Goal: Task Accomplishment & Management: Manage account settings

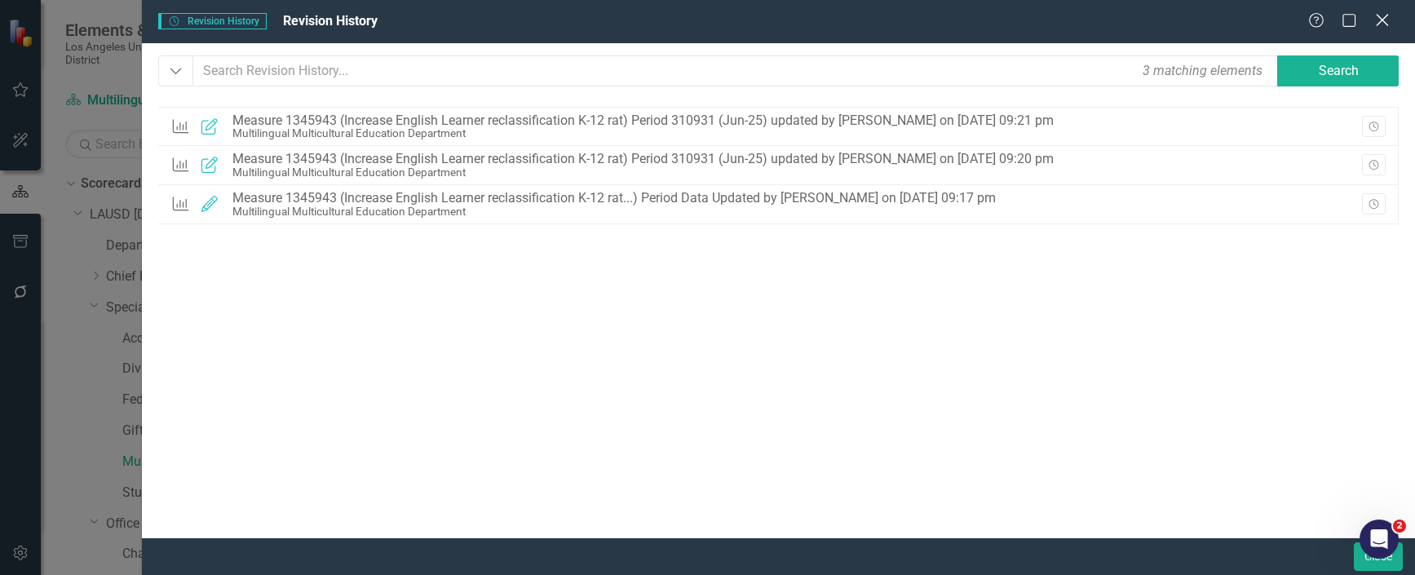
scroll to position [82, 0]
click at [1386, 17] on icon "Close" at bounding box center [1382, 19] width 20 height 15
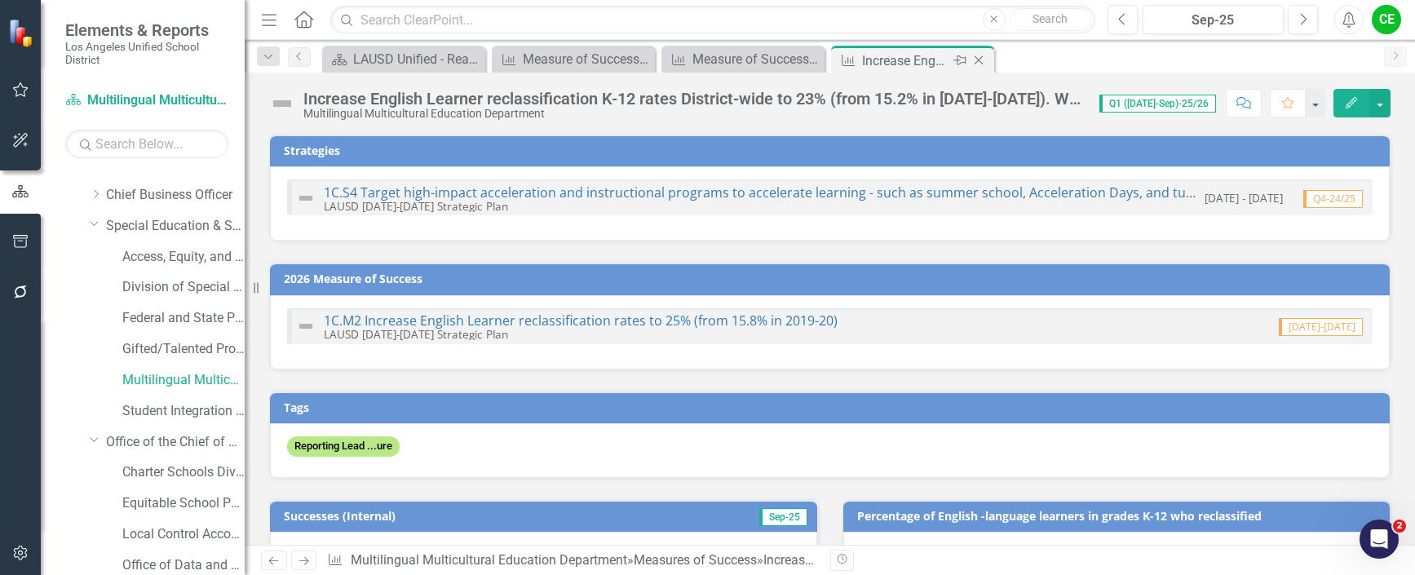
click at [981, 58] on icon at bounding box center [979, 60] width 9 height 9
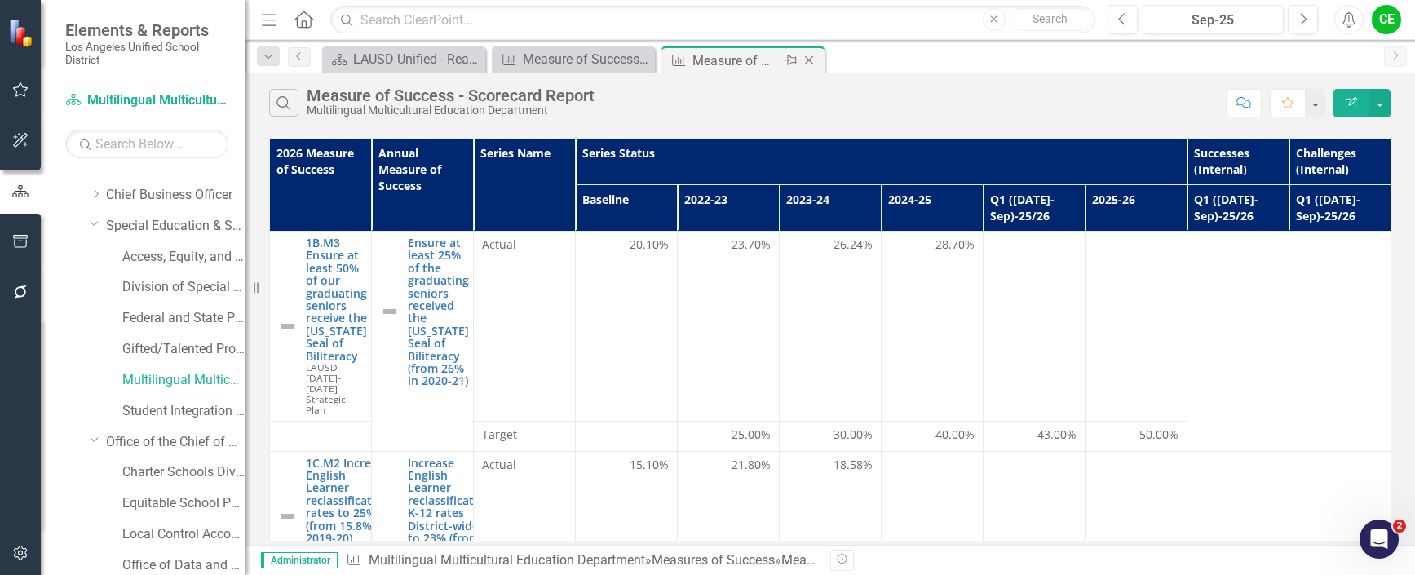
click at [808, 62] on icon "Close" at bounding box center [809, 60] width 16 height 13
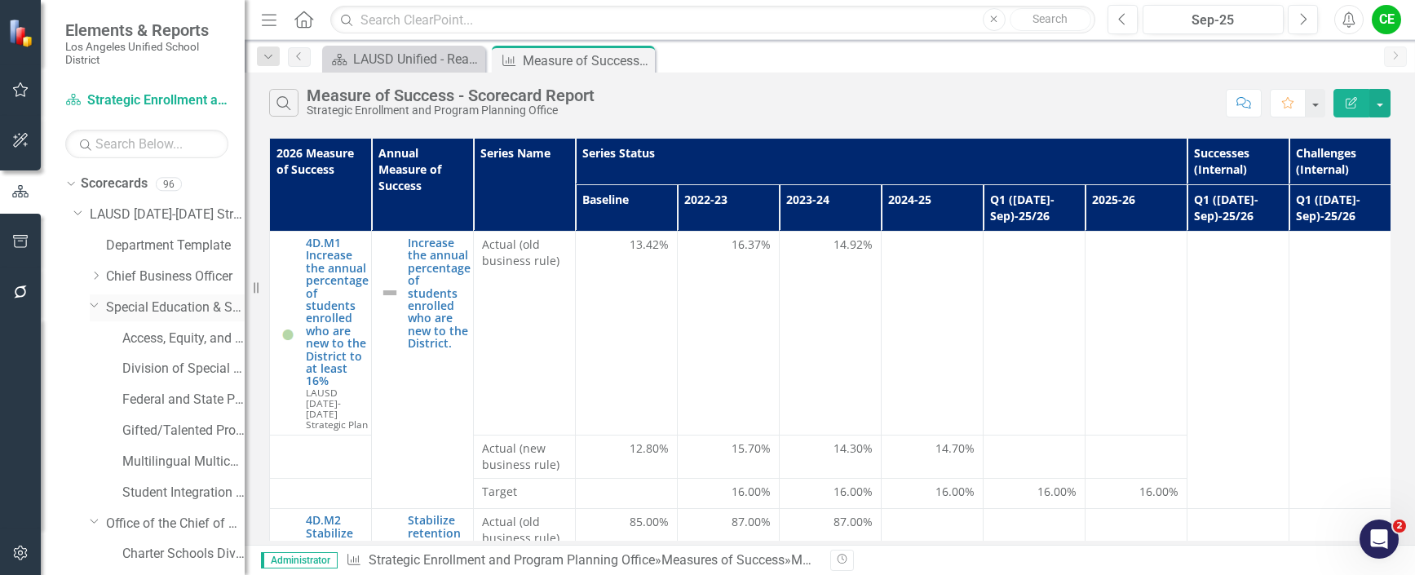
click at [95, 304] on icon "Dropdown" at bounding box center [95, 304] width 10 height 12
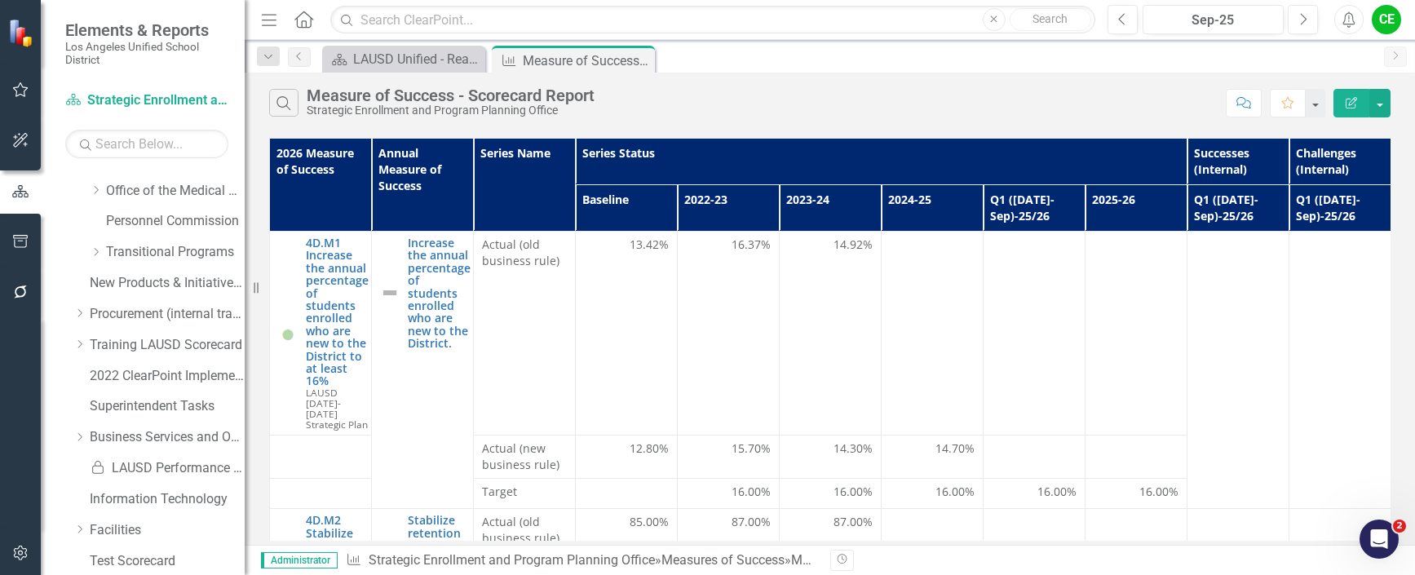
scroll to position [571, 0]
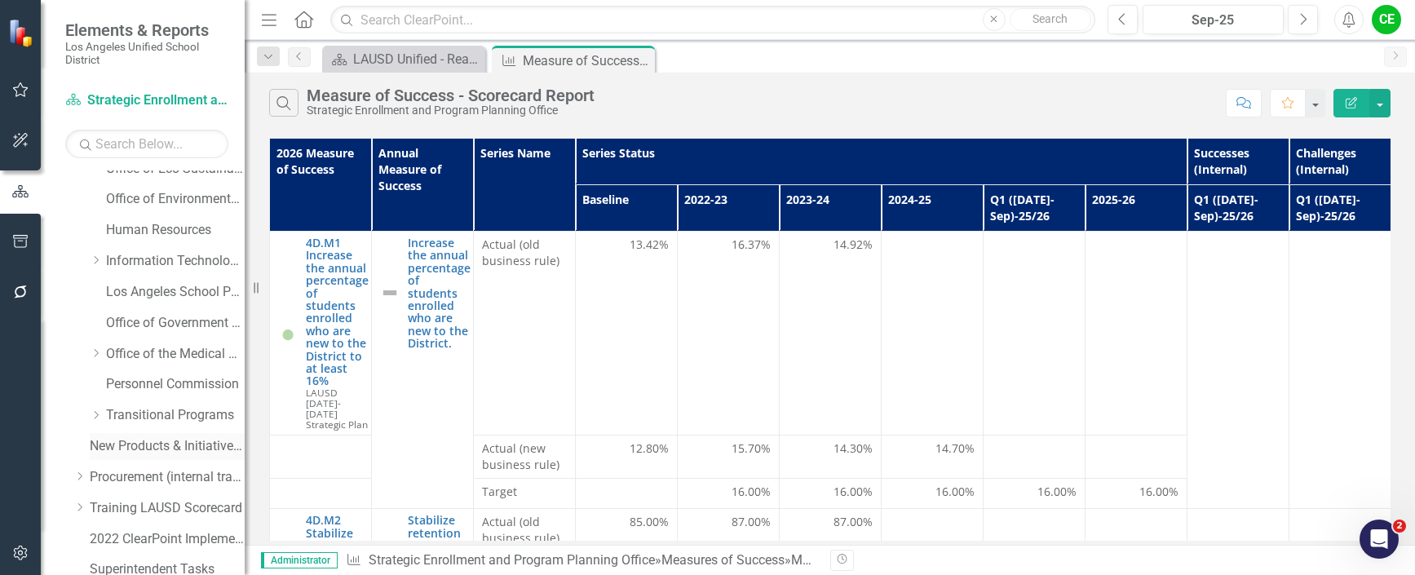
click at [160, 442] on link "New Products & Initiatives 2025-26" at bounding box center [167, 446] width 155 height 19
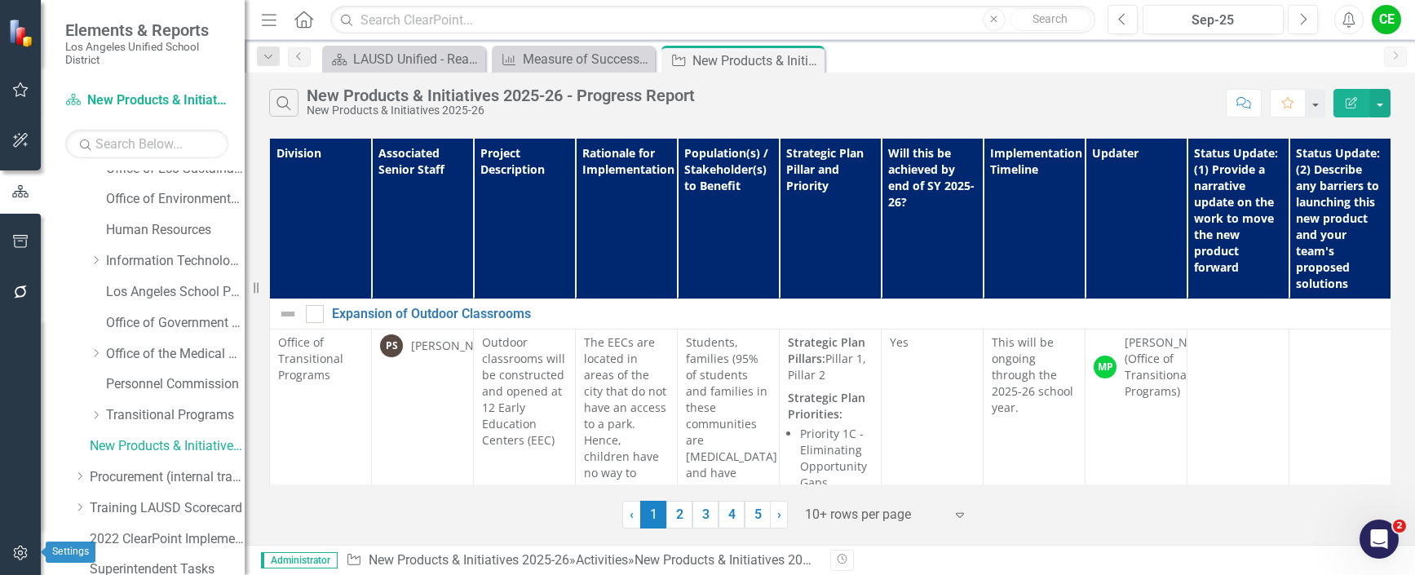
click at [13, 550] on icon "button" at bounding box center [20, 552] width 17 height 13
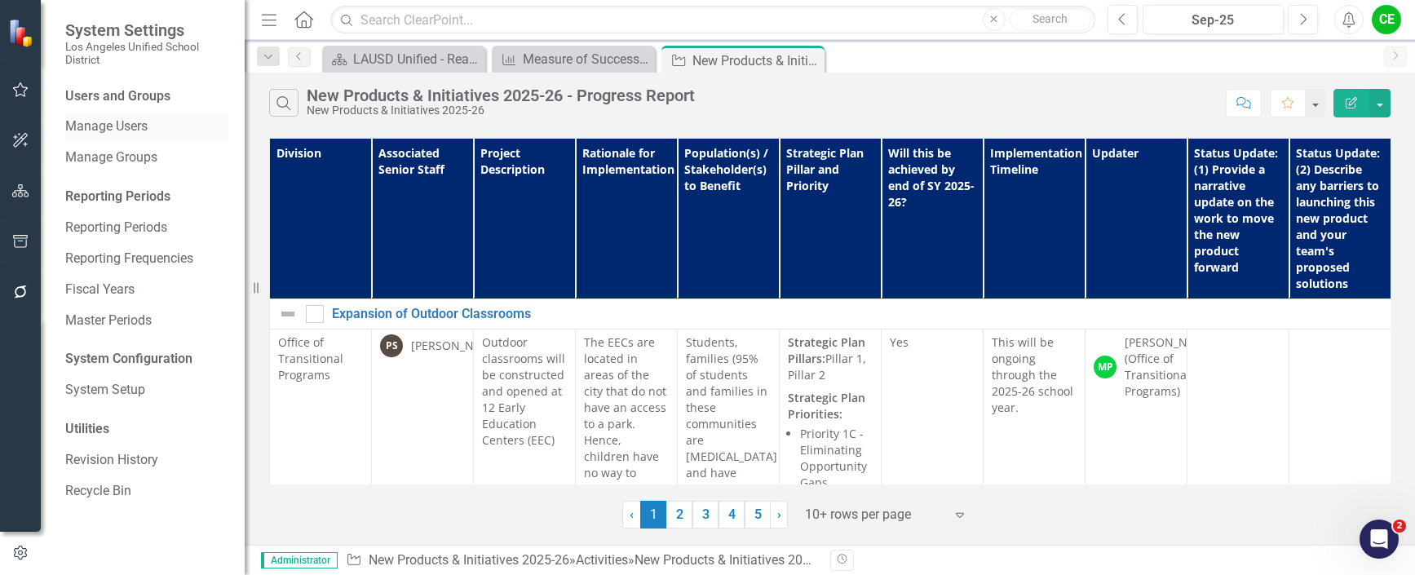
click at [121, 124] on link "Manage Users" at bounding box center [146, 126] width 163 height 19
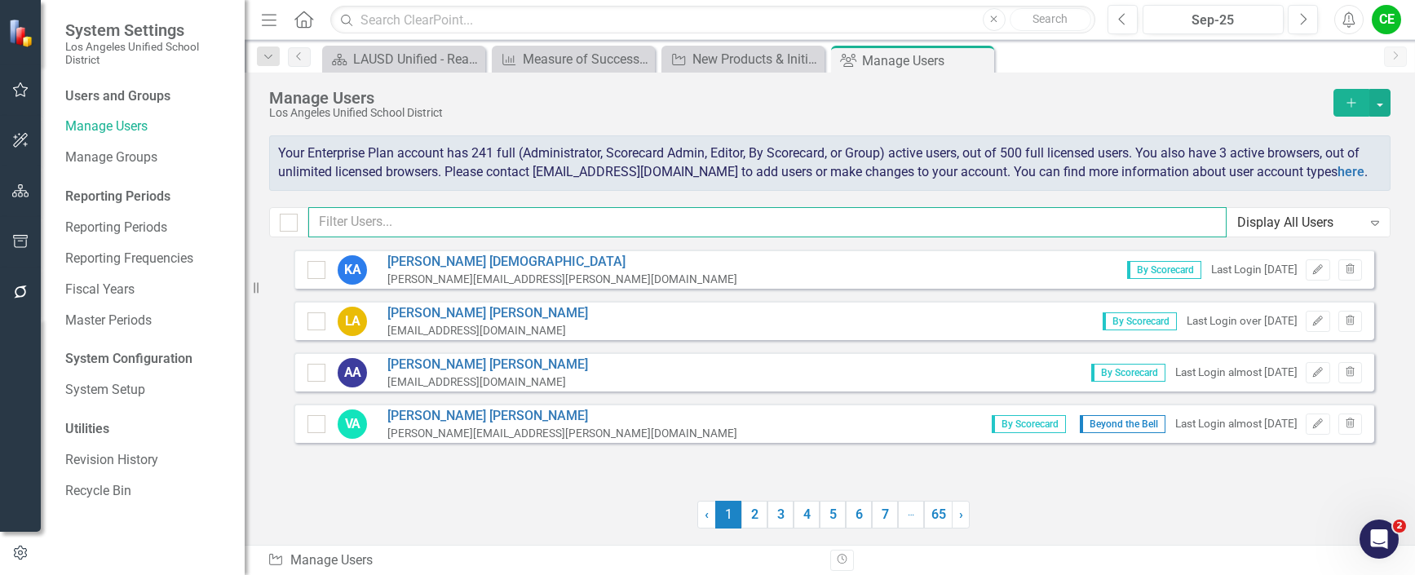
click at [428, 219] on input "text" at bounding box center [767, 222] width 918 height 30
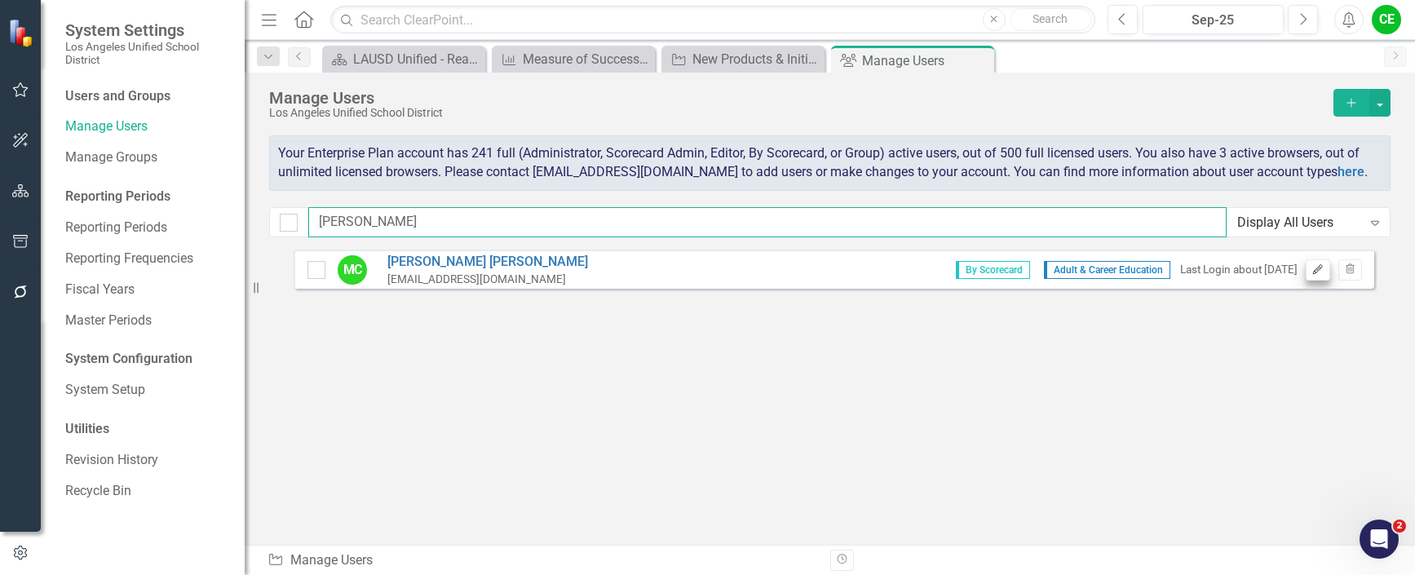
type input "[PERSON_NAME]"
click at [1313, 266] on icon "Edit" at bounding box center [1317, 270] width 12 height 10
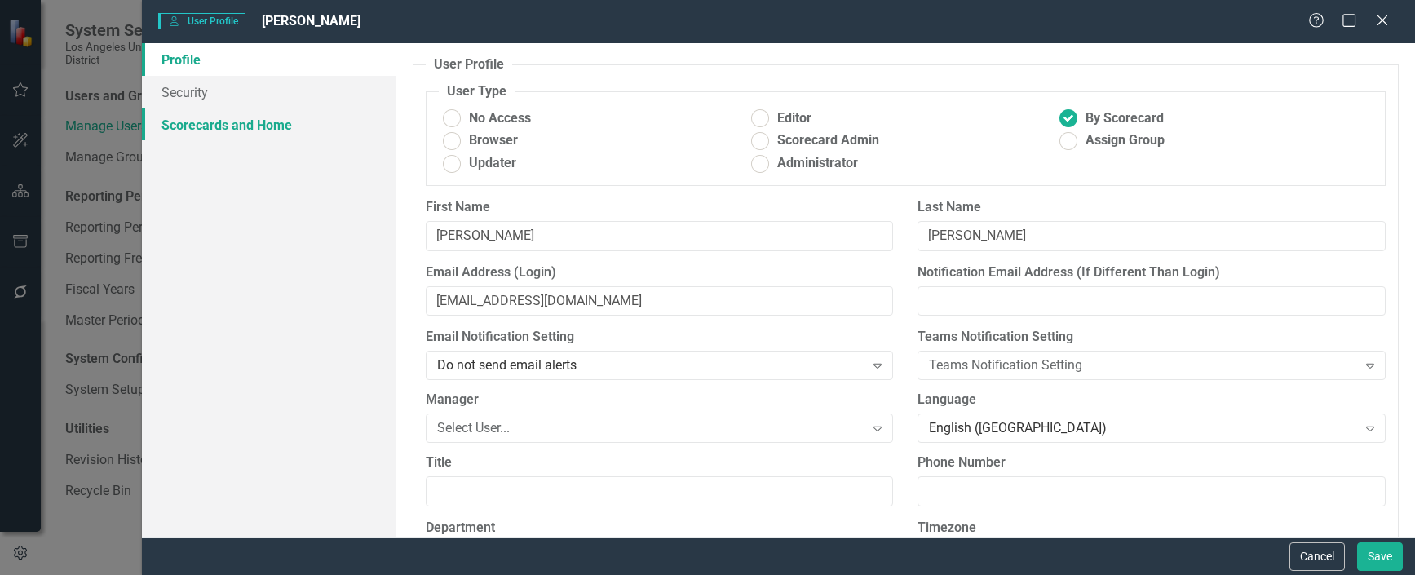
click at [210, 126] on link "Scorecards and Home" at bounding box center [269, 124] width 254 height 33
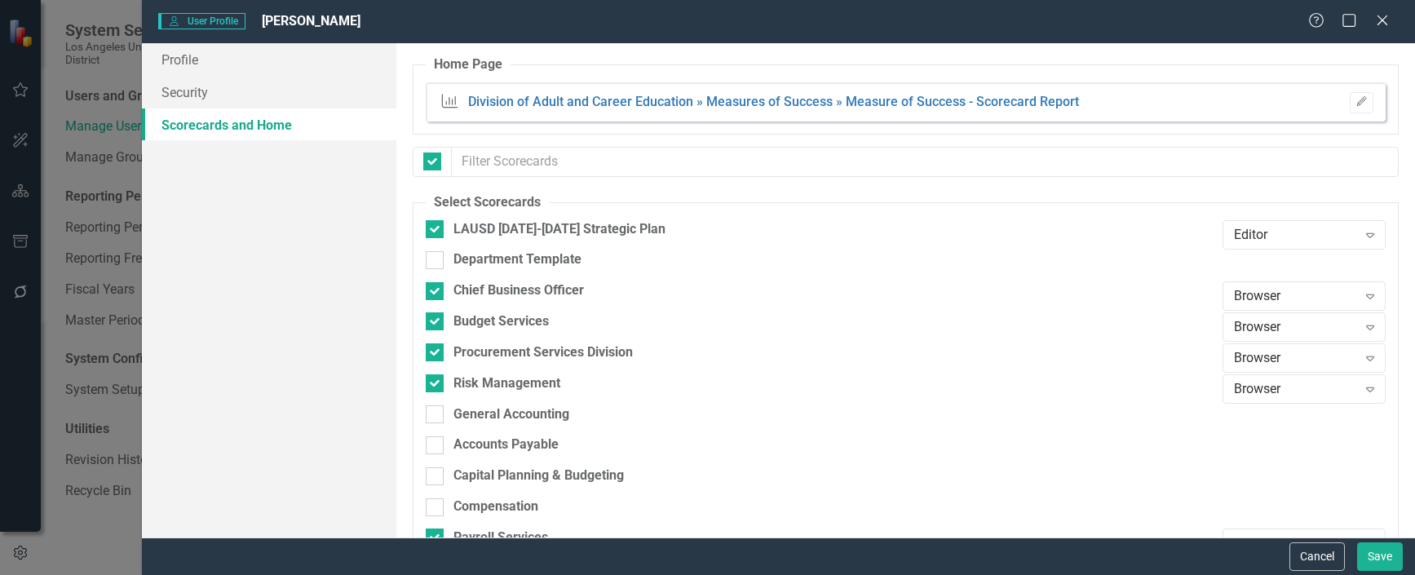
checkbox input "false"
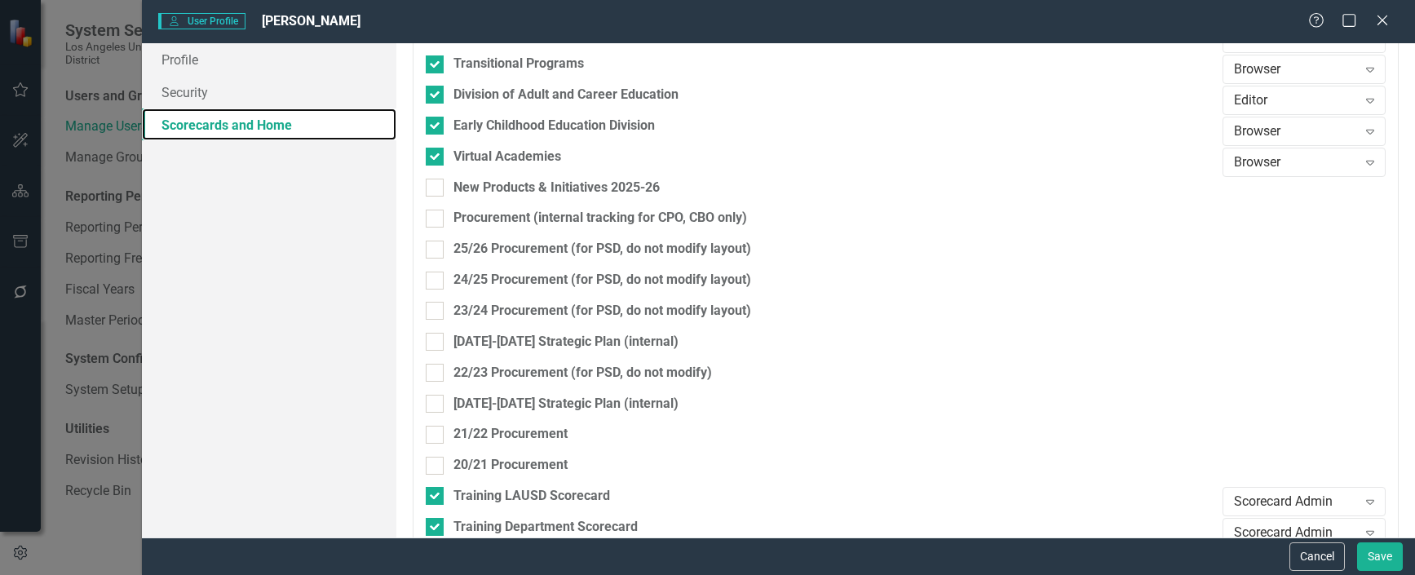
scroll to position [2120, 0]
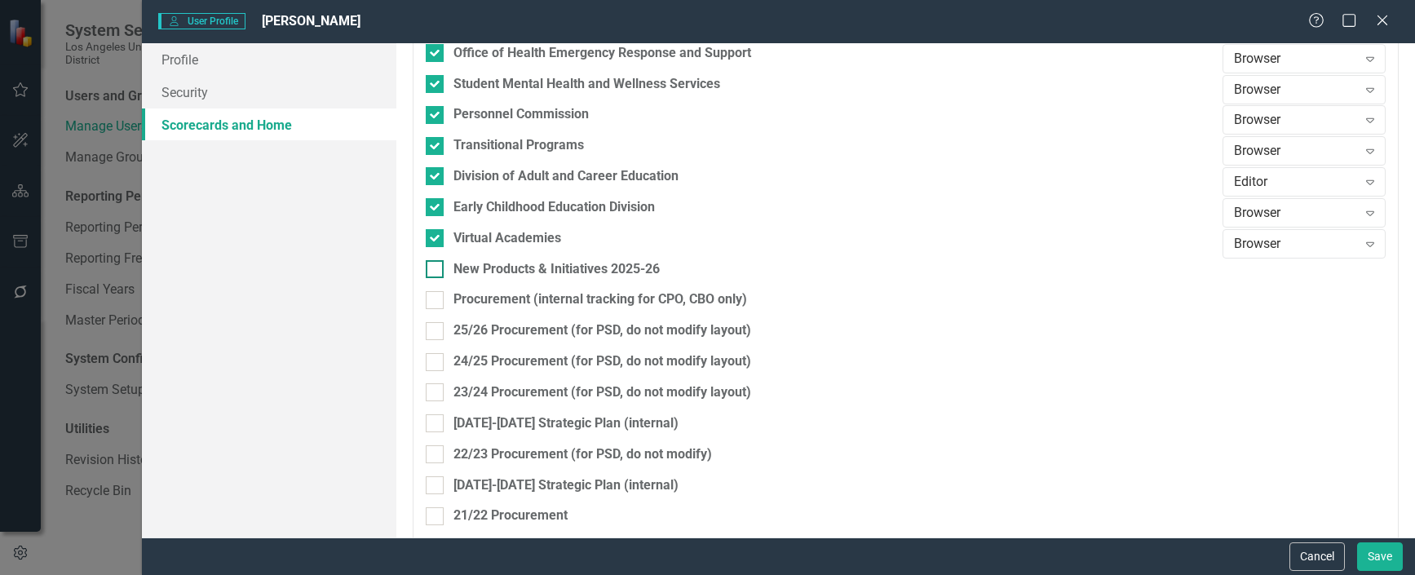
click at [440, 276] on div at bounding box center [435, 269] width 18 height 18
click at [436, 271] on input "New Products & Initiatives 2025-26" at bounding box center [431, 265] width 11 height 11
checkbox input "true"
click at [1362, 278] on icon "Expand" at bounding box center [1370, 274] width 16 height 13
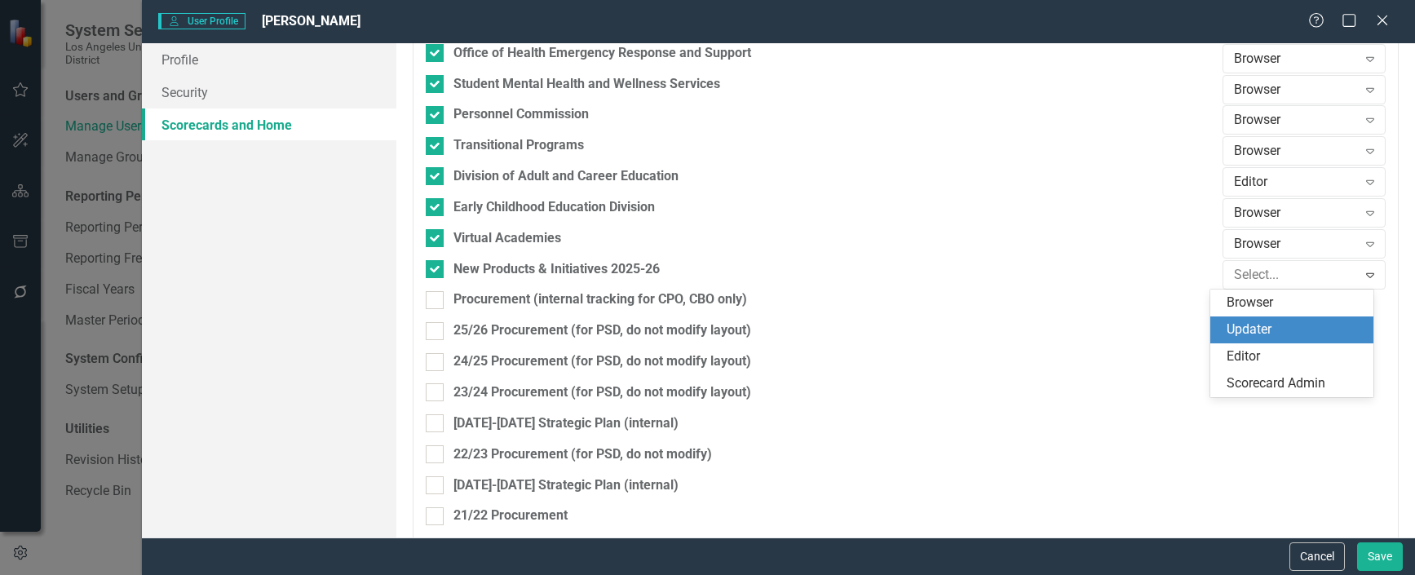
click at [1255, 324] on div "Updater" at bounding box center [1295, 330] width 137 height 19
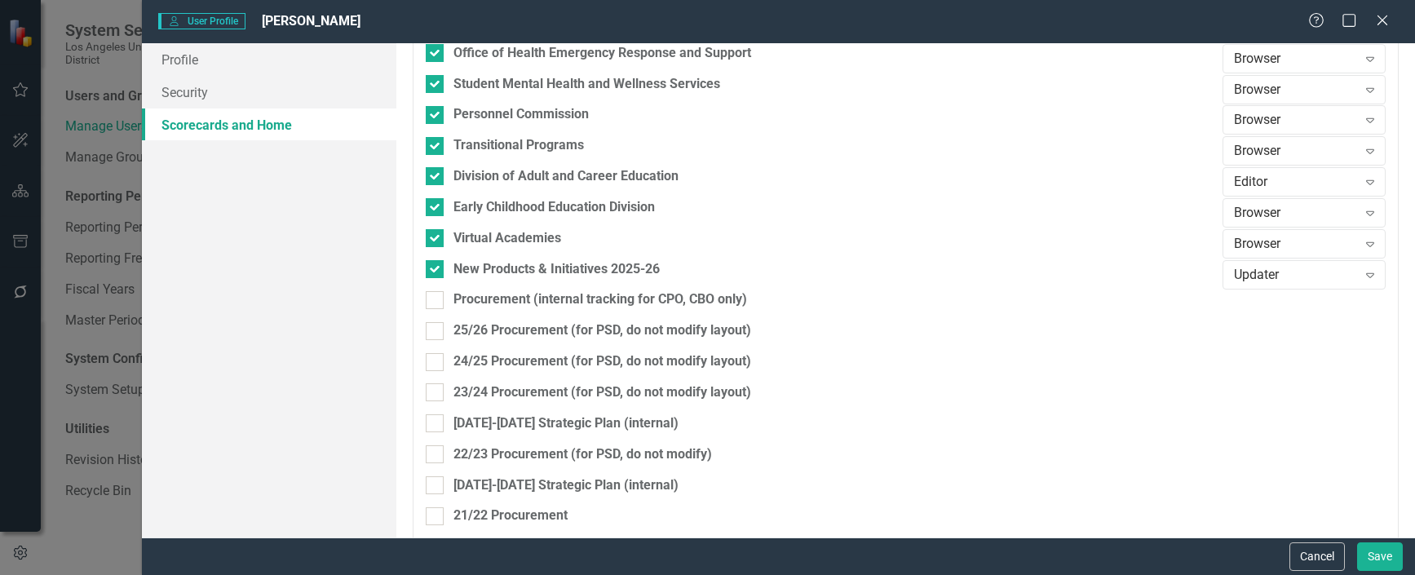
scroll to position [2202, 0]
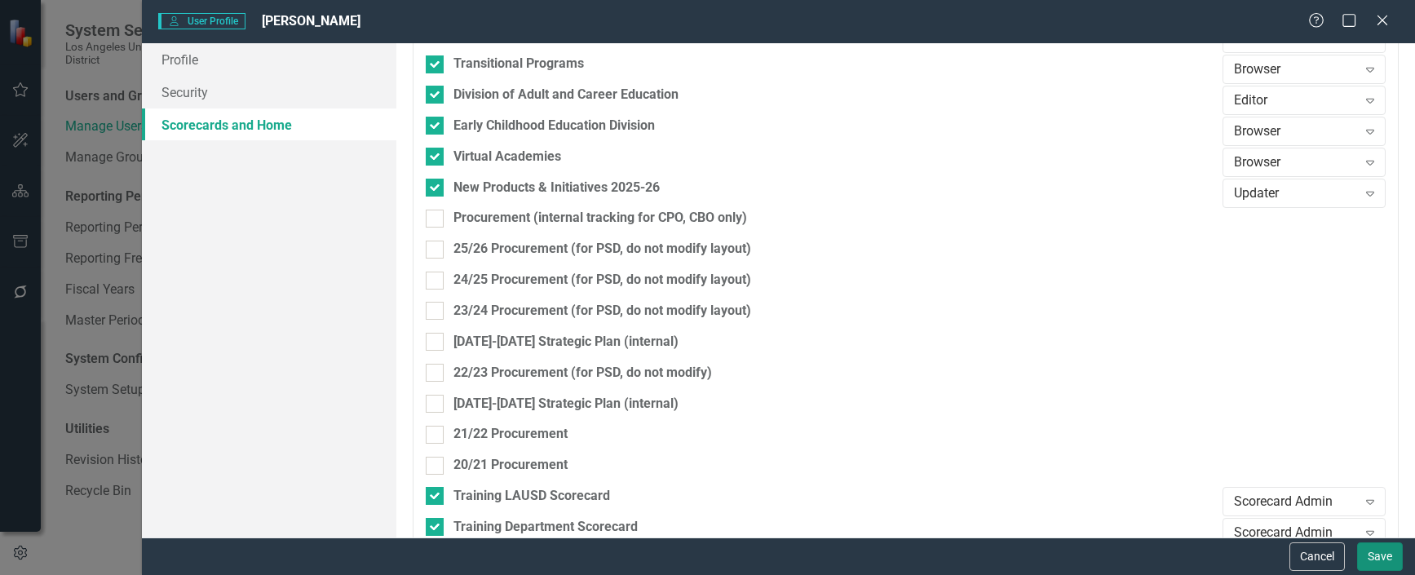
click at [1380, 551] on button "Save" at bounding box center [1380, 556] width 46 height 29
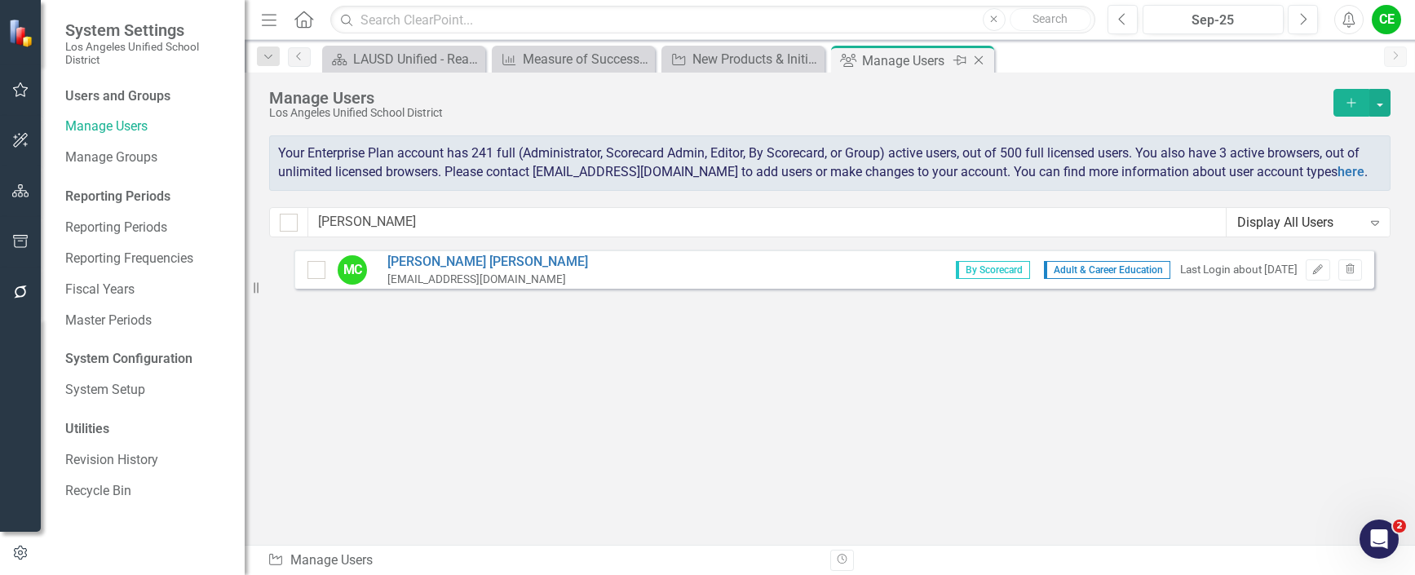
click at [977, 58] on icon "Close" at bounding box center [978, 60] width 16 height 13
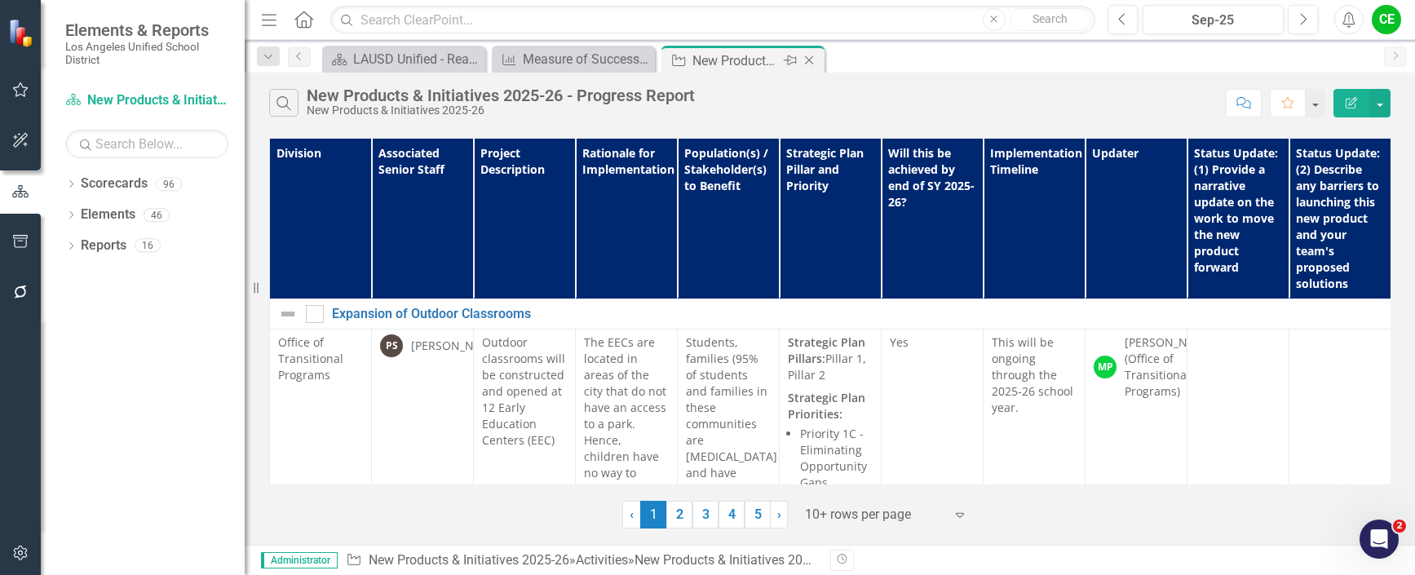
click at [695, 58] on div "New Products & Initiatives 2025-26 - Progress Report" at bounding box center [735, 61] width 87 height 20
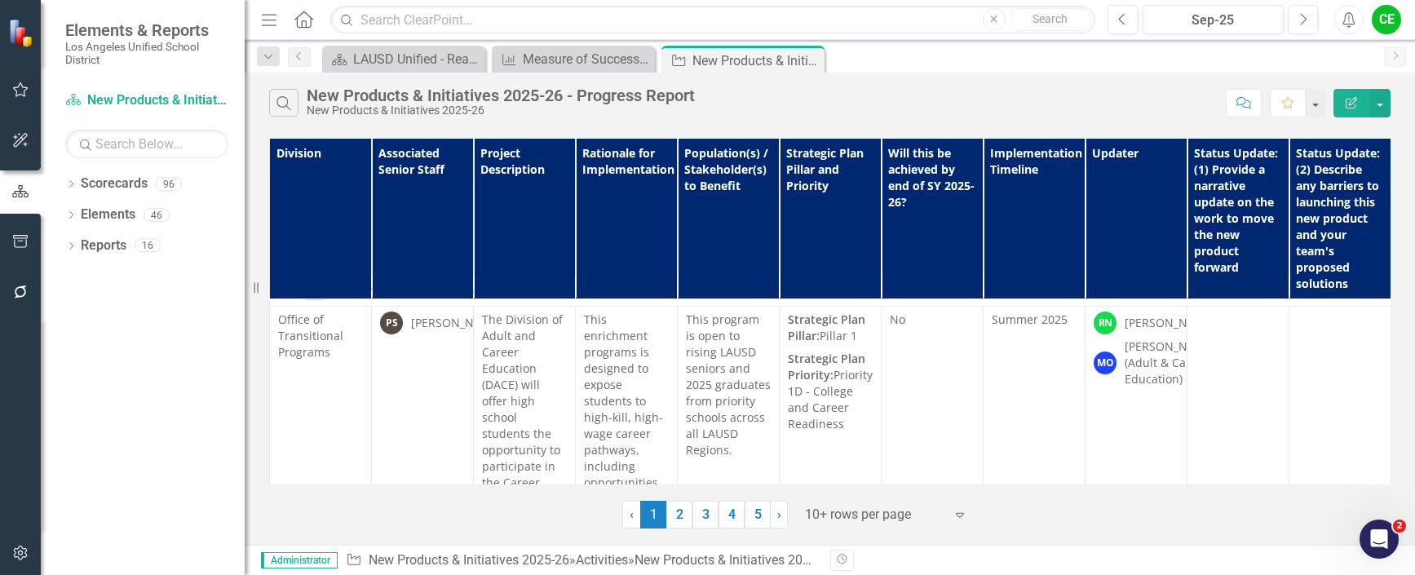
scroll to position [4322, 0]
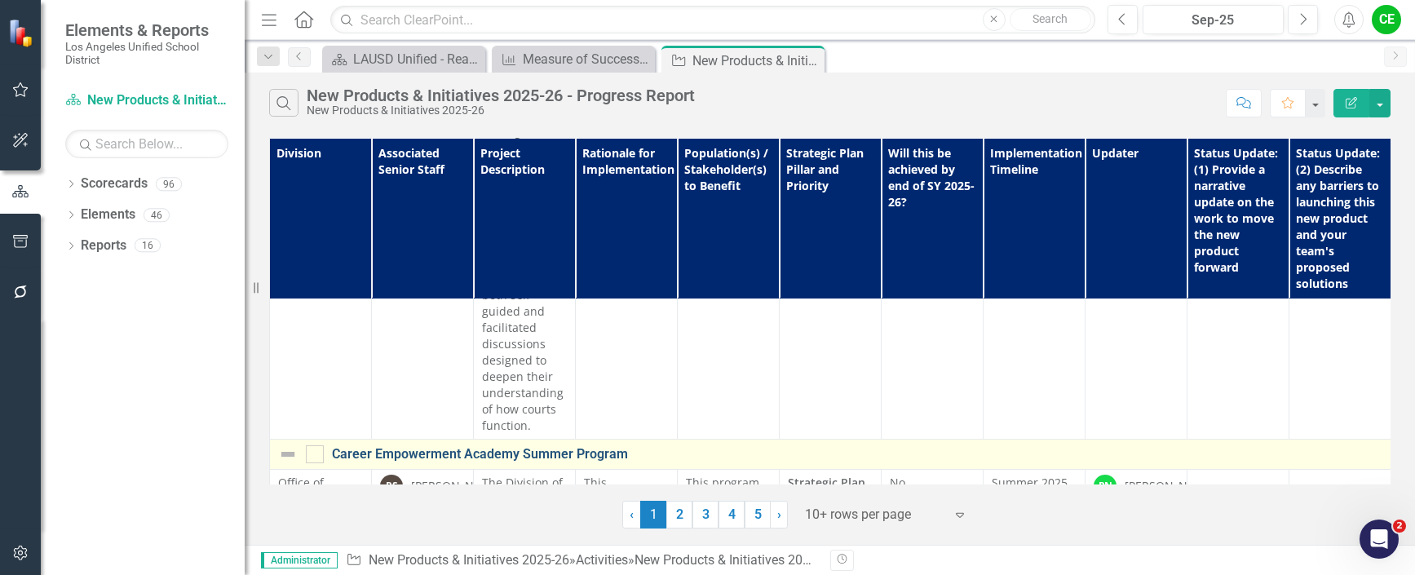
click at [530, 447] on link "Career Empowerment Academy Summer Program" at bounding box center [959, 454] width 1254 height 15
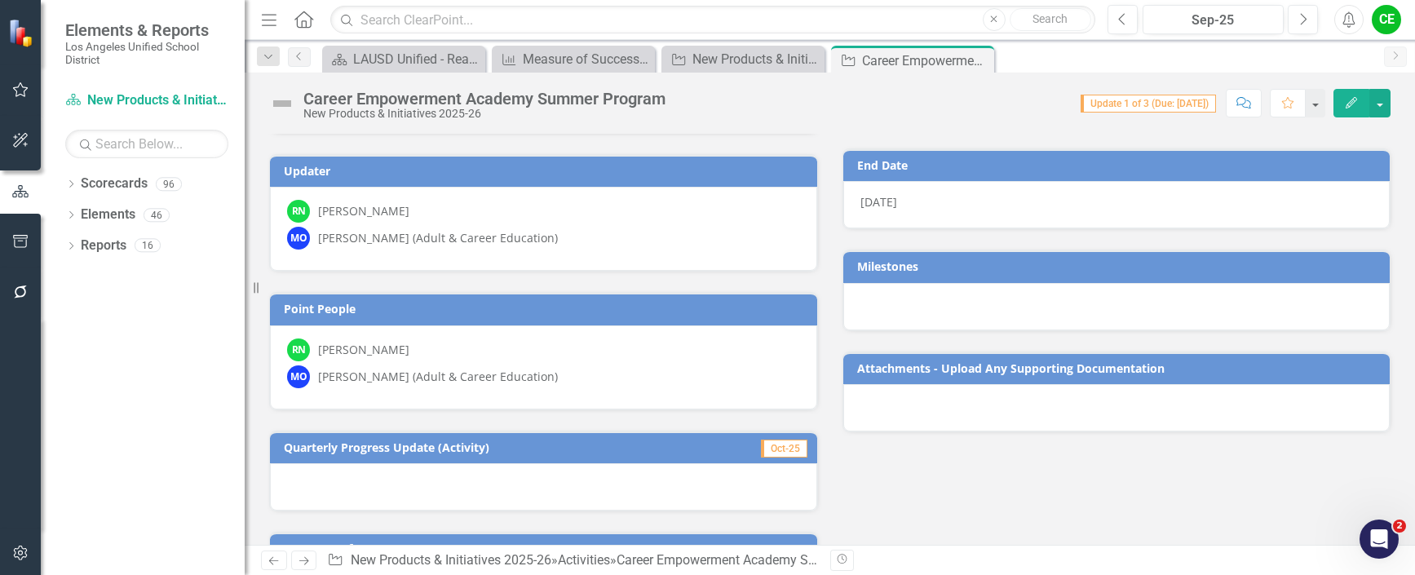
scroll to position [245, 0]
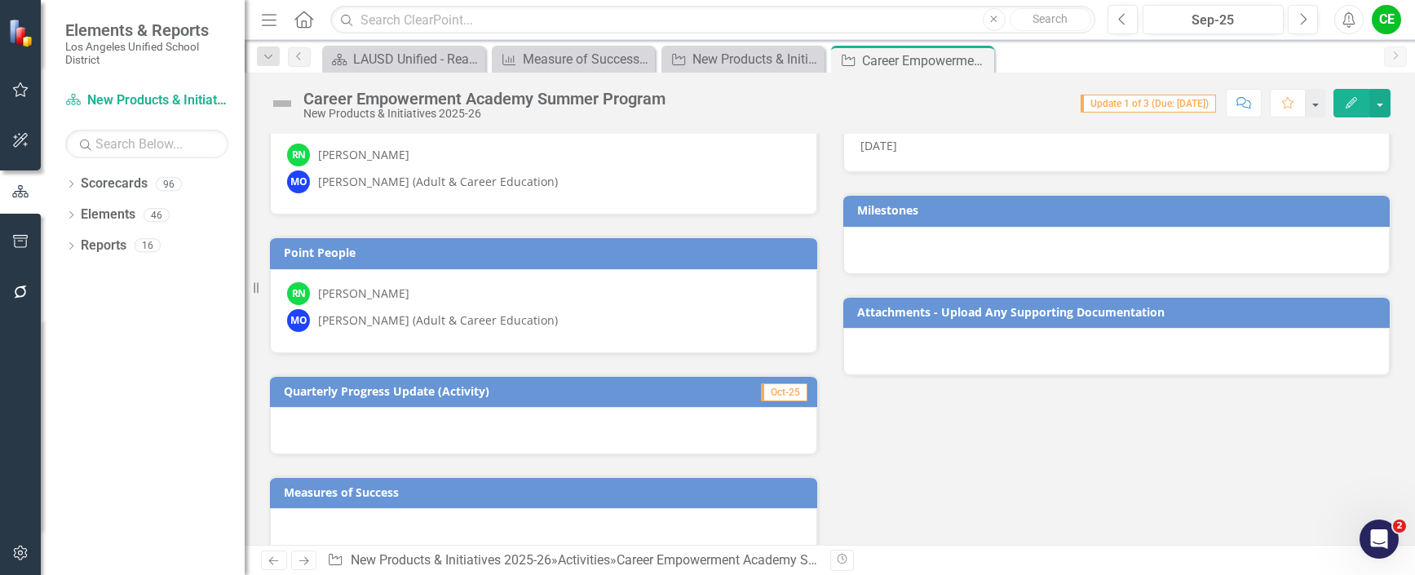
click at [550, 160] on div "RN [PERSON_NAME]" at bounding box center [543, 155] width 513 height 23
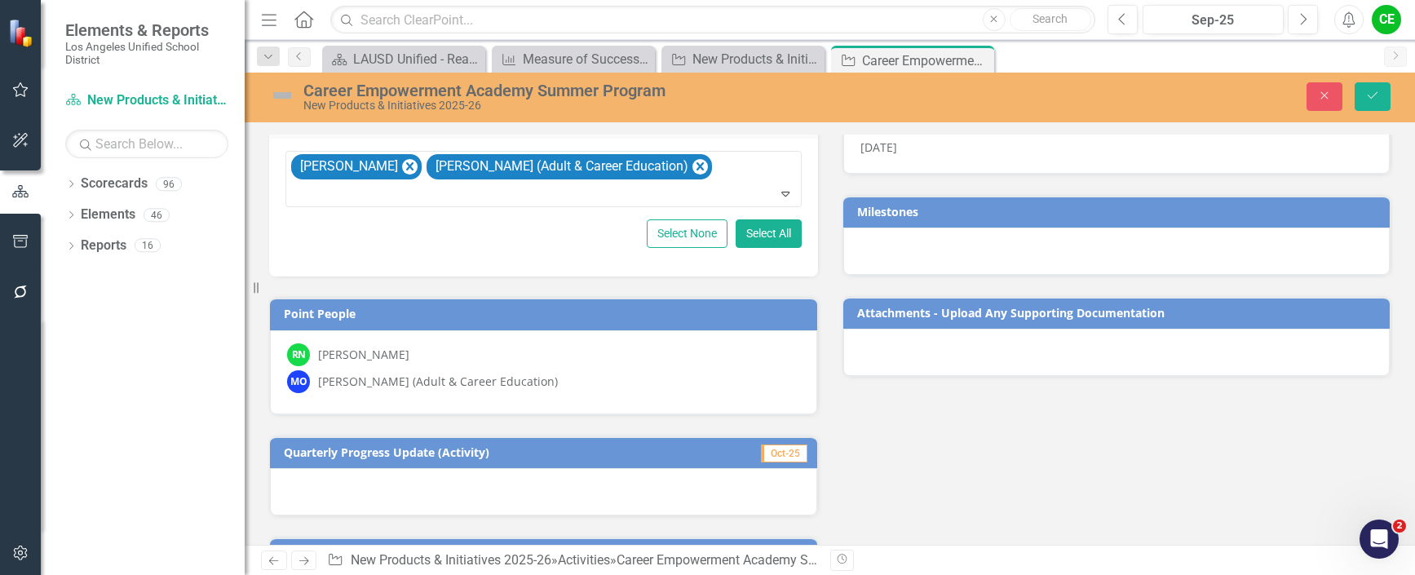
scroll to position [251, 0]
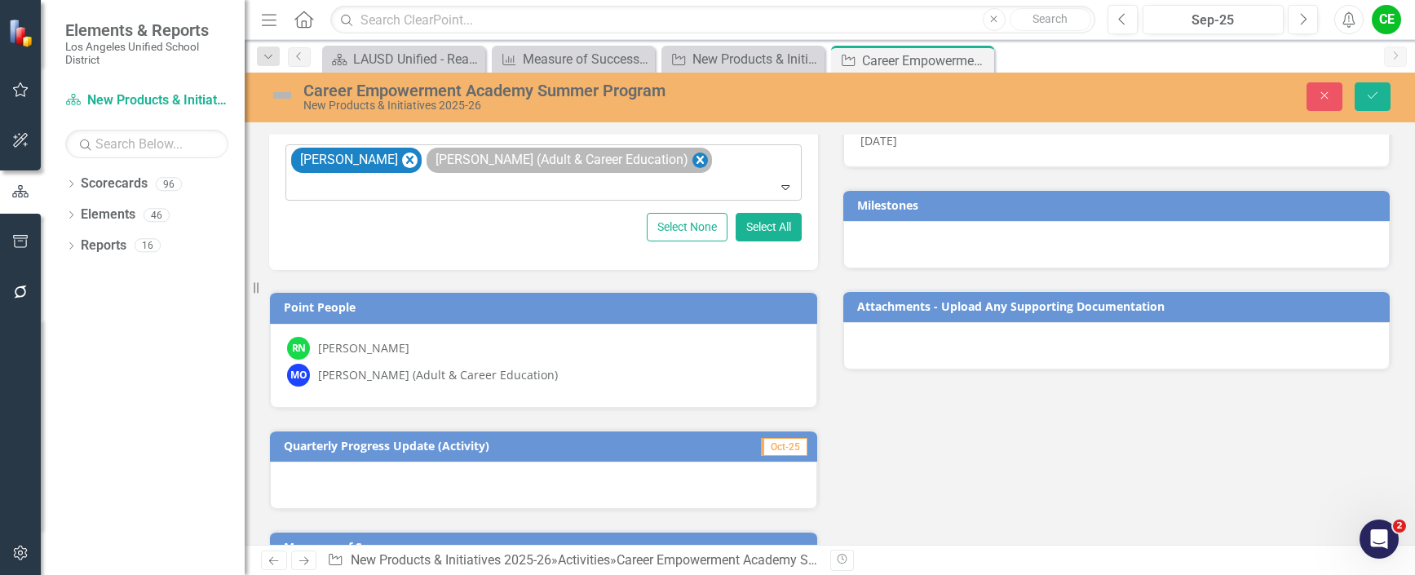
click at [693, 159] on icon "Remove Matthew Oberlander (Adult & Career Education)" at bounding box center [699, 160] width 15 height 20
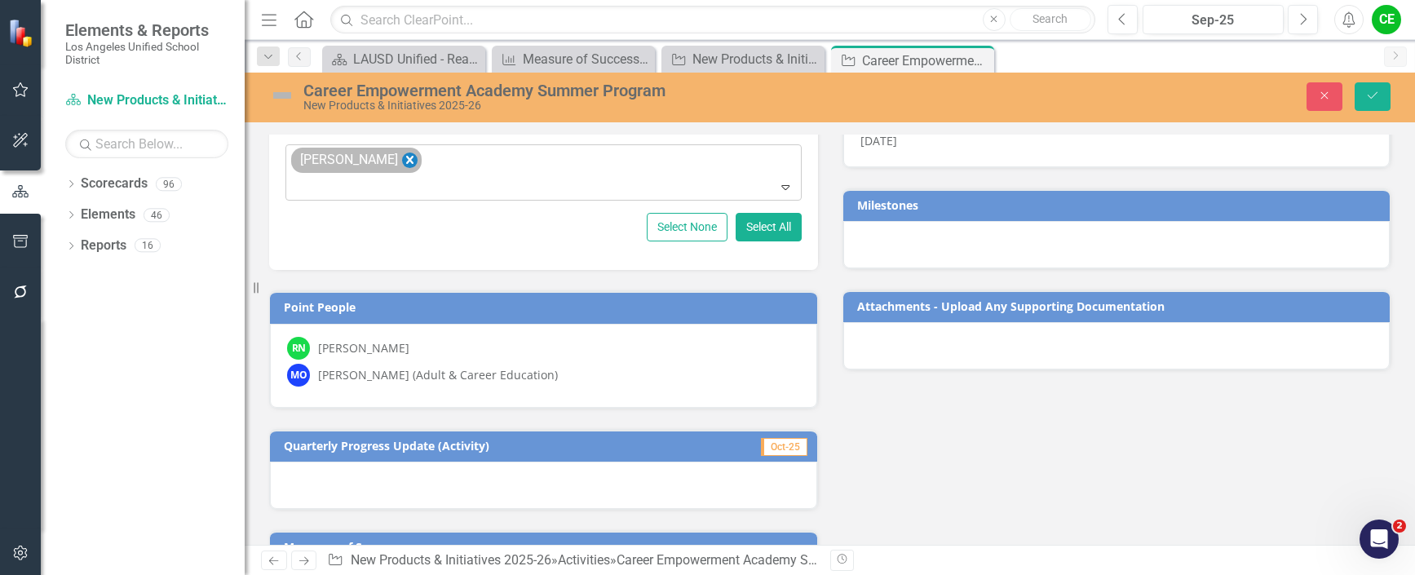
click at [402, 157] on icon "Remove Renny Neyra" at bounding box center [409, 160] width 15 height 20
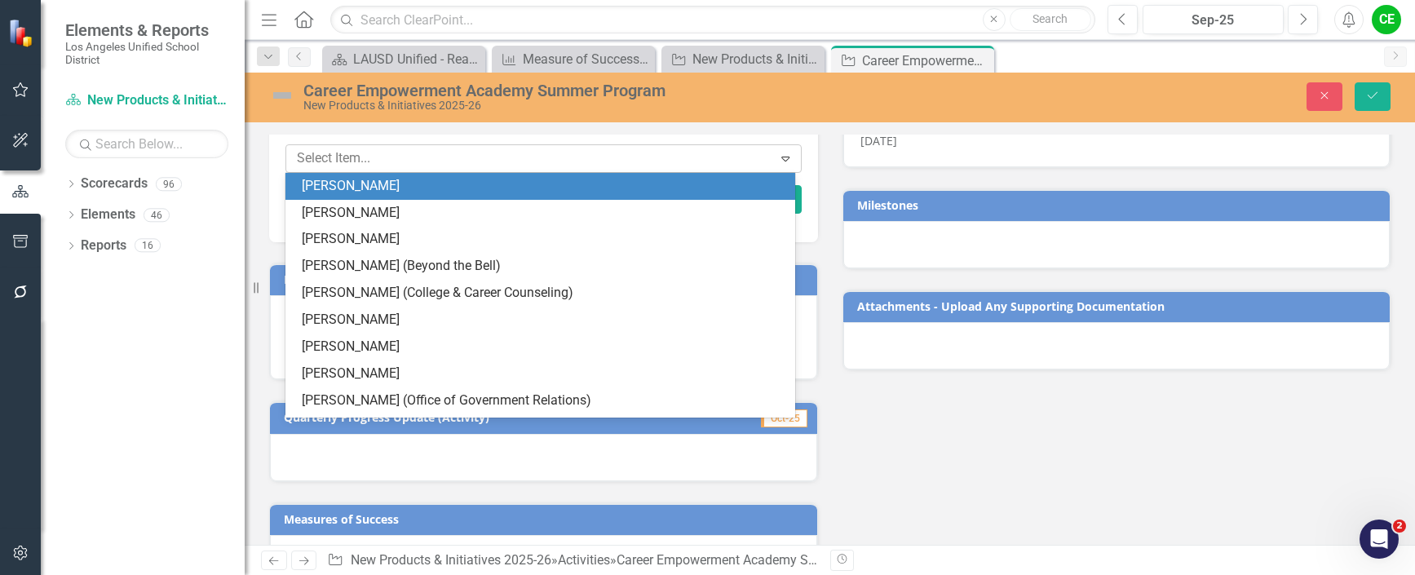
click at [391, 158] on div at bounding box center [531, 159] width 482 height 22
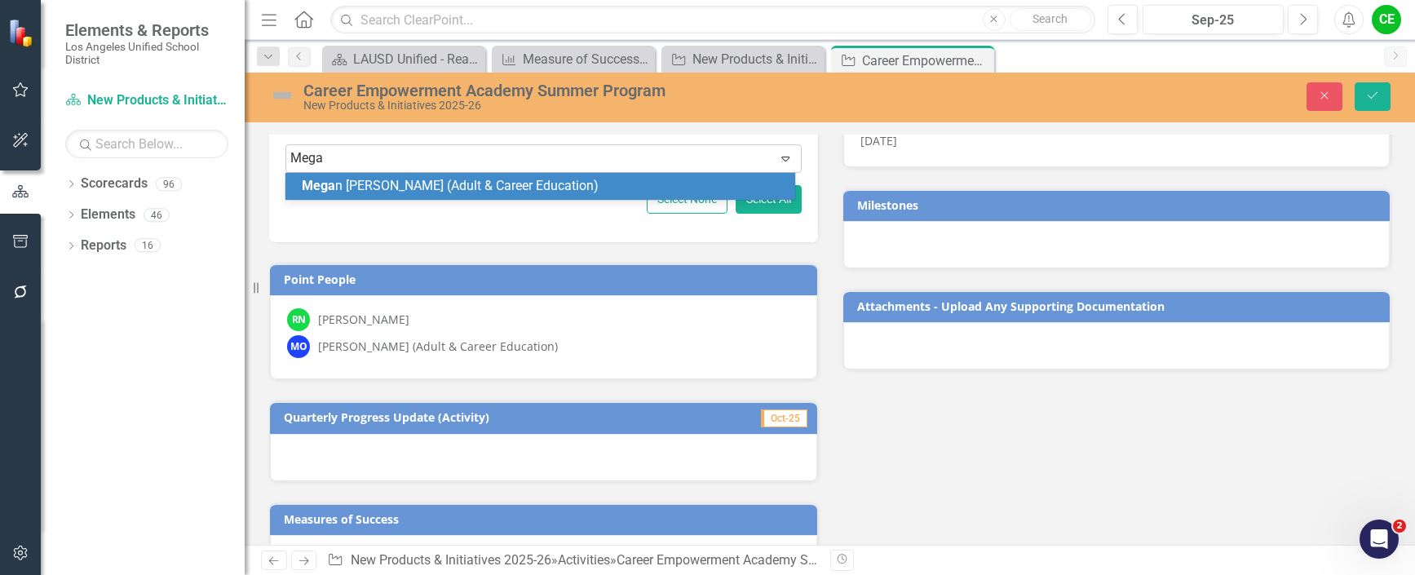
type input "[PERSON_NAME]"
click at [416, 187] on span "[PERSON_NAME] (Adult & Career Education)" at bounding box center [478, 185] width 352 height 15
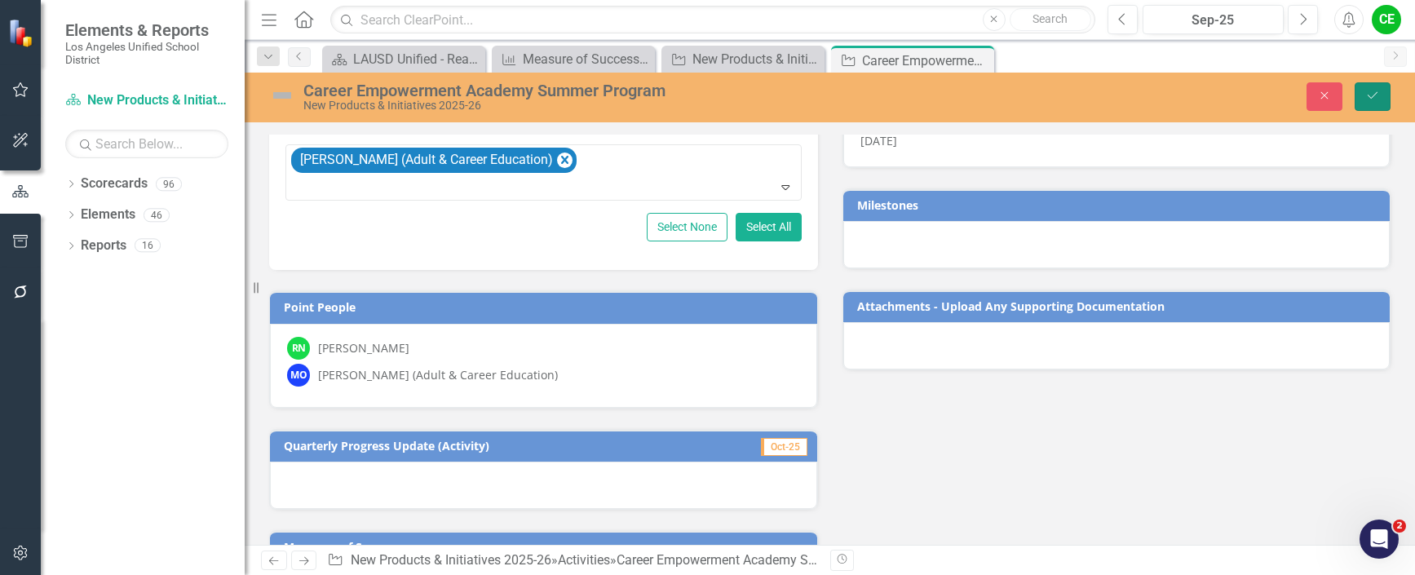
click at [1371, 90] on icon "Save" at bounding box center [1372, 95] width 15 height 11
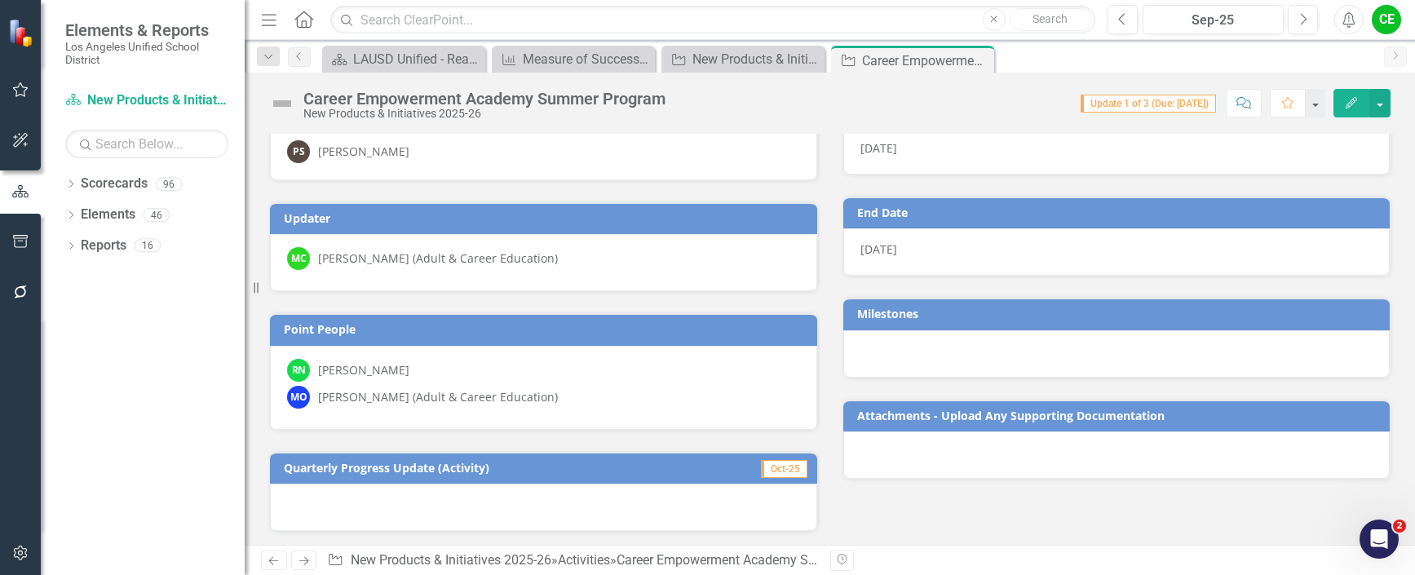
scroll to position [0, 0]
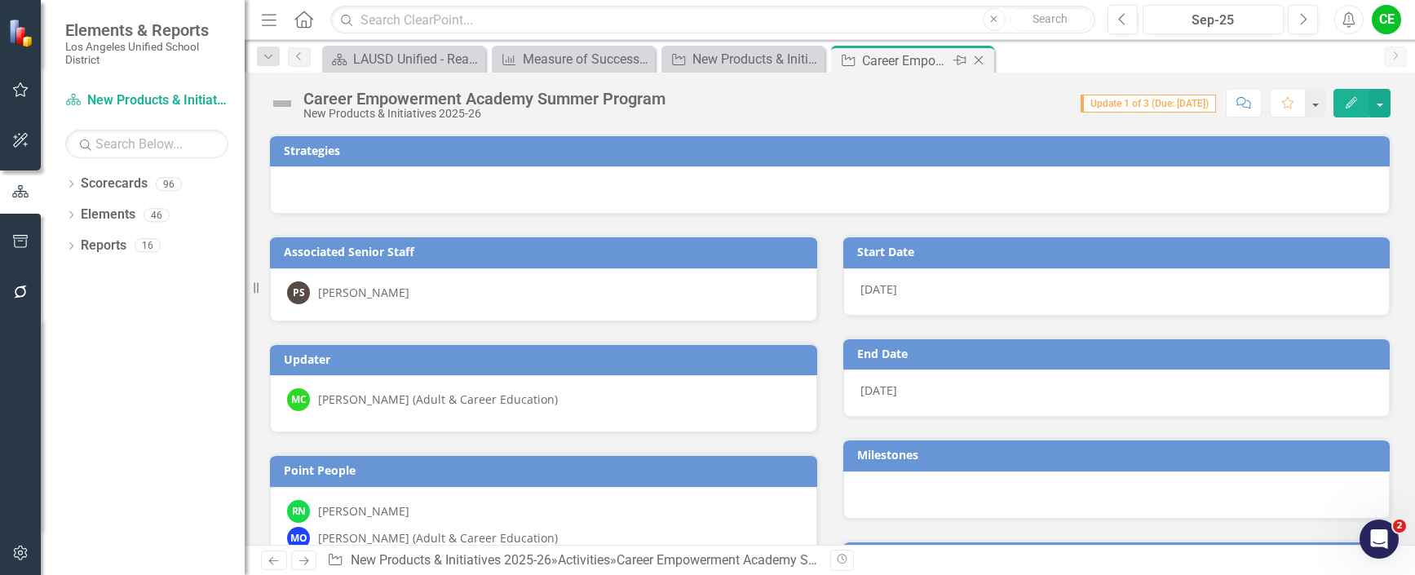
click at [979, 57] on icon "Close" at bounding box center [978, 60] width 16 height 13
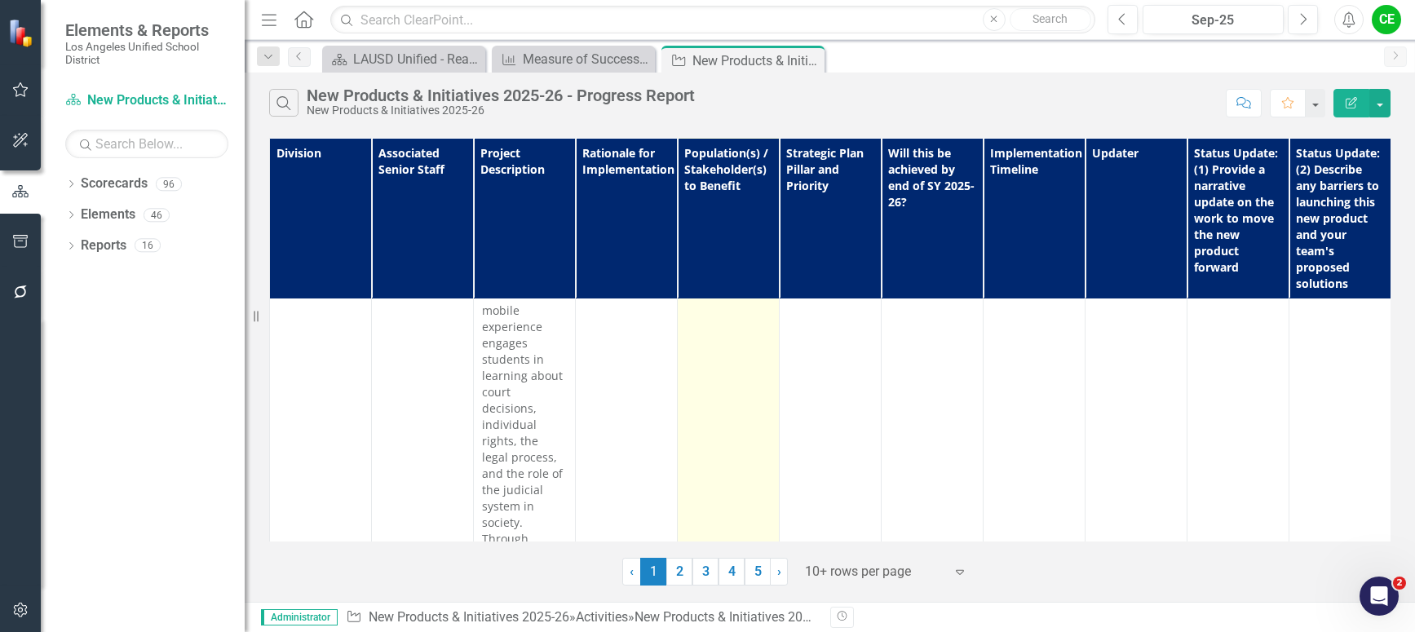
scroll to position [3915, 0]
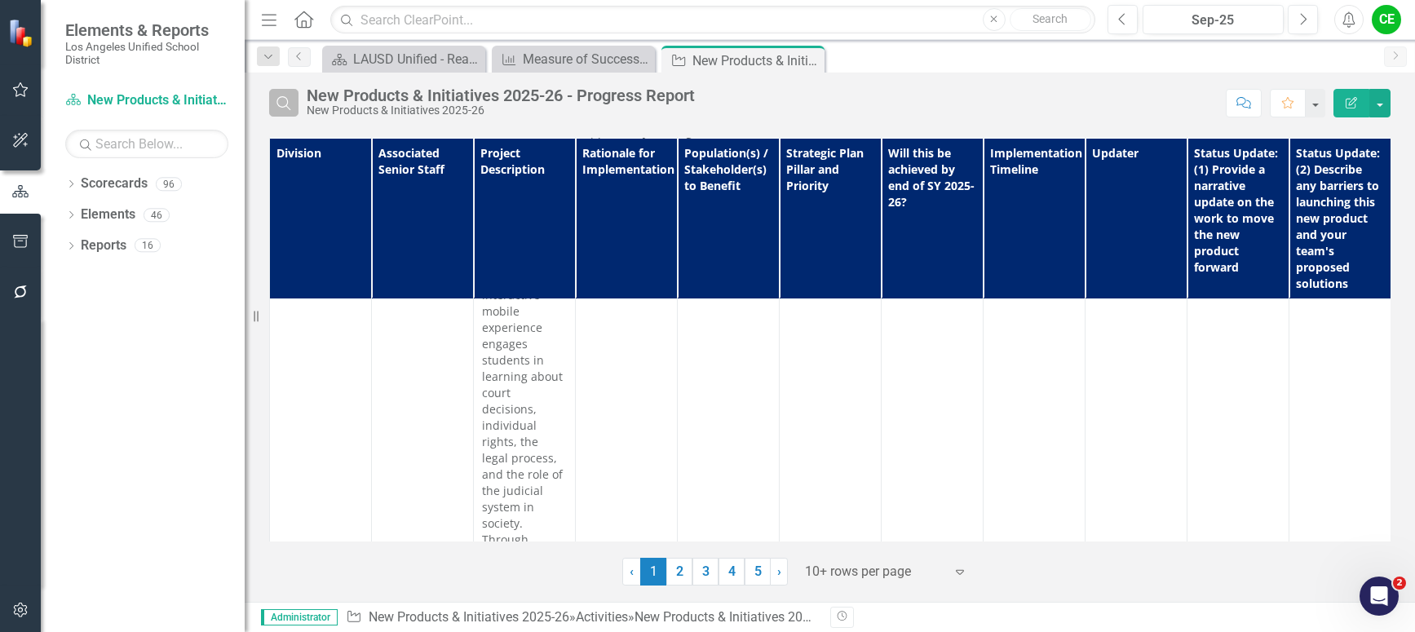
click at [281, 103] on icon "Search" at bounding box center [284, 102] width 18 height 15
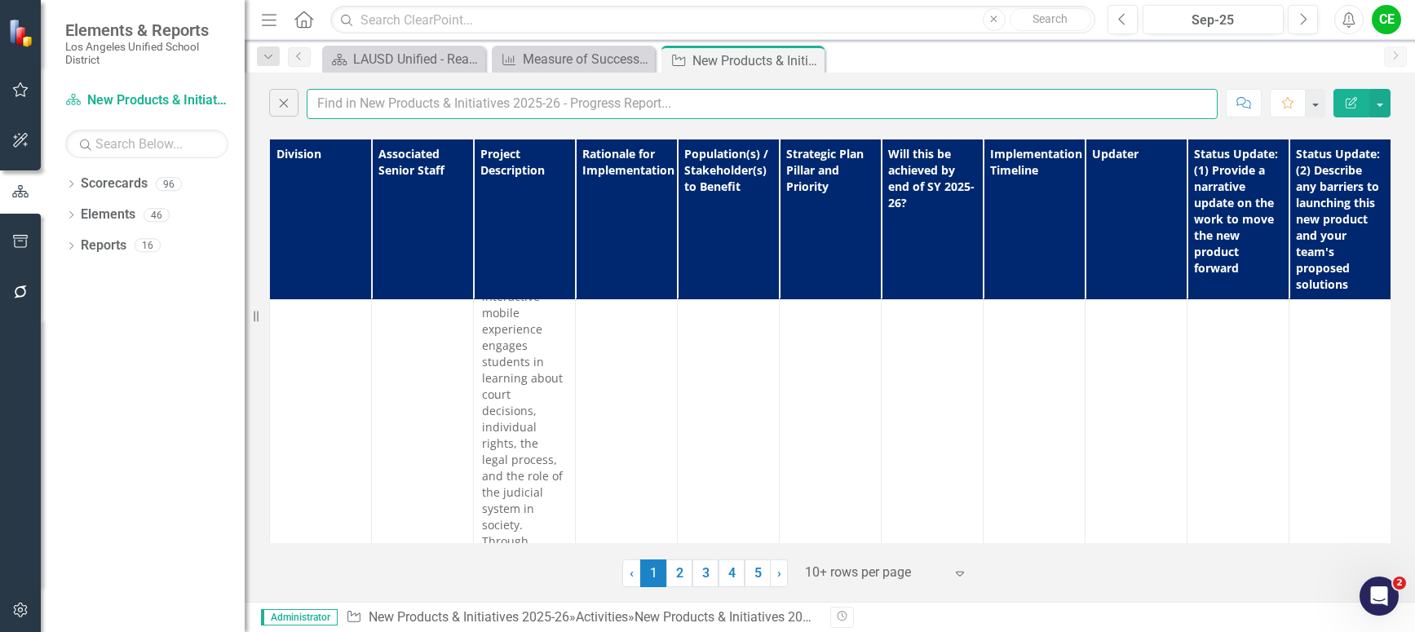
click at [347, 103] on input "text" at bounding box center [762, 104] width 911 height 30
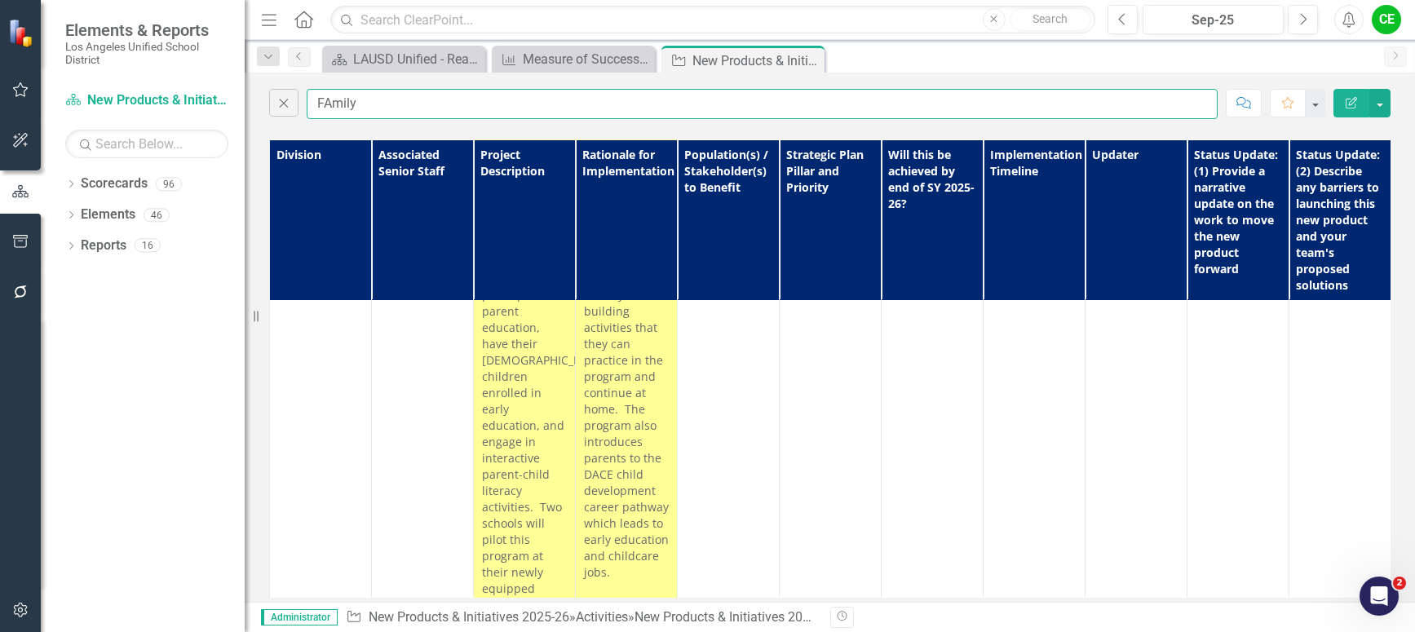
scroll to position [408, 0]
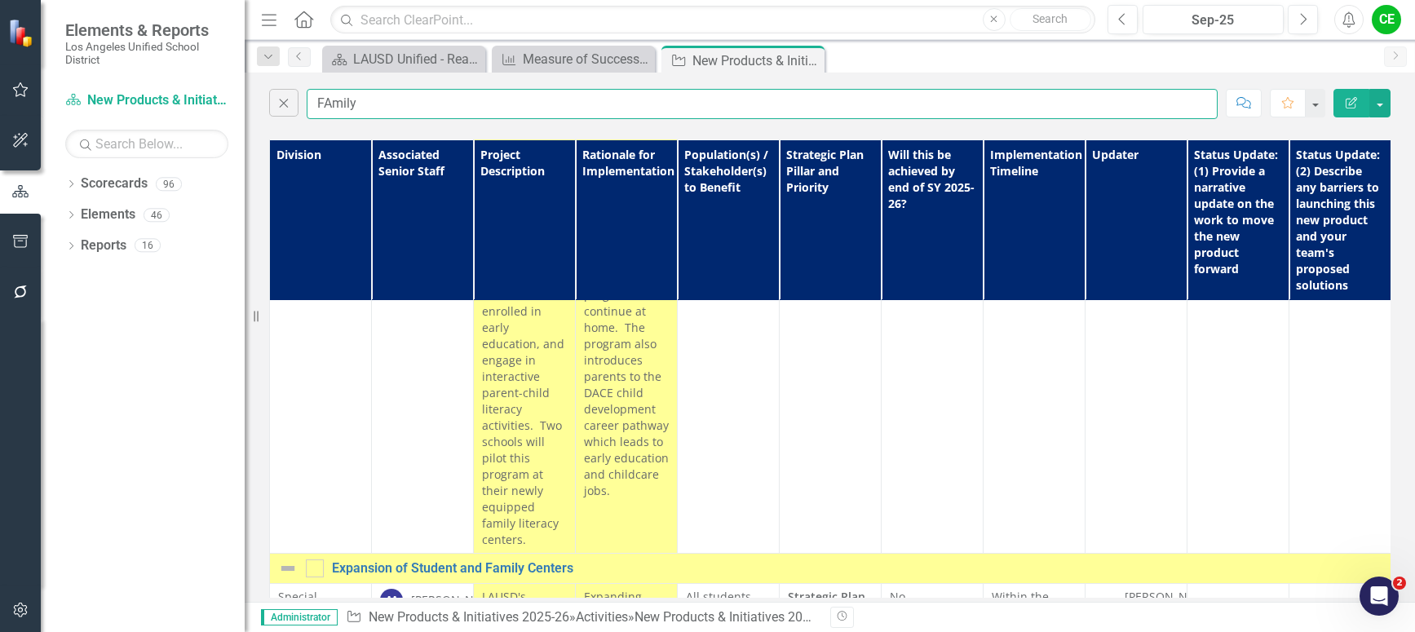
click at [388, 104] on input "FAmily" at bounding box center [762, 104] width 911 height 30
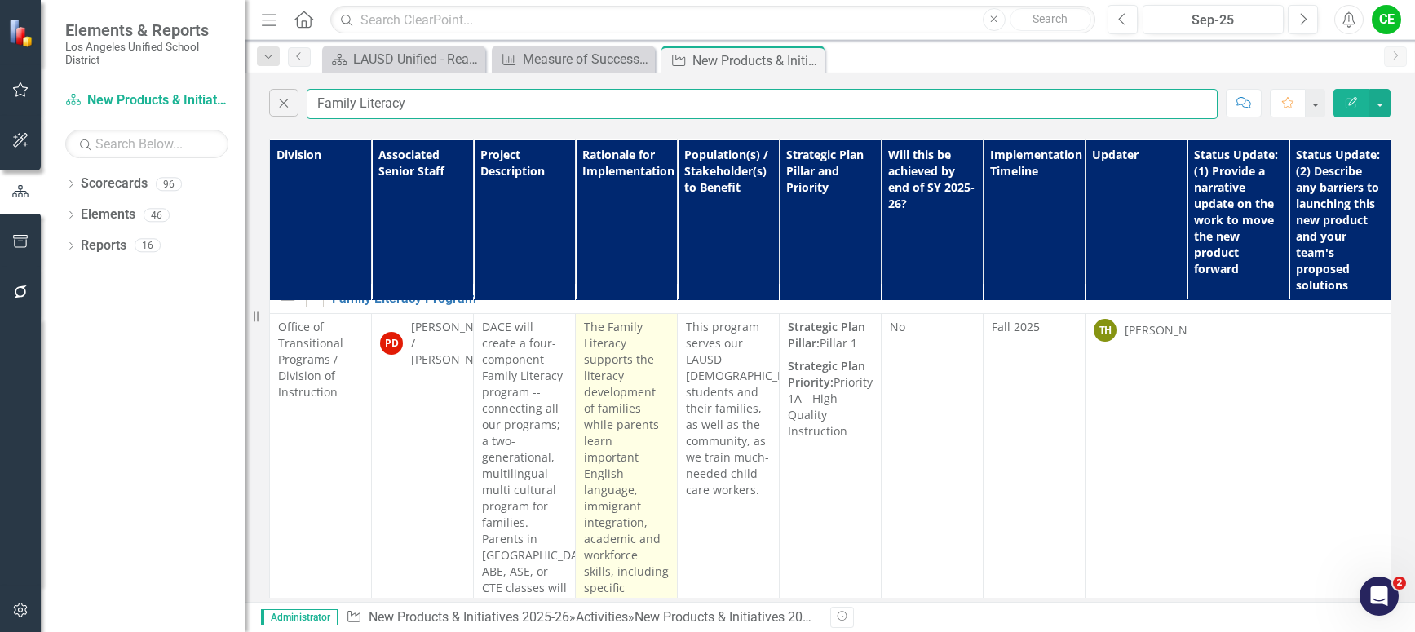
scroll to position [0, 0]
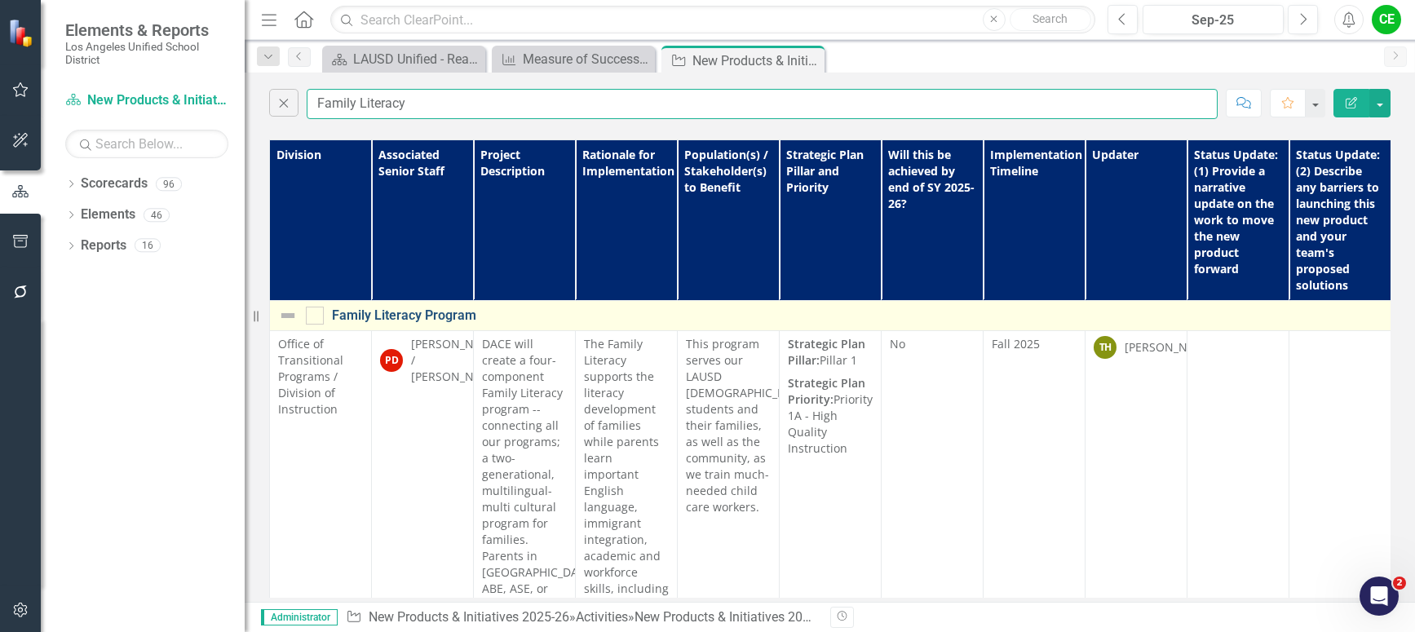
type input "Family Literacy"
click at [444, 316] on link "Family Literacy Program" at bounding box center [959, 315] width 1254 height 15
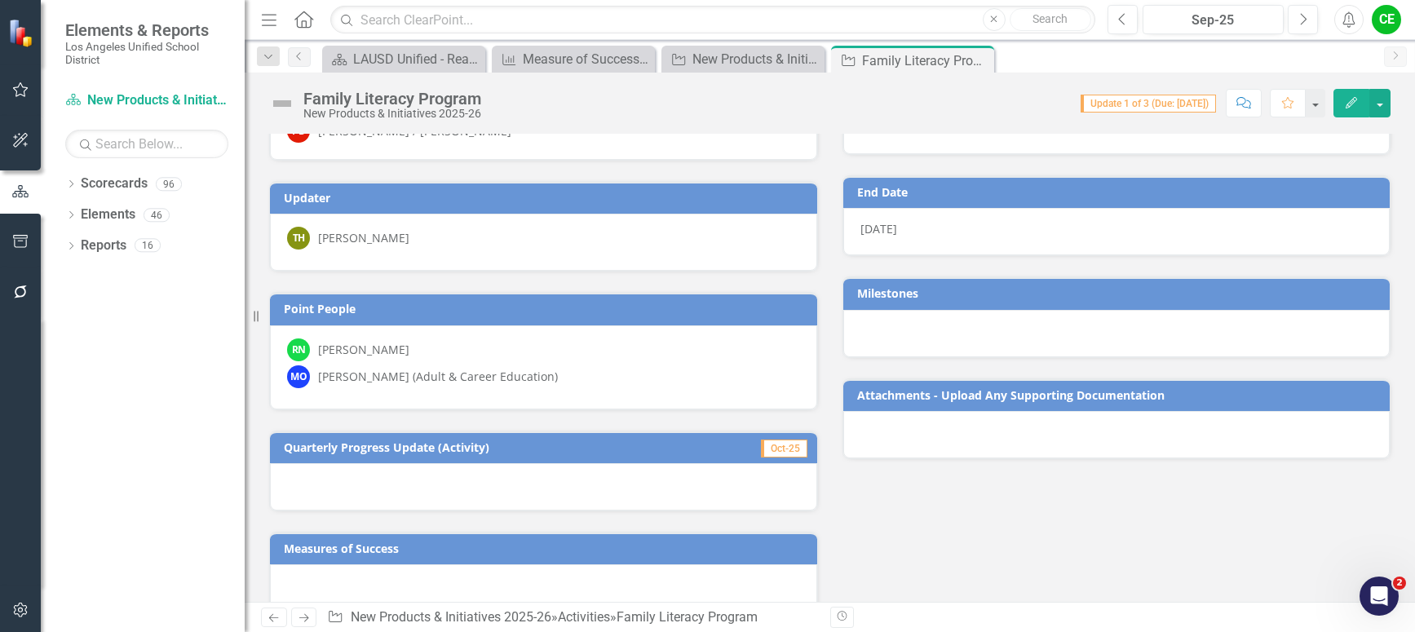
scroll to position [163, 0]
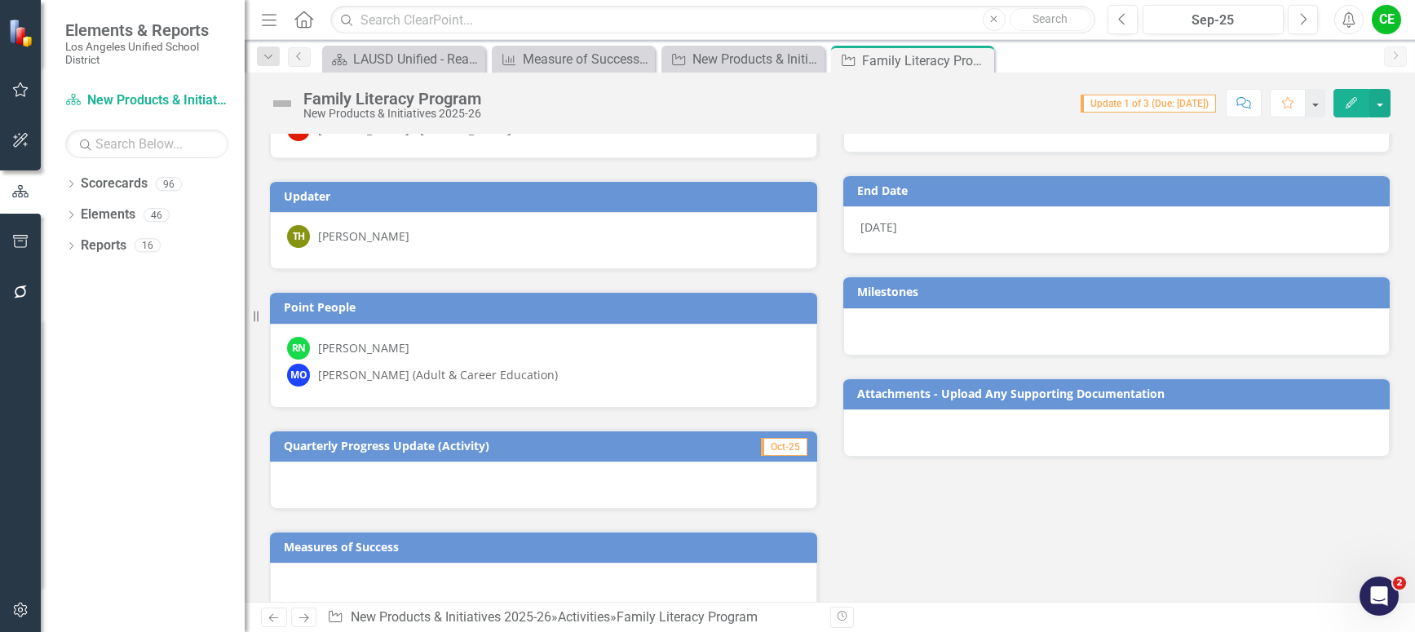
click at [529, 244] on div "TH [PERSON_NAME]" at bounding box center [543, 236] width 513 height 23
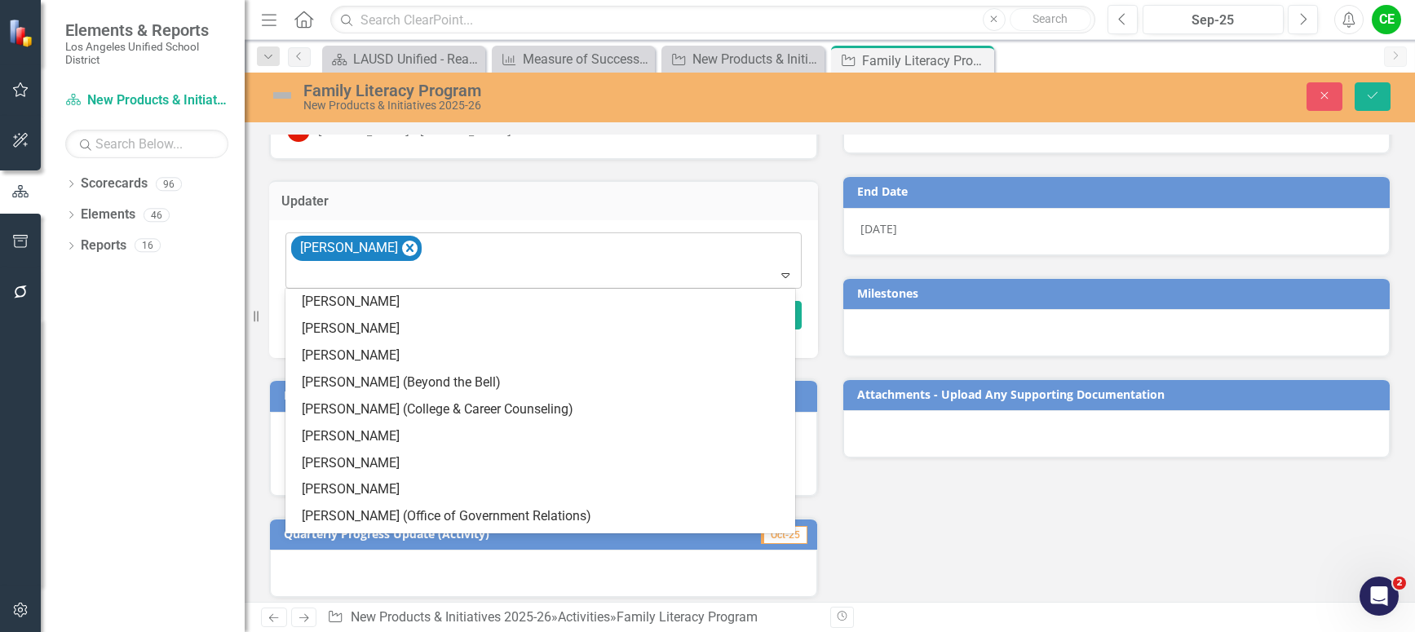
click at [500, 255] on div "[PERSON_NAME]" at bounding box center [545, 260] width 512 height 55
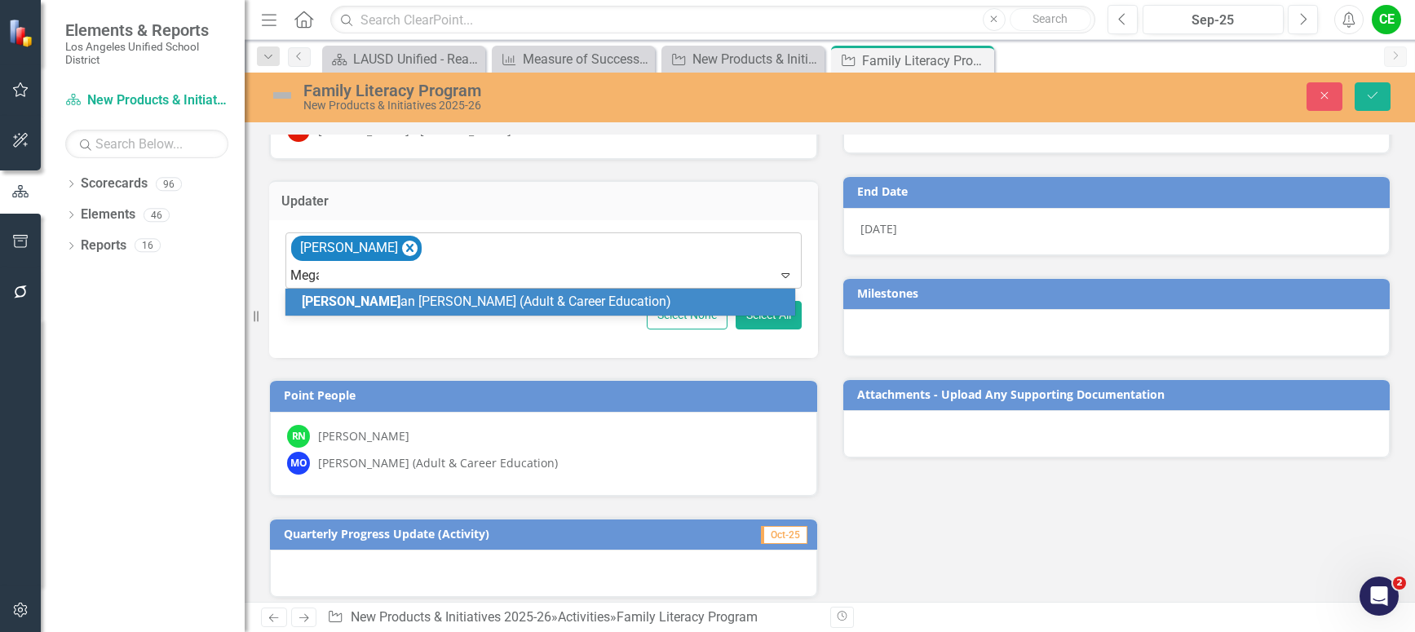
type input "[PERSON_NAME]"
click at [461, 299] on span "[PERSON_NAME] (Adult & Career Education)" at bounding box center [478, 301] width 352 height 15
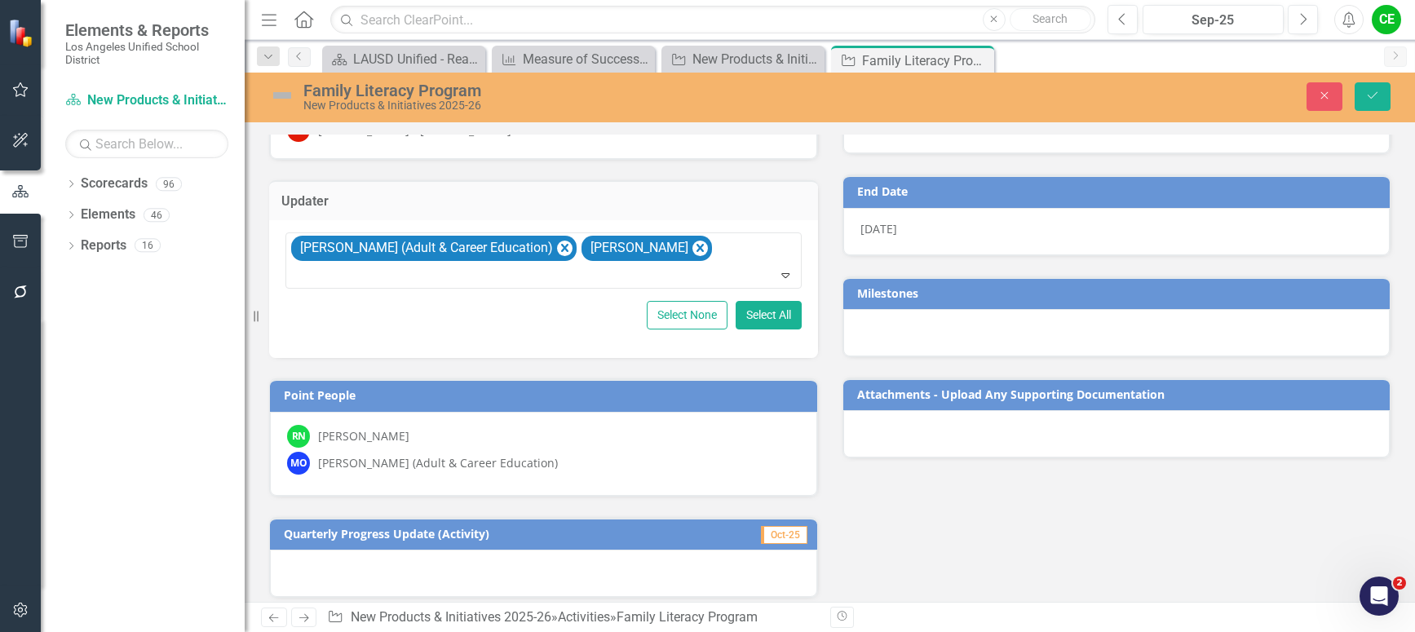
click at [447, 436] on div "RN [PERSON_NAME]" at bounding box center [543, 436] width 513 height 23
click at [568, 425] on div "RN [PERSON_NAME]" at bounding box center [543, 436] width 513 height 23
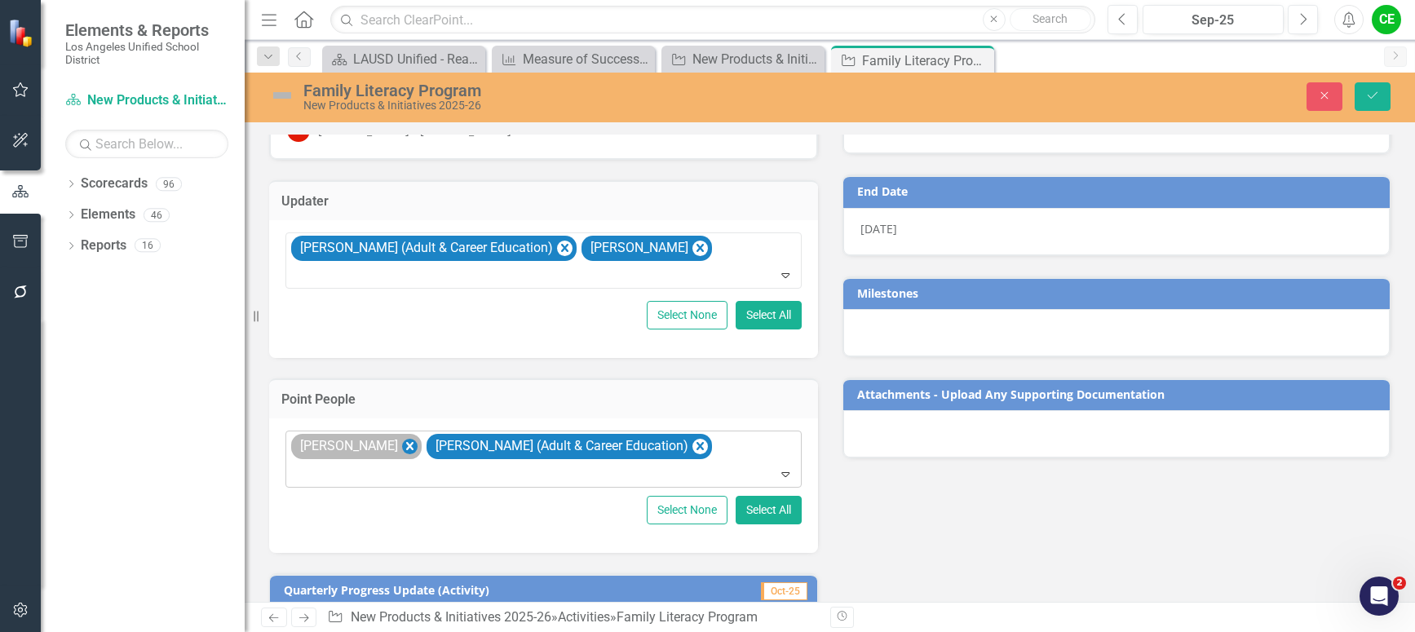
click at [402, 449] on icon "Remove Renny Neyra" at bounding box center [409, 446] width 15 height 20
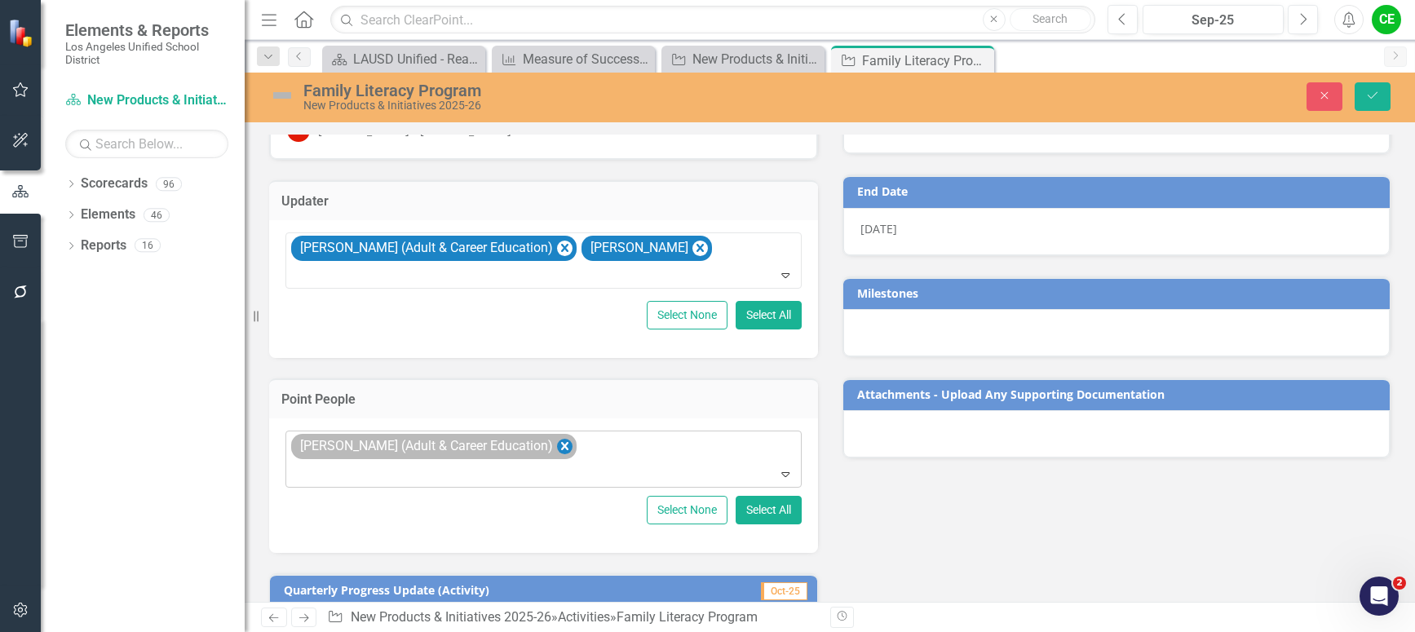
click at [573, 448] on icon "Remove Matthew Oberlander (Adult & Career Education)" at bounding box center [564, 446] width 15 height 20
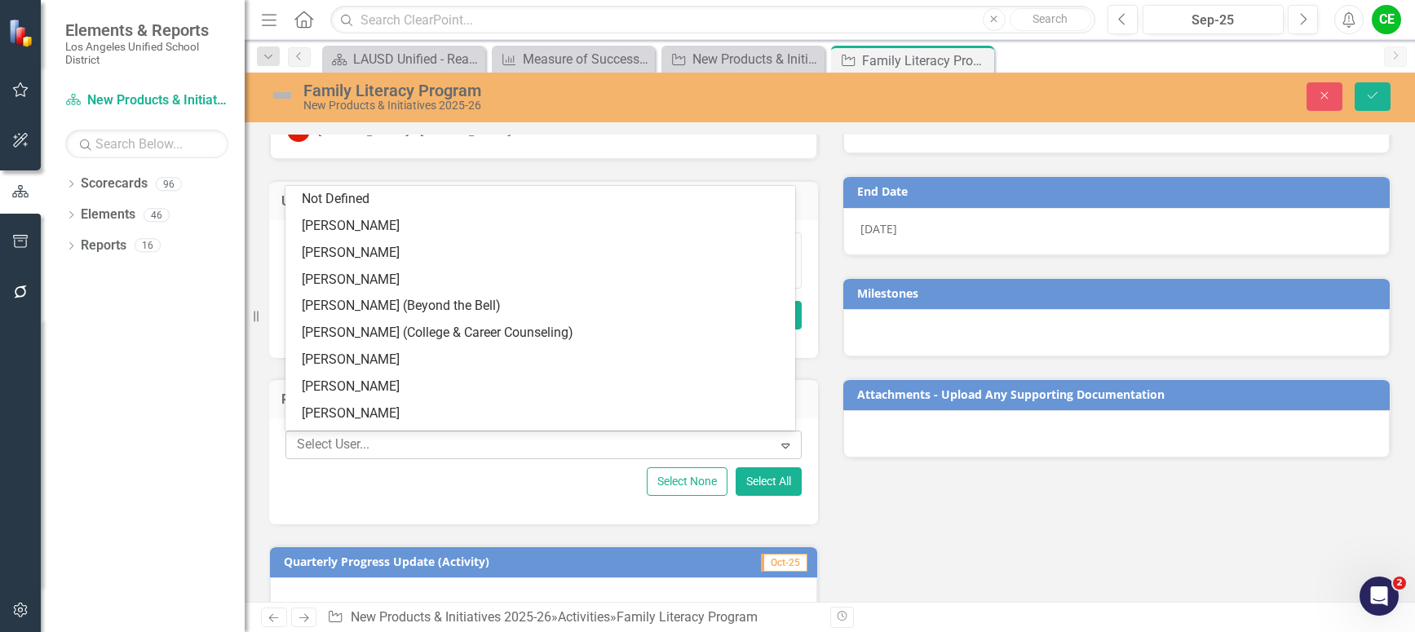
click at [345, 450] on div at bounding box center [531, 445] width 482 height 22
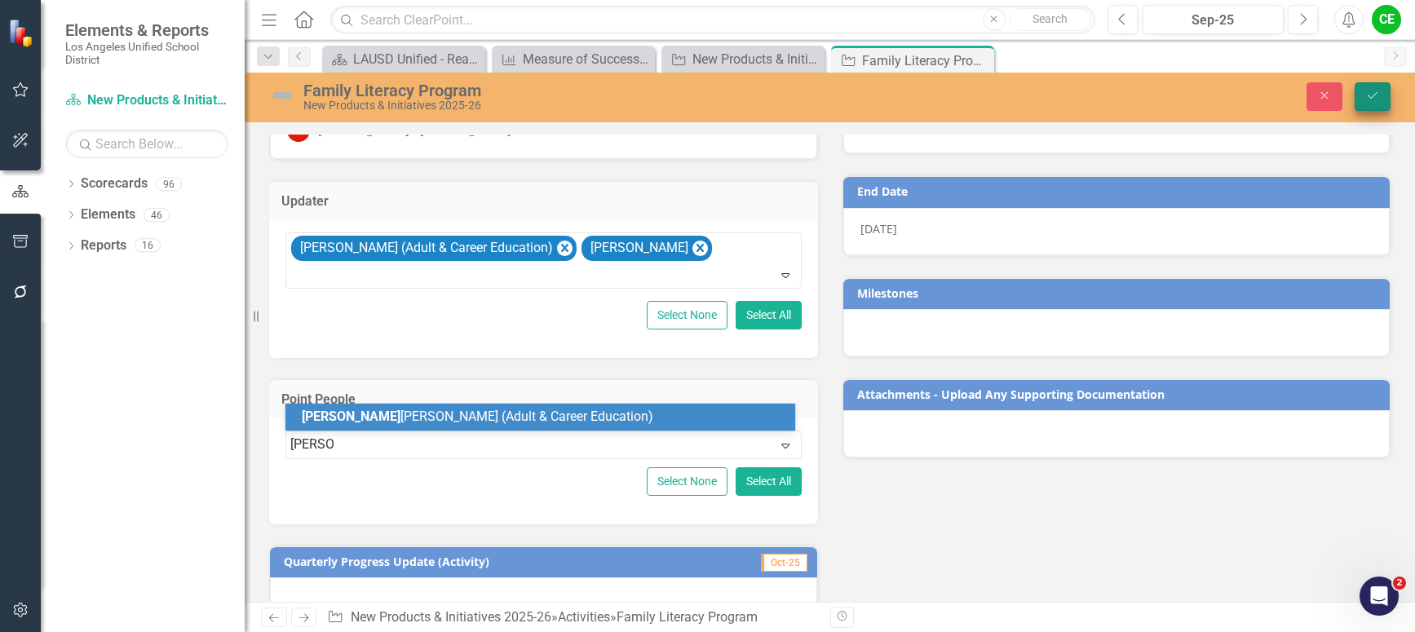
type input "[PERSON_NAME]"
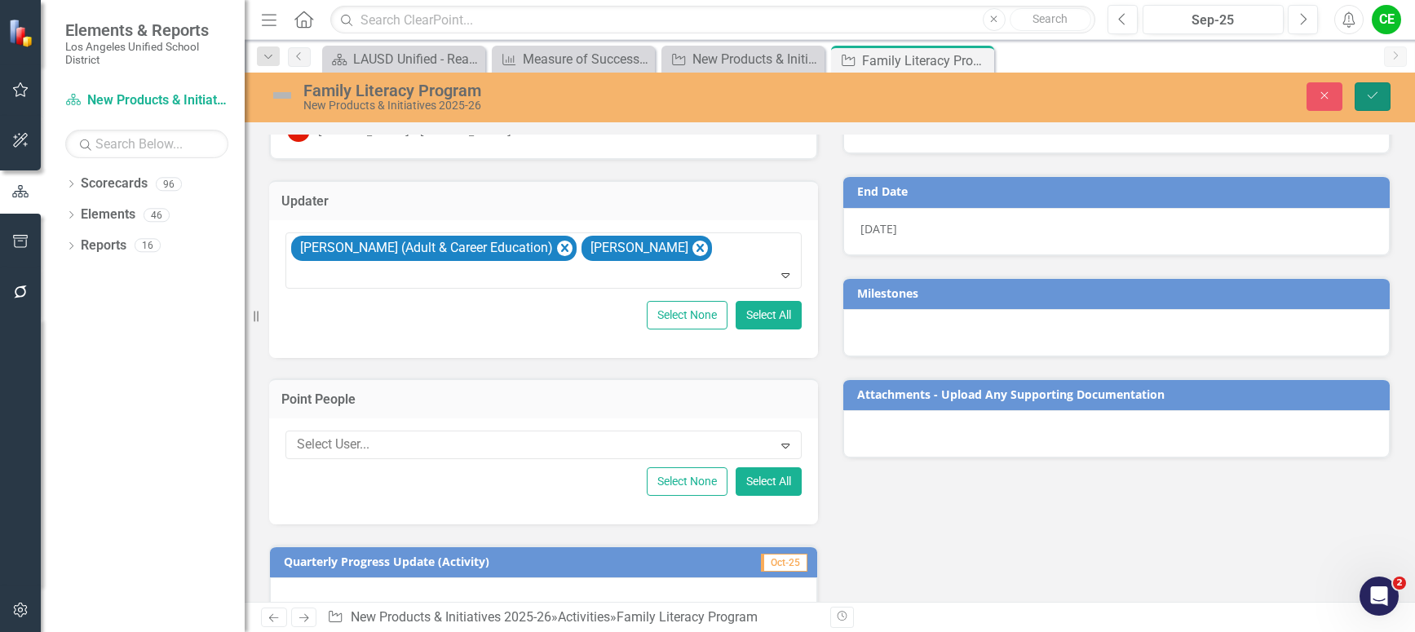
drag, startPoint x: 1378, startPoint y: 102, endPoint x: 481, endPoint y: 380, distance: 939.2
click at [485, 386] on div "Family Literacy Program New Products & Initiatives 2025-26 Close Save Strategie…" at bounding box center [830, 337] width 1170 height 529
click at [416, 429] on div "Select User... Expand Select None Select All" at bounding box center [543, 471] width 549 height 106
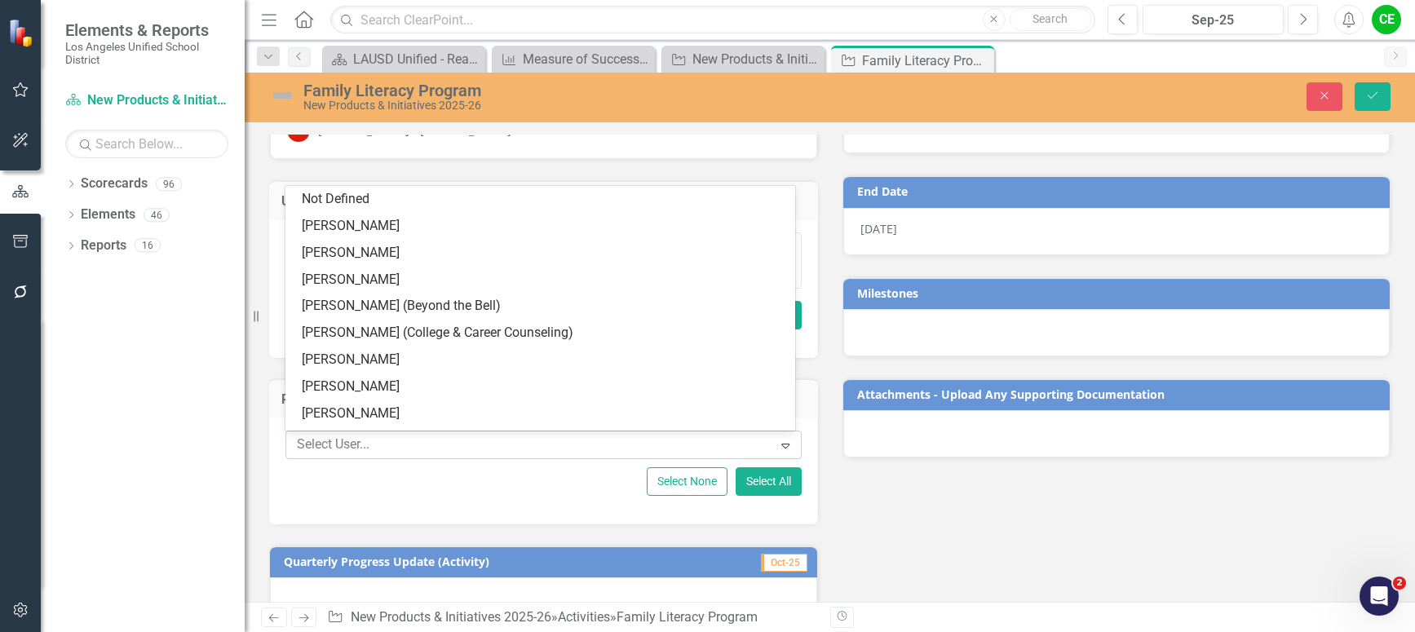
click at [401, 438] on div at bounding box center [531, 445] width 482 height 22
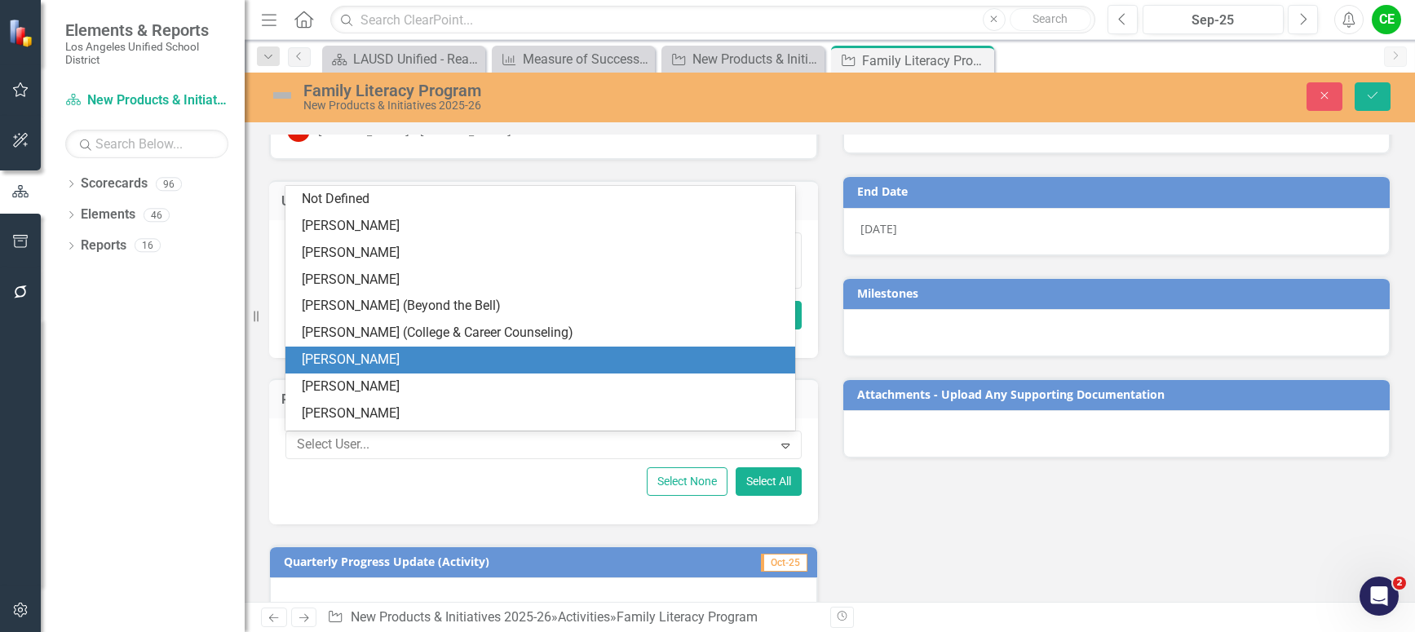
scroll to position [6, 0]
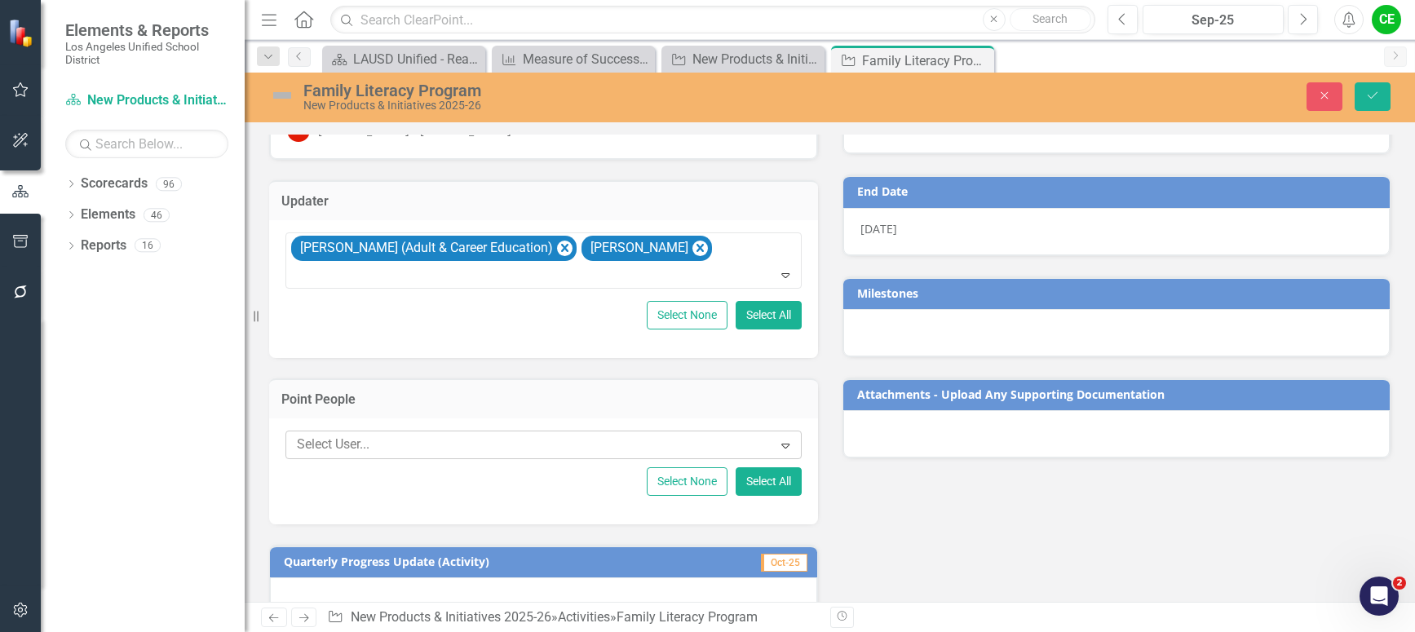
click at [357, 444] on div at bounding box center [531, 445] width 482 height 22
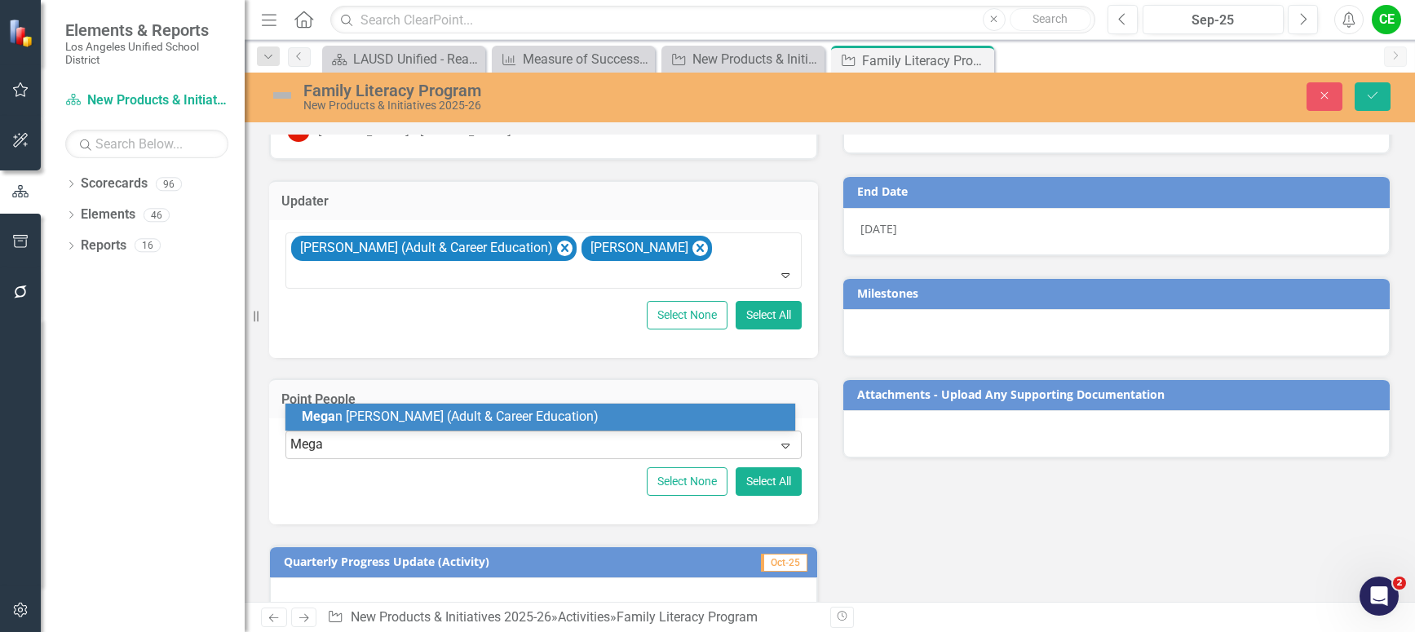
type input "[PERSON_NAME]"
click at [390, 409] on span "[PERSON_NAME] (Adult & Career Education)" at bounding box center [478, 416] width 352 height 15
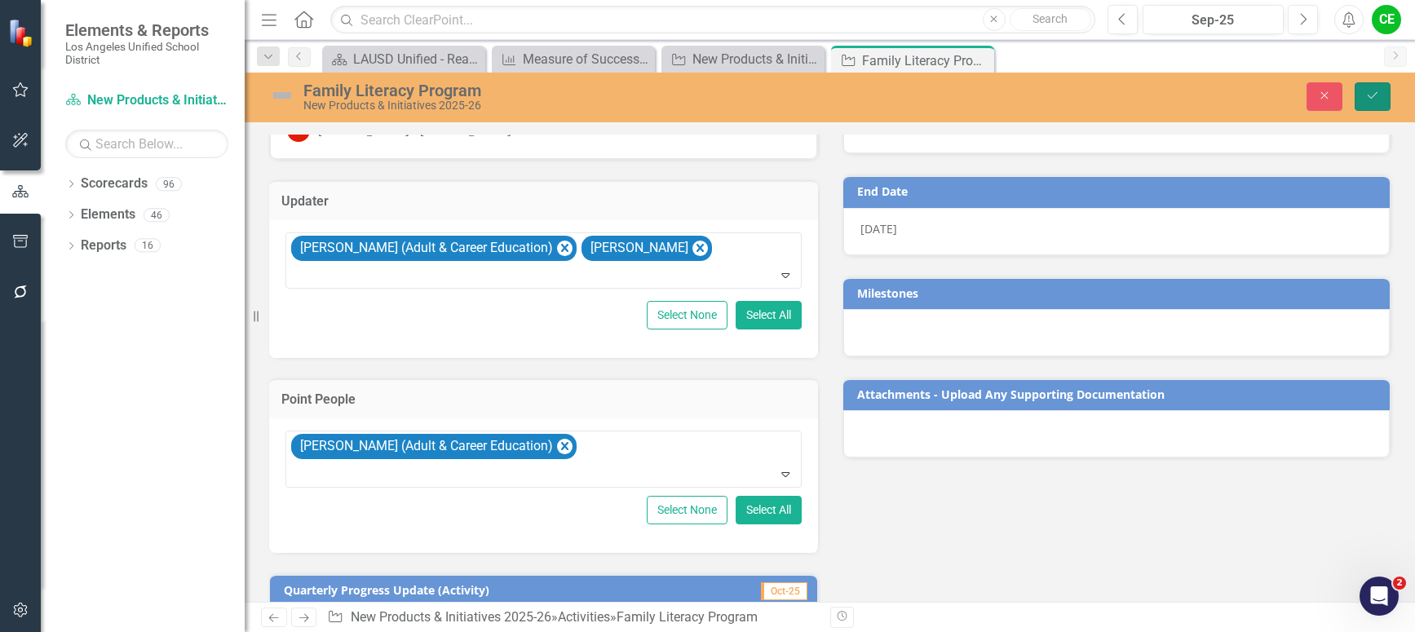
click at [1366, 101] on icon "Save" at bounding box center [1372, 95] width 15 height 11
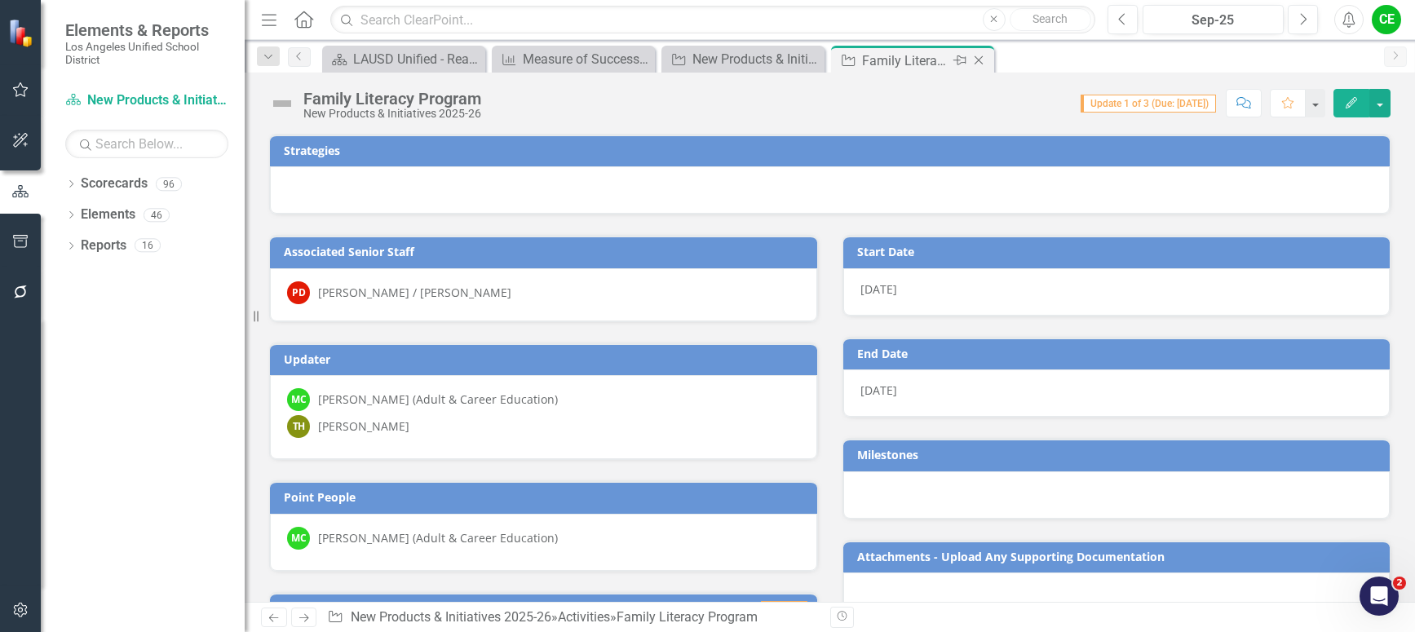
click at [978, 64] on icon "Close" at bounding box center [978, 60] width 16 height 13
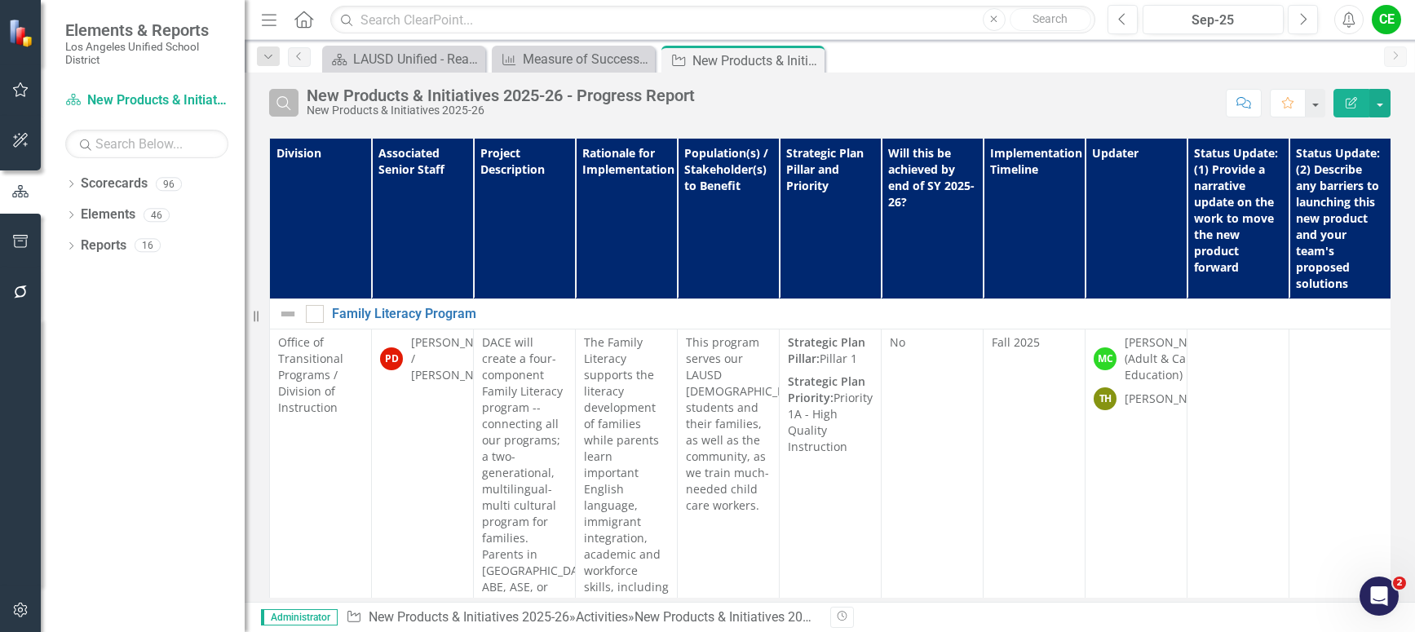
click at [282, 104] on icon "Search" at bounding box center [284, 102] width 18 height 15
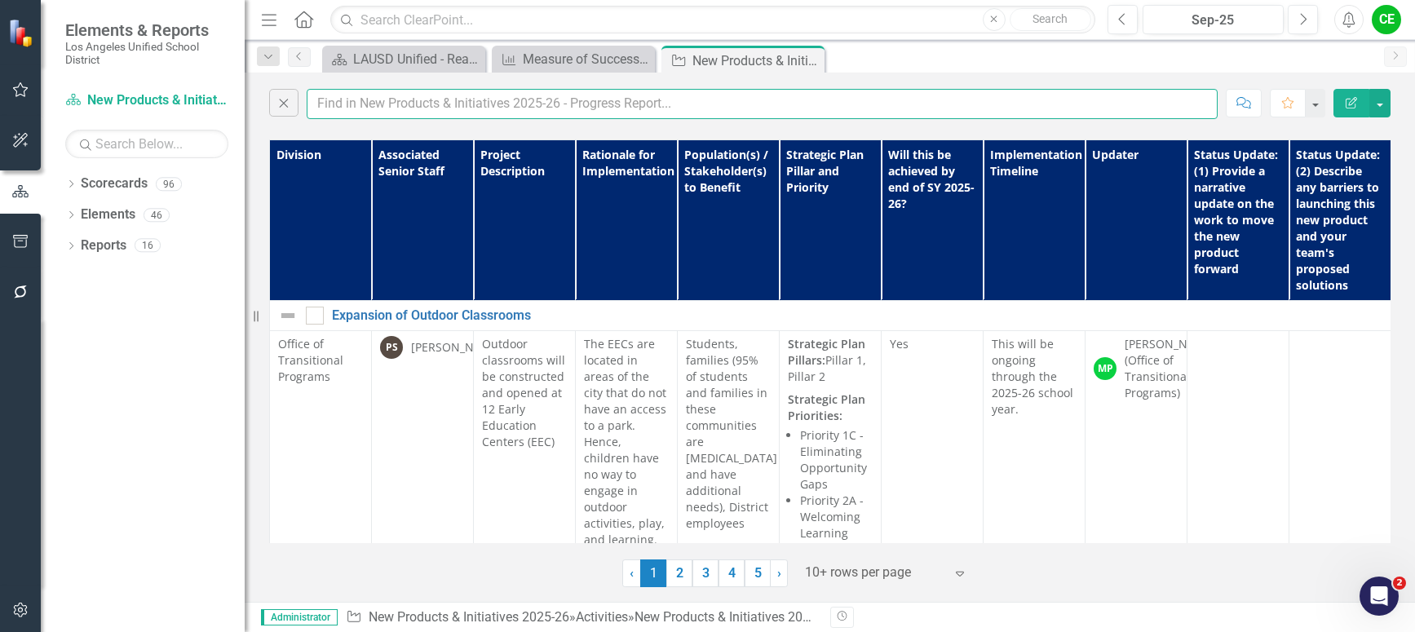
click at [338, 108] on input "text" at bounding box center [762, 104] width 911 height 30
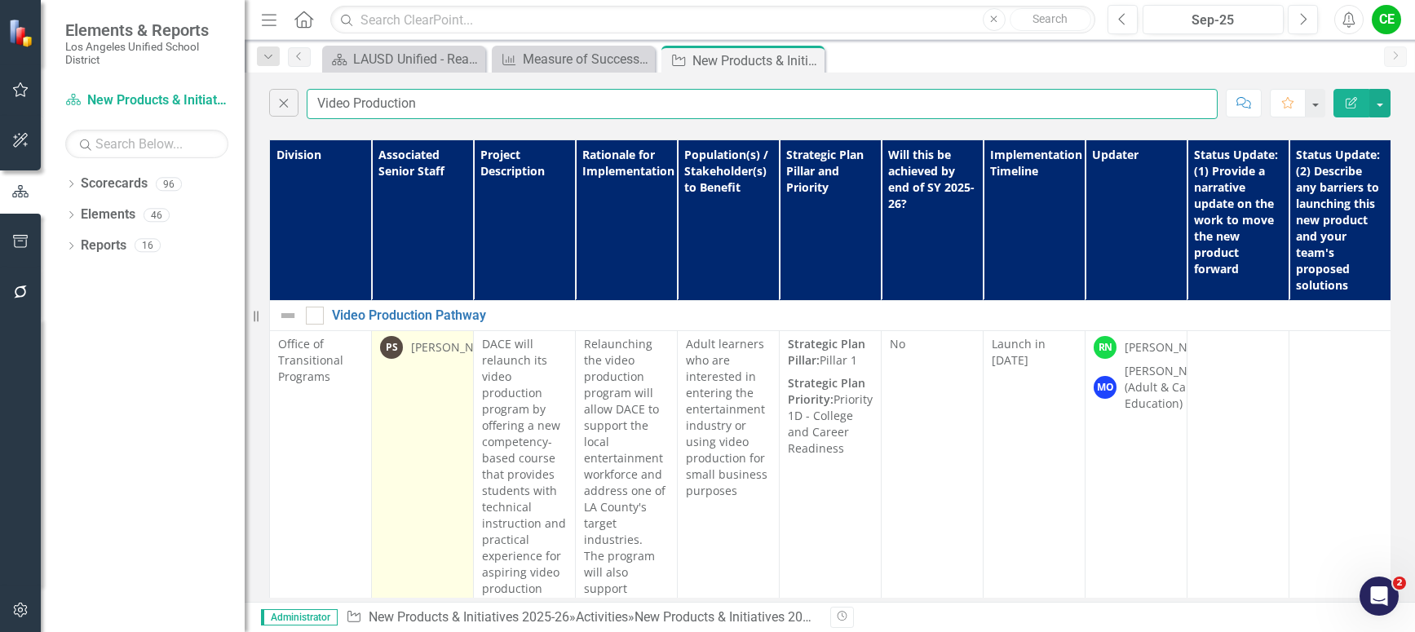
type input "Video Production"
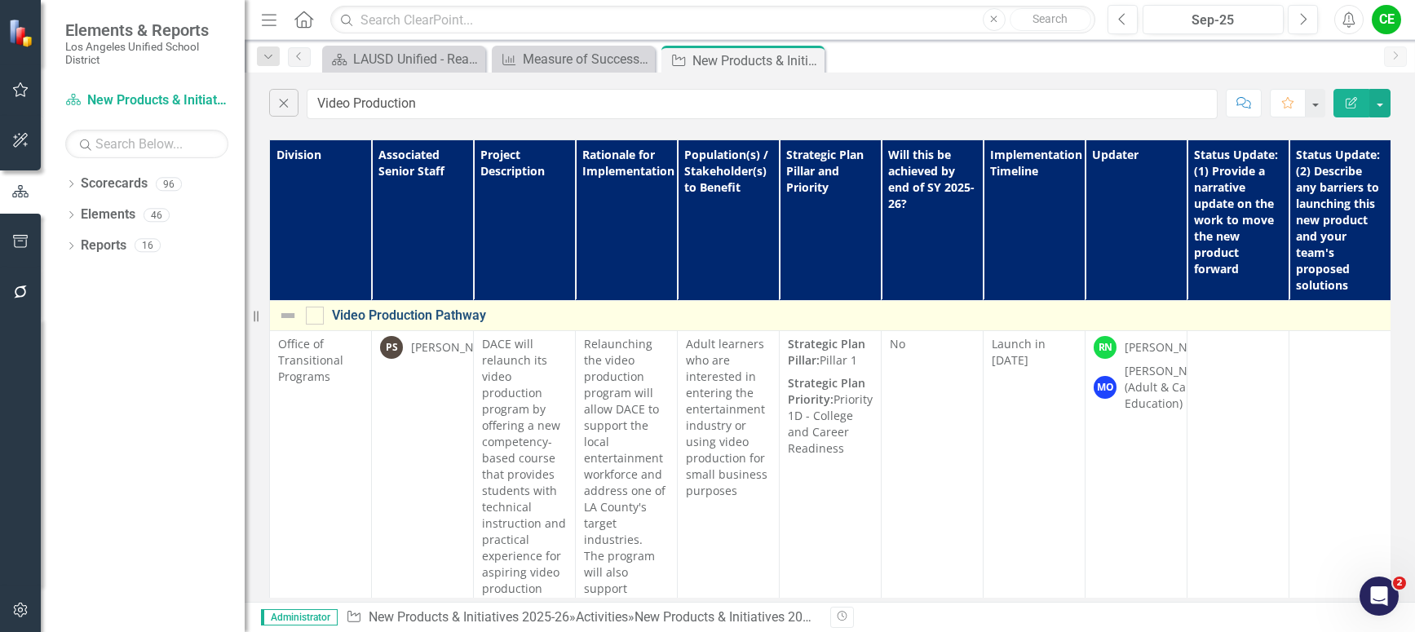
click at [413, 315] on link "Video Production Pathway" at bounding box center [959, 315] width 1254 height 15
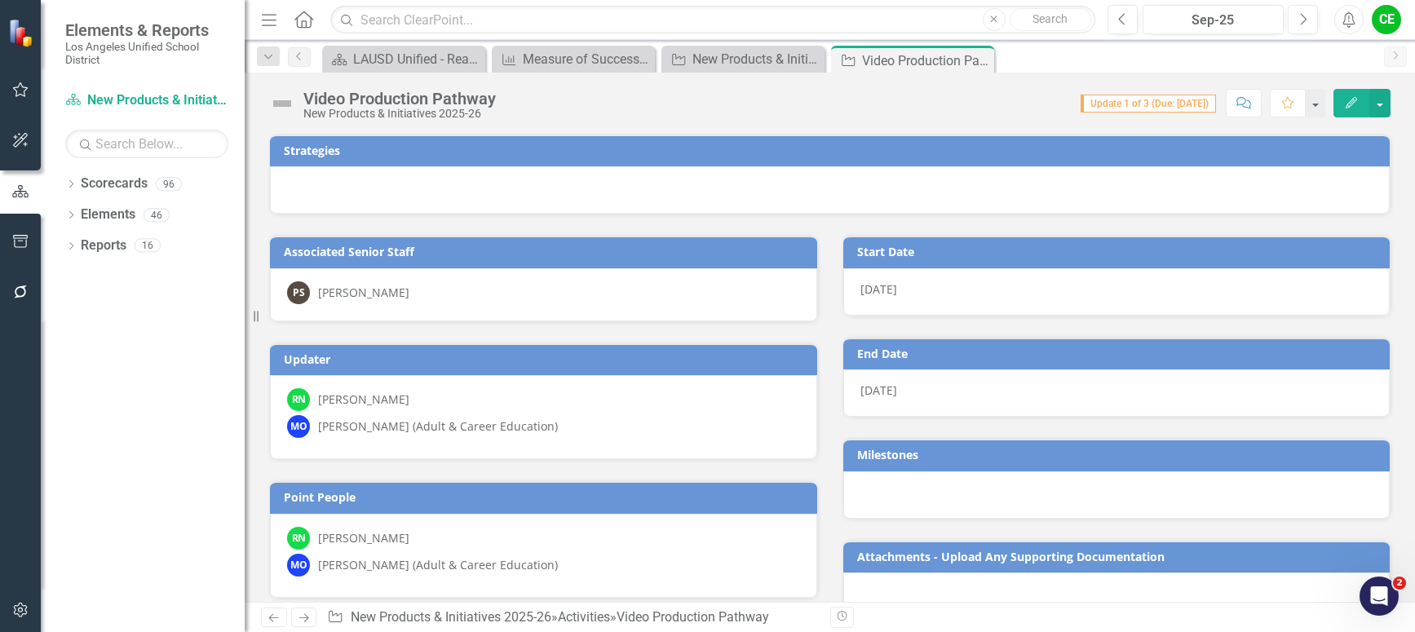
scroll to position [163, 0]
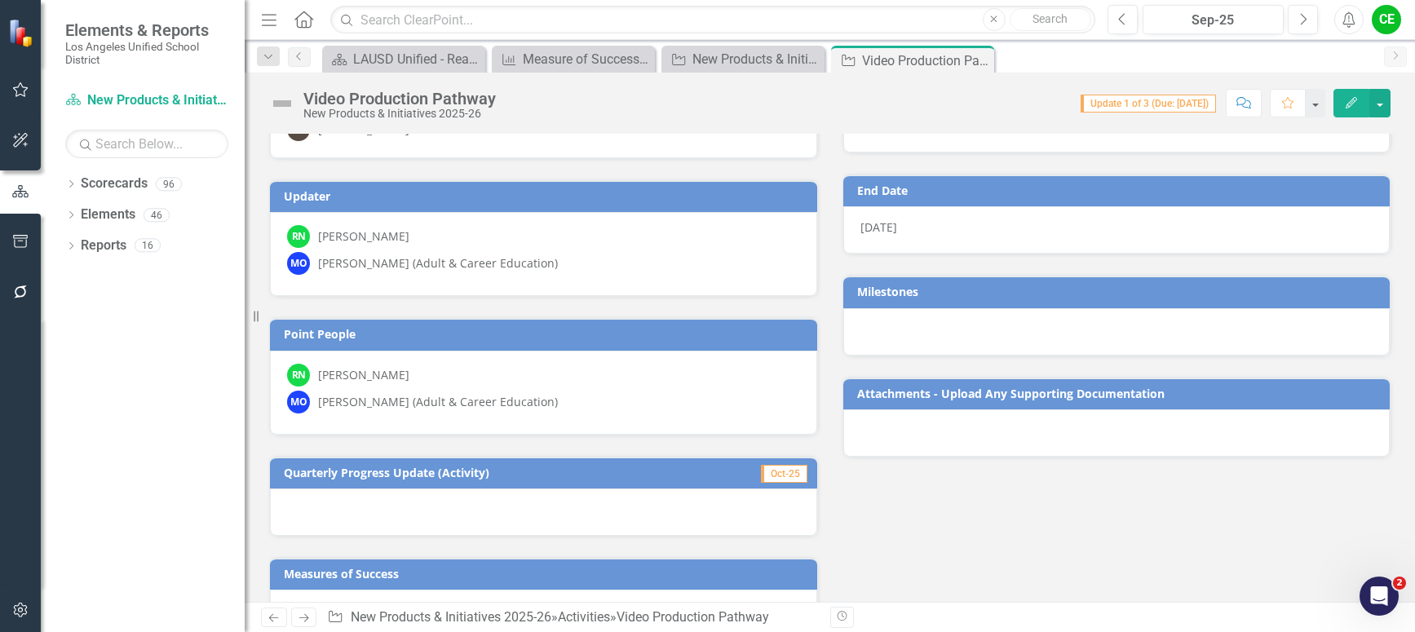
click at [566, 250] on div "RN [PERSON_NAME] MO [PERSON_NAME] (Adult & Career Education)" at bounding box center [543, 254] width 547 height 84
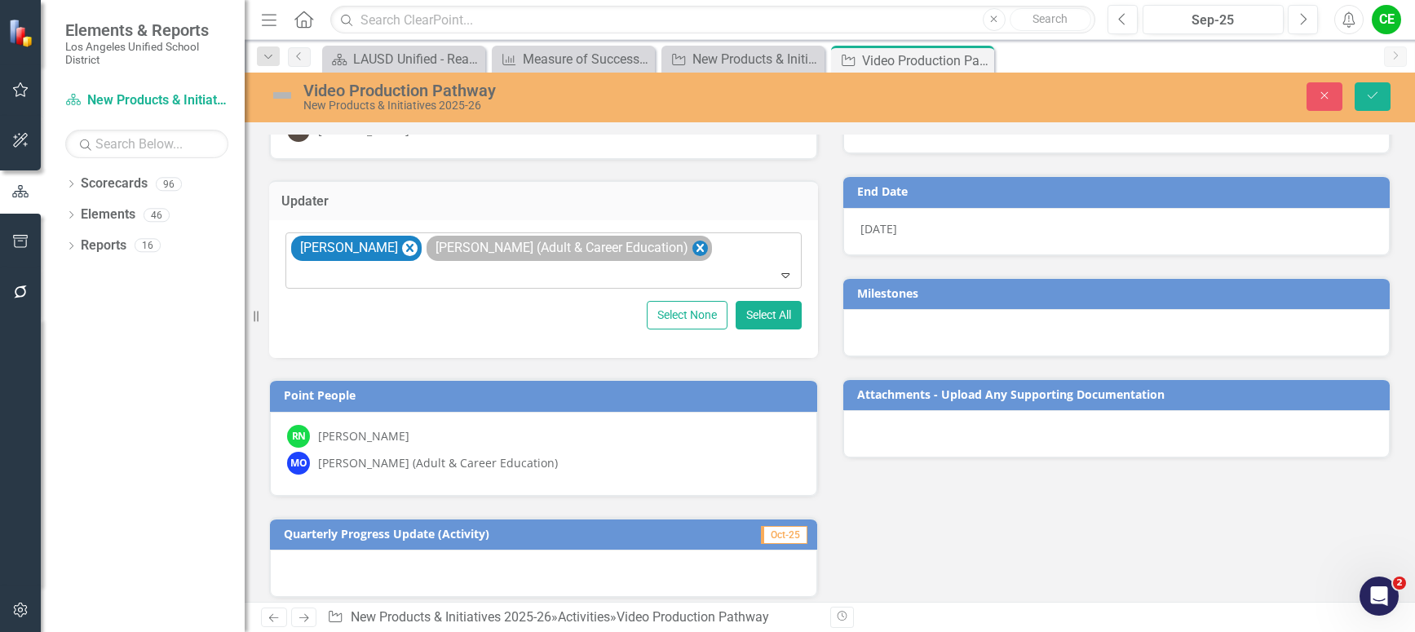
click at [693, 247] on icon "Remove Matthew Oberlander (Adult & Career Education)" at bounding box center [699, 248] width 15 height 20
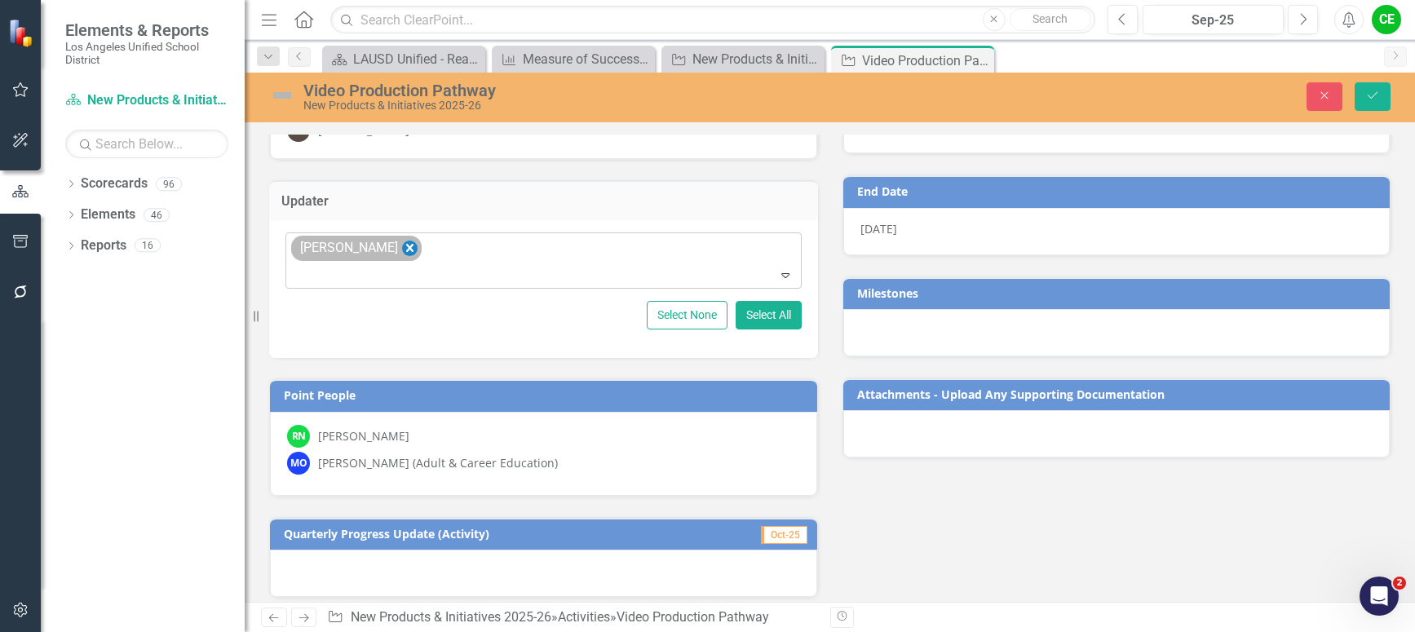
click at [402, 249] on icon "Remove Renny Neyra" at bounding box center [409, 248] width 15 height 20
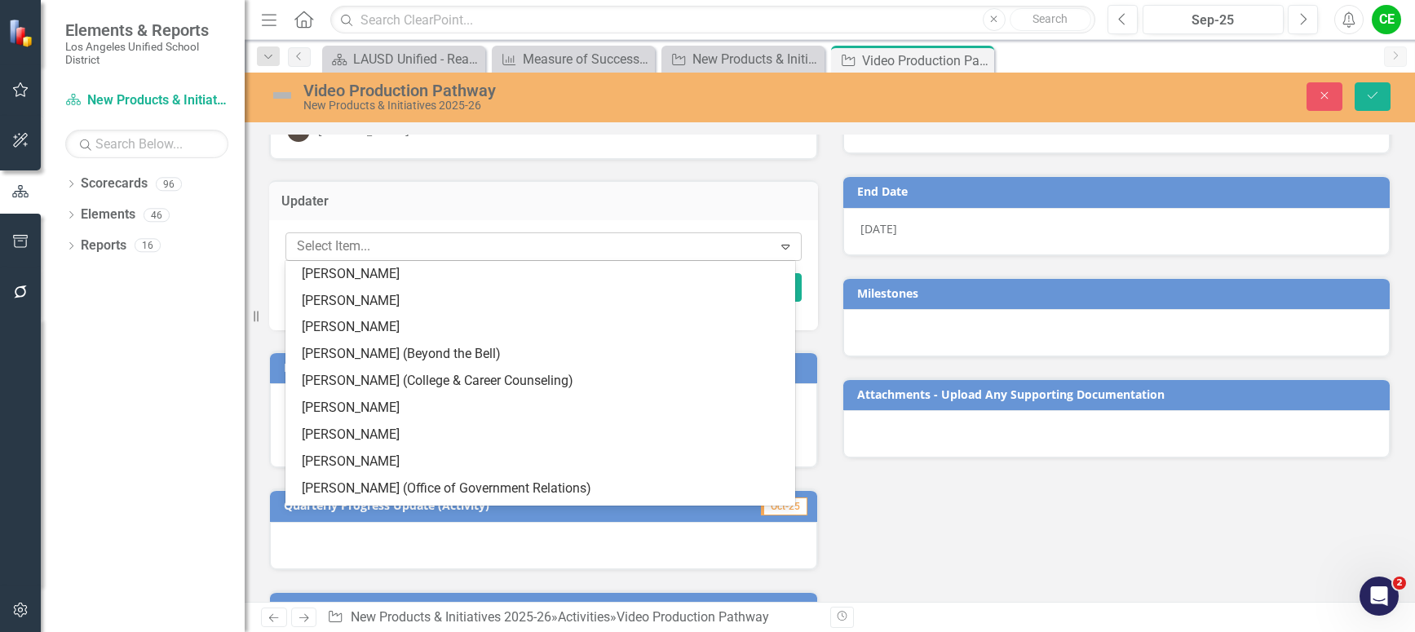
click at [391, 249] on div at bounding box center [531, 247] width 482 height 22
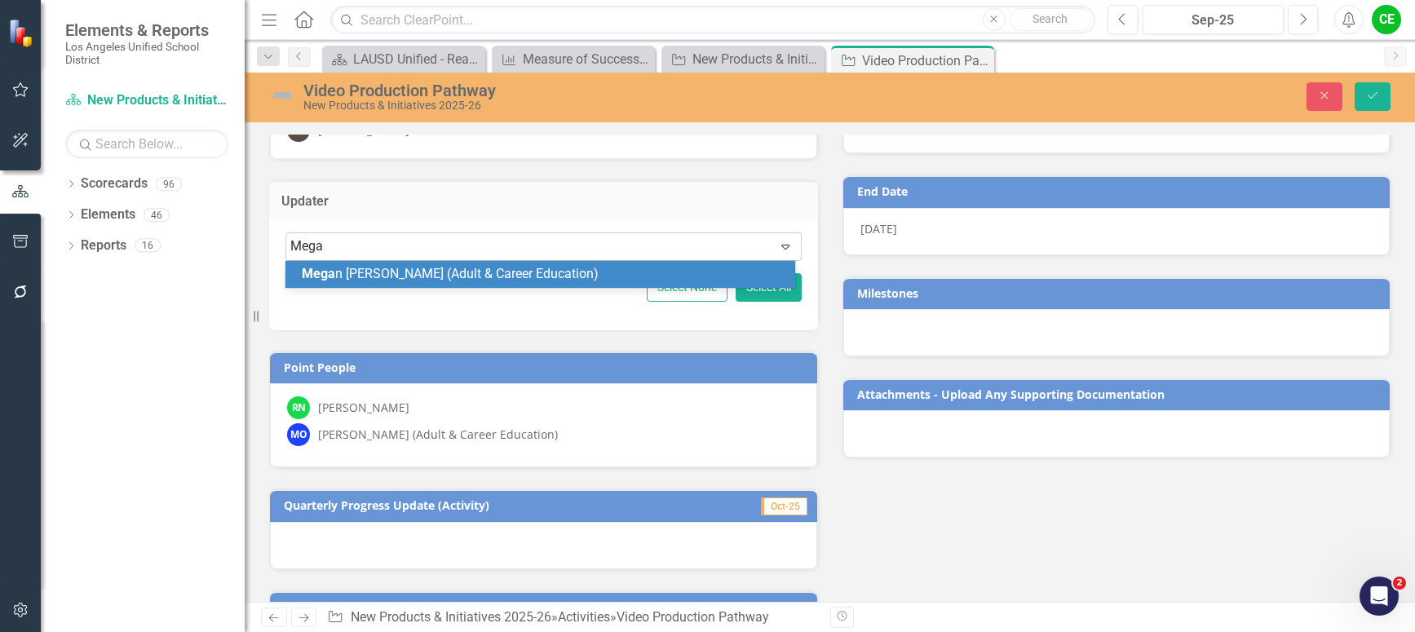
type input "[PERSON_NAME]"
click at [396, 280] on span "[PERSON_NAME] (Adult & Career Education)" at bounding box center [478, 273] width 352 height 15
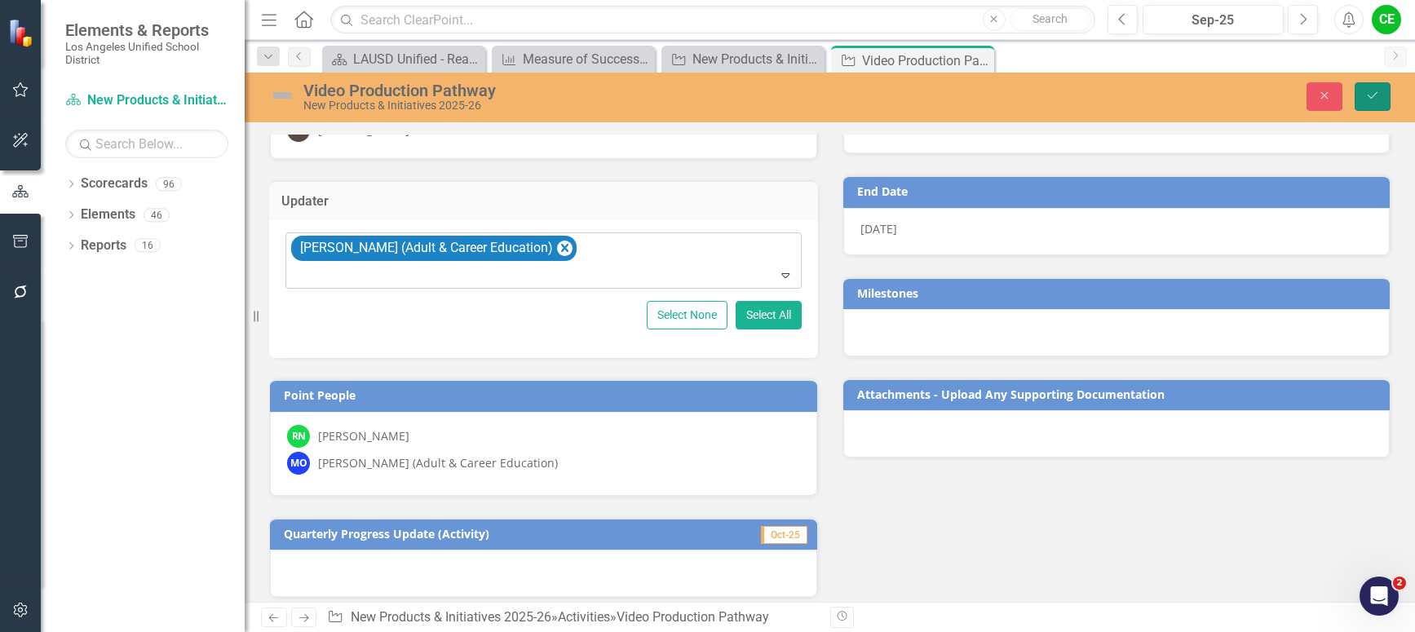
click at [1371, 104] on button "Save" at bounding box center [1373, 96] width 36 height 29
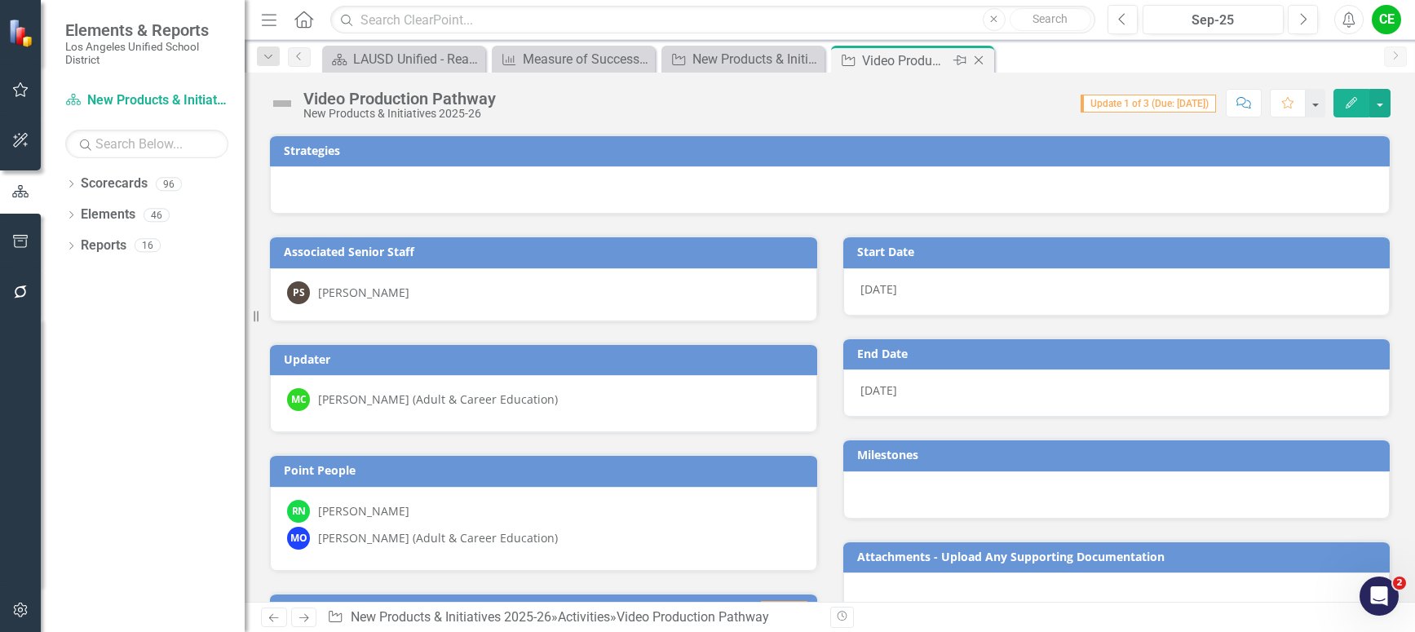
click at [979, 59] on icon "Close" at bounding box center [978, 60] width 16 height 13
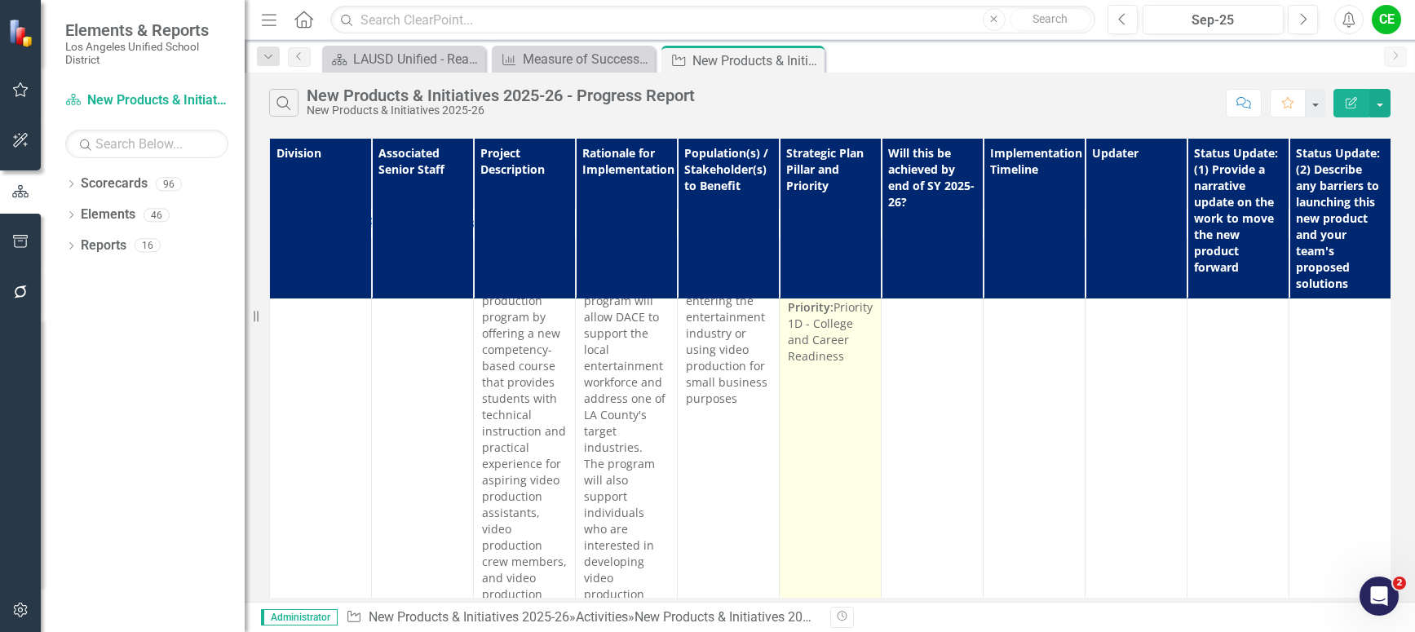
scroll to position [130, 0]
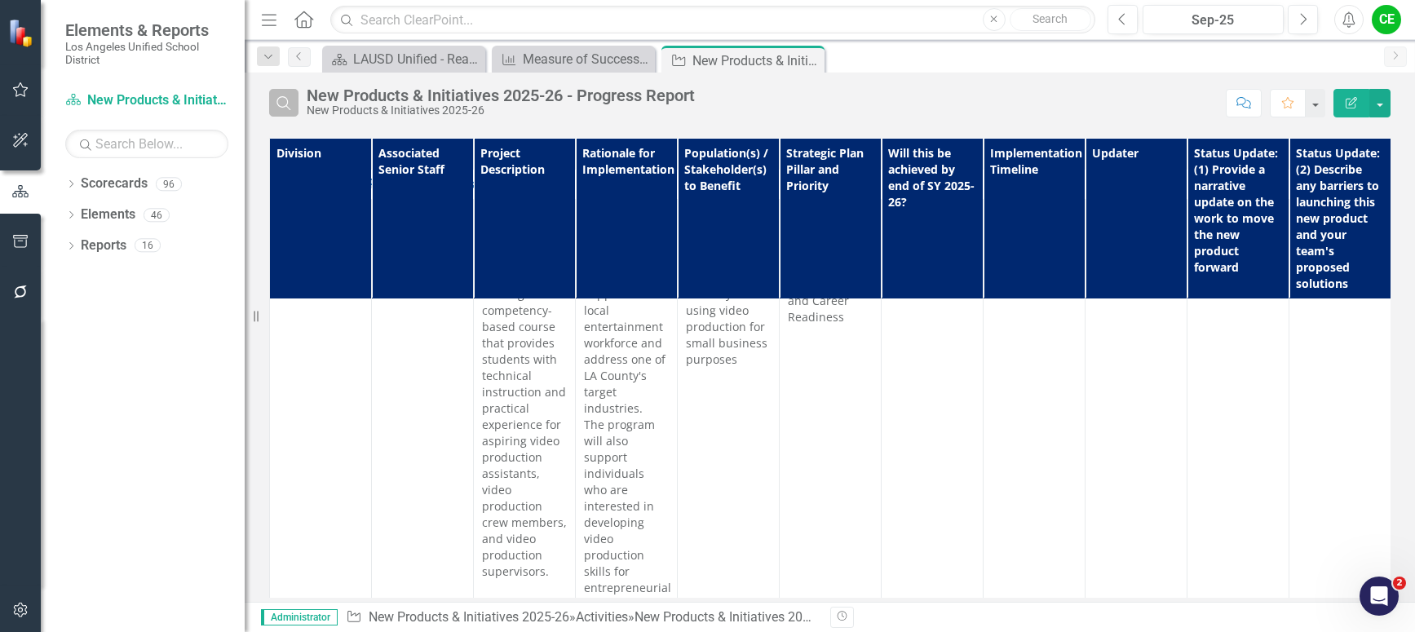
click at [283, 99] on icon "Search" at bounding box center [284, 102] width 18 height 15
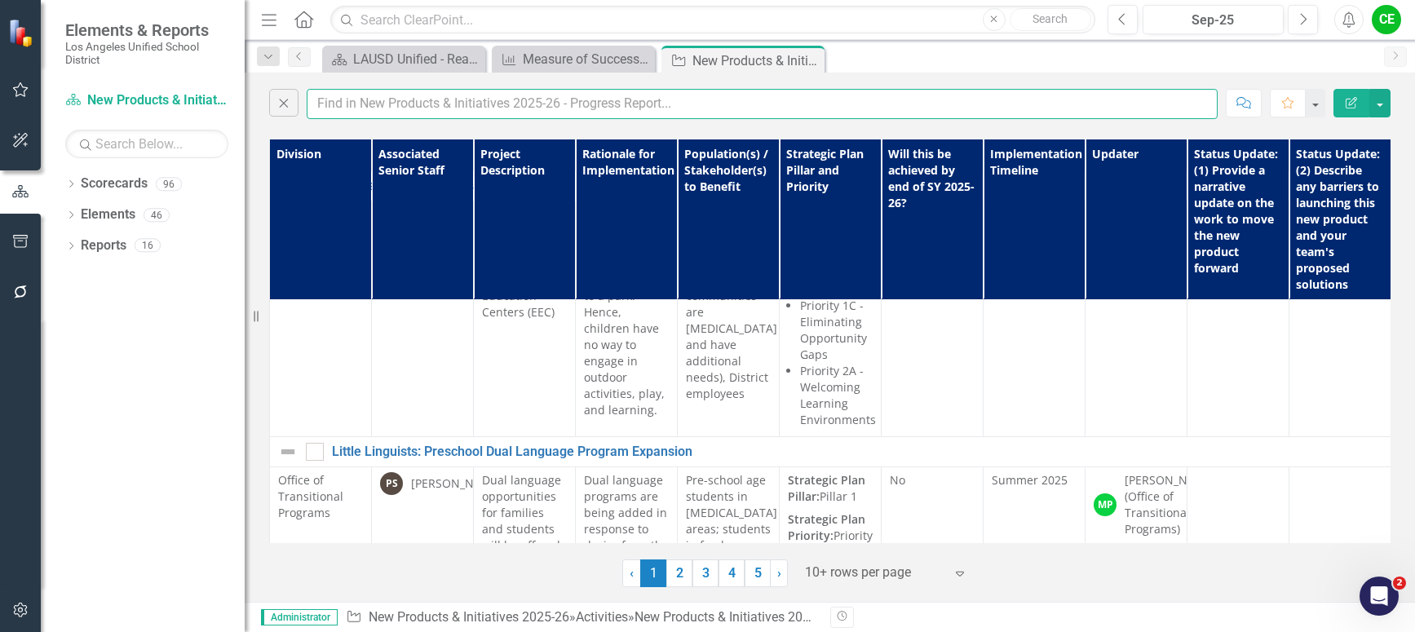
click at [374, 102] on input "text" at bounding box center [762, 104] width 911 height 30
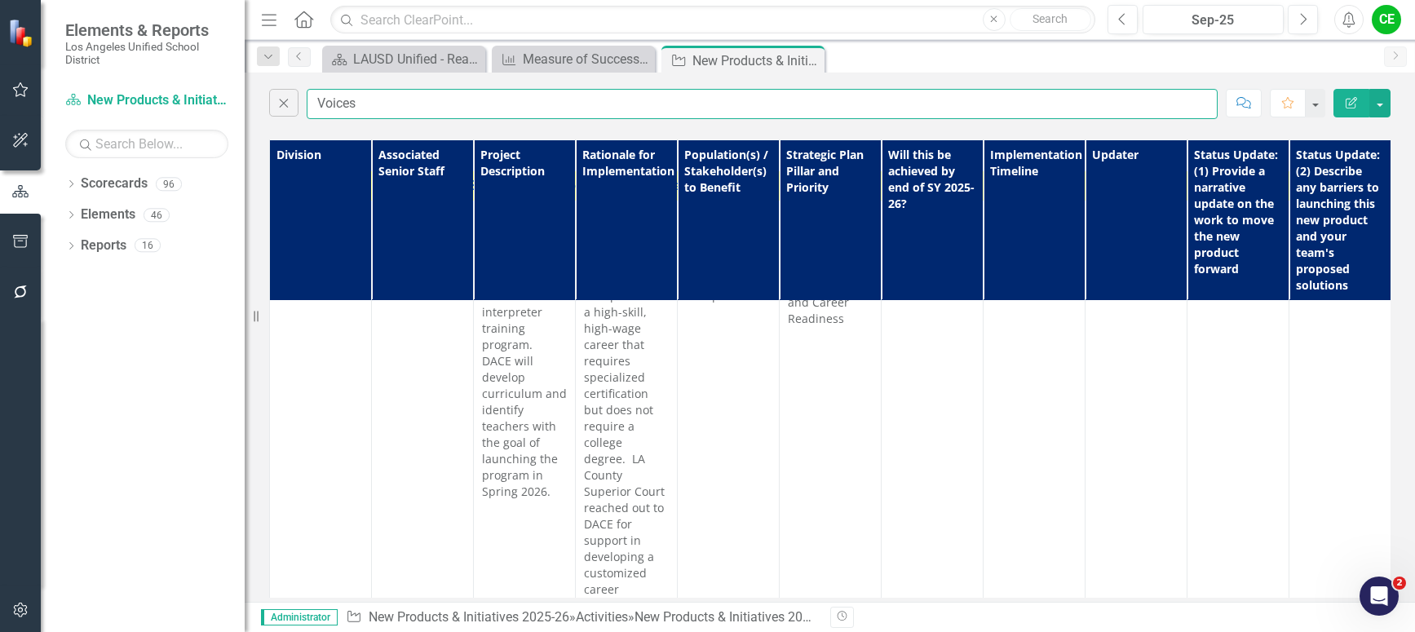
scroll to position [0, 0]
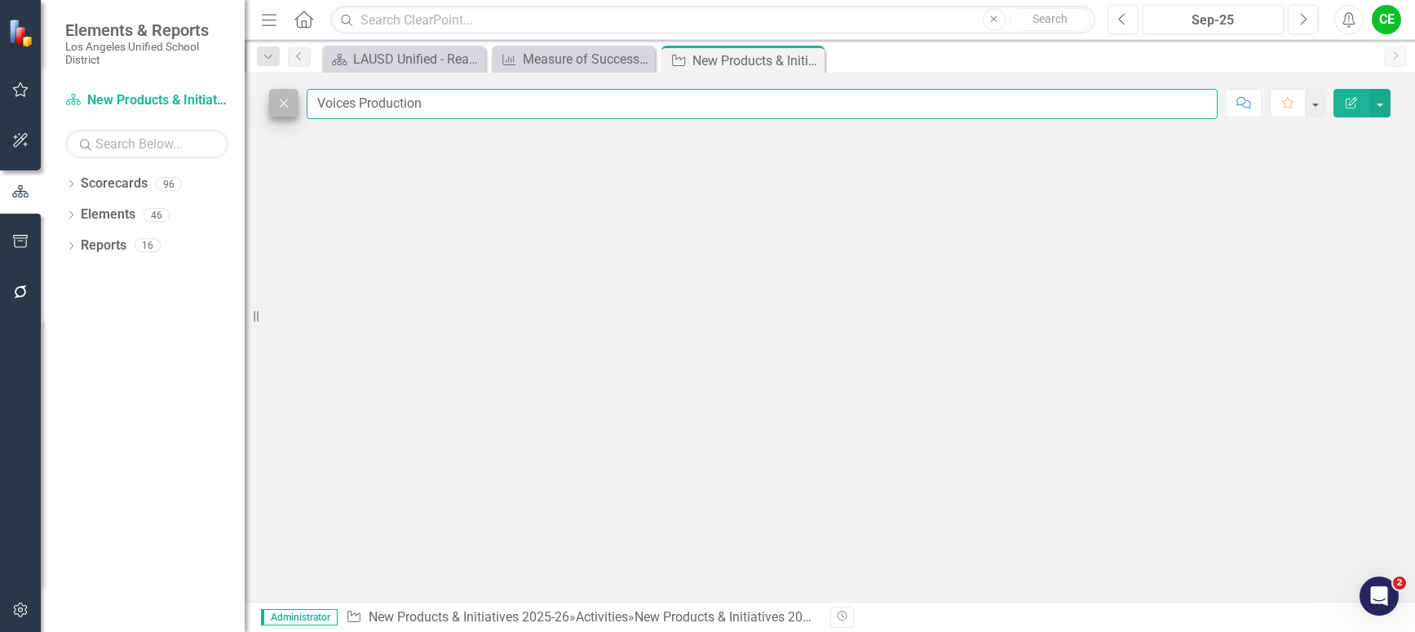
type input "Voices Production"
click at [281, 96] on icon "Close" at bounding box center [284, 102] width 18 height 15
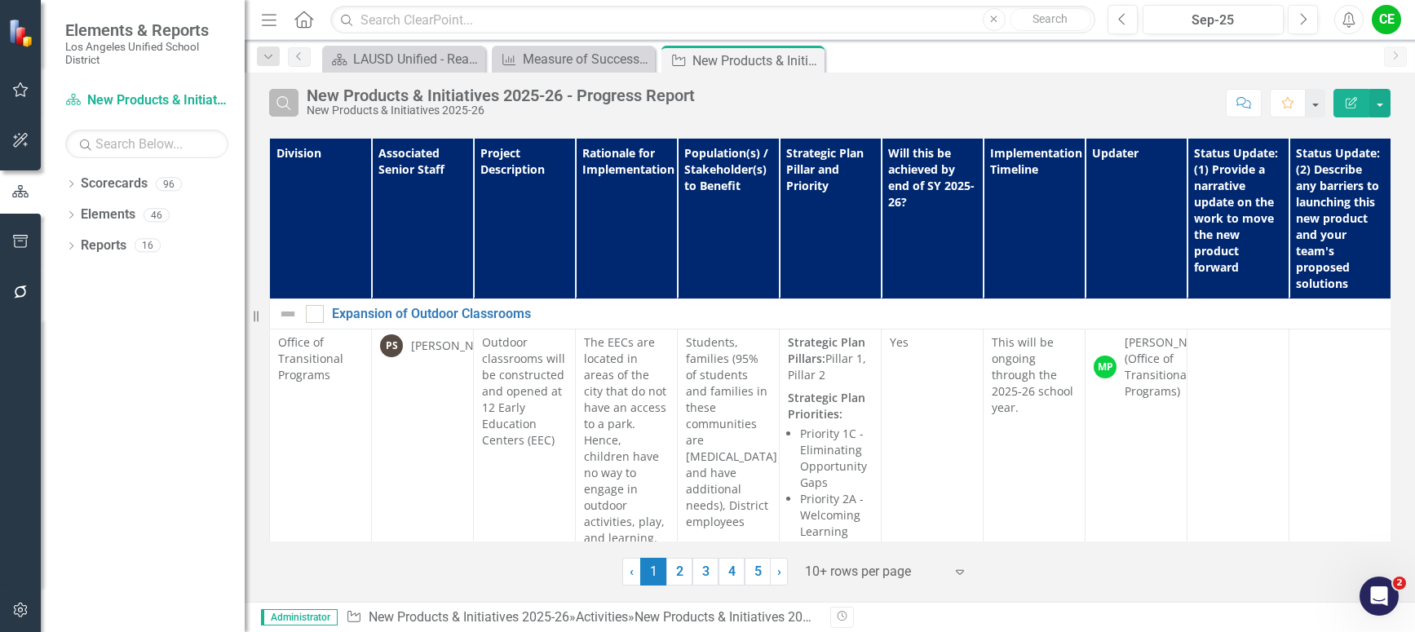
click at [285, 105] on icon "Search" at bounding box center [284, 102] width 18 height 15
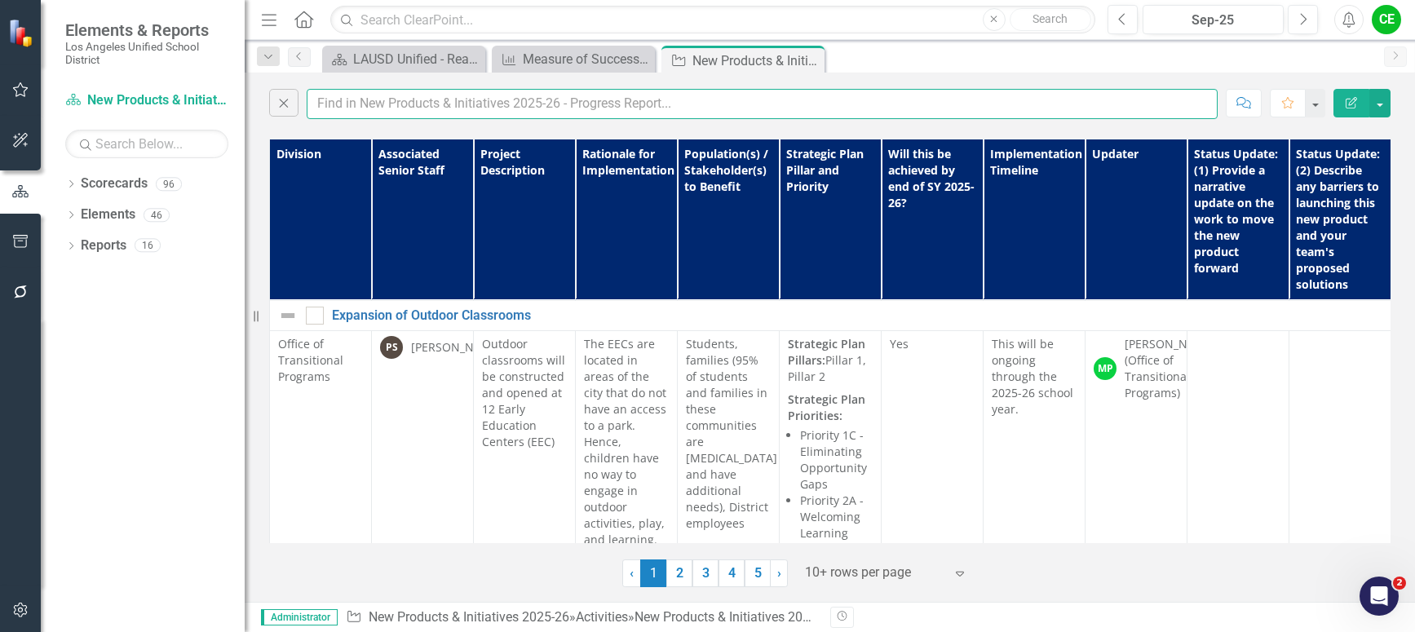
click at [376, 112] on input "text" at bounding box center [762, 104] width 911 height 30
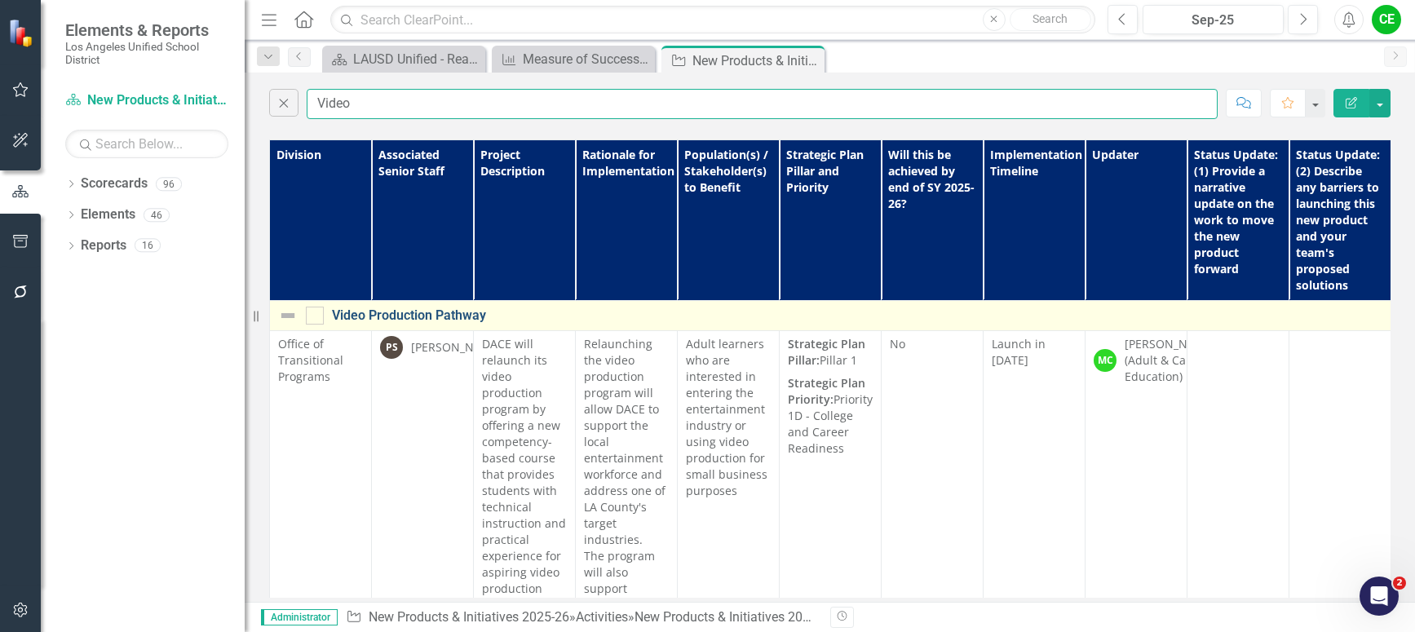
type input "Video"
click at [429, 310] on link "Video Production Pathway" at bounding box center [959, 315] width 1254 height 15
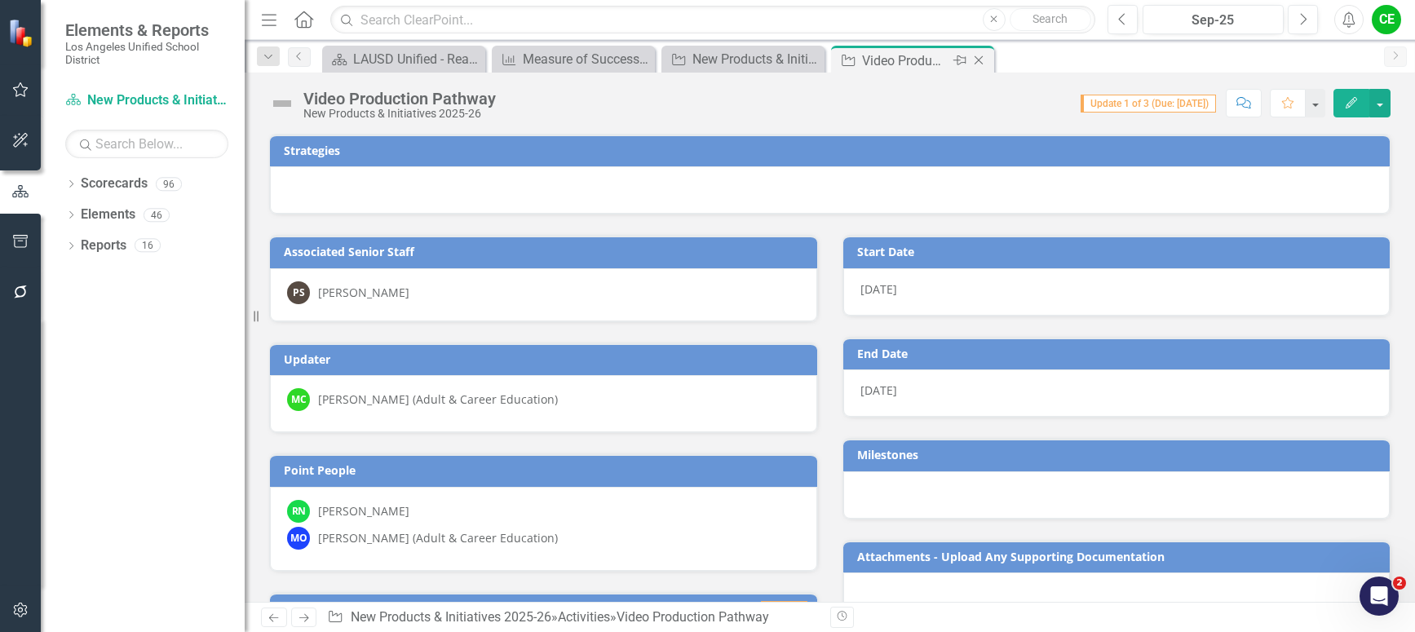
click at [979, 55] on icon "Close" at bounding box center [978, 60] width 16 height 13
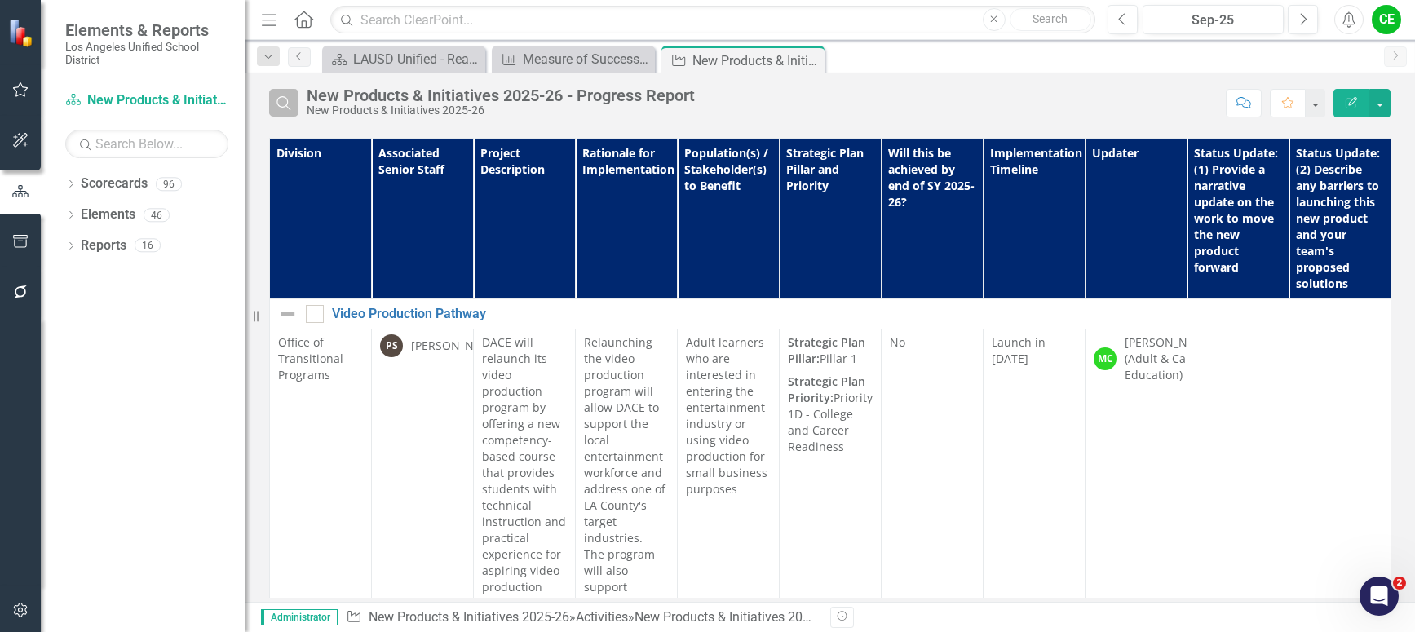
click at [280, 109] on icon "Search" at bounding box center [284, 102] width 18 height 15
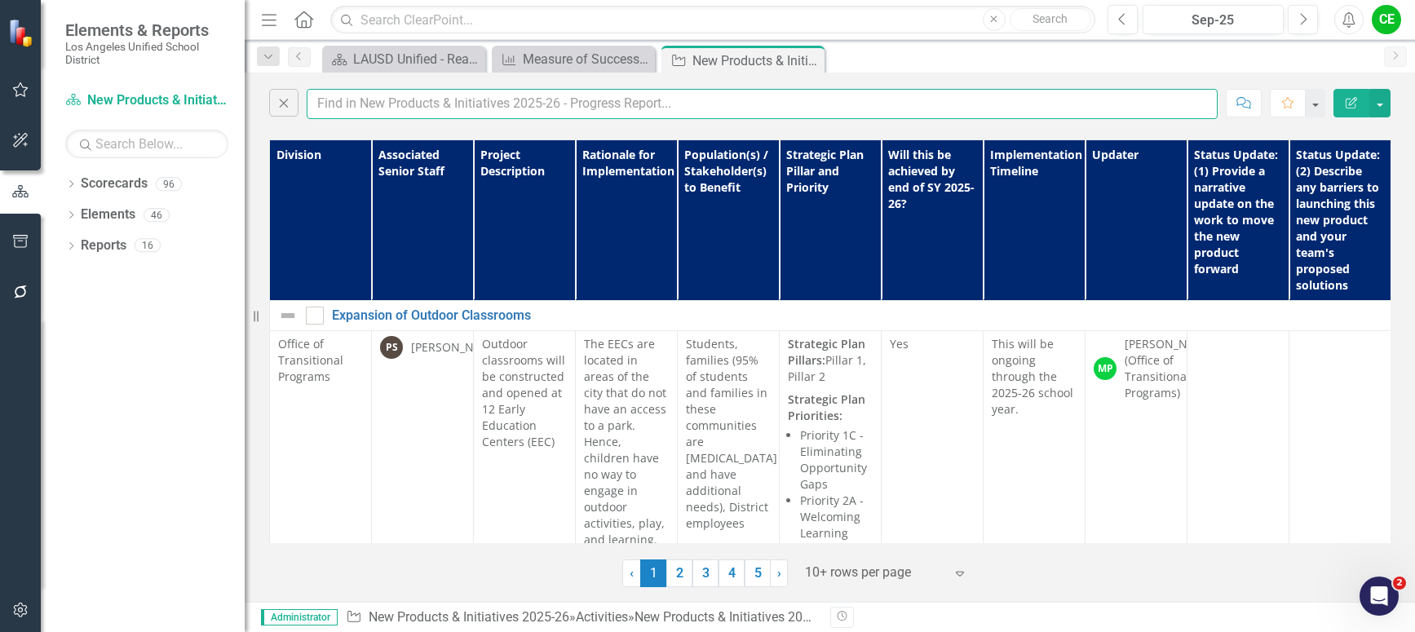
click at [400, 106] on input "text" at bounding box center [762, 104] width 911 height 30
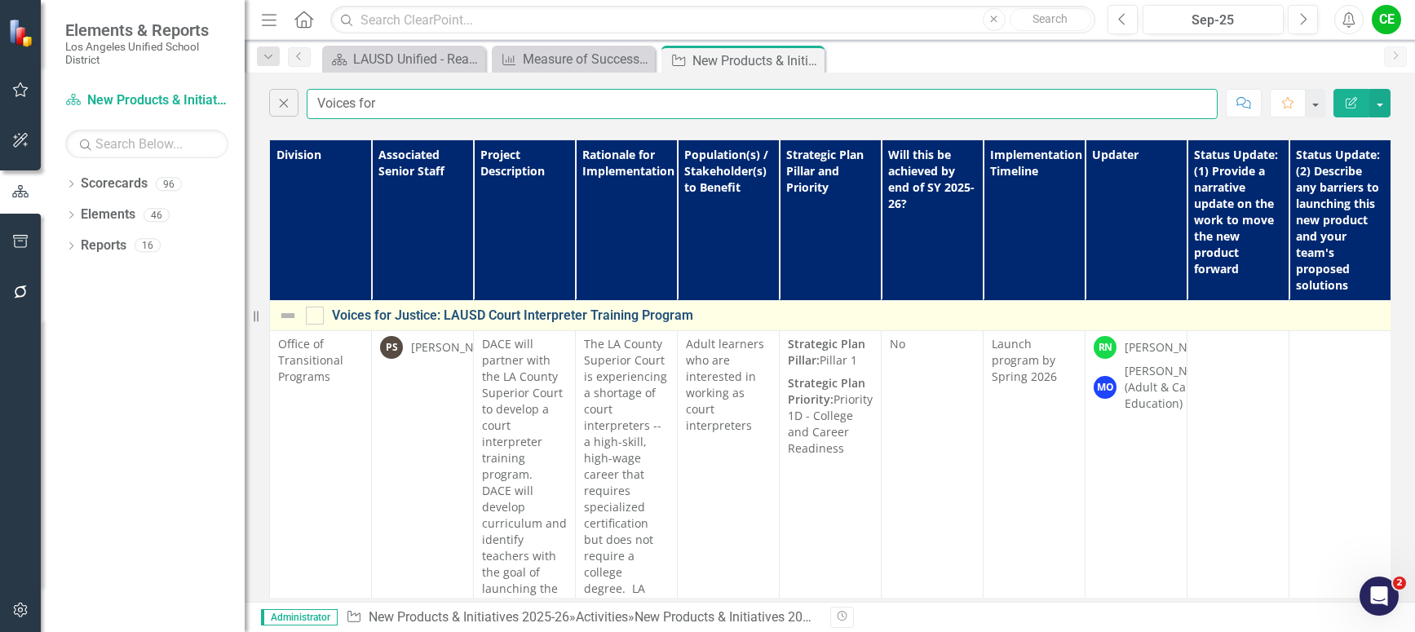
type input "Voices for"
click at [520, 314] on link "Voices for Justice: LAUSD Court Interpreter Training Program" at bounding box center [959, 315] width 1254 height 15
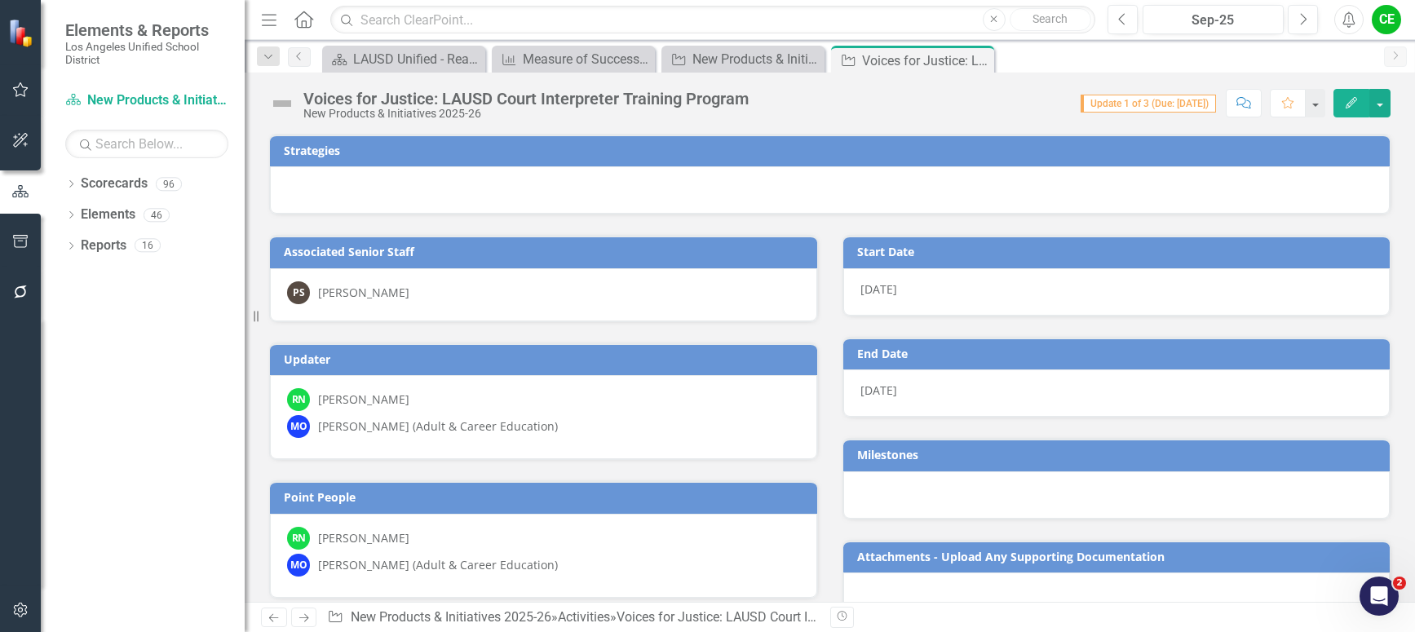
click at [546, 409] on div "RN [PERSON_NAME]" at bounding box center [543, 399] width 513 height 23
click at [663, 409] on div "RN [PERSON_NAME]" at bounding box center [543, 399] width 513 height 23
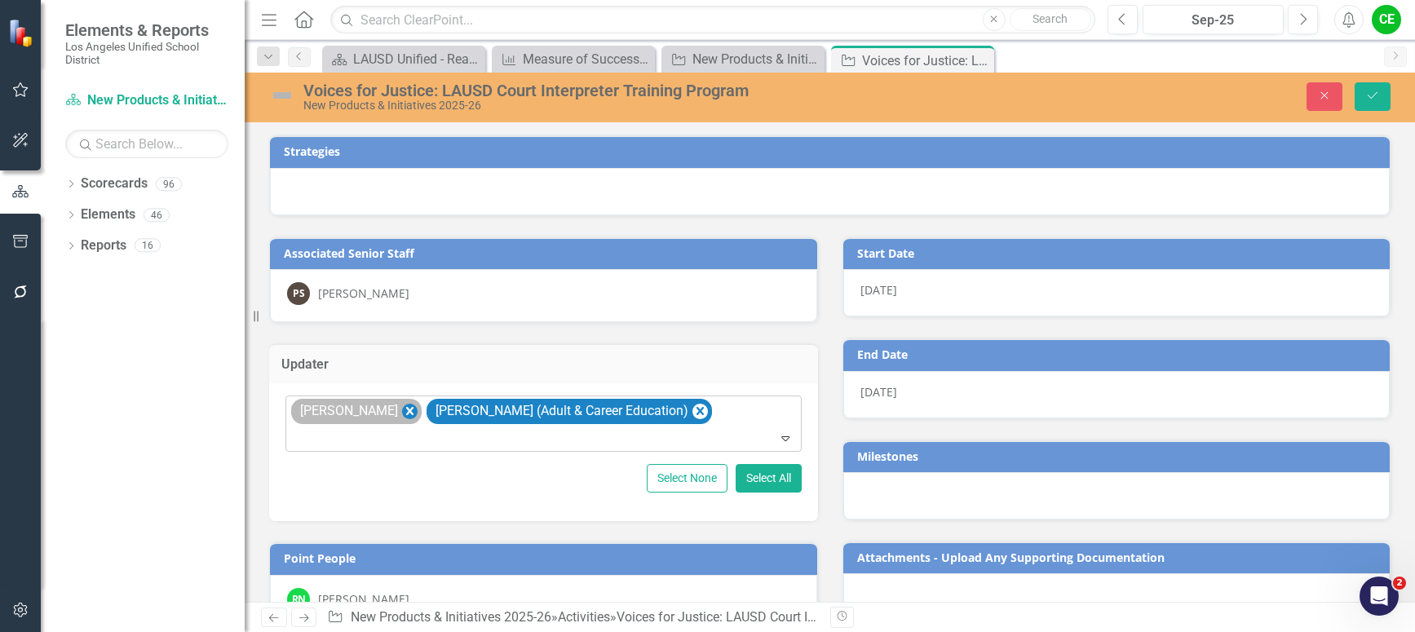
click at [406, 410] on icon "Remove Renny Neyra" at bounding box center [409, 411] width 7 height 8
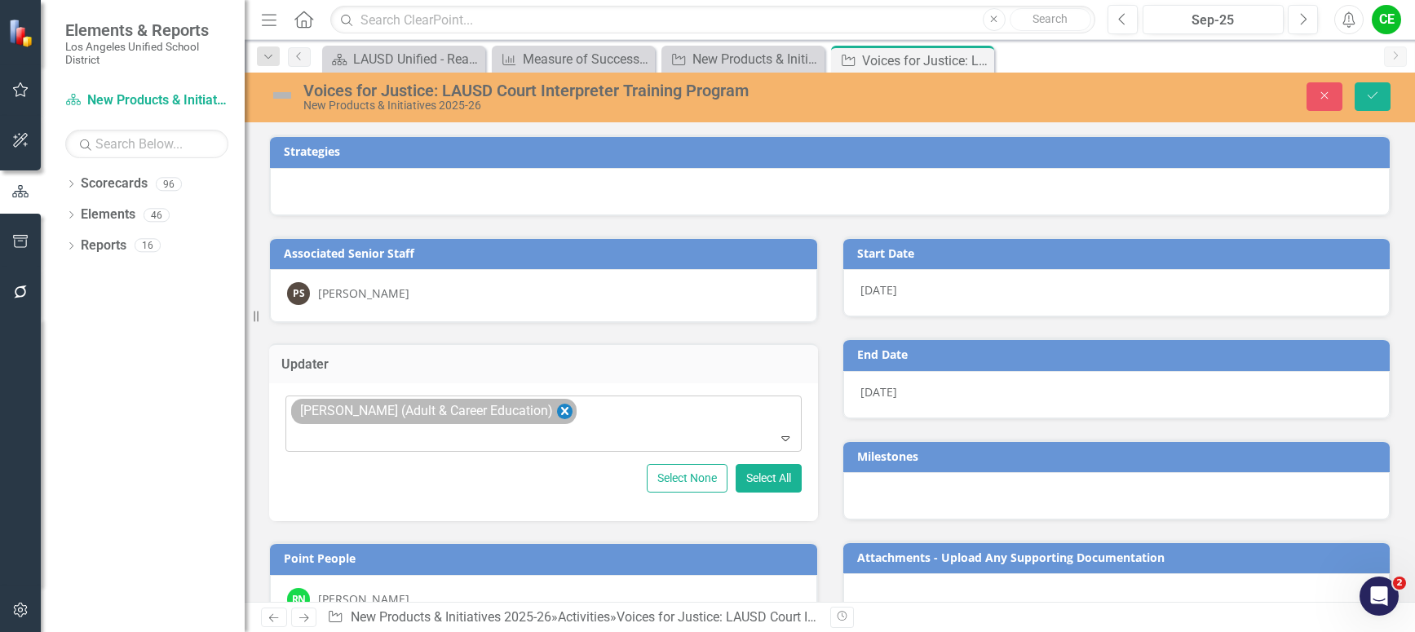
click at [573, 409] on icon "Remove Matthew Oberlander (Adult & Career Education)" at bounding box center [564, 411] width 15 height 20
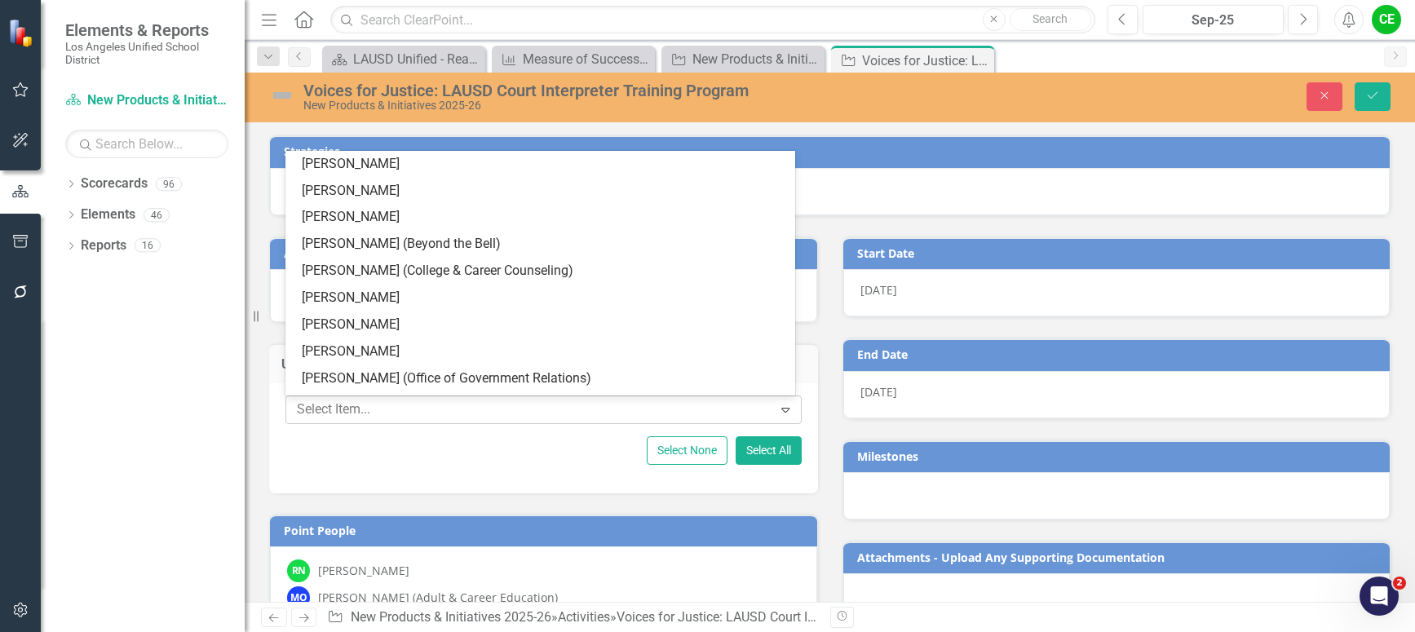
click at [479, 405] on div at bounding box center [531, 410] width 482 height 22
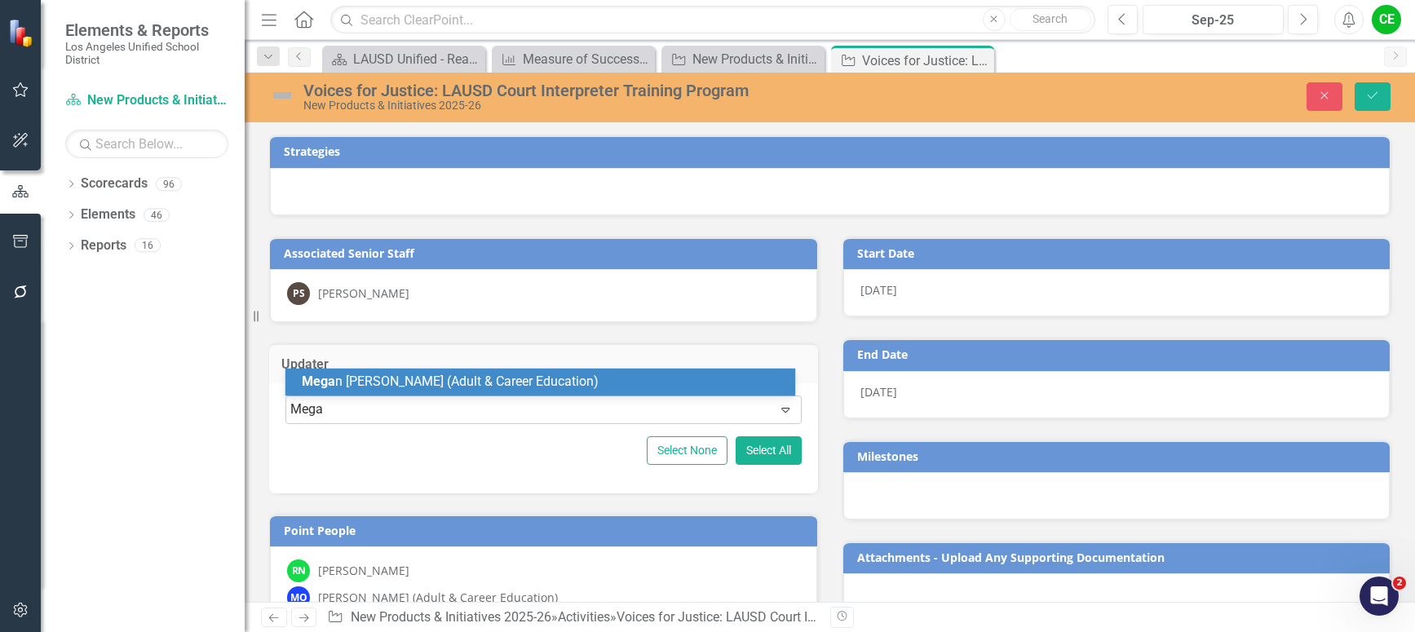
type input "[PERSON_NAME]"
click at [499, 379] on span "[PERSON_NAME] (Adult & Career Education)" at bounding box center [478, 381] width 352 height 15
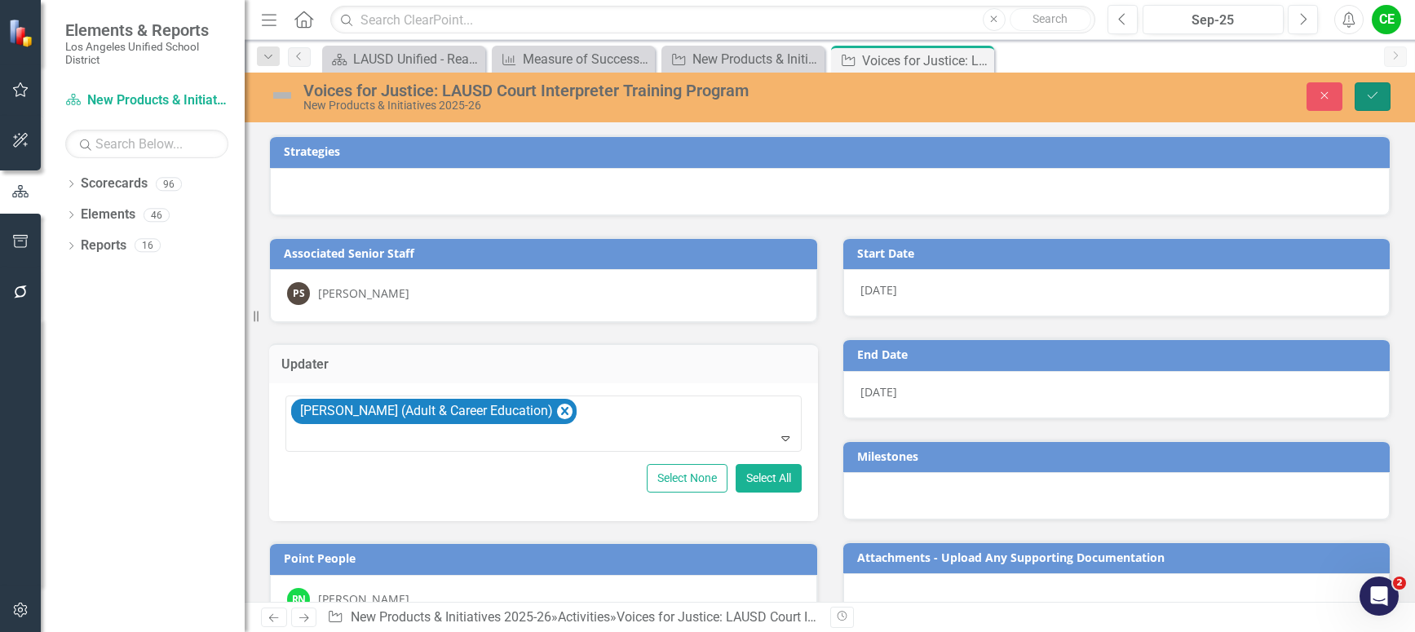
click at [1384, 97] on button "Save" at bounding box center [1373, 96] width 36 height 29
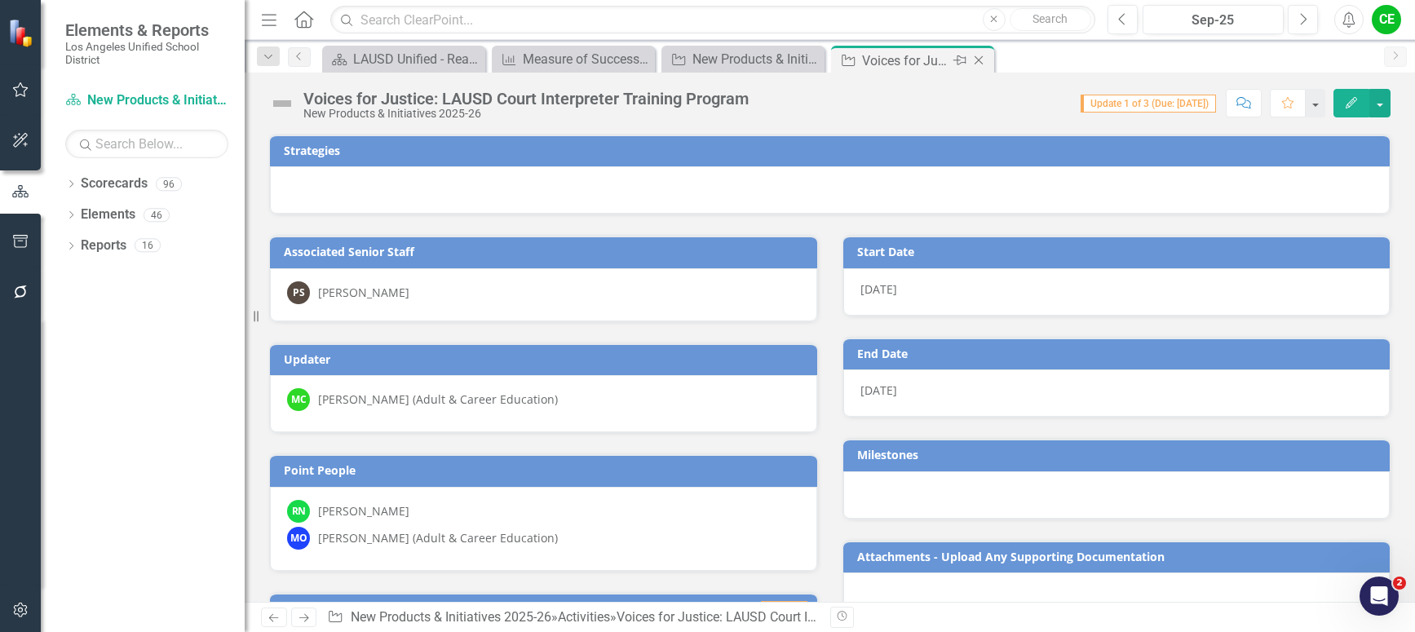
click at [981, 55] on icon "Close" at bounding box center [978, 60] width 16 height 13
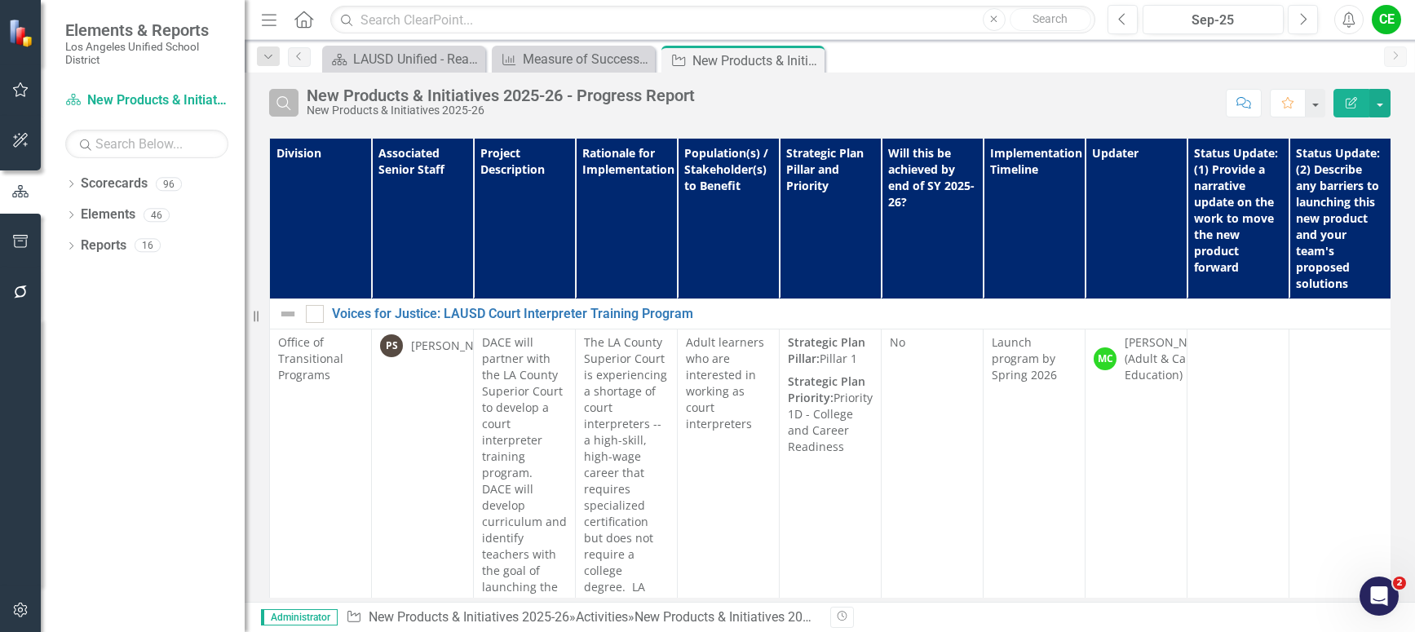
click at [280, 97] on icon "Search" at bounding box center [284, 102] width 18 height 15
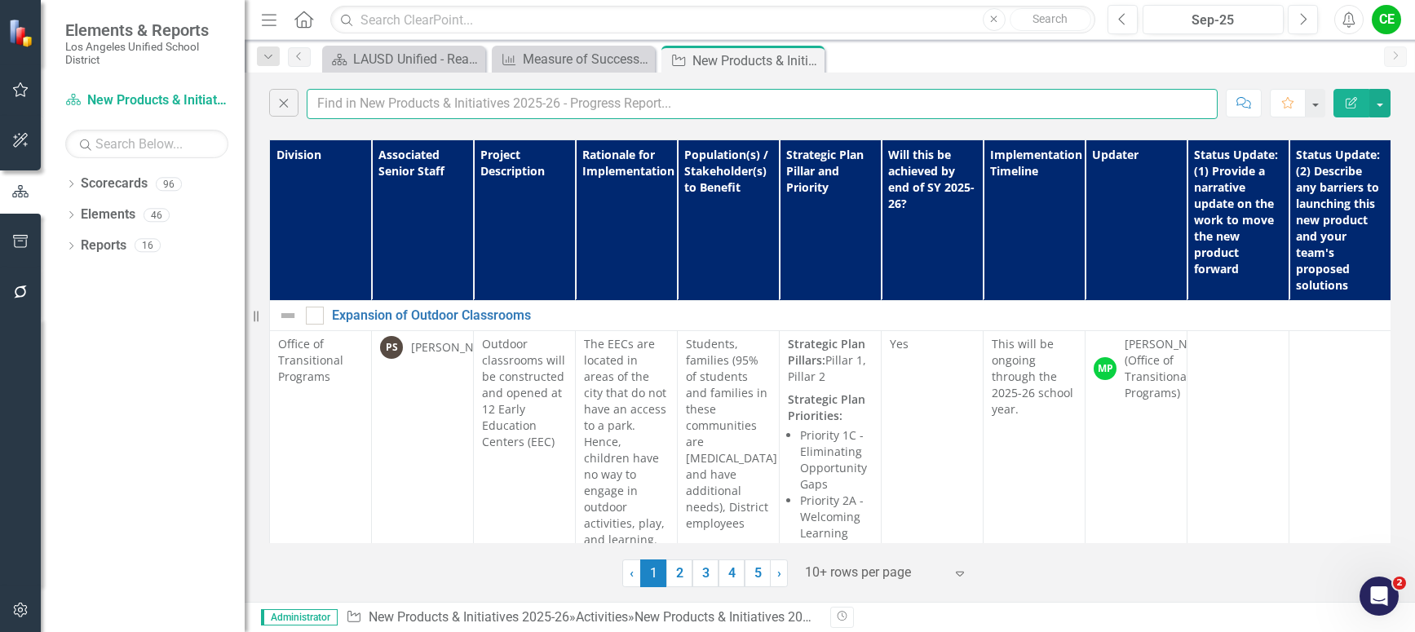
click at [345, 102] on input "text" at bounding box center [762, 104] width 911 height 30
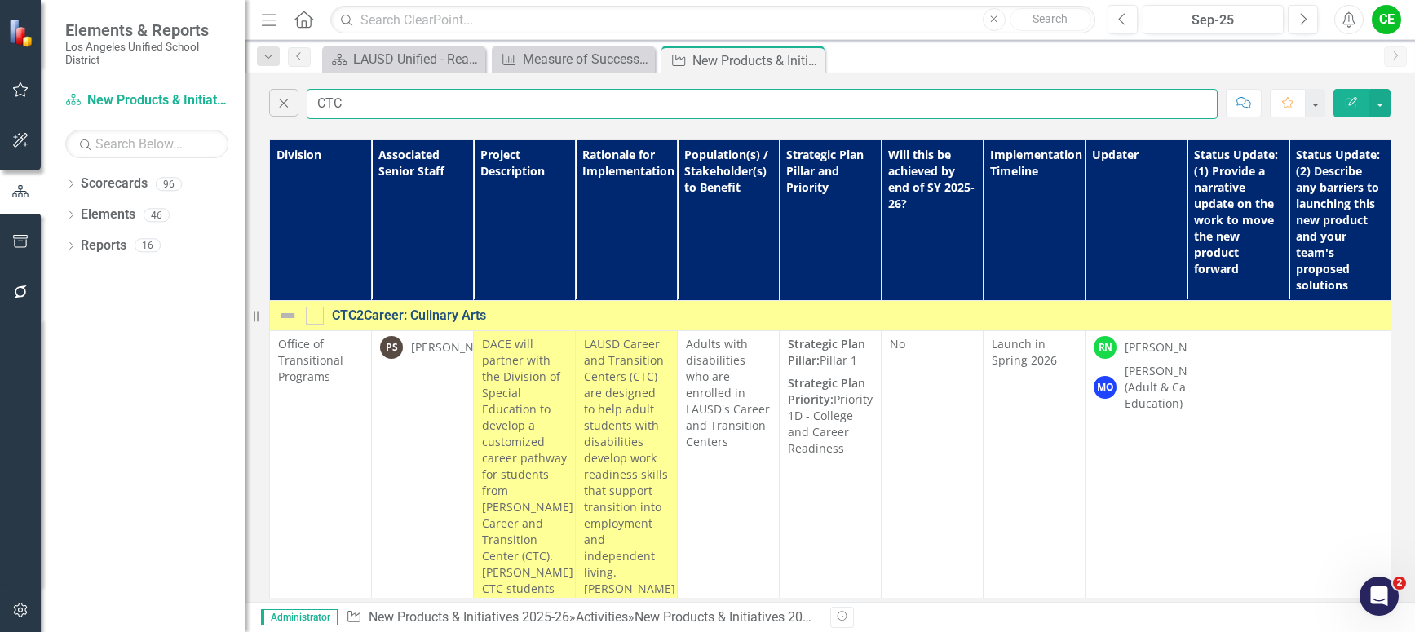
type input "CTC"
click at [443, 313] on link "CTC2Career: Culinary Arts" at bounding box center [959, 315] width 1254 height 15
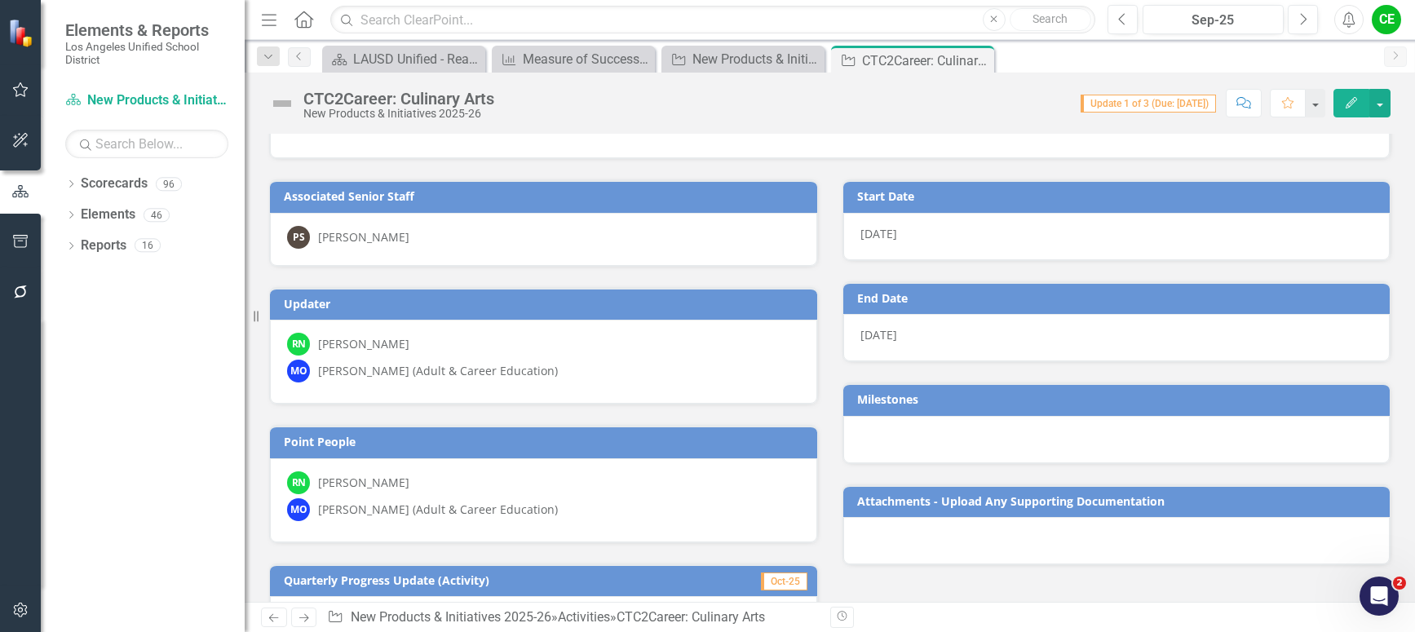
scroll to position [82, 0]
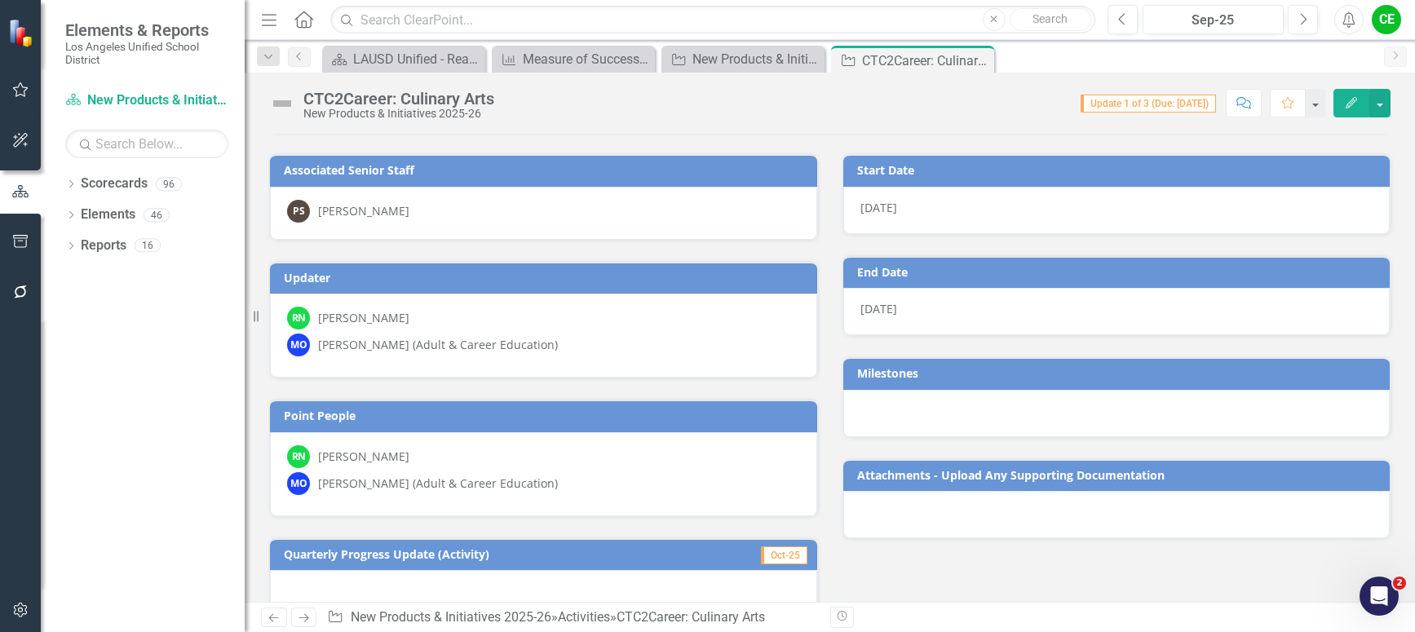
click at [554, 339] on div "[PERSON_NAME] (Adult & Career Education)" at bounding box center [438, 345] width 240 height 16
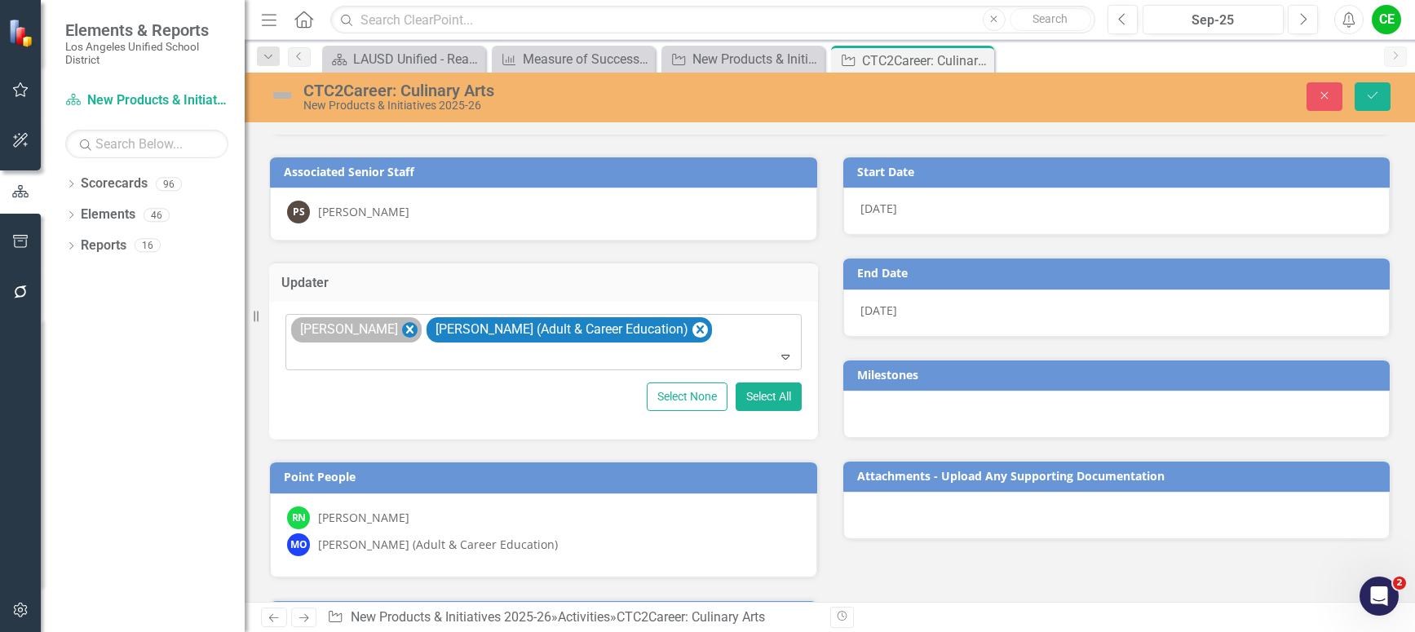
click at [402, 325] on icon "Remove Renny Neyra" at bounding box center [409, 330] width 15 height 20
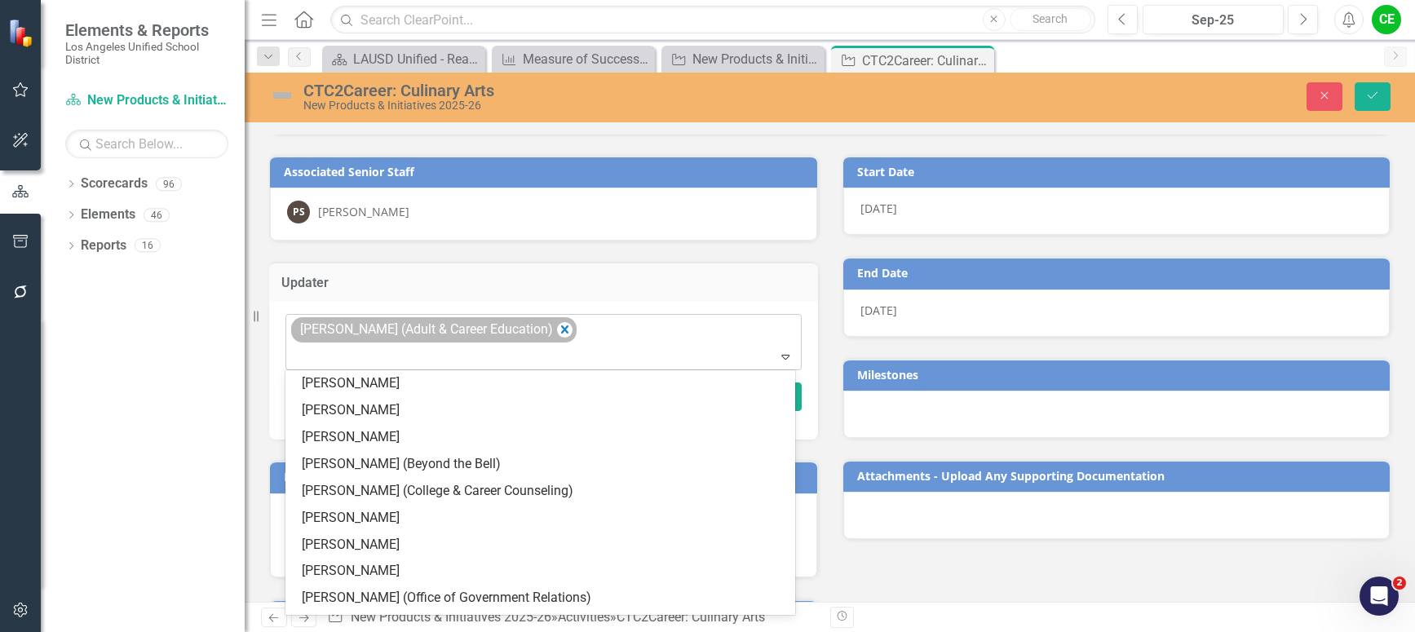
click at [555, 323] on div "[PERSON_NAME] (Adult & Career Education)" at bounding box center [425, 330] width 260 height 24
click at [573, 333] on icon "Remove Matthew Oberlander (Adult & Career Education)" at bounding box center [564, 330] width 15 height 20
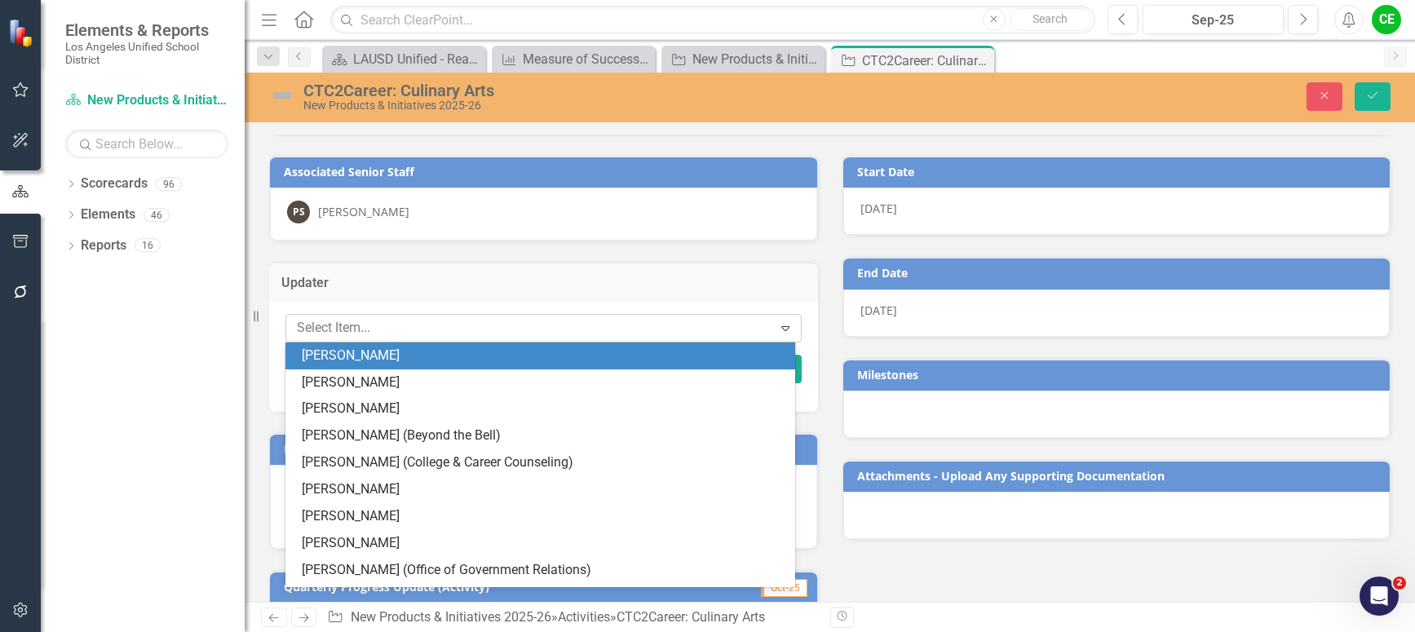
click at [428, 343] on div "[PERSON_NAME]" at bounding box center [540, 356] width 510 height 27
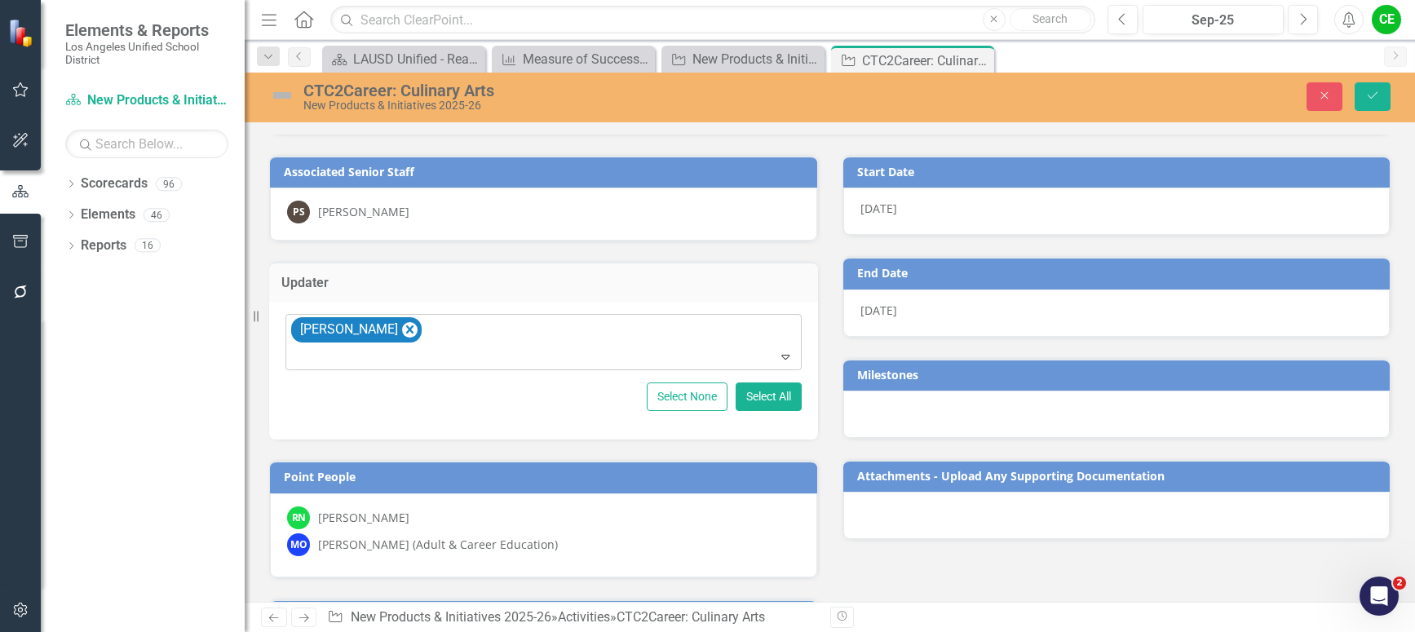
click at [425, 324] on div "[PERSON_NAME]" at bounding box center [545, 342] width 512 height 55
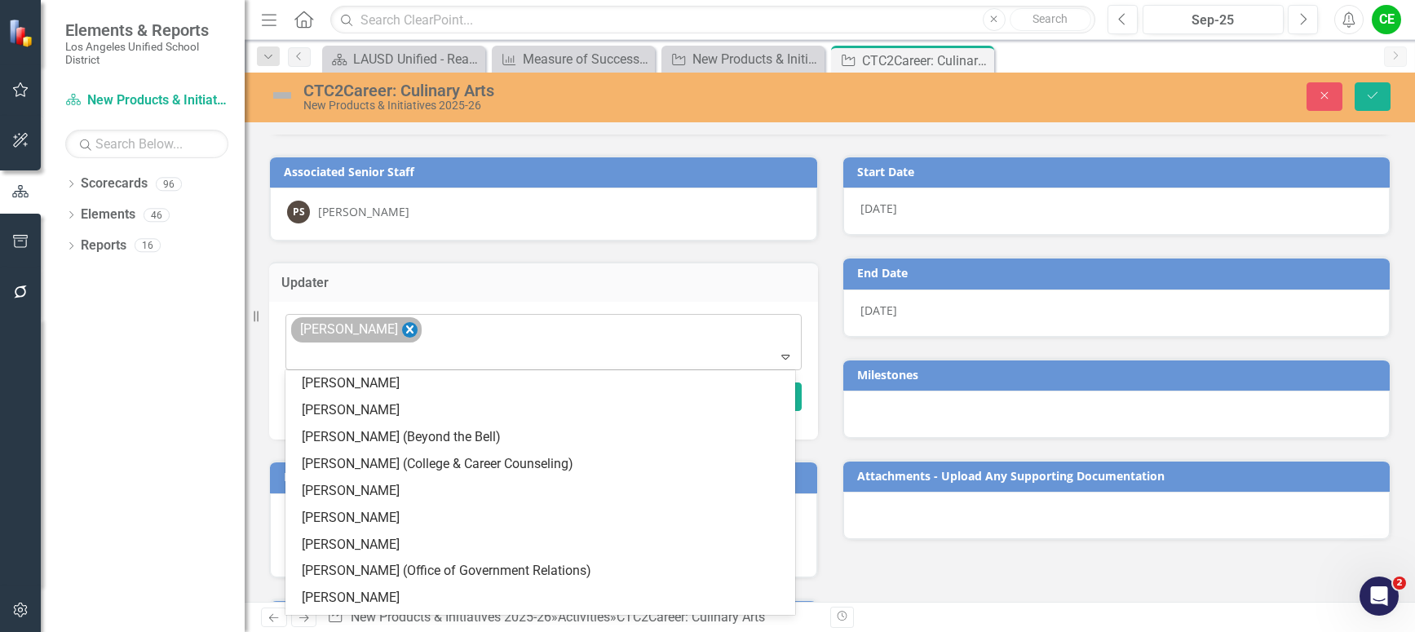
click at [410, 326] on icon "Remove Keith Abrahams" at bounding box center [409, 330] width 15 height 20
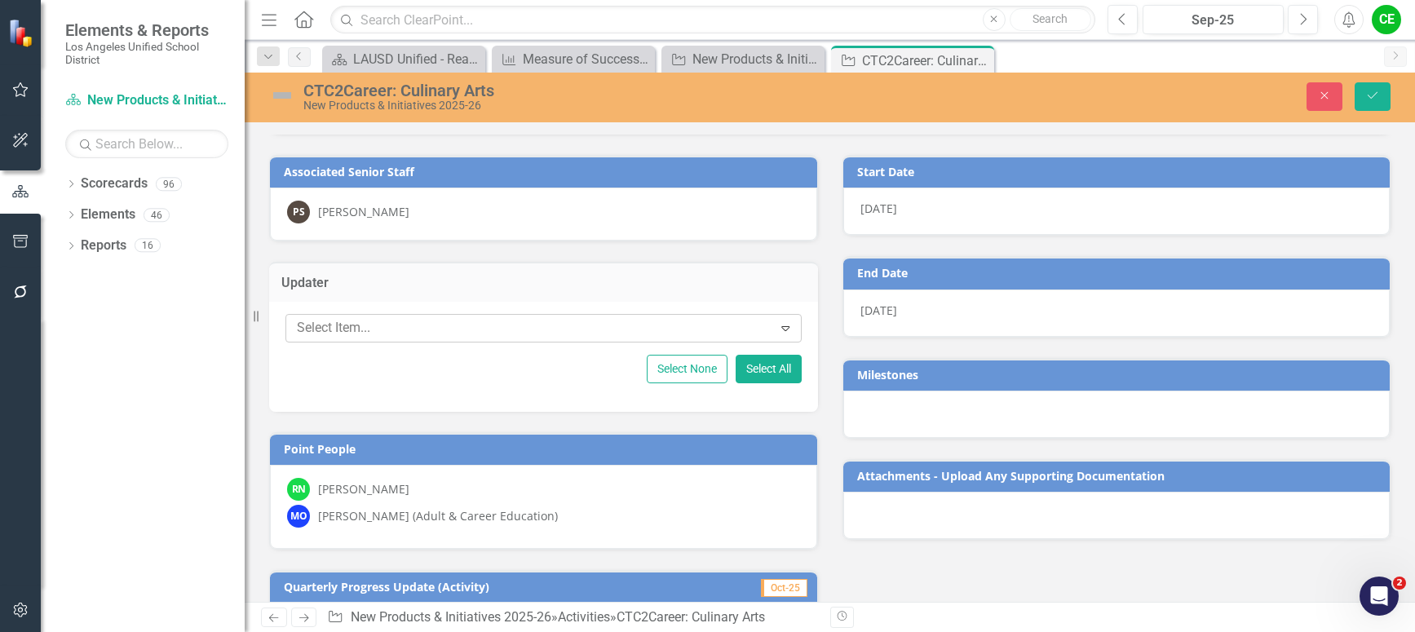
click at [409, 326] on div at bounding box center [531, 328] width 482 height 22
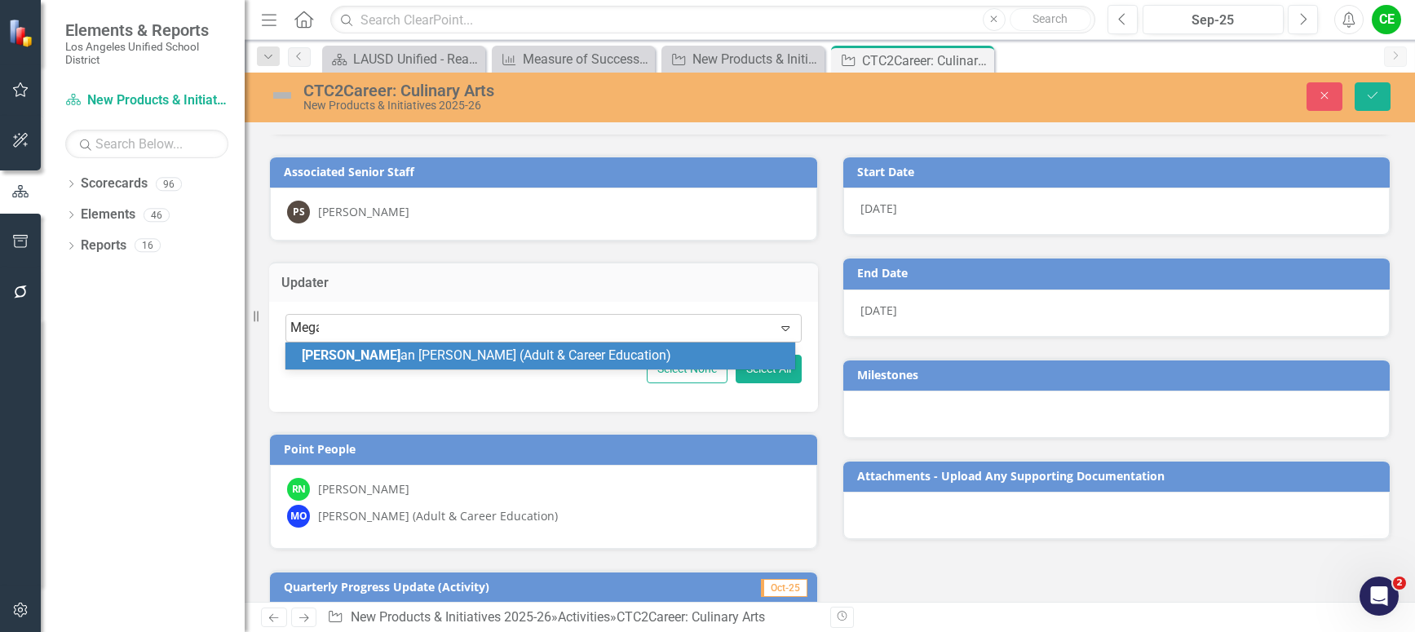
type input "[PERSON_NAME]"
click at [402, 357] on span "[PERSON_NAME] (Adult & Career Education)" at bounding box center [478, 354] width 352 height 15
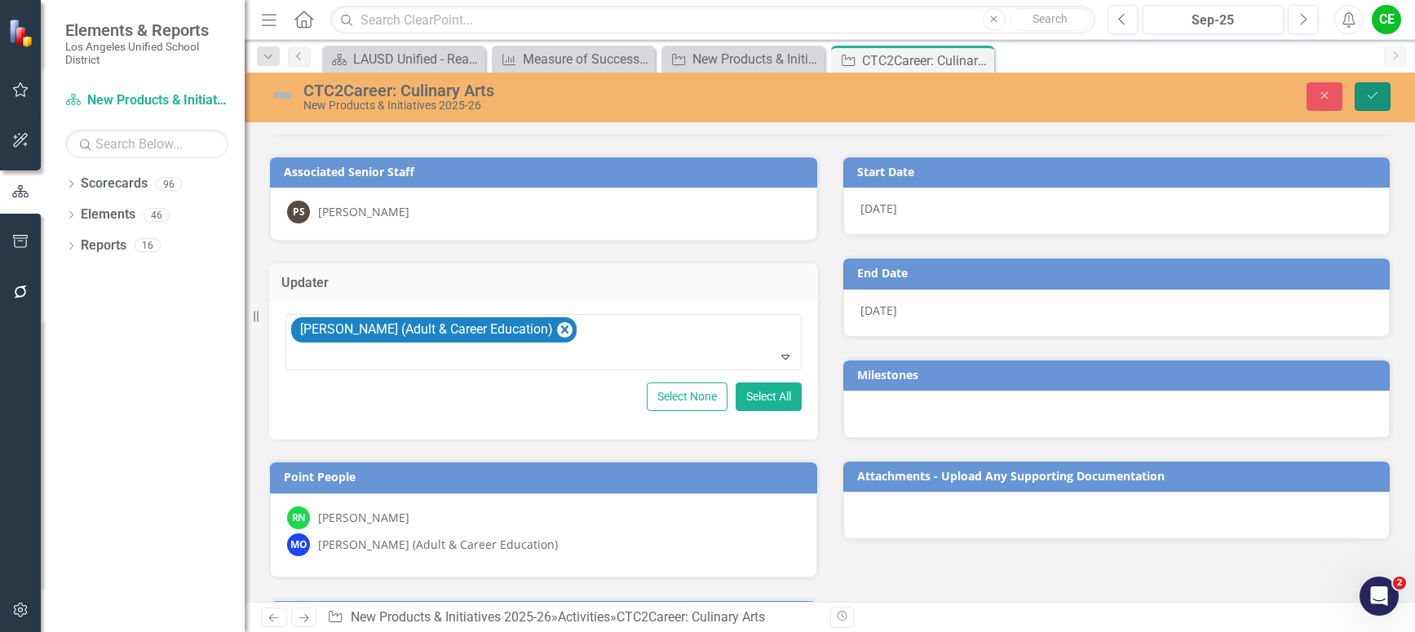
click at [1372, 92] on icon "Save" at bounding box center [1372, 95] width 15 height 11
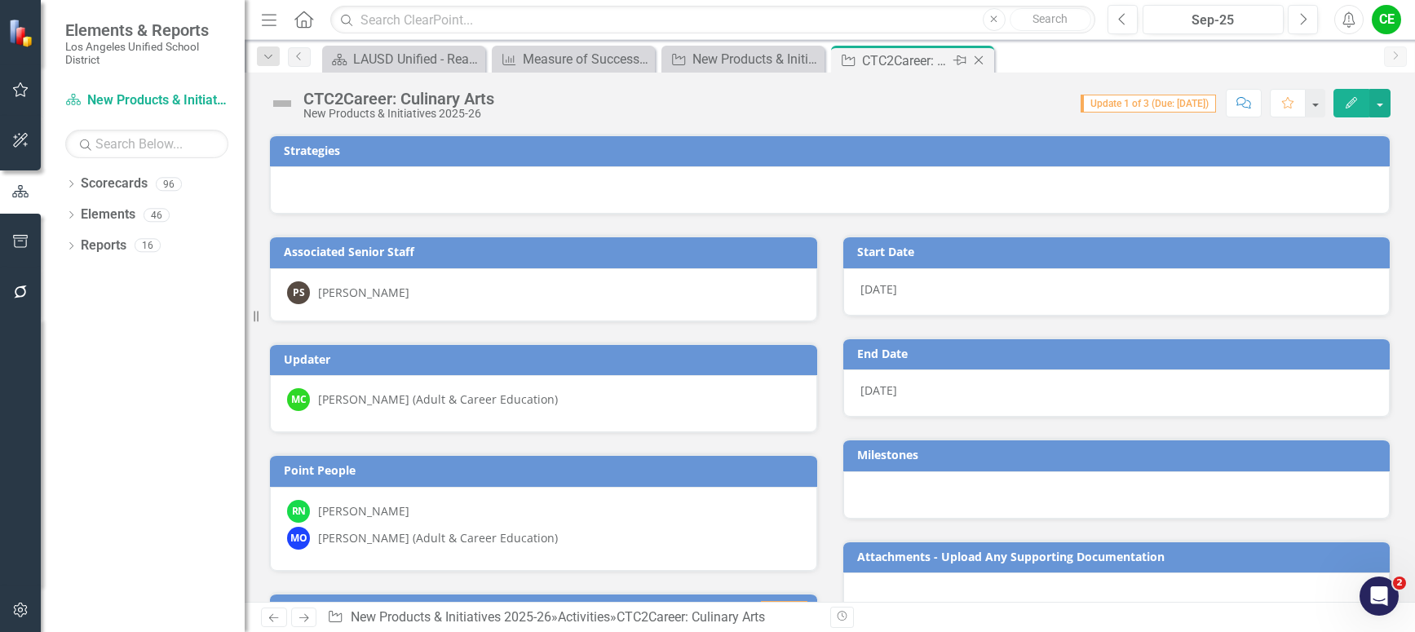
click at [975, 61] on icon "Close" at bounding box center [978, 60] width 16 height 13
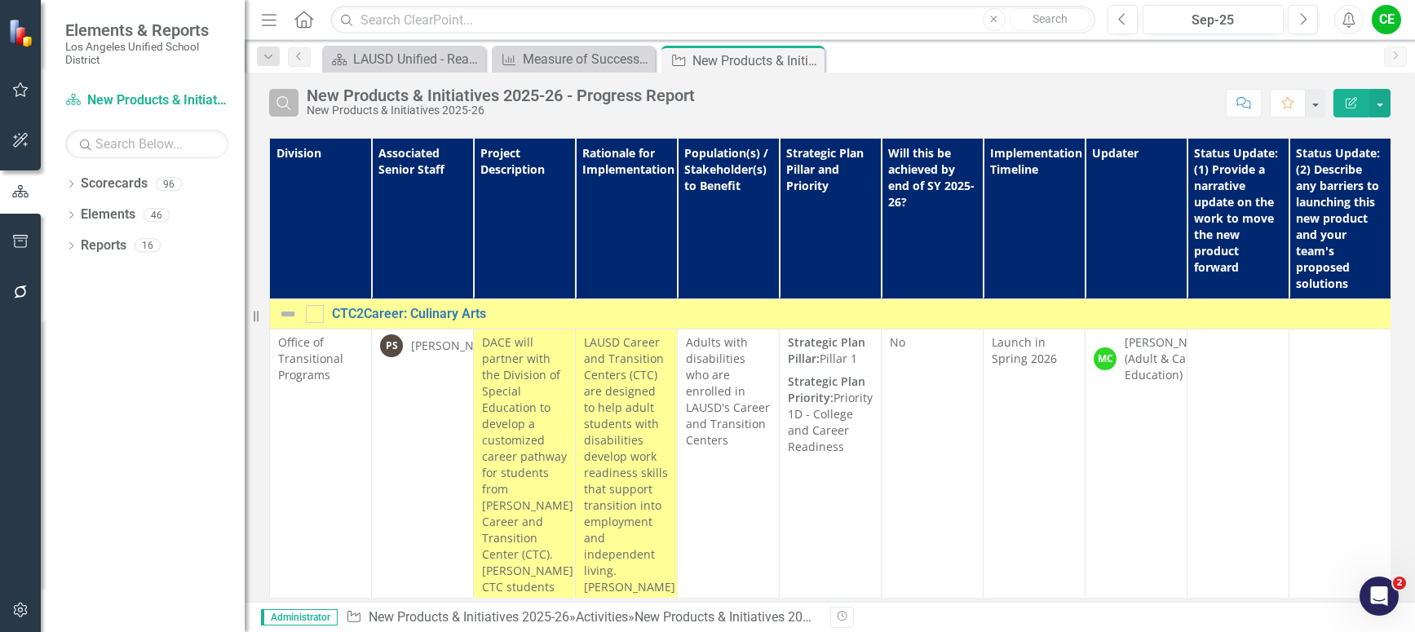
click at [282, 98] on icon "Search" at bounding box center [284, 102] width 18 height 15
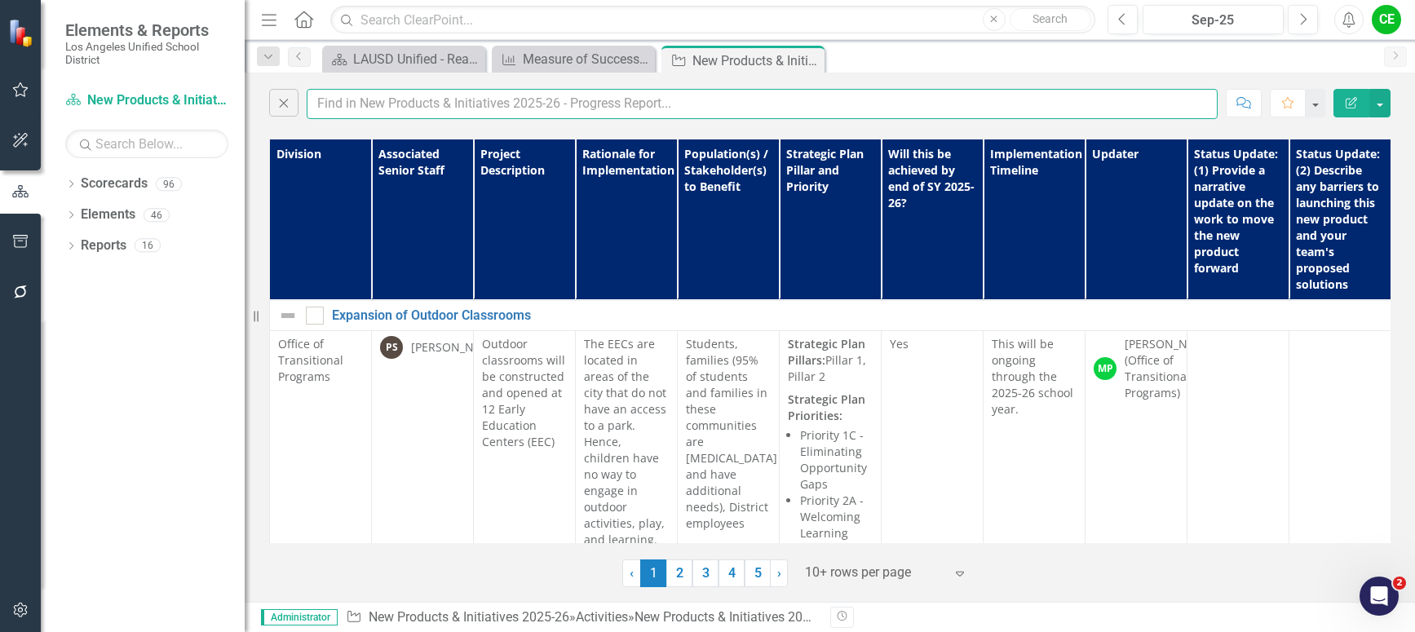
click at [360, 96] on input "text" at bounding box center [762, 104] width 911 height 30
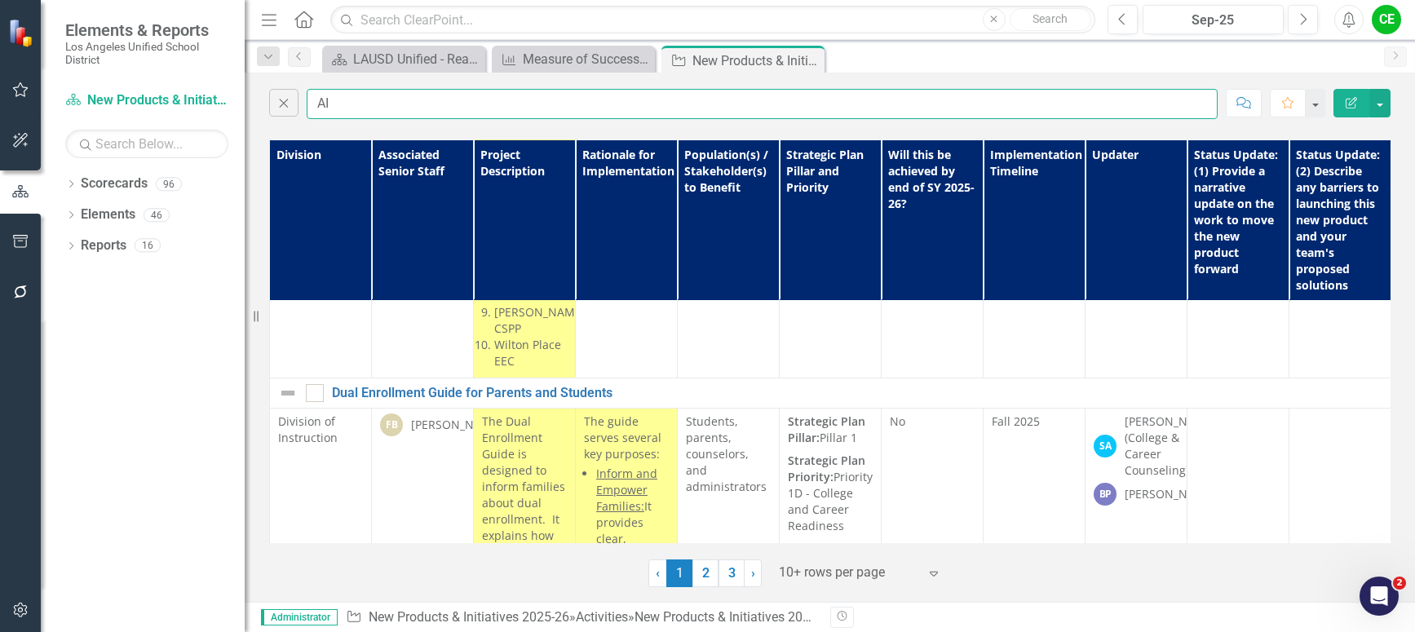
scroll to position [245, 0]
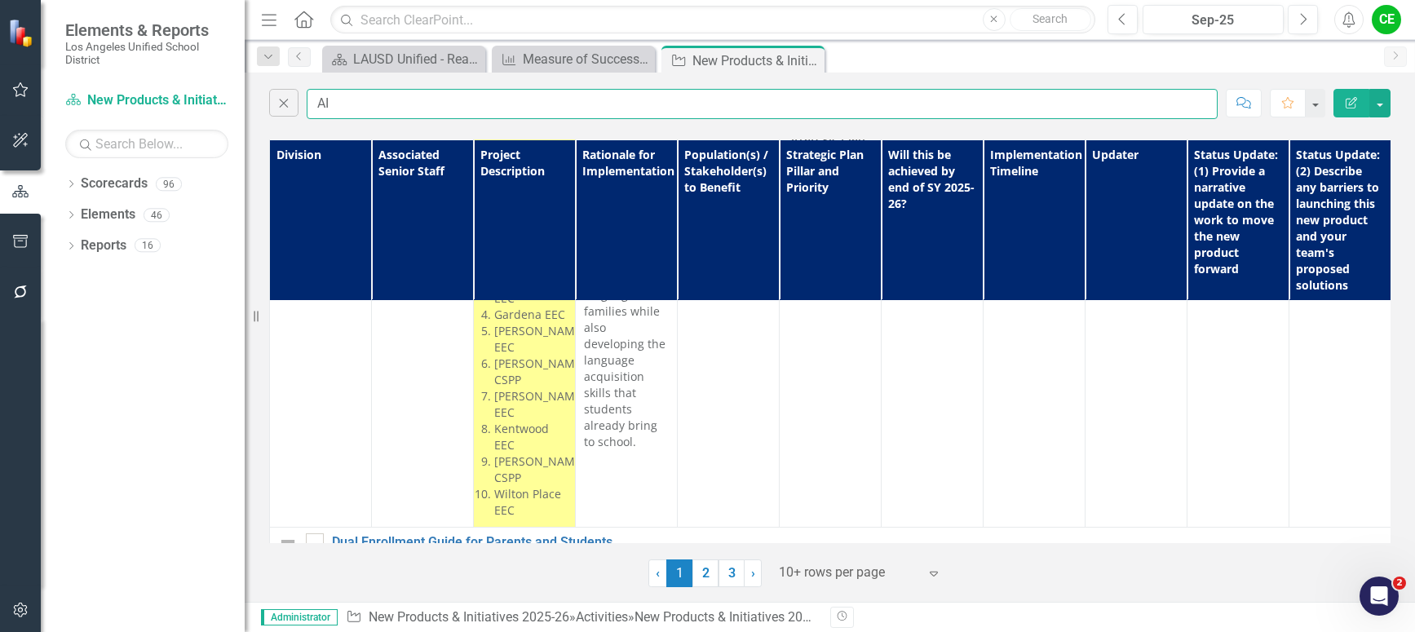
click at [371, 104] on input "AI" at bounding box center [762, 104] width 911 height 30
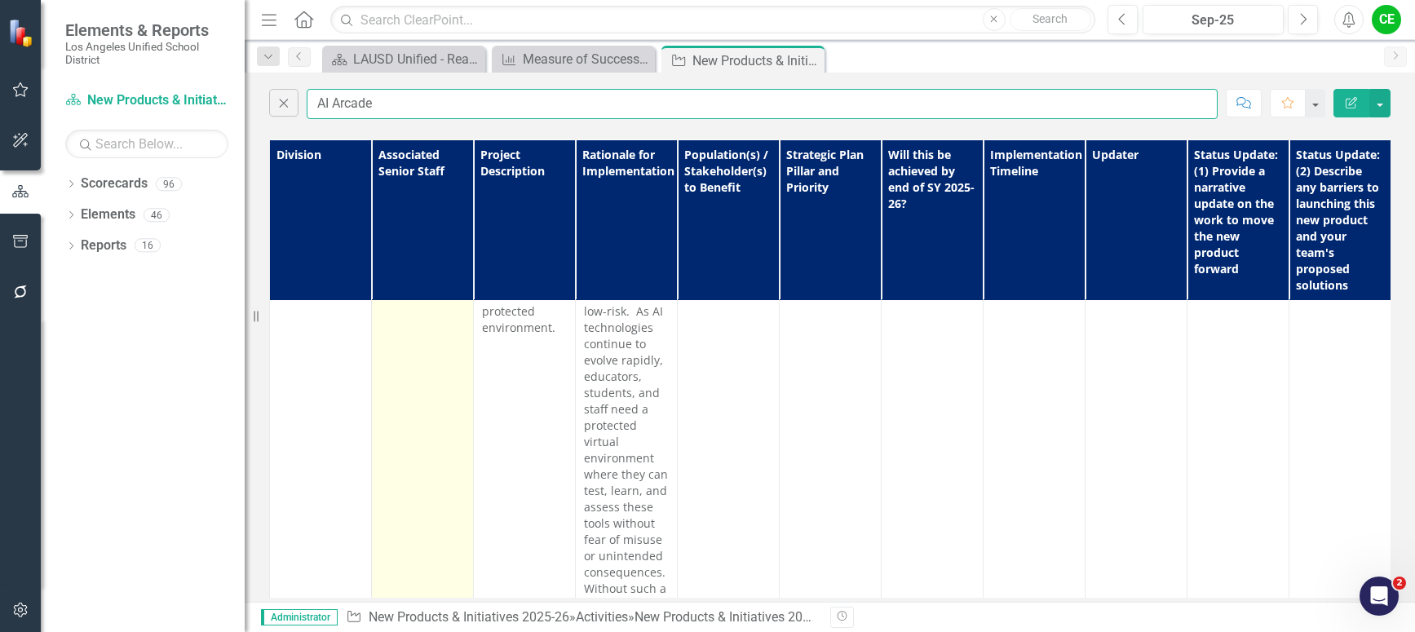
scroll to position [0, 0]
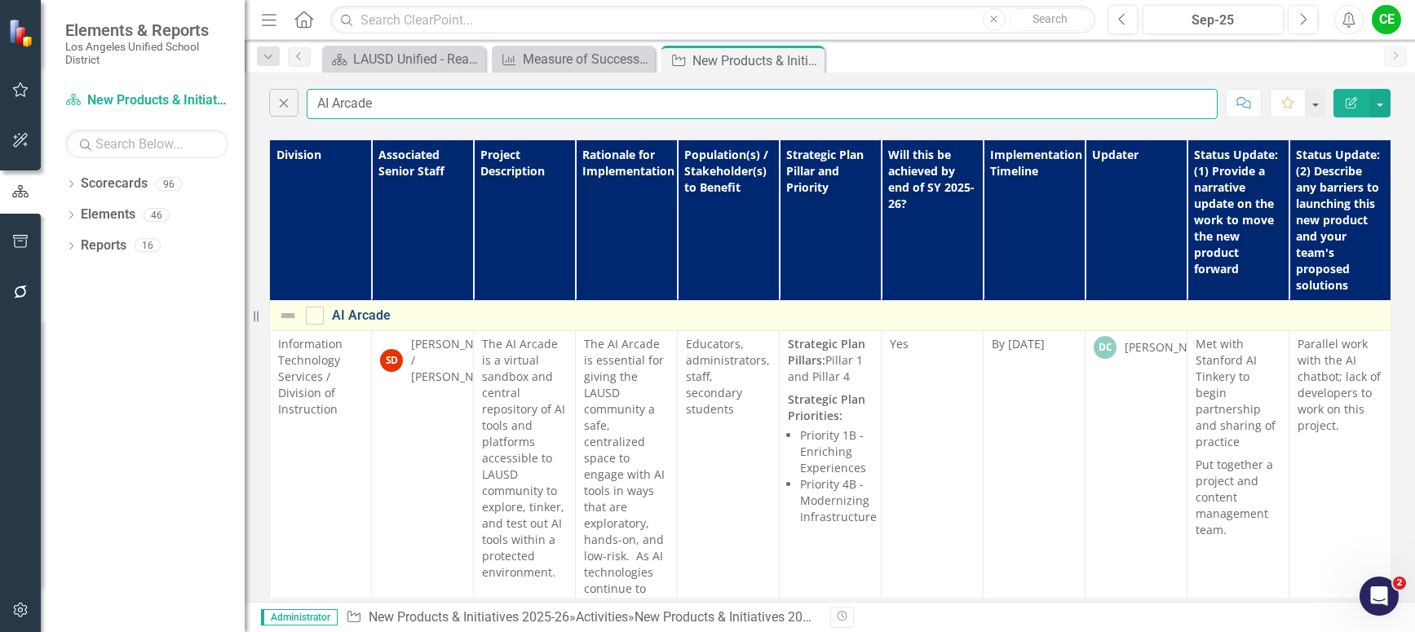
type input "AI Arcade"
click at [365, 312] on link "AI Arcade" at bounding box center [959, 315] width 1254 height 15
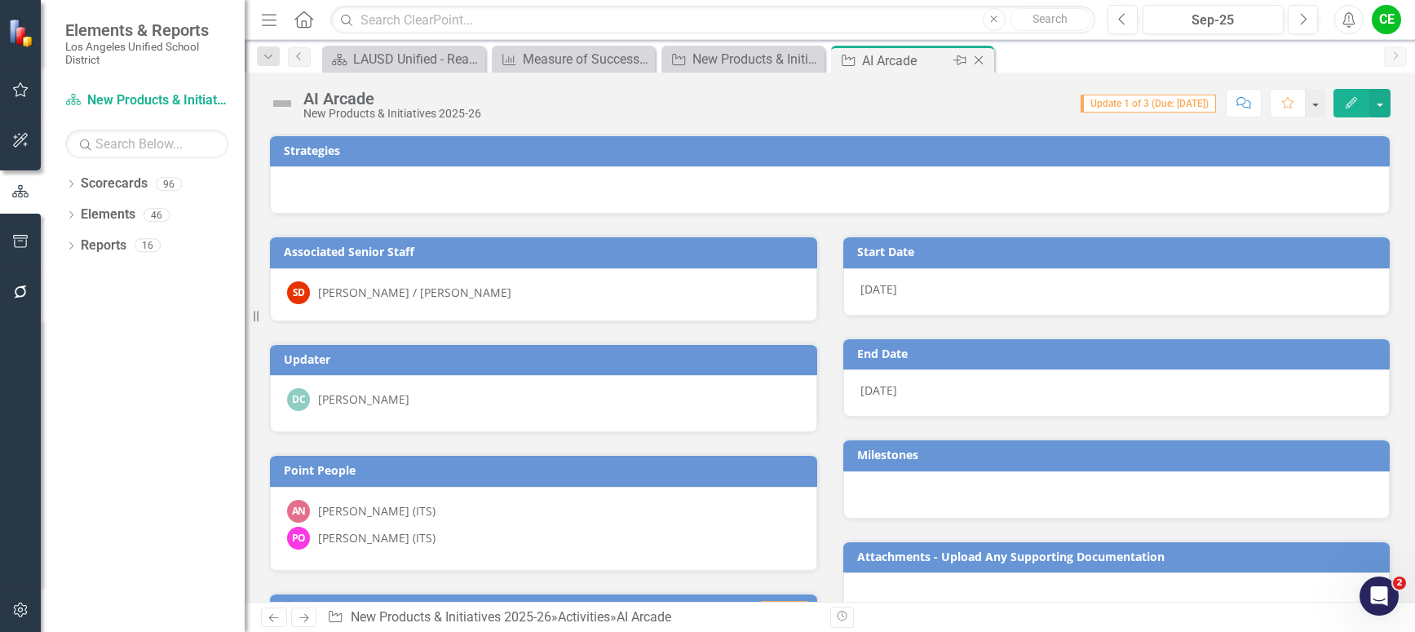
click at [979, 60] on icon at bounding box center [979, 60] width 9 height 9
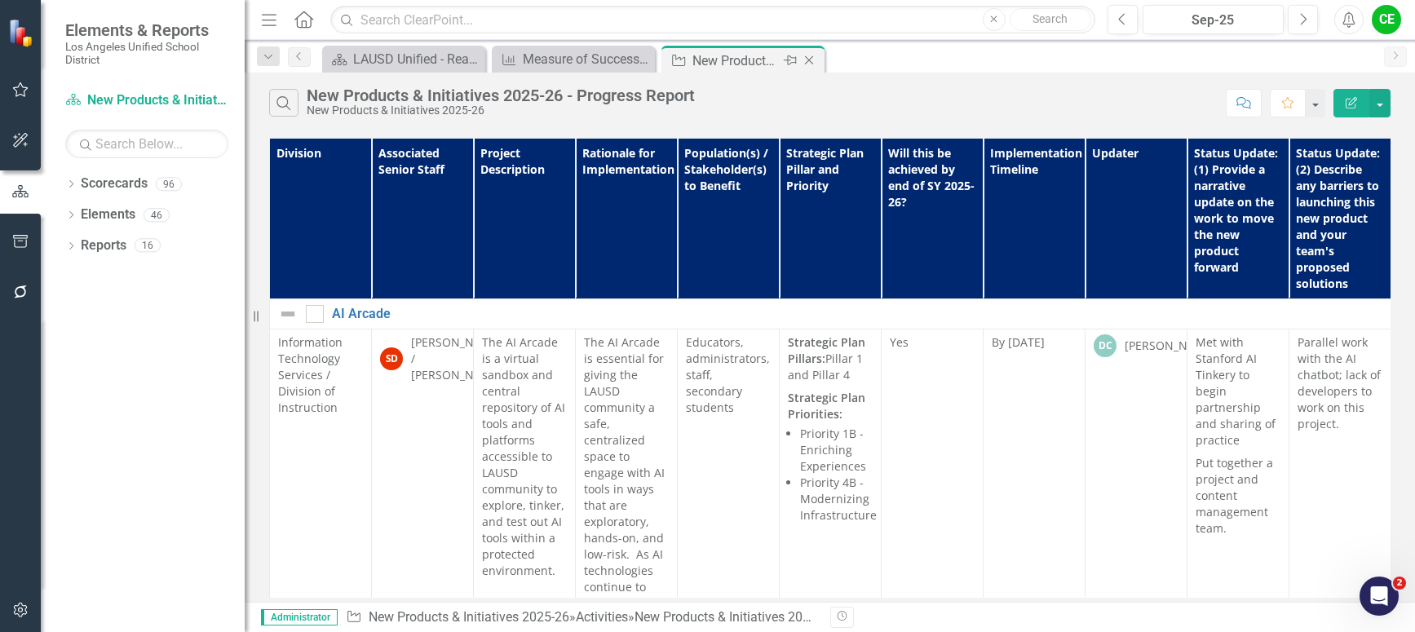
click at [808, 60] on icon "Close" at bounding box center [809, 60] width 16 height 13
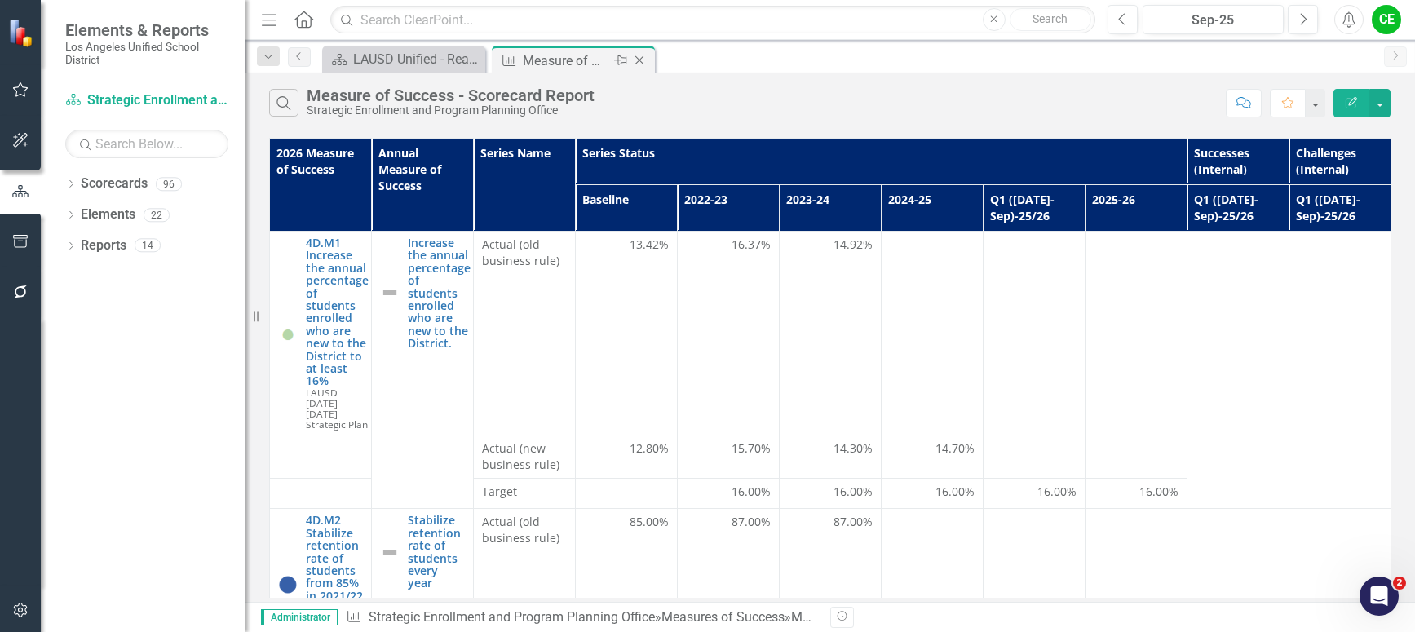
click at [571, 56] on div "Measure of Success - Scorecard Report" at bounding box center [566, 61] width 87 height 20
click at [66, 182] on icon "Dropdown" at bounding box center [70, 185] width 11 height 9
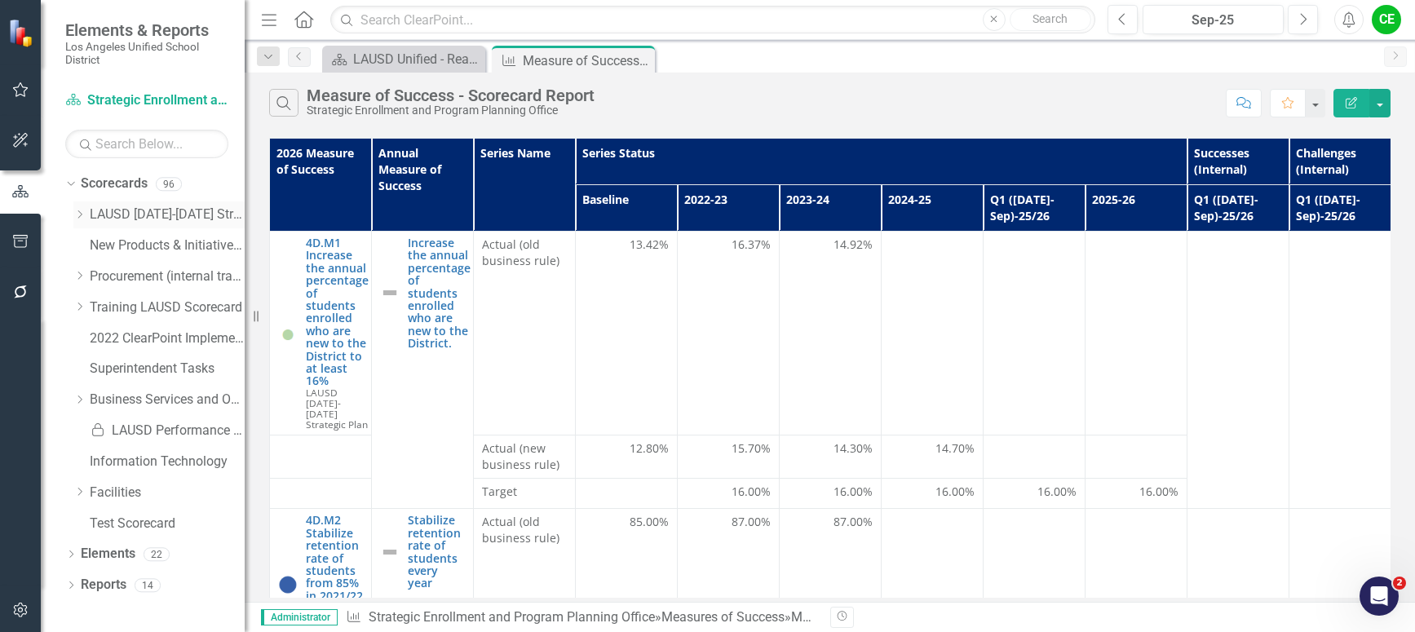
click at [78, 214] on icon "Dropdown" at bounding box center [79, 215] width 12 height 10
click at [96, 365] on icon "Dropdown" at bounding box center [96, 369] width 12 height 10
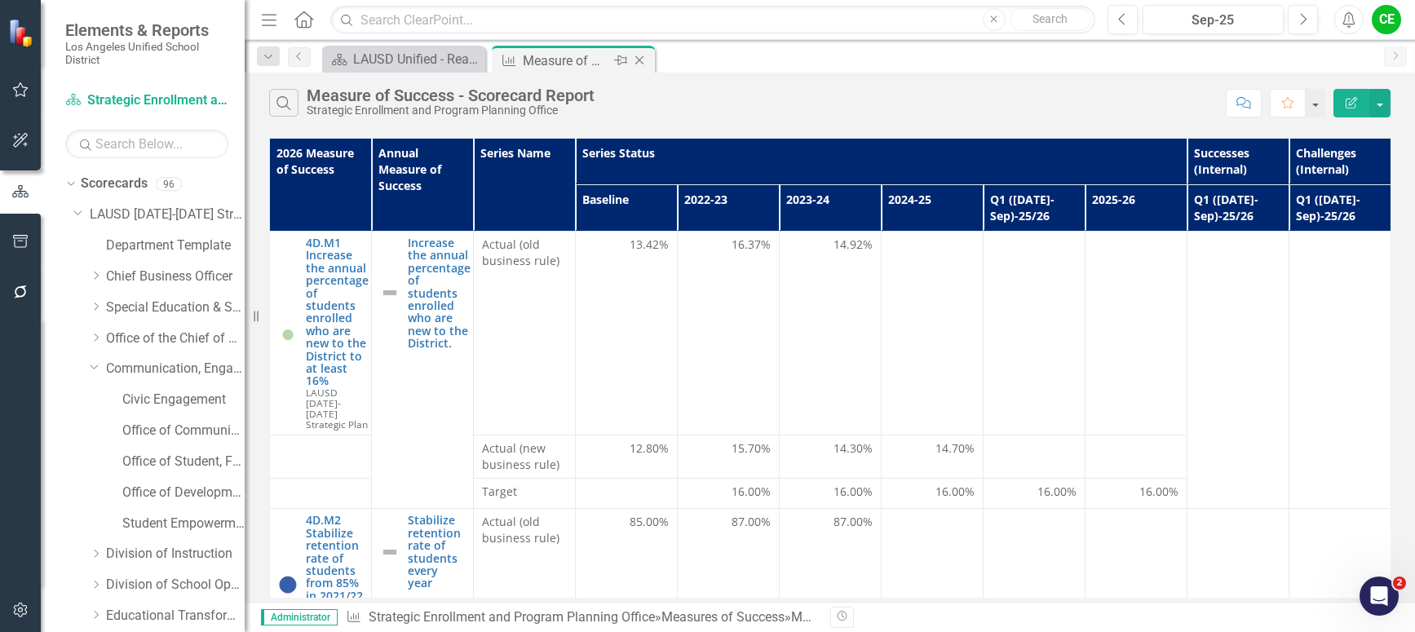
click at [637, 57] on icon "Close" at bounding box center [639, 60] width 16 height 13
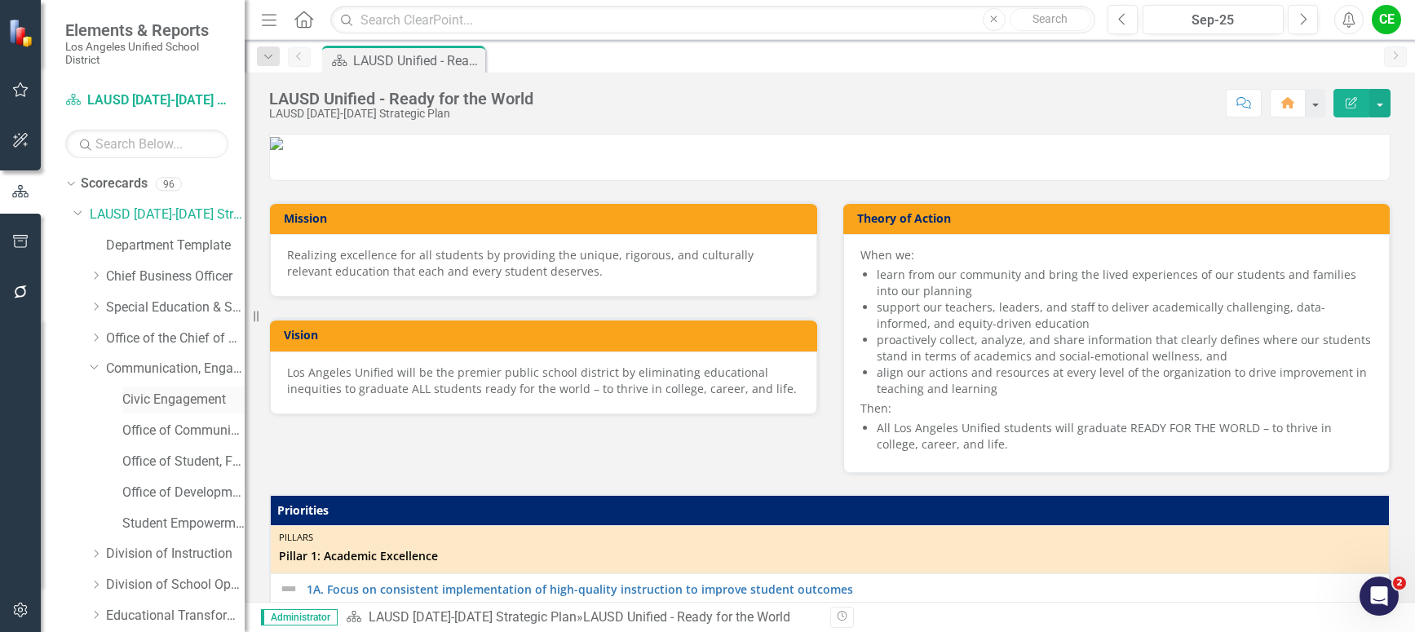
click at [171, 399] on link "Civic Engagement" at bounding box center [183, 400] width 122 height 19
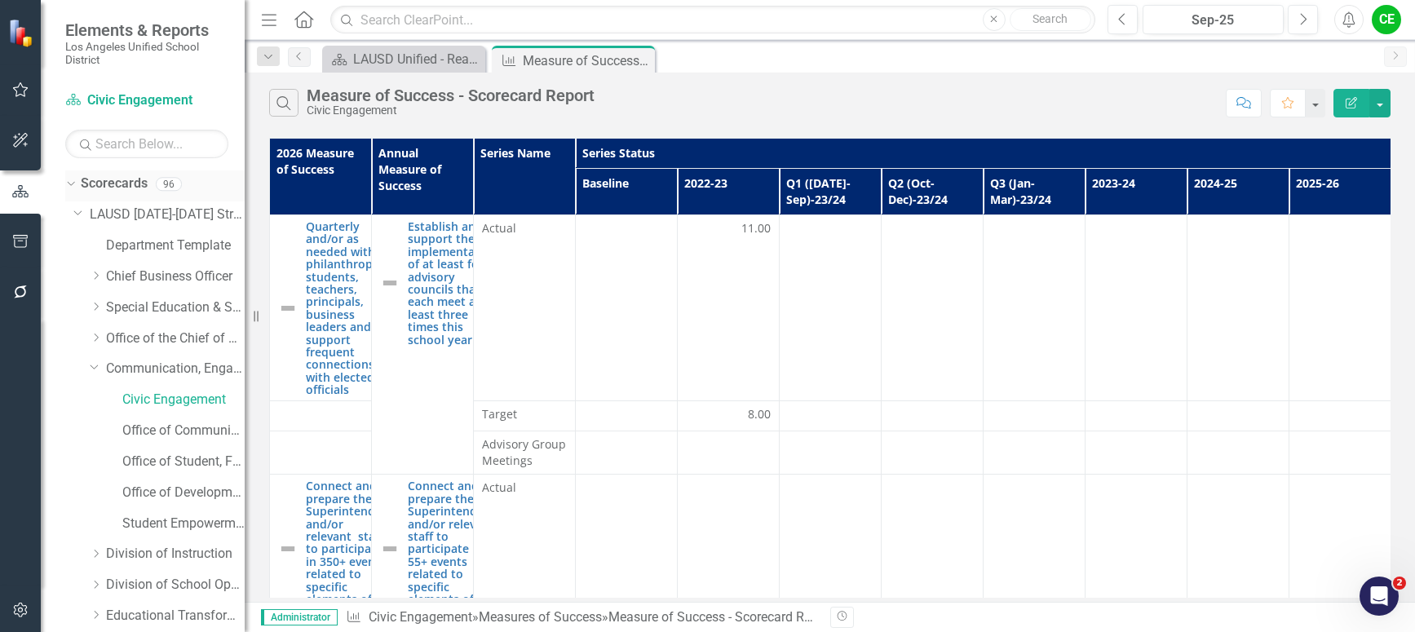
click at [104, 178] on link "Scorecards" at bounding box center [114, 184] width 67 height 19
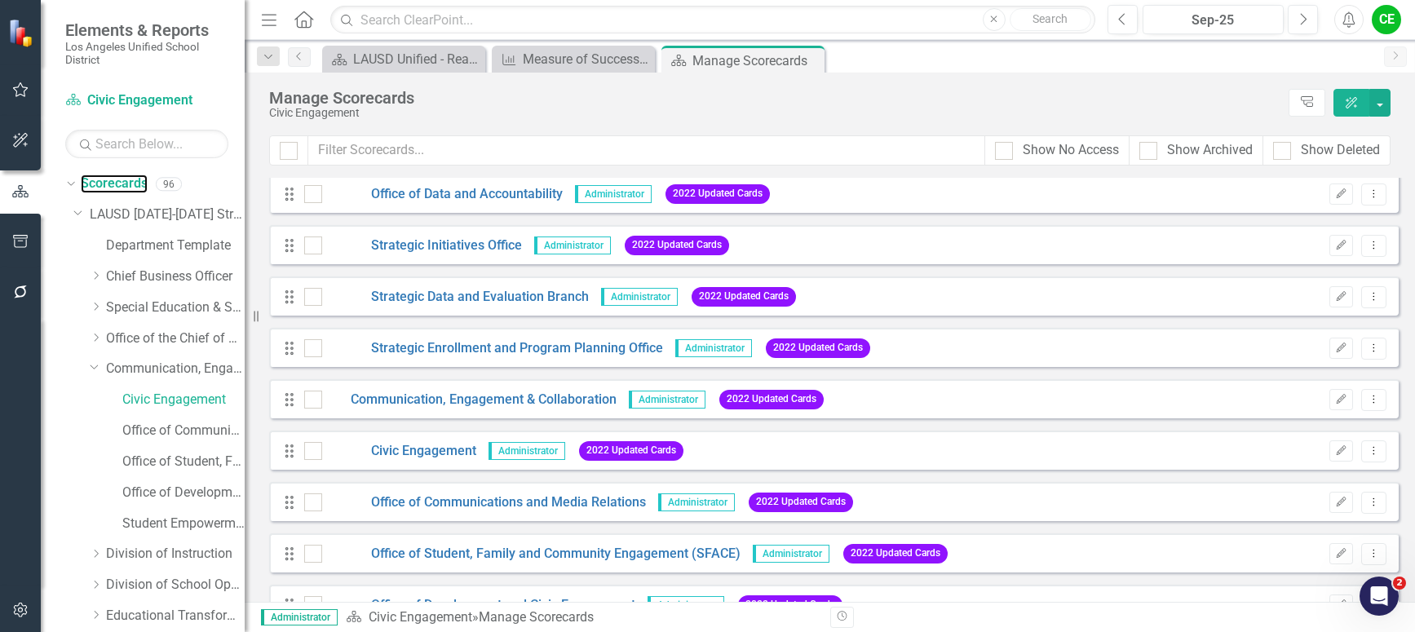
scroll to position [1142, 0]
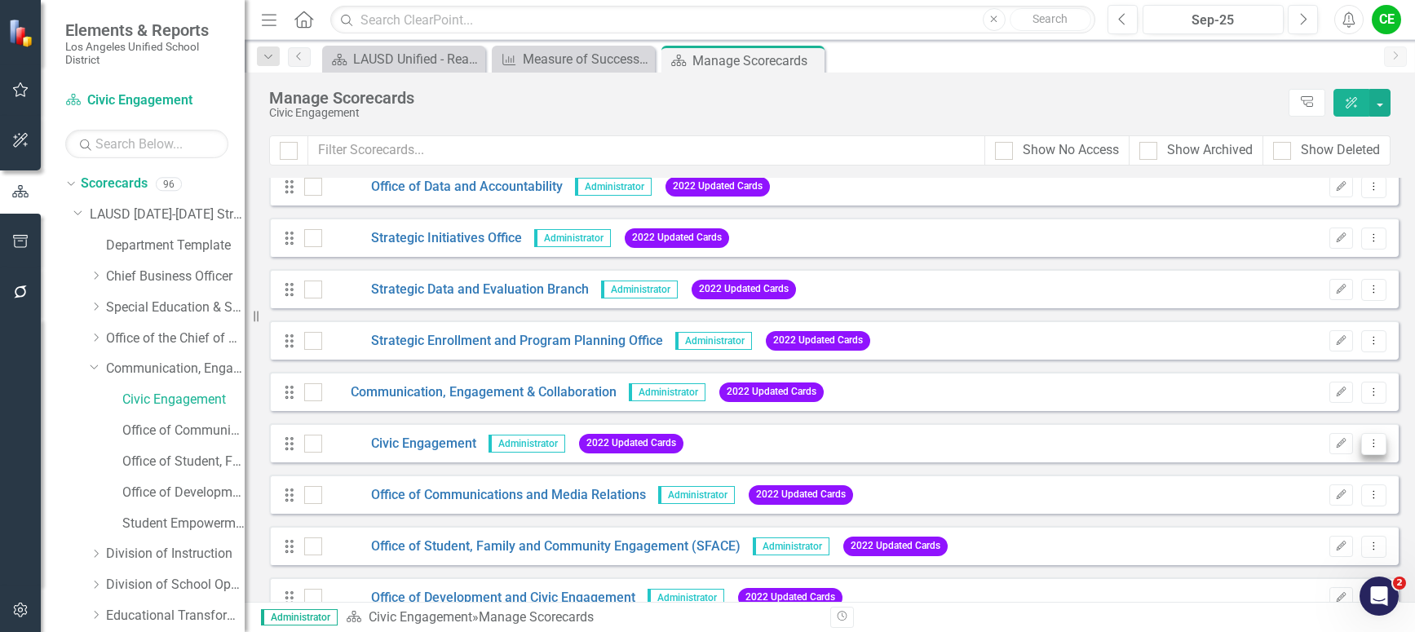
click at [1368, 444] on icon "Dropdown Menu" at bounding box center [1374, 443] width 14 height 11
click at [1335, 441] on icon "Edit" at bounding box center [1341, 444] width 12 height 10
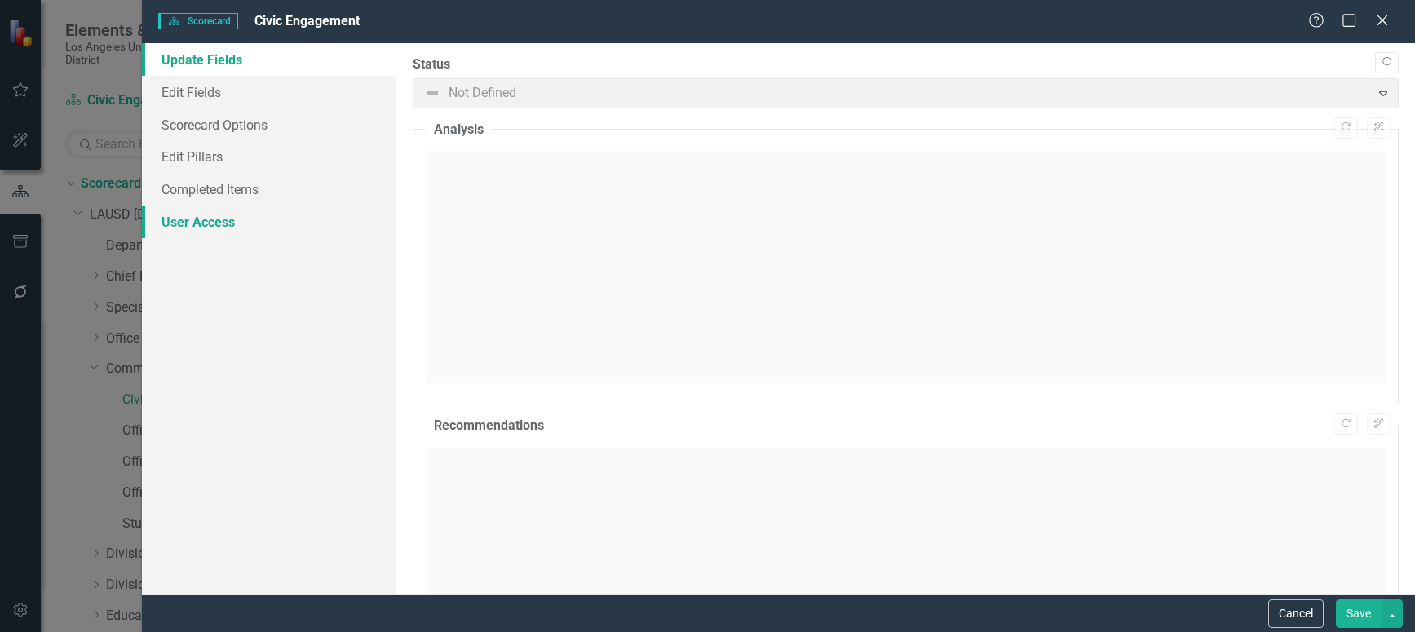
click at [208, 219] on link "User Access" at bounding box center [269, 222] width 254 height 33
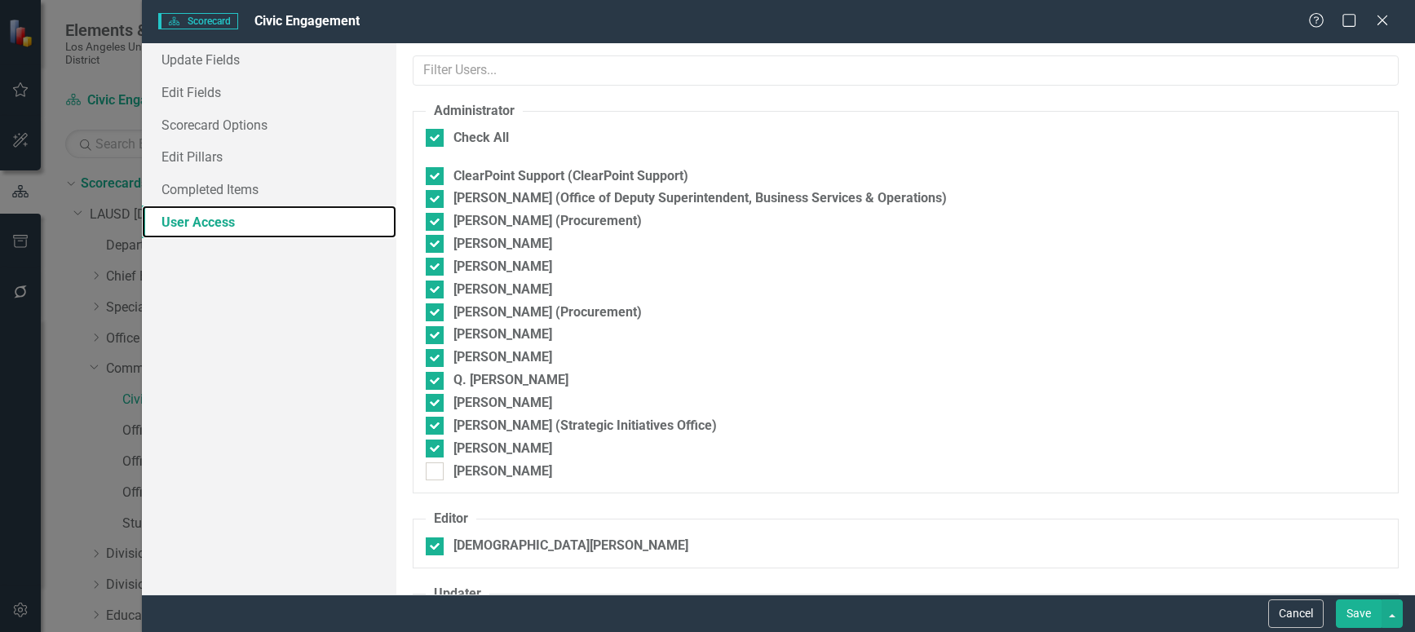
checkbox input "false"
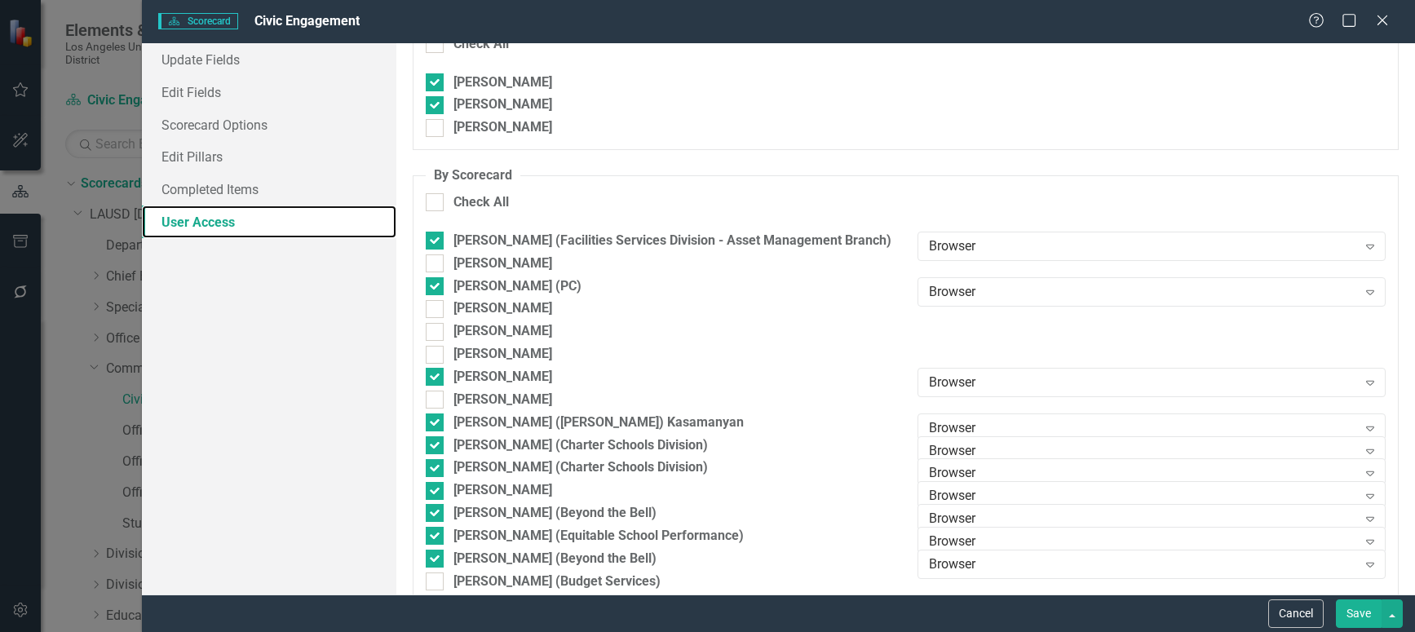
scroll to position [652, 0]
click at [432, 240] on input "[PERSON_NAME] (Facilities Services Division - Asset Management Branch)" at bounding box center [431, 236] width 11 height 11
checkbox input "false"
click at [432, 285] on input "[PERSON_NAME] (PC)" at bounding box center [431, 281] width 11 height 11
checkbox input "false"
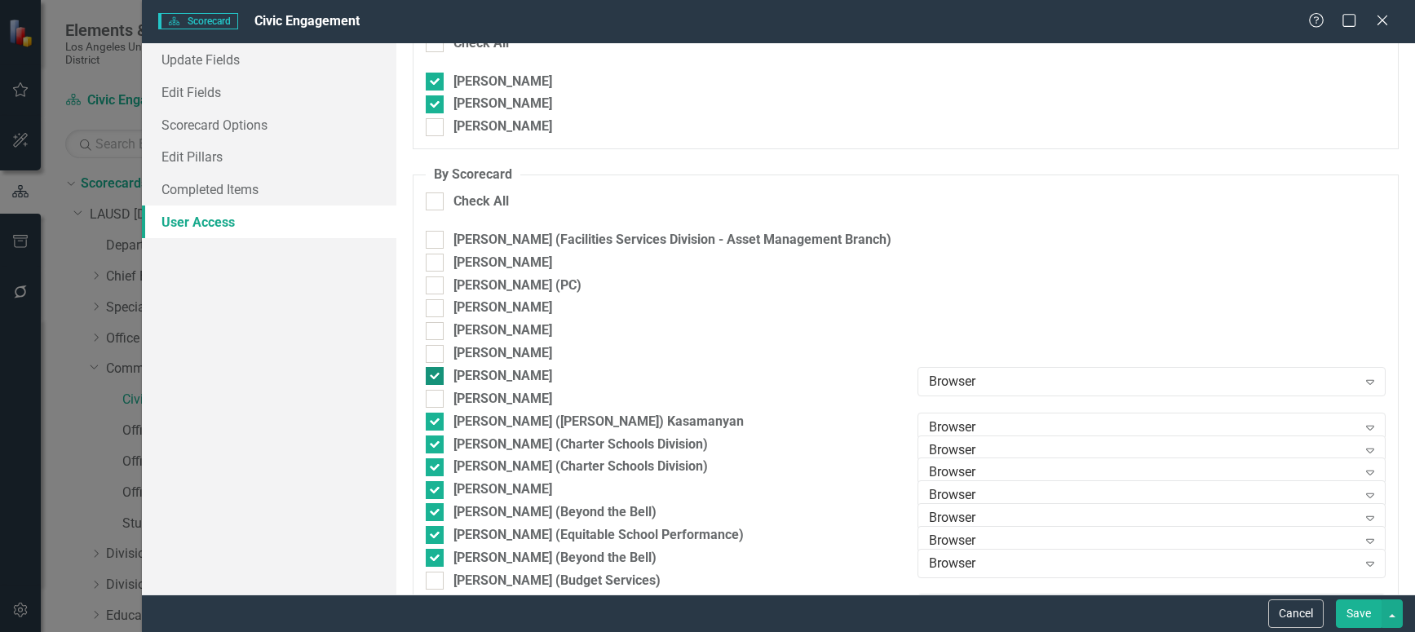
click at [435, 371] on input "[PERSON_NAME]" at bounding box center [431, 372] width 11 height 11
checkbox input "false"
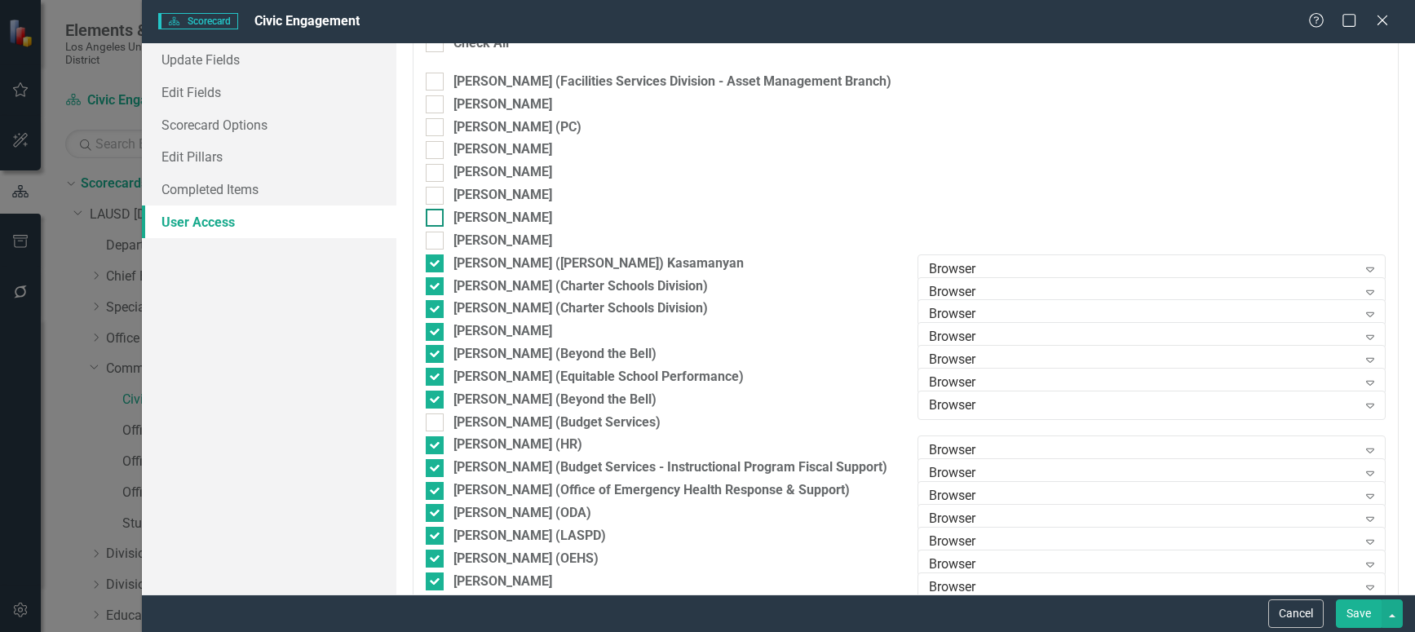
scroll to position [816, 0]
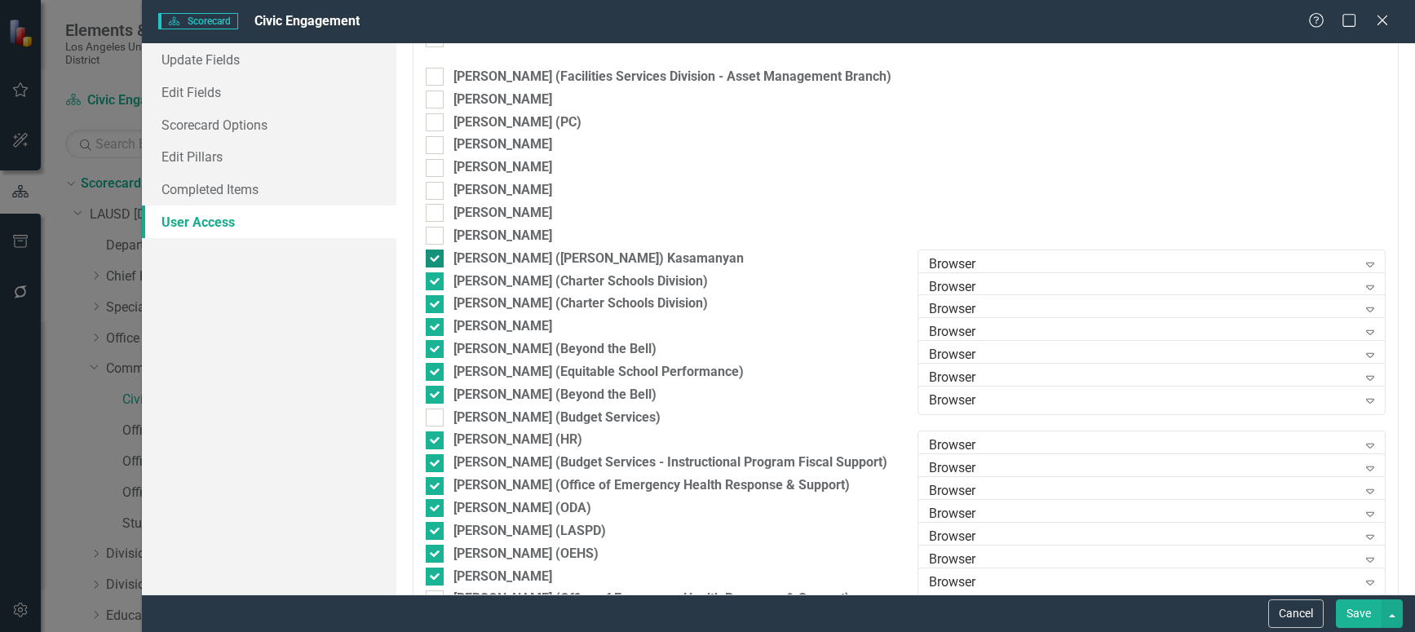
click at [436, 255] on input "[PERSON_NAME] ([PERSON_NAME]) Kasamanyan" at bounding box center [431, 255] width 11 height 11
checkbox input "false"
click at [434, 283] on div at bounding box center [435, 281] width 18 height 18
click at [434, 283] on input "[PERSON_NAME] (Charter Schools Division)" at bounding box center [431, 277] width 11 height 11
checkbox input "false"
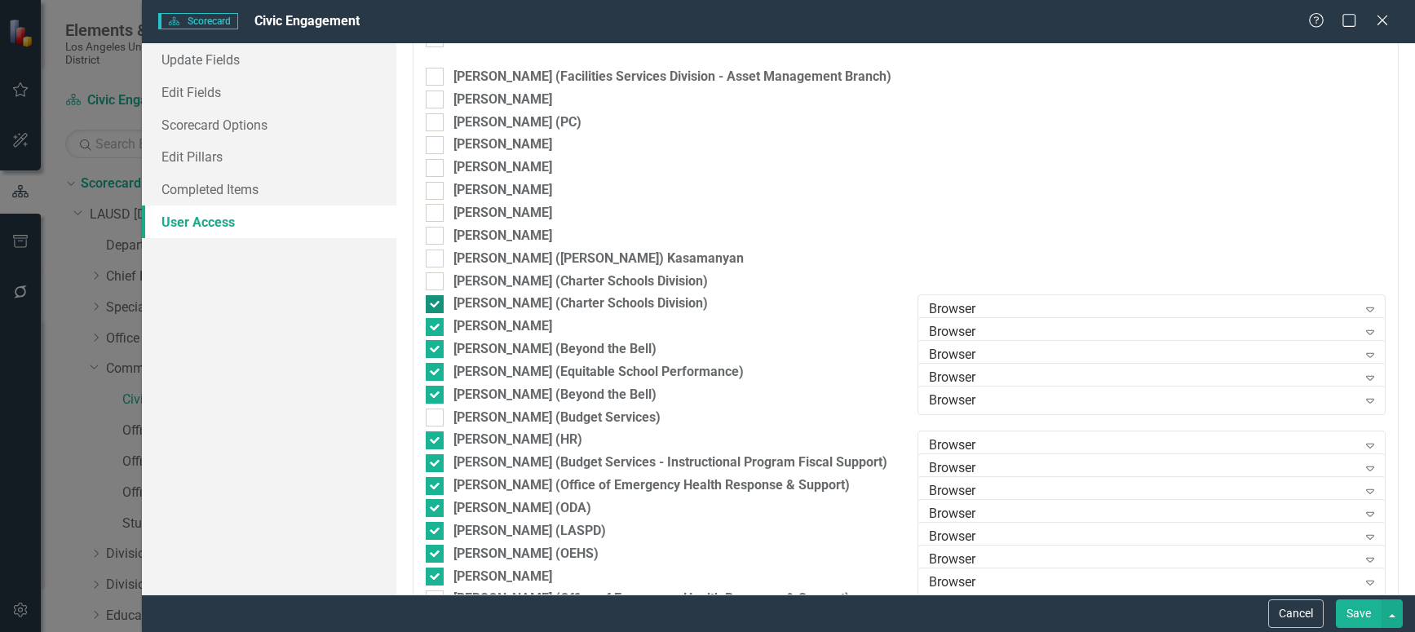
click at [434, 305] on input "[PERSON_NAME] (Charter Schools Division)" at bounding box center [431, 300] width 11 height 11
checkbox input "false"
click at [432, 321] on input "[PERSON_NAME]" at bounding box center [431, 323] width 11 height 11
checkbox input "false"
click at [435, 345] on input "[PERSON_NAME] (Beyond the Bell)" at bounding box center [431, 345] width 11 height 11
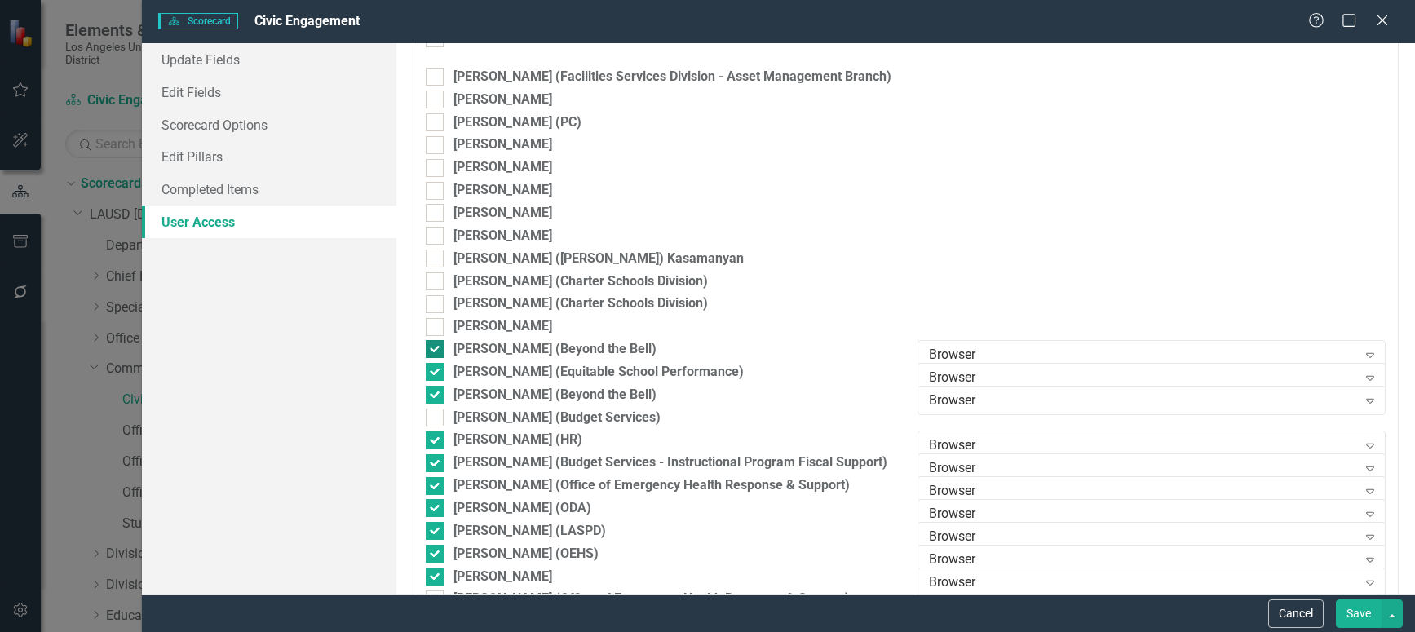
checkbox input "false"
click at [431, 372] on input "[PERSON_NAME] (Equitable School Performance)" at bounding box center [431, 368] width 11 height 11
checkbox input "false"
click at [438, 395] on div at bounding box center [435, 395] width 18 height 18
click at [436, 395] on input "[PERSON_NAME] (Beyond the Bell)" at bounding box center [431, 391] width 11 height 11
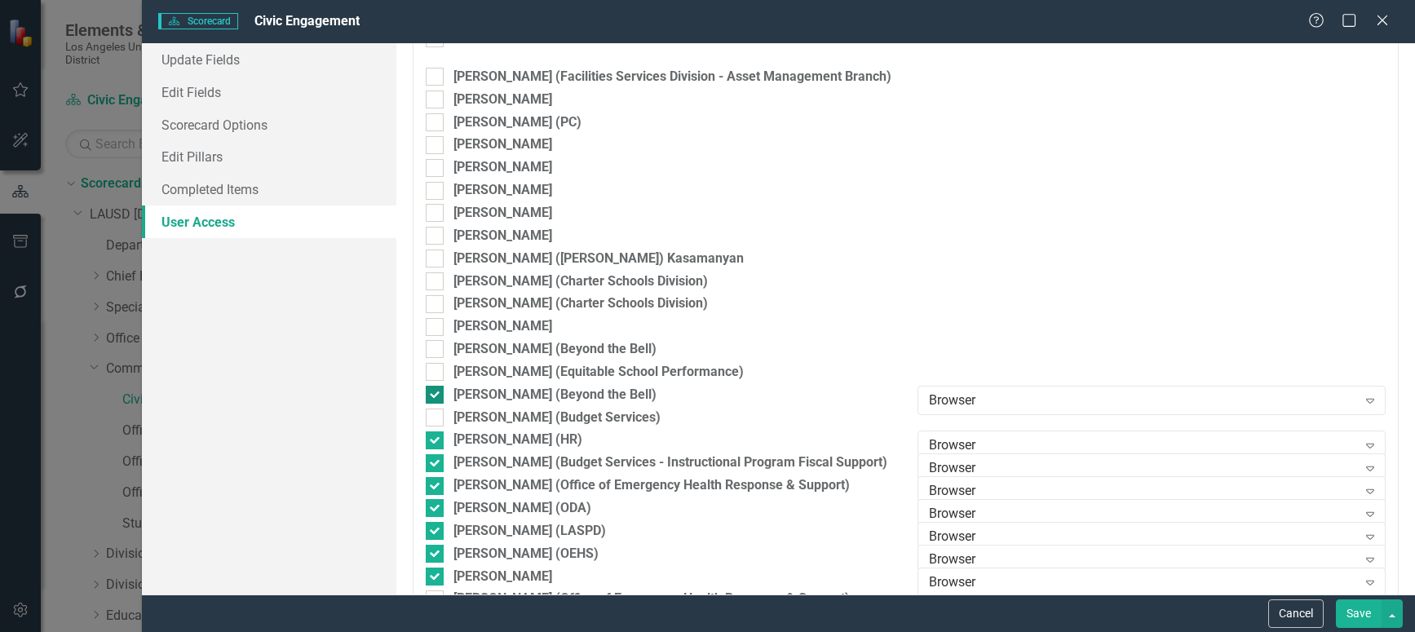
checkbox input "false"
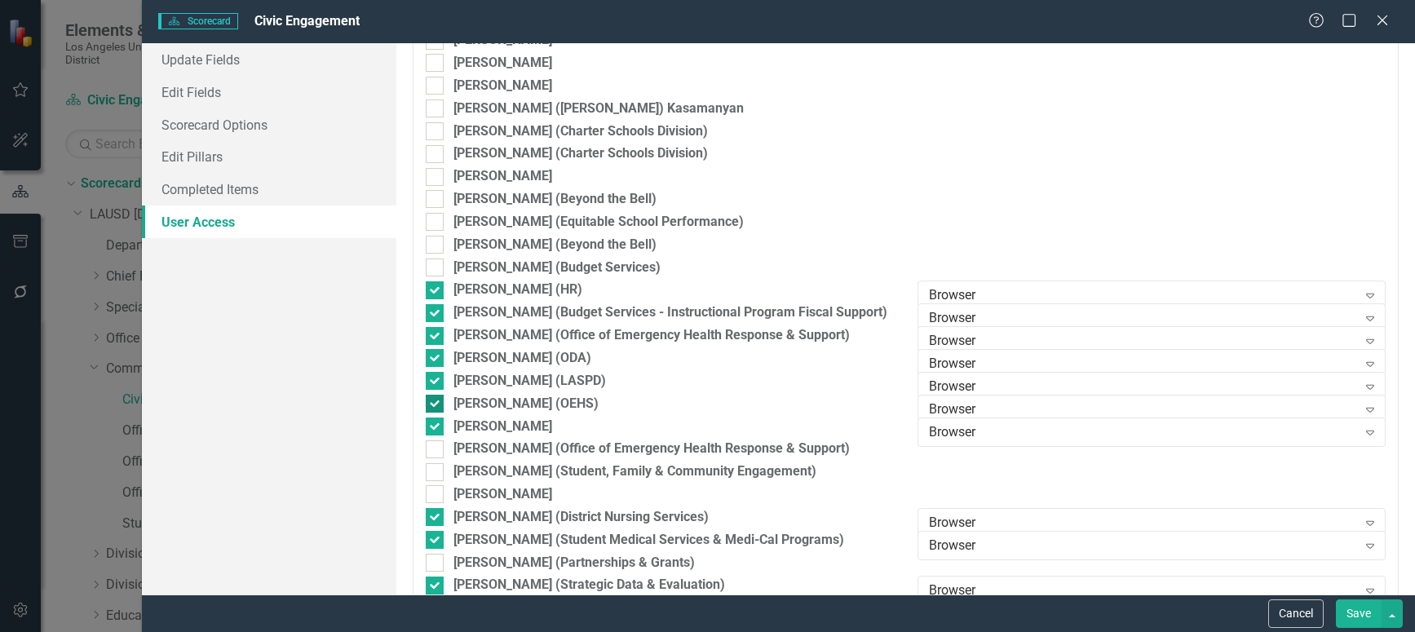
scroll to position [979, 0]
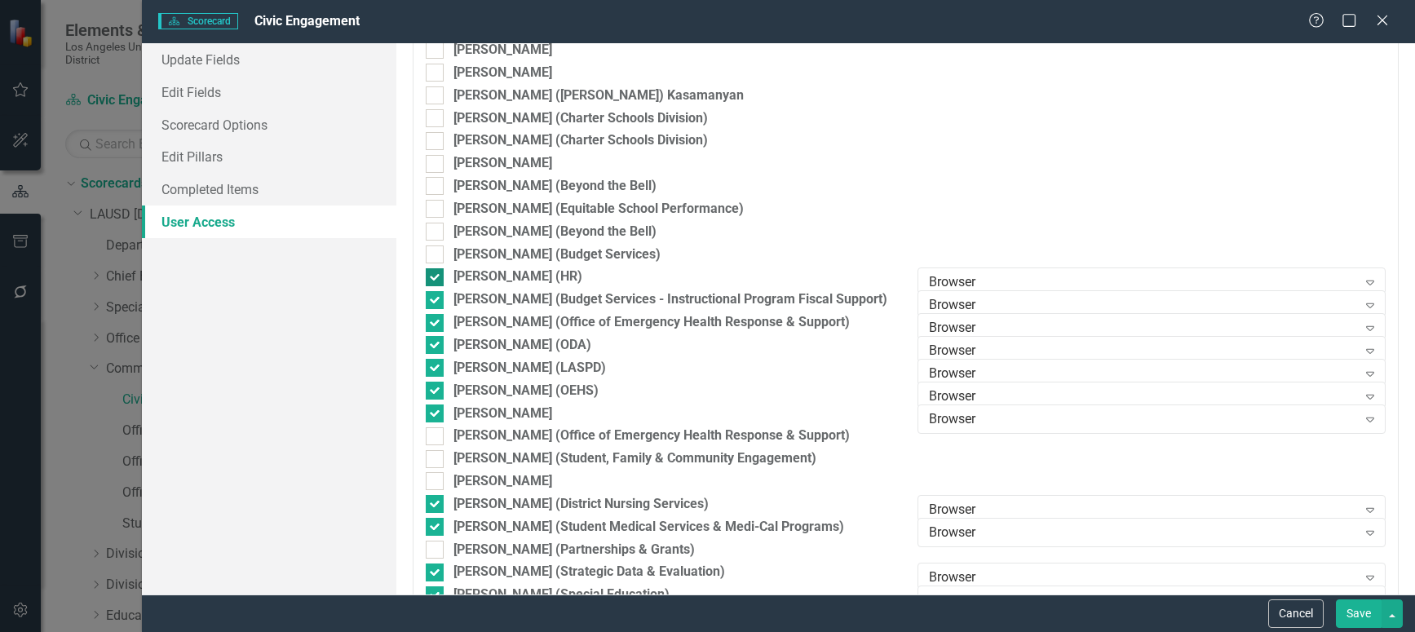
click at [433, 271] on input "[PERSON_NAME] (HR)" at bounding box center [431, 273] width 11 height 11
checkbox input "false"
click at [433, 294] on input "[PERSON_NAME] (Budget Services - Instructional Program Fiscal Support)" at bounding box center [431, 296] width 11 height 11
checkbox input "false"
click at [433, 323] on input "[PERSON_NAME] (Office of Emergency Health Response & Support)" at bounding box center [431, 319] width 11 height 11
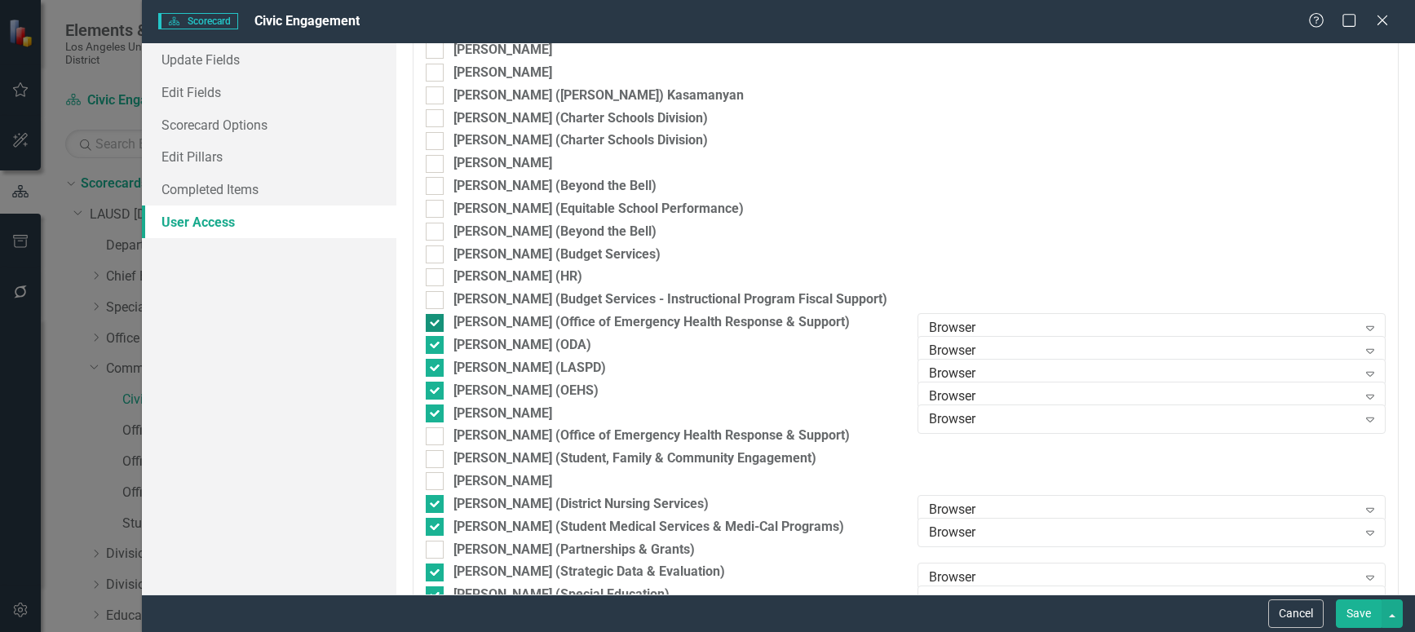
checkbox input "false"
click at [436, 347] on div at bounding box center [435, 345] width 18 height 18
click at [436, 347] on input "[PERSON_NAME] (ODA)" at bounding box center [431, 341] width 11 height 11
checkbox input "false"
click at [433, 365] on input "[PERSON_NAME] (LASPD)" at bounding box center [431, 364] width 11 height 11
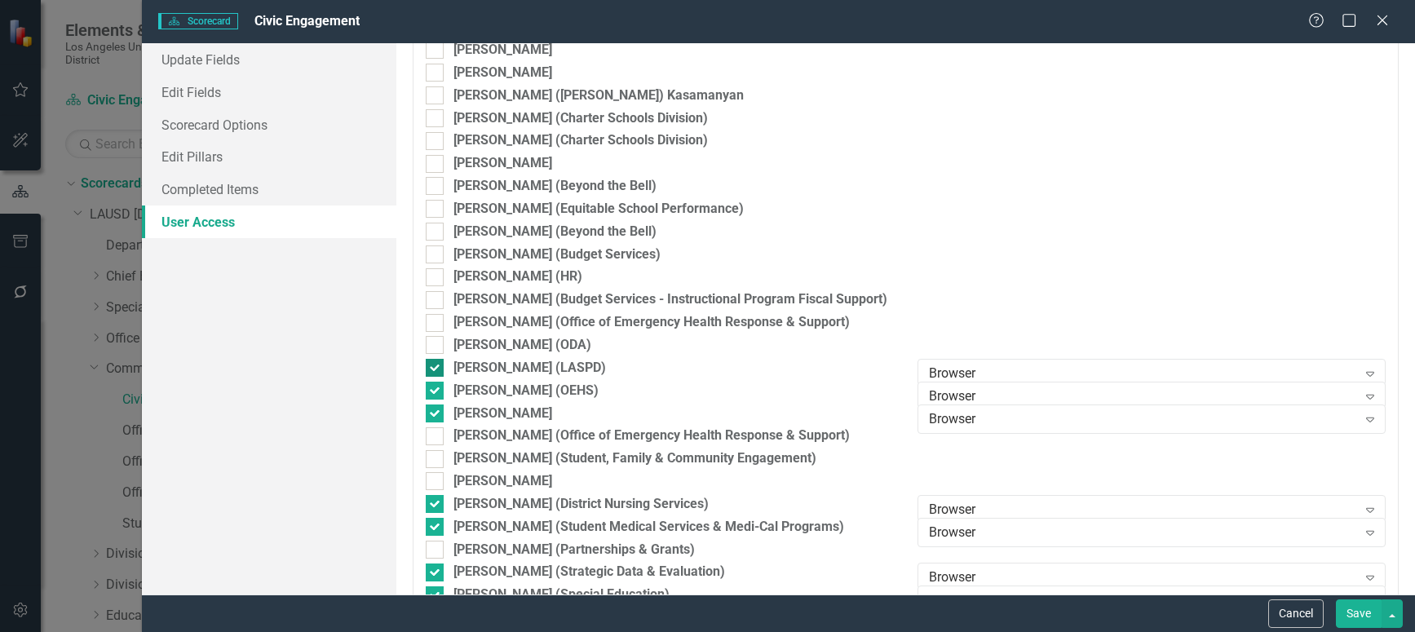
checkbox input "false"
click at [436, 387] on input "[PERSON_NAME] (OEHS)" at bounding box center [431, 387] width 11 height 11
checkbox input "false"
click at [436, 412] on input "[PERSON_NAME]" at bounding box center [431, 410] width 11 height 11
checkbox input "false"
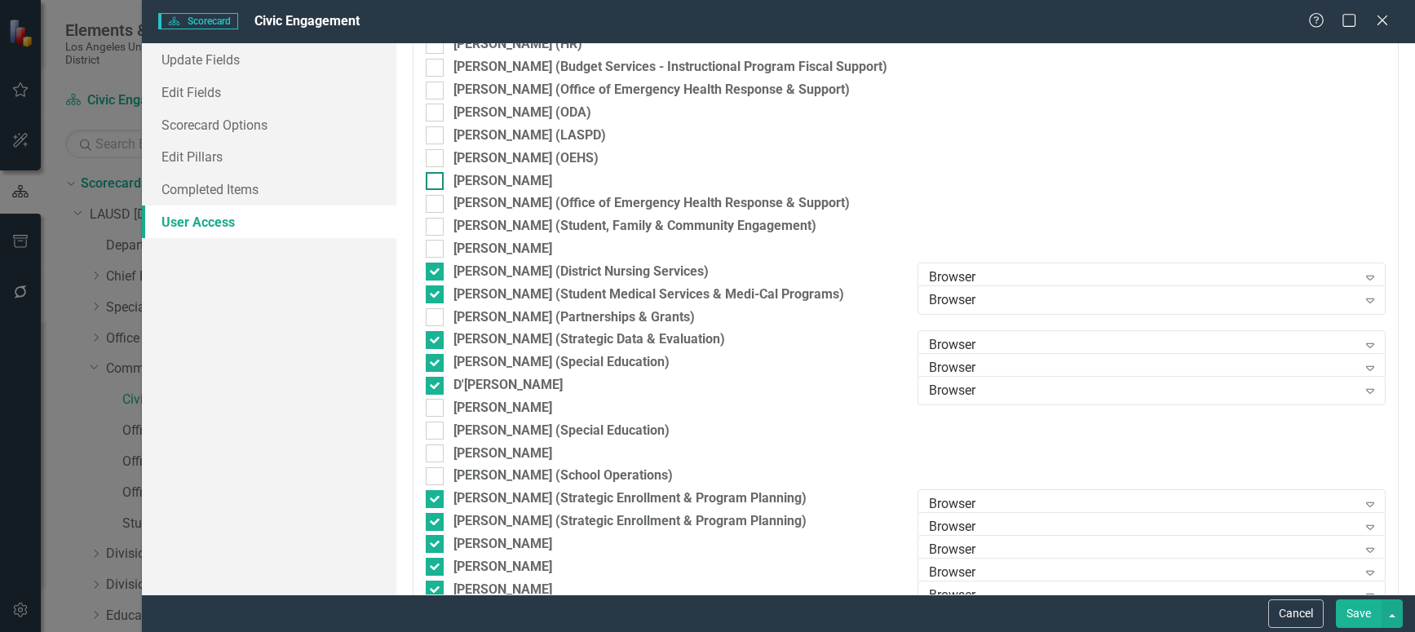
scroll to position [1223, 0]
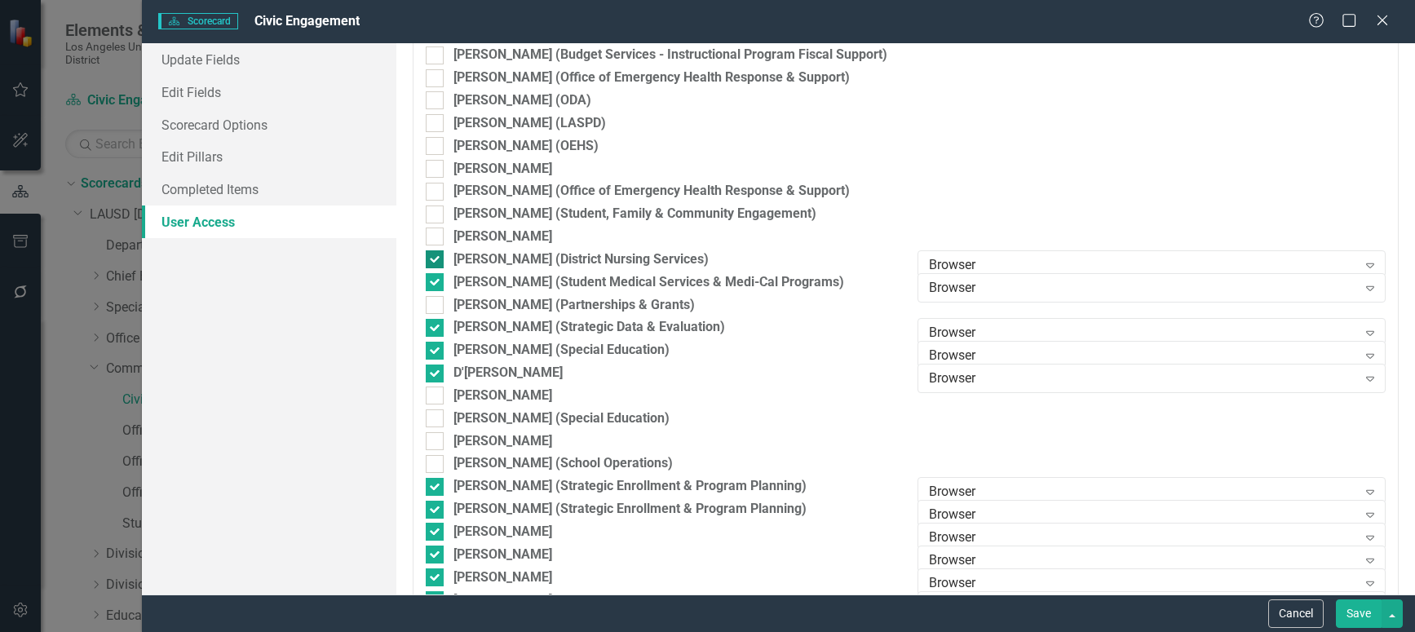
click at [437, 255] on div at bounding box center [435, 259] width 18 height 18
click at [436, 255] on input "[PERSON_NAME] (District Nursing Services)" at bounding box center [431, 255] width 11 height 11
checkbox input "false"
click at [436, 281] on div at bounding box center [435, 282] width 18 height 18
click at [436, 281] on input "[PERSON_NAME] (Student Medical Services & Medi-Cal Programs)" at bounding box center [431, 278] width 11 height 11
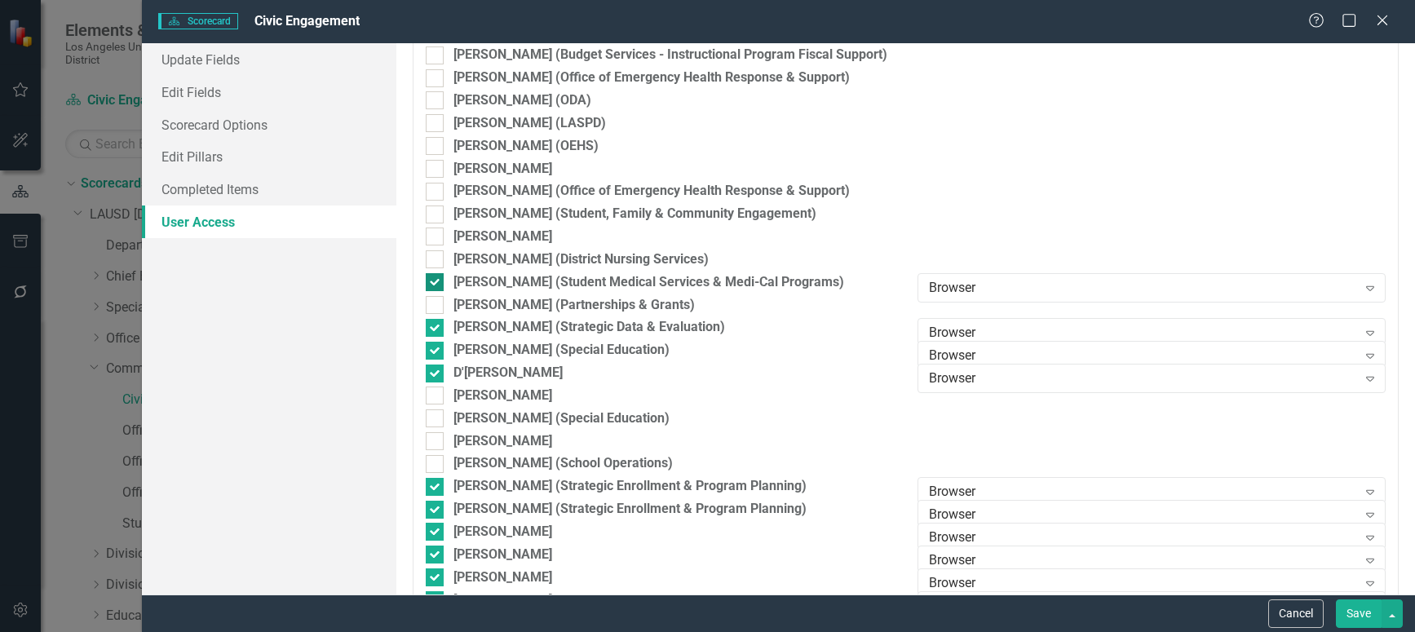
checkbox input "false"
click at [436, 325] on div at bounding box center [435, 328] width 18 height 18
click at [436, 325] on input "[PERSON_NAME] (Strategic Data & Evaluation)" at bounding box center [431, 324] width 11 height 11
checkbox input "false"
click at [432, 343] on input "[PERSON_NAME] (Special Education)" at bounding box center [431, 347] width 11 height 11
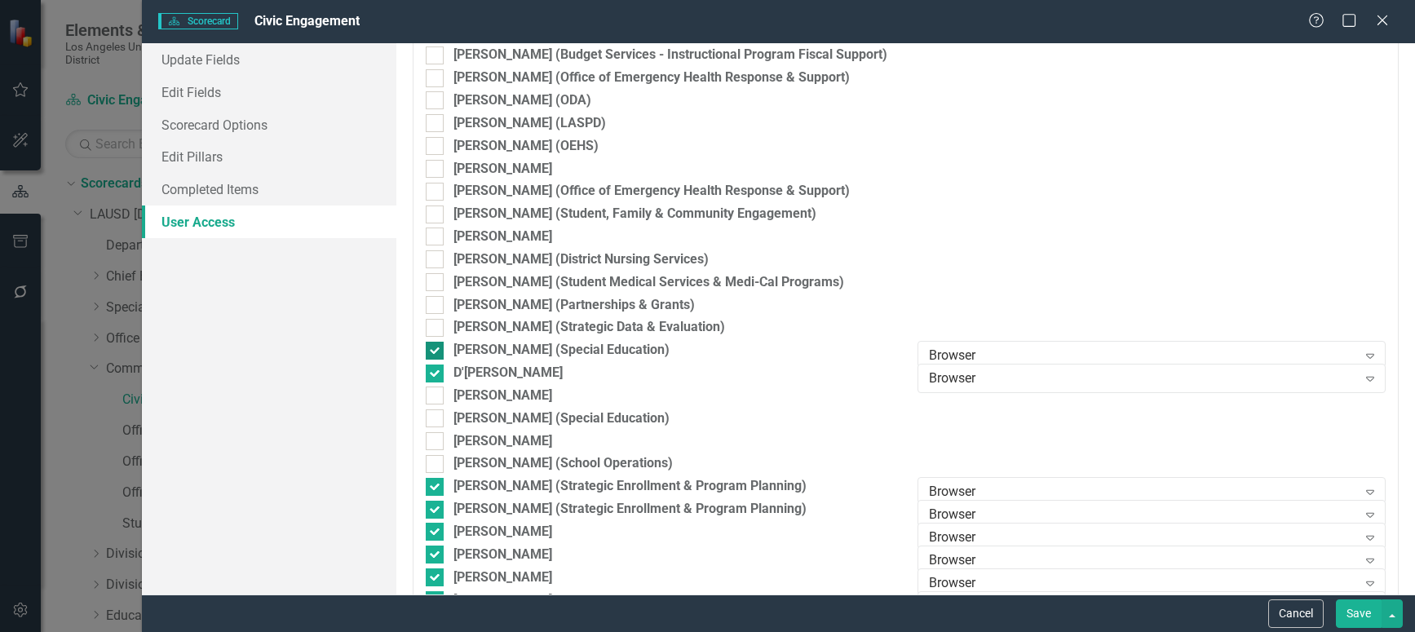
checkbox input "false"
click at [432, 371] on input "D'[PERSON_NAME]" at bounding box center [431, 370] width 11 height 11
checkbox input "false"
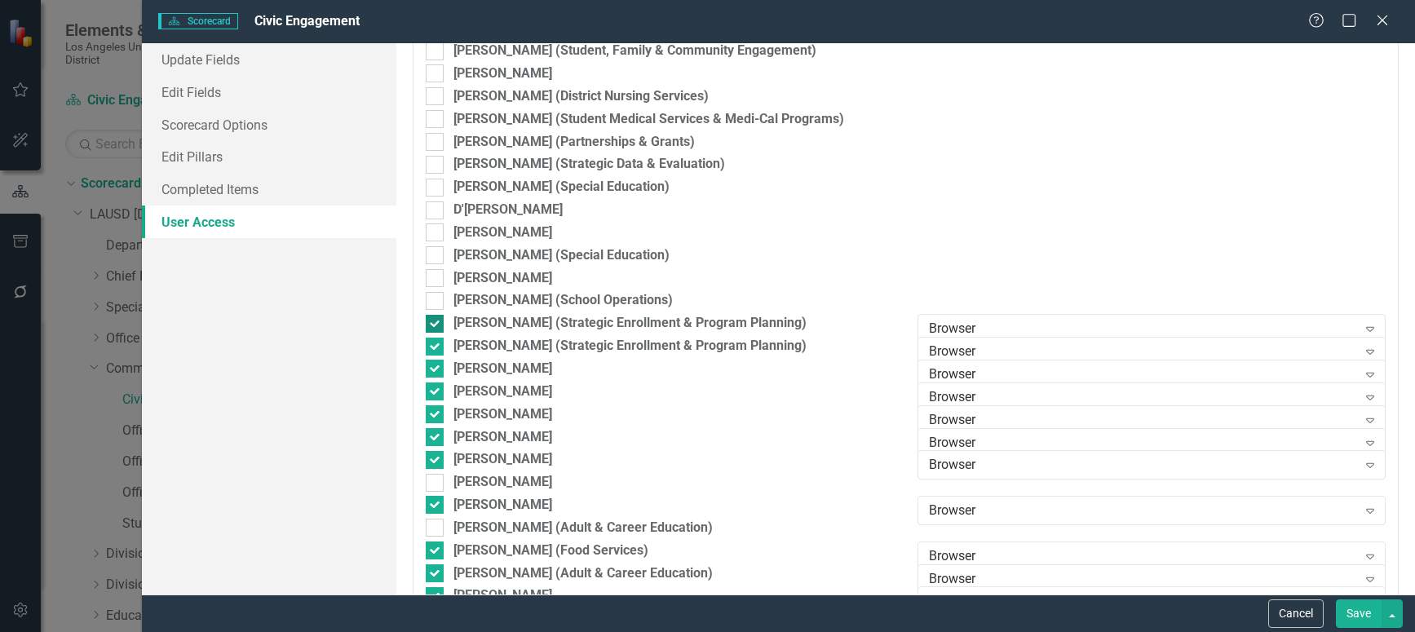
click at [432, 320] on input "[PERSON_NAME] (Strategic Enrollment & Program Planning)" at bounding box center [431, 320] width 11 height 11
checkbox input "false"
click at [432, 338] on input "[PERSON_NAME] (Strategic Enrollment & Program Planning)" at bounding box center [431, 343] width 11 height 11
checkbox input "false"
click at [434, 366] on input "[PERSON_NAME]" at bounding box center [431, 365] width 11 height 11
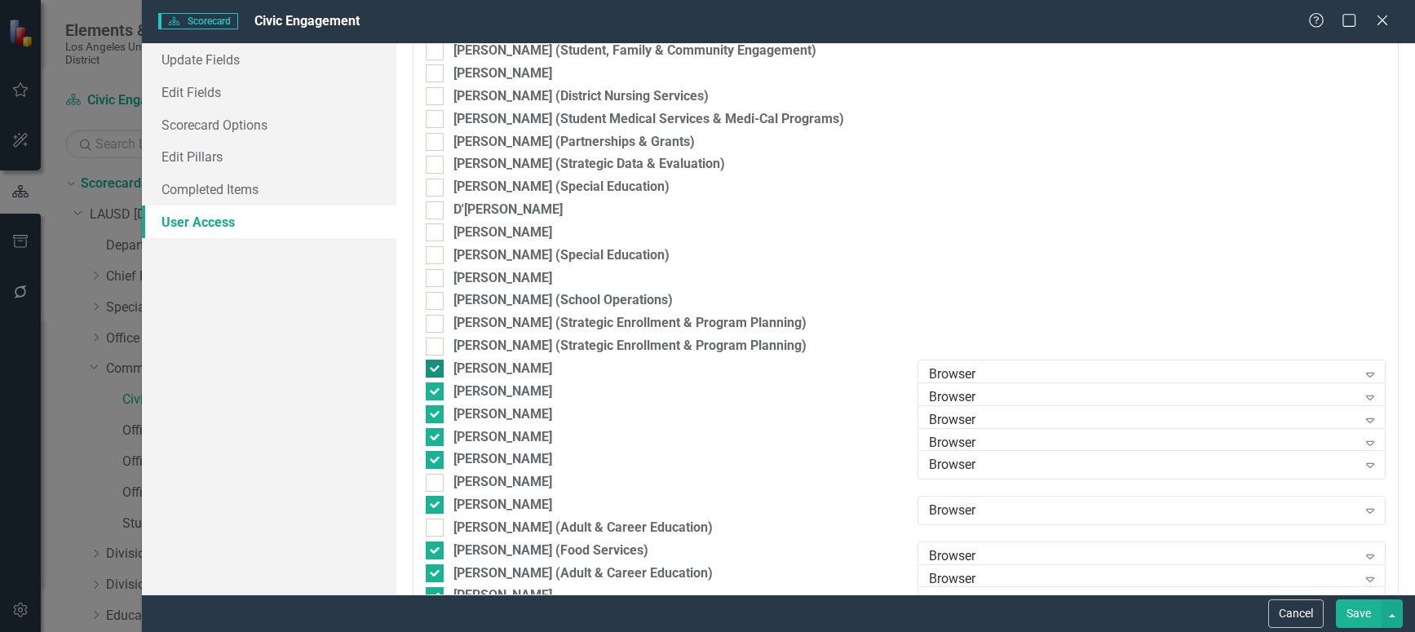
checkbox input "false"
click at [431, 385] on input "[PERSON_NAME]" at bounding box center [431, 387] width 11 height 11
checkbox input "false"
click at [431, 412] on input "[PERSON_NAME]" at bounding box center [431, 410] width 11 height 11
checkbox input "false"
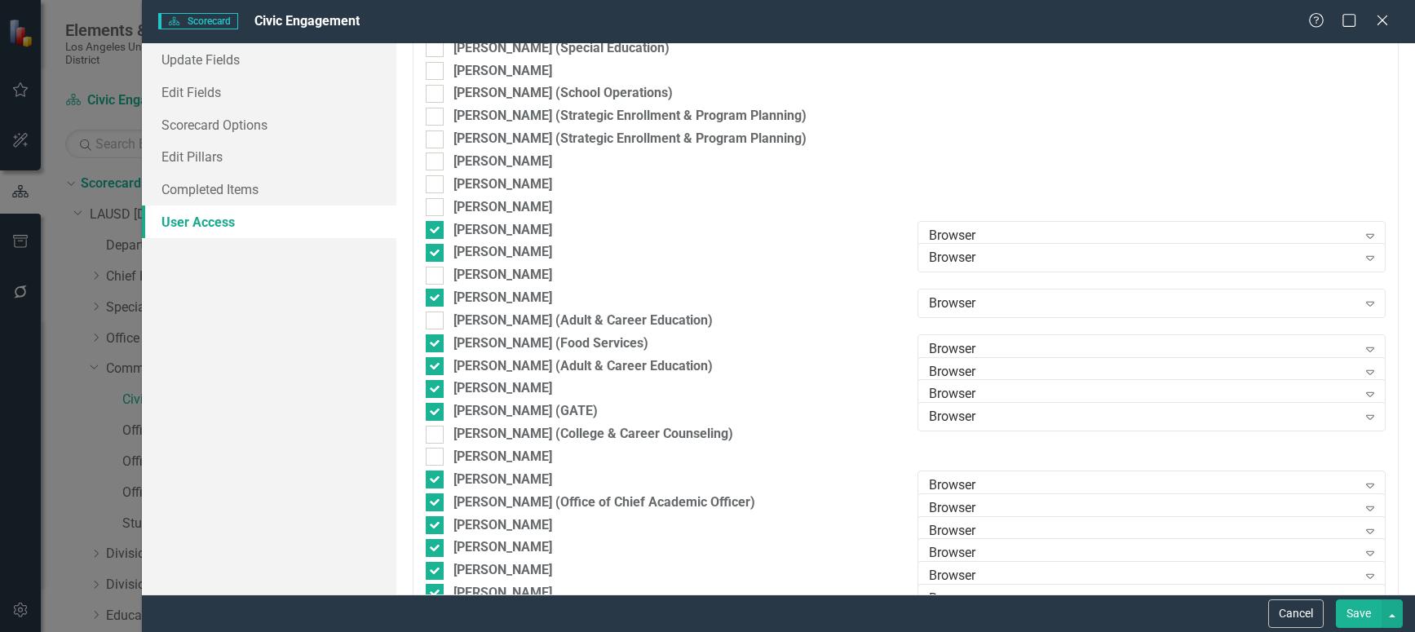
scroll to position [1631, 0]
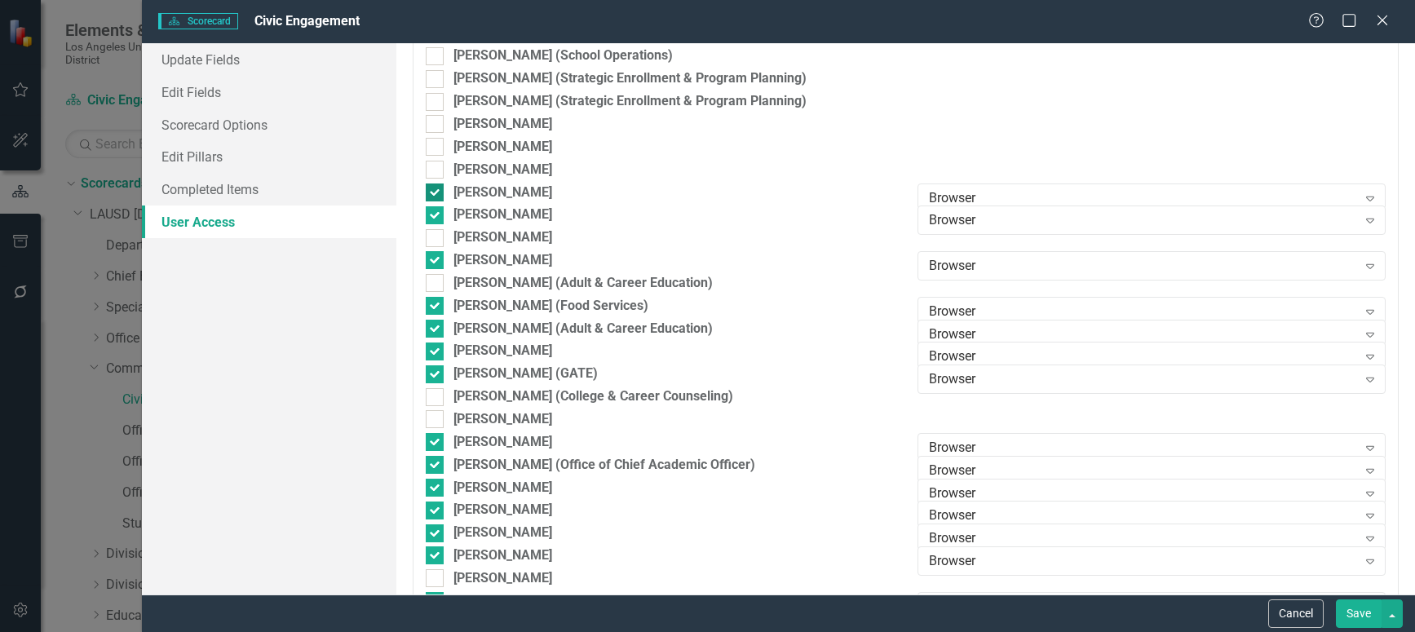
click at [434, 191] on input "[PERSON_NAME]" at bounding box center [431, 188] width 11 height 11
checkbox input "false"
click at [436, 214] on div at bounding box center [435, 215] width 18 height 18
click at [436, 214] on input "[PERSON_NAME]" at bounding box center [431, 211] width 11 height 11
checkbox input "false"
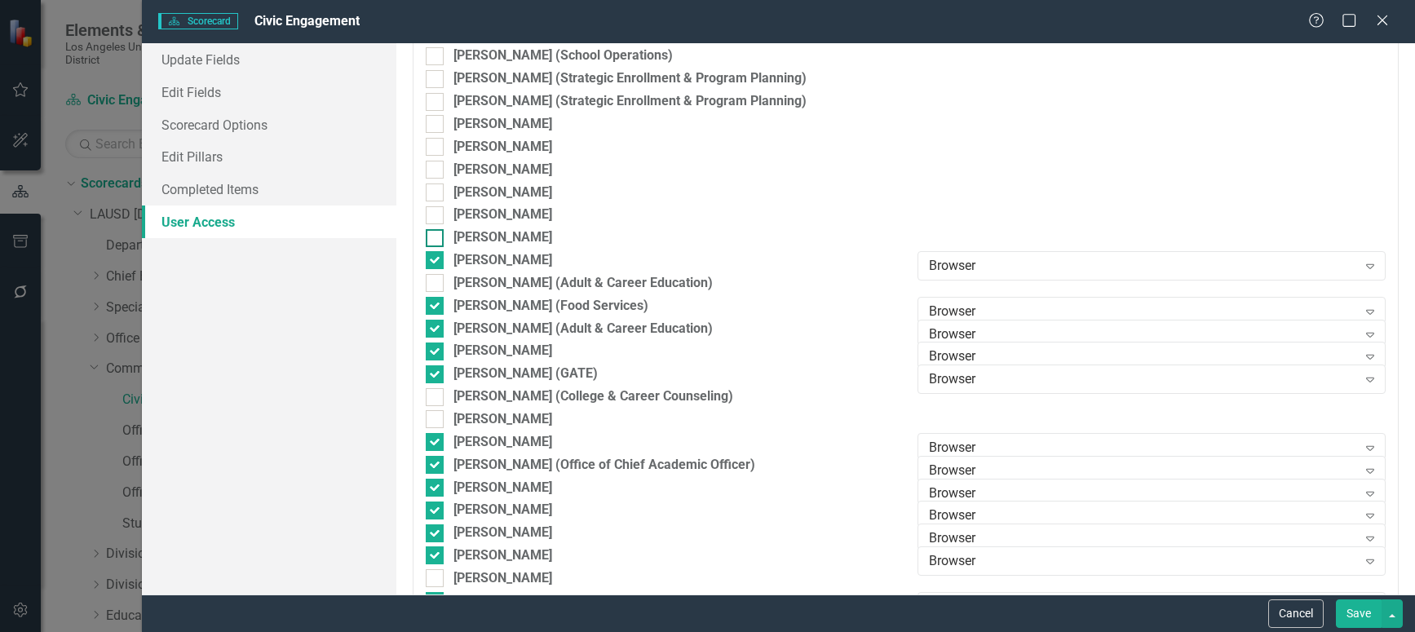
click at [434, 240] on div at bounding box center [435, 238] width 18 height 18
click at [434, 240] on input "[PERSON_NAME]" at bounding box center [431, 234] width 11 height 11
checkbox input "true"
click at [434, 261] on input "[PERSON_NAME]" at bounding box center [431, 256] width 11 height 11
checkbox input "false"
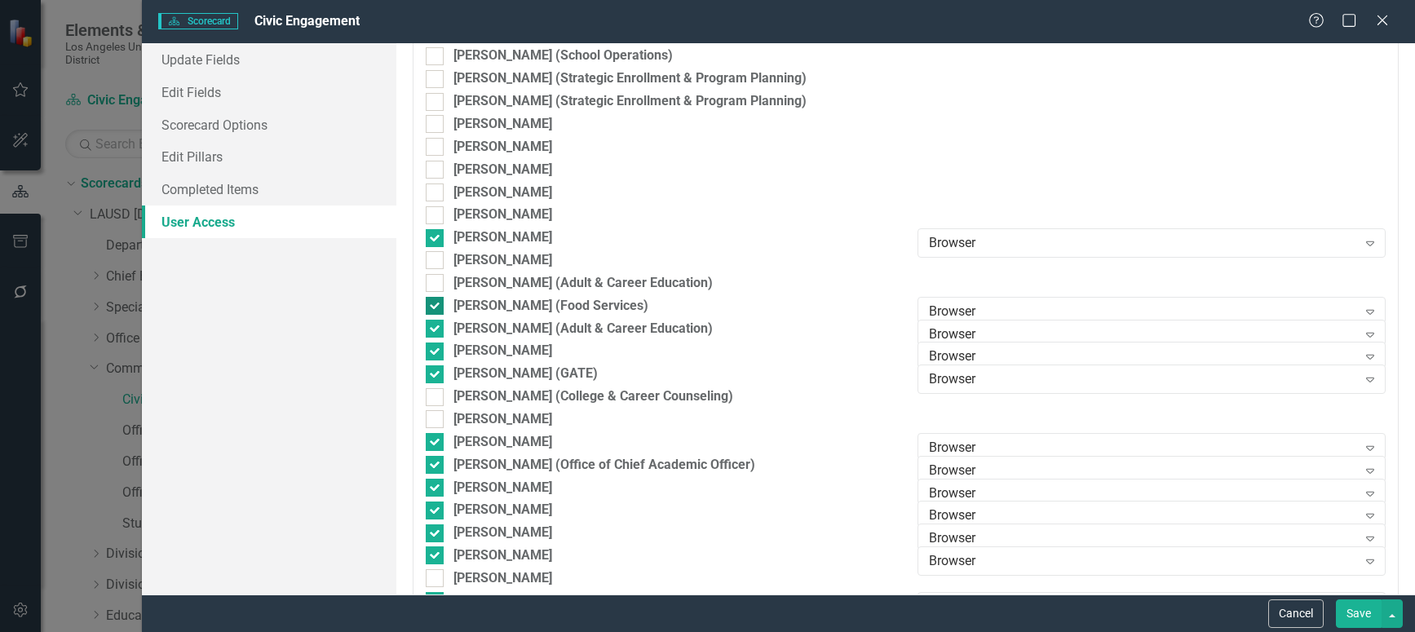
click at [433, 307] on input "[PERSON_NAME] (Food Services)" at bounding box center [431, 302] width 11 height 11
checkbox input "false"
click at [1362, 238] on icon "Expand" at bounding box center [1370, 243] width 16 height 13
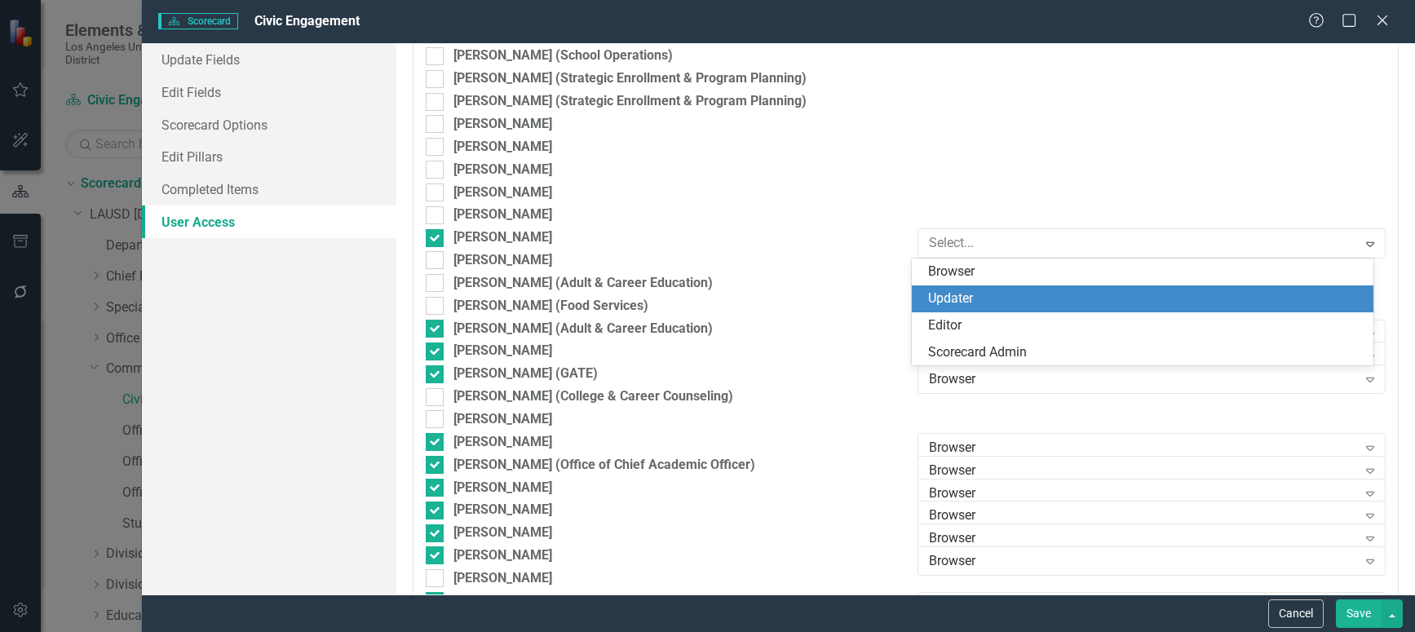
click at [977, 298] on div "Updater" at bounding box center [1146, 299] width 436 height 19
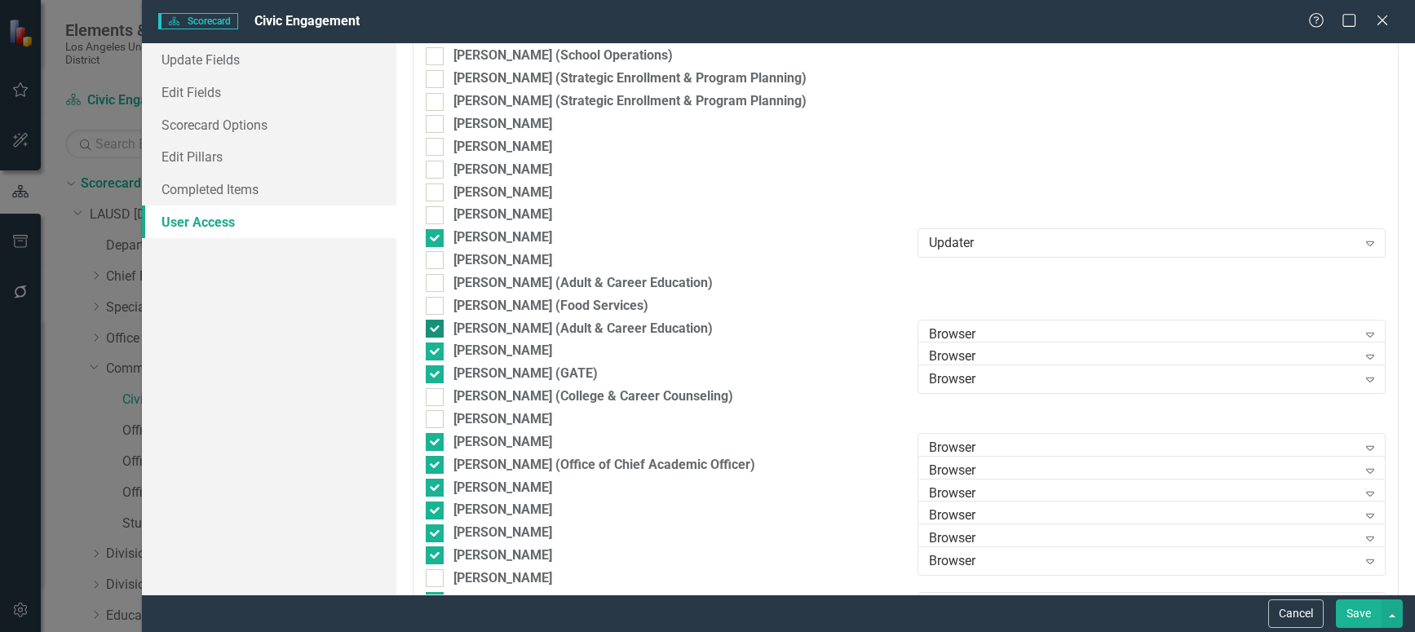
click at [434, 329] on input "[PERSON_NAME] (Adult & Career Education)" at bounding box center [431, 325] width 11 height 11
checkbox input "false"
click at [434, 345] on input "[PERSON_NAME]" at bounding box center [431, 348] width 11 height 11
checkbox input "false"
click at [436, 372] on input "[PERSON_NAME] (GATE)" at bounding box center [431, 370] width 11 height 11
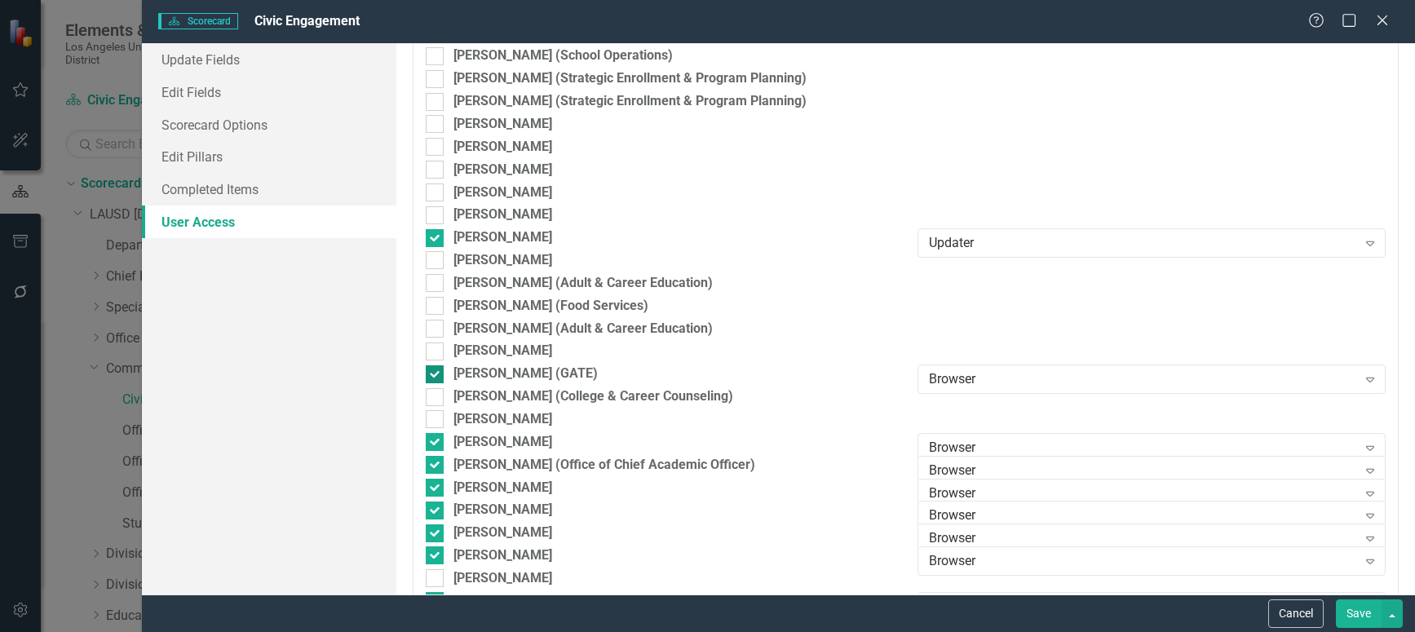
checkbox input "false"
click at [436, 441] on input "[PERSON_NAME]" at bounding box center [431, 438] width 11 height 11
checkbox input "false"
click at [436, 465] on input "[PERSON_NAME] (Office of Chief Academic Officer)" at bounding box center [431, 461] width 11 height 11
checkbox input "false"
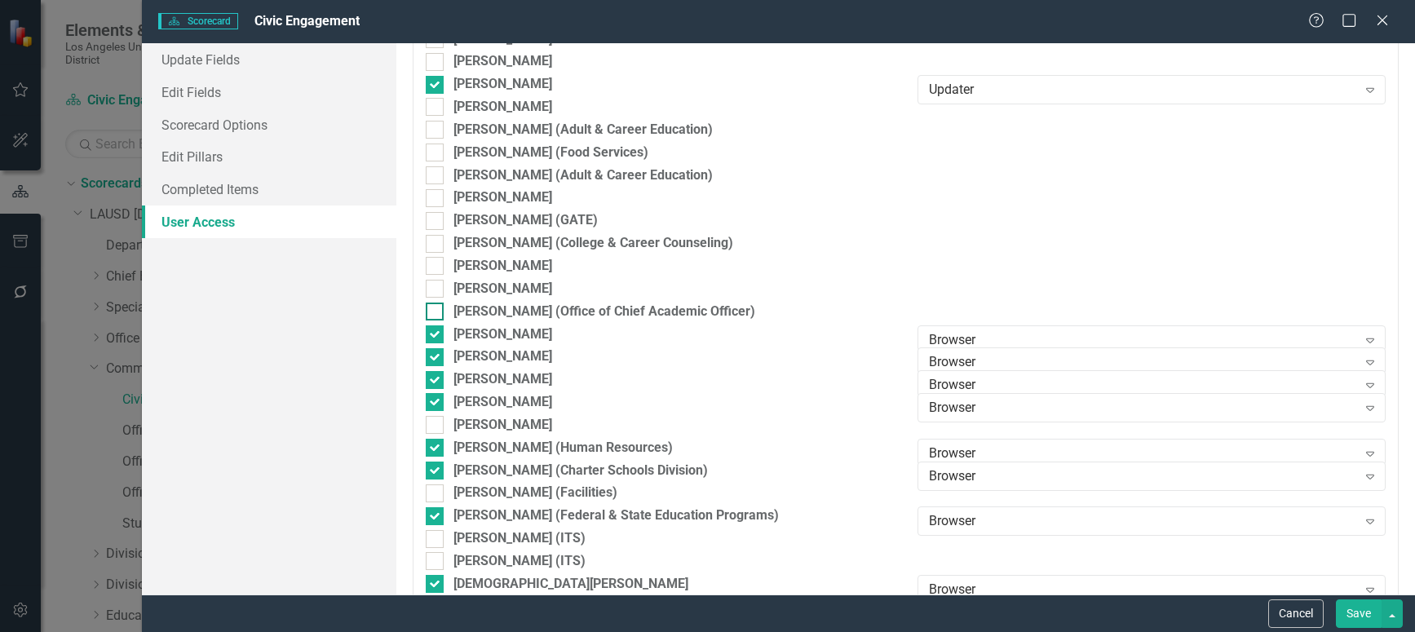
scroll to position [1794, 0]
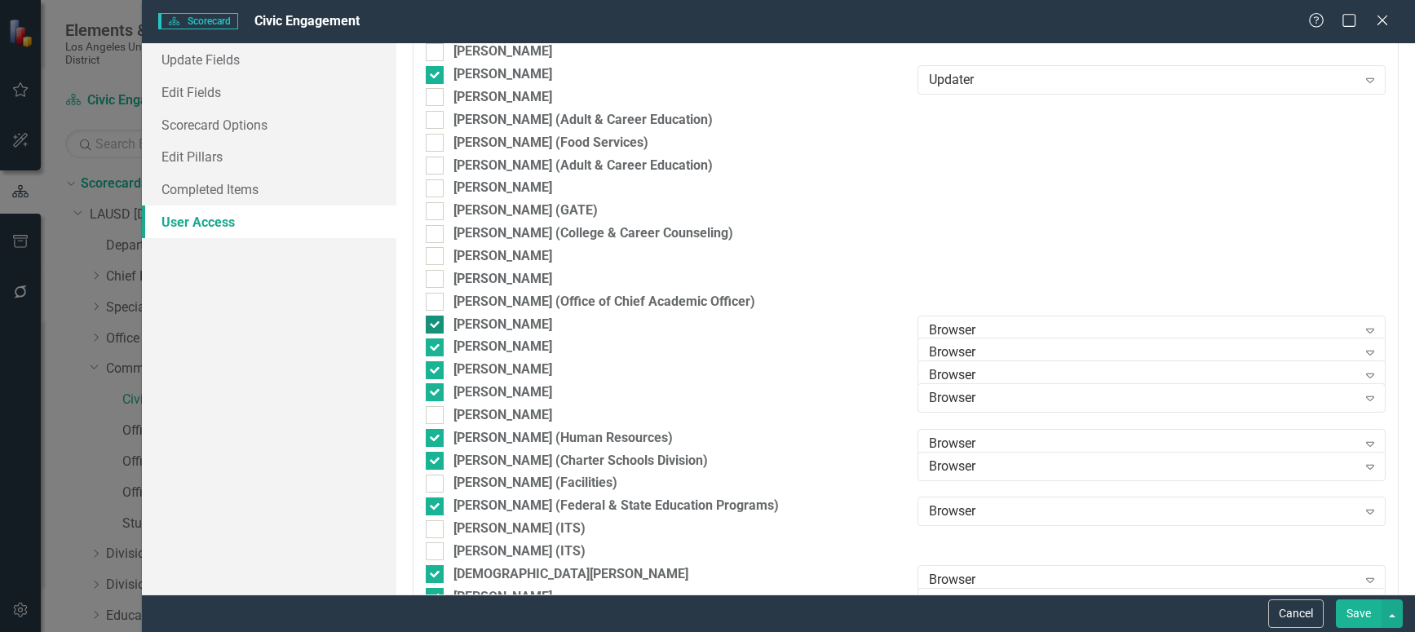
click at [436, 324] on div at bounding box center [435, 325] width 18 height 18
click at [436, 324] on input "[PERSON_NAME]" at bounding box center [431, 321] width 11 height 11
checkbox input "false"
click at [434, 344] on input "[PERSON_NAME]" at bounding box center [431, 343] width 11 height 11
checkbox input "false"
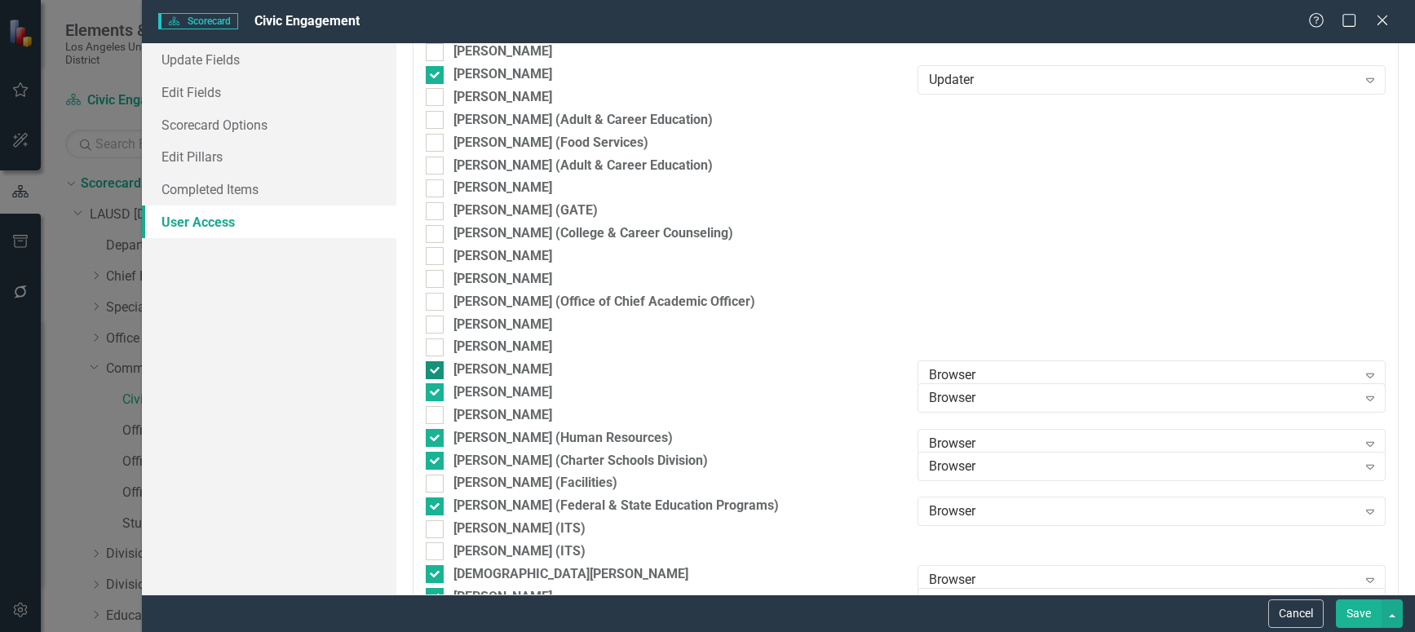
click at [434, 371] on input "[PERSON_NAME]" at bounding box center [431, 366] width 11 height 11
checkbox input "false"
click at [435, 390] on input "[PERSON_NAME]" at bounding box center [431, 388] width 11 height 11
checkbox input "false"
click at [434, 434] on input "[PERSON_NAME] (Human Resources)" at bounding box center [431, 434] width 11 height 11
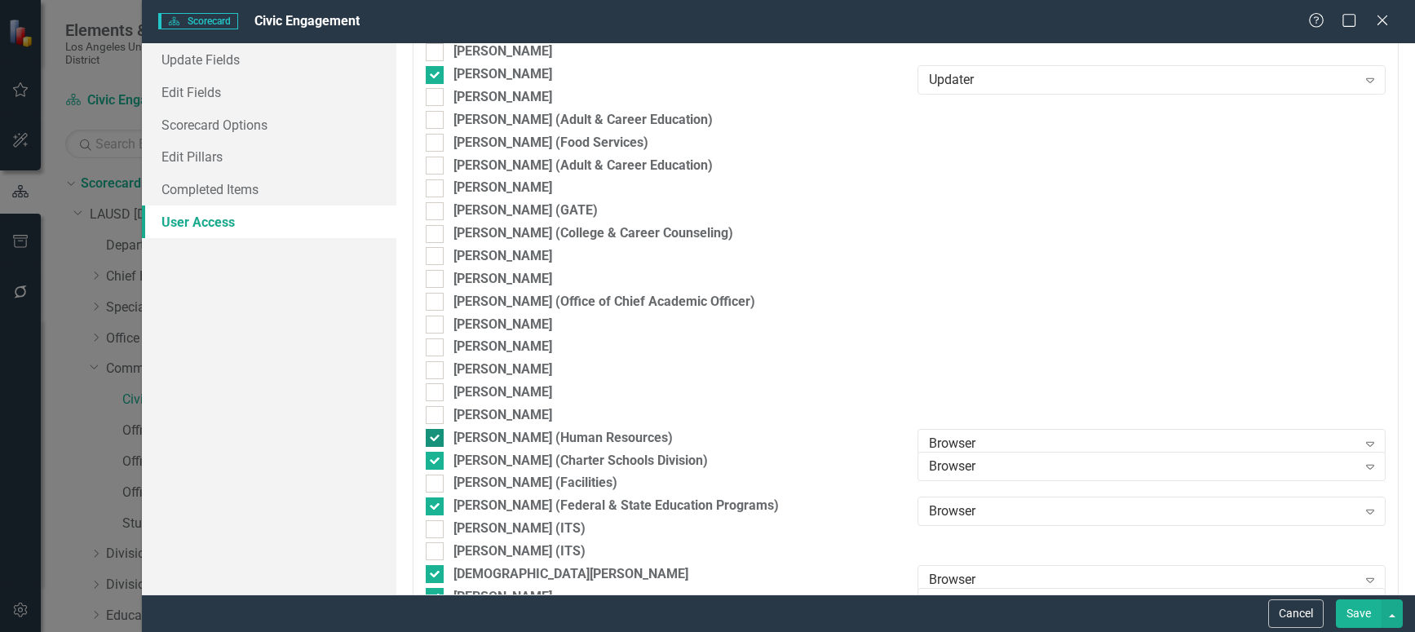
checkbox input "false"
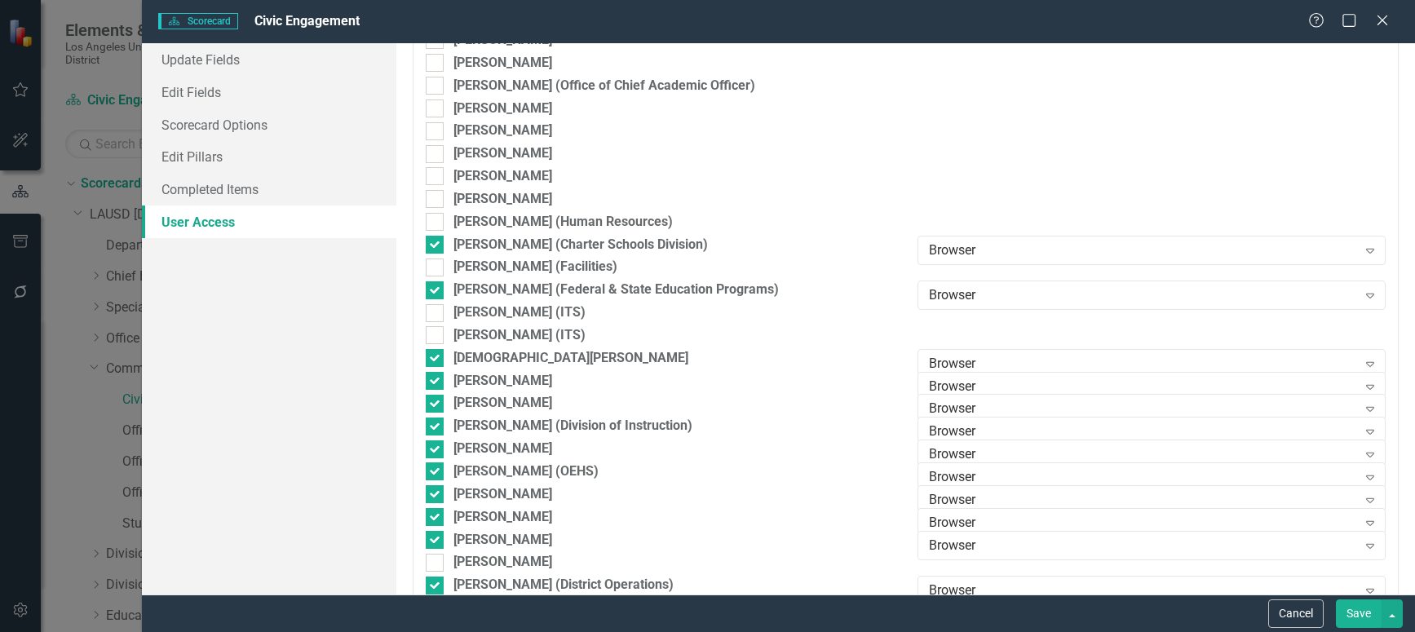
scroll to position [2039, 0]
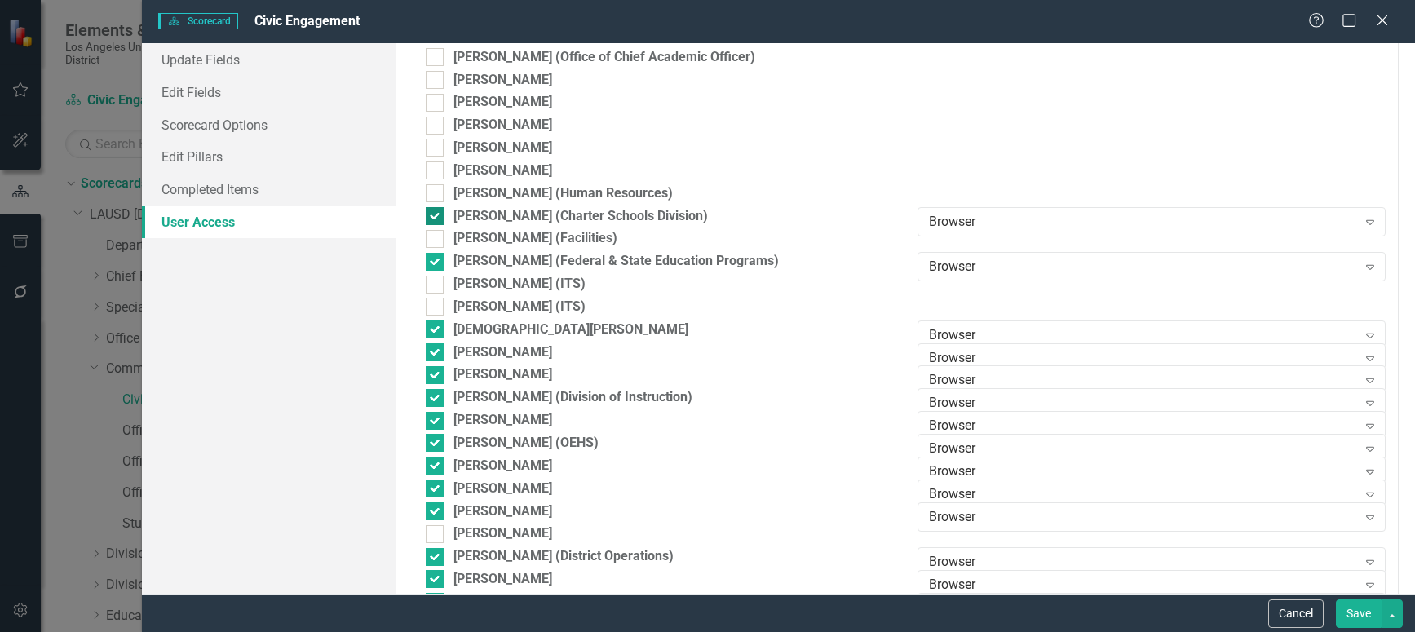
click at [435, 215] on input "[PERSON_NAME] (Charter Schools Division)" at bounding box center [431, 212] width 11 height 11
checkbox input "false"
click at [438, 261] on div at bounding box center [435, 262] width 18 height 18
click at [436, 261] on input "[PERSON_NAME] (Federal & State Education Programs)" at bounding box center [431, 258] width 11 height 11
checkbox input "false"
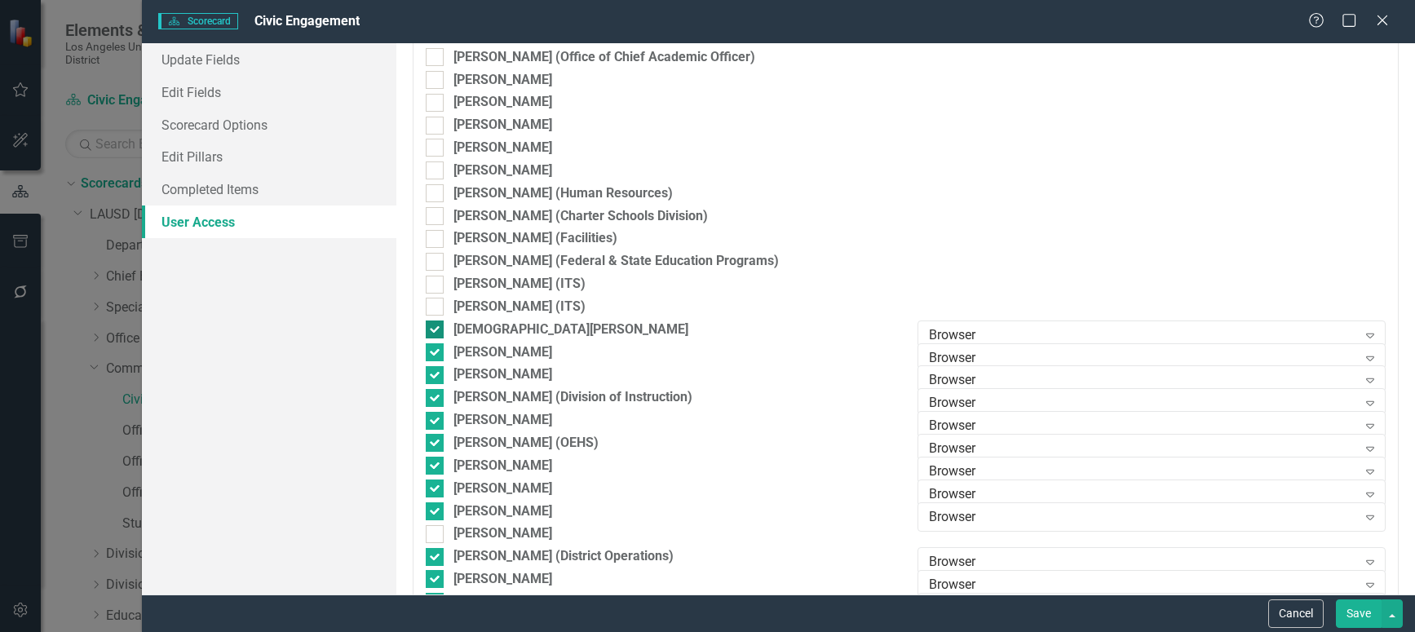
click at [437, 329] on div at bounding box center [435, 330] width 18 height 18
click at [436, 329] on input "[DEMOGRAPHIC_DATA][PERSON_NAME]" at bounding box center [431, 326] width 11 height 11
checkbox input "false"
drag, startPoint x: 429, startPoint y: 356, endPoint x: 431, endPoint y: 347, distance: 9.9
click at [429, 351] on div at bounding box center [435, 352] width 18 height 18
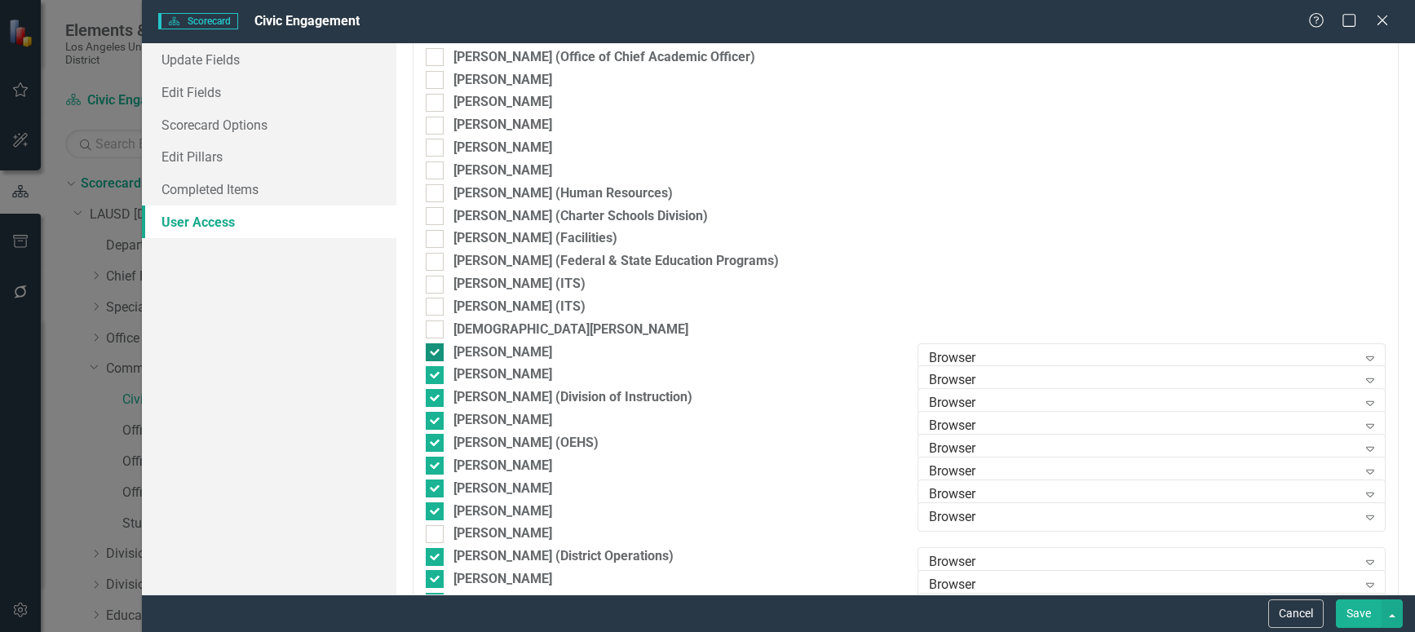
click at [429, 351] on input "[PERSON_NAME]" at bounding box center [431, 348] width 11 height 11
checkbox input "false"
click at [433, 372] on input "[PERSON_NAME]" at bounding box center [431, 371] width 11 height 11
checkbox input "false"
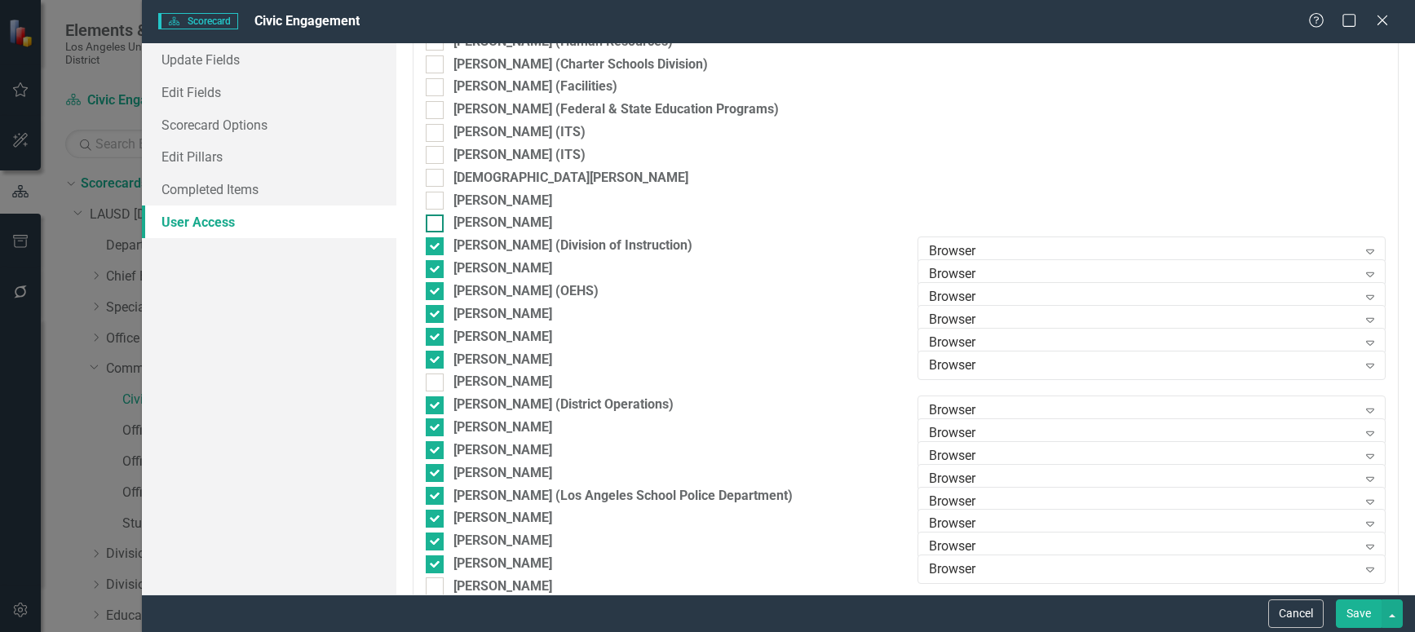
scroll to position [2284, 0]
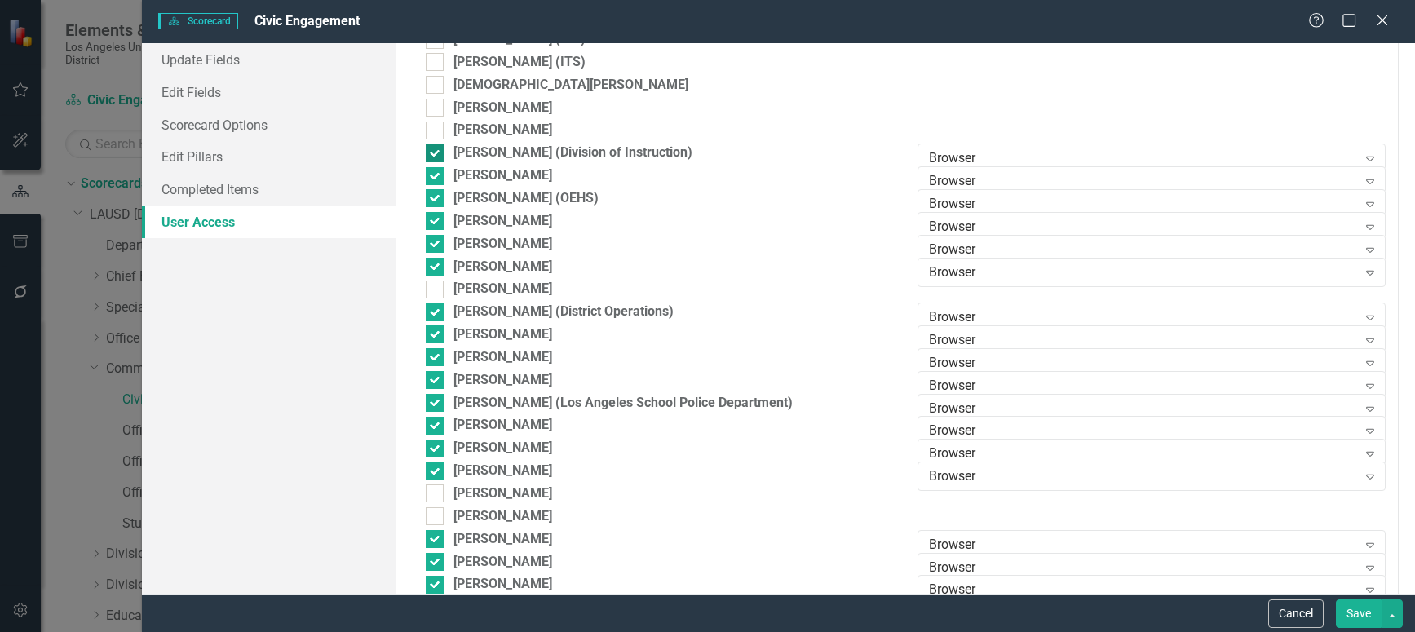
click at [438, 153] on div at bounding box center [435, 153] width 18 height 18
click at [436, 153] on input "[PERSON_NAME] (Division of Instruction)" at bounding box center [431, 149] width 11 height 11
checkbox input "false"
click at [435, 180] on div at bounding box center [435, 176] width 18 height 18
click at [435, 178] on input "[PERSON_NAME]" at bounding box center [431, 172] width 11 height 11
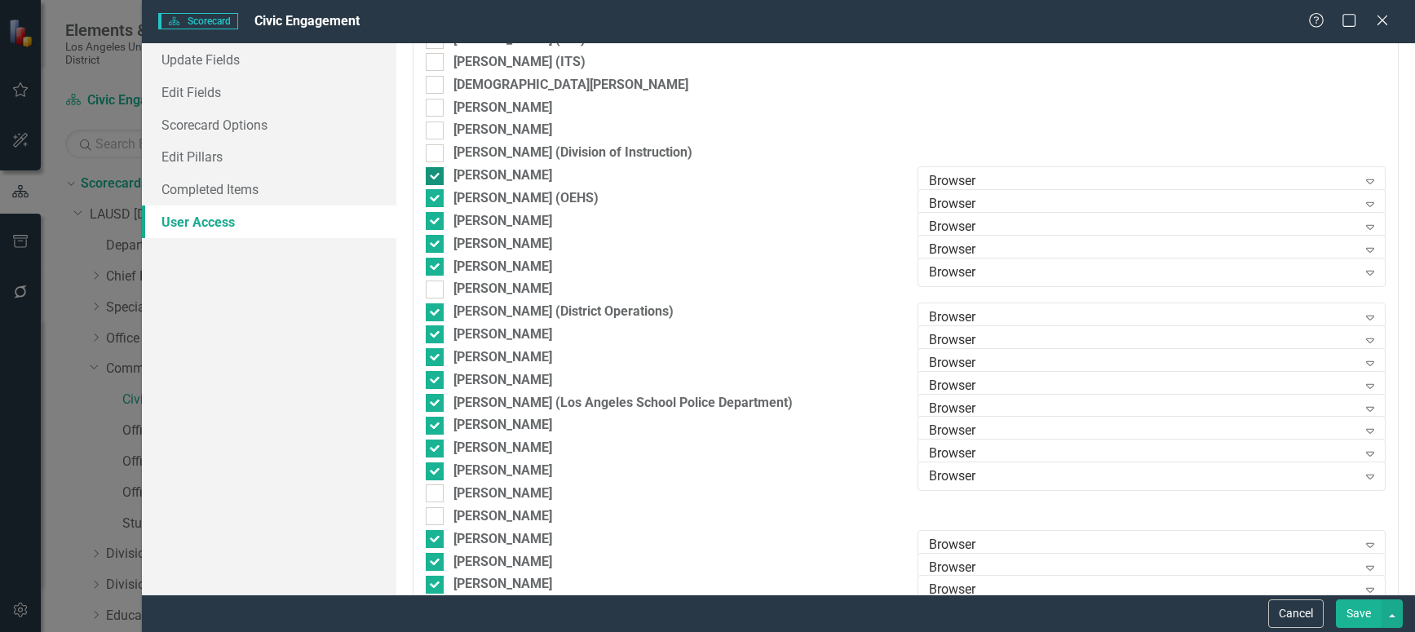
checkbox input "false"
click at [436, 199] on div at bounding box center [435, 198] width 18 height 18
click at [436, 199] on input "[PERSON_NAME] (OEHS)" at bounding box center [431, 194] width 11 height 11
checkbox input "false"
click at [433, 217] on input "[PERSON_NAME]" at bounding box center [431, 217] width 11 height 11
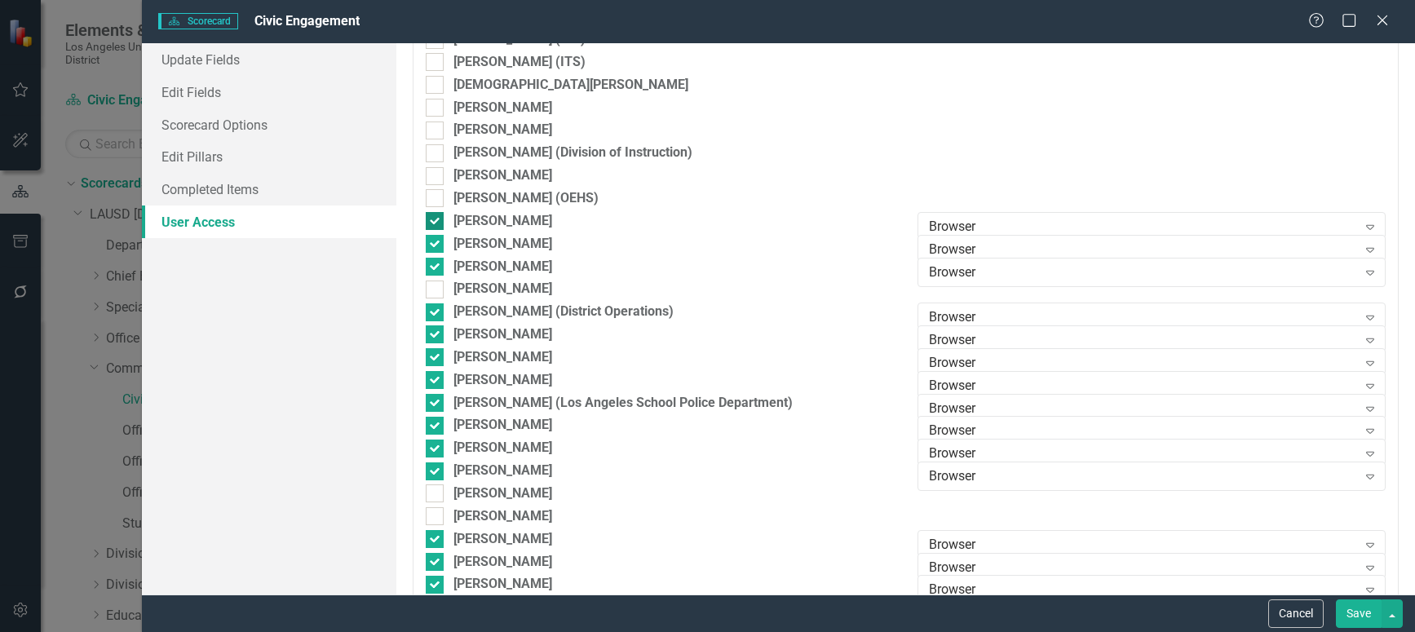
checkbox input "false"
click at [434, 245] on input "[PERSON_NAME]" at bounding box center [431, 240] width 11 height 11
checkbox input "false"
click at [439, 266] on div at bounding box center [435, 267] width 18 height 18
click at [436, 266] on input "[PERSON_NAME]" at bounding box center [431, 263] width 11 height 11
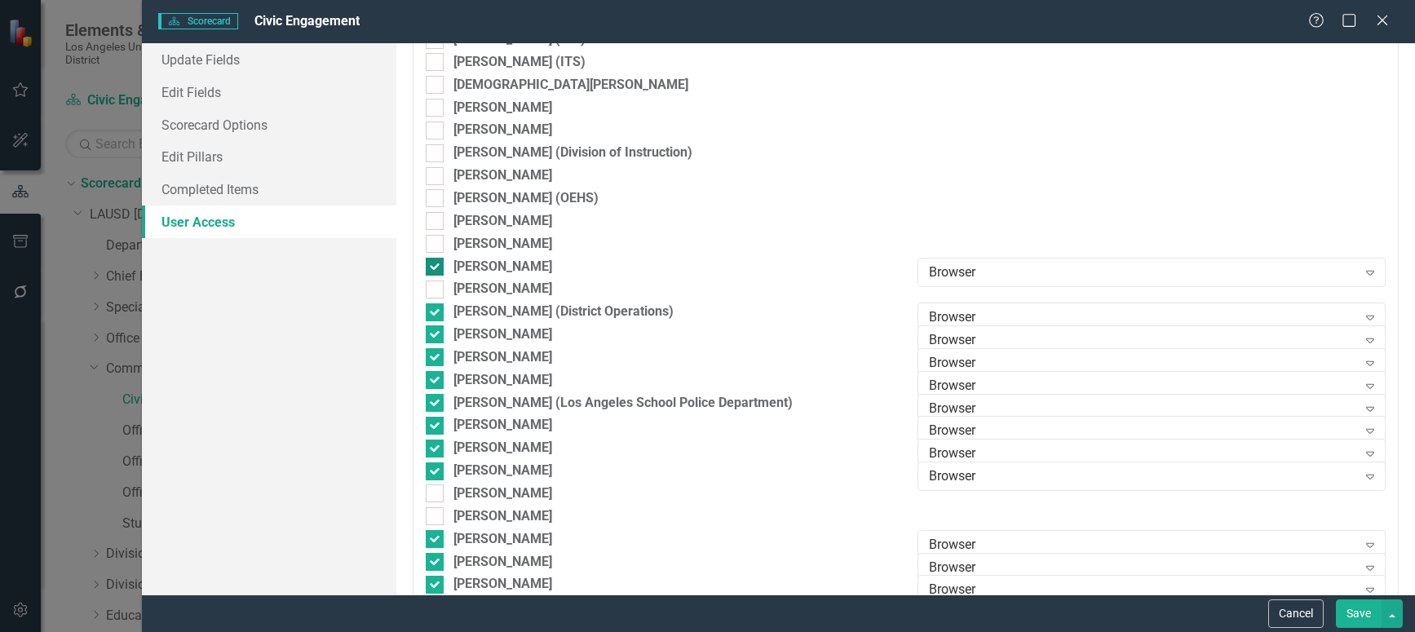
checkbox input "false"
click at [439, 307] on div at bounding box center [435, 312] width 18 height 18
click at [436, 307] on input "[PERSON_NAME] (District Operations)" at bounding box center [431, 308] width 11 height 11
checkbox input "false"
click at [436, 333] on input "[PERSON_NAME]" at bounding box center [431, 330] width 11 height 11
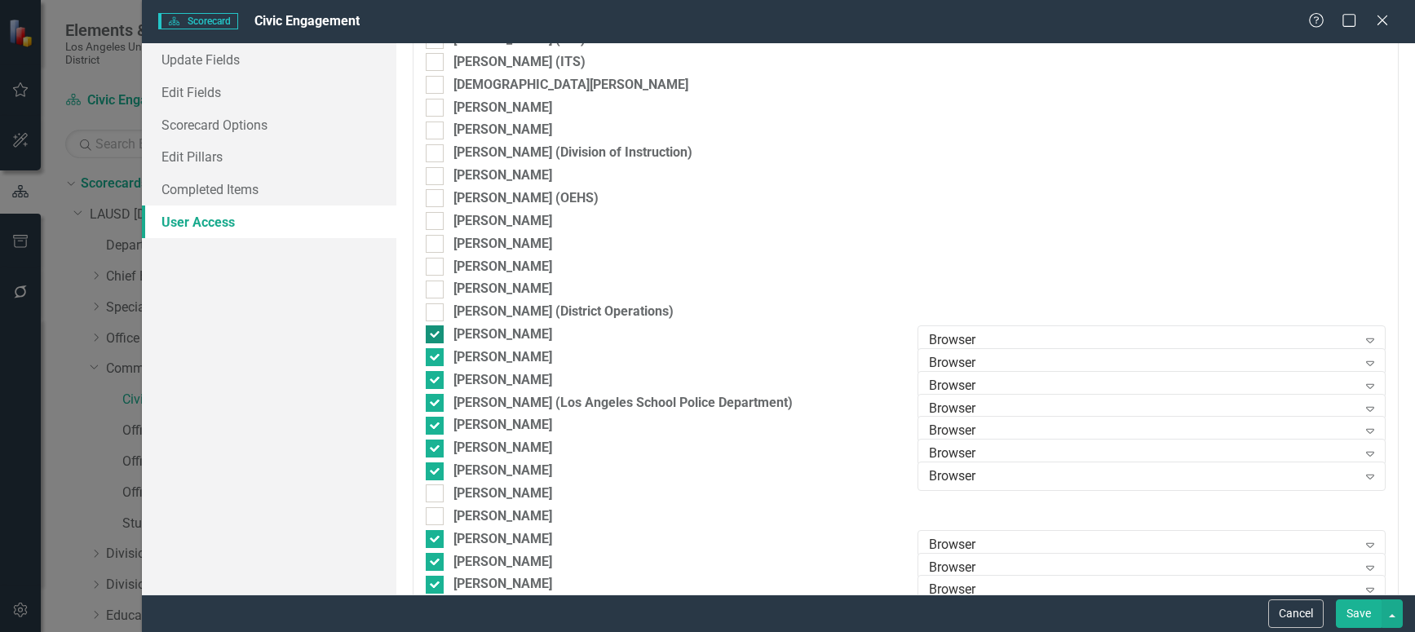
checkbox input "false"
click at [436, 360] on div at bounding box center [435, 357] width 18 height 18
click at [436, 359] on input "[PERSON_NAME]" at bounding box center [431, 353] width 11 height 11
checkbox input "false"
click at [436, 377] on input "[PERSON_NAME]" at bounding box center [431, 376] width 11 height 11
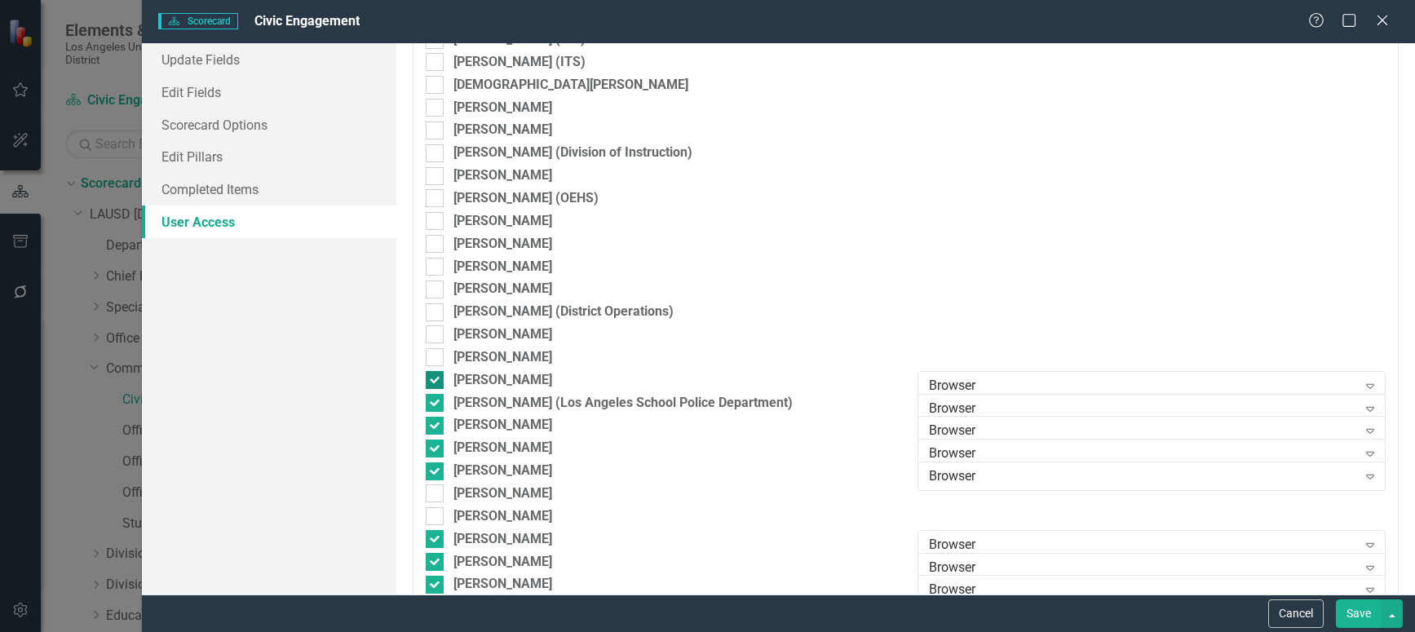
checkbox input "false"
click at [430, 400] on input "[PERSON_NAME] (Los Angeles School Police Department)" at bounding box center [431, 399] width 11 height 11
checkbox input "false"
click at [435, 421] on input "[PERSON_NAME]" at bounding box center [431, 422] width 11 height 11
checkbox input "false"
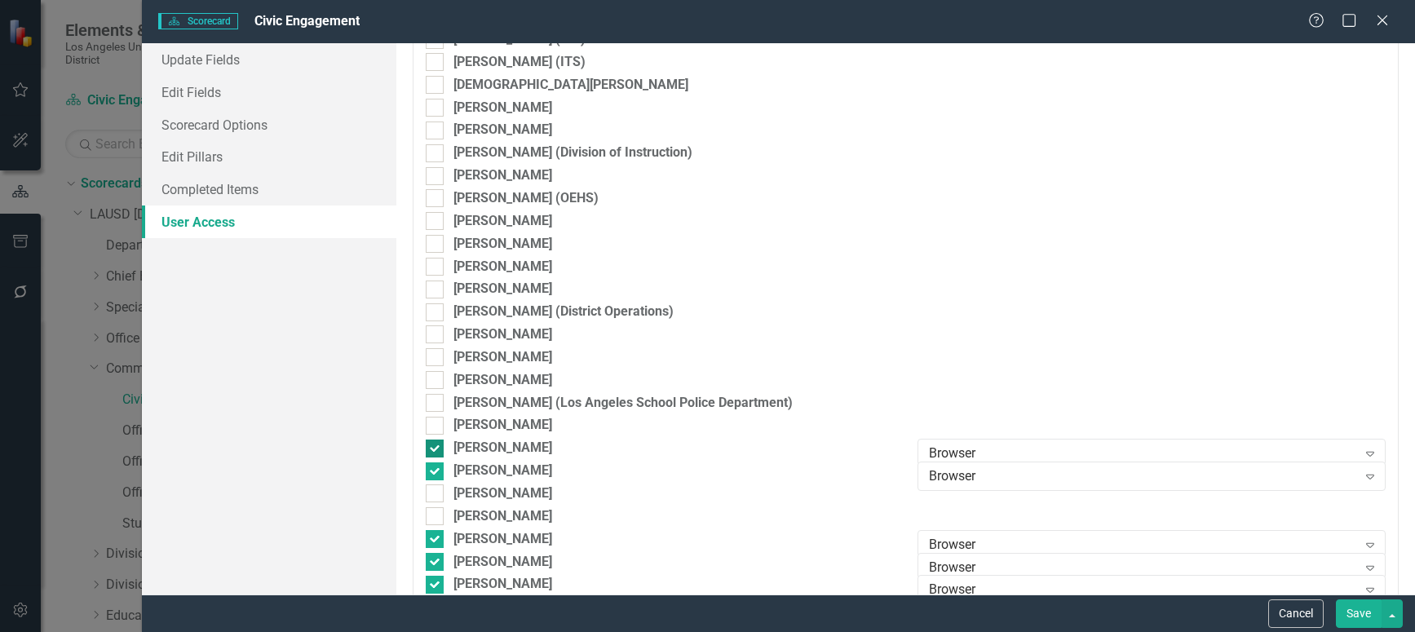
click at [435, 442] on input "[PERSON_NAME]" at bounding box center [431, 445] width 11 height 11
checkbox input "false"
click at [435, 467] on input "[PERSON_NAME]" at bounding box center [431, 467] width 11 height 11
checkbox input "false"
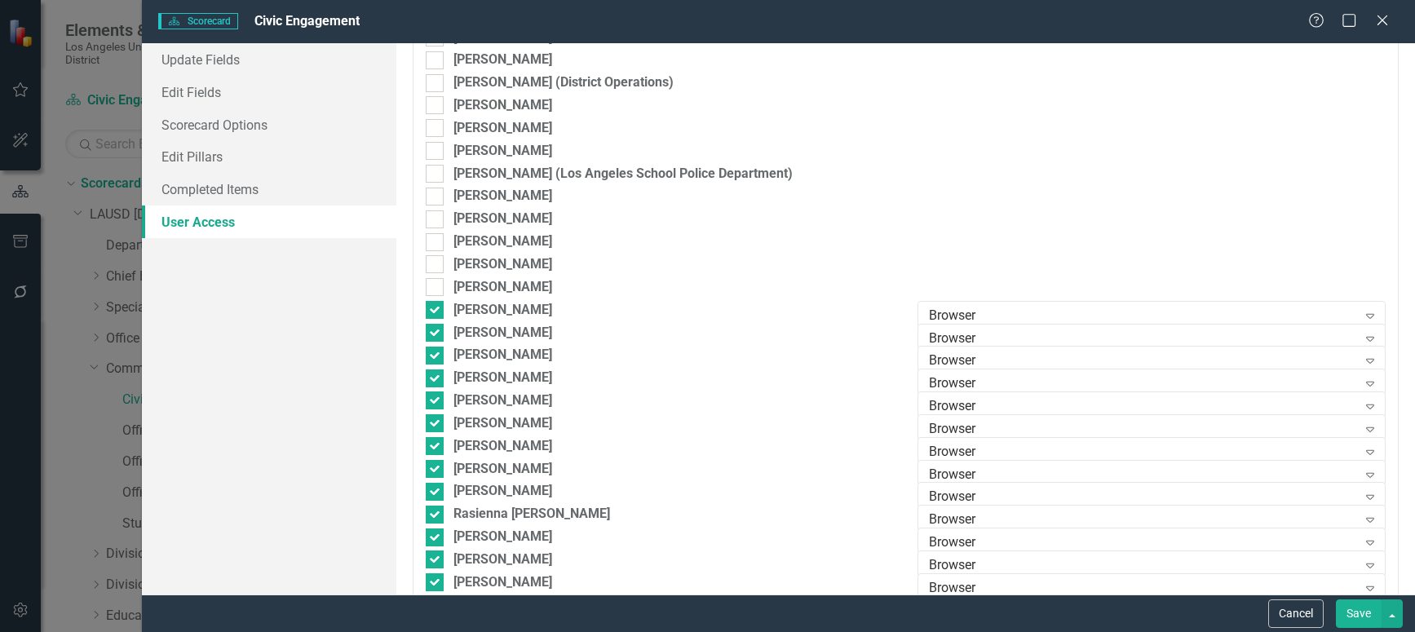
scroll to position [2528, 0]
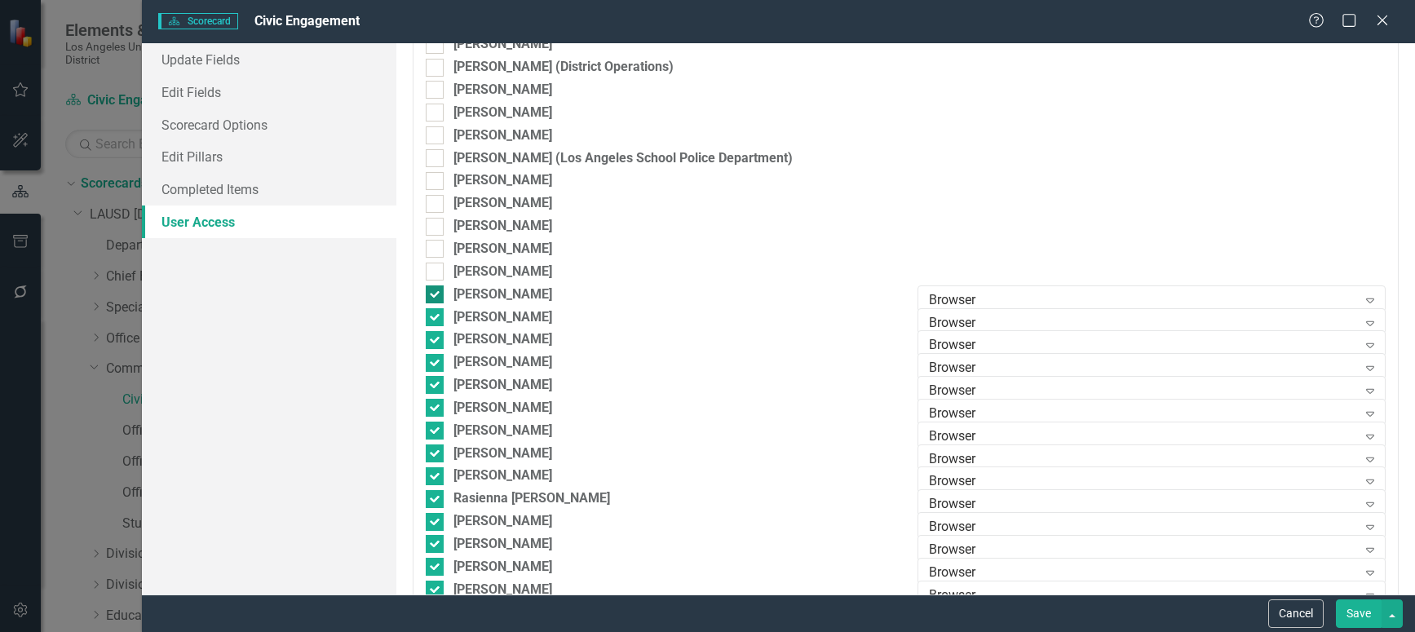
click at [436, 290] on div at bounding box center [435, 294] width 18 height 18
click at [436, 290] on input "[PERSON_NAME]" at bounding box center [431, 290] width 11 height 11
checkbox input "false"
click at [436, 316] on input "[PERSON_NAME]" at bounding box center [431, 313] width 11 height 11
checkbox input "false"
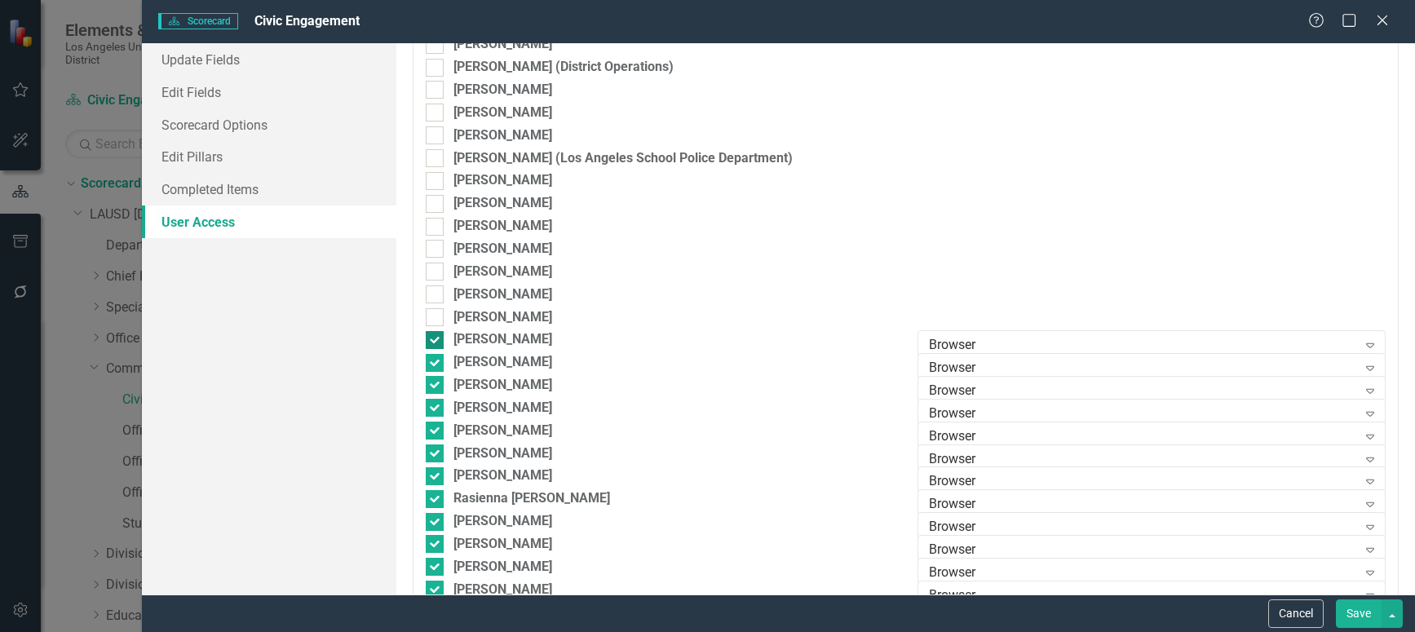
click at [432, 335] on input "[PERSON_NAME]" at bounding box center [431, 336] width 11 height 11
checkbox input "false"
click at [436, 359] on div at bounding box center [435, 363] width 18 height 18
click at [436, 359] on input "[PERSON_NAME]" at bounding box center [431, 359] width 11 height 11
checkbox input "false"
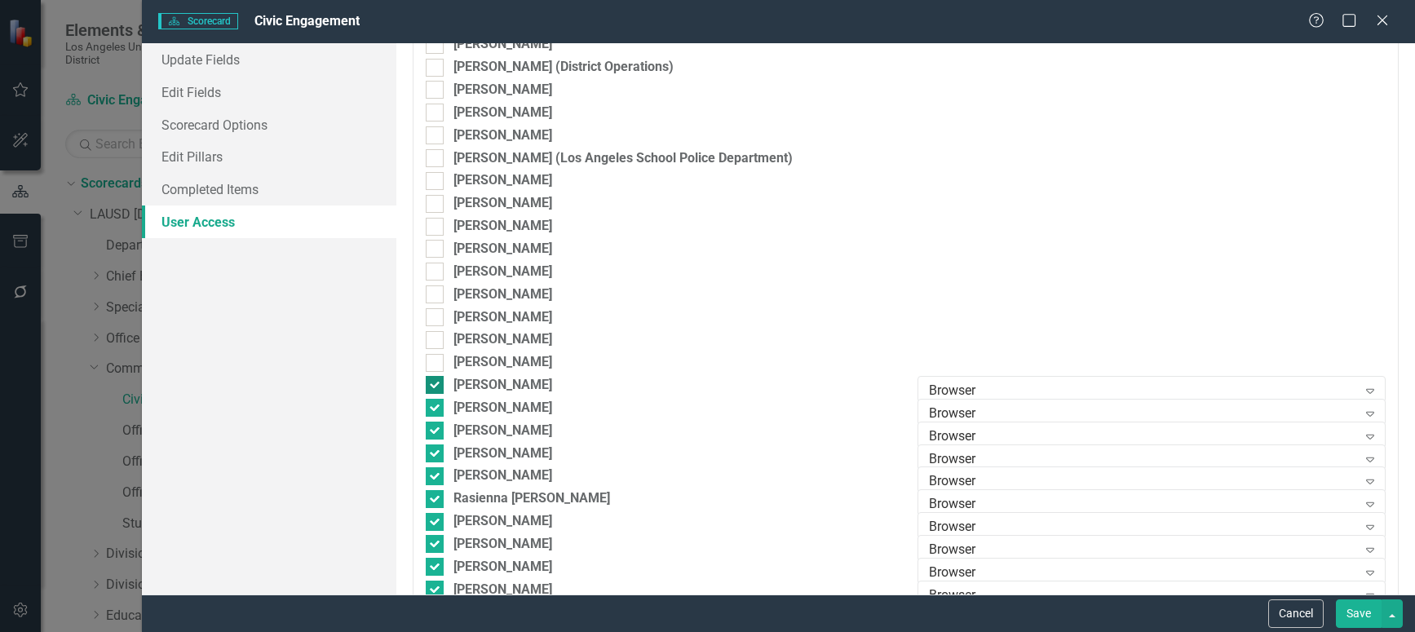
click at [436, 380] on div at bounding box center [435, 385] width 18 height 18
click at [436, 380] on input "[PERSON_NAME]" at bounding box center [431, 381] width 11 height 11
checkbox input "false"
click at [434, 401] on input "[PERSON_NAME]" at bounding box center [431, 404] width 11 height 11
checkbox input "false"
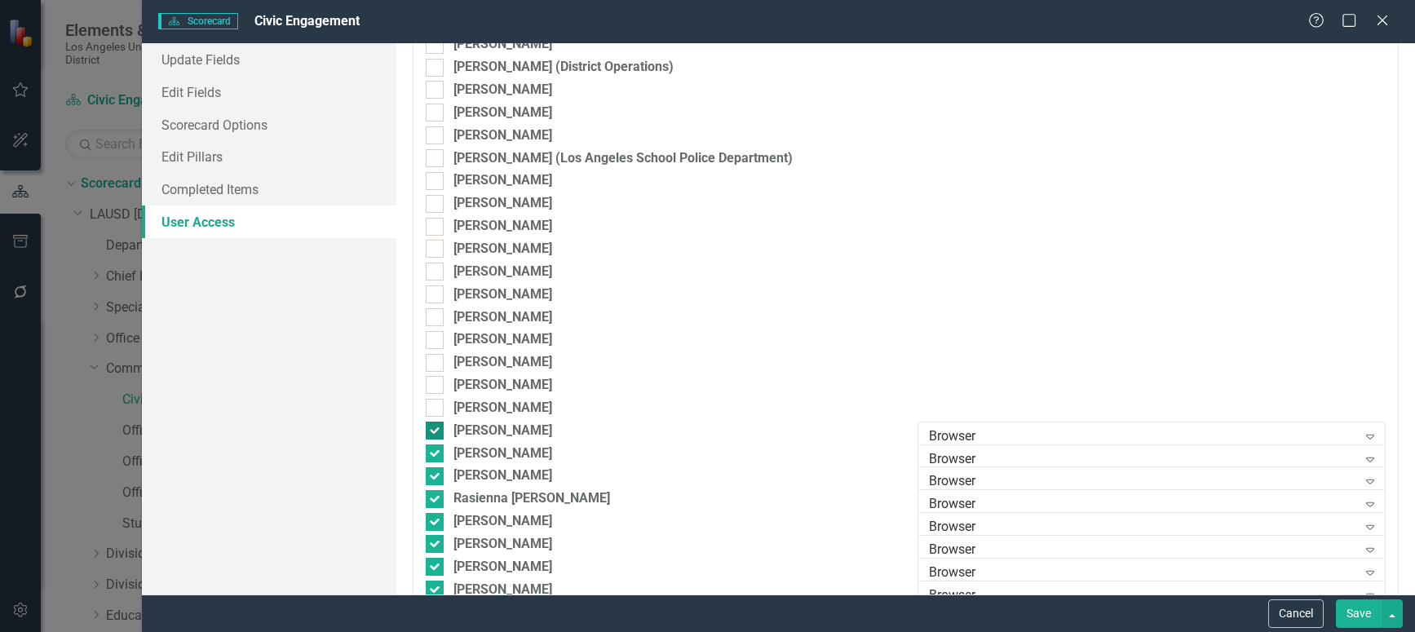
click at [434, 430] on input "[PERSON_NAME]" at bounding box center [431, 427] width 11 height 11
checkbox input "false"
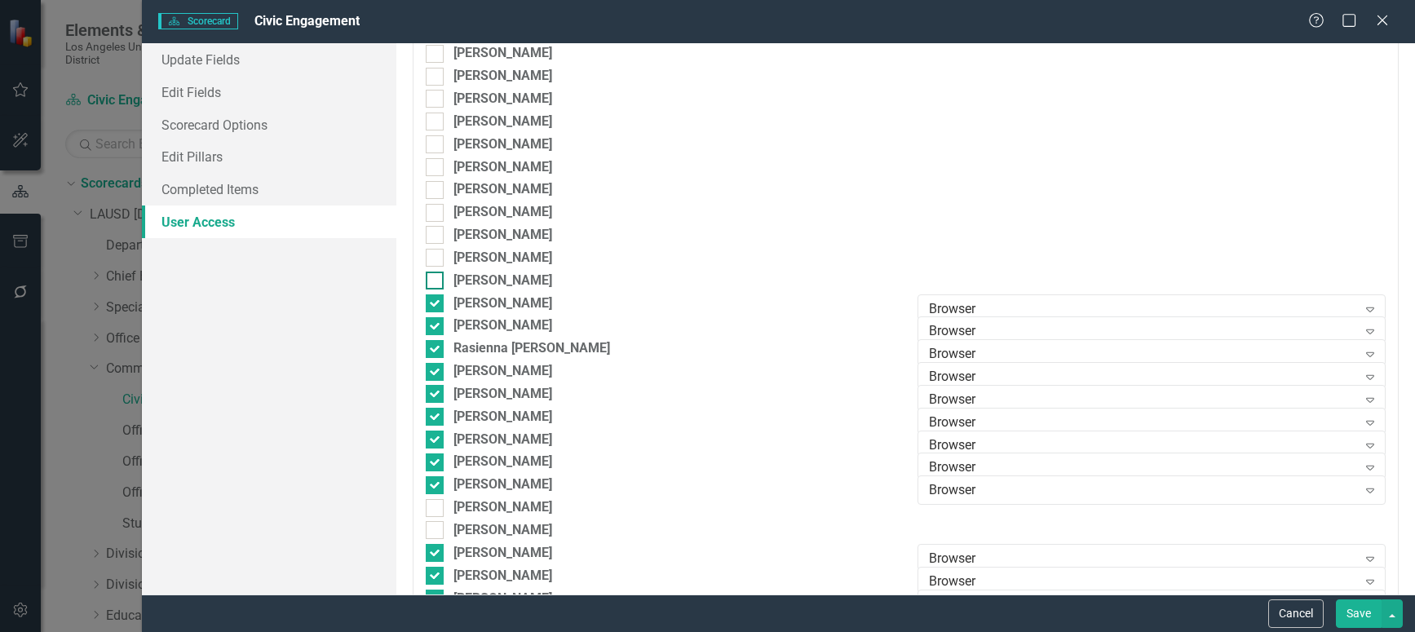
scroll to position [2773, 0]
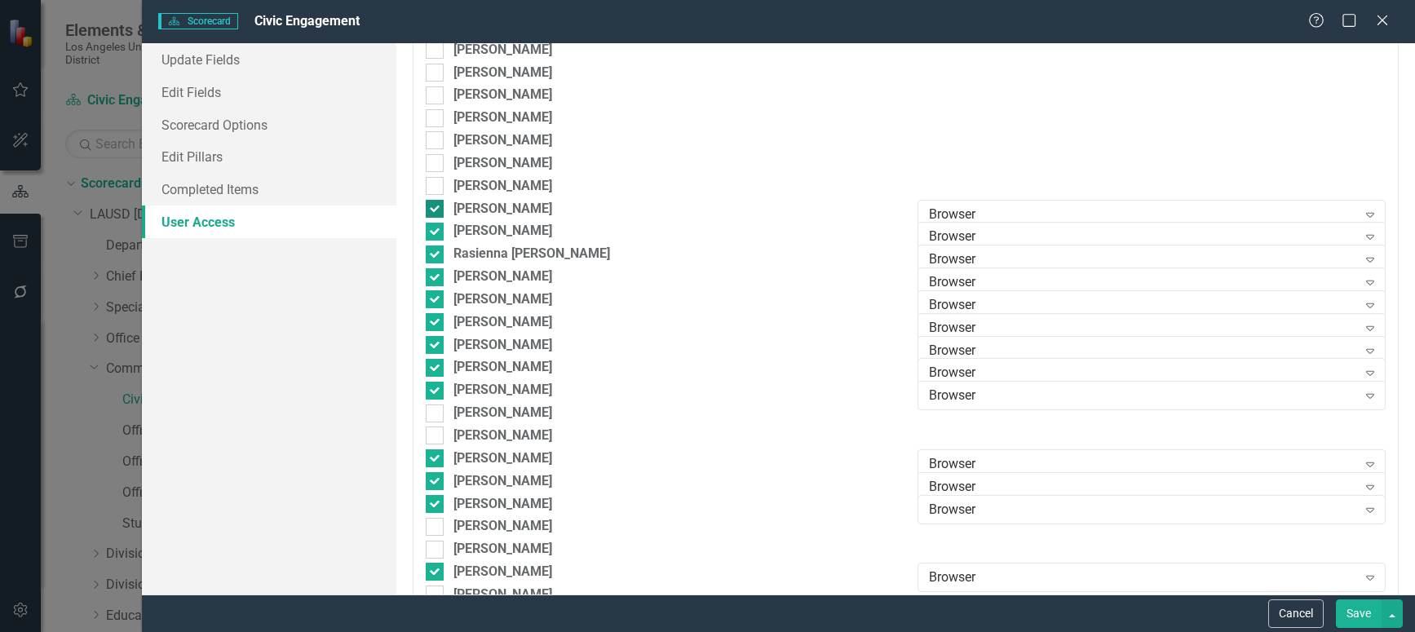
click at [431, 206] on input "[PERSON_NAME]" at bounding box center [431, 205] width 11 height 11
checkbox input "false"
click at [435, 231] on input "[PERSON_NAME]" at bounding box center [431, 228] width 11 height 11
checkbox input "false"
click at [430, 254] on input "Rasienna [PERSON_NAME]" at bounding box center [431, 250] width 11 height 11
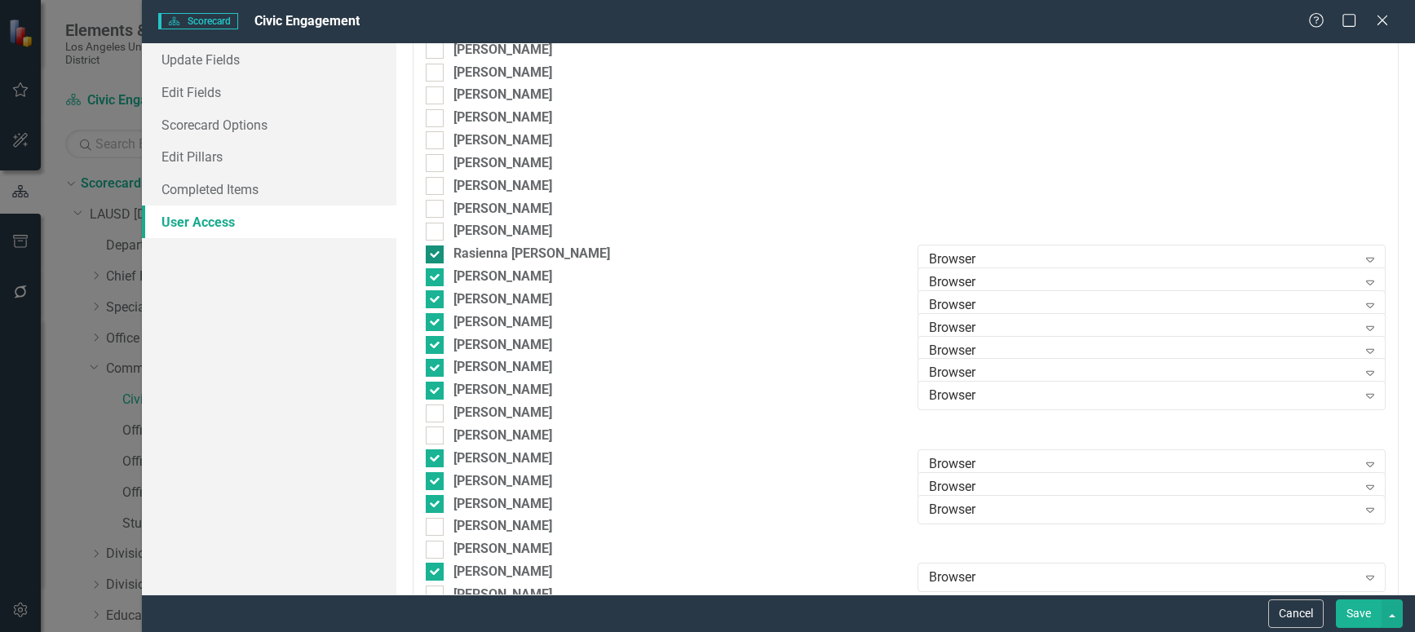
checkbox input "false"
click at [431, 268] on input "[PERSON_NAME]" at bounding box center [431, 273] width 11 height 11
checkbox input "false"
click at [435, 299] on input "[PERSON_NAME]" at bounding box center [431, 295] width 11 height 11
checkbox input "false"
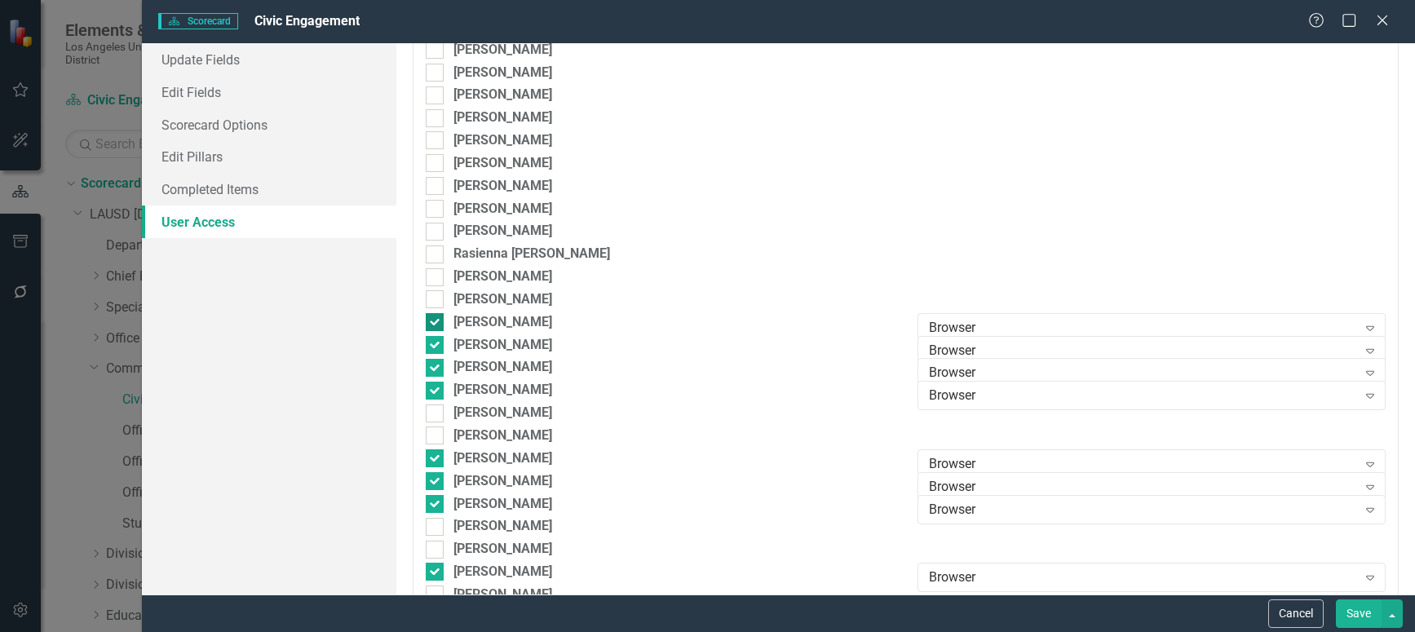
click at [431, 321] on input "[PERSON_NAME]" at bounding box center [431, 318] width 11 height 11
checkbox input "false"
click at [438, 339] on div at bounding box center [435, 345] width 18 height 18
click at [436, 339] on input "[PERSON_NAME]" at bounding box center [431, 341] width 11 height 11
checkbox input "false"
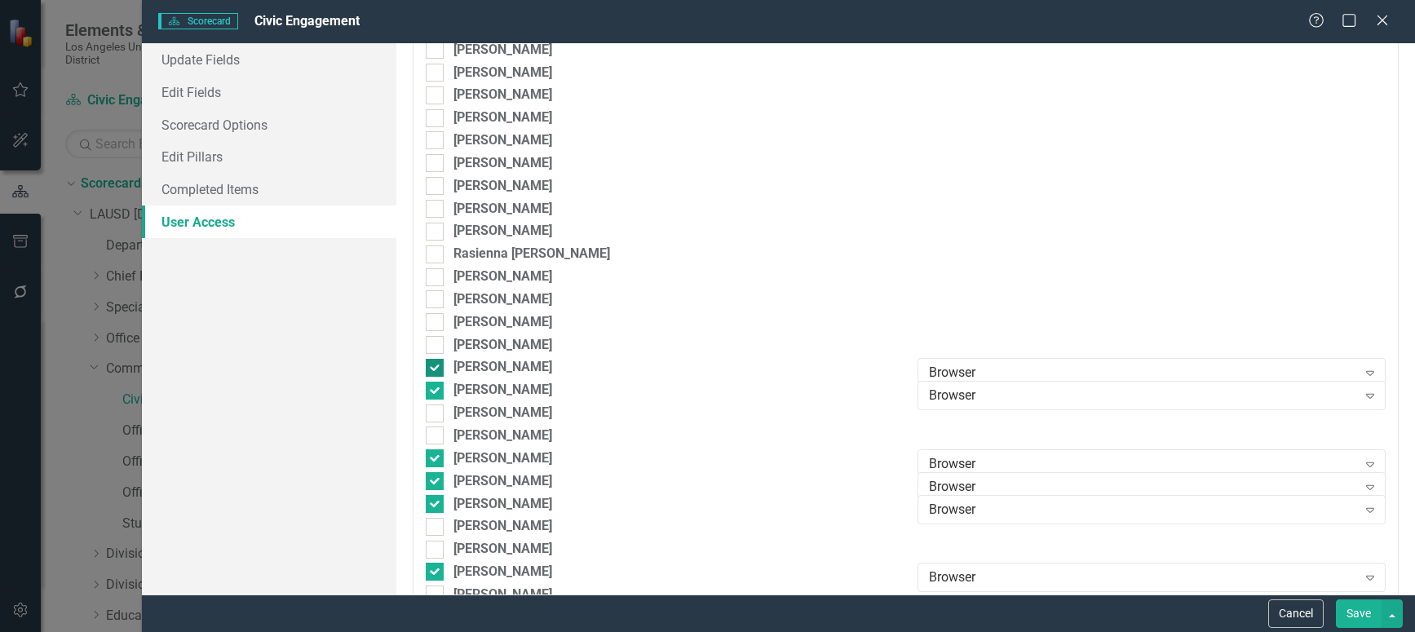
click at [432, 360] on input "[PERSON_NAME]" at bounding box center [431, 364] width 11 height 11
checkbox input "false"
click at [432, 384] on input "[PERSON_NAME]" at bounding box center [431, 387] width 11 height 11
checkbox input "false"
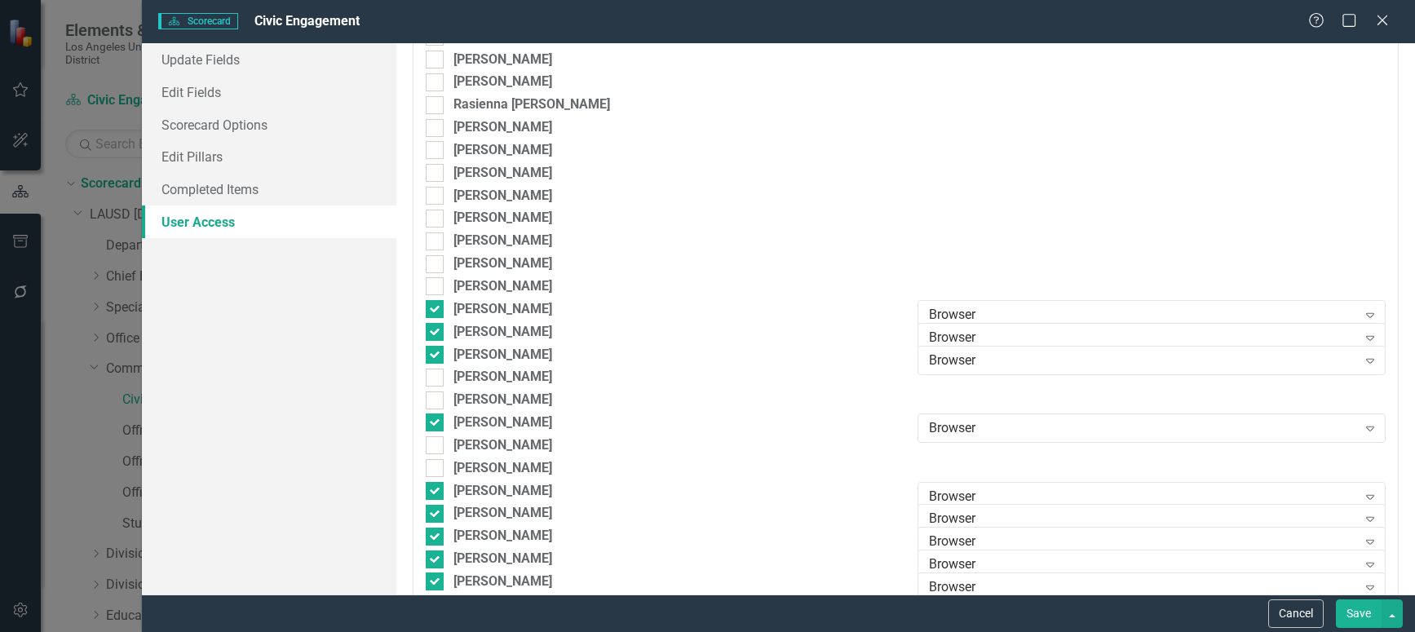
scroll to position [2936, 0]
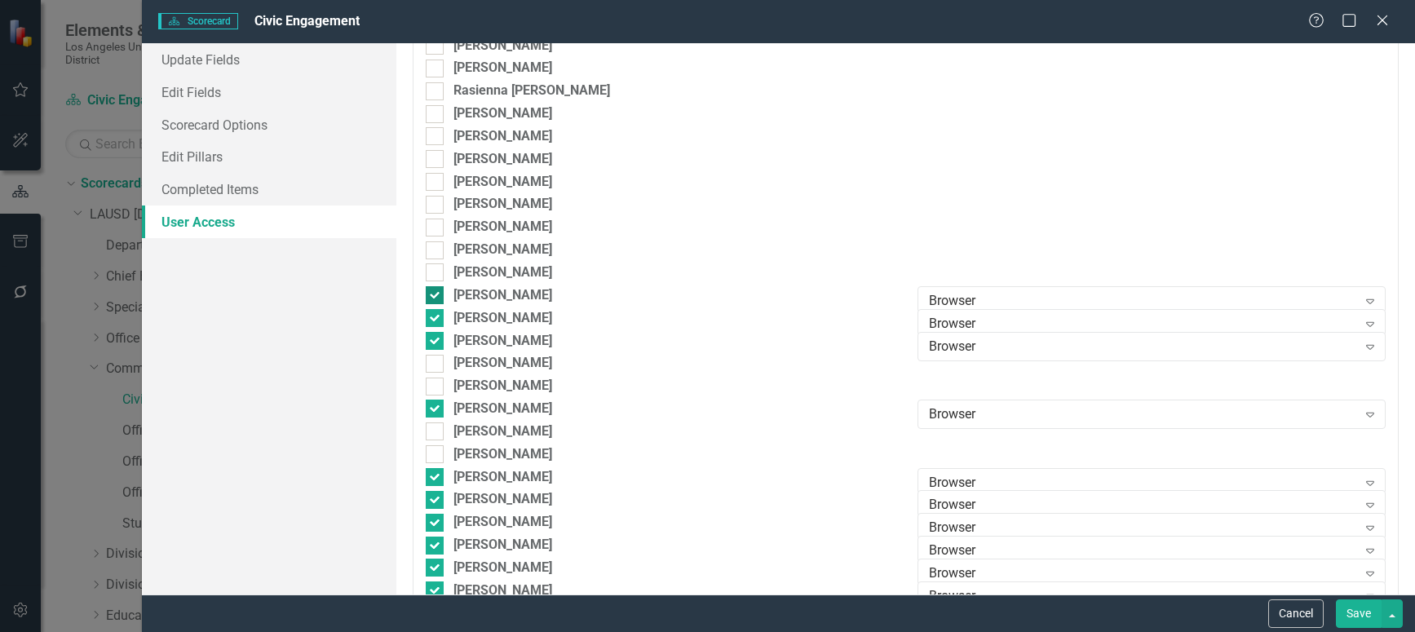
click at [430, 290] on input "[PERSON_NAME]" at bounding box center [431, 291] width 11 height 11
checkbox input "false"
click at [430, 314] on input "[PERSON_NAME]" at bounding box center [431, 314] width 11 height 11
checkbox input "false"
click at [437, 343] on div at bounding box center [435, 341] width 18 height 18
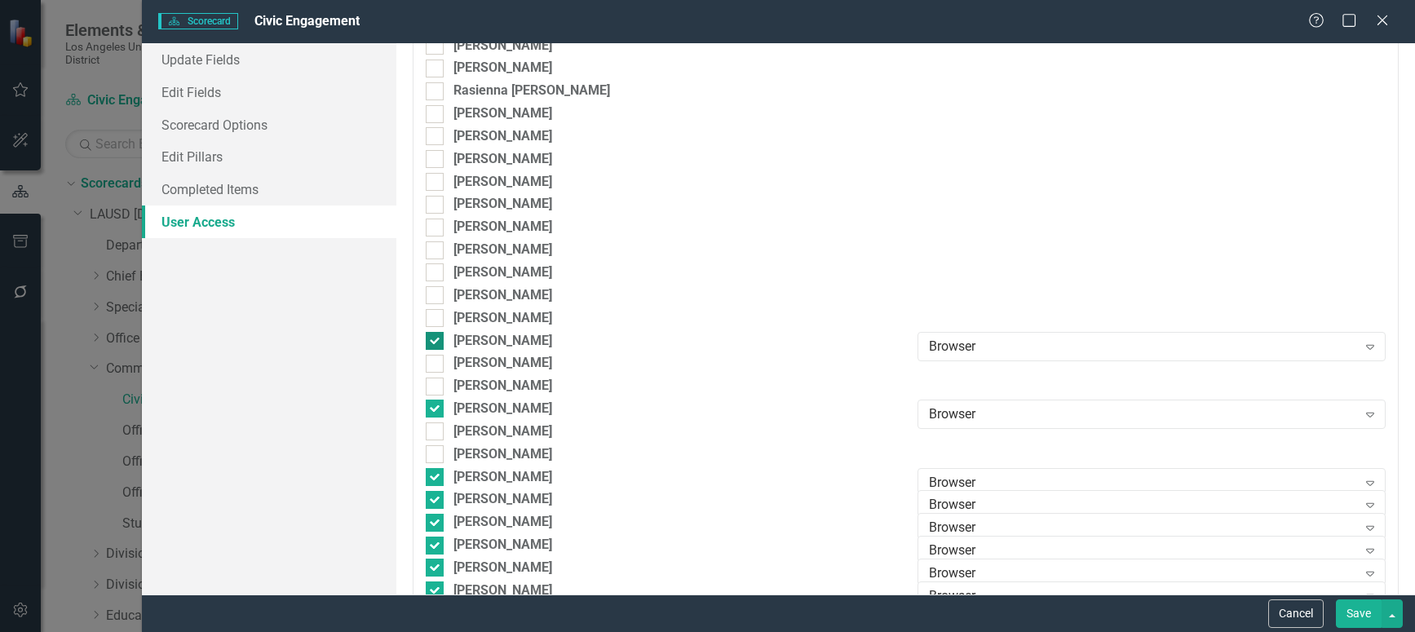
click at [436, 343] on input "[PERSON_NAME]" at bounding box center [431, 337] width 11 height 11
checkbox input "false"
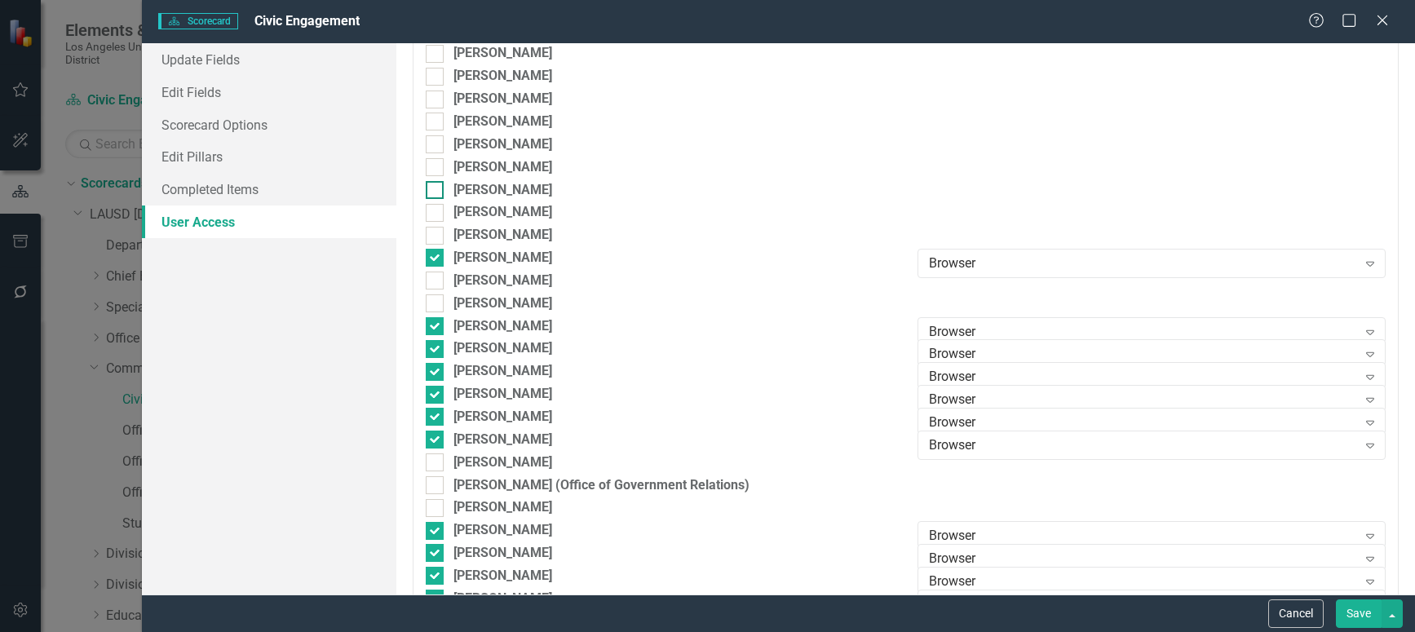
scroll to position [3099, 0]
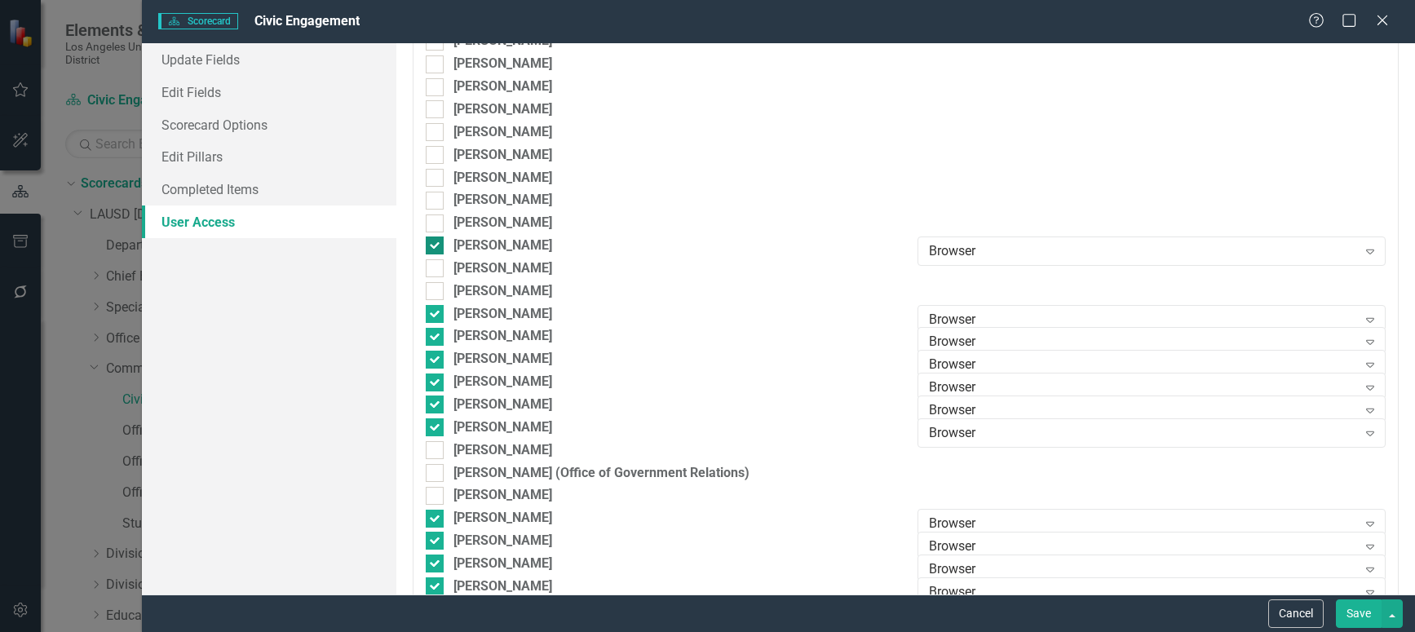
click at [435, 241] on input "[PERSON_NAME]" at bounding box center [431, 242] width 11 height 11
checkbox input "false"
click at [435, 316] on div at bounding box center [435, 314] width 18 height 18
click at [435, 316] on input "[PERSON_NAME]" at bounding box center [431, 310] width 11 height 11
checkbox input "false"
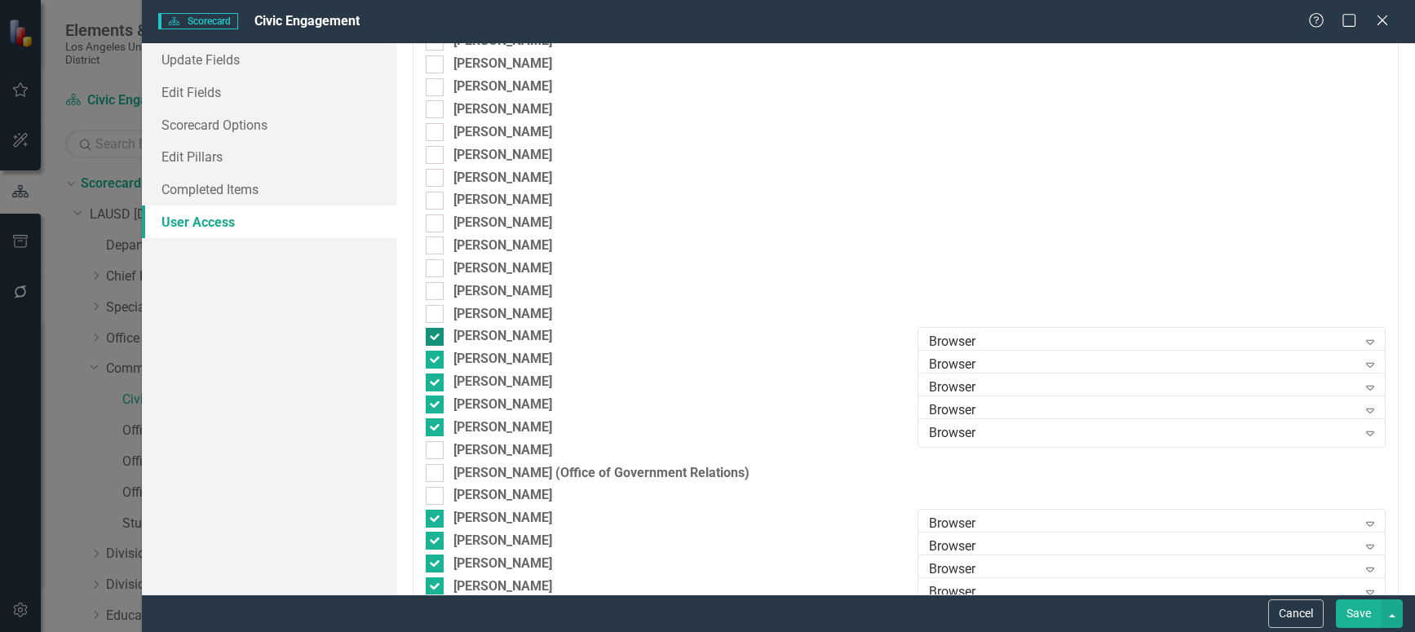
click at [434, 333] on input "[PERSON_NAME]" at bounding box center [431, 333] width 11 height 11
checkbox input "false"
click at [434, 355] on input "[PERSON_NAME]" at bounding box center [431, 356] width 11 height 11
checkbox input "false"
click at [434, 378] on input "[PERSON_NAME]" at bounding box center [431, 379] width 11 height 11
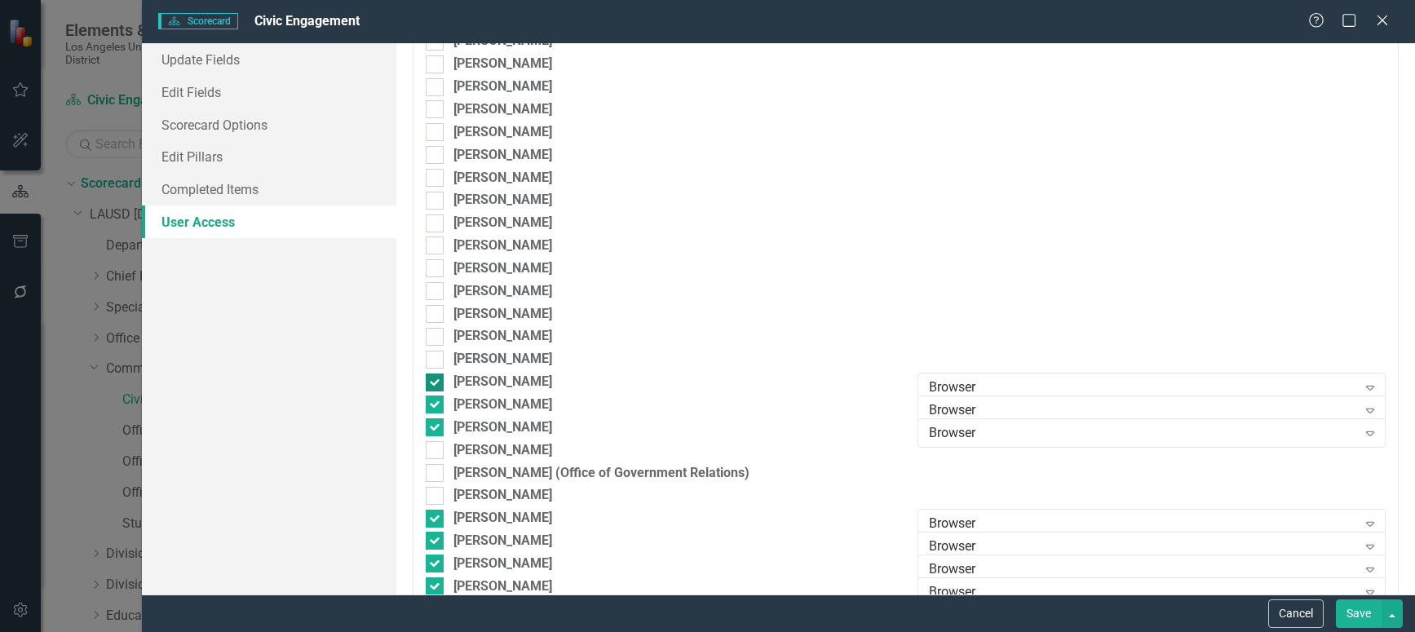
checkbox input "false"
click at [434, 396] on input "[PERSON_NAME]" at bounding box center [431, 401] width 11 height 11
checkbox input "false"
click at [432, 425] on input "[PERSON_NAME]" at bounding box center [431, 423] width 11 height 11
checkbox input "false"
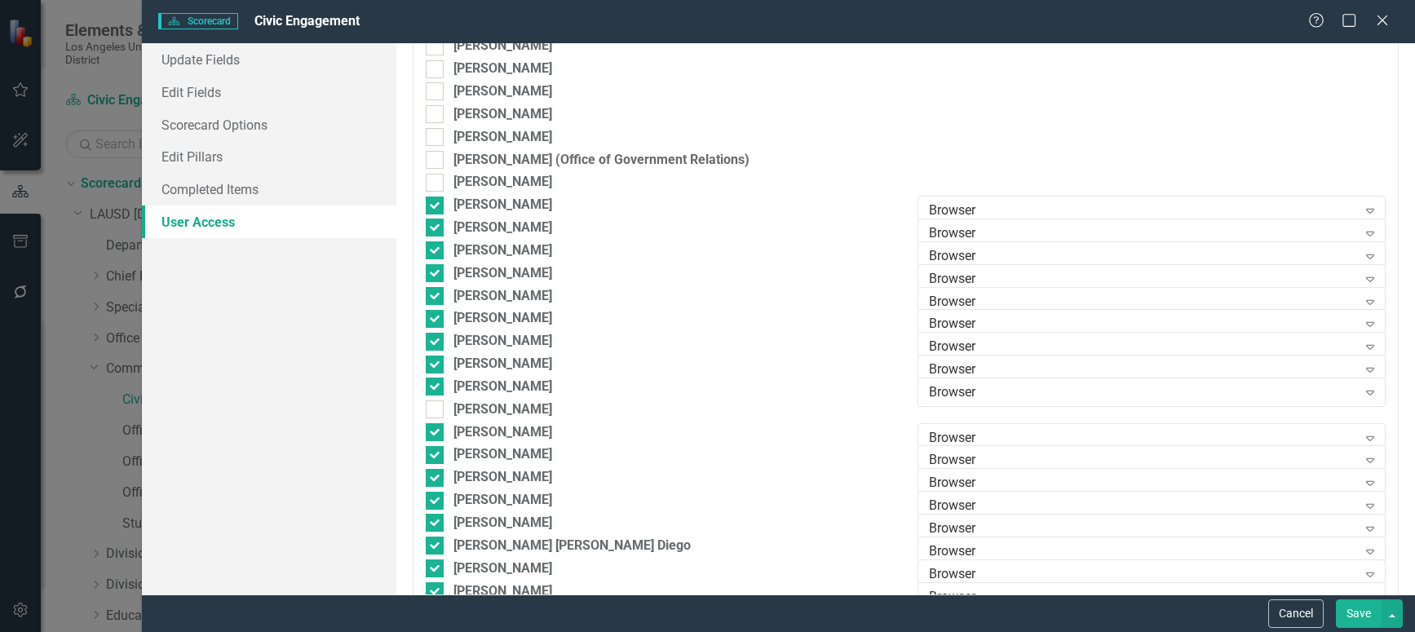
scroll to position [3425, 0]
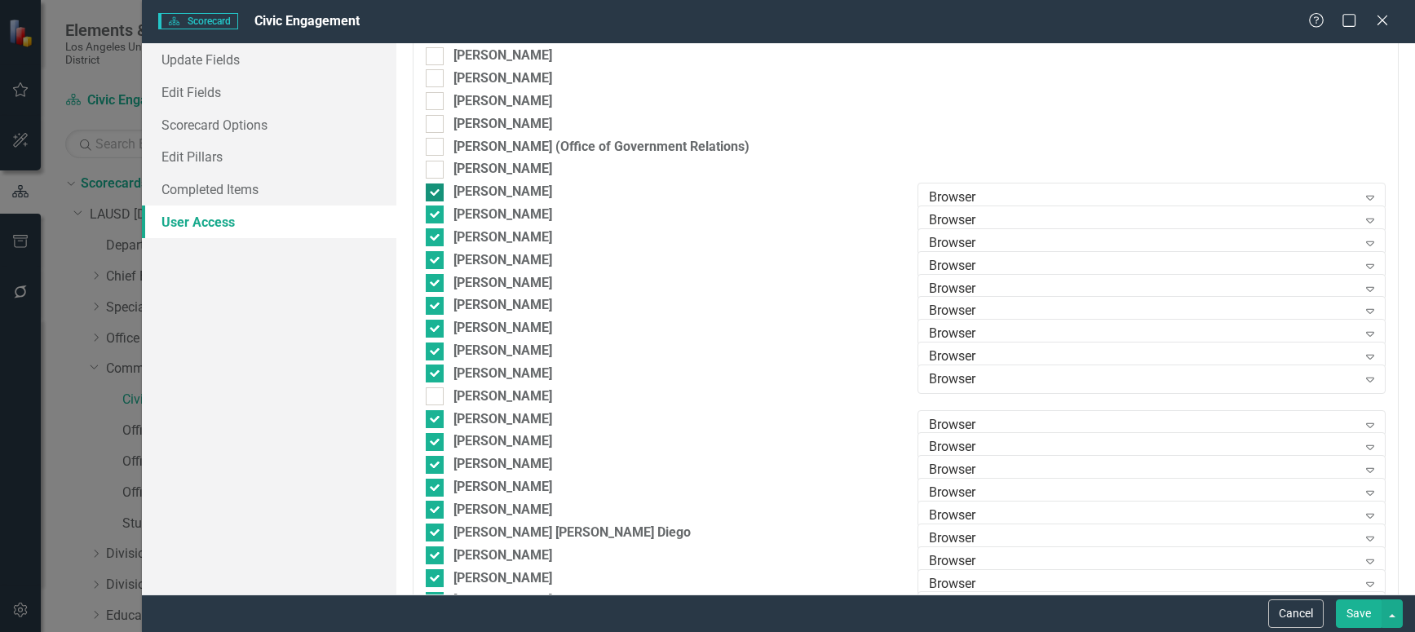
click at [434, 190] on input "[PERSON_NAME]" at bounding box center [431, 188] width 11 height 11
checkbox input "false"
click at [435, 219] on div at bounding box center [435, 215] width 18 height 18
click at [435, 216] on input "[PERSON_NAME]" at bounding box center [431, 211] width 11 height 11
checkbox input "false"
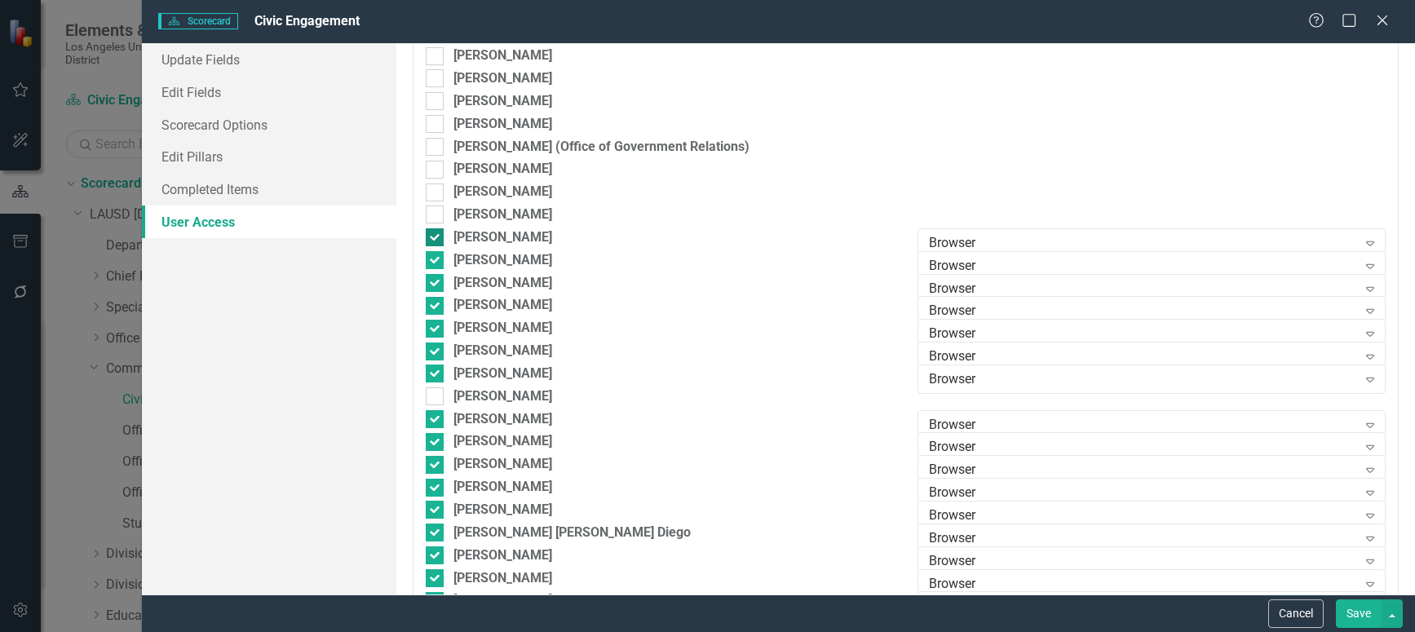
click at [434, 237] on input "[PERSON_NAME]" at bounding box center [431, 233] width 11 height 11
checkbox input "false"
click at [433, 255] on input "[PERSON_NAME]" at bounding box center [431, 256] width 11 height 11
checkbox input "false"
click at [433, 277] on input "[PERSON_NAME]" at bounding box center [431, 279] width 11 height 11
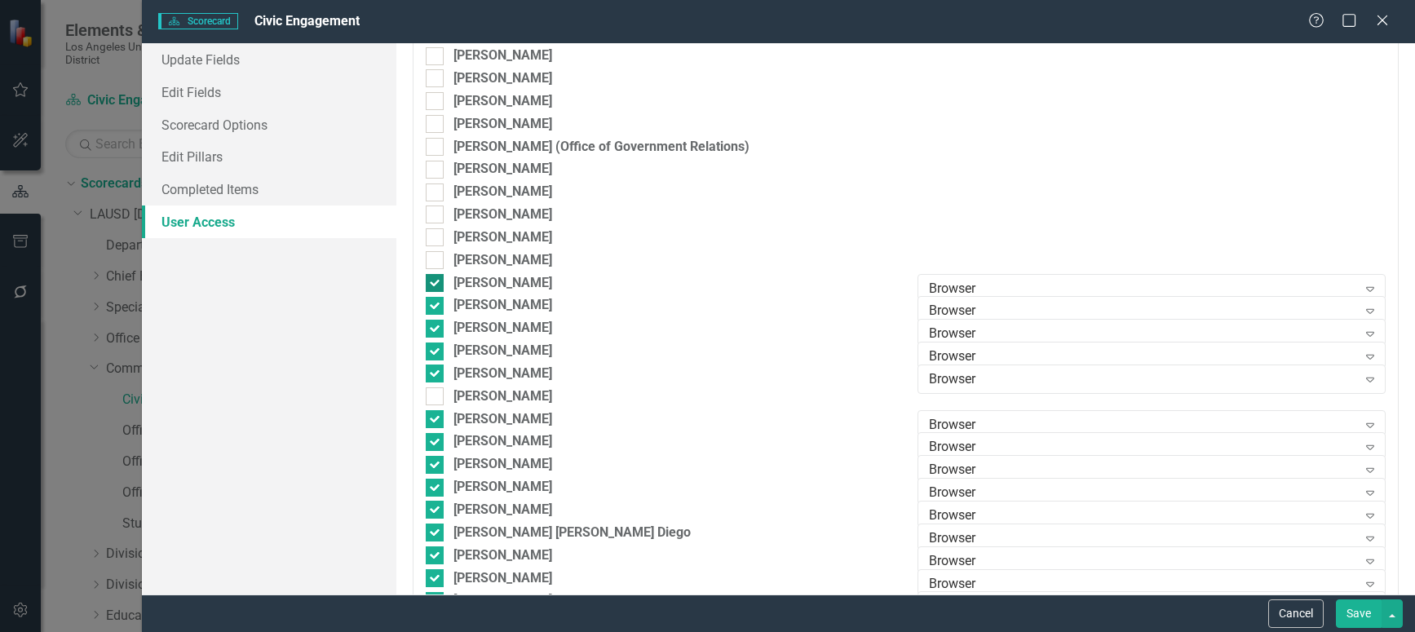
checkbox input "false"
click at [437, 299] on div at bounding box center [435, 306] width 18 height 18
click at [436, 299] on input "[PERSON_NAME]" at bounding box center [431, 302] width 11 height 11
checkbox input "false"
click at [440, 327] on div at bounding box center [435, 329] width 18 height 18
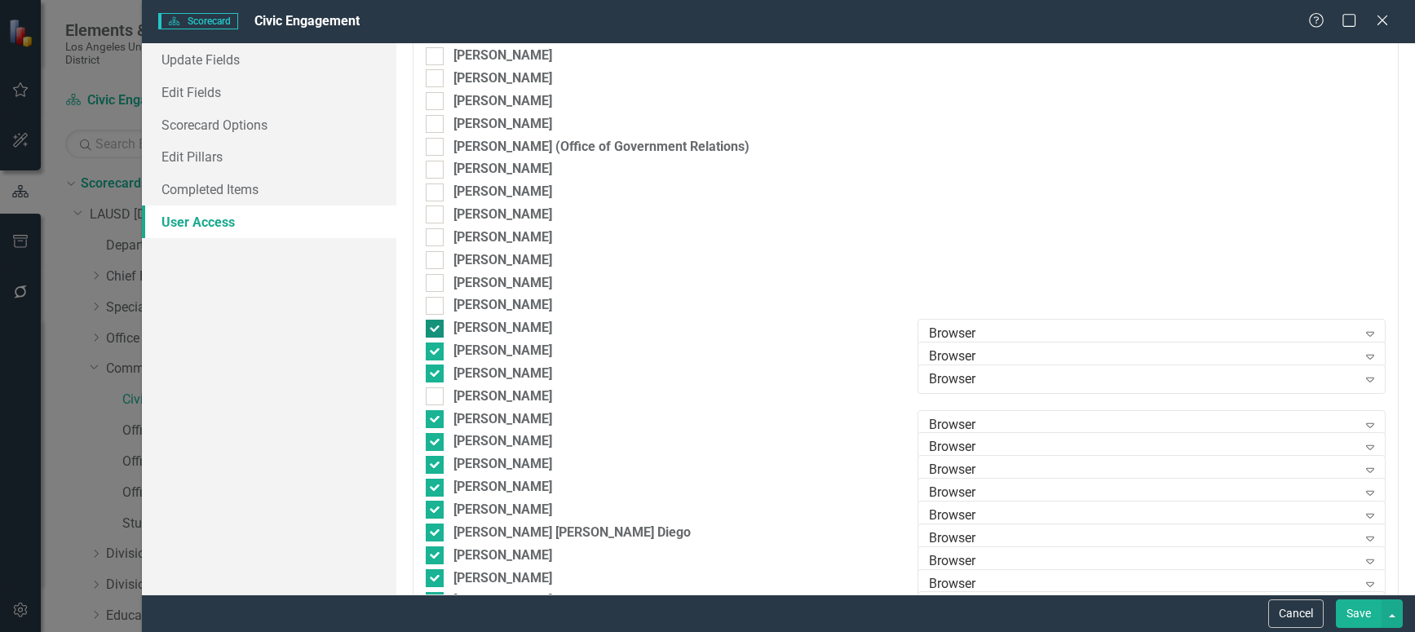
click at [436, 327] on input "[PERSON_NAME]" at bounding box center [431, 325] width 11 height 11
checkbox input "false"
click at [432, 343] on input "[PERSON_NAME]" at bounding box center [431, 348] width 11 height 11
checkbox input "false"
click at [433, 365] on input "[PERSON_NAME]" at bounding box center [431, 370] width 11 height 11
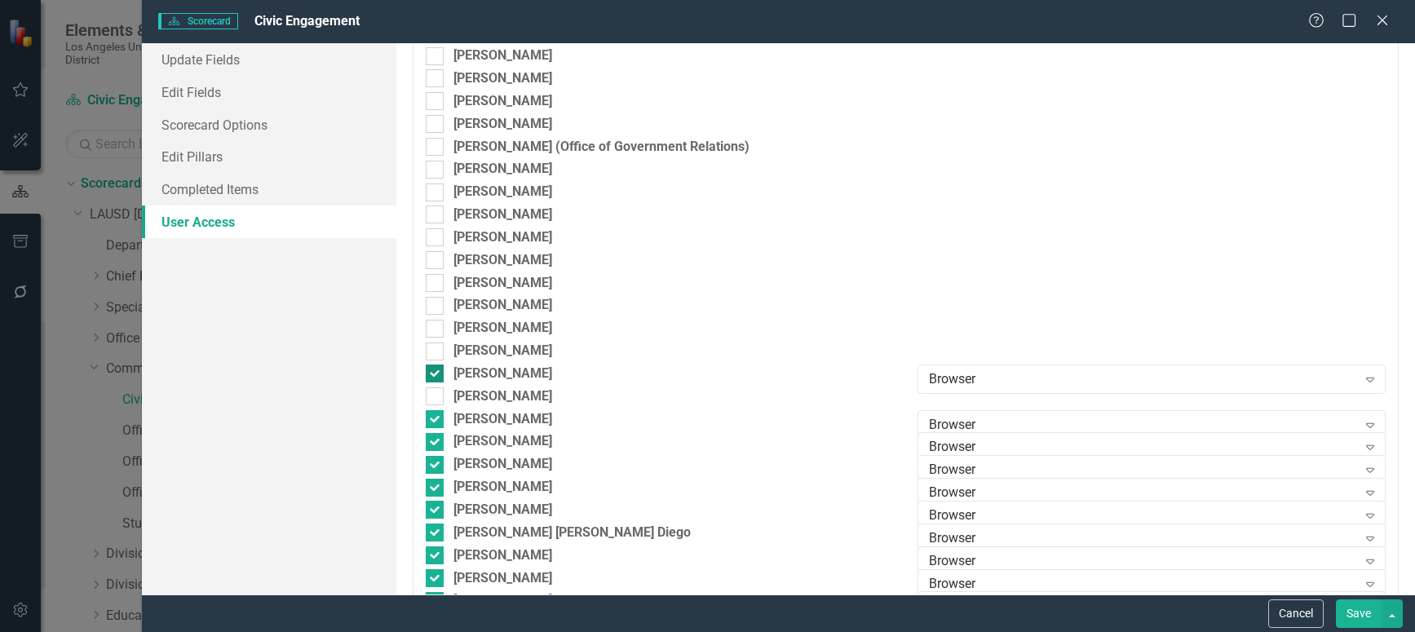
checkbox input "false"
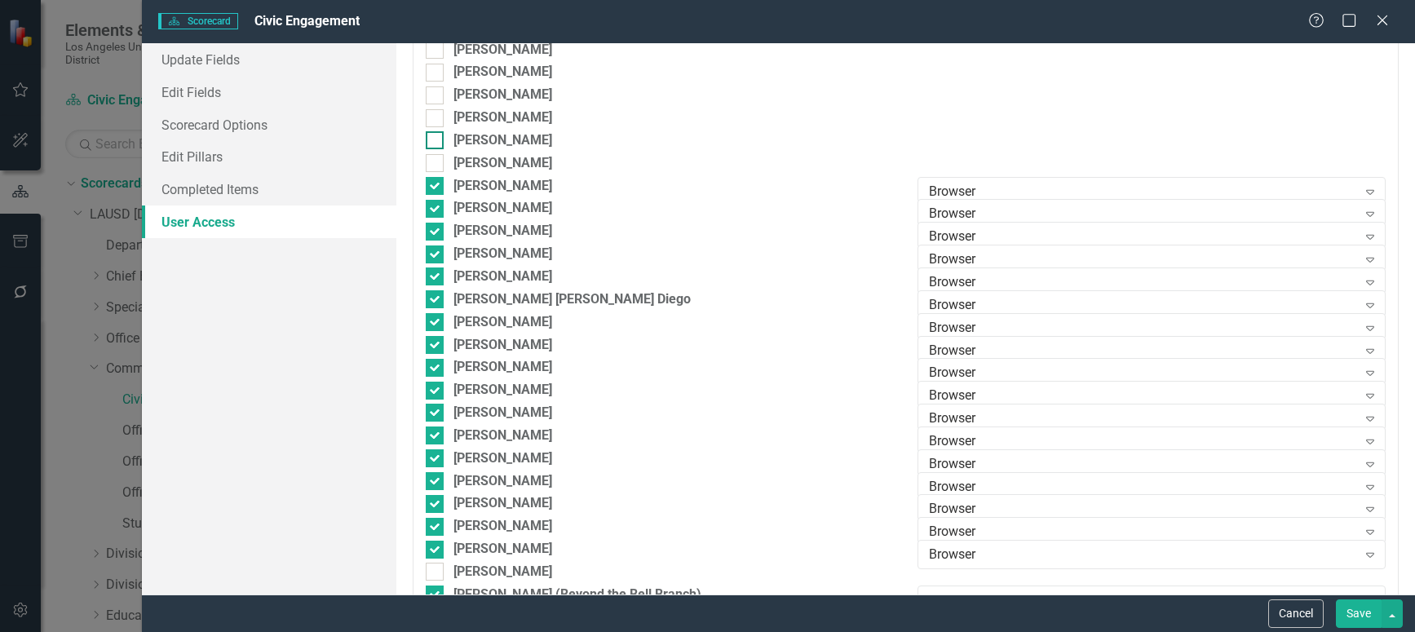
scroll to position [3670, 0]
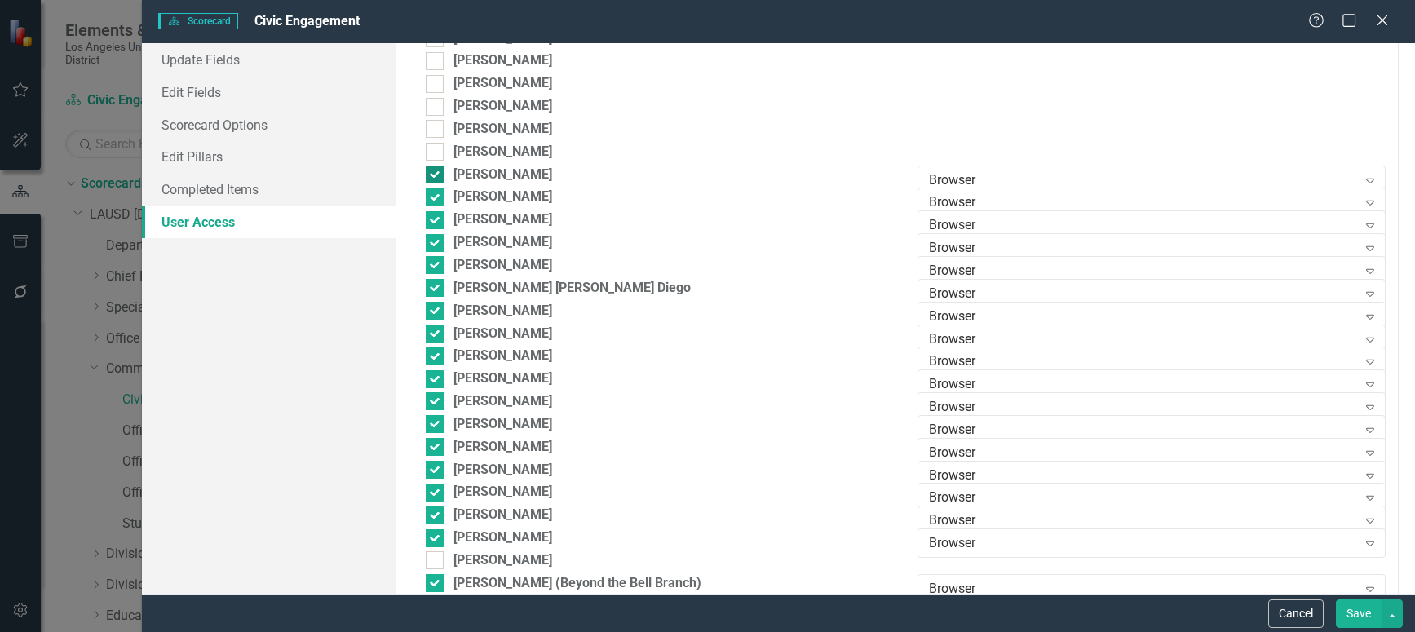
click at [433, 170] on input "[PERSON_NAME]" at bounding box center [431, 171] width 11 height 11
checkbox input "false"
click at [431, 194] on input "[PERSON_NAME]" at bounding box center [431, 193] width 11 height 11
checkbox input "false"
click at [432, 216] on input "[PERSON_NAME]" at bounding box center [431, 216] width 11 height 11
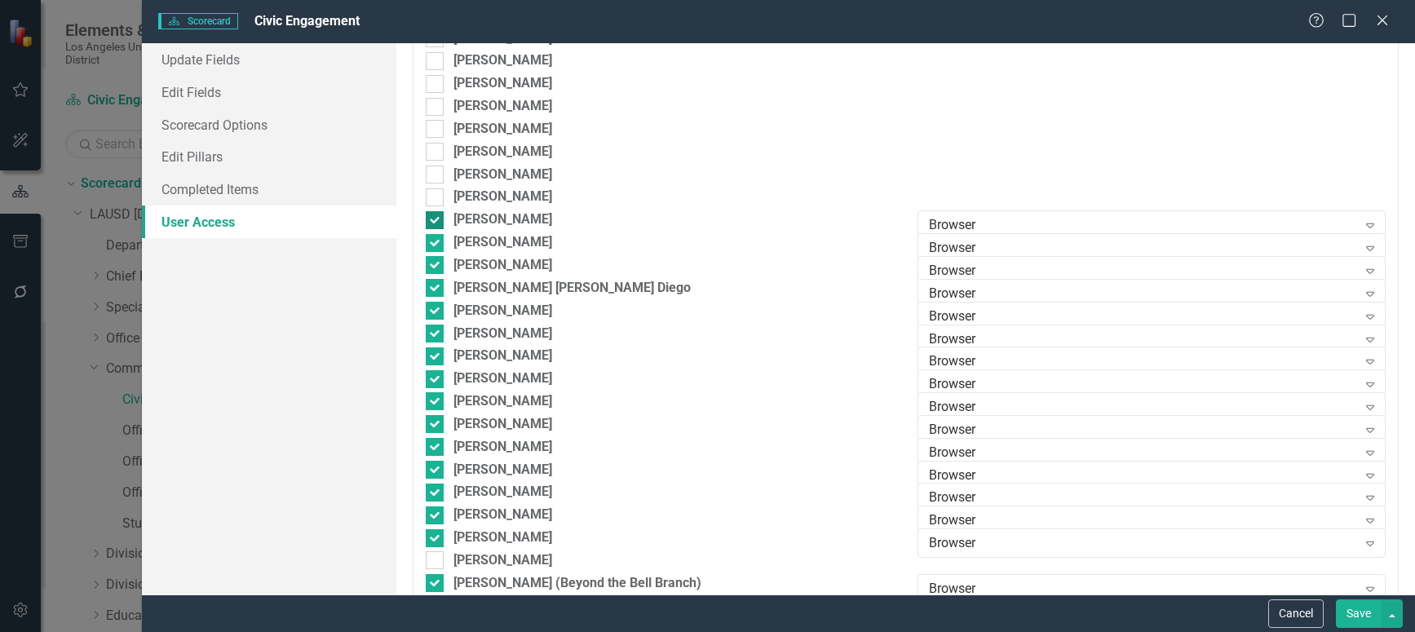
checkbox input "false"
click at [432, 241] on input "[PERSON_NAME]" at bounding box center [431, 239] width 11 height 11
checkbox input "false"
click at [432, 262] on input "[PERSON_NAME]" at bounding box center [431, 261] width 11 height 11
checkbox input "false"
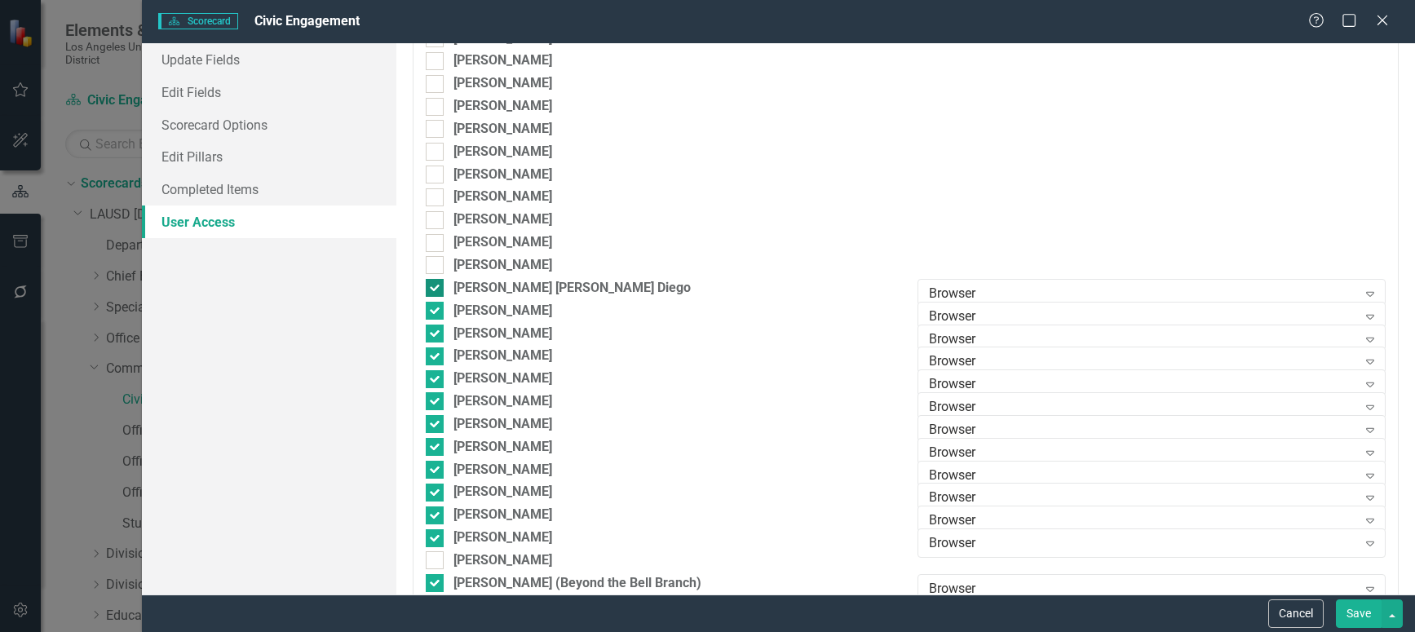
click at [439, 286] on div at bounding box center [435, 288] width 18 height 18
click at [436, 286] on input "[PERSON_NAME] [PERSON_NAME] Diego" at bounding box center [431, 284] width 11 height 11
checkbox input "false"
click at [439, 303] on div at bounding box center [435, 311] width 18 height 18
click at [436, 303] on input "[PERSON_NAME]" at bounding box center [431, 307] width 11 height 11
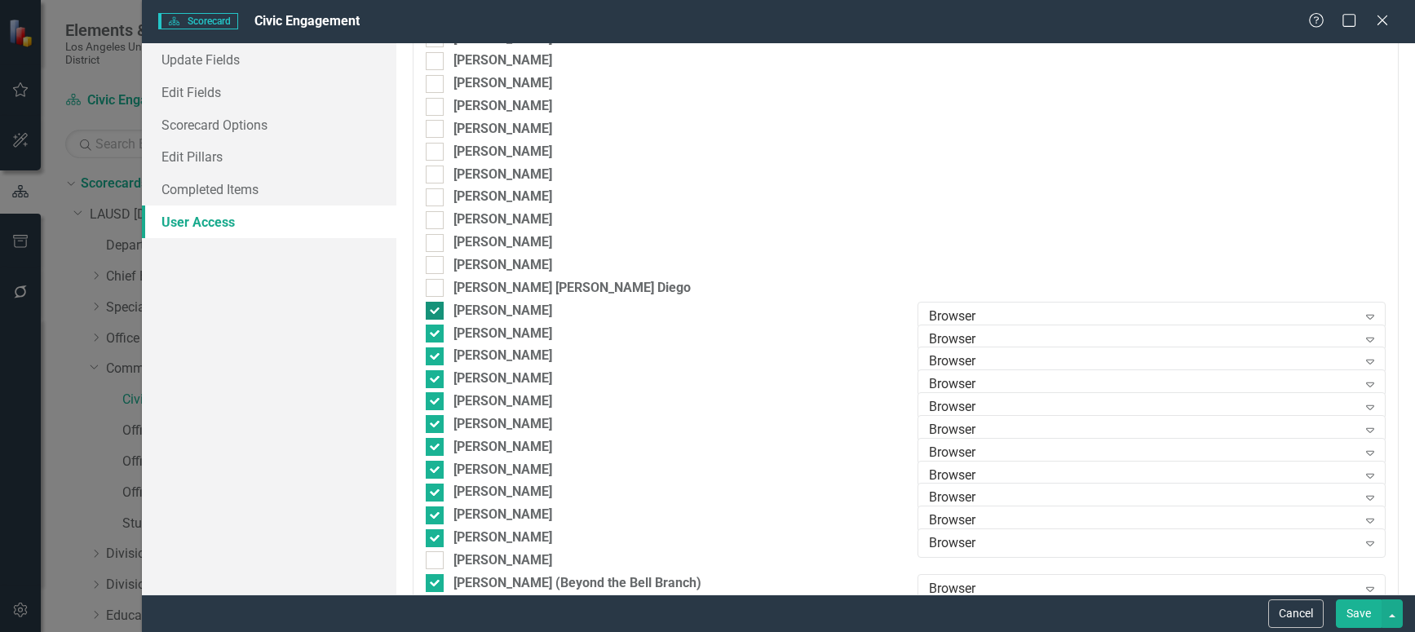
checkbox input "false"
click at [435, 334] on input "[PERSON_NAME]" at bounding box center [431, 330] width 11 height 11
checkbox input "false"
click at [432, 356] on input "[PERSON_NAME]" at bounding box center [431, 352] width 11 height 11
checkbox input "false"
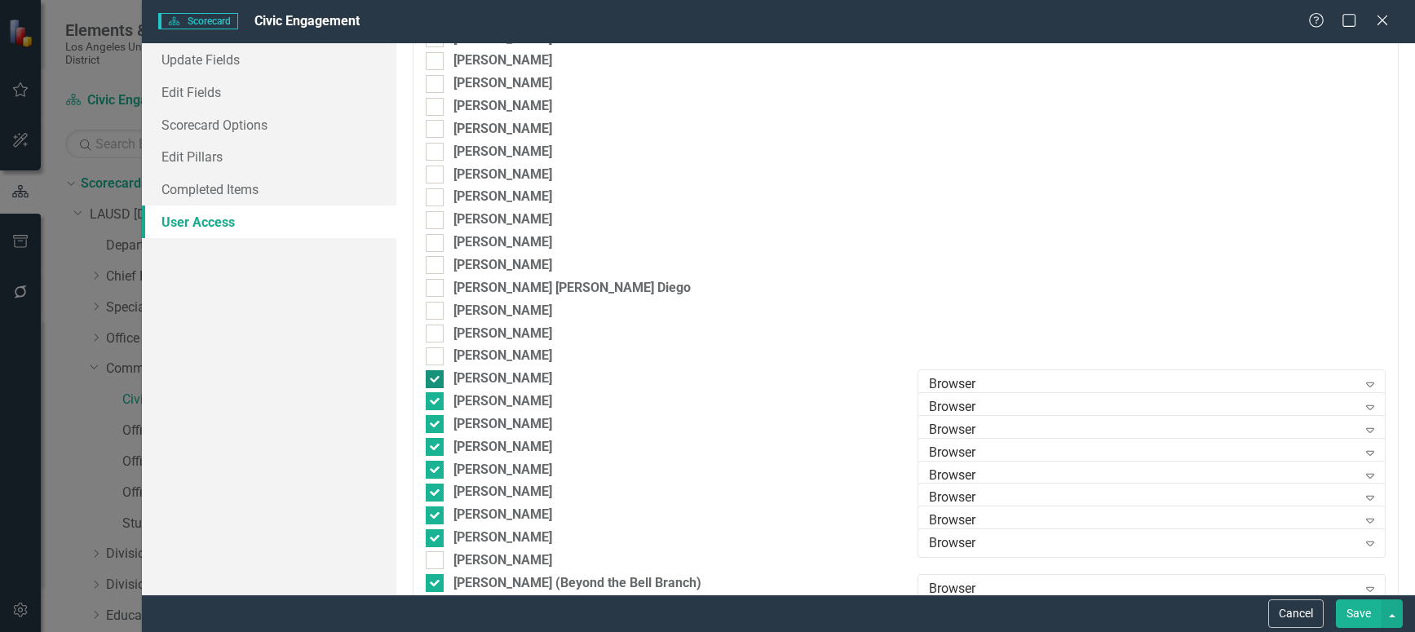
click at [432, 377] on input "[PERSON_NAME]" at bounding box center [431, 375] width 11 height 11
checkbox input "false"
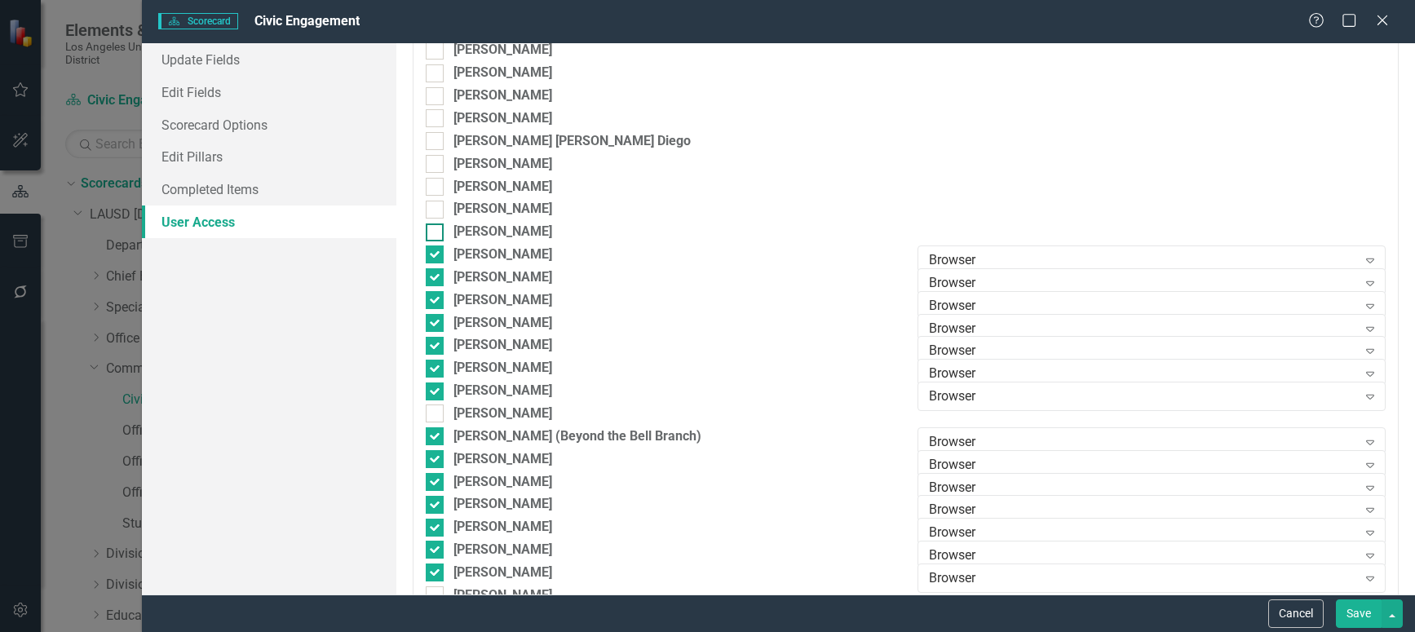
scroll to position [3915, 0]
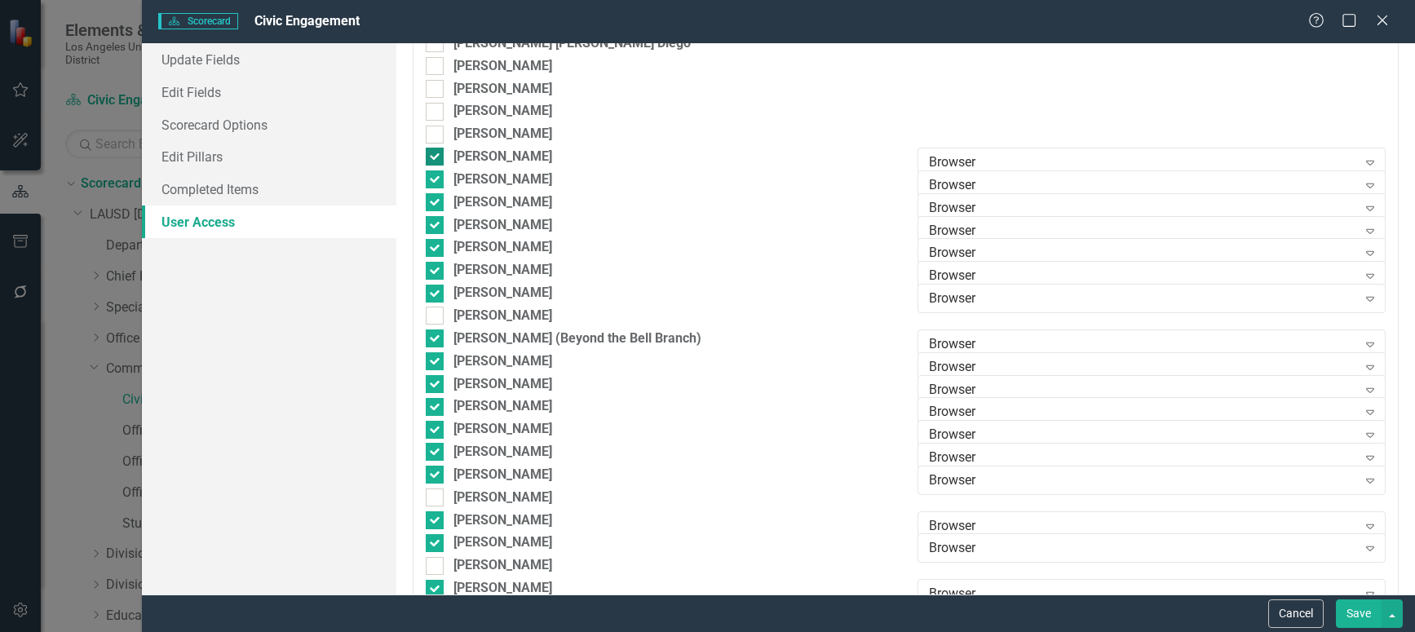
click at [436, 155] on input "[PERSON_NAME]" at bounding box center [431, 153] width 11 height 11
checkbox input "false"
click at [430, 175] on input "[PERSON_NAME]" at bounding box center [431, 175] width 11 height 11
checkbox input "false"
click at [435, 201] on input "[PERSON_NAME]" at bounding box center [431, 198] width 11 height 11
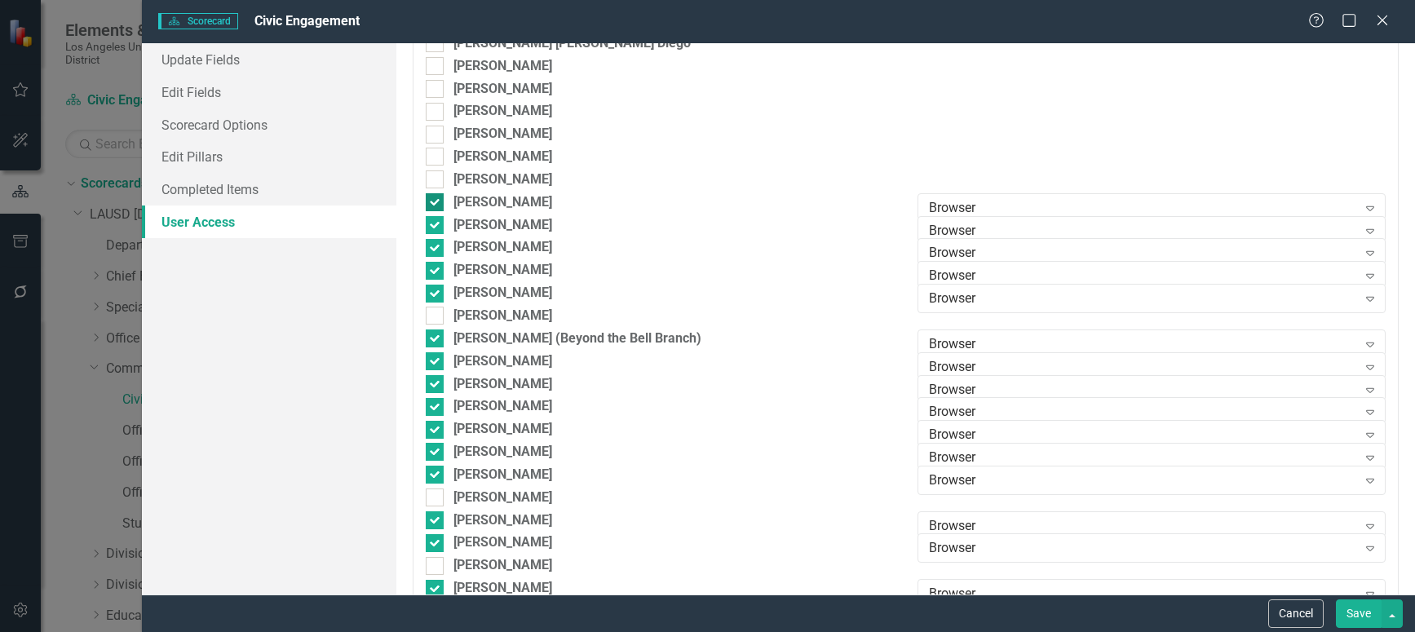
checkbox input "false"
click at [438, 223] on div at bounding box center [435, 225] width 18 height 18
click at [436, 223] on input "[PERSON_NAME]" at bounding box center [431, 221] width 11 height 11
checkbox input "false"
click at [433, 252] on div at bounding box center [435, 248] width 18 height 18
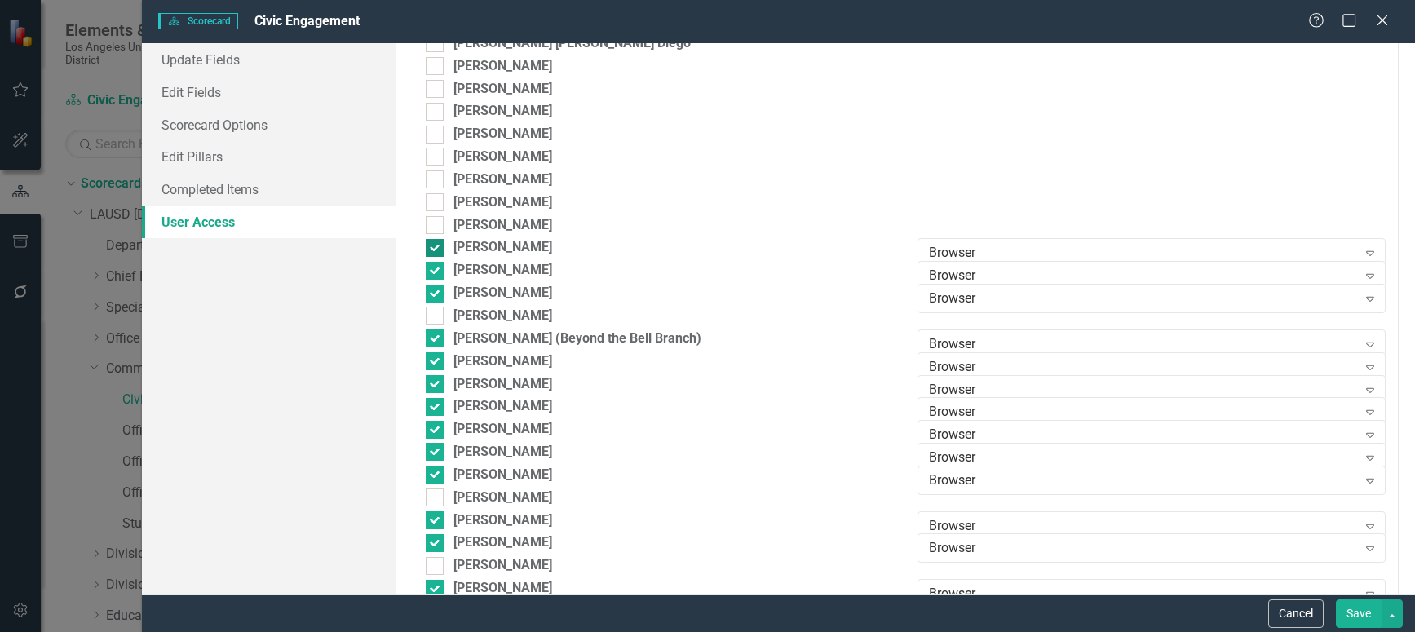
click at [433, 250] on input "[PERSON_NAME]" at bounding box center [431, 244] width 11 height 11
checkbox input "false"
click at [433, 266] on input "[PERSON_NAME]" at bounding box center [431, 267] width 11 height 11
checkbox input "false"
click at [432, 290] on input "[PERSON_NAME]" at bounding box center [431, 290] width 11 height 11
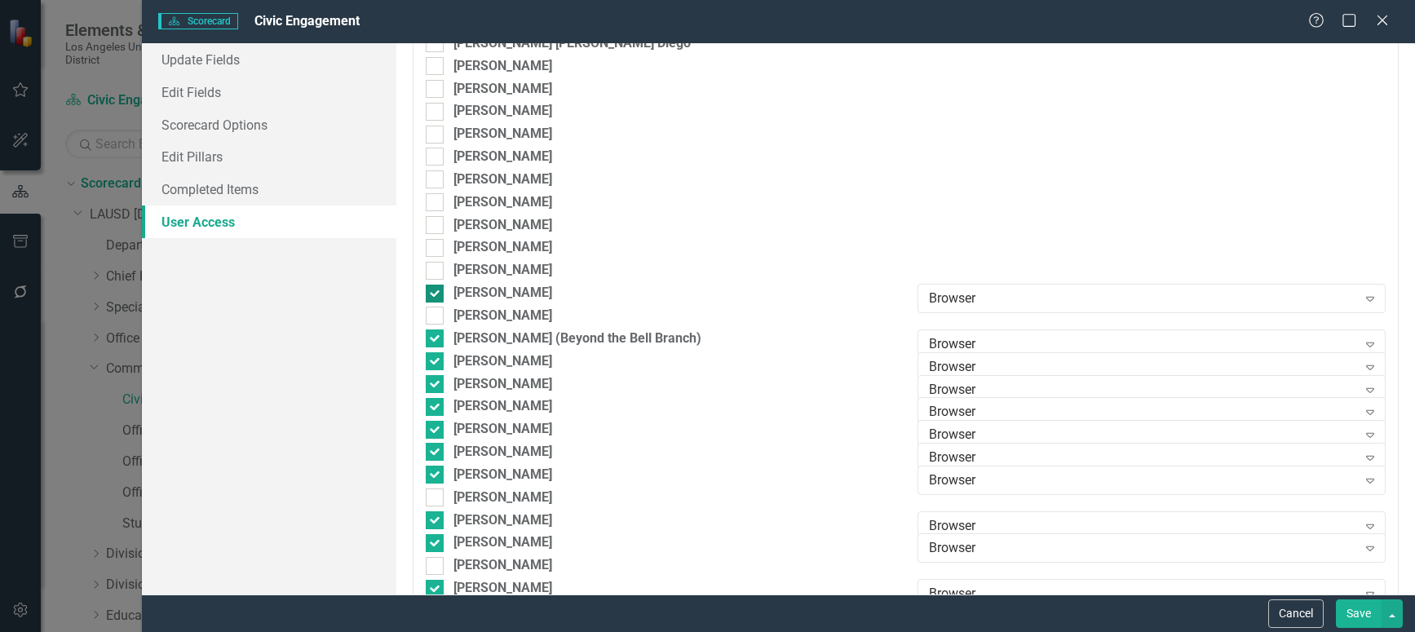
checkbox input "false"
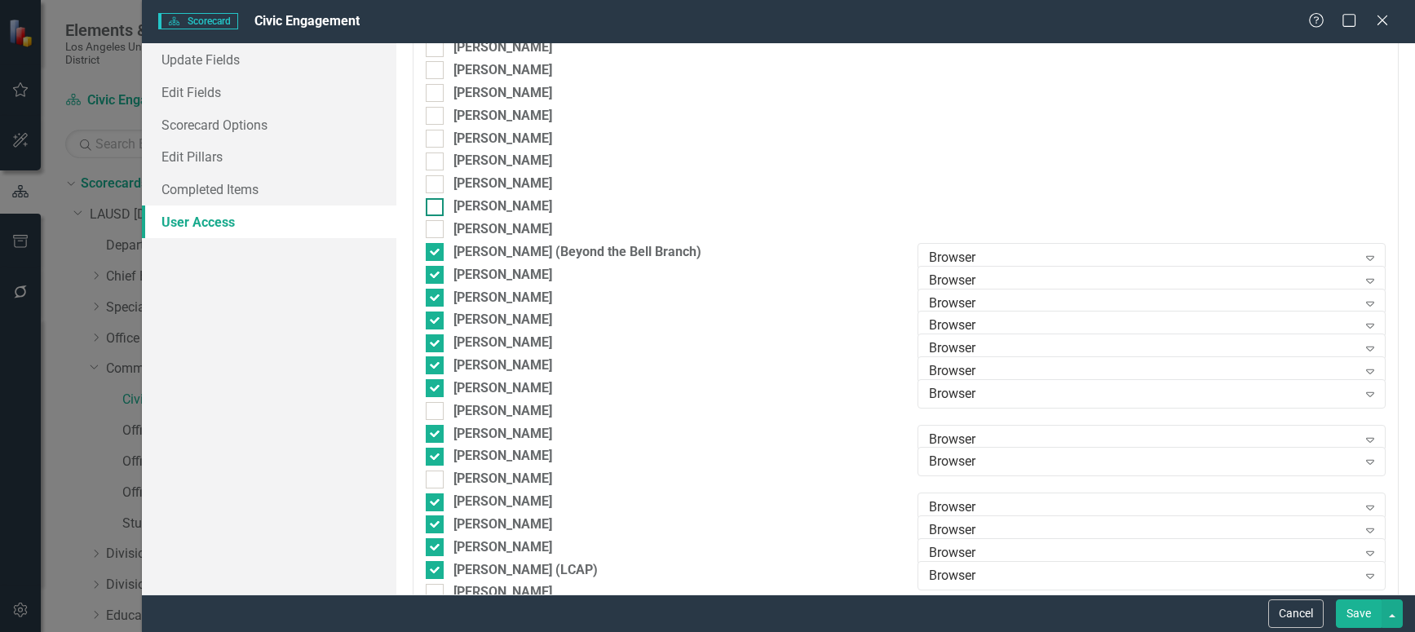
scroll to position [4078, 0]
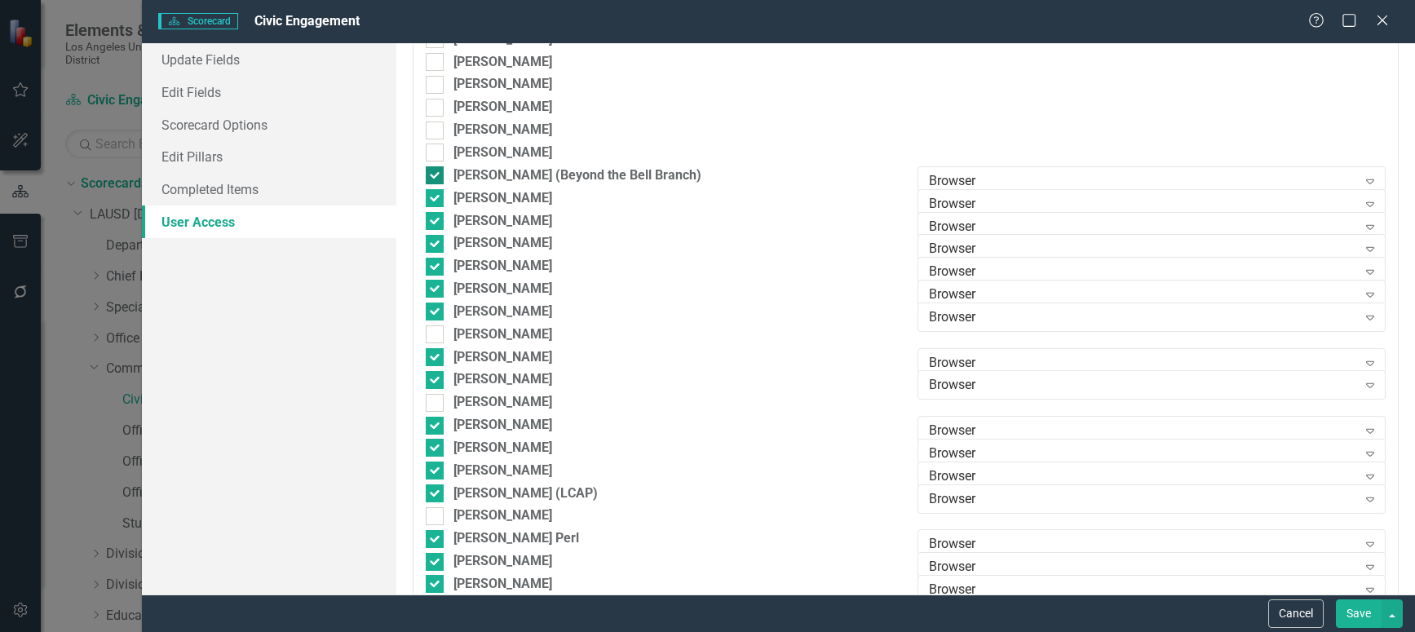
click at [437, 175] on div at bounding box center [435, 175] width 18 height 18
click at [436, 175] on input "[PERSON_NAME] (Beyond the Bell Branch)" at bounding box center [431, 171] width 11 height 11
checkbox input "false"
click at [434, 196] on input "[PERSON_NAME]" at bounding box center [431, 194] width 11 height 11
checkbox input "false"
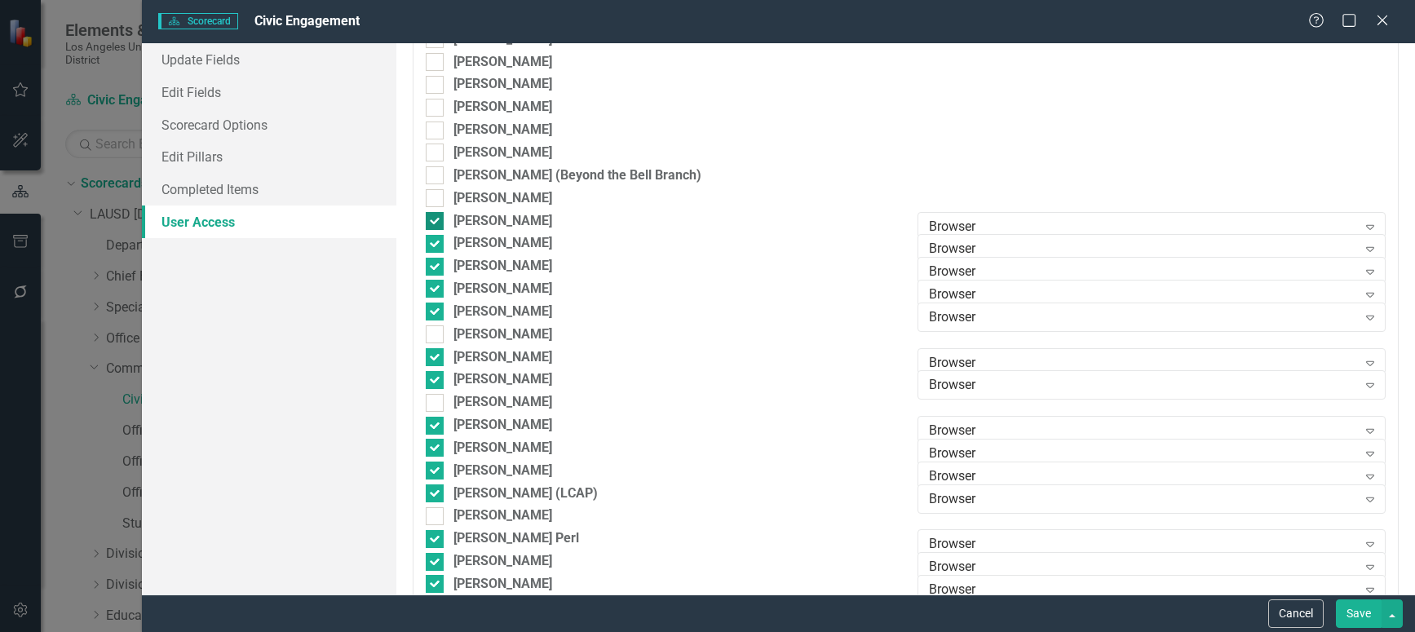
click at [439, 217] on div at bounding box center [435, 221] width 18 height 18
click at [436, 217] on input "[PERSON_NAME]" at bounding box center [431, 217] width 11 height 11
checkbox input "false"
click at [437, 241] on div at bounding box center [435, 244] width 18 height 18
click at [436, 241] on input "[PERSON_NAME]" at bounding box center [431, 240] width 11 height 11
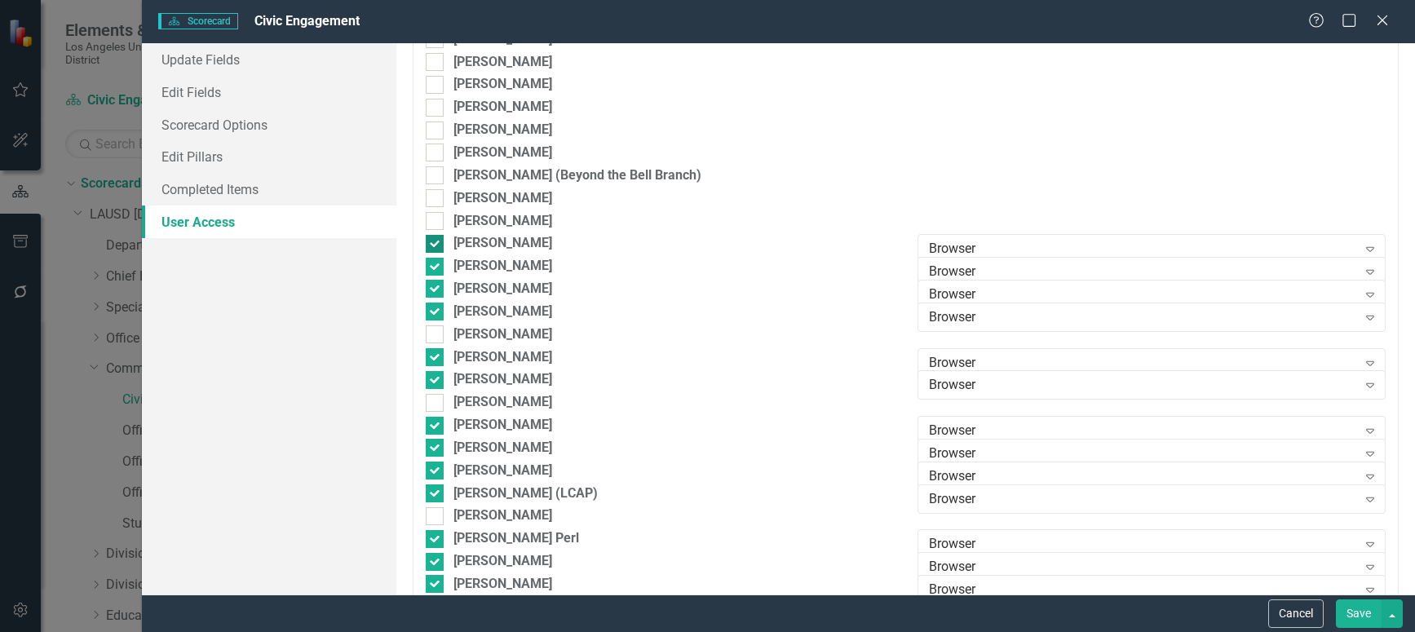
checkbox input "false"
click at [437, 266] on div at bounding box center [435, 267] width 18 height 18
click at [436, 266] on input "[PERSON_NAME]" at bounding box center [431, 263] width 11 height 11
checkbox input "false"
click at [431, 289] on input "[PERSON_NAME]" at bounding box center [431, 285] width 11 height 11
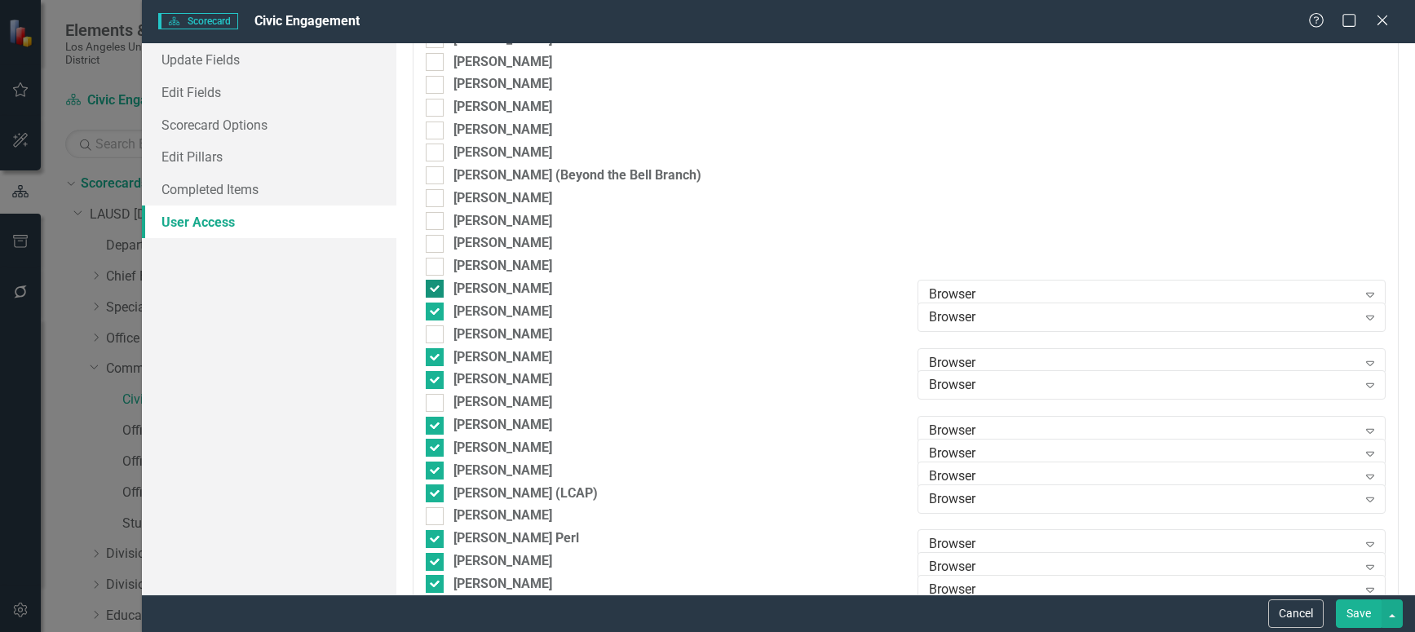
checkbox input "false"
click at [429, 305] on input "[PERSON_NAME]" at bounding box center [431, 308] width 11 height 11
checkbox input "false"
click at [433, 358] on input "[PERSON_NAME]" at bounding box center [431, 353] width 11 height 11
checkbox input "false"
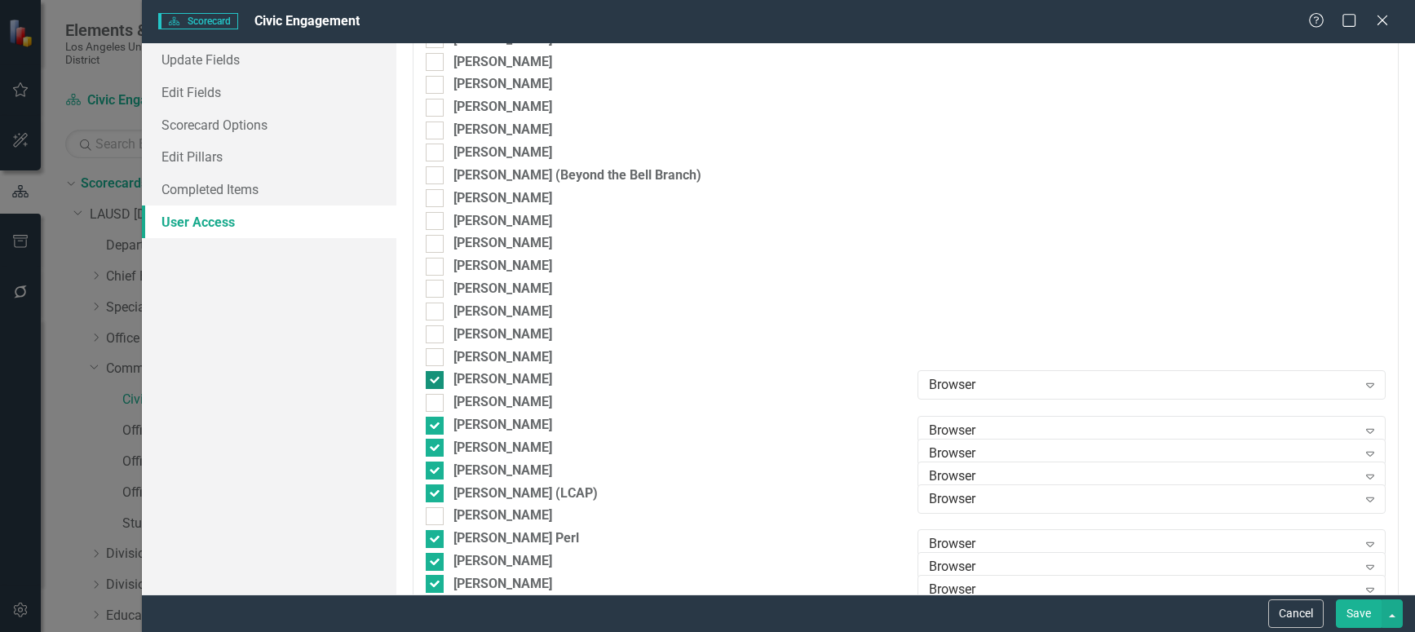
click at [431, 377] on input "[PERSON_NAME]" at bounding box center [431, 376] width 11 height 11
checkbox input "false"
click at [440, 428] on div at bounding box center [435, 426] width 18 height 18
click at [436, 427] on input "[PERSON_NAME]" at bounding box center [431, 422] width 11 height 11
checkbox input "false"
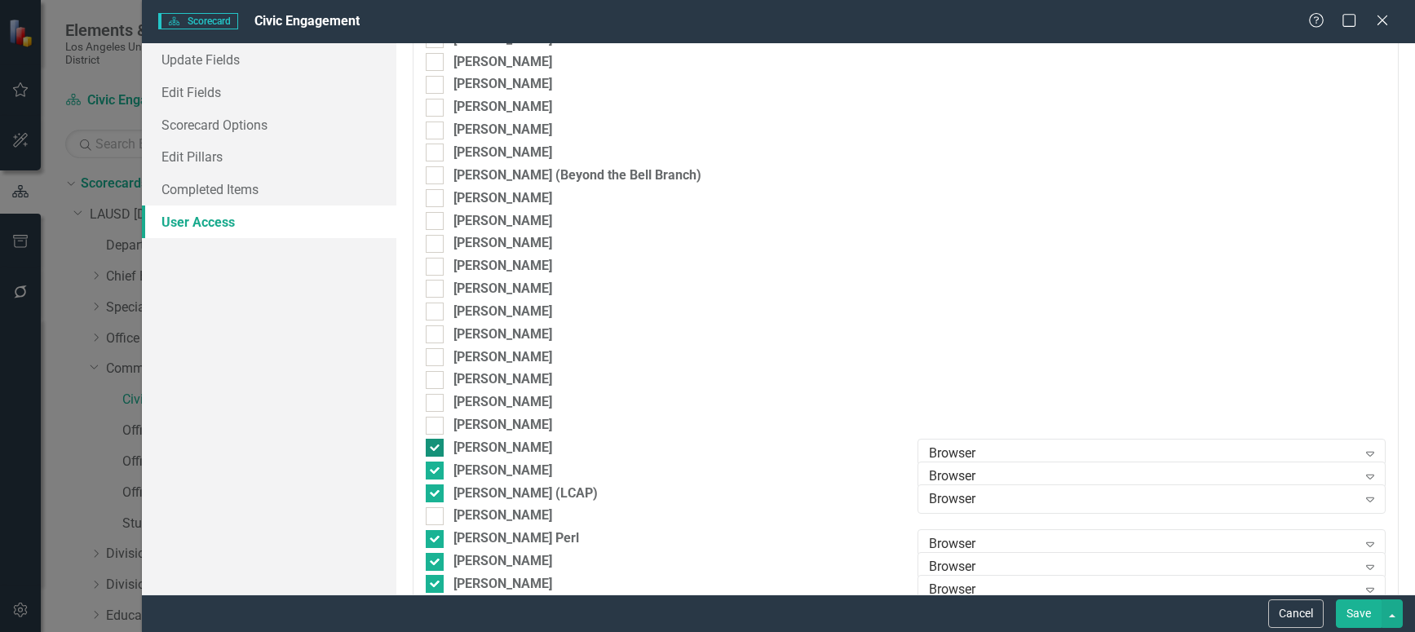
click at [438, 445] on div at bounding box center [435, 448] width 18 height 18
click at [436, 445] on input "[PERSON_NAME]" at bounding box center [431, 444] width 11 height 11
checkbox input "false"
click at [436, 471] on div at bounding box center [435, 471] width 18 height 18
click at [436, 471] on input "[PERSON_NAME]" at bounding box center [431, 467] width 11 height 11
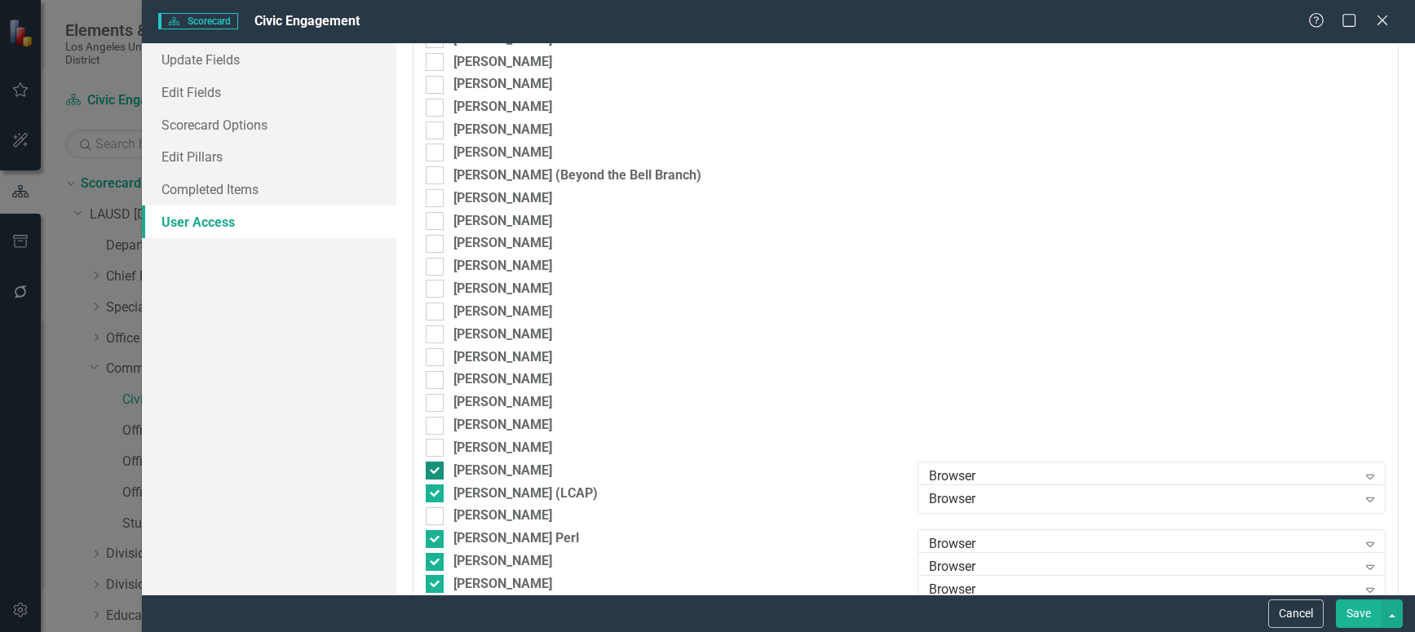
checkbox input "false"
click at [432, 496] on div at bounding box center [435, 493] width 18 height 18
click at [432, 495] on input "[PERSON_NAME] (LCAP)" at bounding box center [431, 489] width 11 height 11
checkbox input "false"
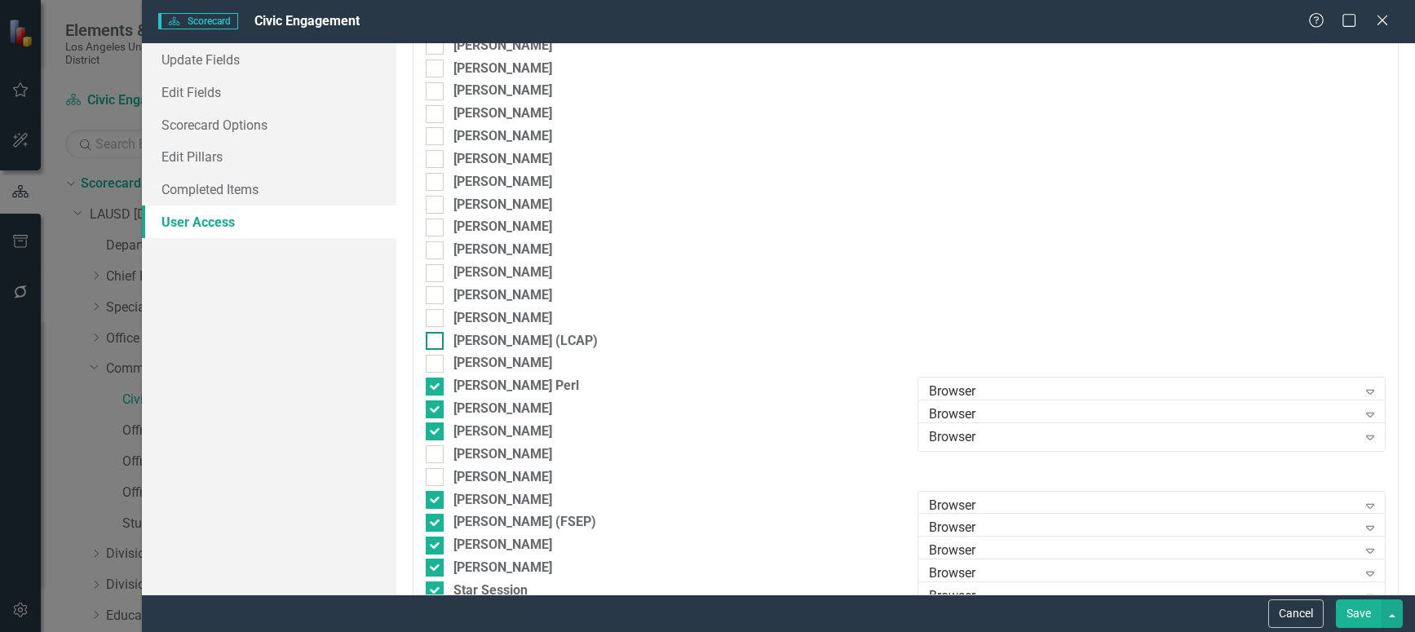
scroll to position [4322, 0]
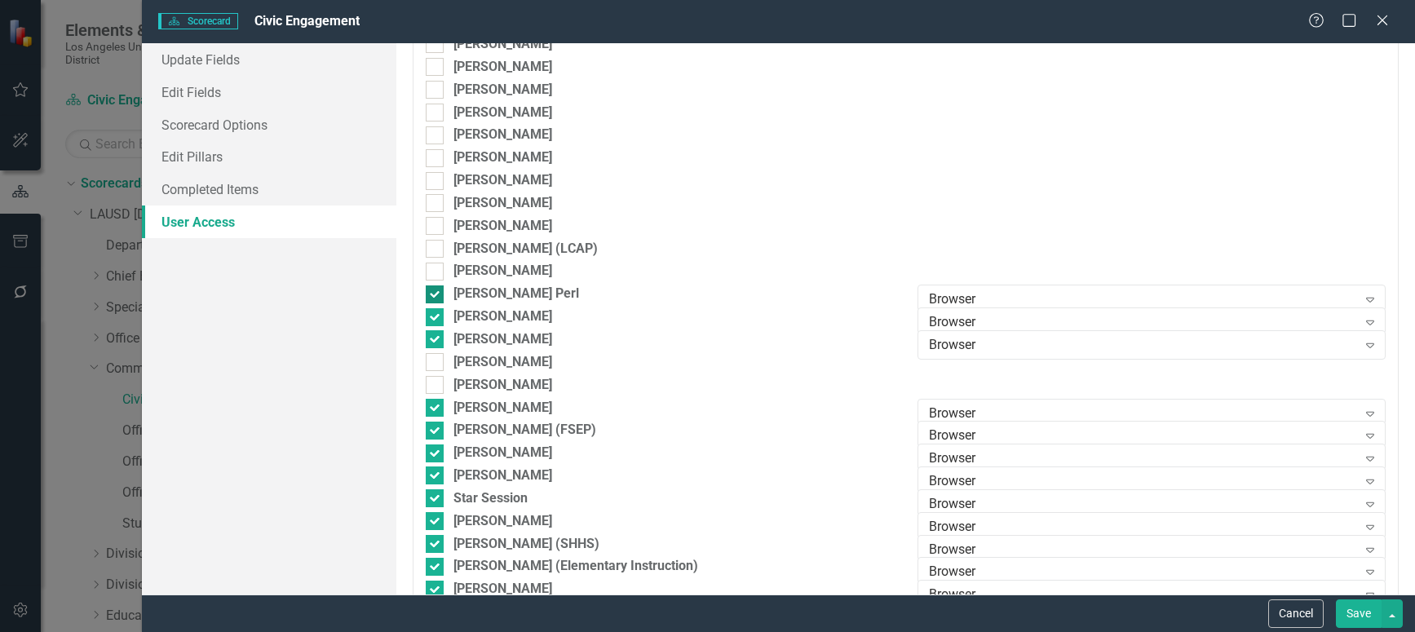
click at [427, 290] on input "[PERSON_NAME] Perl" at bounding box center [431, 290] width 11 height 11
checkbox input "false"
click at [435, 308] on input "[PERSON_NAME]" at bounding box center [431, 313] width 11 height 11
checkbox input "false"
click at [433, 338] on input "[PERSON_NAME]" at bounding box center [431, 335] width 11 height 11
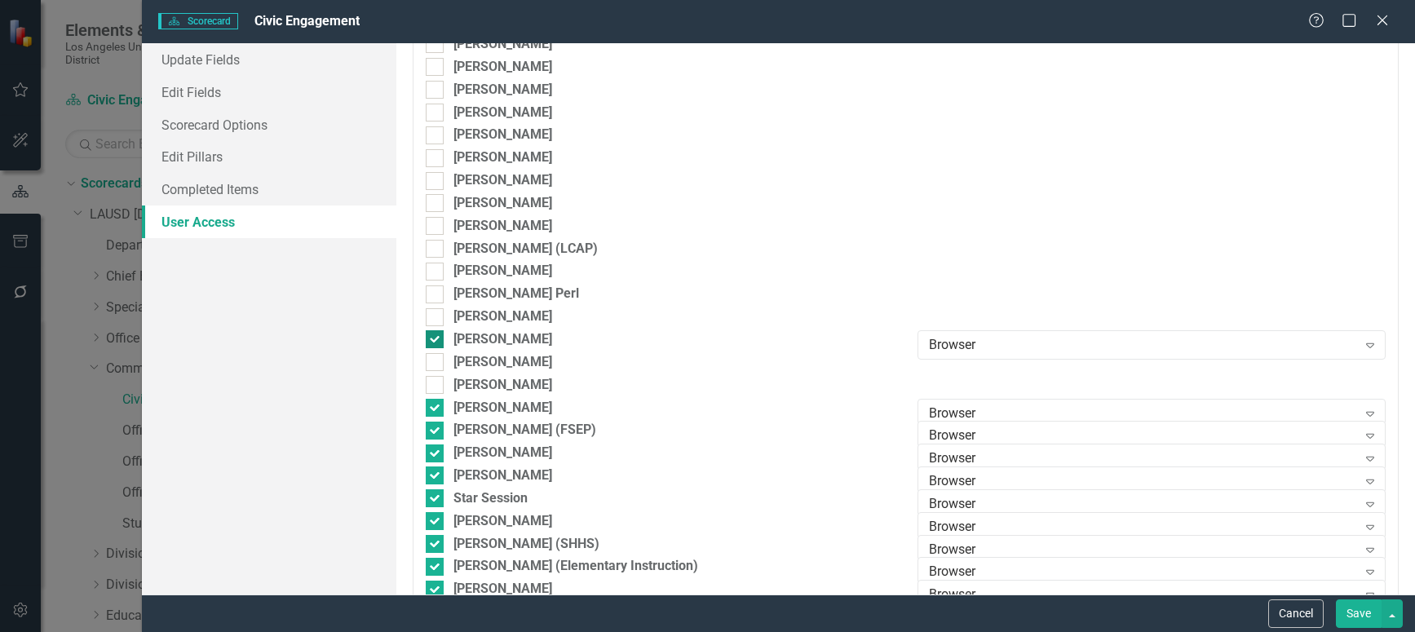
checkbox input "false"
click at [430, 405] on input "[PERSON_NAME]" at bounding box center [431, 404] width 11 height 11
checkbox input "false"
click at [436, 430] on div at bounding box center [435, 431] width 18 height 18
click at [436, 430] on input "[PERSON_NAME] (FSEP)" at bounding box center [431, 427] width 11 height 11
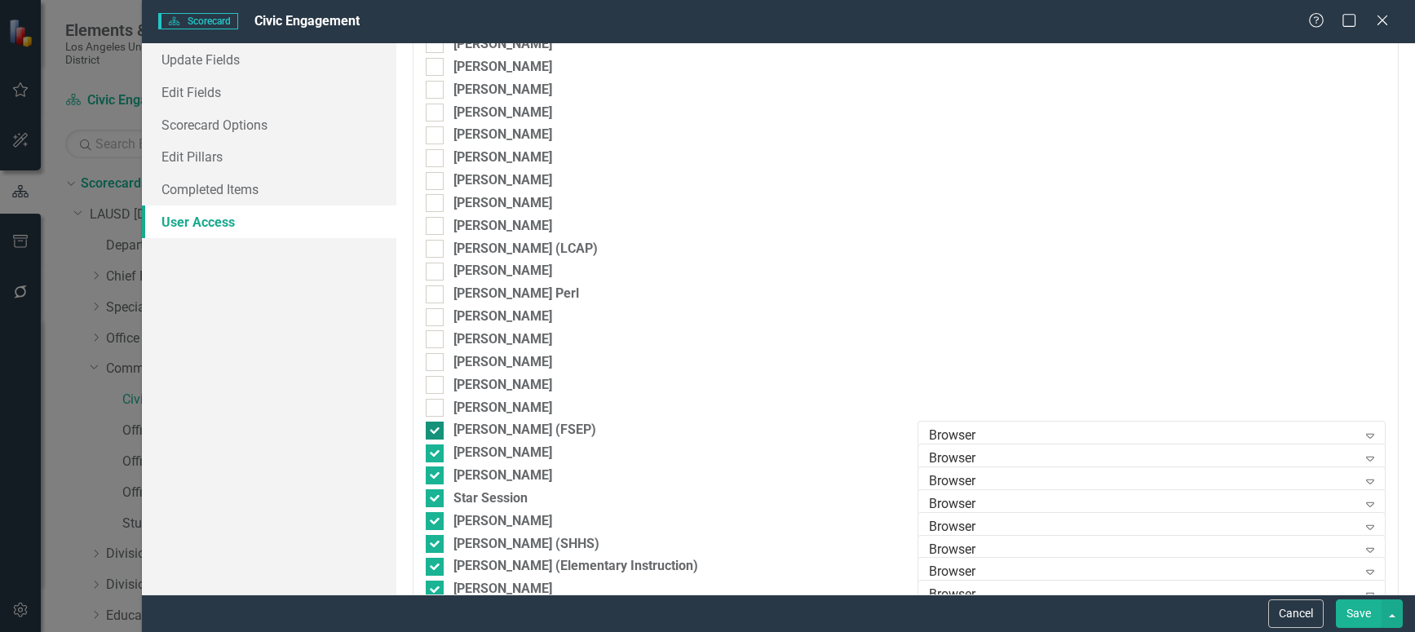
checkbox input "false"
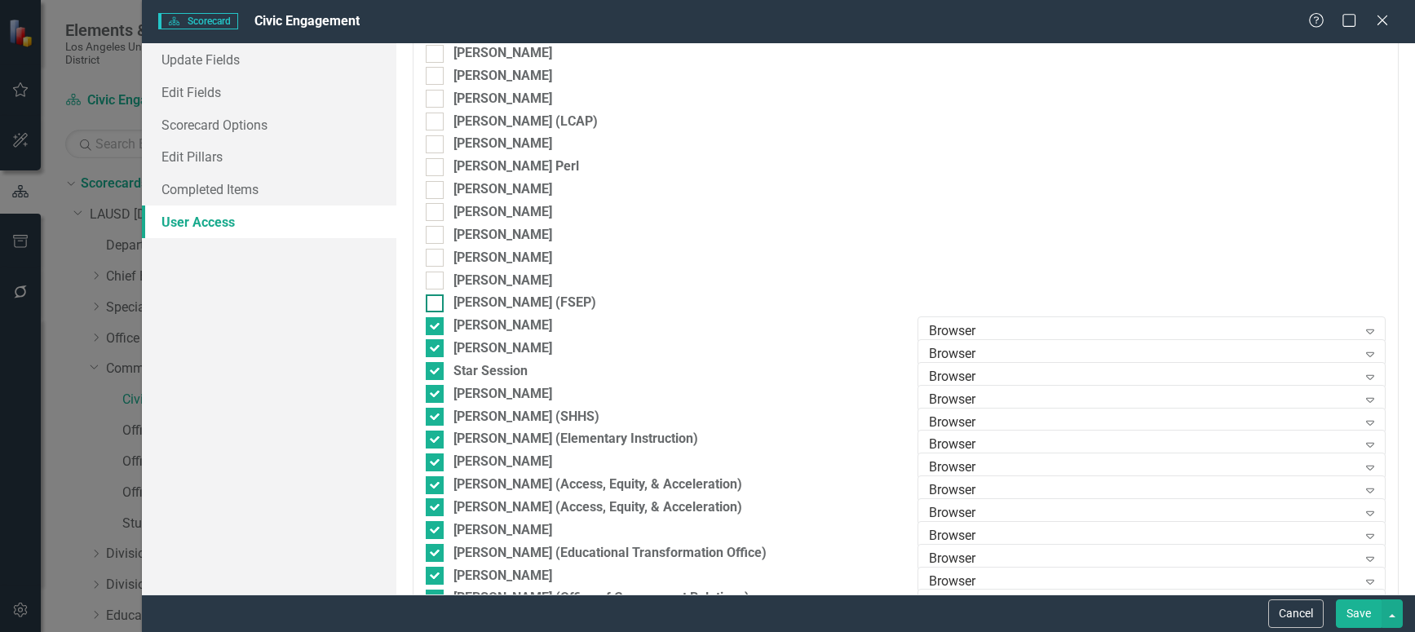
scroll to position [4486, 0]
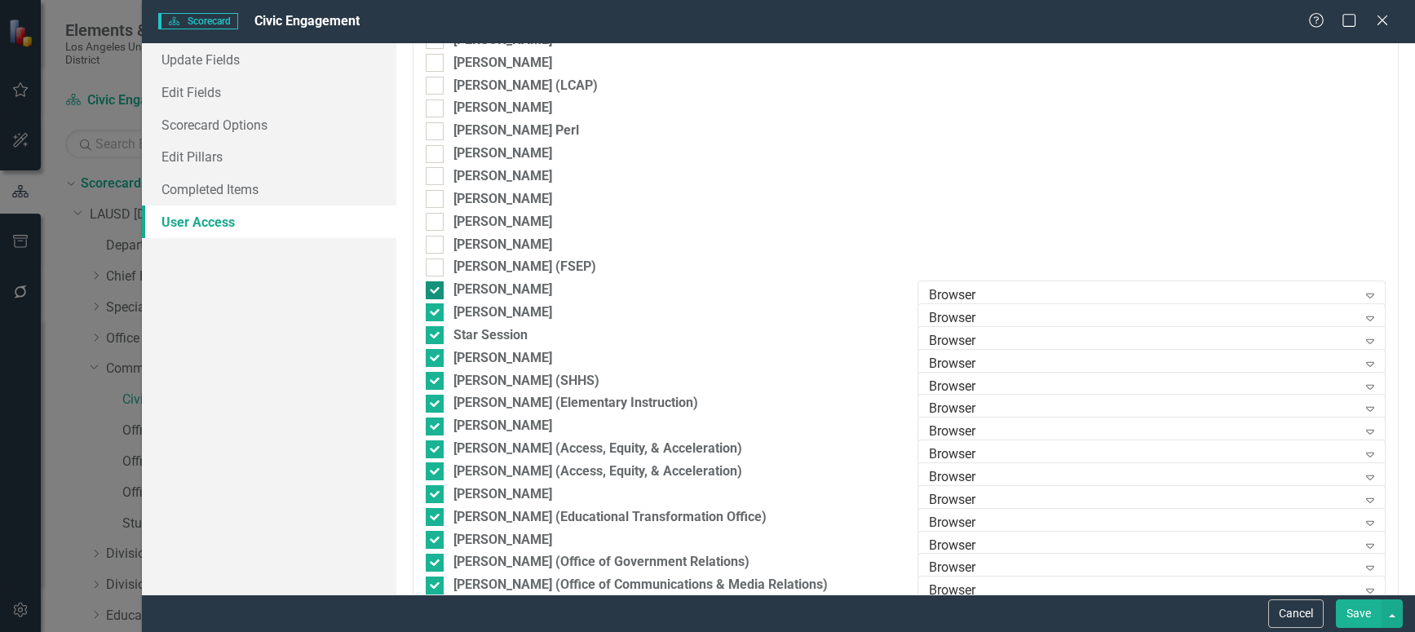
click at [433, 290] on input "[PERSON_NAME]" at bounding box center [431, 286] width 11 height 11
checkbox input "false"
click at [431, 304] on input "[PERSON_NAME]" at bounding box center [431, 308] width 11 height 11
checkbox input "false"
click at [439, 336] on div at bounding box center [435, 335] width 18 height 18
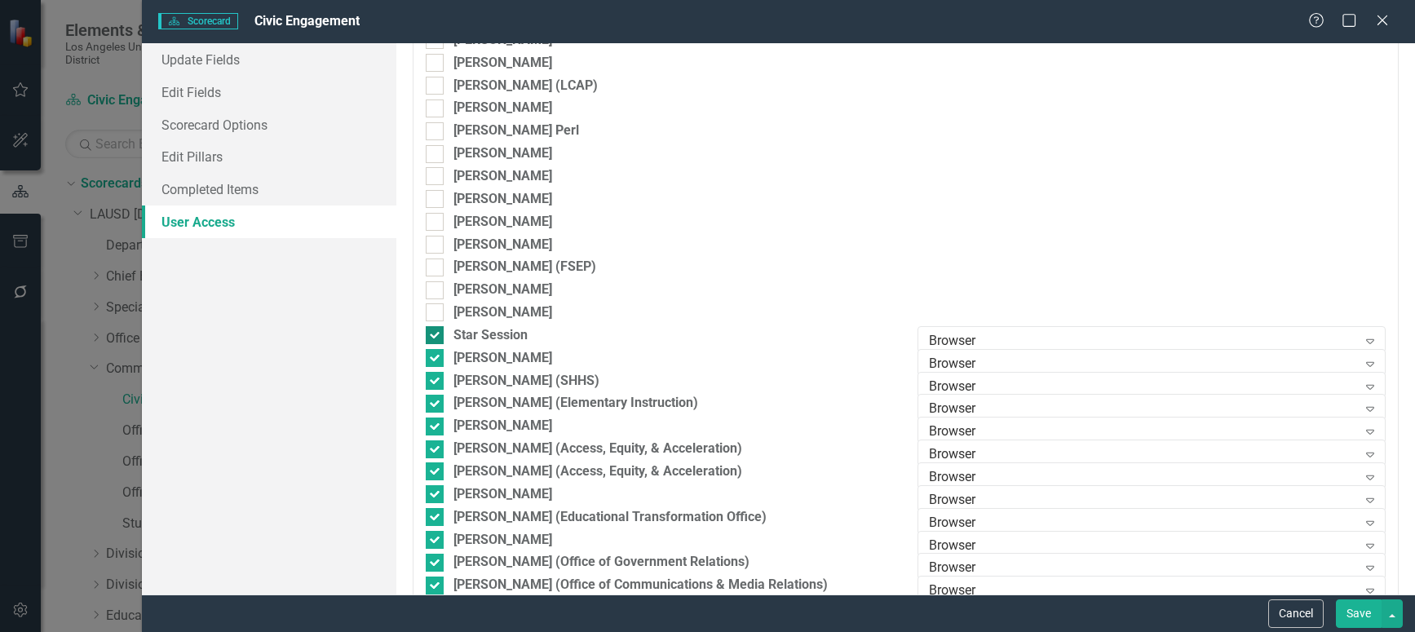
click at [436, 336] on input "Star Session" at bounding box center [431, 331] width 11 height 11
checkbox input "false"
click at [431, 355] on input "[PERSON_NAME]" at bounding box center [431, 354] width 11 height 11
checkbox input "false"
click at [431, 374] on input "[PERSON_NAME] (SHHS)" at bounding box center [431, 377] width 11 height 11
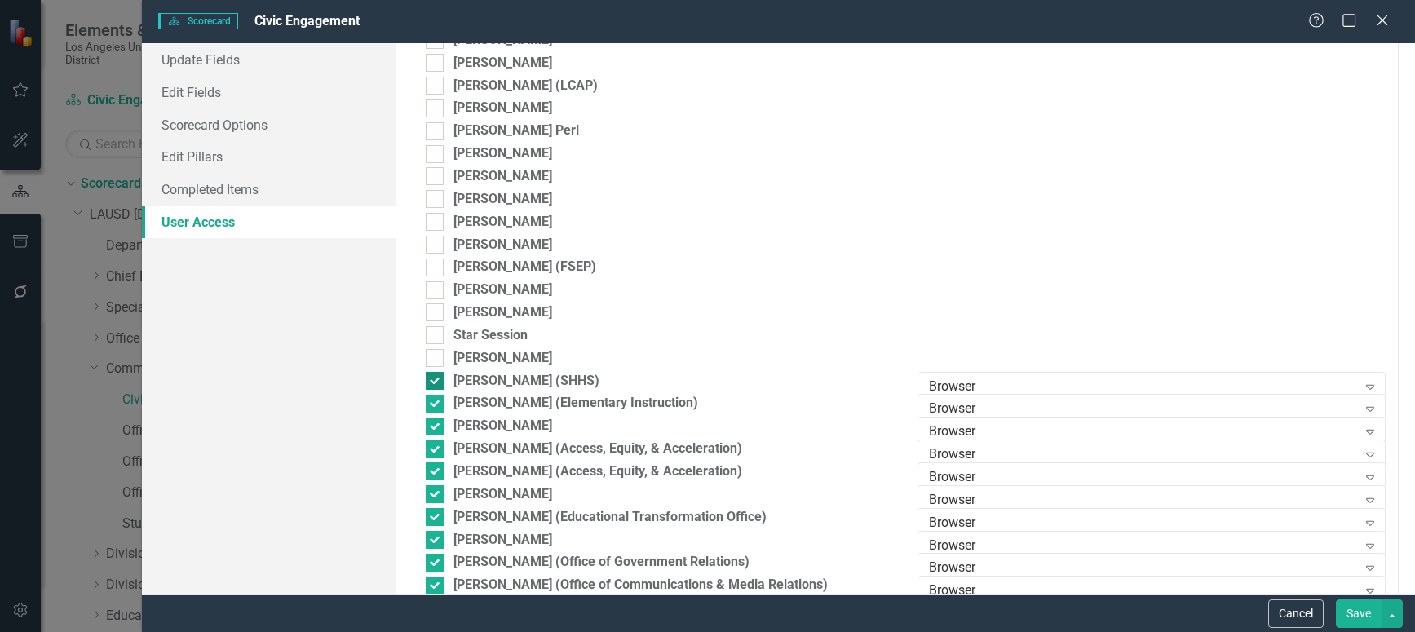
checkbox input "false"
click at [430, 405] on div at bounding box center [435, 404] width 18 height 18
click at [430, 405] on input "[PERSON_NAME] (Elementary Instruction)" at bounding box center [431, 400] width 11 height 11
checkbox input "false"
click at [435, 429] on div at bounding box center [435, 427] width 18 height 18
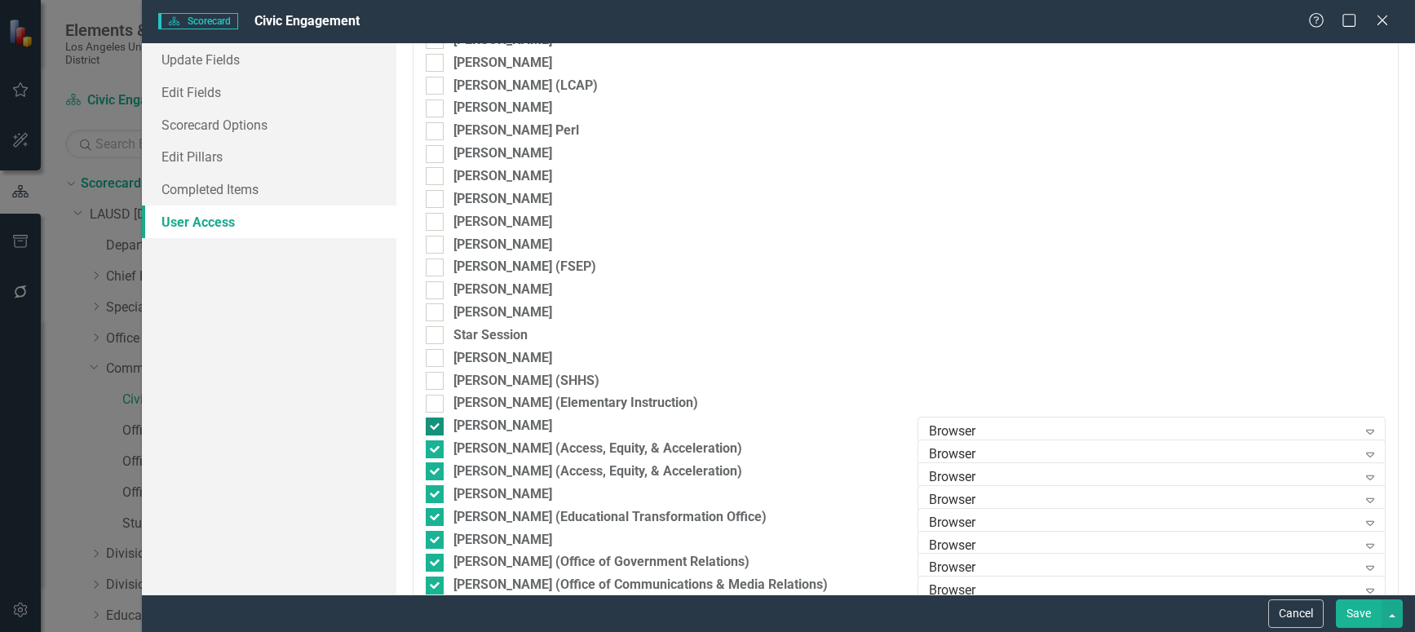
click at [435, 428] on input "[PERSON_NAME]" at bounding box center [431, 423] width 11 height 11
checkbox input "false"
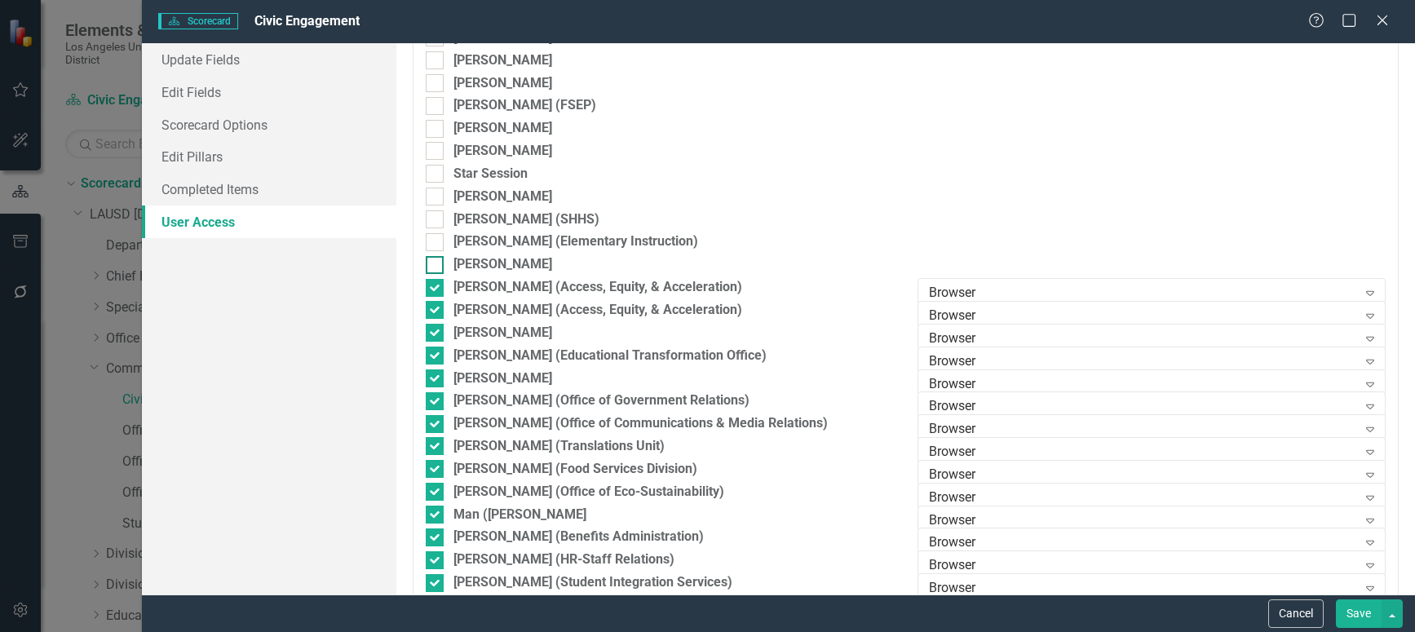
scroll to position [4649, 0]
click at [435, 282] on input "[PERSON_NAME] (Access, Equity, & Acceleration)" at bounding box center [431, 282] width 11 height 11
checkbox input "false"
click at [430, 307] on input "[PERSON_NAME] (Access, Equity, & Acceleration)" at bounding box center [431, 304] width 11 height 11
checkbox input "false"
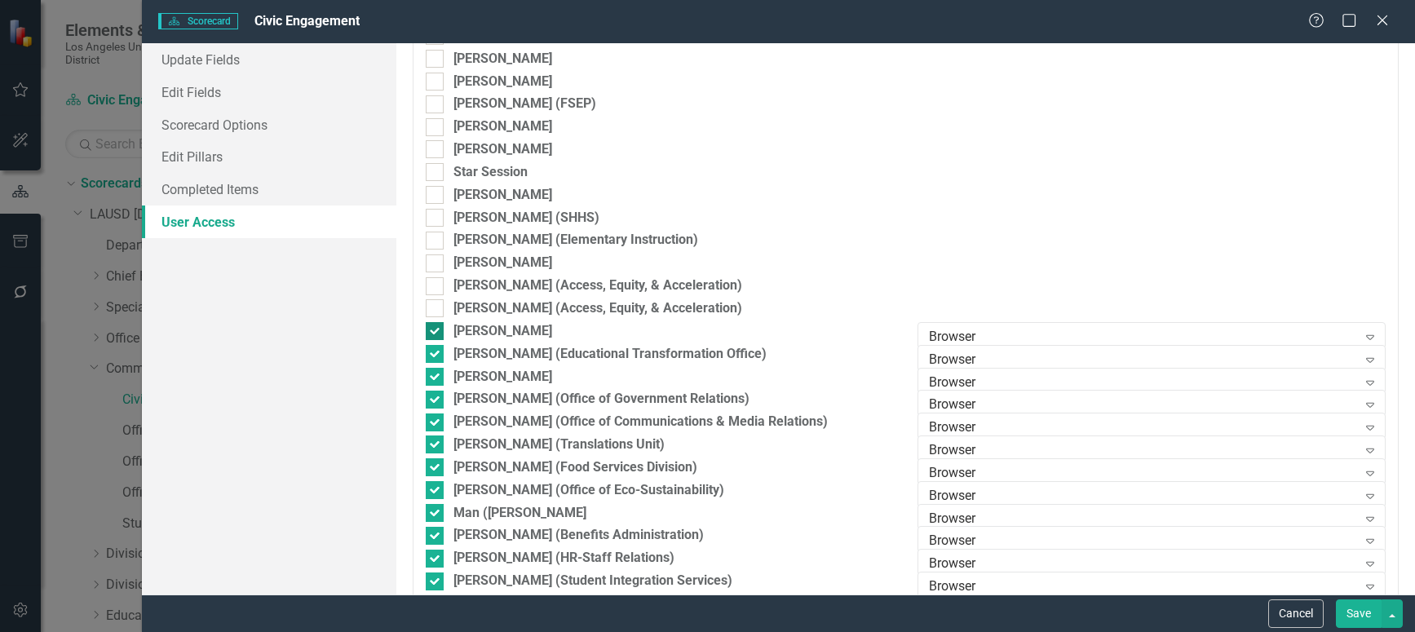
click at [428, 322] on div "[PERSON_NAME]" at bounding box center [660, 331] width 468 height 19
click at [428, 322] on input "[PERSON_NAME]" at bounding box center [431, 327] width 11 height 11
checkbox input "false"
click at [429, 347] on input "[PERSON_NAME] (Educational Transformation Office)" at bounding box center [431, 350] width 11 height 11
checkbox input "false"
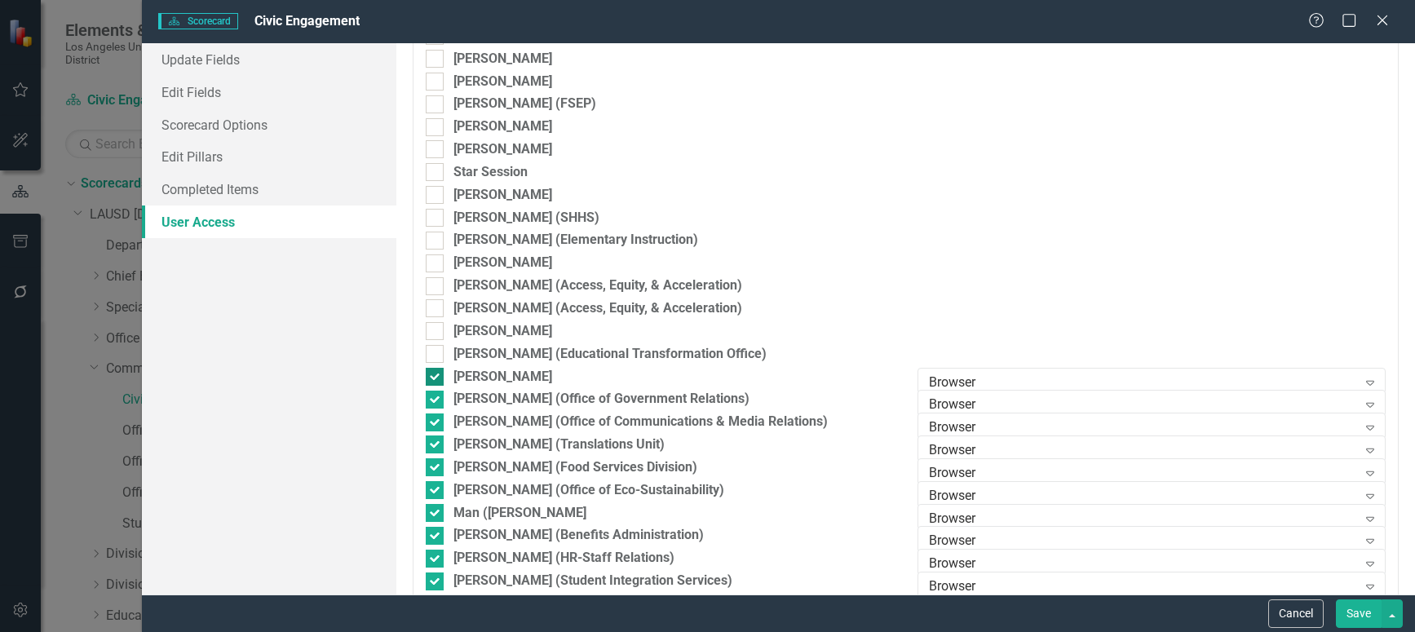
click at [436, 374] on input "[PERSON_NAME]" at bounding box center [431, 373] width 11 height 11
checkbox input "false"
click at [435, 397] on input "[PERSON_NAME] (Office of Government Relations)" at bounding box center [431, 396] width 11 height 11
checkbox input "false"
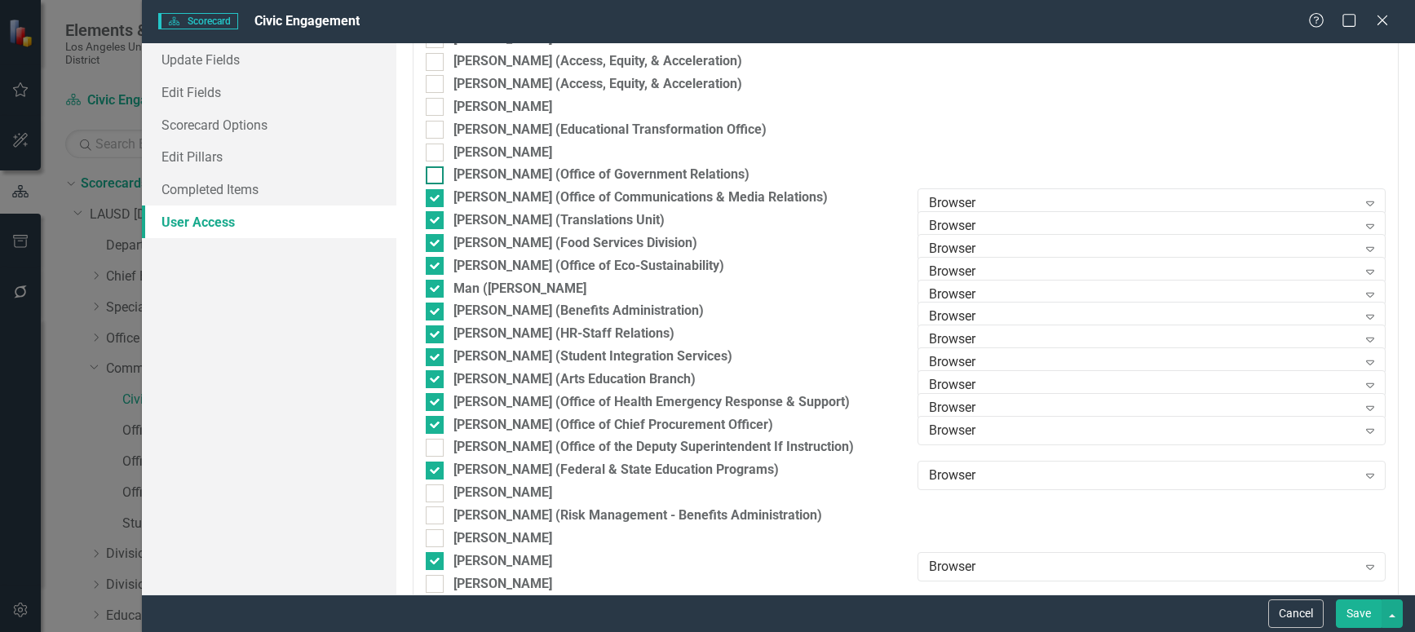
scroll to position [4893, 0]
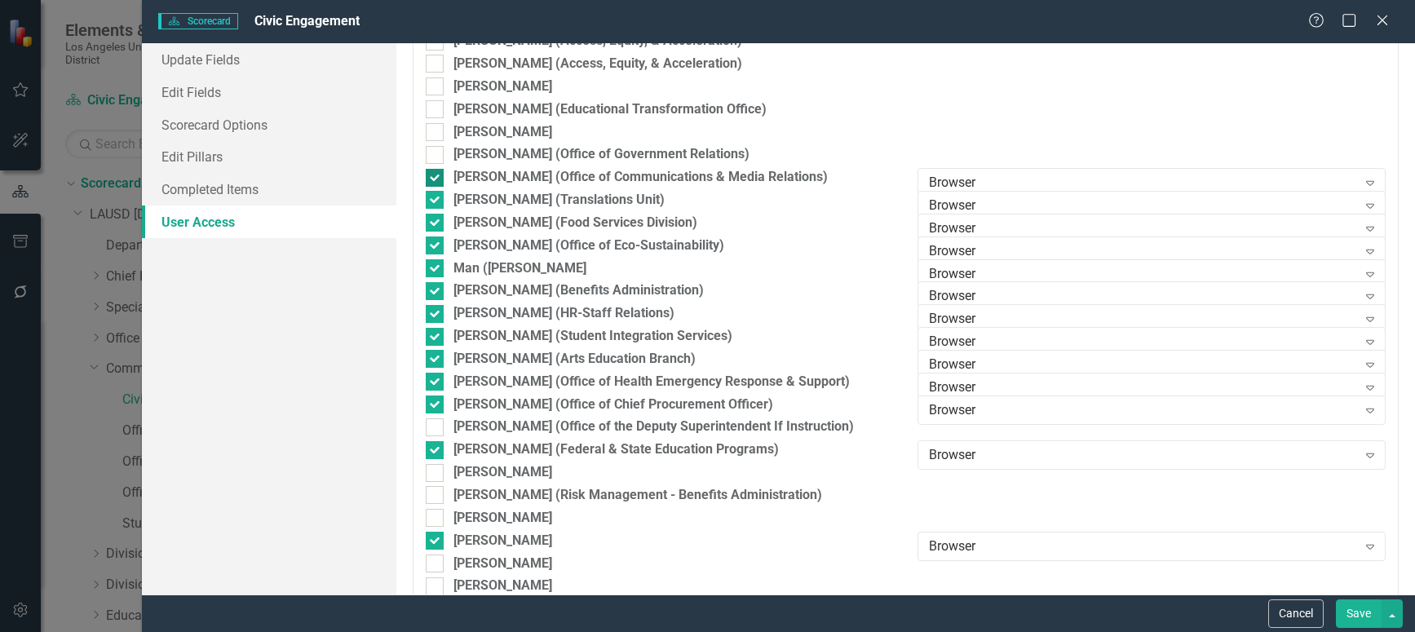
click at [431, 170] on input "[PERSON_NAME] (Office of Communications & Media Relations)" at bounding box center [431, 174] width 11 height 11
checkbox input "false"
click at [431, 198] on input "[PERSON_NAME] (Translations Unit)" at bounding box center [431, 196] width 11 height 11
checkbox input "false"
click at [437, 224] on div at bounding box center [435, 223] width 18 height 18
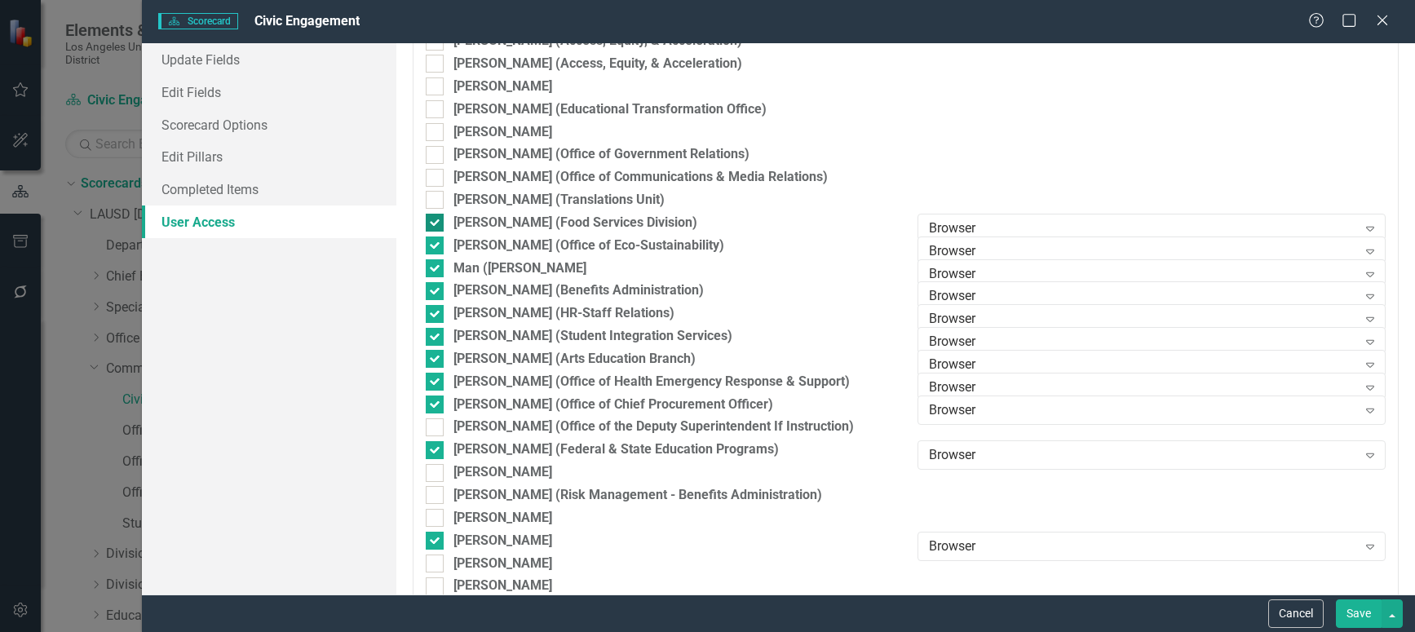
click at [436, 224] on input "[PERSON_NAME] (Food Services Division)" at bounding box center [431, 219] width 11 height 11
checkbox input "false"
click at [433, 241] on input "[PERSON_NAME] (Office of Eco-Sustainability)" at bounding box center [431, 242] width 11 height 11
checkbox input "false"
click at [430, 268] on input "Man ([PERSON_NAME]" at bounding box center [431, 264] width 11 height 11
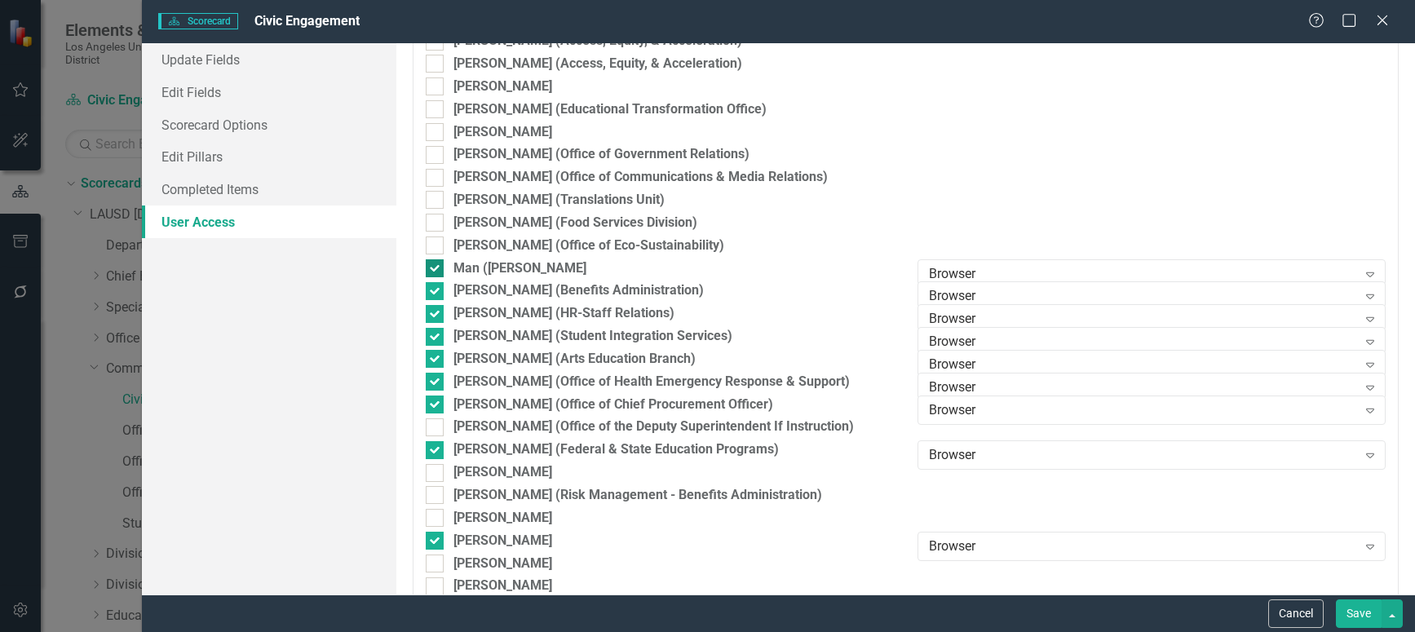
checkbox input "false"
click at [430, 292] on input "[PERSON_NAME] (Benefits Administration)" at bounding box center [431, 287] width 11 height 11
checkbox input "false"
click at [431, 309] on input "[PERSON_NAME] (HR-Staff Relations)" at bounding box center [431, 310] width 11 height 11
checkbox input "false"
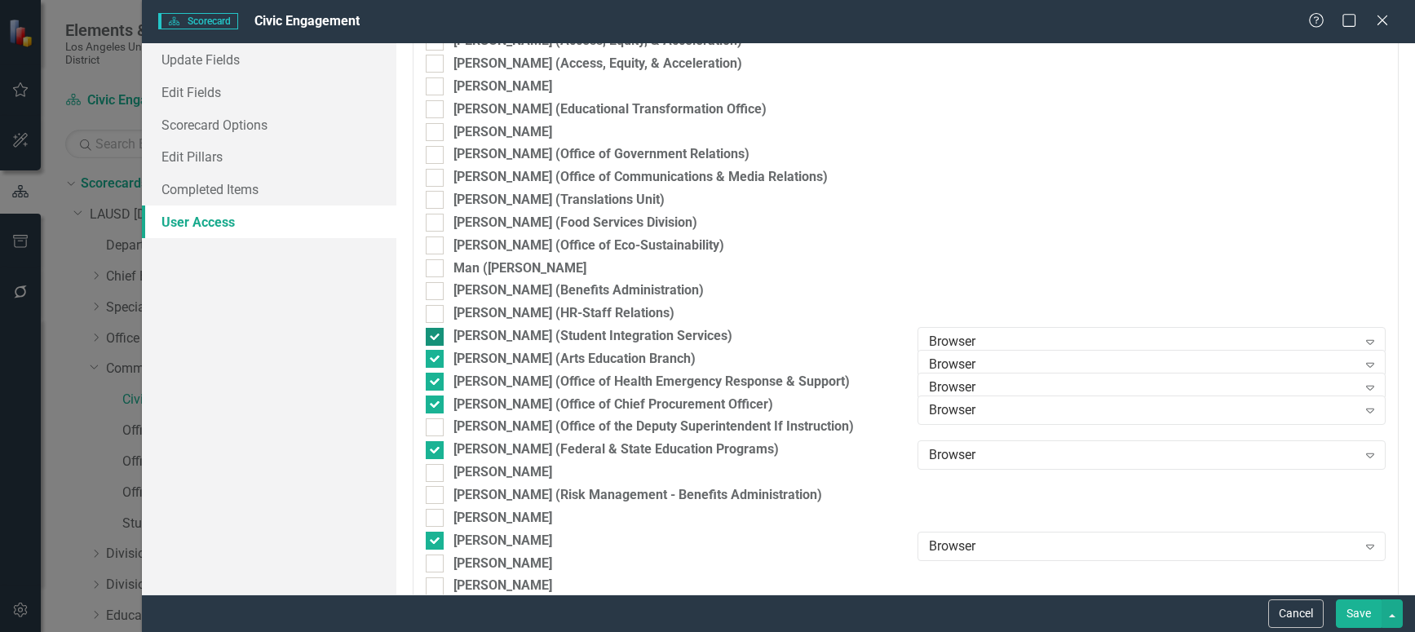
click at [432, 336] on input "[PERSON_NAME] (Student Integration Services)" at bounding box center [431, 333] width 11 height 11
checkbox input "false"
click at [431, 359] on input "[PERSON_NAME] (Arts Education Branch)" at bounding box center [431, 355] width 11 height 11
checkbox input "false"
click at [431, 385] on div at bounding box center [435, 382] width 18 height 18
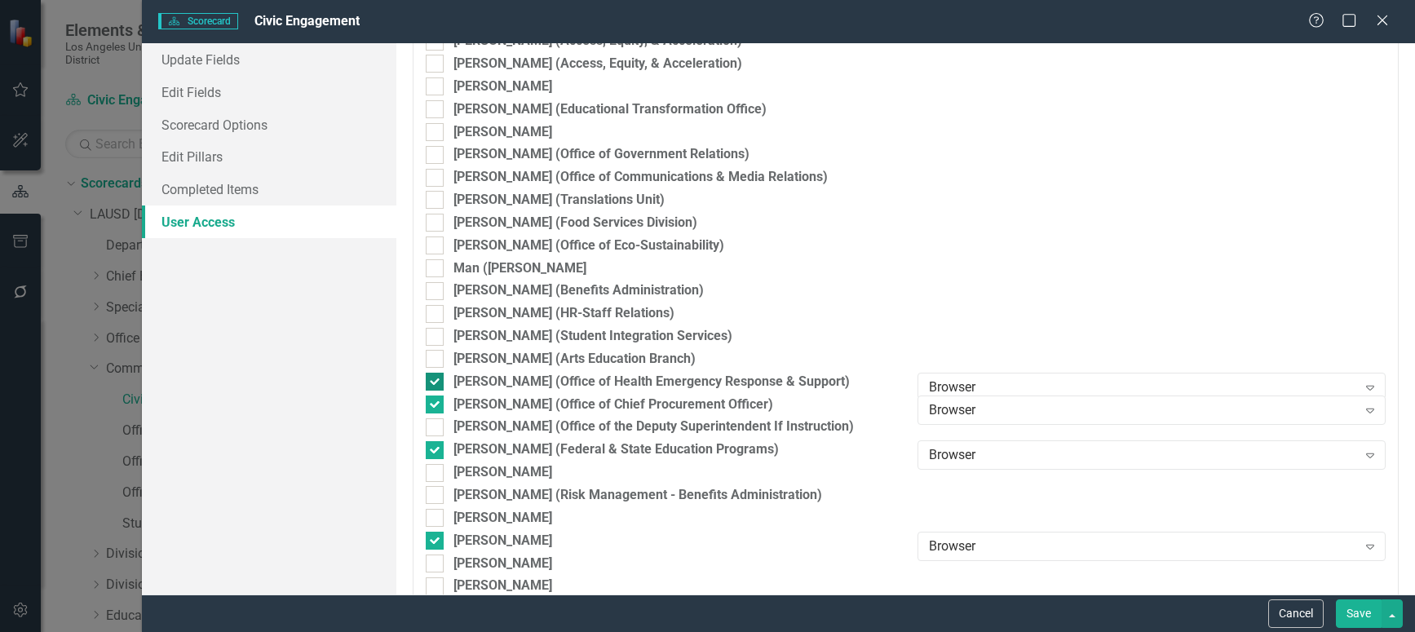
click at [431, 383] on input "[PERSON_NAME] (Office of Health Emergency Response & Support)" at bounding box center [431, 378] width 11 height 11
checkbox input "false"
click at [431, 396] on div "[PERSON_NAME] (Office of Chief Procurement Officer)" at bounding box center [660, 405] width 468 height 19
click at [431, 396] on input "[PERSON_NAME] (Office of Chief Procurement Officer)" at bounding box center [431, 401] width 11 height 11
checkbox input "false"
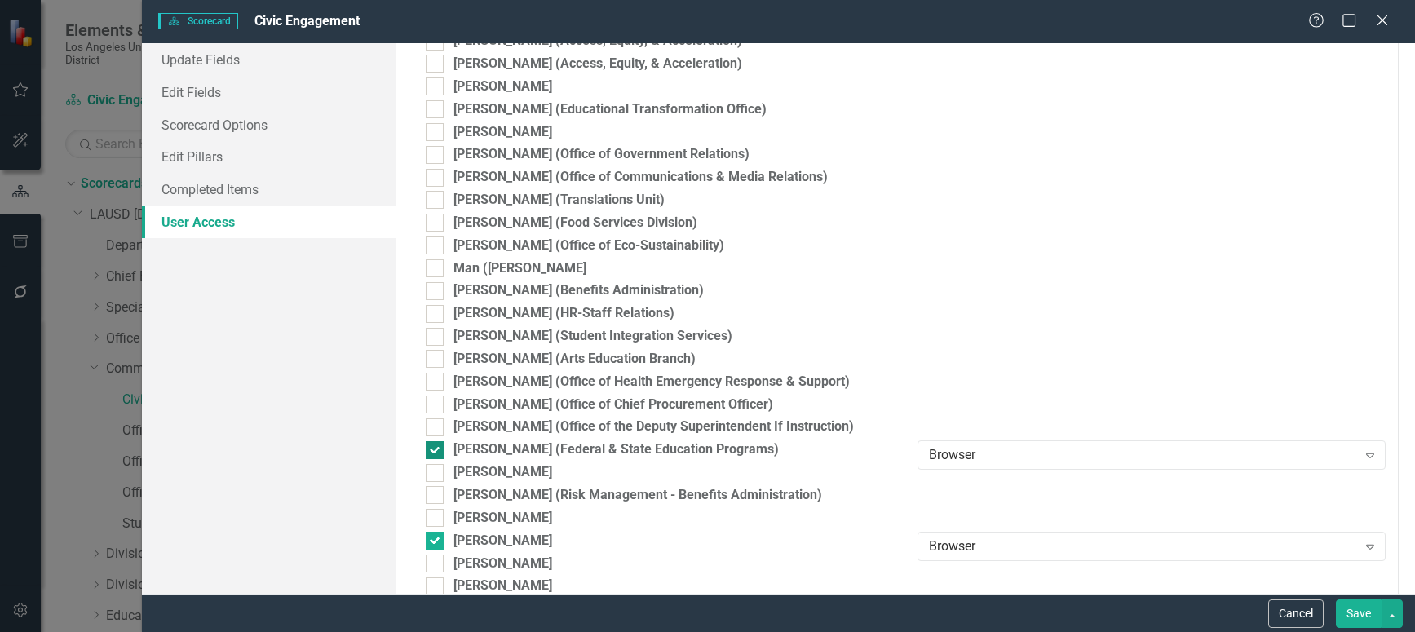
click at [431, 444] on input "[PERSON_NAME] (Federal & State Education Programs)" at bounding box center [431, 446] width 11 height 11
checkbox input "false"
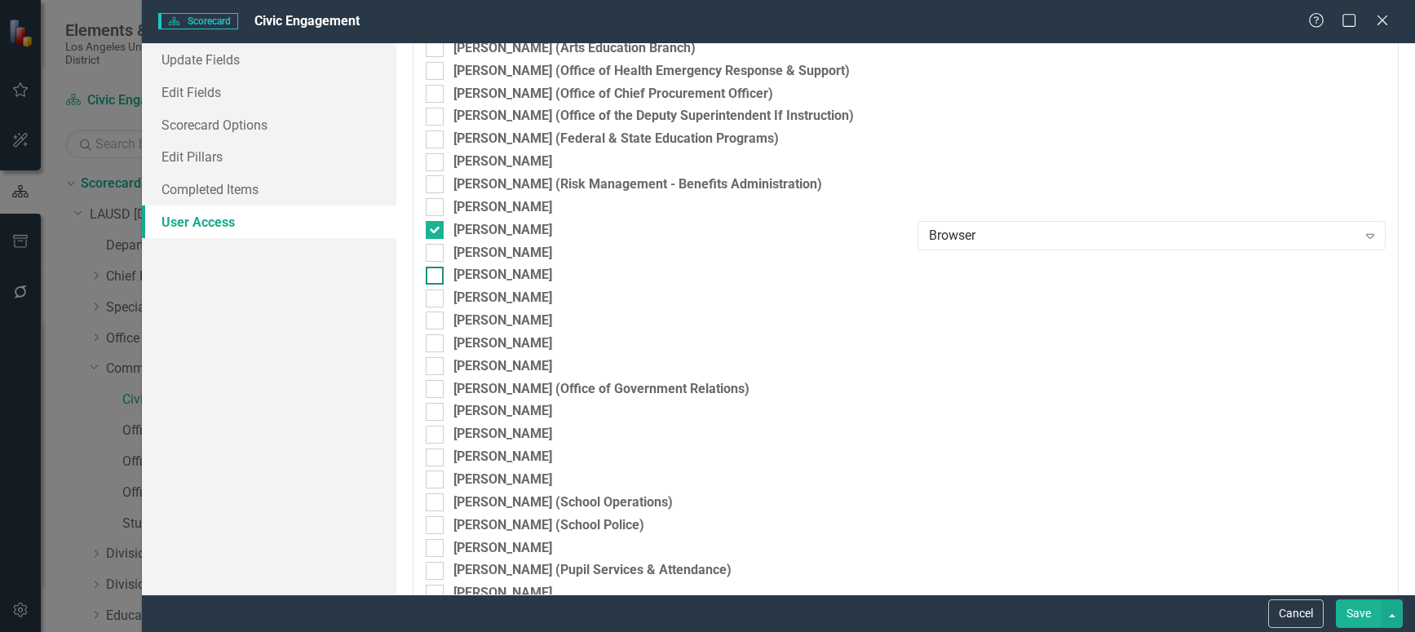
scroll to position [5219, 0]
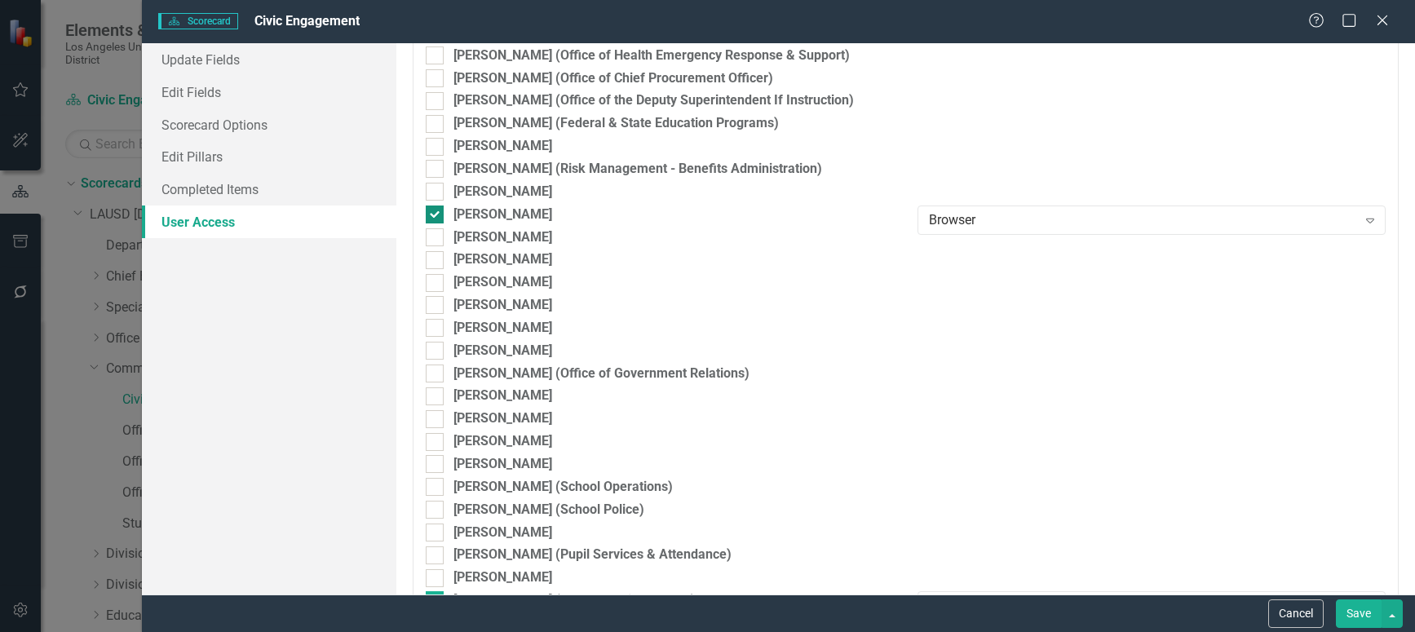
click at [440, 211] on div at bounding box center [435, 215] width 18 height 18
click at [436, 211] on input "[PERSON_NAME]" at bounding box center [431, 211] width 11 height 11
checkbox input "false"
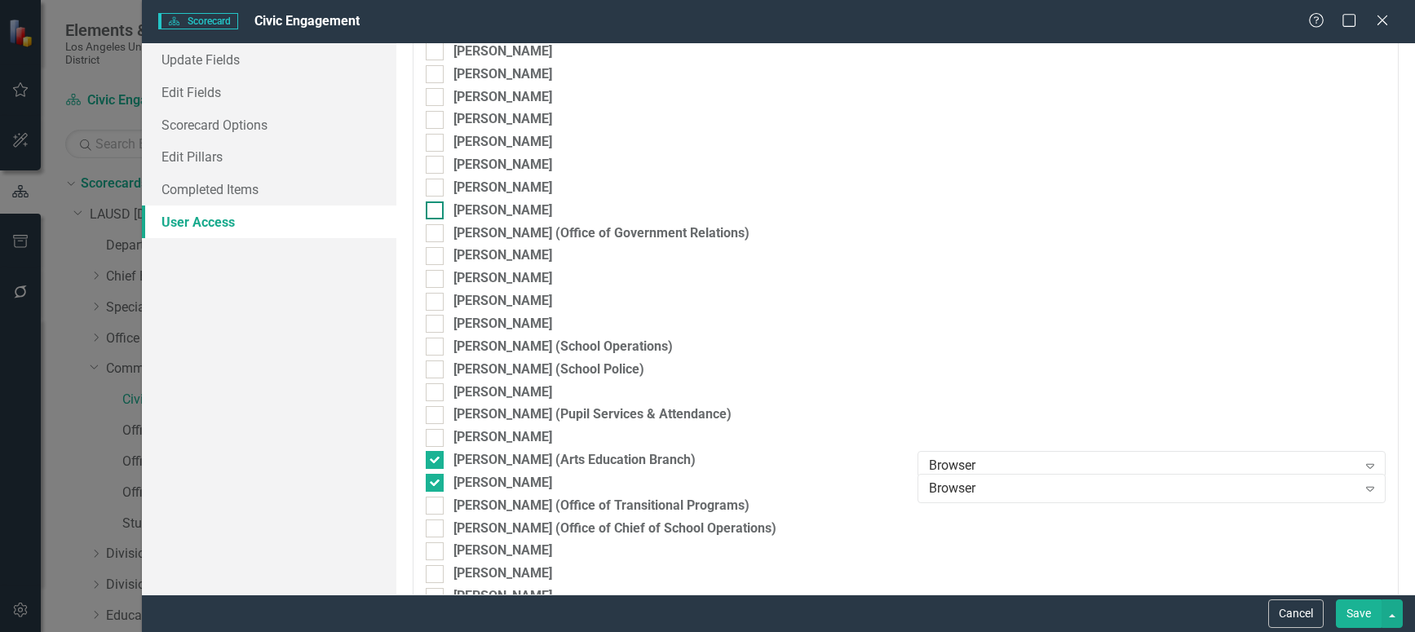
scroll to position [5442, 0]
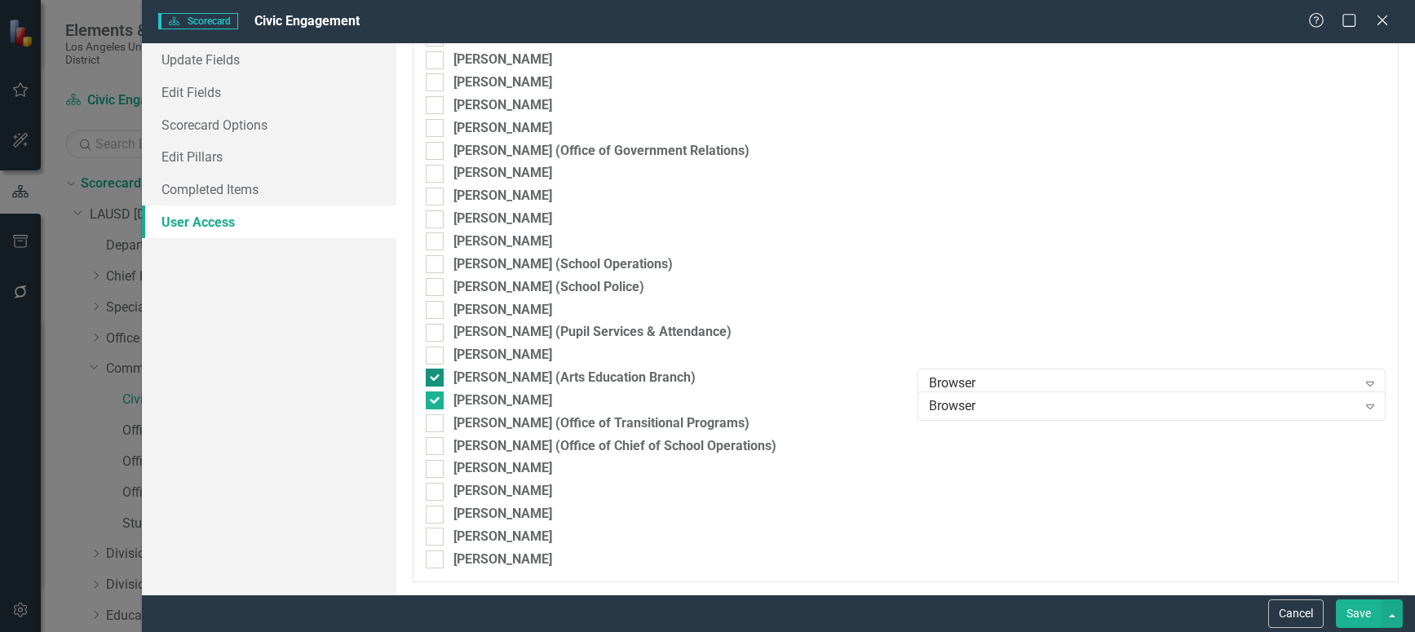
click at [440, 377] on div at bounding box center [435, 378] width 18 height 18
click at [436, 377] on input "[PERSON_NAME] (Arts Education Branch)" at bounding box center [431, 374] width 11 height 11
checkbox input "false"
click at [440, 401] on div at bounding box center [435, 400] width 18 height 18
click at [436, 401] on input "[PERSON_NAME]" at bounding box center [431, 396] width 11 height 11
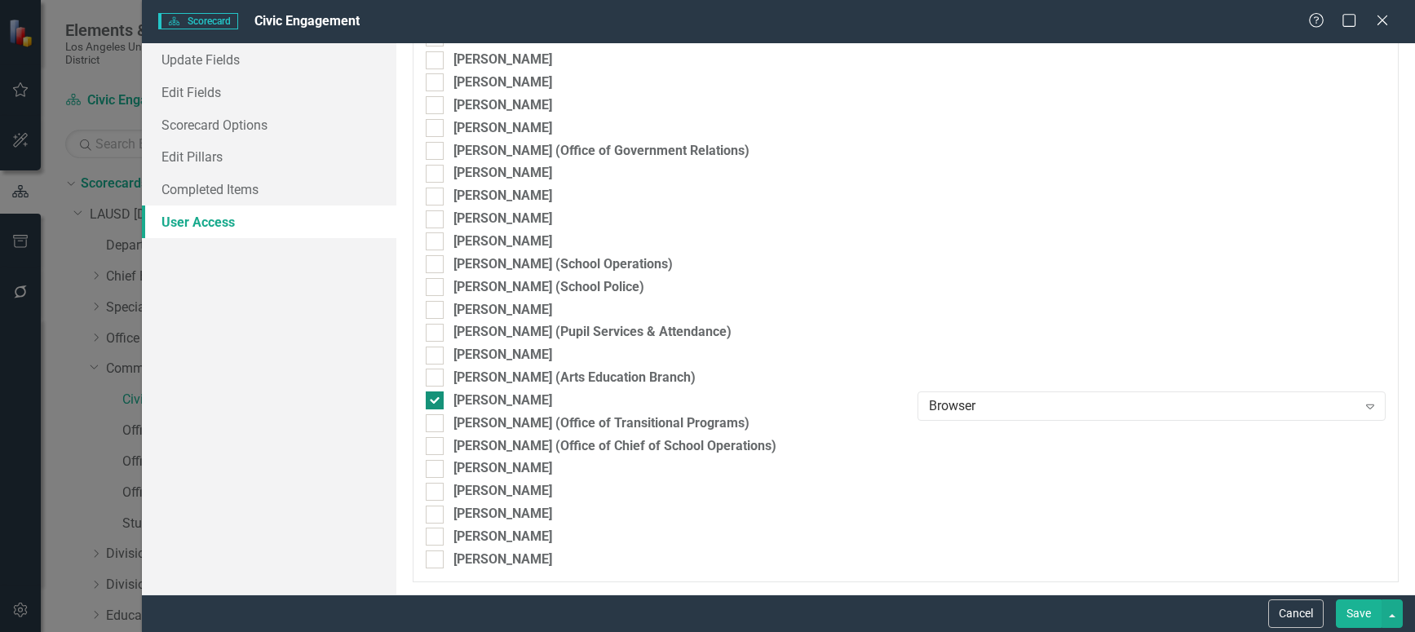
checkbox input "false"
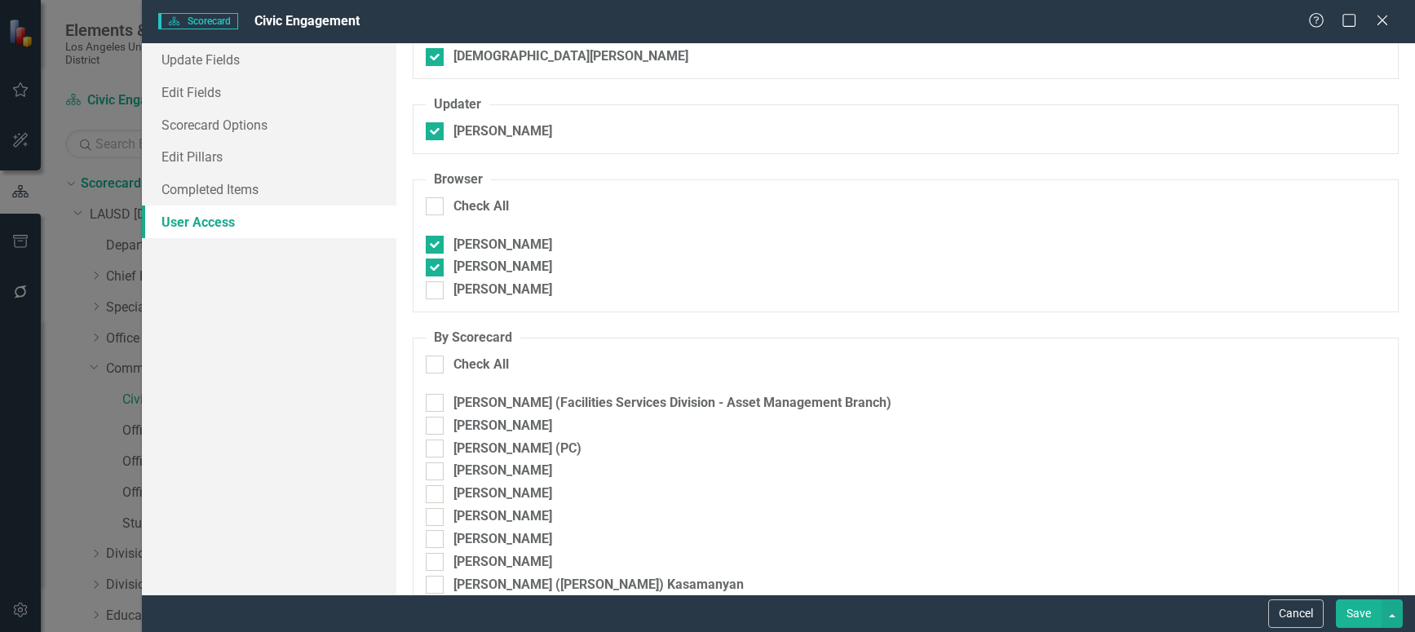
scroll to position [408, 0]
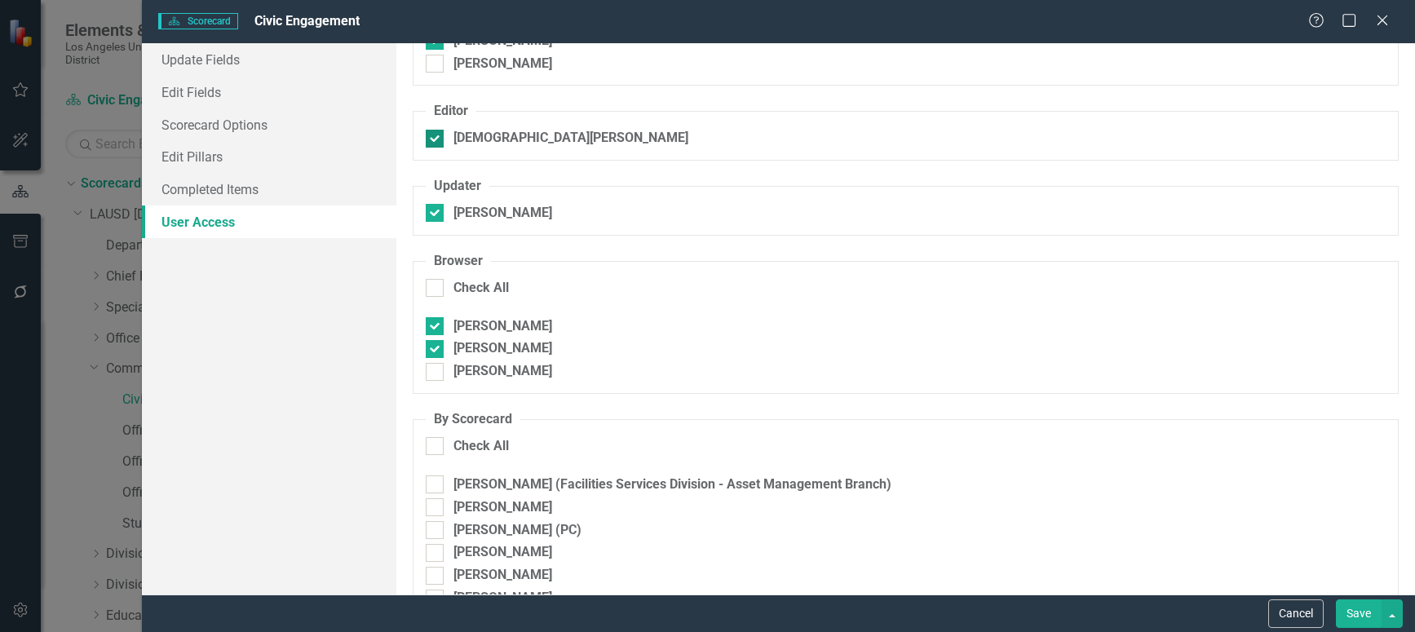
click at [436, 137] on div at bounding box center [435, 139] width 18 height 18
click at [436, 137] on input "[DEMOGRAPHIC_DATA][PERSON_NAME]" at bounding box center [431, 135] width 11 height 11
checkbox input "false"
click at [436, 214] on div at bounding box center [435, 213] width 18 height 18
click at [436, 214] on input "[PERSON_NAME]" at bounding box center [431, 209] width 11 height 11
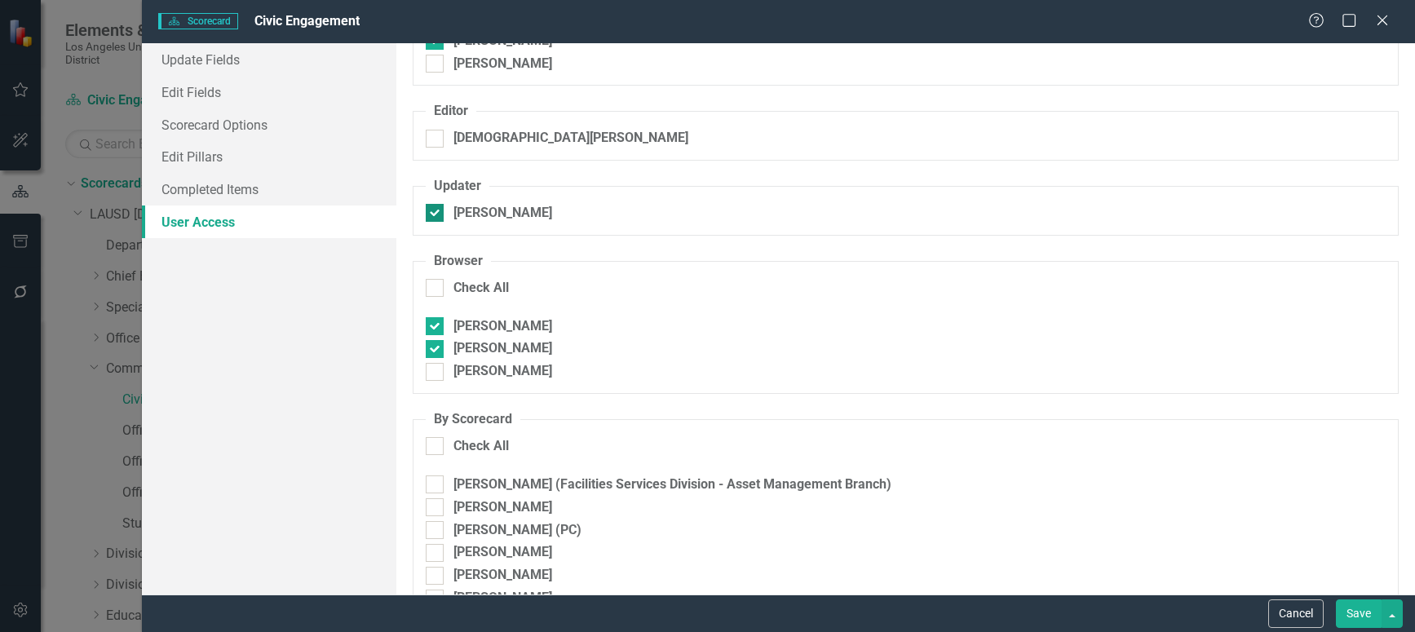
checkbox input "false"
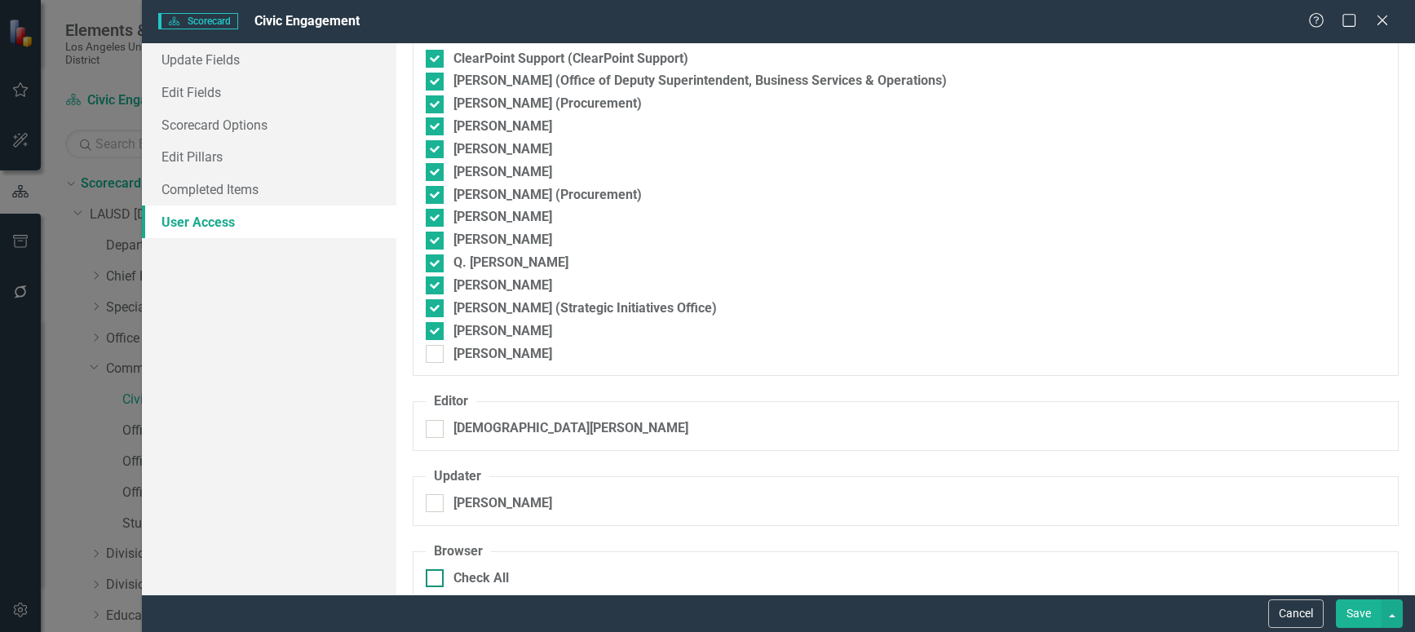
scroll to position [82, 0]
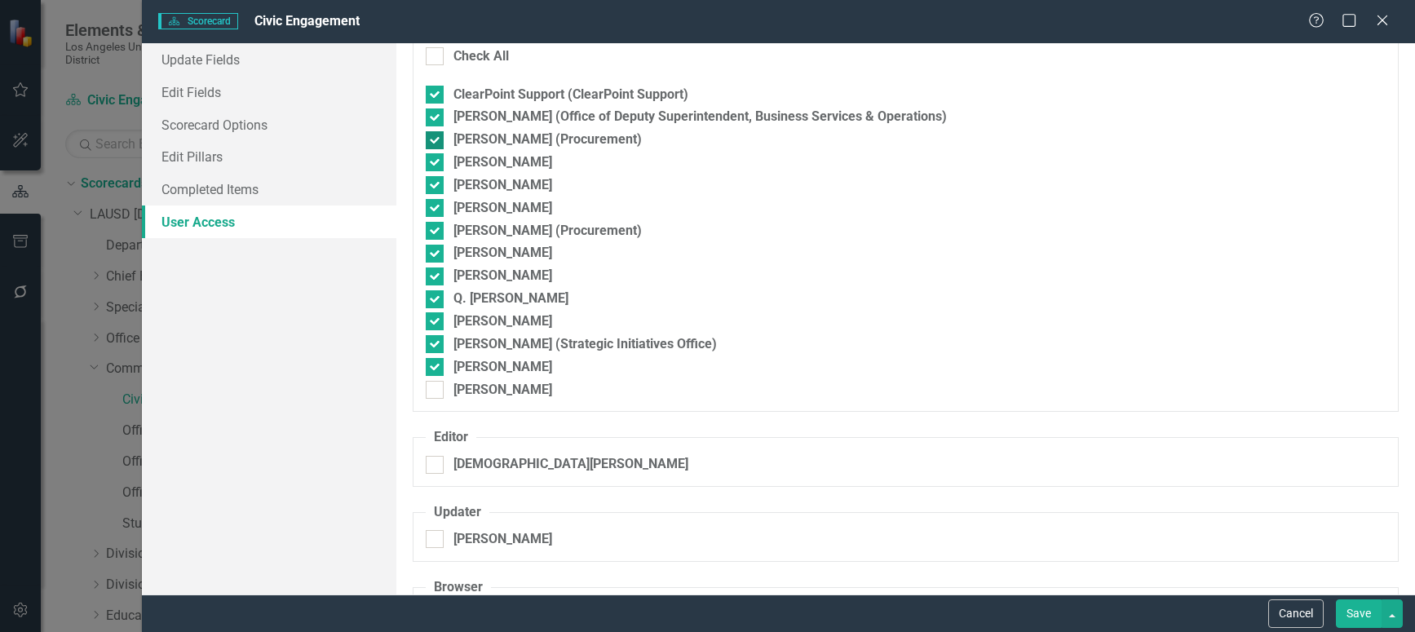
click at [438, 139] on div at bounding box center [435, 140] width 18 height 18
click at [436, 139] on input "[PERSON_NAME] (Procurement)" at bounding box center [431, 136] width 11 height 11
checkbox input "false"
click at [435, 161] on input "[PERSON_NAME]" at bounding box center [431, 158] width 11 height 11
checkbox input "false"
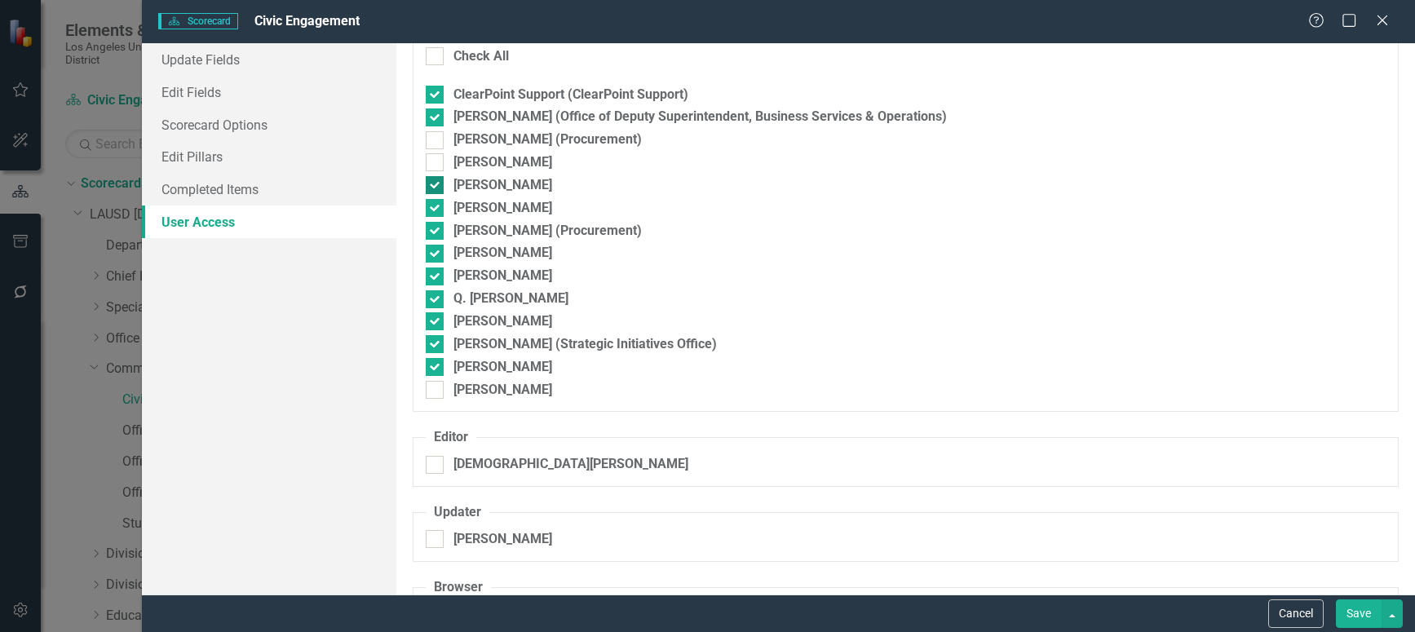
click at [431, 179] on input "[PERSON_NAME]" at bounding box center [431, 181] width 11 height 11
checkbox input "false"
click at [431, 201] on input "[PERSON_NAME]" at bounding box center [431, 204] width 11 height 11
checkbox input "false"
click at [429, 226] on input "[PERSON_NAME] (Procurement)" at bounding box center [431, 227] width 11 height 11
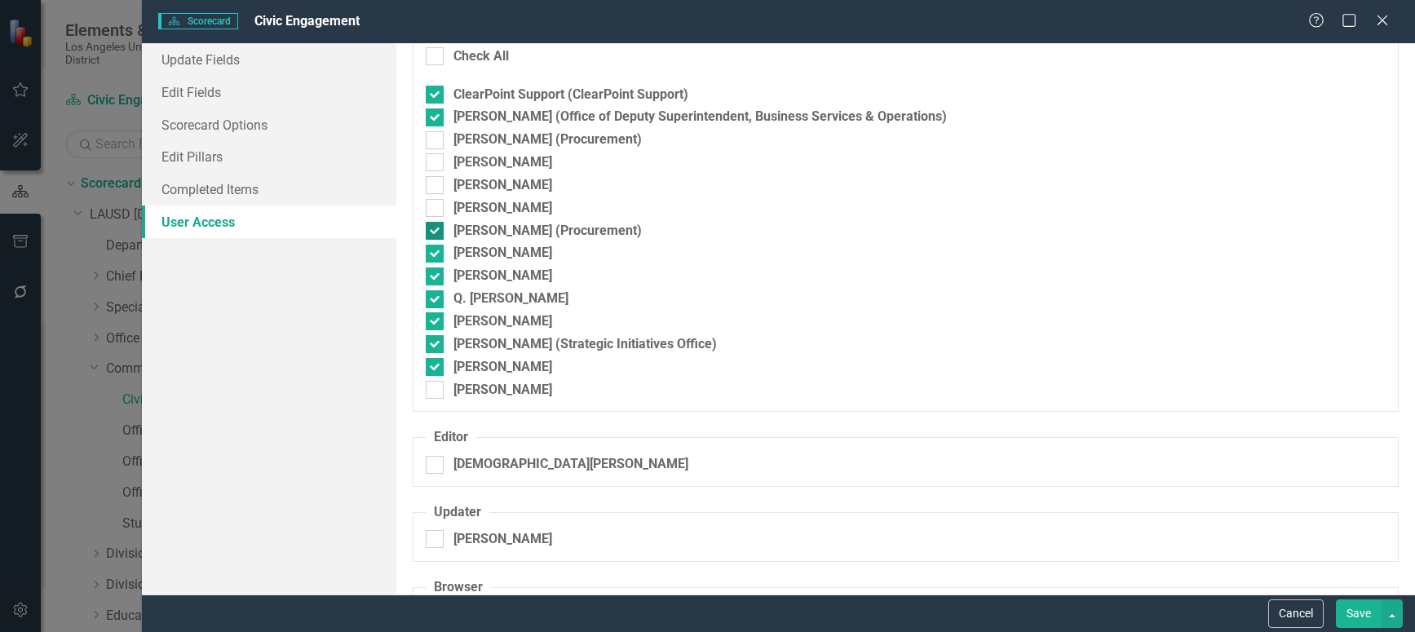
checkbox input "false"
click at [436, 277] on input "[PERSON_NAME]" at bounding box center [431, 272] width 11 height 11
checkbox input "false"
click at [429, 297] on input "Q. [PERSON_NAME]" at bounding box center [431, 295] width 11 height 11
checkbox input "false"
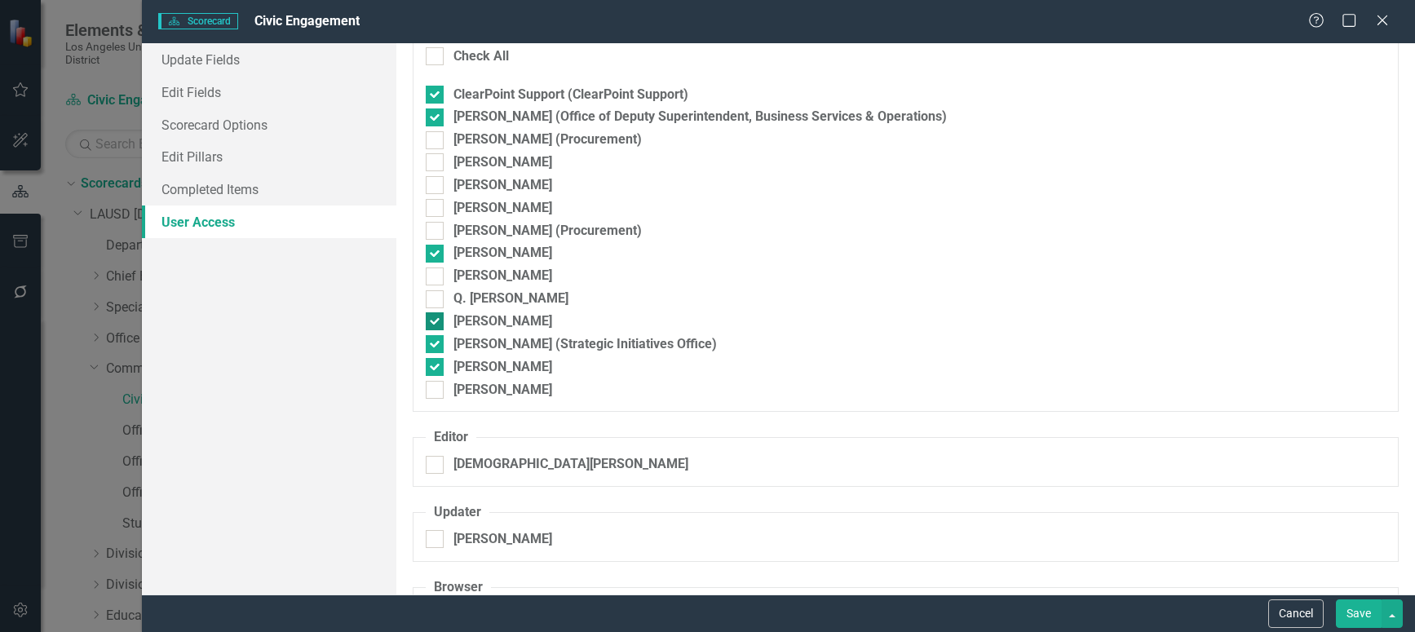
click at [429, 321] on input "[PERSON_NAME]" at bounding box center [431, 317] width 11 height 11
checkbox input "false"
click at [432, 369] on input "[PERSON_NAME]" at bounding box center [431, 363] width 11 height 11
checkbox input "false"
click at [430, 114] on input "[PERSON_NAME] (Office of Deputy Superintendent, Business Services & Operations)" at bounding box center [431, 113] width 11 height 11
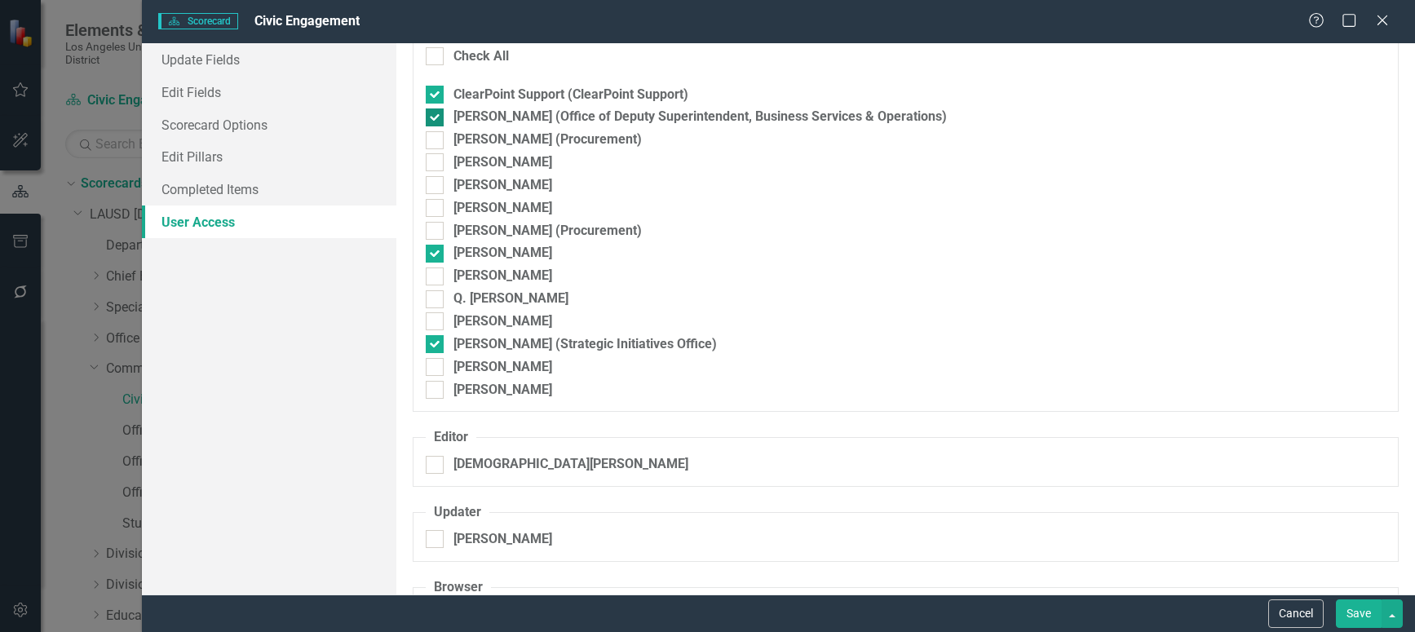
checkbox input "false"
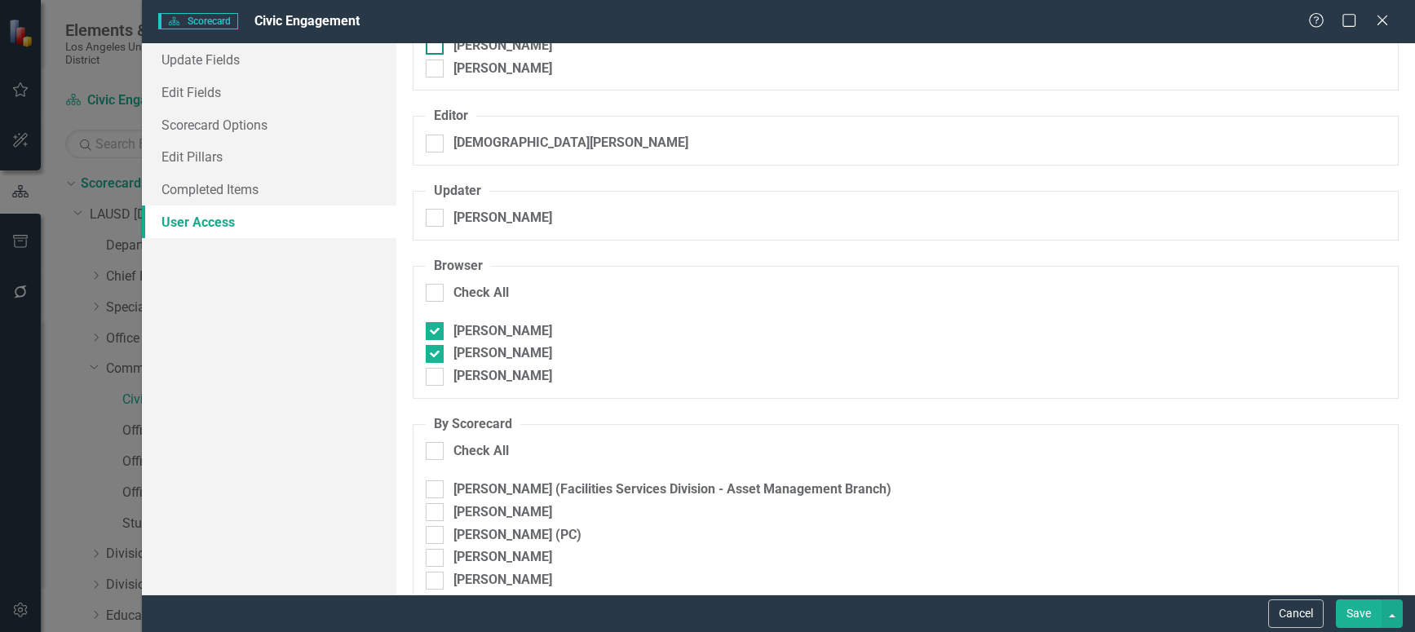
scroll to position [408, 0]
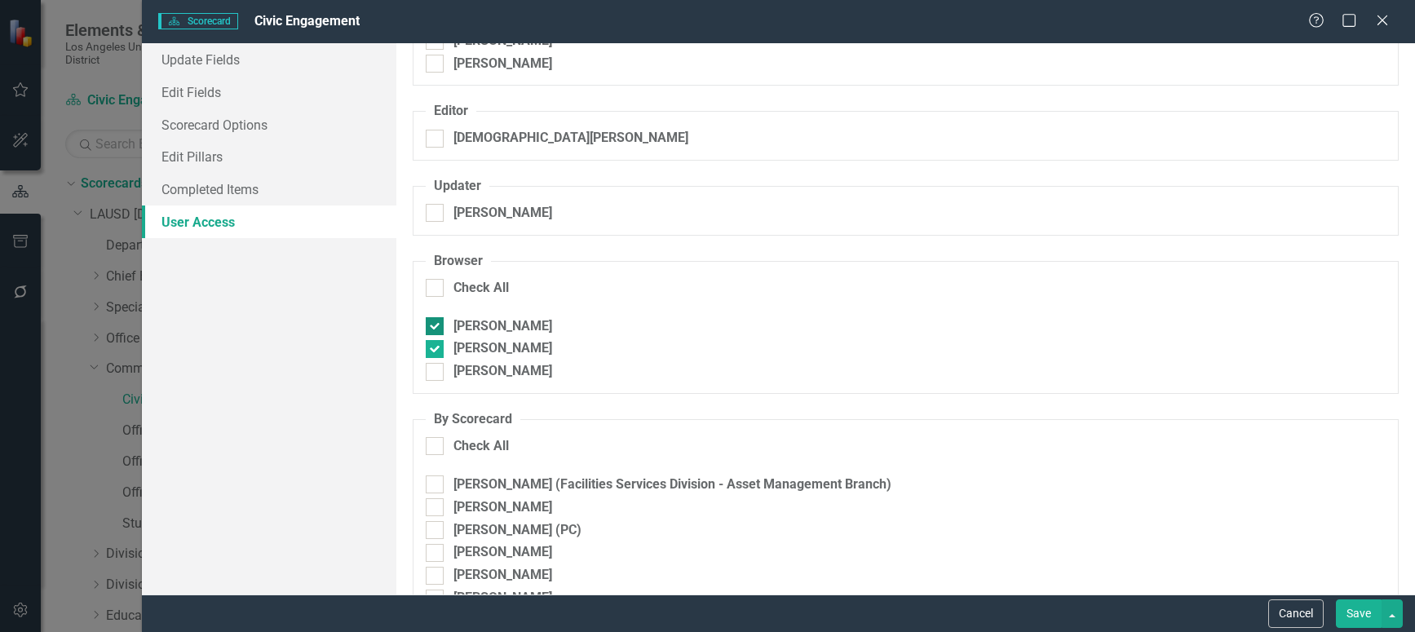
click at [432, 325] on input "[PERSON_NAME]" at bounding box center [431, 322] width 11 height 11
checkbox input "false"
click at [434, 349] on input "[PERSON_NAME]" at bounding box center [431, 345] width 11 height 11
checkbox input "false"
click at [1368, 574] on button "Save" at bounding box center [1359, 613] width 46 height 29
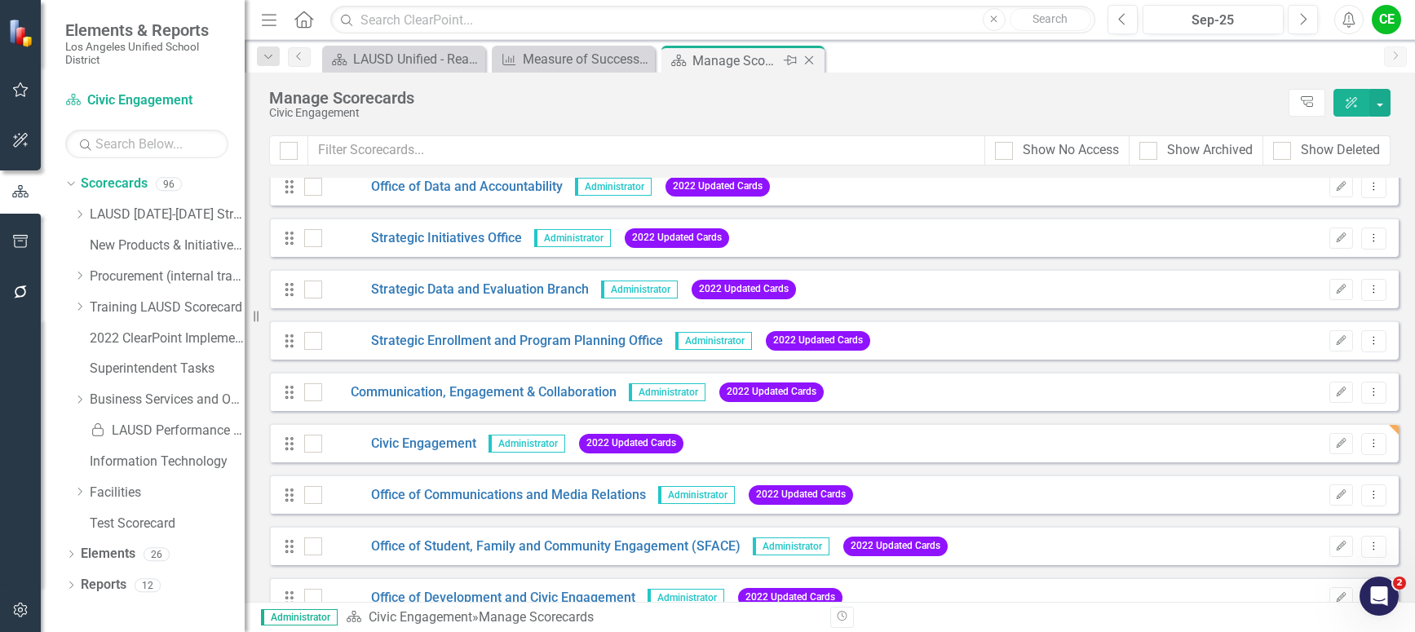
click at [810, 58] on icon "Close" at bounding box center [809, 60] width 16 height 13
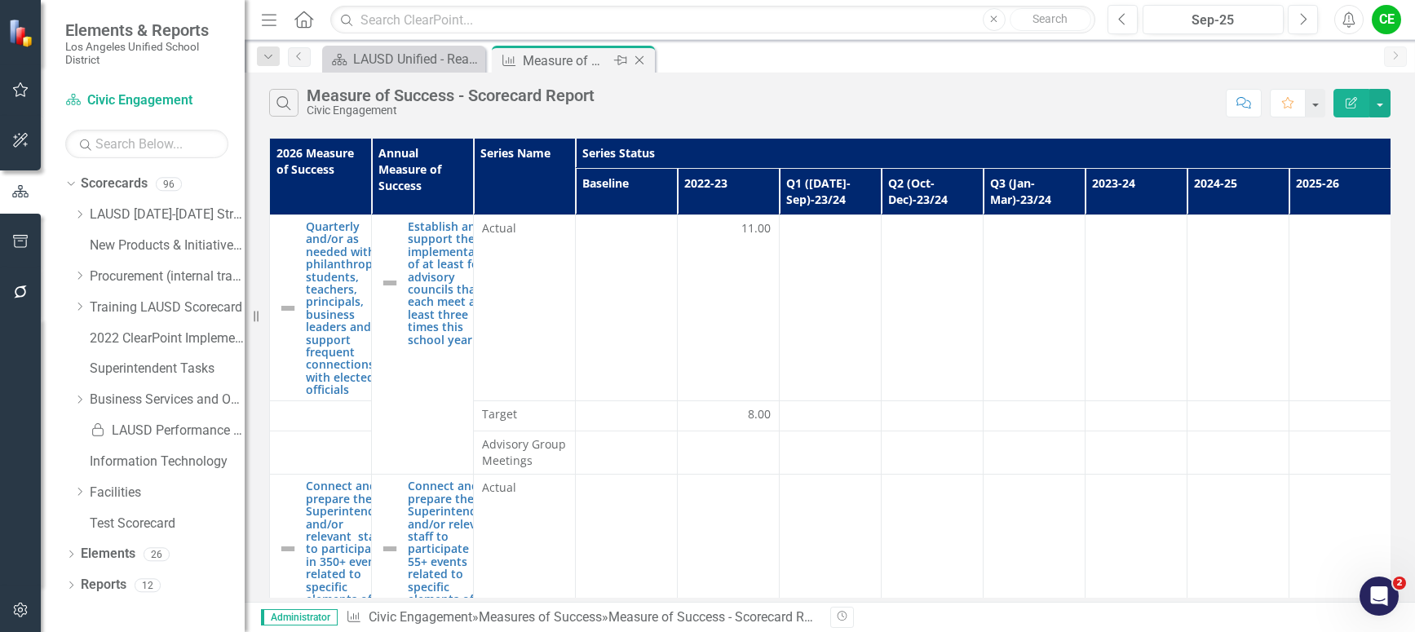
click at [643, 55] on icon "Close" at bounding box center [639, 60] width 16 height 13
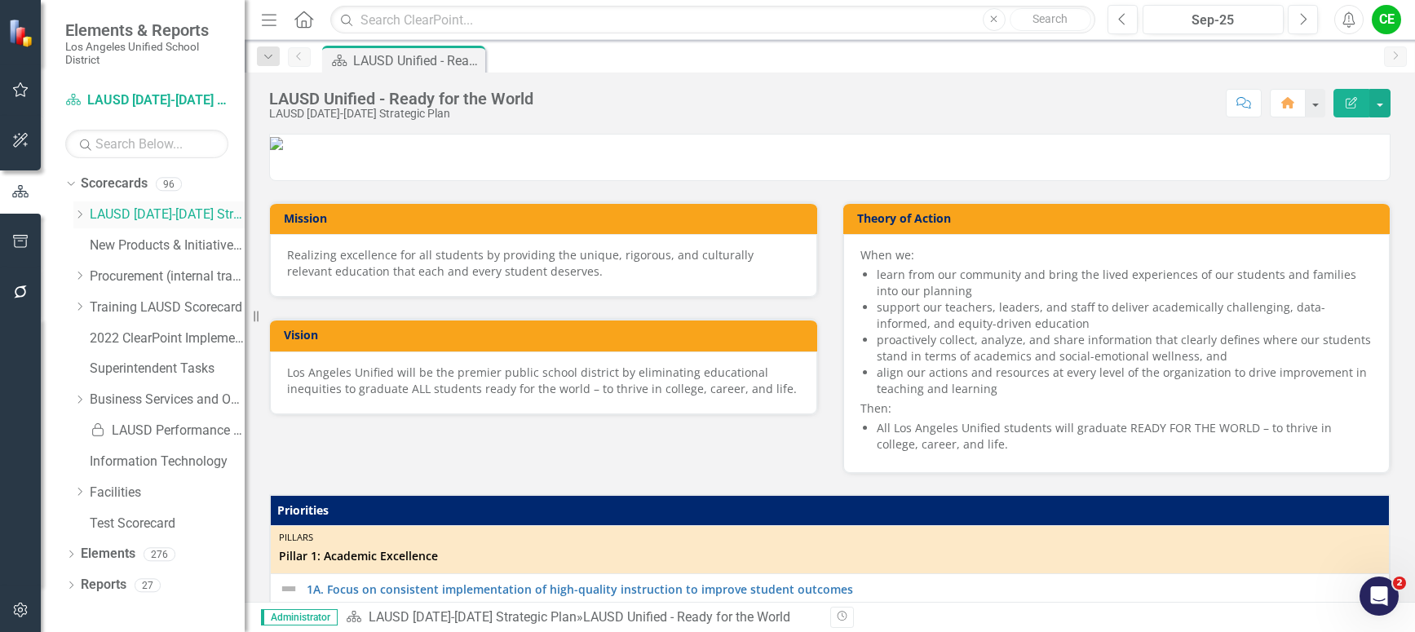
click at [79, 219] on div "Dropdown" at bounding box center [79, 215] width 12 height 14
click at [93, 369] on icon "Dropdown" at bounding box center [96, 369] width 12 height 10
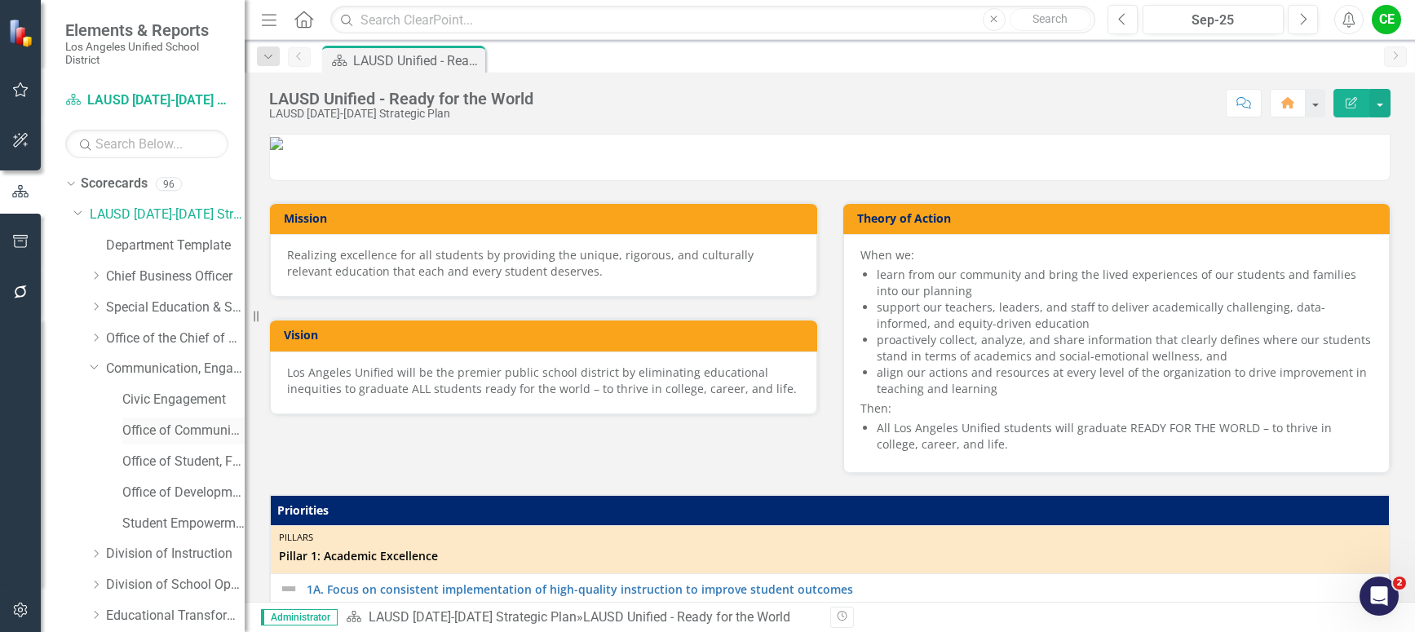
click at [162, 426] on link "Office of Communications and Media Relations" at bounding box center [183, 431] width 122 height 19
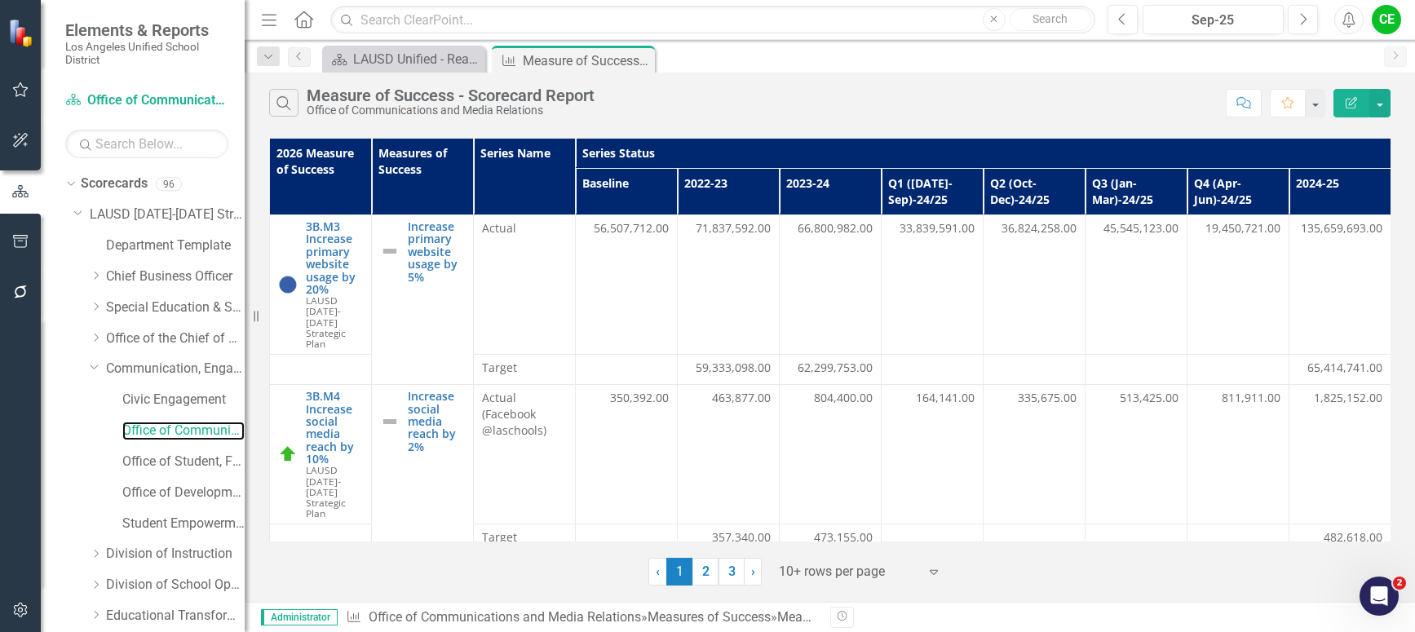
scroll to position [0, 1134]
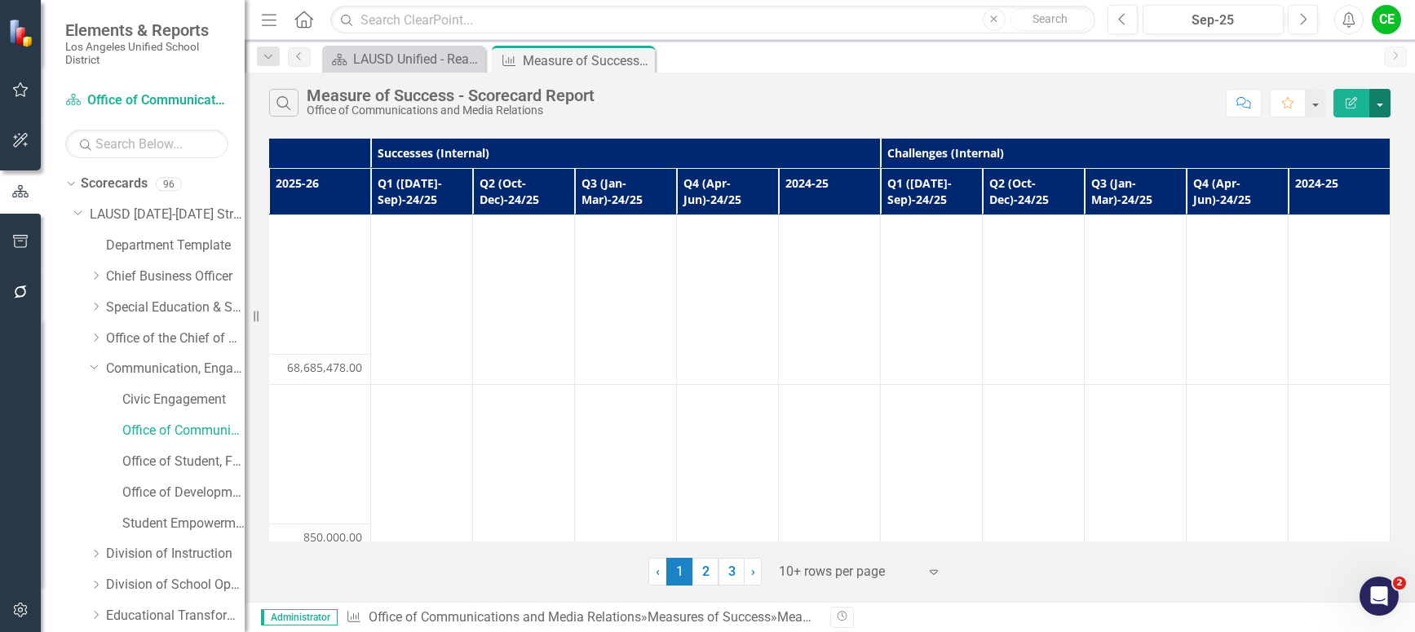
click at [1386, 103] on button "button" at bounding box center [1379, 103] width 21 height 29
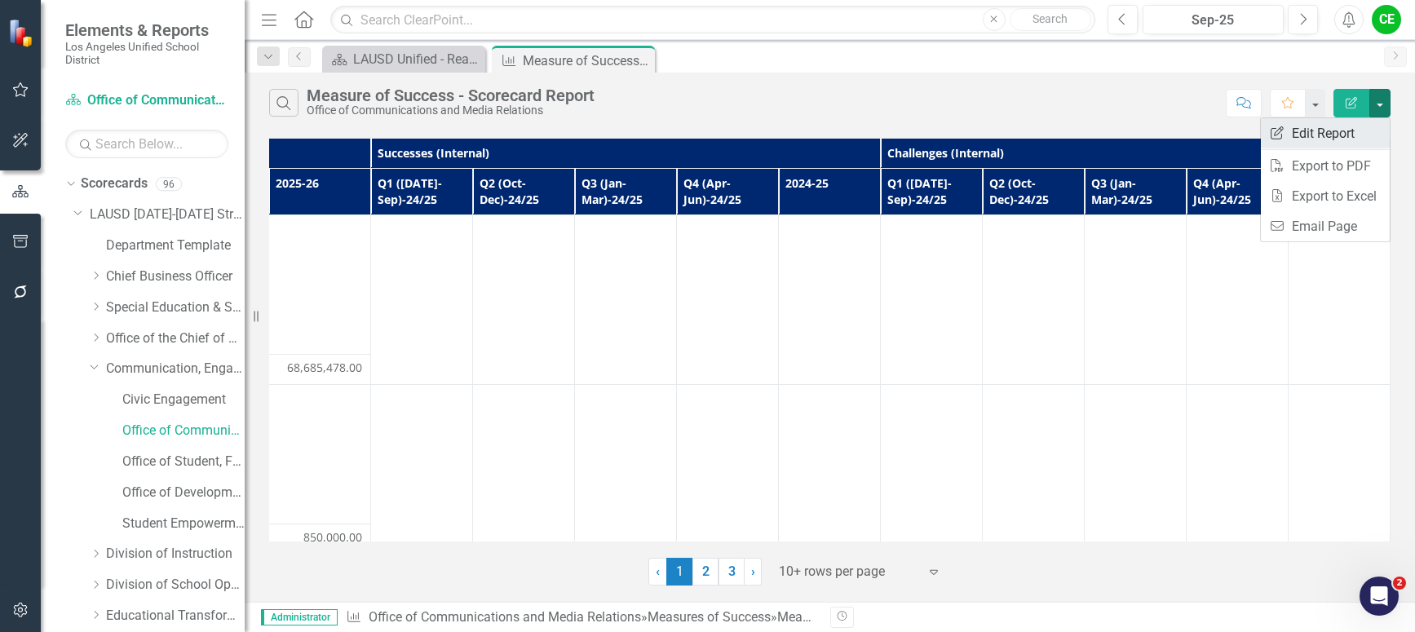
click at [1356, 122] on link "Edit Report Edit Report" at bounding box center [1325, 133] width 129 height 30
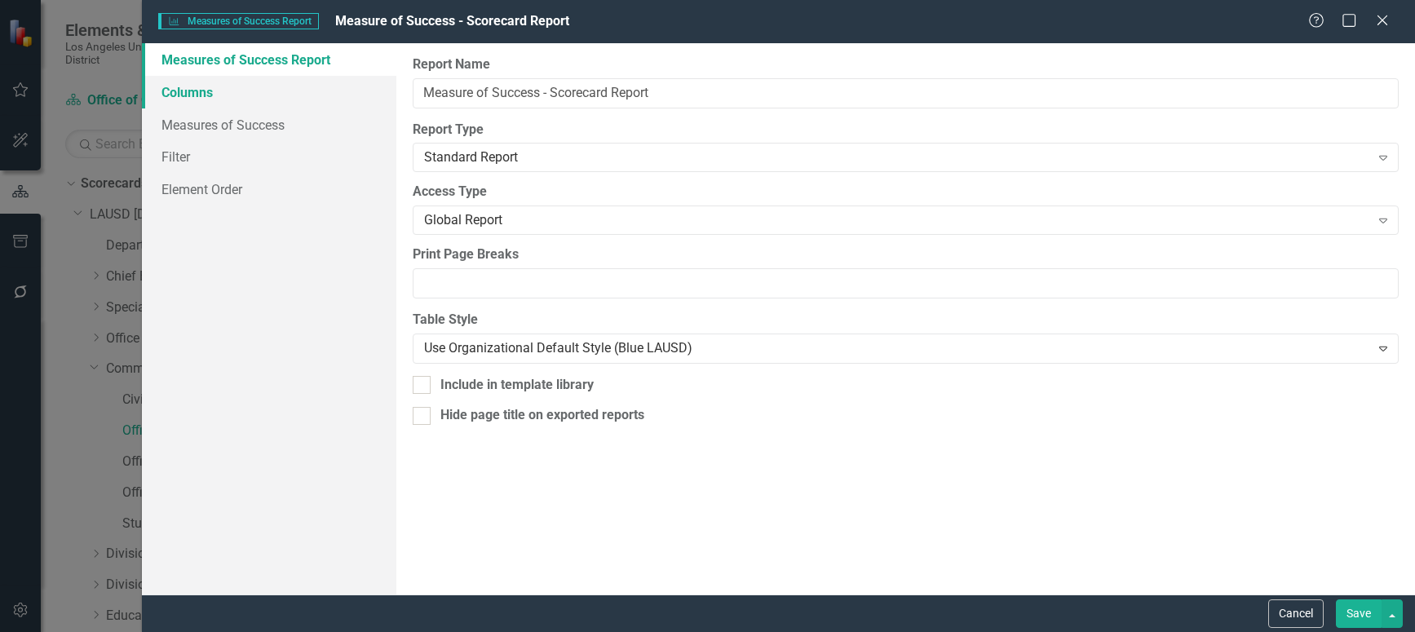
click at [200, 93] on link "Columns" at bounding box center [269, 92] width 254 height 33
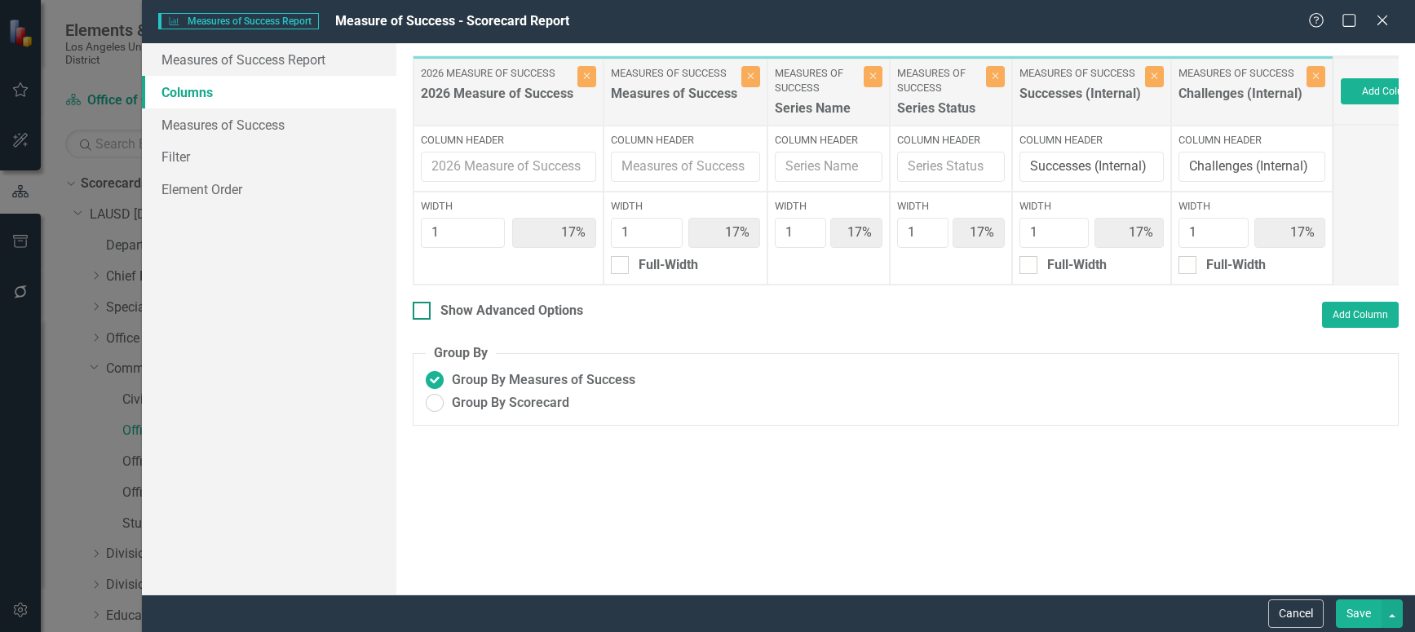
click at [419, 312] on input "Show Advanced Options" at bounding box center [418, 307] width 11 height 11
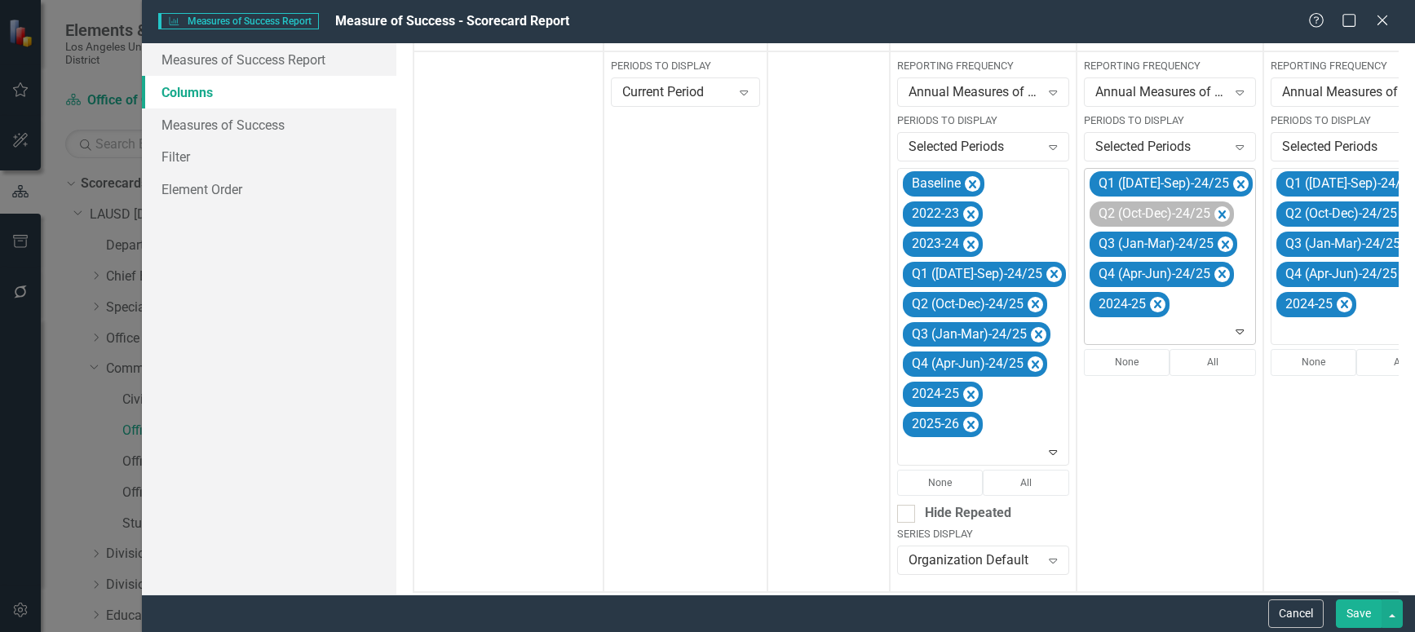
scroll to position [408, 0]
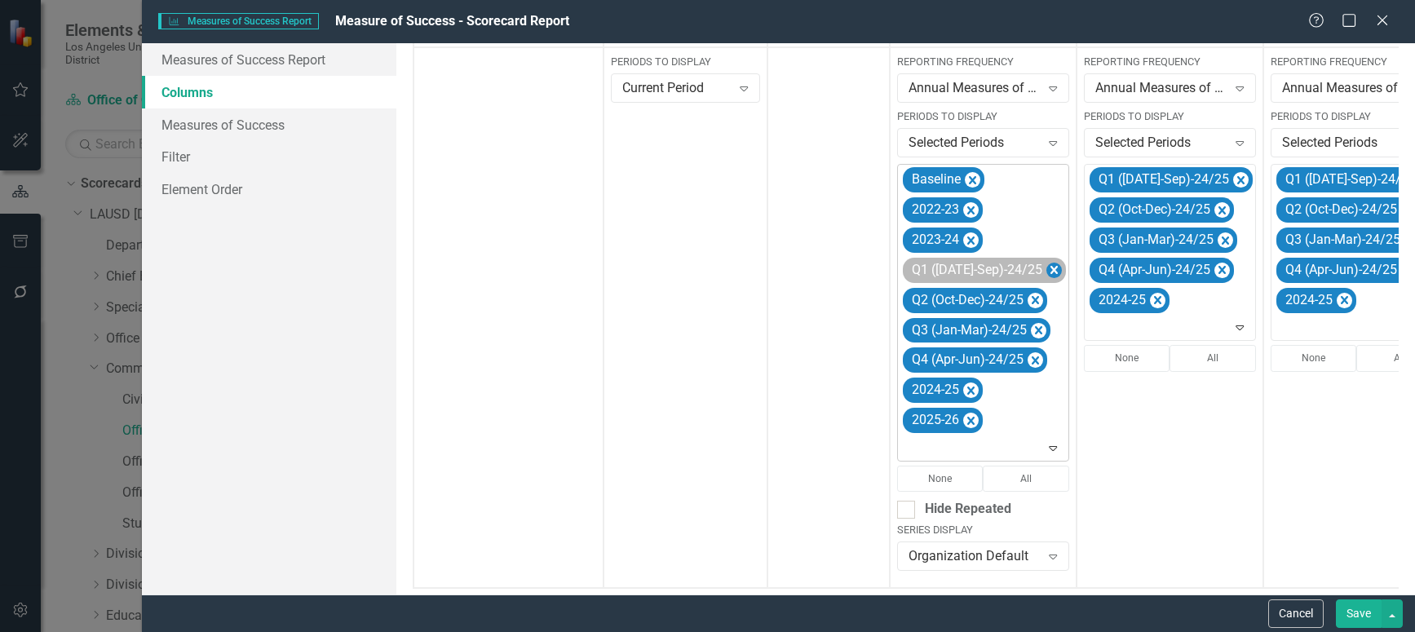
click at [1046, 268] on icon "Remove Q1 (Jul-Sep)-24/25" at bounding box center [1053, 270] width 15 height 20
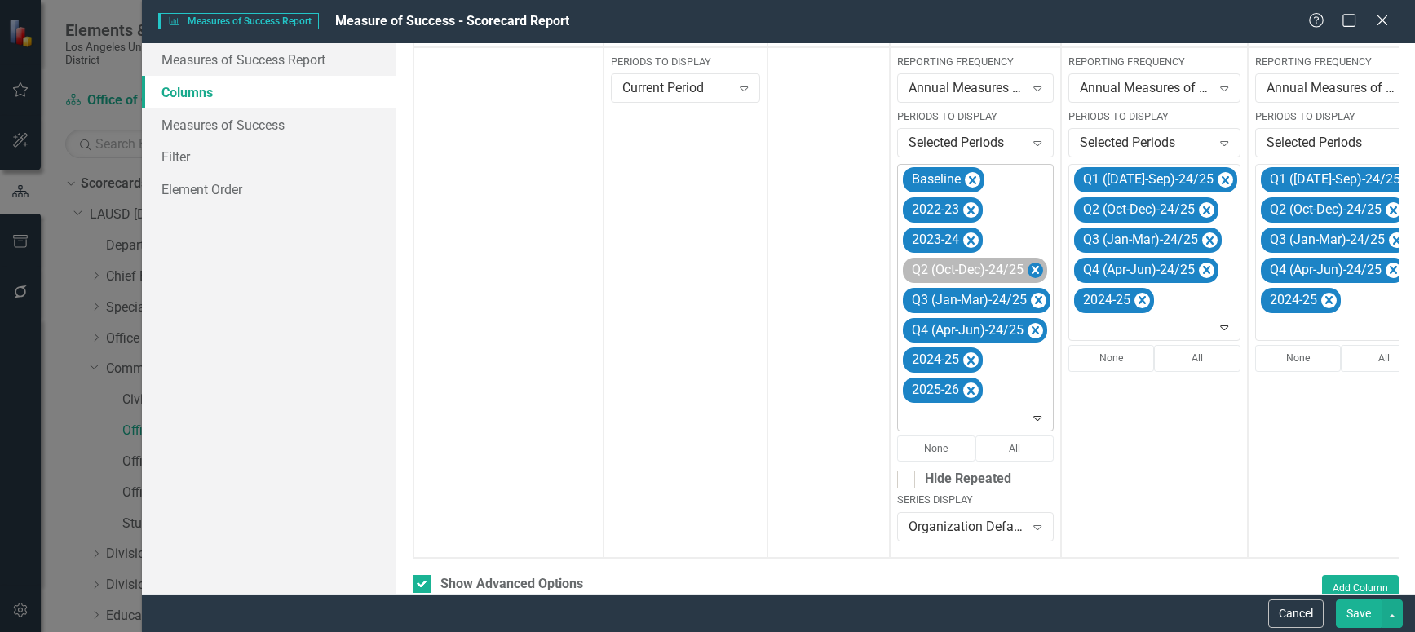
click at [1037, 269] on icon "Remove Q2 (Oct-Dec)-24/25" at bounding box center [1035, 270] width 7 height 8
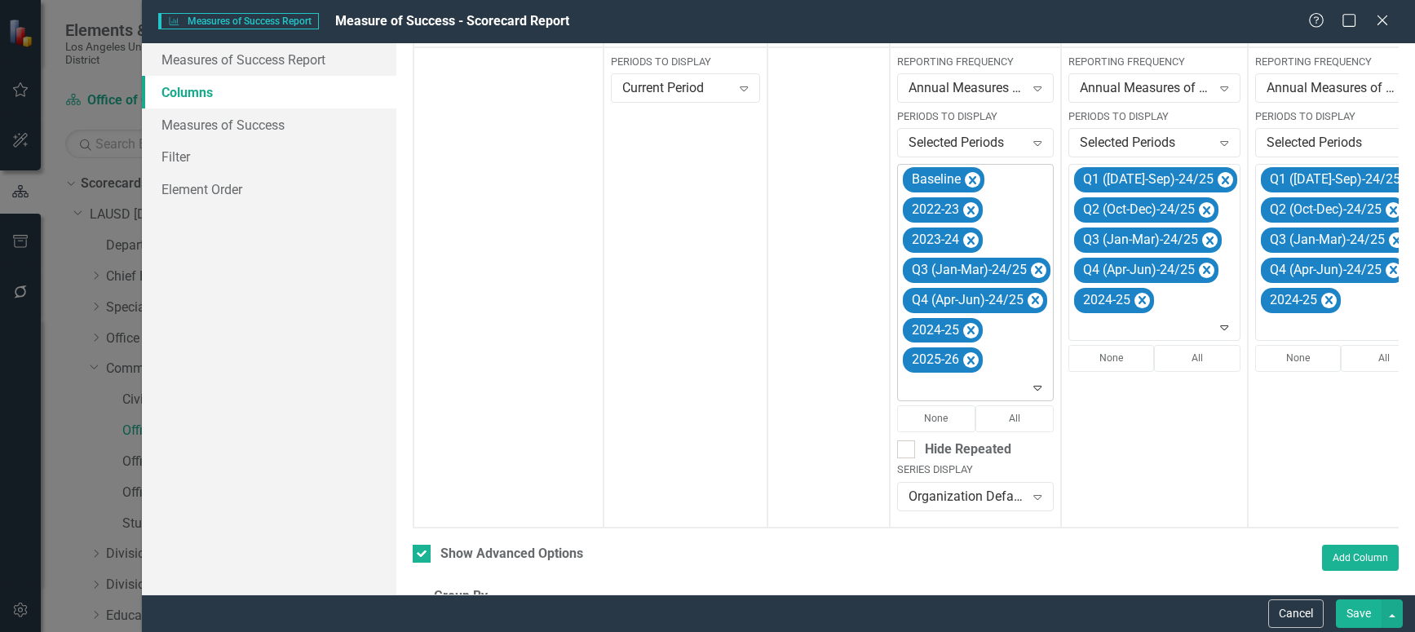
click at [1037, 269] on icon "Remove Q3 (Jan-Mar)-24/25" at bounding box center [1038, 270] width 7 height 8
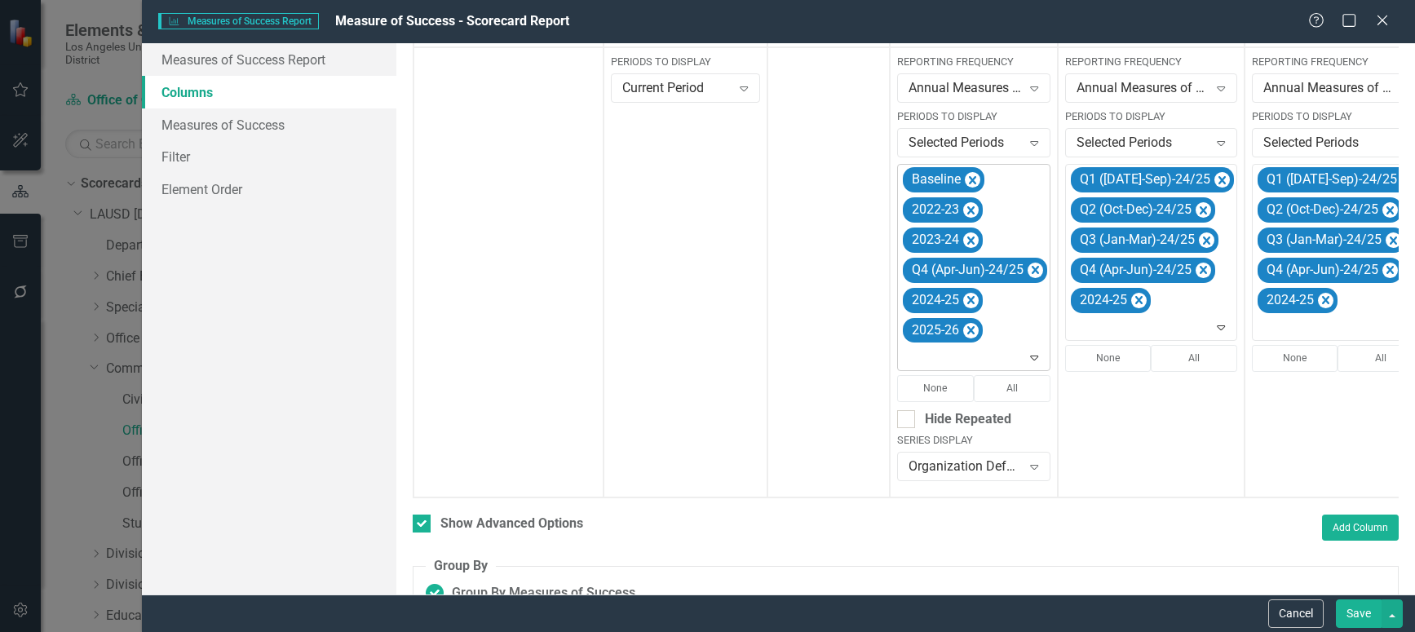
click at [1037, 269] on icon "Remove Q4 (Apr-Jun)-24/25" at bounding box center [1035, 270] width 7 height 8
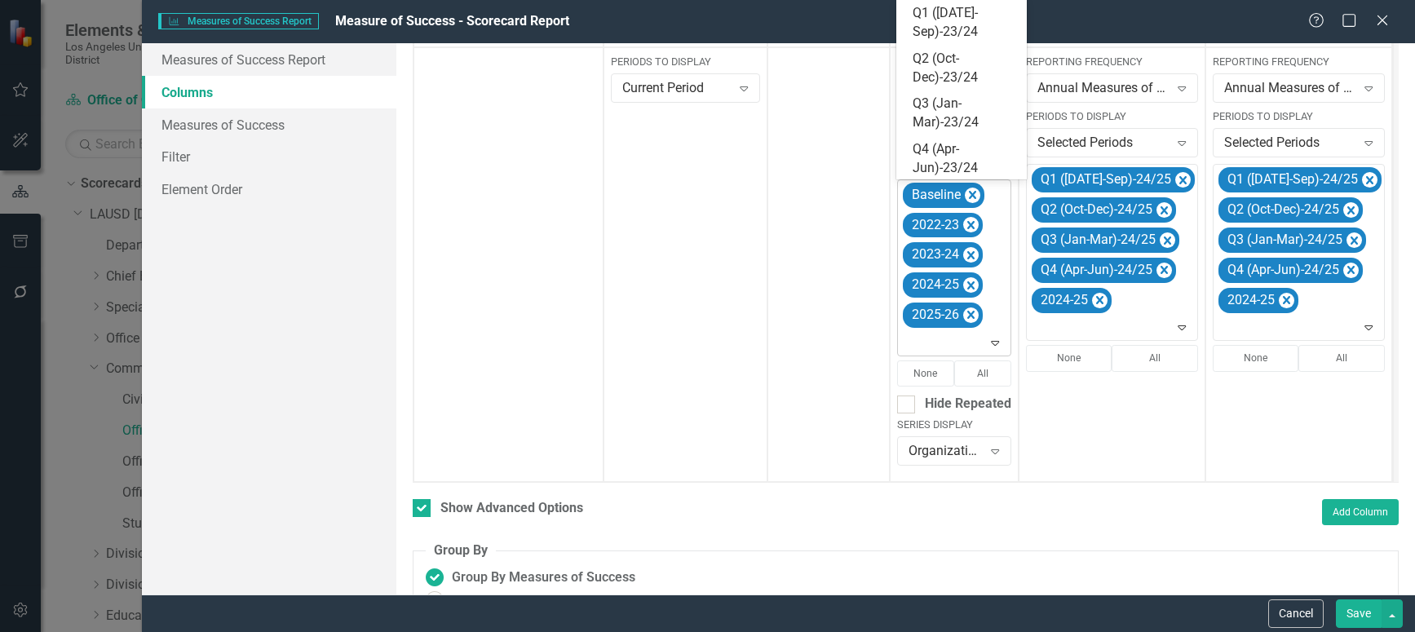
click at [997, 336] on icon "Expand" at bounding box center [995, 342] width 16 height 13
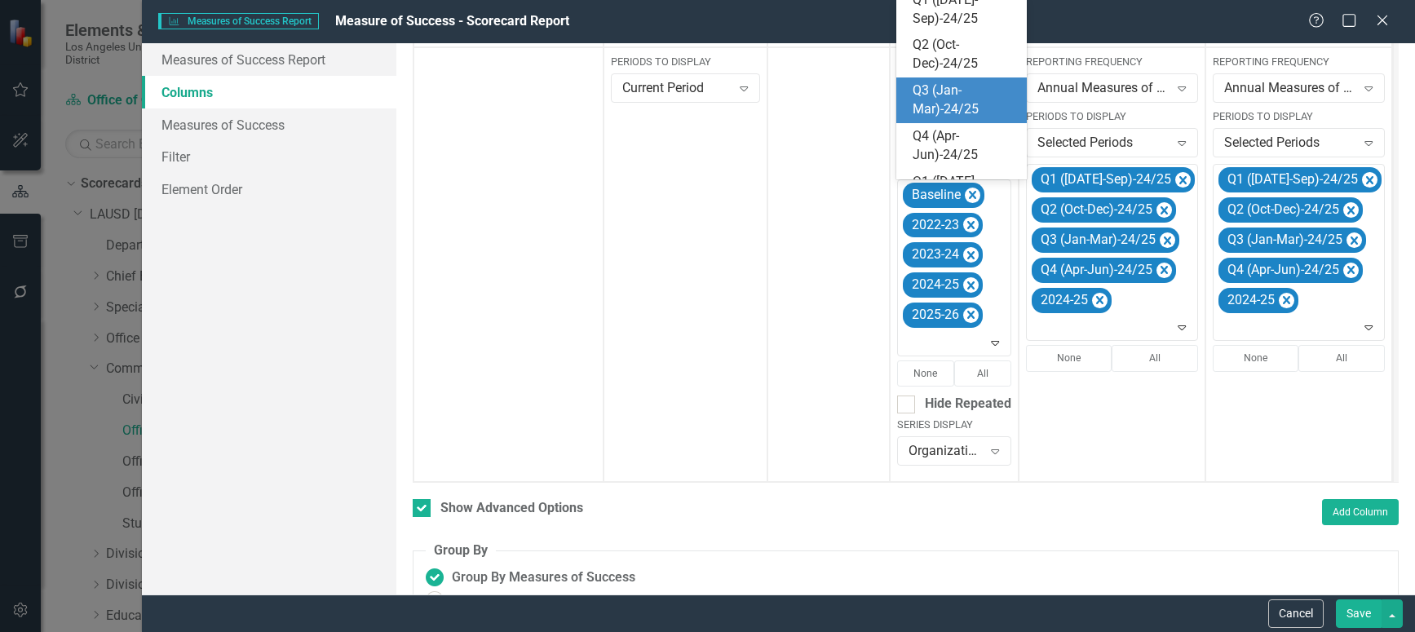
scroll to position [245, 0]
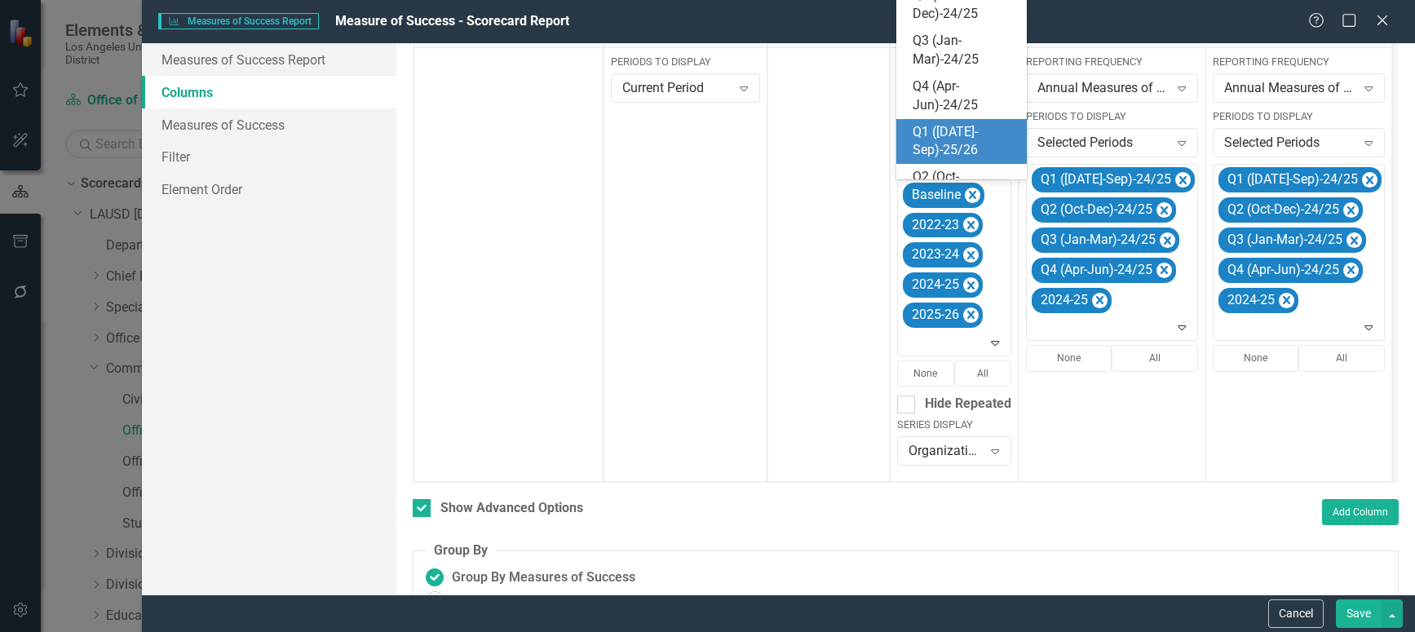
click at [958, 144] on div "Q1 ([DATE]-Sep)-25/26" at bounding box center [965, 142] width 104 height 38
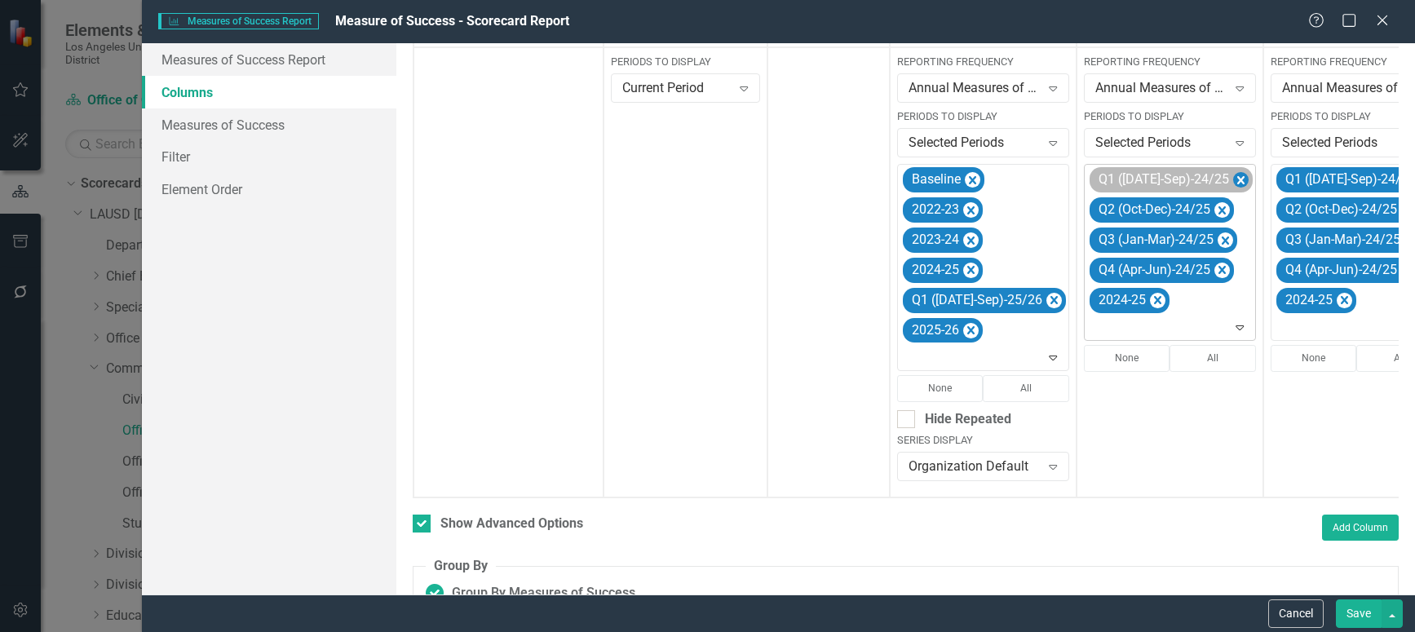
click at [1233, 173] on icon "Remove Q1 (Jul-Sep)-24/25" at bounding box center [1240, 180] width 15 height 20
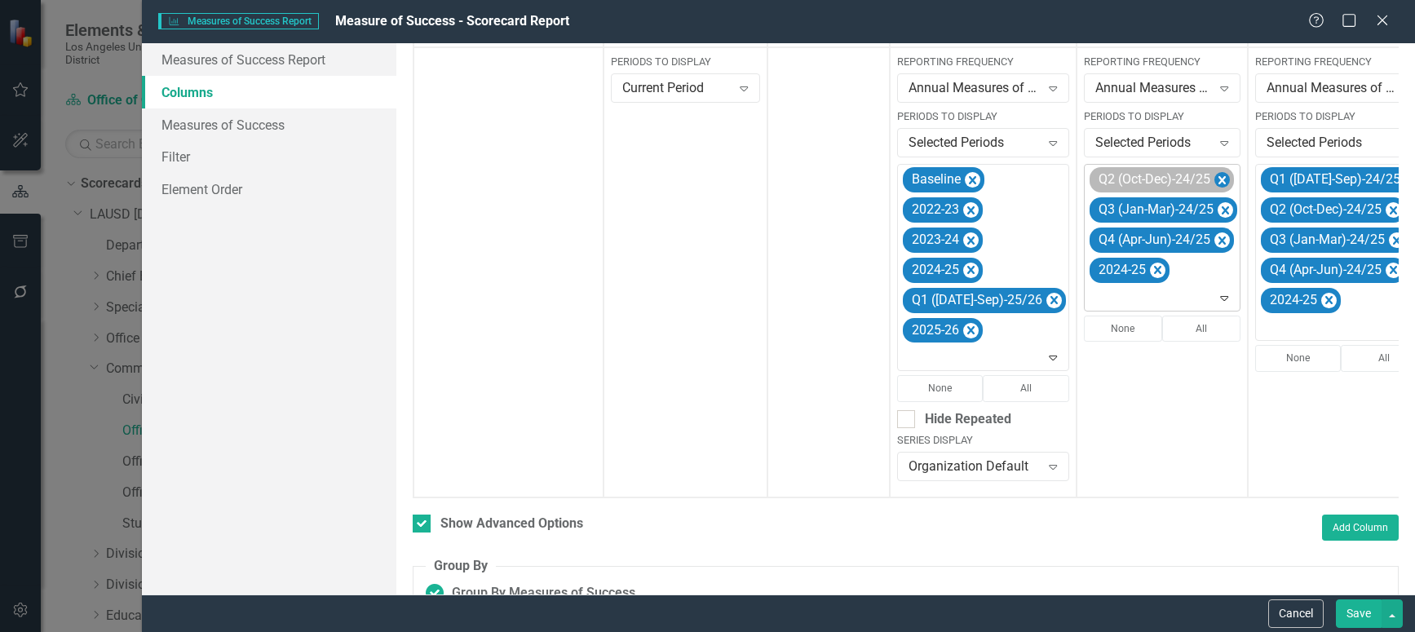
click at [1214, 175] on icon "Remove Q2 (Oct-Dec)-24/25" at bounding box center [1221, 180] width 15 height 20
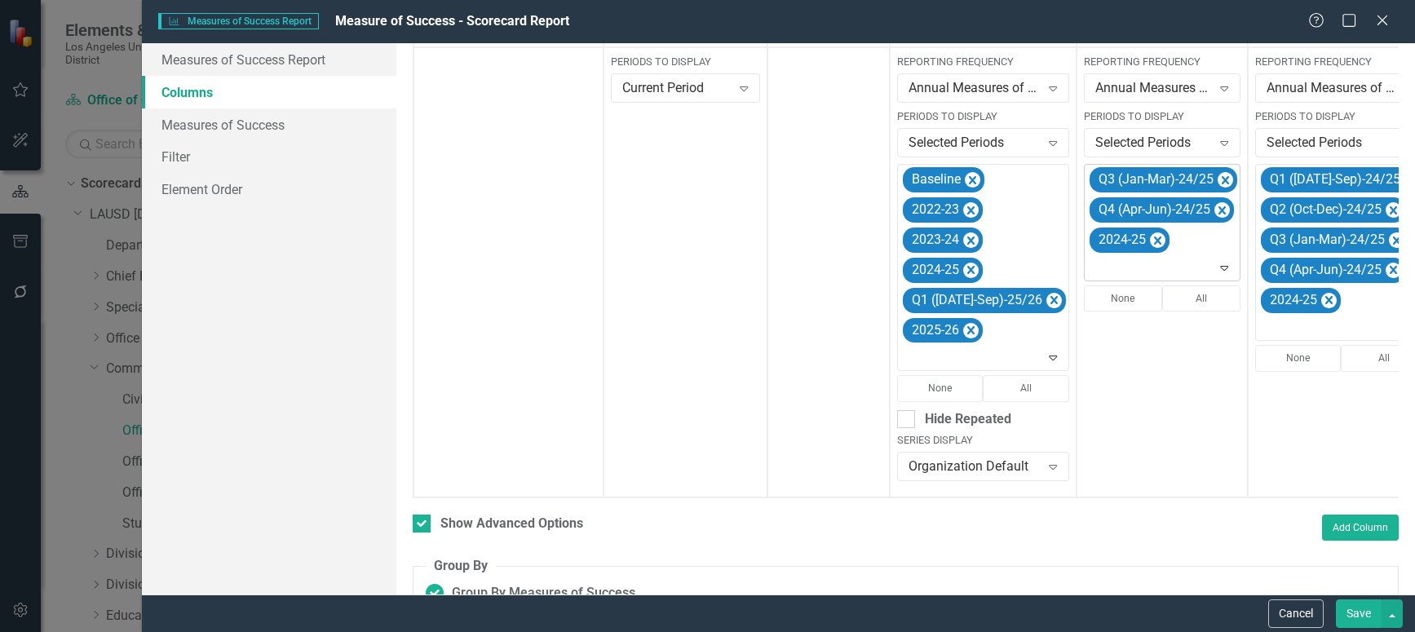
click at [1218, 175] on icon "Remove Q3 (Jan-Mar)-24/25" at bounding box center [1225, 180] width 15 height 20
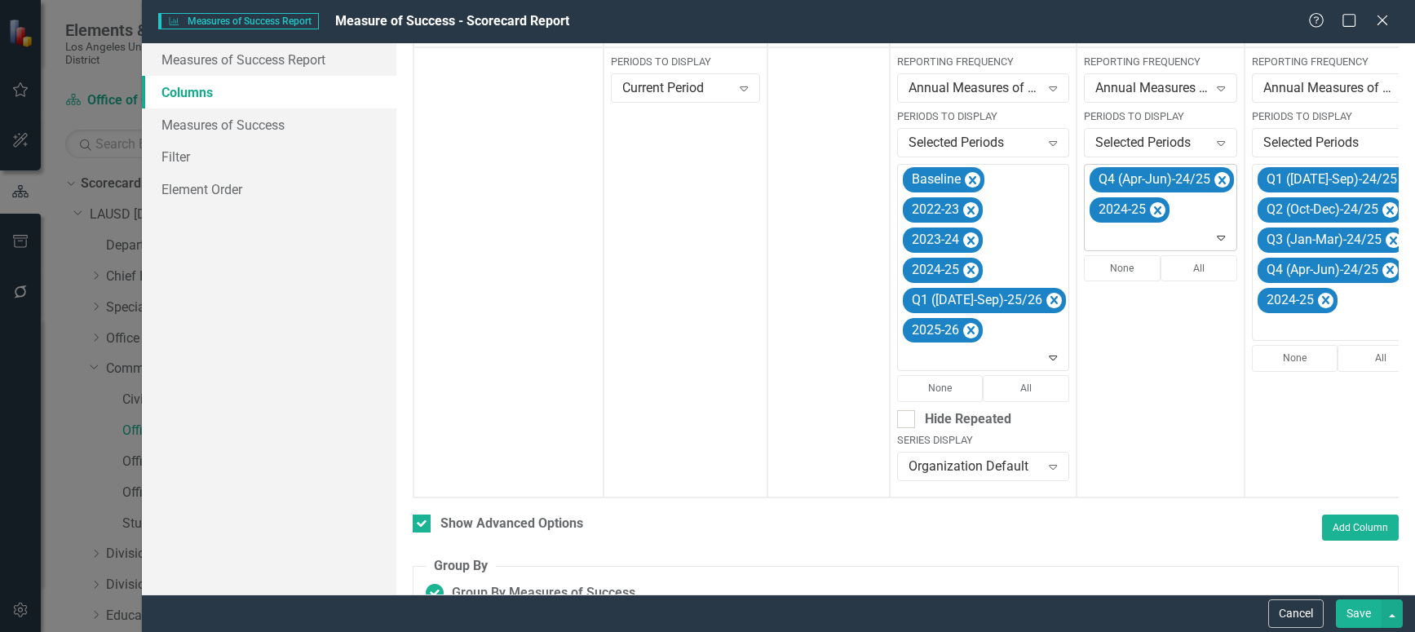
click at [1214, 175] on icon "Remove Q4 (Apr-Jun)-24/25" at bounding box center [1221, 180] width 15 height 20
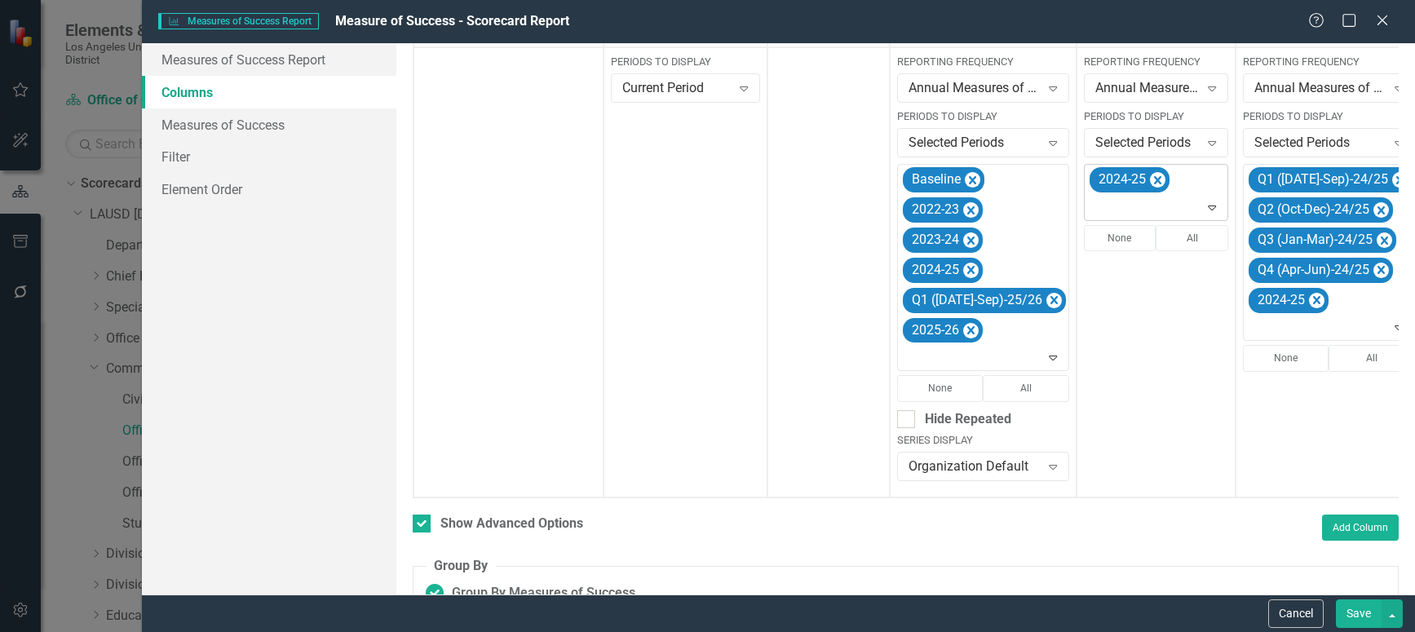
click at [1204, 207] on icon "Expand" at bounding box center [1212, 207] width 16 height 13
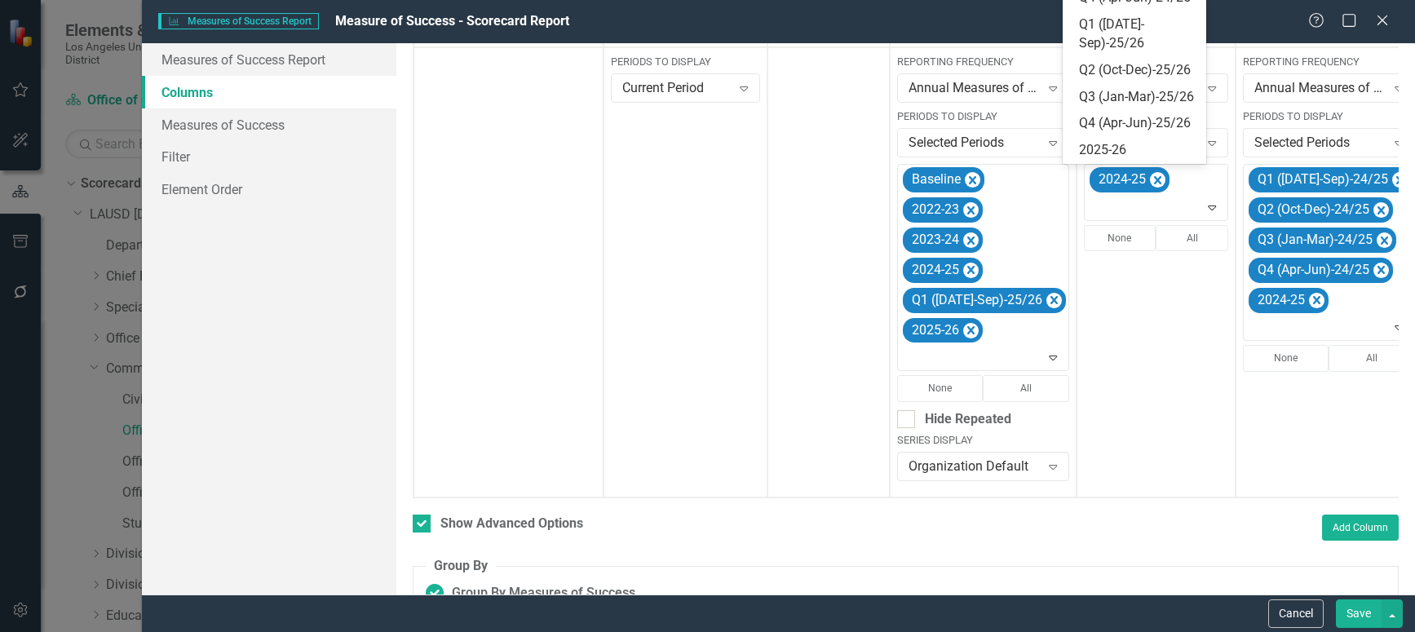
scroll to position [368, 0]
click at [1129, 53] on div "Q1 ([DATE]-Sep)-25/26" at bounding box center [1137, 34] width 117 height 38
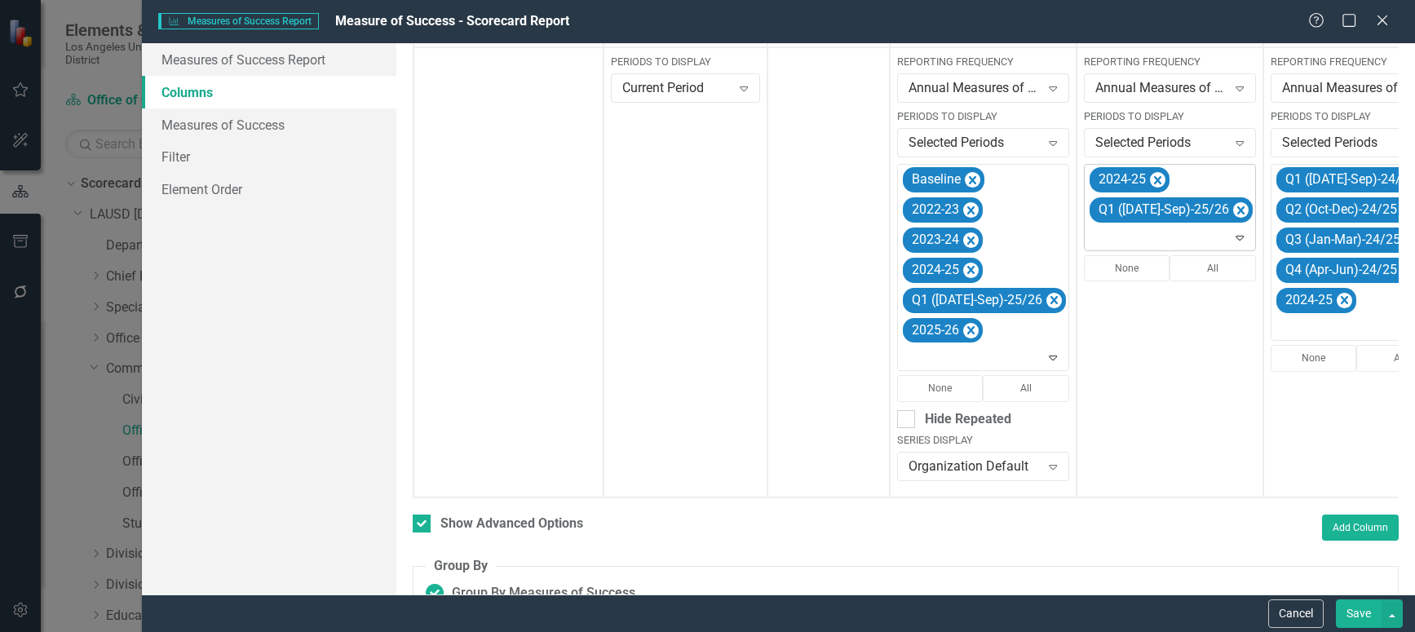
drag, startPoint x: 1130, startPoint y: 175, endPoint x: 1134, endPoint y: 221, distance: 45.8
click at [1150, 175] on icon "Remove 2024-25" at bounding box center [1157, 180] width 15 height 20
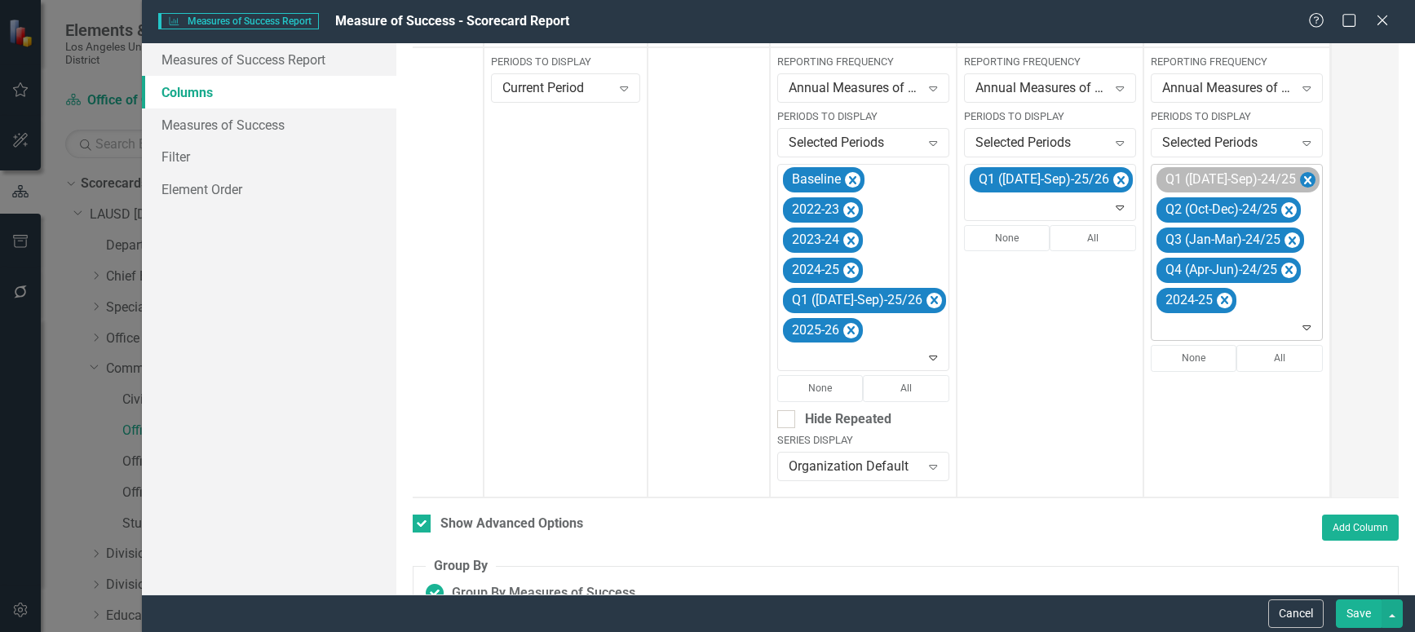
click at [1300, 179] on icon "Remove Q1 (Jul-Sep)-24/25" at bounding box center [1307, 180] width 15 height 20
click at [1281, 178] on icon "Remove Q2 (Oct-Dec)-24/25" at bounding box center [1288, 180] width 15 height 20
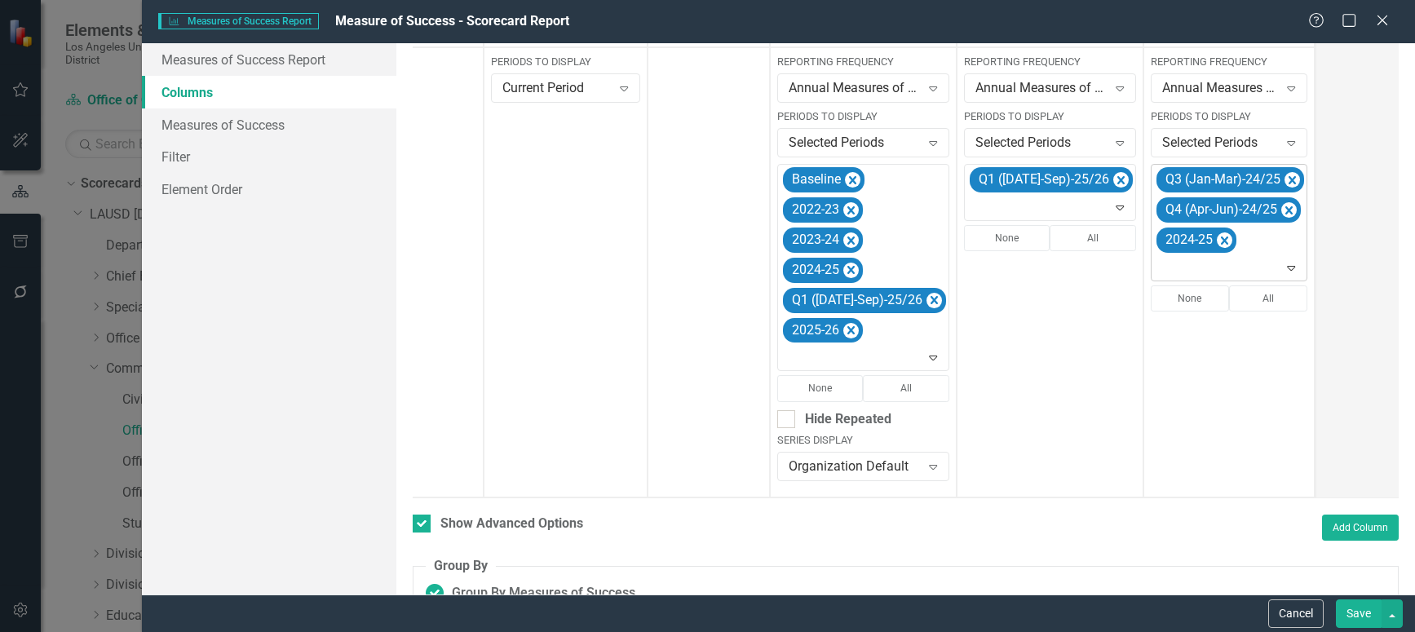
click at [1289, 178] on icon "Remove Q3 (Jan-Mar)-24/25" at bounding box center [1292, 180] width 7 height 8
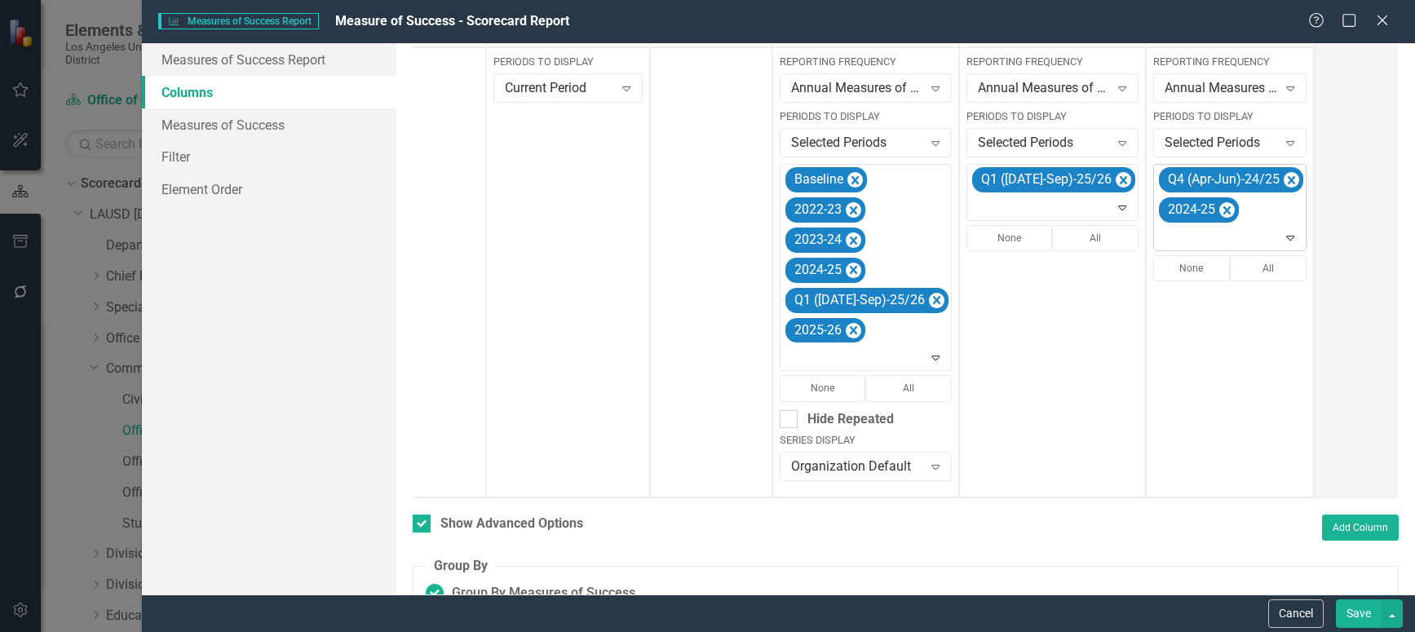
click at [1288, 178] on icon "Remove Q4 (Apr-Jun)-24/25" at bounding box center [1291, 180] width 7 height 8
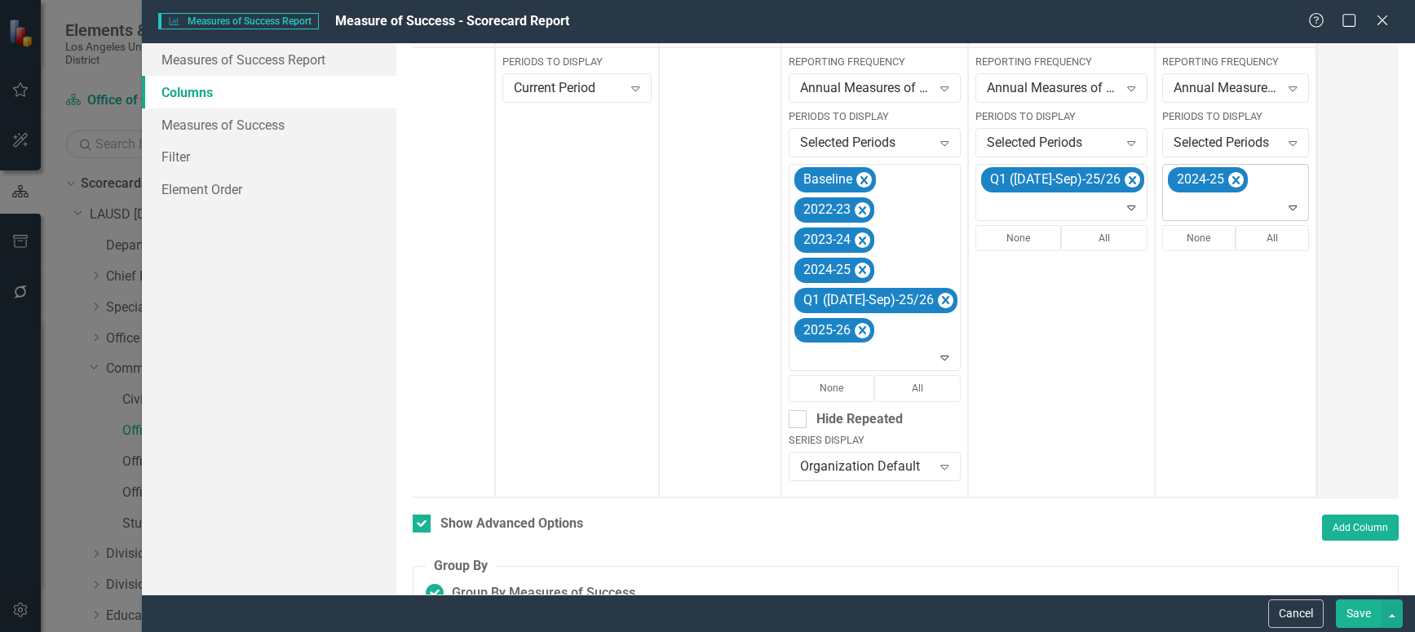
click at [1284, 209] on icon "Expand" at bounding box center [1292, 207] width 16 height 13
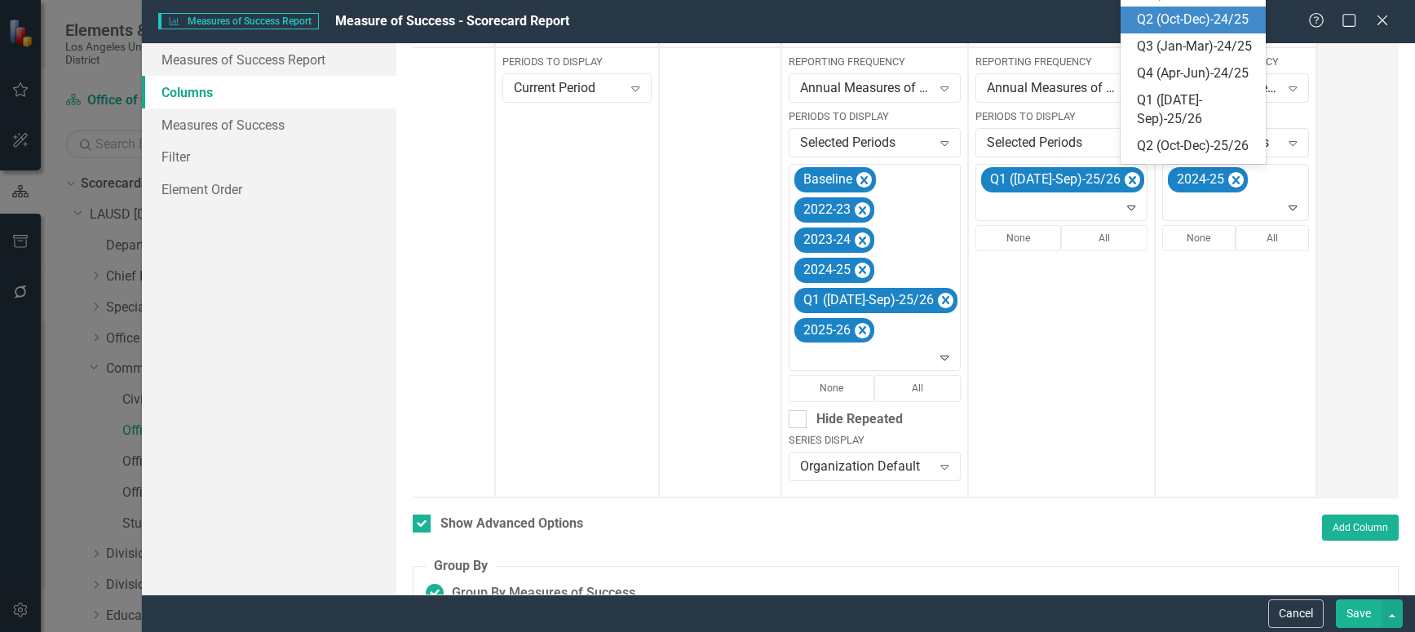
scroll to position [326, 0]
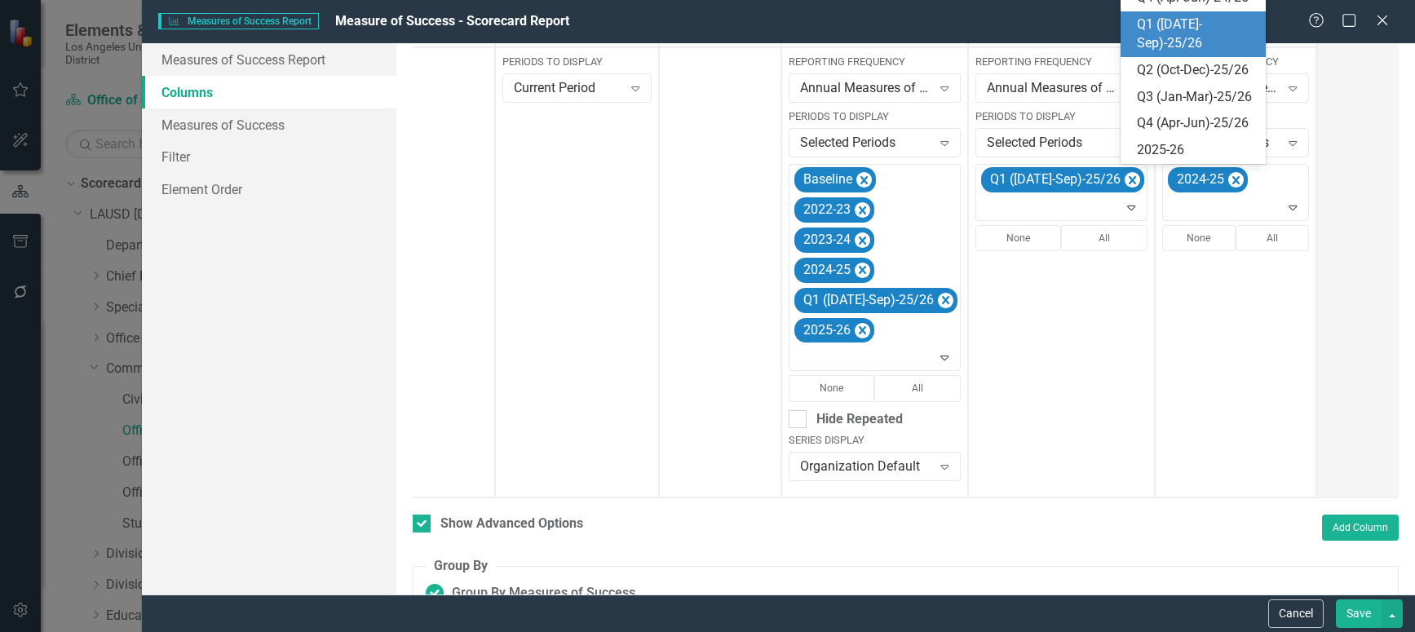
click at [1169, 53] on div "Q1 ([DATE]-Sep)-25/26" at bounding box center [1197, 34] width 120 height 38
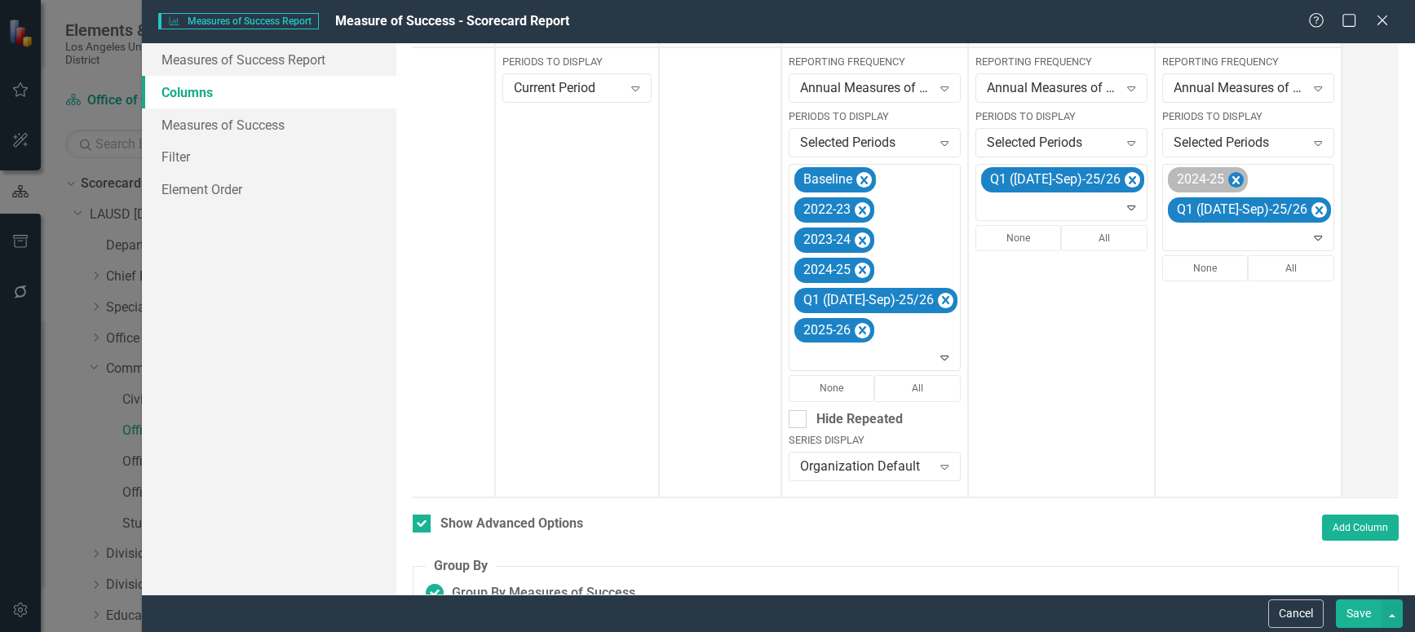
click at [1228, 170] on icon "Remove 2024-25" at bounding box center [1235, 180] width 15 height 20
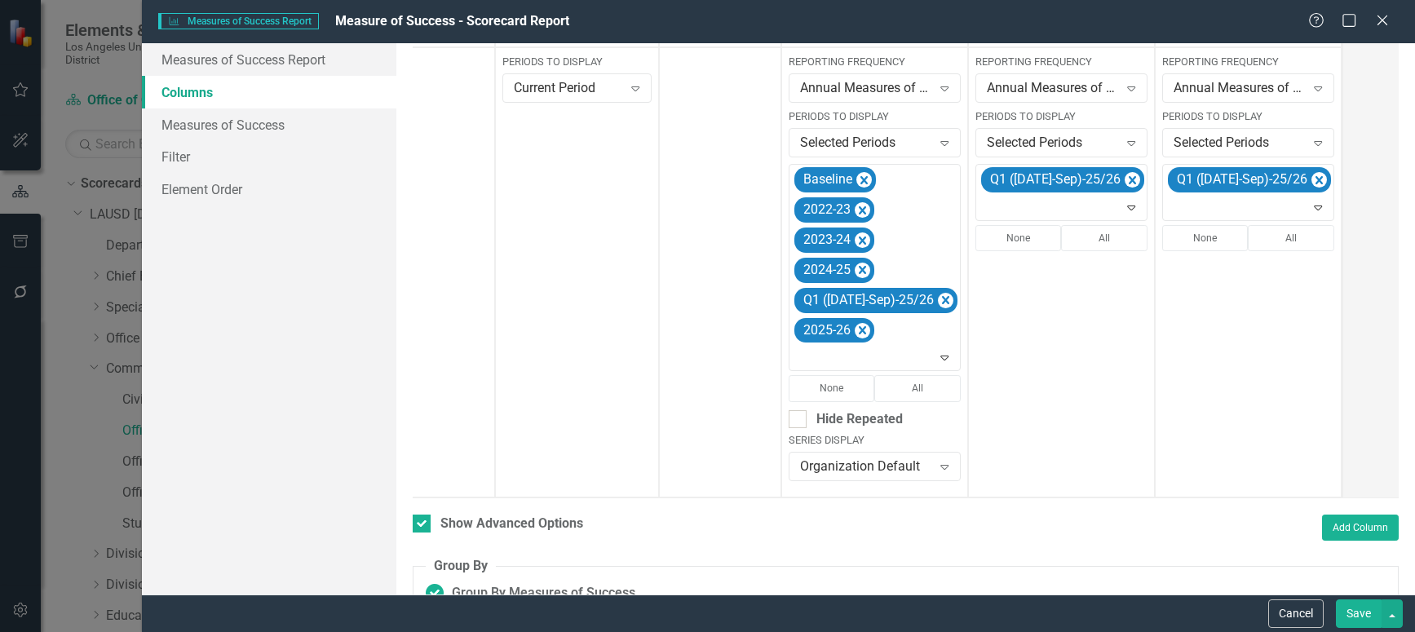
click at [1352, 574] on button "Save" at bounding box center [1359, 613] width 46 height 29
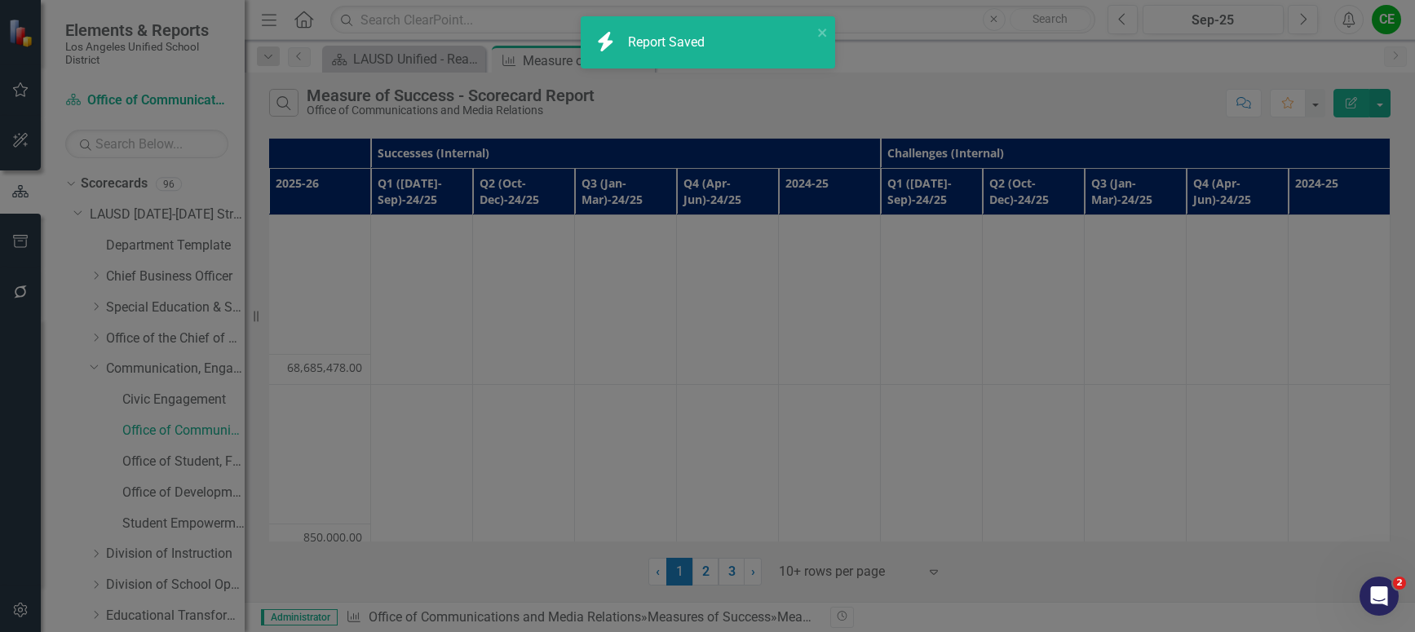
checkbox input "false"
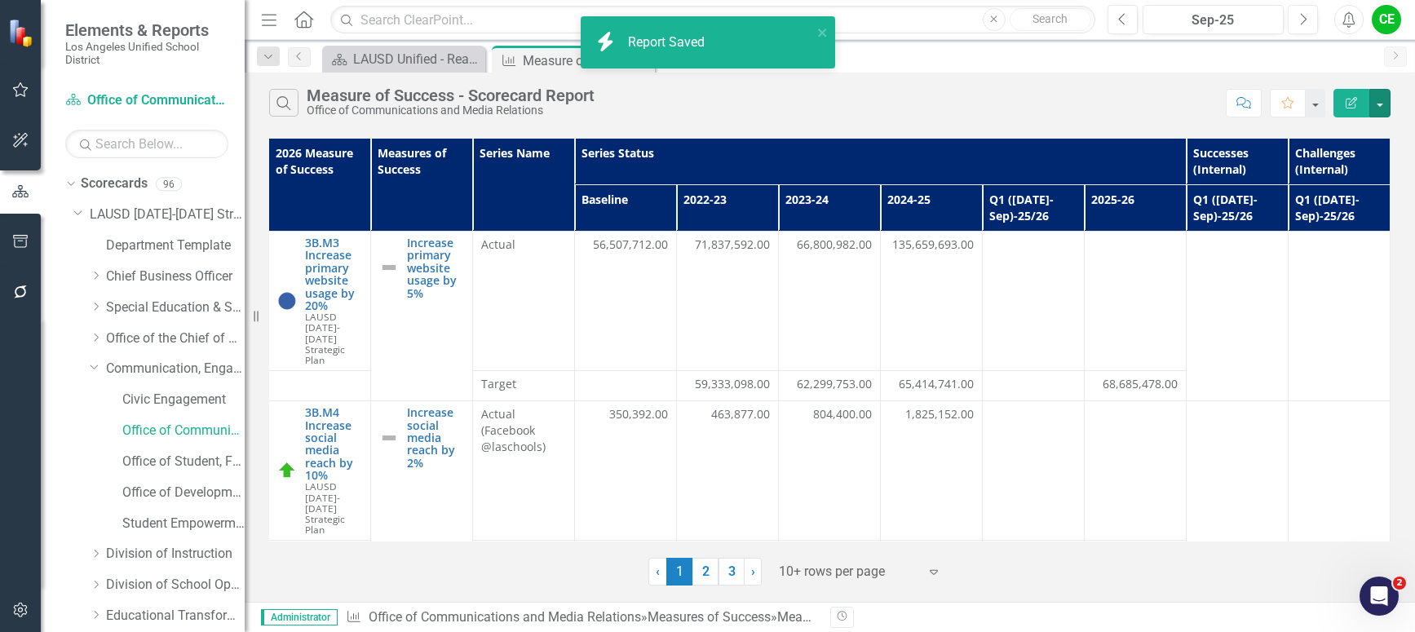
scroll to position [0, 13]
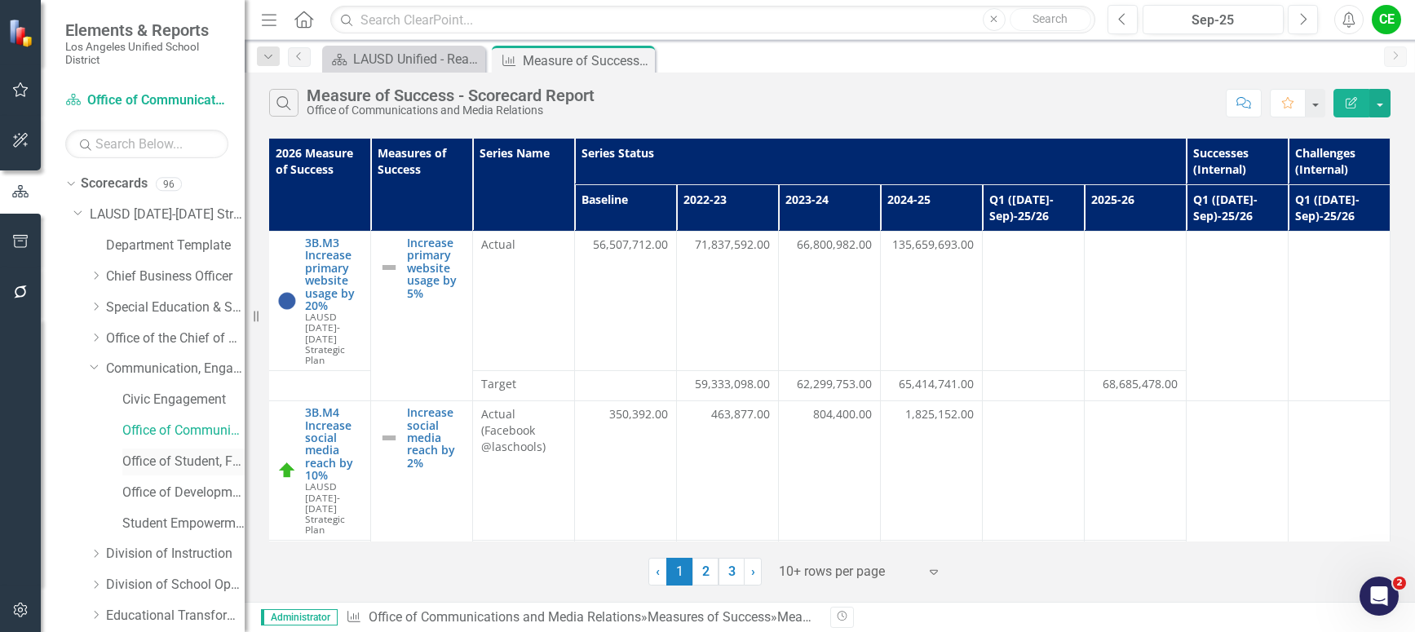
click at [175, 460] on link "Office of Student, Family and Community Engagement (SFACE)" at bounding box center [183, 462] width 122 height 19
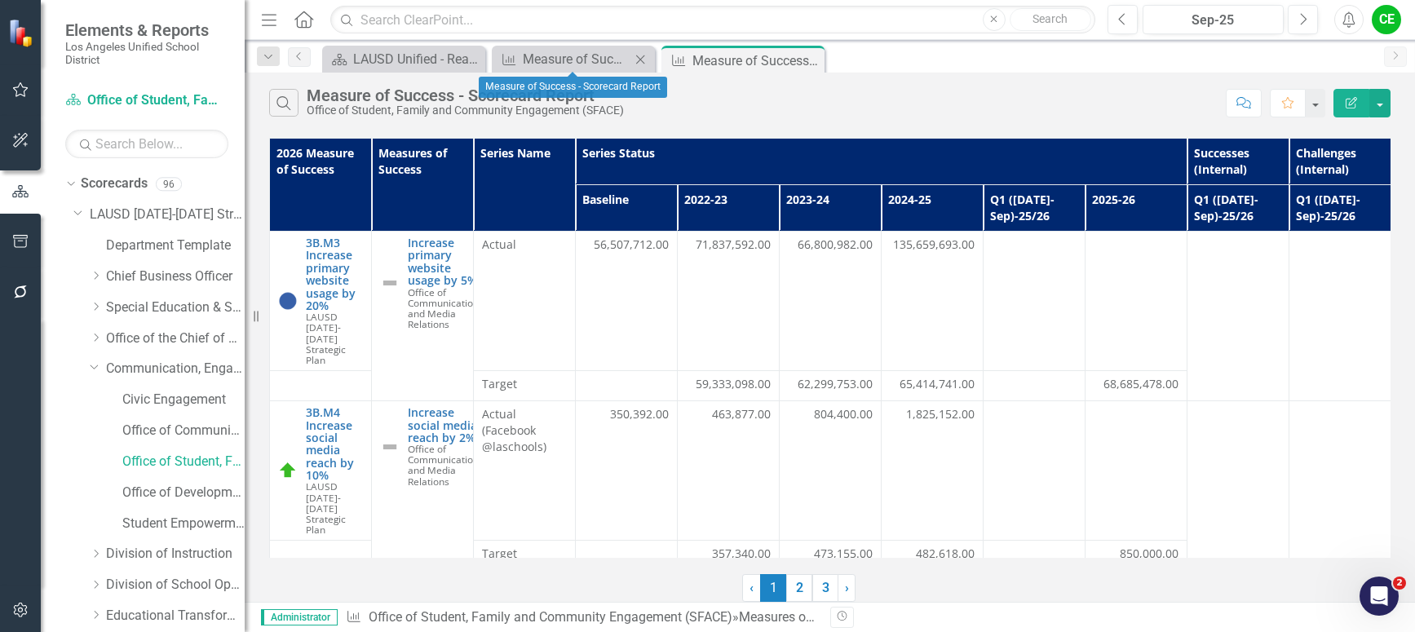
click at [639, 58] on icon "Close" at bounding box center [640, 59] width 16 height 13
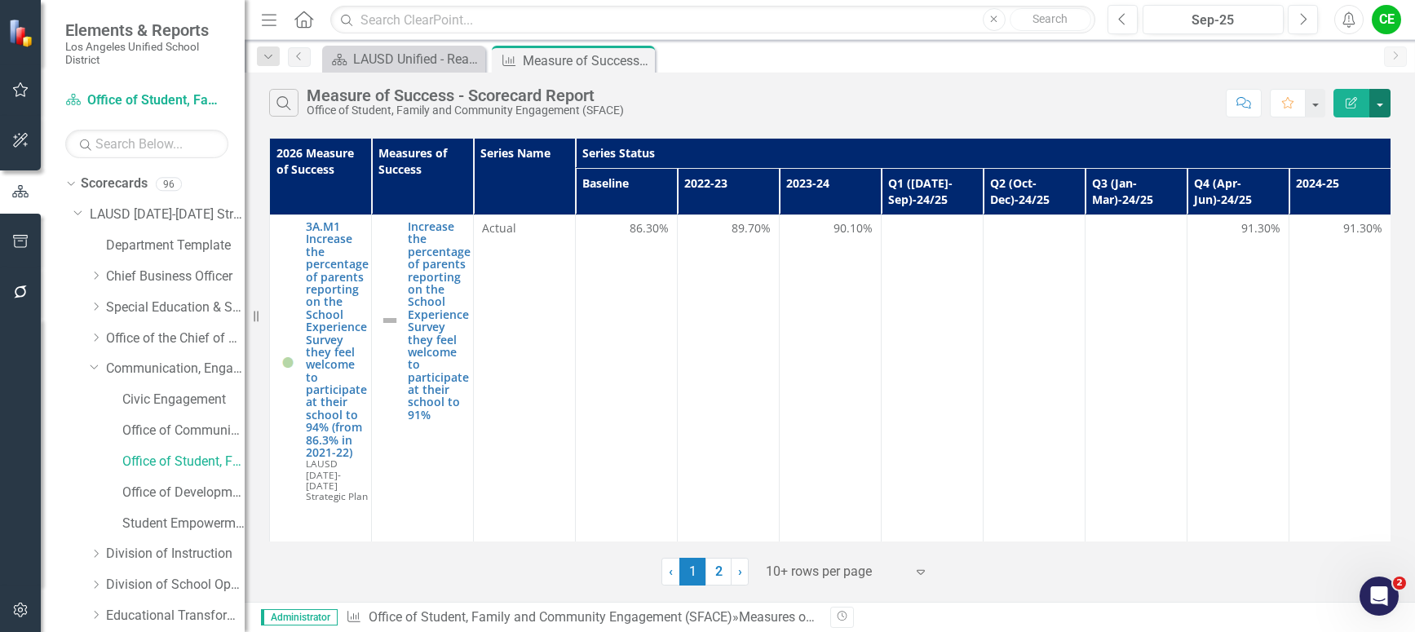
click at [1386, 99] on button "button" at bounding box center [1379, 103] width 21 height 29
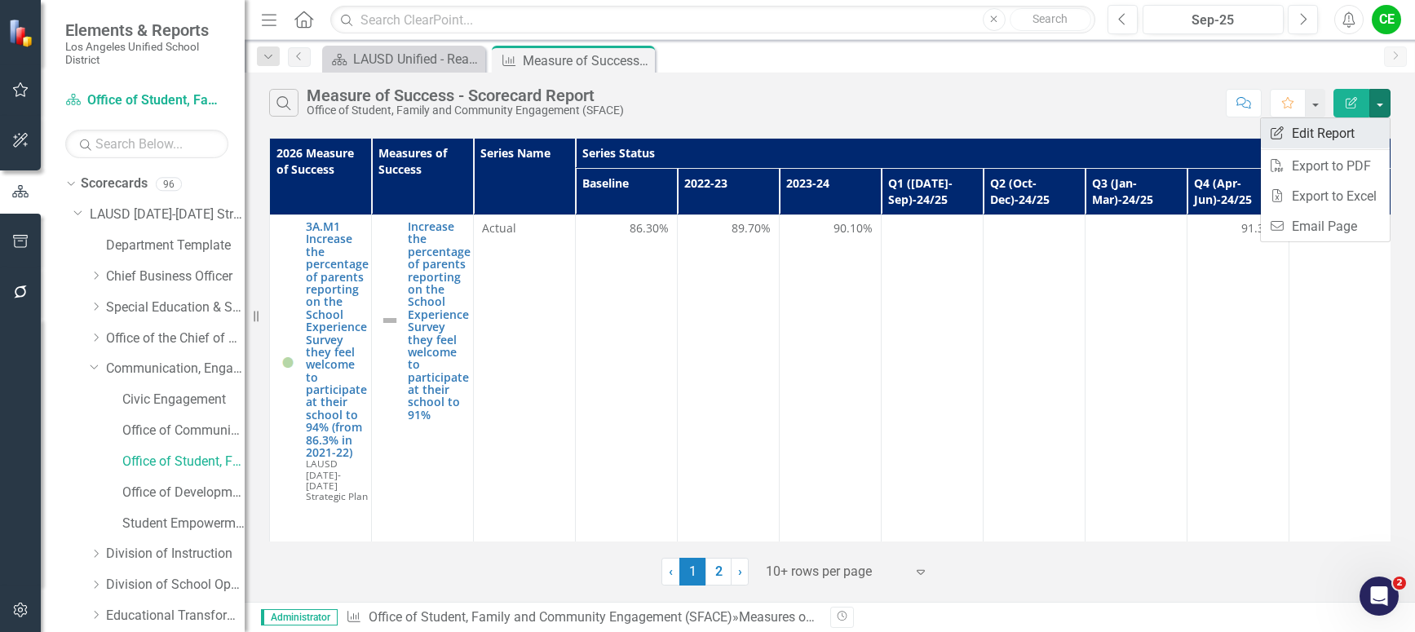
click at [1345, 130] on link "Edit Report Edit Report" at bounding box center [1325, 133] width 129 height 30
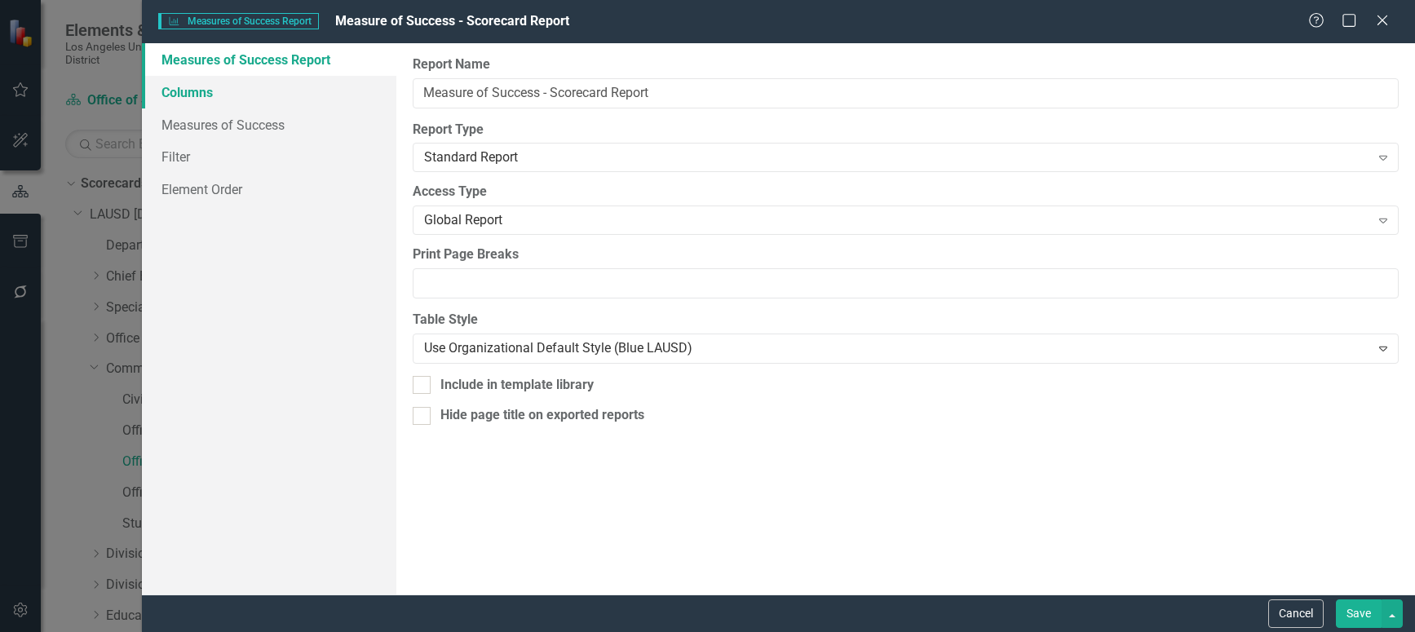
click at [195, 84] on link "Columns" at bounding box center [269, 92] width 254 height 33
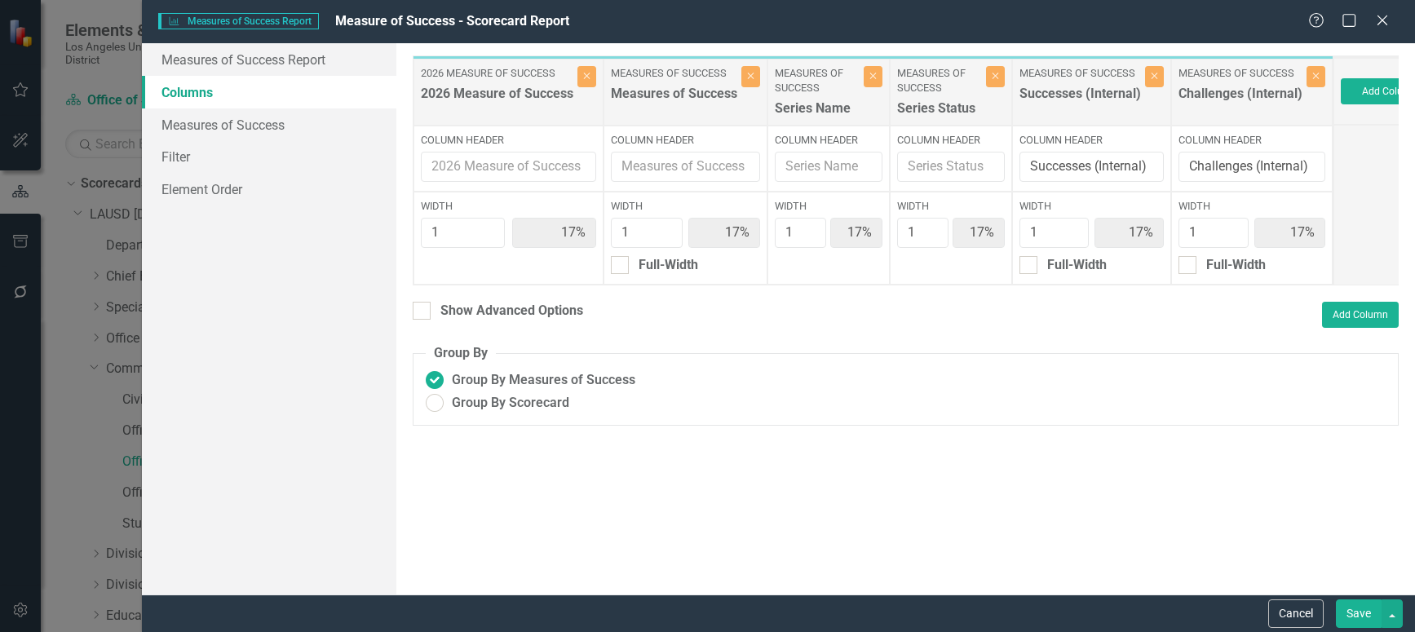
click at [409, 325] on div "To add columns to your report, click on the "Select Columns" button below. All …" at bounding box center [905, 318] width 1019 height 551
click at [418, 312] on input "Show Advanced Options" at bounding box center [418, 307] width 11 height 11
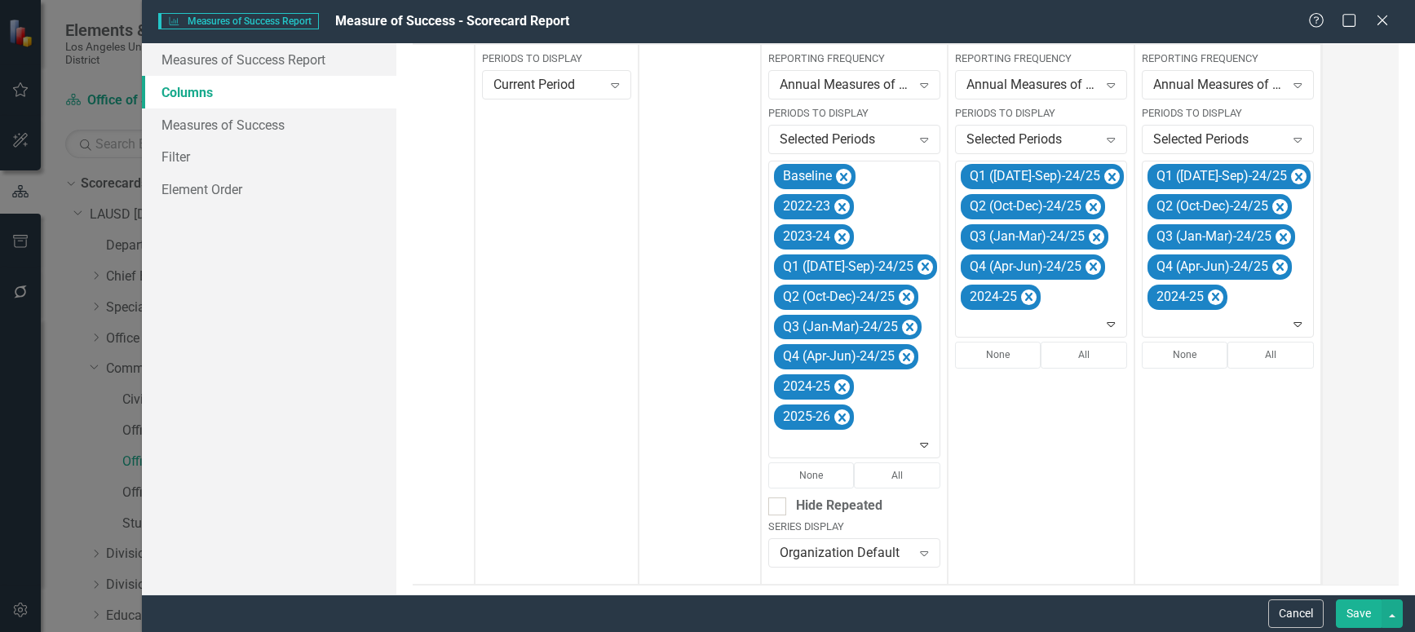
scroll to position [404, 0]
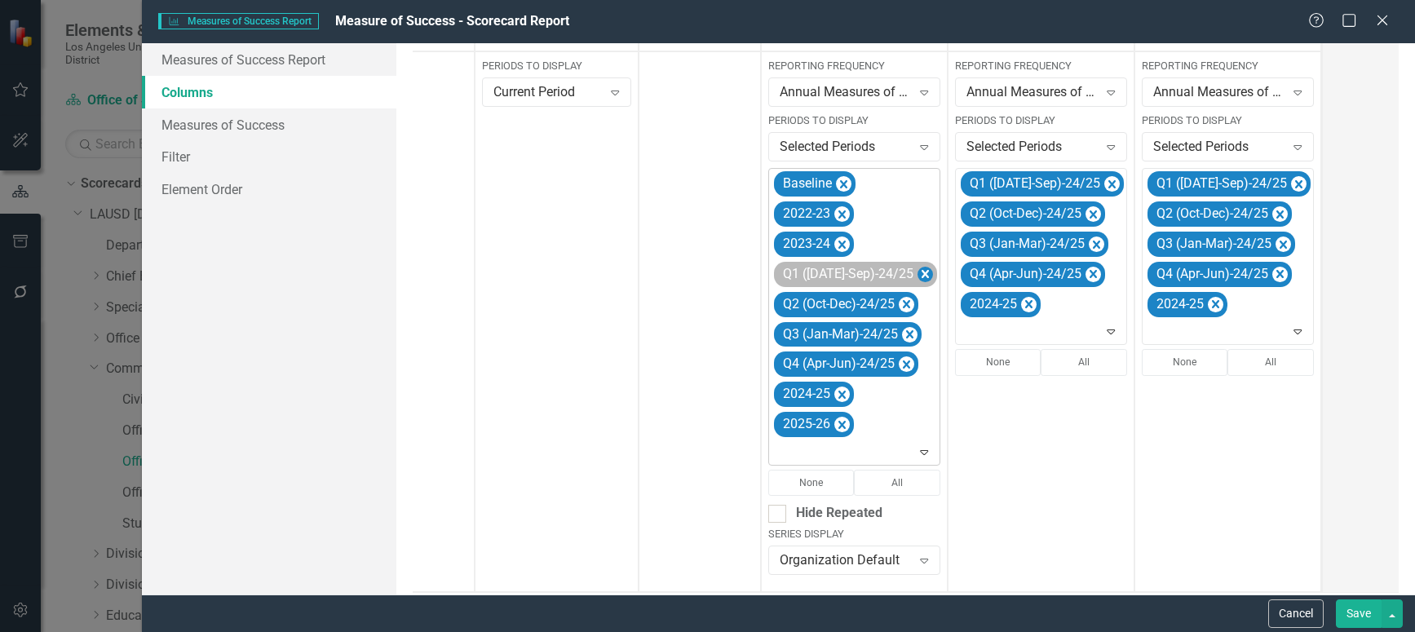
click at [917, 271] on icon "Remove Q1 (Jul-Sep)-24/25" at bounding box center [924, 274] width 15 height 20
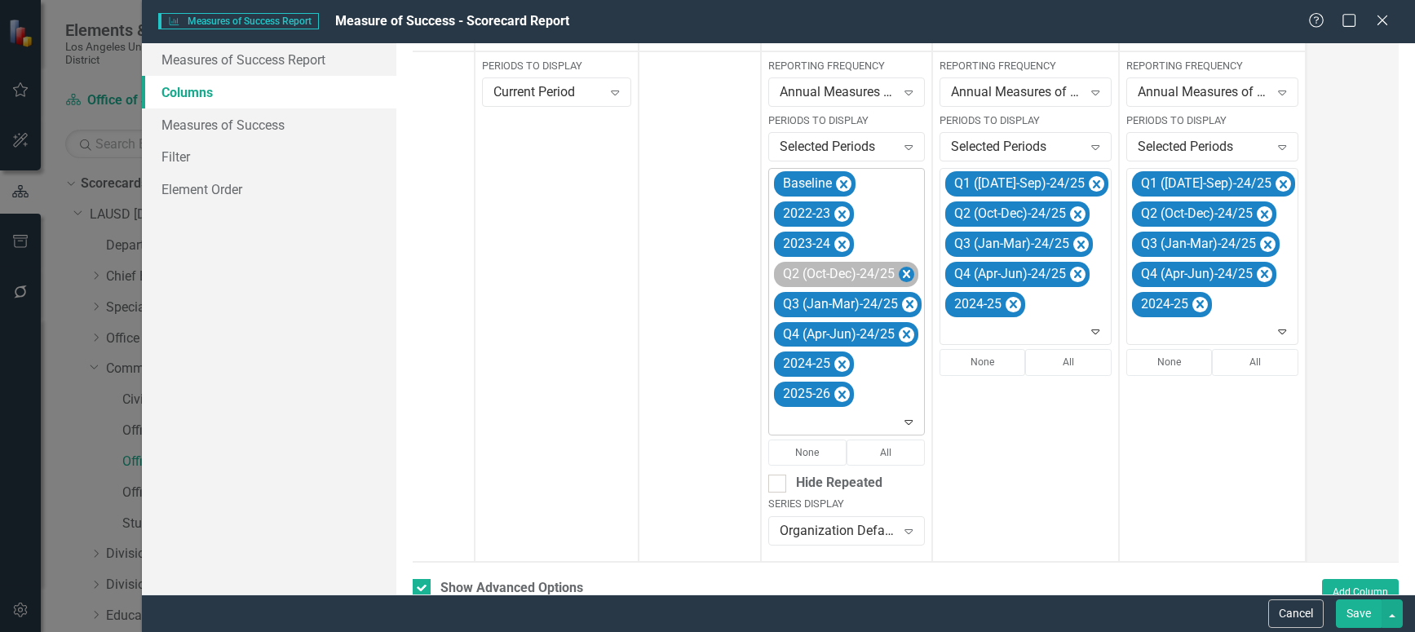
click at [907, 274] on icon "Remove Q2 (Oct-Dec)-24/25" at bounding box center [906, 274] width 7 height 8
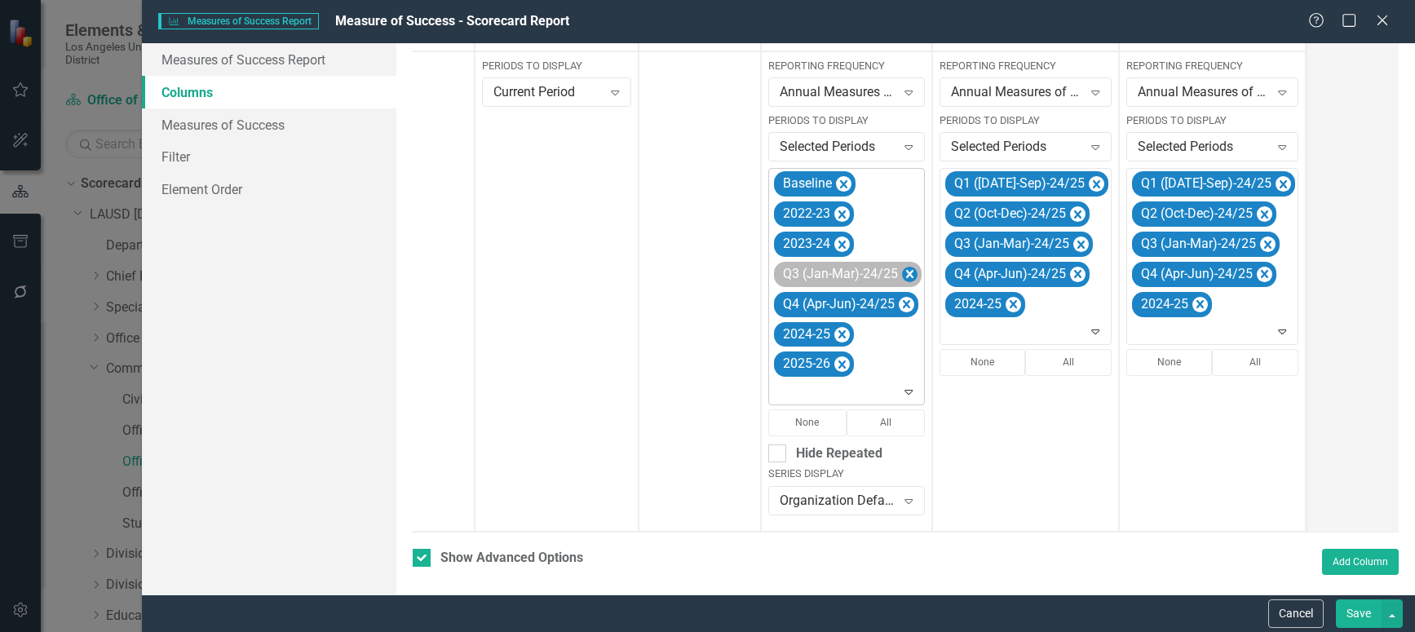
click at [909, 276] on icon "Remove Q3 (Jan-Mar)-24/25" at bounding box center [909, 274] width 7 height 8
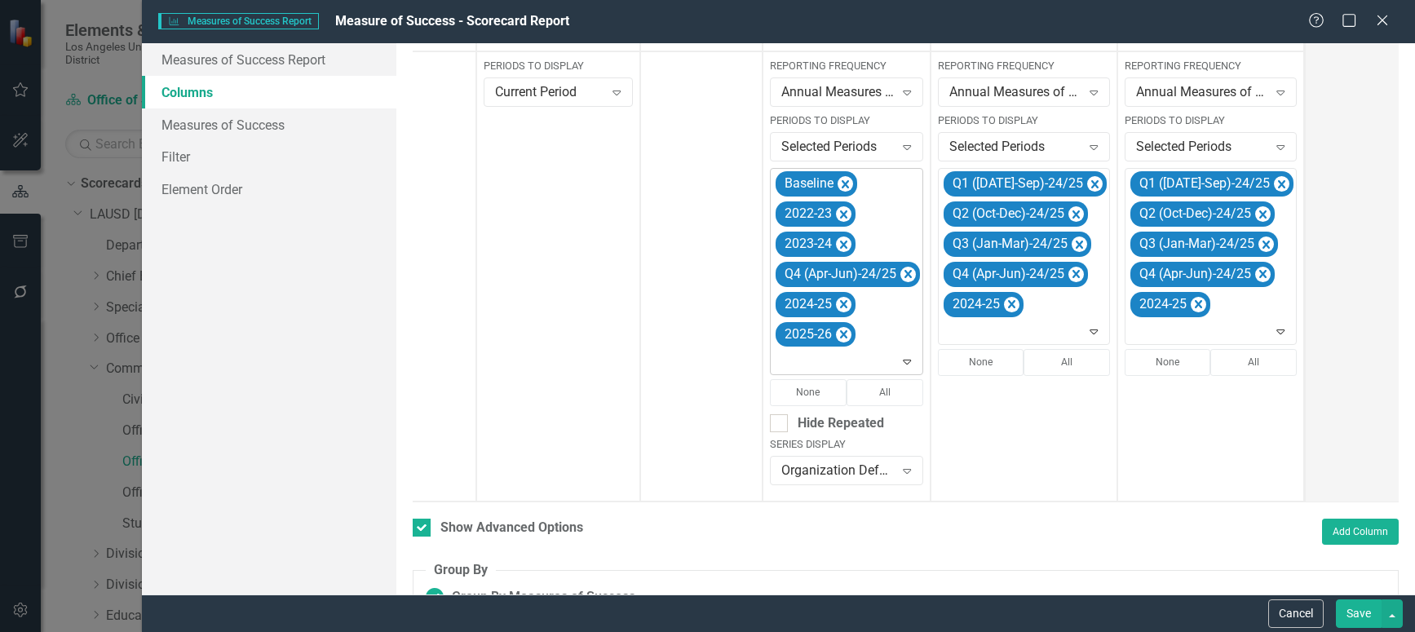
click at [909, 276] on icon "Remove Q4 (Apr-Jun)-24/25" at bounding box center [907, 274] width 7 height 8
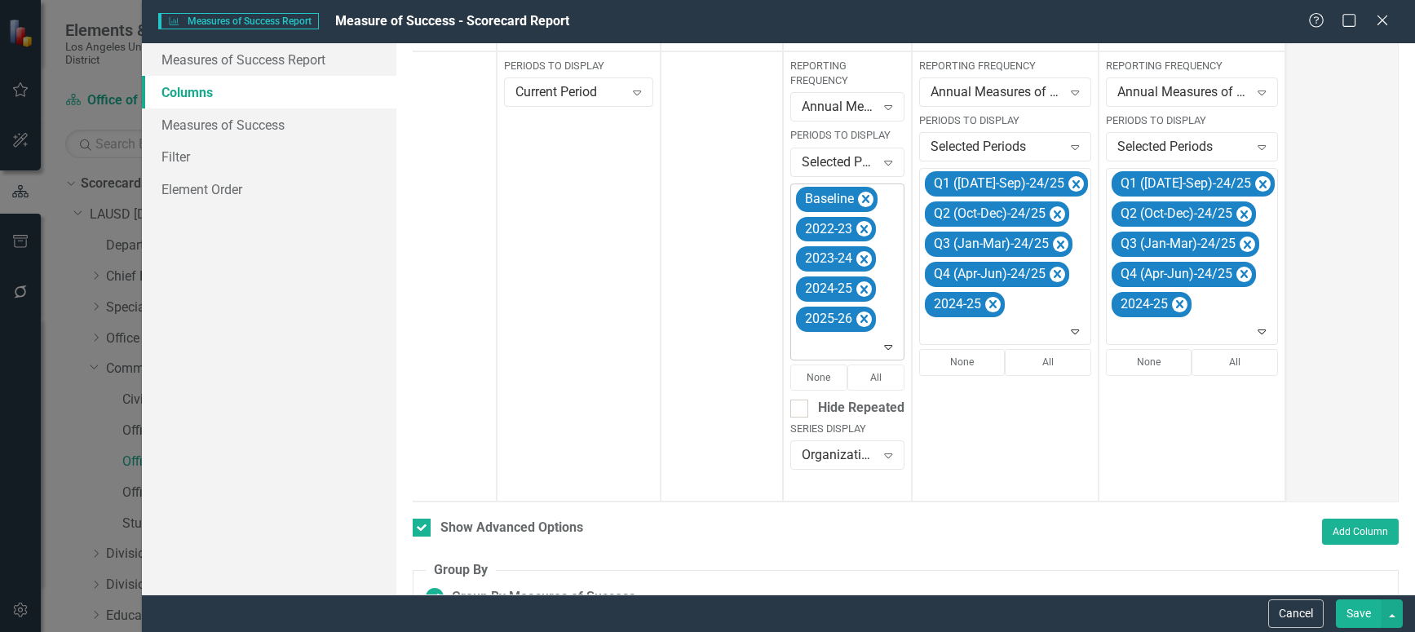
scroll to position [0, 86]
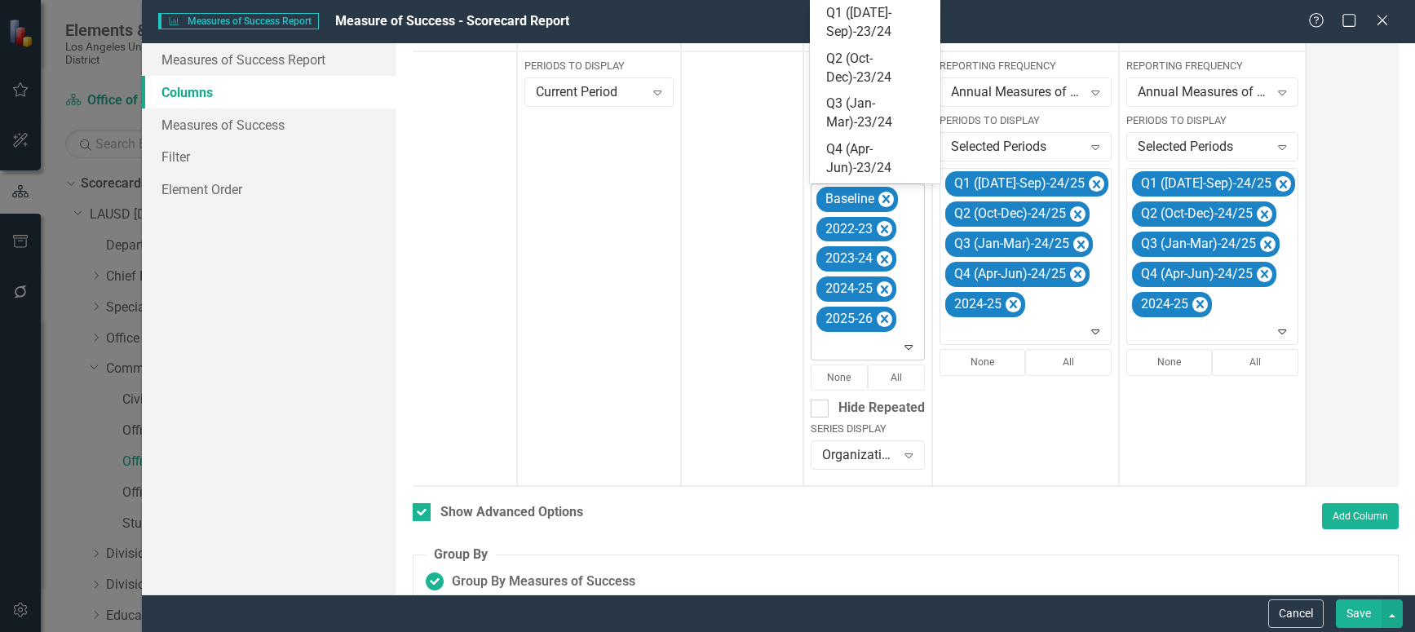
click at [906, 351] on icon "Expand" at bounding box center [908, 346] width 16 height 13
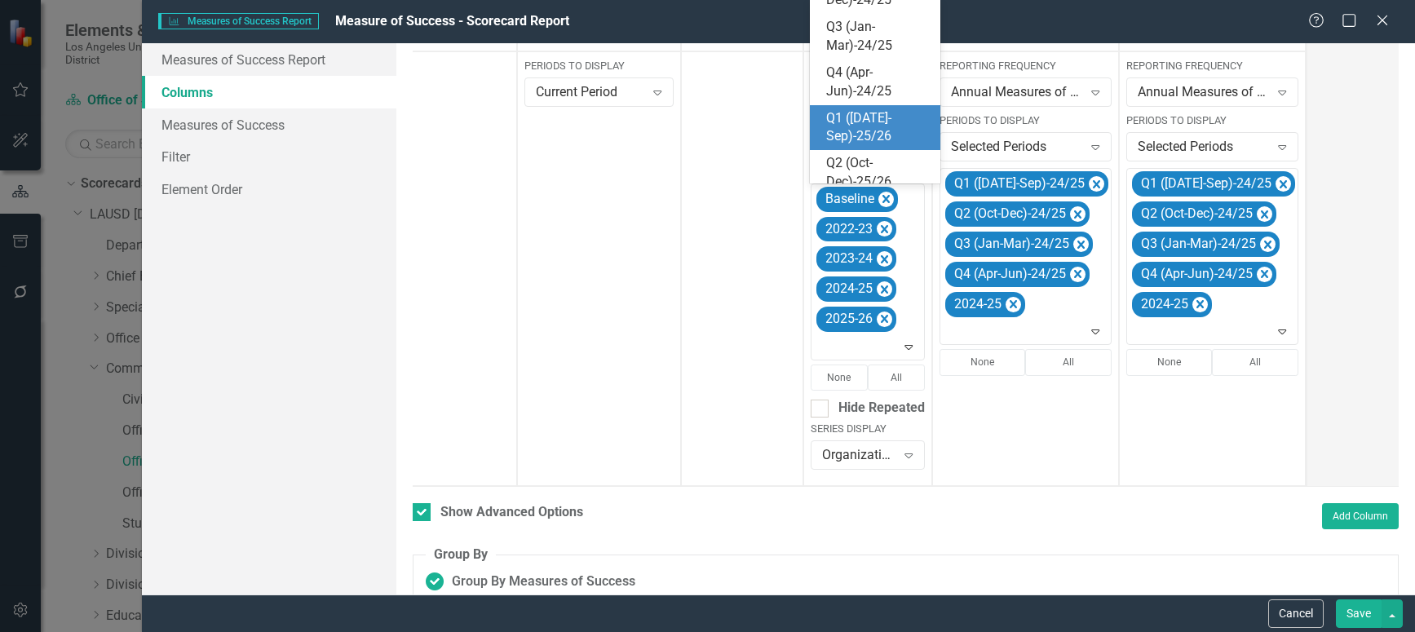
click at [863, 126] on div "Q1 ([DATE]-Sep)-25/26" at bounding box center [878, 128] width 104 height 38
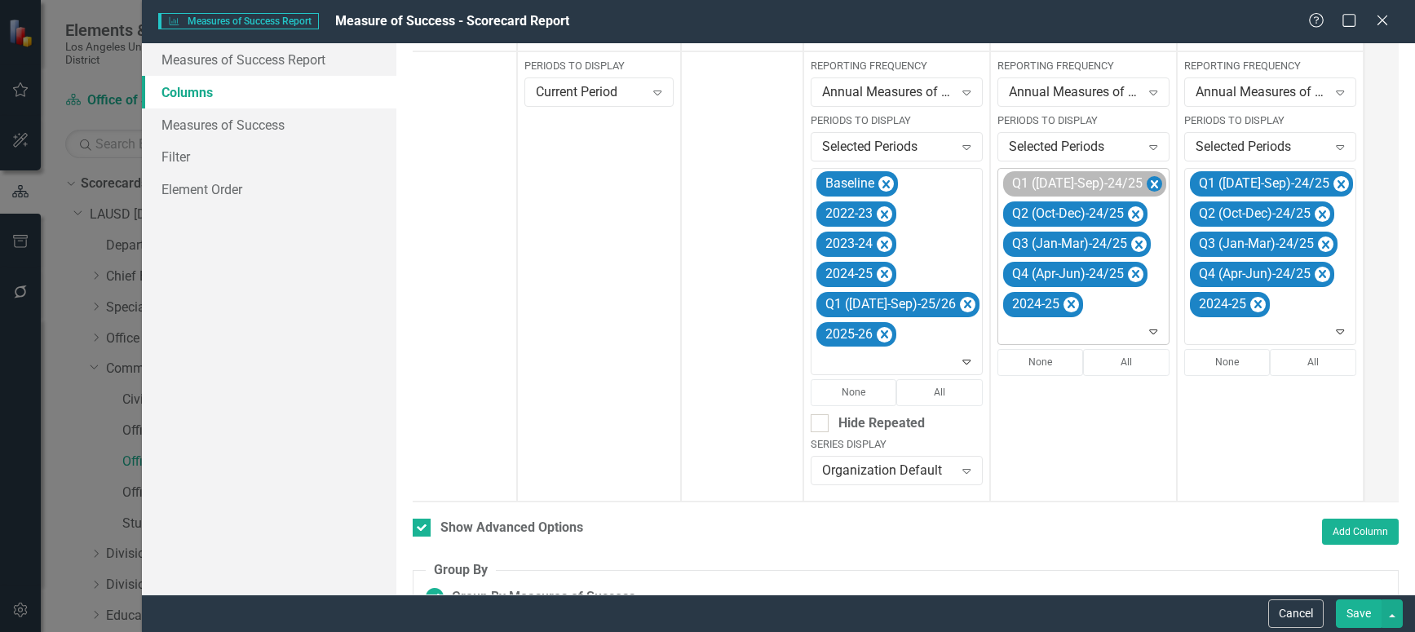
click at [1147, 179] on icon "Remove Q1 (Jul-Sep)-24/25" at bounding box center [1154, 185] width 15 height 20
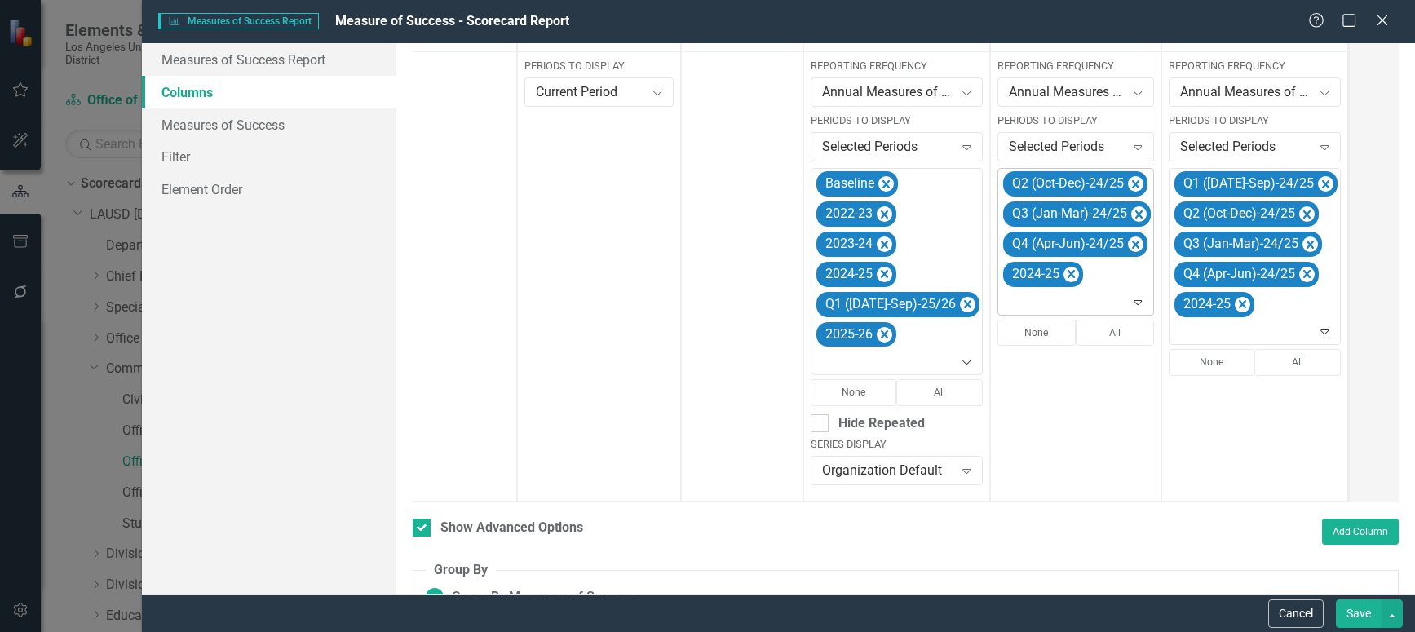
click at [1128, 179] on icon "Remove Q2 (Oct-Dec)-24/25" at bounding box center [1135, 185] width 15 height 20
click at [1131, 179] on icon "Remove Q3 (Jan-Mar)-24/25" at bounding box center [1138, 185] width 15 height 20
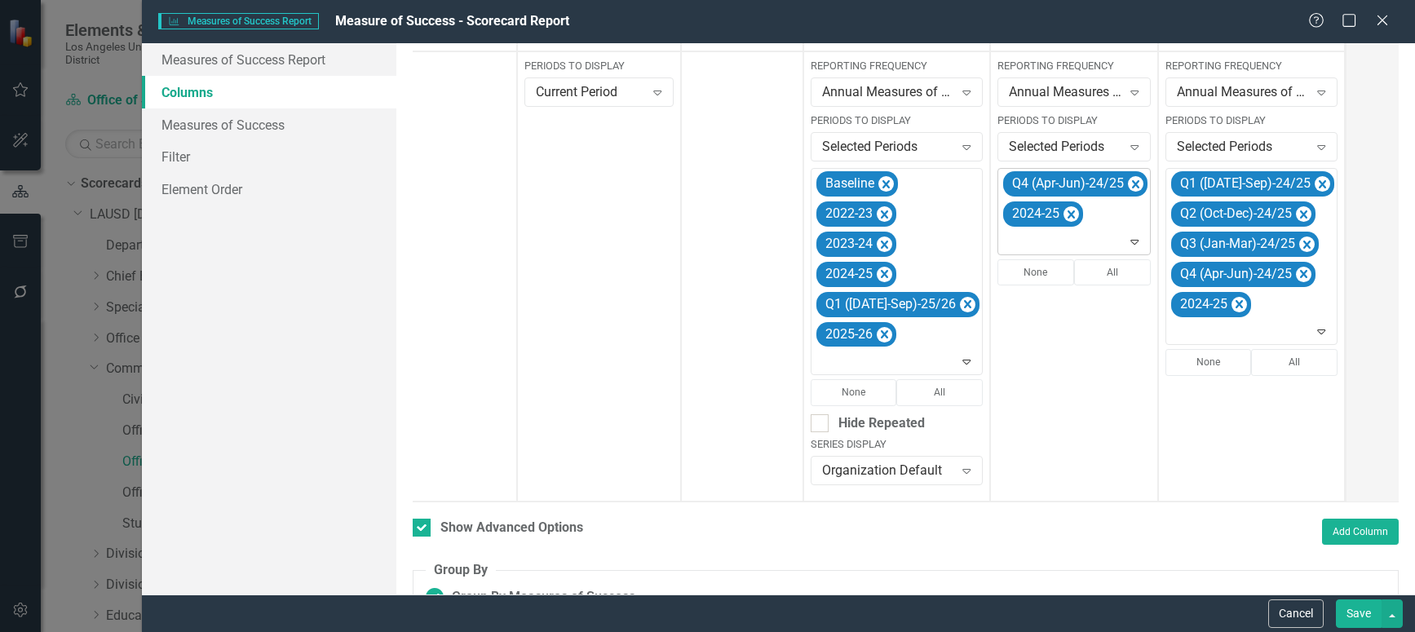
click at [1128, 179] on icon "Remove Q4 (Apr-Jun)-24/25" at bounding box center [1135, 185] width 15 height 20
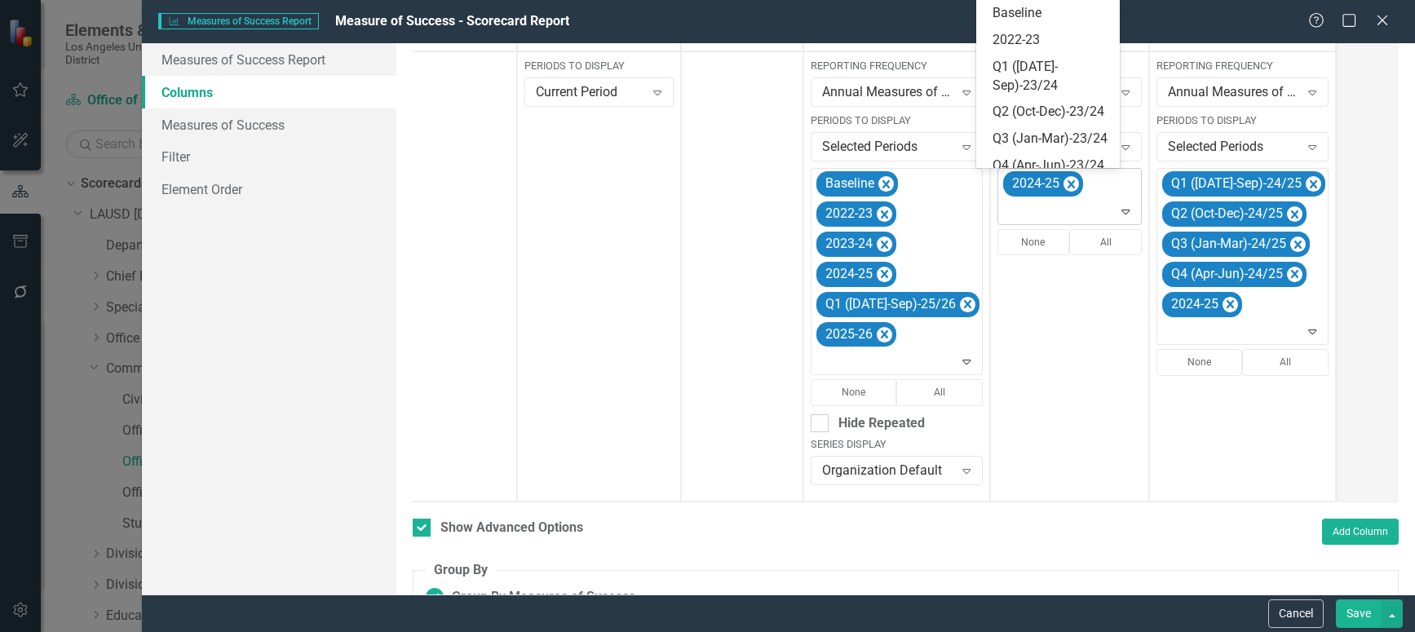
click at [1117, 211] on icon "Expand" at bounding box center [1125, 211] width 16 height 13
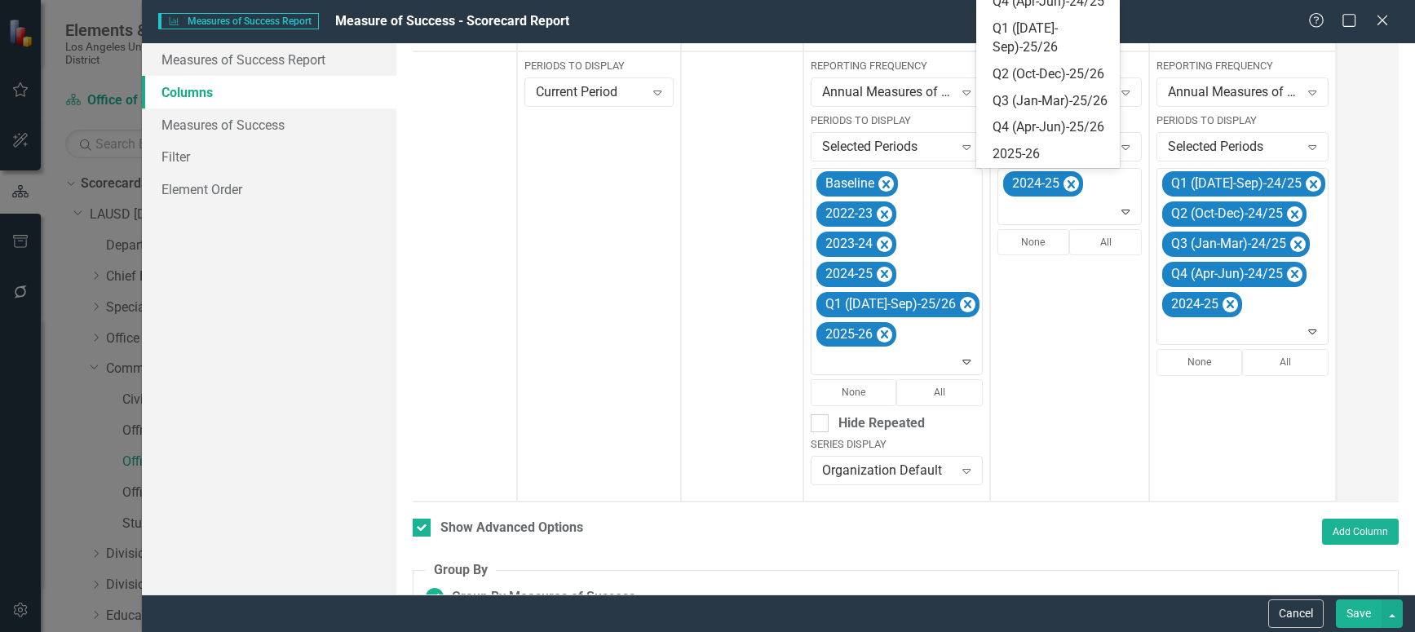
scroll to position [364, 0]
click at [1050, 57] on div "Q1 ([DATE]-Sep)-25/26" at bounding box center [1051, 39] width 117 height 38
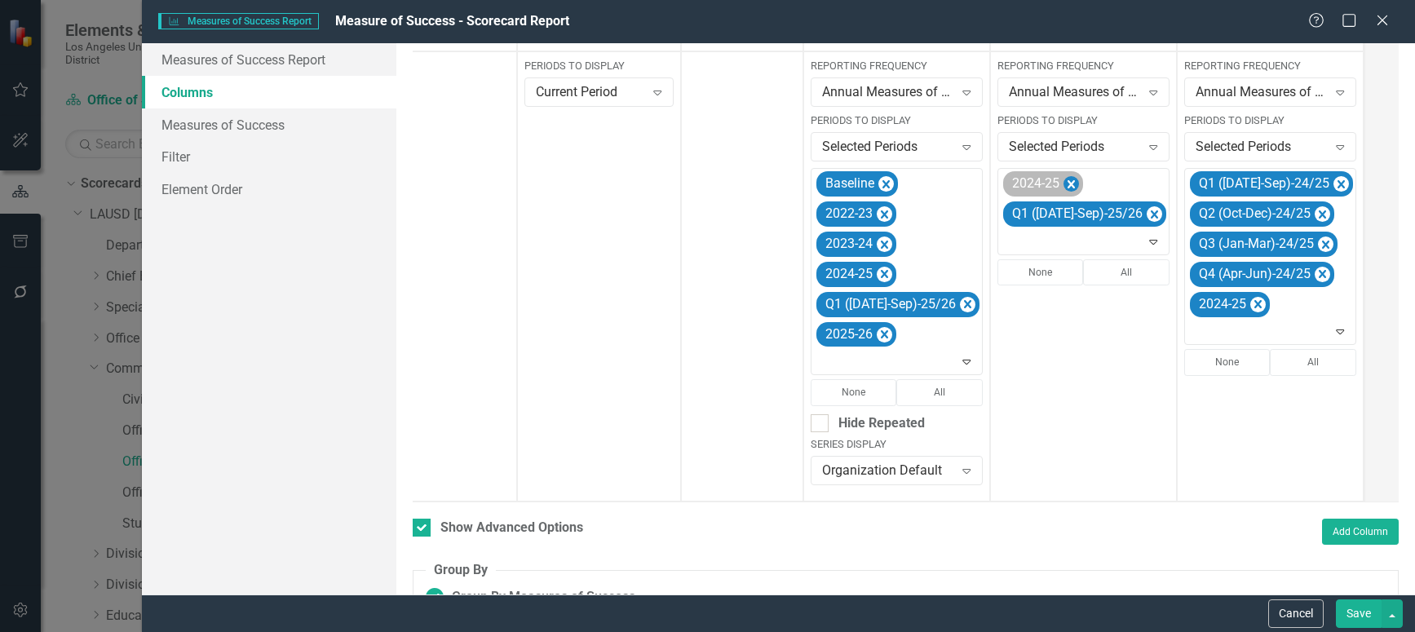
click at [1068, 183] on icon "Remove 2024-25" at bounding box center [1071, 184] width 7 height 8
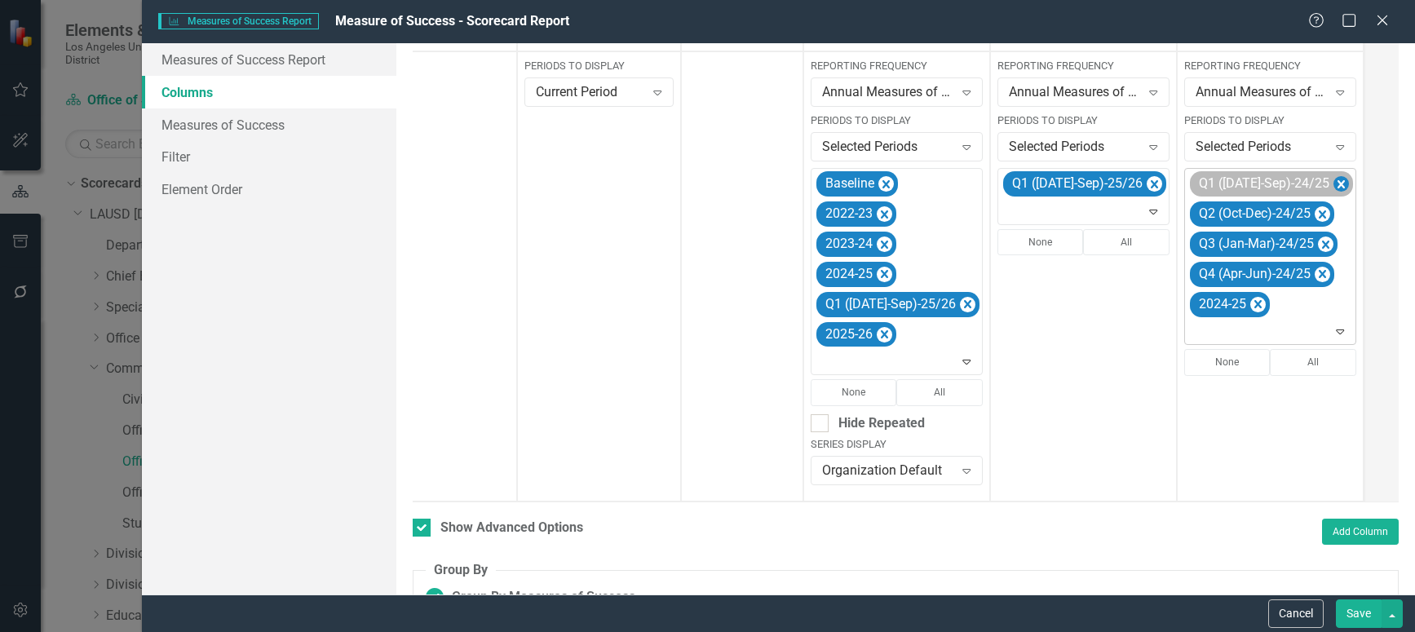
click at [1337, 187] on icon "Remove Q1 (Jul-Sep)-24/25" at bounding box center [1340, 184] width 7 height 8
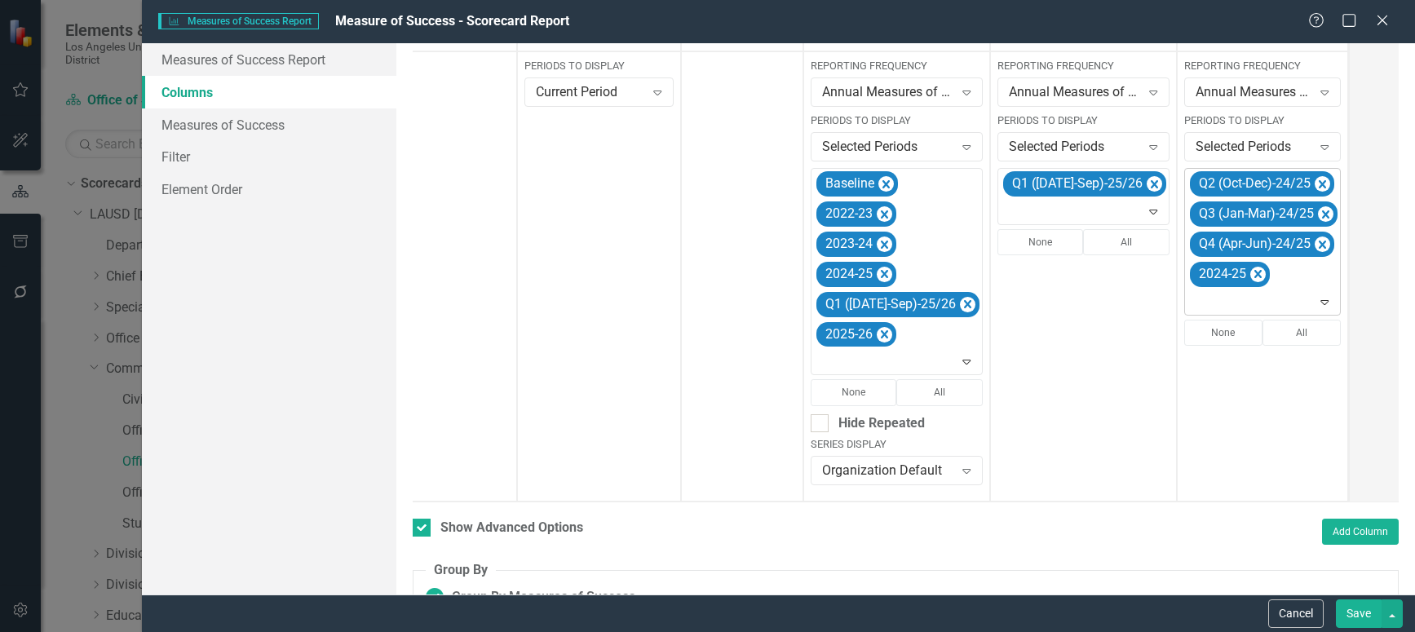
click at [1315, 187] on icon "Remove Q2 (Oct-Dec)-24/25" at bounding box center [1322, 185] width 15 height 20
click at [1318, 187] on icon "Remove Q3 (Jan-Mar)-24/25" at bounding box center [1325, 185] width 15 height 20
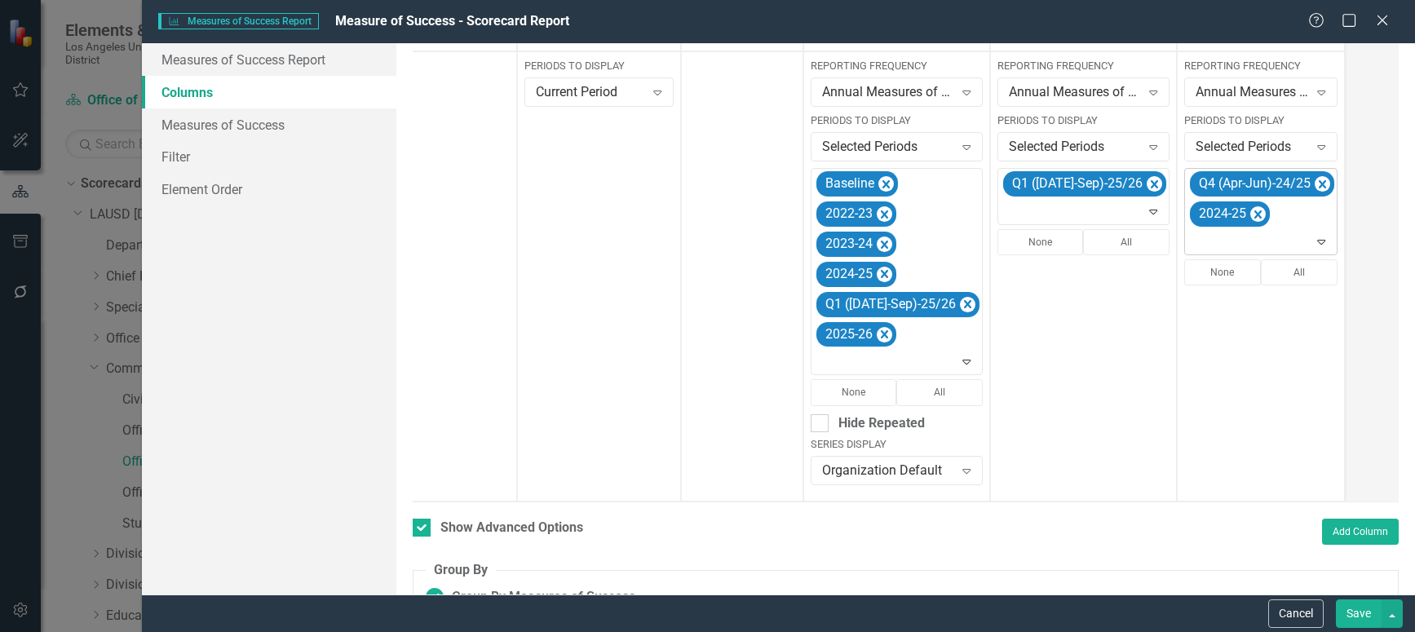
click at [1319, 187] on icon "Remove Q4 (Apr-Jun)-24/25" at bounding box center [1322, 184] width 7 height 8
click at [1311, 210] on icon at bounding box center [1315, 212] width 8 height 5
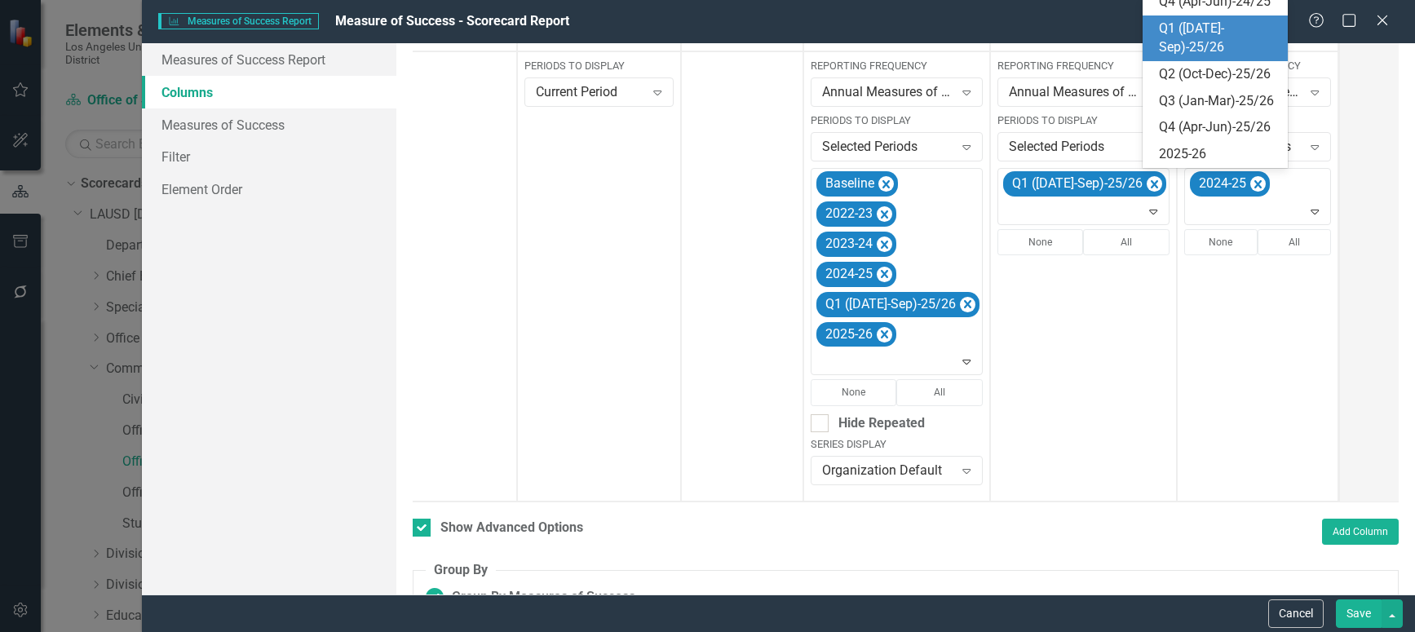
click at [1214, 57] on div "Q1 ([DATE]-Sep)-25/26" at bounding box center [1219, 39] width 120 height 38
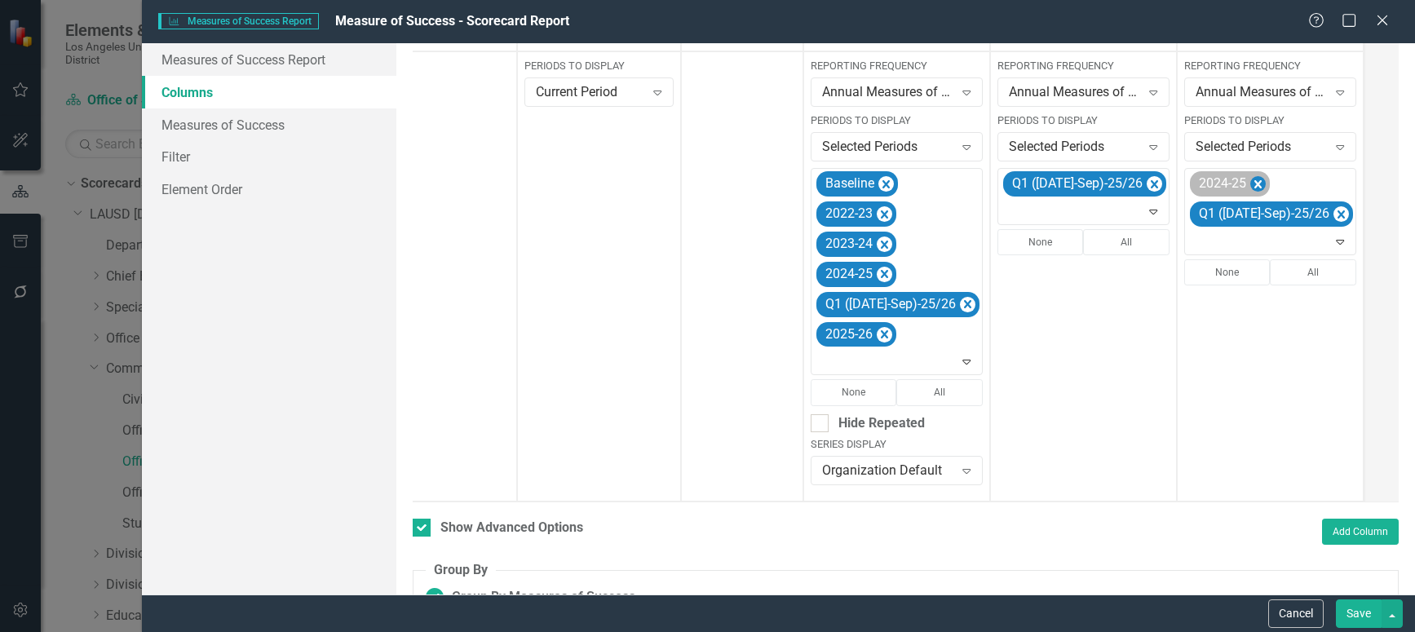
click at [1254, 185] on icon "Remove 2024-25" at bounding box center [1257, 184] width 7 height 8
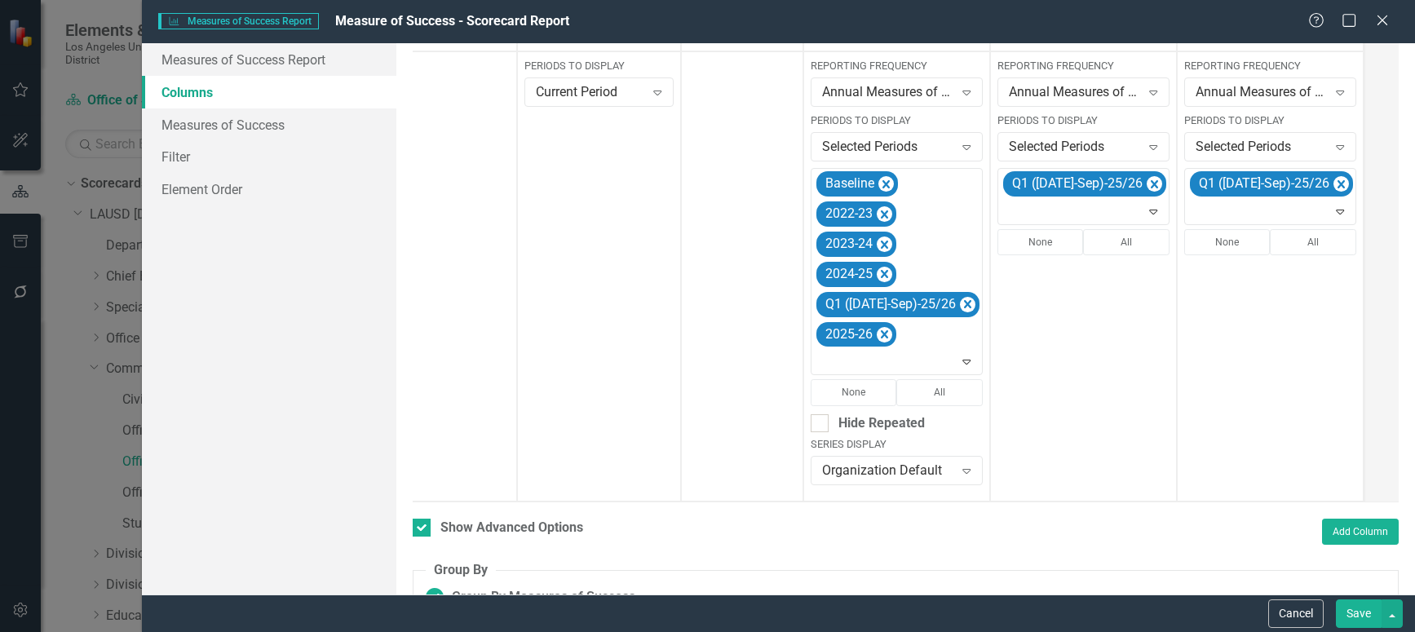
click at [1355, 574] on button "Save" at bounding box center [1359, 613] width 46 height 29
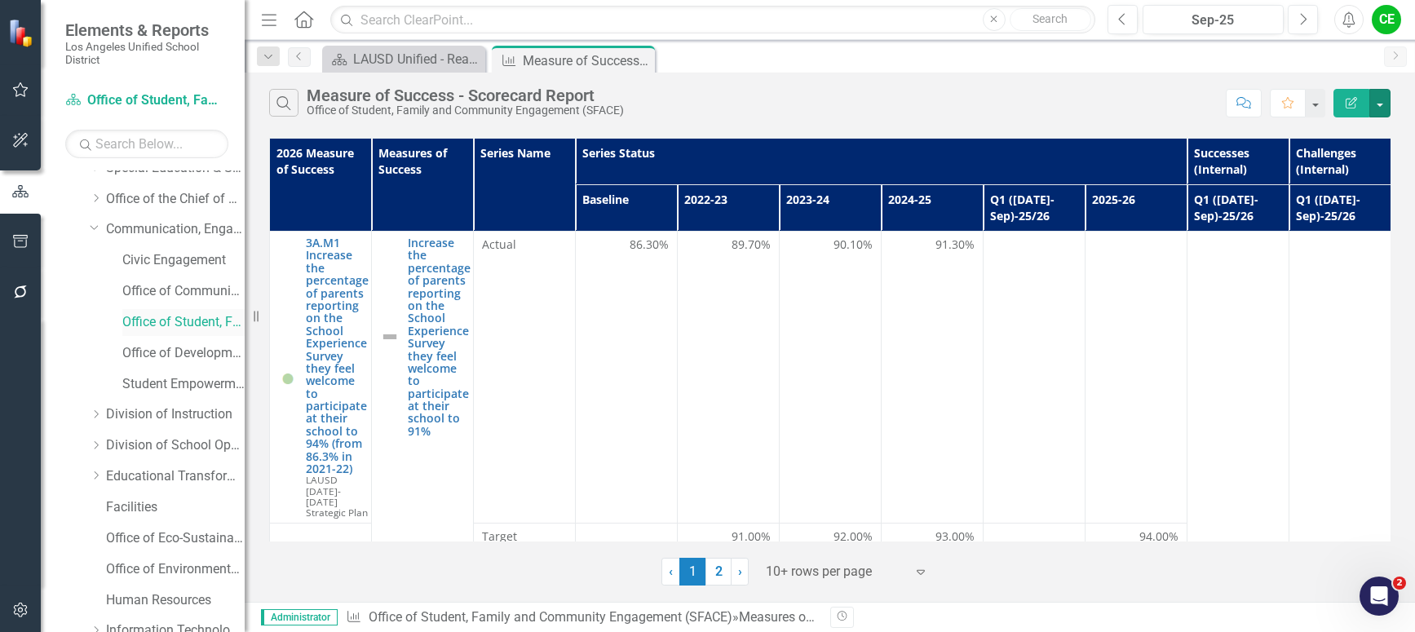
scroll to position [163, 0]
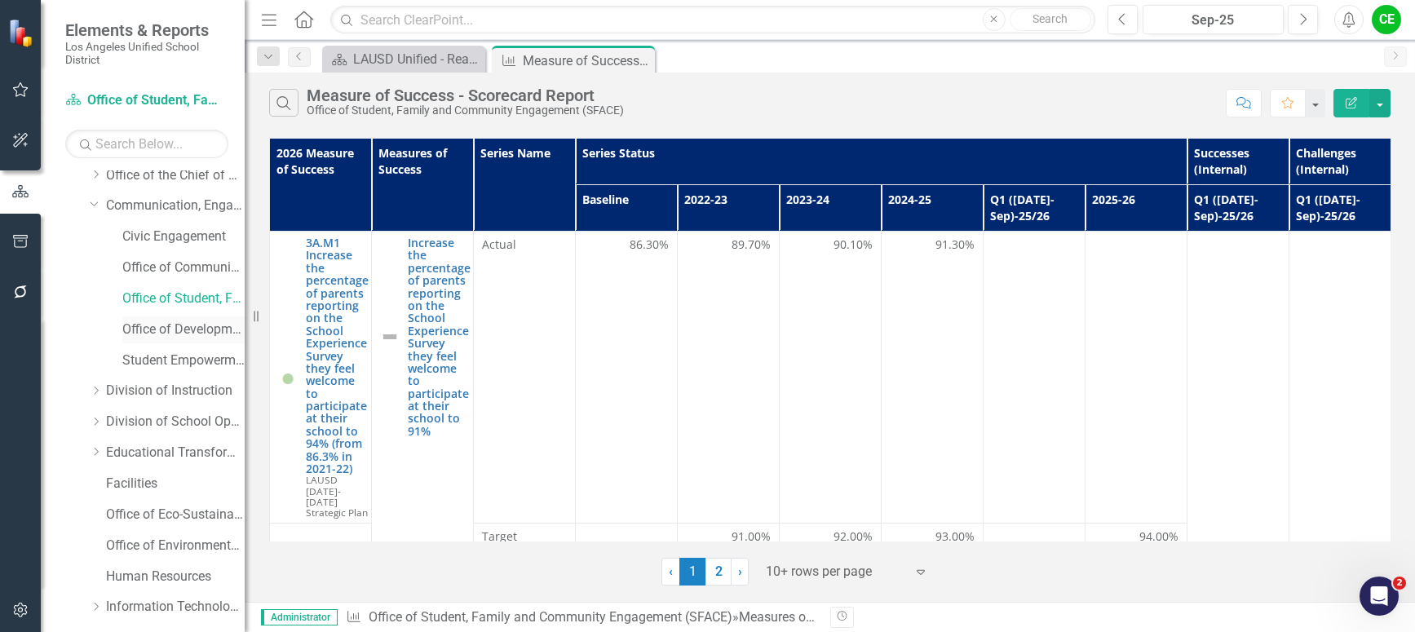
click at [144, 325] on link "Office of Development and Civic Engagement" at bounding box center [183, 330] width 122 height 19
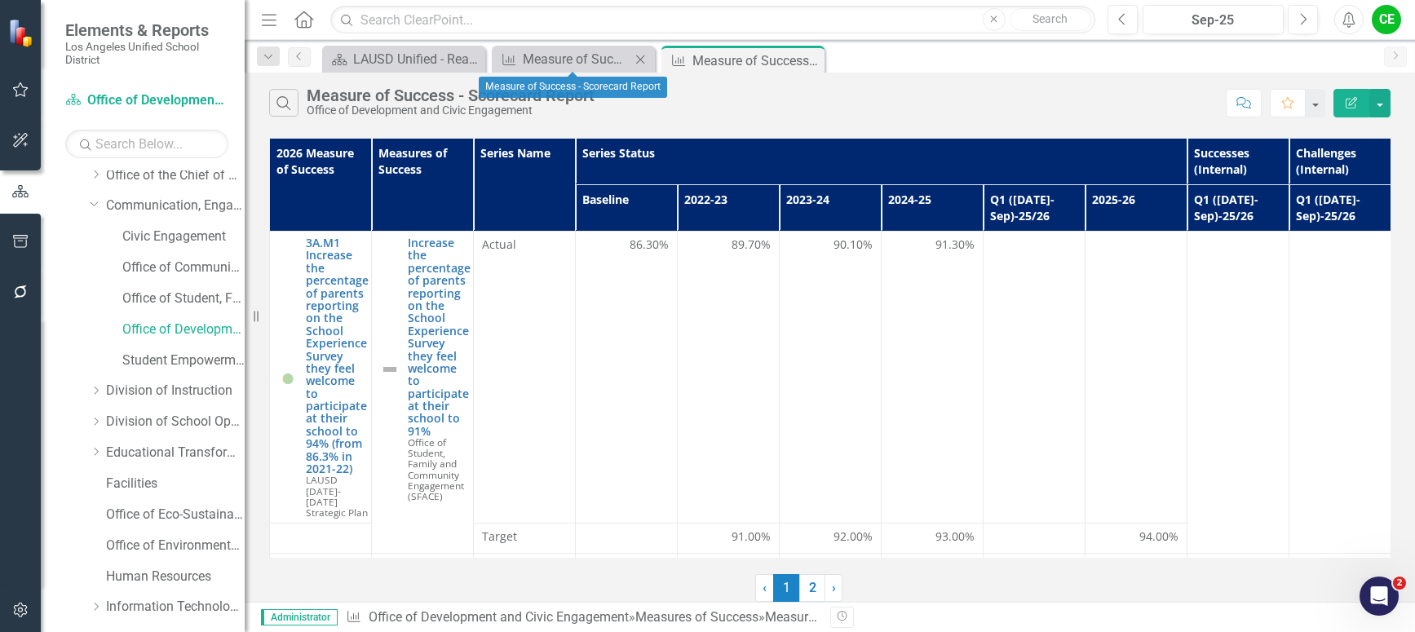
click at [642, 57] on icon "Close" at bounding box center [640, 59] width 16 height 13
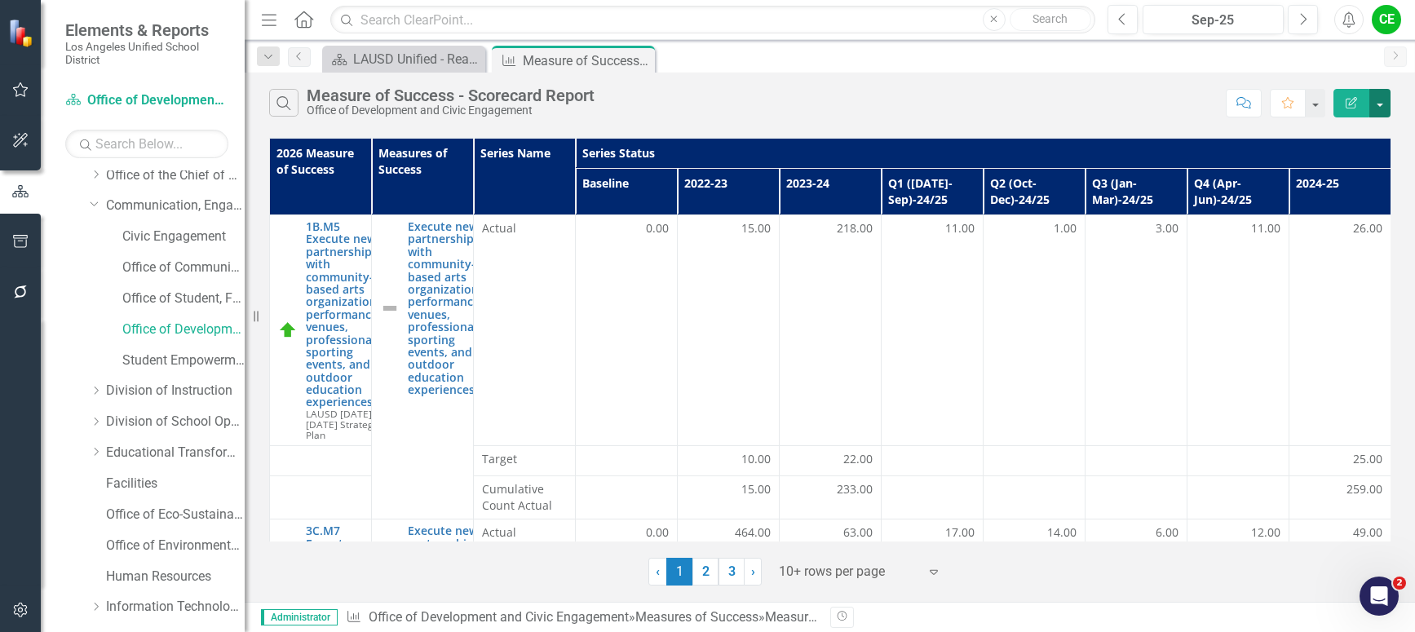
click at [1386, 100] on button "button" at bounding box center [1379, 103] width 21 height 29
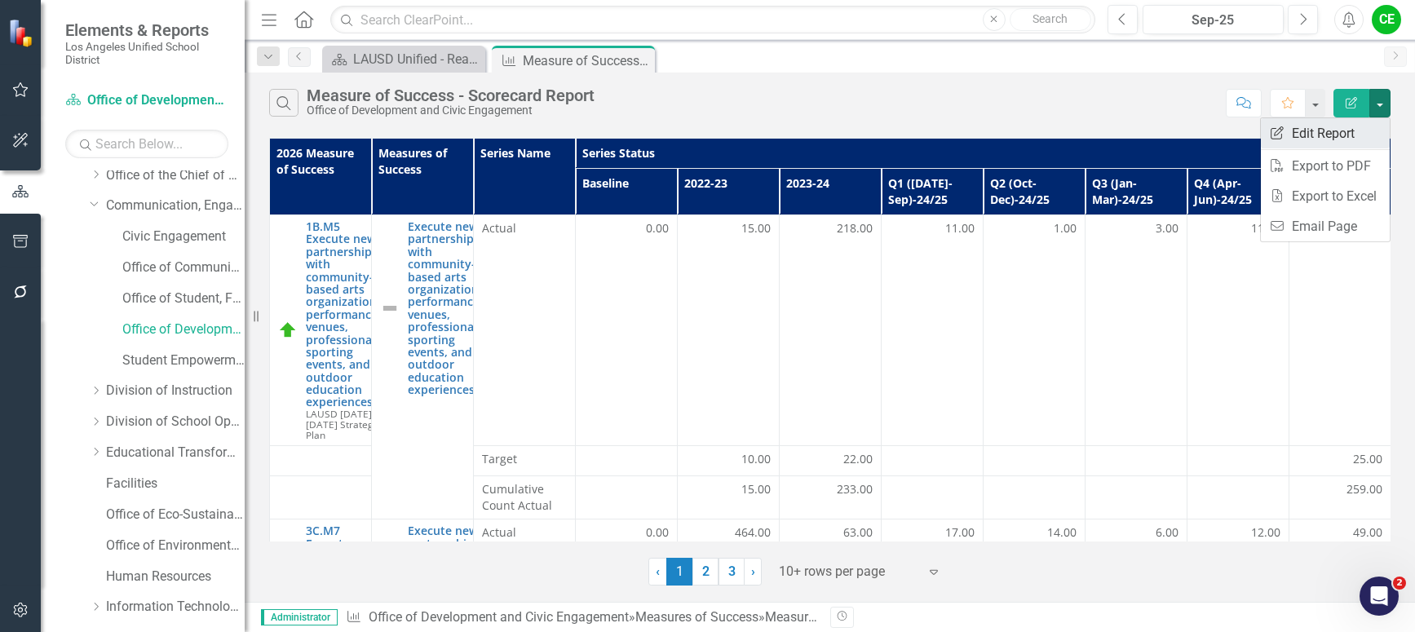
click at [1316, 124] on link "Edit Report Edit Report" at bounding box center [1325, 133] width 129 height 30
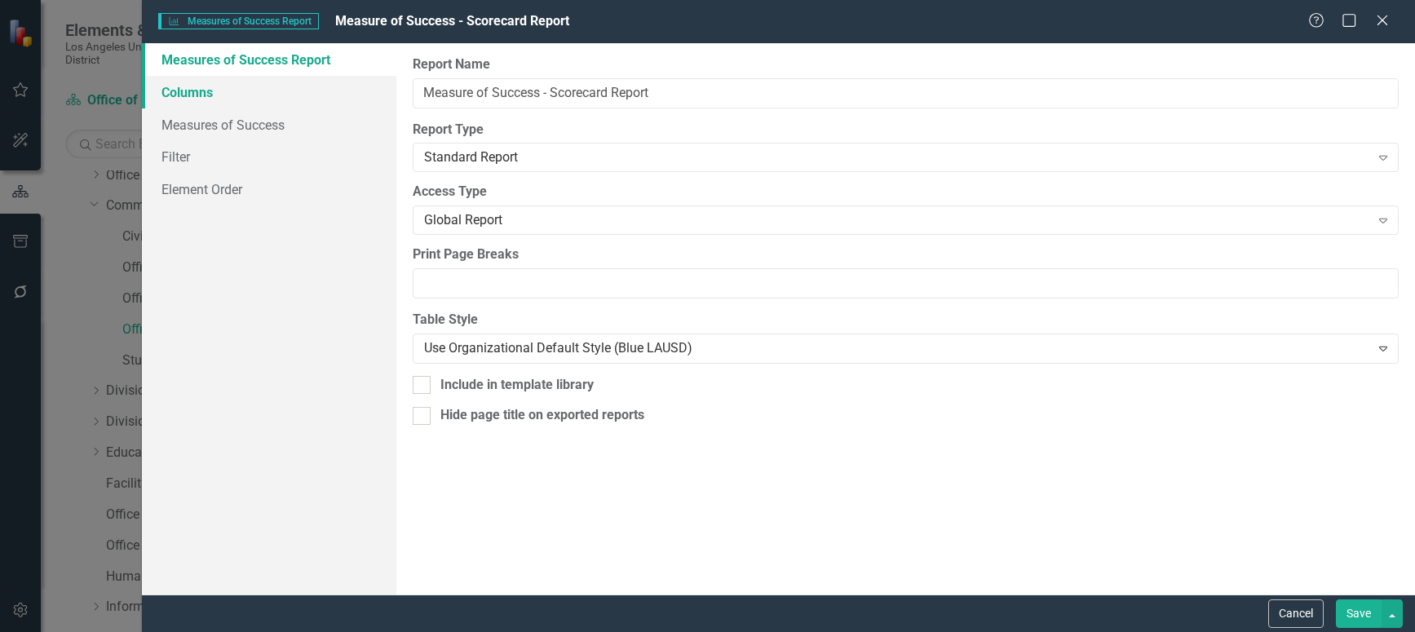
click at [195, 94] on link "Columns" at bounding box center [269, 92] width 254 height 33
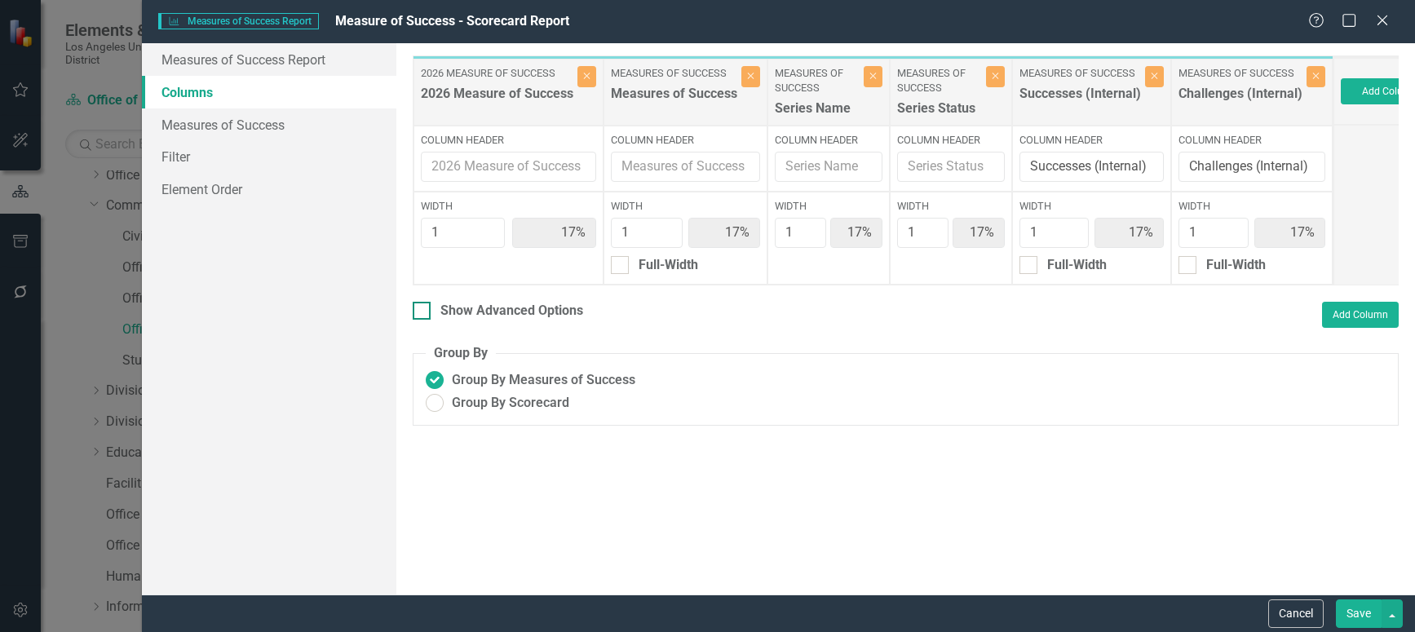
click at [422, 312] on input "Show Advanced Options" at bounding box center [418, 307] width 11 height 11
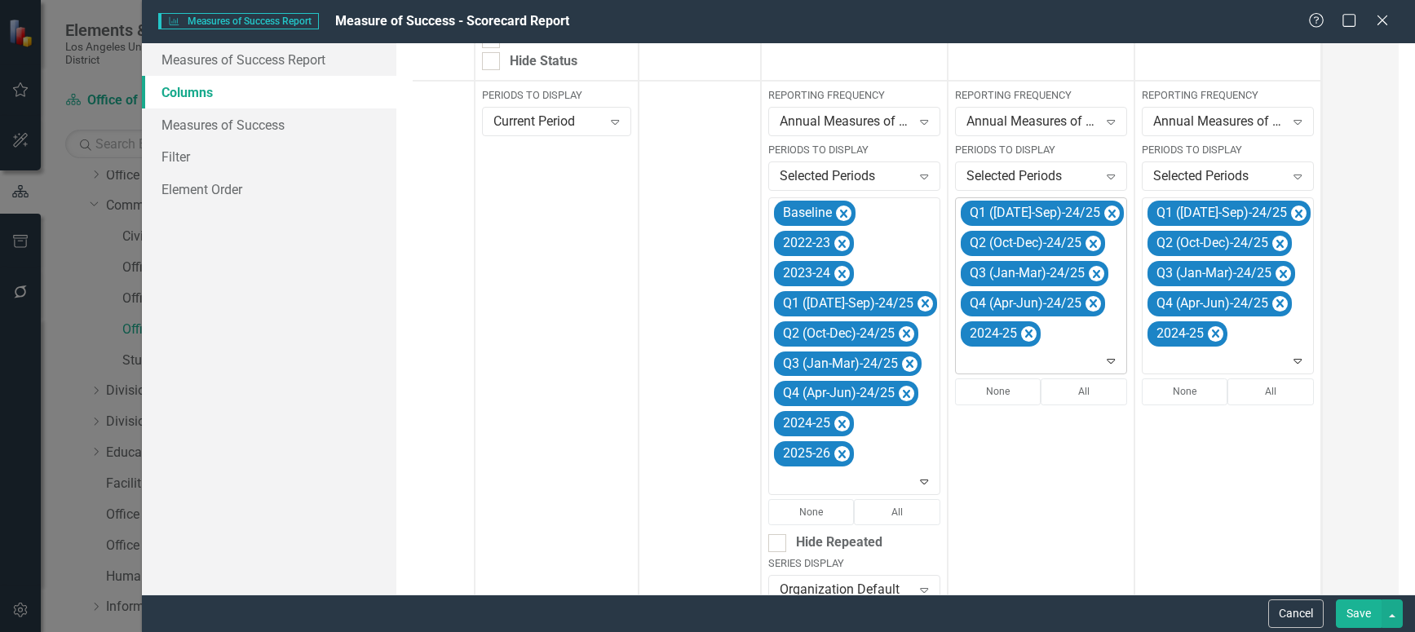
scroll to position [404, 0]
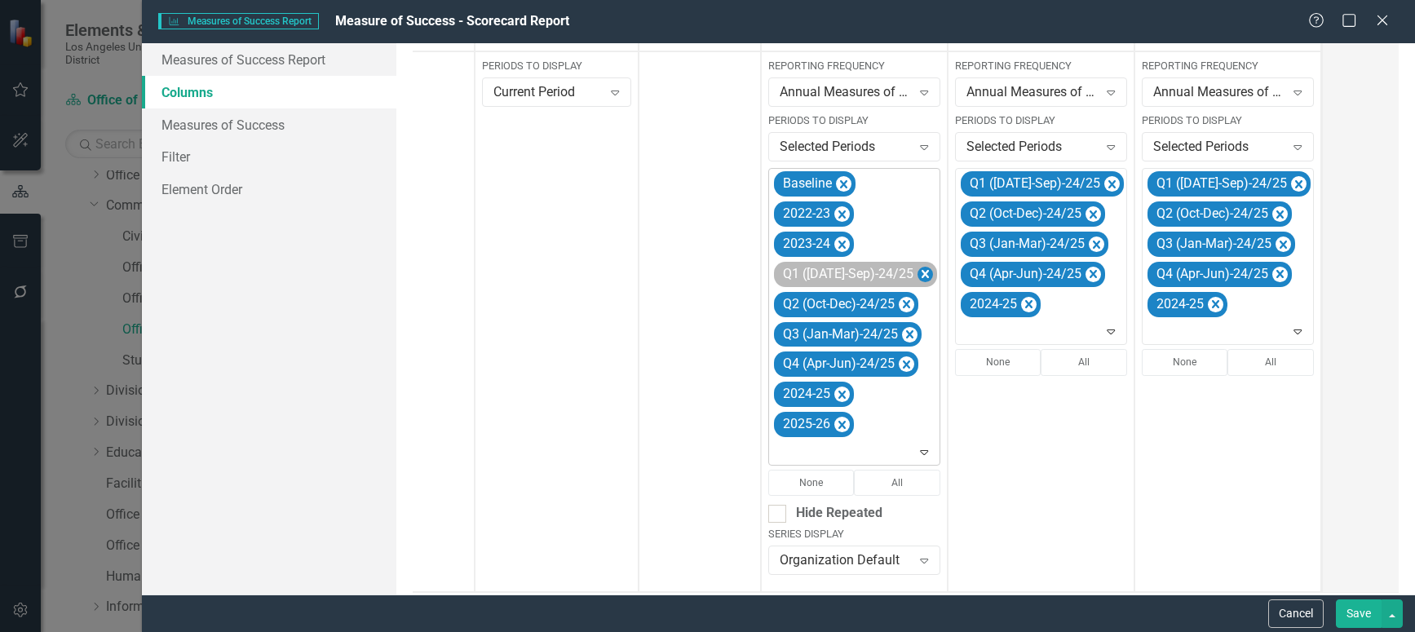
click at [917, 277] on icon "Remove Q1 (Jul-Sep)-24/25" at bounding box center [924, 274] width 15 height 20
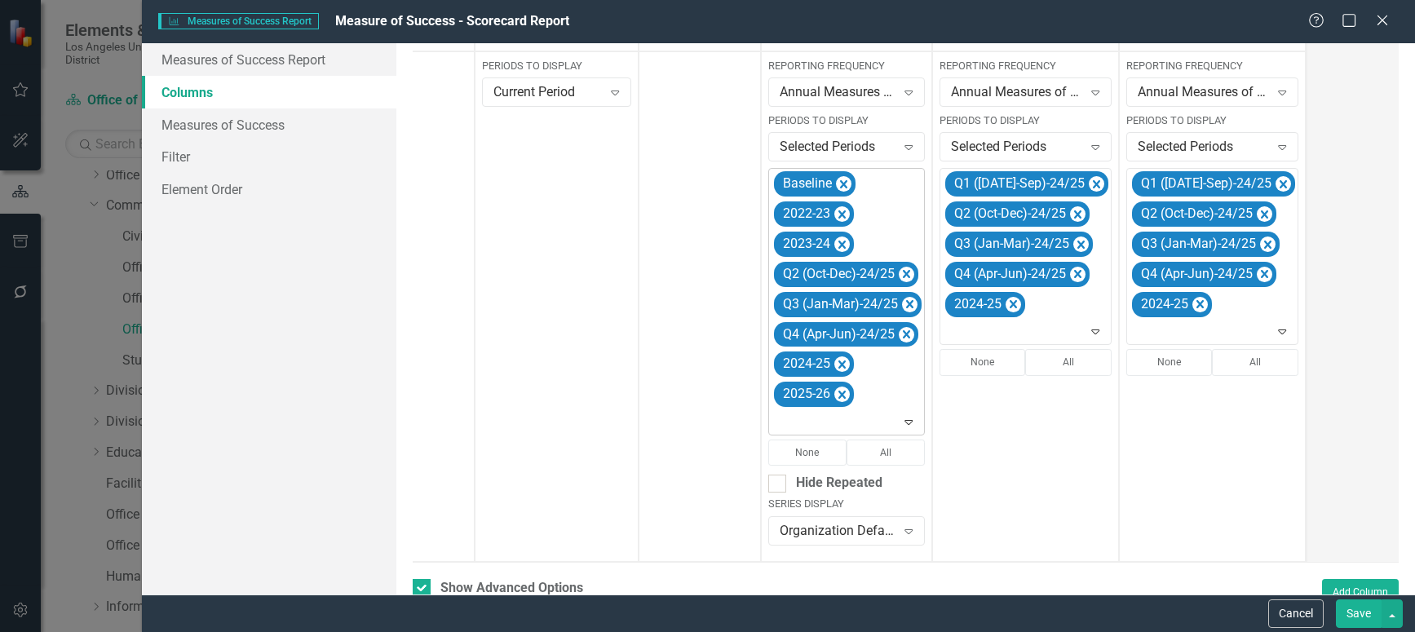
click at [903, 277] on icon "Remove Q2 (Oct-Dec)-24/25" at bounding box center [906, 274] width 7 height 8
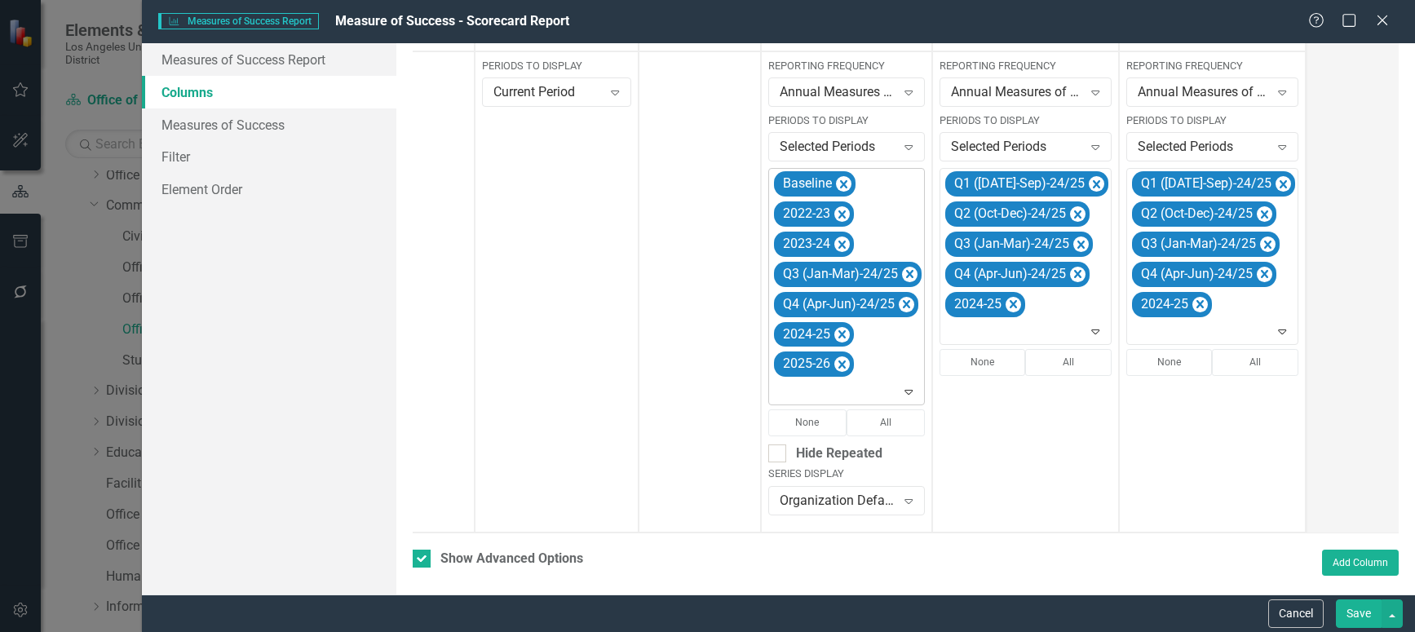
click at [903, 277] on icon "Remove Q3 (Jan-Mar)-24/25" at bounding box center [909, 274] width 15 height 20
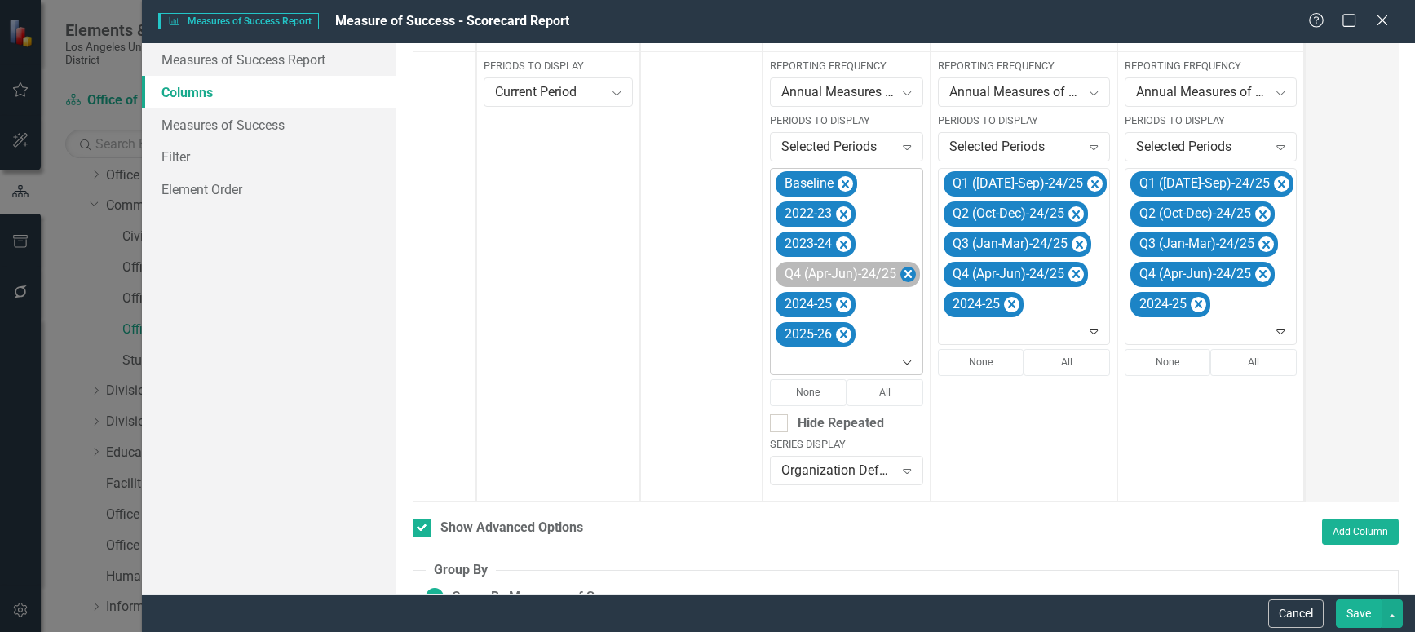
click at [909, 272] on icon "Remove Q4 (Apr-Jun)-24/25" at bounding box center [907, 274] width 7 height 8
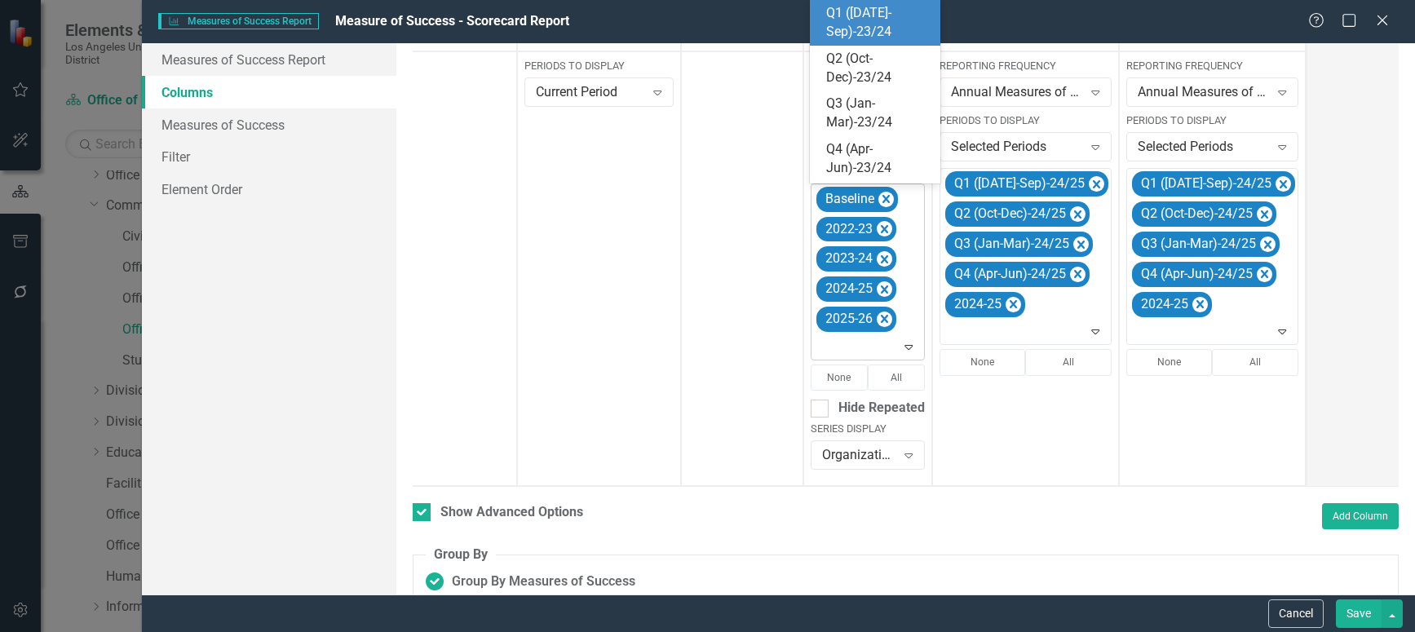
click at [909, 345] on icon at bounding box center [909, 347] width 8 height 5
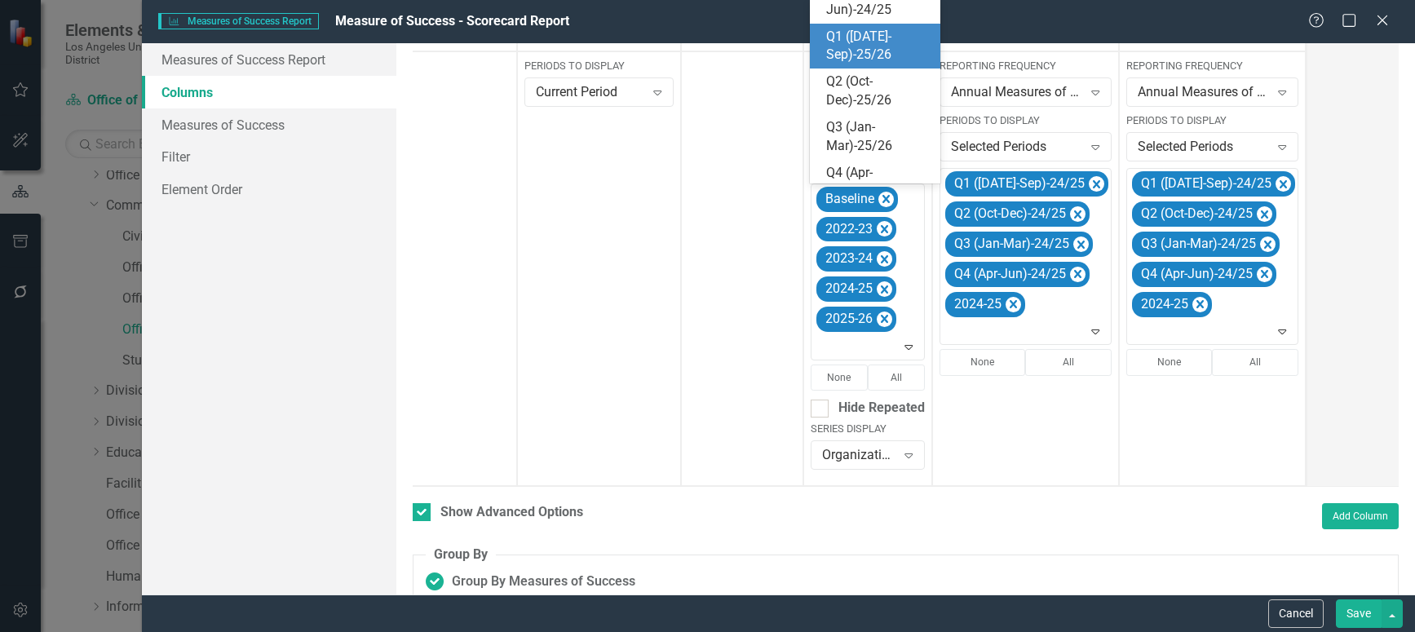
click at [850, 46] on div "Q1 ([DATE]-Sep)-25/26" at bounding box center [878, 47] width 104 height 38
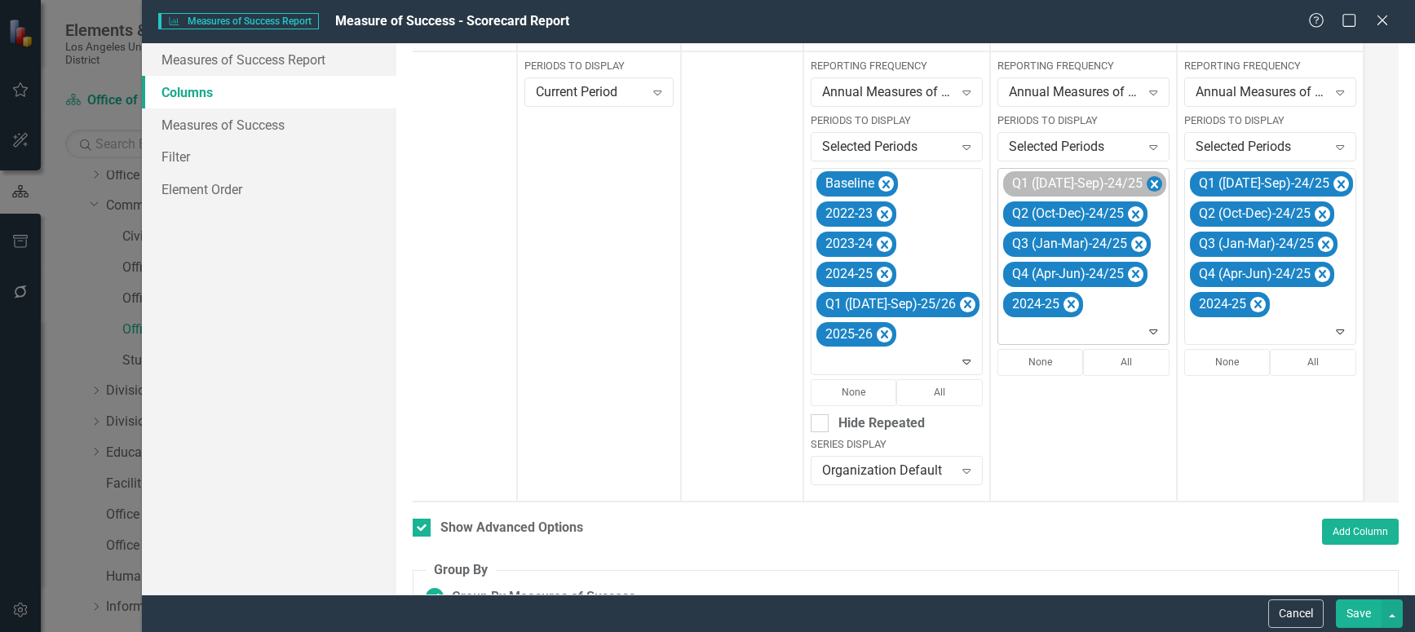
click at [1147, 185] on icon "Remove Q1 (Jul-Sep)-24/25" at bounding box center [1154, 185] width 15 height 20
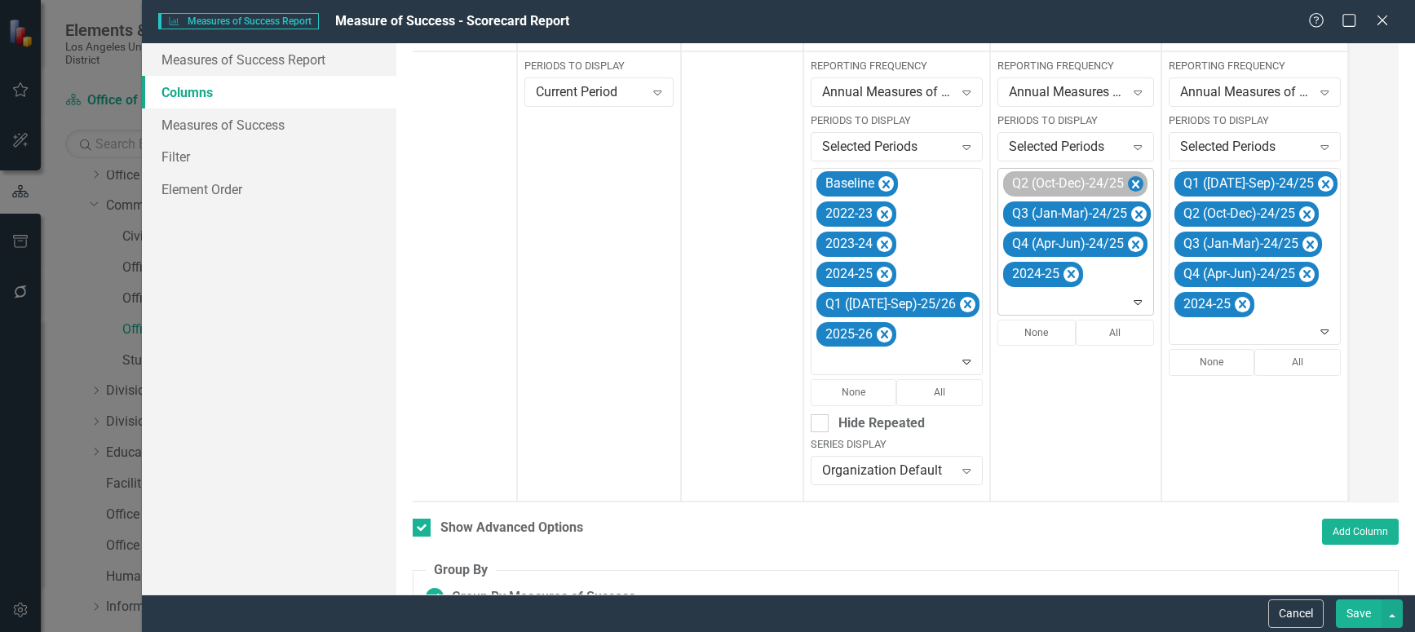
click at [1128, 182] on icon "Remove Q2 (Oct-Dec)-24/25" at bounding box center [1135, 185] width 15 height 20
click at [1131, 183] on icon "Remove Q3 (Jan-Mar)-24/25" at bounding box center [1138, 185] width 15 height 20
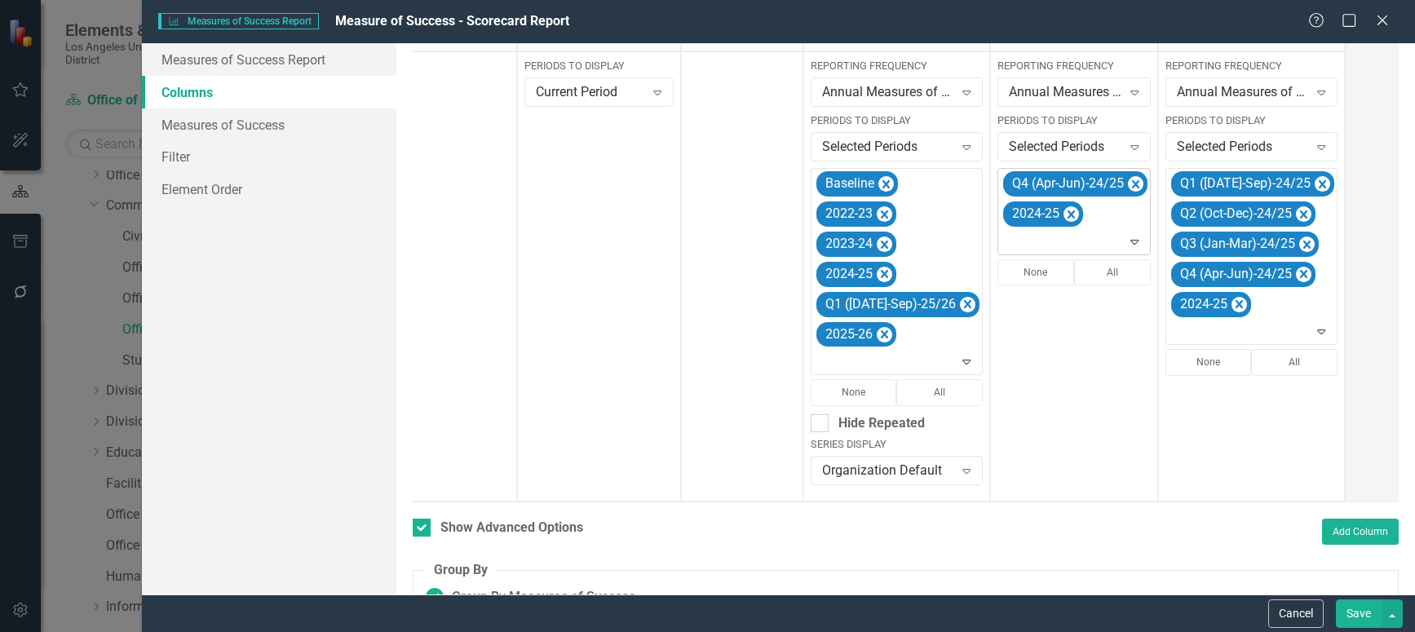
click at [1132, 183] on icon "Remove Q4 (Apr-Jun)-24/25" at bounding box center [1135, 184] width 7 height 8
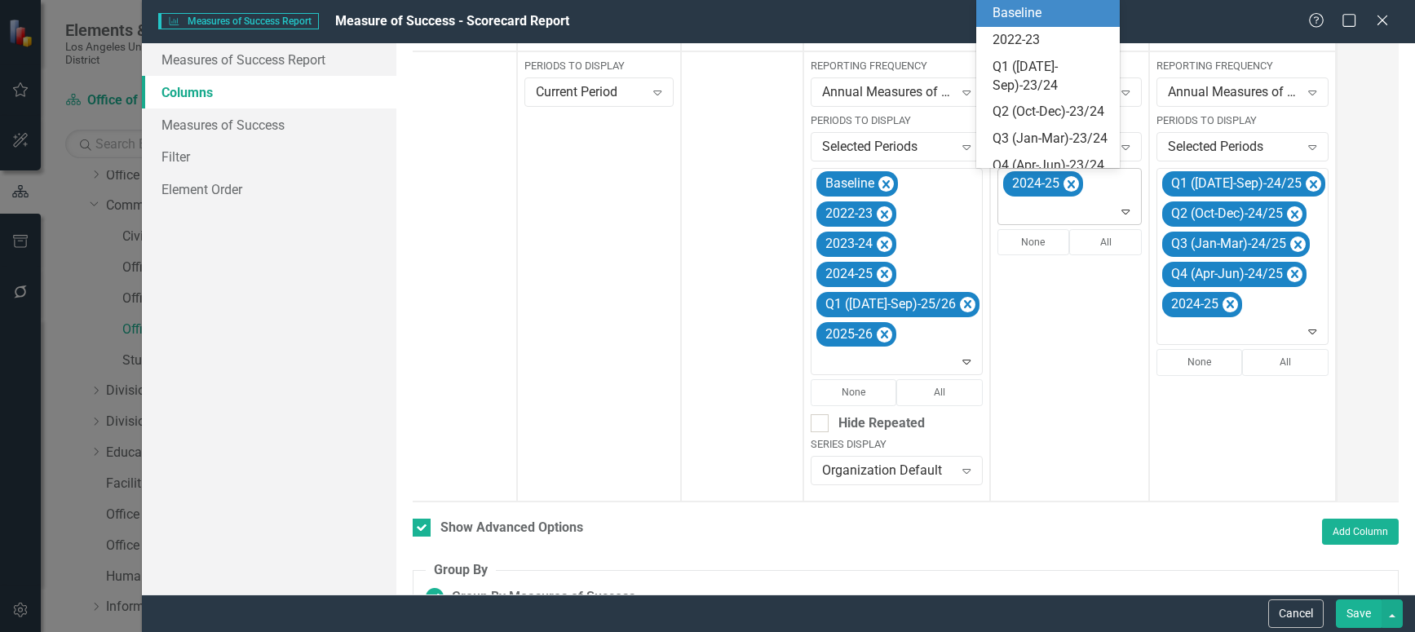
click at [1122, 210] on icon at bounding box center [1126, 212] width 8 height 5
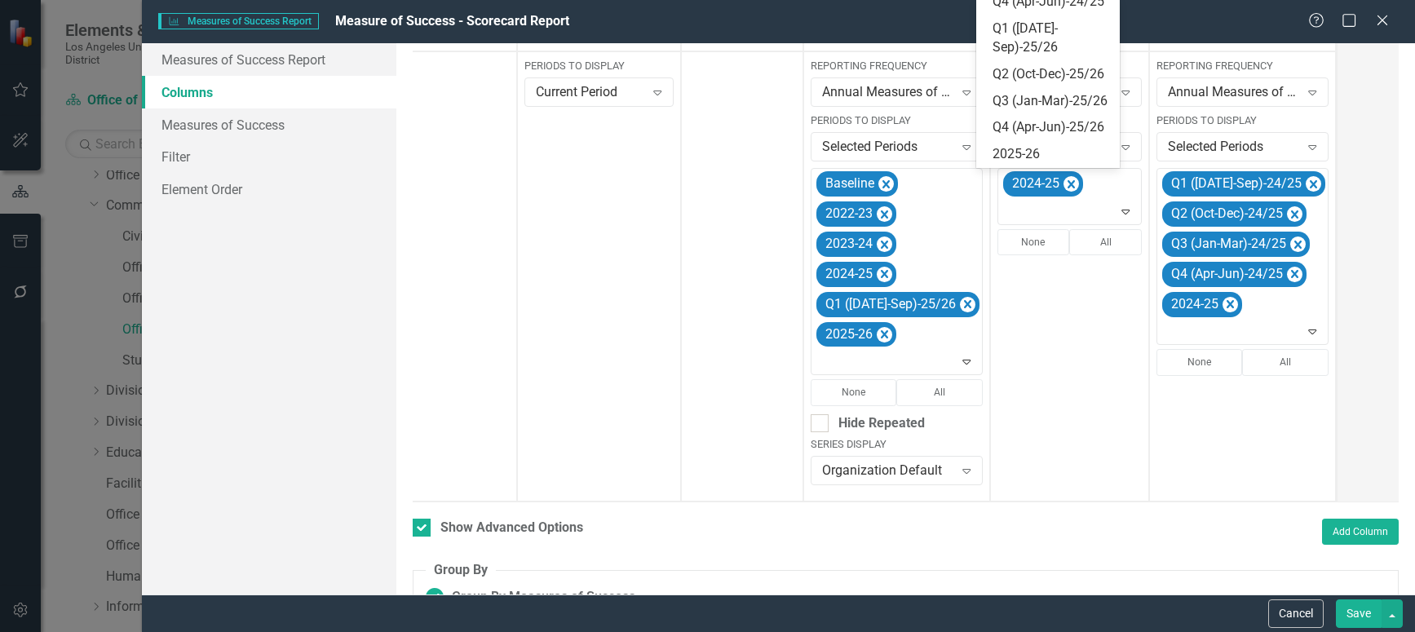
scroll to position [445, 0]
click at [1045, 24] on div "Q1 ([DATE]-Sep)-25/26" at bounding box center [1051, 39] width 117 height 38
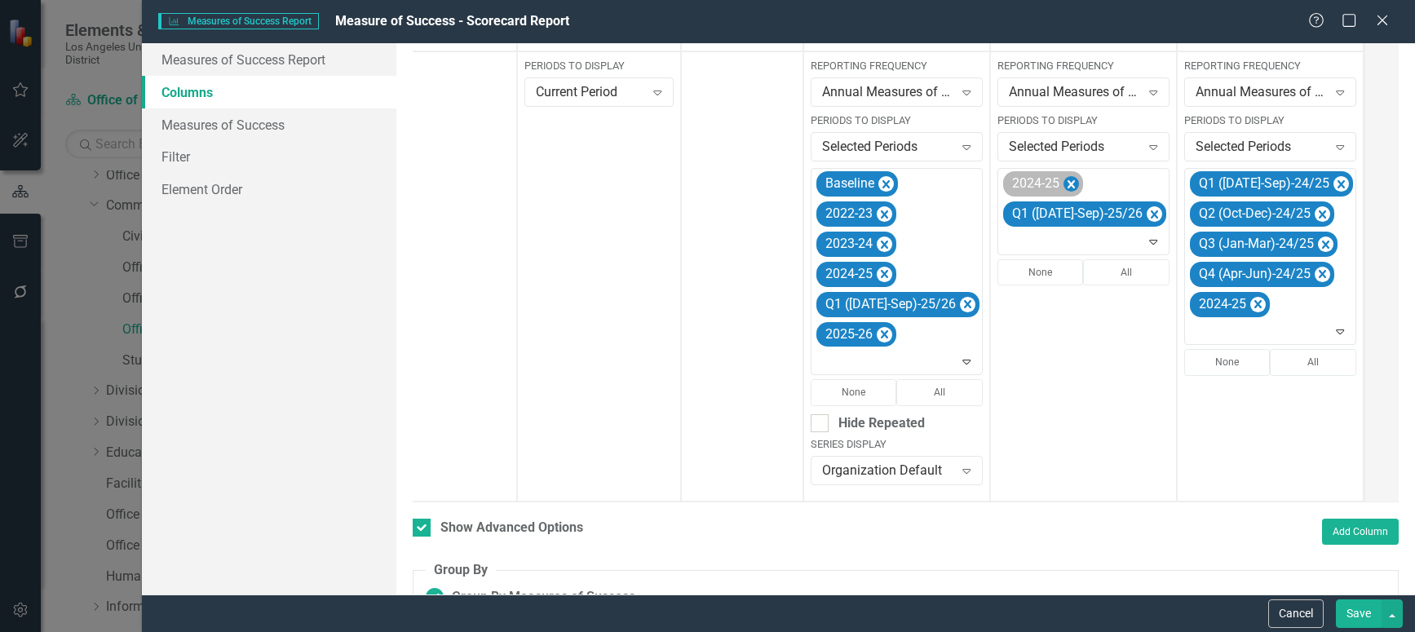
click at [1063, 179] on icon "Remove 2024-25" at bounding box center [1070, 185] width 15 height 20
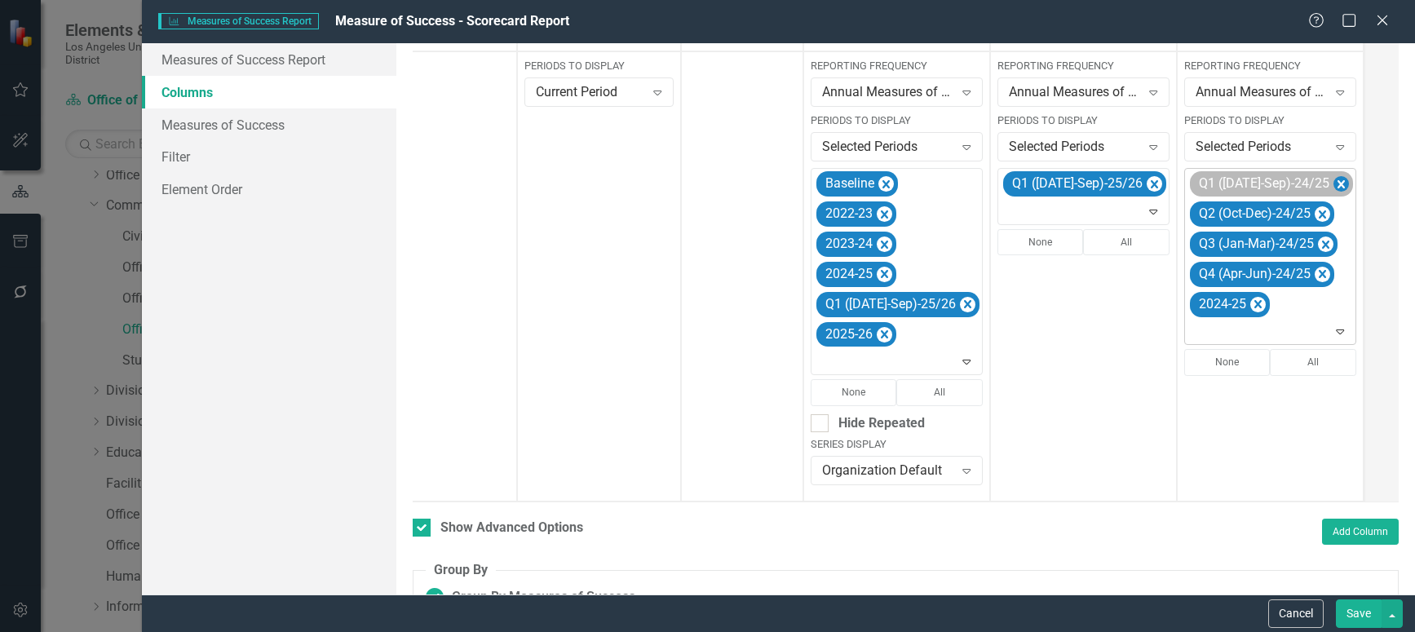
click at [1337, 183] on icon "Remove Q1 (Jul-Sep)-24/25" at bounding box center [1340, 184] width 7 height 8
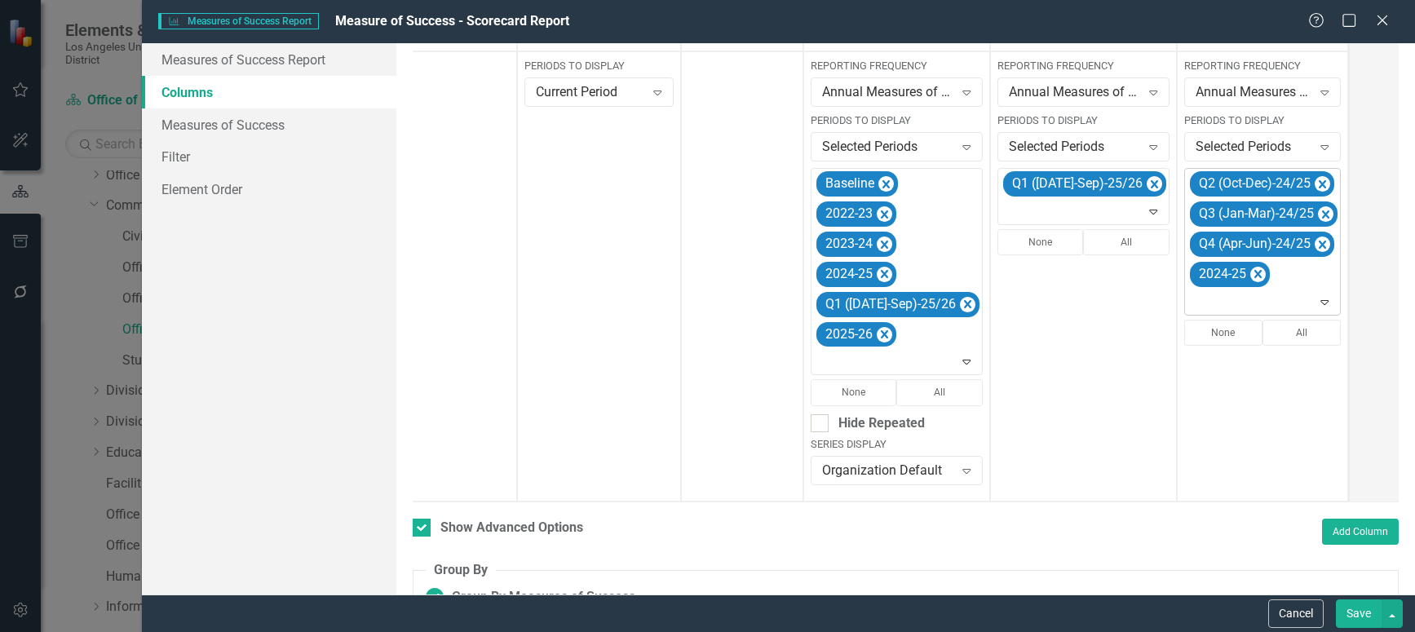
click at [1319, 183] on icon "Remove Q2 (Oct-Dec)-24/25" at bounding box center [1322, 184] width 7 height 8
click at [1318, 183] on icon "Remove Q3 (Jan-Mar)-24/25" at bounding box center [1325, 185] width 15 height 20
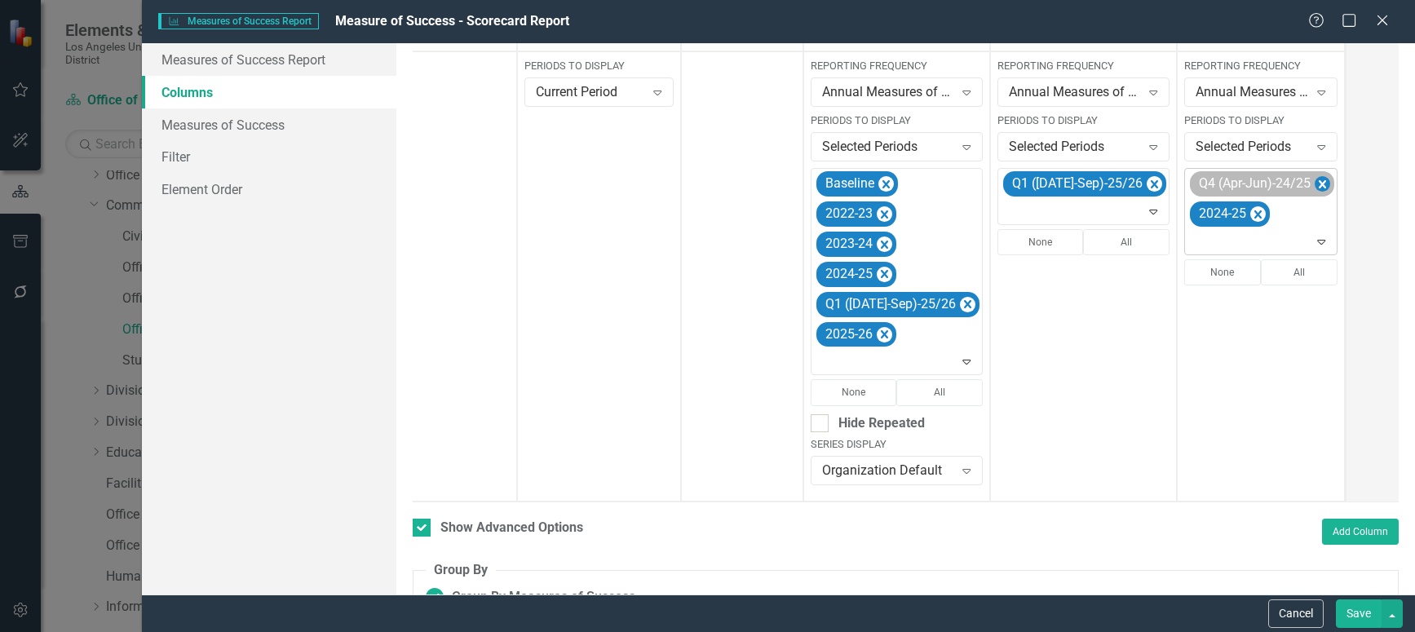
click at [1319, 183] on icon "Remove Q4 (Apr-Jun)-24/25" at bounding box center [1322, 184] width 7 height 8
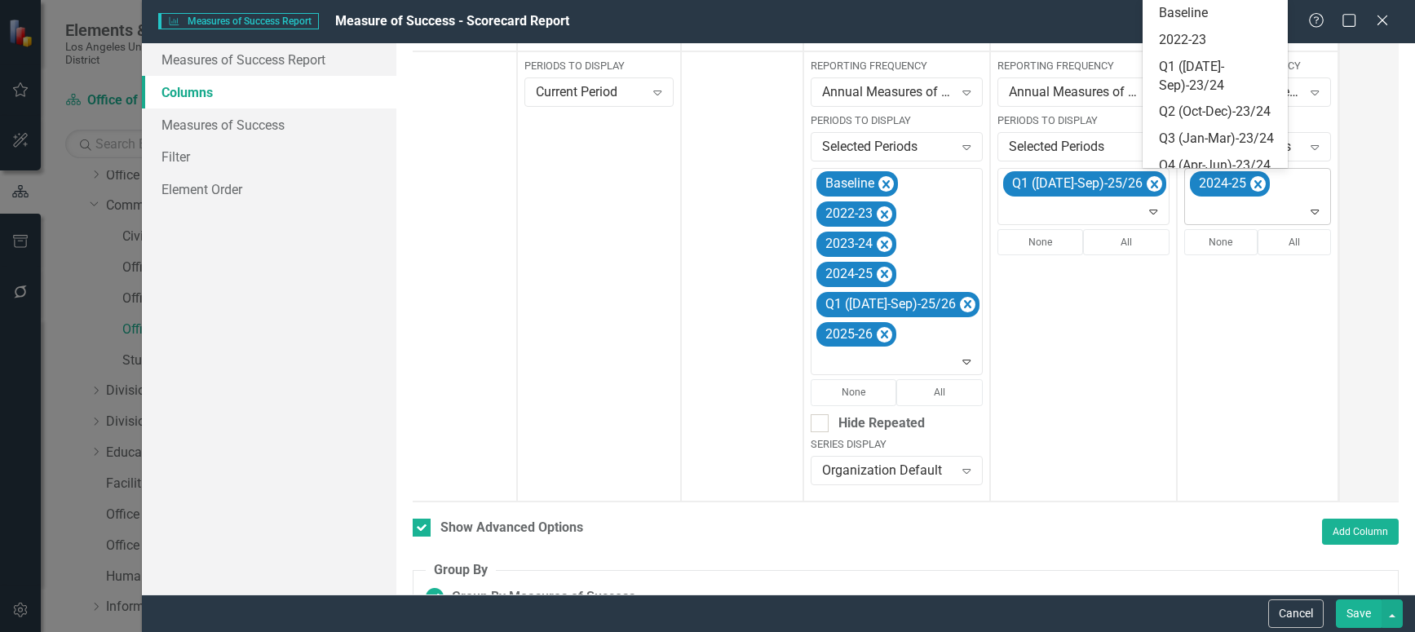
click at [1307, 214] on icon "Expand" at bounding box center [1315, 211] width 16 height 13
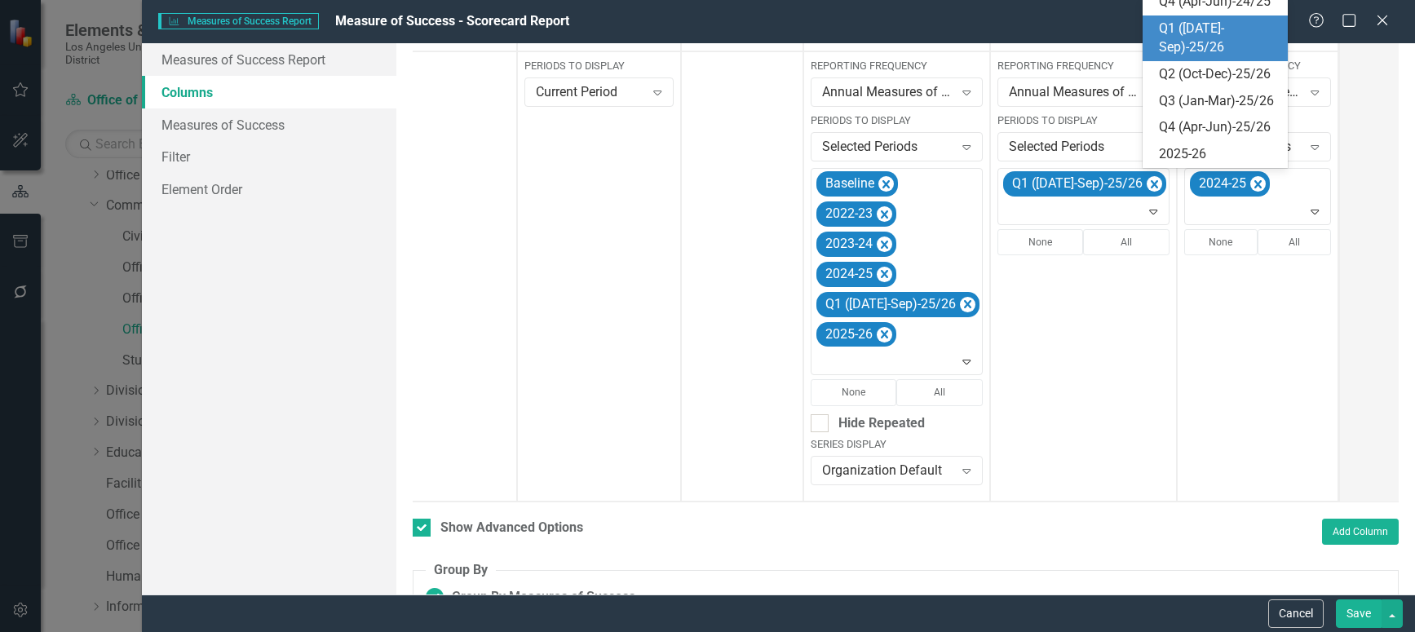
click at [1190, 57] on div "Q1 ([DATE]-Sep)-25/26" at bounding box center [1219, 39] width 120 height 38
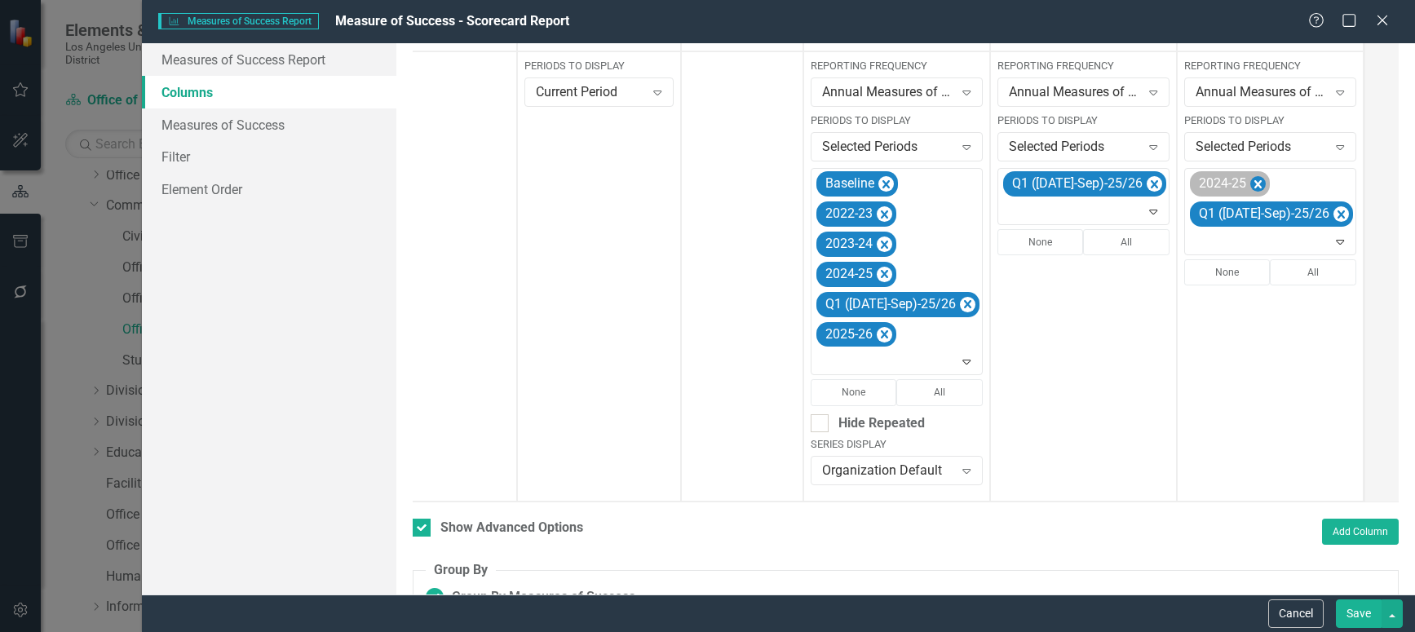
click at [1250, 181] on icon "Remove 2024-25" at bounding box center [1257, 185] width 15 height 20
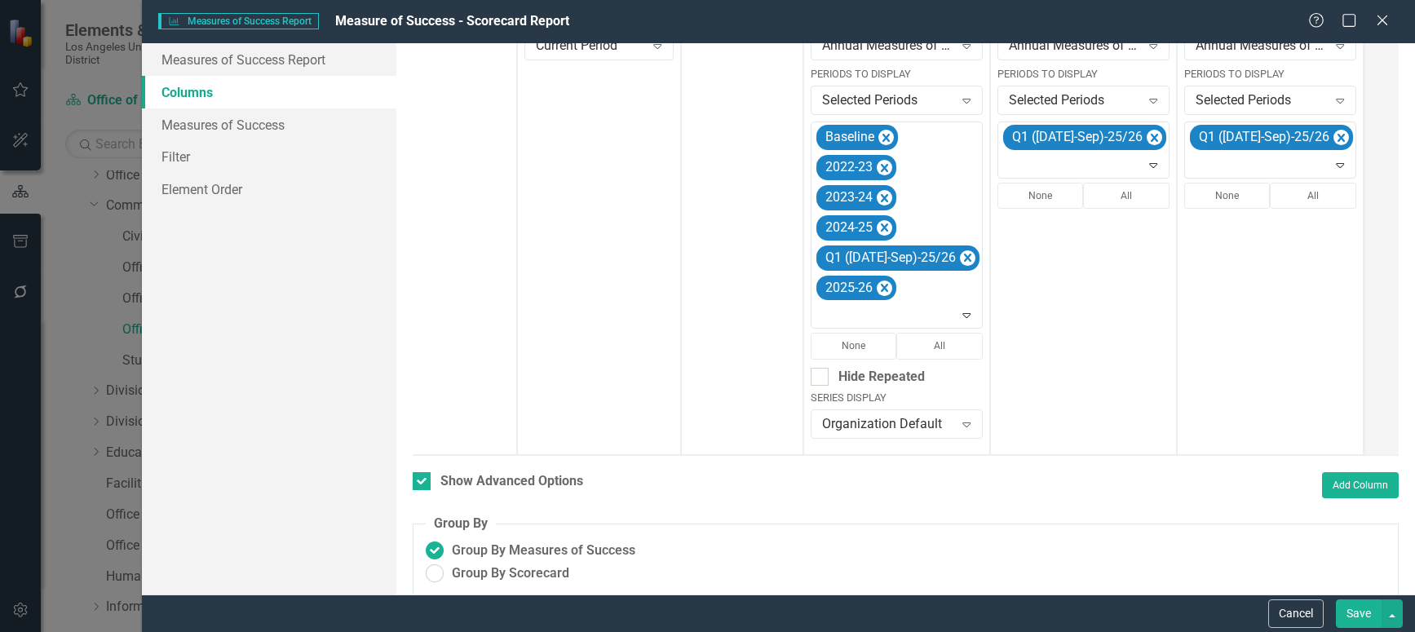
scroll to position [476, 0]
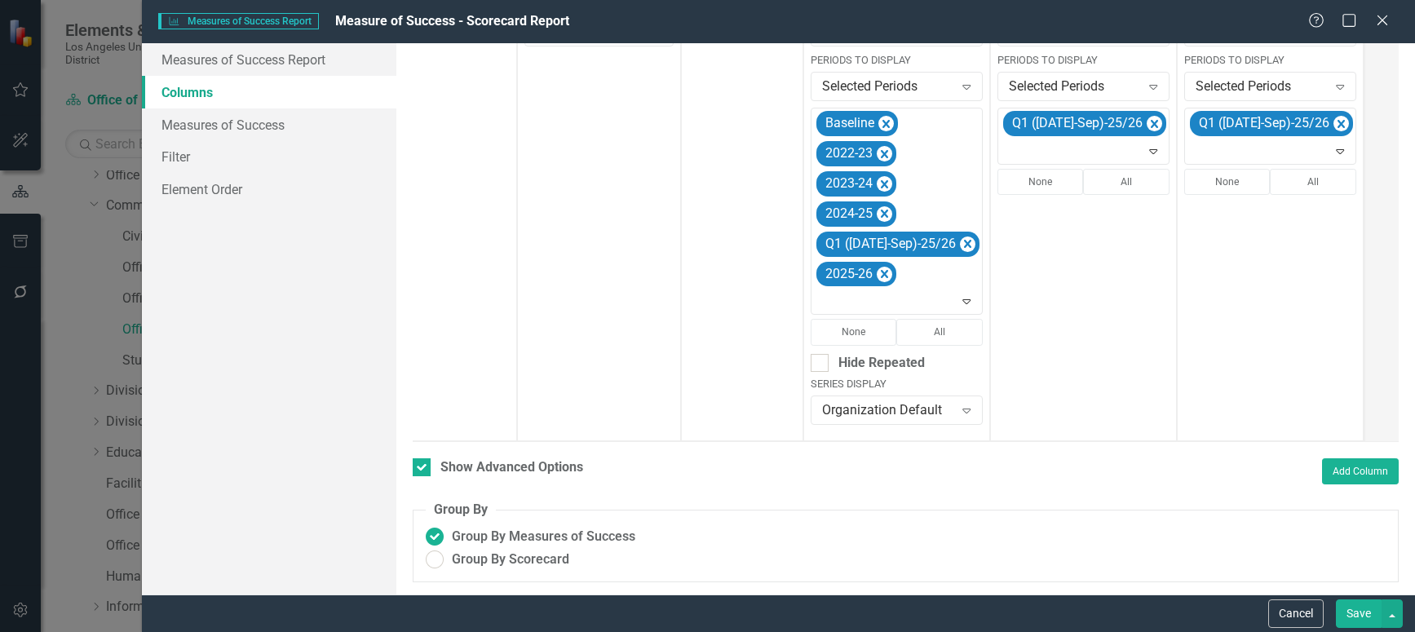
click at [1351, 574] on button "Save" at bounding box center [1359, 613] width 46 height 29
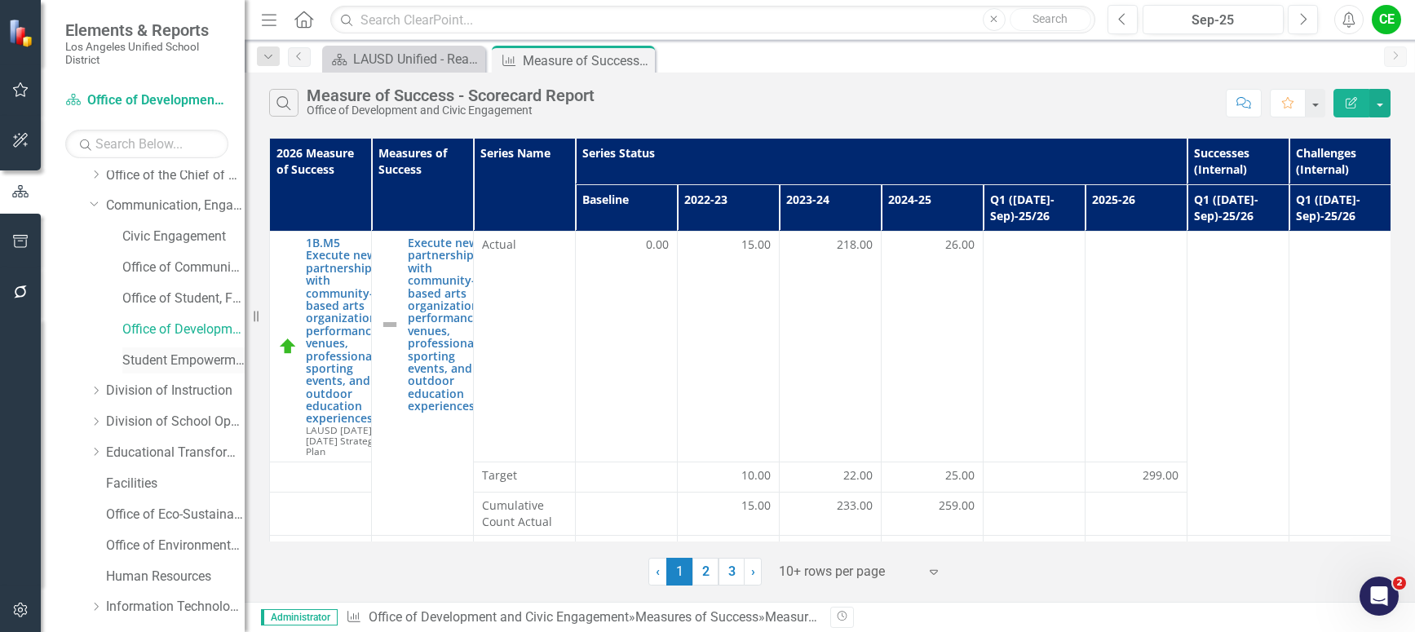
click at [163, 360] on link "Student Empowerment Unit" at bounding box center [183, 361] width 122 height 19
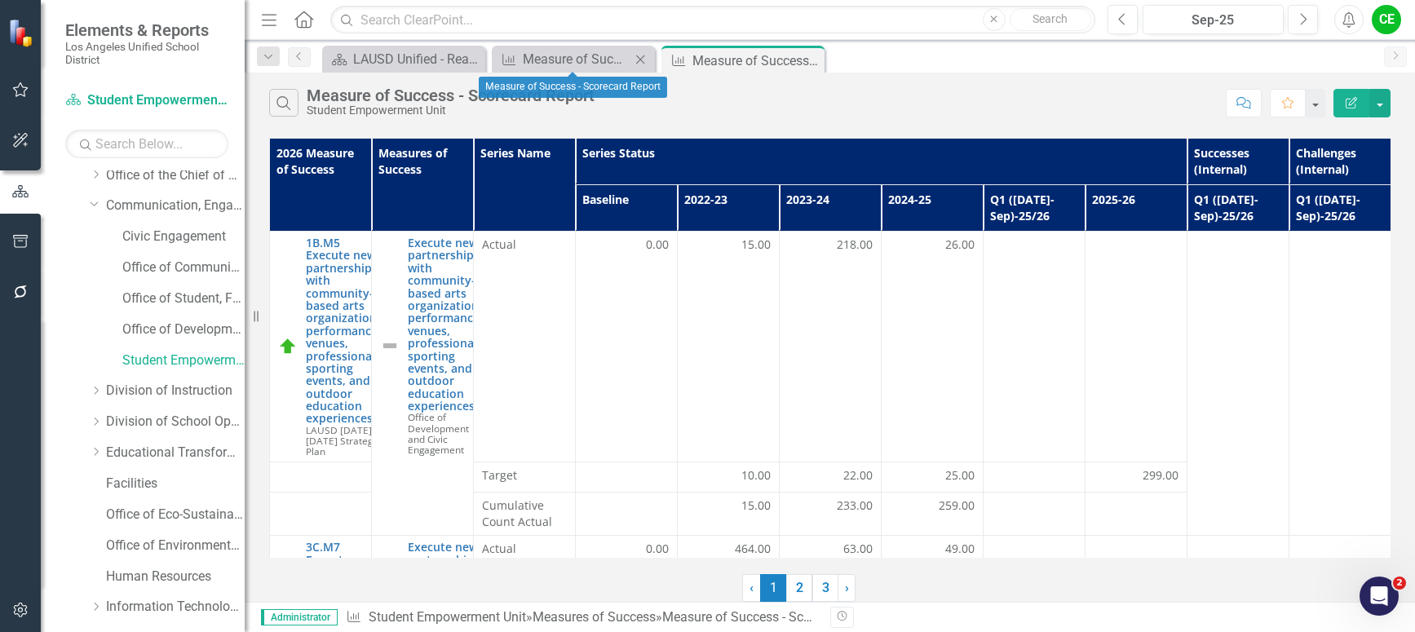
click at [638, 57] on icon "Close" at bounding box center [640, 59] width 16 height 13
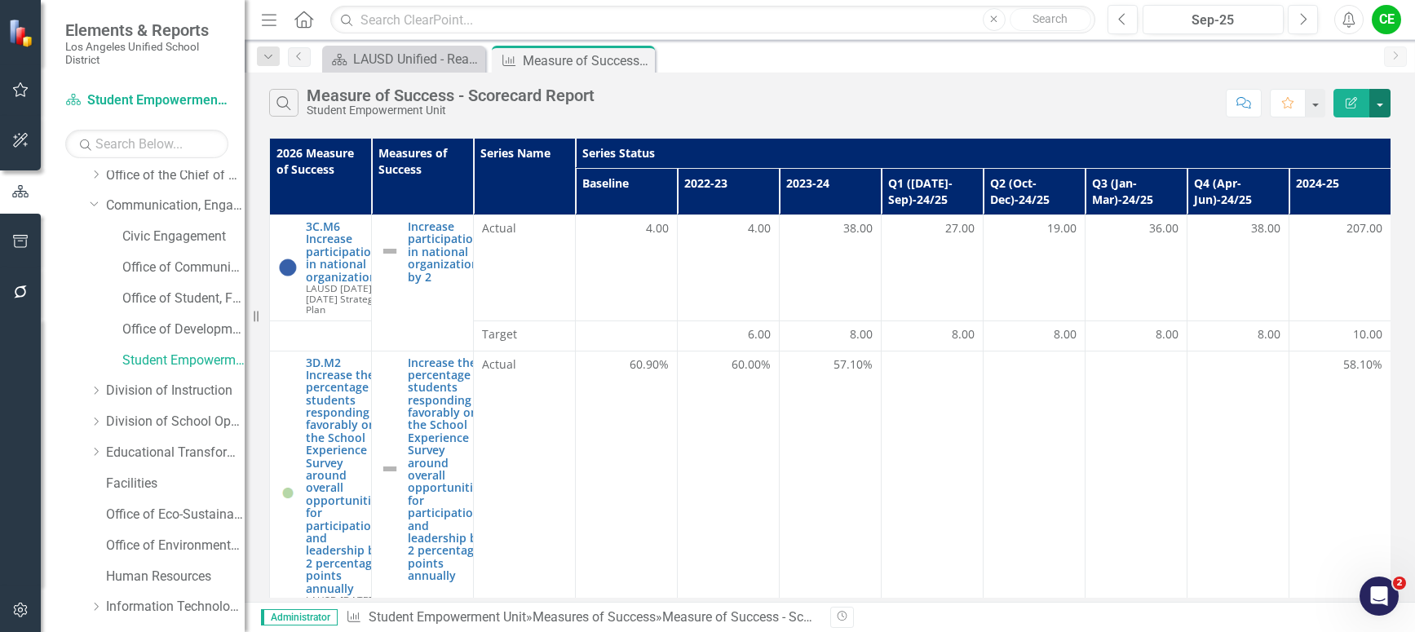
click at [1379, 108] on button "button" at bounding box center [1379, 103] width 21 height 29
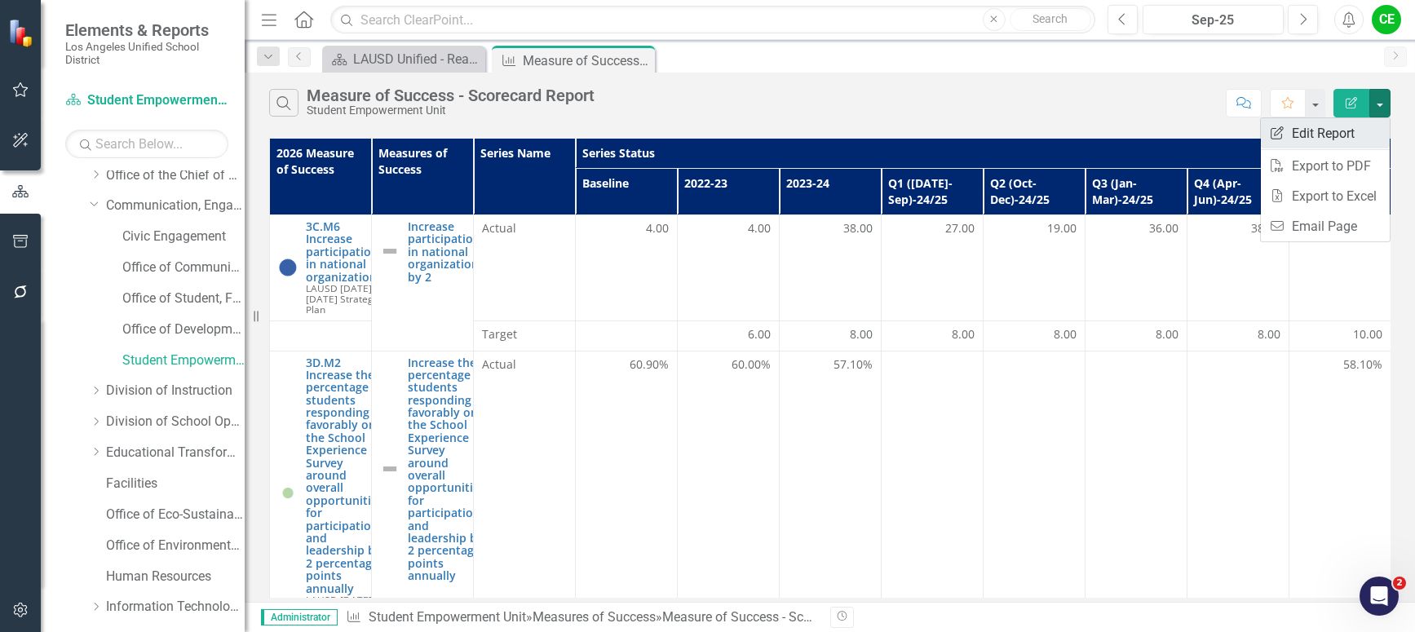
click at [1336, 135] on link "Edit Report Edit Report" at bounding box center [1325, 133] width 129 height 30
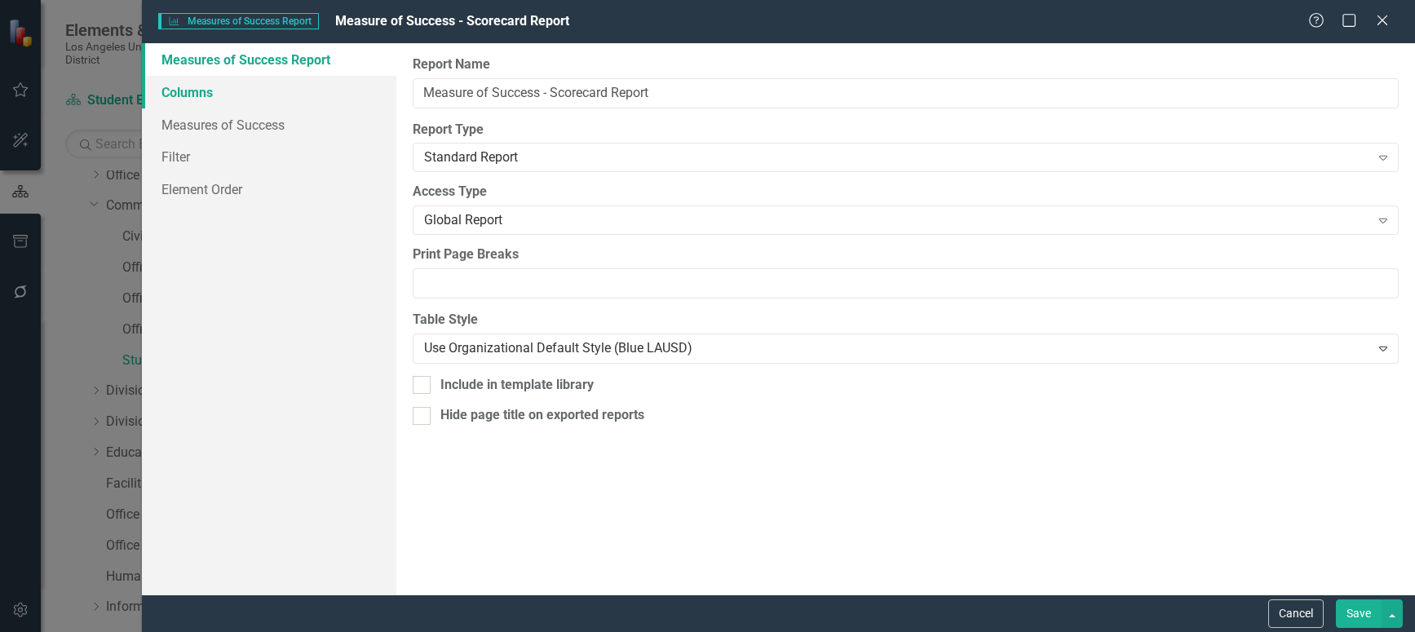
click at [199, 92] on link "Columns" at bounding box center [269, 92] width 254 height 33
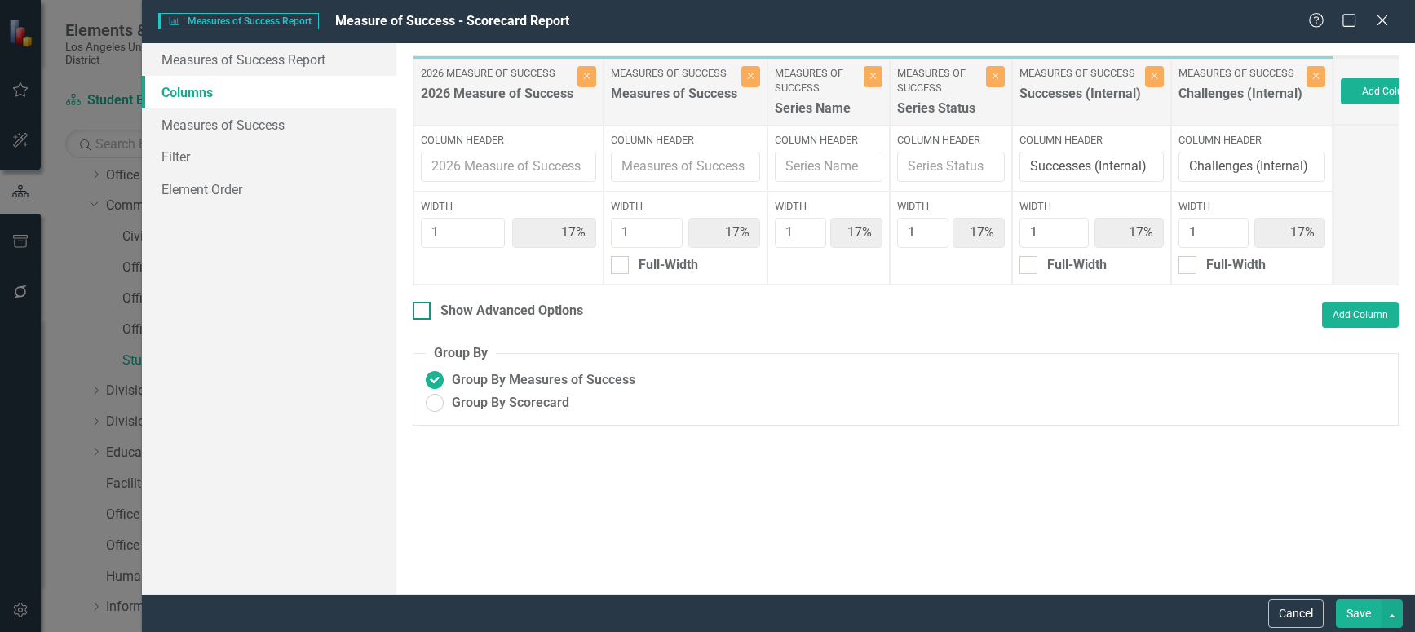
click at [416, 312] on input "Show Advanced Options" at bounding box center [418, 307] width 11 height 11
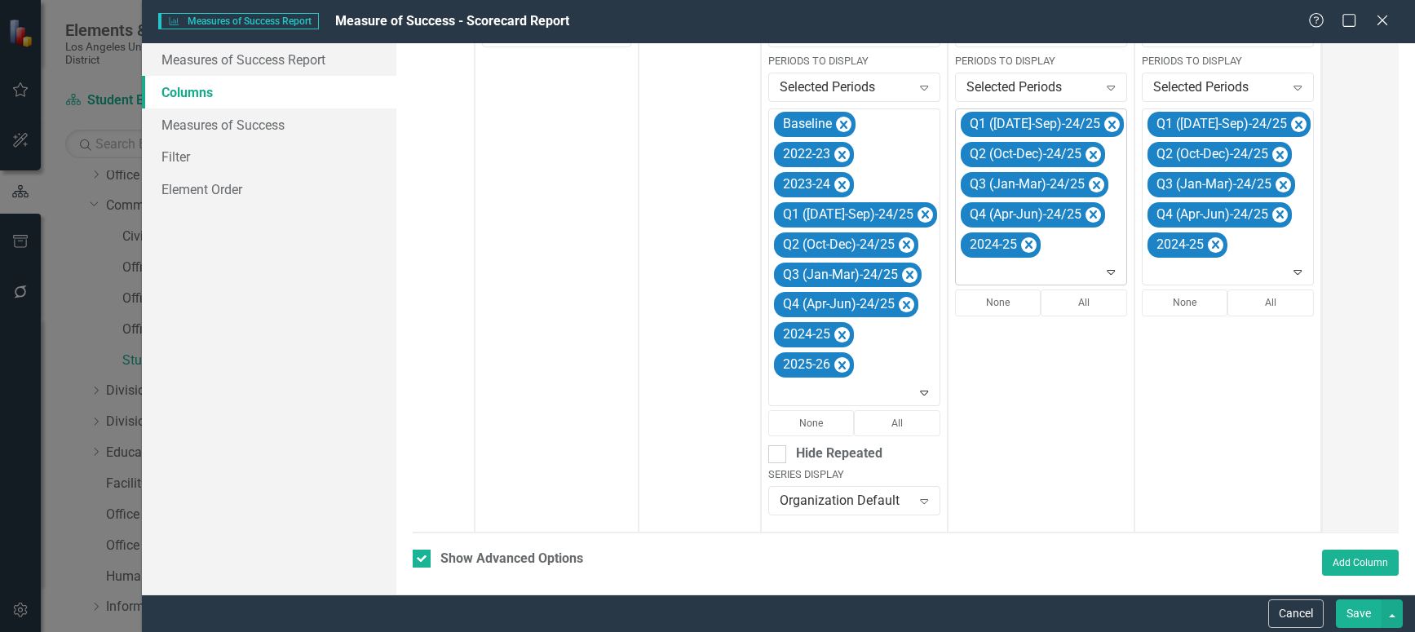
scroll to position [485, 0]
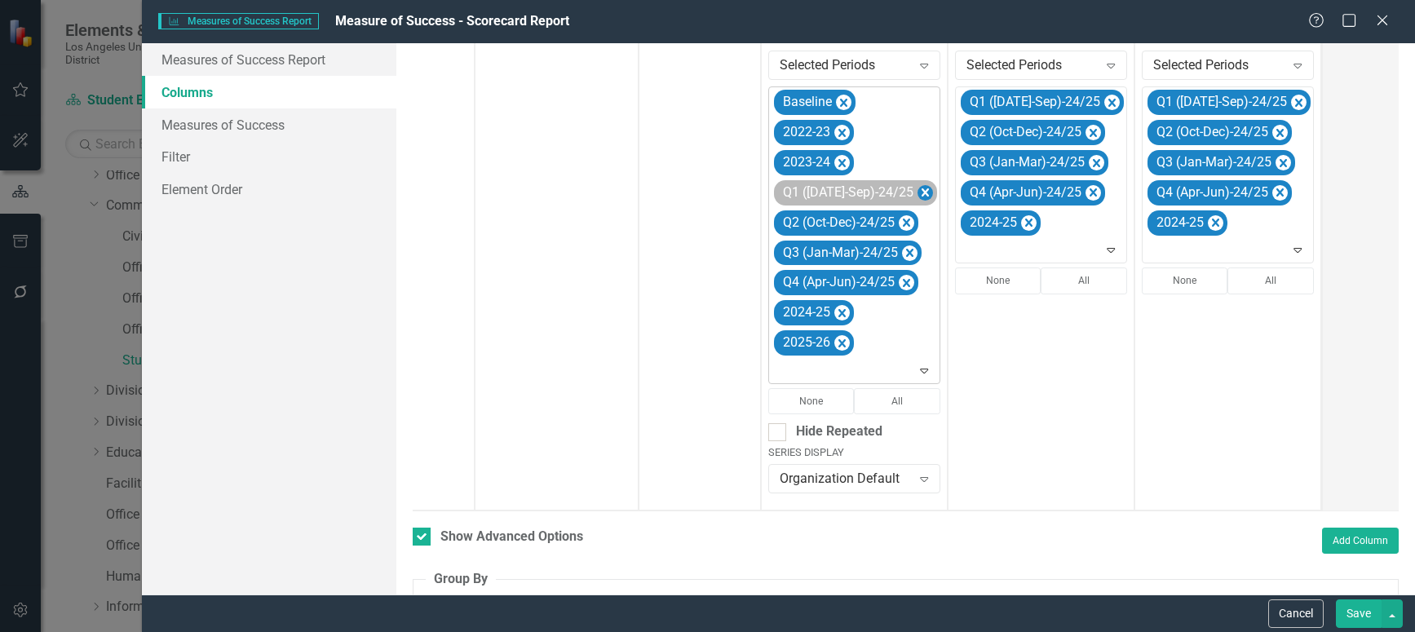
click at [922, 191] on icon "Remove Q1 (Jul-Sep)-24/25" at bounding box center [925, 192] width 7 height 8
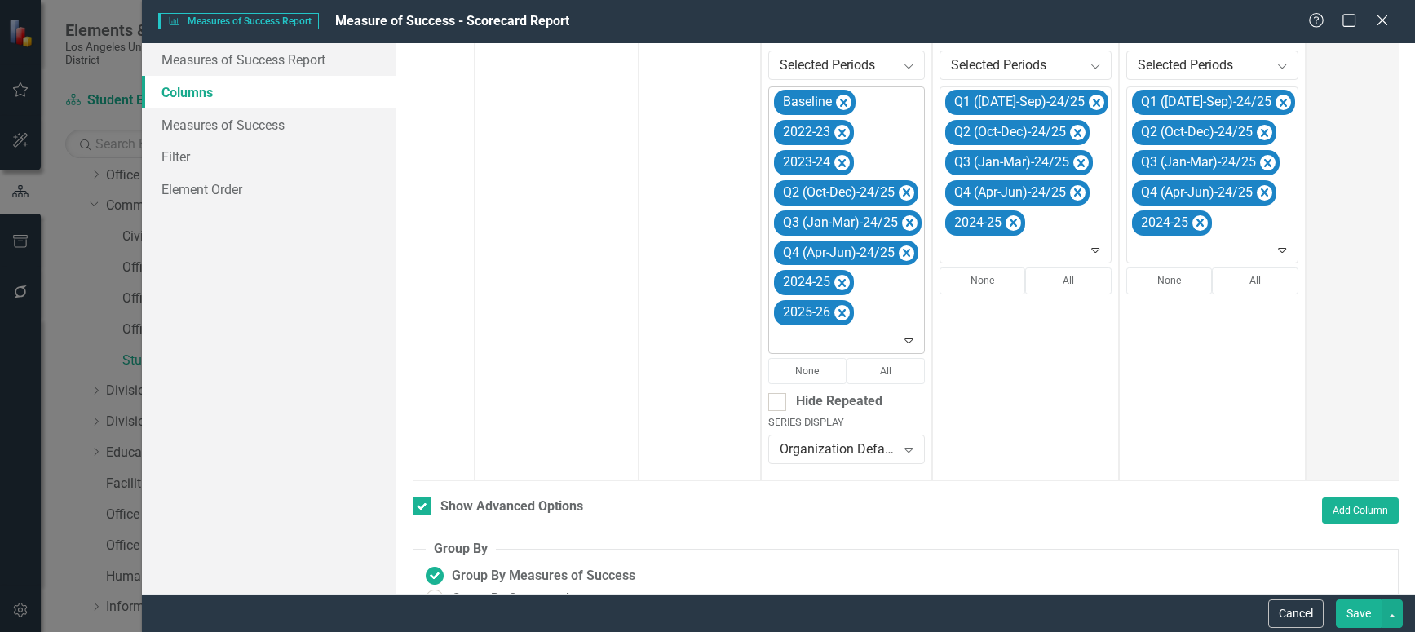
click at [905, 191] on icon "Remove Q2 (Oct-Dec)-24/25" at bounding box center [906, 192] width 7 height 8
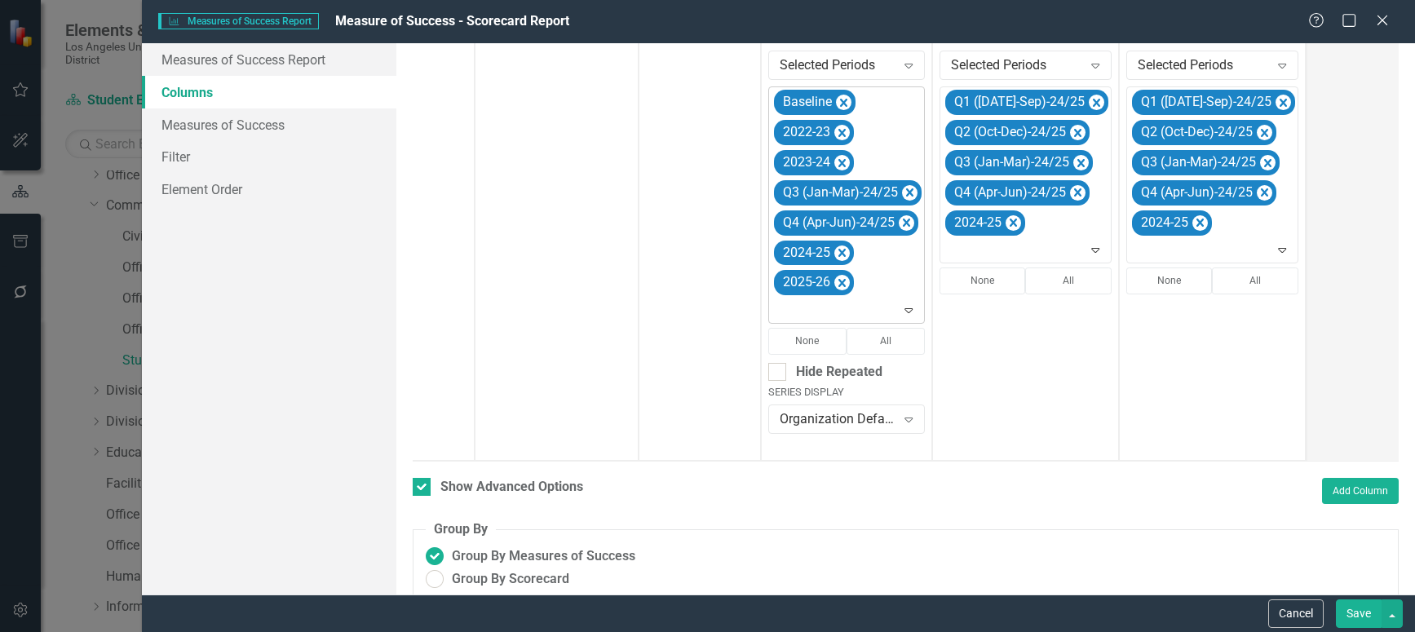
click at [905, 191] on icon "Remove Q3 (Jan-Mar)-24/25" at bounding box center [909, 193] width 15 height 20
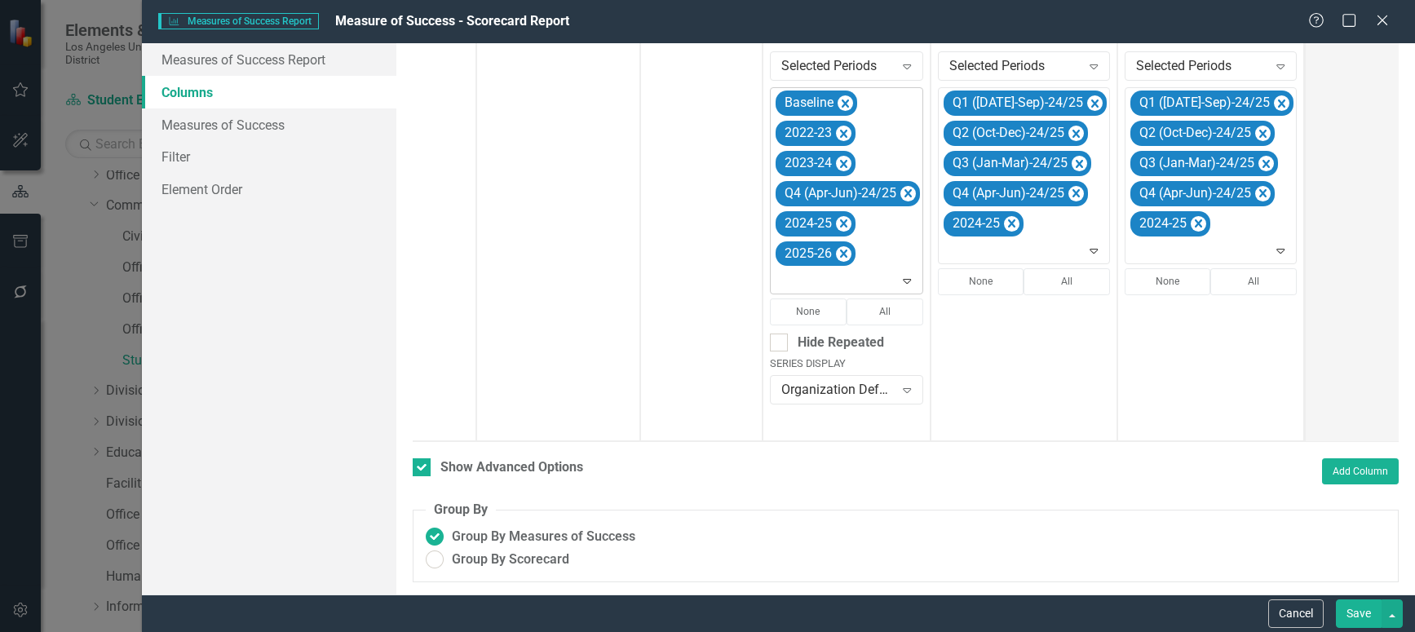
scroll to position [476, 0]
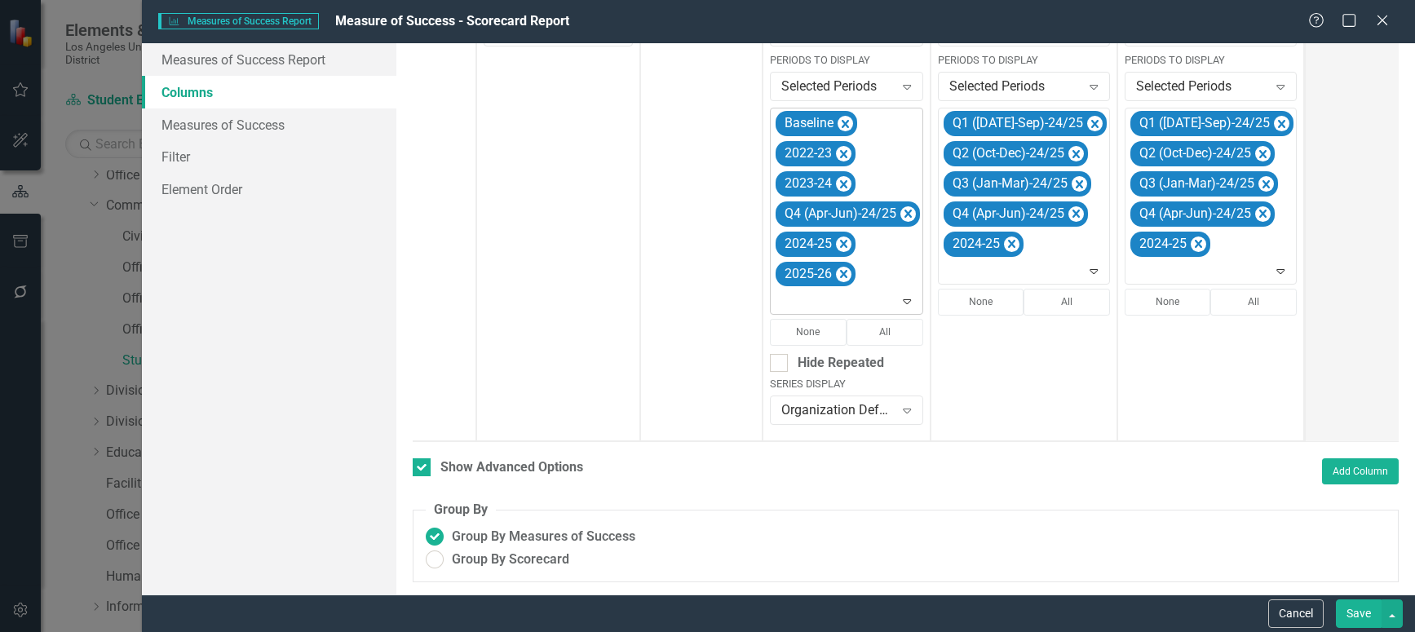
click at [905, 204] on icon "Remove Q4 (Apr-Jun)-24/25" at bounding box center [907, 214] width 15 height 20
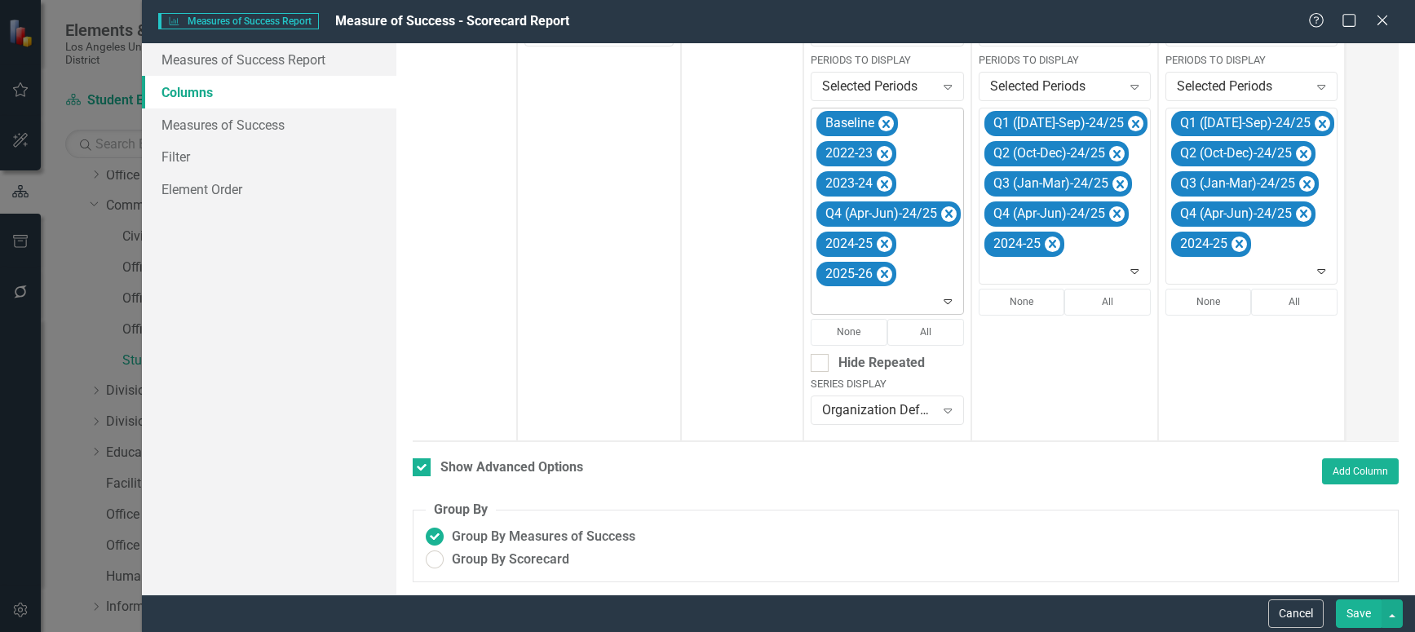
scroll to position [461, 0]
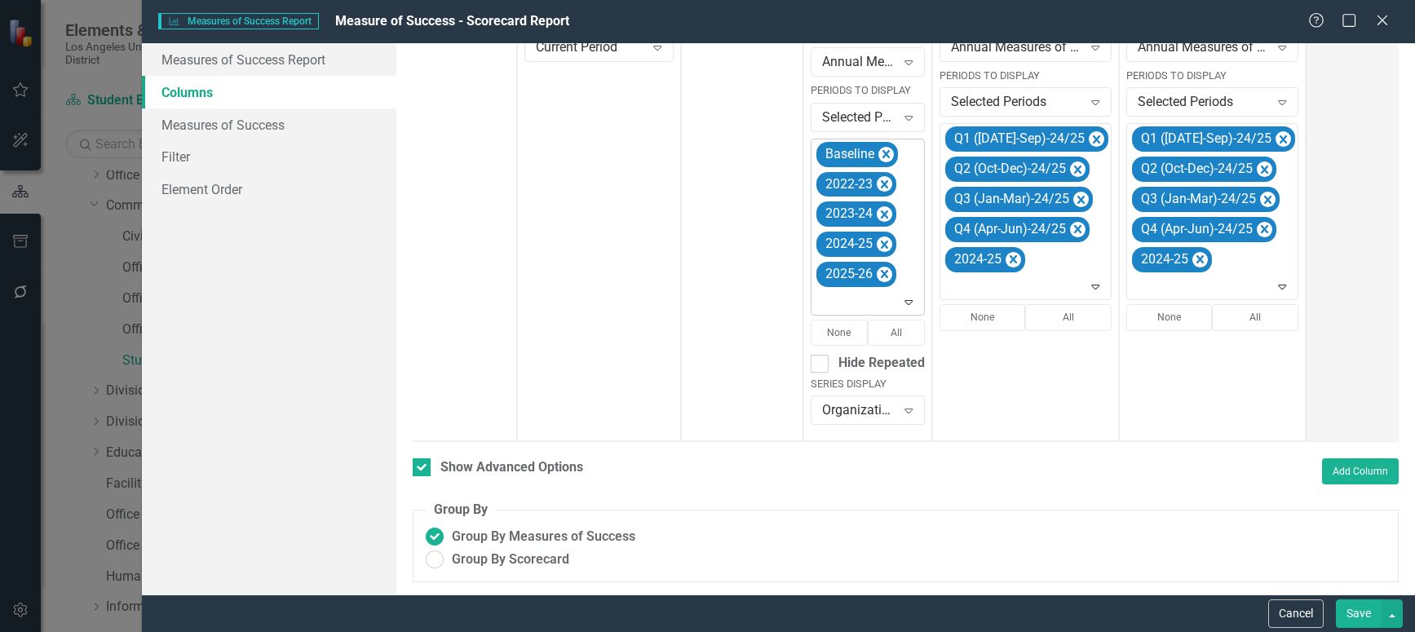
click at [909, 295] on icon "Expand" at bounding box center [908, 301] width 16 height 13
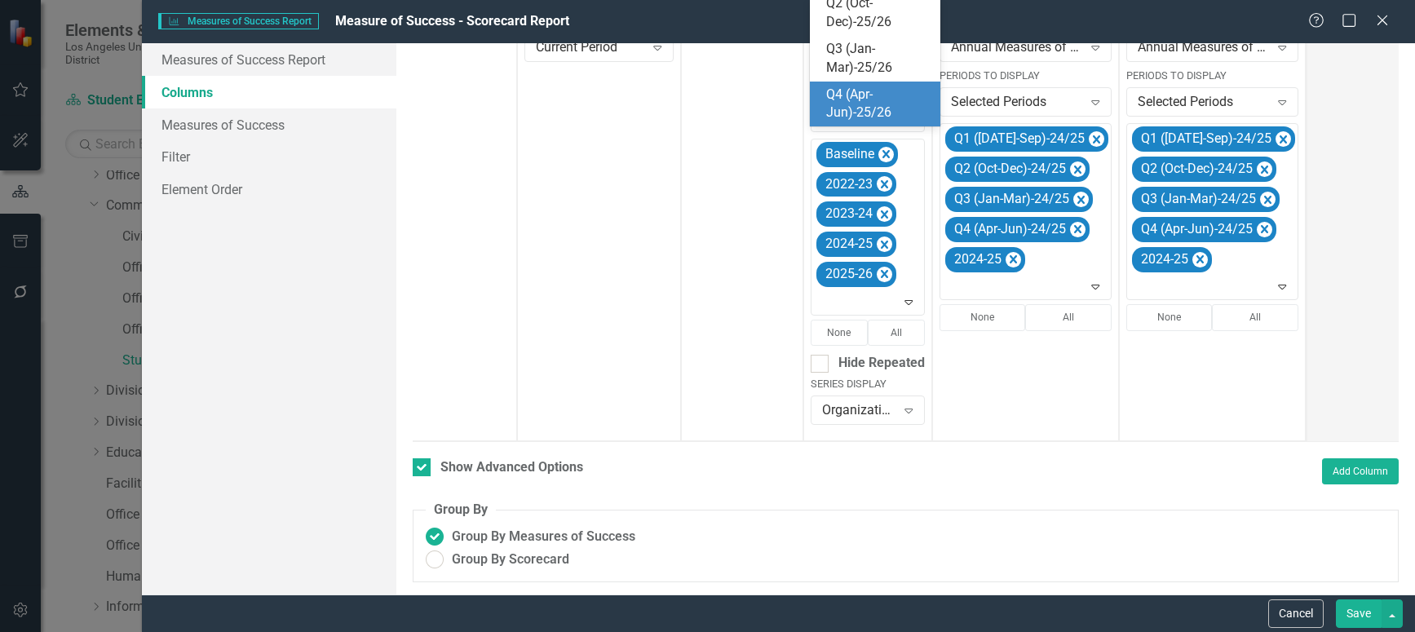
scroll to position [337, 0]
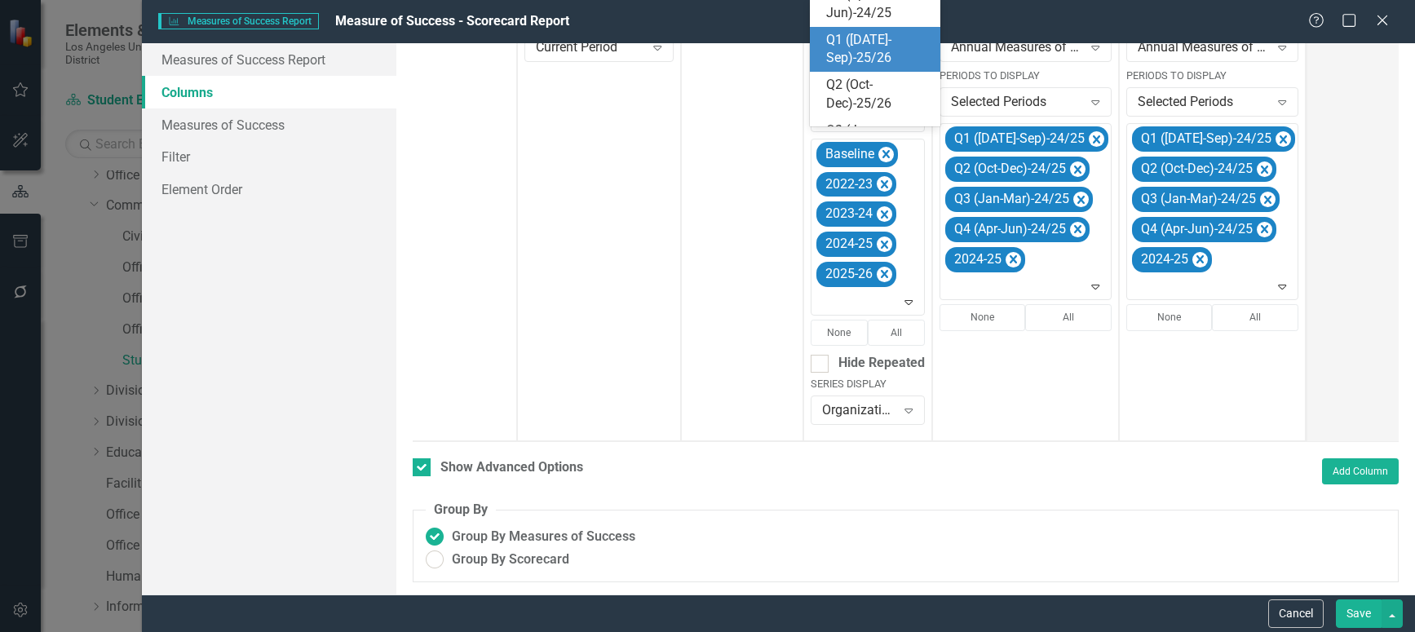
click at [869, 50] on div "Q1 ([DATE]-Sep)-25/26" at bounding box center [878, 50] width 104 height 38
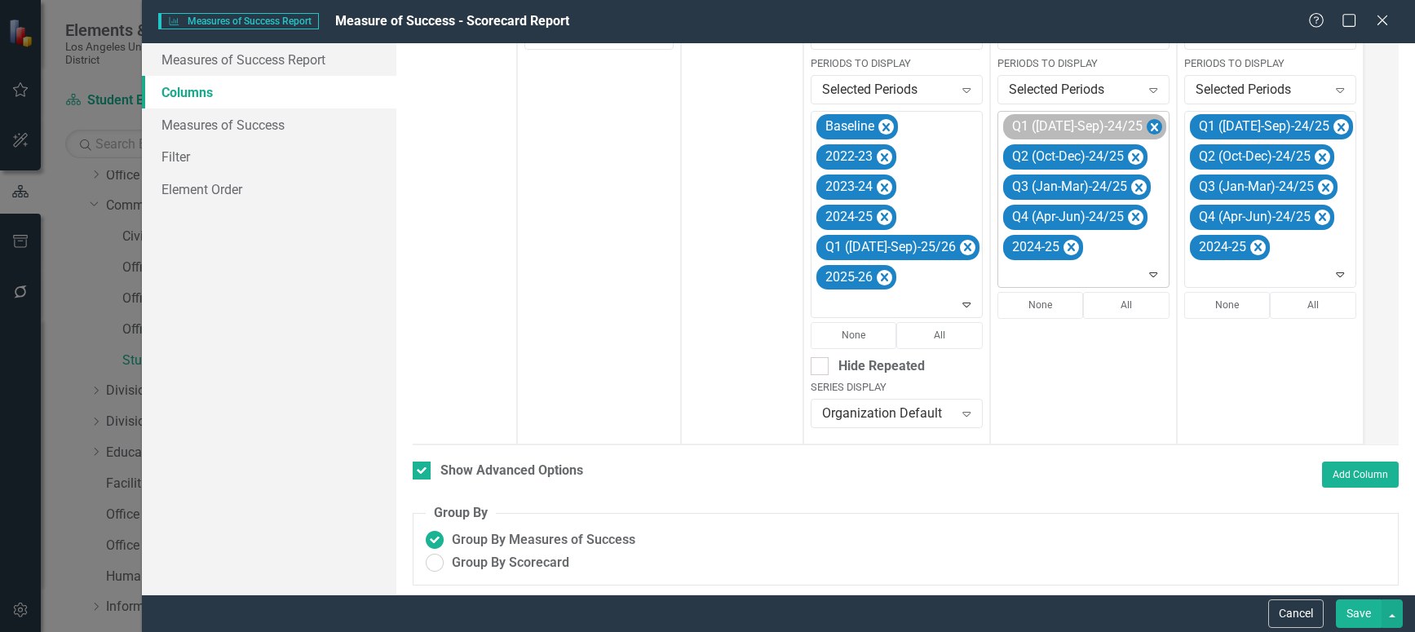
click at [1151, 129] on icon "Remove Q1 (Jul-Sep)-24/25" at bounding box center [1154, 127] width 7 height 8
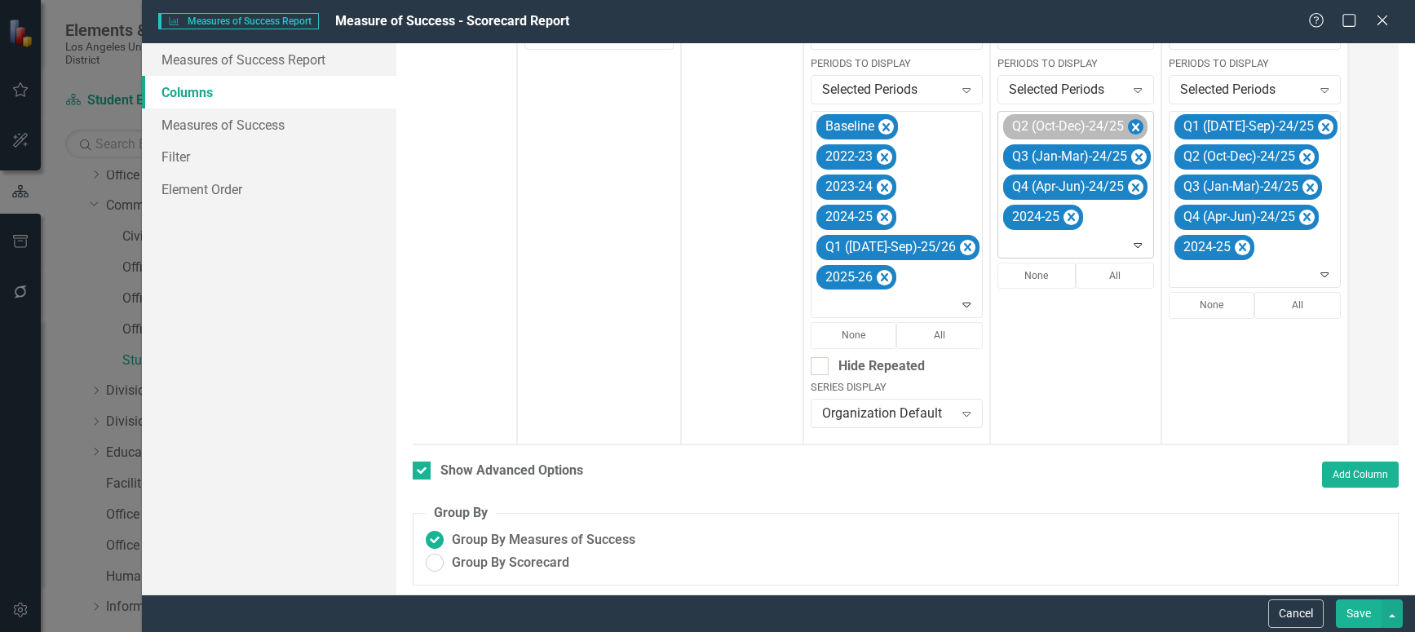
click at [1128, 124] on icon "Remove Q2 (Oct-Dec)-24/25" at bounding box center [1135, 127] width 15 height 20
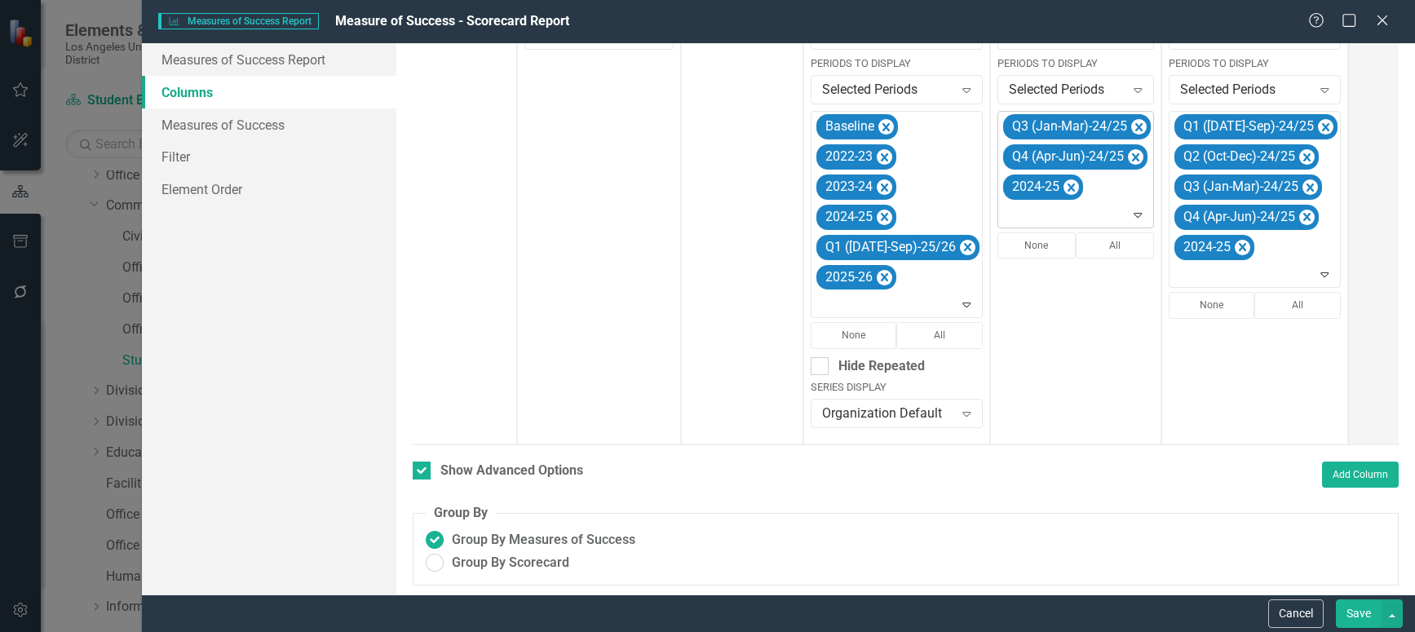
click at [1135, 124] on icon "Remove Q3 (Jan-Mar)-24/25" at bounding box center [1138, 127] width 7 height 8
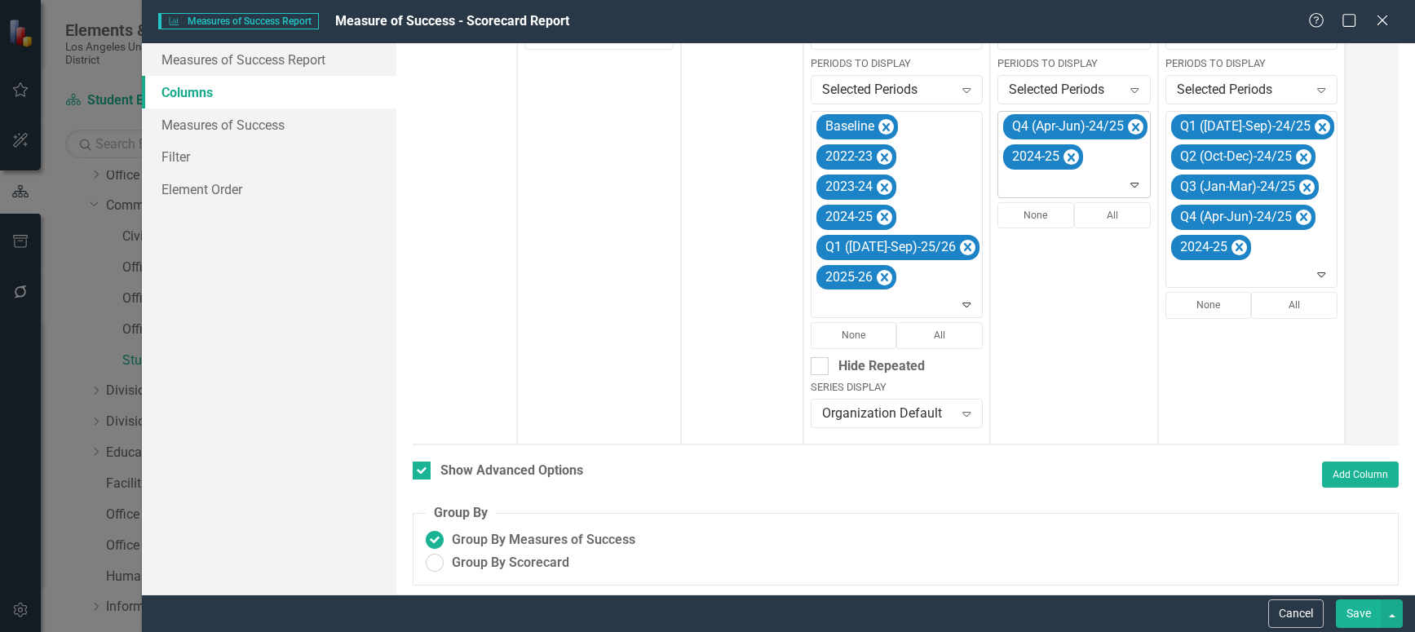
click at [1128, 124] on icon "Remove Q4 (Apr-Jun)-24/25" at bounding box center [1135, 127] width 15 height 20
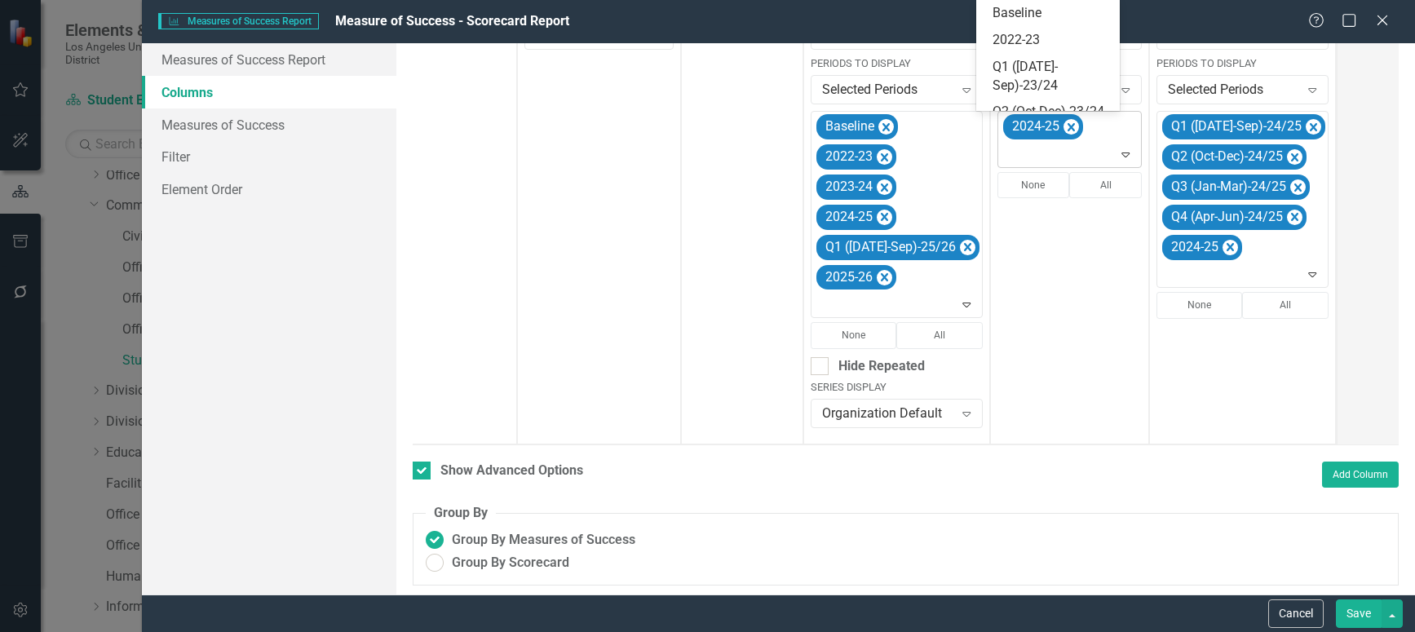
click at [1117, 151] on icon "Expand" at bounding box center [1125, 154] width 16 height 13
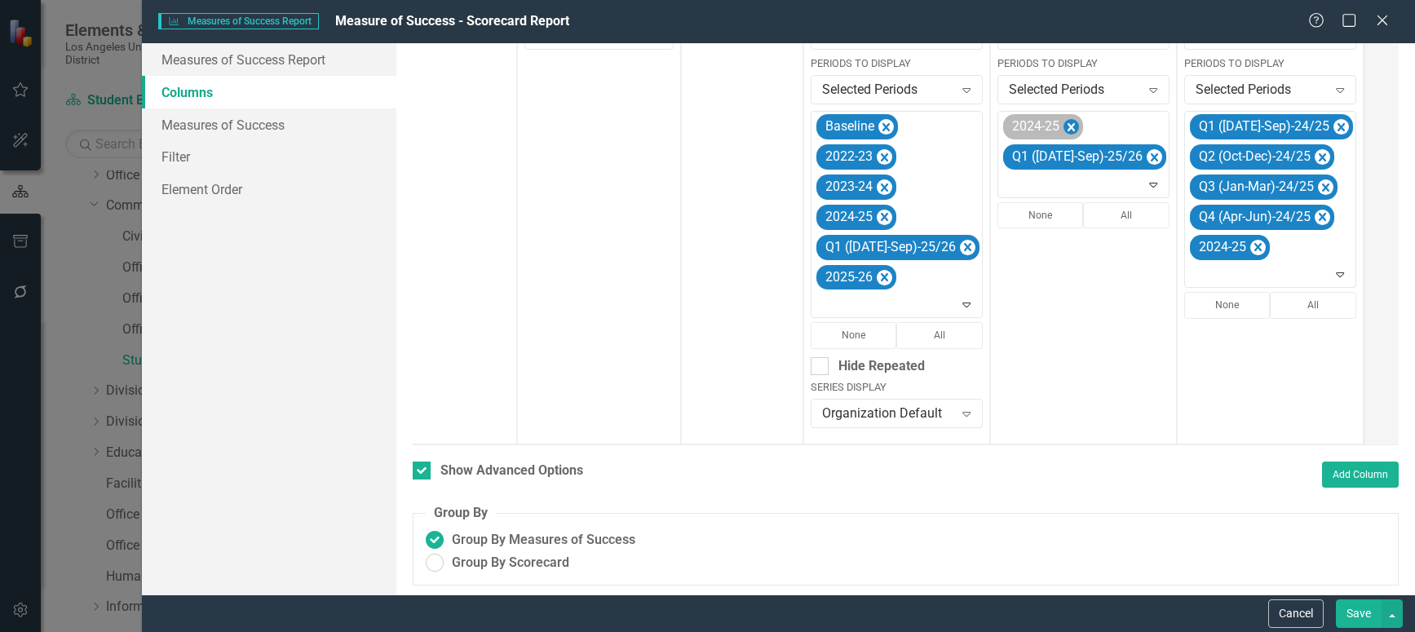
click at [1068, 129] on icon "Remove 2024-25" at bounding box center [1071, 127] width 7 height 8
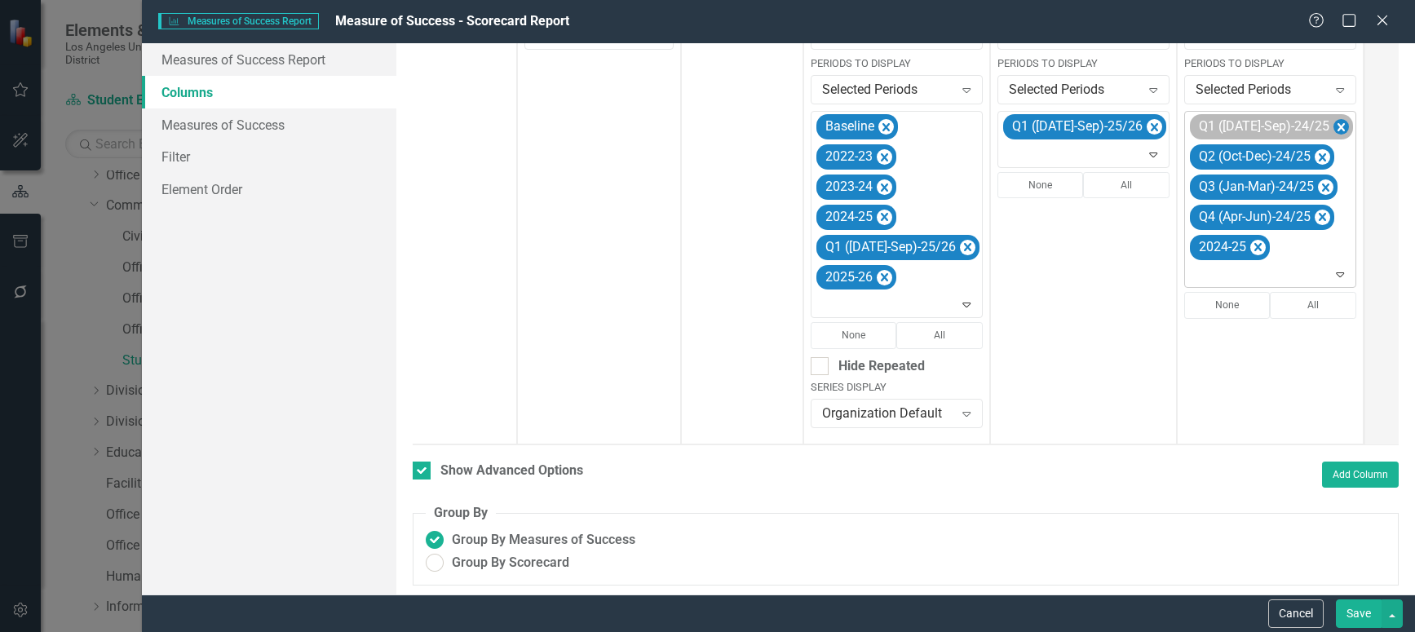
click at [1333, 128] on icon "Remove Q1 (Jul-Sep)-24/25" at bounding box center [1340, 127] width 15 height 20
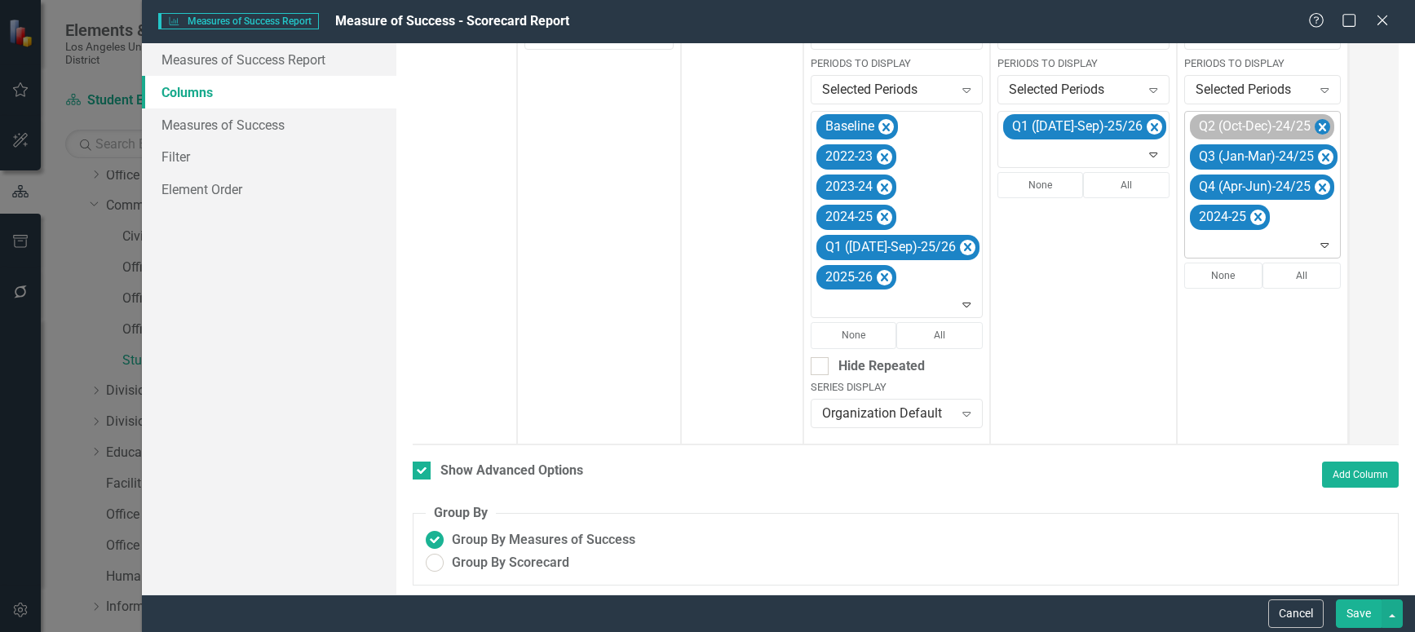
click at [1315, 126] on icon "Remove Q2 (Oct-Dec)-24/25" at bounding box center [1322, 127] width 15 height 20
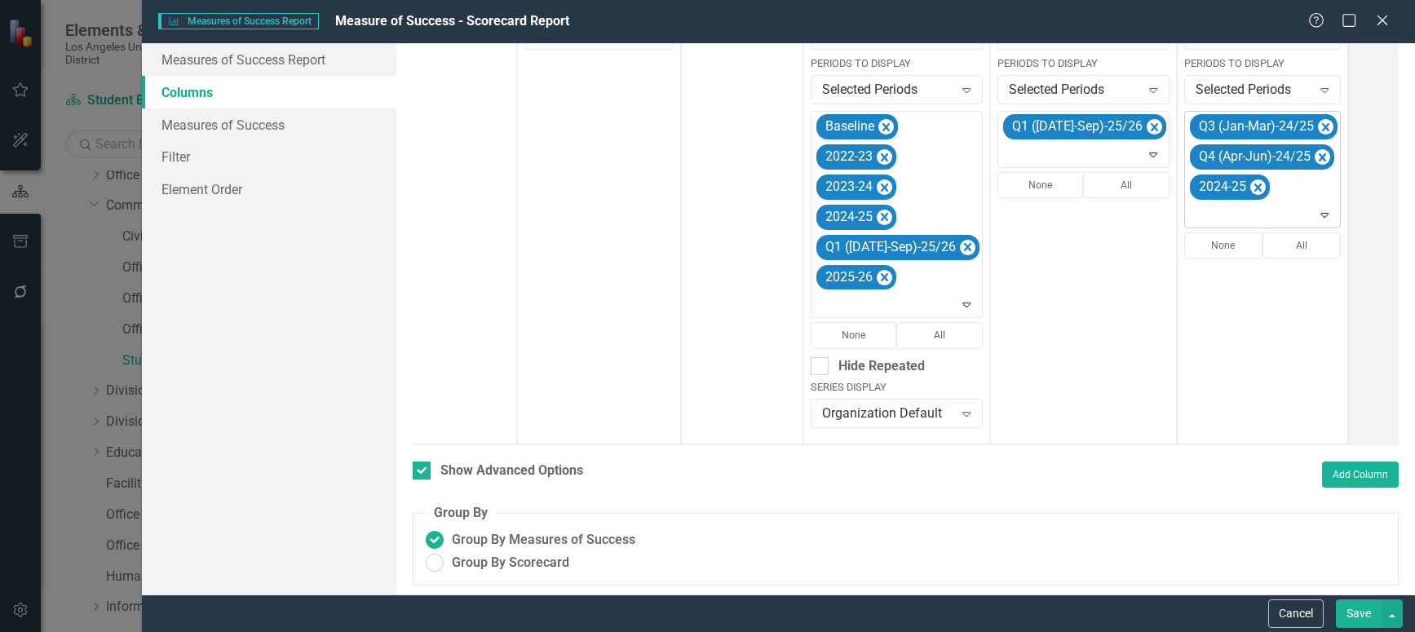
click at [1318, 126] on icon "Remove Q3 (Jan-Mar)-24/25" at bounding box center [1325, 127] width 15 height 20
click at [1319, 126] on icon "Remove Q4 (Apr-Jun)-24/25" at bounding box center [1322, 127] width 7 height 8
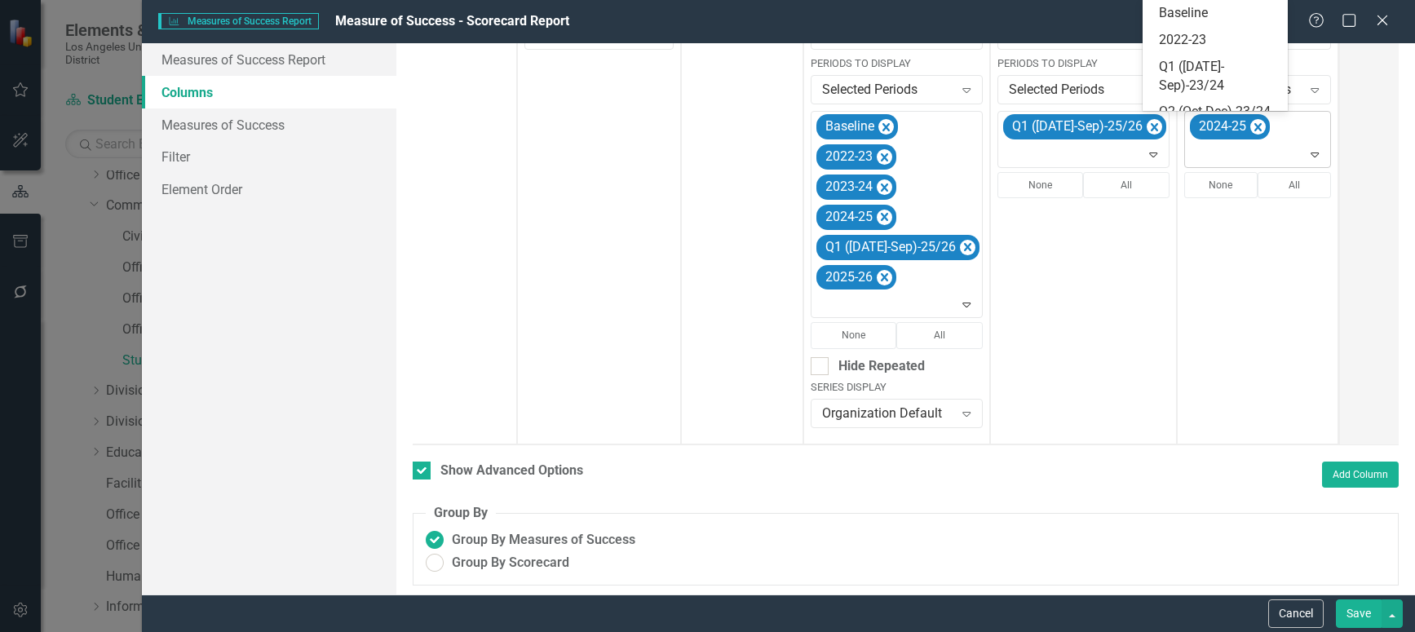
click at [1307, 153] on icon "Expand" at bounding box center [1315, 154] width 16 height 13
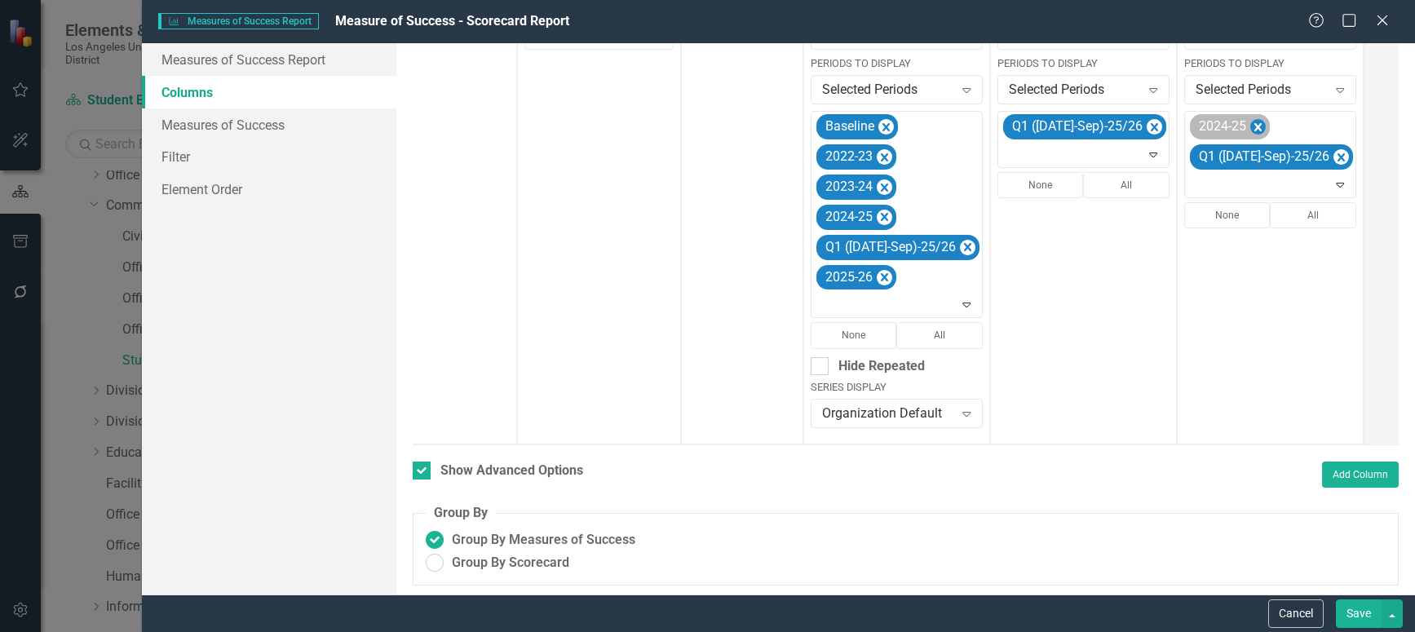
click at [1250, 130] on icon "Remove 2024-25" at bounding box center [1257, 127] width 15 height 20
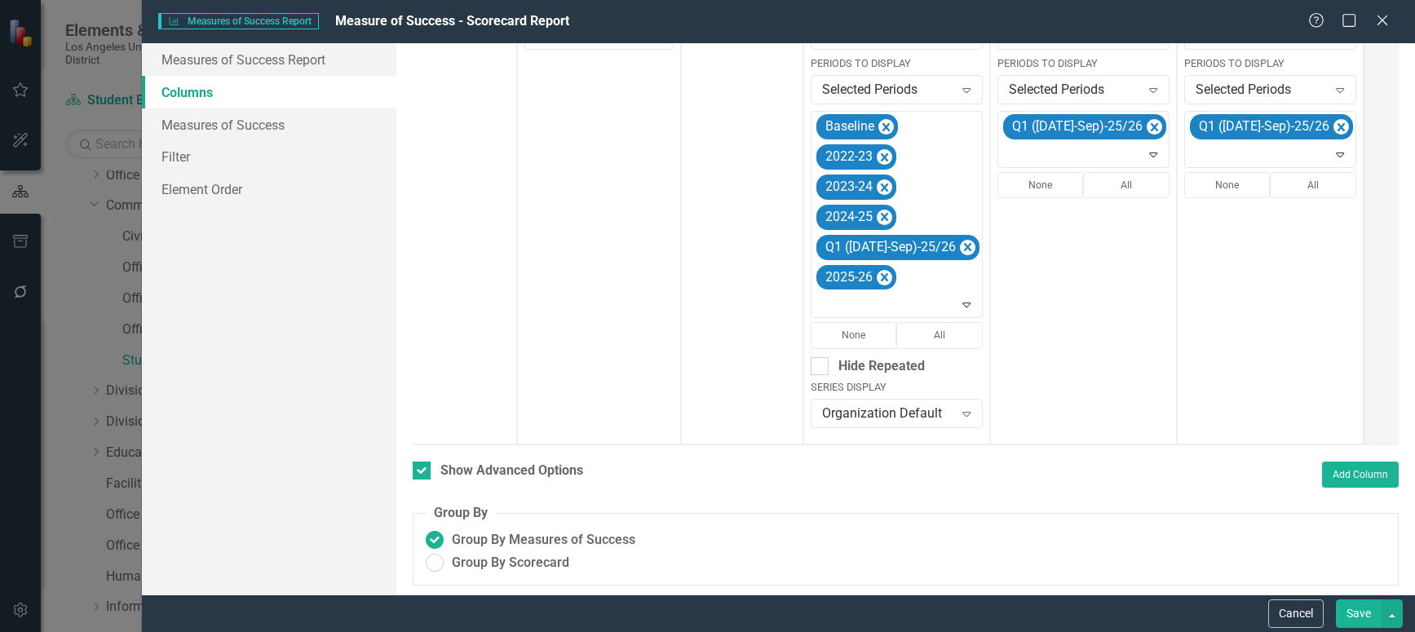
click at [1349, 574] on button "Save" at bounding box center [1359, 613] width 46 height 29
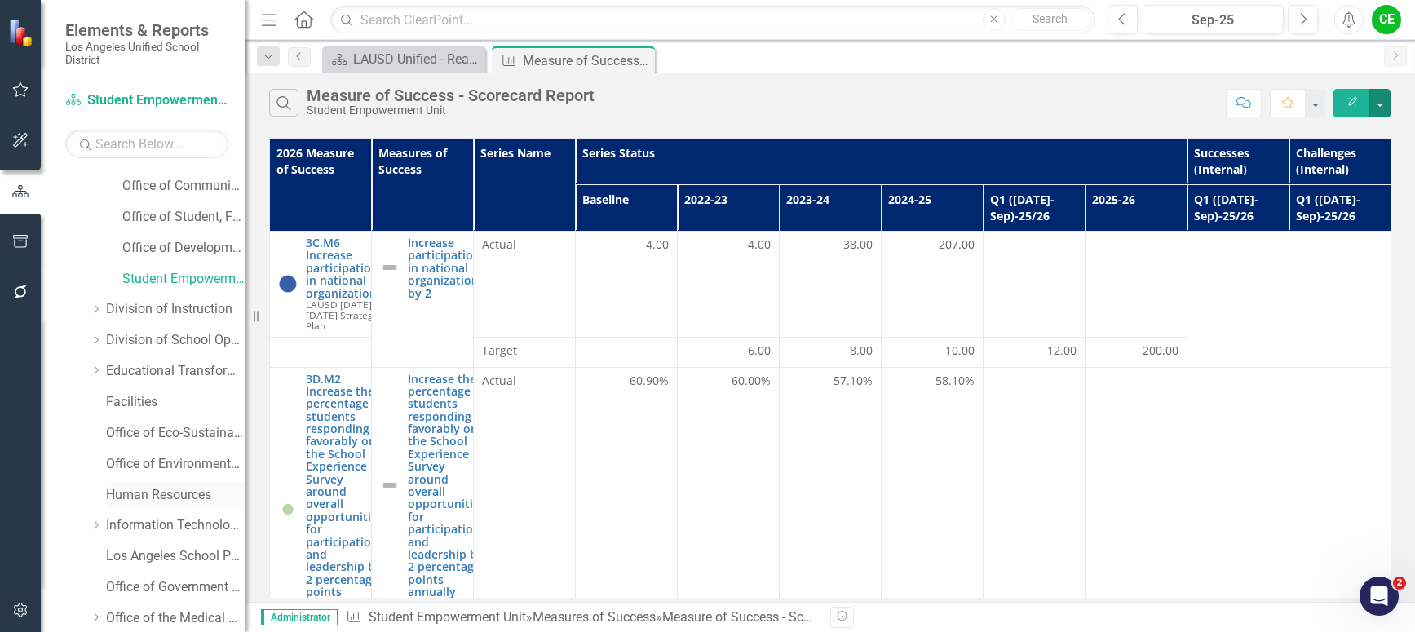
scroll to position [163, 0]
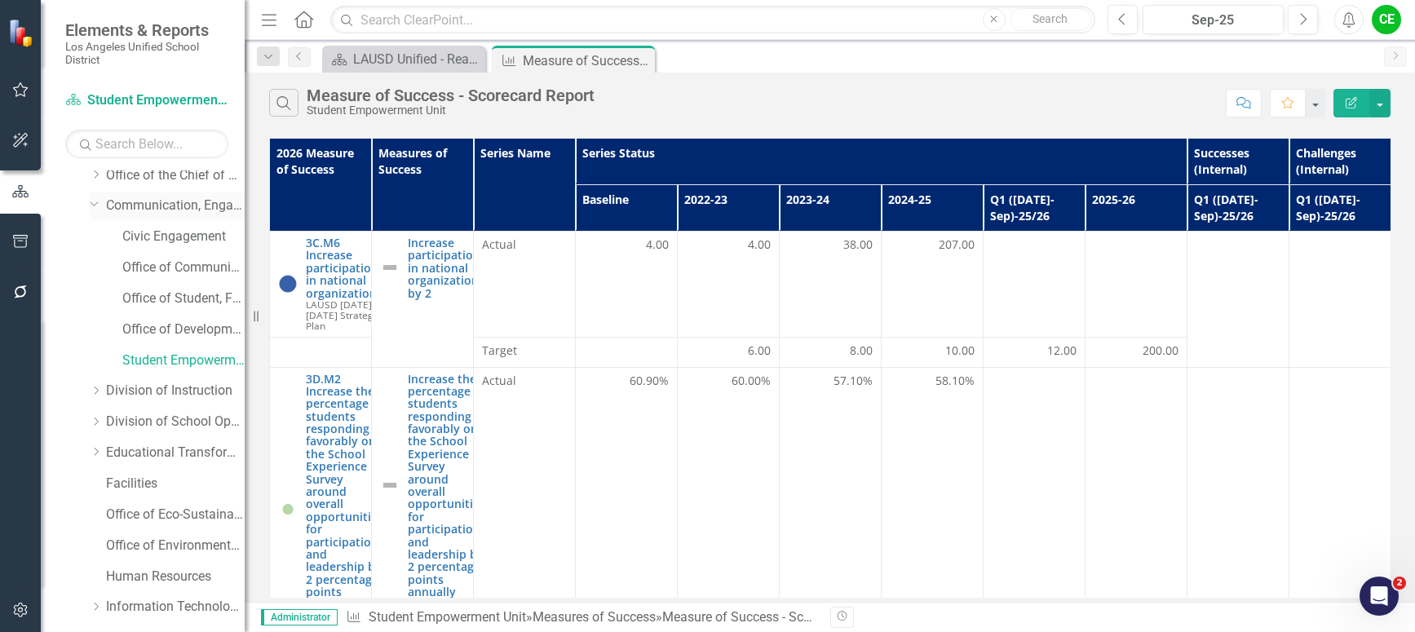
click at [92, 201] on icon "Dropdown" at bounding box center [95, 203] width 10 height 12
click at [99, 233] on icon "Dropdown" at bounding box center [96, 237] width 12 height 10
click at [166, 267] on link "A-G Intervention and Support" at bounding box center [183, 268] width 122 height 19
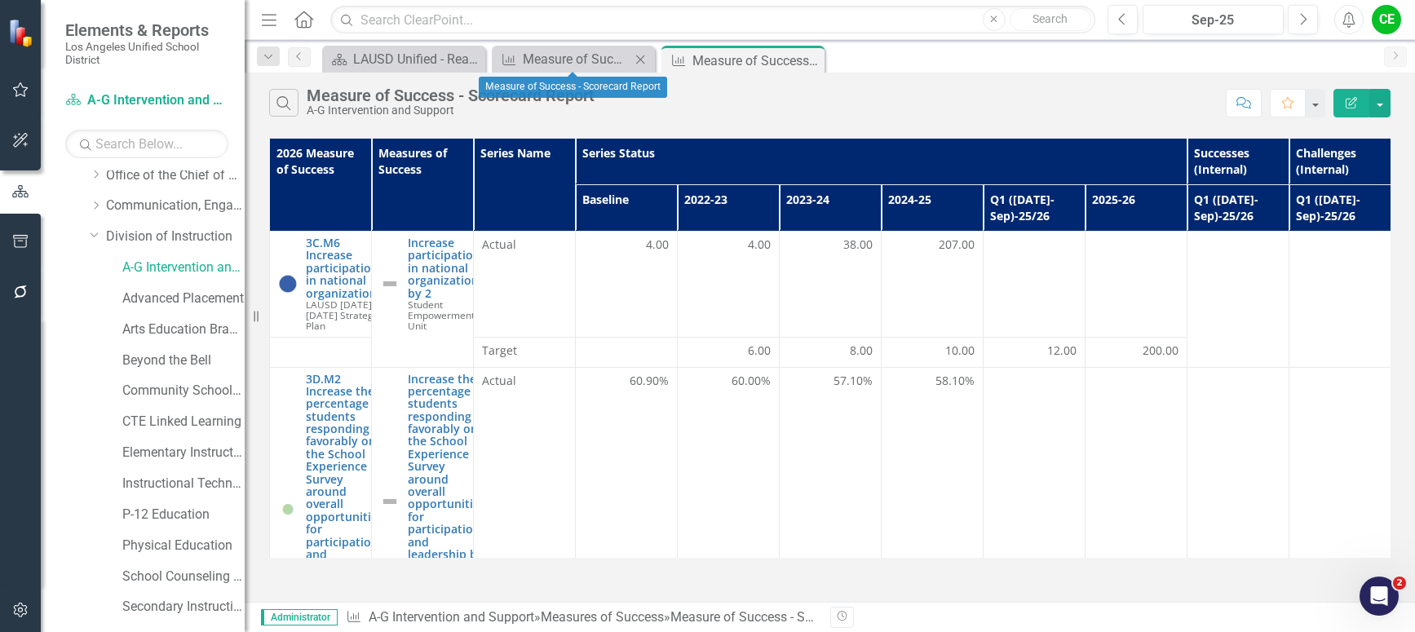
click at [643, 56] on icon "Close" at bounding box center [640, 59] width 16 height 13
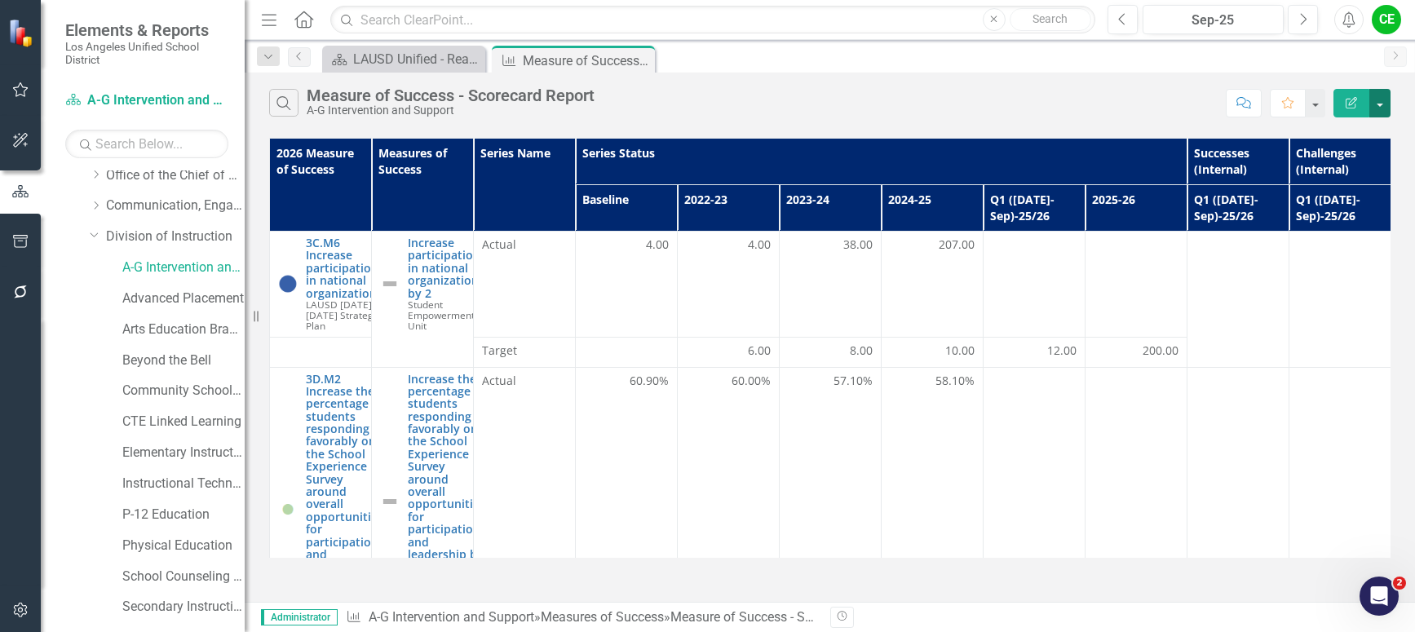
click at [1382, 103] on button "button" at bounding box center [1379, 103] width 21 height 29
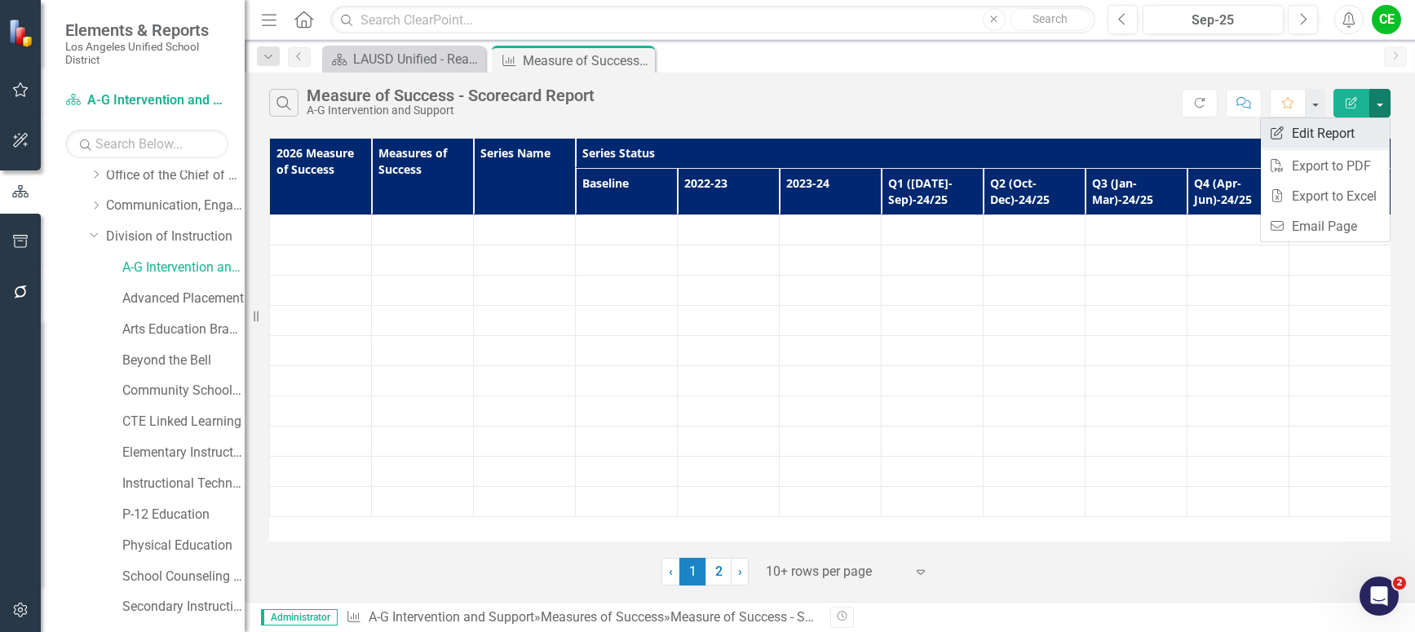
click at [1311, 126] on link "Edit Report Edit Report" at bounding box center [1325, 133] width 129 height 30
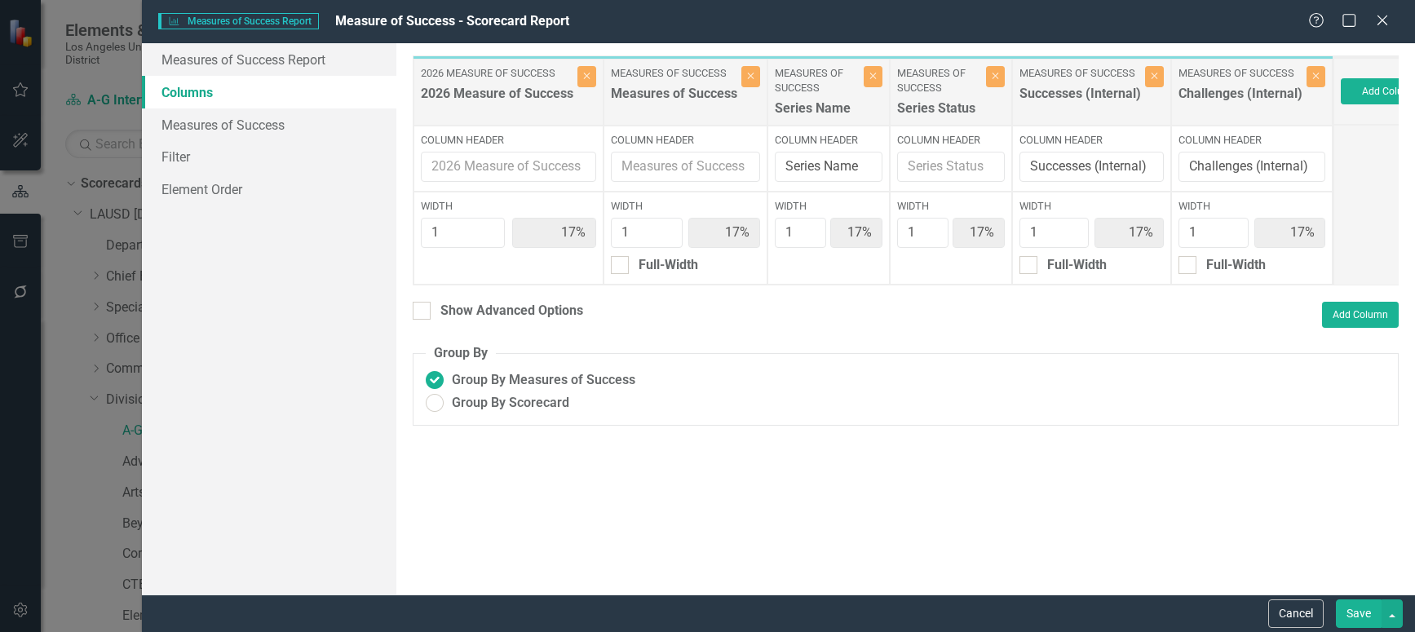
scroll to position [163, 0]
click at [420, 312] on input "Show Advanced Options" at bounding box center [418, 307] width 11 height 11
checkbox input "true"
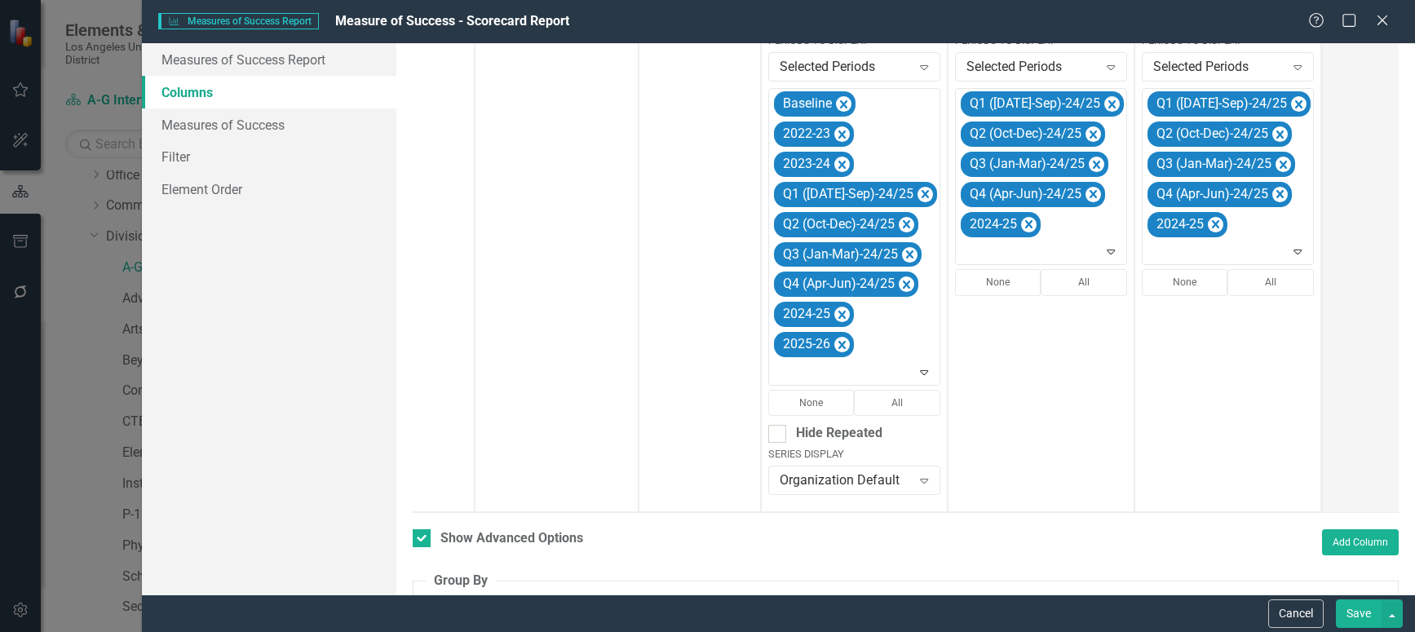
scroll to position [404, 0]
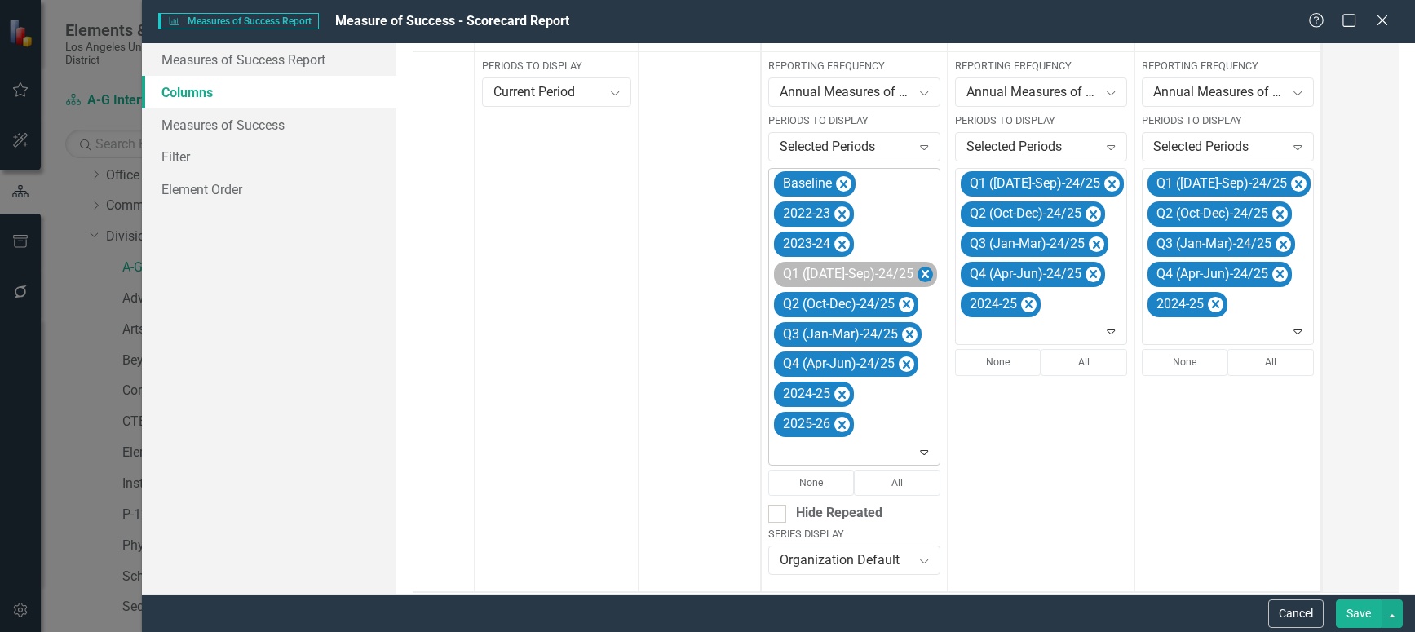
click at [917, 268] on icon "Remove Q1 (Jul-Sep)-24/25" at bounding box center [924, 274] width 15 height 20
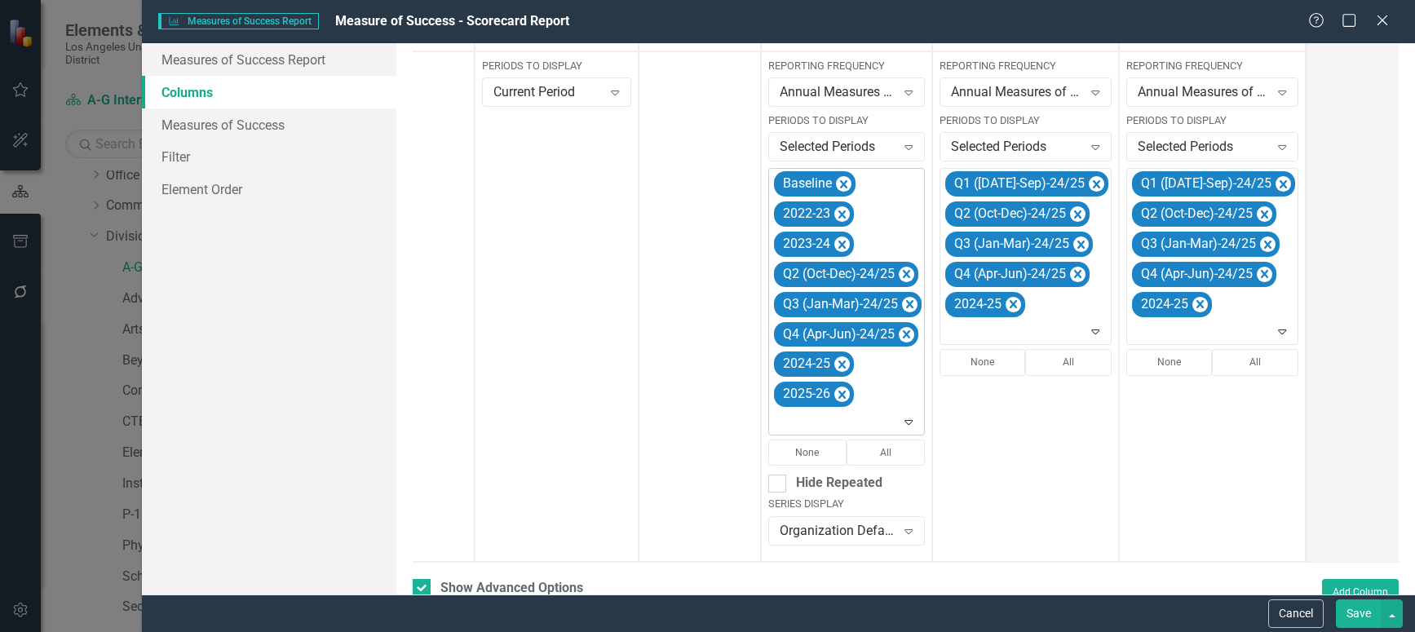
click at [903, 268] on icon "Remove Q2 (Oct-Dec)-24/25" at bounding box center [906, 274] width 15 height 20
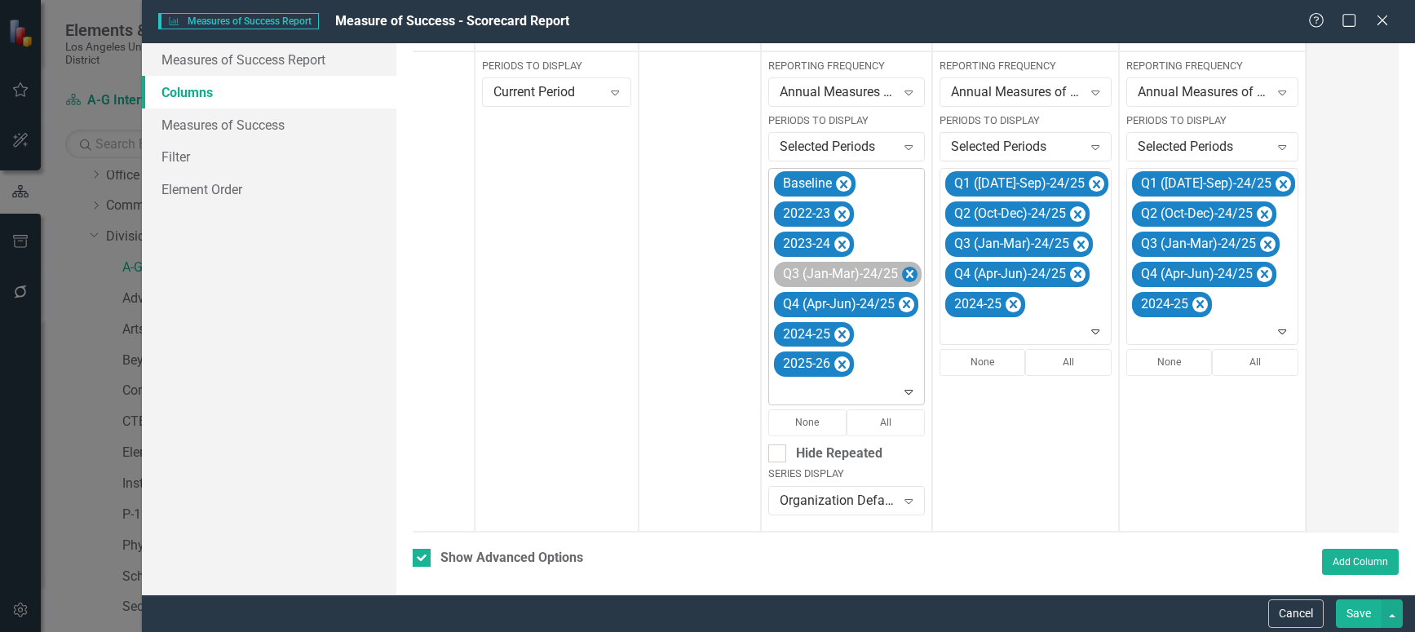
click at [904, 267] on icon "Remove Q3 (Jan-Mar)-24/25" at bounding box center [909, 274] width 15 height 20
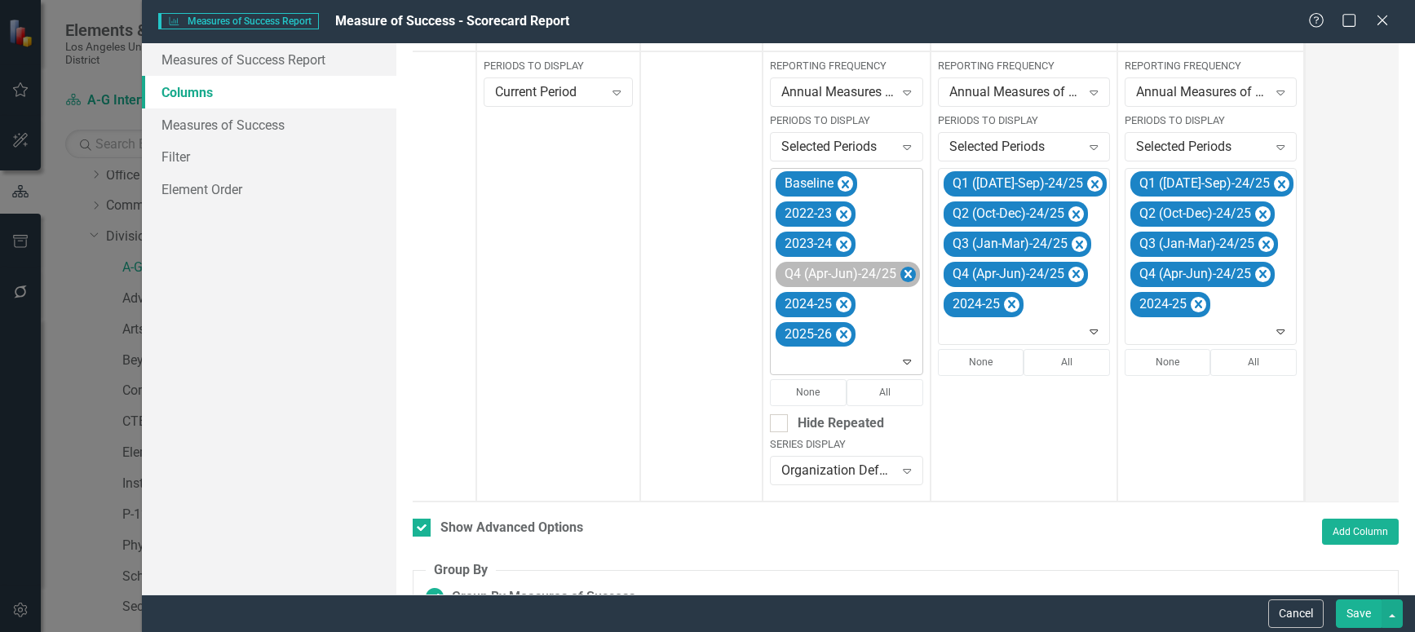
click at [905, 267] on icon "Remove Q4 (Apr-Jun)-24/25" at bounding box center [907, 274] width 15 height 20
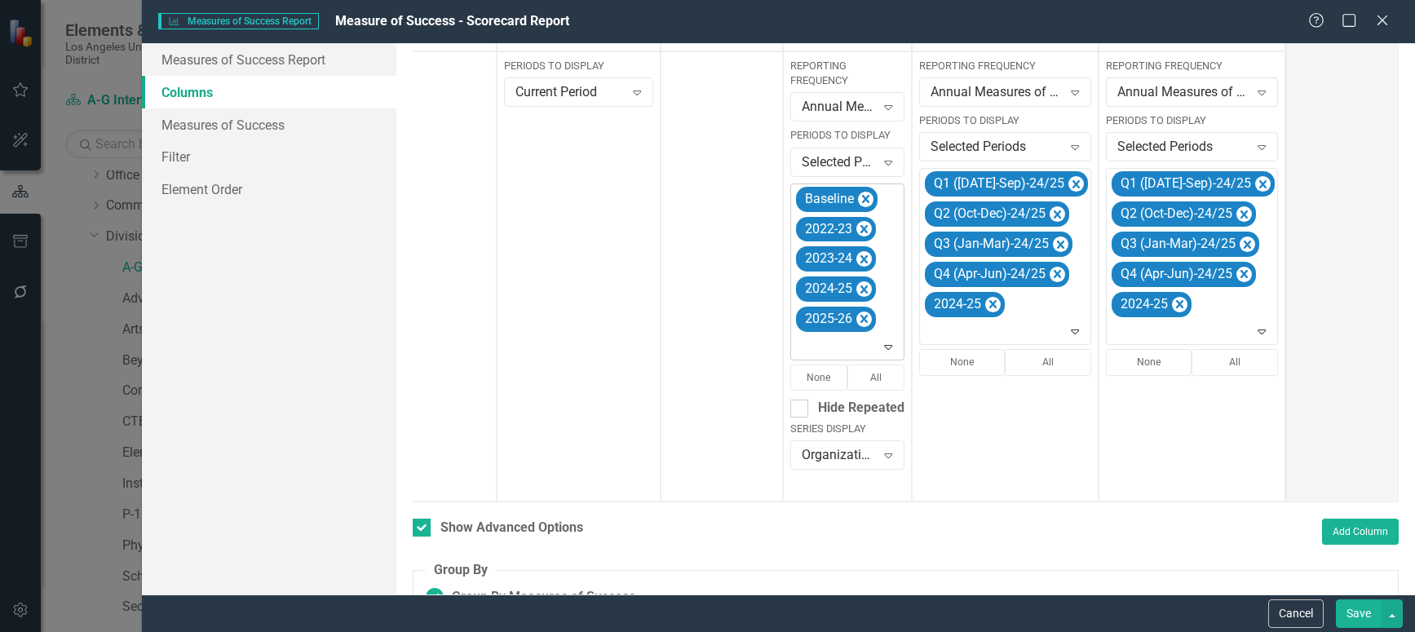
scroll to position [0, 86]
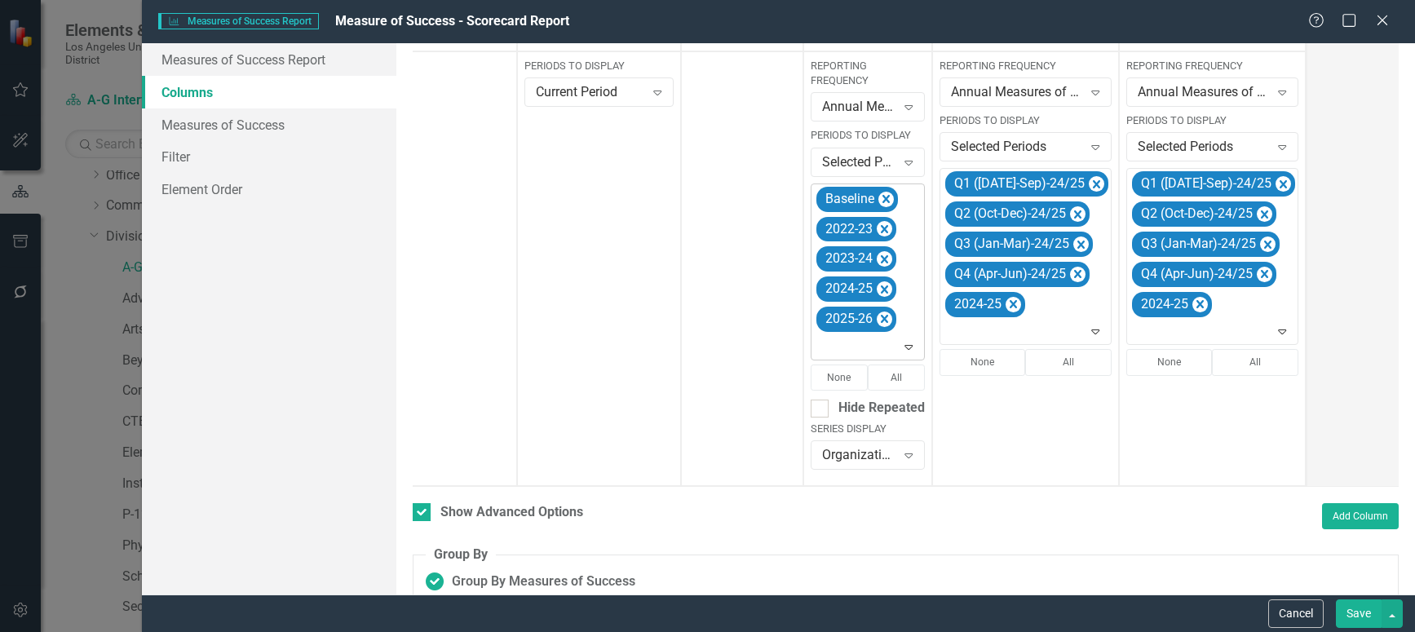
click at [909, 344] on icon "Expand" at bounding box center [908, 346] width 16 height 13
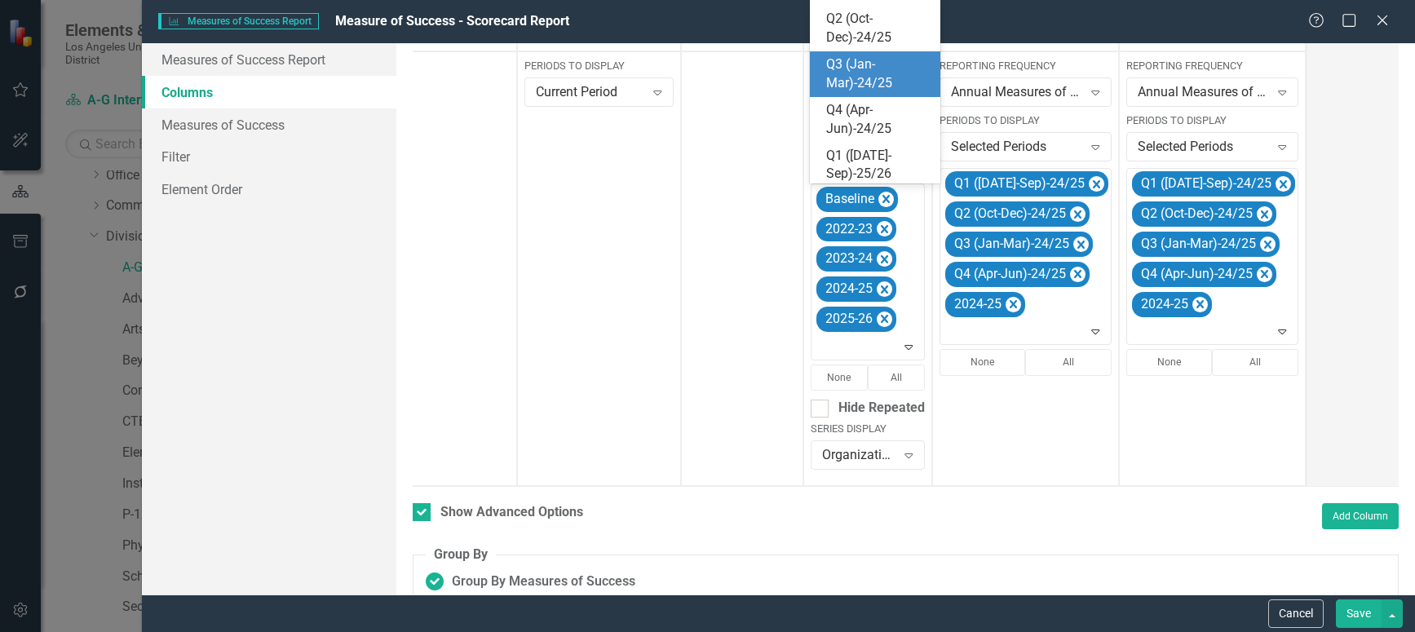
scroll to position [245, 0]
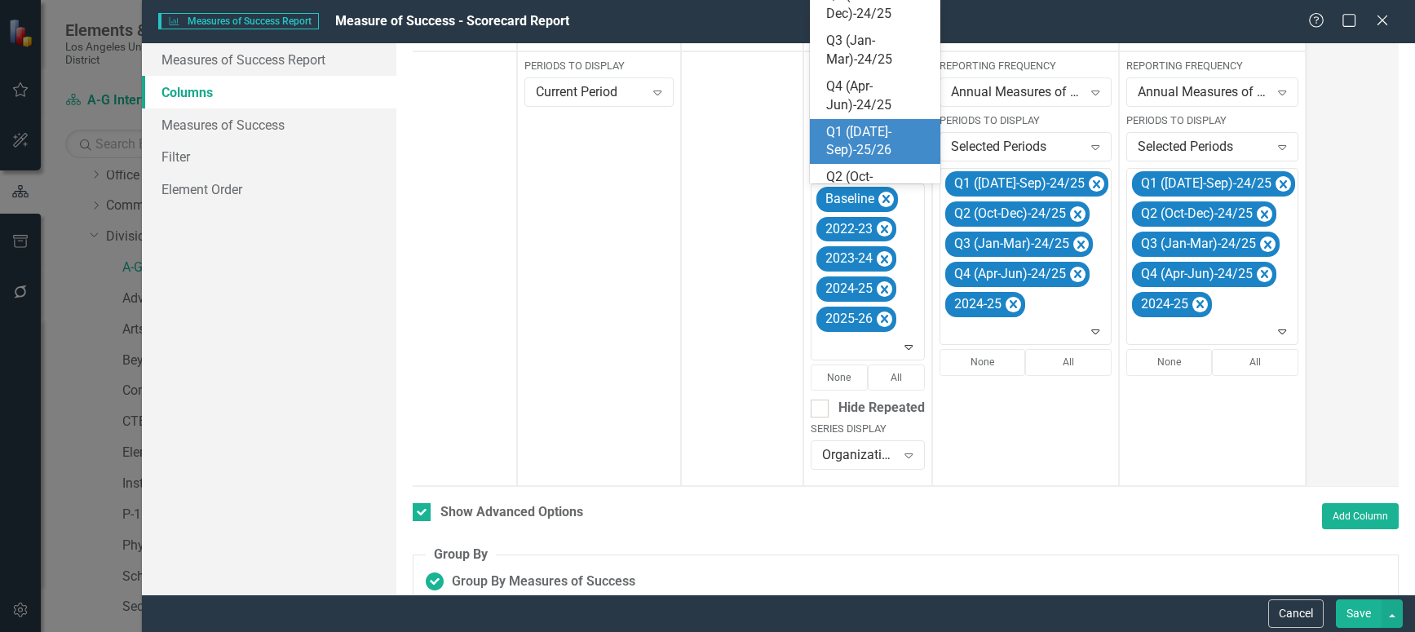
click at [870, 144] on div "Q1 ([DATE]-Sep)-25/26" at bounding box center [878, 142] width 104 height 38
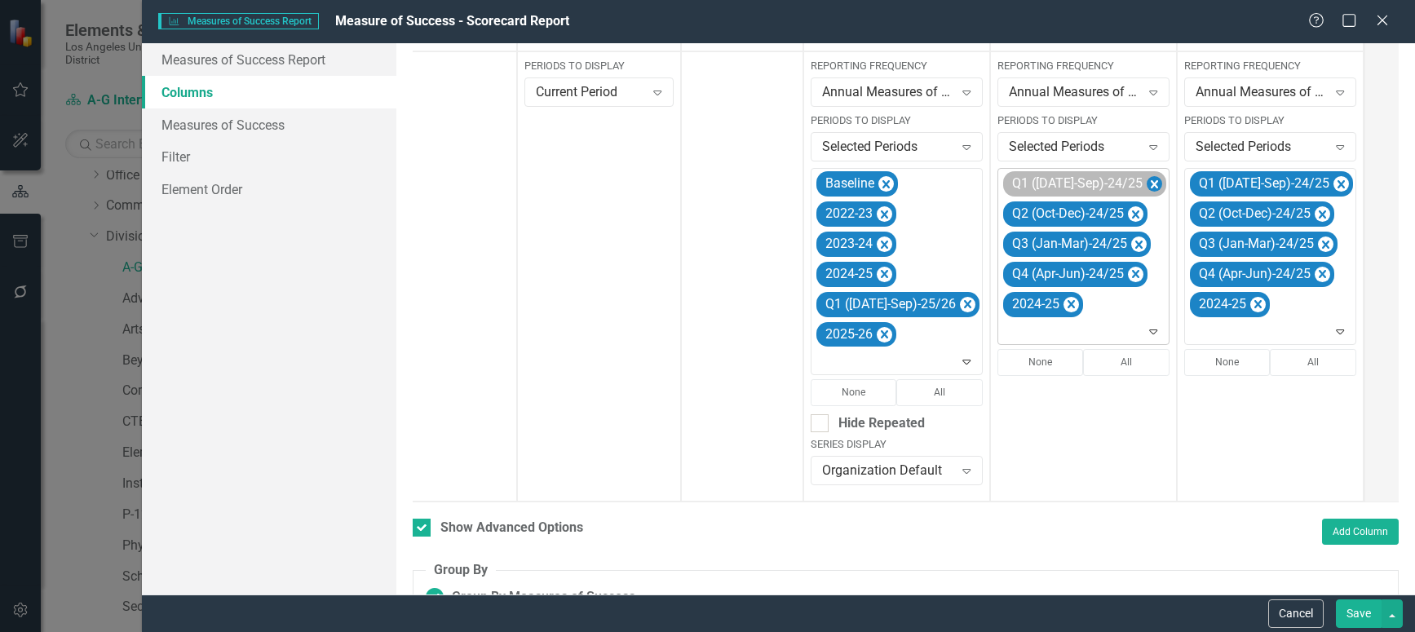
click at [1147, 181] on icon "Remove Q1 (Jul-Sep)-24/25" at bounding box center [1154, 185] width 15 height 20
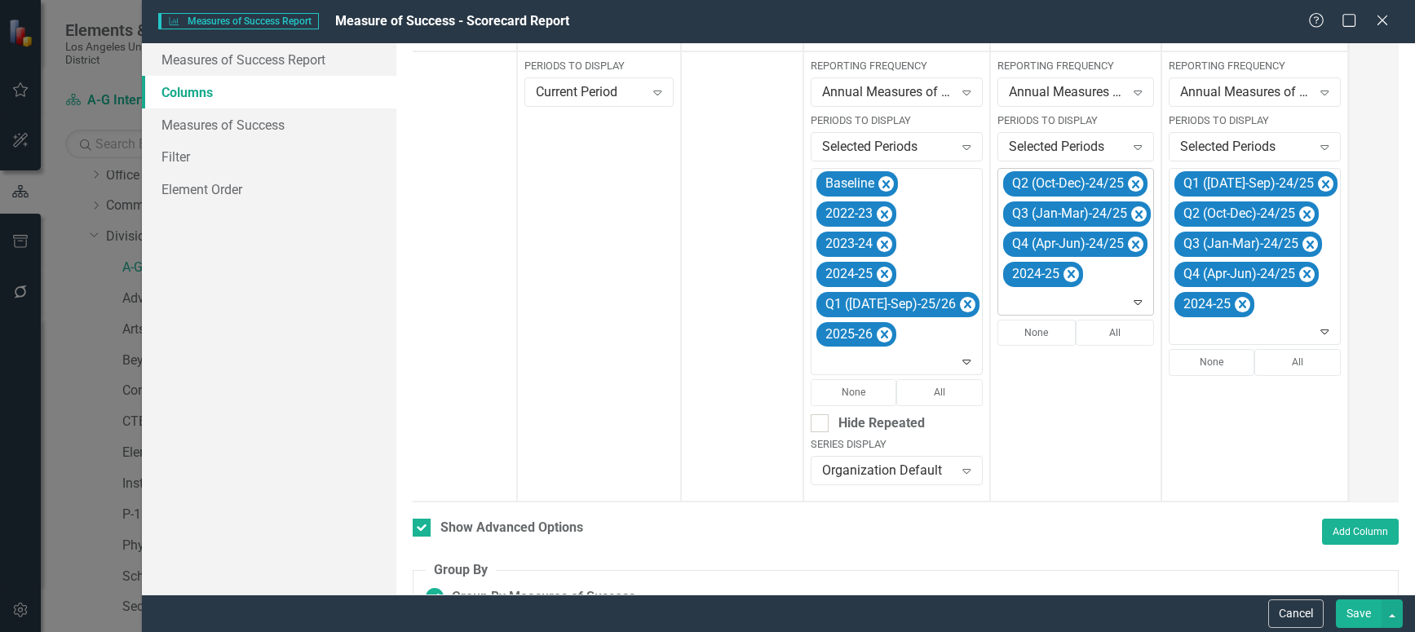
click at [1132, 181] on icon "Remove Q2 (Oct-Dec)-24/25" at bounding box center [1135, 184] width 7 height 8
click at [1131, 181] on icon "Remove Q3 (Jan-Mar)-24/25" at bounding box center [1138, 185] width 15 height 20
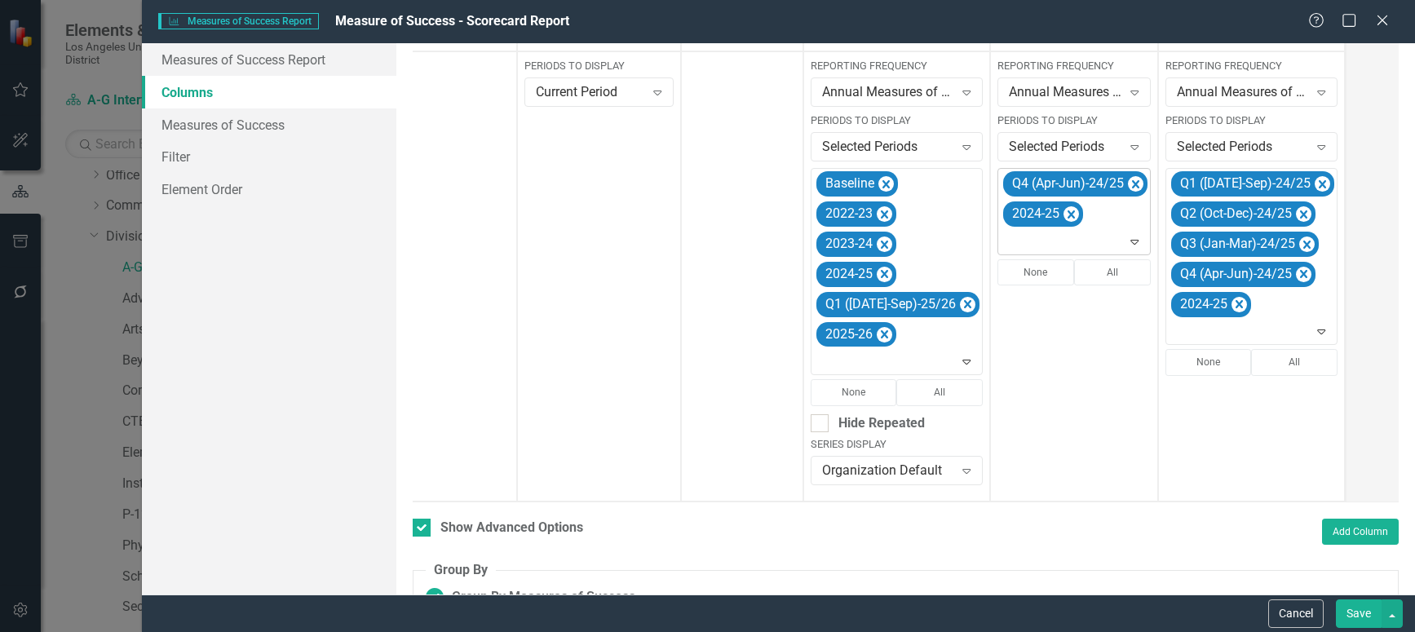
click at [1132, 181] on icon "Remove Q4 (Apr-Jun)-24/25" at bounding box center [1135, 184] width 7 height 8
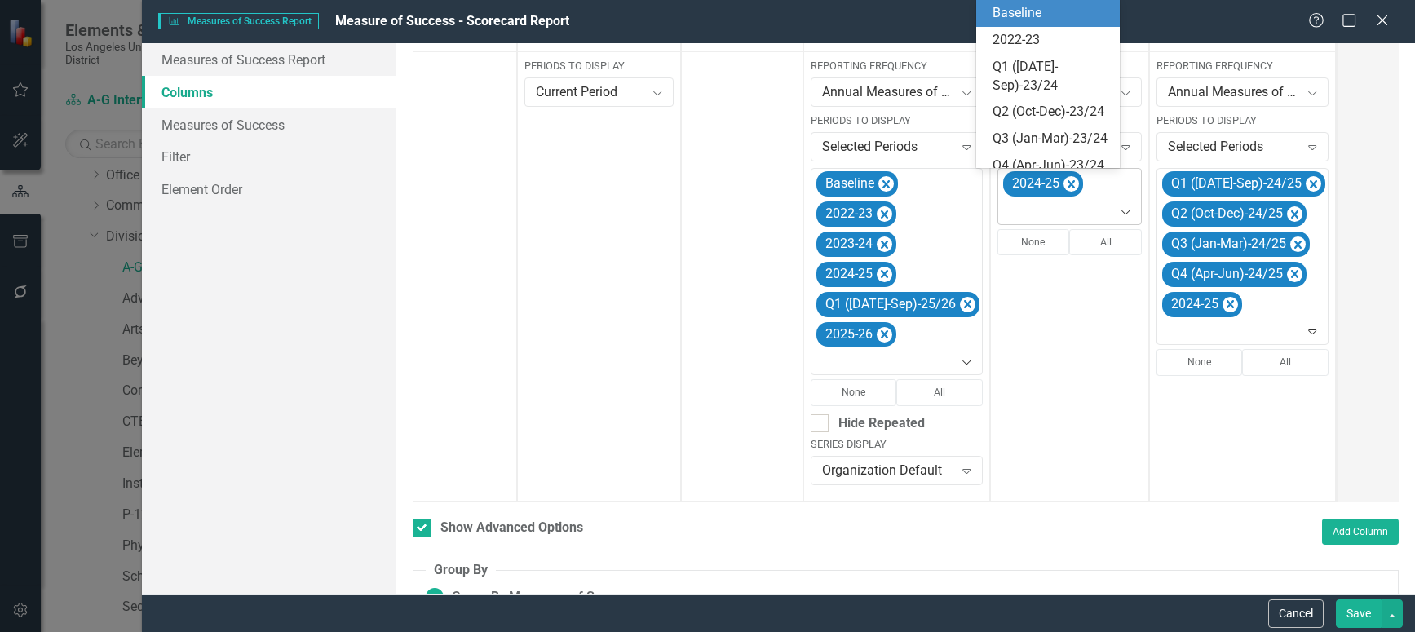
click at [1117, 212] on icon "Expand" at bounding box center [1125, 211] width 16 height 13
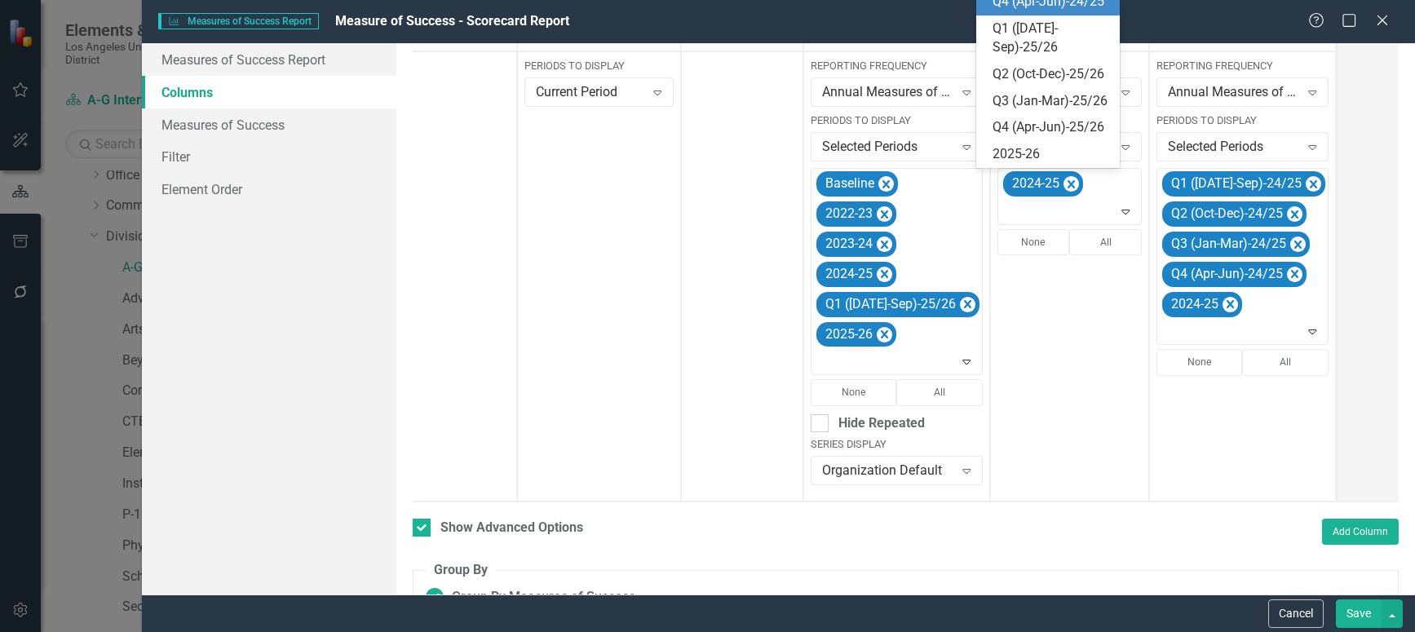
scroll to position [364, 0]
click at [1016, 57] on div "Q1 ([DATE]-Sep)-25/26" at bounding box center [1051, 39] width 117 height 38
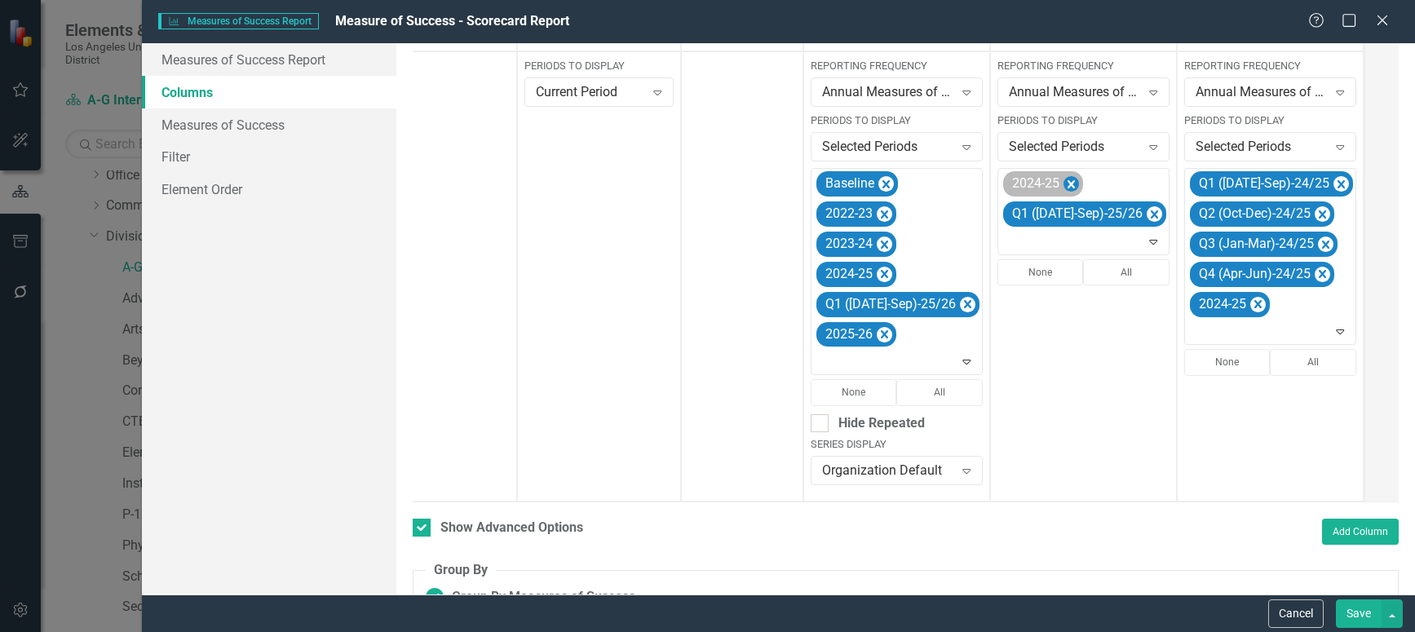
click at [1063, 185] on icon "Remove 2024-25" at bounding box center [1070, 185] width 15 height 20
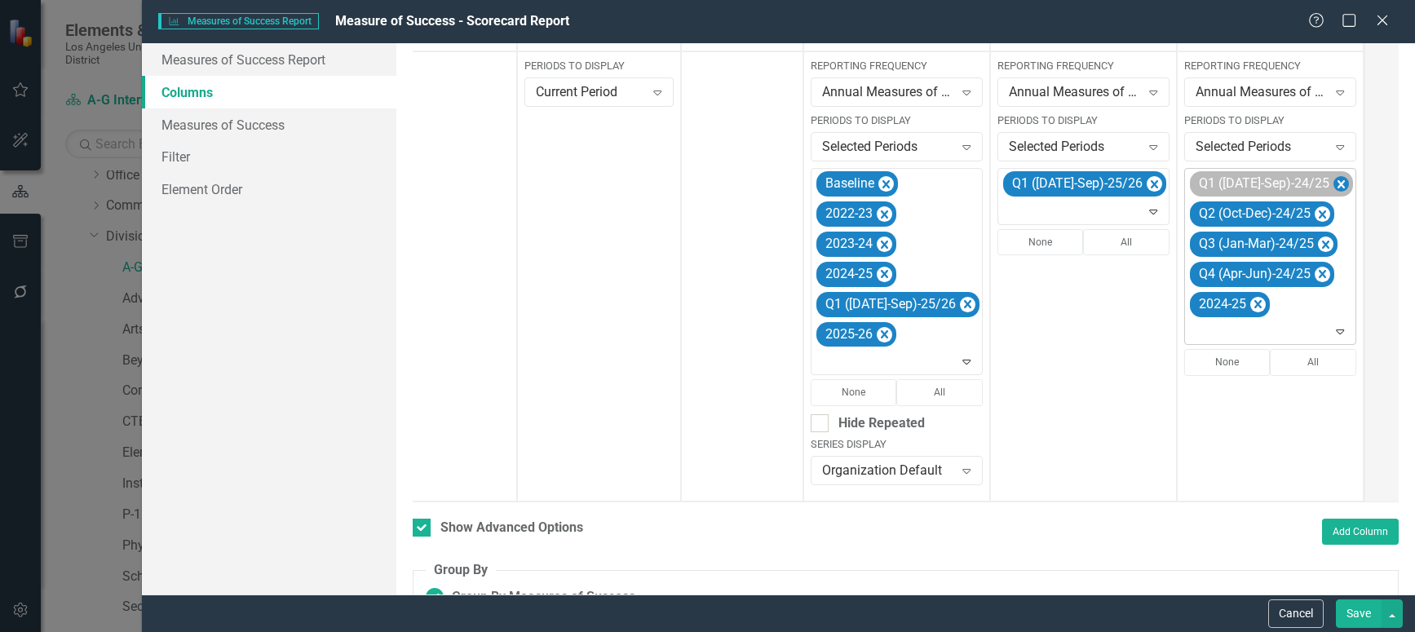
click at [1337, 185] on icon "Remove Q1 (Jul-Sep)-24/25" at bounding box center [1340, 184] width 7 height 8
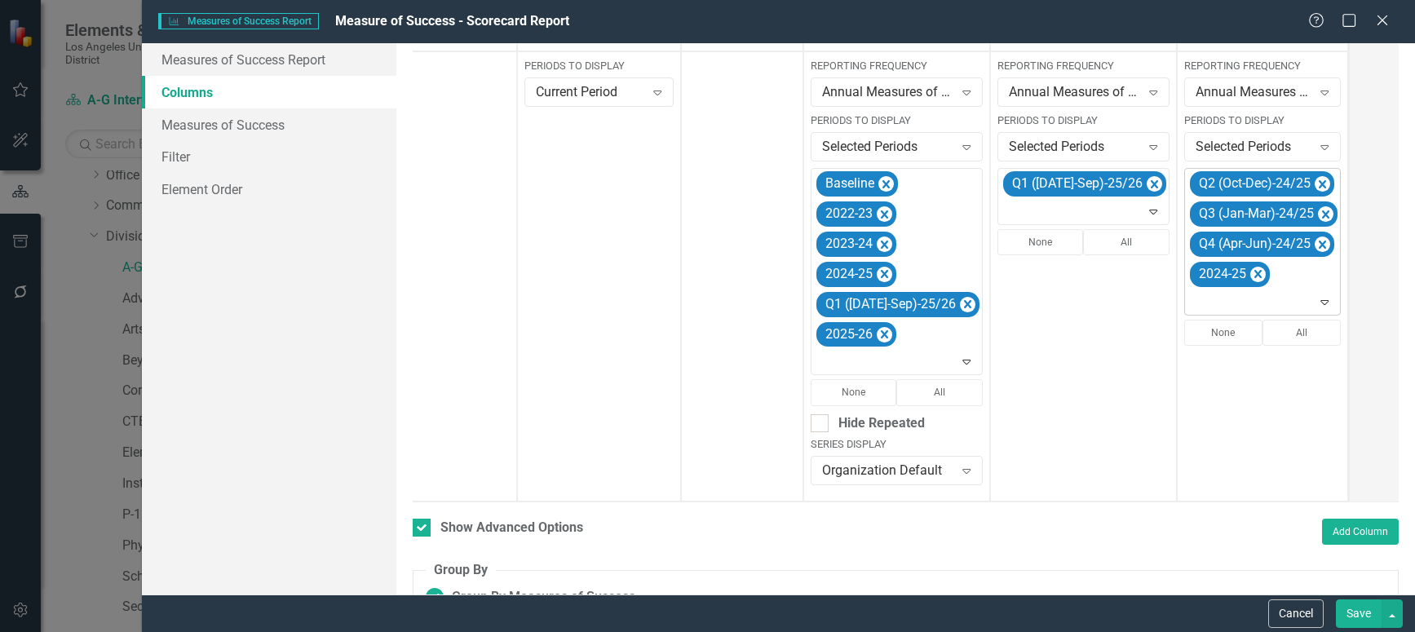
click at [1319, 185] on icon "Remove Q2 (Oct-Dec)-24/25" at bounding box center [1322, 184] width 7 height 8
click at [1318, 185] on icon "Remove Q3 (Jan-Mar)-24/25" at bounding box center [1325, 185] width 15 height 20
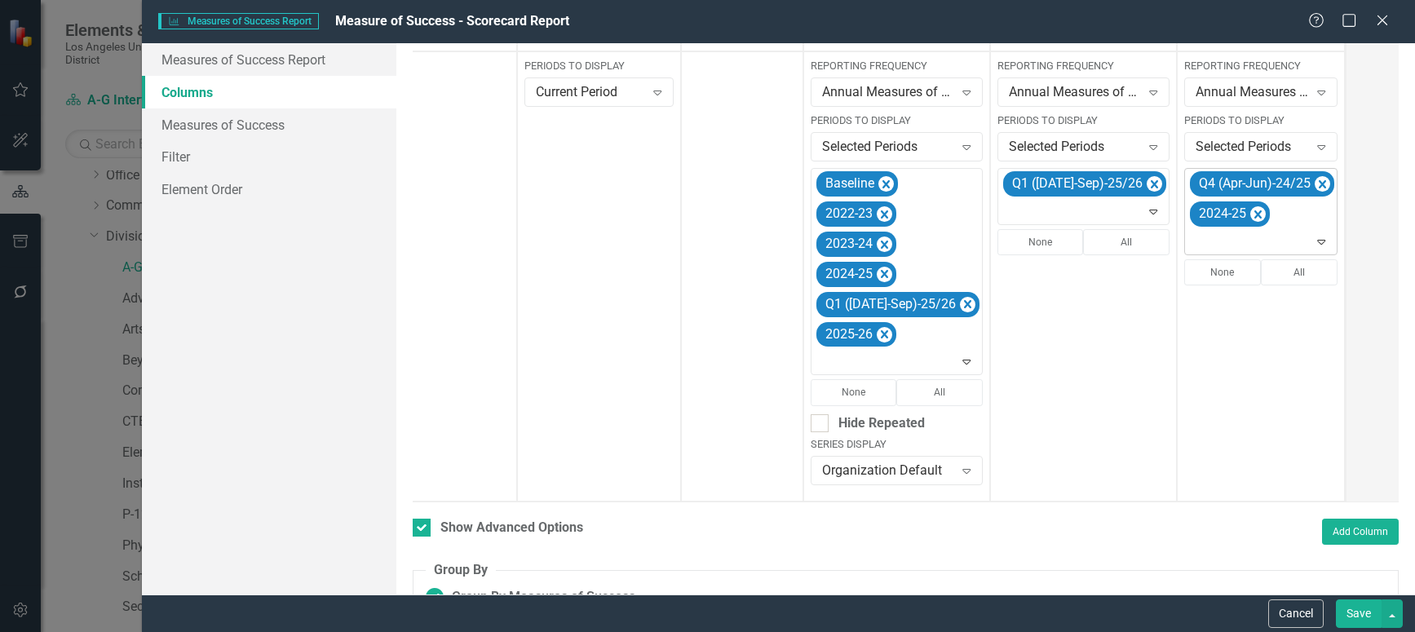
click at [1319, 185] on icon "Remove Q4 (Apr-Jun)-24/25" at bounding box center [1322, 184] width 7 height 8
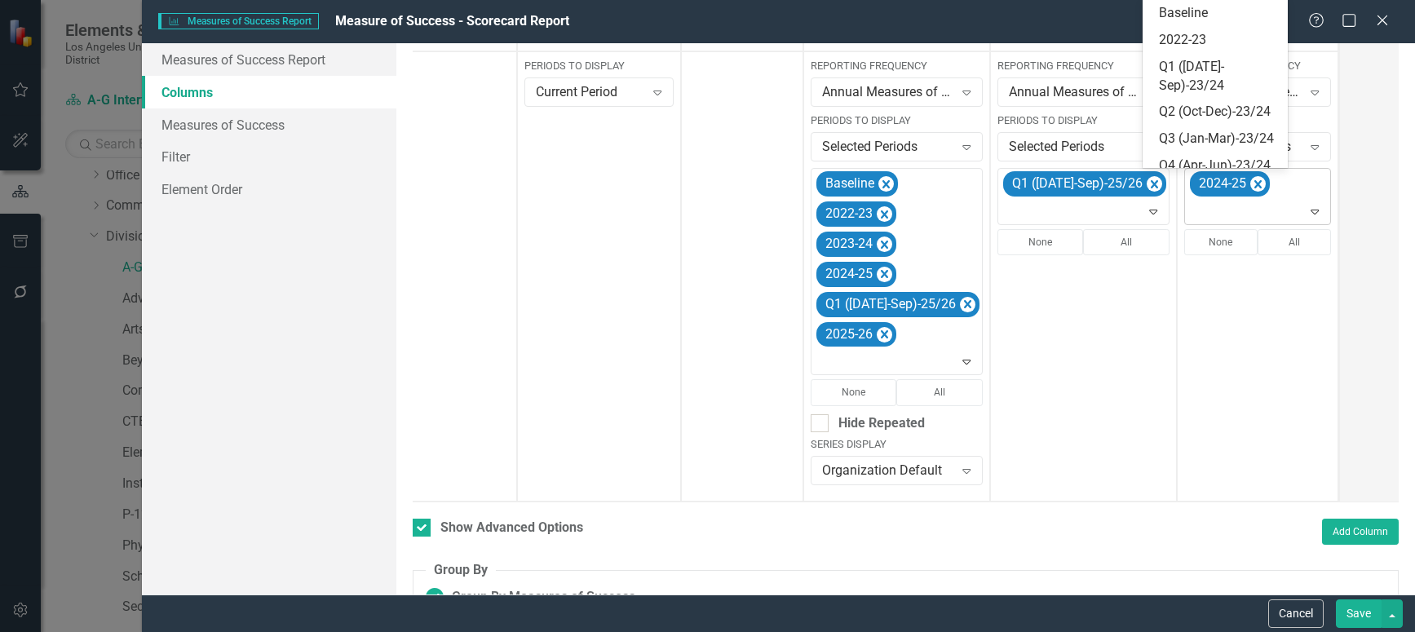
click at [1307, 213] on icon "Expand" at bounding box center [1315, 211] width 16 height 13
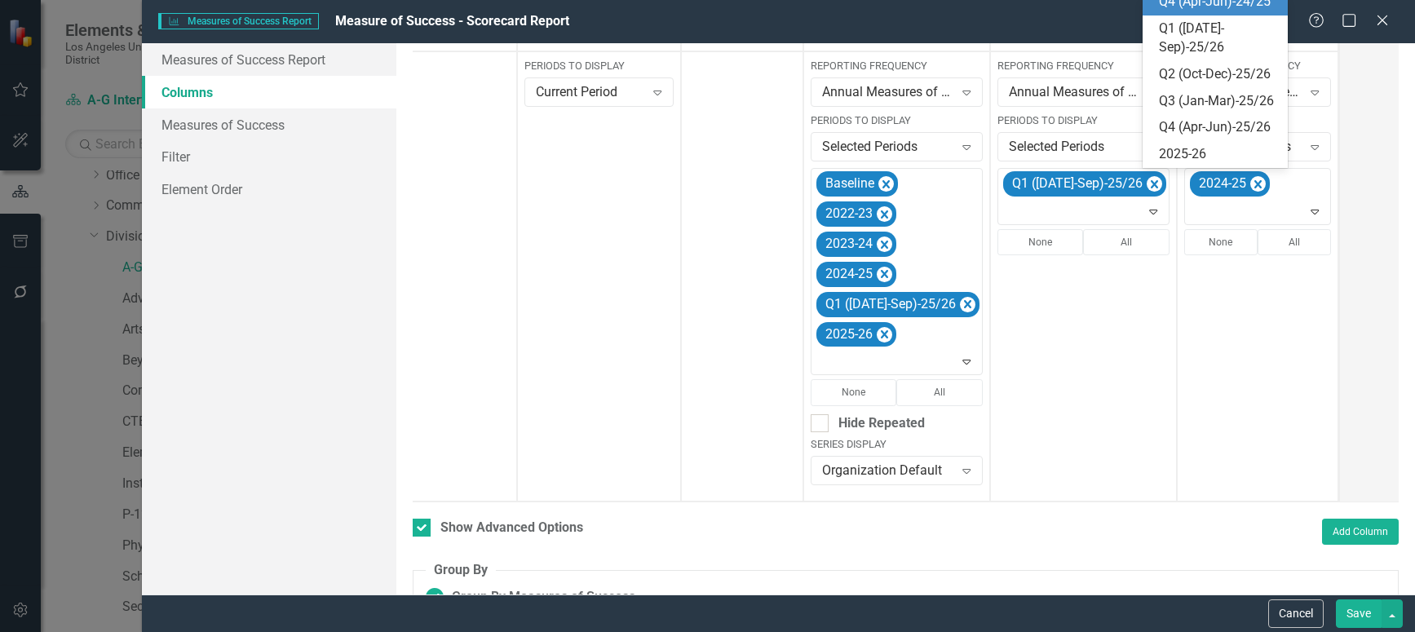
scroll to position [445, 0]
click at [1197, 23] on div "Q1 ([DATE]-Sep)-25/26" at bounding box center [1219, 39] width 120 height 38
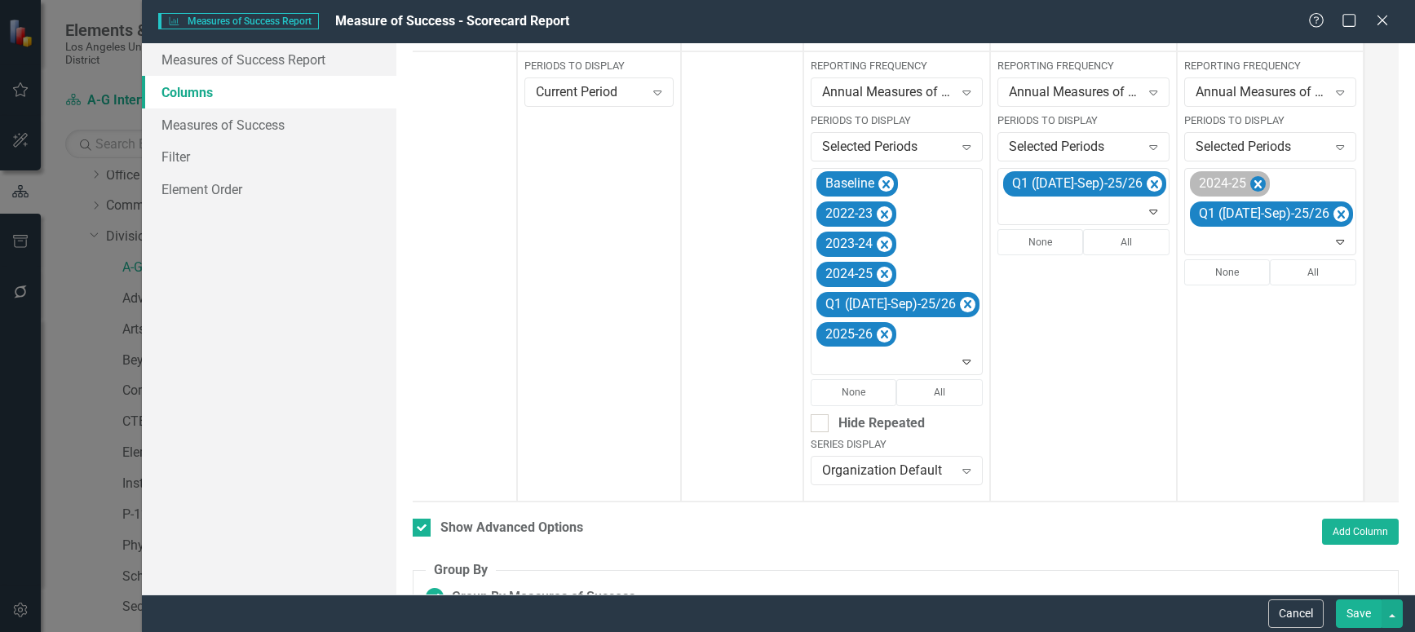
click at [1254, 183] on icon "Remove 2024-25" at bounding box center [1257, 184] width 7 height 8
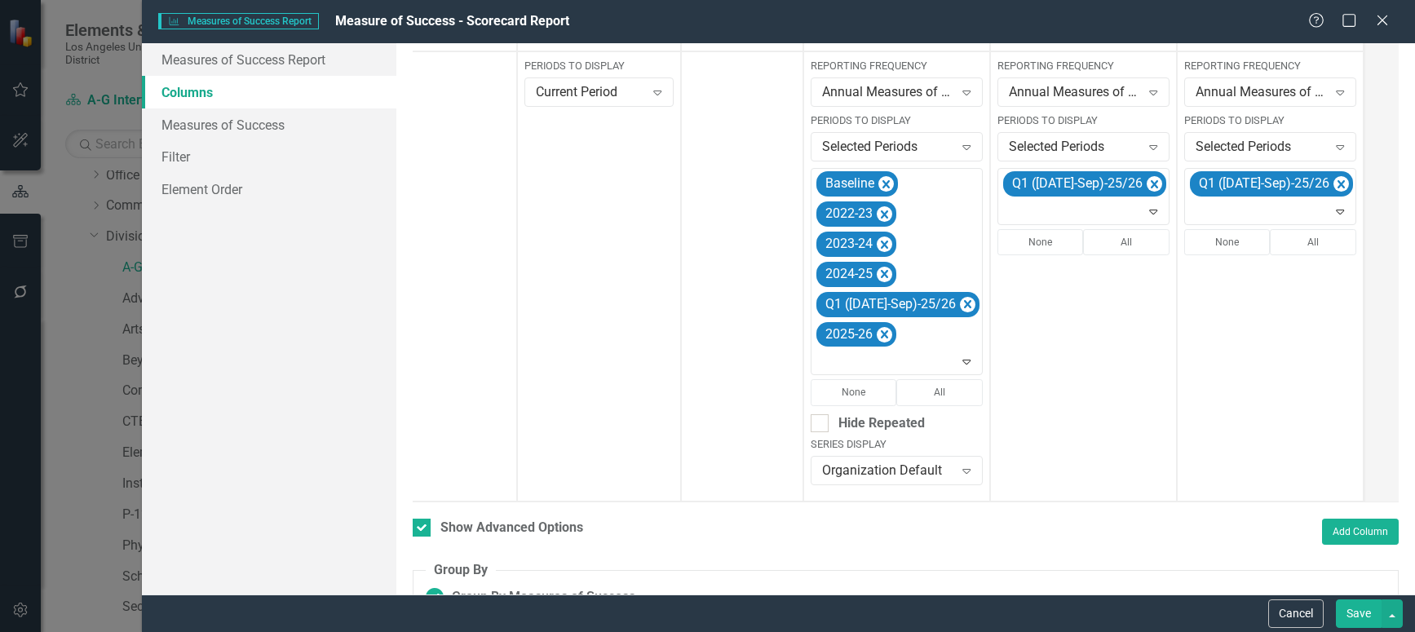
click at [1349, 612] on button "Save" at bounding box center [1359, 613] width 46 height 29
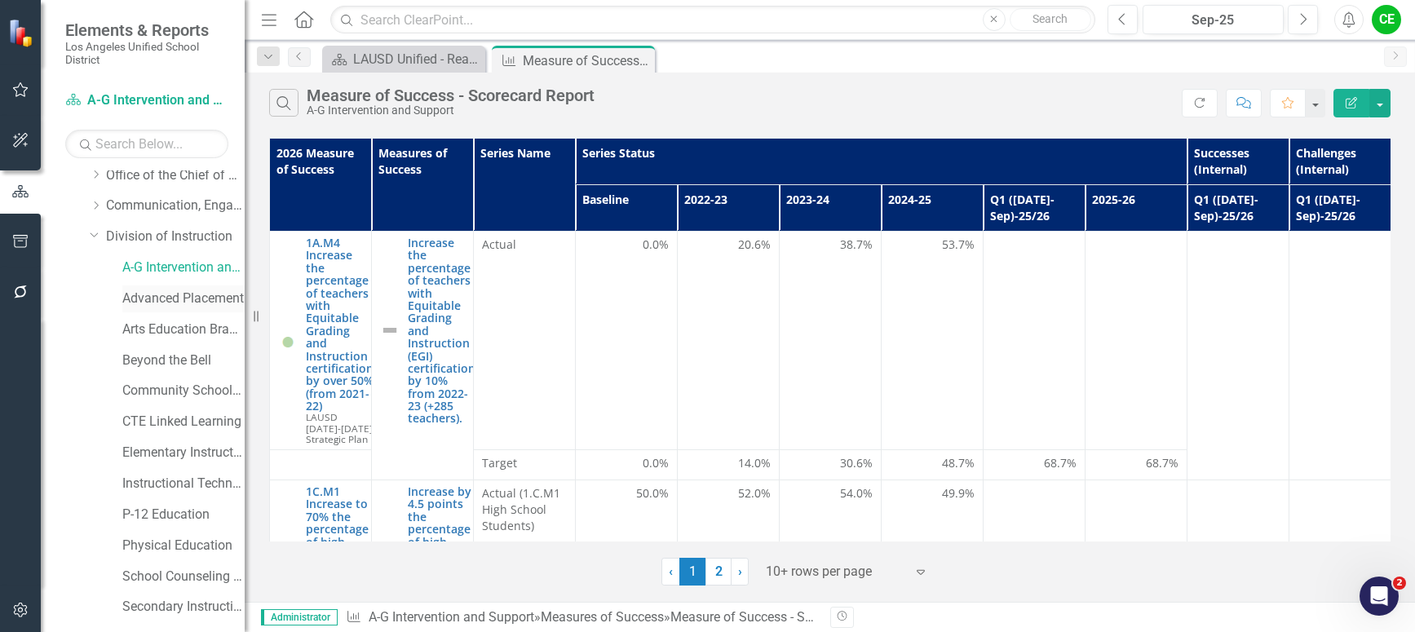
click at [156, 297] on link "Advanced Placement" at bounding box center [183, 299] width 122 height 19
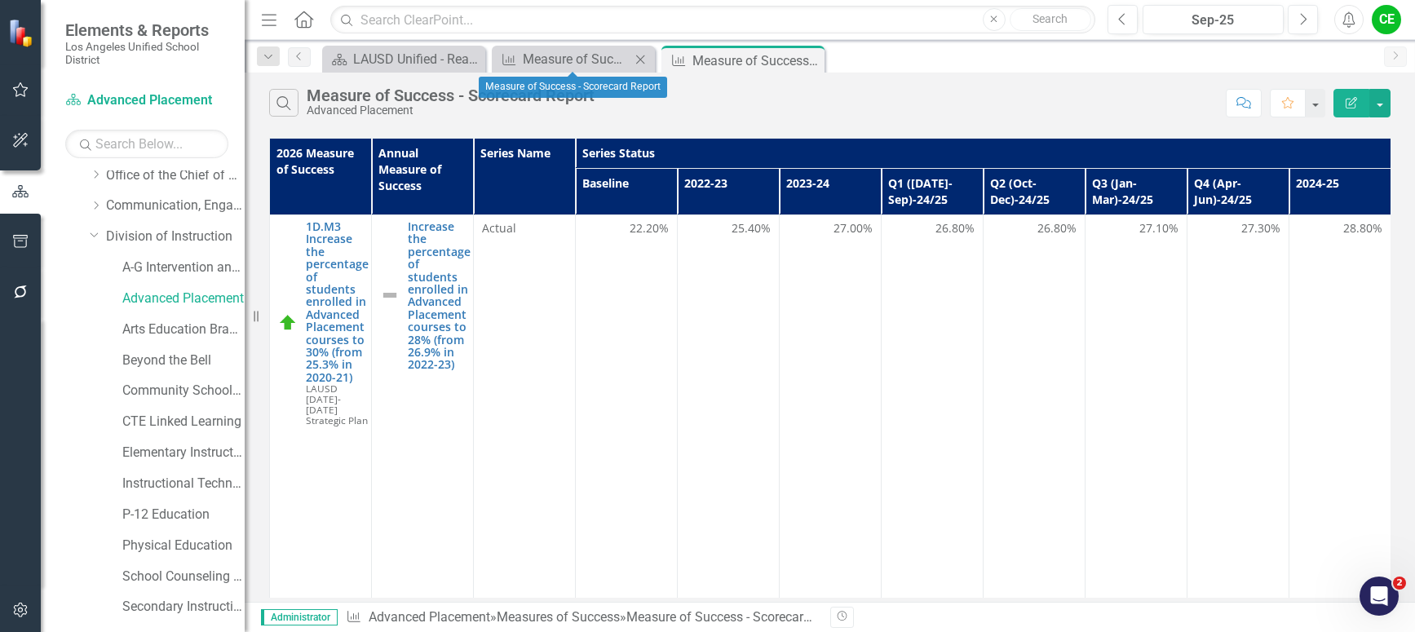
click at [639, 62] on icon "Close" at bounding box center [640, 59] width 16 height 13
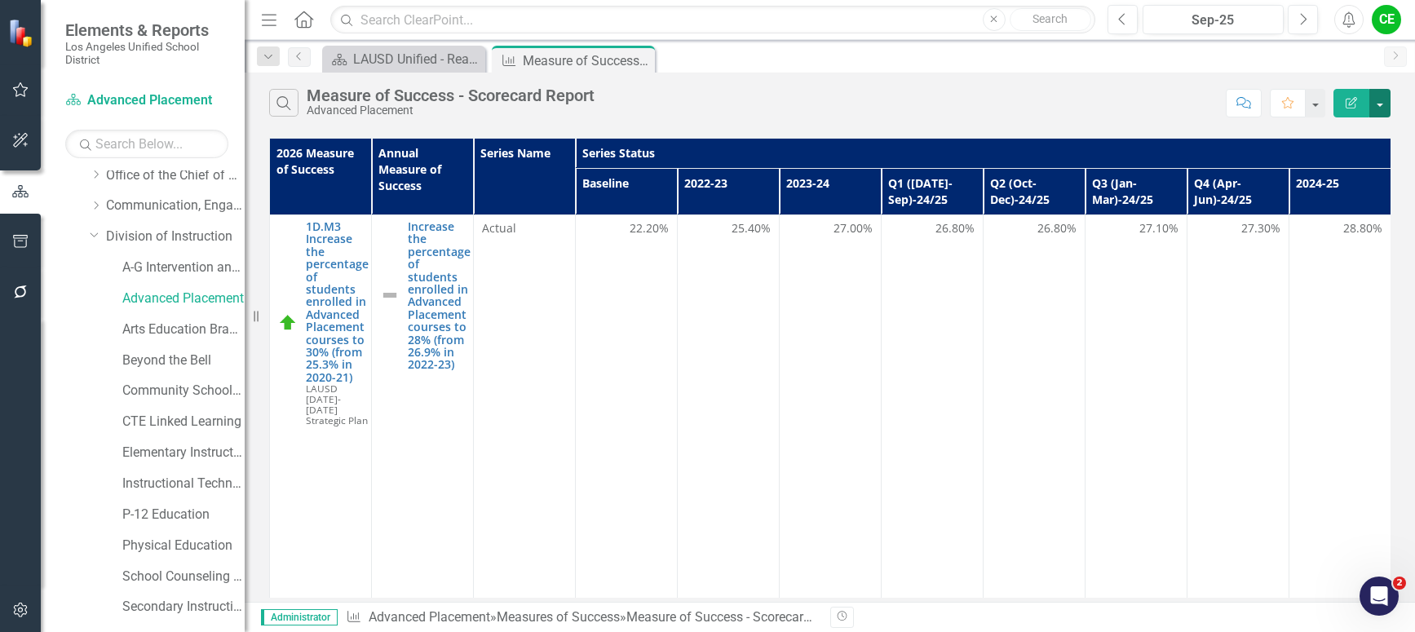
click at [1386, 109] on button "button" at bounding box center [1379, 103] width 21 height 29
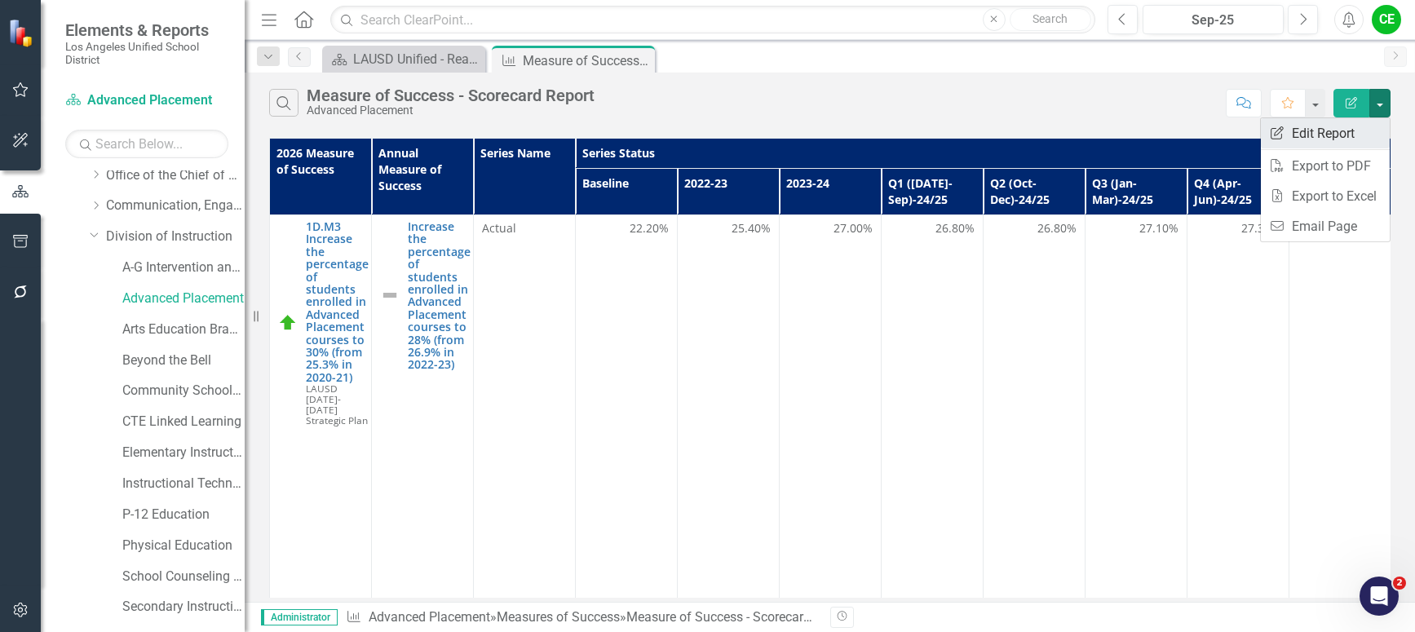
click at [1349, 126] on link "Edit Report Edit Report" at bounding box center [1325, 133] width 129 height 30
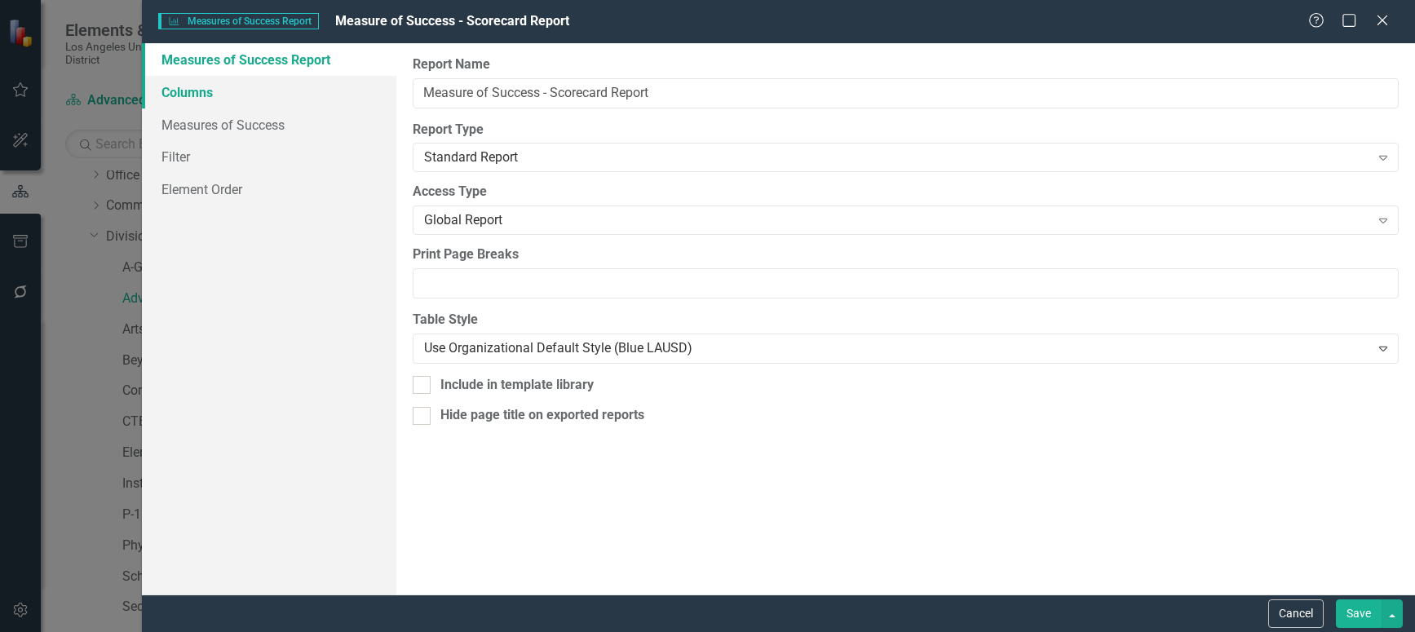
click at [181, 95] on link "Columns" at bounding box center [269, 92] width 254 height 33
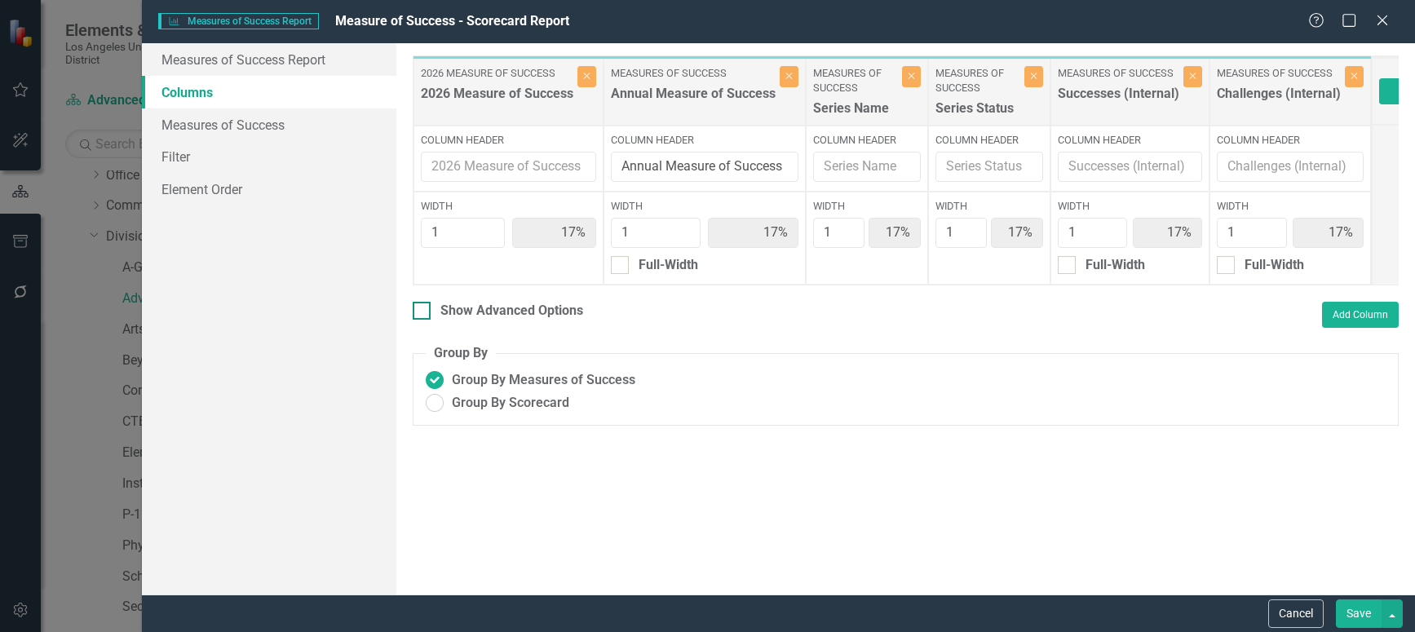
click at [432, 321] on div "Show Advanced Options" at bounding box center [498, 311] width 170 height 19
click at [423, 312] on input "Show Advanced Options" at bounding box center [418, 307] width 11 height 11
checkbox input "true"
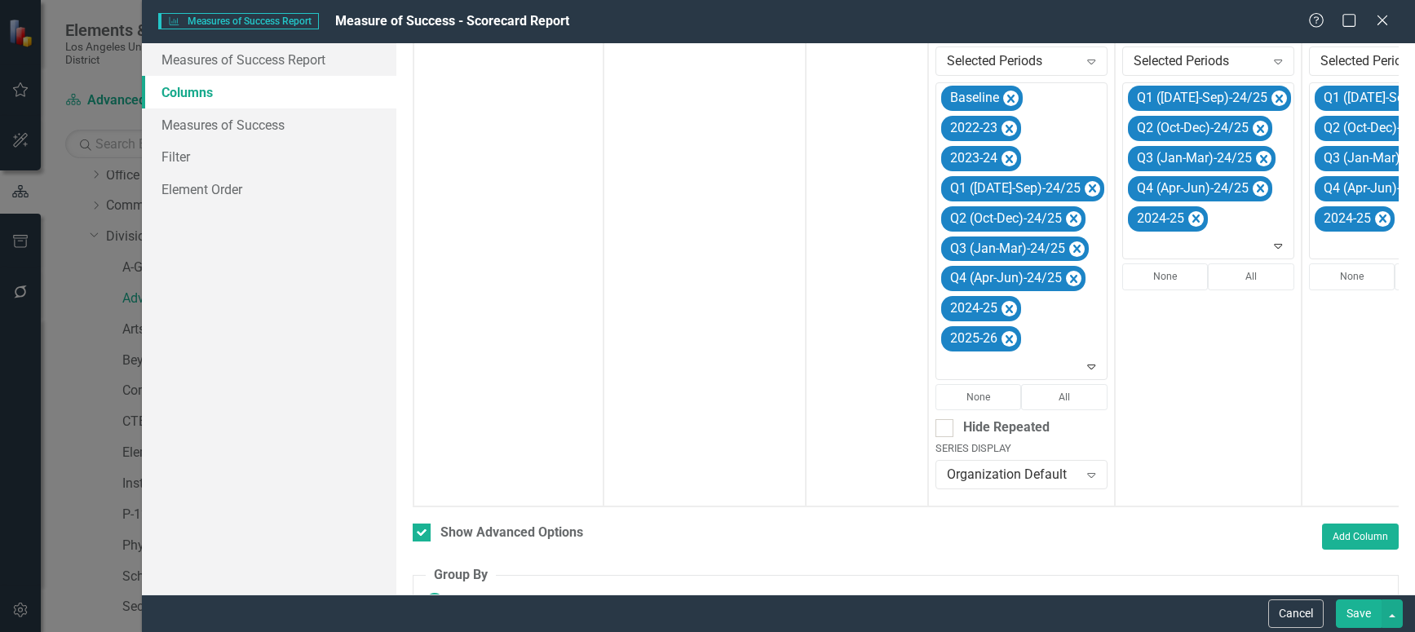
scroll to position [0, 166]
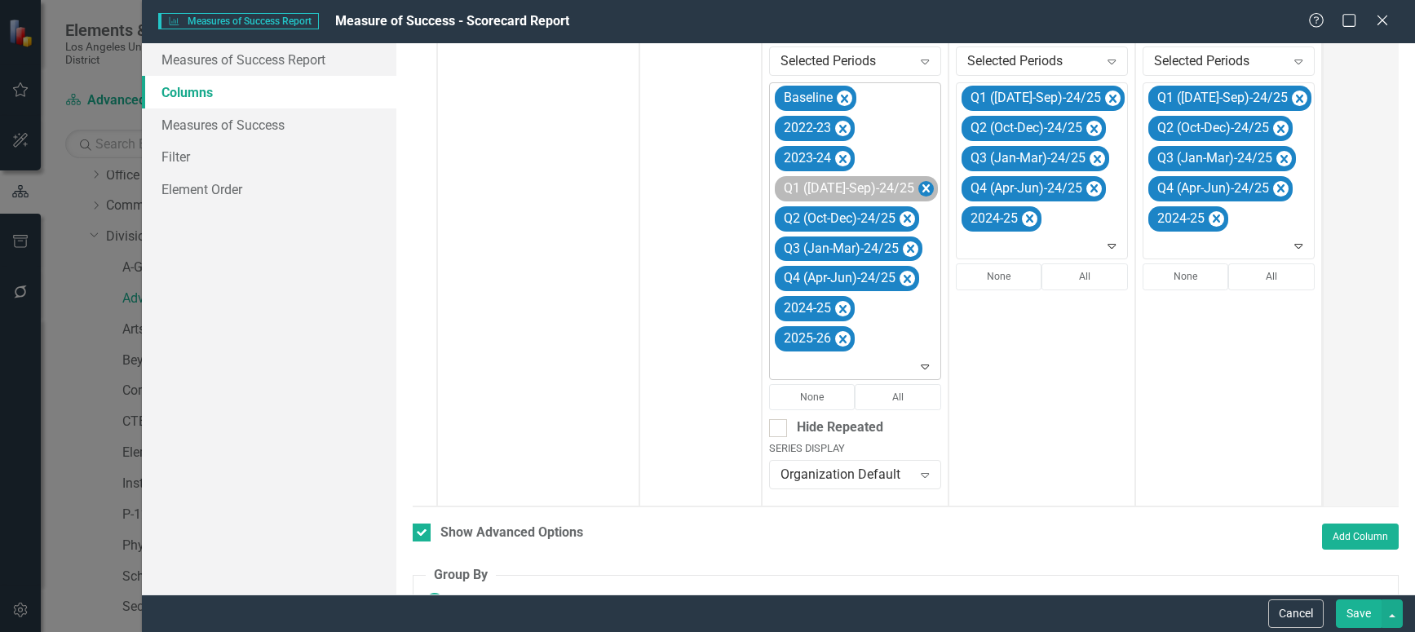
click at [918, 183] on icon "Remove Q1 (Jul-Sep)-24/25" at bounding box center [925, 189] width 15 height 20
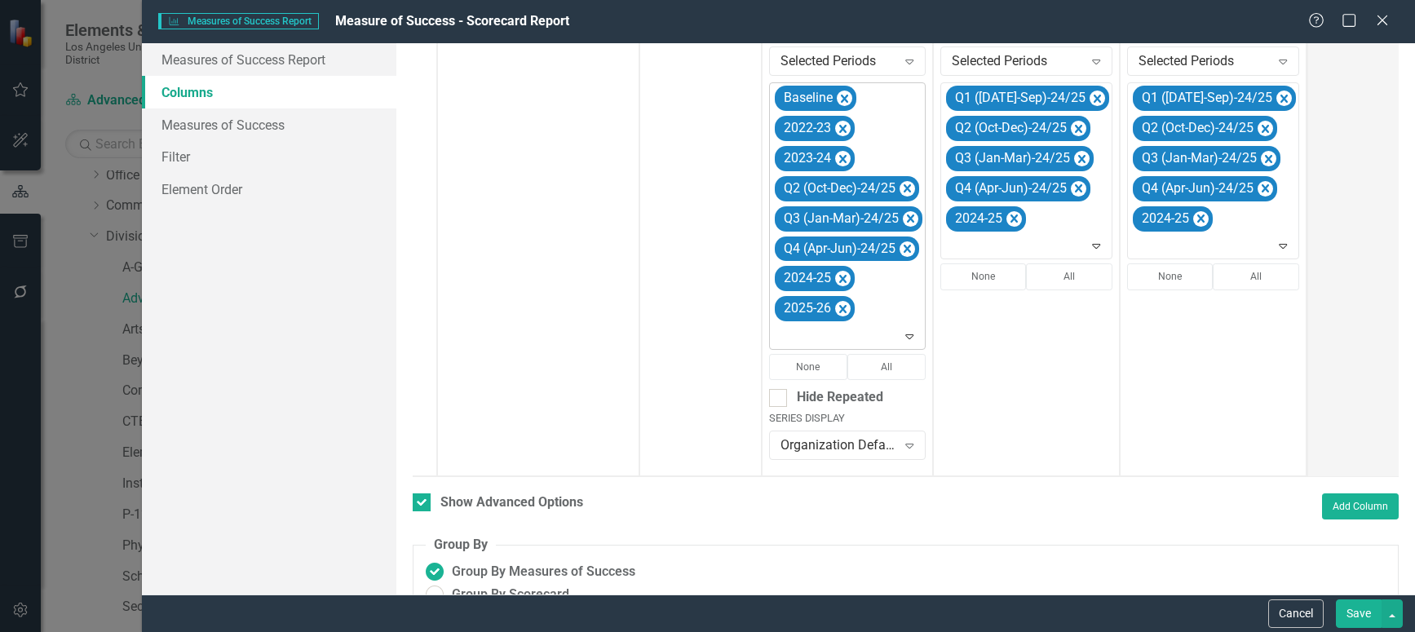
click at [906, 183] on icon "Remove Q2 (Oct-Dec)-24/25" at bounding box center [907, 189] width 15 height 20
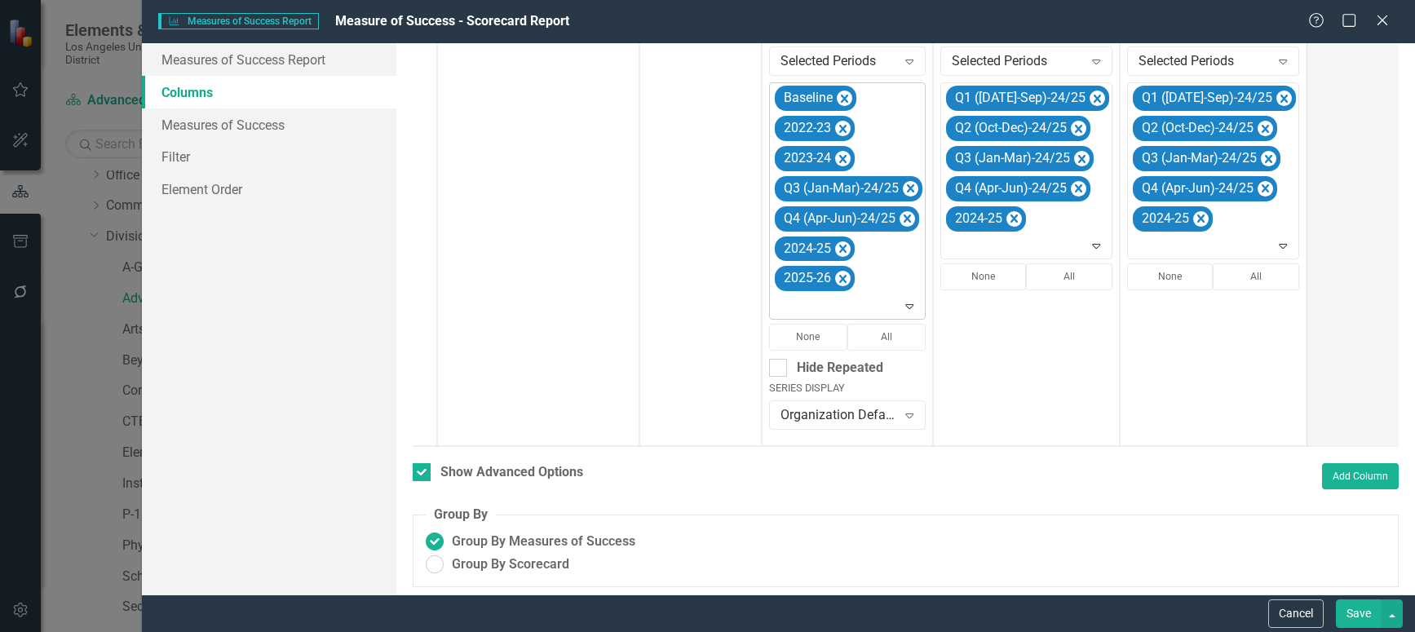
click at [906, 183] on icon "Remove Q3 (Jan-Mar)-24/25" at bounding box center [910, 189] width 15 height 20
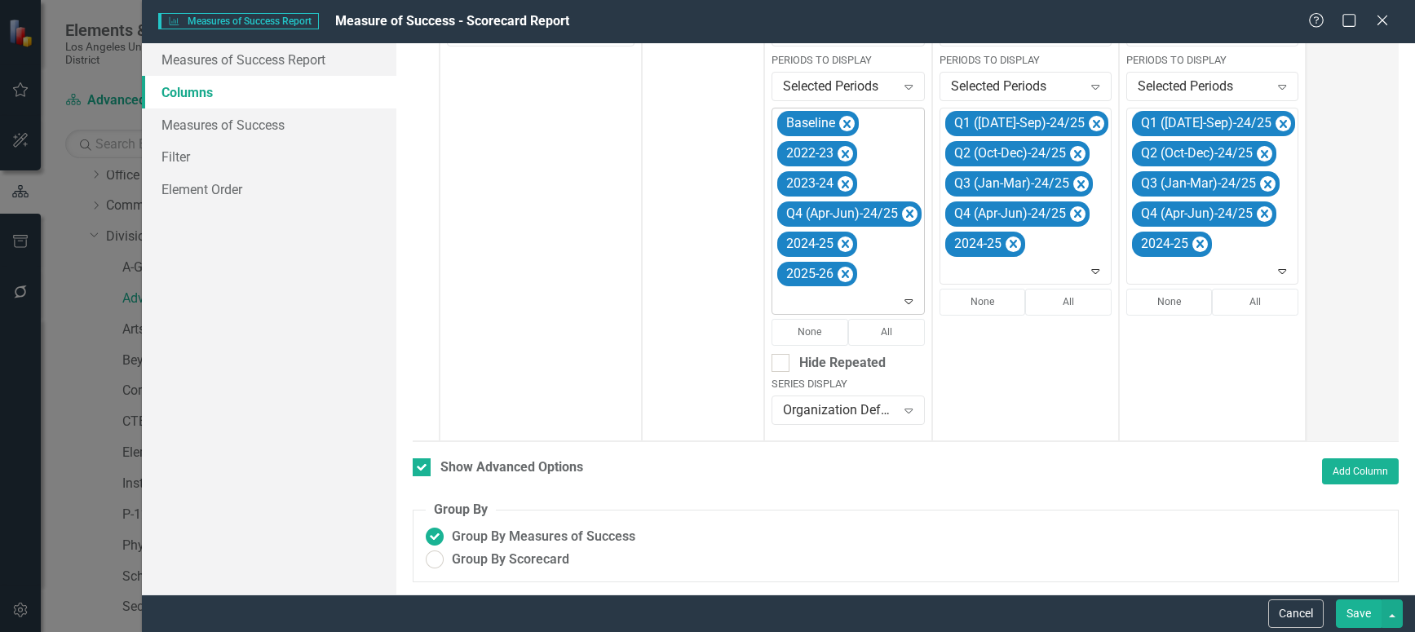
scroll to position [476, 0]
click at [904, 204] on icon "Remove Q4 (Apr-Jun)-24/25" at bounding box center [909, 214] width 15 height 20
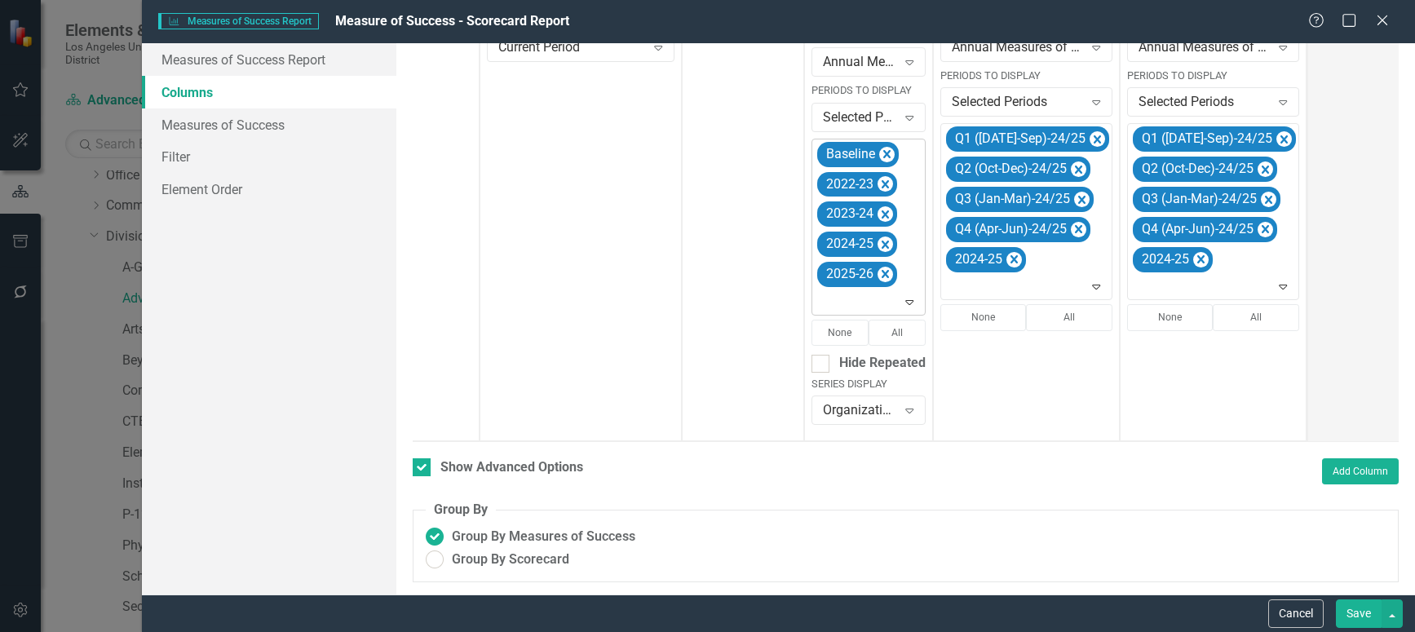
scroll to position [461, 0]
click at [909, 295] on icon "Expand" at bounding box center [909, 301] width 16 height 13
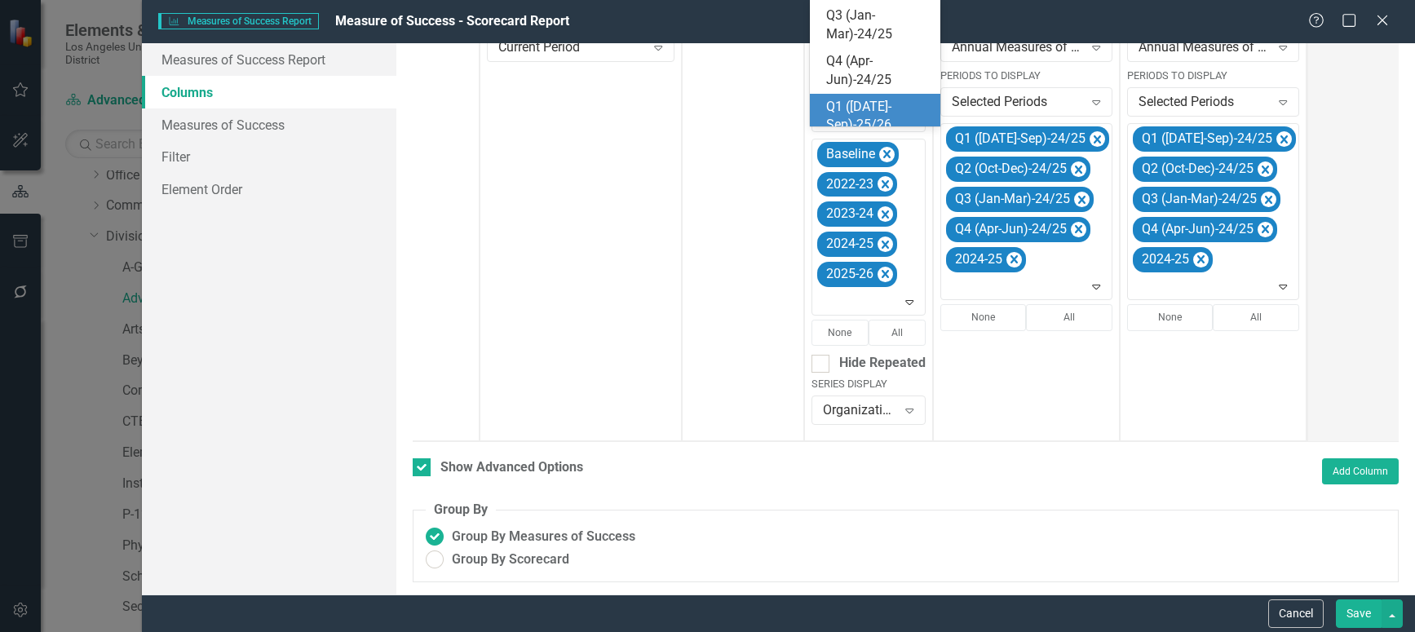
click at [860, 108] on div "Q1 ([DATE]-Sep)-25/26" at bounding box center [878, 117] width 104 height 38
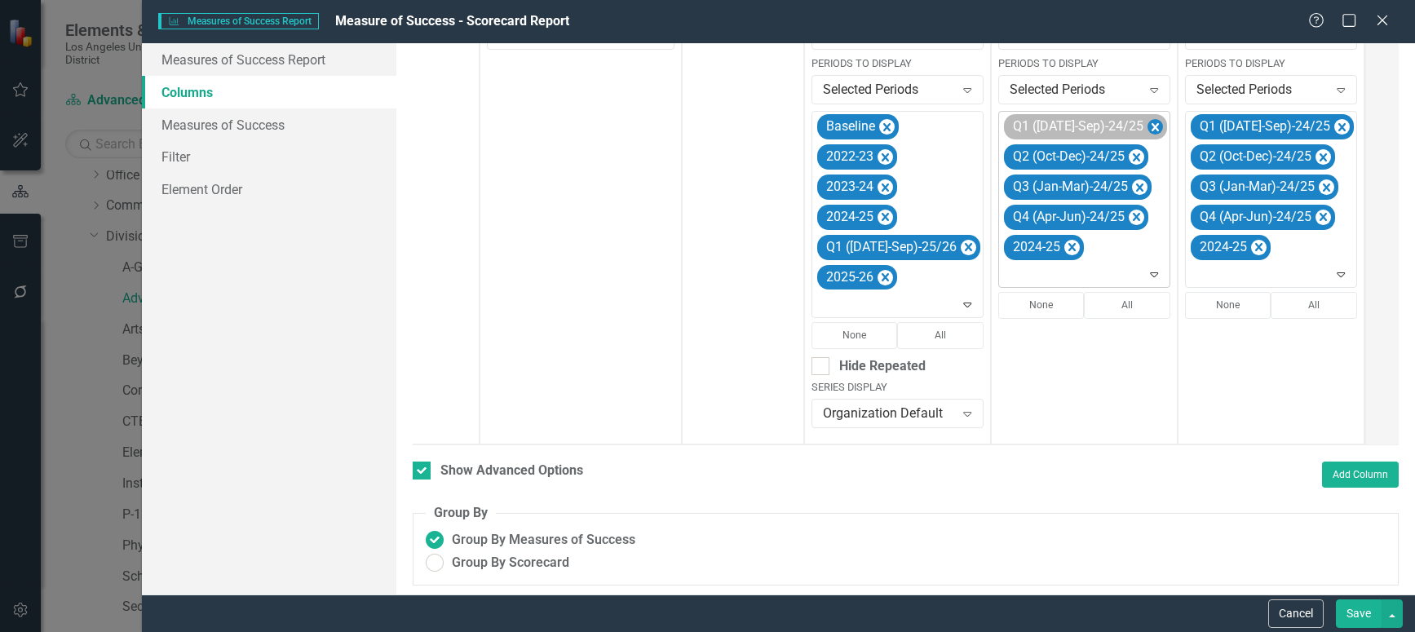
click at [1147, 125] on icon "Remove Q1 (Jul-Sep)-24/25" at bounding box center [1154, 127] width 15 height 20
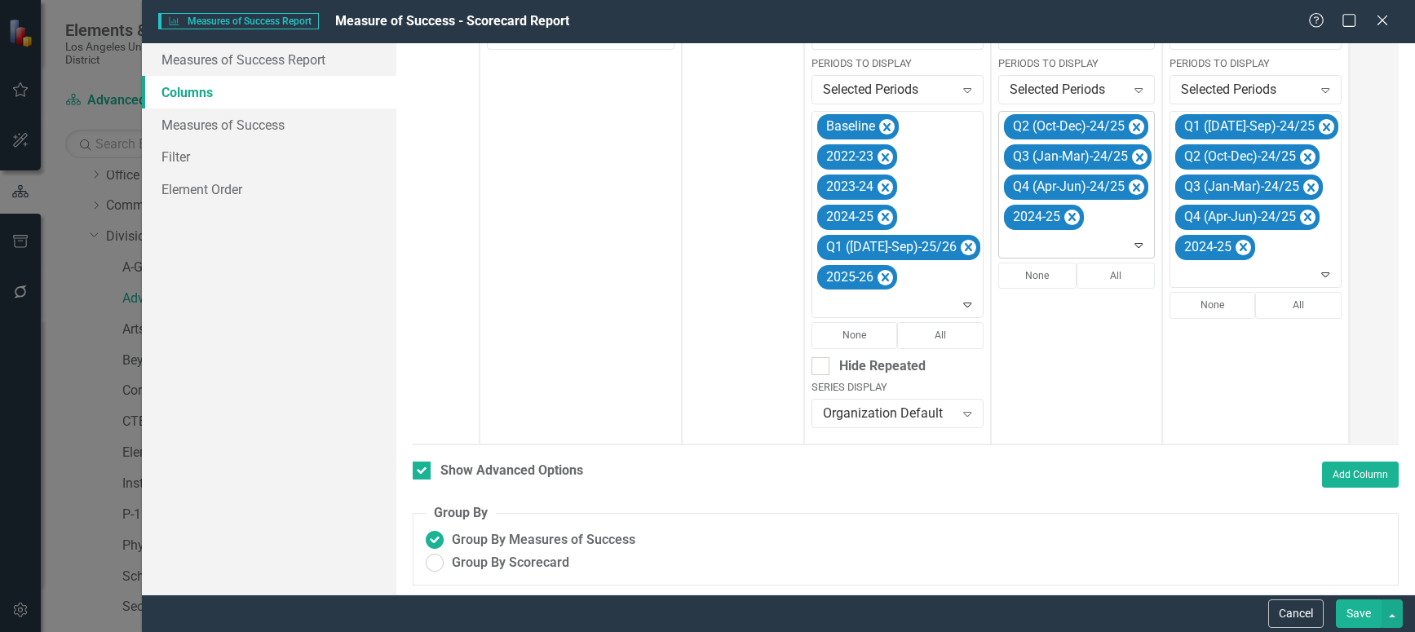
click at [1133, 125] on icon "Remove Q2 (Oct-Dec)-24/25" at bounding box center [1136, 127] width 7 height 8
click at [1132, 125] on icon "Remove Q3 (Jan-Mar)-24/25" at bounding box center [1139, 127] width 15 height 20
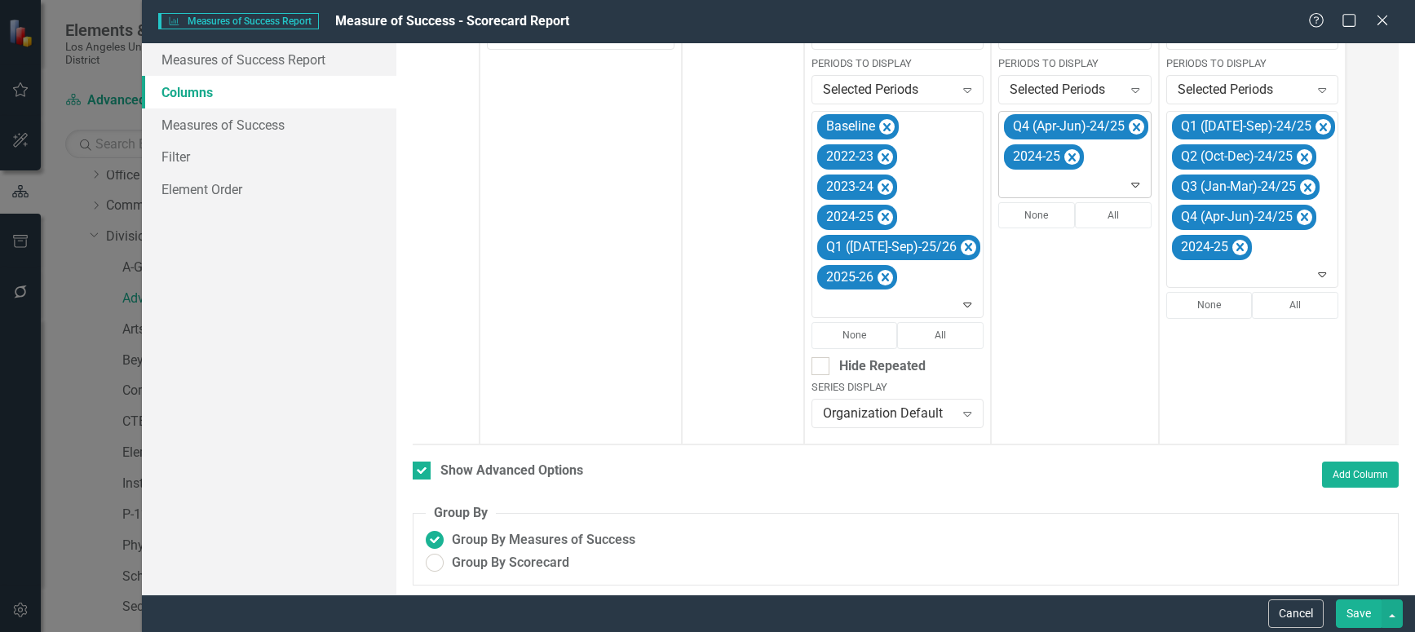
click at [1133, 125] on icon "Remove Q4 (Apr-Jun)-24/25" at bounding box center [1136, 127] width 7 height 8
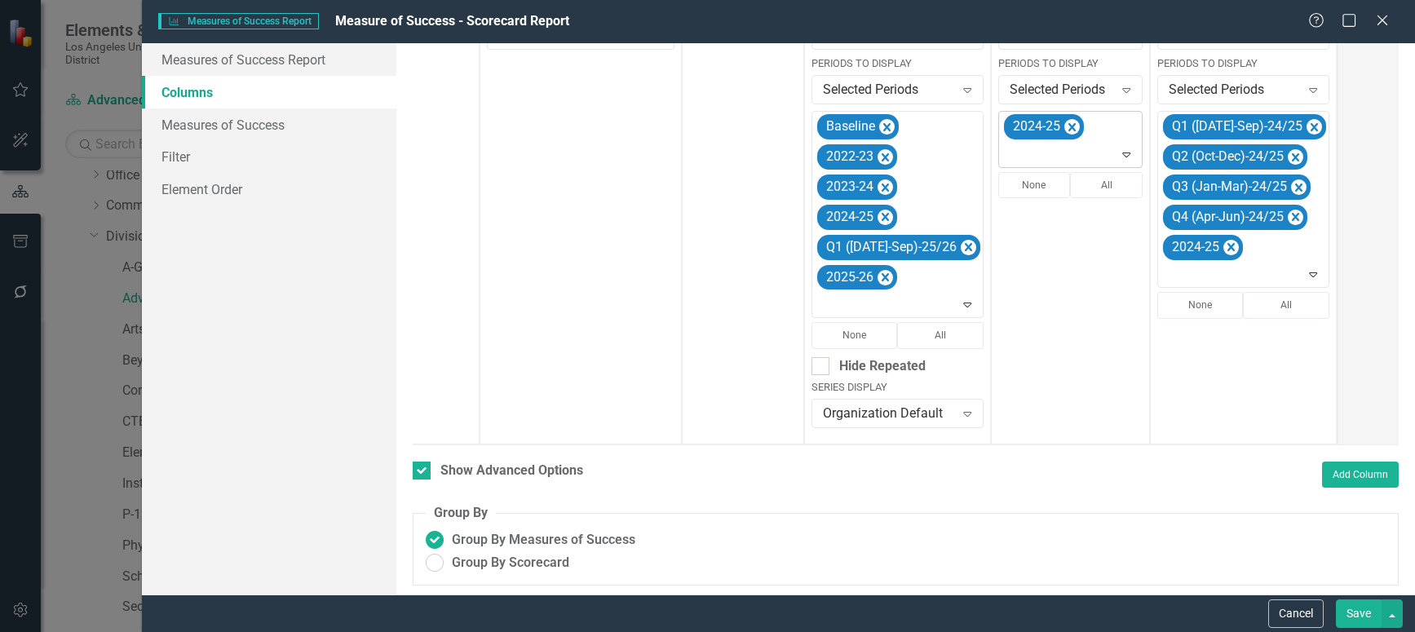
click at [1123, 153] on icon at bounding box center [1127, 155] width 8 height 5
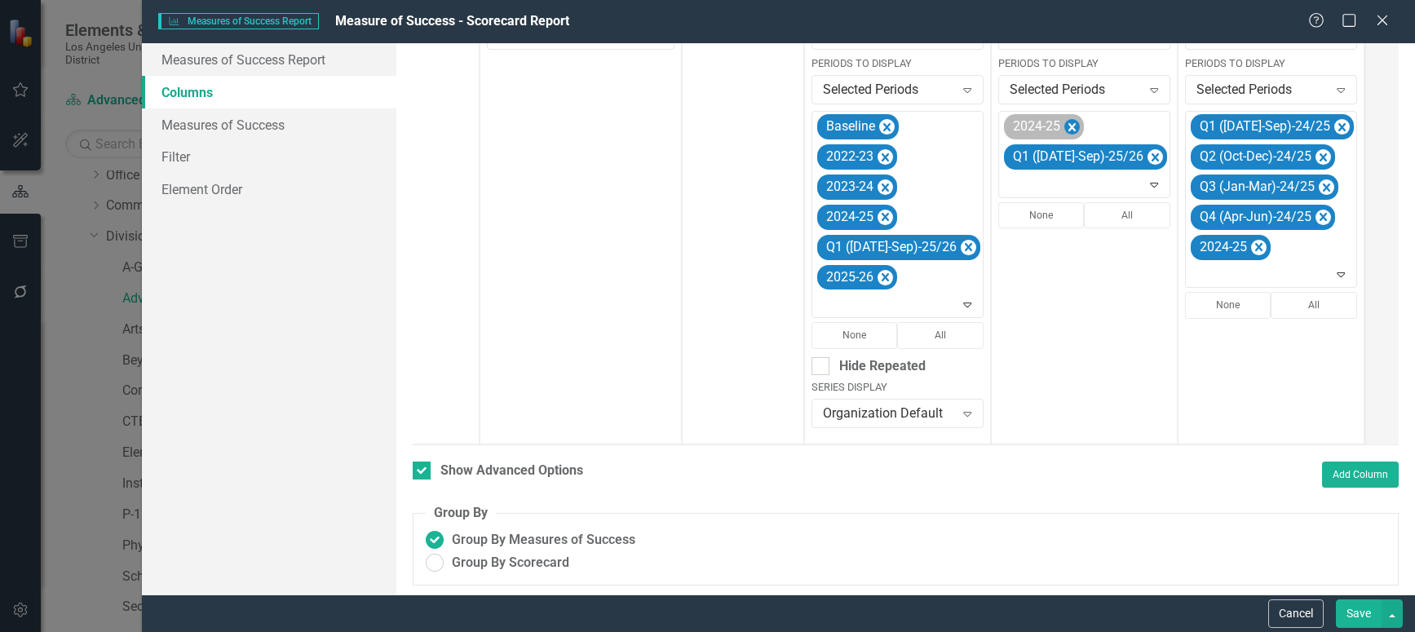
click at [1064, 125] on icon "Remove 2024-25" at bounding box center [1071, 127] width 15 height 20
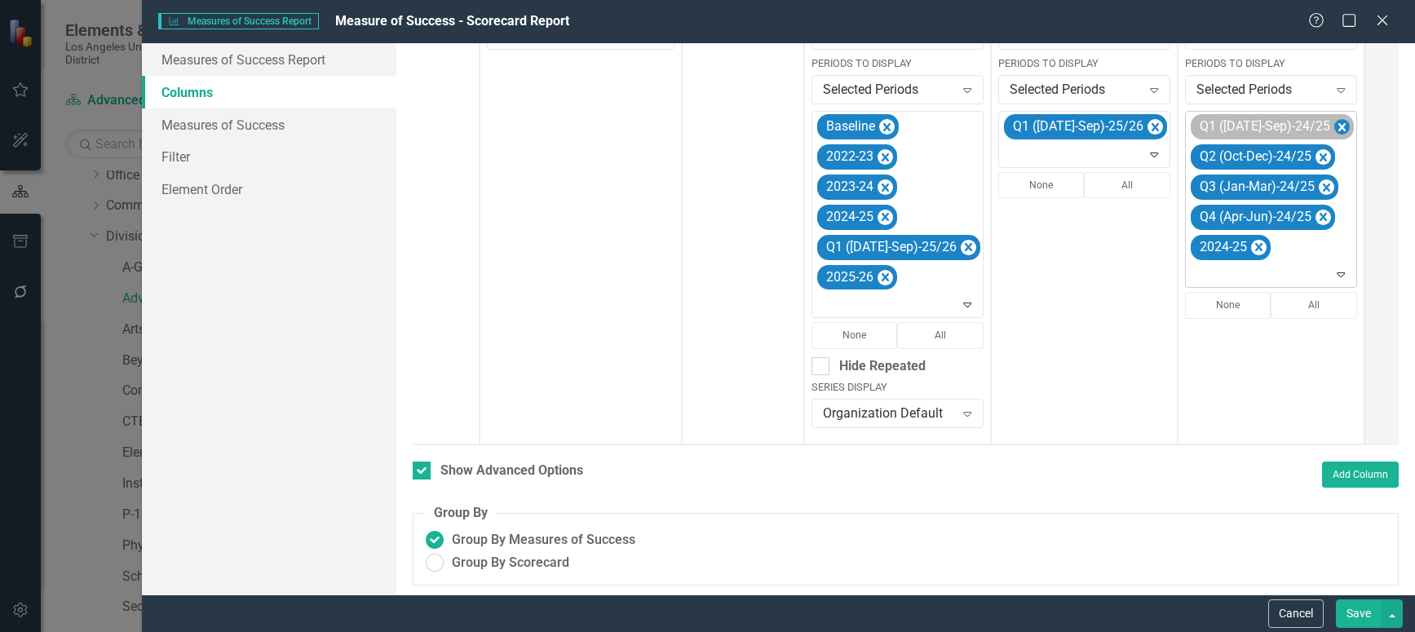
click at [1338, 126] on icon "Remove Q1 (Jul-Sep)-24/25" at bounding box center [1341, 127] width 7 height 8
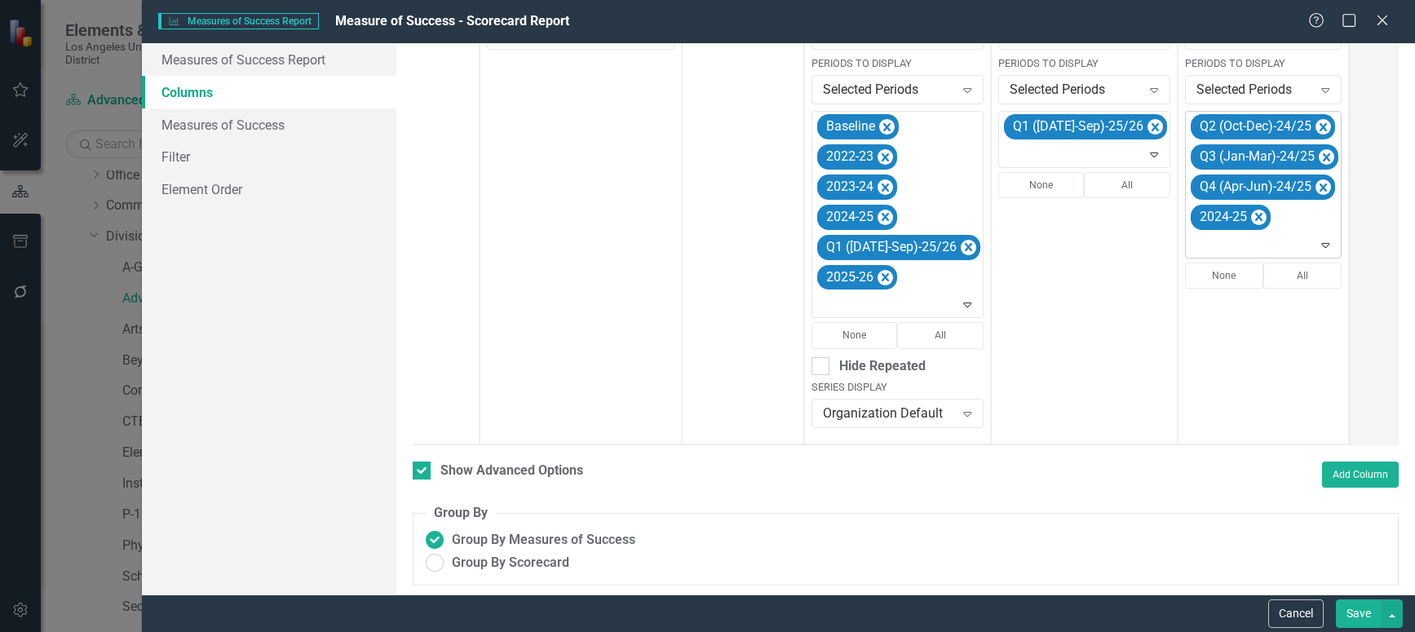
click at [1320, 126] on icon "Remove Q2 (Oct-Dec)-24/25" at bounding box center [1323, 127] width 7 height 8
click at [1319, 126] on icon "Remove Q3 (Jan-Mar)-24/25" at bounding box center [1326, 127] width 15 height 20
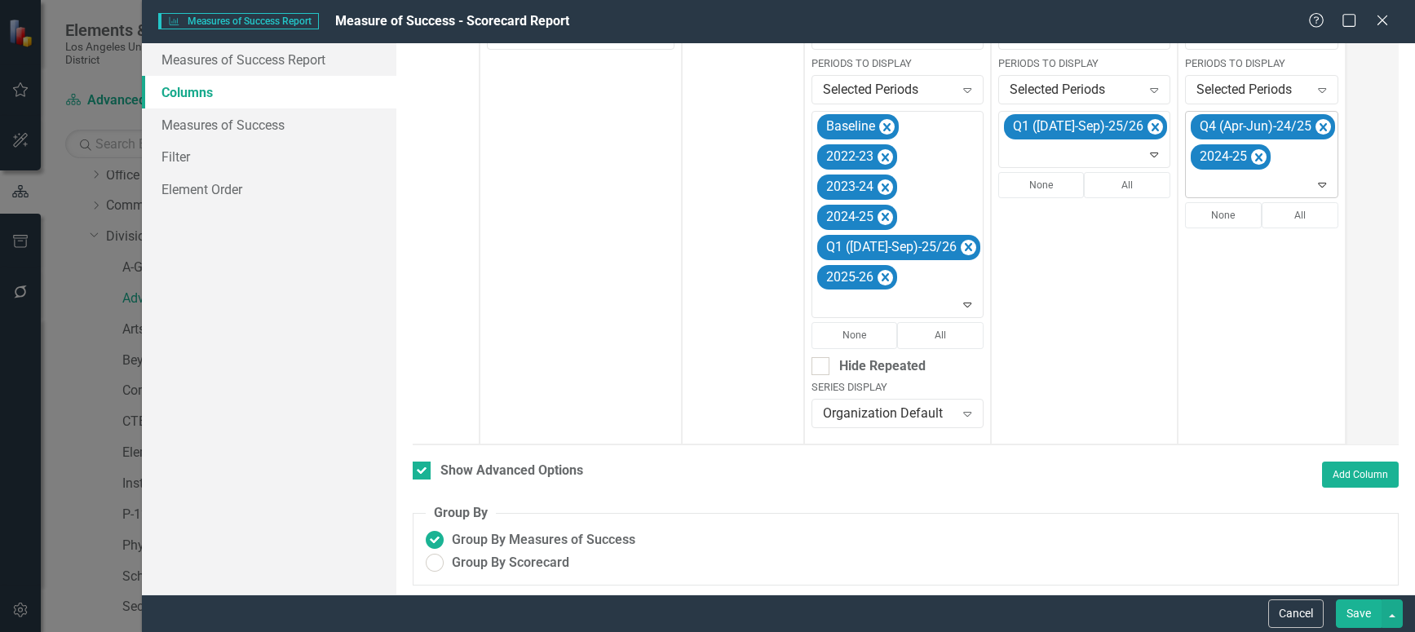
click at [1320, 126] on icon "Remove Q4 (Apr-Jun)-24/25" at bounding box center [1323, 127] width 7 height 8
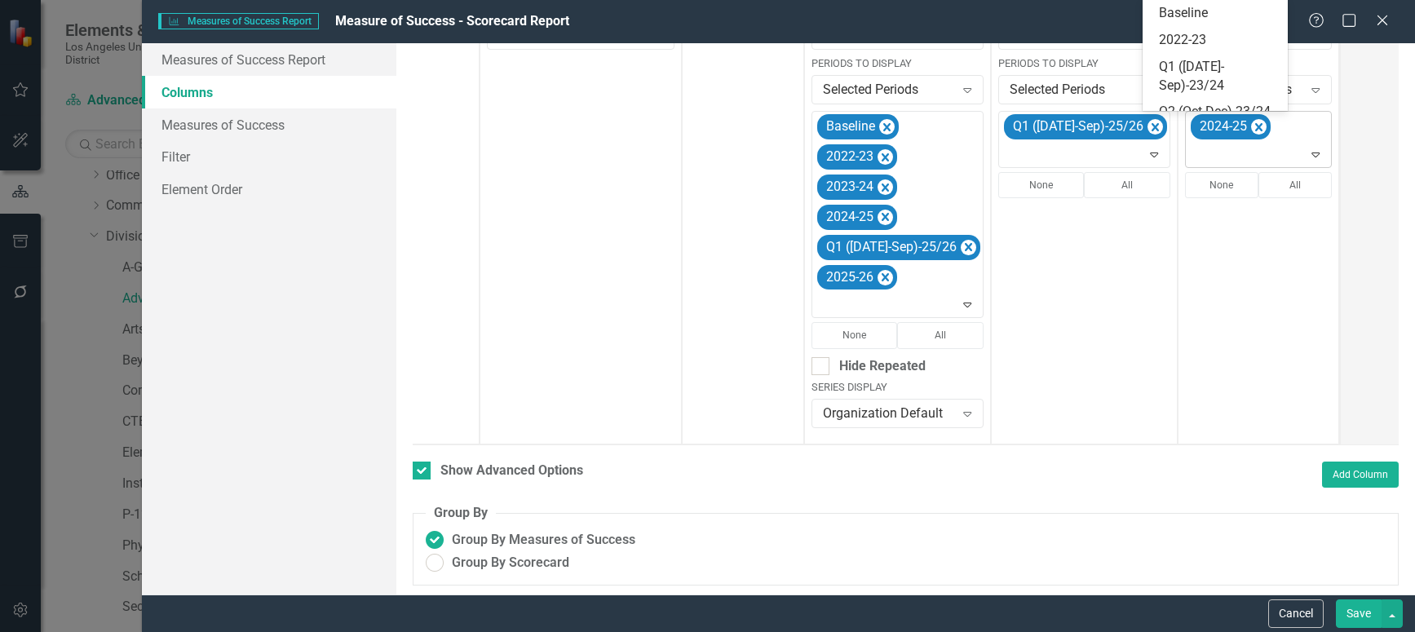
click at [1307, 154] on icon "Expand" at bounding box center [1315, 154] width 16 height 13
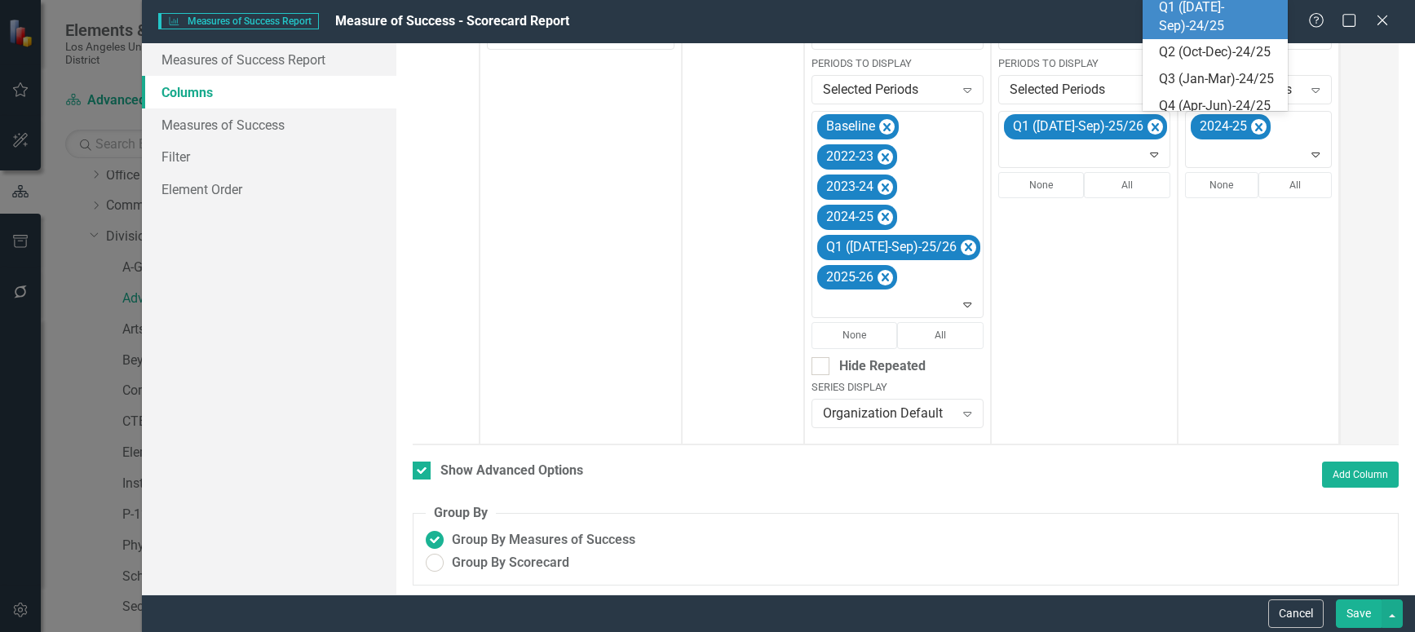
click at [1208, 36] on div "Q1 ([DATE]-Sep)-24/25" at bounding box center [1219, 17] width 120 height 38
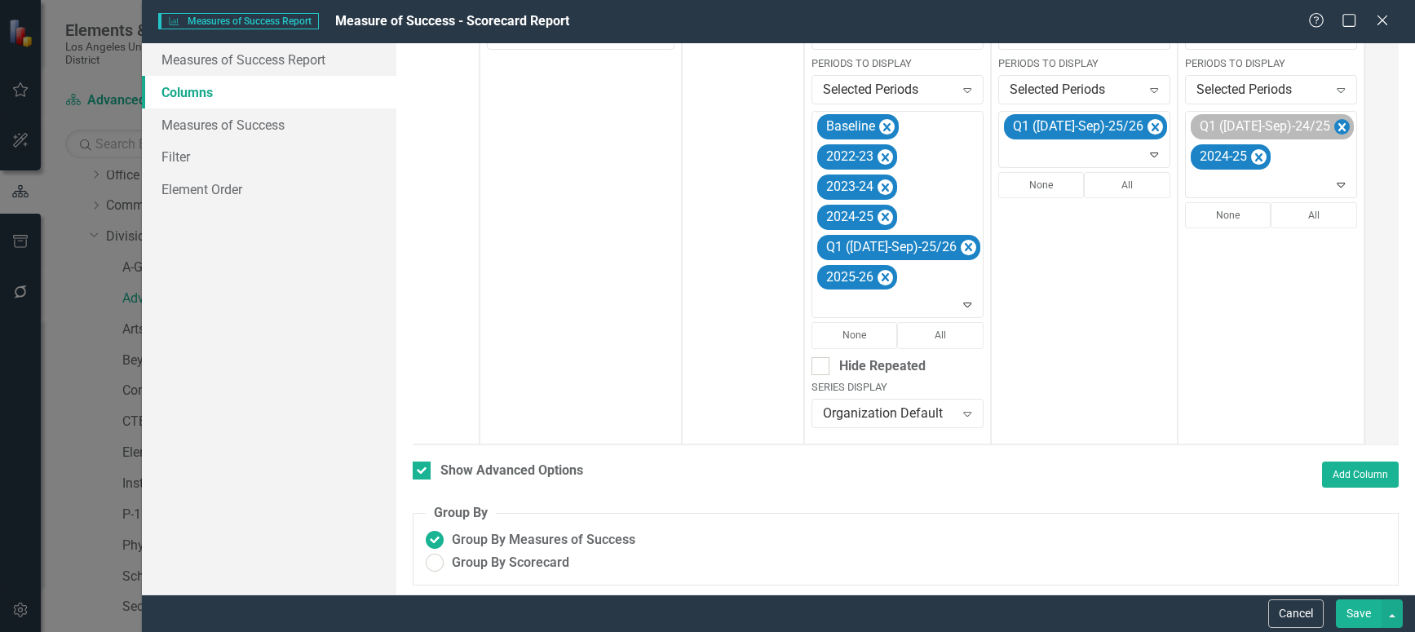
click at [1334, 128] on icon "Remove Q1 (Jul-Sep)-24/25" at bounding box center [1341, 127] width 15 height 20
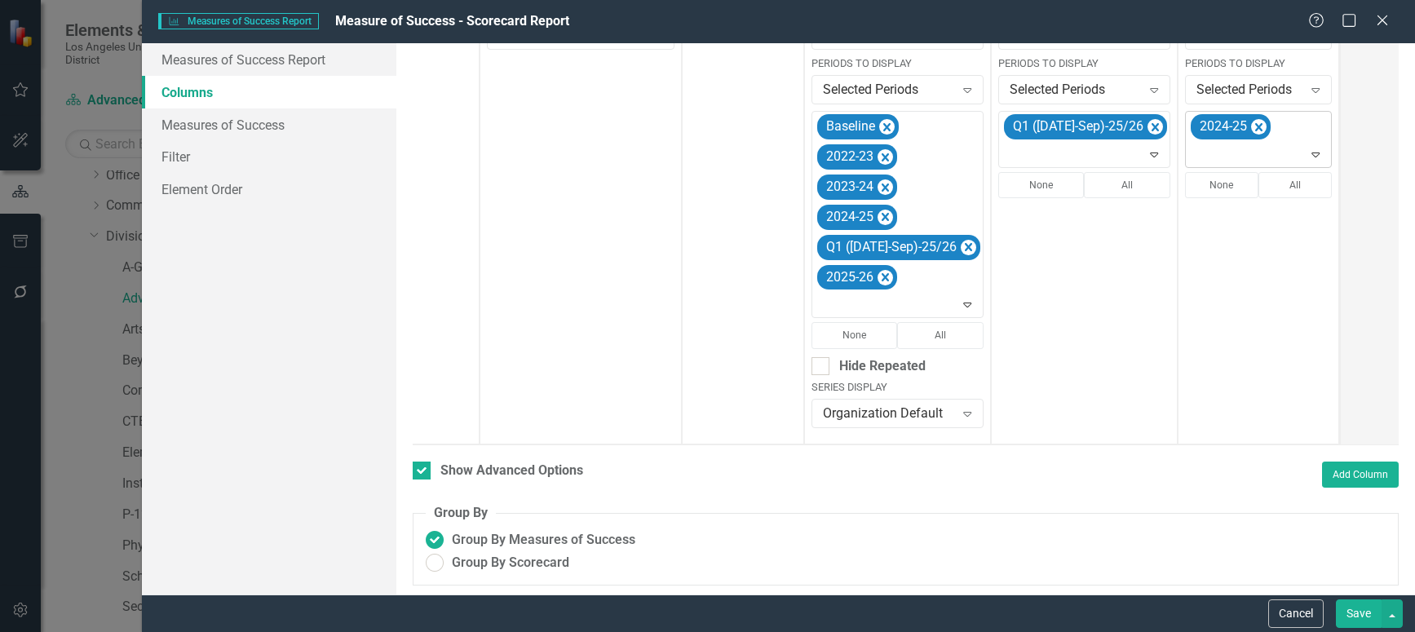
click at [1307, 154] on icon "Expand" at bounding box center [1315, 154] width 16 height 13
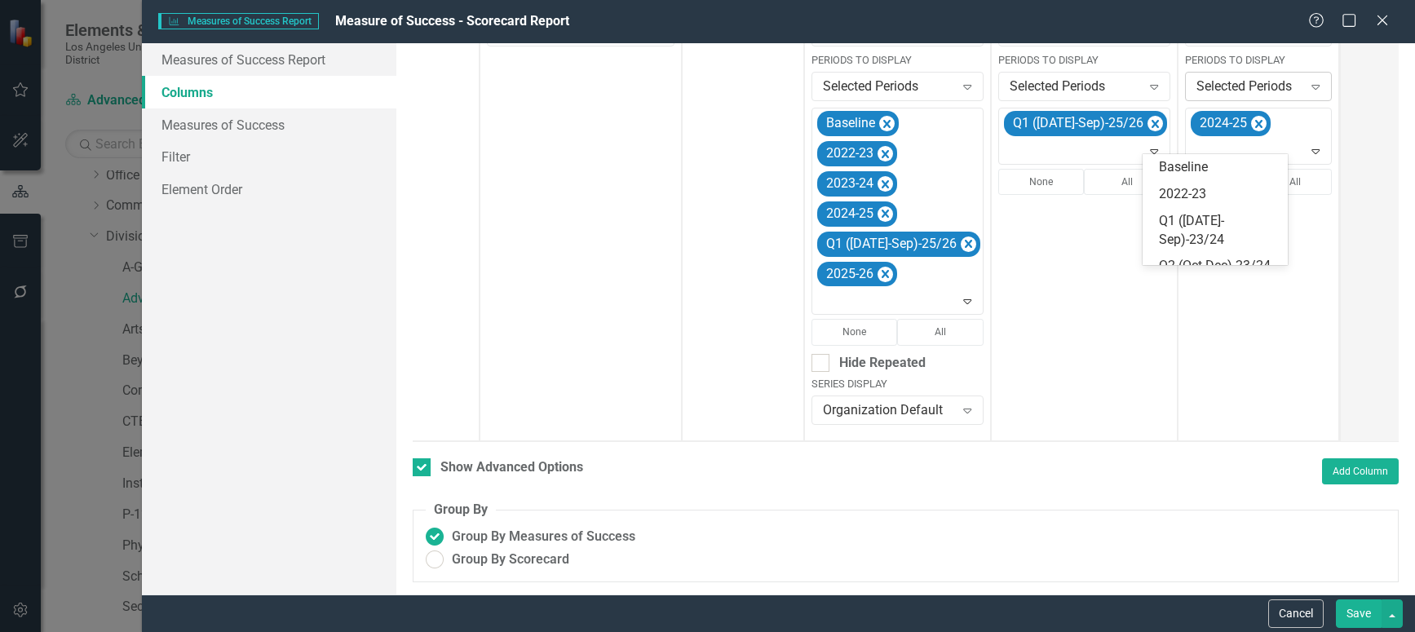
scroll to position [476, 0]
click at [1307, 144] on icon "Expand" at bounding box center [1315, 150] width 16 height 13
click at [1190, 153] on div "Q1 ([DATE]-Sep)-25/26" at bounding box center [1219, 134] width 120 height 38
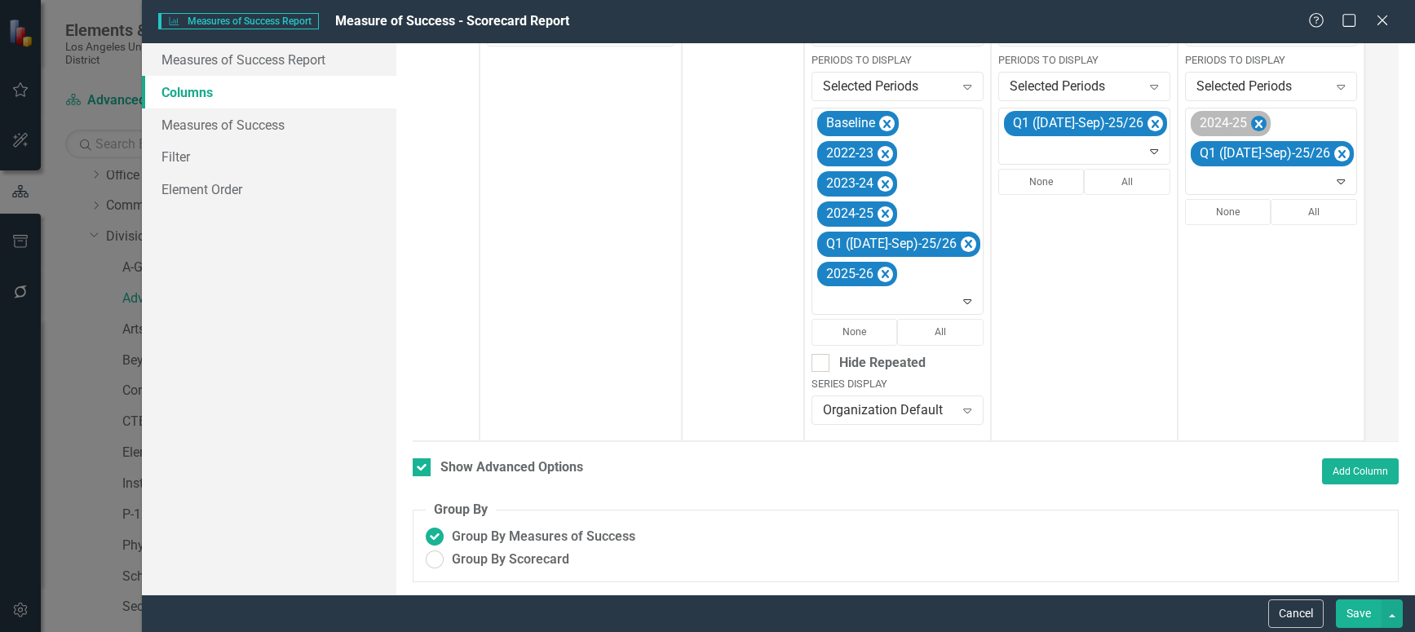
click at [1251, 114] on icon "Remove 2024-25" at bounding box center [1258, 124] width 15 height 20
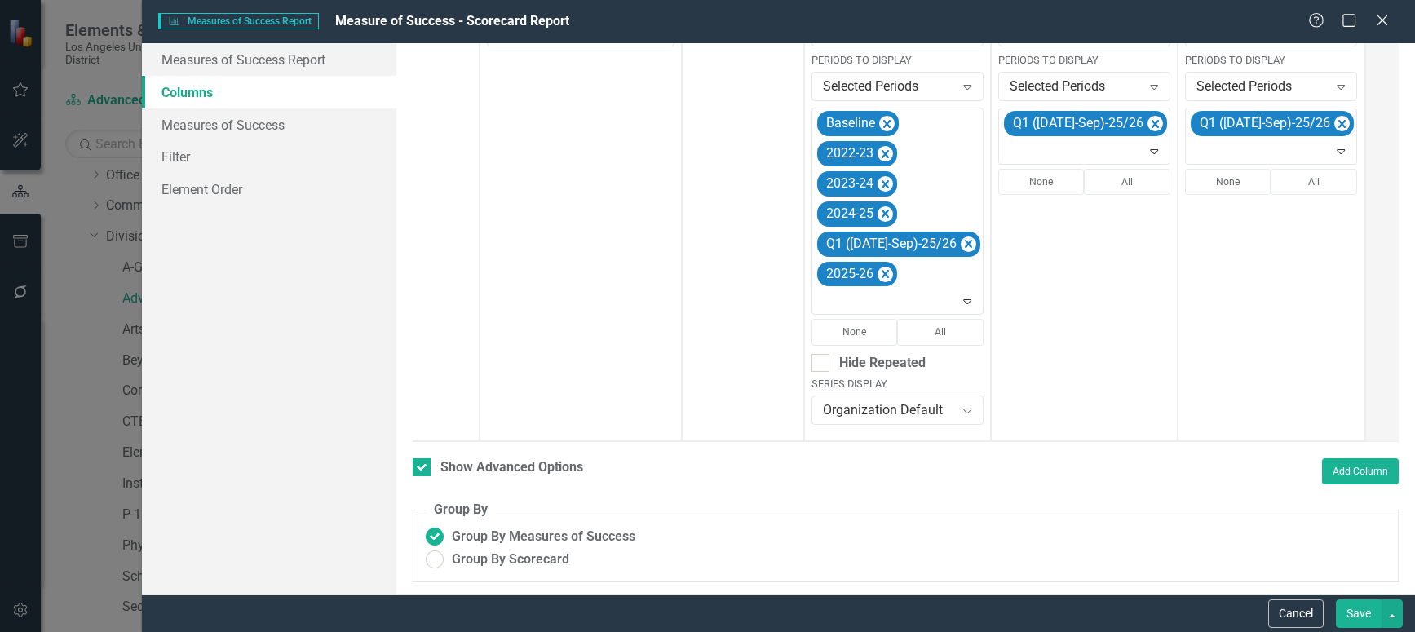
click at [1351, 608] on button "Save" at bounding box center [1359, 613] width 46 height 29
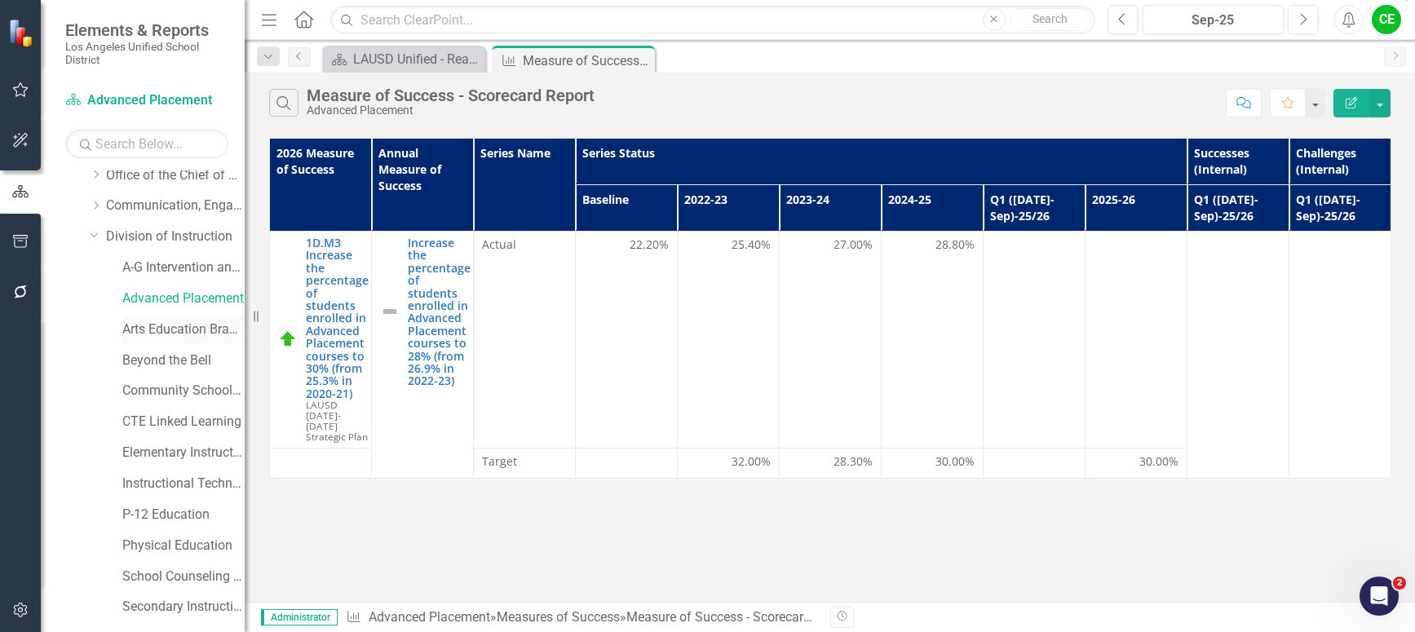
click at [139, 329] on link "Arts Education Branch" at bounding box center [183, 330] width 122 height 19
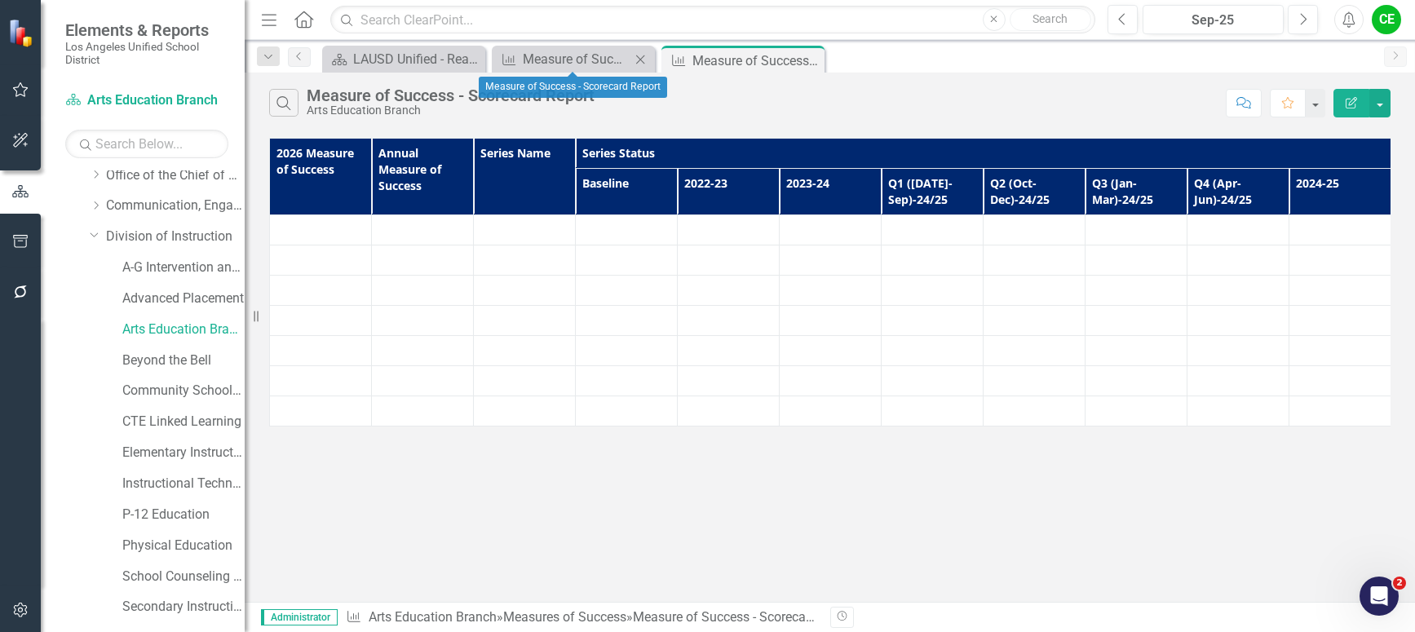
click at [643, 60] on icon "Close" at bounding box center [640, 59] width 16 height 13
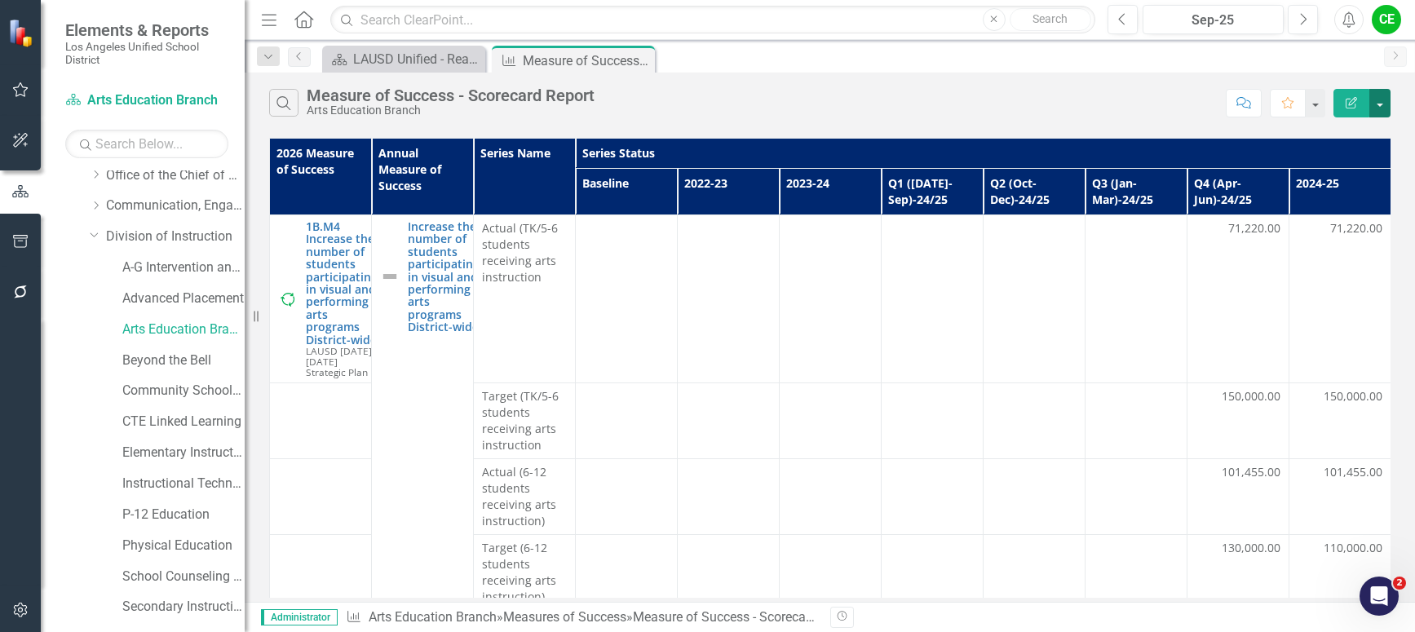
click at [1388, 106] on button "button" at bounding box center [1379, 103] width 21 height 29
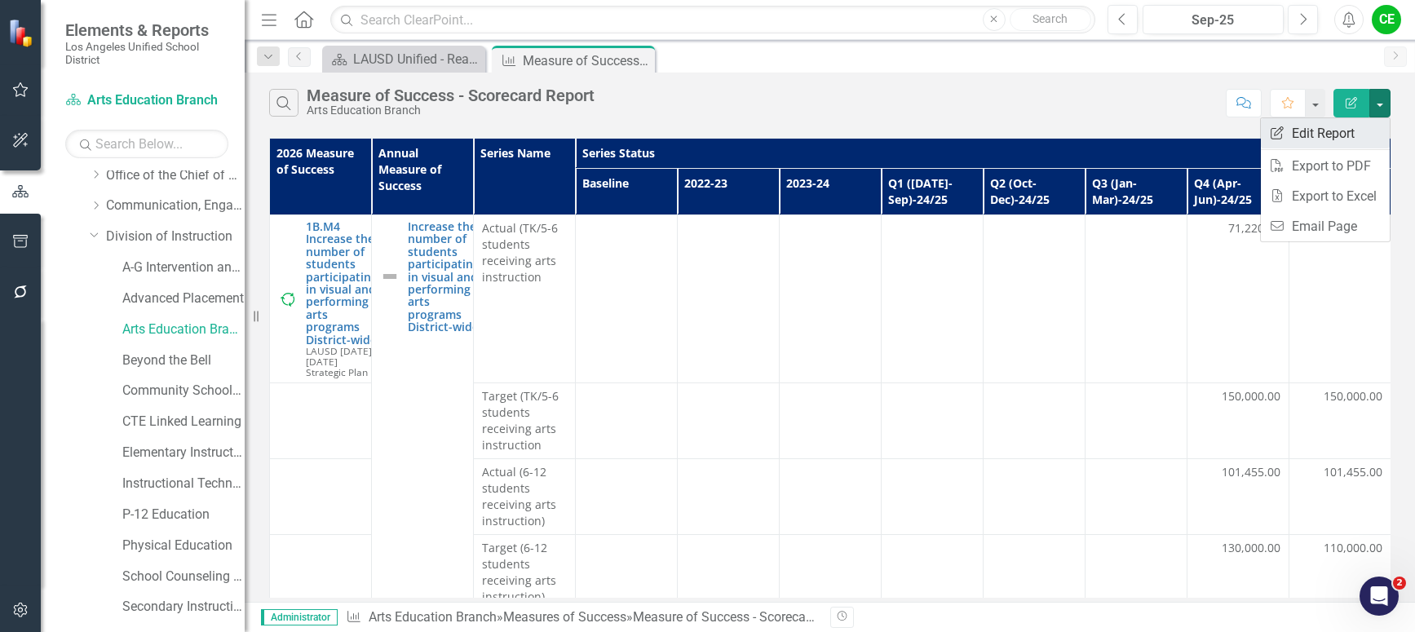
click at [1328, 128] on link "Edit Report Edit Report" at bounding box center [1325, 133] width 129 height 30
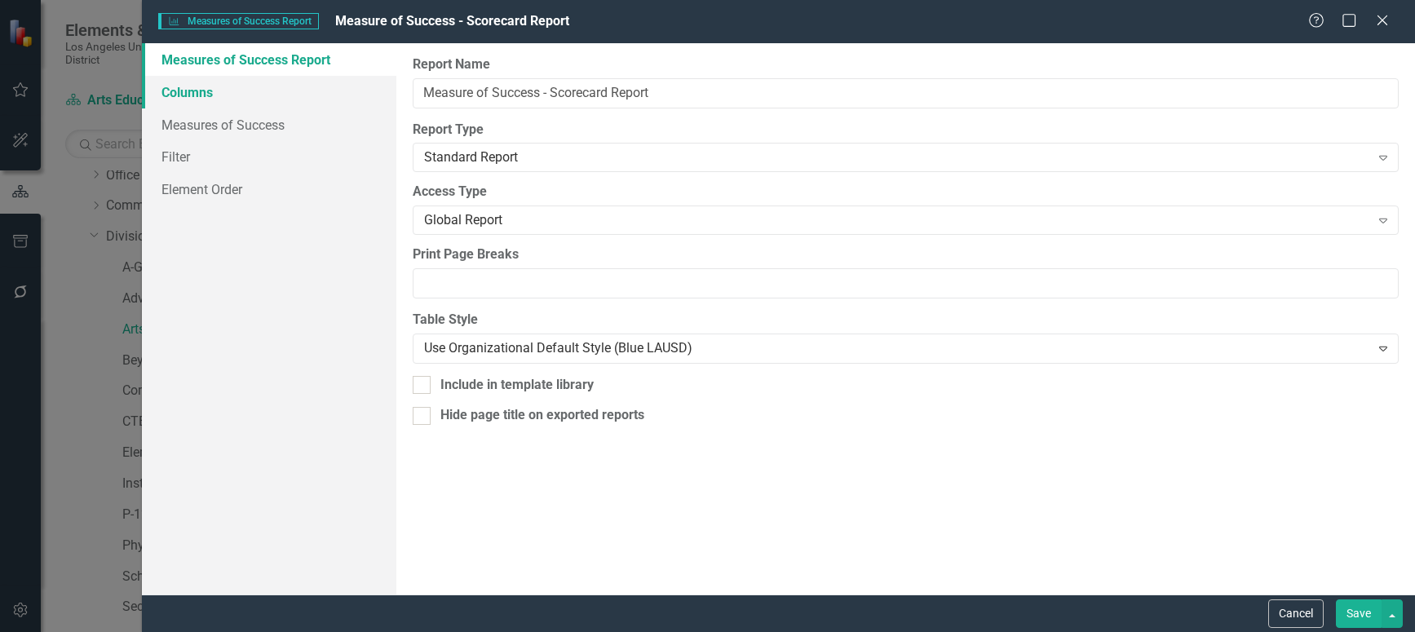
click at [178, 93] on link "Columns" at bounding box center [269, 92] width 254 height 33
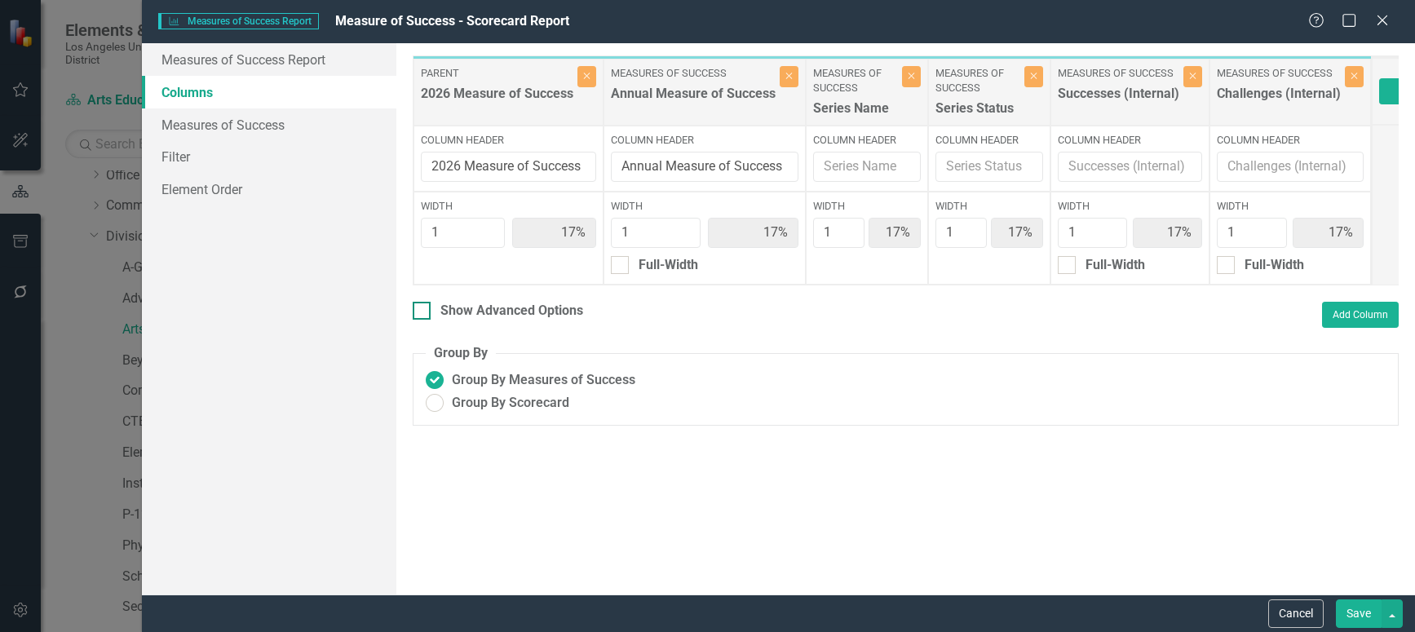
click at [418, 312] on input "Show Advanced Options" at bounding box center [418, 307] width 11 height 11
checkbox input "true"
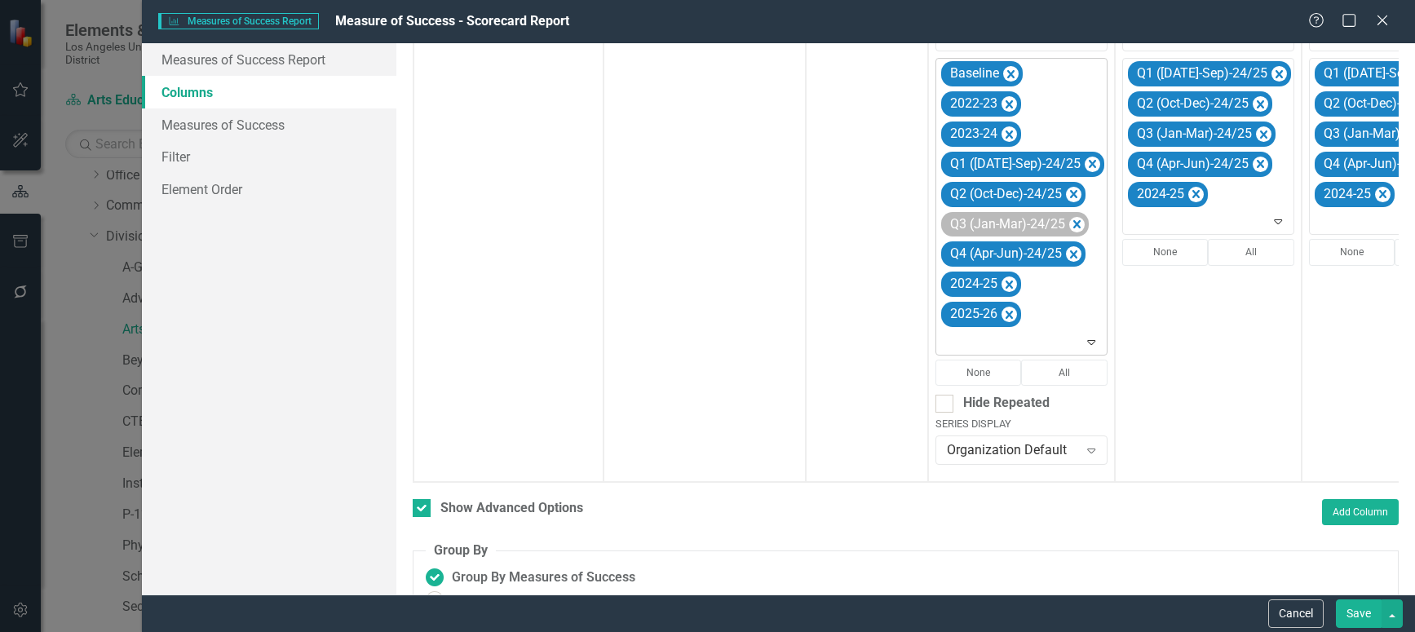
scroll to position [485, 0]
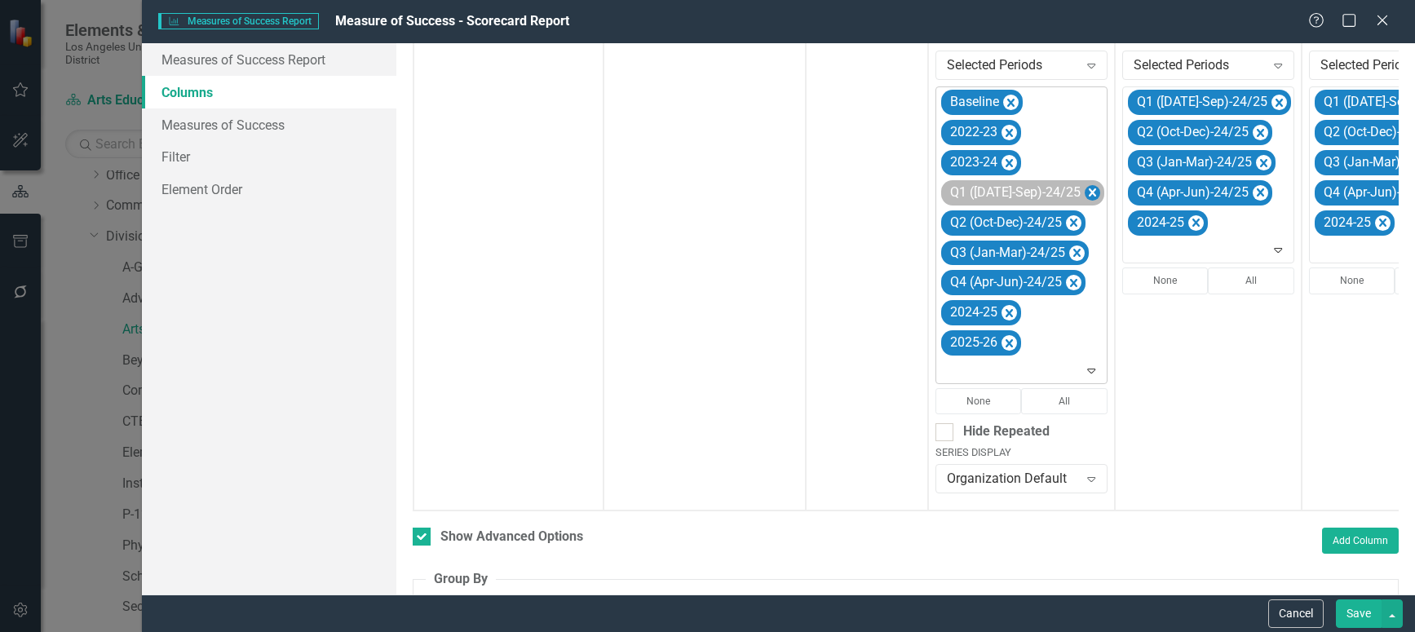
click at [1085, 189] on icon "Remove Q1 (Jul-Sep)-24/25" at bounding box center [1092, 193] width 15 height 20
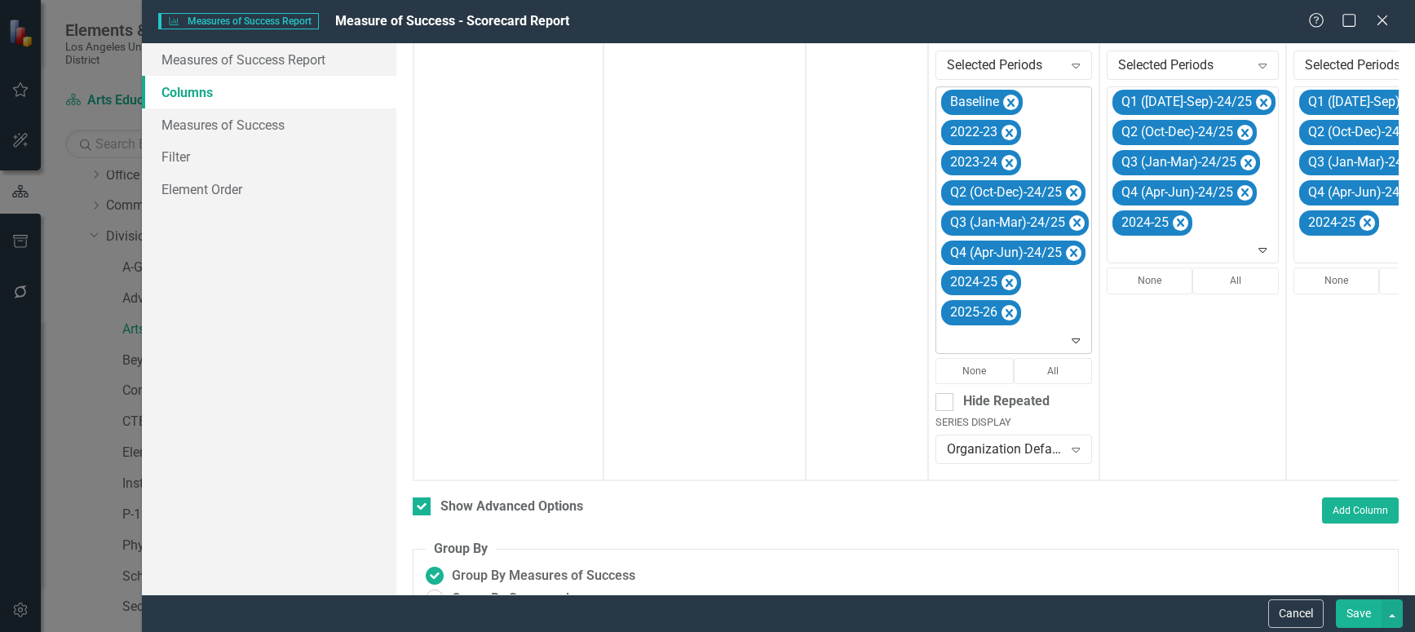
click at [1076, 189] on icon "Remove Q2 (Oct-Dec)-24/25" at bounding box center [1073, 192] width 7 height 8
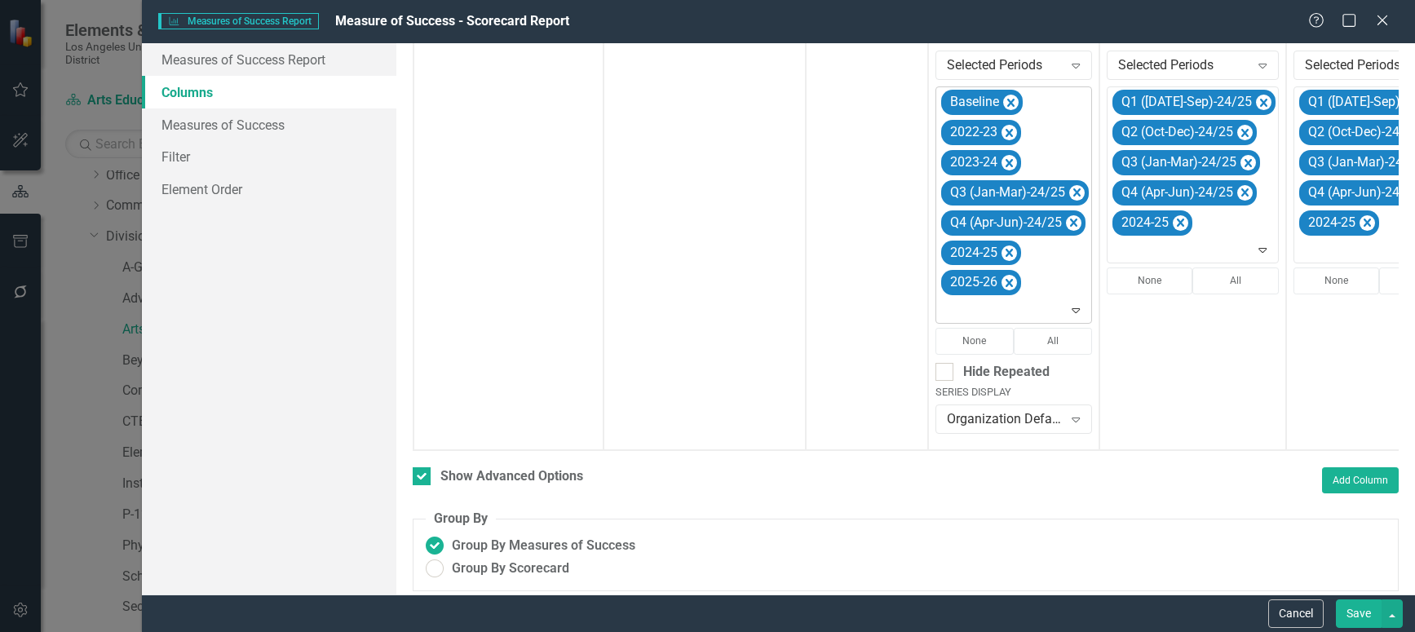
click at [1076, 189] on icon "Remove Q3 (Jan-Mar)-24/25" at bounding box center [1076, 193] width 15 height 20
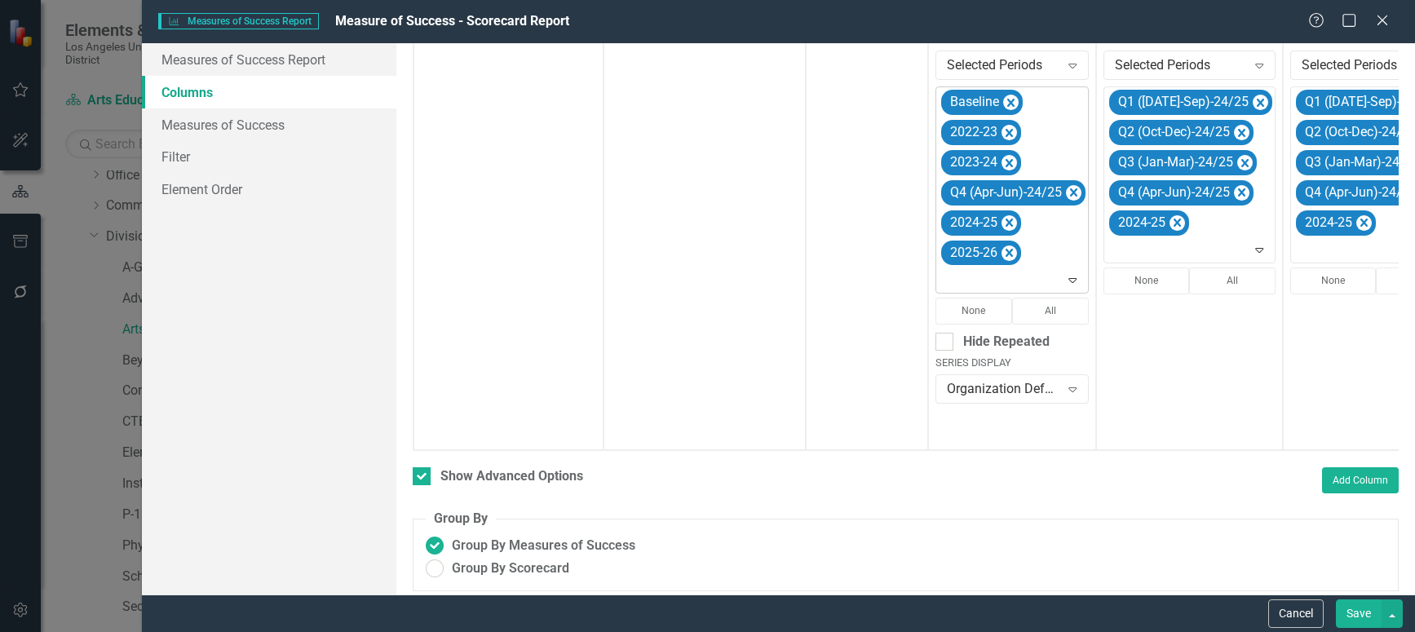
scroll to position [476, 0]
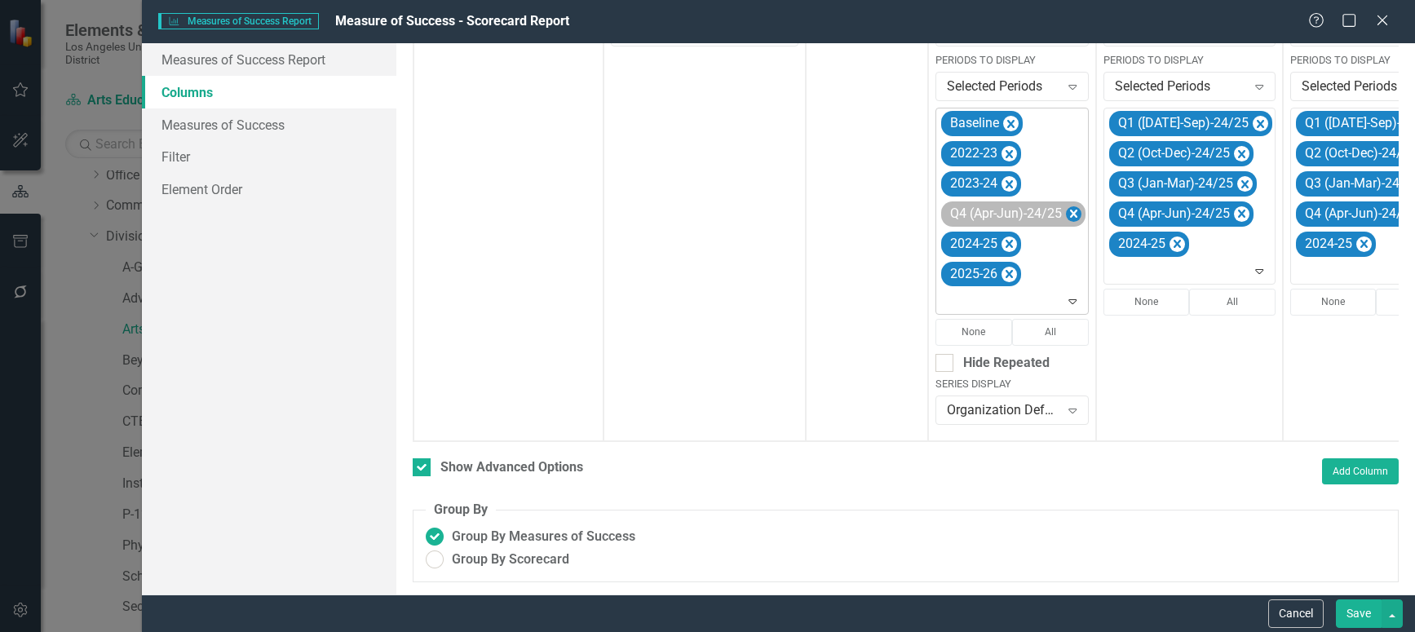
click at [1072, 204] on icon "Remove Q4 (Apr-Jun)-24/25" at bounding box center [1073, 214] width 15 height 20
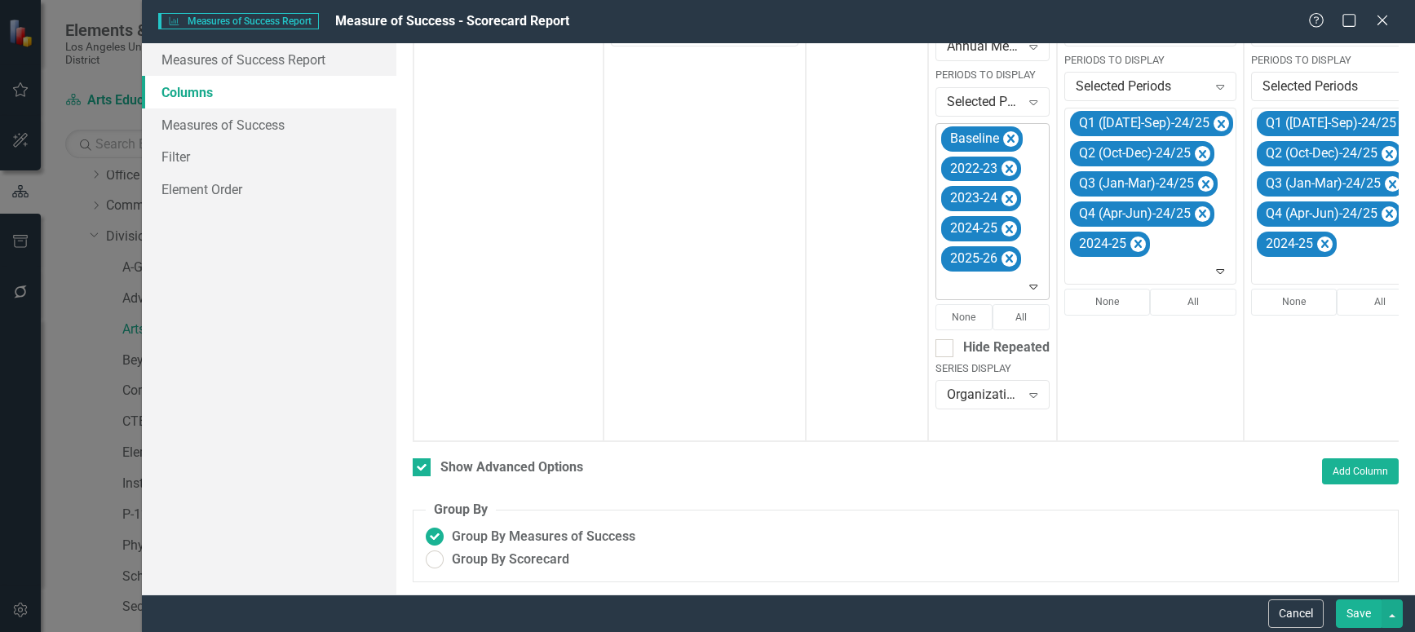
scroll to position [461, 0]
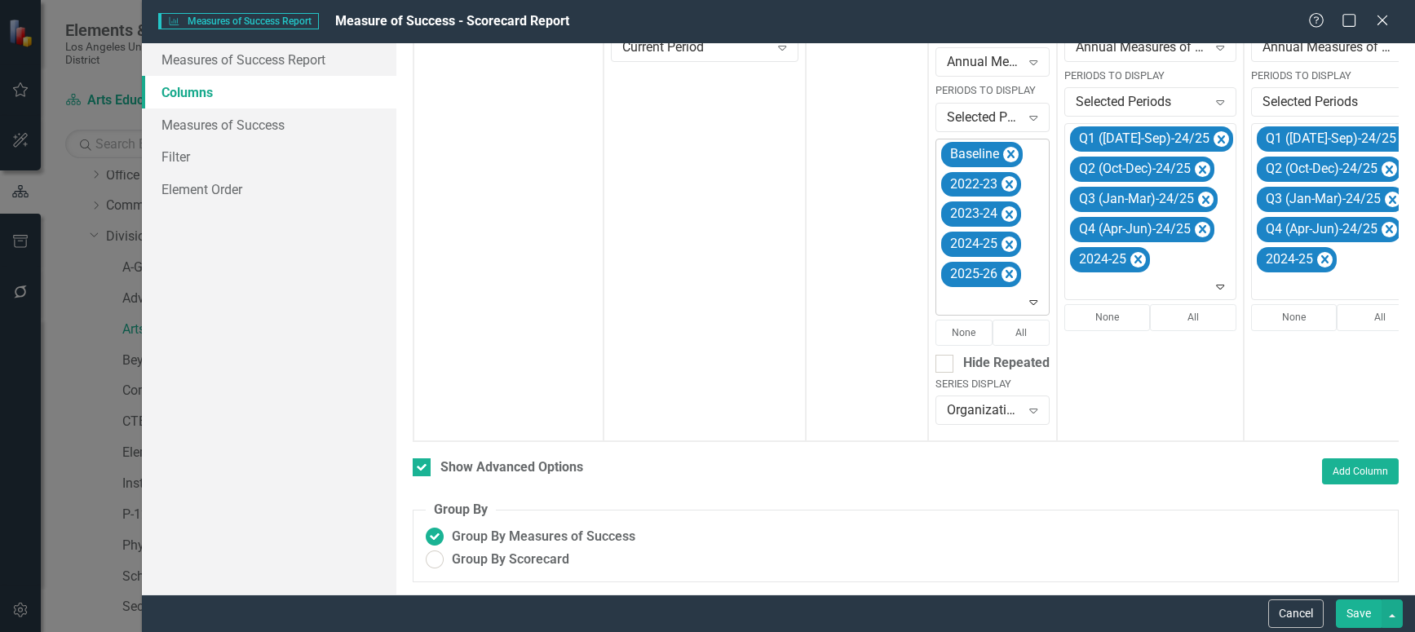
click at [1025, 295] on icon "Expand" at bounding box center [1033, 301] width 16 height 13
click at [999, 43] on div "Q1 ([DATE]-Sep)-25/26" at bounding box center [1002, 35] width 104 height 38
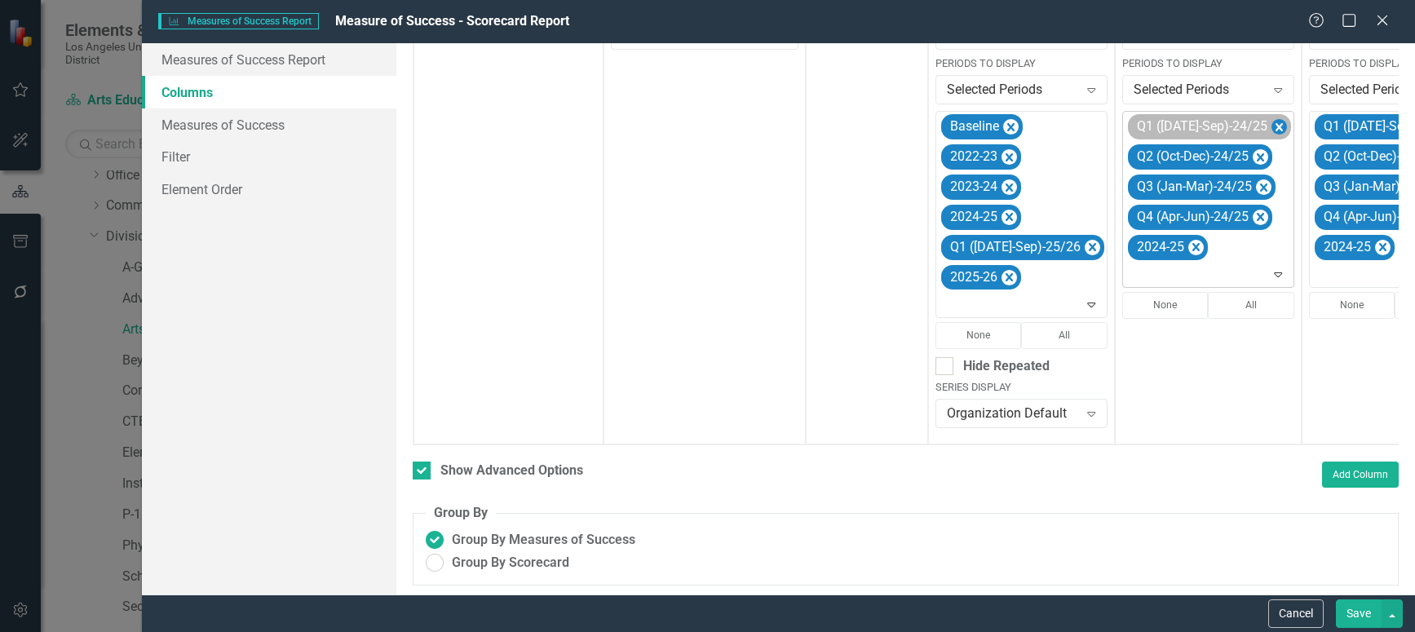
click at [1271, 126] on icon "Remove Q1 (Jul-Sep)-24/25" at bounding box center [1278, 127] width 15 height 20
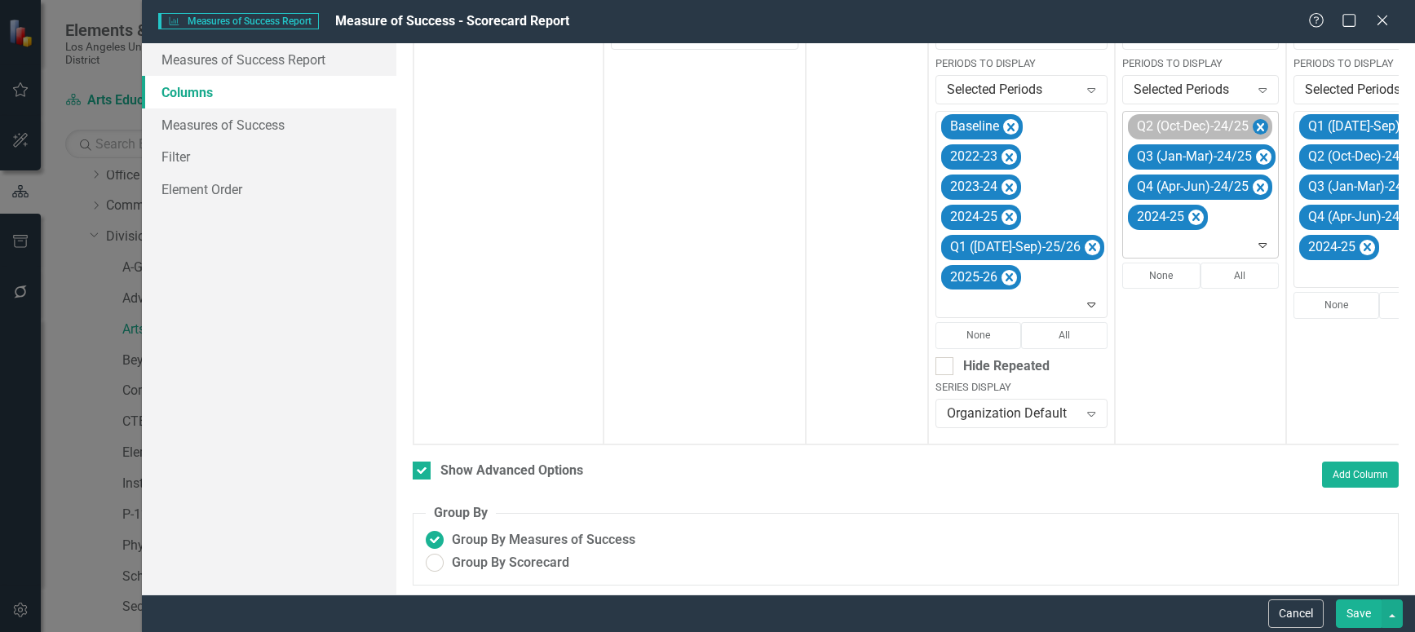
click at [1253, 125] on icon "Remove Q2 (Oct-Dec)-24/25" at bounding box center [1260, 127] width 15 height 20
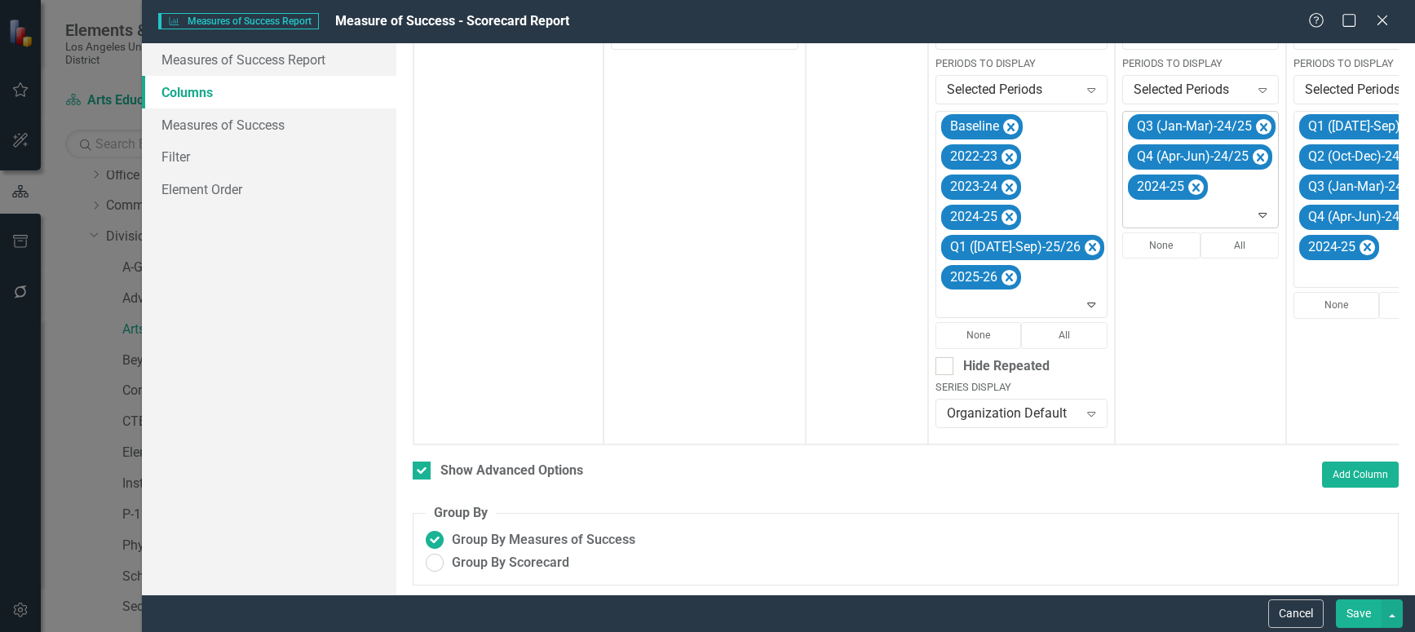
click at [1260, 125] on icon "Remove Q3 (Jan-Mar)-24/25" at bounding box center [1263, 127] width 7 height 8
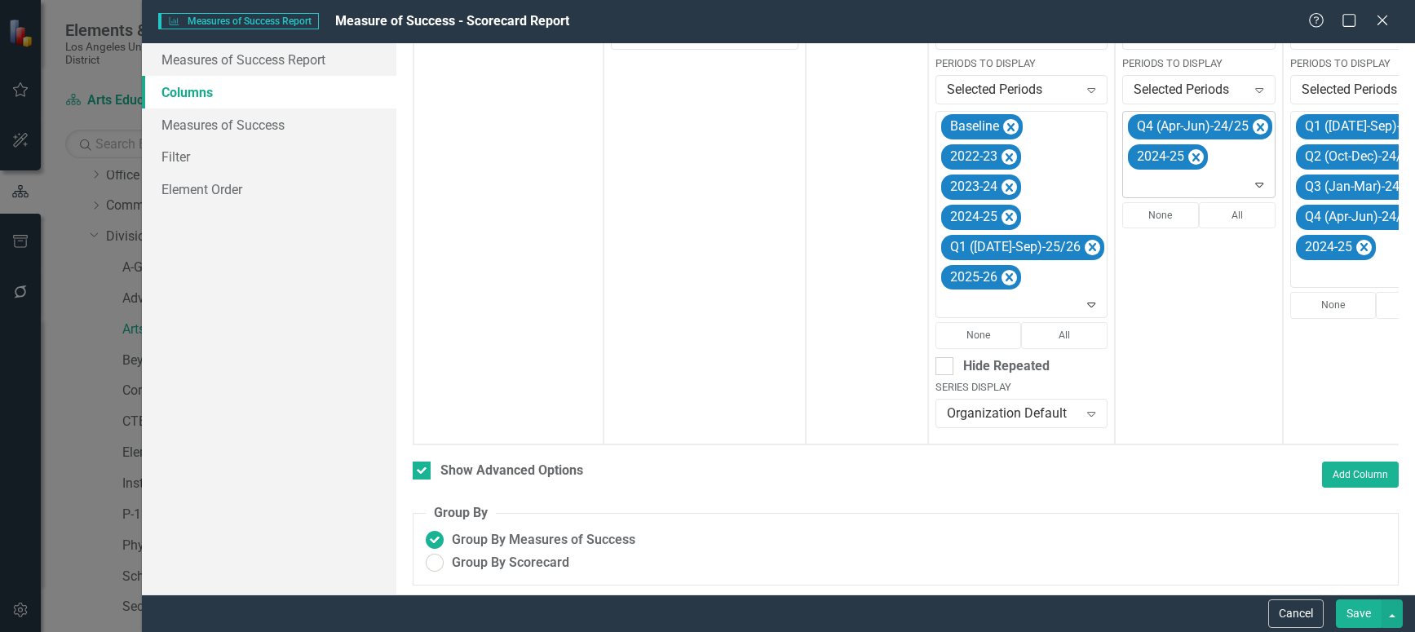
click at [1253, 125] on icon "Remove Q4 (Apr-Jun)-24/25" at bounding box center [1260, 127] width 15 height 20
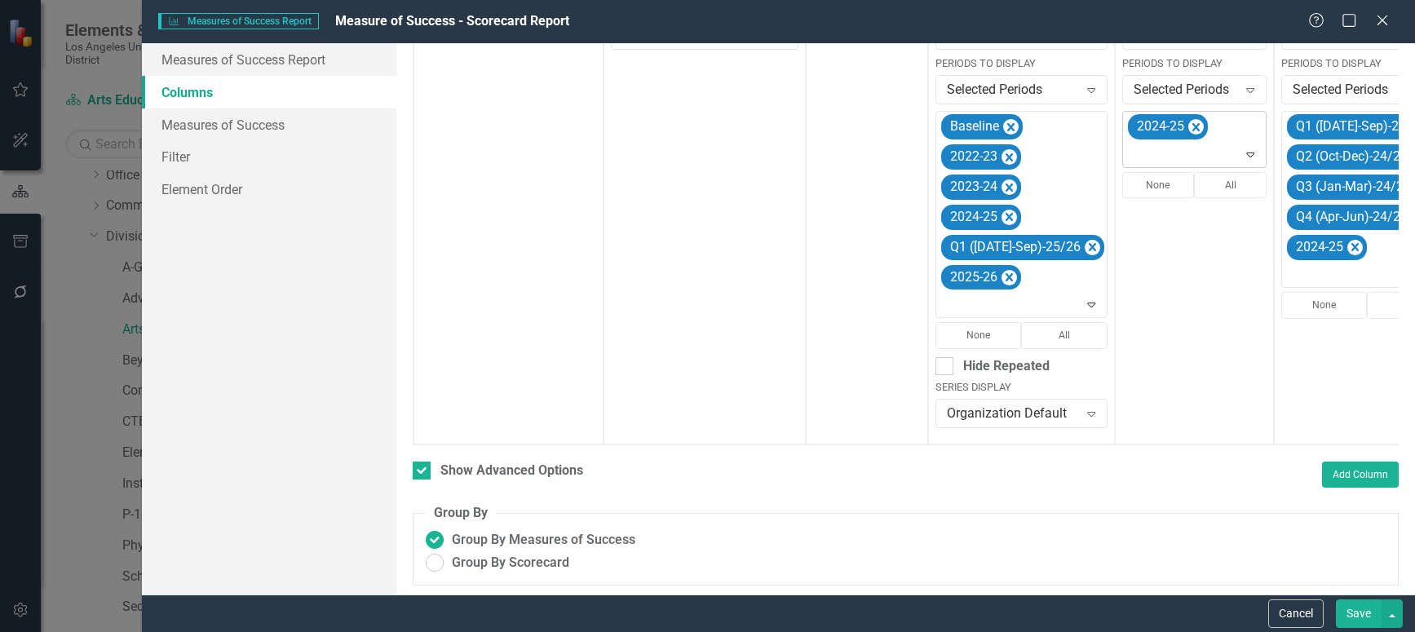
click at [1242, 156] on icon "Expand" at bounding box center [1250, 154] width 16 height 13
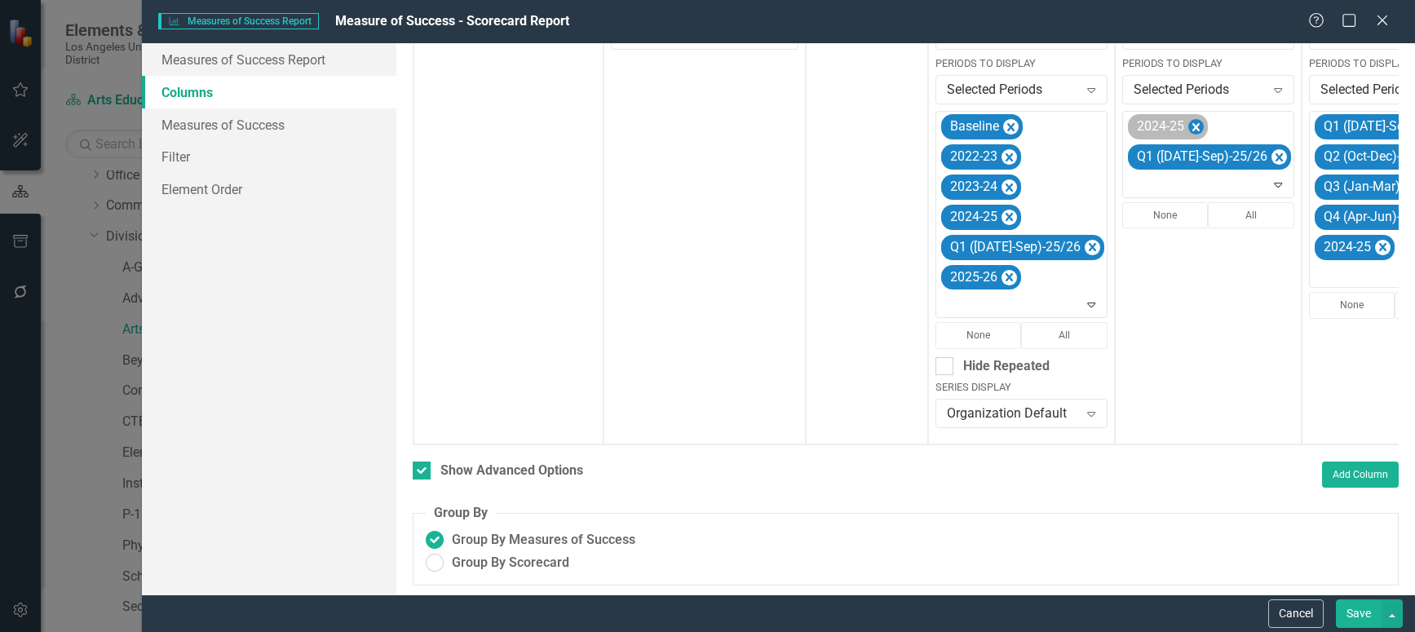
click at [1188, 122] on icon "Remove 2024-25" at bounding box center [1195, 127] width 15 height 20
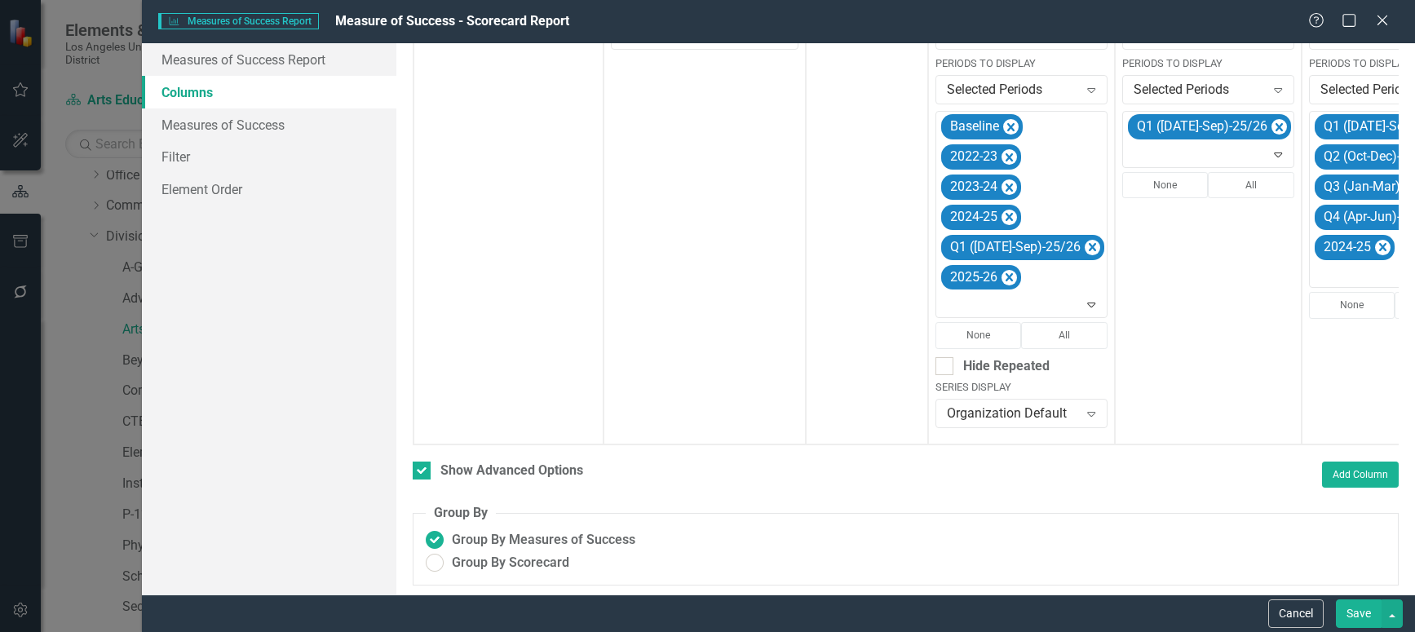
scroll to position [0, 157]
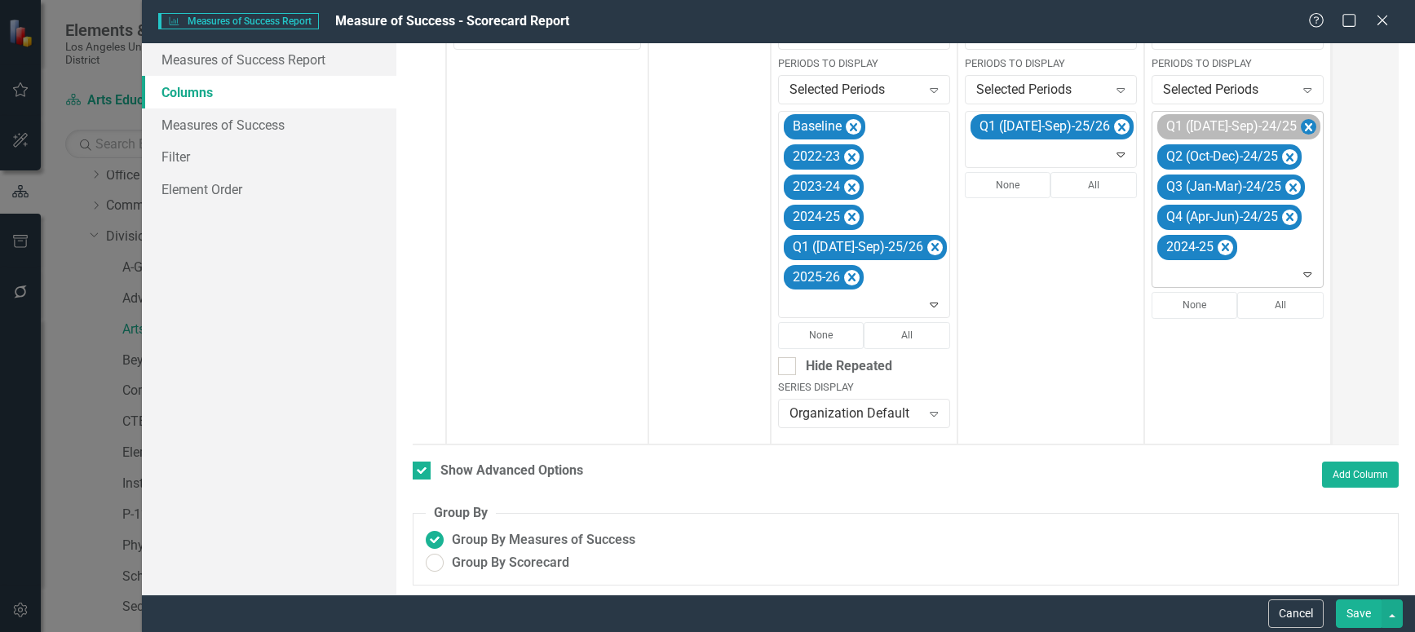
click at [1305, 128] on icon "Remove Q1 (Jul-Sep)-24/25" at bounding box center [1308, 127] width 7 height 8
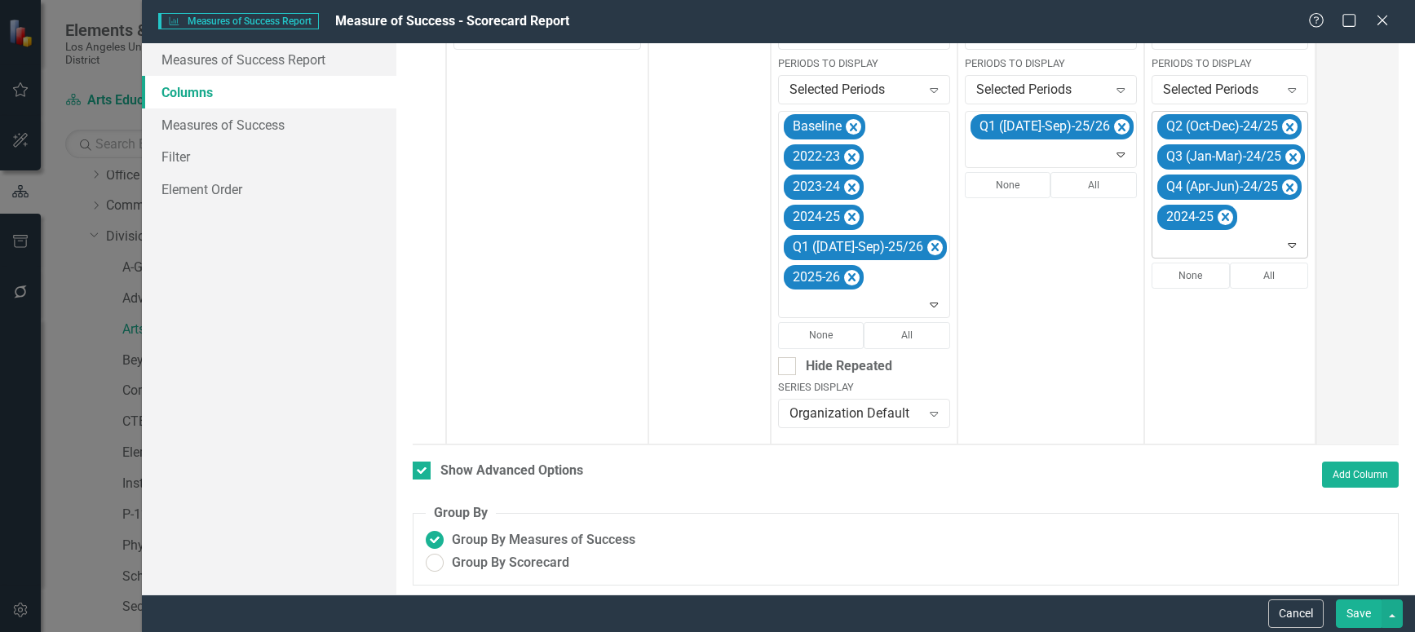
click at [1282, 128] on icon "Remove Q2 (Oct-Dec)-24/25" at bounding box center [1289, 127] width 15 height 20
click at [1285, 128] on icon "Remove Q3 (Jan-Mar)-24/25" at bounding box center [1292, 127] width 15 height 20
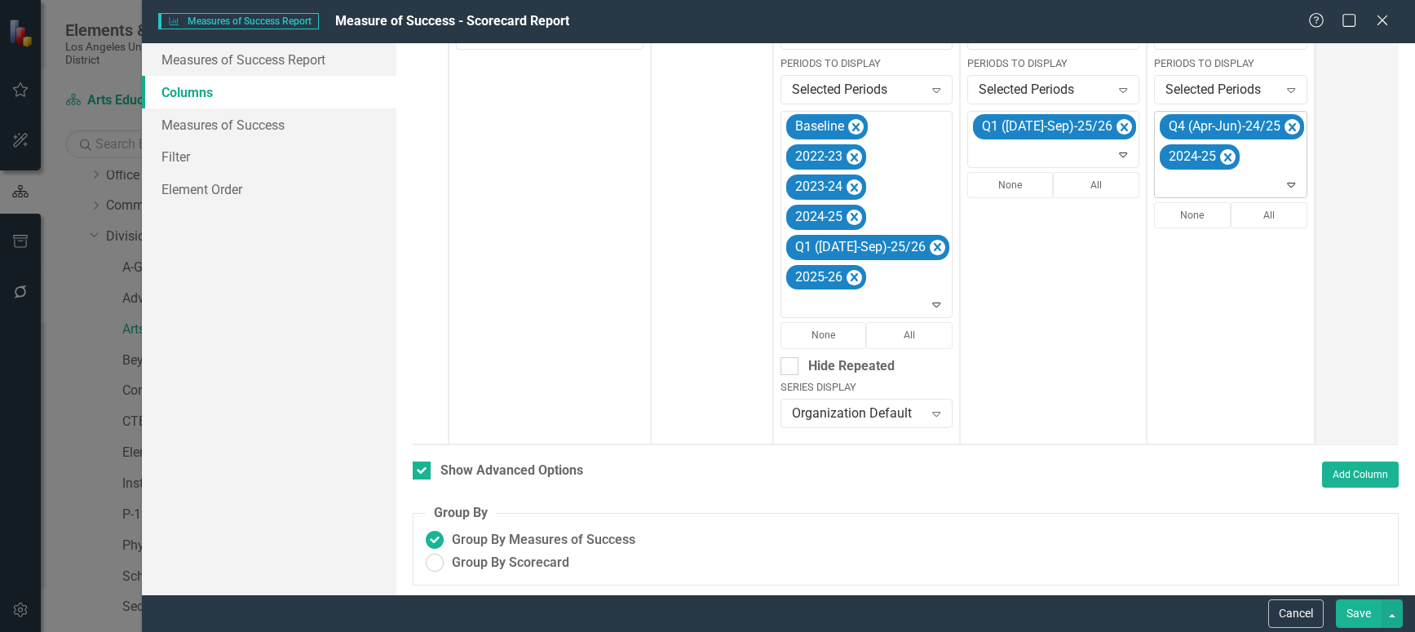
click at [1284, 128] on icon "Remove Q4 (Apr-Jun)-24/25" at bounding box center [1291, 127] width 15 height 20
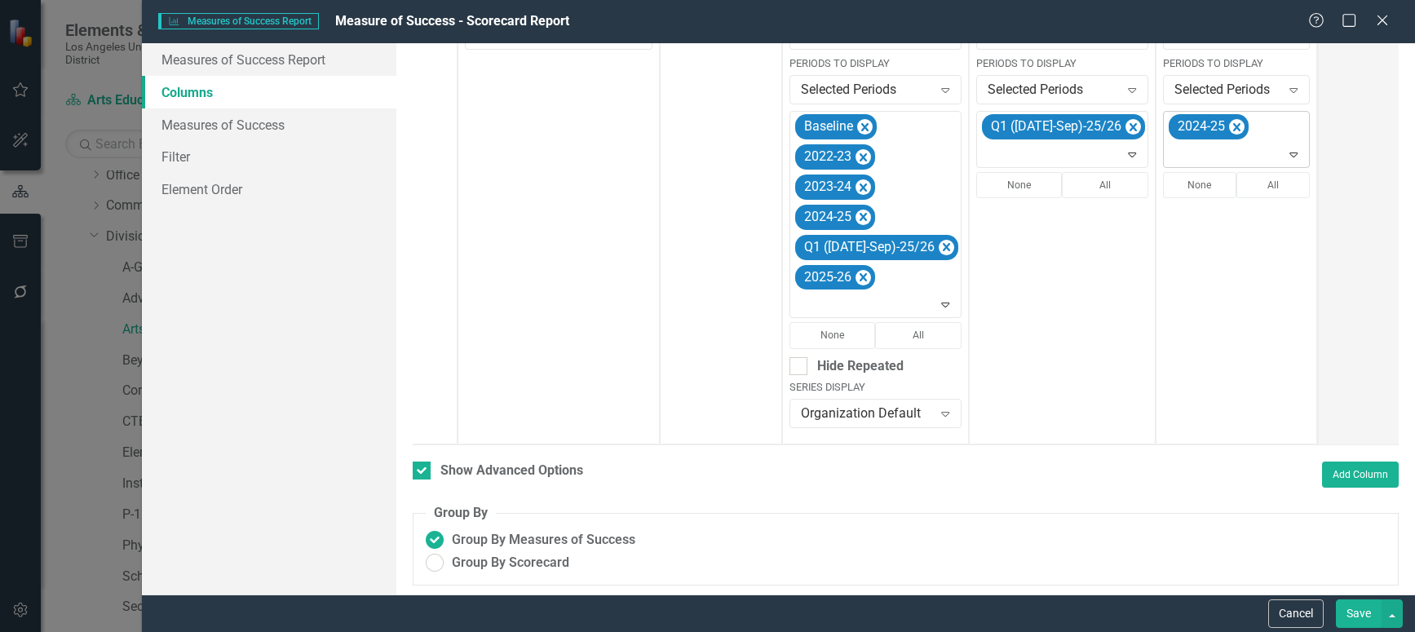
click at [1290, 153] on icon at bounding box center [1294, 155] width 8 height 5
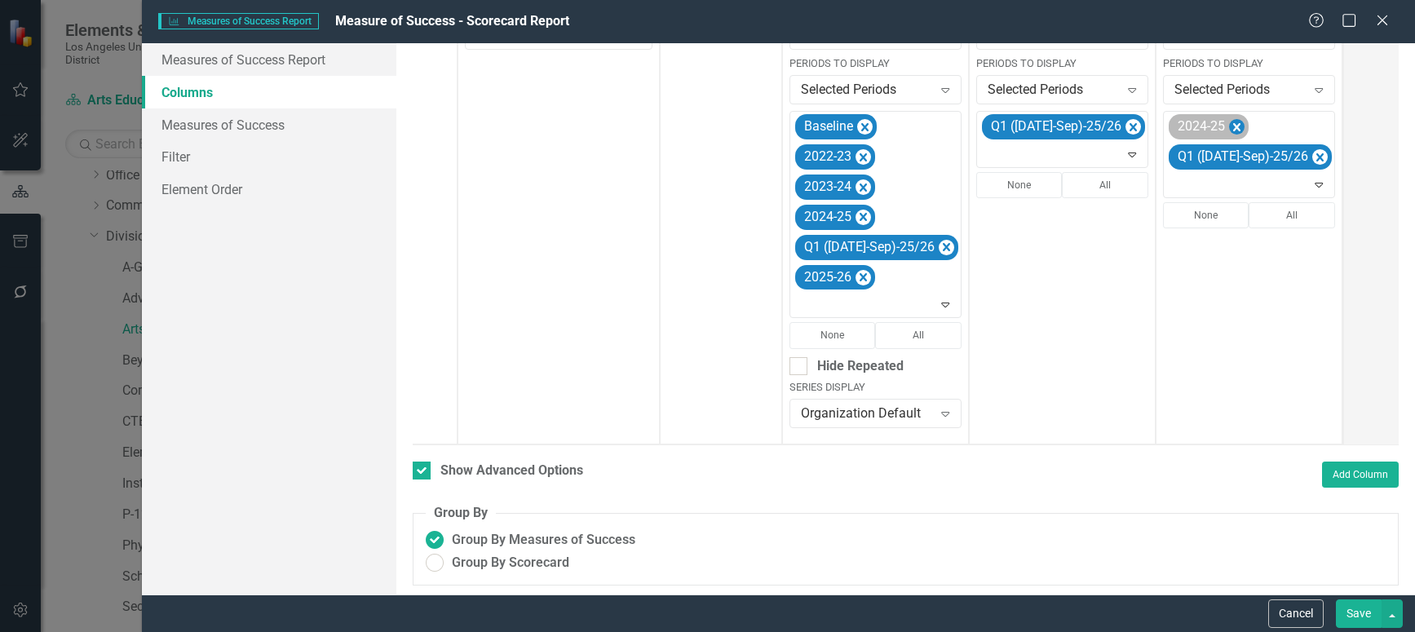
click at [1229, 130] on icon "Remove 2024-25" at bounding box center [1236, 127] width 15 height 20
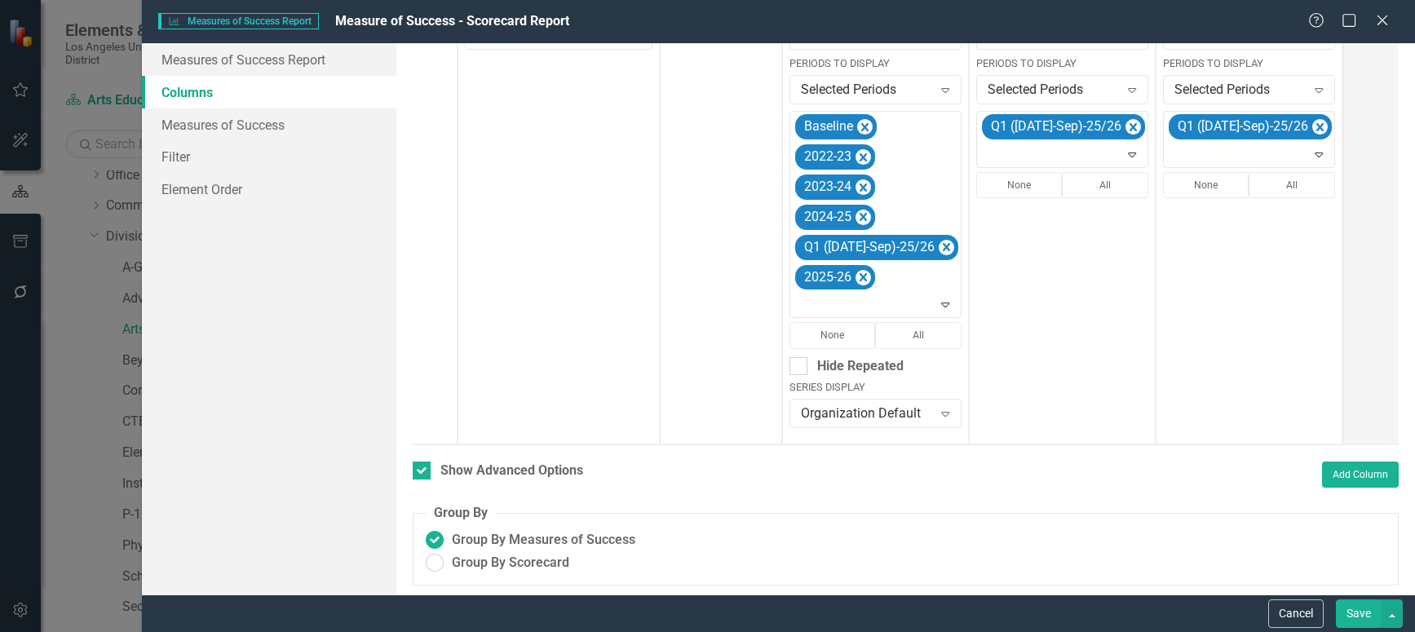
click at [1359, 616] on button "Save" at bounding box center [1359, 613] width 46 height 29
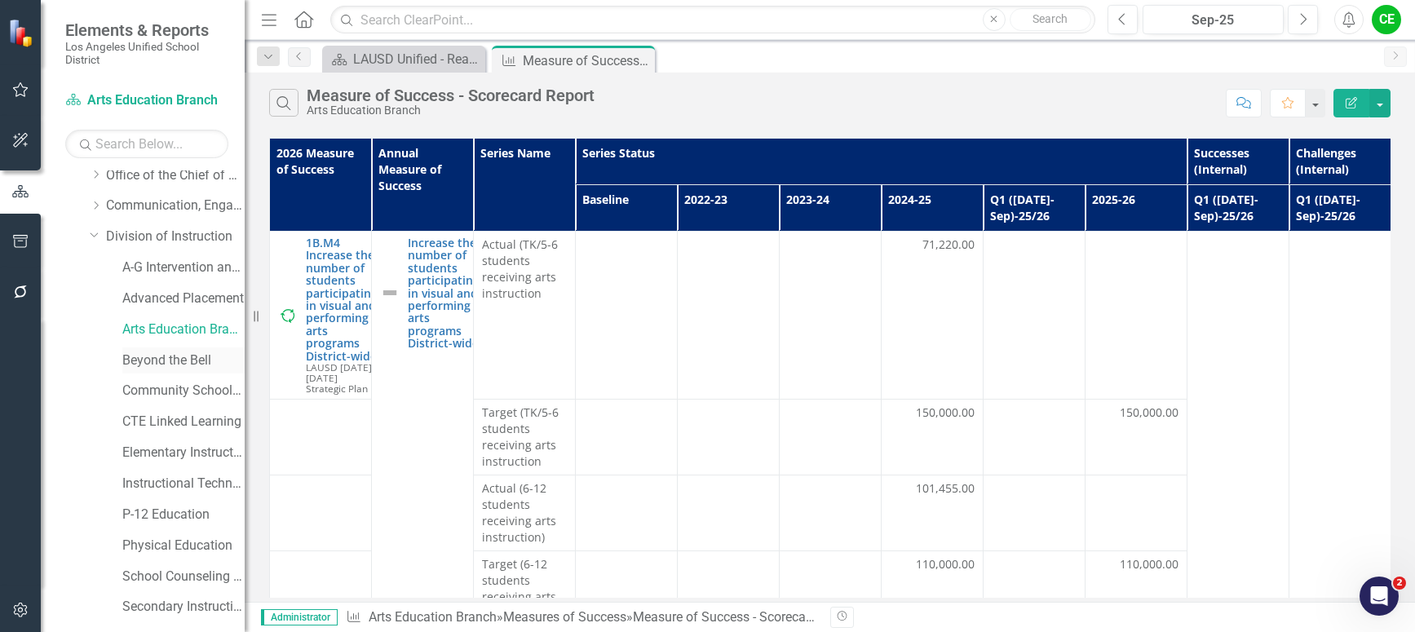
click at [143, 355] on link "Beyond the Bell" at bounding box center [183, 361] width 122 height 19
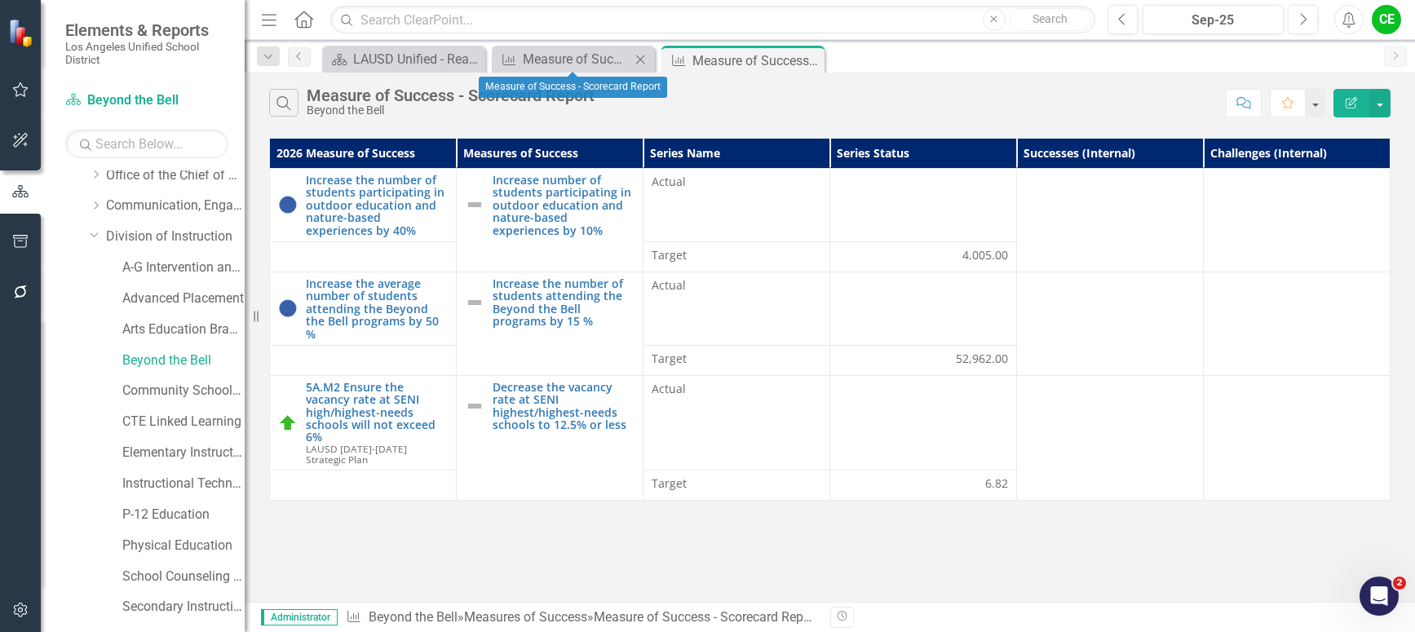
click at [641, 58] on icon "Close" at bounding box center [640, 59] width 16 height 13
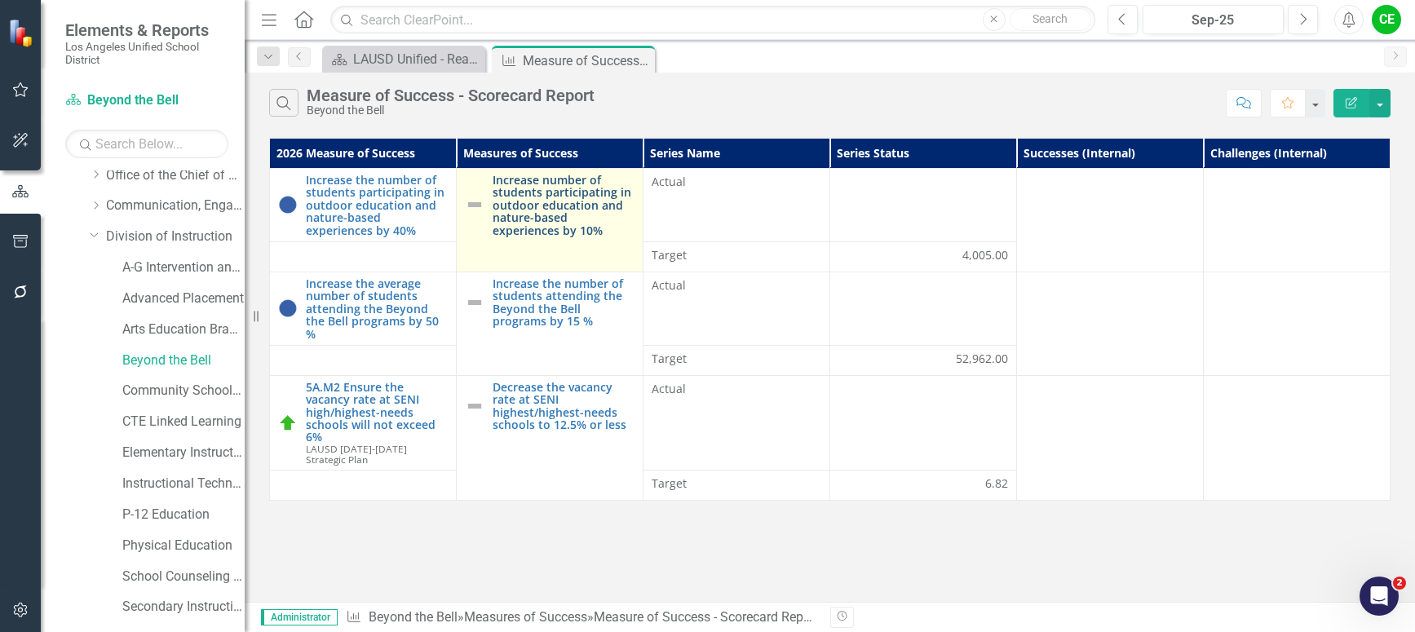
click at [567, 206] on link "Increase number of students participating in outdoor education and nature-based…" at bounding box center [564, 205] width 142 height 63
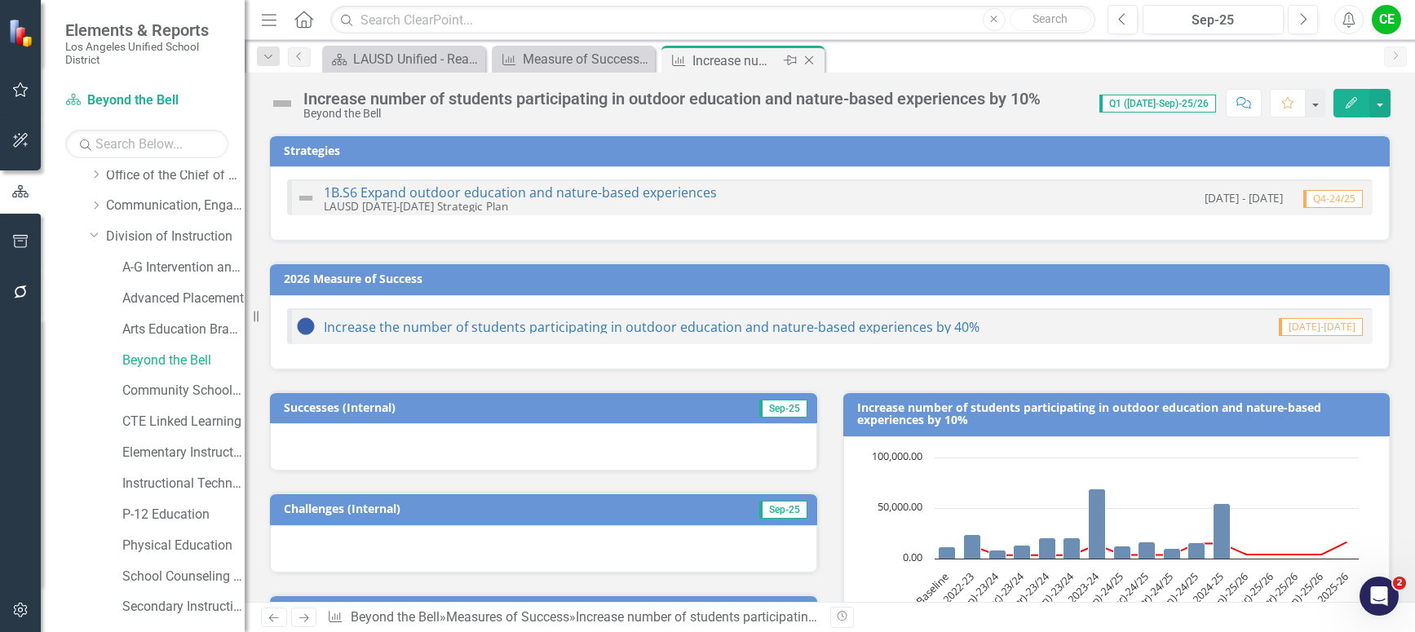
click at [811, 59] on icon "Close" at bounding box center [809, 60] width 16 height 13
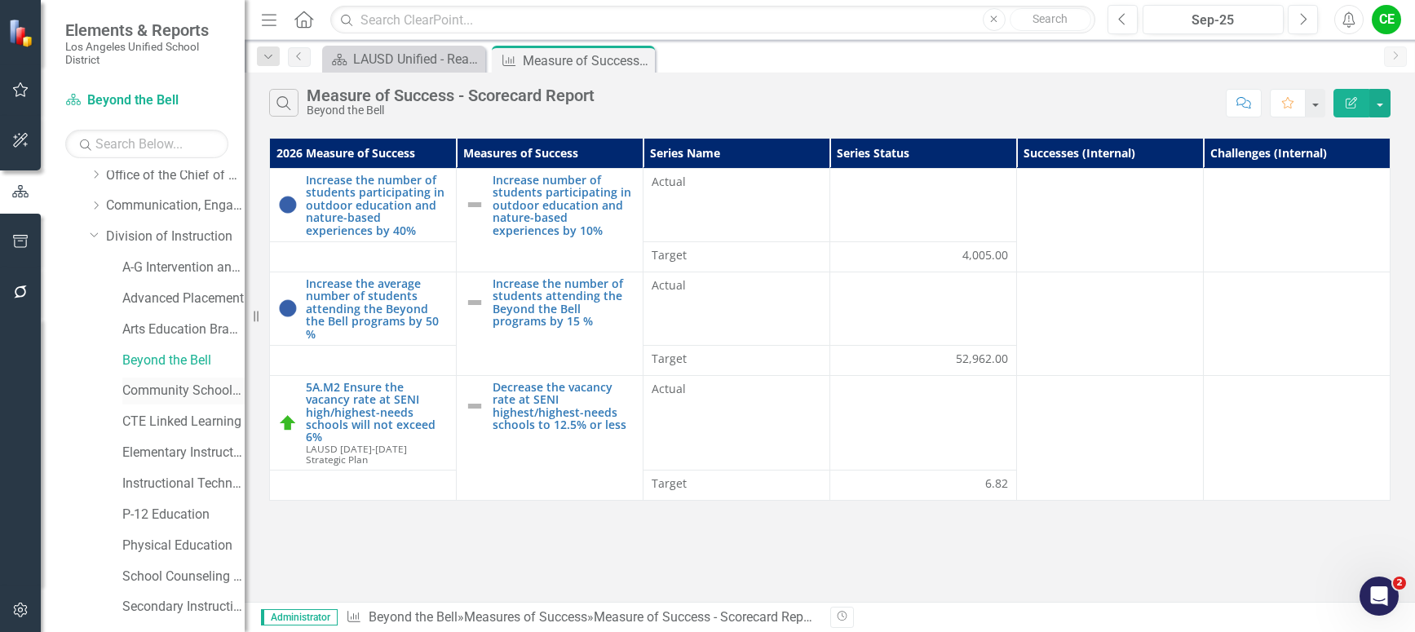
click at [166, 384] on link "Community Schools Initiative" at bounding box center [183, 391] width 122 height 19
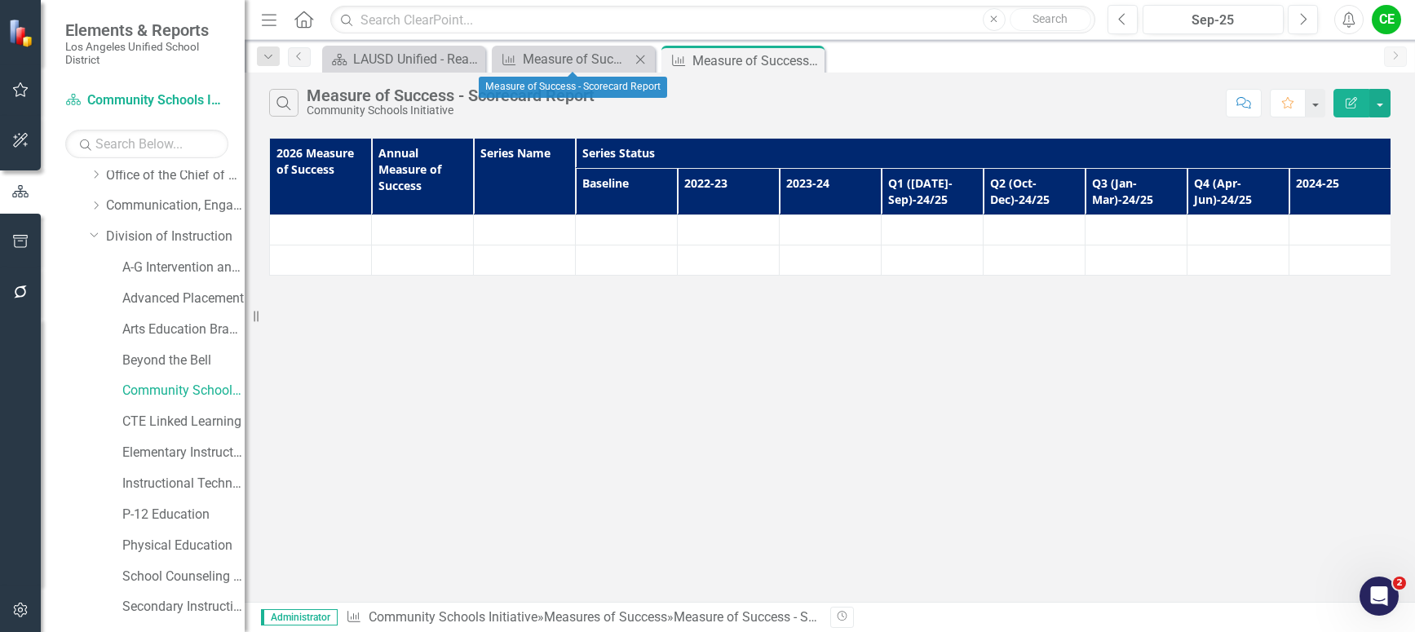
click at [641, 53] on icon "Close" at bounding box center [640, 59] width 16 height 13
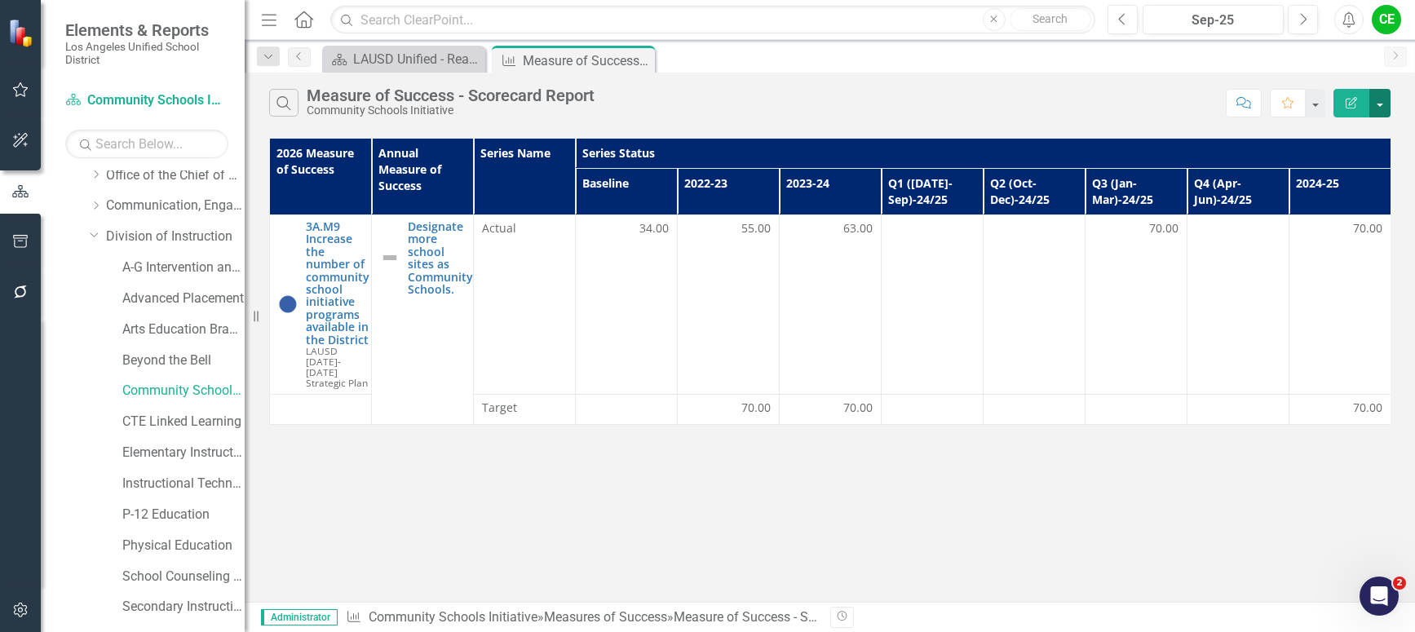
click at [1387, 105] on button "button" at bounding box center [1379, 103] width 21 height 29
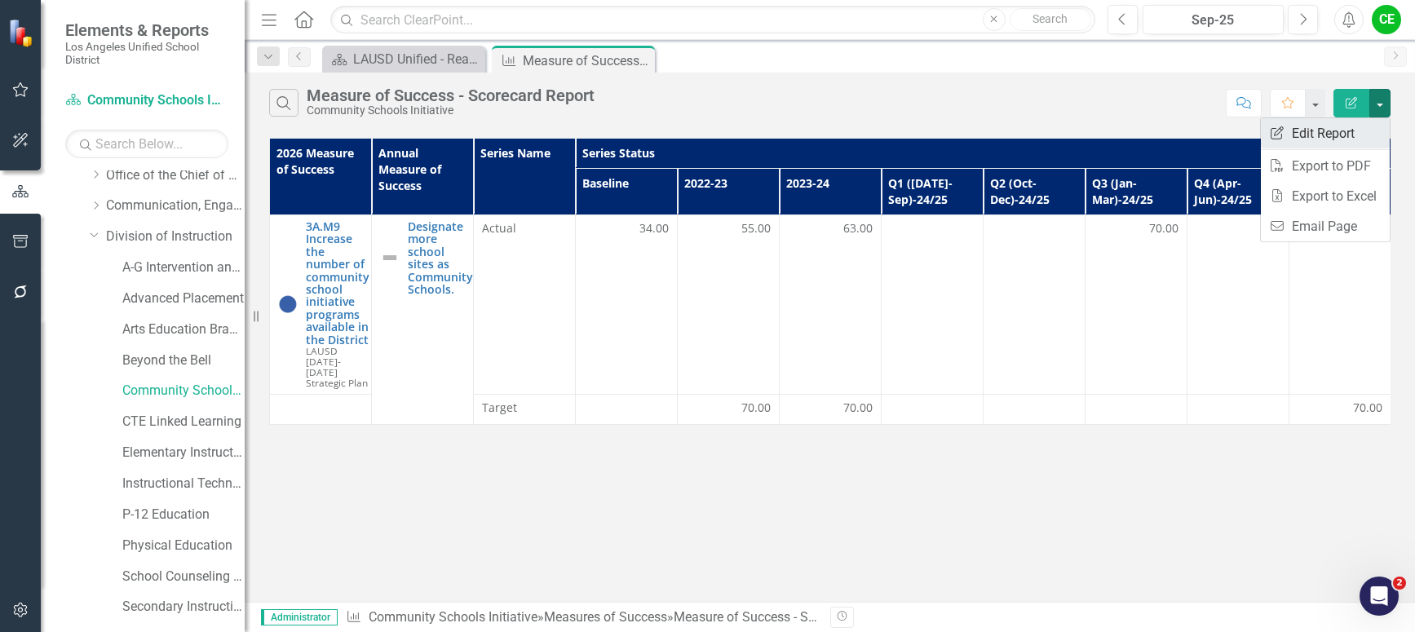
click at [1327, 123] on link "Edit Report Edit Report" at bounding box center [1325, 133] width 129 height 30
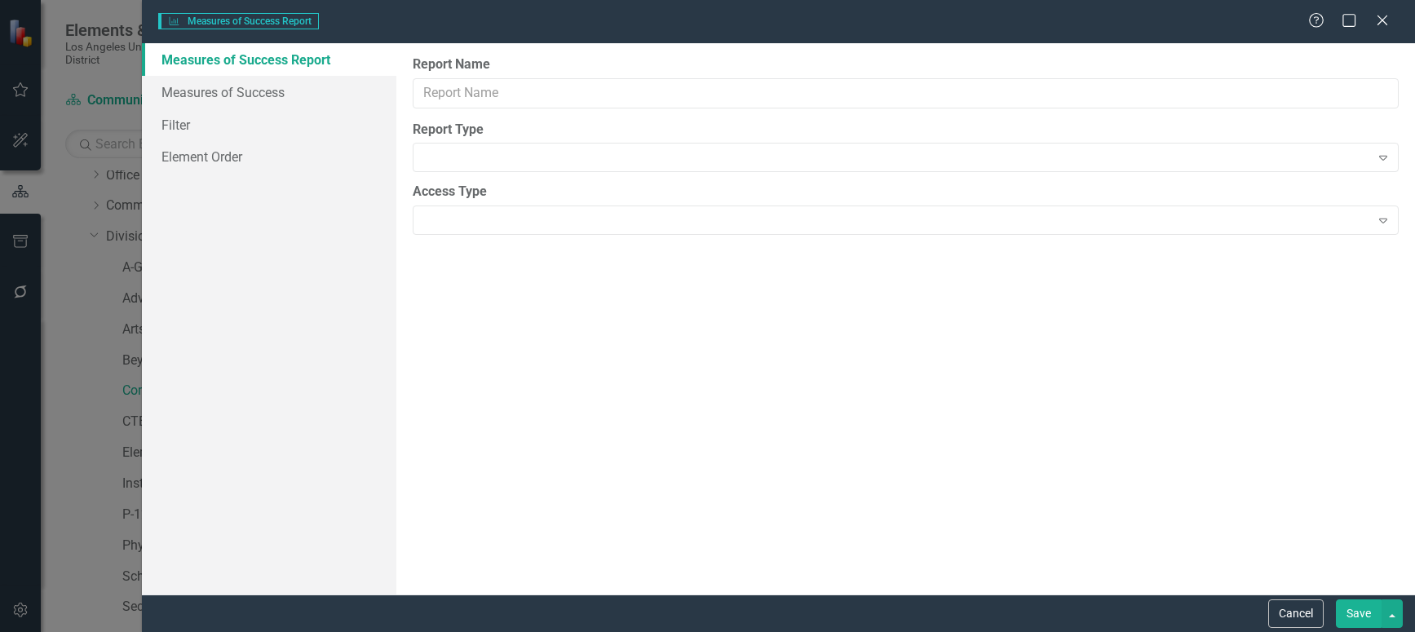
type input "Measure of Success - Scorecard Report"
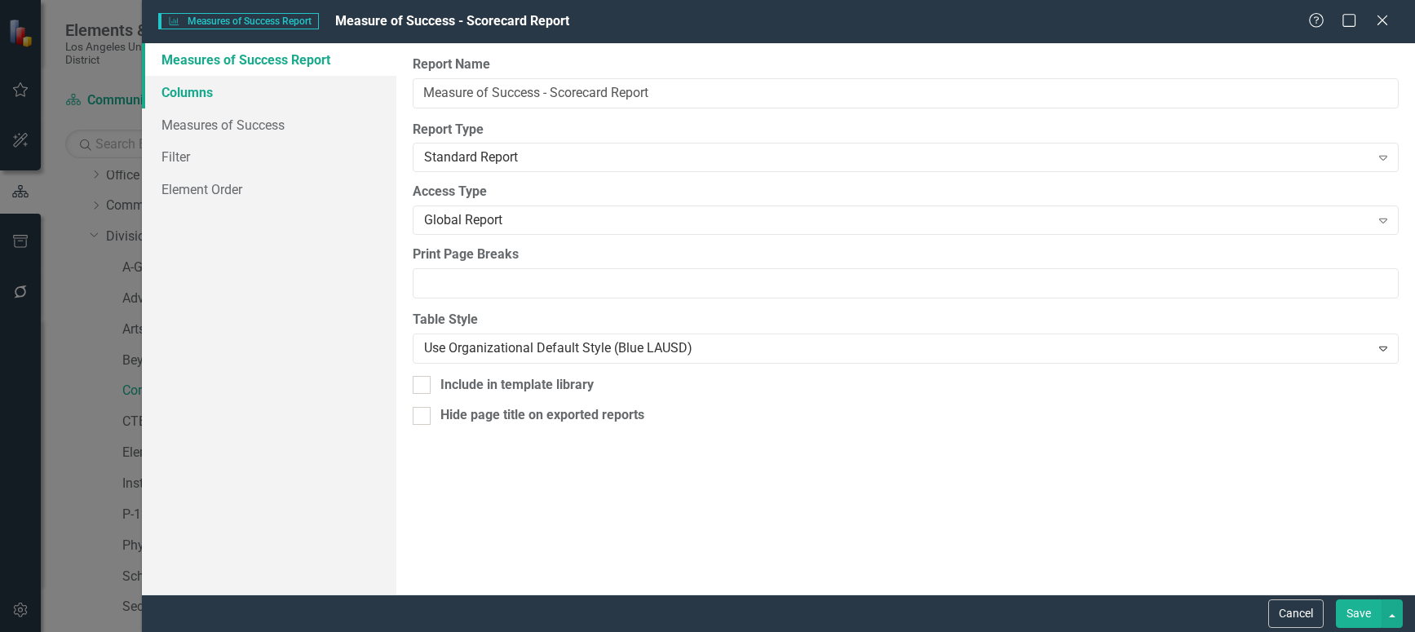
click at [198, 94] on link "Columns" at bounding box center [269, 92] width 254 height 33
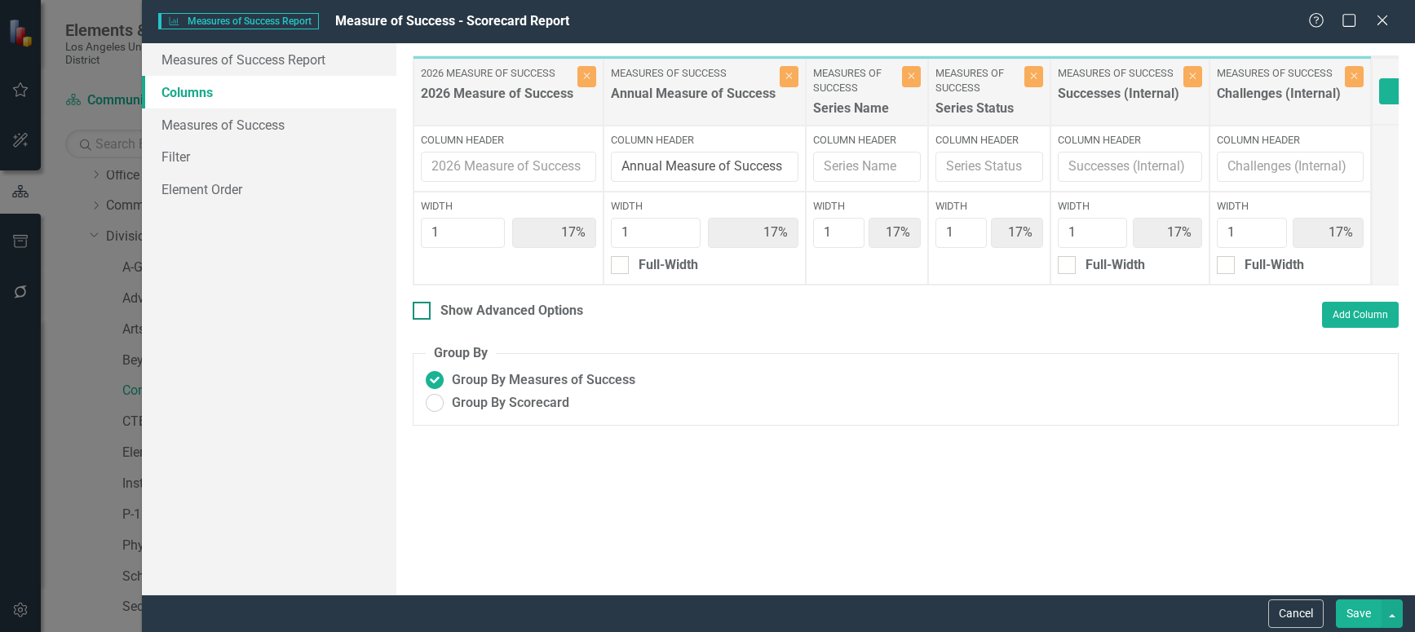
click at [418, 312] on input "Show Advanced Options" at bounding box center [418, 307] width 11 height 11
checkbox input "true"
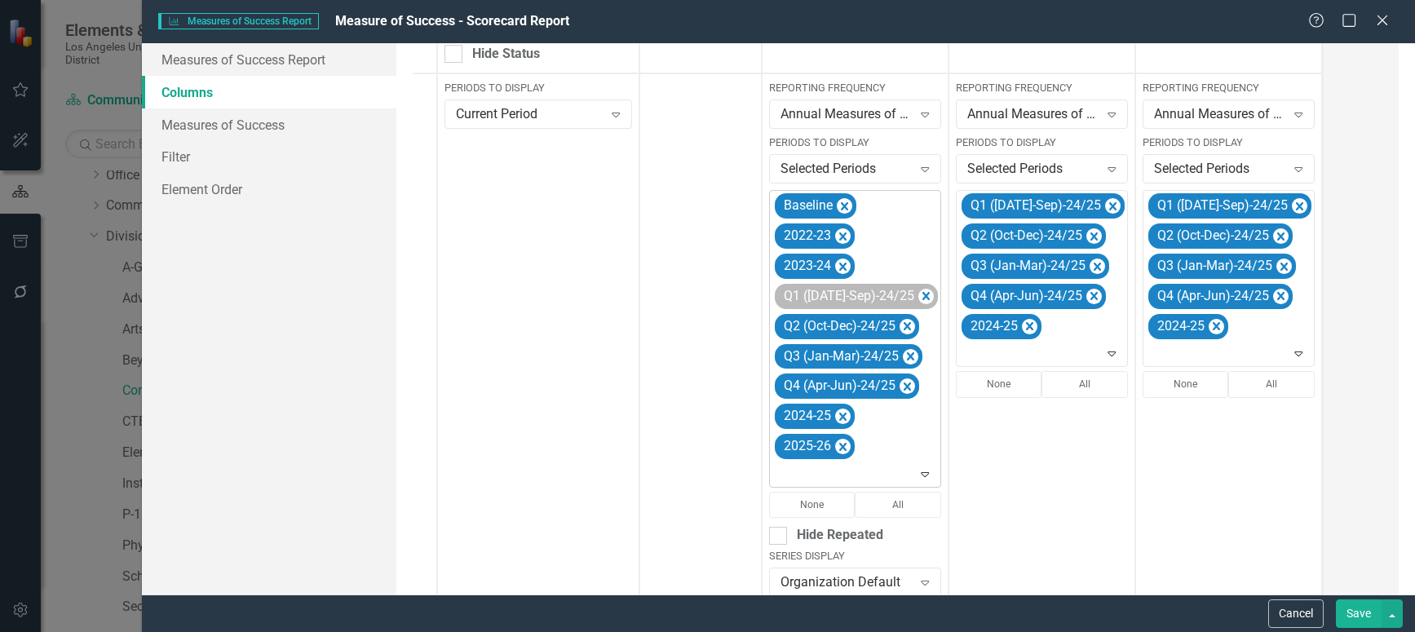
scroll to position [485, 0]
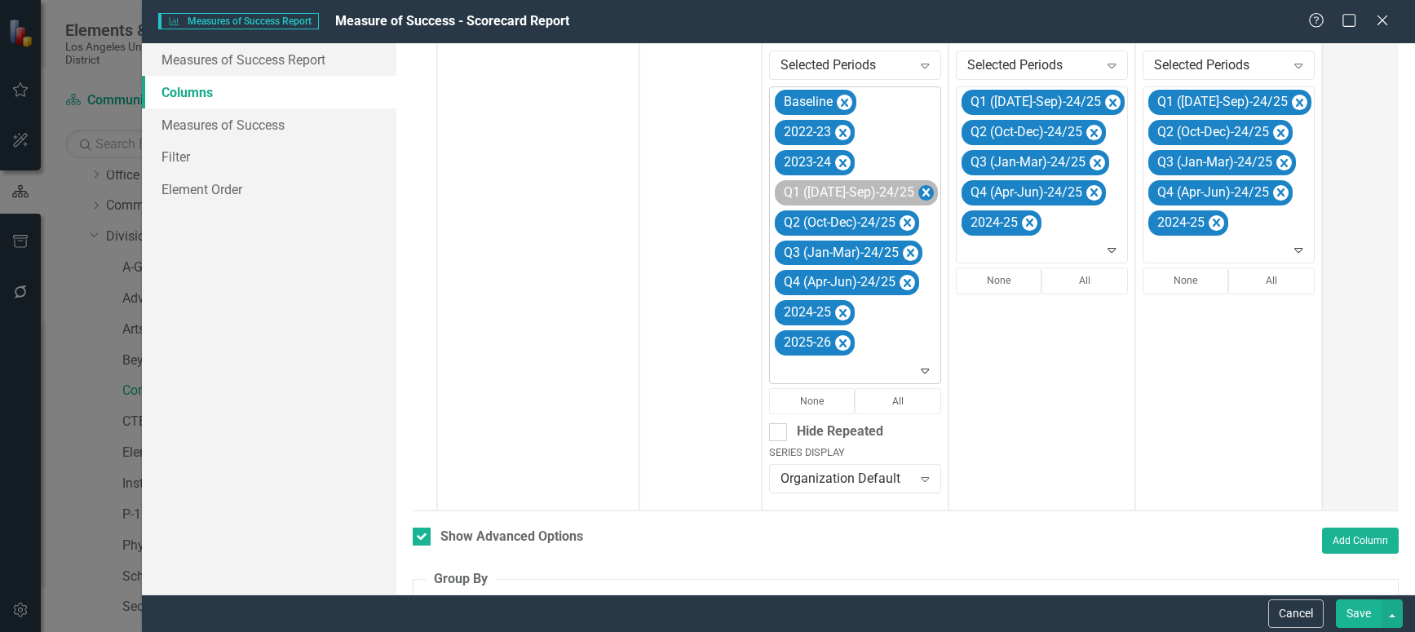
click at [918, 187] on icon "Remove Q1 (Jul-Sep)-24/25" at bounding box center [925, 193] width 15 height 20
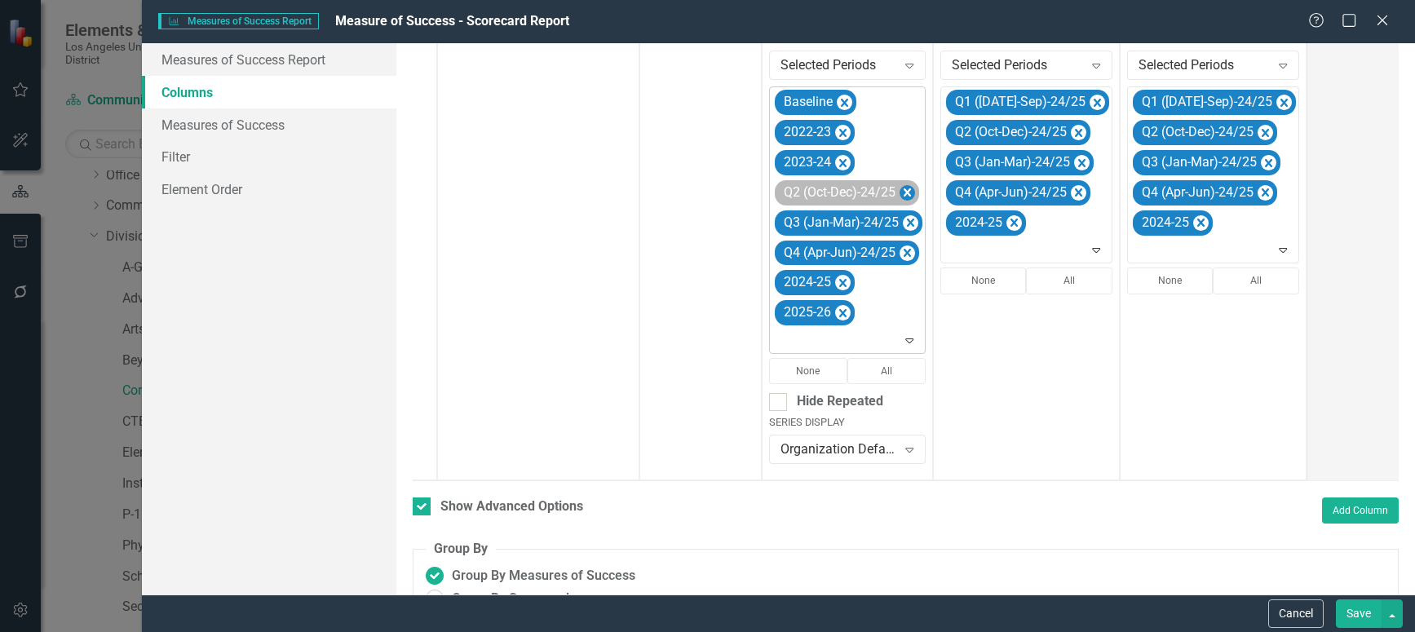
click at [905, 189] on icon "Remove Q2 (Oct-Dec)-24/25" at bounding box center [907, 193] width 15 height 20
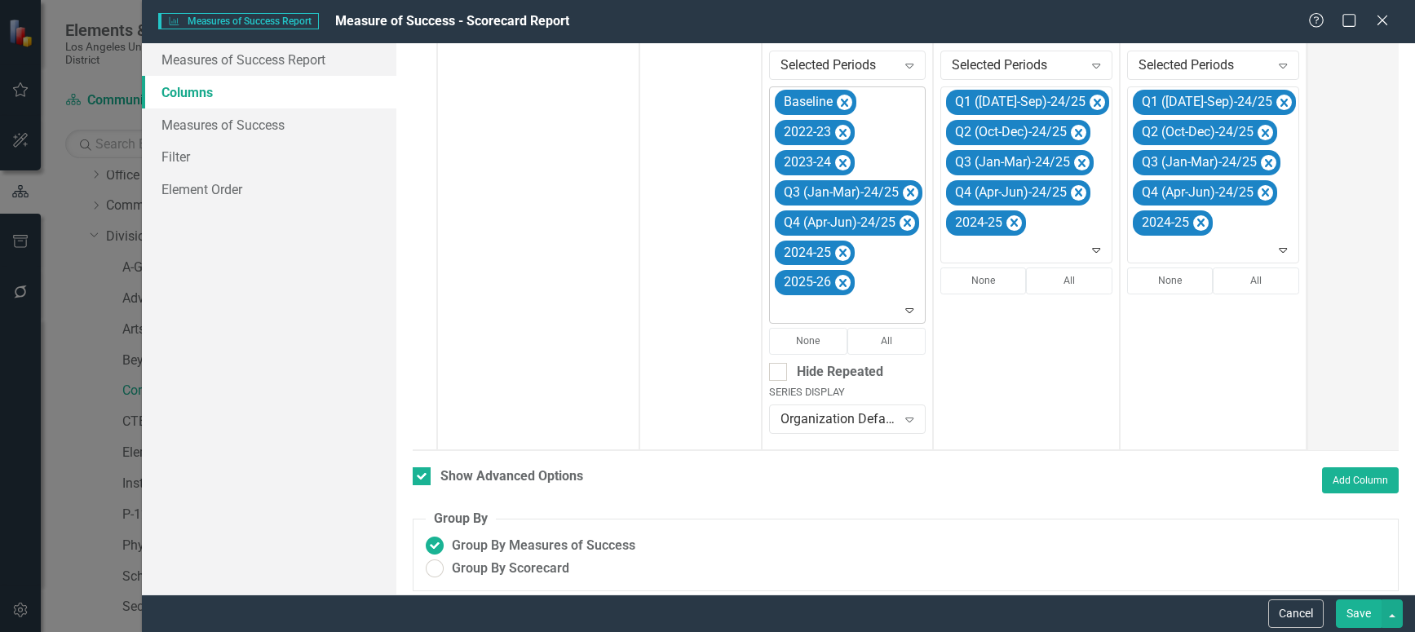
click at [907, 189] on icon "Remove Q3 (Jan-Mar)-24/25" at bounding box center [910, 192] width 7 height 8
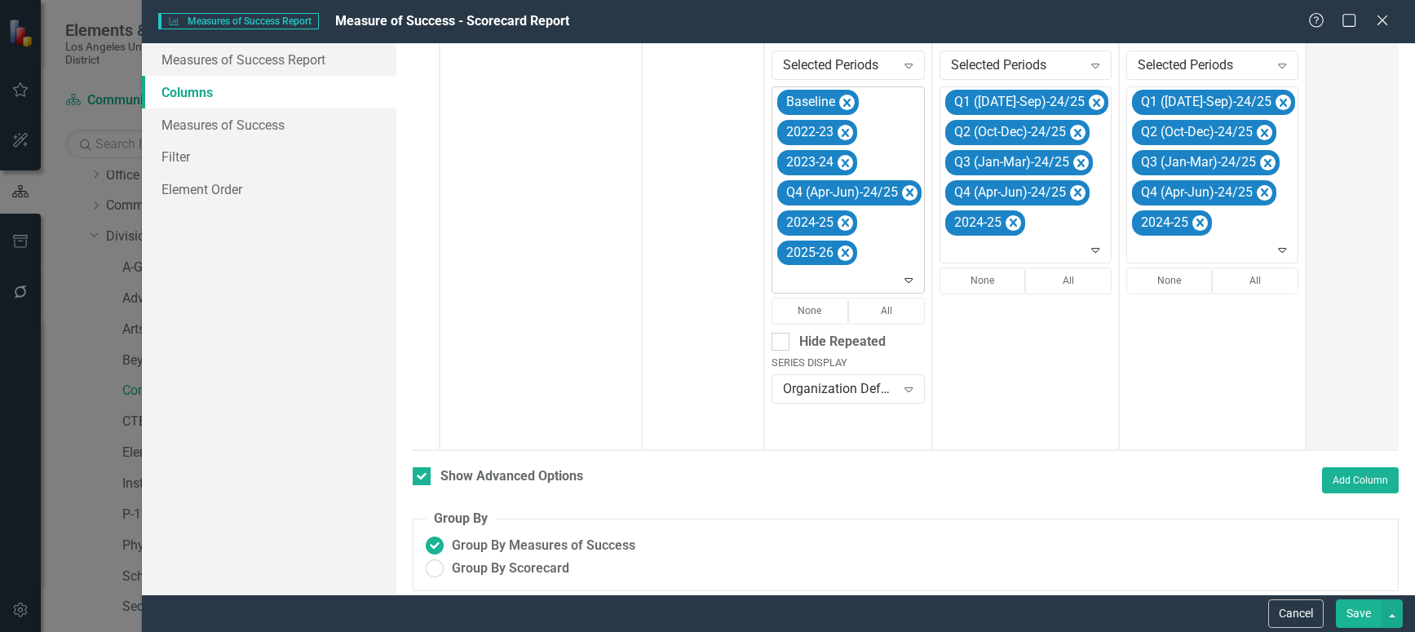
scroll to position [476, 0]
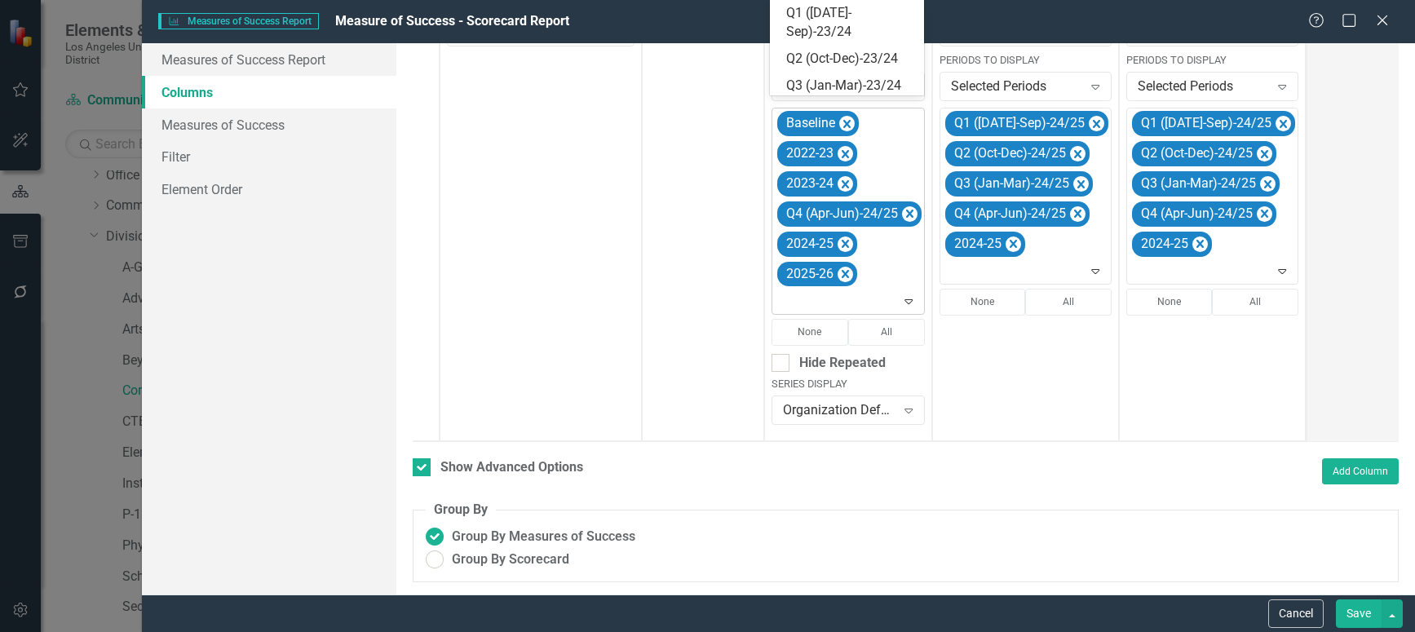
click at [905, 201] on div "Q4 (Apr-Jun)-24/25" at bounding box center [849, 213] width 144 height 25
click at [911, 206] on icon "Remove Q4 (Apr-Jun)-24/25" at bounding box center [909, 214] width 15 height 20
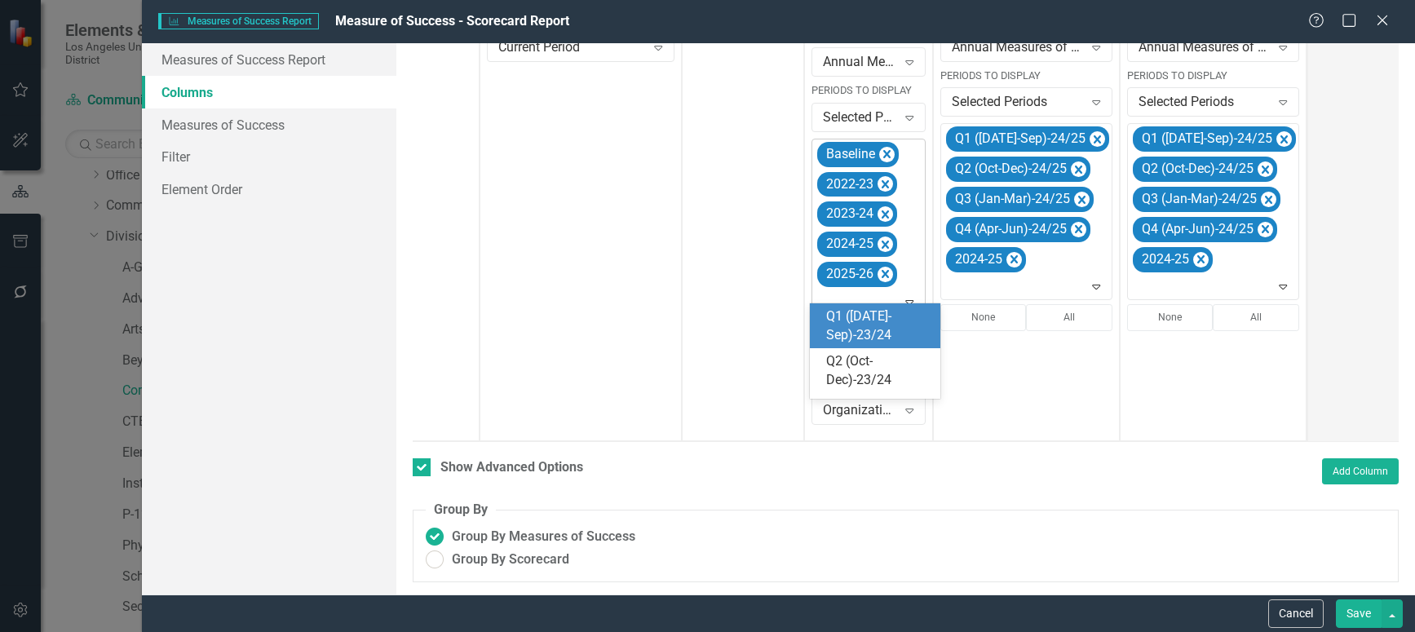
scroll to position [461, 0]
click at [908, 300] on icon at bounding box center [910, 302] width 8 height 5
click at [909, 295] on icon "Expand" at bounding box center [909, 301] width 16 height 13
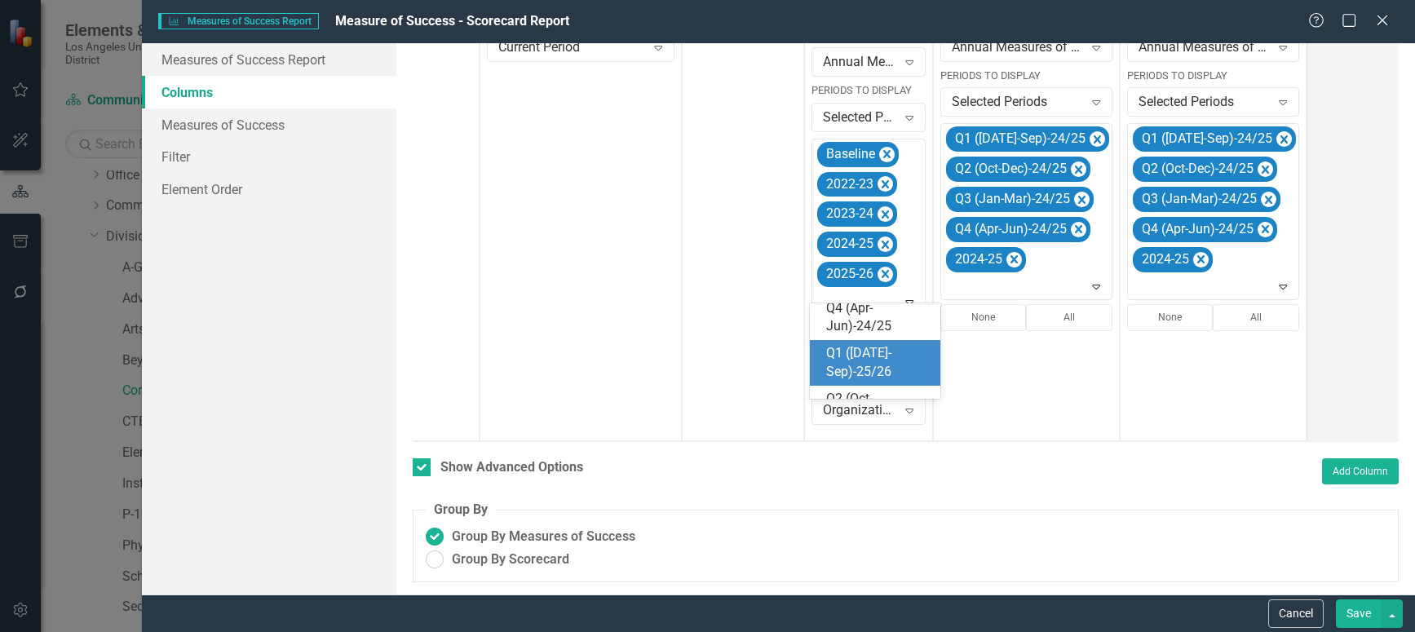
click at [864, 360] on div "Q1 ([DATE]-Sep)-25/26" at bounding box center [878, 363] width 104 height 38
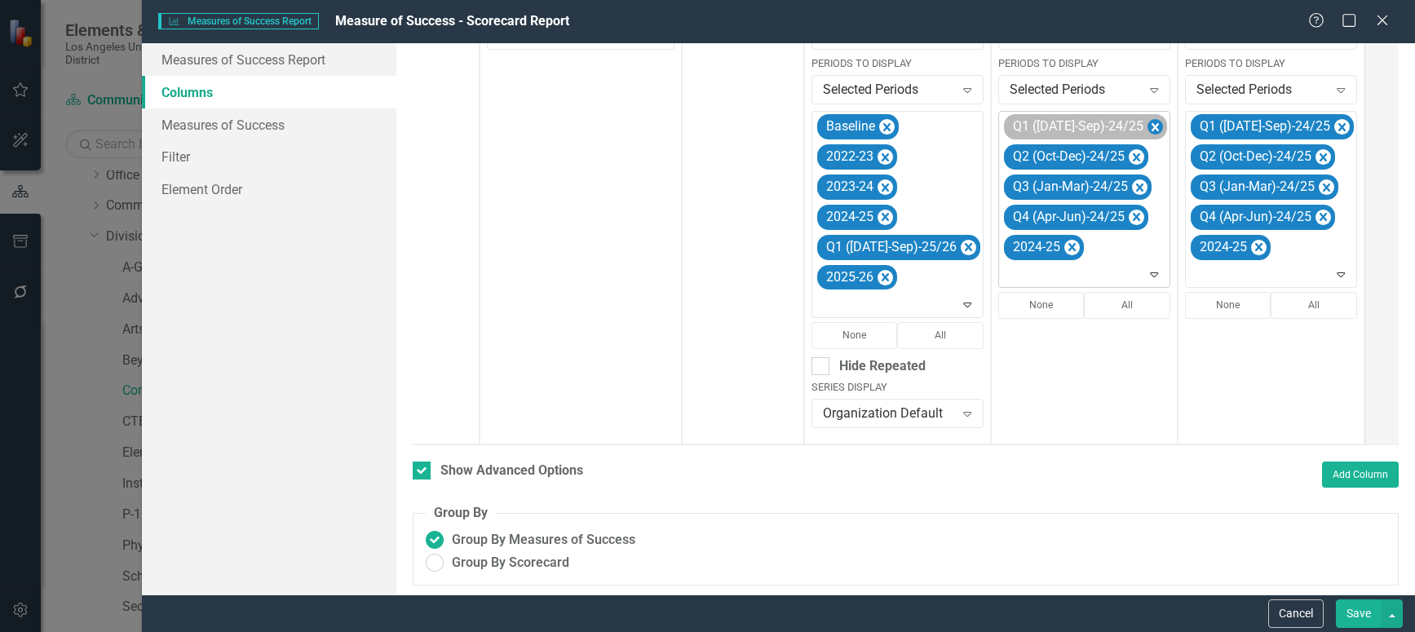
click at [1147, 132] on icon "Remove Q1 (Jul-Sep)-24/25" at bounding box center [1154, 127] width 15 height 20
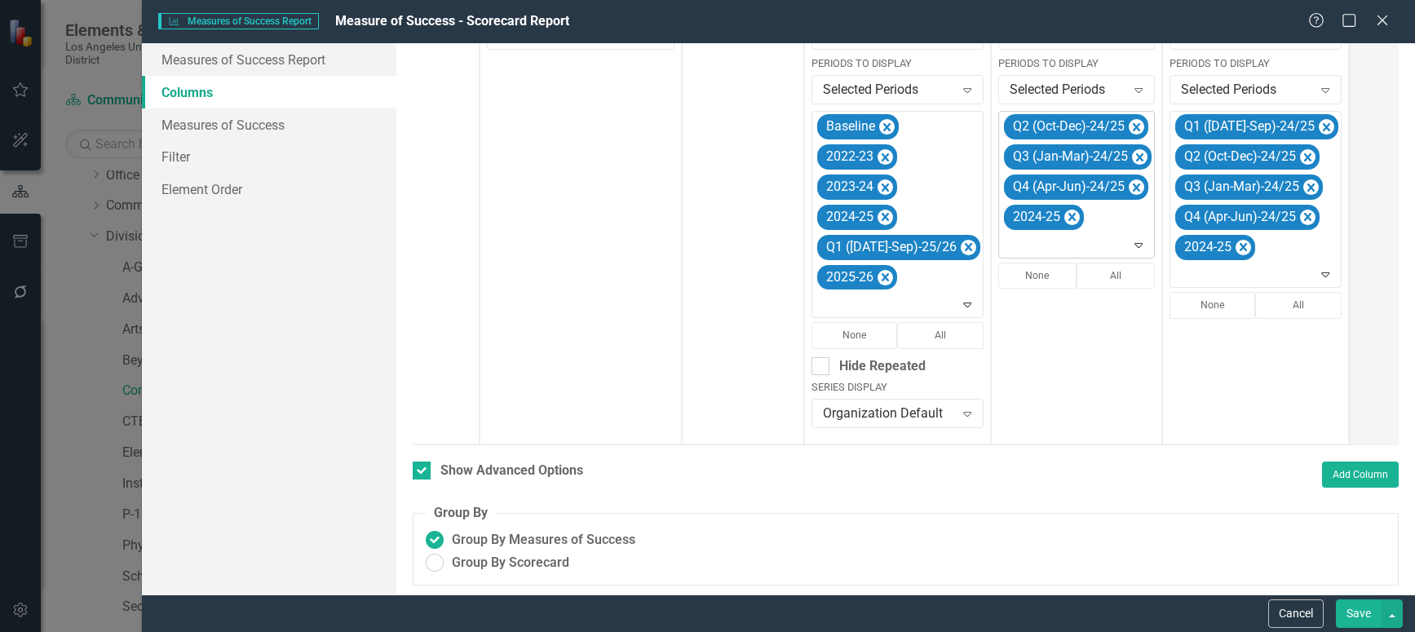
click at [1129, 132] on icon "Remove Q2 (Oct-Dec)-24/25" at bounding box center [1136, 127] width 15 height 20
click at [1132, 132] on icon "Remove Q3 (Jan-Mar)-24/25" at bounding box center [1139, 127] width 15 height 20
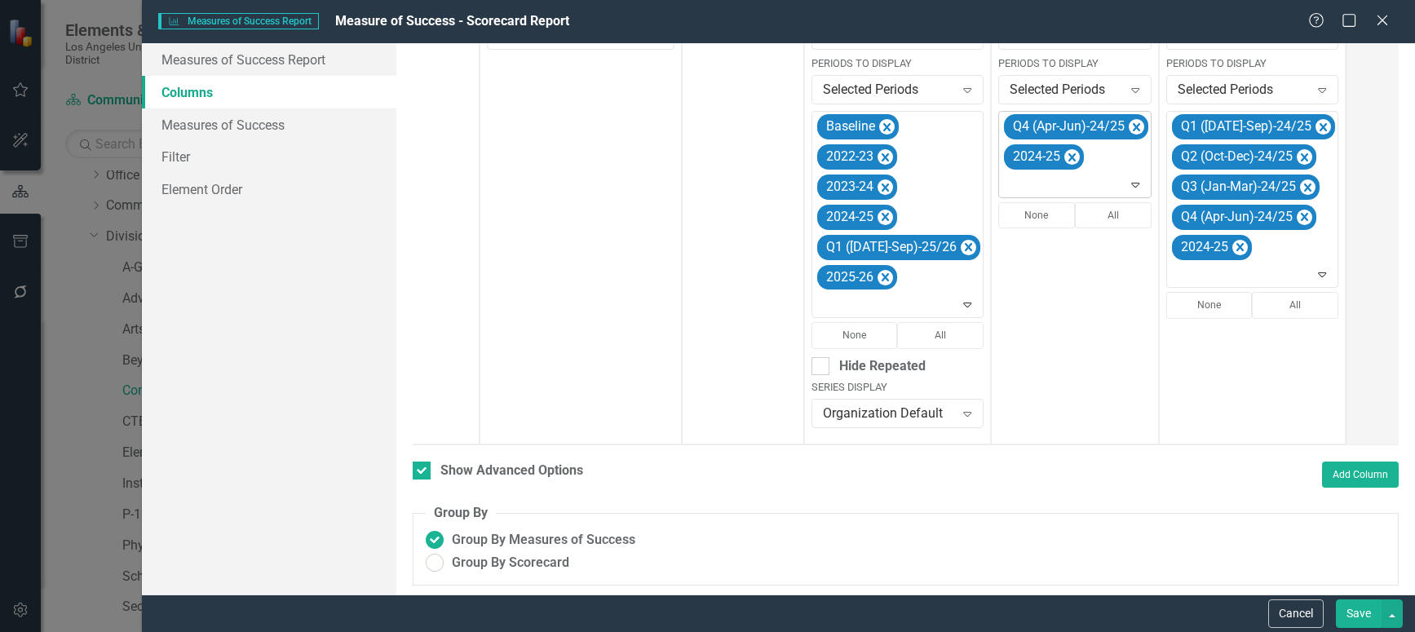
click at [1129, 132] on icon "Remove Q4 (Apr-Jun)-24/25" at bounding box center [1136, 127] width 15 height 20
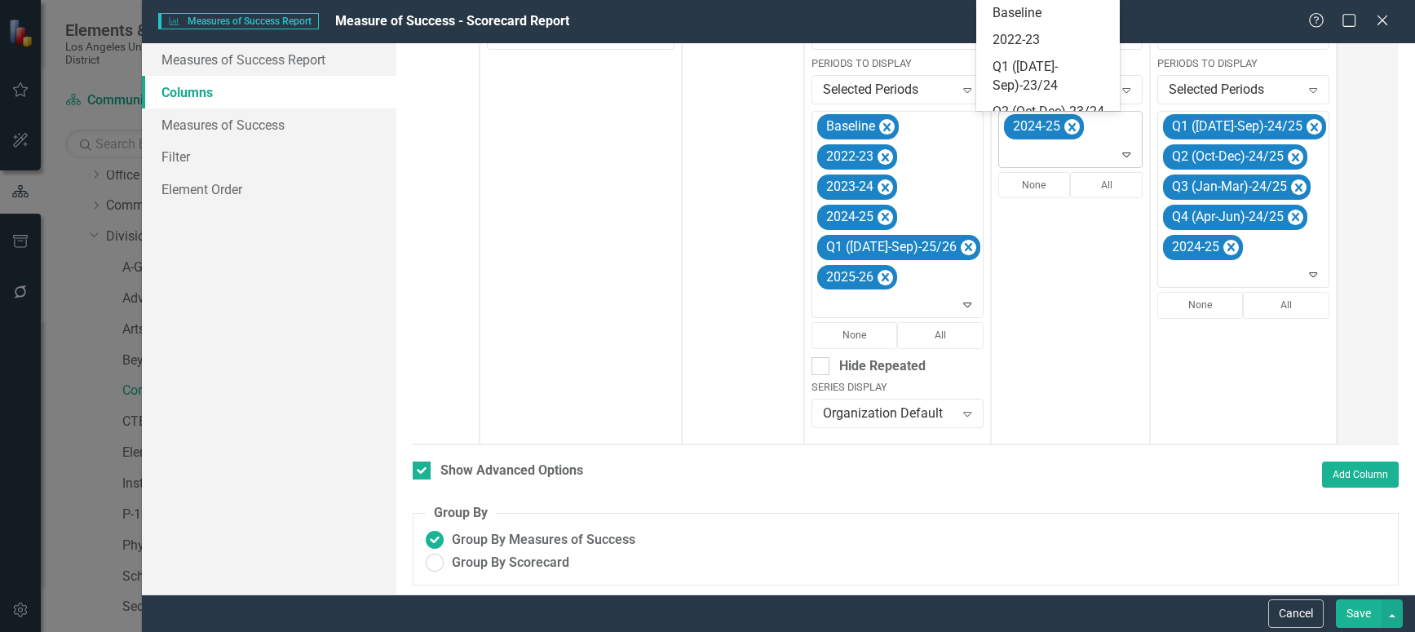
click at [1118, 151] on icon "Expand" at bounding box center [1126, 154] width 16 height 13
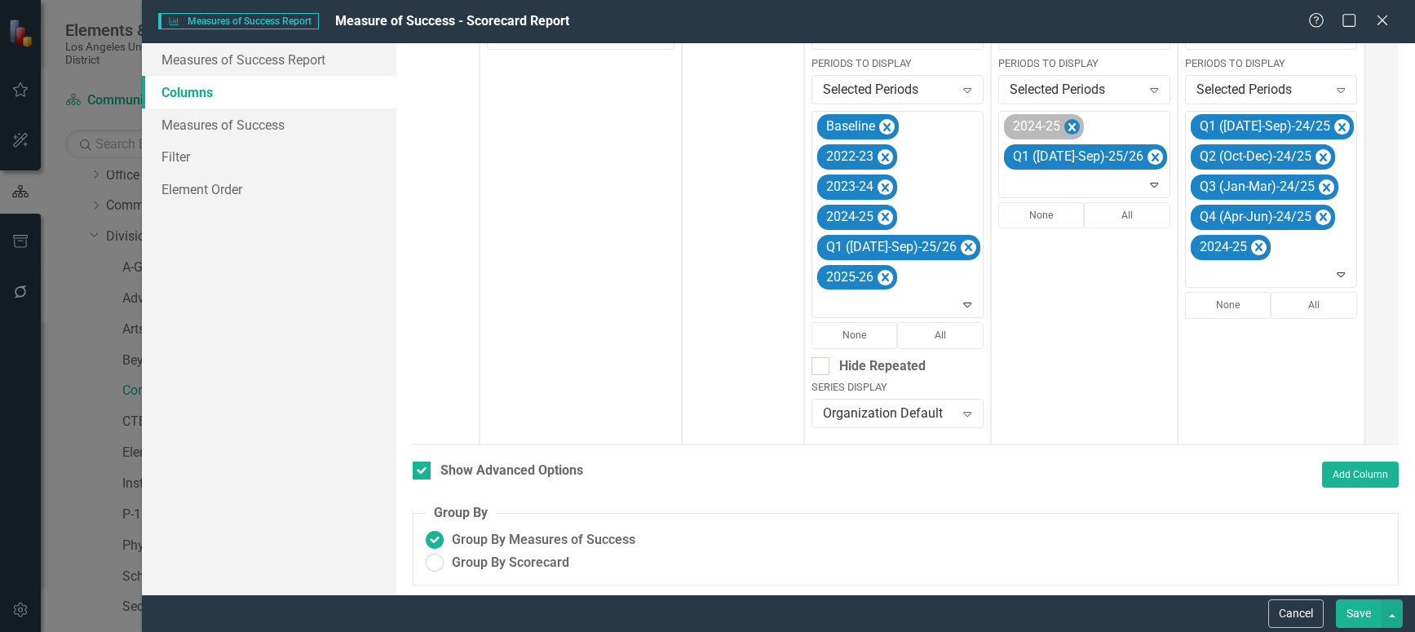
click at [1064, 126] on icon "Remove 2024-25" at bounding box center [1071, 127] width 15 height 20
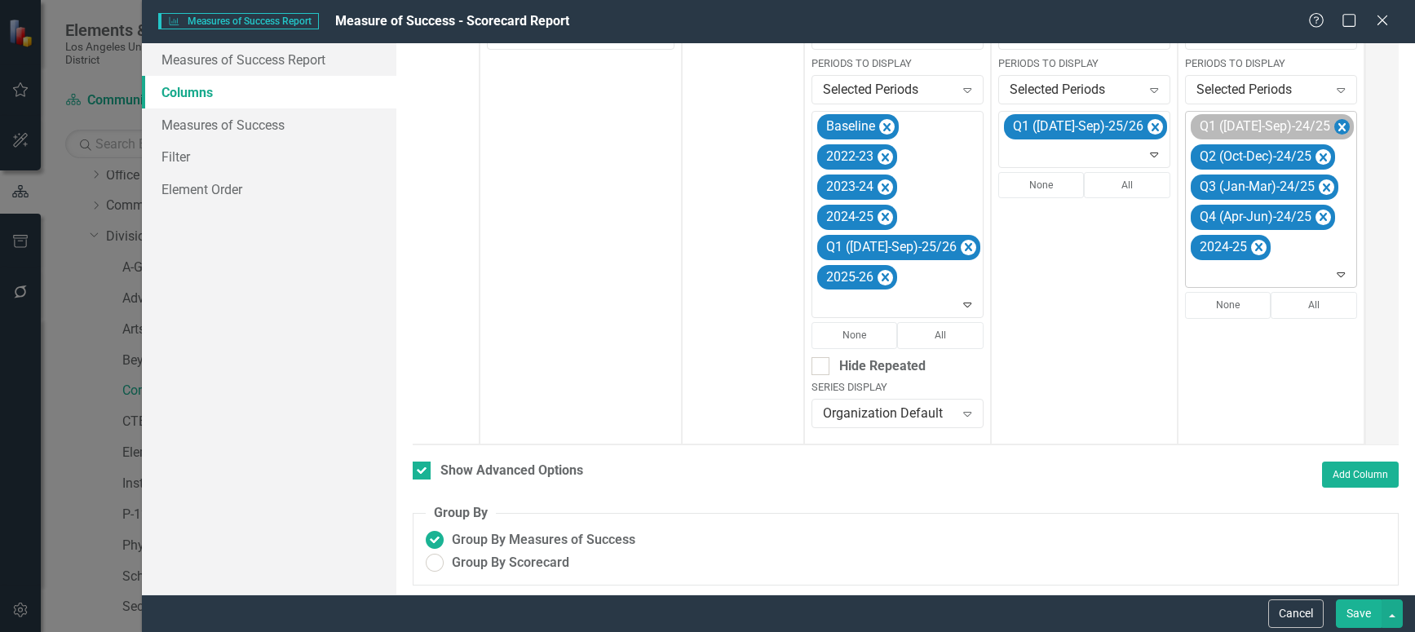
click at [1338, 126] on icon "Remove Q1 (Jul-Sep)-24/25" at bounding box center [1341, 127] width 7 height 8
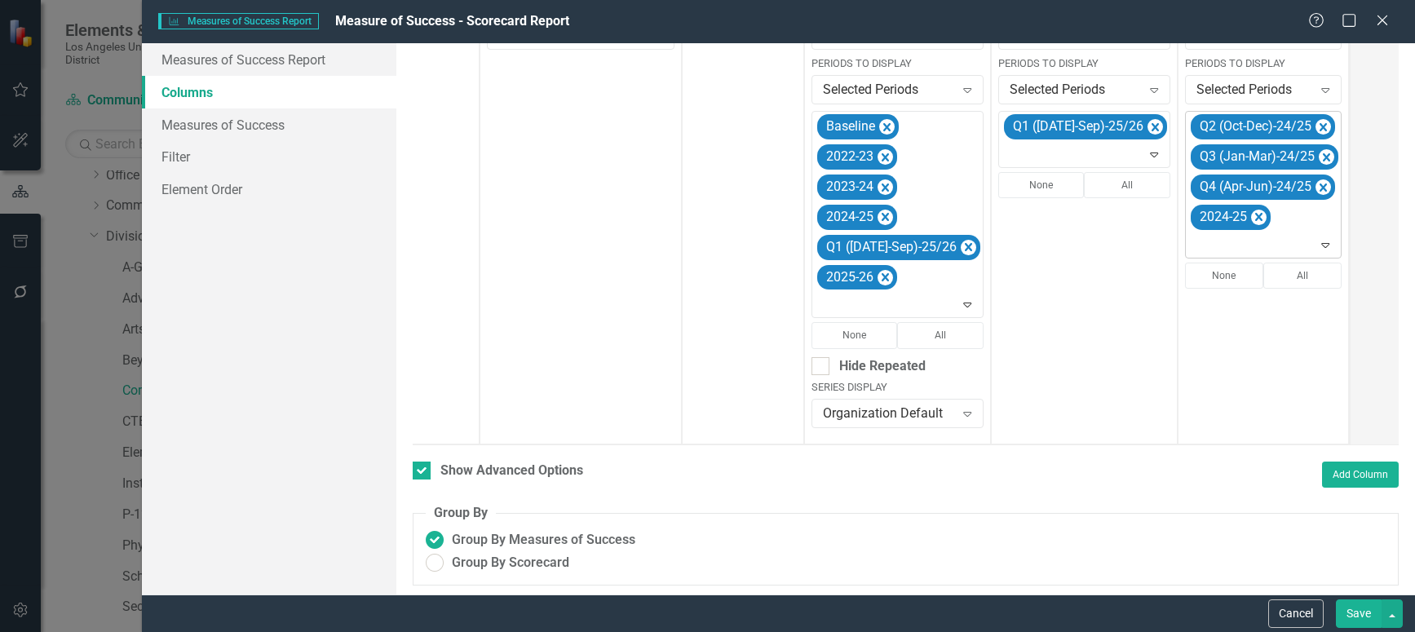
click at [1315, 126] on icon "Remove Q2 (Oct-Dec)-24/25" at bounding box center [1322, 127] width 15 height 20
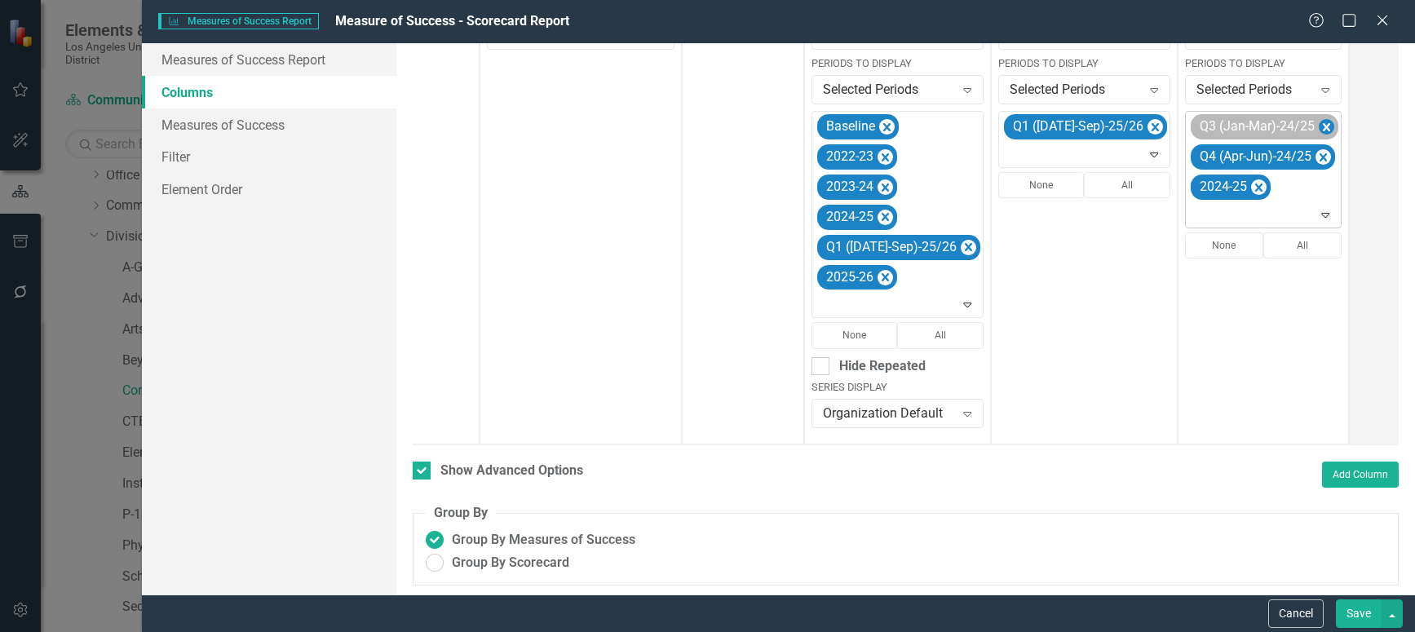
click at [1323, 126] on icon "Remove Q3 (Jan-Mar)-24/25" at bounding box center [1326, 127] width 7 height 8
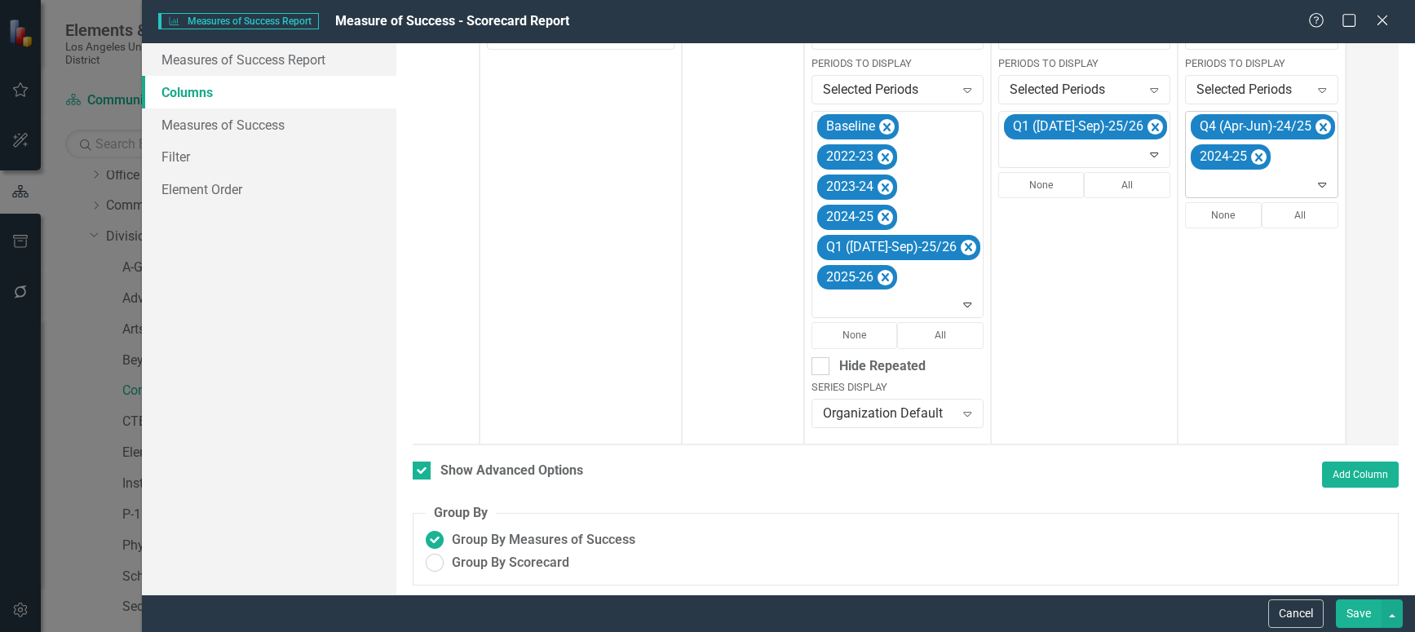
click at [1315, 126] on icon "Remove Q4 (Apr-Jun)-24/25" at bounding box center [1322, 127] width 15 height 20
click at [1307, 153] on icon "Expand" at bounding box center [1315, 154] width 16 height 13
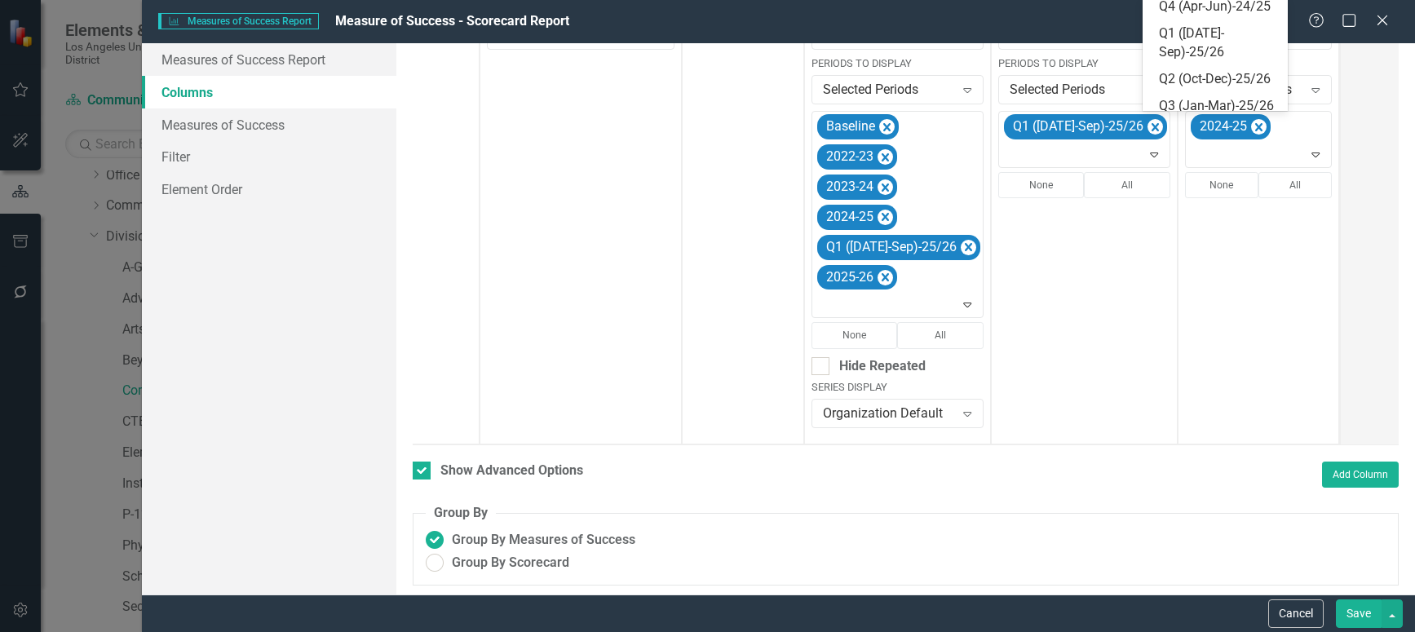
scroll to position [375, 0]
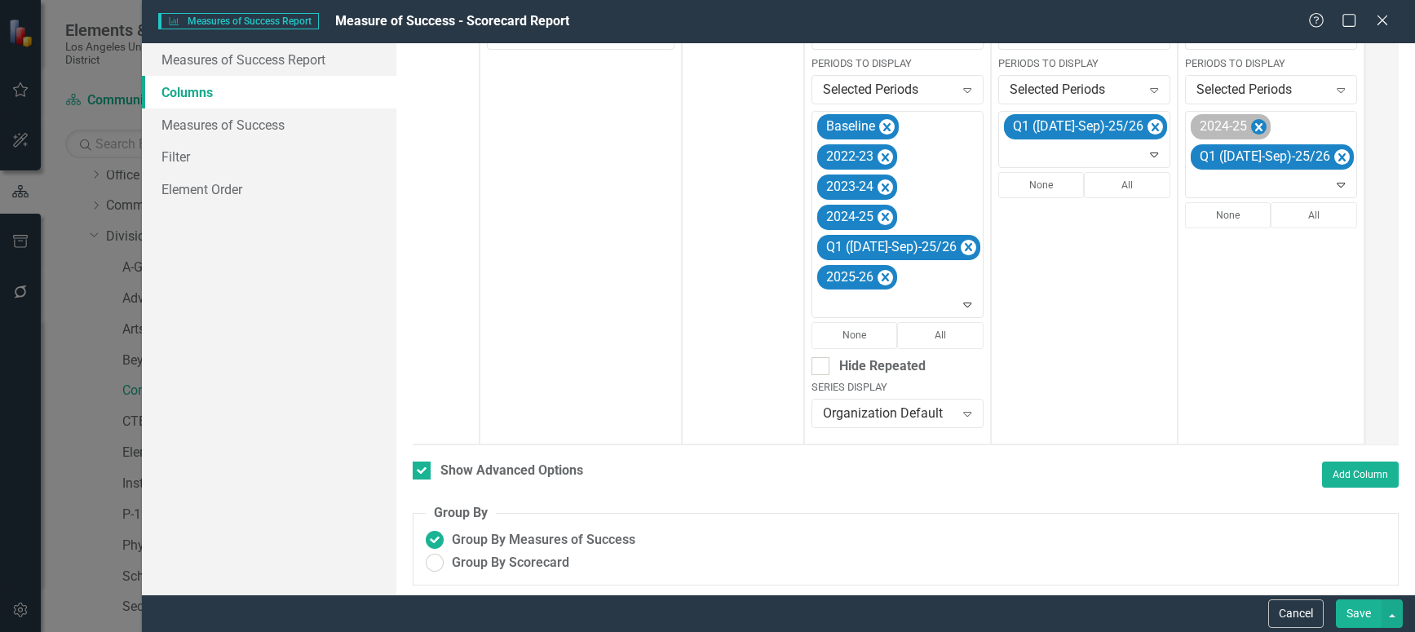
click at [1251, 122] on icon "Remove 2024-25" at bounding box center [1258, 127] width 15 height 20
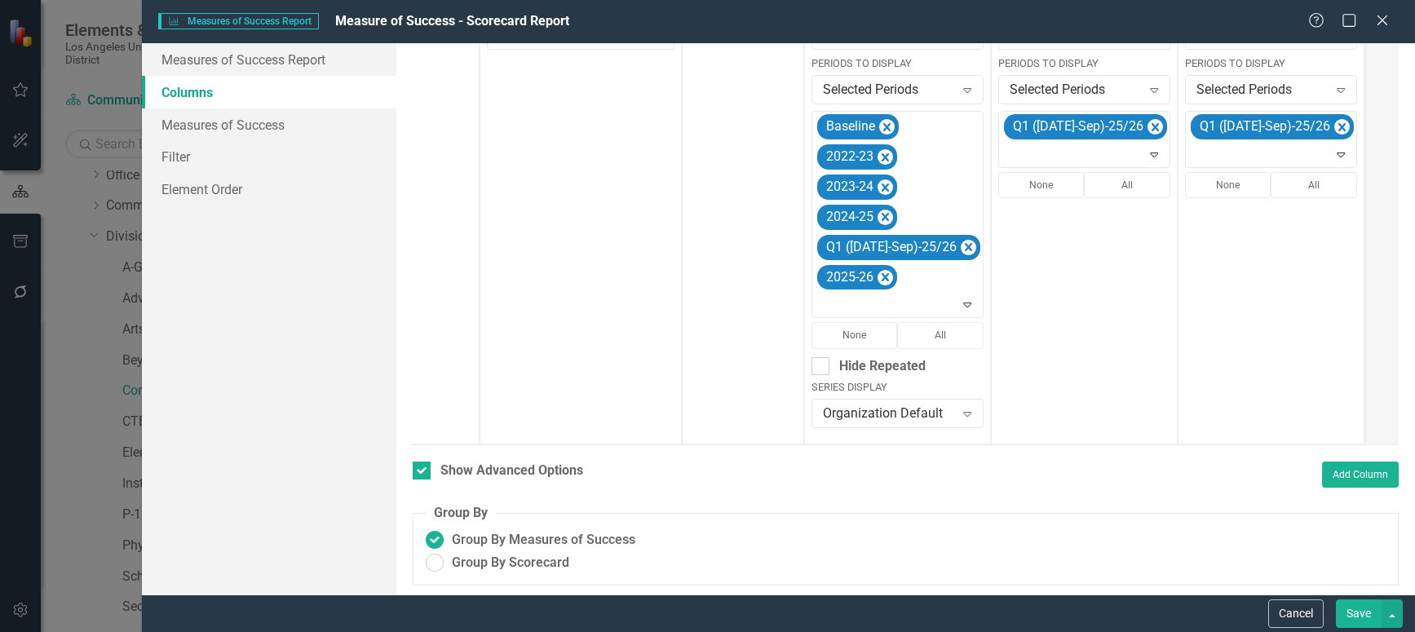
click at [1357, 617] on button "Save" at bounding box center [1359, 613] width 46 height 29
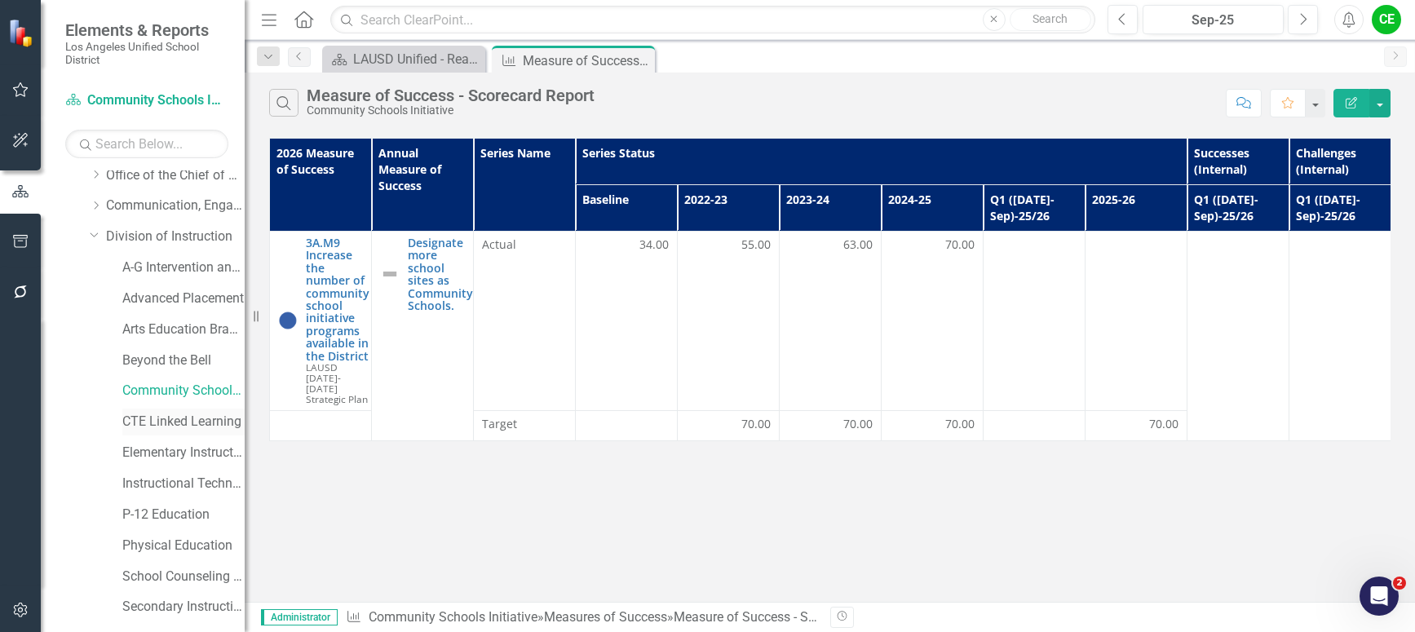
click at [158, 422] on link "CTE Linked Learning" at bounding box center [183, 422] width 122 height 19
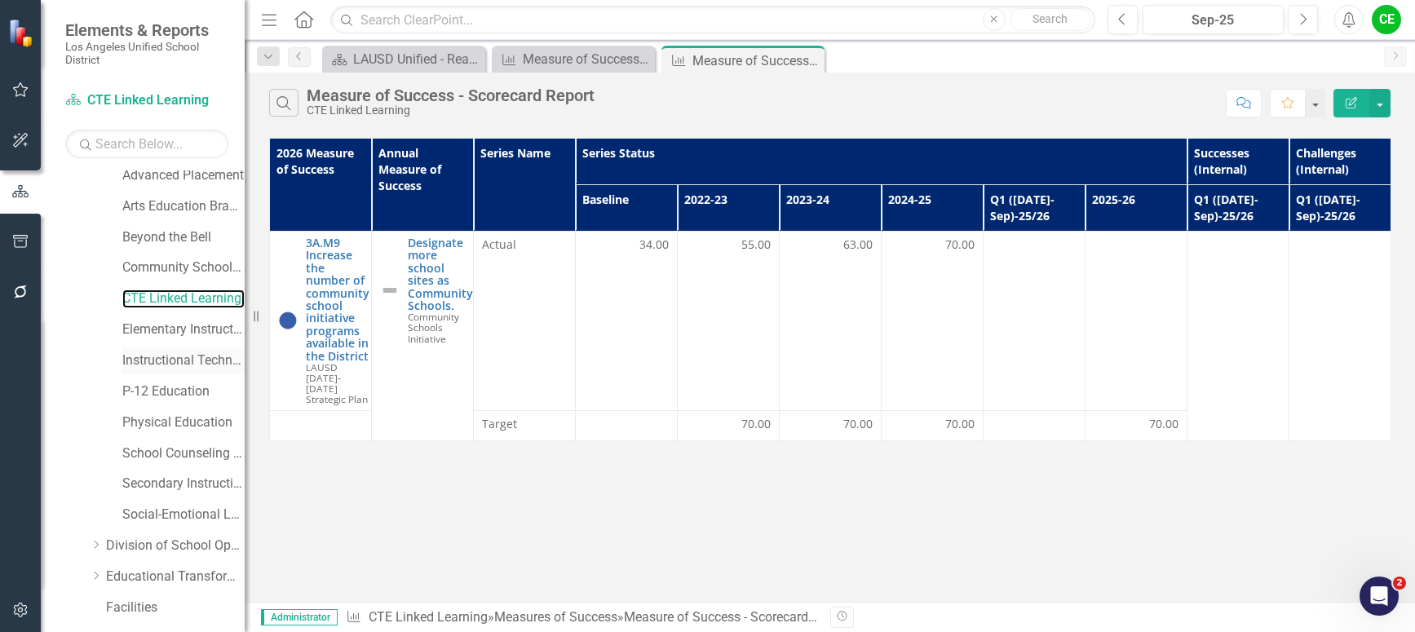
scroll to position [326, 0]
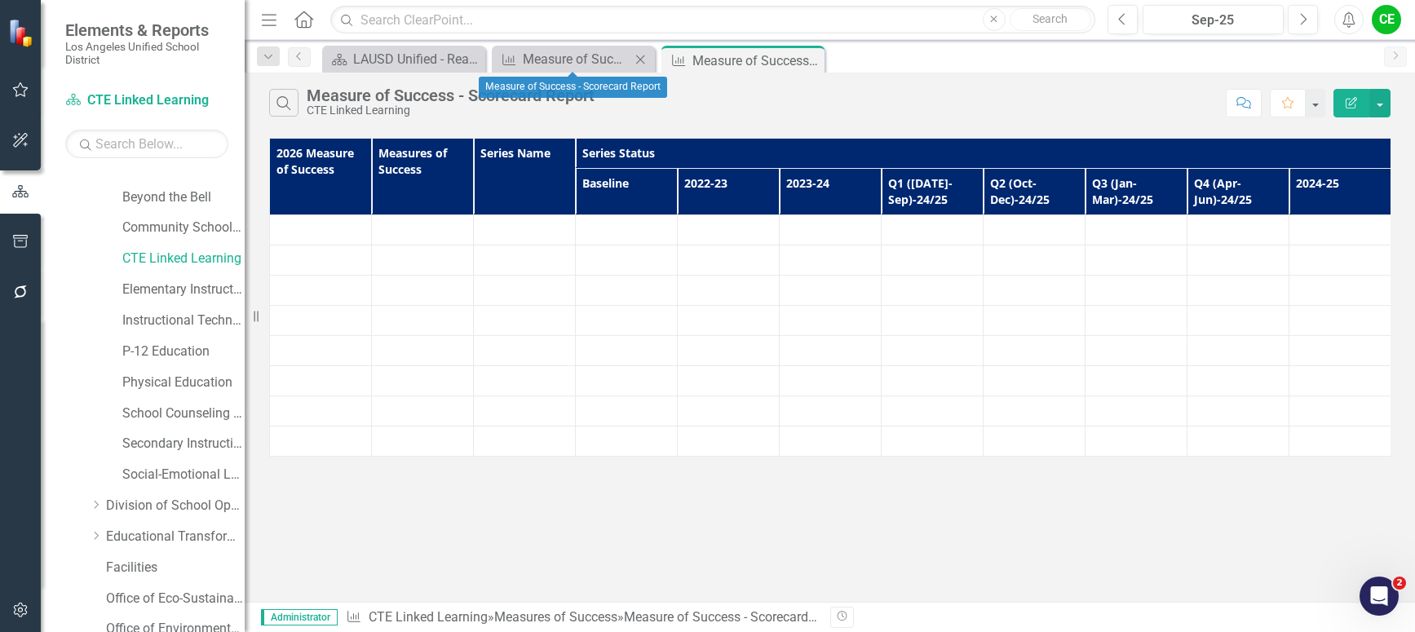
click at [636, 56] on icon "Close" at bounding box center [640, 59] width 16 height 13
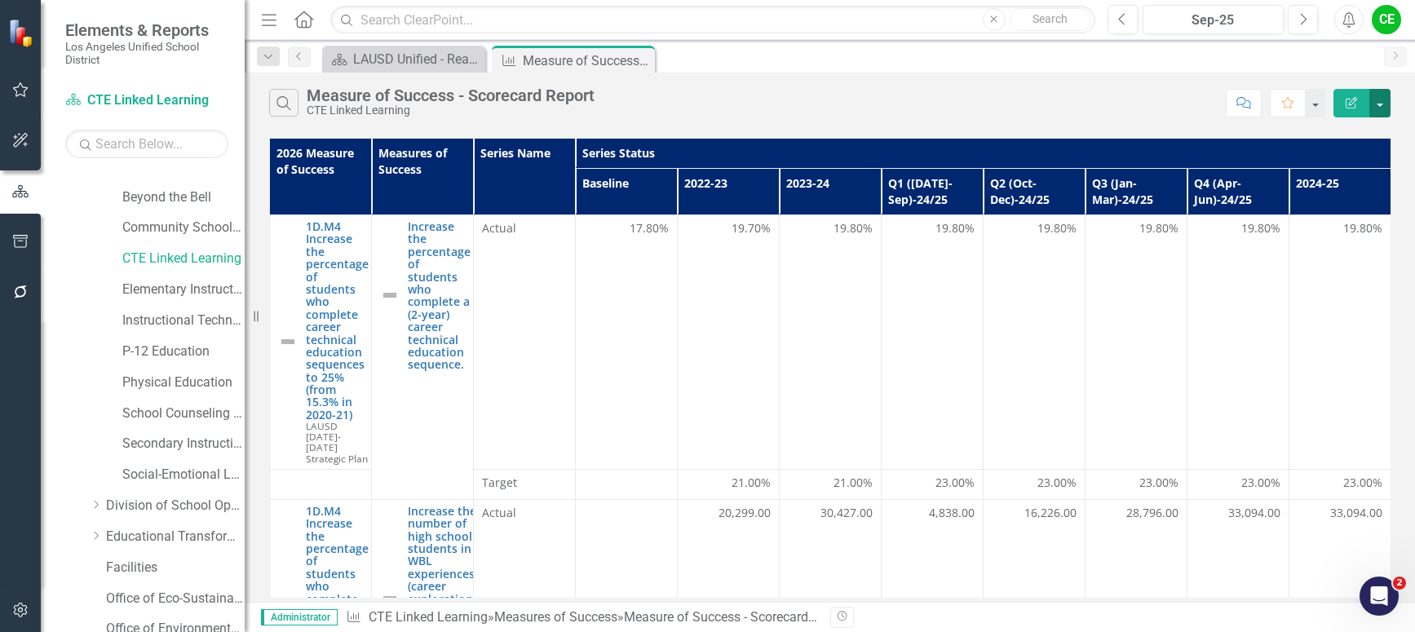
click at [1388, 108] on button "button" at bounding box center [1379, 103] width 21 height 29
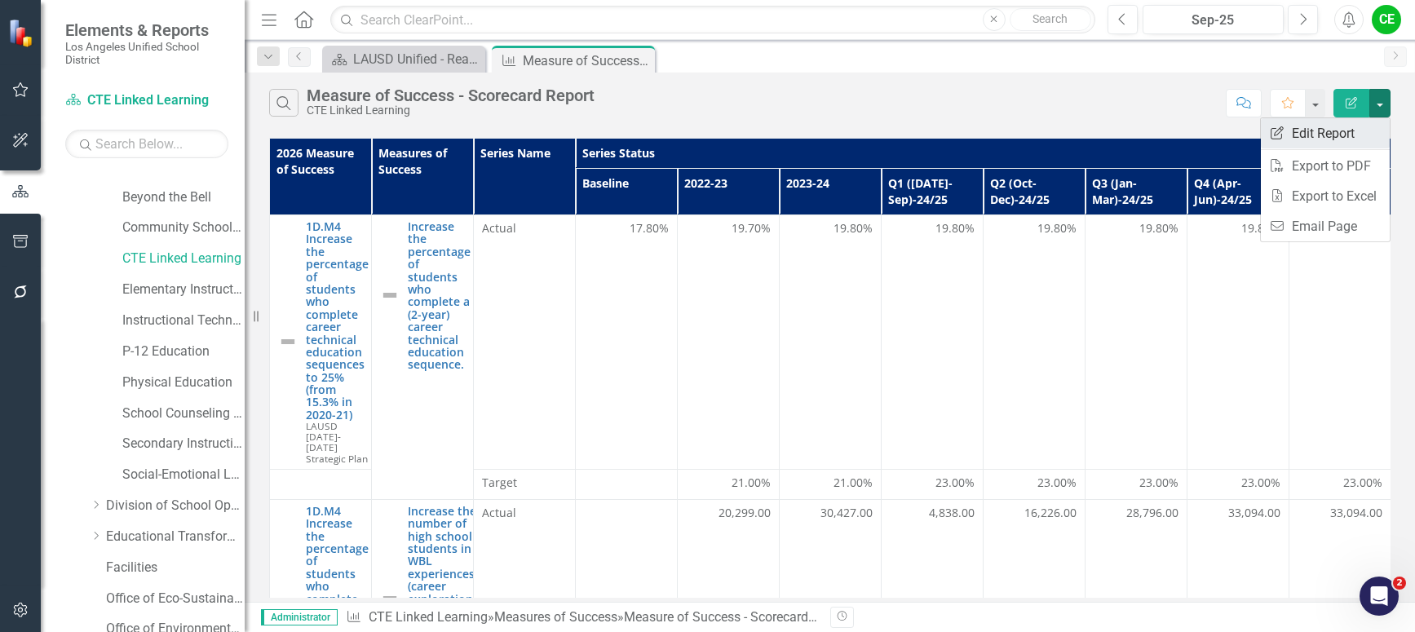
click at [1350, 126] on link "Edit Report Edit Report" at bounding box center [1325, 133] width 129 height 30
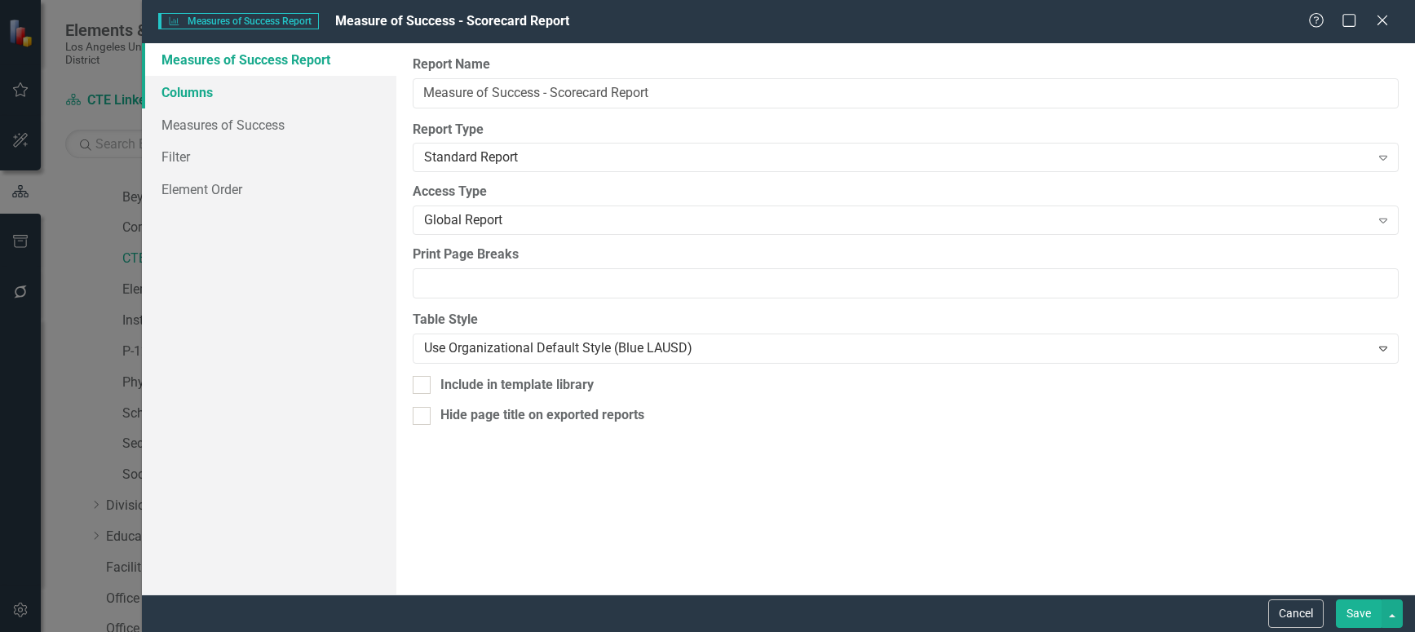
drag, startPoint x: 195, startPoint y: 91, endPoint x: 188, endPoint y: 97, distance: 9.8
click at [194, 91] on link "Columns" at bounding box center [269, 92] width 254 height 33
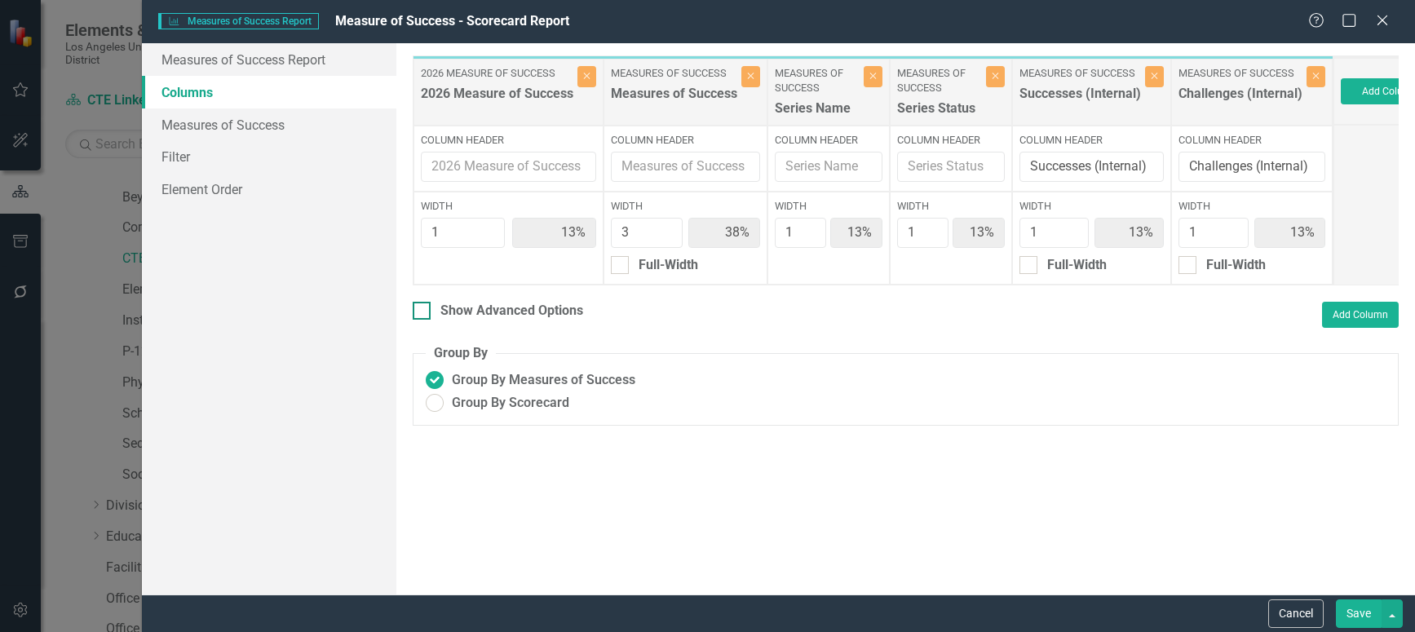
click at [419, 312] on input "Show Advanced Options" at bounding box center [418, 307] width 11 height 11
checkbox input "true"
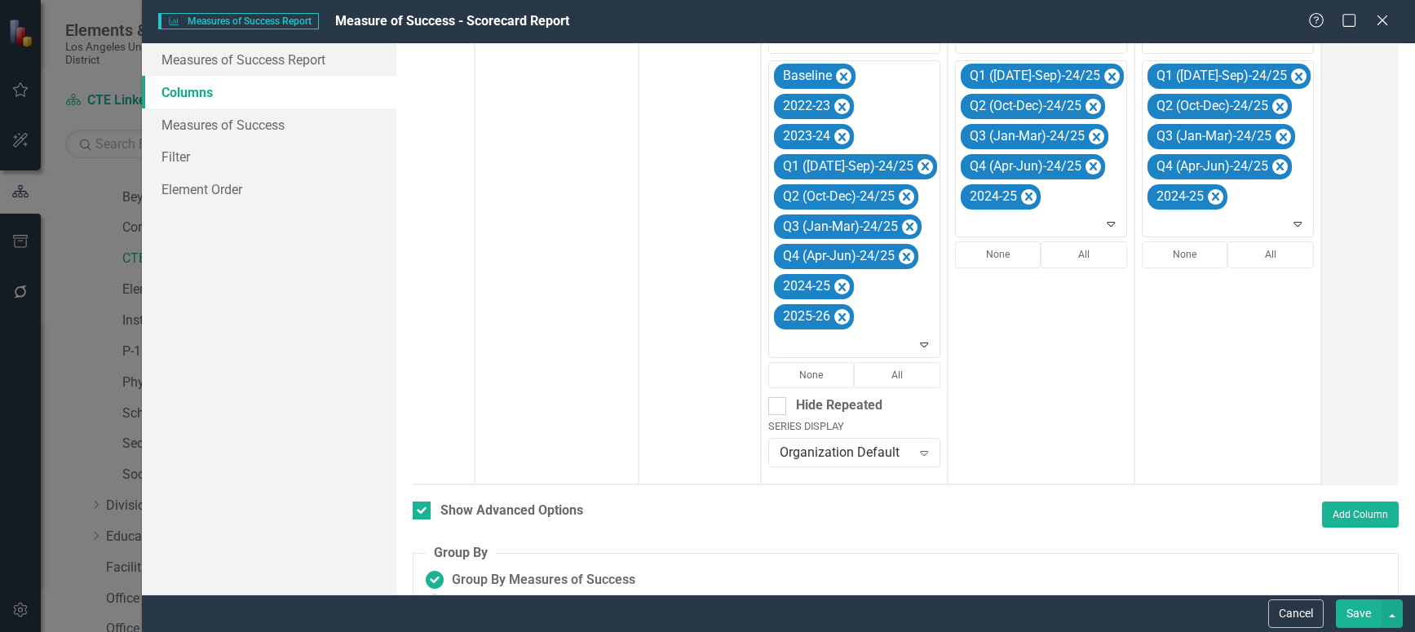
scroll to position [485, 0]
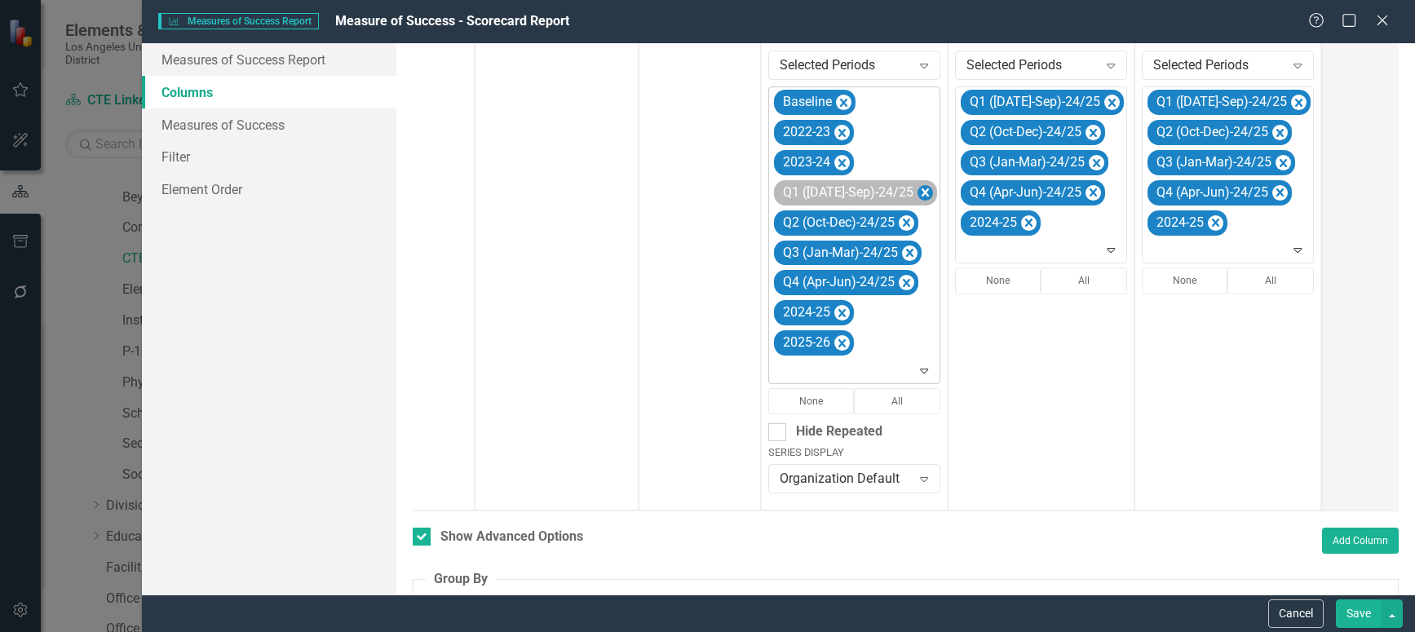
click at [922, 193] on icon "Remove Q1 (Jul-Sep)-24/25" at bounding box center [925, 192] width 7 height 8
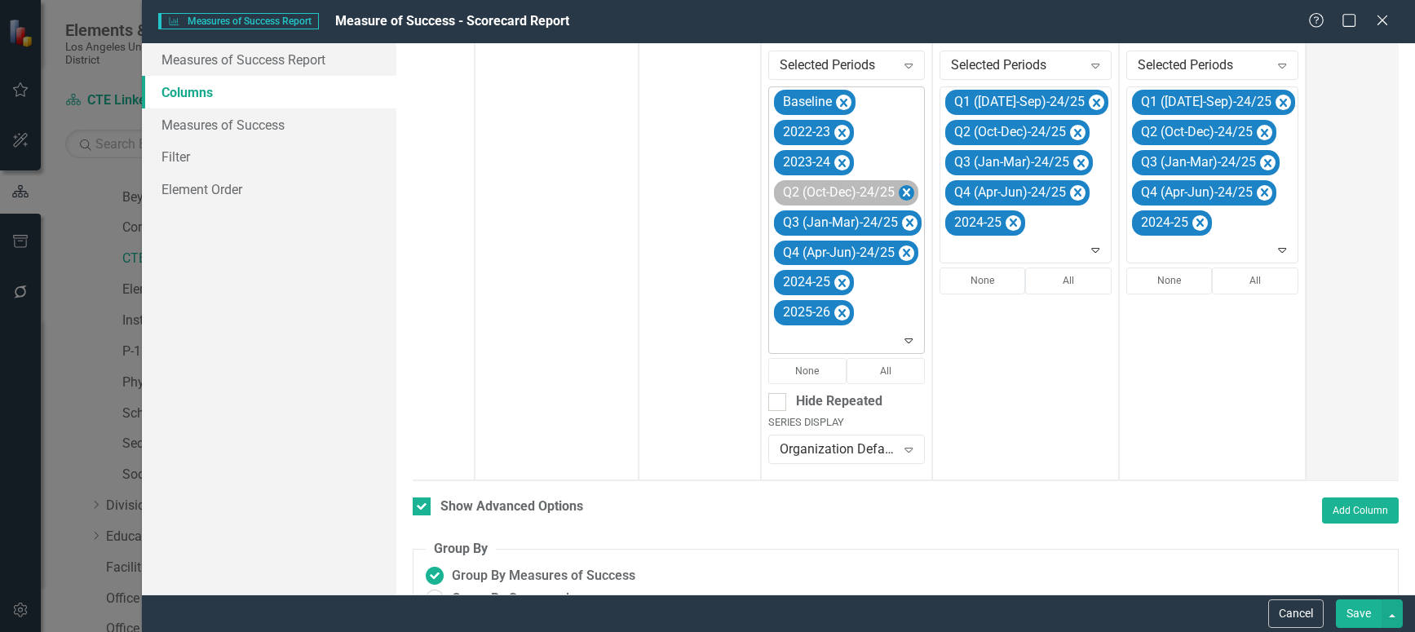
click at [911, 189] on icon "Remove Q2 (Oct-Dec)-24/25" at bounding box center [906, 193] width 15 height 20
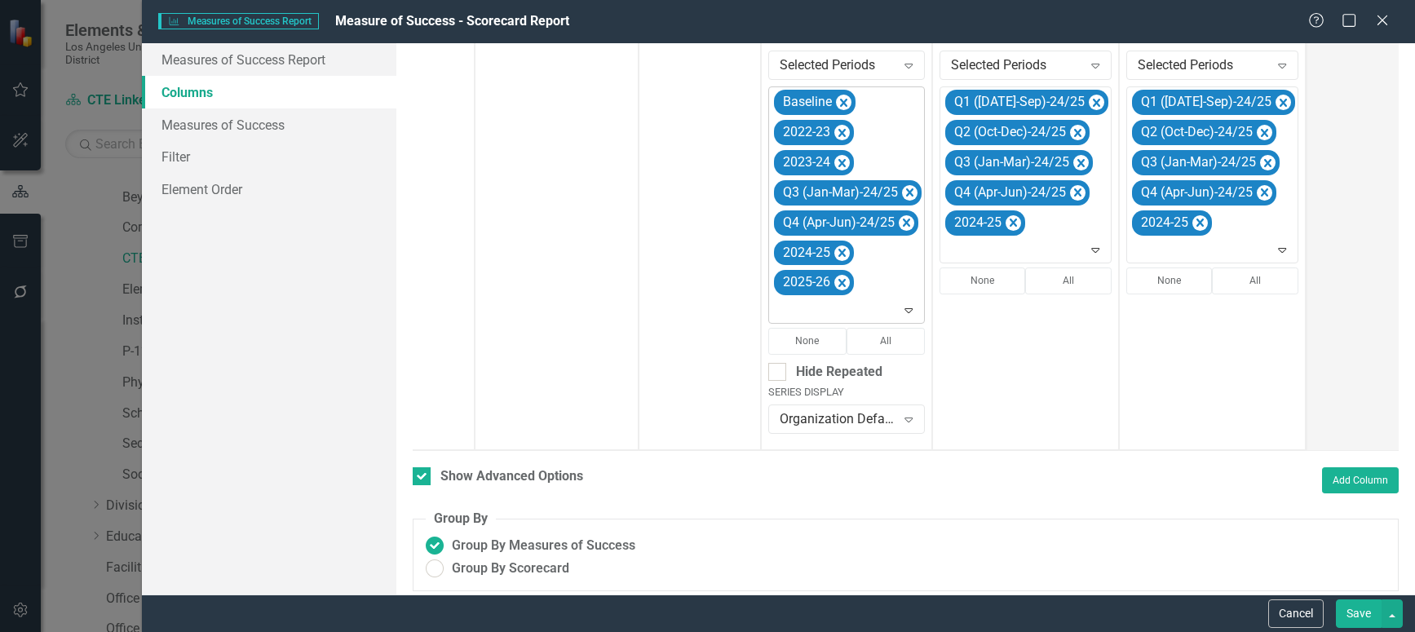
click at [911, 189] on icon "Remove Q3 (Jan-Mar)-24/25" at bounding box center [909, 192] width 7 height 8
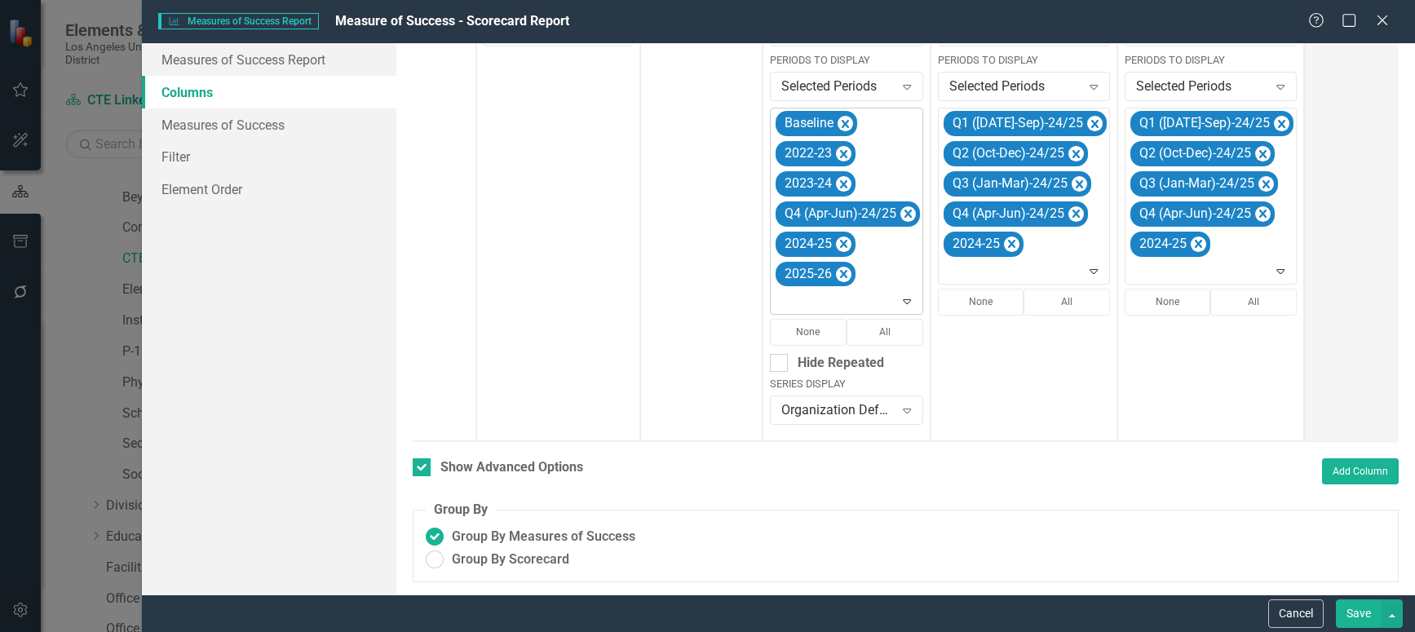
scroll to position [476, 0]
click at [907, 210] on icon "Remove Q4 (Apr-Jun)-24/25" at bounding box center [907, 214] width 7 height 8
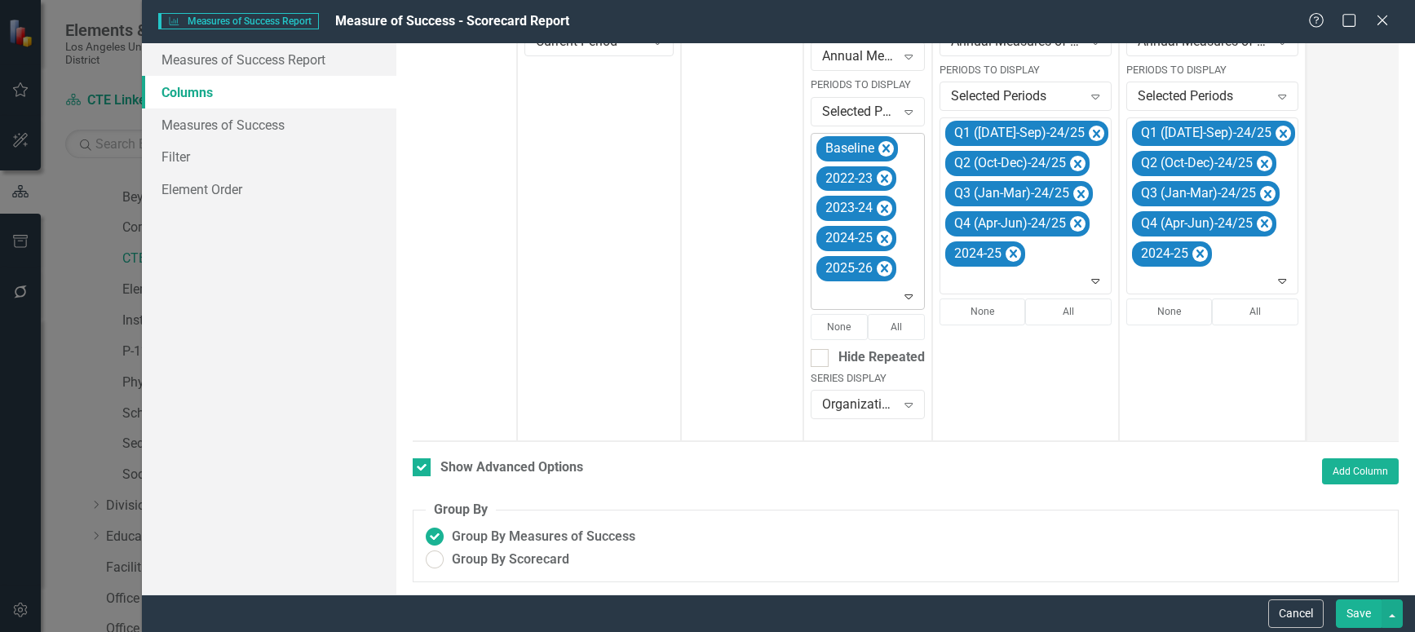
scroll to position [461, 0]
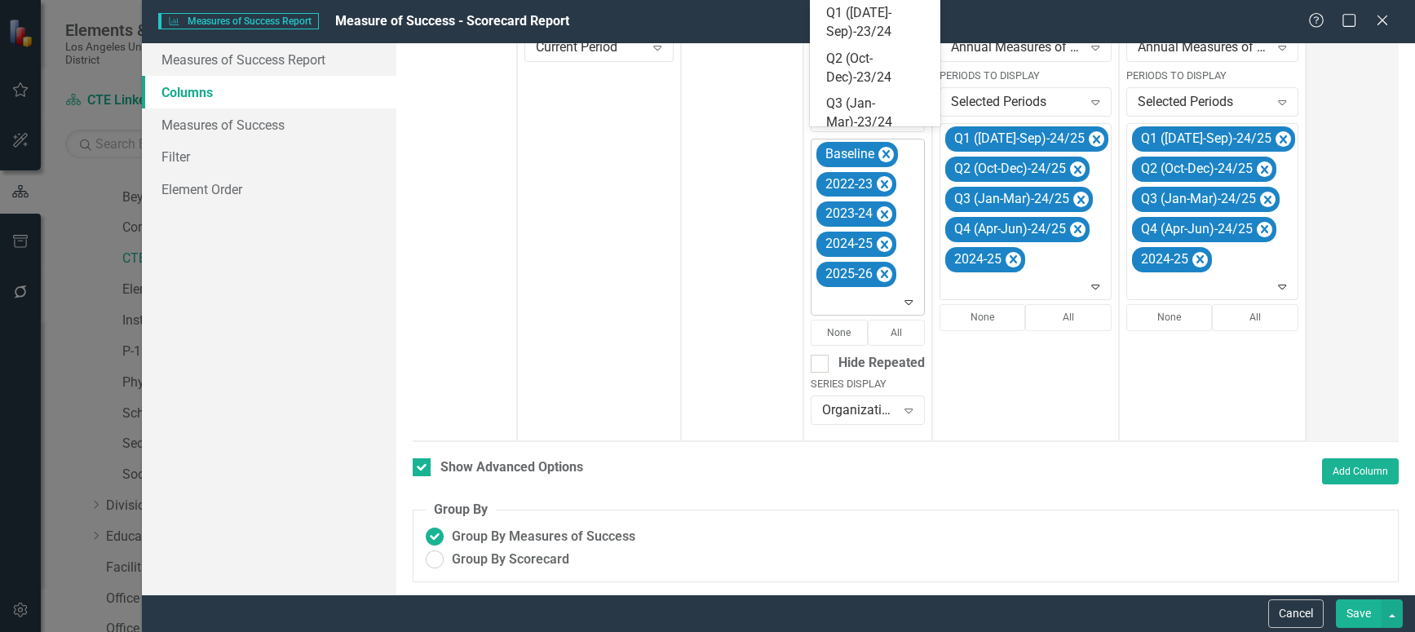
click at [906, 295] on icon "Expand" at bounding box center [908, 301] width 16 height 13
click at [877, 55] on div "Q1 ([DATE]-Sep)-25/26" at bounding box center [878, 61] width 104 height 38
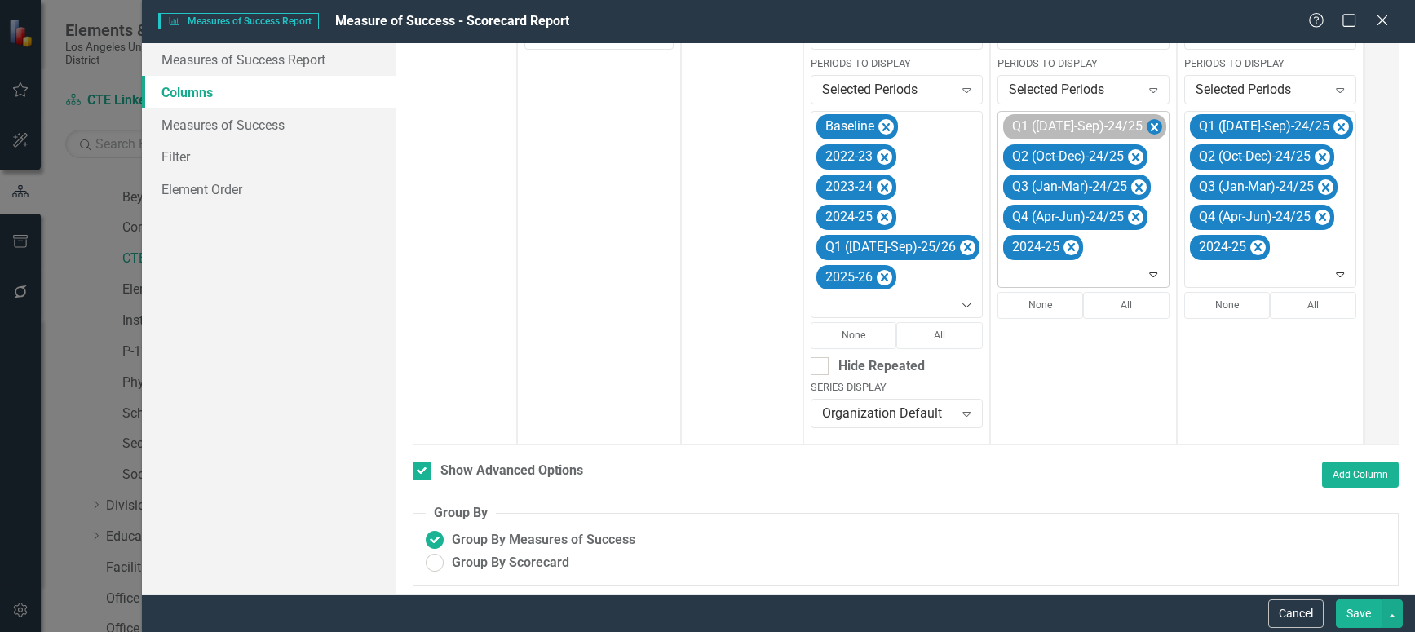
click at [1147, 130] on icon "Remove Q1 (Jul-Sep)-24/25" at bounding box center [1154, 127] width 15 height 20
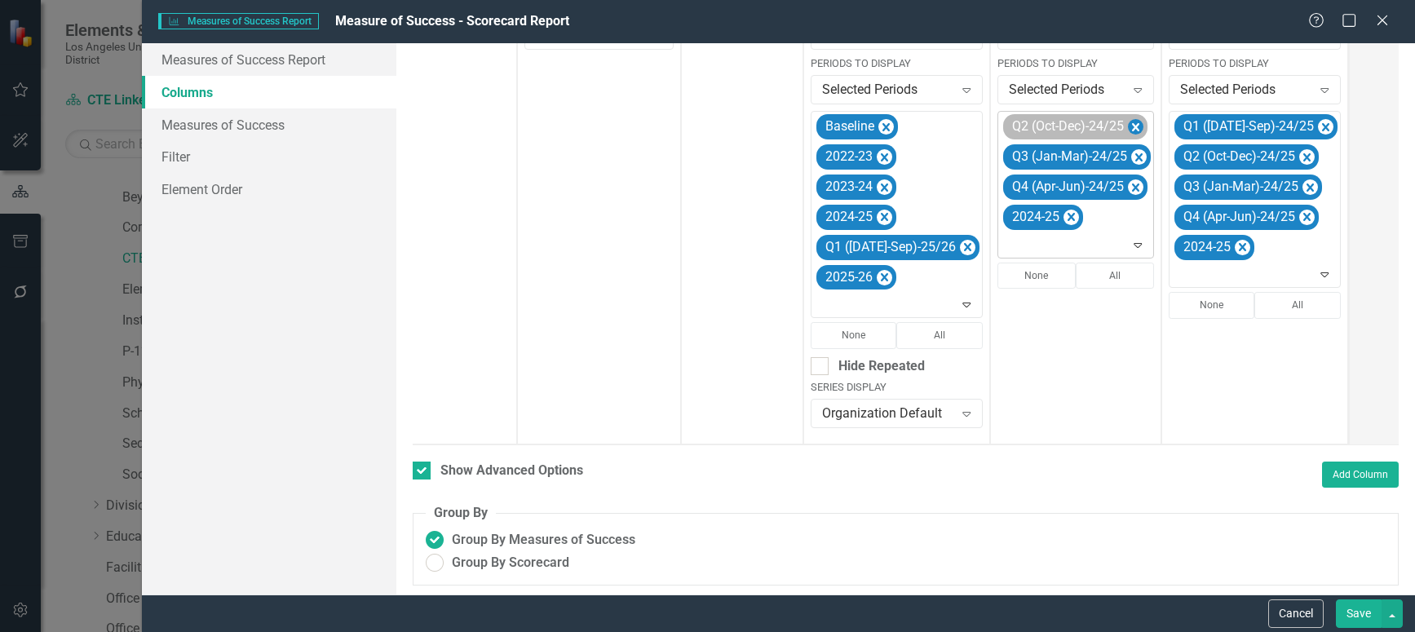
click at [1132, 129] on icon "Remove Q2 (Oct-Dec)-24/25" at bounding box center [1135, 127] width 7 height 8
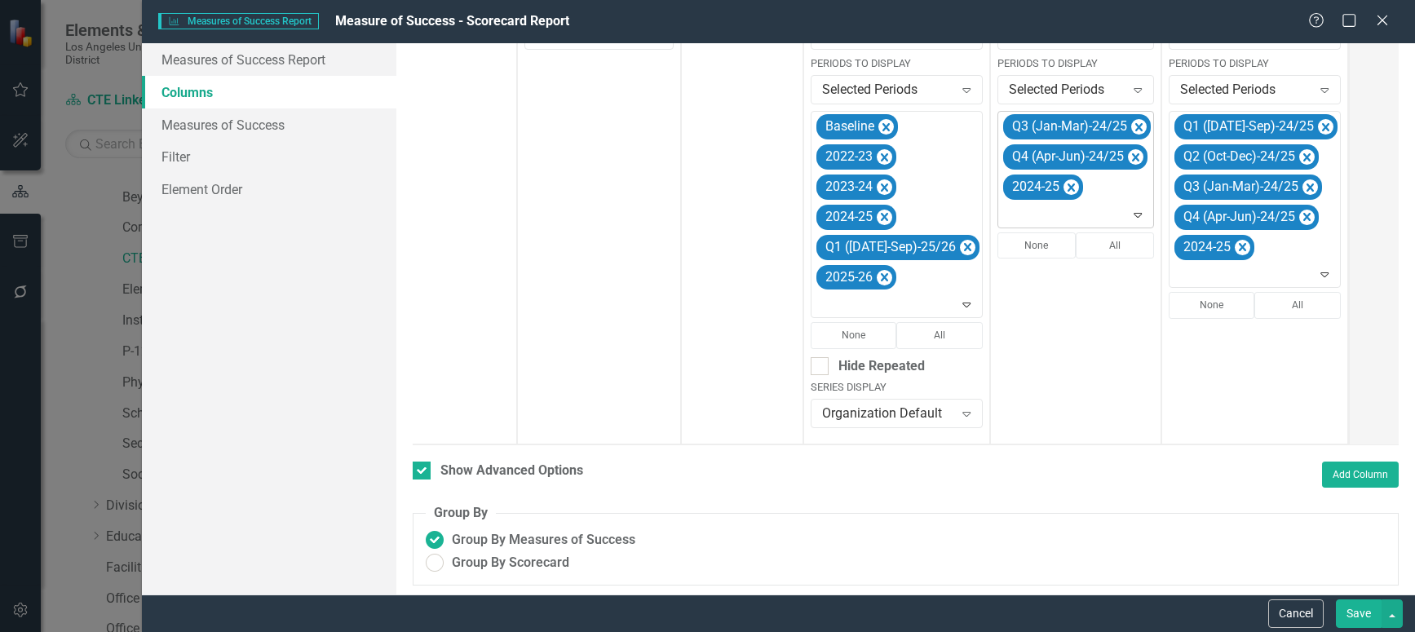
click at [1135, 129] on icon "Remove Q3 (Jan-Mar)-24/25" at bounding box center [1138, 127] width 7 height 8
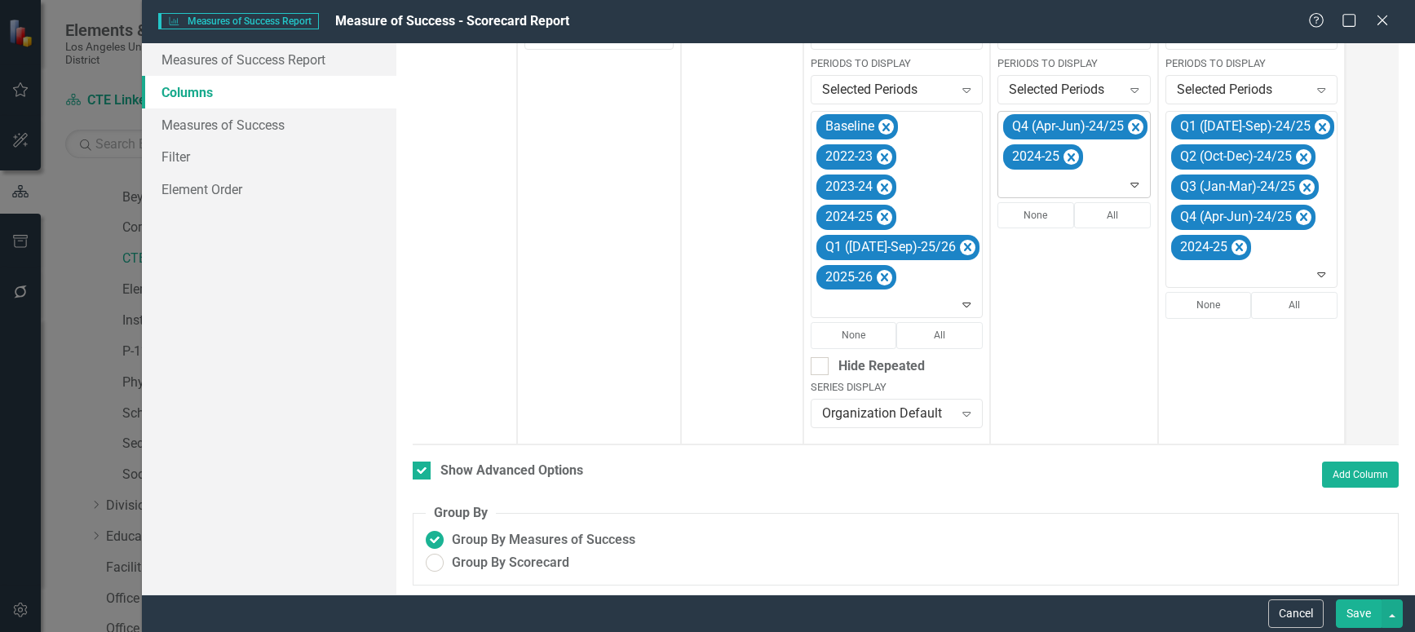
click at [1132, 129] on icon "Remove Q4 (Apr-Jun)-24/25" at bounding box center [1135, 127] width 7 height 8
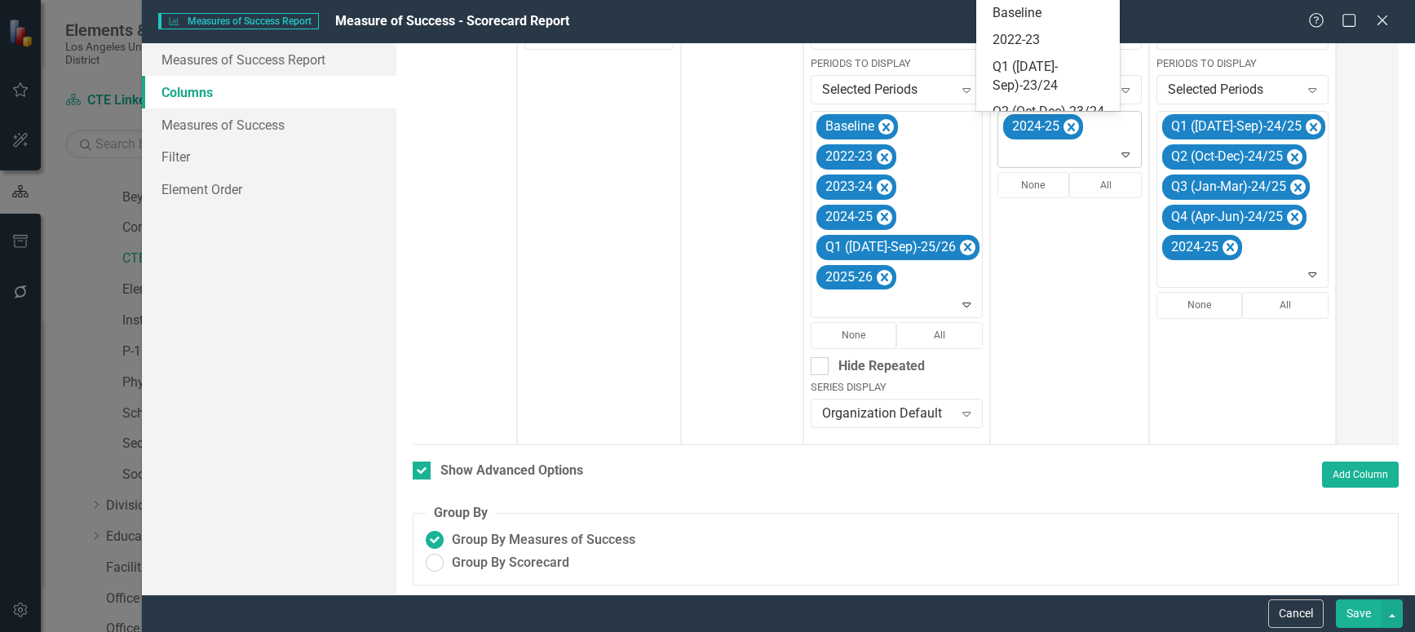
click at [1117, 153] on icon "Expand" at bounding box center [1125, 154] width 16 height 13
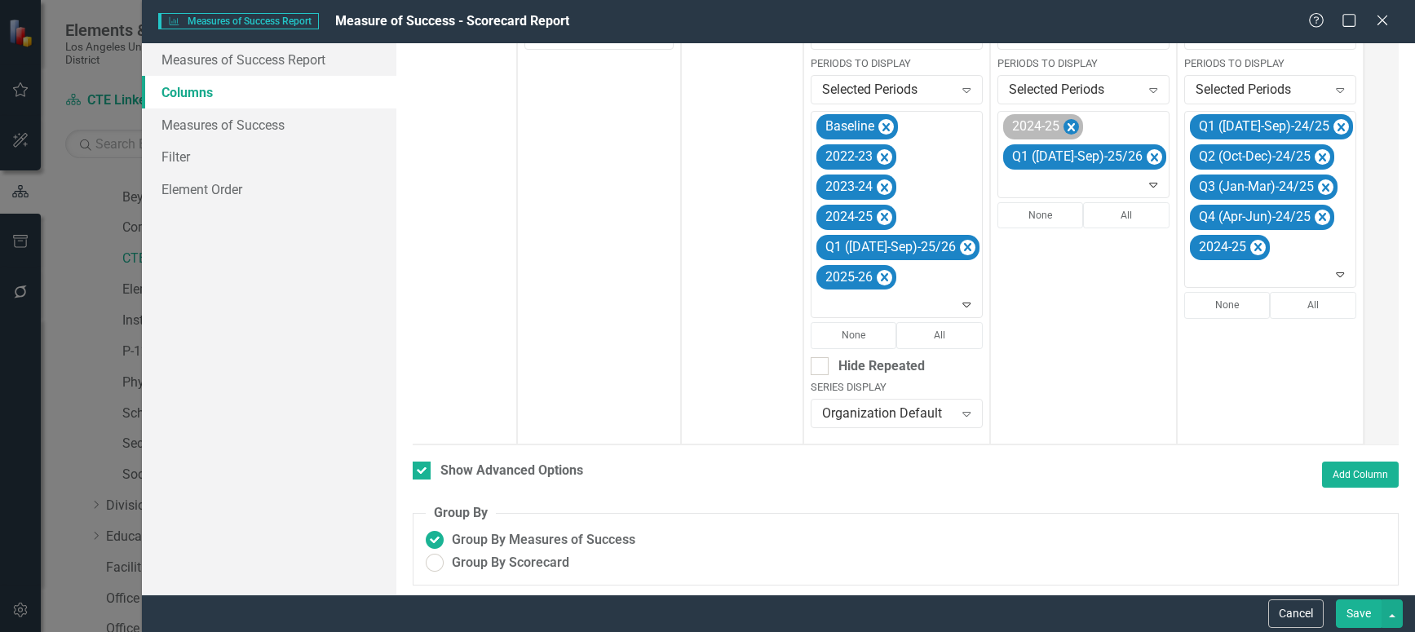
click at [1063, 127] on icon "Remove 2024-25" at bounding box center [1070, 127] width 15 height 20
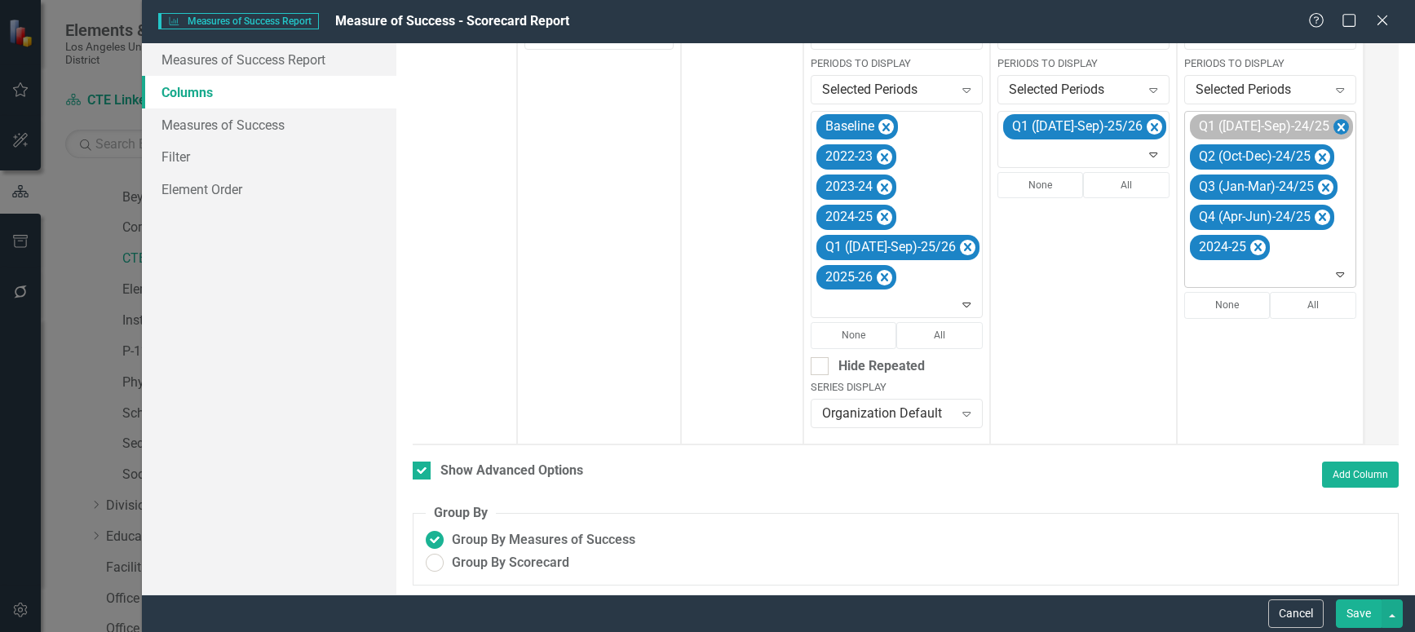
click at [1333, 126] on icon "Remove Q1 (Jul-Sep)-24/25" at bounding box center [1340, 127] width 15 height 20
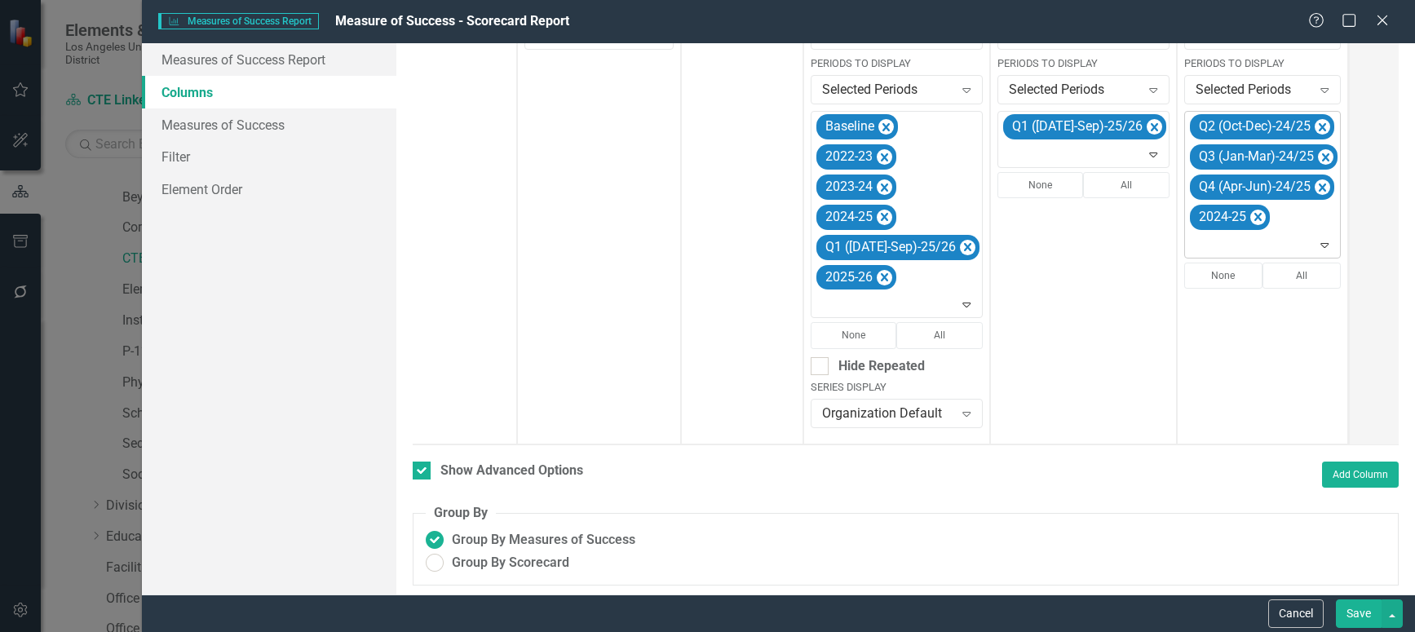
click at [1319, 126] on icon "Remove Q2 (Oct-Dec)-24/25" at bounding box center [1322, 127] width 7 height 8
click at [1322, 126] on icon "Remove Q3 (Jan-Mar)-24/25" at bounding box center [1325, 127] width 7 height 8
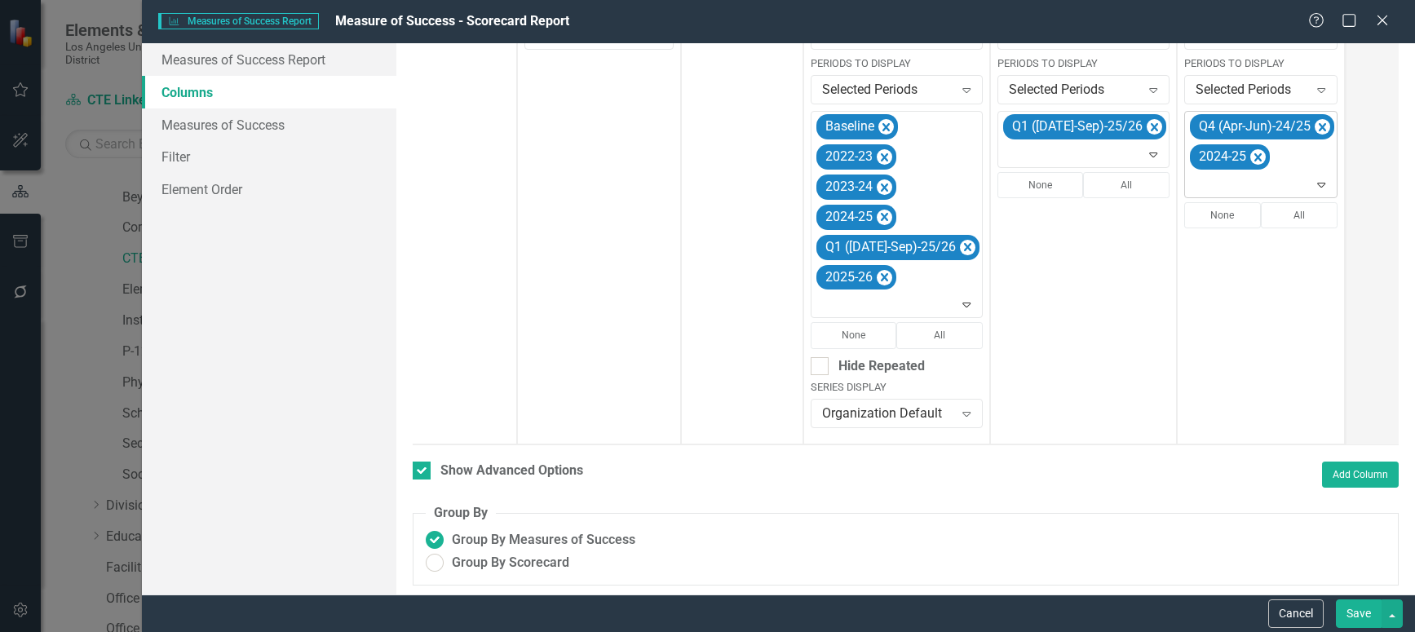
click at [1315, 126] on icon "Remove Q4 (Apr-Jun)-24/25" at bounding box center [1322, 127] width 15 height 20
click at [1307, 154] on icon "Expand" at bounding box center [1315, 154] width 16 height 13
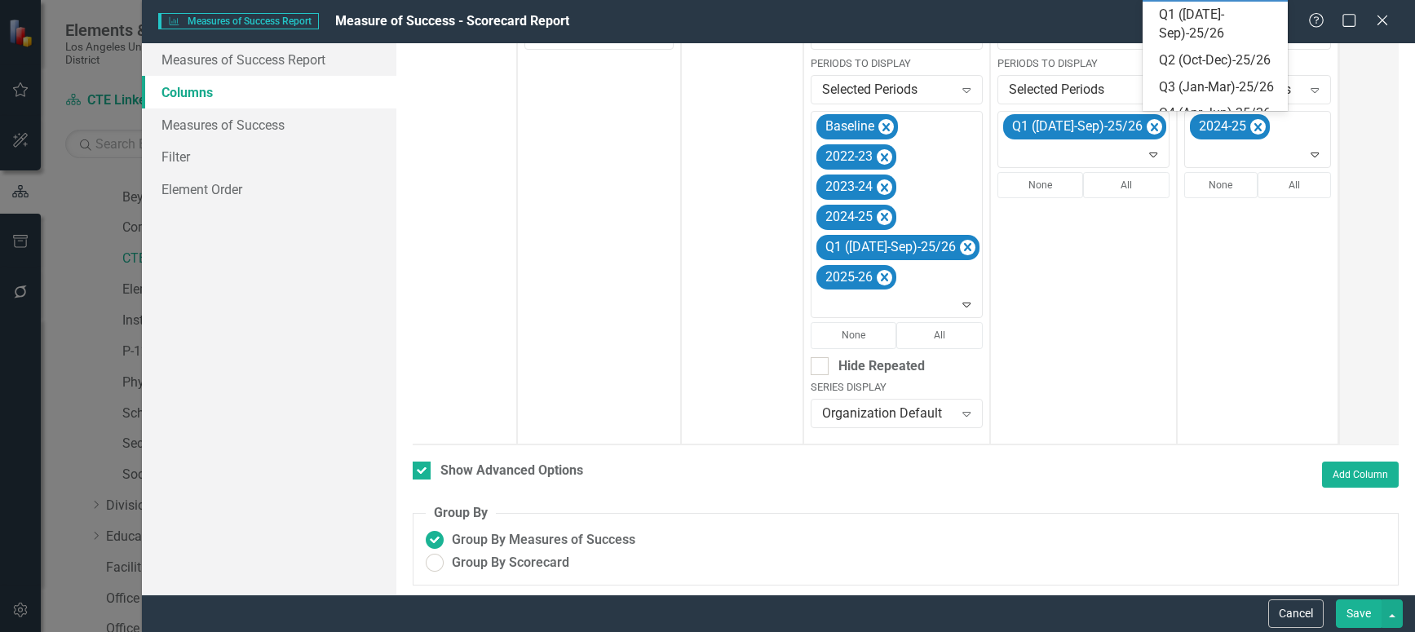
scroll to position [412, 0]
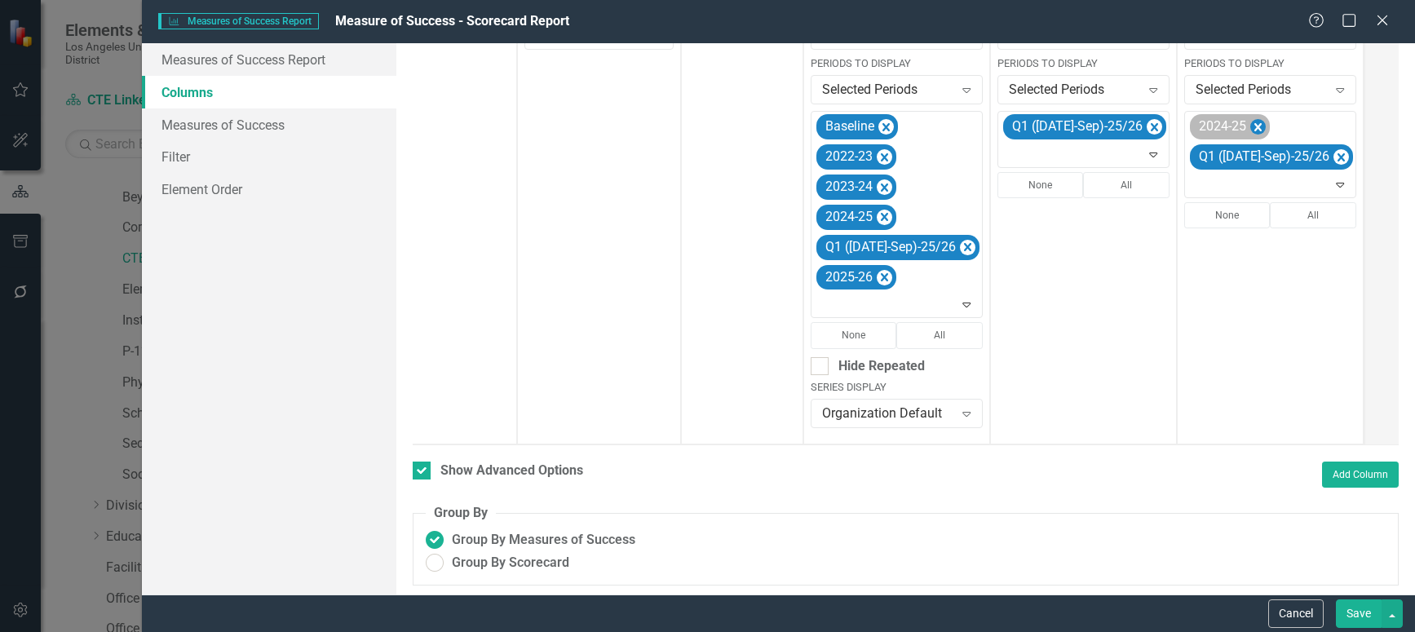
click at [1250, 123] on icon "Remove 2024-25" at bounding box center [1257, 127] width 15 height 20
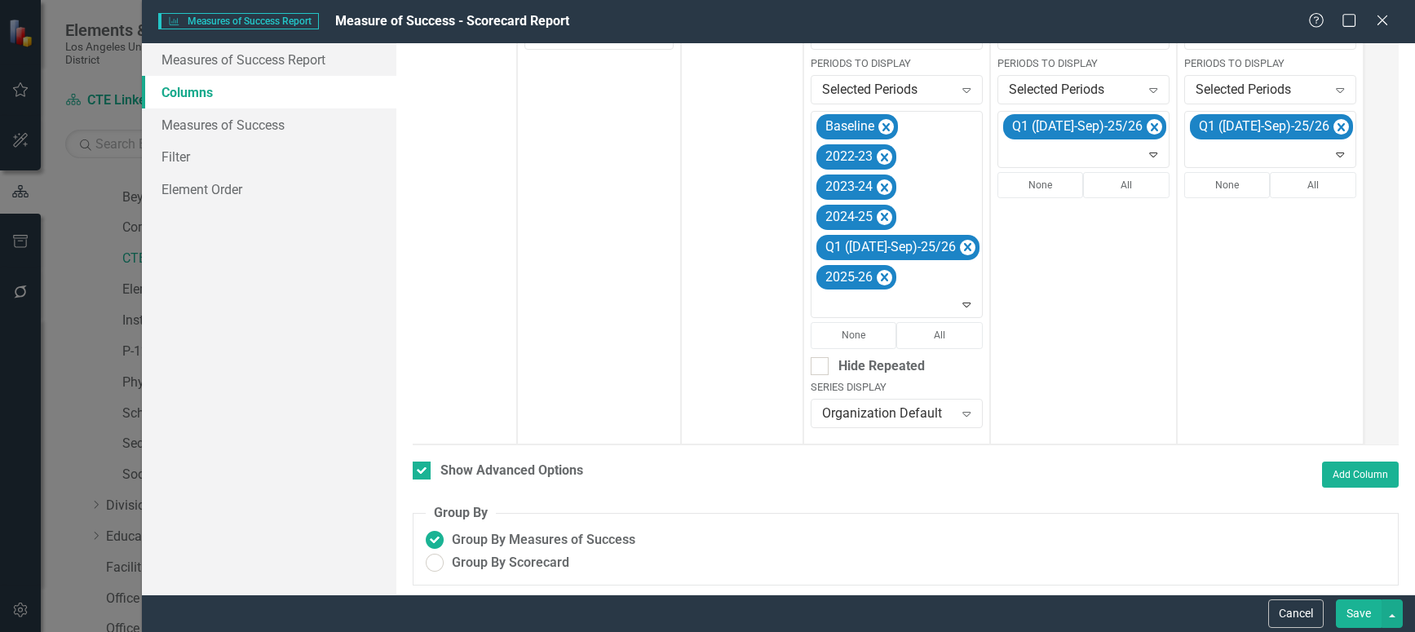
click at [1368, 611] on button "Save" at bounding box center [1359, 613] width 46 height 29
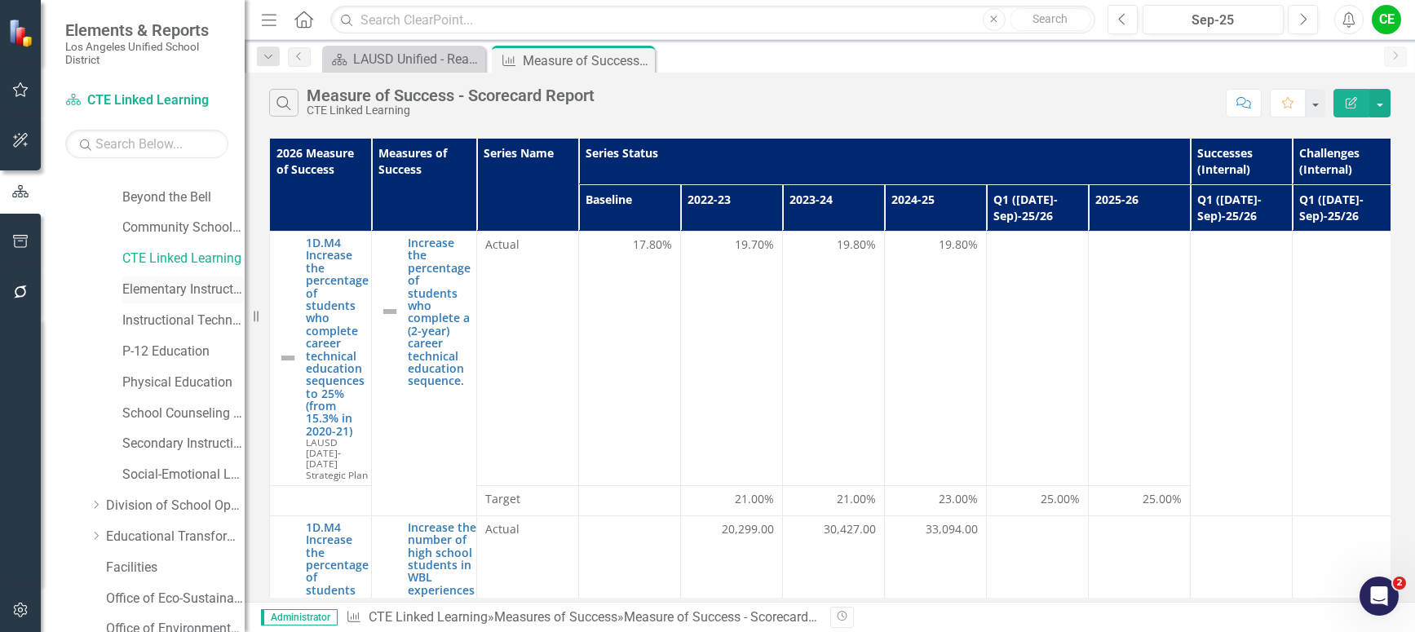
click at [154, 285] on link "Elementary Instruction" at bounding box center [183, 290] width 122 height 19
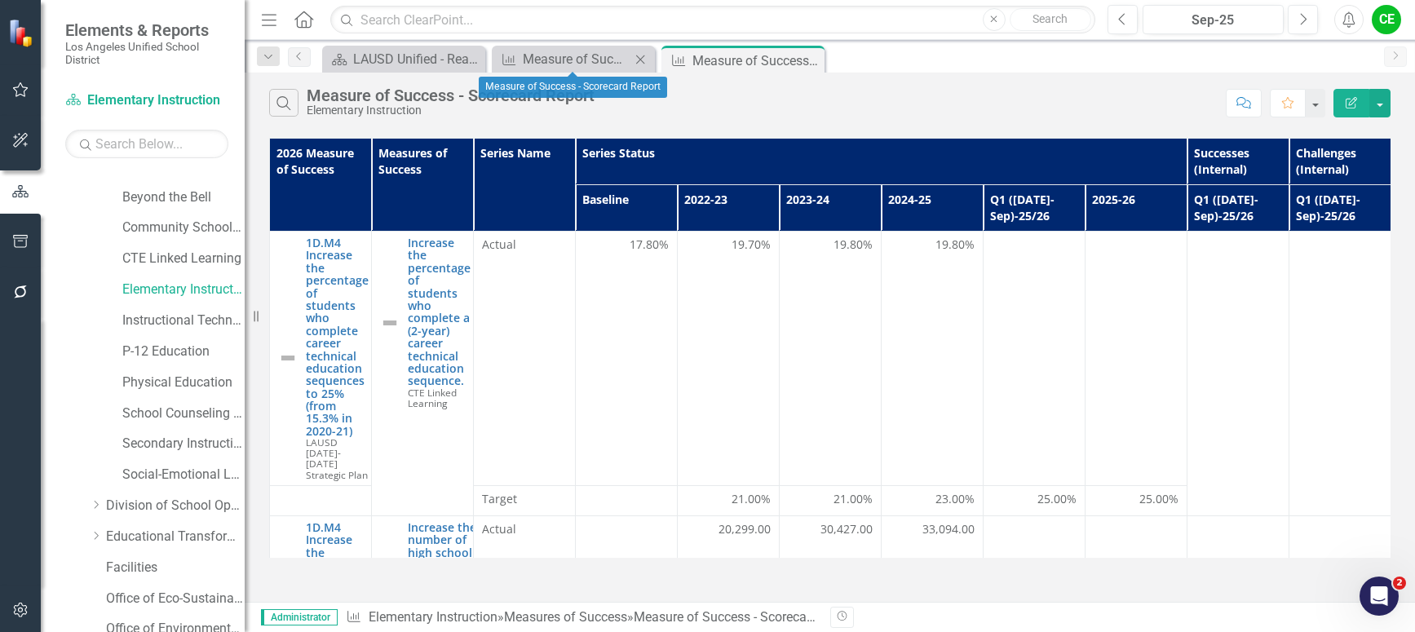
click at [642, 55] on icon "Close" at bounding box center [640, 59] width 16 height 13
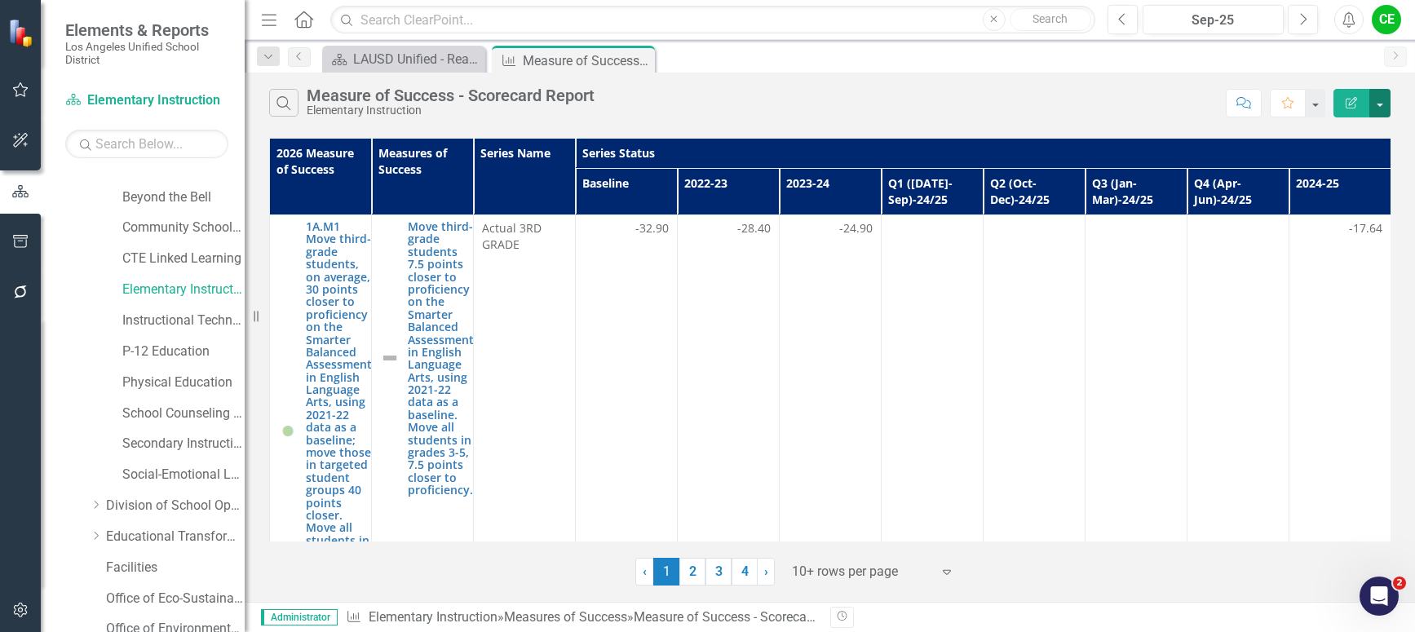
click at [1382, 108] on button "button" at bounding box center [1379, 103] width 21 height 29
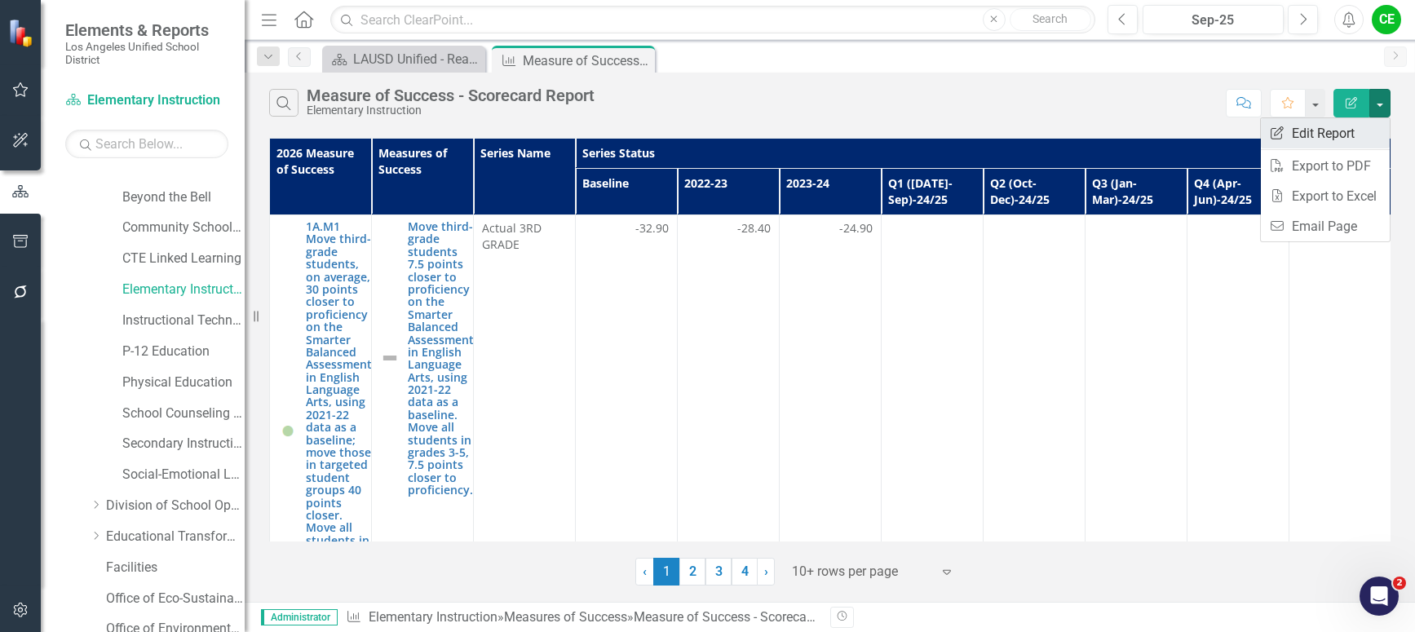
click at [1322, 126] on link "Edit Report Edit Report" at bounding box center [1325, 133] width 129 height 30
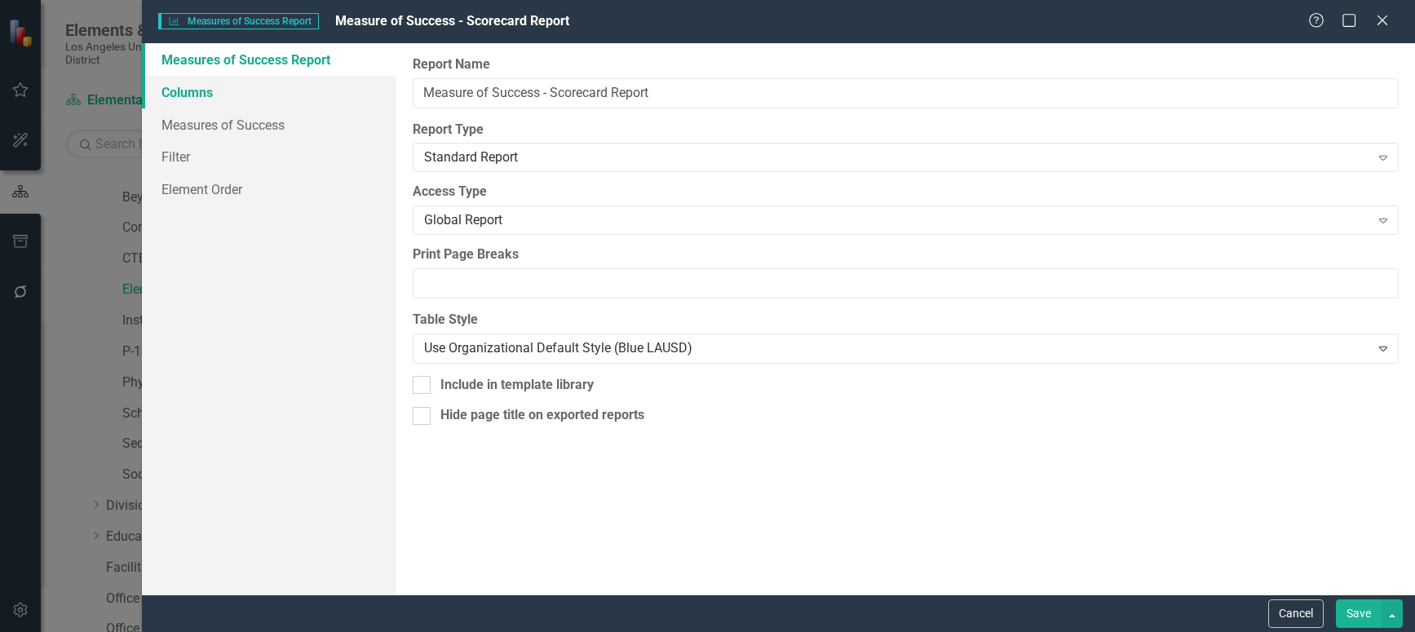
click at [175, 87] on link "Columns" at bounding box center [269, 92] width 254 height 33
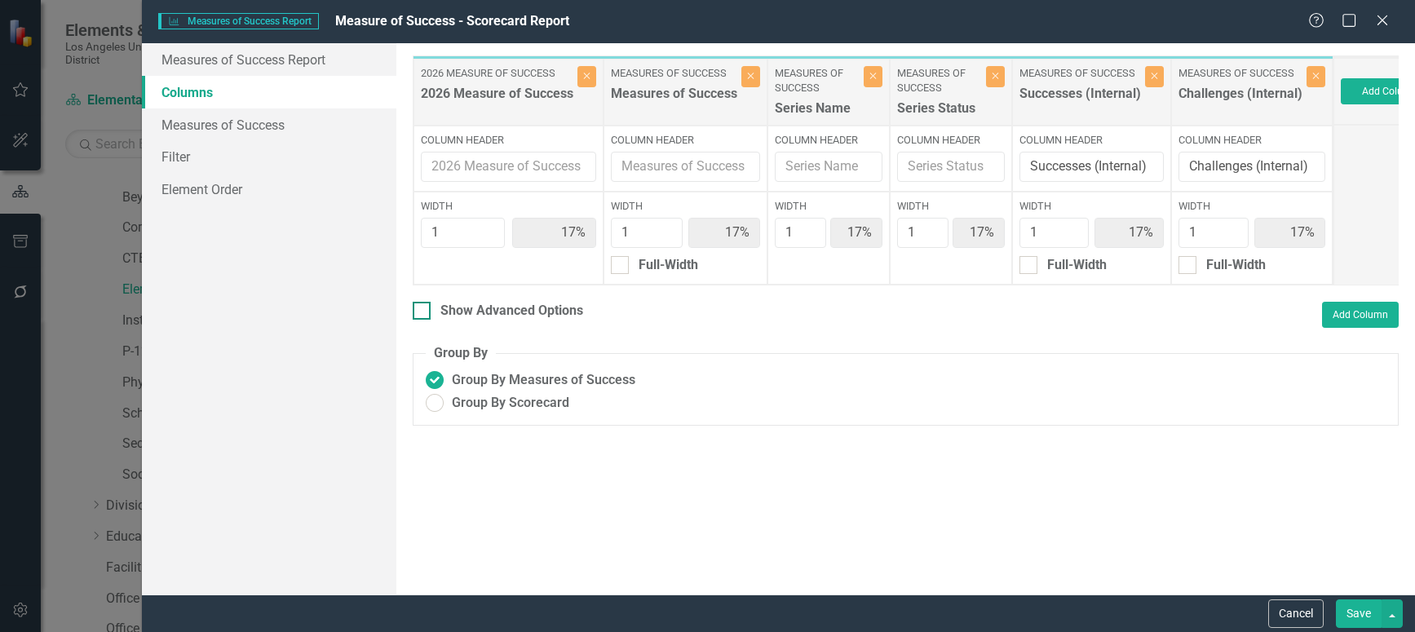
click at [423, 320] on div at bounding box center [422, 311] width 18 height 18
click at [423, 312] on input "Show Advanced Options" at bounding box center [418, 307] width 11 height 11
checkbox input "true"
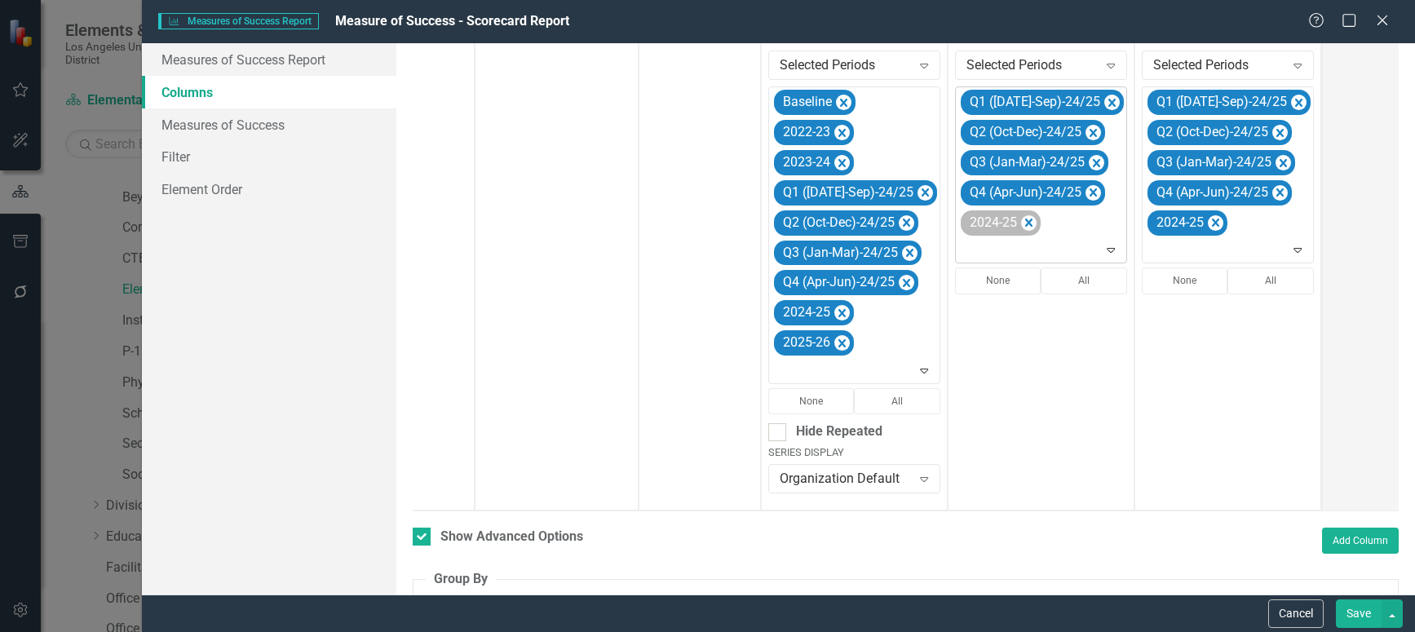
scroll to position [404, 0]
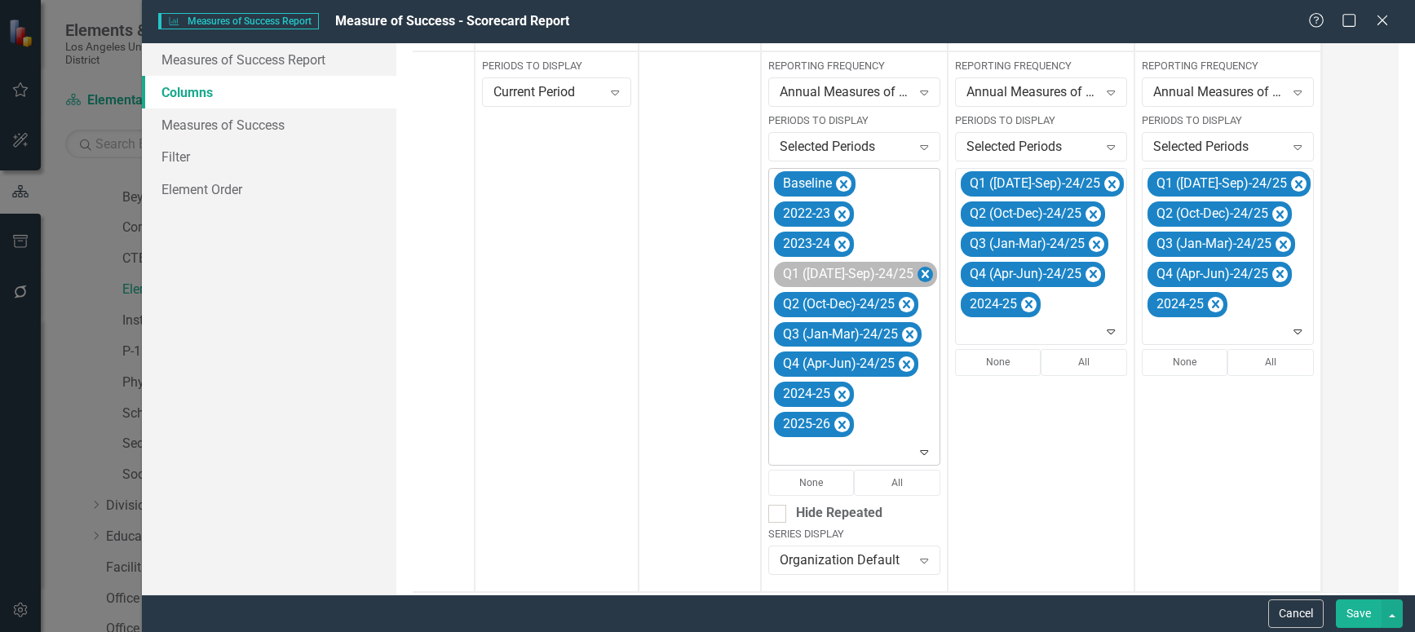
click at [917, 274] on icon "Remove Q1 (Jul-Sep)-24/25" at bounding box center [924, 274] width 15 height 20
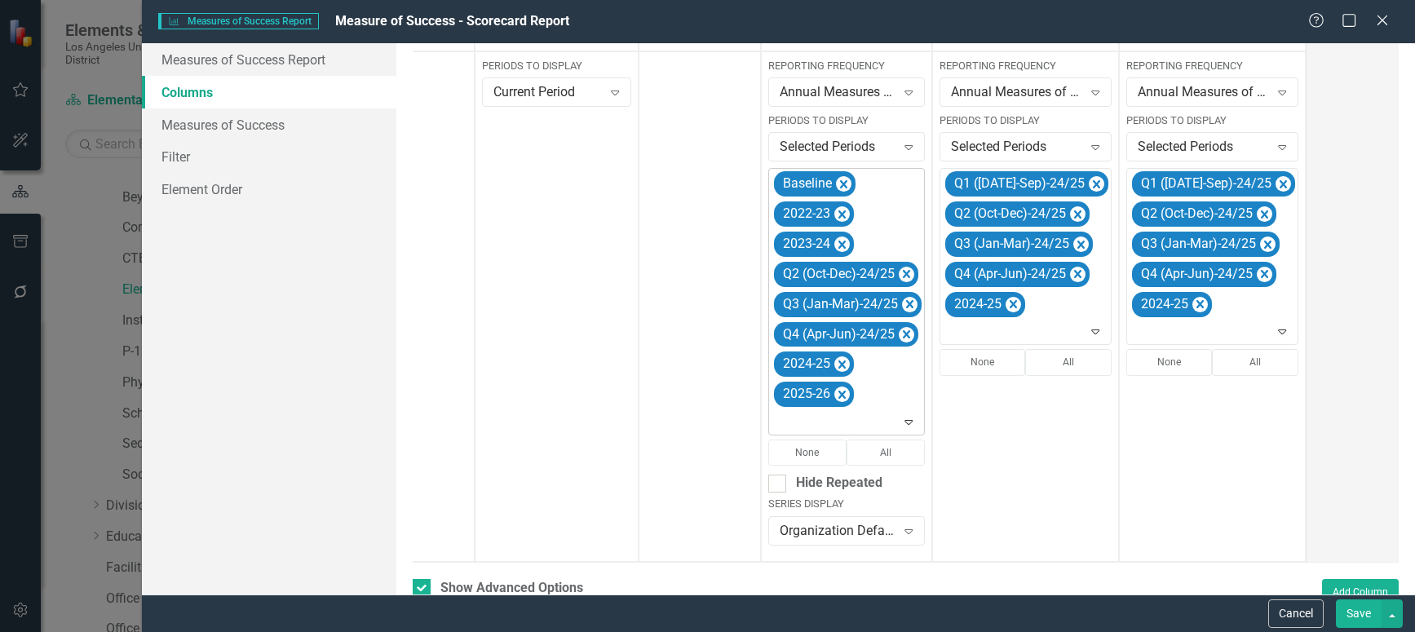
click at [909, 274] on icon "Remove Q2 (Oct-Dec)-24/25" at bounding box center [906, 274] width 15 height 20
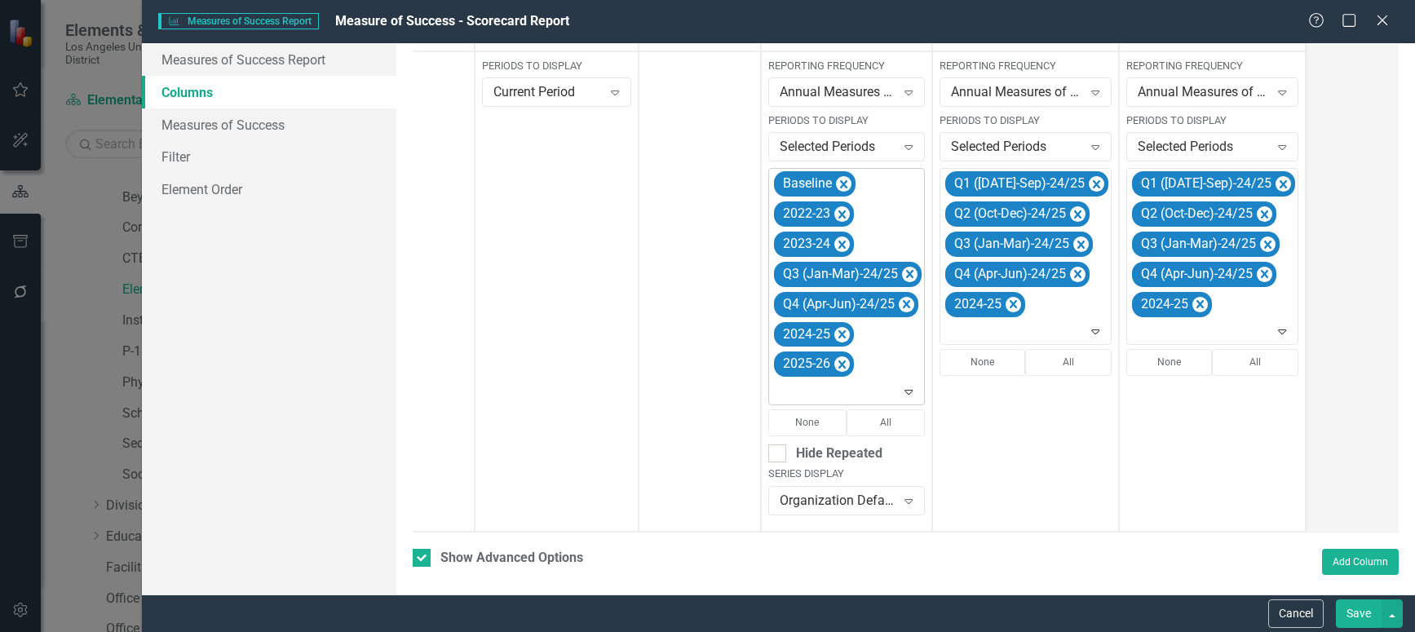
click at [909, 274] on icon "Remove Q3 (Jan-Mar)-24/25" at bounding box center [909, 274] width 7 height 8
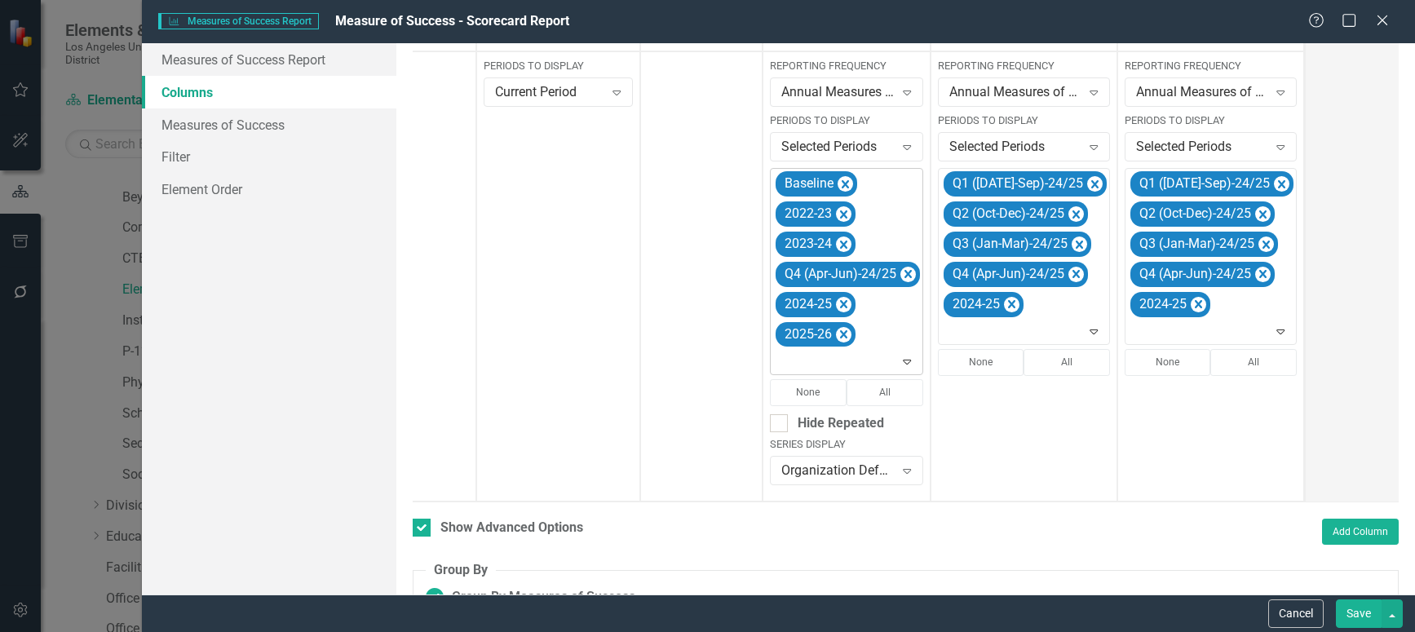
click at [909, 274] on icon "Remove Q4 (Apr-Jun)-24/25" at bounding box center [907, 274] width 7 height 8
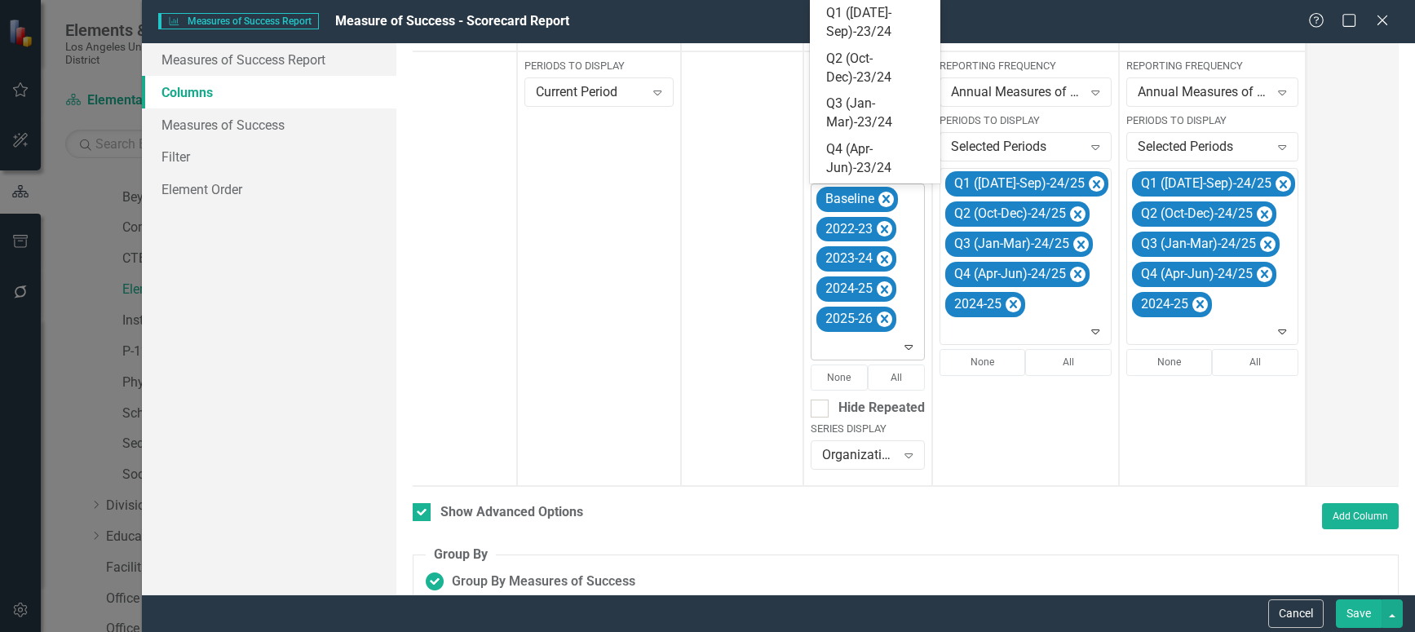
click at [909, 344] on icon "Expand" at bounding box center [908, 346] width 16 height 13
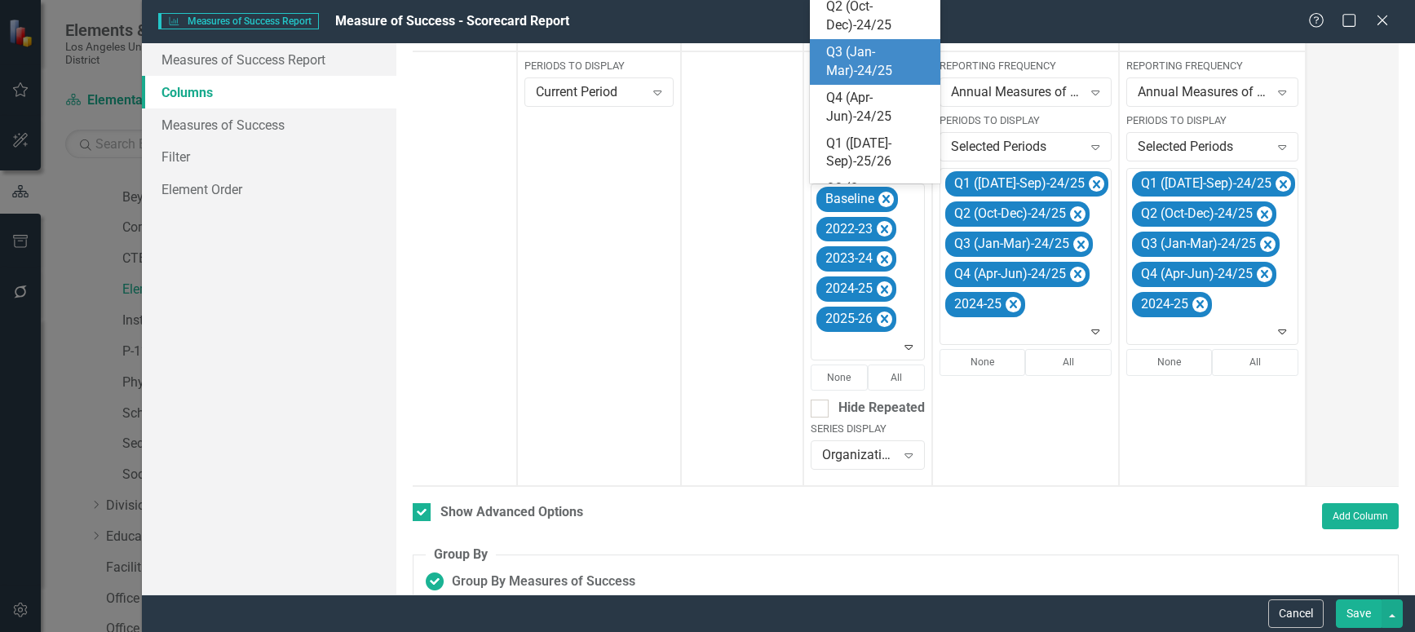
scroll to position [259, 0]
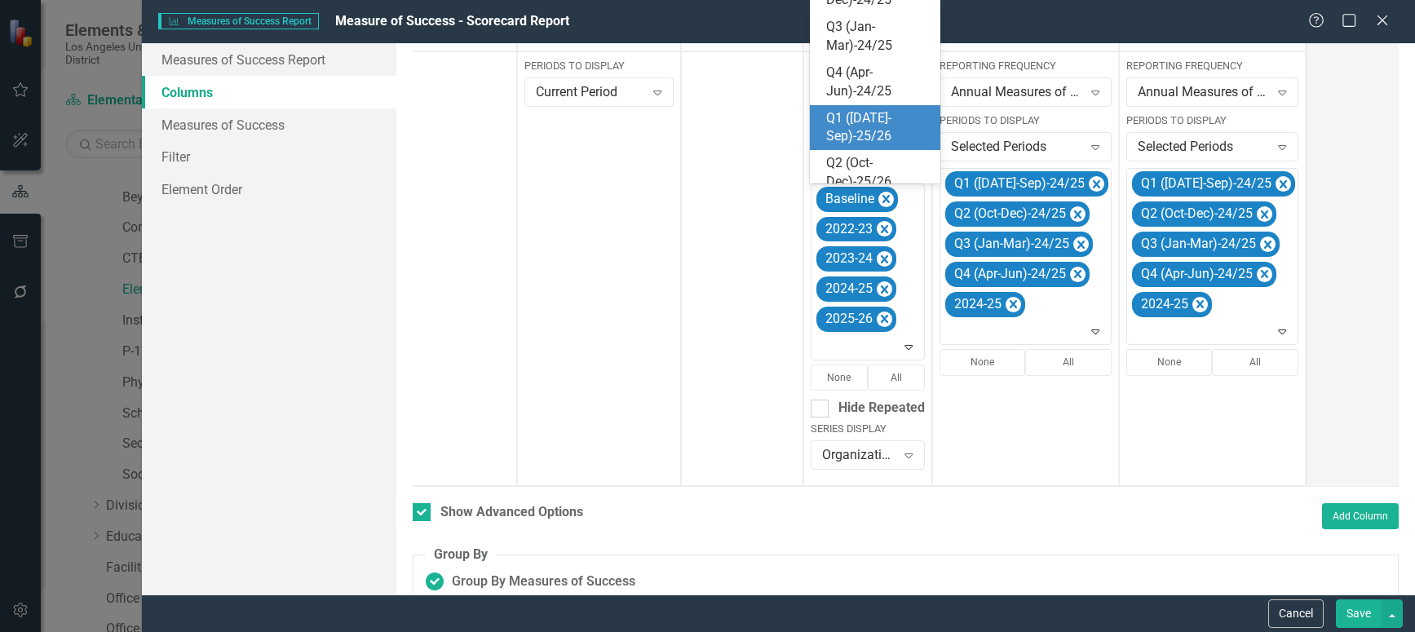
click at [864, 117] on div "Q1 ([DATE]-Sep)-25/26" at bounding box center [878, 128] width 104 height 38
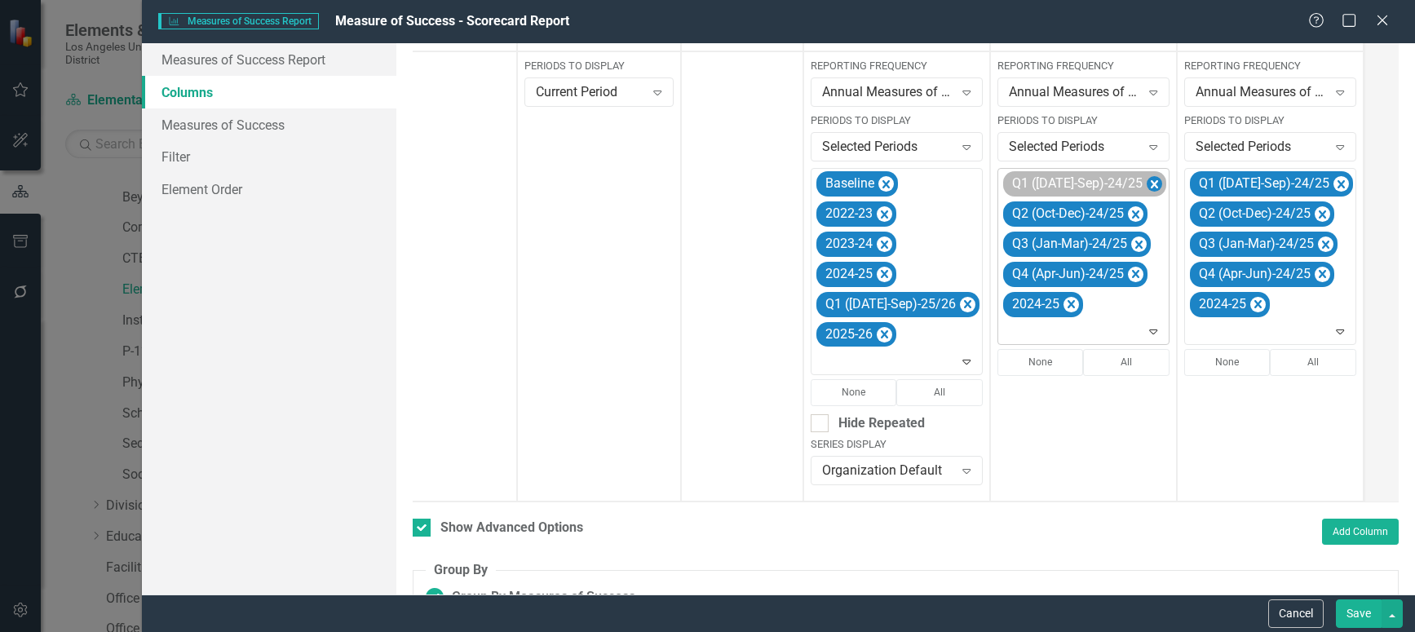
click at [1147, 179] on icon "Remove Q1 (Jul-Sep)-24/25" at bounding box center [1154, 185] width 15 height 20
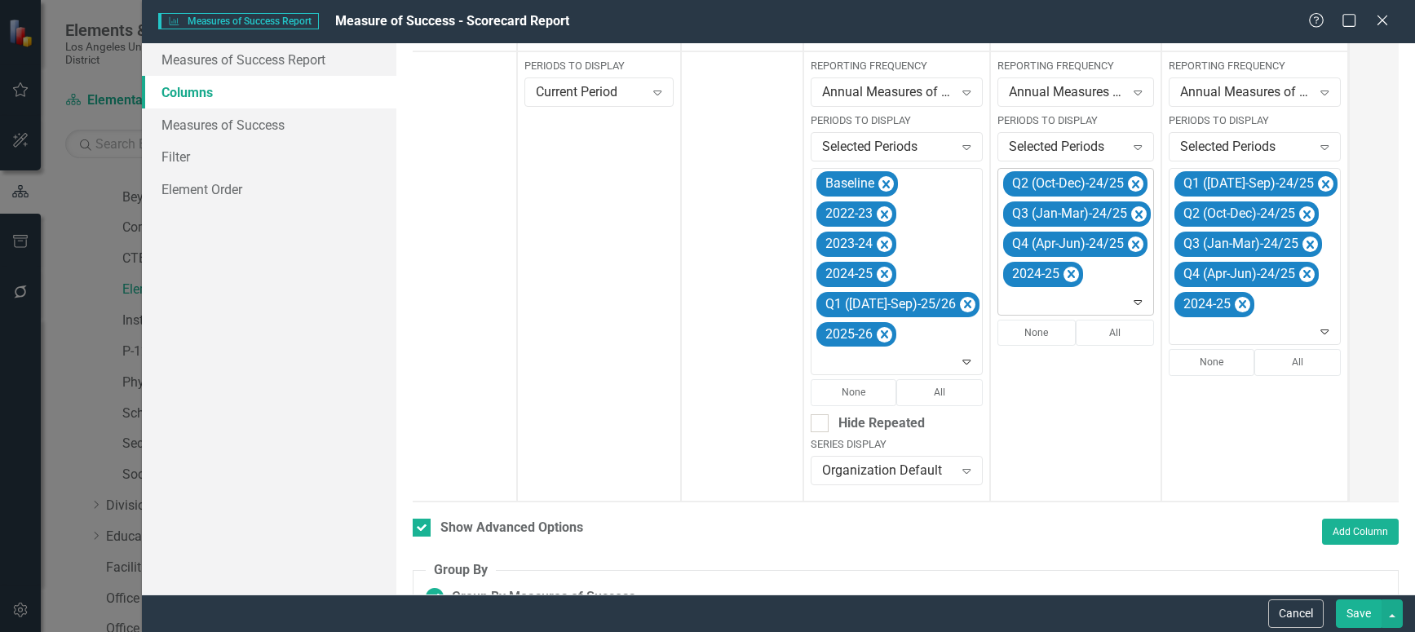
click at [1128, 179] on icon "Remove Q2 (Oct-Dec)-24/25" at bounding box center [1135, 185] width 15 height 20
click at [1131, 179] on icon "Remove Q3 (Jan-Mar)-24/25" at bounding box center [1138, 185] width 15 height 20
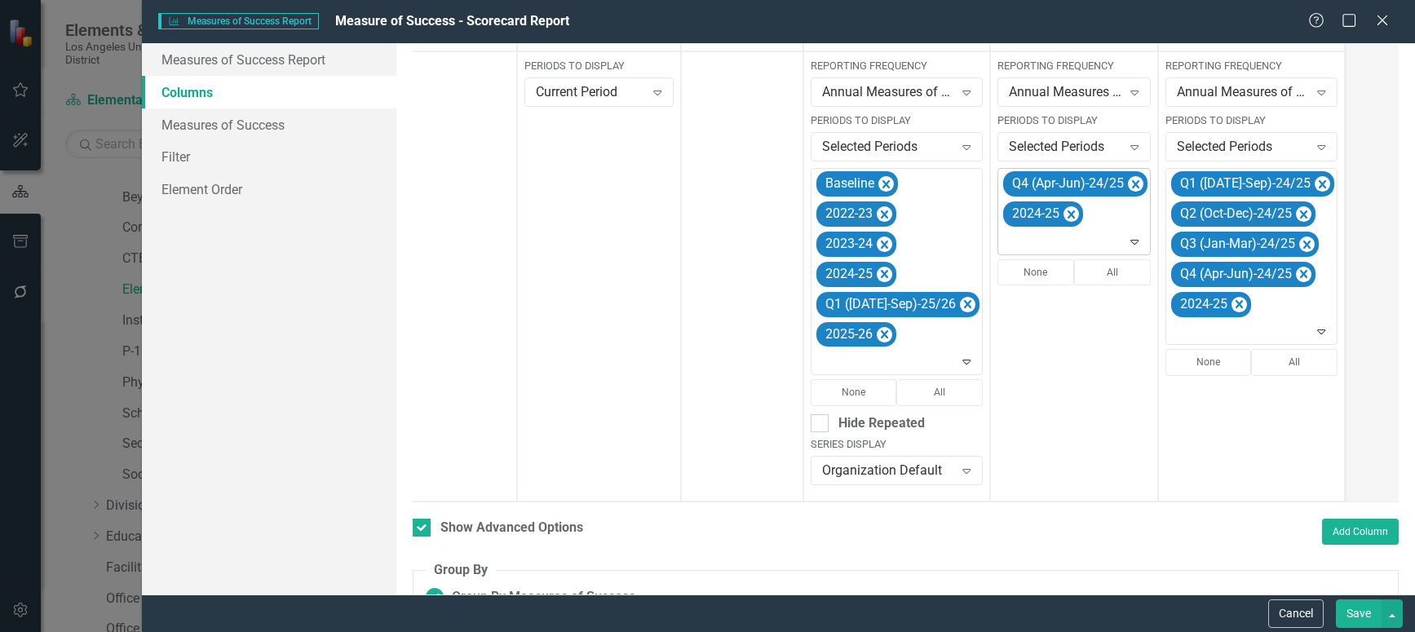
click at [1128, 179] on icon "Remove Q4 (Apr-Jun)-24/25" at bounding box center [1135, 185] width 15 height 20
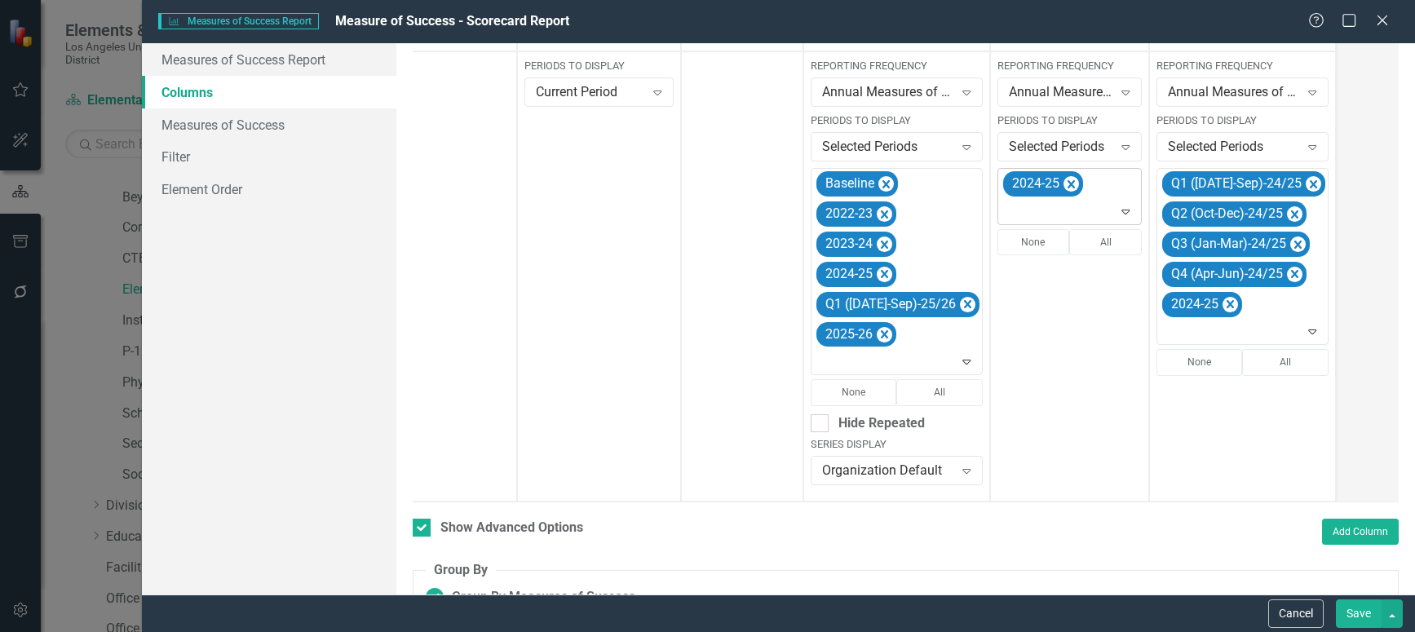
click at [1117, 210] on icon "Expand" at bounding box center [1125, 211] width 16 height 13
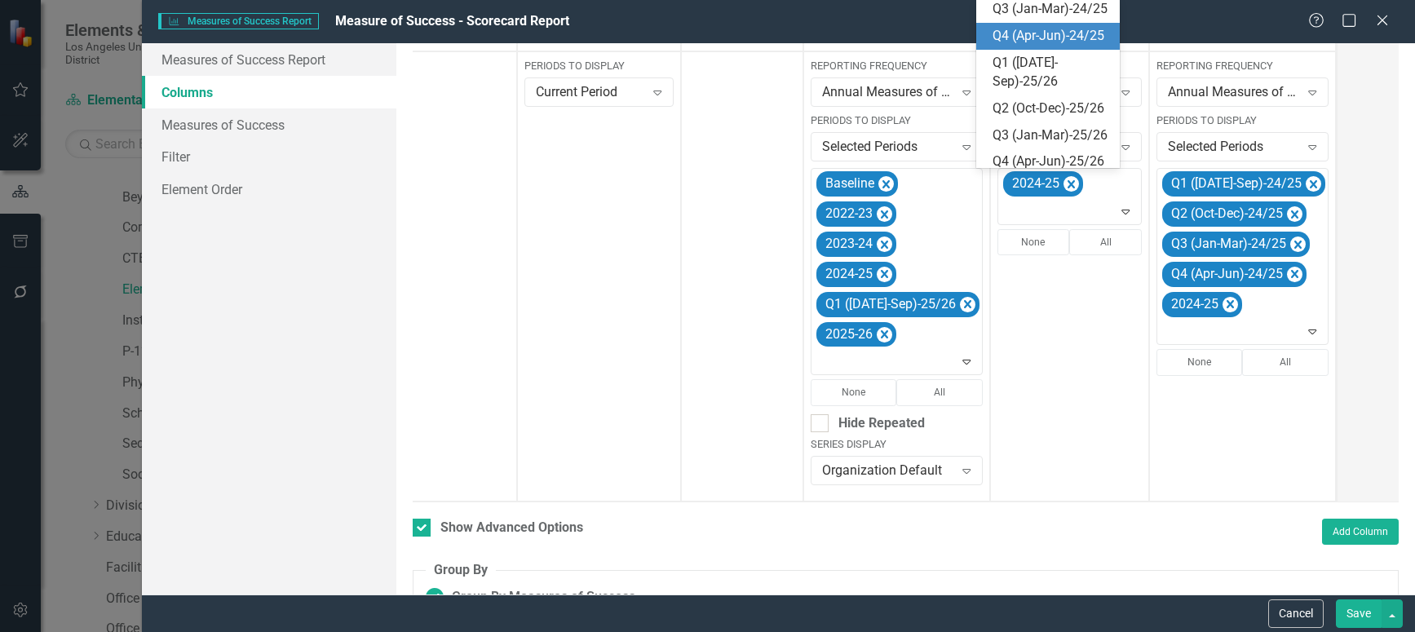
scroll to position [364, 0]
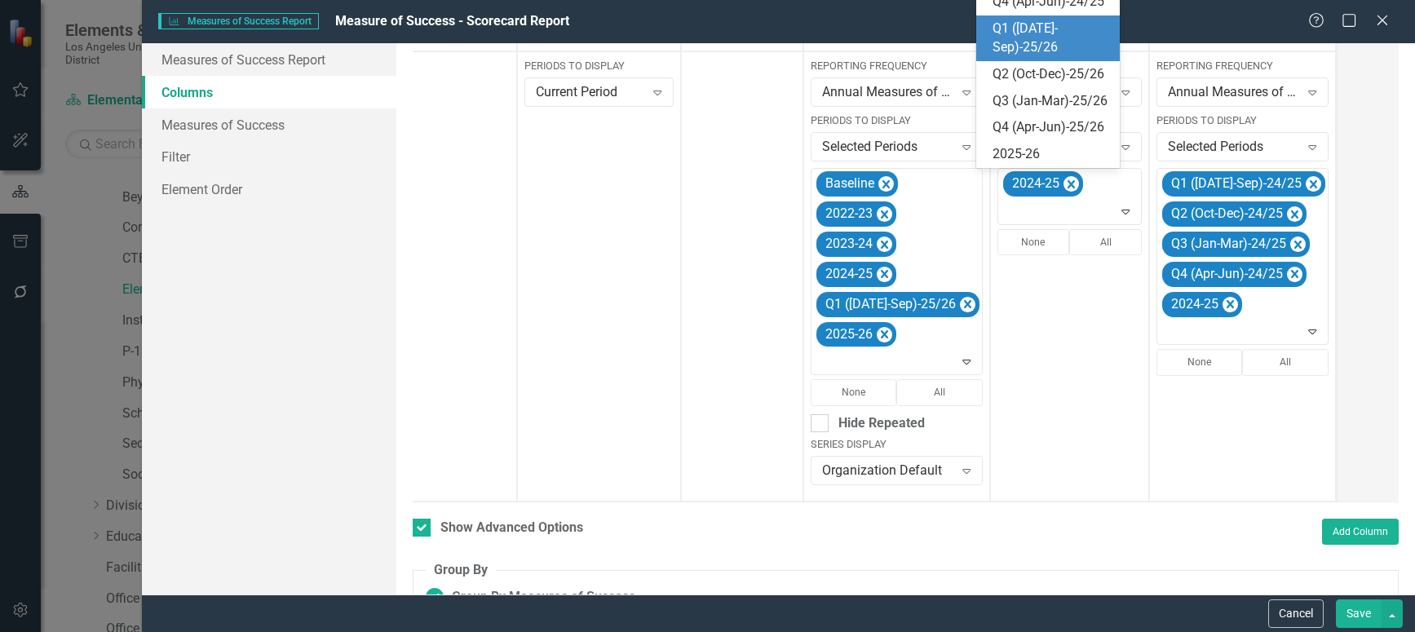
click at [1037, 57] on div "Q1 ([DATE]-Sep)-25/26" at bounding box center [1051, 39] width 117 height 38
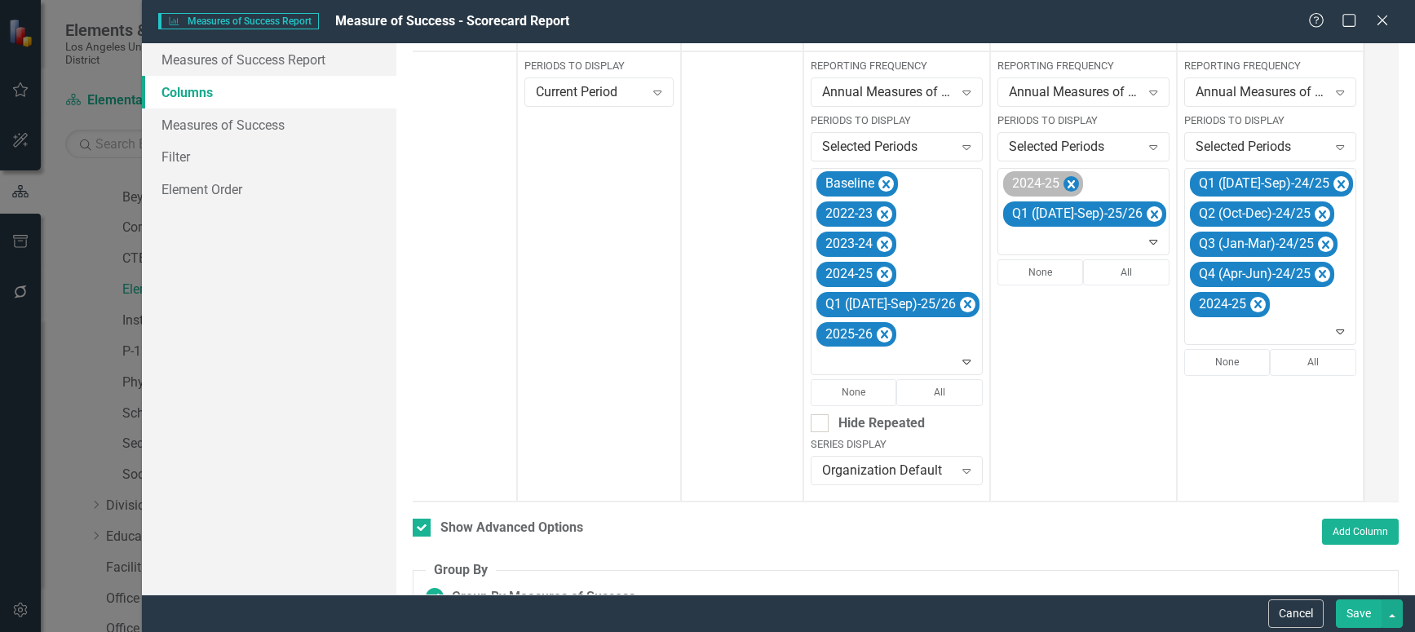
click at [1063, 182] on icon "Remove 2024-25" at bounding box center [1070, 185] width 15 height 20
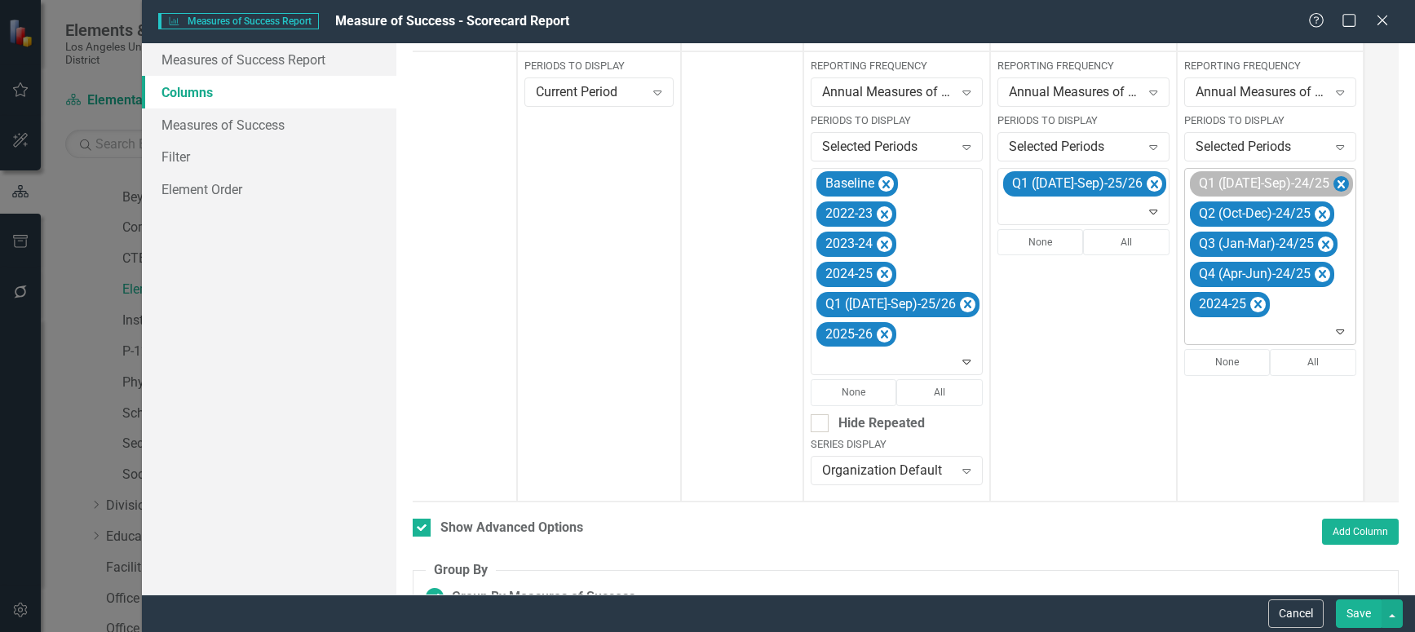
click at [1333, 183] on icon "Remove Q1 (Jul-Sep)-24/25" at bounding box center [1340, 185] width 15 height 20
click at [1315, 182] on icon "Remove Q2 (Oct-Dec)-24/25" at bounding box center [1322, 185] width 15 height 20
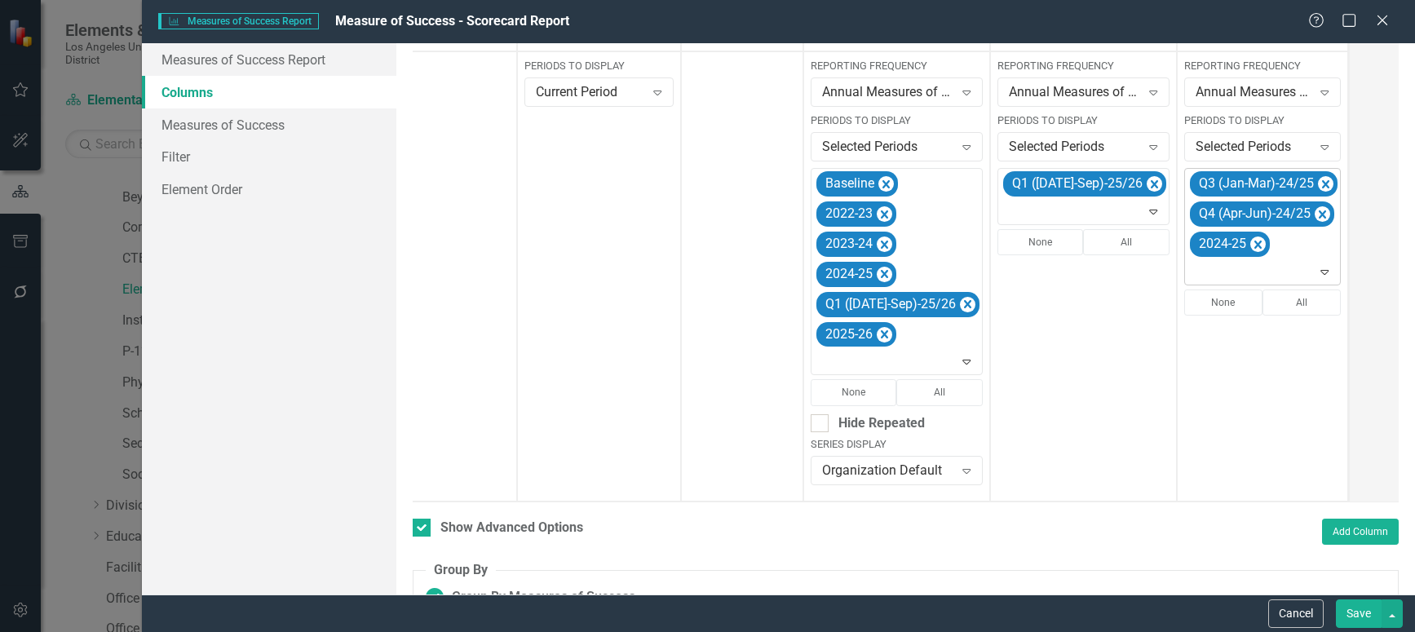
click at [1322, 182] on icon "Remove Q3 (Jan-Mar)-24/25" at bounding box center [1325, 184] width 7 height 8
click at [1315, 182] on icon "Remove Q4 (Apr-Jun)-24/25" at bounding box center [1322, 185] width 15 height 20
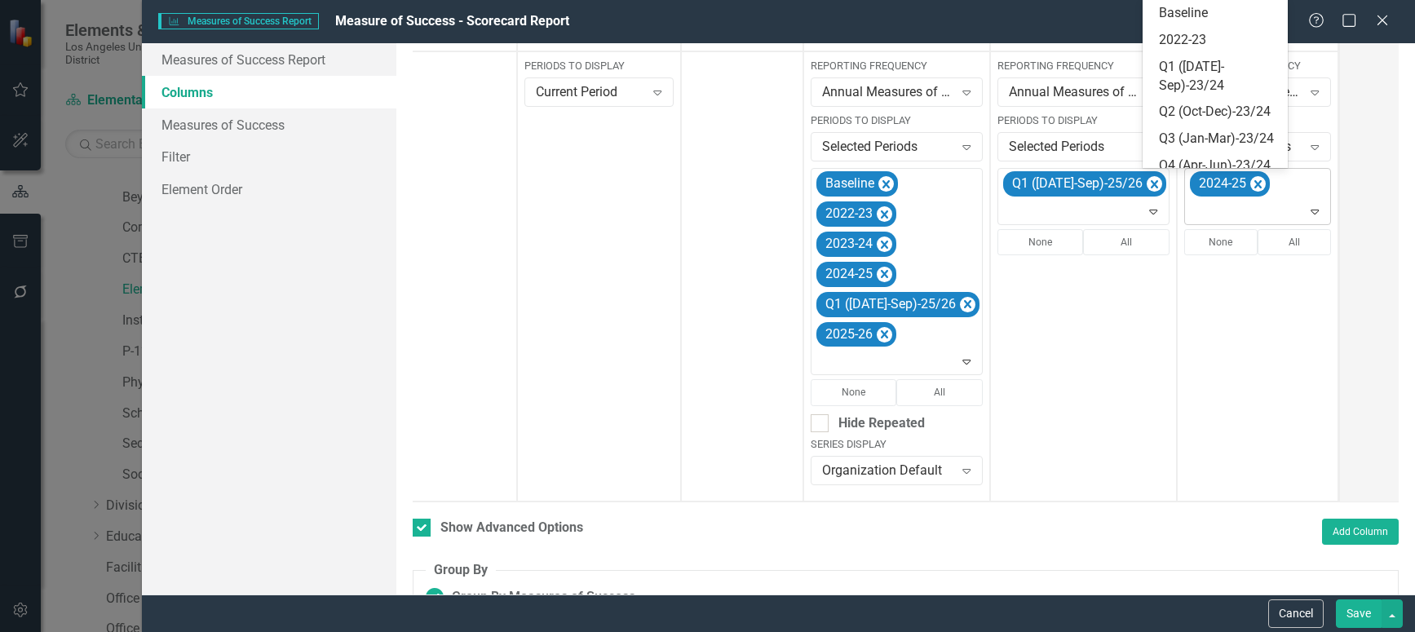
click at [1307, 209] on icon "Expand" at bounding box center [1315, 211] width 16 height 13
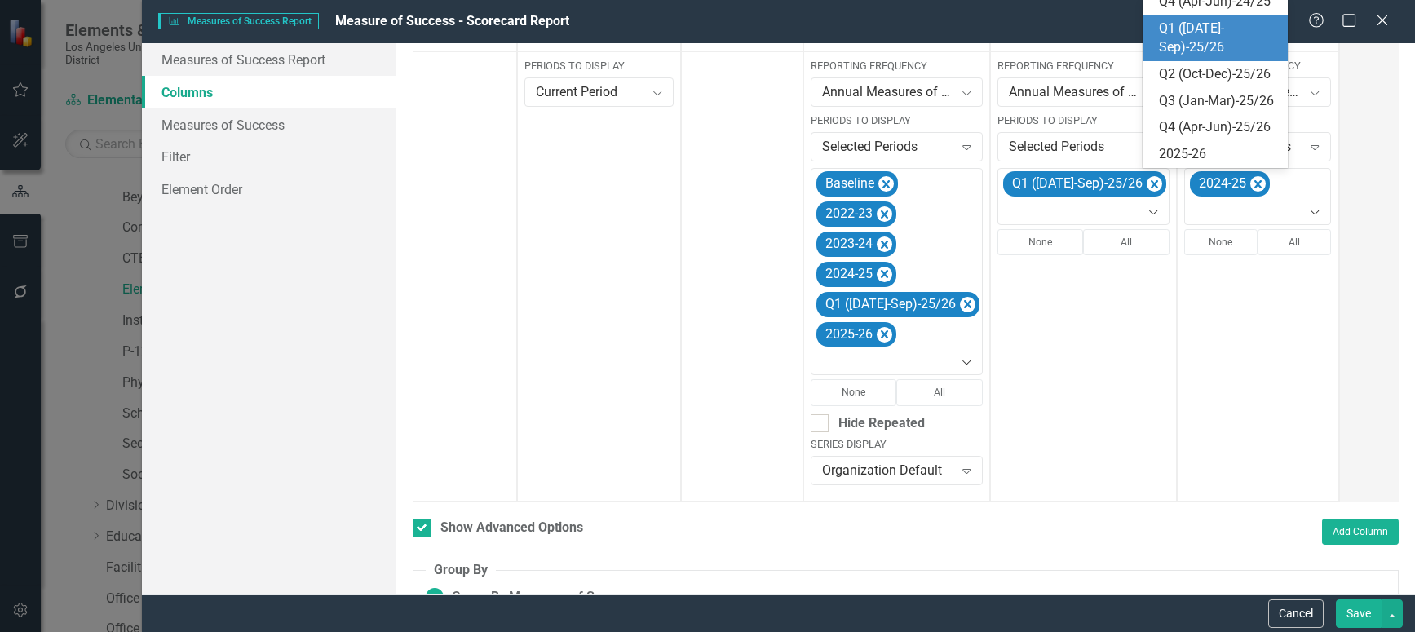
click at [1220, 57] on div "Q1 ([DATE]-Sep)-25/26" at bounding box center [1219, 39] width 120 height 38
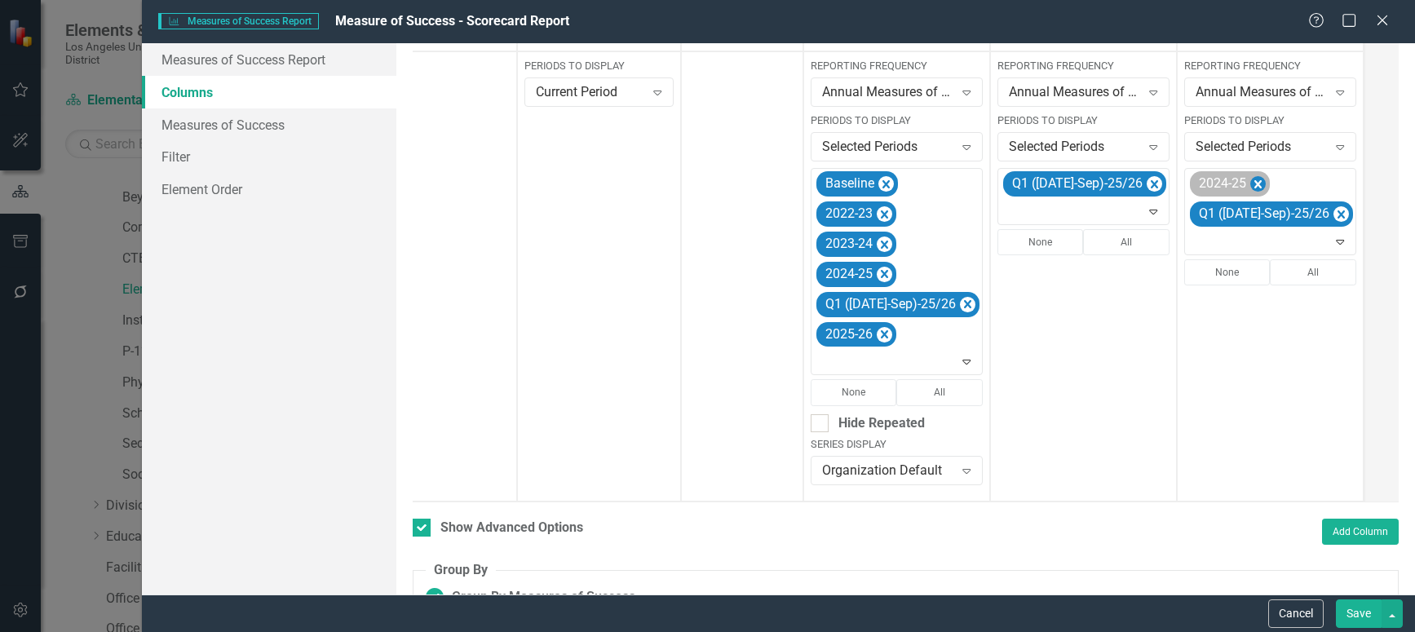
click at [1250, 183] on icon "Remove 2024-25" at bounding box center [1257, 185] width 15 height 20
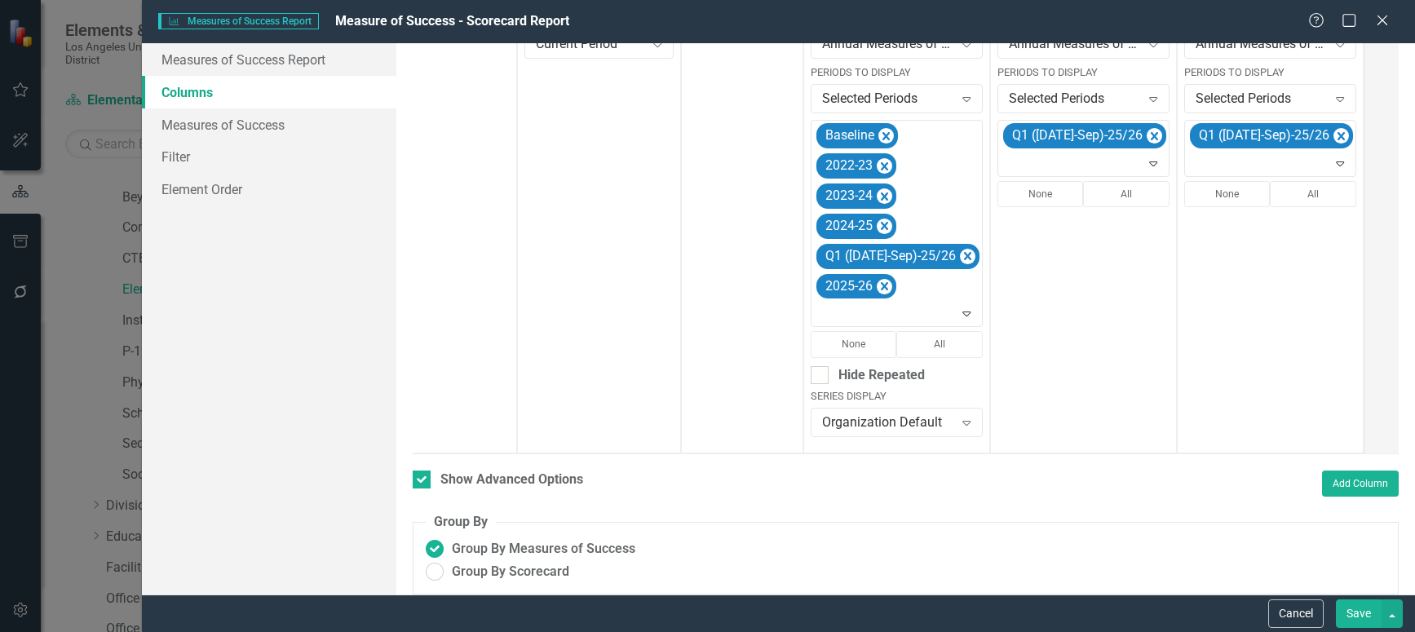
scroll to position [476, 0]
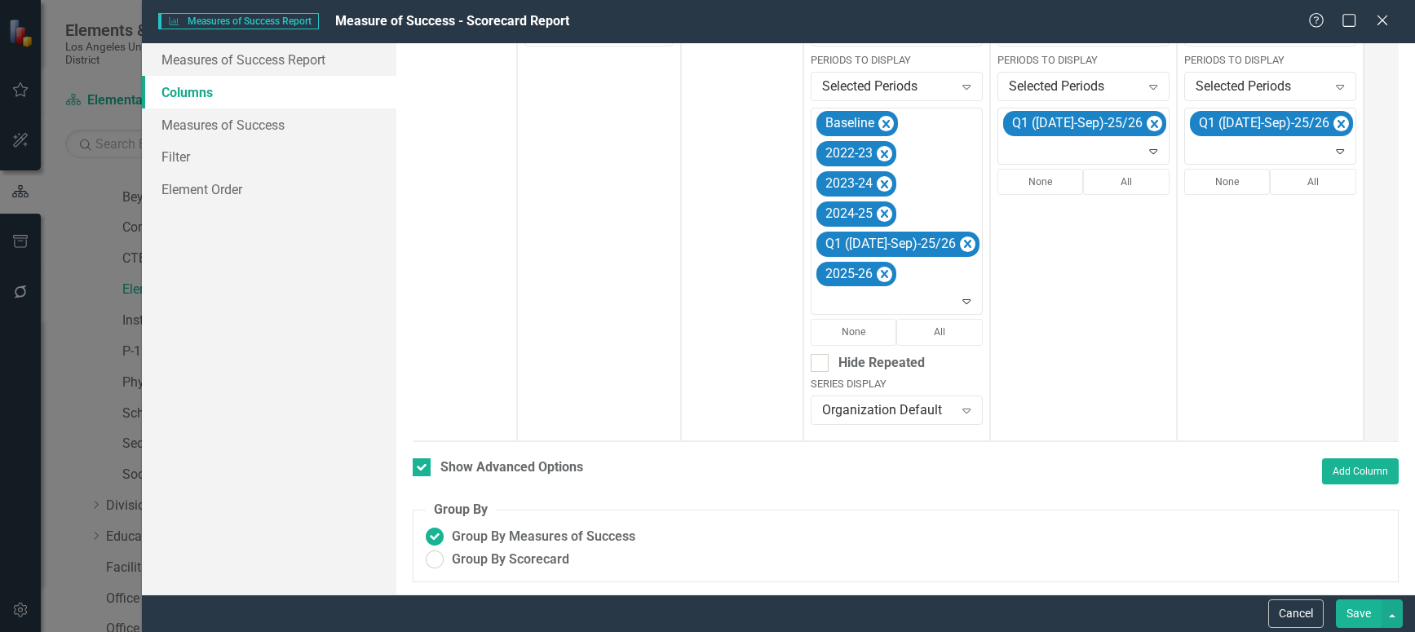
click at [1353, 601] on button "Save" at bounding box center [1359, 613] width 46 height 29
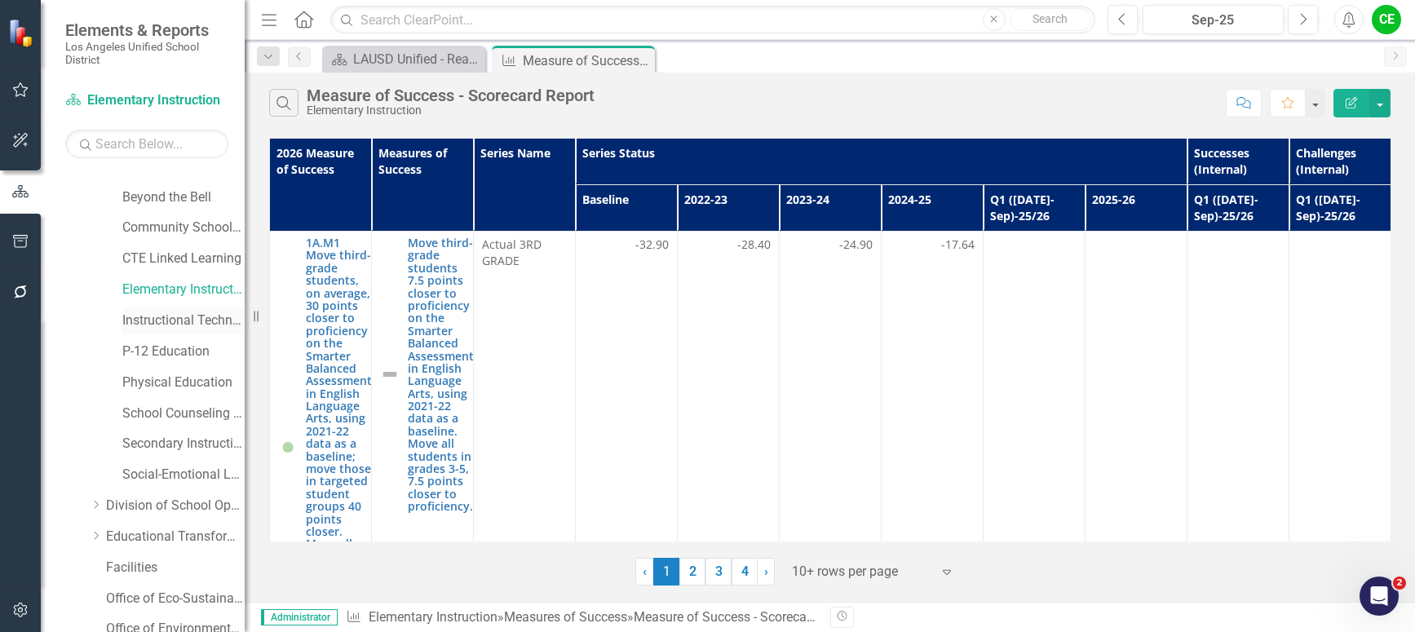
click at [150, 320] on link "Instructional Technology Initiative" at bounding box center [183, 321] width 122 height 19
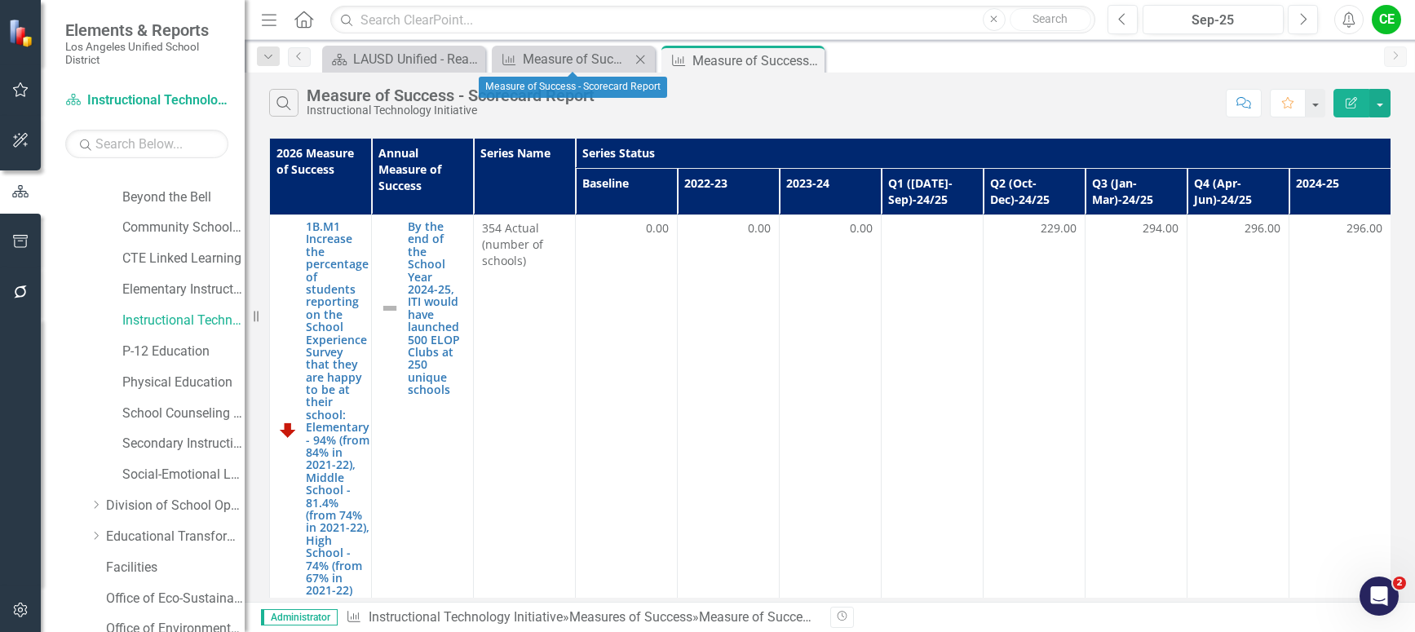
click at [643, 60] on icon "Close" at bounding box center [640, 59] width 16 height 13
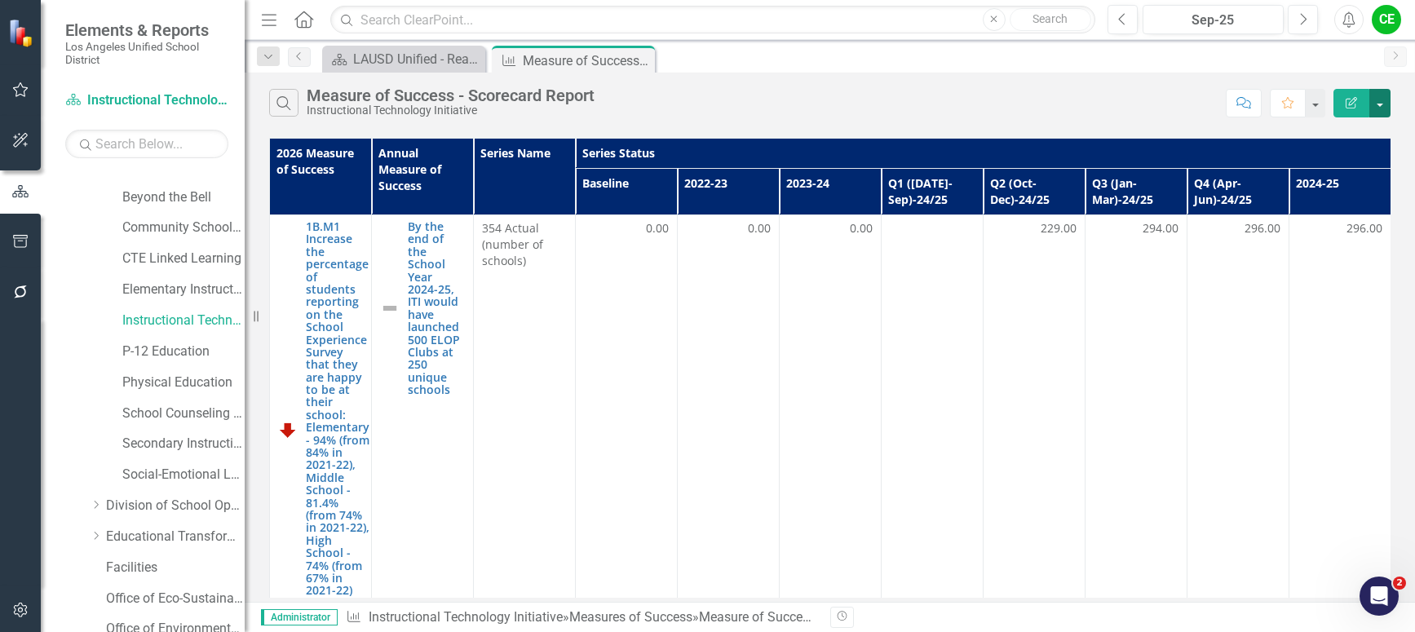
click at [1379, 97] on button "button" at bounding box center [1379, 103] width 21 height 29
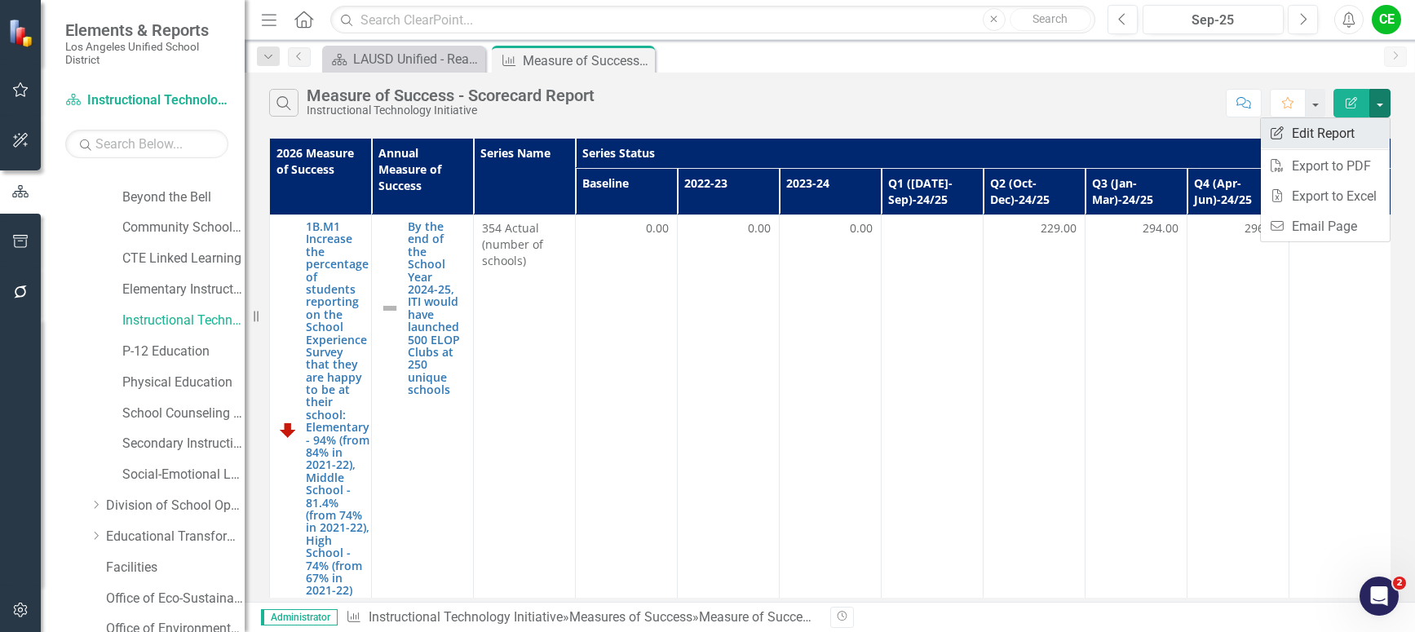
click at [1320, 127] on link "Edit Report Edit Report" at bounding box center [1325, 133] width 129 height 30
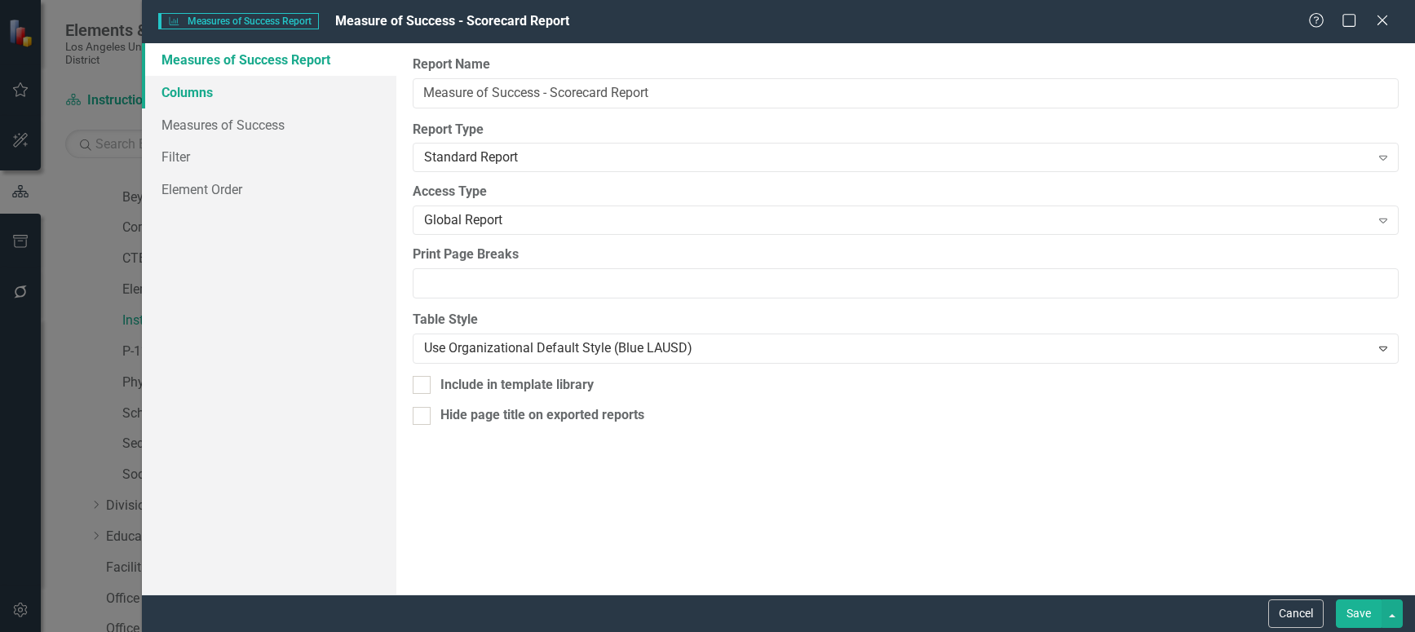
click at [201, 91] on link "Columns" at bounding box center [269, 92] width 254 height 33
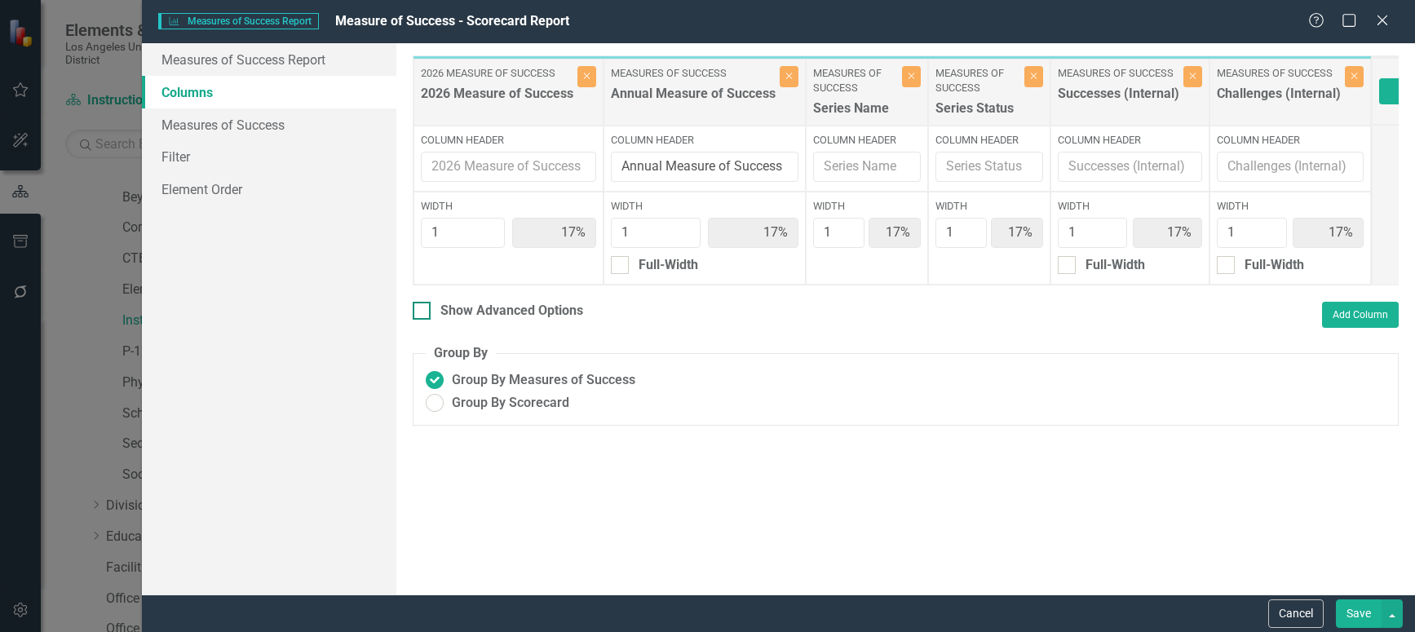
click at [420, 312] on input "Show Advanced Options" at bounding box center [418, 307] width 11 height 11
checkbox input "true"
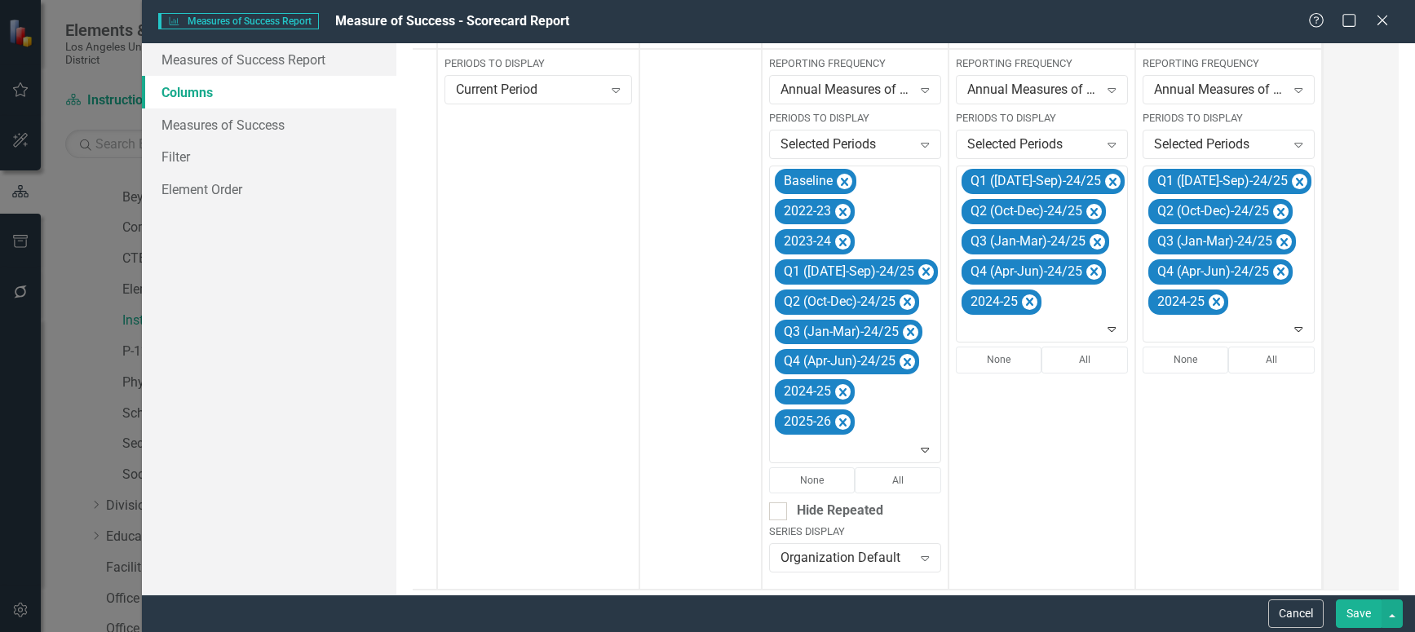
scroll to position [404, 0]
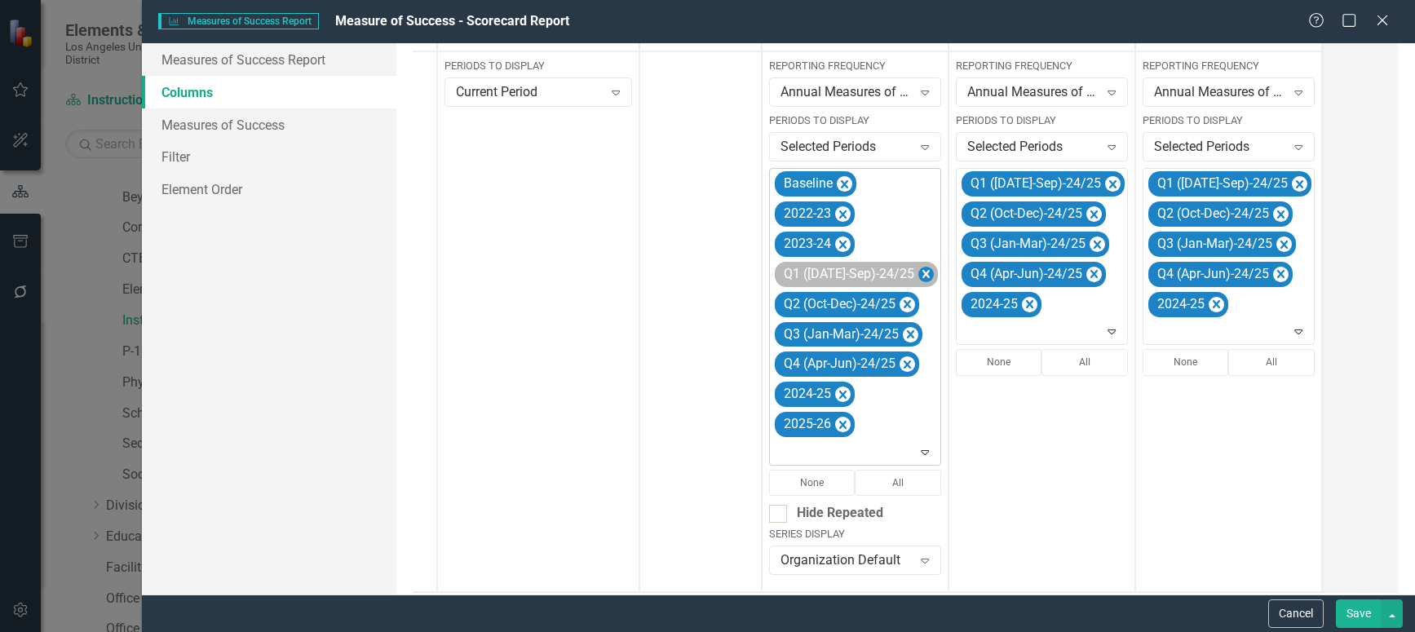
click at [918, 267] on icon "Remove Q1 (Jul-Sep)-24/25" at bounding box center [925, 274] width 15 height 20
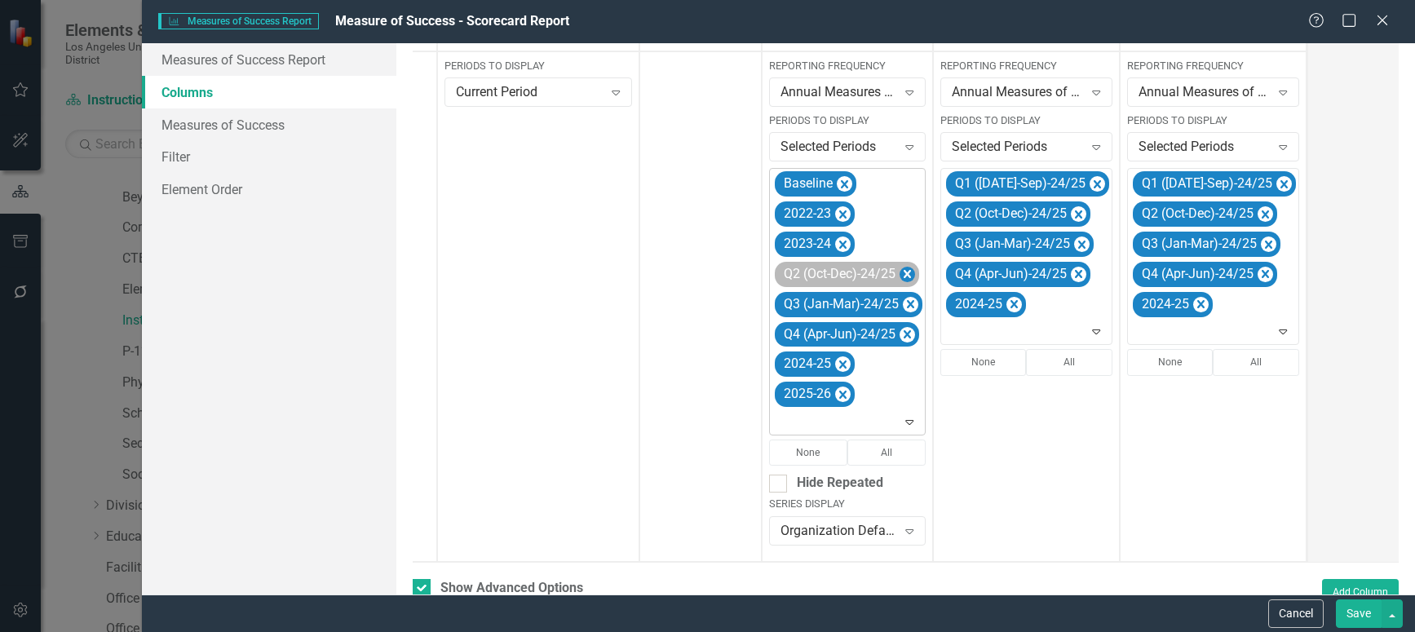
click at [904, 270] on icon "Remove Q2 (Oct-Dec)-24/25" at bounding box center [907, 274] width 15 height 20
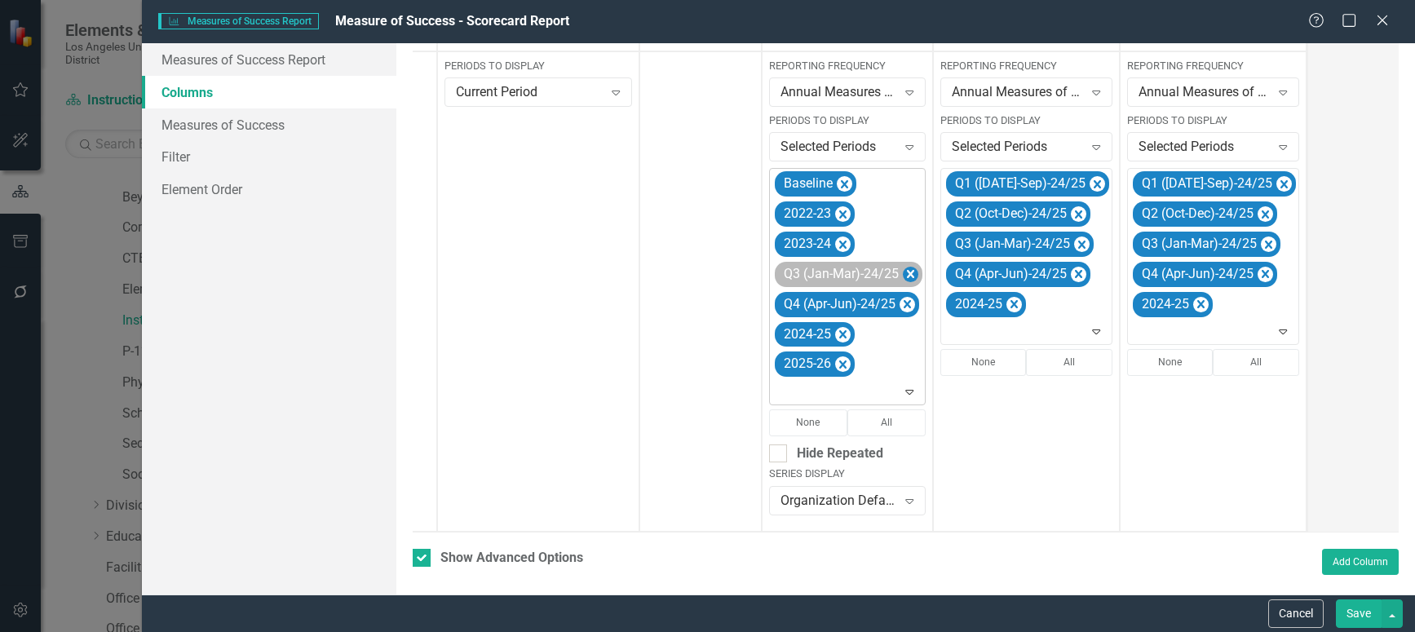
click at [909, 271] on icon "Remove Q3 (Jan-Mar)-24/25" at bounding box center [910, 274] width 15 height 20
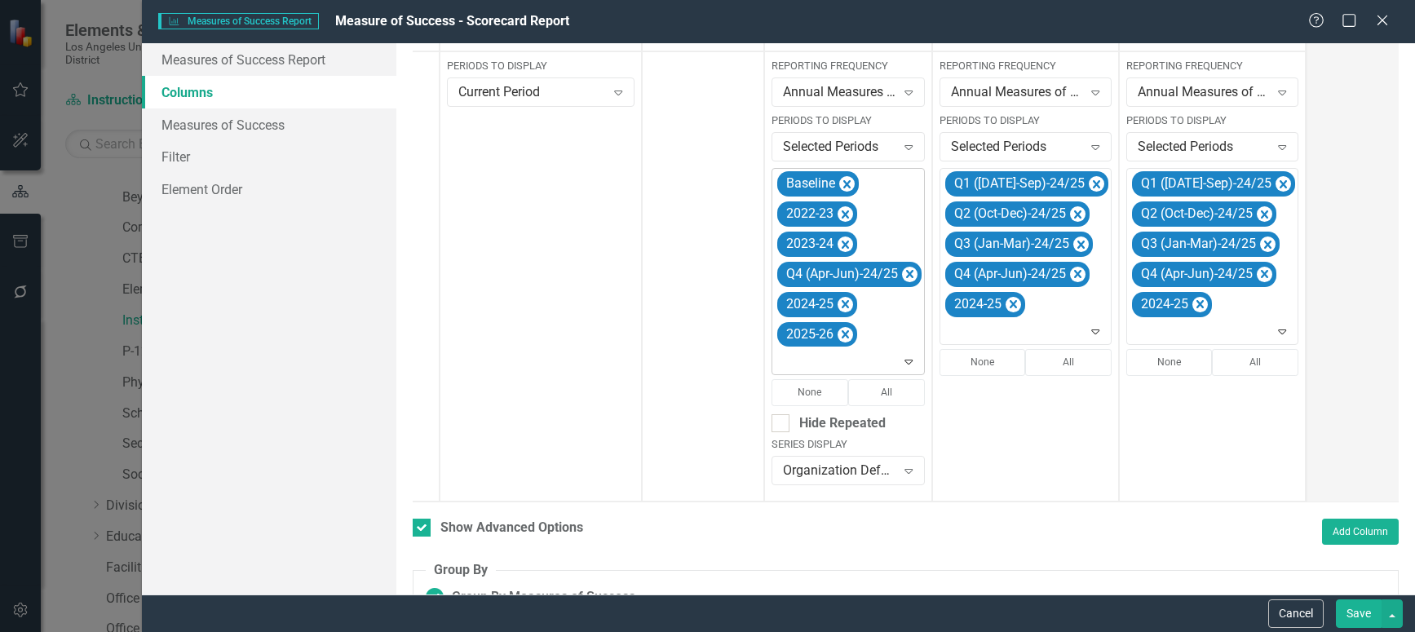
click at [909, 271] on icon "Remove Q4 (Apr-Jun)-24/25" at bounding box center [909, 274] width 15 height 20
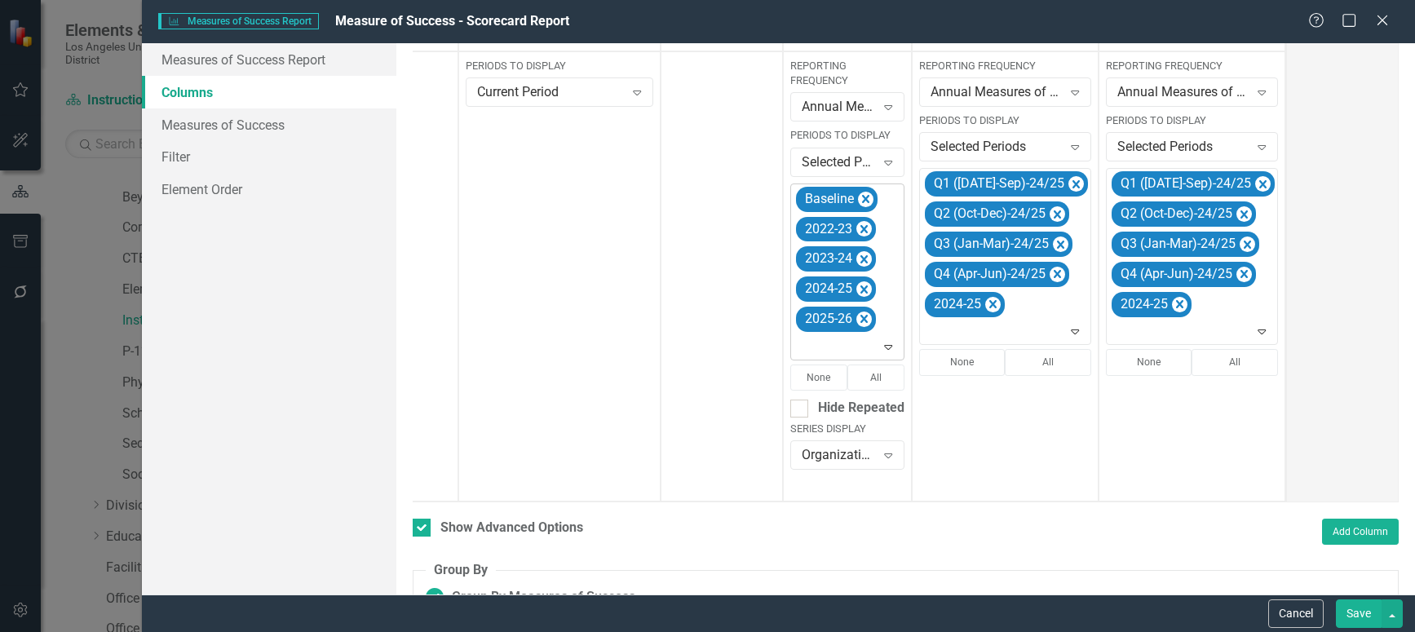
scroll to position [0, 124]
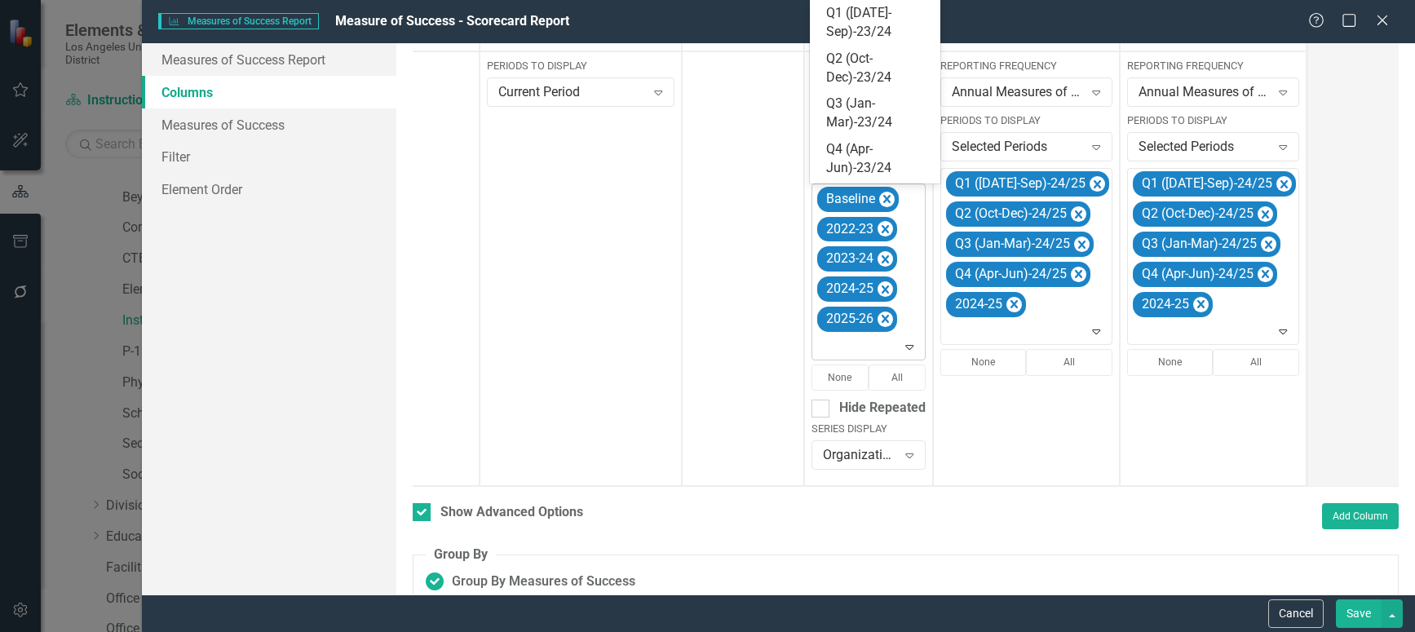
click at [910, 347] on icon at bounding box center [910, 347] width 8 height 5
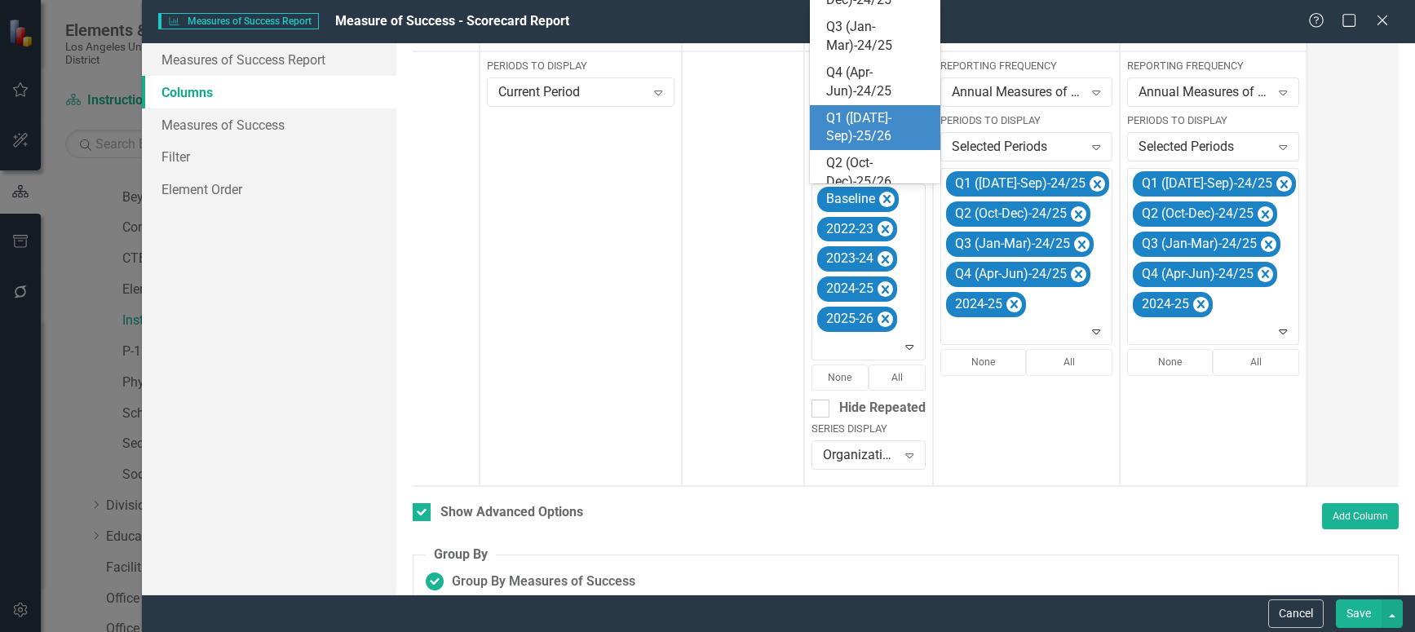
click at [870, 123] on div "Q1 ([DATE]-Sep)-25/26" at bounding box center [878, 128] width 104 height 38
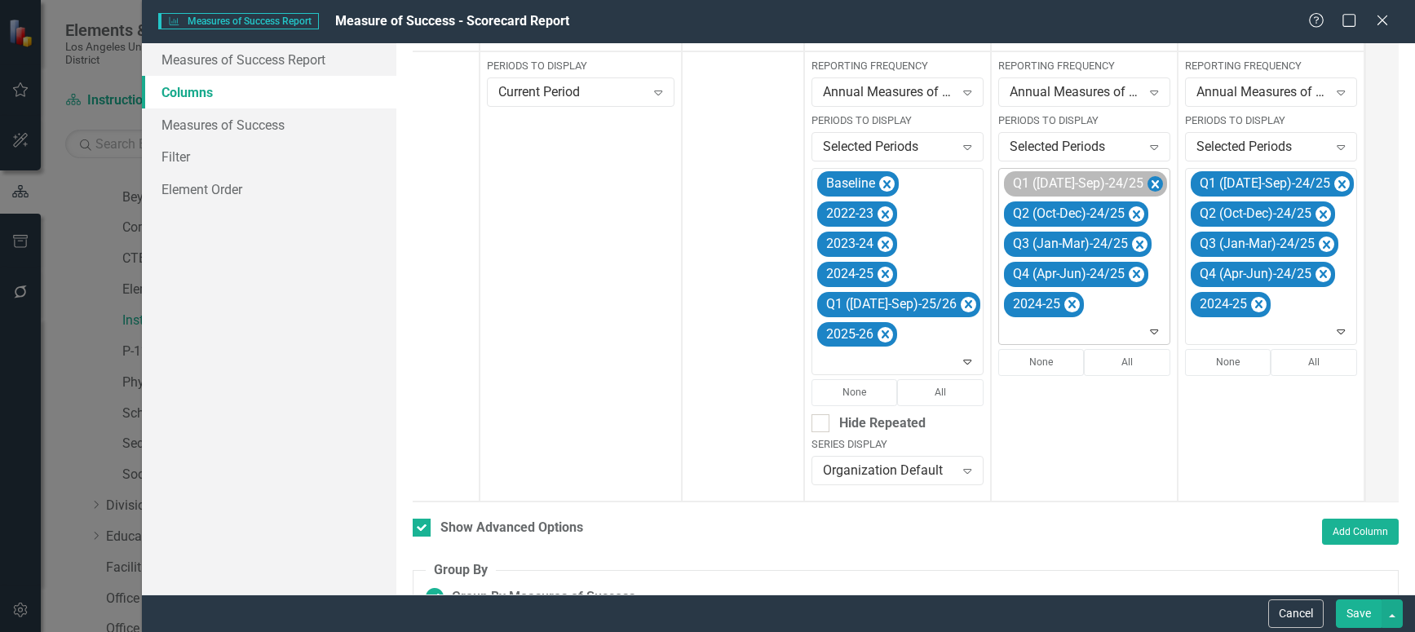
click at [1147, 183] on icon "Remove Q1 (Jul-Sep)-24/25" at bounding box center [1154, 185] width 15 height 20
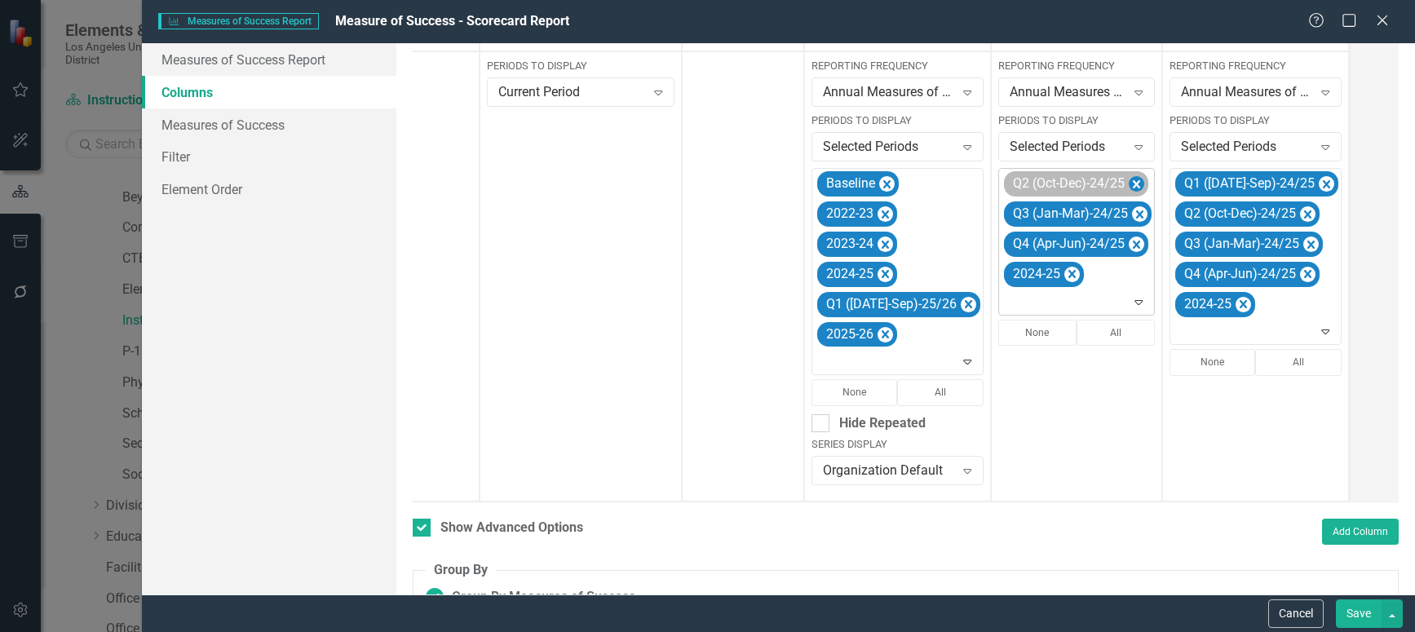
click at [1133, 181] on icon "Remove Q2 (Oct-Dec)-24/25" at bounding box center [1136, 184] width 7 height 8
click at [1132, 181] on icon "Remove Q3 (Jan-Mar)-24/25" at bounding box center [1139, 185] width 15 height 20
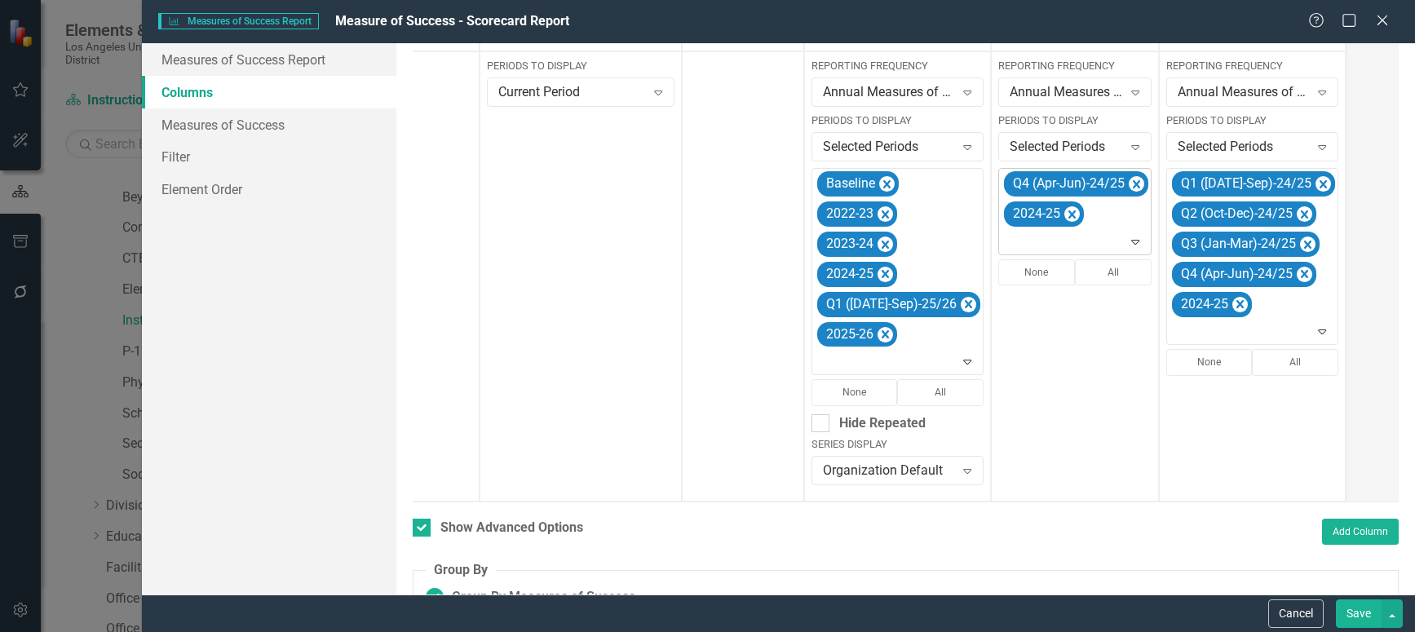
click at [1133, 181] on icon "Remove Q4 (Apr-Jun)-24/25" at bounding box center [1136, 184] width 7 height 8
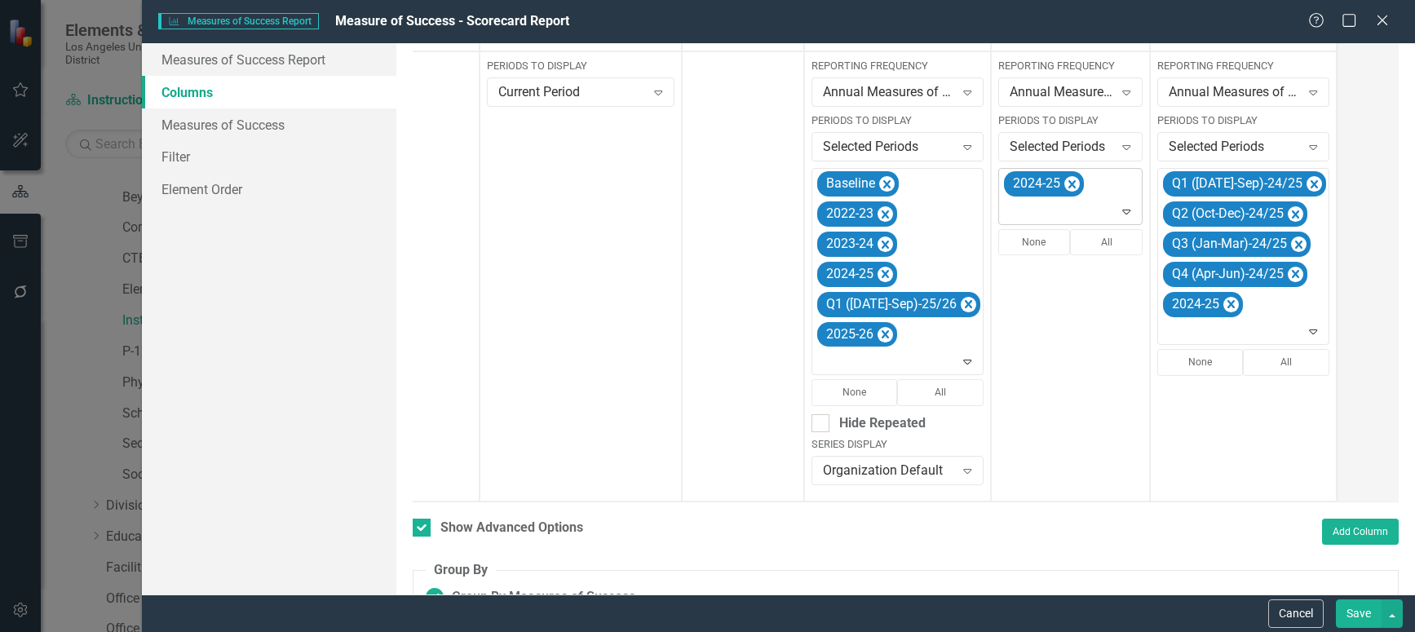
click at [1118, 210] on icon "Expand" at bounding box center [1126, 211] width 16 height 13
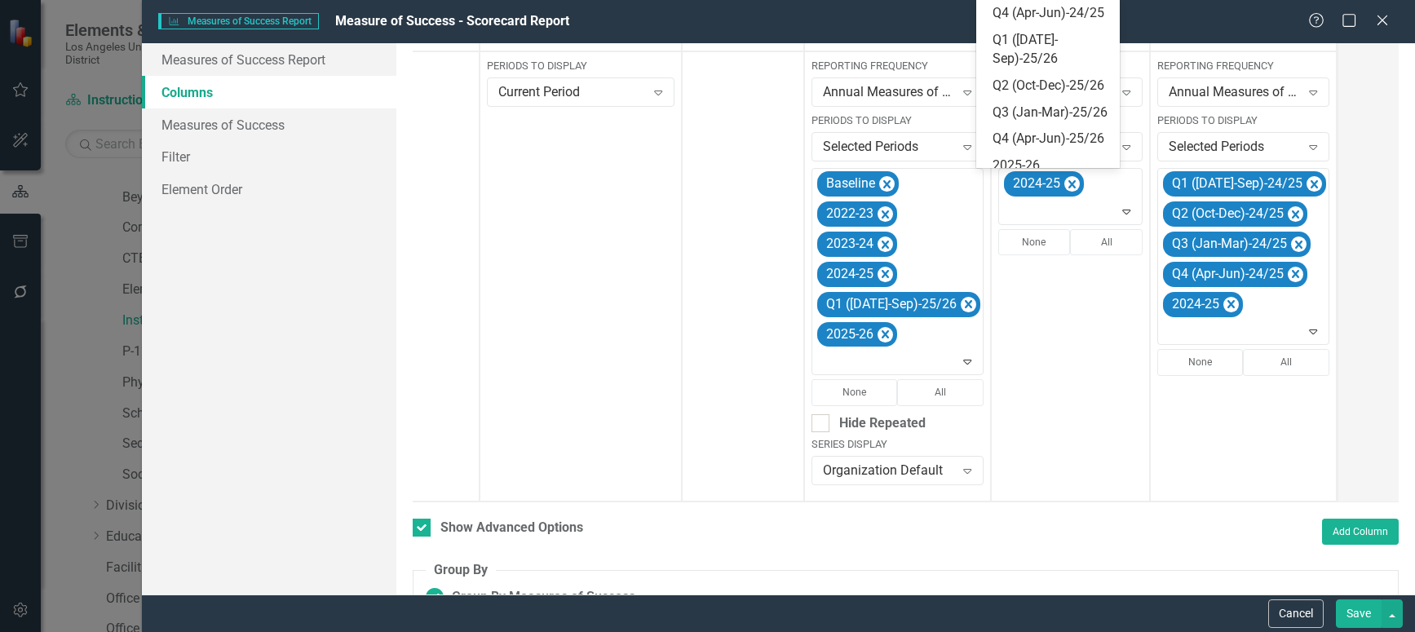
scroll to position [326, 0]
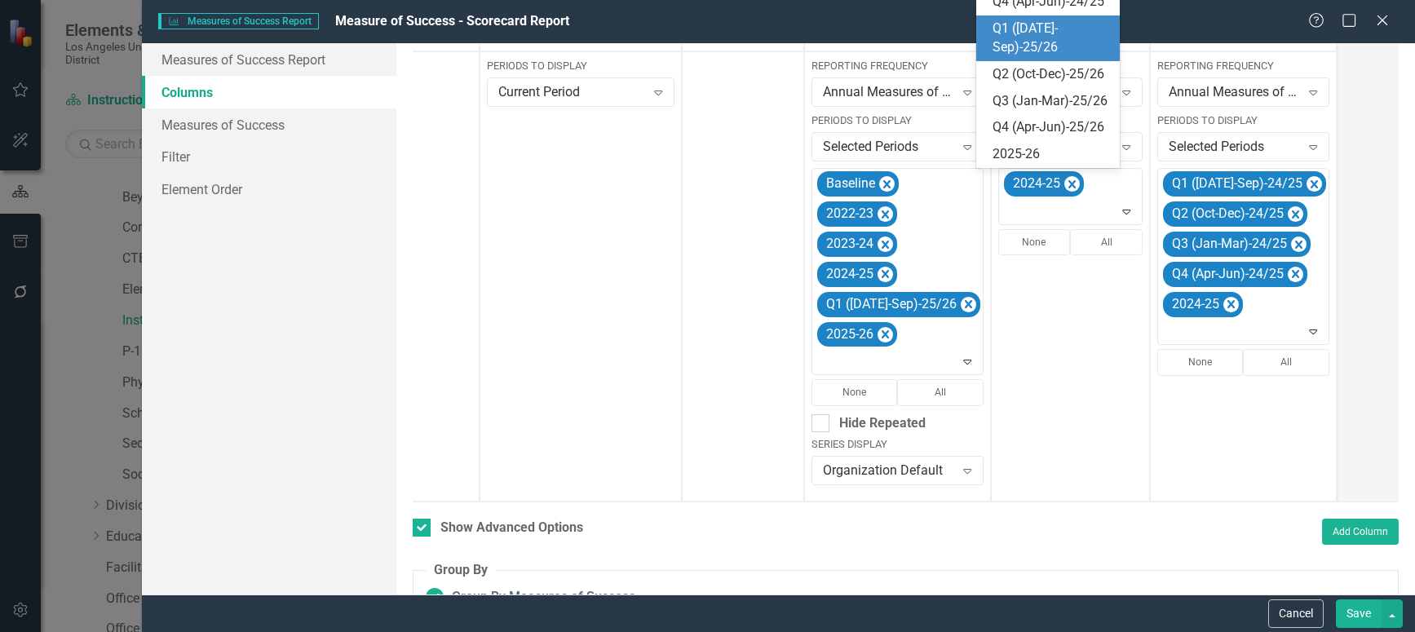
click at [1042, 57] on div "Q1 ([DATE]-Sep)-25/26" at bounding box center [1051, 39] width 117 height 38
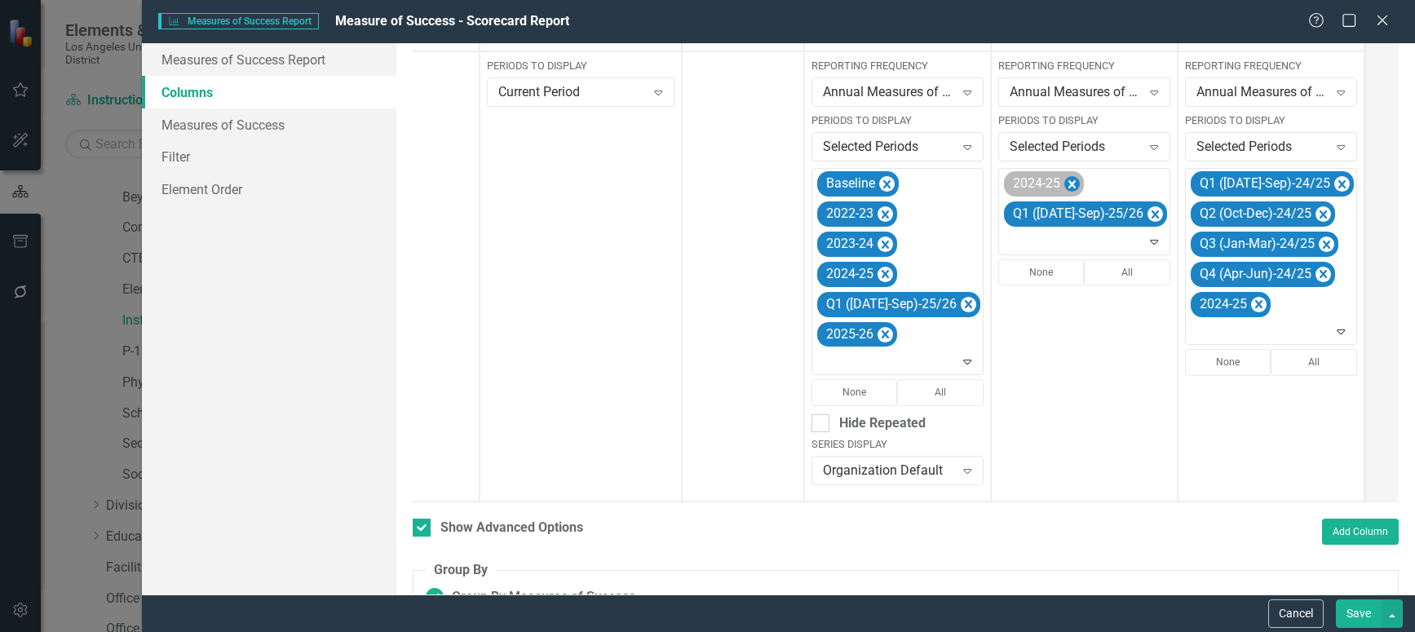
click at [1064, 181] on icon "Remove 2024-25" at bounding box center [1071, 185] width 15 height 20
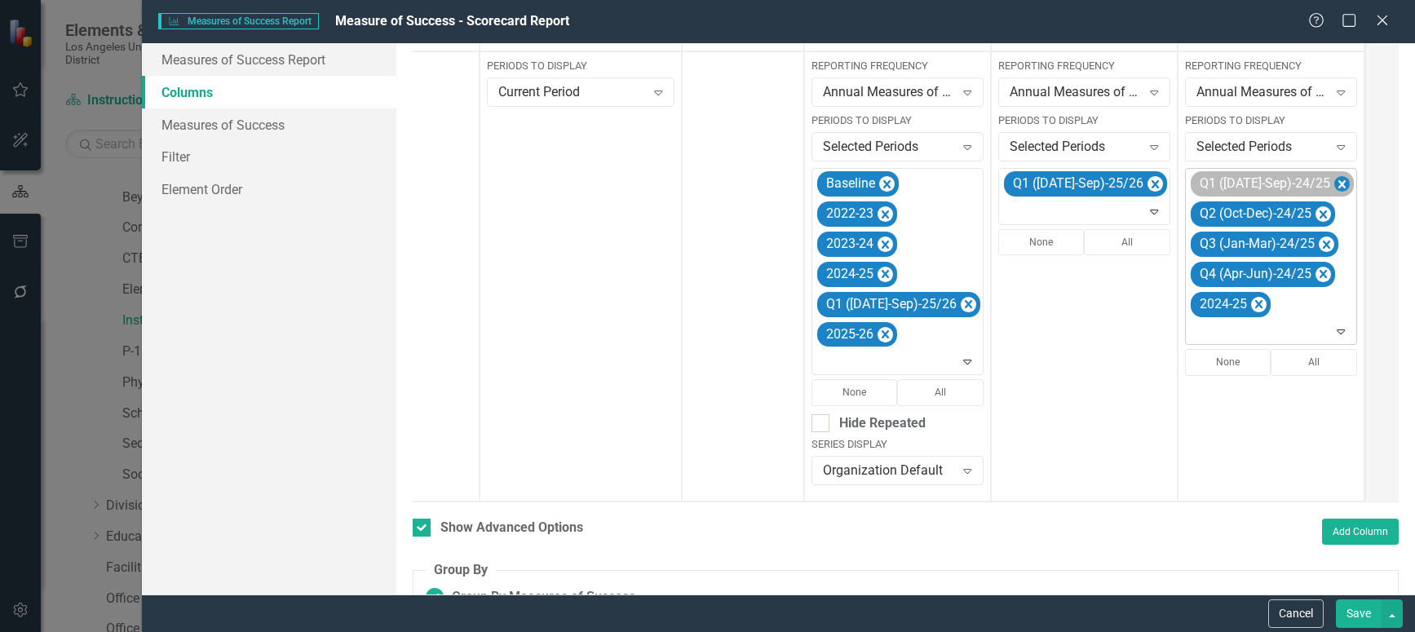
click at [1334, 180] on icon "Remove Q1 (Jul-Sep)-24/25" at bounding box center [1341, 185] width 15 height 20
click at [1315, 180] on icon "Remove Q2 (Oct-Dec)-24/25" at bounding box center [1322, 185] width 15 height 20
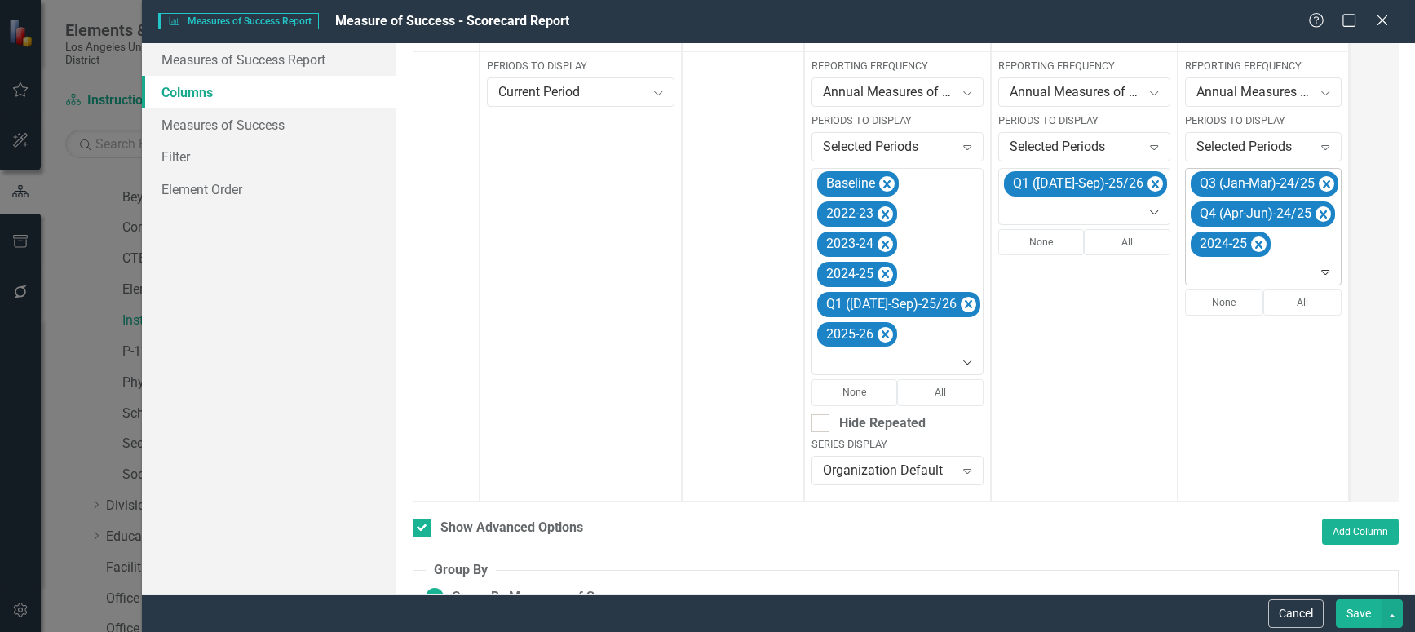
click at [1319, 180] on icon "Remove Q3 (Jan-Mar)-24/25" at bounding box center [1326, 185] width 15 height 20
click at [1315, 180] on icon "Remove Q4 (Apr-Jun)-24/25" at bounding box center [1322, 185] width 15 height 20
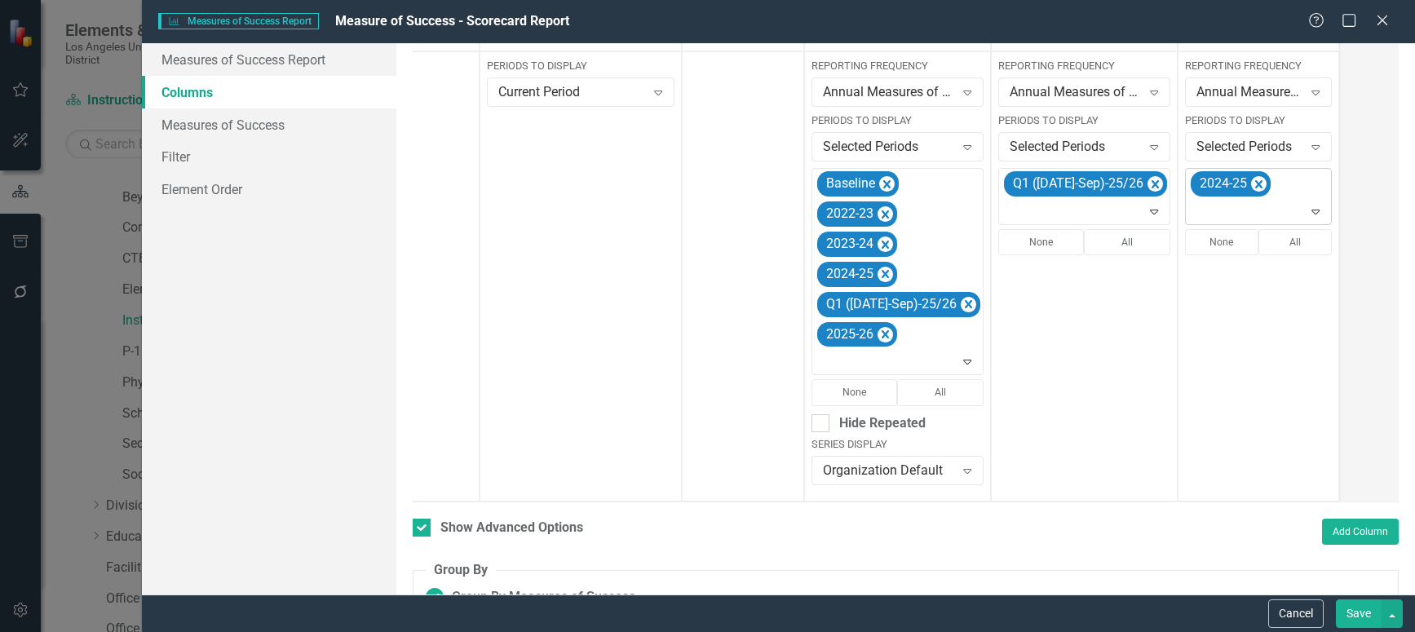
click at [1307, 206] on icon "Expand" at bounding box center [1315, 211] width 16 height 13
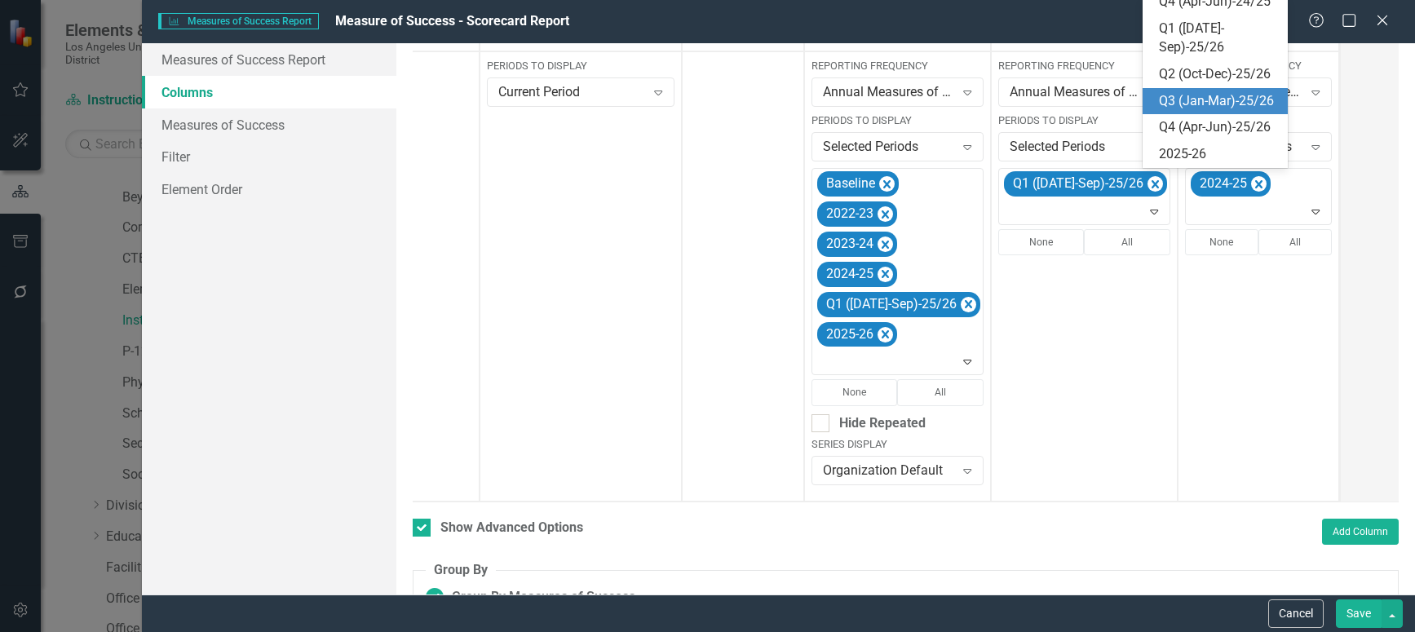
scroll to position [364, 0]
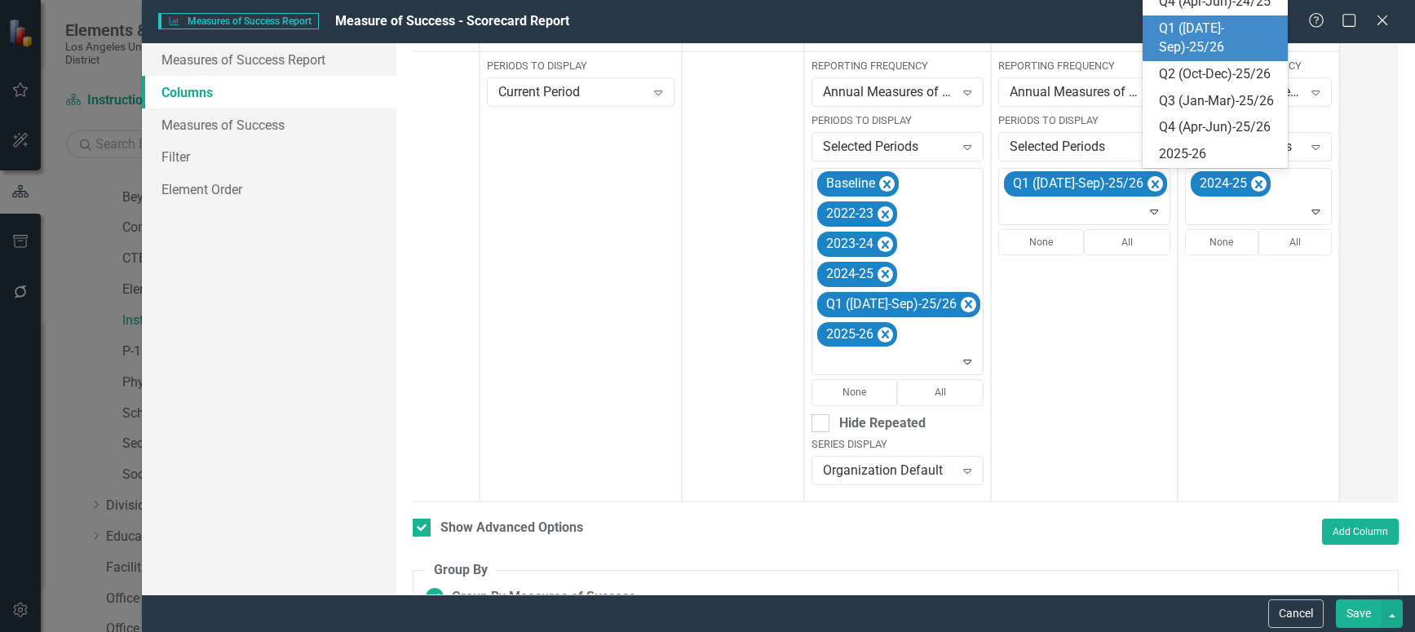
click at [1192, 57] on div "Q1 ([DATE]-Sep)-25/26" at bounding box center [1219, 39] width 120 height 38
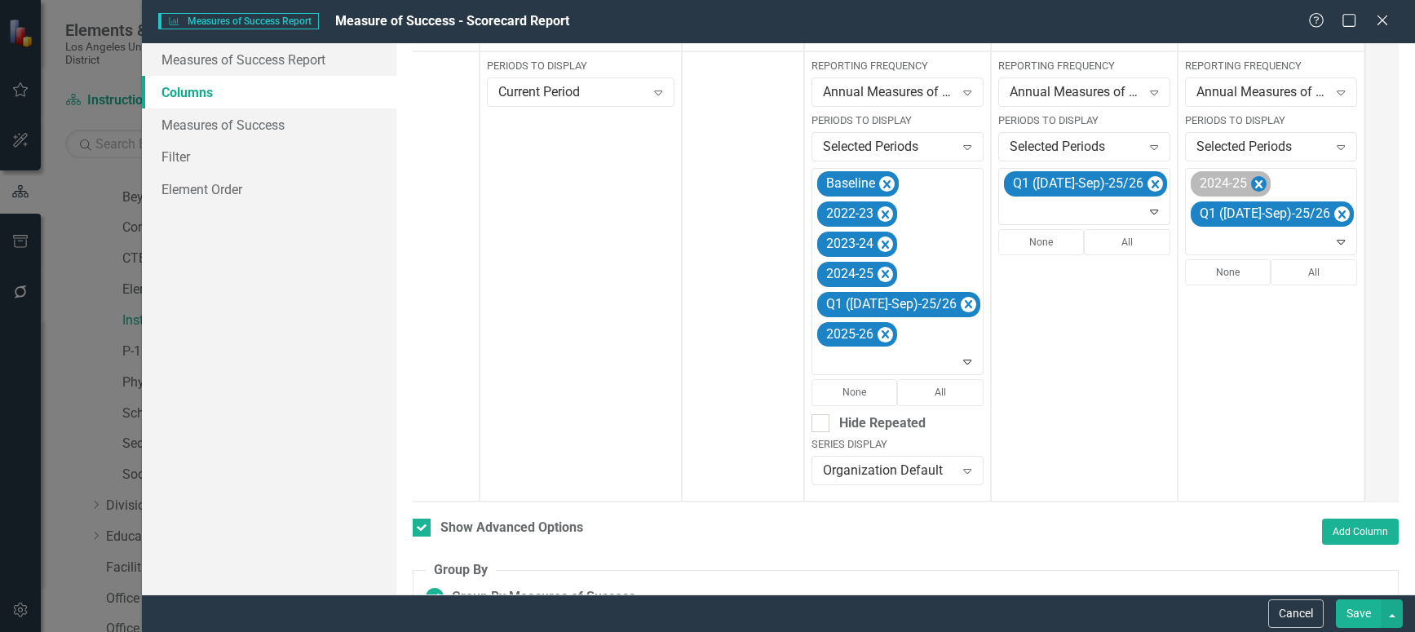
click at [1255, 181] on icon "Remove 2024-25" at bounding box center [1258, 184] width 7 height 8
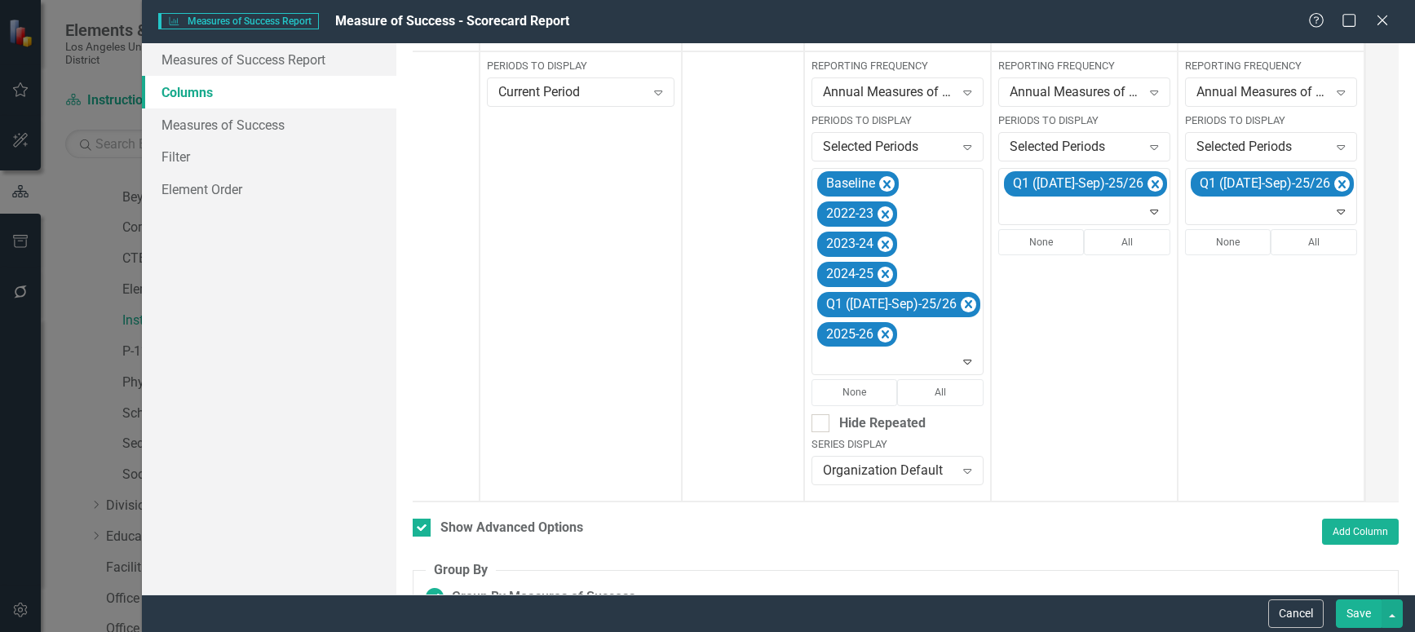
click at [1350, 604] on button "Save" at bounding box center [1359, 613] width 46 height 29
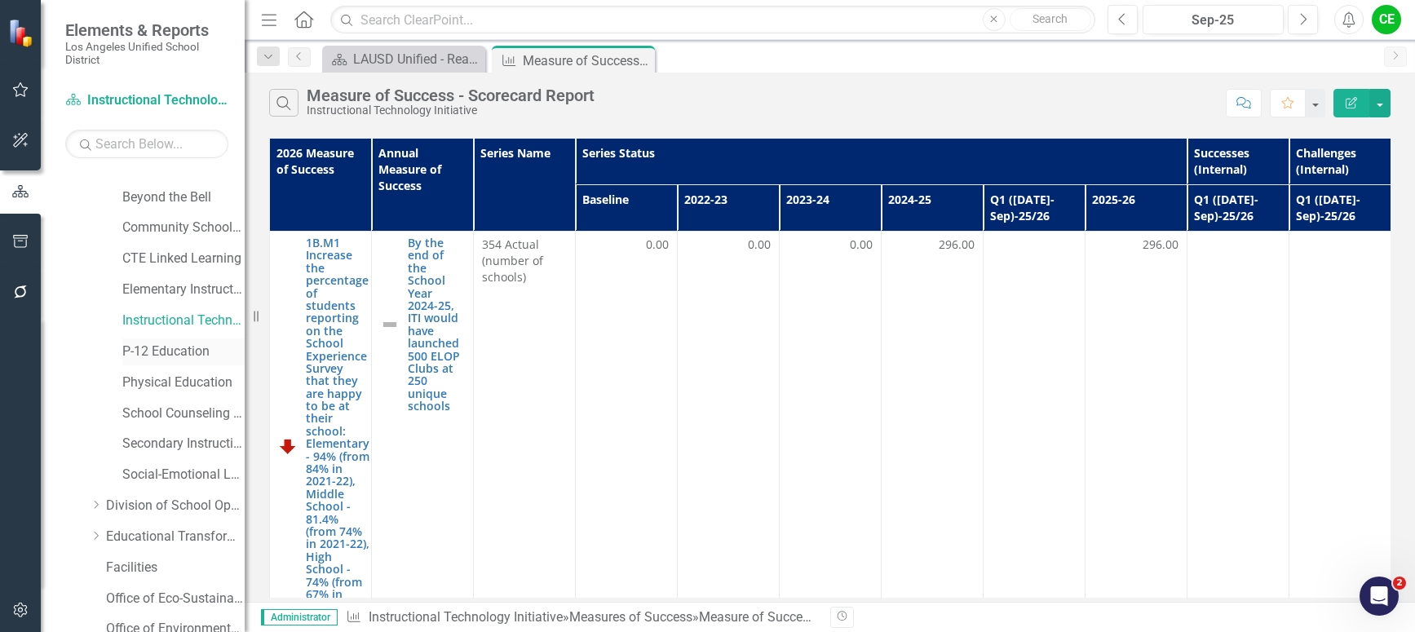
click at [166, 349] on link "P-12 Education" at bounding box center [183, 352] width 122 height 19
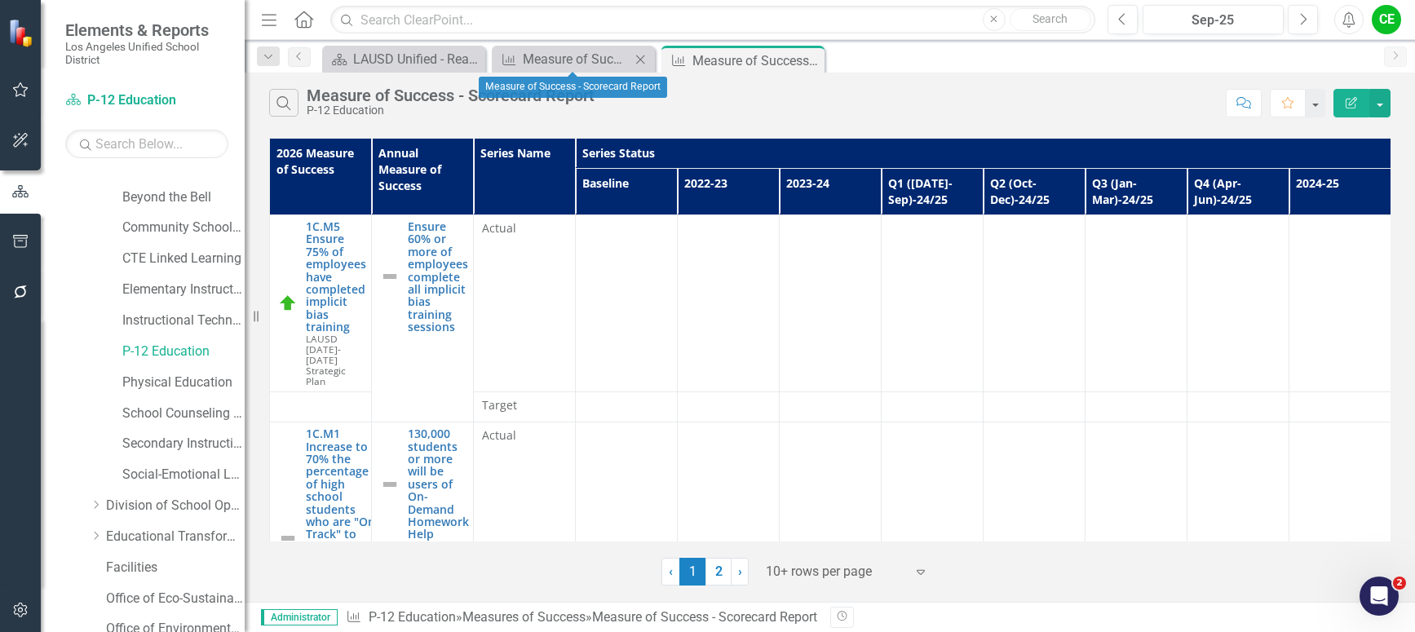
click at [641, 56] on icon "Close" at bounding box center [640, 59] width 16 height 13
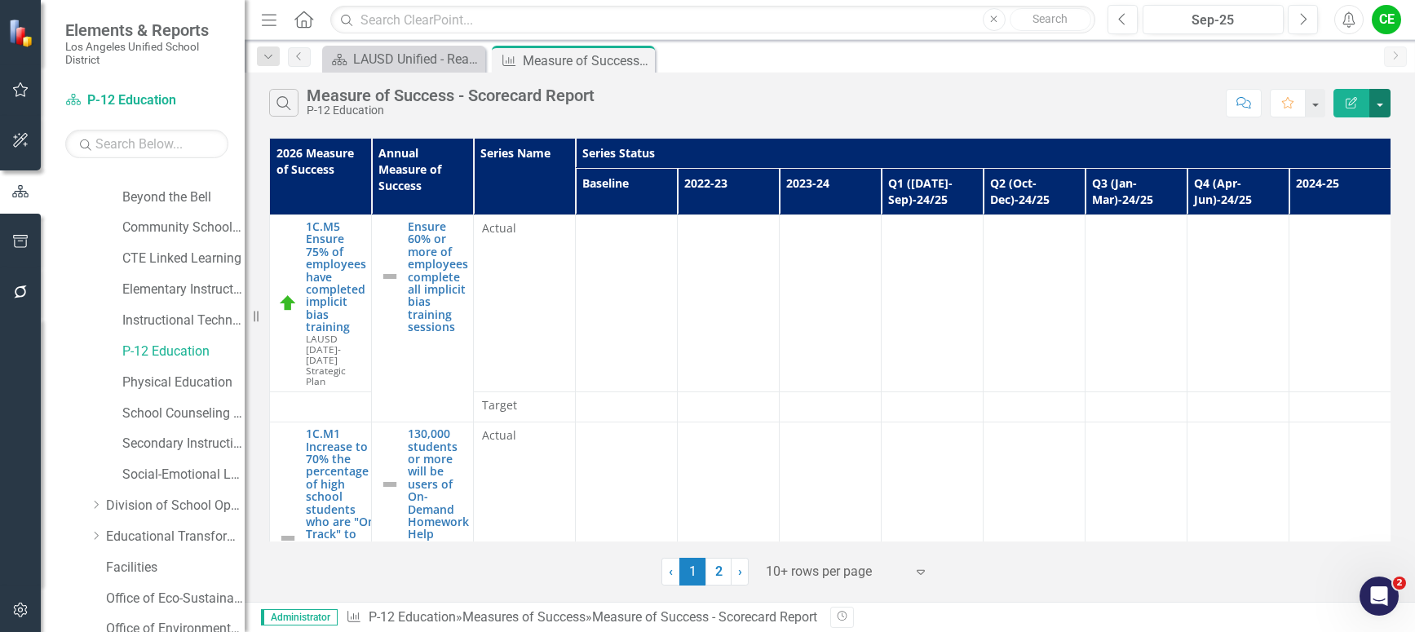
click at [1377, 106] on button "button" at bounding box center [1379, 103] width 21 height 29
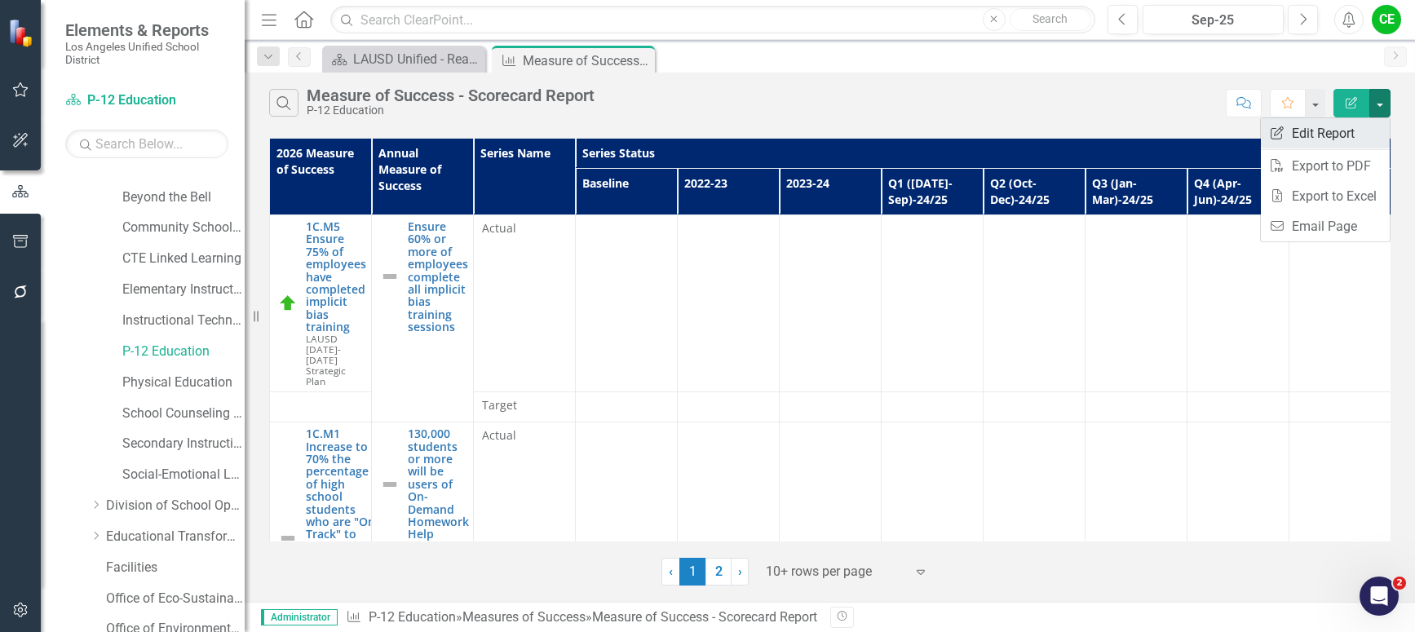
click at [1324, 130] on link "Edit Report Edit Report" at bounding box center [1325, 133] width 129 height 30
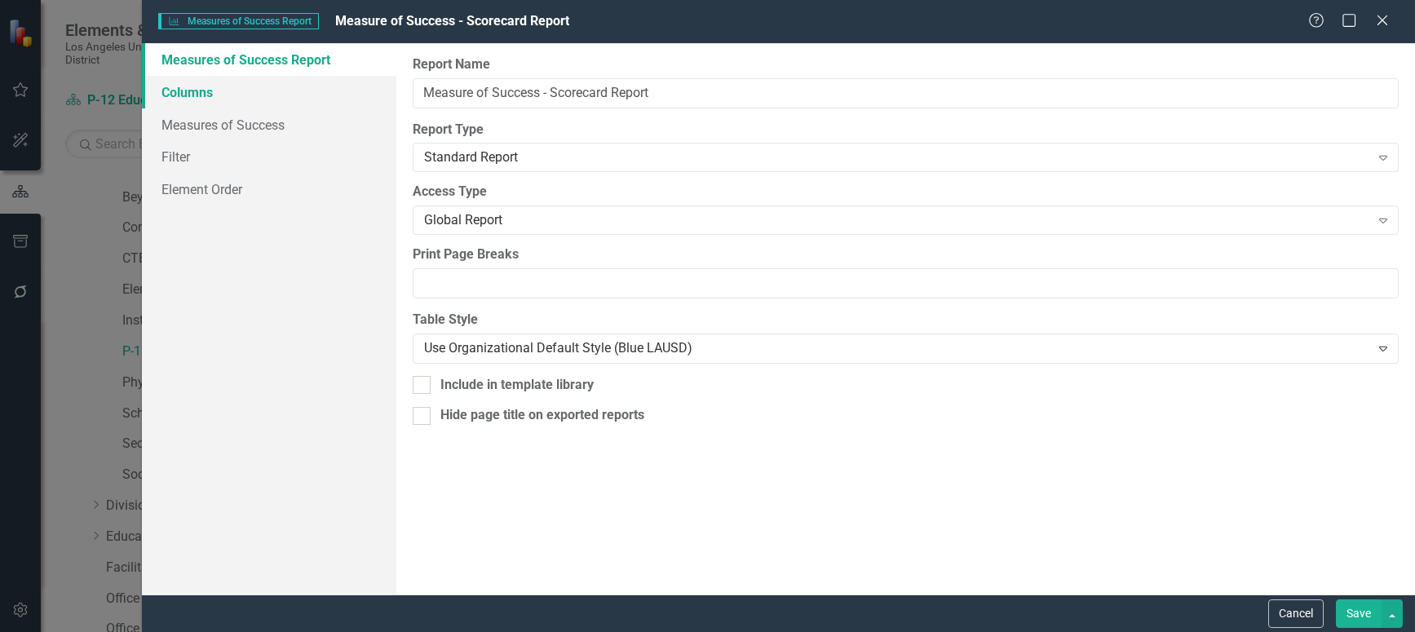
click at [202, 85] on link "Columns" at bounding box center [269, 92] width 254 height 33
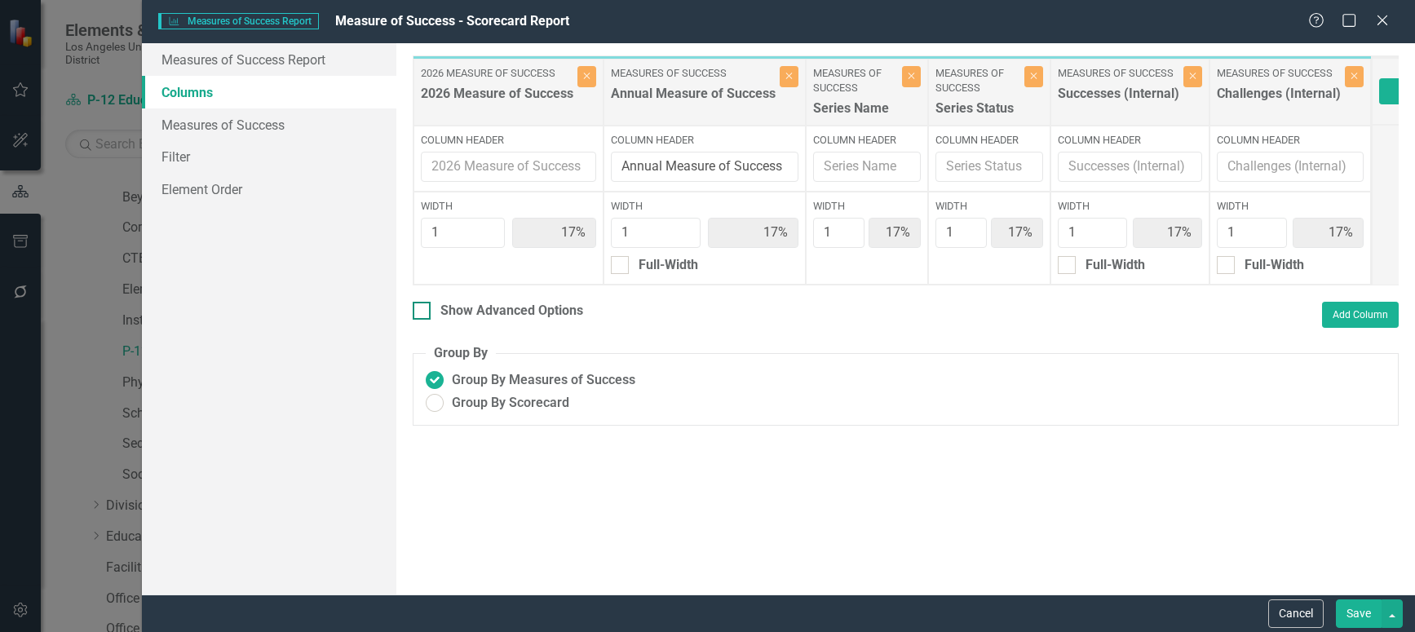
click at [427, 318] on div at bounding box center [422, 311] width 18 height 18
click at [423, 312] on input "Show Advanced Options" at bounding box center [418, 307] width 11 height 11
checkbox input "true"
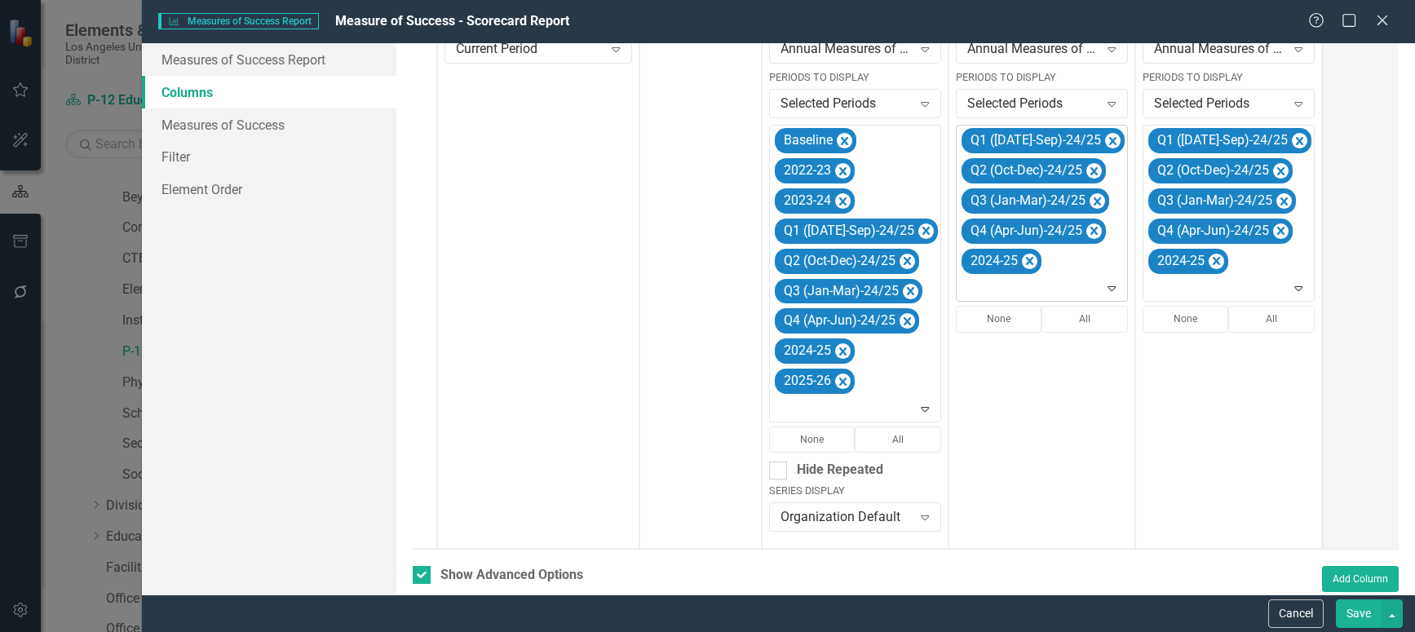
scroll to position [404, 0]
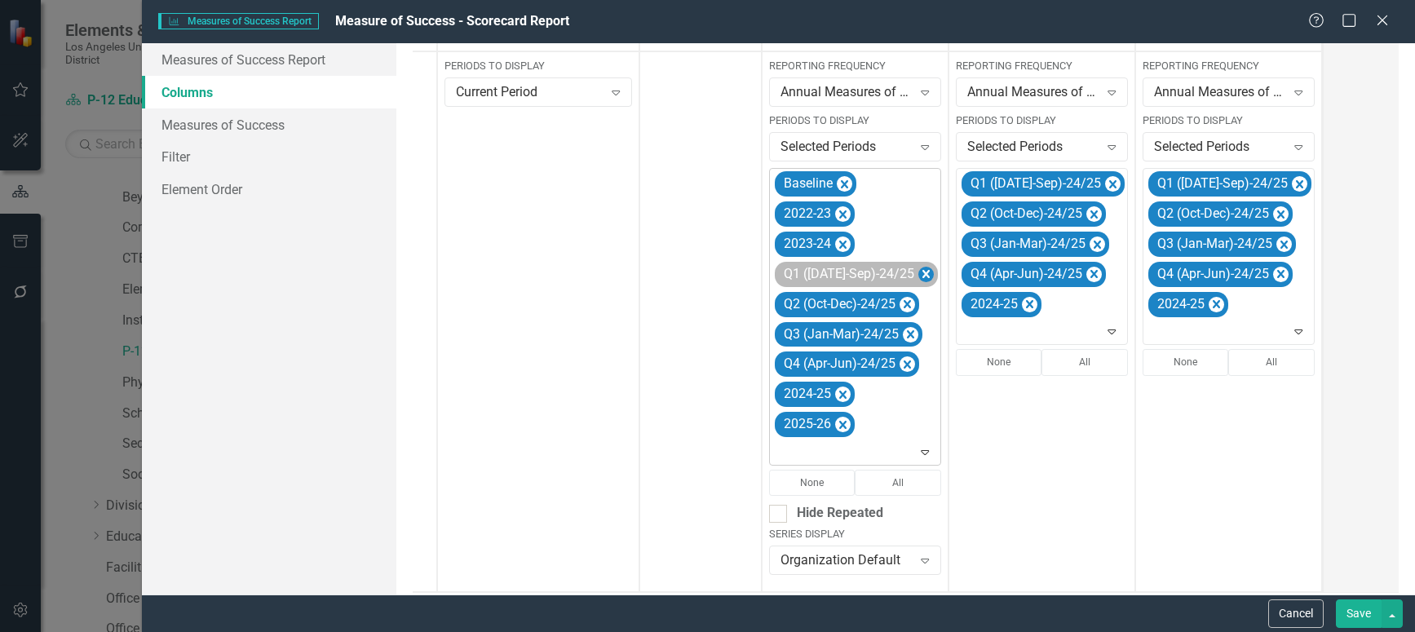
click at [922, 273] on icon "Remove Q1 (Jul-Sep)-24/25" at bounding box center [925, 274] width 7 height 8
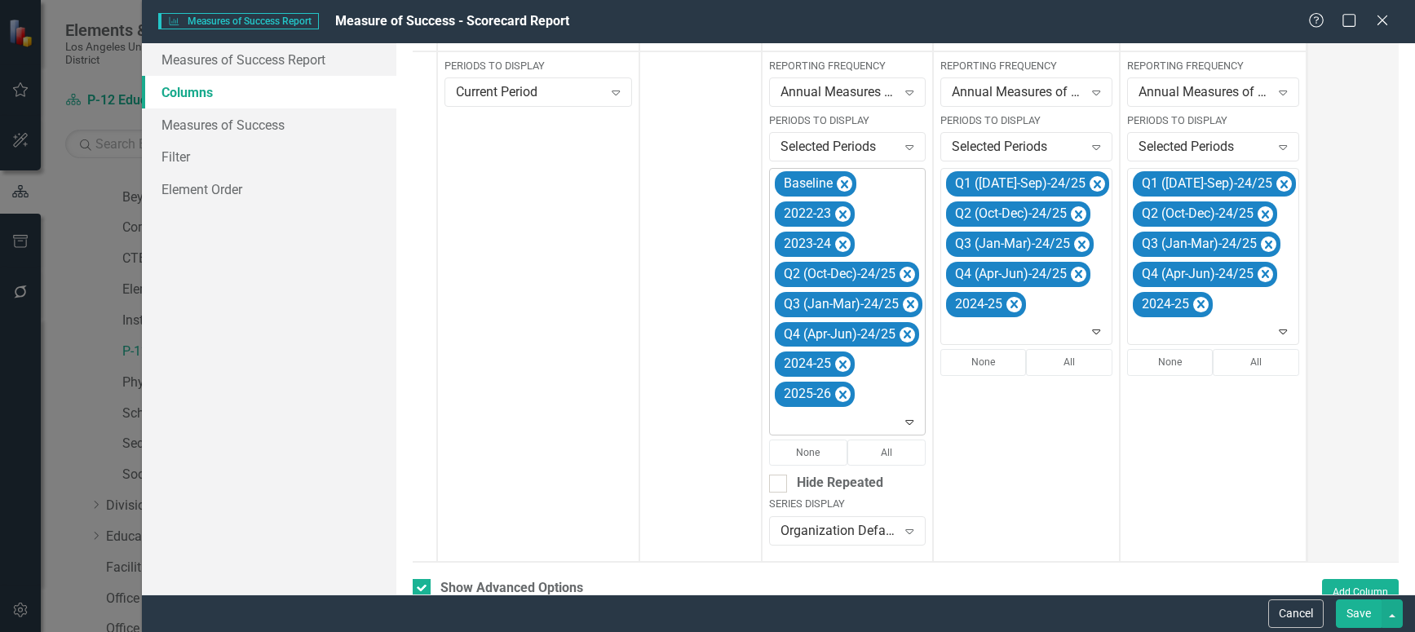
click at [903, 273] on icon "Remove Q2 (Oct-Dec)-24/25" at bounding box center [907, 274] width 15 height 20
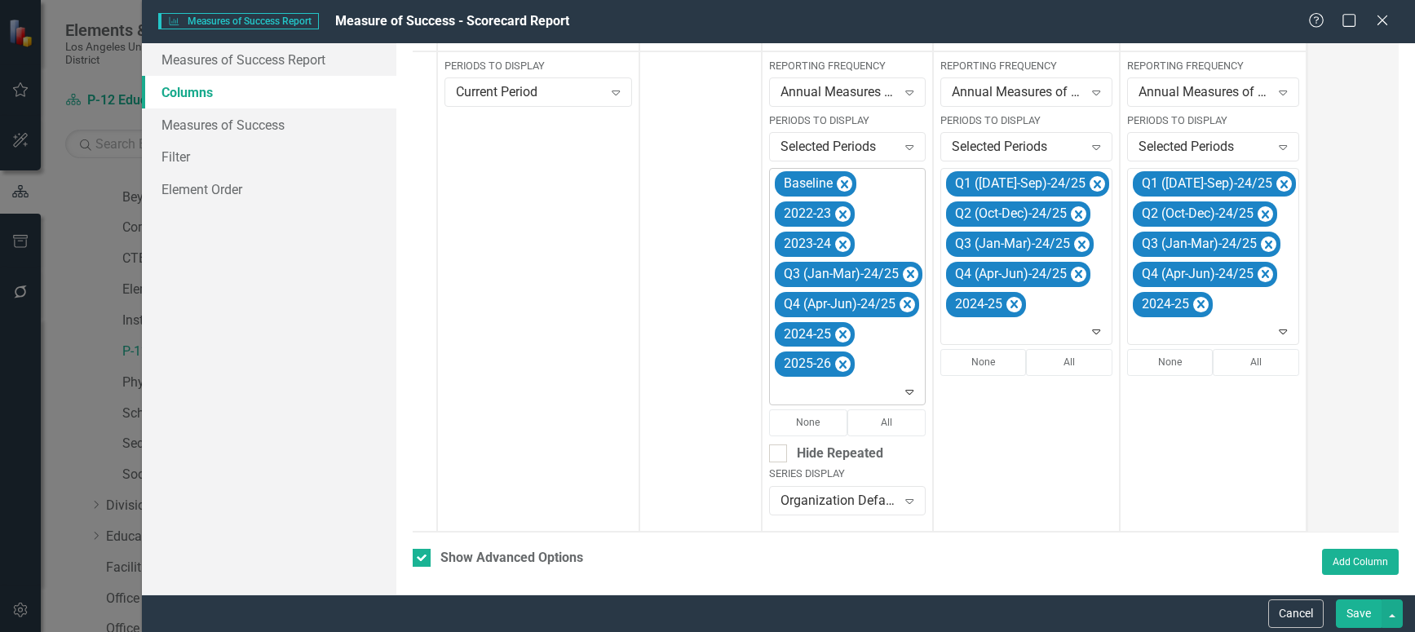
click at [903, 273] on icon "Remove Q3 (Jan-Mar)-24/25" at bounding box center [910, 274] width 15 height 20
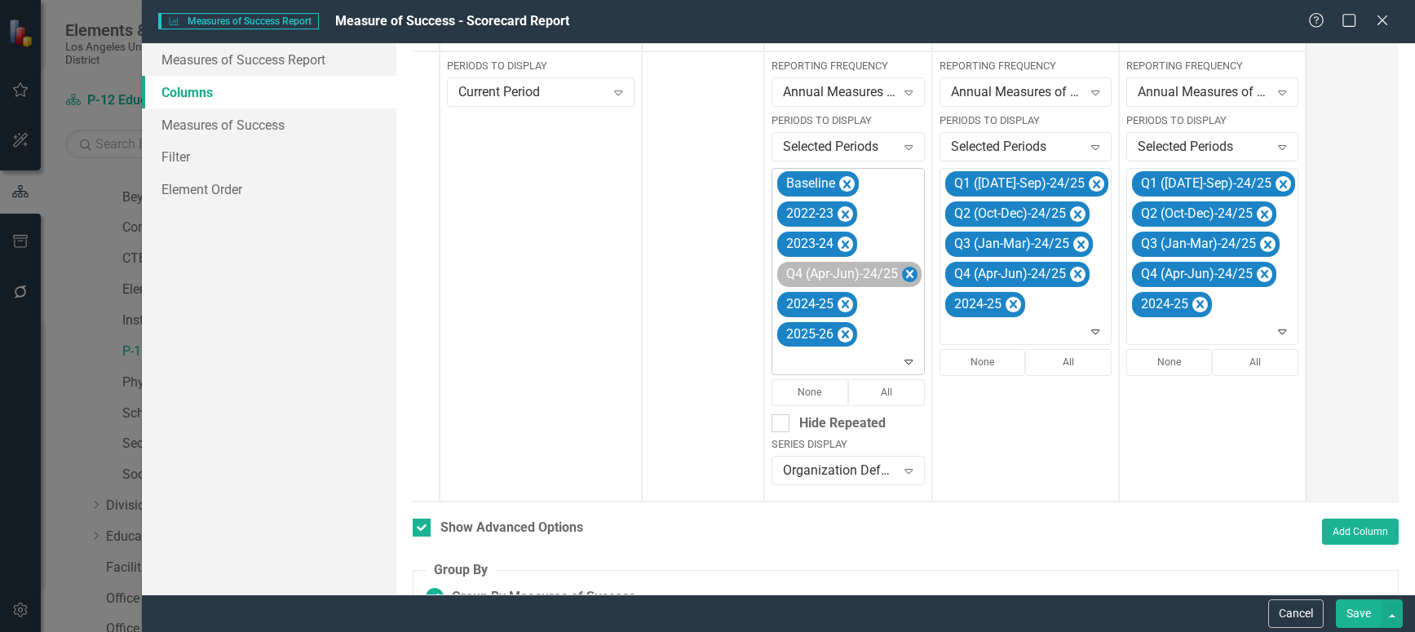
click at [909, 272] on icon "Remove Q4 (Apr-Jun)-24/25" at bounding box center [909, 274] width 7 height 8
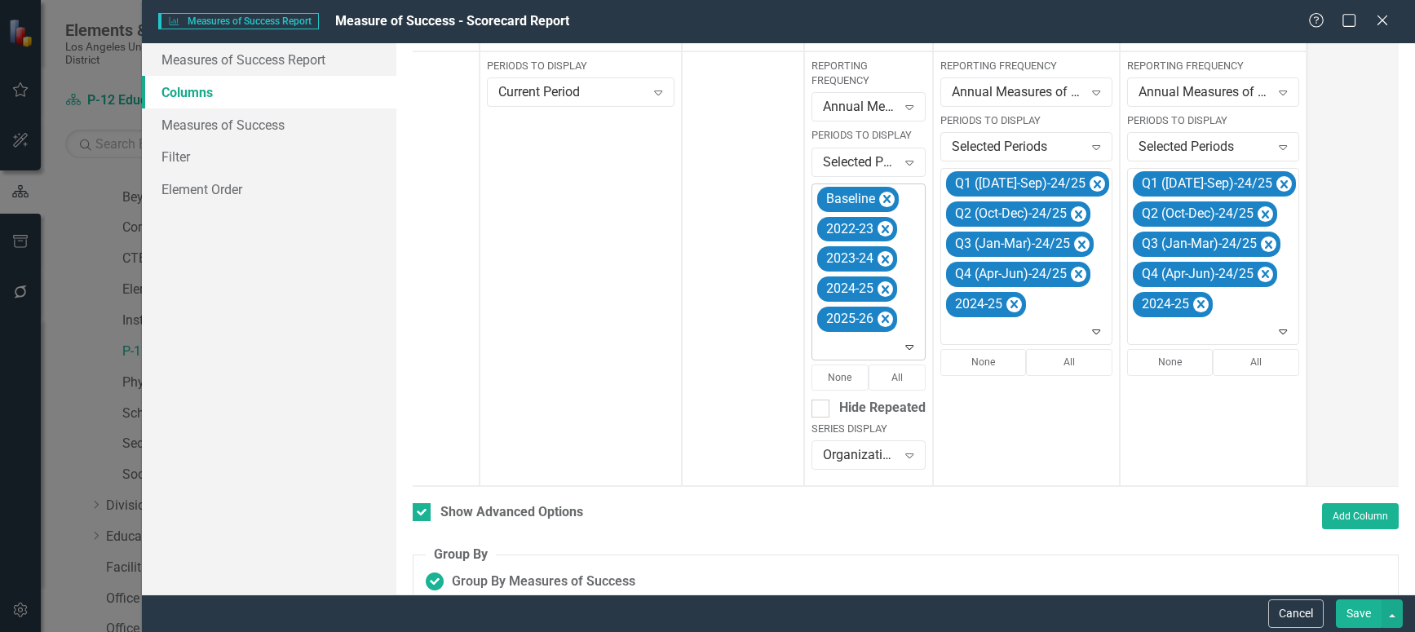
click at [904, 347] on icon "Expand" at bounding box center [909, 346] width 16 height 13
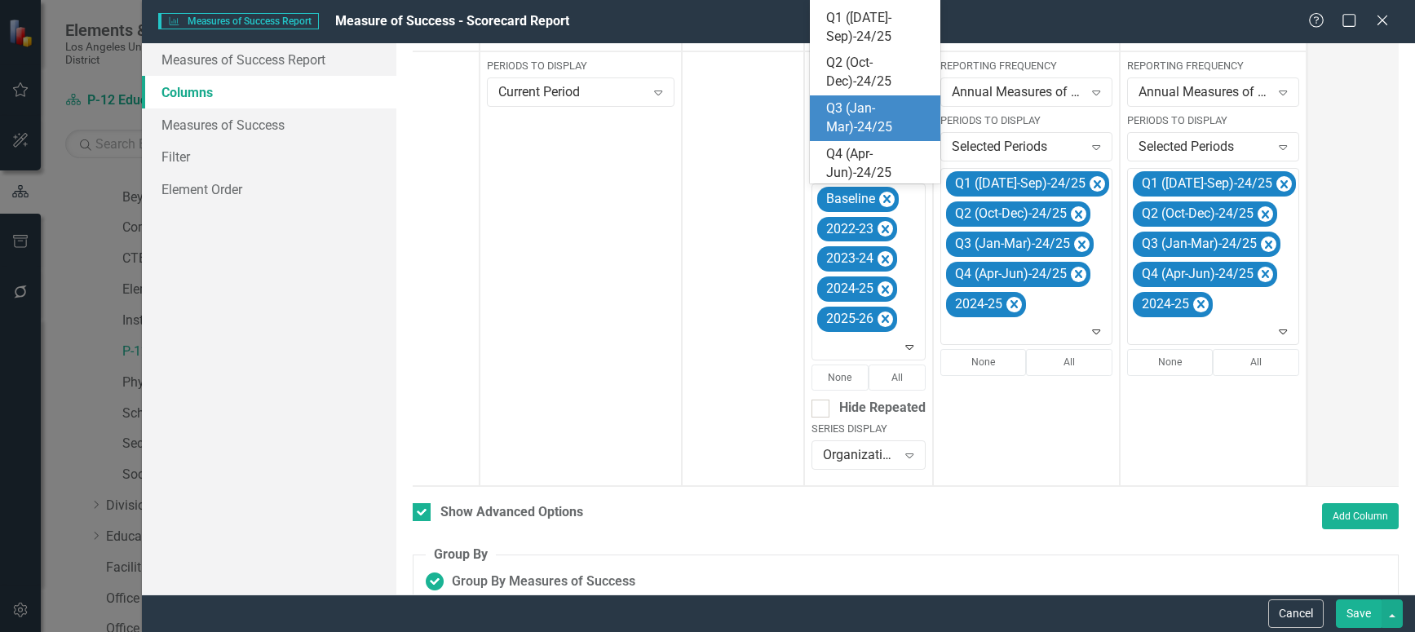
scroll to position [259, 0]
click at [854, 124] on div "Q1 ([DATE]-Sep)-25/26" at bounding box center [878, 128] width 104 height 38
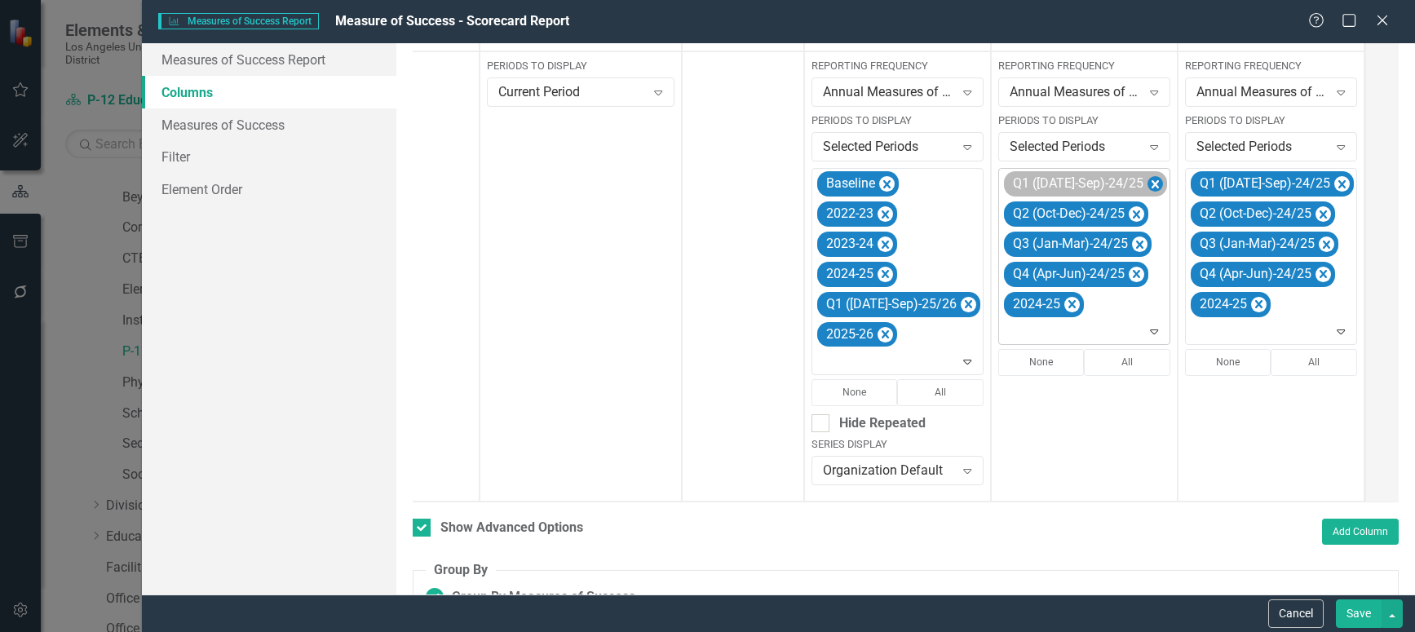
click at [1147, 184] on icon "Remove Q1 (Jul-Sep)-24/25" at bounding box center [1154, 185] width 15 height 20
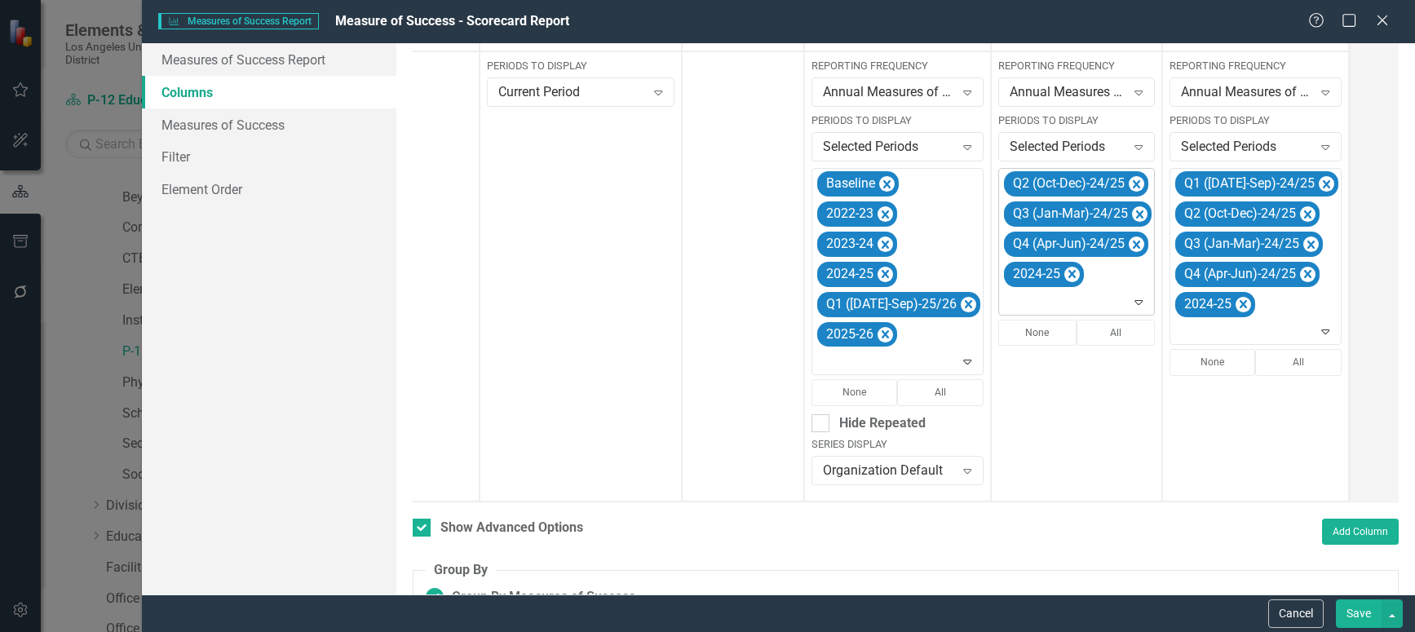
click at [1133, 184] on icon "Remove Q2 (Oct-Dec)-24/25" at bounding box center [1136, 184] width 7 height 8
click at [1132, 184] on icon "Remove Q3 (Jan-Mar)-24/25" at bounding box center [1139, 185] width 15 height 20
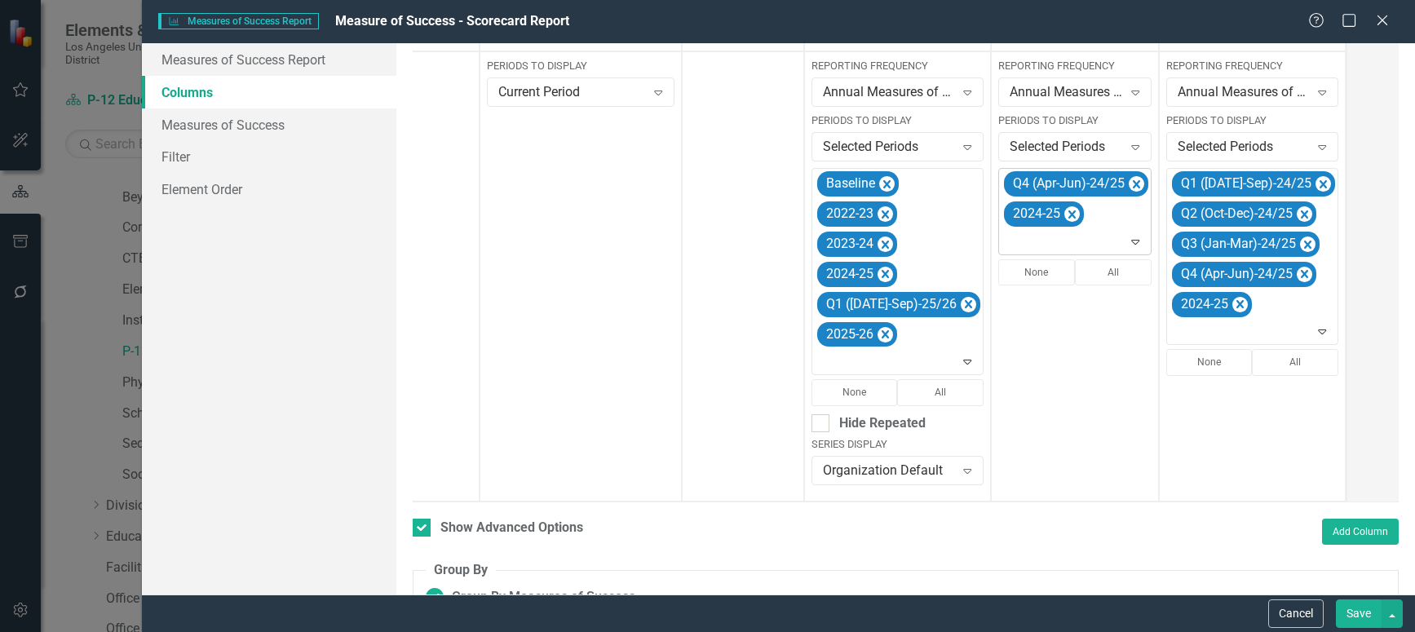
click at [1133, 184] on icon "Remove Q4 (Apr-Jun)-24/25" at bounding box center [1136, 184] width 7 height 8
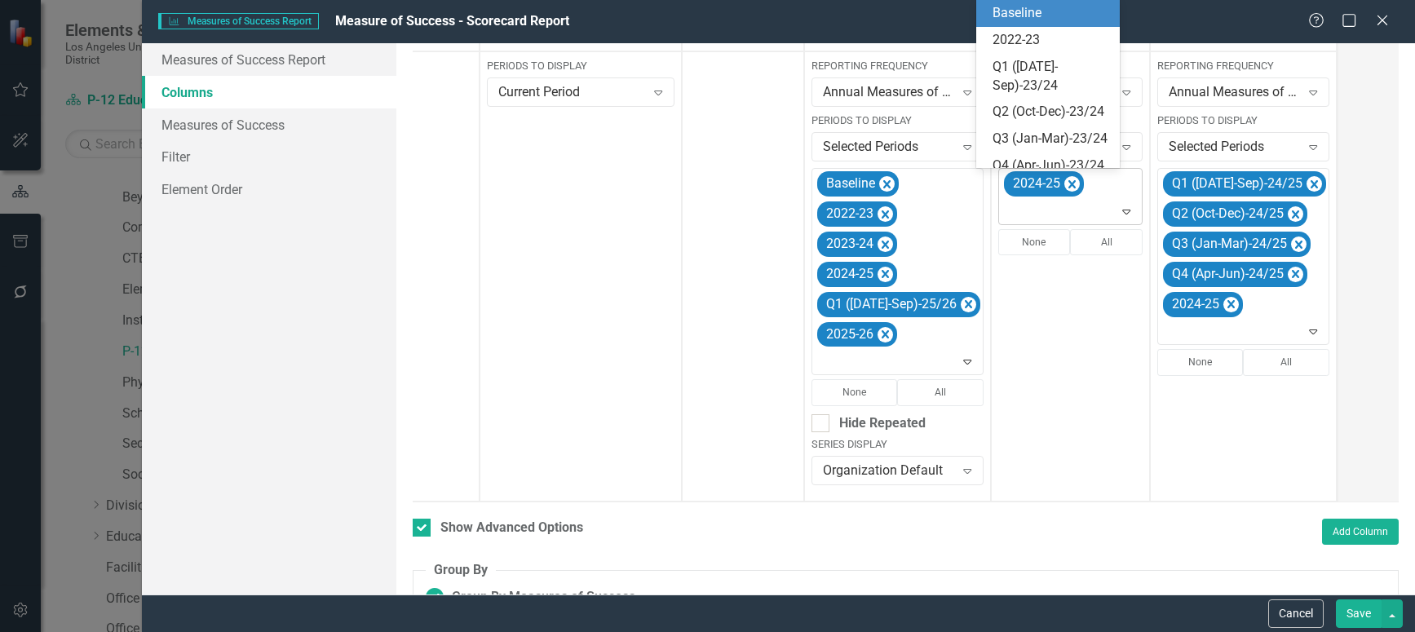
click at [1118, 209] on icon "Expand" at bounding box center [1126, 211] width 16 height 13
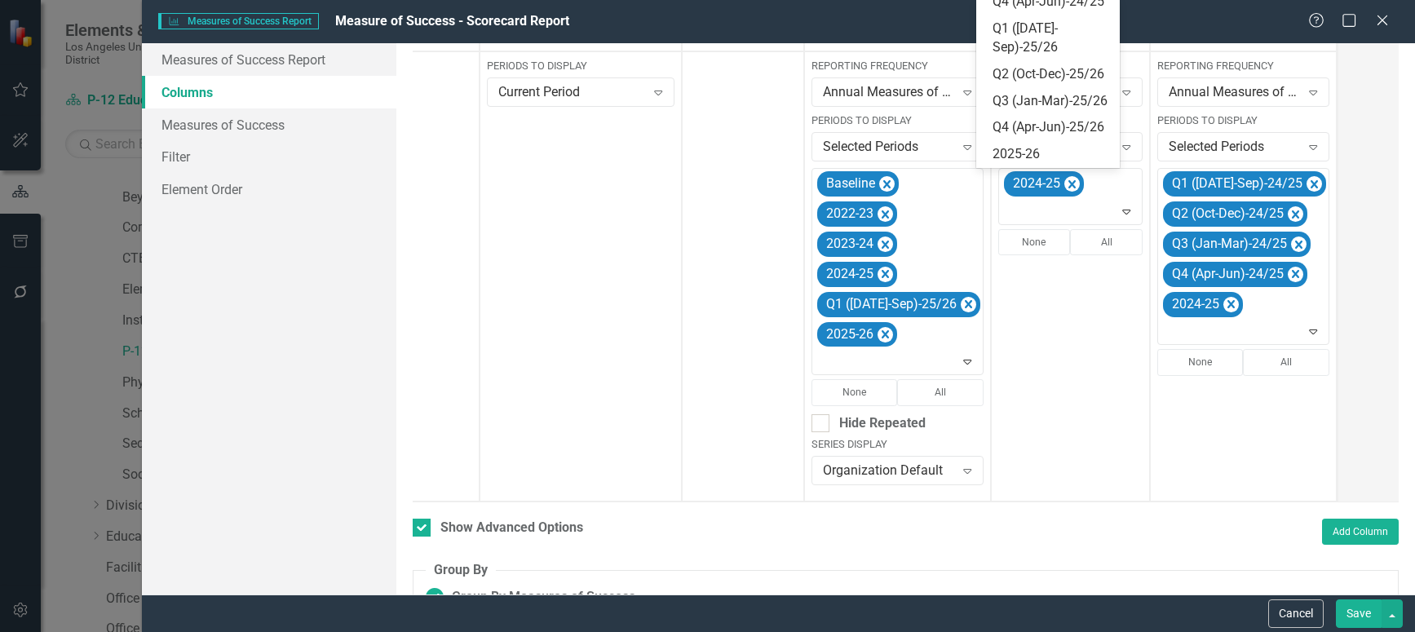
scroll to position [364, 0]
click at [1023, 57] on div "Q1 ([DATE]-Sep)-25/26" at bounding box center [1051, 39] width 117 height 38
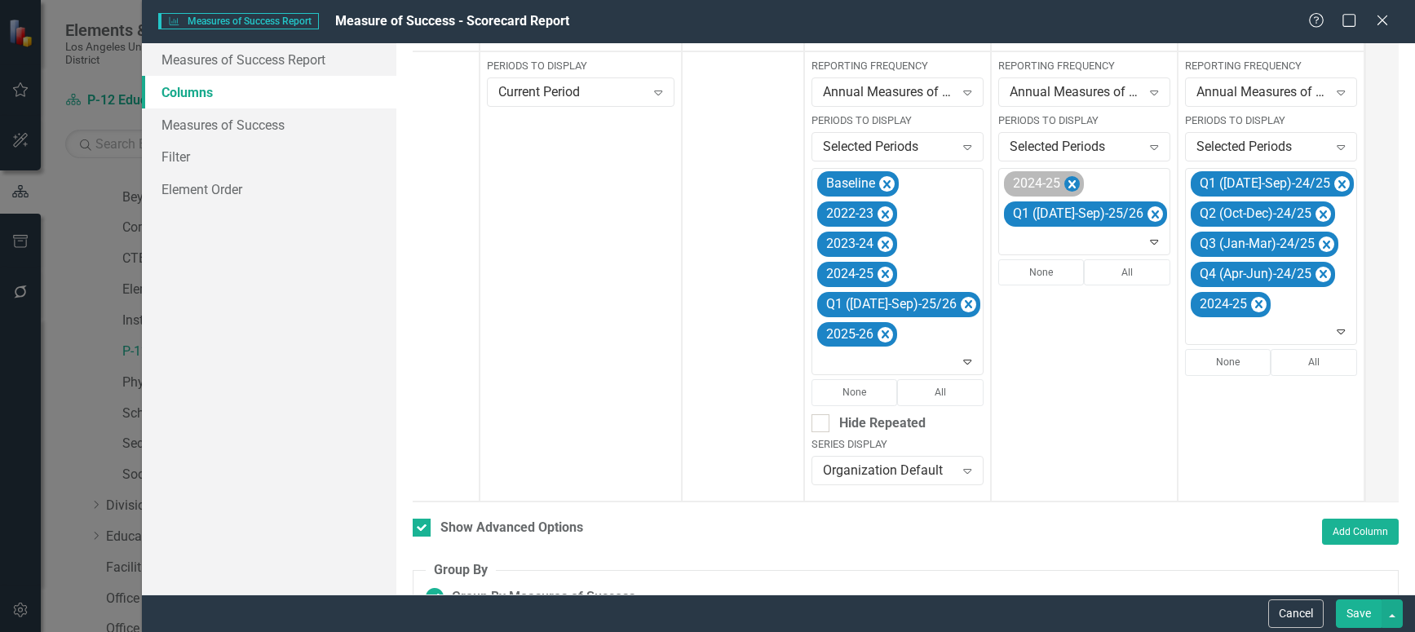
click at [1064, 180] on icon "Remove 2024-25" at bounding box center [1071, 185] width 15 height 20
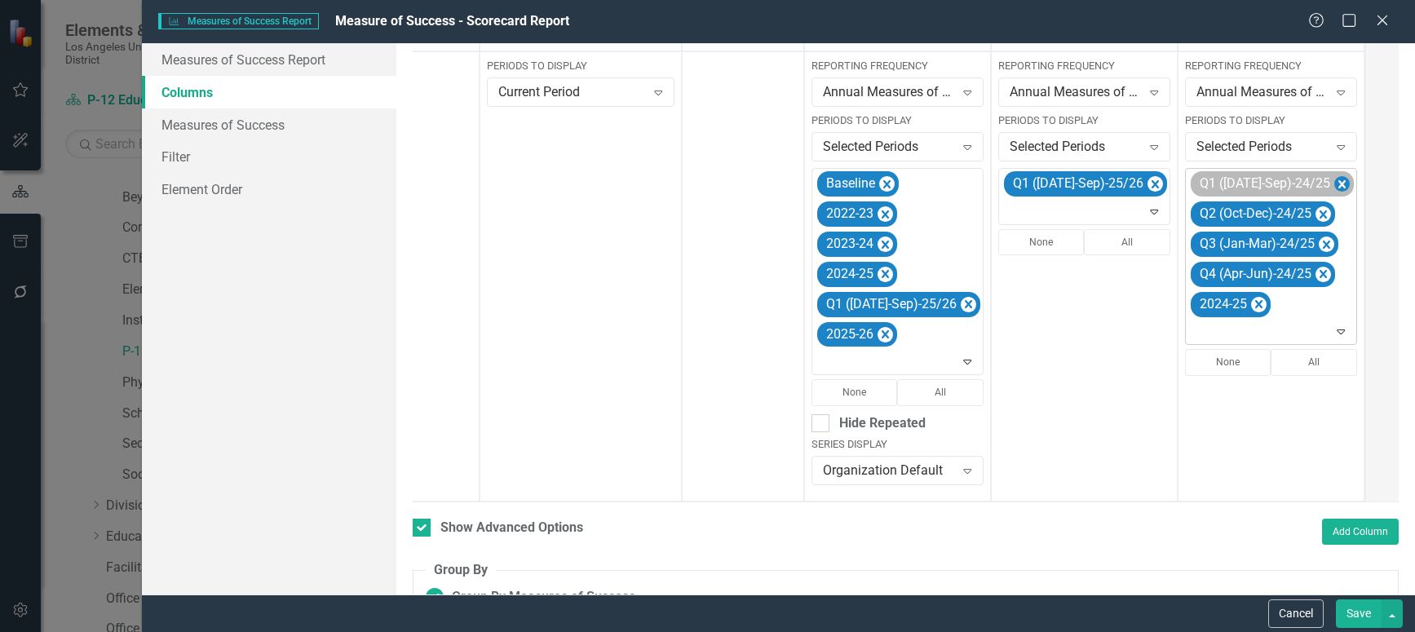
click at [1338, 181] on icon "Remove Q1 (Jul-Sep)-24/25" at bounding box center [1341, 184] width 7 height 8
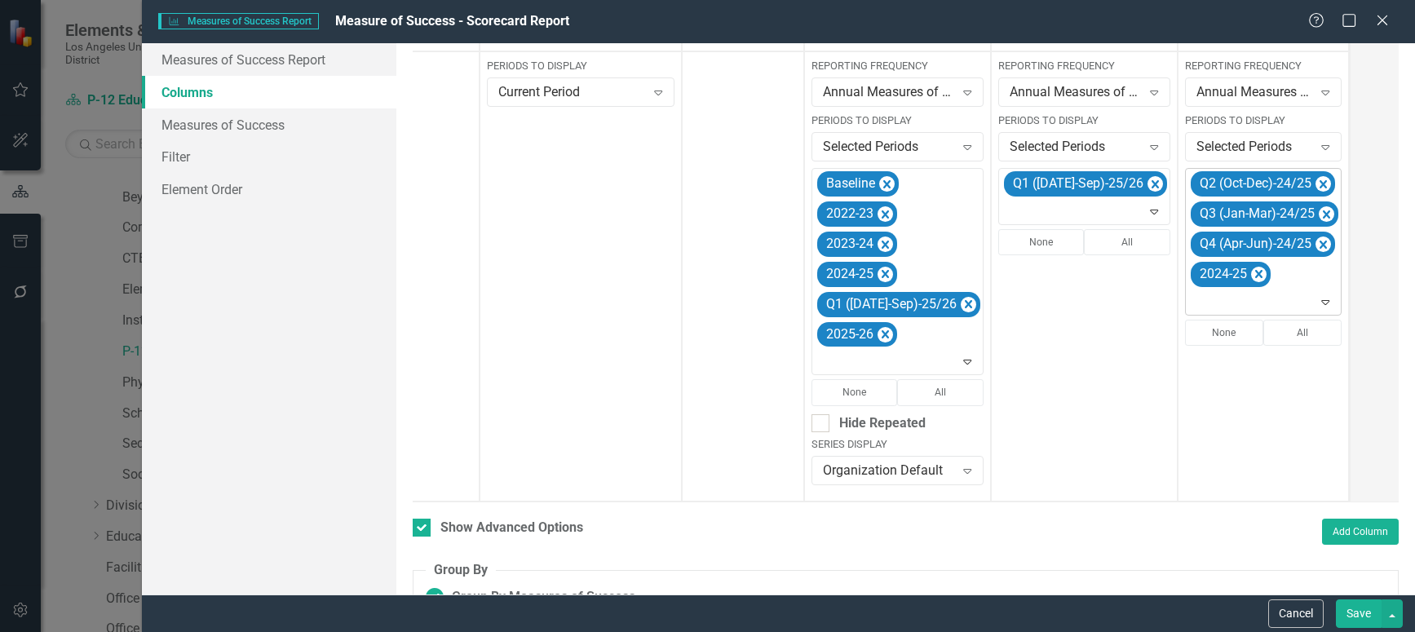
click at [1315, 181] on icon "Remove Q2 (Oct-Dec)-24/25" at bounding box center [1322, 185] width 15 height 20
click at [1323, 181] on icon "Remove Q3 (Jan-Mar)-24/25" at bounding box center [1326, 184] width 7 height 8
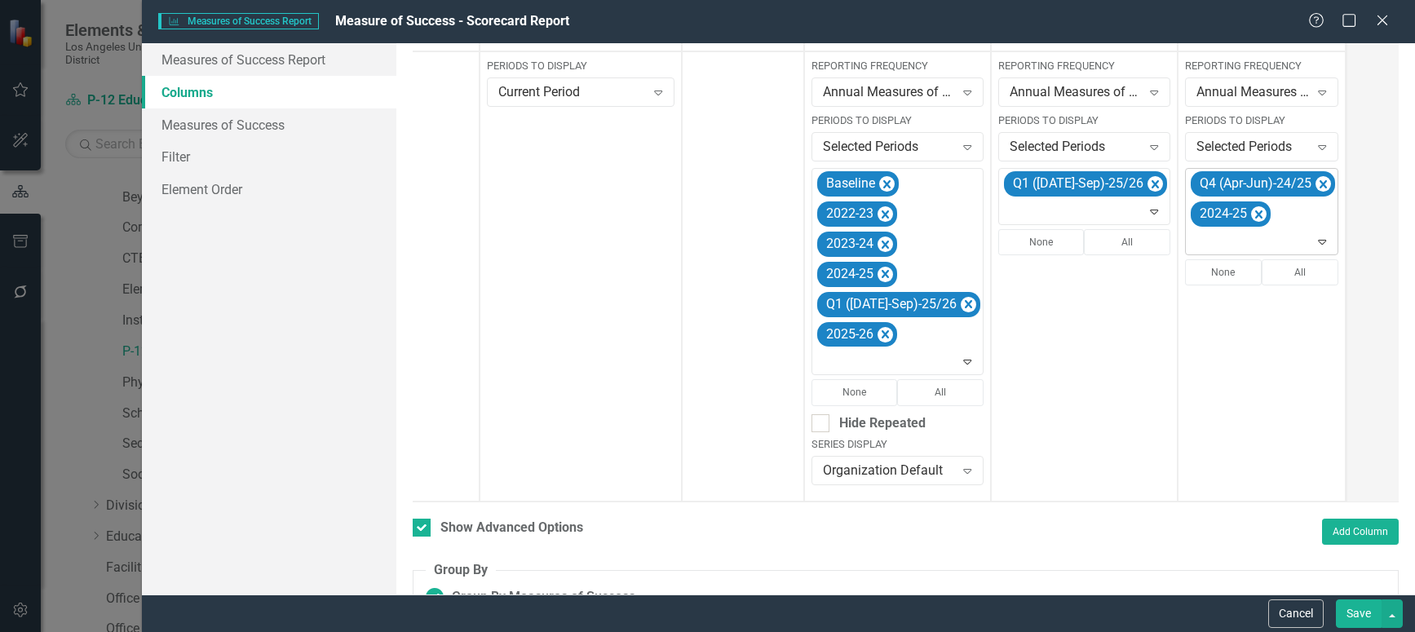
click at [1315, 181] on icon "Remove Q4 (Apr-Jun)-24/25" at bounding box center [1322, 185] width 15 height 20
click at [1255, 188] on icon "Remove 2024-25" at bounding box center [1258, 184] width 7 height 8
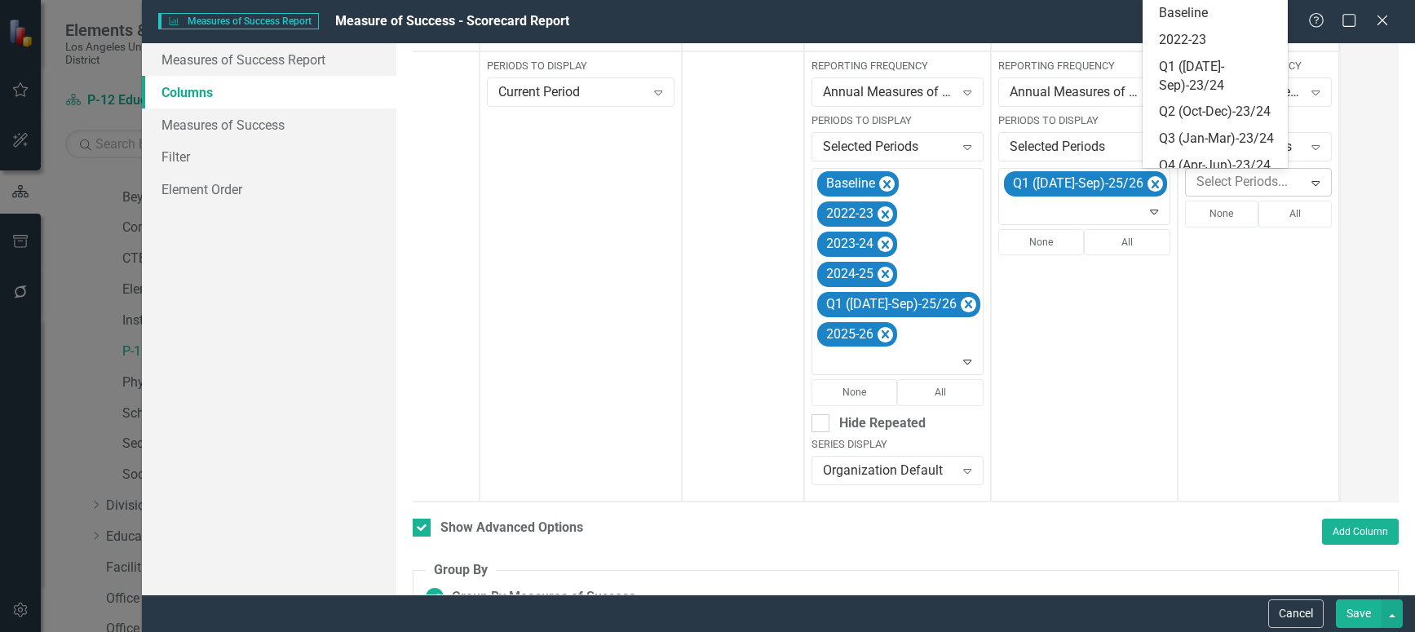
click at [1307, 183] on icon "Expand" at bounding box center [1315, 182] width 16 height 13
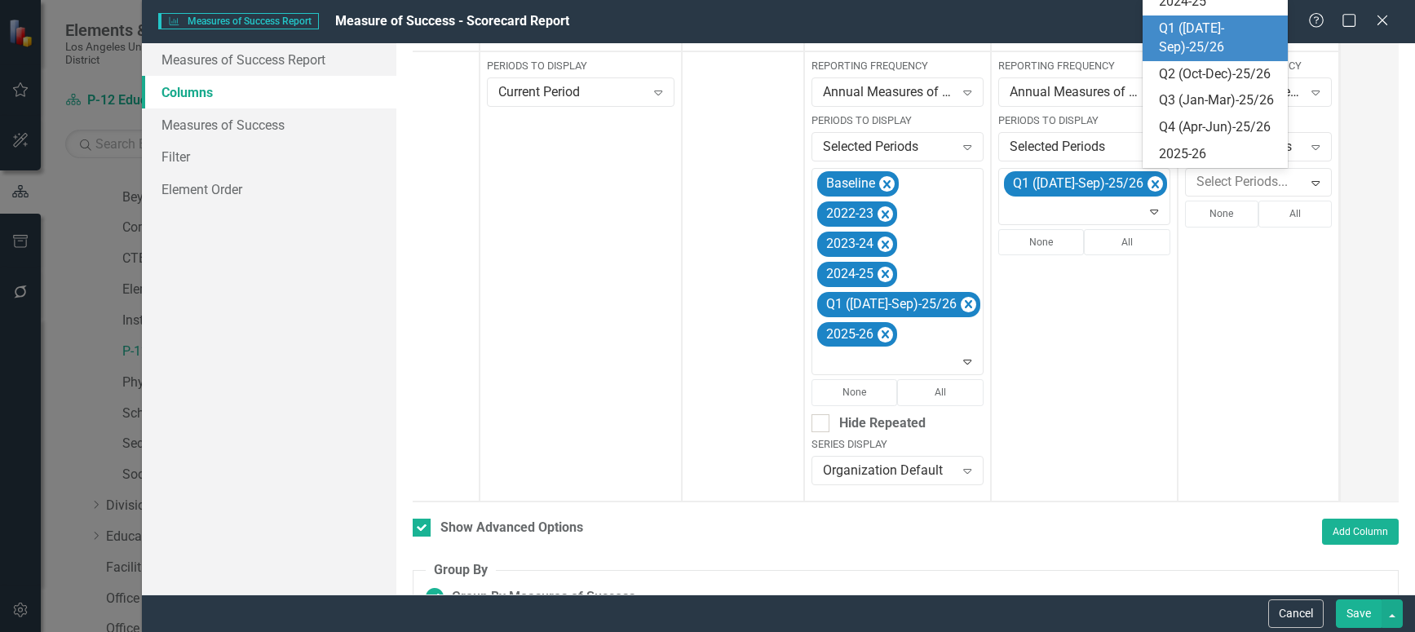
click at [1205, 55] on div "Q1 ([DATE]-Sep)-25/26" at bounding box center [1219, 39] width 120 height 38
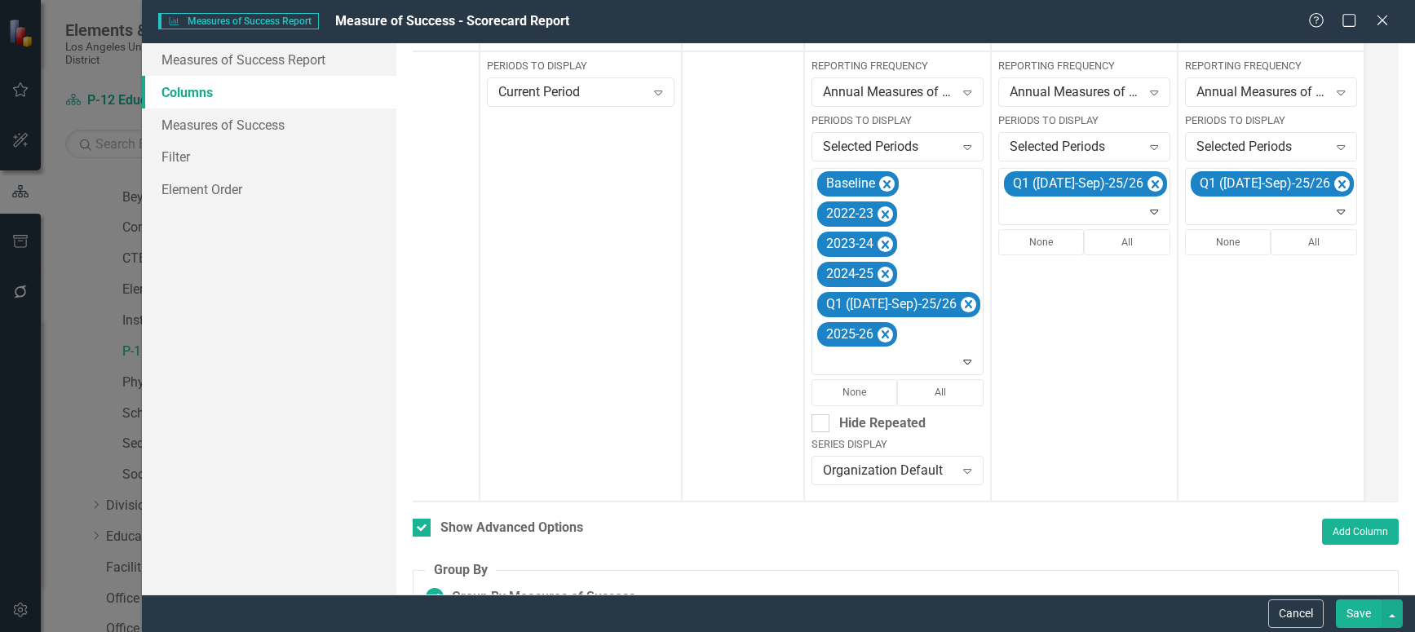
click at [1360, 604] on button "Save" at bounding box center [1359, 613] width 46 height 29
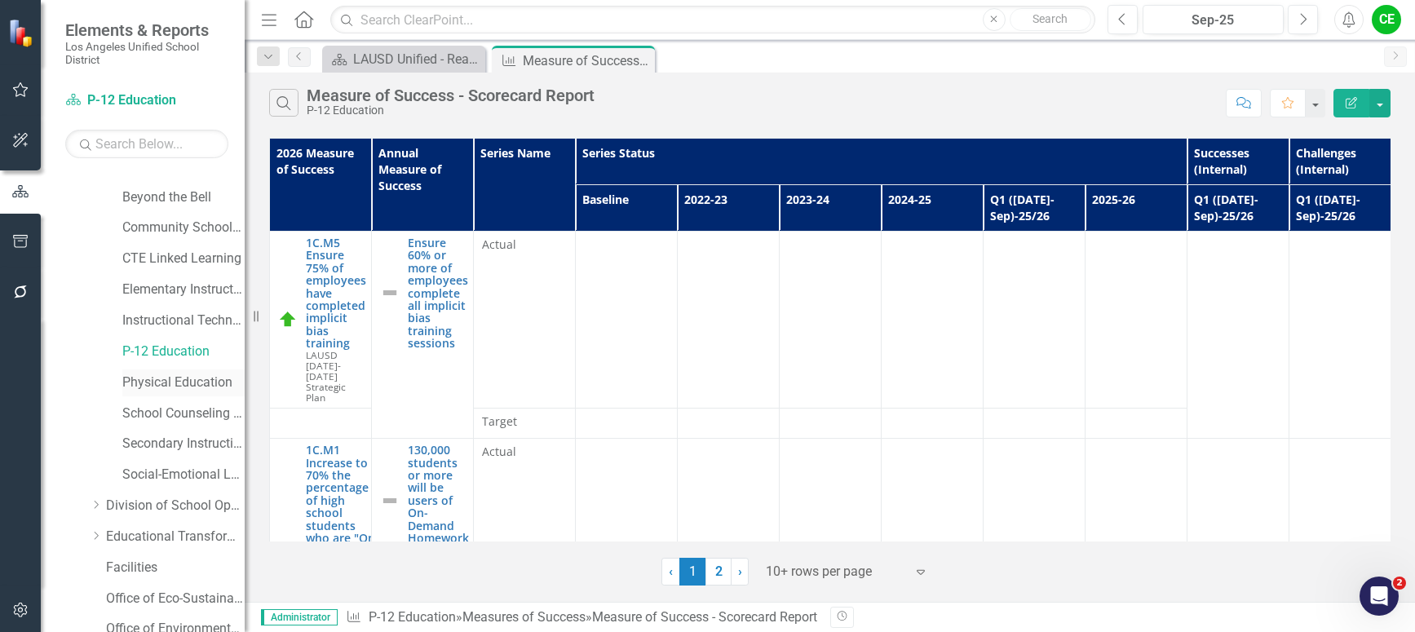
click at [175, 382] on link "Physical Education" at bounding box center [183, 383] width 122 height 19
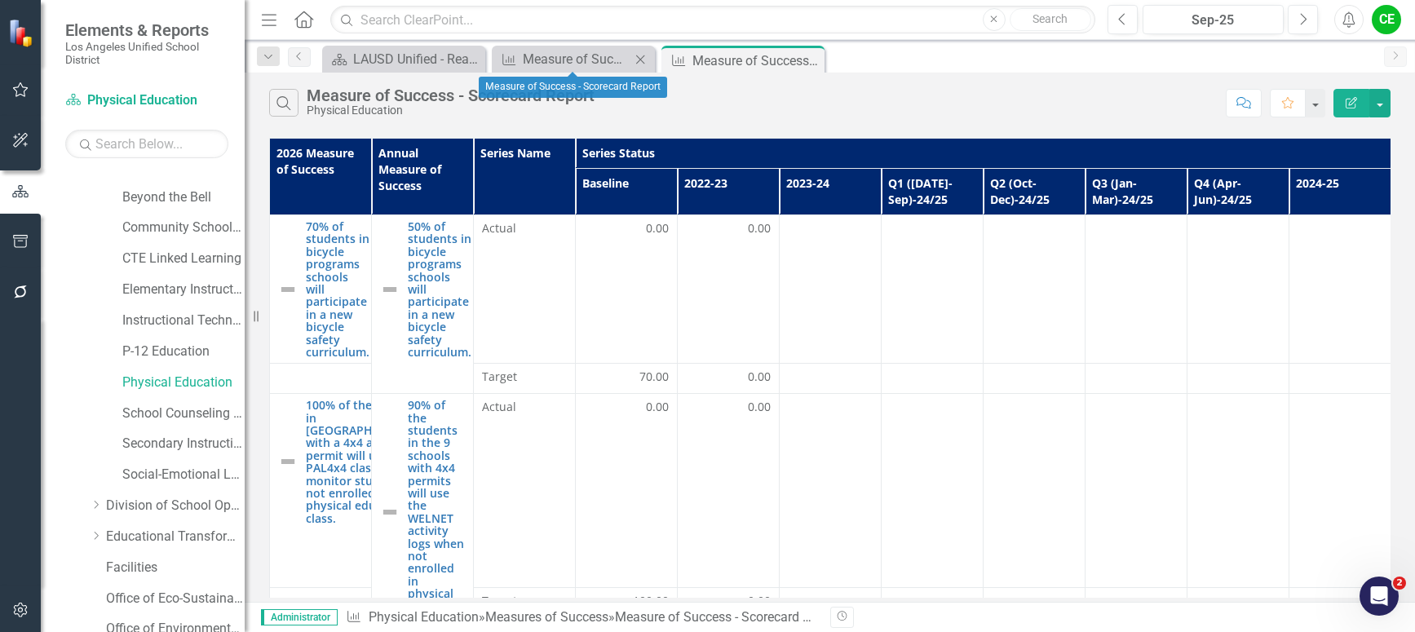
click at [639, 59] on icon "Close" at bounding box center [640, 59] width 16 height 13
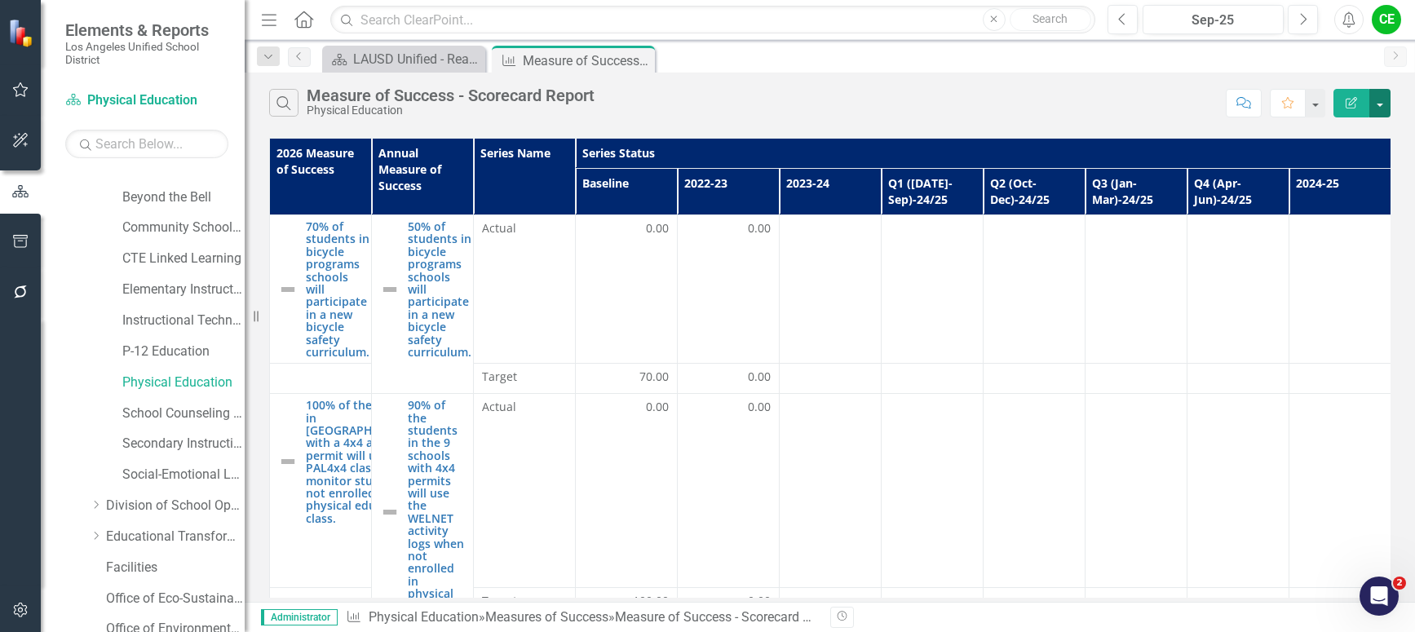
click at [1387, 104] on button "button" at bounding box center [1379, 103] width 21 height 29
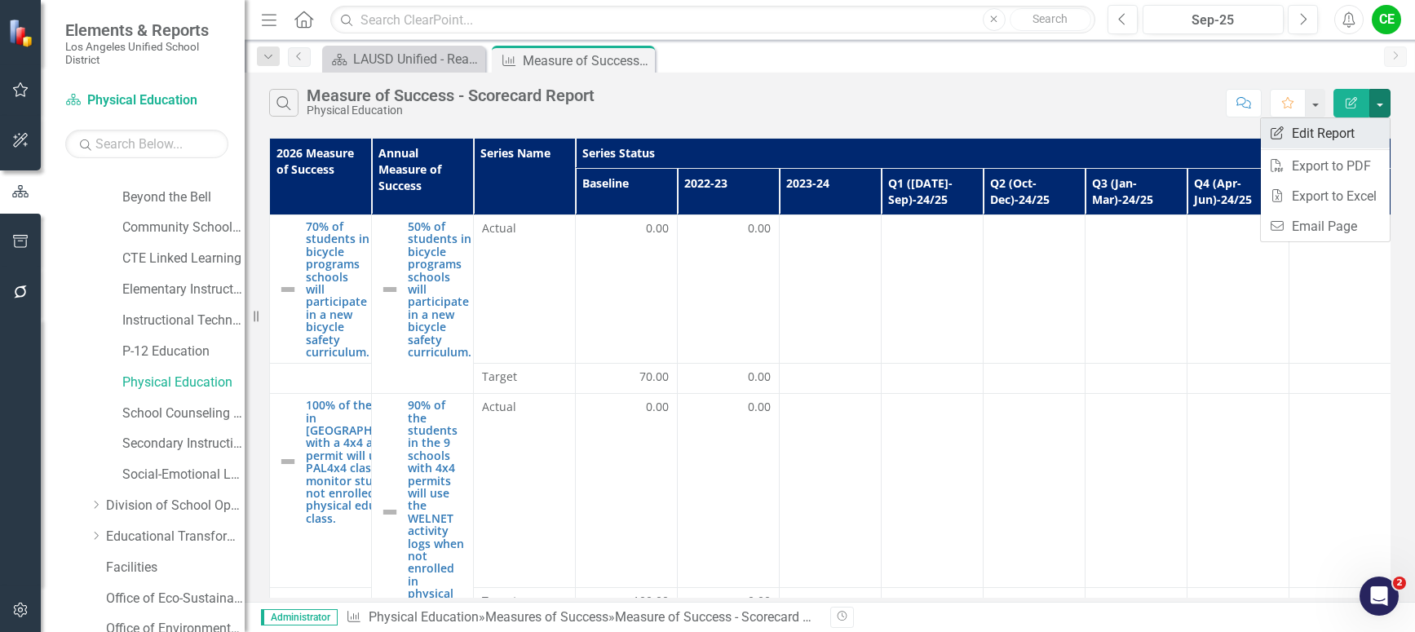
click at [1341, 127] on link "Edit Report Edit Report" at bounding box center [1325, 133] width 129 height 30
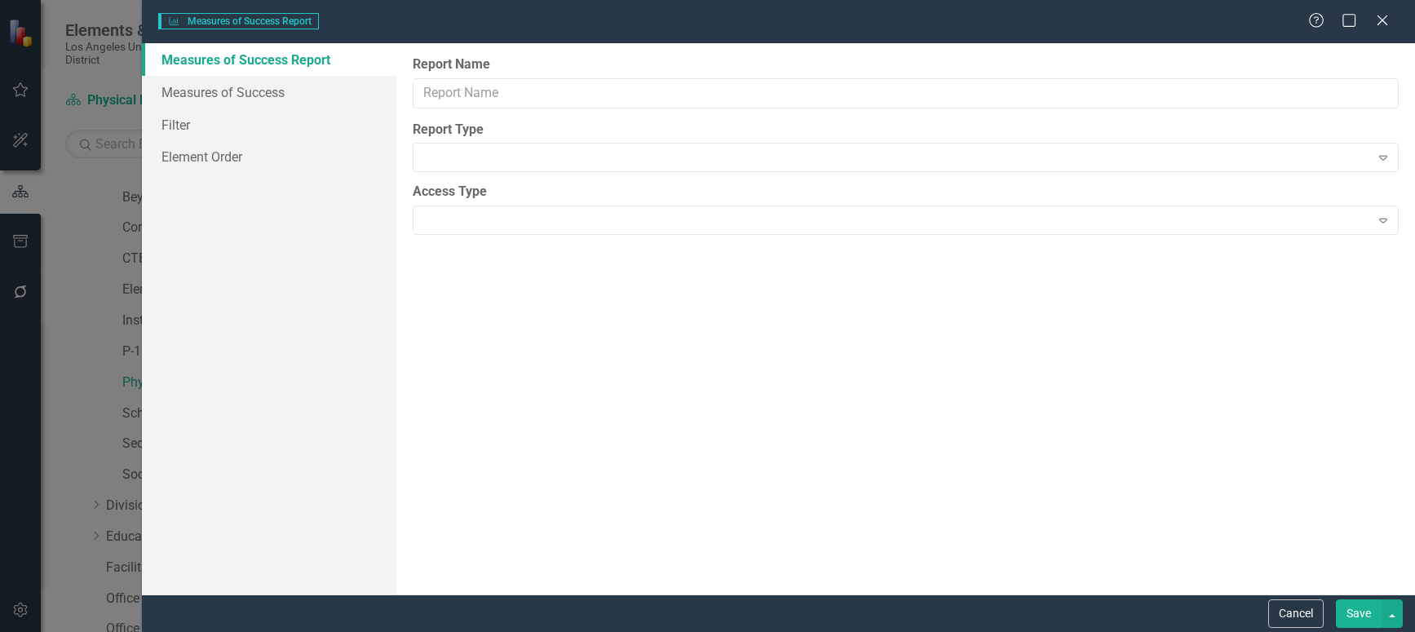
type input "Measure of Success - Scorecard Report"
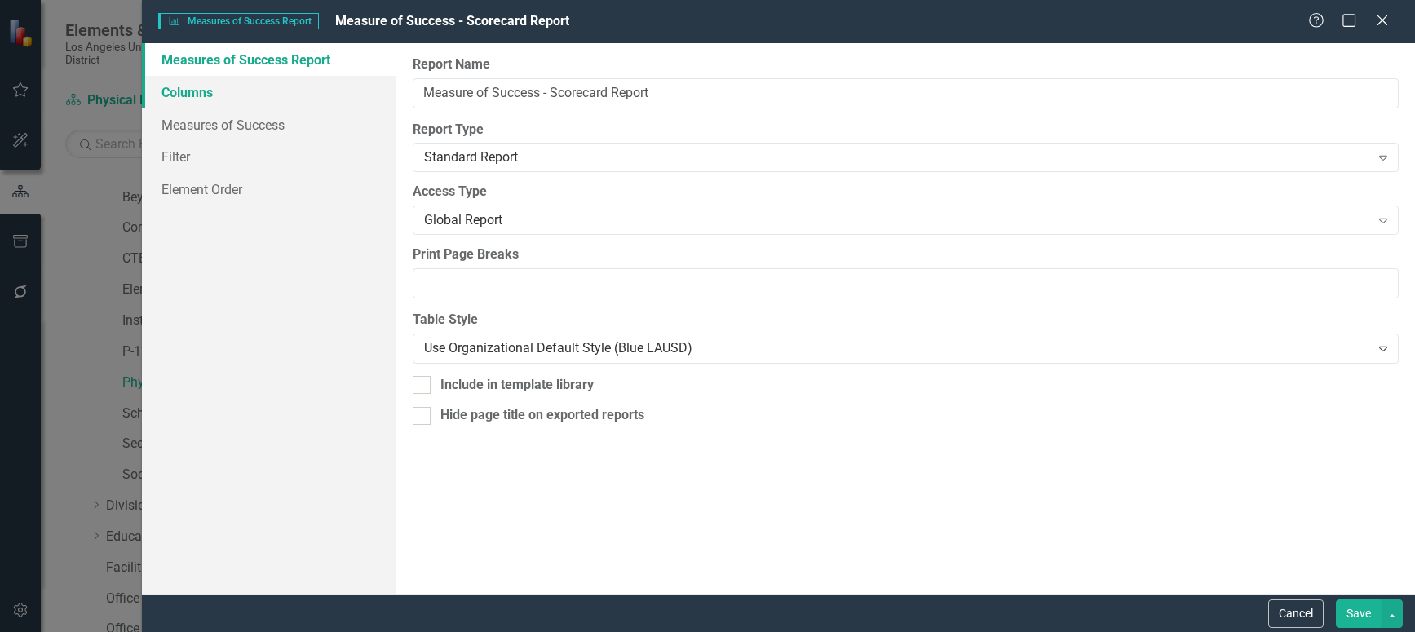
click at [192, 95] on link "Columns" at bounding box center [269, 92] width 254 height 33
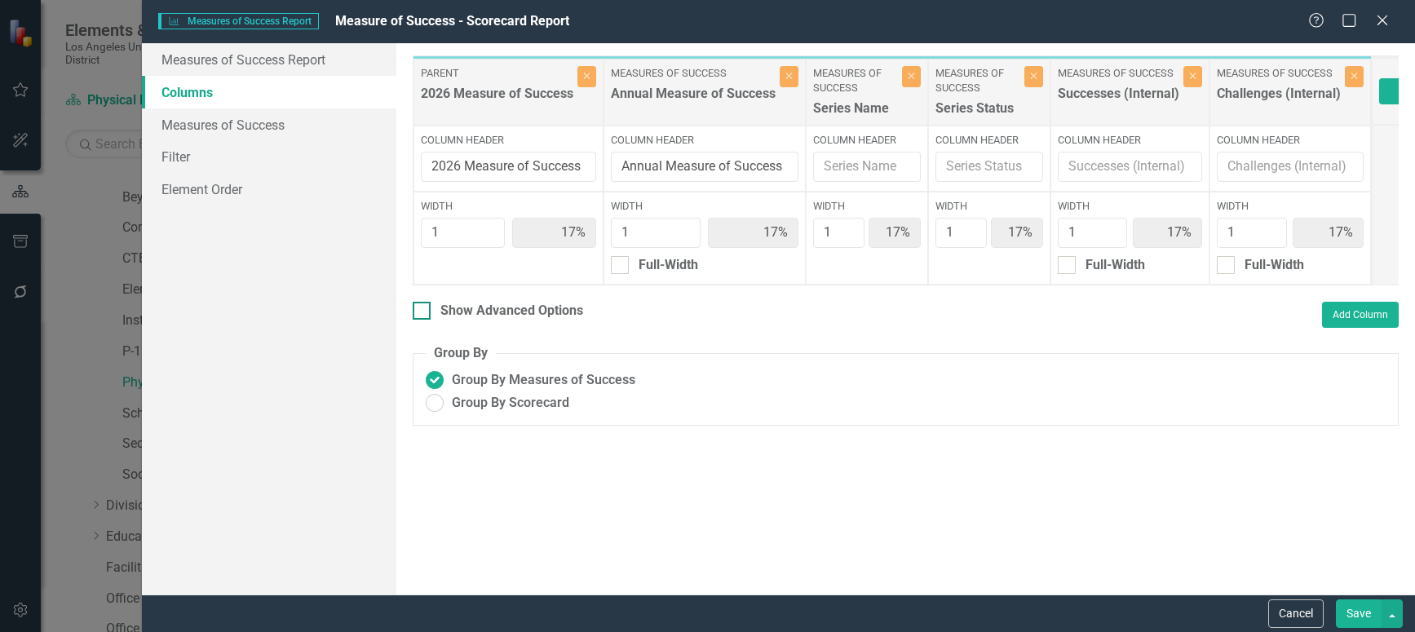
click at [432, 321] on div "Show Advanced Options" at bounding box center [498, 311] width 170 height 19
click at [423, 312] on input "Show Advanced Options" at bounding box center [418, 307] width 11 height 11
checkbox input "true"
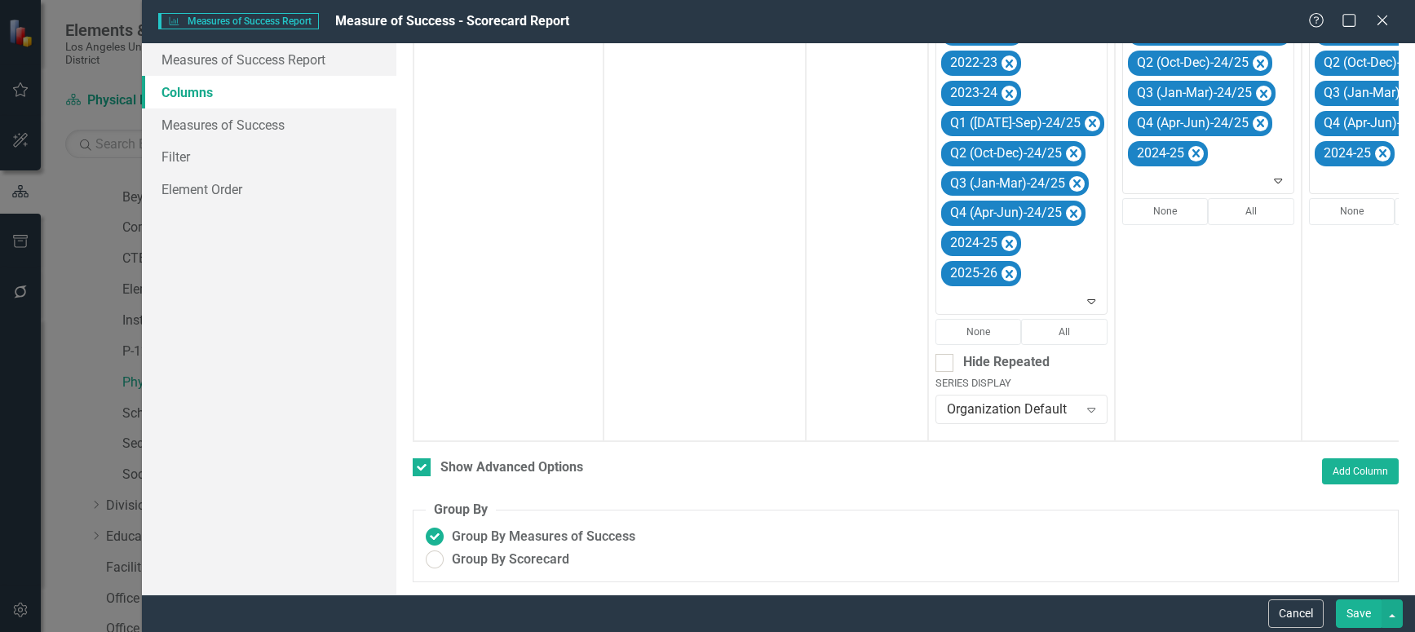
scroll to position [0, 166]
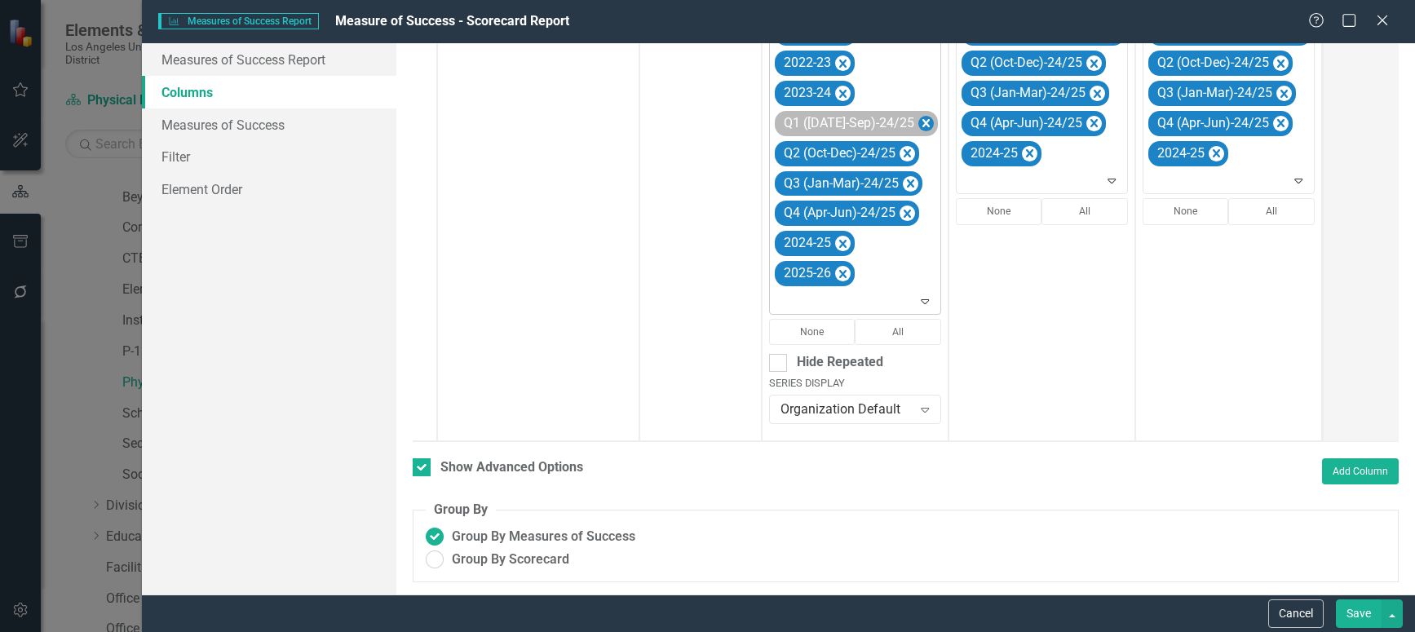
click at [922, 119] on icon "Remove Q1 (Jul-Sep)-24/25" at bounding box center [925, 123] width 7 height 8
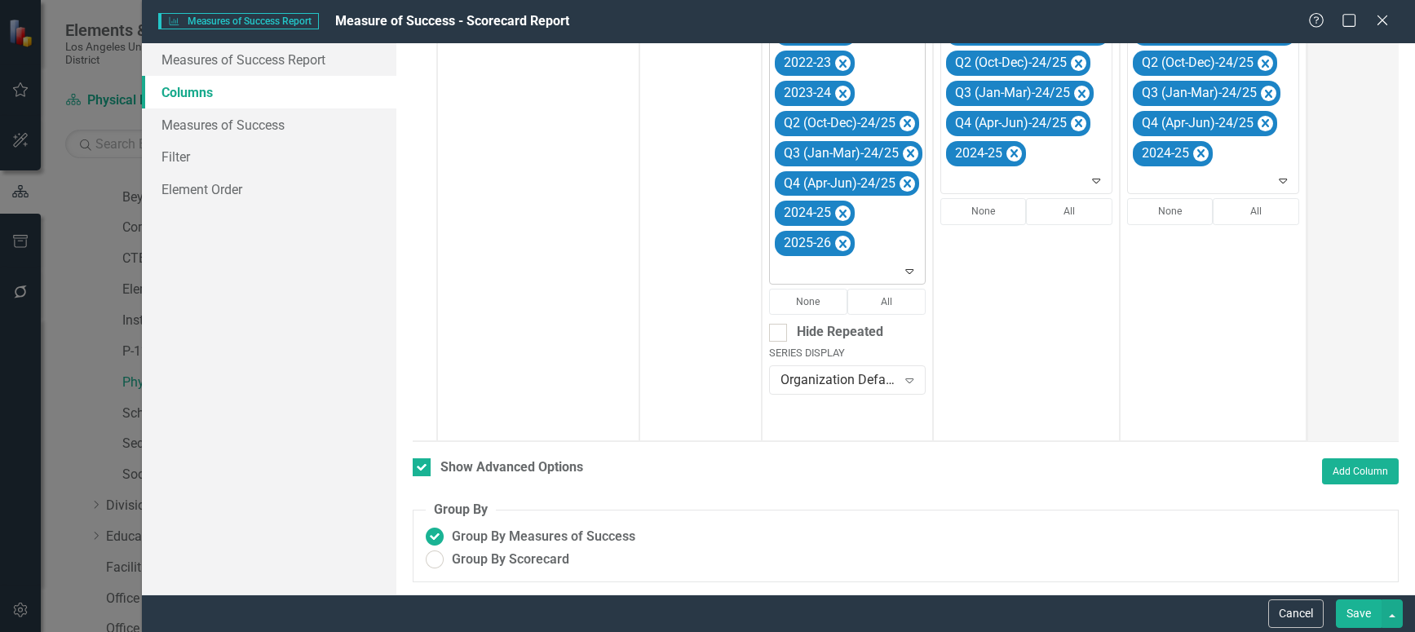
scroll to position [537, 0]
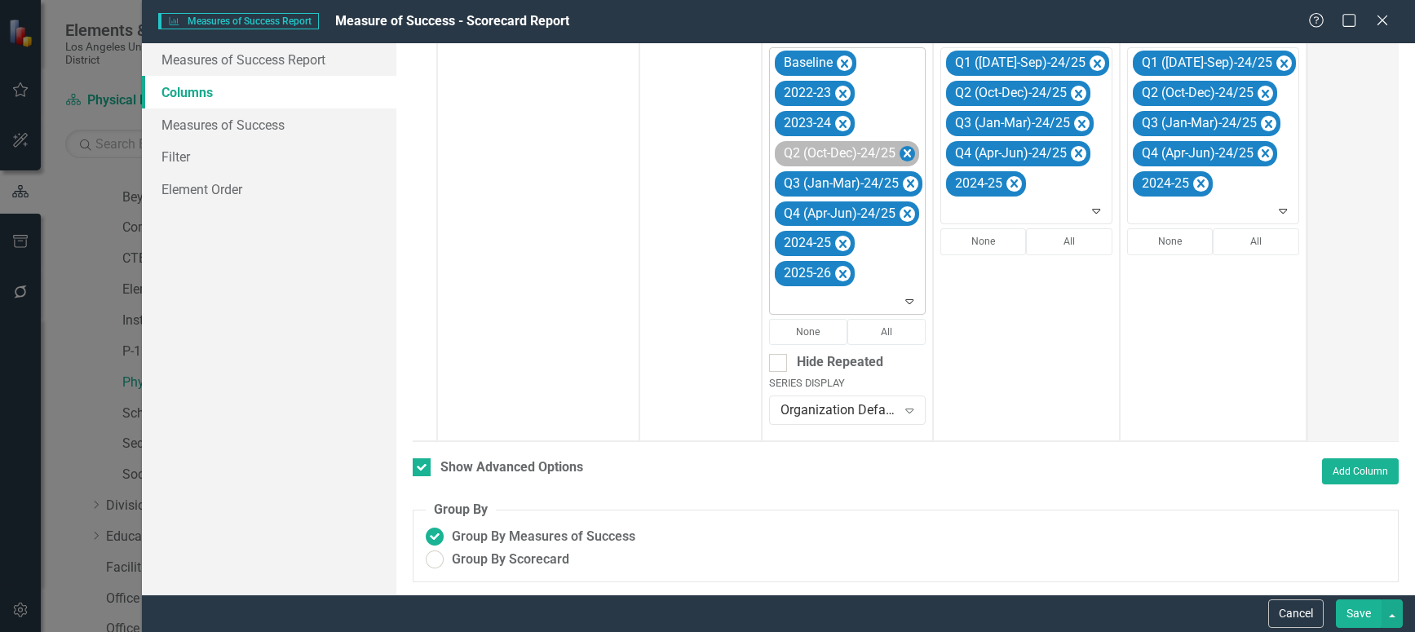
click at [908, 144] on icon "Remove Q2 (Oct-Dec)-24/25" at bounding box center [907, 154] width 15 height 20
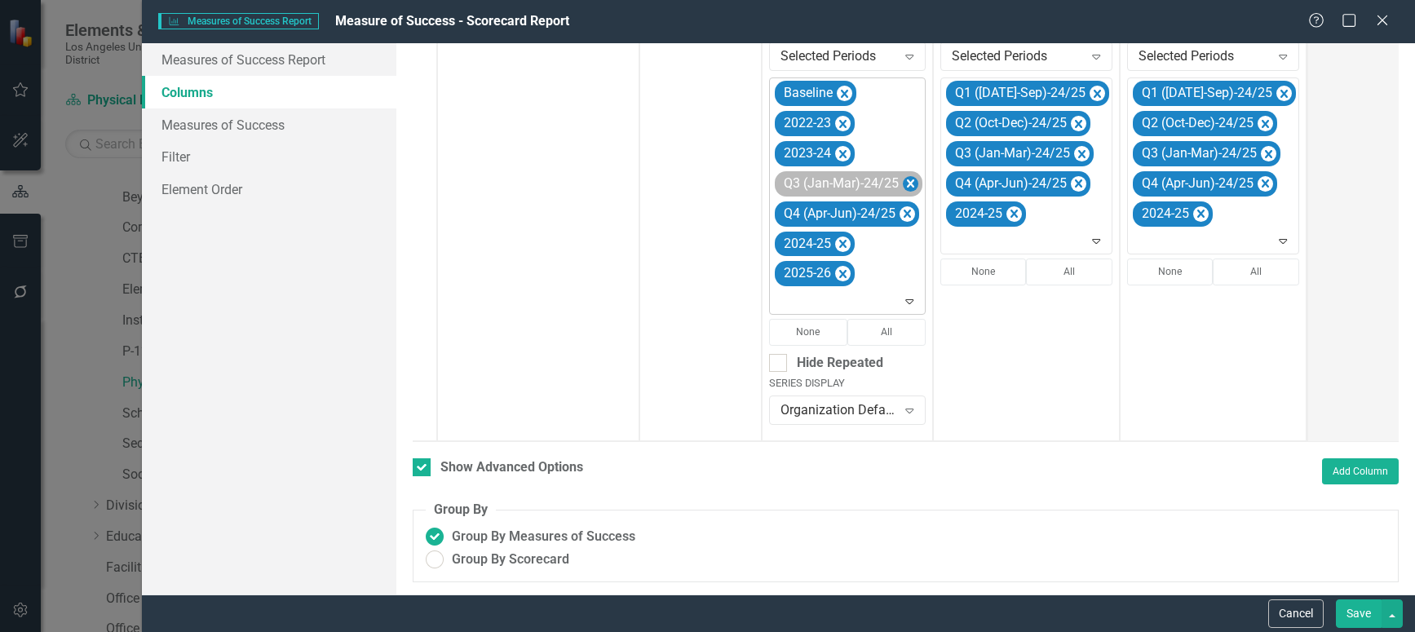
click at [913, 174] on icon "Remove Q3 (Jan-Mar)-24/25" at bounding box center [910, 184] width 15 height 20
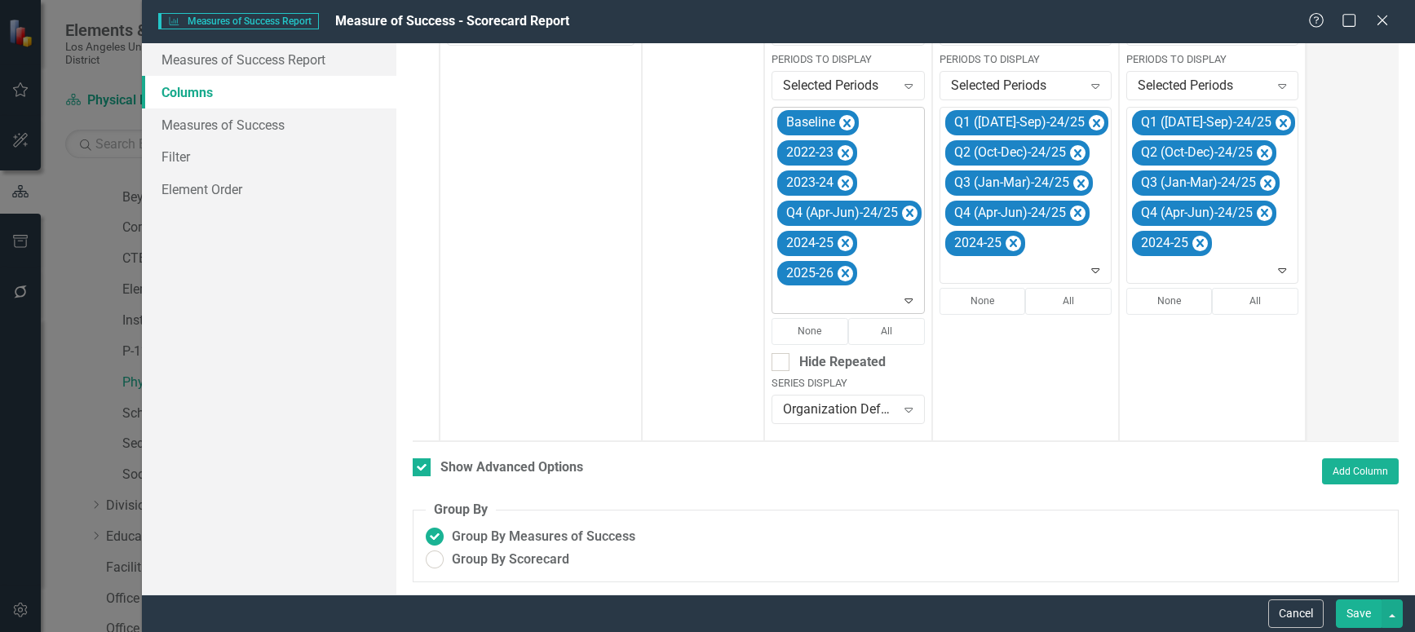
scroll to position [476, 0]
click at [906, 204] on icon "Remove Q4 (Apr-Jun)-24/25" at bounding box center [909, 214] width 15 height 20
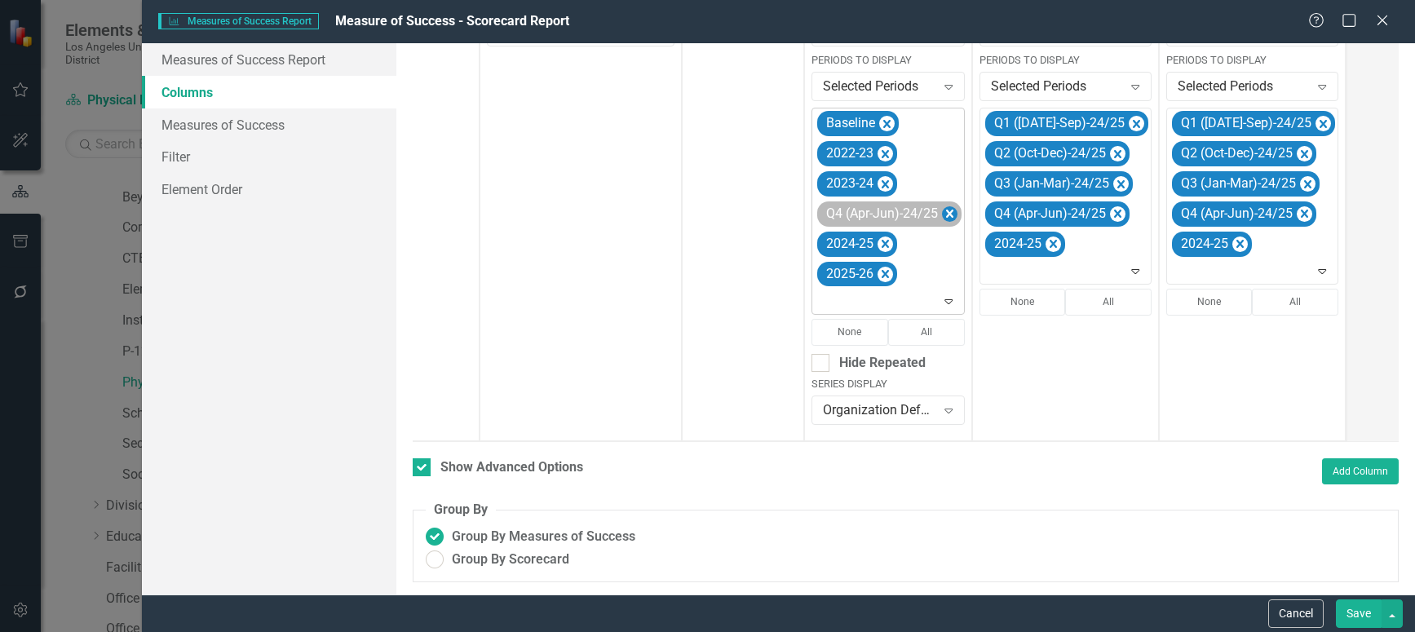
scroll to position [461, 0]
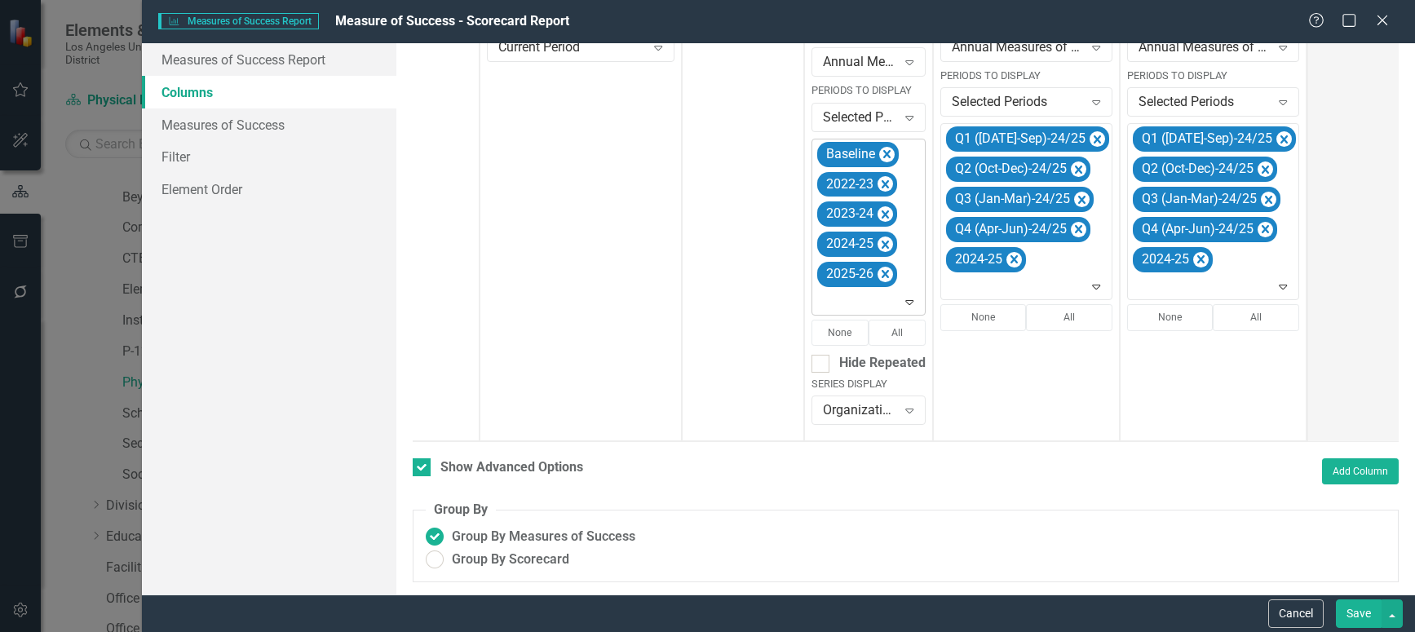
click at [908, 295] on icon "Expand" at bounding box center [909, 301] width 16 height 13
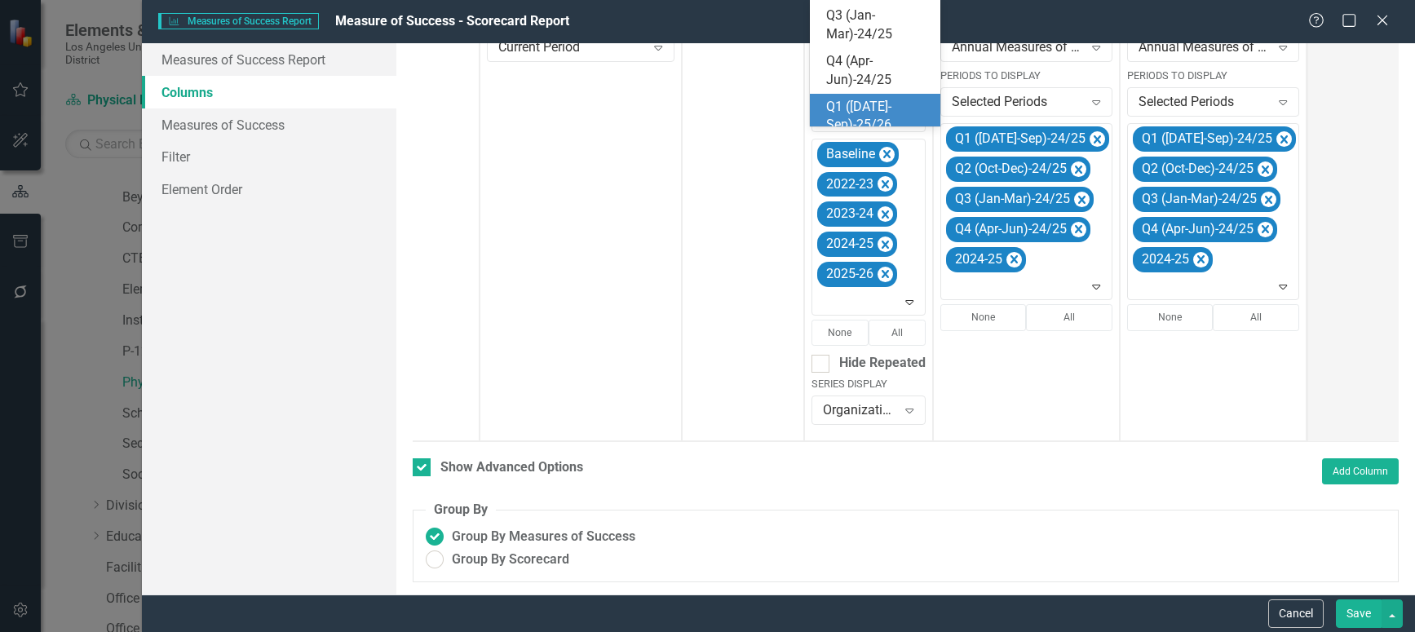
click at [868, 108] on div "Q1 ([DATE]-Sep)-25/26" at bounding box center [878, 117] width 104 height 38
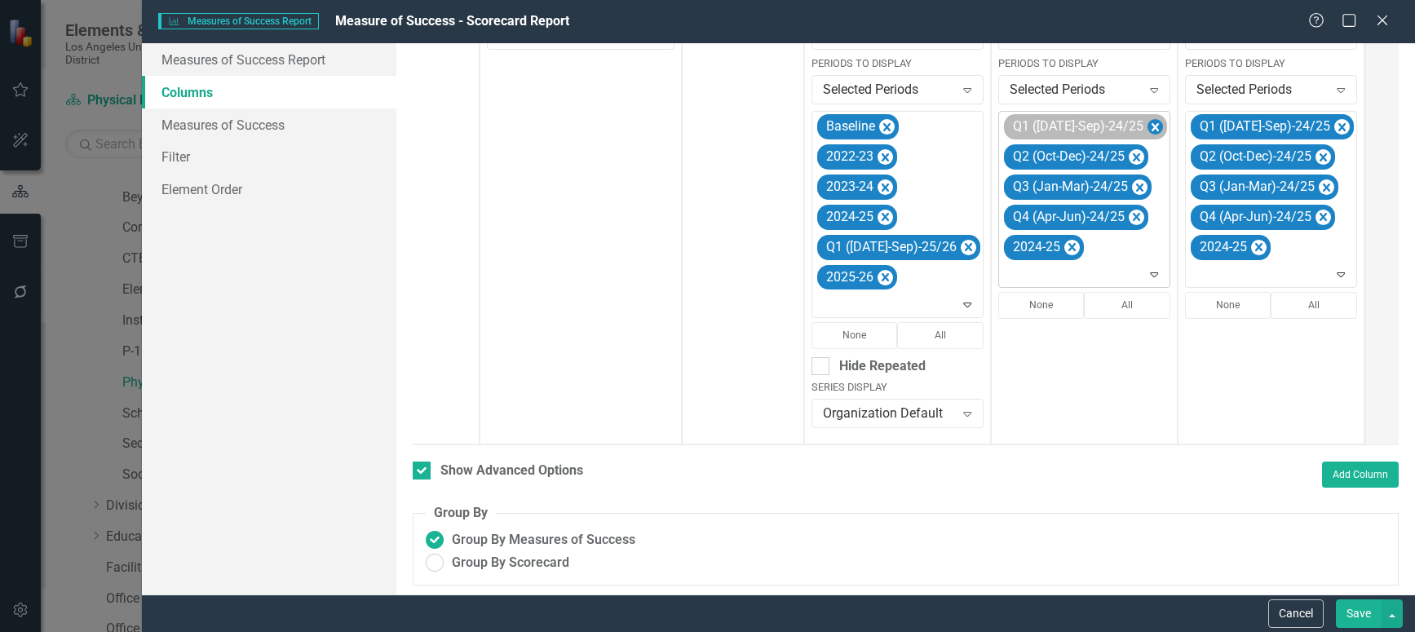
click at [1147, 126] on icon "Remove Q1 (Jul-Sep)-24/25" at bounding box center [1154, 127] width 15 height 20
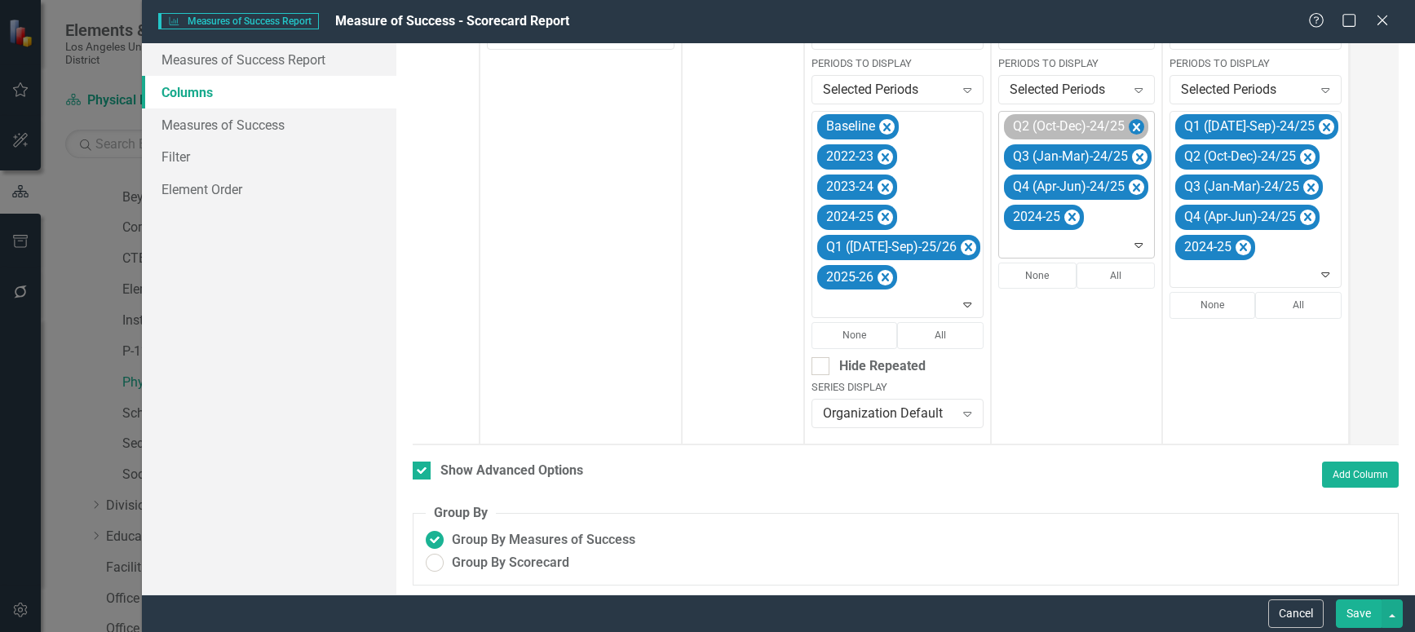
click at [1129, 126] on icon "Remove Q2 (Oct-Dec)-24/25" at bounding box center [1136, 127] width 15 height 20
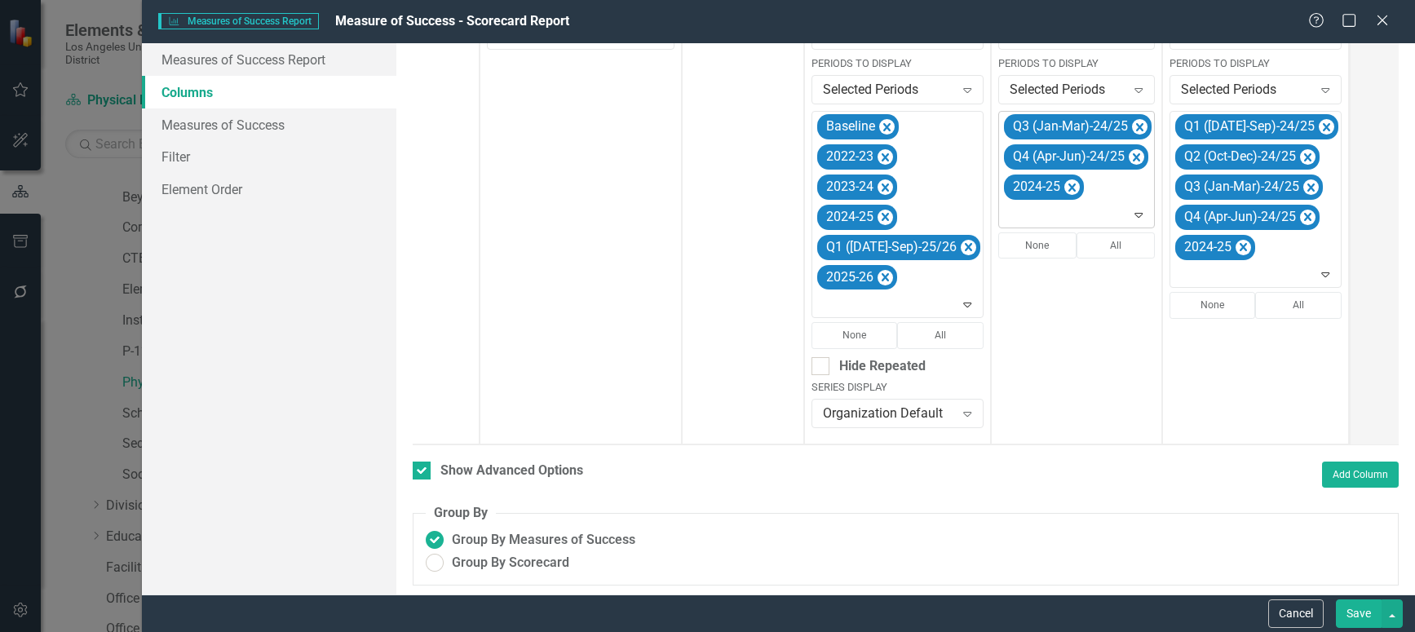
click at [1136, 126] on icon "Remove Q3 (Jan-Mar)-24/25" at bounding box center [1139, 127] width 7 height 8
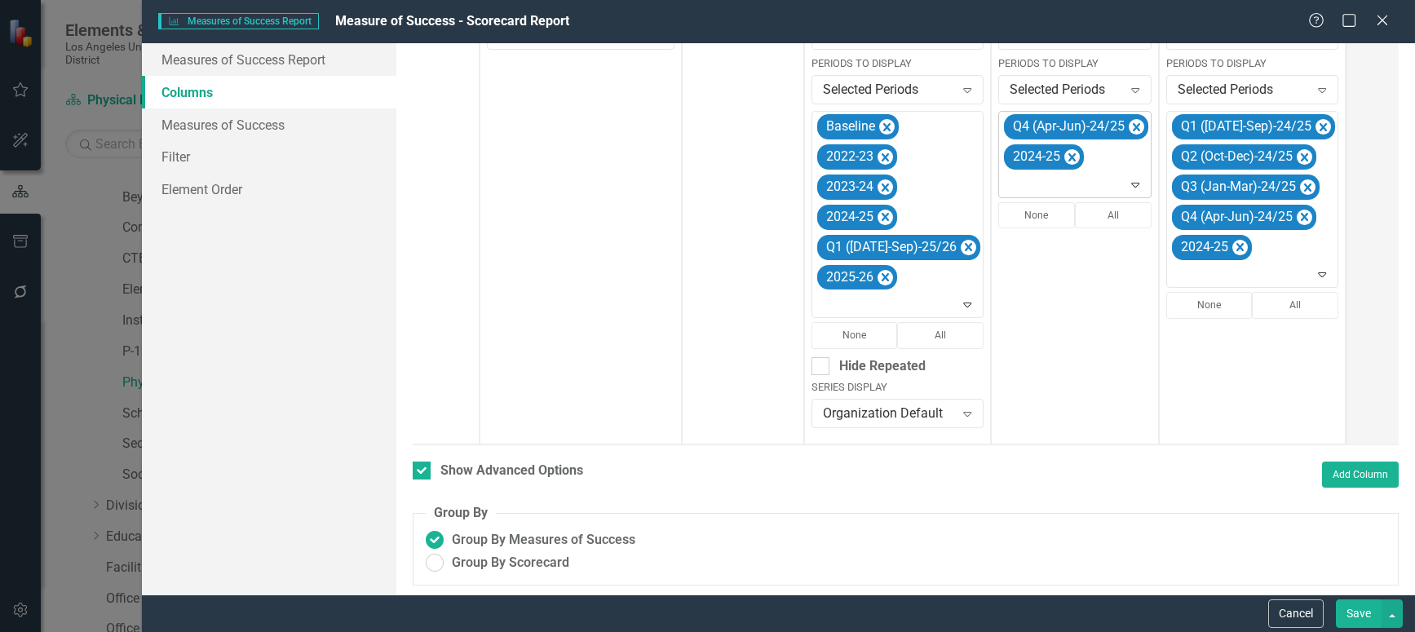
click at [1129, 126] on icon "Remove Q4 (Apr-Jun)-24/25" at bounding box center [1136, 127] width 15 height 20
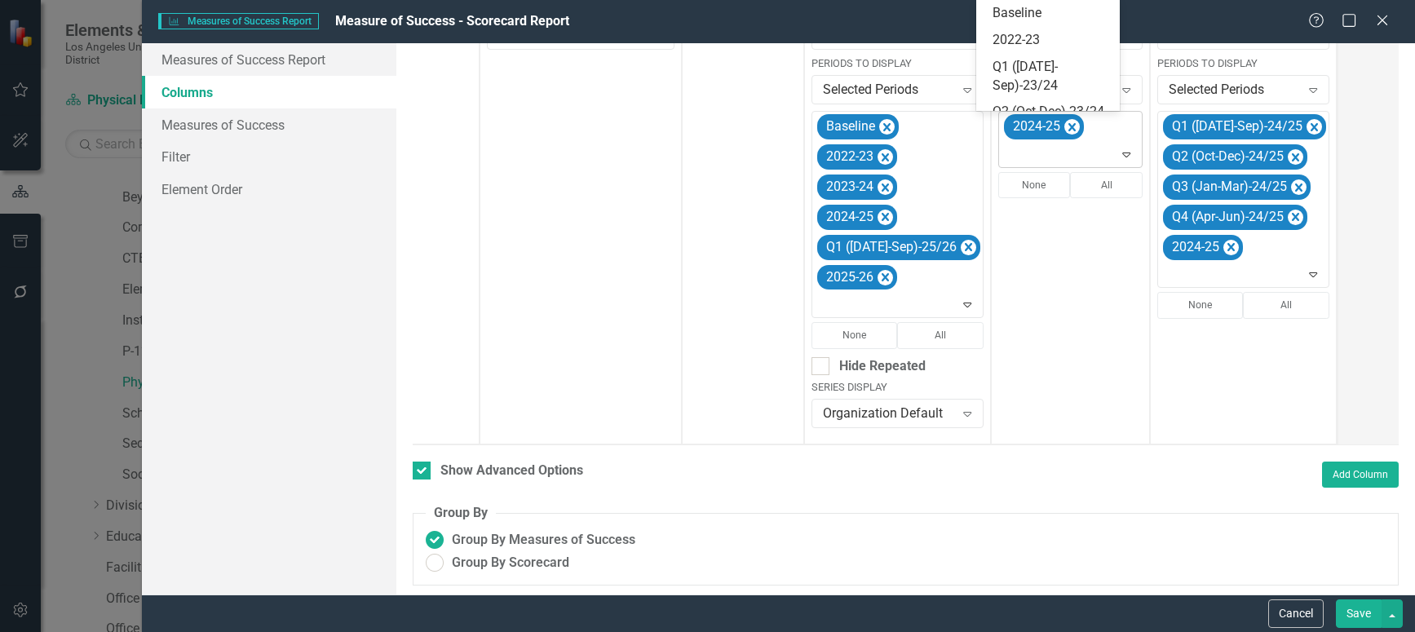
click at [1118, 153] on icon "Expand" at bounding box center [1126, 154] width 16 height 13
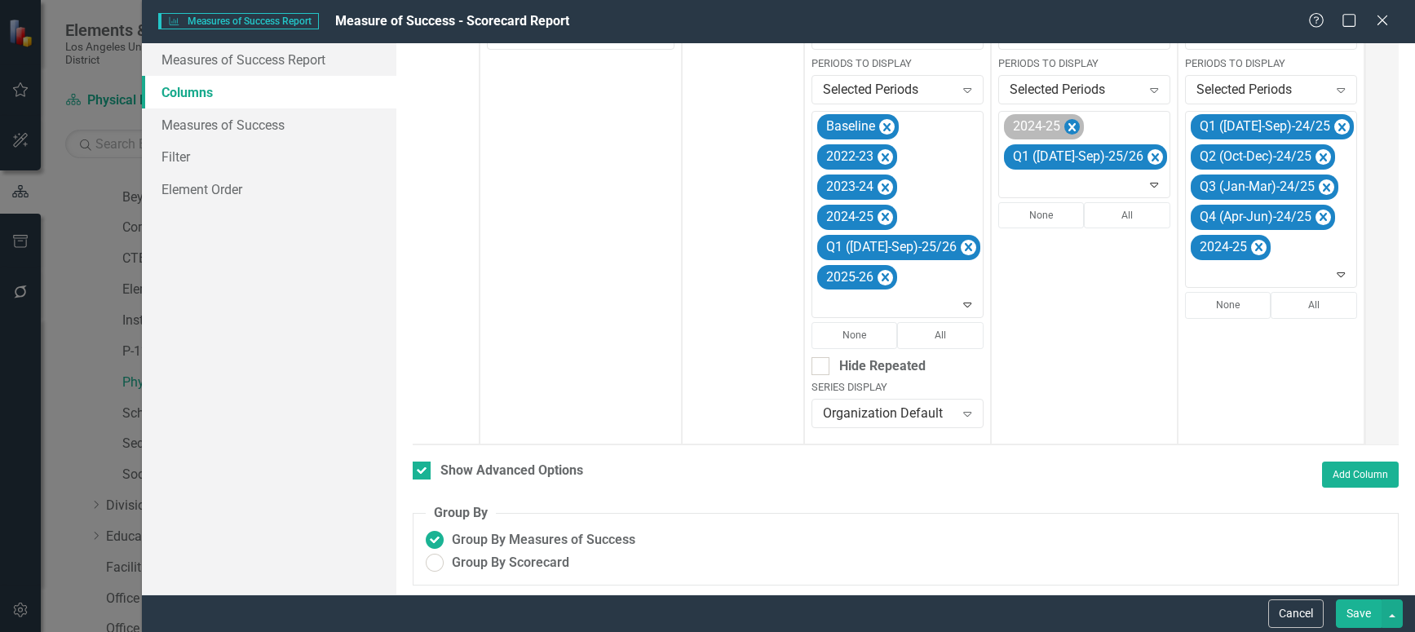
click at [1064, 132] on icon "Remove 2024-25" at bounding box center [1071, 127] width 15 height 20
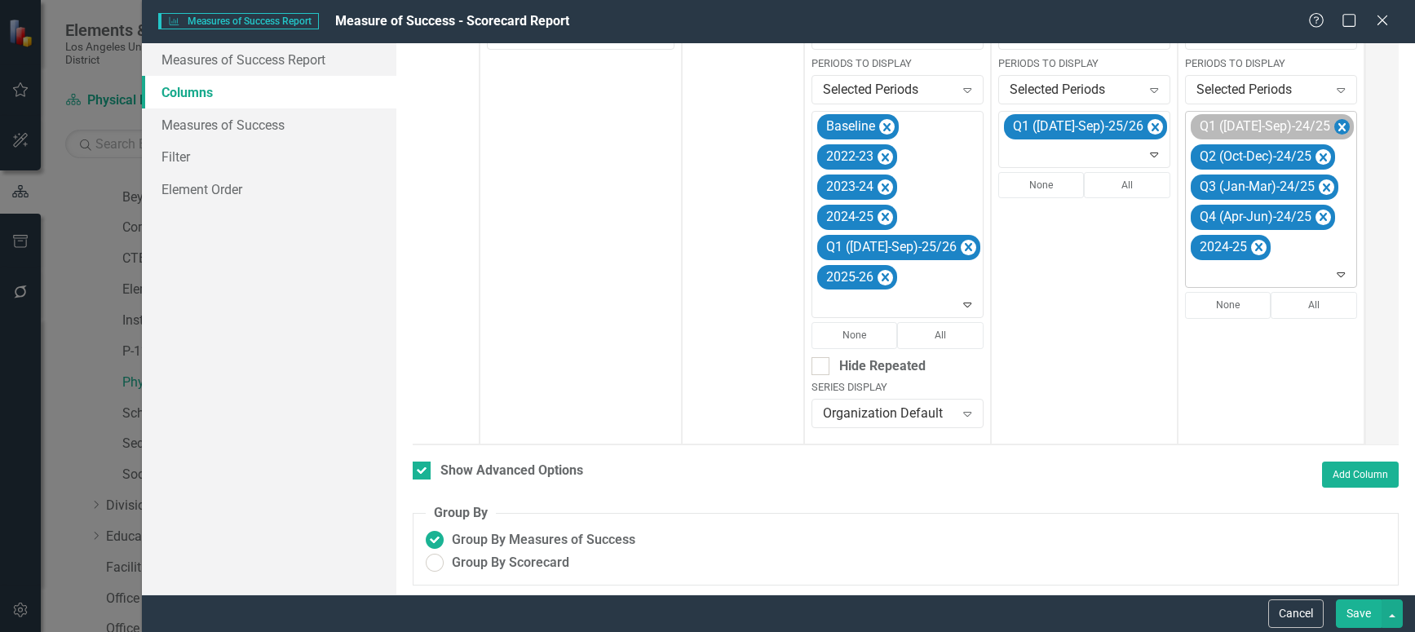
click at [1334, 133] on icon "Remove Q1 (Jul-Sep)-24/25" at bounding box center [1341, 127] width 15 height 20
click at [1315, 131] on icon "Remove Q2 (Oct-Dec)-24/25" at bounding box center [1322, 127] width 15 height 20
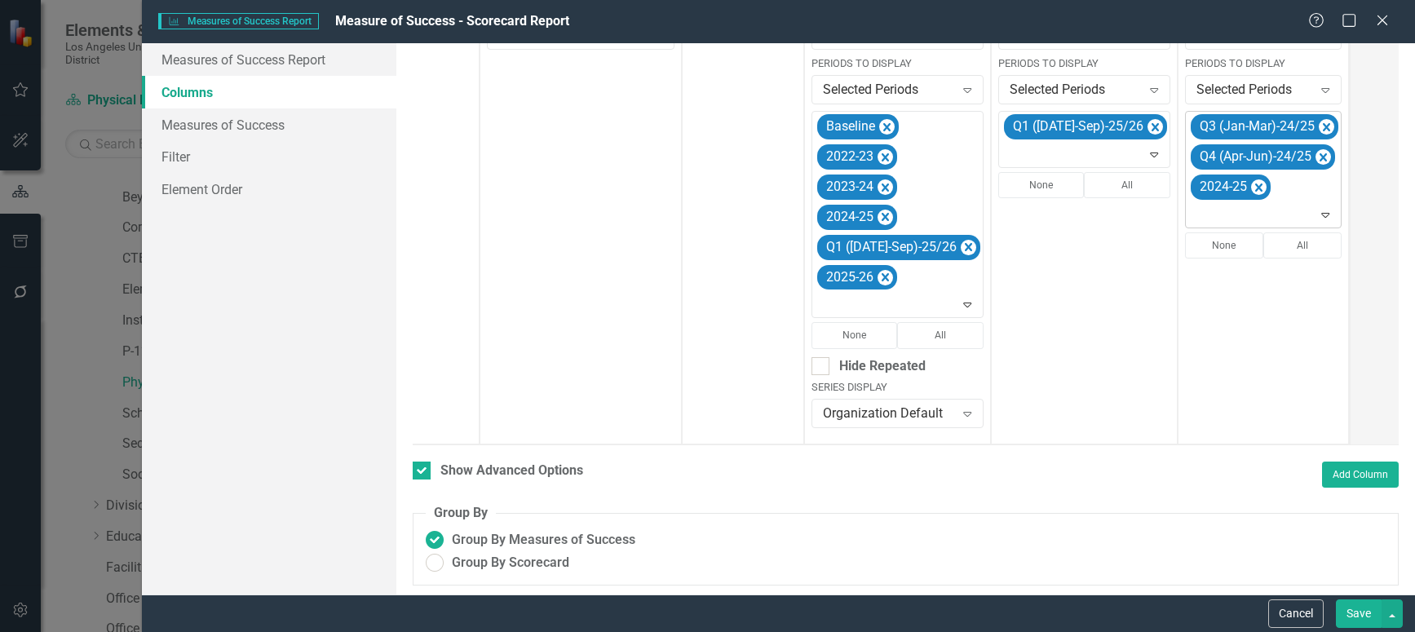
click at [1319, 131] on icon "Remove Q3 (Jan-Mar)-24/25" at bounding box center [1326, 127] width 15 height 20
click at [1315, 131] on icon "Remove Q4 (Apr-Jun)-24/25" at bounding box center [1322, 127] width 15 height 20
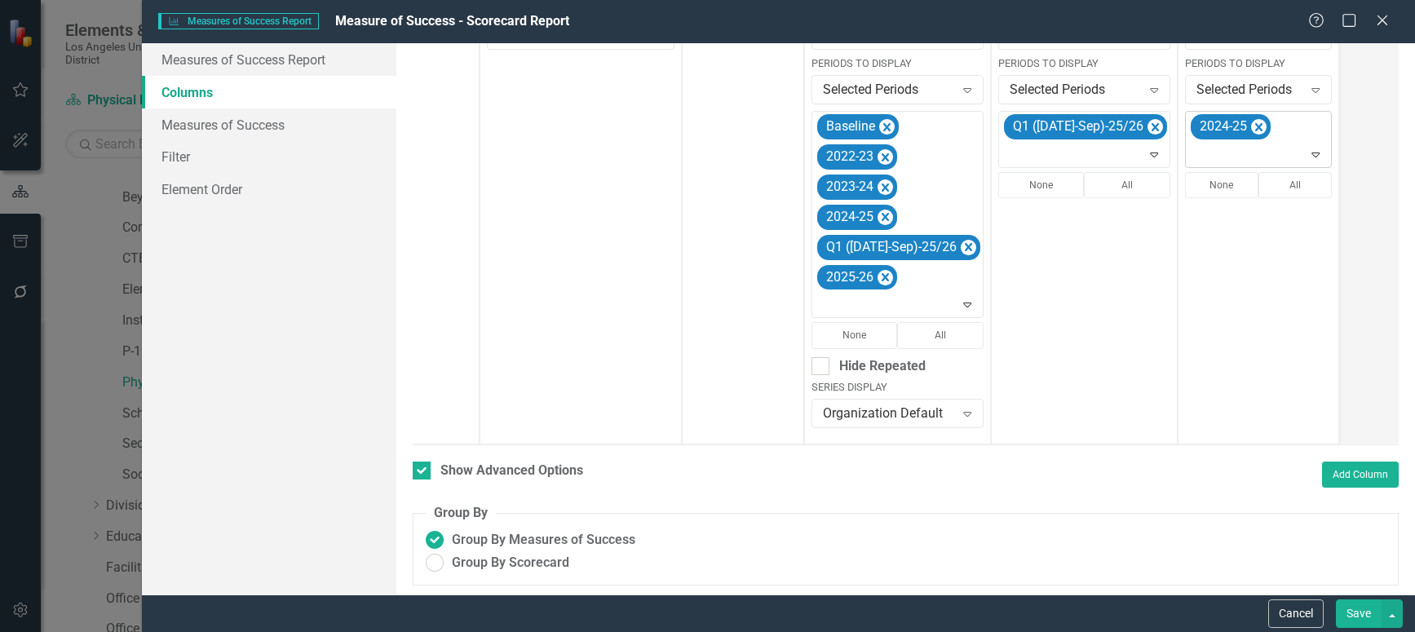
click at [1307, 158] on icon "Expand" at bounding box center [1315, 154] width 16 height 13
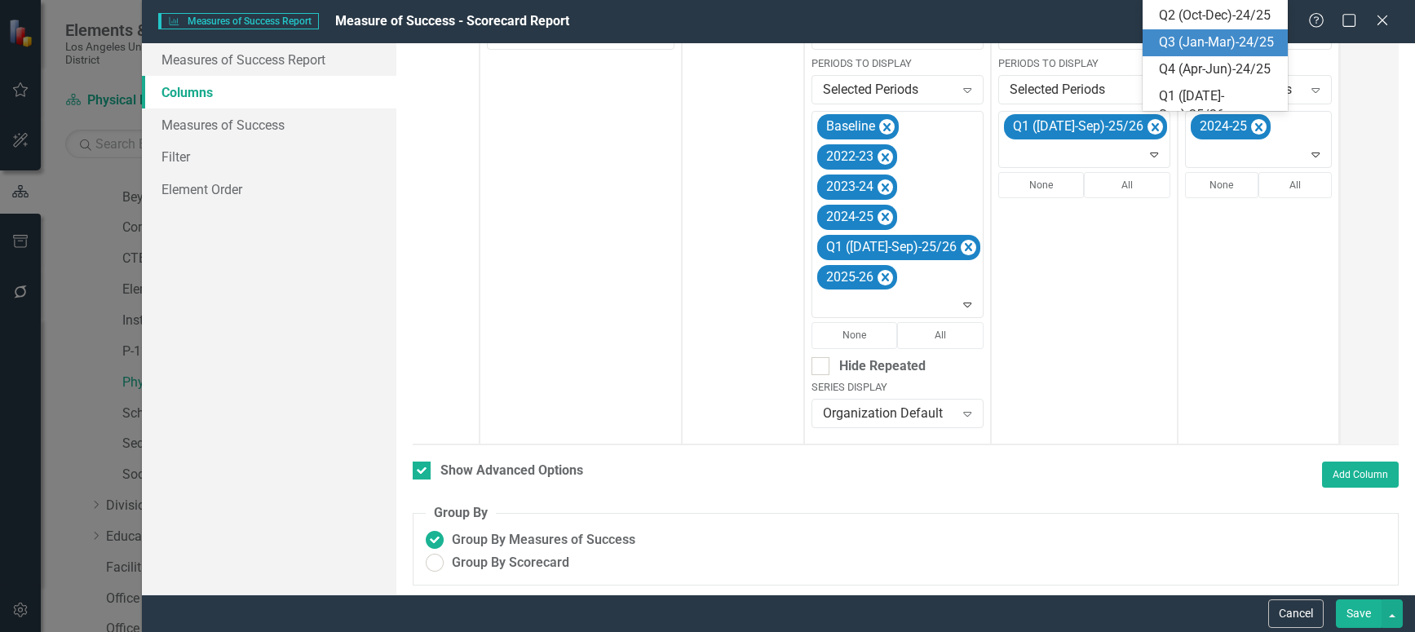
scroll to position [412, 0]
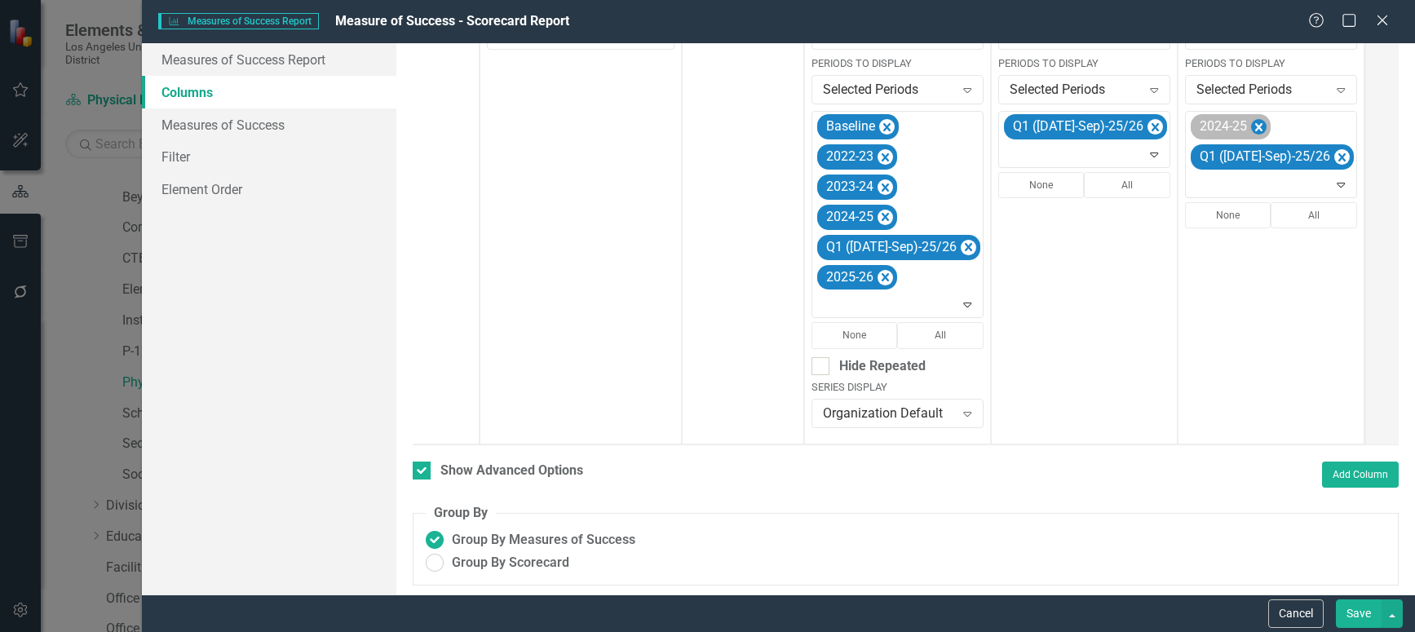
click at [1251, 126] on icon "Remove 2024-25" at bounding box center [1258, 127] width 15 height 20
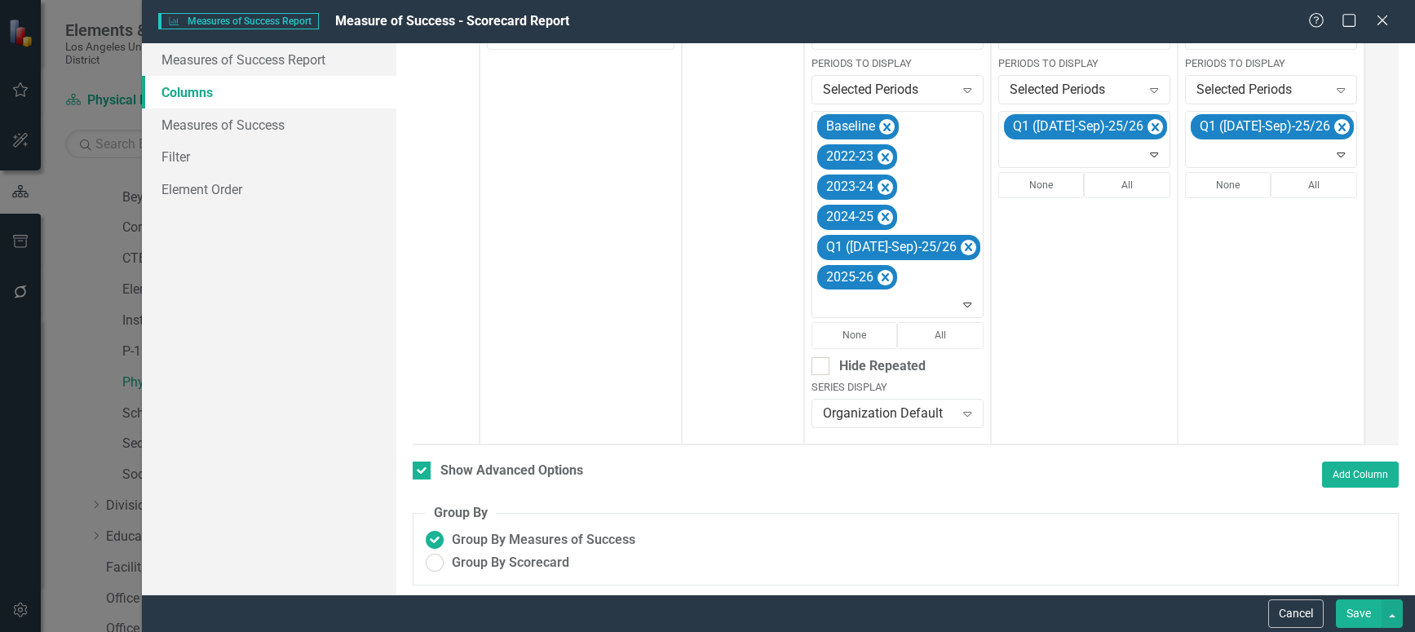
click at [1353, 610] on button "Save" at bounding box center [1359, 613] width 46 height 29
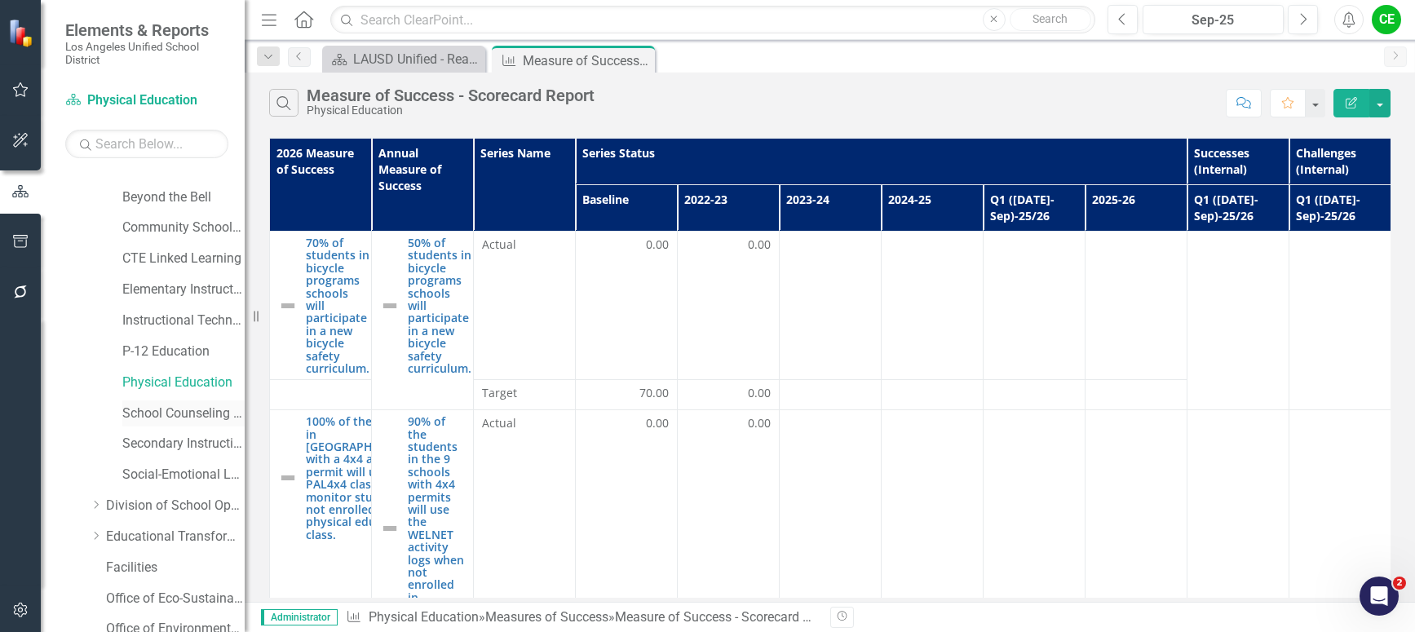
click at [149, 413] on link "School Counseling Services" at bounding box center [183, 414] width 122 height 19
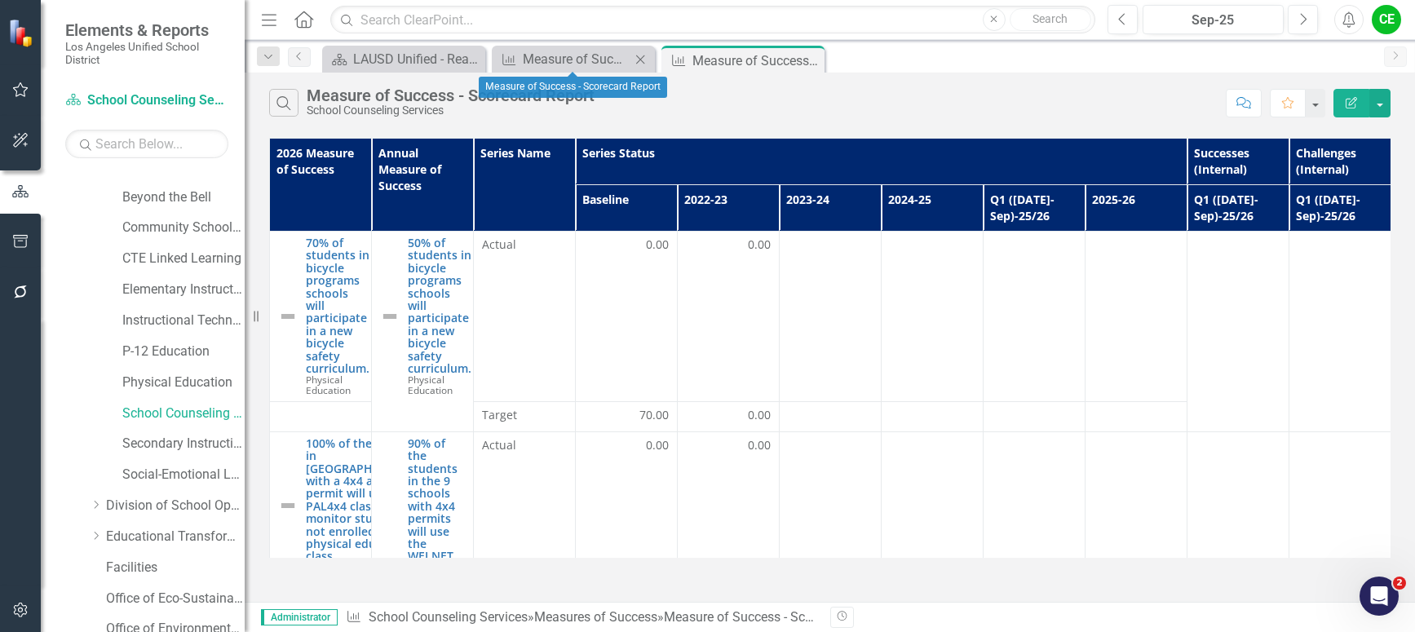
click at [638, 56] on icon at bounding box center [640, 59] width 9 height 9
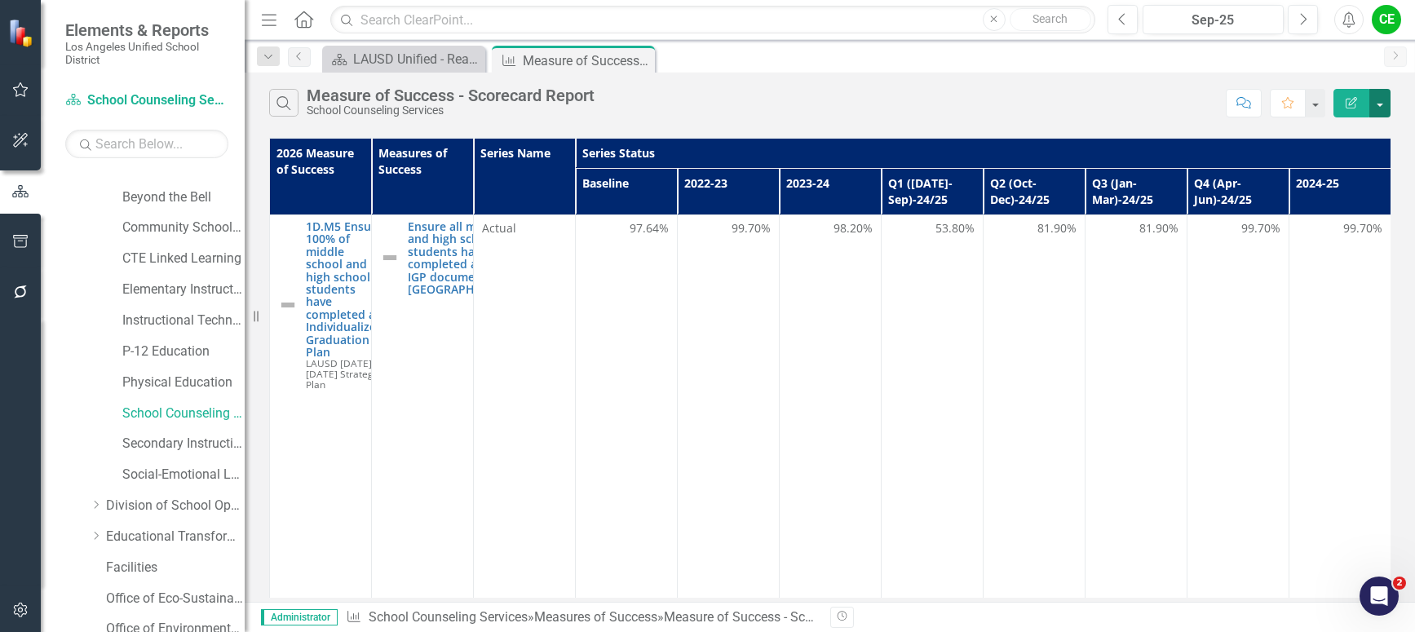
click at [1381, 100] on button "button" at bounding box center [1379, 103] width 21 height 29
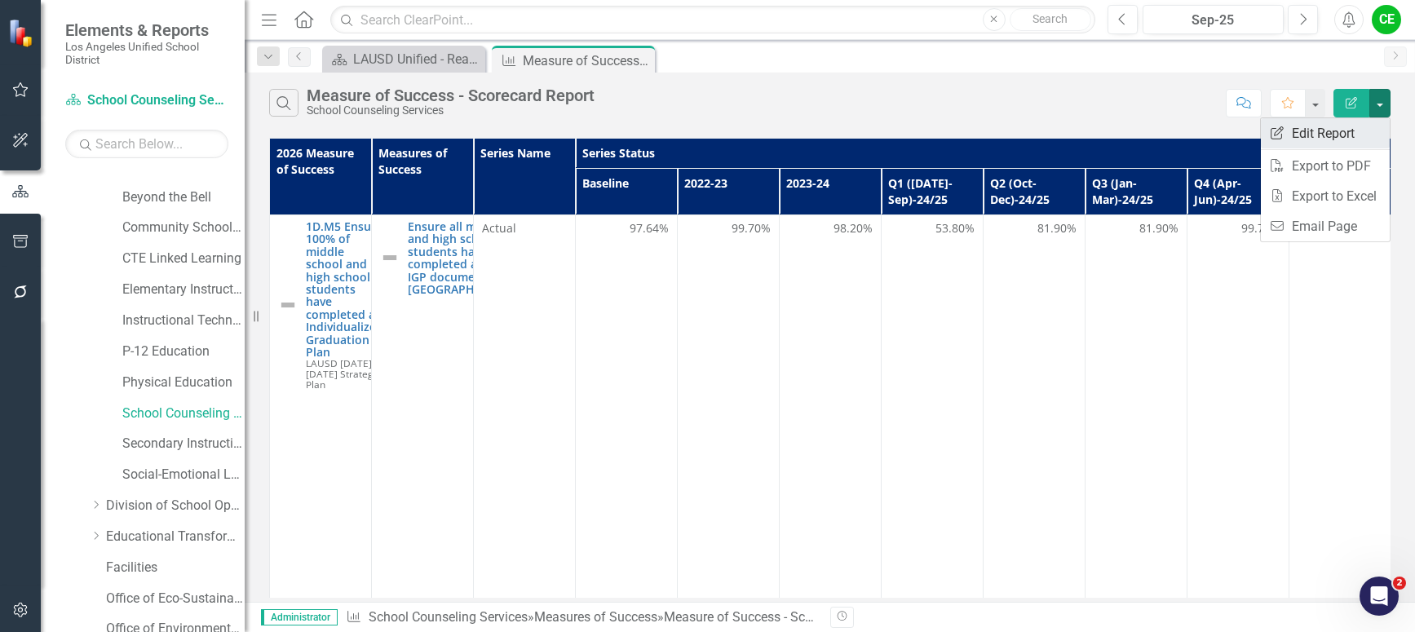
click at [1343, 126] on link "Edit Report Edit Report" at bounding box center [1325, 133] width 129 height 30
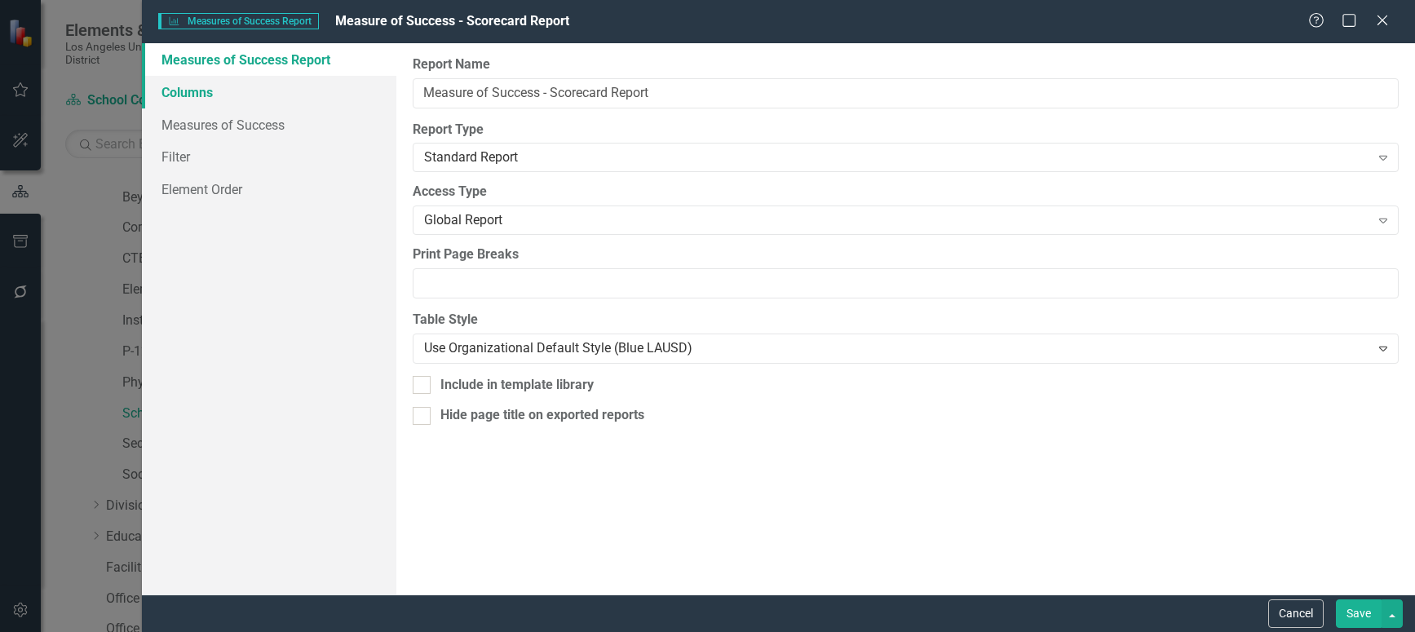
click at [172, 94] on link "Columns" at bounding box center [269, 92] width 254 height 33
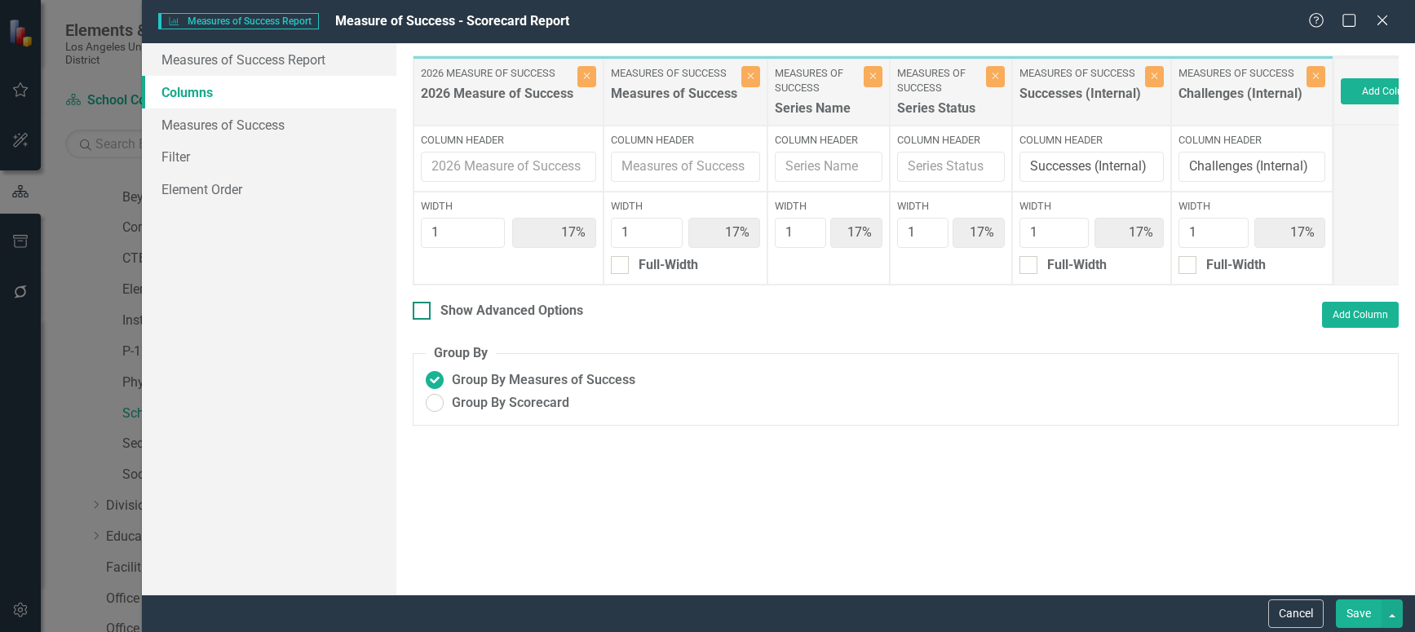
click at [418, 312] on input "Show Advanced Options" at bounding box center [418, 307] width 11 height 11
checkbox input "true"
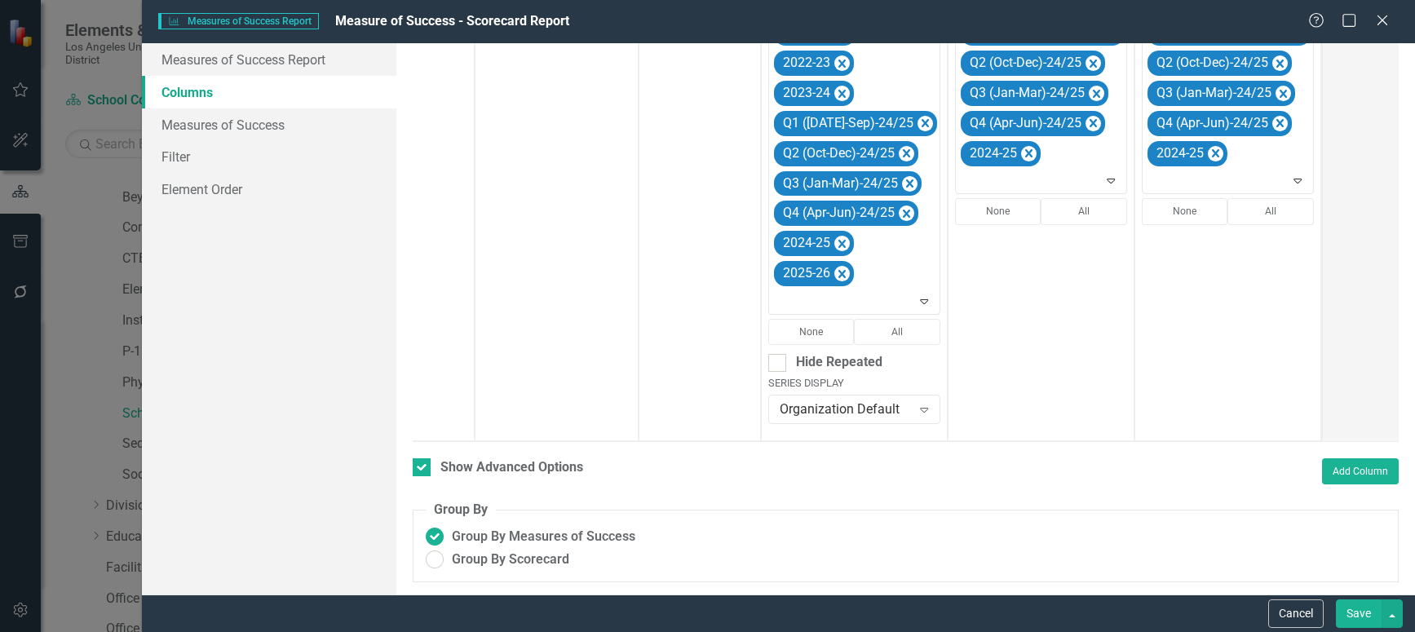
scroll to position [485, 0]
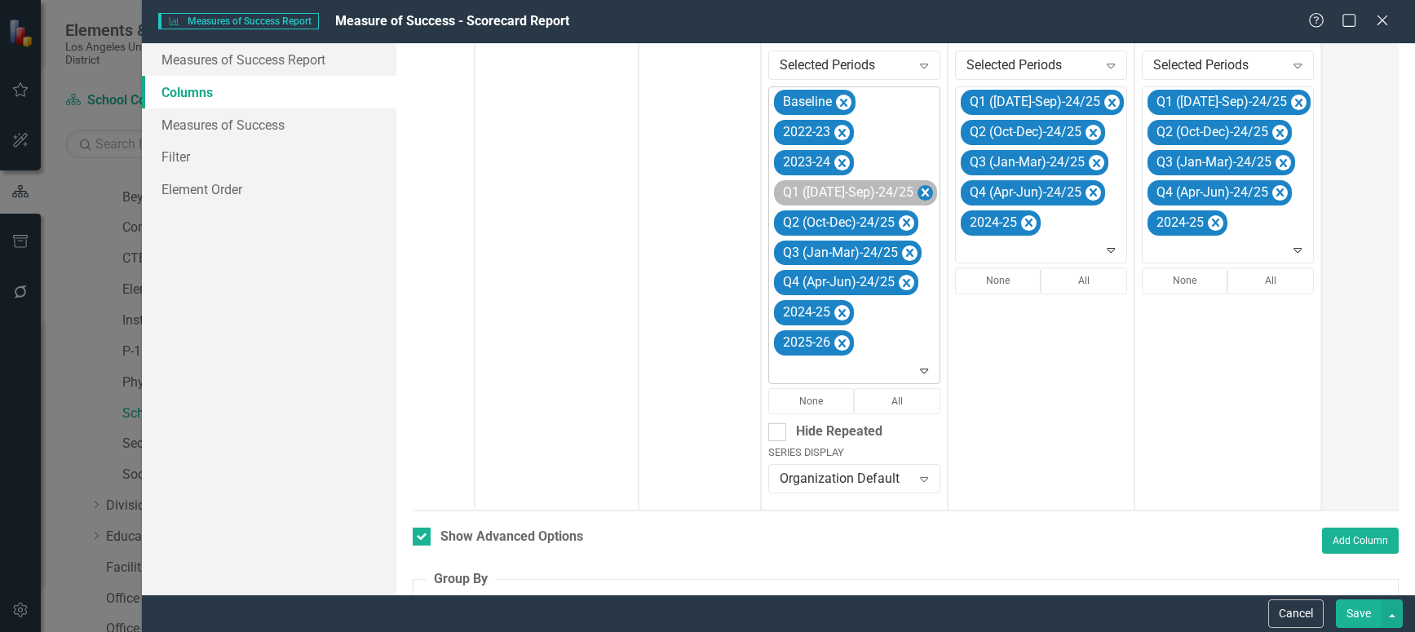
click at [922, 191] on icon "Remove Q1 (Jul-Sep)-24/25" at bounding box center [925, 192] width 7 height 8
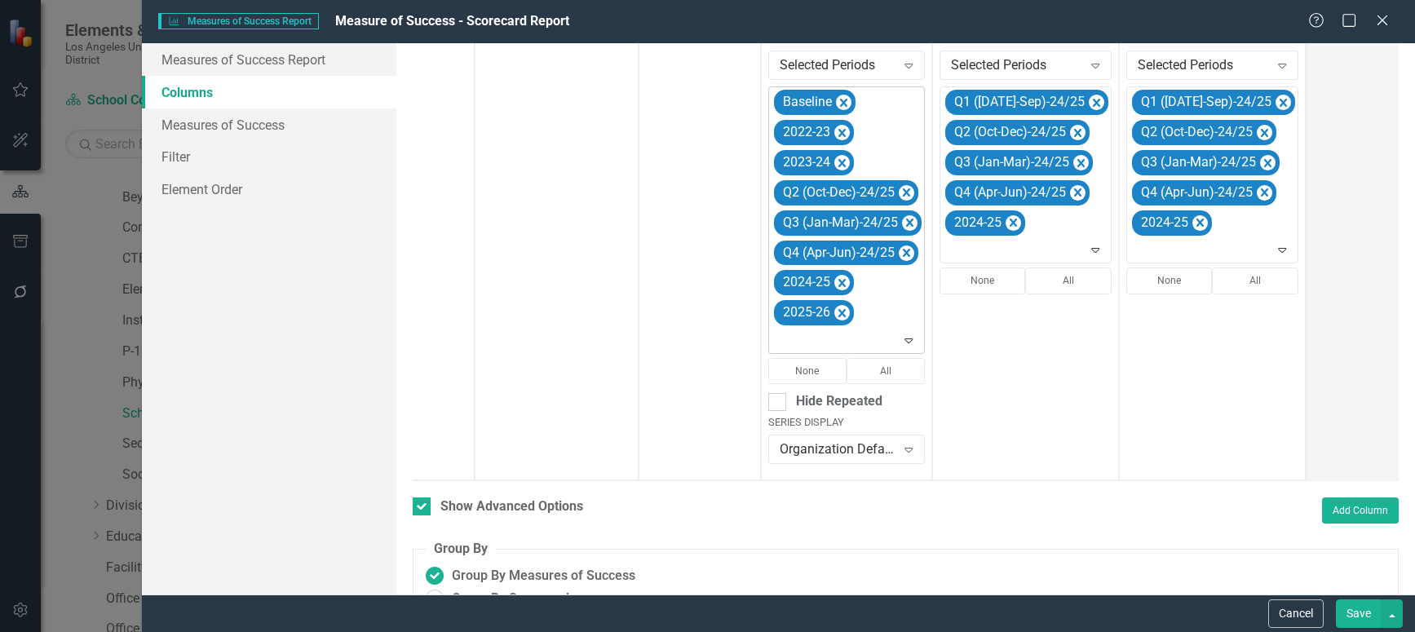
click at [906, 191] on icon "Remove Q2 (Oct-Dec)-24/25" at bounding box center [906, 192] width 7 height 8
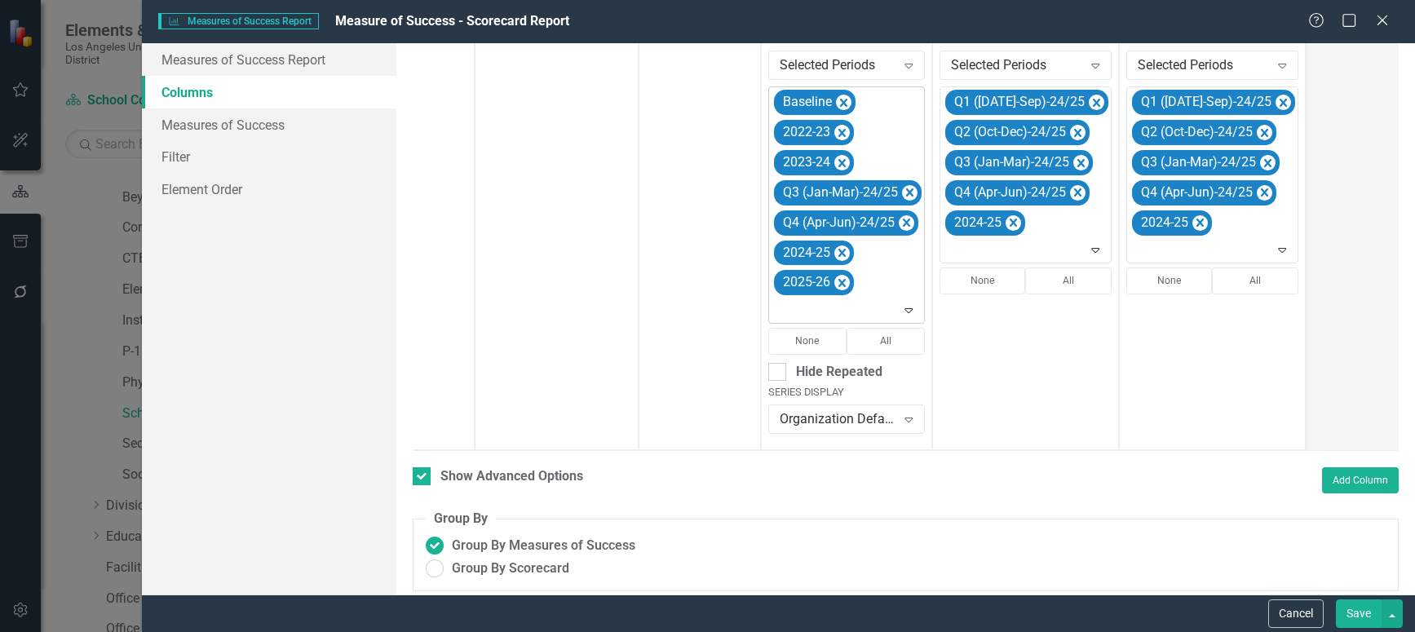
click at [906, 191] on icon "Remove Q3 (Jan-Mar)-24/25" at bounding box center [909, 193] width 15 height 20
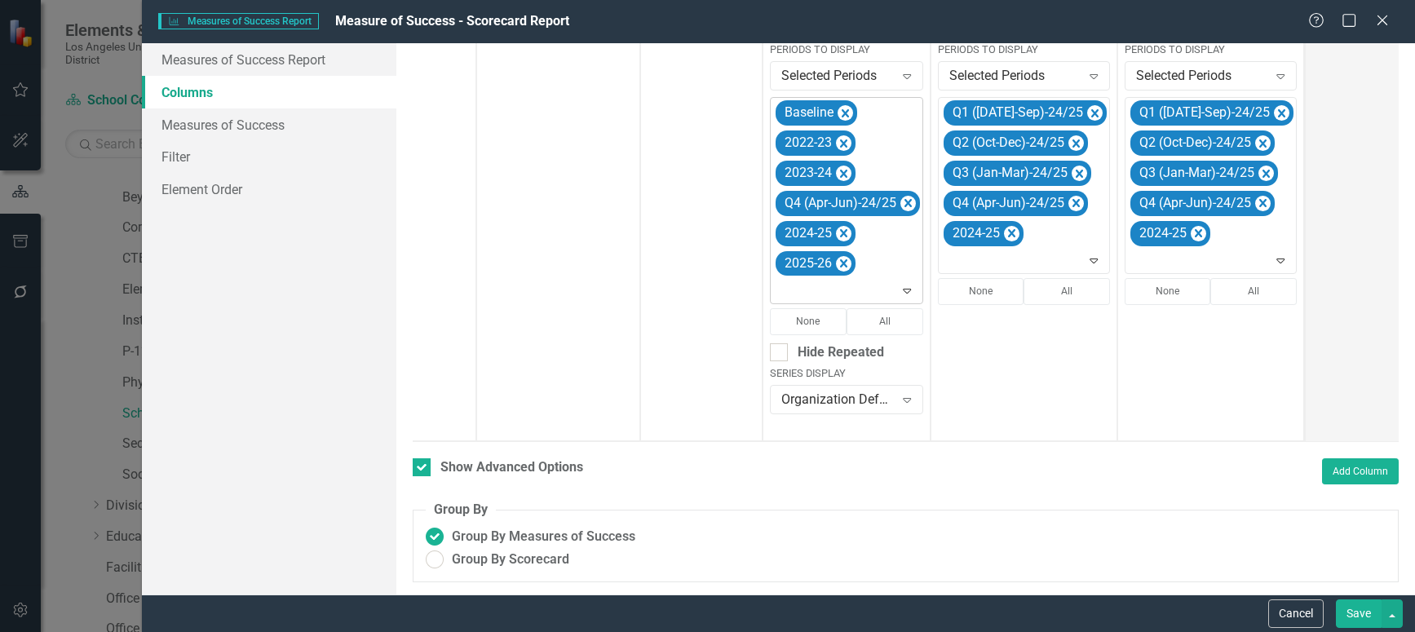
scroll to position [476, 0]
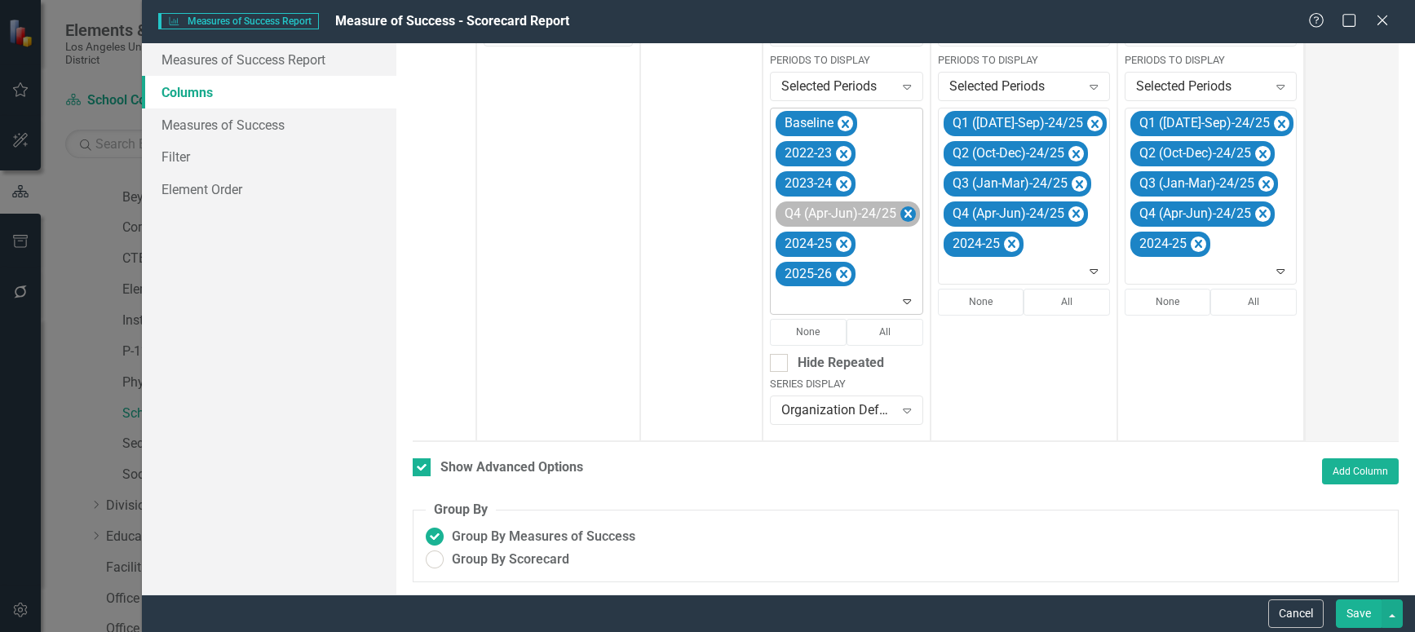
click at [906, 210] on icon "Remove Q4 (Apr-Jun)-24/25" at bounding box center [907, 214] width 7 height 8
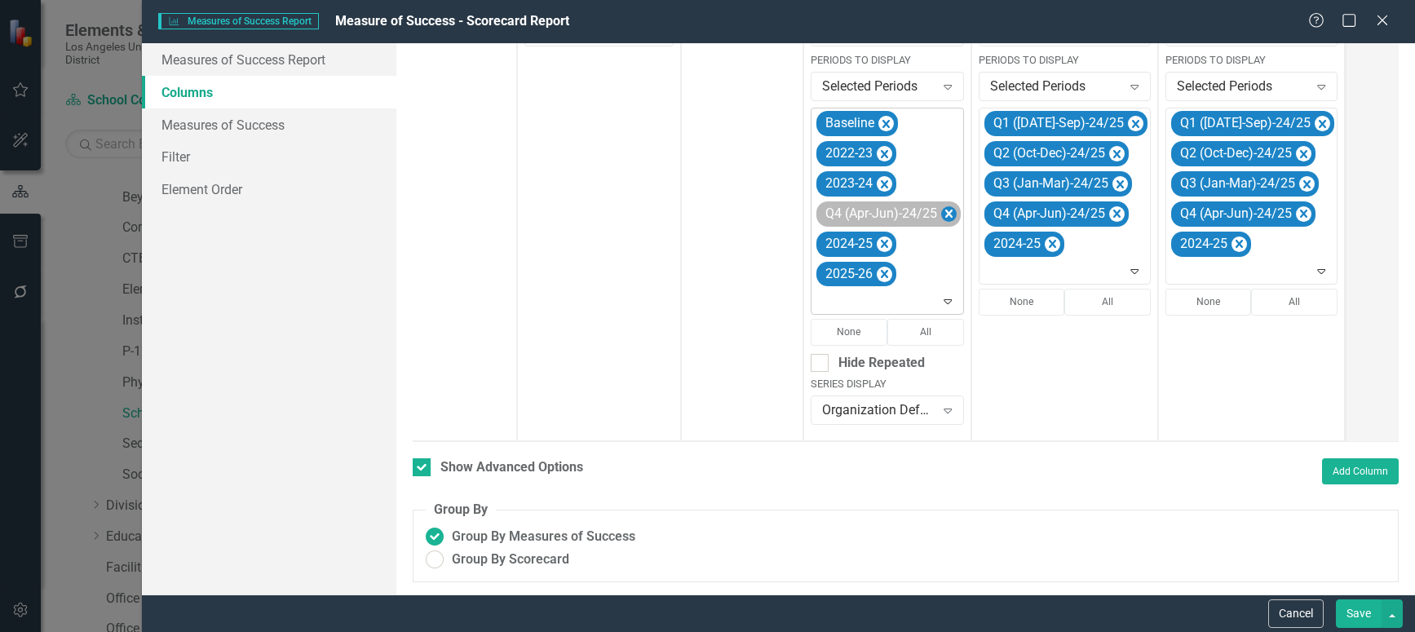
scroll to position [461, 0]
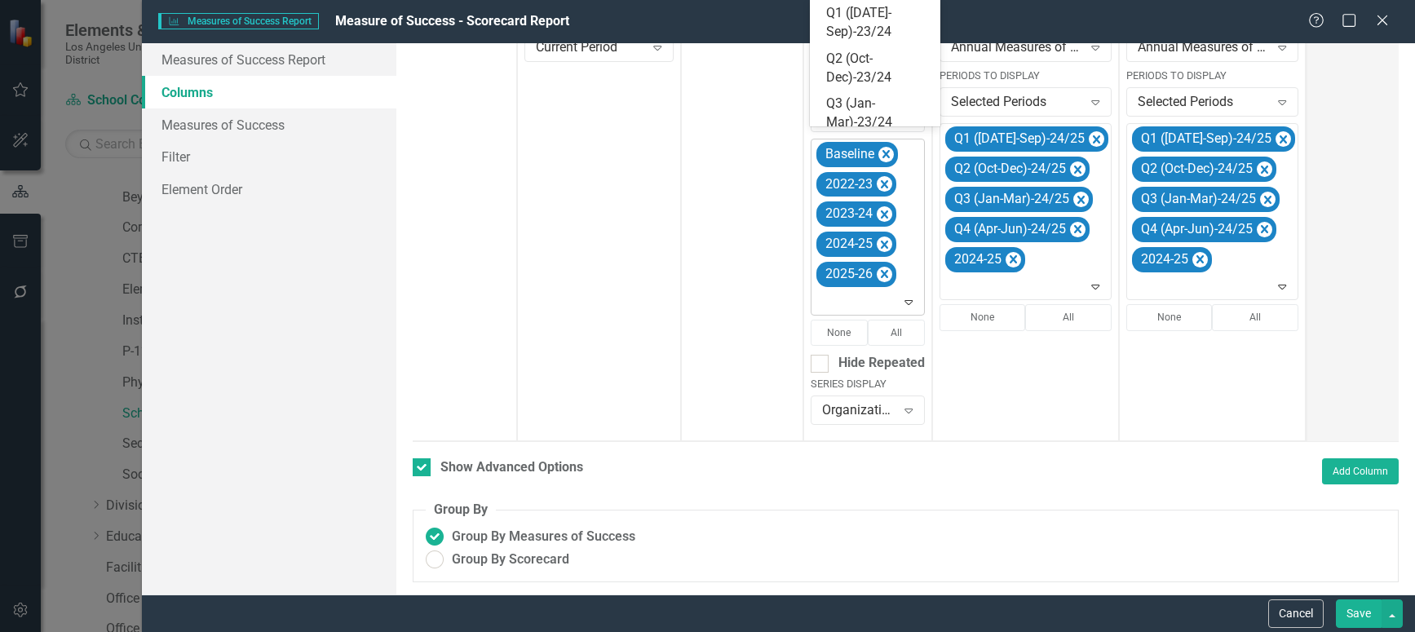
click at [912, 295] on icon "Expand" at bounding box center [908, 301] width 16 height 13
click at [876, 41] on div "Q1 ([DATE]-Sep)-25/26" at bounding box center [878, 35] width 104 height 38
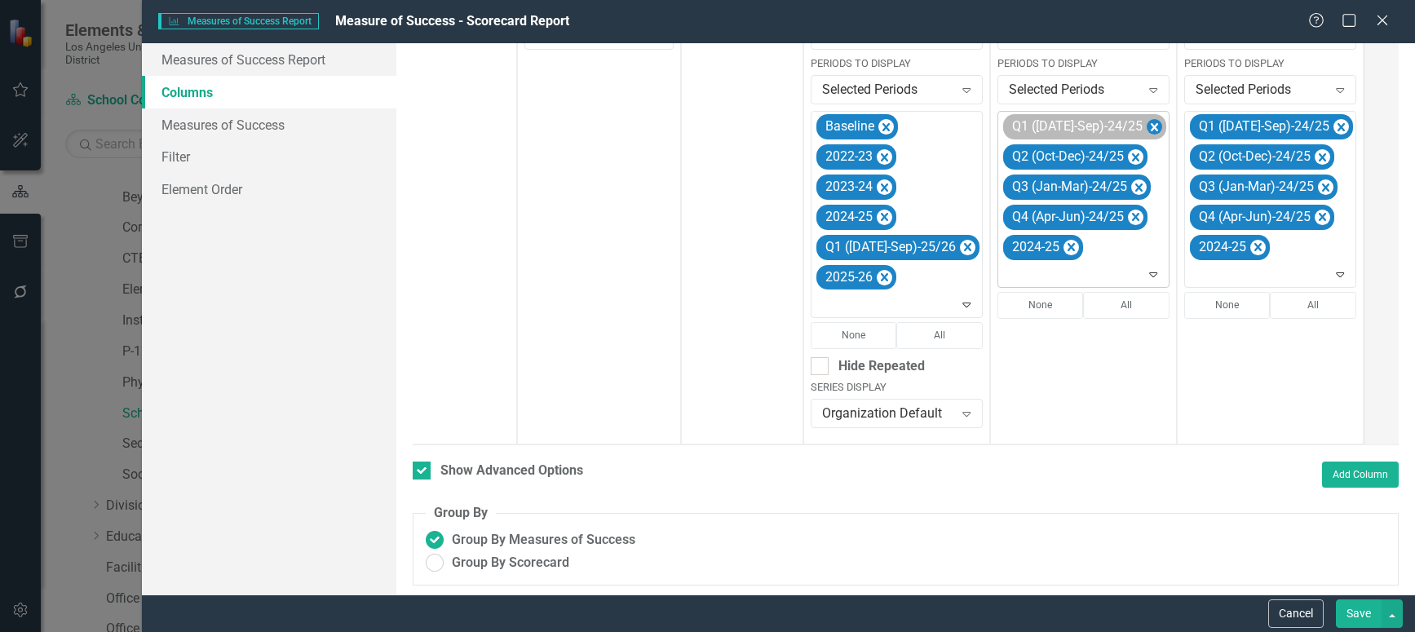
click at [1151, 125] on icon "Remove Q1 (Jul-Sep)-24/25" at bounding box center [1154, 127] width 7 height 8
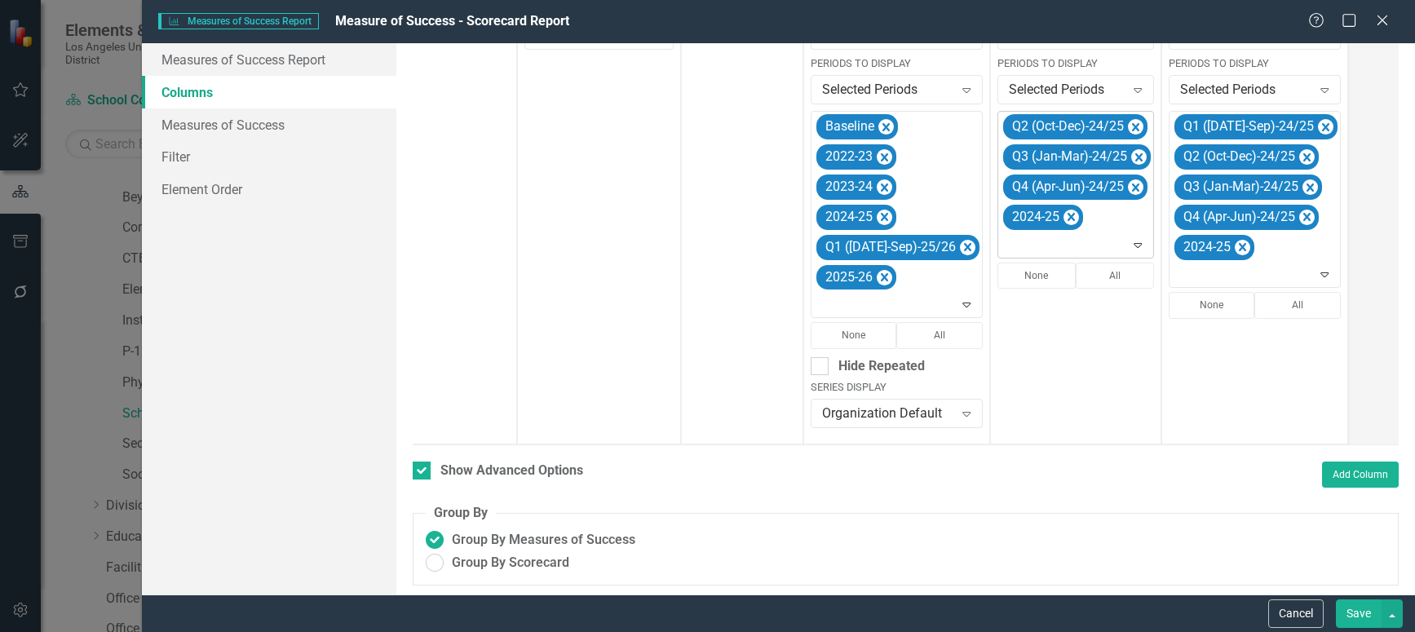
click at [1132, 125] on icon "Remove Q2 (Oct-Dec)-24/25" at bounding box center [1135, 127] width 7 height 8
click at [1131, 125] on icon "Remove Q3 (Jan-Mar)-24/25" at bounding box center [1138, 127] width 15 height 20
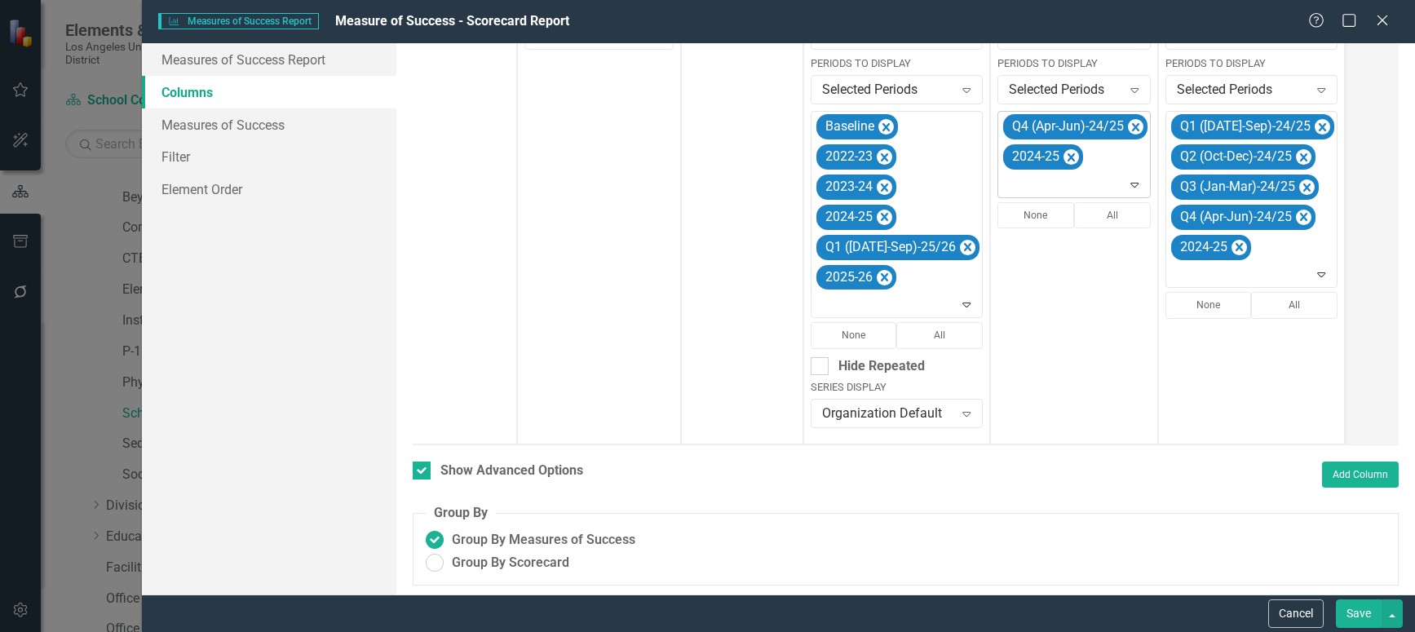
click at [1128, 125] on icon "Remove Q4 (Apr-Jun)-24/25" at bounding box center [1135, 127] width 15 height 20
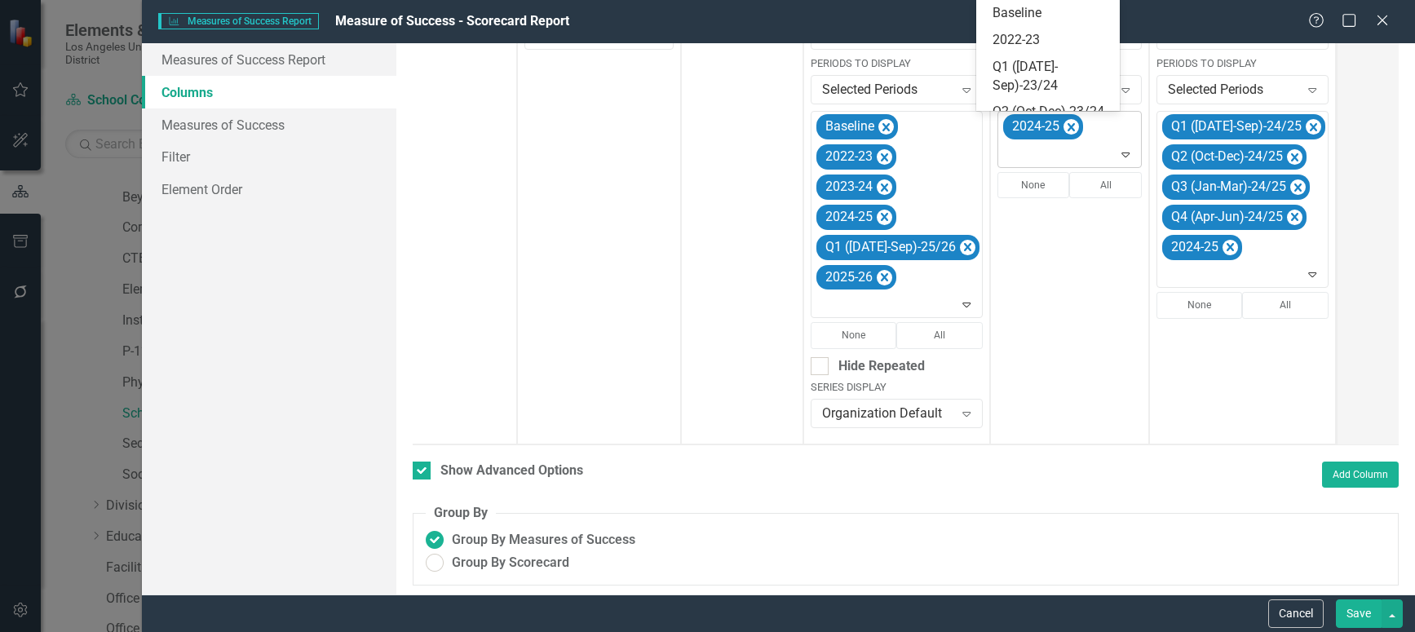
click at [1122, 157] on icon at bounding box center [1126, 155] width 8 height 5
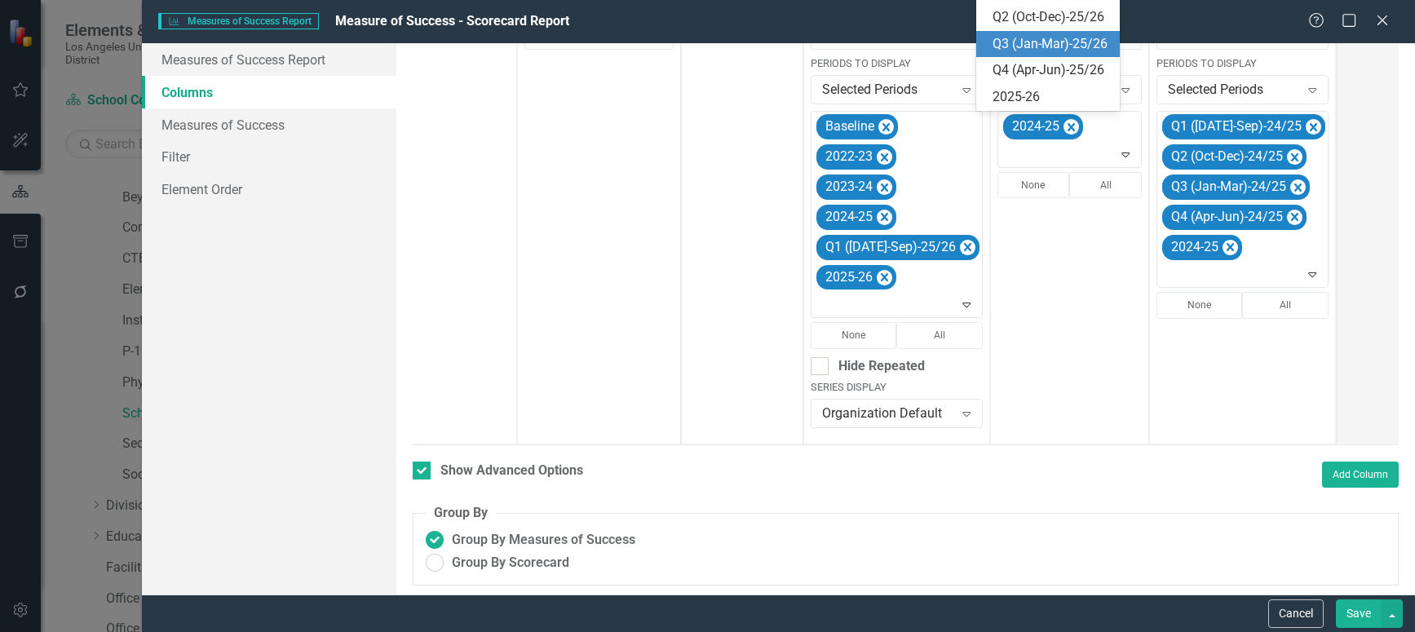
scroll to position [412, 0]
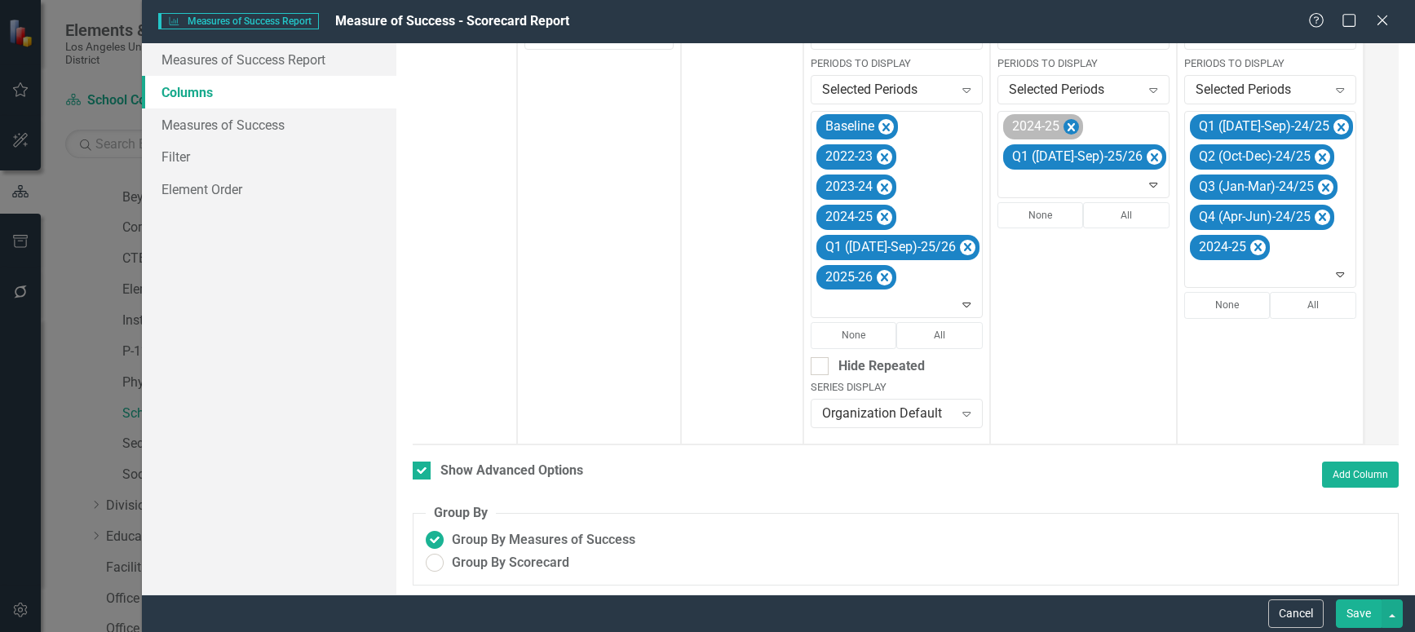
click at [1068, 129] on icon "Remove 2024-25" at bounding box center [1071, 127] width 7 height 8
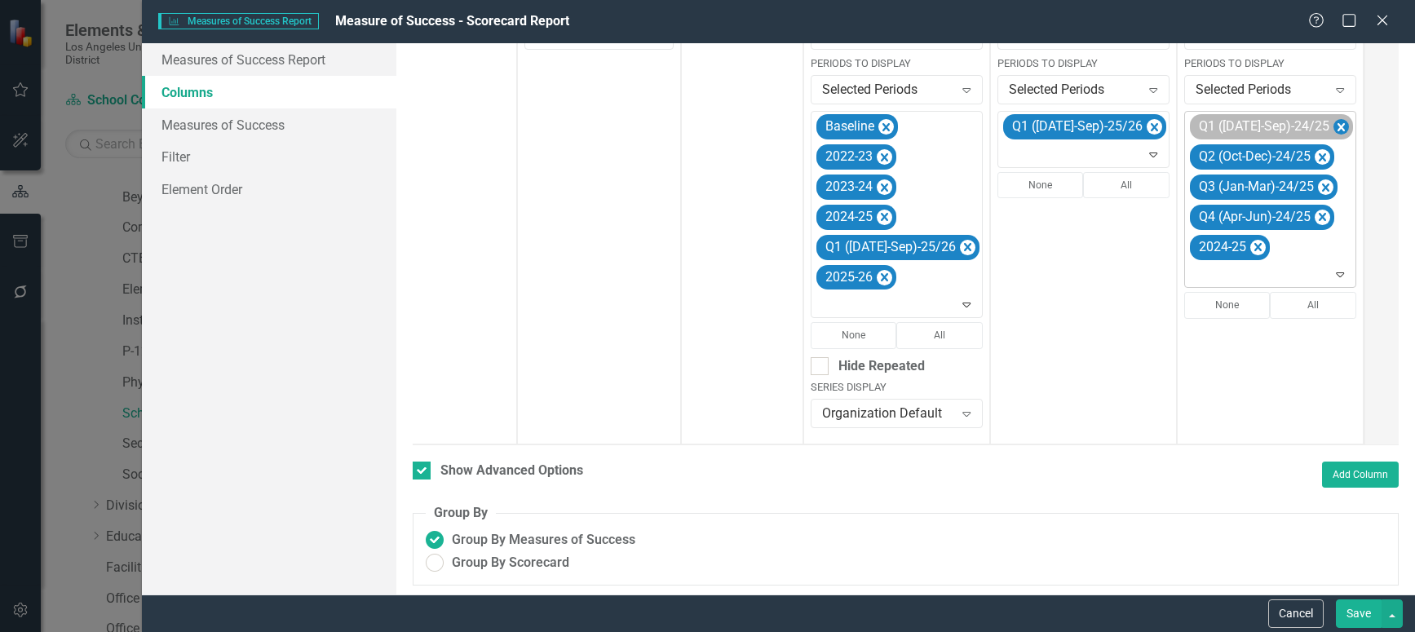
click at [1333, 125] on icon "Remove Q1 (Jul-Sep)-24/25" at bounding box center [1340, 127] width 15 height 20
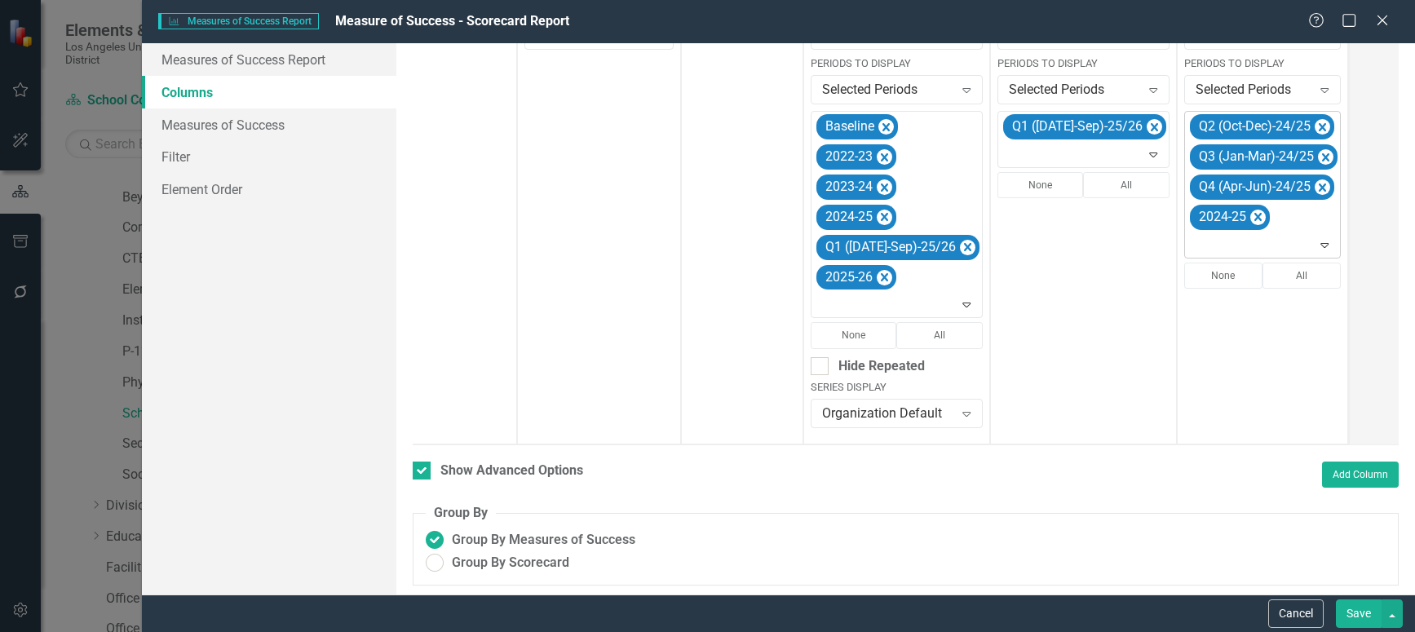
click at [1319, 125] on icon "Remove Q2 (Oct-Dec)-24/25" at bounding box center [1322, 127] width 7 height 8
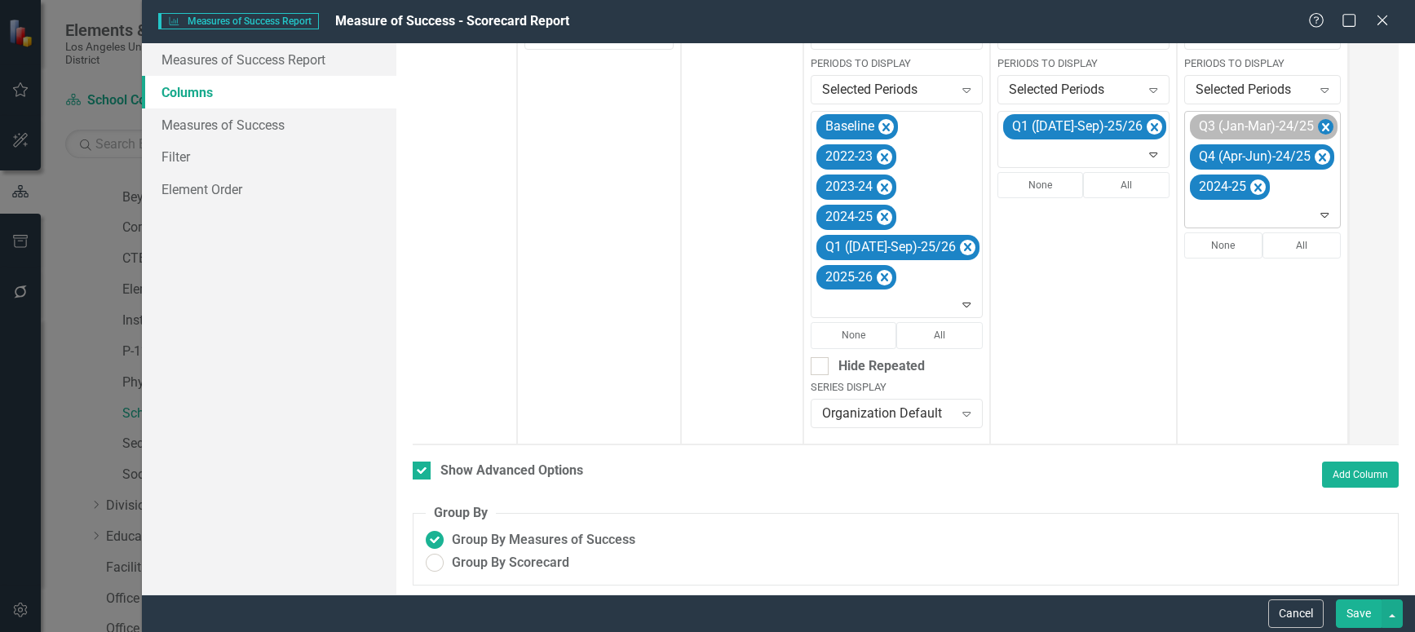
click at [1318, 125] on icon "Remove Q3 (Jan-Mar)-24/25" at bounding box center [1325, 127] width 15 height 20
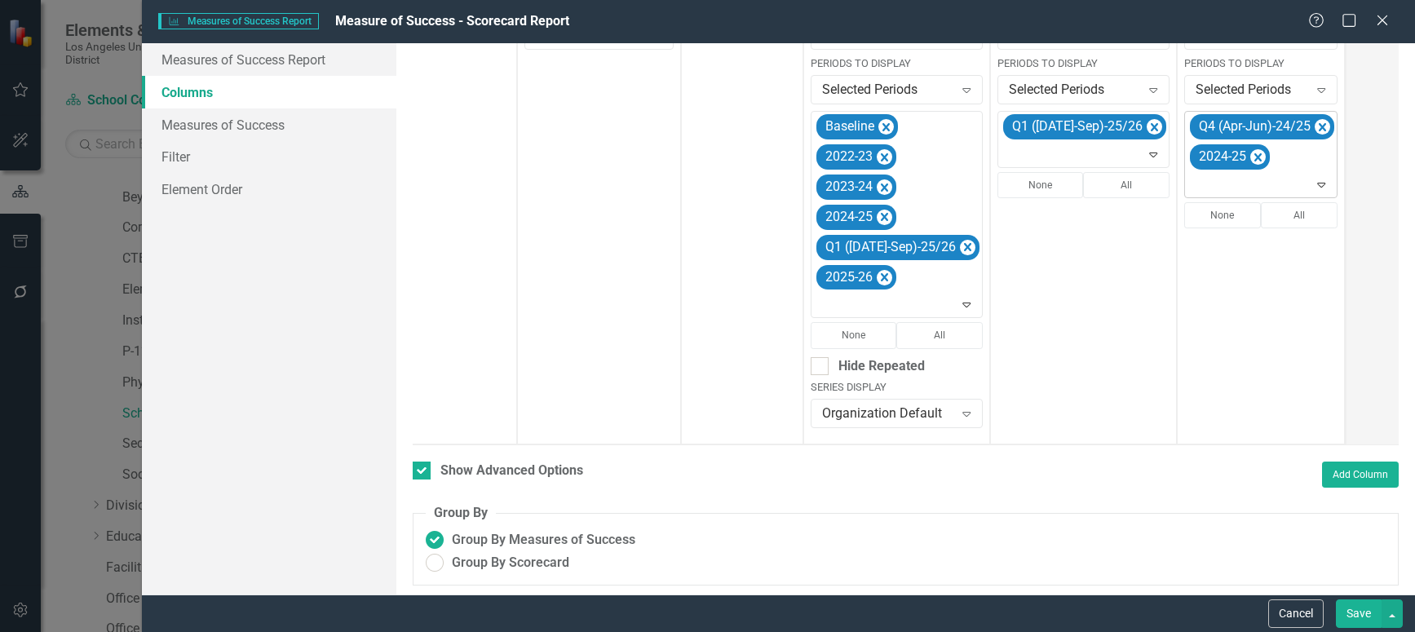
click at [1319, 125] on icon "Remove Q4 (Apr-Jun)-24/25" at bounding box center [1322, 127] width 7 height 8
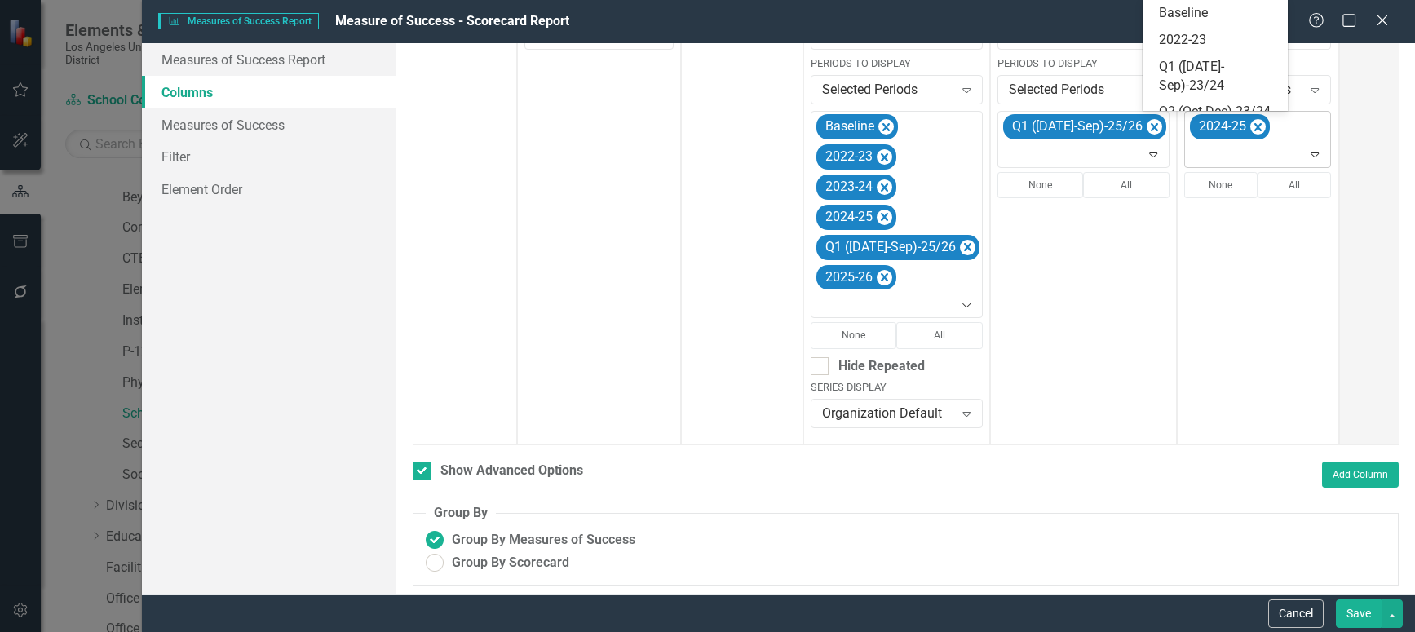
click at [1307, 155] on icon "Expand" at bounding box center [1315, 154] width 16 height 13
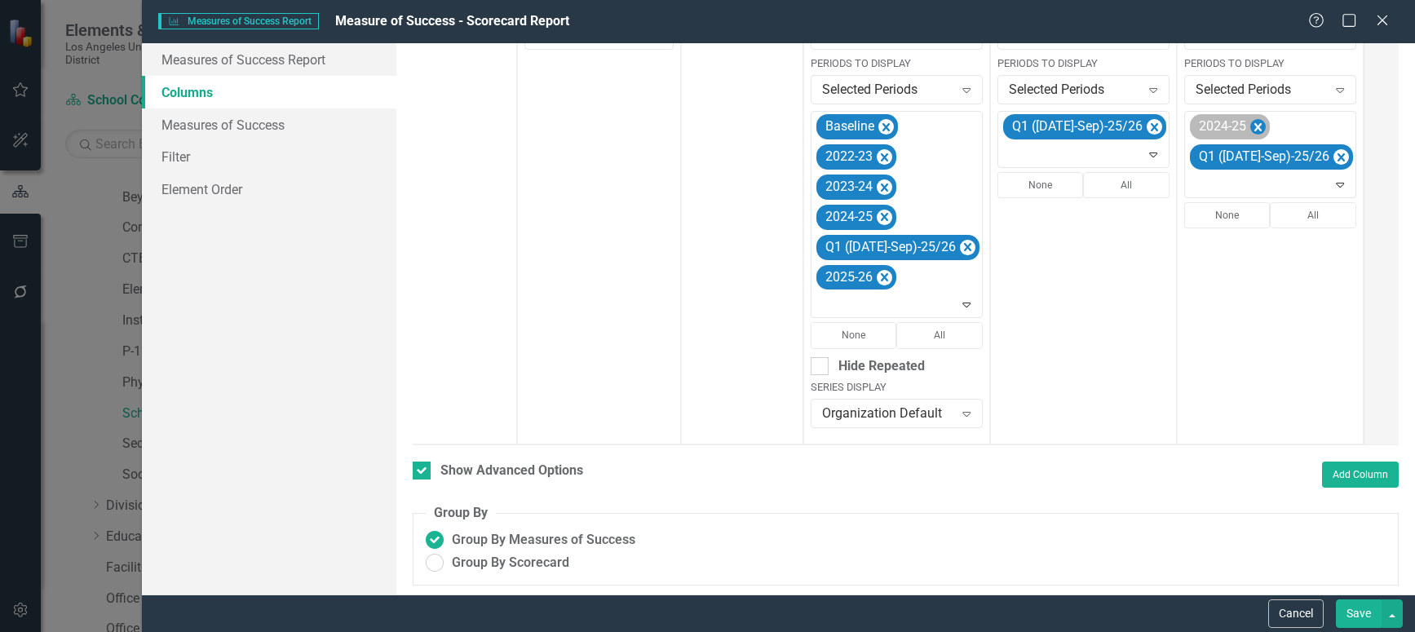
click at [1250, 122] on icon "Remove 2024-25" at bounding box center [1257, 127] width 15 height 20
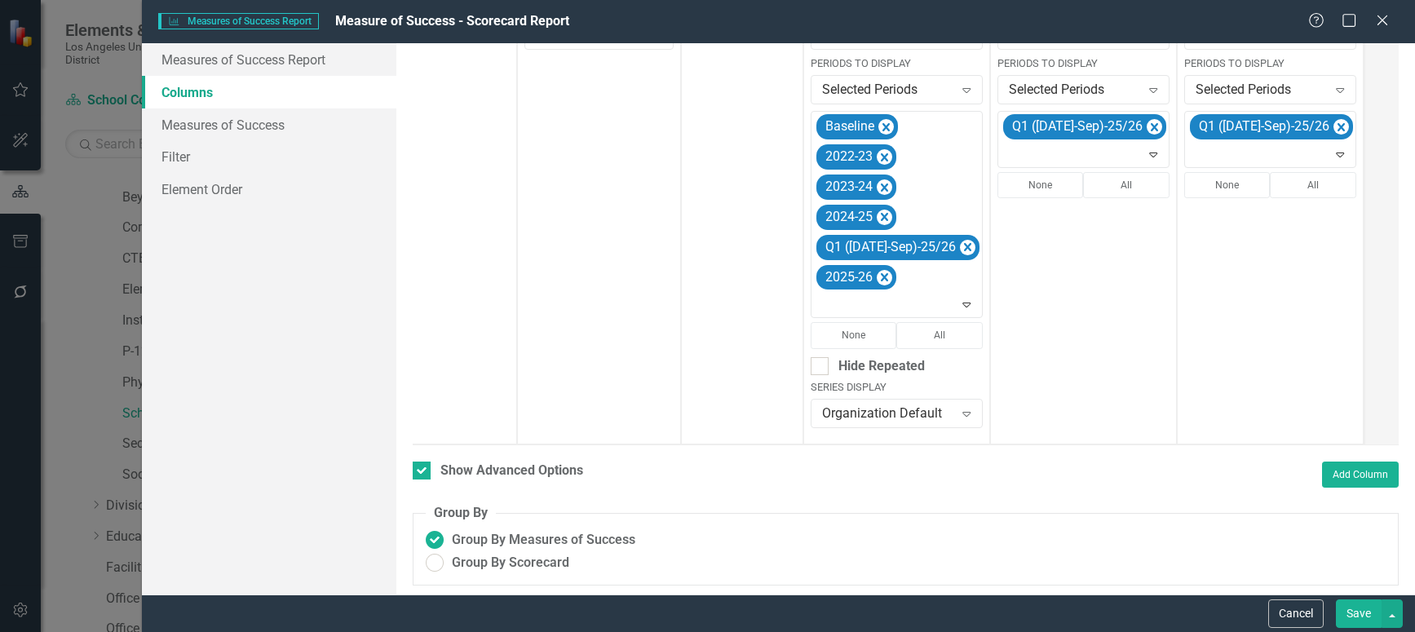
click at [1355, 613] on button "Save" at bounding box center [1359, 613] width 46 height 29
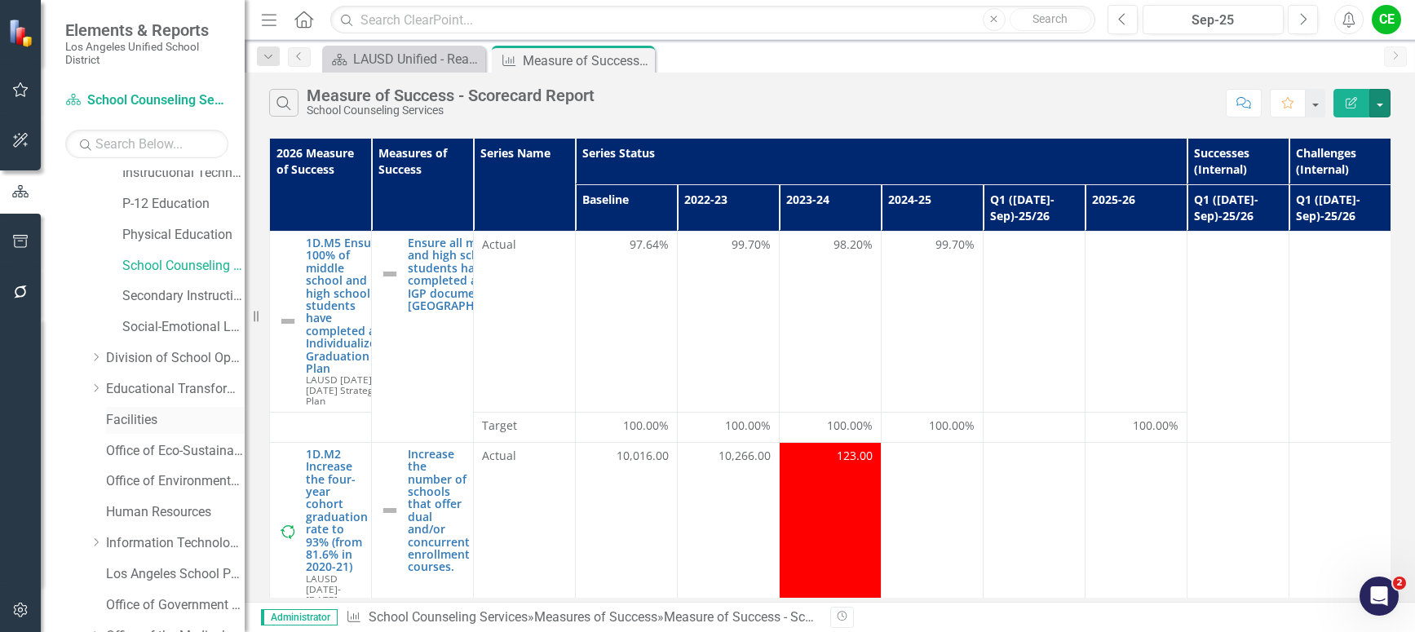
scroll to position [489, 0]
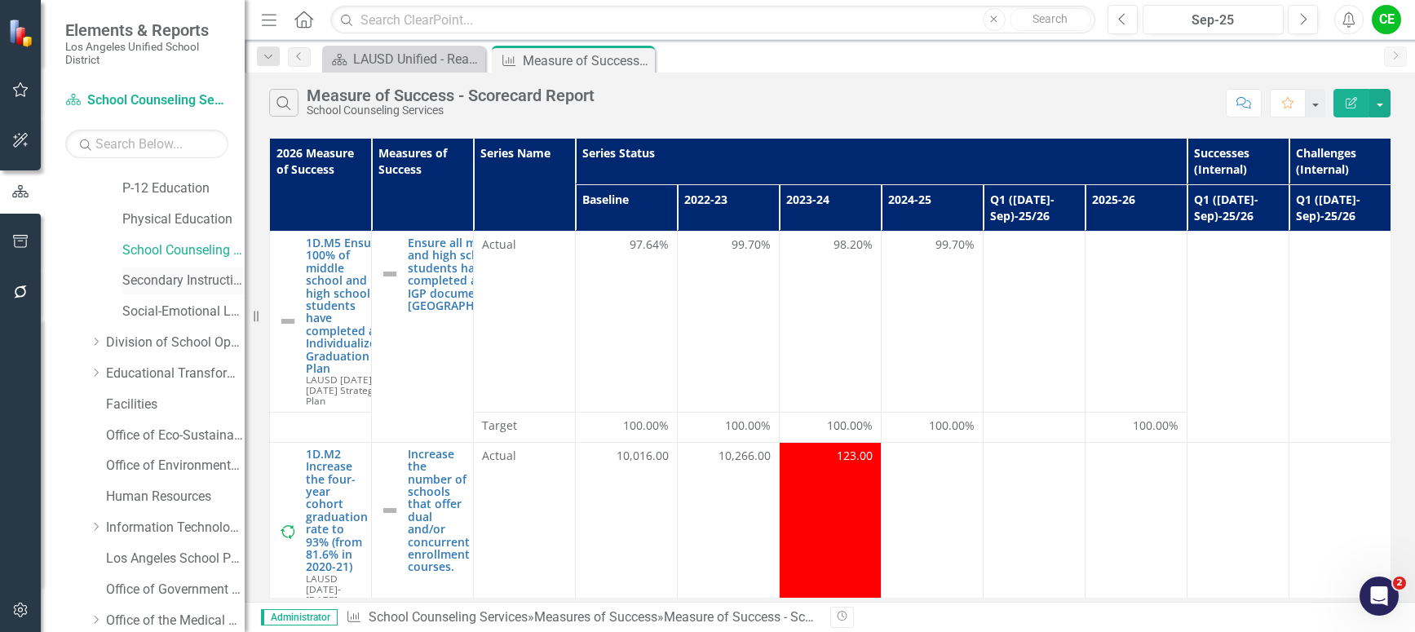
click at [165, 272] on link "Secondary Instruction" at bounding box center [183, 281] width 122 height 19
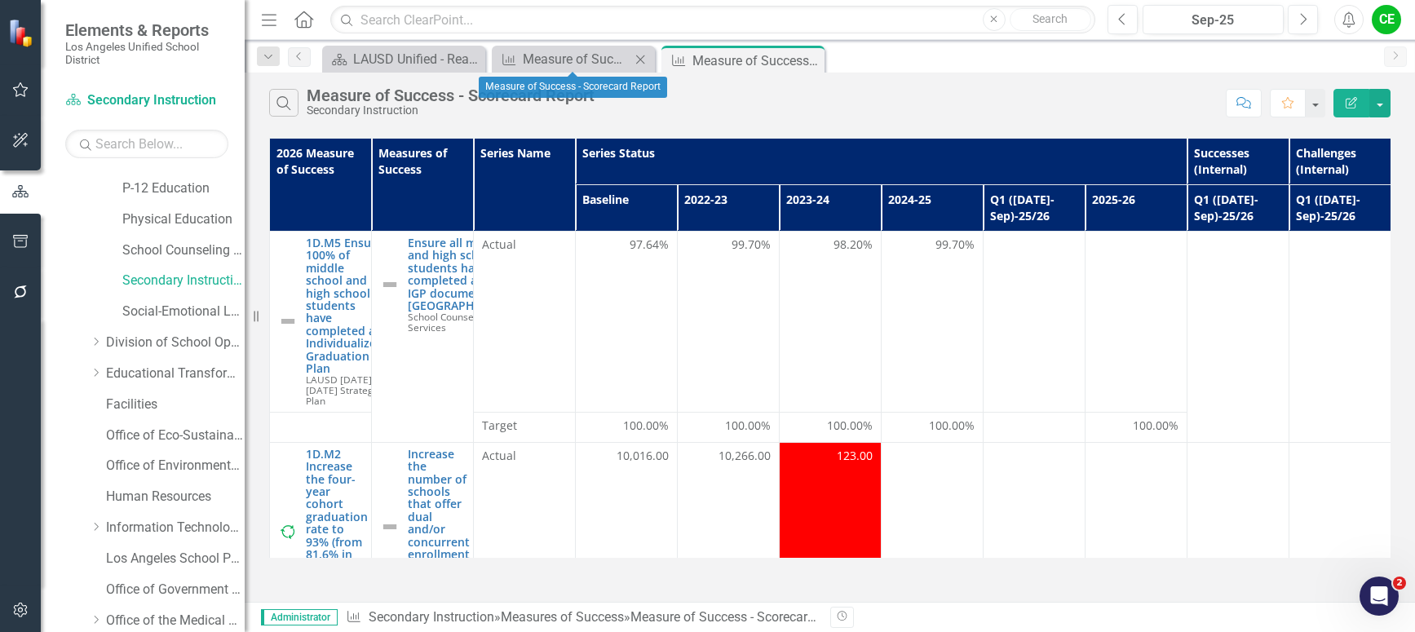
click at [642, 57] on icon "Close" at bounding box center [640, 59] width 16 height 13
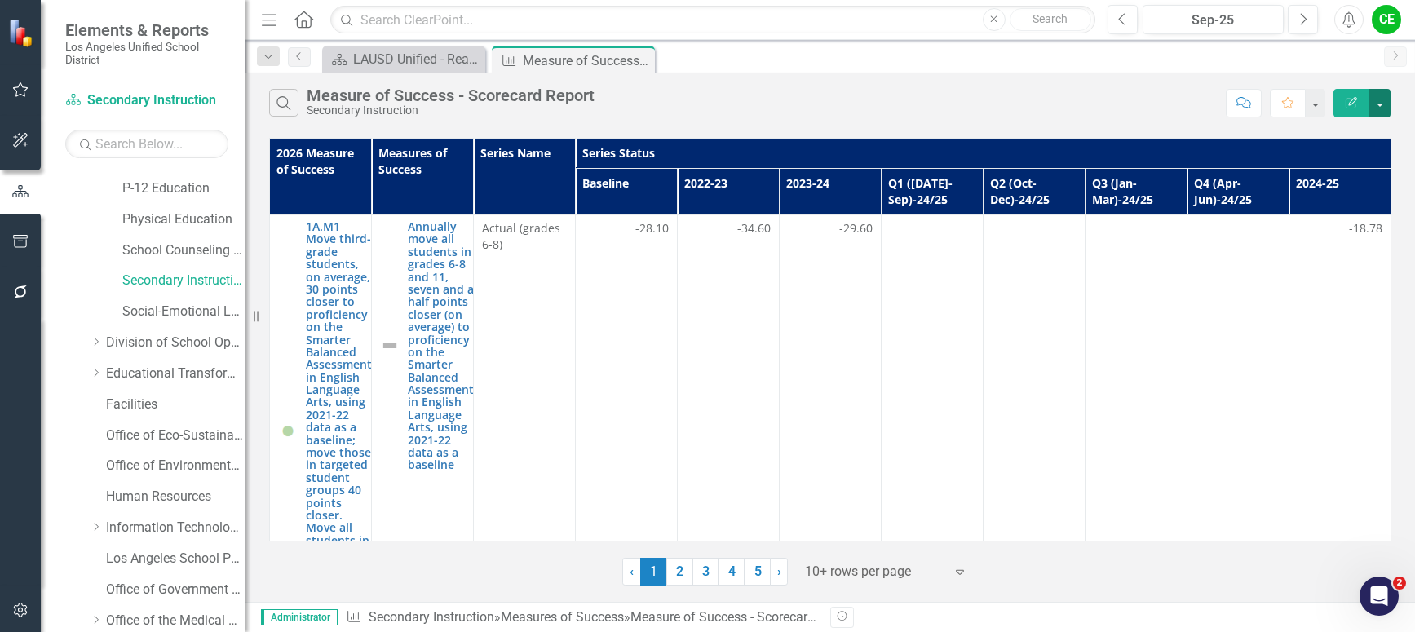
click at [1382, 110] on button "button" at bounding box center [1379, 103] width 21 height 29
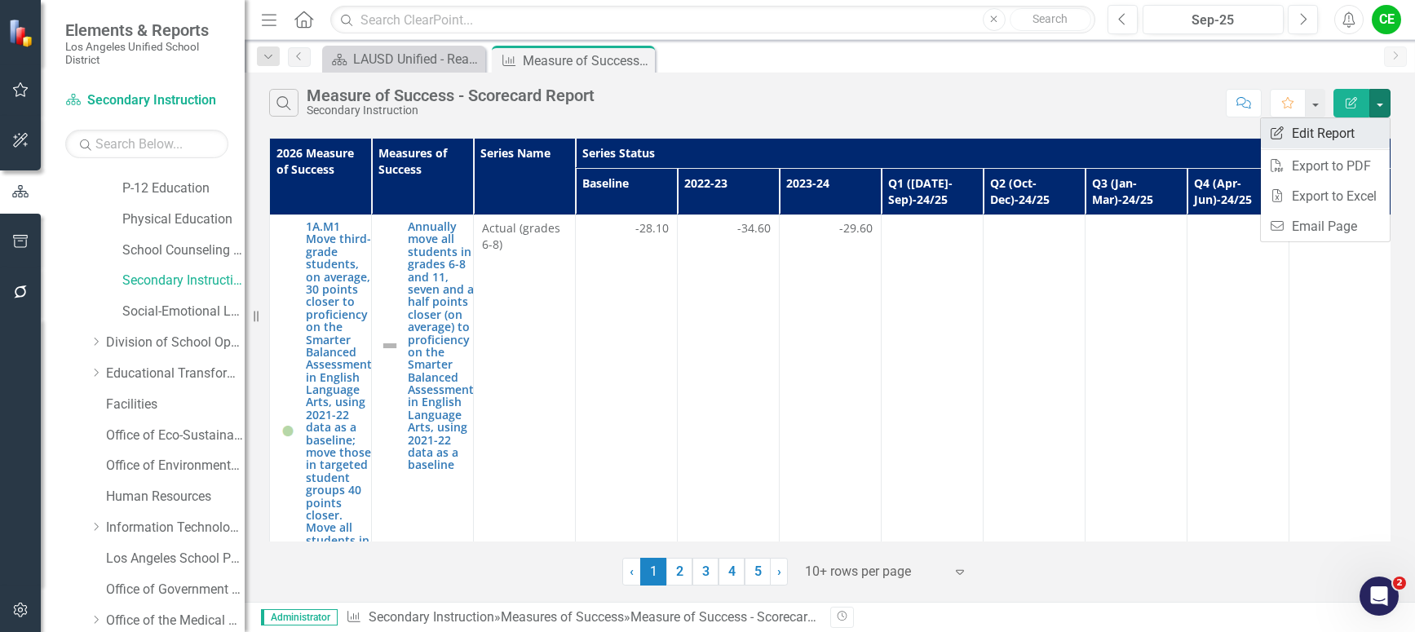
click at [1320, 127] on link "Edit Report Edit Report" at bounding box center [1325, 133] width 129 height 30
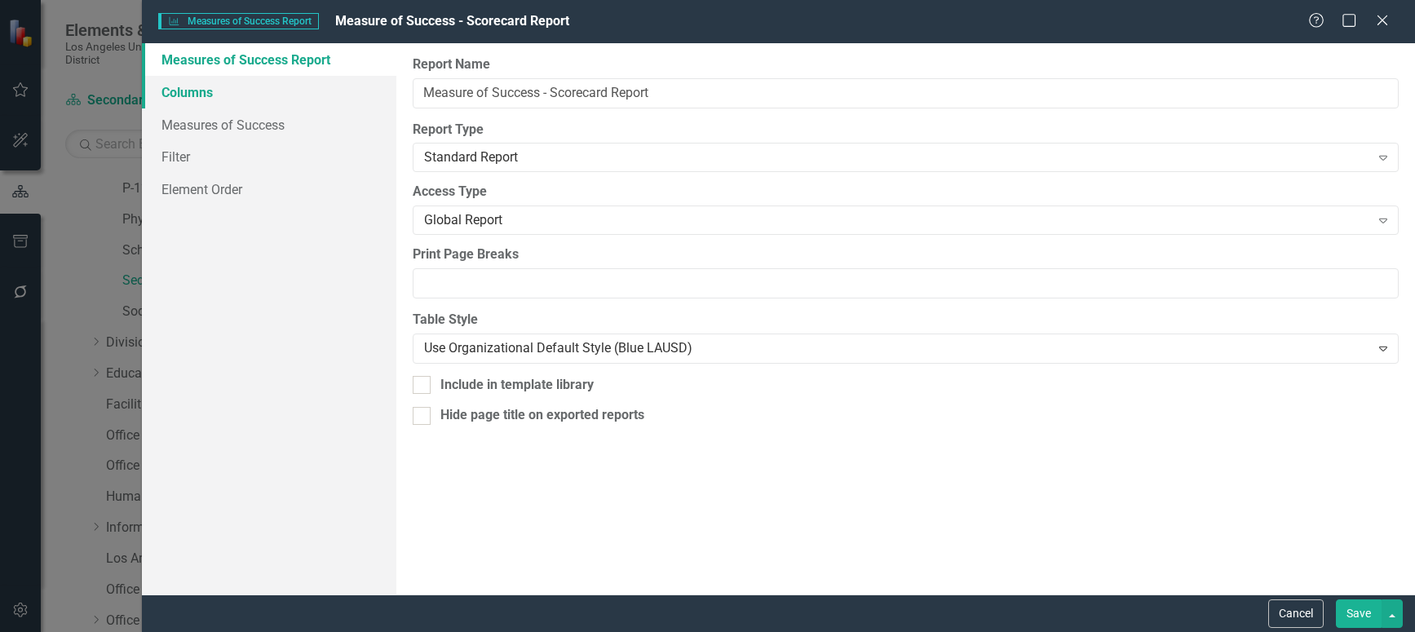
click at [184, 87] on link "Columns" at bounding box center [269, 92] width 254 height 33
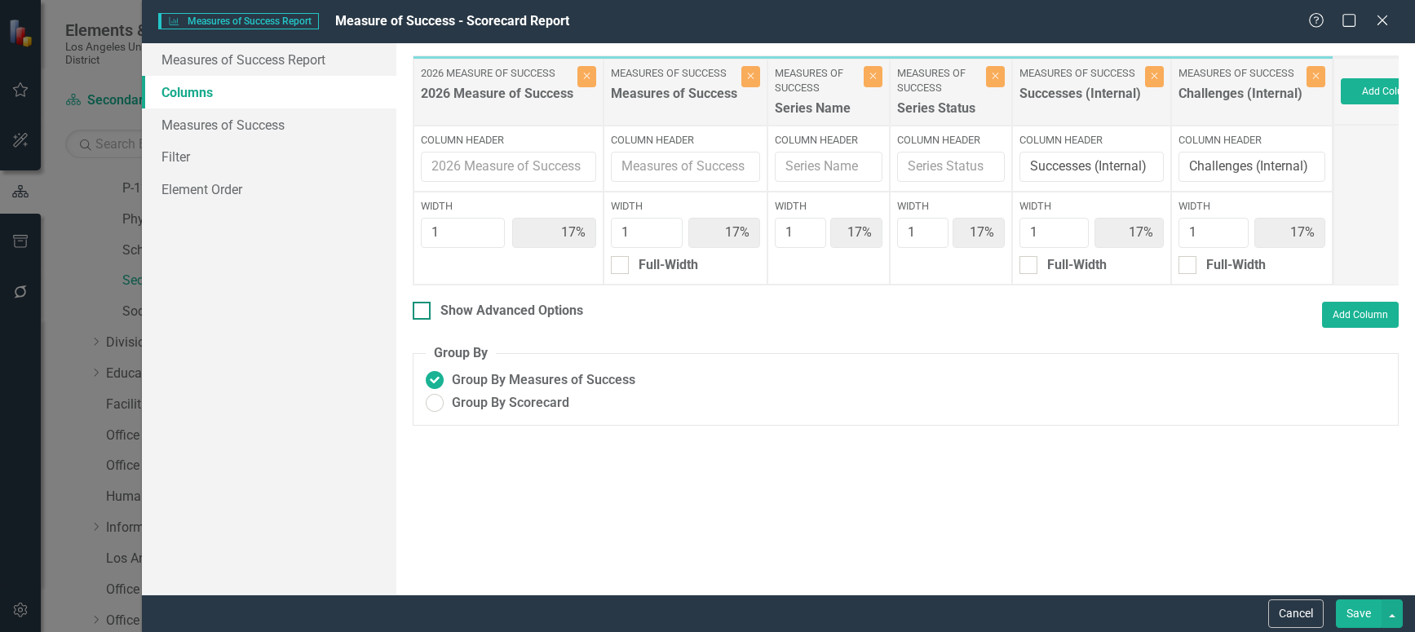
click at [421, 312] on input "Show Advanced Options" at bounding box center [418, 307] width 11 height 11
checkbox input "true"
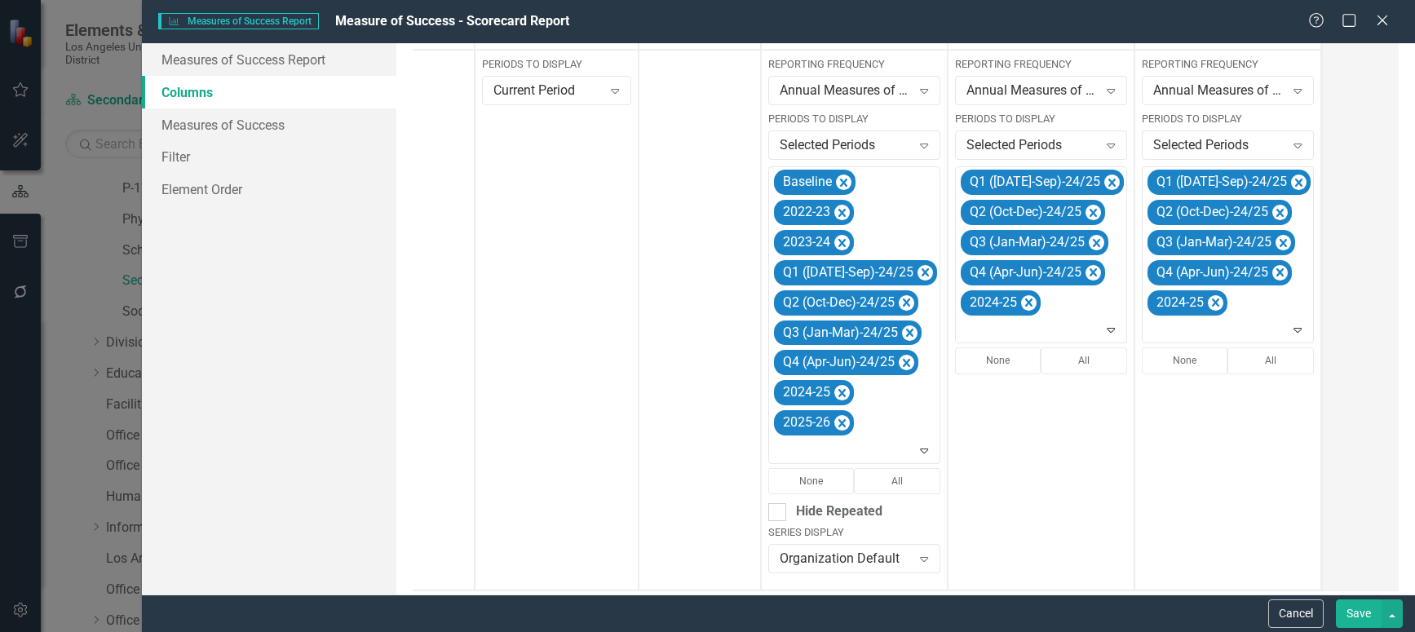
scroll to position [404, 0]
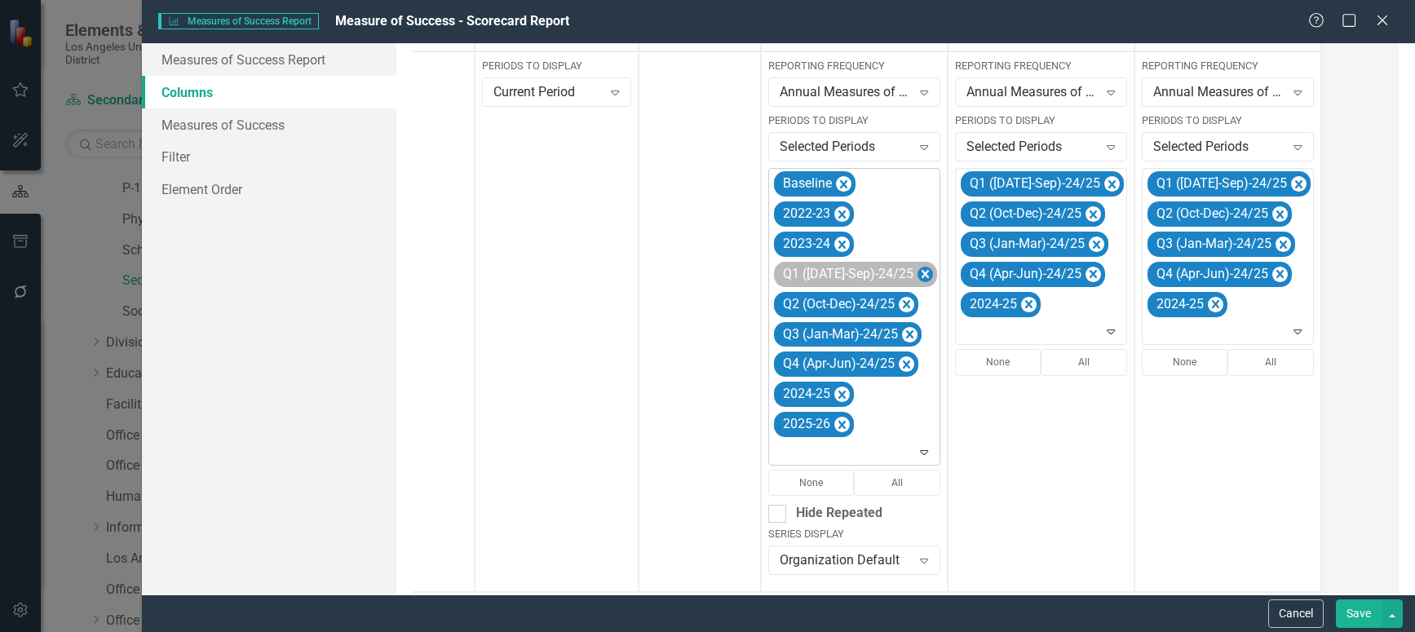
click at [917, 276] on icon "Remove Q1 (Jul-Sep)-24/25" at bounding box center [924, 274] width 15 height 20
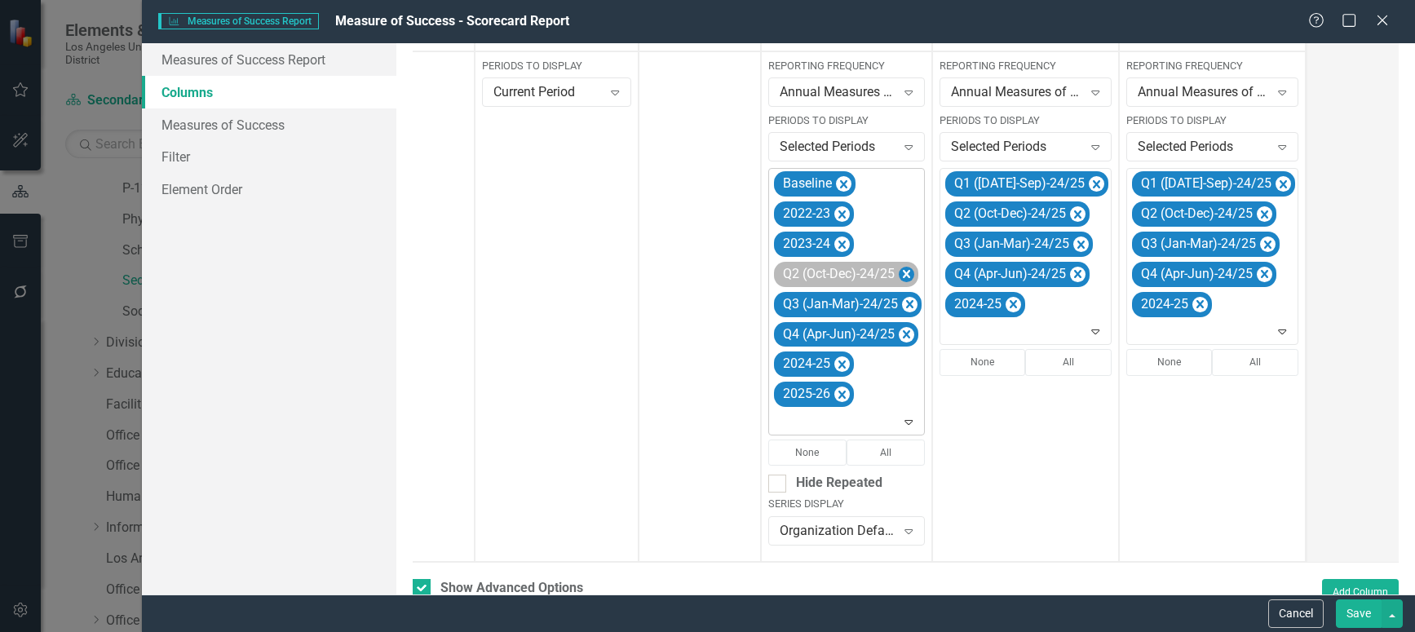
click at [904, 273] on icon "Remove Q2 (Oct-Dec)-24/25" at bounding box center [906, 274] width 15 height 20
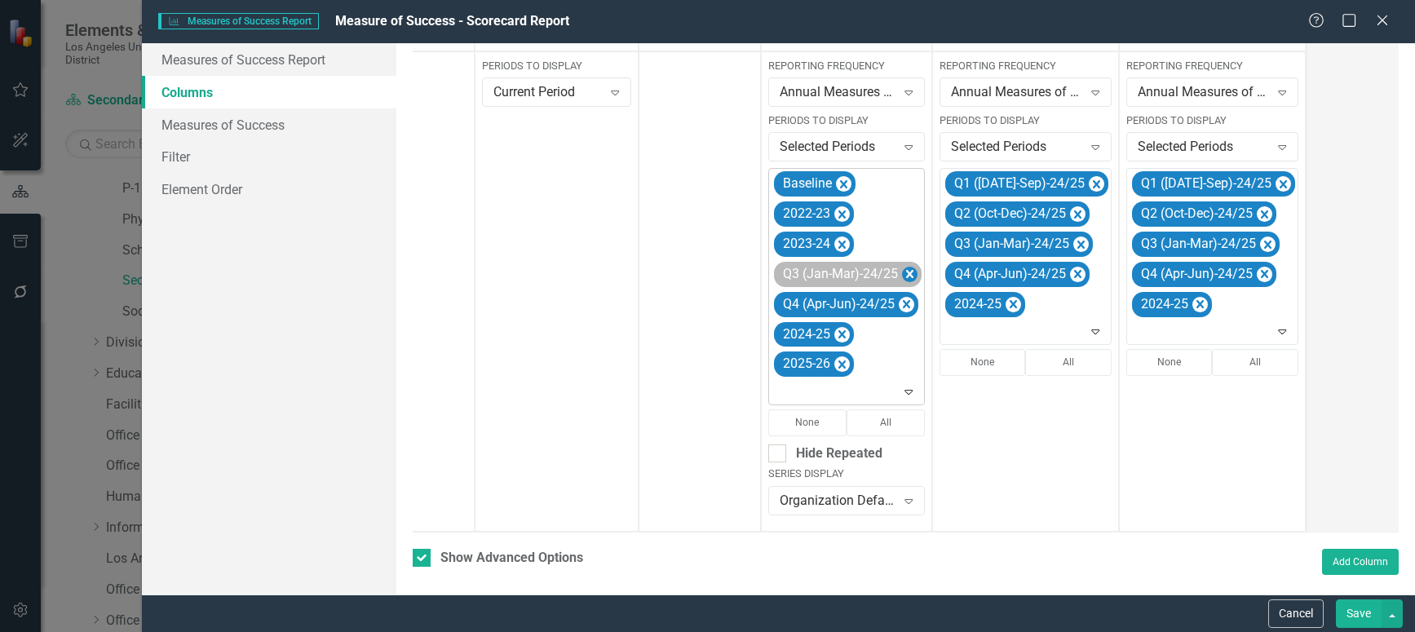
click at [909, 271] on icon "Remove Q3 (Jan-Mar)-24/25" at bounding box center [909, 274] width 15 height 20
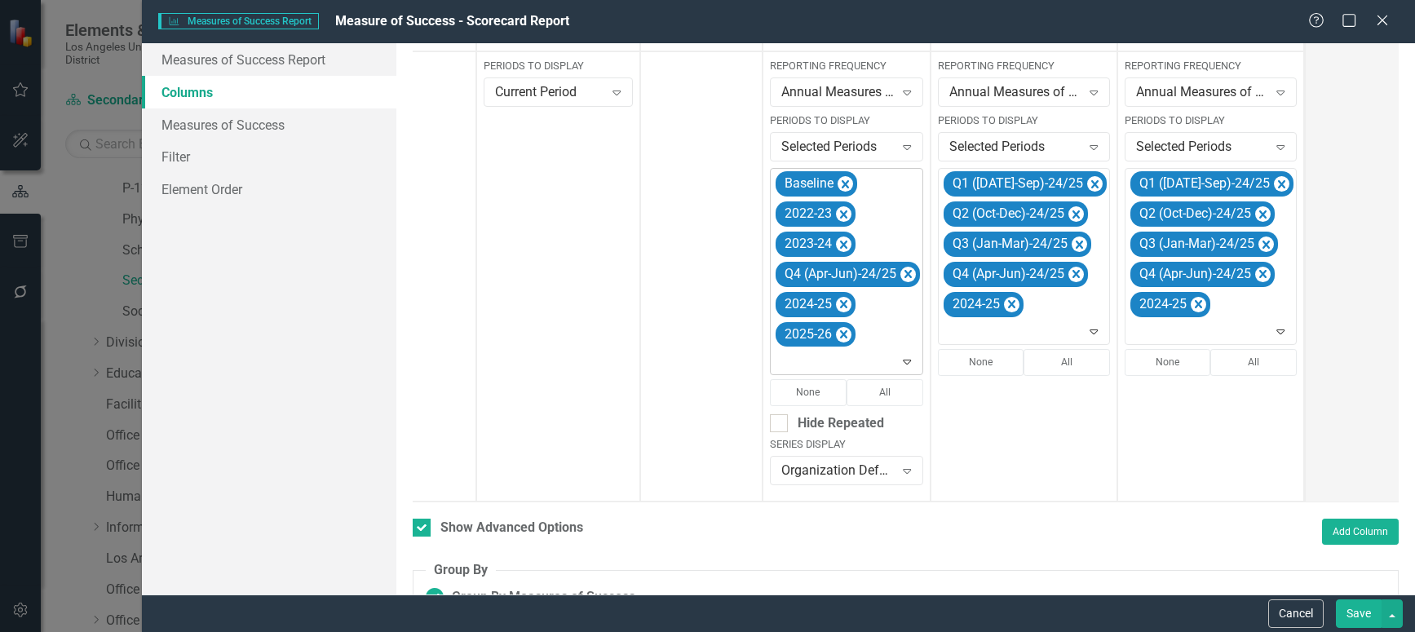
click at [909, 271] on icon "Remove Q4 (Apr-Jun)-24/25" at bounding box center [907, 274] width 15 height 20
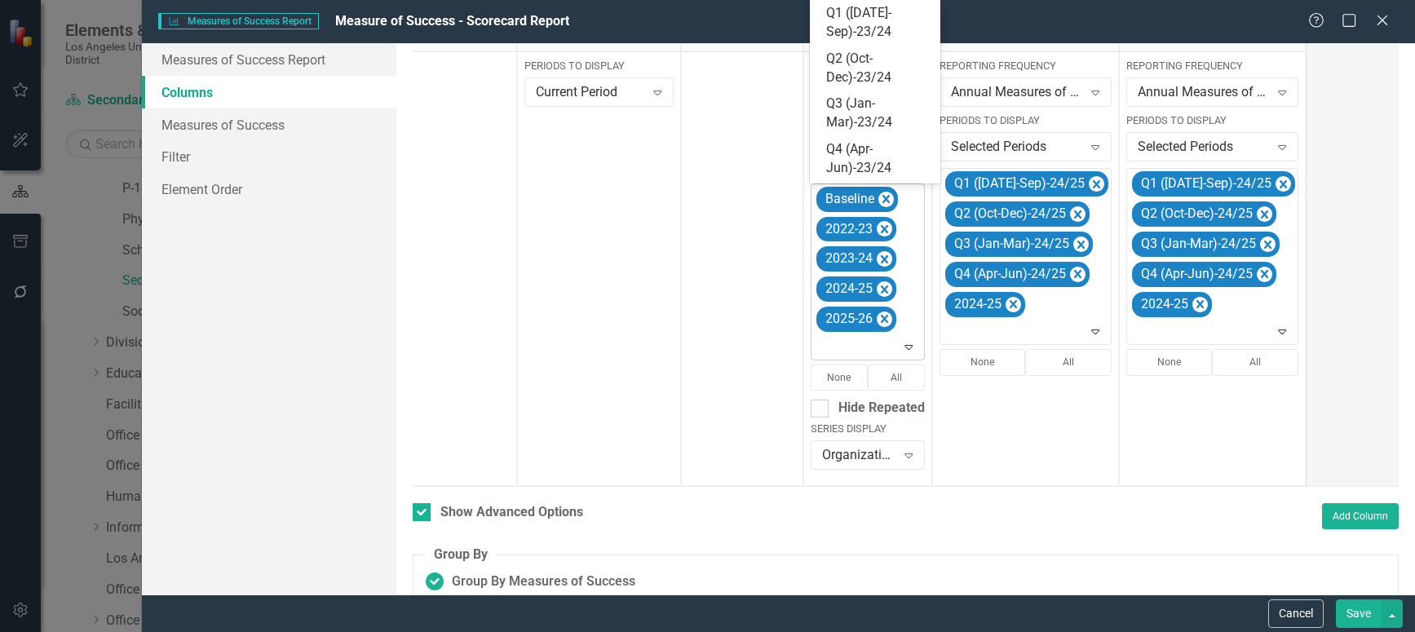
click at [902, 343] on icon "Expand" at bounding box center [908, 346] width 16 height 13
click at [879, 18] on div "Q1 ([DATE]-Sep)-25/26" at bounding box center [878, 26] width 104 height 38
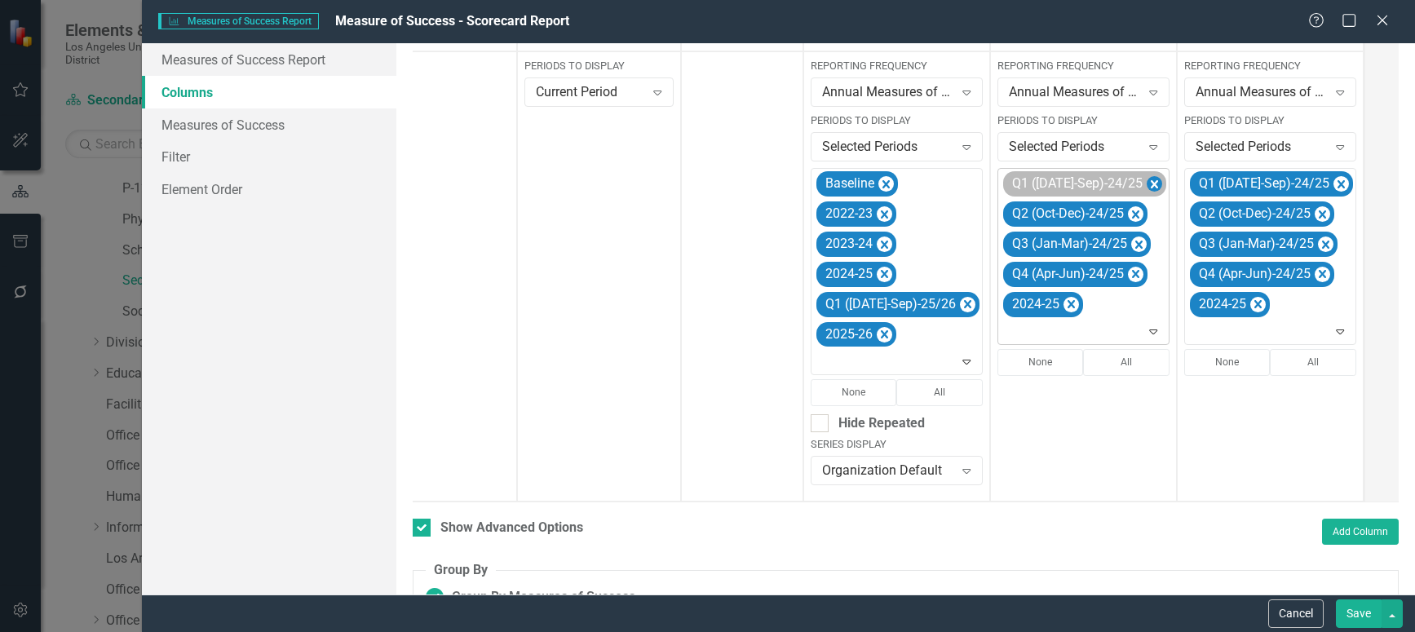
click at [1151, 184] on icon "Remove Q1 (Jul-Sep)-24/25" at bounding box center [1154, 184] width 7 height 8
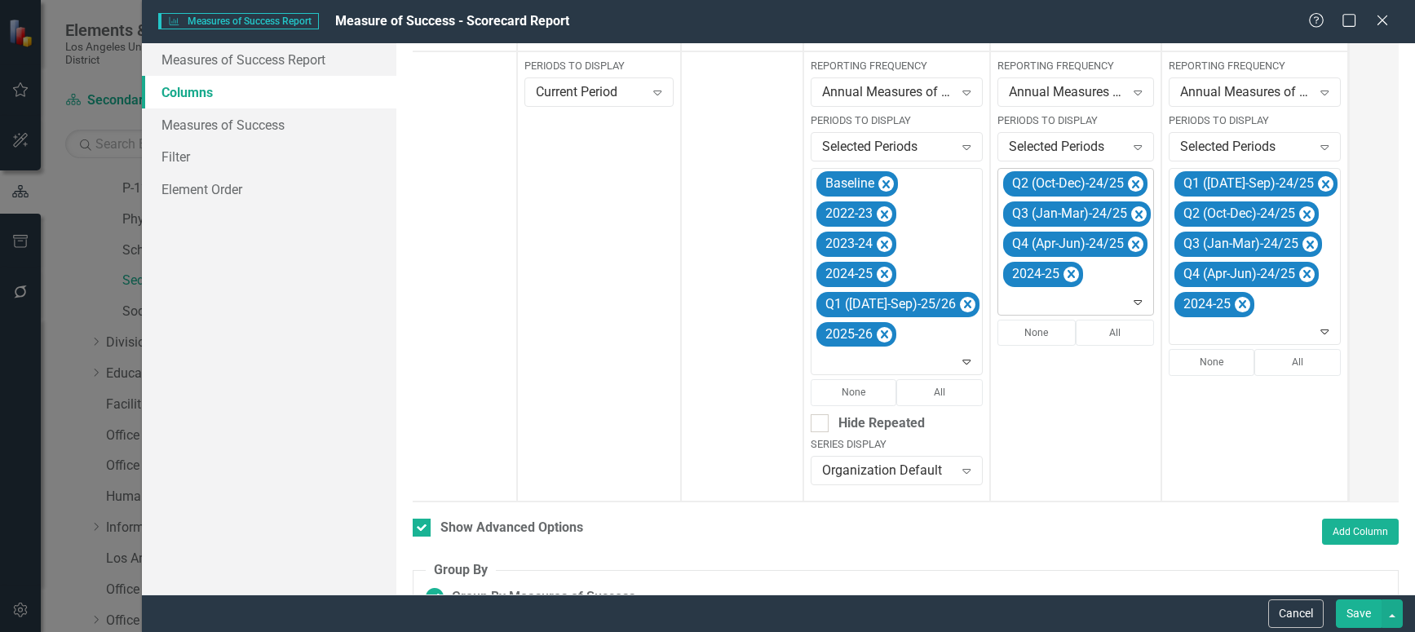
click at [1128, 184] on icon "Remove Q2 (Oct-Dec)-24/25" at bounding box center [1135, 185] width 15 height 20
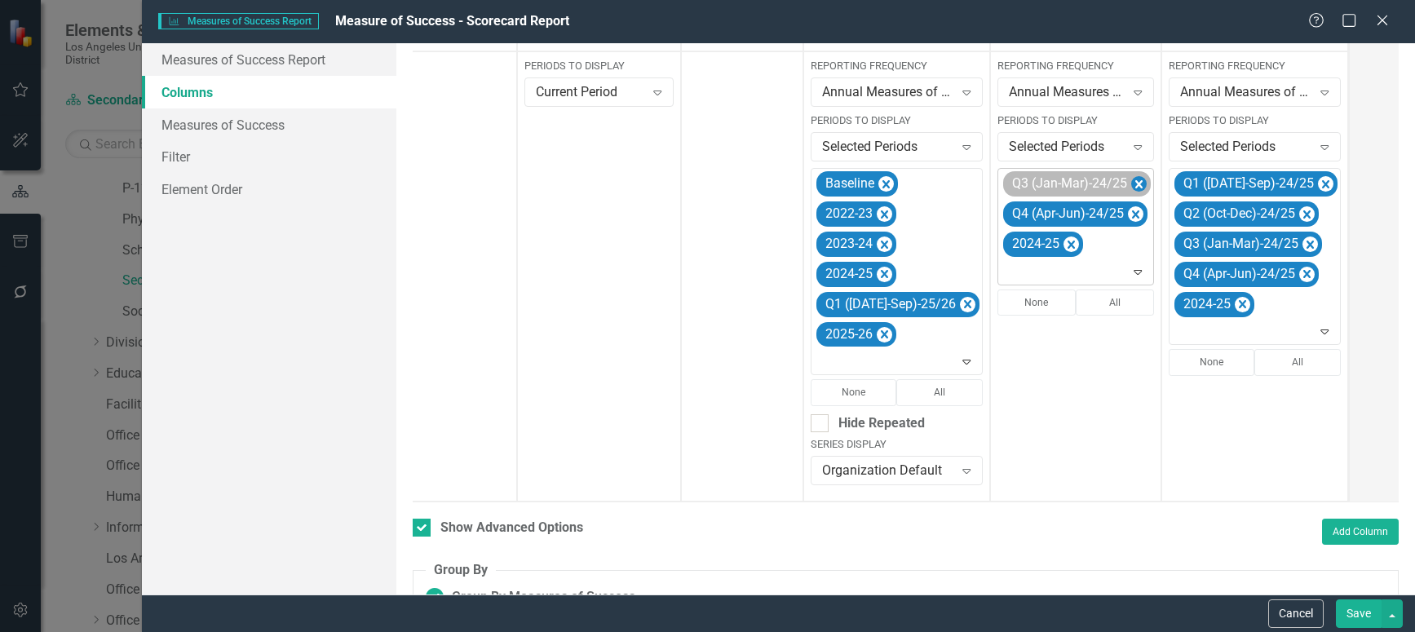
click at [1131, 183] on icon "Remove Q3 (Jan-Mar)-24/25" at bounding box center [1138, 185] width 15 height 20
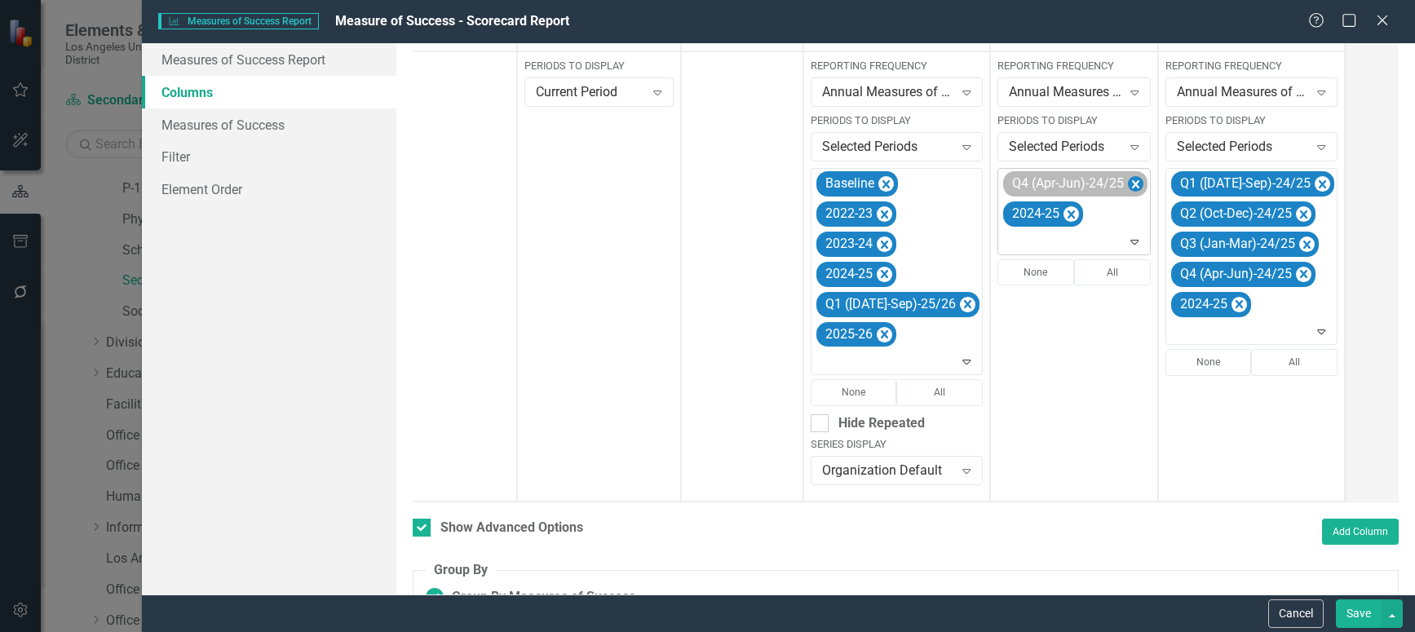
click at [1132, 182] on icon "Remove Q4 (Apr-Jun)-24/25" at bounding box center [1135, 184] width 7 height 8
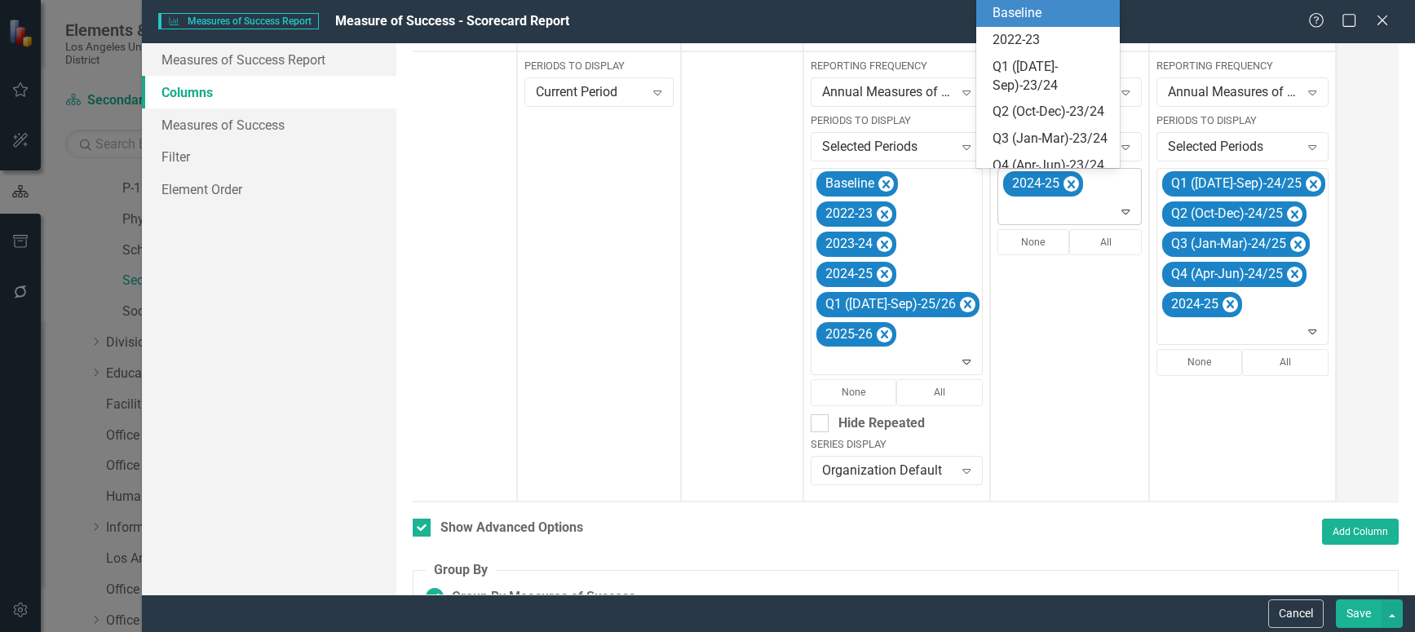
click at [1117, 208] on icon "Expand" at bounding box center [1125, 211] width 16 height 13
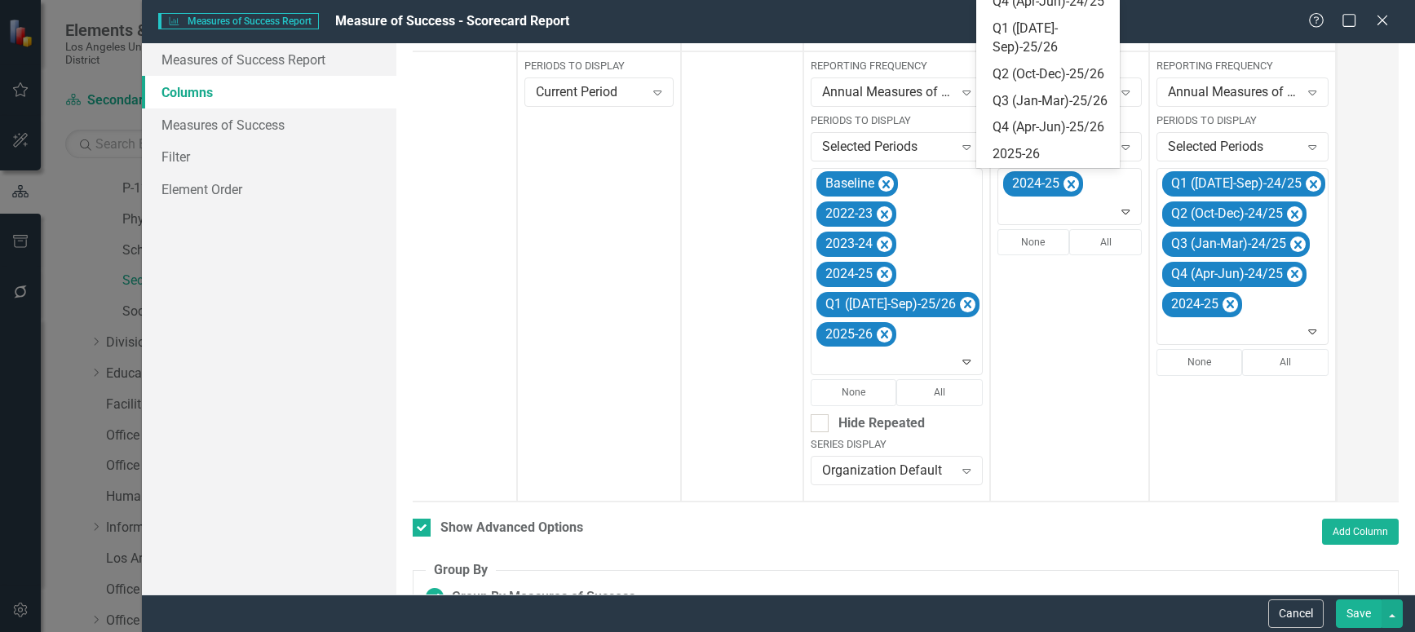
scroll to position [326, 0]
click at [1044, 57] on div "Q1 ([DATE]-Sep)-25/26" at bounding box center [1051, 39] width 117 height 38
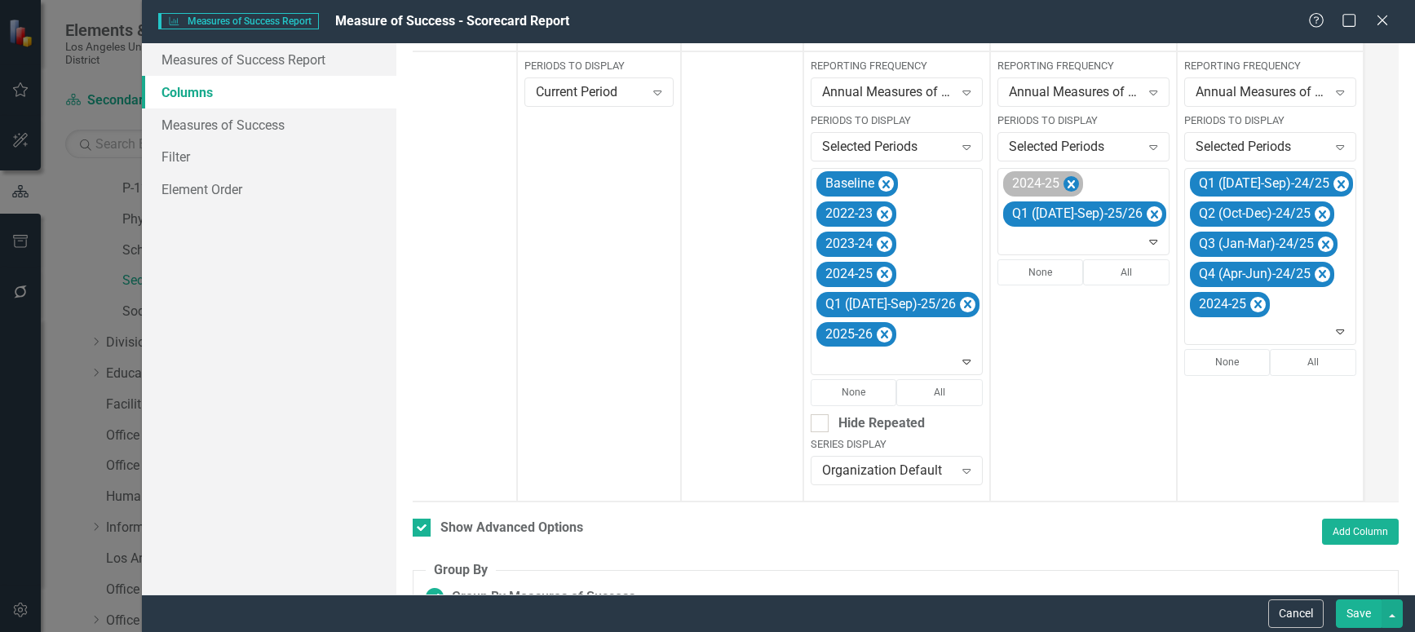
click at [1068, 183] on icon "Remove 2024-25" at bounding box center [1071, 184] width 7 height 8
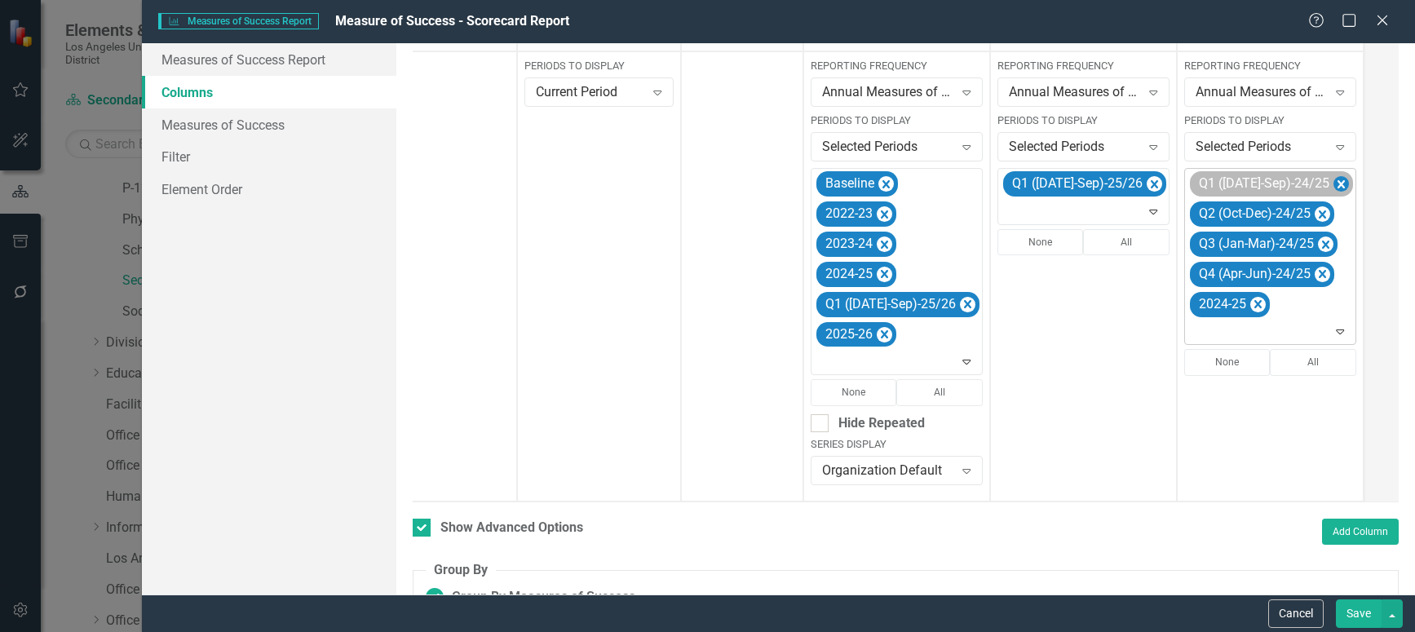
click at [1333, 183] on icon "Remove Q1 (Jul-Sep)-24/25" at bounding box center [1340, 185] width 15 height 20
click at [1315, 183] on icon "Remove Q2 (Oct-Dec)-24/25" at bounding box center [1322, 185] width 15 height 20
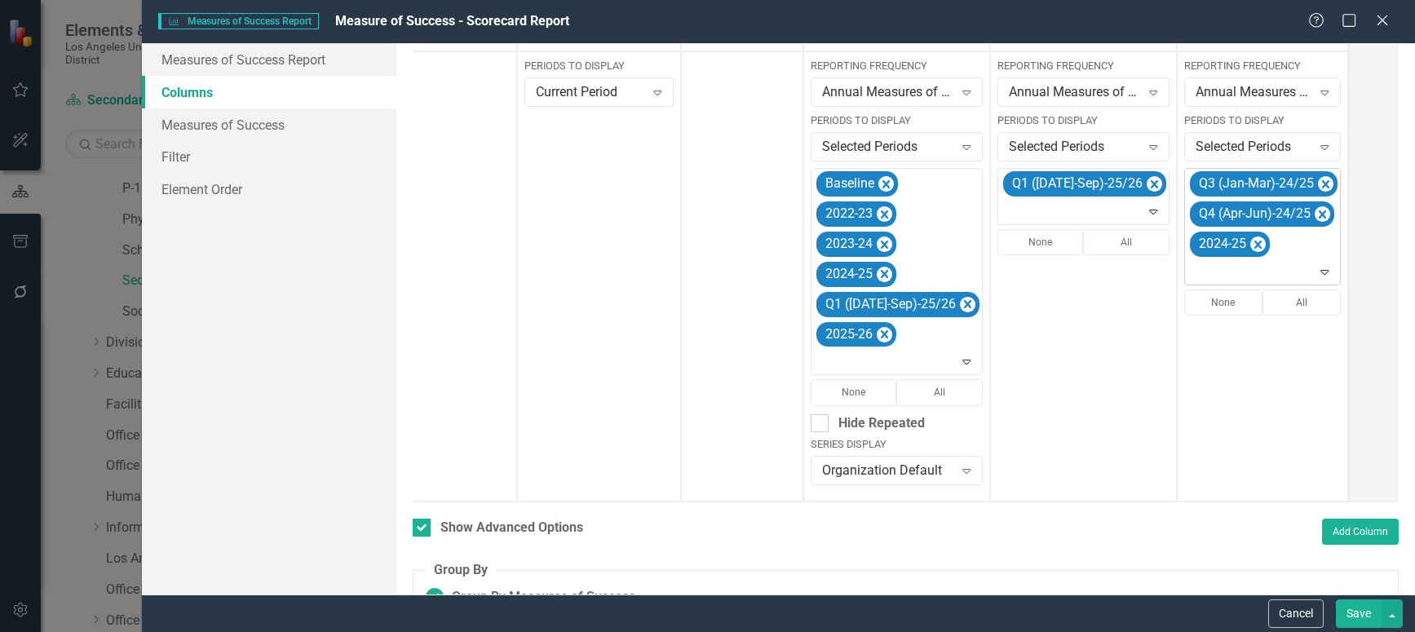
click at [1318, 183] on icon "Remove Q3 (Jan-Mar)-24/25" at bounding box center [1325, 185] width 15 height 20
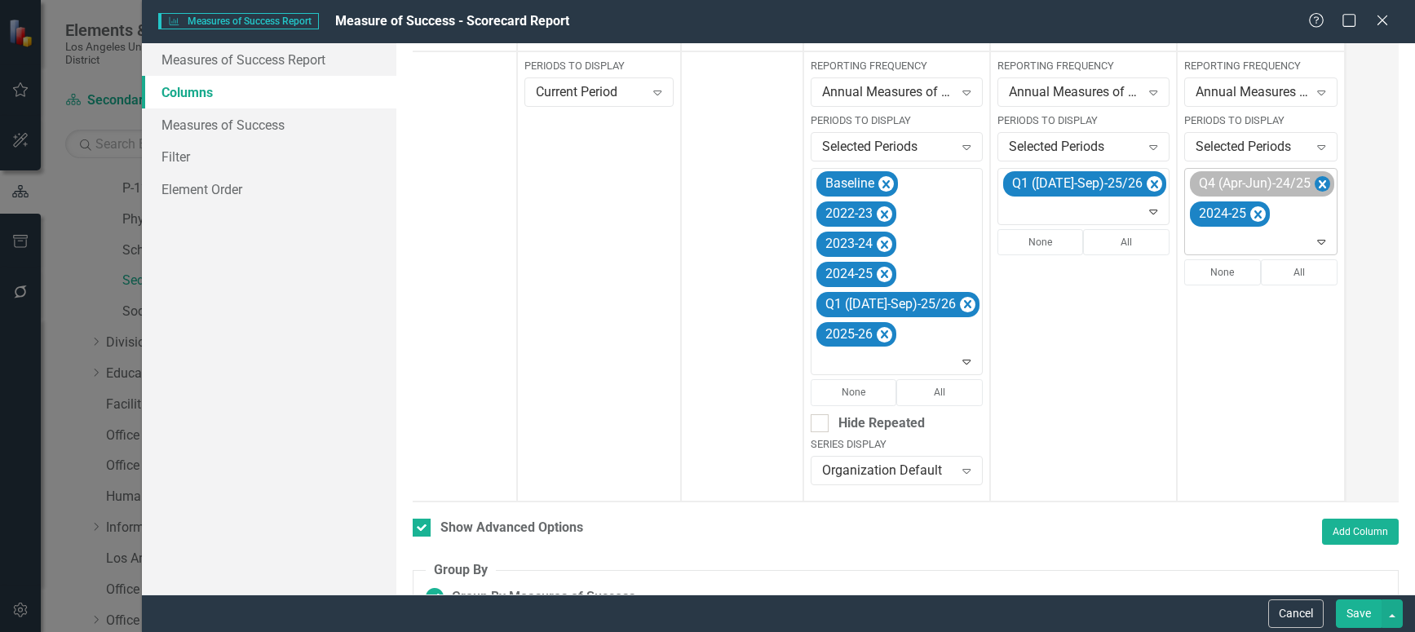
click at [1319, 188] on icon "Remove Q4 (Apr-Jun)-24/25" at bounding box center [1322, 184] width 7 height 8
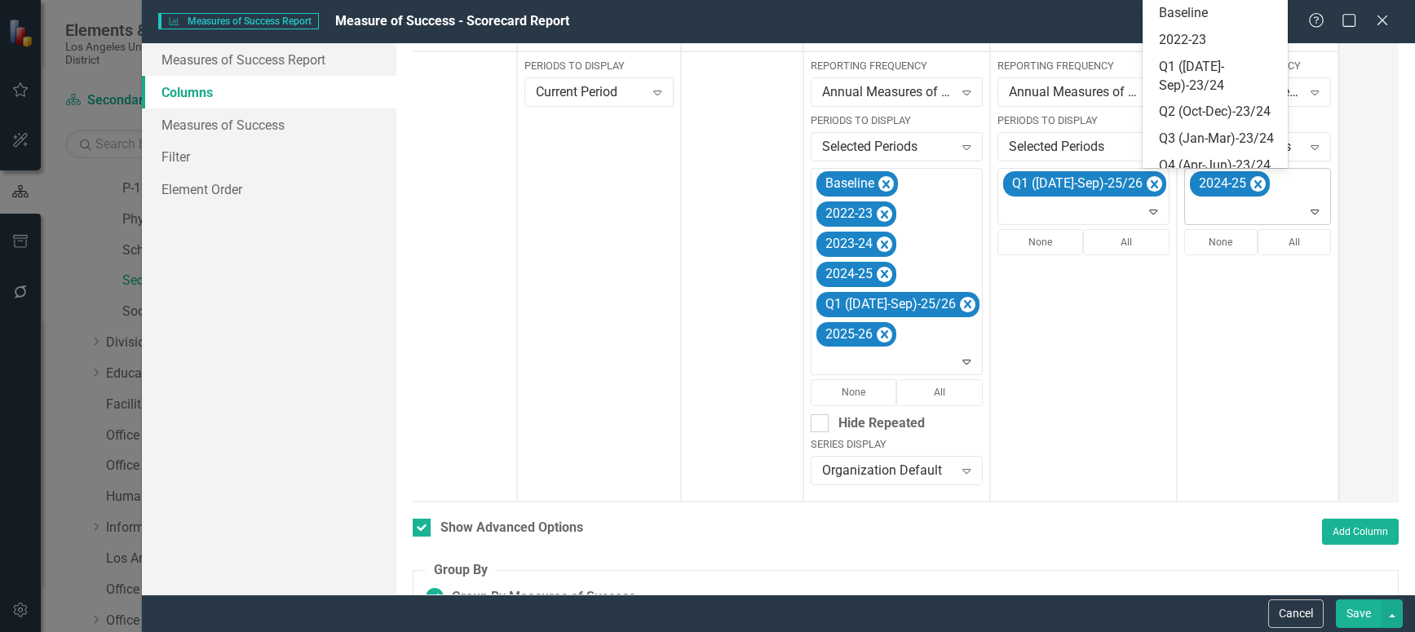
click at [1307, 211] on icon "Expand" at bounding box center [1315, 211] width 16 height 13
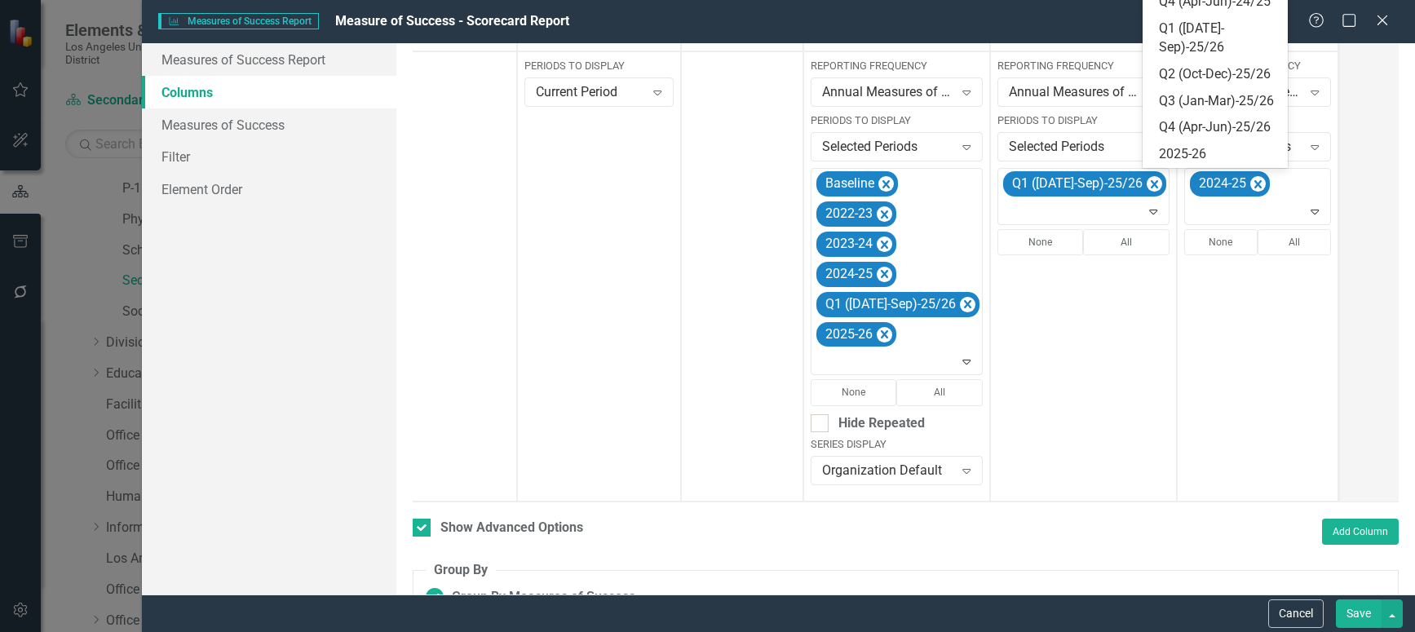
scroll to position [408, 0]
click at [1221, 57] on div "Q1 ([DATE]-Sep)-25/26" at bounding box center [1219, 39] width 120 height 38
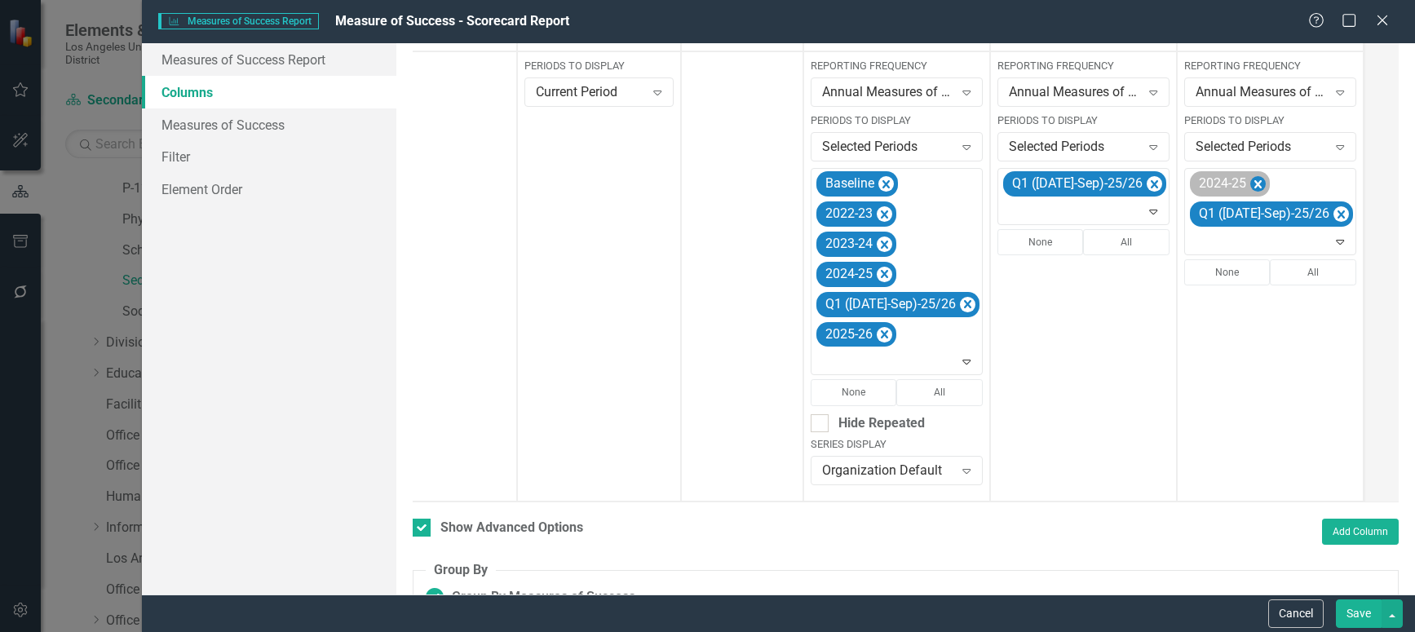
click at [1250, 180] on icon "Remove 2024-25" at bounding box center [1257, 185] width 15 height 20
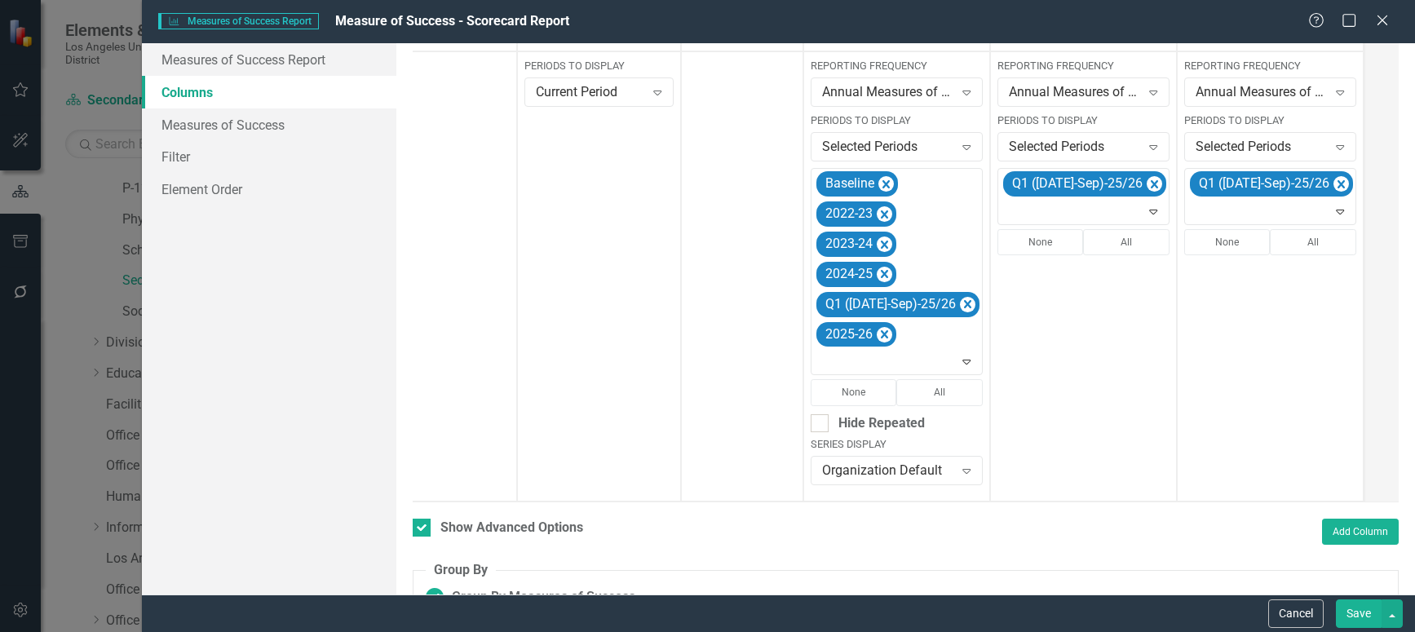
click at [1355, 615] on button "Save" at bounding box center [1359, 613] width 46 height 29
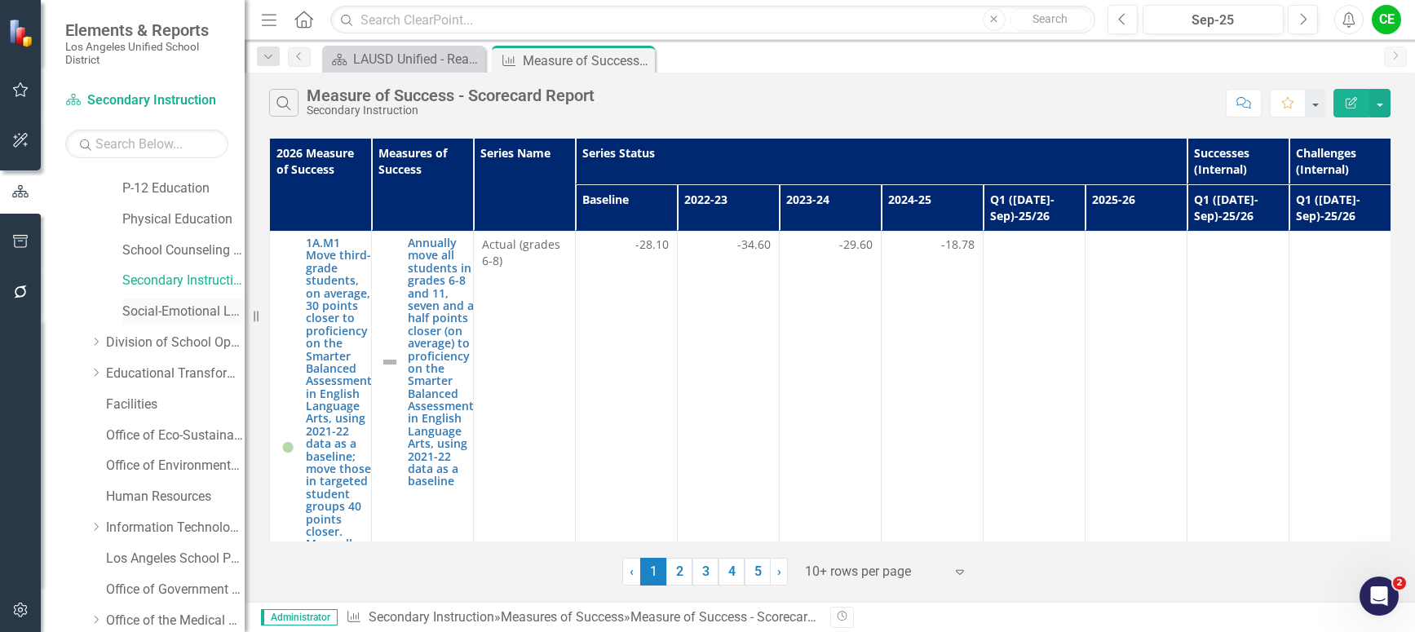
click at [159, 308] on link "Social-Emotional Learning" at bounding box center [183, 312] width 122 height 19
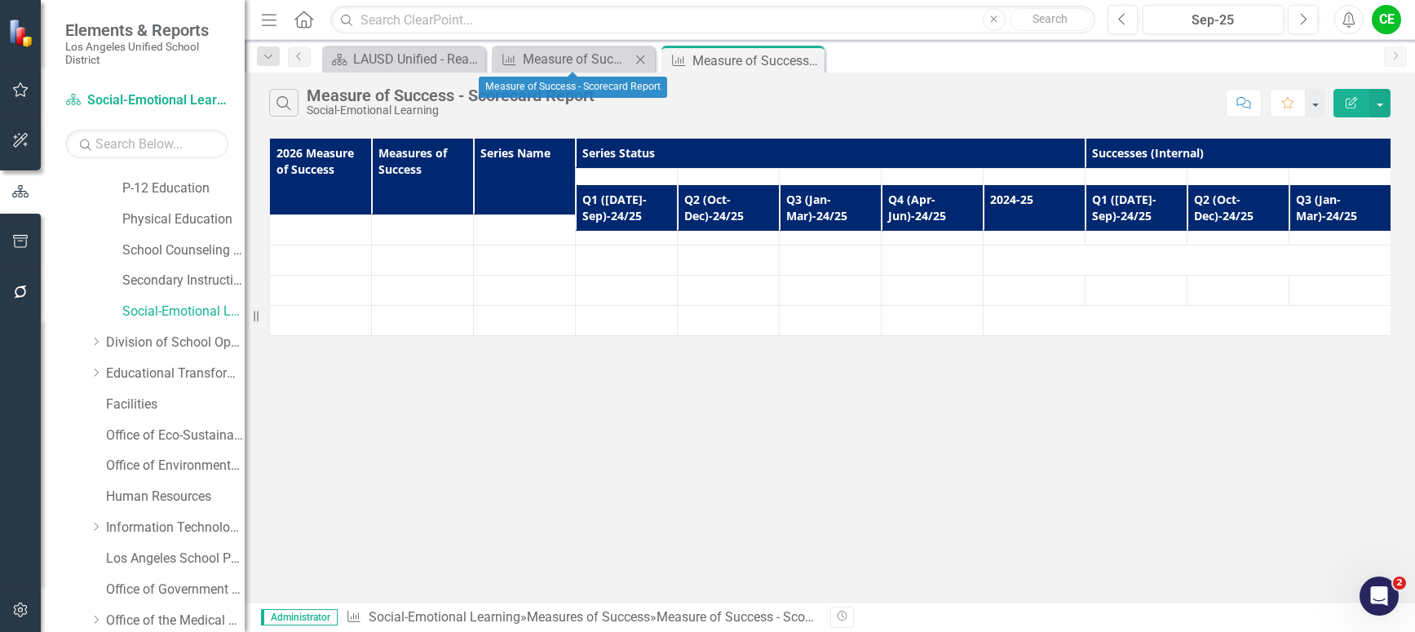
click at [643, 60] on icon "Close" at bounding box center [640, 59] width 16 height 13
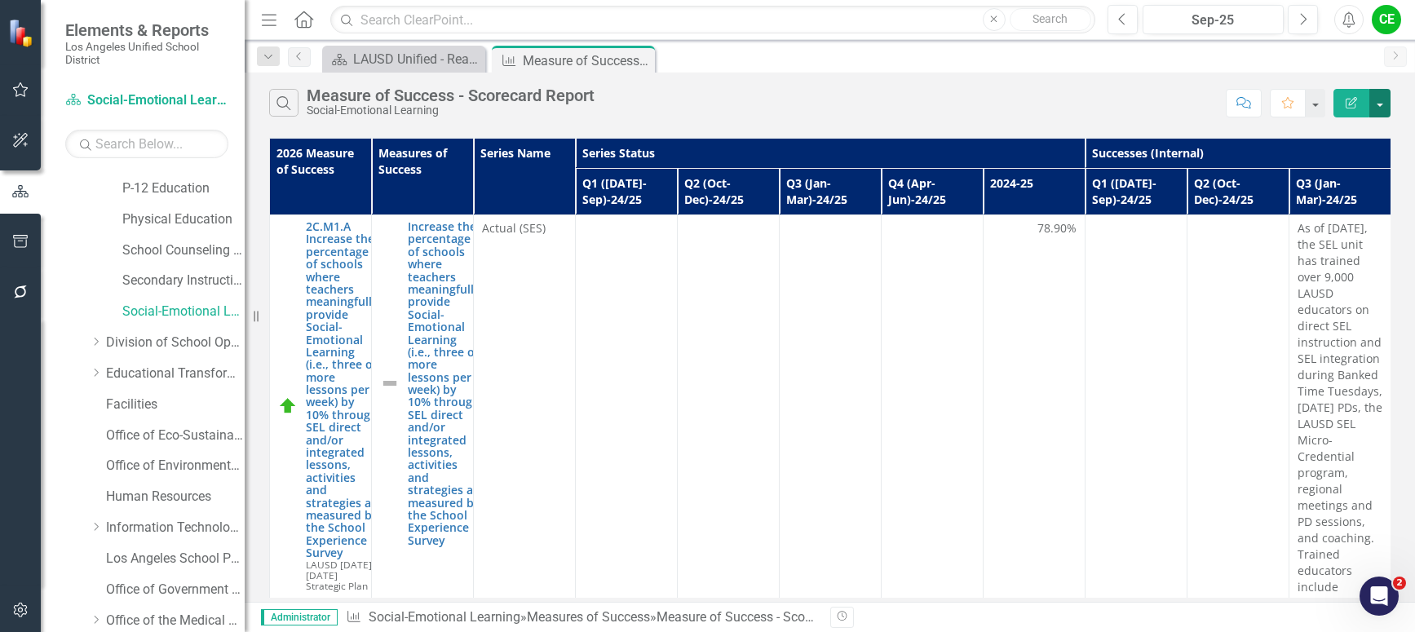
click at [1377, 99] on button "button" at bounding box center [1379, 103] width 21 height 29
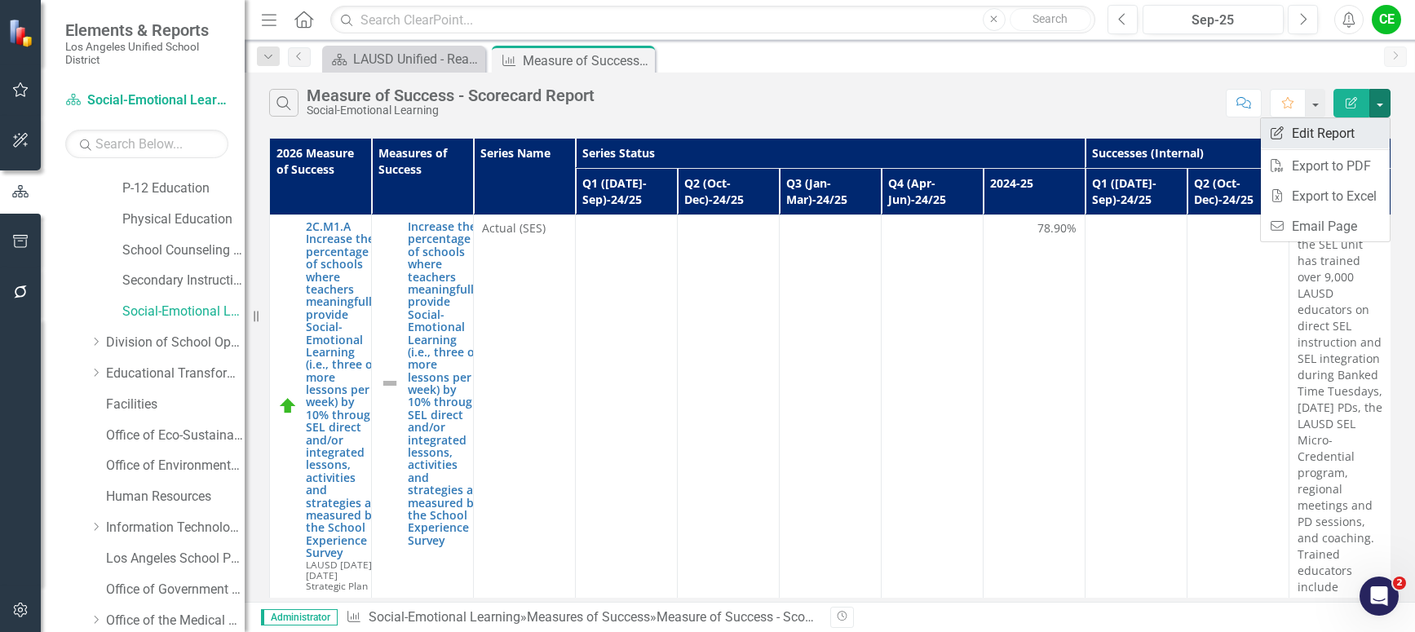
click at [1341, 130] on link "Edit Report Edit Report" at bounding box center [1325, 133] width 129 height 30
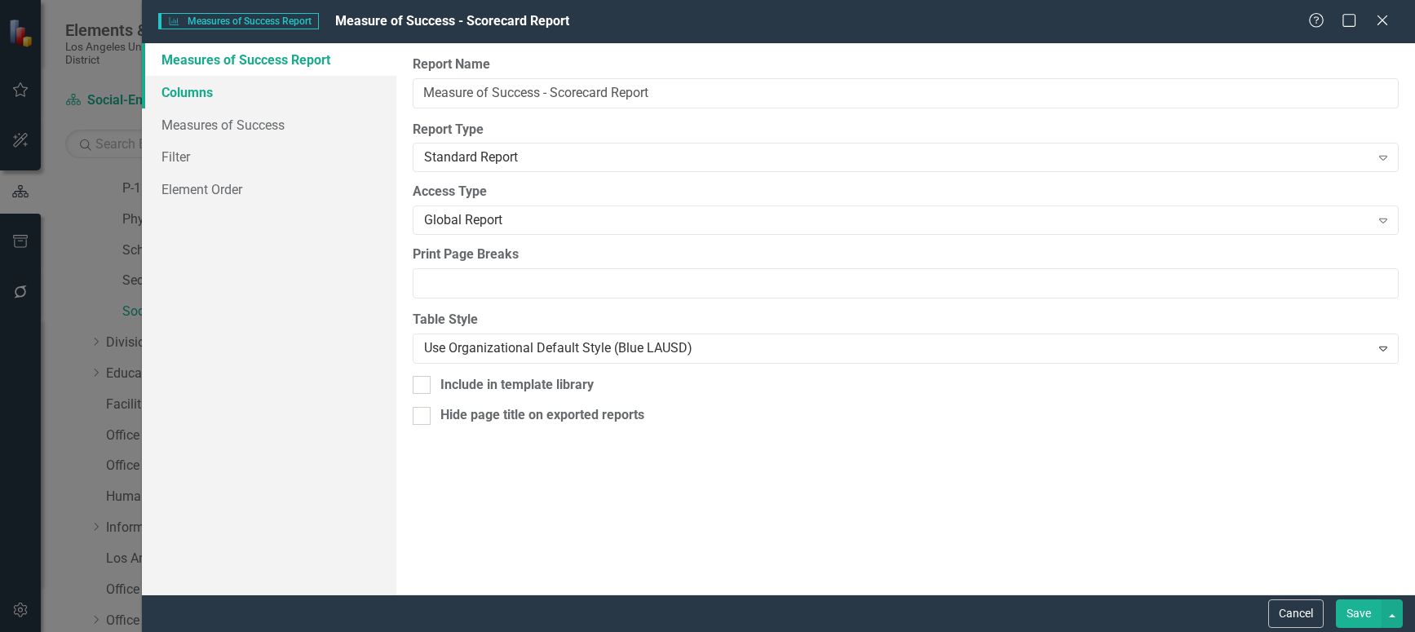
click at [191, 91] on link "Columns" at bounding box center [269, 92] width 254 height 33
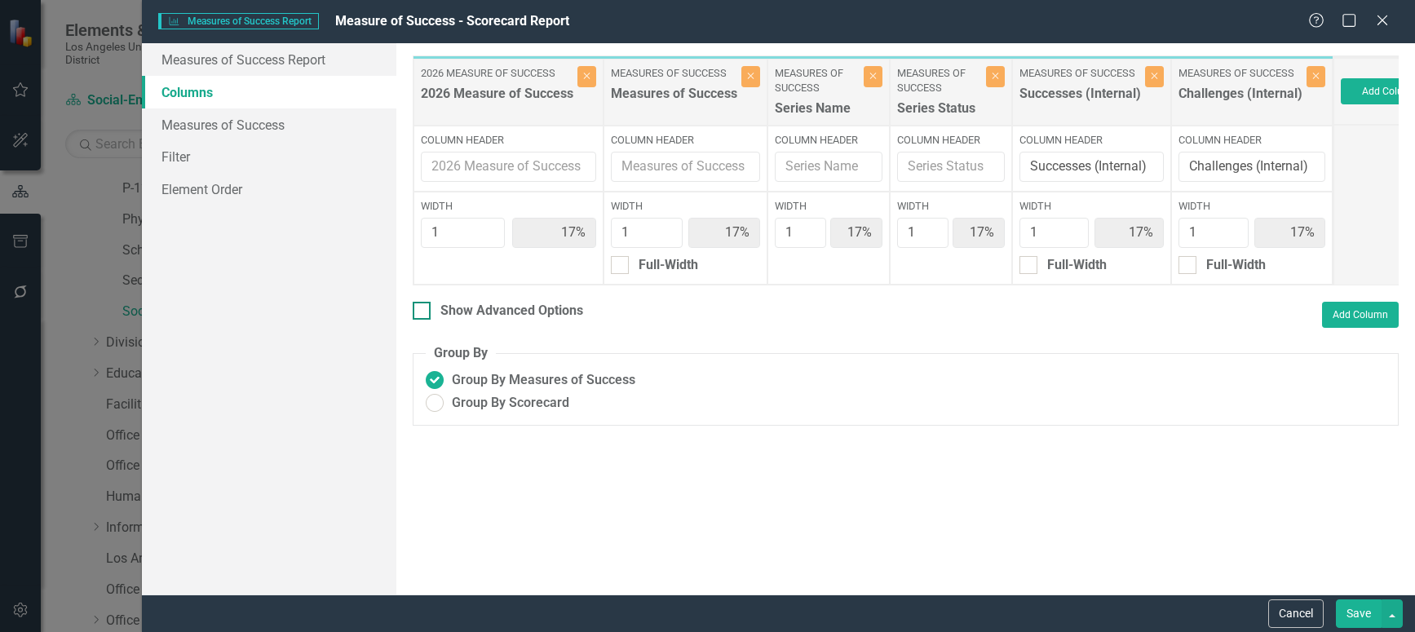
click at [423, 316] on div at bounding box center [422, 311] width 18 height 18
click at [423, 312] on input "Show Advanced Options" at bounding box center [418, 307] width 11 height 11
checkbox input "true"
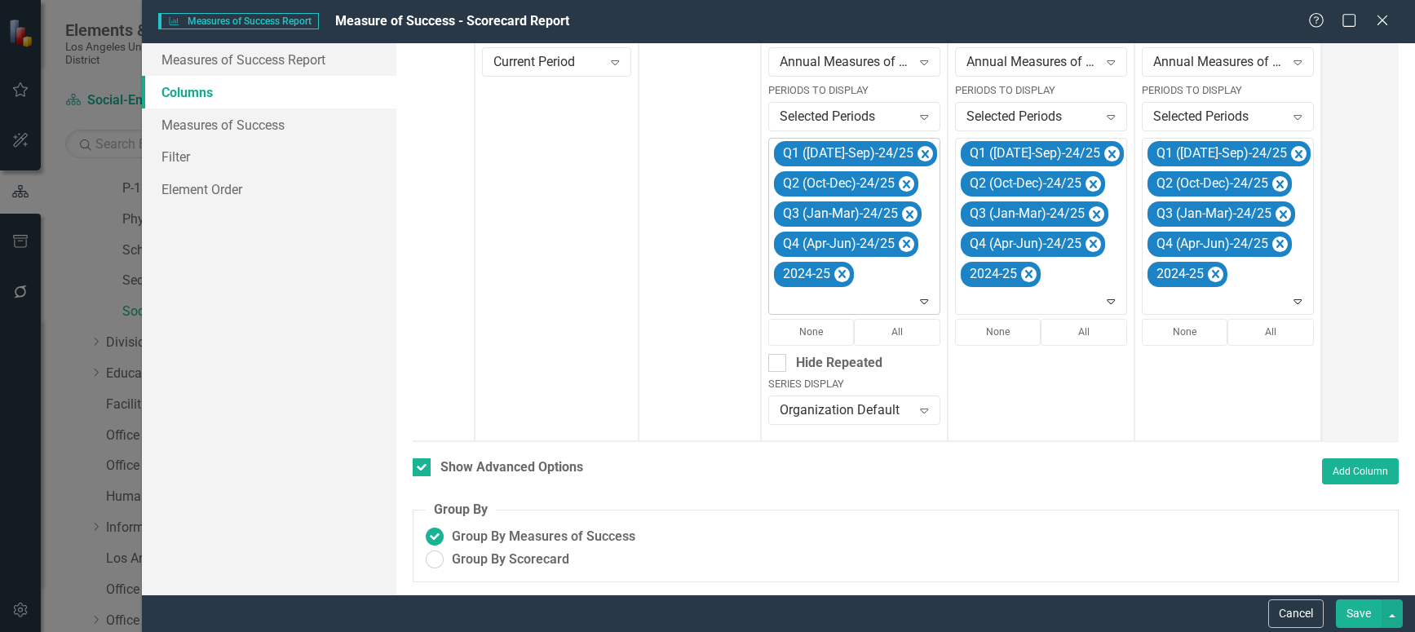
scroll to position [365, 0]
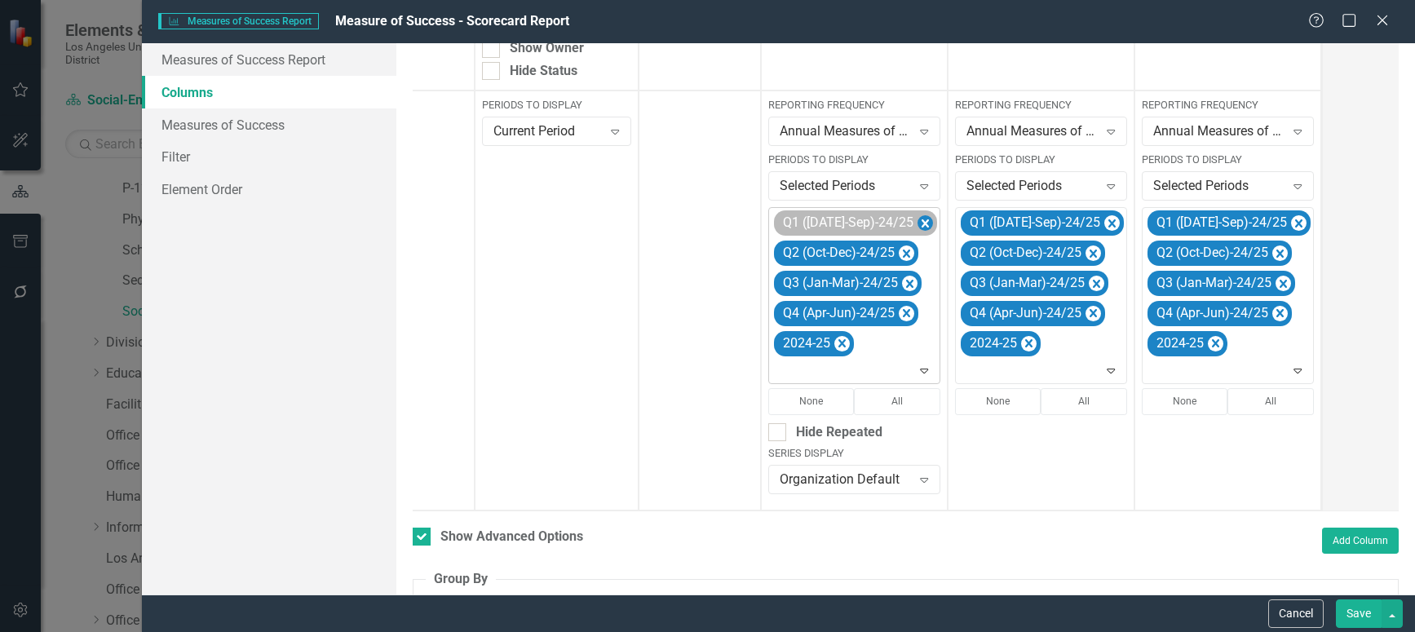
click at [917, 216] on icon "Remove Q1 (Jul-Sep)-24/25" at bounding box center [924, 224] width 15 height 20
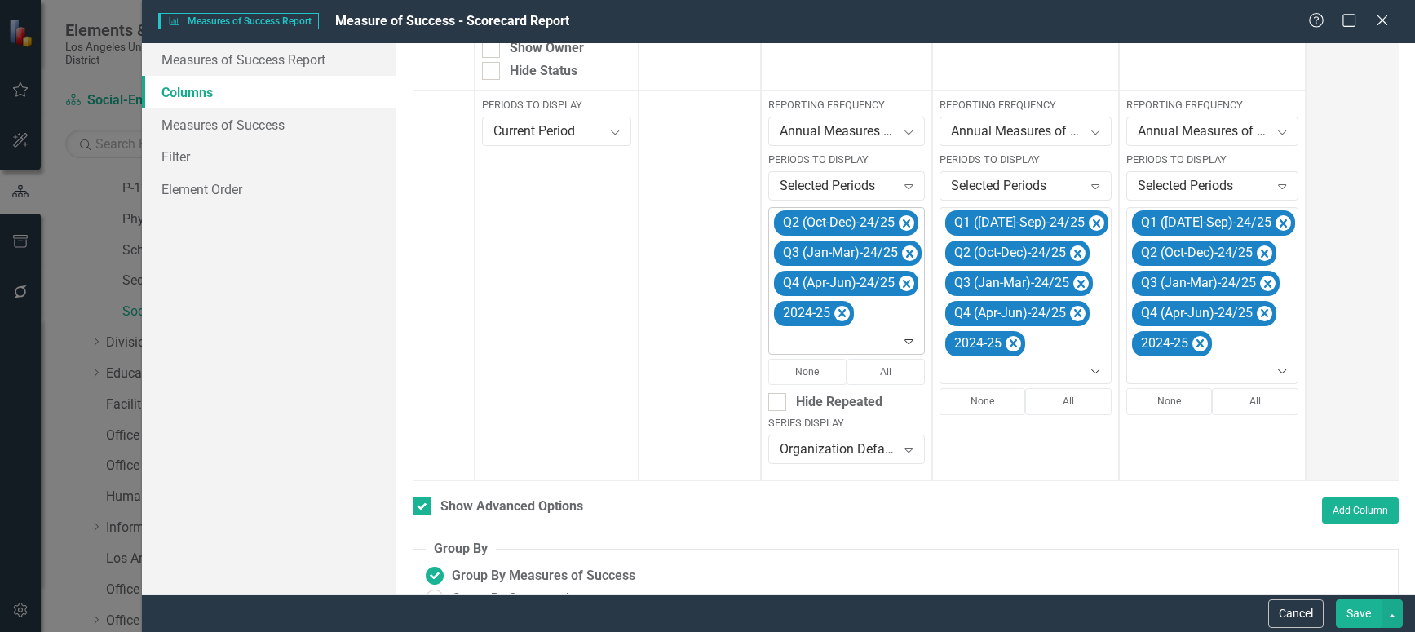
click at [901, 216] on icon "Remove Q2 (Oct-Dec)-24/25" at bounding box center [906, 224] width 15 height 20
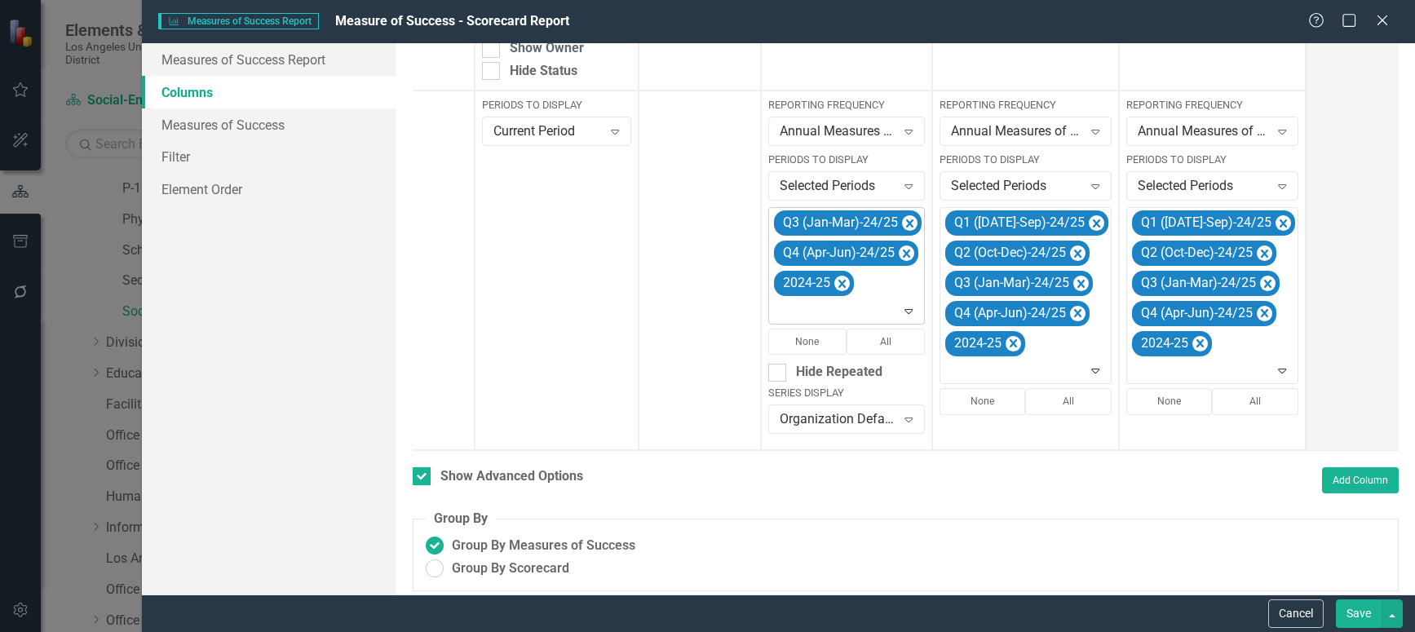
click at [902, 216] on icon "Remove Q3 (Jan-Mar)-24/25" at bounding box center [909, 224] width 15 height 20
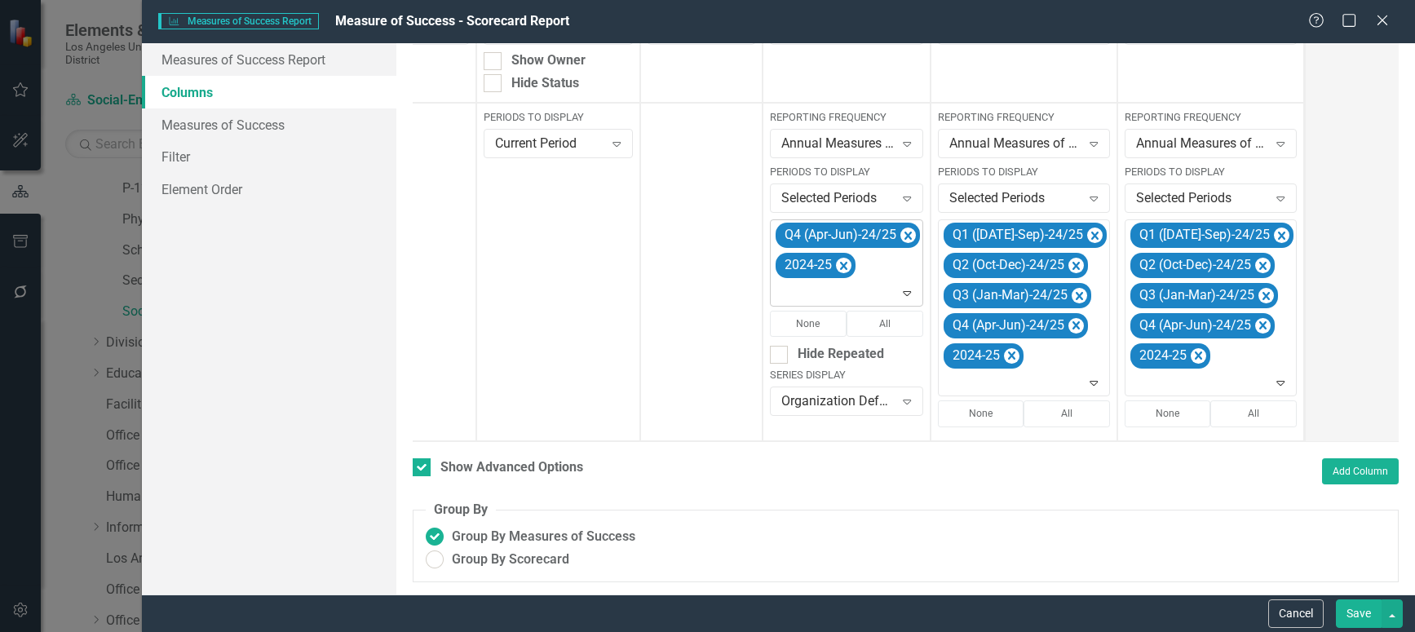
click at [901, 226] on icon "Remove Q4 (Apr-Jun)-24/25" at bounding box center [907, 236] width 15 height 20
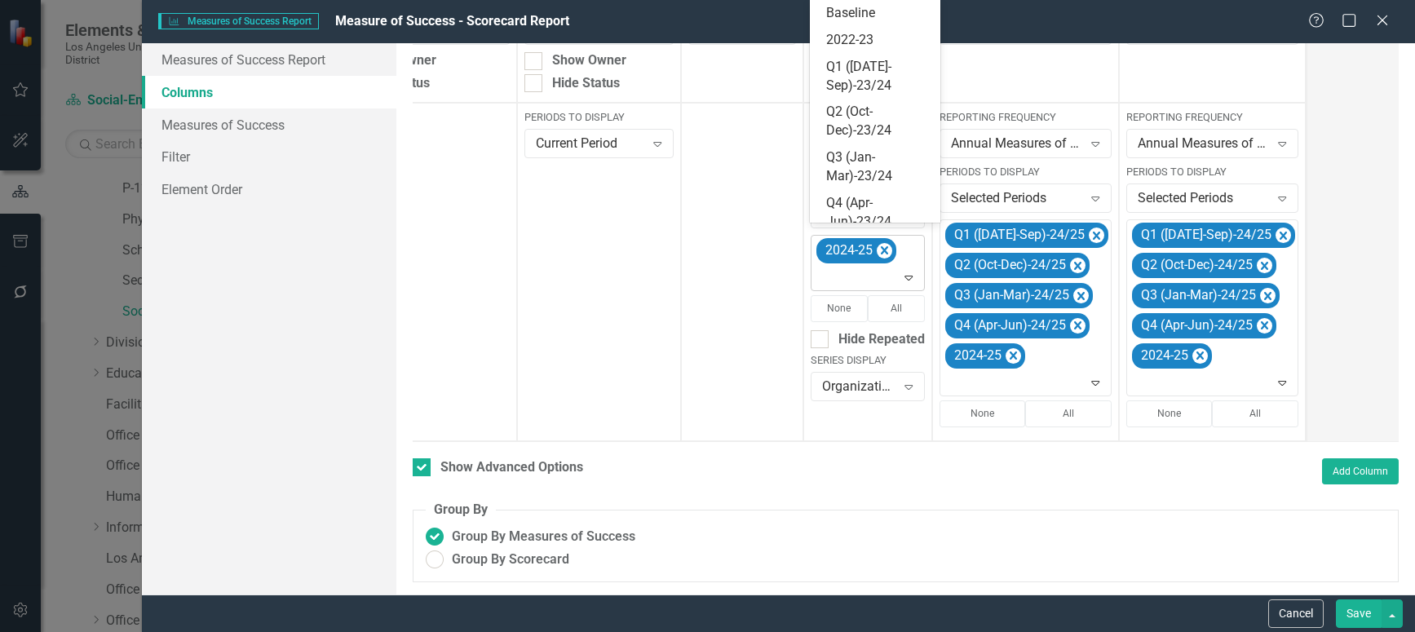
click at [912, 271] on icon "Expand" at bounding box center [908, 277] width 16 height 13
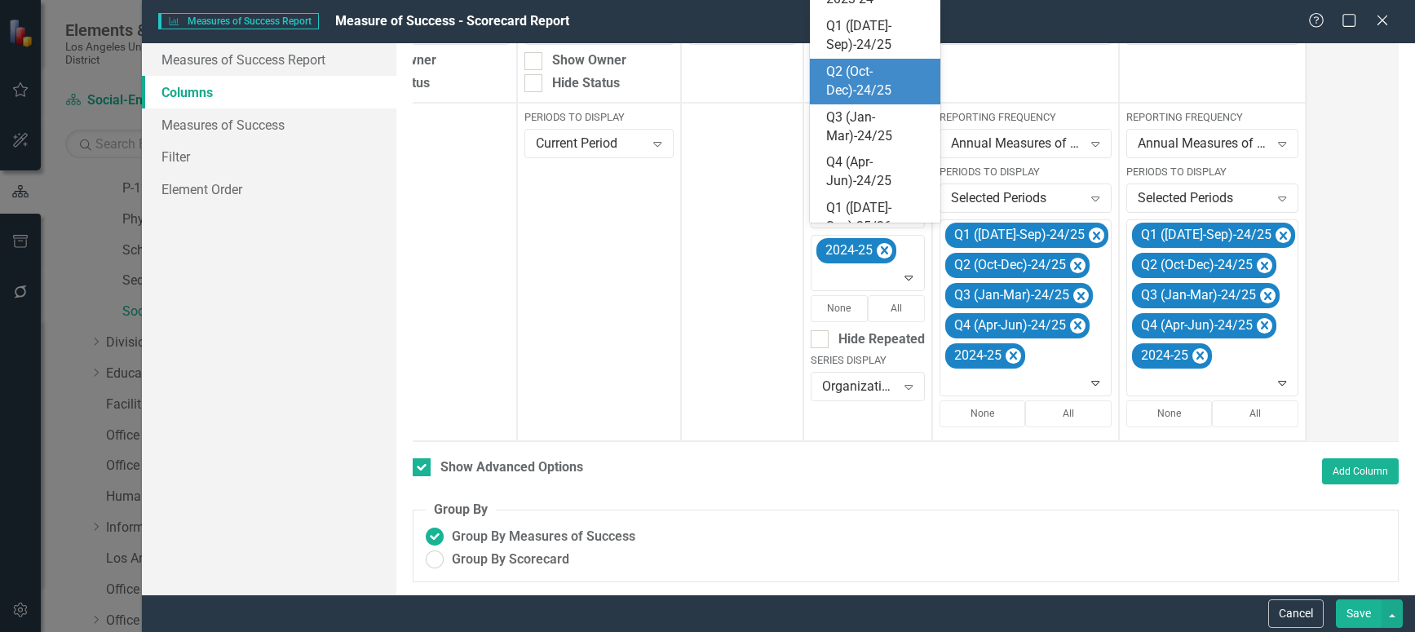
scroll to position [273, 0]
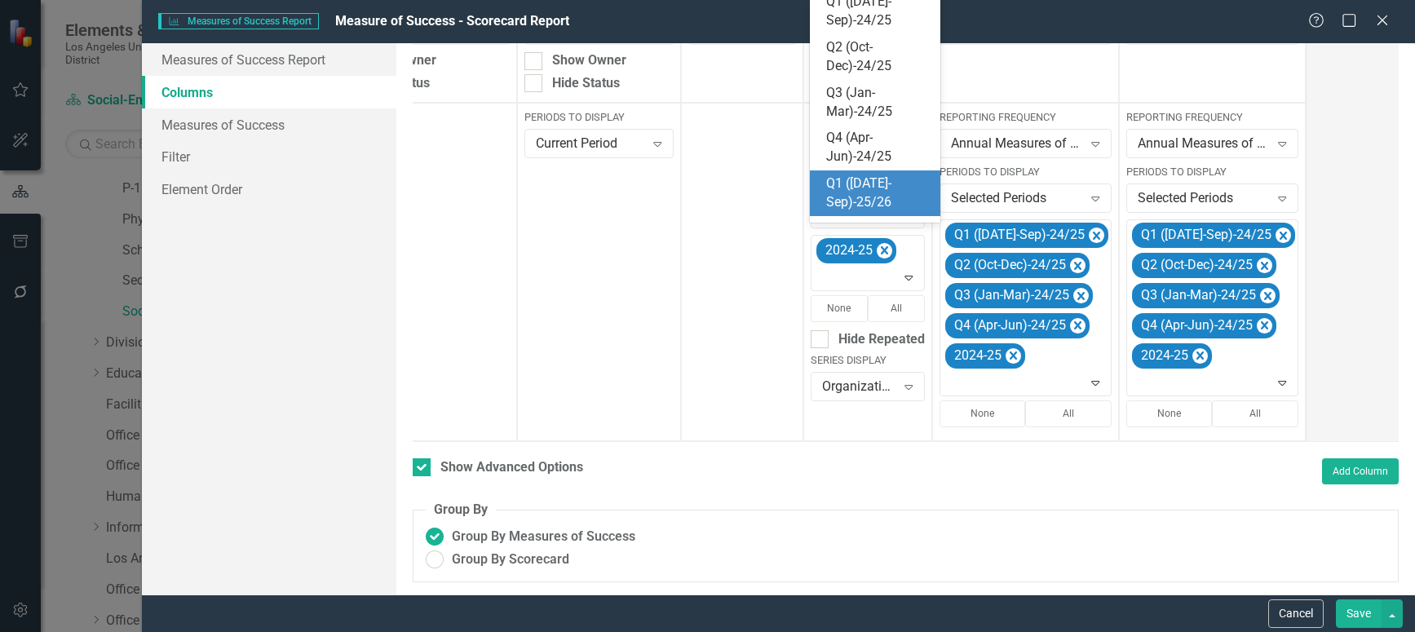
click at [882, 177] on div "Q1 ([DATE]-Sep)-25/26" at bounding box center [878, 194] width 104 height 38
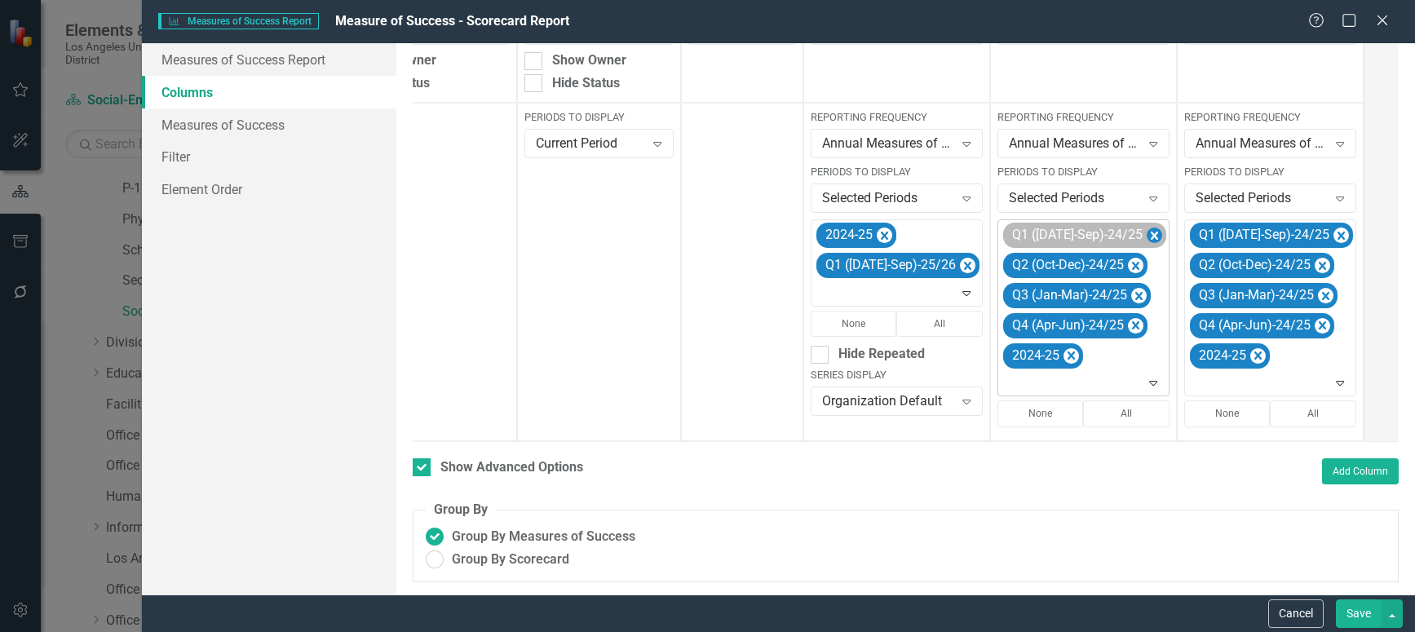
click at [1151, 232] on icon "Remove Q1 (Jul-Sep)-24/25" at bounding box center [1154, 236] width 7 height 8
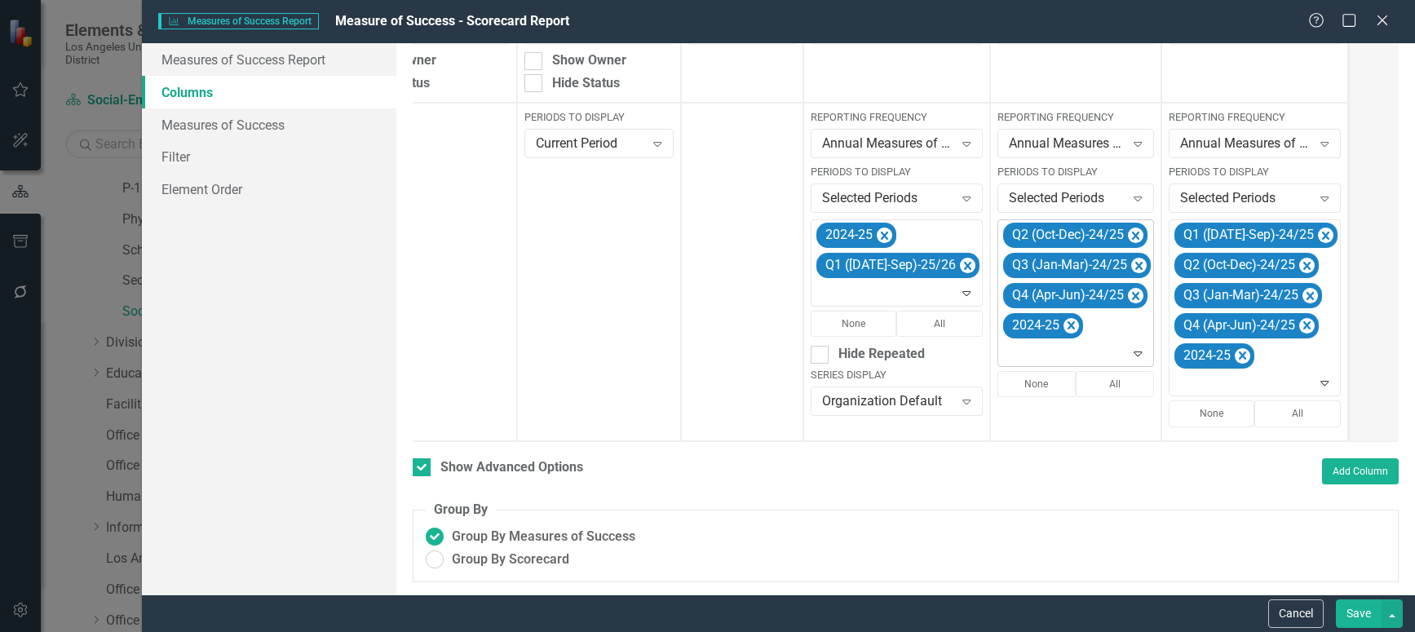
click at [1128, 226] on icon "Remove Q2 (Oct-Dec)-24/25" at bounding box center [1135, 236] width 15 height 20
click at [1135, 232] on icon "Remove Q3 (Jan-Mar)-24/25" at bounding box center [1138, 236] width 7 height 8
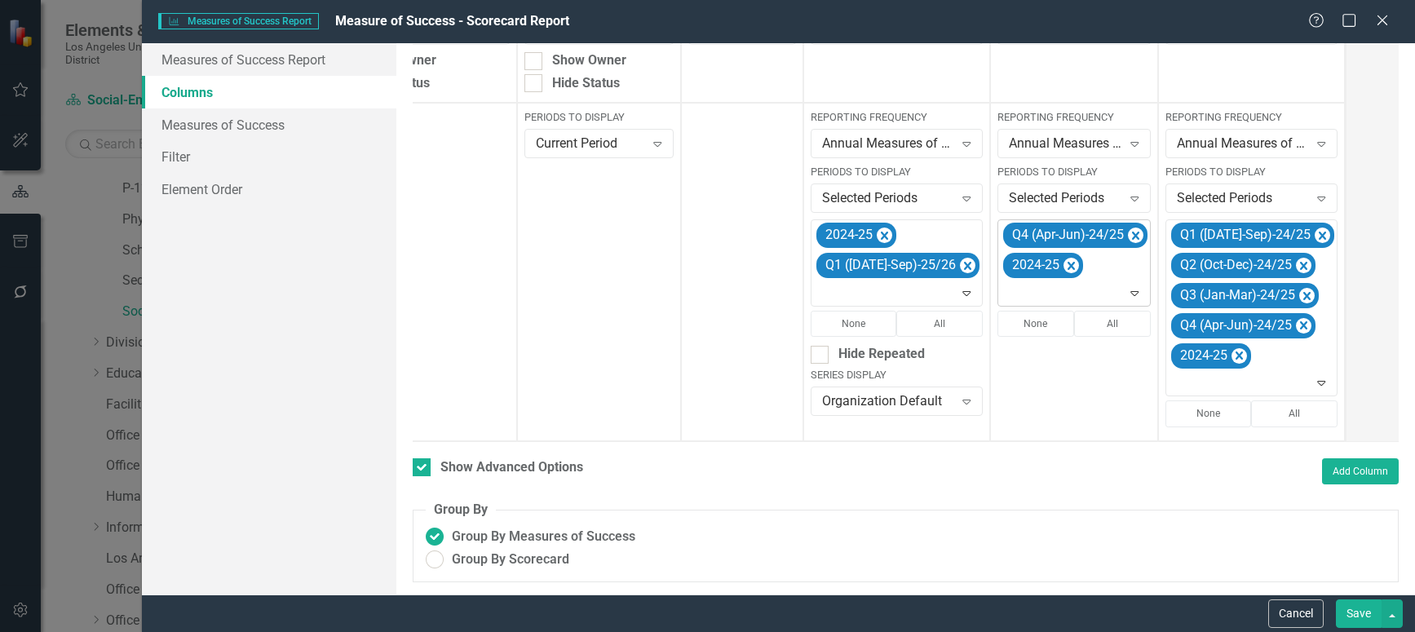
click at [1128, 226] on icon "Remove Q4 (Apr-Jun)-24/25" at bounding box center [1135, 236] width 15 height 20
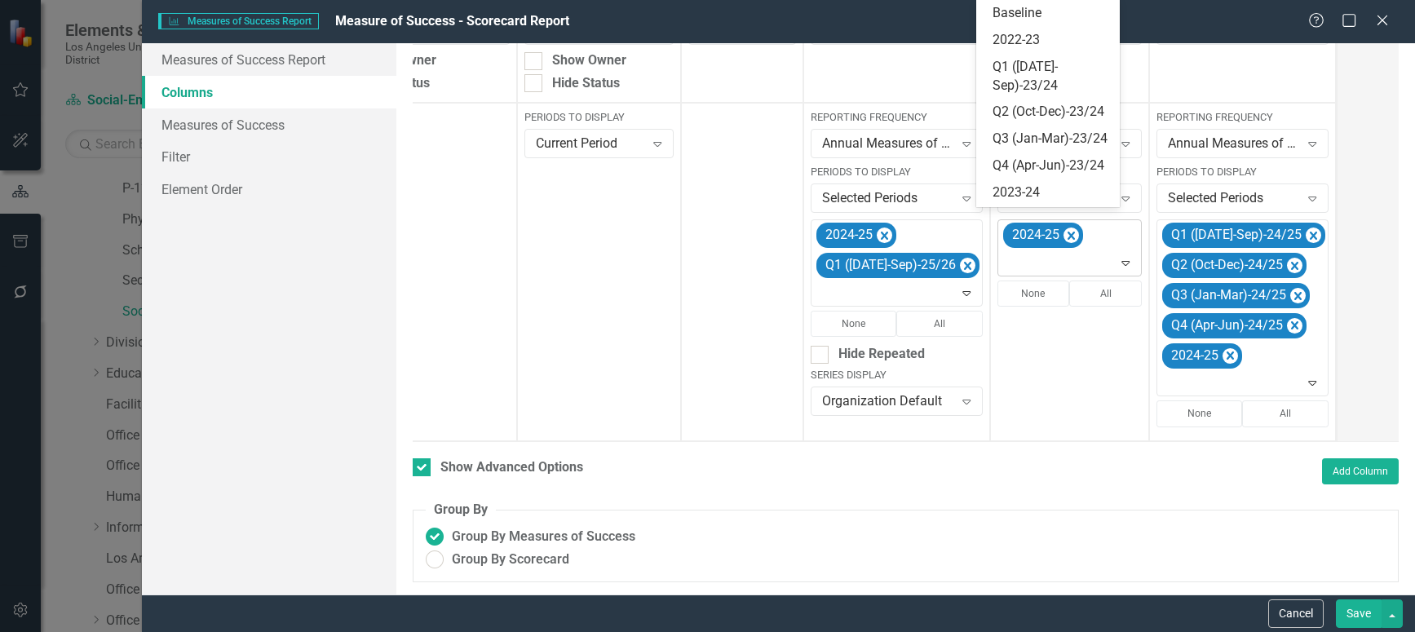
click at [1122, 261] on icon at bounding box center [1126, 263] width 8 height 5
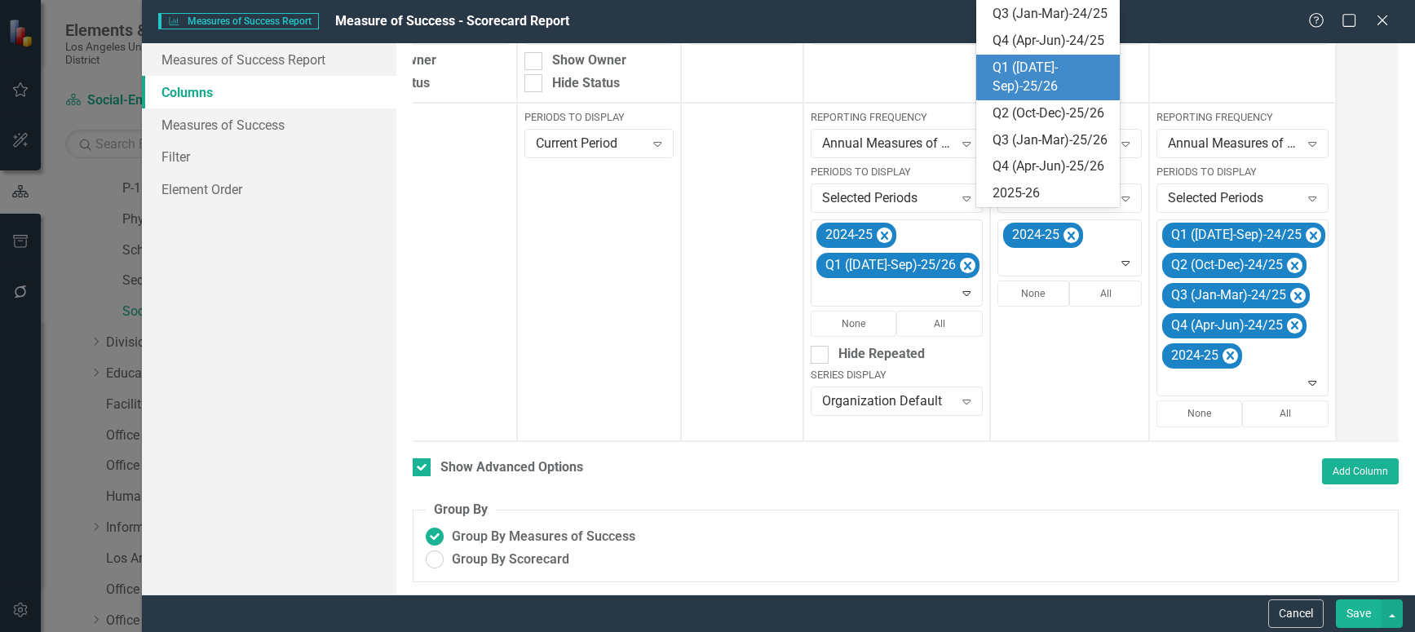
click at [1025, 96] on div "Q1 ([DATE]-Sep)-25/26" at bounding box center [1051, 78] width 117 height 38
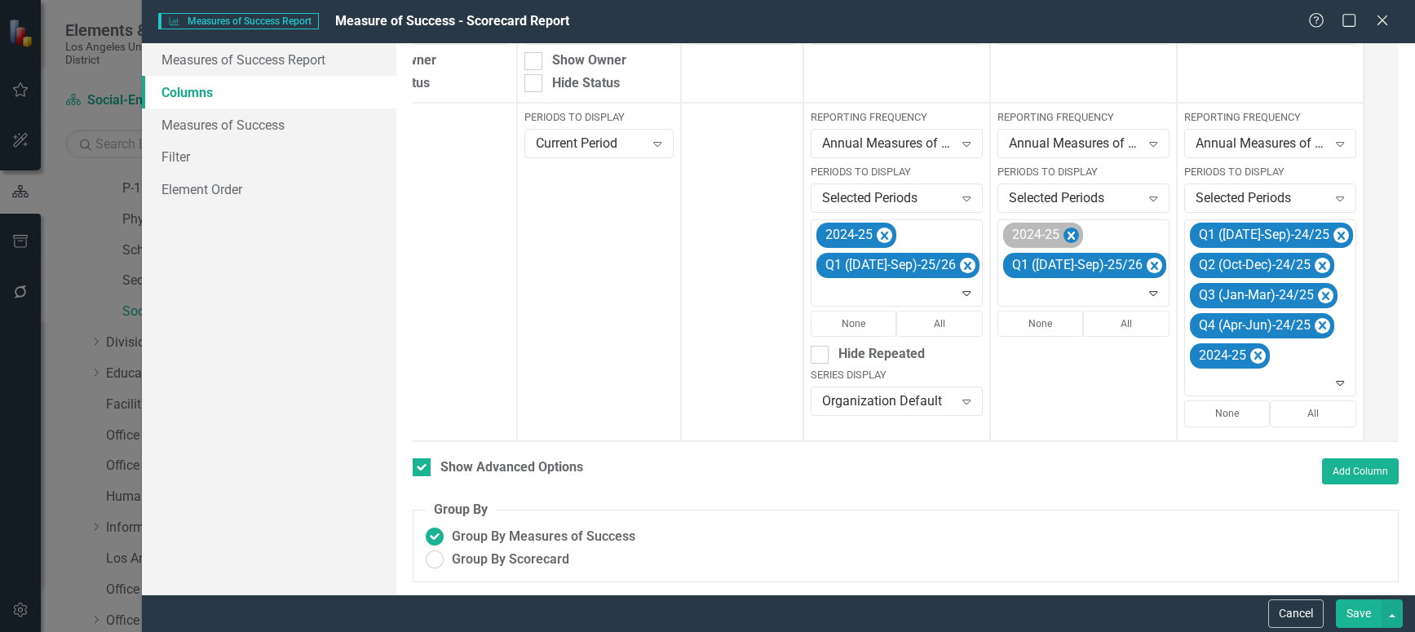
click at [1063, 226] on icon "Remove 2024-25" at bounding box center [1070, 236] width 15 height 20
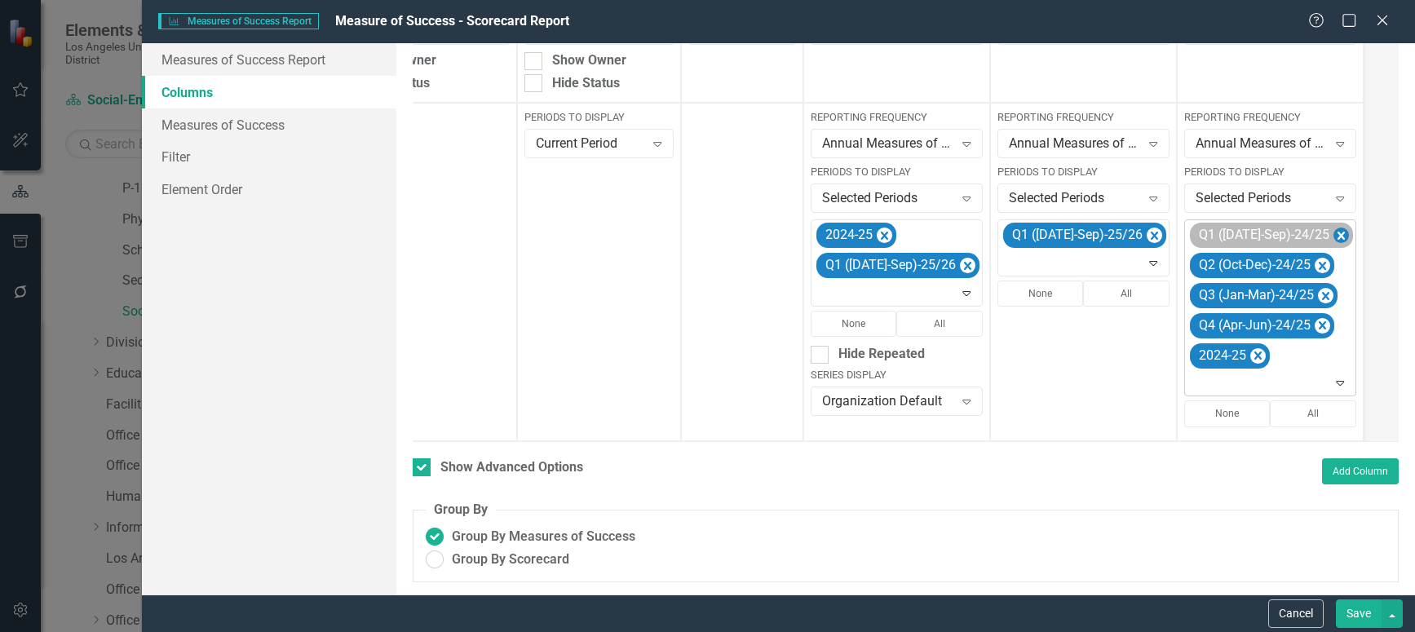
click at [1333, 226] on icon "Remove Q1 (Jul-Sep)-24/25" at bounding box center [1340, 236] width 15 height 20
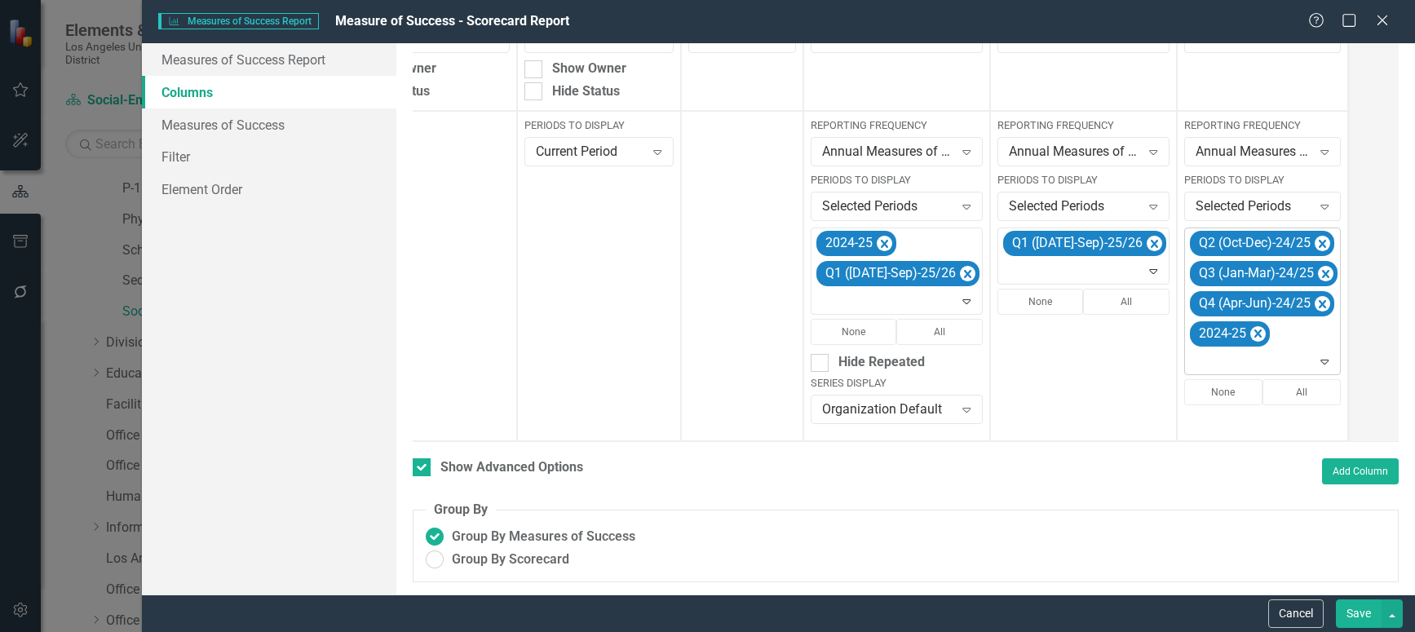
scroll to position [356, 0]
click at [1315, 234] on icon "Remove Q2 (Oct-Dec)-24/25" at bounding box center [1322, 244] width 15 height 20
click at [1318, 234] on icon "Remove Q3 (Jan-Mar)-24/25" at bounding box center [1325, 244] width 15 height 20
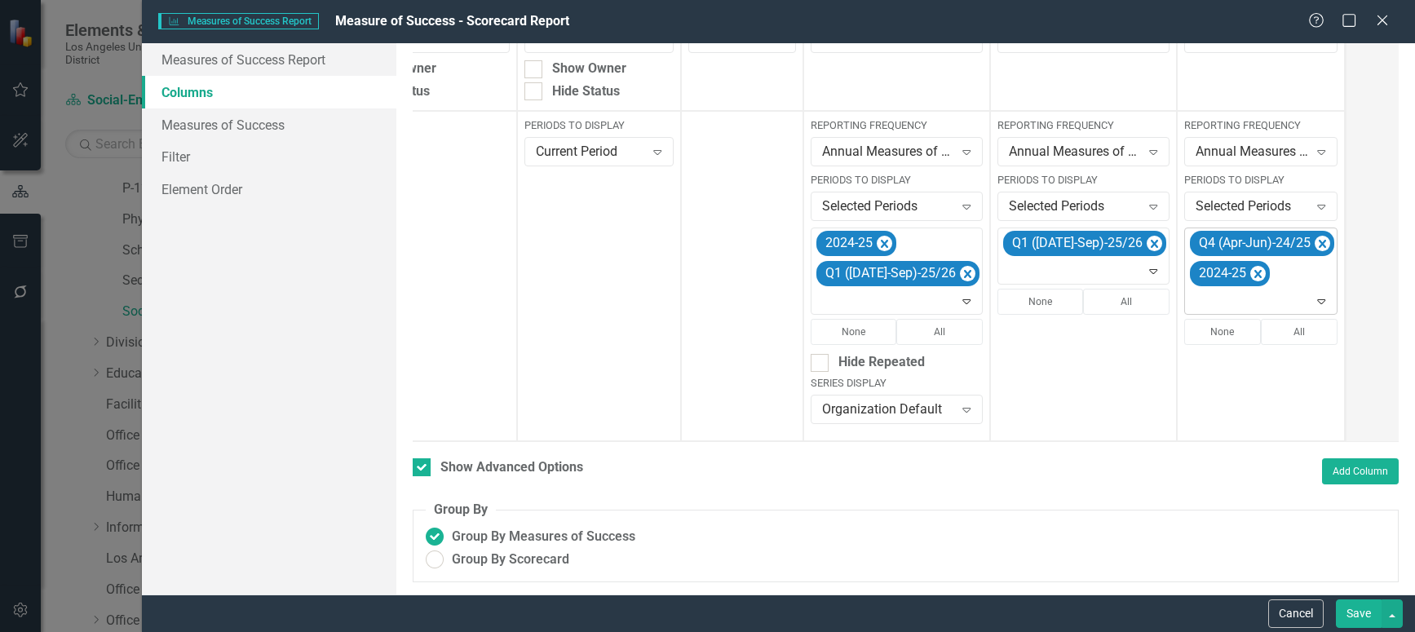
click at [1315, 234] on icon "Remove Q4 (Apr-Jun)-24/25" at bounding box center [1322, 244] width 15 height 20
click at [1311, 269] on icon at bounding box center [1315, 271] width 8 height 5
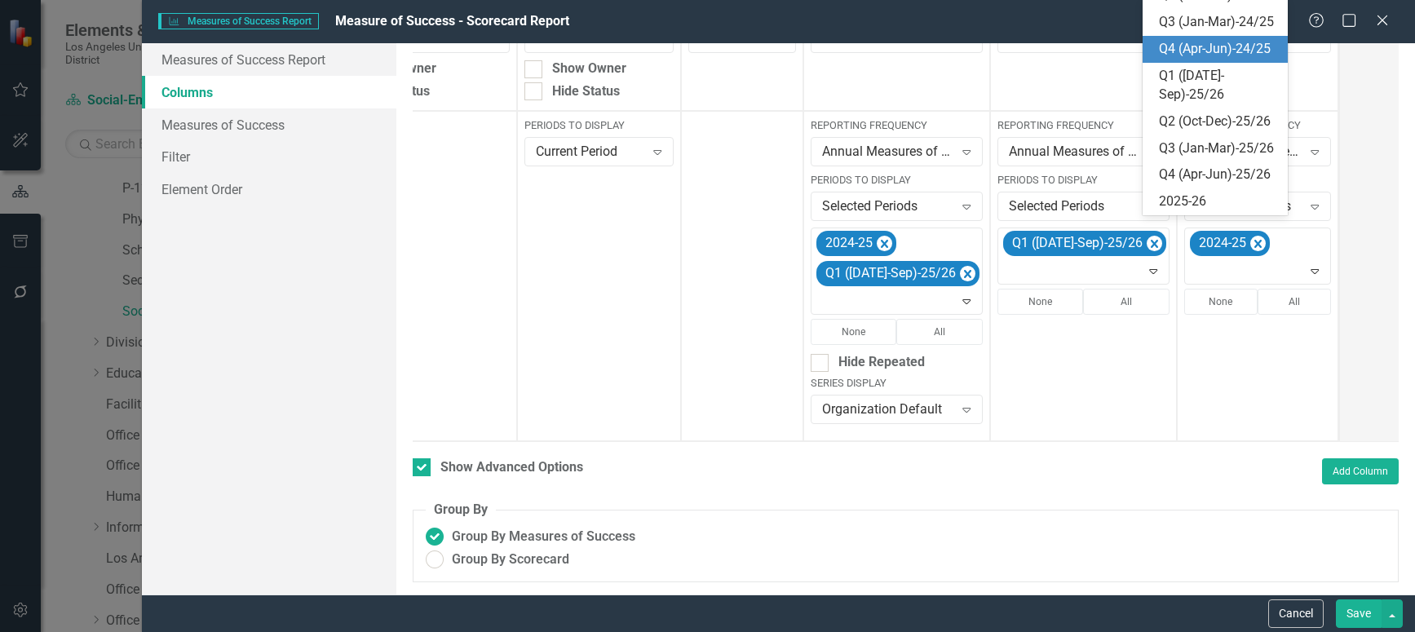
scroll to position [362, 0]
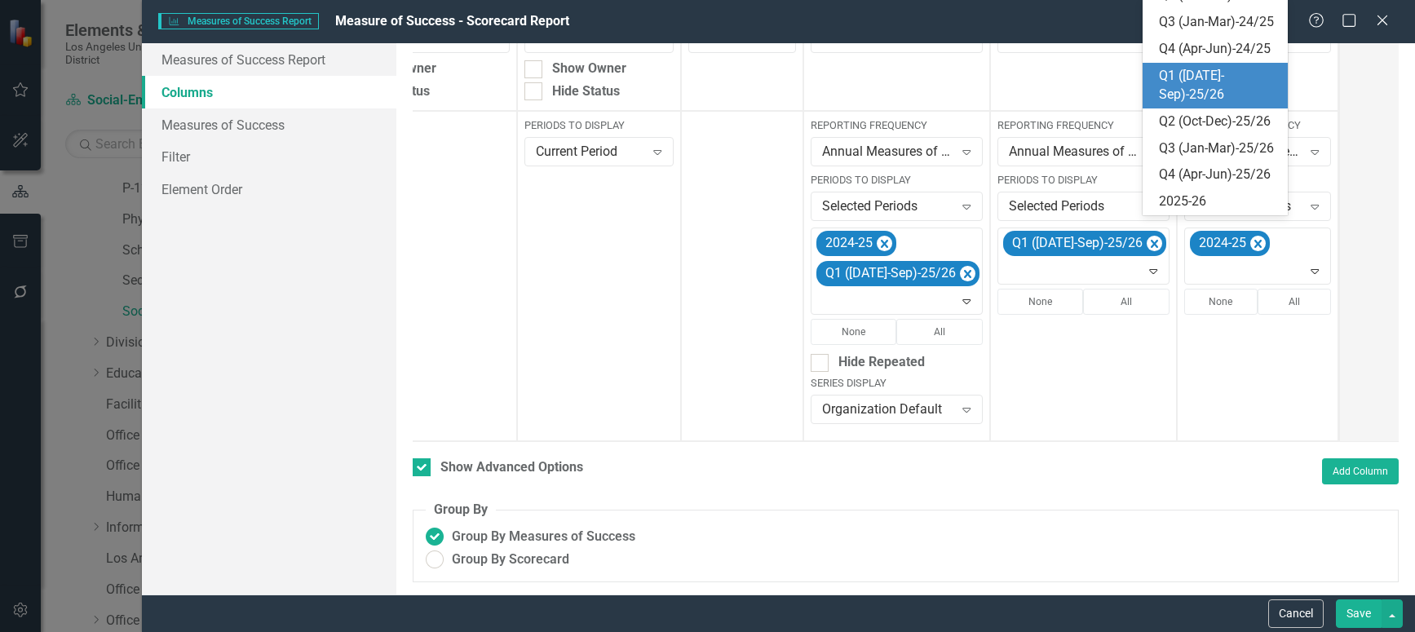
click at [1205, 98] on div "Q1 ([DATE]-Sep)-25/26" at bounding box center [1219, 86] width 120 height 38
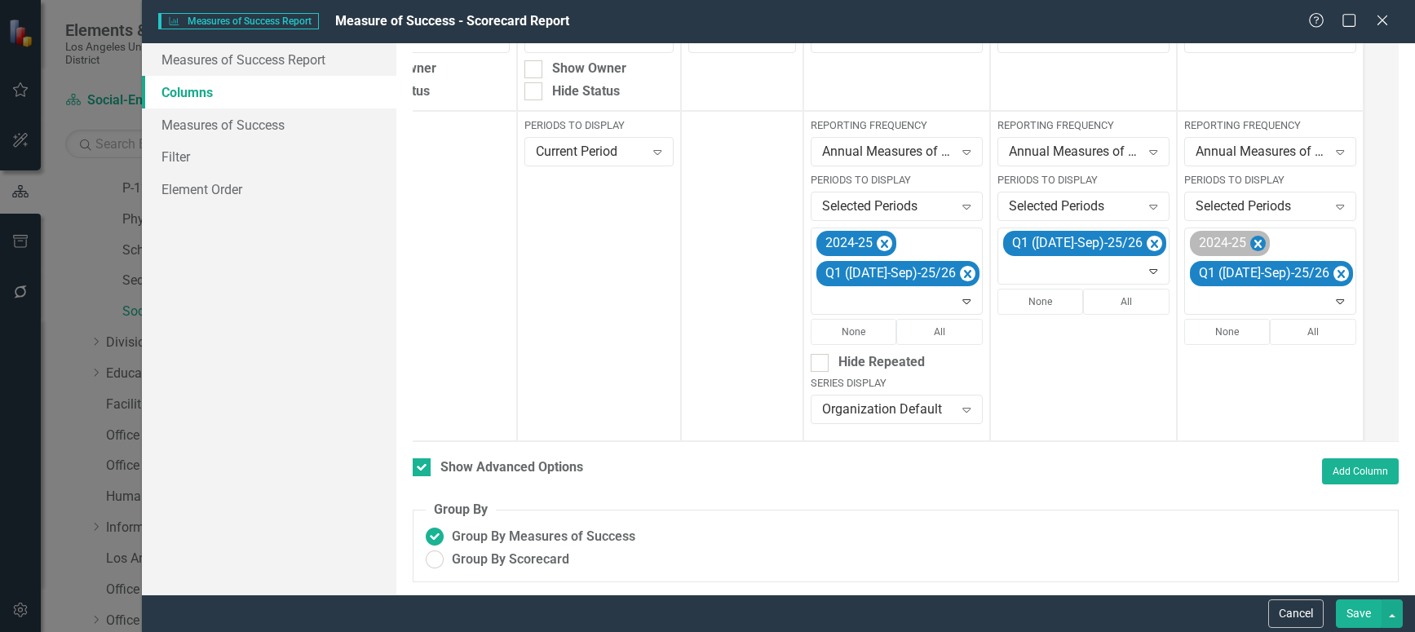
click at [1250, 234] on icon "Remove 2024-25" at bounding box center [1257, 244] width 15 height 20
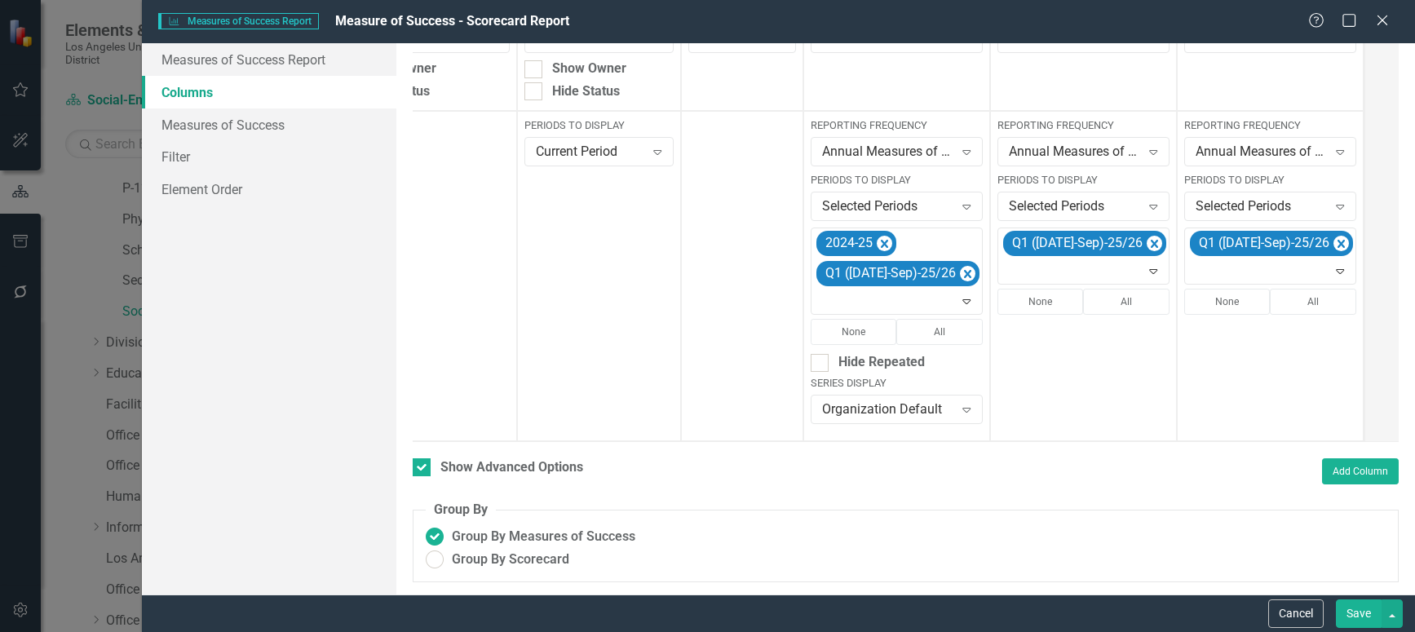
click at [1360, 617] on button "Save" at bounding box center [1359, 613] width 46 height 29
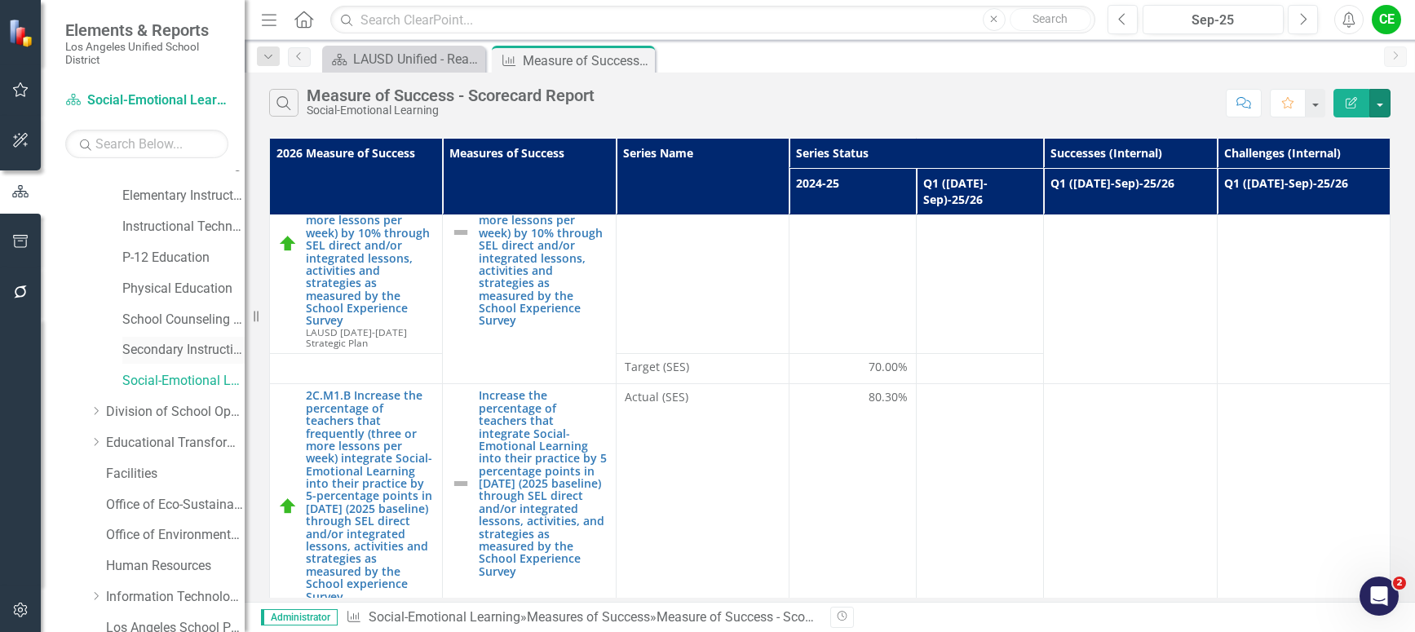
scroll to position [326, 0]
click at [95, 502] on icon "Dropdown" at bounding box center [96, 505] width 12 height 10
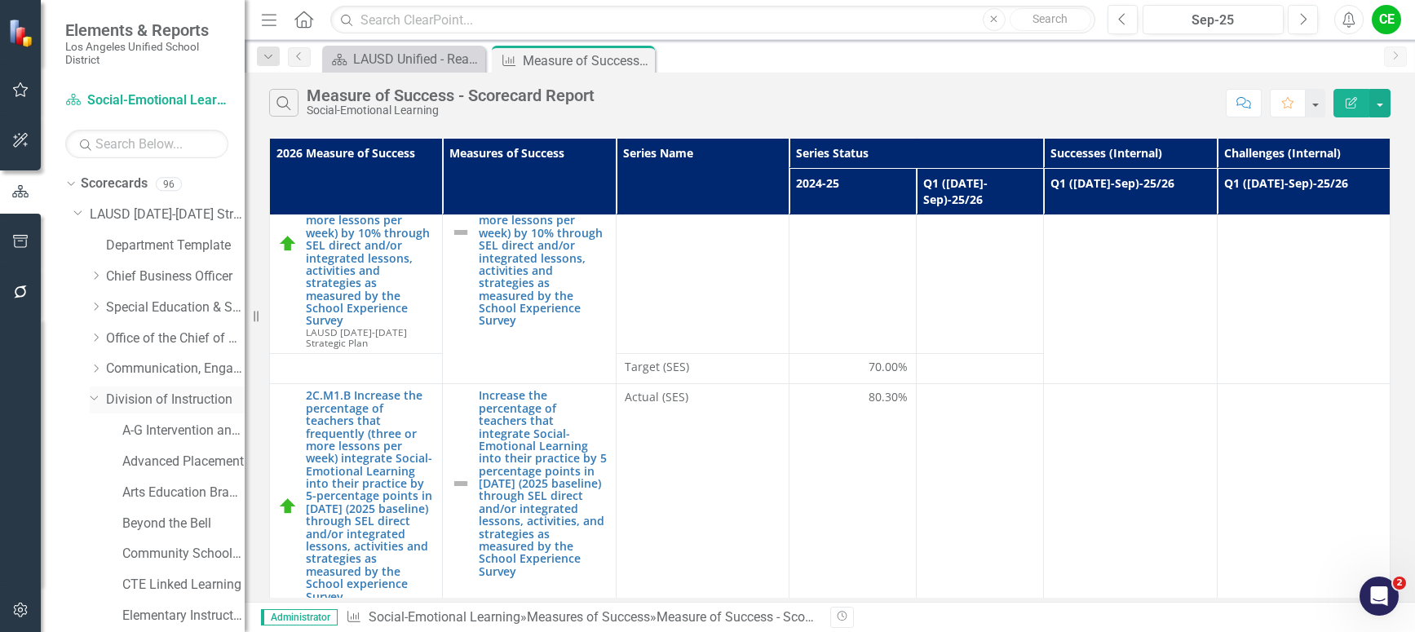
click at [93, 396] on icon "Dropdown" at bounding box center [95, 397] width 10 height 12
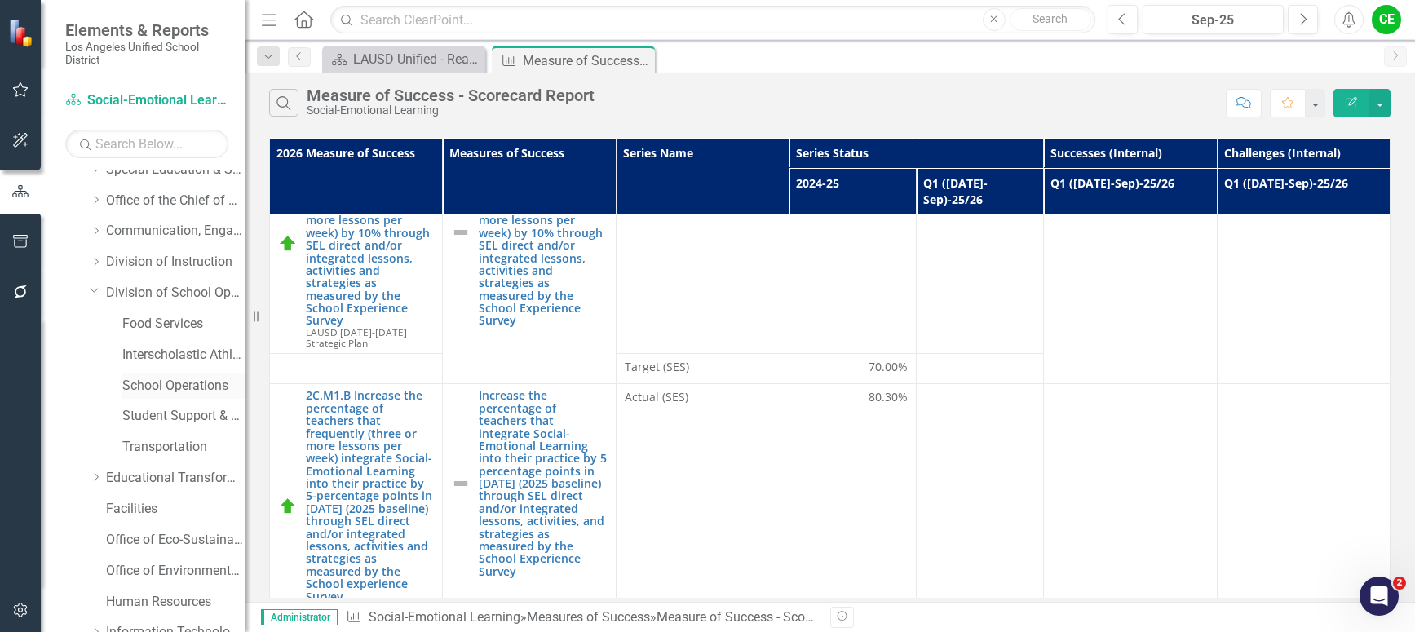
scroll to position [163, 0]
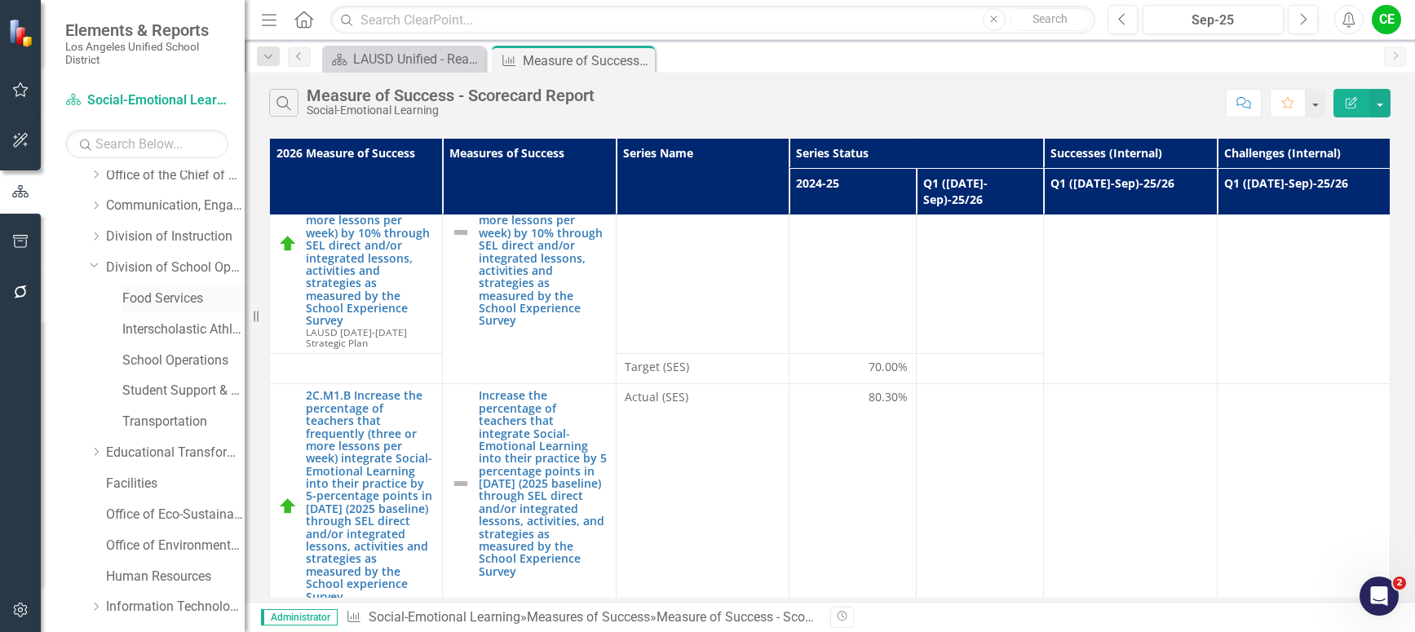
click at [155, 294] on link "Food Services" at bounding box center [183, 299] width 122 height 19
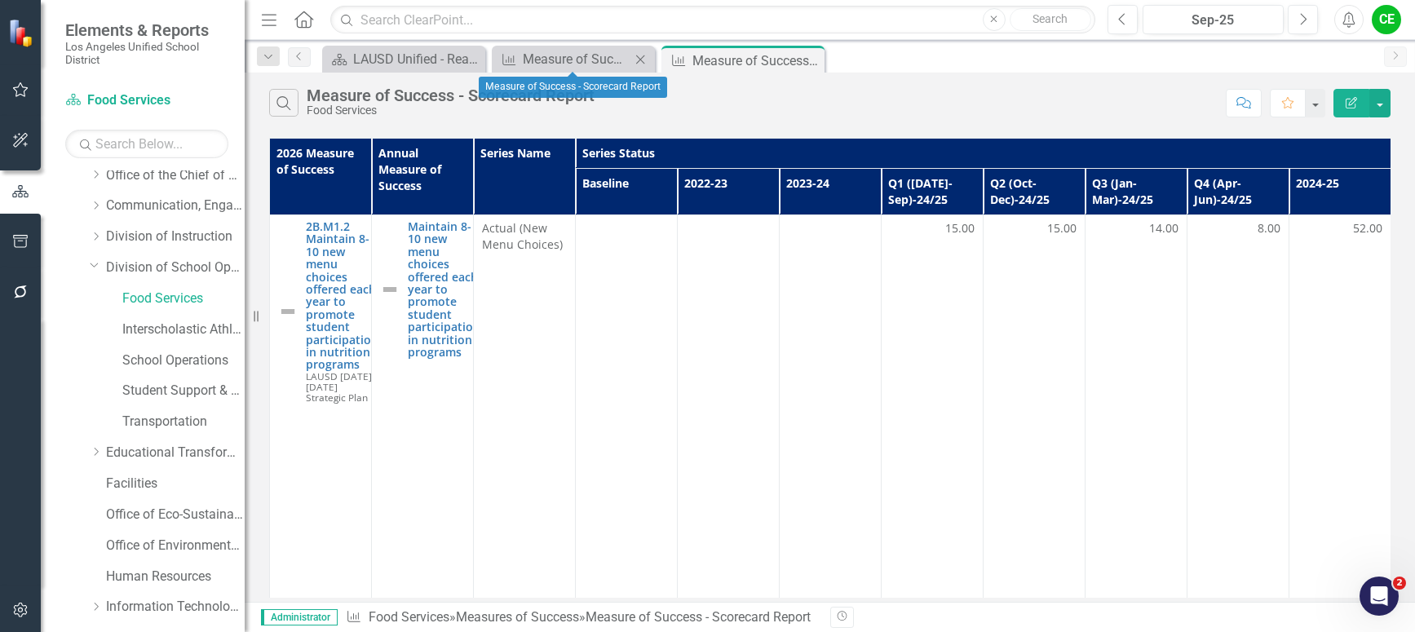
click at [639, 57] on icon "Close" at bounding box center [640, 59] width 16 height 13
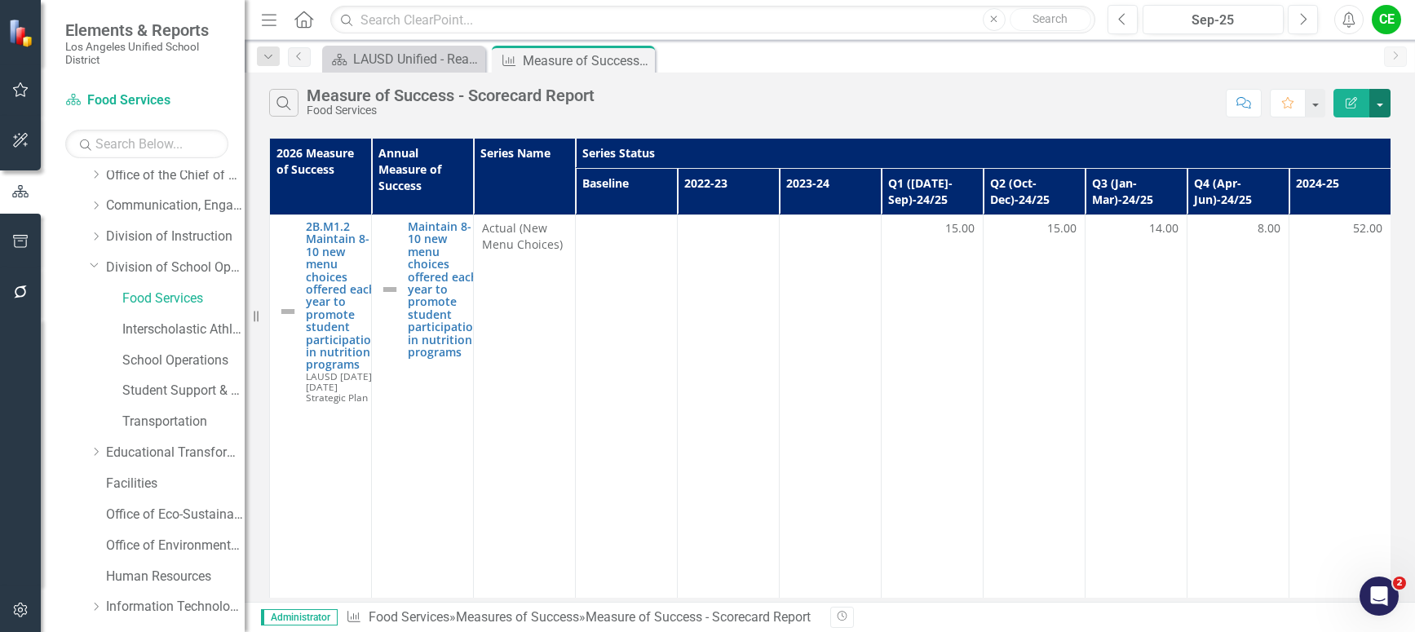
click at [1378, 109] on button "button" at bounding box center [1379, 103] width 21 height 29
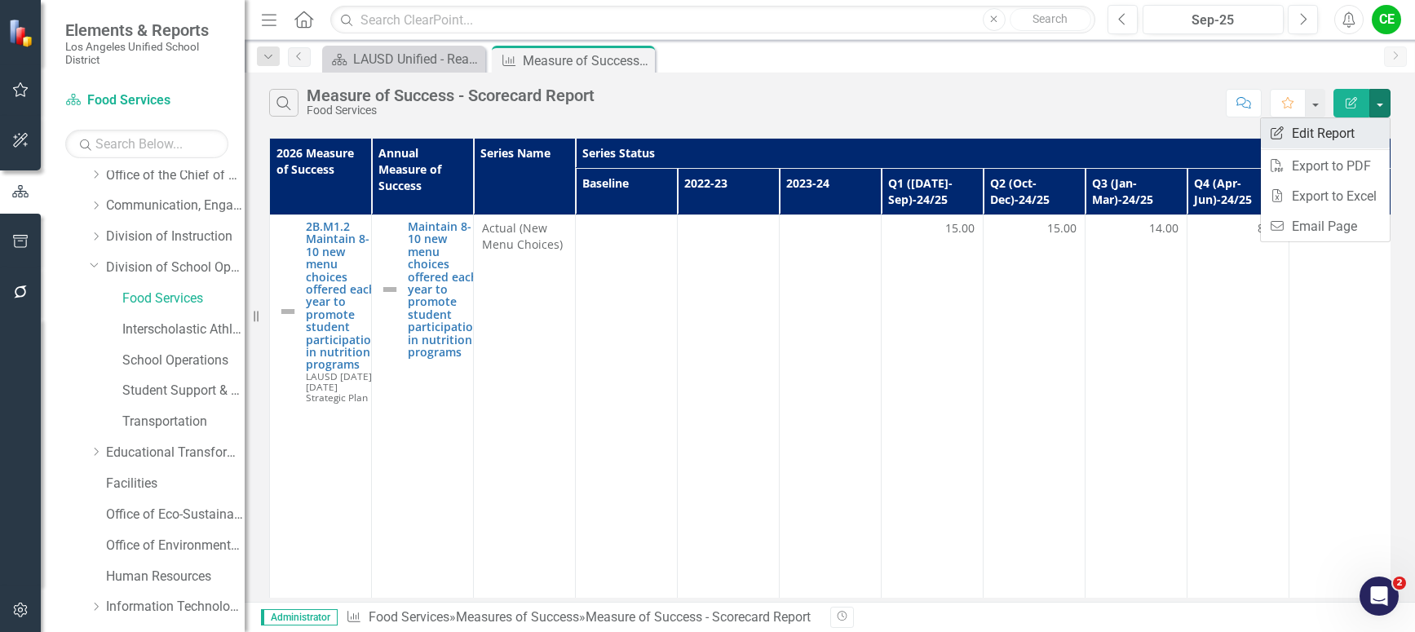
click at [1327, 130] on link "Edit Report Edit Report" at bounding box center [1325, 133] width 129 height 30
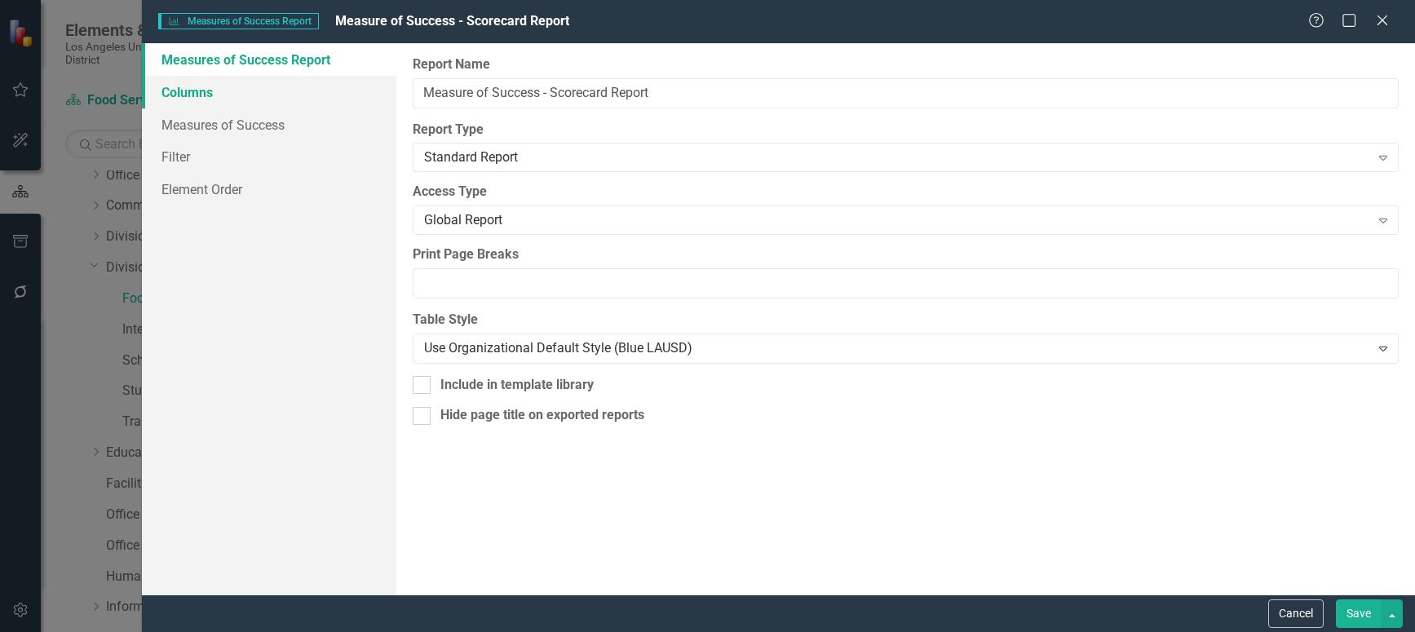
click at [193, 91] on link "Columns" at bounding box center [269, 92] width 254 height 33
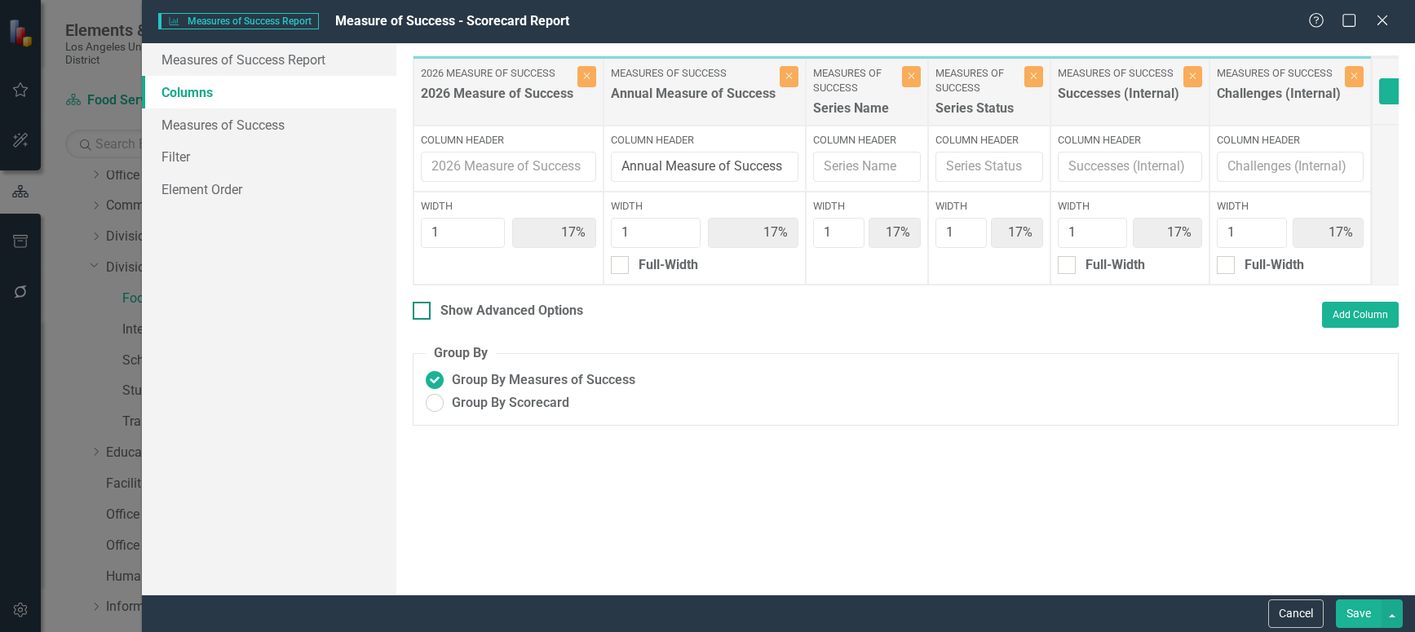
click at [423, 320] on div at bounding box center [422, 311] width 18 height 18
click at [423, 312] on input "Show Advanced Options" at bounding box center [418, 307] width 11 height 11
checkbox input "true"
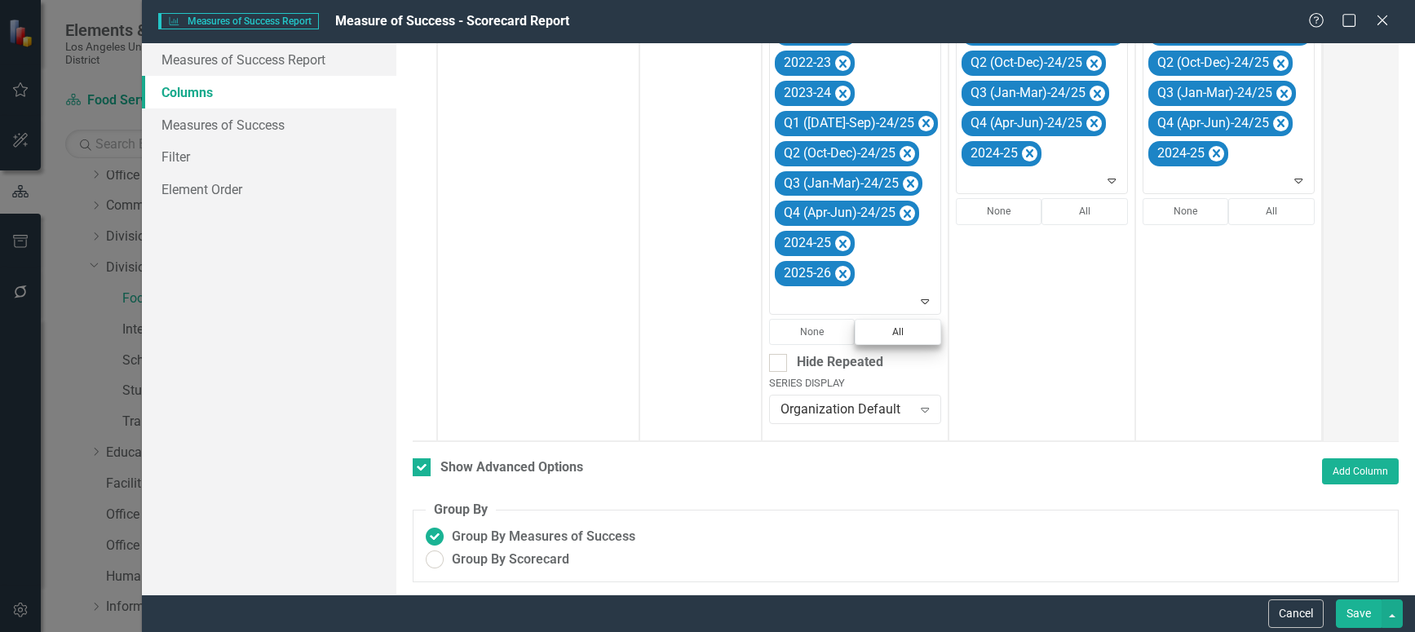
scroll to position [404, 0]
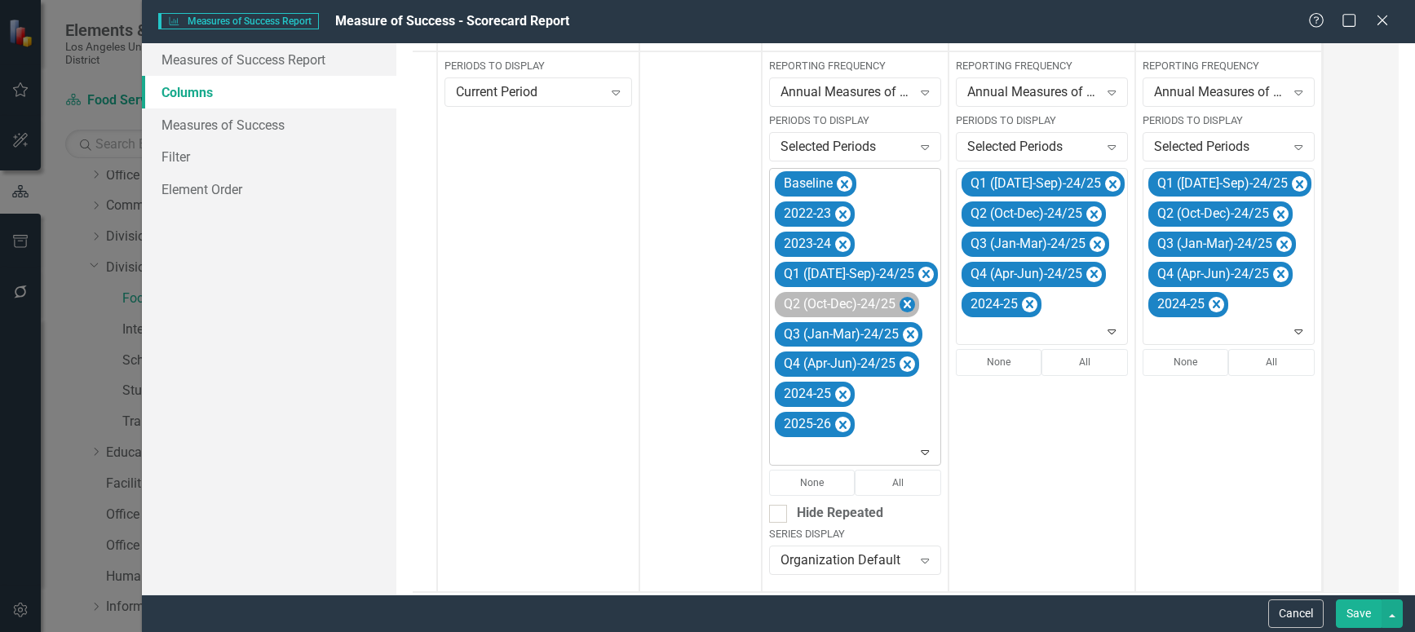
click at [918, 266] on icon "Remove Q1 (Jul-Sep)-24/25" at bounding box center [925, 274] width 15 height 20
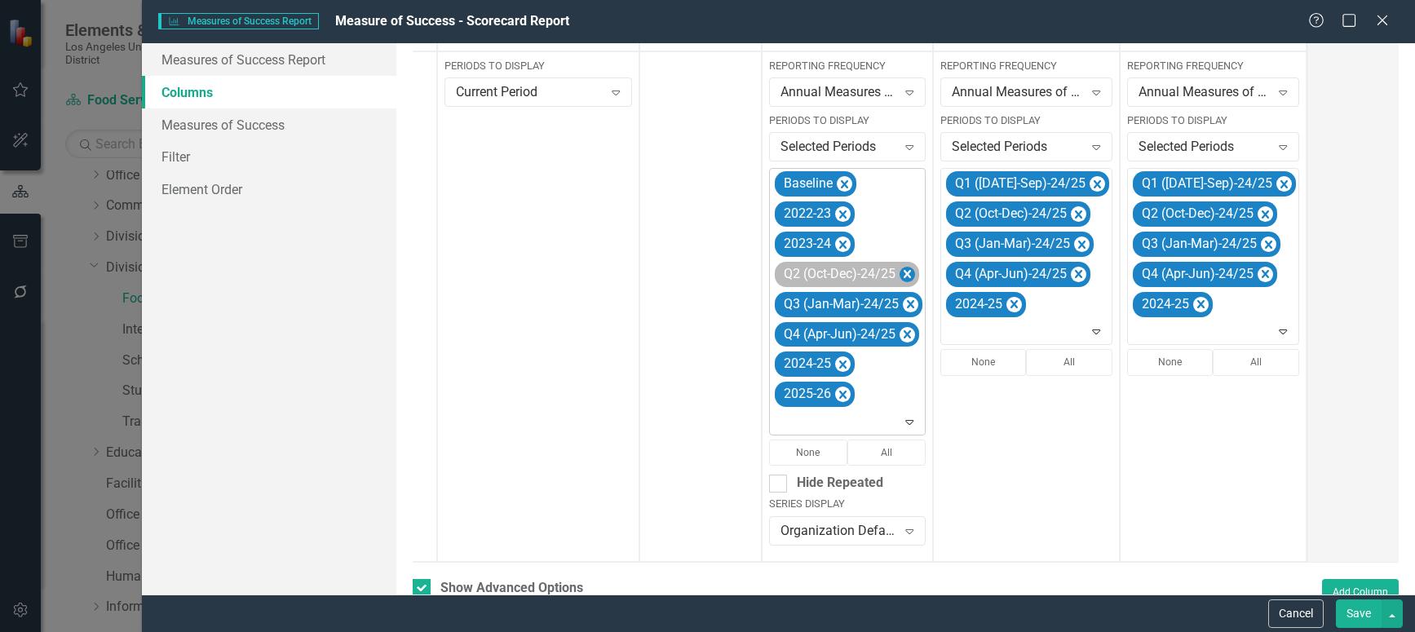
click at [905, 269] on icon "Remove Q2 (Oct-Dec)-24/25" at bounding box center [907, 274] width 15 height 20
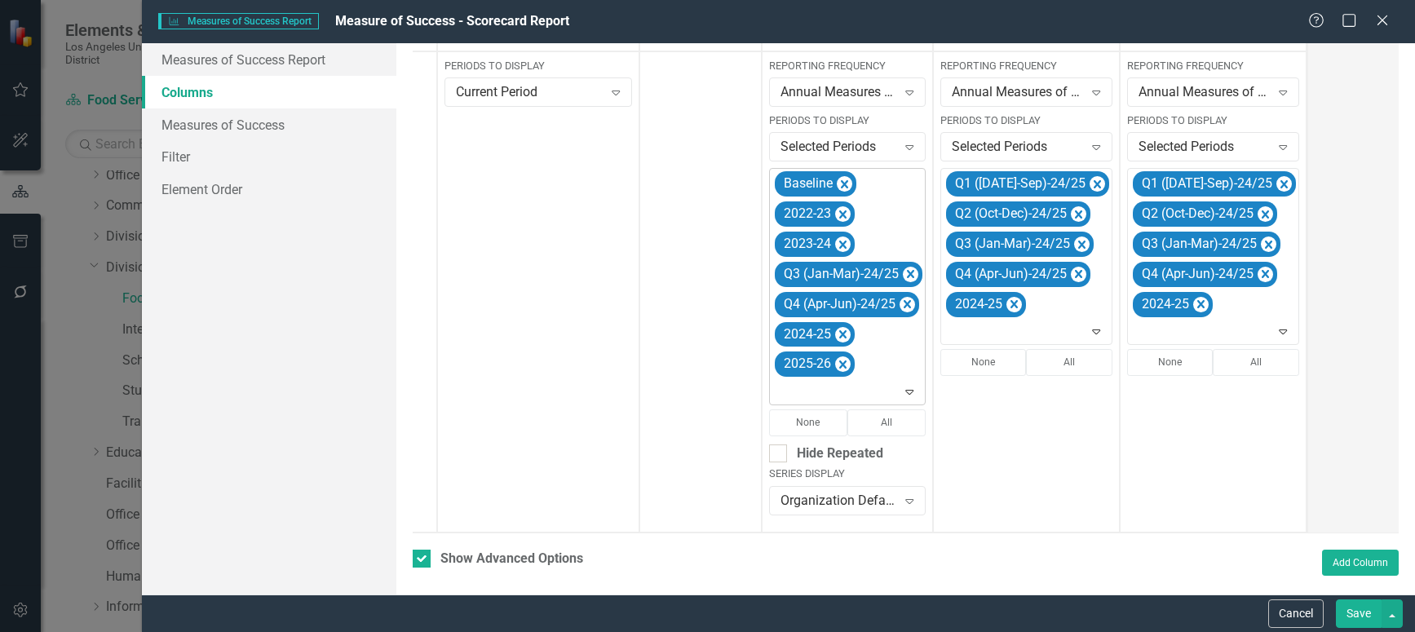
click at [905, 269] on icon "Remove Q3 (Jan-Mar)-24/25" at bounding box center [910, 274] width 15 height 20
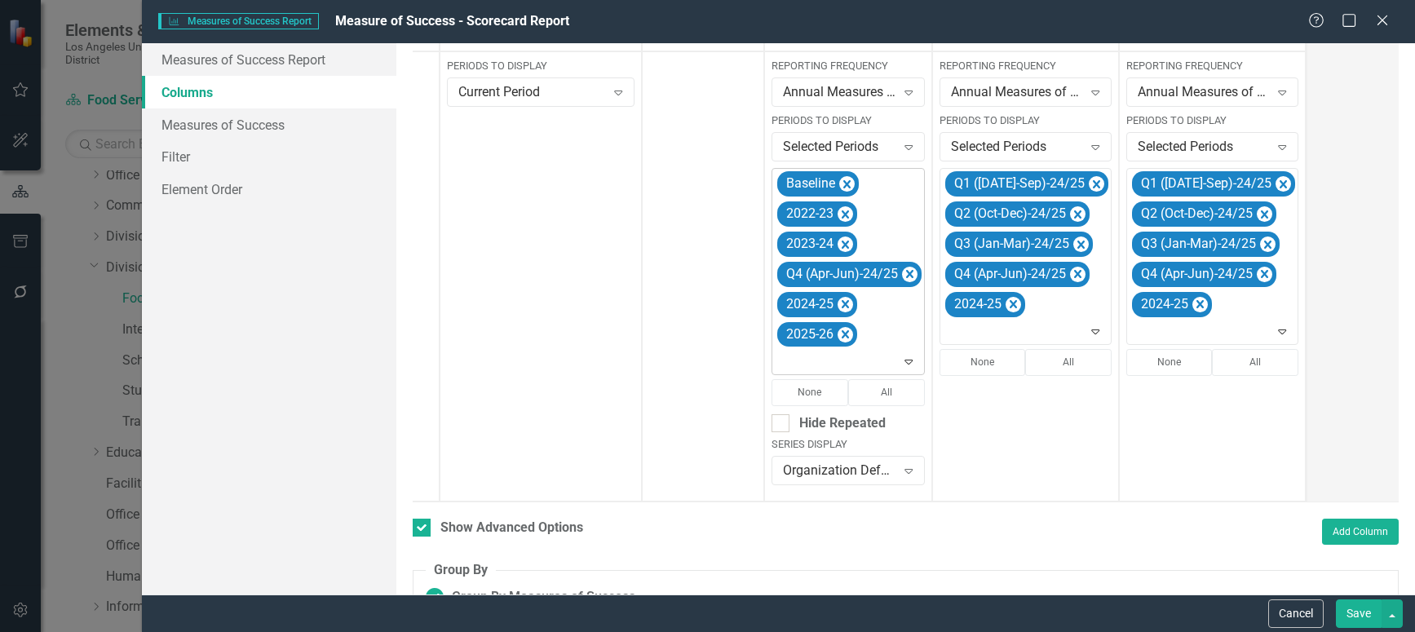
click at [905, 269] on icon "Remove Q4 (Apr-Jun)-24/25" at bounding box center [909, 274] width 15 height 20
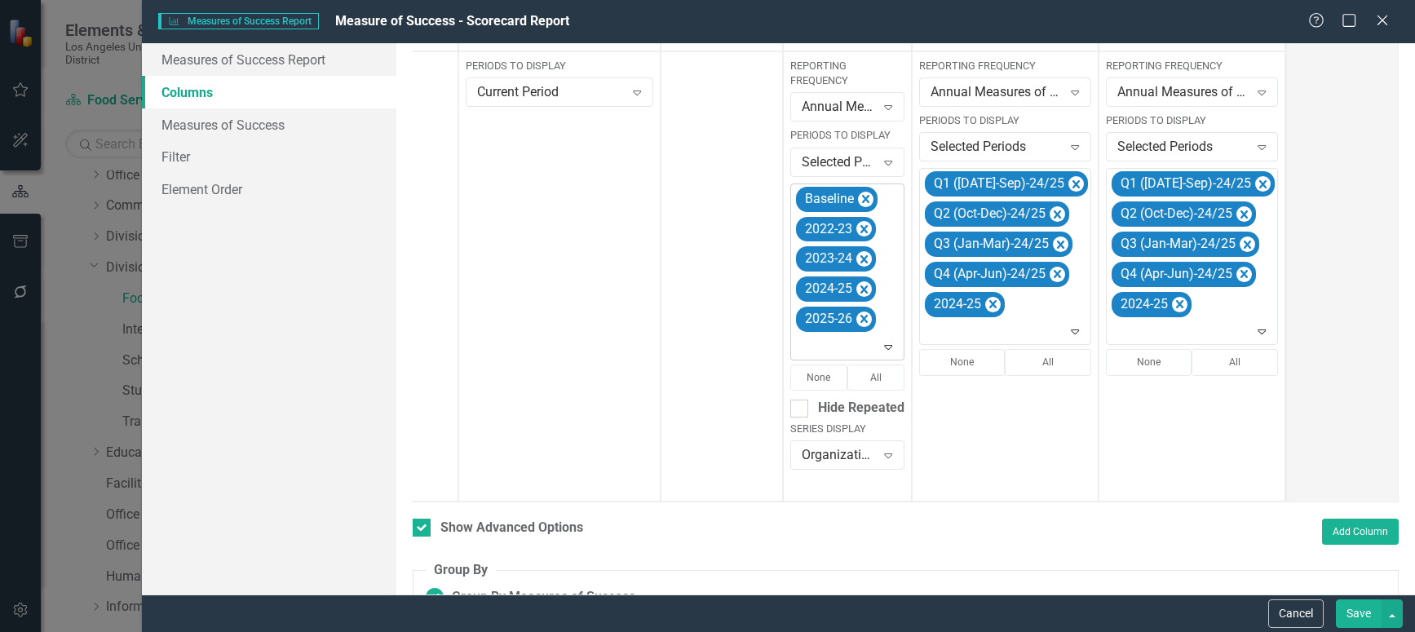
scroll to position [0, 124]
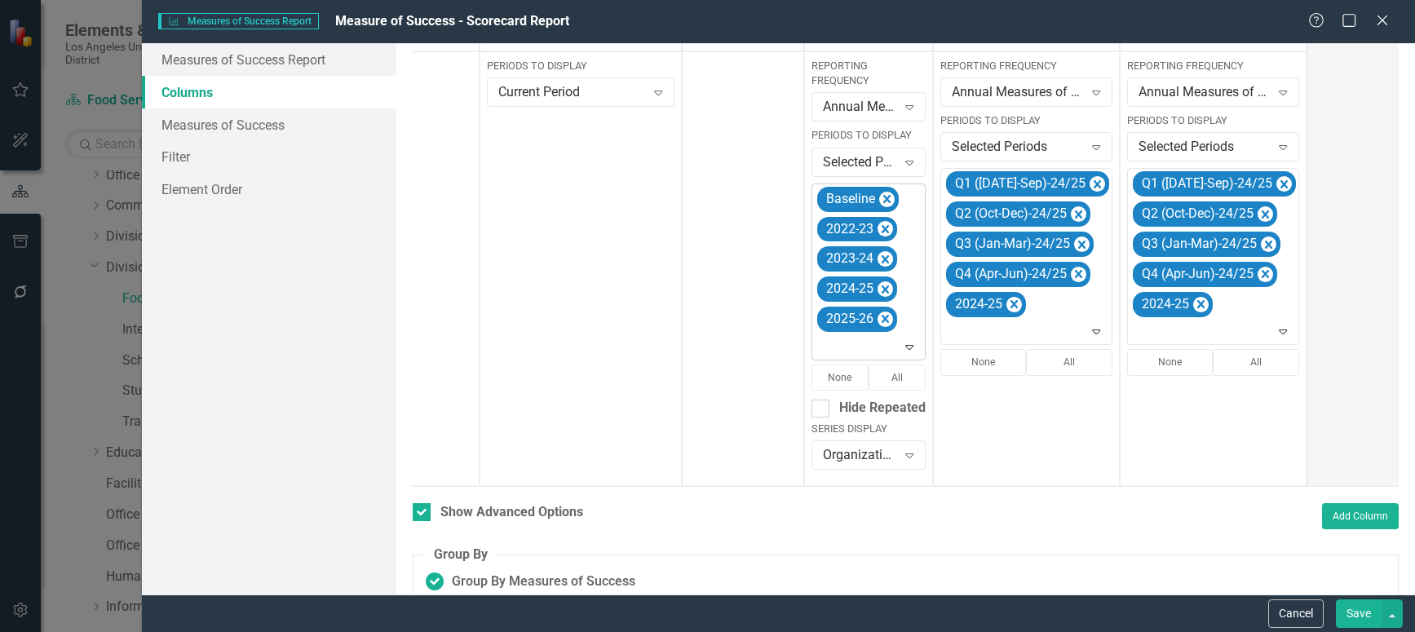
click at [907, 347] on icon "Expand" at bounding box center [909, 346] width 16 height 13
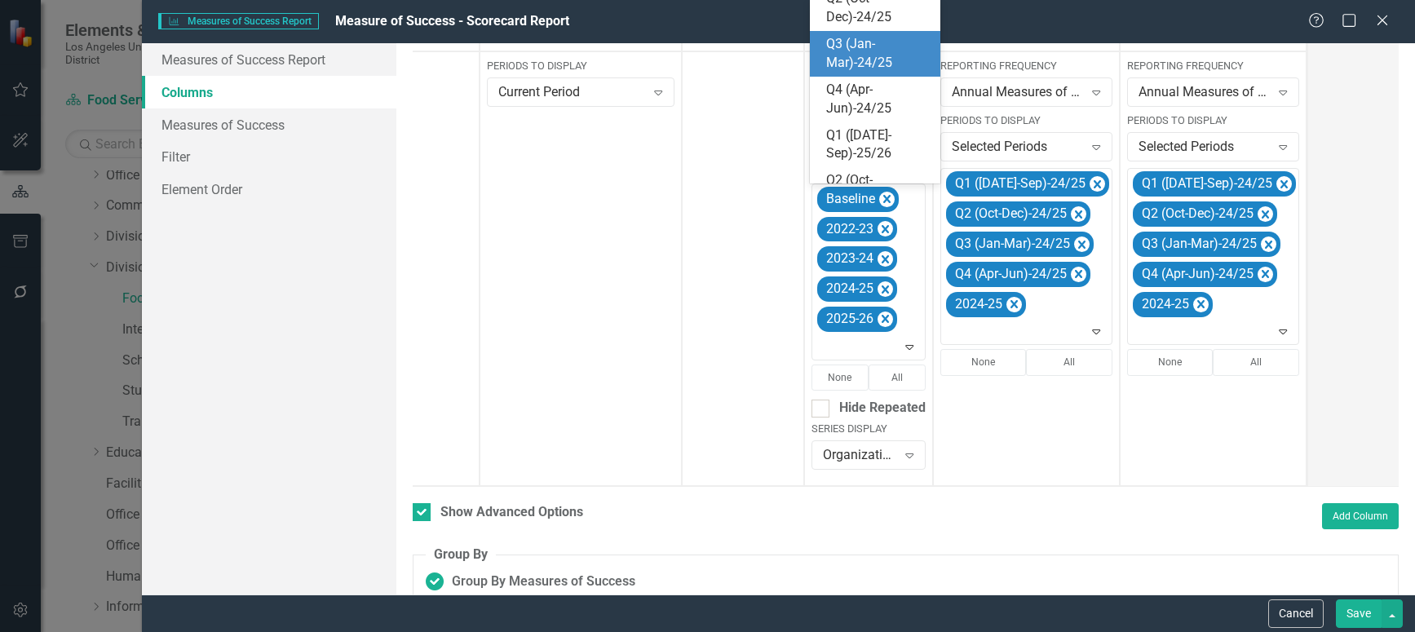
scroll to position [259, 0]
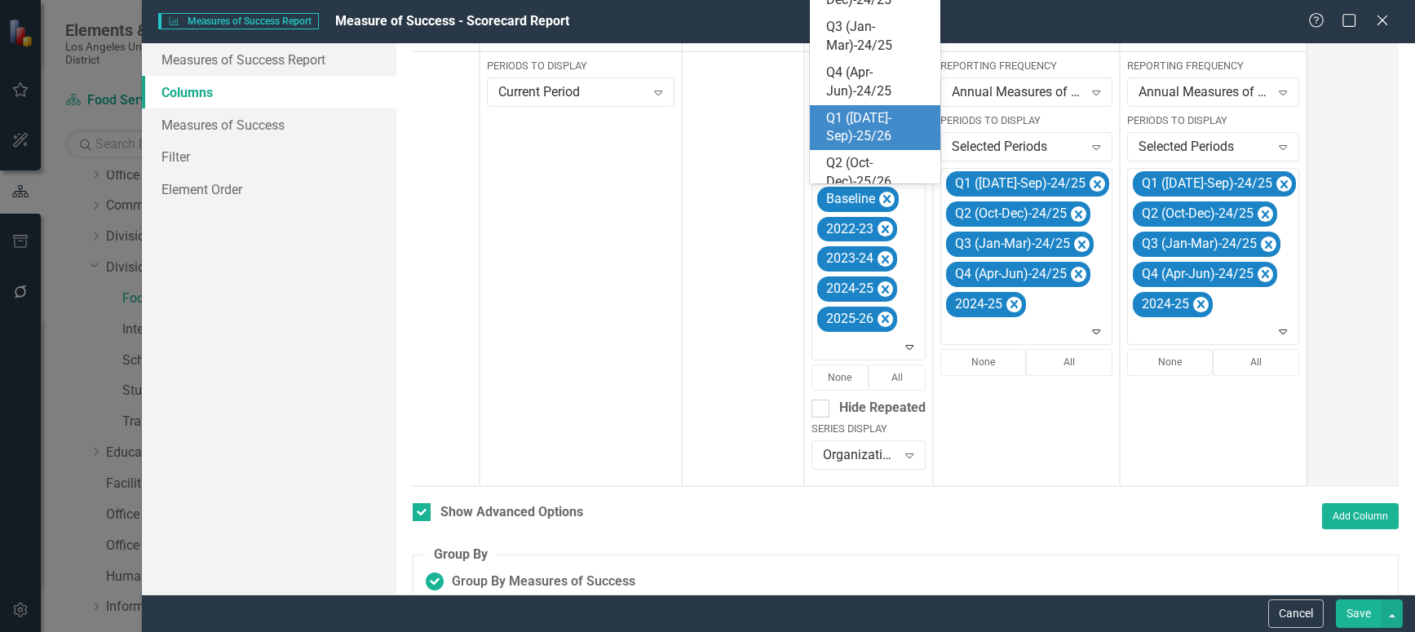
click at [866, 117] on div "Q1 ([DATE]-Sep)-25/26" at bounding box center [878, 128] width 104 height 38
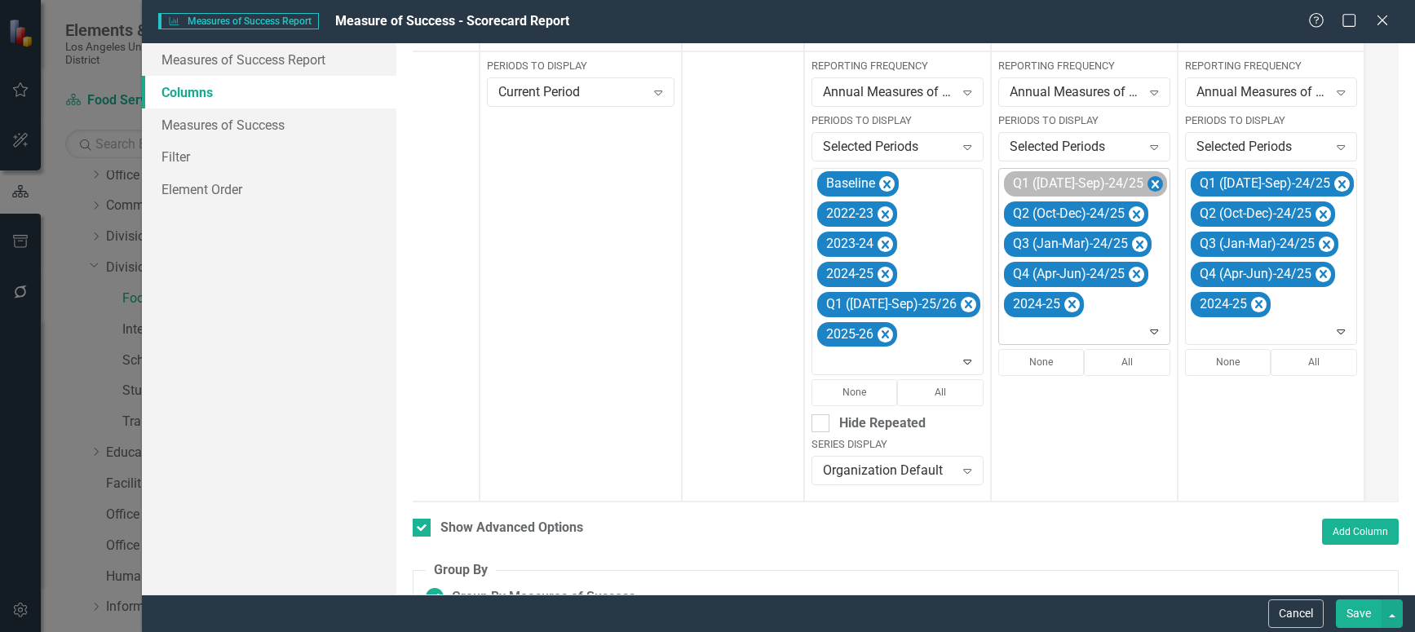
click at [1152, 181] on icon "Remove Q1 (Jul-Sep)-24/25" at bounding box center [1155, 184] width 7 height 8
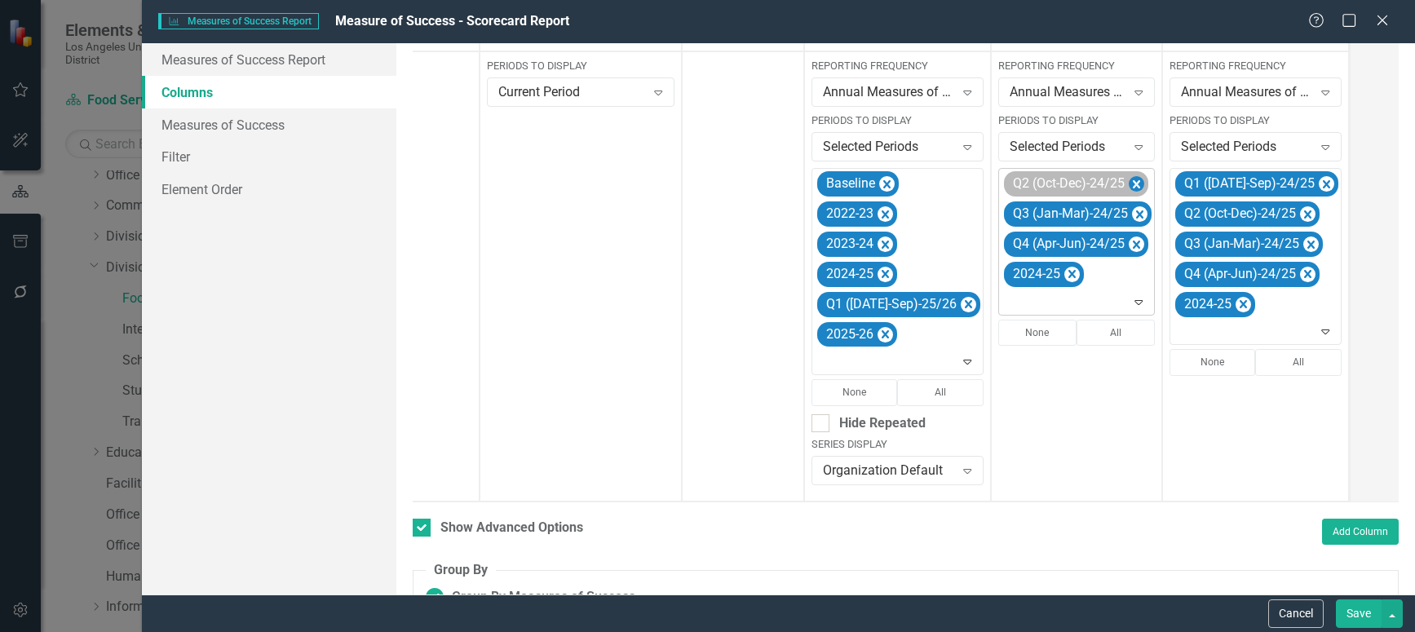
click at [1129, 183] on icon "Remove Q2 (Oct-Dec)-24/25" at bounding box center [1136, 185] width 15 height 20
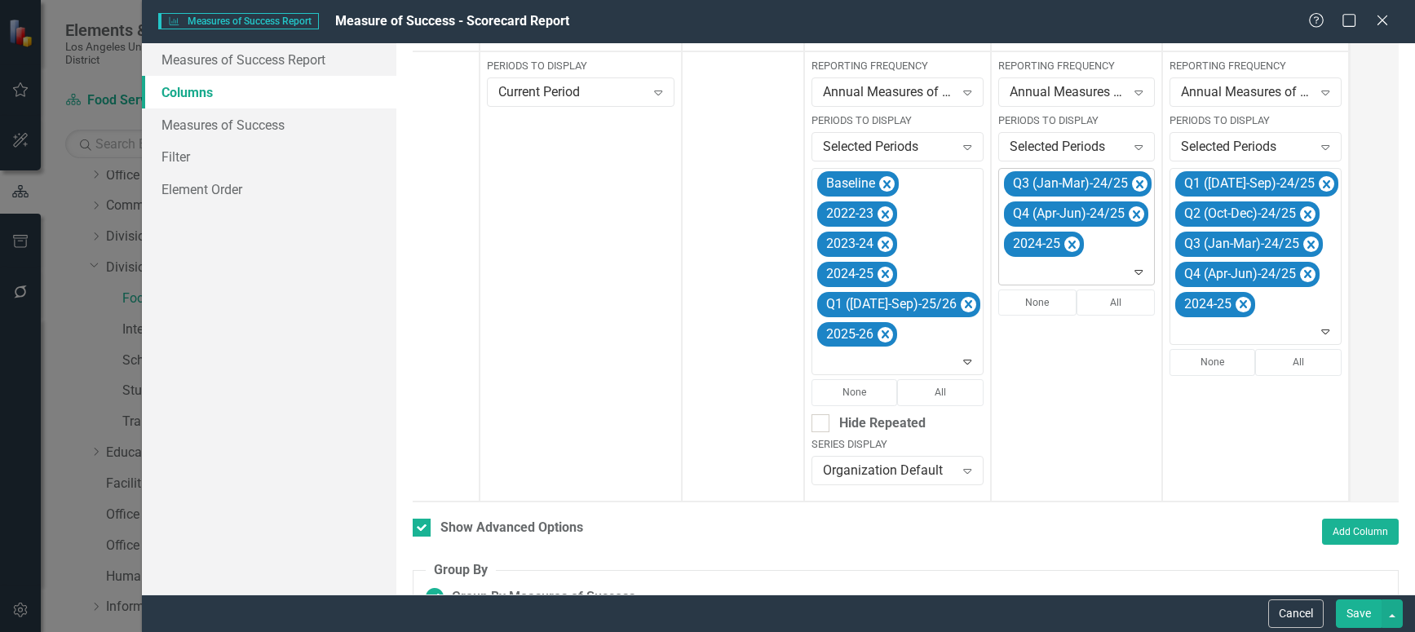
click at [1132, 183] on icon "Remove Q3 (Jan-Mar)-24/25" at bounding box center [1139, 185] width 15 height 20
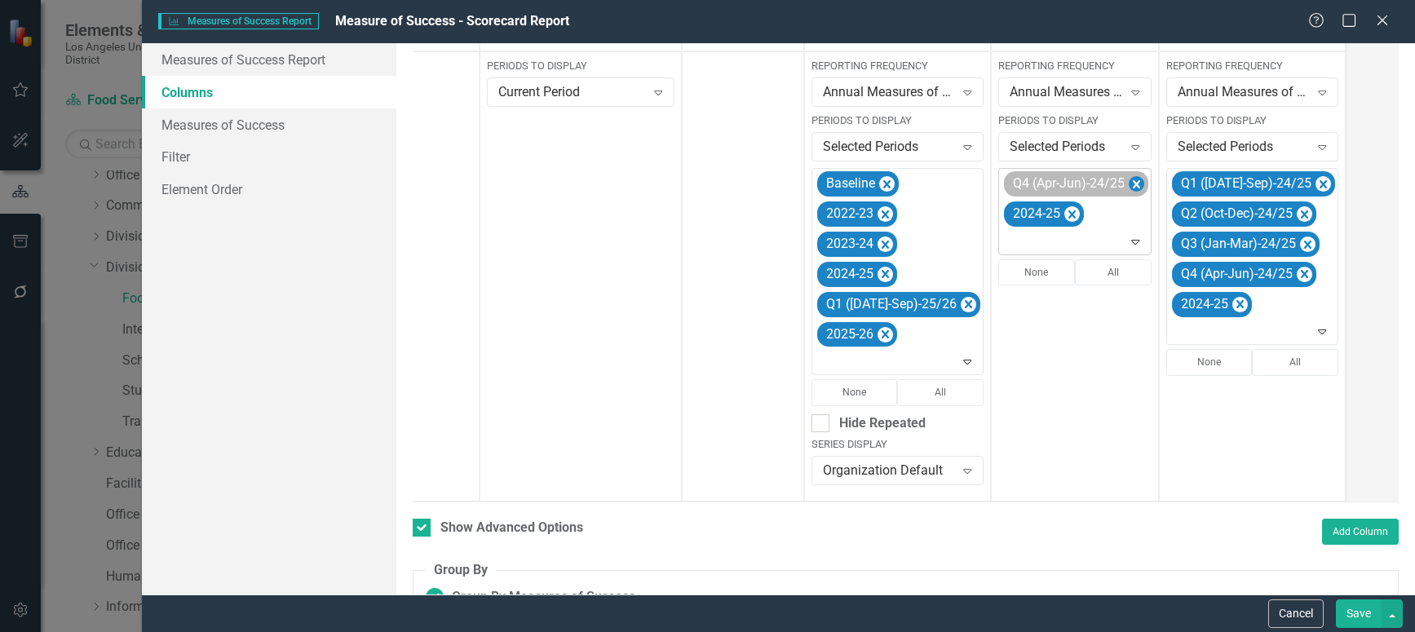
click at [1133, 183] on icon "Remove Q4 (Apr-Jun)-24/25" at bounding box center [1136, 184] width 7 height 8
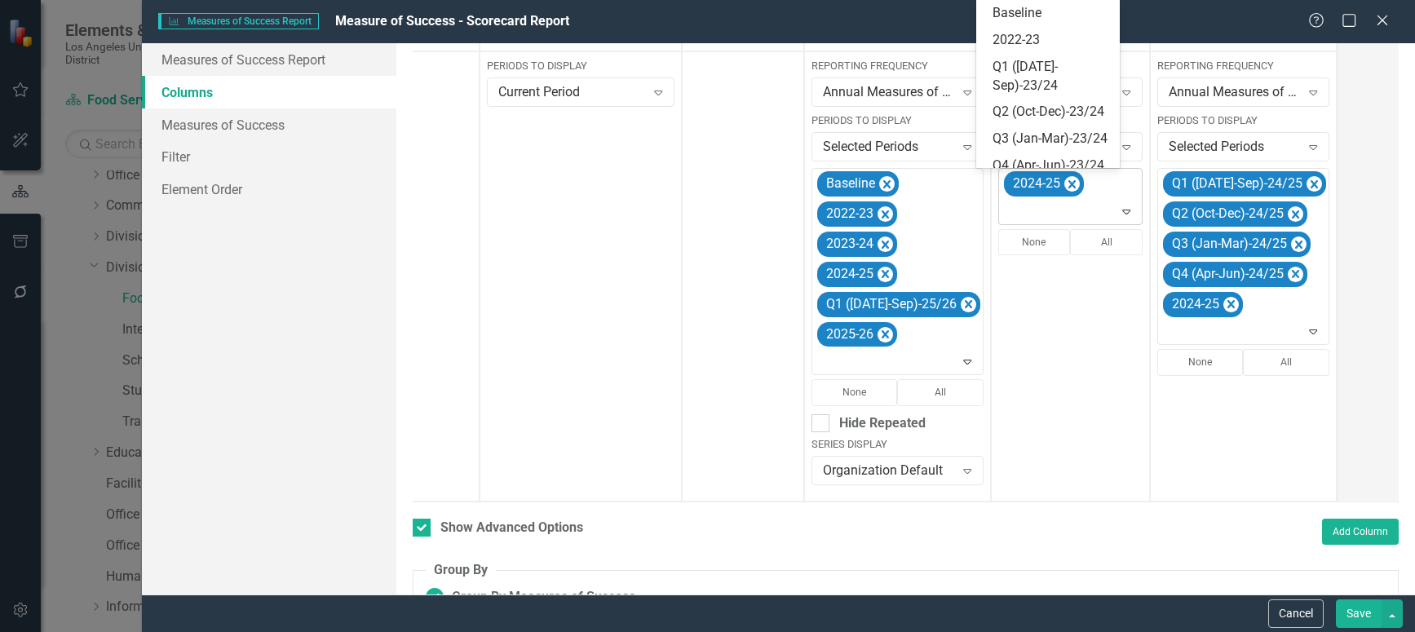
click at [1118, 212] on icon "Expand" at bounding box center [1126, 211] width 16 height 13
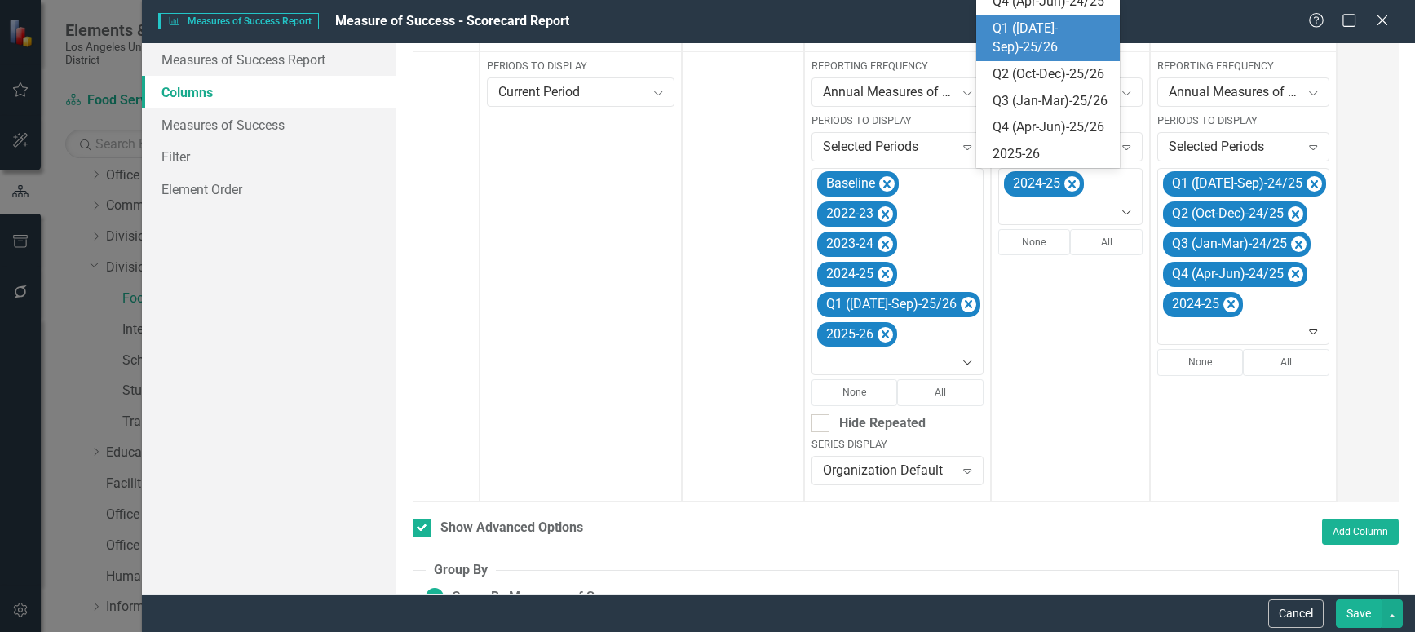
click at [1042, 57] on div "Q1 ([DATE]-Sep)-25/26" at bounding box center [1051, 39] width 117 height 38
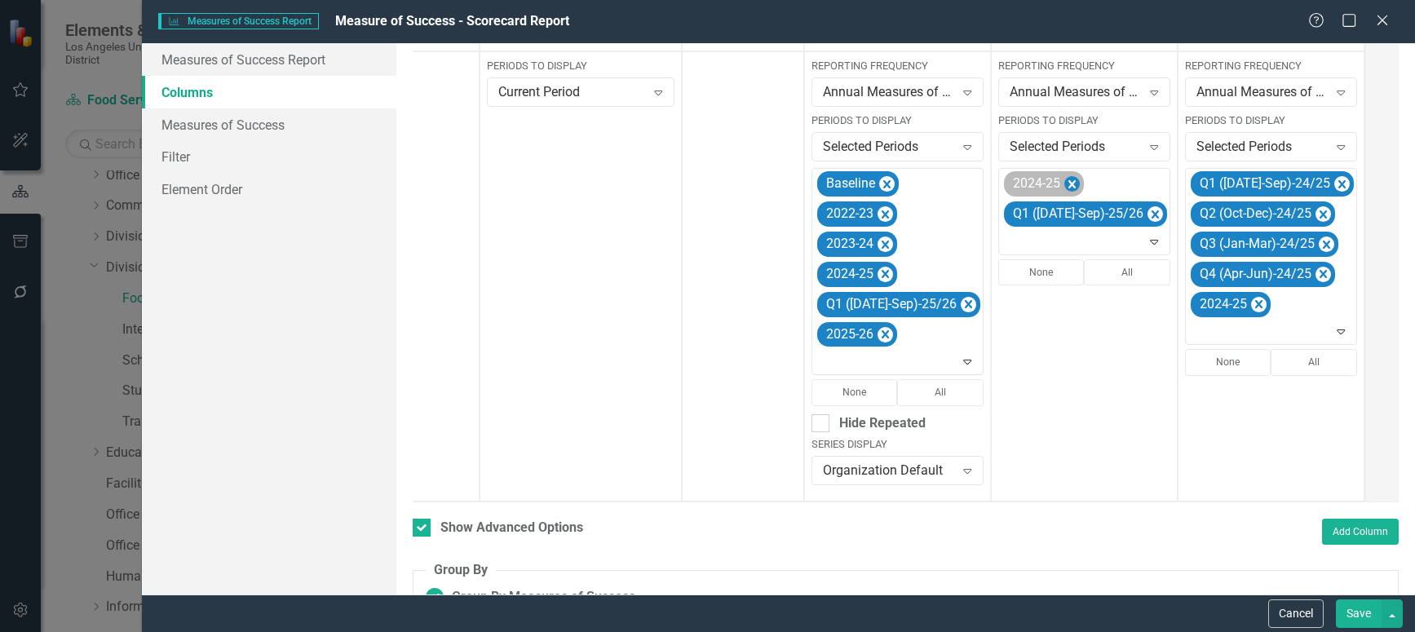
click at [1068, 182] on icon "Remove 2024-25" at bounding box center [1071, 184] width 7 height 8
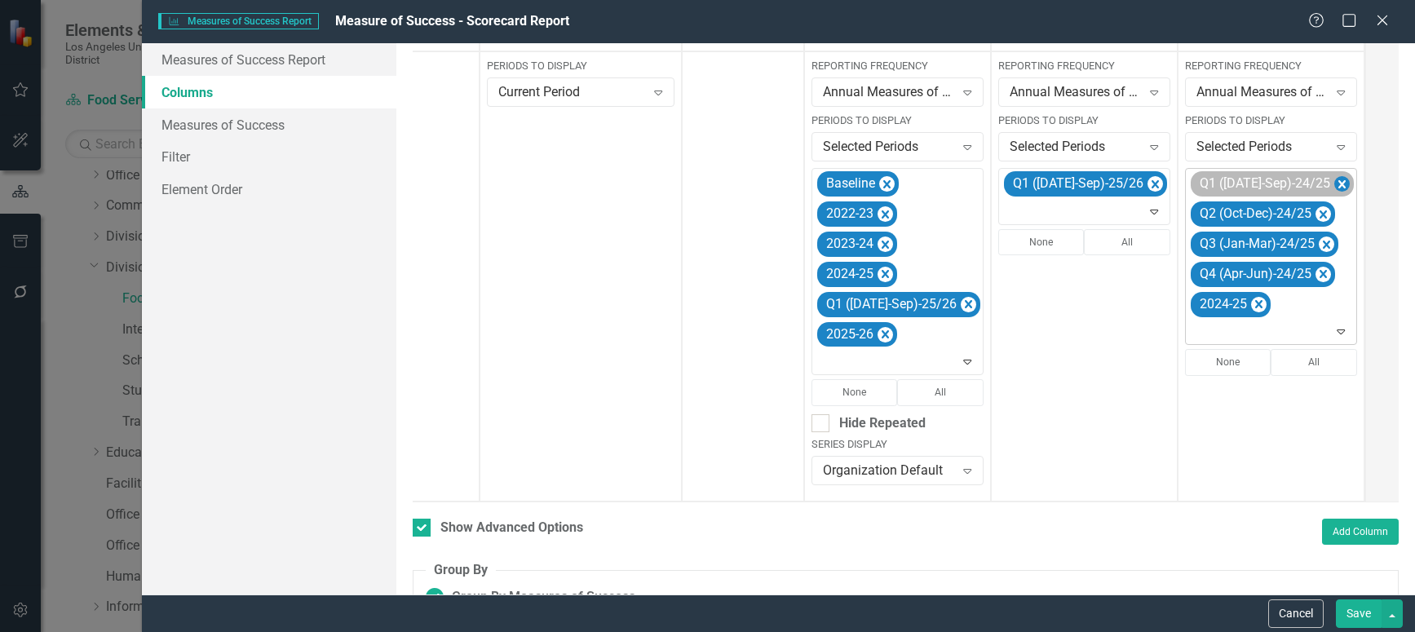
click at [1334, 183] on icon "Remove Q1 (Jul-Sep)-24/25" at bounding box center [1341, 185] width 15 height 20
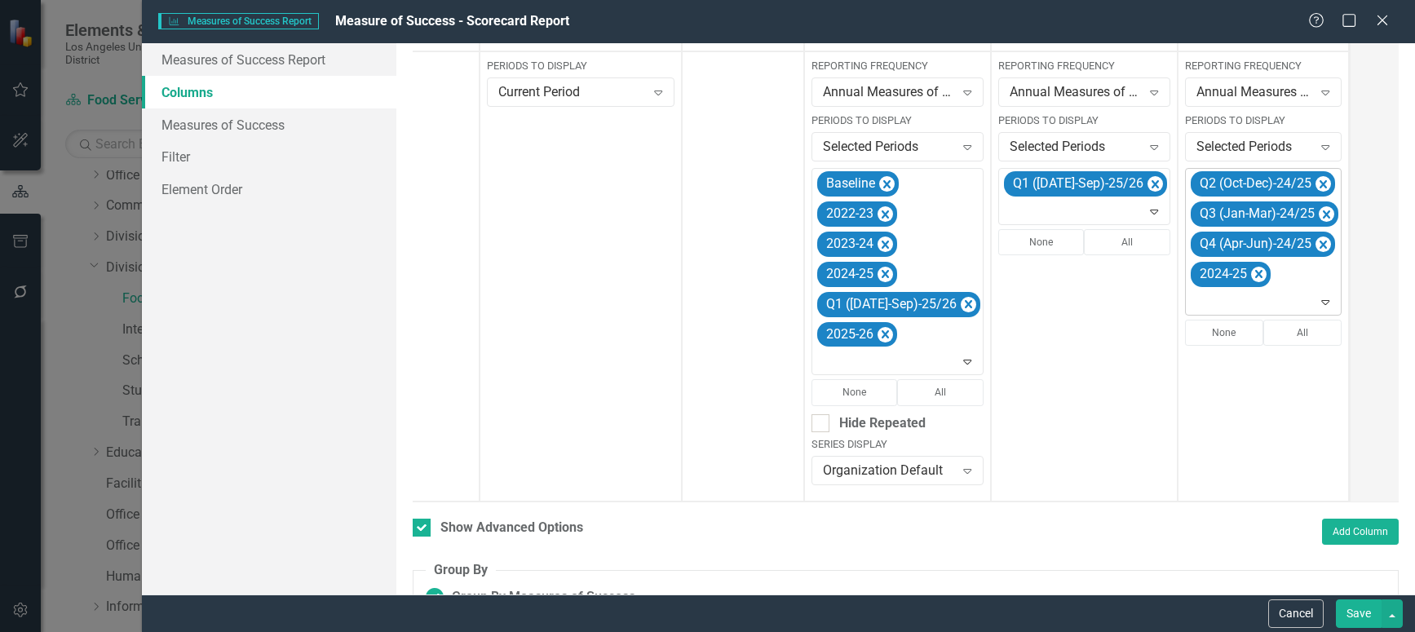
click at [1320, 183] on icon "Remove Q2 (Oct-Dec)-24/25" at bounding box center [1323, 184] width 7 height 8
click at [1323, 183] on icon "Remove Q3 (Jan-Mar)-24/25" at bounding box center [1326, 184] width 7 height 8
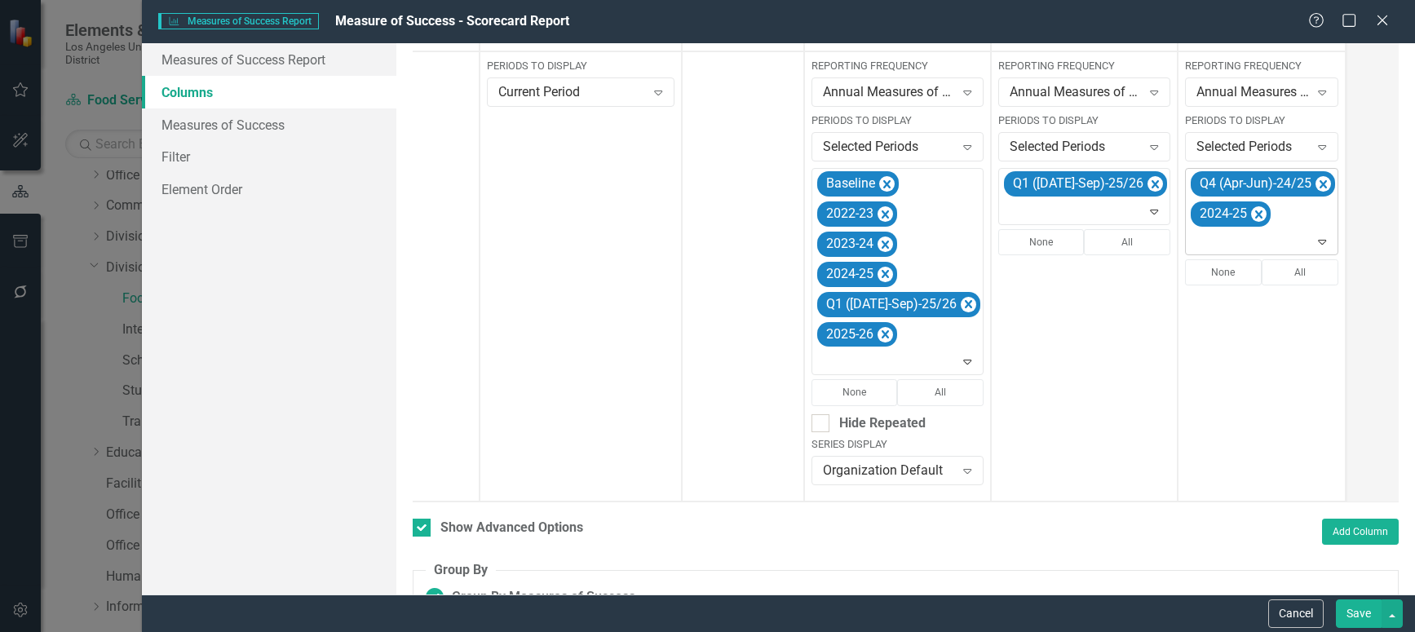
click at [1320, 183] on icon "Remove Q4 (Apr-Jun)-24/25" at bounding box center [1323, 184] width 7 height 8
click at [1307, 215] on icon "Expand" at bounding box center [1315, 211] width 16 height 13
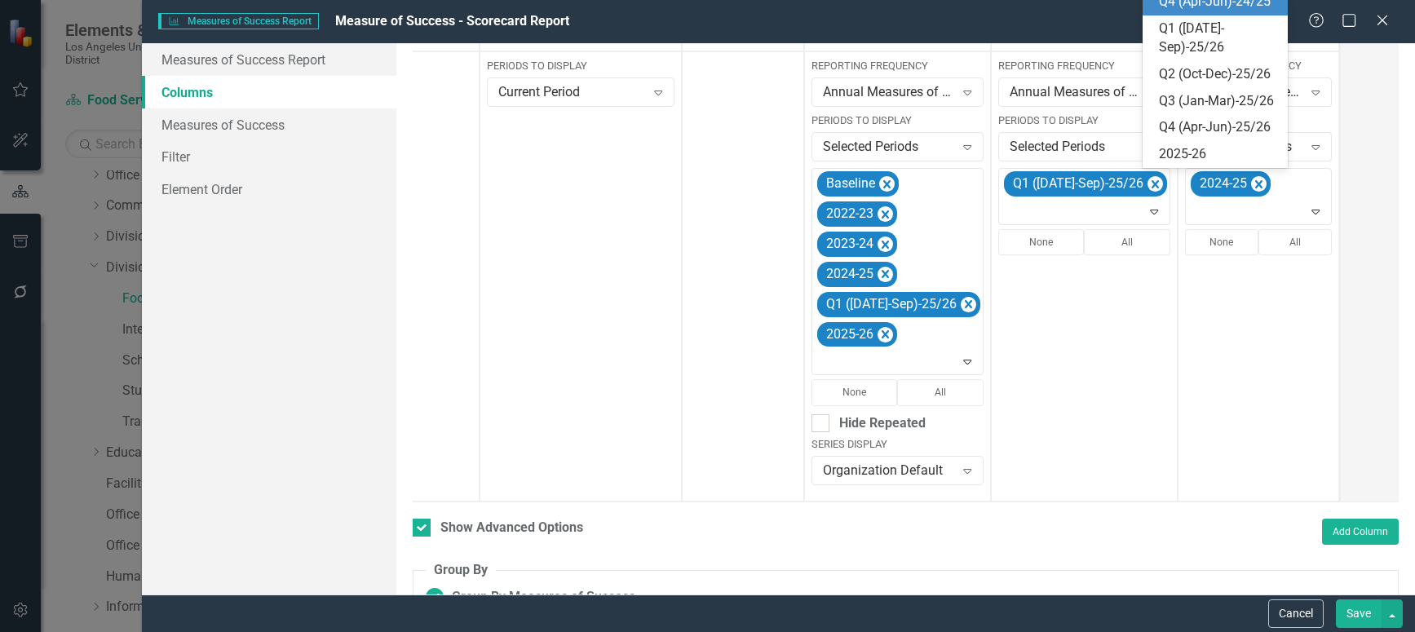
scroll to position [445, 0]
click at [1193, 22] on div "Q1 ([DATE]-Sep)-25/26" at bounding box center [1219, 39] width 120 height 38
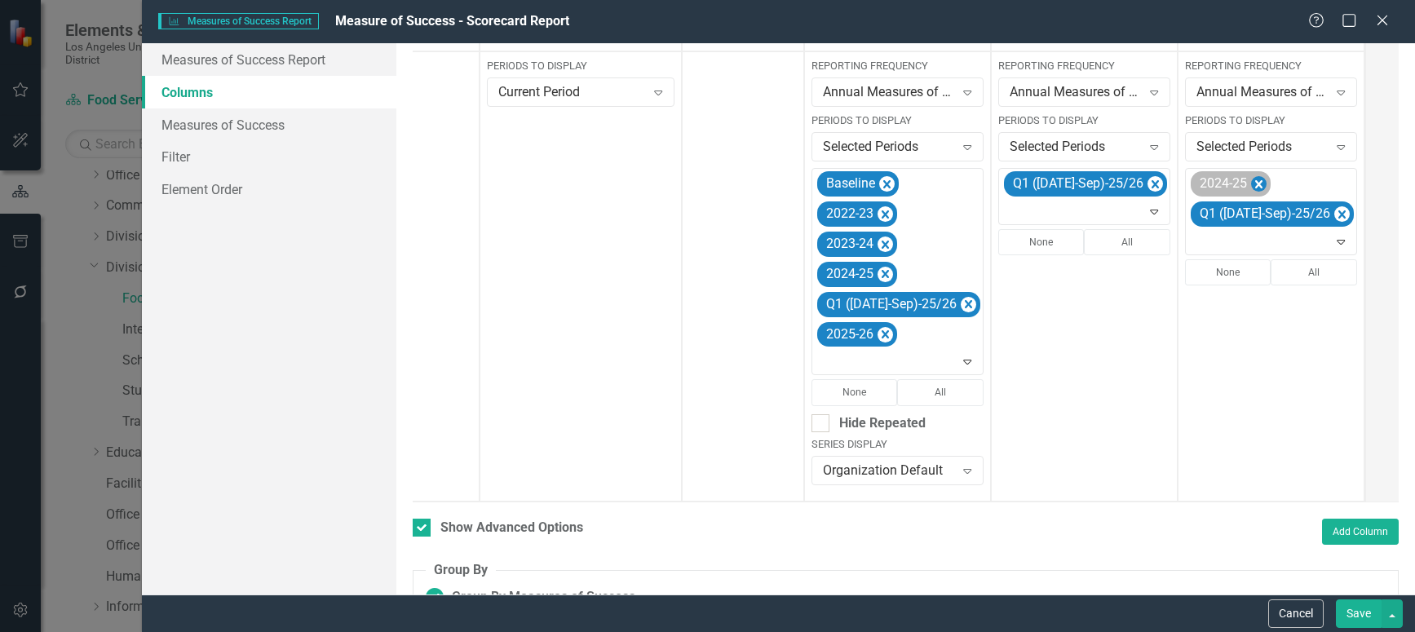
click at [1251, 175] on icon "Remove 2024-25" at bounding box center [1258, 185] width 15 height 20
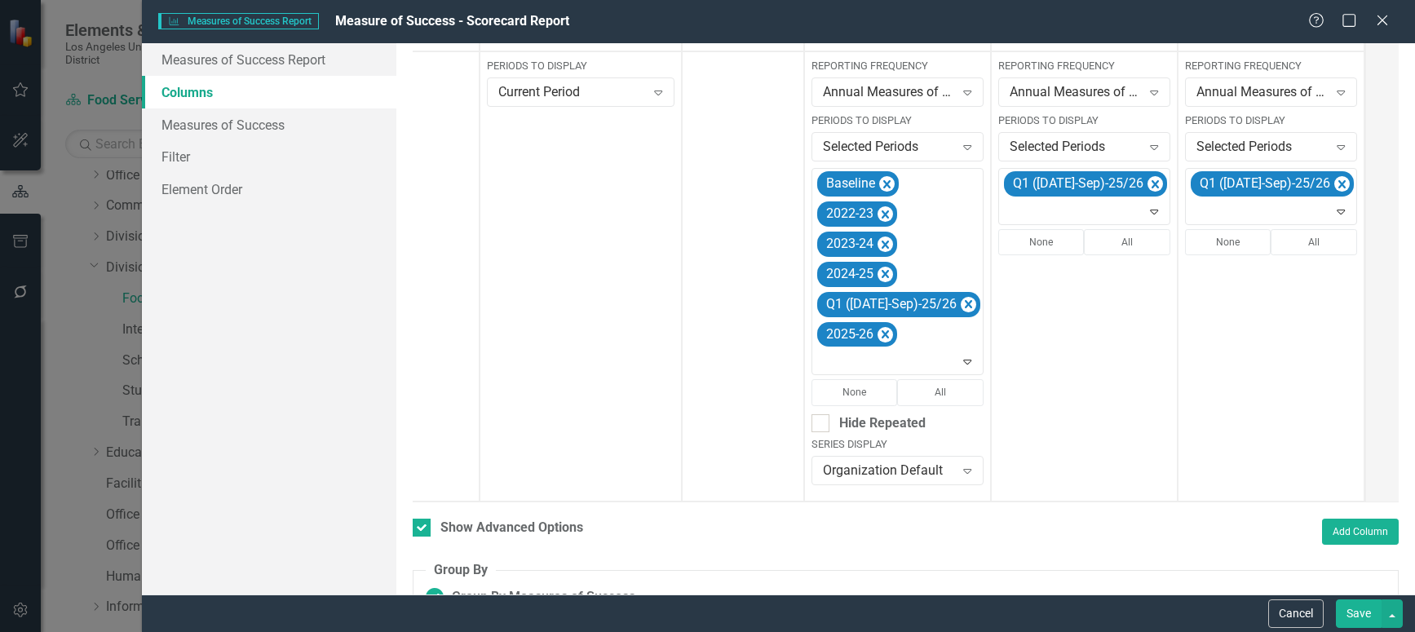
click at [1346, 614] on button "Save" at bounding box center [1359, 613] width 46 height 29
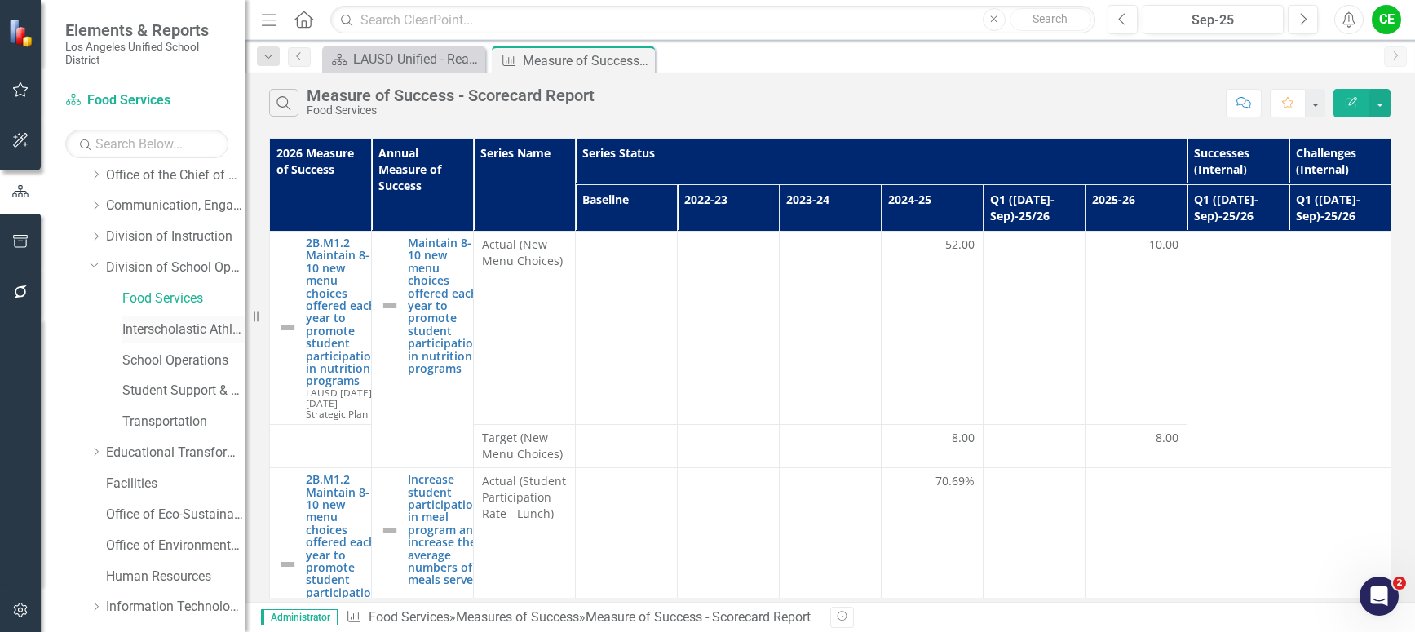
click at [156, 329] on link "Interscholastic Athletics Department" at bounding box center [183, 330] width 122 height 19
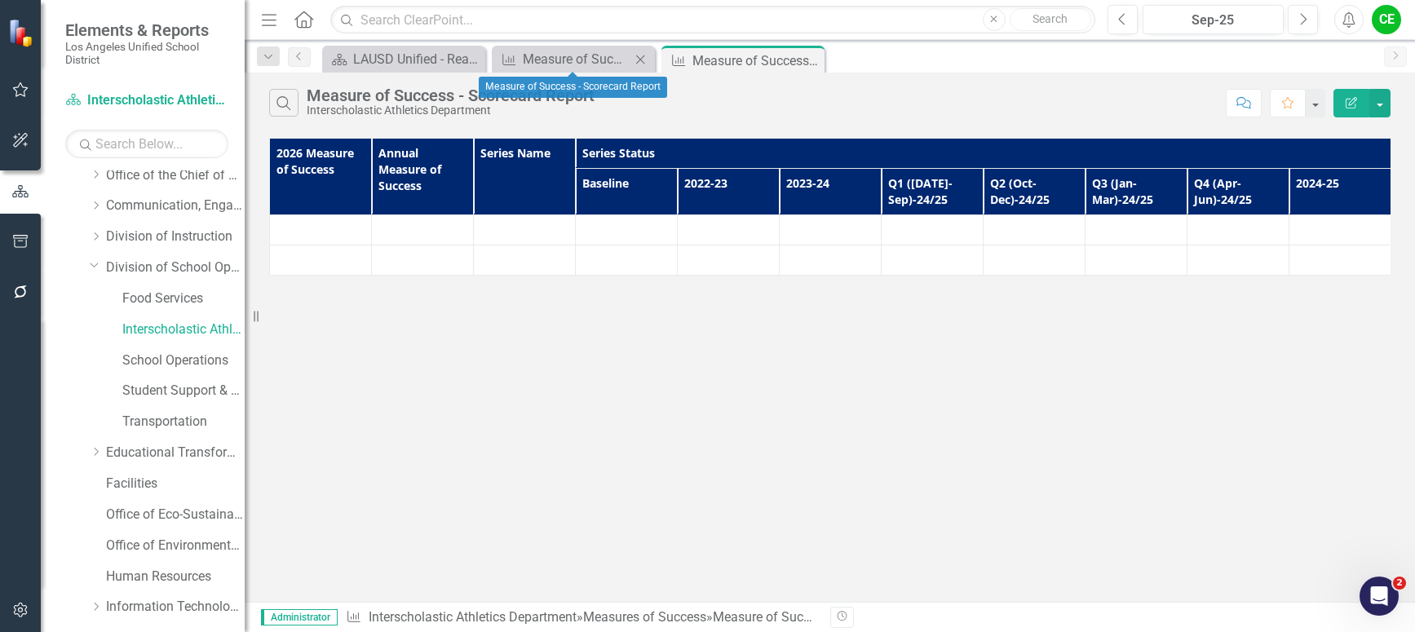
click at [637, 59] on icon "Close" at bounding box center [640, 59] width 16 height 13
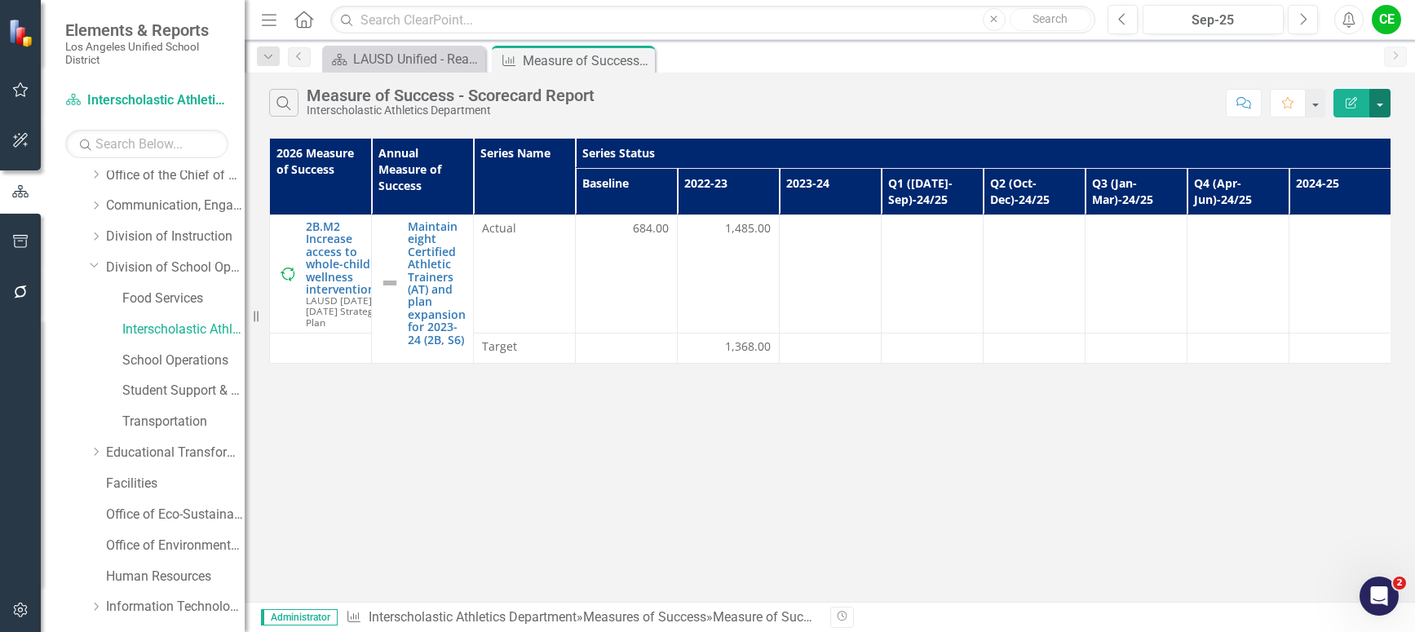
click at [1384, 104] on button "button" at bounding box center [1379, 103] width 21 height 29
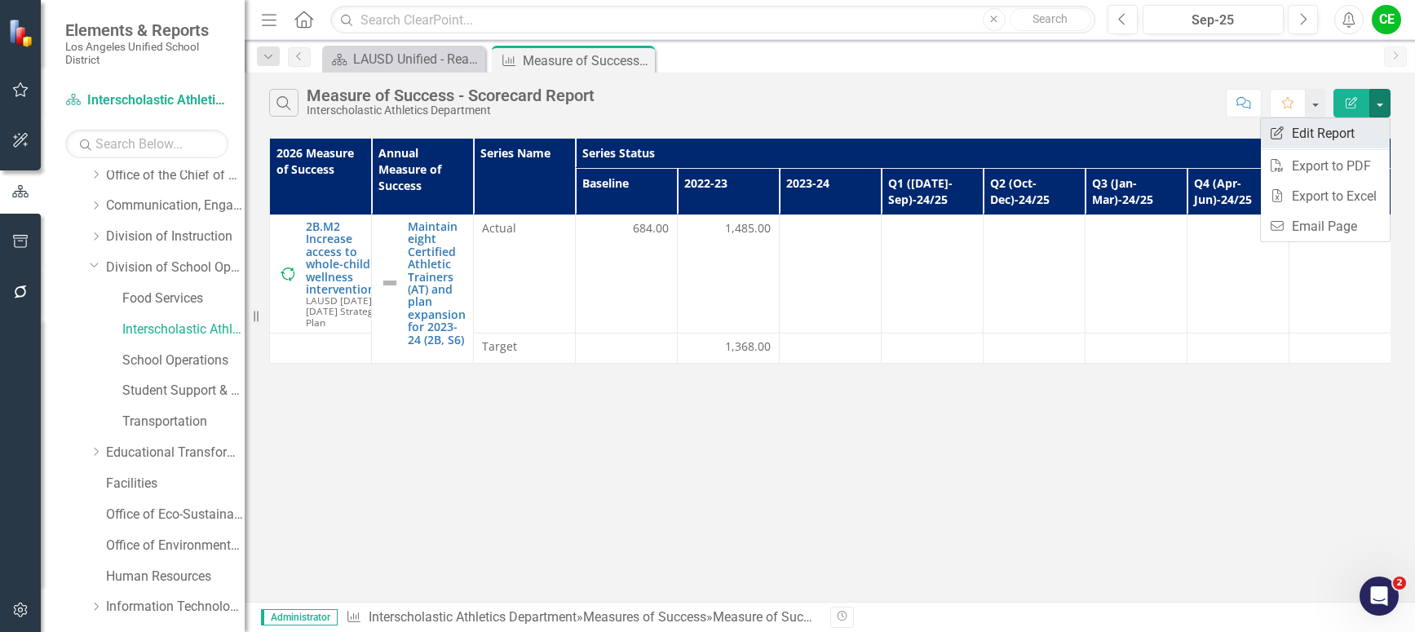
click at [1329, 127] on link "Edit Report Edit Report" at bounding box center [1325, 133] width 129 height 30
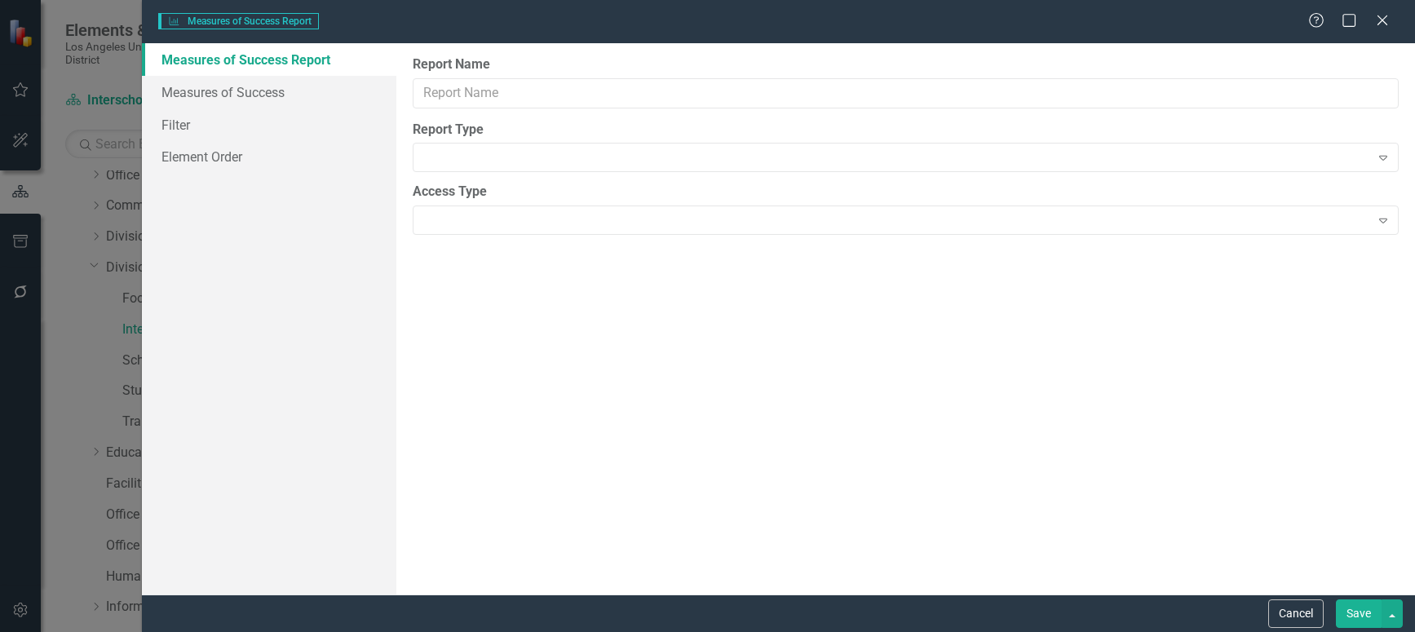
type input "Measure of Success - Scorecard Report"
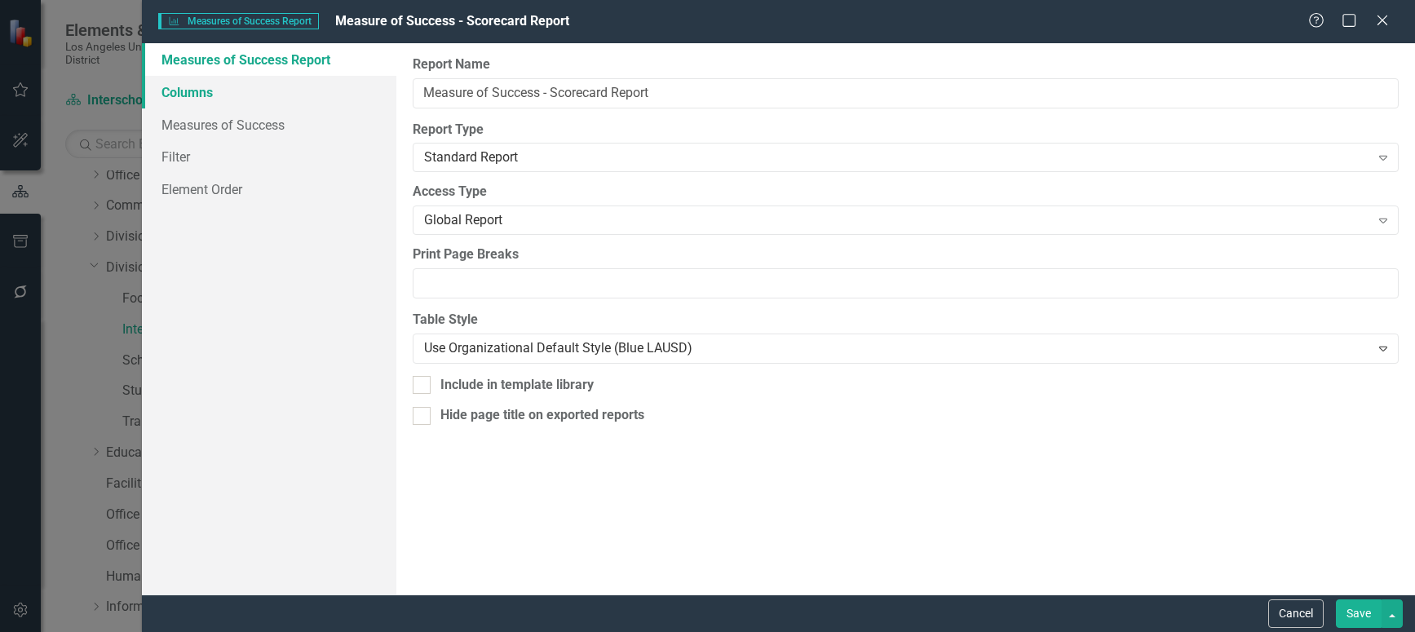
click at [183, 90] on link "Columns" at bounding box center [269, 92] width 254 height 33
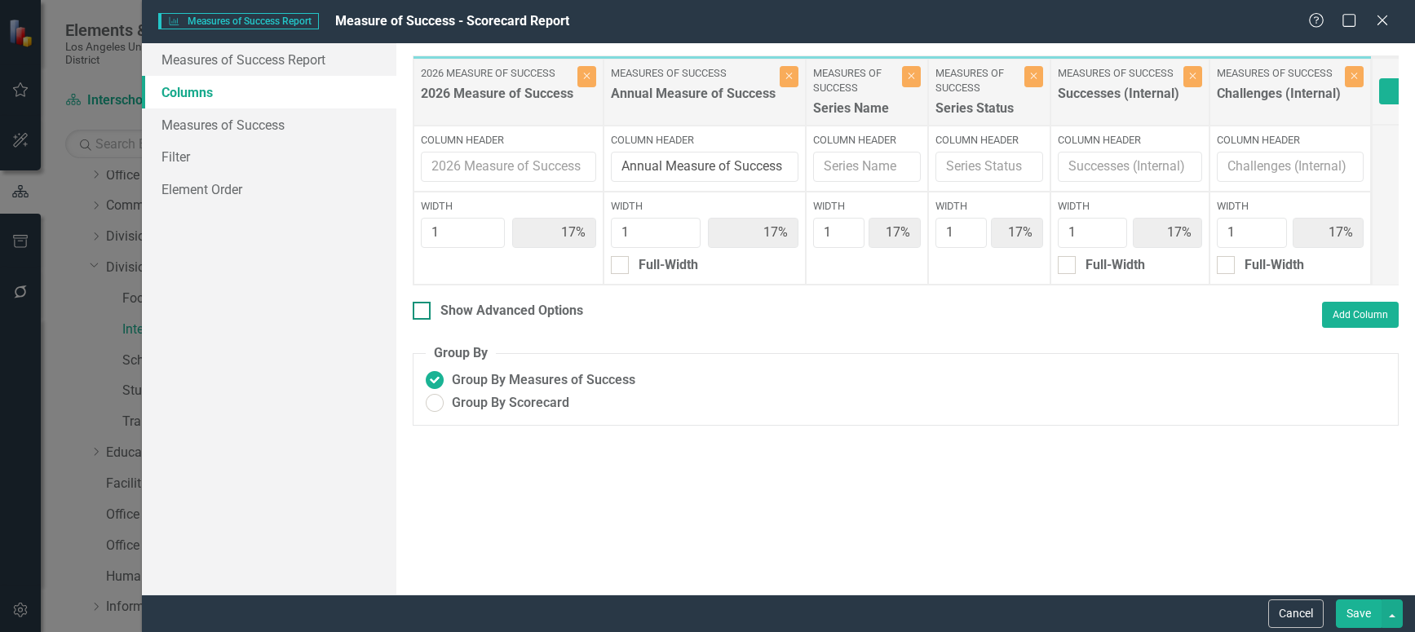
click at [426, 320] on div at bounding box center [422, 311] width 18 height 18
click at [423, 312] on input "Show Advanced Options" at bounding box center [418, 307] width 11 height 11
checkbox input "true"
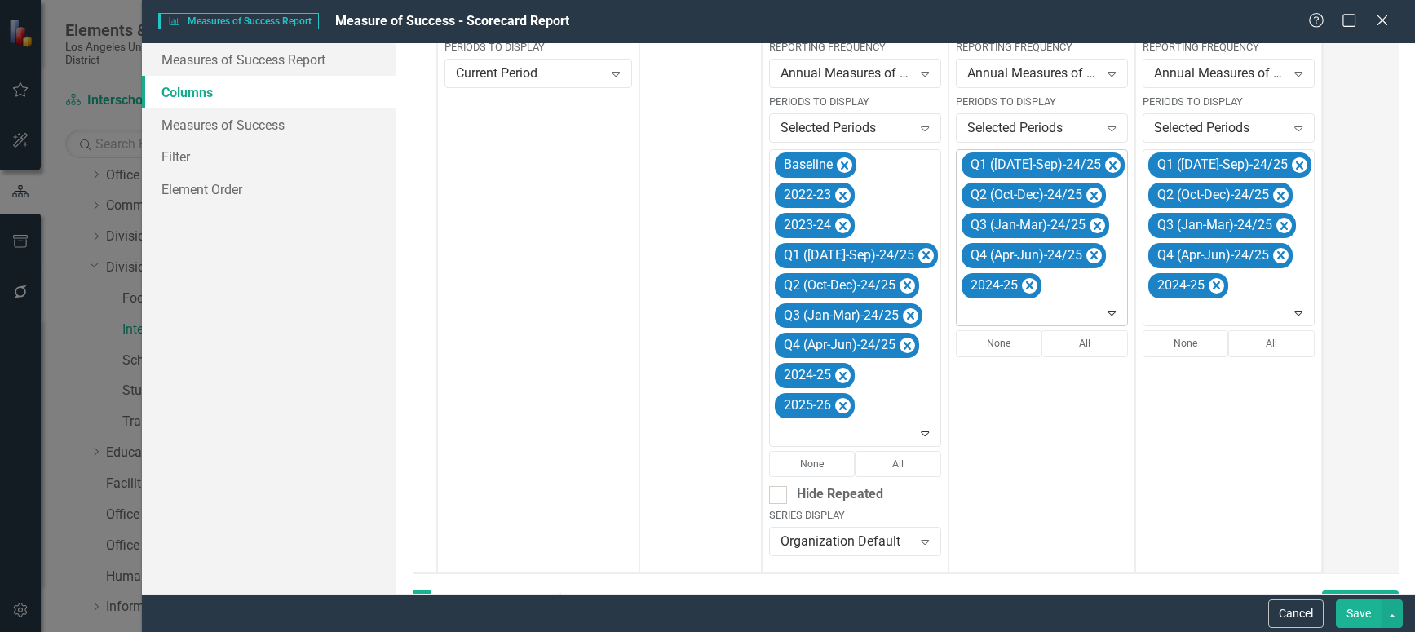
scroll to position [404, 0]
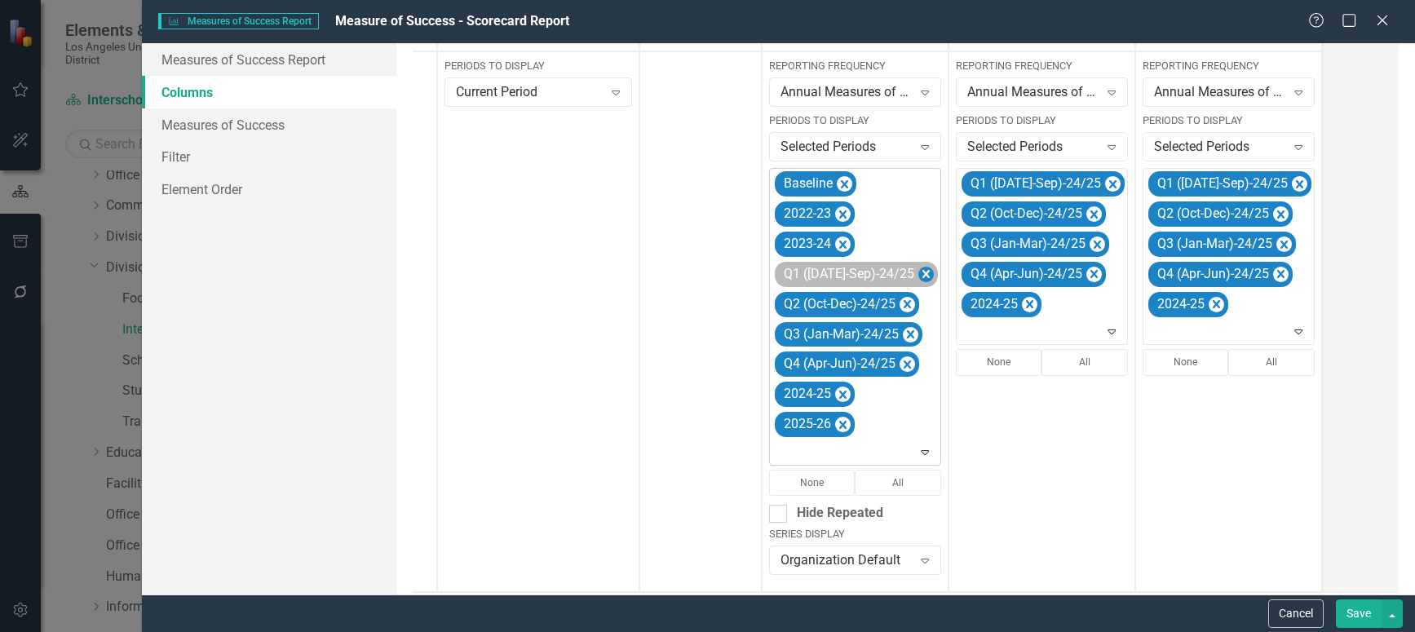
click at [918, 268] on icon "Remove Q1 (Jul-Sep)-24/25" at bounding box center [925, 274] width 15 height 20
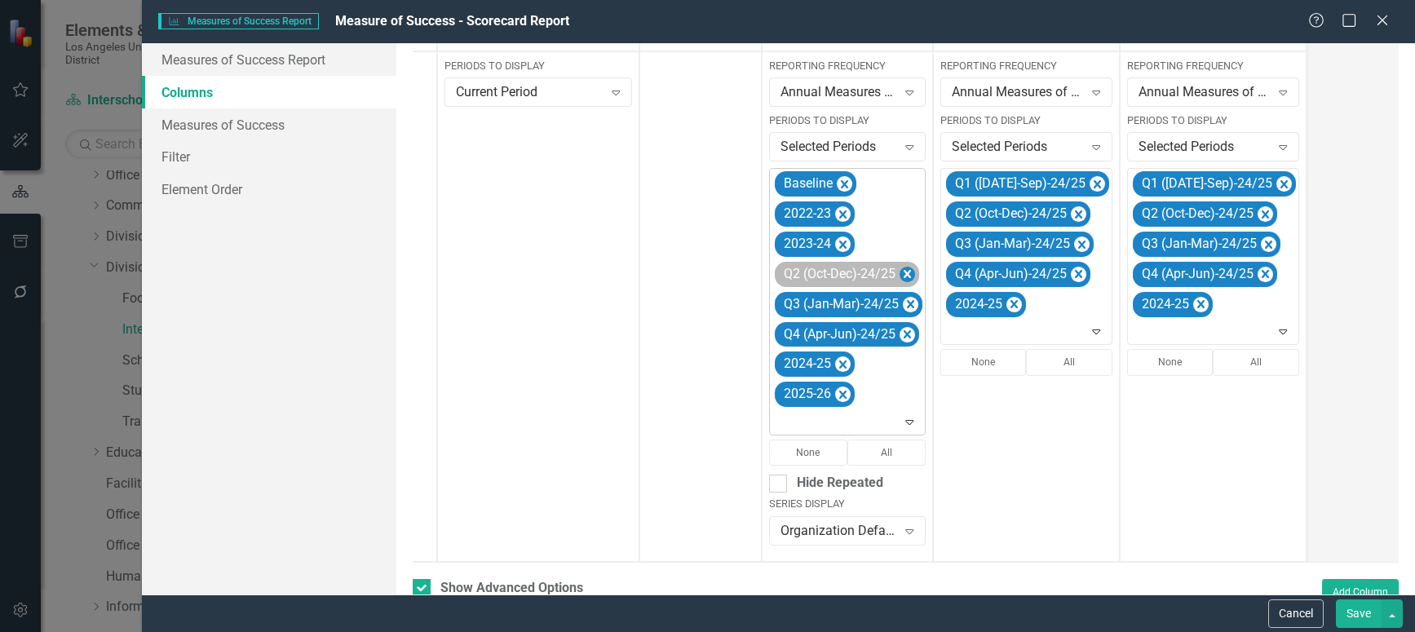
click at [907, 269] on icon "Remove Q2 (Oct-Dec)-24/25" at bounding box center [907, 274] width 15 height 20
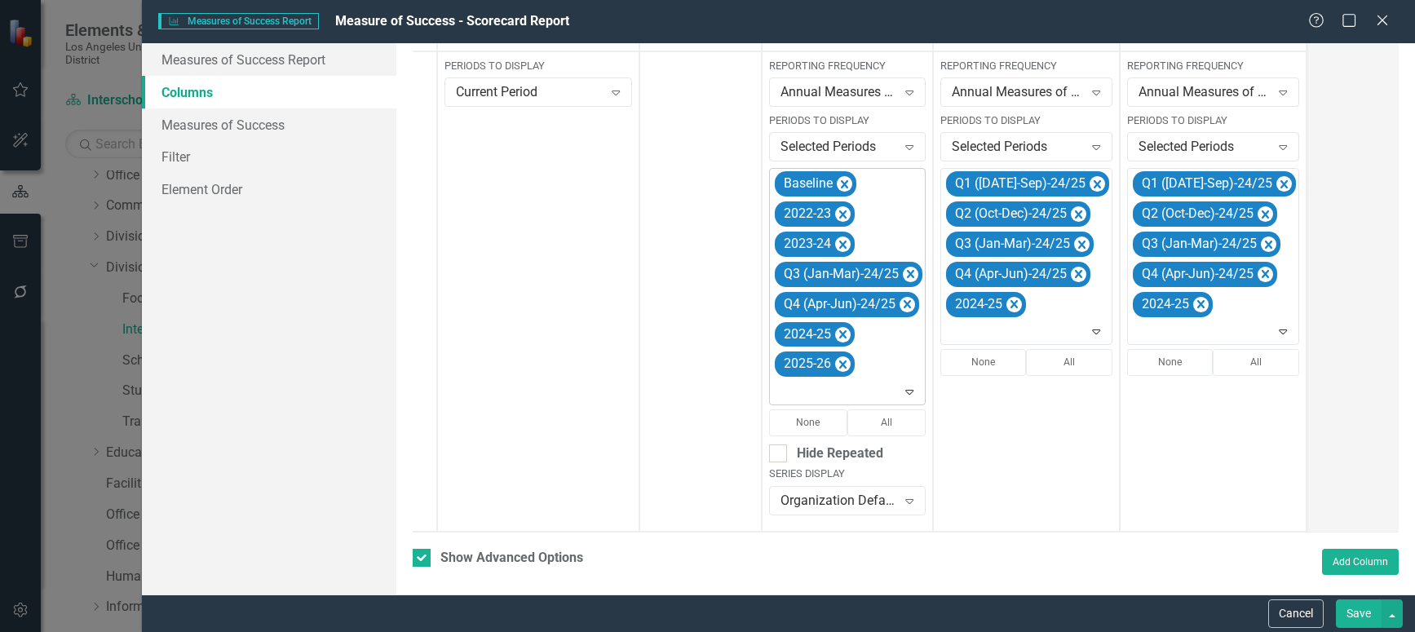
click at [907, 269] on icon "Remove Q3 (Jan-Mar)-24/25" at bounding box center [910, 274] width 15 height 20
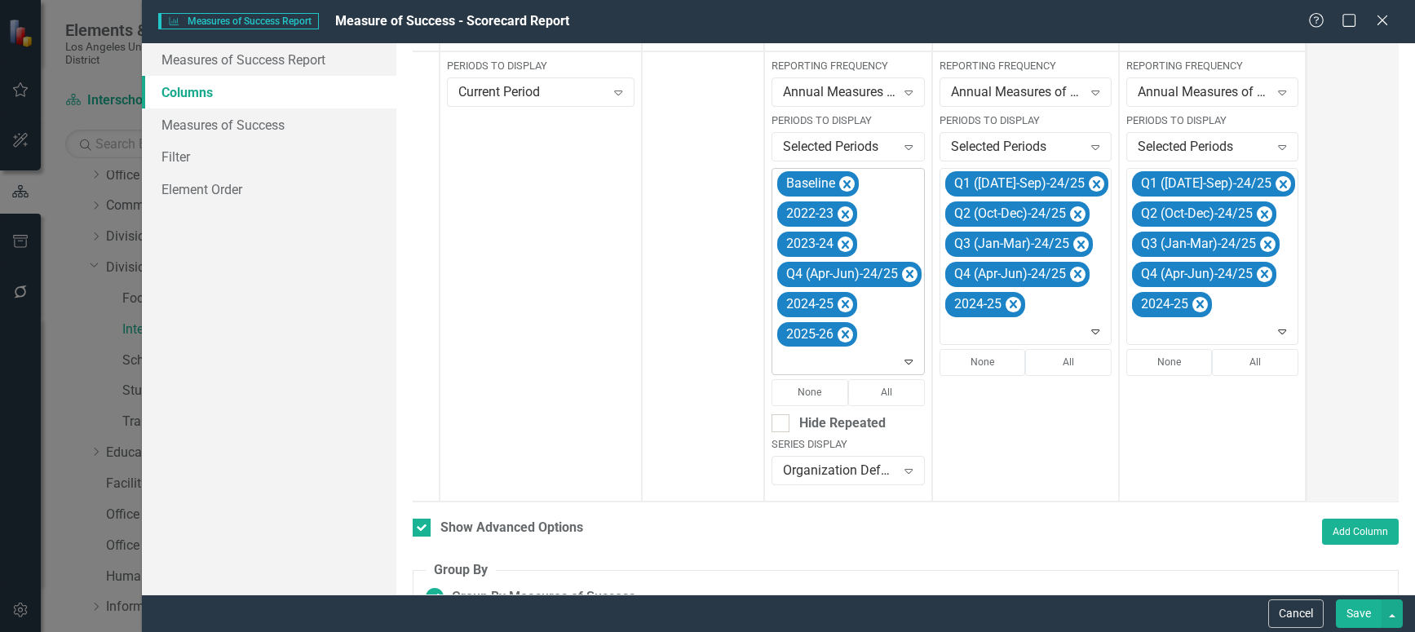
click at [907, 269] on icon "Remove Q4 (Apr-Jun)-24/25" at bounding box center [909, 274] width 15 height 20
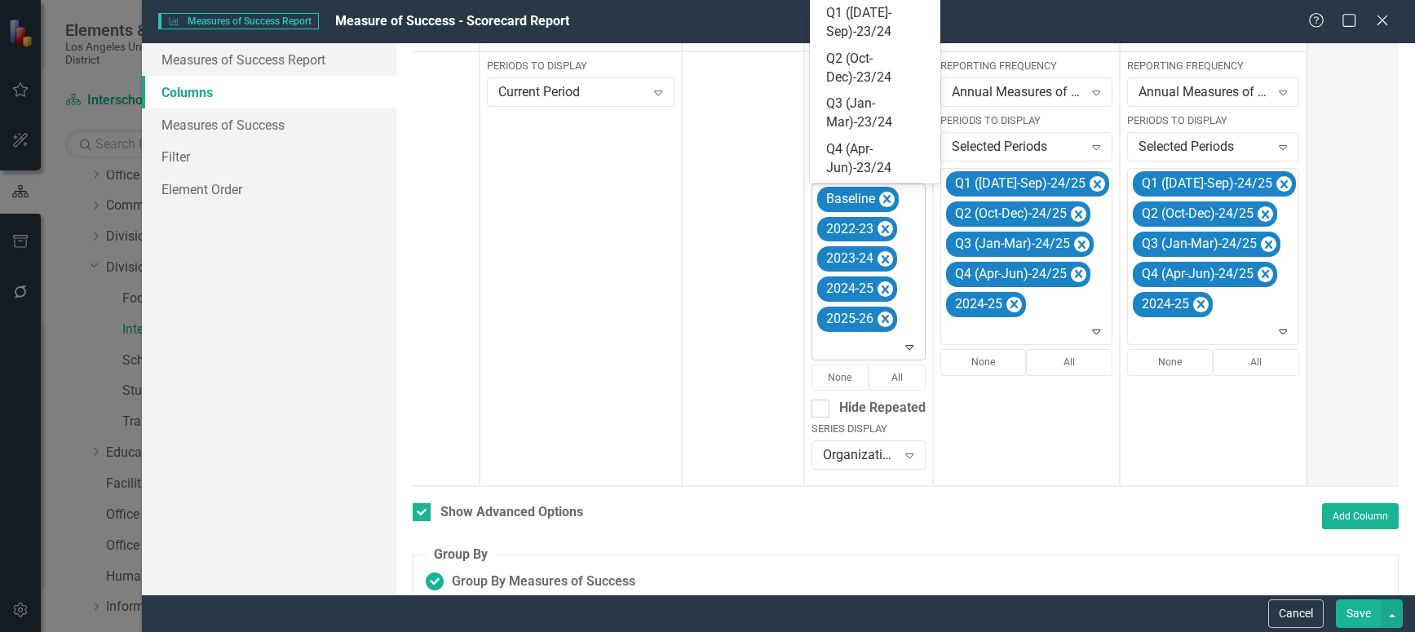
click at [911, 345] on icon at bounding box center [910, 347] width 8 height 5
click at [869, 58] on div "Q1 ([DATE]-Sep)-25/26" at bounding box center [878, 61] width 104 height 38
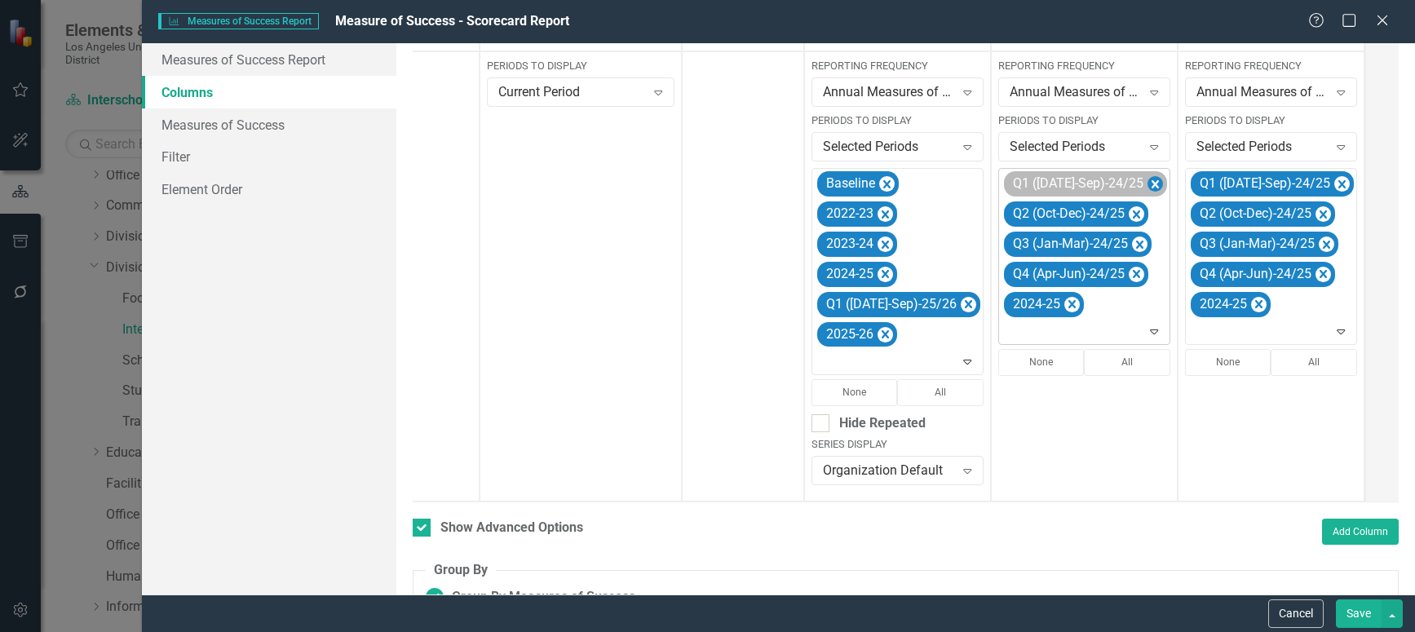
click at [1147, 179] on icon "Remove Q1 (Jul-Sep)-24/25" at bounding box center [1154, 185] width 15 height 20
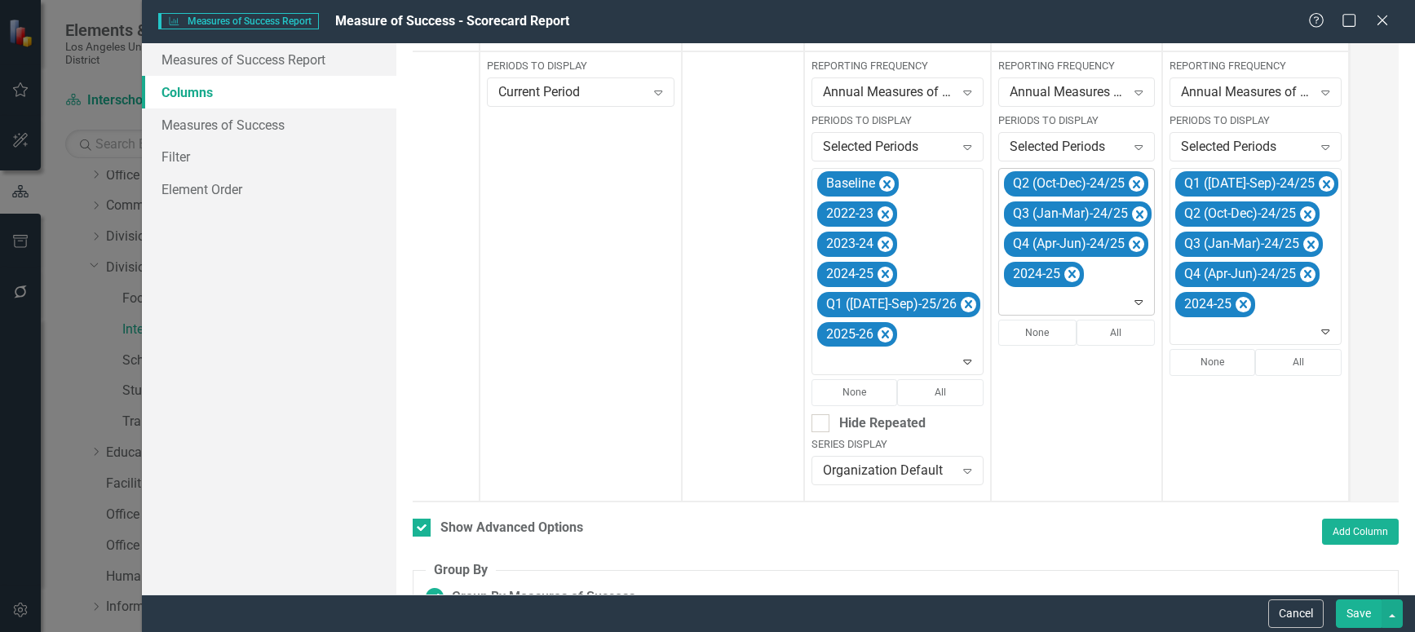
click at [1129, 179] on icon "Remove Q2 (Oct-Dec)-24/25" at bounding box center [1136, 185] width 15 height 20
click at [1132, 179] on icon "Remove Q3 (Jan-Mar)-24/25" at bounding box center [1139, 185] width 15 height 20
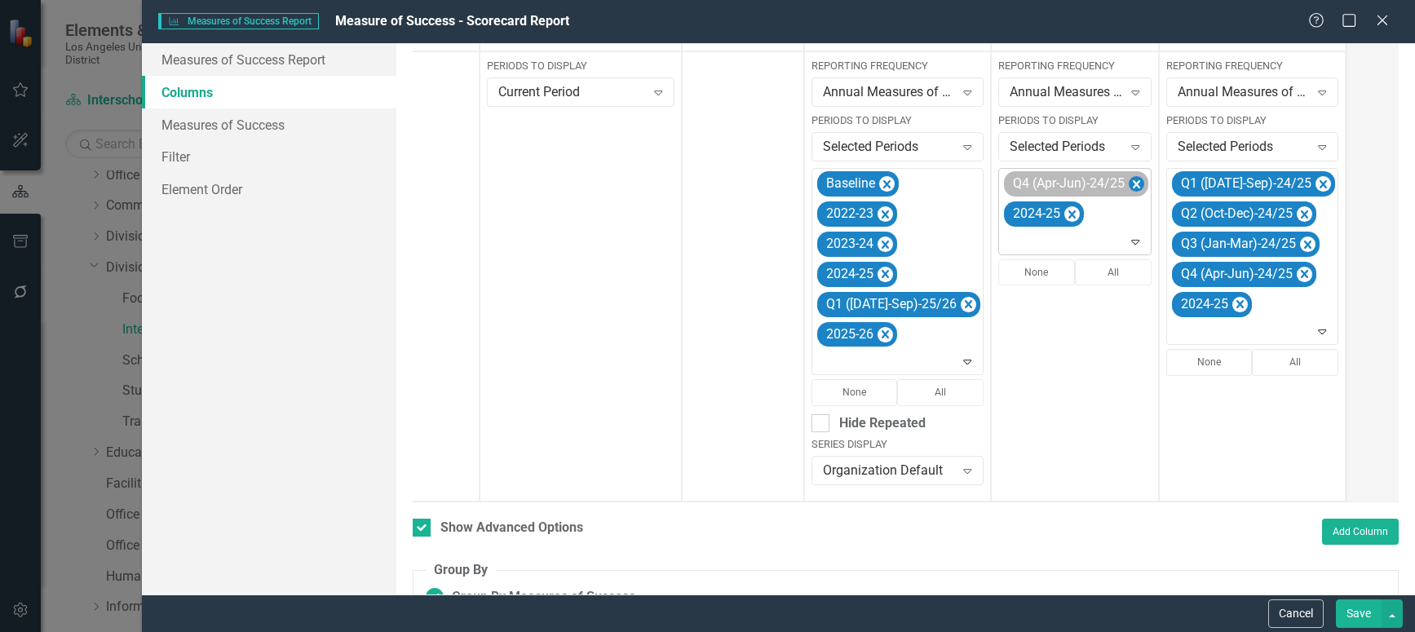
click at [1129, 179] on icon "Remove Q4 (Apr-Jun)-24/25" at bounding box center [1136, 185] width 15 height 20
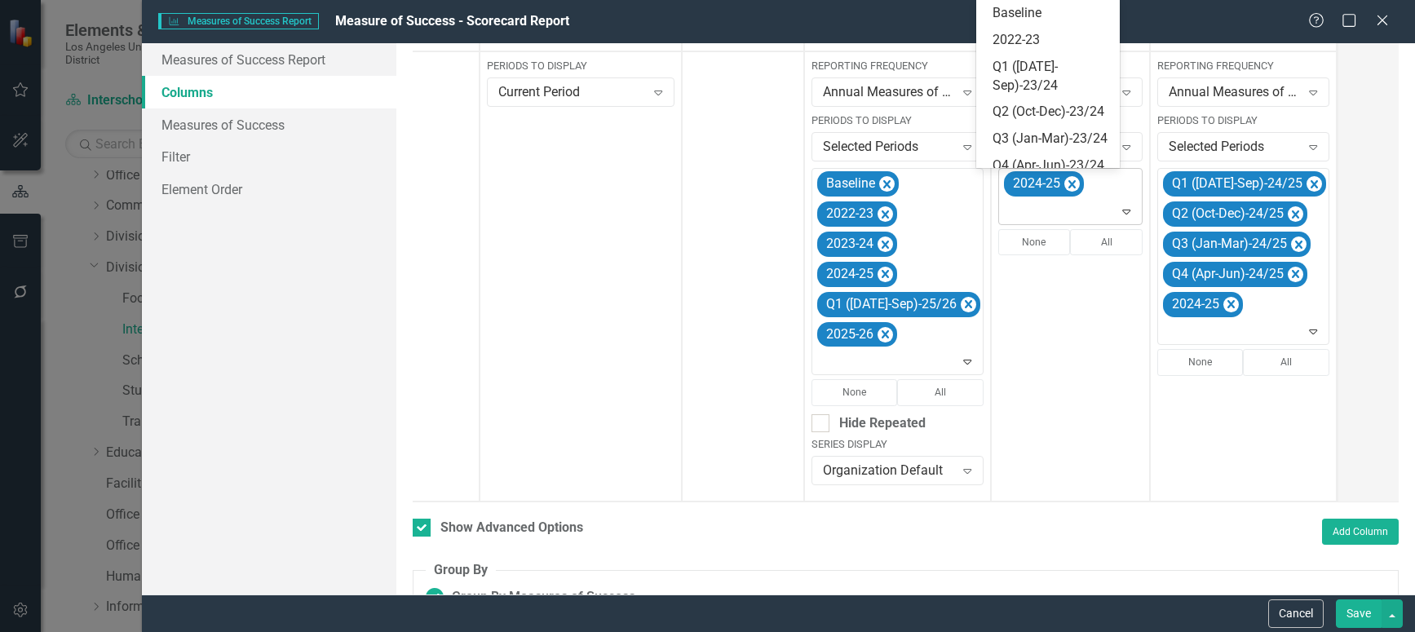
click at [1118, 206] on icon "Expand" at bounding box center [1126, 211] width 16 height 13
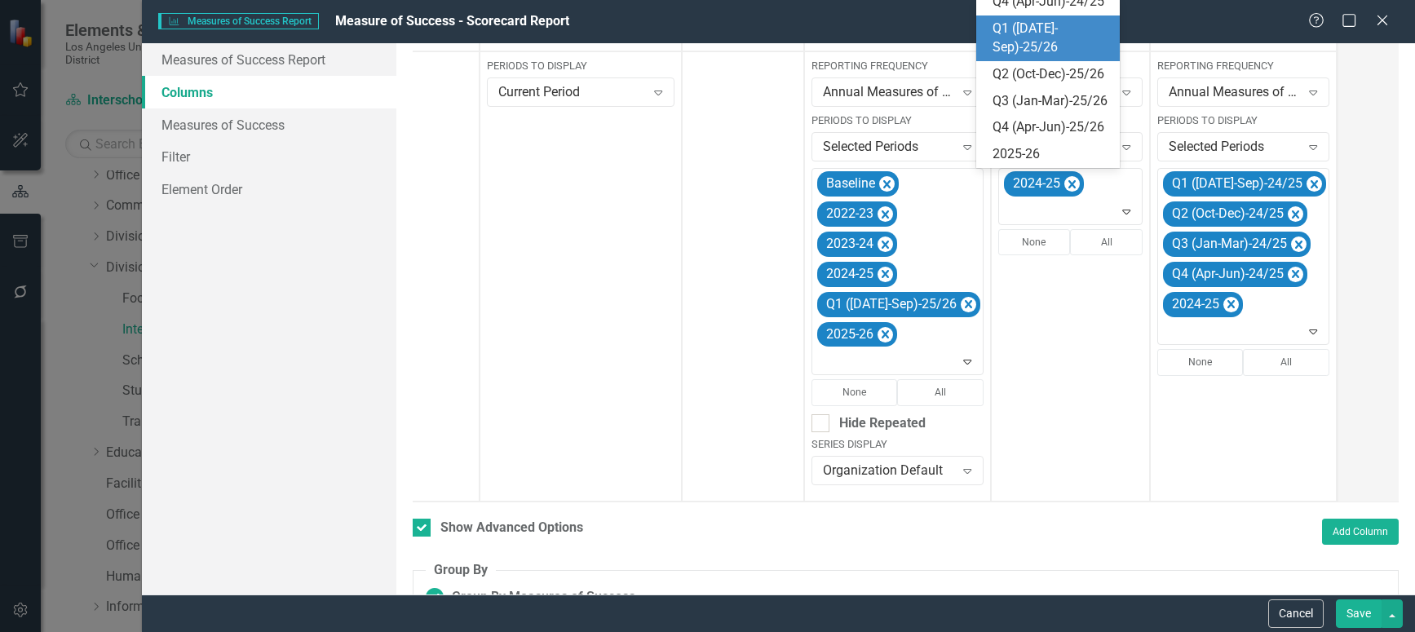
click at [1028, 57] on div "Q1 ([DATE]-Sep)-25/26" at bounding box center [1051, 39] width 117 height 38
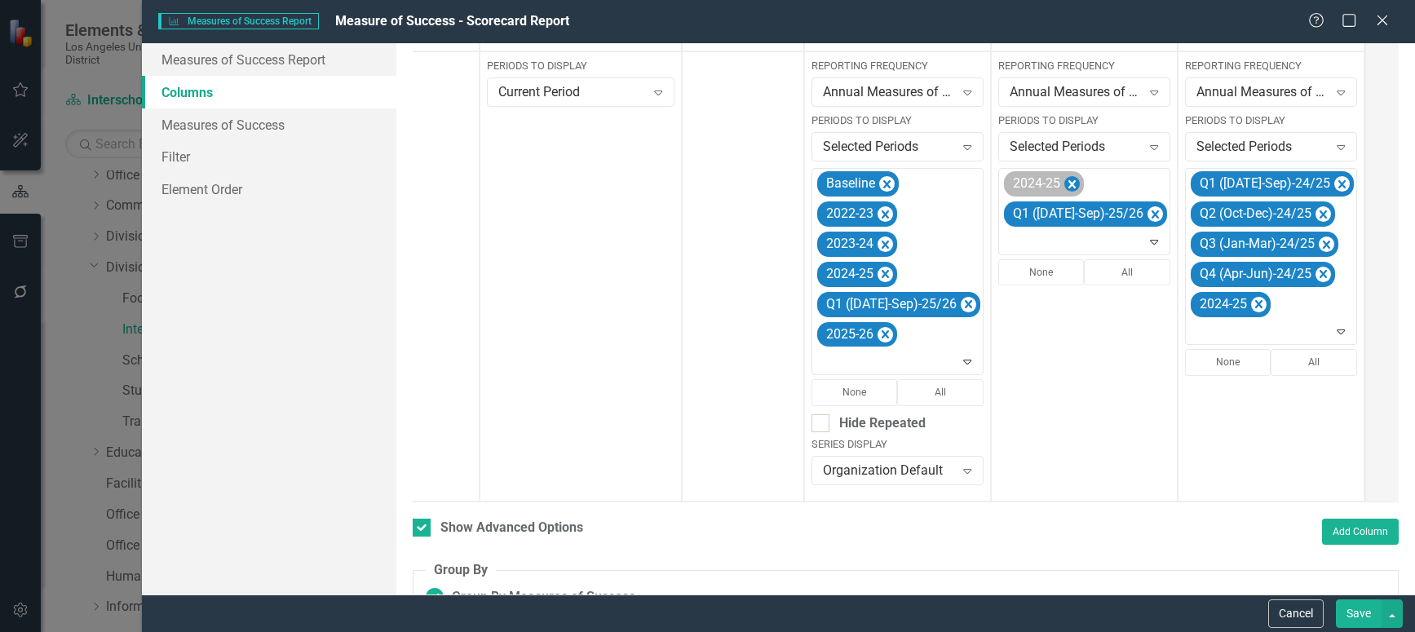
click at [1064, 179] on icon "Remove 2024-25" at bounding box center [1071, 185] width 15 height 20
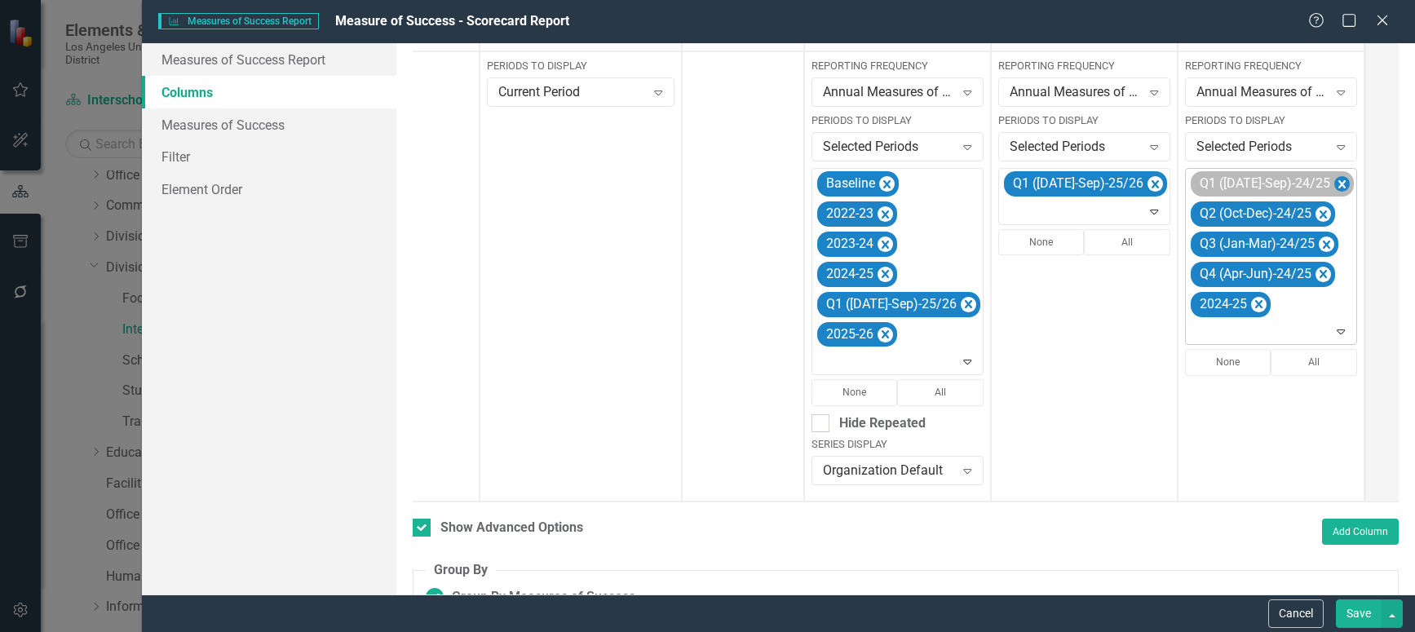
click at [1334, 179] on icon "Remove Q1 (Jul-Sep)-24/25" at bounding box center [1341, 185] width 15 height 20
click at [1320, 186] on icon "Remove Q2 (Oct-Dec)-24/25" at bounding box center [1323, 184] width 7 height 8
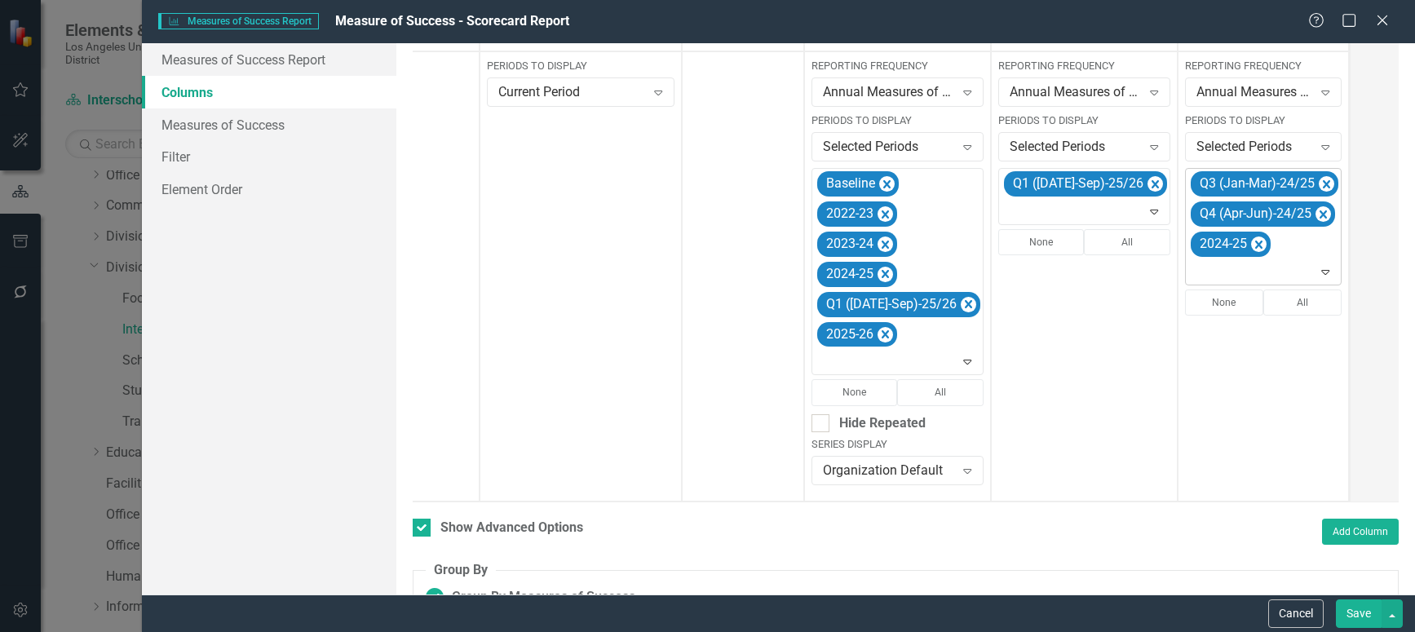
click at [1323, 186] on icon "Remove Q3 (Jan-Mar)-24/25" at bounding box center [1326, 184] width 7 height 8
click at [1315, 186] on icon "Remove Q4 (Apr-Jun)-24/25" at bounding box center [1322, 185] width 15 height 20
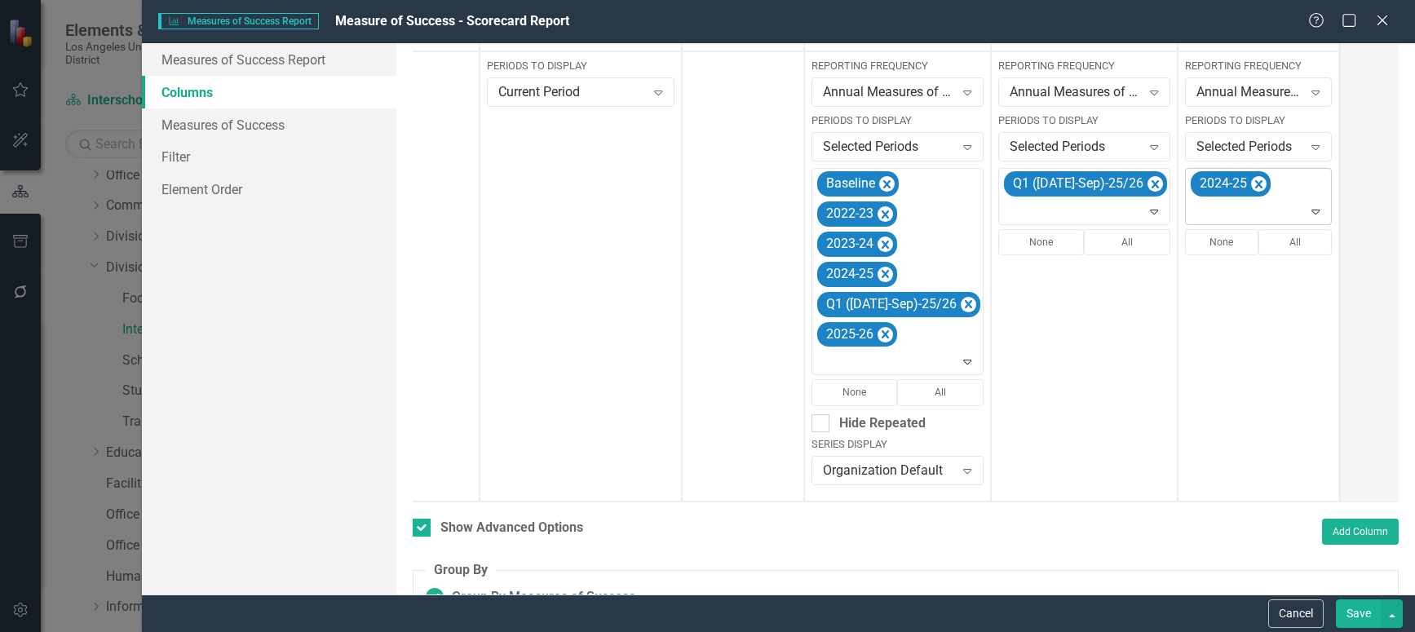
click at [1307, 212] on icon "Expand" at bounding box center [1315, 211] width 16 height 13
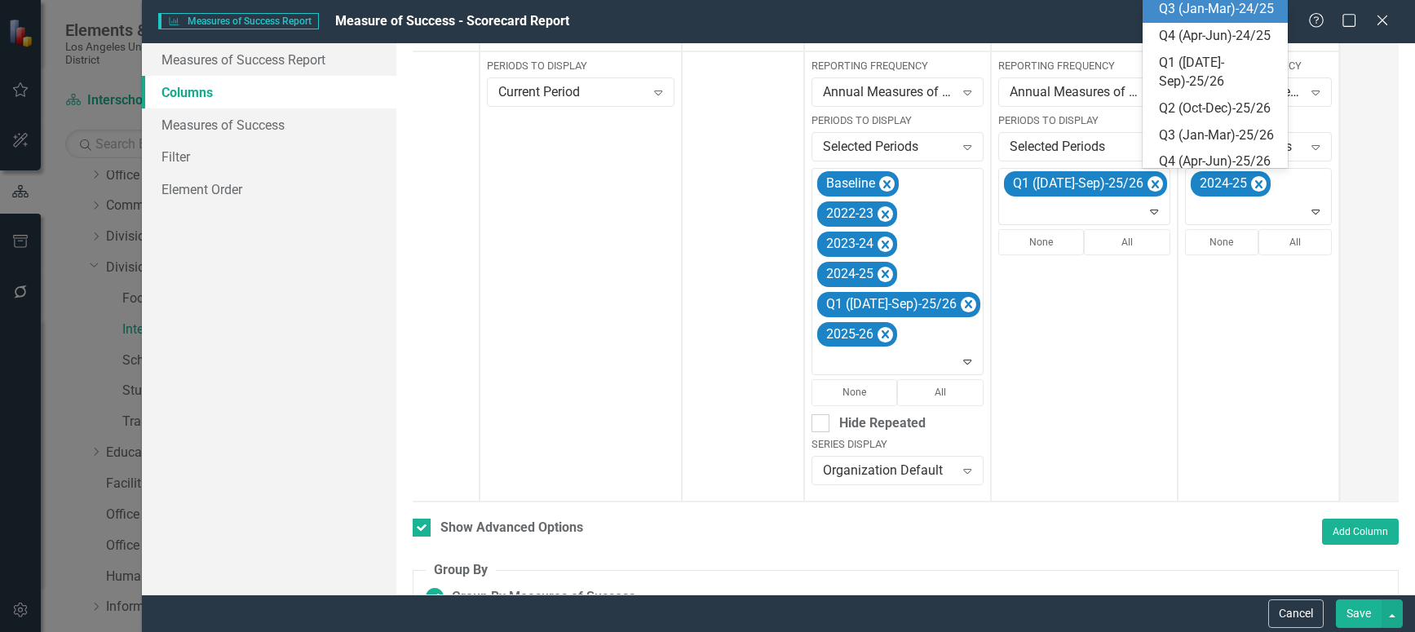
scroll to position [364, 0]
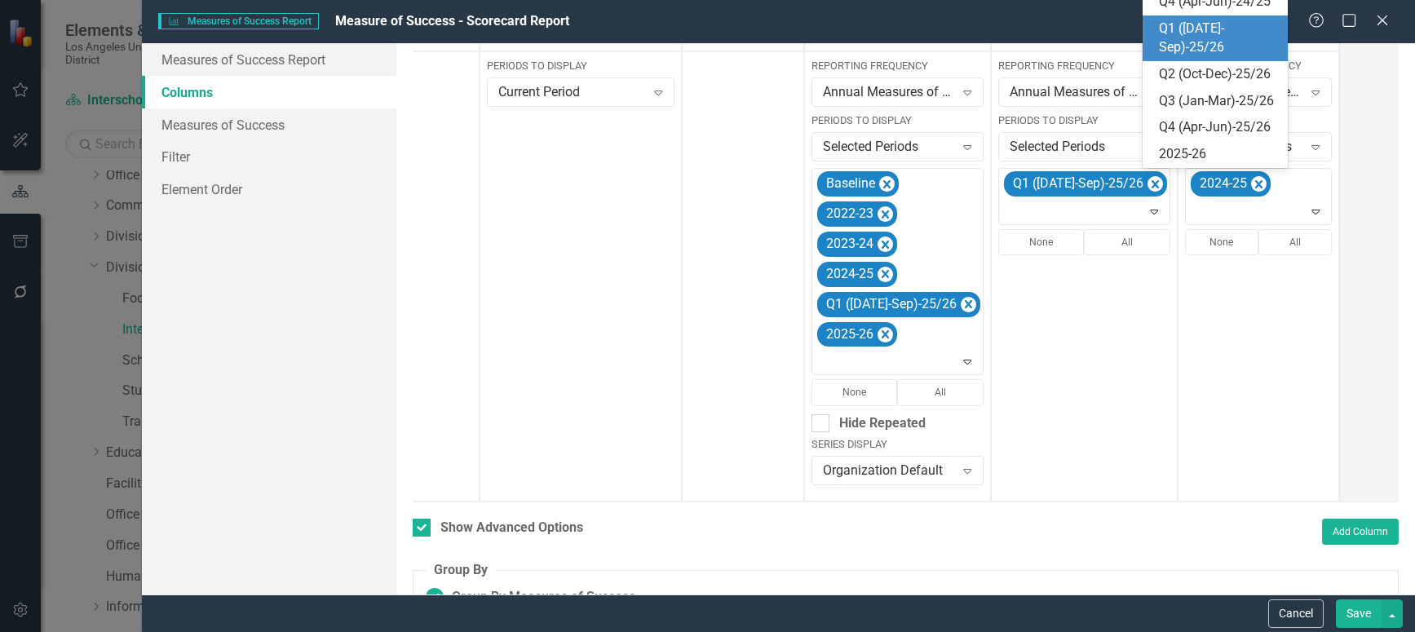
click at [1223, 57] on div "Q1 ([DATE]-Sep)-25/26" at bounding box center [1219, 39] width 120 height 38
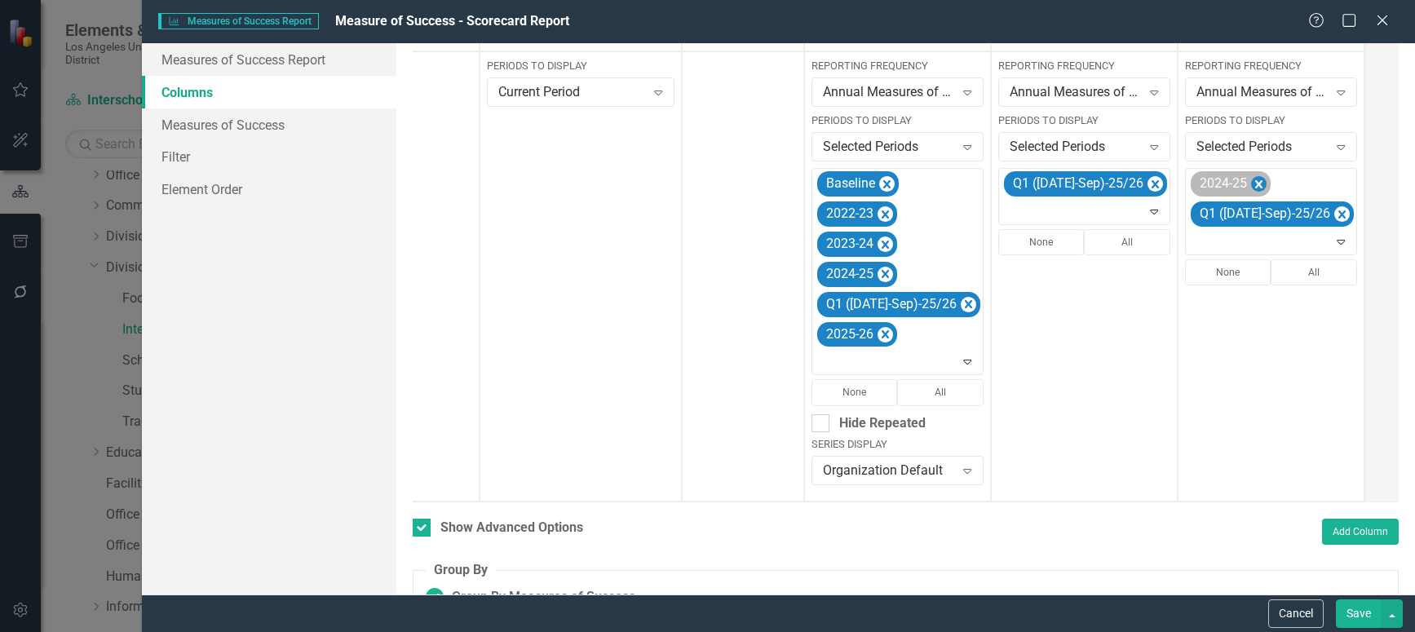
click at [1251, 185] on icon "Remove 2024-25" at bounding box center [1258, 185] width 15 height 20
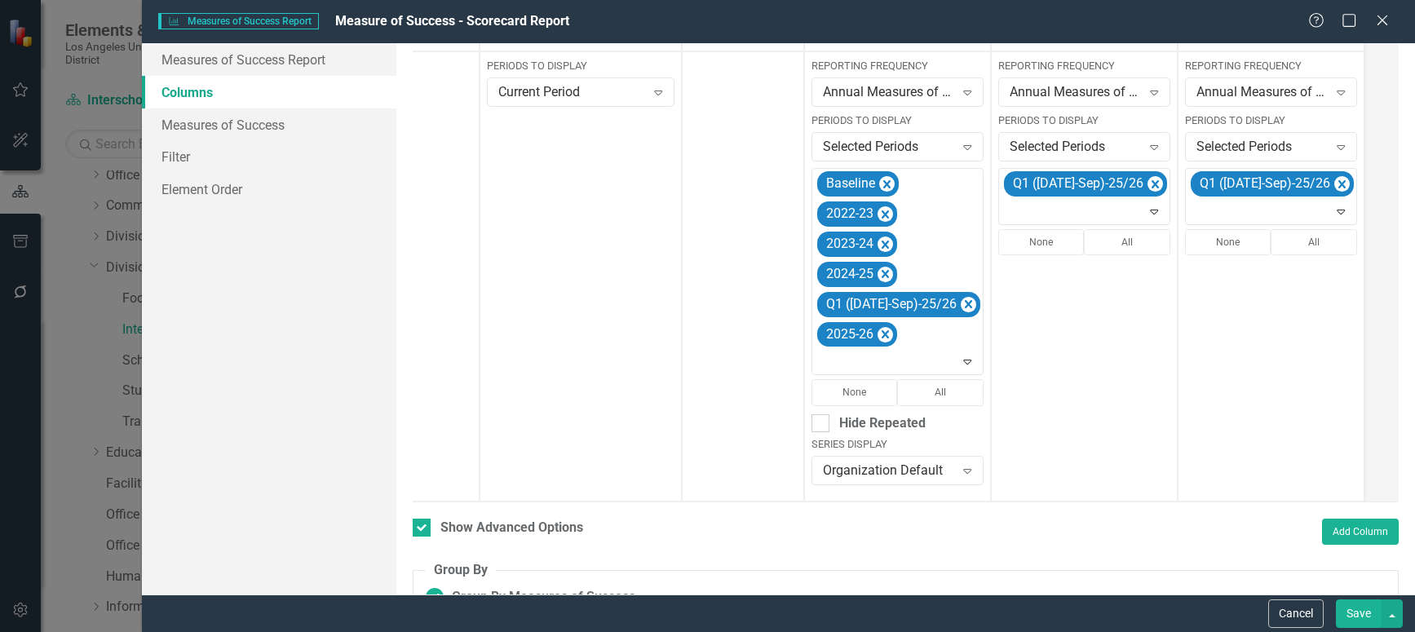
click at [1356, 599] on div "Cancel Save" at bounding box center [779, 614] width 1274 height 38
click at [1354, 612] on button "Save" at bounding box center [1359, 613] width 46 height 29
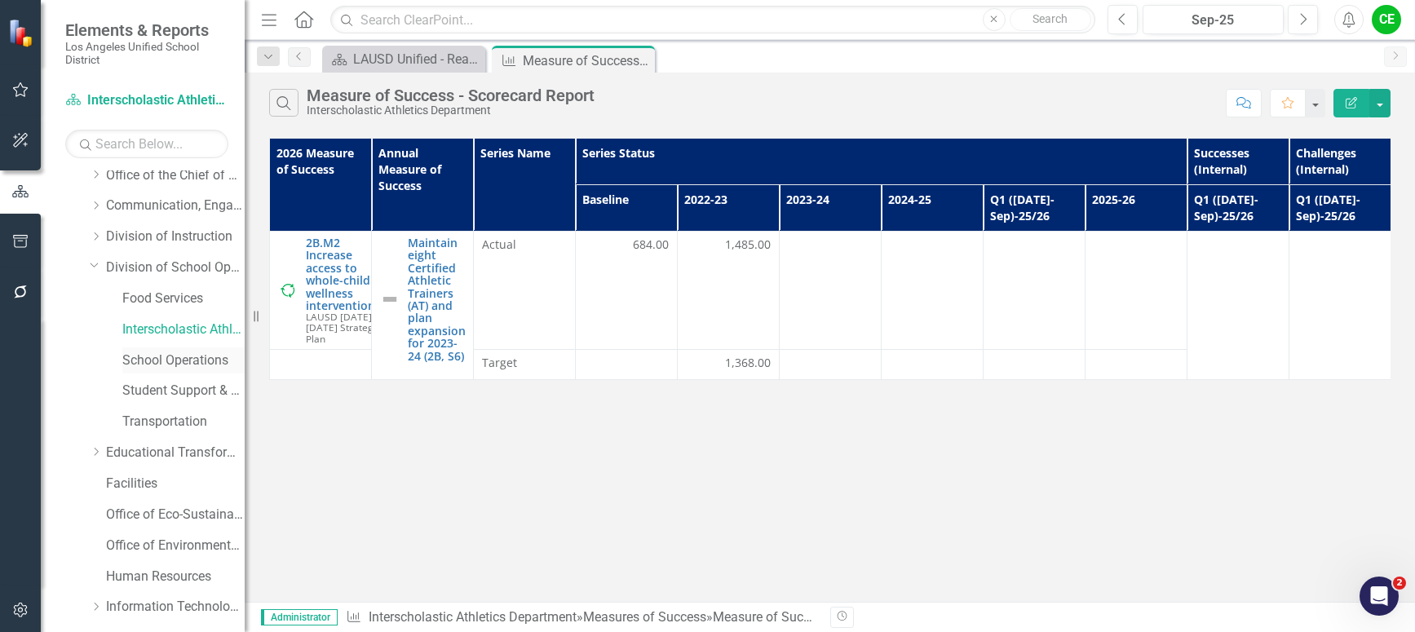
click at [152, 357] on link "School Operations" at bounding box center [183, 361] width 122 height 19
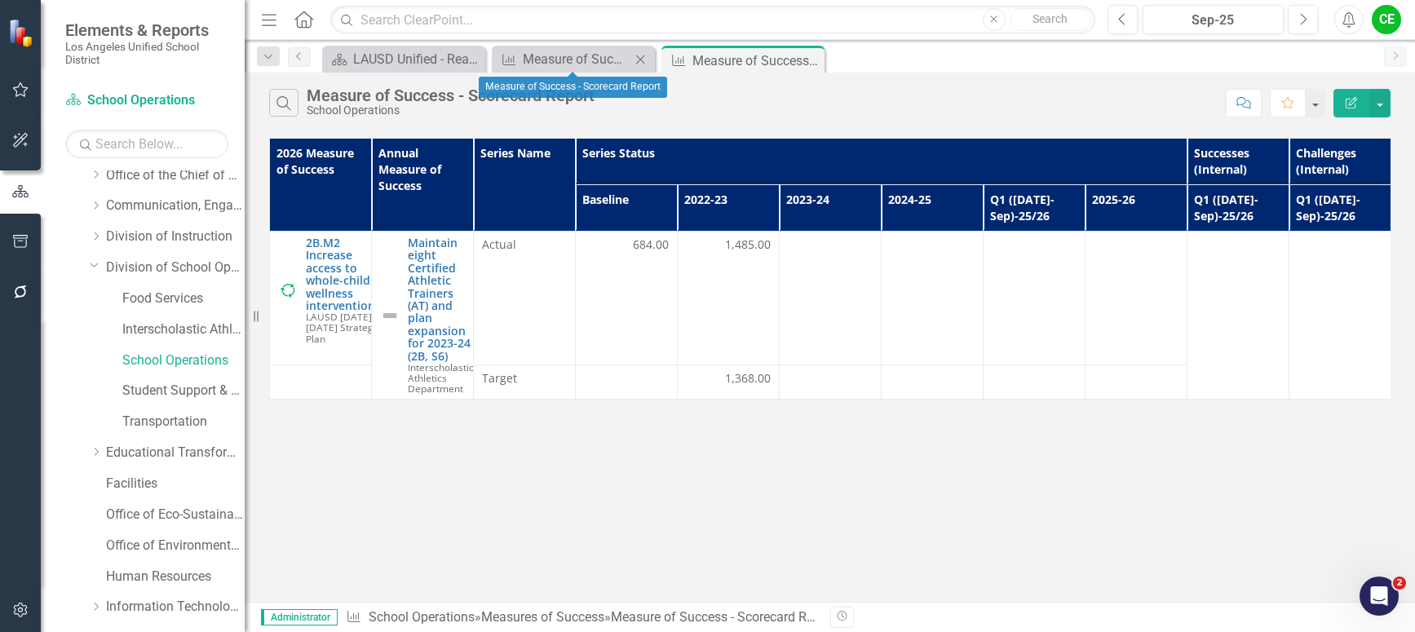
click at [643, 54] on icon "Close" at bounding box center [640, 59] width 16 height 13
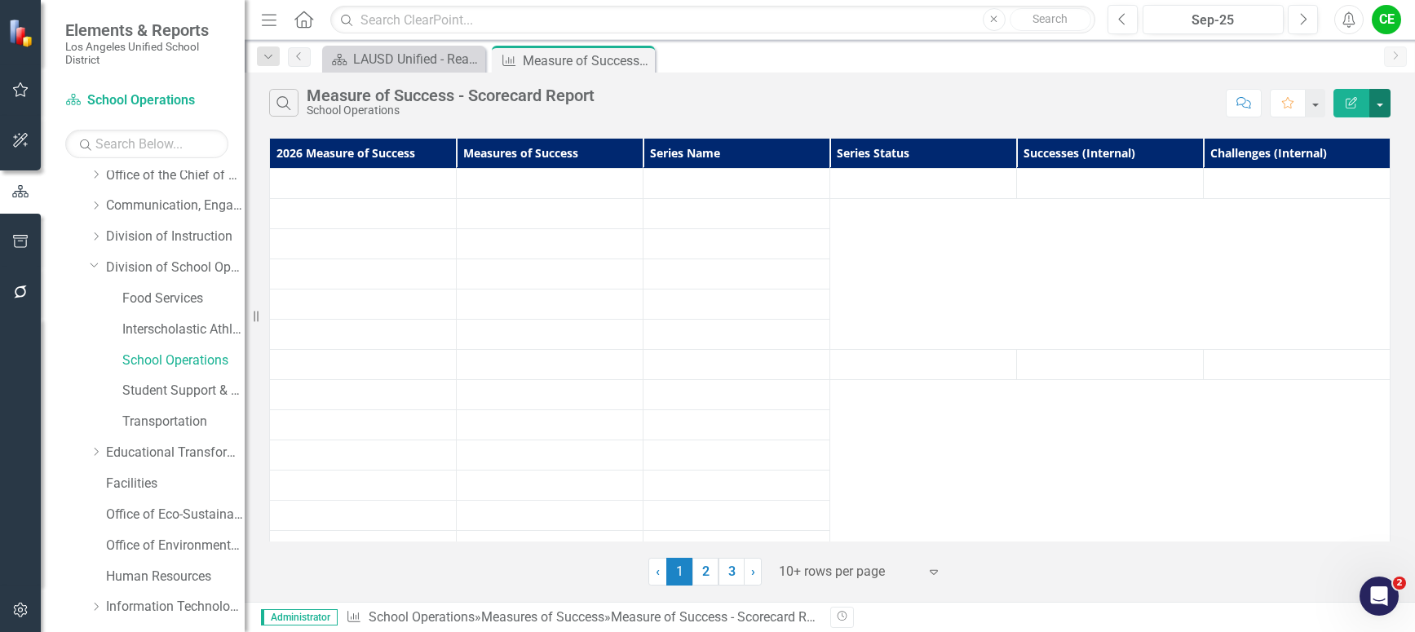
click at [1382, 102] on button "button" at bounding box center [1379, 103] width 21 height 29
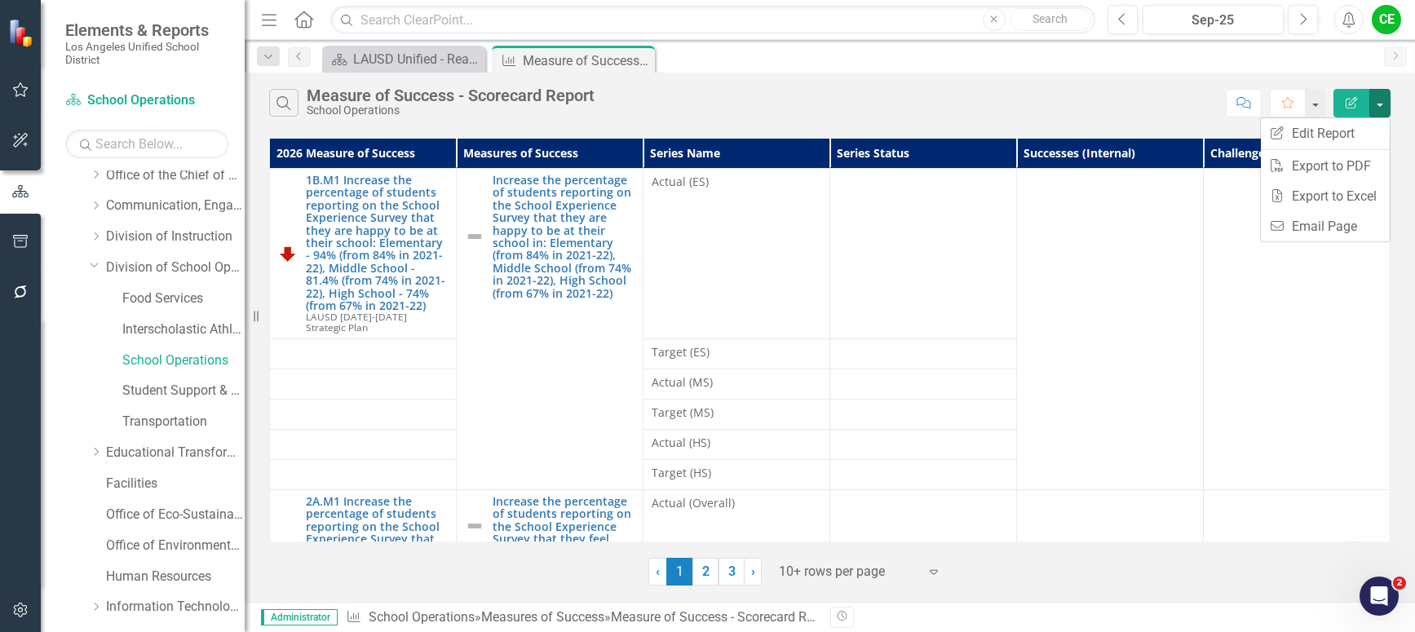
click at [791, 55] on div "Scorecard LAUSD Unified - Ready for the World Close Measures of Success Measure…" at bounding box center [847, 59] width 1057 height 26
click at [1388, 102] on button "button" at bounding box center [1379, 103] width 21 height 29
click at [1351, 125] on link "Edit Report Edit Report" at bounding box center [1325, 133] width 129 height 30
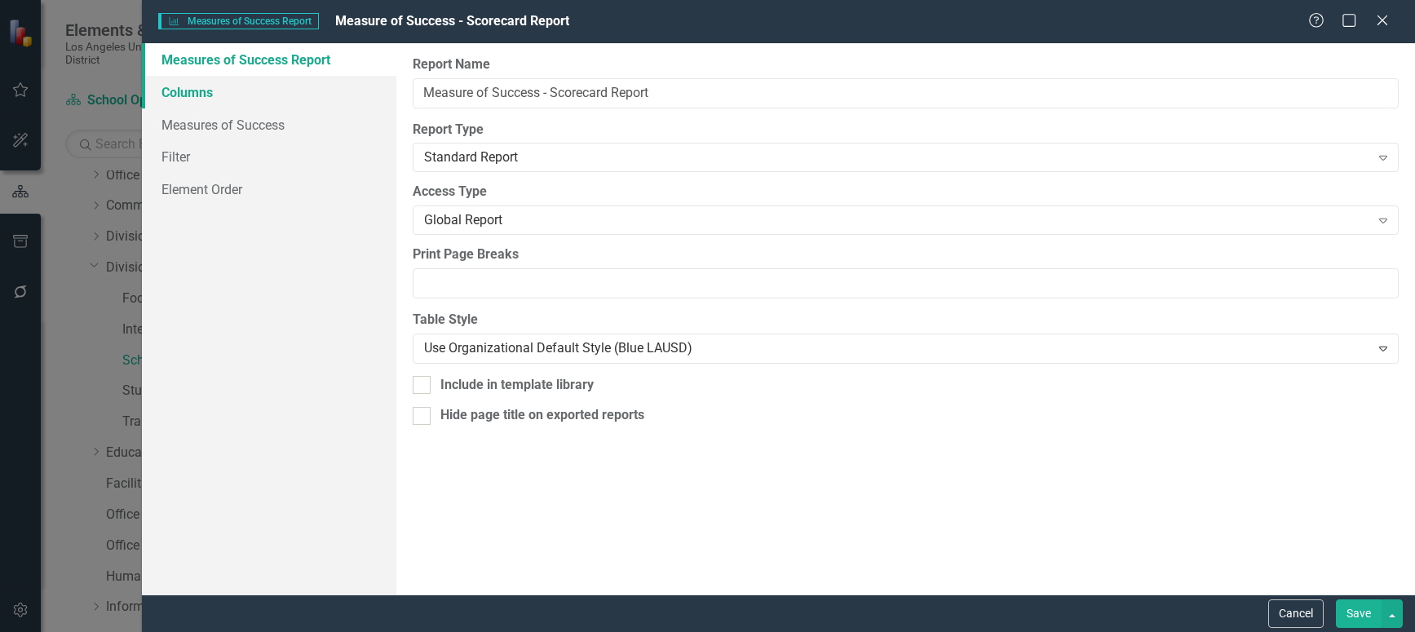
click at [168, 99] on link "Columns" at bounding box center [269, 92] width 254 height 33
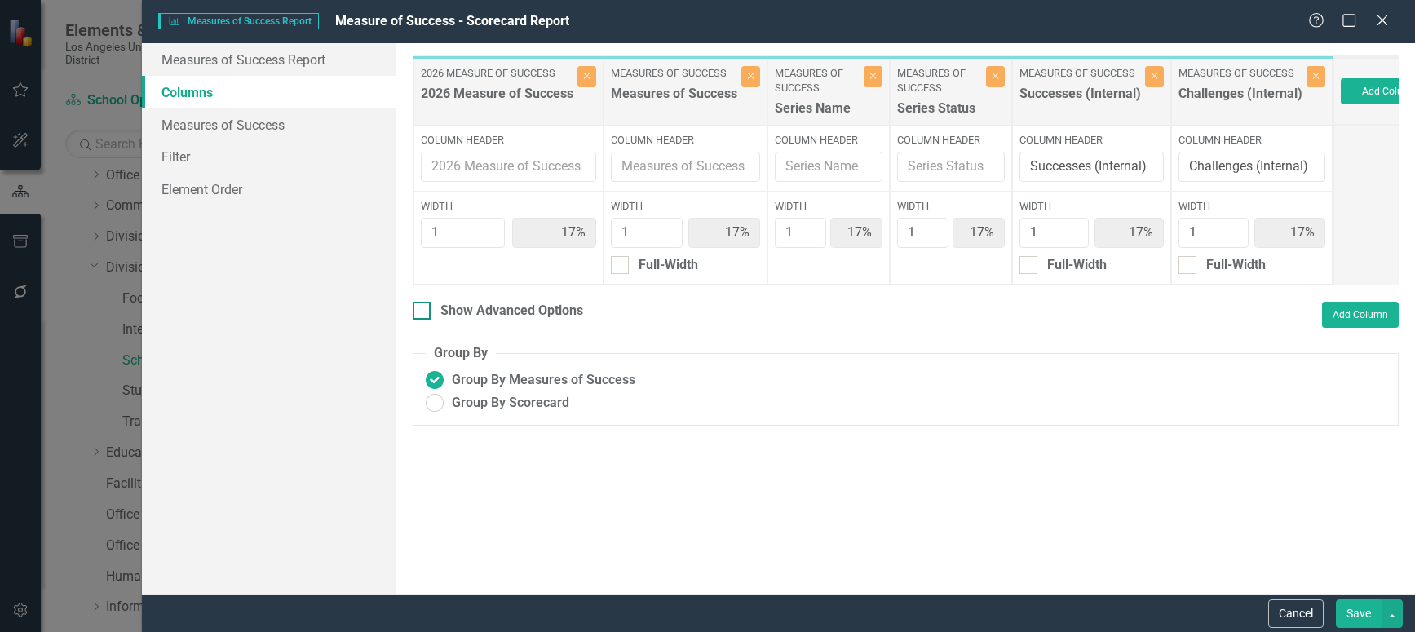
click at [423, 320] on div at bounding box center [422, 311] width 18 height 18
click at [423, 312] on input "Show Advanced Options" at bounding box center [418, 307] width 11 height 11
checkbox input "true"
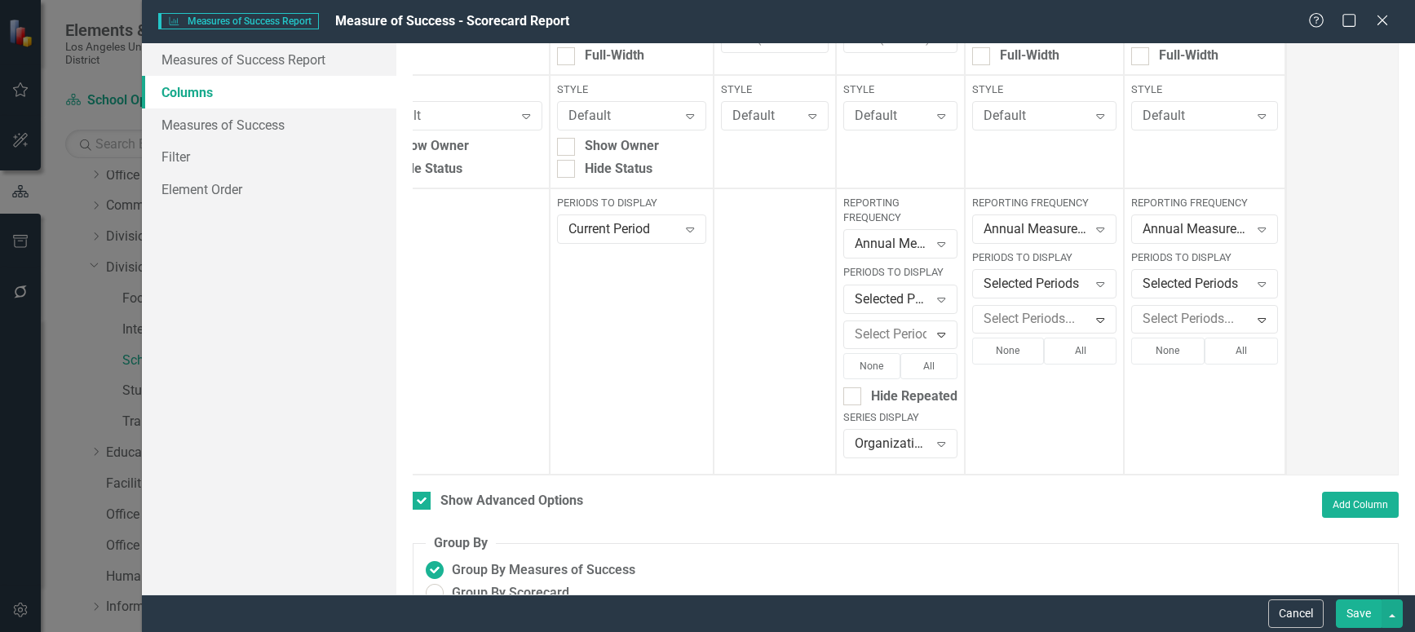
scroll to position [231, 0]
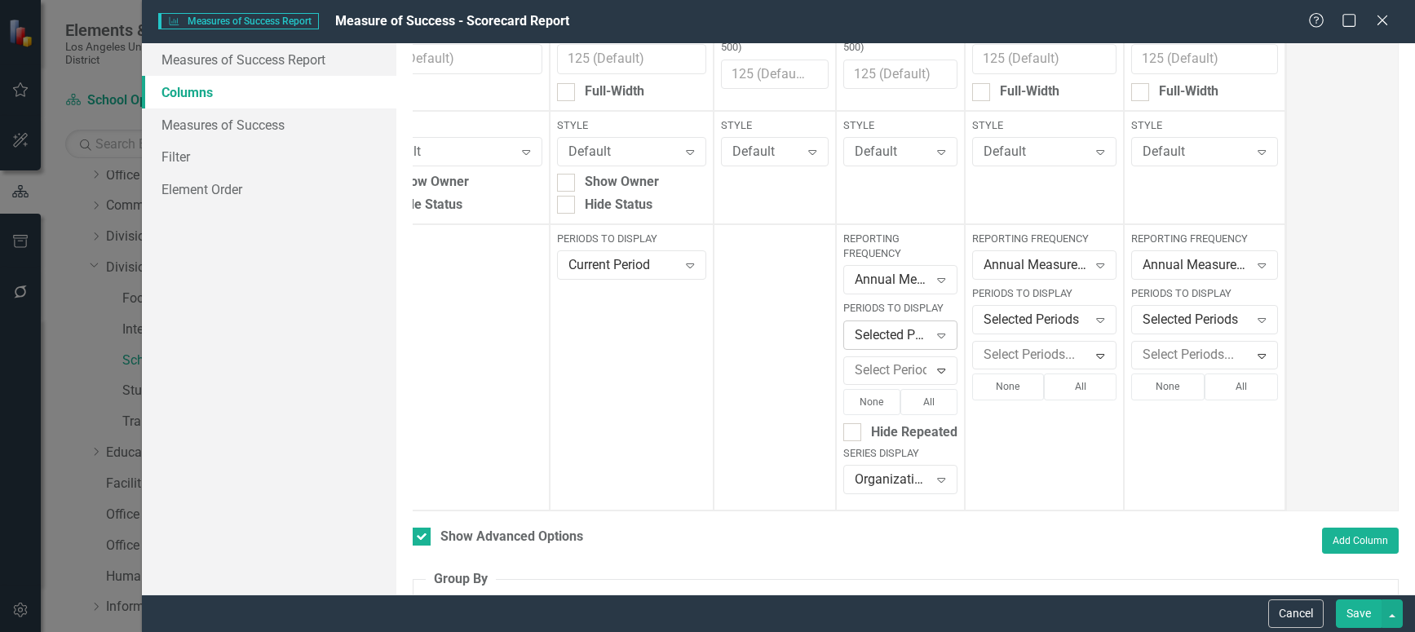
click at [933, 336] on icon "Expand" at bounding box center [941, 335] width 16 height 13
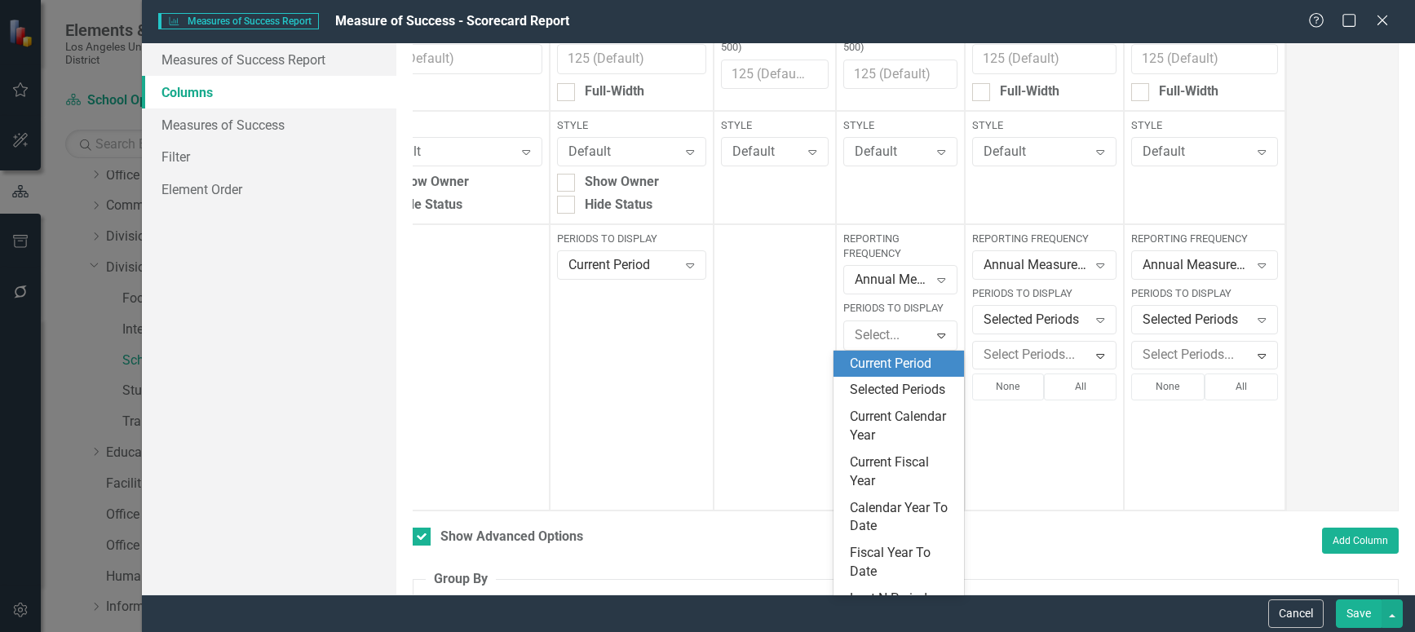
scroll to position [27, 0]
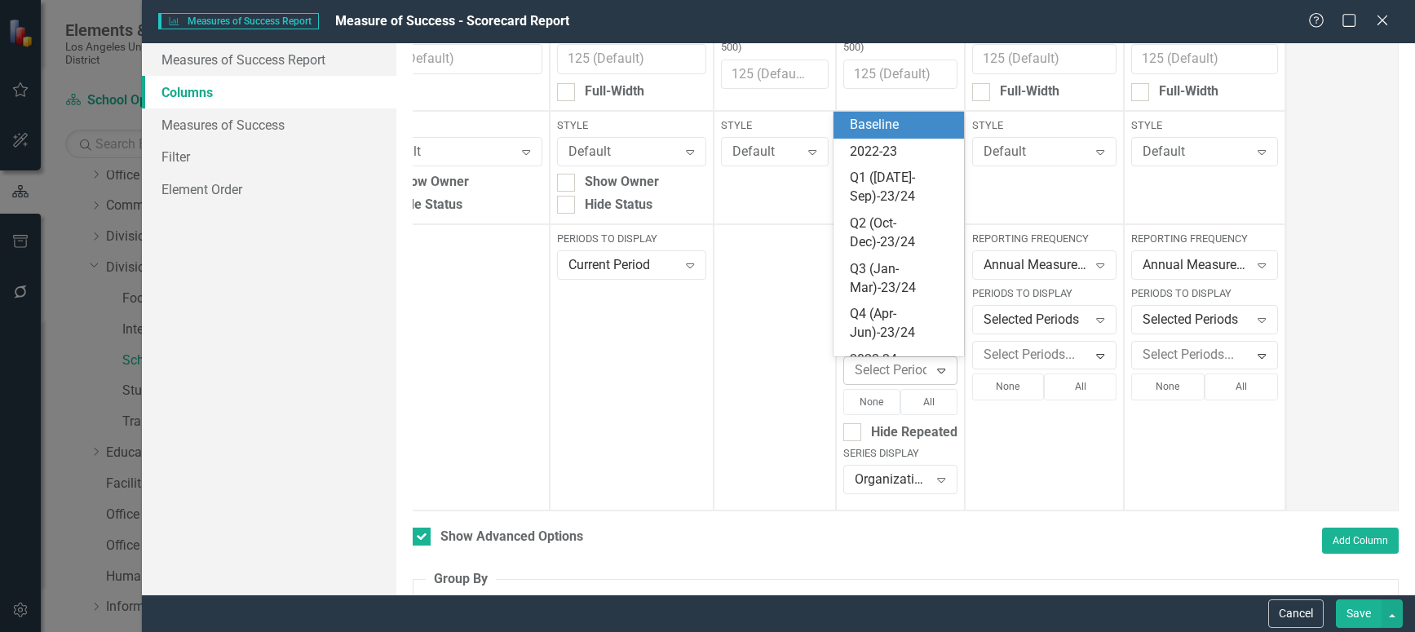
click at [933, 370] on icon "Expand" at bounding box center [941, 370] width 16 height 13
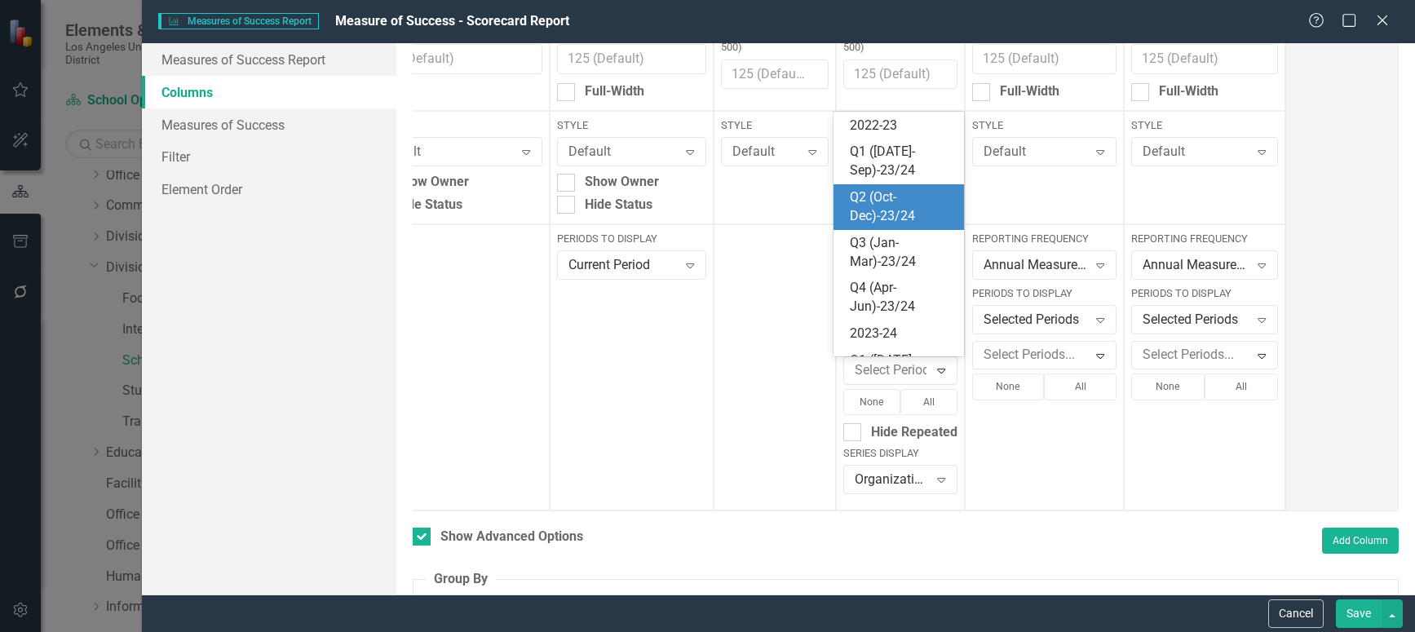
scroll to position [0, 0]
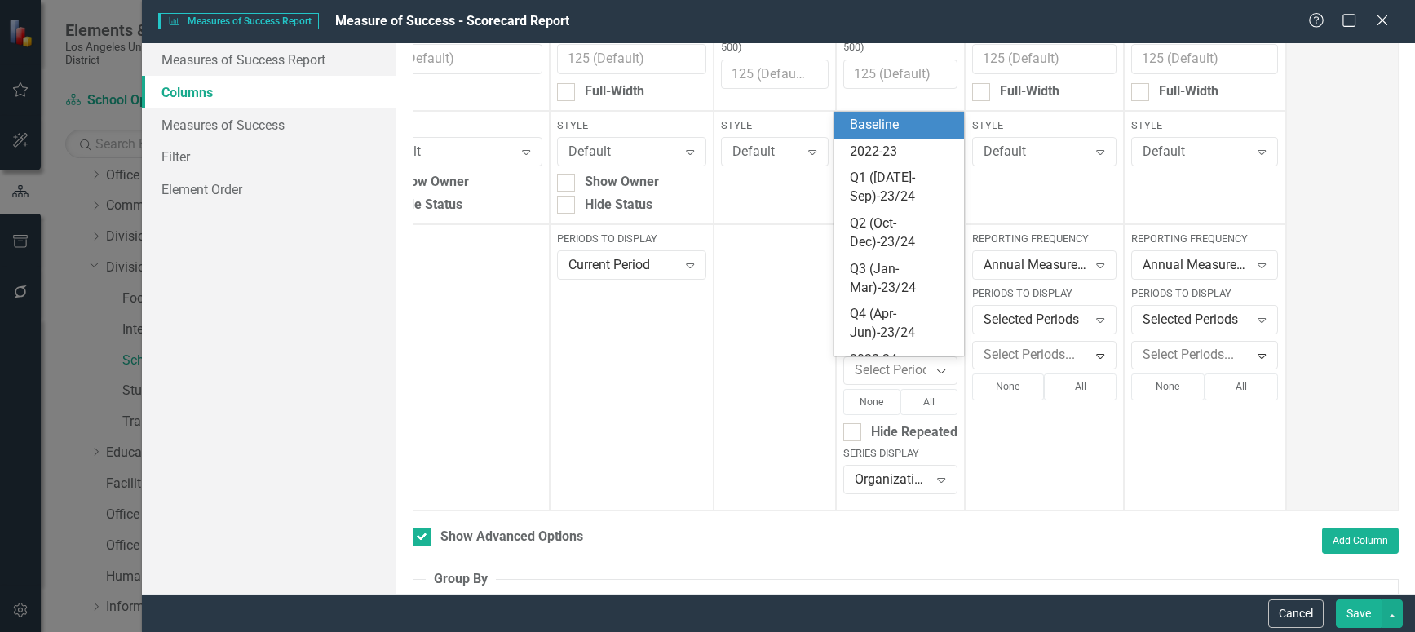
click at [893, 120] on div "Baseline" at bounding box center [902, 125] width 104 height 19
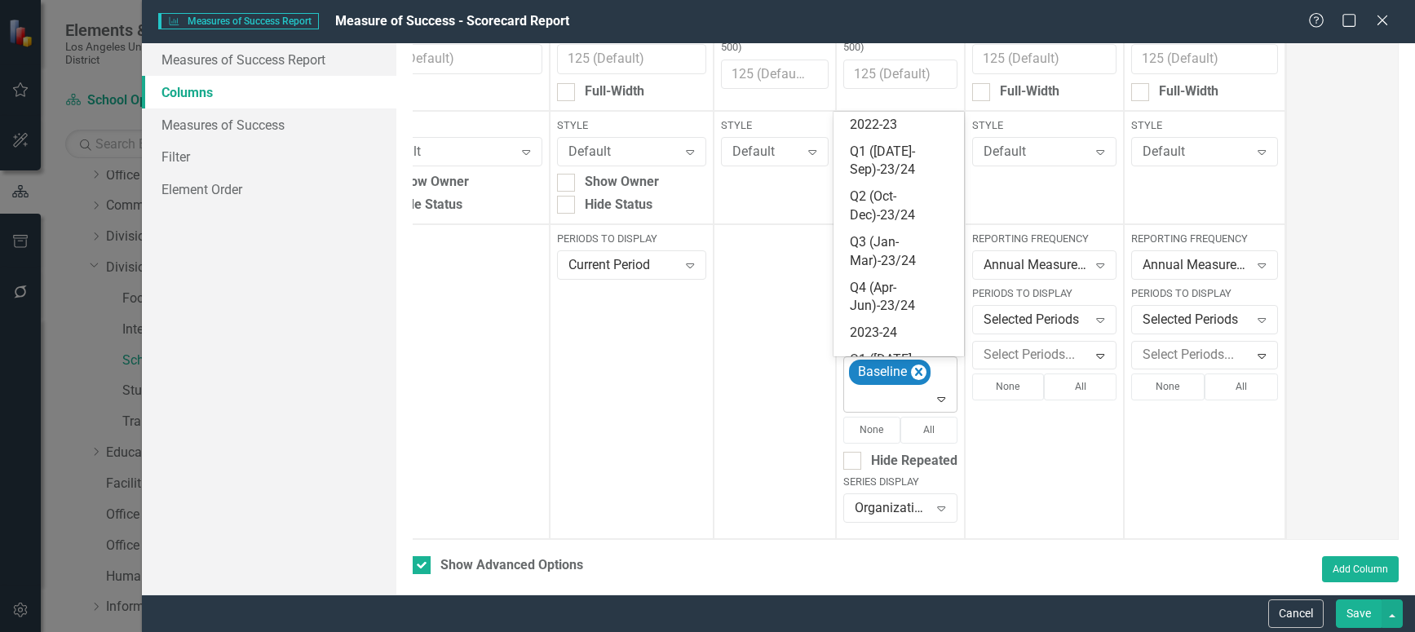
click at [935, 404] on icon "Expand" at bounding box center [941, 398] width 16 height 13
click at [886, 117] on div "2022-23" at bounding box center [902, 125] width 104 height 19
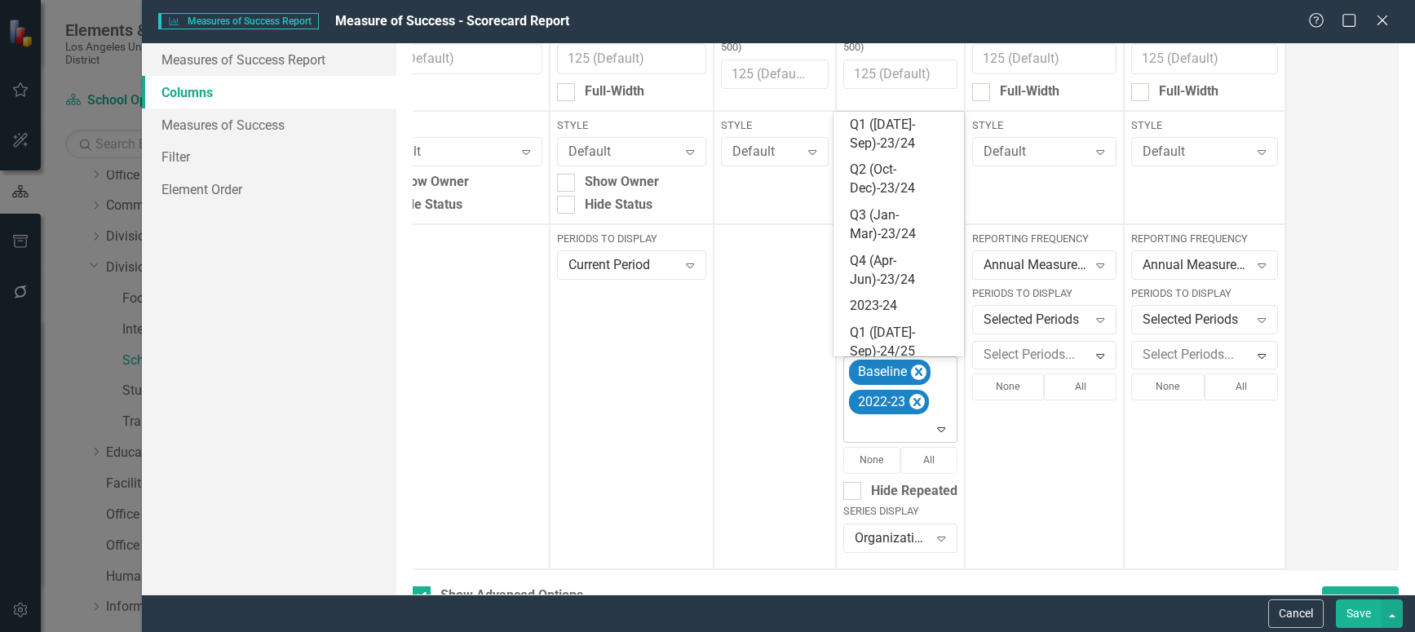
click at [933, 430] on icon "Expand" at bounding box center [941, 428] width 16 height 13
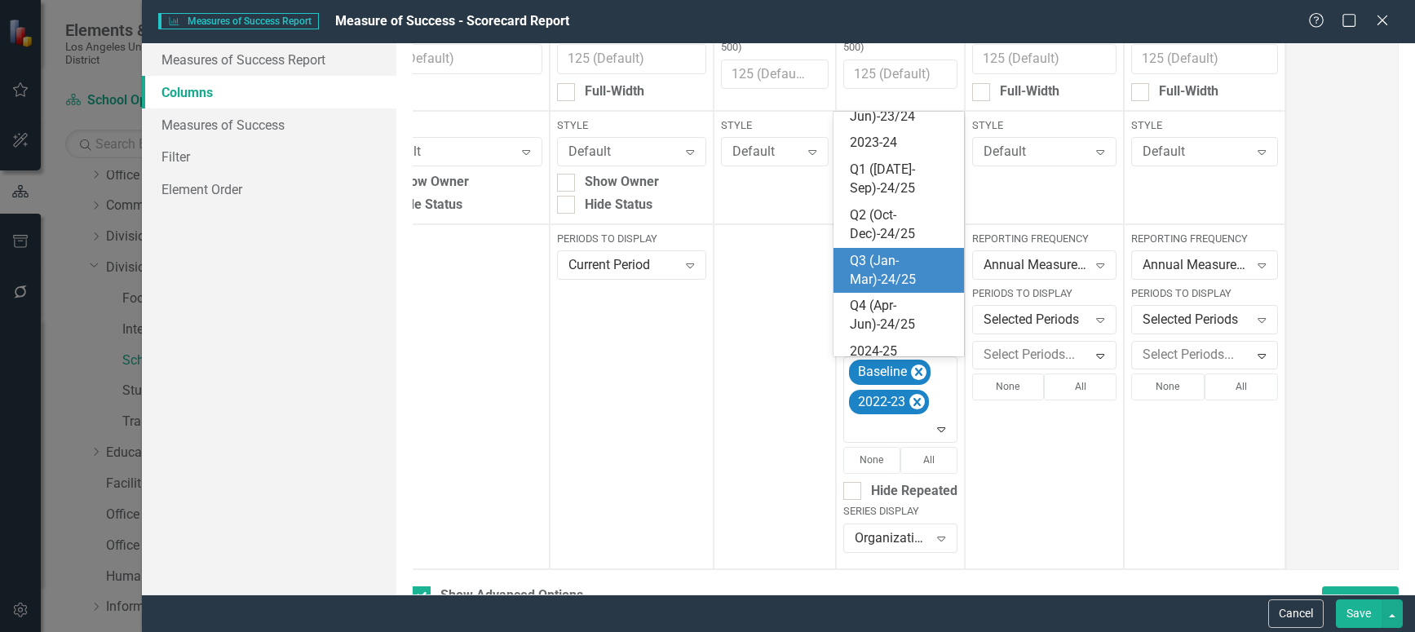
scroll to position [82, 0]
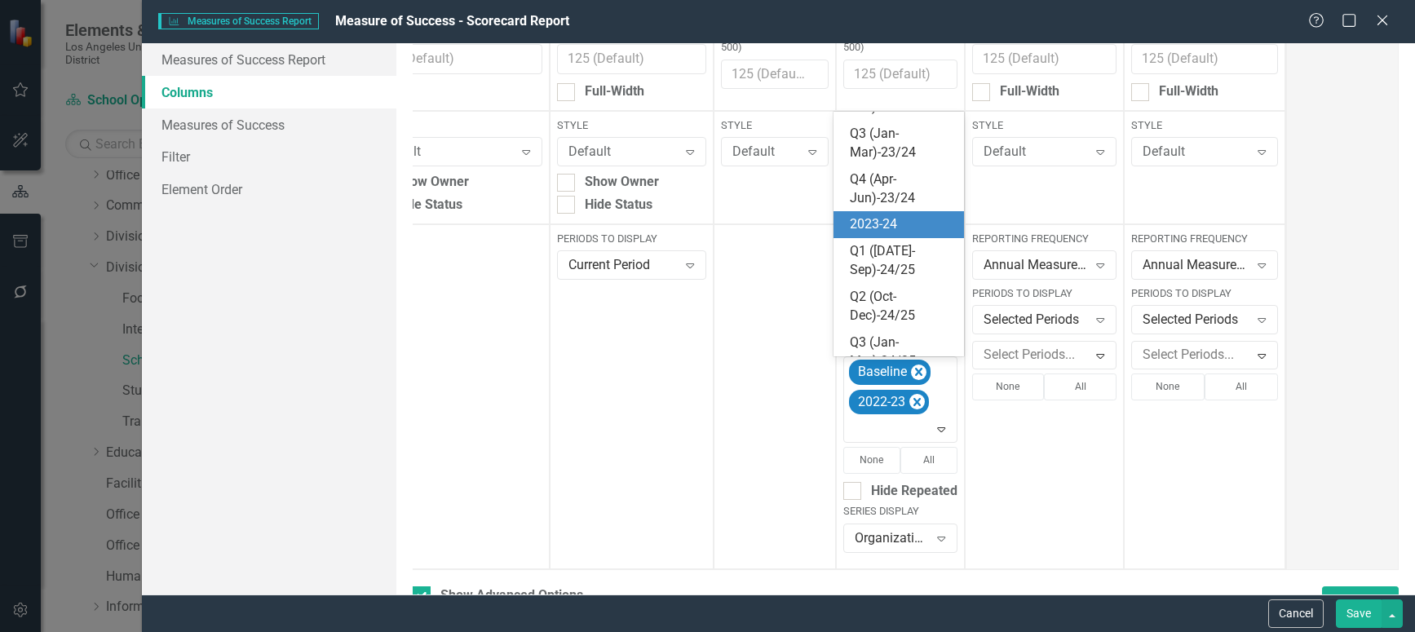
click at [890, 219] on div "2023-24" at bounding box center [902, 224] width 104 height 19
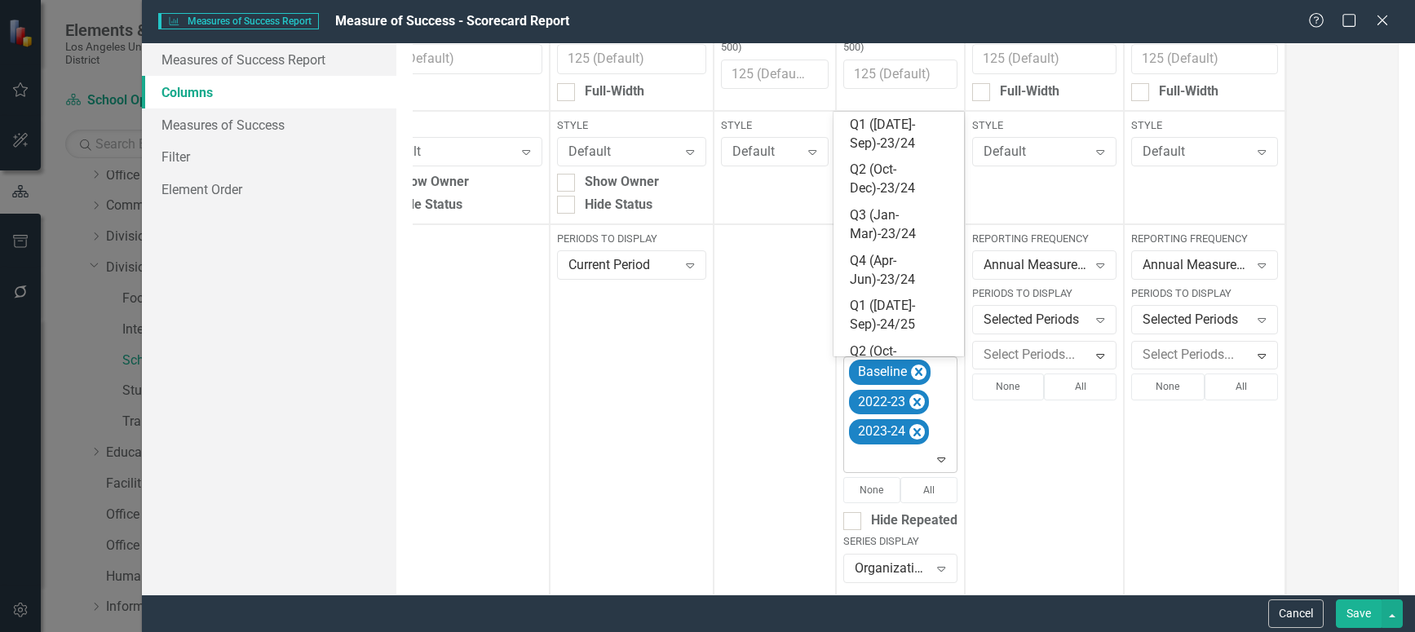
click at [933, 458] on icon "Expand" at bounding box center [941, 459] width 16 height 13
click at [881, 131] on div "2024-25" at bounding box center [902, 134] width 104 height 19
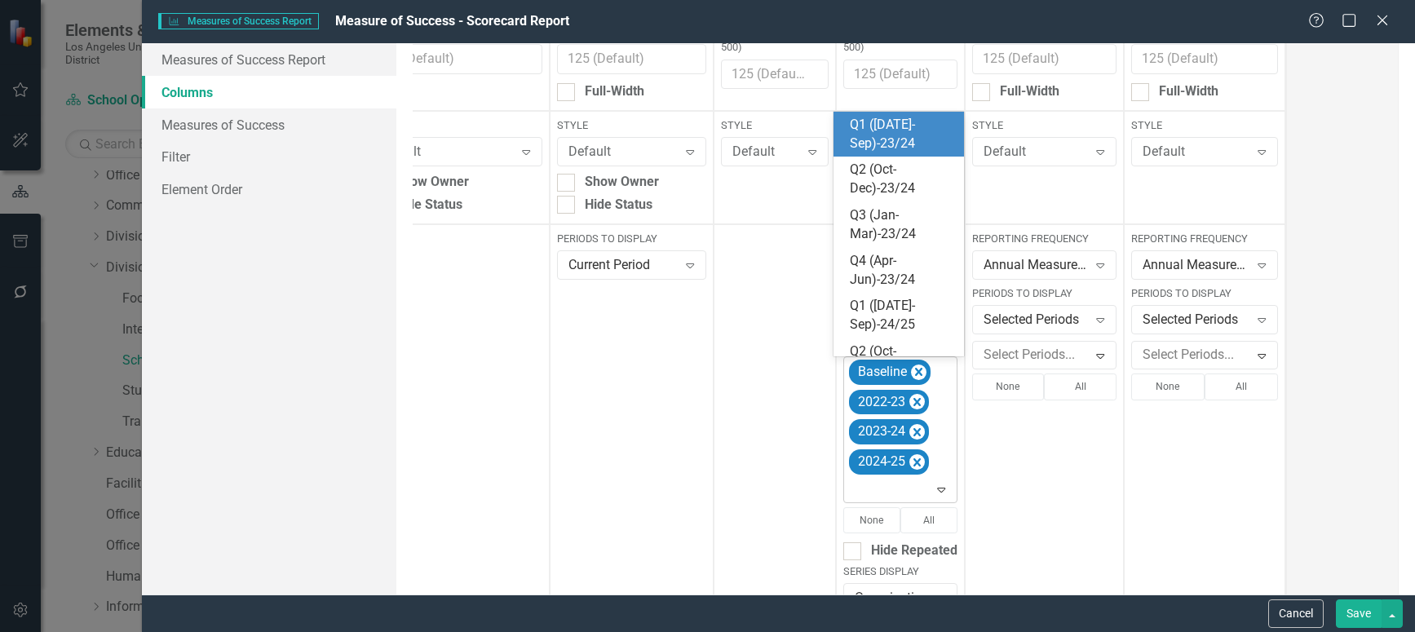
click at [938, 491] on icon at bounding box center [942, 490] width 8 height 5
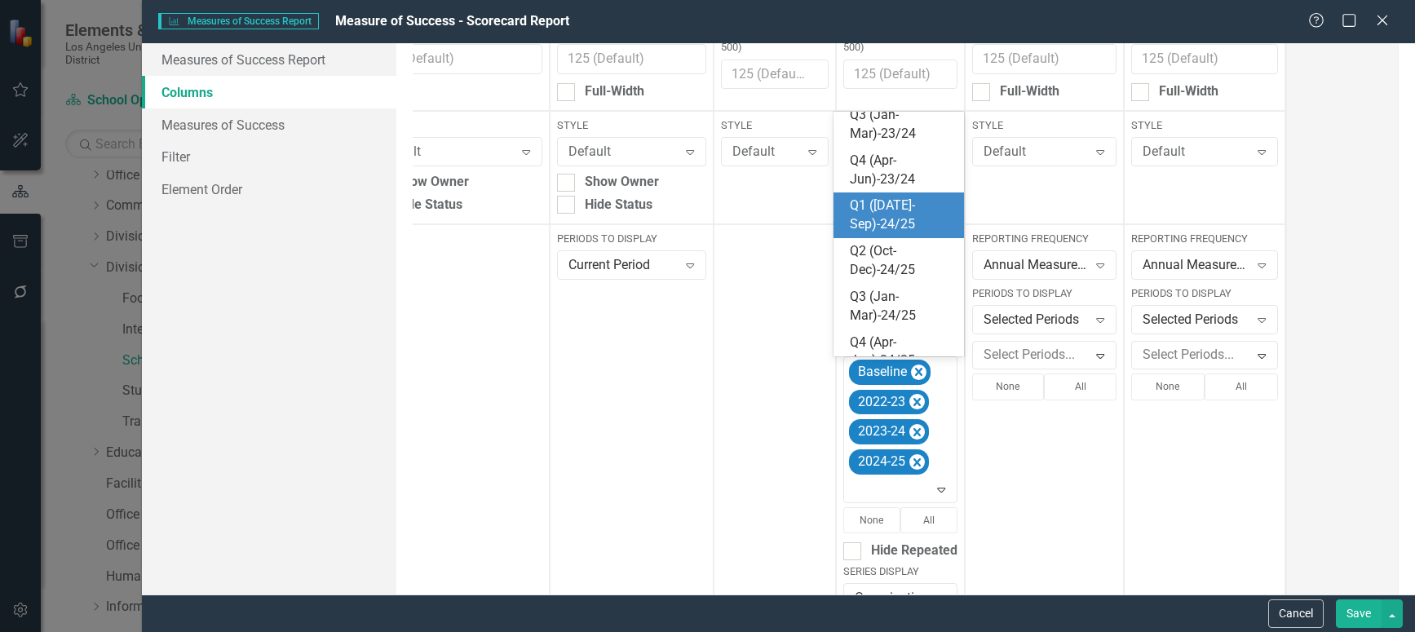
scroll to position [206, 0]
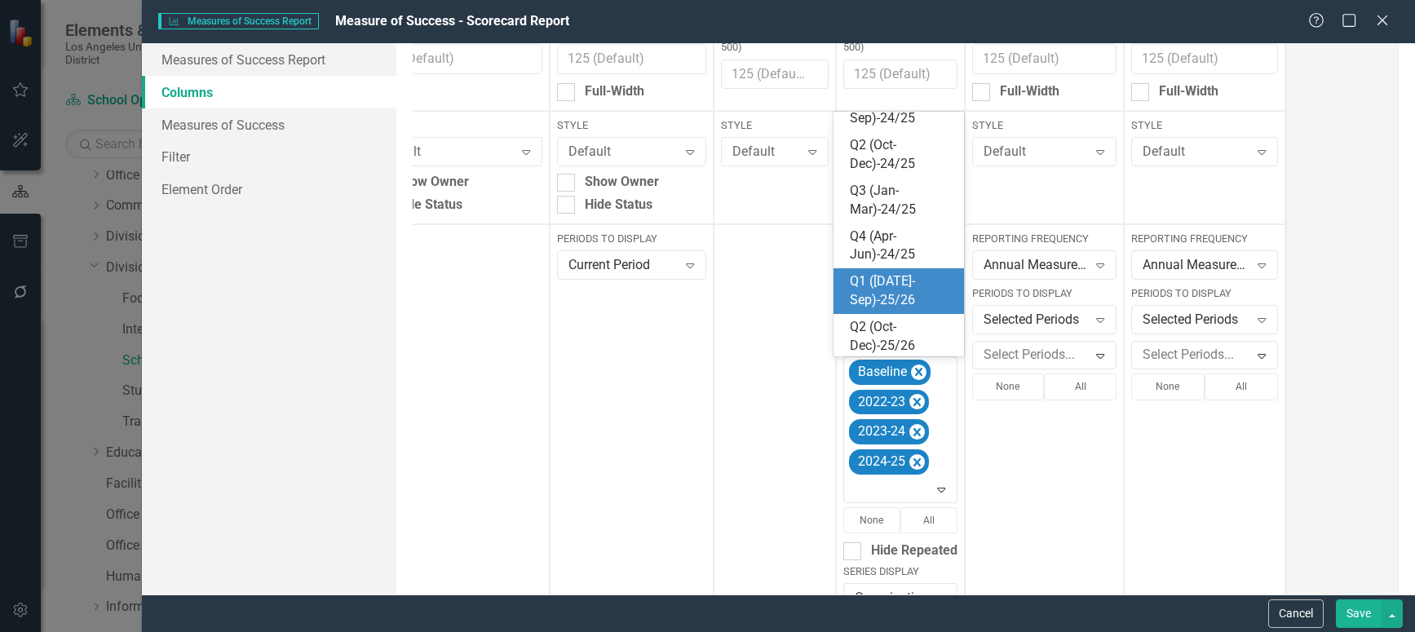
click at [869, 285] on div "Q1 ([DATE]-Sep)-25/26" at bounding box center [902, 291] width 104 height 38
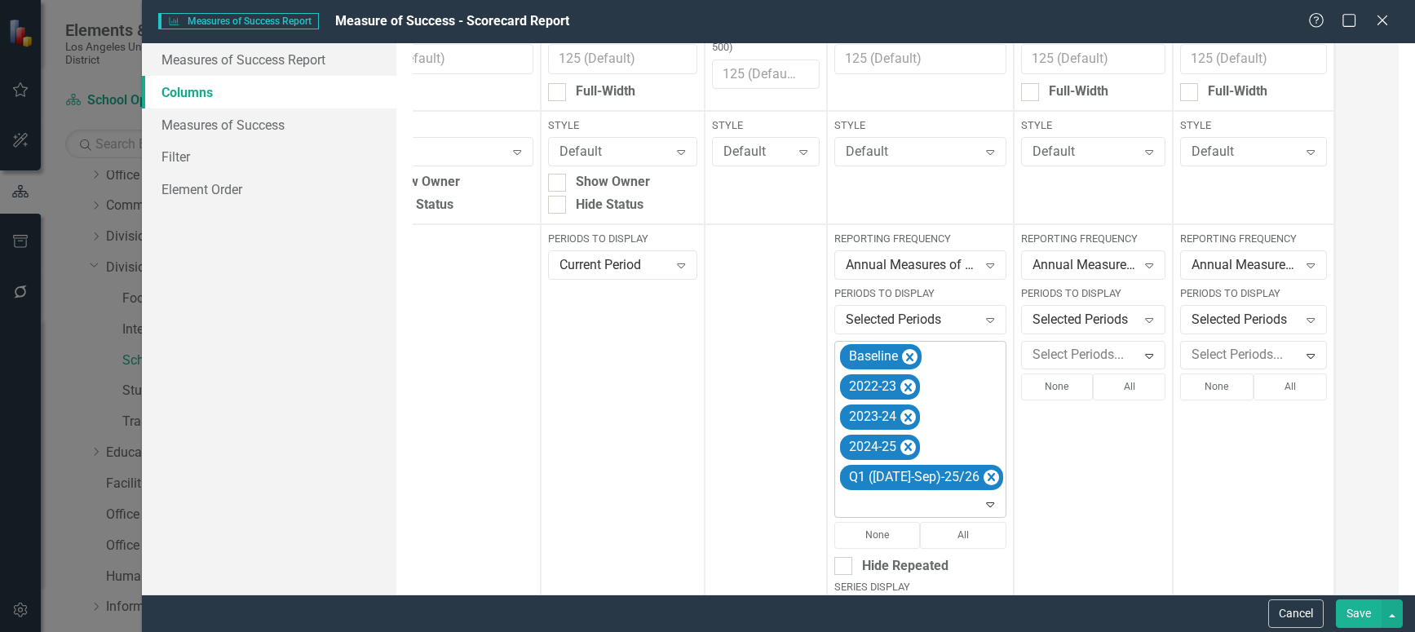
click at [982, 504] on icon "Expand" at bounding box center [990, 503] width 16 height 13
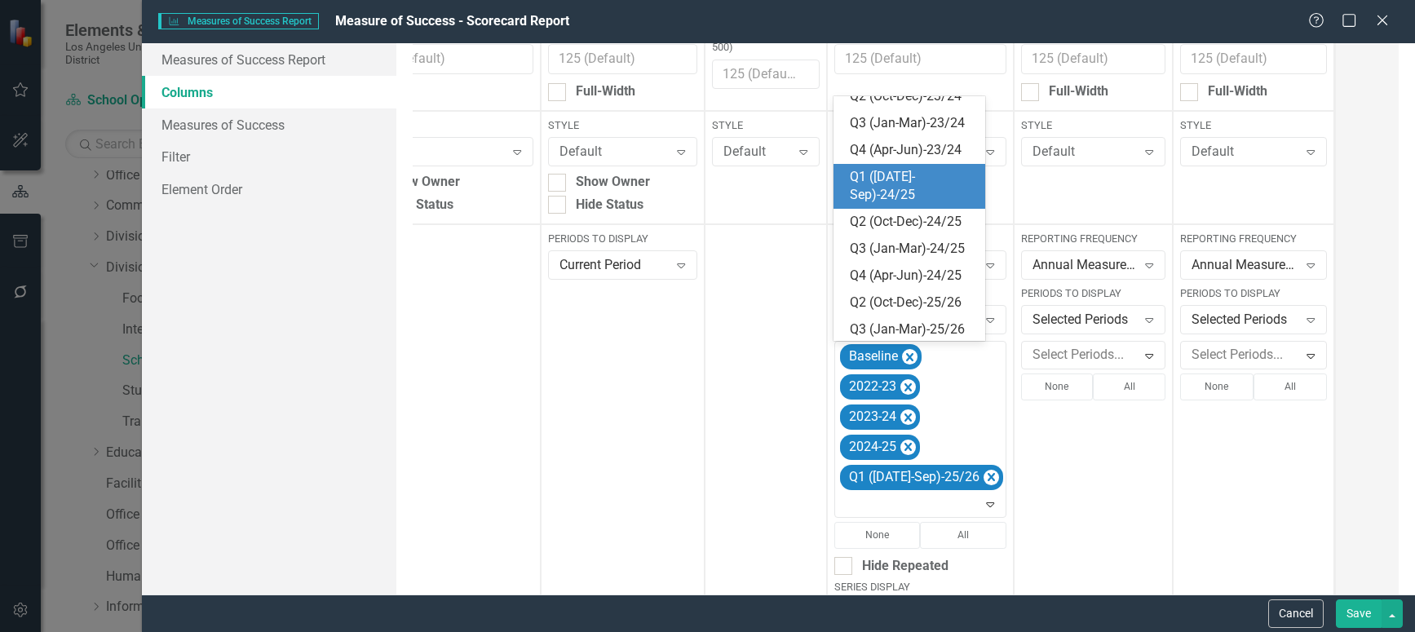
scroll to position [133, 0]
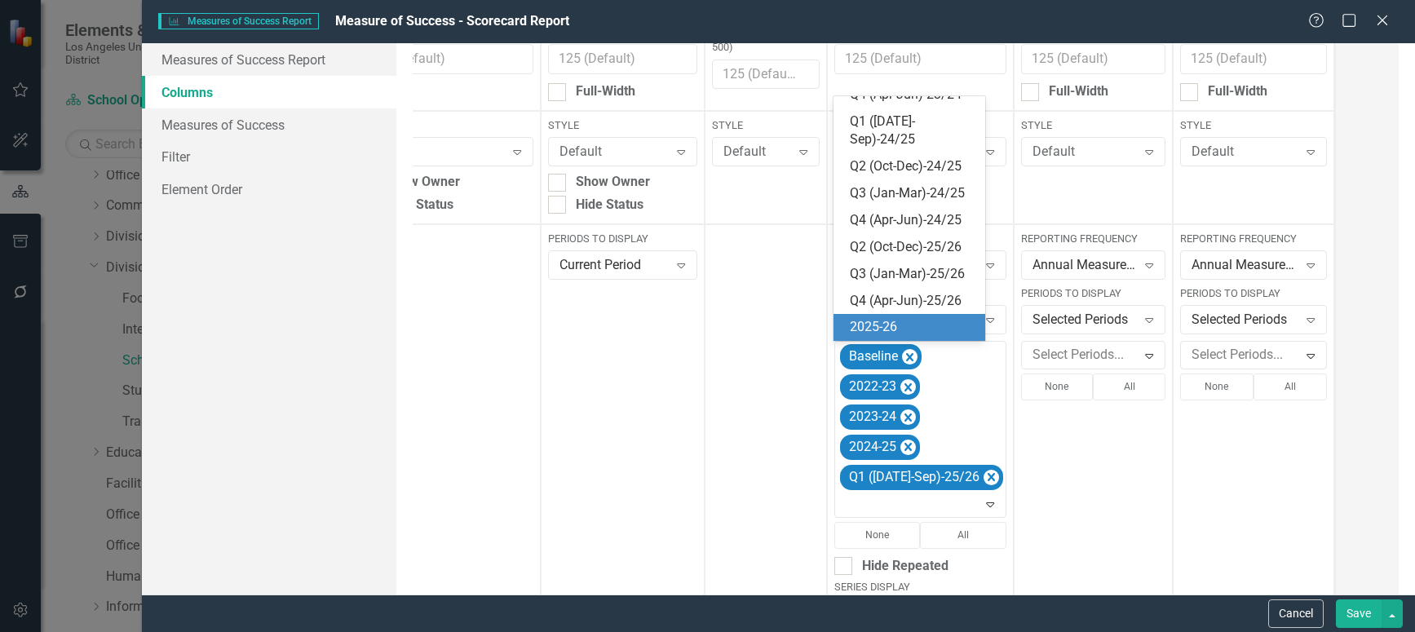
click at [891, 328] on div "2025-26" at bounding box center [913, 327] width 126 height 19
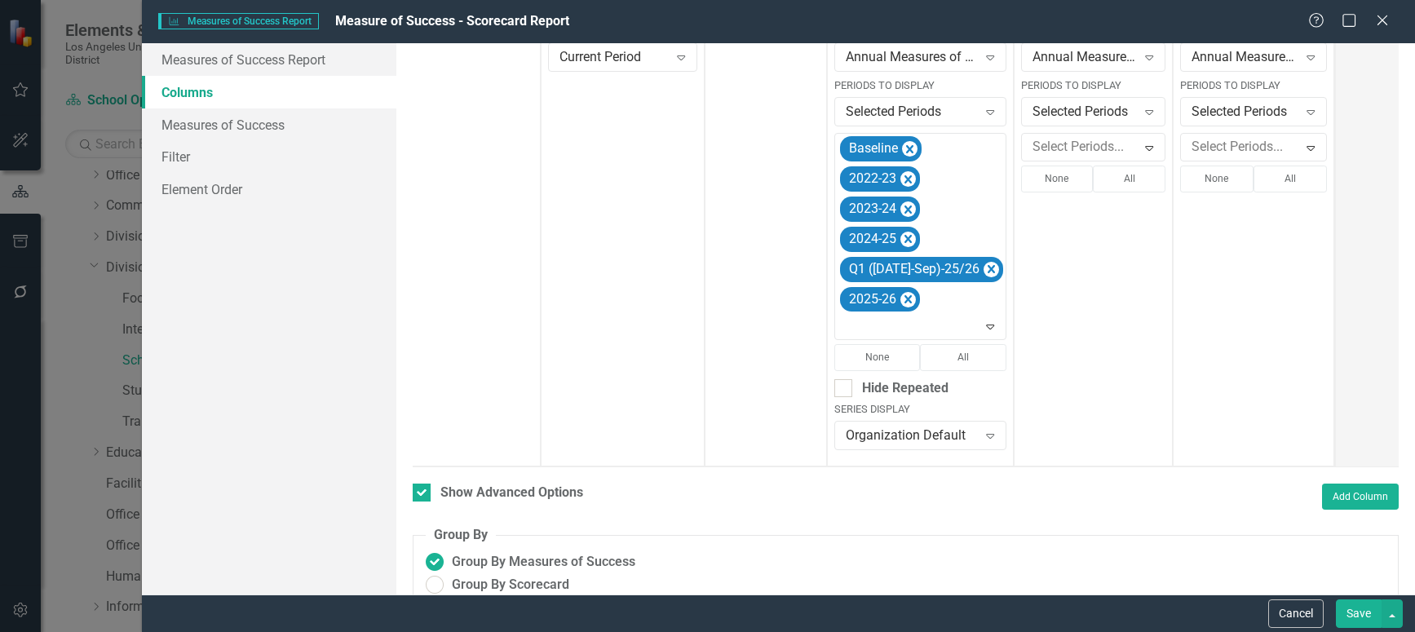
scroll to position [475, 0]
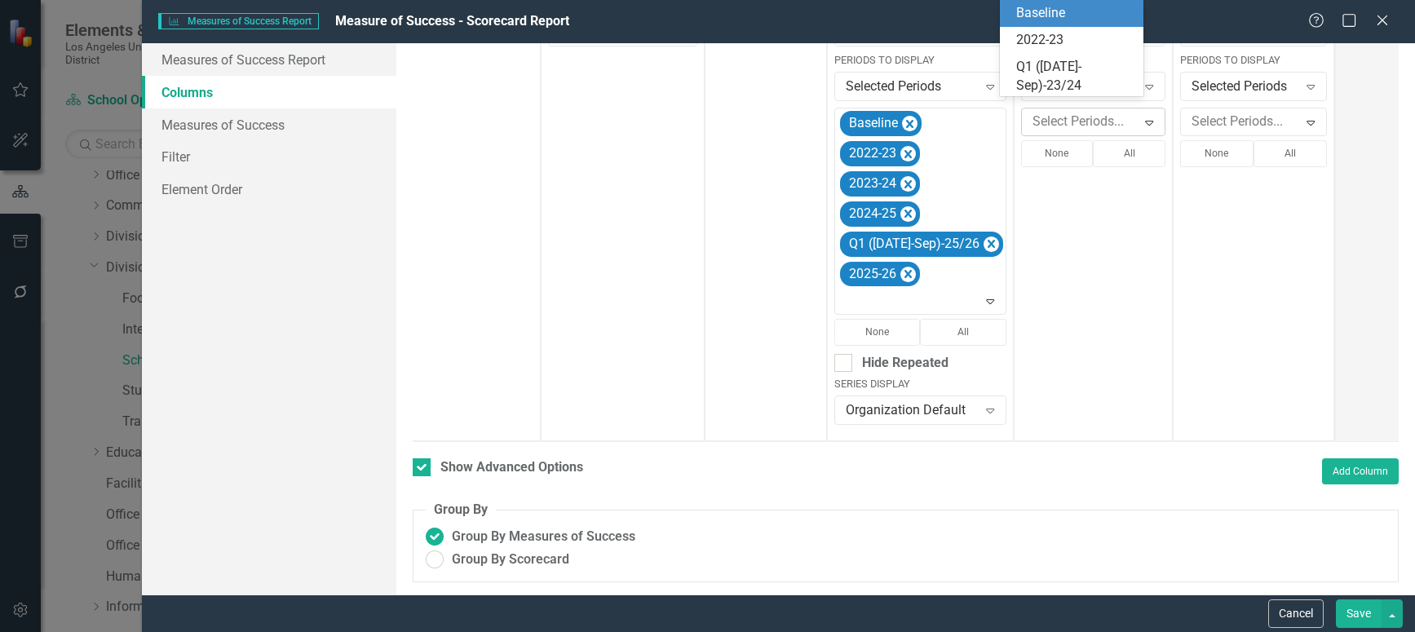
click at [1141, 116] on icon "Expand" at bounding box center [1149, 122] width 16 height 13
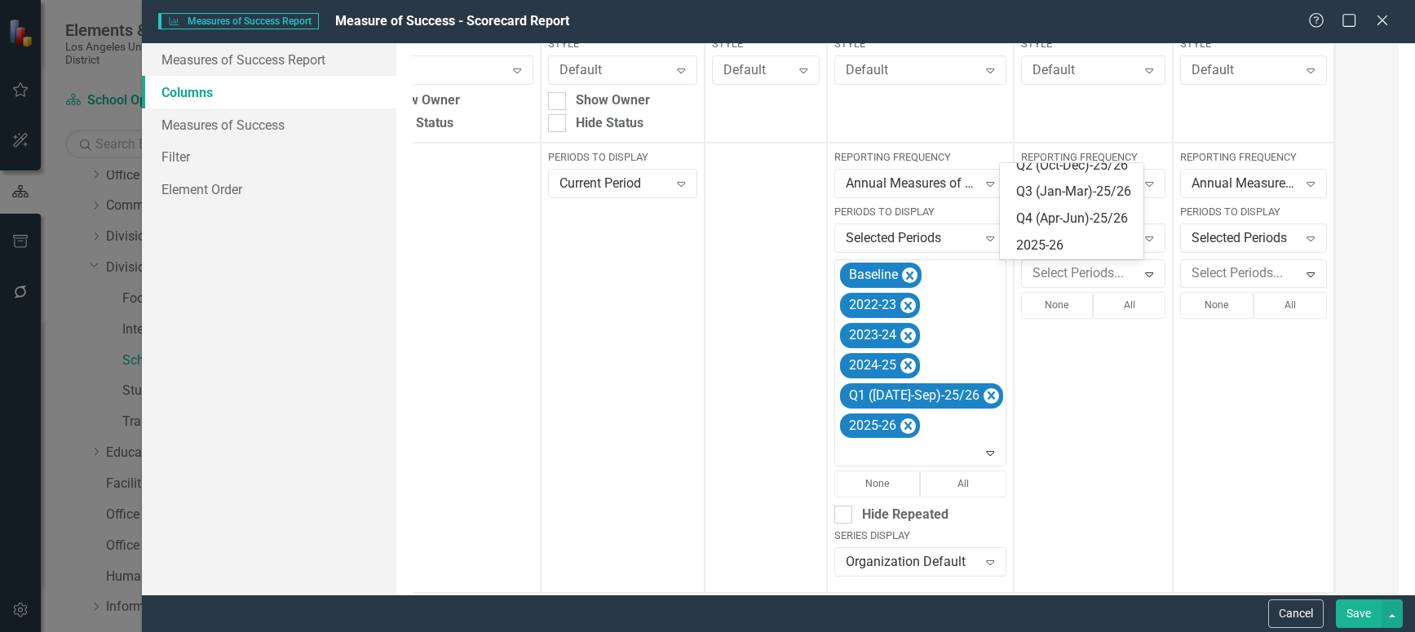
scroll to position [427, 0]
click at [1053, 148] on div "Q1 ([DATE]-Sep)-25/26" at bounding box center [1074, 130] width 117 height 38
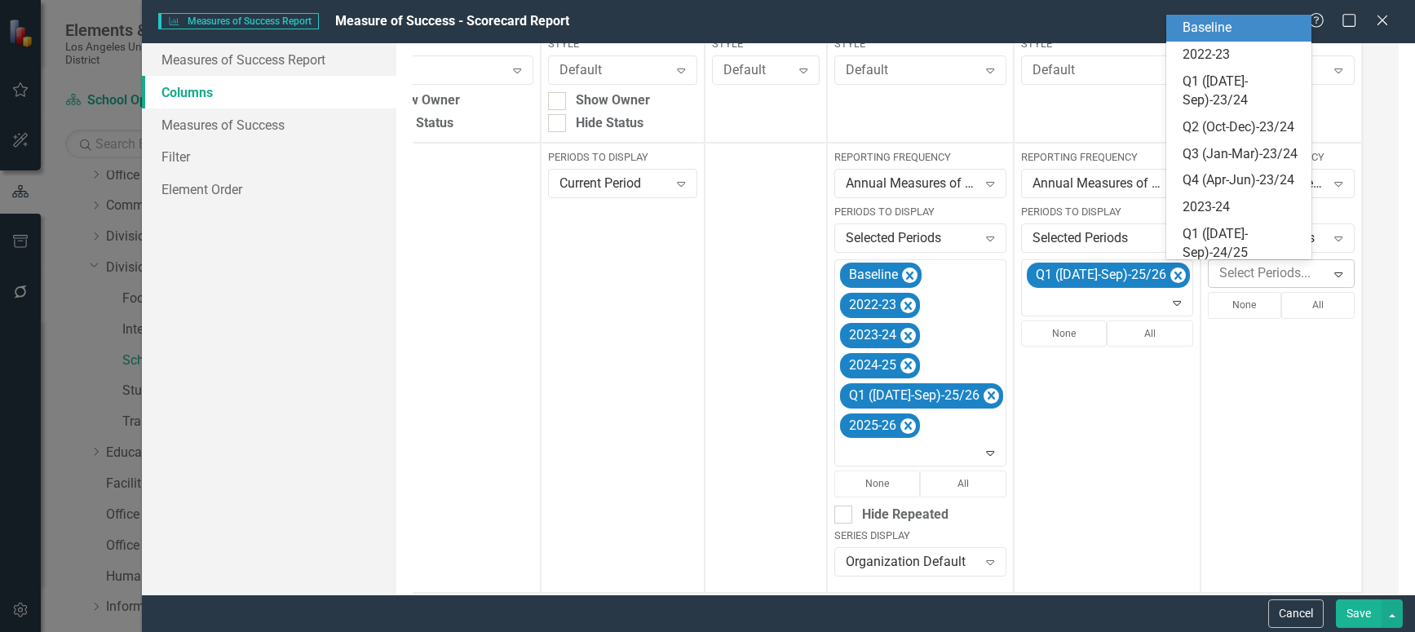
click at [1330, 270] on icon "Expand" at bounding box center [1338, 273] width 16 height 13
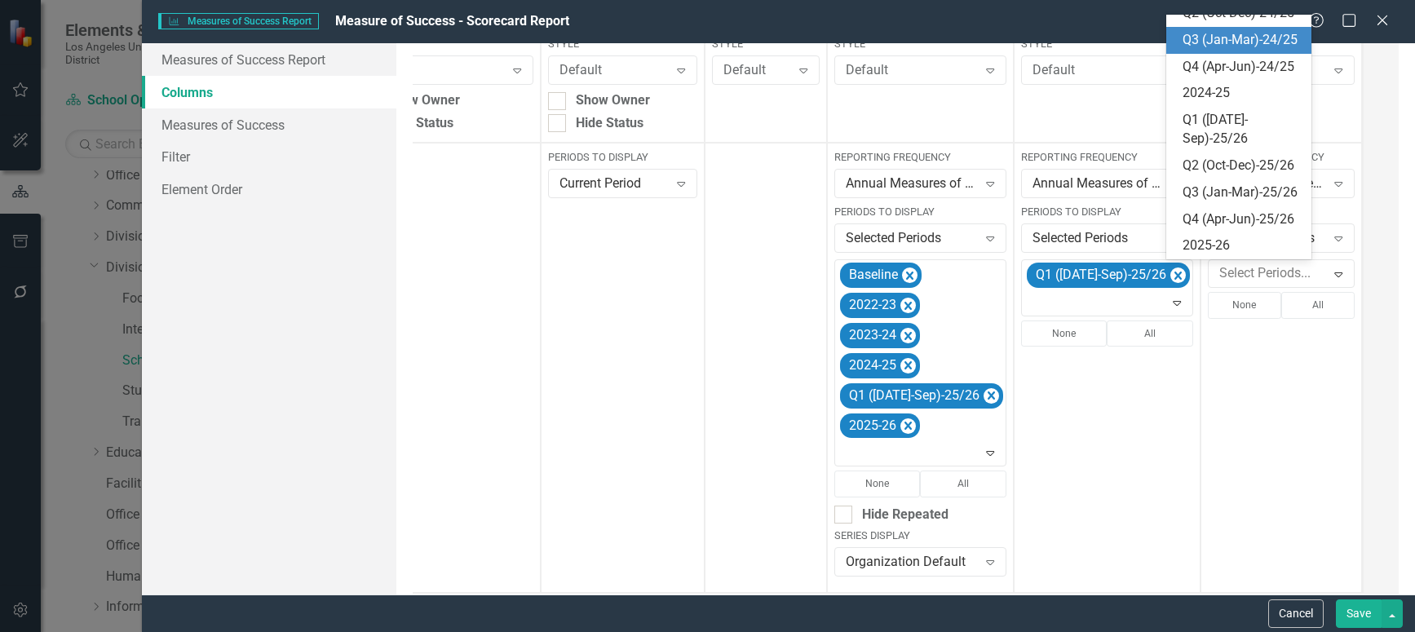
scroll to position [408, 0]
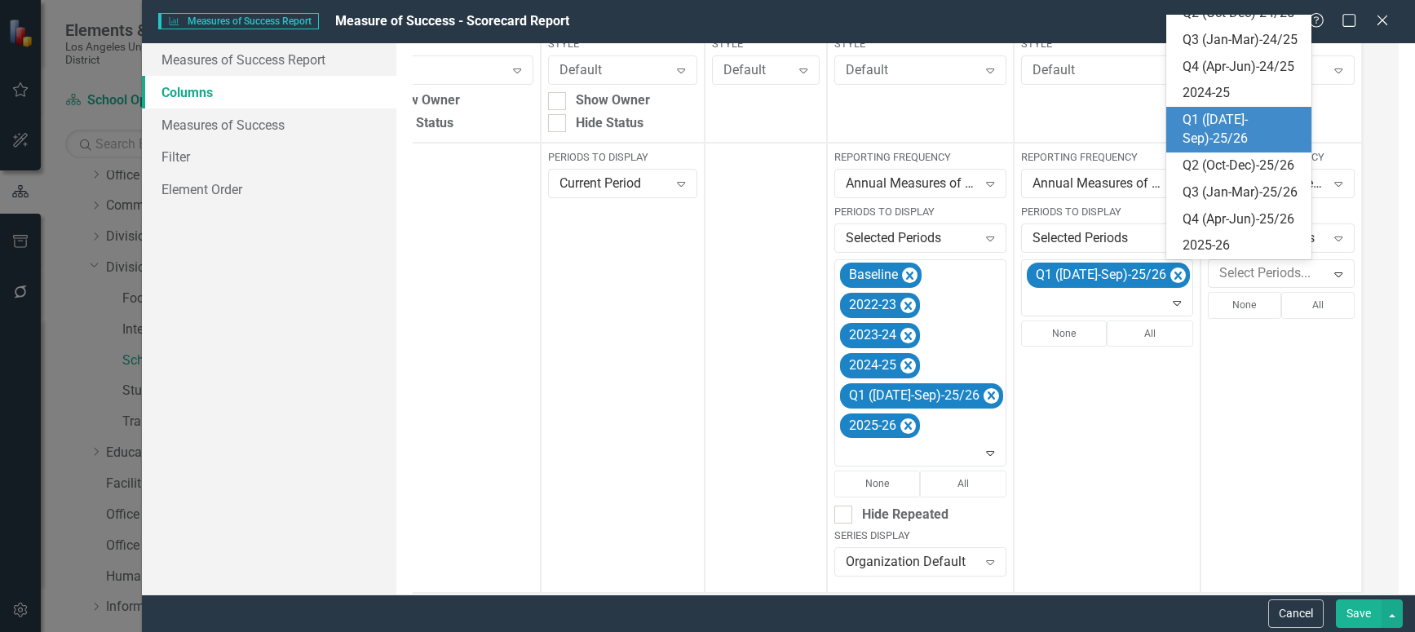
click at [1233, 111] on div "Q1 ([DATE]-Sep)-25/26" at bounding box center [1243, 130] width 120 height 38
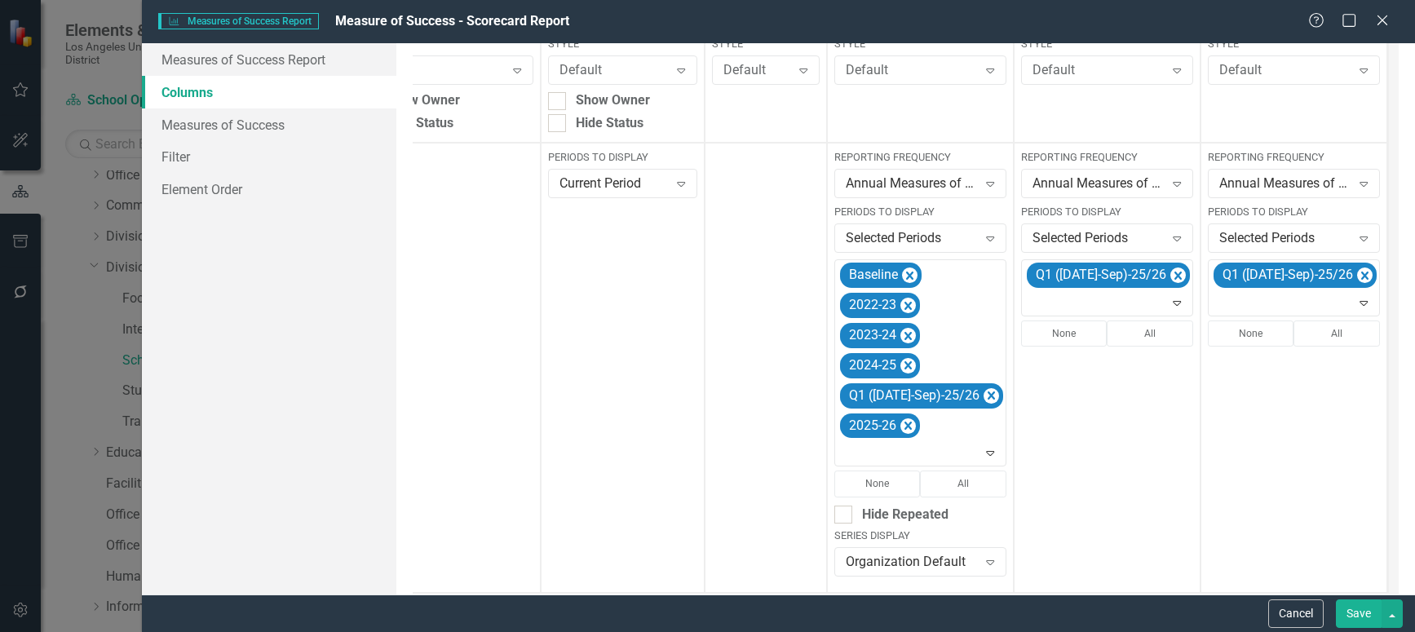
click at [1351, 614] on button "Save" at bounding box center [1359, 613] width 46 height 29
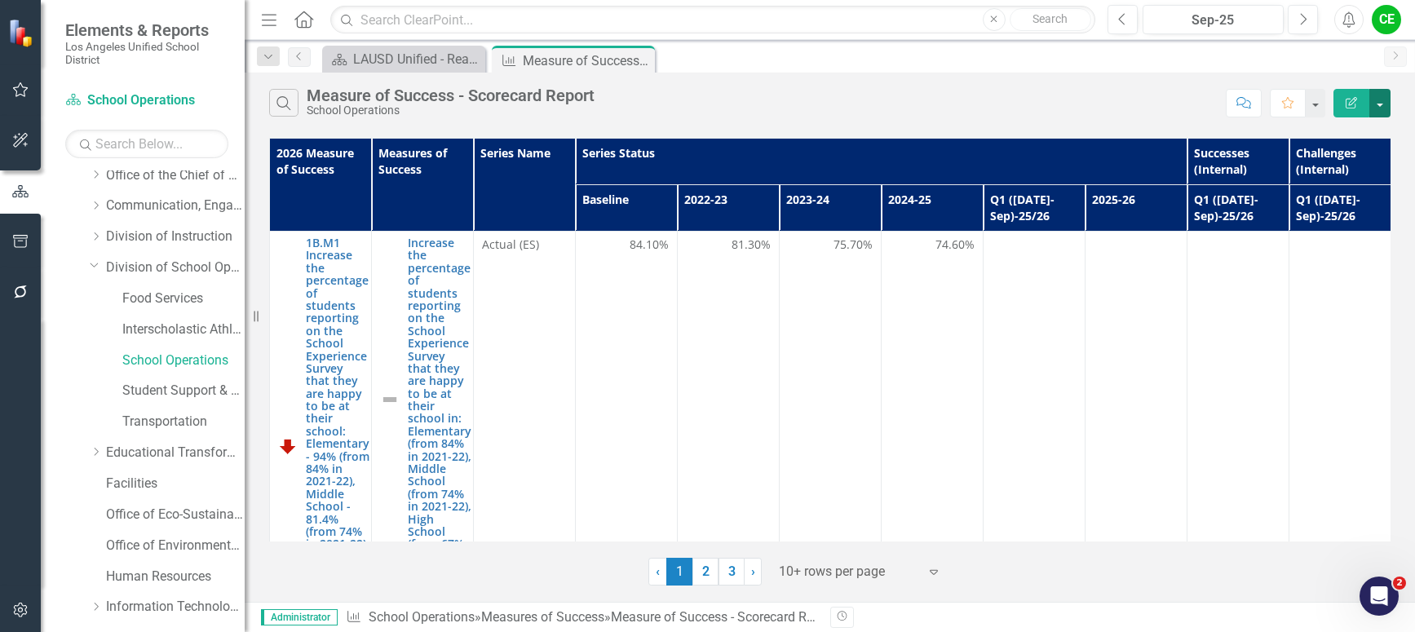
click at [1383, 104] on button "button" at bounding box center [1379, 103] width 21 height 29
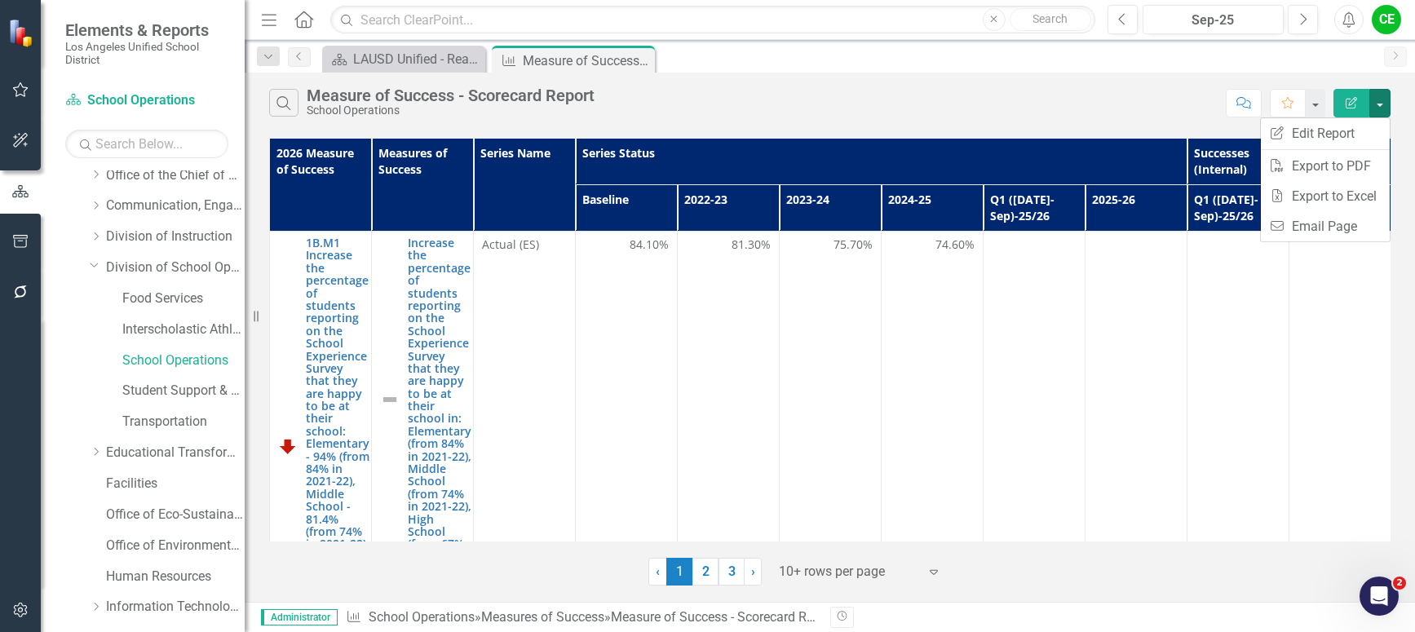
click at [949, 78] on div "Search Measure of Success - Scorecard Report School Operations Comment Favorite…" at bounding box center [830, 99] width 1170 height 53
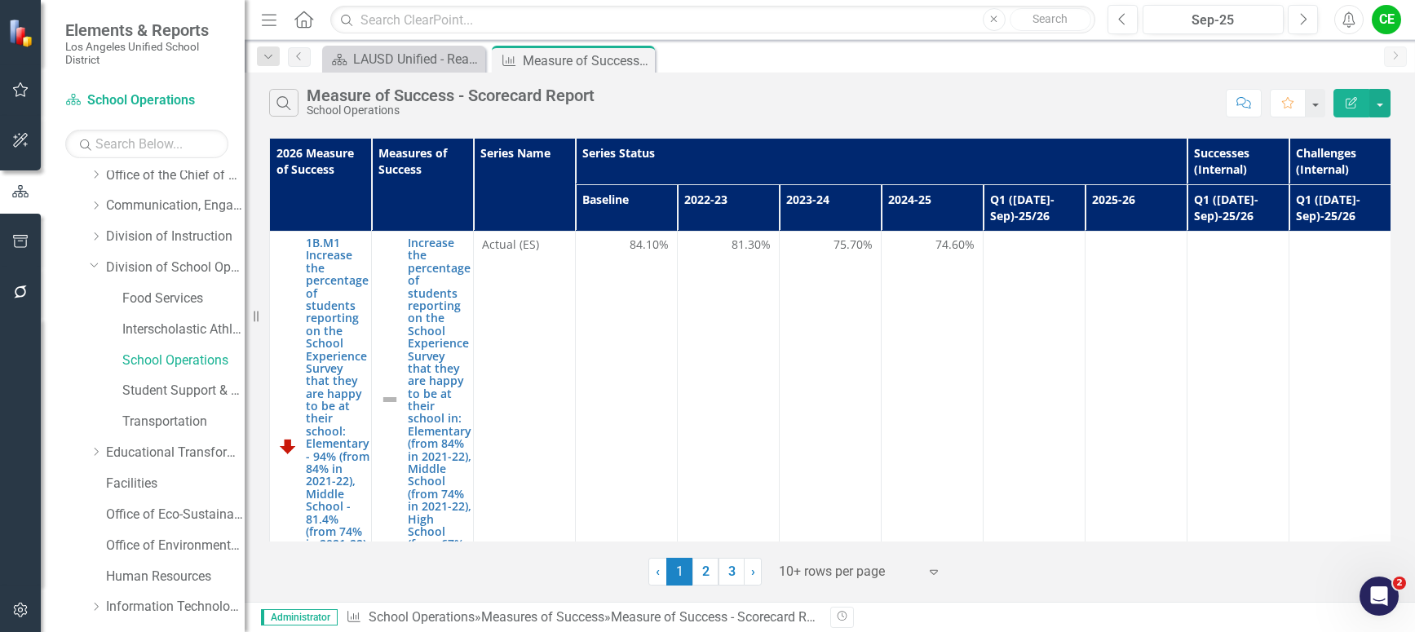
click at [1017, 96] on div "Search Measure of Success - Scorecard Report School Operations" at bounding box center [743, 103] width 948 height 28
click at [1382, 108] on button "button" at bounding box center [1379, 103] width 21 height 29
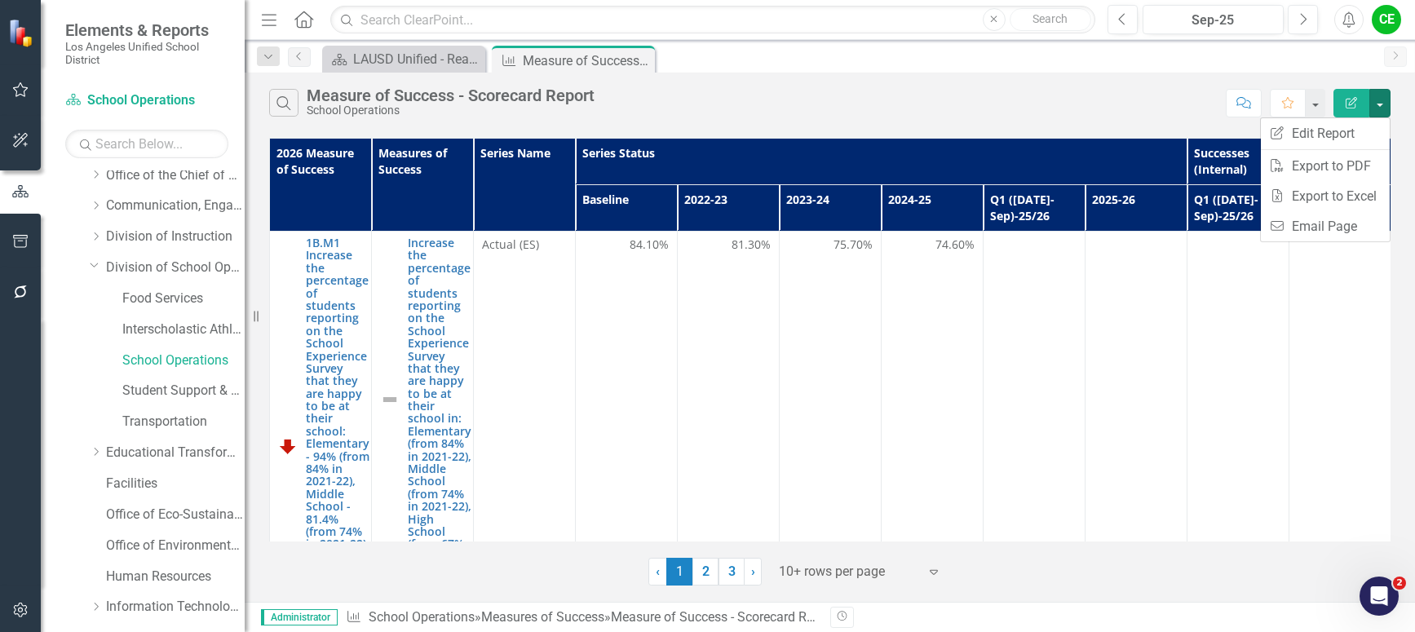
click at [891, 109] on div "Search Measure of Success - Scorecard Report School Operations" at bounding box center [743, 103] width 948 height 28
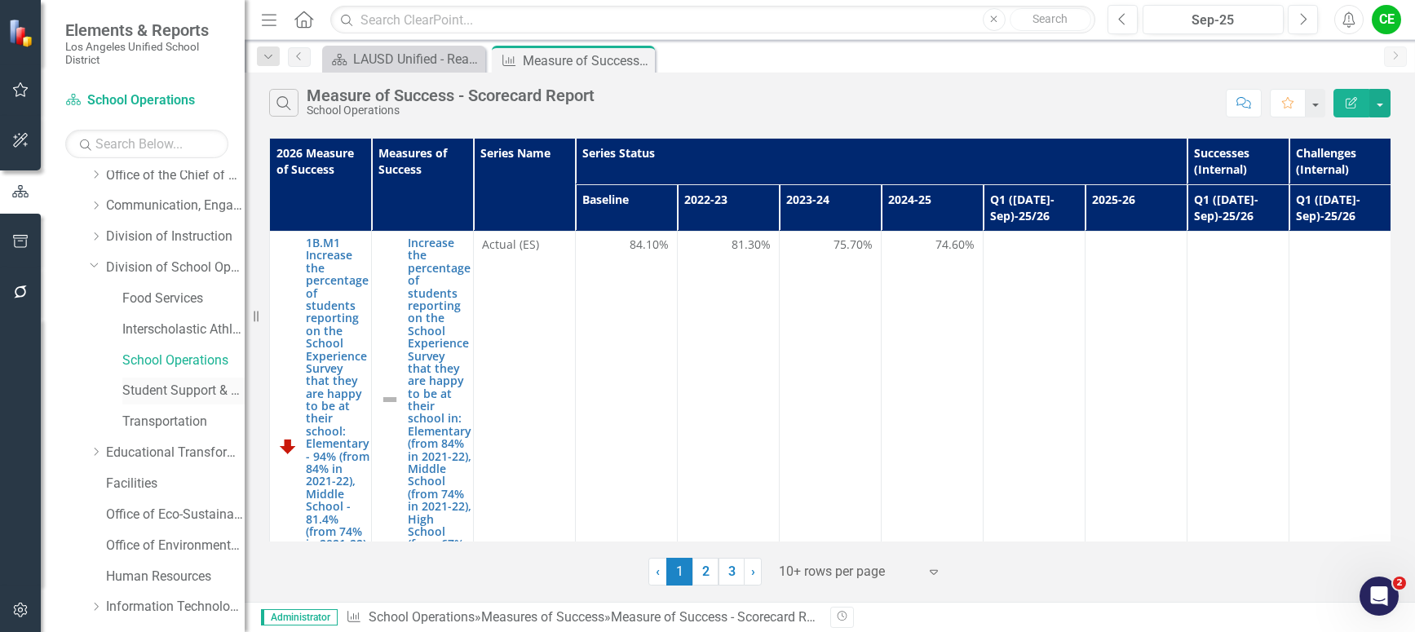
click at [157, 385] on link "Student Support & Attendance Services" at bounding box center [183, 391] width 122 height 19
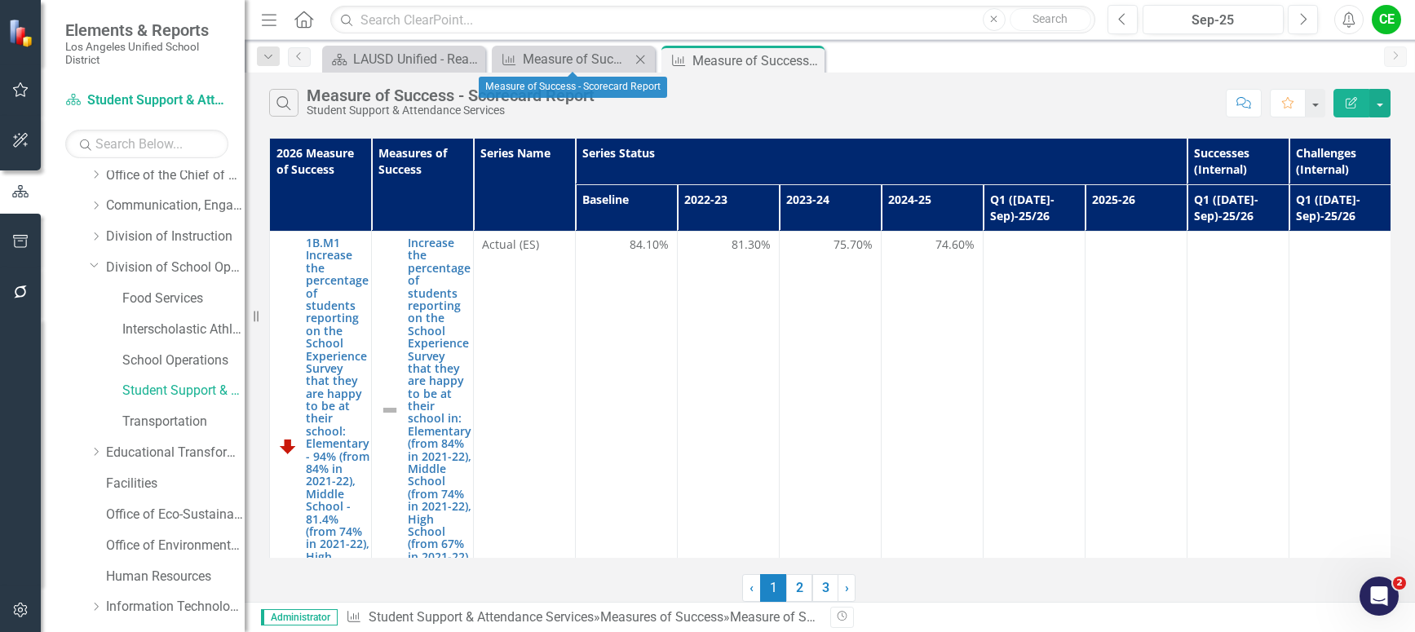
click at [643, 55] on icon "Close" at bounding box center [640, 59] width 16 height 13
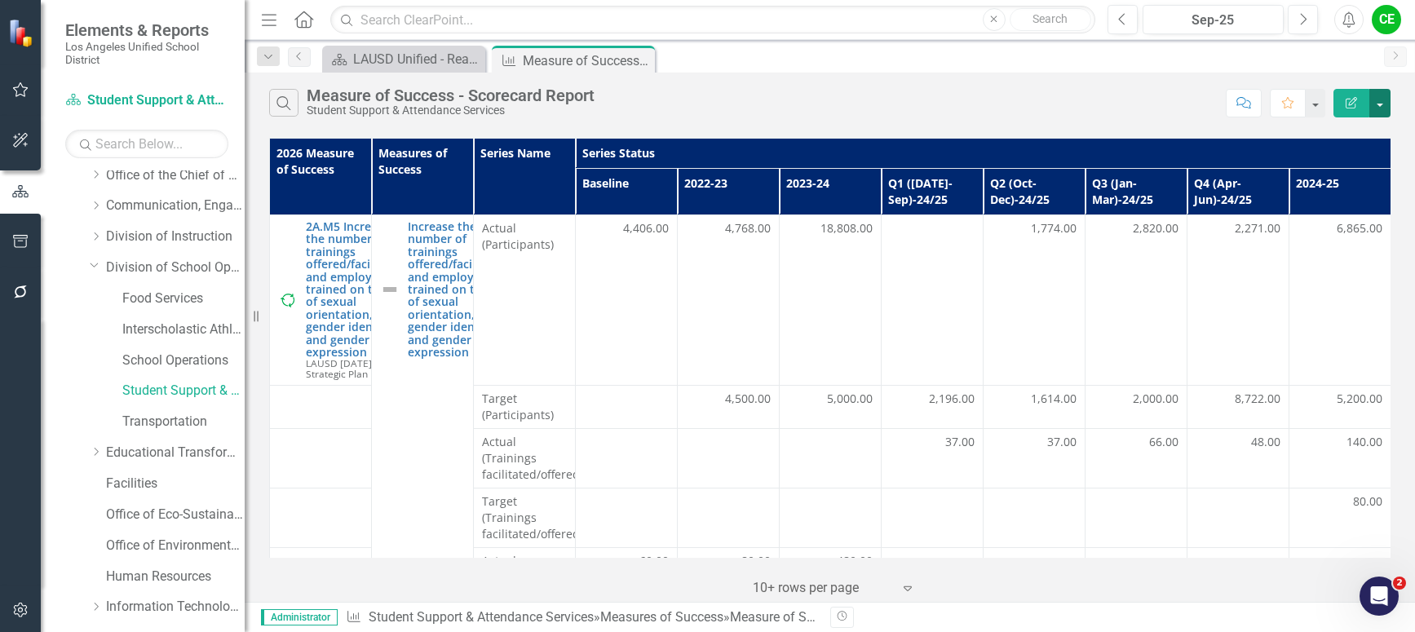
click at [1385, 103] on button "button" at bounding box center [1379, 103] width 21 height 29
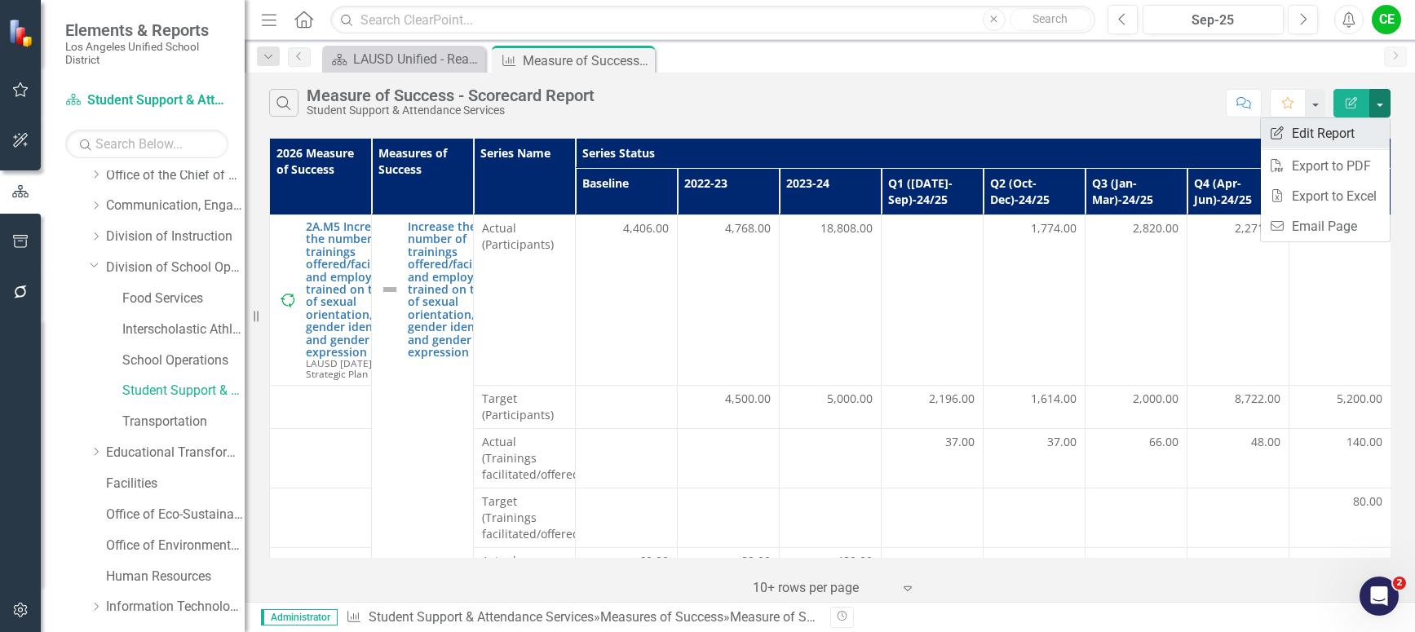
click at [1331, 130] on link "Edit Report Edit Report" at bounding box center [1325, 133] width 129 height 30
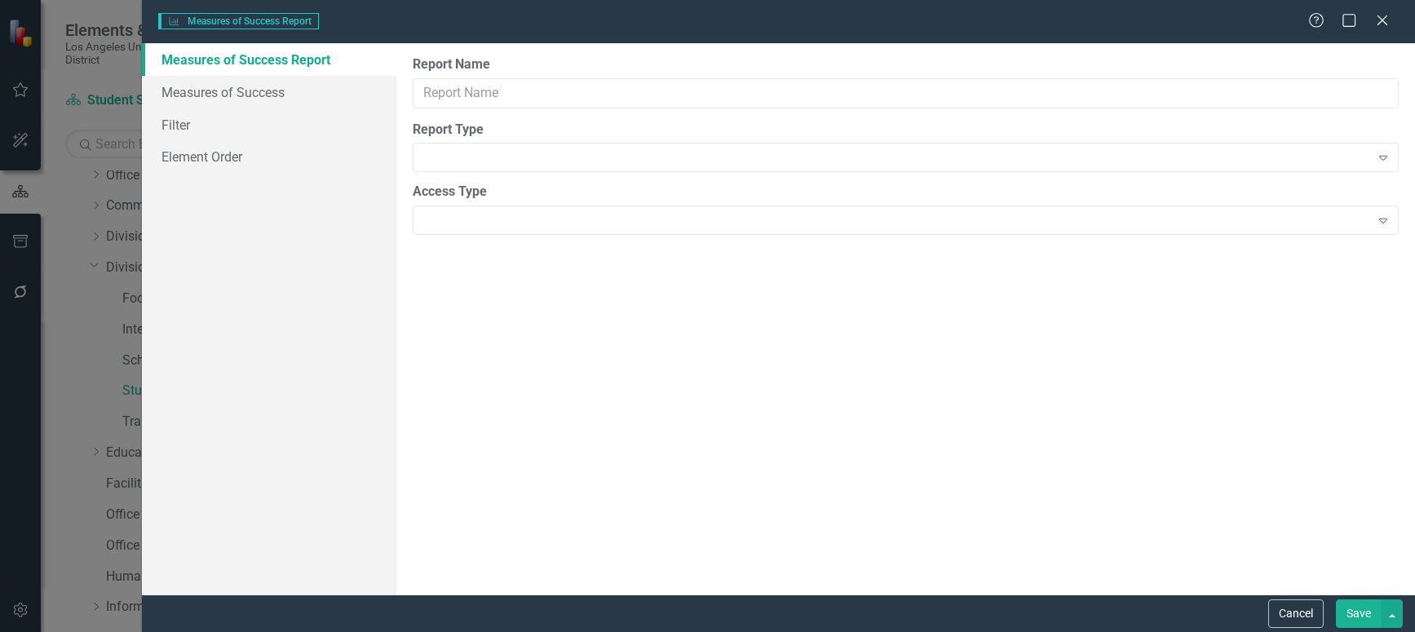
type input "Measure of Success - Scorecard Report"
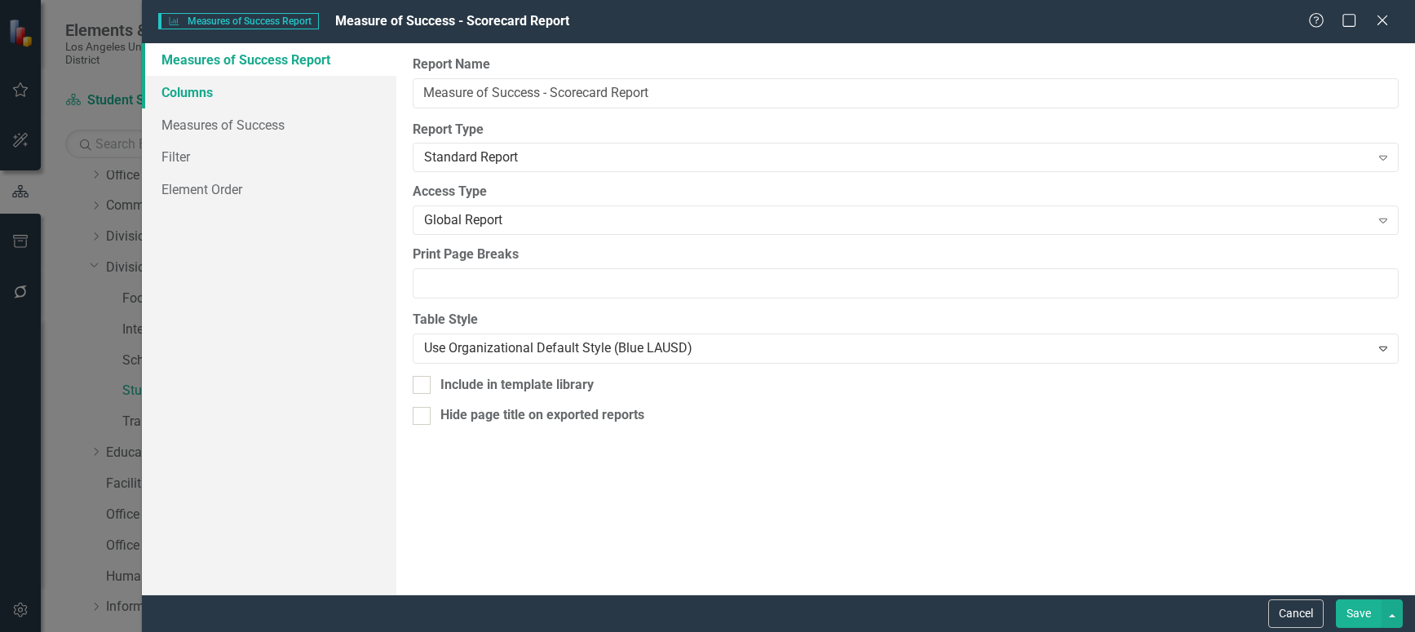
click at [191, 91] on link "Columns" at bounding box center [269, 92] width 254 height 33
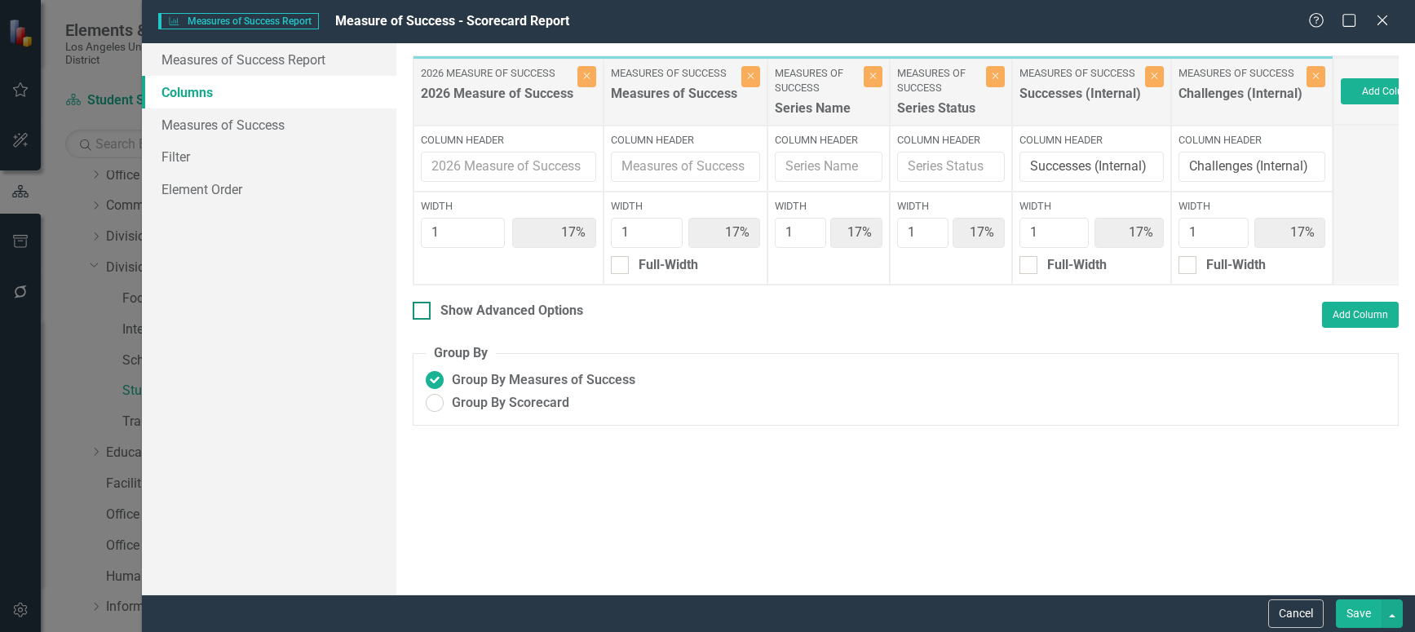
click at [422, 312] on input "Show Advanced Options" at bounding box center [418, 307] width 11 height 11
checkbox input "true"
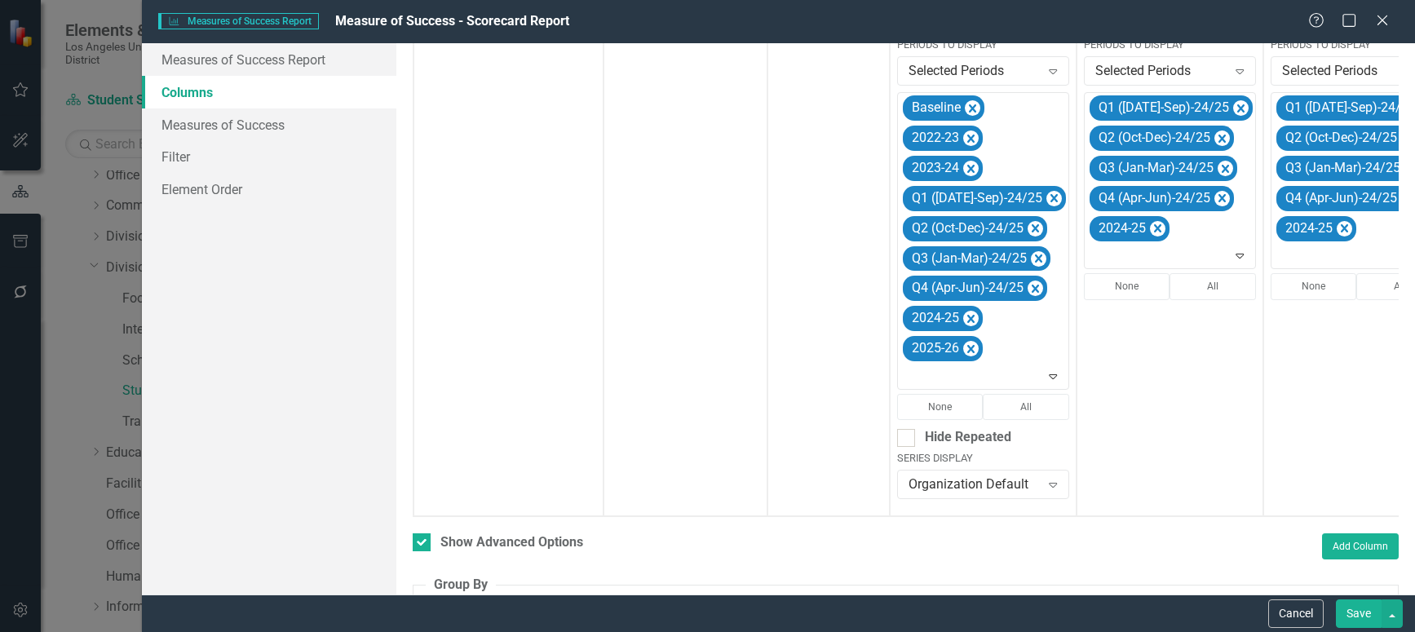
scroll to position [489, 0]
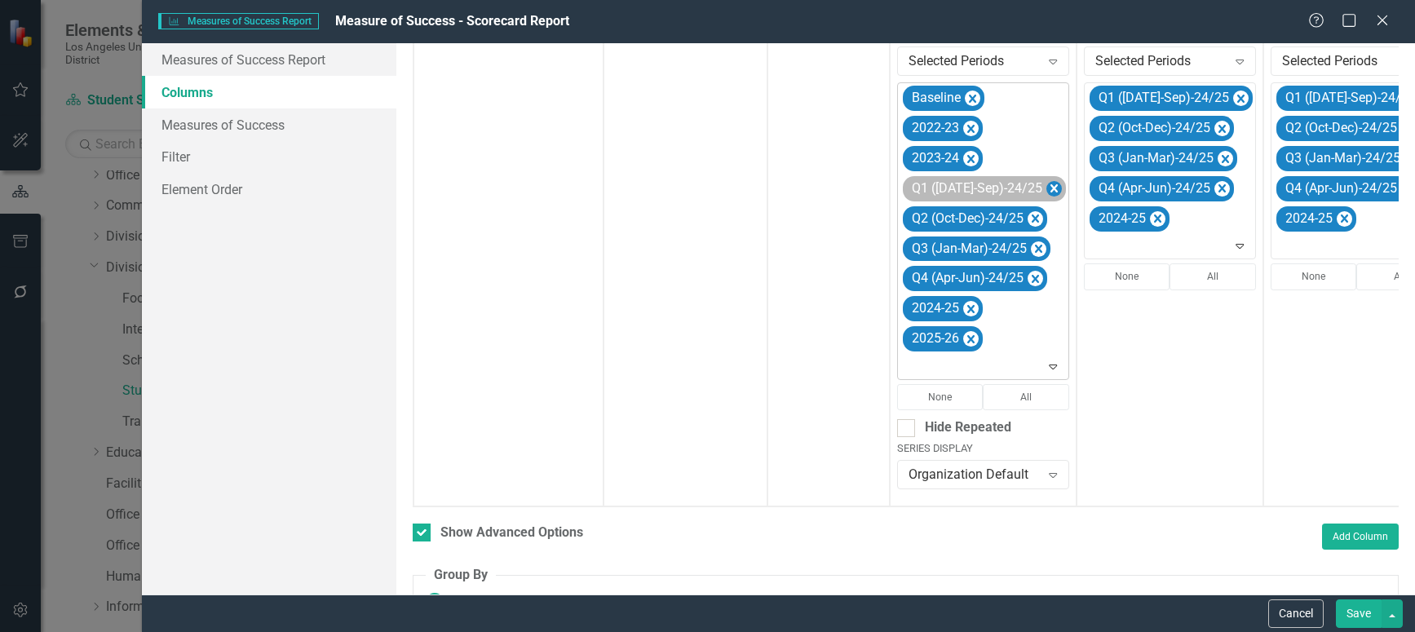
click at [1050, 185] on icon "Remove Q1 (Jul-Sep)-24/25" at bounding box center [1053, 188] width 7 height 8
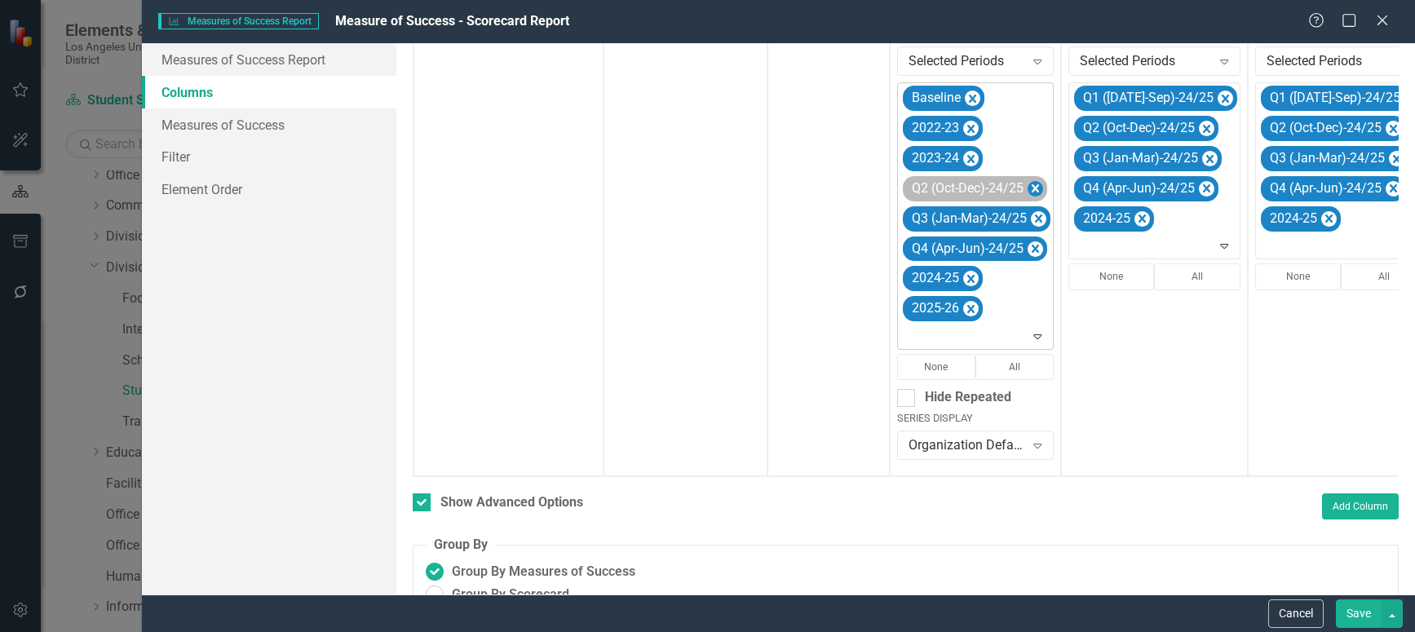
click at [1034, 186] on icon "Remove Q2 (Oct-Dec)-24/25" at bounding box center [1035, 188] width 7 height 8
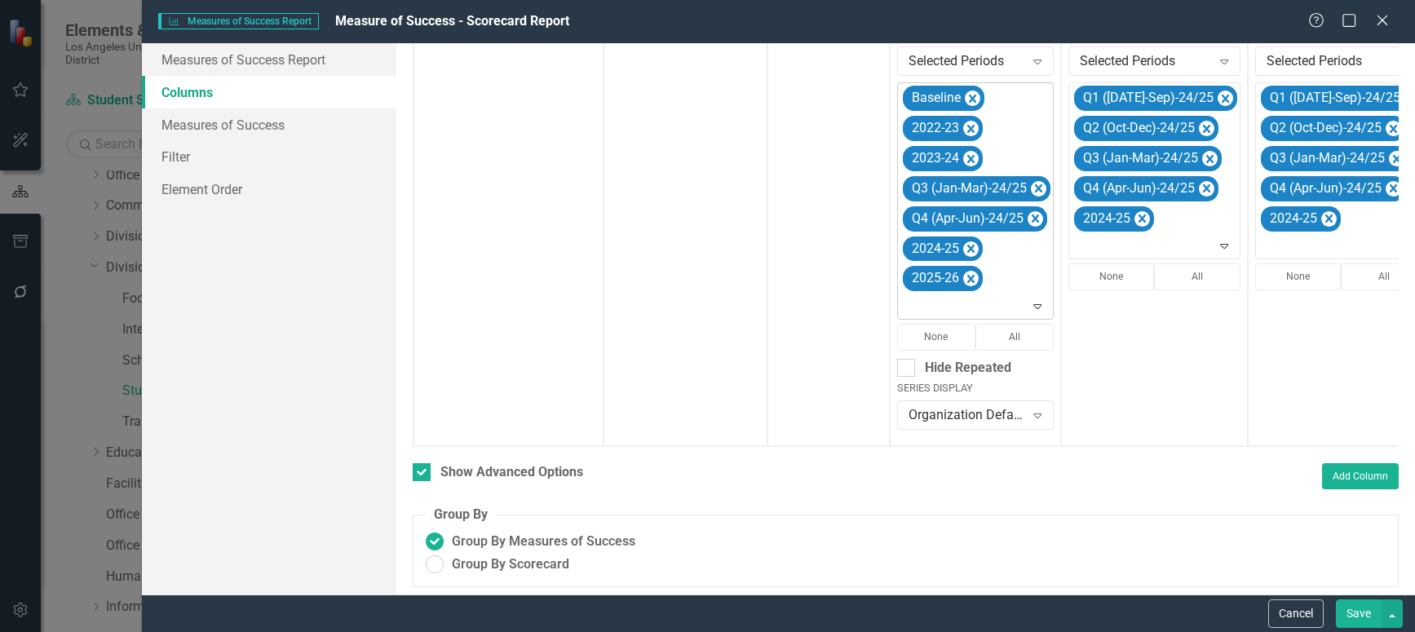
click at [1034, 186] on icon "Remove Q3 (Jan-Mar)-24/25" at bounding box center [1038, 189] width 15 height 20
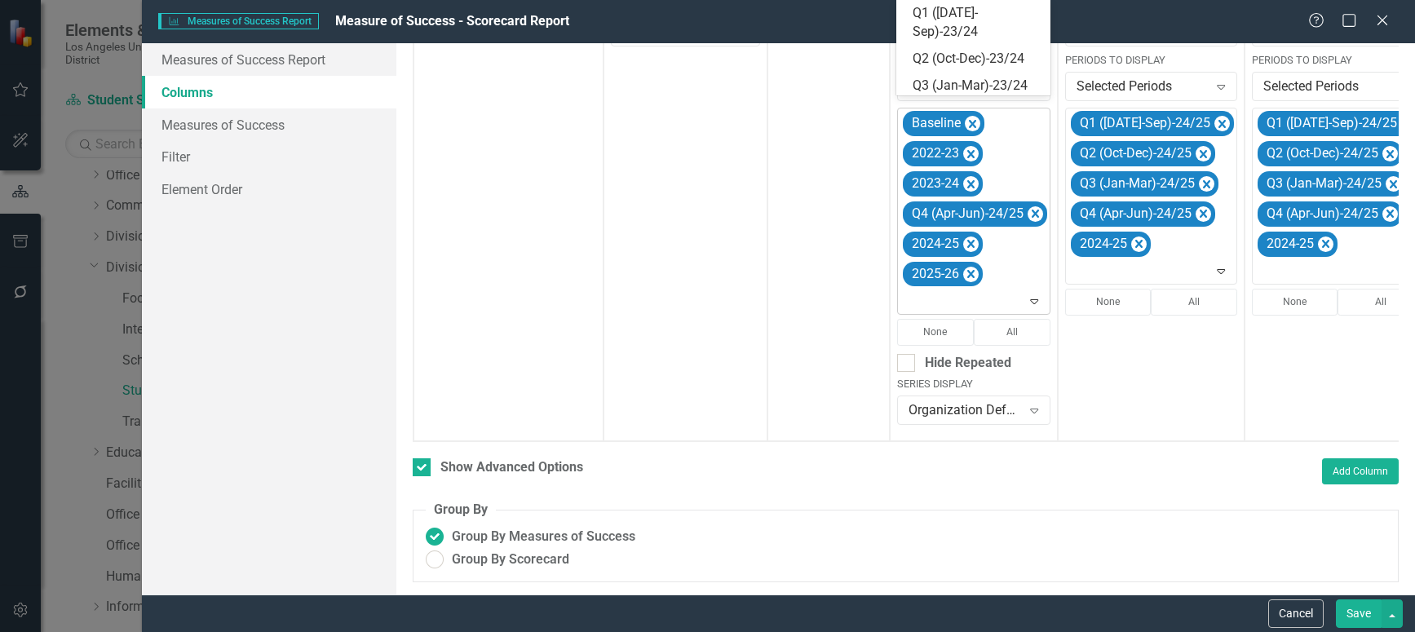
click at [1034, 186] on div "Baseline 2022-23 2023-24 Q4 (Apr-Jun)-24/25 2024-25 2025-26" at bounding box center [974, 211] width 149 height 206
click at [1037, 204] on icon "Remove Q4 (Apr-Jun)-24/25" at bounding box center [1035, 214] width 15 height 20
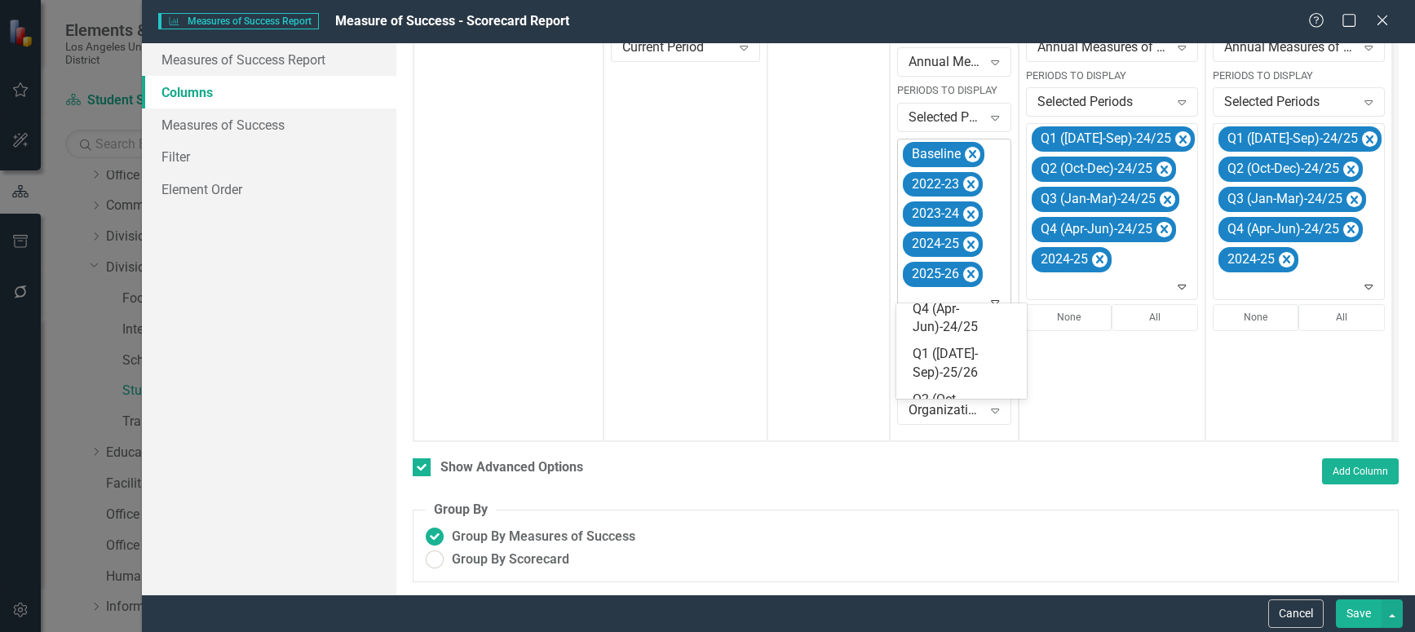
scroll to position [326, 0]
click at [944, 356] on div "Q1 ([DATE]-Sep)-25/26" at bounding box center [965, 363] width 104 height 38
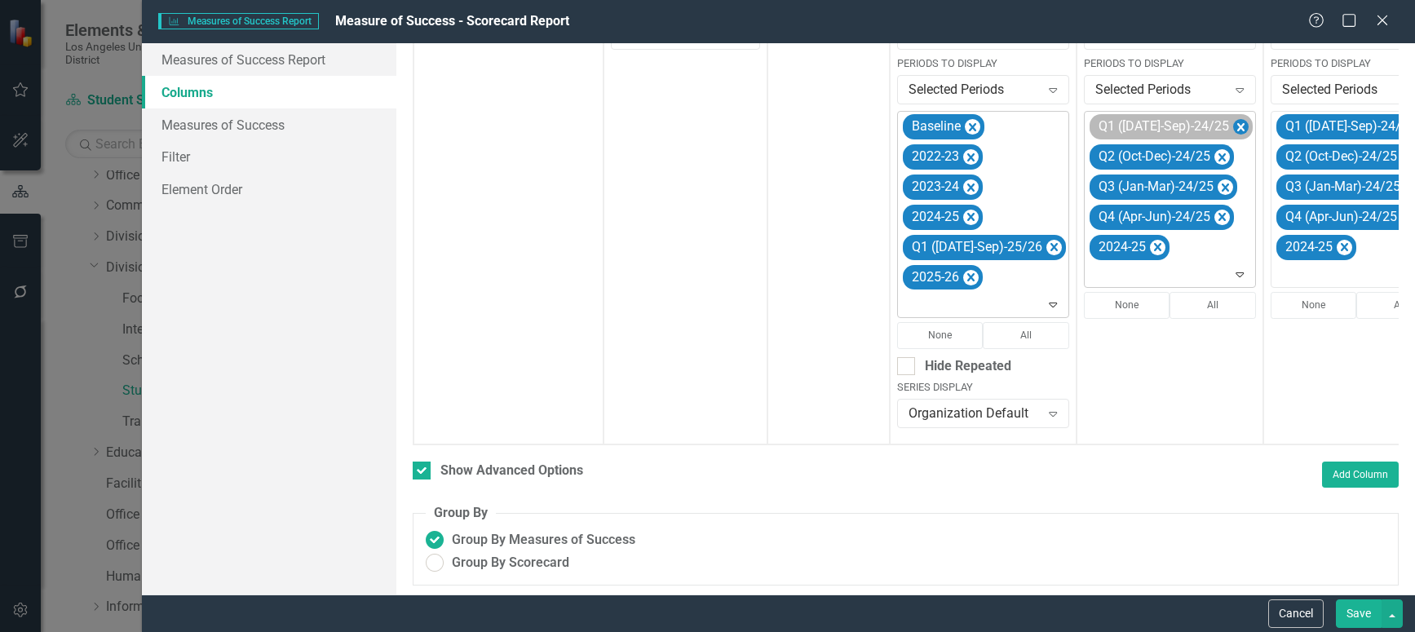
click at [1233, 130] on icon "Remove Q1 (Jul-Sep)-24/25" at bounding box center [1240, 127] width 15 height 20
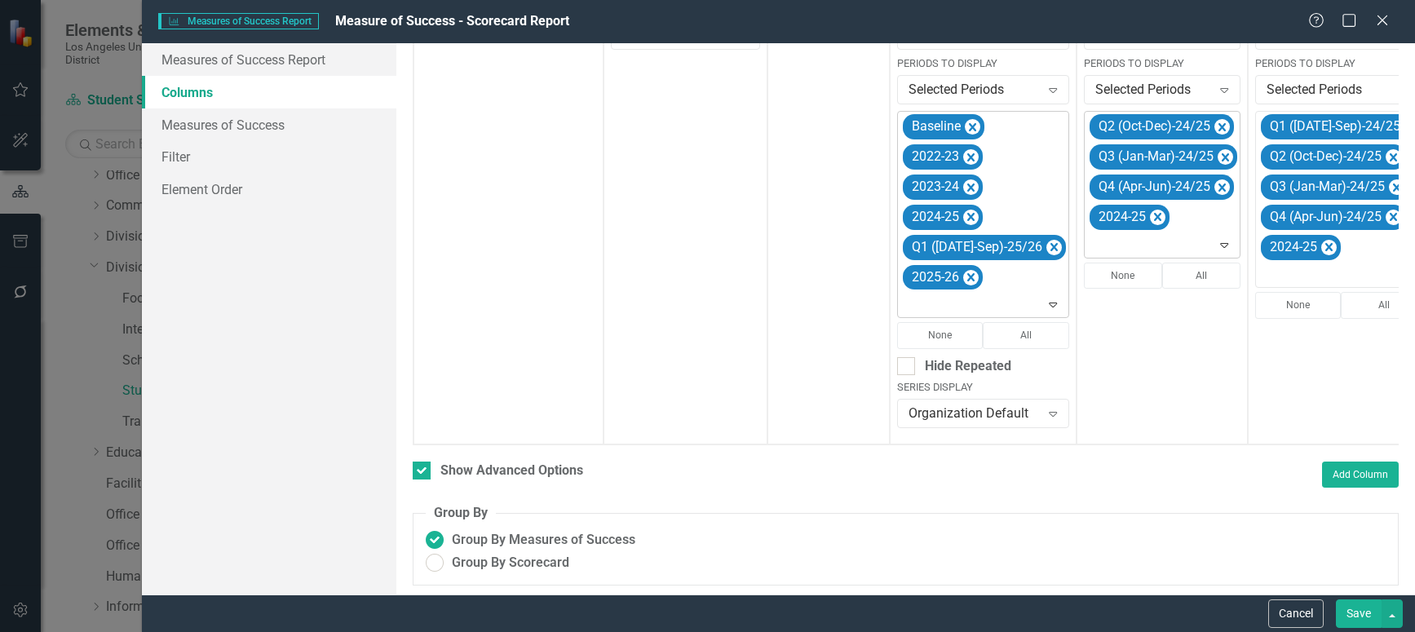
click at [1218, 130] on icon "Remove Q2 (Oct-Dec)-24/25" at bounding box center [1221, 127] width 7 height 8
click at [1218, 130] on icon "Remove Q3 (Jan-Mar)-24/25" at bounding box center [1225, 127] width 15 height 20
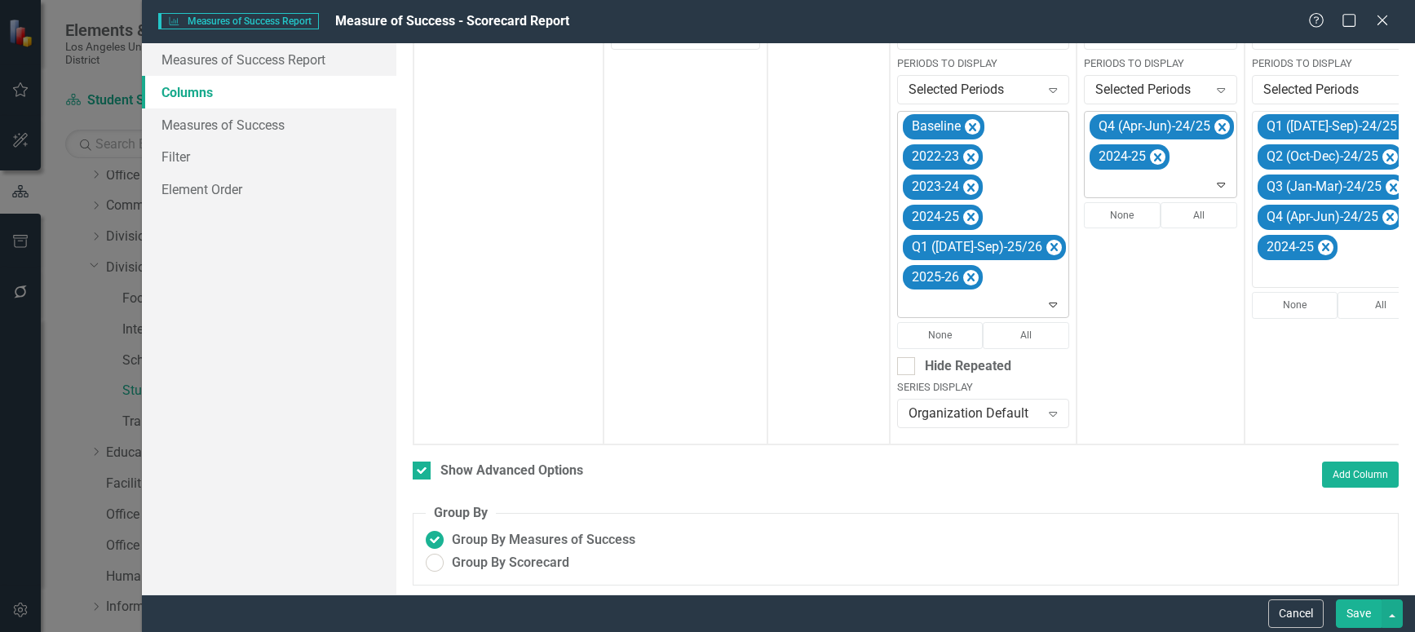
click at [1218, 130] on icon "Remove Q4 (Apr-Jun)-24/25" at bounding box center [1221, 127] width 7 height 8
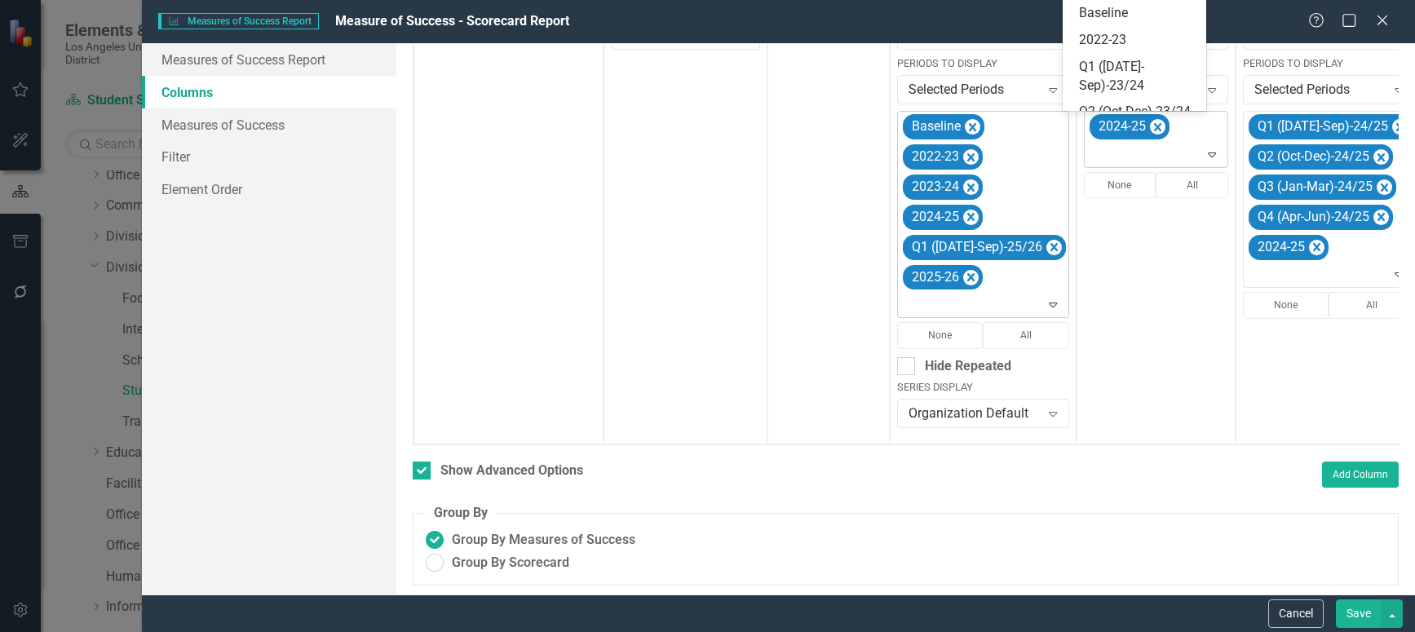
click at [1209, 155] on icon at bounding box center [1213, 155] width 8 height 5
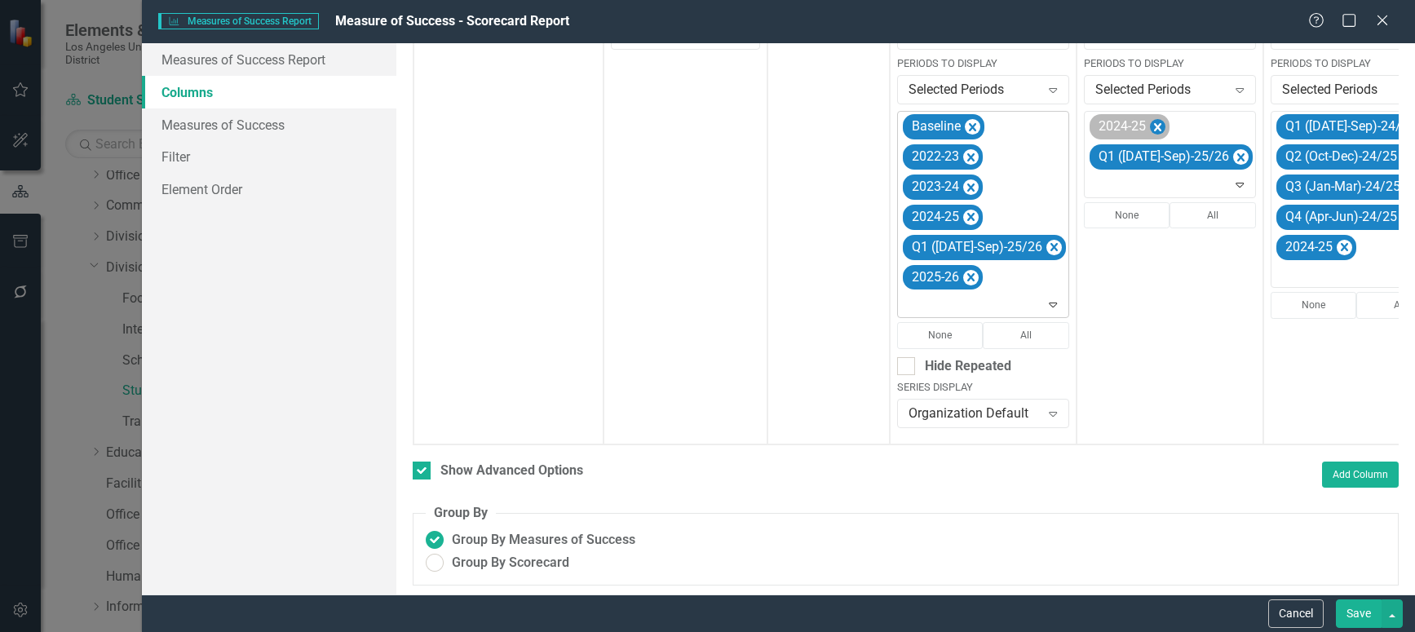
click at [1150, 126] on icon "Remove 2024-25" at bounding box center [1157, 127] width 15 height 20
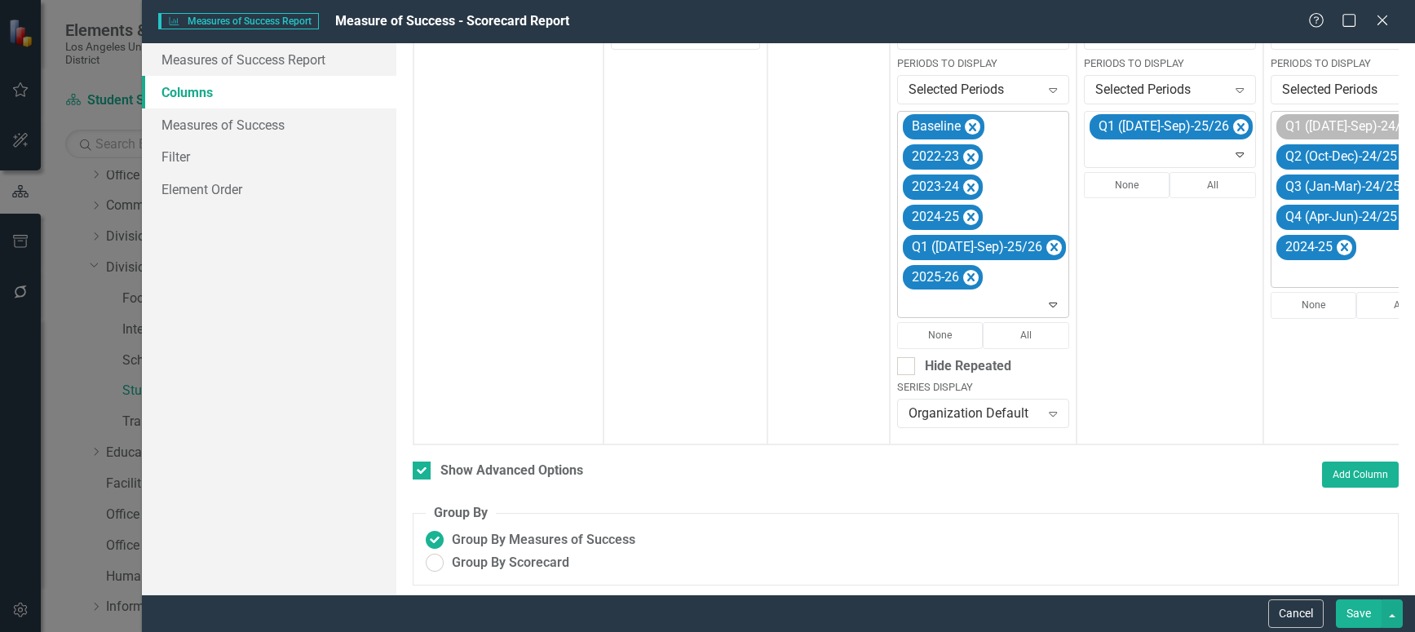
click at [1414, 126] on icon "Remove Q1 (Jul-Sep)-24/25" at bounding box center [1427, 127] width 7 height 8
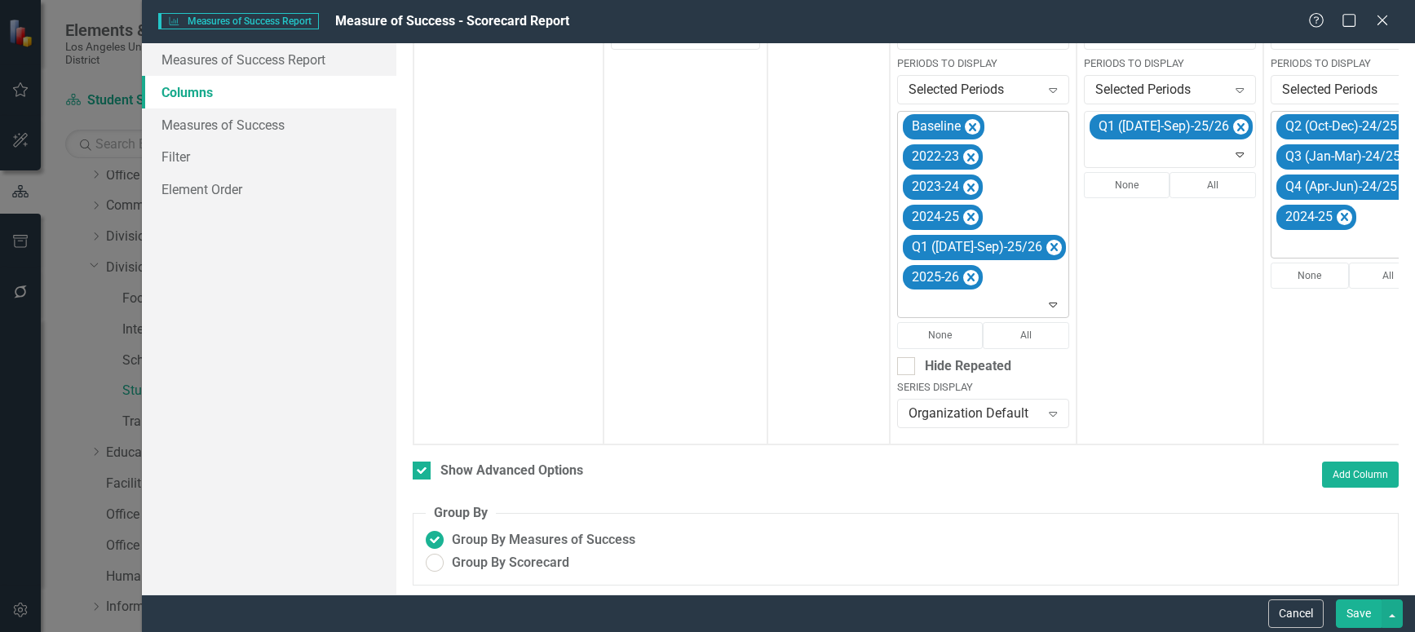
click at [1401, 126] on icon "Remove Q2 (Oct-Dec)-24/25" at bounding box center [1408, 127] width 15 height 20
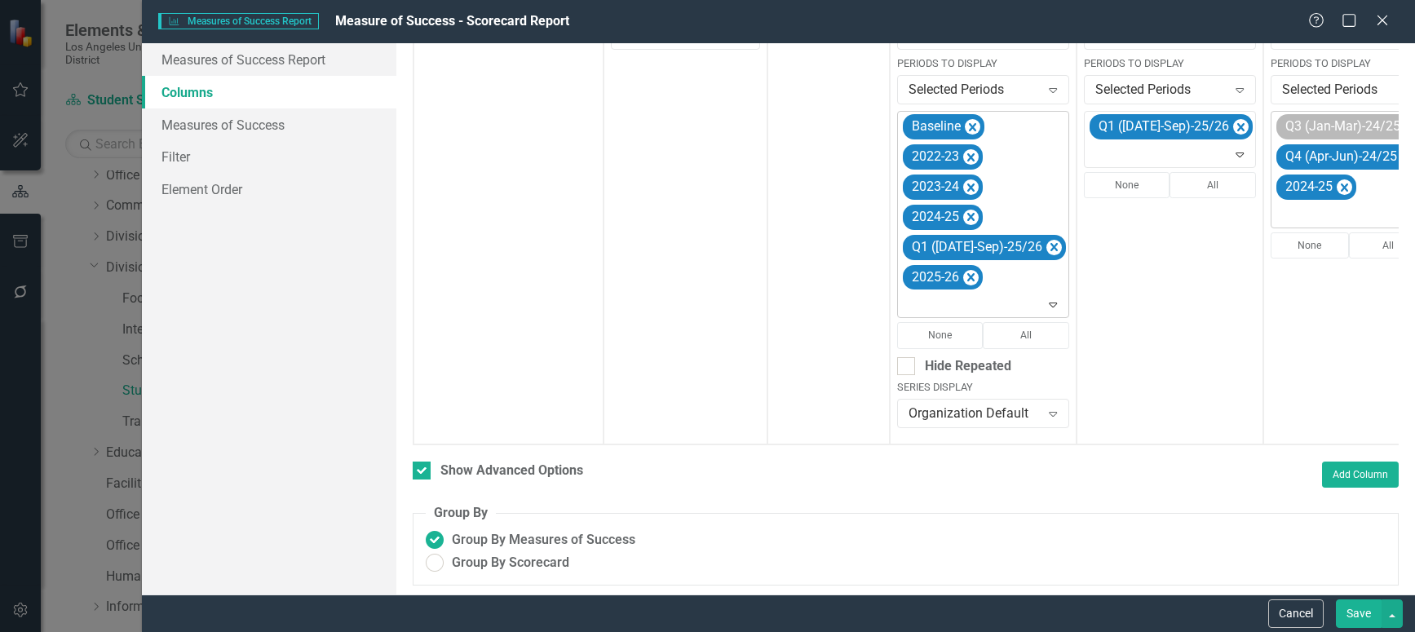
click at [1404, 126] on icon "Remove Q3 (Jan-Mar)-24/25" at bounding box center [1411, 127] width 15 height 20
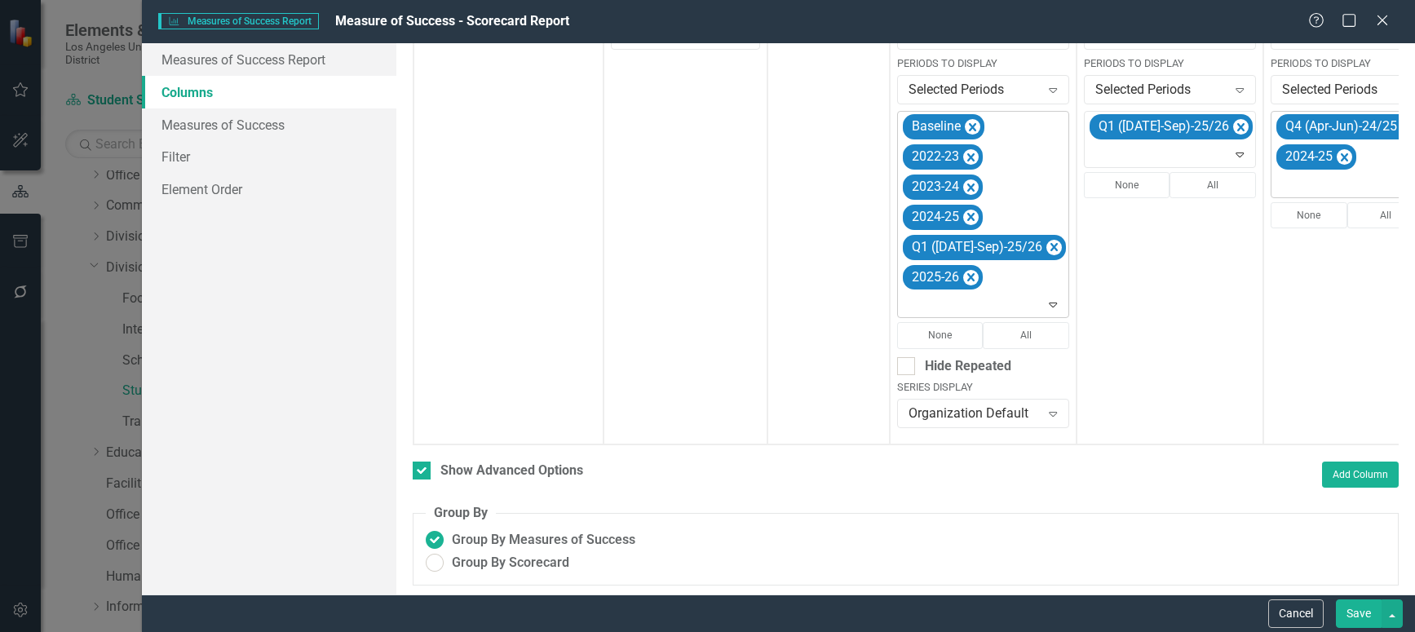
click at [1405, 126] on icon "Remove Q4 (Apr-Jun)-24/25" at bounding box center [1408, 127] width 7 height 8
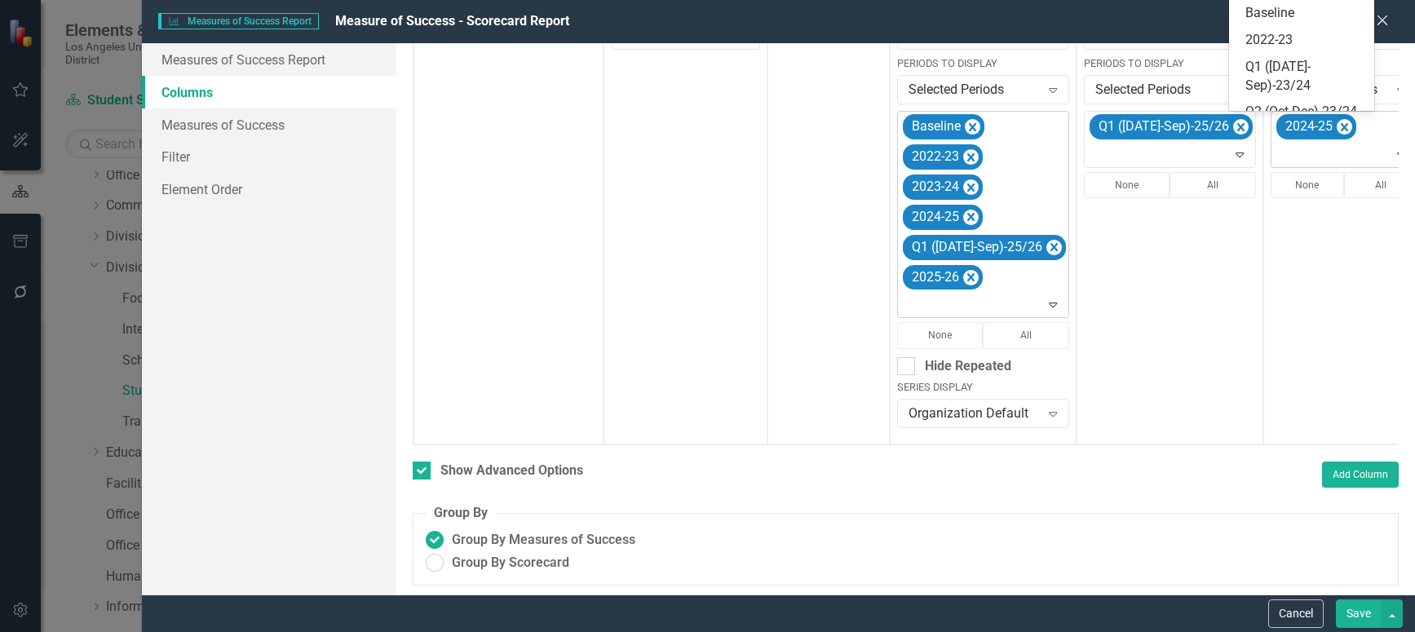
click at [1398, 153] on icon at bounding box center [1402, 155] width 8 height 5
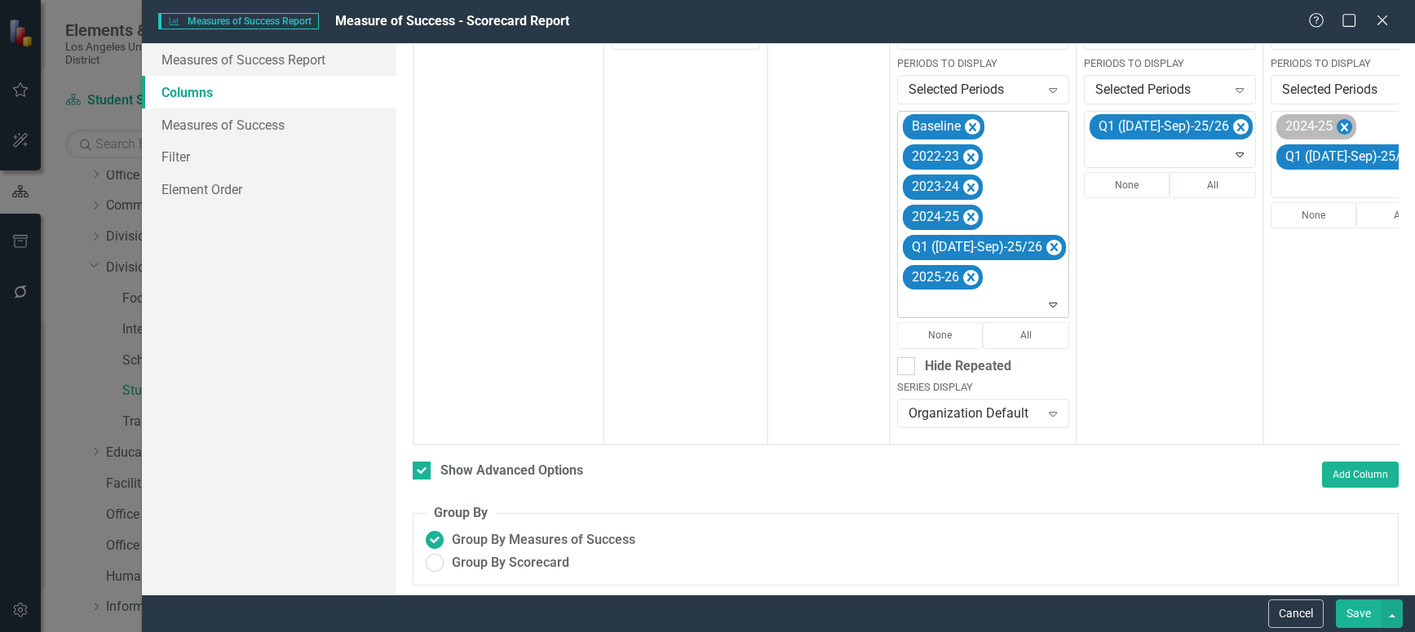
click at [1337, 123] on icon "Remove 2024-25" at bounding box center [1344, 127] width 15 height 20
click at [1351, 613] on button "Save" at bounding box center [1359, 613] width 46 height 29
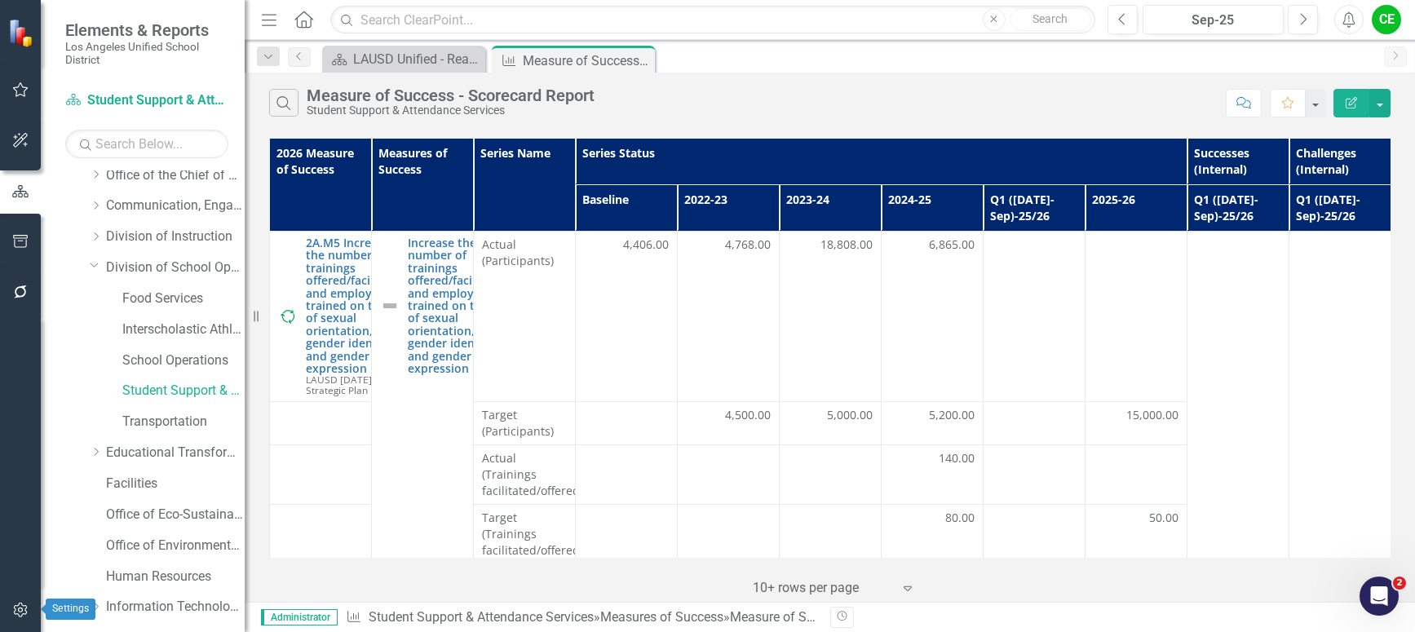
click at [19, 614] on icon "button" at bounding box center [20, 610] width 17 height 13
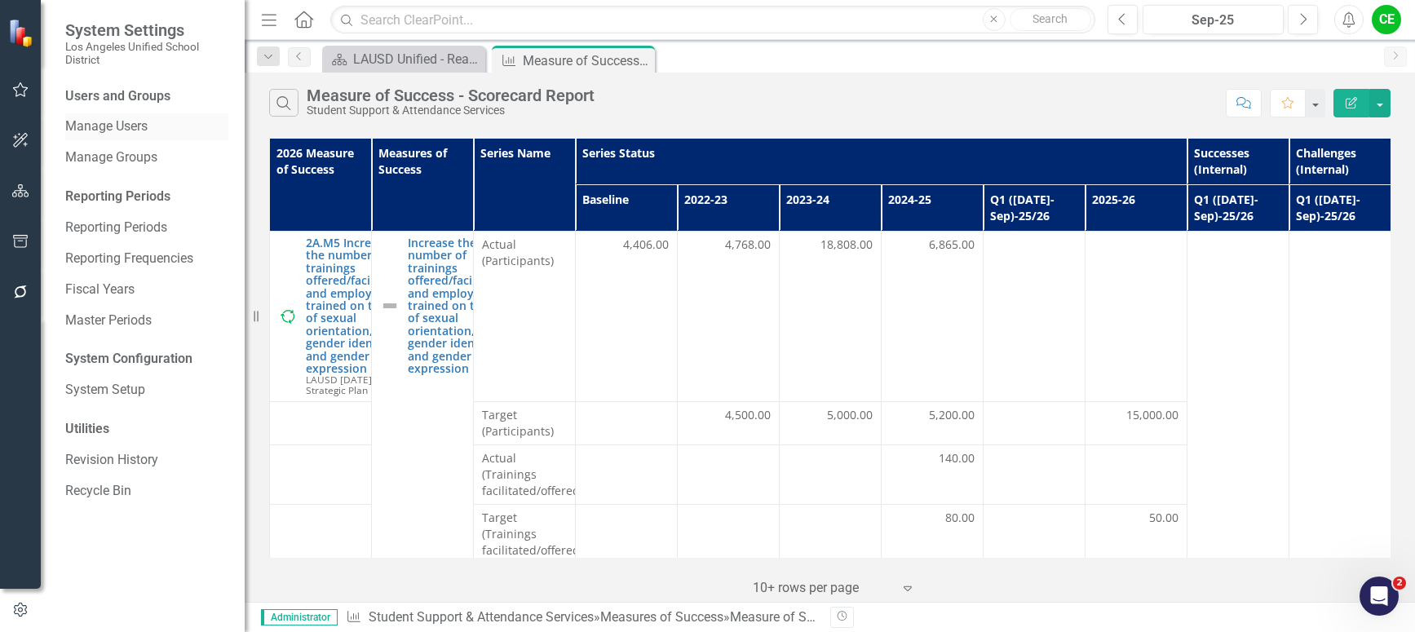
click at [113, 125] on link "Manage Users" at bounding box center [146, 126] width 163 height 19
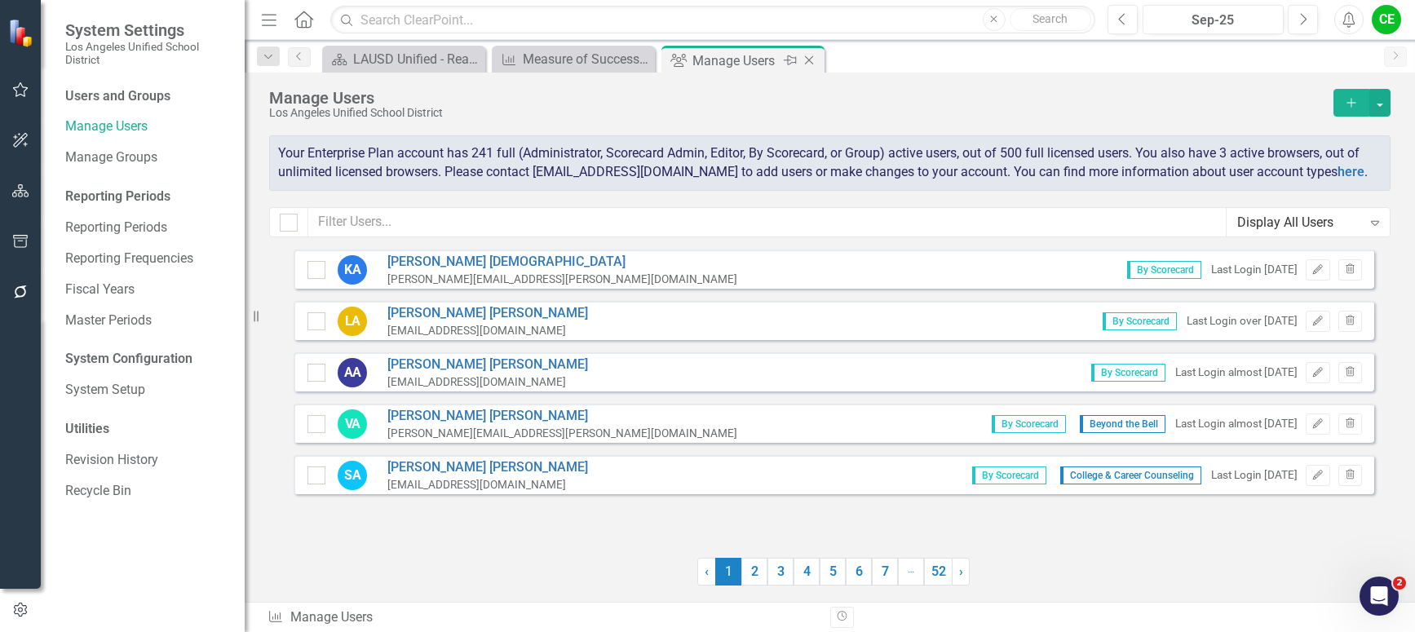
click at [814, 55] on icon "Close" at bounding box center [809, 60] width 16 height 13
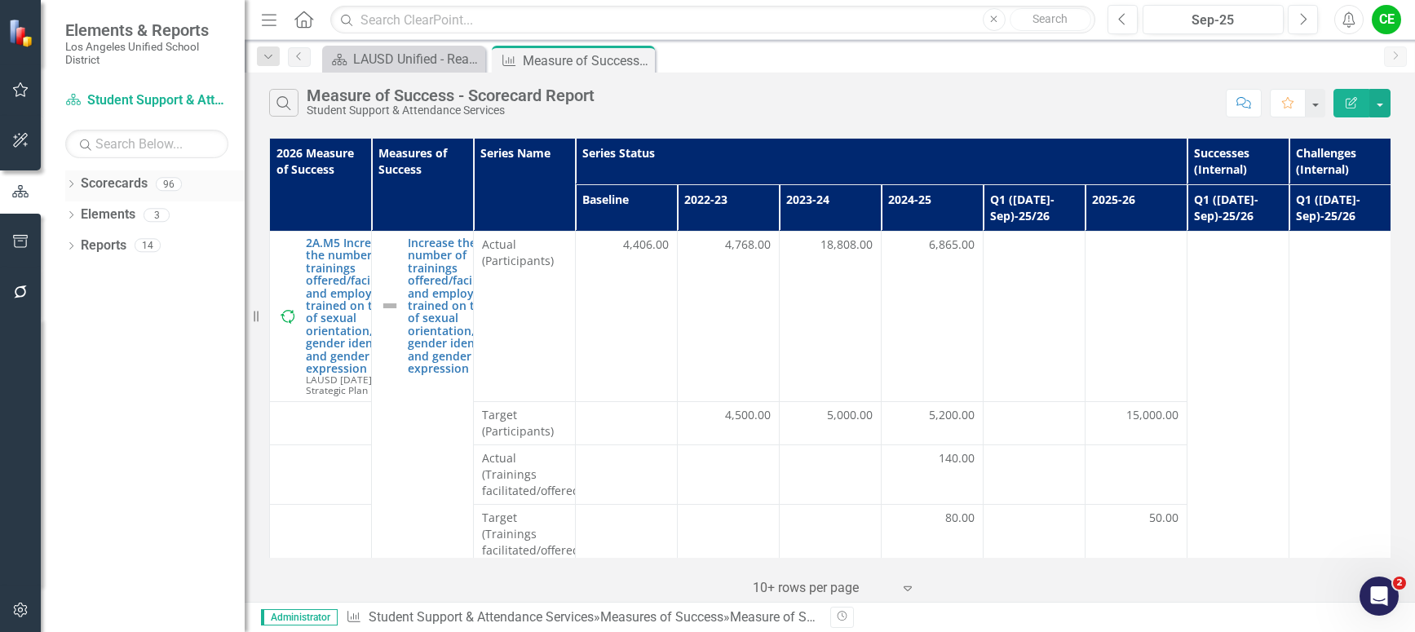
click at [105, 176] on link "Scorecards" at bounding box center [114, 184] width 67 height 19
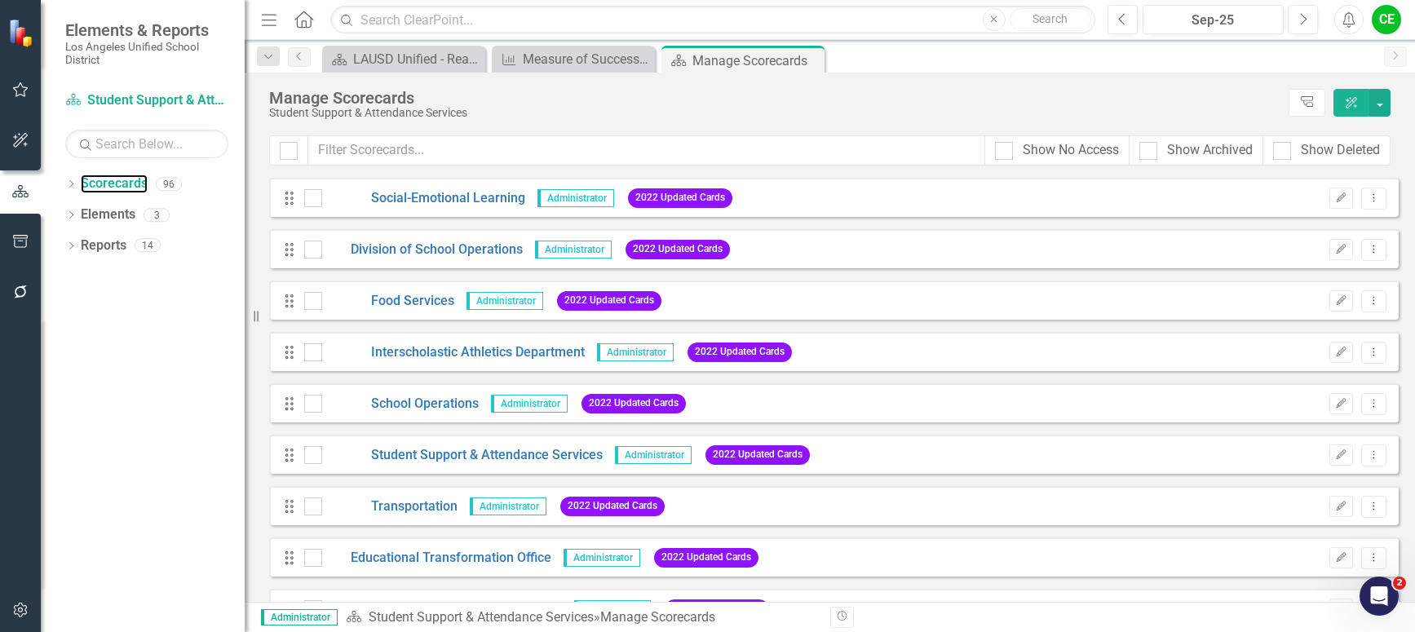
scroll to position [2284, 0]
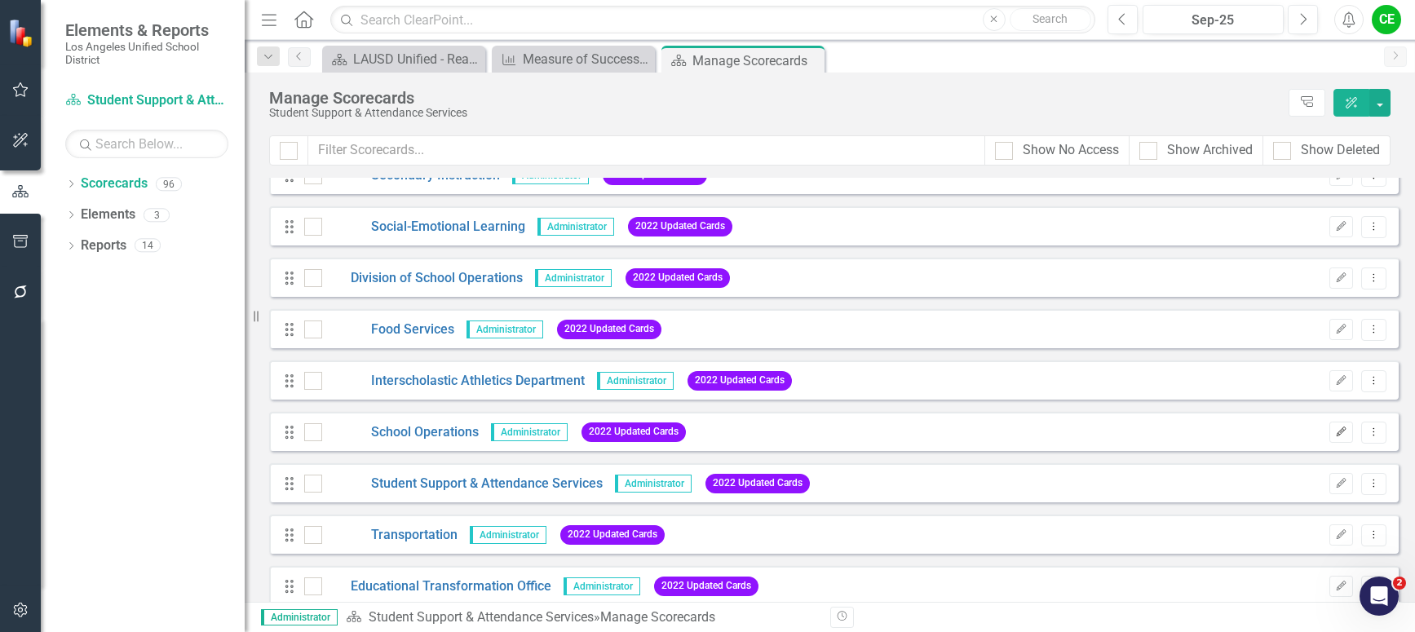
click at [1335, 428] on icon "Edit" at bounding box center [1341, 432] width 12 height 10
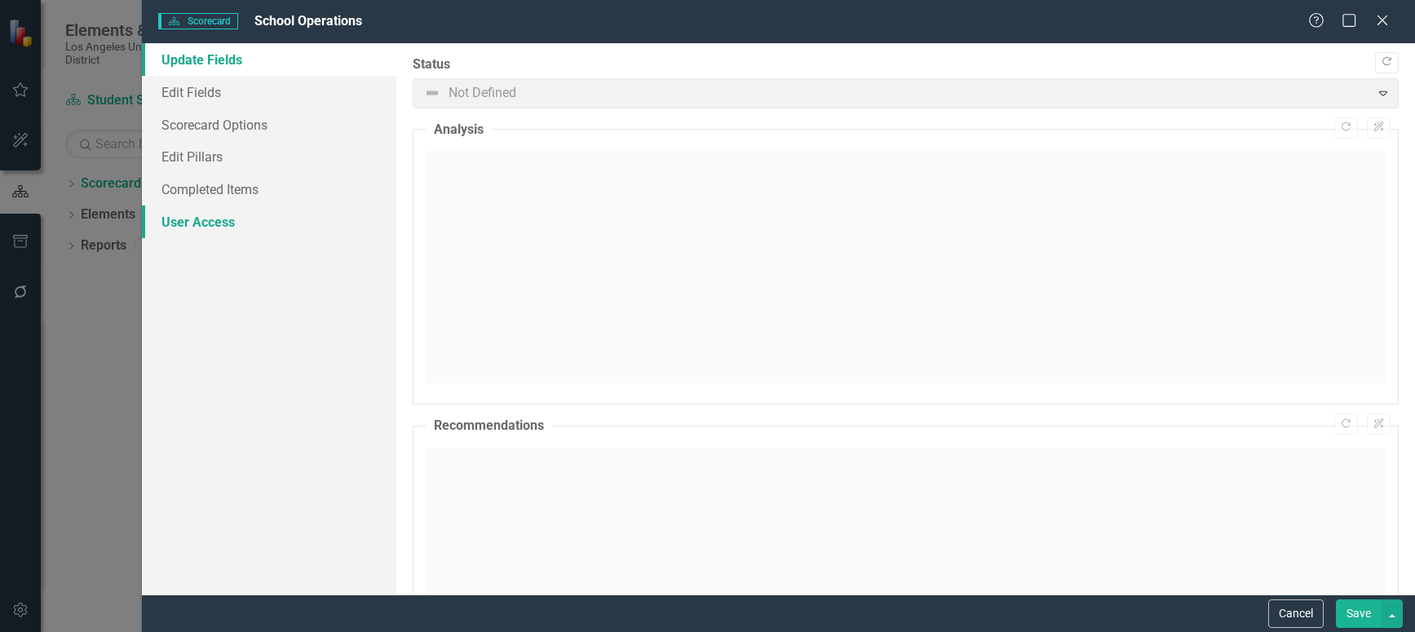
click at [210, 218] on link "User Access" at bounding box center [269, 222] width 254 height 33
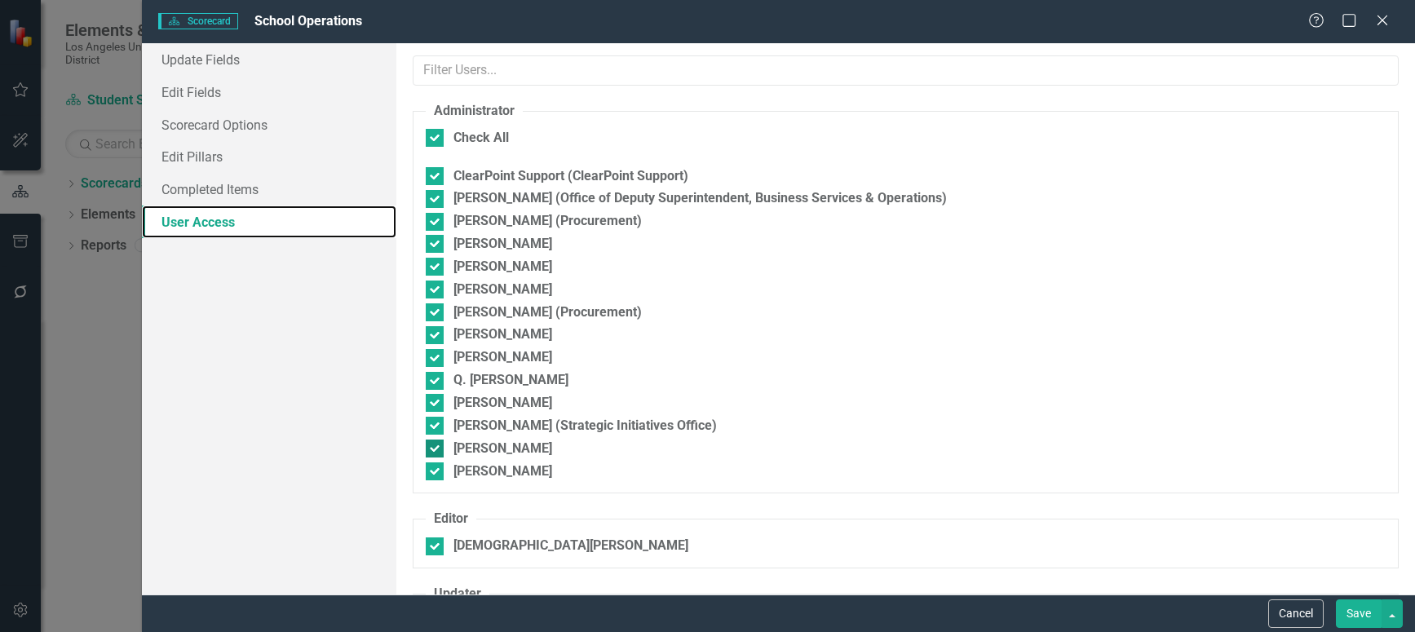
checkbox input "false"
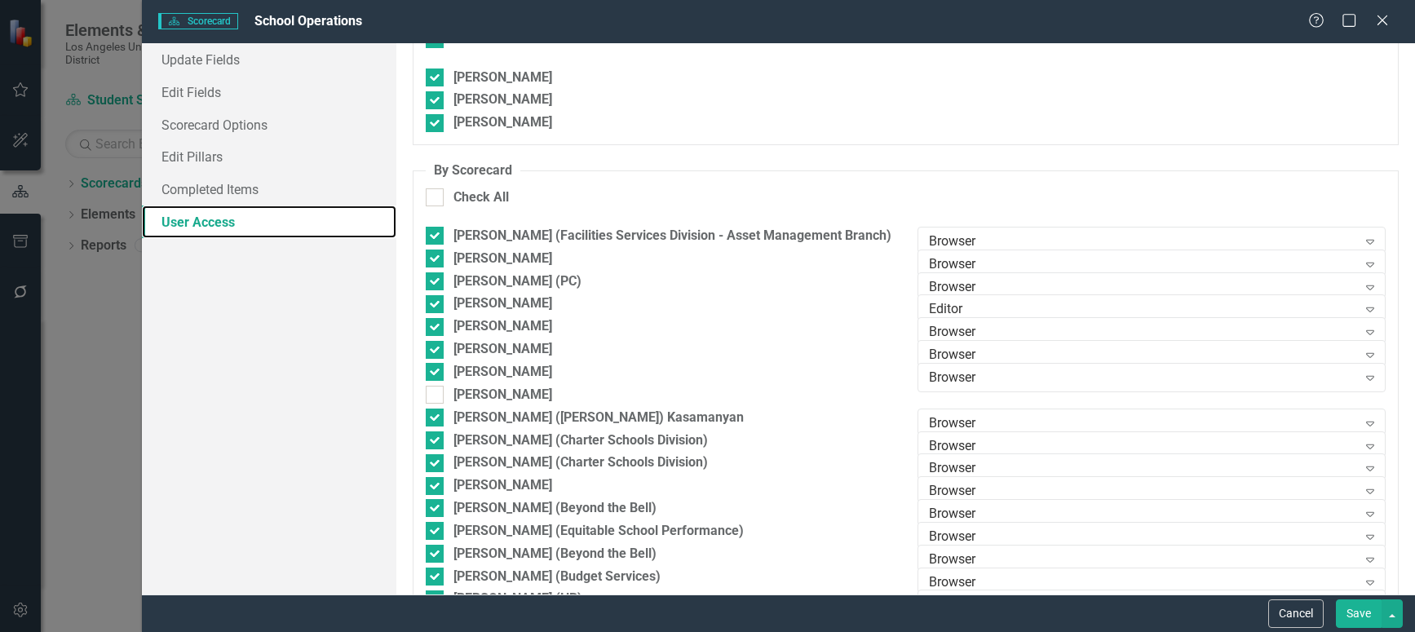
scroll to position [734, 0]
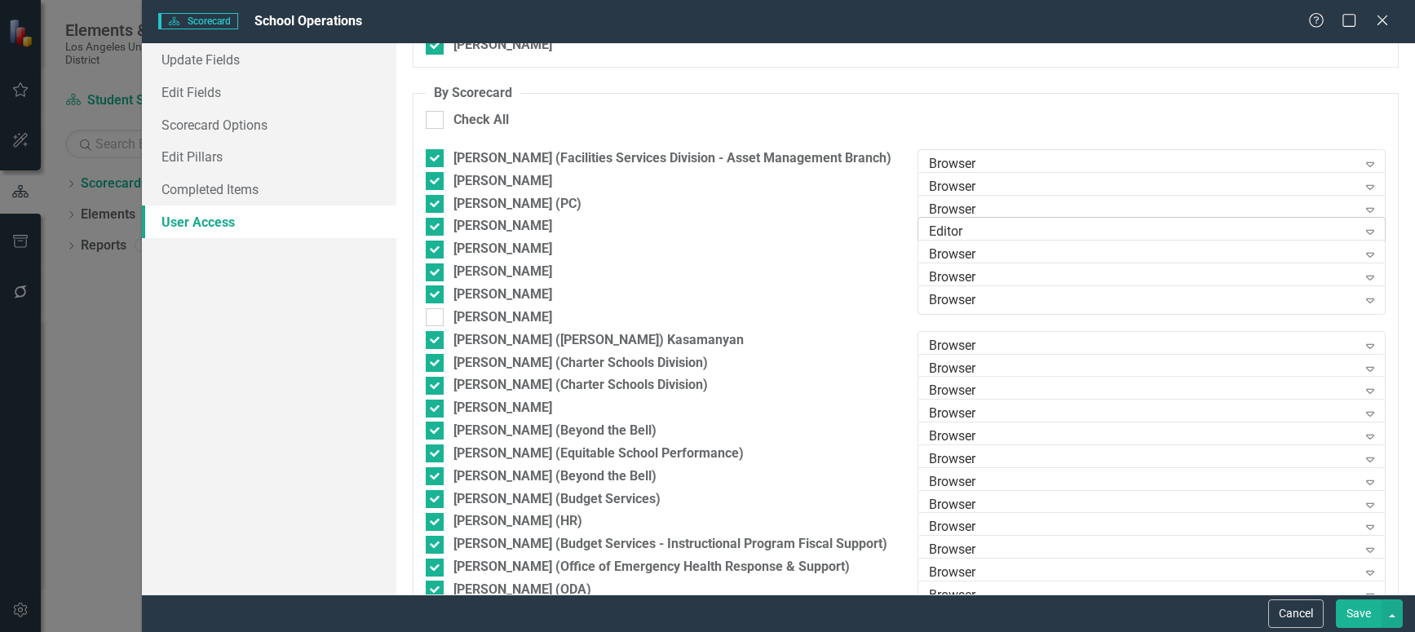
click at [1362, 228] on icon "Expand" at bounding box center [1370, 231] width 16 height 13
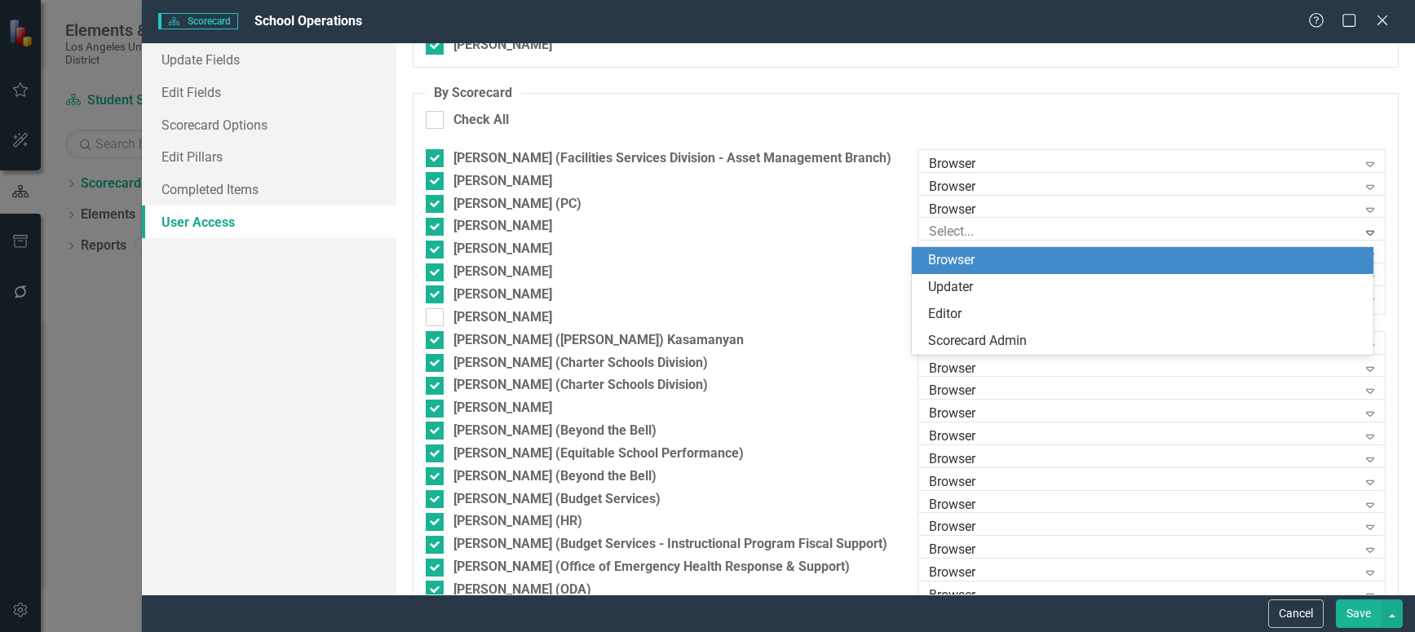
click at [1015, 258] on div "Browser" at bounding box center [1146, 260] width 436 height 19
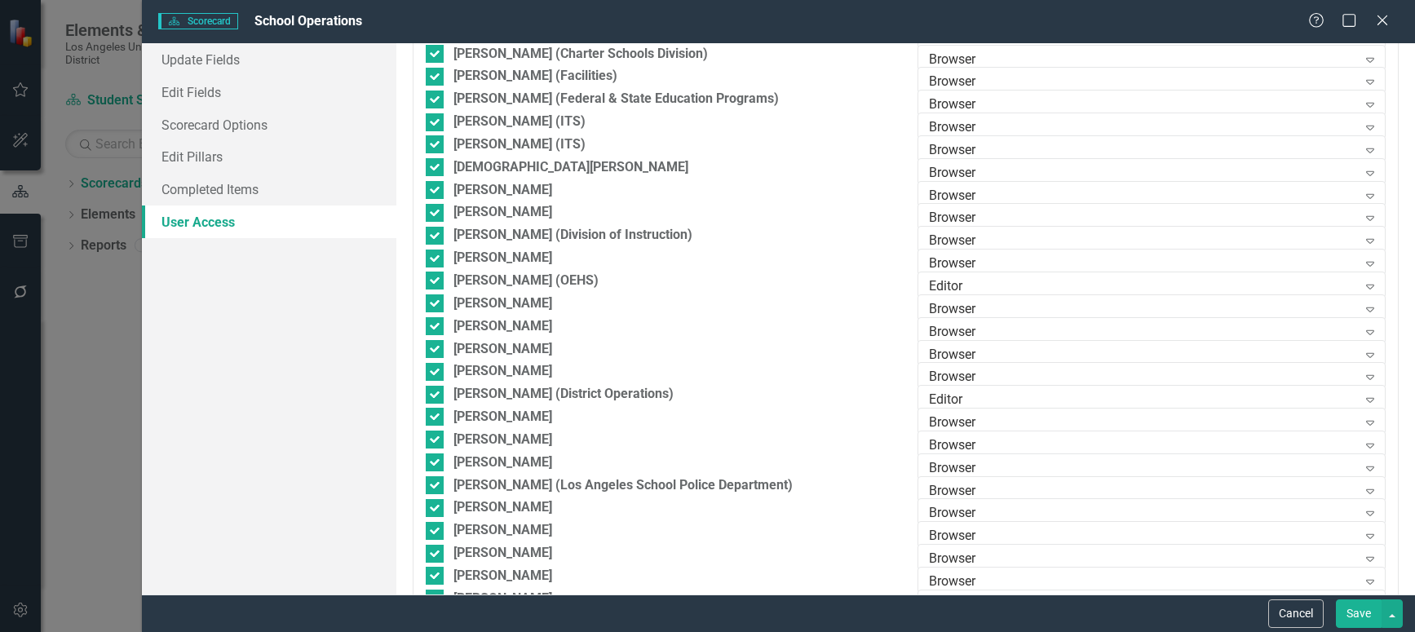
scroll to position [2202, 0]
click at [1362, 281] on icon "Expand" at bounding box center [1370, 285] width 16 height 13
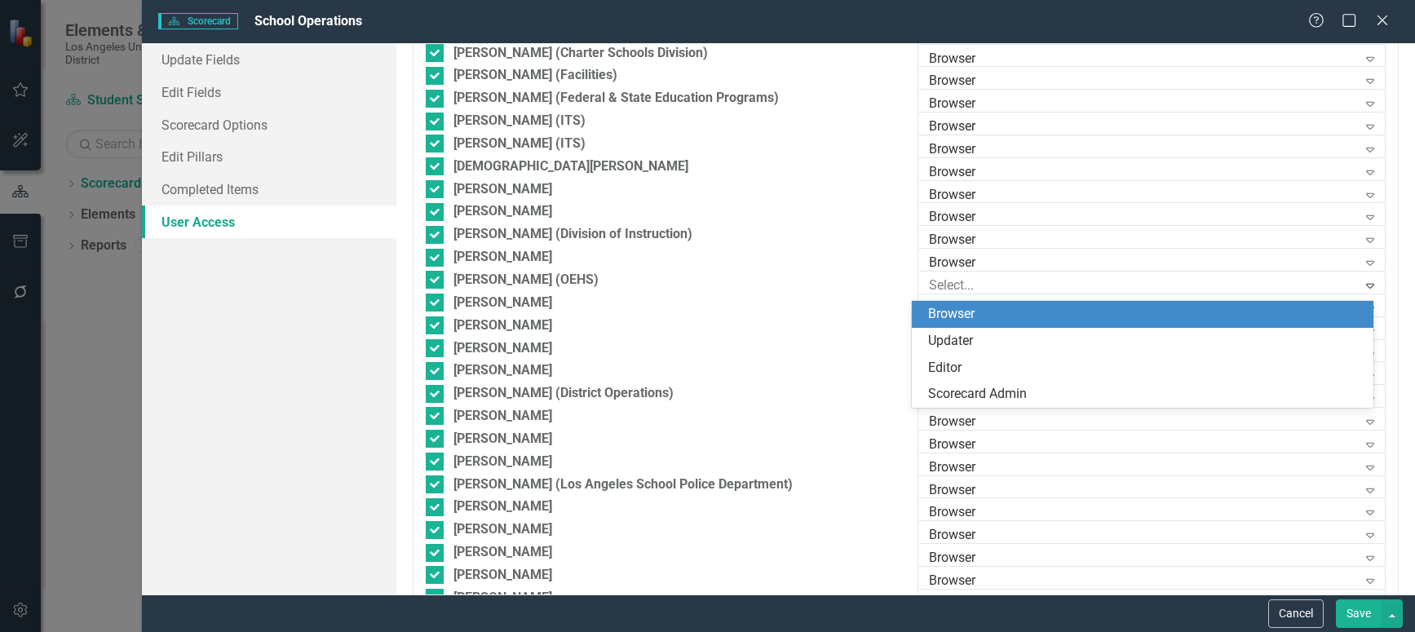
click at [933, 307] on div "Browser" at bounding box center [1146, 314] width 436 height 19
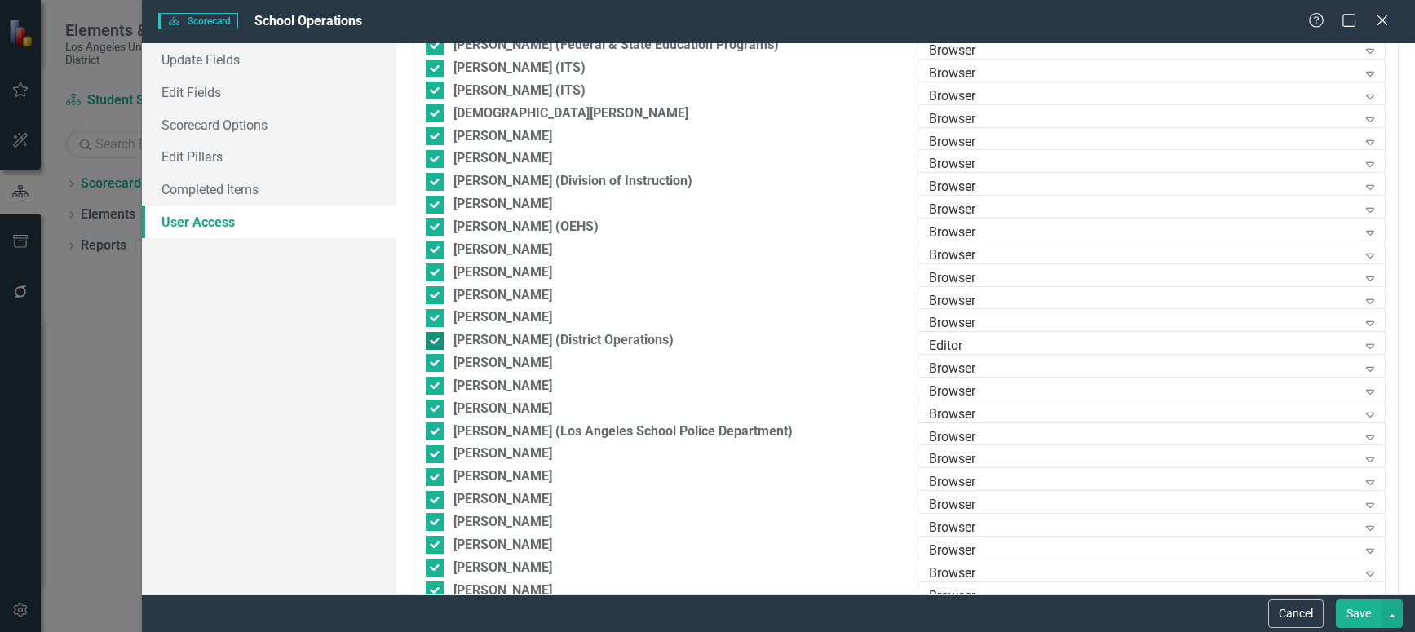
scroll to position [2284, 0]
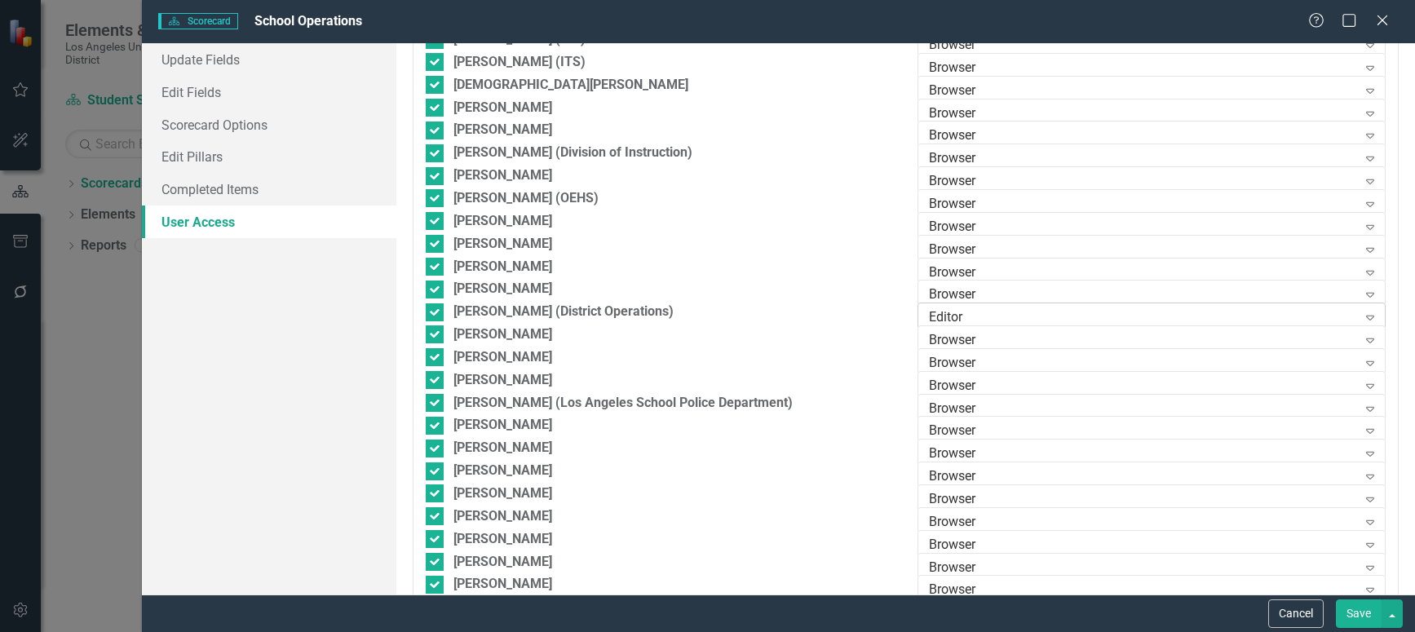
click at [1362, 312] on icon "Expand" at bounding box center [1370, 317] width 16 height 13
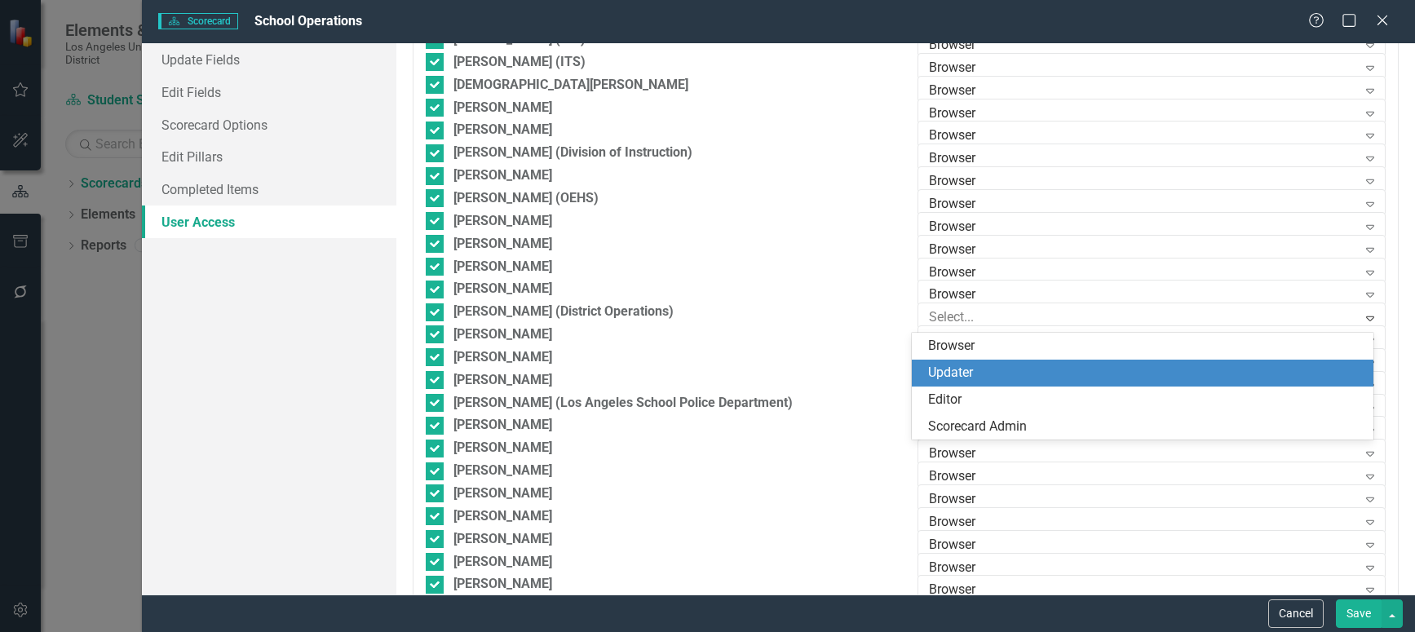
click at [954, 367] on div "Updater" at bounding box center [1146, 373] width 436 height 19
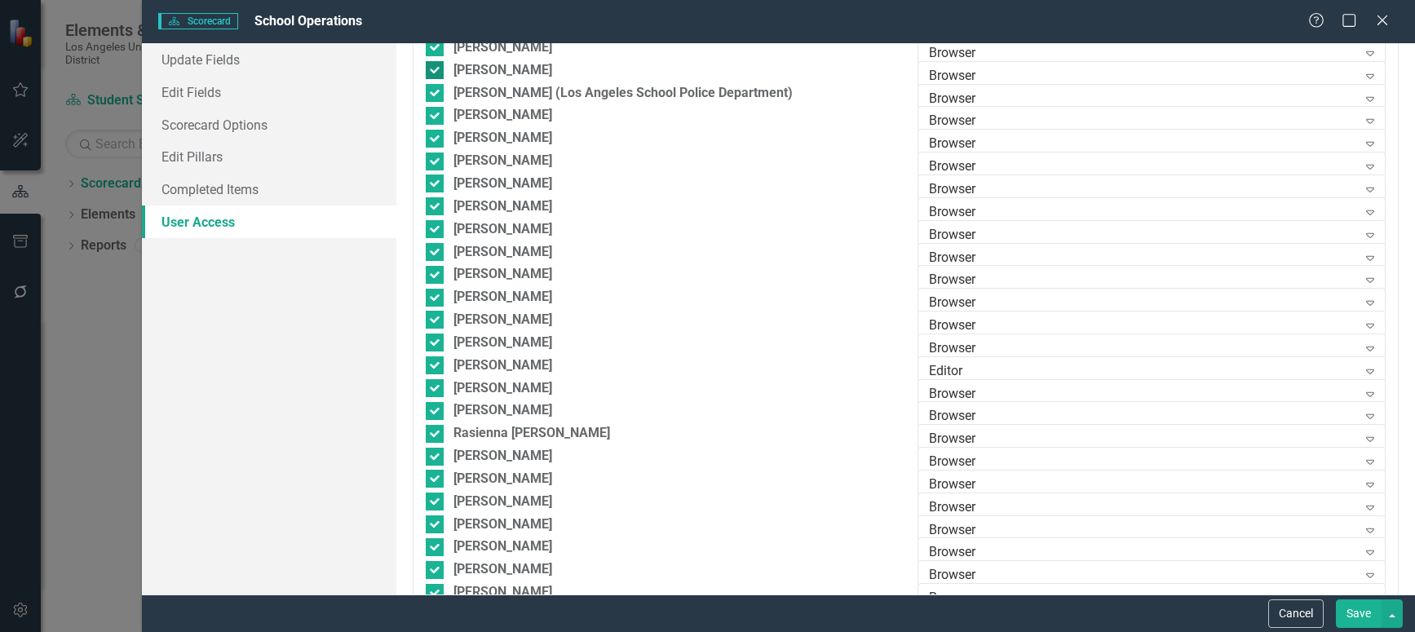
scroll to position [2610, 0]
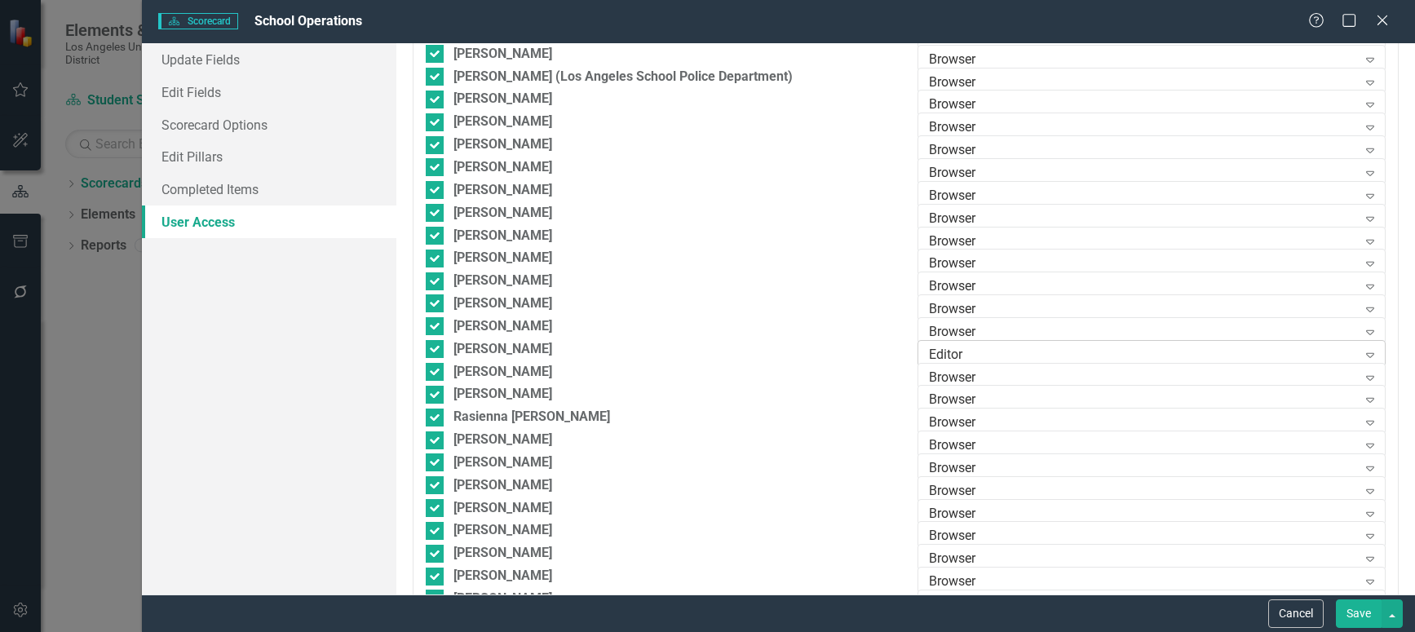
click at [1362, 353] on icon "Expand" at bounding box center [1370, 354] width 16 height 13
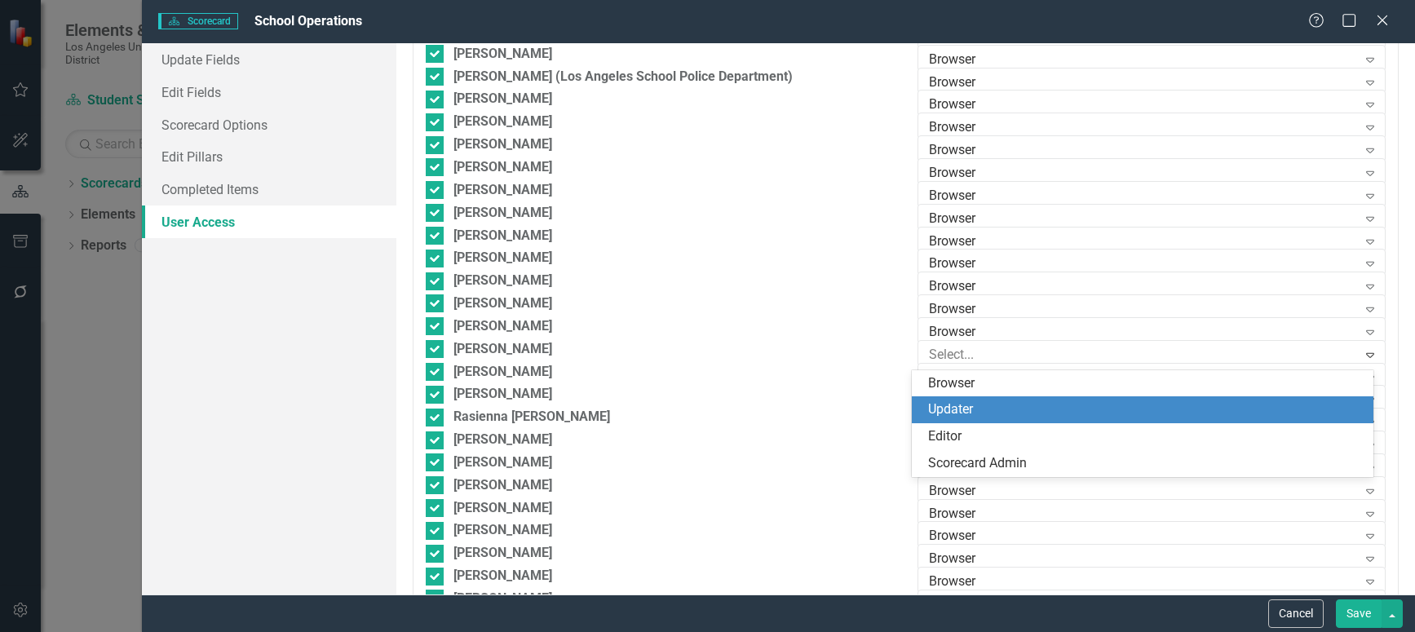
click at [974, 402] on div "Updater" at bounding box center [1146, 409] width 436 height 19
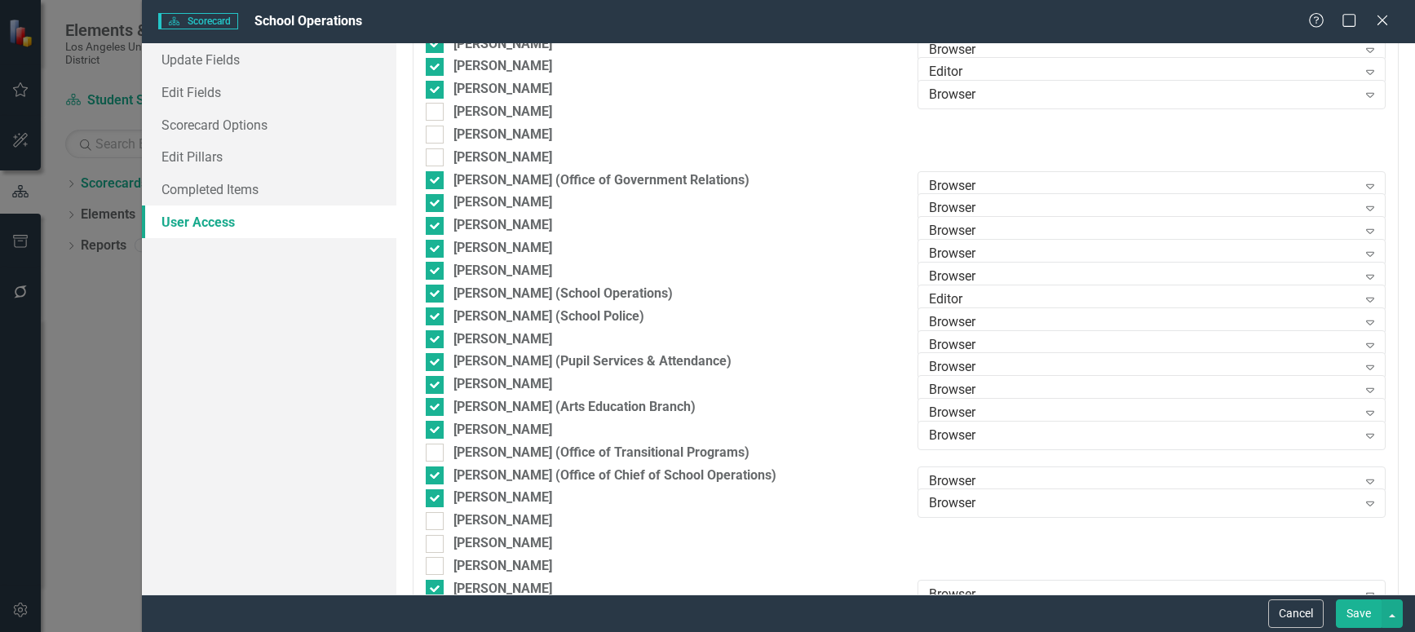
scroll to position [5442, 0]
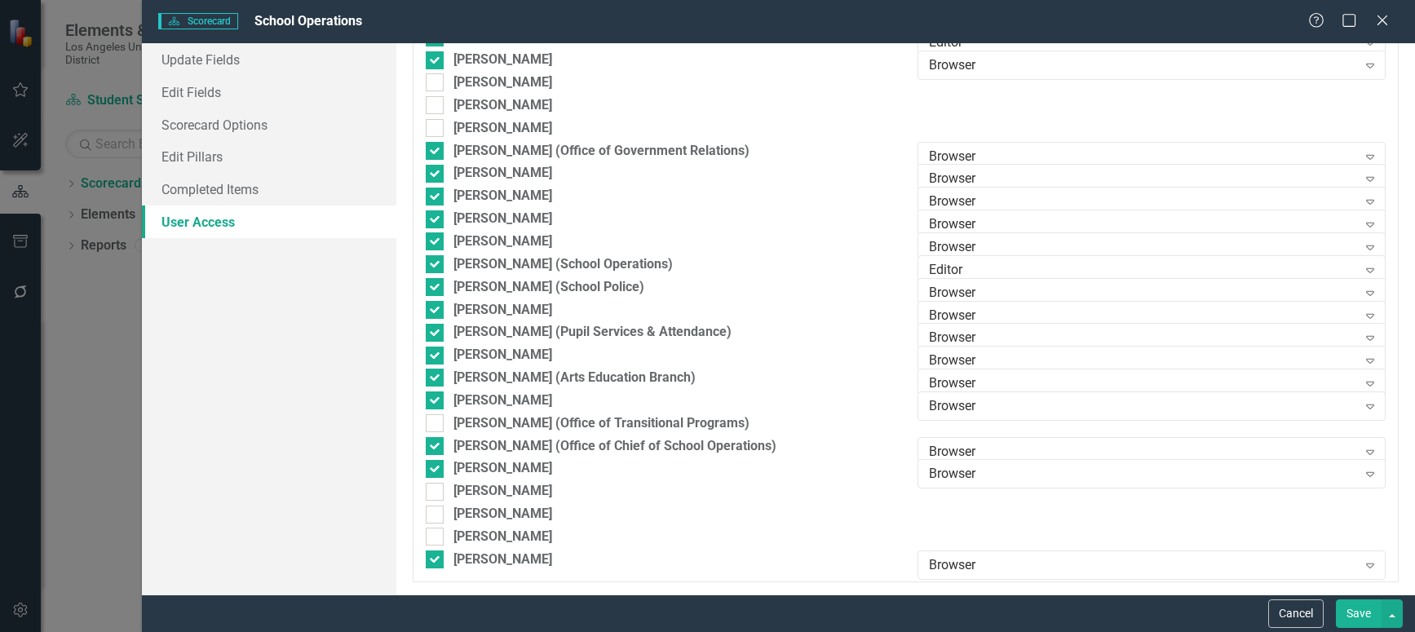
click at [1361, 613] on button "Save" at bounding box center [1359, 613] width 46 height 29
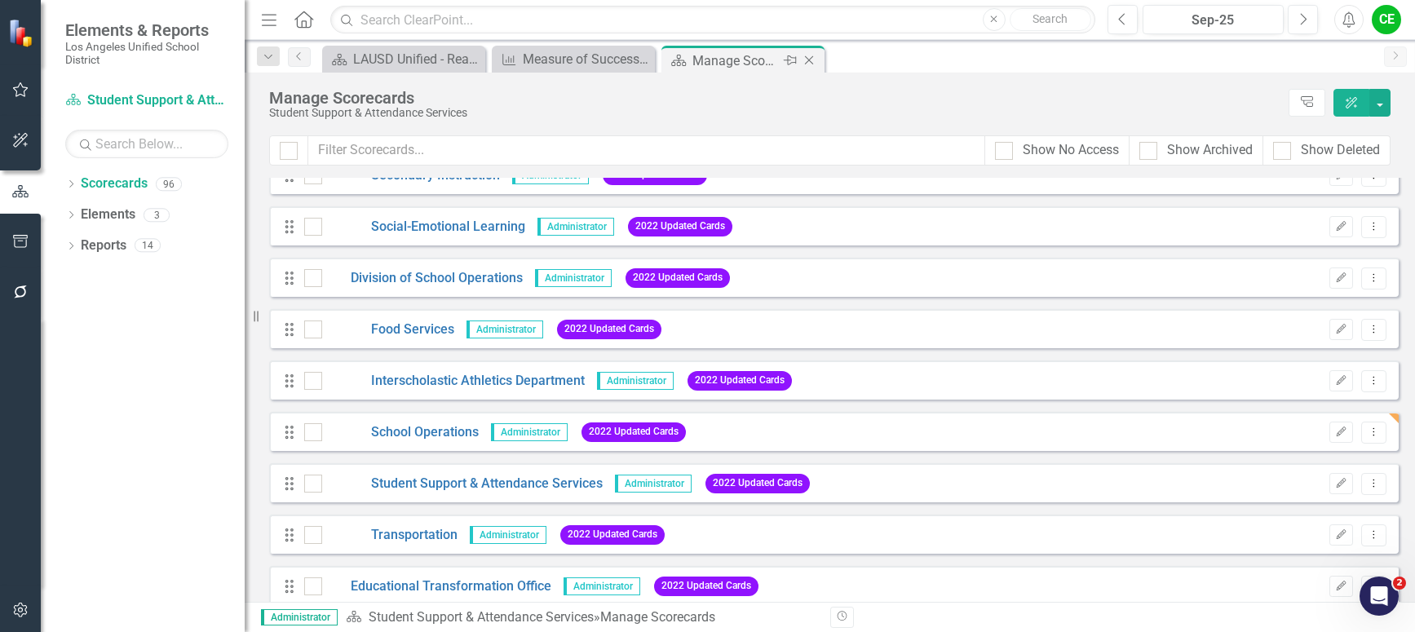
click at [807, 62] on icon at bounding box center [809, 60] width 9 height 9
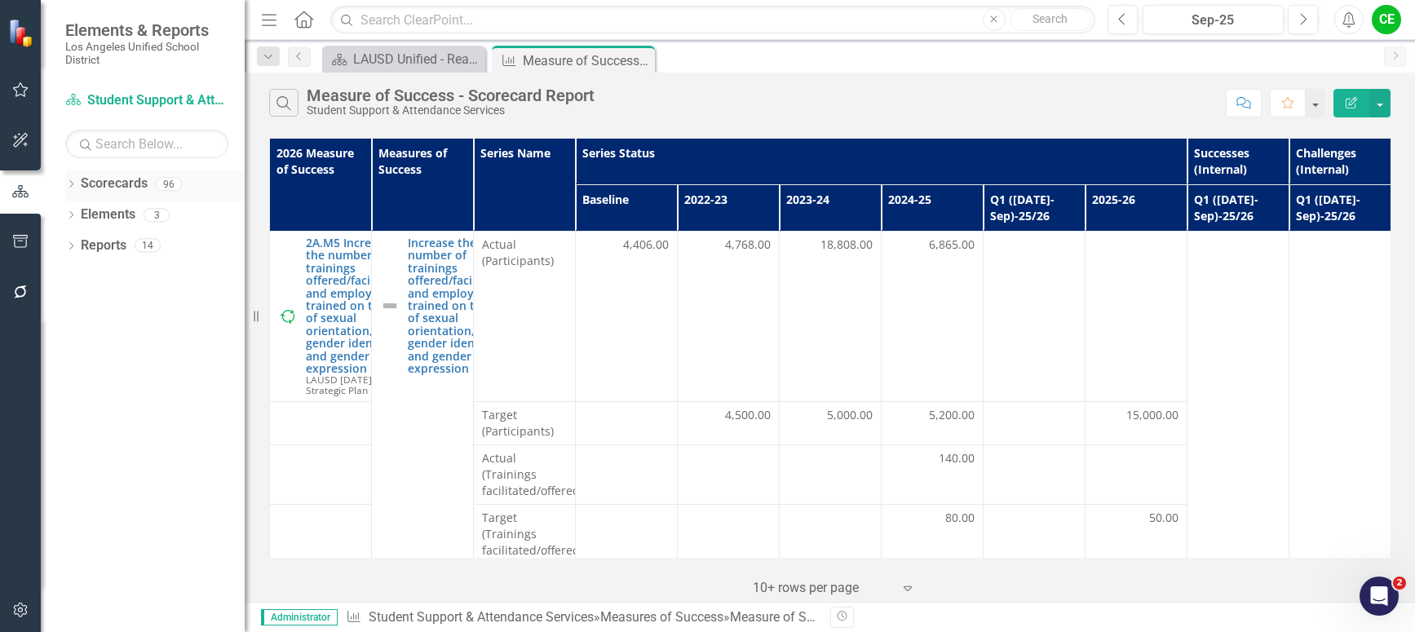
click at [68, 182] on icon "Dropdown" at bounding box center [70, 185] width 11 height 9
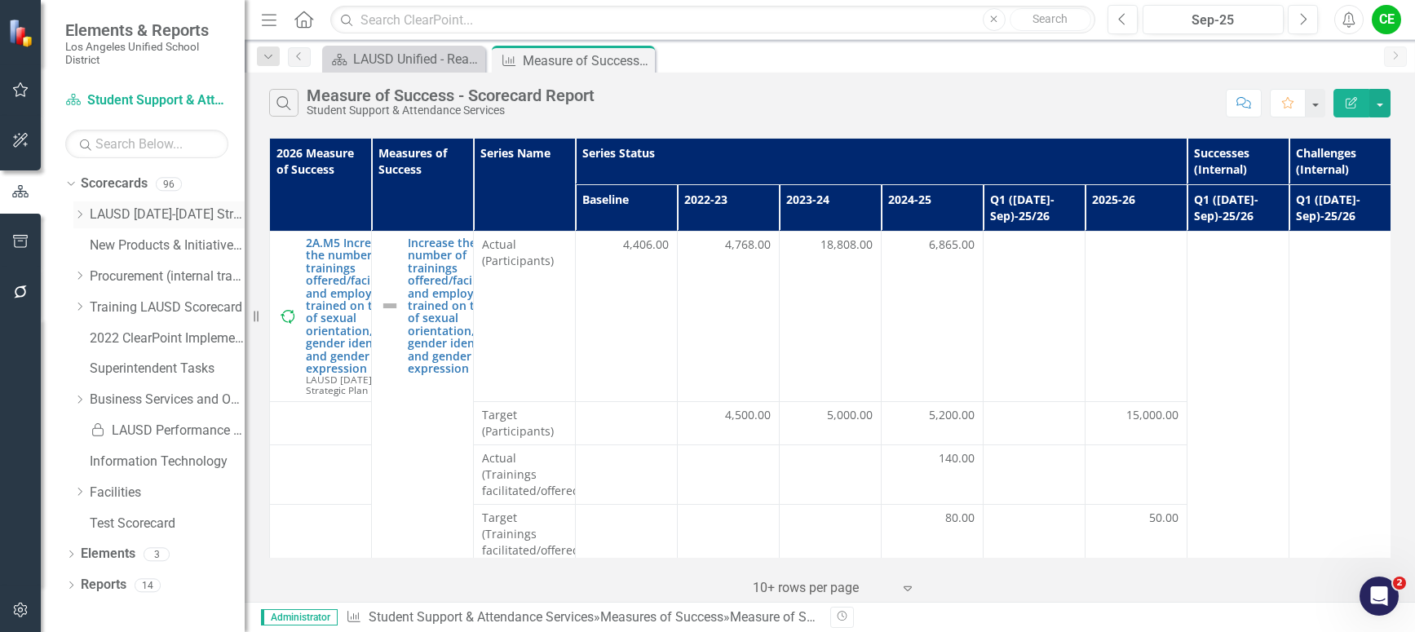
click at [77, 216] on icon "Dropdown" at bounding box center [79, 215] width 12 height 10
click at [100, 427] on icon "Dropdown" at bounding box center [96, 430] width 12 height 10
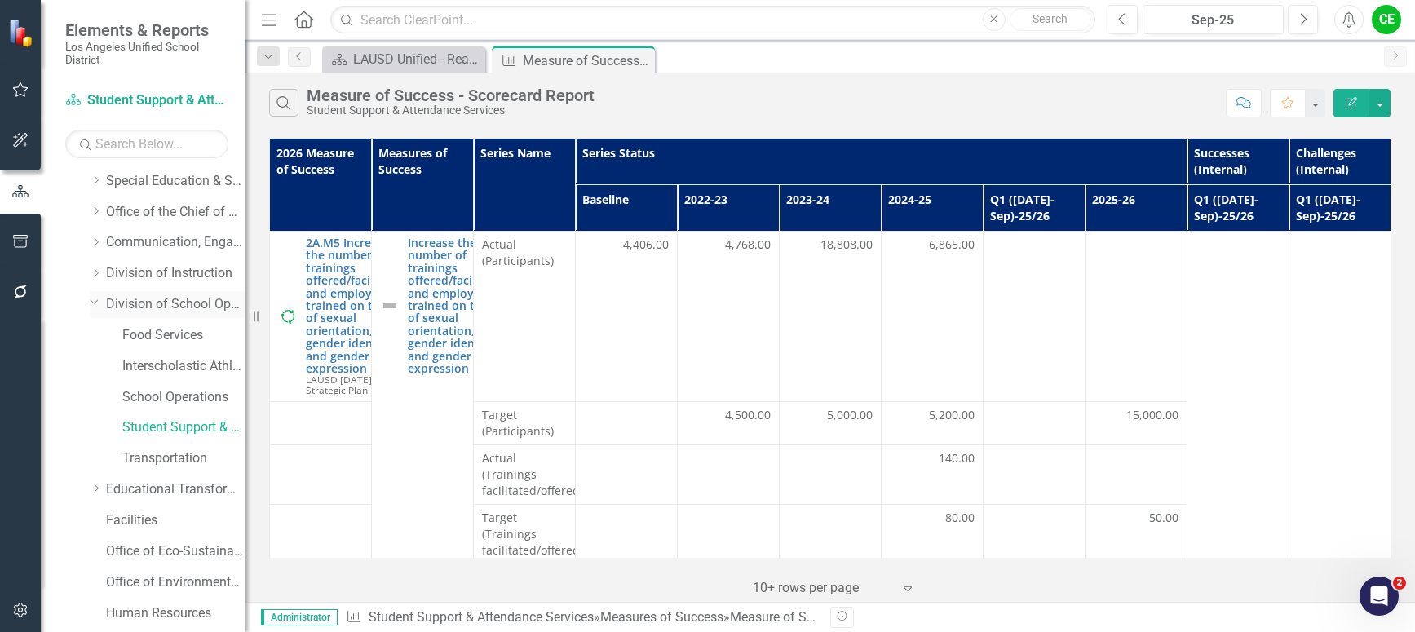
scroll to position [163, 0]
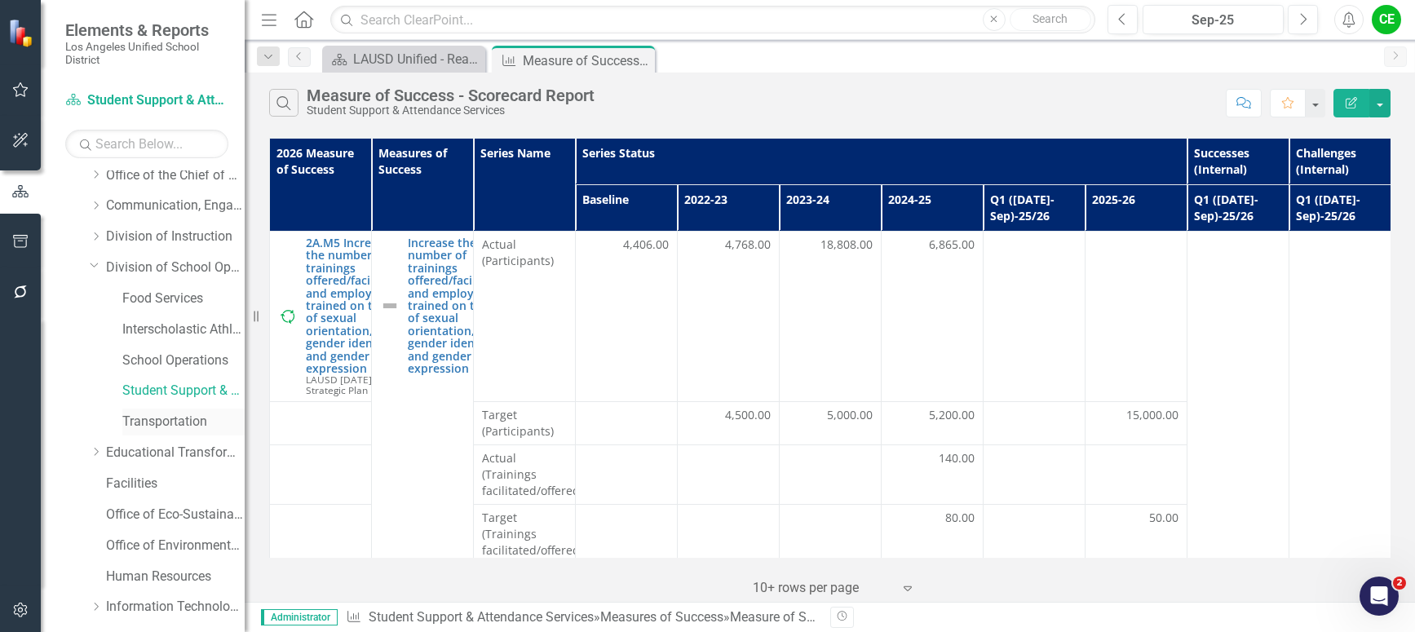
click at [145, 418] on link "Transportation" at bounding box center [183, 422] width 122 height 19
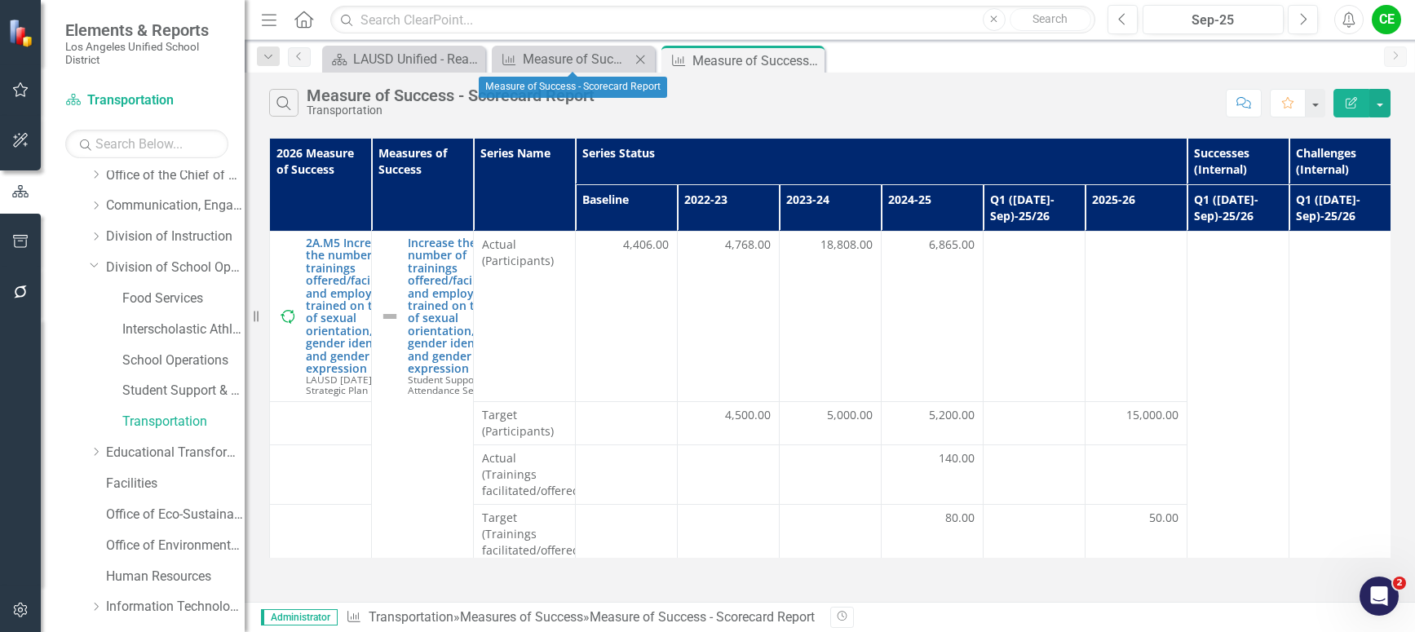
click at [638, 60] on icon "Close" at bounding box center [640, 59] width 16 height 13
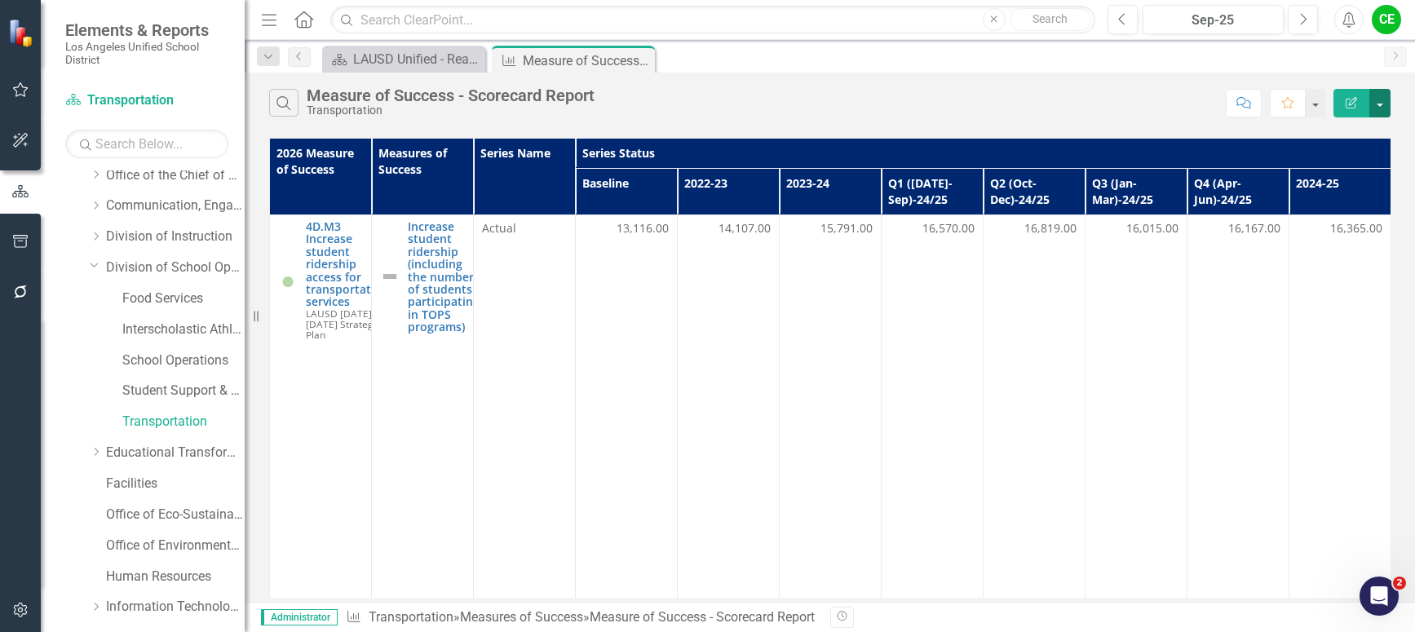
click at [1381, 99] on button "button" at bounding box center [1379, 103] width 21 height 29
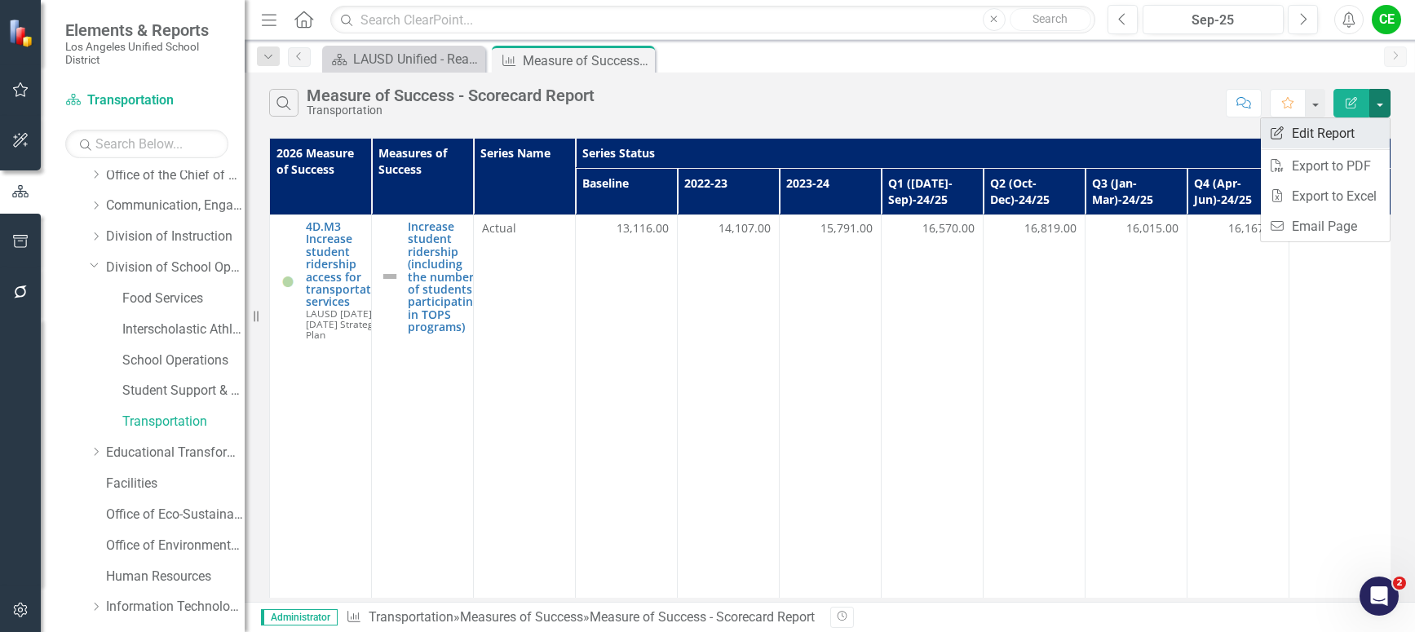
click at [1329, 128] on link "Edit Report Edit Report" at bounding box center [1325, 133] width 129 height 30
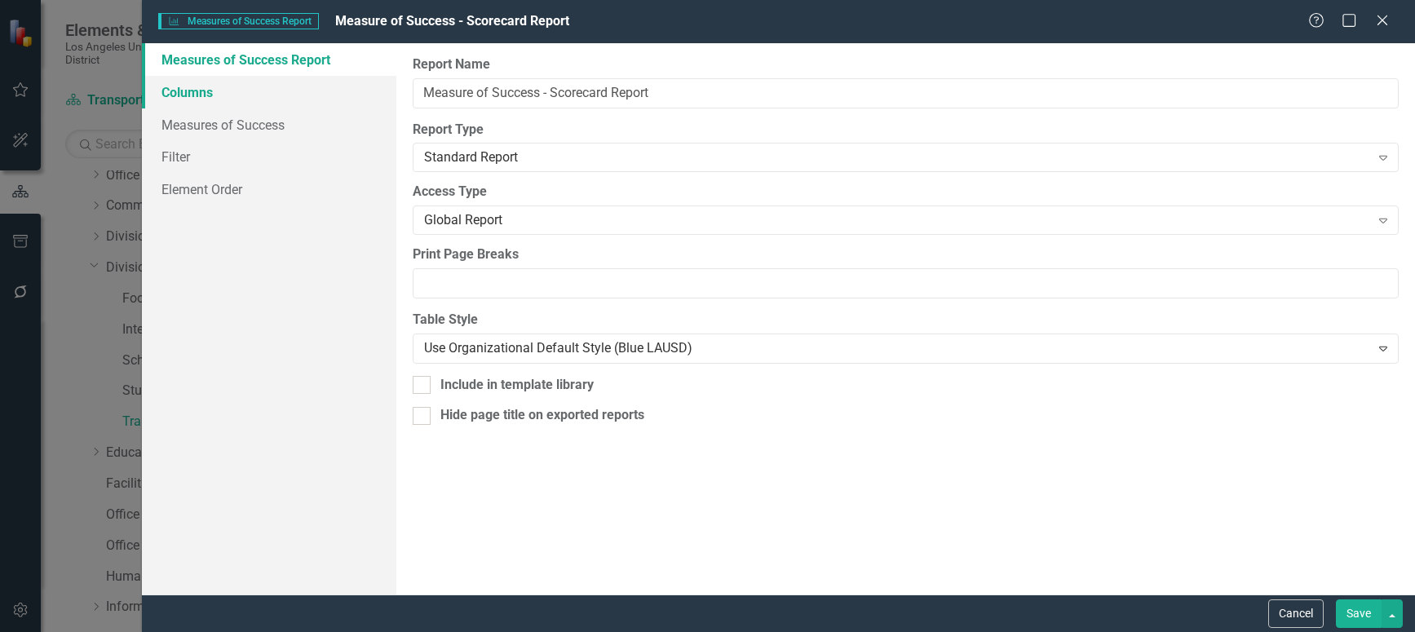
click at [200, 91] on link "Columns" at bounding box center [269, 92] width 254 height 33
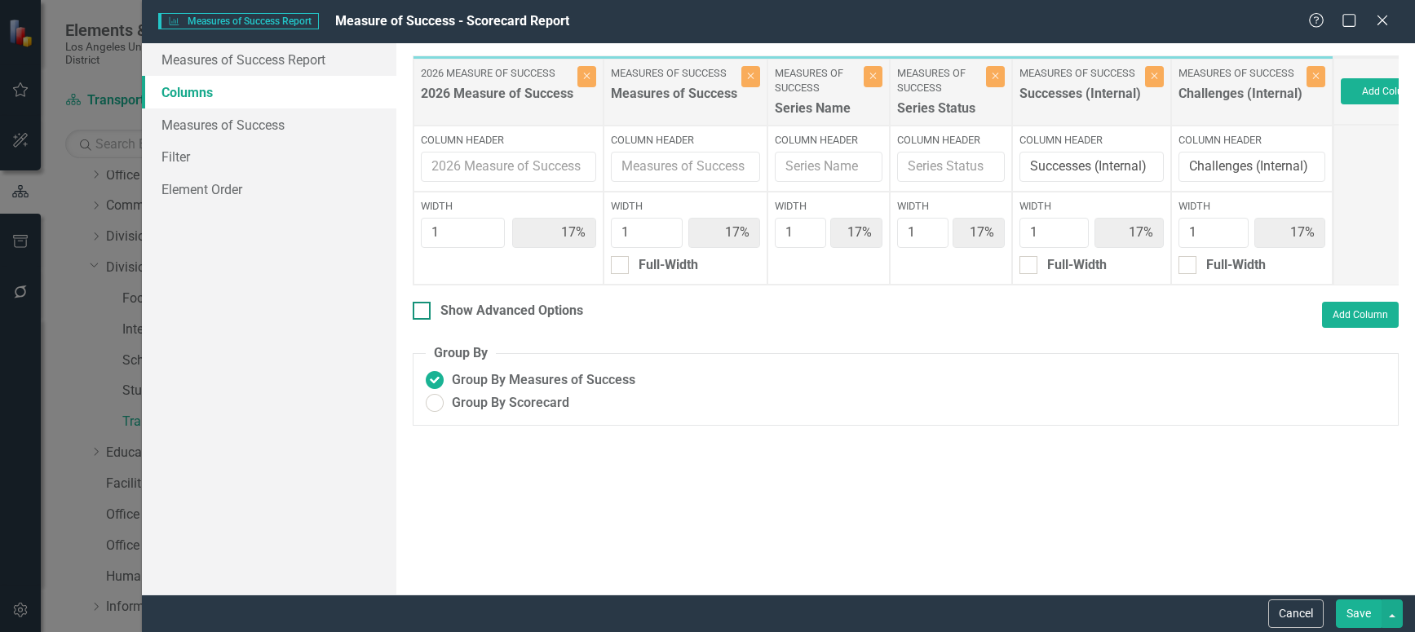
click at [415, 320] on div at bounding box center [422, 311] width 18 height 18
click at [415, 312] on input "Show Advanced Options" at bounding box center [418, 307] width 11 height 11
checkbox input "true"
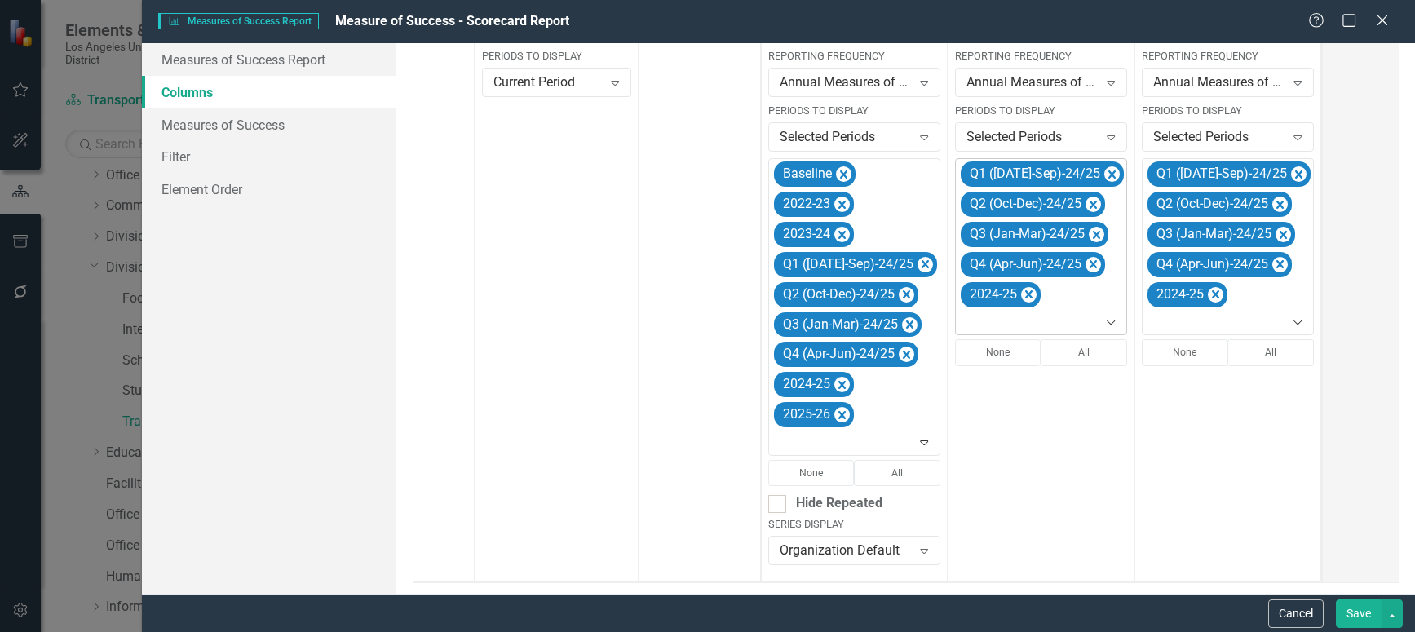
scroll to position [404, 0]
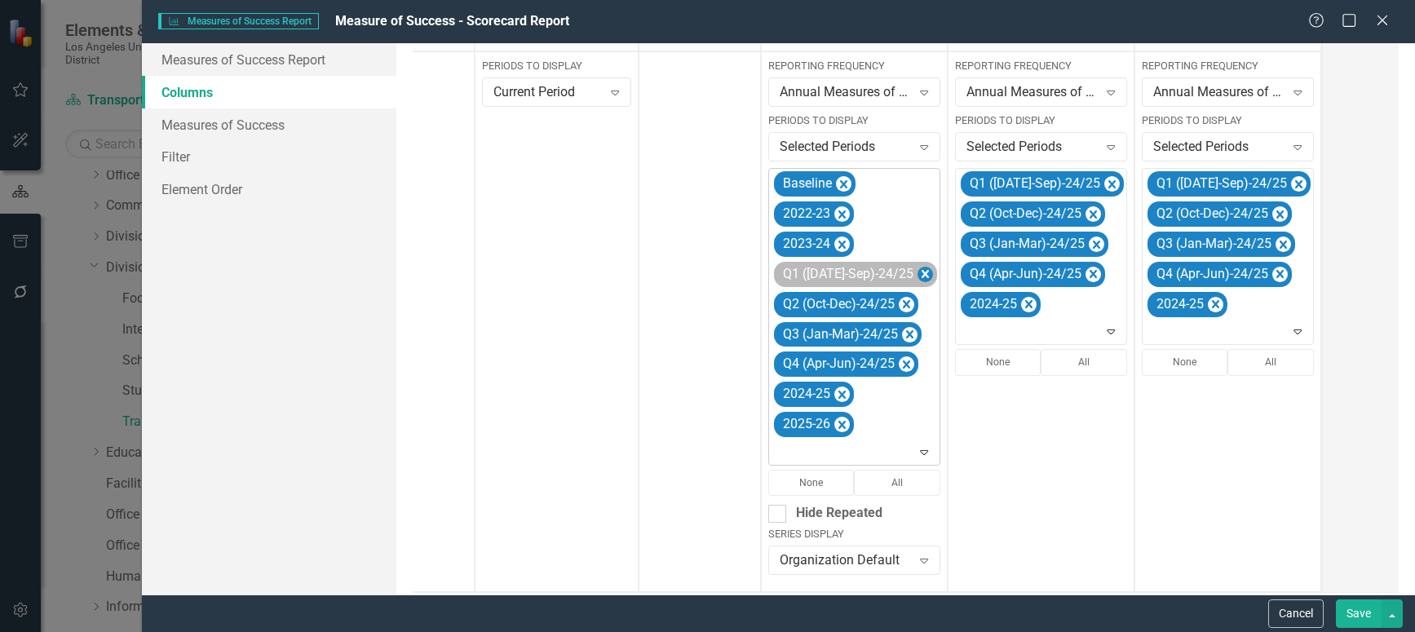
click at [917, 270] on icon "Remove Q1 (Jul-Sep)-24/25" at bounding box center [924, 274] width 15 height 20
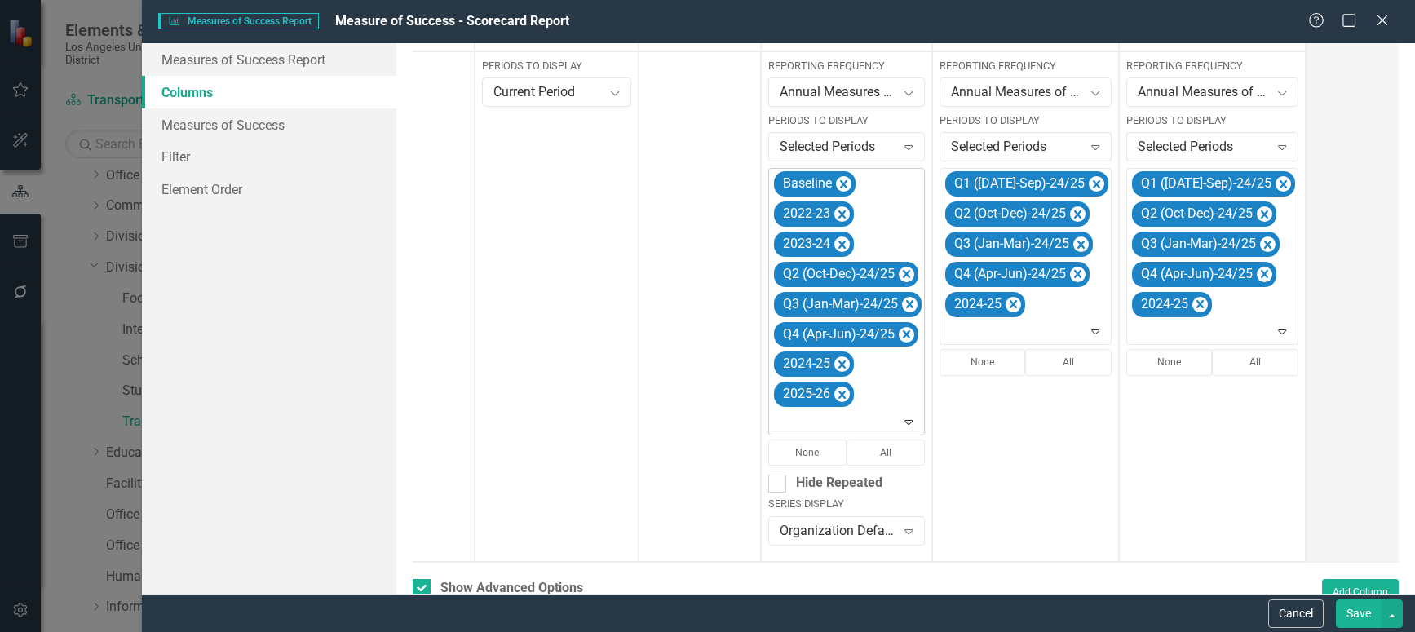
click at [909, 270] on icon "Remove Q2 (Oct-Dec)-24/25" at bounding box center [906, 274] width 15 height 20
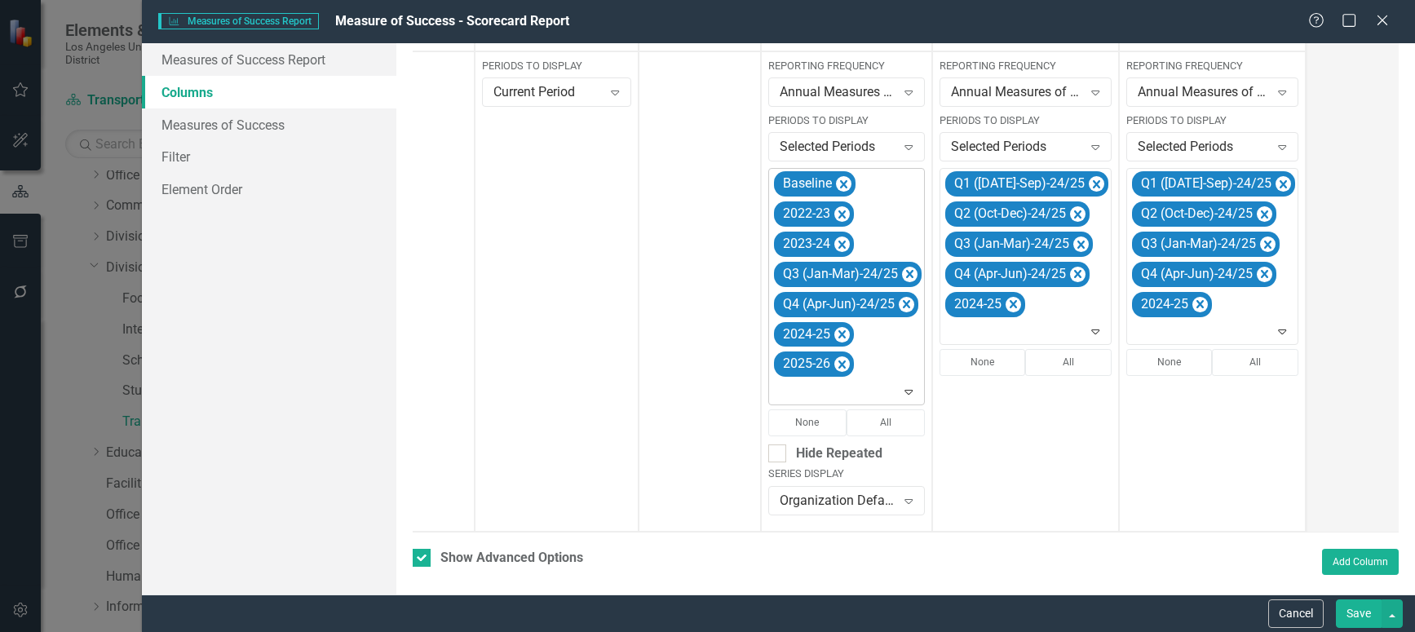
click at [909, 270] on icon "Remove Q3 (Jan-Mar)-24/25" at bounding box center [909, 274] width 15 height 20
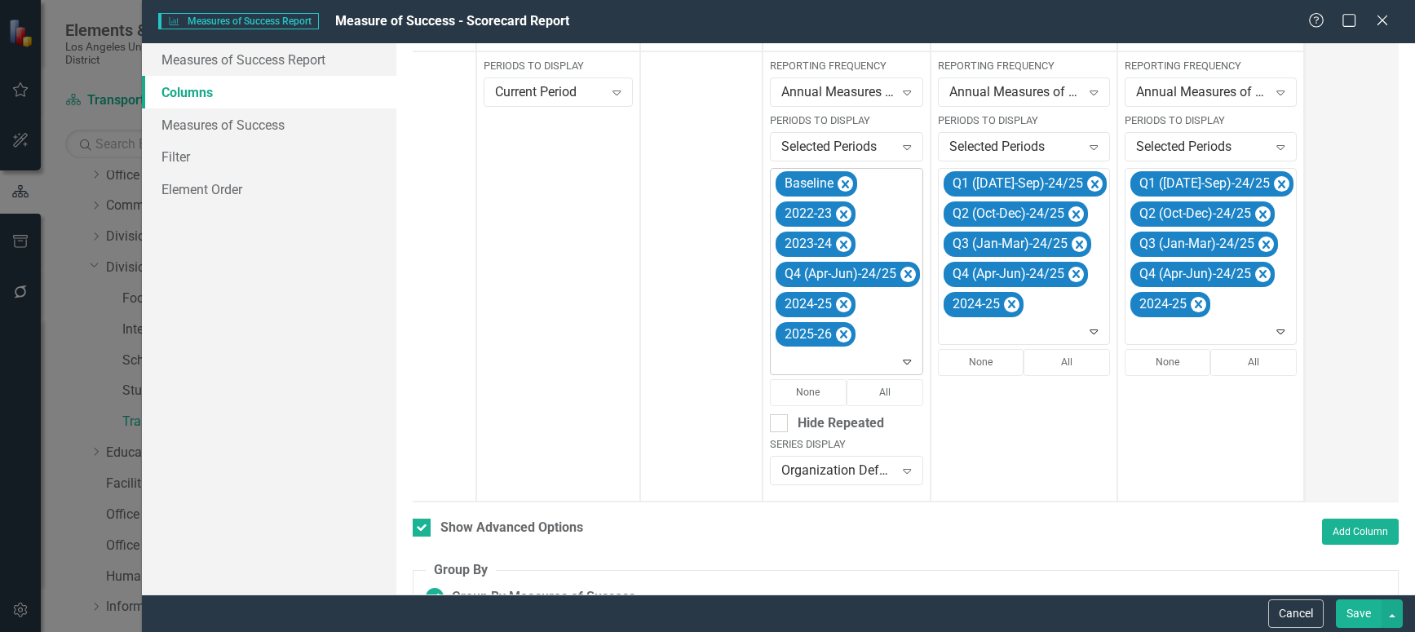
click at [909, 270] on icon "Remove Q4 (Apr-Jun)-24/25" at bounding box center [907, 274] width 15 height 20
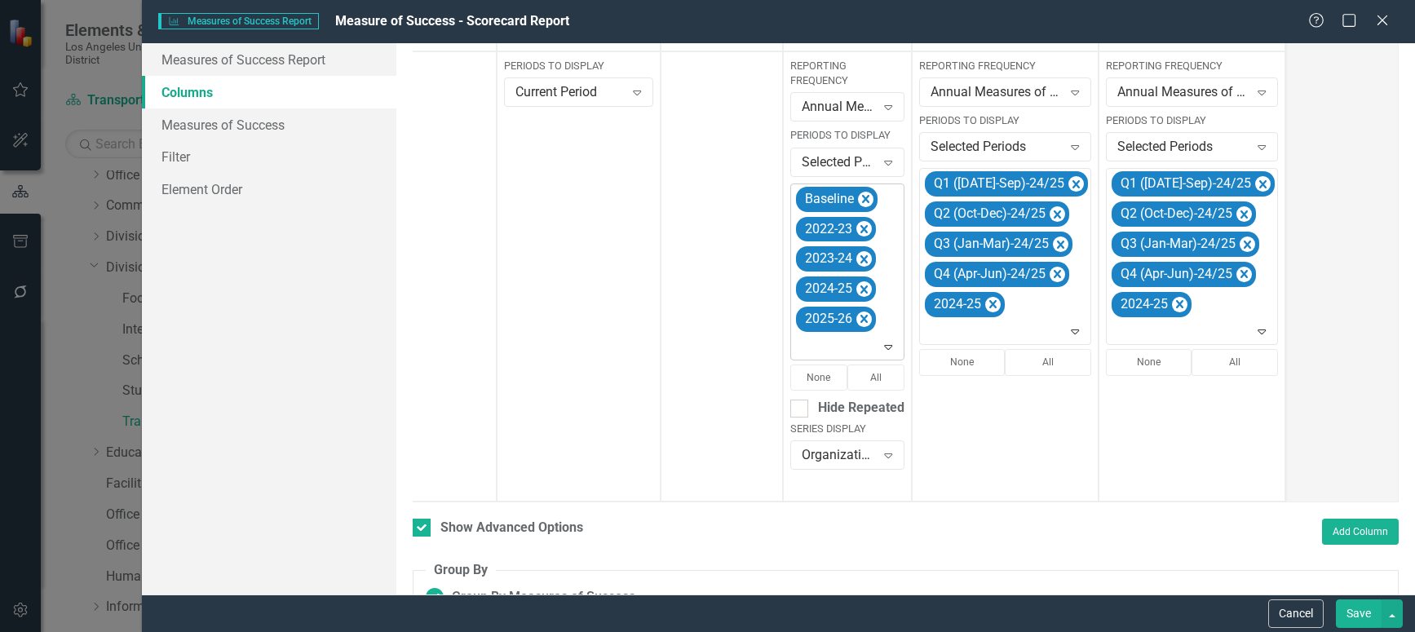
scroll to position [0, 86]
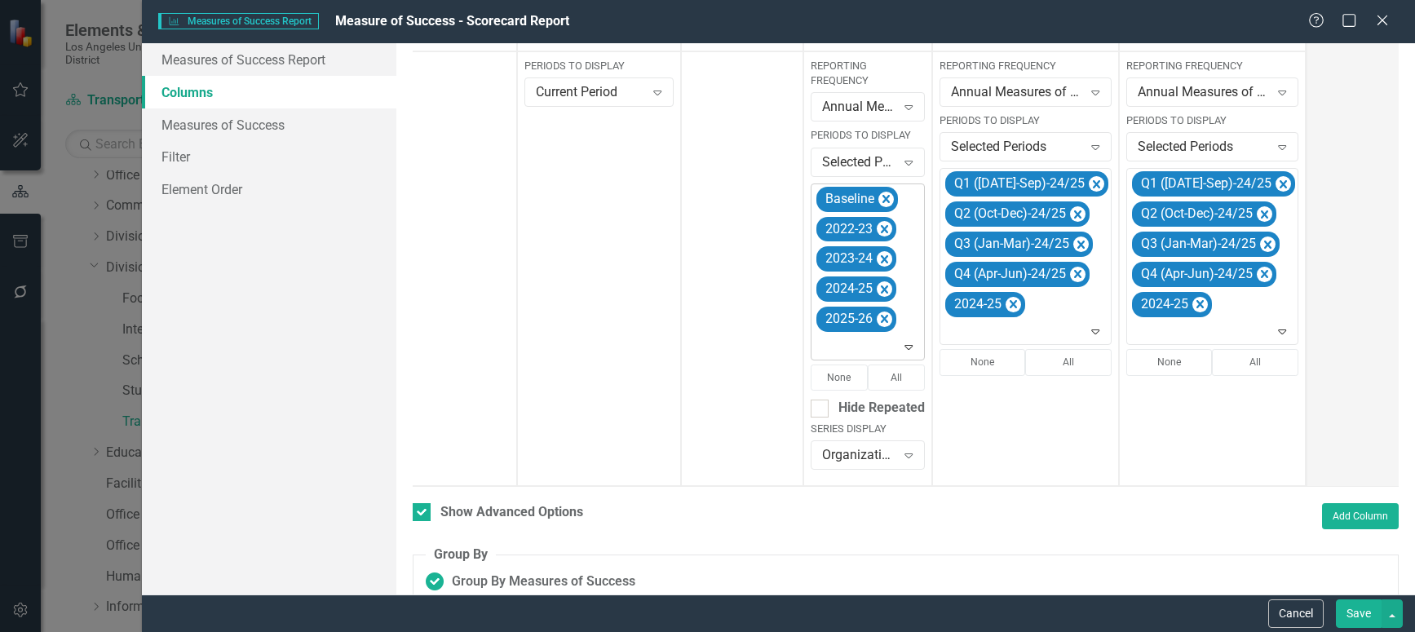
click at [909, 344] on icon "Expand" at bounding box center [908, 346] width 16 height 13
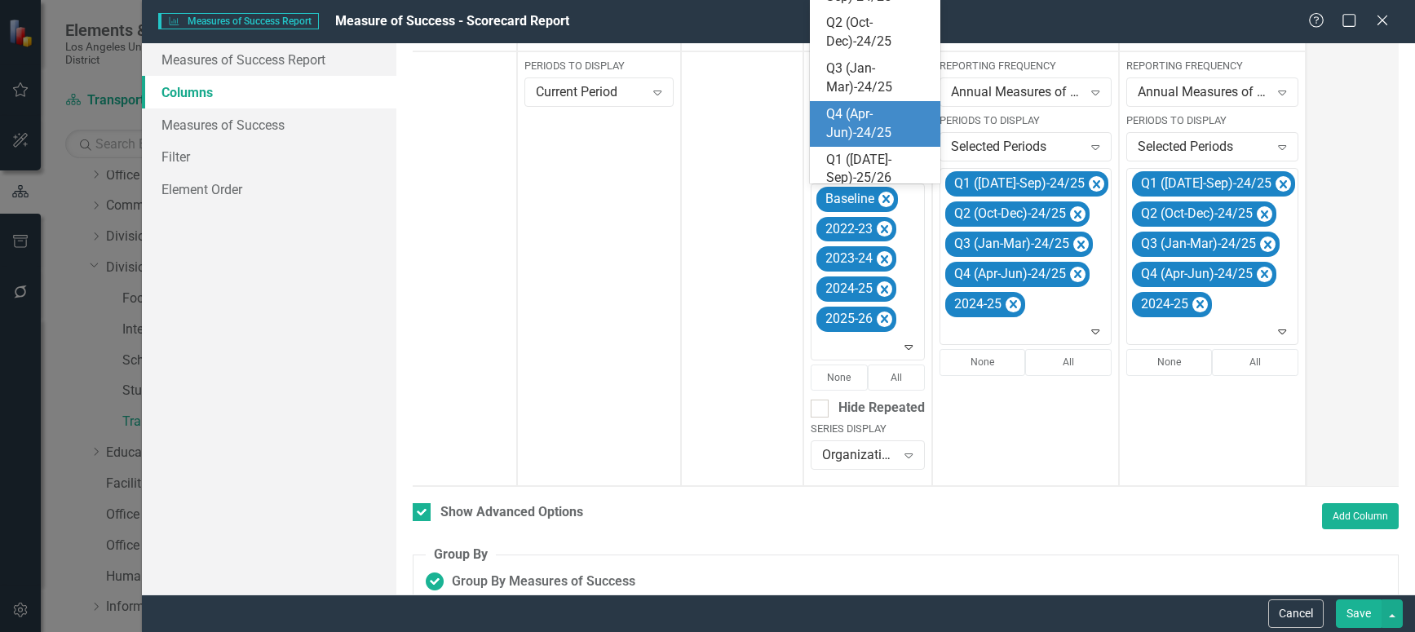
scroll to position [259, 0]
click at [853, 137] on div "Q1 ([DATE]-Sep)-25/26" at bounding box center [878, 128] width 104 height 38
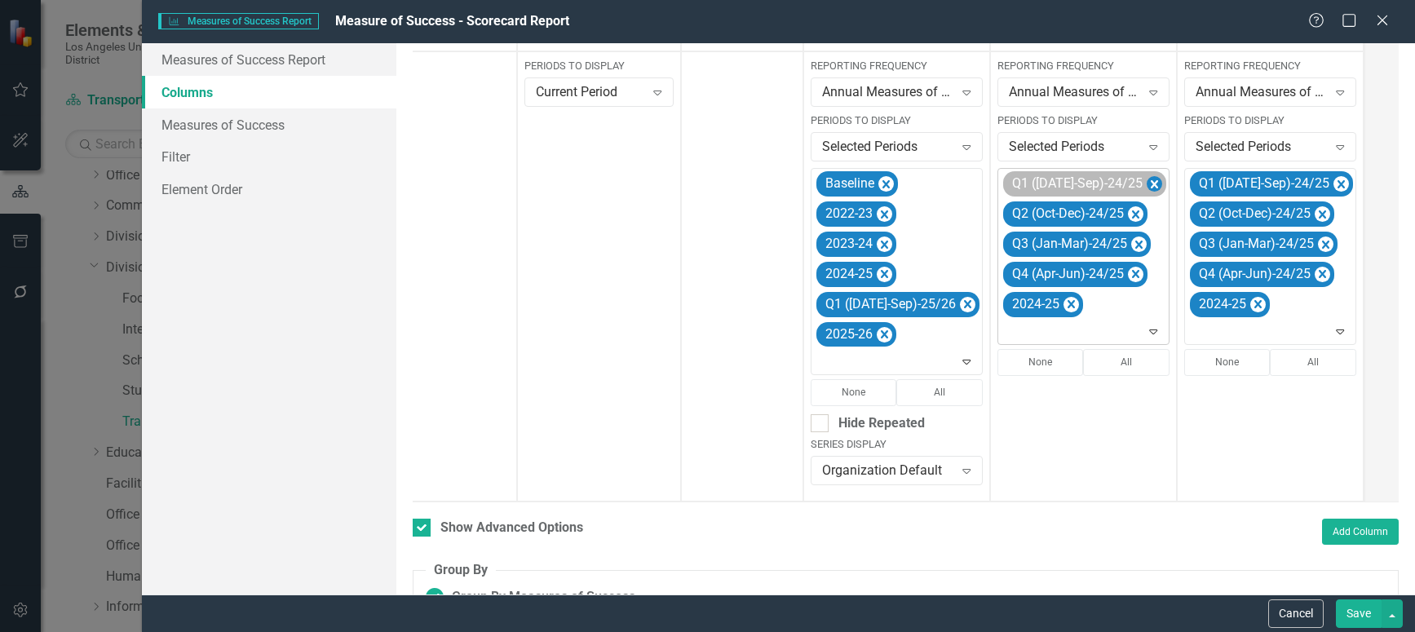
click at [1147, 183] on icon "Remove Q1 (Jul-Sep)-24/25" at bounding box center [1154, 185] width 15 height 20
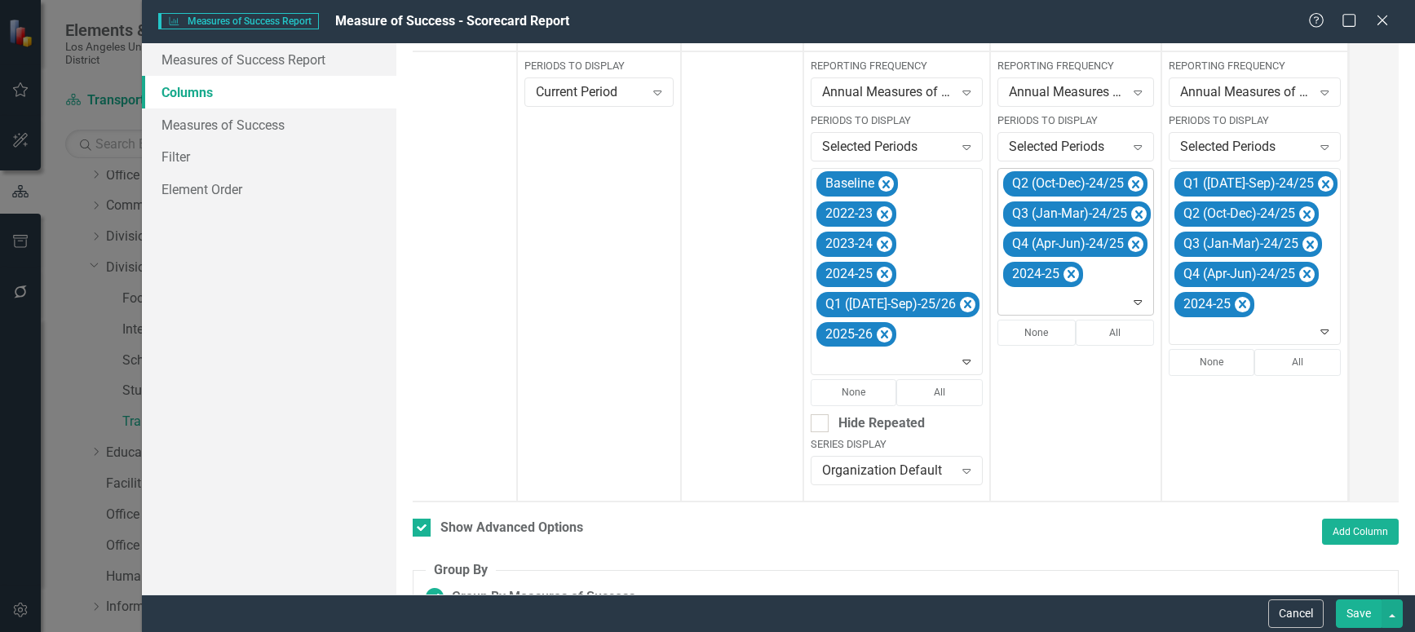
click at [1128, 183] on icon "Remove Q2 (Oct-Dec)-24/25" at bounding box center [1135, 185] width 15 height 20
click at [1135, 183] on icon "Remove Q3 (Jan-Mar)-24/25" at bounding box center [1138, 184] width 7 height 8
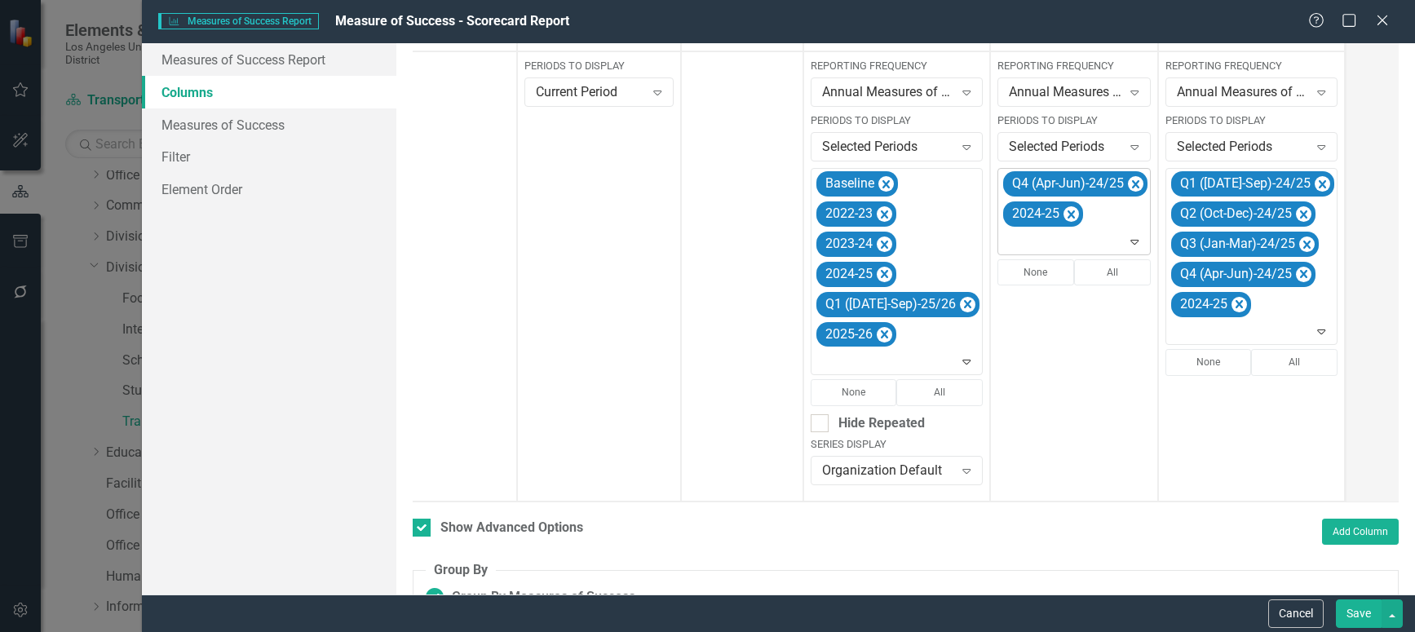
click at [1128, 183] on icon "Remove Q4 (Apr-Jun)-24/25" at bounding box center [1135, 185] width 15 height 20
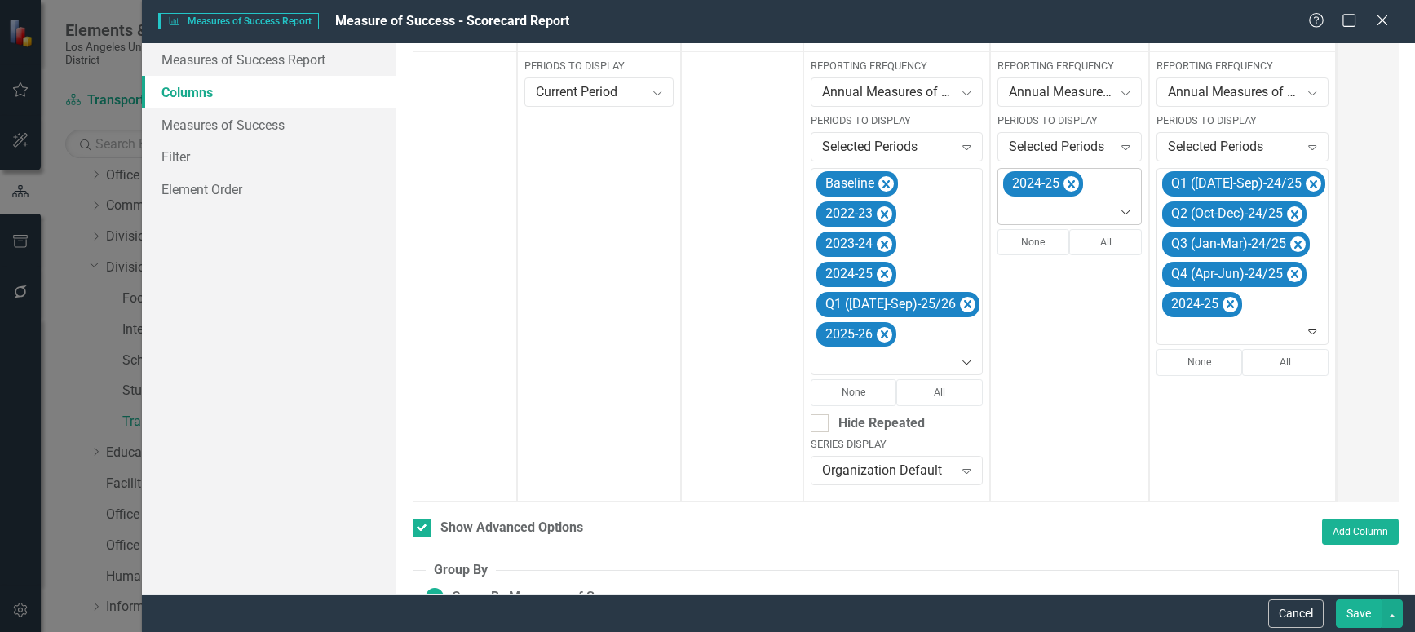
click at [1117, 207] on icon "Expand" at bounding box center [1125, 211] width 16 height 13
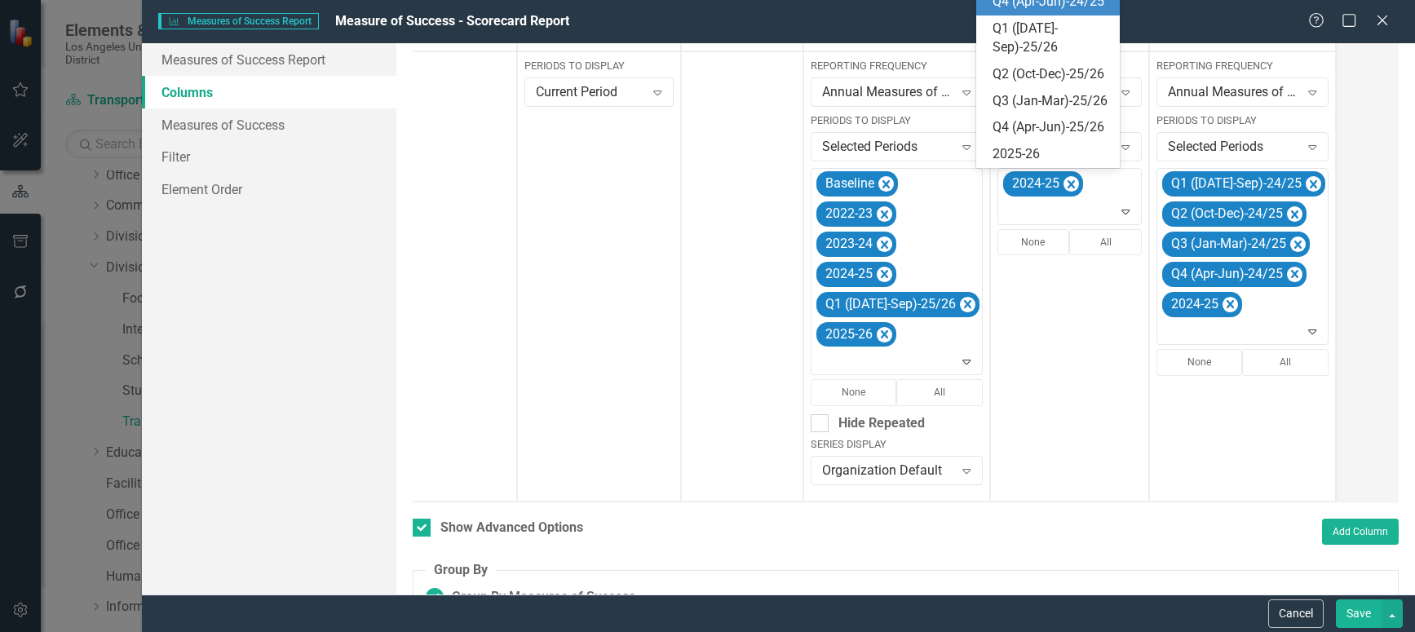
scroll to position [445, 0]
click at [1038, 28] on div "Q1 ([DATE]-Sep)-25/26" at bounding box center [1051, 39] width 117 height 38
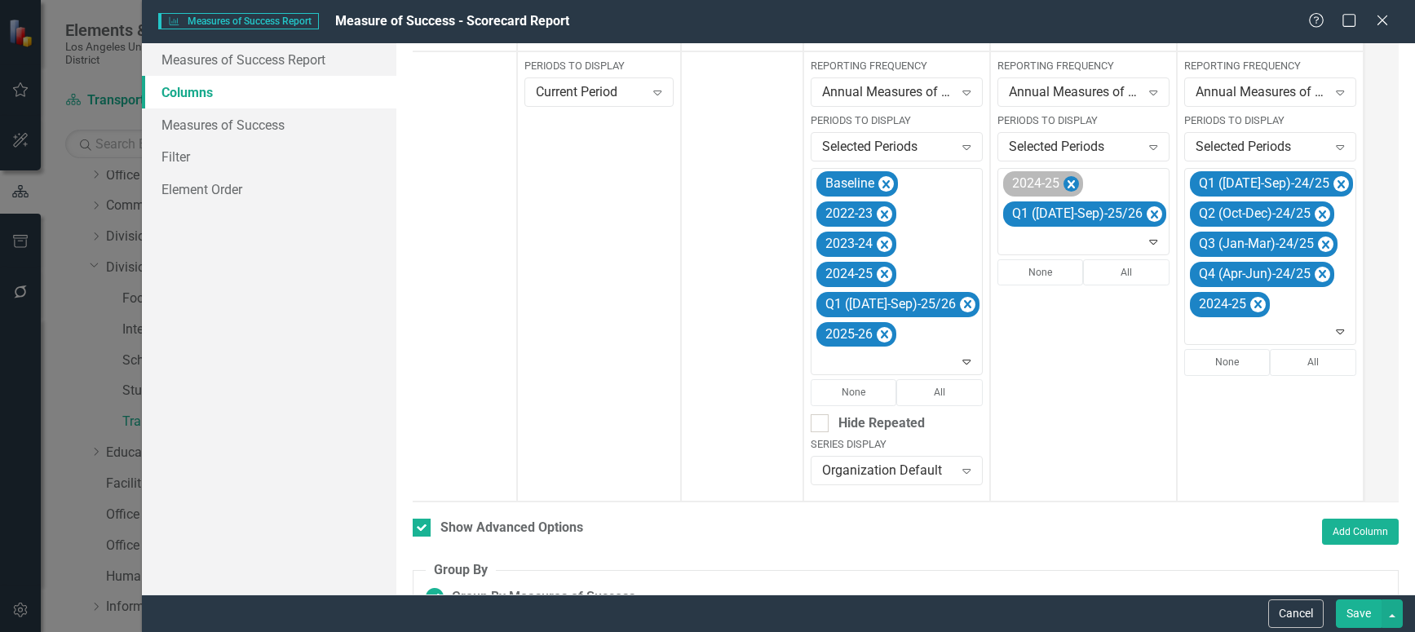
click at [1063, 177] on icon "Remove 2024-25" at bounding box center [1070, 185] width 15 height 20
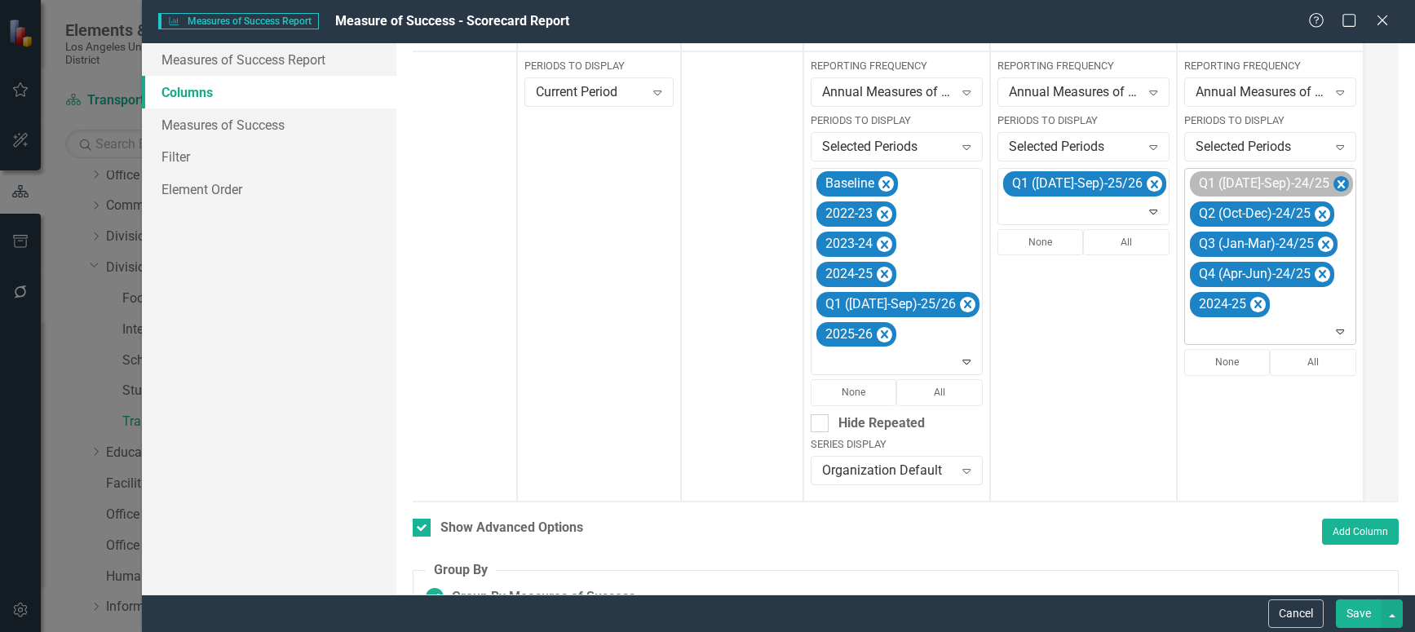
click at [1333, 180] on icon "Remove Q1 (Jul-Sep)-24/25" at bounding box center [1340, 185] width 15 height 20
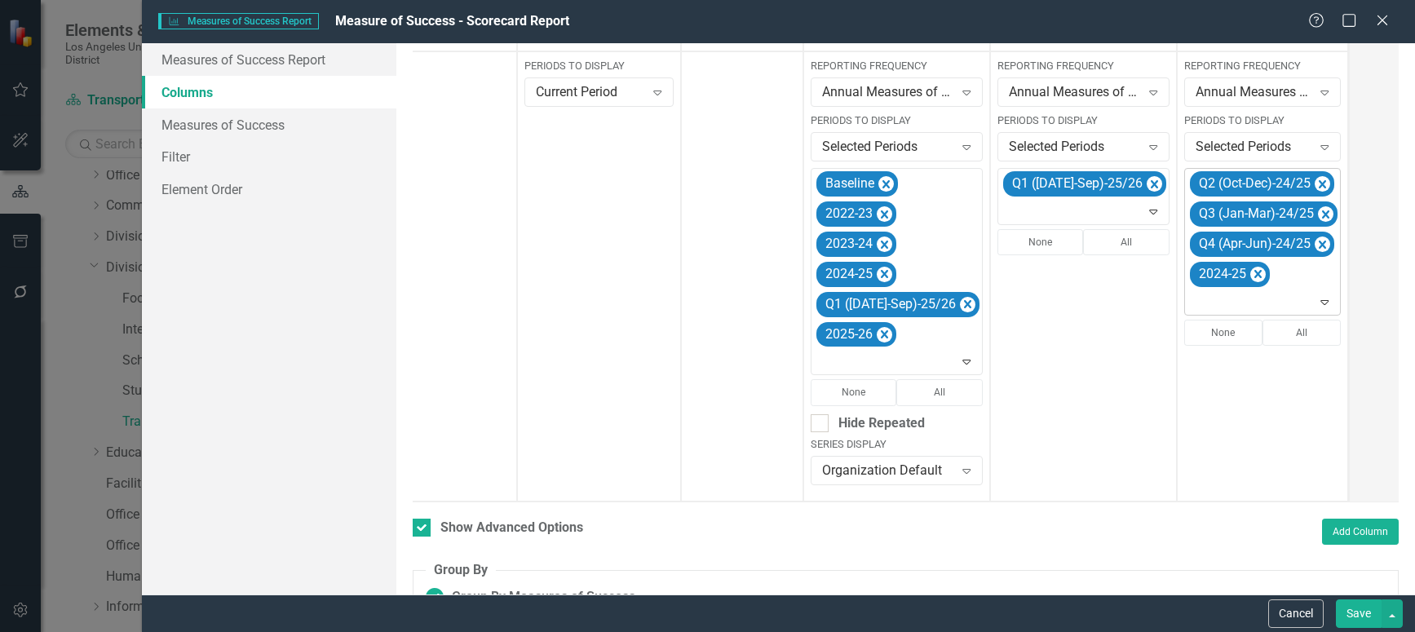
click at [1315, 180] on icon "Remove Q2 (Oct-Dec)-24/25" at bounding box center [1322, 185] width 15 height 20
click at [1318, 180] on icon "Remove Q3 (Jan-Mar)-24/25" at bounding box center [1325, 185] width 15 height 20
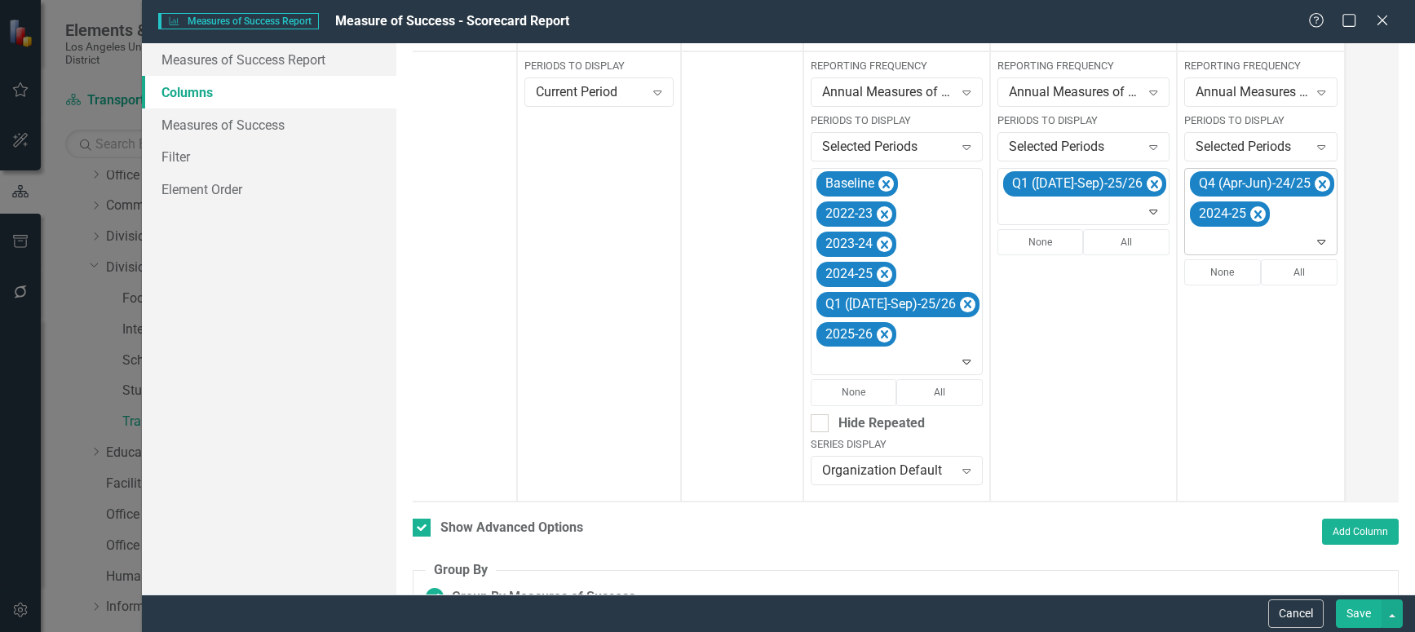
click at [1315, 180] on icon "Remove Q4 (Apr-Jun)-24/25" at bounding box center [1322, 185] width 15 height 20
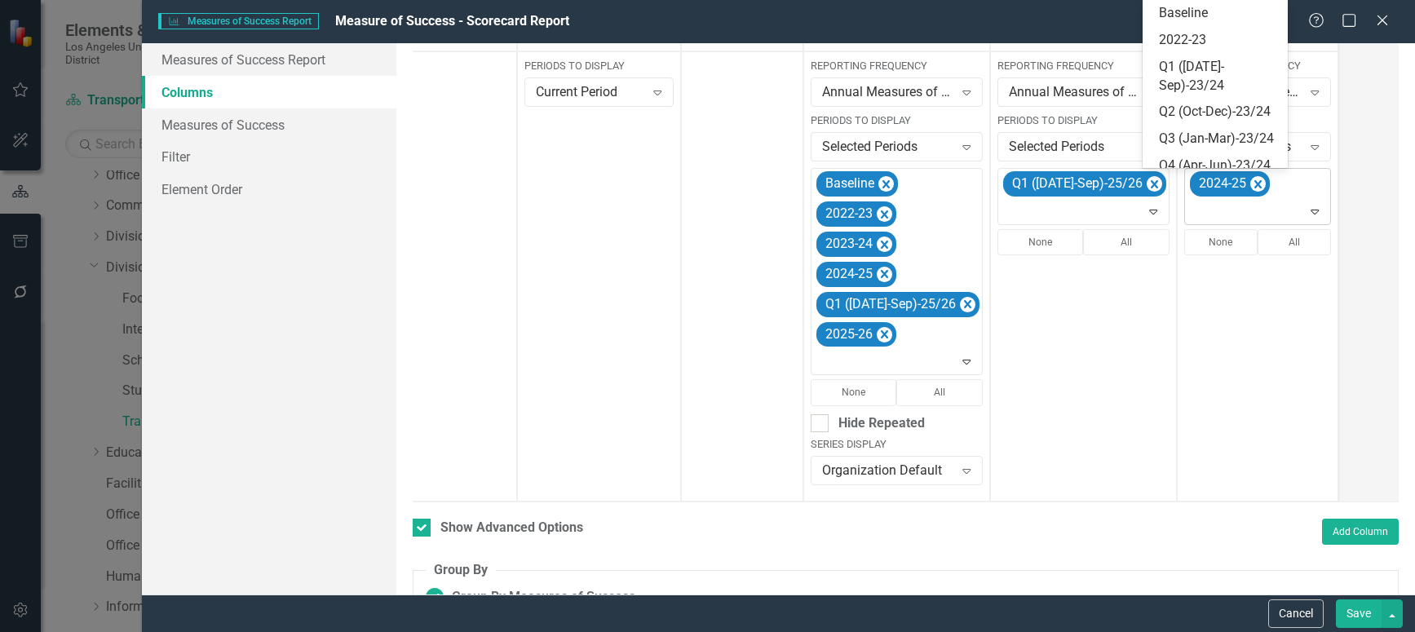
click at [1307, 209] on icon "Expand" at bounding box center [1315, 211] width 16 height 13
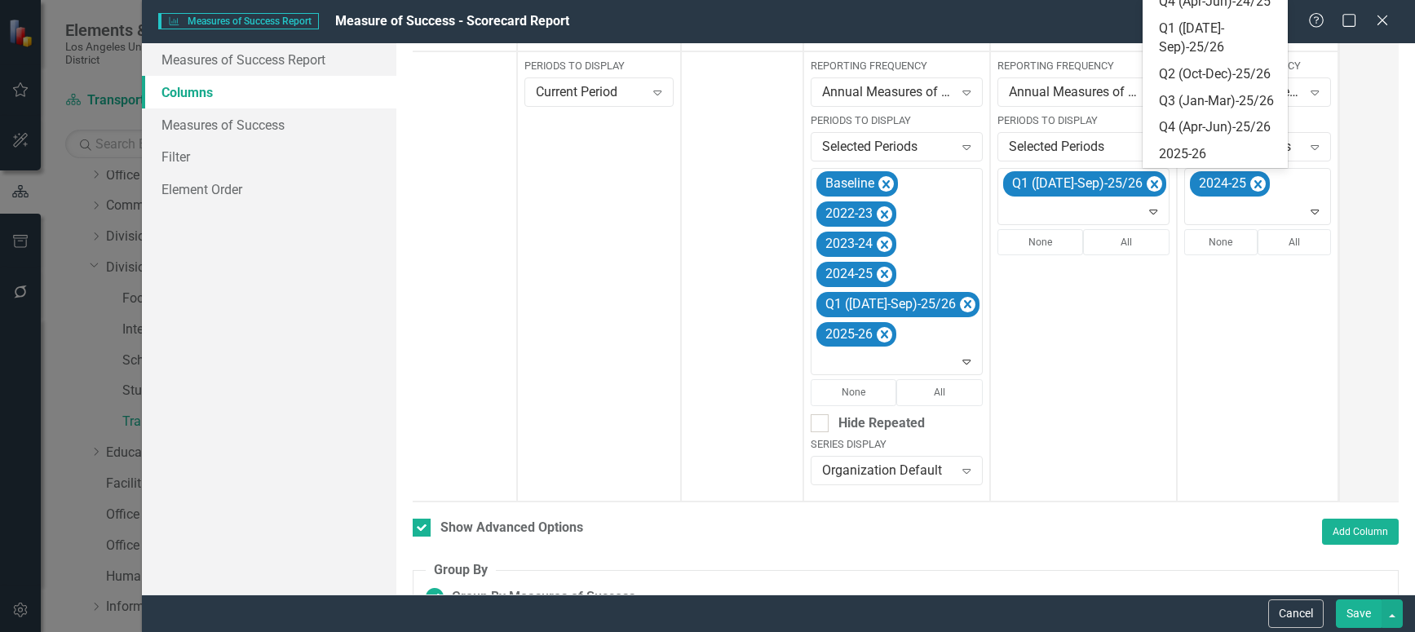
scroll to position [408, 0]
click at [1189, 57] on div "Q1 ([DATE]-Sep)-25/26" at bounding box center [1219, 39] width 120 height 38
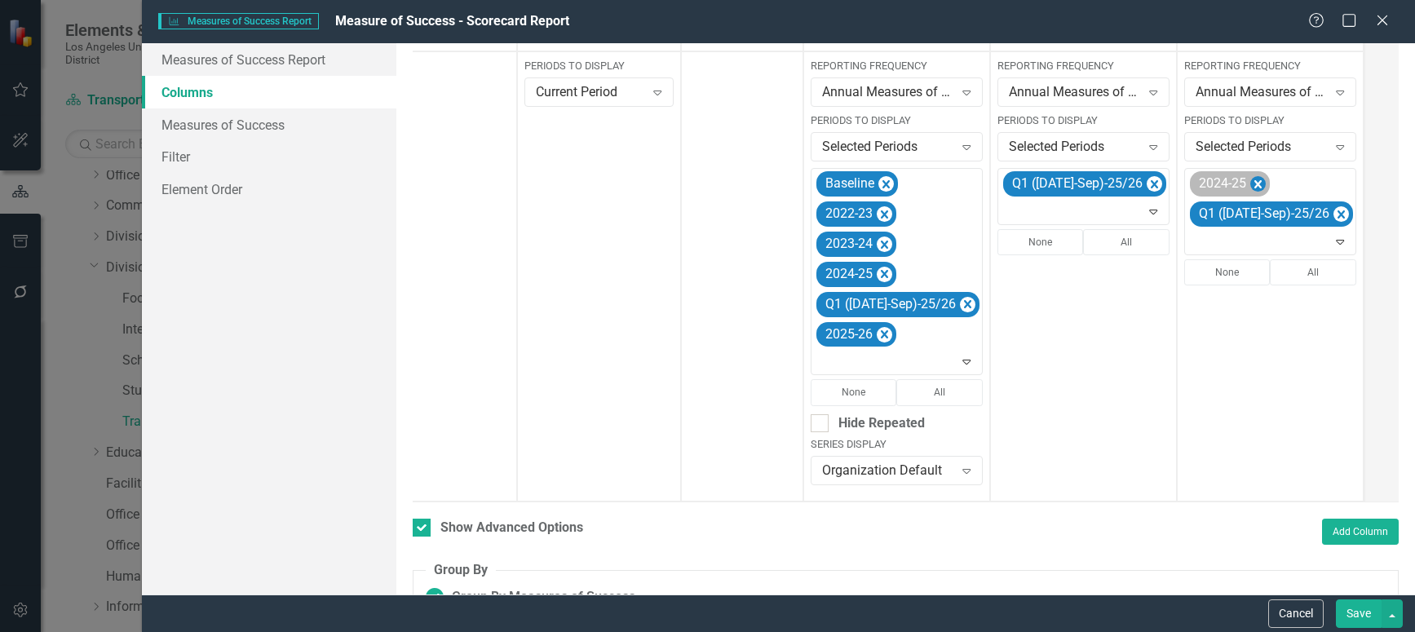
click at [1250, 179] on icon "Remove 2024-25" at bounding box center [1257, 185] width 15 height 20
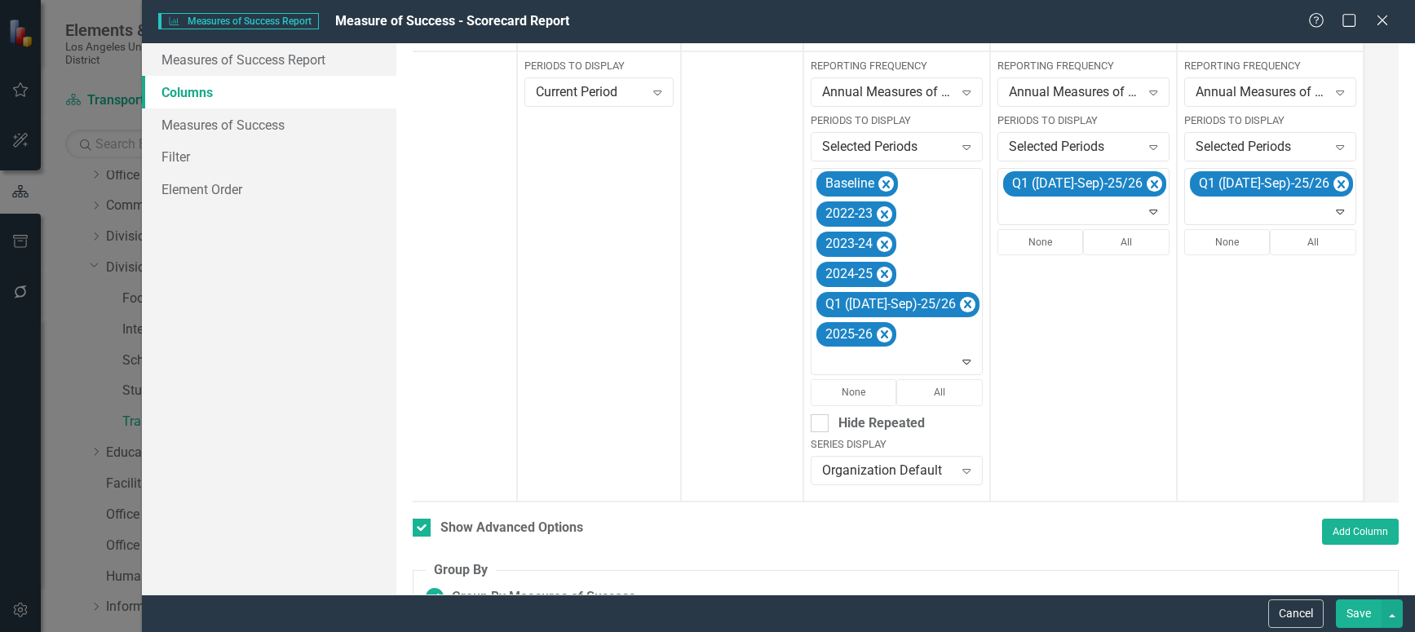
click at [1355, 608] on button "Save" at bounding box center [1359, 613] width 46 height 29
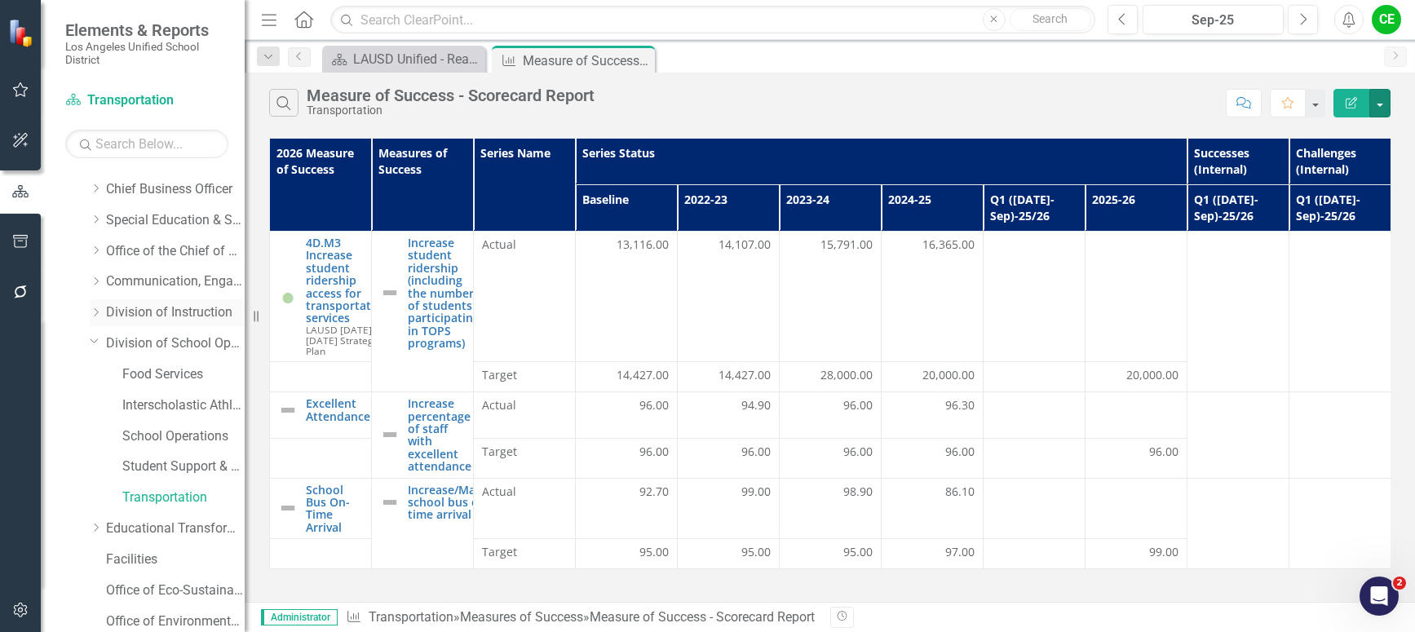
scroll to position [82, 0]
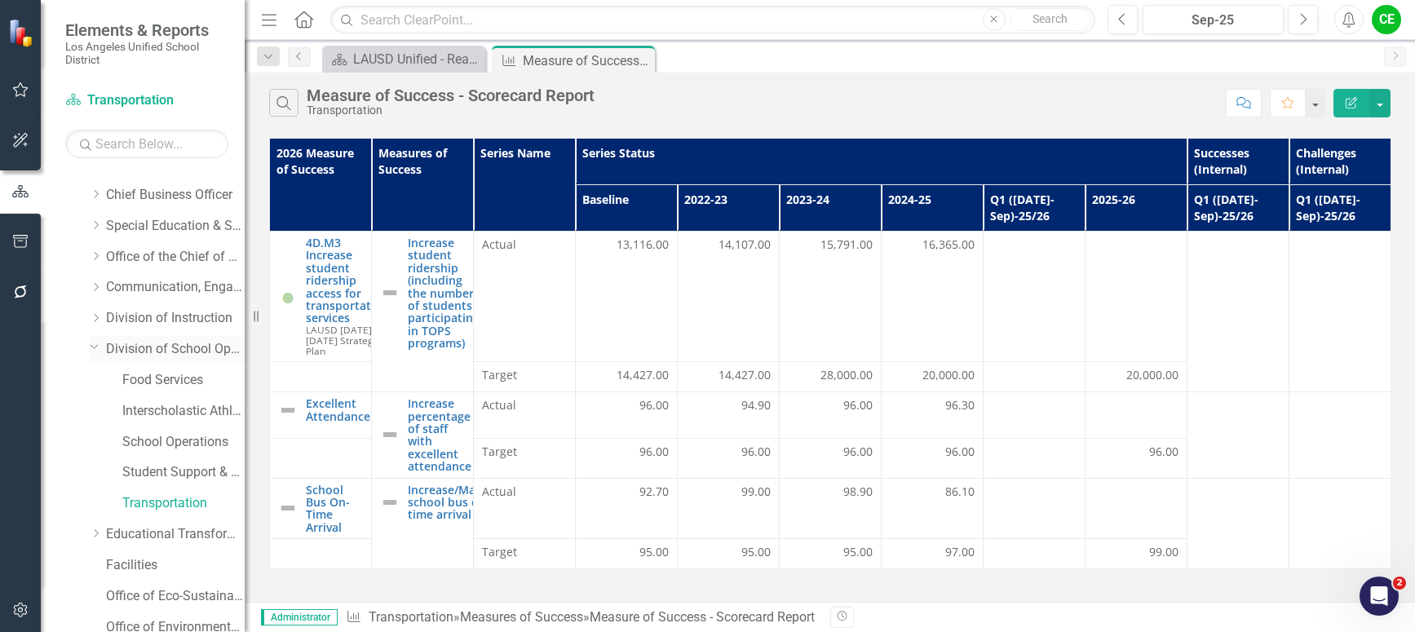
click at [96, 347] on icon "Dropdown" at bounding box center [95, 346] width 10 height 12
click at [99, 377] on icon "Dropdown" at bounding box center [96, 379] width 12 height 10
click at [639, 55] on icon "Close" at bounding box center [639, 60] width 16 height 13
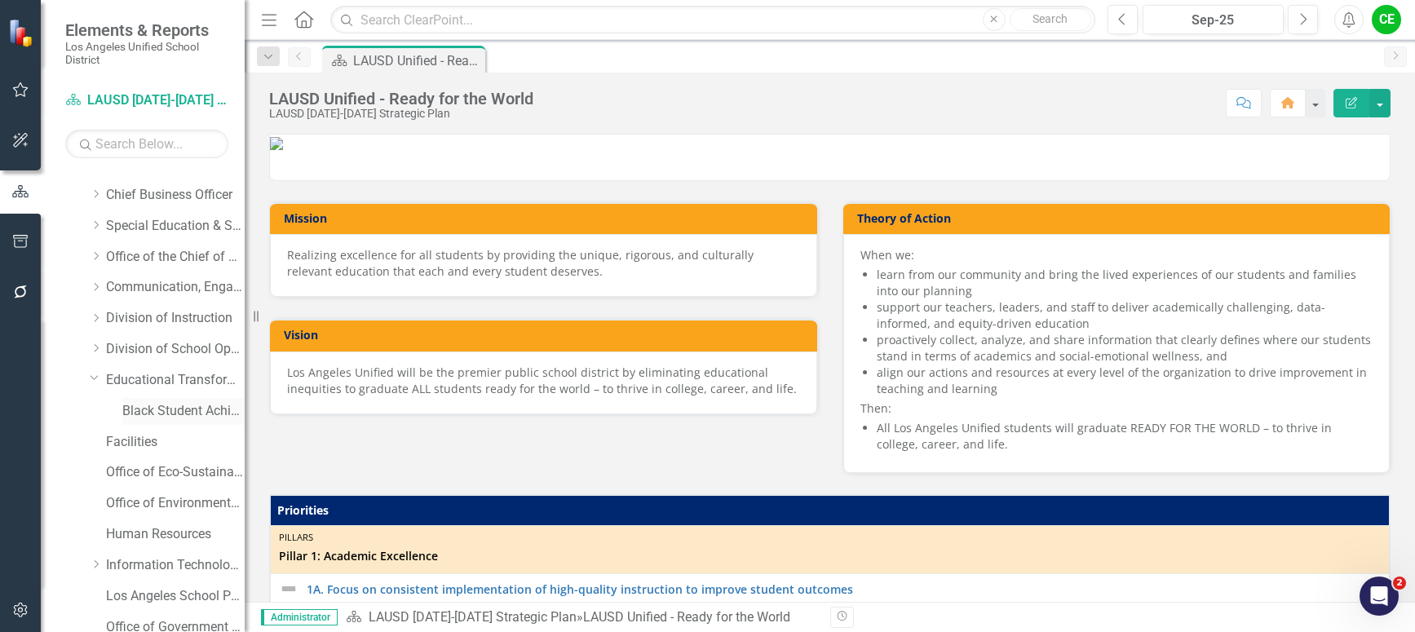
click at [167, 406] on link "Black Student Achievement Plan" at bounding box center [183, 411] width 122 height 19
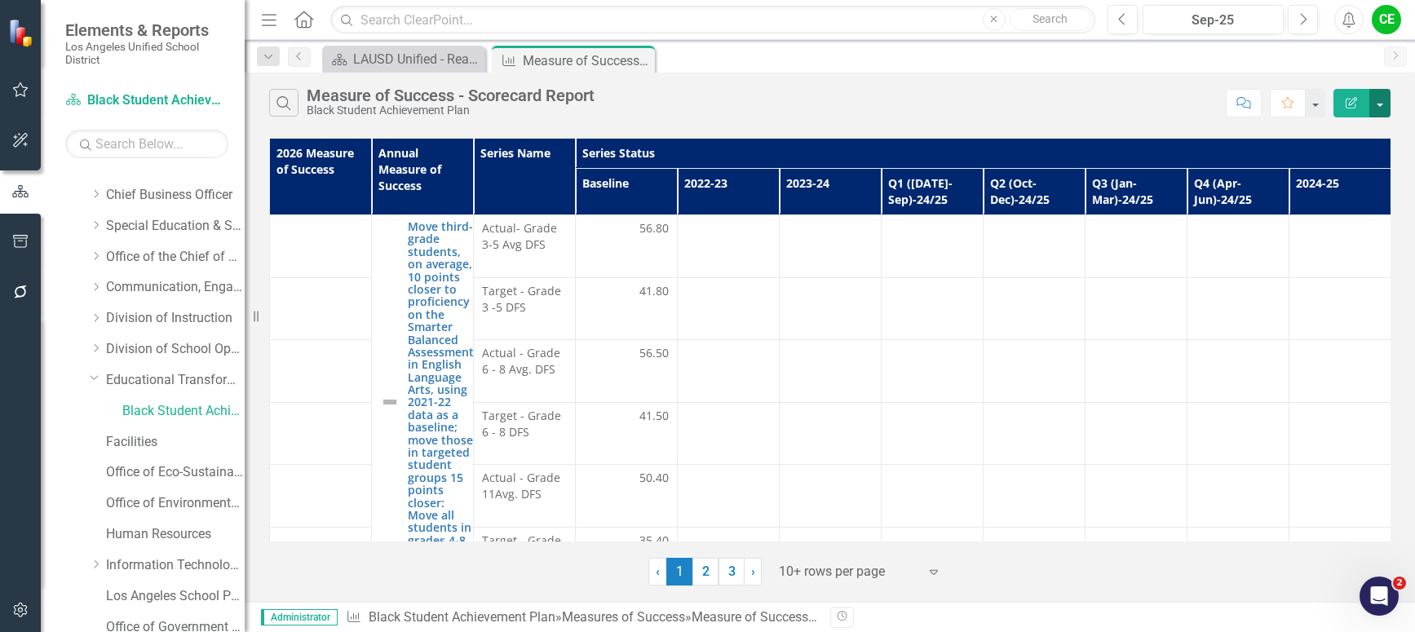
click at [1388, 110] on button "button" at bounding box center [1379, 103] width 21 height 29
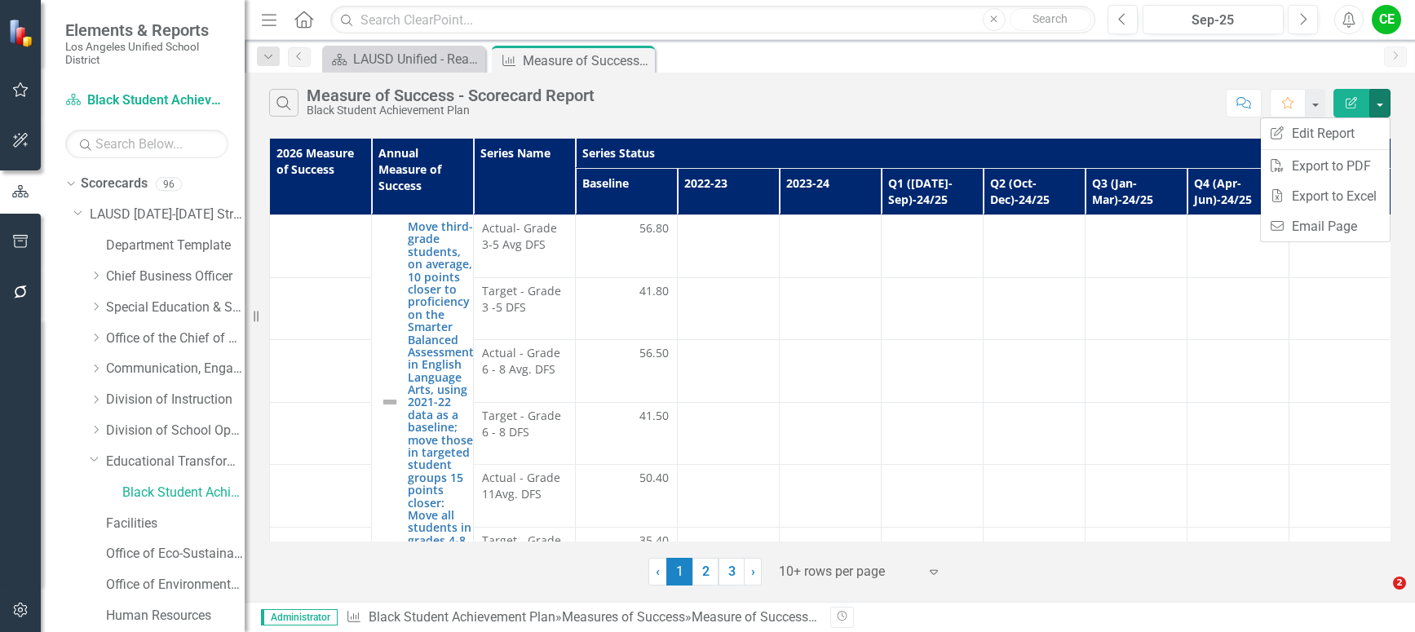
click at [1307, 129] on link "Edit Report Edit Report" at bounding box center [1325, 133] width 129 height 30
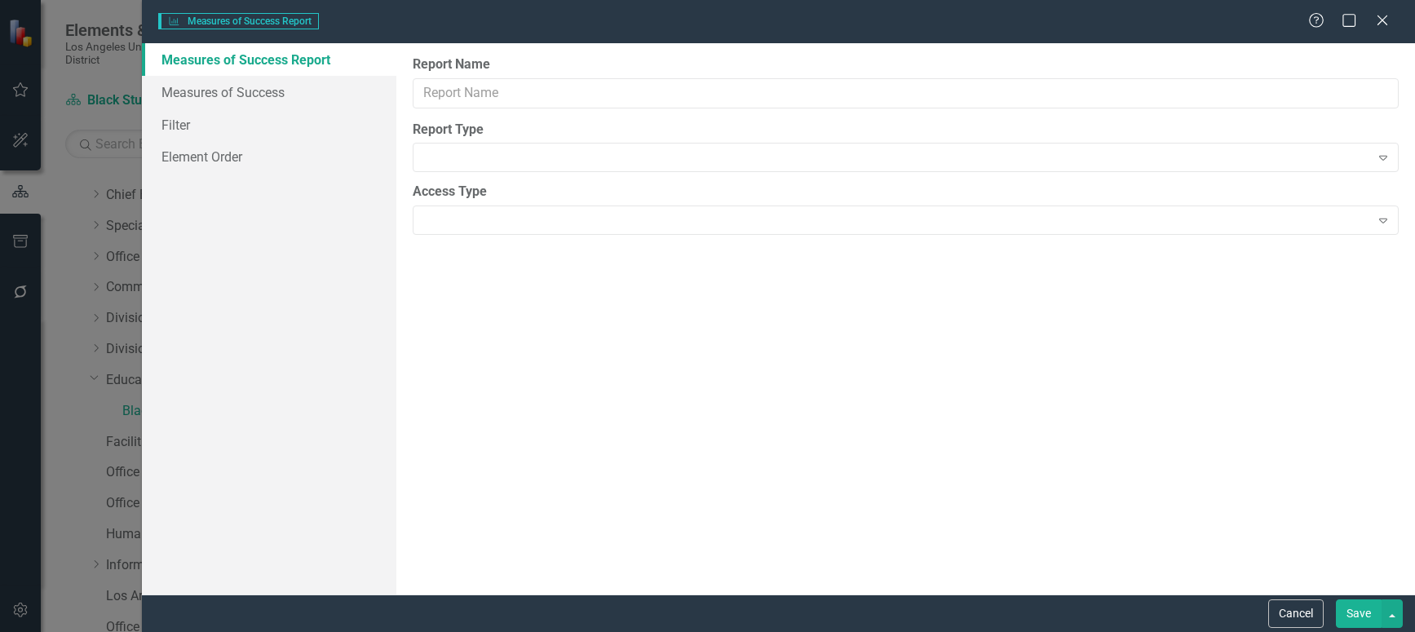
type input "Measure of Success - Scorecard Report"
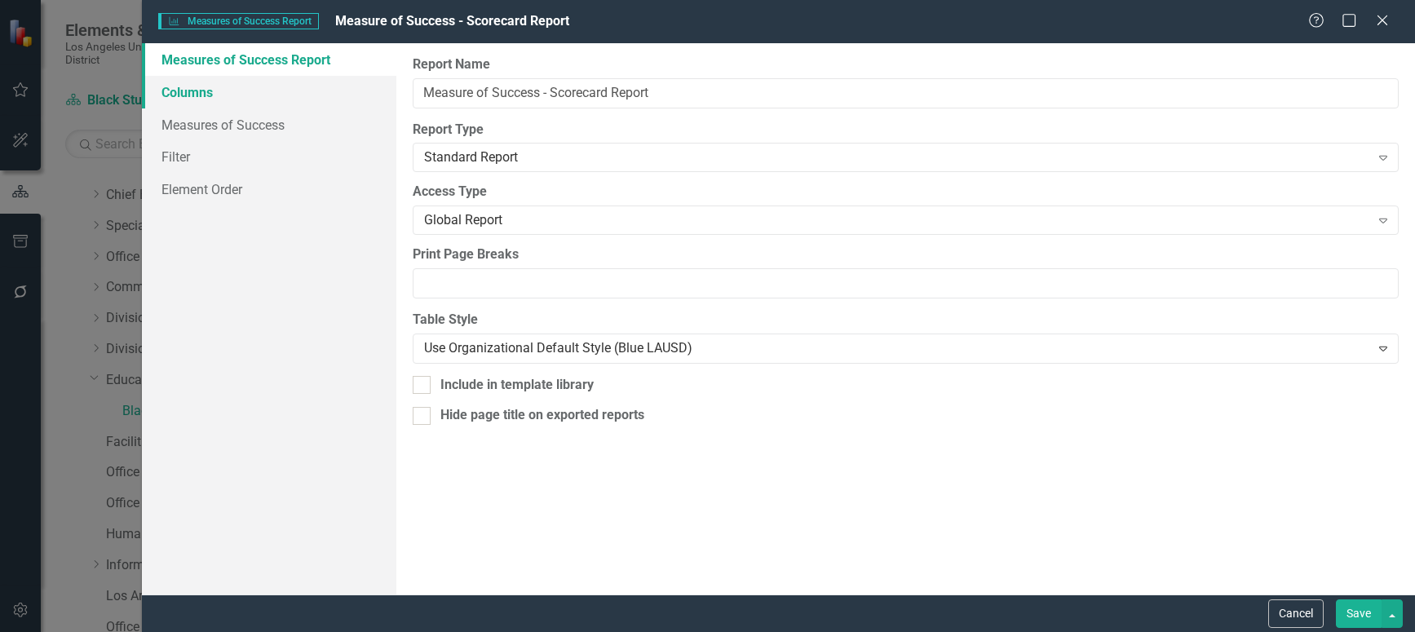
click at [200, 86] on link "Columns" at bounding box center [269, 92] width 254 height 33
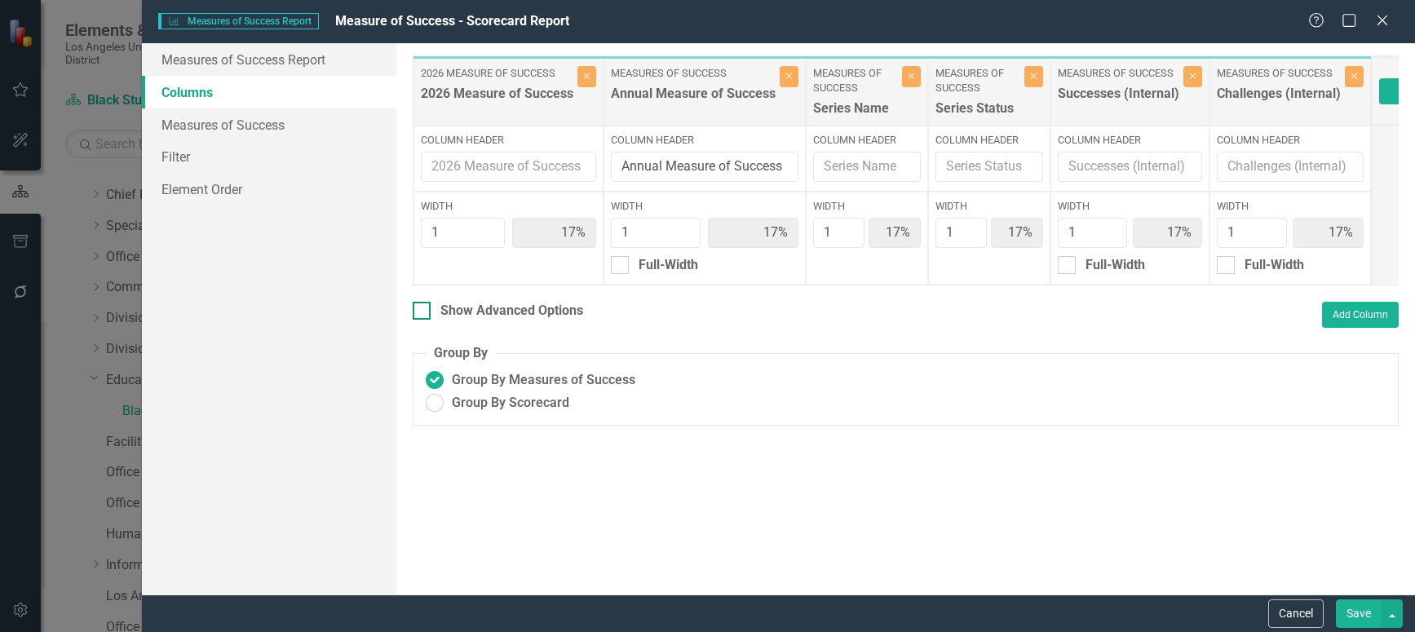
click at [420, 312] on input "Show Advanced Options" at bounding box center [418, 307] width 11 height 11
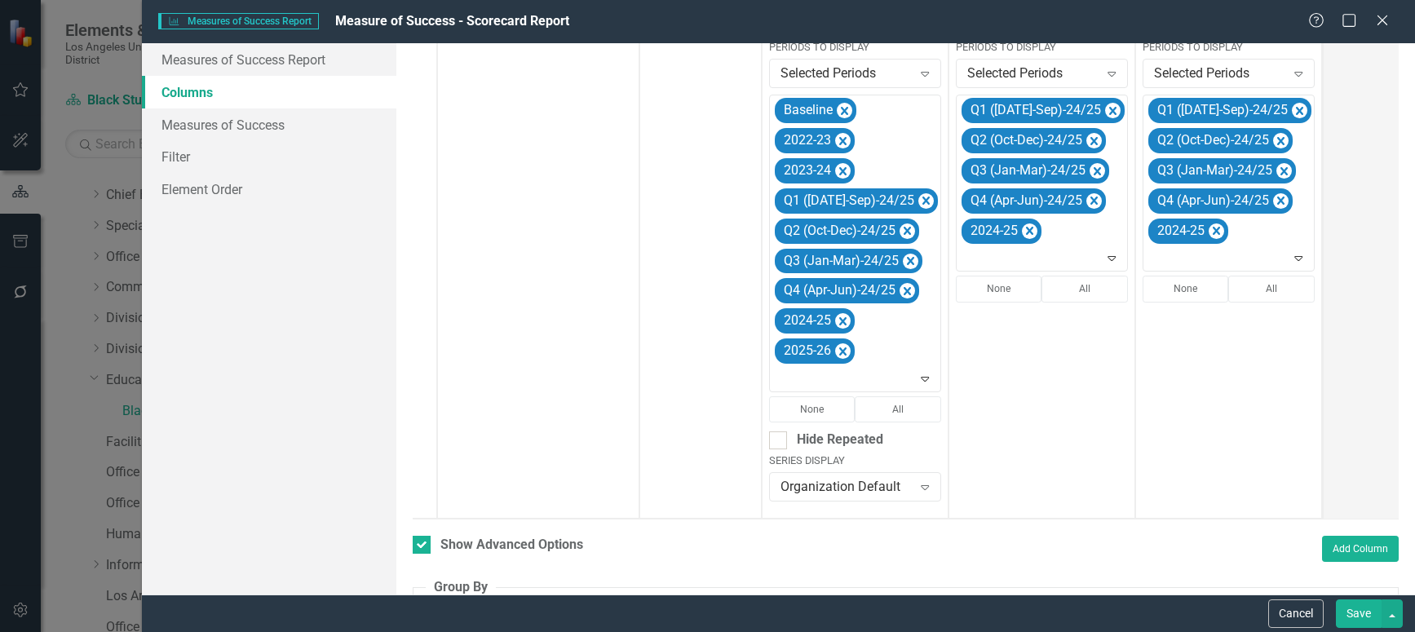
scroll to position [322, 0]
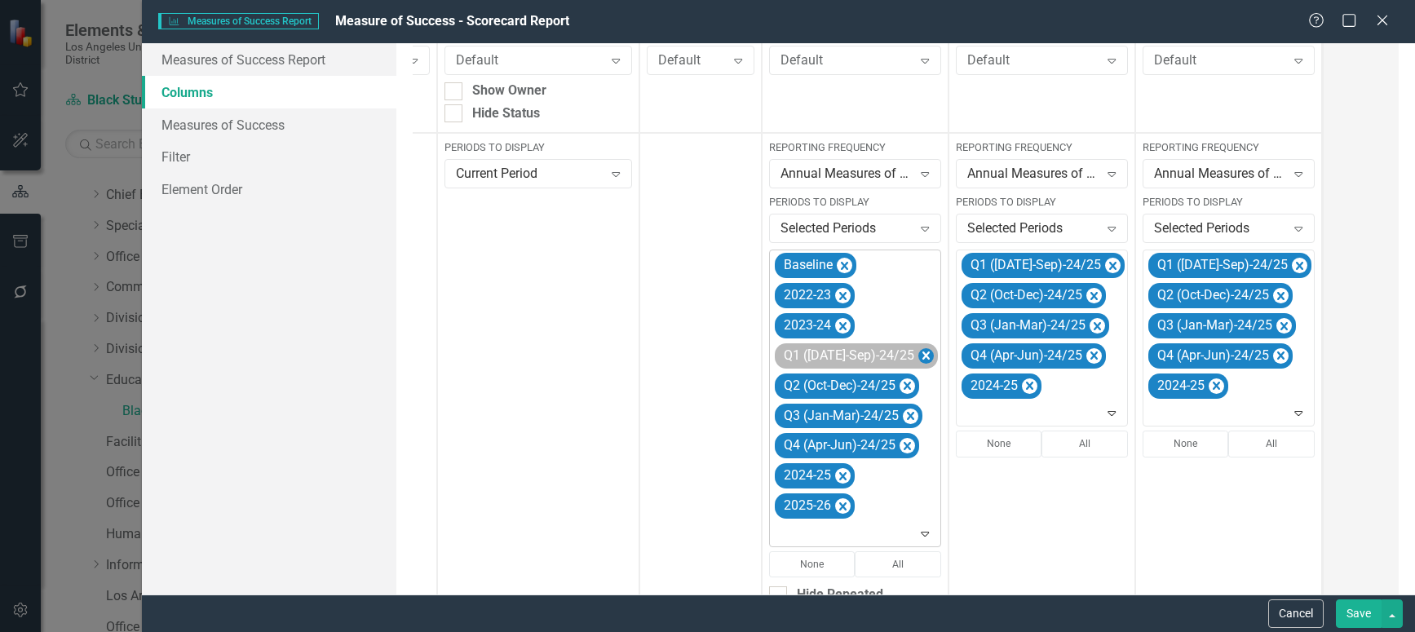
click at [918, 354] on icon "Remove Q1 (Jul-Sep)-24/25" at bounding box center [925, 356] width 15 height 20
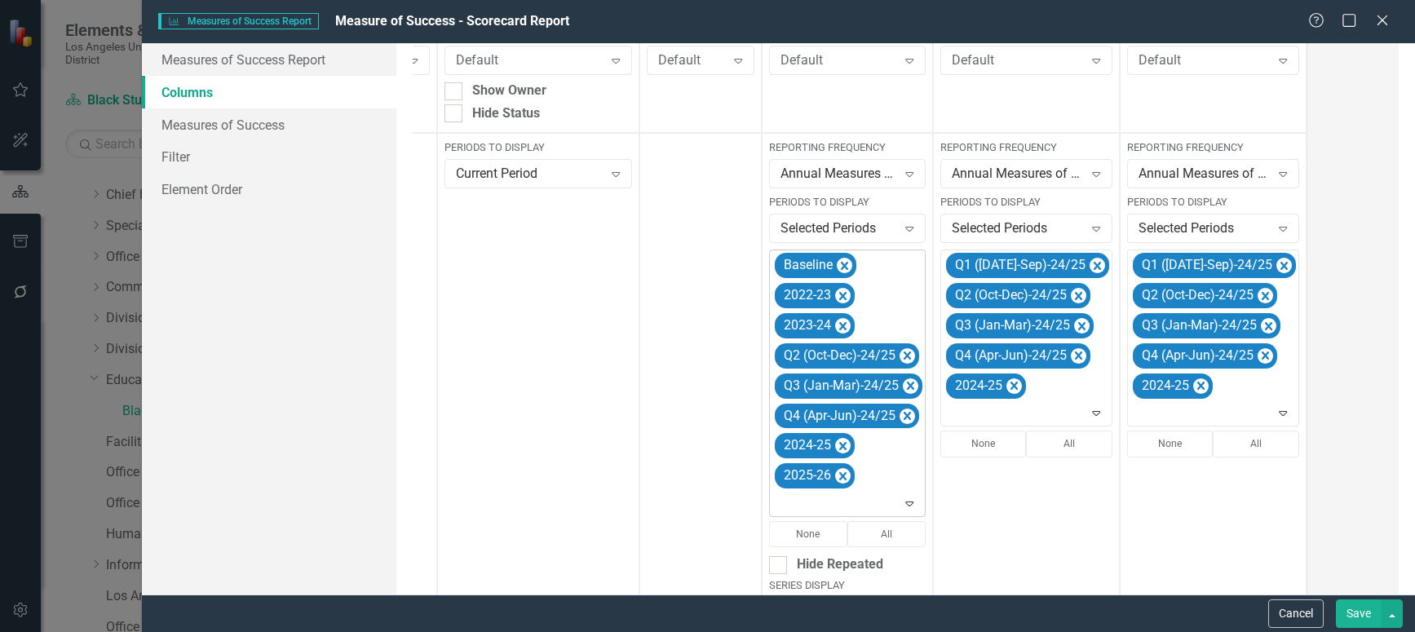
click at [908, 354] on icon "Remove Q2 (Oct-Dec)-24/25" at bounding box center [907, 356] width 7 height 8
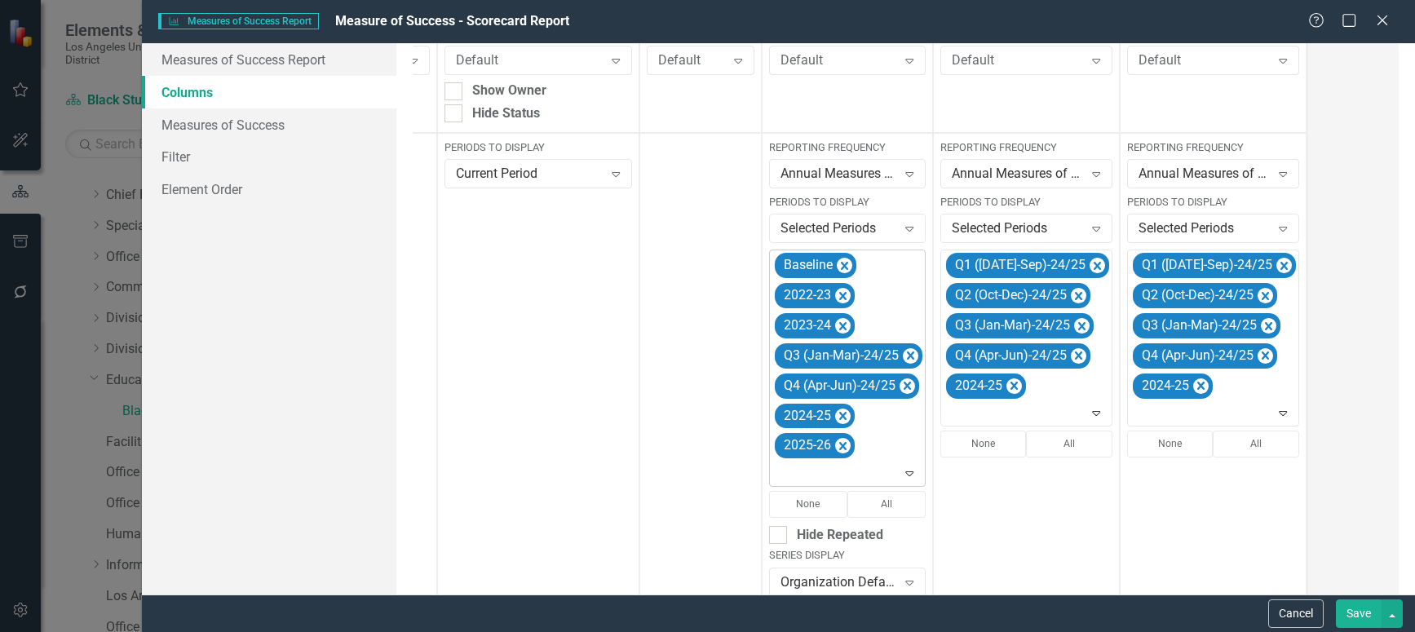
click at [908, 354] on icon "Remove Q3 (Jan-Mar)-24/25" at bounding box center [910, 356] width 7 height 8
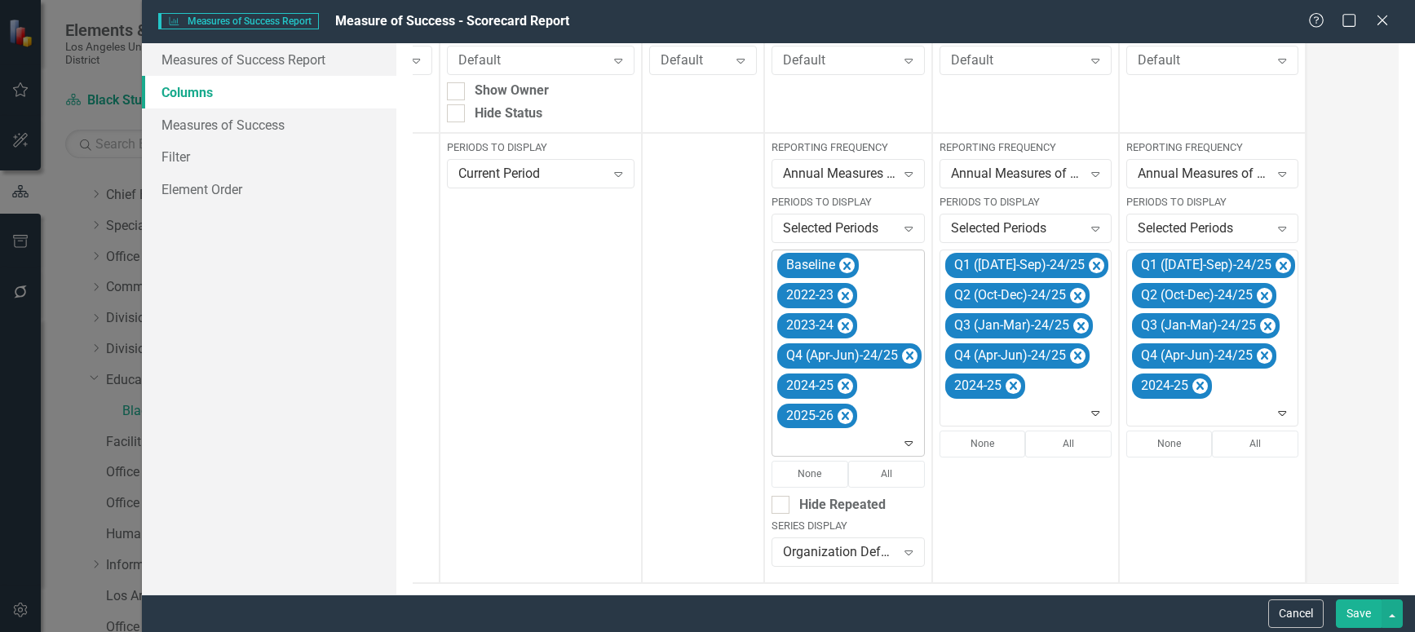
click at [908, 354] on icon "Remove Q4 (Apr-Jun)-24/25" at bounding box center [909, 356] width 7 height 8
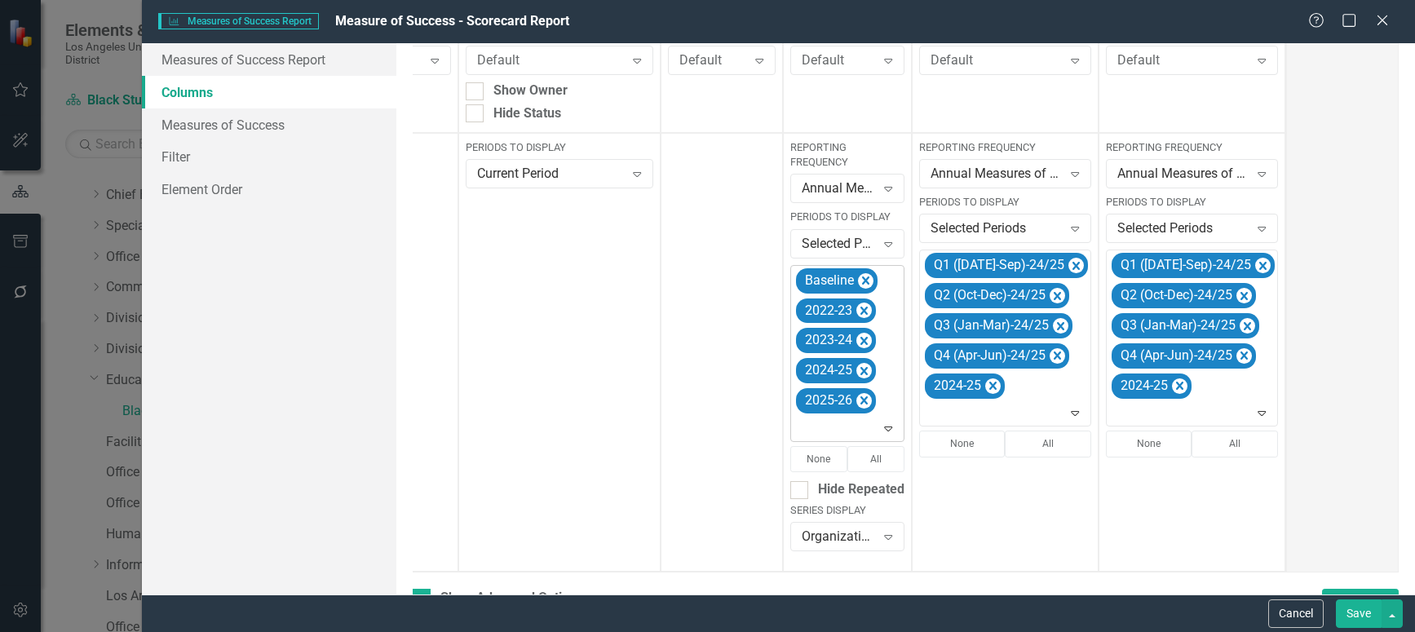
scroll to position [0, 124]
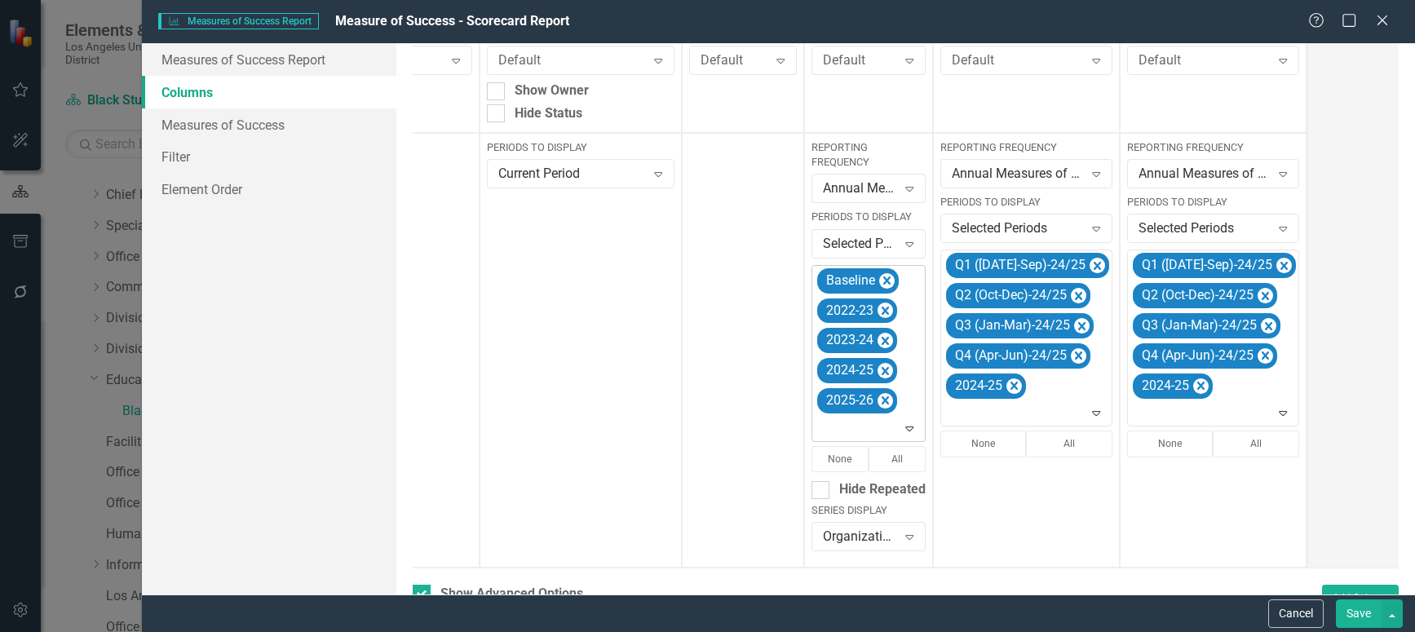
click at [909, 426] on icon "Expand" at bounding box center [909, 428] width 16 height 13
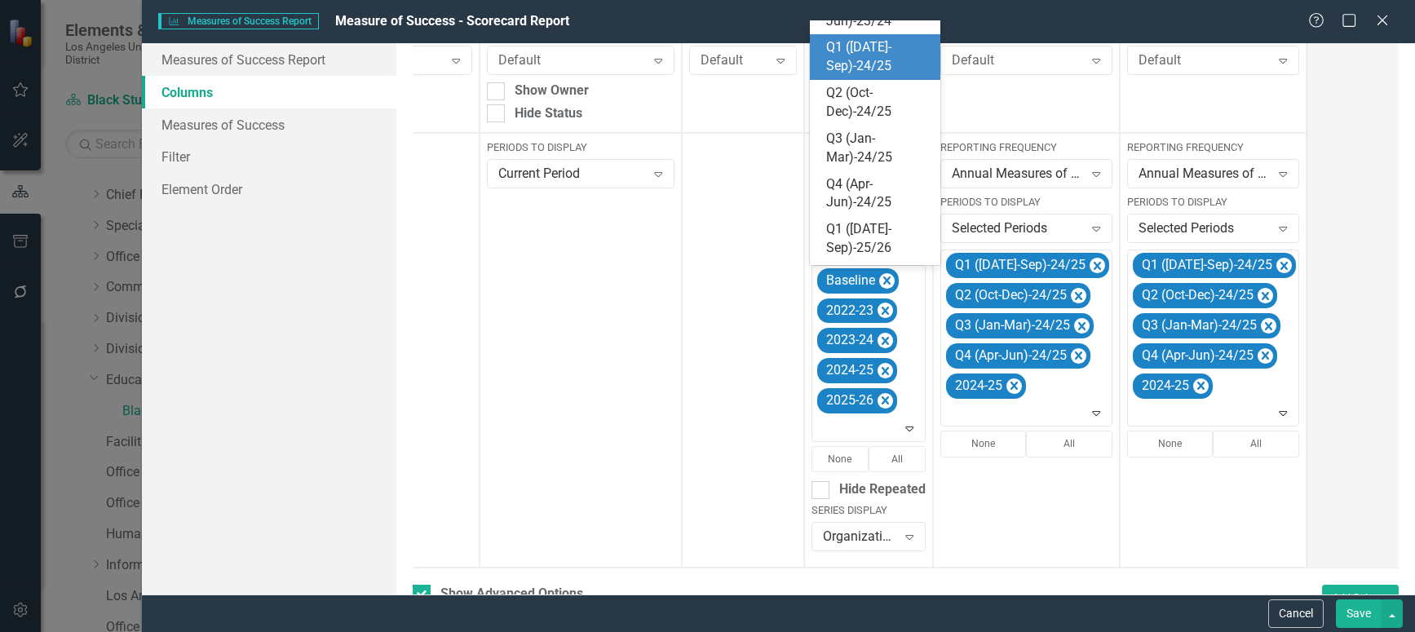
scroll to position [206, 0]
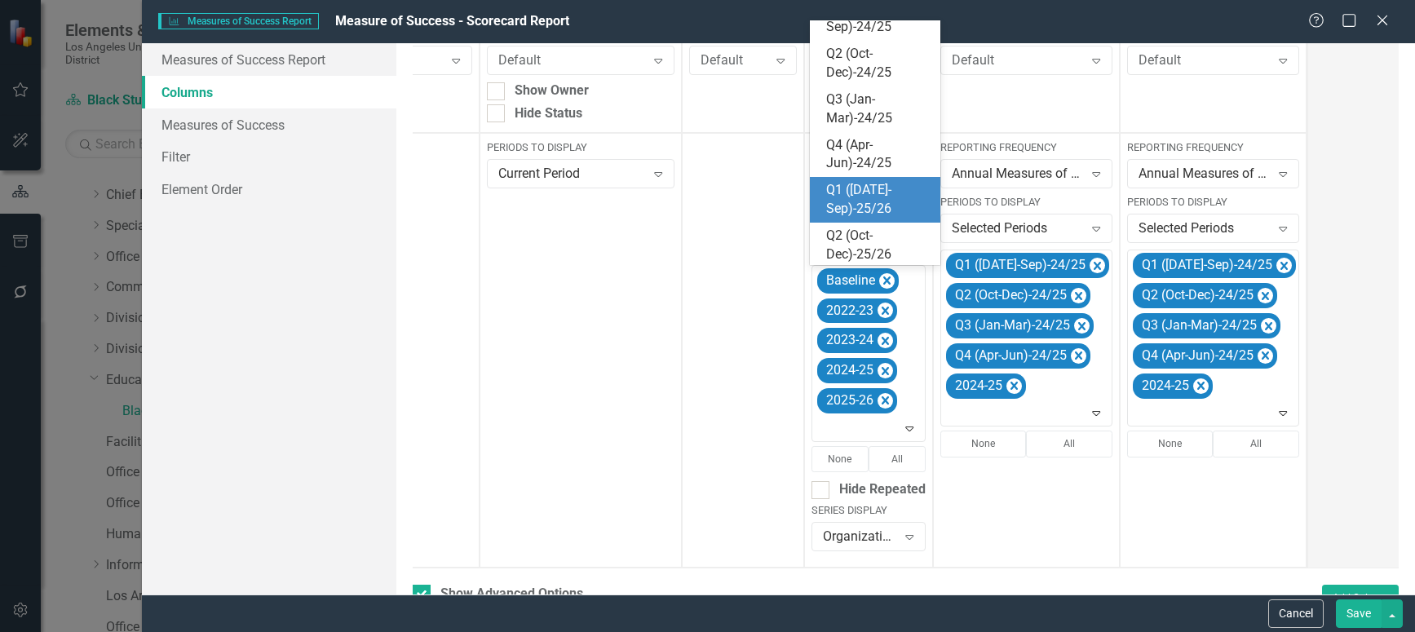
click at [858, 205] on div "Q1 ([DATE]-Sep)-25/26" at bounding box center [878, 200] width 104 height 38
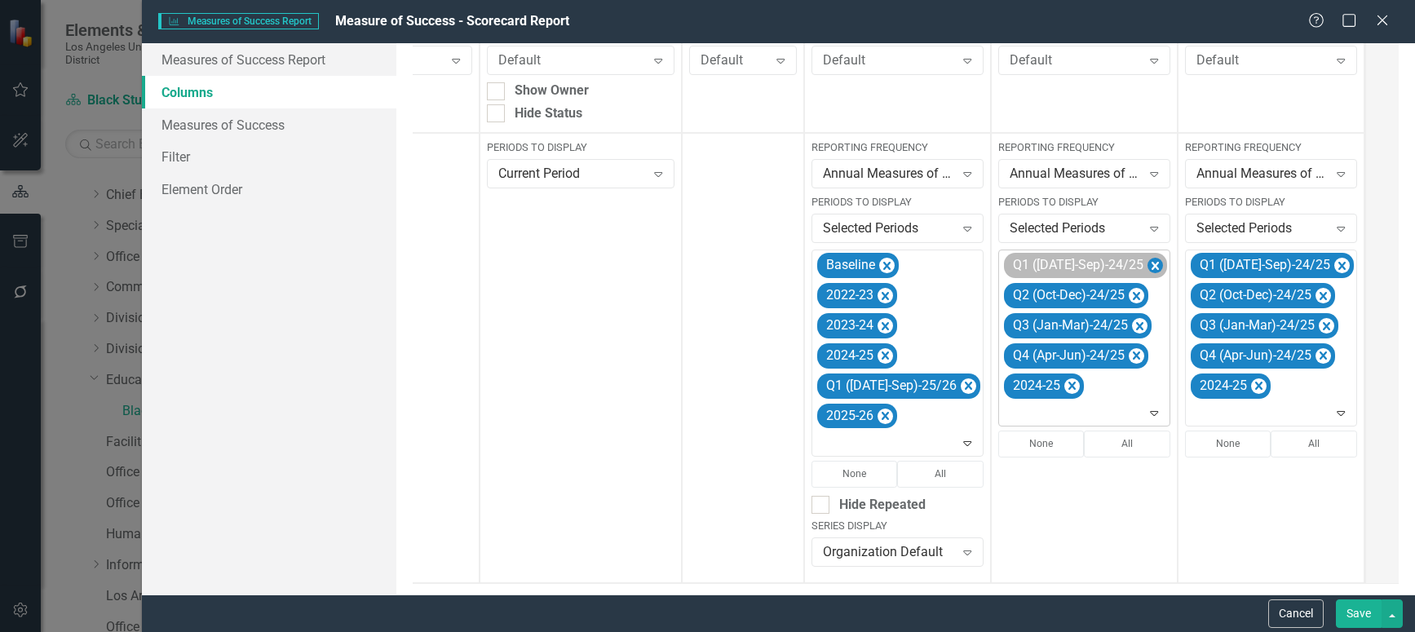
click at [1147, 265] on icon "Remove Q1 (Jul-Sep)-24/25" at bounding box center [1154, 266] width 15 height 20
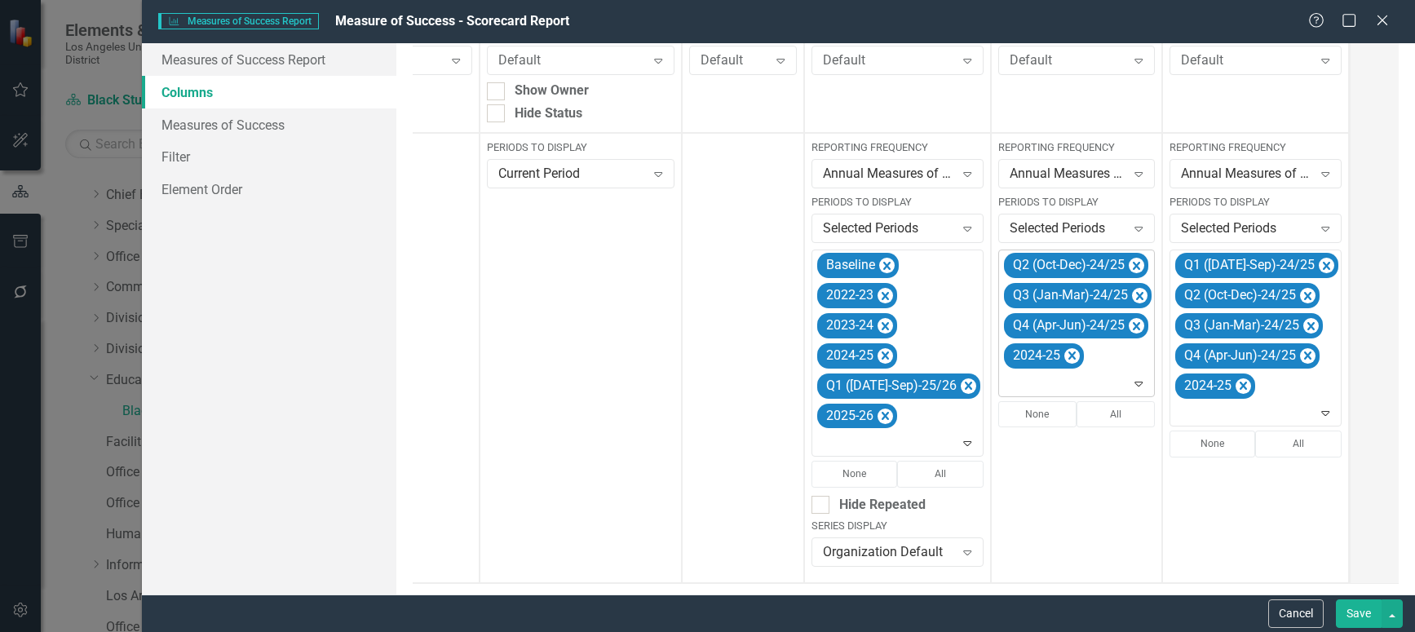
click at [1129, 265] on icon "Remove Q2 (Oct-Dec)-24/25" at bounding box center [1136, 266] width 15 height 20
click at [1136, 265] on icon "Remove Q3 (Jan-Mar)-24/25" at bounding box center [1139, 266] width 7 height 8
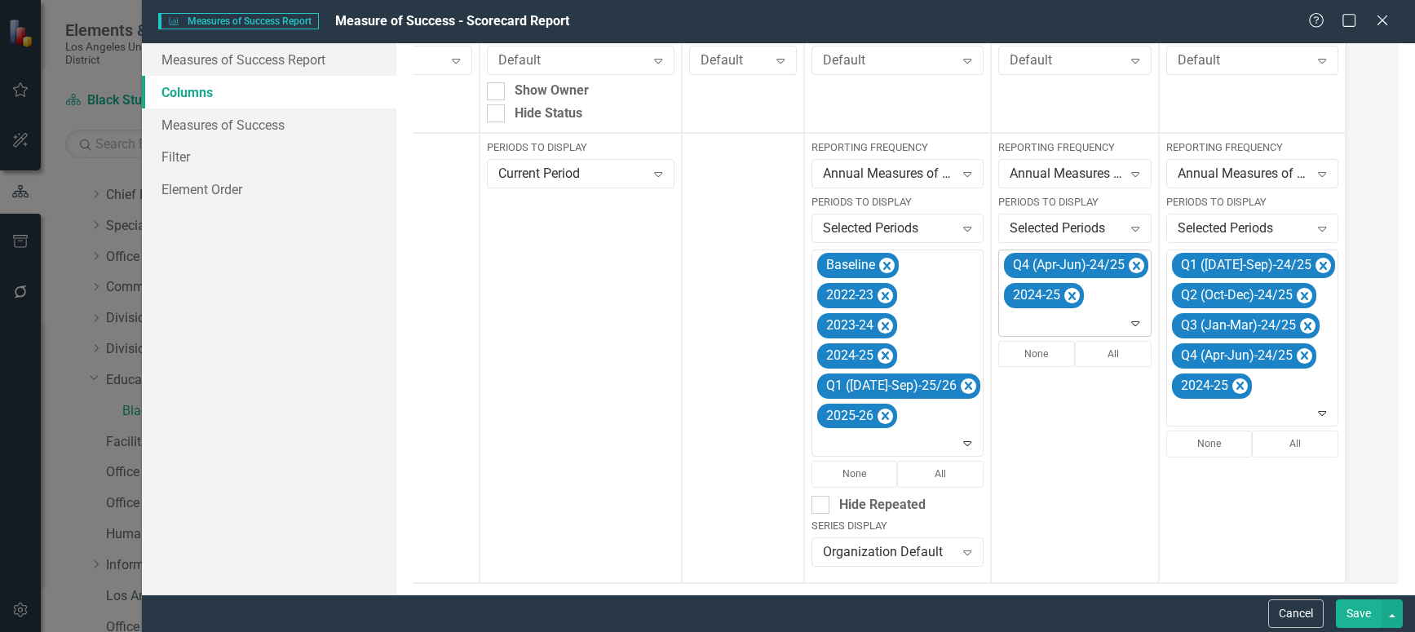
click at [1129, 265] on icon "Remove Q4 (Apr-Jun)-24/25" at bounding box center [1136, 266] width 15 height 20
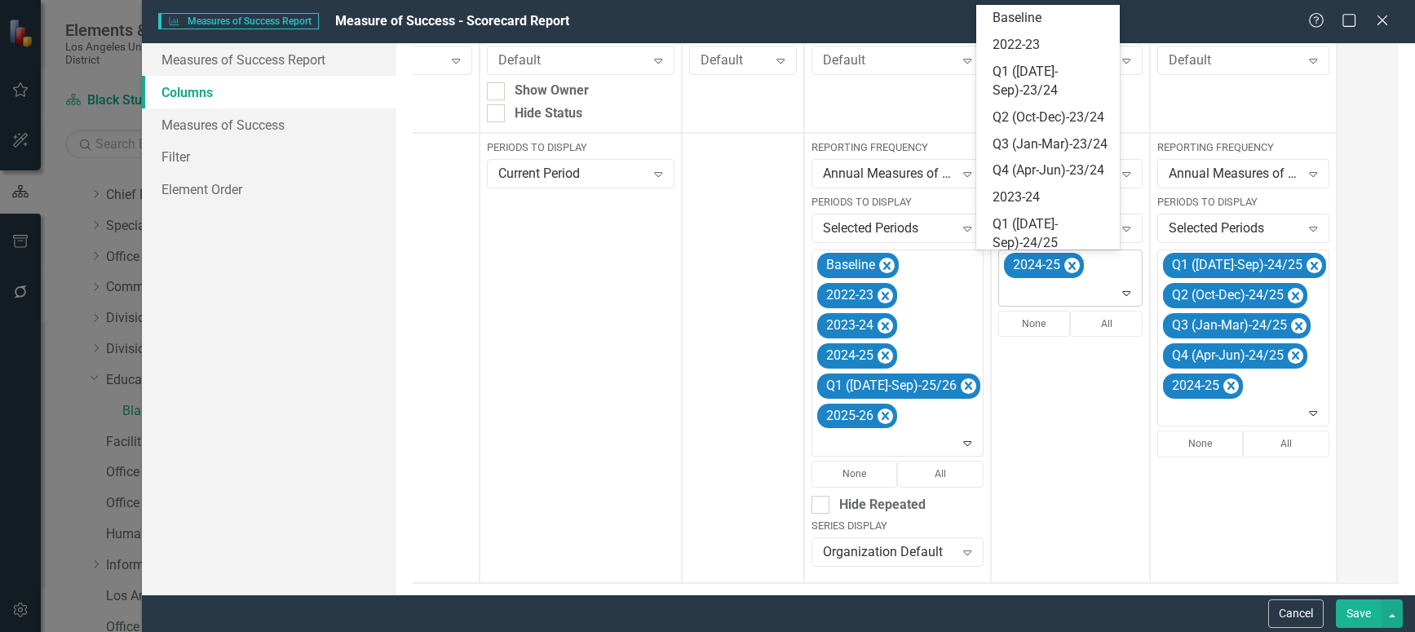
click at [1123, 294] on icon at bounding box center [1127, 293] width 8 height 5
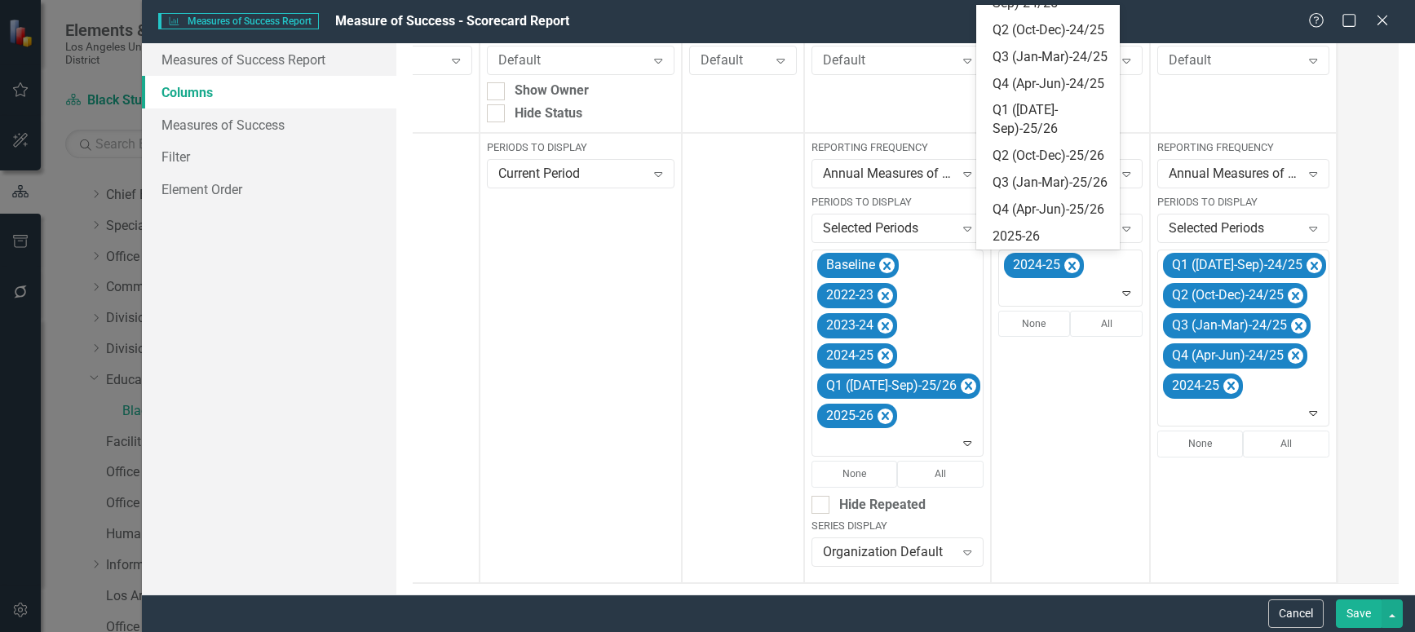
scroll to position [333, 0]
click at [1018, 119] on div "Q1 ([DATE]-Sep)-25/26" at bounding box center [1048, 120] width 144 height 46
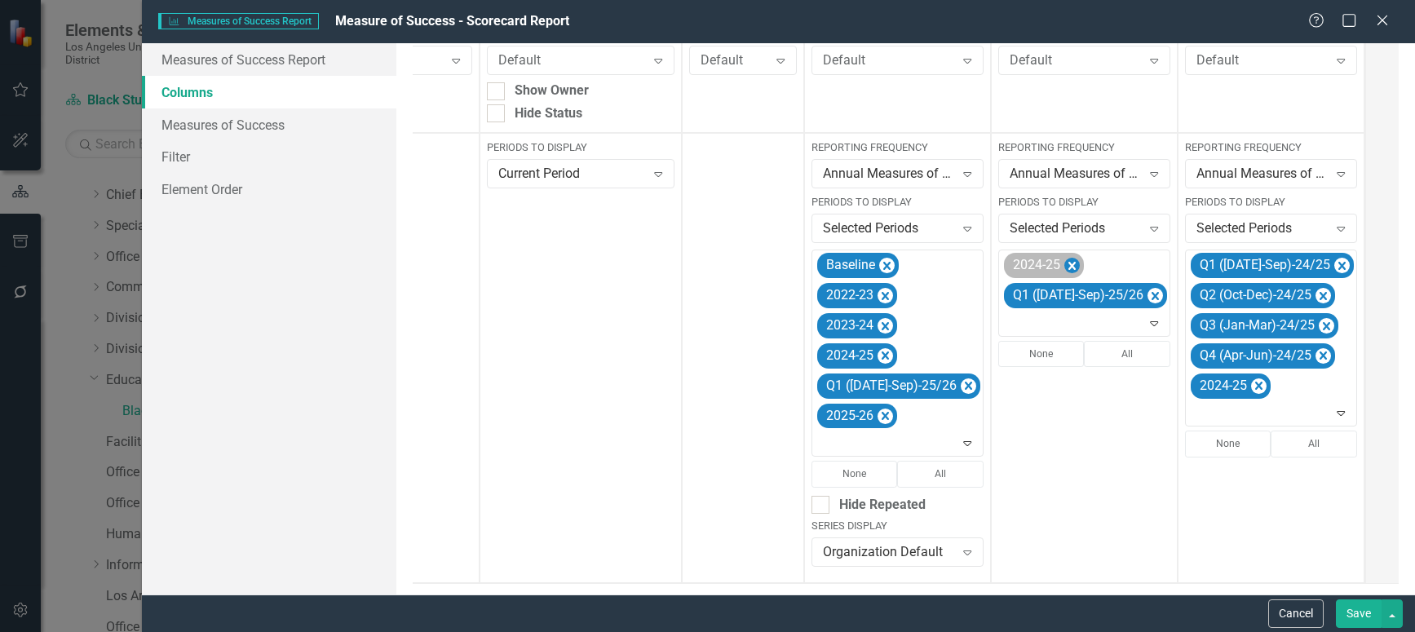
click at [1068, 263] on icon "Remove 2024-25" at bounding box center [1071, 266] width 7 height 8
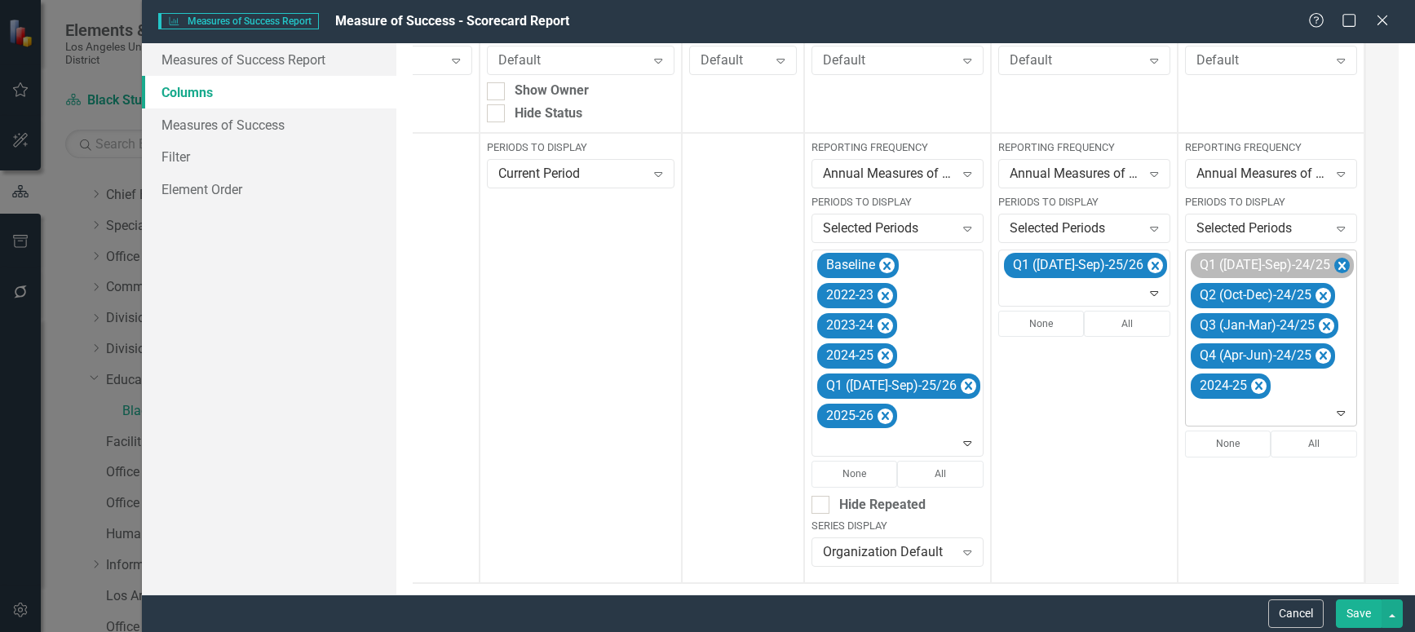
click at [1334, 264] on icon "Remove Q1 (Jul-Sep)-24/25" at bounding box center [1341, 266] width 15 height 20
click at [1320, 264] on icon "Remove Q2 (Oct-Dec)-24/25" at bounding box center [1323, 266] width 7 height 8
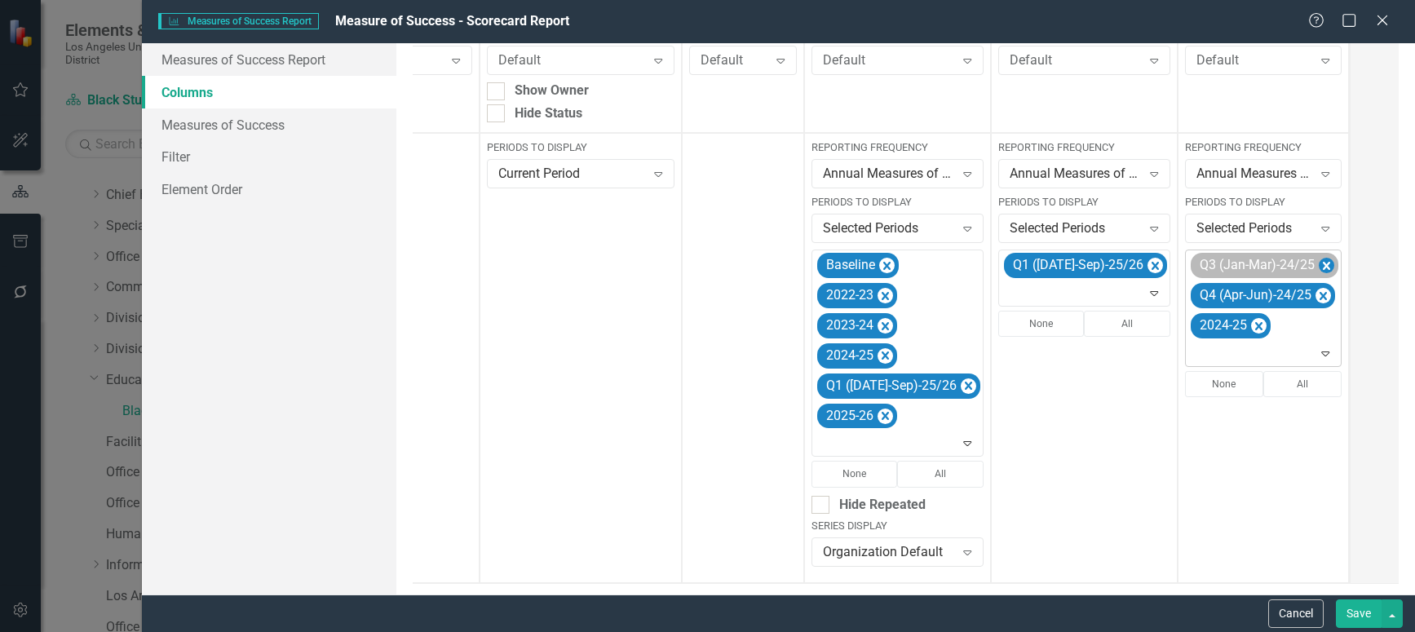
click at [1319, 264] on icon "Remove Q3 (Jan-Mar)-24/25" at bounding box center [1326, 266] width 15 height 20
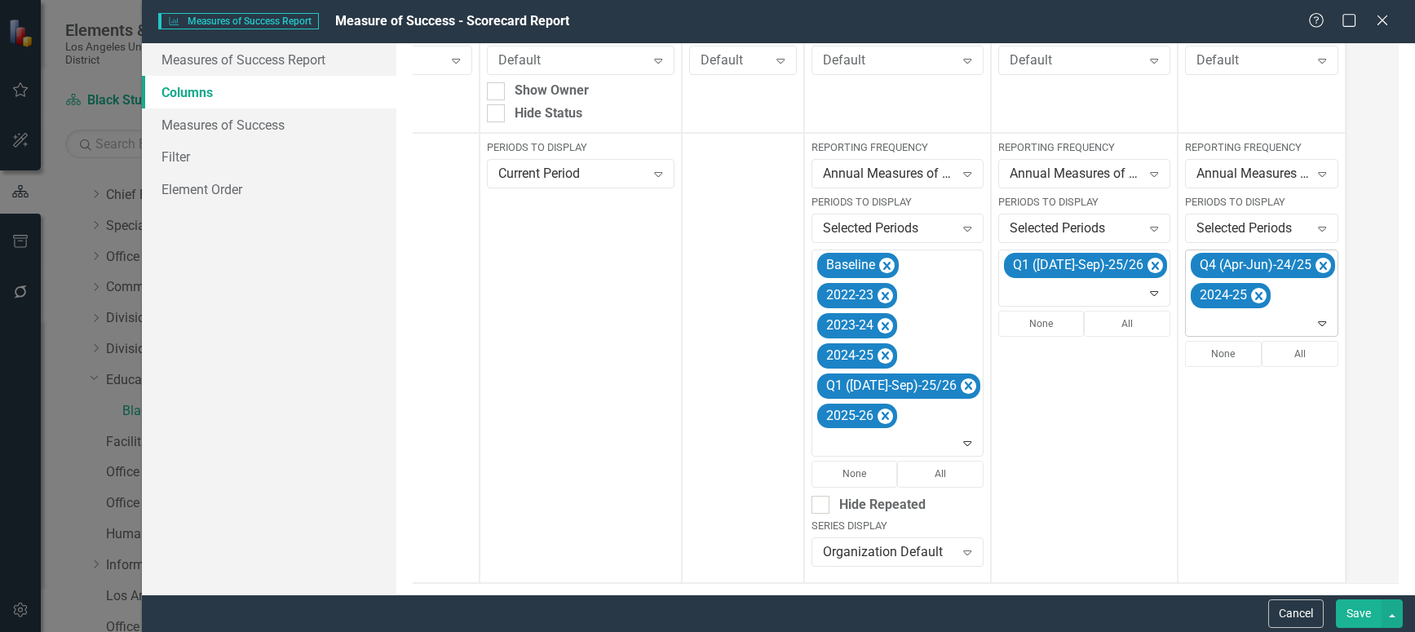
click at [1315, 264] on icon "Remove Q4 (Apr-Jun)-24/25" at bounding box center [1322, 266] width 15 height 20
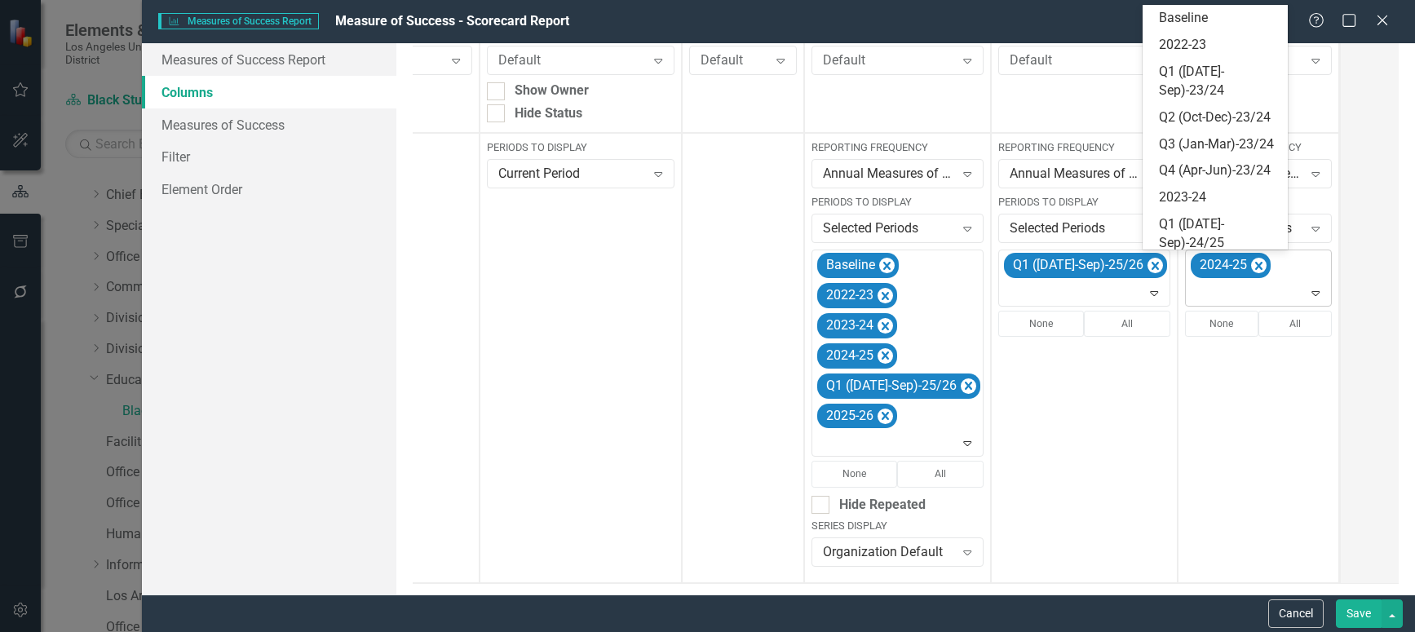
click at [1307, 294] on icon "Expand" at bounding box center [1315, 292] width 16 height 13
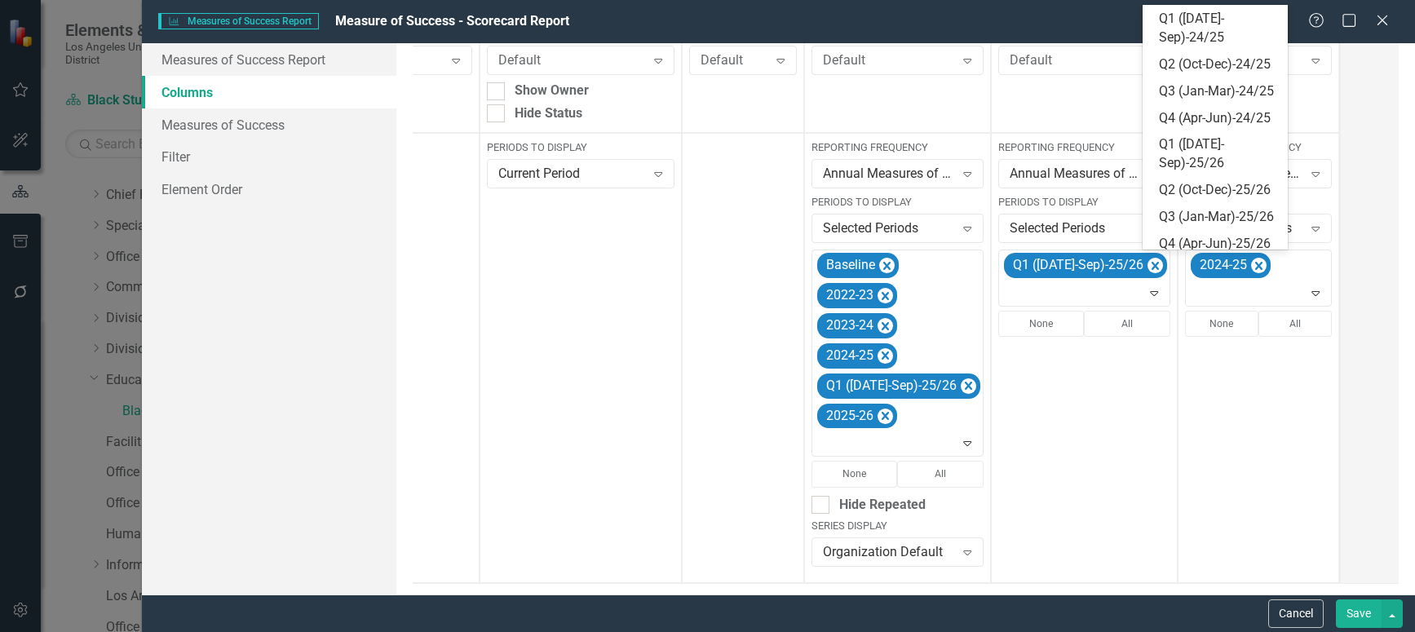
scroll to position [251, 0]
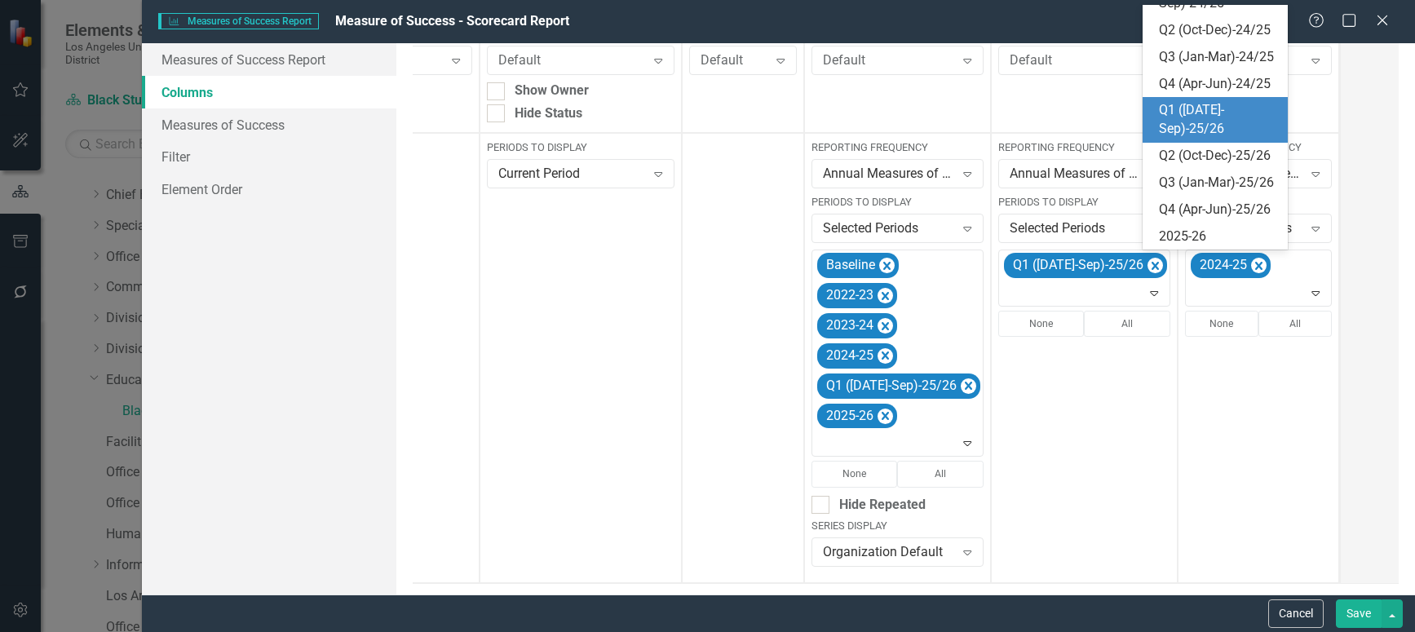
click at [1214, 139] on div "Q1 ([DATE]-Sep)-25/26" at bounding box center [1219, 120] width 120 height 38
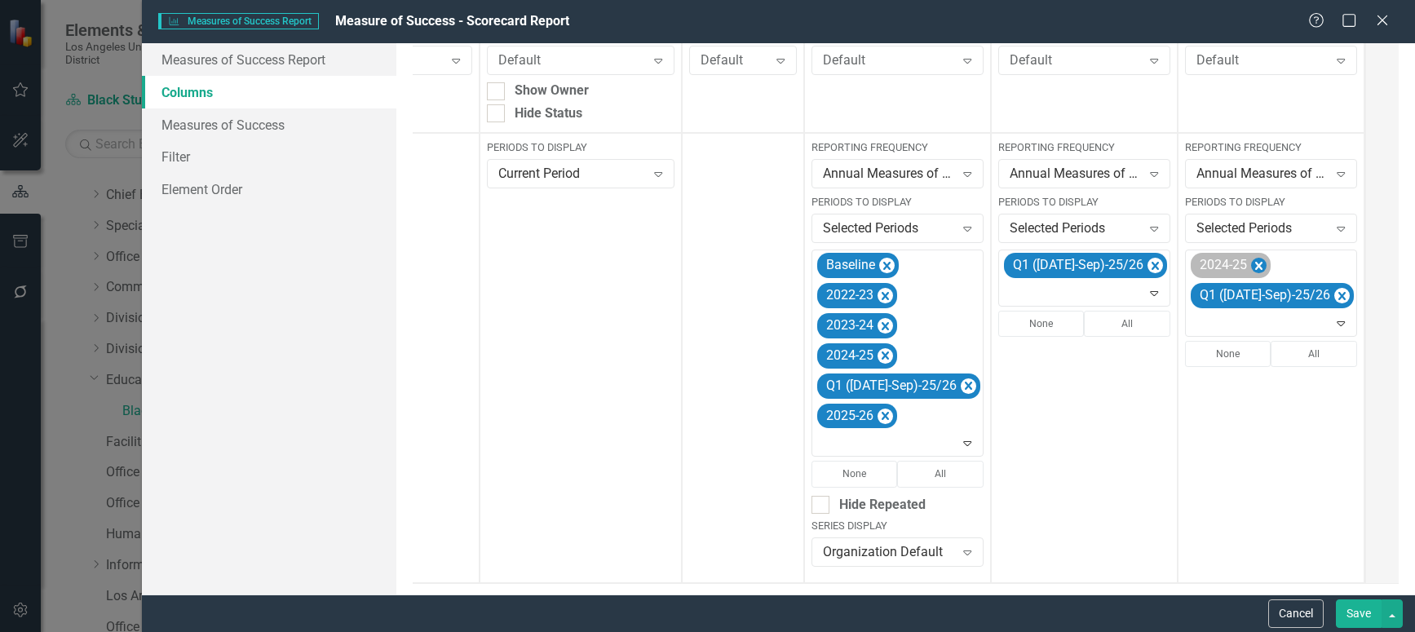
click at [1251, 264] on icon "Remove 2024-25" at bounding box center [1258, 266] width 15 height 20
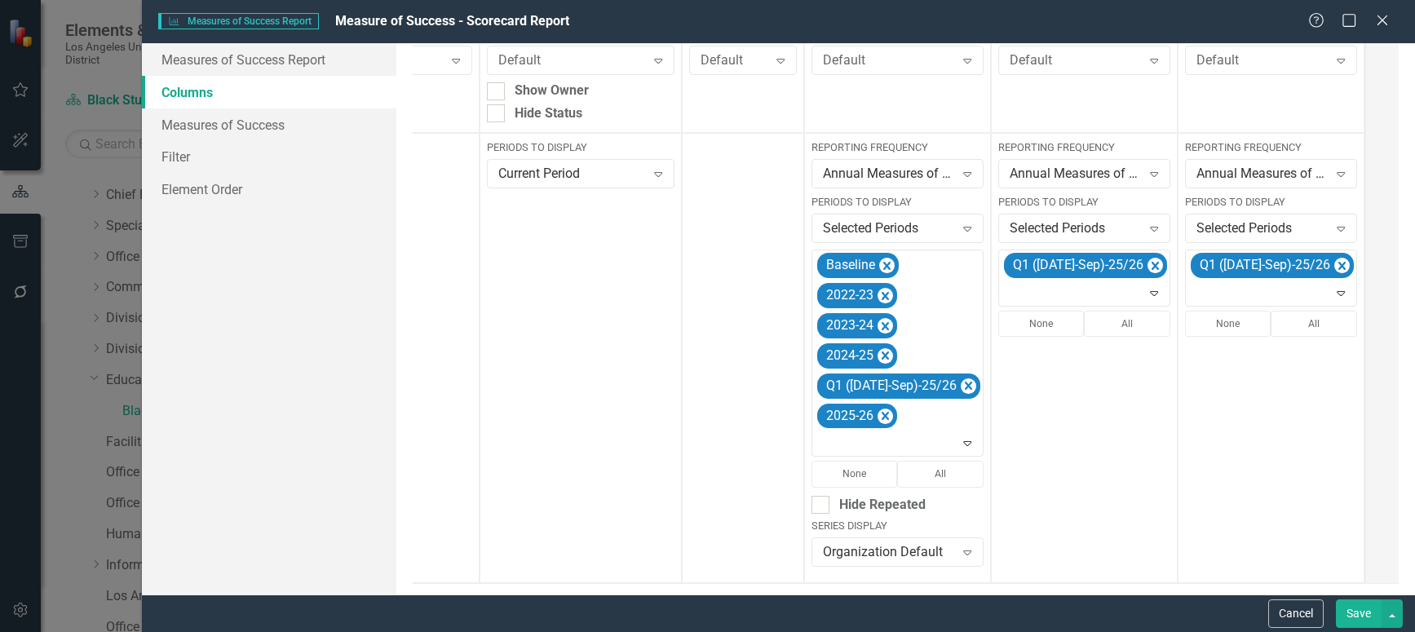
click at [1353, 613] on button "Save" at bounding box center [1359, 613] width 46 height 29
checkbox input "false"
radio input "true"
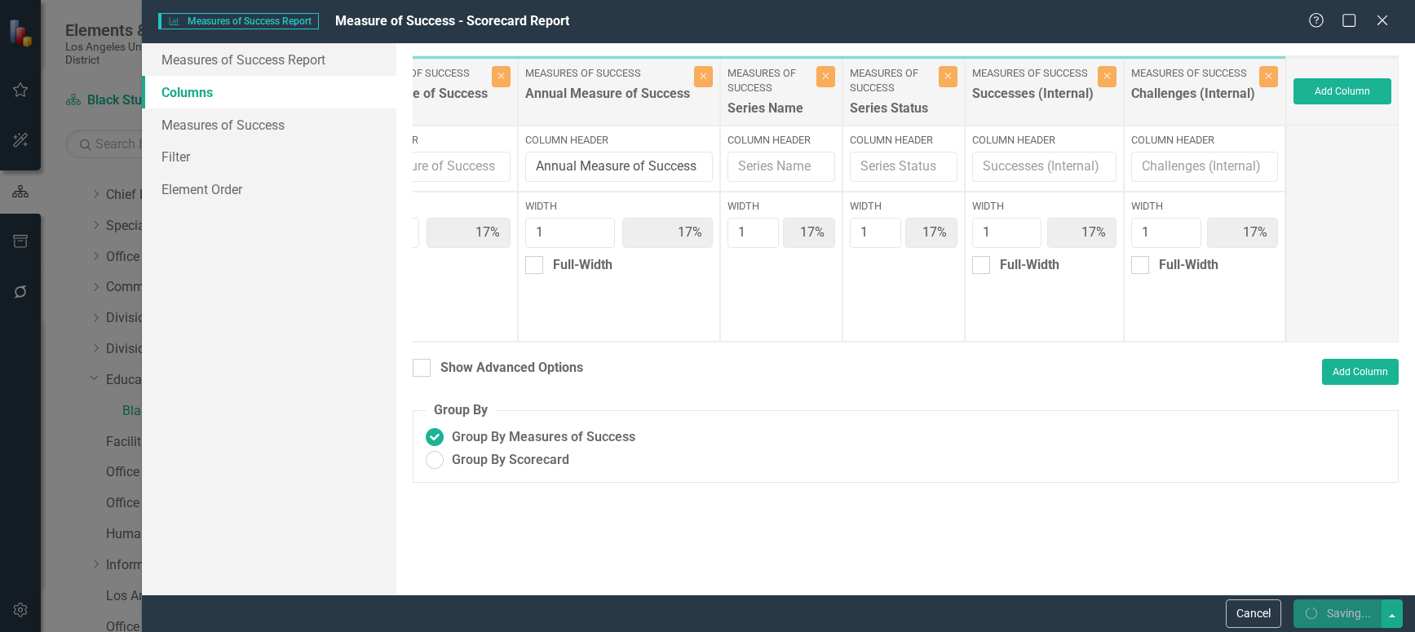
scroll to position [0, 0]
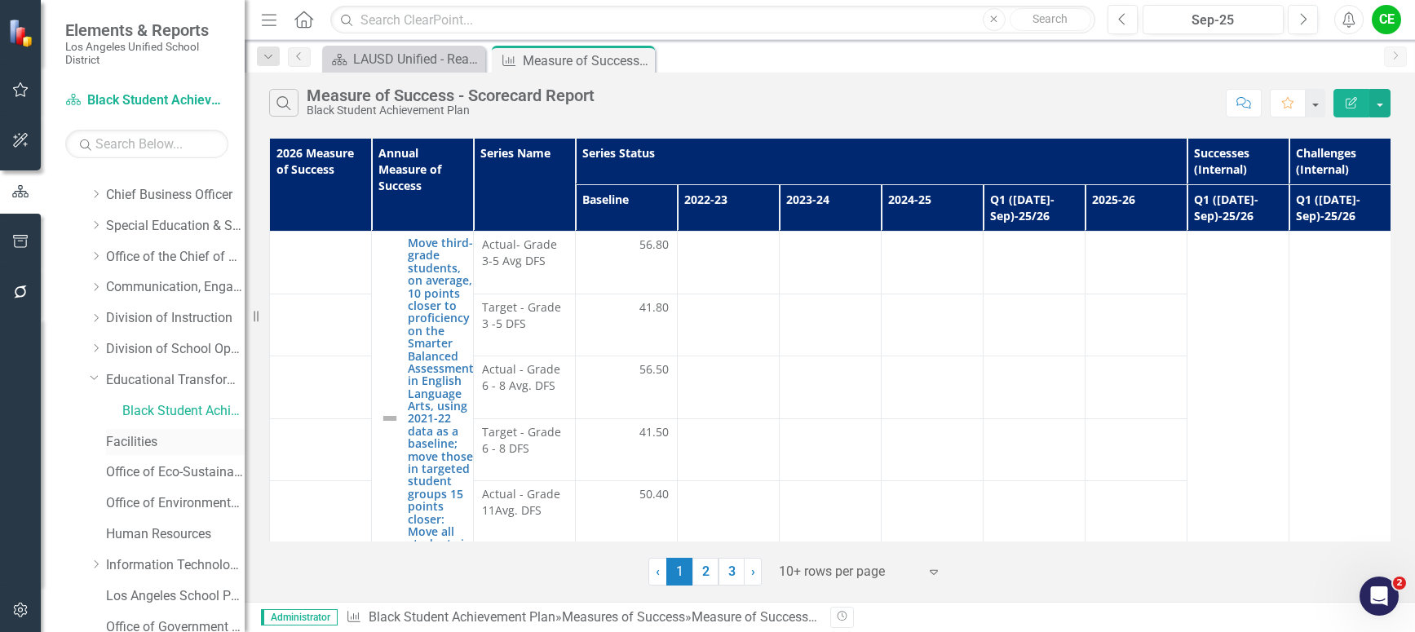
click at [126, 441] on link "Facilities" at bounding box center [175, 442] width 139 height 19
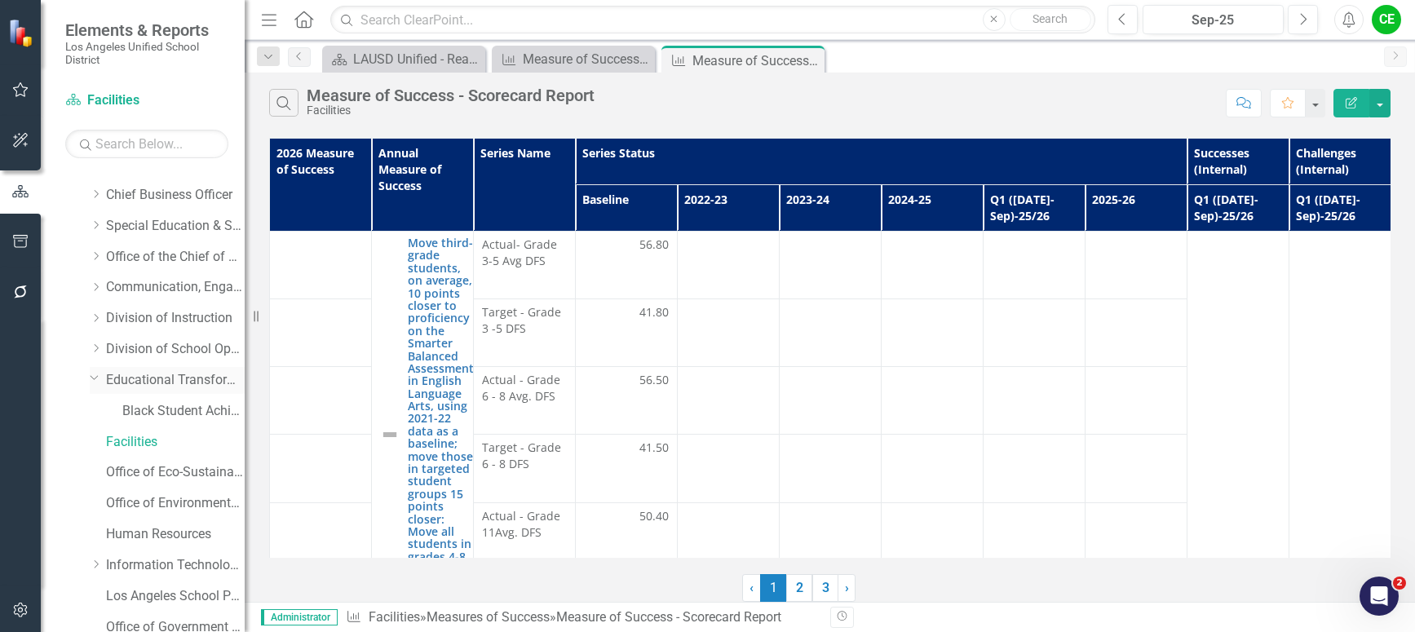
click at [95, 379] on icon "Dropdown" at bounding box center [95, 377] width 10 height 12
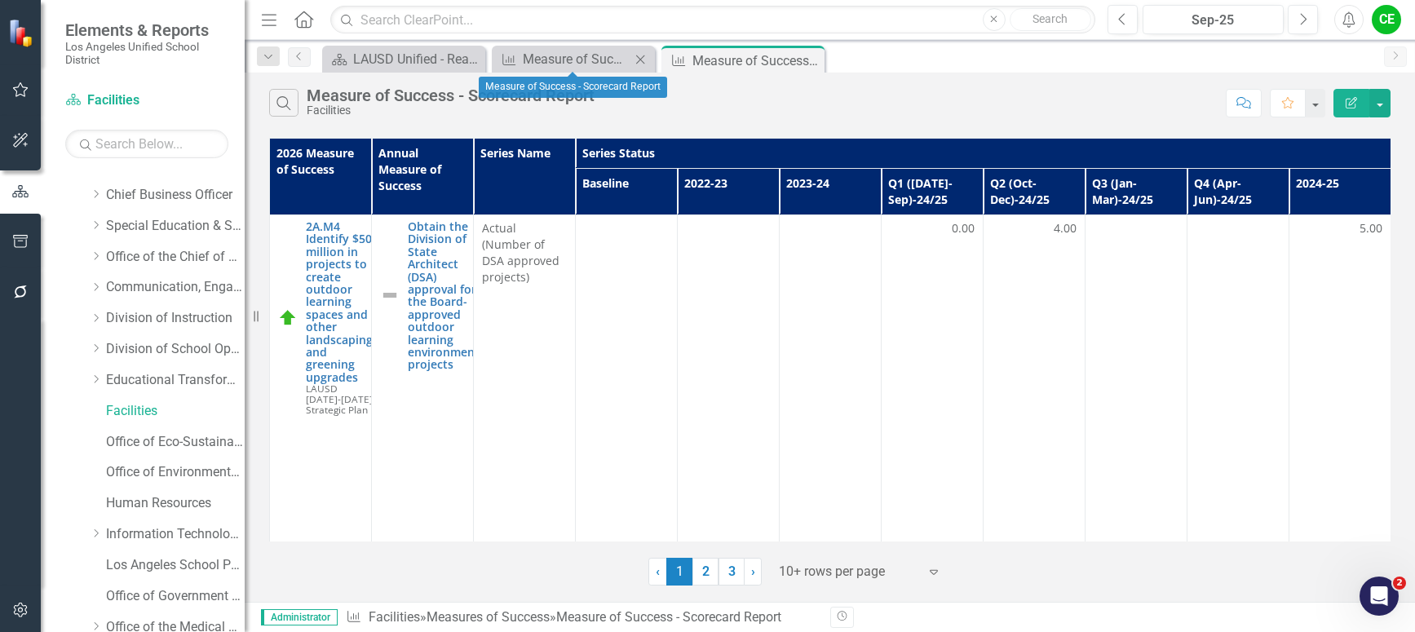
click at [640, 58] on icon "Close" at bounding box center [640, 59] width 16 height 13
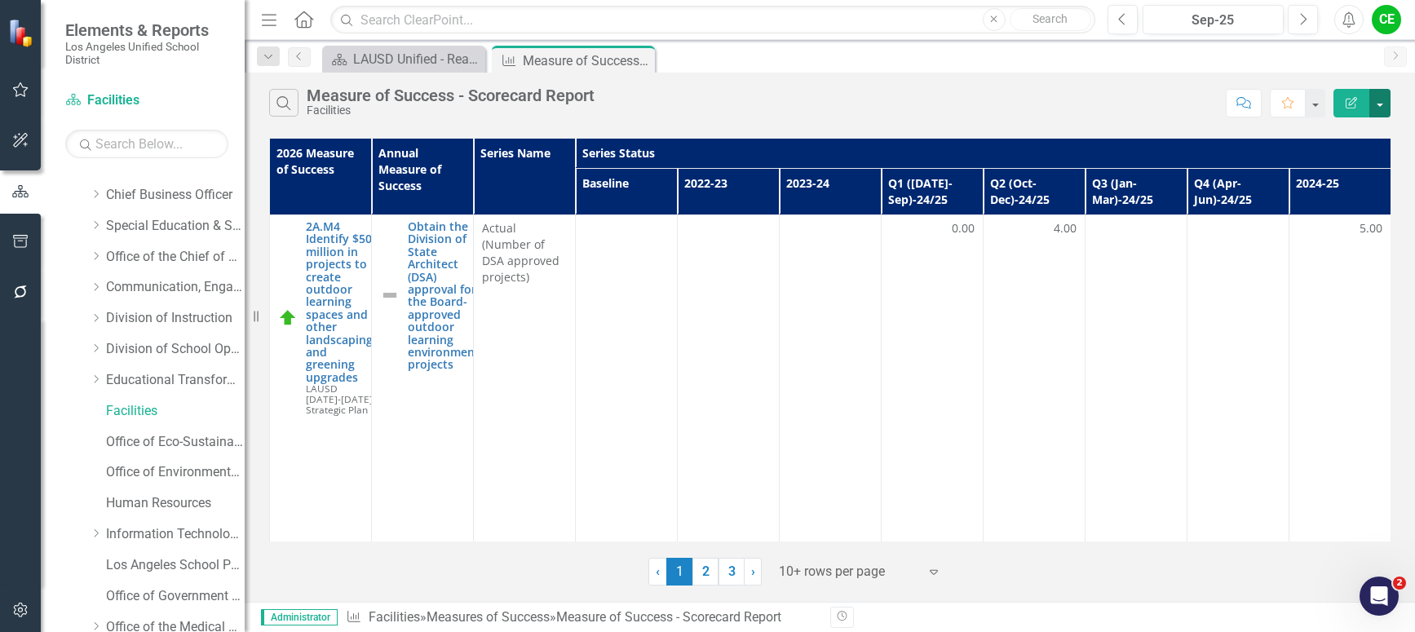
click at [1377, 102] on button "button" at bounding box center [1379, 103] width 21 height 29
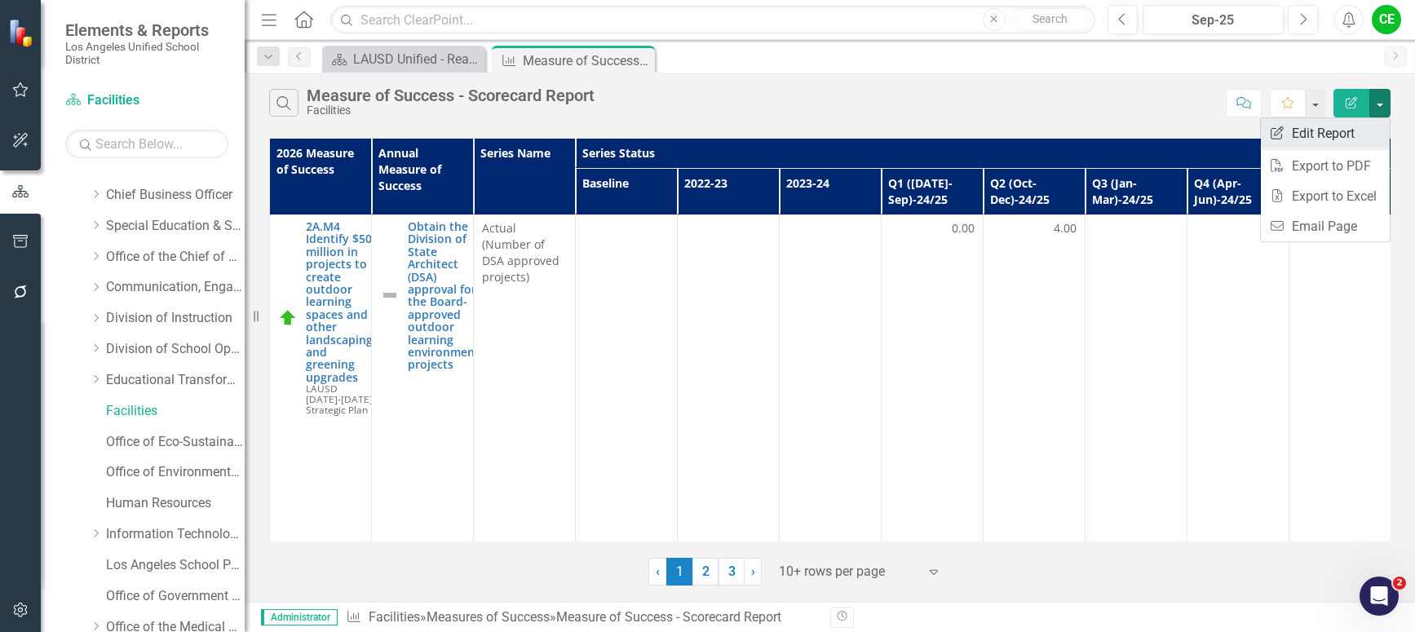
click at [1329, 136] on link "Edit Report Edit Report" at bounding box center [1325, 133] width 129 height 30
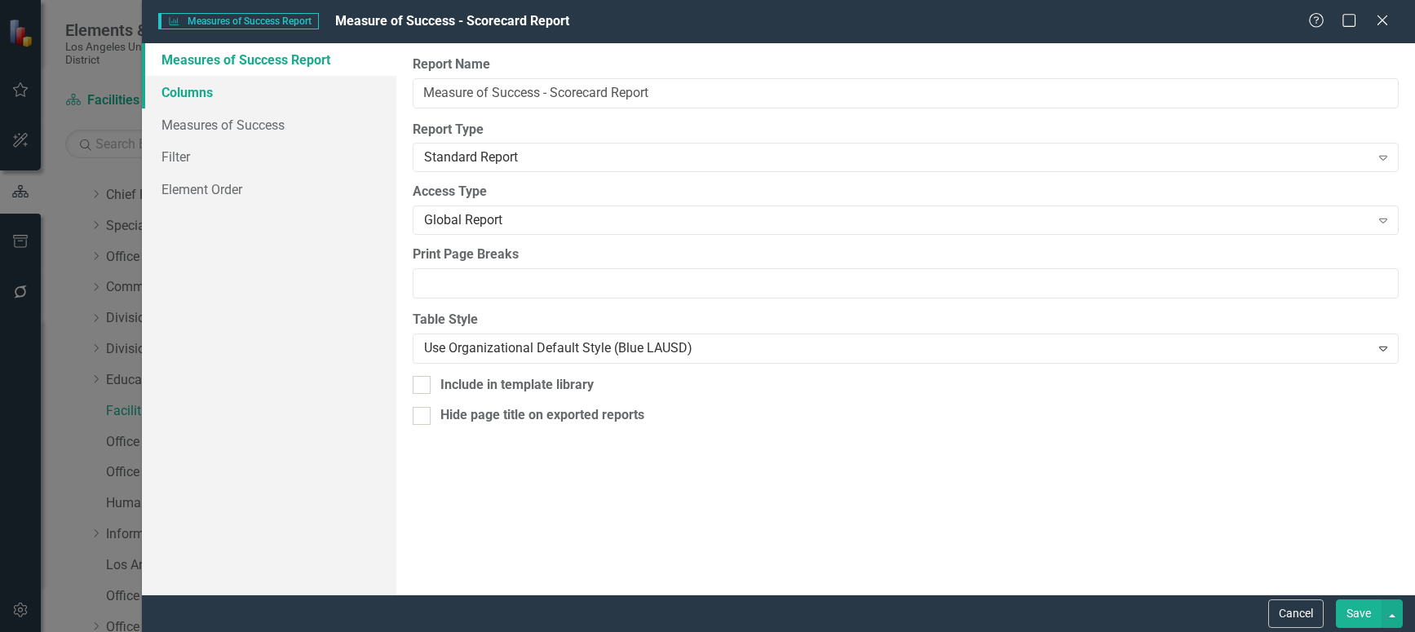
click at [170, 84] on link "Columns" at bounding box center [269, 92] width 254 height 33
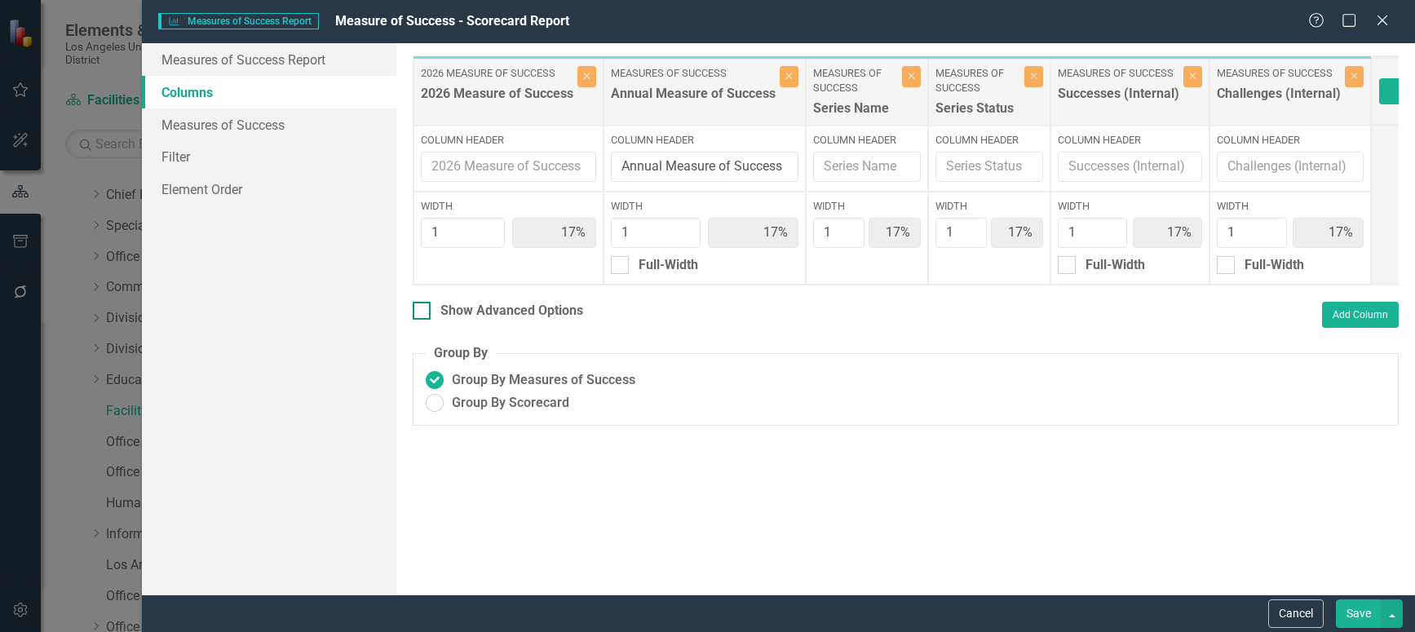
click at [422, 312] on input "Show Advanced Options" at bounding box center [418, 307] width 11 height 11
checkbox input "true"
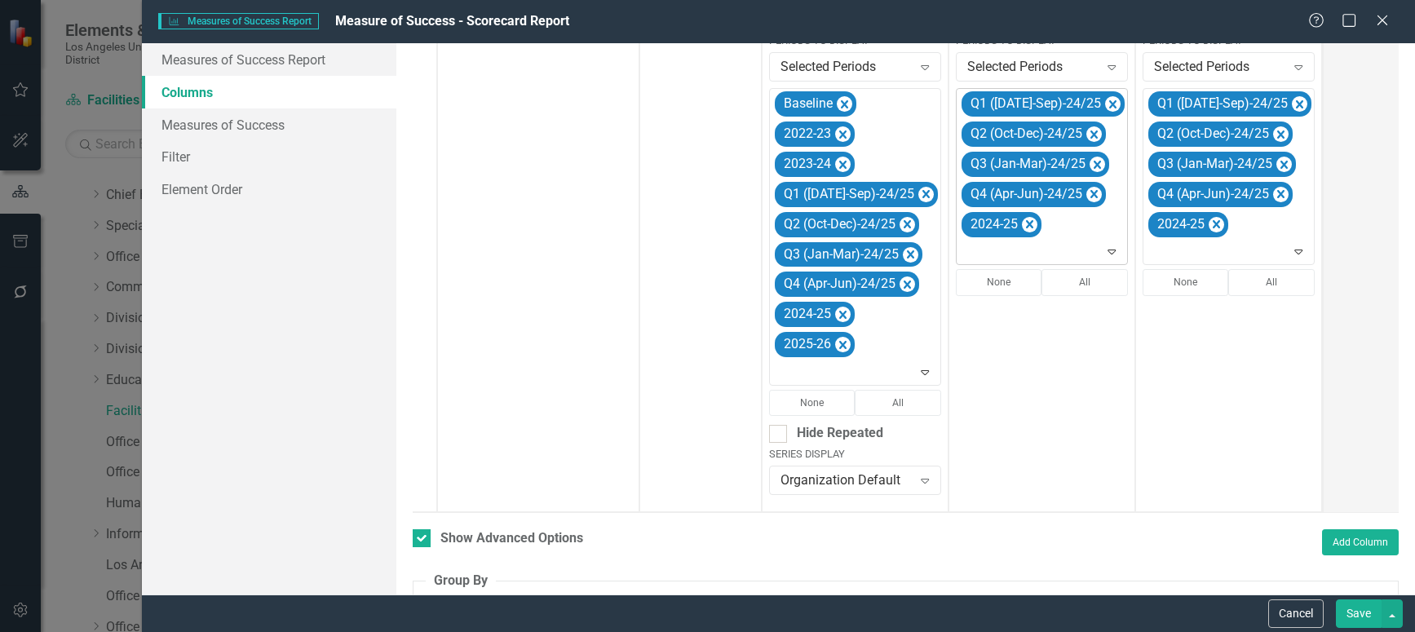
scroll to position [404, 0]
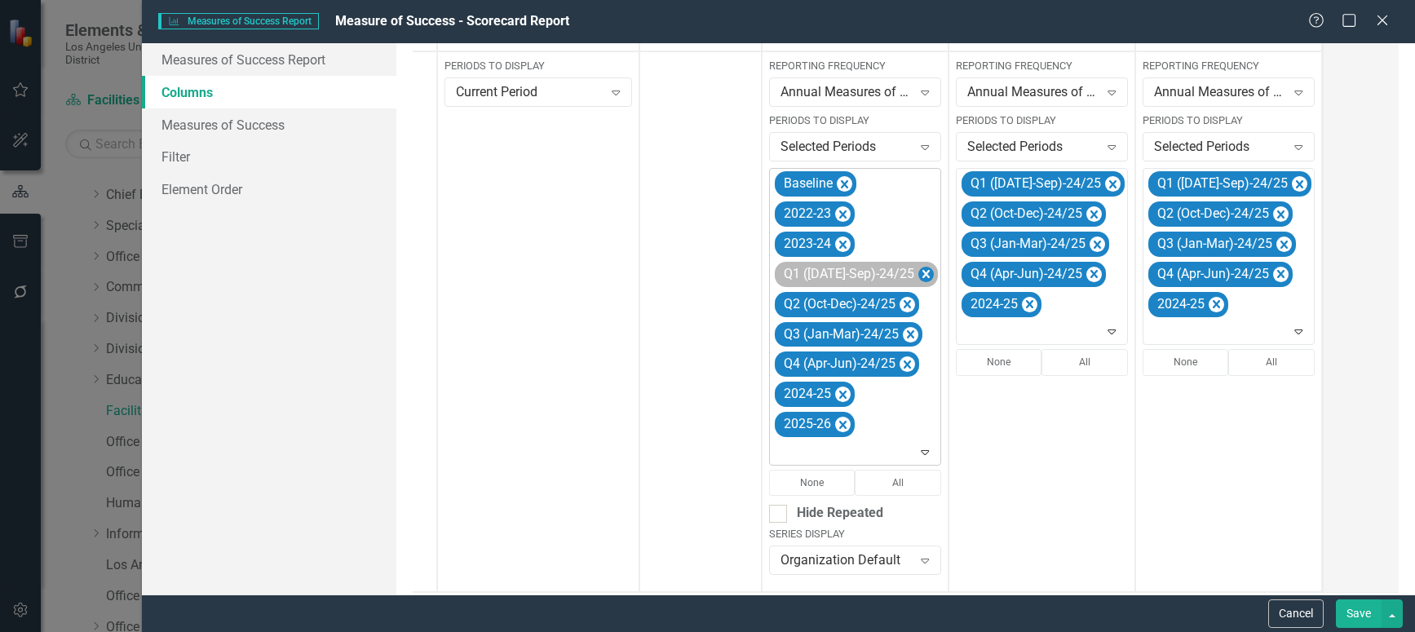
click at [918, 273] on icon "Remove Q1 (Jul-Sep)-24/25" at bounding box center [925, 274] width 15 height 20
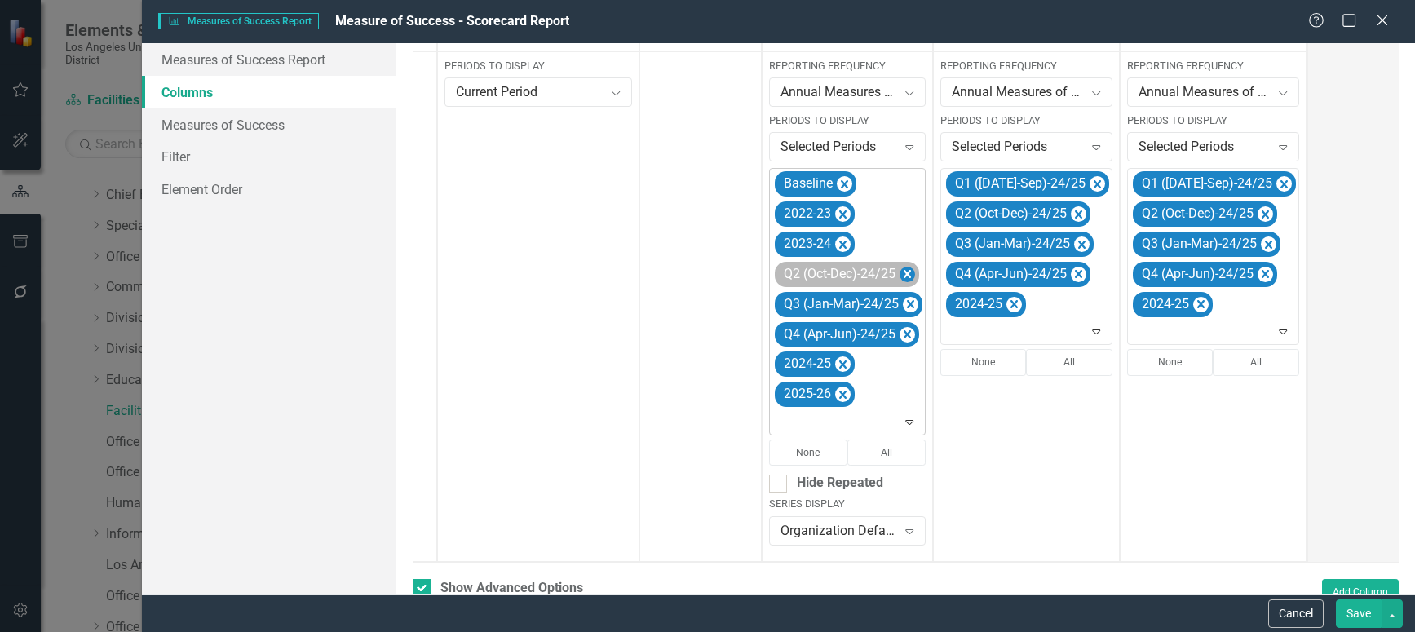
click at [904, 271] on icon "Remove Q2 (Oct-Dec)-24/25" at bounding box center [907, 274] width 7 height 8
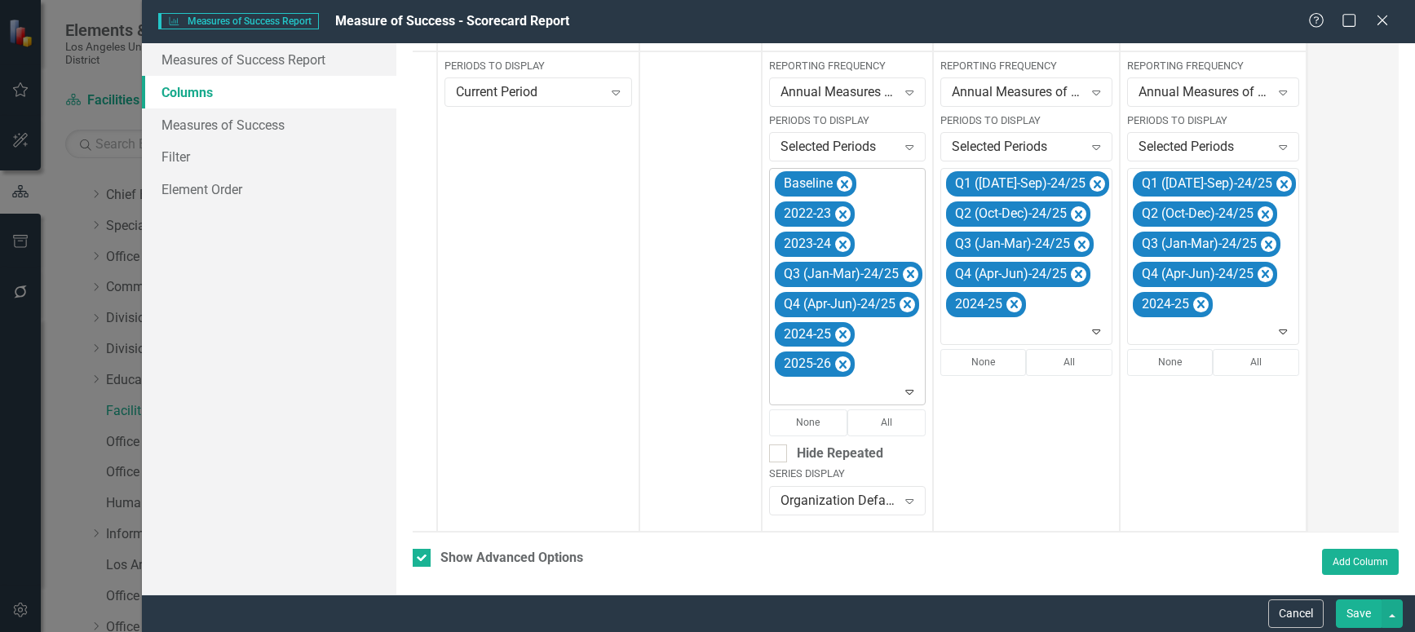
click at [904, 271] on icon "Remove Q3 (Jan-Mar)-24/25" at bounding box center [910, 274] width 15 height 20
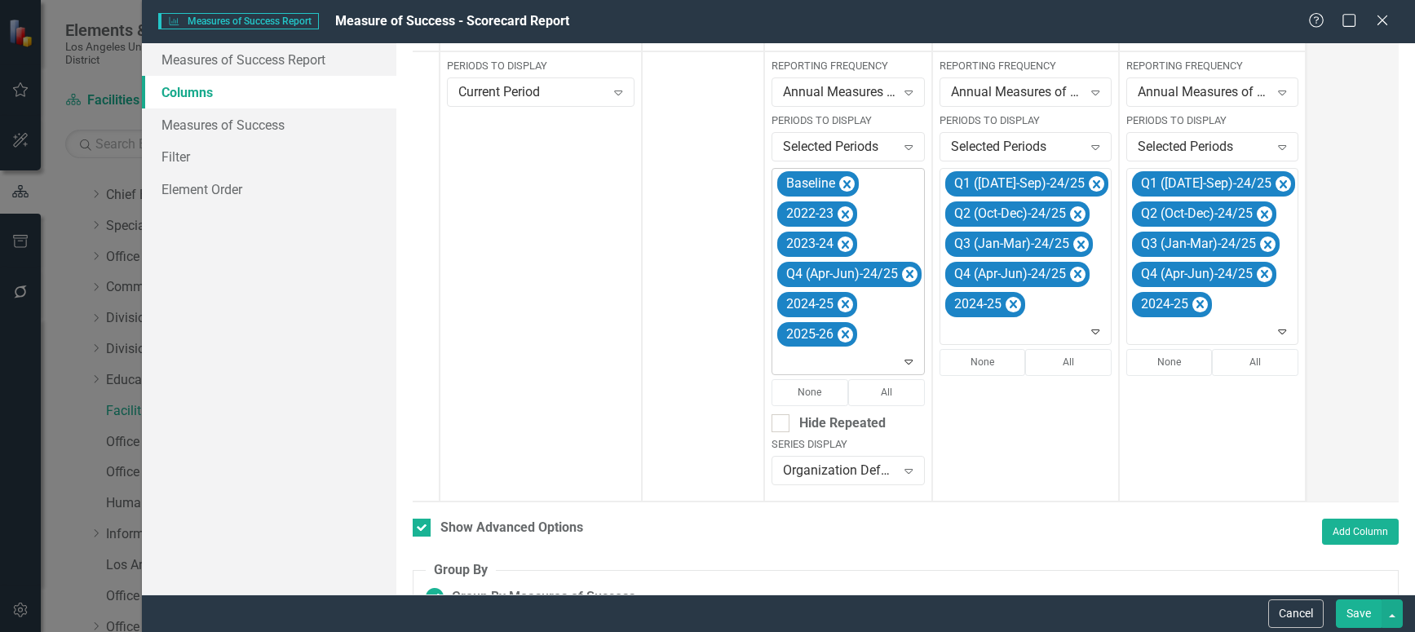
click at [904, 271] on icon "Remove Q4 (Apr-Jun)-24/25" at bounding box center [909, 274] width 15 height 20
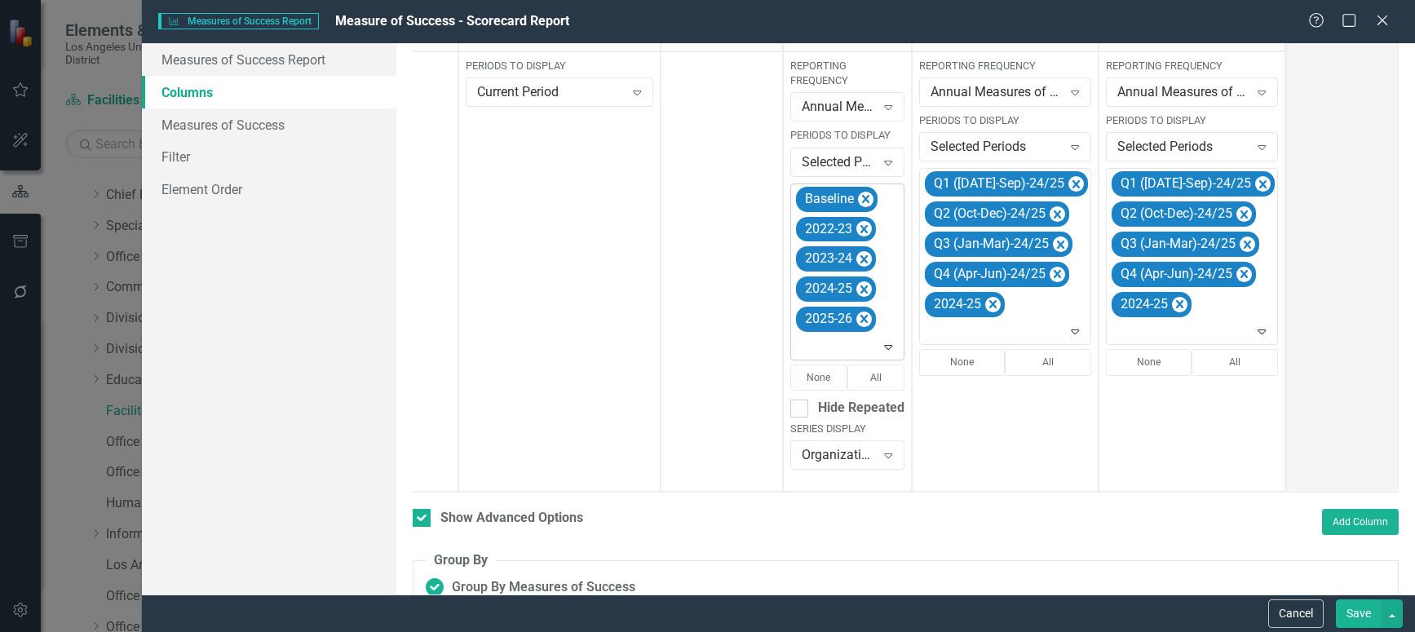
scroll to position [0, 124]
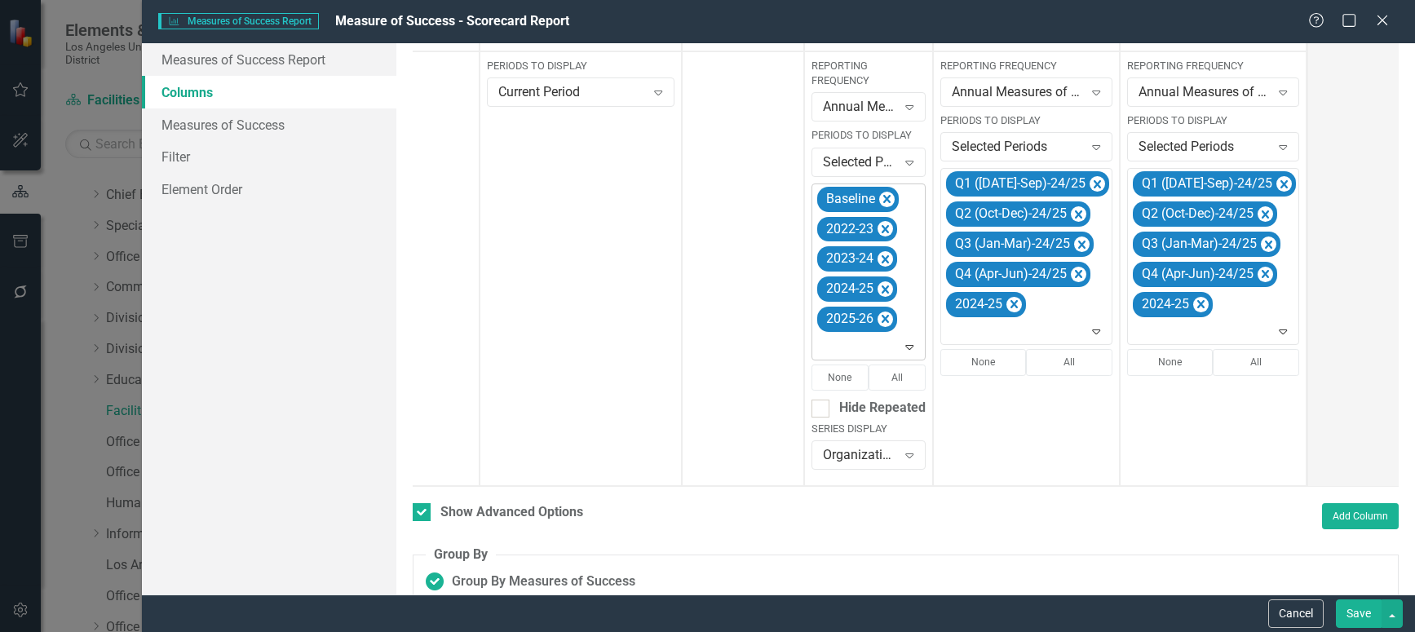
click at [908, 347] on icon "Expand" at bounding box center [909, 346] width 16 height 13
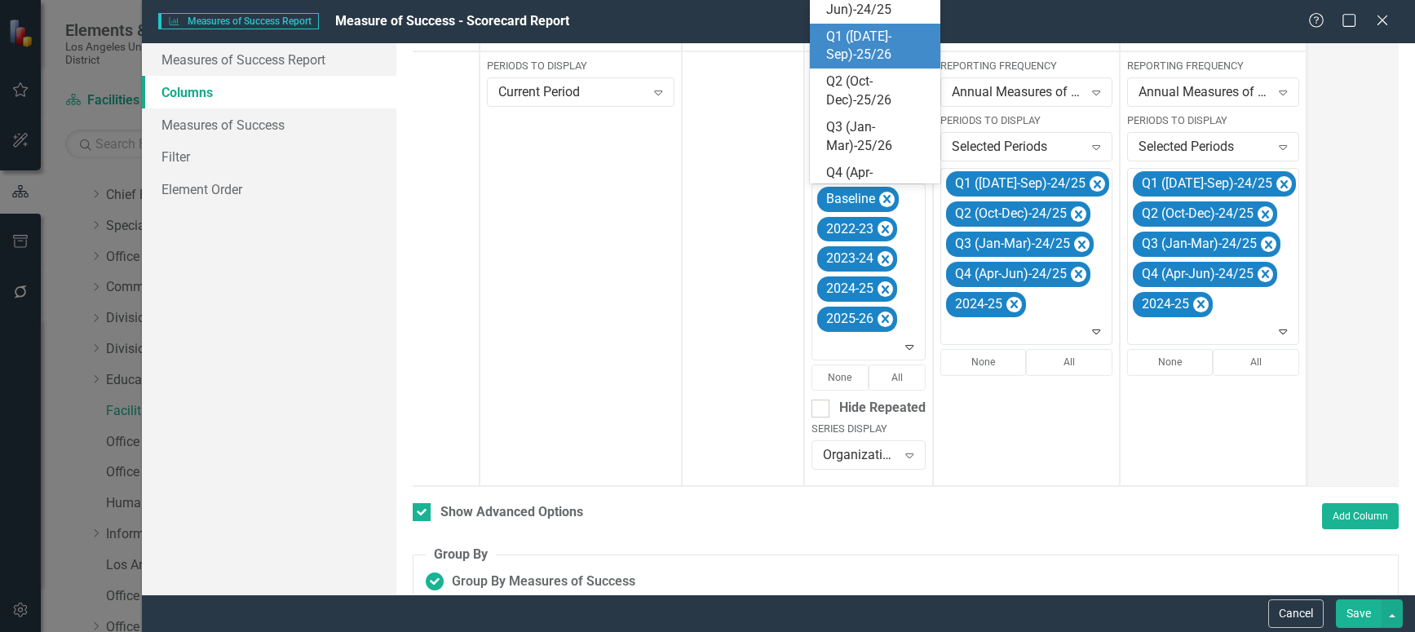
click at [865, 45] on div "Q1 ([DATE]-Sep)-25/26" at bounding box center [878, 47] width 104 height 38
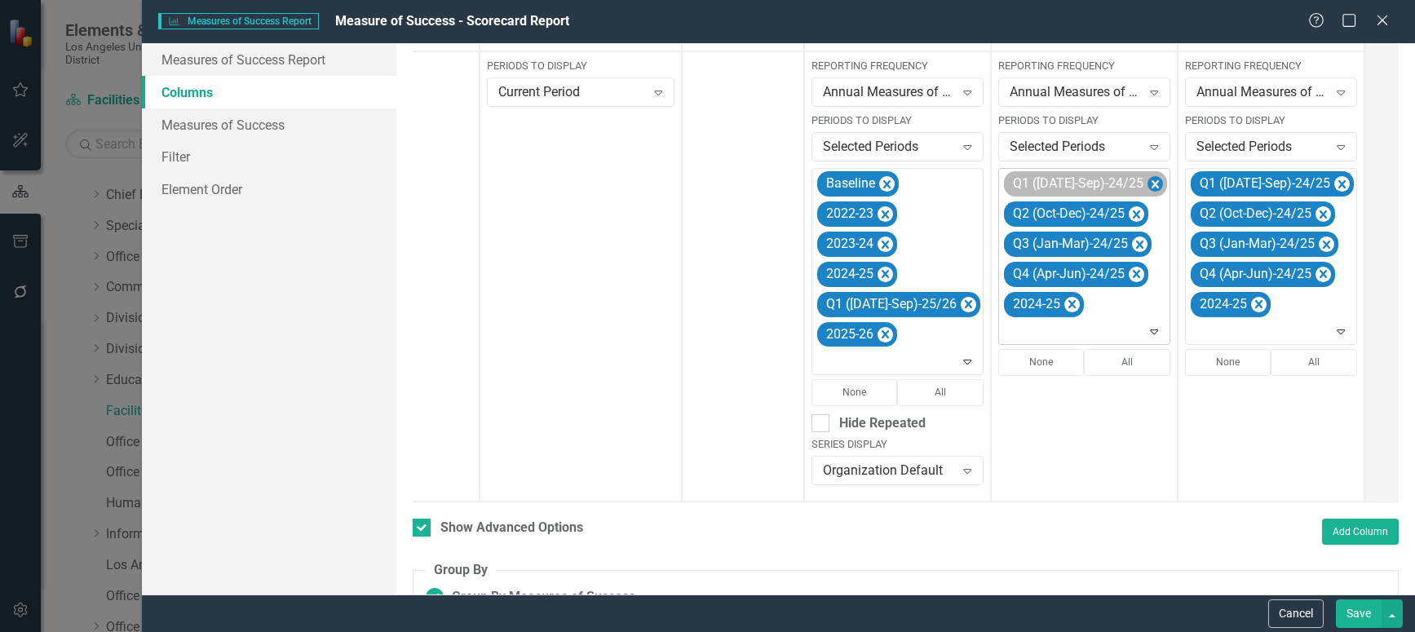
click at [1147, 184] on icon "Remove Q1 (Jul-Sep)-24/25" at bounding box center [1154, 185] width 15 height 20
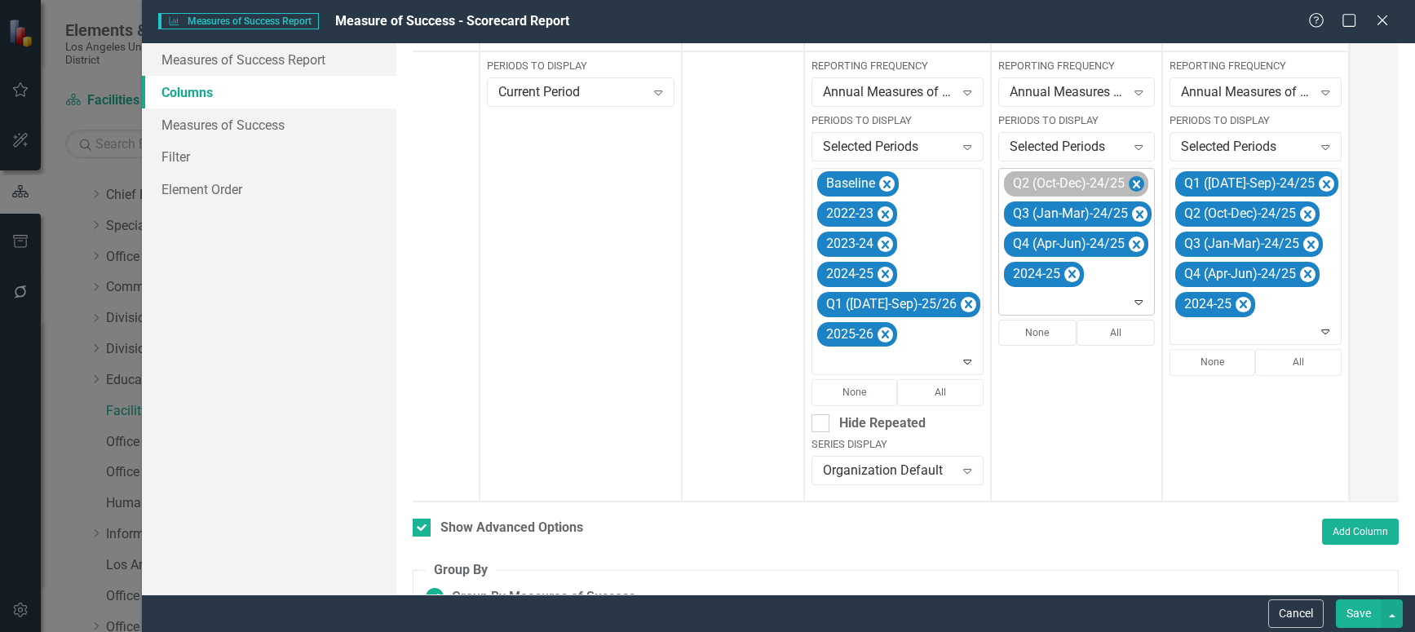
click at [1133, 182] on icon "Remove Q2 (Oct-Dec)-24/25" at bounding box center [1136, 184] width 7 height 8
click at [1132, 182] on icon "Remove Q3 (Jan-Mar)-24/25" at bounding box center [1139, 185] width 15 height 20
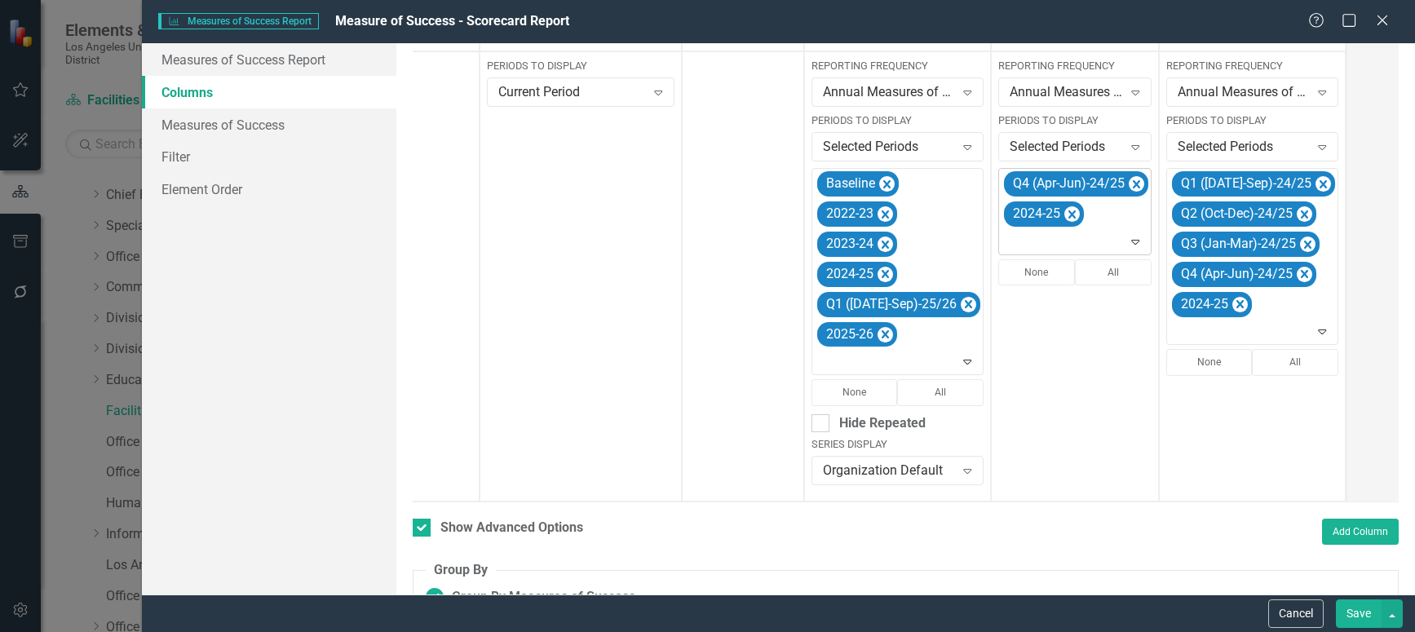
click at [1129, 182] on icon "Remove Q4 (Apr-Jun)-24/25" at bounding box center [1136, 185] width 15 height 20
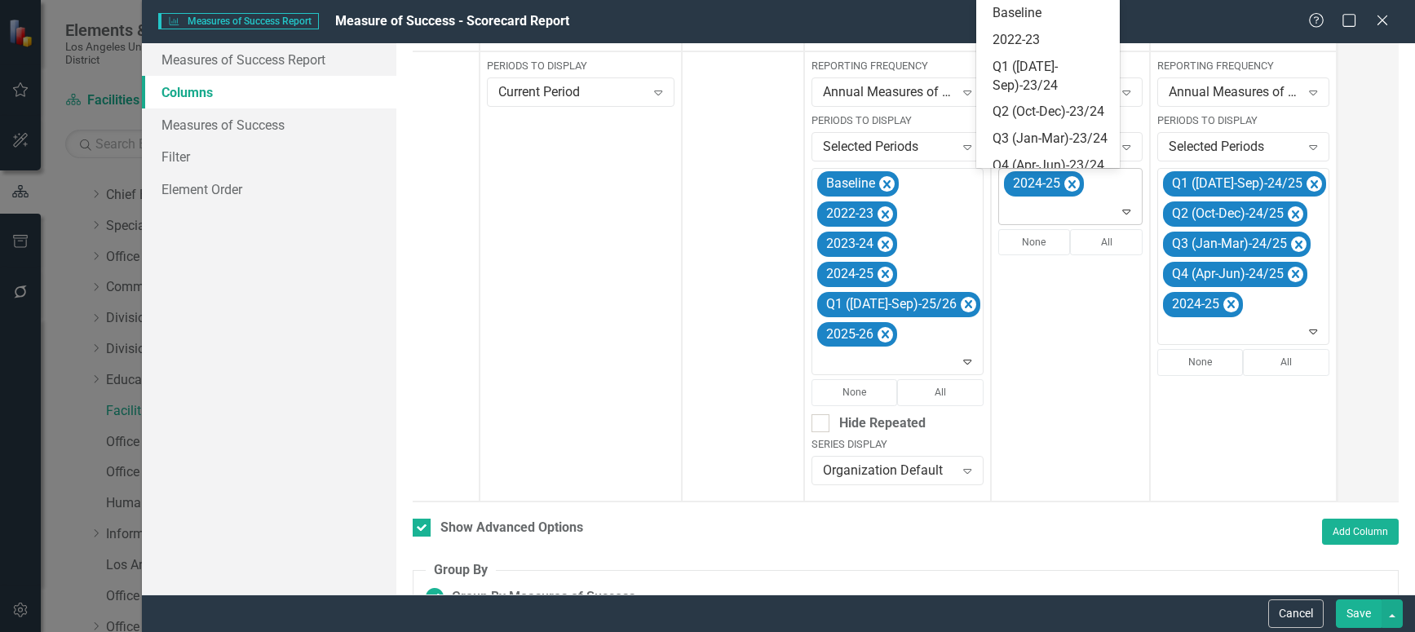
click at [1123, 214] on icon at bounding box center [1127, 212] width 8 height 5
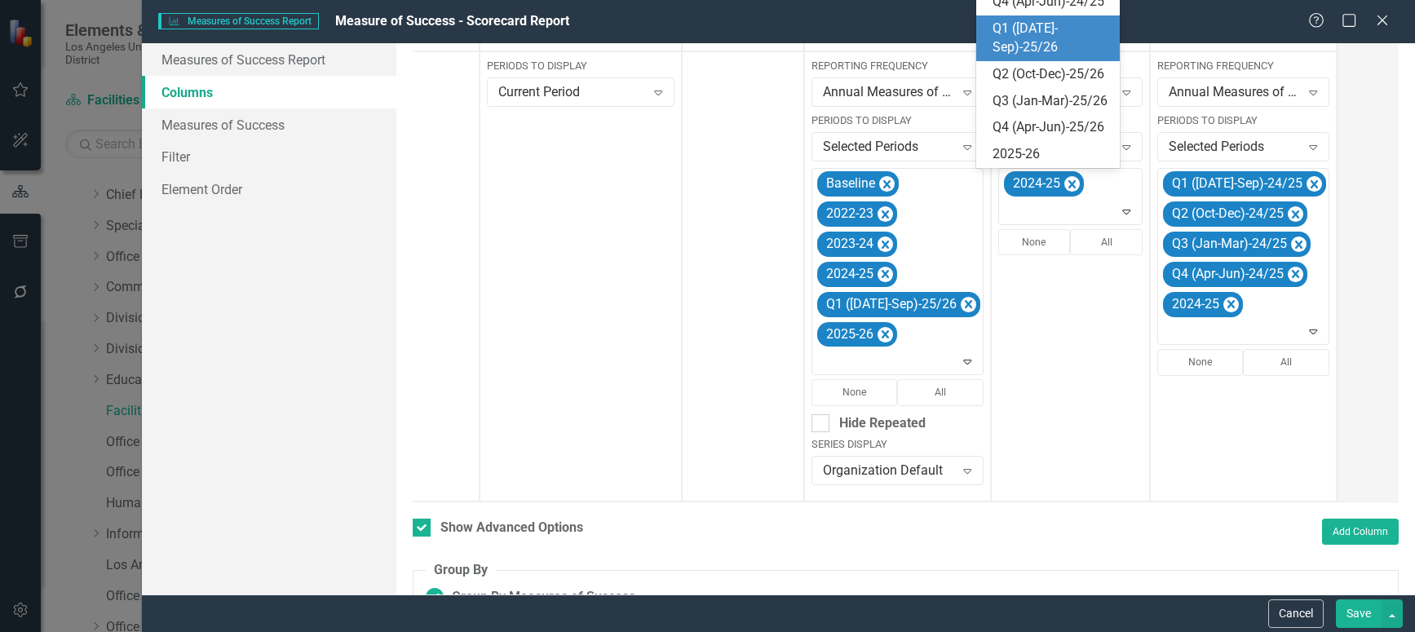
click at [1044, 57] on div "Q1 ([DATE]-Sep)-25/26" at bounding box center [1051, 39] width 117 height 38
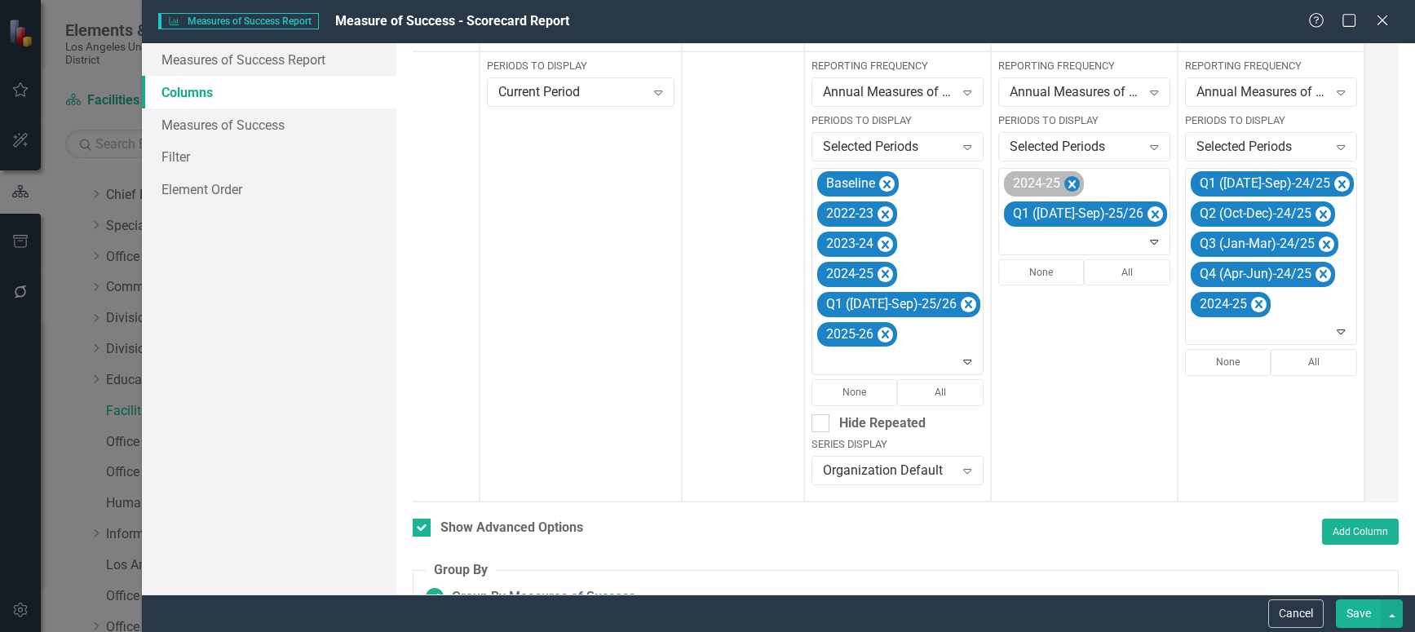
click at [1064, 180] on icon "Remove 2024-25" at bounding box center [1071, 185] width 15 height 20
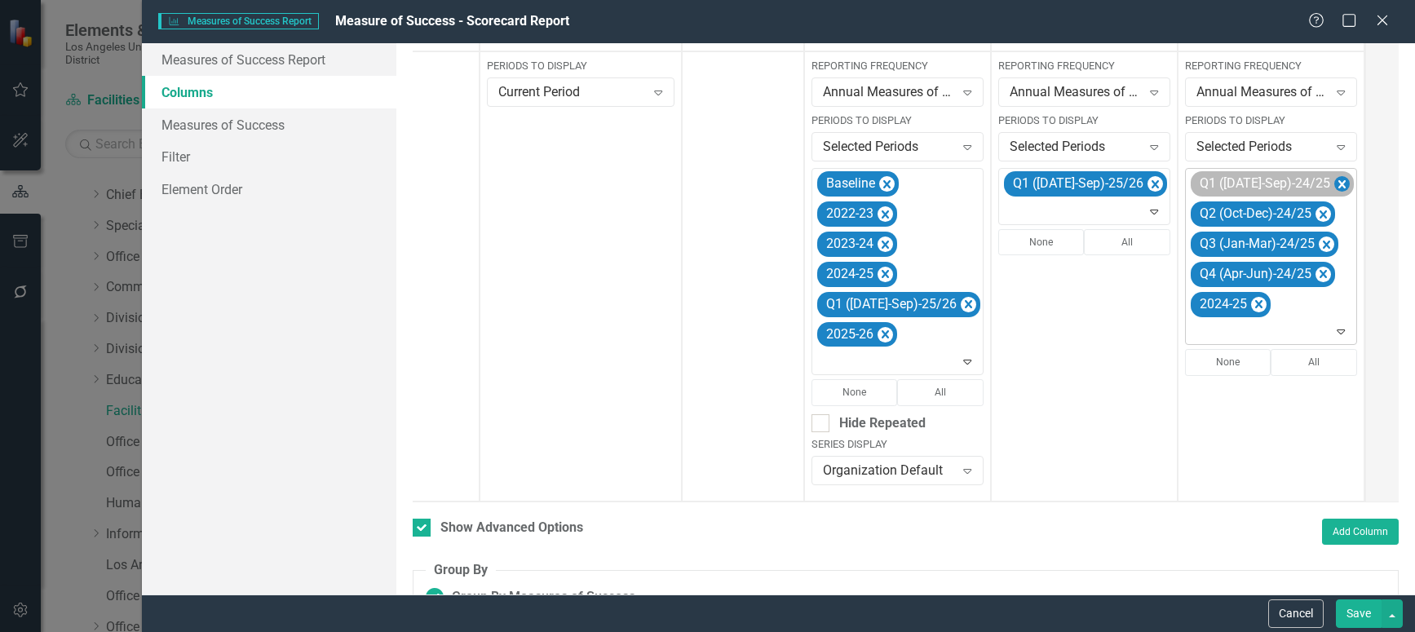
click at [1338, 183] on icon "Remove Q1 (Jul-Sep)-24/25" at bounding box center [1341, 184] width 7 height 8
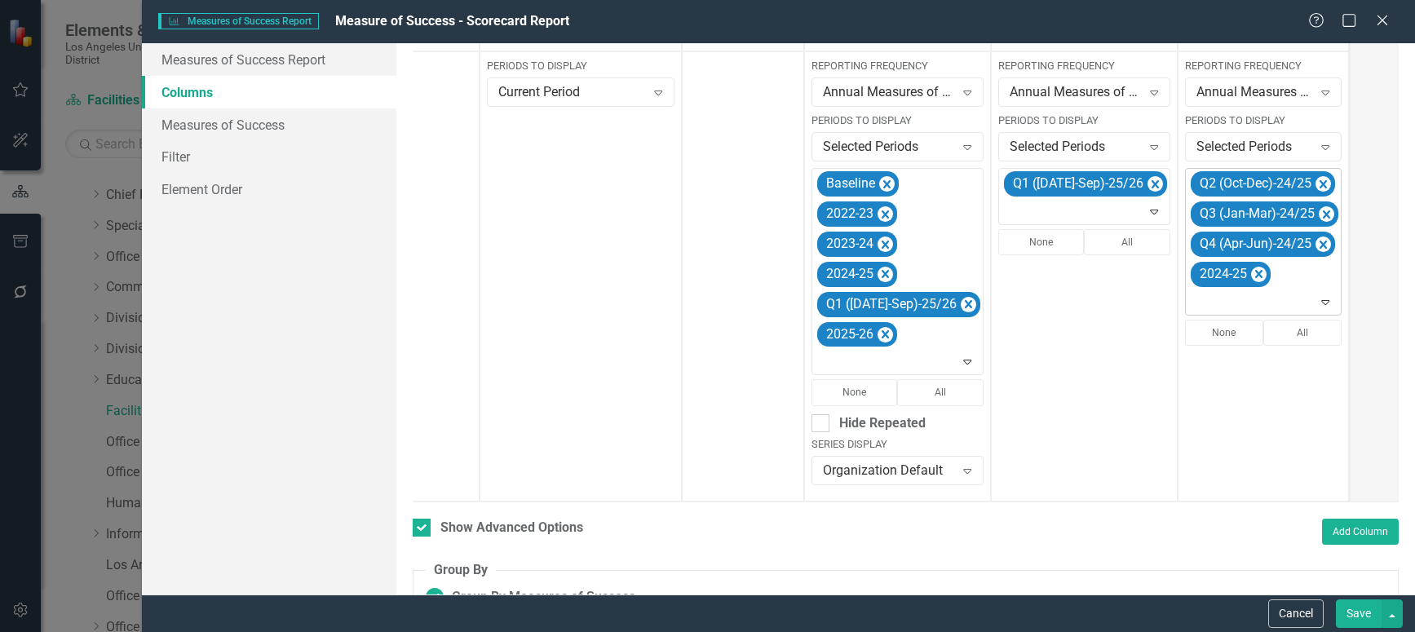
click at [1315, 183] on icon "Remove Q2 (Oct-Dec)-24/25" at bounding box center [1322, 185] width 15 height 20
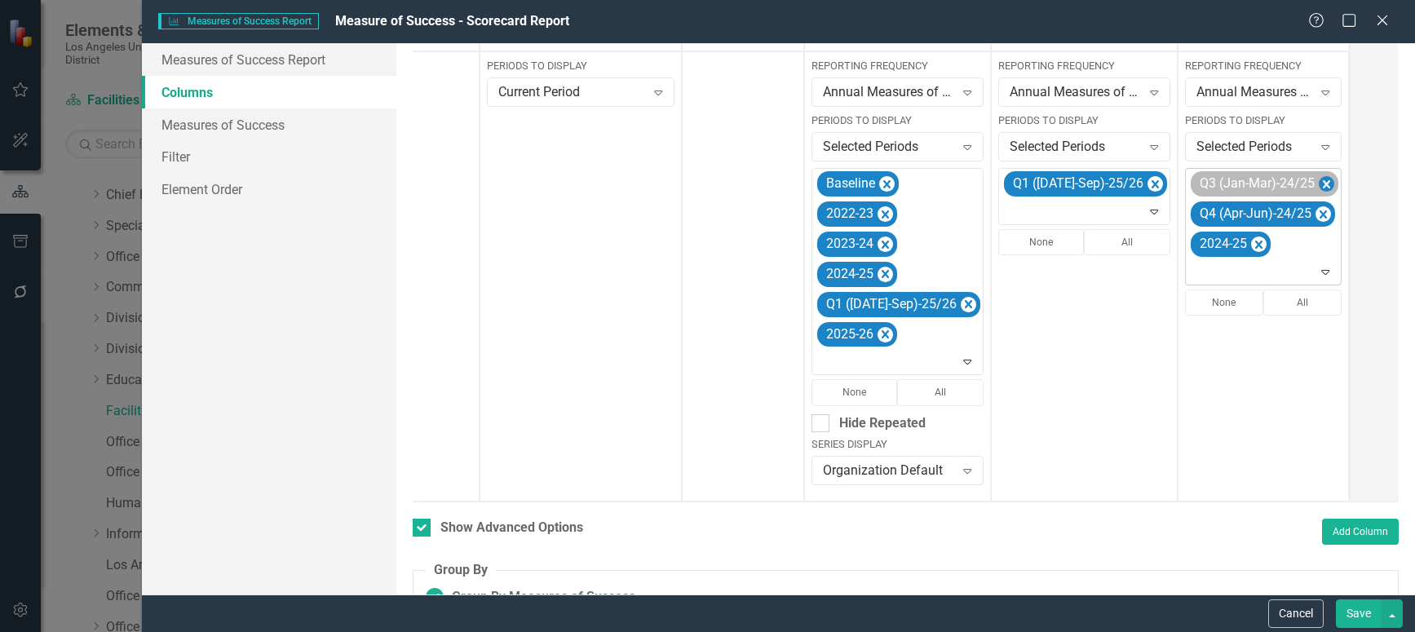
click at [1319, 186] on icon "Remove Q3 (Jan-Mar)-24/25" at bounding box center [1326, 185] width 15 height 20
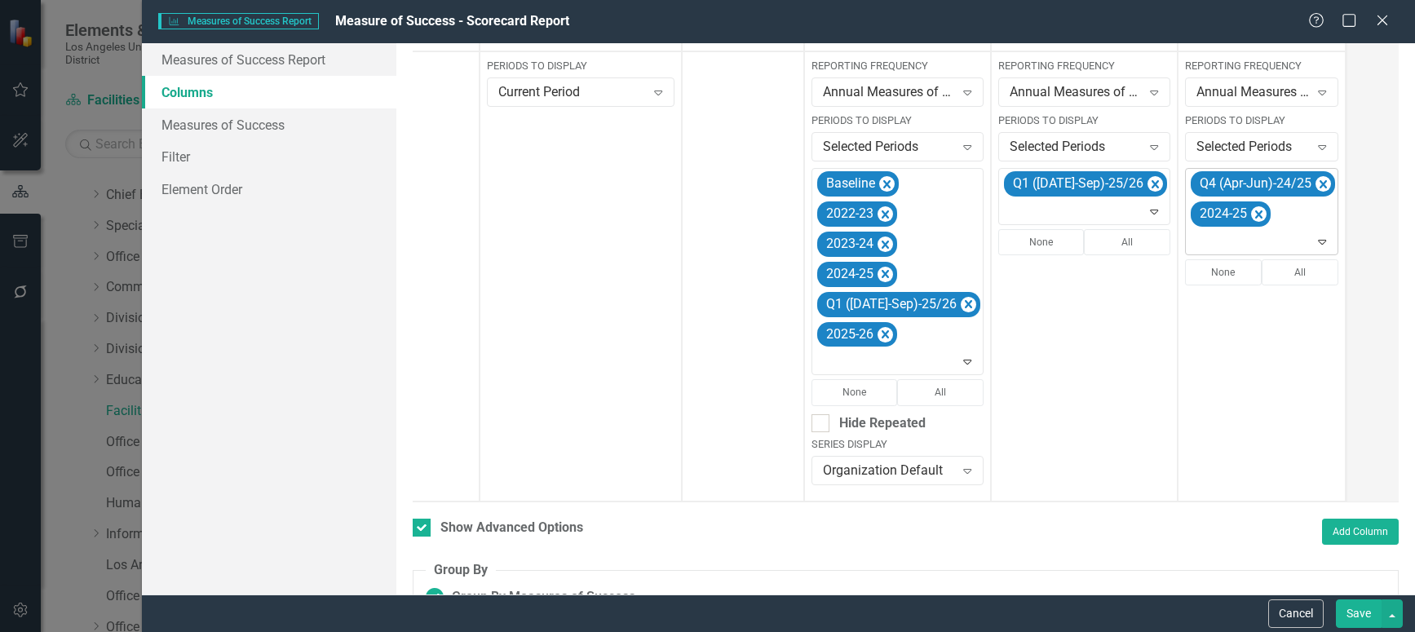
click at [1315, 186] on icon "Remove Q4 (Apr-Jun)-24/25" at bounding box center [1322, 185] width 15 height 20
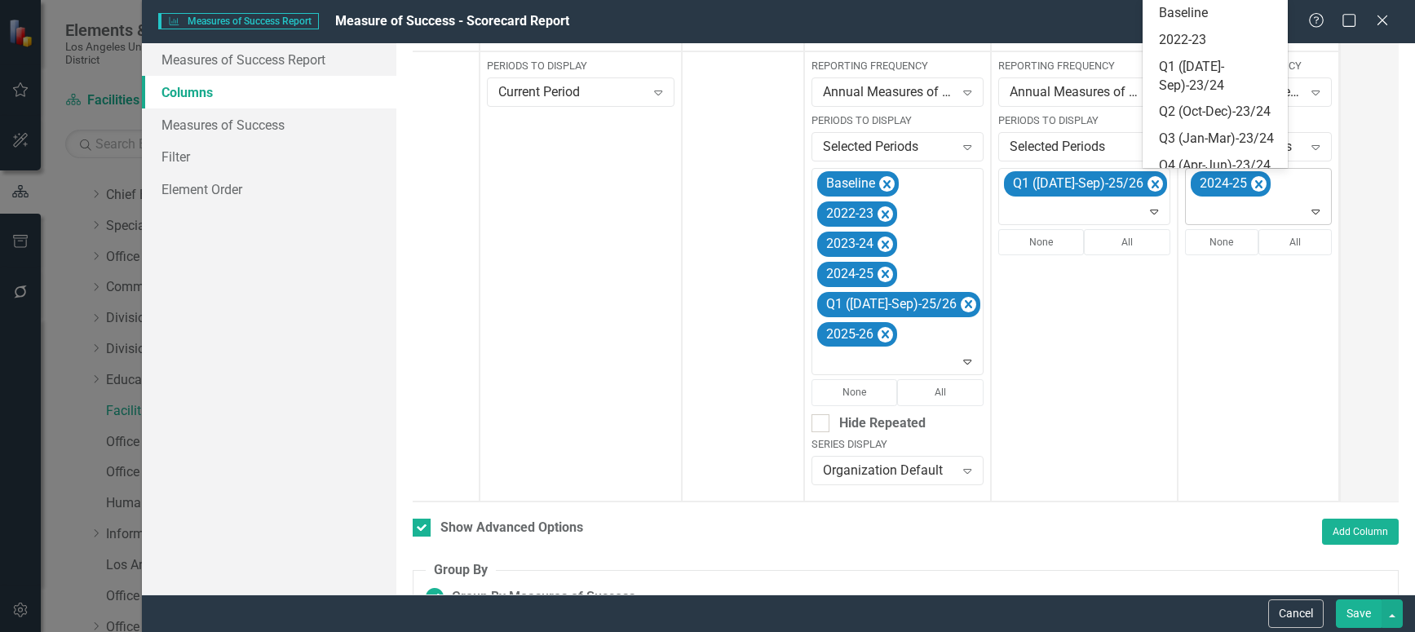
click at [1307, 211] on icon "Expand" at bounding box center [1315, 211] width 16 height 13
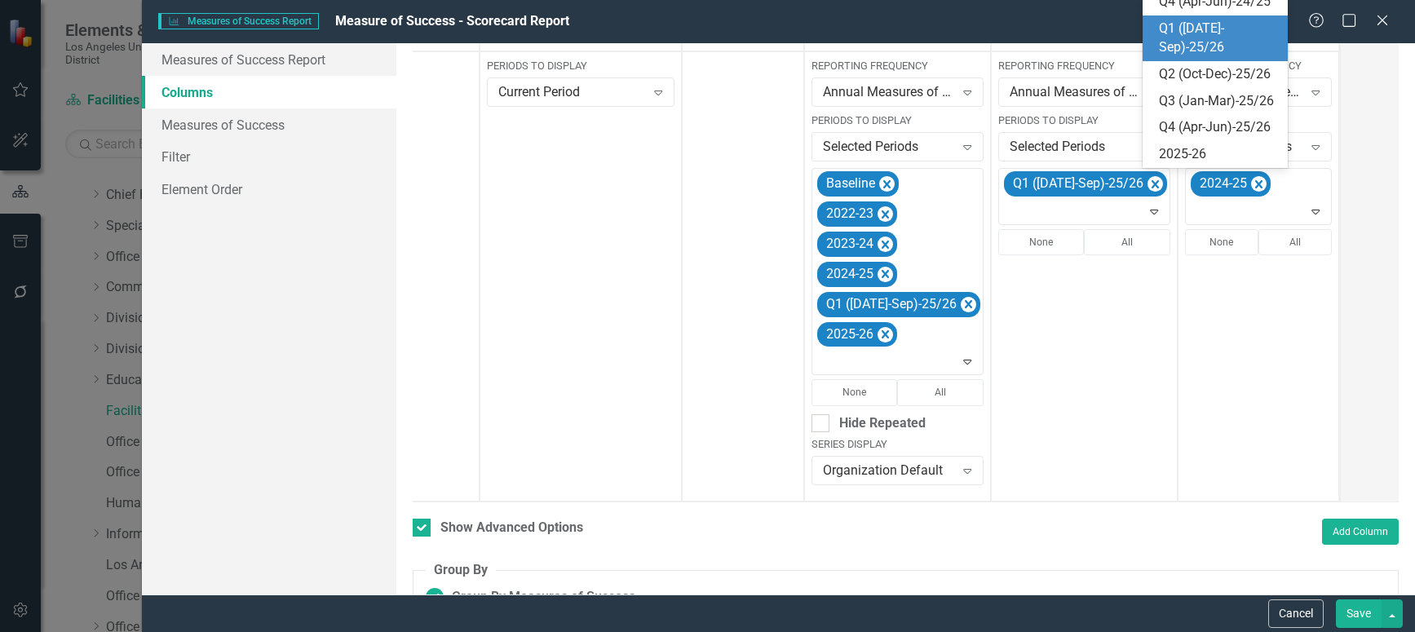
click at [1203, 56] on div "Q1 ([DATE]-Sep)-25/26" at bounding box center [1219, 39] width 120 height 38
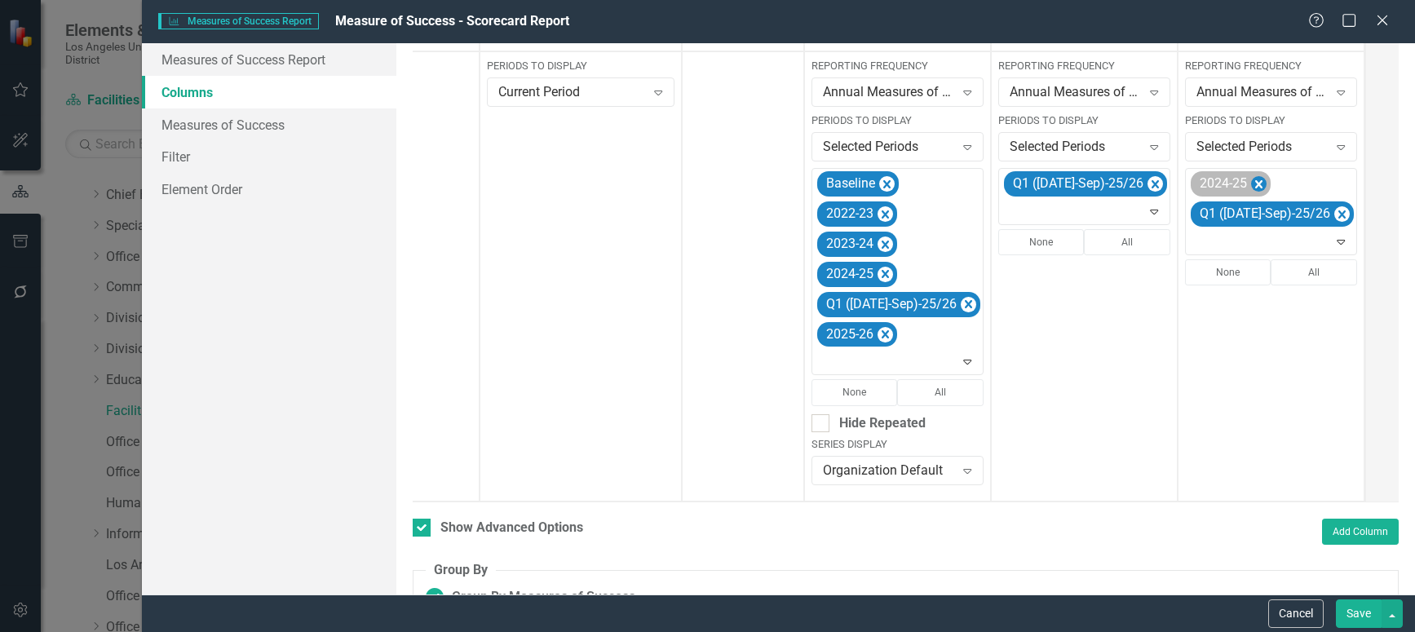
click at [1251, 183] on icon "Remove 2024-25" at bounding box center [1258, 185] width 15 height 20
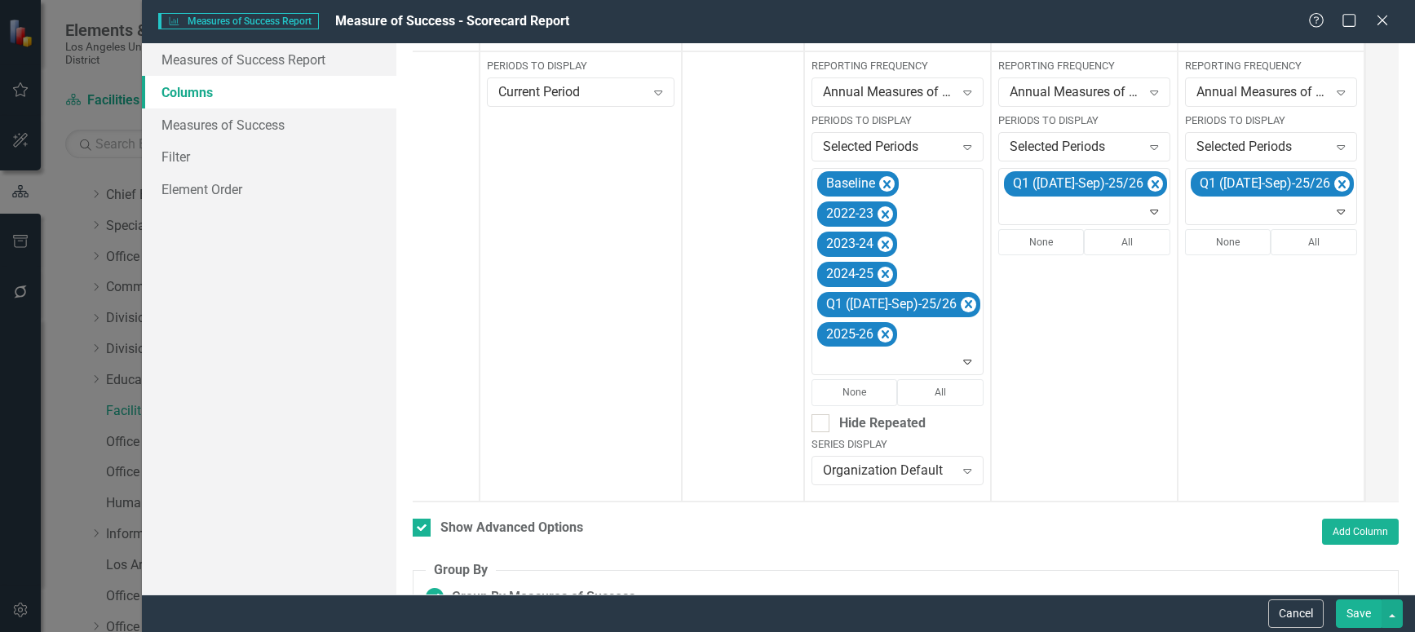
scroll to position [476, 0]
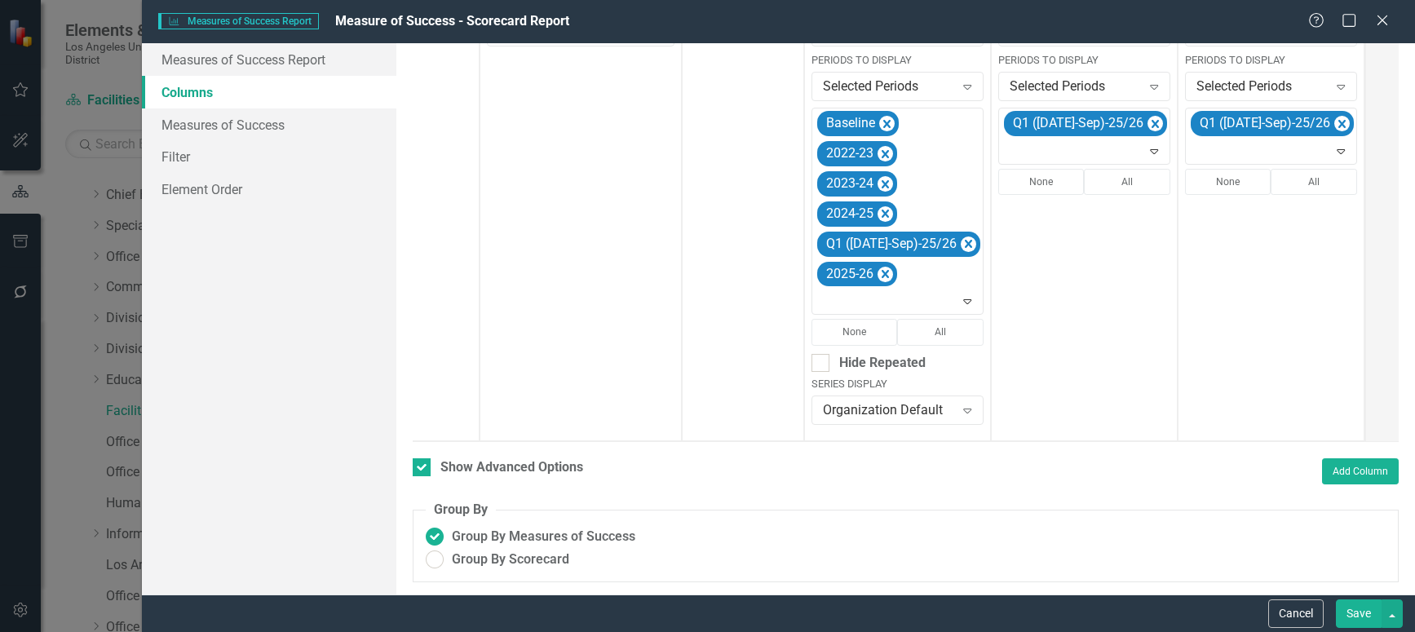
click at [1355, 611] on button "Save" at bounding box center [1359, 613] width 46 height 29
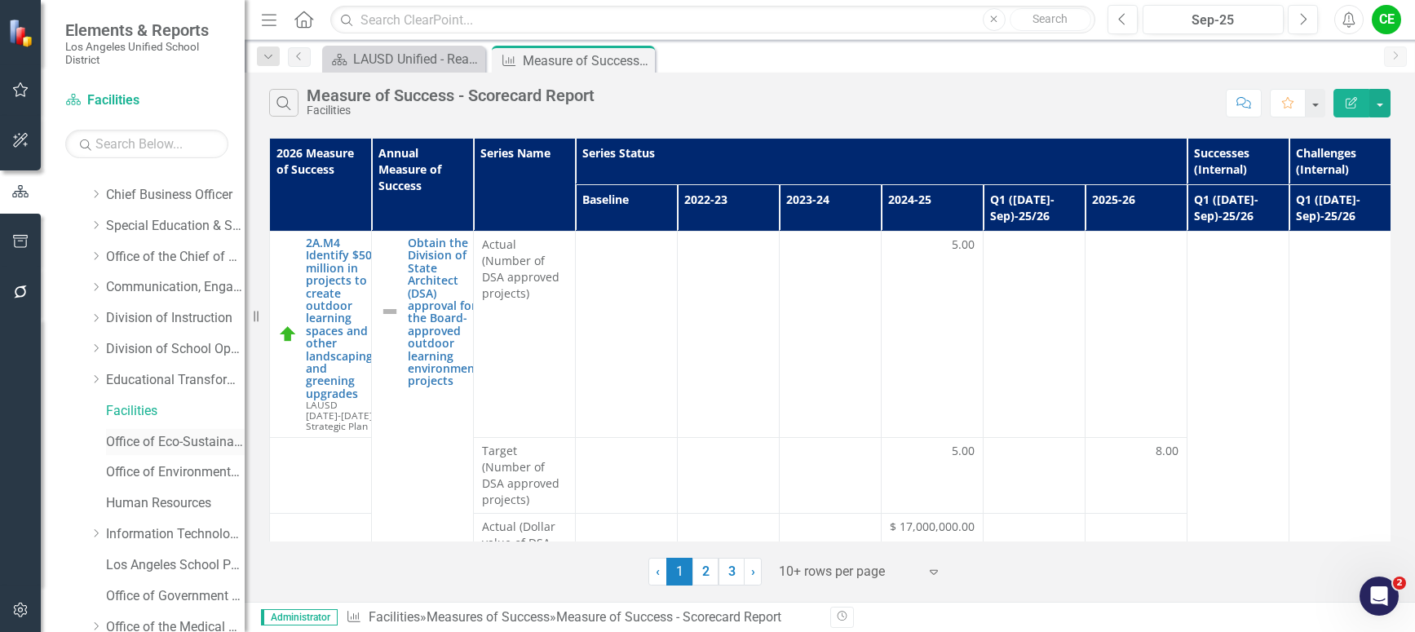
click at [141, 441] on link "Office of Eco-Sustainability" at bounding box center [175, 442] width 139 height 19
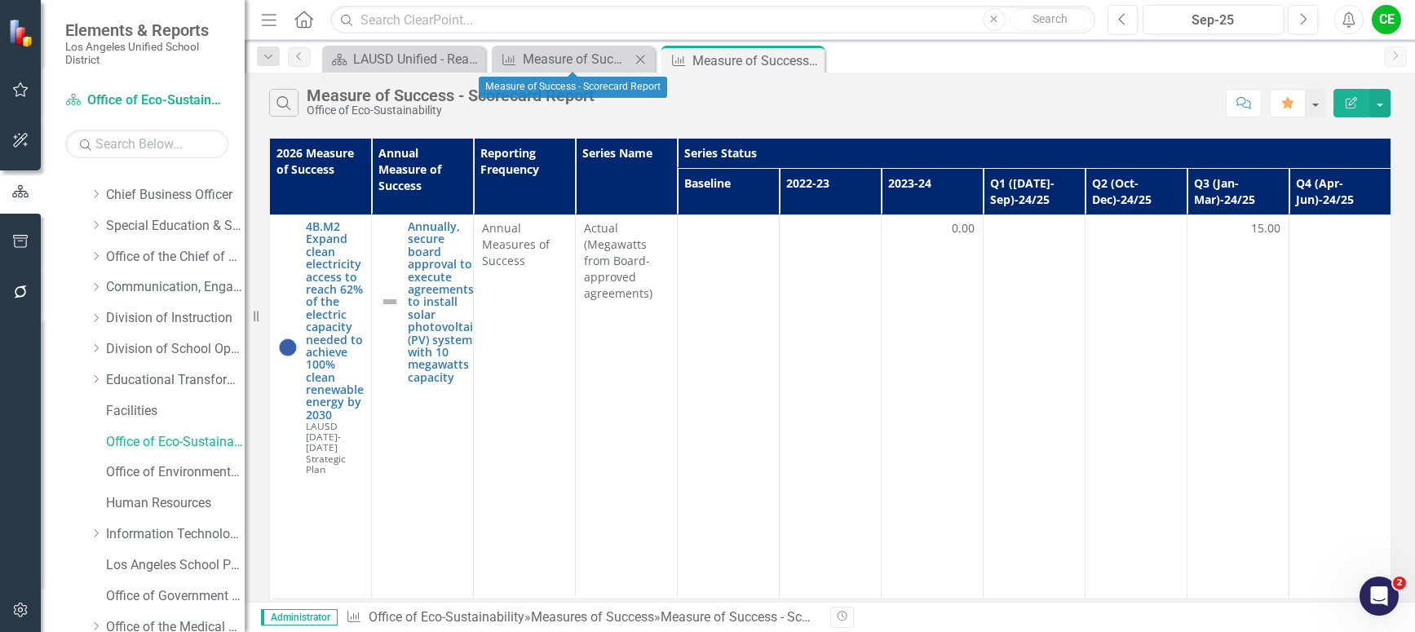
click at [640, 56] on icon "Close" at bounding box center [640, 59] width 16 height 13
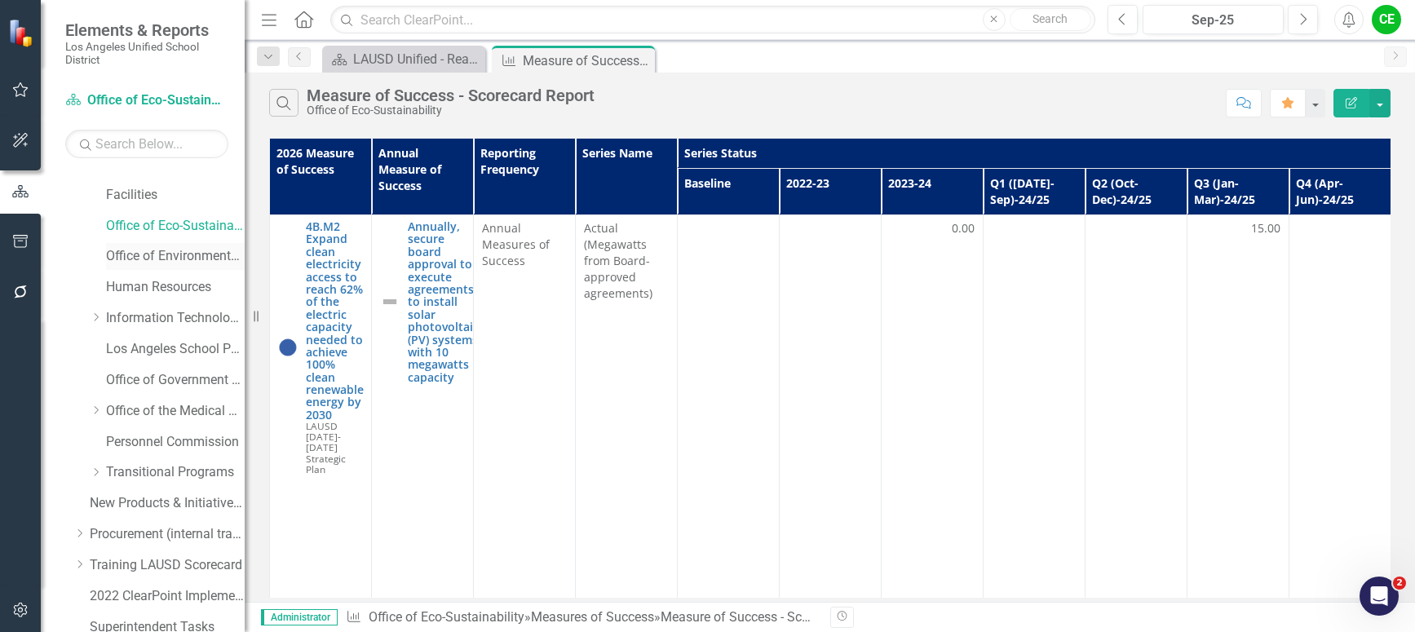
scroll to position [326, 0]
click at [1383, 104] on button "button" at bounding box center [1379, 103] width 21 height 29
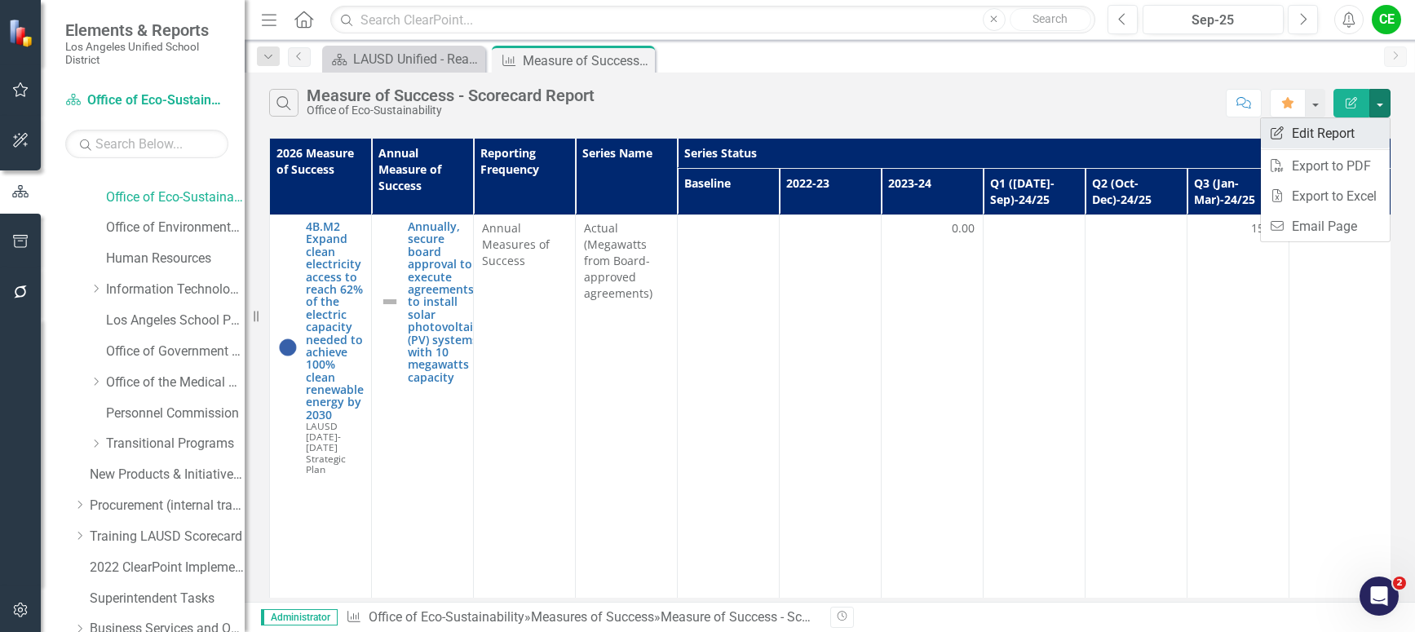
click at [1329, 128] on link "Edit Report Edit Report" at bounding box center [1325, 133] width 129 height 30
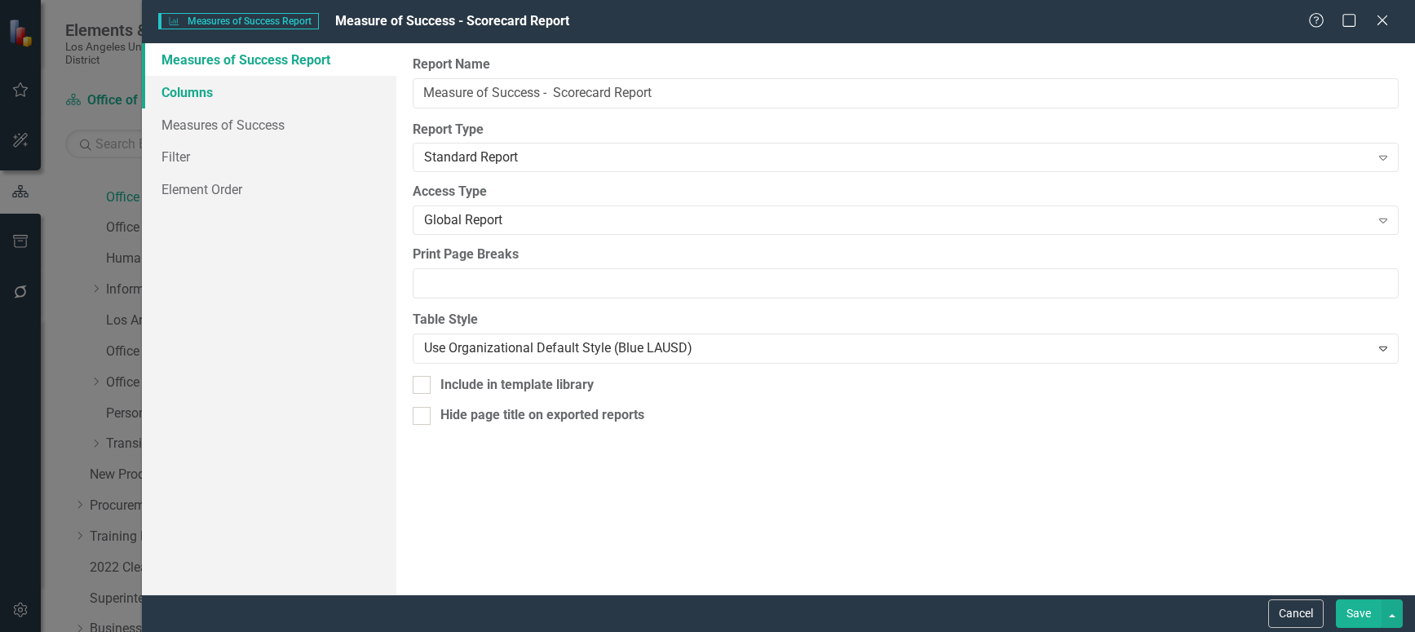
click at [166, 85] on link "Columns" at bounding box center [269, 92] width 254 height 33
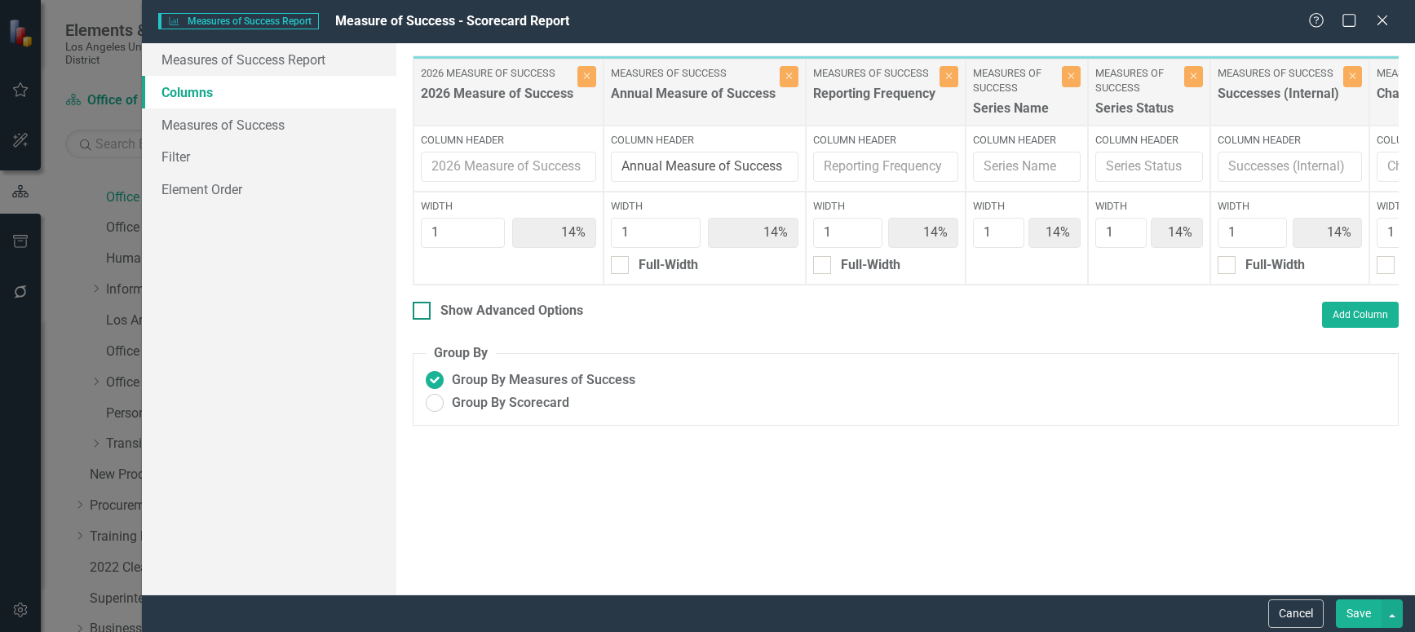
click at [425, 320] on div at bounding box center [422, 311] width 18 height 18
click at [423, 312] on input "Show Advanced Options" at bounding box center [418, 307] width 11 height 11
checkbox input "true"
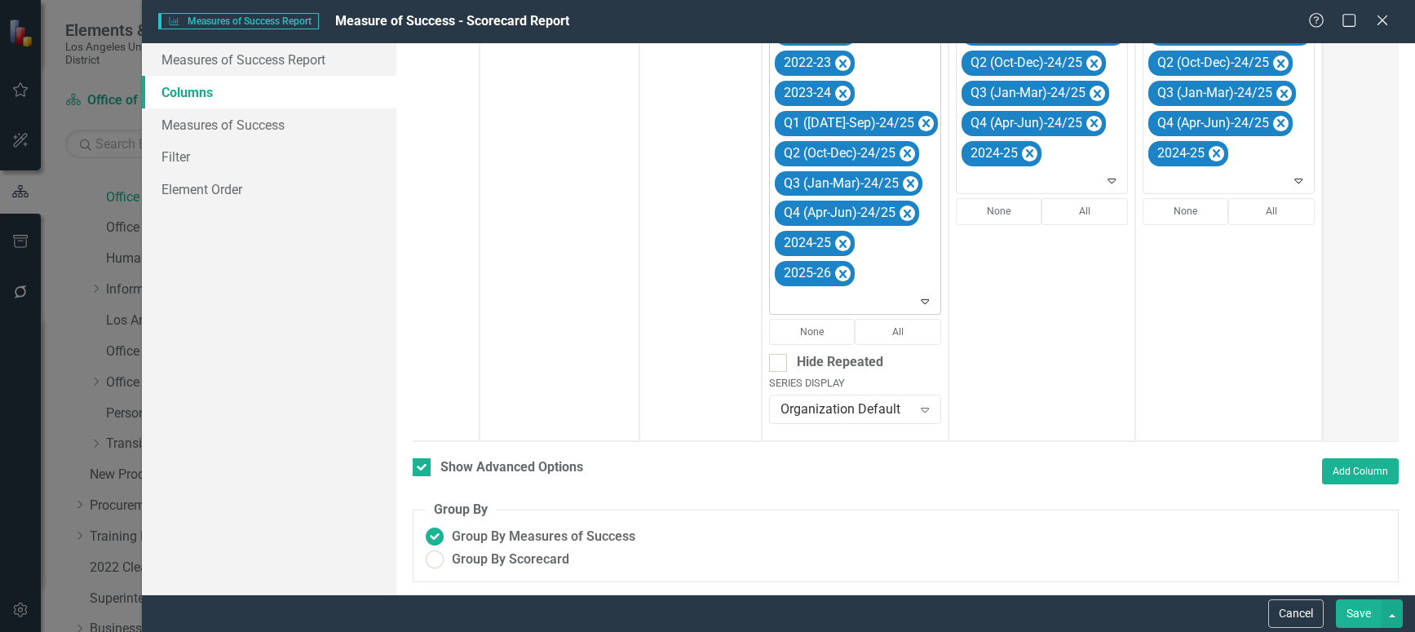
scroll to position [567, 0]
click at [918, 113] on icon "Remove Q1 (Jul-Sep)-24/25" at bounding box center [925, 123] width 15 height 20
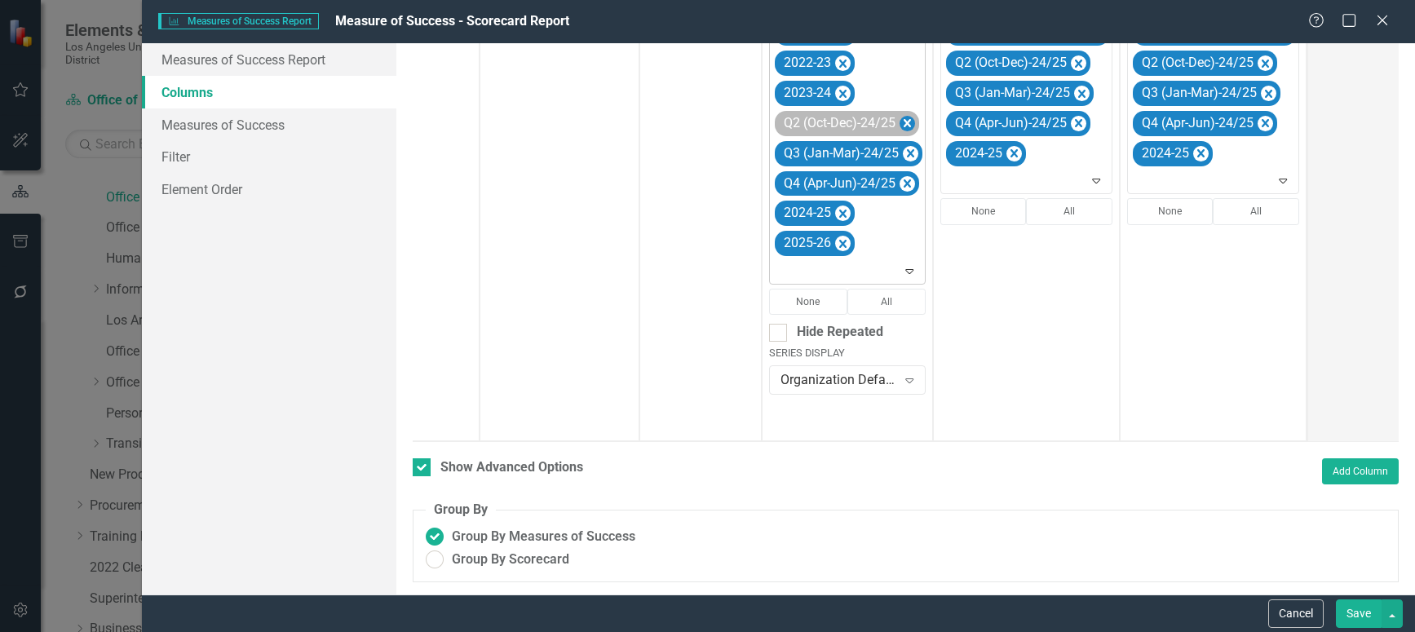
scroll to position [537, 0]
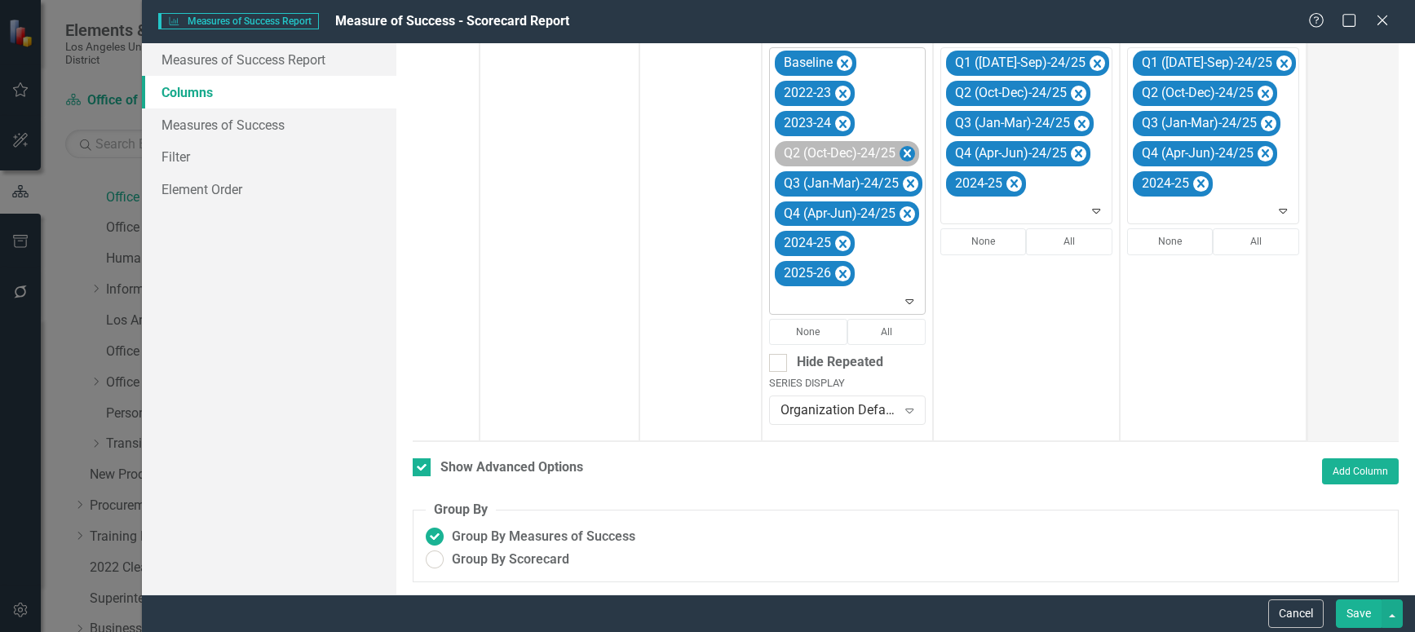
click at [907, 144] on icon "Remove Q2 (Oct-Dec)-24/25" at bounding box center [907, 154] width 15 height 20
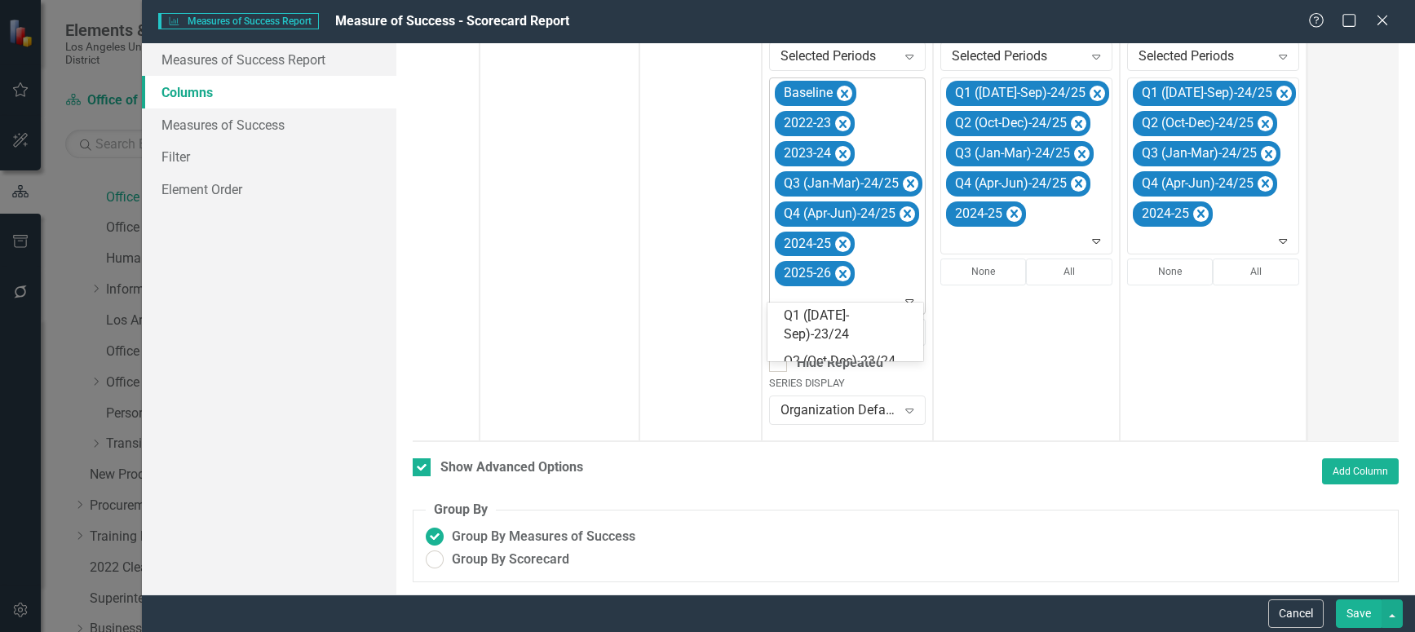
scroll to position [506, 0]
click at [907, 137] on div "Baseline 2022-23 2023-24 Q3 (Jan-Mar)-24/25 Q4 (Apr-Jun)-24/25 2024-25 2025-26" at bounding box center [848, 196] width 153 height 236
click at [908, 175] on icon "Remove Q3 (Jan-Mar)-24/25" at bounding box center [910, 184] width 15 height 20
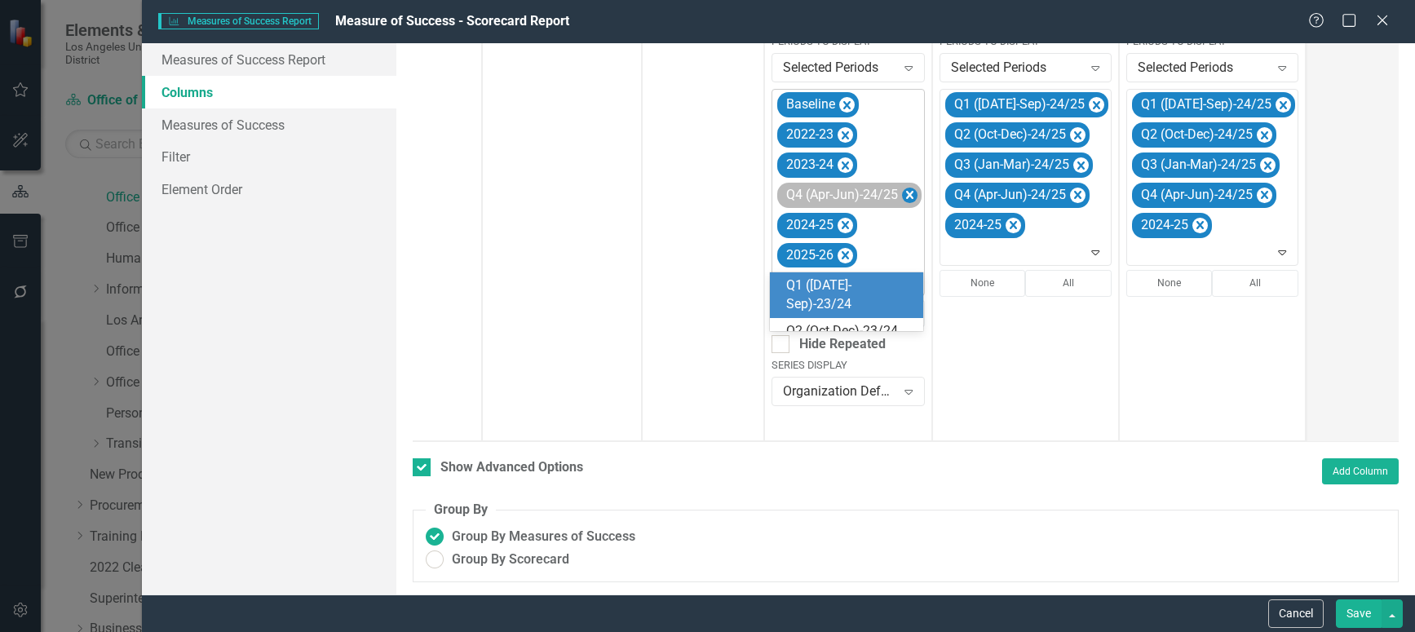
scroll to position [476, 0]
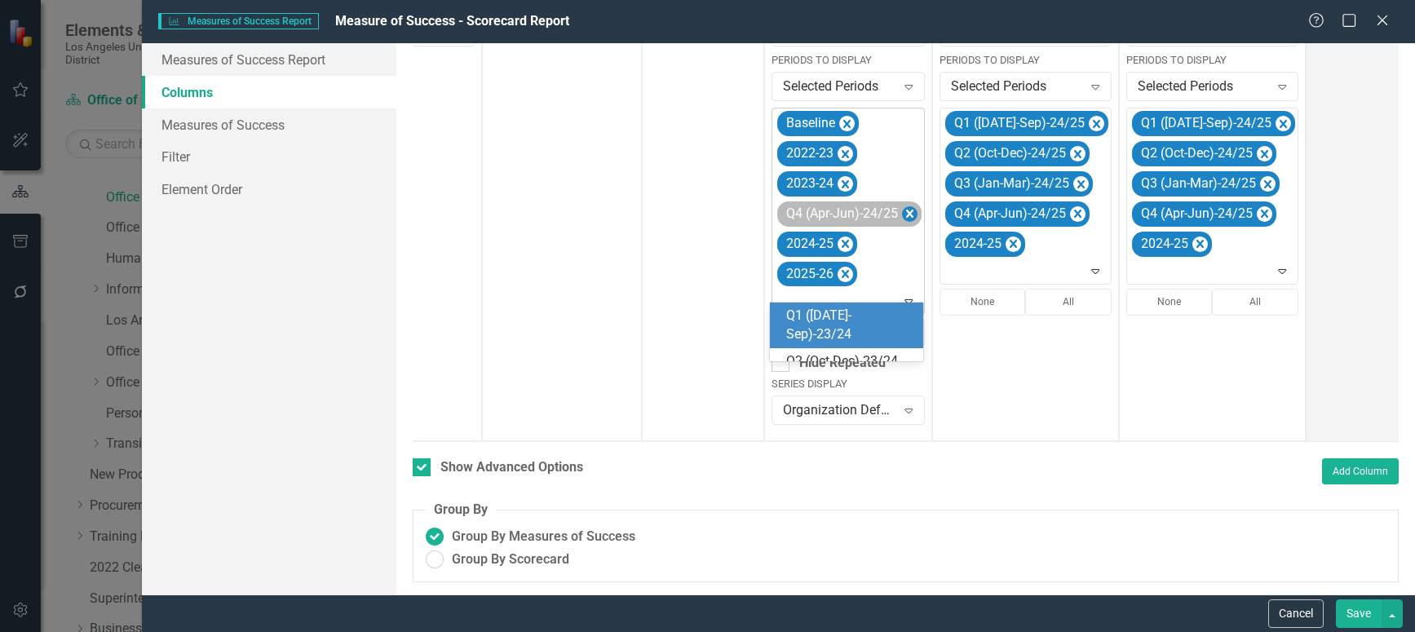
click at [909, 210] on icon "Remove Q4 (Apr-Jun)-24/25" at bounding box center [909, 214] width 7 height 8
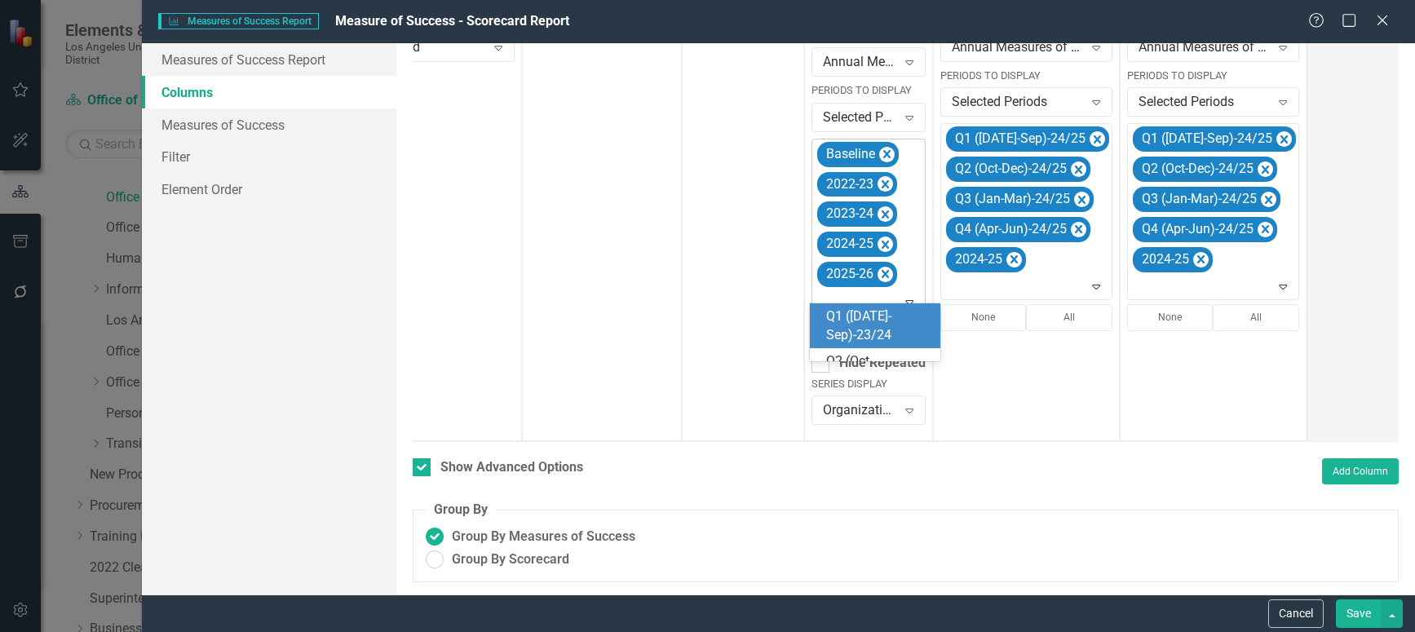
scroll to position [461, 0]
click at [1030, 365] on div "Reporting Frequency Annual Measures of Success Expand Periods to Display Select…" at bounding box center [1026, 224] width 187 height 435
click at [909, 295] on icon "Expand" at bounding box center [909, 301] width 16 height 13
click at [859, 347] on div "Q1 ([DATE]-Sep)-25/26" at bounding box center [878, 360] width 104 height 38
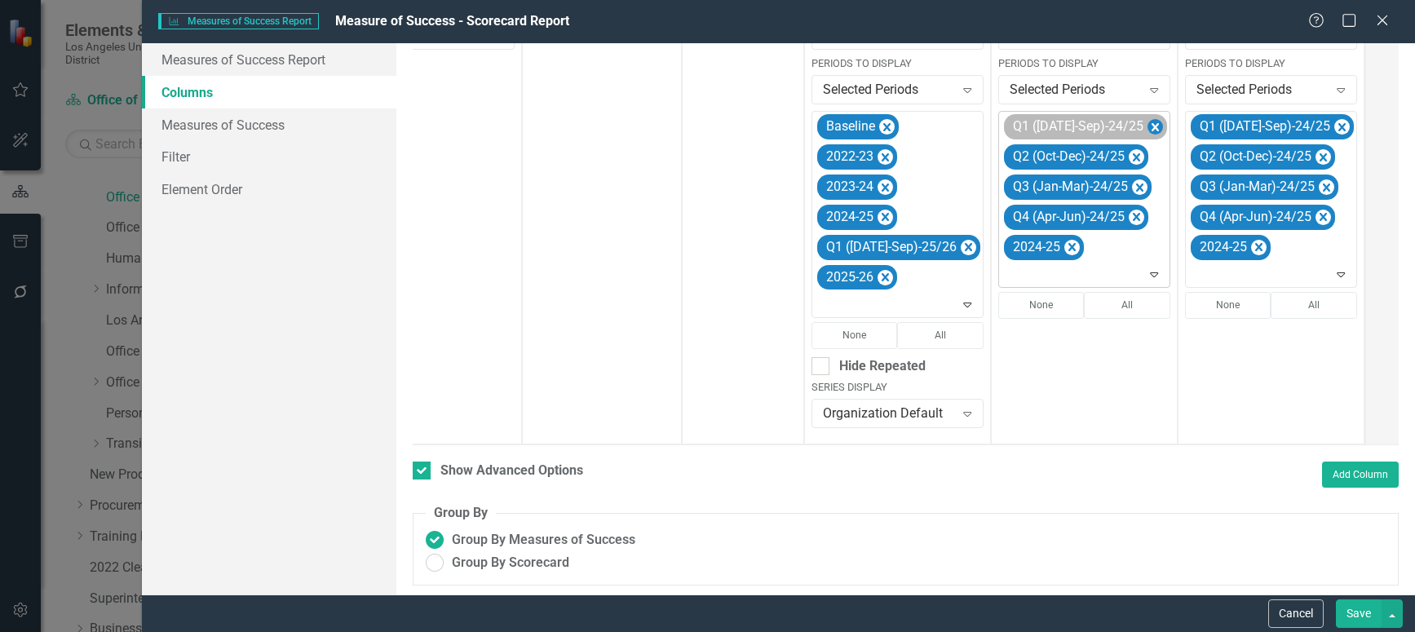
click at [1152, 129] on icon "Remove Q1 (Jul-Sep)-24/25" at bounding box center [1155, 127] width 7 height 8
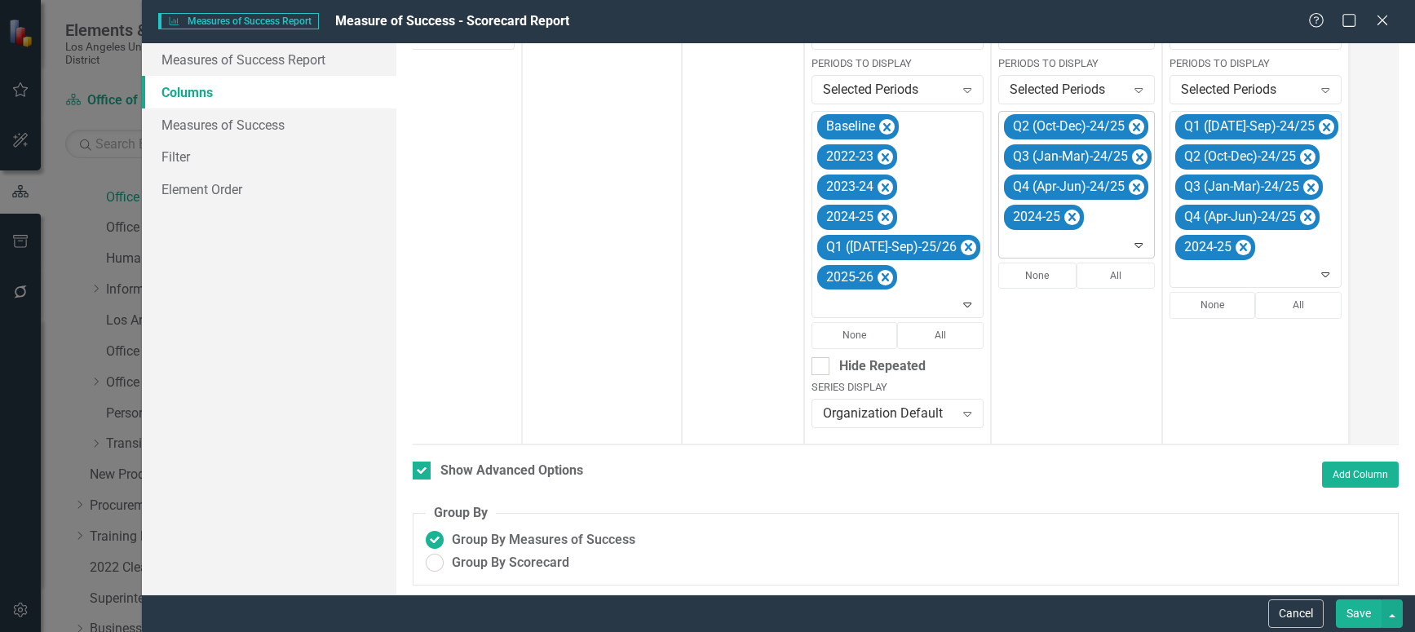
click at [1133, 129] on icon "Remove Q2 (Oct-Dec)-24/25" at bounding box center [1136, 127] width 7 height 8
click at [1132, 129] on icon "Remove Q3 (Jan-Mar)-24/25" at bounding box center [1139, 127] width 15 height 20
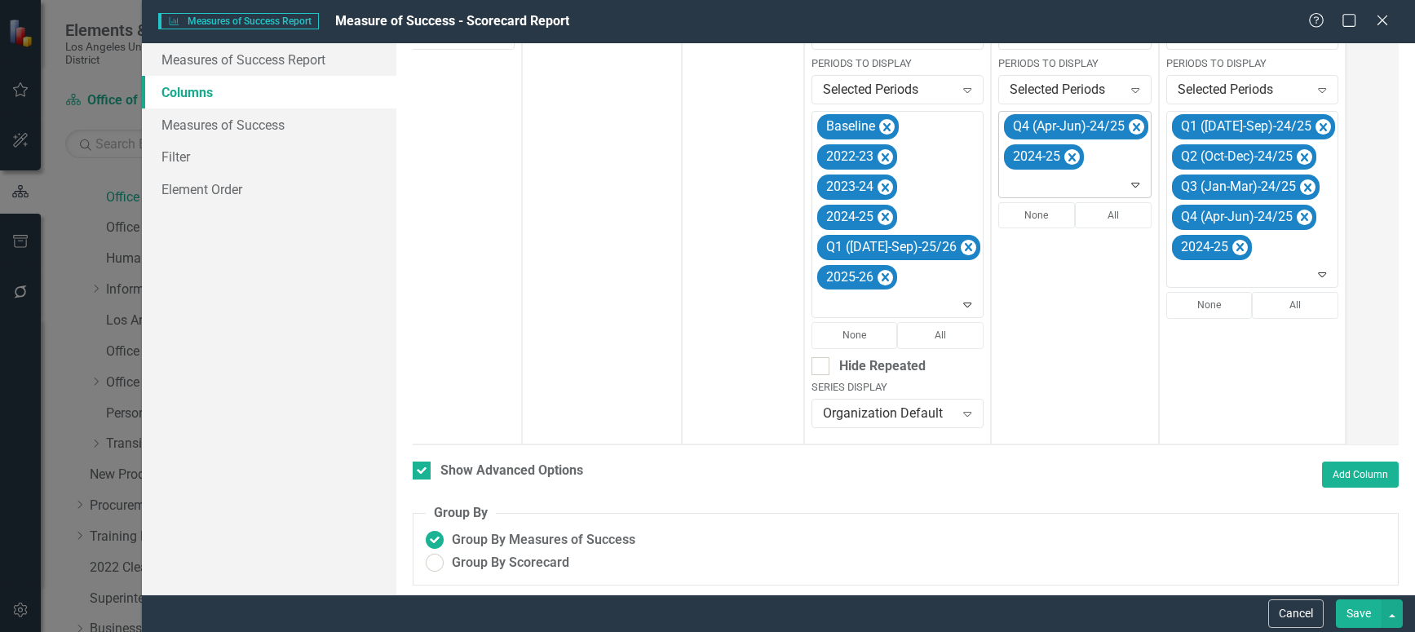
click at [1133, 129] on icon "Remove Q4 (Apr-Jun)-24/25" at bounding box center [1136, 127] width 7 height 8
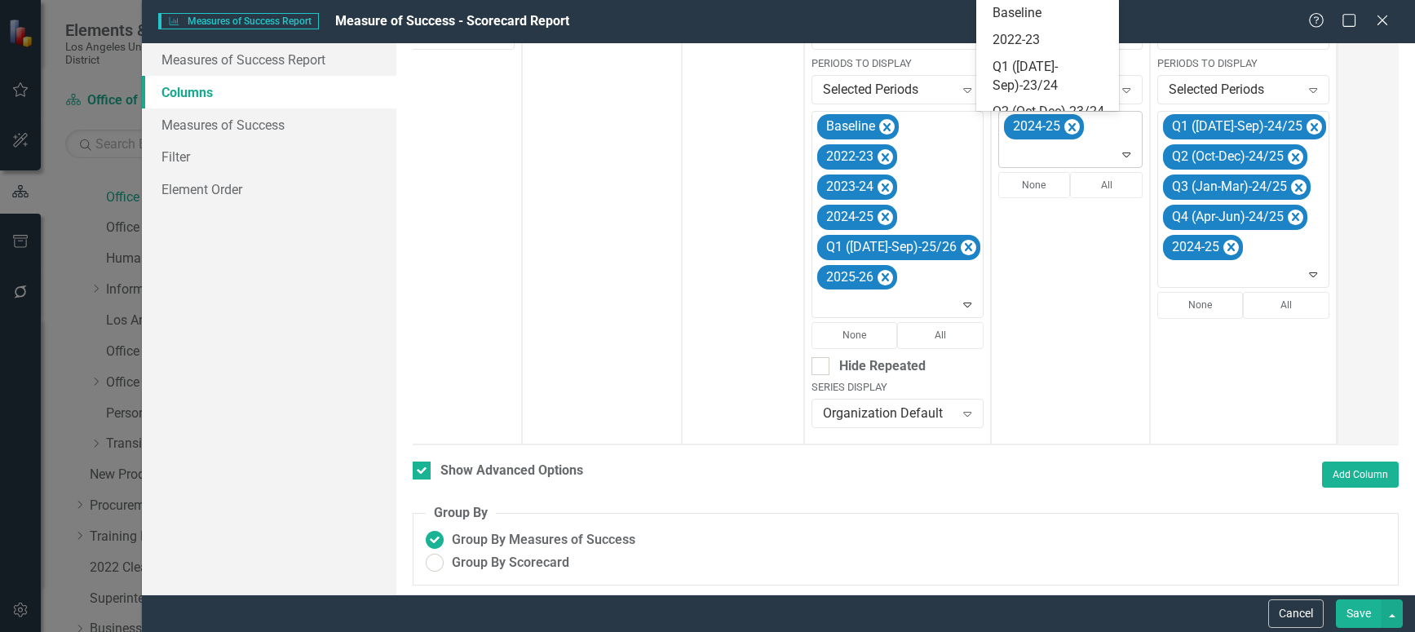
click at [1118, 157] on icon "Expand" at bounding box center [1126, 154] width 16 height 13
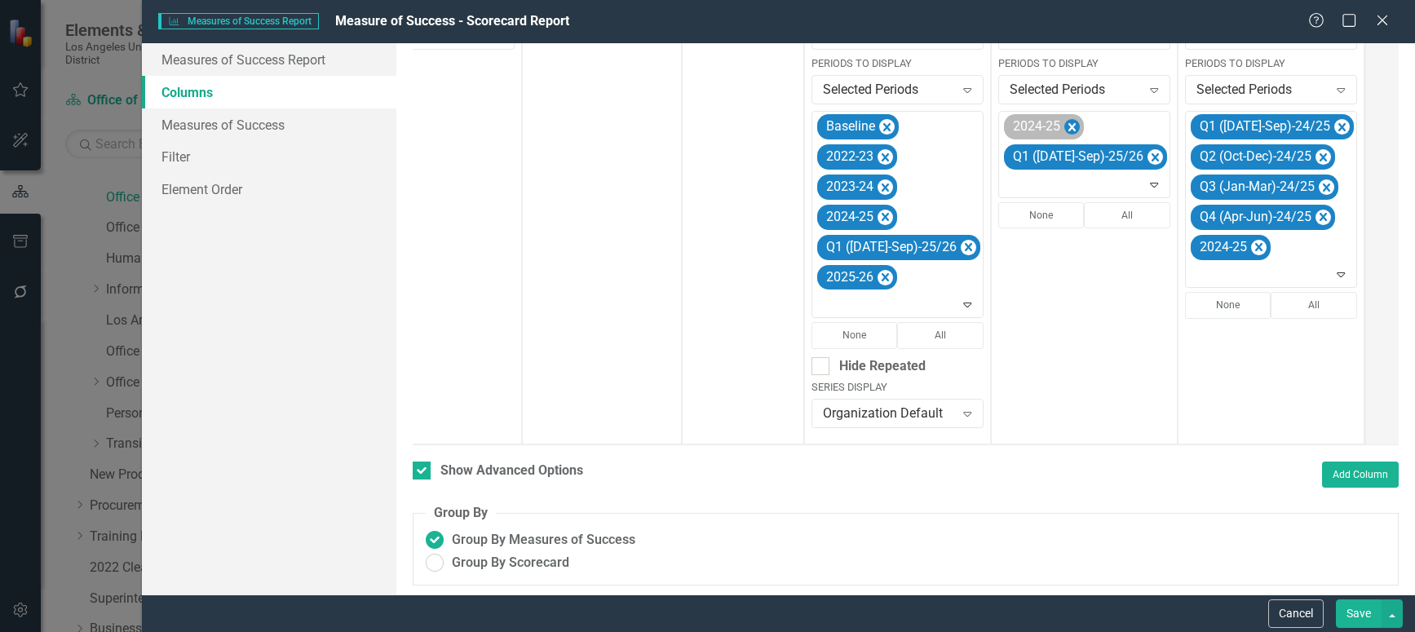
click at [1064, 125] on icon "Remove 2024-25" at bounding box center [1071, 127] width 15 height 20
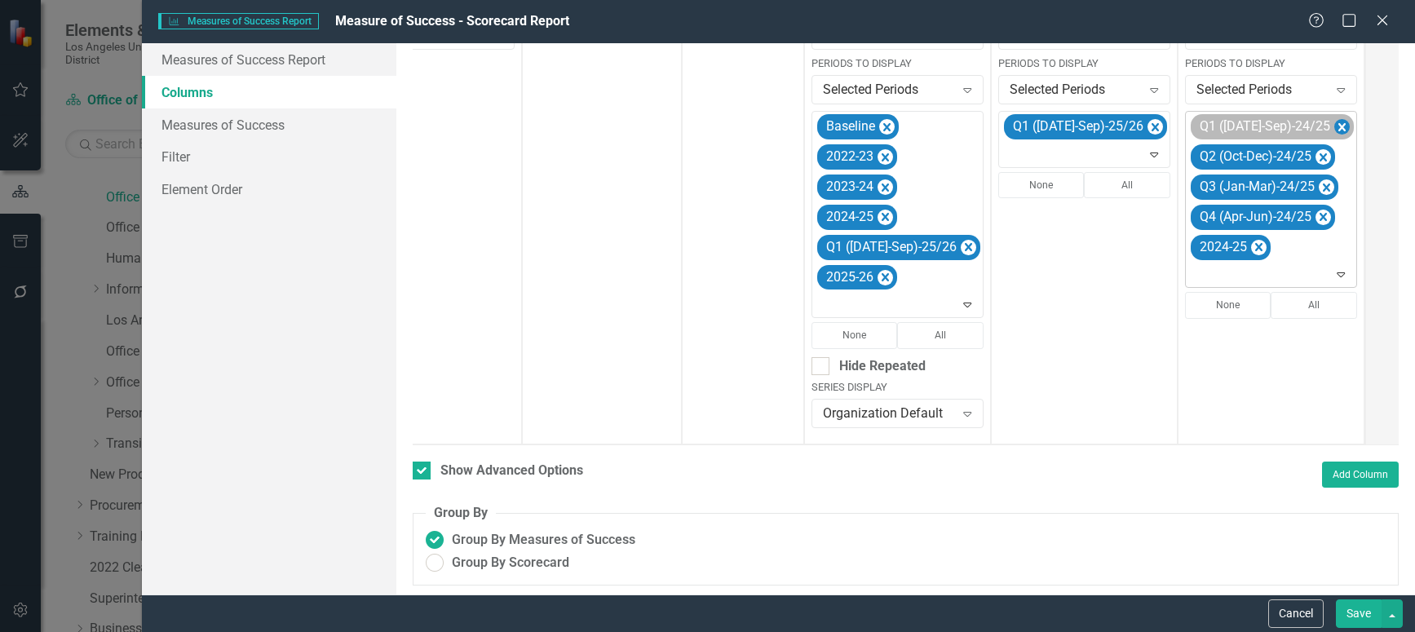
click at [1334, 123] on icon "Remove Q1 (Jul-Sep)-24/25" at bounding box center [1341, 127] width 15 height 20
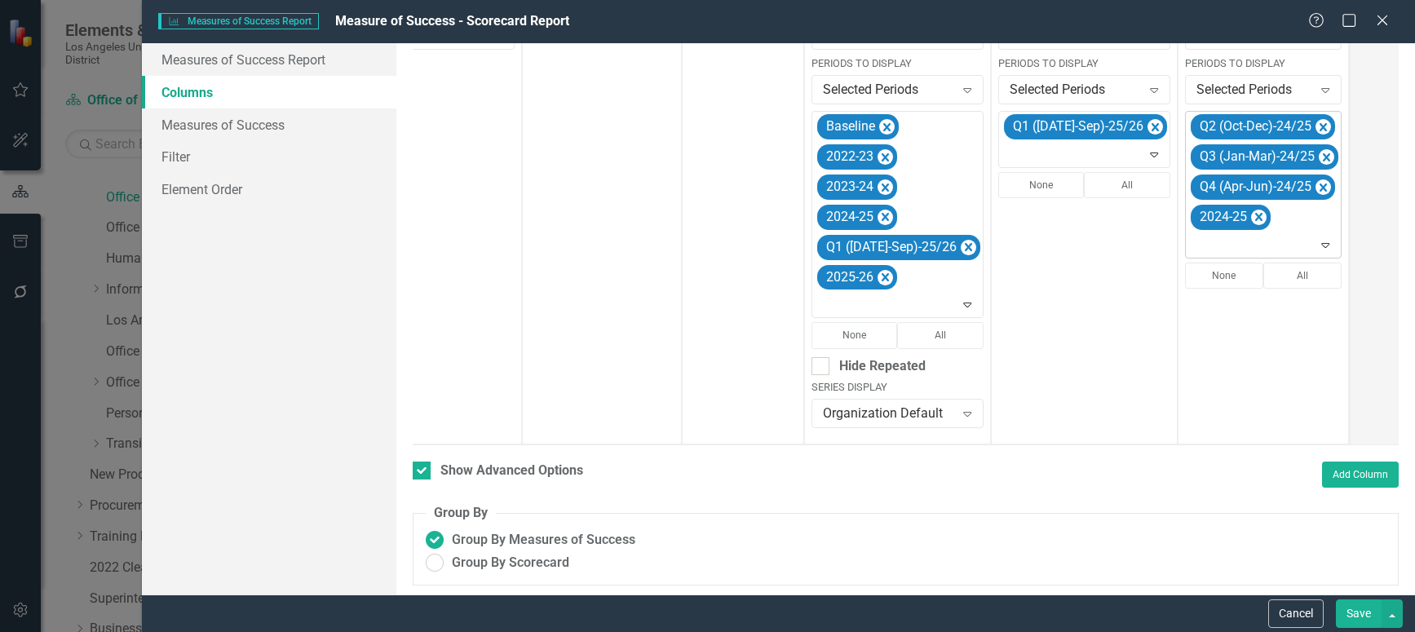
click at [1315, 123] on icon "Remove Q2 (Oct-Dec)-24/25" at bounding box center [1322, 127] width 15 height 20
click at [1319, 123] on icon "Remove Q3 (Jan-Mar)-24/25" at bounding box center [1326, 127] width 15 height 20
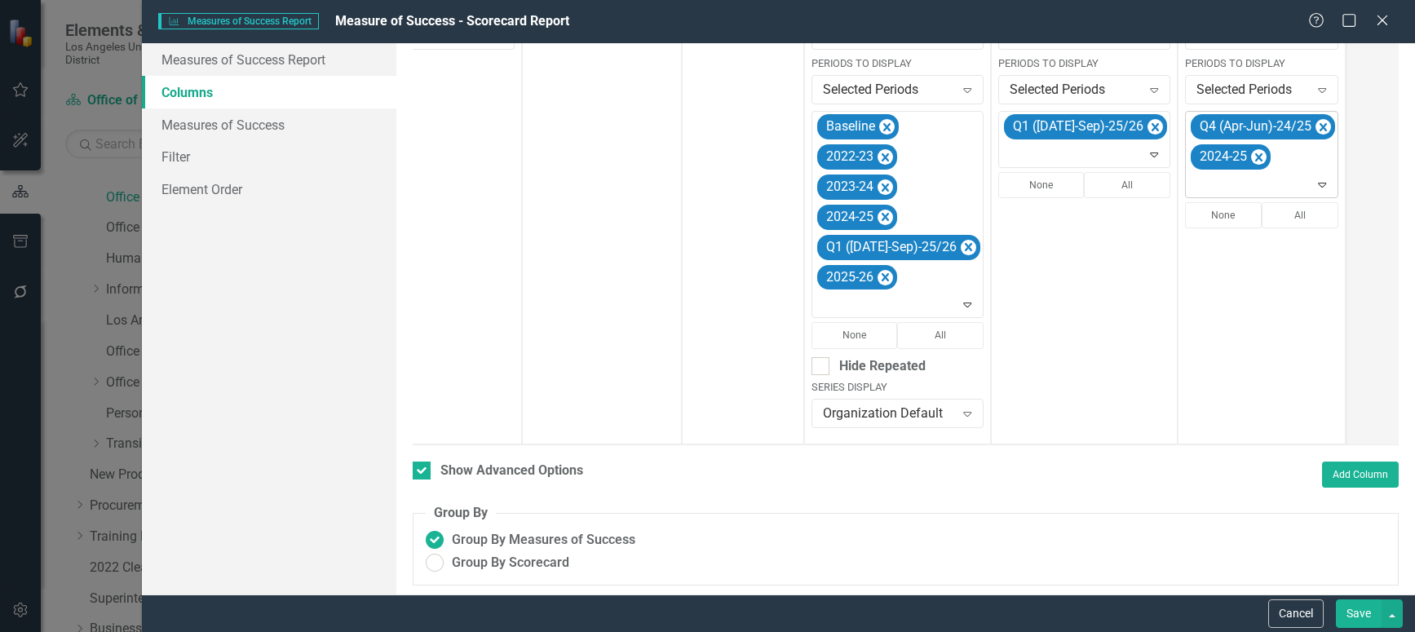
click at [1315, 123] on icon "Remove Q4 (Apr-Jun)-24/25" at bounding box center [1322, 127] width 15 height 20
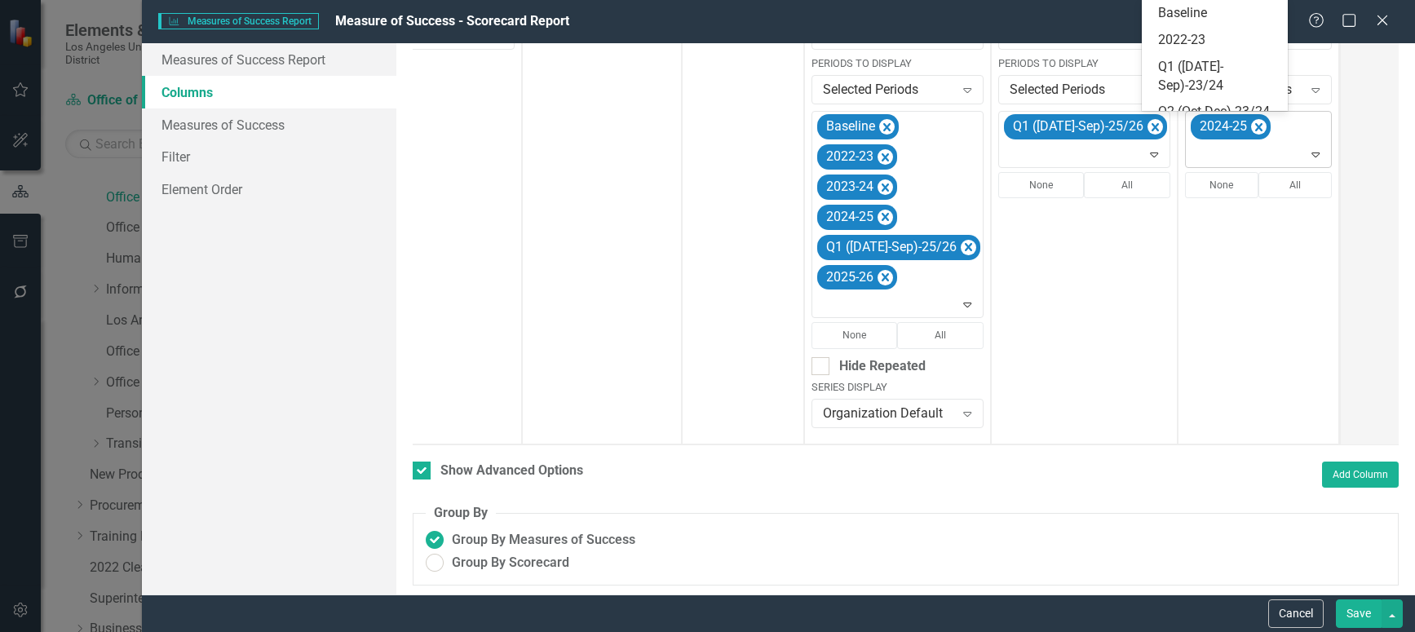
click at [1307, 152] on icon "Expand" at bounding box center [1315, 154] width 16 height 13
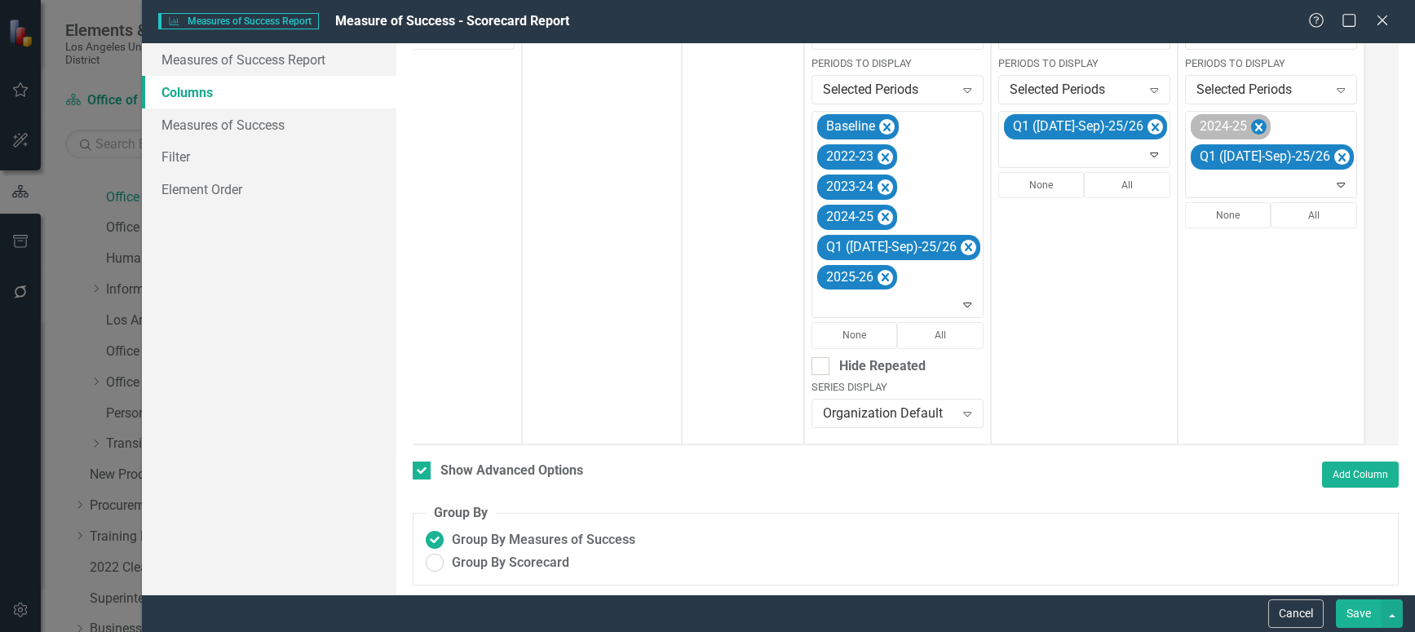
click at [1251, 123] on icon "Remove 2024-25" at bounding box center [1258, 127] width 15 height 20
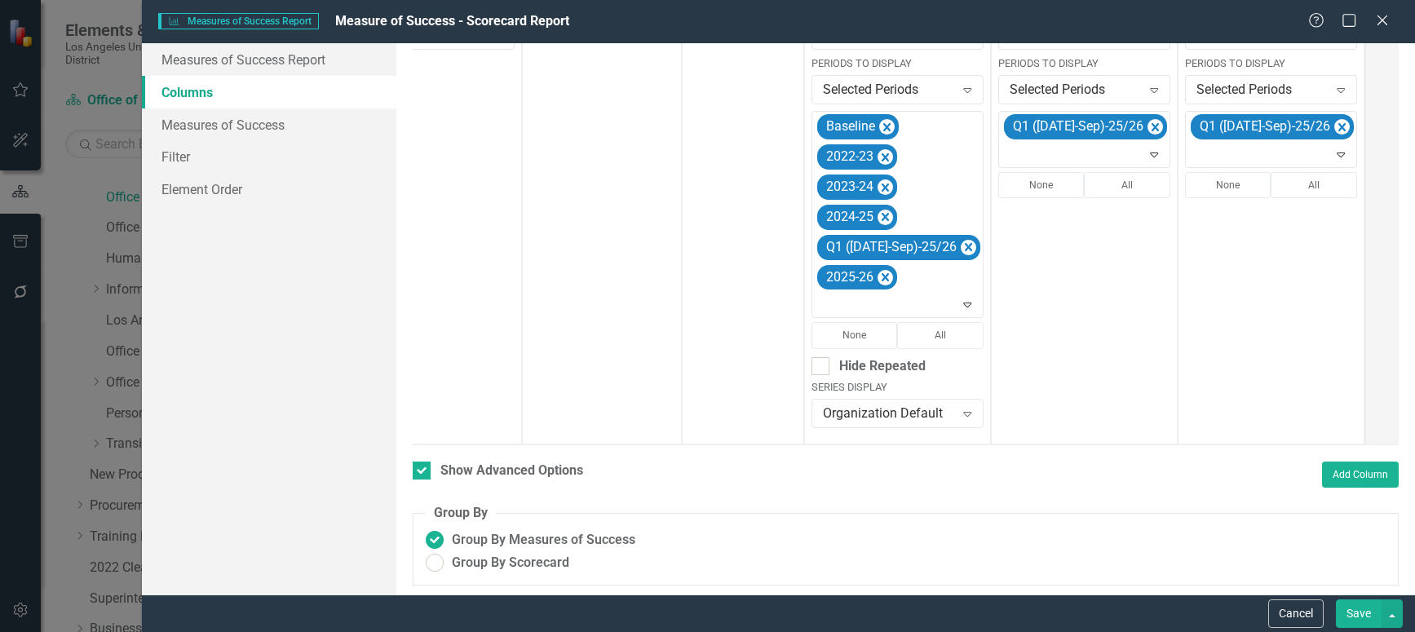
click at [1357, 608] on button "Save" at bounding box center [1359, 613] width 46 height 29
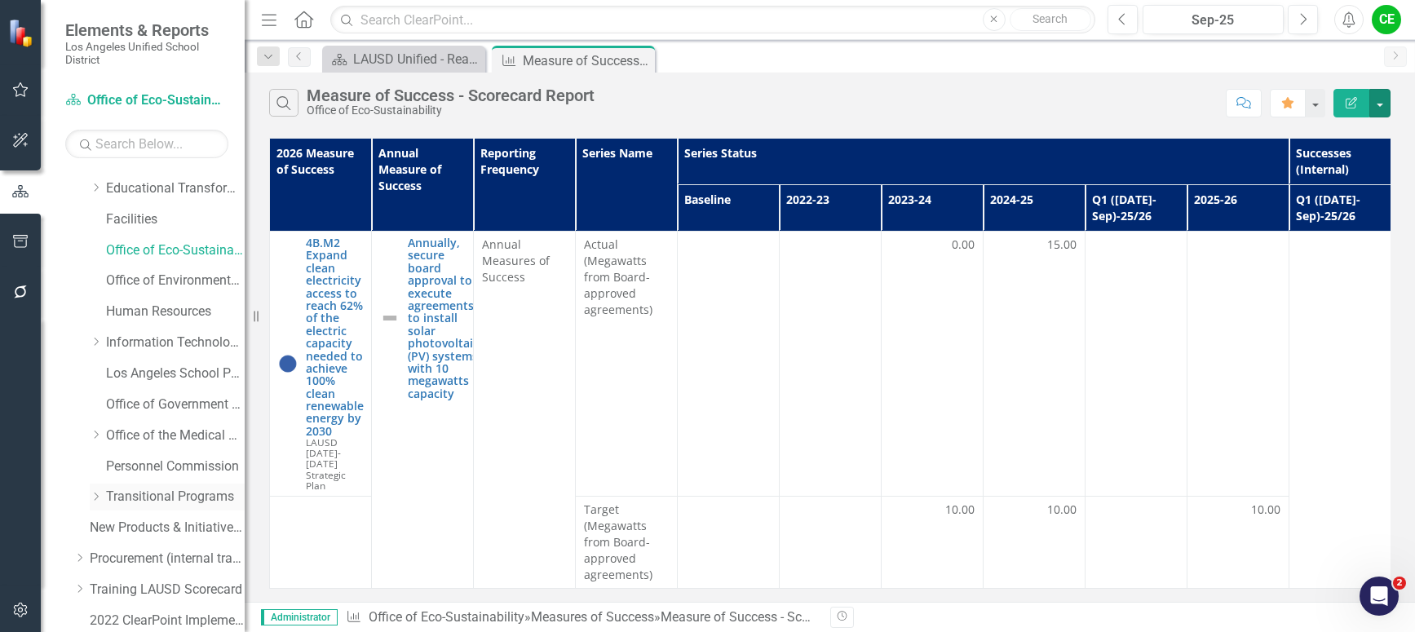
scroll to position [245, 0]
click at [136, 310] on link "Office of Environmental Health and Safety" at bounding box center [175, 309] width 139 height 19
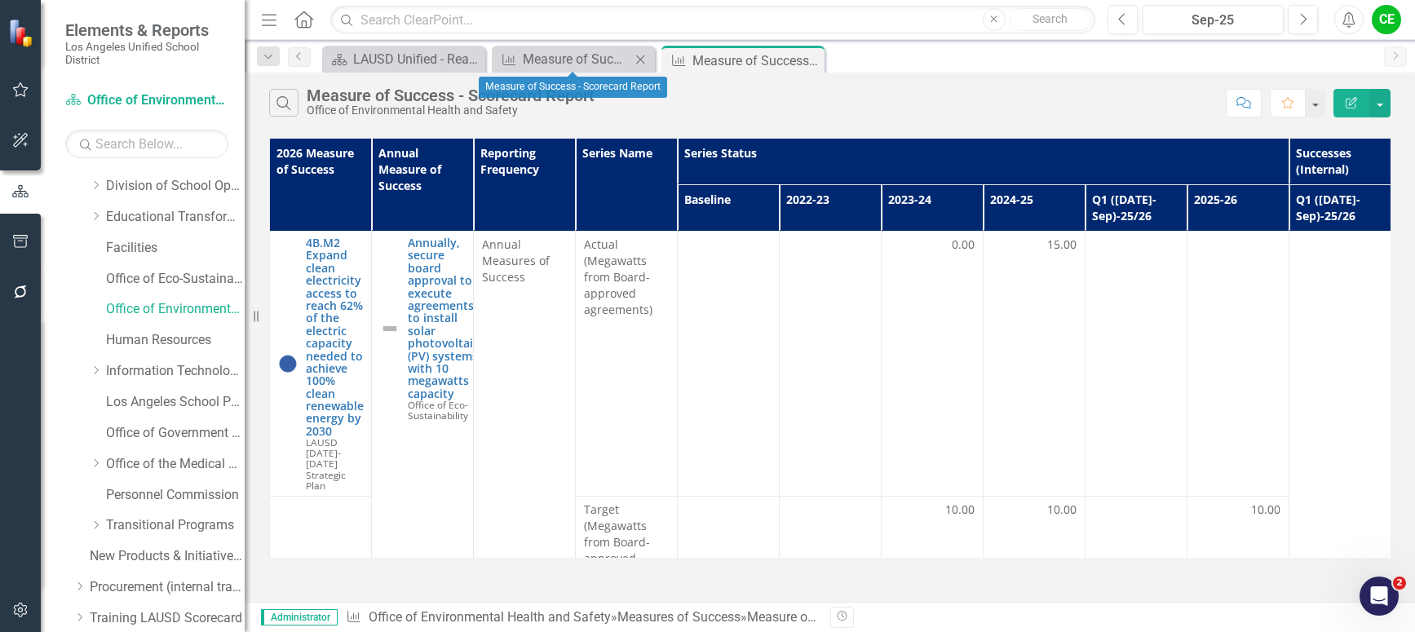
click at [640, 60] on icon "Close" at bounding box center [640, 59] width 16 height 13
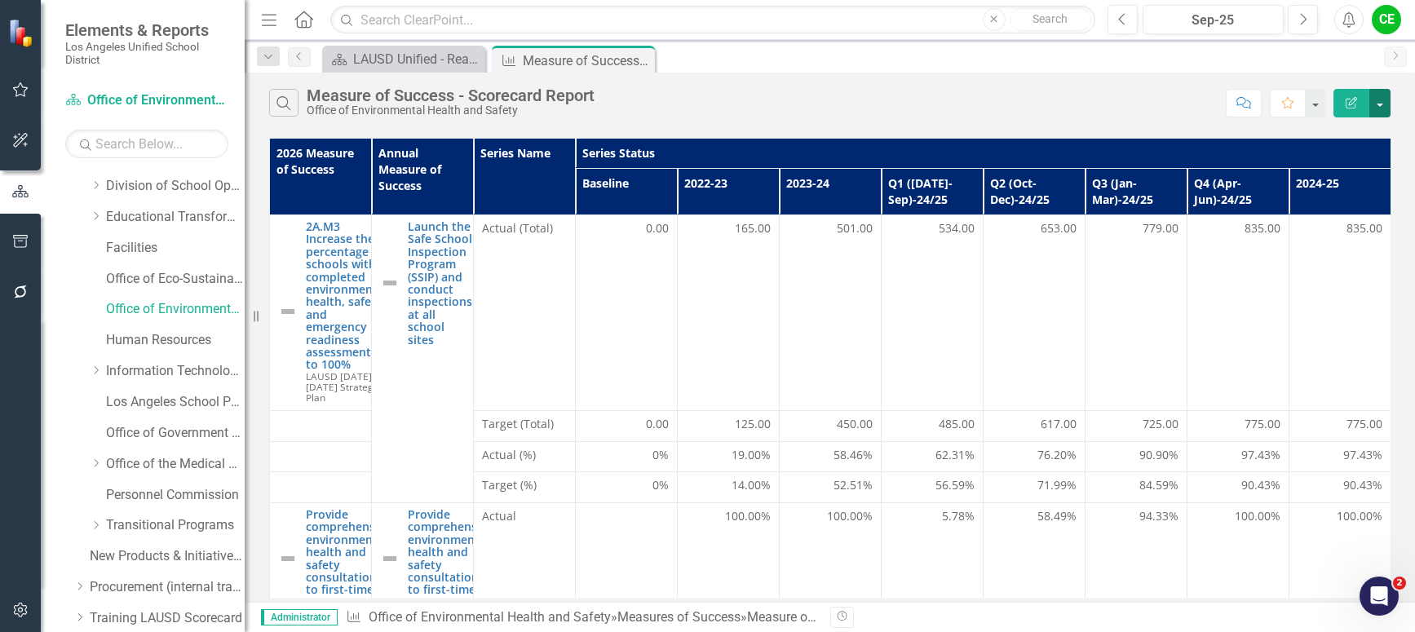
click at [1384, 99] on button "button" at bounding box center [1379, 103] width 21 height 29
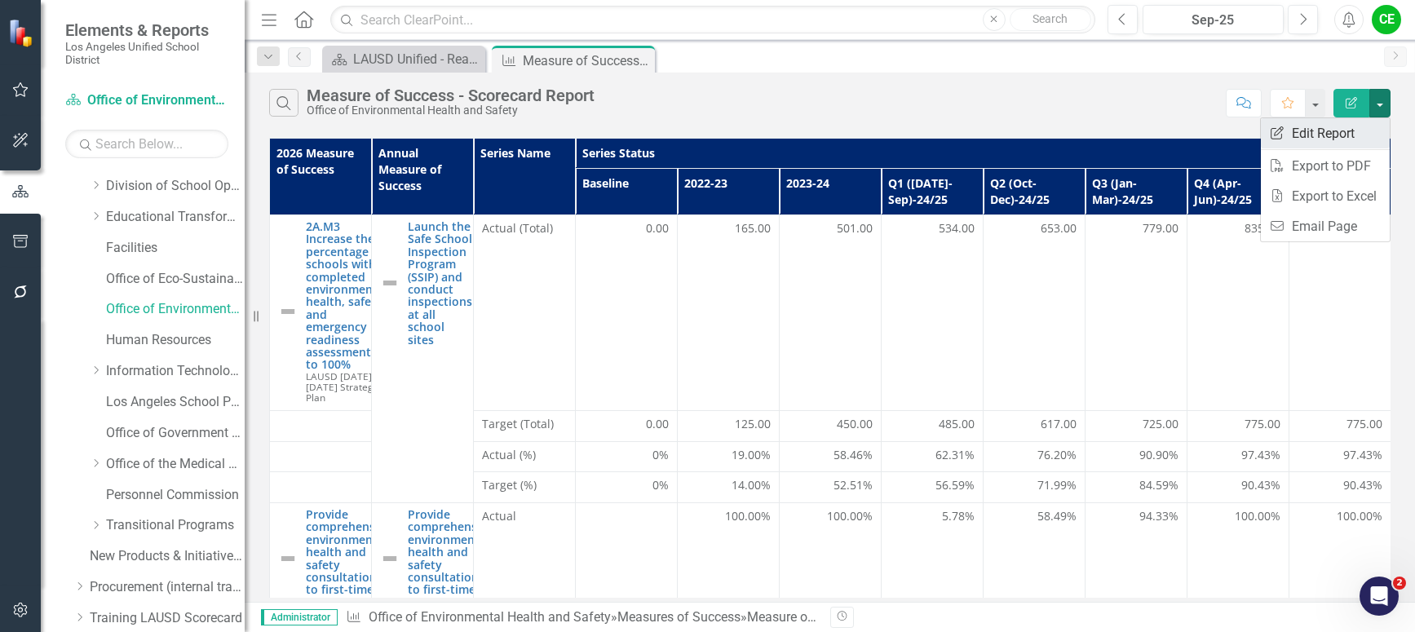
click at [1329, 130] on link "Edit Report Edit Report" at bounding box center [1325, 133] width 129 height 30
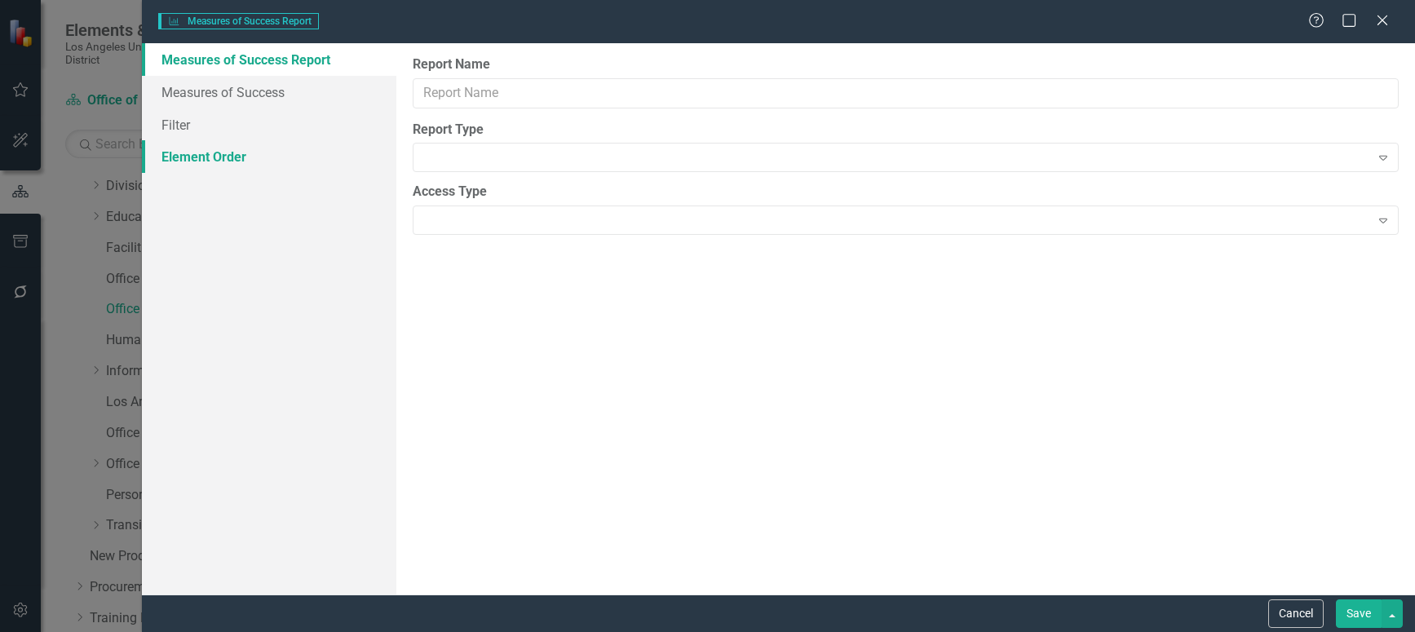
type input "Measure of Success - Scorecard Report"
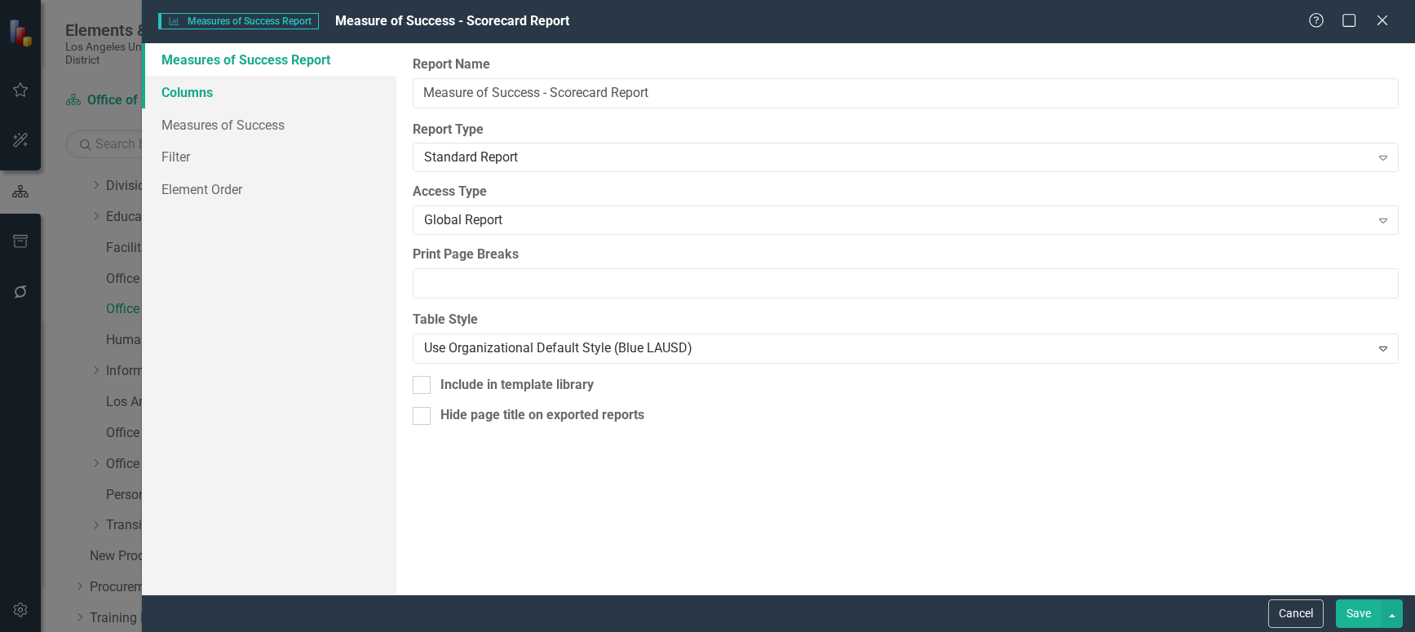
click at [187, 94] on link "Columns" at bounding box center [269, 92] width 254 height 33
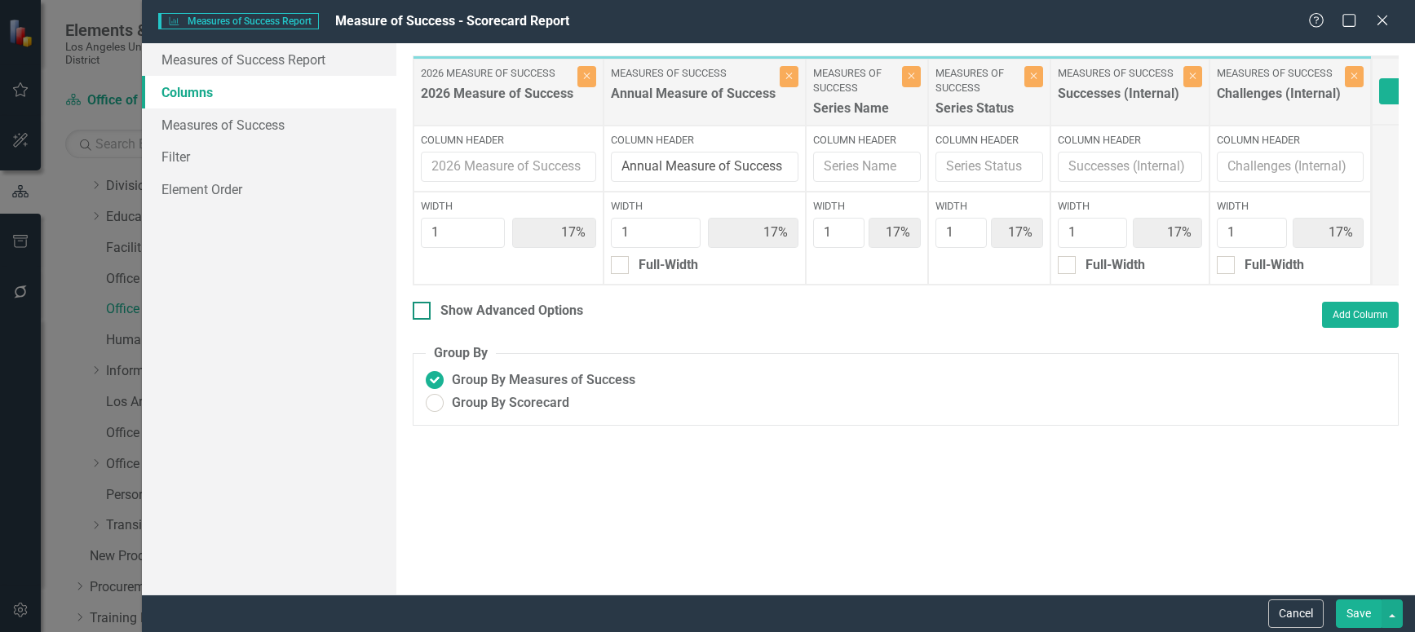
click at [418, 320] on div at bounding box center [422, 311] width 18 height 18
click at [418, 312] on input "Show Advanced Options" at bounding box center [418, 307] width 11 height 11
checkbox input "true"
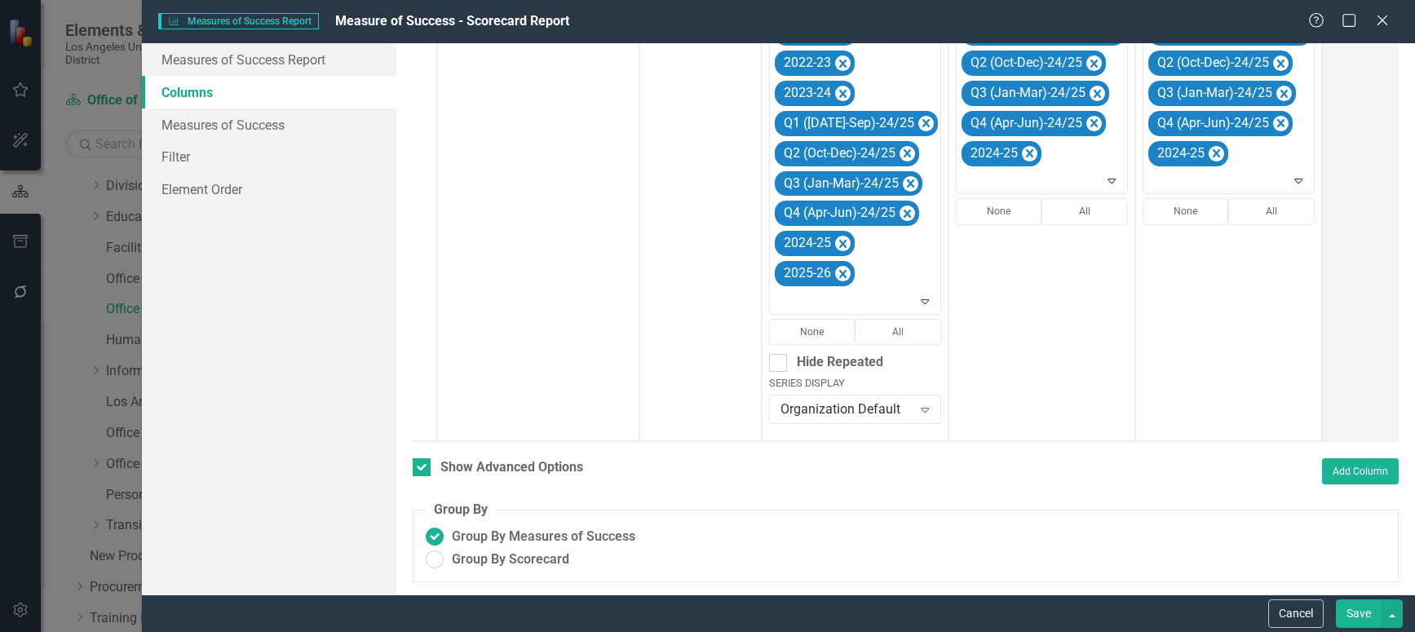
scroll to position [485, 0]
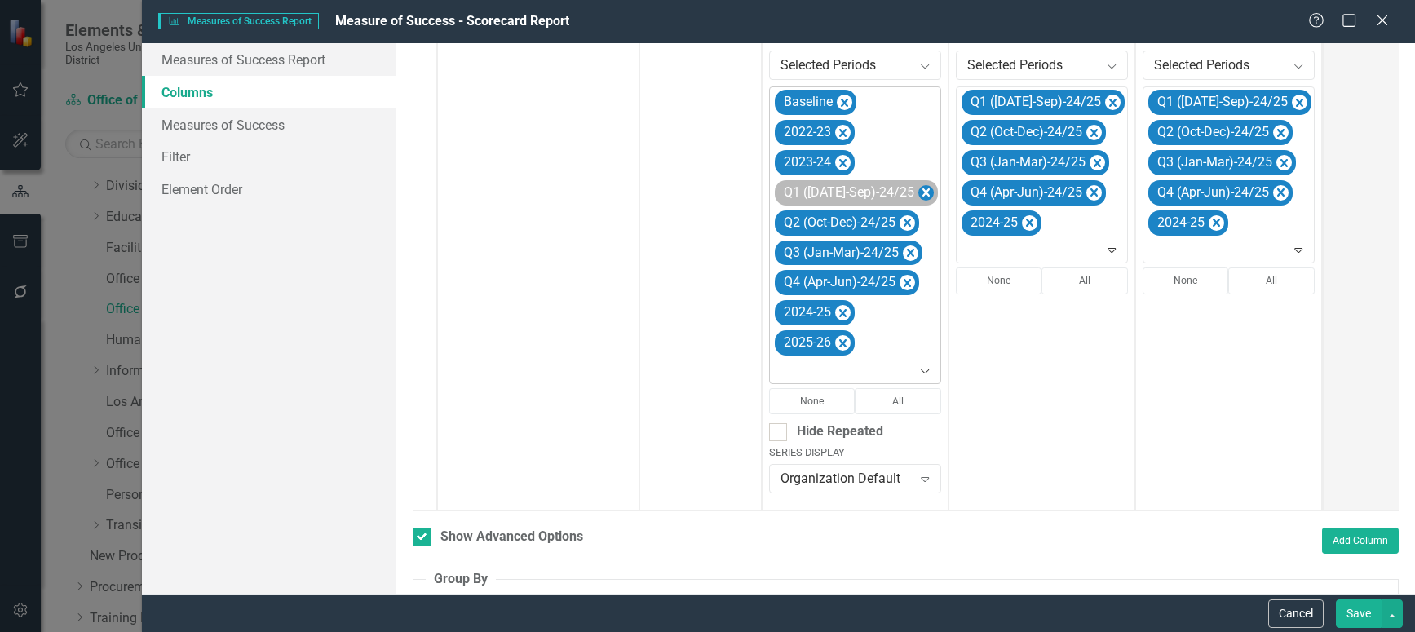
click at [918, 188] on icon "Remove Q1 (Jul-Sep)-24/25" at bounding box center [925, 193] width 15 height 20
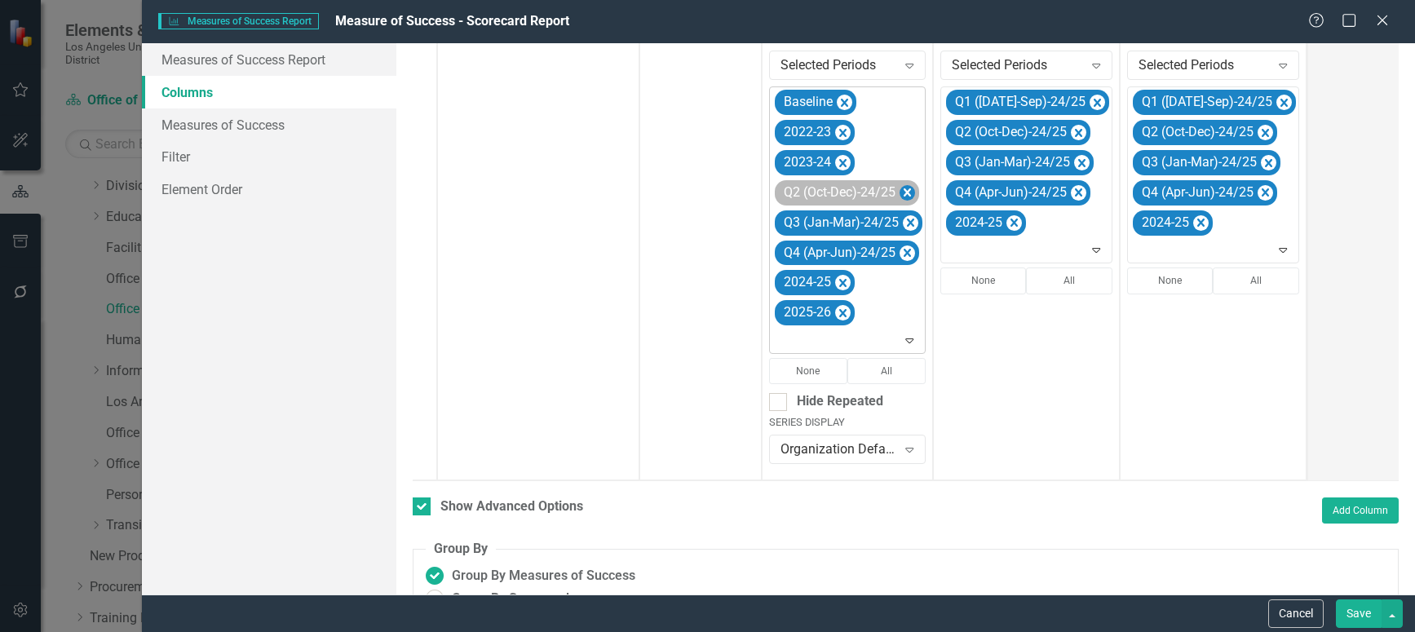
click at [908, 189] on icon "Remove Q2 (Oct-Dec)-24/25" at bounding box center [907, 193] width 15 height 20
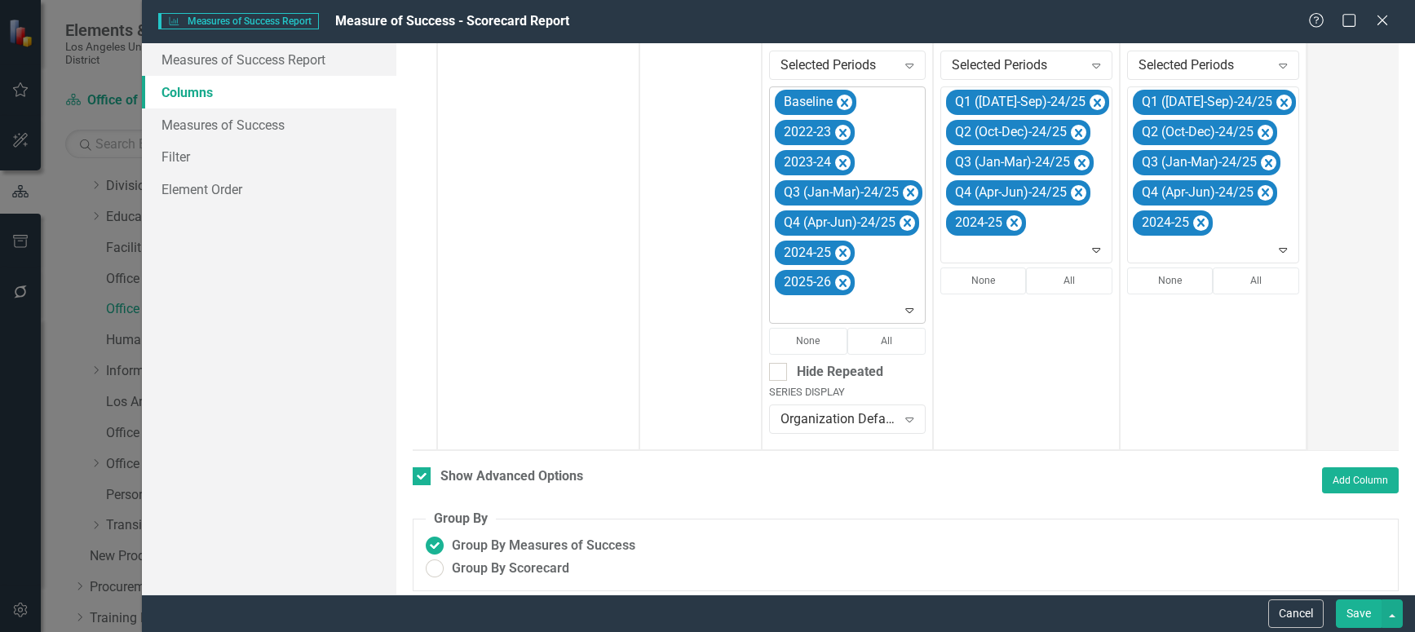
click at [908, 189] on icon "Remove Q3 (Jan-Mar)-24/25" at bounding box center [910, 193] width 15 height 20
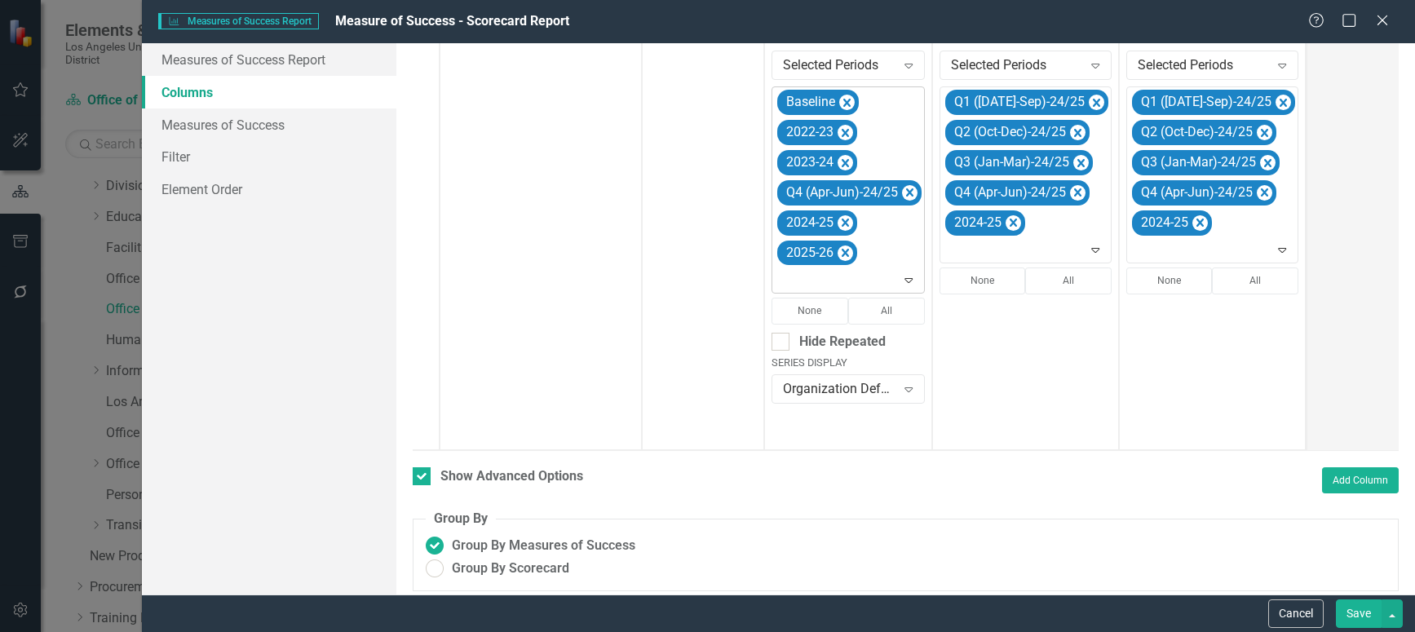
scroll to position [476, 0]
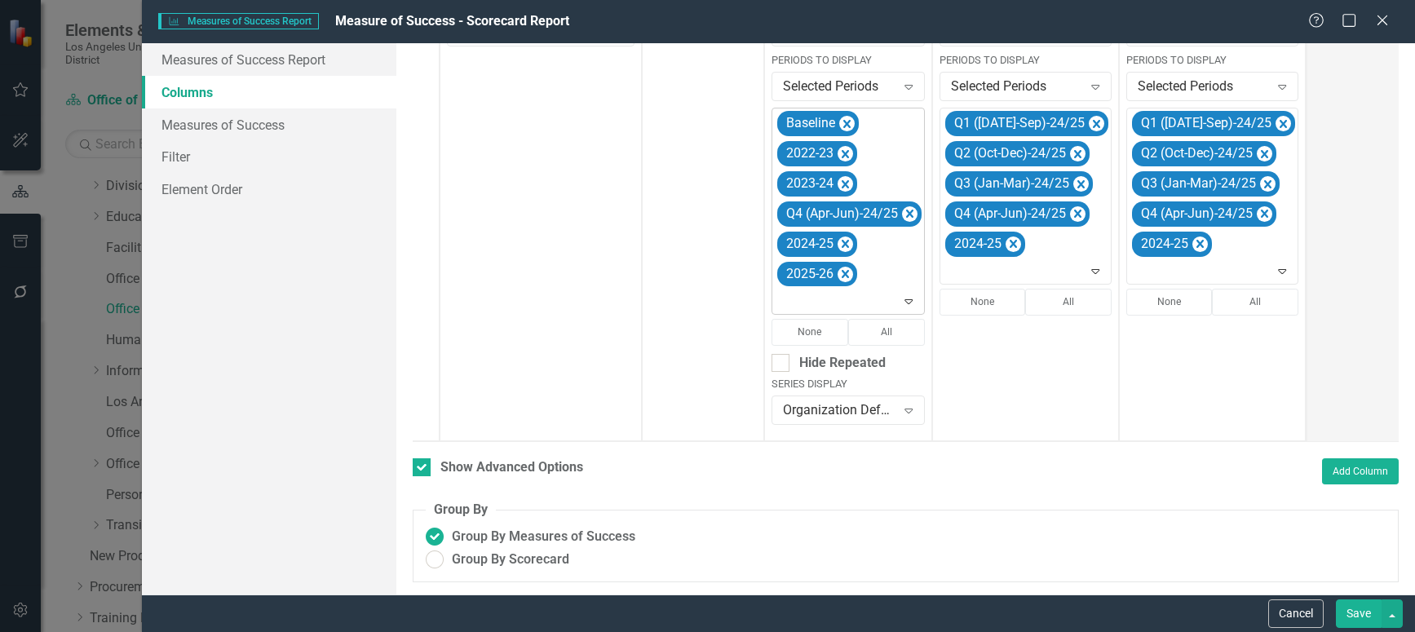
click at [908, 201] on div "Q4 (Apr-Jun)-24/25" at bounding box center [849, 213] width 144 height 25
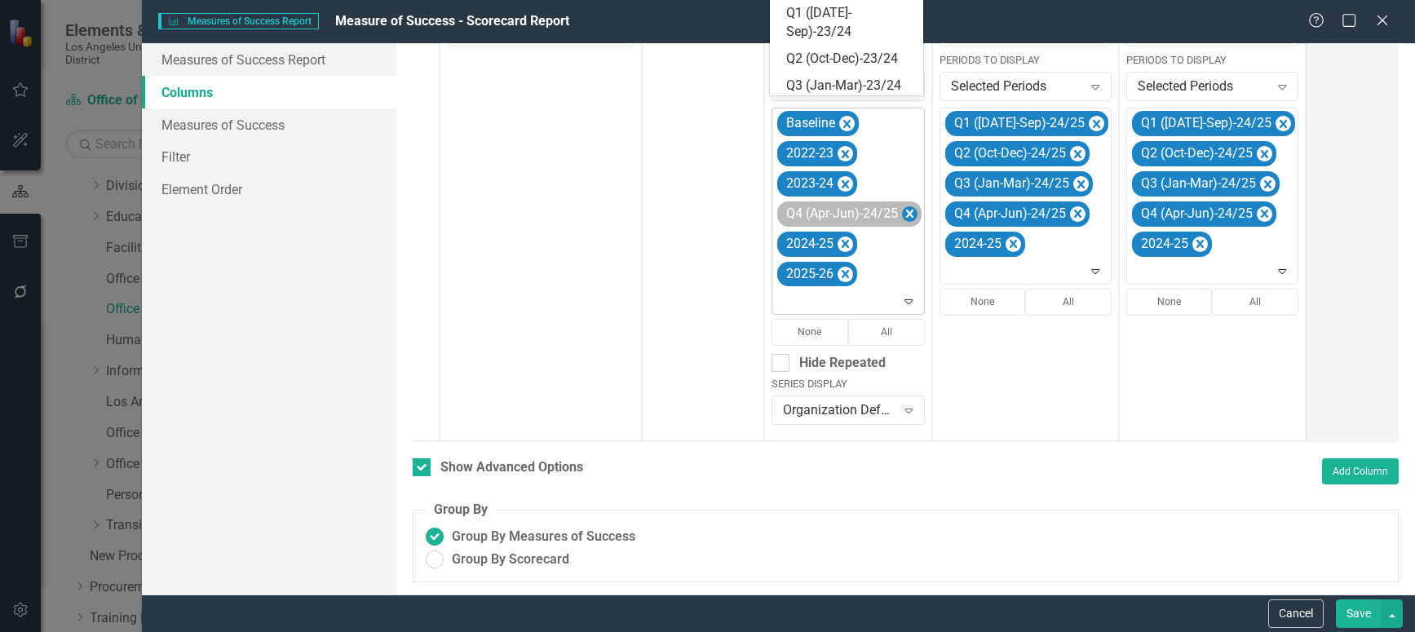
click at [908, 204] on icon "Remove Q4 (Apr-Jun)-24/25" at bounding box center [909, 214] width 15 height 20
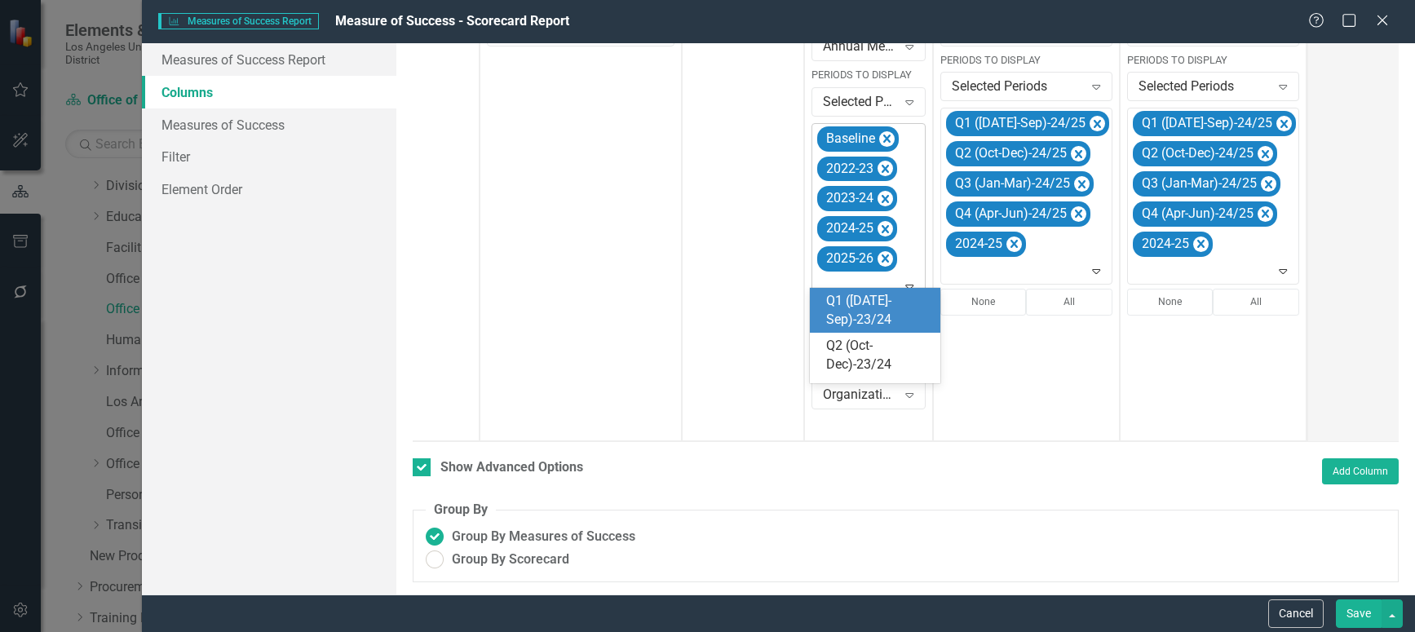
scroll to position [461, 0]
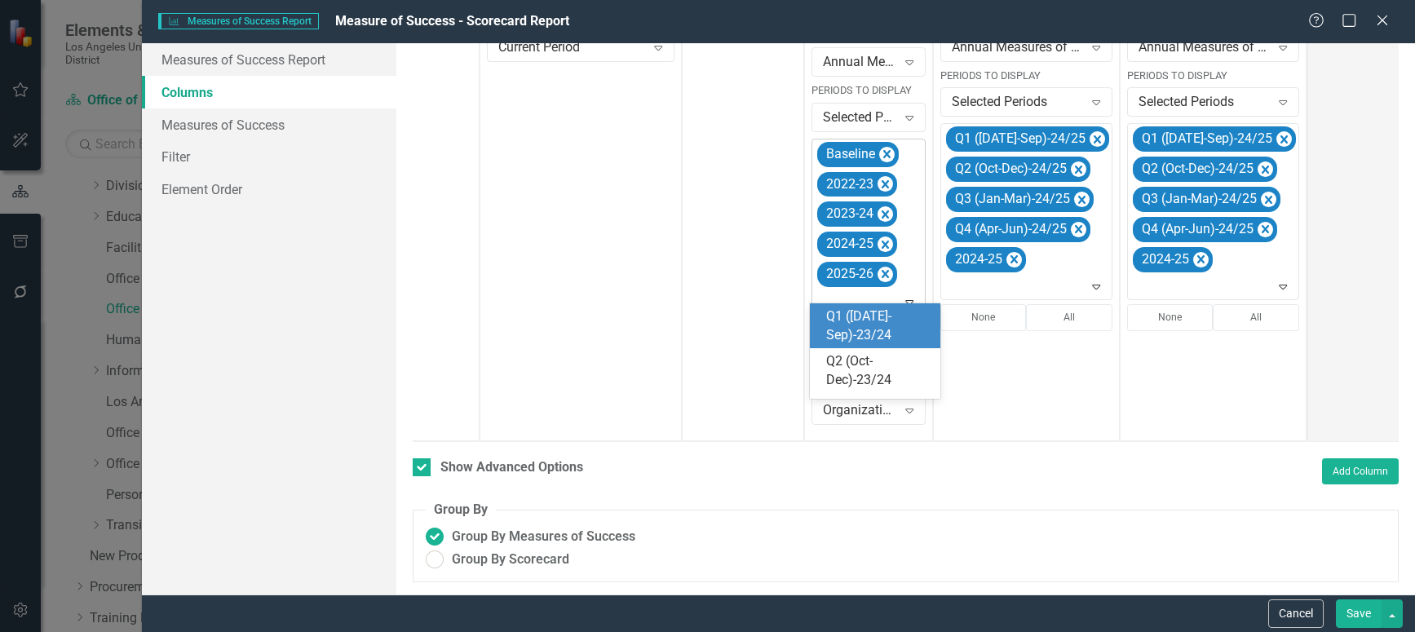
click at [909, 295] on icon "Expand" at bounding box center [909, 301] width 16 height 13
click at [907, 295] on icon "Expand" at bounding box center [909, 301] width 16 height 13
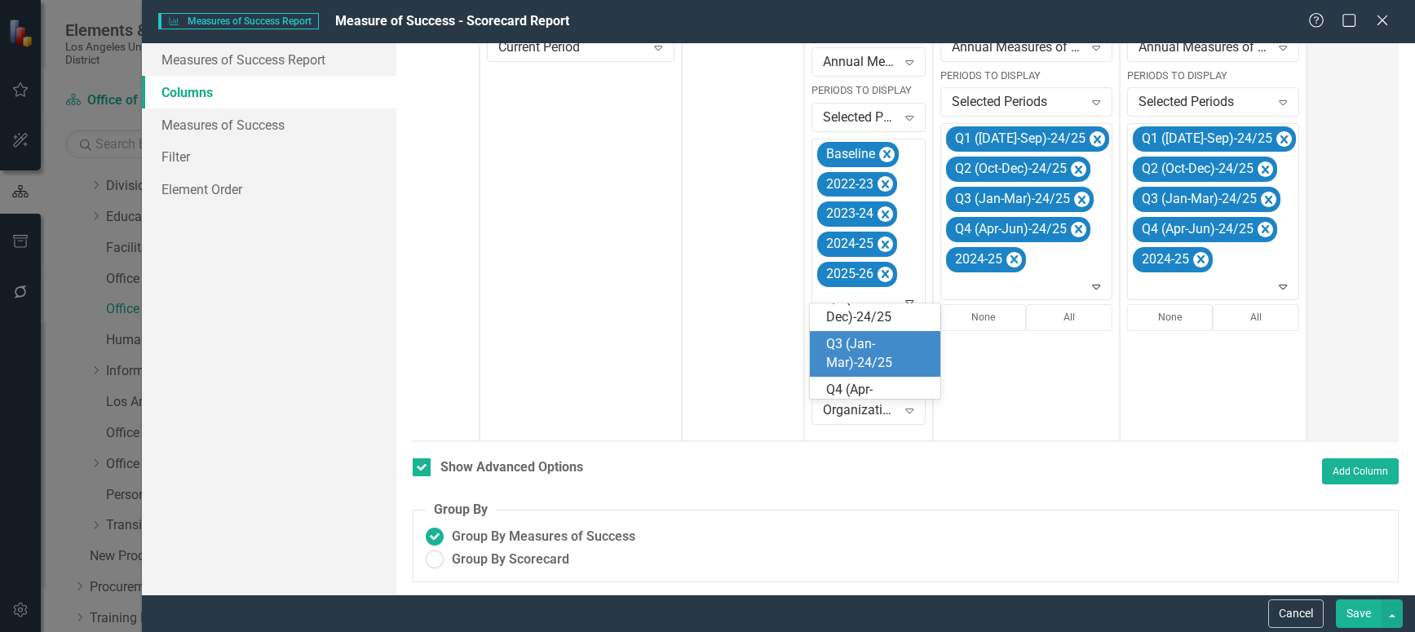
scroll to position [326, 0]
click at [857, 353] on div "Q1 ([DATE]-Sep)-25/26" at bounding box center [878, 363] width 104 height 38
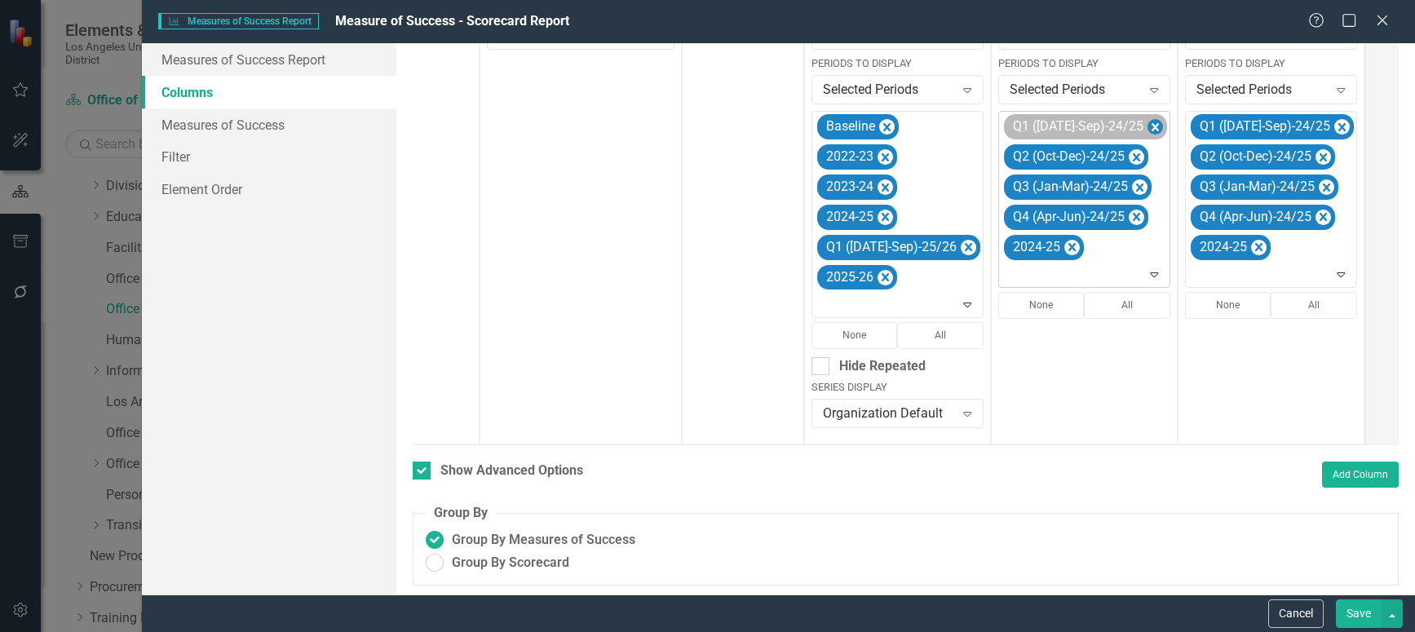
click at [1152, 127] on icon "Remove Q1 (Jul-Sep)-24/25" at bounding box center [1155, 127] width 7 height 8
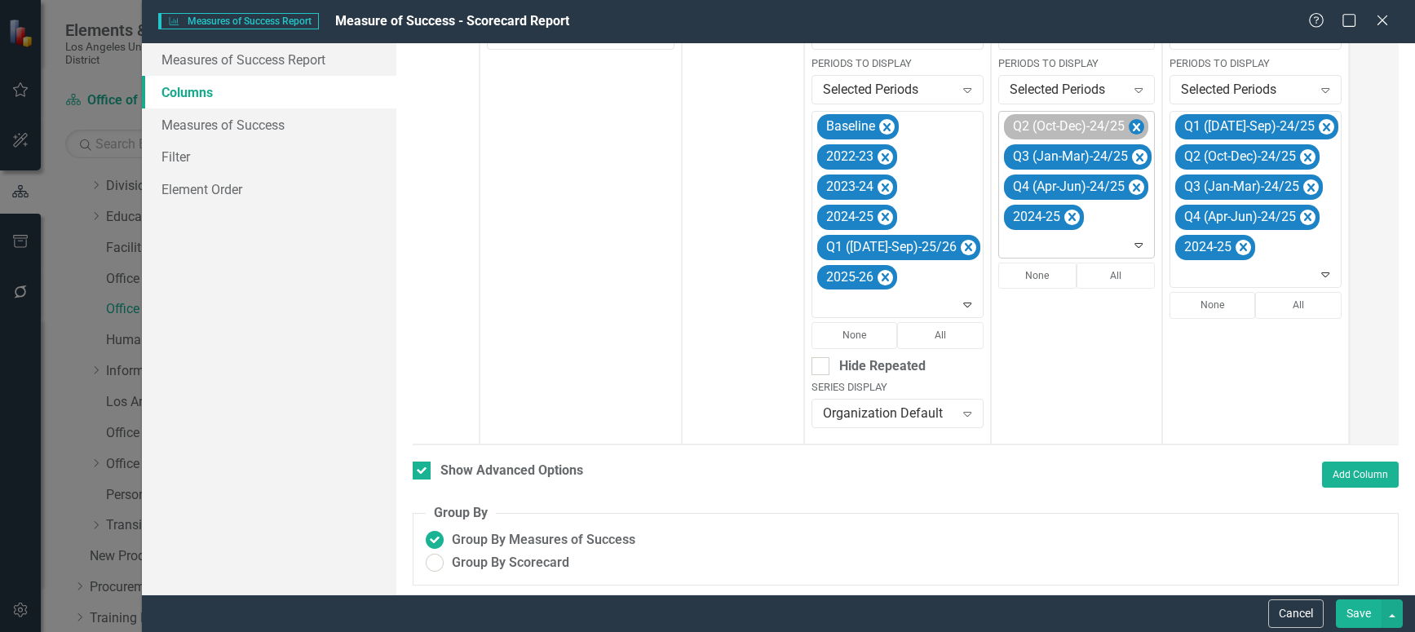
click at [1133, 128] on icon "Remove Q2 (Oct-Dec)-24/25" at bounding box center [1136, 127] width 7 height 8
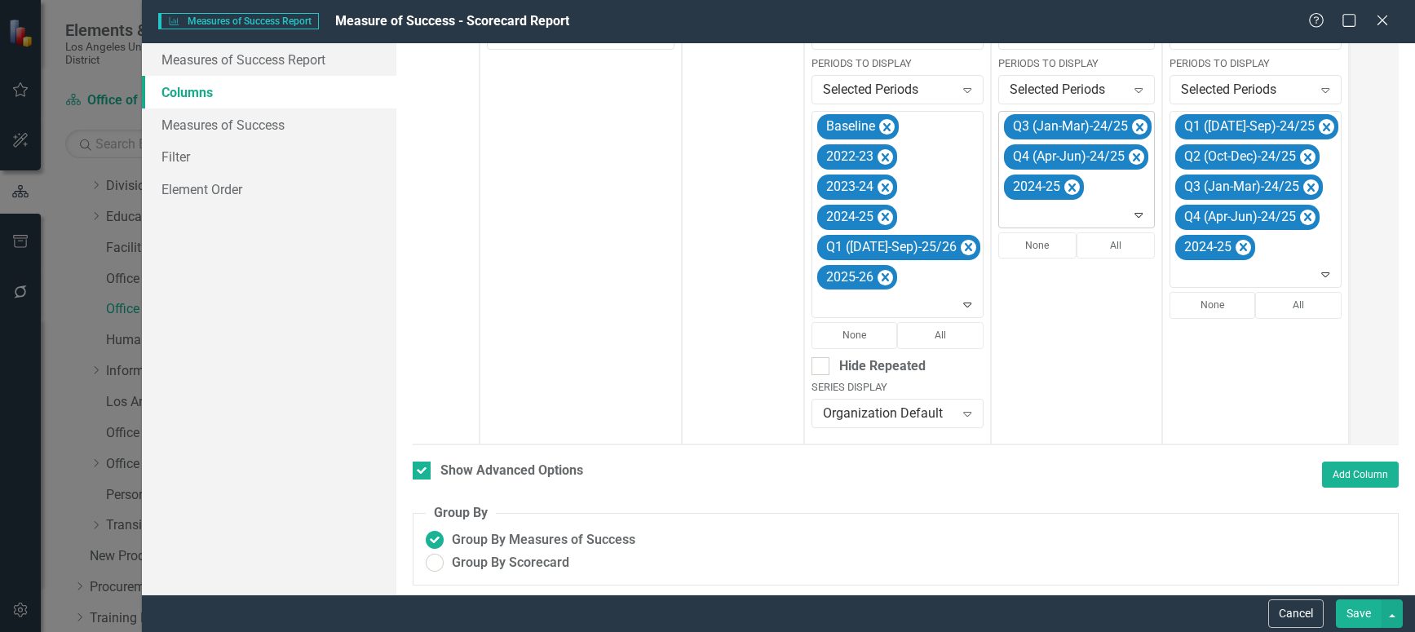
click at [1132, 128] on icon "Remove Q3 (Jan-Mar)-24/25" at bounding box center [1139, 127] width 15 height 20
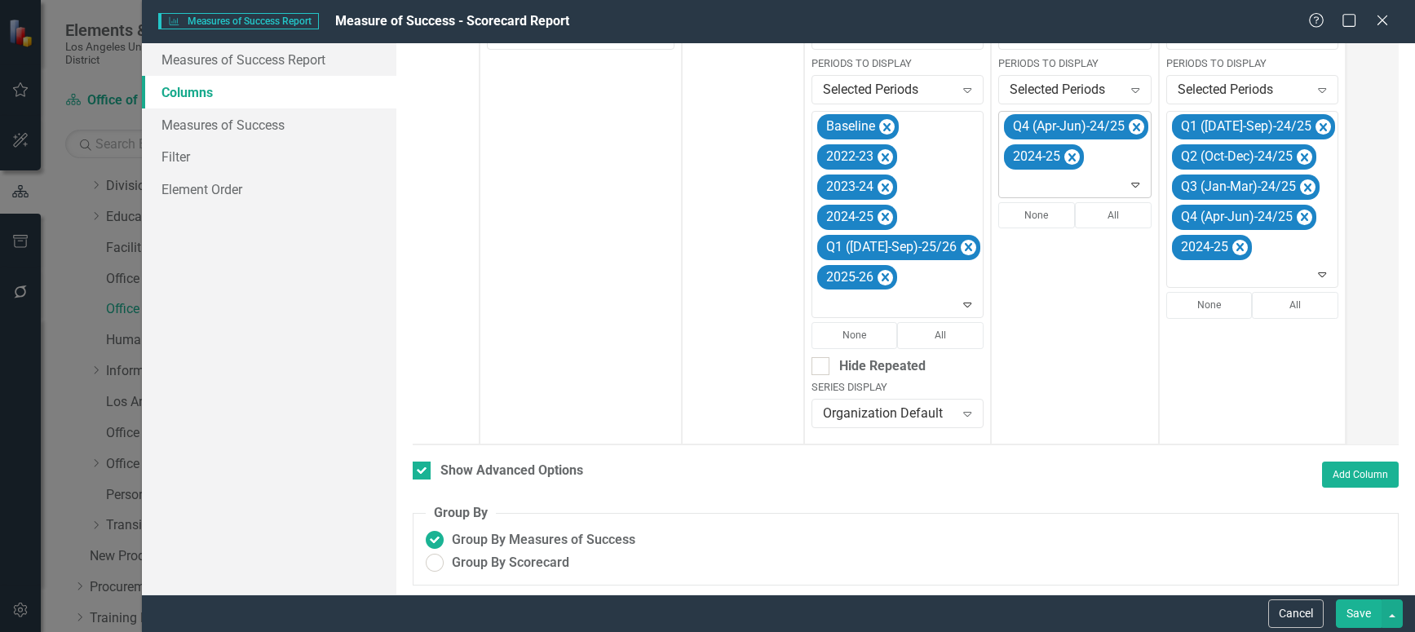
click at [1133, 128] on icon "Remove Q4 (Apr-Jun)-24/25" at bounding box center [1136, 127] width 7 height 8
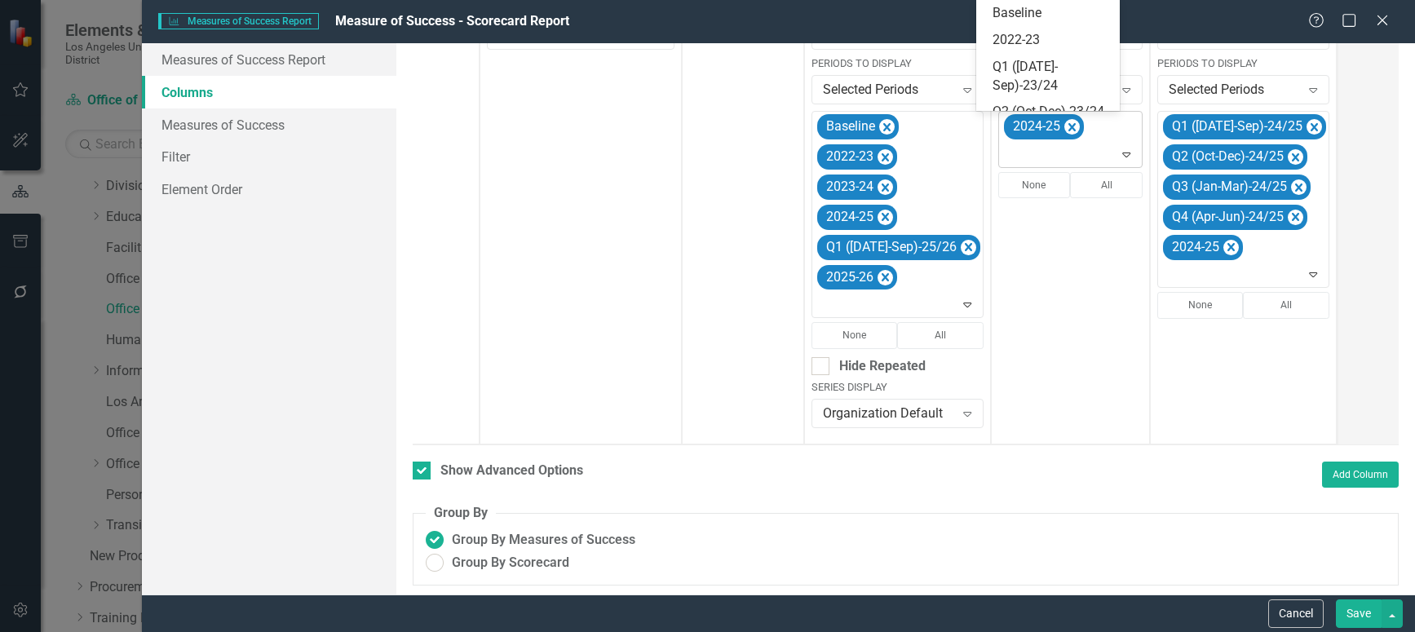
click at [1118, 151] on icon "Expand" at bounding box center [1126, 154] width 16 height 13
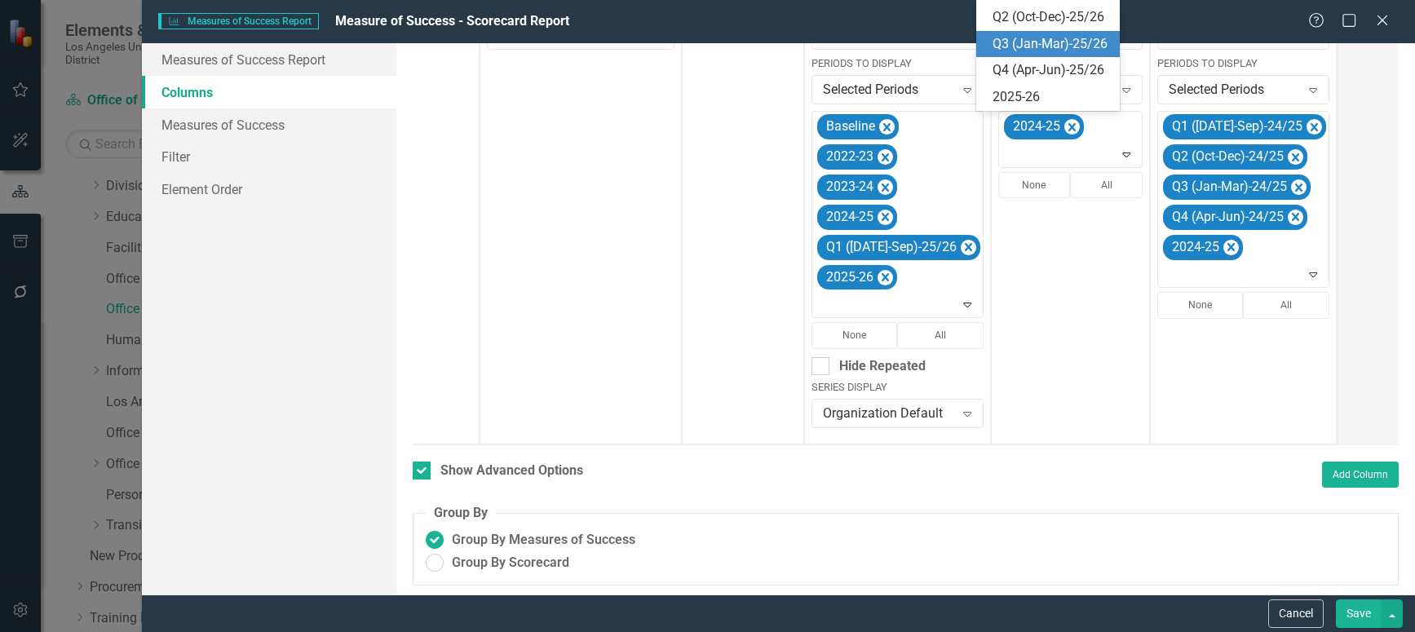
scroll to position [375, 0]
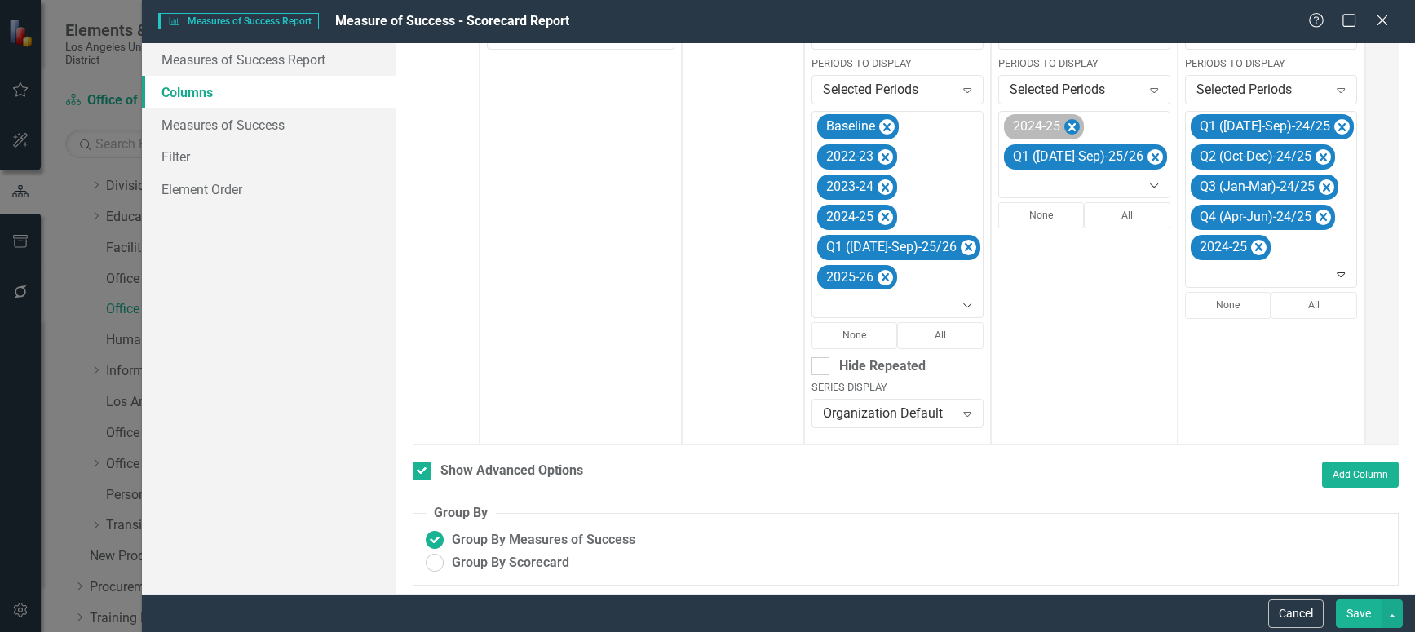
click at [1064, 130] on icon "Remove 2024-25" at bounding box center [1071, 127] width 15 height 20
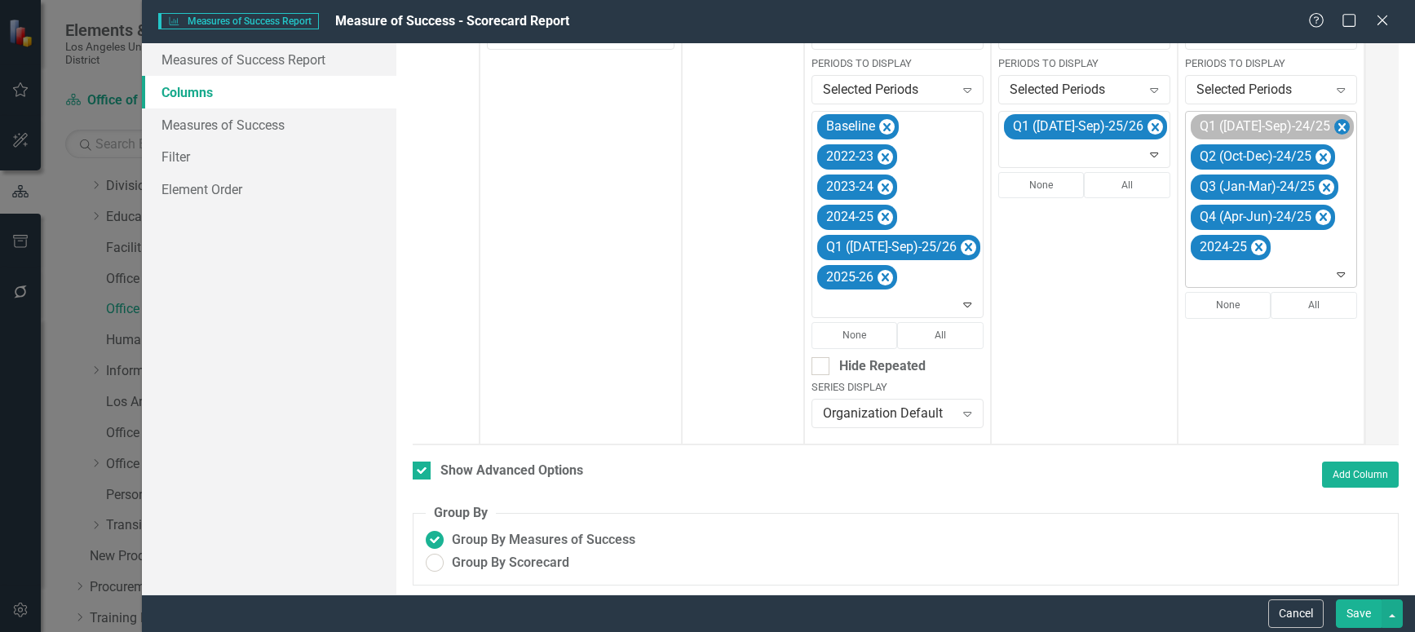
click at [1334, 126] on icon "Remove Q1 (Jul-Sep)-24/25" at bounding box center [1341, 127] width 15 height 20
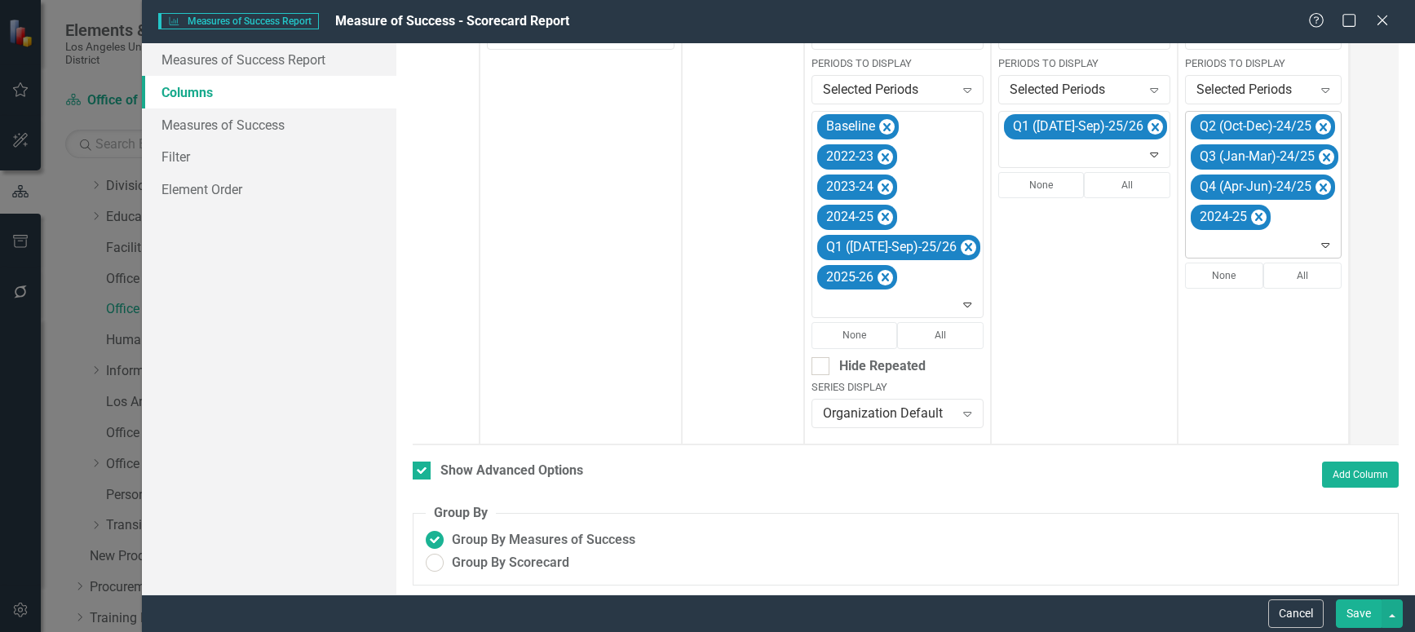
click at [1315, 126] on icon "Remove Q2 (Oct-Dec)-24/25" at bounding box center [1322, 127] width 15 height 20
click at [1323, 126] on icon "Remove Q3 (Jan-Mar)-24/25" at bounding box center [1326, 127] width 7 height 8
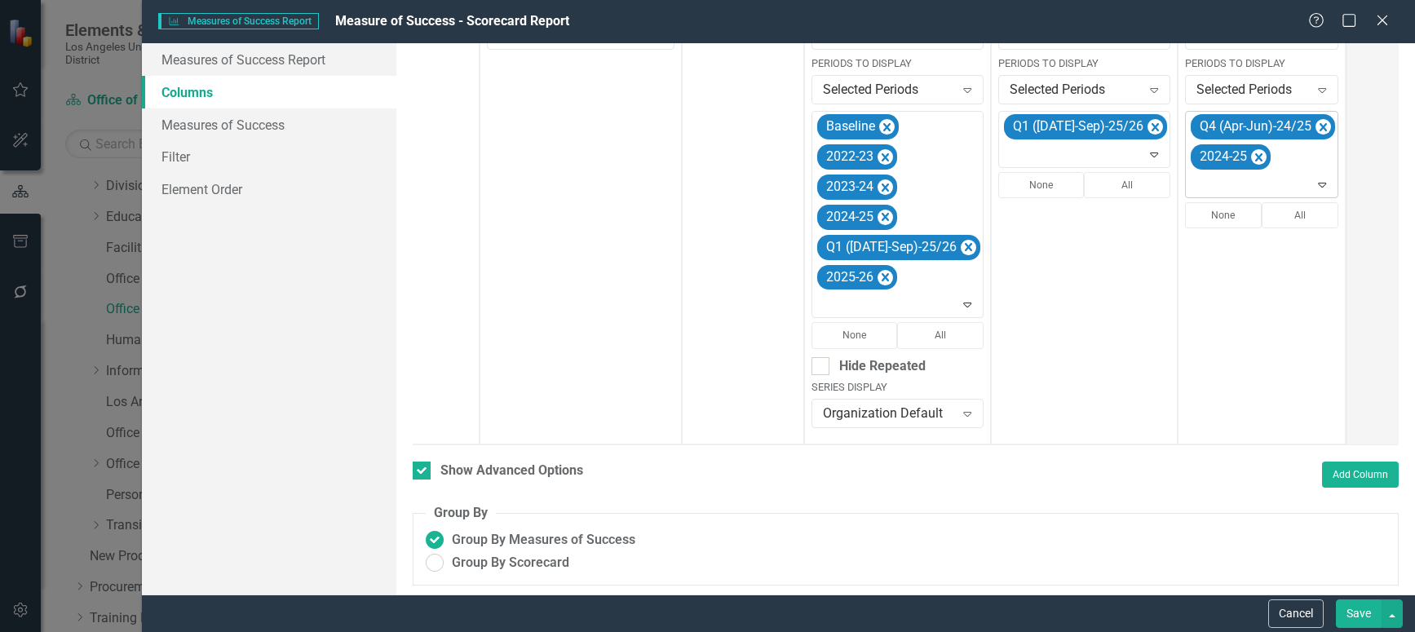
click at [1315, 126] on icon "Remove Q4 (Apr-Jun)-24/25" at bounding box center [1322, 127] width 15 height 20
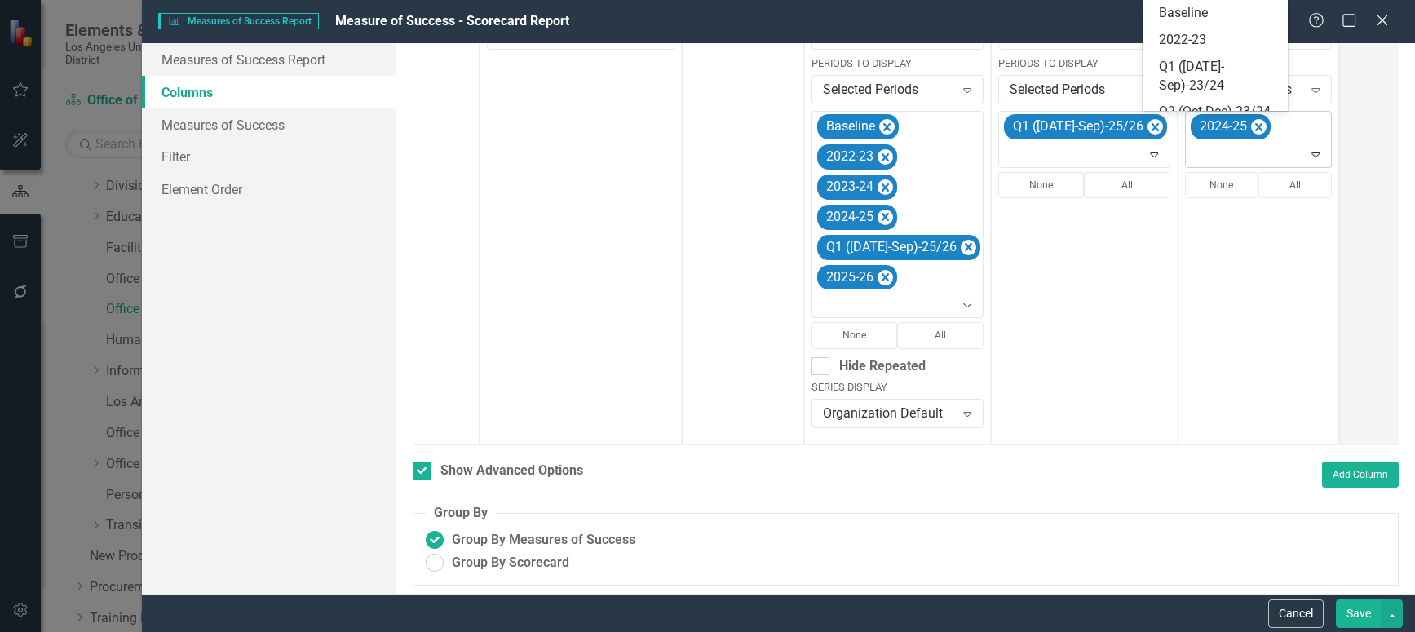
click at [1307, 153] on icon "Expand" at bounding box center [1315, 154] width 16 height 13
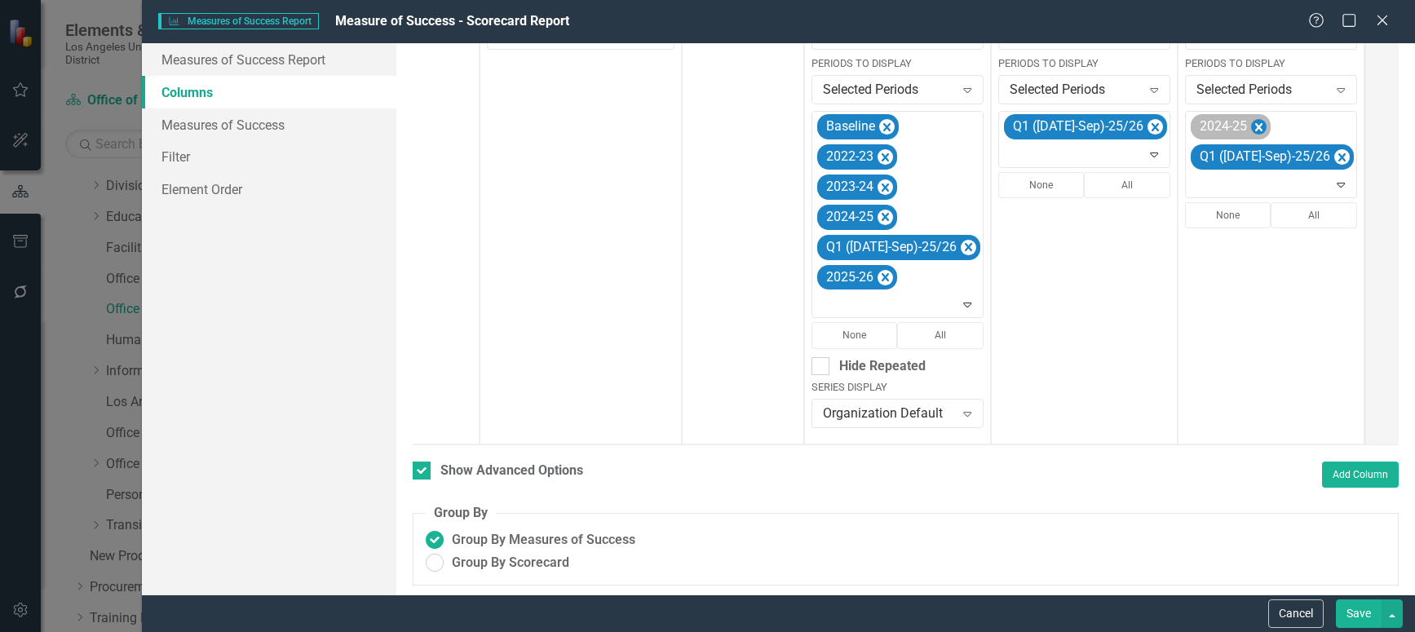
click at [1251, 126] on icon "Remove 2024-25" at bounding box center [1258, 127] width 15 height 20
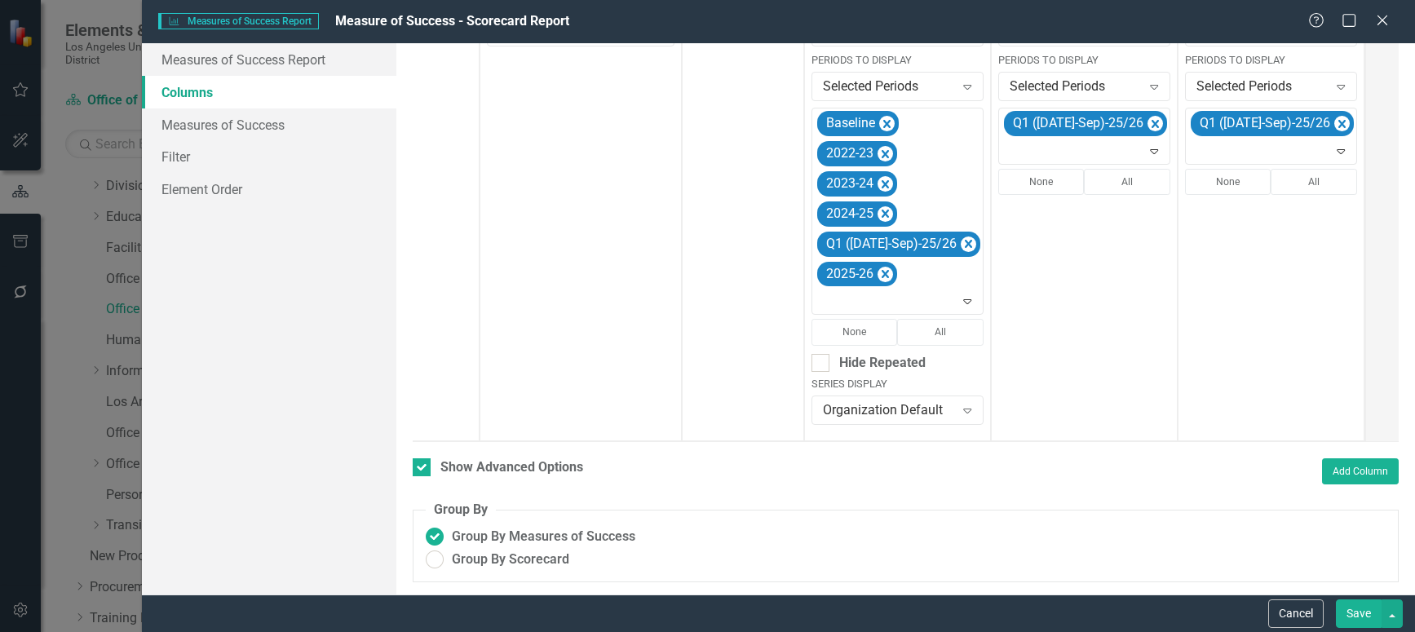
scroll to position [476, 0]
click at [1358, 612] on button "Save" at bounding box center [1359, 613] width 46 height 29
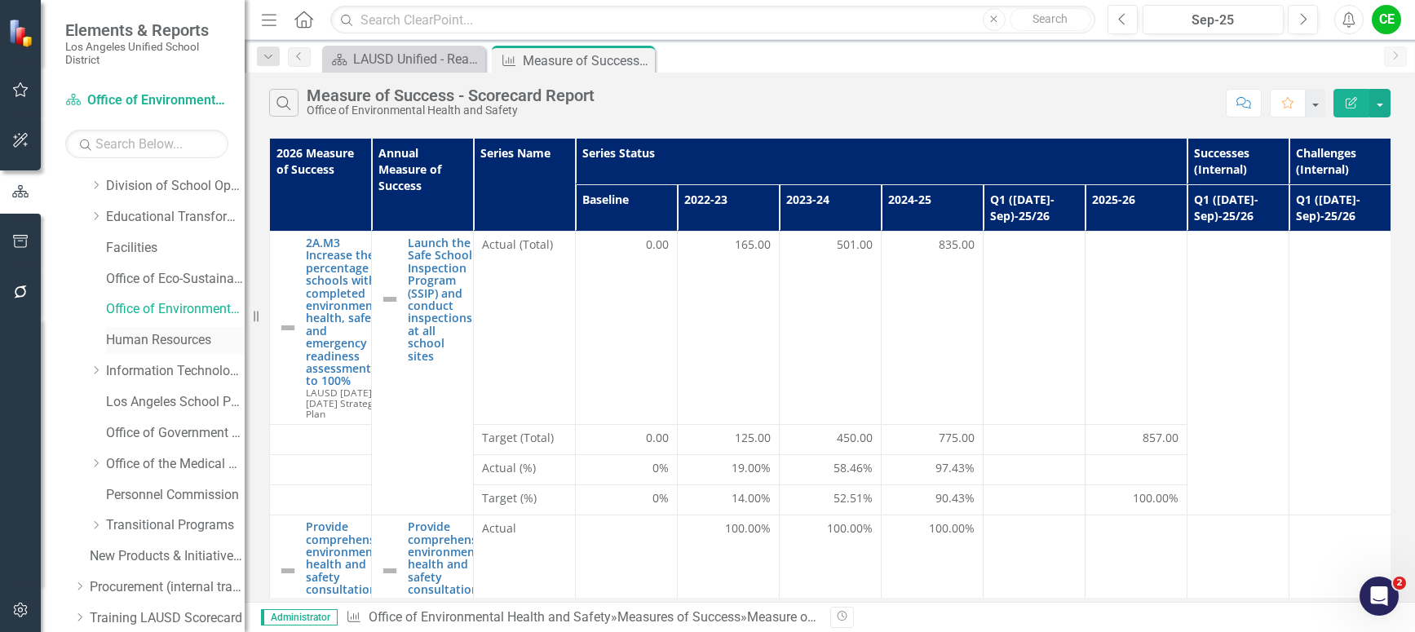
click at [133, 341] on link "Human Resources" at bounding box center [175, 340] width 139 height 19
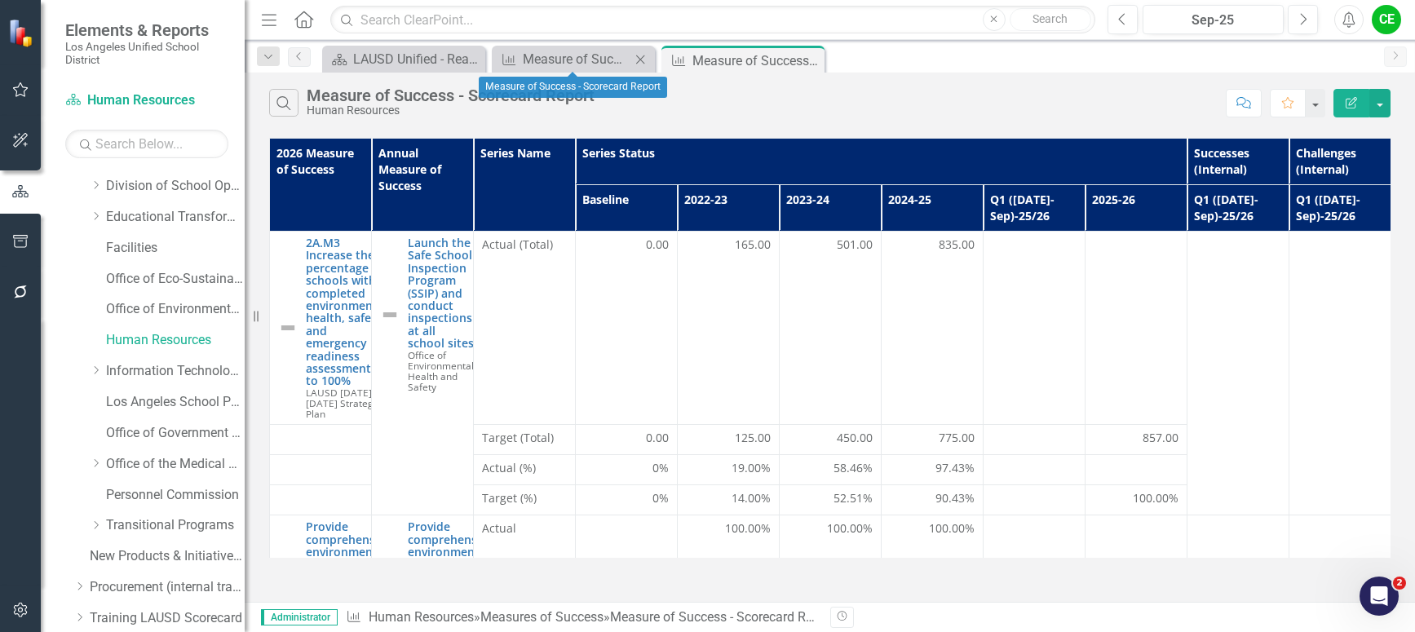
click at [639, 60] on icon "Close" at bounding box center [640, 59] width 16 height 13
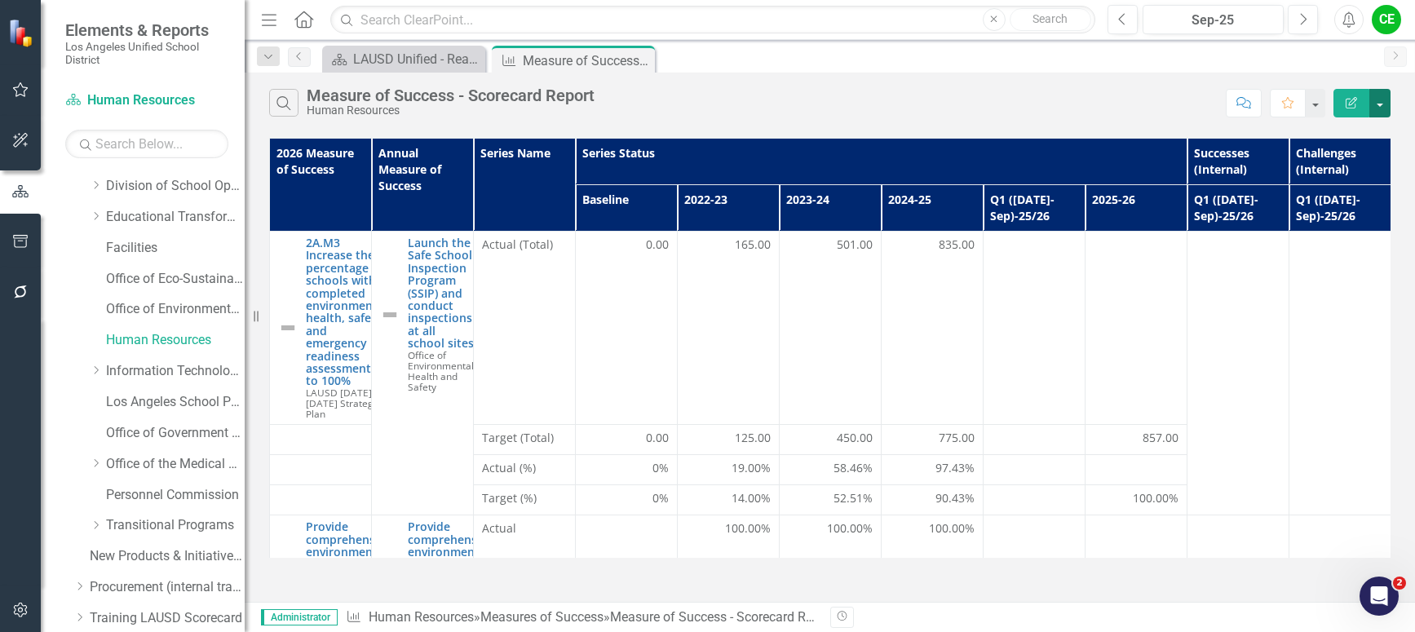
click at [1379, 104] on button "button" at bounding box center [1379, 103] width 21 height 29
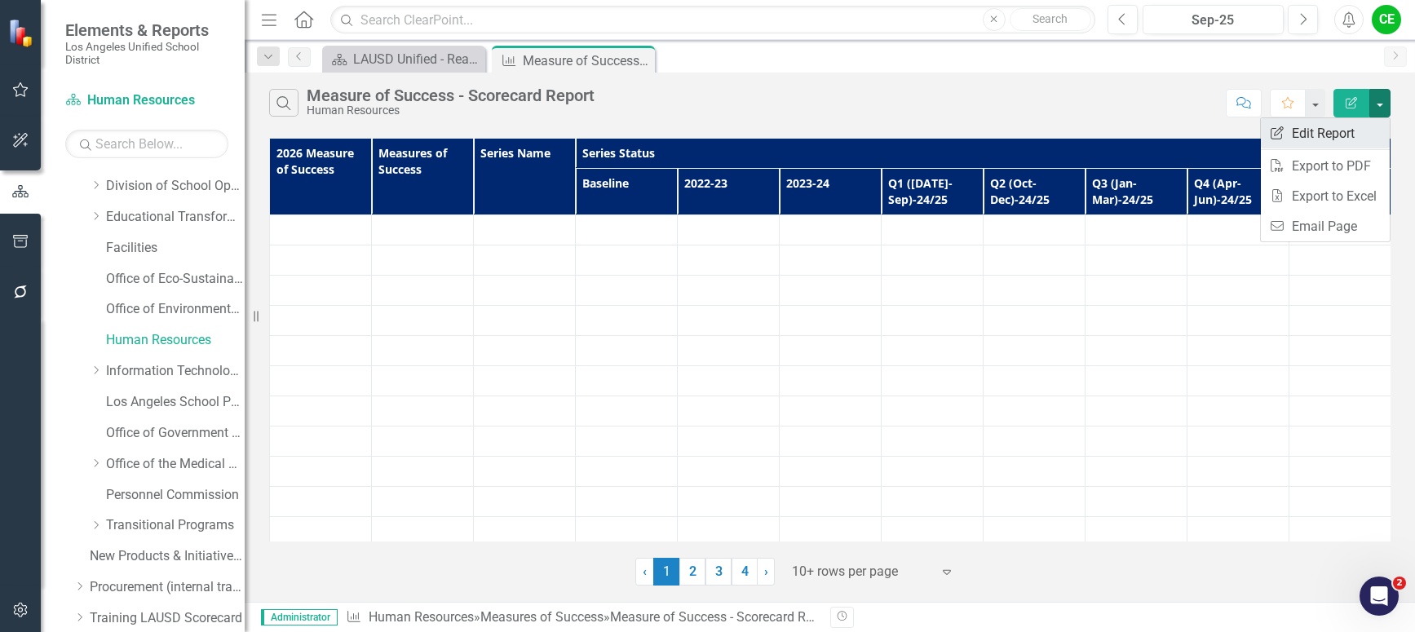
click at [1331, 126] on link "Edit Report Edit Report" at bounding box center [1325, 133] width 129 height 30
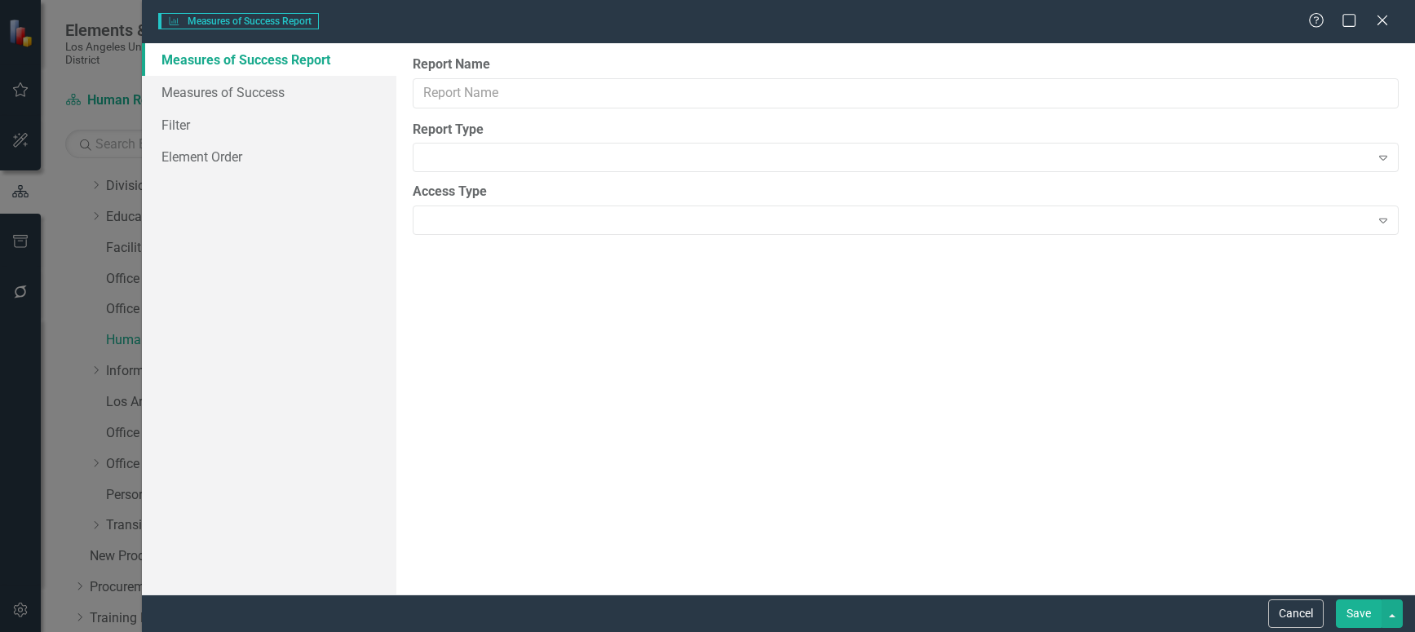
type input "Measure of Success - Scorecard Report"
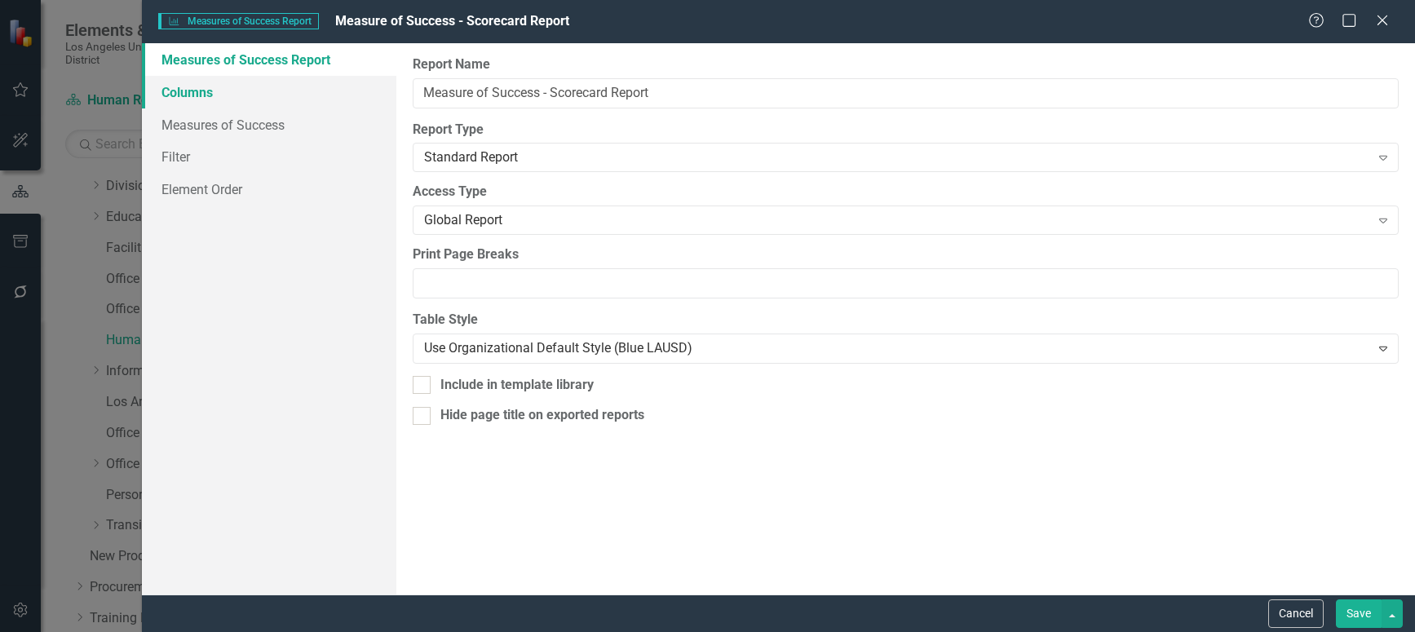
click at [176, 91] on link "Columns" at bounding box center [269, 92] width 254 height 33
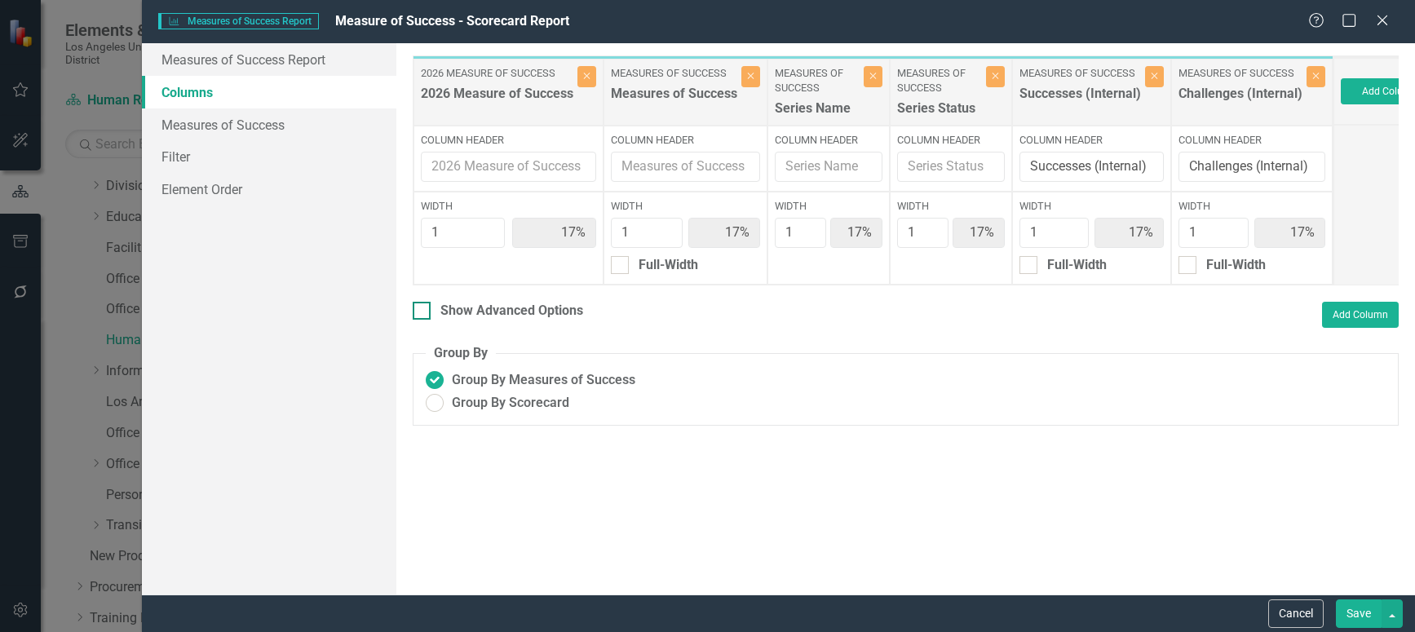
click at [422, 312] on input "Show Advanced Options" at bounding box center [418, 307] width 11 height 11
checkbox input "true"
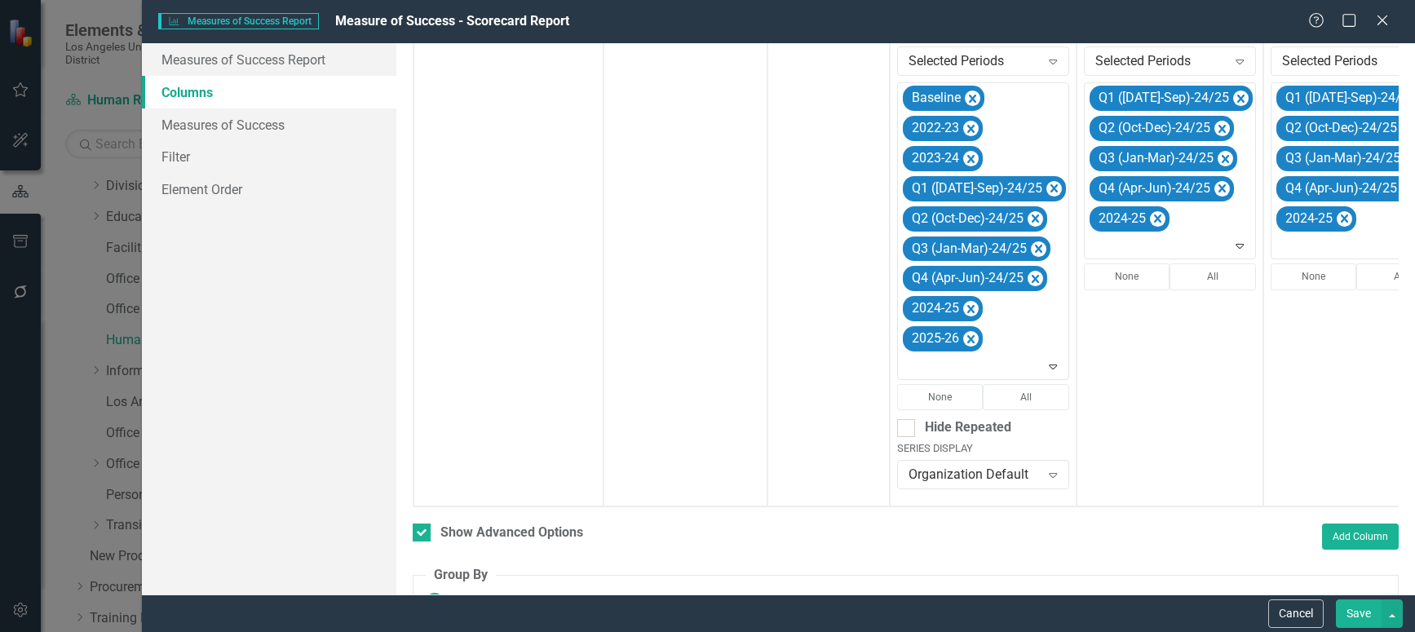
scroll to position [0, 129]
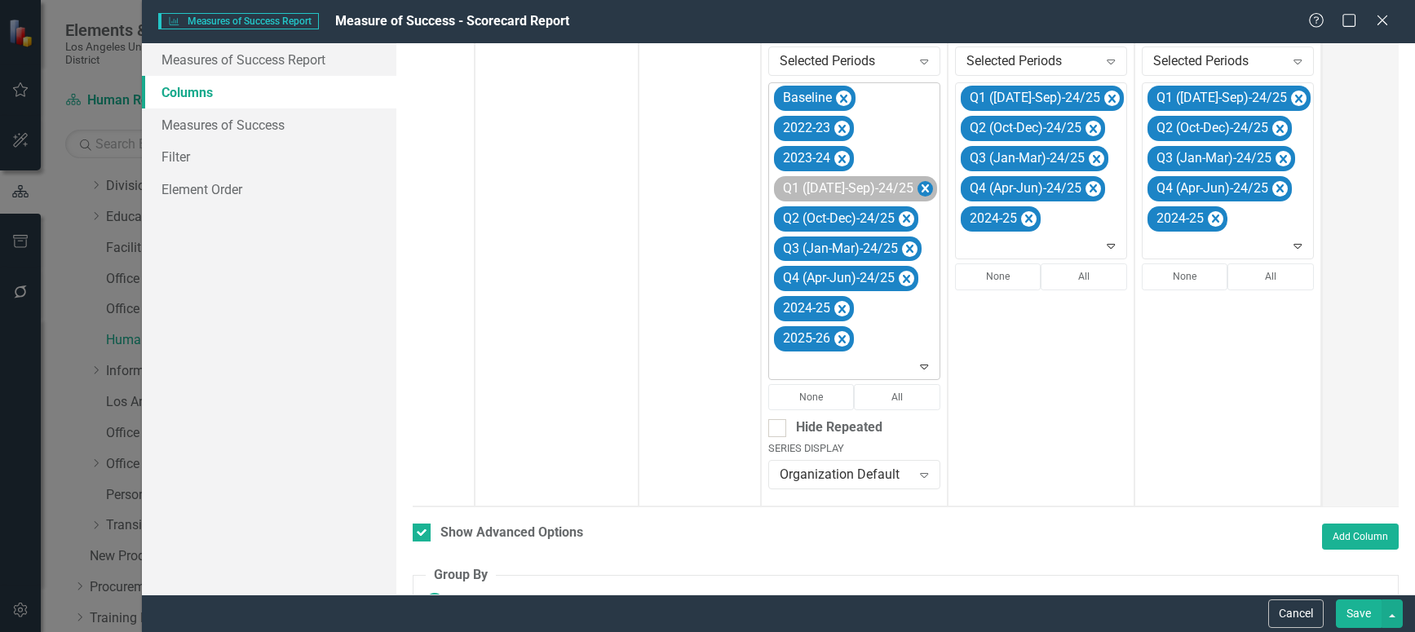
click at [922, 186] on icon "Remove Q1 (Jul-Sep)-24/25" at bounding box center [925, 188] width 7 height 8
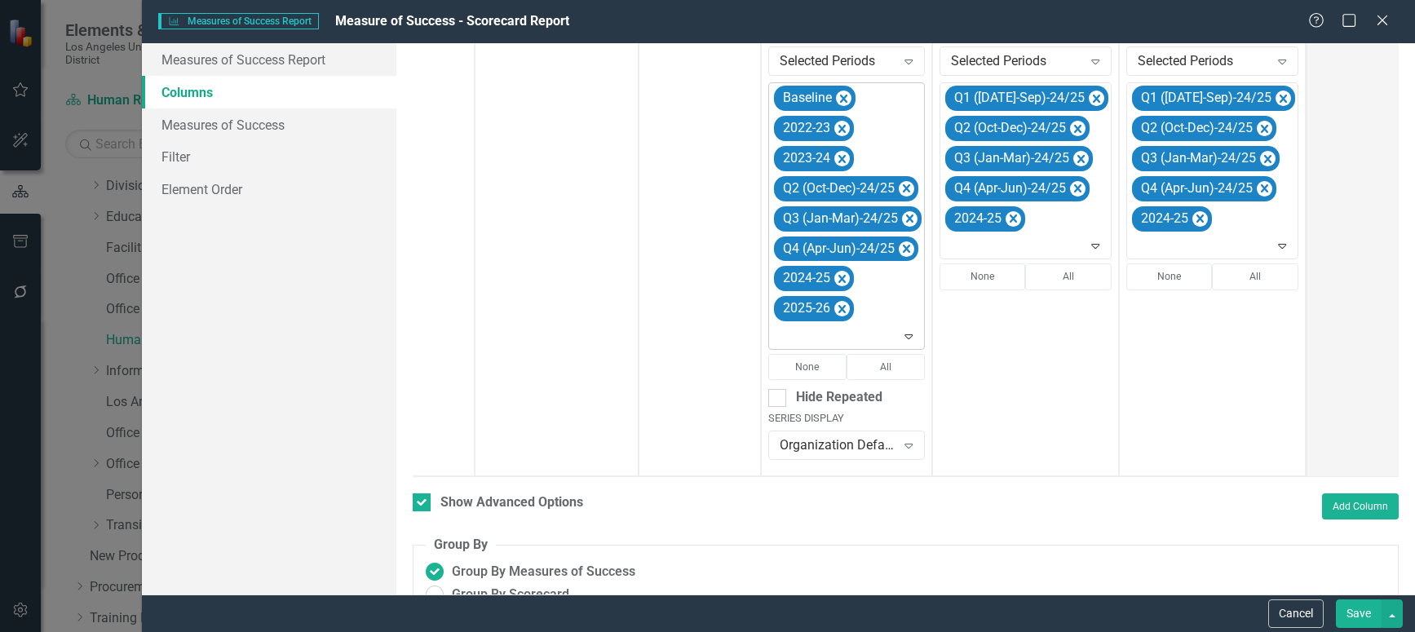
click at [903, 186] on icon "Remove Q2 (Oct-Dec)-24/25" at bounding box center [906, 189] width 15 height 20
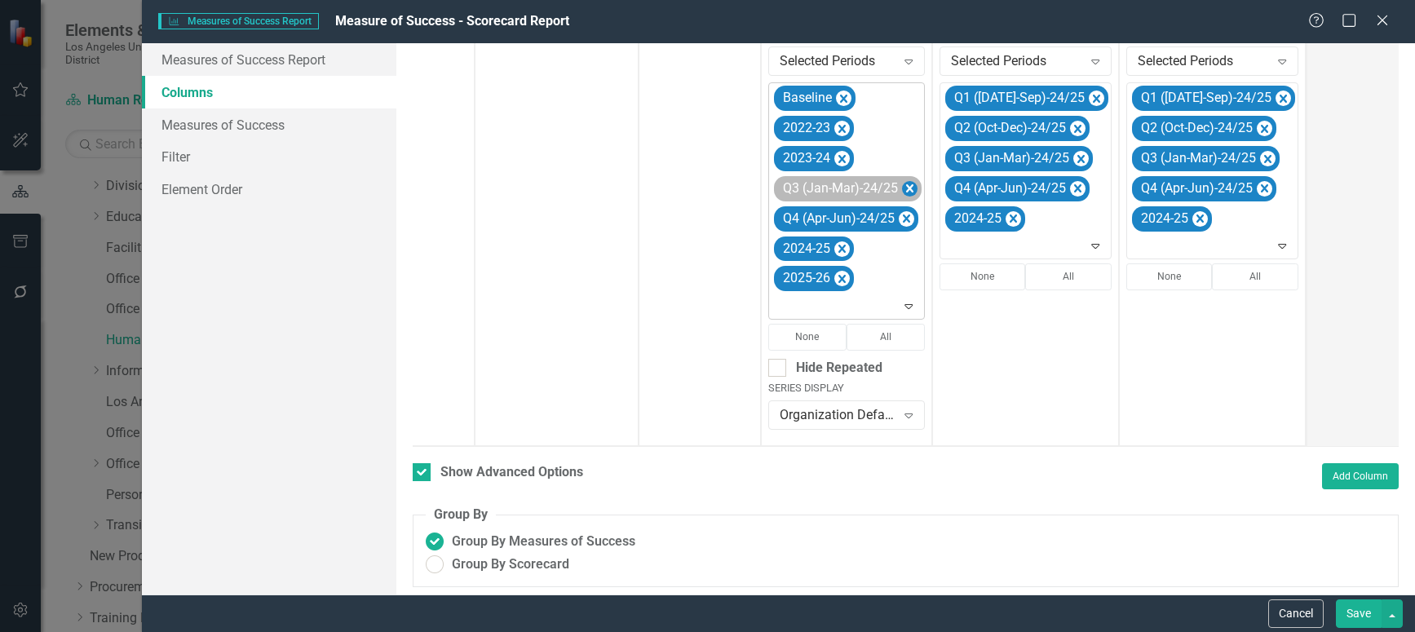
click at [913, 186] on icon "Remove Q3 (Jan-Mar)-24/25" at bounding box center [909, 189] width 15 height 20
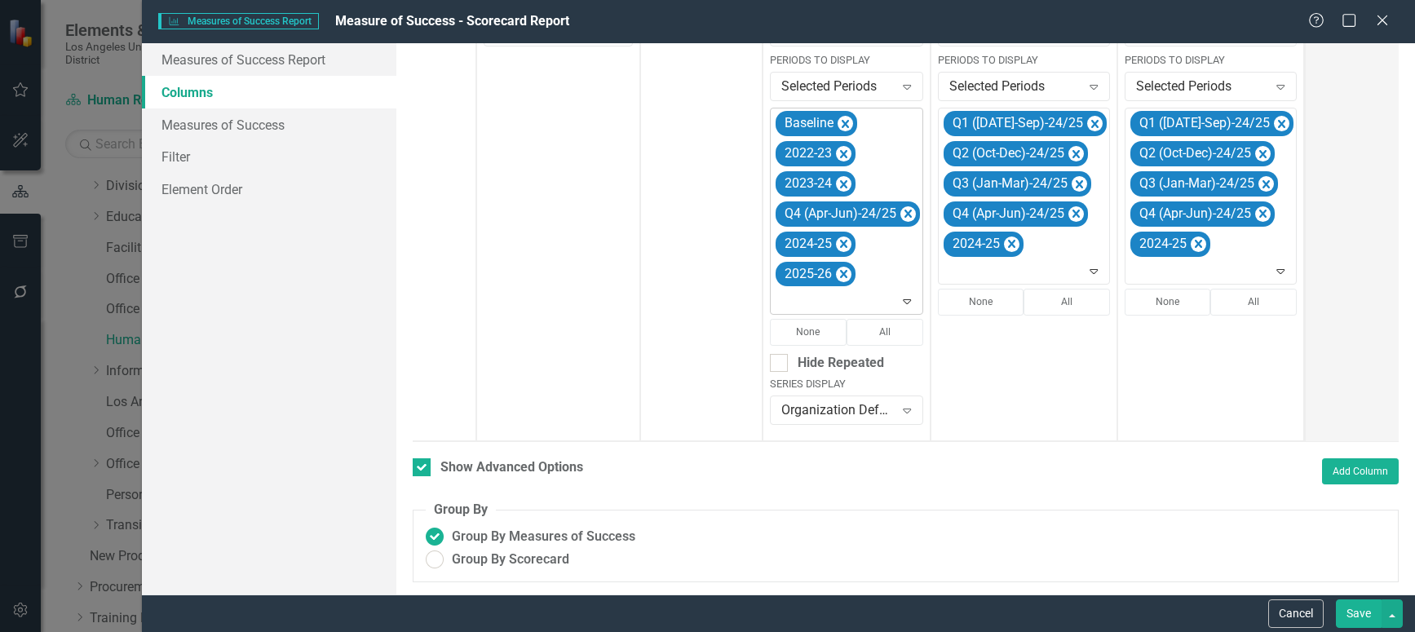
scroll to position [476, 0]
click at [912, 204] on icon "Remove Q4 (Apr-Jun)-24/25" at bounding box center [907, 214] width 15 height 20
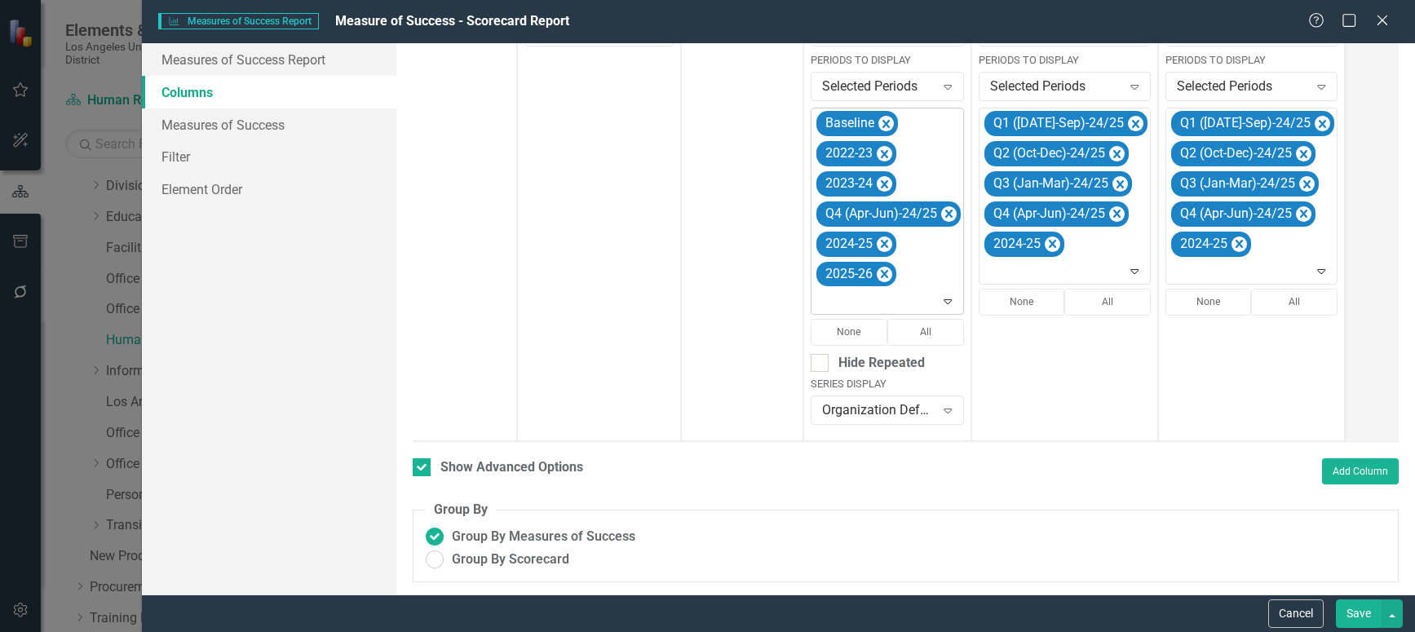
scroll to position [461, 0]
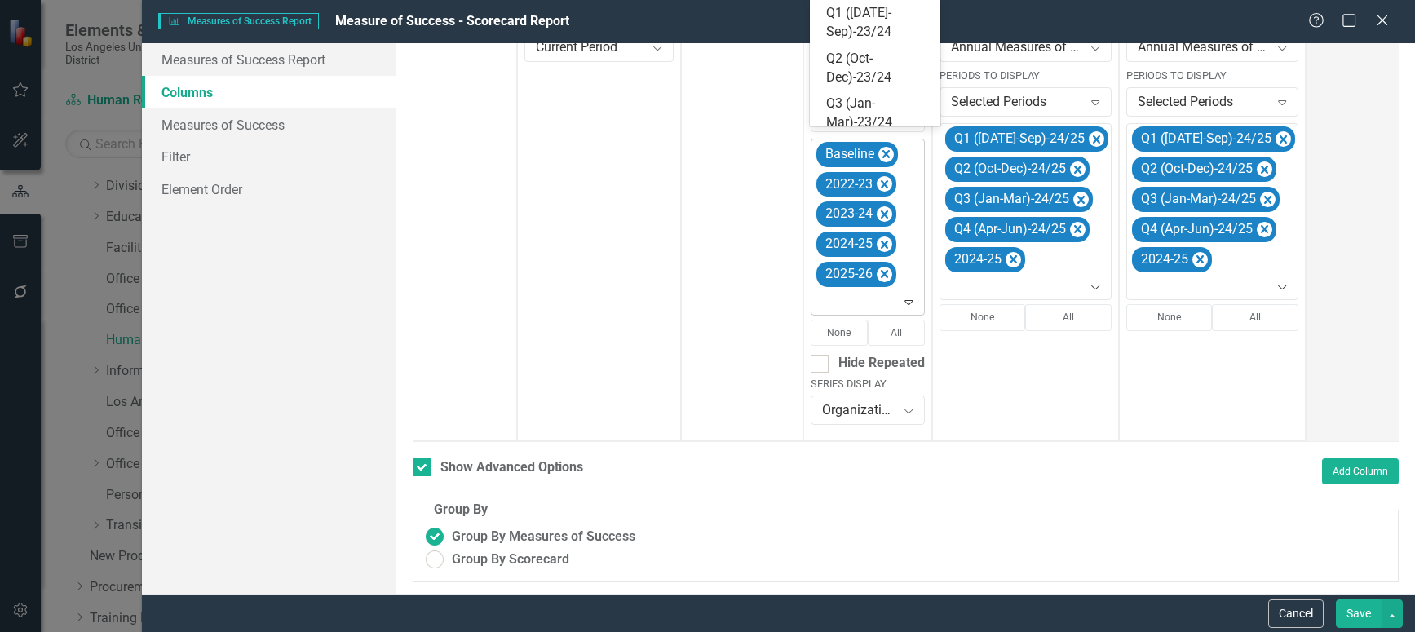
click at [913, 295] on icon "Expand" at bounding box center [908, 301] width 16 height 13
click at [873, 36] on div "Q1 ([DATE]-Sep)-25/26" at bounding box center [878, 35] width 104 height 38
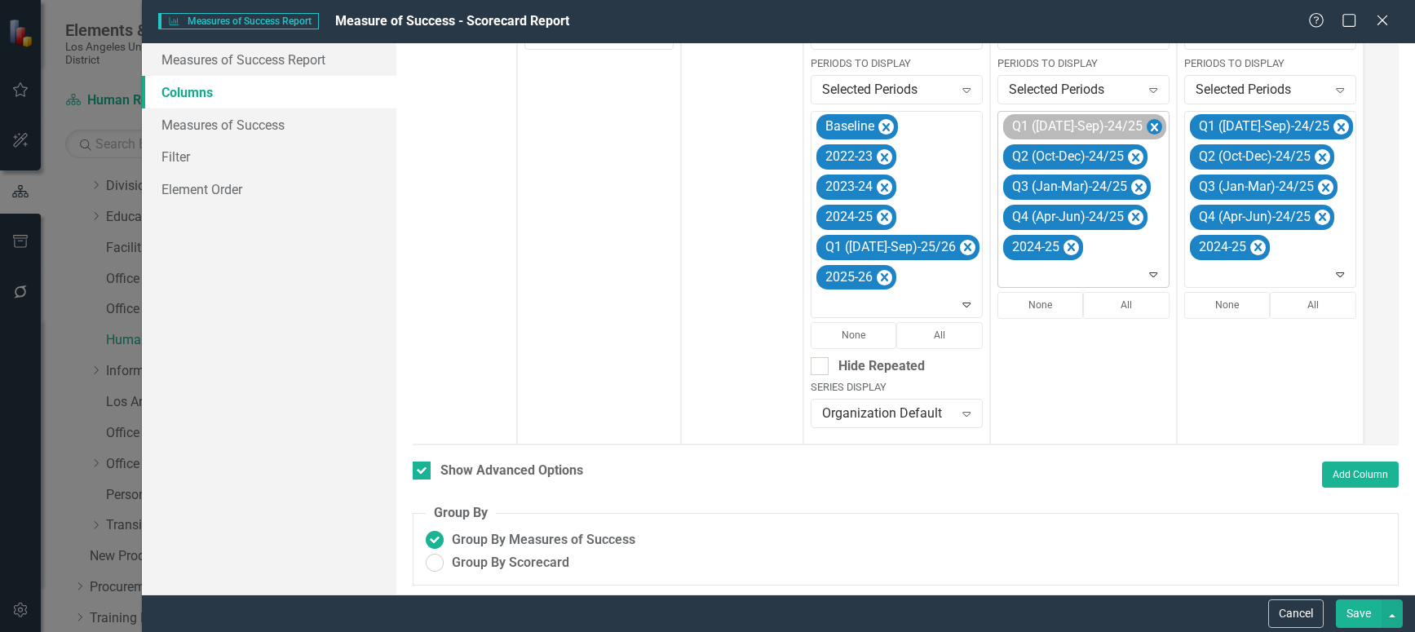
click at [1147, 124] on icon "Remove Q1 (Jul-Sep)-24/25" at bounding box center [1154, 127] width 15 height 20
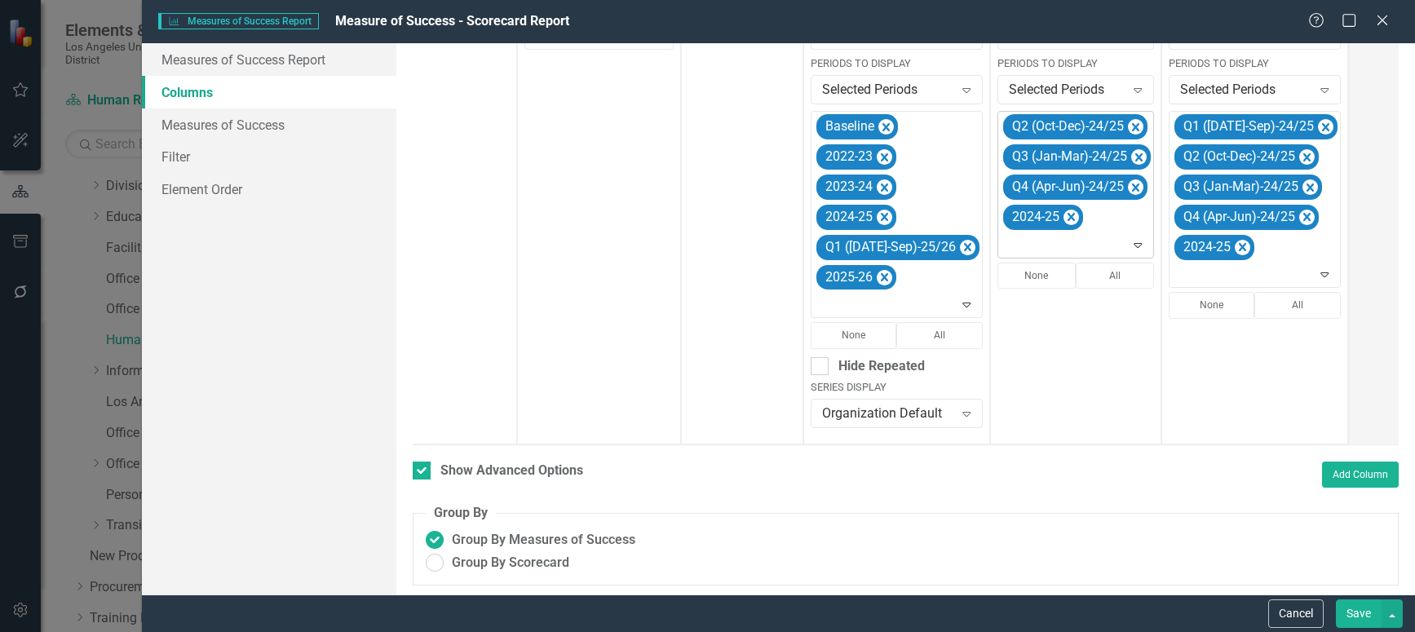
click at [1132, 124] on icon "Remove Q2 (Oct-Dec)-24/25" at bounding box center [1135, 127] width 7 height 8
click at [1131, 124] on icon "Remove Q3 (Jan-Mar)-24/25" at bounding box center [1138, 127] width 15 height 20
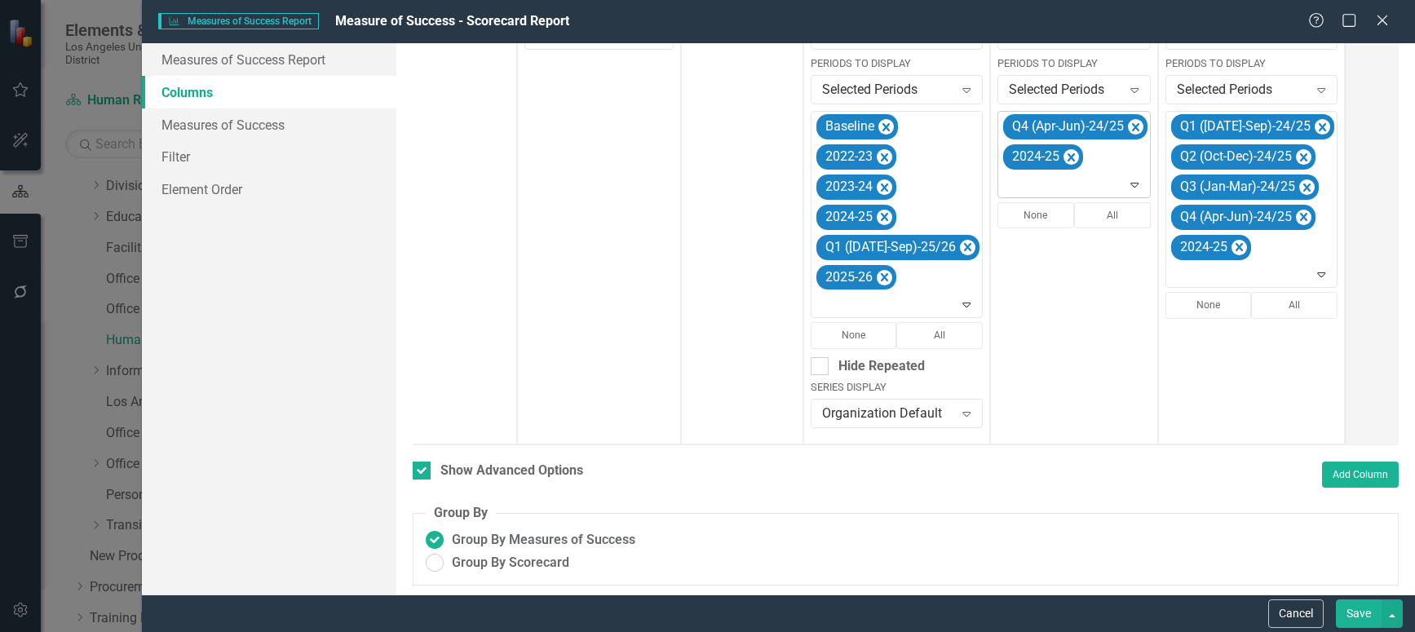
click at [1128, 124] on icon "Remove Q4 (Apr-Jun)-24/25" at bounding box center [1135, 127] width 15 height 20
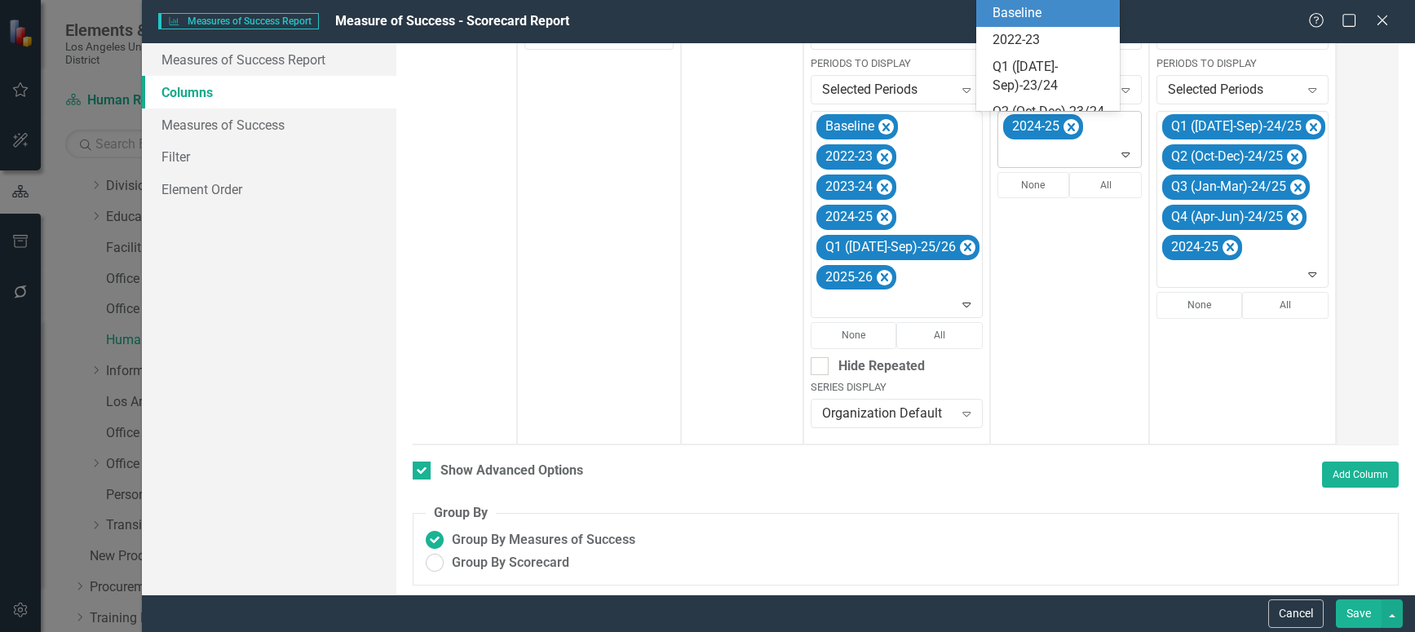
click at [1117, 158] on icon "Expand" at bounding box center [1125, 154] width 16 height 13
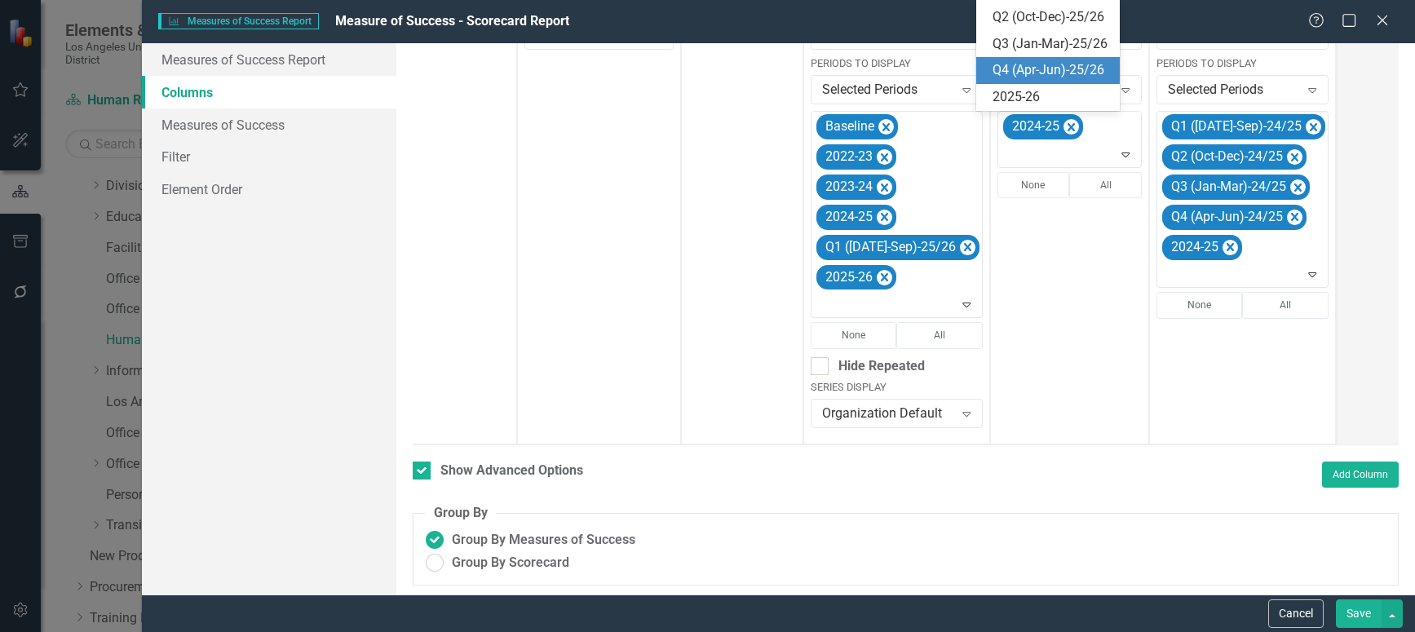
scroll to position [375, 0]
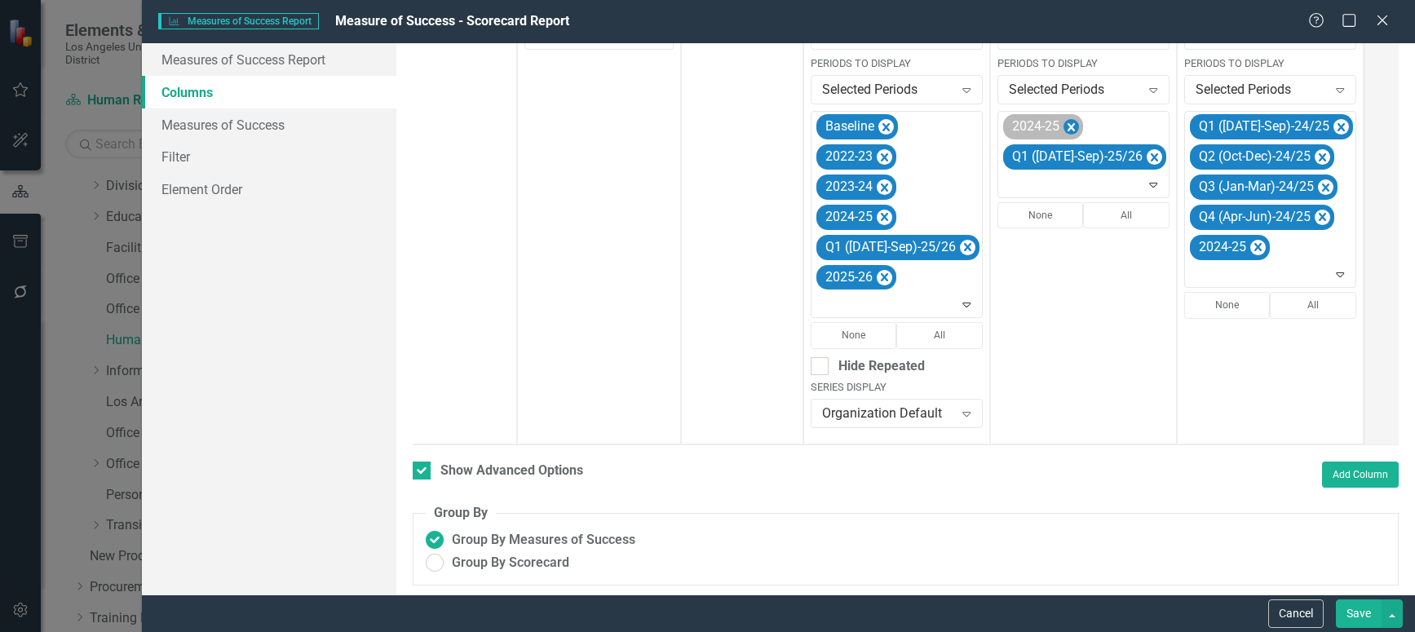
click at [1063, 129] on icon "Remove 2024-25" at bounding box center [1070, 127] width 15 height 20
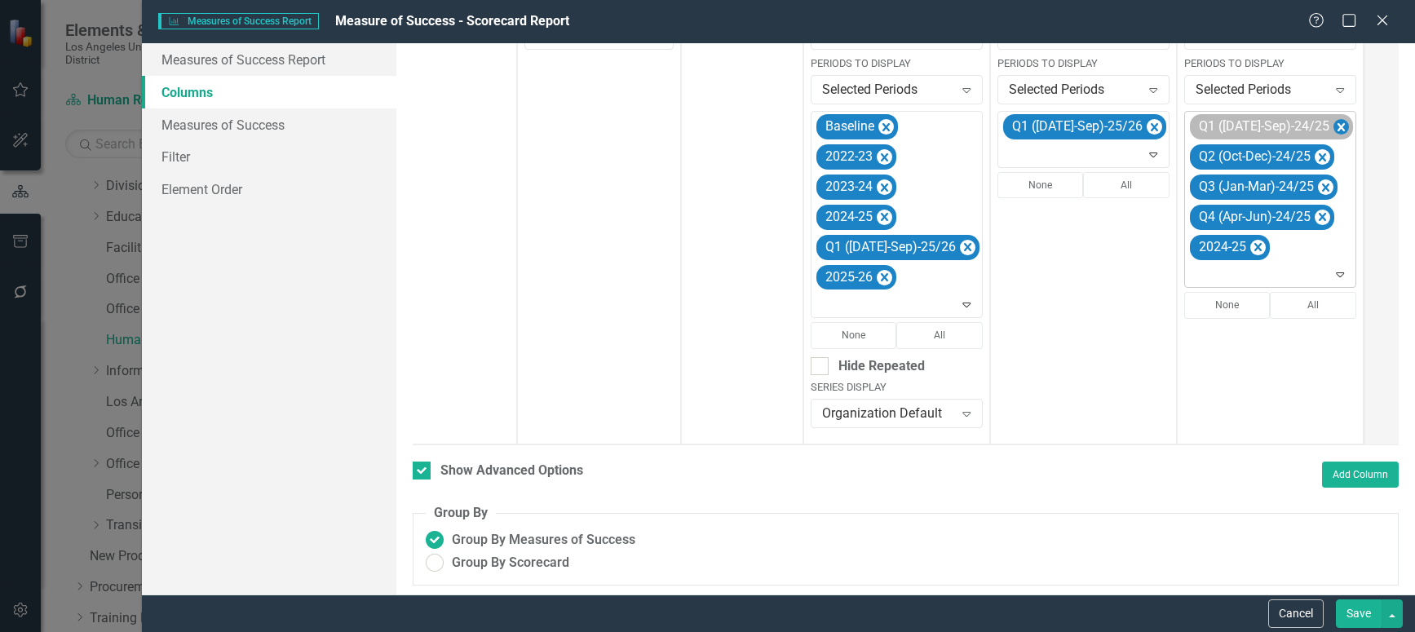
click at [1337, 128] on icon "Remove Q1 (Jul-Sep)-24/25" at bounding box center [1340, 127] width 7 height 8
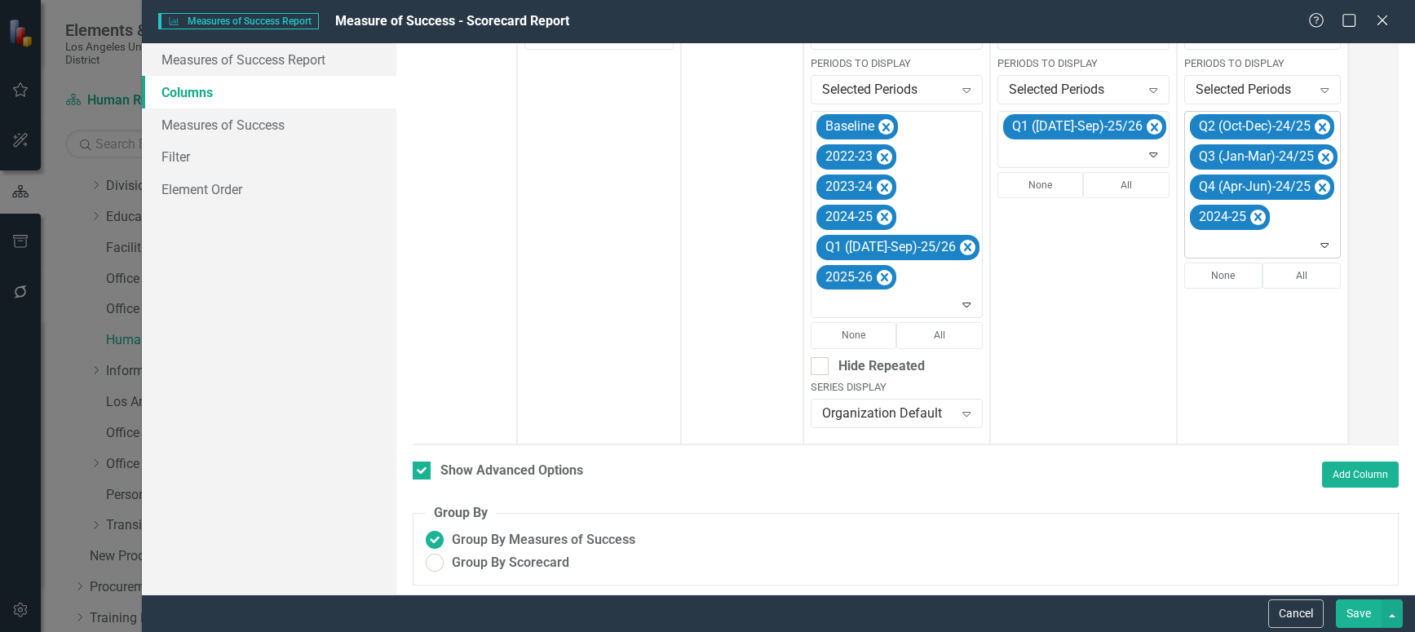
click at [1315, 128] on icon "Remove Q2 (Oct-Dec)-24/25" at bounding box center [1322, 127] width 15 height 20
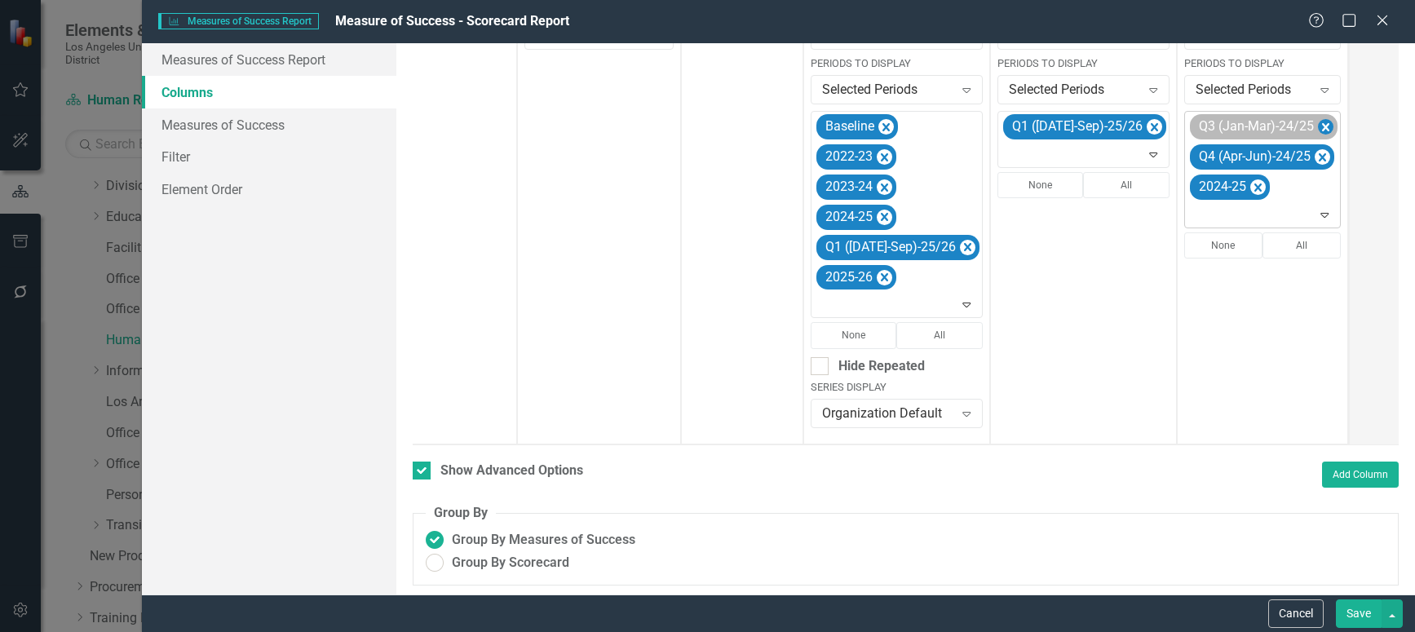
click at [1318, 127] on icon "Remove Q3 (Jan-Mar)-24/25" at bounding box center [1325, 127] width 15 height 20
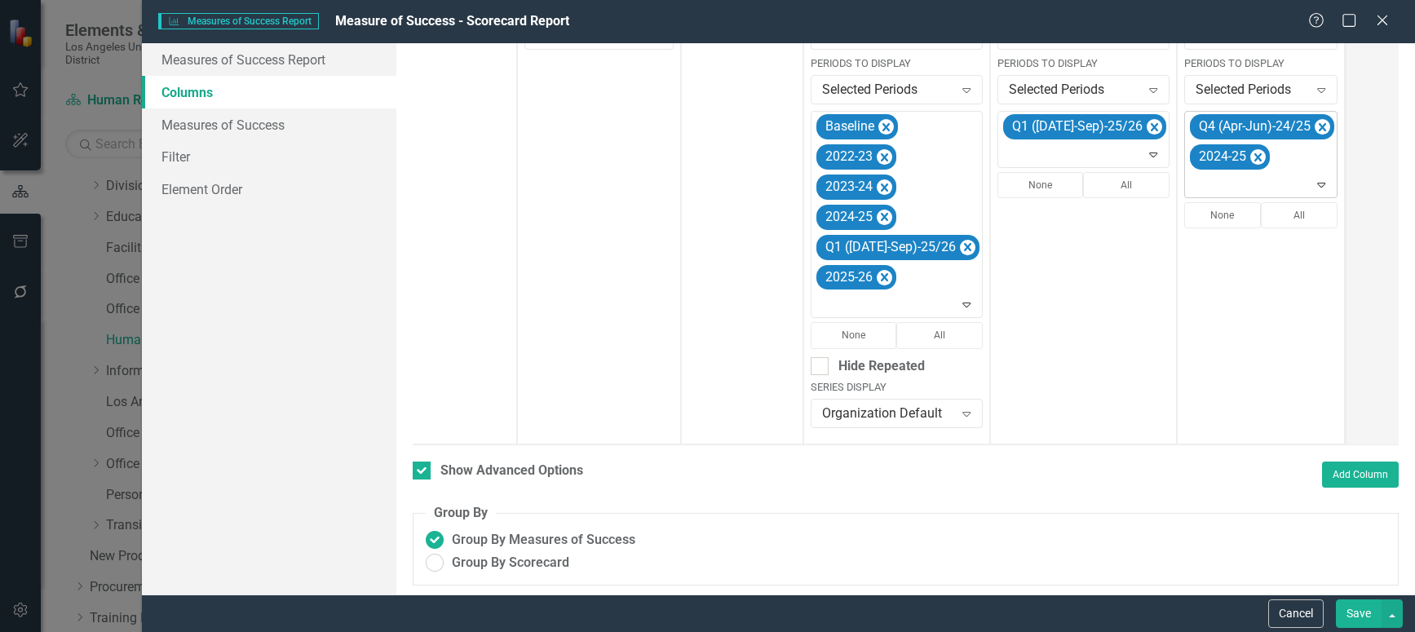
click at [1319, 127] on icon "Remove Q4 (Apr-Jun)-24/25" at bounding box center [1322, 127] width 7 height 8
click at [1307, 153] on icon "Expand" at bounding box center [1315, 154] width 16 height 13
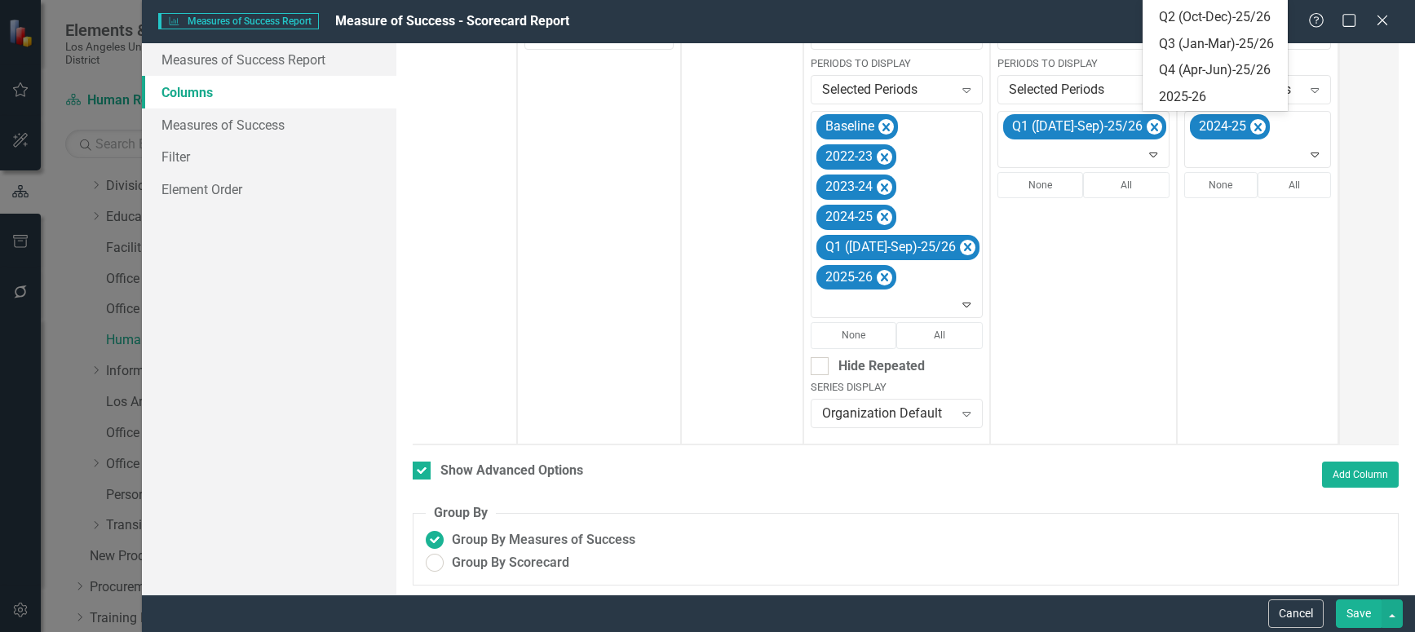
scroll to position [412, 0]
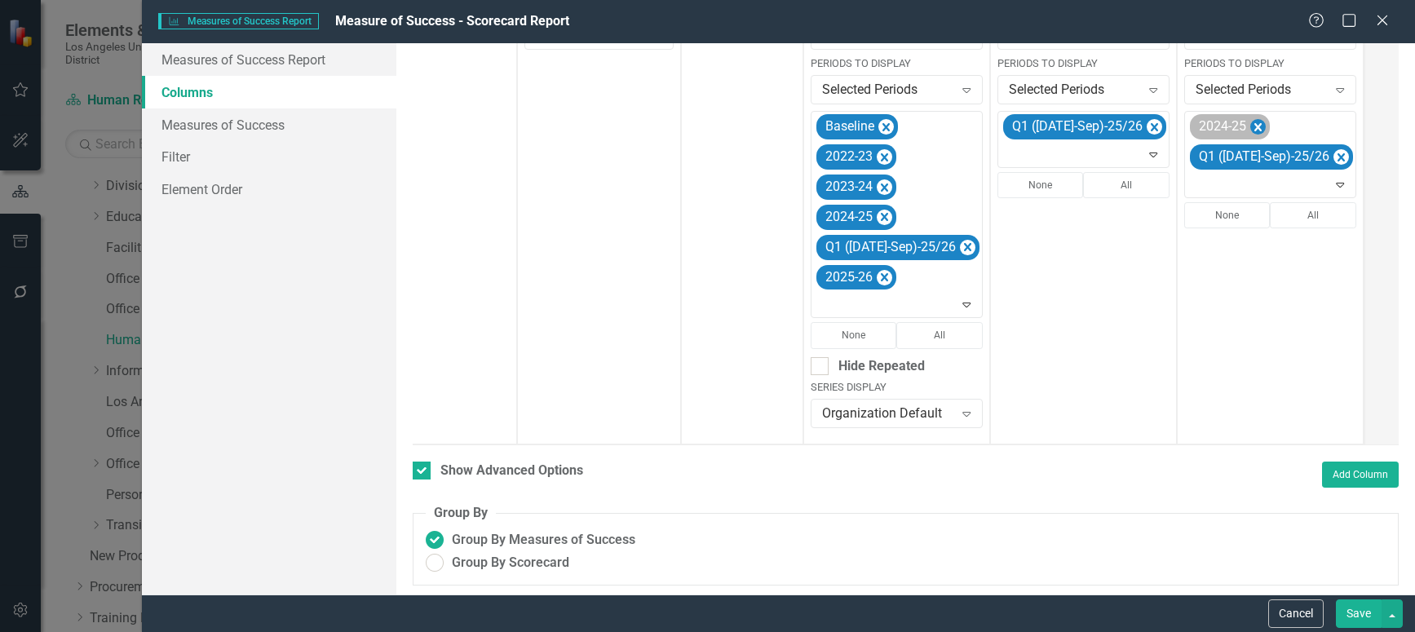
click at [1254, 127] on icon "Remove 2024-25" at bounding box center [1257, 127] width 7 height 8
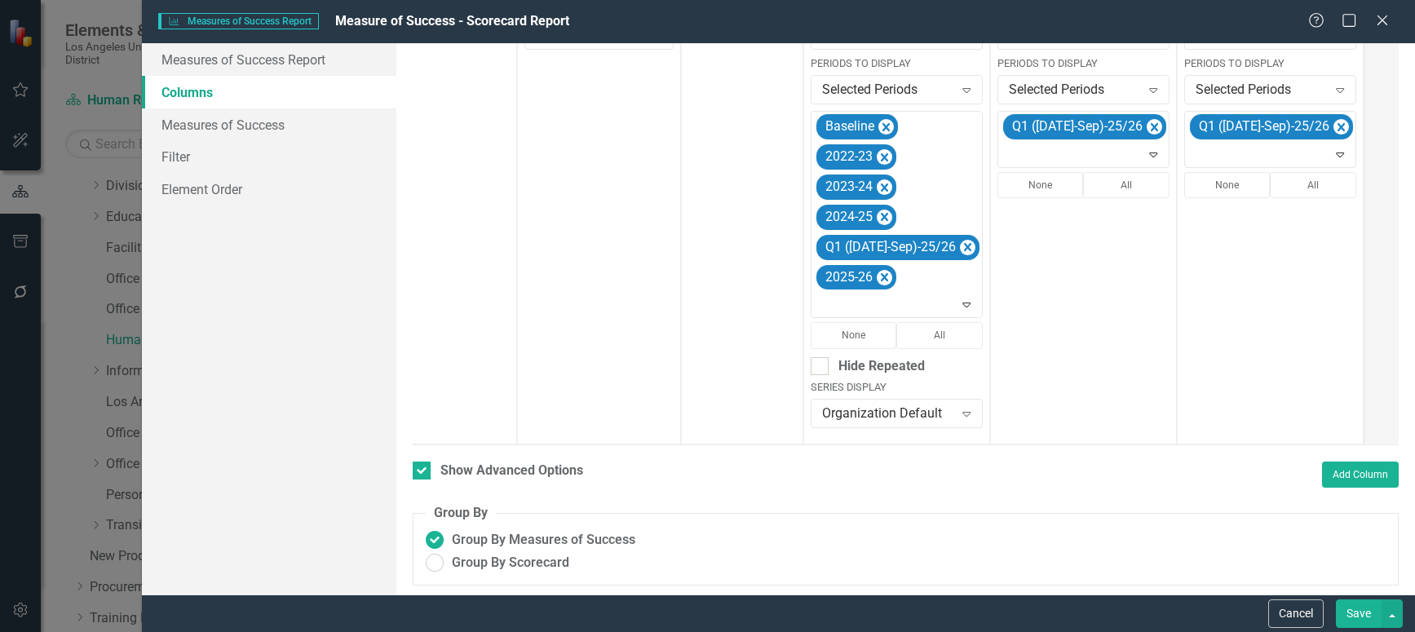
click at [1360, 608] on button "Save" at bounding box center [1359, 613] width 46 height 29
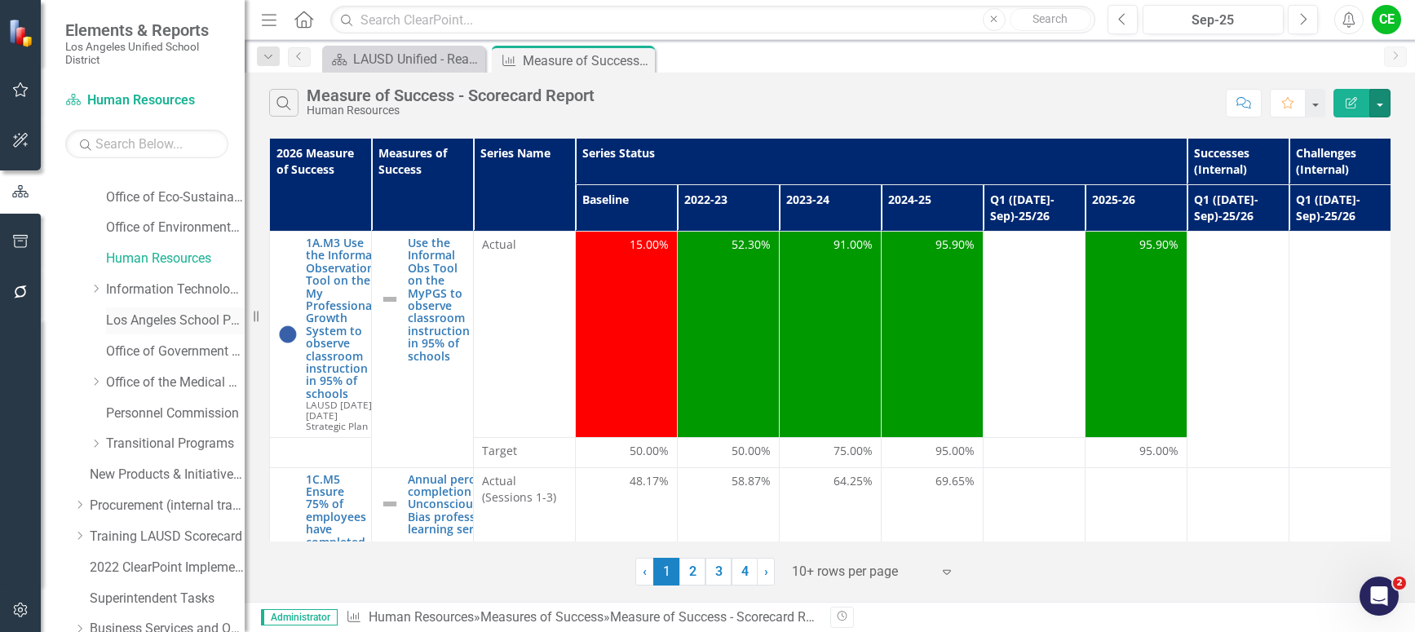
scroll to position [408, 0]
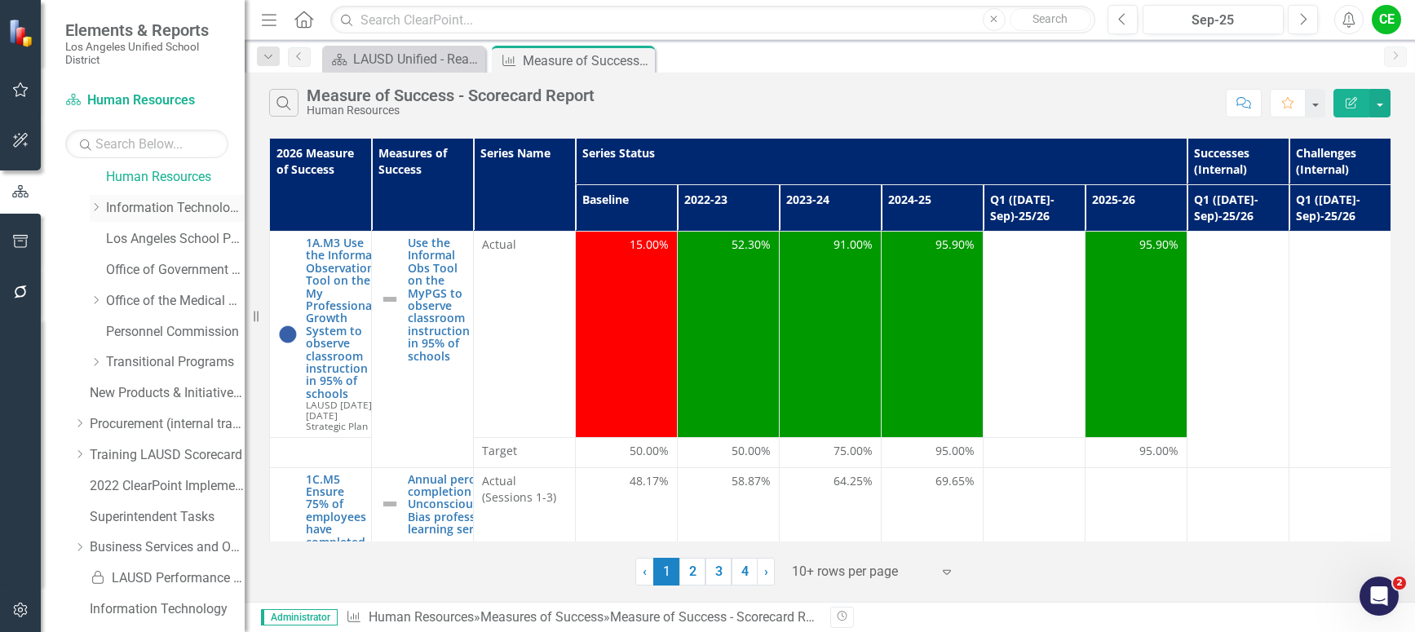
click at [96, 205] on icon "Dropdown" at bounding box center [96, 207] width 12 height 10
click at [96, 205] on icon "Dropdown" at bounding box center [95, 205] width 10 height 12
click at [173, 204] on link "Information Technology Services" at bounding box center [175, 208] width 139 height 19
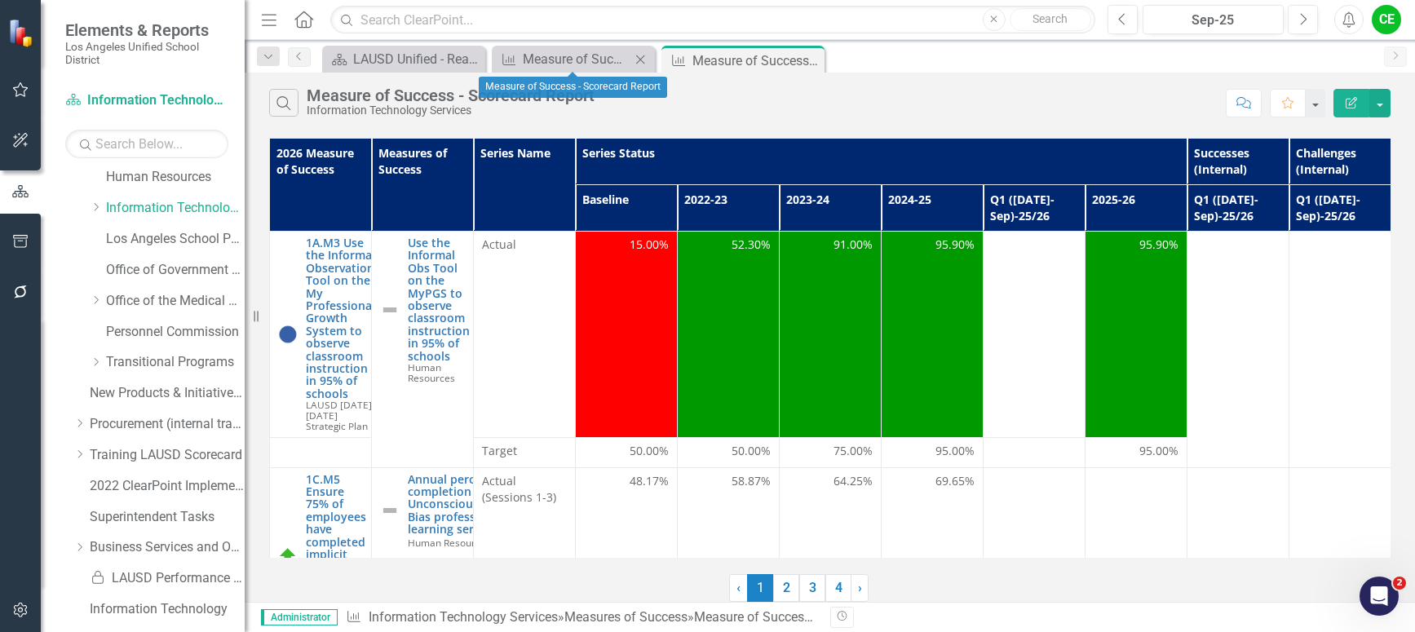
click at [639, 61] on icon at bounding box center [640, 59] width 9 height 9
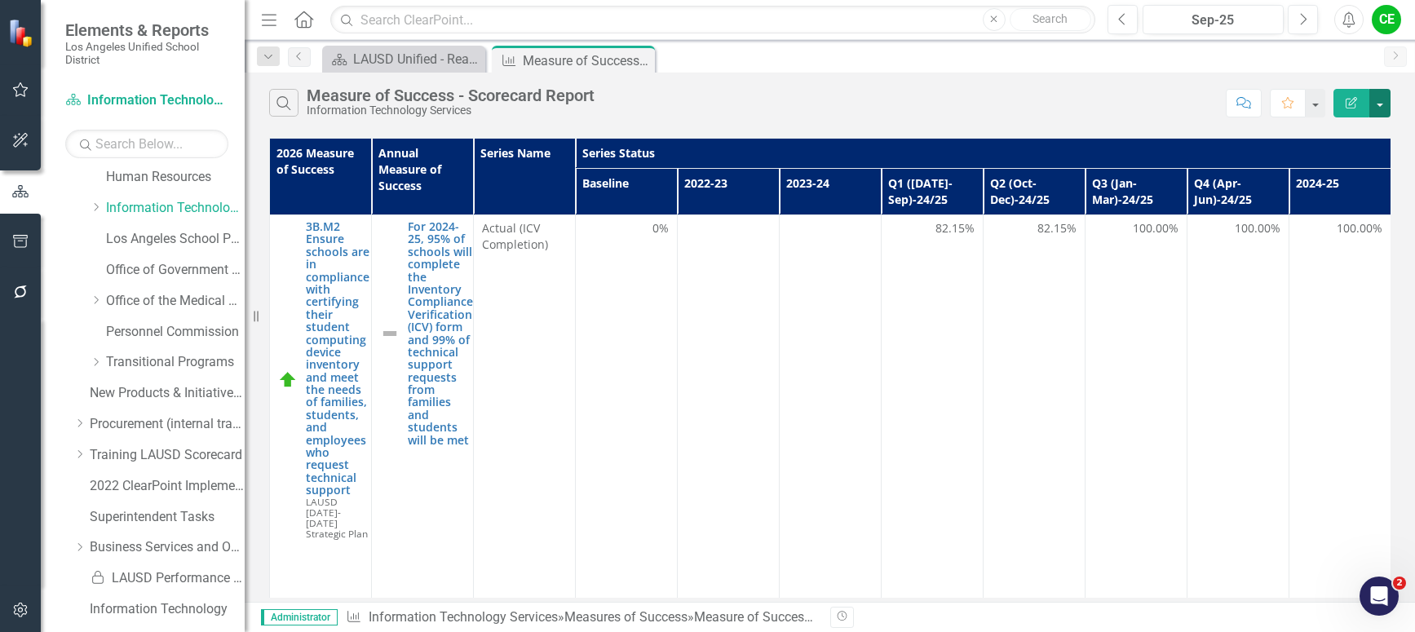
click at [1382, 104] on button "button" at bounding box center [1379, 103] width 21 height 29
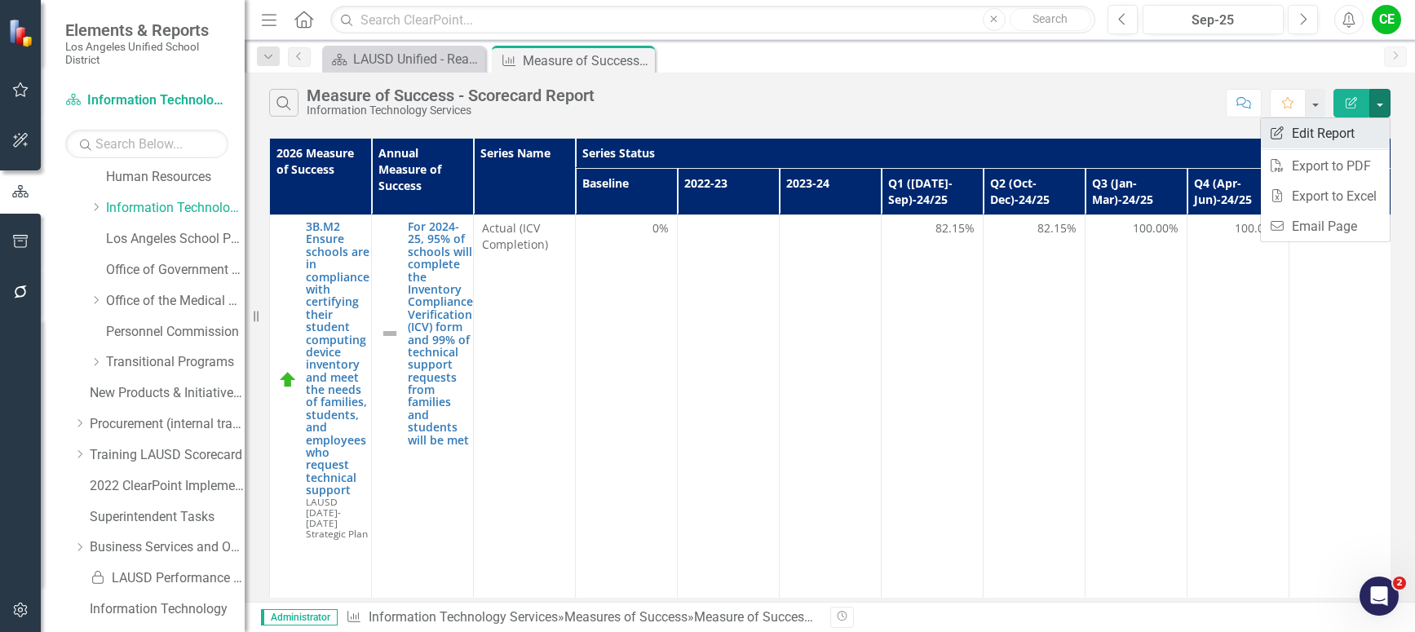
click at [1346, 134] on link "Edit Report Edit Report" at bounding box center [1325, 133] width 129 height 30
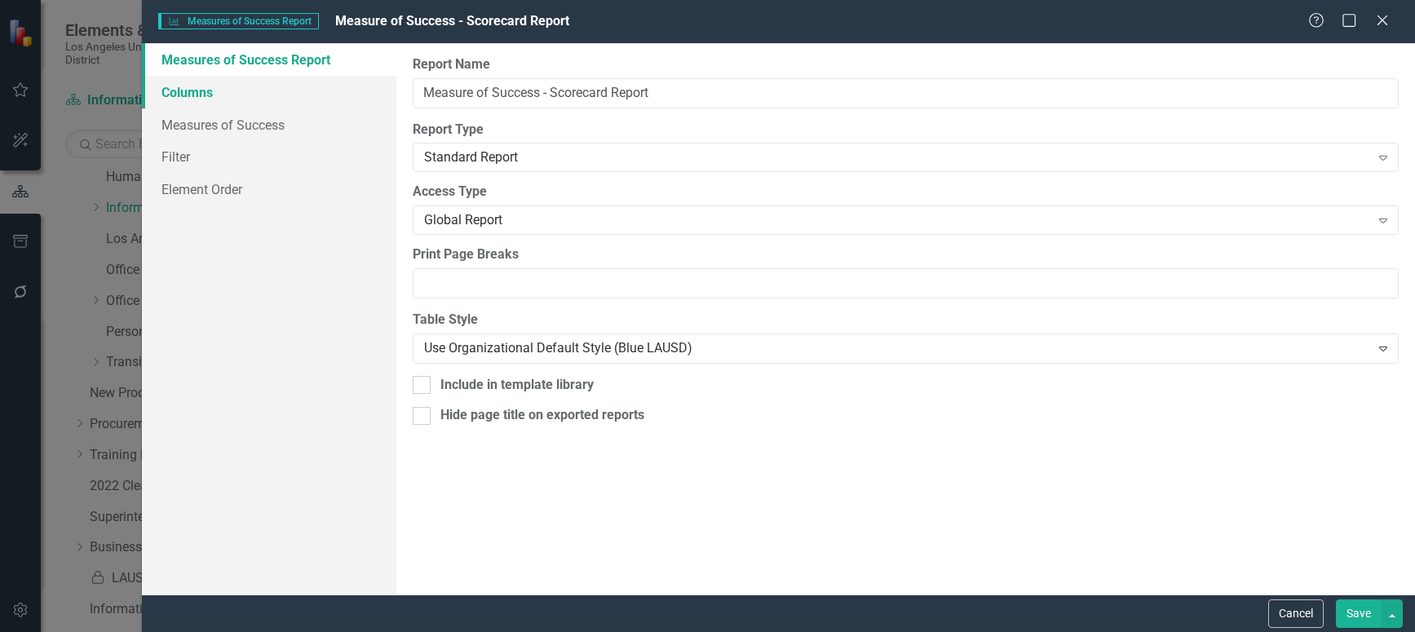
click at [174, 90] on link "Columns" at bounding box center [269, 92] width 254 height 33
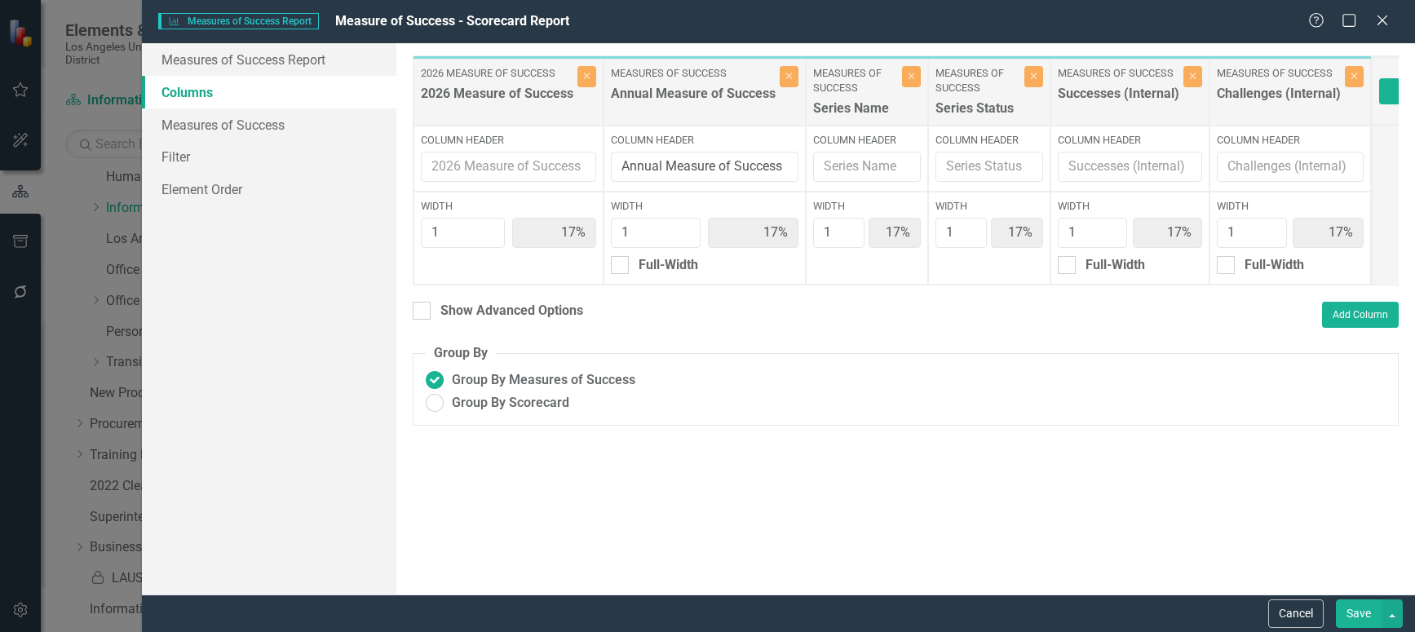
click at [411, 326] on div "To add columns to your report, click on the "Select Columns" button below. All …" at bounding box center [905, 318] width 1019 height 551
click at [422, 312] on input "Show Advanced Options" at bounding box center [418, 307] width 11 height 11
checkbox input "true"
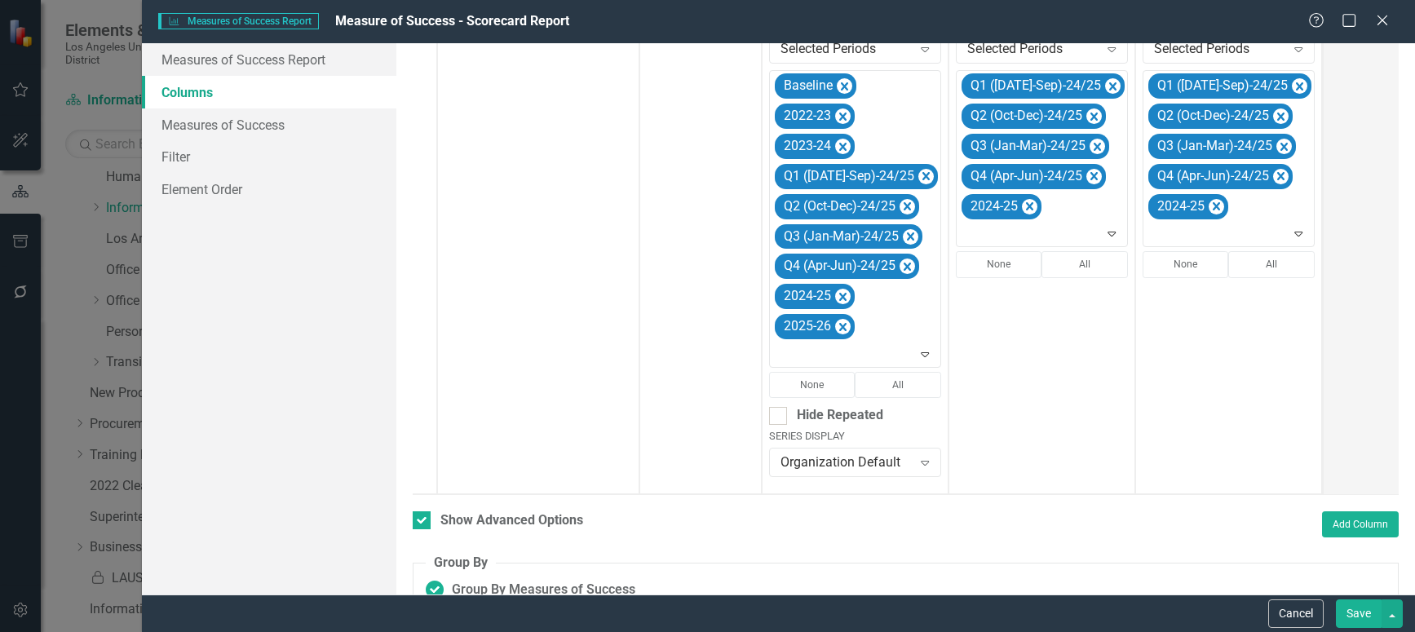
scroll to position [404, 0]
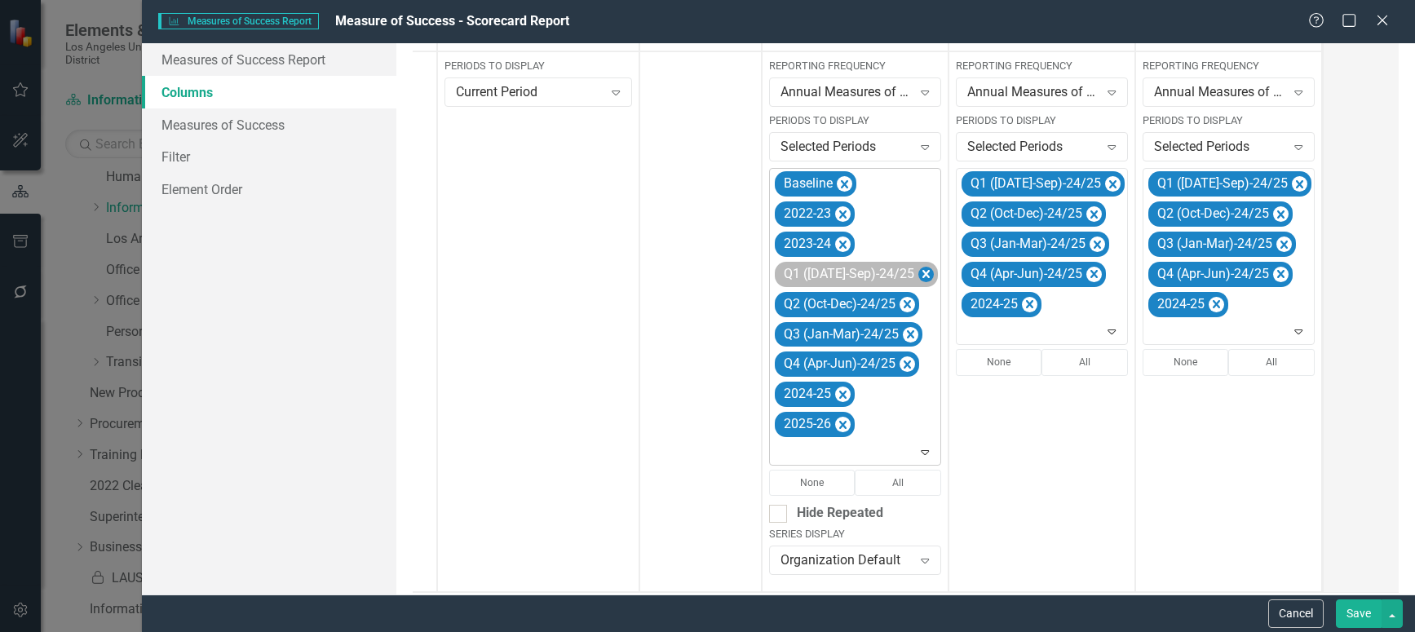
click at [918, 278] on icon "Remove Q1 (Jul-Sep)-24/25" at bounding box center [925, 274] width 15 height 20
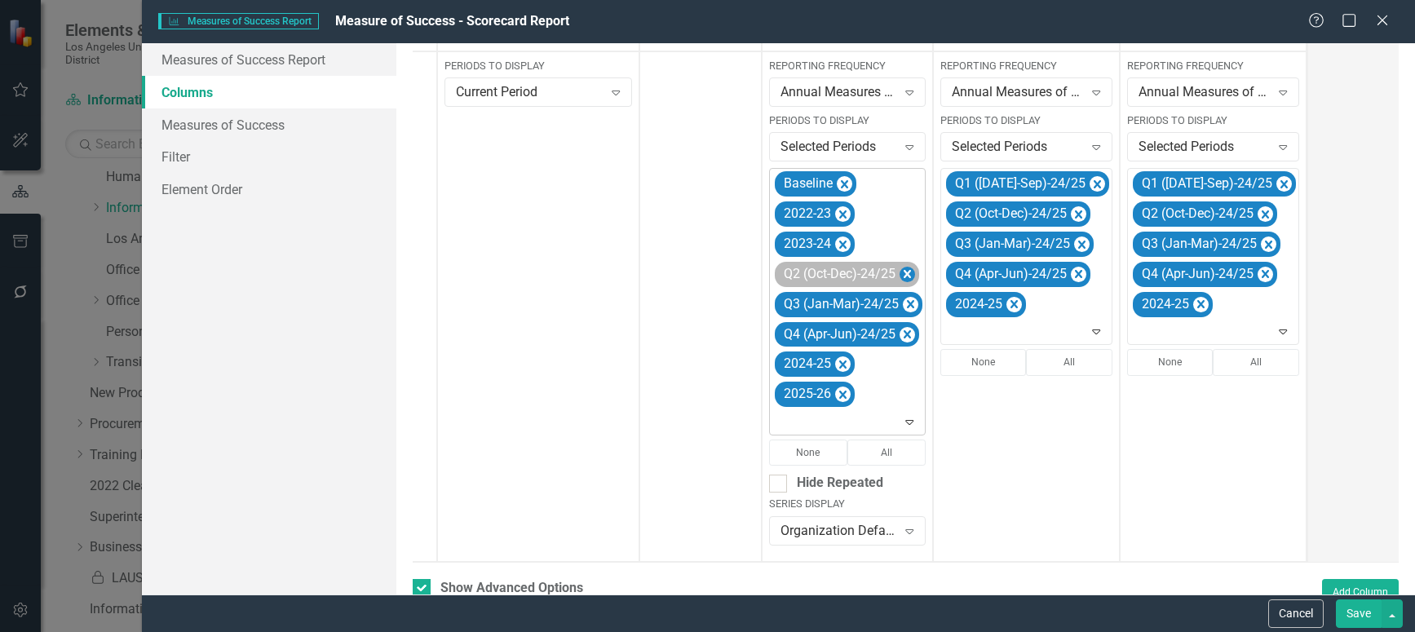
click at [904, 276] on icon "Remove Q2 (Oct-Dec)-24/25" at bounding box center [907, 274] width 7 height 8
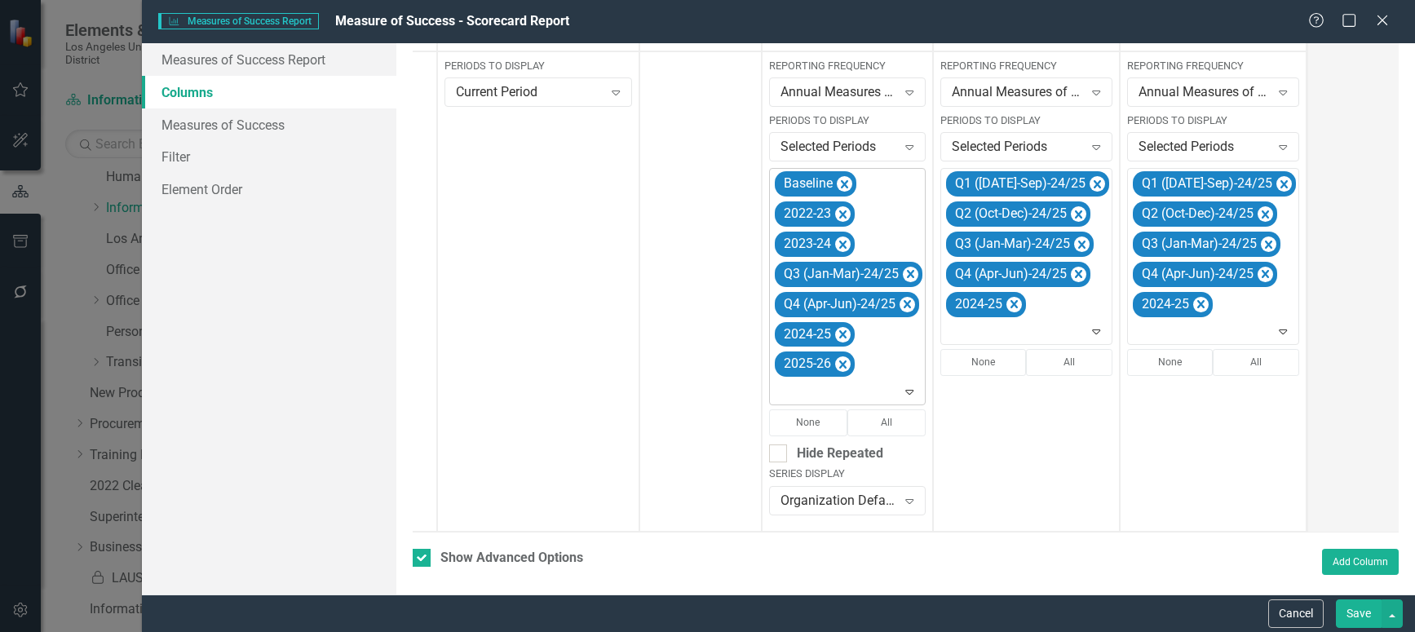
click at [904, 276] on icon "Remove Q3 (Jan-Mar)-24/25" at bounding box center [910, 274] width 15 height 20
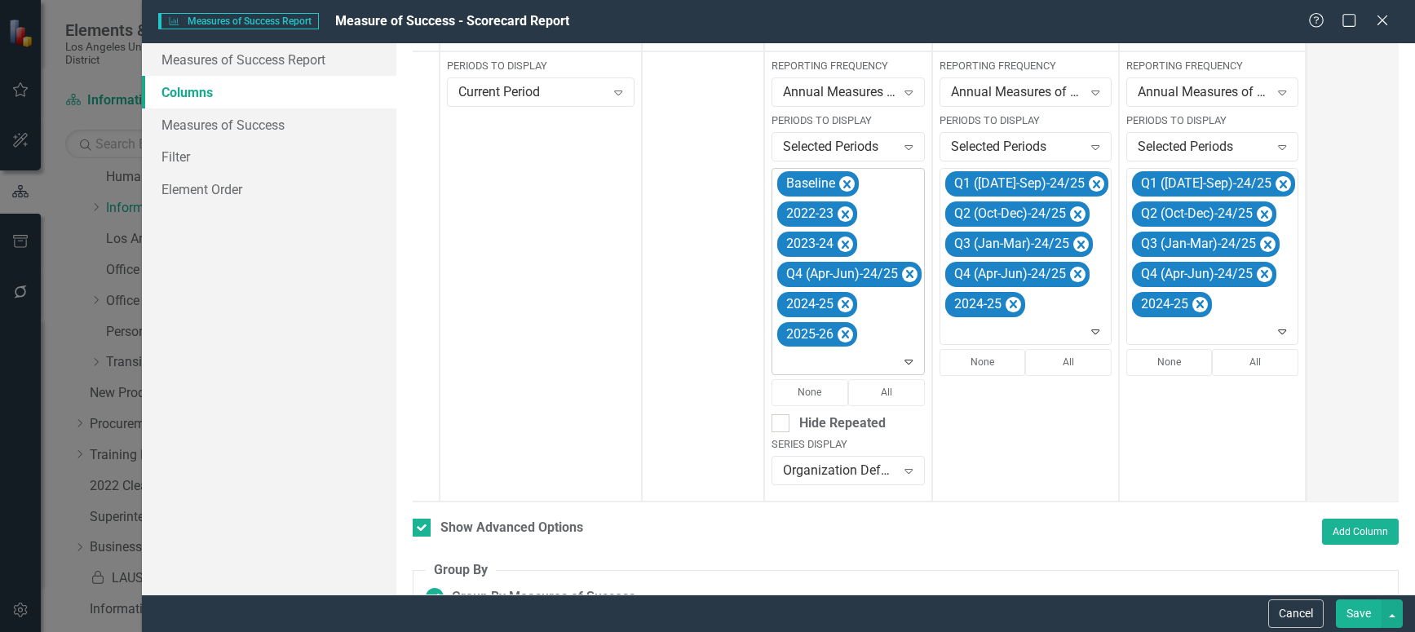
click at [904, 276] on icon "Remove Q4 (Apr-Jun)-24/25" at bounding box center [909, 274] width 15 height 20
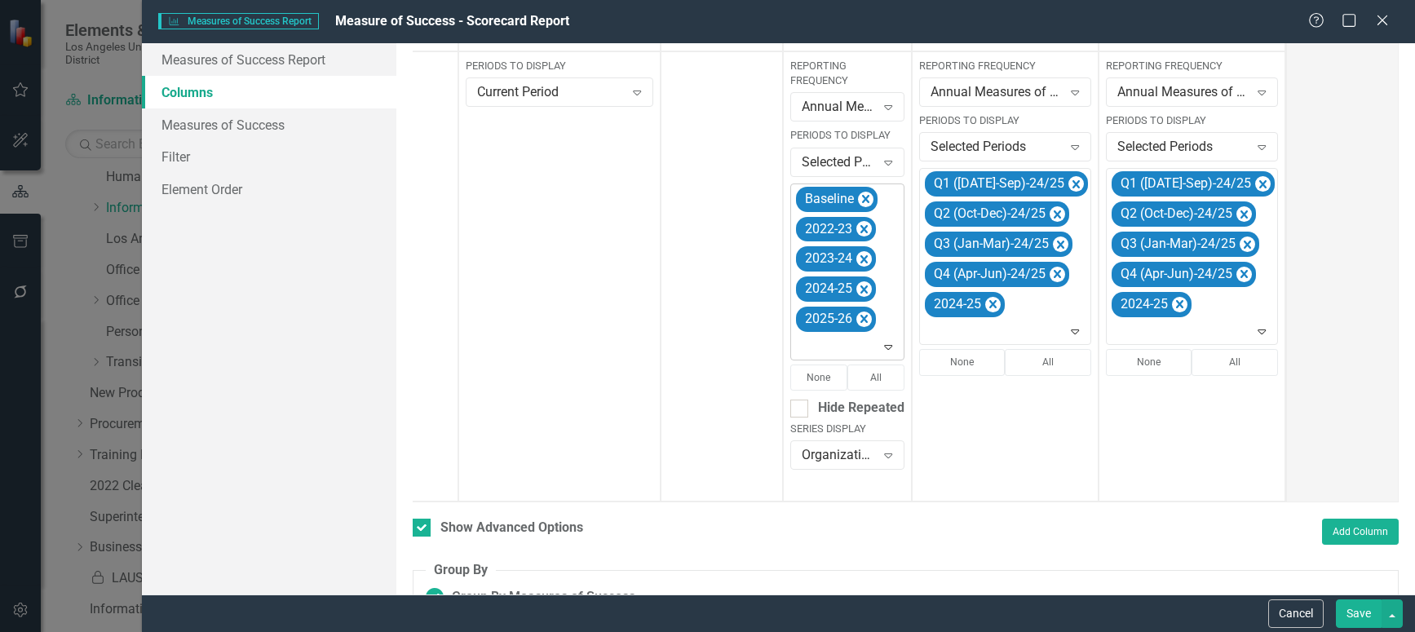
scroll to position [0, 124]
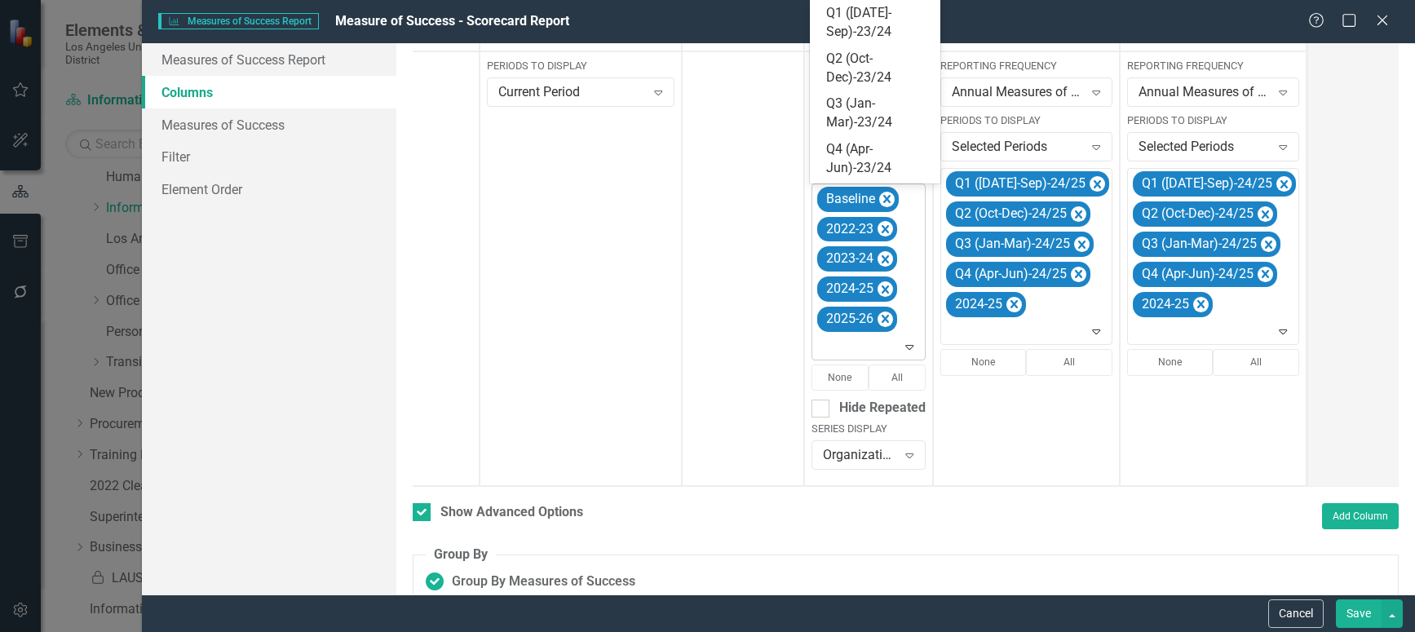
click at [909, 347] on icon "Expand" at bounding box center [909, 346] width 16 height 13
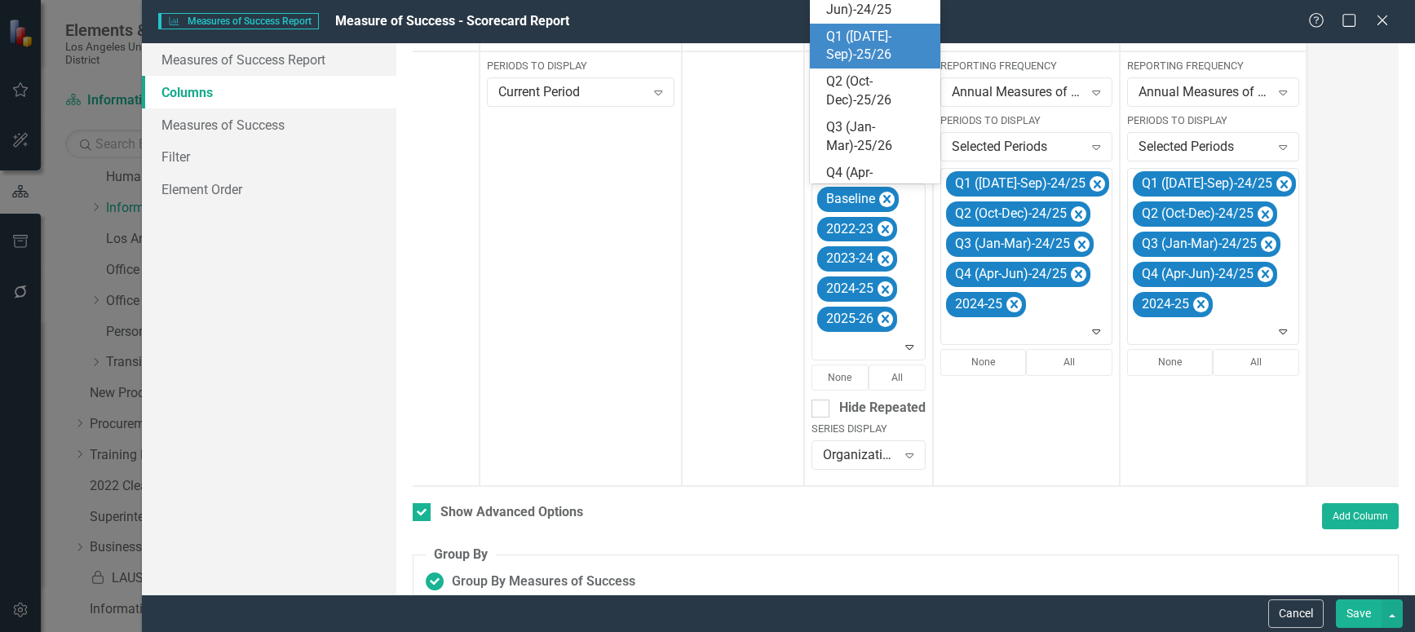
click at [878, 34] on div "Q1 ([DATE]-Sep)-25/26" at bounding box center [878, 47] width 104 height 38
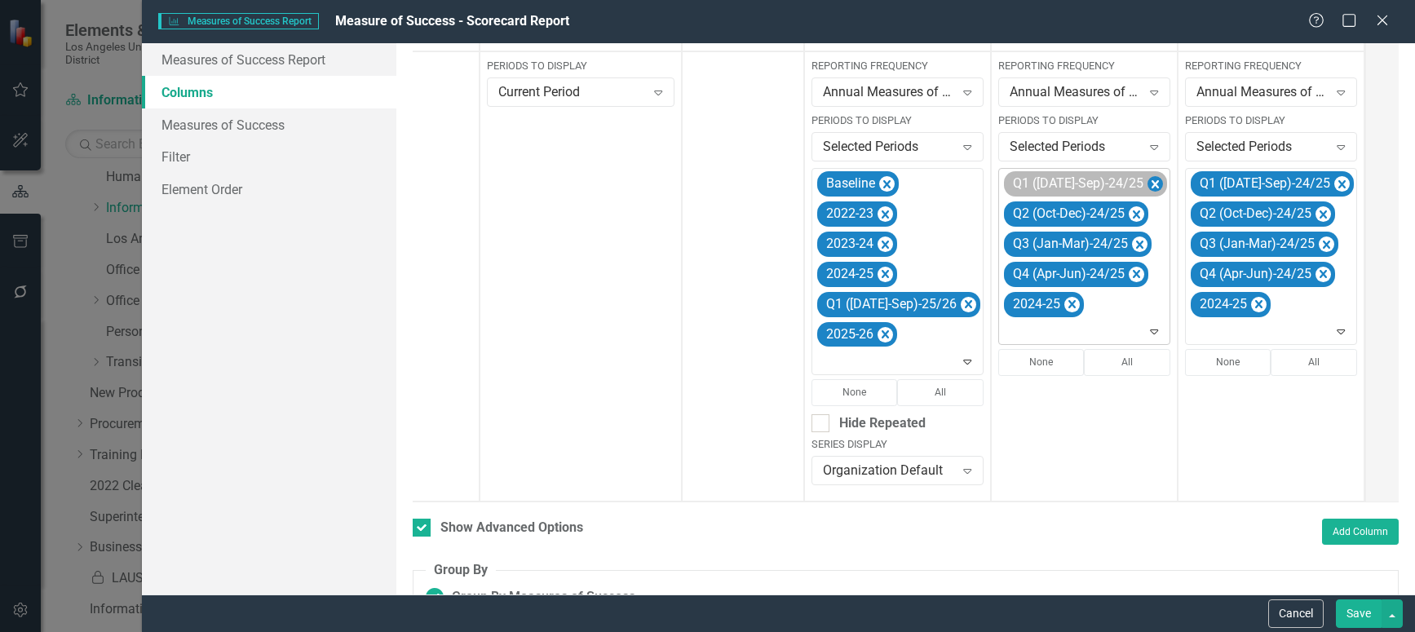
click at [1147, 180] on icon "Remove Q1 (Jul-Sep)-24/25" at bounding box center [1154, 185] width 15 height 20
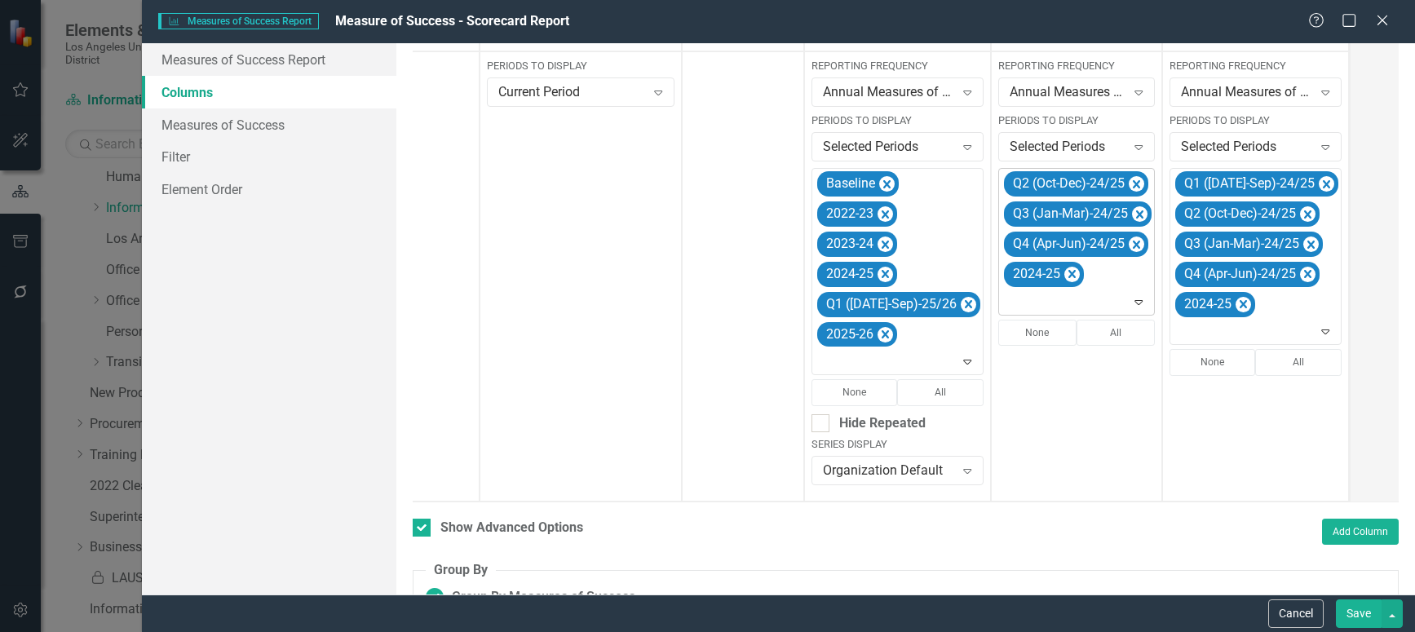
click at [1129, 180] on icon "Remove Q2 (Oct-Dec)-24/25" at bounding box center [1136, 185] width 15 height 20
click at [1132, 180] on icon "Remove Q3 (Jan-Mar)-24/25" at bounding box center [1139, 185] width 15 height 20
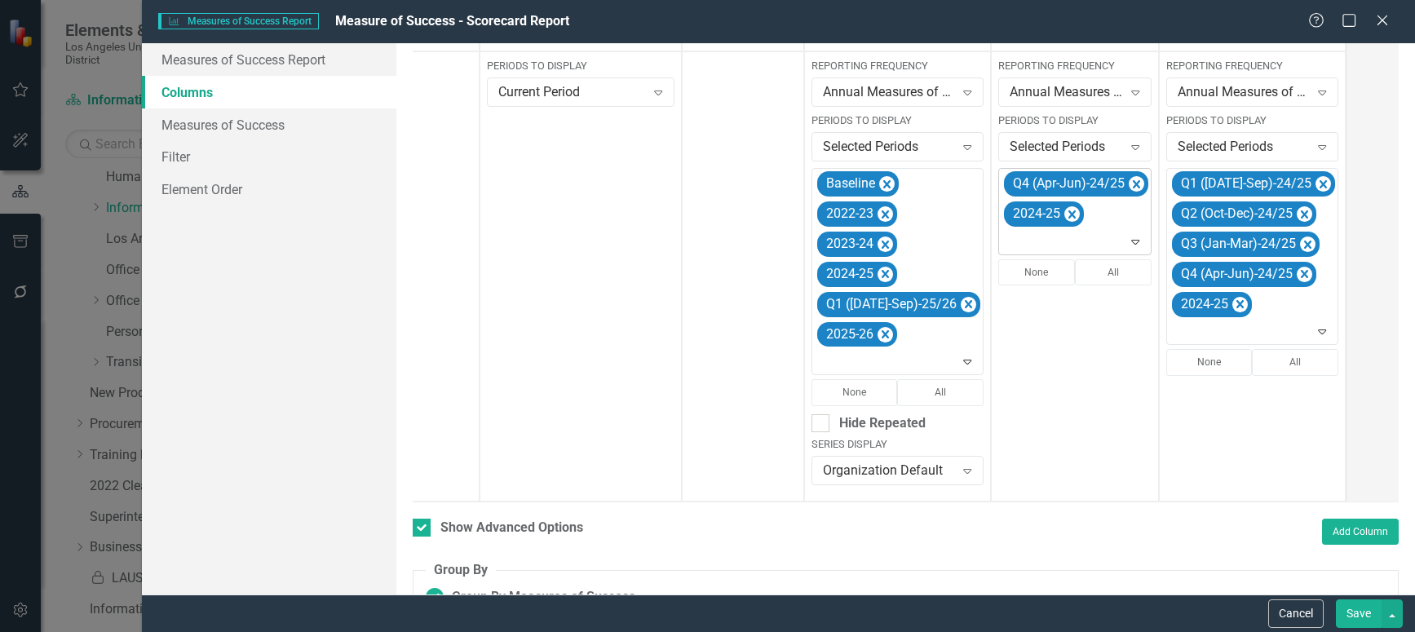
click at [1129, 180] on icon "Remove Q4 (Apr-Jun)-24/25" at bounding box center [1136, 185] width 15 height 20
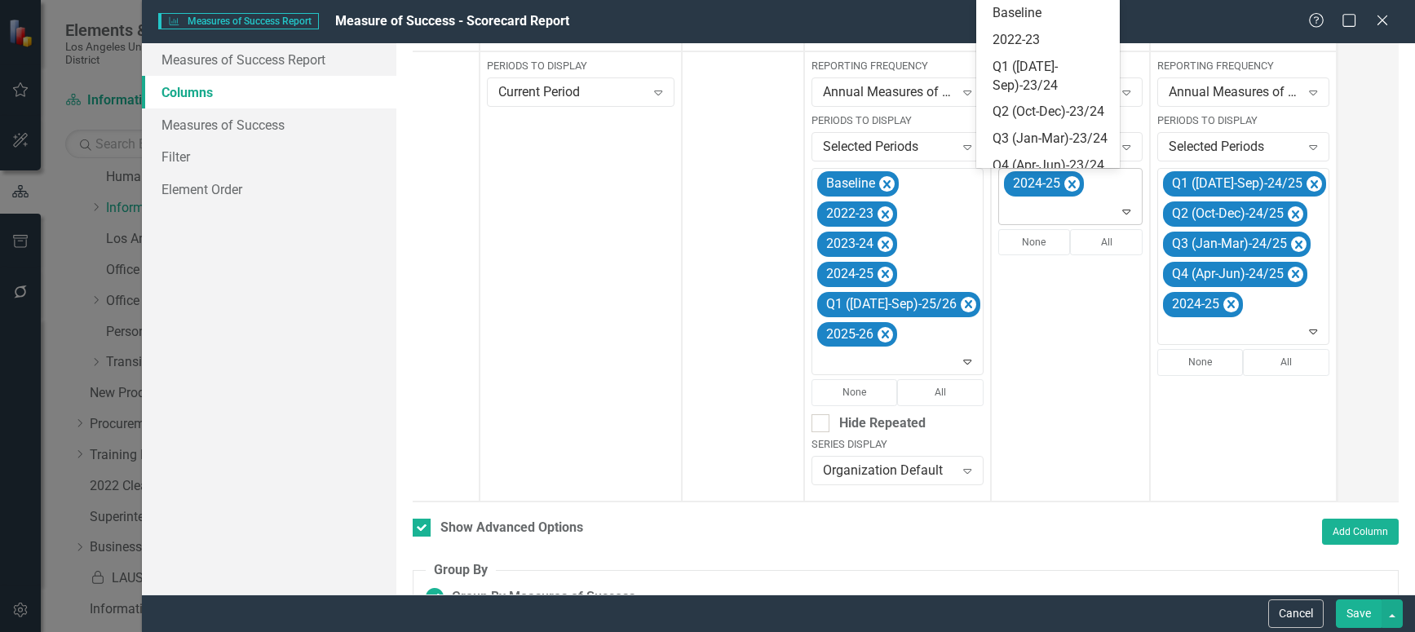
click at [1123, 213] on icon at bounding box center [1127, 212] width 8 height 5
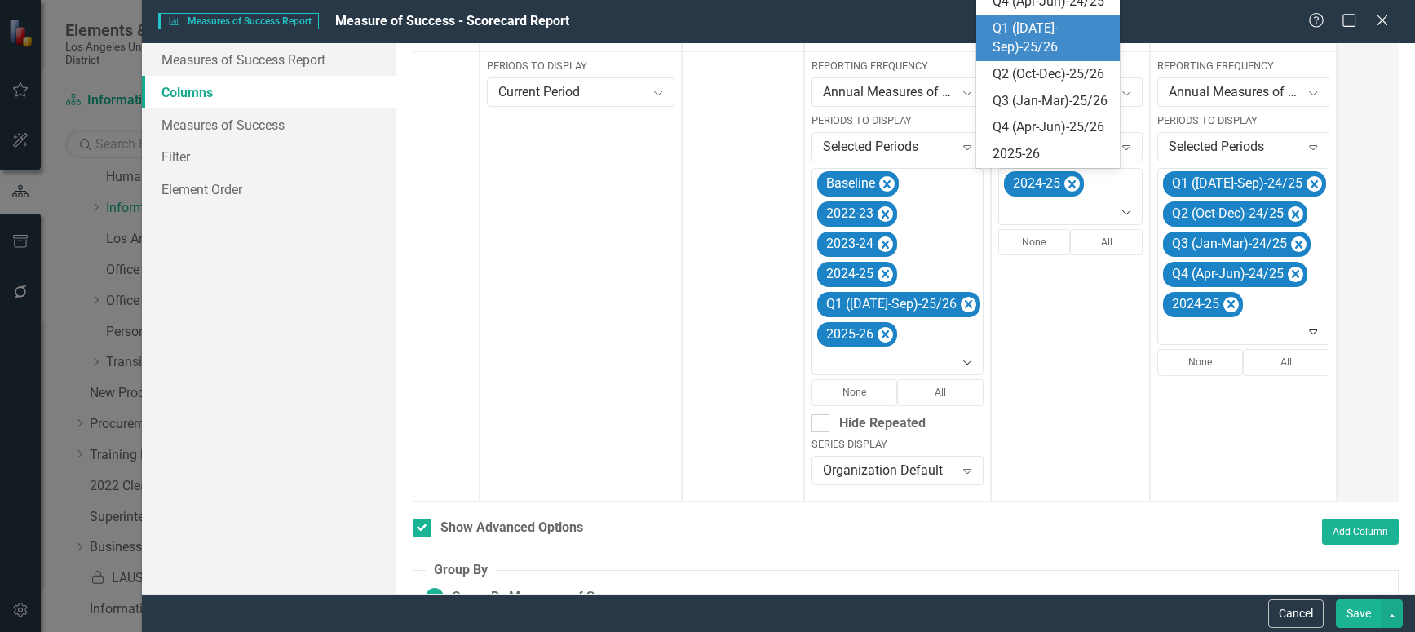
click at [1050, 57] on div "Q1 ([DATE]-Sep)-25/26" at bounding box center [1051, 39] width 117 height 38
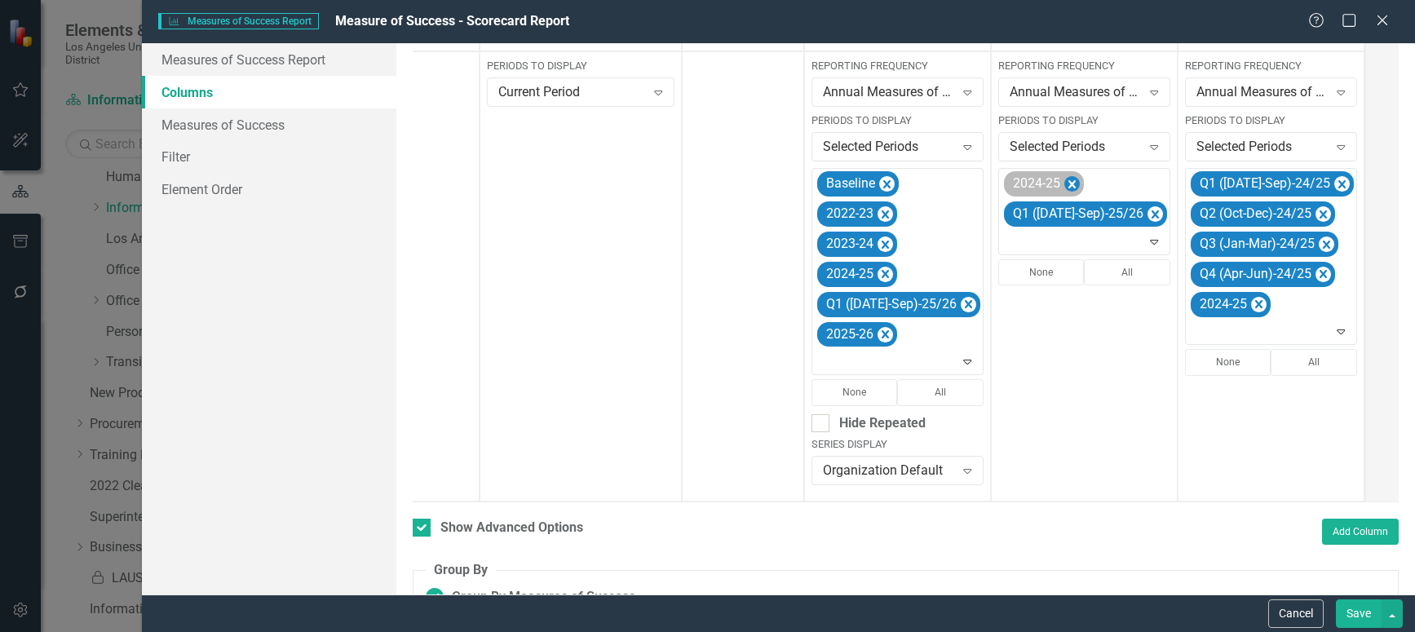
click at [1068, 181] on icon "Remove 2024-25" at bounding box center [1071, 184] width 7 height 8
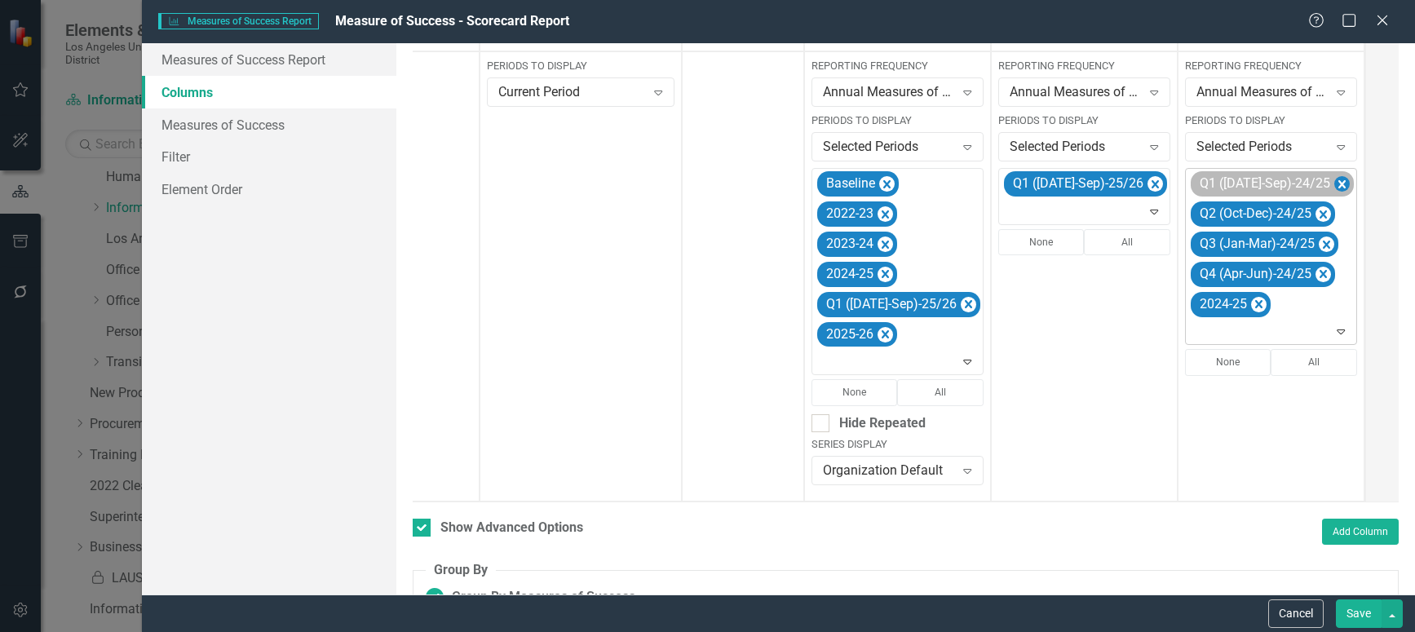
click at [1334, 183] on icon "Remove Q1 (Jul-Sep)-24/25" at bounding box center [1341, 185] width 15 height 20
click at [1320, 184] on icon "Remove Q2 (Oct-Dec)-24/25" at bounding box center [1323, 184] width 7 height 8
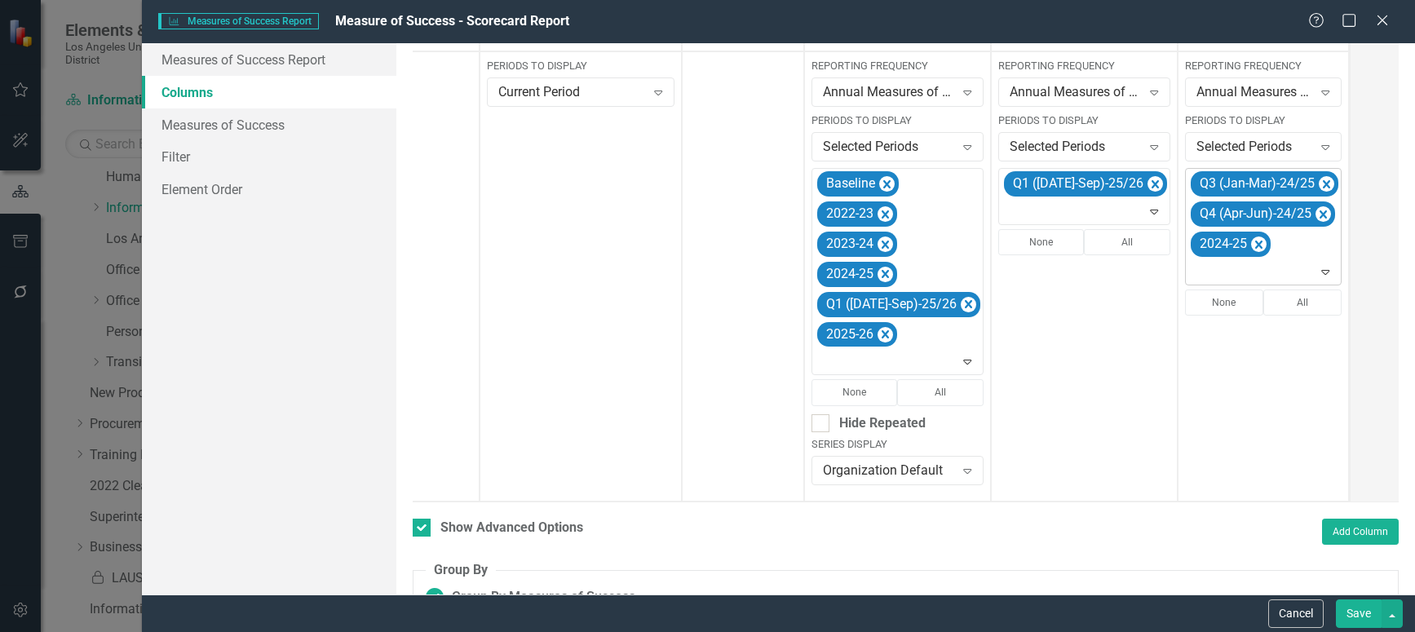
click at [1323, 184] on icon "Remove Q3 (Jan-Mar)-24/25" at bounding box center [1326, 184] width 7 height 8
click at [1315, 184] on icon "Remove Q4 (Apr-Jun)-24/25" at bounding box center [1322, 185] width 15 height 20
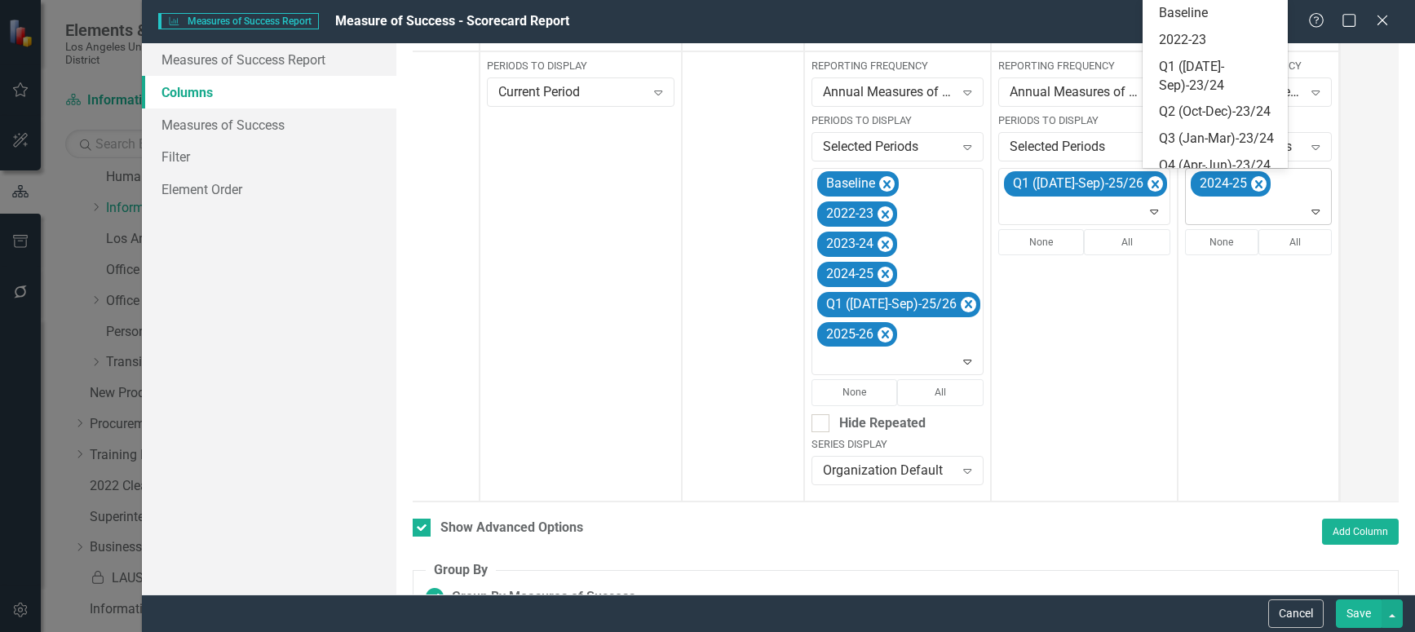
click at [1307, 212] on icon "Expand" at bounding box center [1315, 211] width 16 height 13
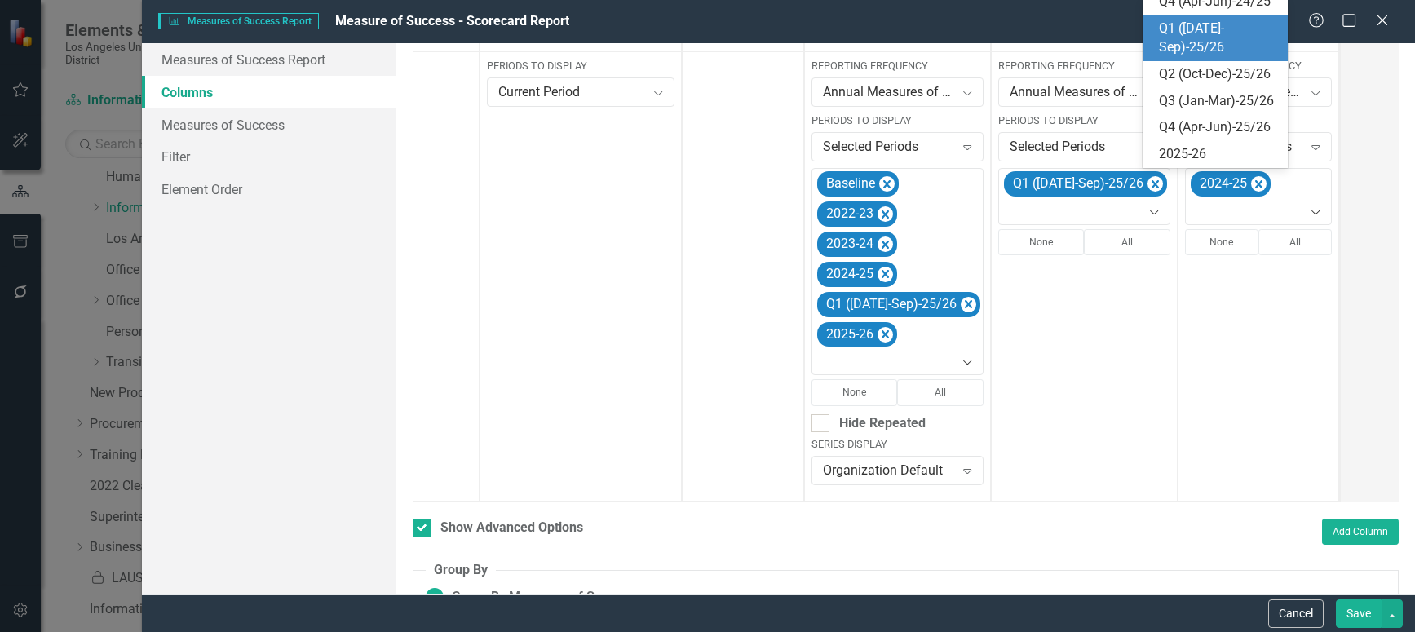
click at [1216, 57] on div "Q1 ([DATE]-Sep)-25/26" at bounding box center [1219, 39] width 120 height 38
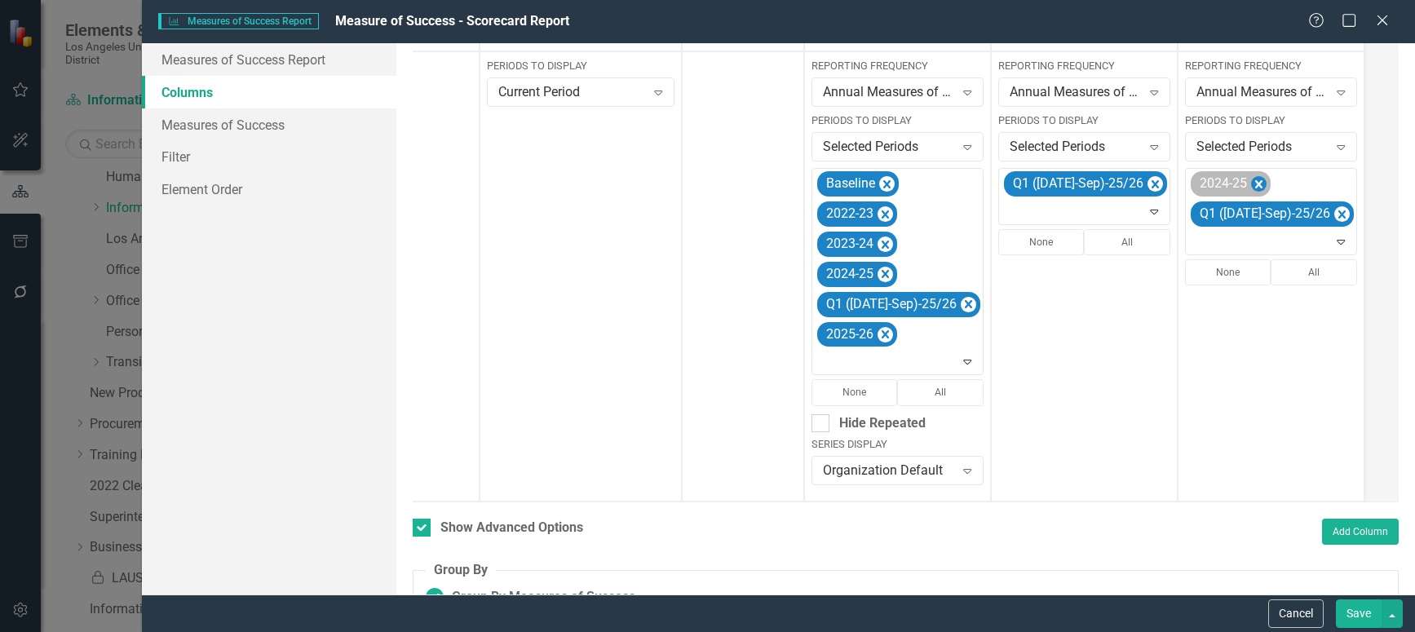
click at [1251, 183] on icon "Remove 2024-25" at bounding box center [1258, 185] width 15 height 20
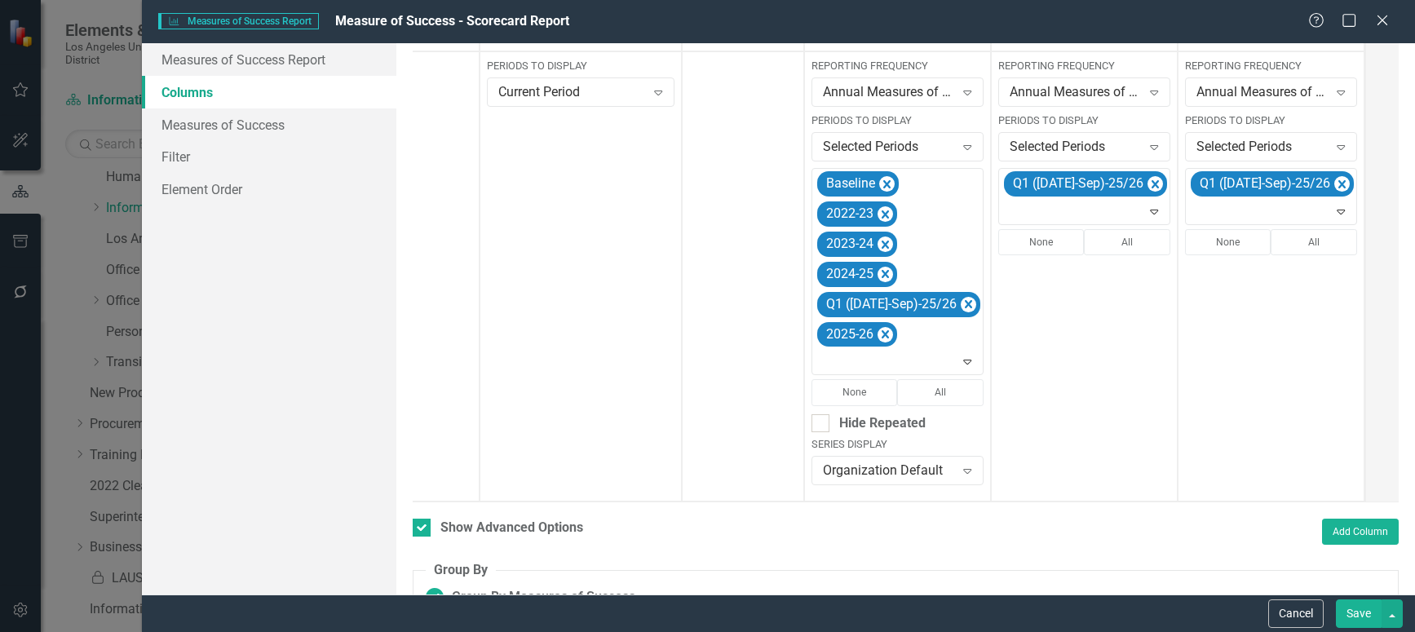
click at [1363, 608] on button "Save" at bounding box center [1359, 613] width 46 height 29
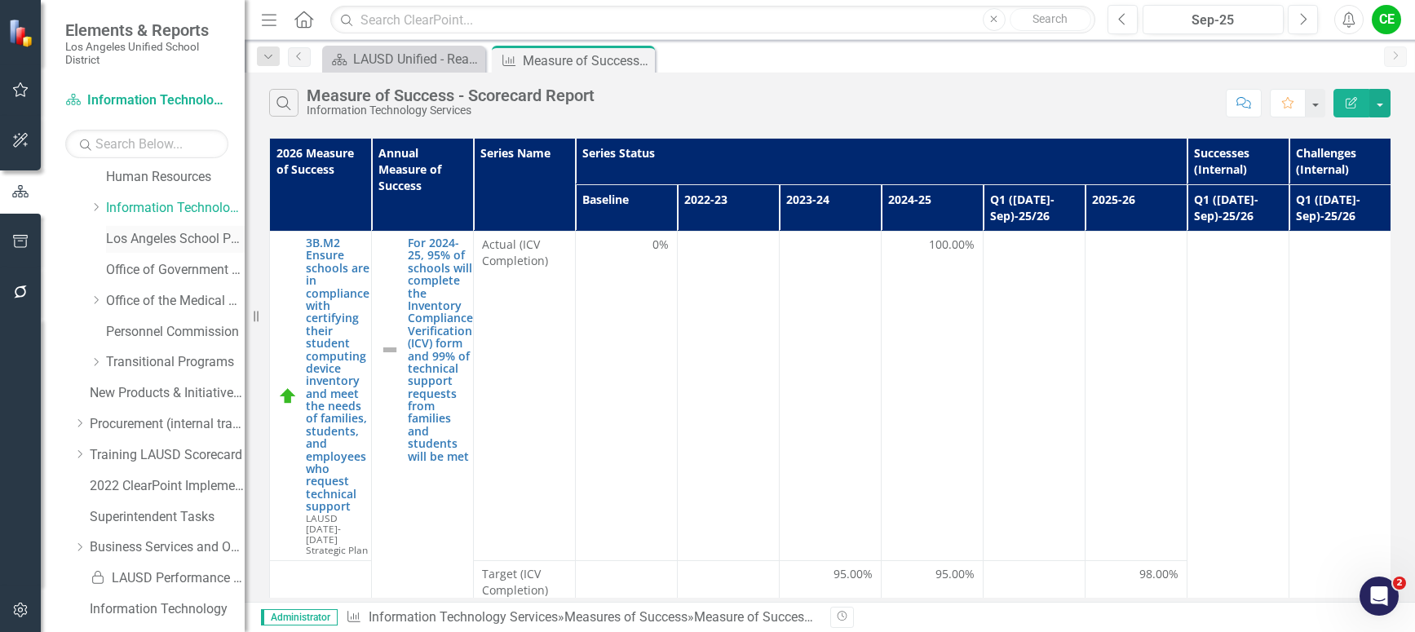
click at [127, 237] on link "Los Angeles School Police" at bounding box center [175, 239] width 139 height 19
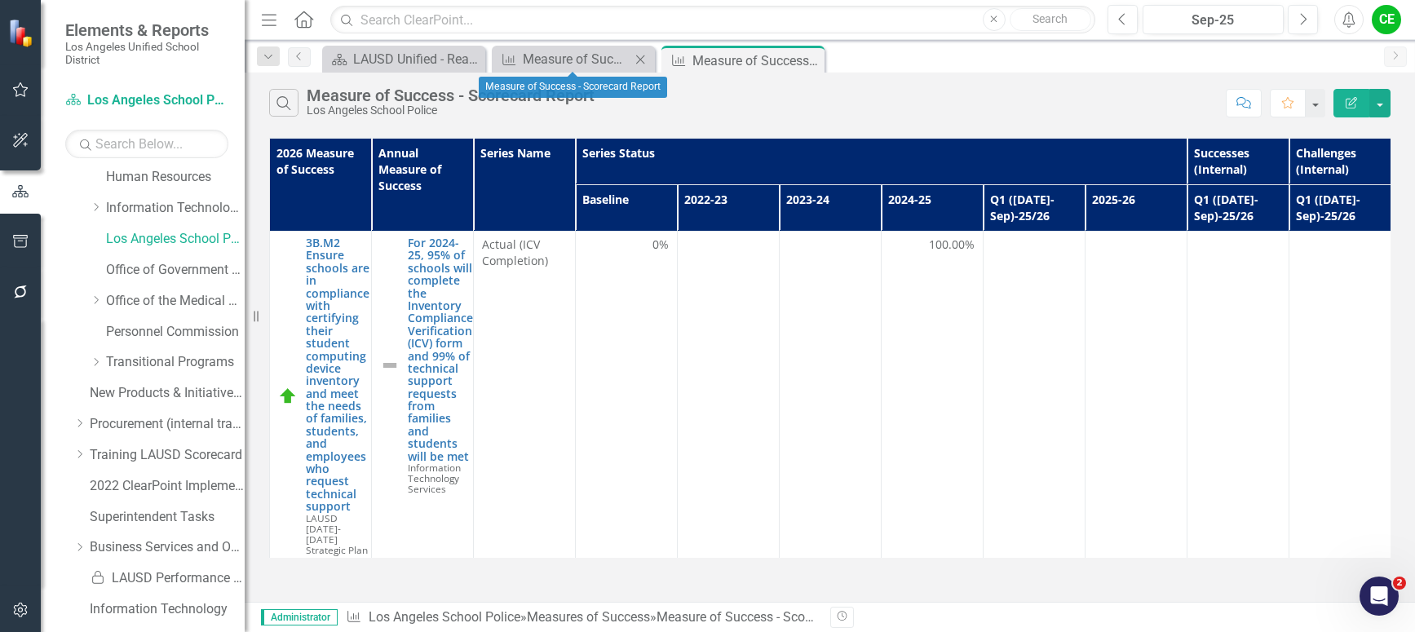
click at [640, 60] on icon at bounding box center [640, 59] width 9 height 9
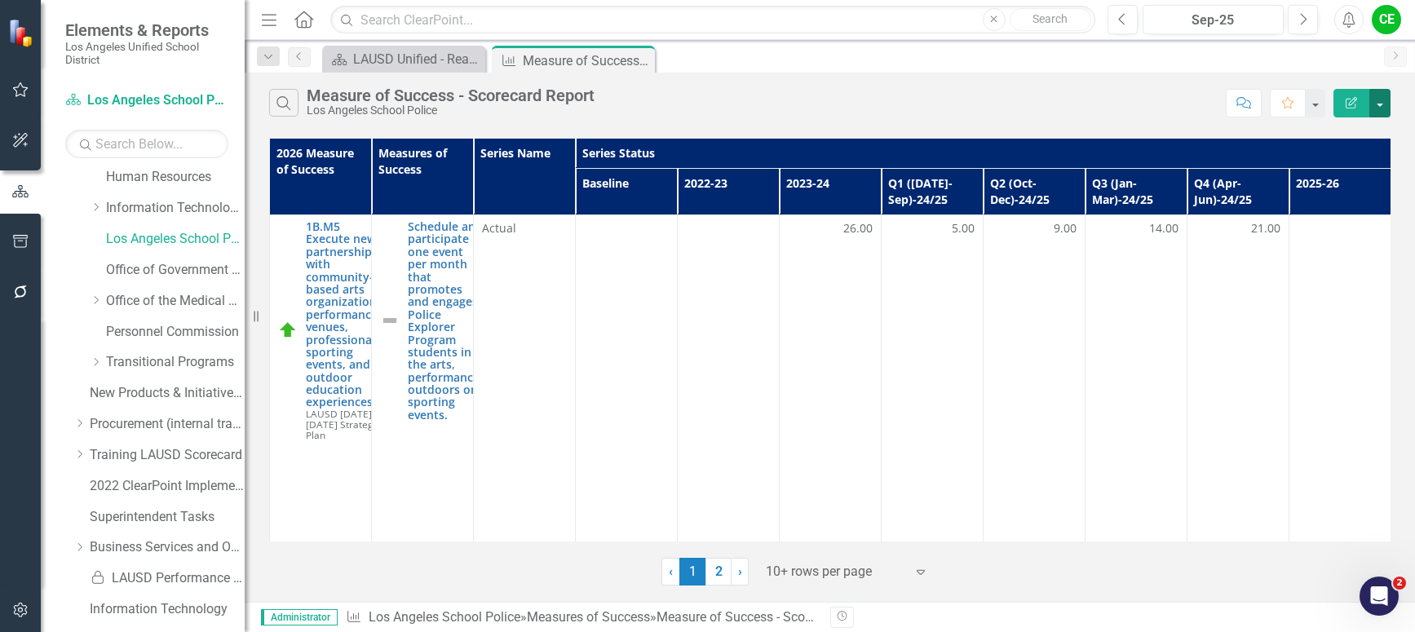
click at [1380, 103] on button "button" at bounding box center [1379, 103] width 21 height 29
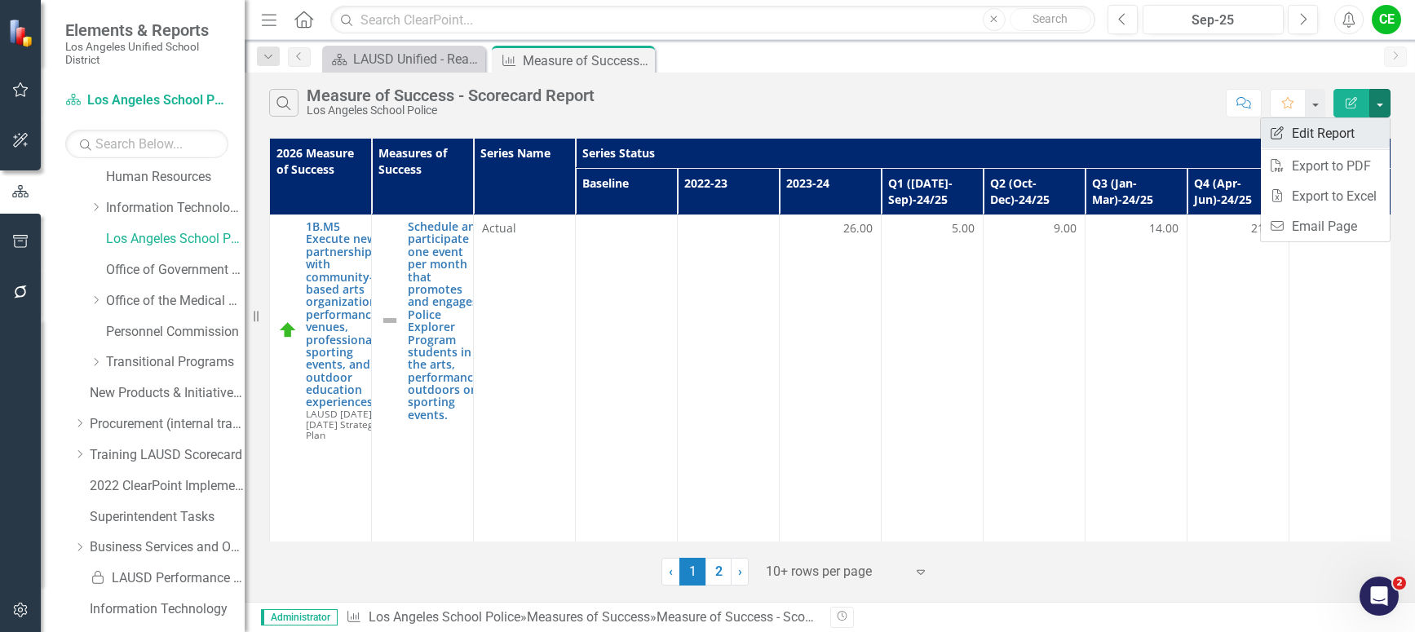
click at [1329, 135] on link "Edit Report Edit Report" at bounding box center [1325, 133] width 129 height 30
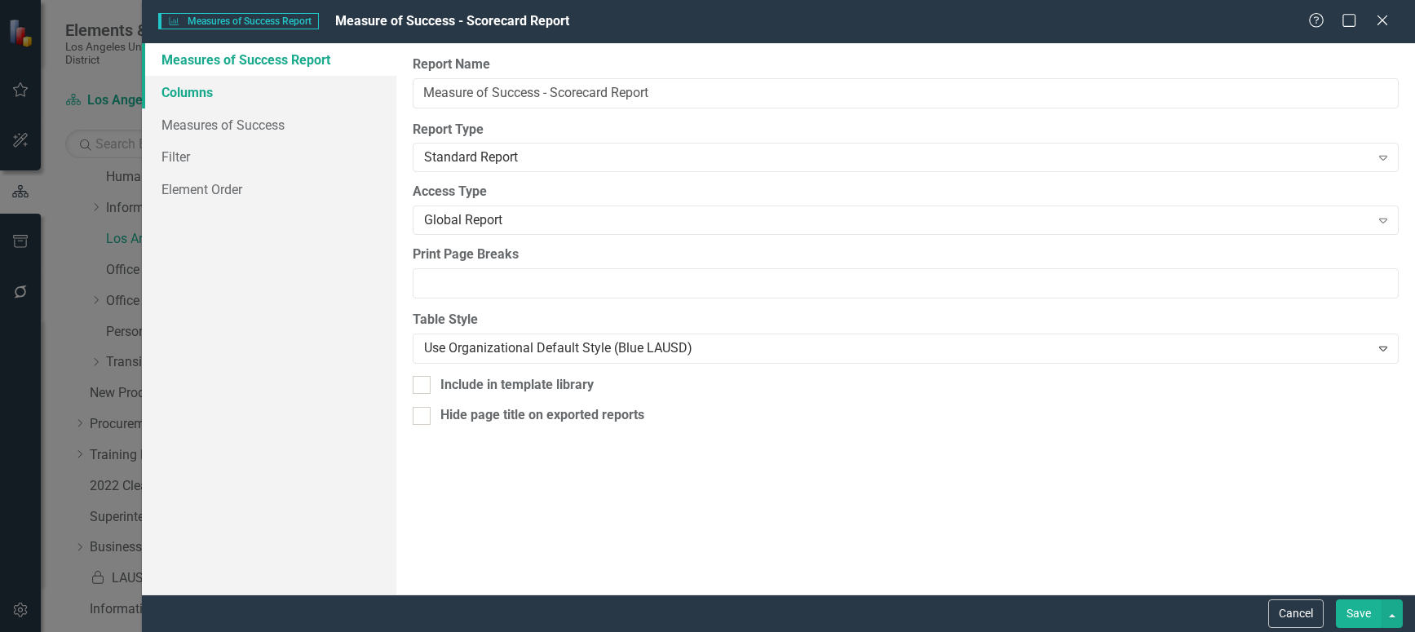
click at [174, 90] on link "Columns" at bounding box center [269, 92] width 254 height 33
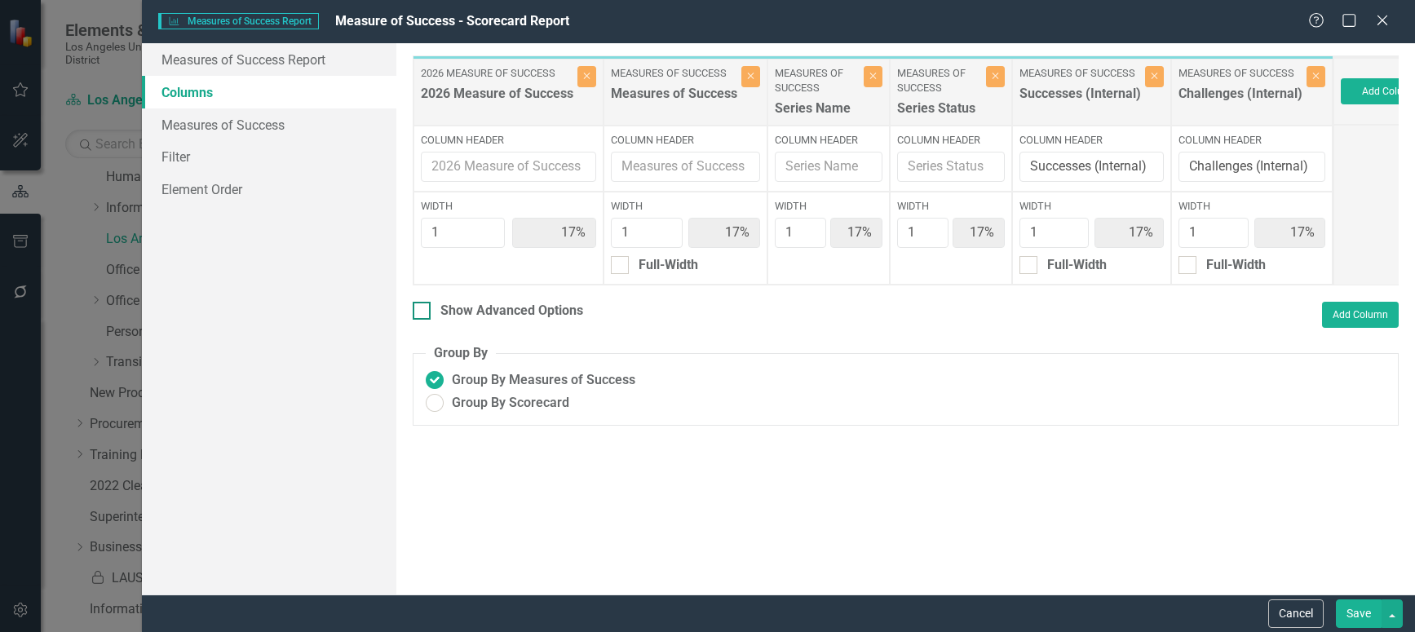
click at [418, 312] on input "Show Advanced Options" at bounding box center [418, 307] width 11 height 11
checkbox input "true"
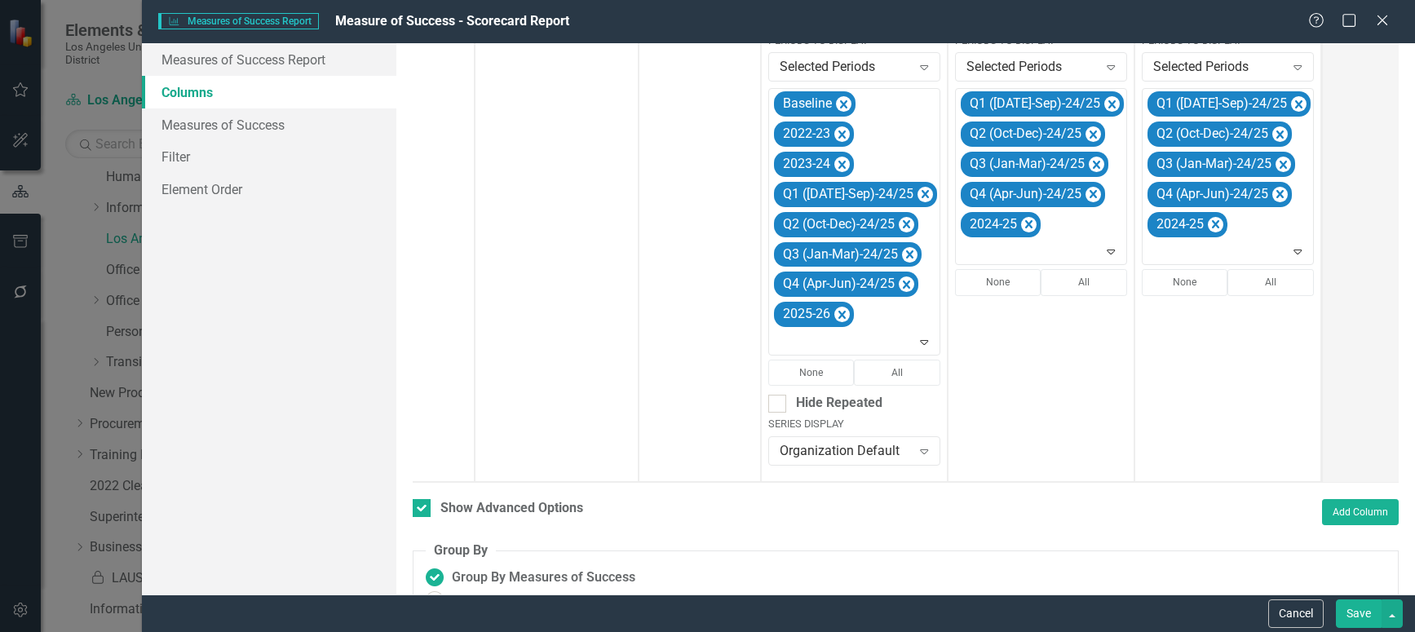
scroll to position [455, 0]
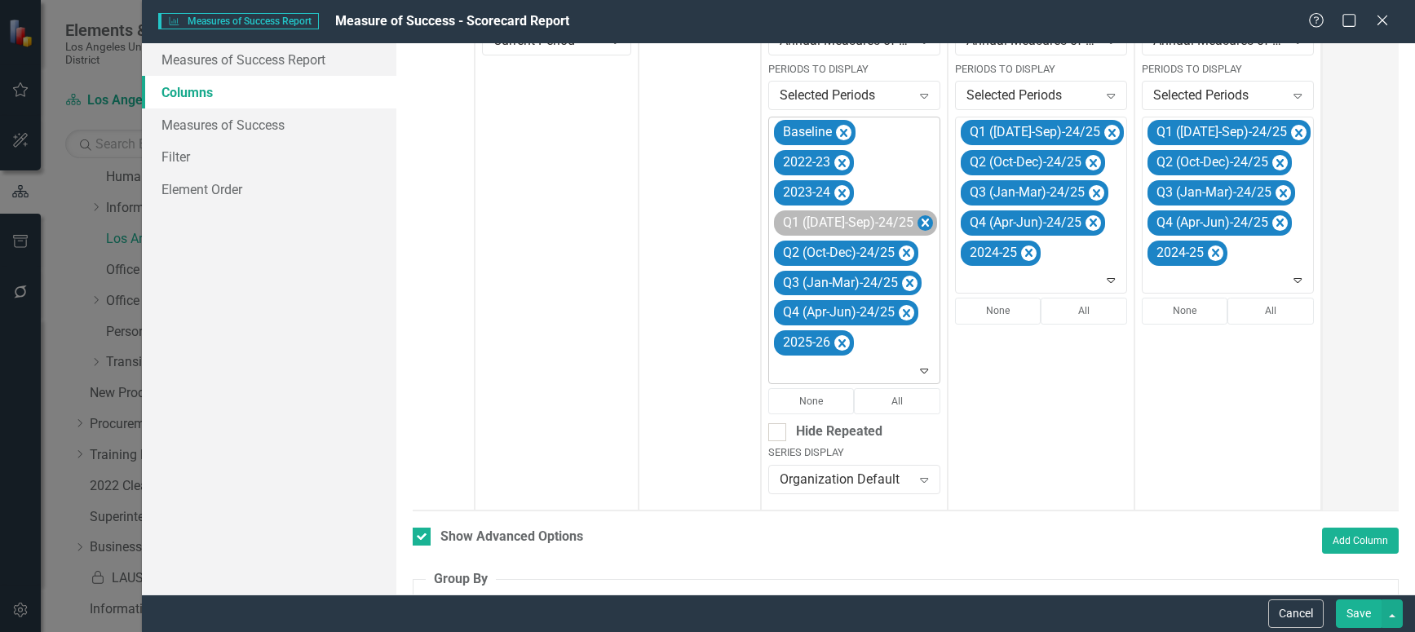
click at [917, 221] on icon "Remove Q1 (Jul-Sep)-24/25" at bounding box center [924, 223] width 15 height 20
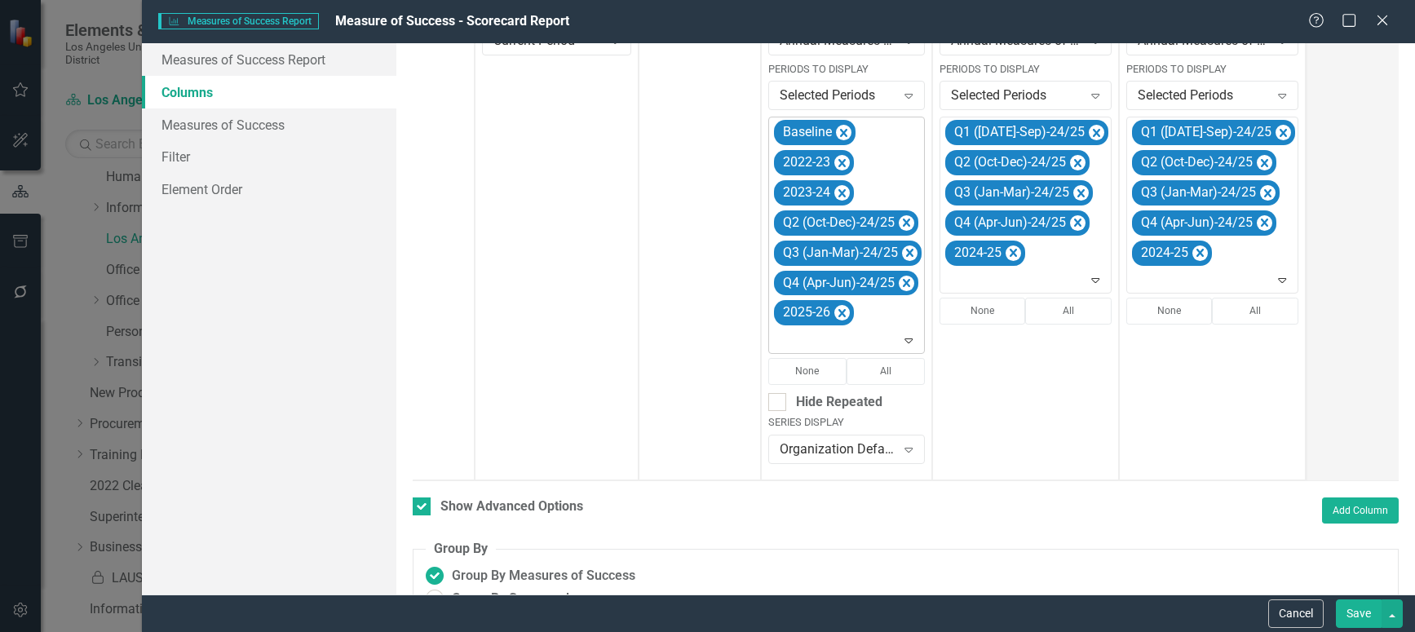
click at [910, 221] on icon "Remove Q2 (Oct-Dec)-24/25" at bounding box center [906, 223] width 15 height 20
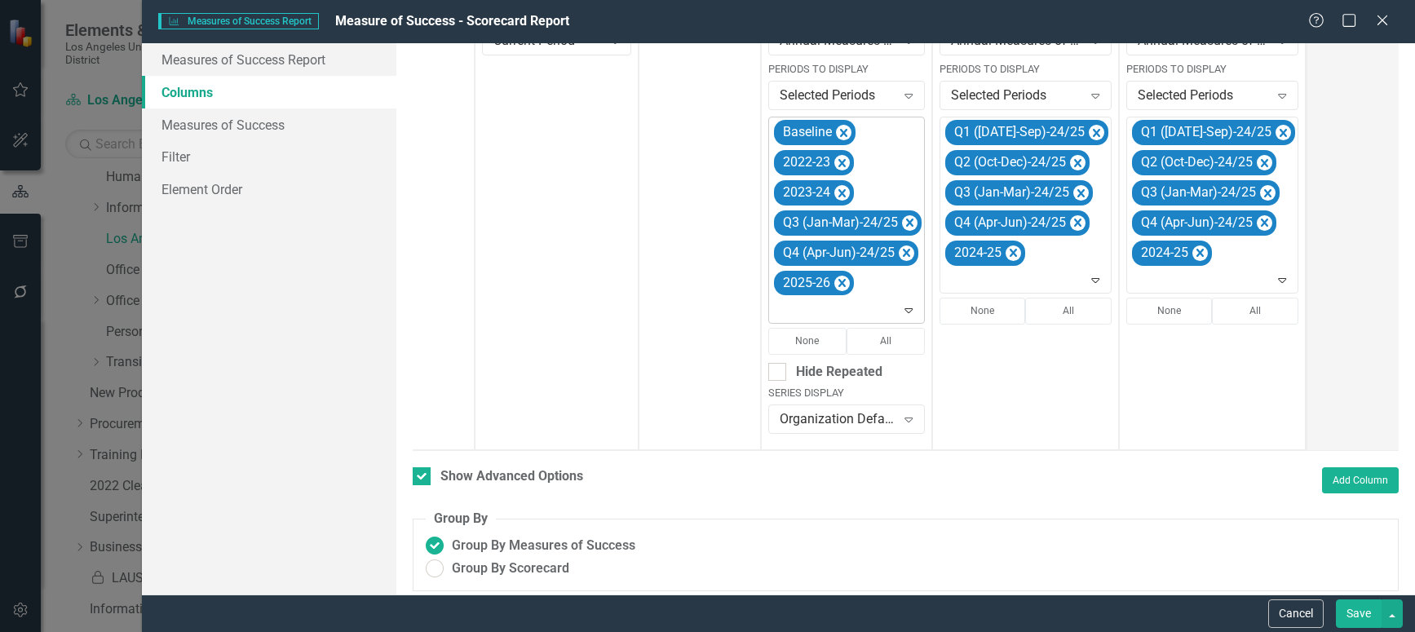
click at [910, 221] on icon "Remove Q3 (Jan-Mar)-24/25" at bounding box center [909, 223] width 7 height 8
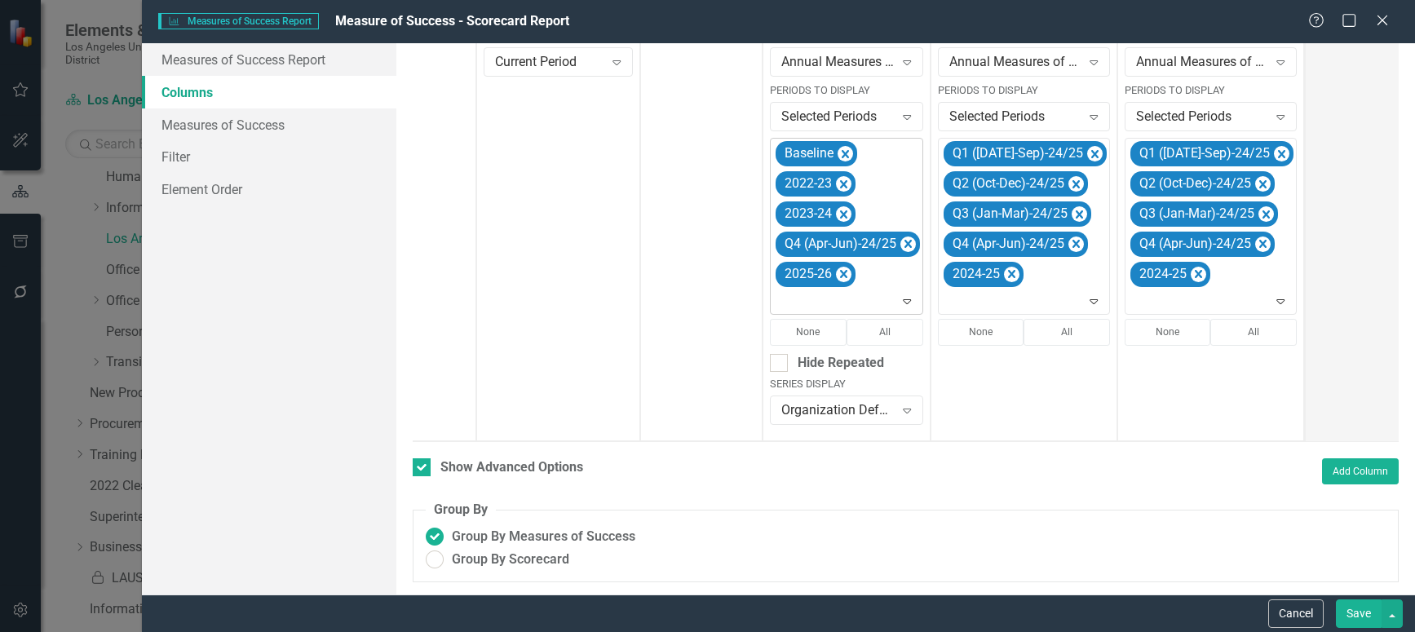
scroll to position [446, 0]
click at [910, 234] on icon "Remove Q4 (Apr-Jun)-24/25" at bounding box center [907, 244] width 15 height 20
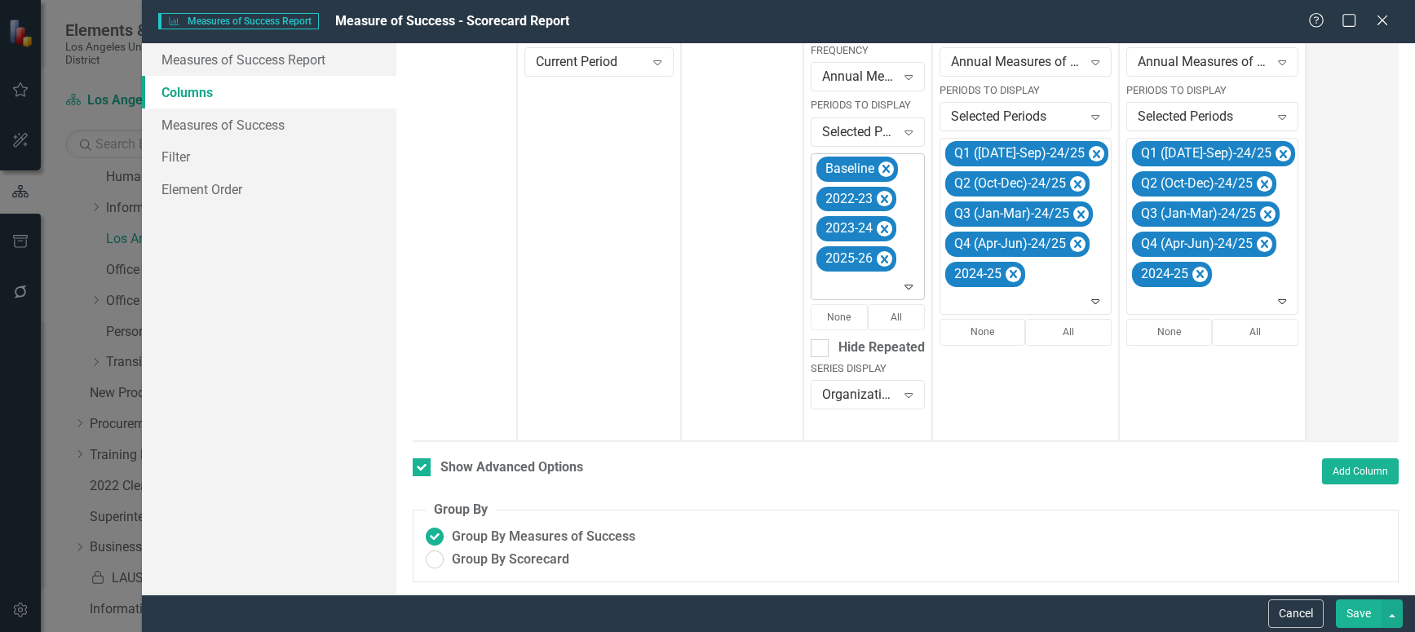
scroll to position [431, 0]
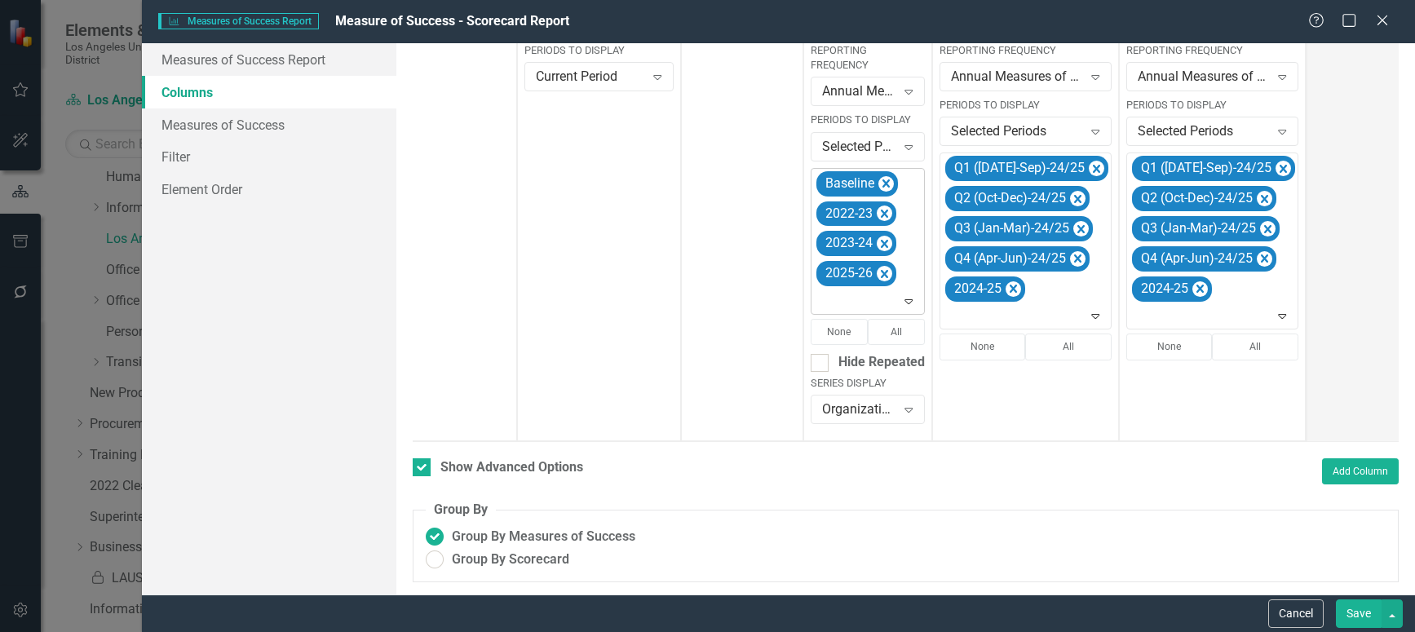
click at [902, 294] on icon "Expand" at bounding box center [908, 300] width 16 height 13
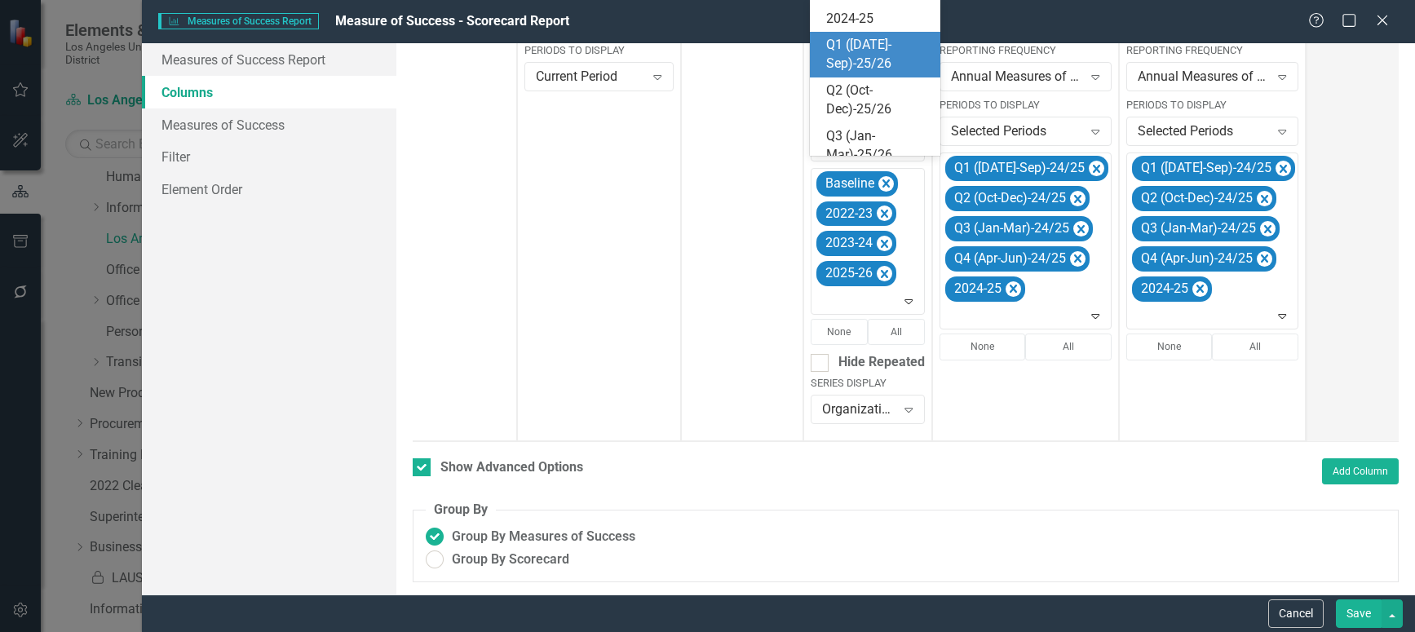
scroll to position [334, 0]
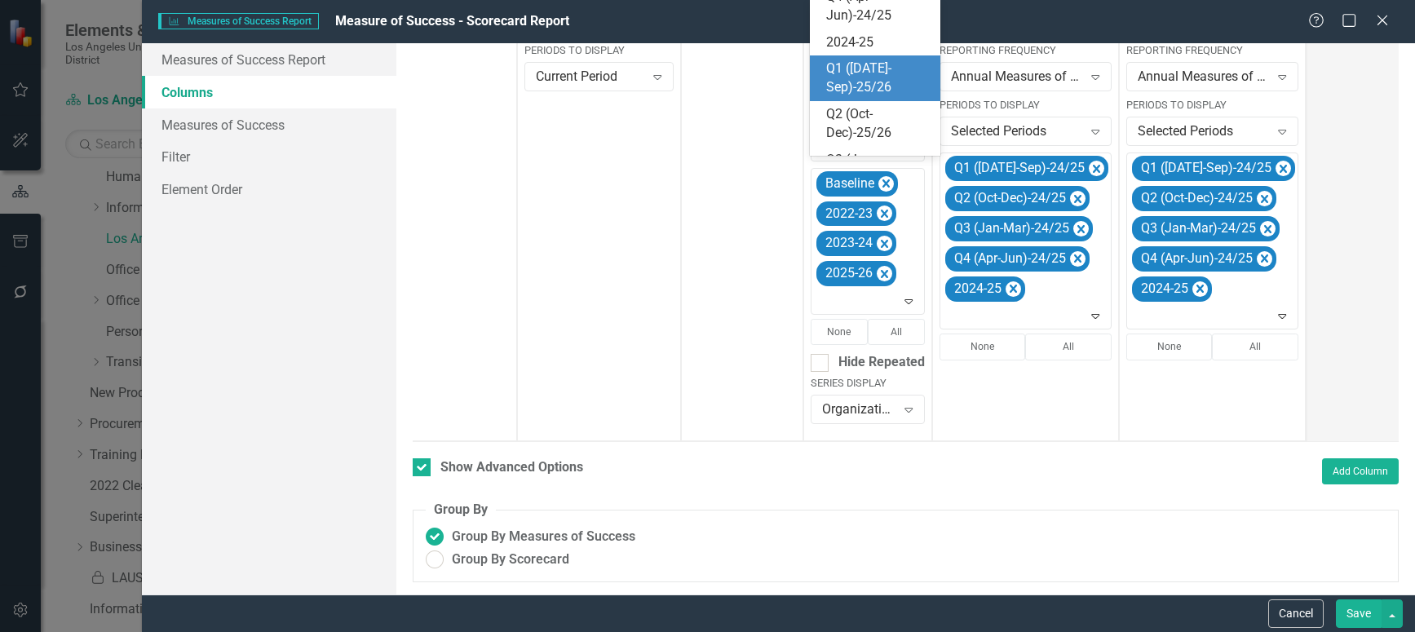
click at [869, 80] on div "Q1 ([DATE]-Sep)-25/26" at bounding box center [878, 79] width 104 height 38
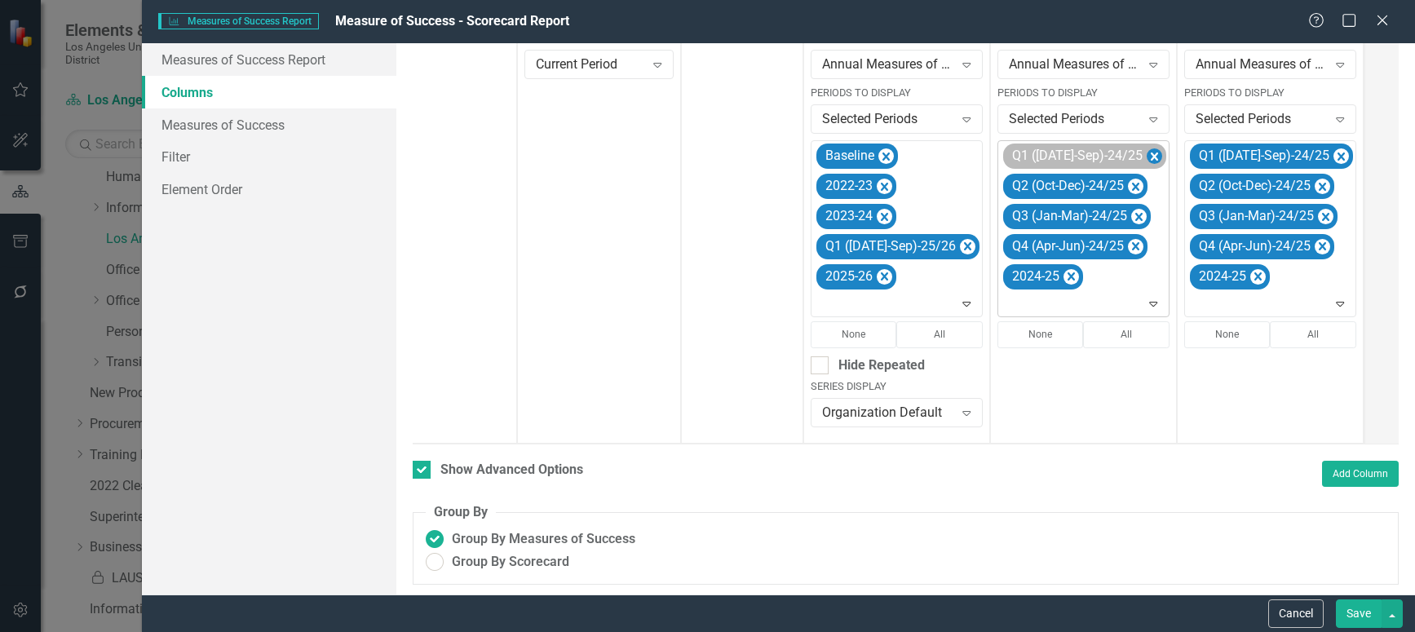
click at [1147, 156] on icon "Remove Q1 (Jul-Sep)-24/25" at bounding box center [1154, 157] width 15 height 20
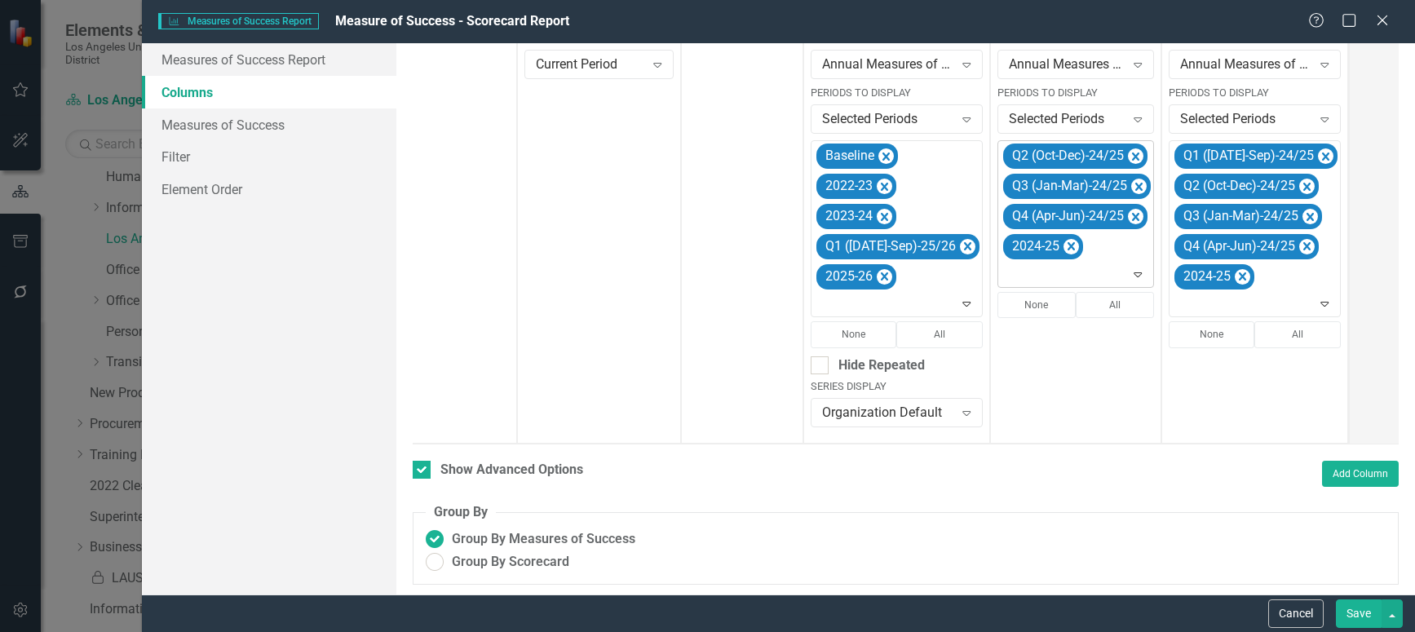
click at [1132, 156] on icon "Remove Q2 (Oct-Dec)-24/25" at bounding box center [1135, 157] width 7 height 8
click at [1131, 156] on icon "Remove Q3 (Jan-Mar)-24/25" at bounding box center [1138, 157] width 15 height 20
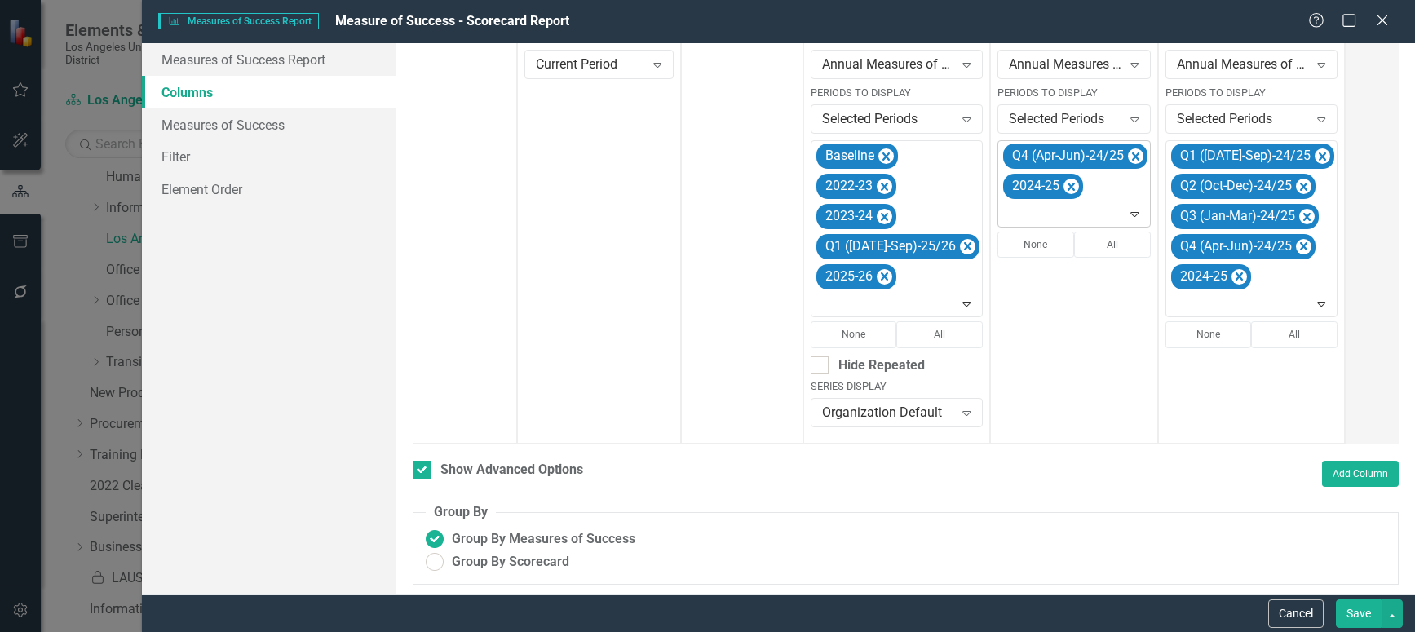
click at [1132, 156] on icon "Remove Q4 (Apr-Jun)-24/25" at bounding box center [1135, 157] width 7 height 8
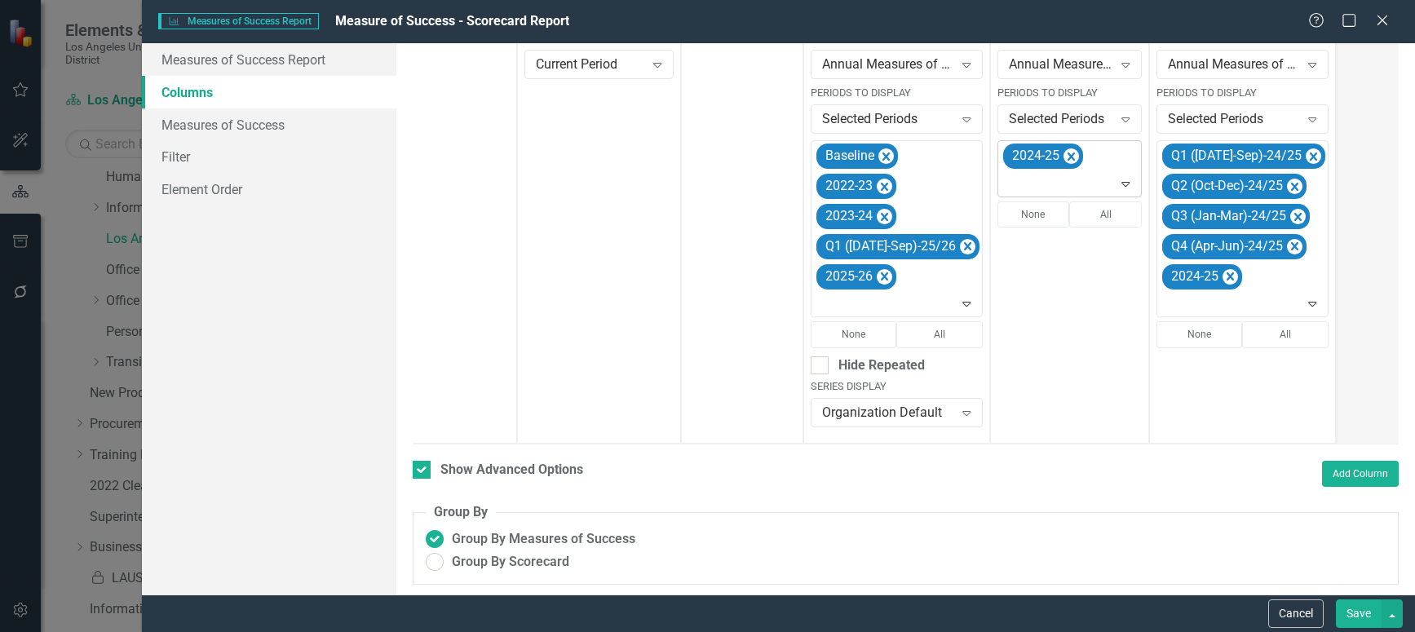
click at [1117, 183] on icon "Expand" at bounding box center [1125, 183] width 16 height 13
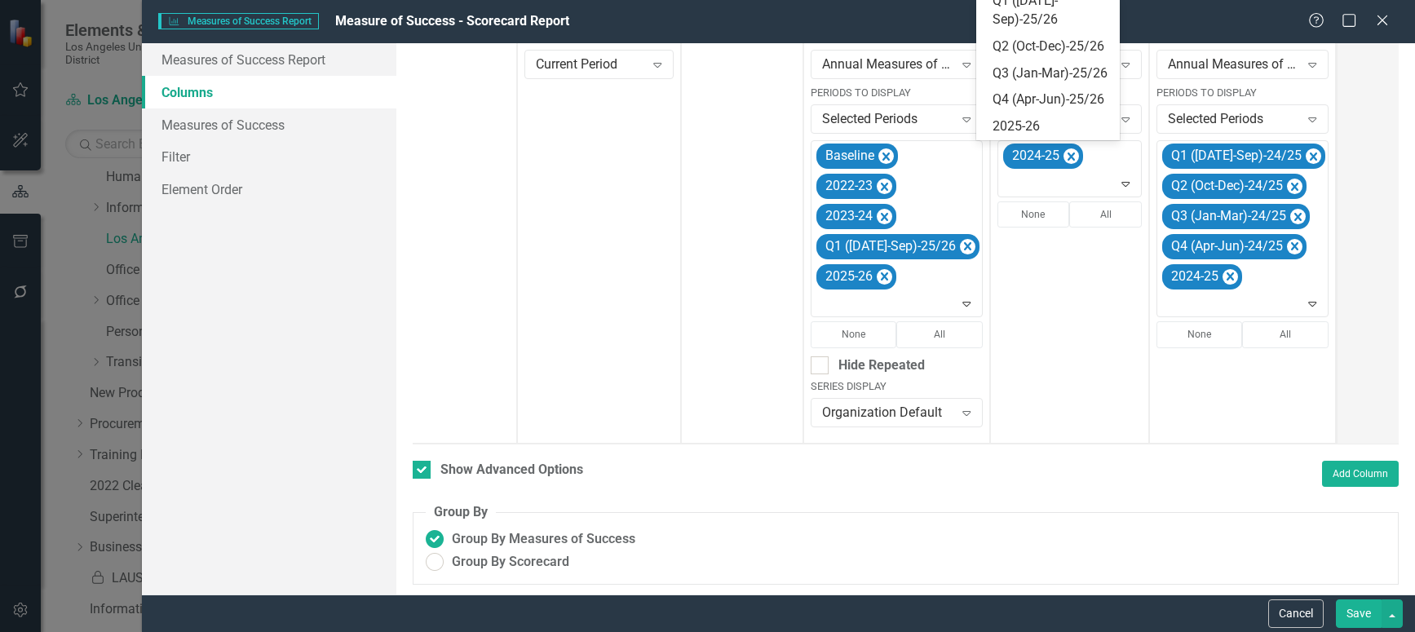
scroll to position [427, 0]
click at [1034, 29] on div "Q1 ([DATE]-Sep)-25/26" at bounding box center [1051, 11] width 117 height 38
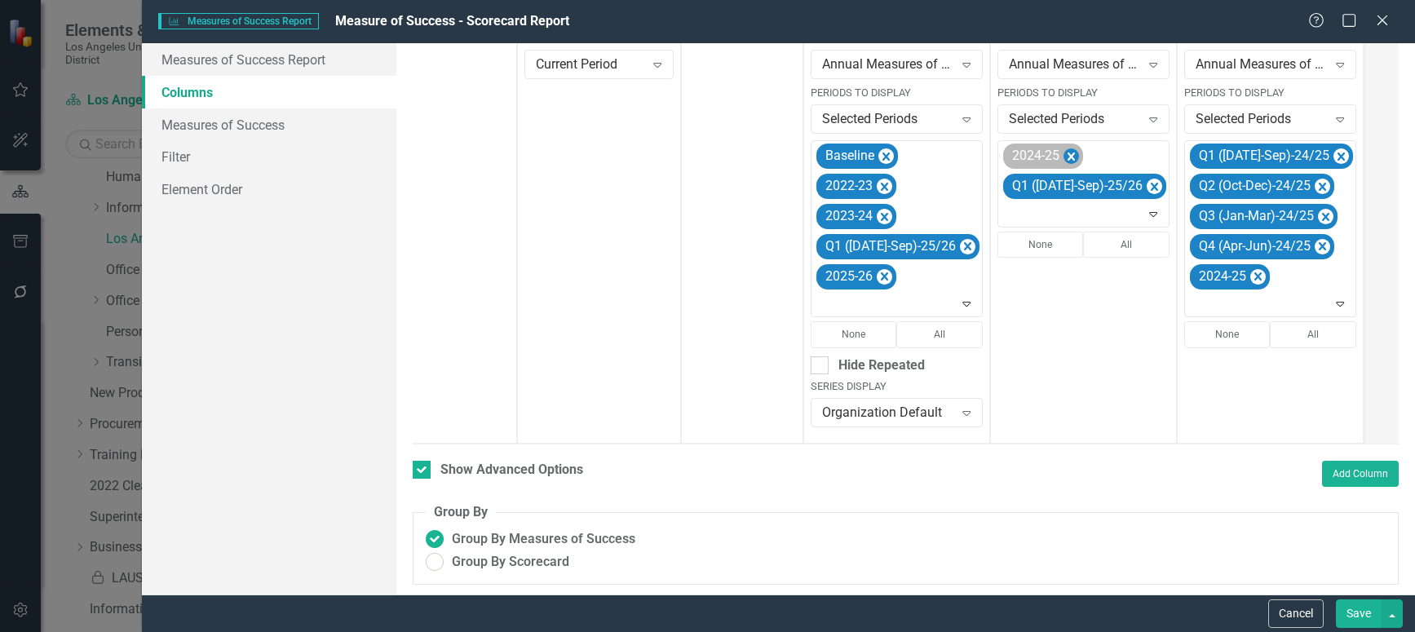
click at [1063, 147] on icon "Remove 2024-25" at bounding box center [1070, 157] width 15 height 20
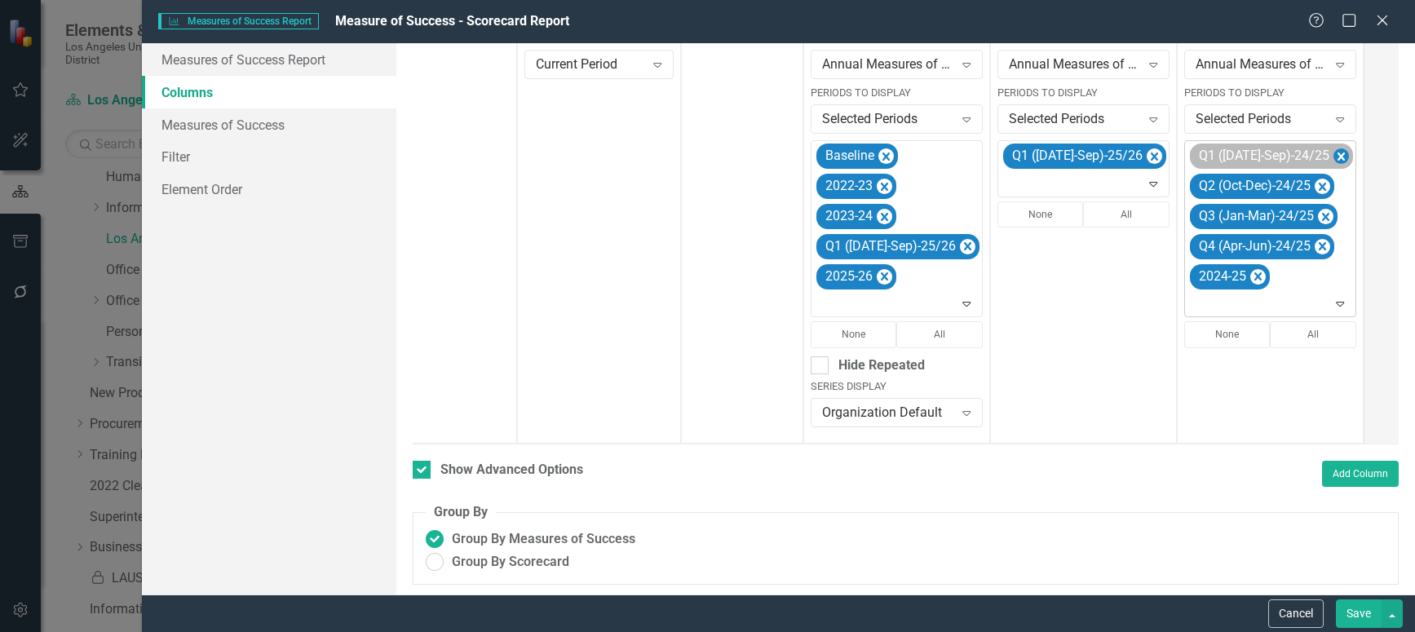
click at [1337, 156] on icon "Remove Q1 (Jul-Sep)-24/25" at bounding box center [1340, 157] width 7 height 8
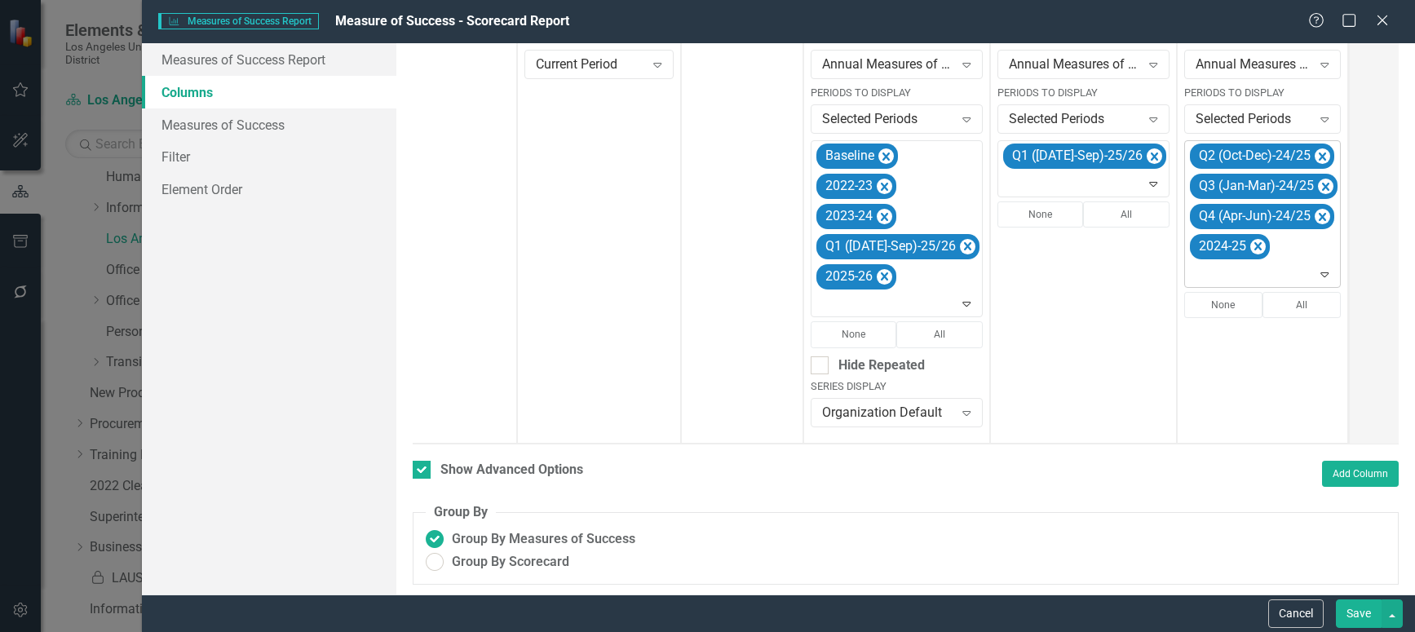
click at [1319, 156] on icon "Remove Q2 (Oct-Dec)-24/25" at bounding box center [1322, 157] width 7 height 8
click at [1318, 156] on icon "Remove Q3 (Jan-Mar)-24/25" at bounding box center [1325, 157] width 15 height 20
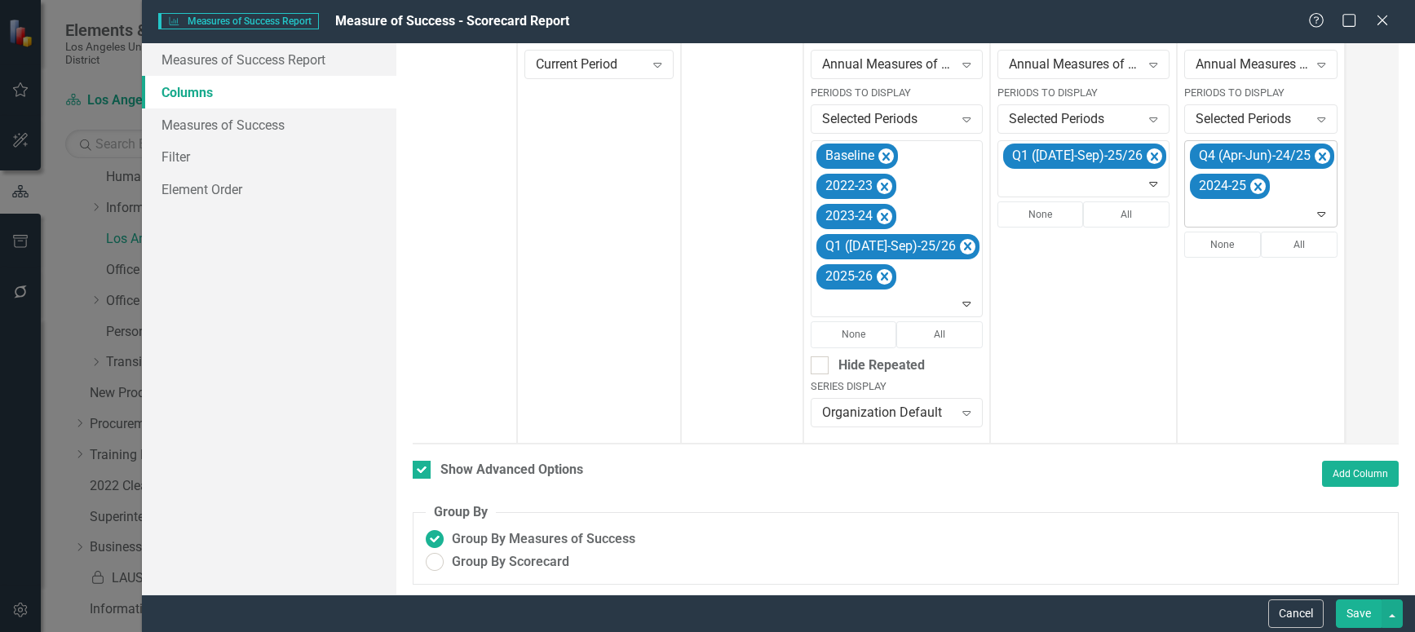
click at [1319, 156] on icon "Remove Q4 (Apr-Jun)-24/25" at bounding box center [1322, 157] width 7 height 8
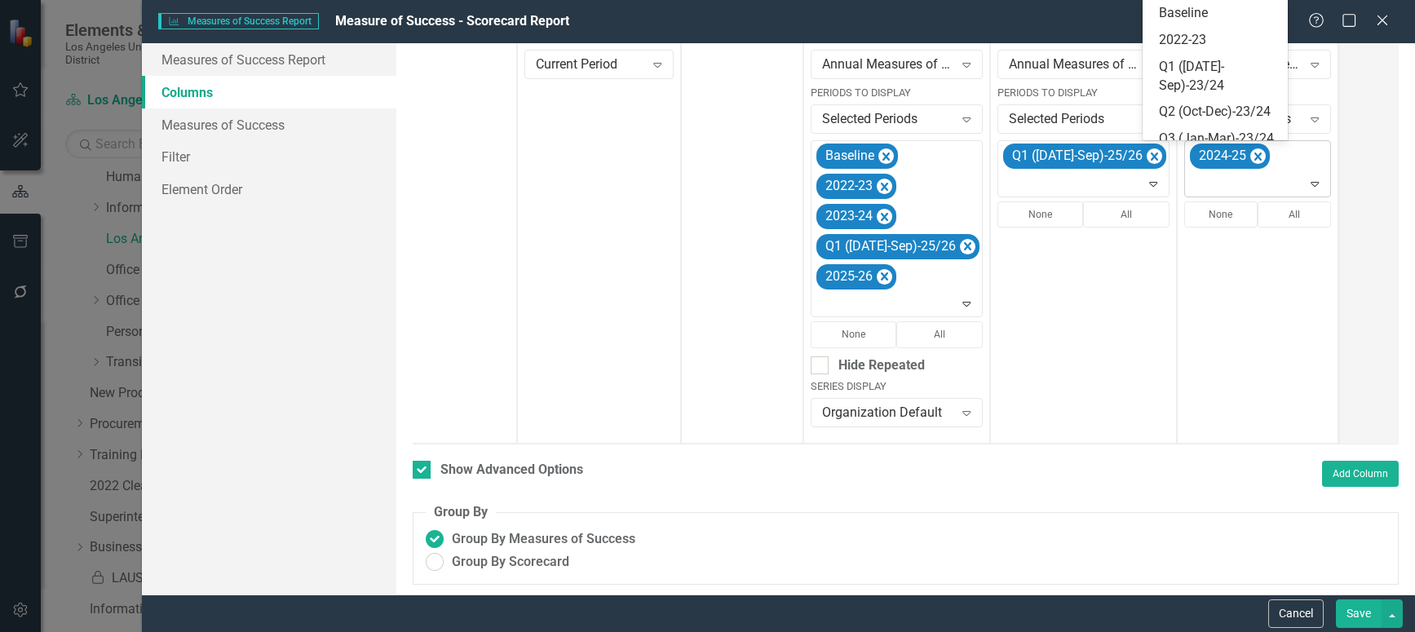
click at [1307, 182] on icon "Expand" at bounding box center [1315, 183] width 16 height 13
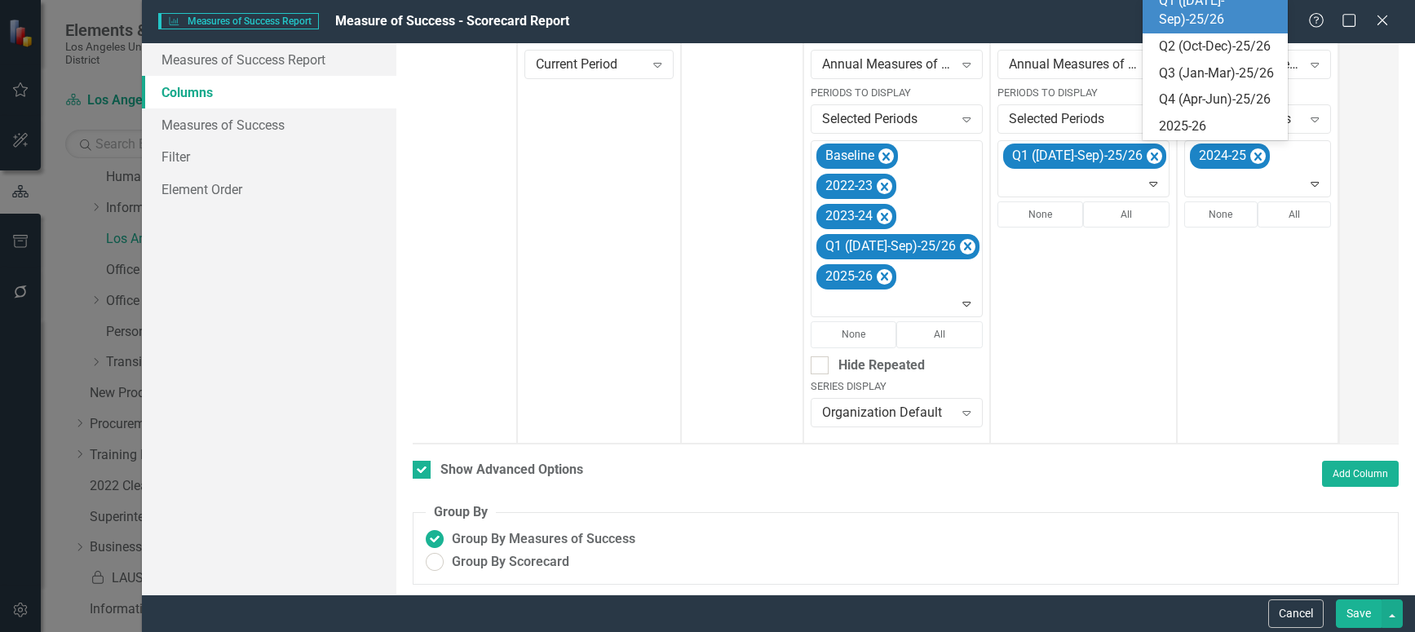
click at [1222, 29] on div "Q1 ([DATE]-Sep)-25/26" at bounding box center [1219, 11] width 120 height 38
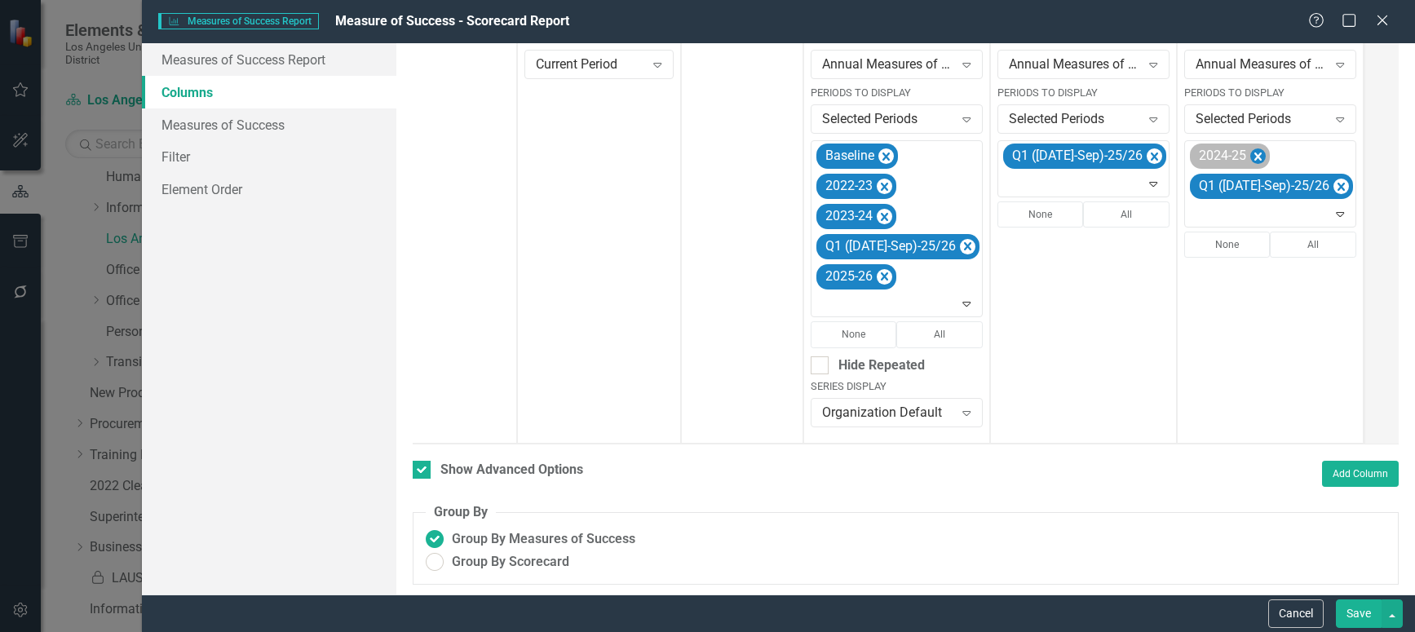
click at [1250, 156] on icon "Remove 2024-25" at bounding box center [1257, 157] width 15 height 20
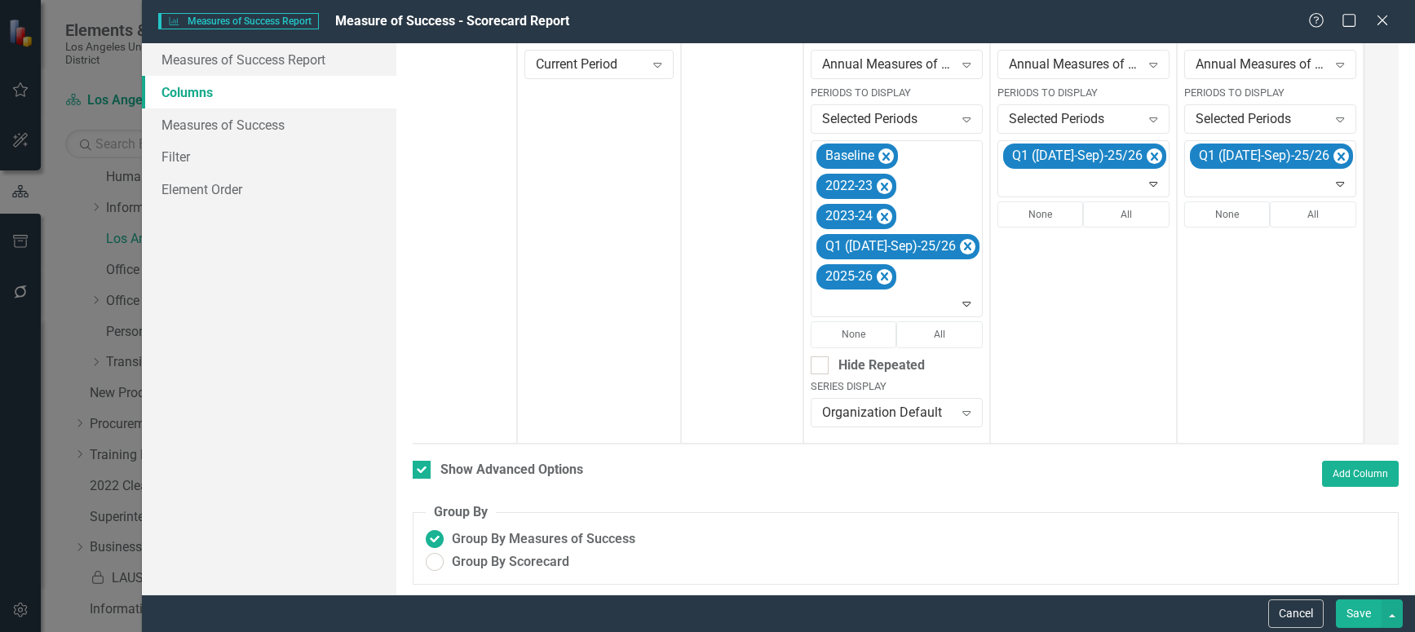
click at [1368, 617] on button "Save" at bounding box center [1359, 613] width 46 height 29
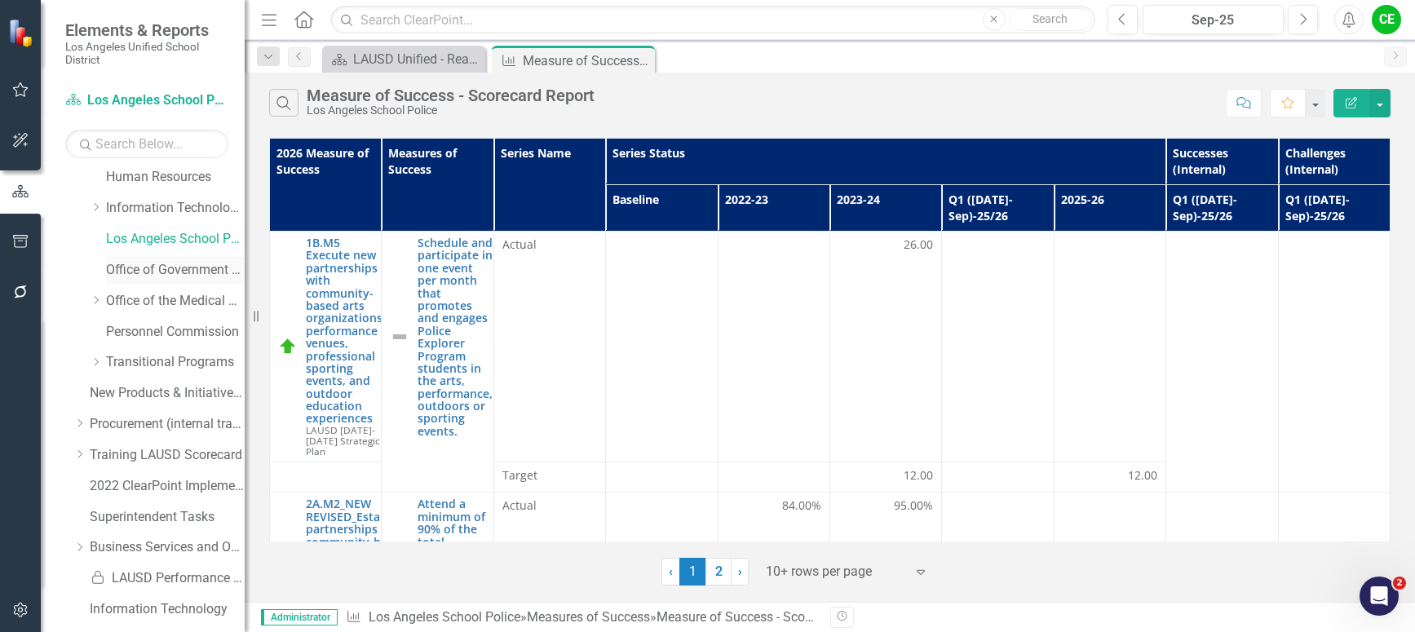
click at [146, 268] on link "Office of Government Relations" at bounding box center [175, 270] width 139 height 19
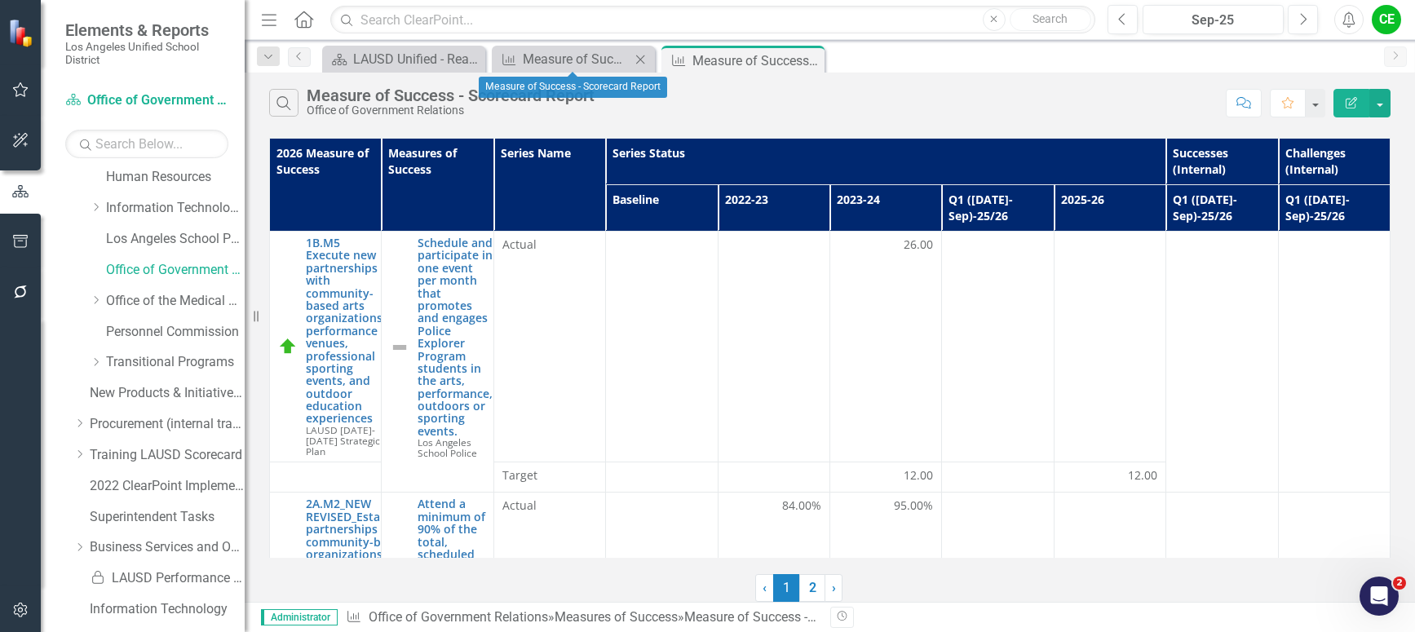
click at [639, 60] on icon at bounding box center [640, 59] width 9 height 9
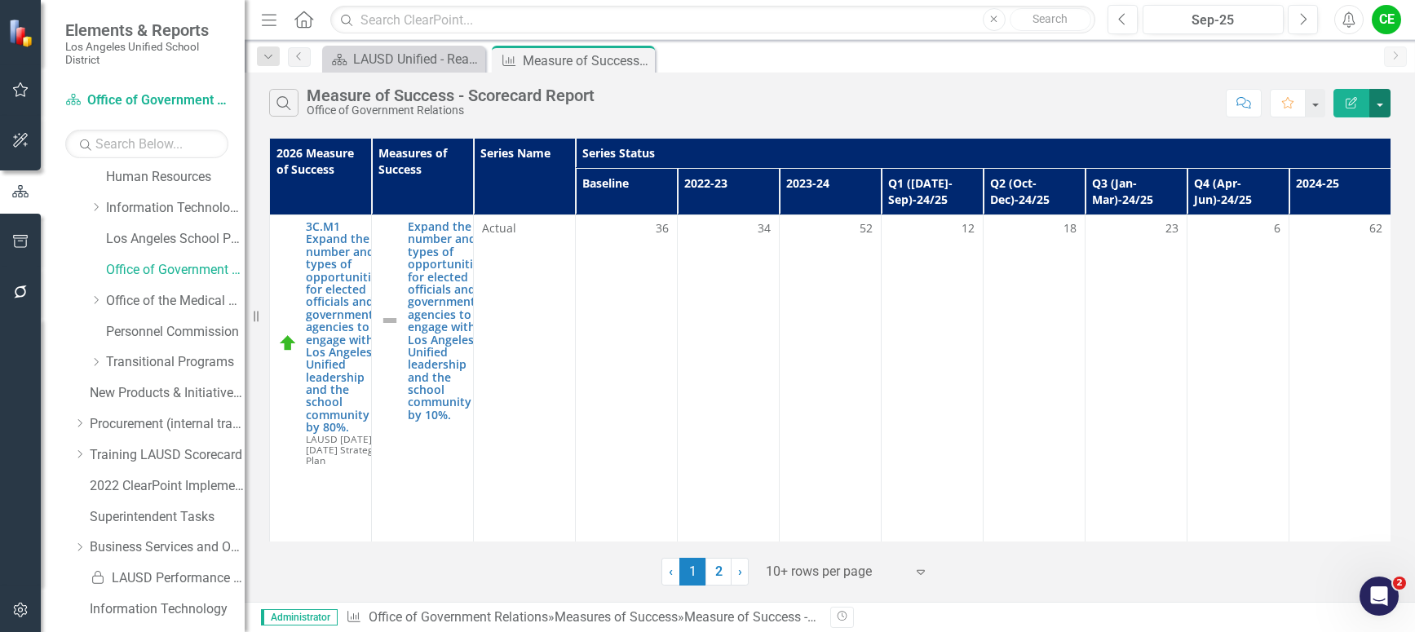
click at [1381, 96] on button "button" at bounding box center [1379, 103] width 21 height 29
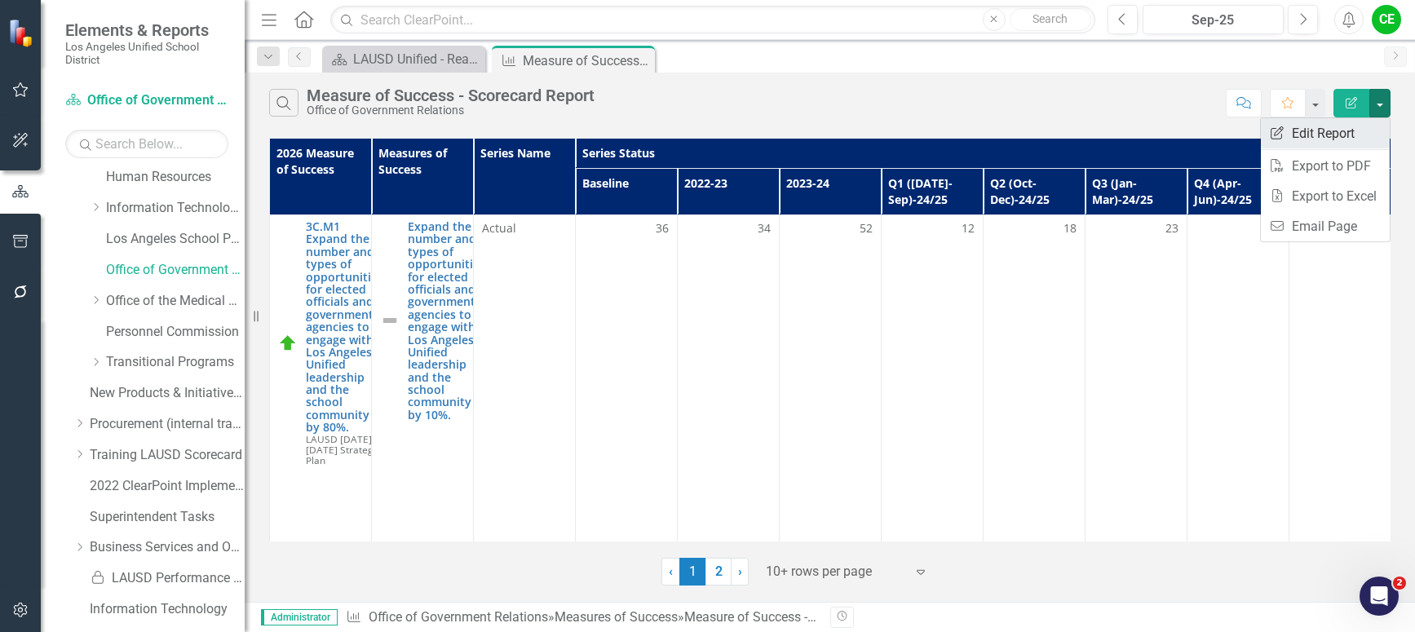
click at [1342, 133] on link "Edit Report Edit Report" at bounding box center [1325, 133] width 129 height 30
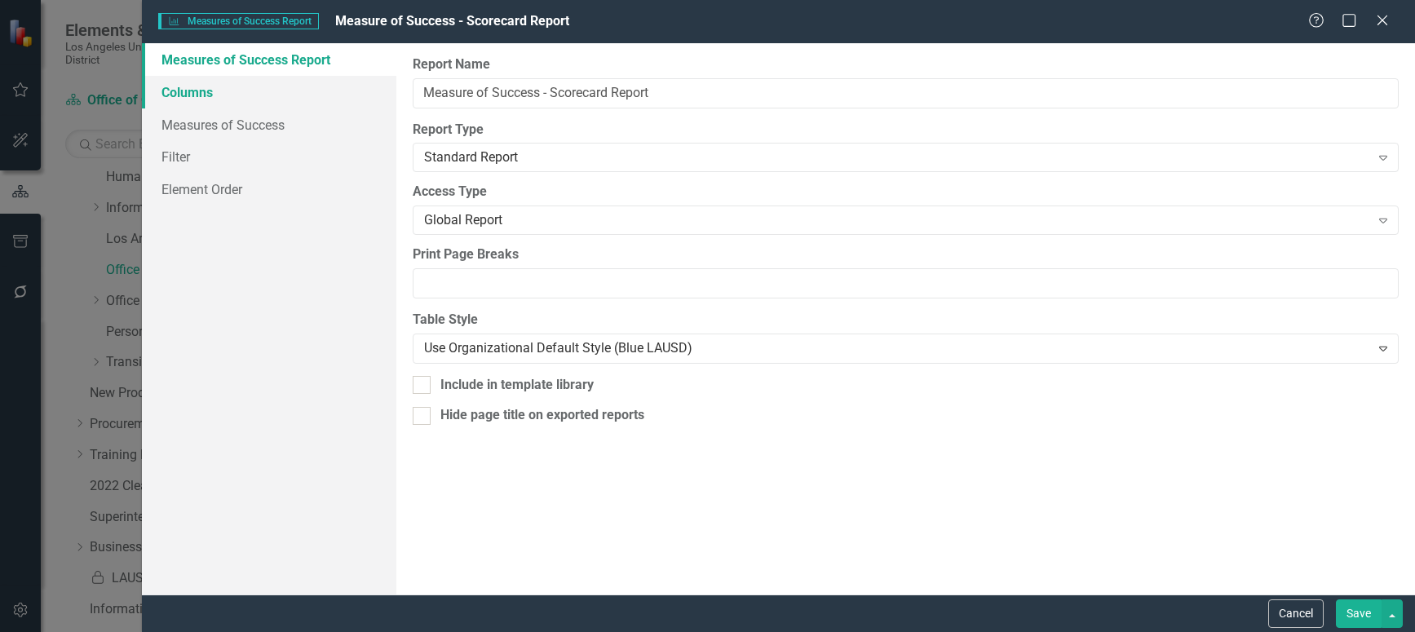
click at [183, 89] on link "Columns" at bounding box center [269, 92] width 254 height 33
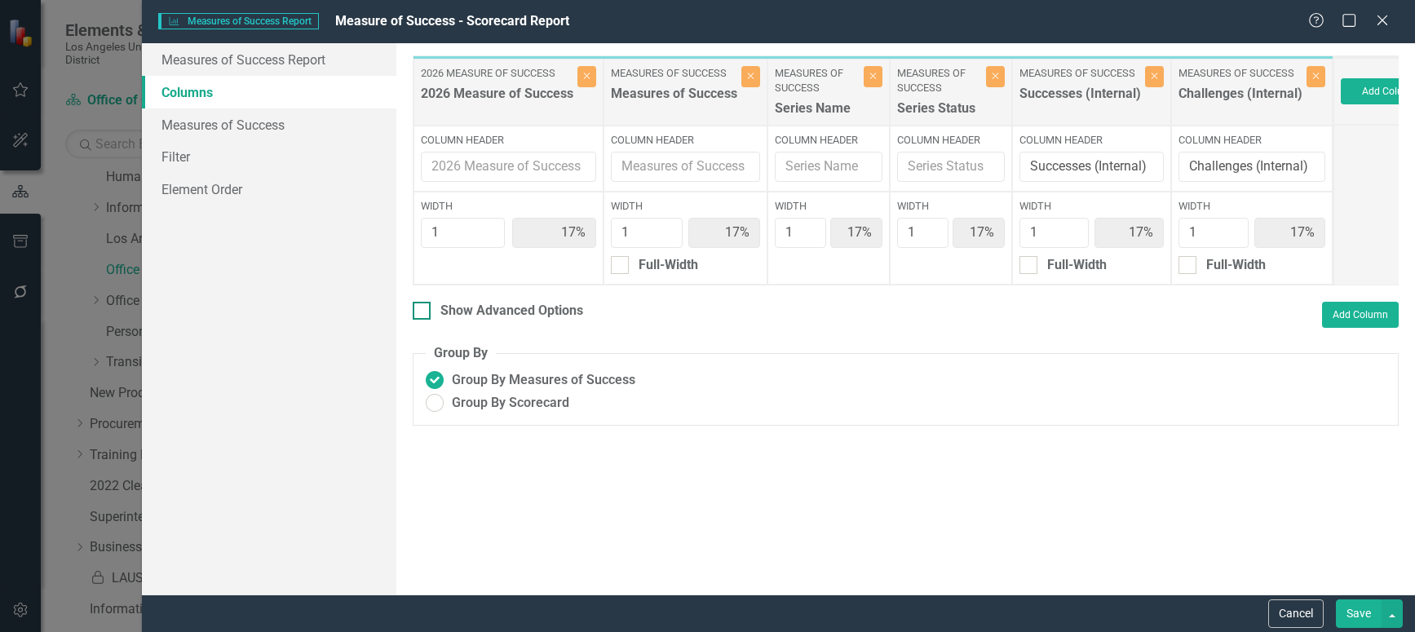
click at [428, 320] on div at bounding box center [422, 311] width 18 height 18
click at [423, 312] on input "Show Advanced Options" at bounding box center [418, 307] width 11 height 11
checkbox input "true"
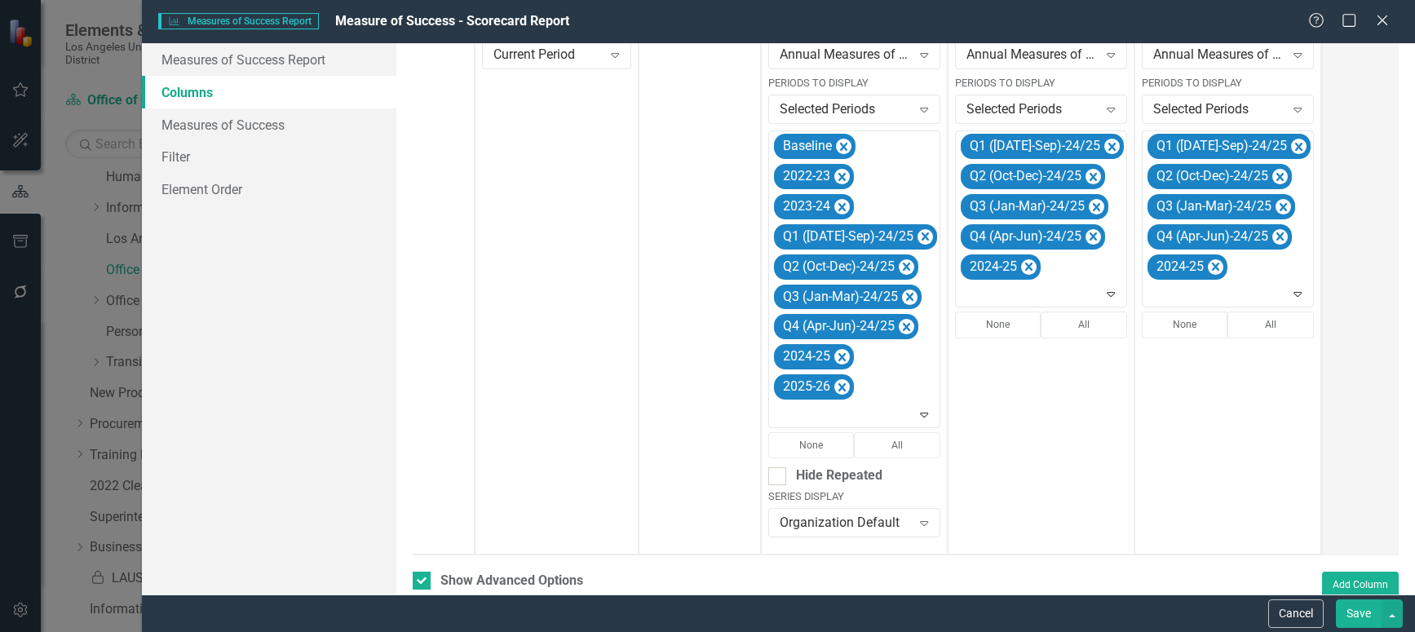
scroll to position [404, 0]
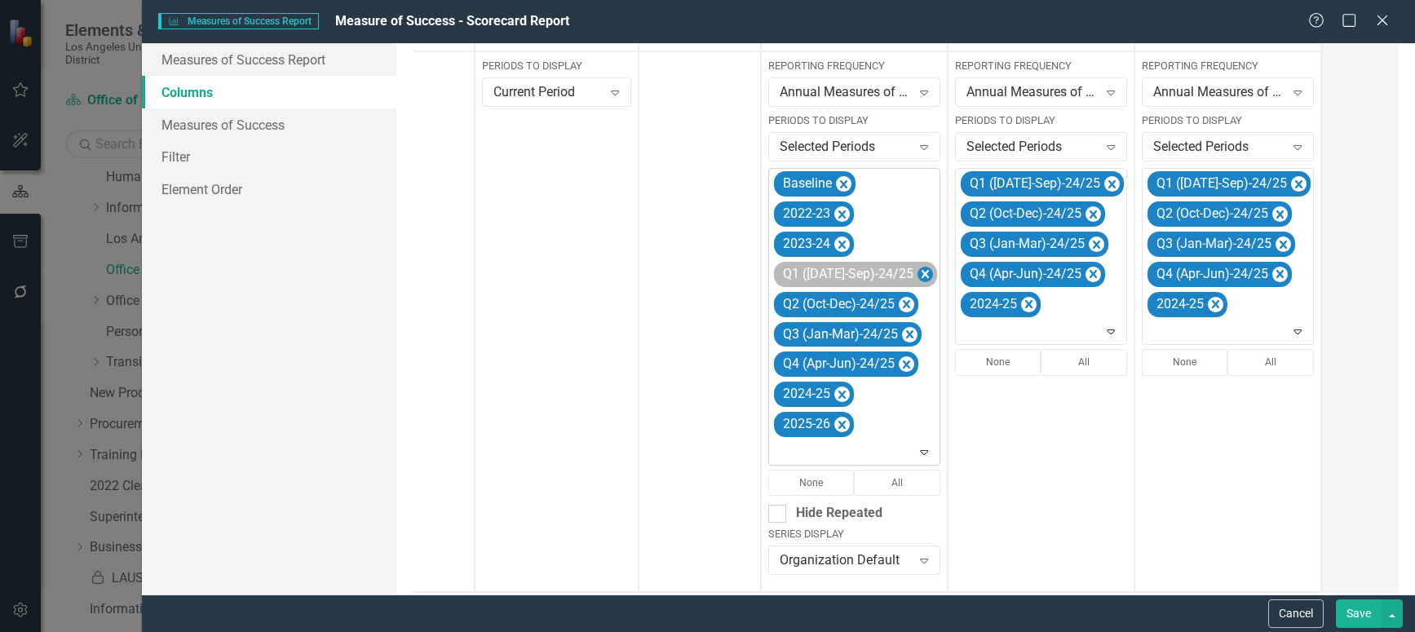
click at [917, 276] on icon "Remove Q1 (Jul-Sep)-24/25" at bounding box center [924, 274] width 15 height 20
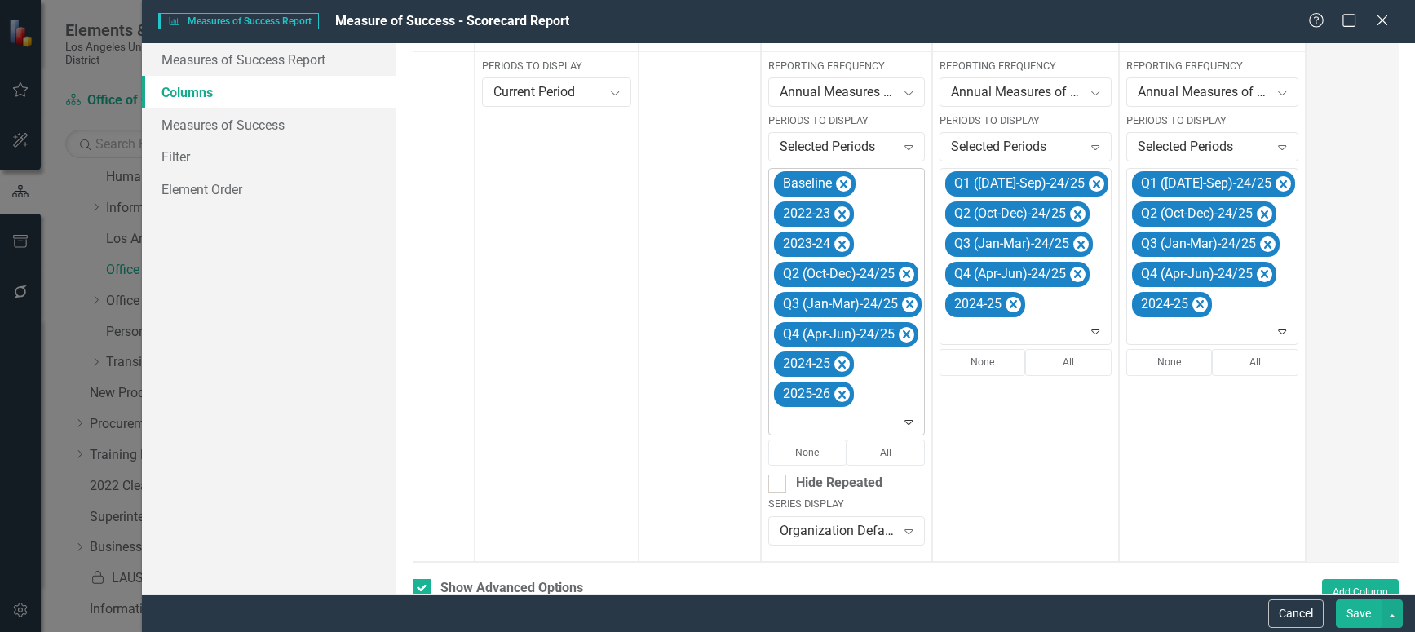
click at [904, 276] on icon "Remove Q2 (Oct-Dec)-24/25" at bounding box center [906, 274] width 7 height 8
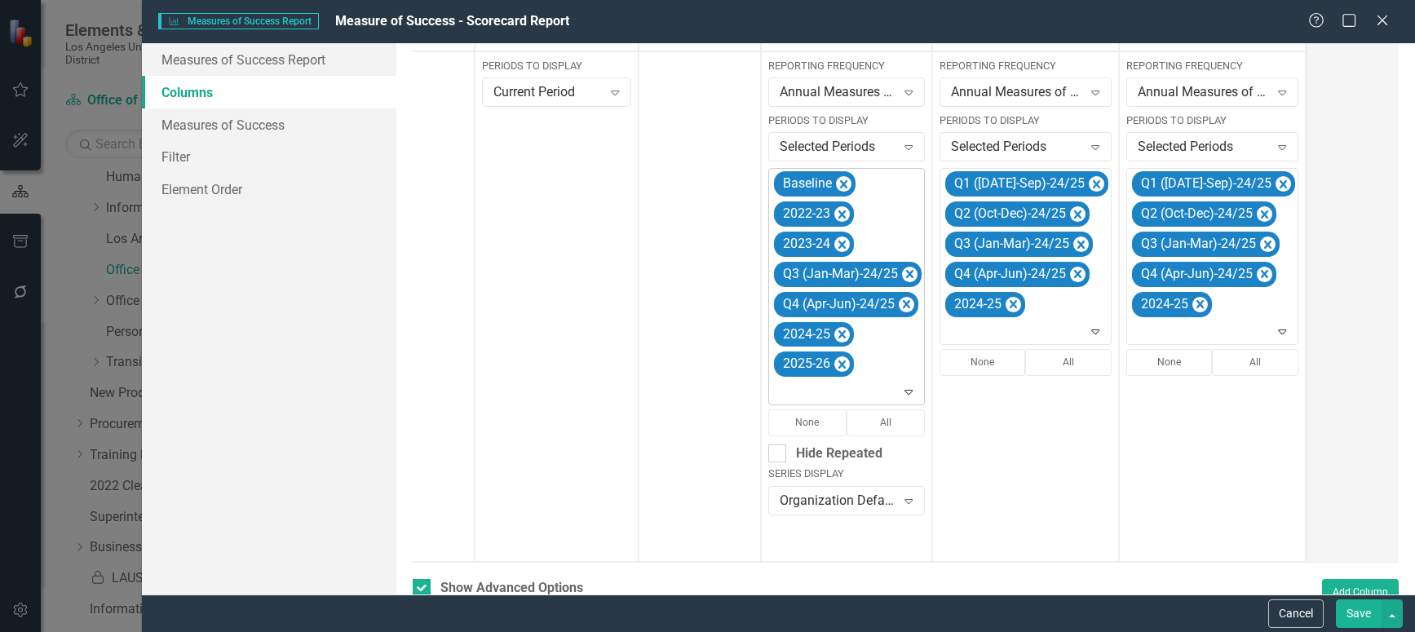
click at [904, 276] on icon "Remove Q3 (Jan-Mar)-24/25" at bounding box center [909, 274] width 15 height 20
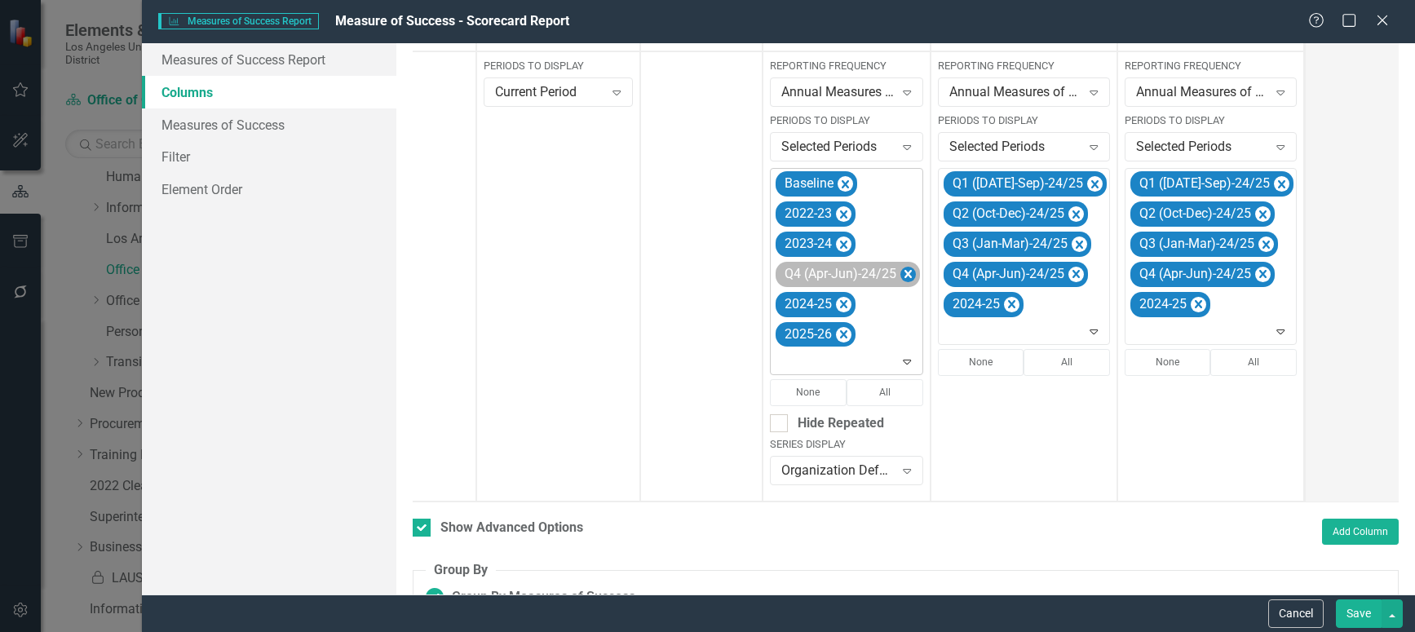
click at [909, 274] on icon "Remove Q4 (Apr-Jun)-24/25" at bounding box center [907, 274] width 7 height 8
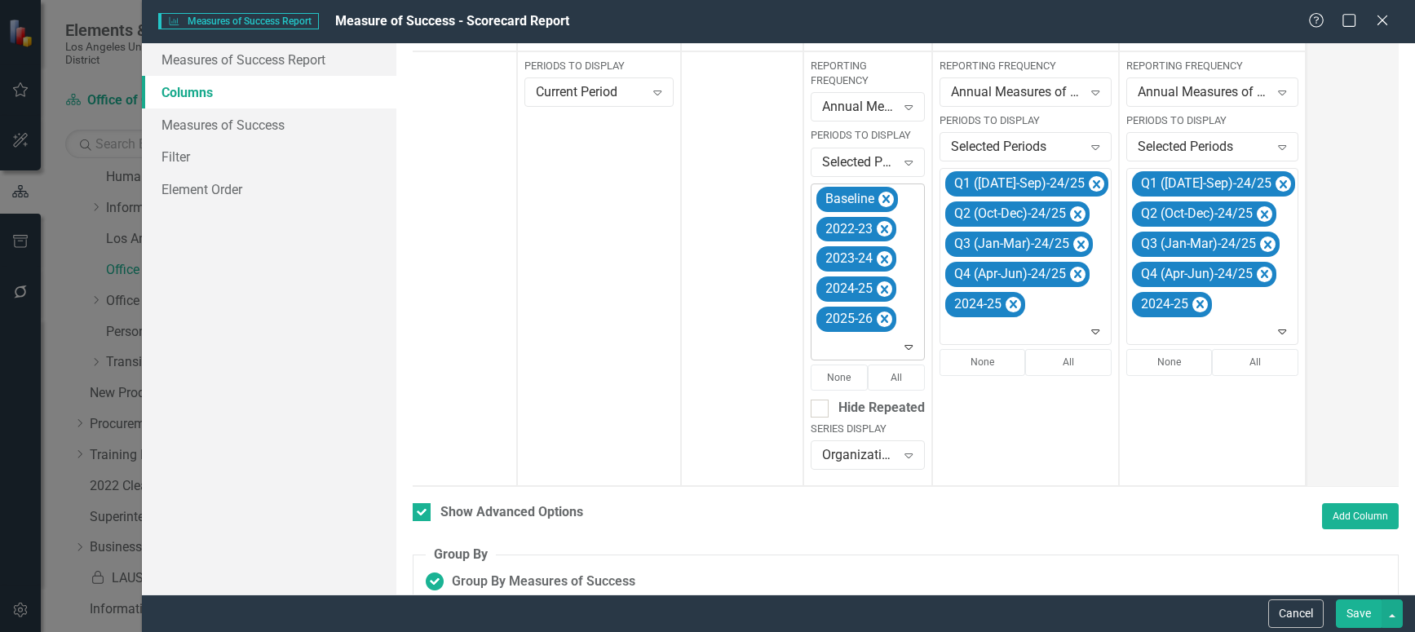
click at [909, 340] on icon "Expand" at bounding box center [908, 346] width 16 height 13
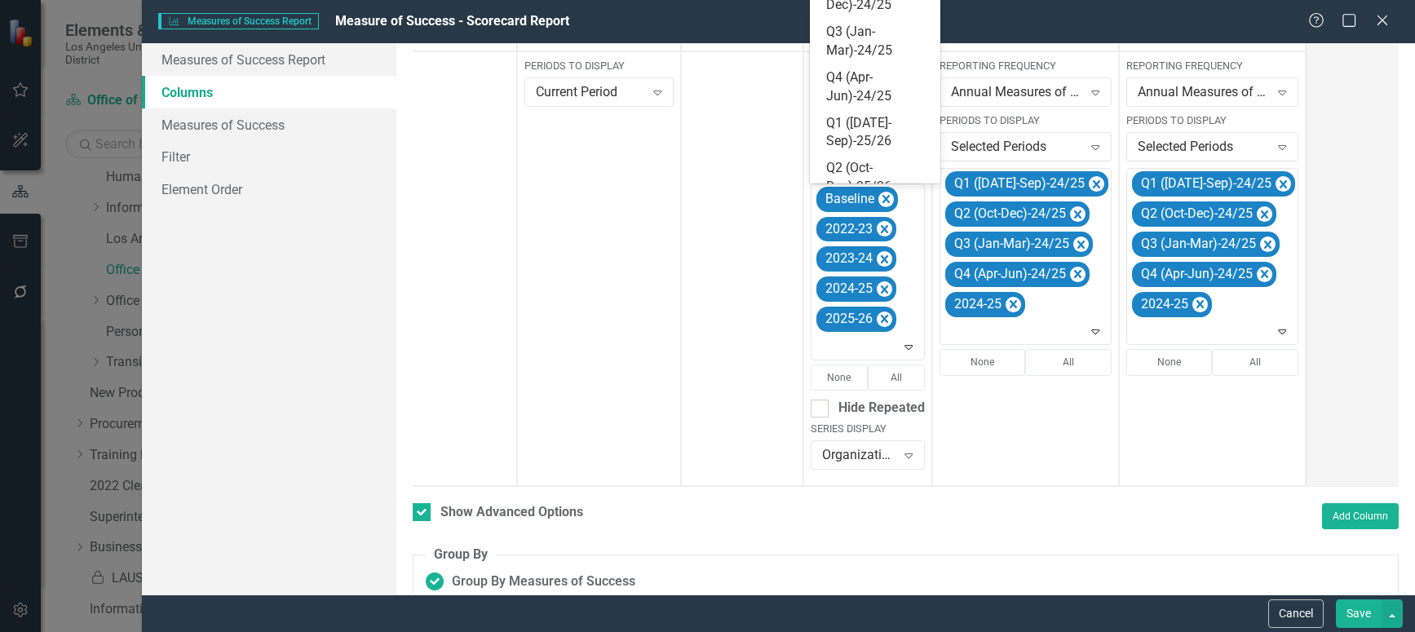
scroll to position [259, 0]
click at [887, 122] on div "Q1 ([DATE]-Sep)-25/26" at bounding box center [878, 128] width 104 height 38
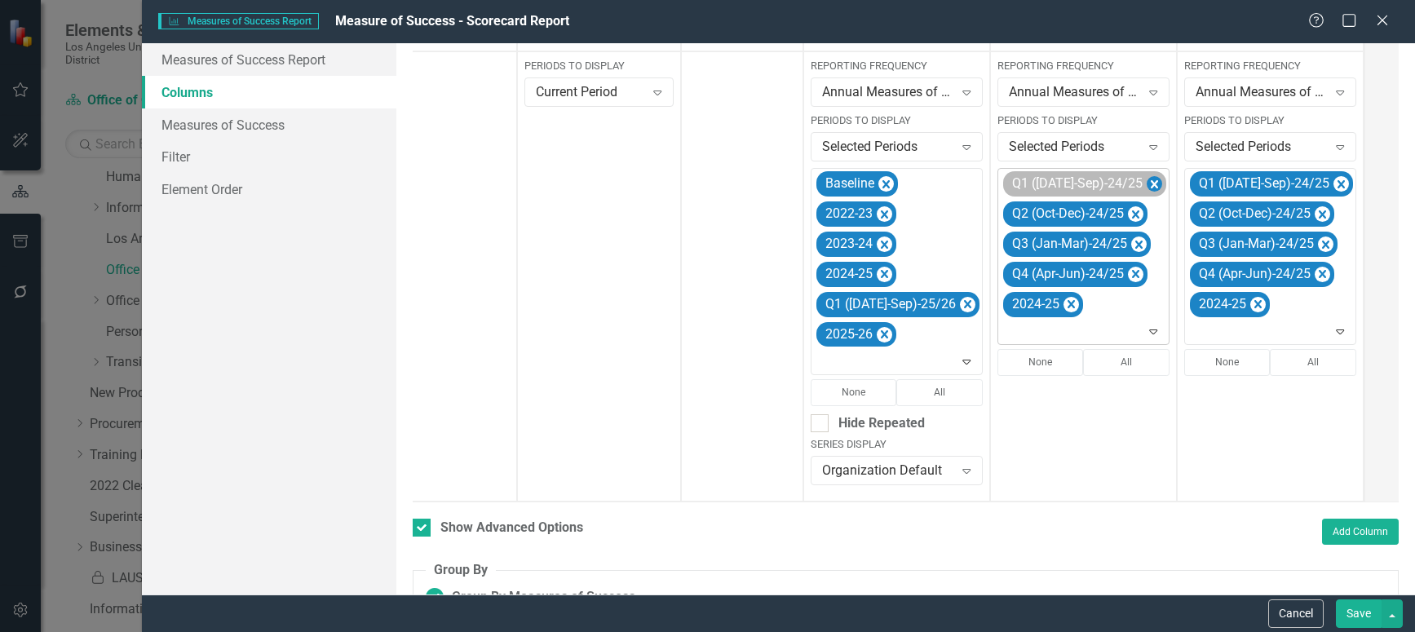
click at [1151, 183] on icon "Remove Q1 (Jul-Sep)-24/25" at bounding box center [1154, 184] width 7 height 8
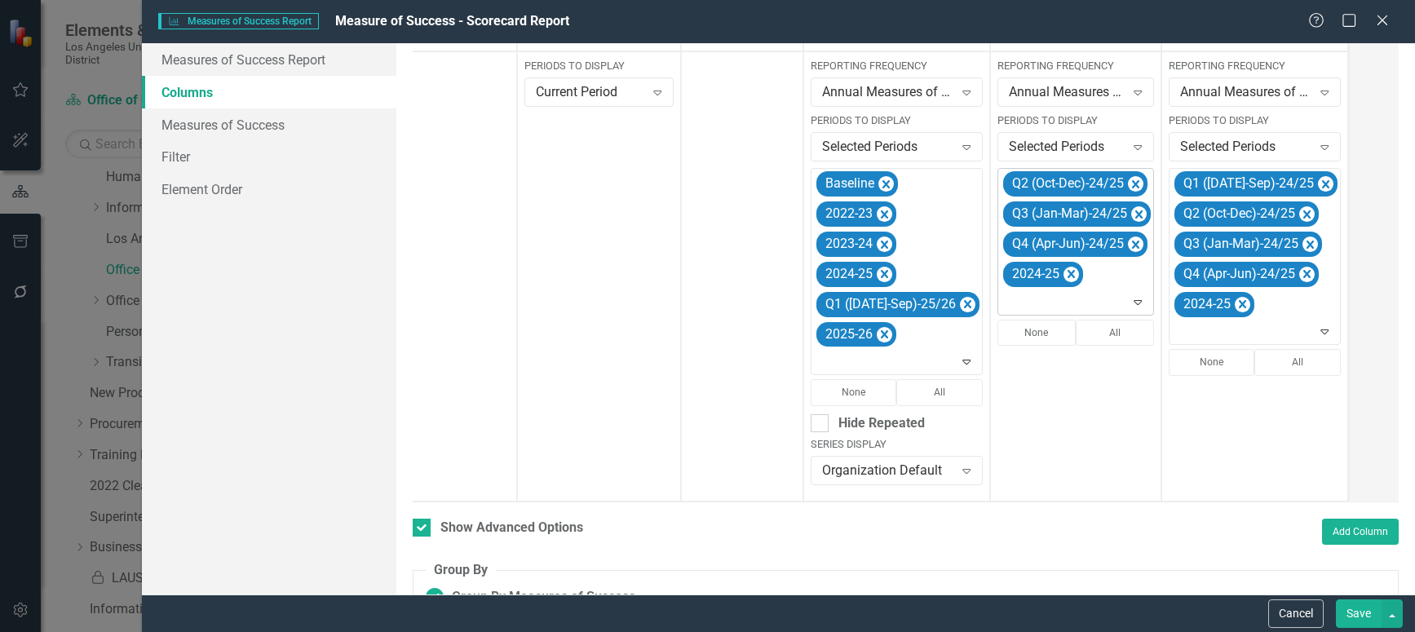
click at [1132, 183] on icon "Remove Q2 (Oct-Dec)-24/25" at bounding box center [1135, 184] width 7 height 8
click at [1131, 183] on icon "Remove Q3 (Jan-Mar)-24/25" at bounding box center [1138, 185] width 15 height 20
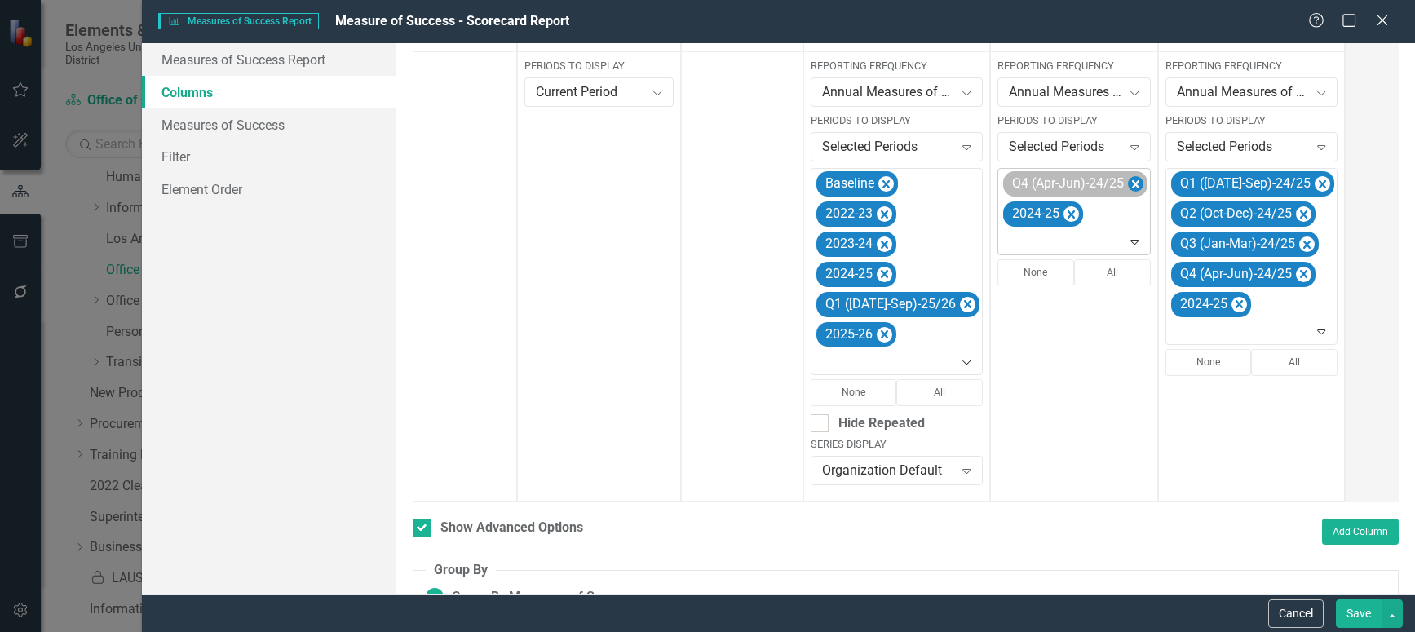
click at [1128, 188] on icon "Remove Q4 (Apr-Jun)-24/25" at bounding box center [1135, 185] width 15 height 20
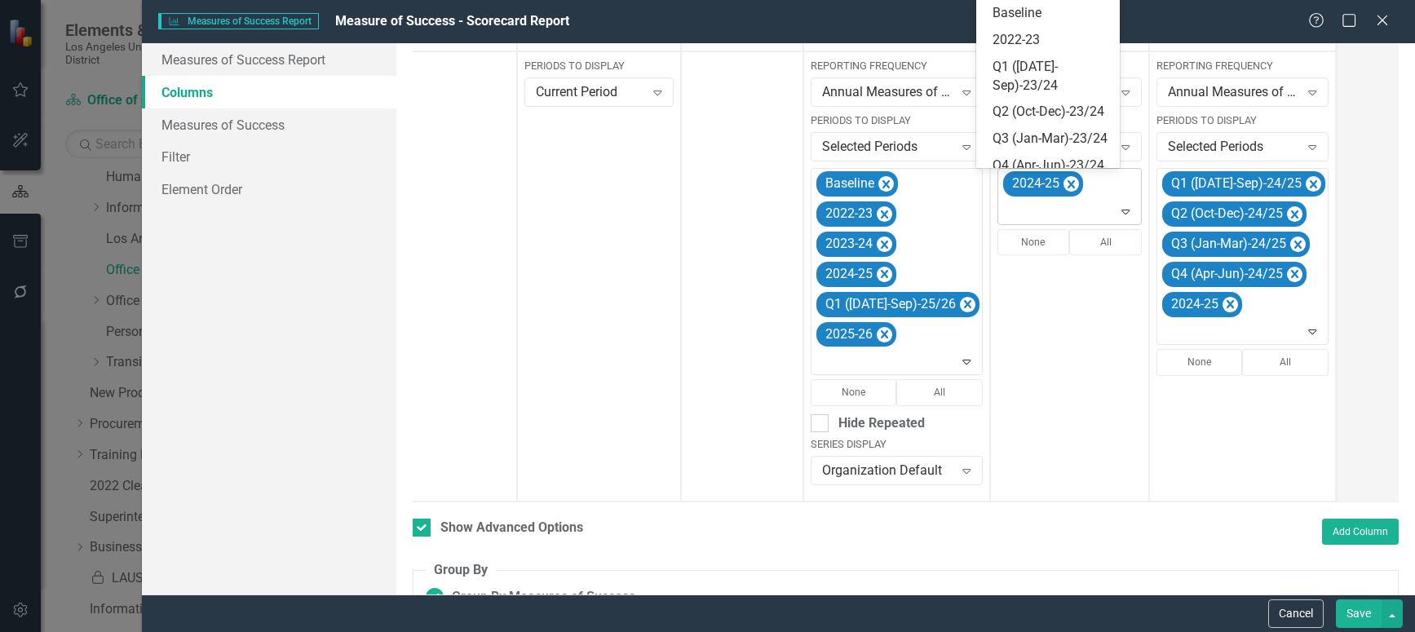
click at [1122, 213] on icon at bounding box center [1126, 212] width 8 height 5
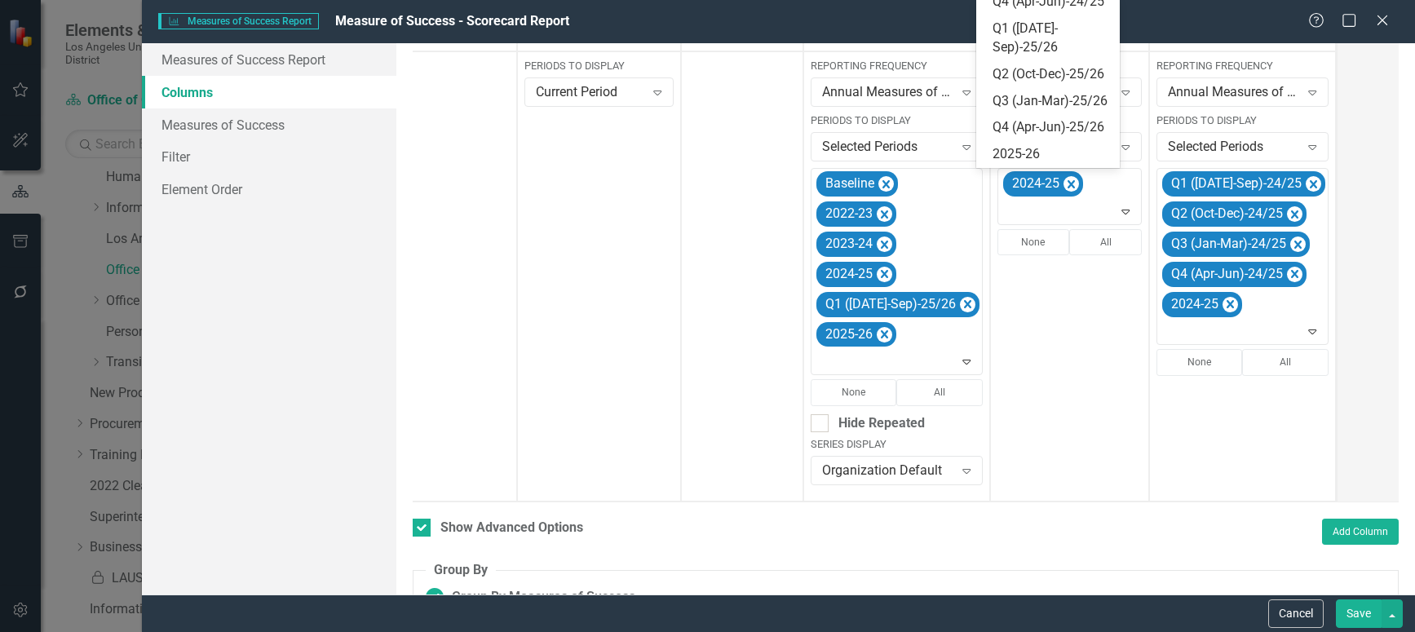
scroll to position [364, 0]
click at [1059, 57] on div "Q1 ([DATE]-Sep)-25/26" at bounding box center [1051, 39] width 117 height 38
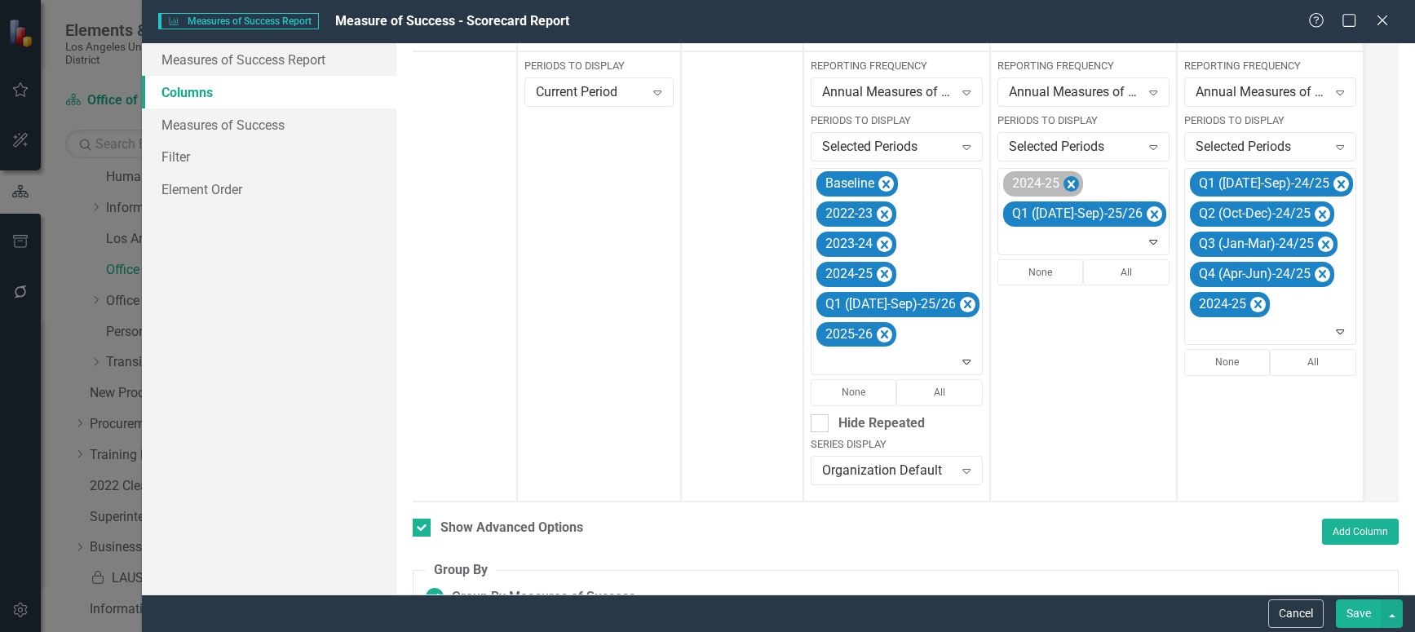
click at [1063, 181] on icon "Remove 2024-25" at bounding box center [1070, 185] width 15 height 20
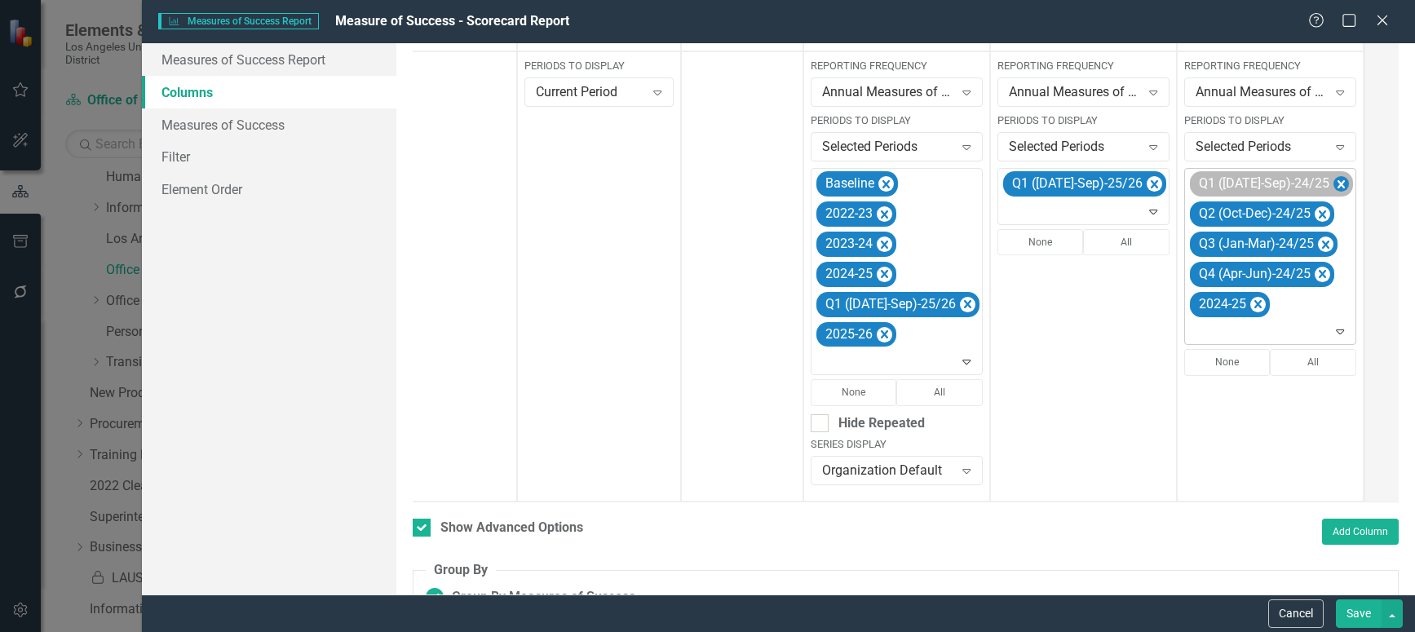
click at [1333, 185] on icon "Remove Q1 (Jul-Sep)-24/25" at bounding box center [1340, 185] width 15 height 20
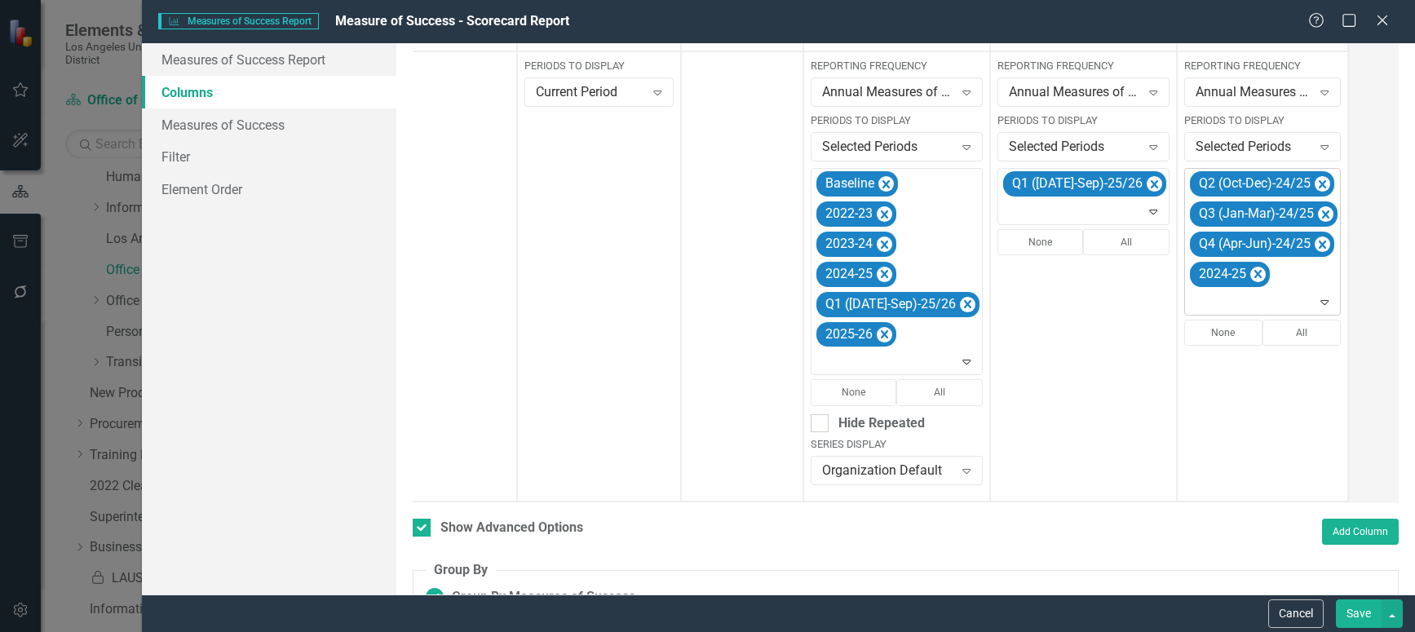
click at [1315, 185] on icon "Remove Q2 (Oct-Dec)-24/25" at bounding box center [1322, 185] width 15 height 20
click at [1322, 185] on icon "Remove Q3 (Jan-Mar)-24/25" at bounding box center [1325, 184] width 7 height 8
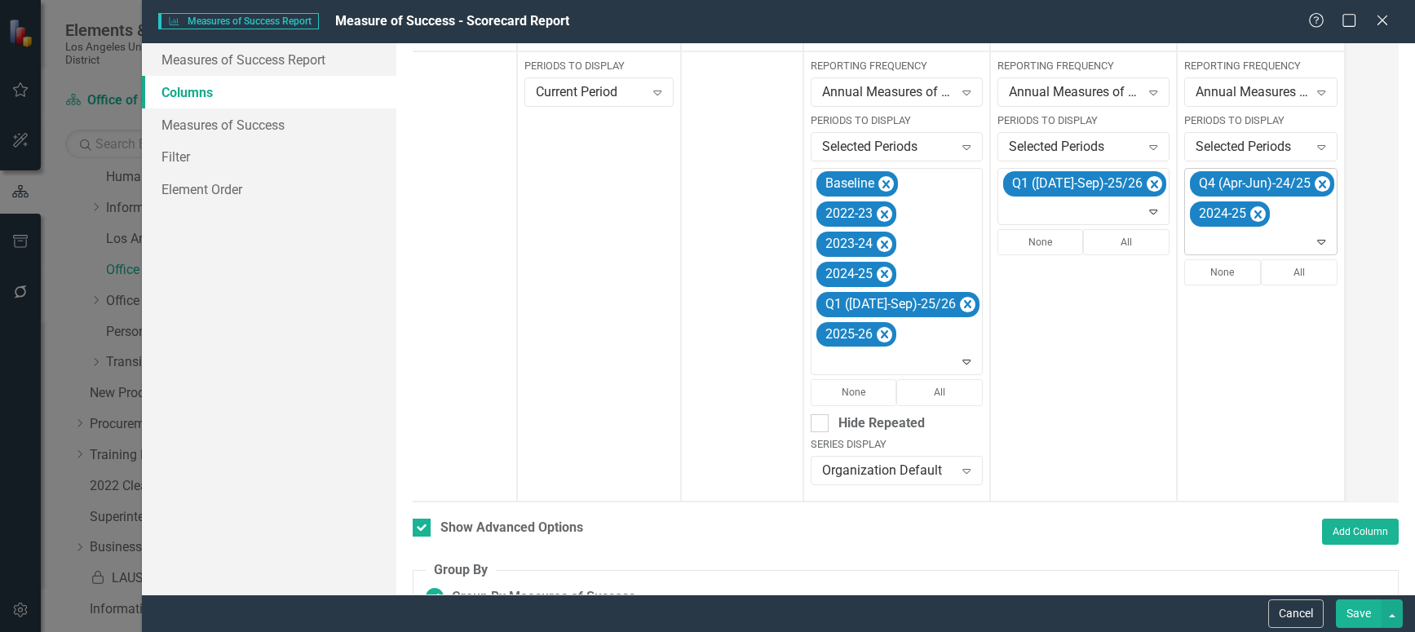
click at [1315, 185] on icon "Remove Q4 (Apr-Jun)-24/25" at bounding box center [1322, 185] width 15 height 20
click at [1311, 210] on icon at bounding box center [1315, 212] width 8 height 5
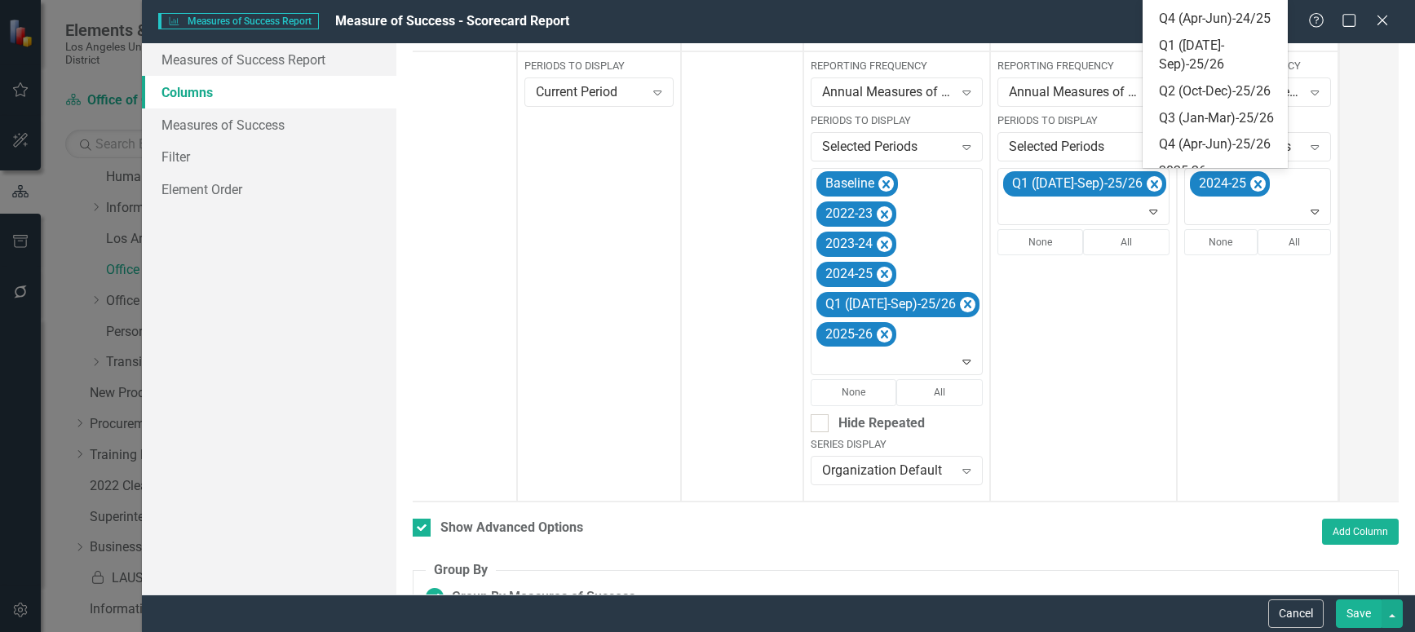
scroll to position [326, 0]
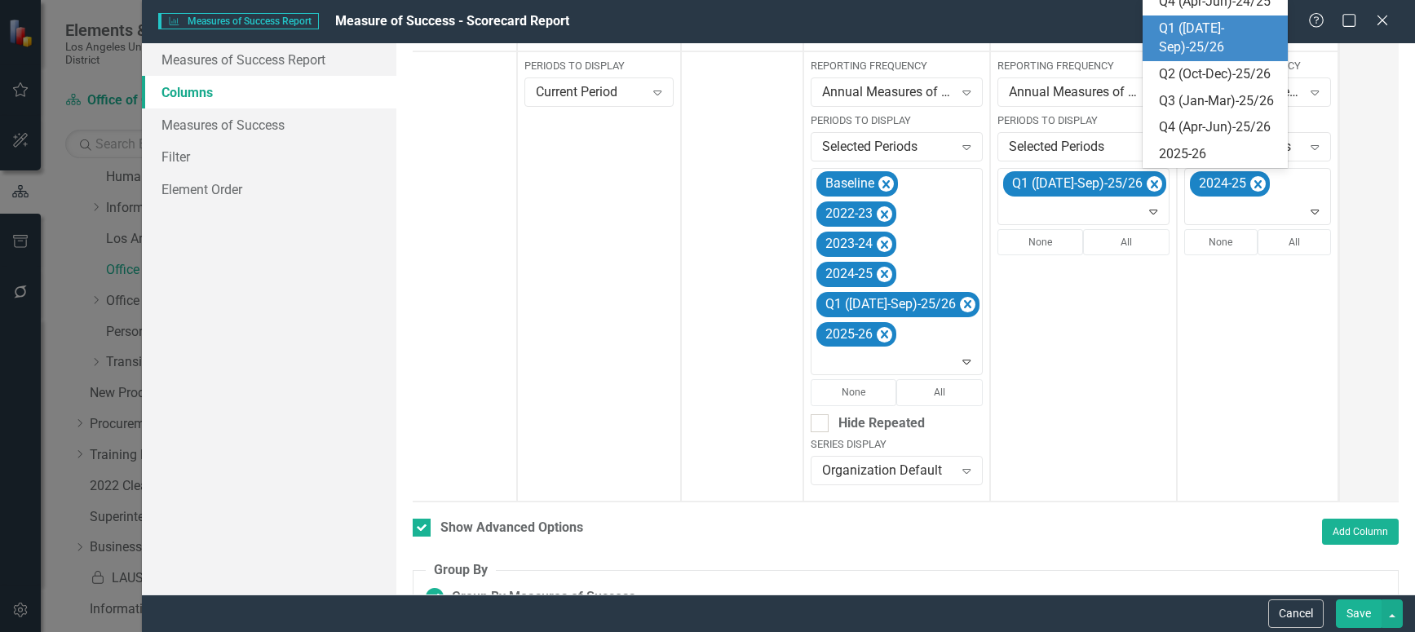
click at [1213, 57] on div "Q1 ([DATE]-Sep)-25/26" at bounding box center [1219, 39] width 120 height 38
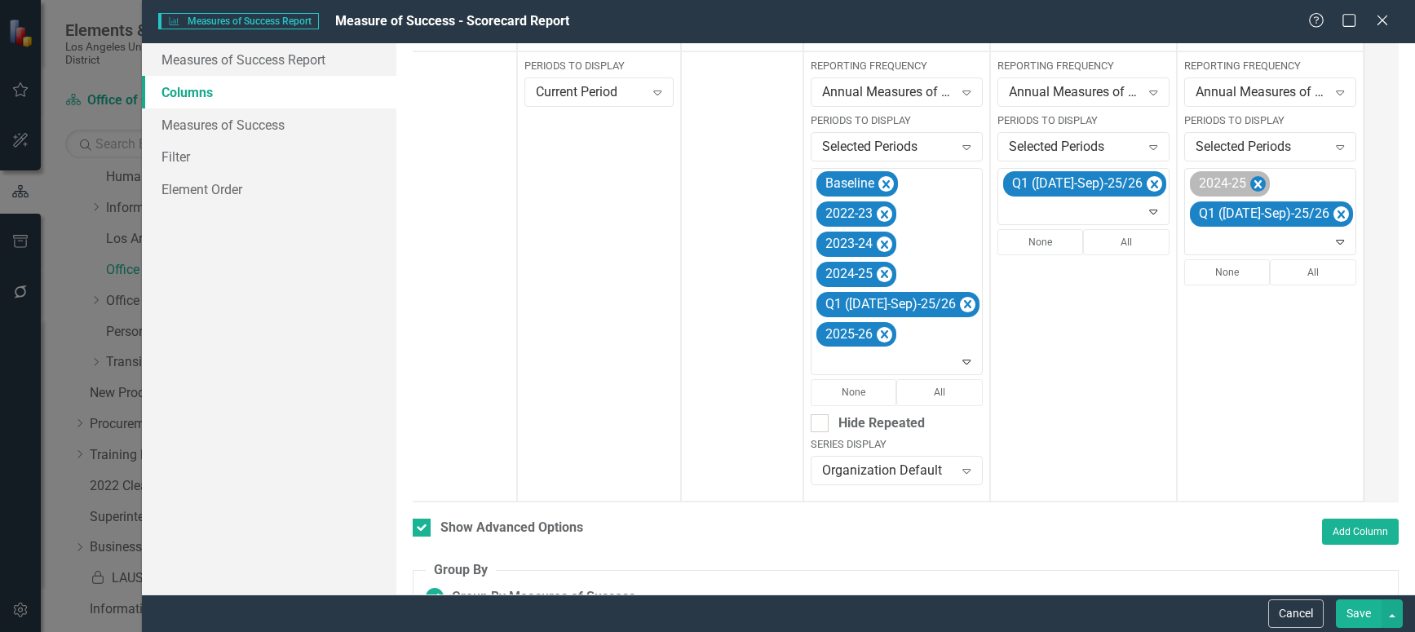
click at [1250, 182] on icon "Remove 2024-25" at bounding box center [1257, 185] width 15 height 20
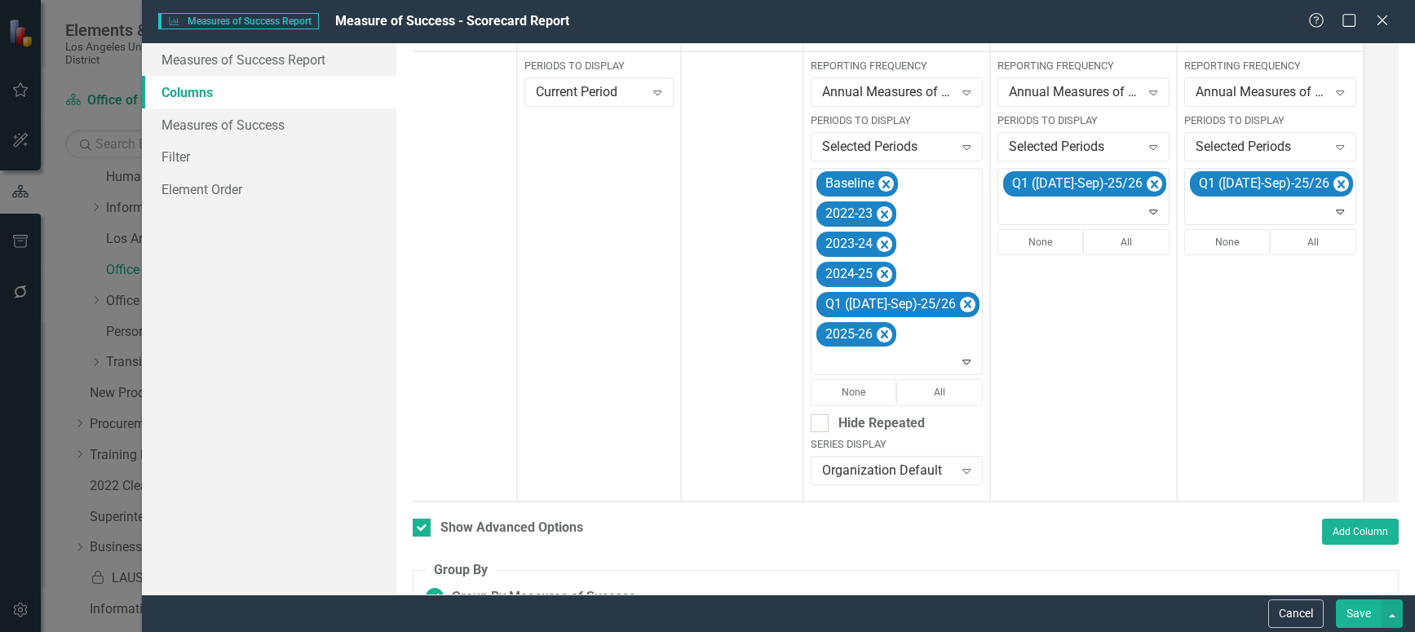
click at [1370, 612] on button "Save" at bounding box center [1359, 613] width 46 height 29
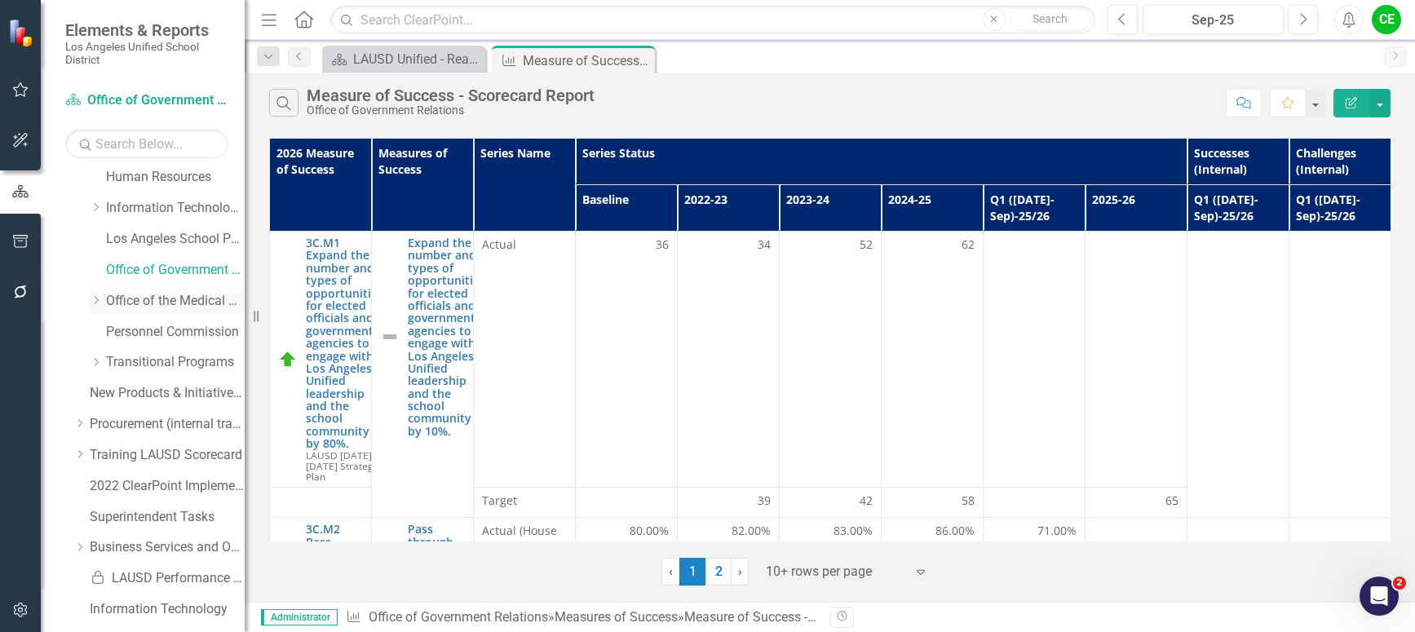
click at [95, 301] on icon "Dropdown" at bounding box center [96, 300] width 12 height 10
click at [175, 303] on link "Office of the Medical Director" at bounding box center [175, 301] width 139 height 19
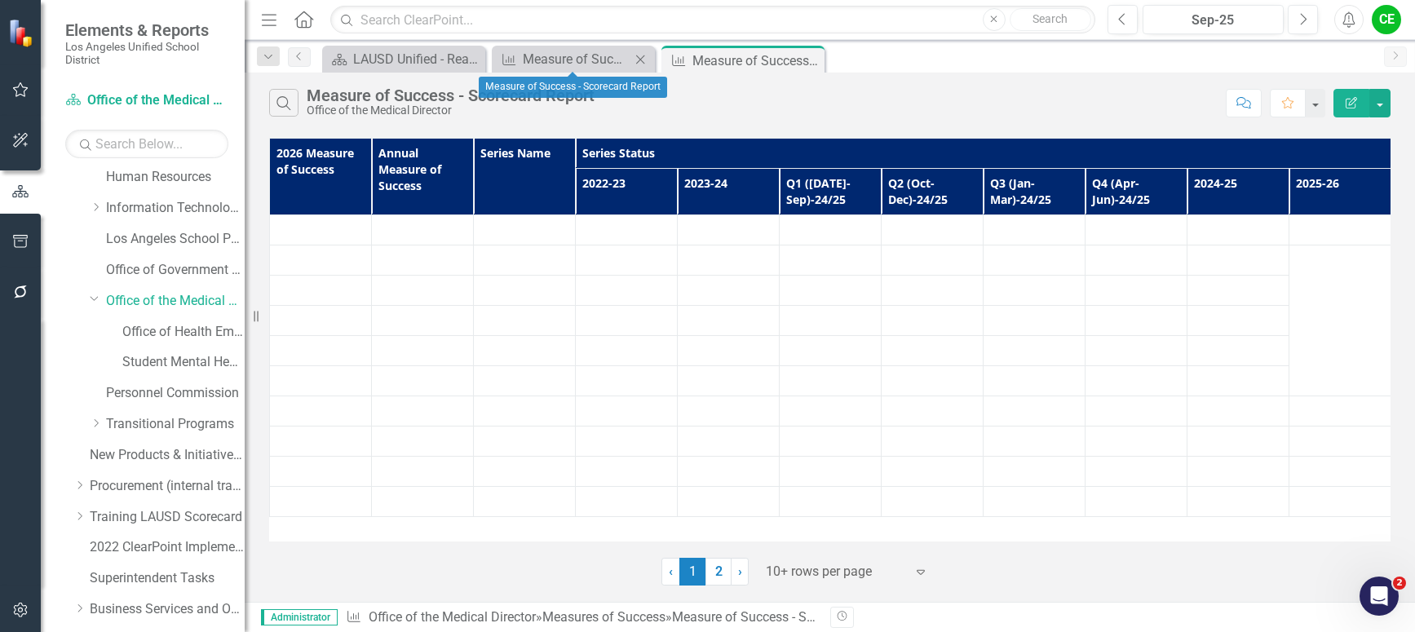
click at [645, 55] on icon "Close" at bounding box center [640, 59] width 16 height 13
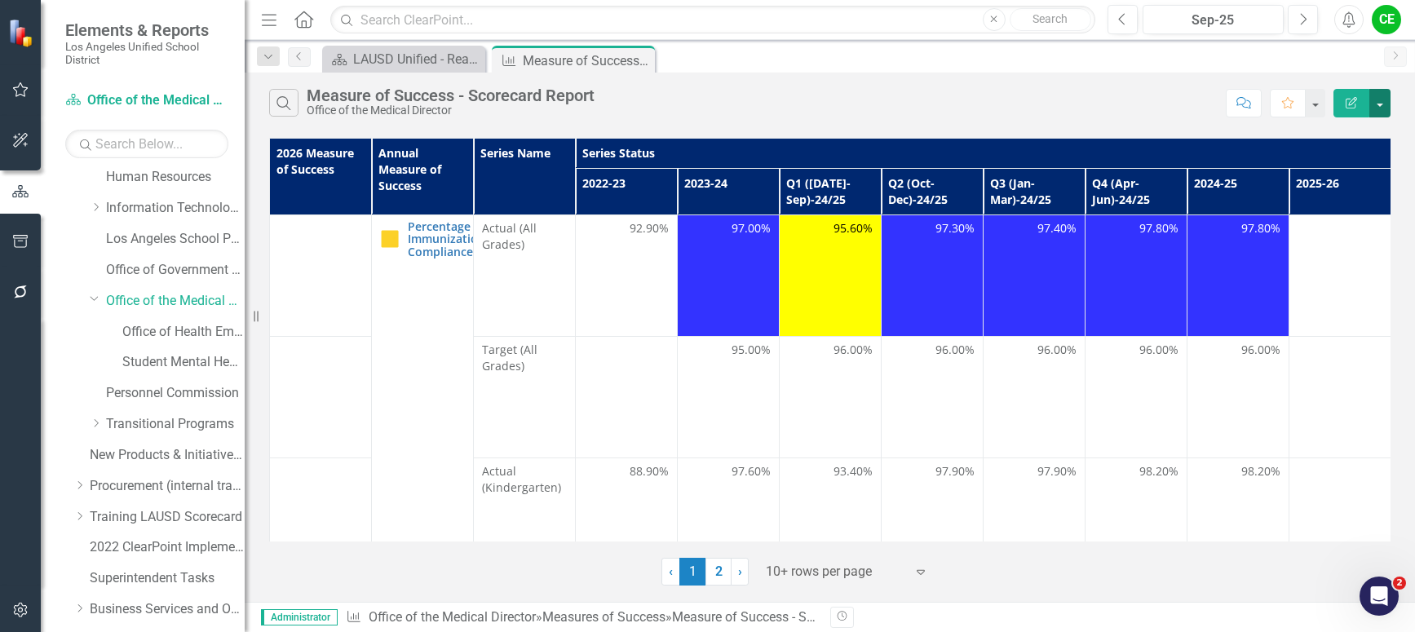
click at [1377, 104] on button "button" at bounding box center [1379, 103] width 21 height 29
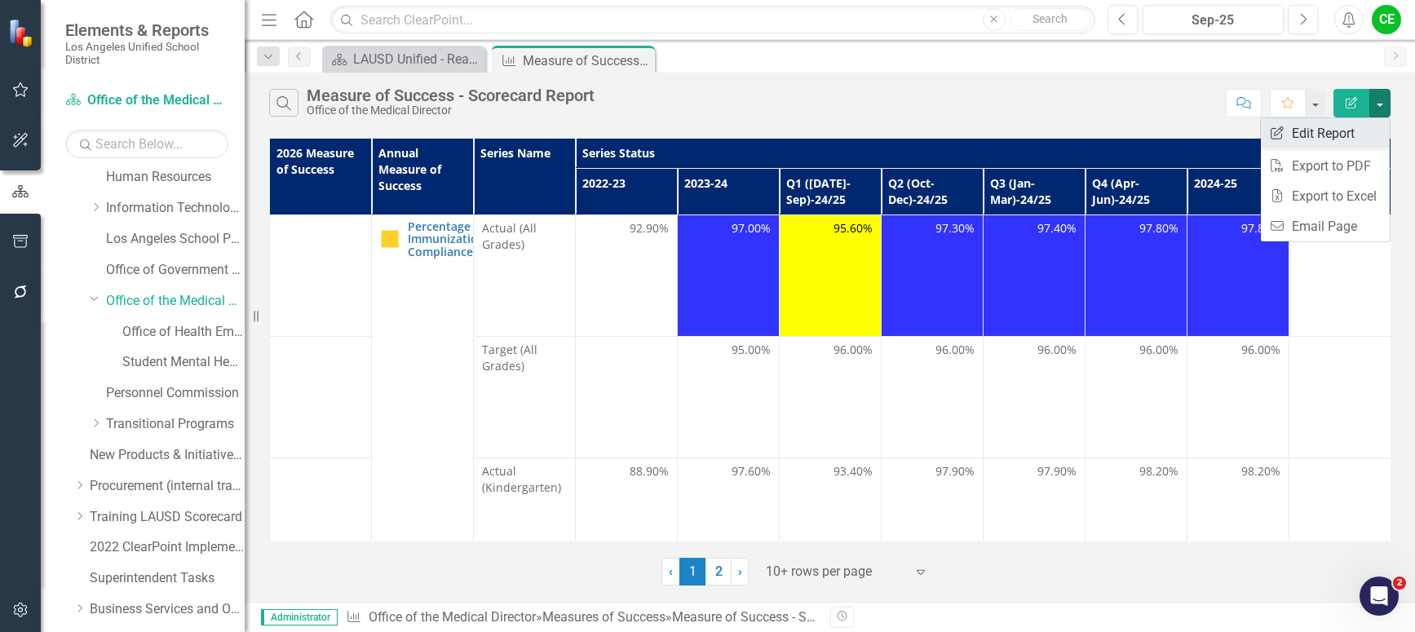
click at [1338, 126] on link "Edit Report Edit Report" at bounding box center [1325, 133] width 129 height 30
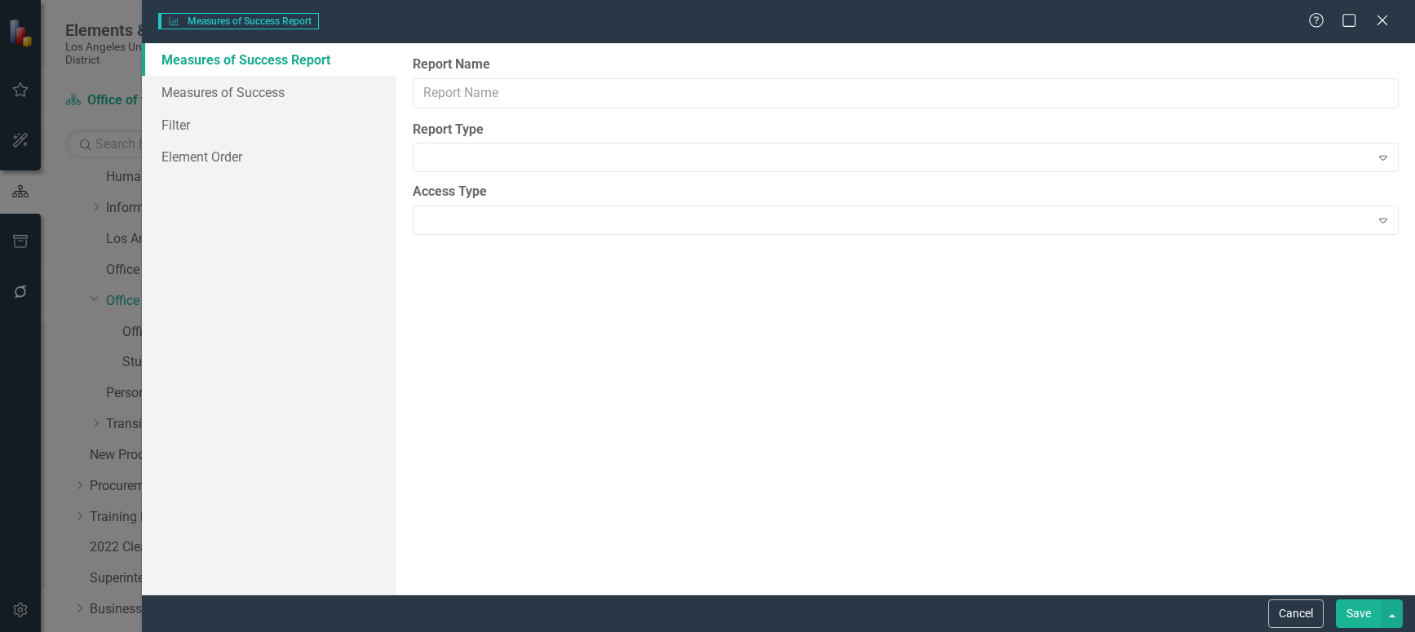
type input "Measure of Success - Scorecard Report"
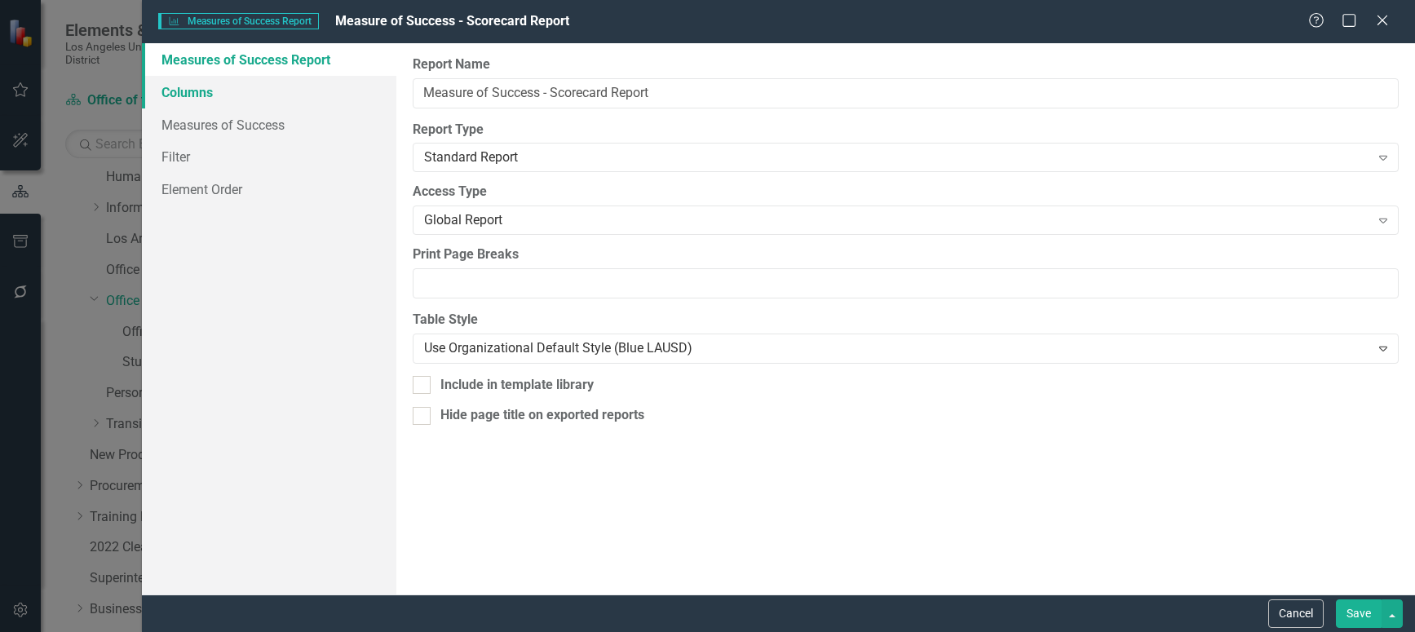
click at [157, 84] on link "Columns" at bounding box center [269, 92] width 254 height 33
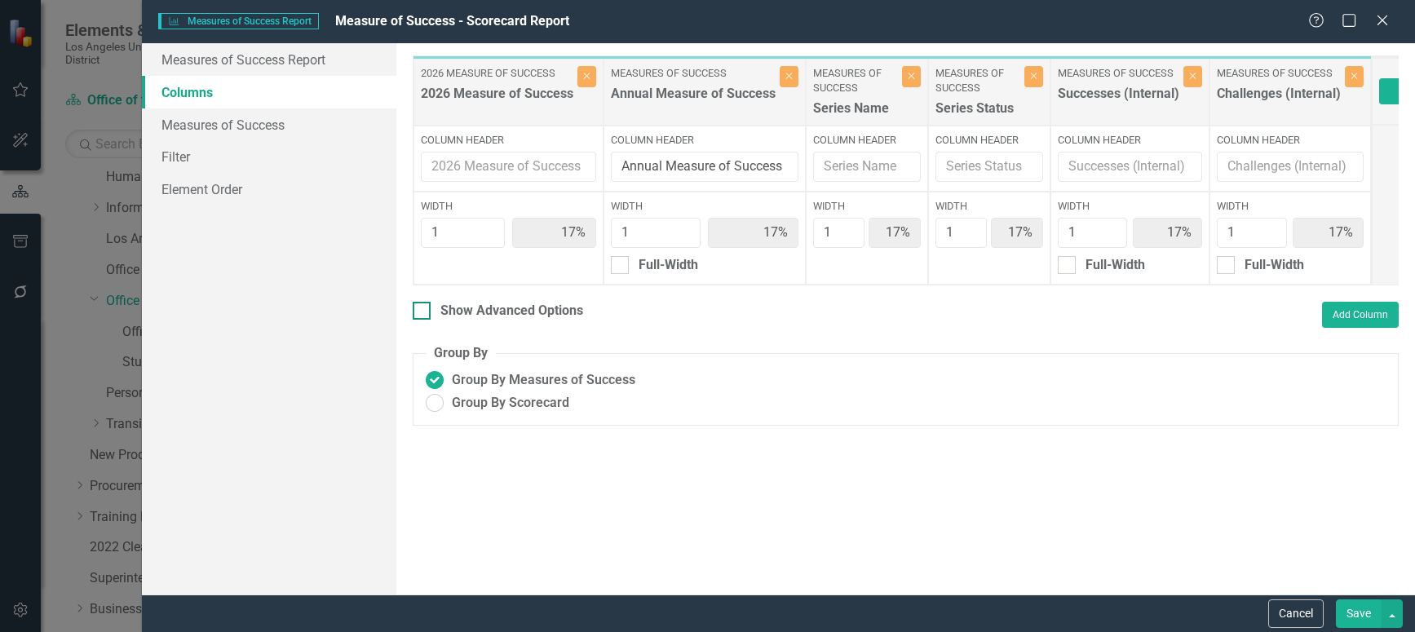
click at [423, 320] on div at bounding box center [422, 311] width 18 height 18
click at [423, 312] on input "Show Advanced Options" at bounding box center [418, 307] width 11 height 11
checkbox input "true"
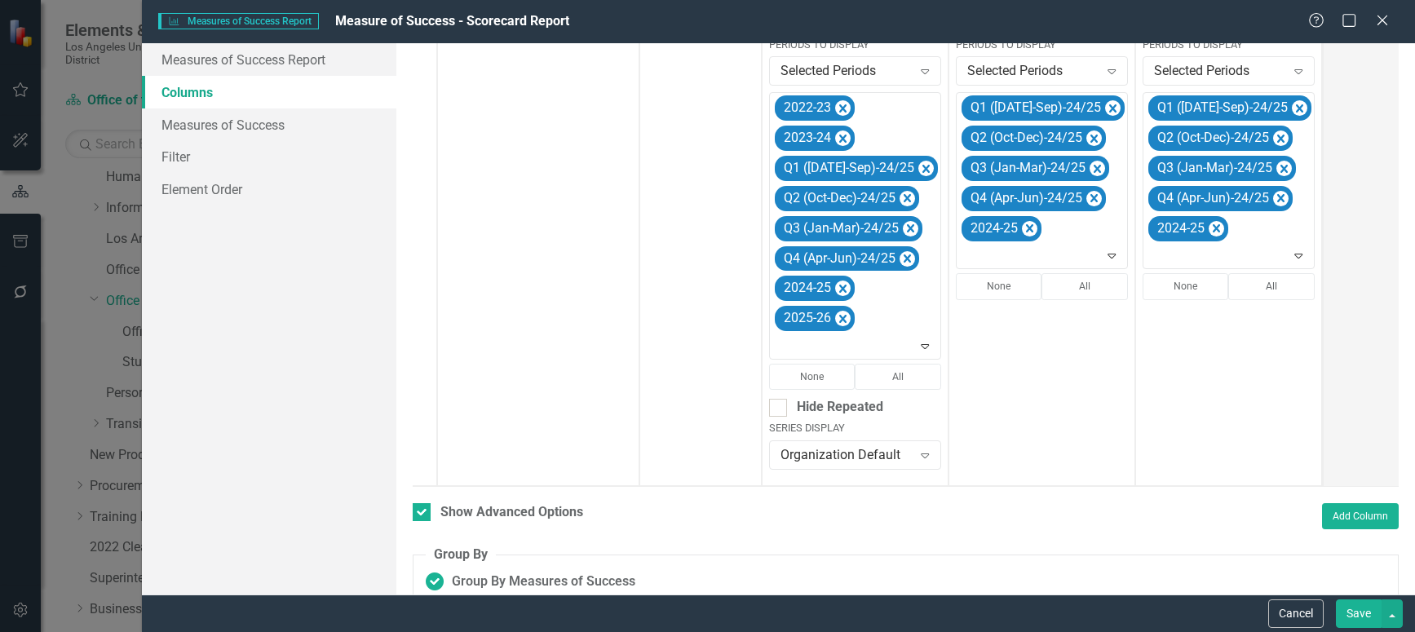
scroll to position [455, 0]
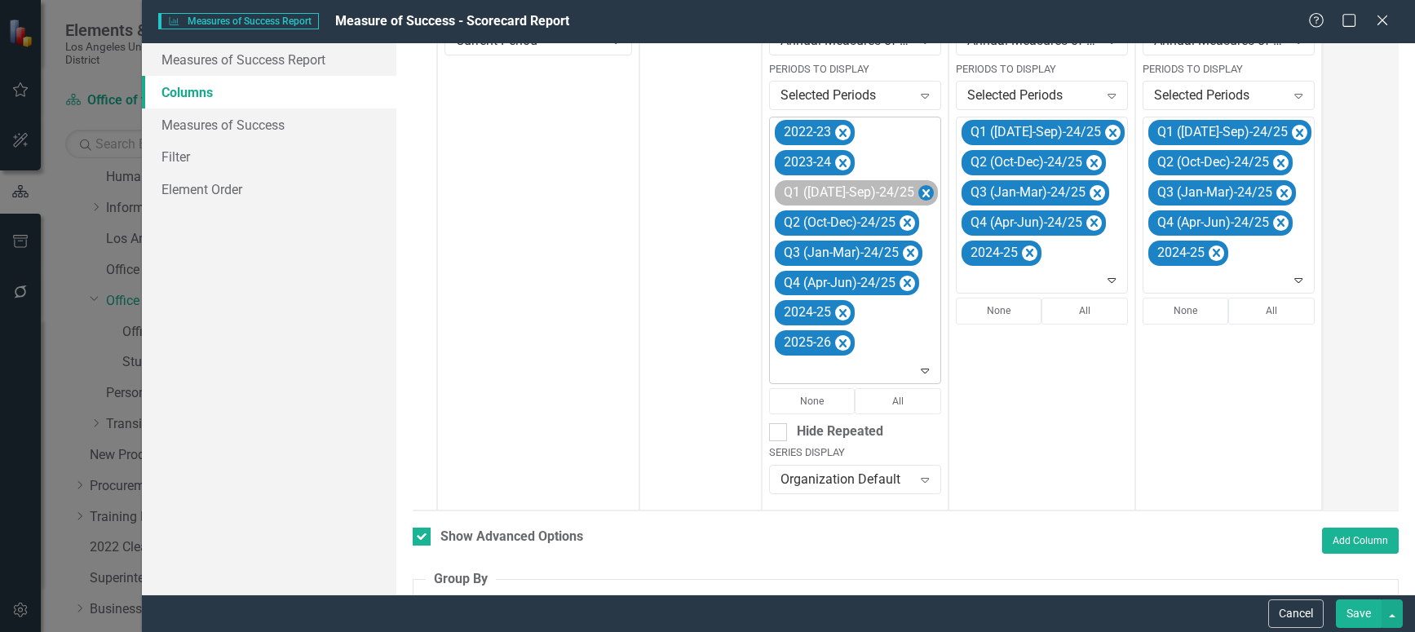
click at [918, 190] on icon "Remove Q1 (Jul-Sep)-24/25" at bounding box center [925, 193] width 15 height 20
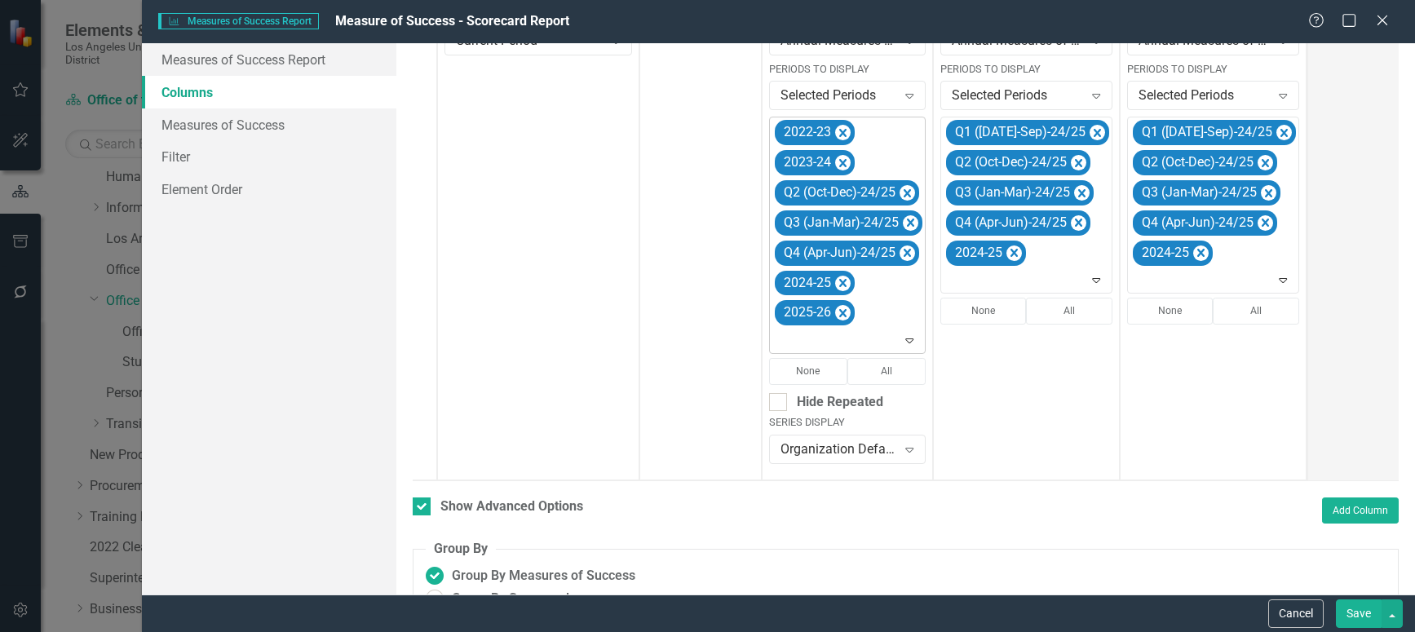
click at [904, 190] on icon "Remove Q2 (Oct-Dec)-24/25" at bounding box center [907, 193] width 7 height 8
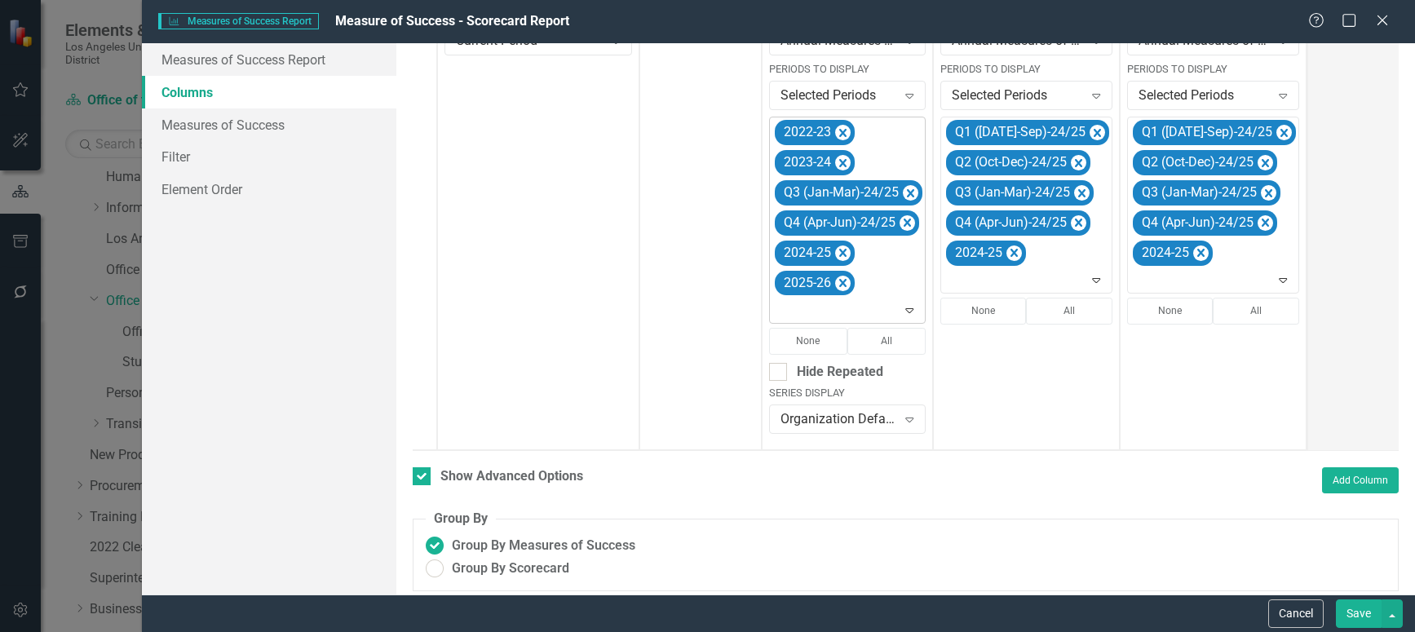
click at [904, 190] on icon "Remove Q3 (Jan-Mar)-24/25" at bounding box center [910, 193] width 15 height 20
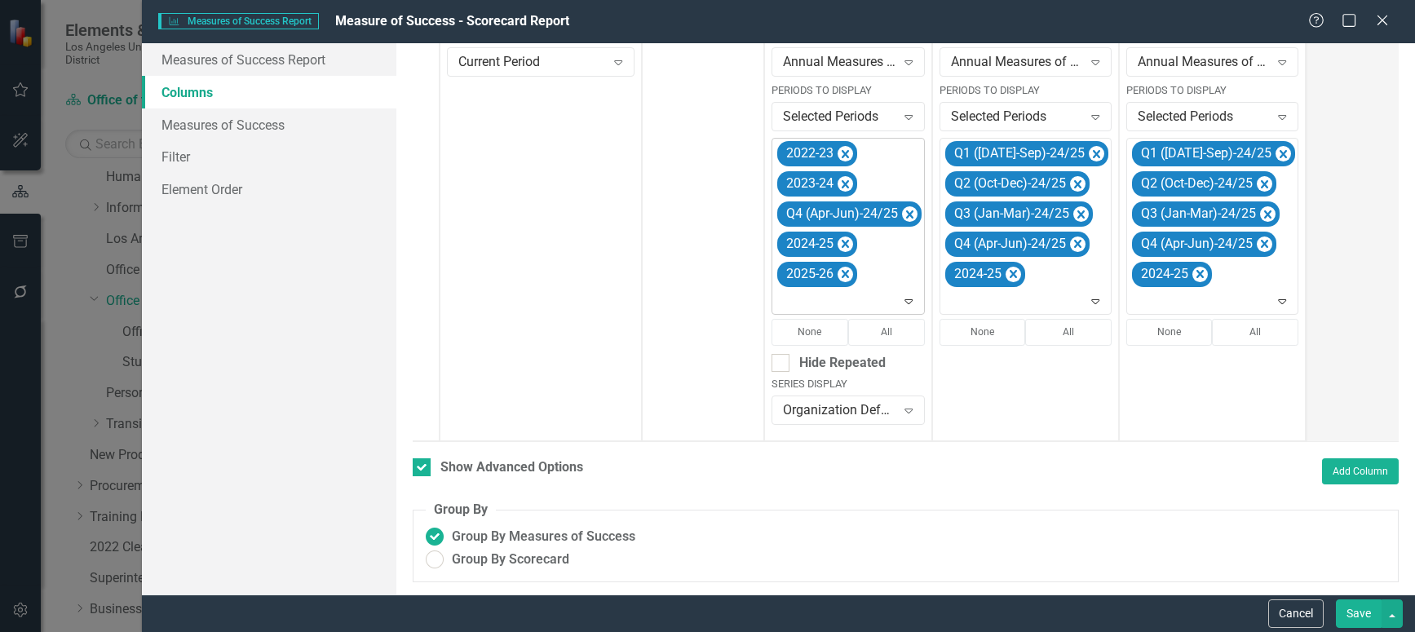
scroll to position [446, 0]
click at [908, 204] on icon "Remove Q4 (Apr-Jun)-24/25" at bounding box center [909, 214] width 15 height 20
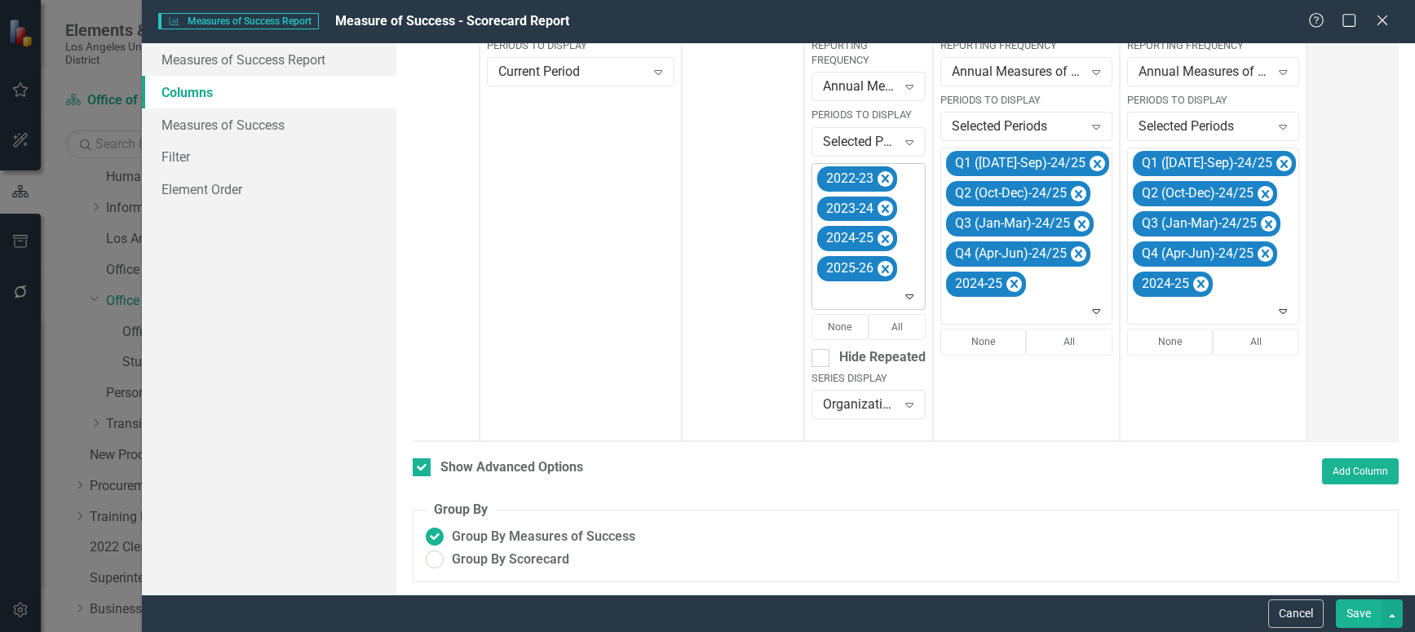
scroll to position [431, 0]
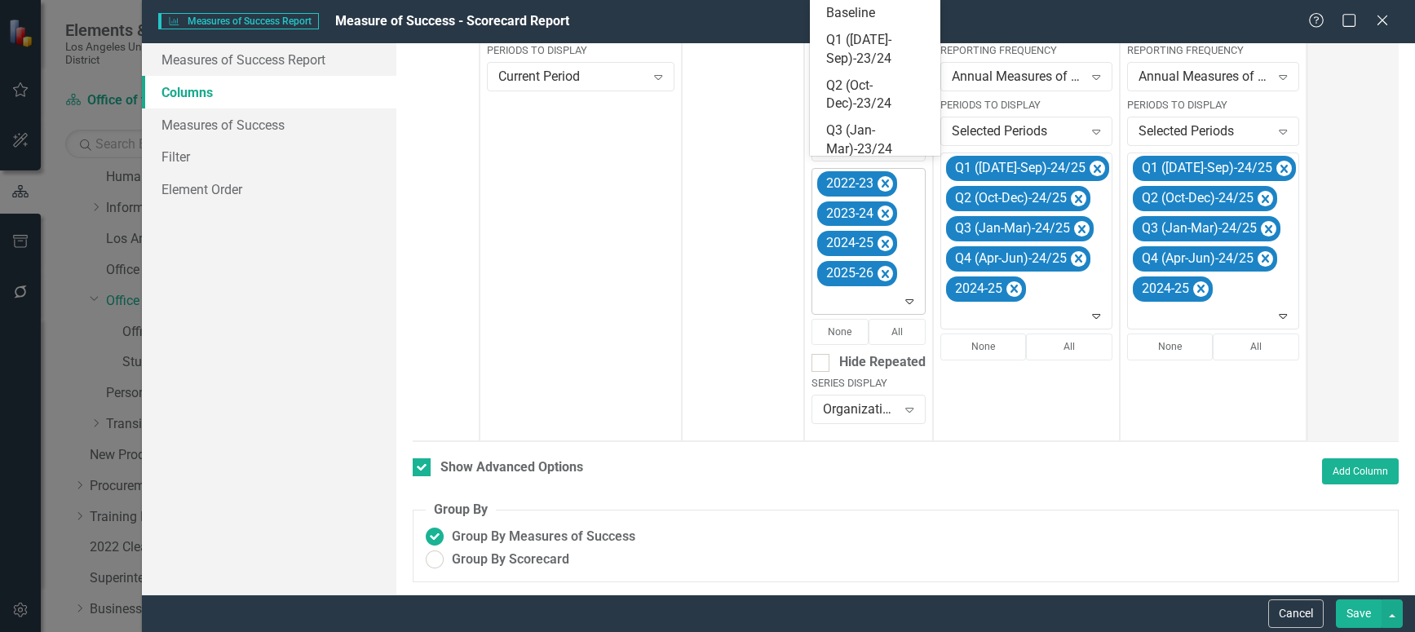
click at [908, 294] on icon "Expand" at bounding box center [909, 300] width 16 height 13
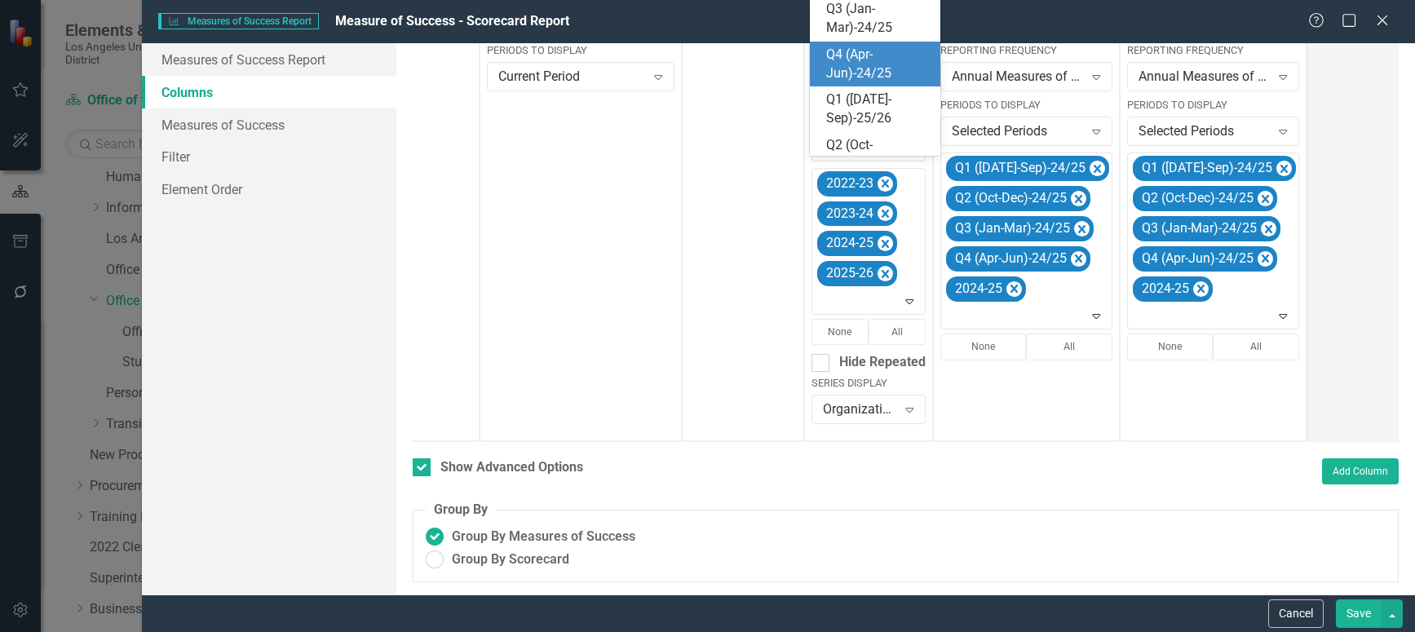
scroll to position [326, 0]
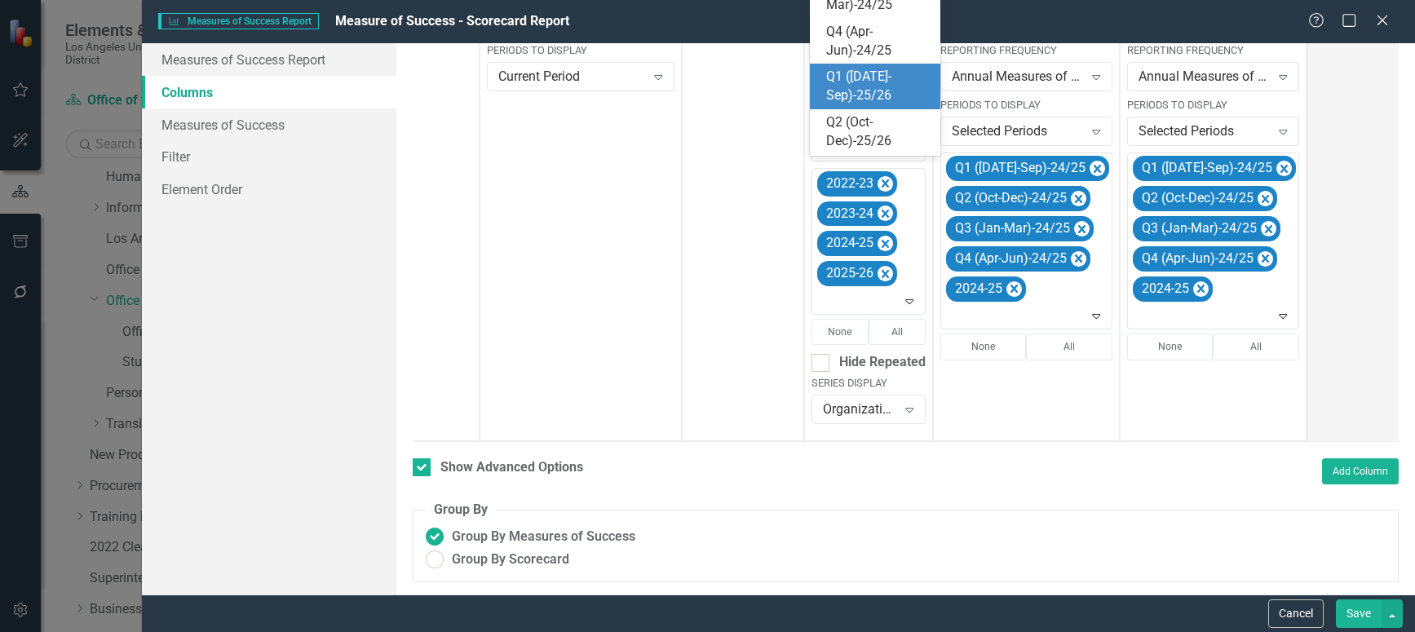
click at [866, 84] on div "Q1 ([DATE]-Sep)-25/26" at bounding box center [878, 87] width 104 height 38
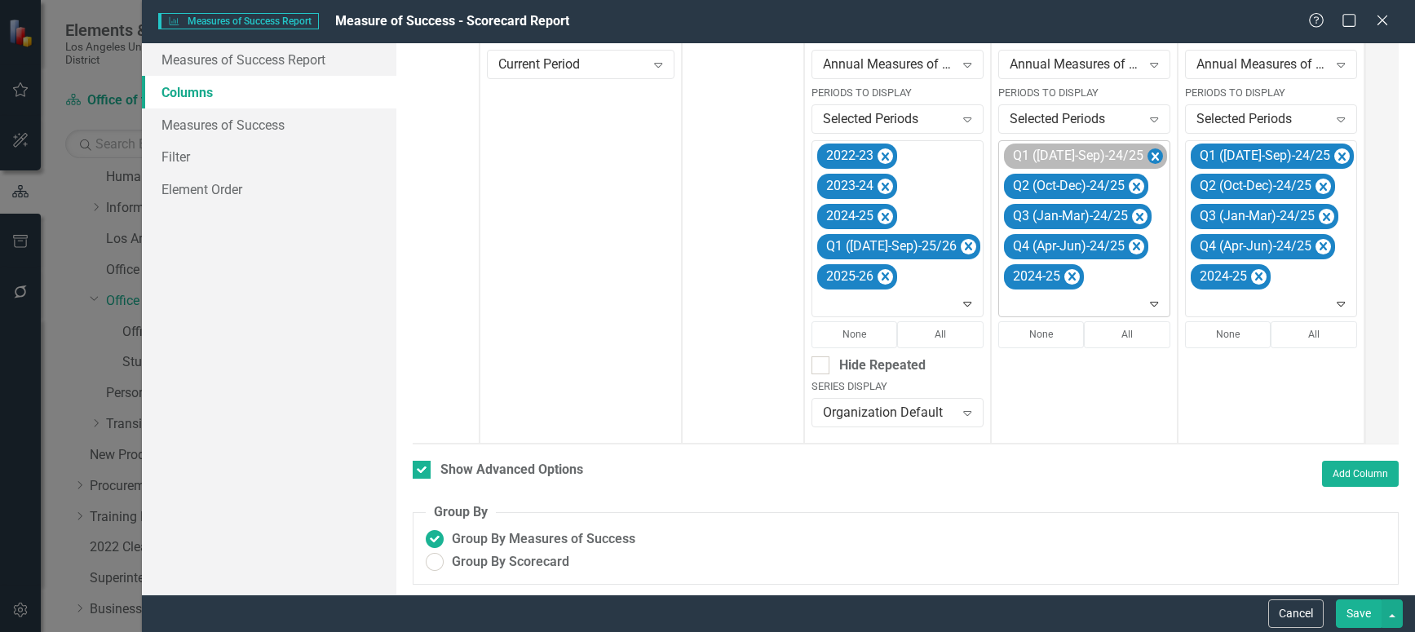
click at [1152, 155] on icon "Remove Q1 (Jul-Sep)-24/25" at bounding box center [1155, 157] width 7 height 8
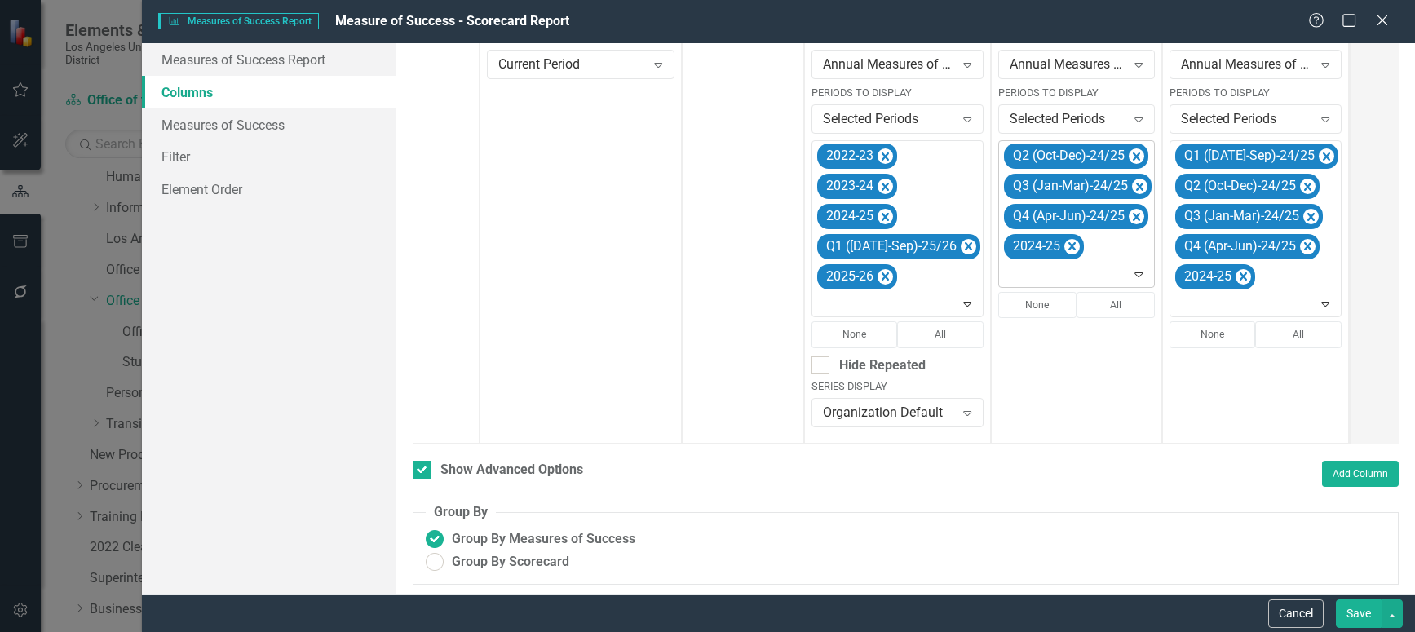
click at [1133, 155] on icon "Remove Q2 (Oct-Dec)-24/25" at bounding box center [1136, 157] width 7 height 8
click at [1132, 155] on icon "Remove Q3 (Jan-Mar)-24/25" at bounding box center [1139, 157] width 15 height 20
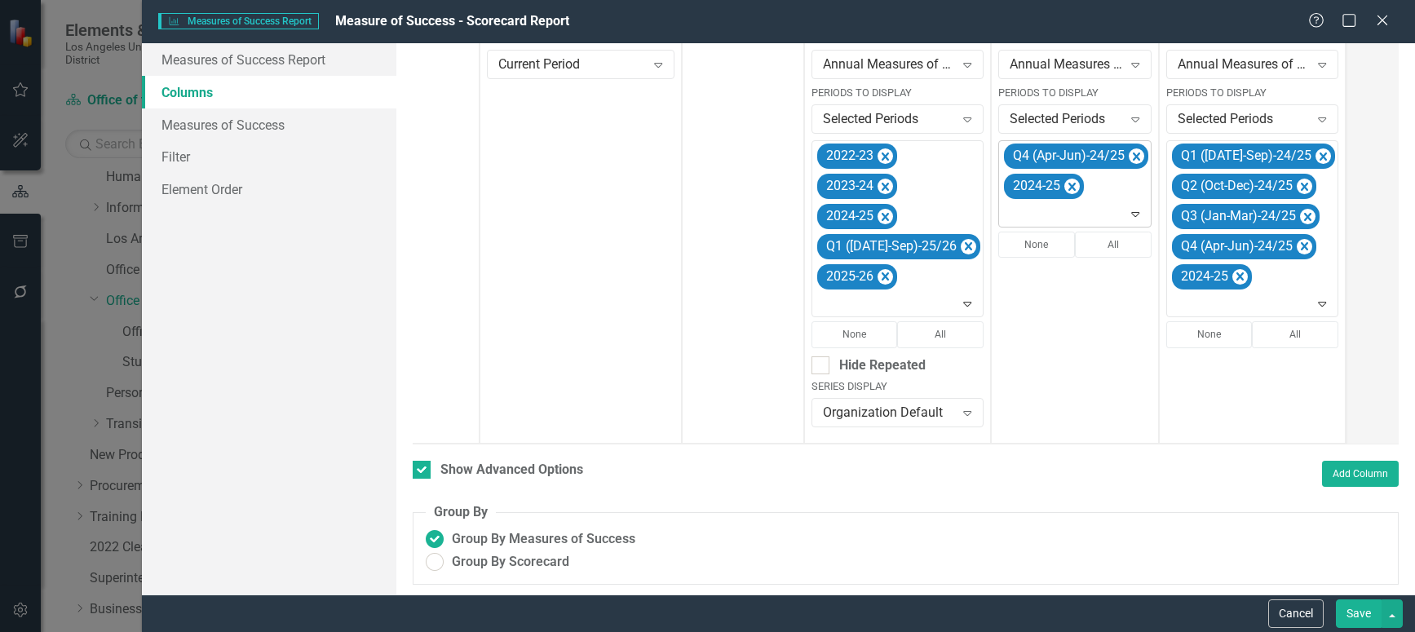
click at [1133, 155] on icon "Remove Q4 (Apr-Jun)-24/25" at bounding box center [1136, 157] width 7 height 8
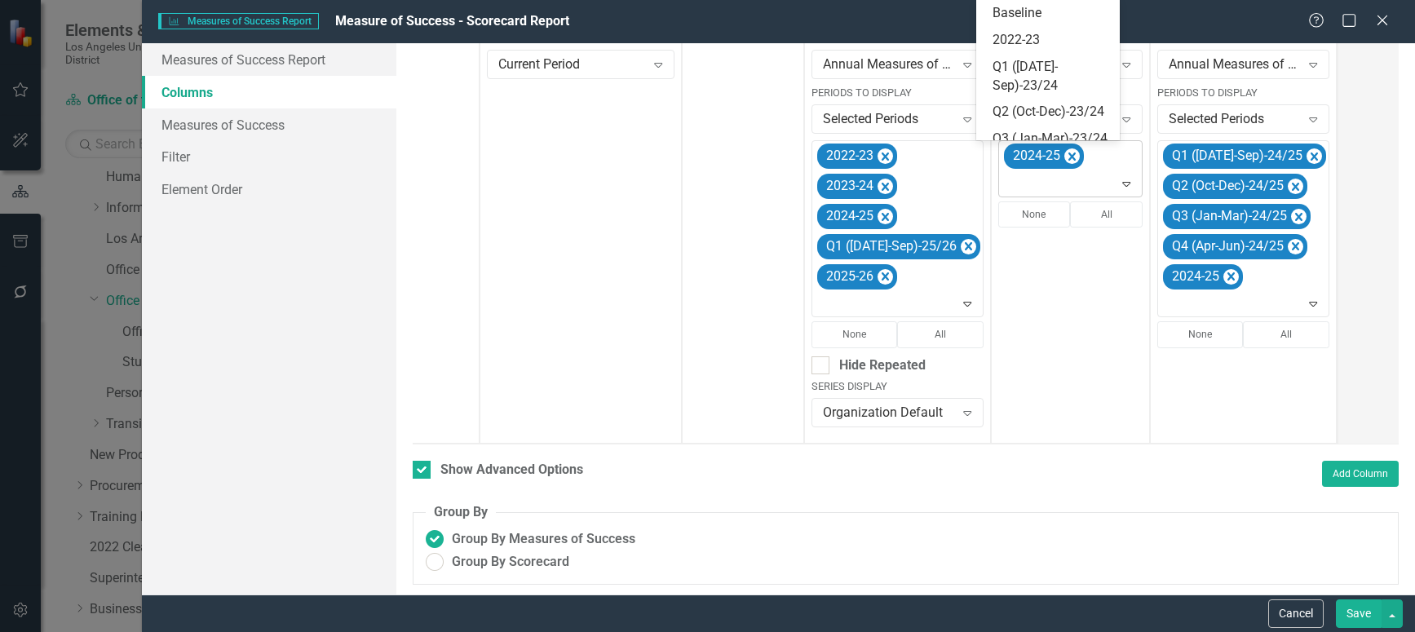
click at [1123, 183] on icon at bounding box center [1127, 184] width 8 height 5
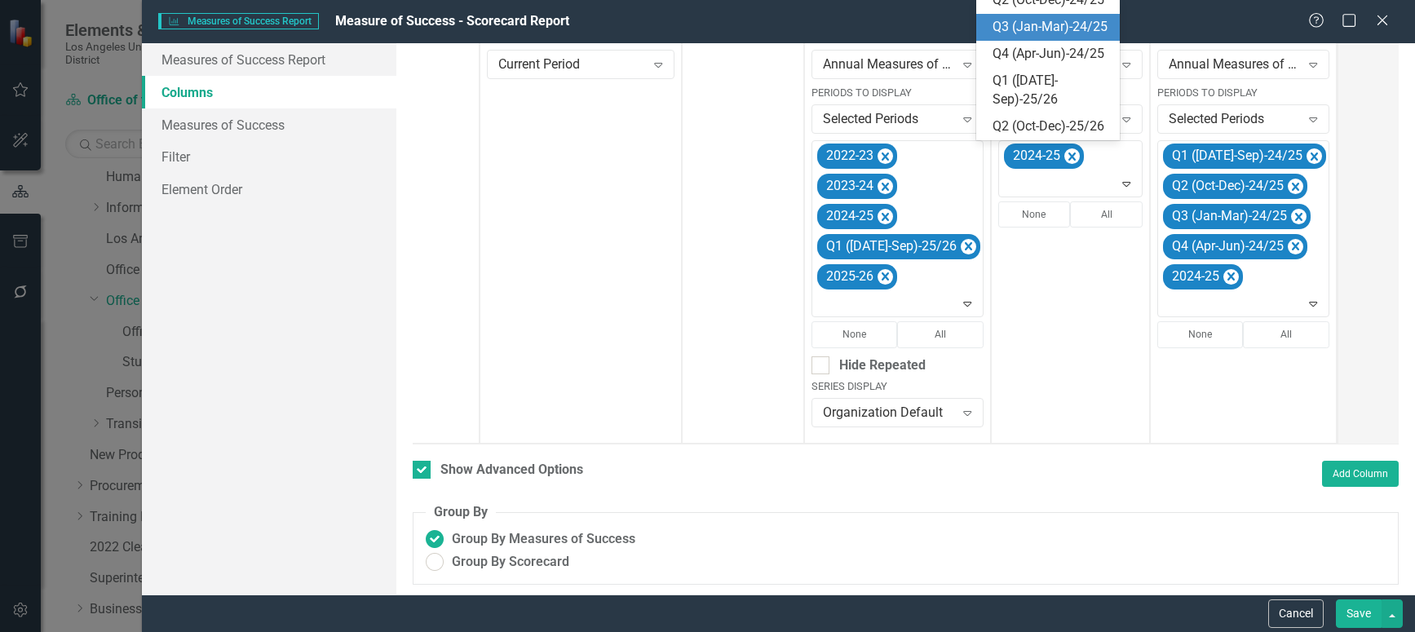
scroll to position [346, 0]
click at [1029, 29] on div "Q1 ([DATE]-Sep)-25/26" at bounding box center [1051, 11] width 117 height 38
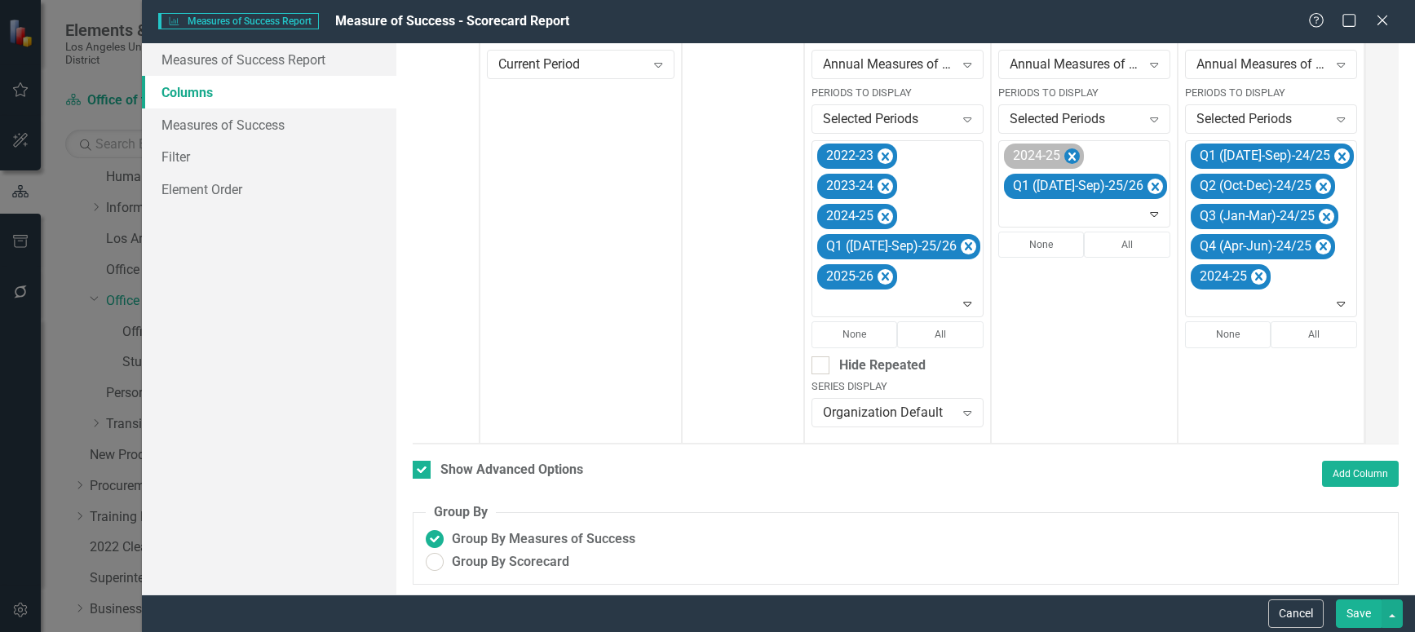
click at [1064, 151] on icon "Remove 2024-25" at bounding box center [1071, 157] width 15 height 20
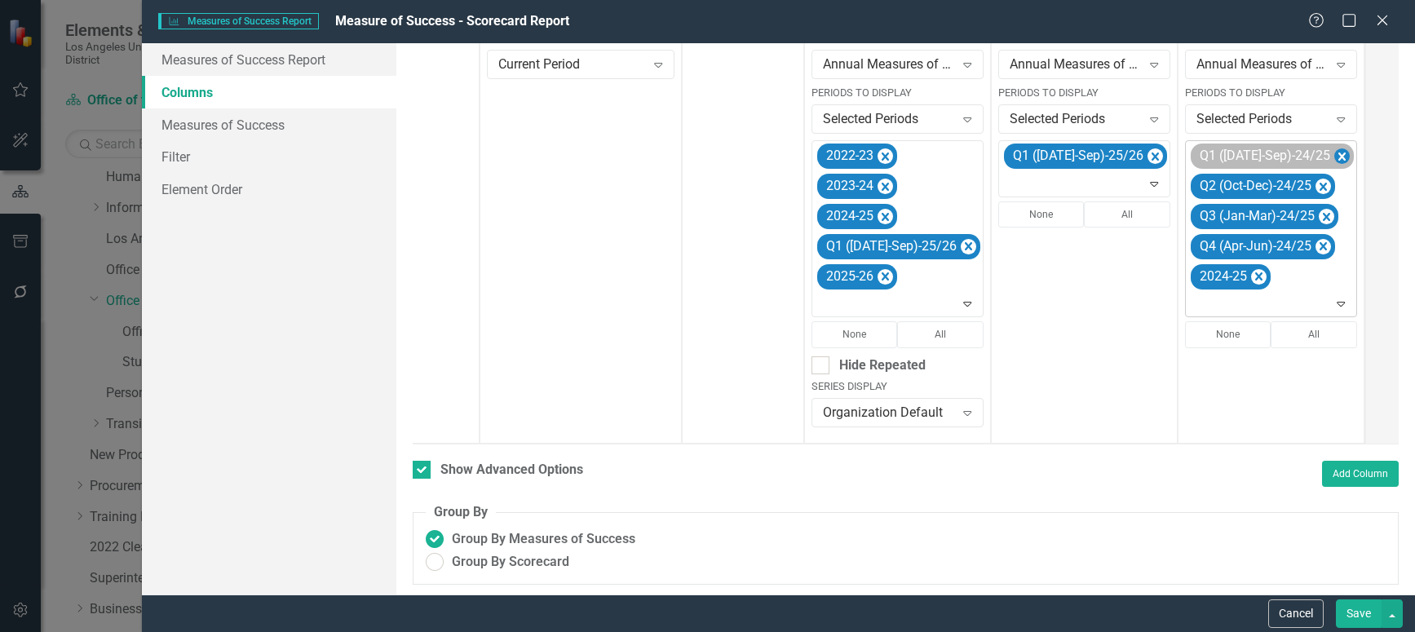
click at [1338, 153] on icon "Remove Q1 (Jul-Sep)-24/25" at bounding box center [1341, 157] width 7 height 8
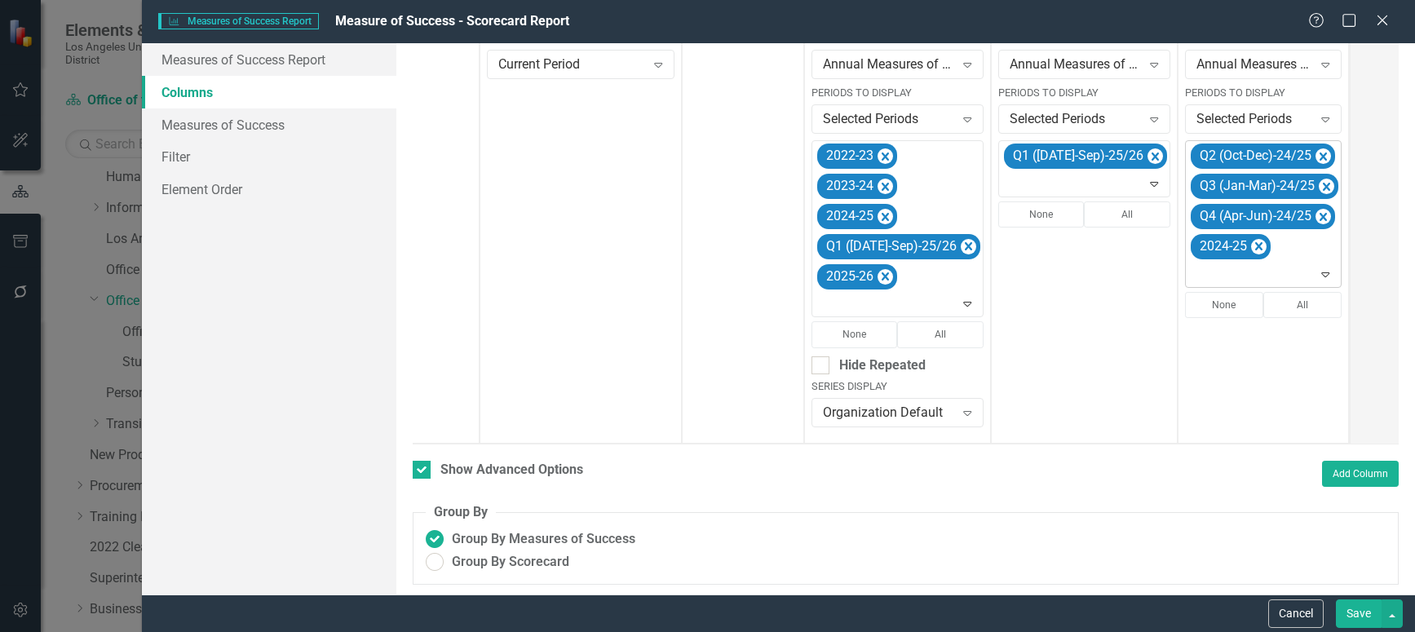
click at [1315, 153] on icon "Remove Q2 (Oct-Dec)-24/25" at bounding box center [1322, 157] width 15 height 20
click at [1319, 153] on icon "Remove Q3 (Jan-Mar)-24/25" at bounding box center [1326, 157] width 15 height 20
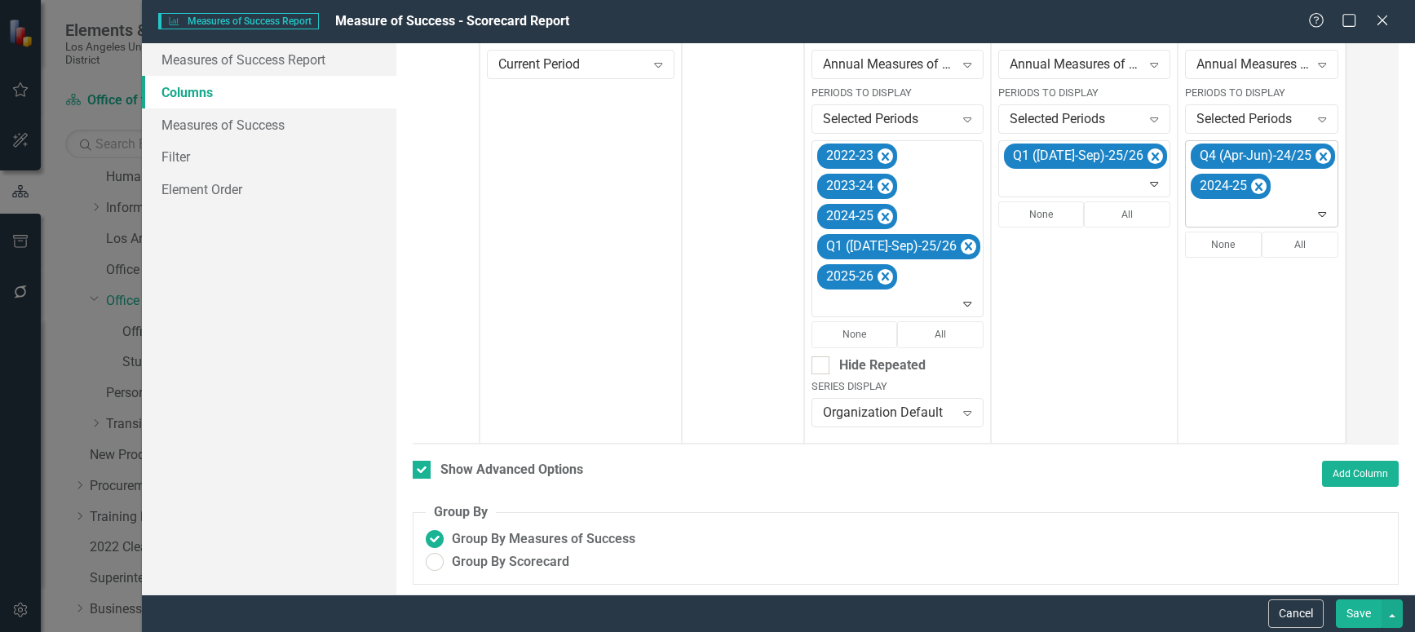
click at [1320, 153] on icon "Remove Q4 (Apr-Jun)-24/25" at bounding box center [1323, 157] width 7 height 8
click at [1312, 183] on icon at bounding box center [1316, 184] width 8 height 5
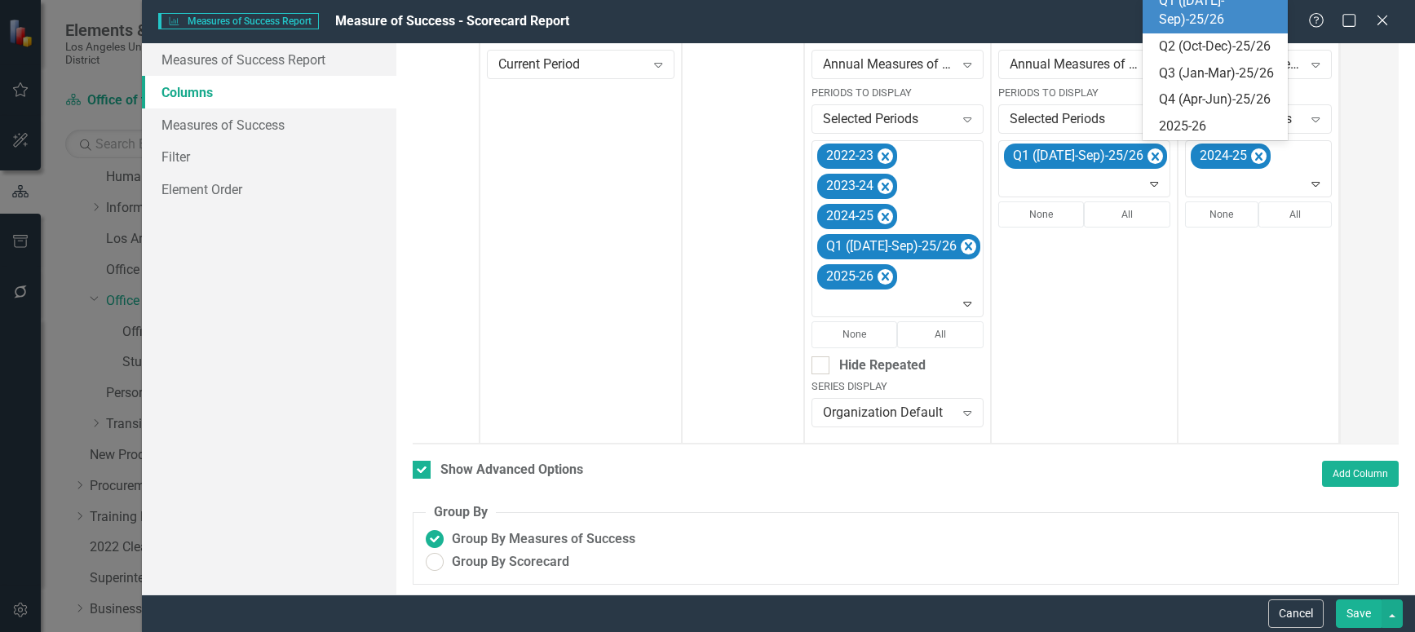
click at [1212, 29] on div "Q1 ([DATE]-Sep)-25/26" at bounding box center [1219, 11] width 120 height 38
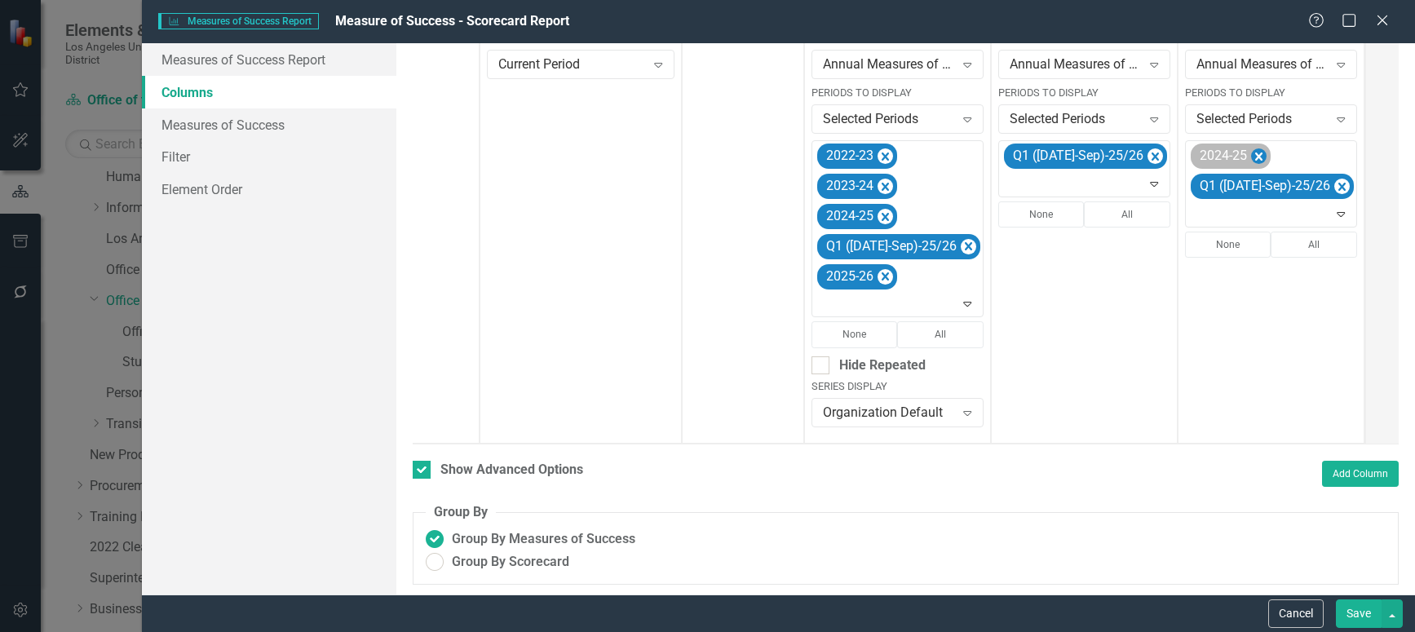
click at [1255, 159] on icon "Remove 2024-25" at bounding box center [1258, 157] width 7 height 8
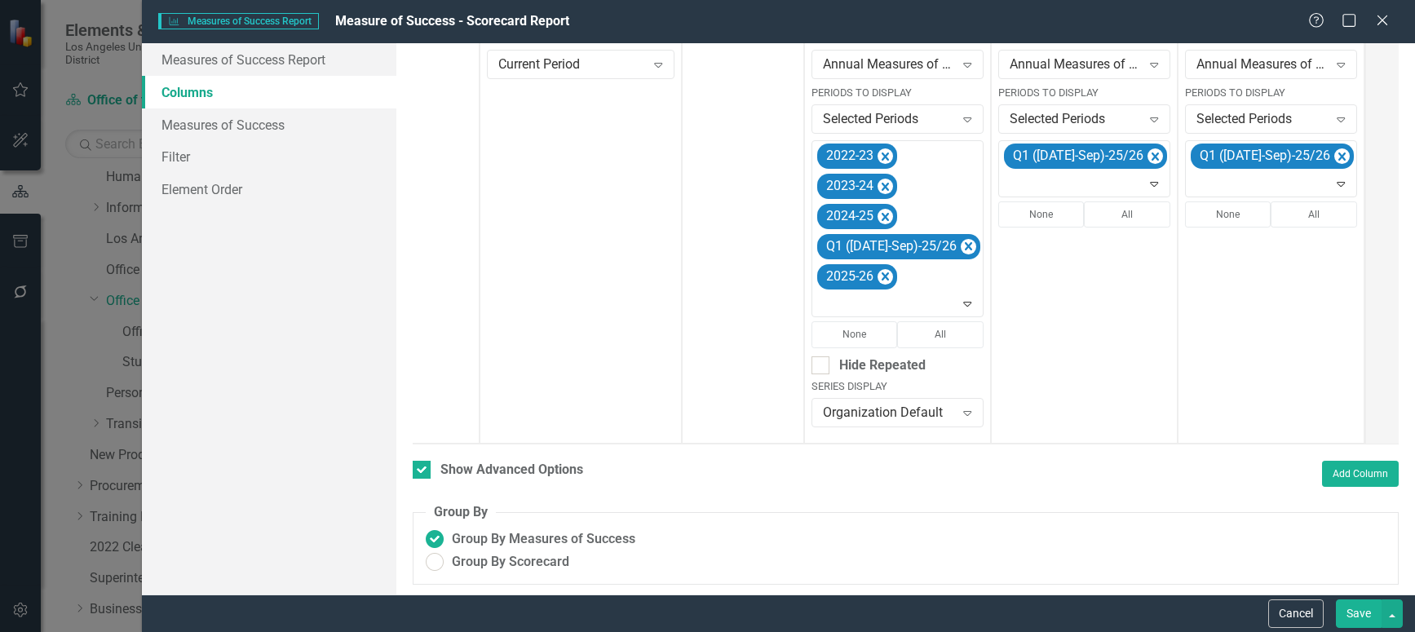
click at [1369, 612] on button "Save" at bounding box center [1359, 613] width 46 height 29
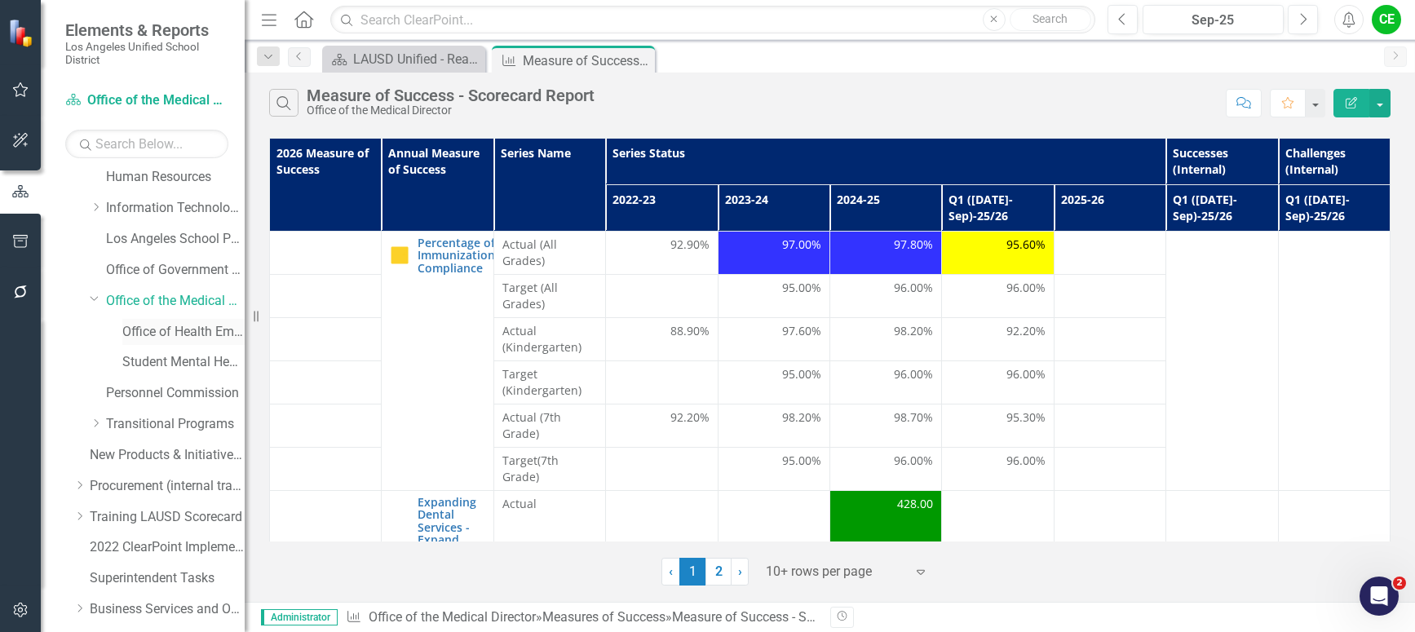
click at [144, 333] on link "Office of Health Emergency Response and Support" at bounding box center [183, 332] width 122 height 19
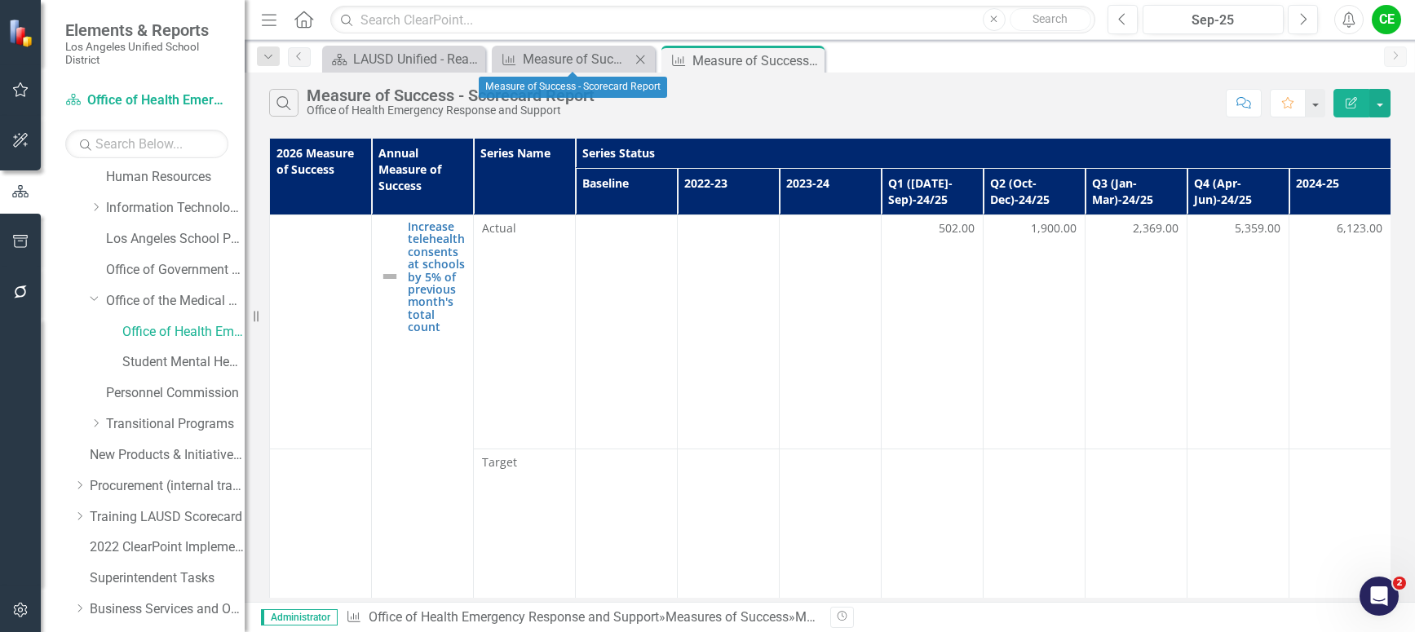
click at [641, 60] on icon "Close" at bounding box center [640, 59] width 16 height 13
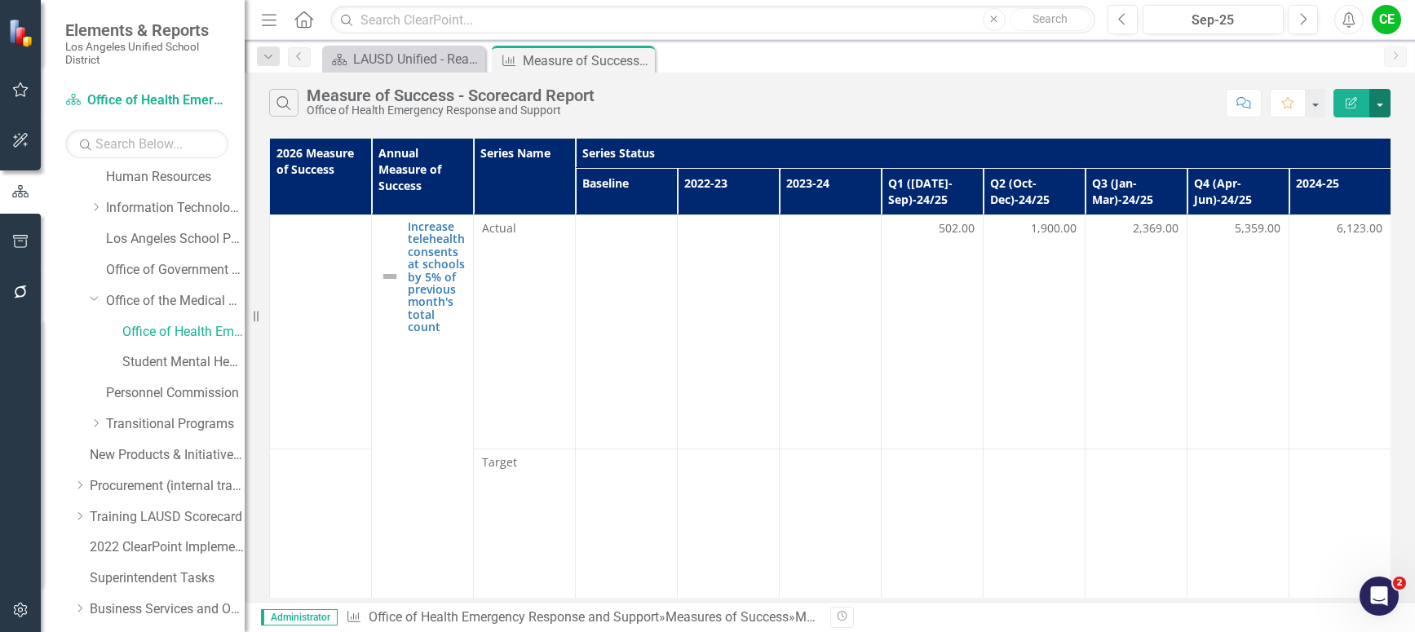
click at [1382, 103] on button "button" at bounding box center [1379, 103] width 21 height 29
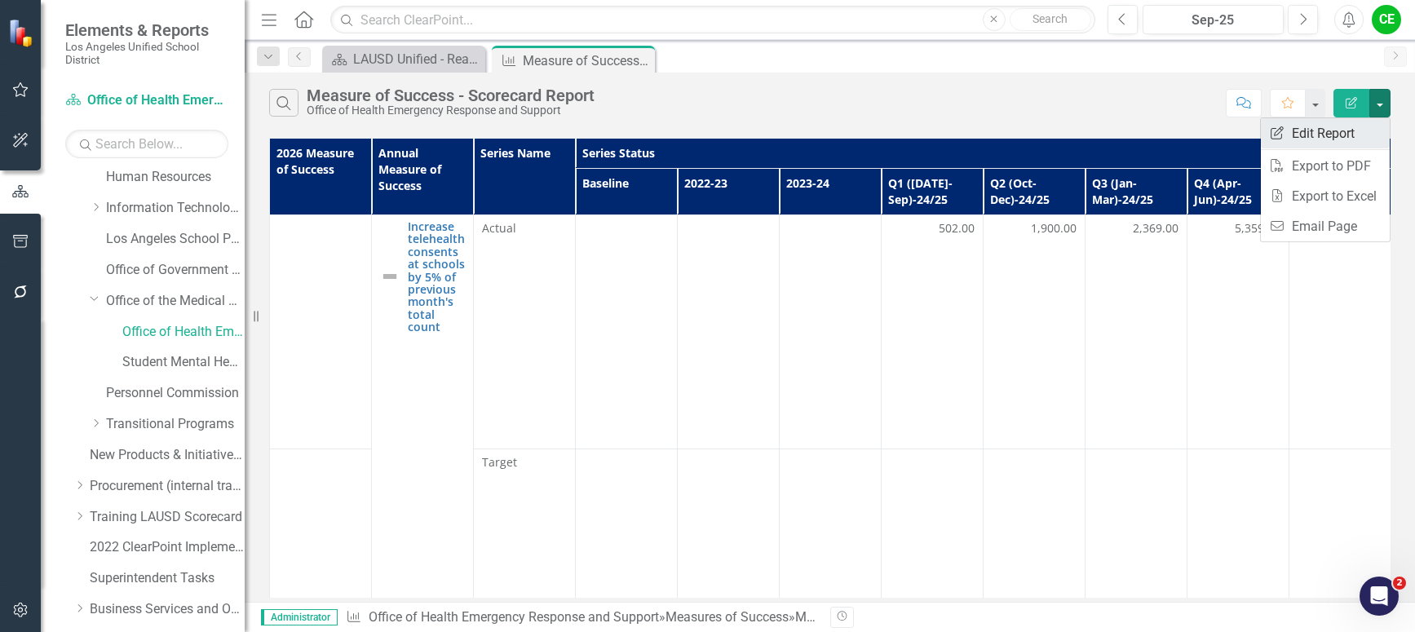
click at [1331, 127] on link "Edit Report Edit Report" at bounding box center [1325, 133] width 129 height 30
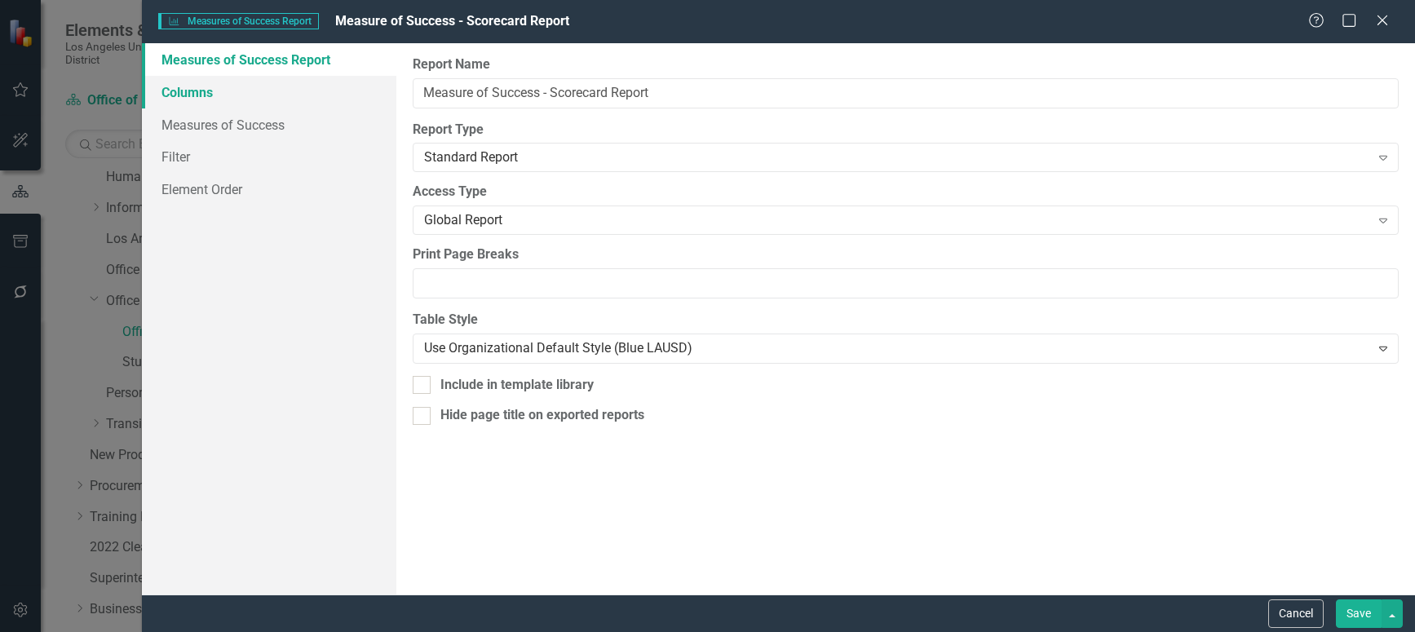
click at [178, 95] on link "Columns" at bounding box center [269, 92] width 254 height 33
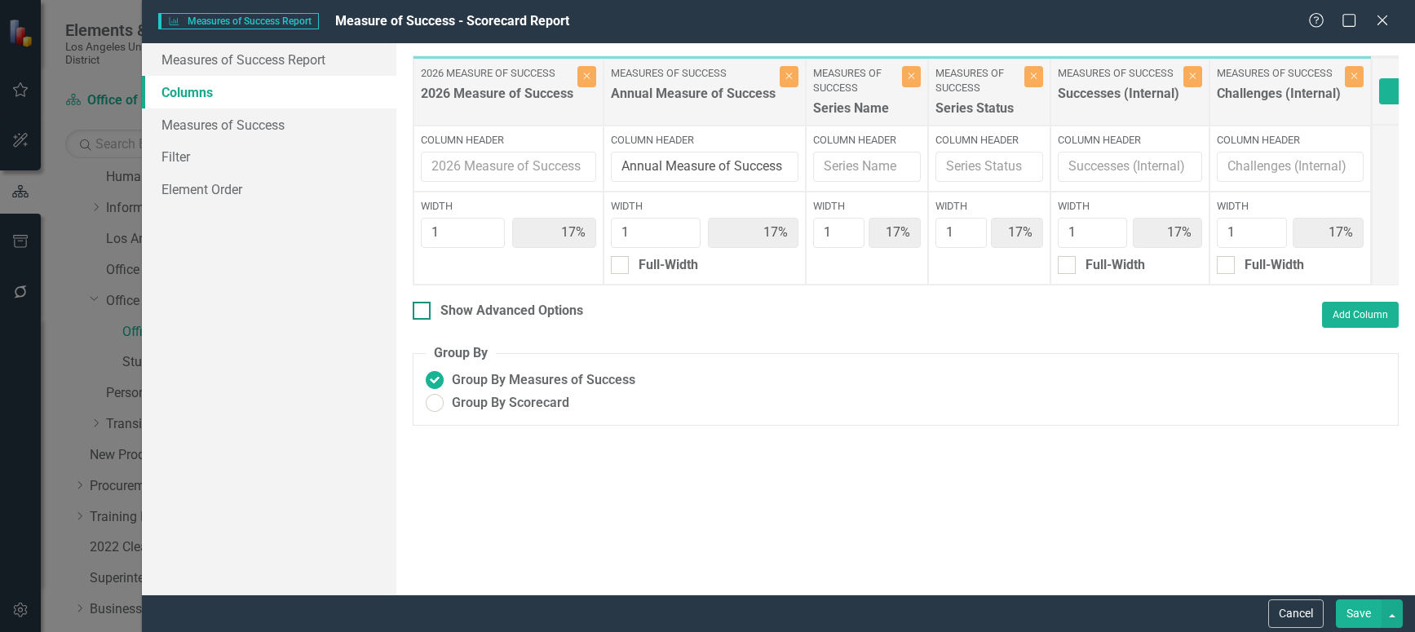
click at [427, 320] on div at bounding box center [422, 311] width 18 height 18
click at [423, 312] on input "Show Advanced Options" at bounding box center [418, 307] width 11 height 11
checkbox input "true"
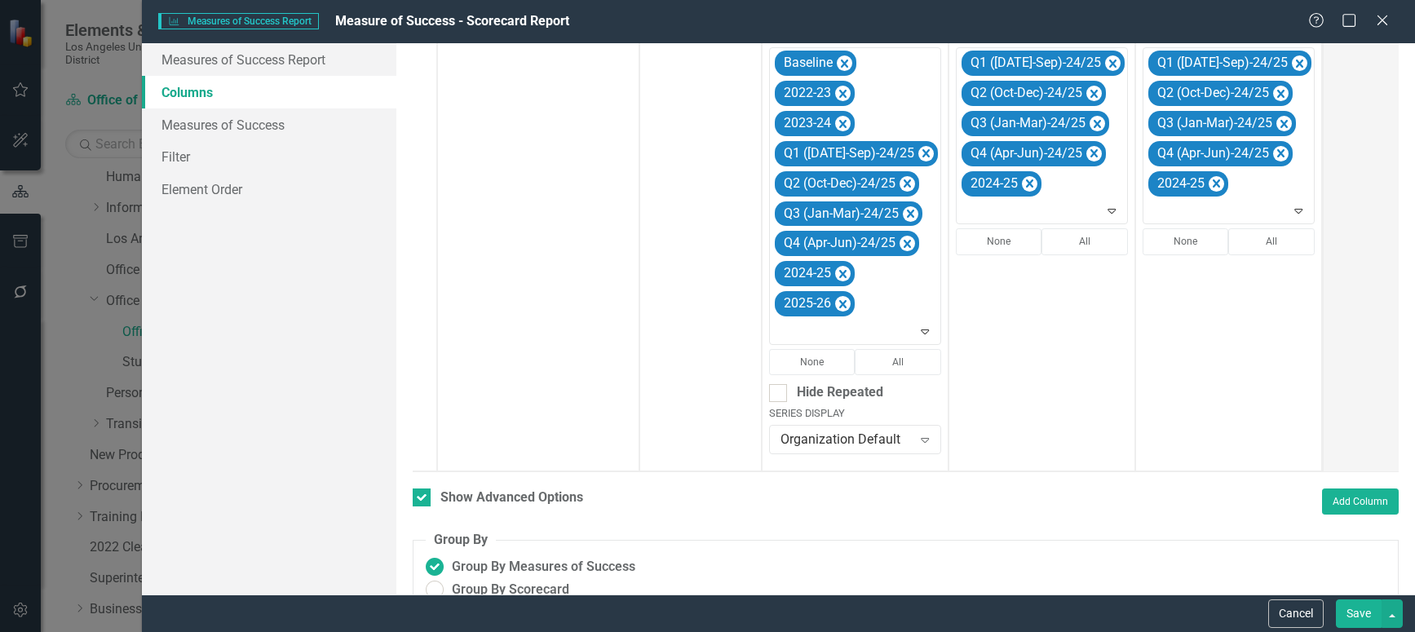
scroll to position [485, 0]
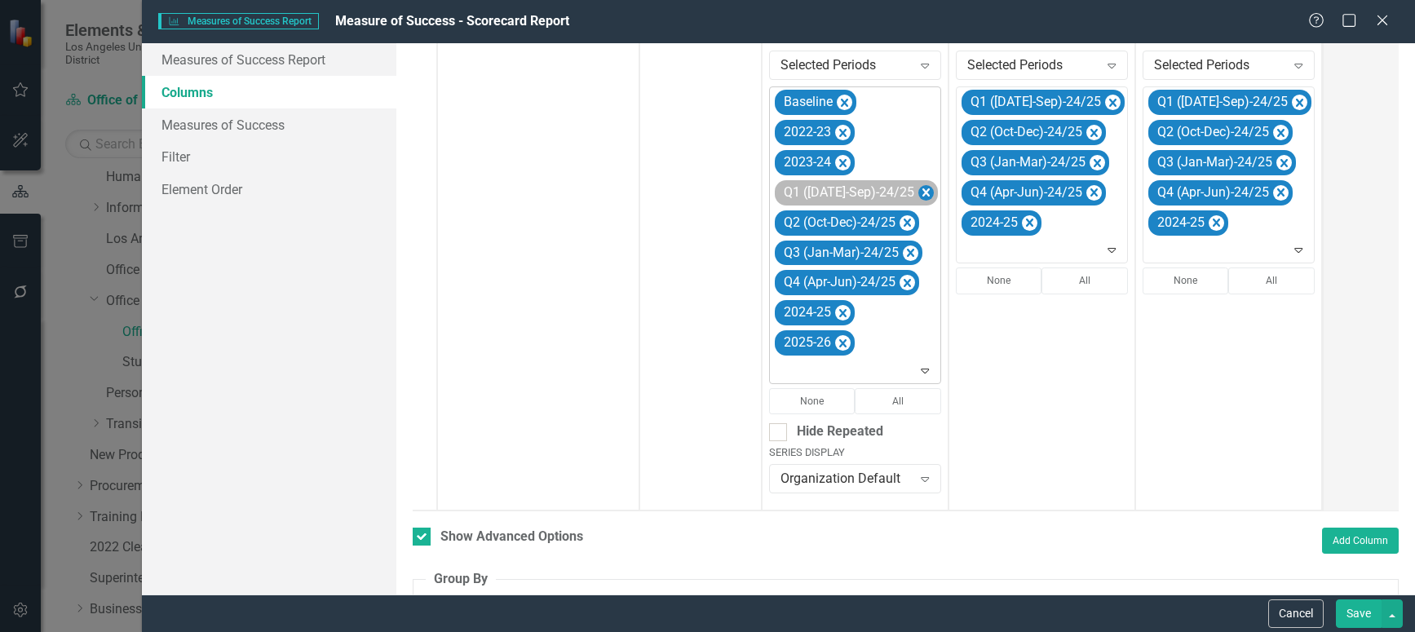
click at [918, 186] on icon "Remove Q1 (Jul-Sep)-24/25" at bounding box center [925, 193] width 15 height 20
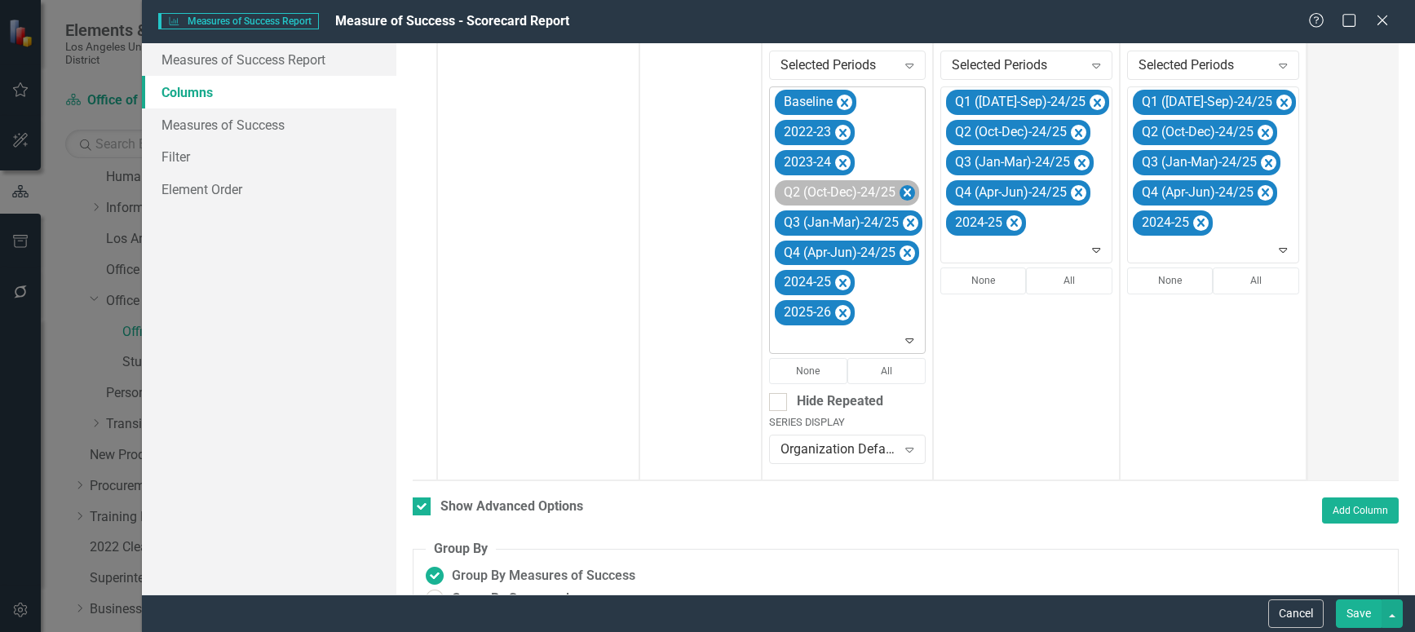
click at [903, 187] on icon "Remove Q2 (Oct-Dec)-24/25" at bounding box center [907, 193] width 15 height 20
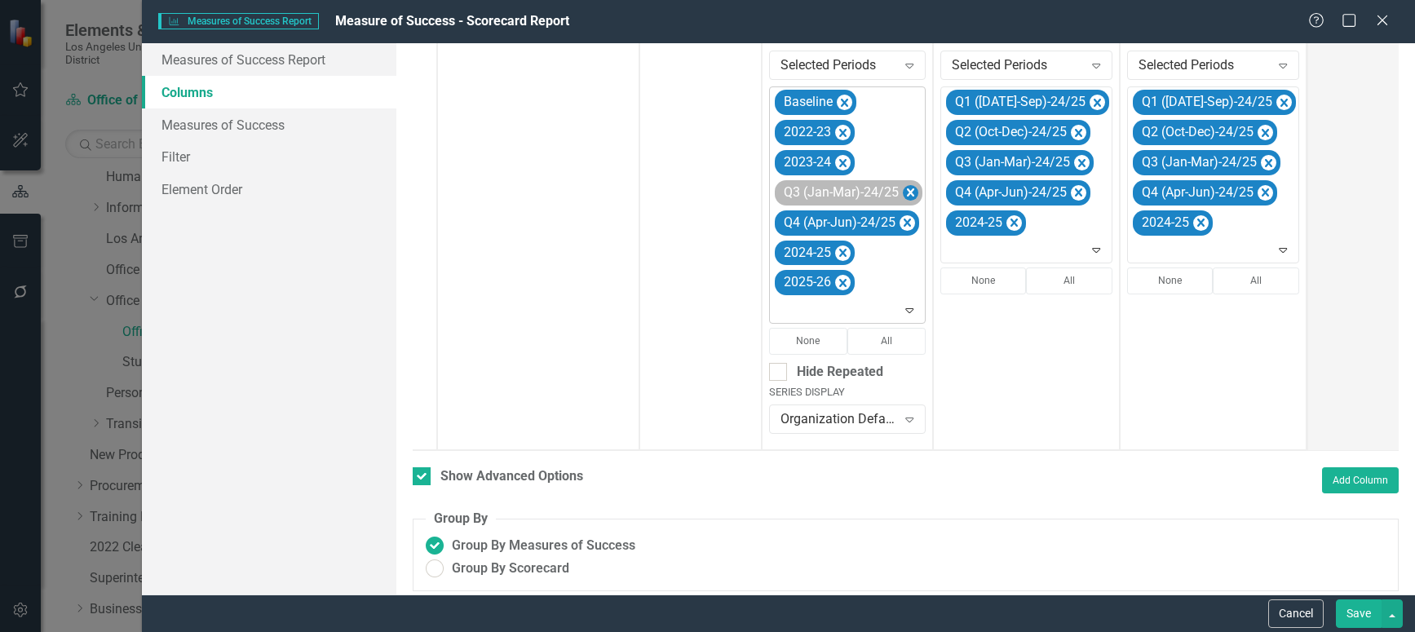
click at [904, 190] on icon "Remove Q3 (Jan-Mar)-24/25" at bounding box center [910, 193] width 15 height 20
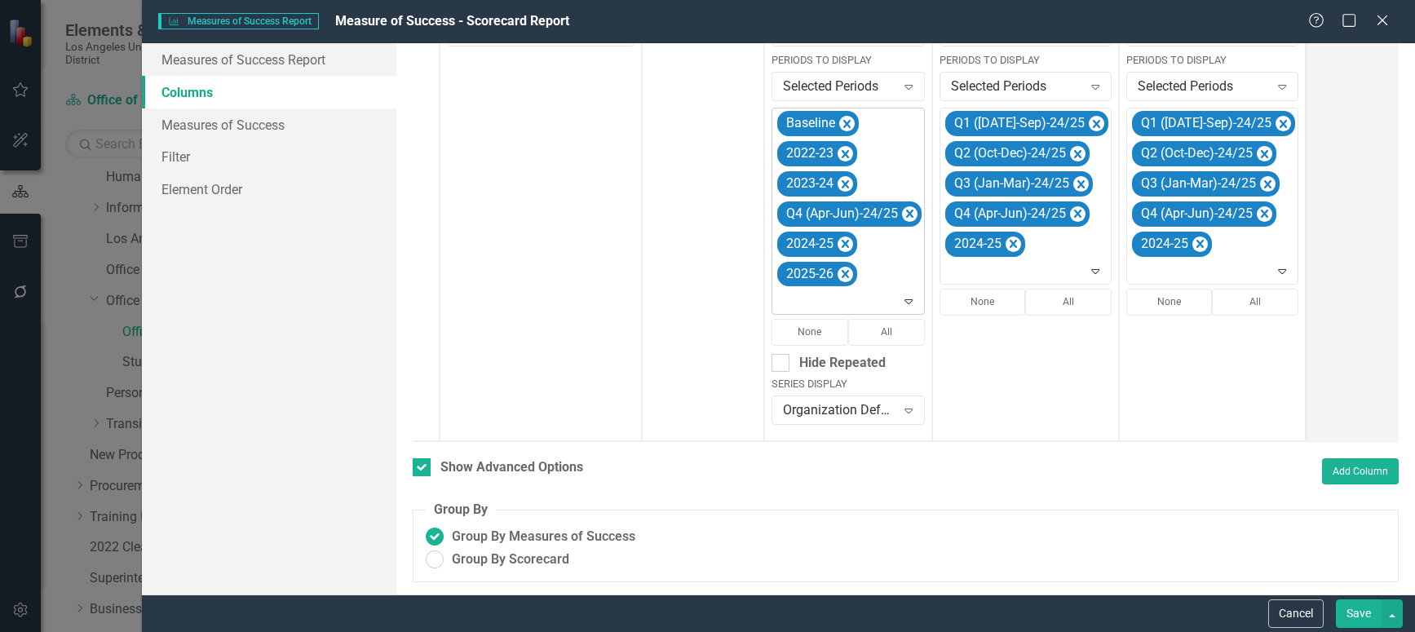
scroll to position [476, 0]
click at [904, 201] on div "Q4 (Apr-Jun)-24/25" at bounding box center [849, 213] width 144 height 25
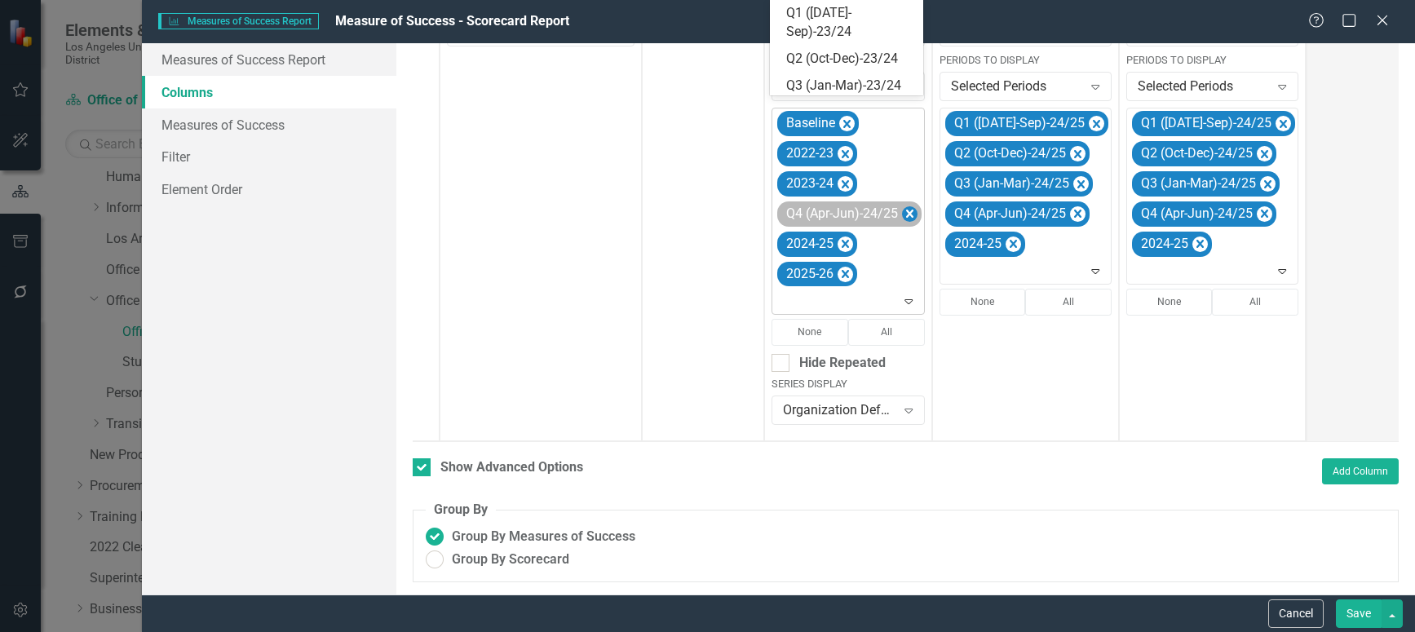
click at [907, 210] on icon "Remove Q4 (Apr-Jun)-24/25" at bounding box center [909, 214] width 7 height 8
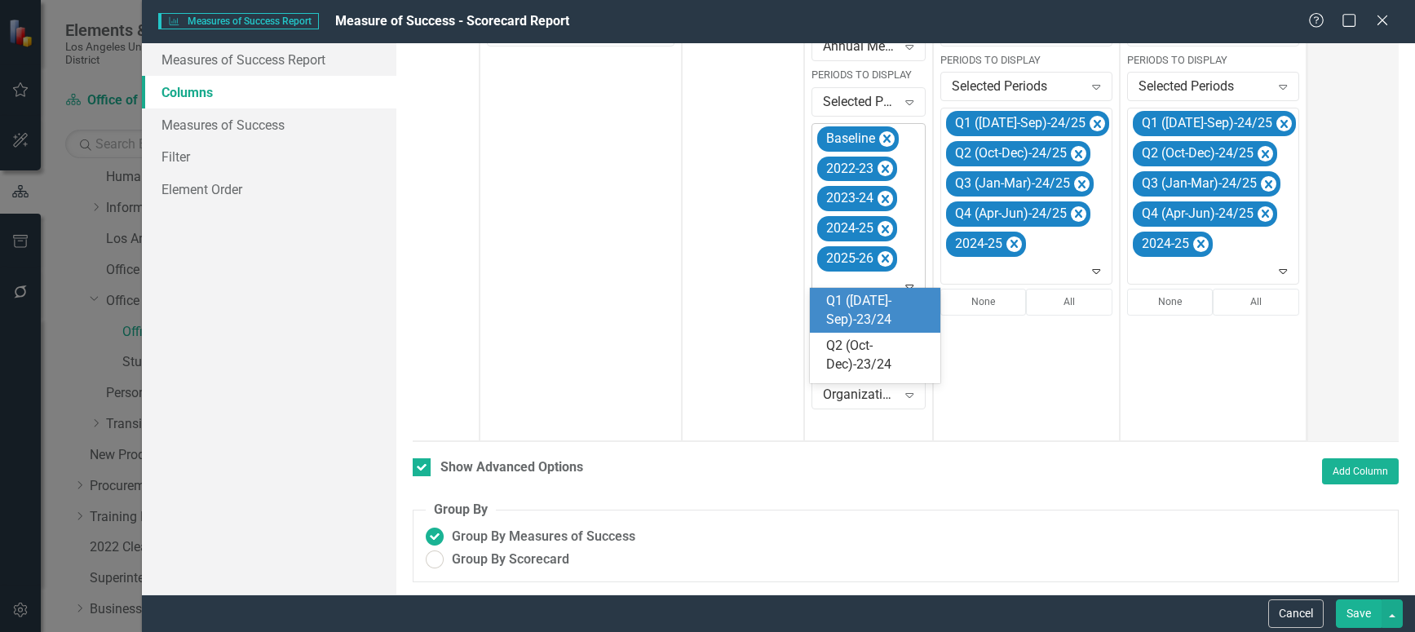
scroll to position [461, 0]
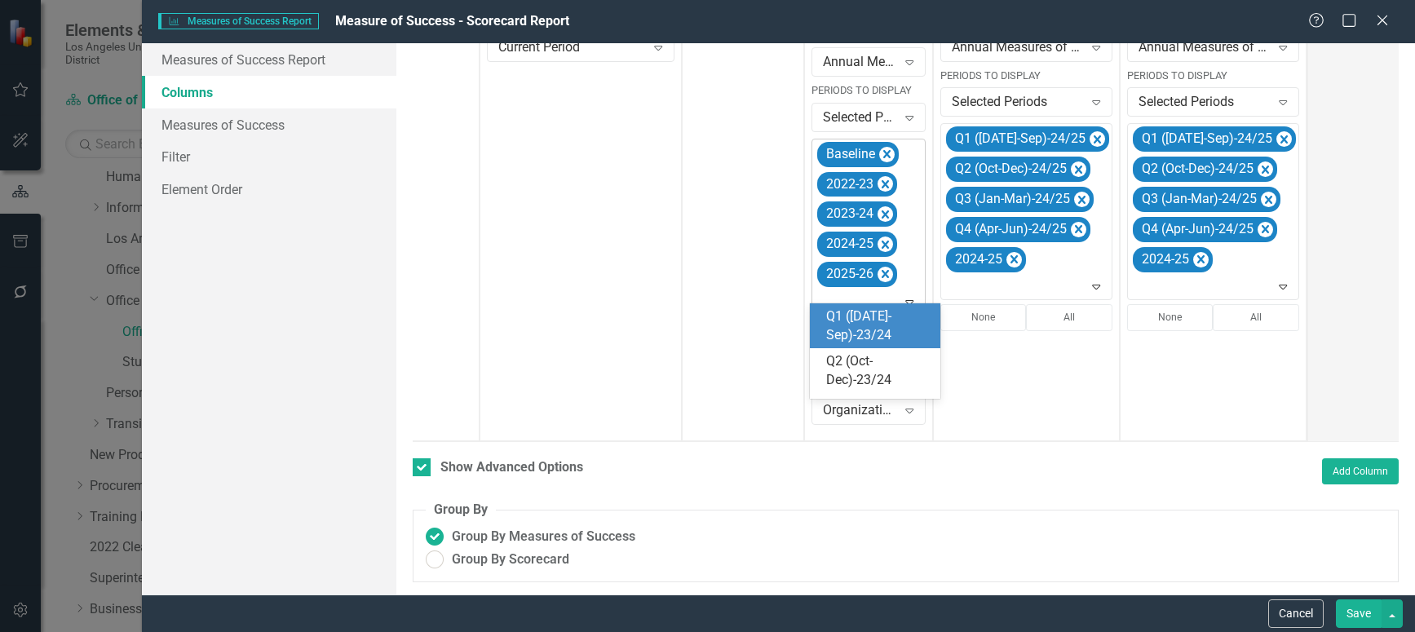
click at [909, 295] on icon "Expand" at bounding box center [909, 301] width 16 height 13
click at [911, 295] on icon "Expand" at bounding box center [909, 301] width 16 height 13
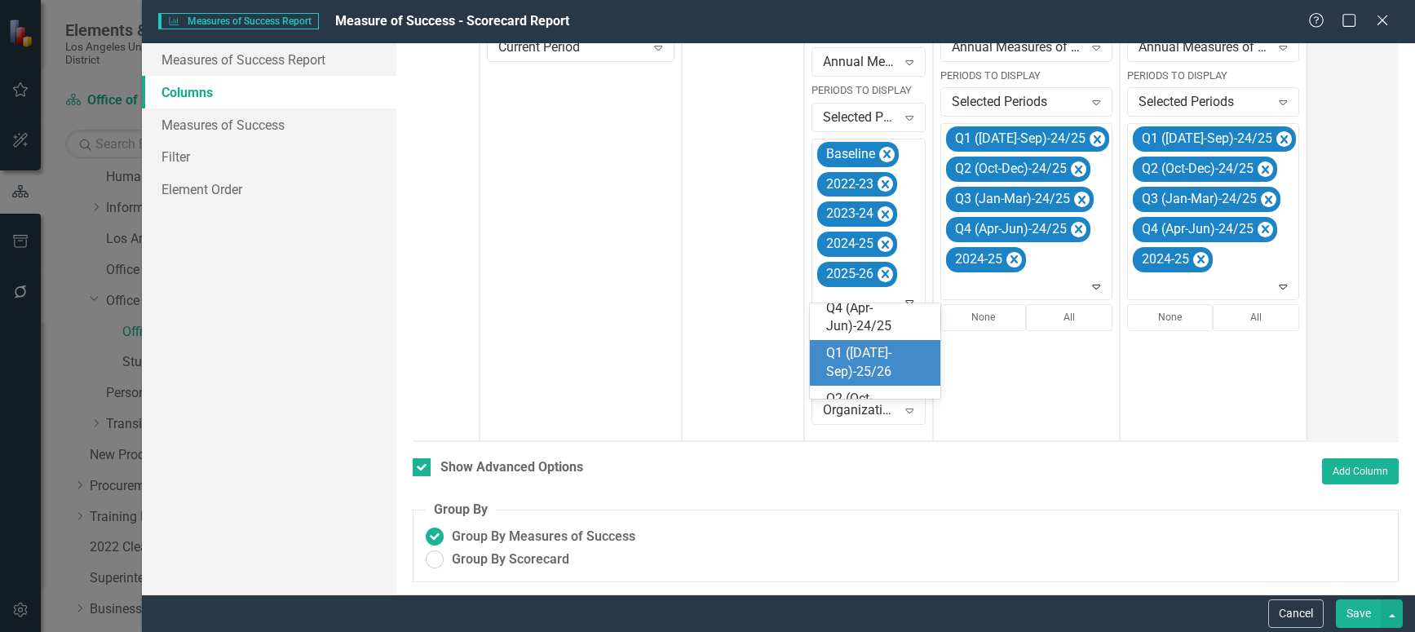
click at [852, 354] on div "Q1 ([DATE]-Sep)-25/26" at bounding box center [878, 363] width 104 height 38
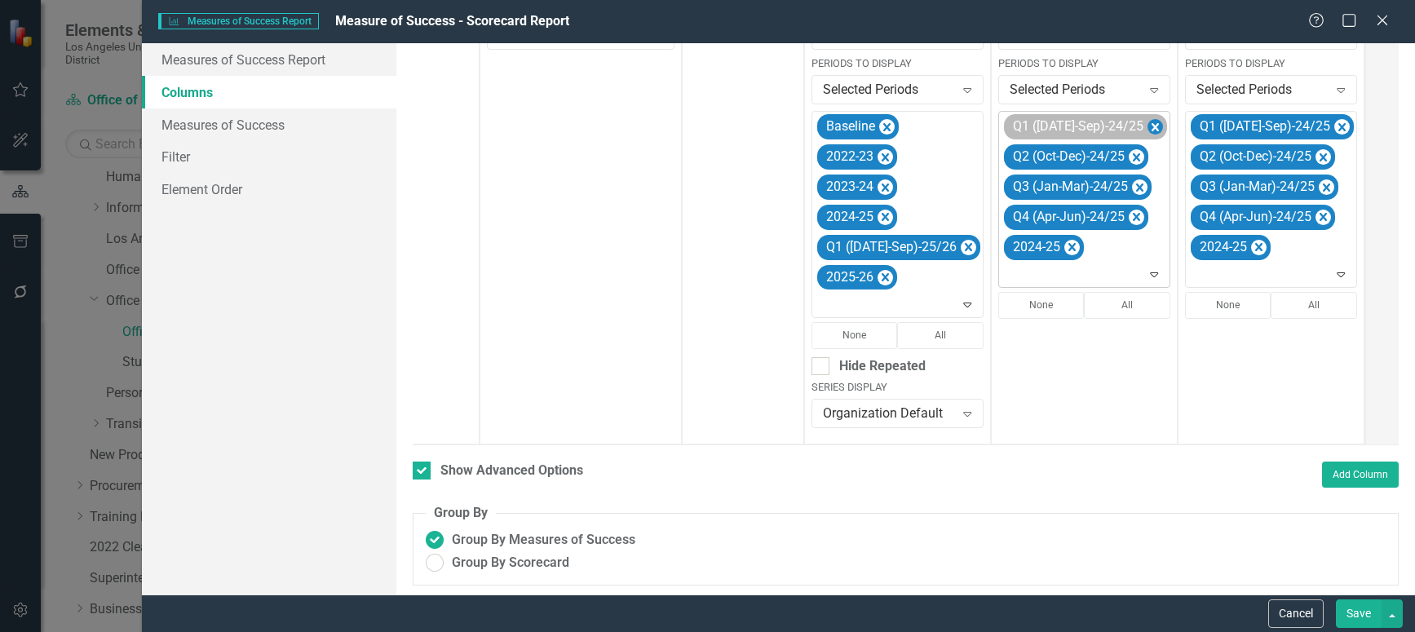
click at [1147, 125] on icon "Remove Q1 (Jul-Sep)-24/25" at bounding box center [1154, 127] width 15 height 20
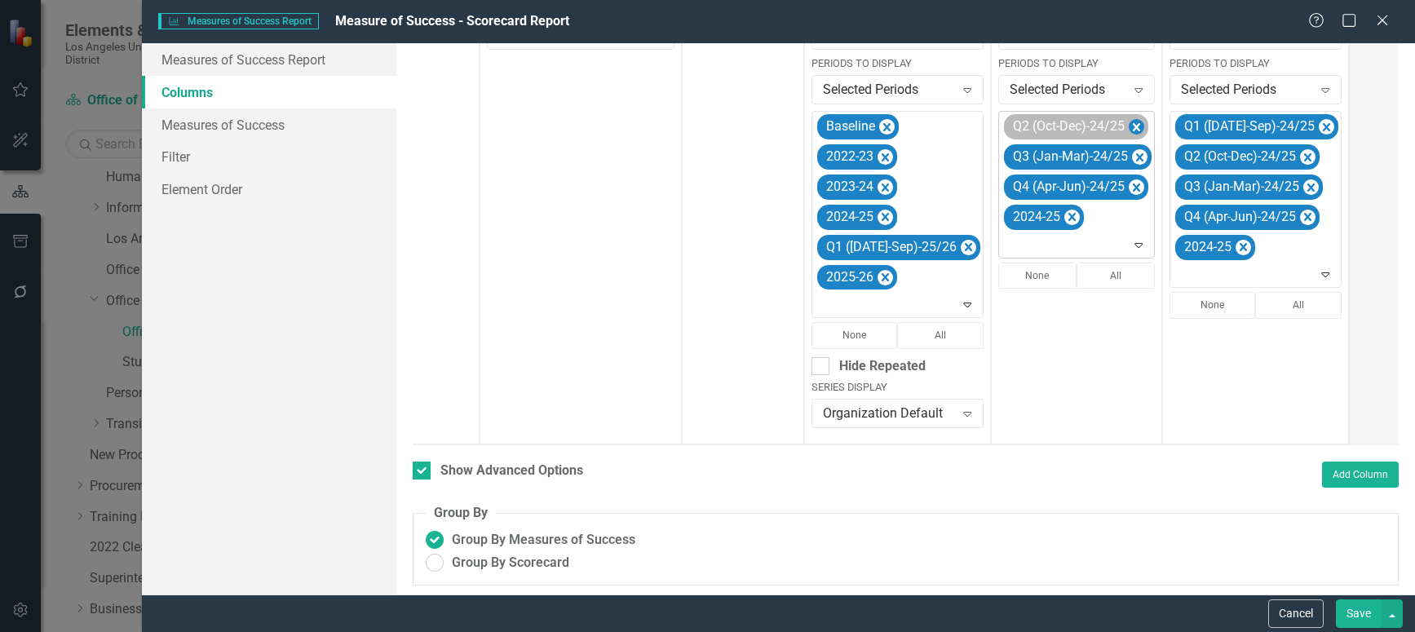
click at [1129, 125] on icon "Remove Q2 (Oct-Dec)-24/25" at bounding box center [1136, 127] width 15 height 20
click at [1136, 125] on icon "Remove Q3 (Jan-Mar)-24/25" at bounding box center [1139, 127] width 7 height 8
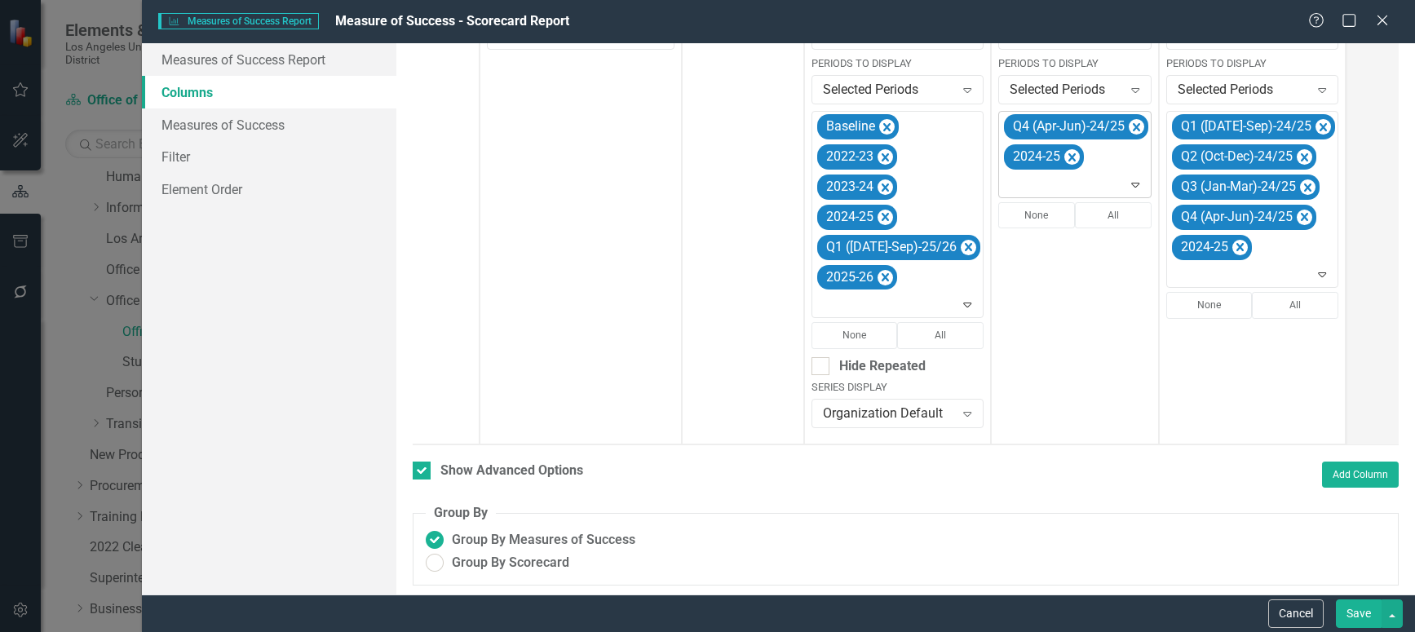
click at [1133, 125] on icon "Remove Q4 (Apr-Jun)-24/25" at bounding box center [1136, 127] width 7 height 8
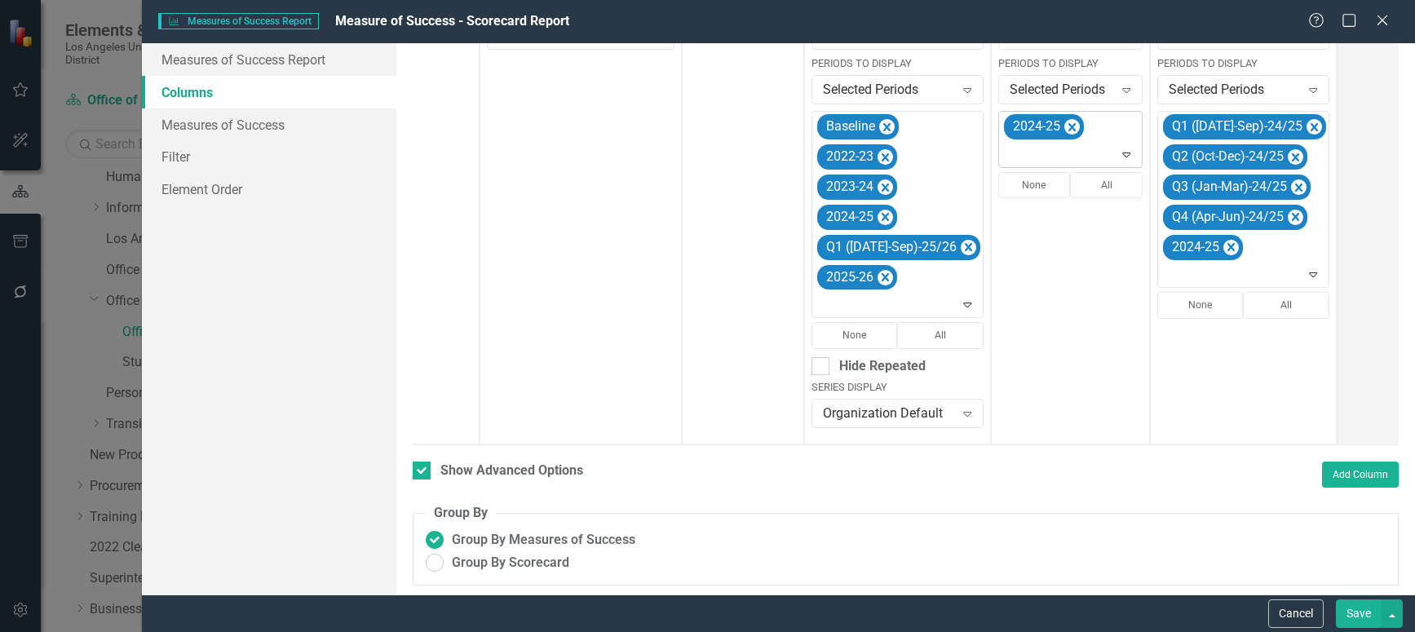
click at [1118, 151] on icon "Expand" at bounding box center [1126, 154] width 16 height 13
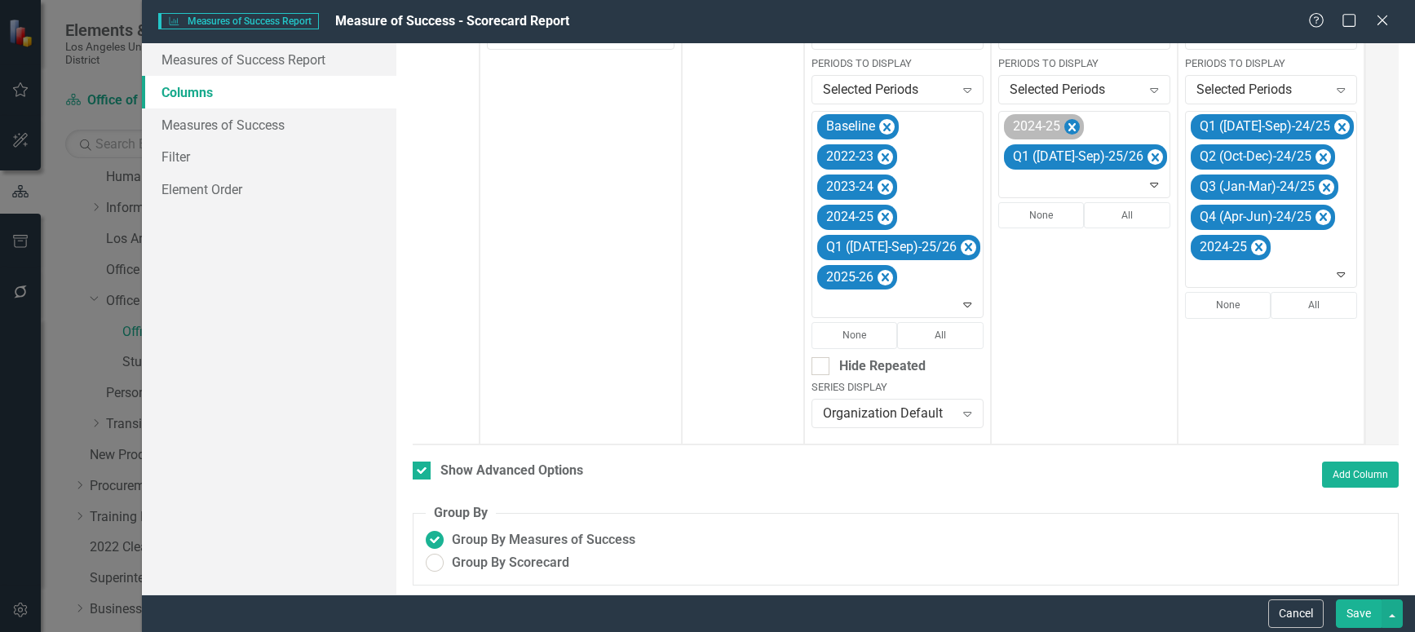
click at [1068, 130] on icon "Remove 2024-25" at bounding box center [1071, 127] width 7 height 8
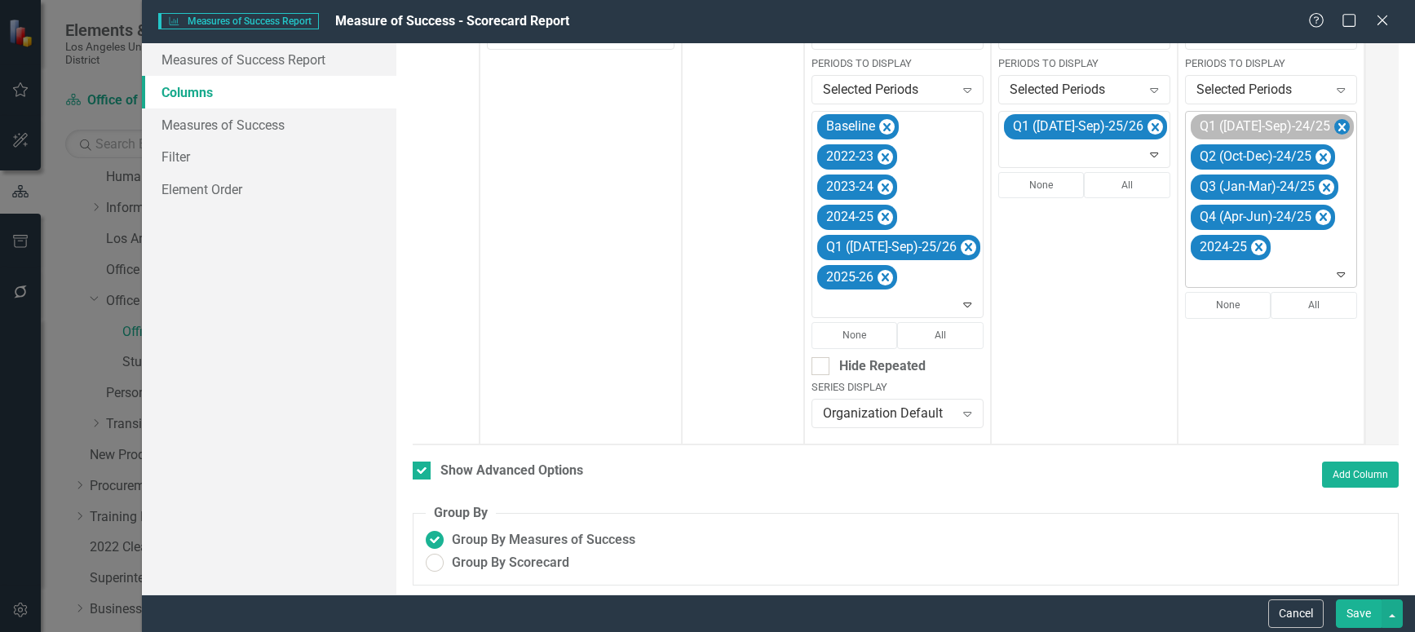
click at [1338, 124] on icon "Remove Q1 (Jul-Sep)-24/25" at bounding box center [1341, 127] width 7 height 8
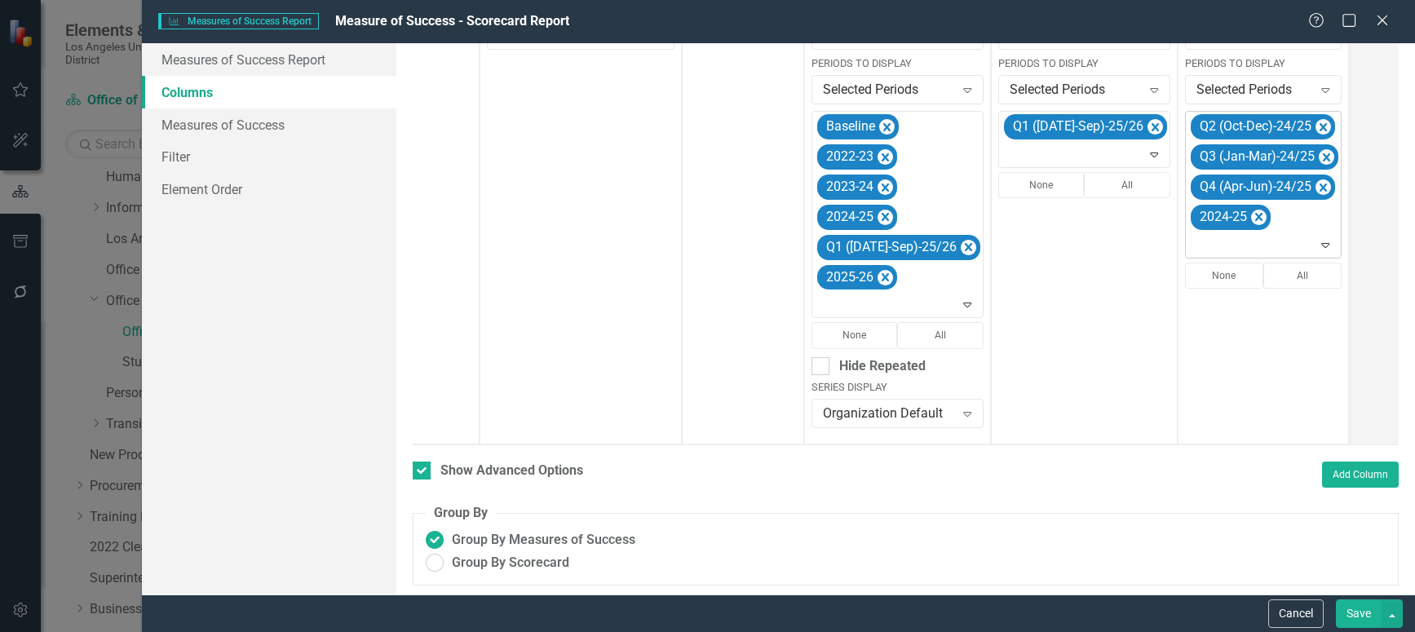
click at [1315, 124] on icon "Remove Q2 (Oct-Dec)-24/25" at bounding box center [1322, 127] width 15 height 20
click at [1319, 124] on icon "Remove Q3 (Jan-Mar)-24/25" at bounding box center [1326, 127] width 15 height 20
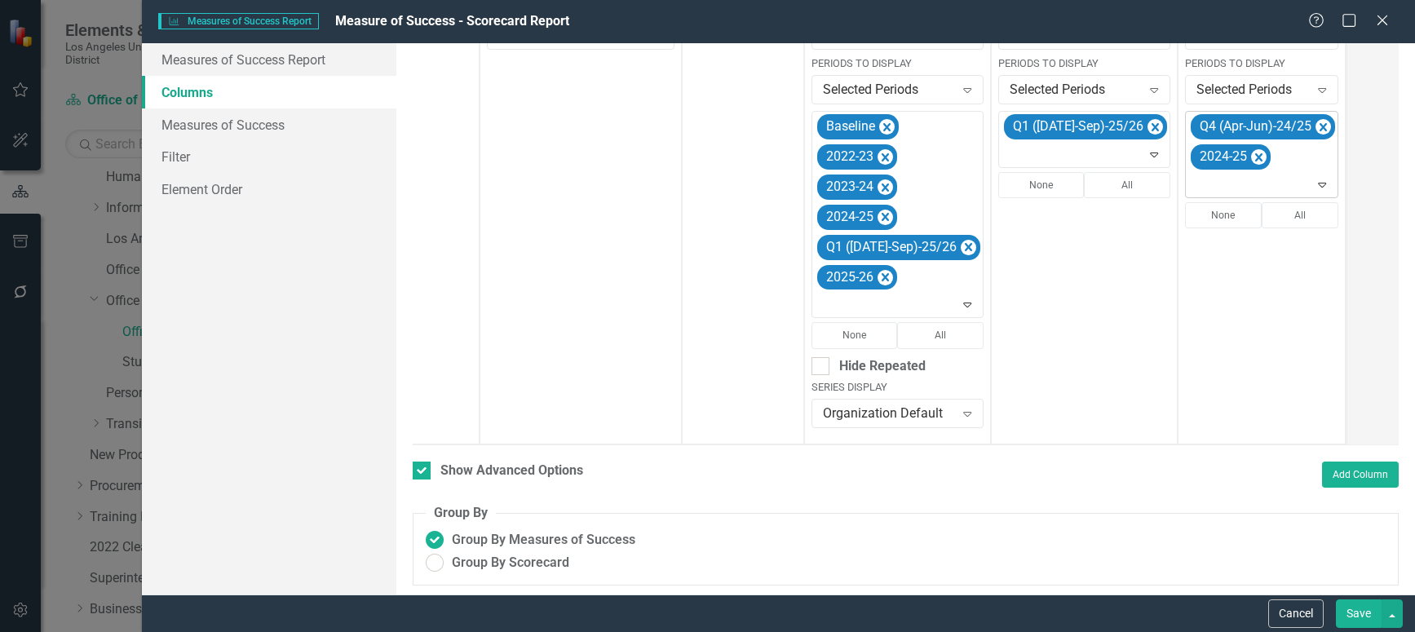
click at [1320, 124] on icon "Remove Q4 (Apr-Jun)-24/25" at bounding box center [1323, 127] width 7 height 8
click at [1312, 155] on icon at bounding box center [1316, 155] width 8 height 5
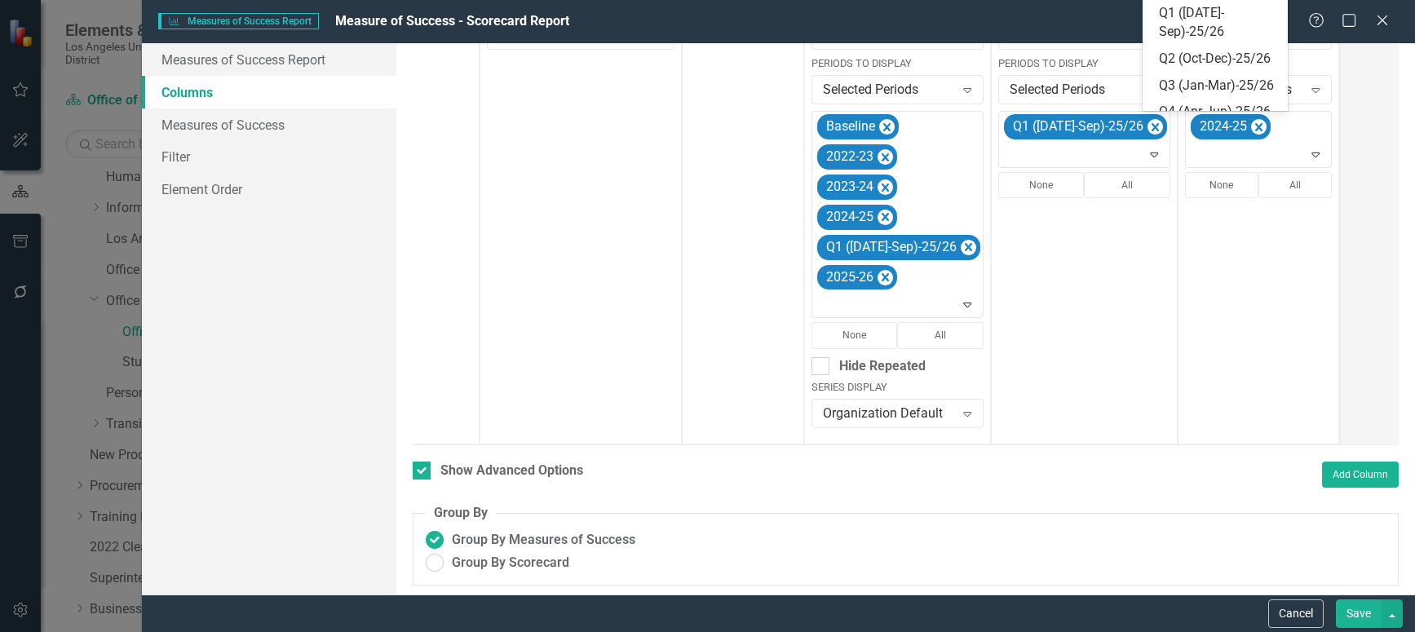
scroll to position [375, 0]
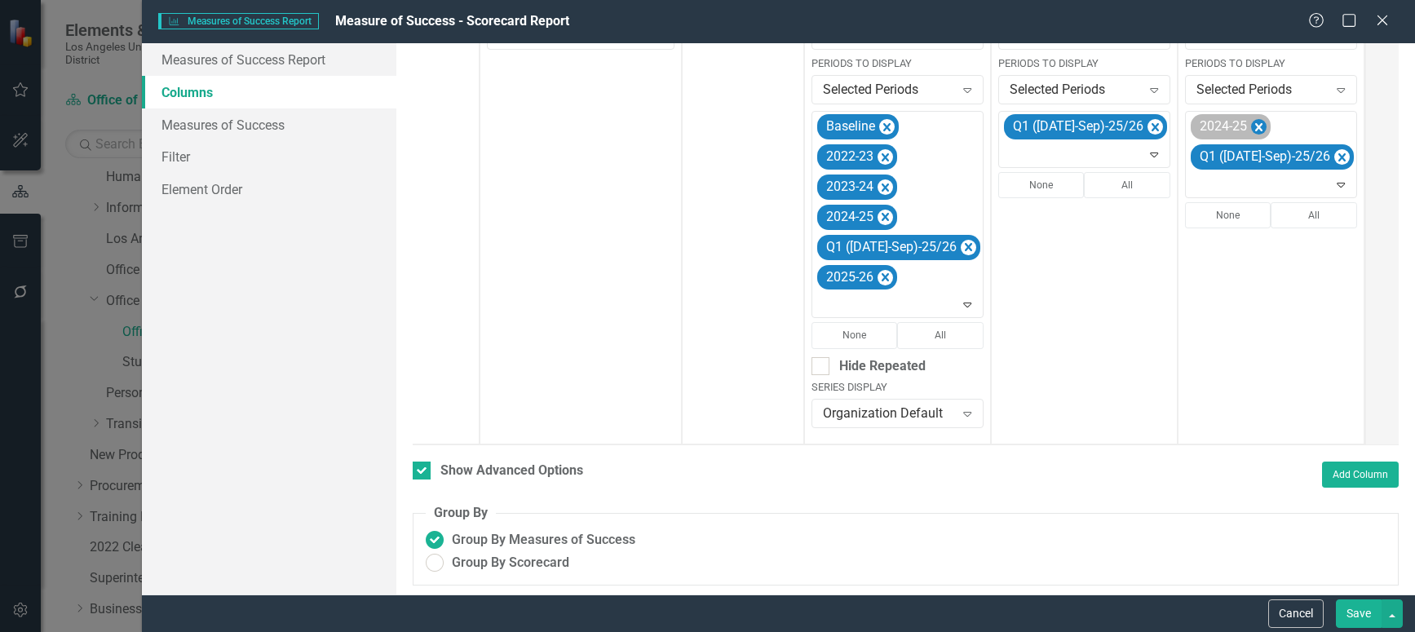
click at [1251, 126] on icon "Remove 2024-25" at bounding box center [1258, 127] width 15 height 20
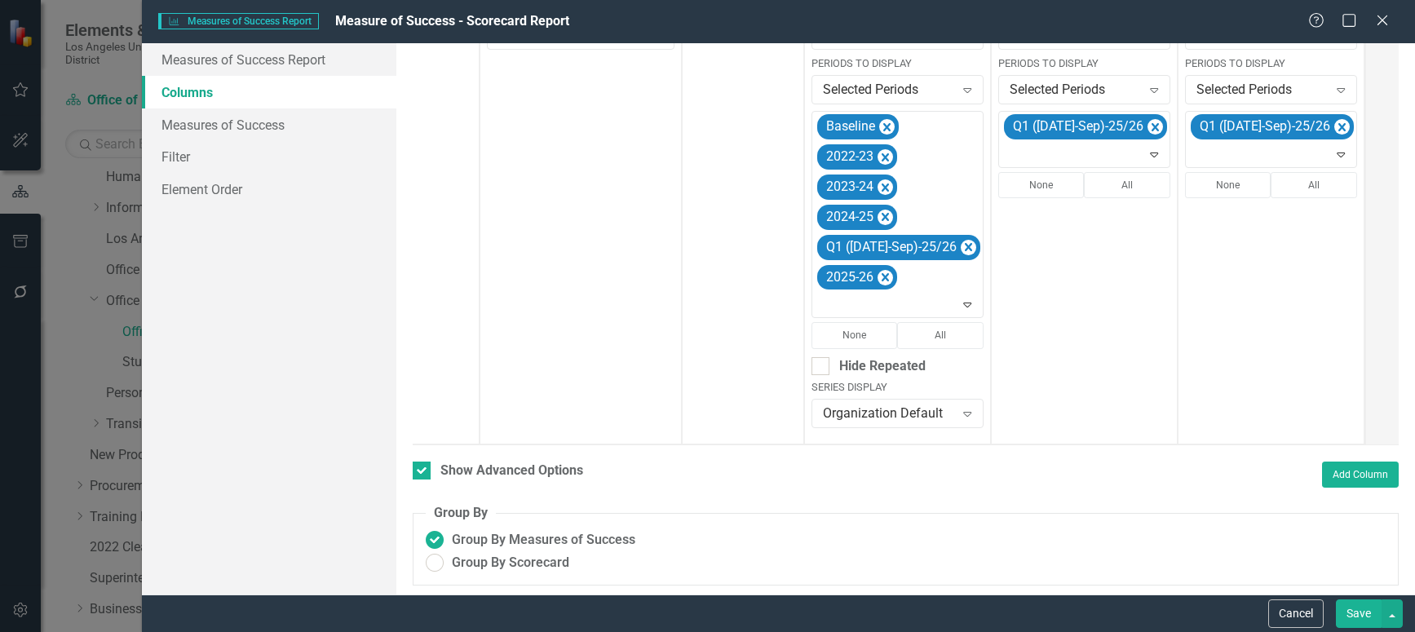
click at [1355, 614] on button "Save" at bounding box center [1359, 613] width 46 height 29
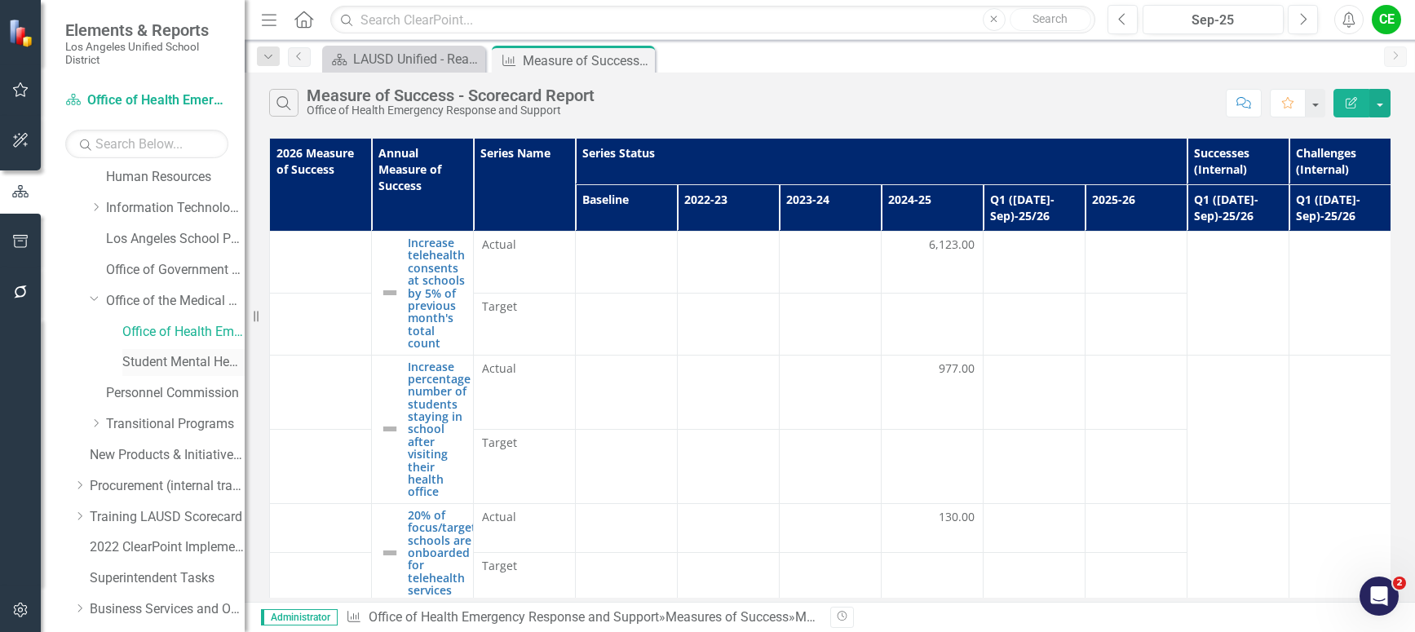
click at [137, 361] on link "Student Mental Health and Wellness Services" at bounding box center [183, 362] width 122 height 19
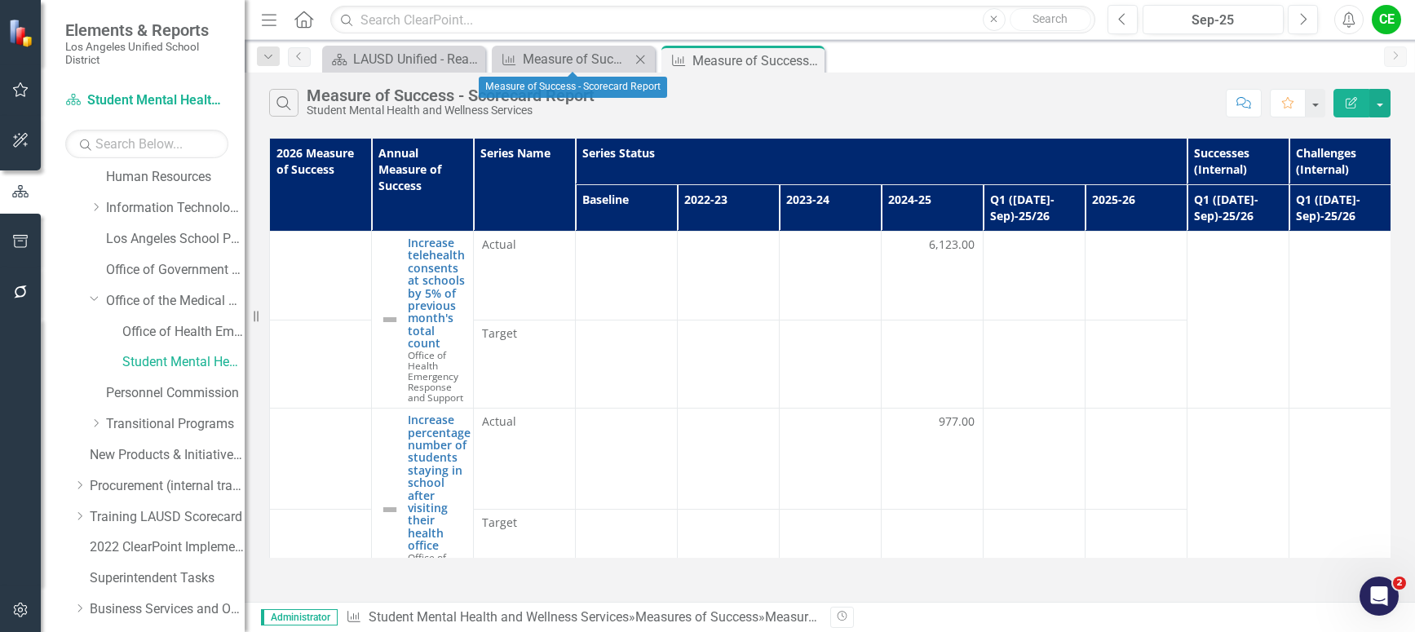
click at [640, 57] on icon "Close" at bounding box center [640, 59] width 16 height 13
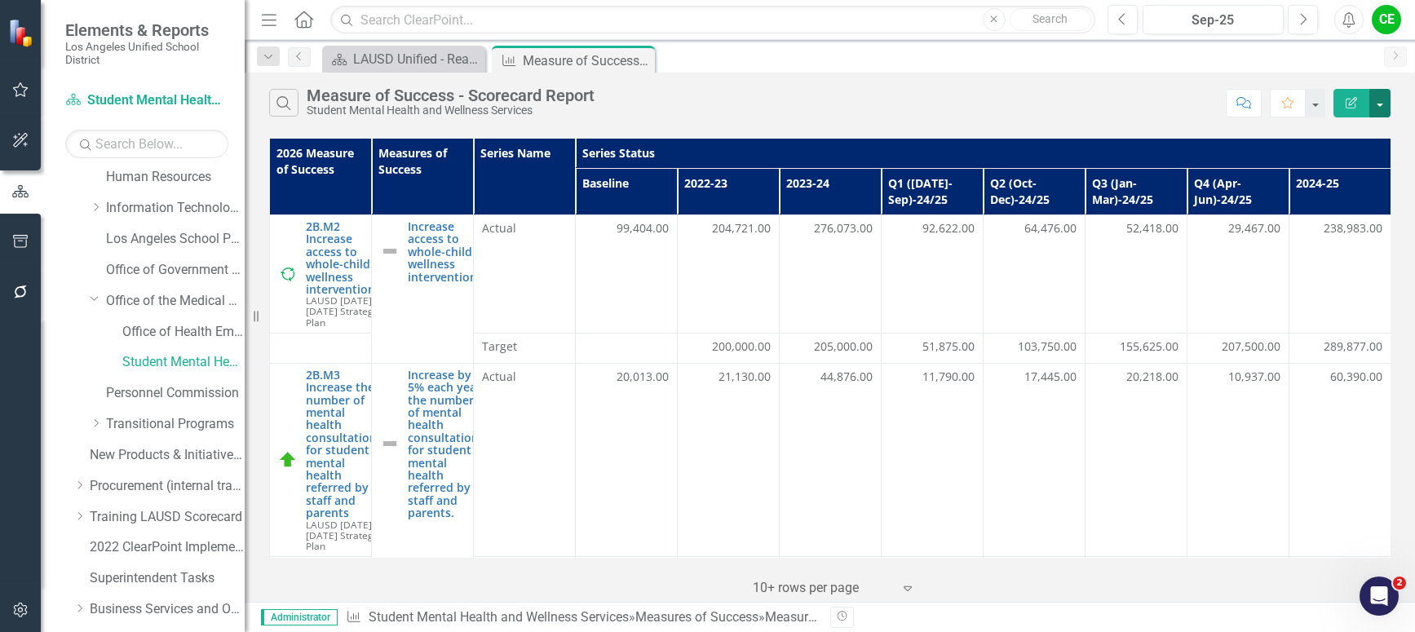
click at [1382, 103] on button "button" at bounding box center [1379, 103] width 21 height 29
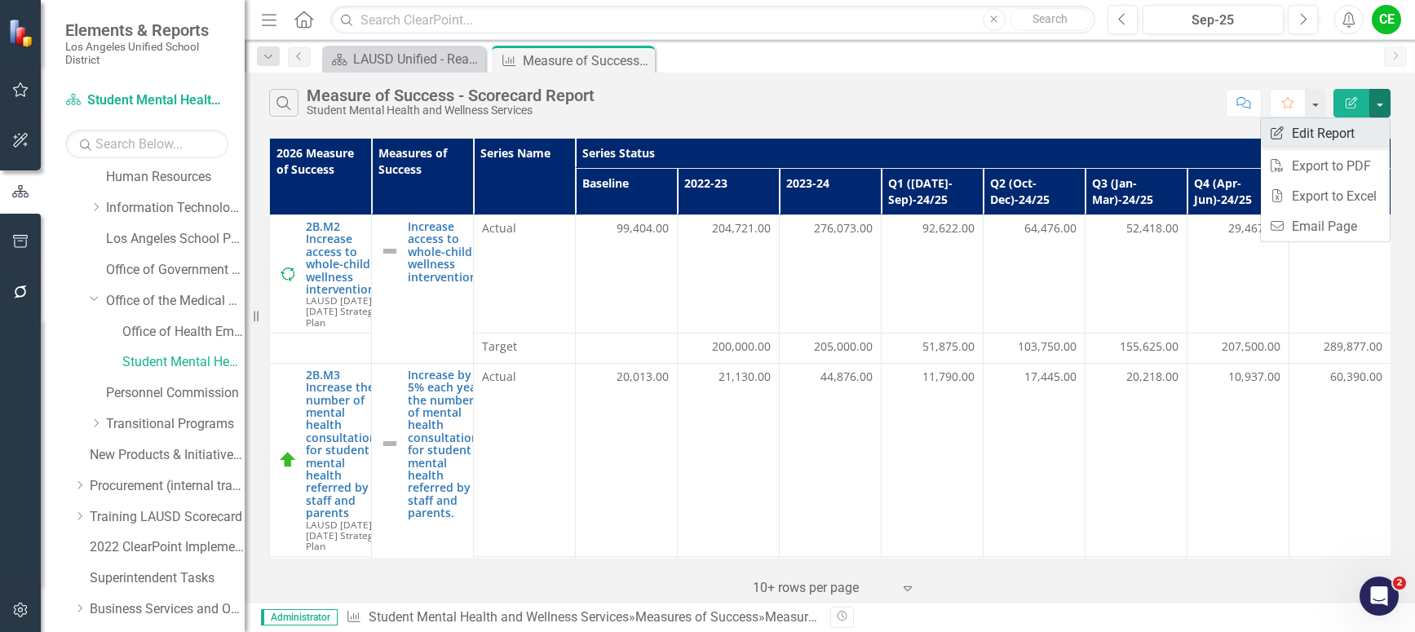
click at [1320, 123] on link "Edit Report Edit Report" at bounding box center [1325, 133] width 129 height 30
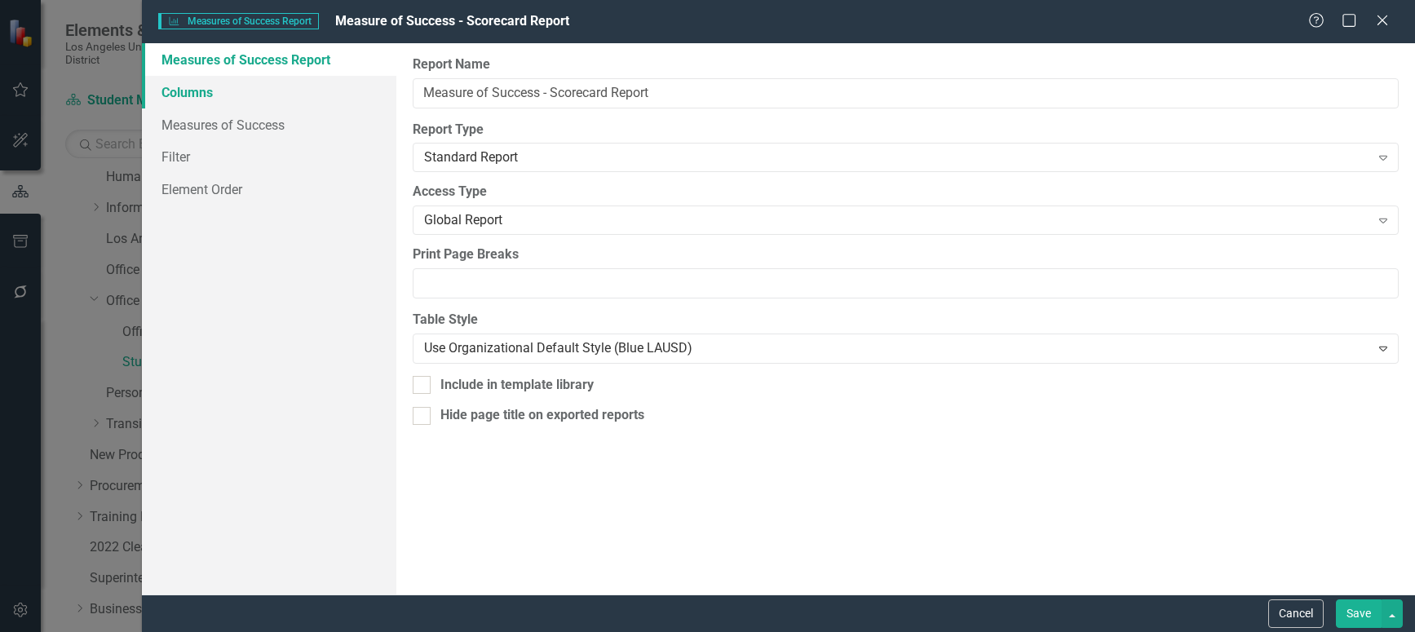
click at [179, 92] on link "Columns" at bounding box center [269, 92] width 254 height 33
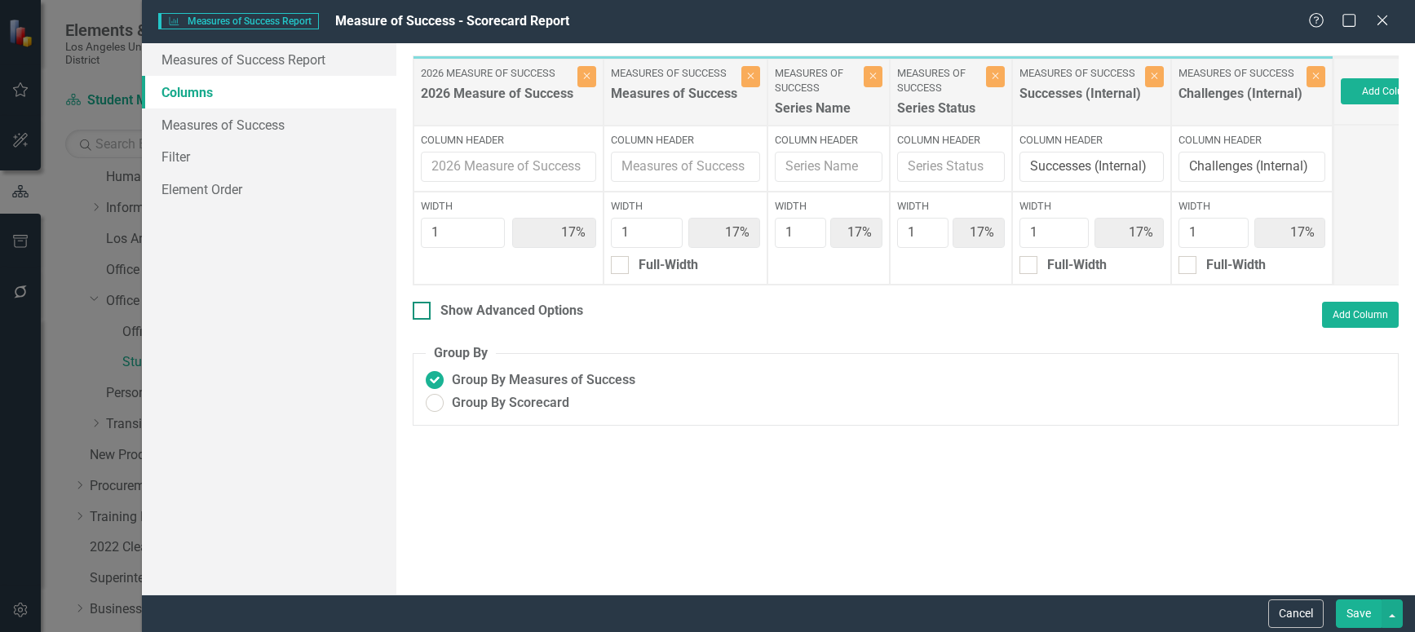
click at [431, 321] on div "Show Advanced Options" at bounding box center [498, 311] width 170 height 19
click at [423, 312] on input "Show Advanced Options" at bounding box center [418, 307] width 11 height 11
checkbox input "true"
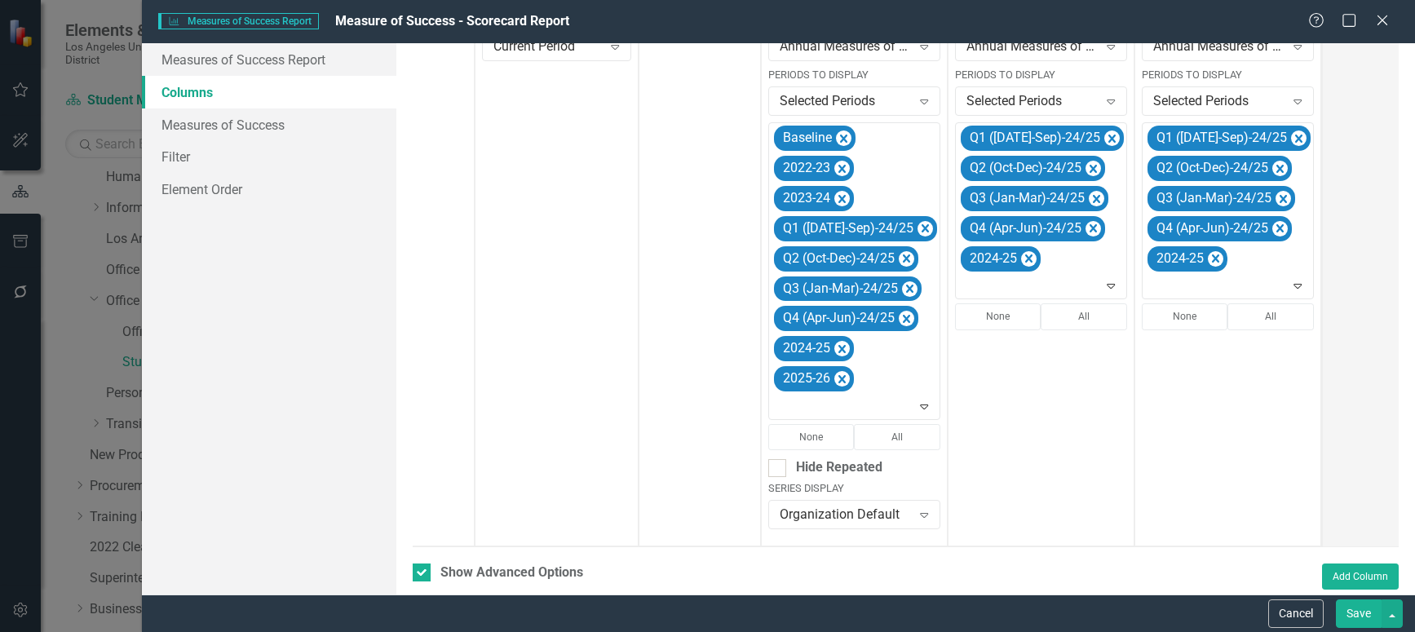
scroll to position [404, 0]
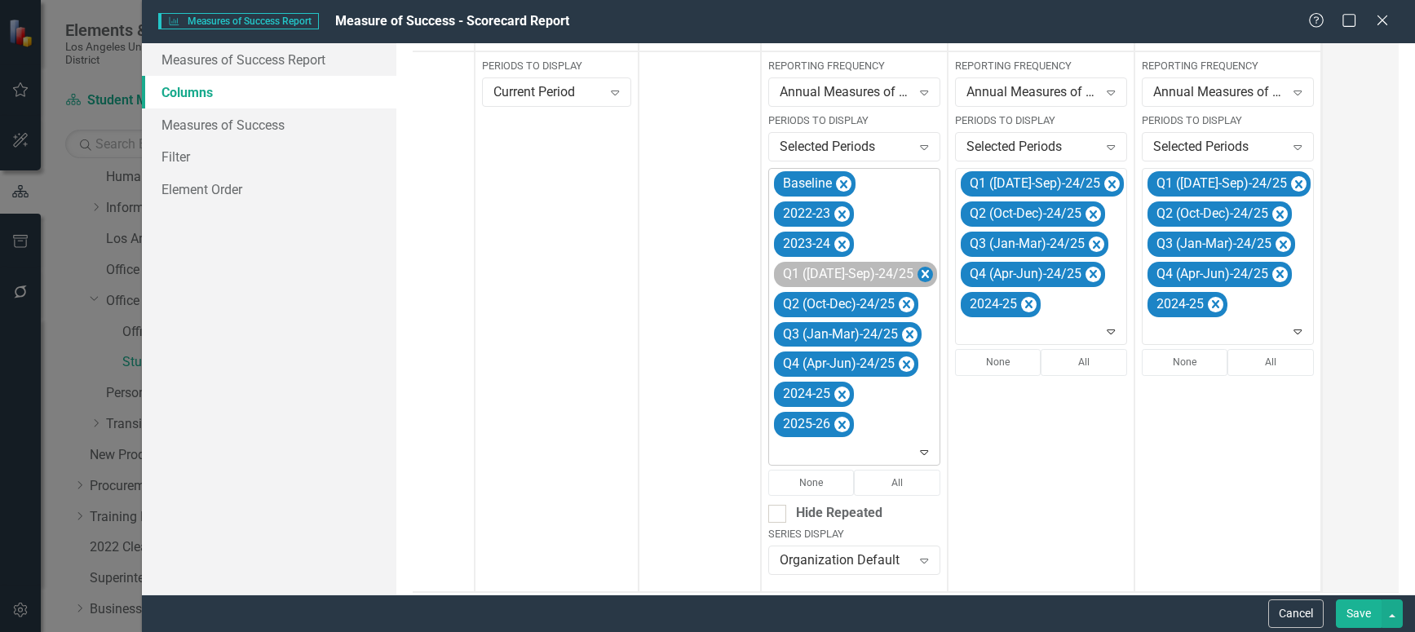
click at [922, 274] on icon "Remove Q1 (Jul-Sep)-24/25" at bounding box center [925, 274] width 7 height 8
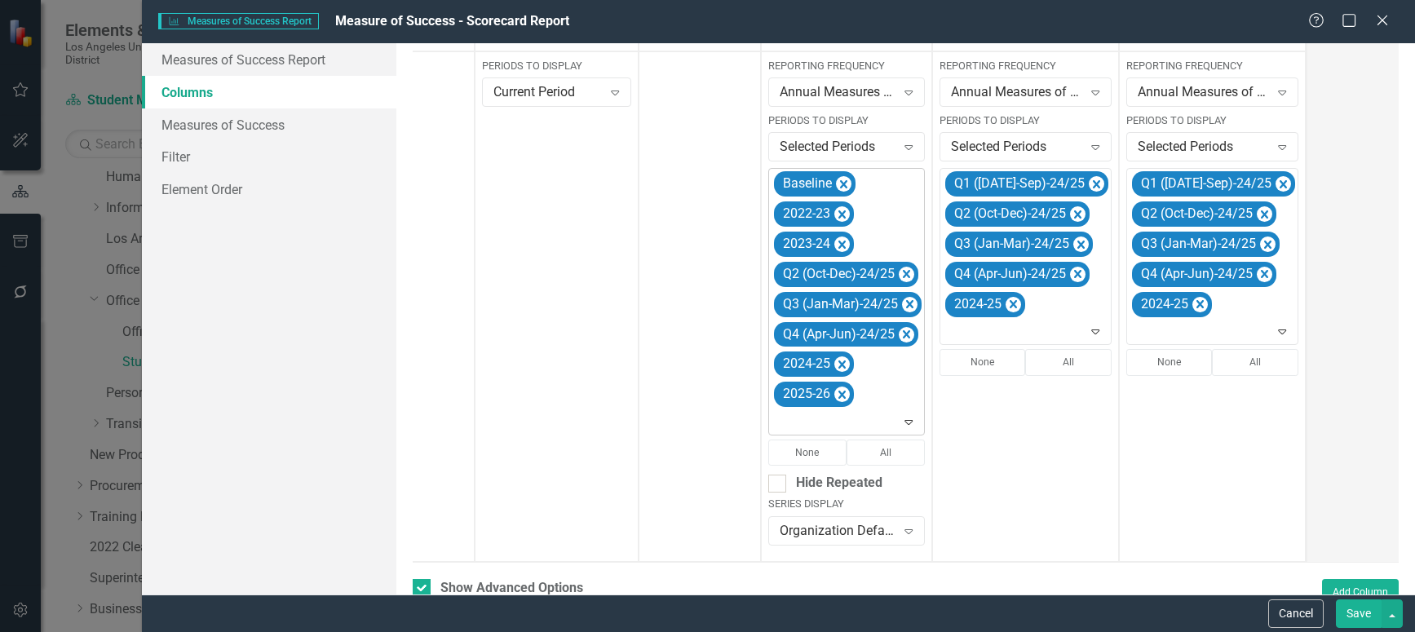
click at [904, 274] on icon "Remove Q2 (Oct-Dec)-24/25" at bounding box center [906, 274] width 15 height 20
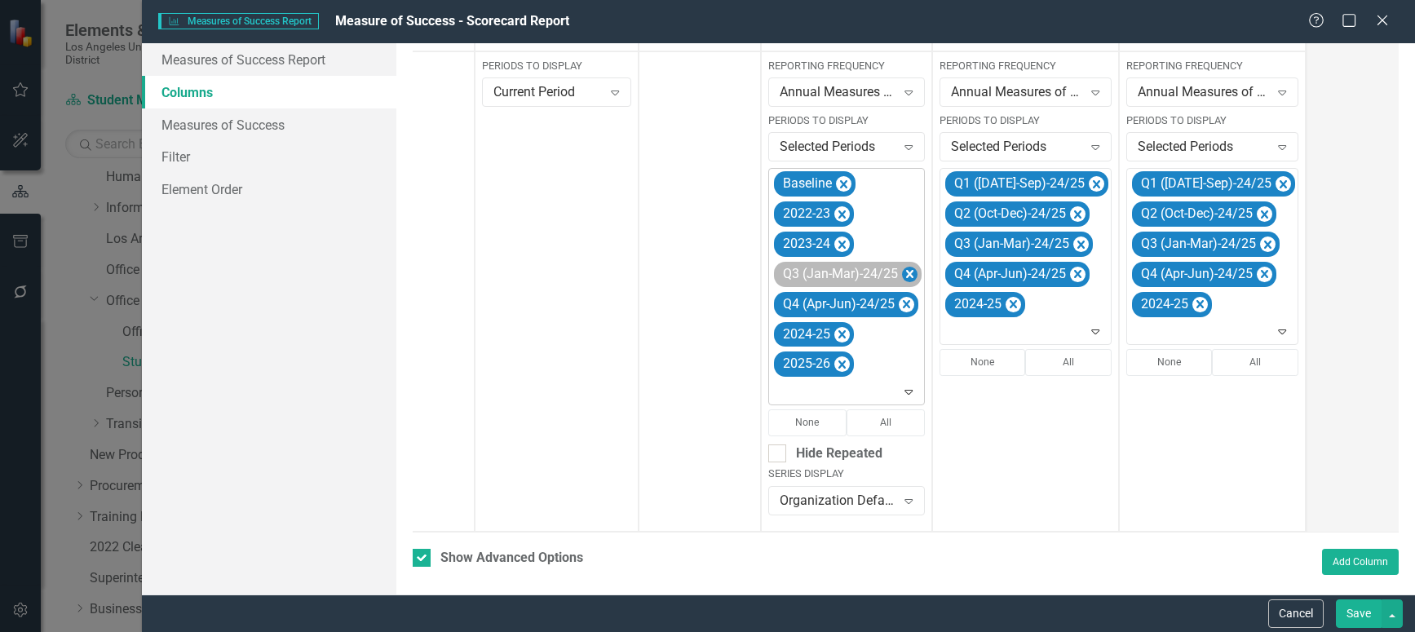
click at [904, 273] on icon "Remove Q3 (Jan-Mar)-24/25" at bounding box center [909, 274] width 15 height 20
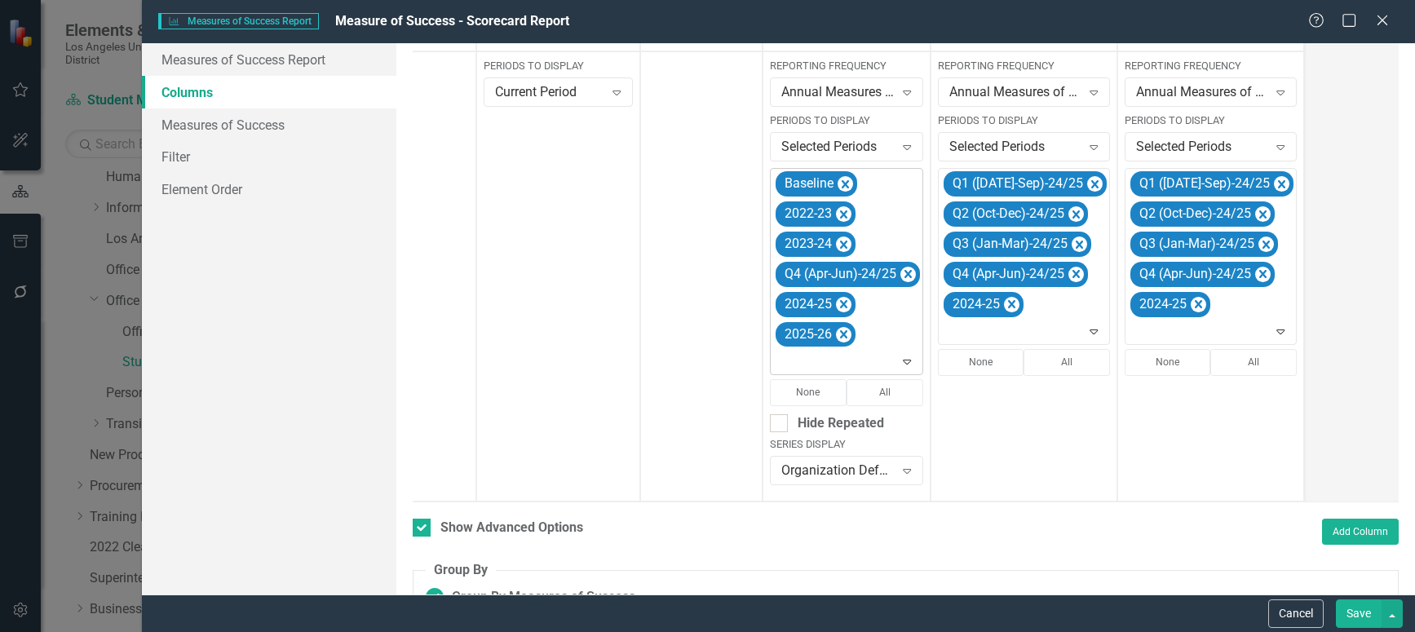
click at [904, 273] on icon "Remove Q4 (Apr-Jun)-24/25" at bounding box center [907, 274] width 15 height 20
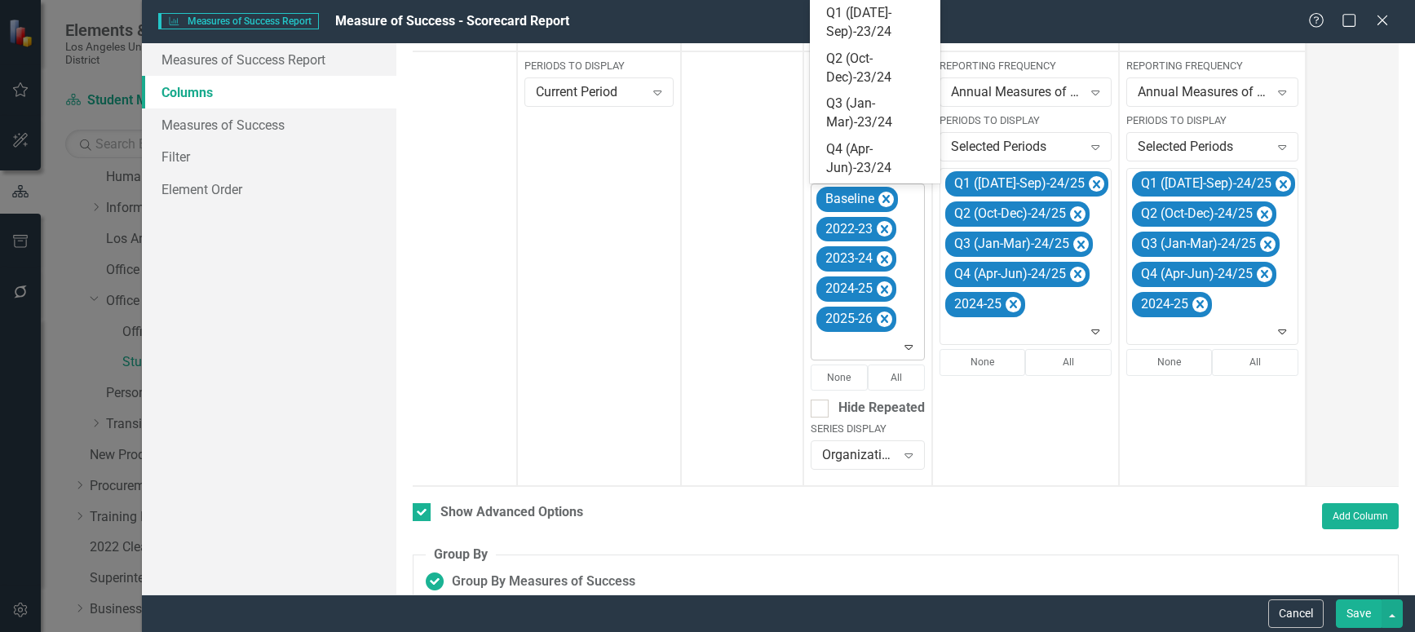
click at [905, 347] on icon "Expand" at bounding box center [908, 346] width 16 height 13
click at [858, 29] on div "Q1 ([DATE]-Sep)-25/26" at bounding box center [878, 26] width 104 height 38
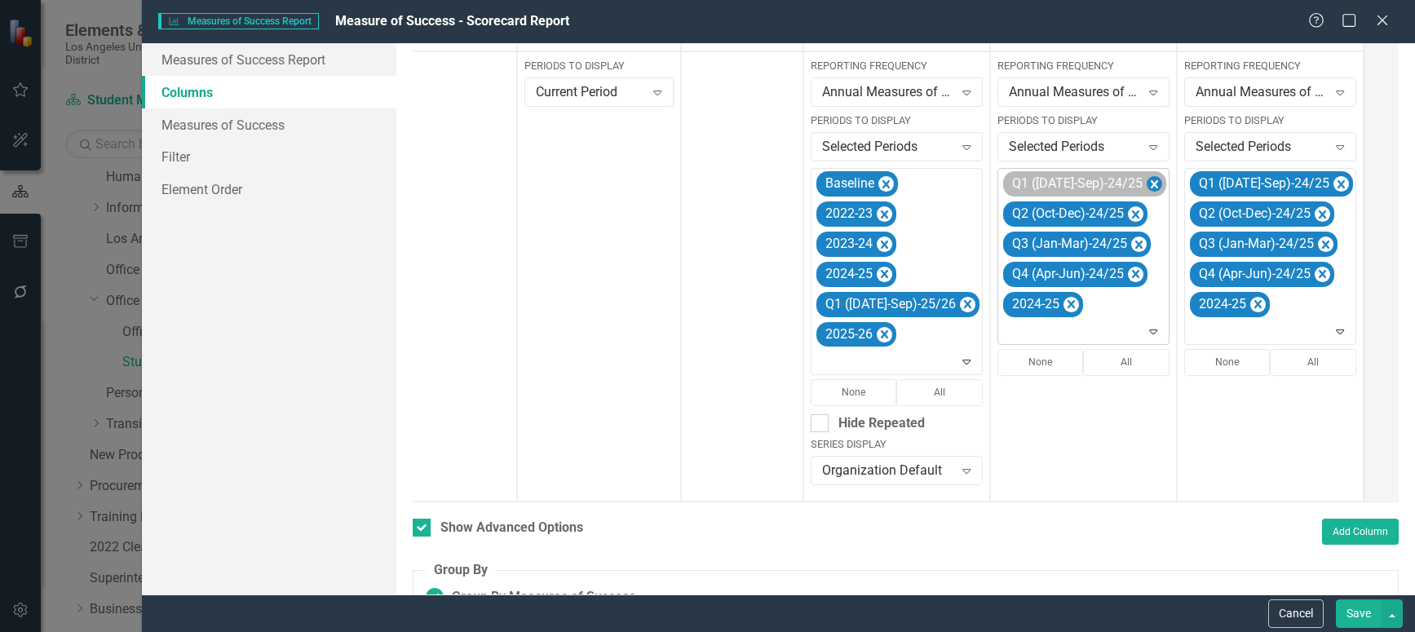
click at [1147, 180] on icon "Remove Q1 (Jul-Sep)-24/25" at bounding box center [1154, 185] width 15 height 20
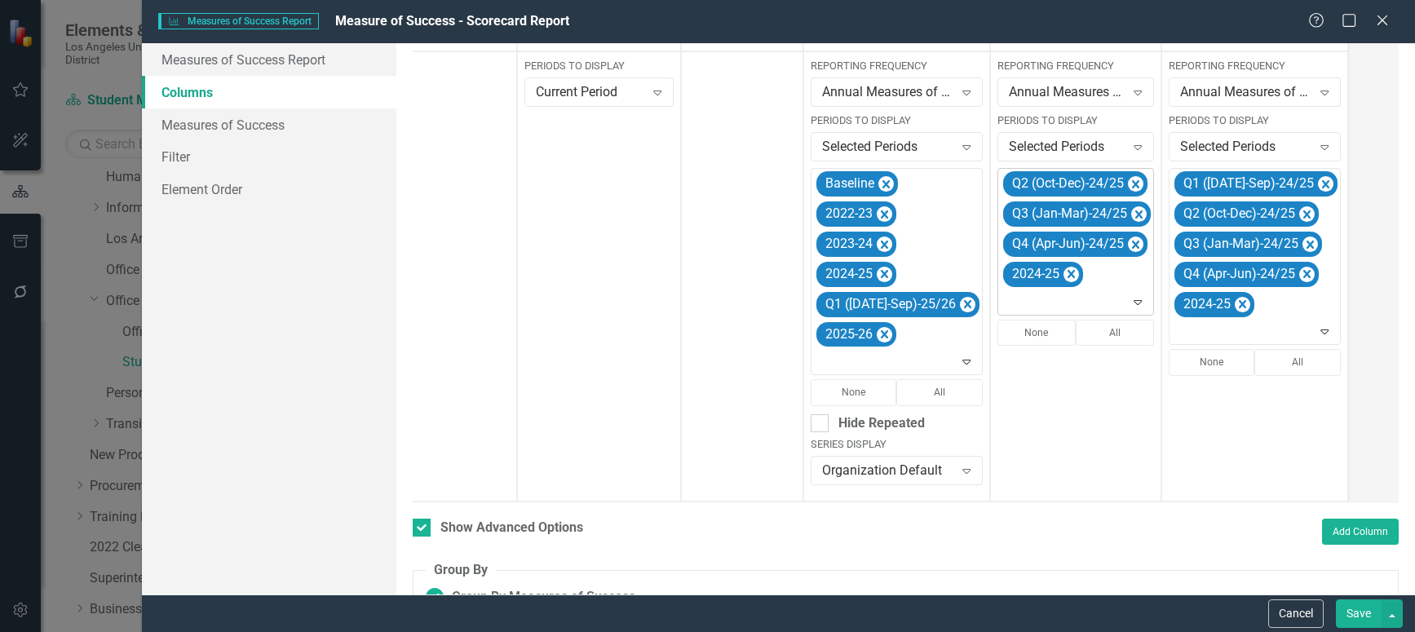
click at [1128, 180] on icon "Remove Q2 (Oct-Dec)-24/25" at bounding box center [1135, 185] width 15 height 20
click at [1131, 180] on icon "Remove Q3 (Jan-Mar)-24/25" at bounding box center [1138, 185] width 15 height 20
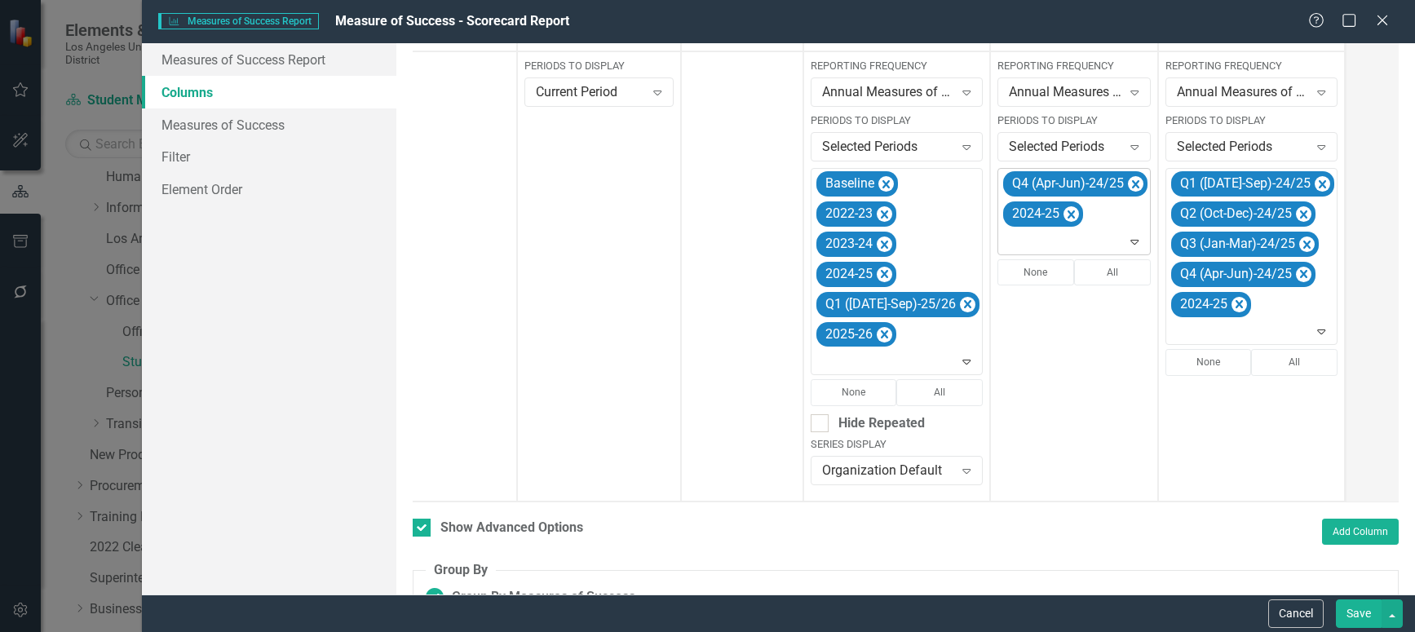
click at [1128, 180] on icon "Remove Q4 (Apr-Jun)-24/25" at bounding box center [1135, 185] width 15 height 20
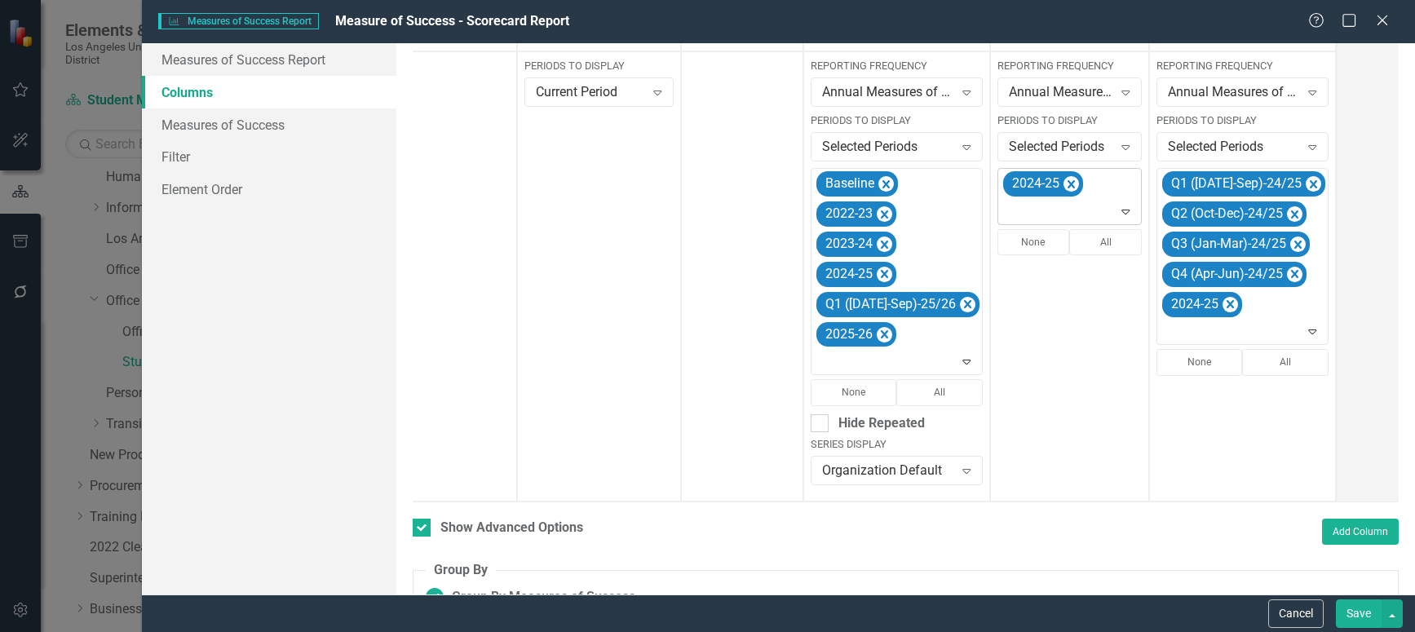
click at [1122, 210] on icon at bounding box center [1126, 212] width 8 height 5
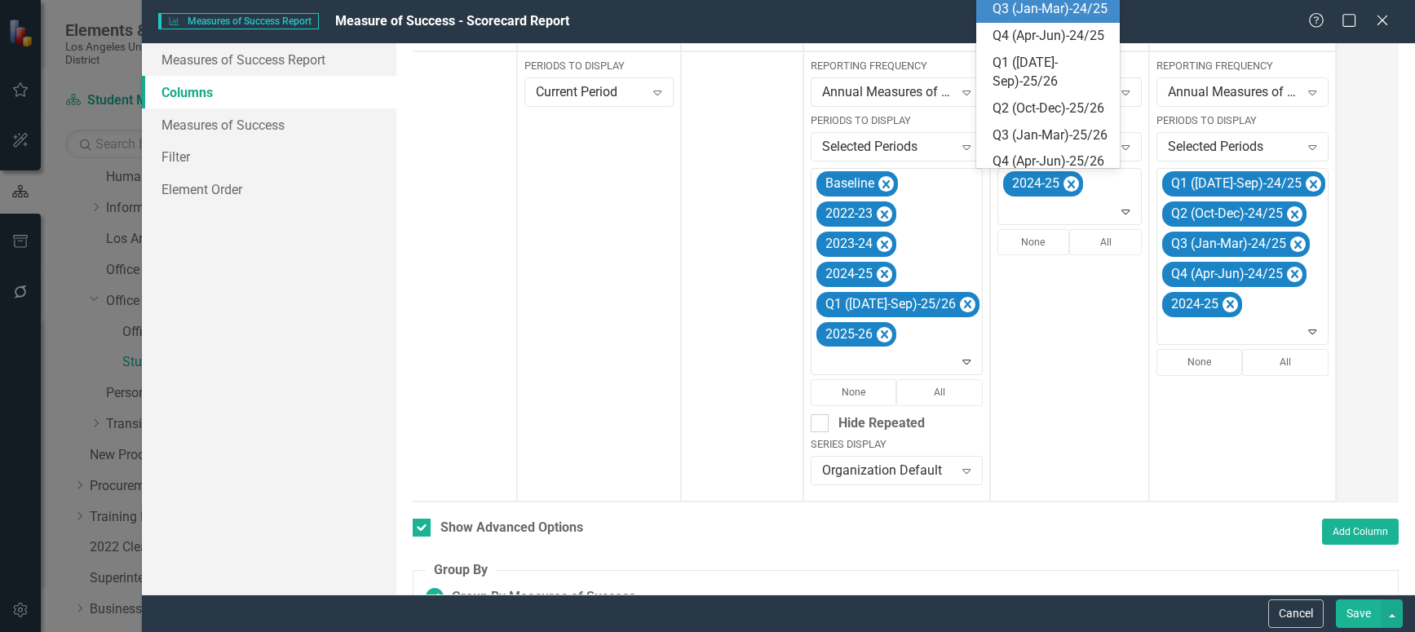
scroll to position [364, 0]
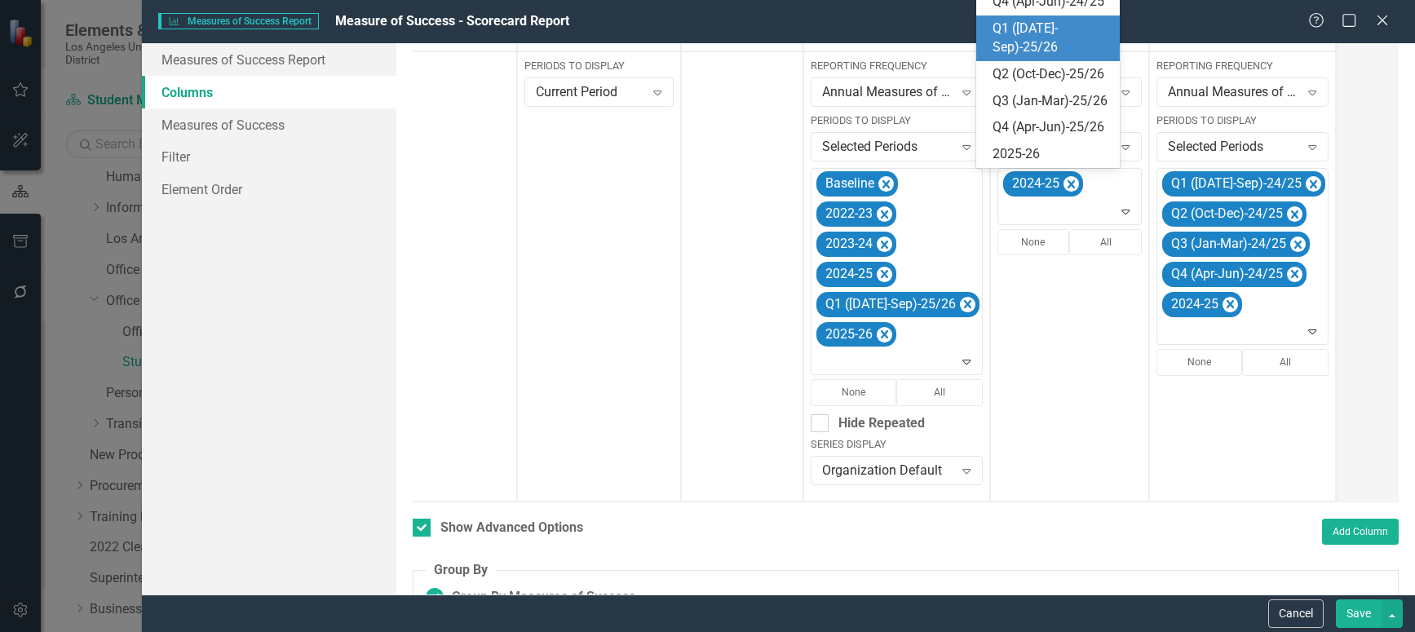
click at [1035, 57] on div "Q1 ([DATE]-Sep)-25/26" at bounding box center [1051, 39] width 117 height 38
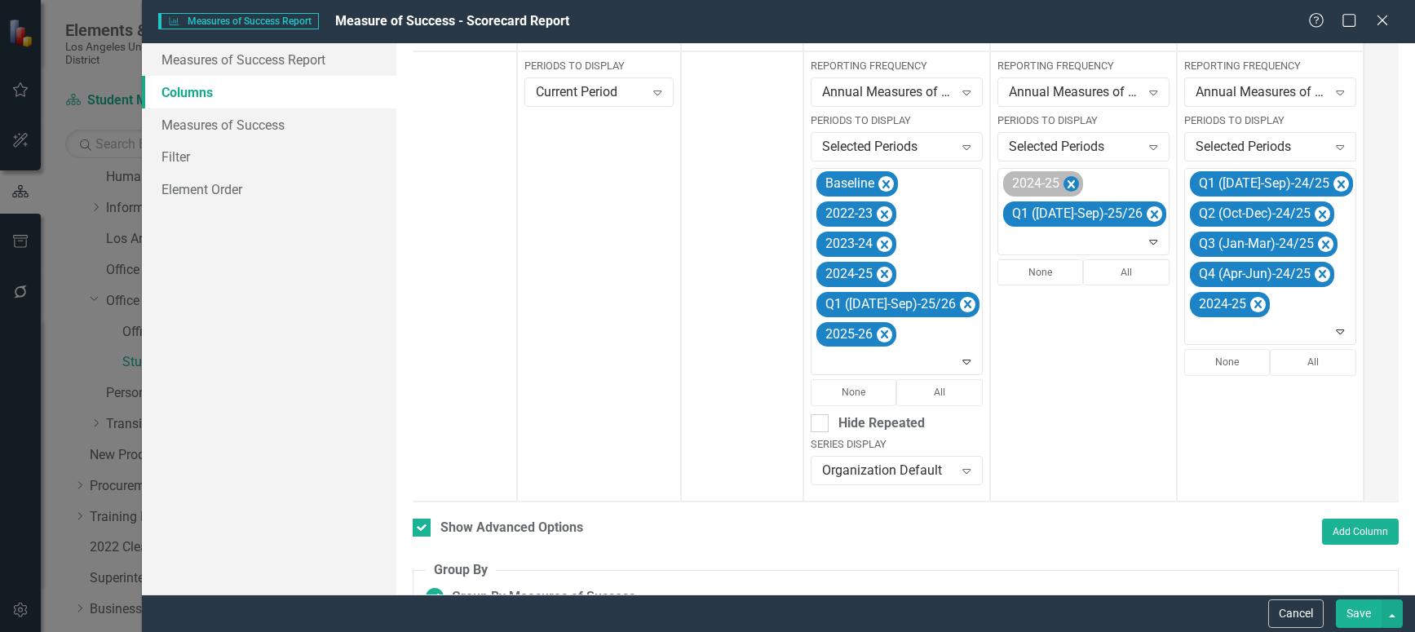
click at [1063, 188] on icon "Remove 2024-25" at bounding box center [1070, 185] width 15 height 20
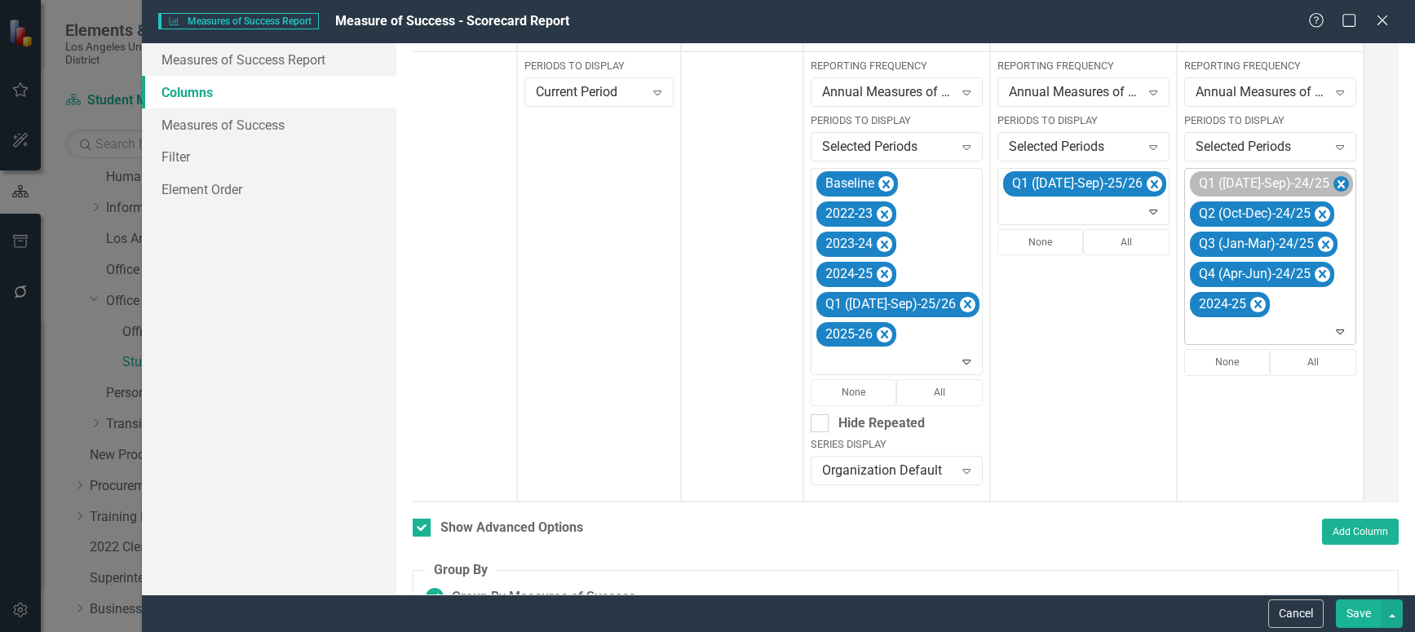
click at [1333, 183] on icon "Remove Q1 (Jul-Sep)-24/25" at bounding box center [1340, 185] width 15 height 20
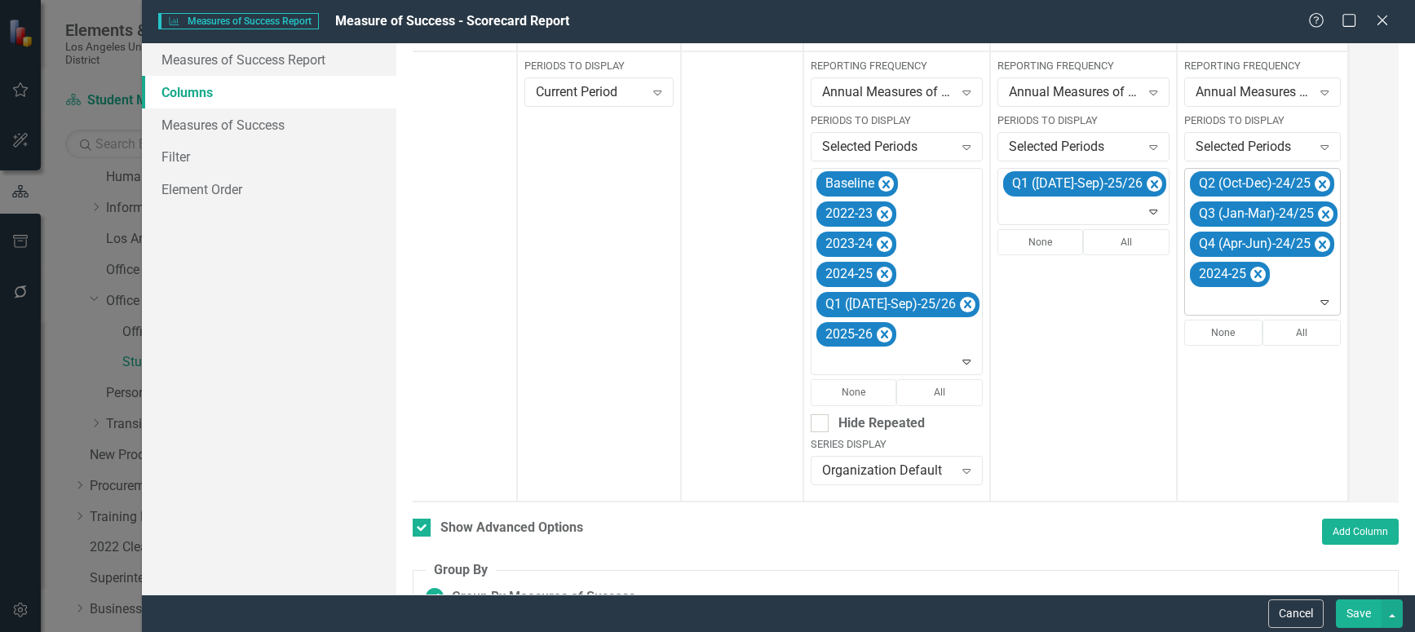
click at [1315, 183] on icon "Remove Q2 (Oct-Dec)-24/25" at bounding box center [1322, 185] width 15 height 20
click at [1322, 183] on icon "Remove Q3 (Jan-Mar)-24/25" at bounding box center [1325, 184] width 7 height 8
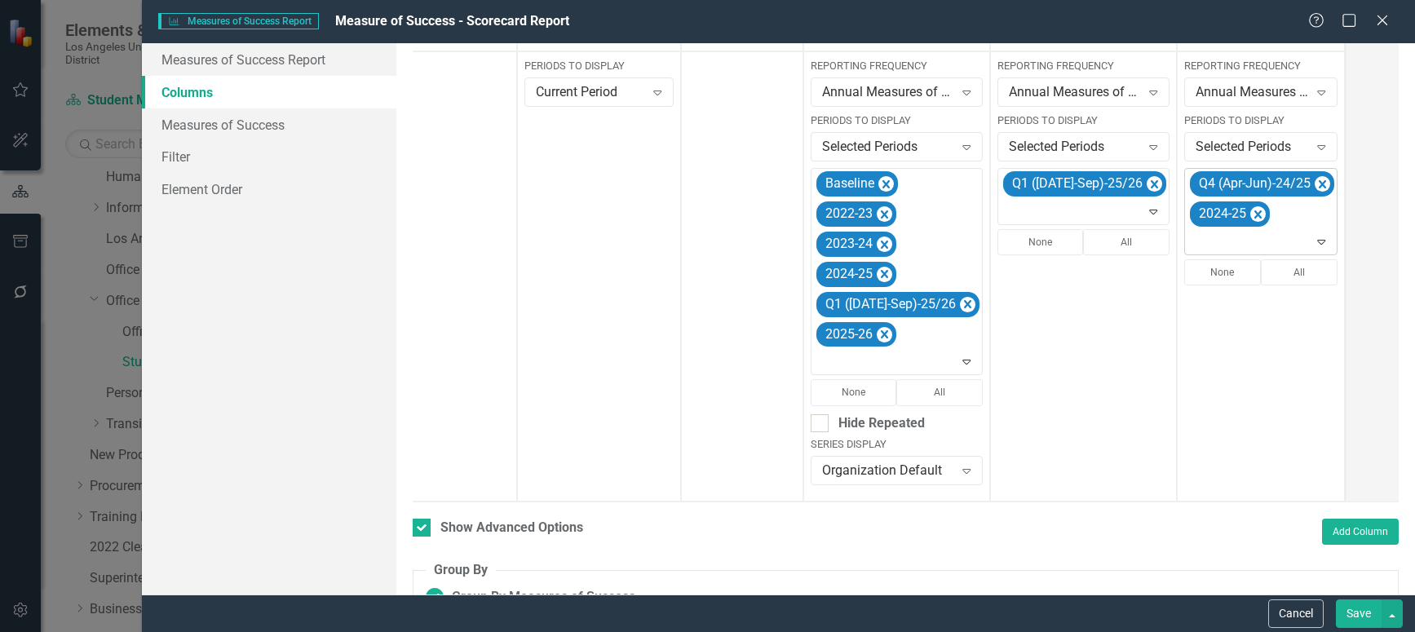
click at [1315, 183] on icon "Remove Q4 (Apr-Jun)-24/25" at bounding box center [1322, 185] width 15 height 20
click at [1307, 210] on icon "Expand" at bounding box center [1315, 211] width 16 height 13
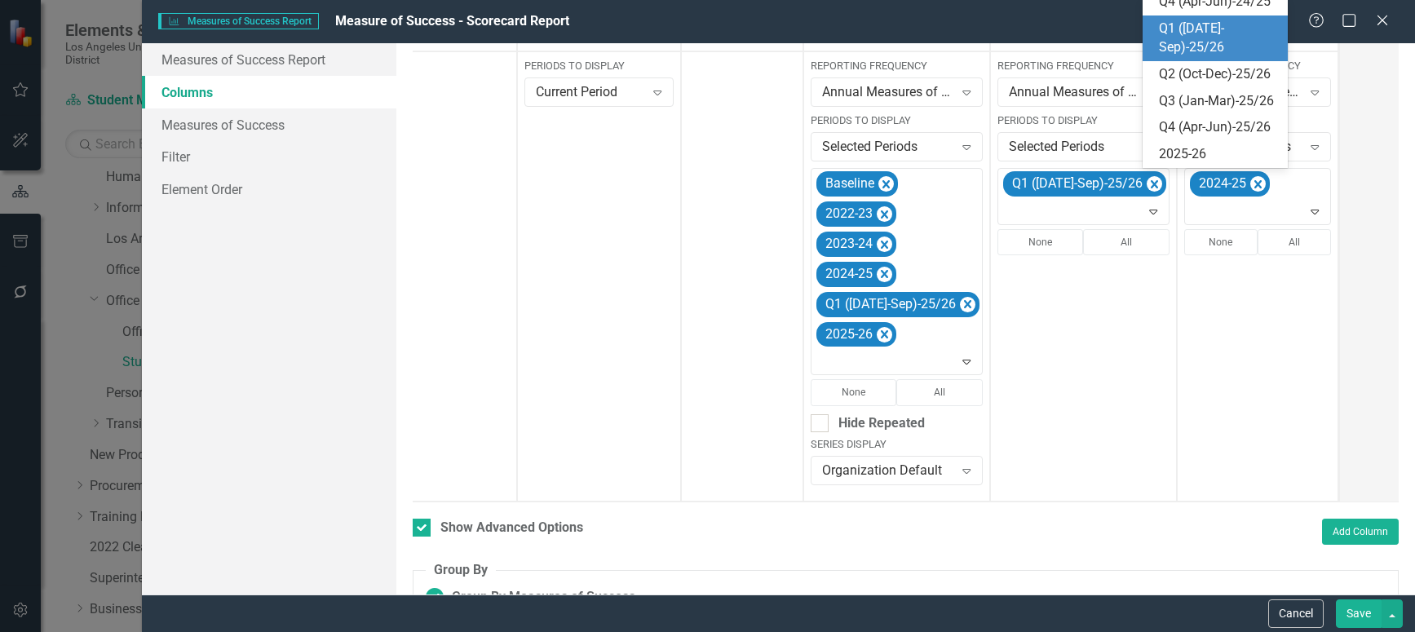
click at [1199, 57] on div "Q1 ([DATE]-Sep)-25/26" at bounding box center [1219, 39] width 120 height 38
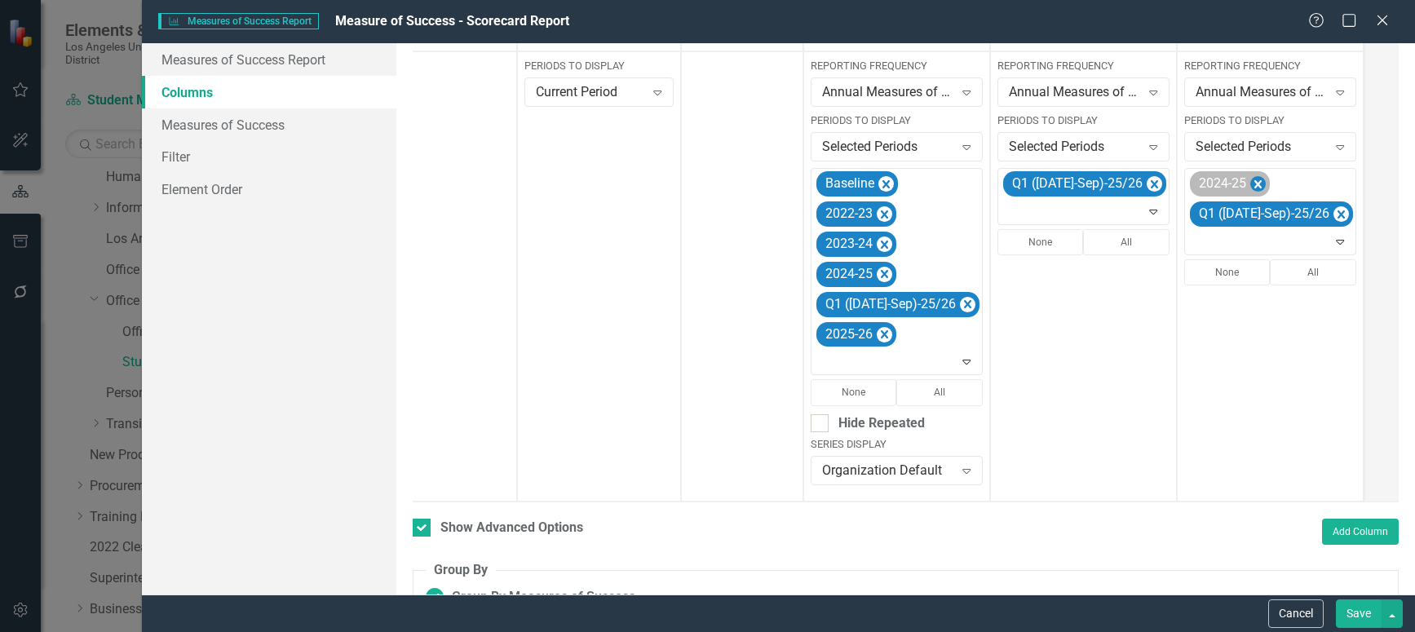
click at [1250, 190] on icon "Remove 2024-25" at bounding box center [1257, 185] width 15 height 20
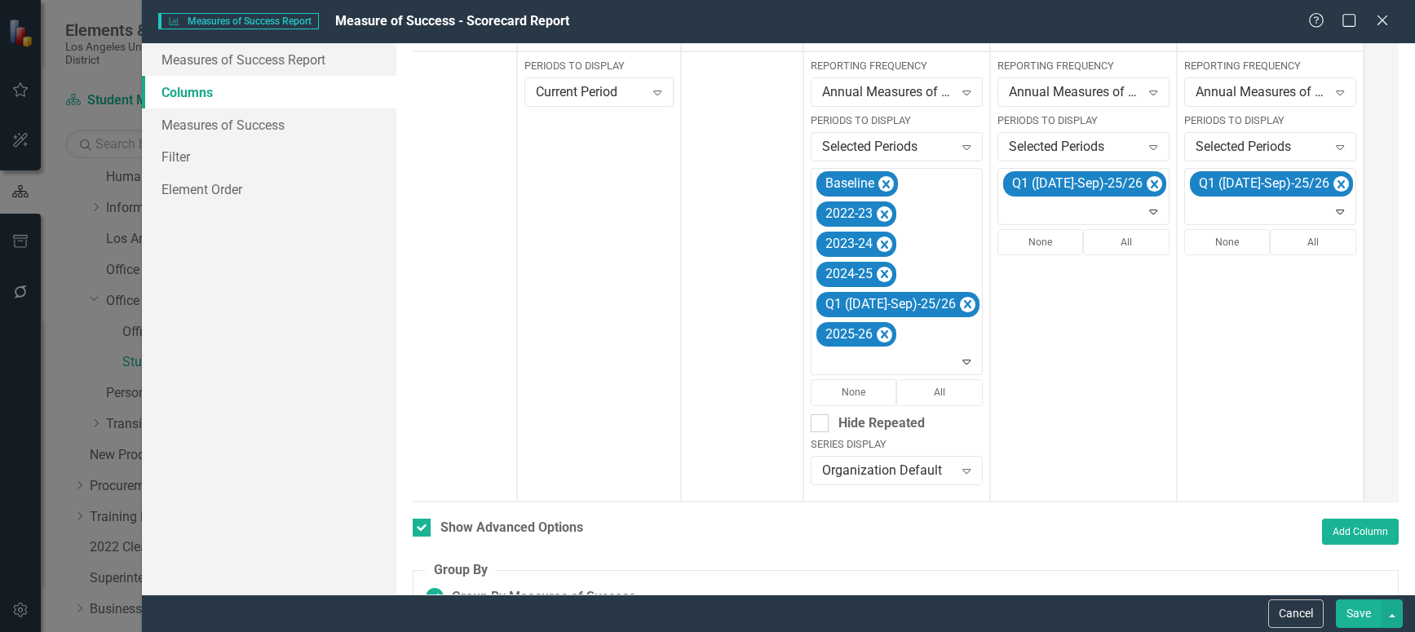
click at [1360, 615] on button "Save" at bounding box center [1359, 613] width 46 height 29
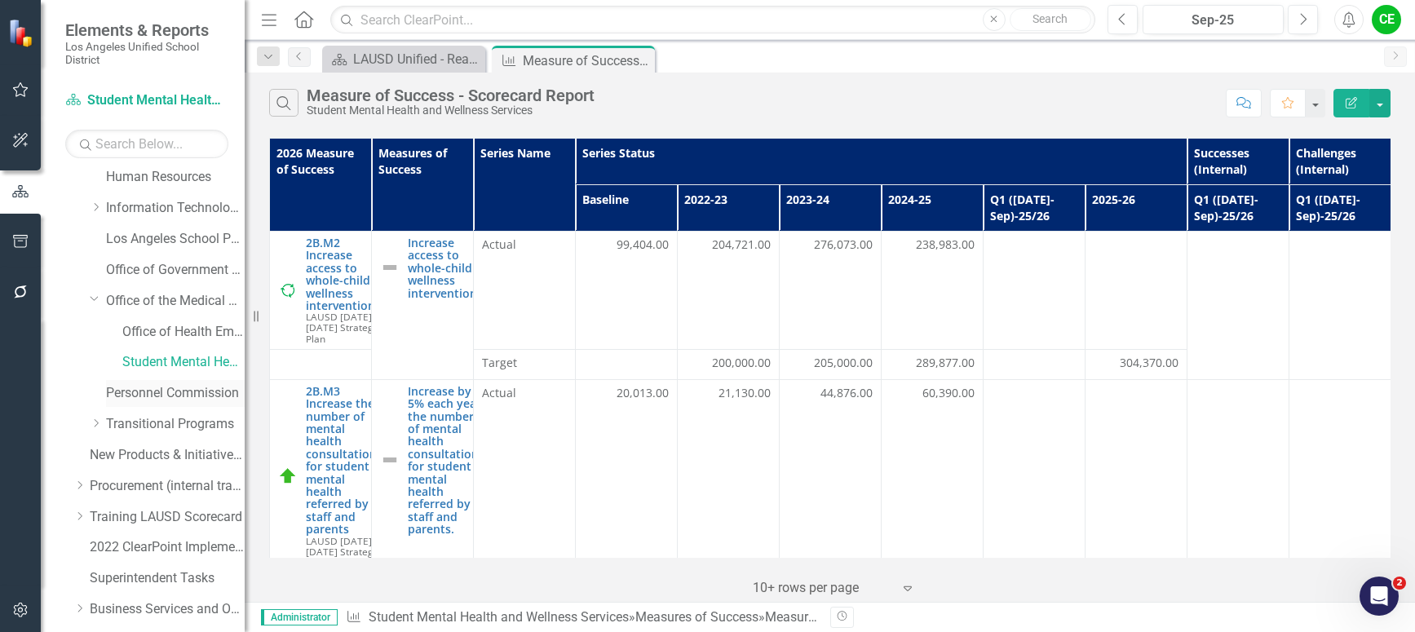
click at [154, 393] on link "Personnel Commission" at bounding box center [175, 393] width 139 height 19
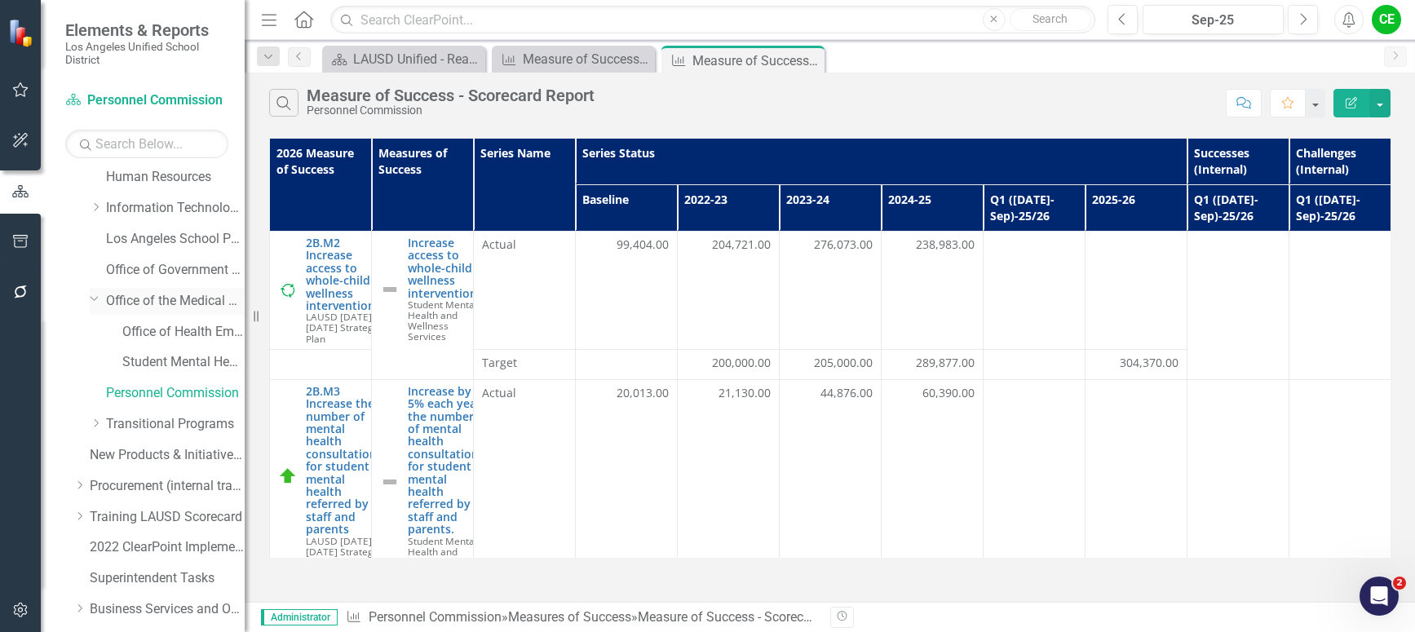
click at [92, 297] on icon "Dropdown" at bounding box center [95, 298] width 10 height 12
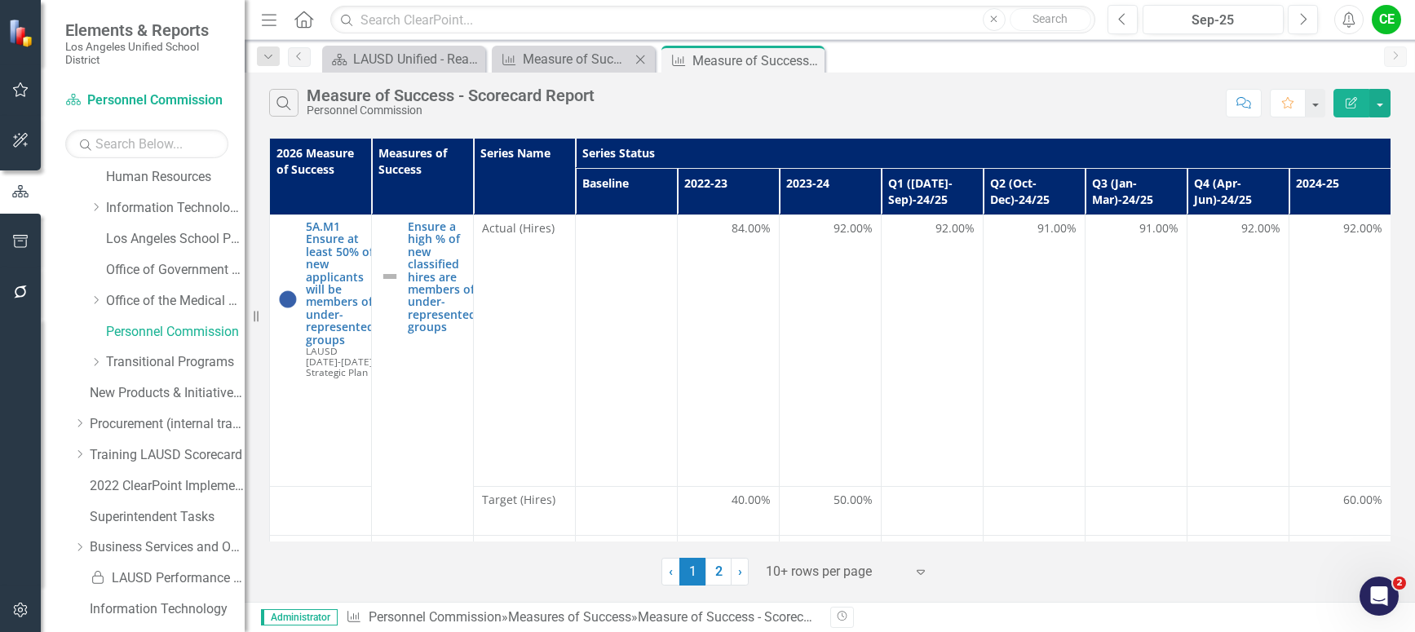
click at [641, 56] on icon "Close" at bounding box center [640, 59] width 16 height 13
click at [1381, 108] on button "button" at bounding box center [1379, 103] width 21 height 29
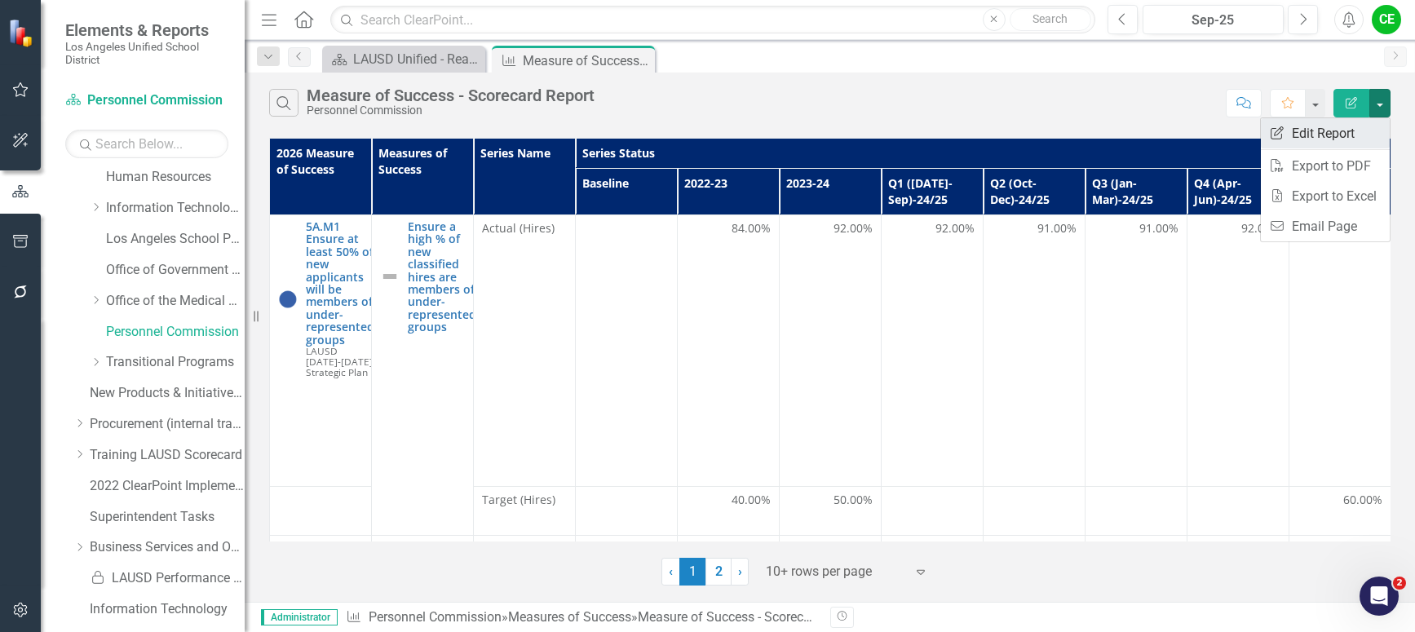
click at [1352, 130] on link "Edit Report Edit Report" at bounding box center [1325, 133] width 129 height 30
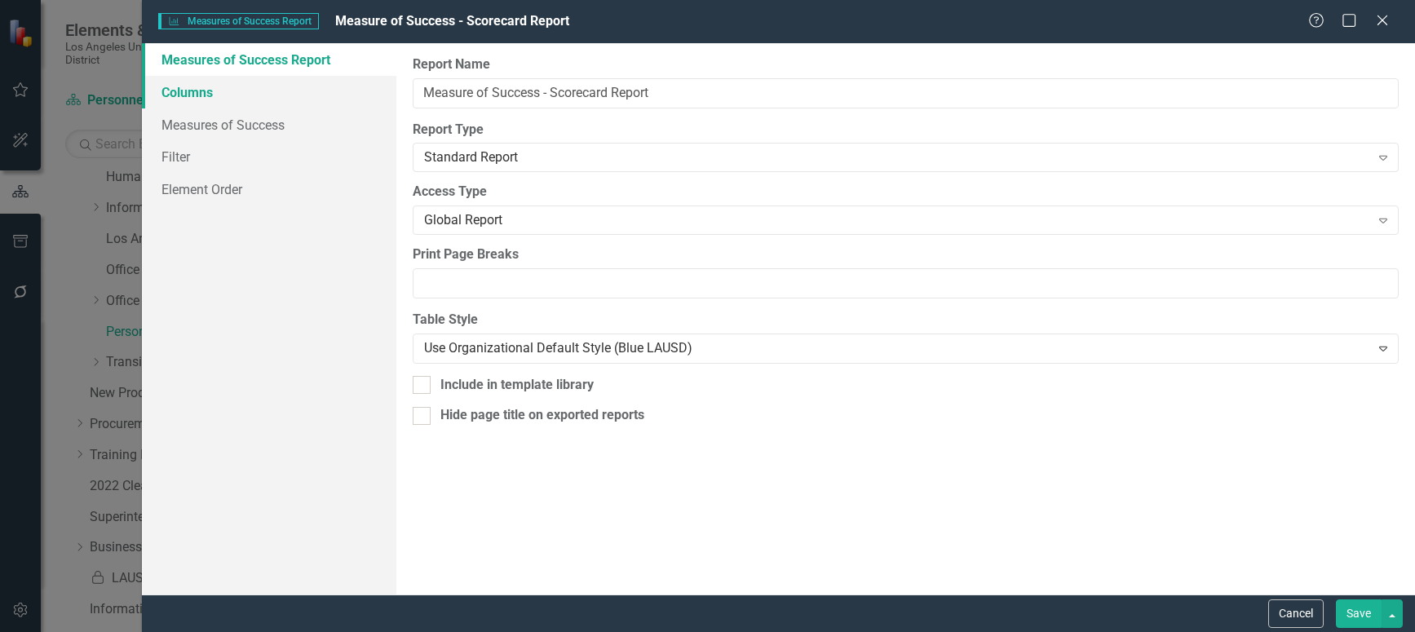
click at [178, 89] on link "Columns" at bounding box center [269, 92] width 254 height 33
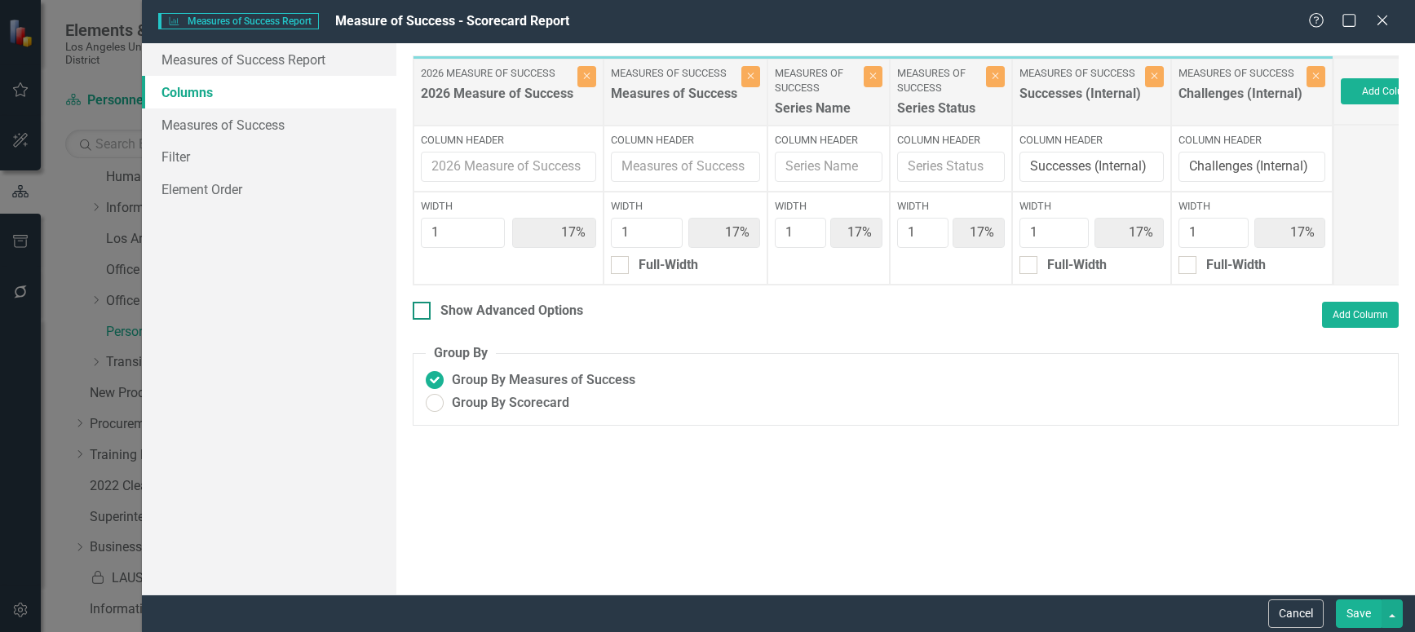
click at [427, 318] on div at bounding box center [422, 311] width 18 height 18
click at [423, 312] on input "Show Advanced Options" at bounding box center [418, 307] width 11 height 11
checkbox input "true"
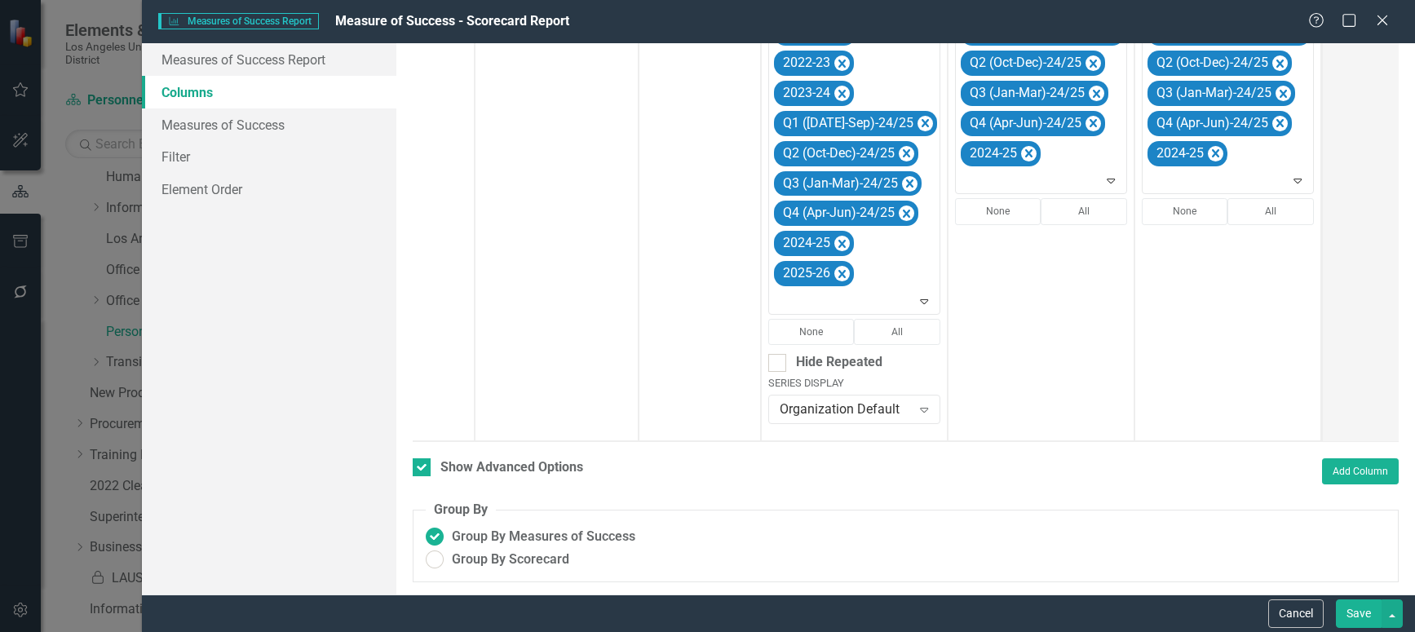
scroll to position [404, 0]
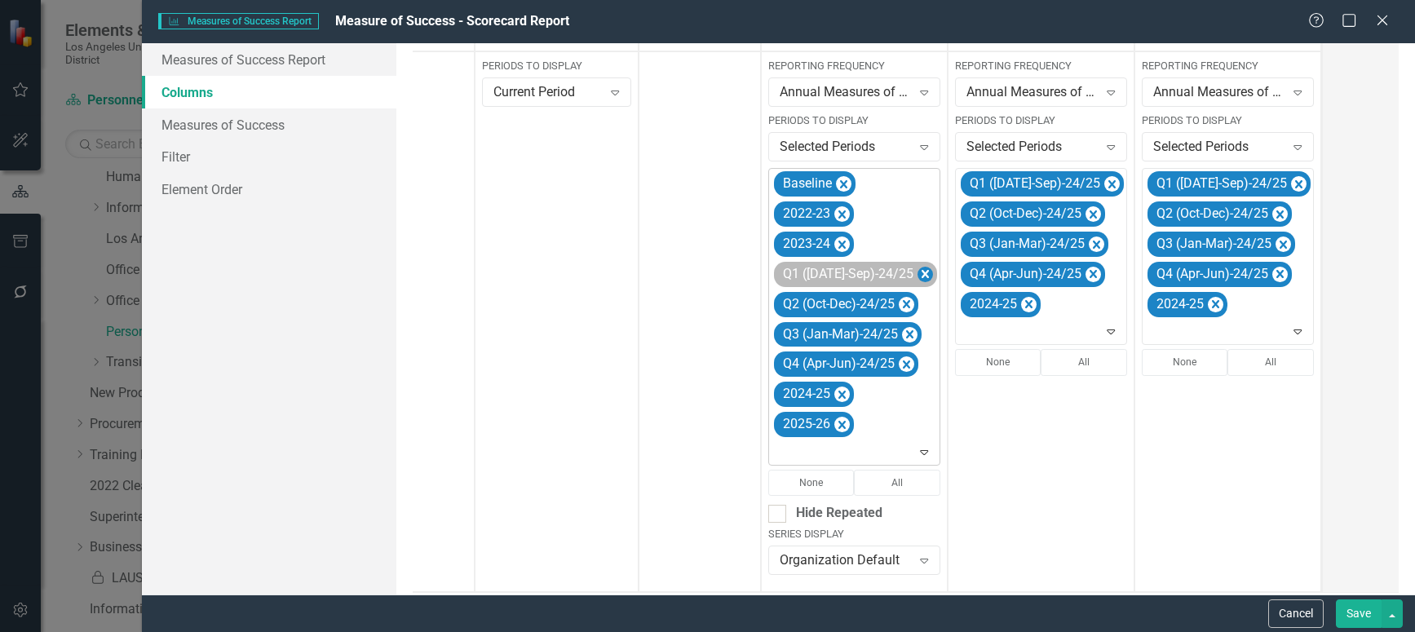
click at [922, 272] on icon "Remove Q1 (Jul-Sep)-24/25" at bounding box center [925, 274] width 7 height 8
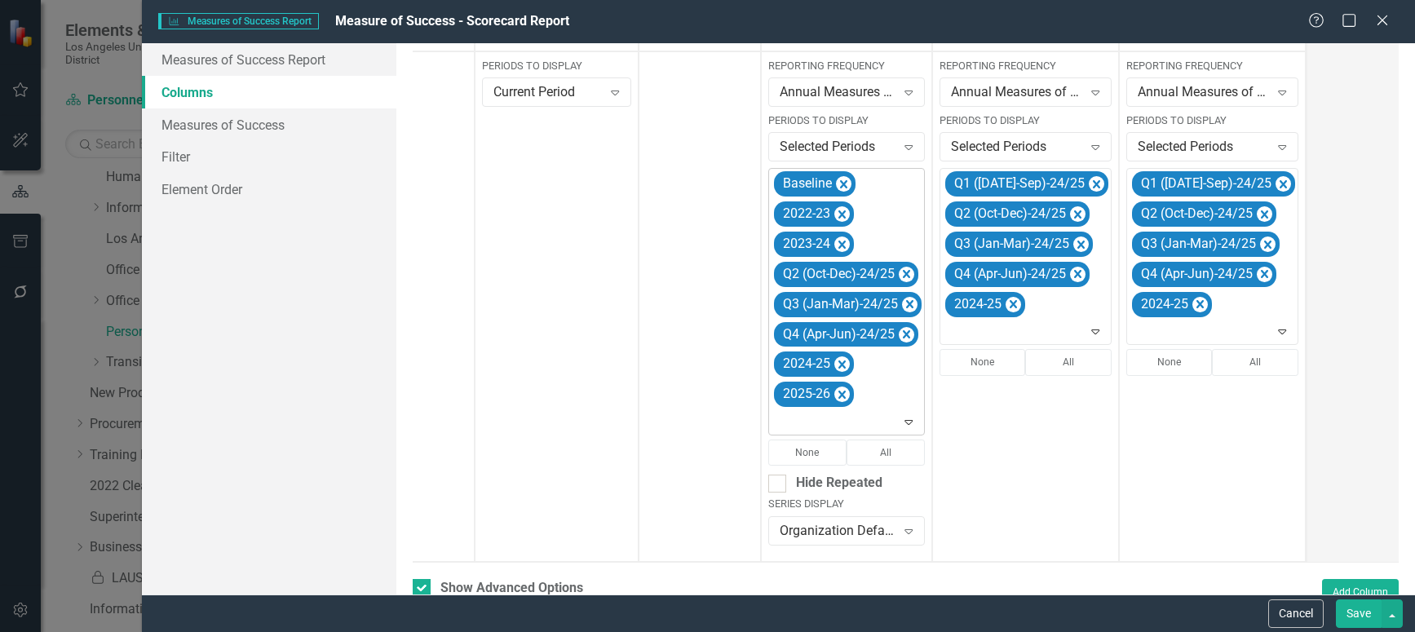
click at [905, 272] on icon "Remove Q2 (Oct-Dec)-24/25" at bounding box center [906, 274] width 7 height 8
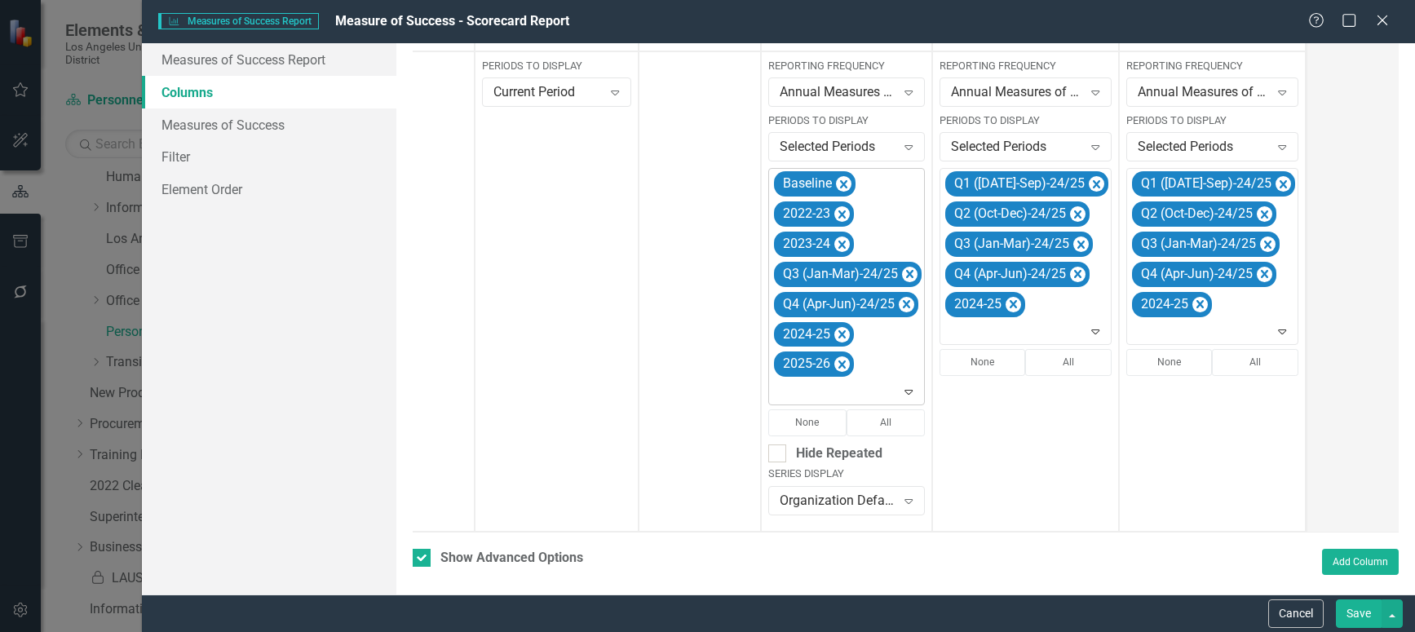
click at [905, 272] on icon "Remove Q3 (Jan-Mar)-24/25" at bounding box center [909, 274] width 15 height 20
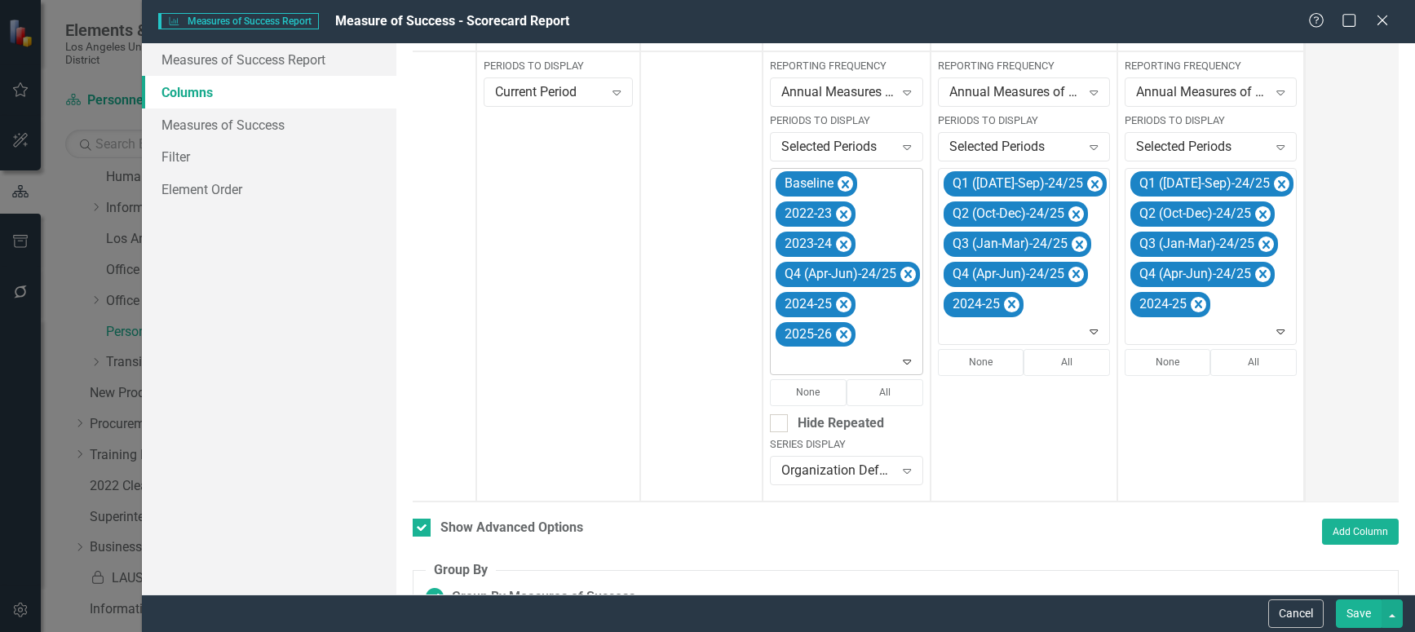
click at [905, 272] on icon "Remove Q4 (Apr-Jun)-24/25" at bounding box center [907, 274] width 7 height 8
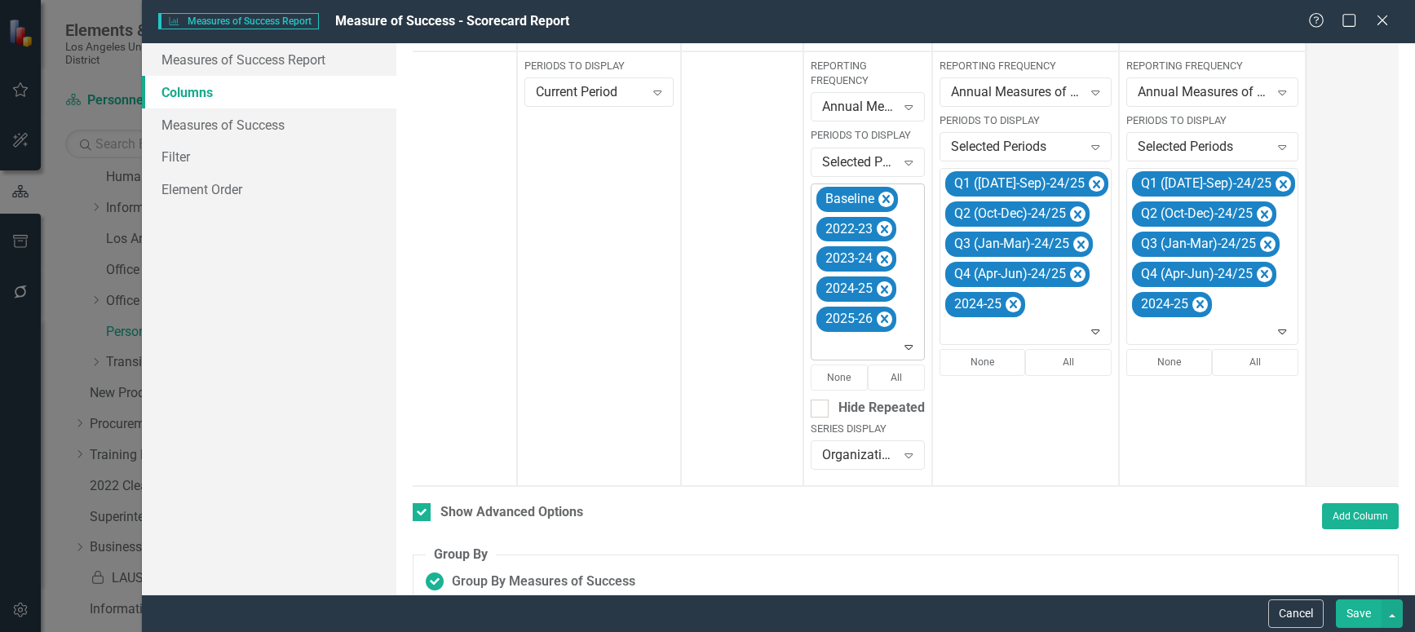
click at [905, 346] on icon "Expand" at bounding box center [908, 346] width 16 height 13
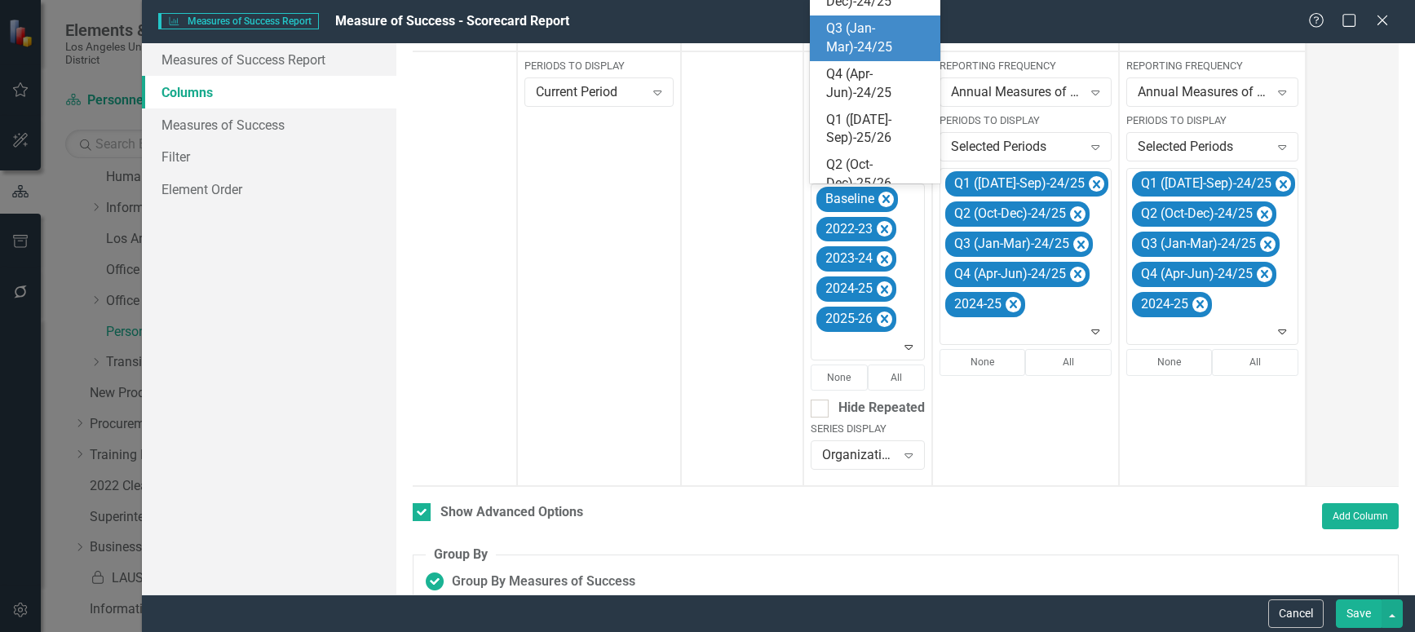
scroll to position [259, 0]
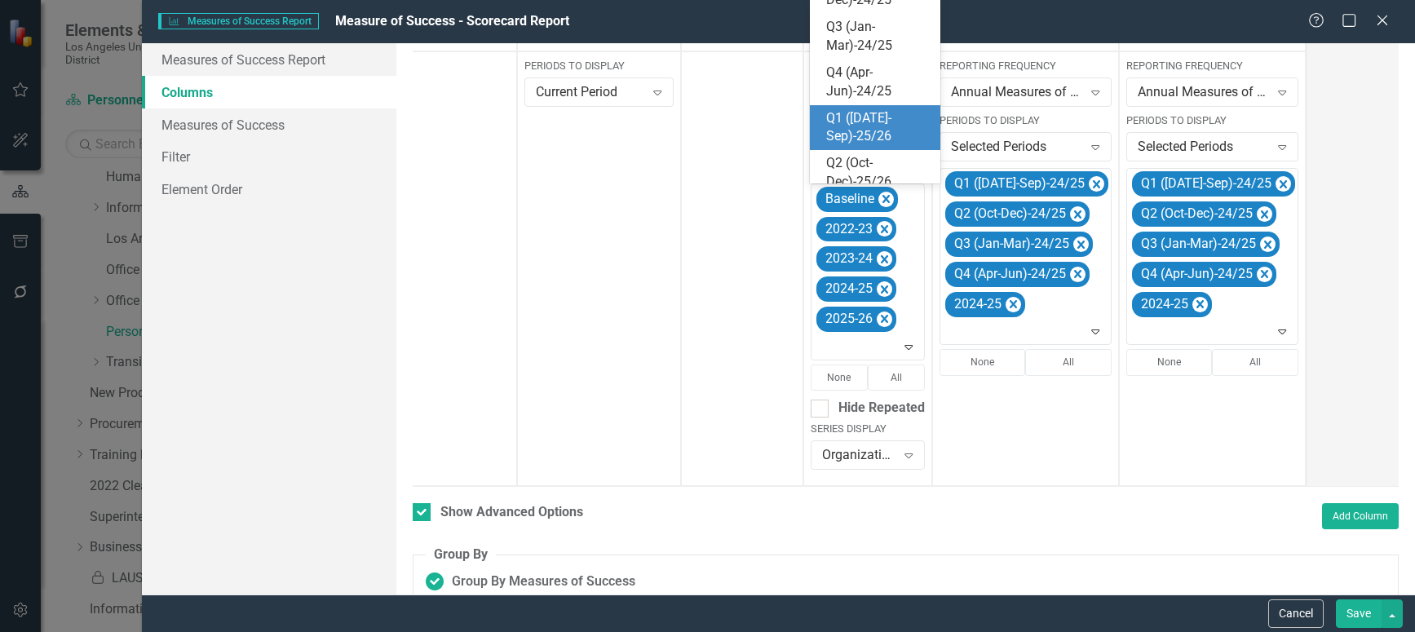
click at [858, 122] on div "Q1 ([DATE]-Sep)-25/26" at bounding box center [878, 128] width 104 height 38
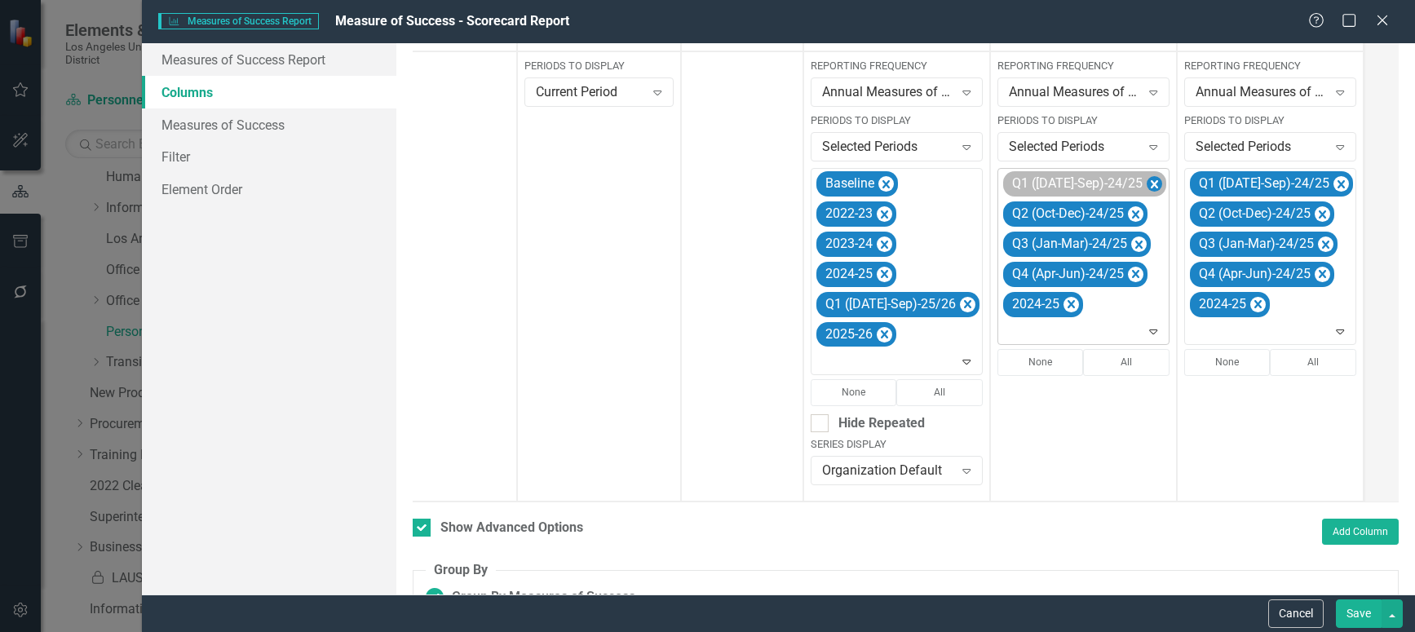
click at [1147, 179] on icon "Remove Q1 (Jul-Sep)-24/25" at bounding box center [1154, 185] width 15 height 20
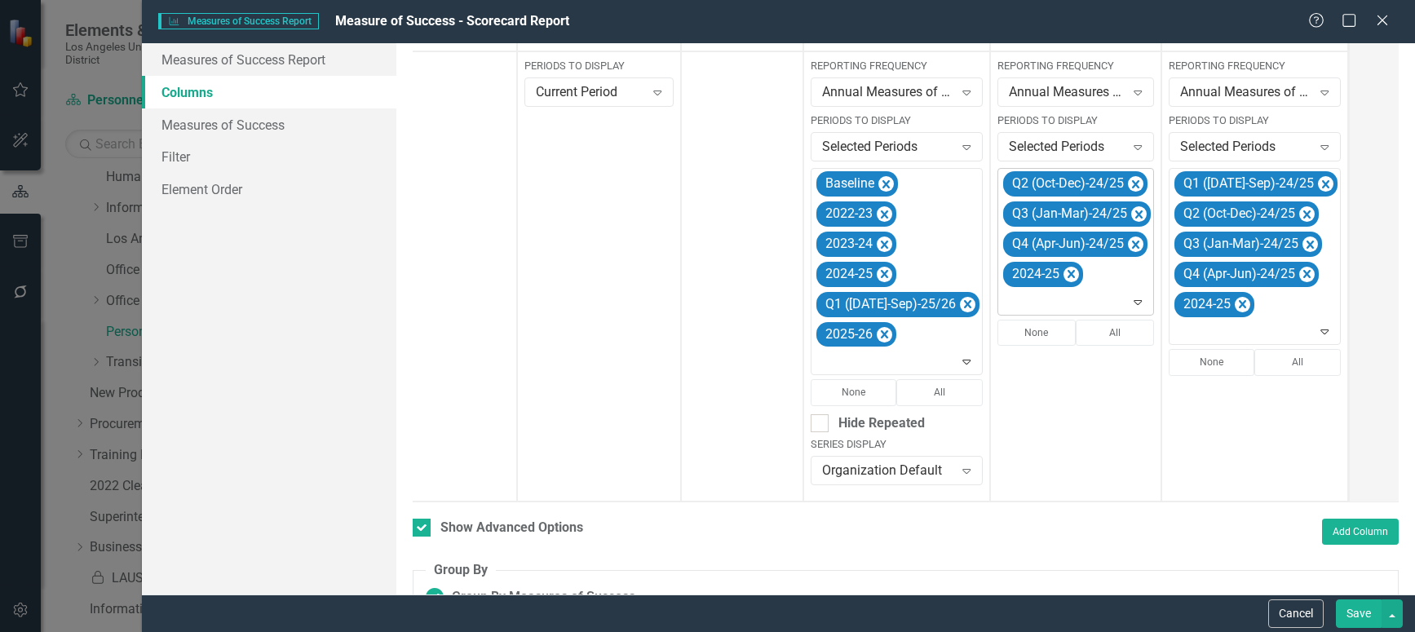
click at [1128, 179] on icon "Remove Q2 (Oct-Dec)-24/25" at bounding box center [1135, 185] width 15 height 20
click at [1131, 179] on icon "Remove Q3 (Jan-Mar)-24/25" at bounding box center [1138, 185] width 15 height 20
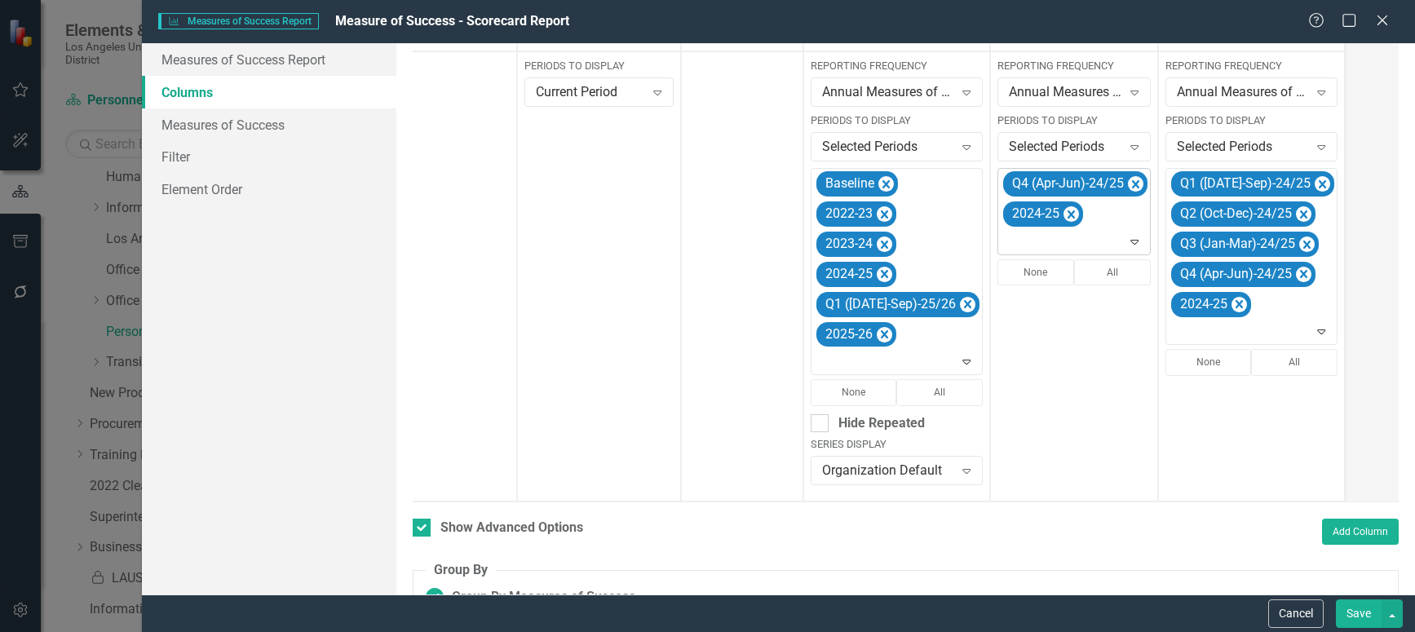
click at [1128, 179] on icon "Remove Q4 (Apr-Jun)-24/25" at bounding box center [1135, 185] width 15 height 20
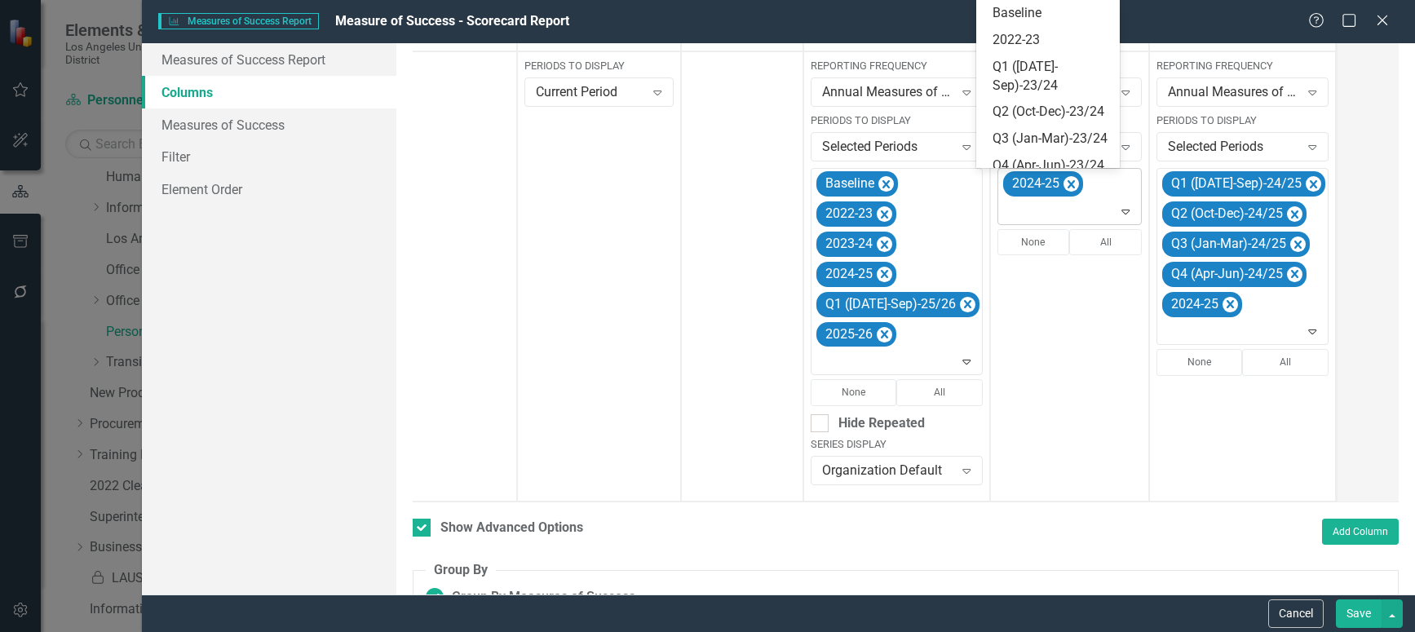
click at [1122, 210] on icon at bounding box center [1126, 212] width 8 height 5
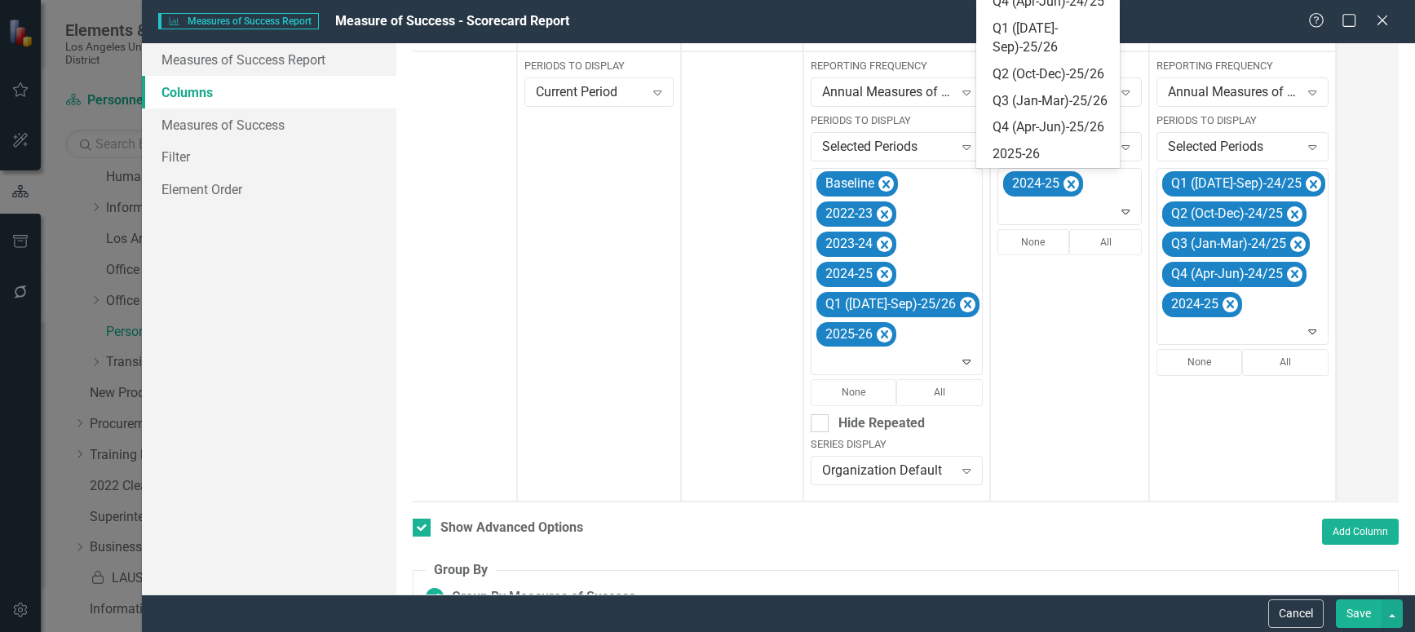
scroll to position [445, 0]
click at [1032, 31] on div "Q1 ([DATE]-Sep)-25/26" at bounding box center [1051, 39] width 117 height 38
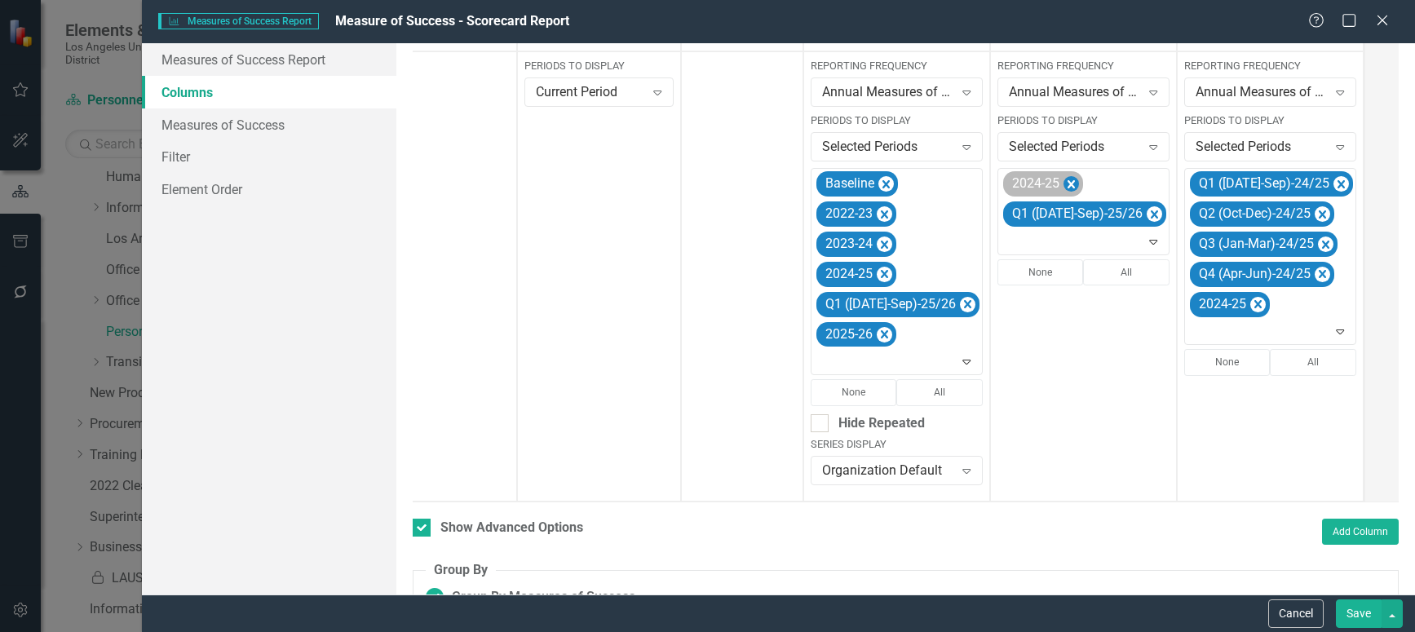
click at [1063, 185] on icon "Remove 2024-25" at bounding box center [1070, 185] width 15 height 20
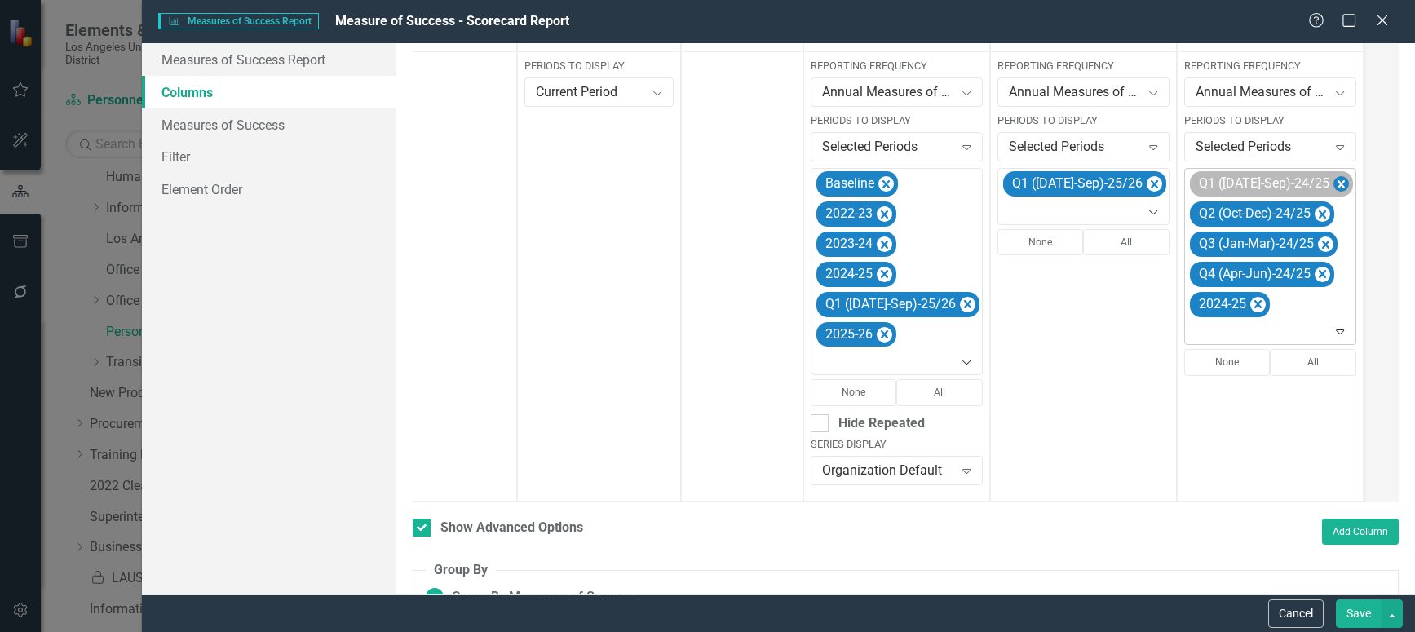
click at [1337, 183] on icon "Remove Q1 (Jul-Sep)-24/25" at bounding box center [1340, 184] width 7 height 8
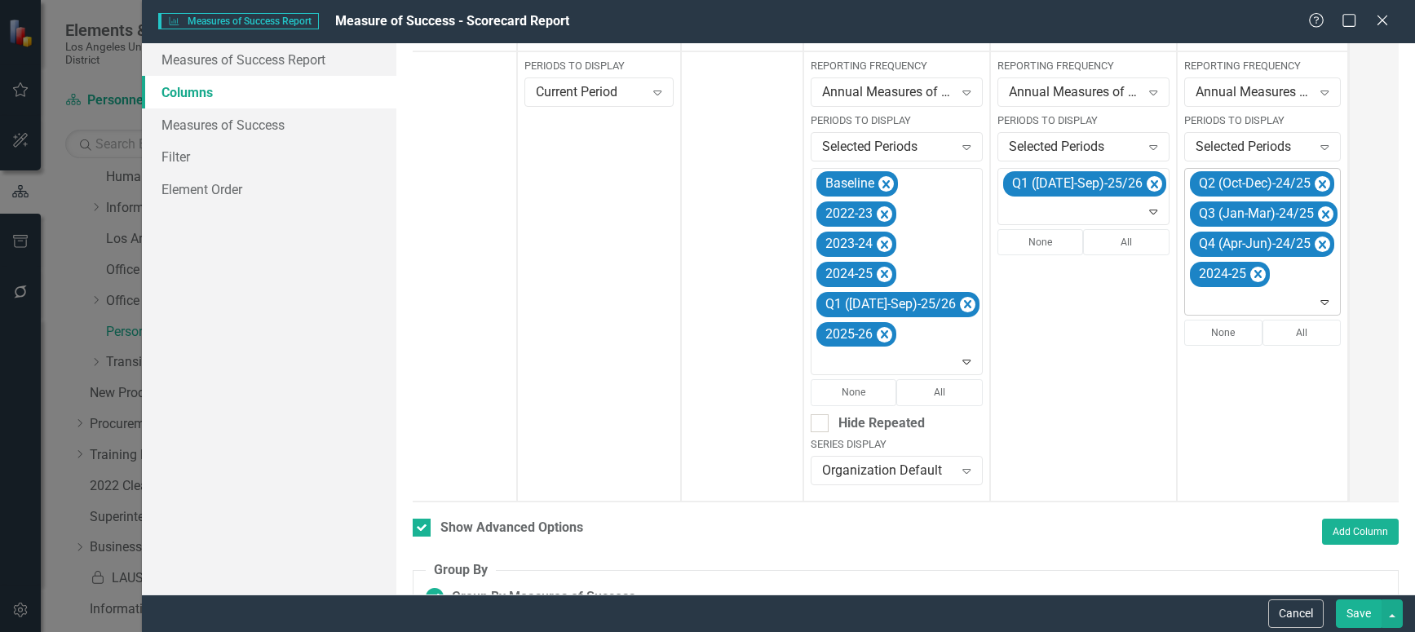
click at [1319, 183] on icon "Remove Q2 (Oct-Dec)-24/25" at bounding box center [1322, 184] width 7 height 8
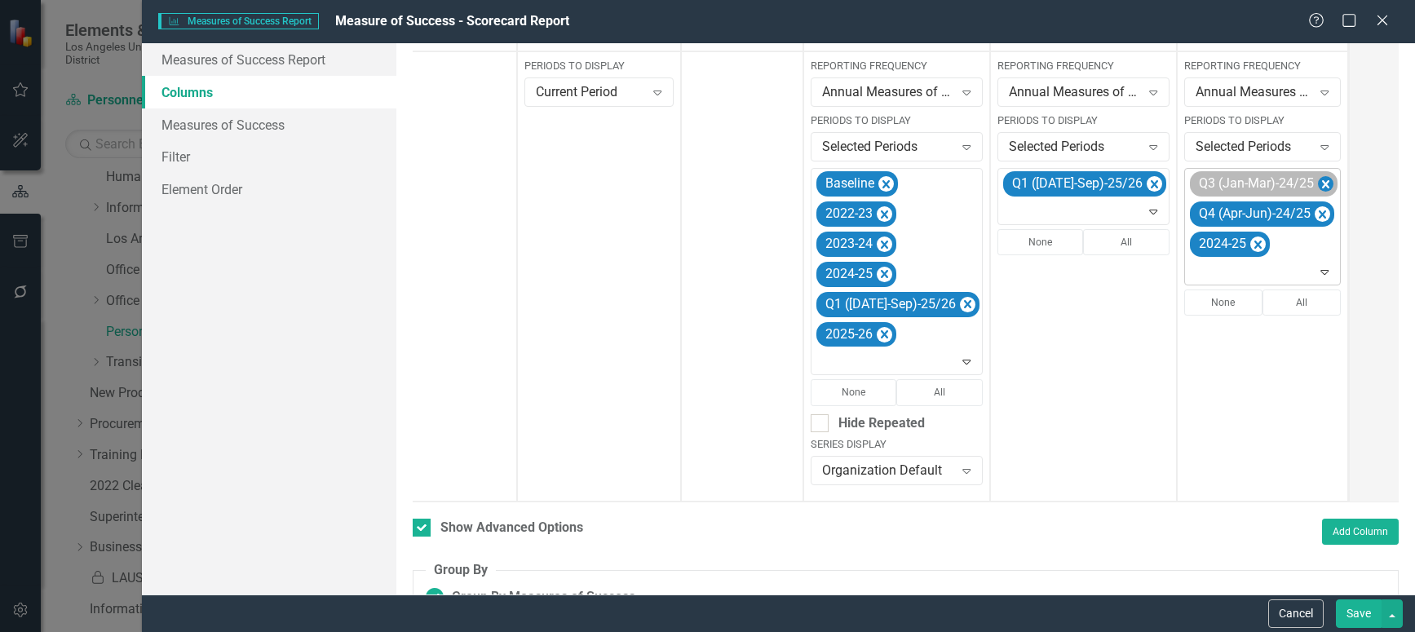
click at [1318, 183] on icon "Remove Q3 (Jan-Mar)-24/25" at bounding box center [1325, 185] width 15 height 20
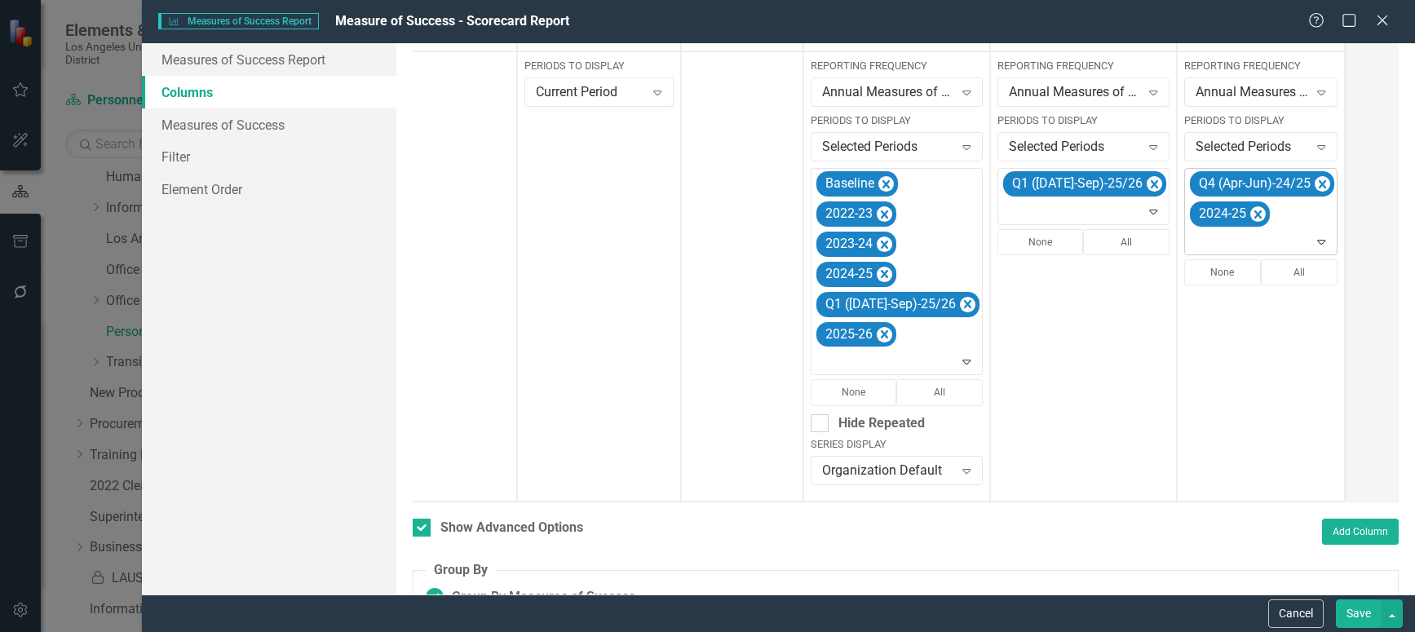
click at [1319, 183] on icon "Remove Q4 (Apr-Jun)-24/25" at bounding box center [1322, 184] width 7 height 8
click at [1307, 213] on icon "Expand" at bounding box center [1315, 211] width 16 height 13
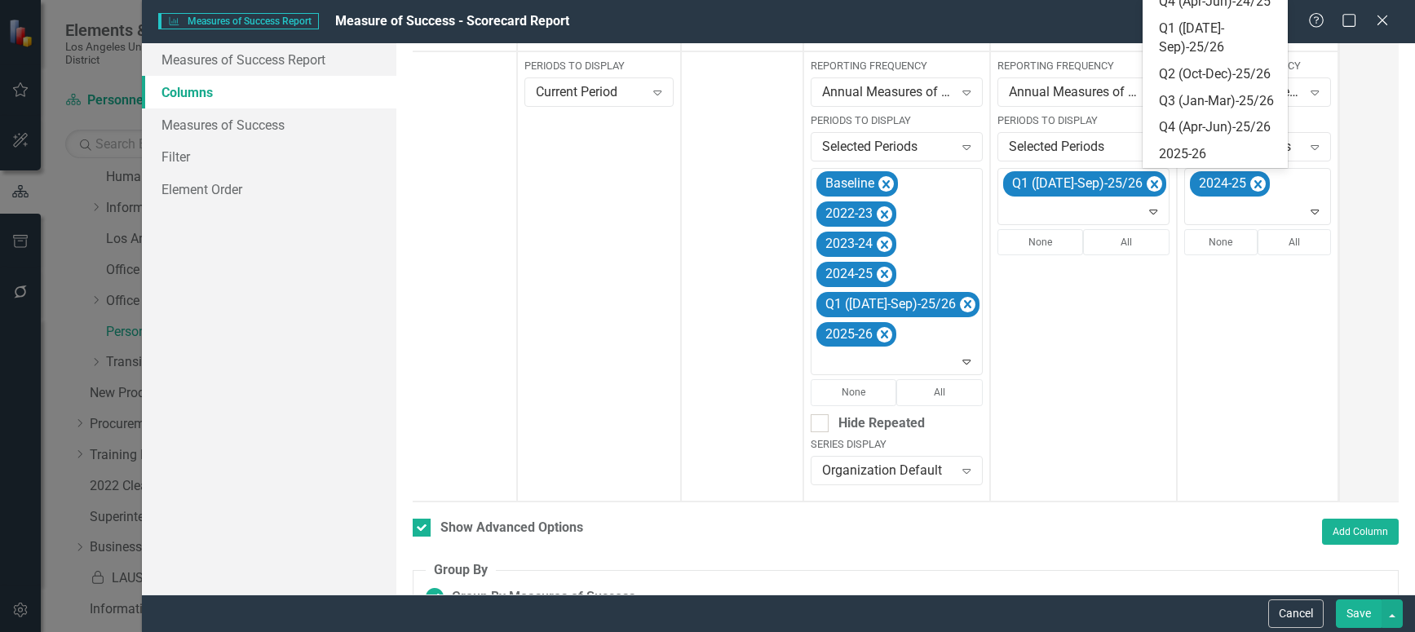
scroll to position [364, 0]
click at [1209, 57] on div "Q1 ([DATE]-Sep)-25/26" at bounding box center [1219, 39] width 120 height 38
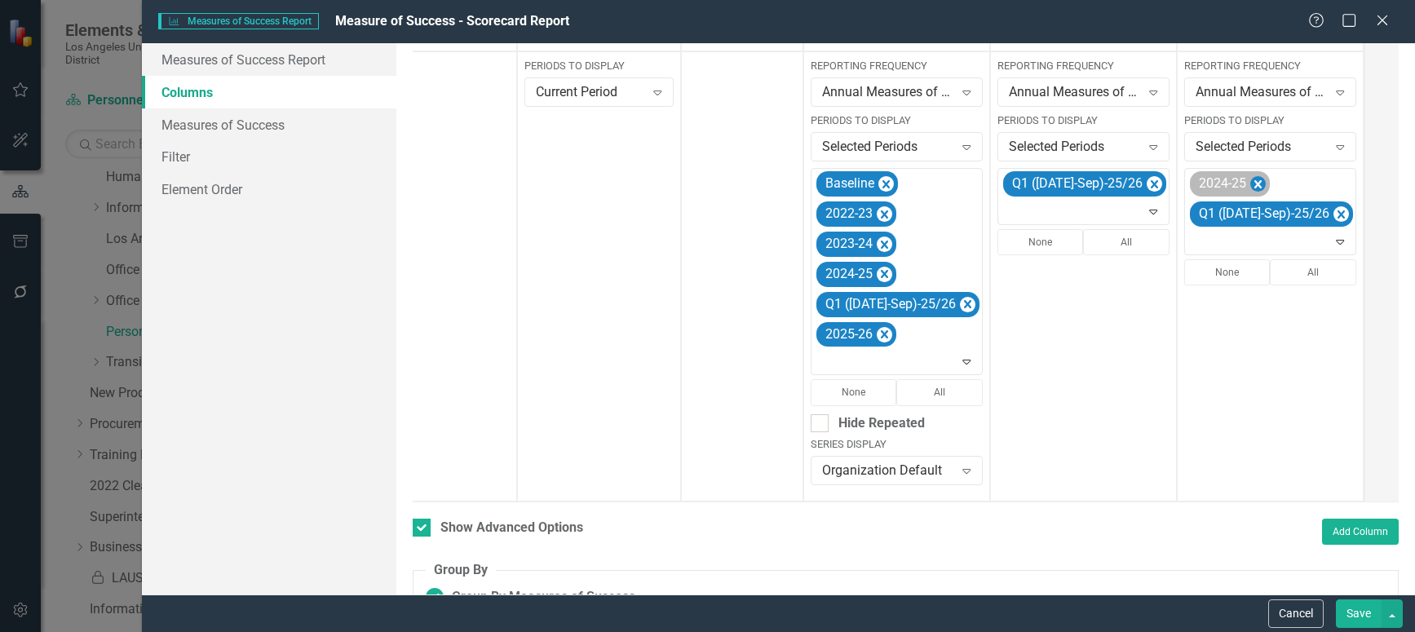
click at [1254, 185] on icon "Remove 2024-25" at bounding box center [1257, 184] width 7 height 8
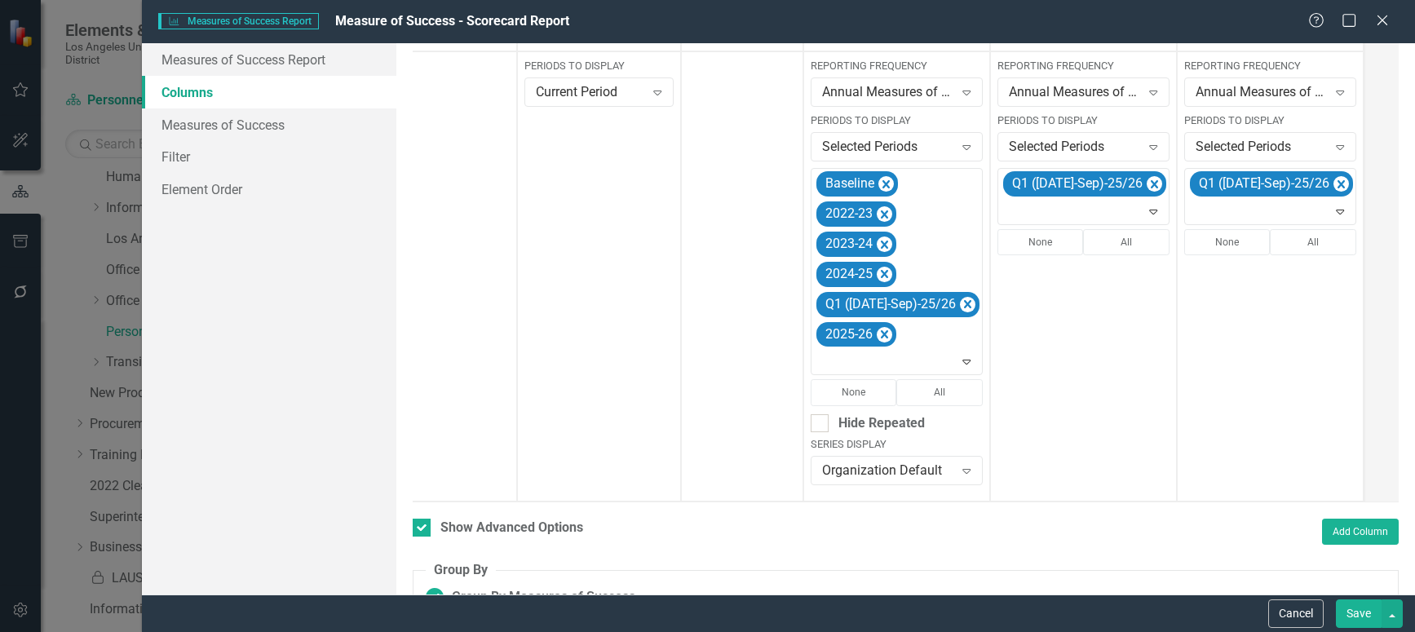
click at [1351, 621] on button "Save" at bounding box center [1359, 613] width 46 height 29
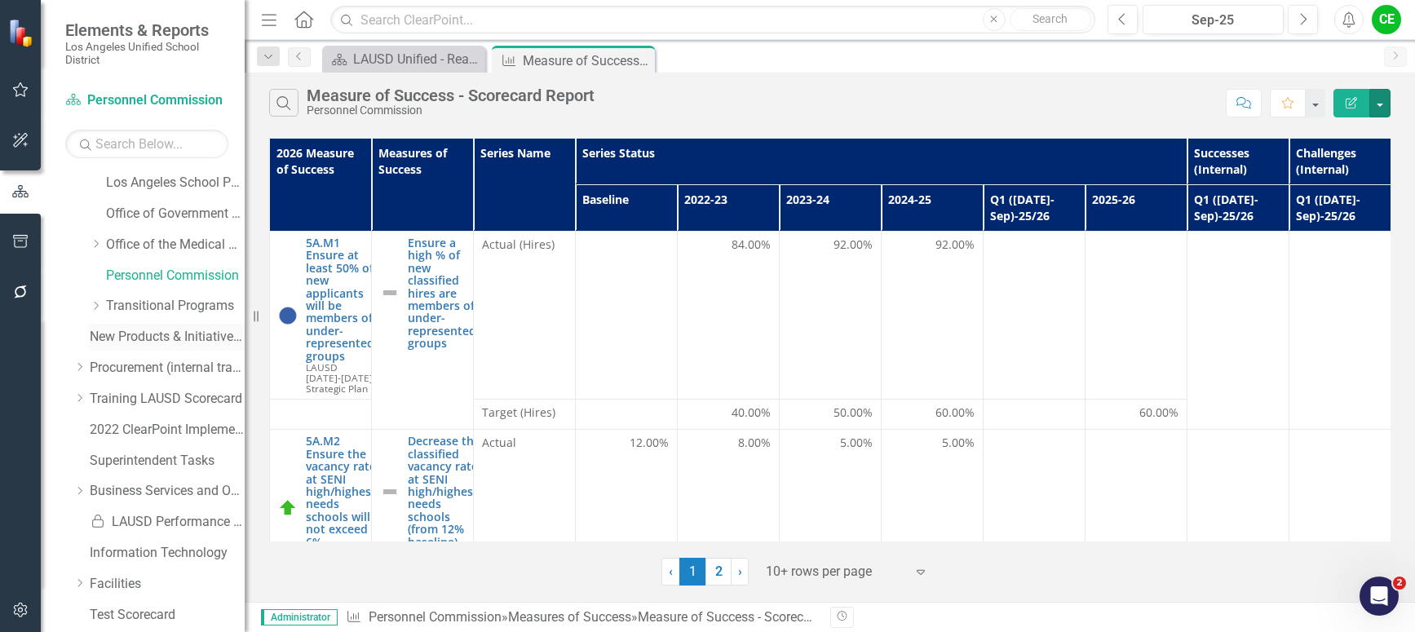
scroll to position [489, 0]
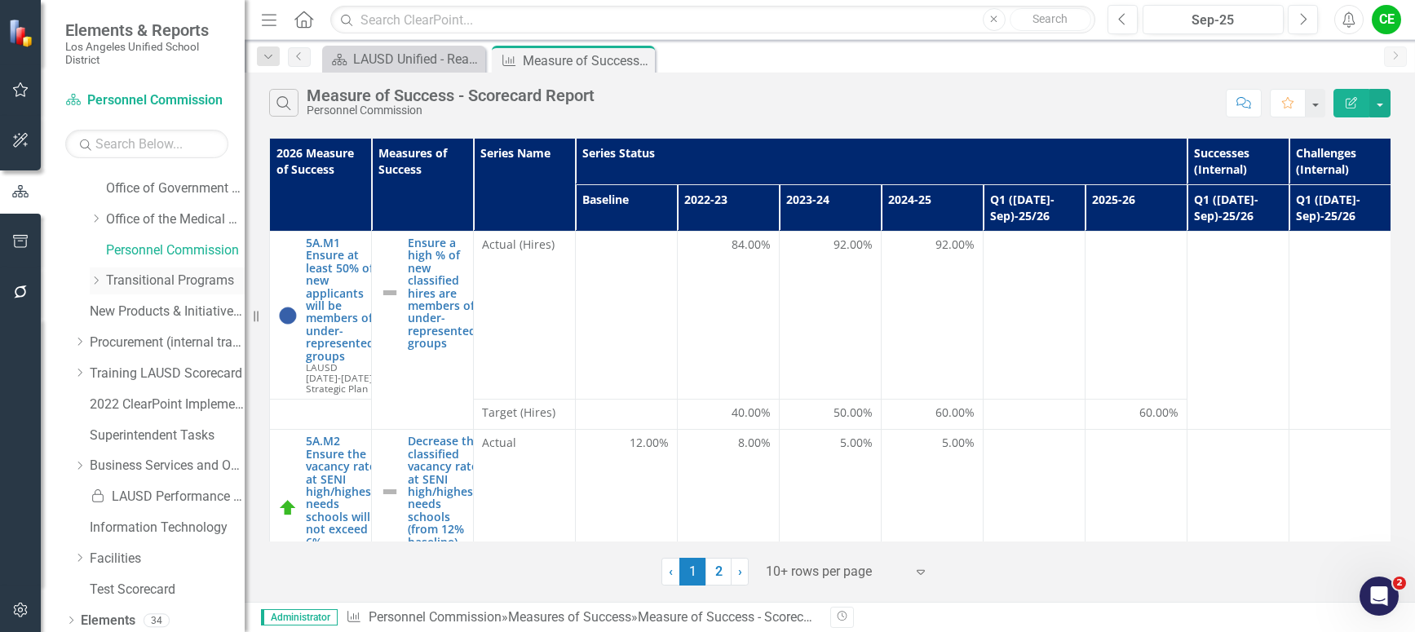
click at [93, 276] on icon "Dropdown" at bounding box center [96, 281] width 12 height 10
click at [165, 278] on link "Transitional Programs" at bounding box center [175, 281] width 139 height 19
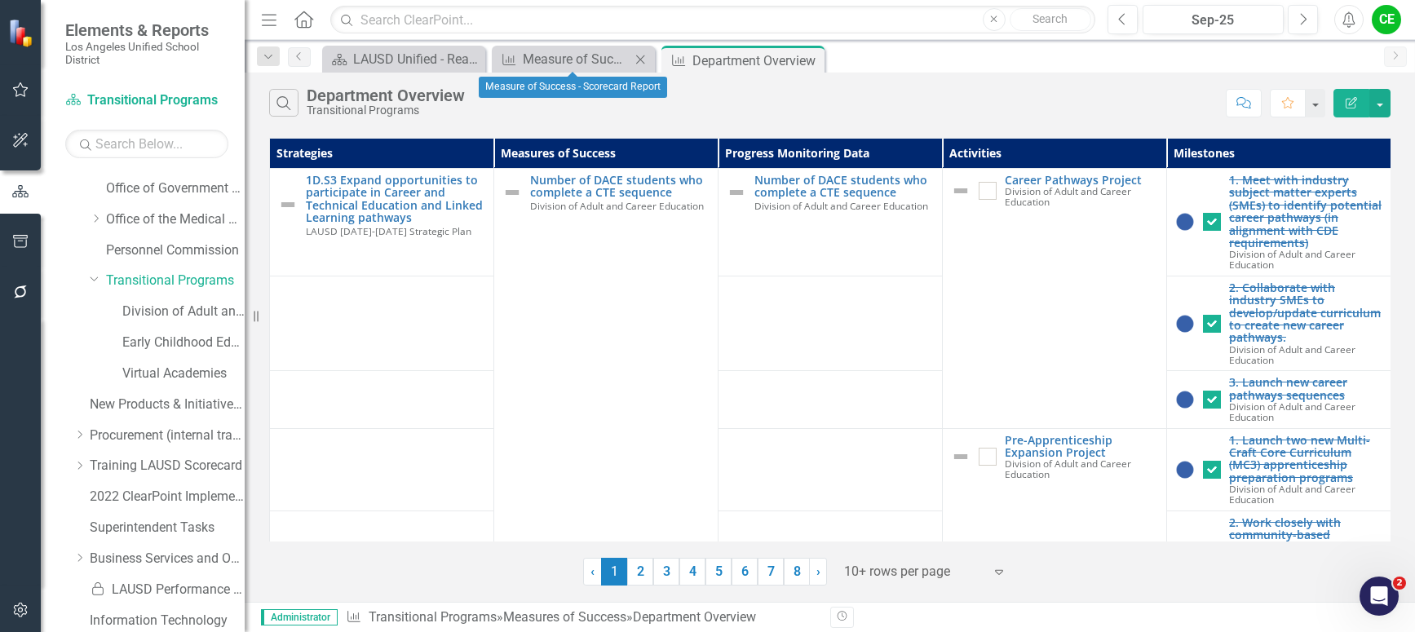
click at [634, 59] on icon "Close" at bounding box center [640, 59] width 16 height 13
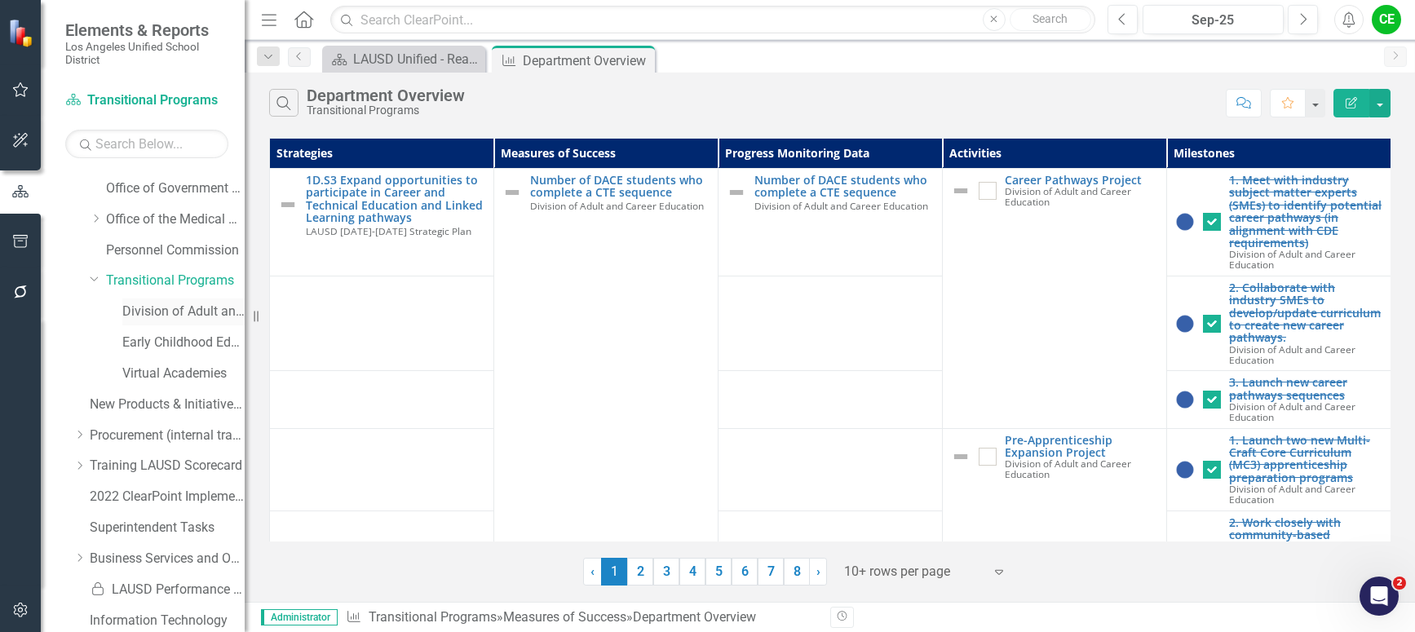
click at [186, 311] on link "Division of Adult and Career Education" at bounding box center [183, 312] width 122 height 19
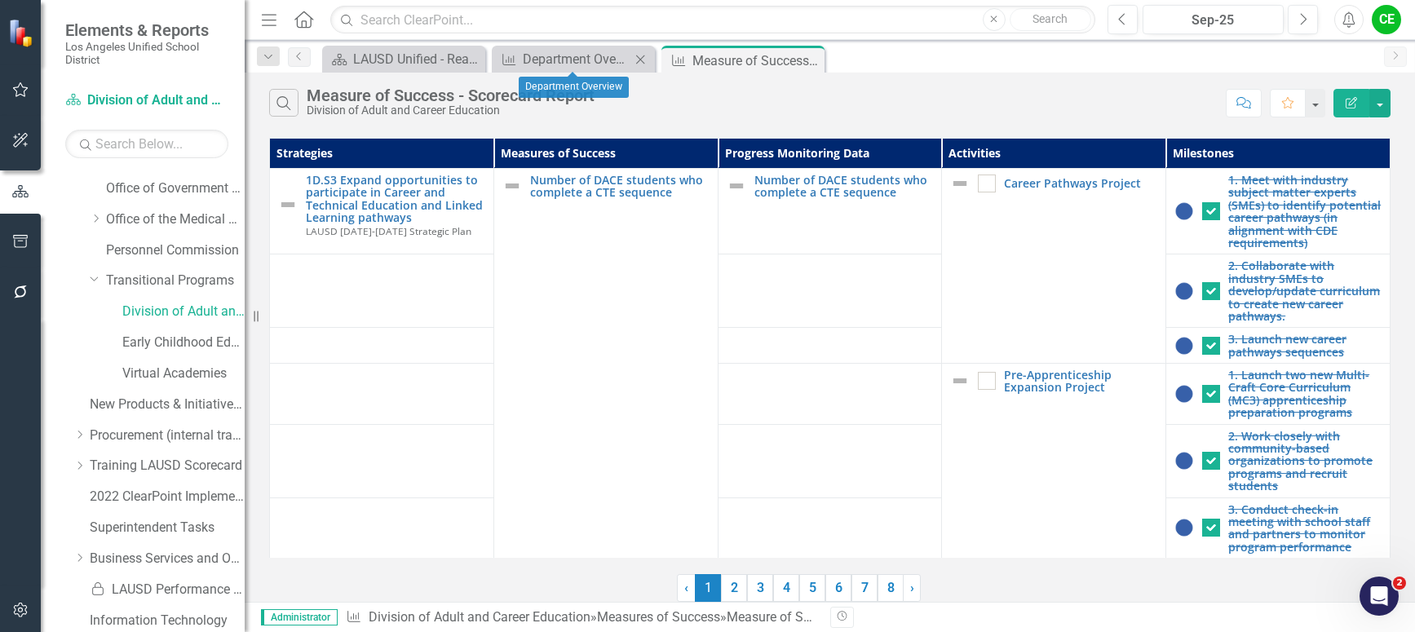
click at [642, 60] on icon "Close" at bounding box center [640, 59] width 16 height 13
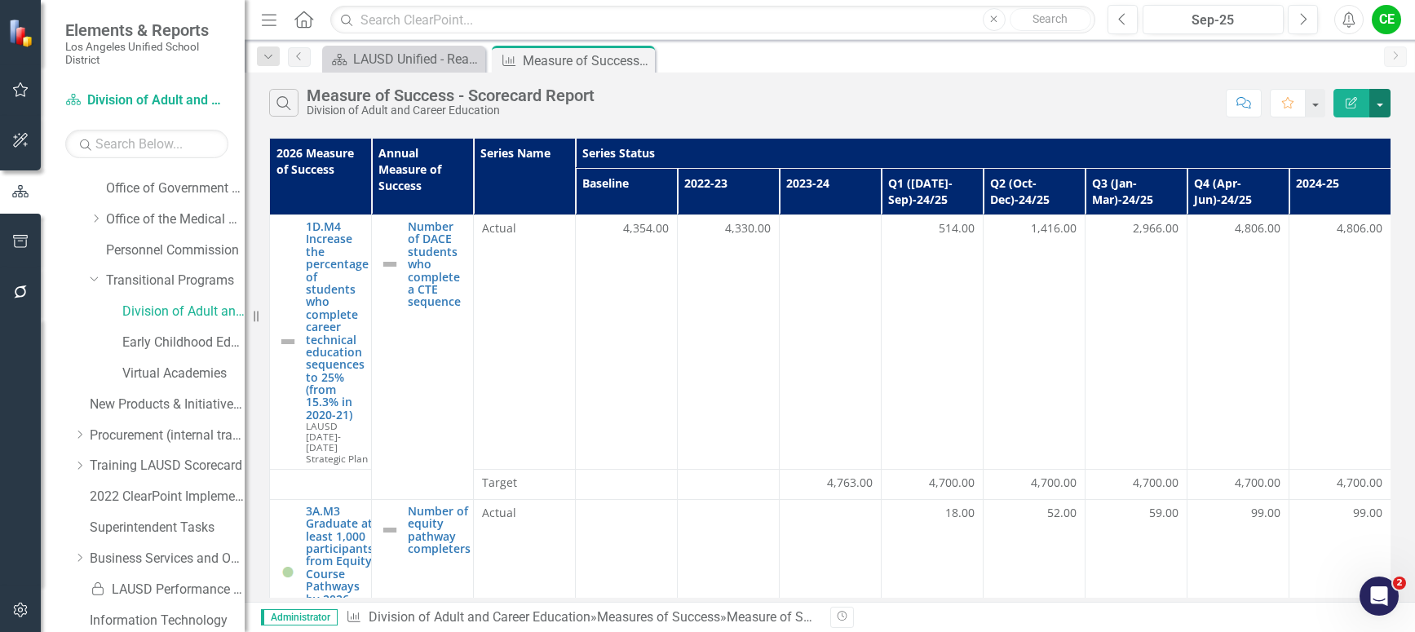
click at [1380, 108] on button "button" at bounding box center [1379, 103] width 21 height 29
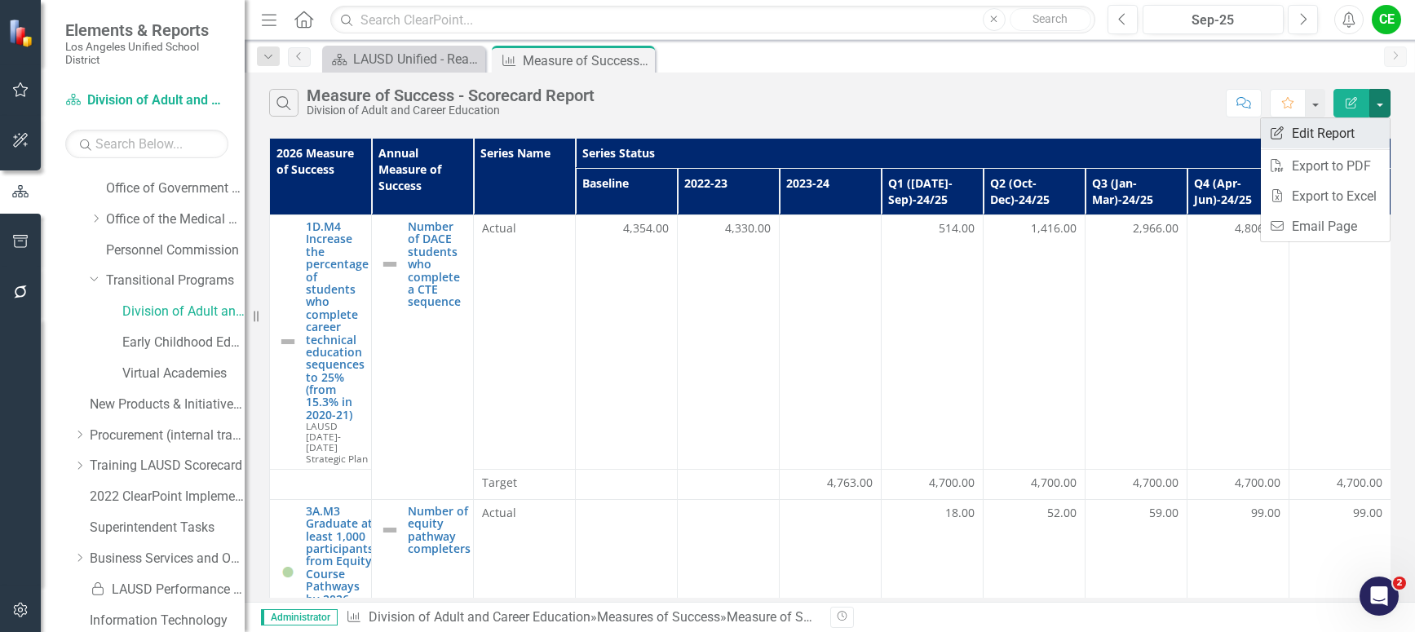
click at [1355, 130] on link "Edit Report Edit Report" at bounding box center [1325, 133] width 129 height 30
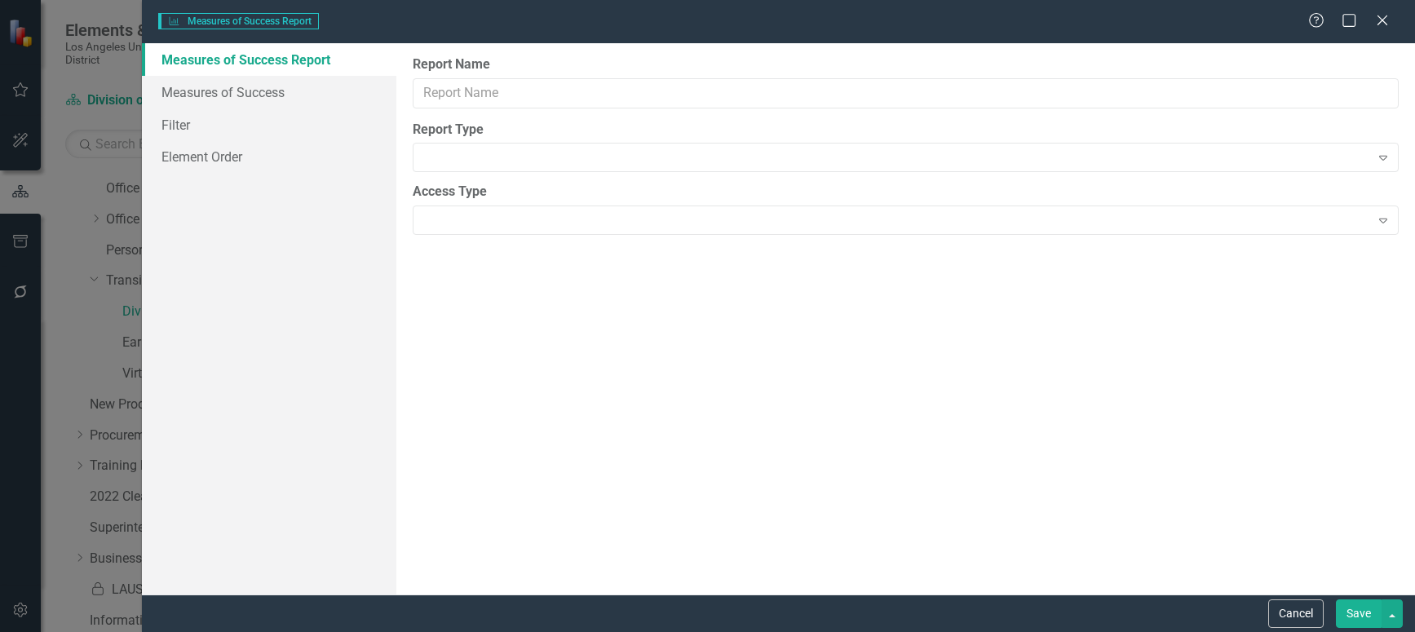
type input "Measure of Success - Scorecard Report"
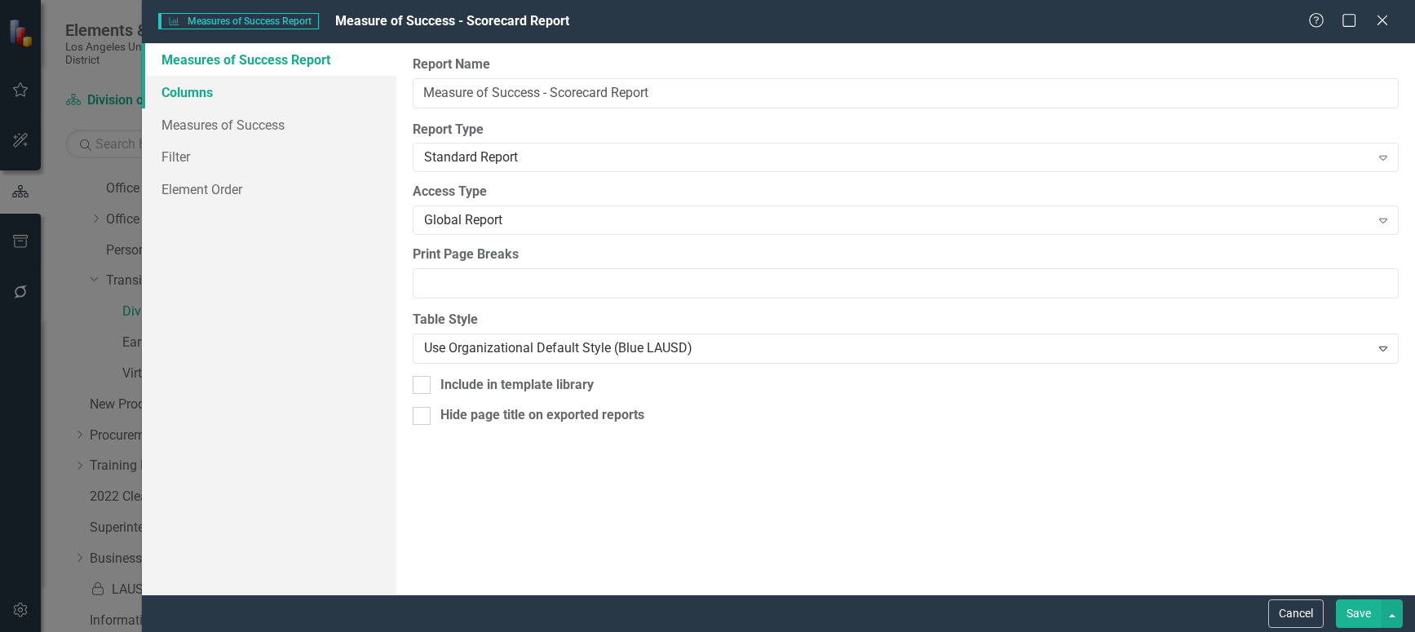
click at [166, 95] on link "Columns" at bounding box center [269, 92] width 254 height 33
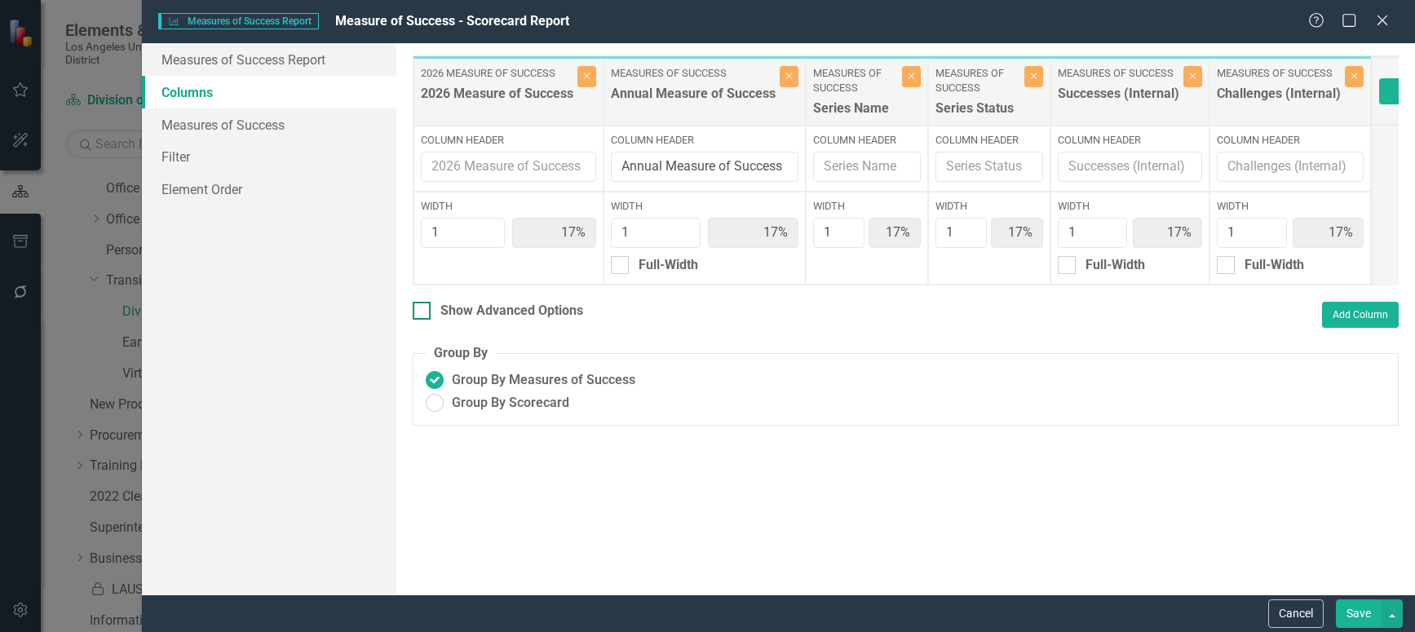
click at [427, 320] on div at bounding box center [422, 311] width 18 height 18
click at [423, 312] on input "Show Advanced Options" at bounding box center [418, 307] width 11 height 11
checkbox input "true"
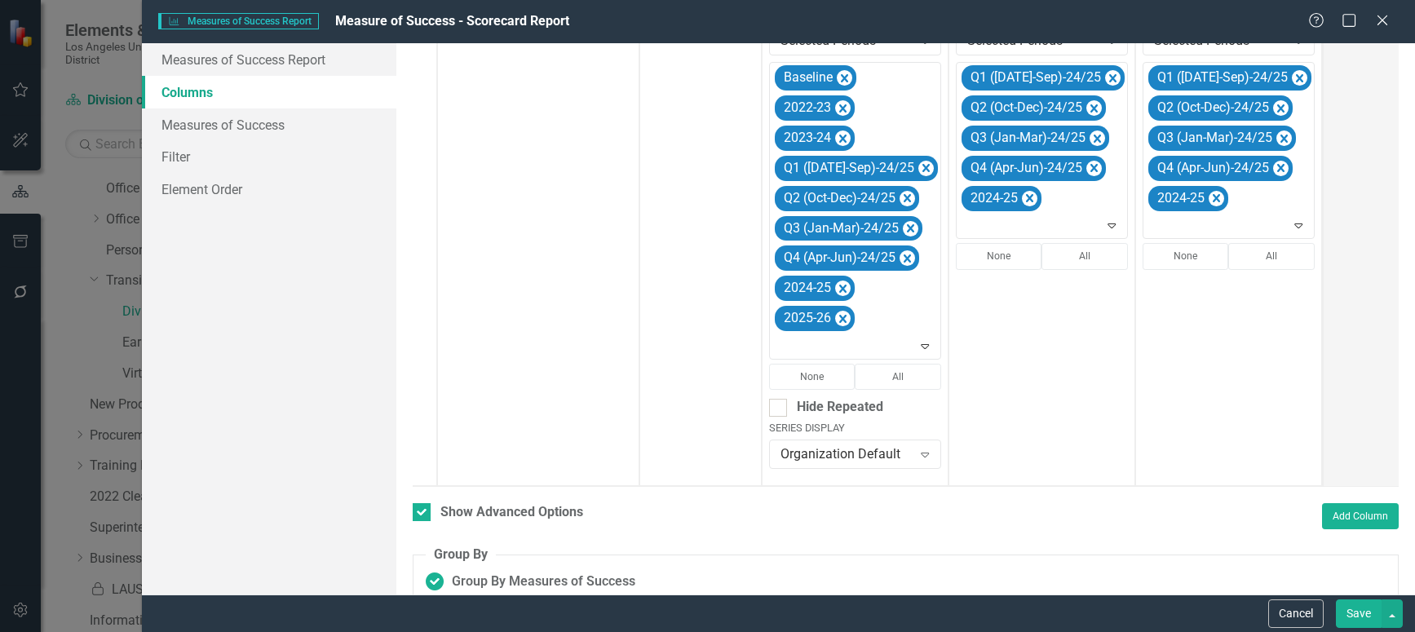
scroll to position [485, 0]
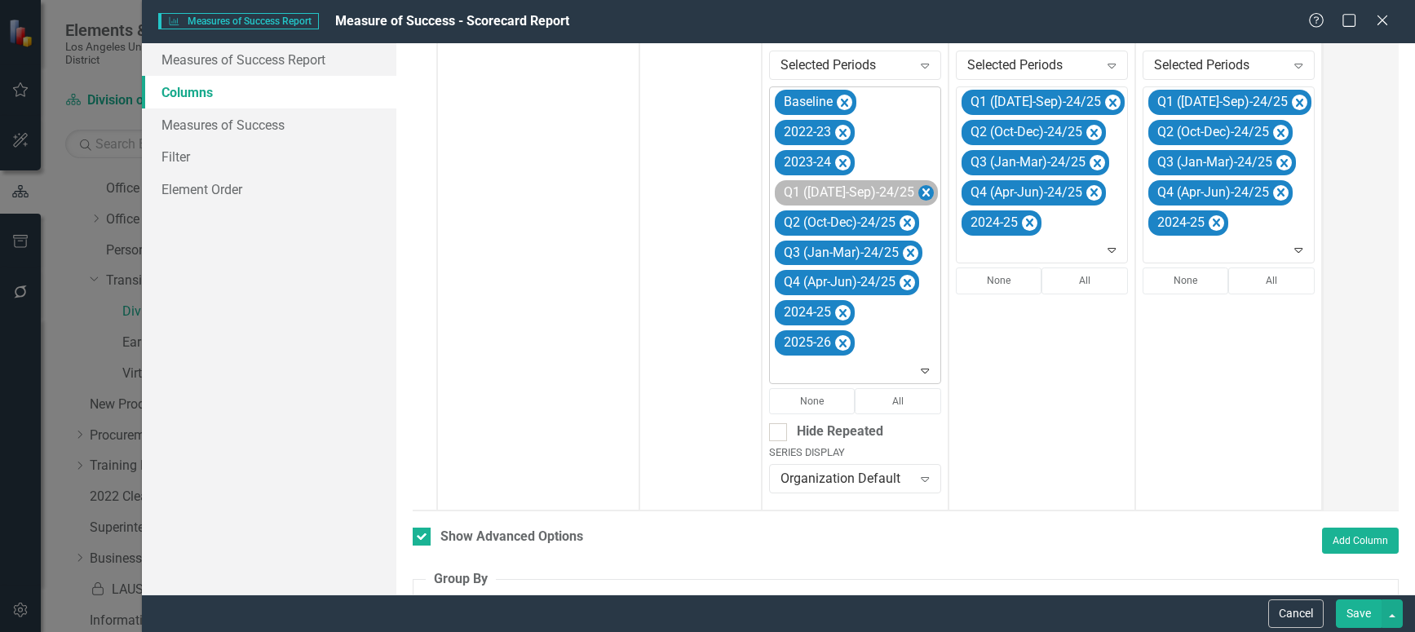
click at [918, 196] on icon "Remove Q1 (Jul-Sep)-24/25" at bounding box center [925, 193] width 15 height 20
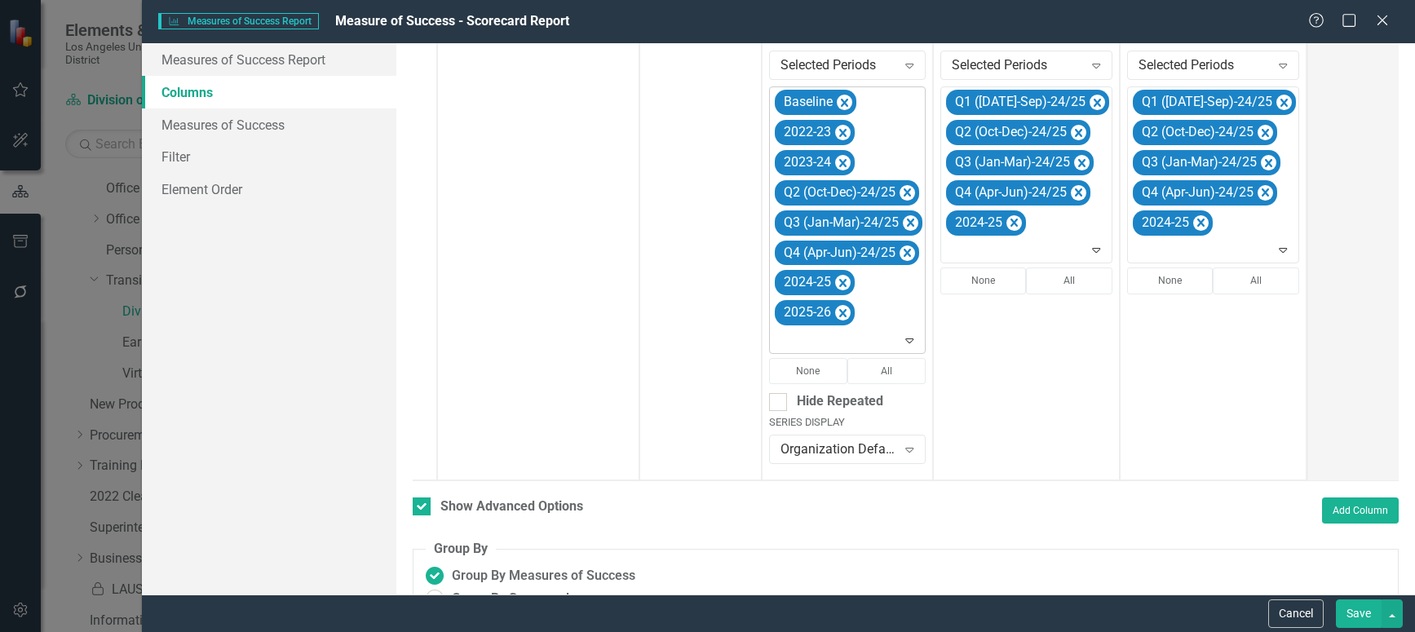
click at [904, 196] on icon "Remove Q2 (Oct-Dec)-24/25" at bounding box center [907, 192] width 7 height 8
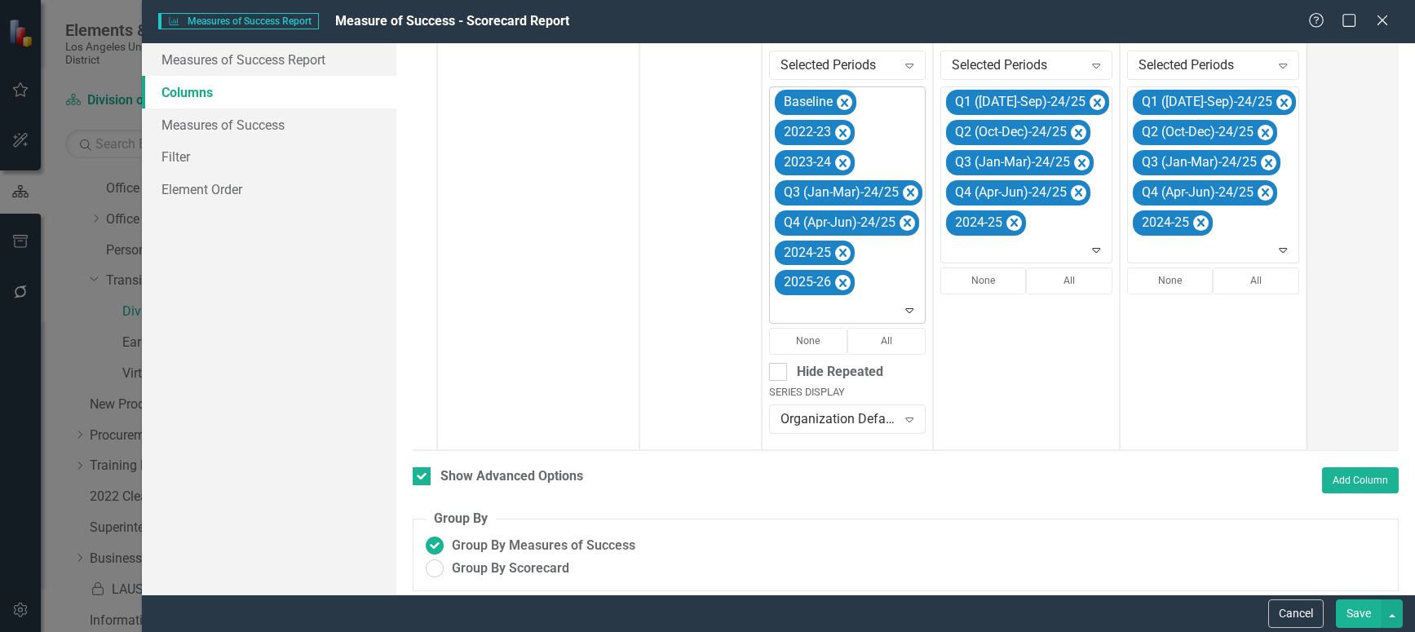
click at [903, 196] on icon "Remove Q3 (Jan-Mar)-24/25" at bounding box center [910, 193] width 15 height 20
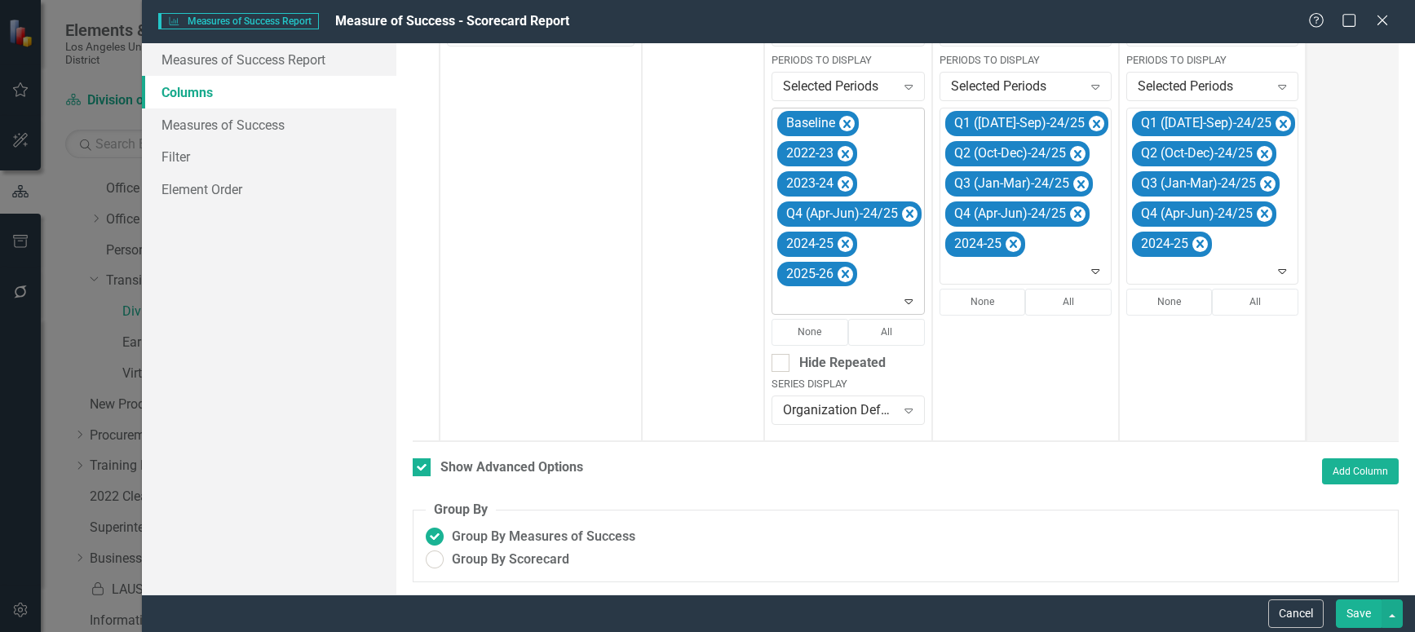
scroll to position [476, 0]
click at [907, 210] on icon "Remove Q4 (Apr-Jun)-24/25" at bounding box center [909, 214] width 7 height 8
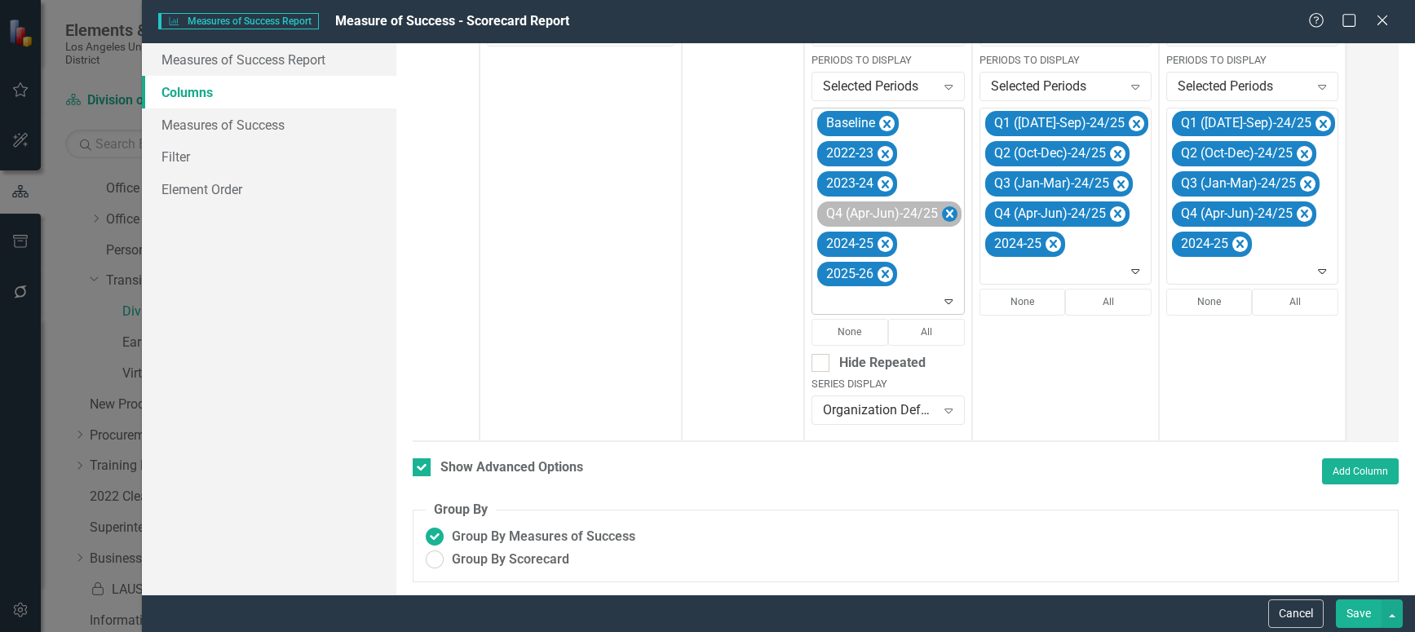
scroll to position [461, 0]
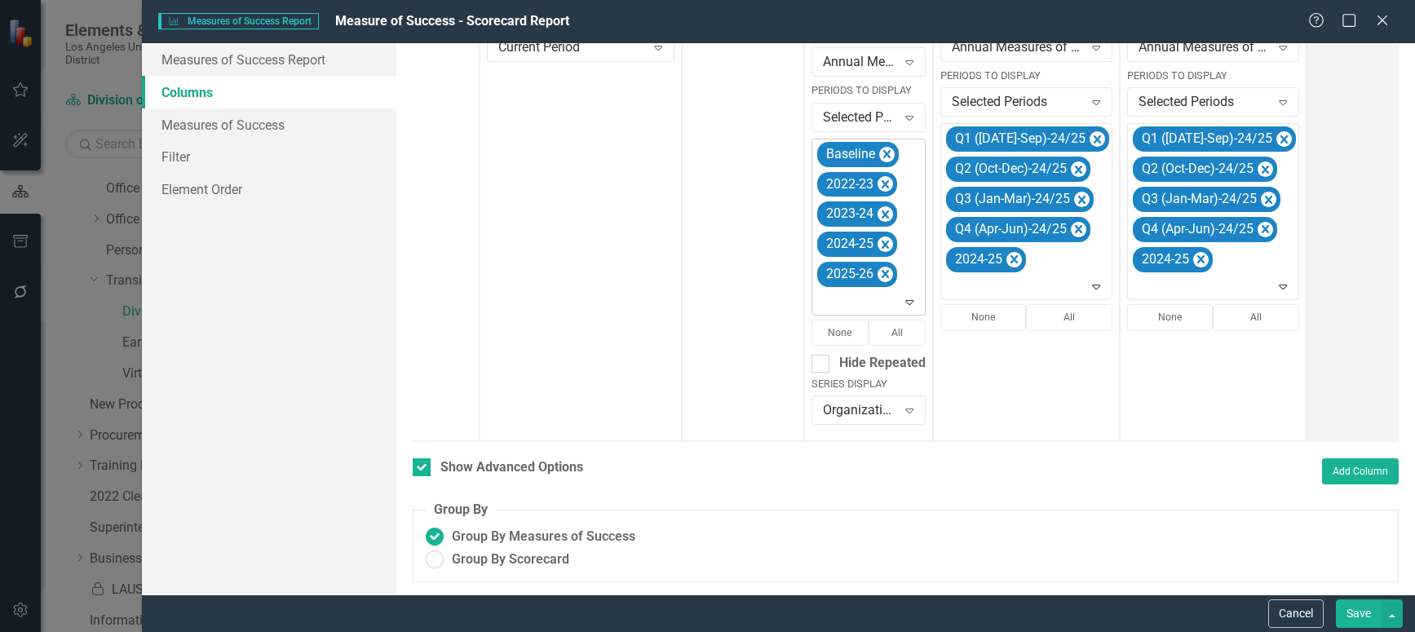
click at [909, 295] on icon "Expand" at bounding box center [909, 301] width 16 height 13
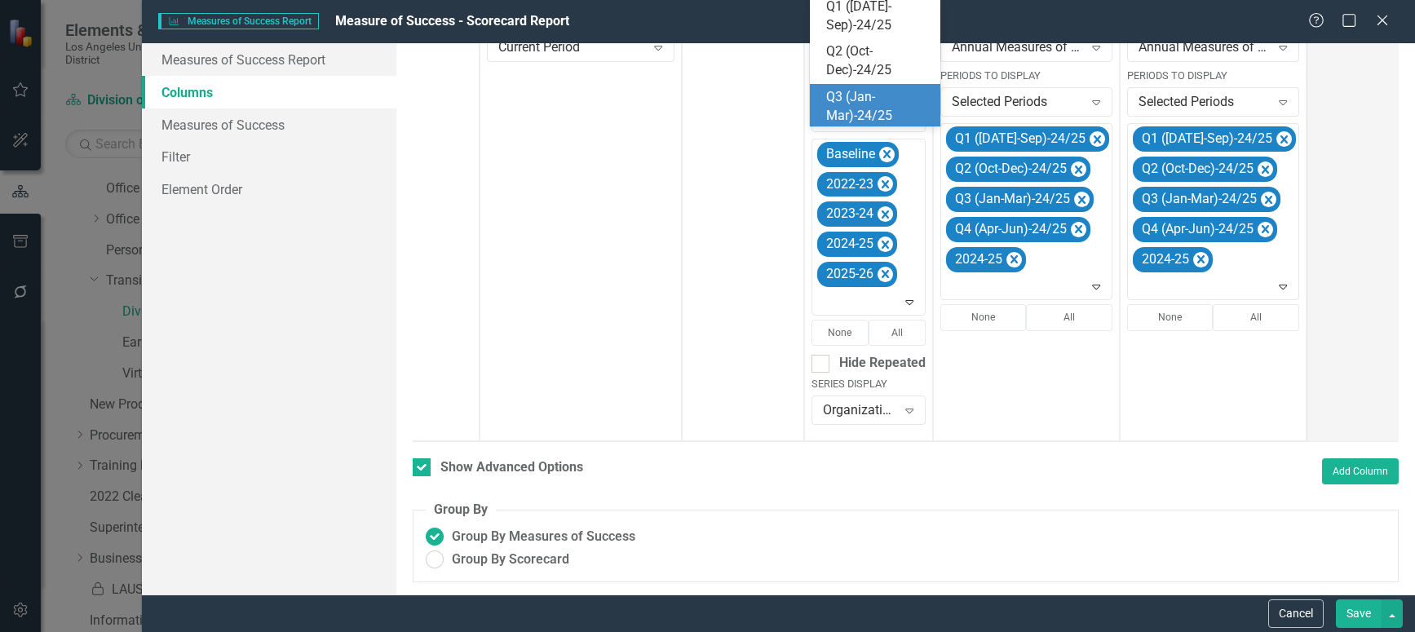
scroll to position [270, 0]
click at [855, 110] on div "Q1 ([DATE]-Sep)-25/26" at bounding box center [878, 117] width 104 height 38
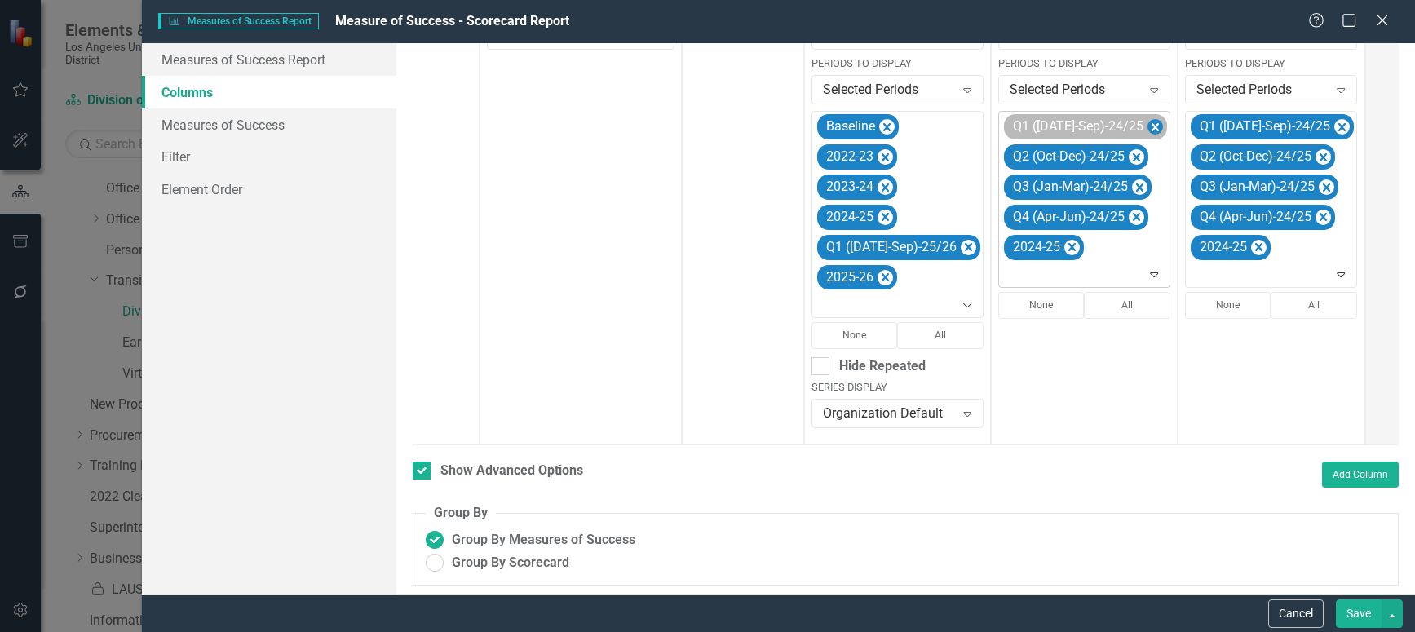
click at [1147, 127] on icon "Remove Q1 (Jul-Sep)-24/25" at bounding box center [1154, 127] width 15 height 20
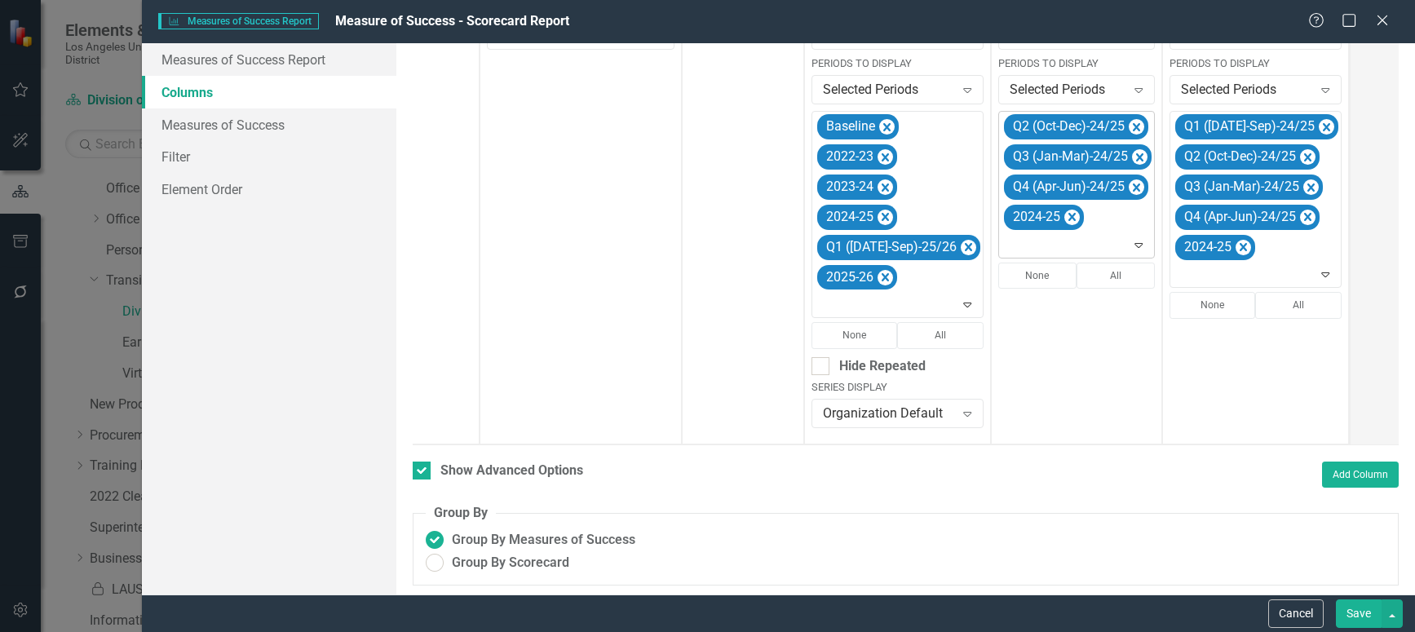
click at [1129, 127] on icon "Remove Q2 (Oct-Dec)-24/25" at bounding box center [1136, 127] width 15 height 20
click at [1136, 127] on icon "Remove Q3 (Jan-Mar)-24/25" at bounding box center [1139, 127] width 7 height 8
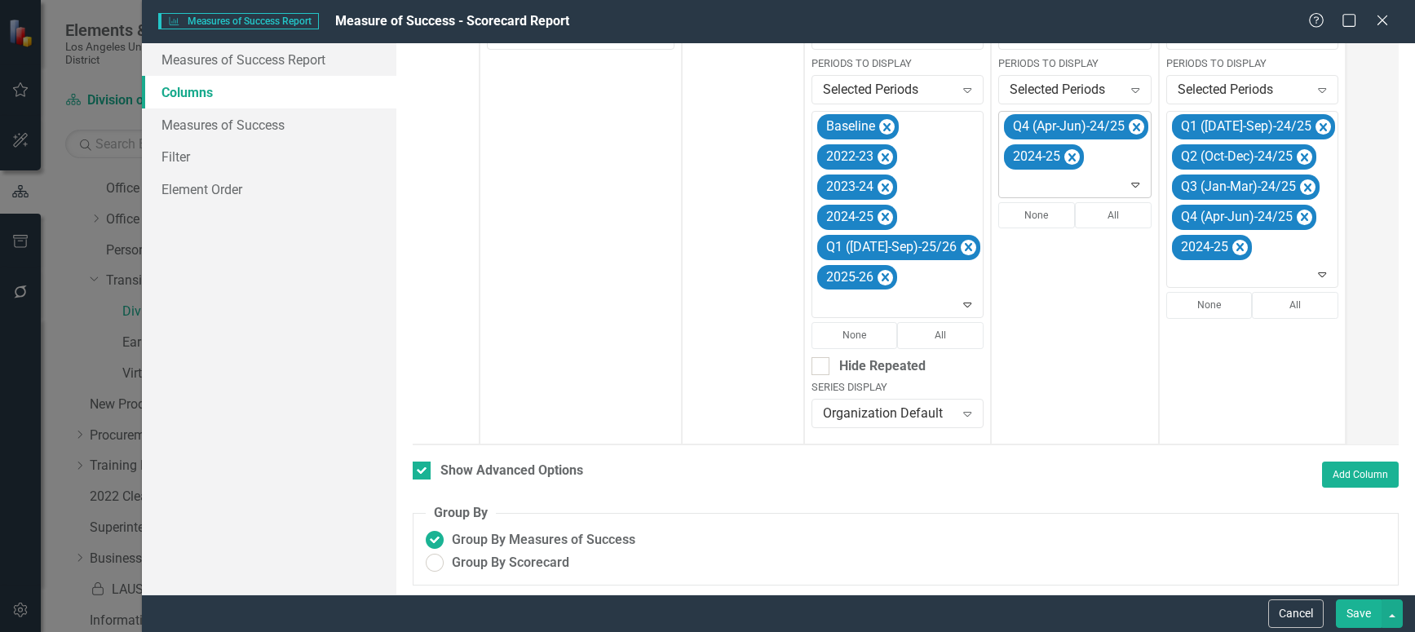
click at [1129, 127] on icon "Remove Q4 (Apr-Jun)-24/25" at bounding box center [1136, 127] width 15 height 20
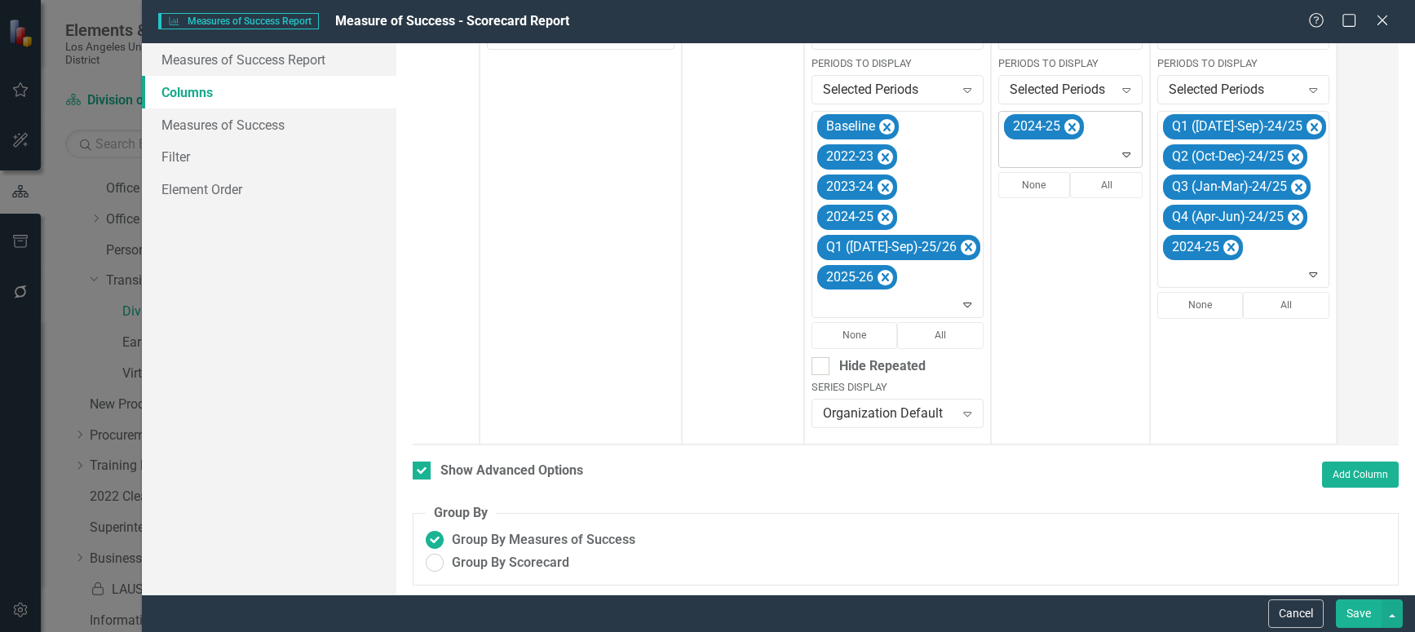
click at [1118, 153] on icon "Expand" at bounding box center [1126, 154] width 16 height 13
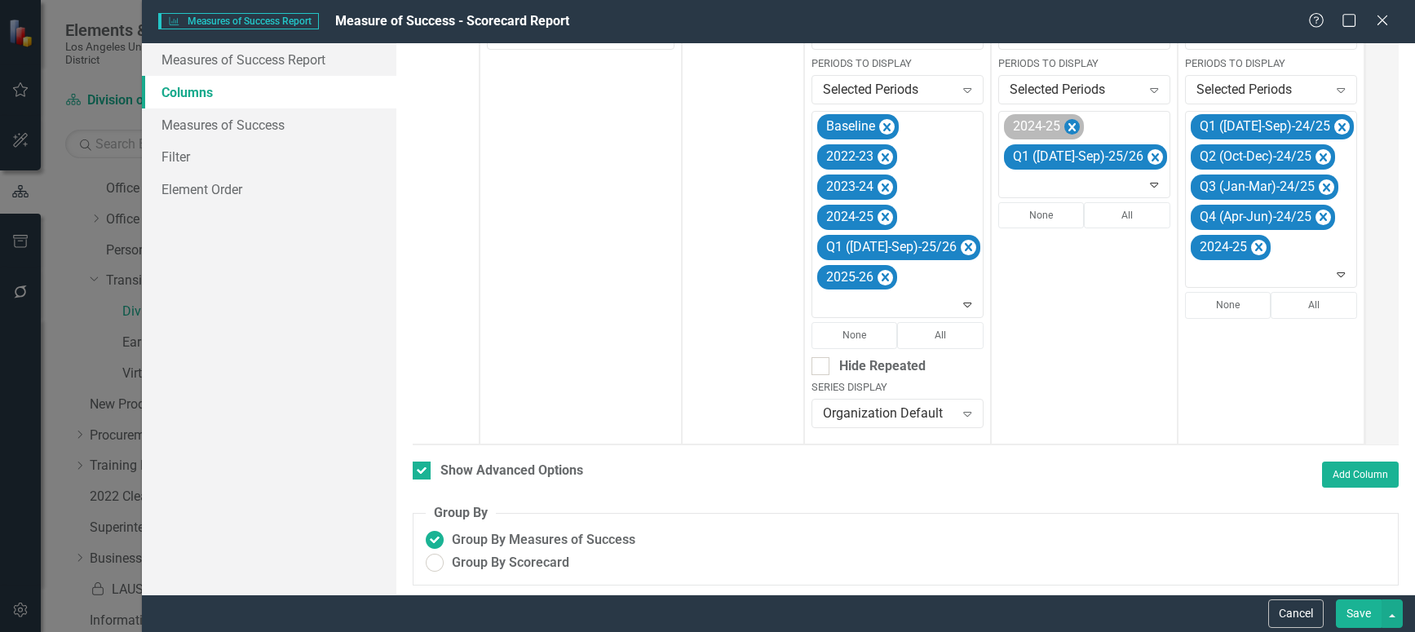
click at [1068, 129] on icon "Remove 2024-25" at bounding box center [1071, 127] width 7 height 8
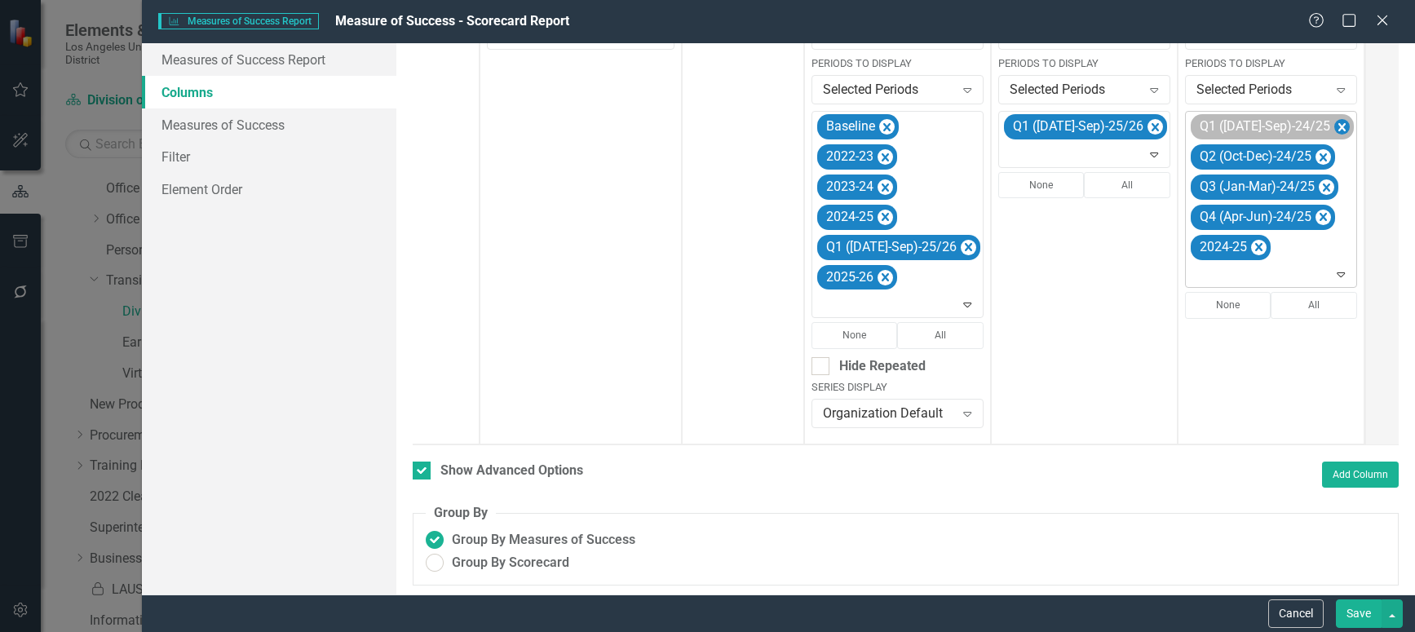
click at [1334, 125] on icon "Remove Q1 (Jul-Sep)-24/25" at bounding box center [1341, 127] width 15 height 20
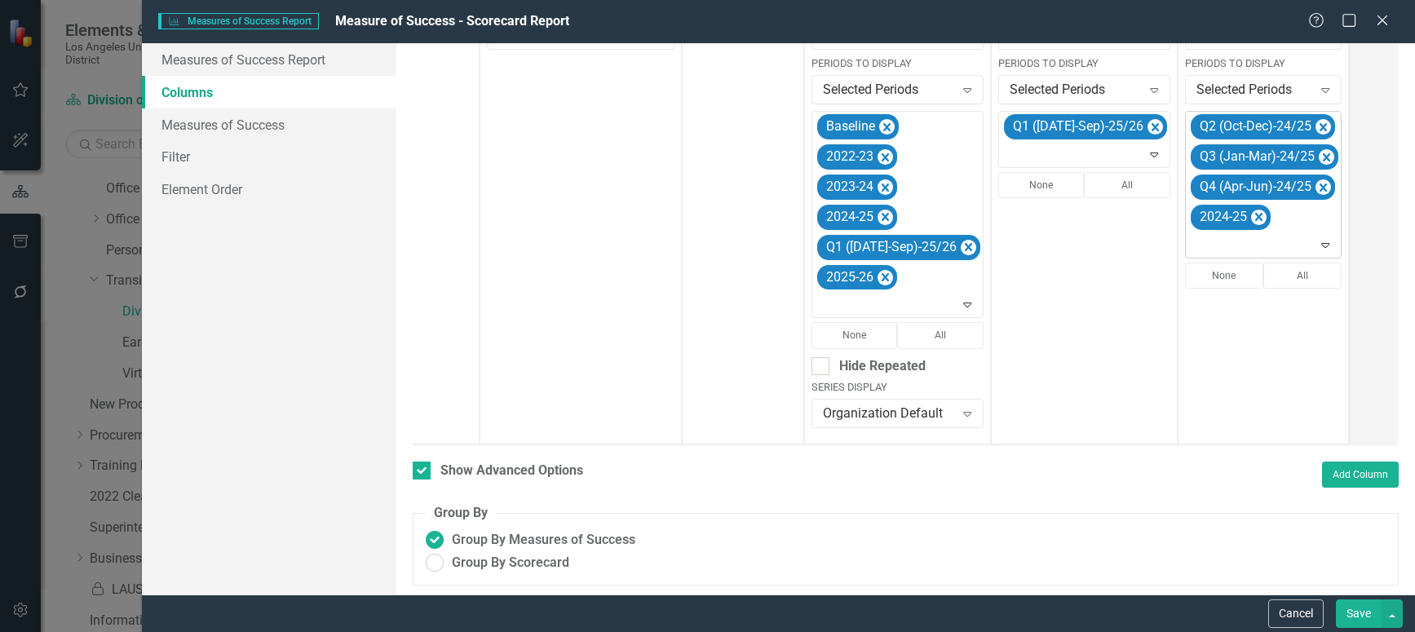
click at [1320, 125] on icon "Remove Q2 (Oct-Dec)-24/25" at bounding box center [1323, 127] width 7 height 8
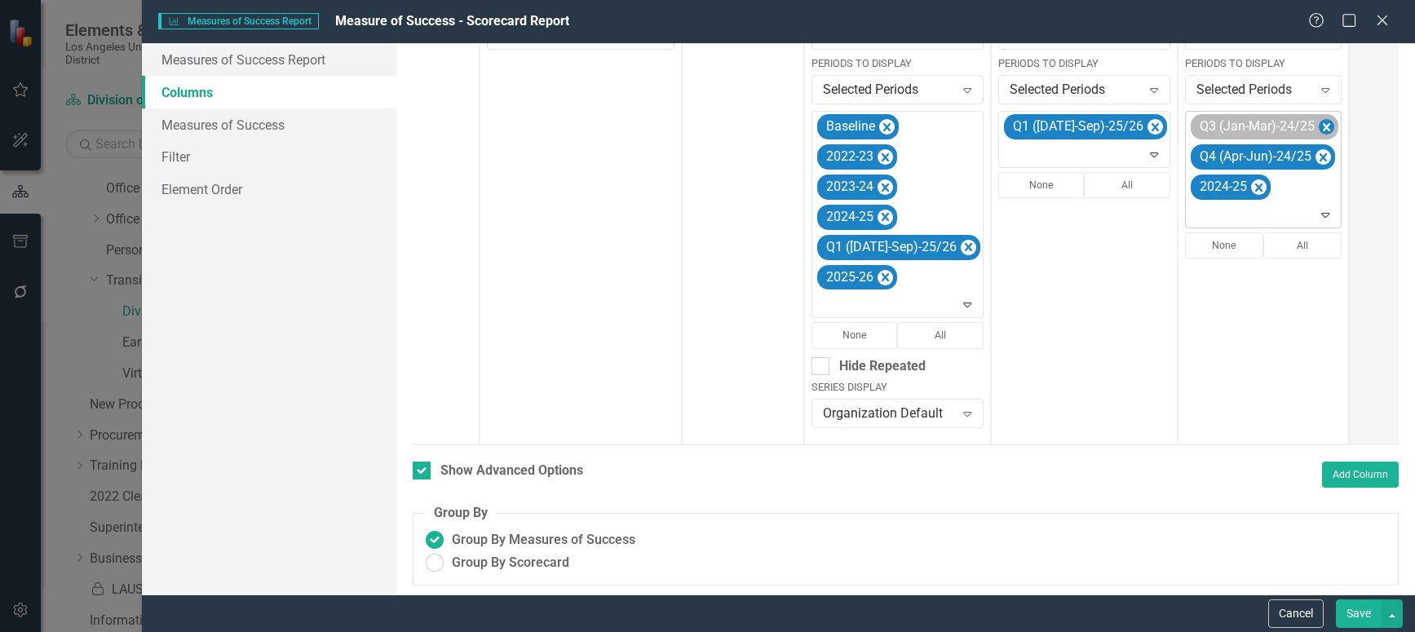
click at [1319, 125] on icon "Remove Q3 (Jan-Mar)-24/25" at bounding box center [1326, 127] width 15 height 20
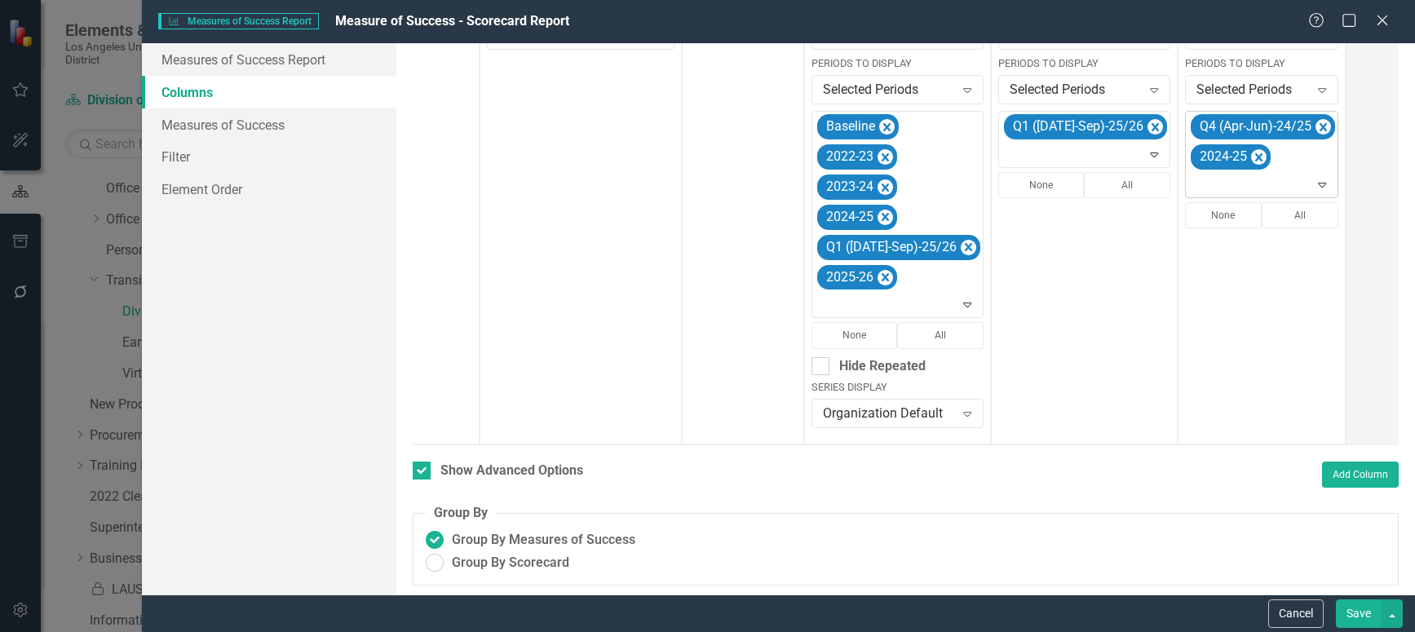
click at [1320, 125] on icon "Remove Q4 (Apr-Jun)-24/25" at bounding box center [1323, 127] width 7 height 8
click at [1307, 153] on icon "Expand" at bounding box center [1315, 154] width 16 height 13
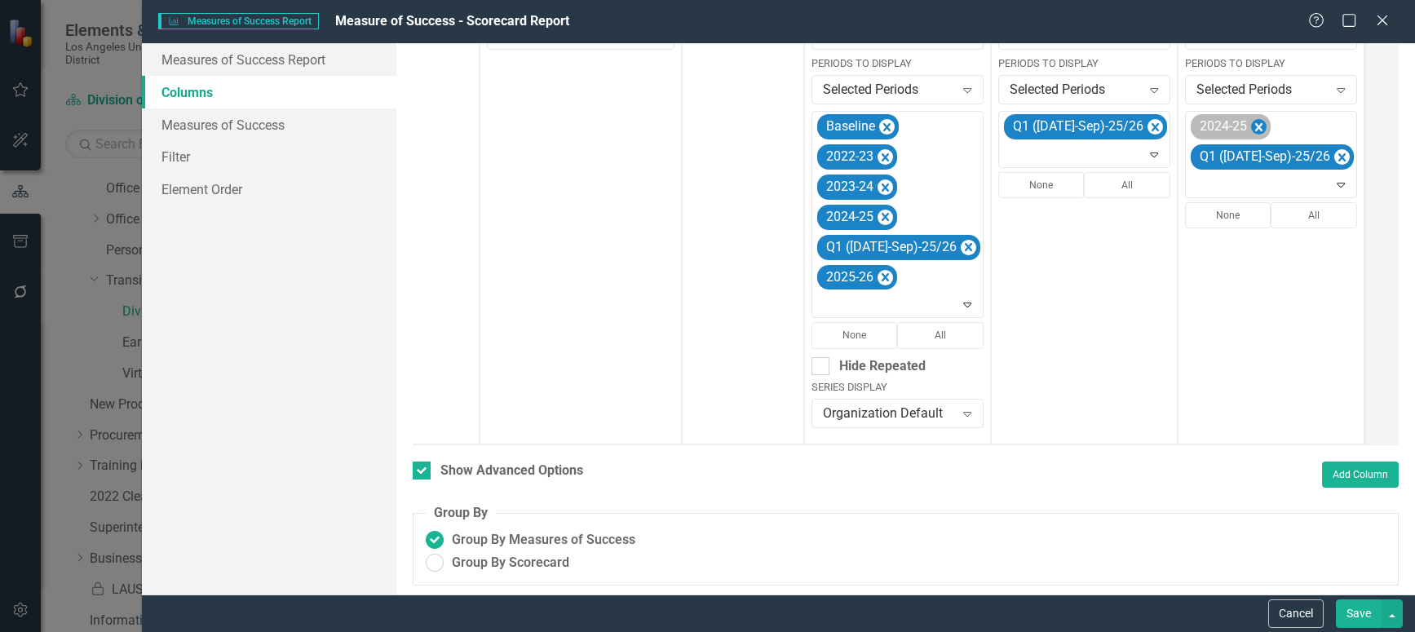
click at [1255, 125] on icon "Remove 2024-25" at bounding box center [1258, 127] width 7 height 8
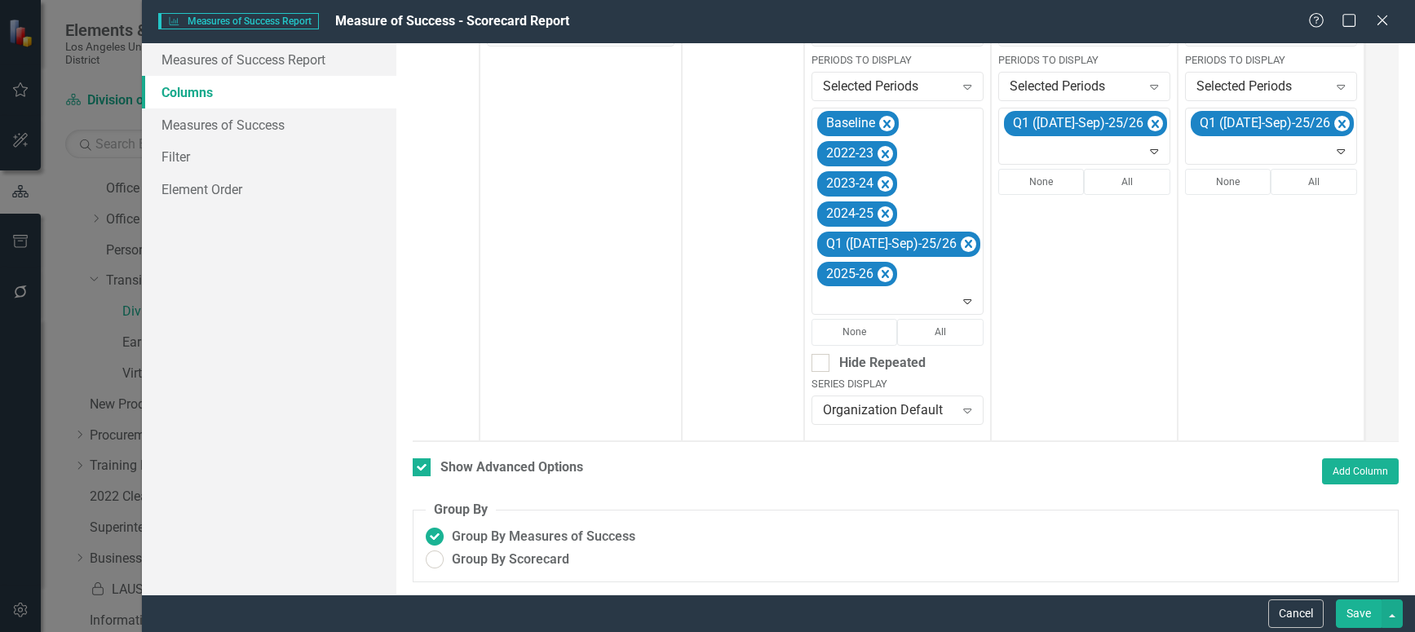
scroll to position [476, 0]
click at [1366, 611] on button "Save" at bounding box center [1359, 613] width 46 height 29
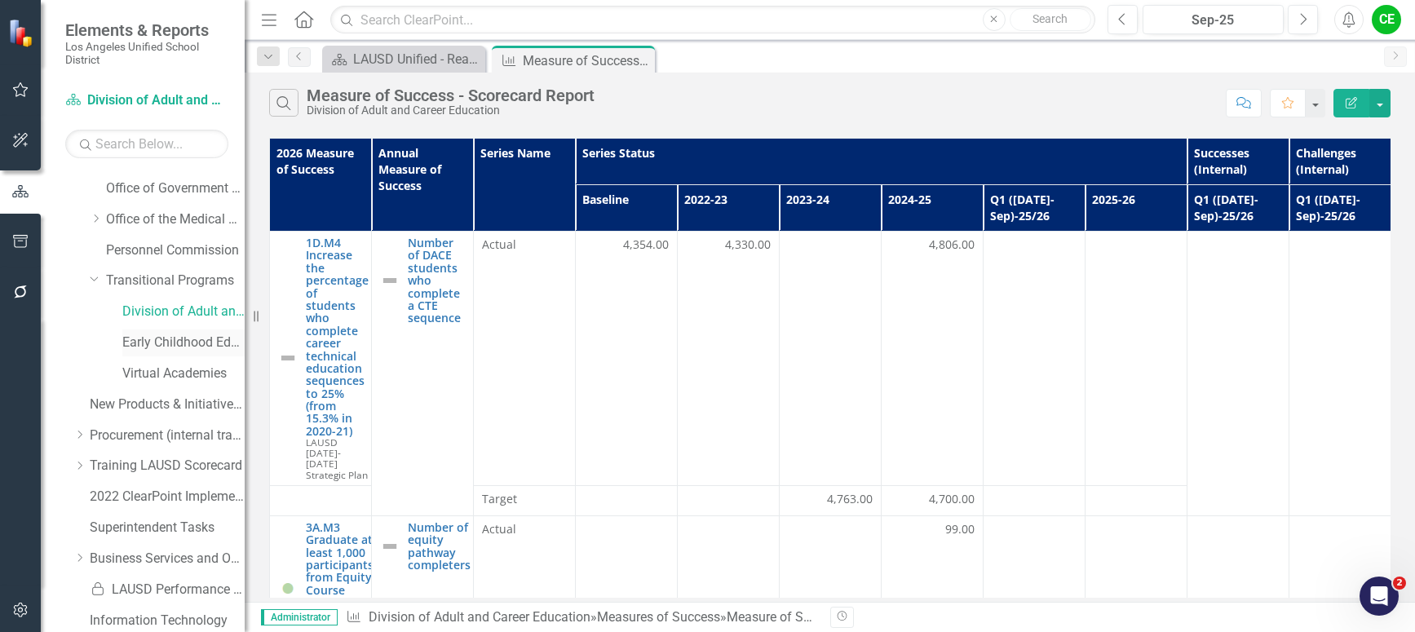
click at [167, 341] on link "Early Childhood Education Division" at bounding box center [183, 343] width 122 height 19
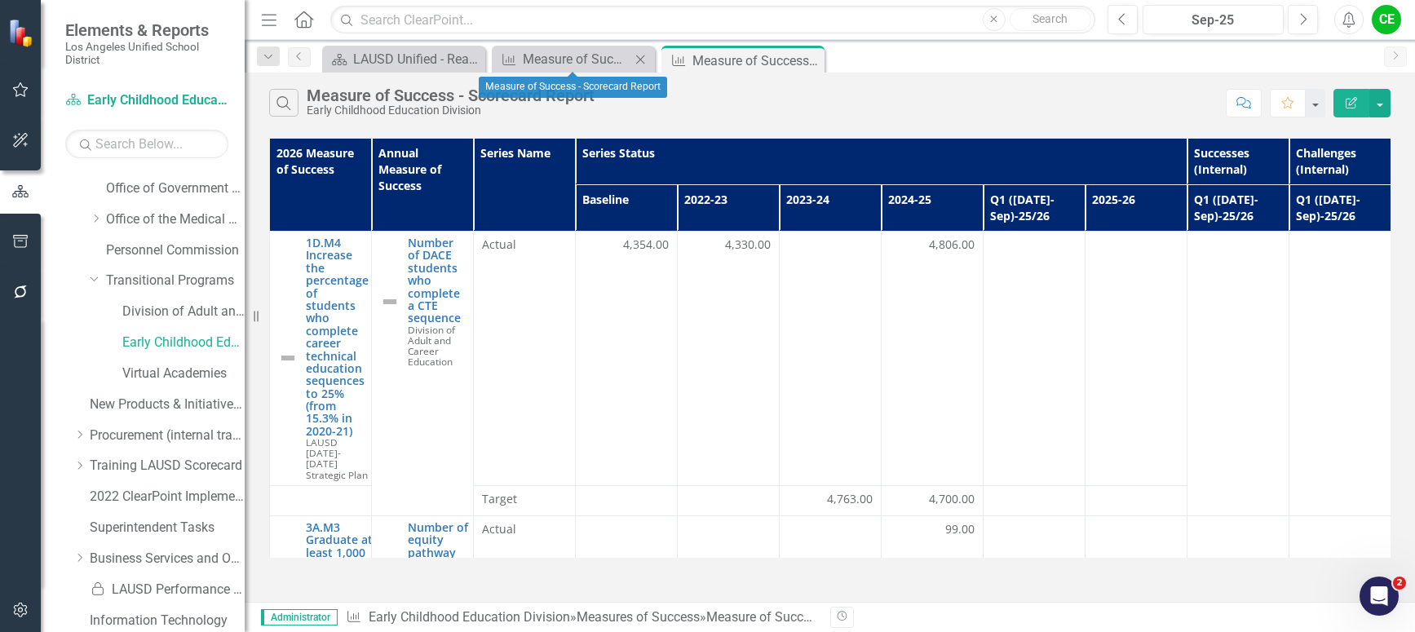
click at [639, 60] on icon at bounding box center [640, 59] width 9 height 9
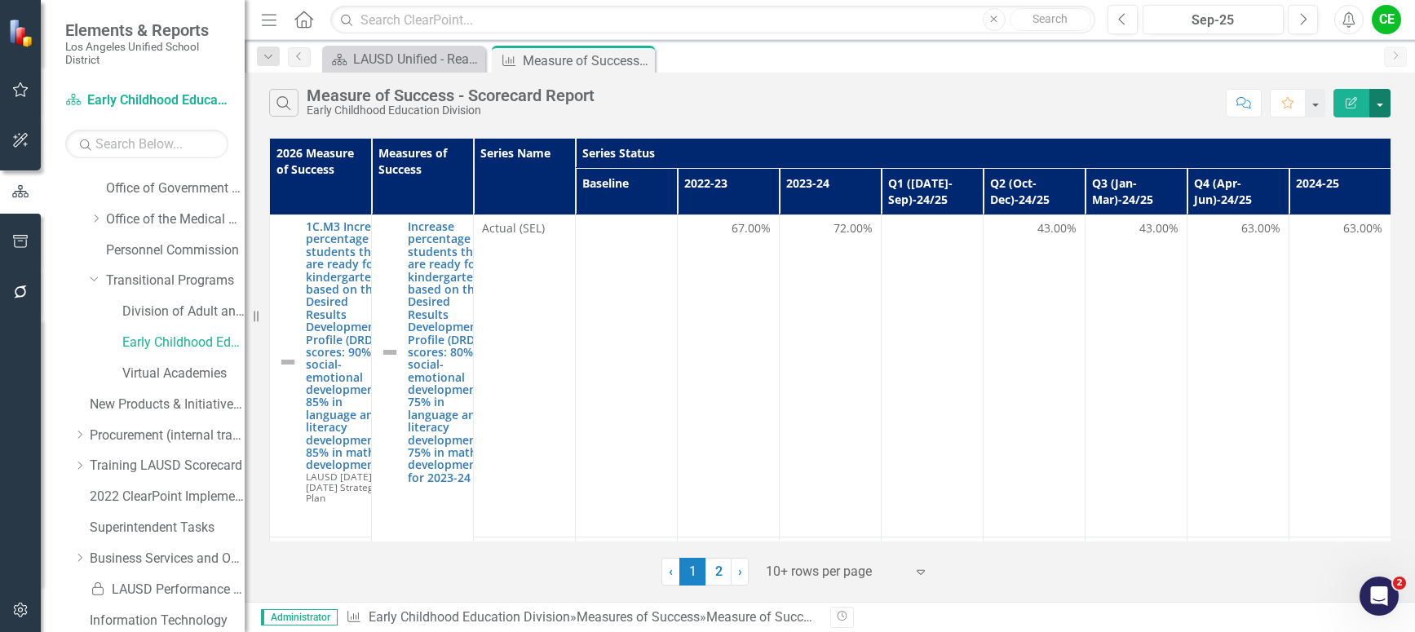
click at [1382, 105] on button "button" at bounding box center [1379, 103] width 21 height 29
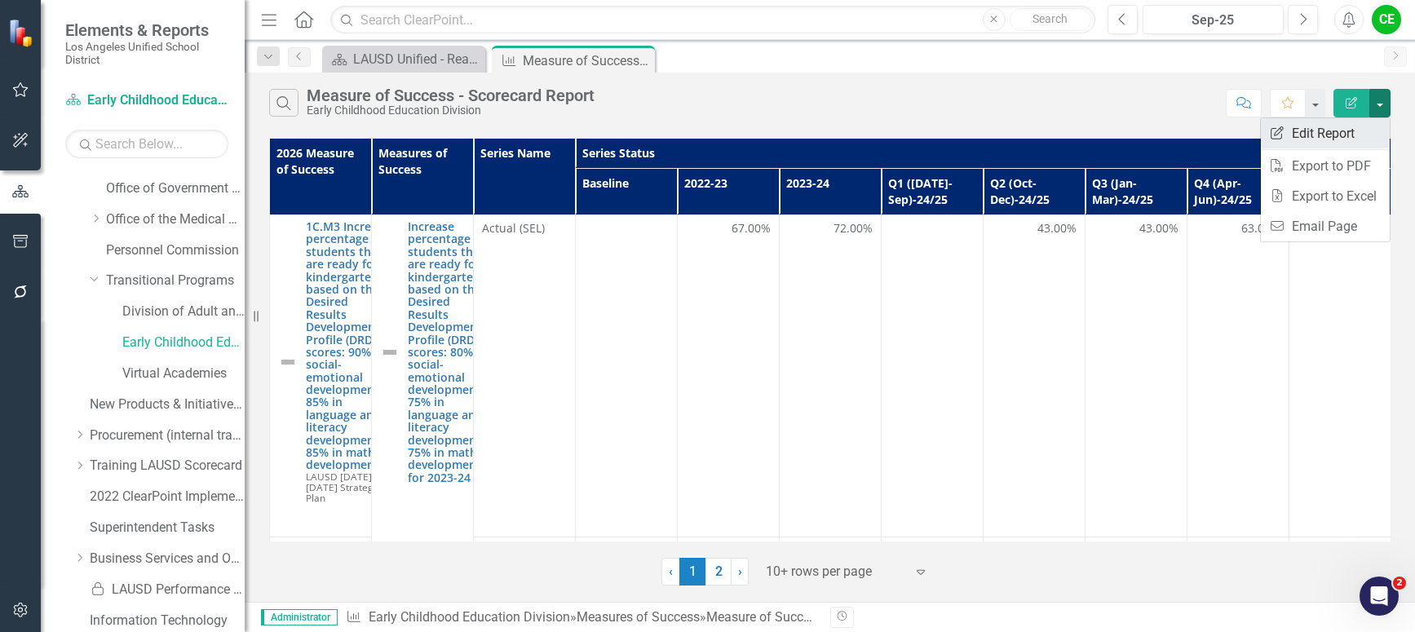
click at [1329, 132] on link "Edit Report Edit Report" at bounding box center [1325, 133] width 129 height 30
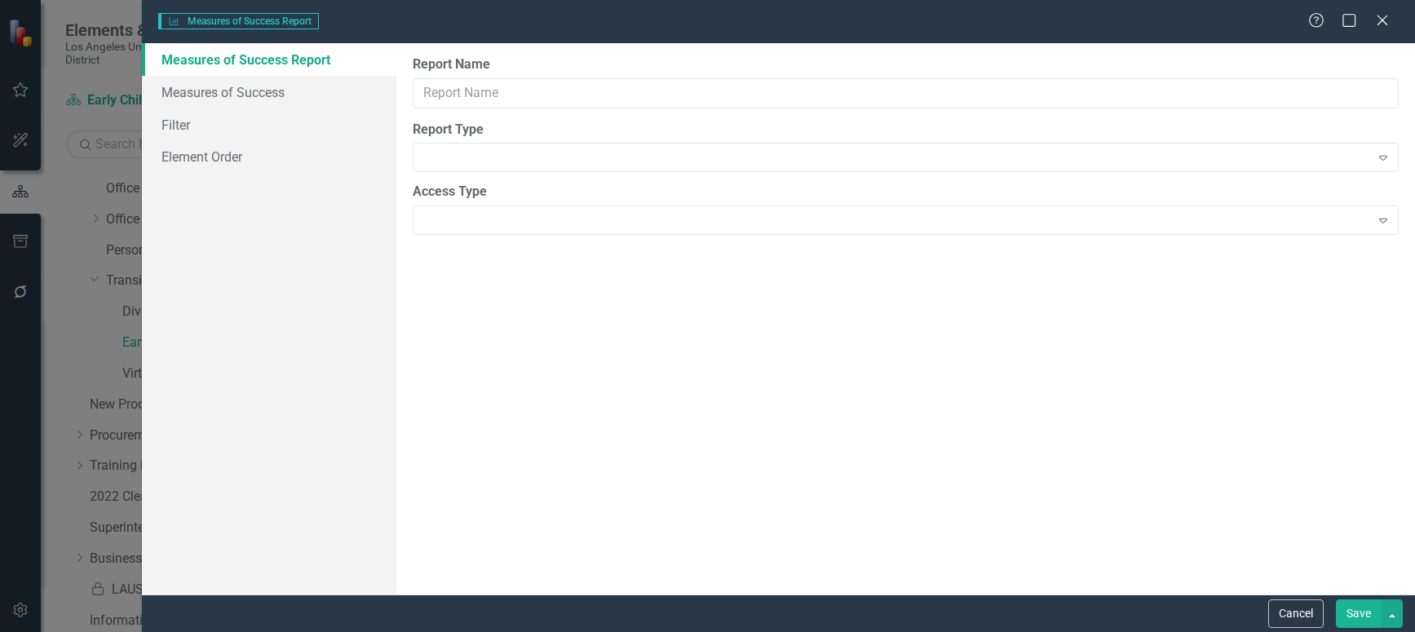
type input "Measure of Success - Scorecard Report"
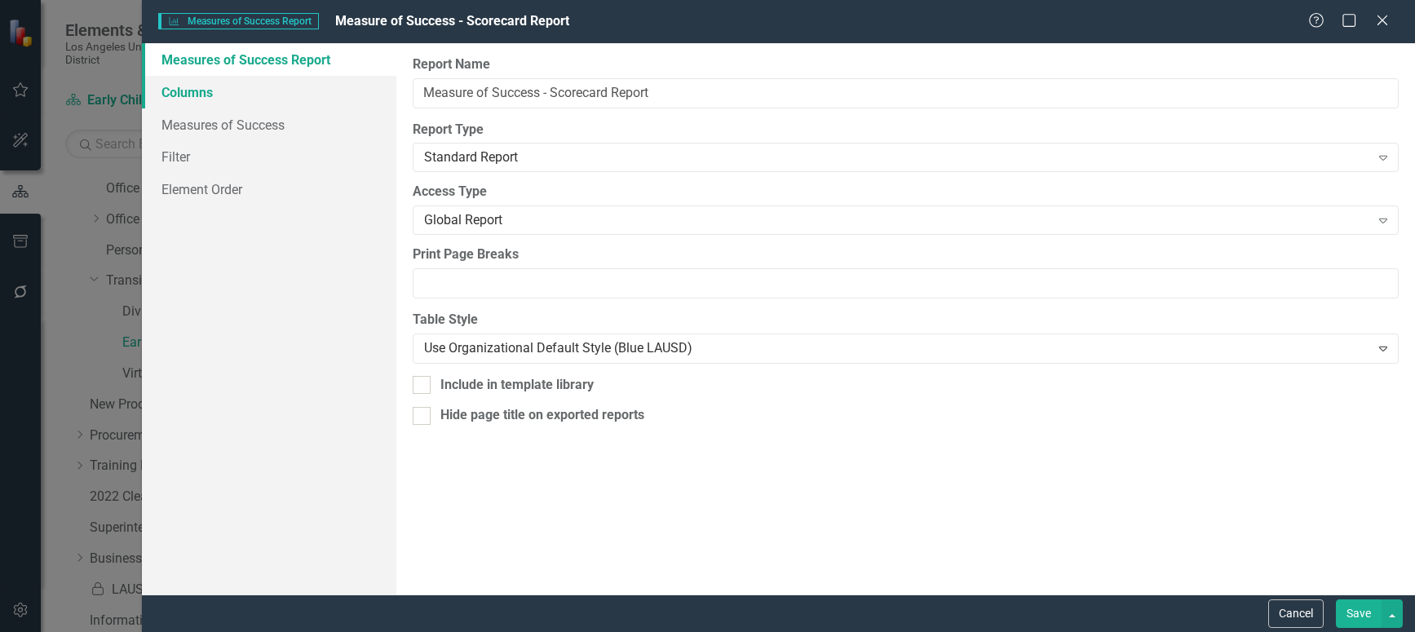
click at [205, 95] on link "Columns" at bounding box center [269, 92] width 254 height 33
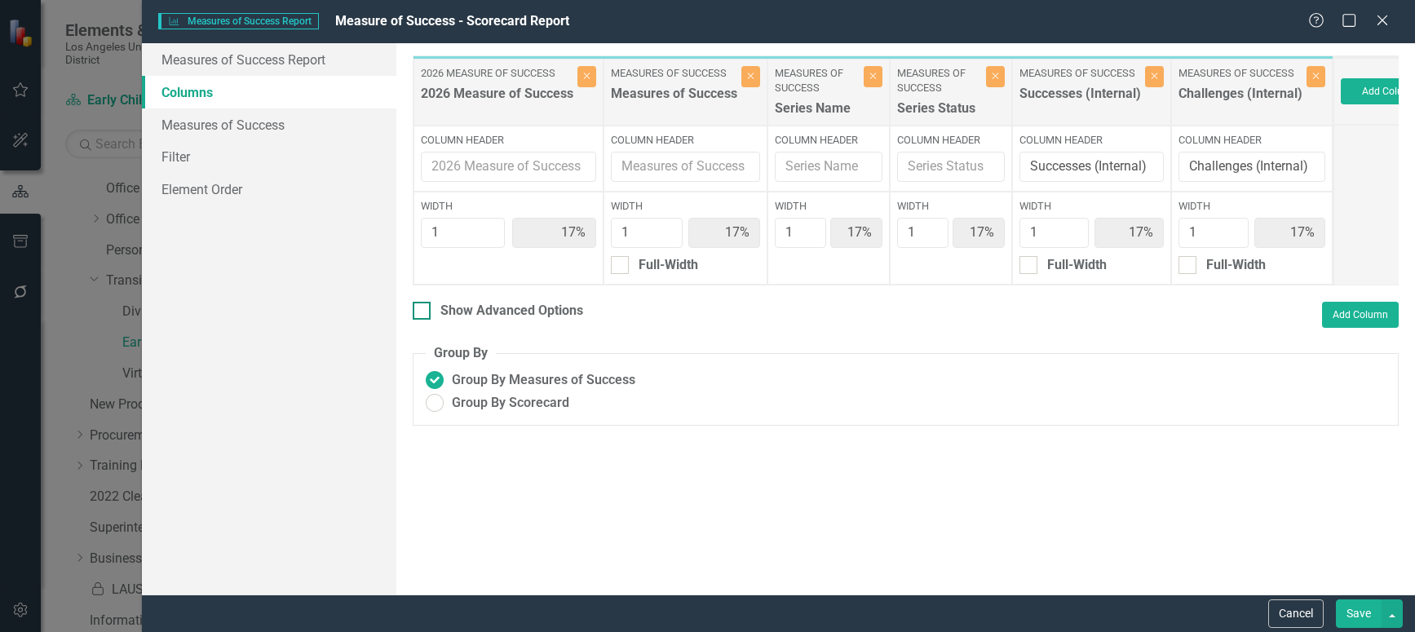
click at [419, 320] on div at bounding box center [422, 311] width 18 height 18
click at [419, 312] on input "Show Advanced Options" at bounding box center [418, 307] width 11 height 11
checkbox input "true"
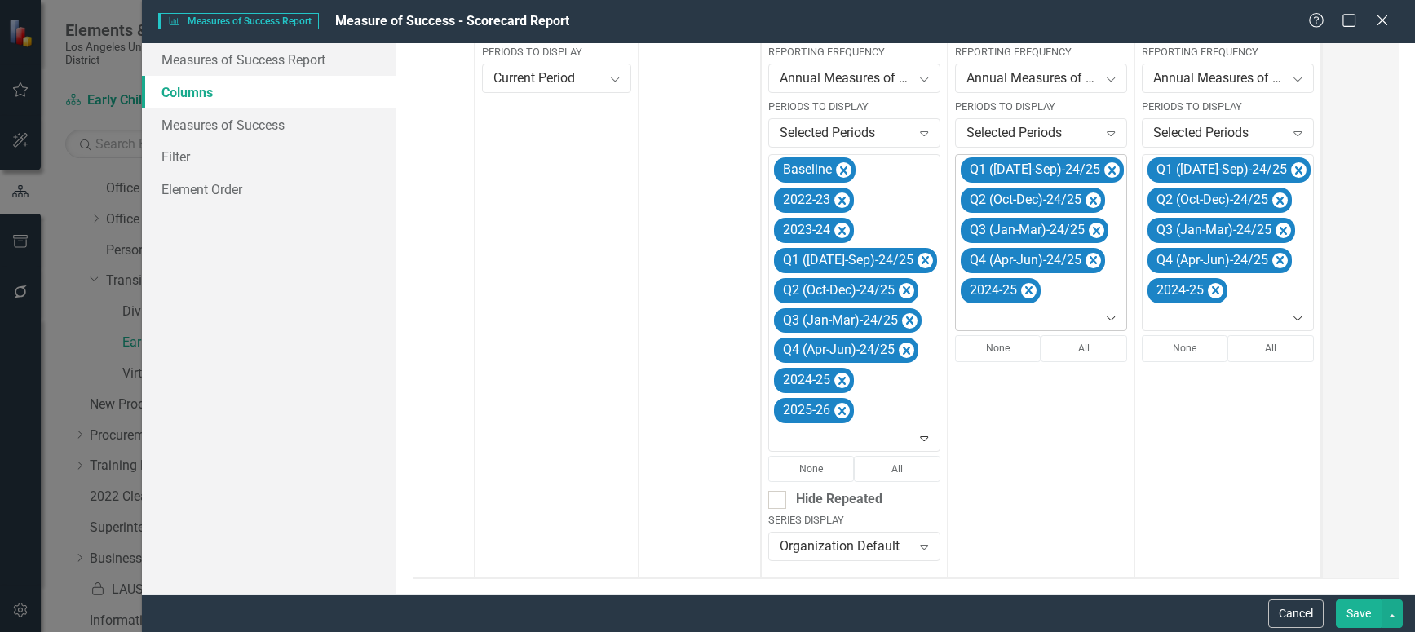
scroll to position [404, 0]
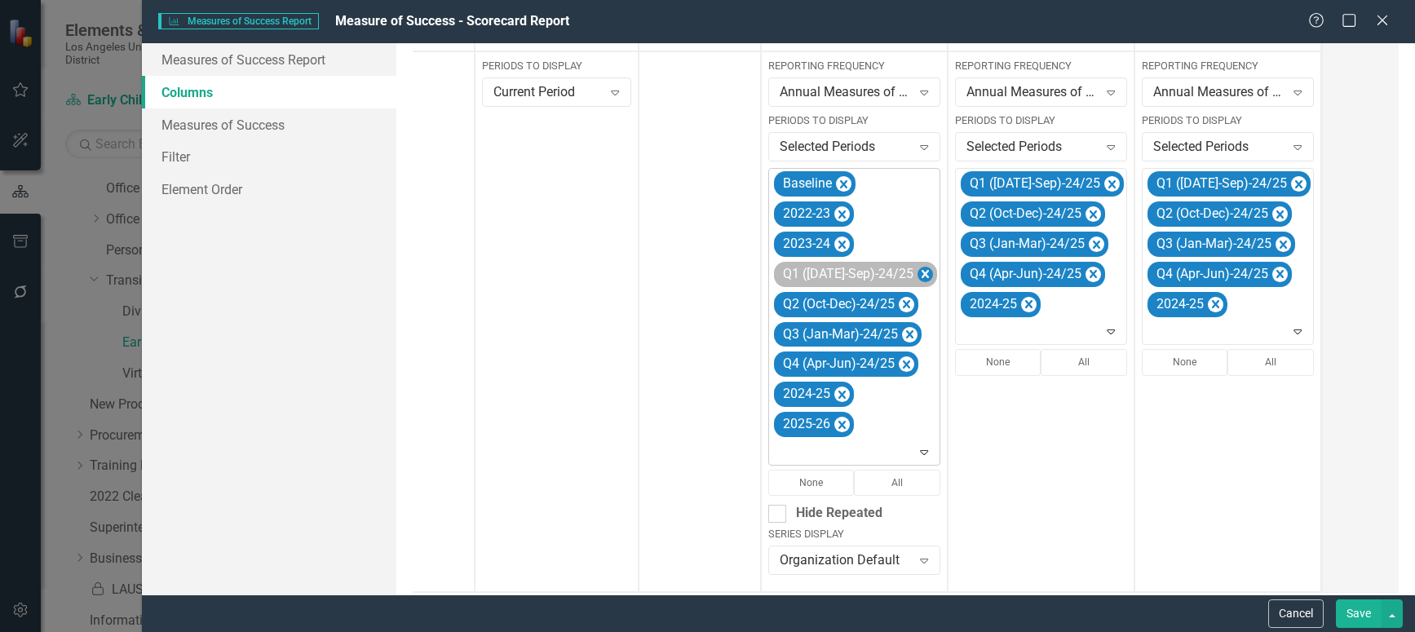
click at [917, 275] on icon "Remove Q1 (Jul-Sep)-24/25" at bounding box center [924, 274] width 15 height 20
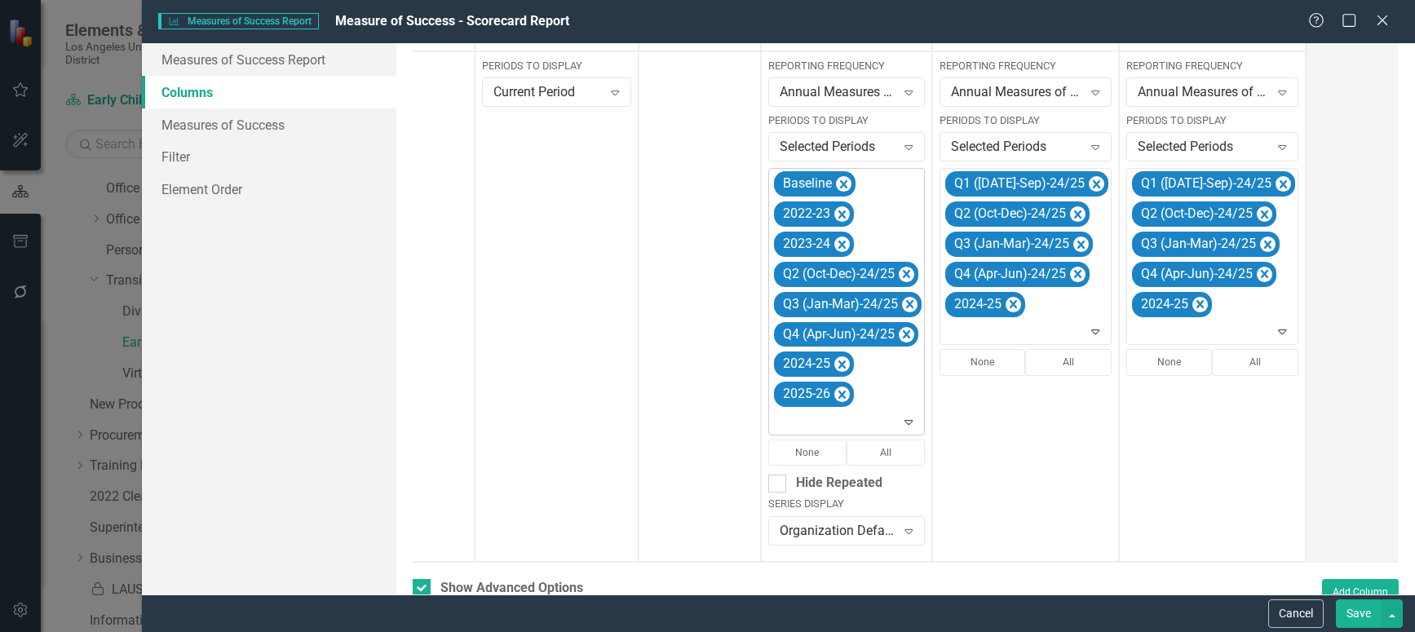
click at [910, 275] on icon "Remove Q2 (Oct-Dec)-24/25" at bounding box center [906, 274] width 15 height 20
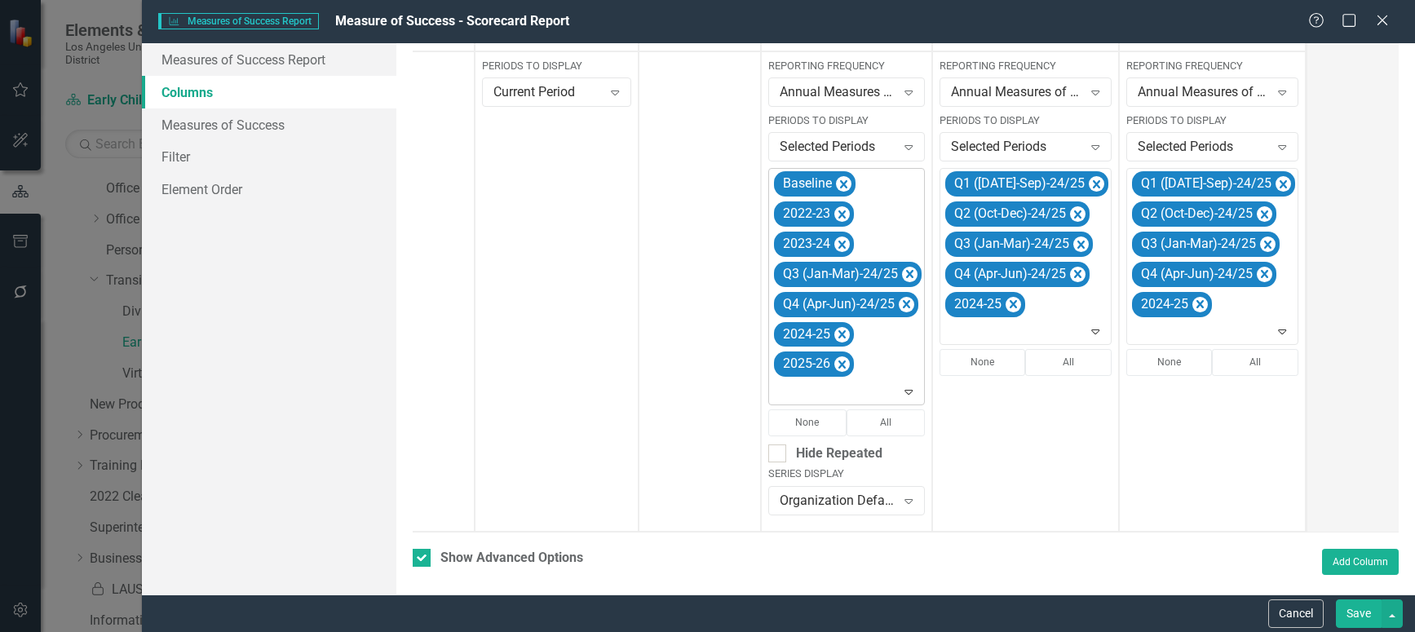
click at [910, 275] on icon "Remove Q3 (Jan-Mar)-24/25" at bounding box center [909, 274] width 7 height 8
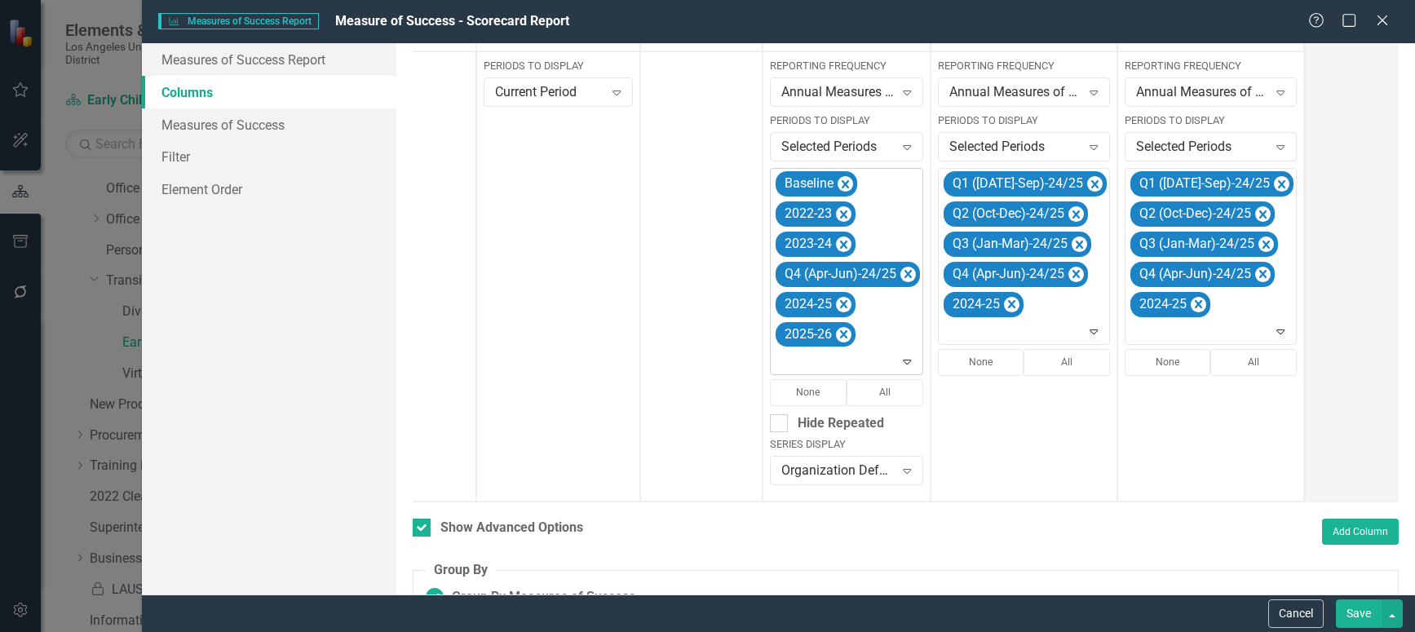
click at [910, 275] on icon "Remove Q4 (Apr-Jun)-24/25" at bounding box center [907, 274] width 15 height 20
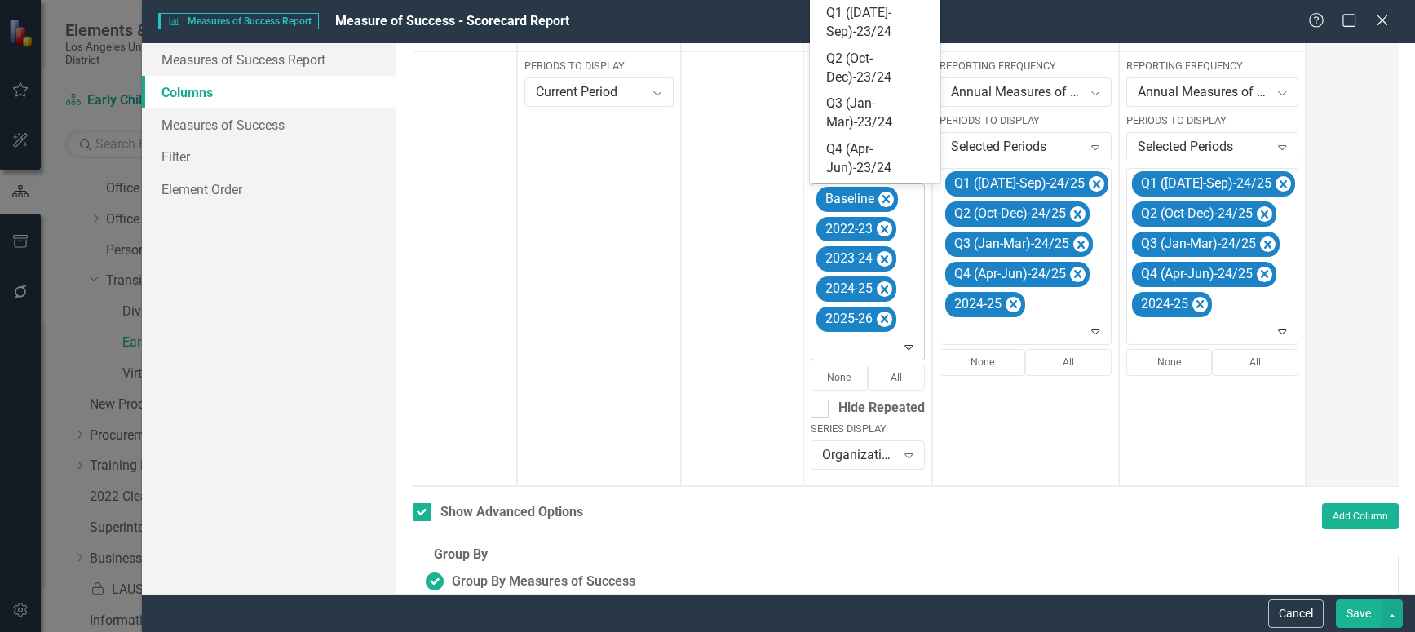
click at [911, 347] on icon "Expand" at bounding box center [908, 346] width 16 height 13
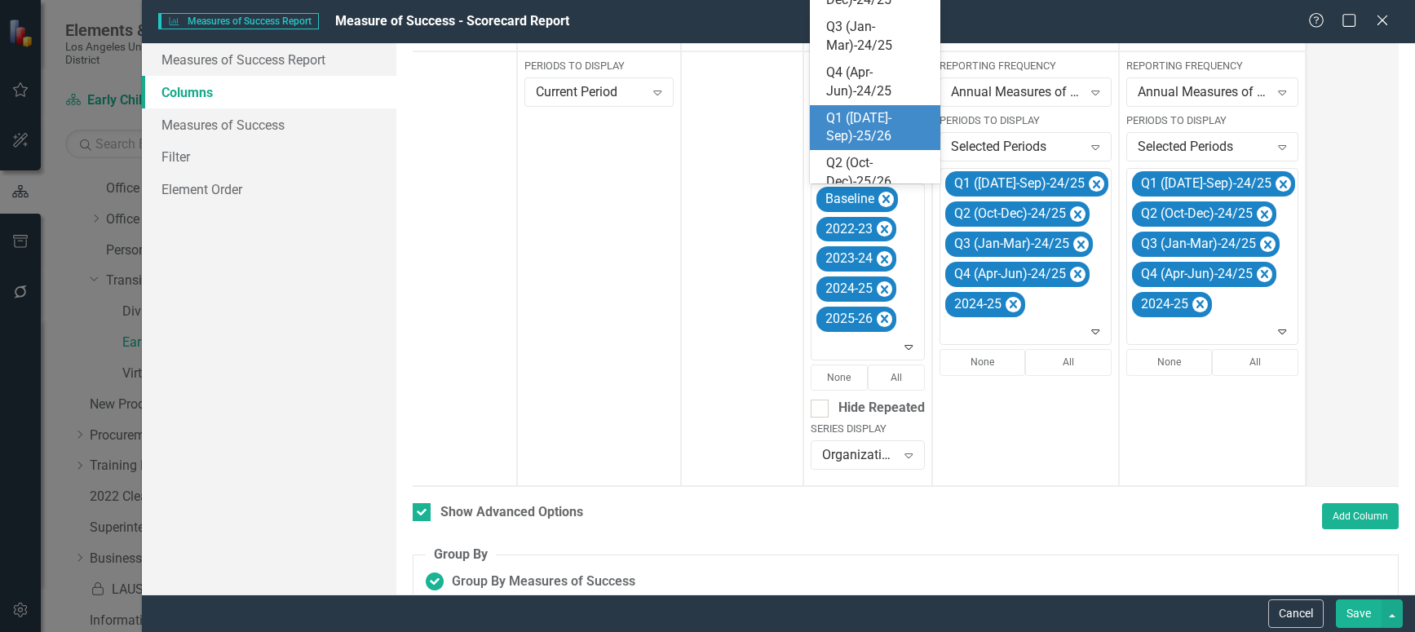
click at [877, 126] on div "Q1 ([DATE]-Sep)-25/26" at bounding box center [878, 128] width 104 height 38
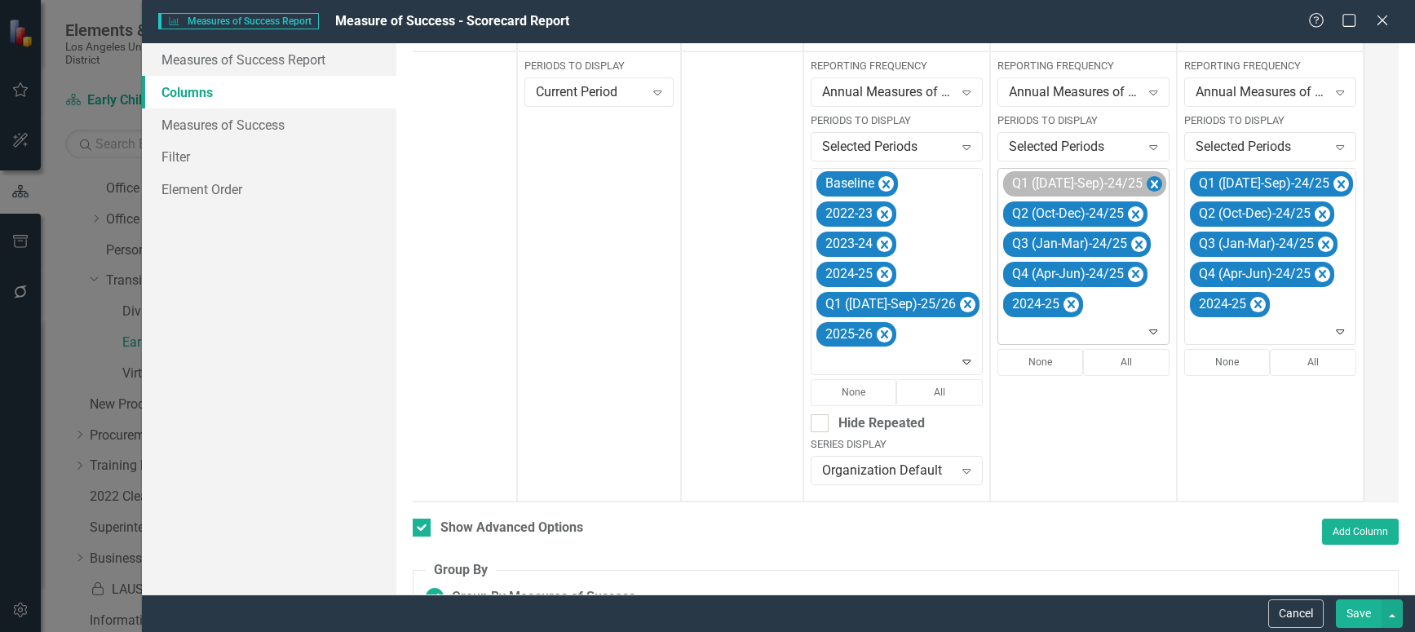
click at [1147, 180] on icon "Remove Q1 (Jul-Sep)-24/25" at bounding box center [1154, 185] width 15 height 20
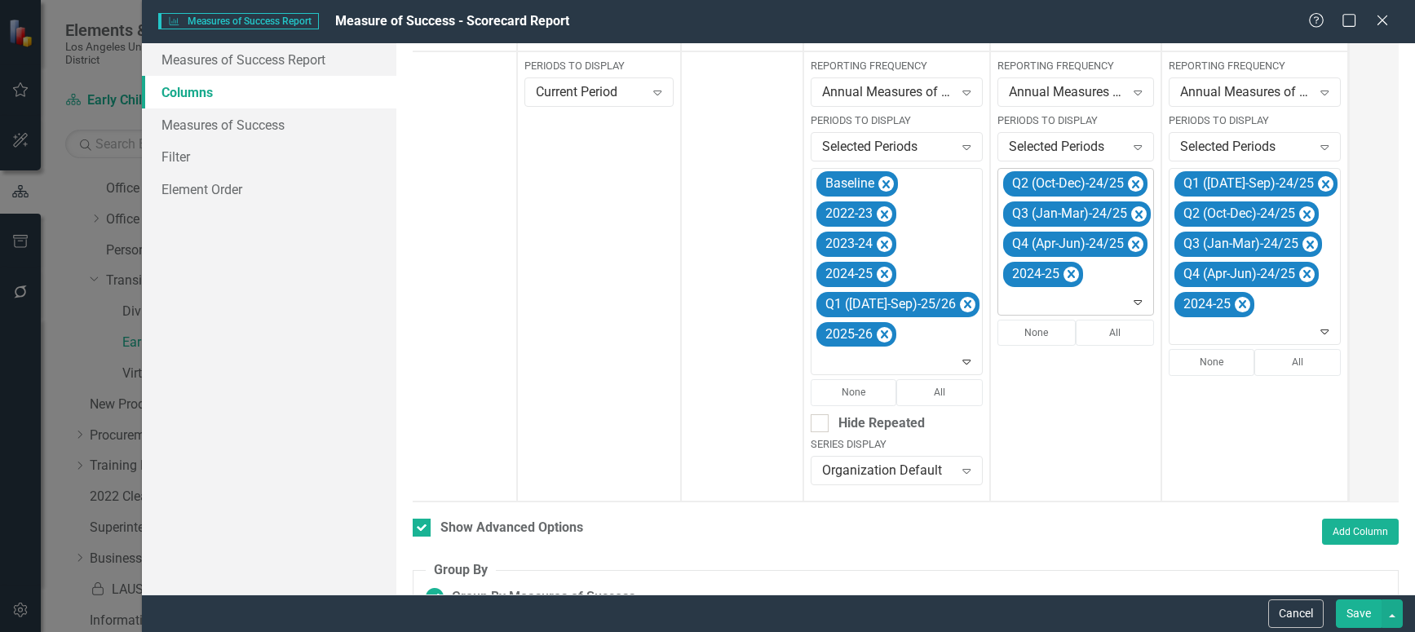
click at [1128, 180] on icon "Remove Q2 (Oct-Dec)-24/25" at bounding box center [1135, 185] width 15 height 20
click at [1131, 180] on icon "Remove Q3 (Jan-Mar)-24/25" at bounding box center [1138, 185] width 15 height 20
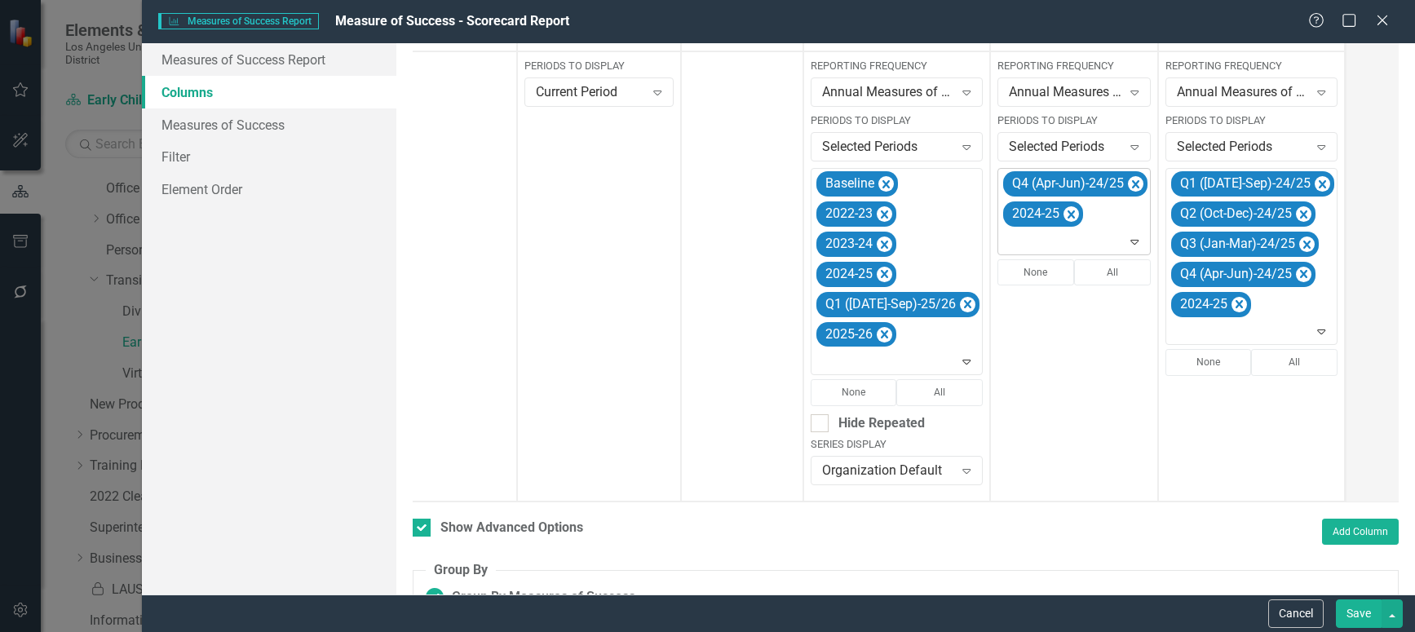
click at [1128, 180] on icon "Remove Q4 (Apr-Jun)-24/25" at bounding box center [1135, 185] width 15 height 20
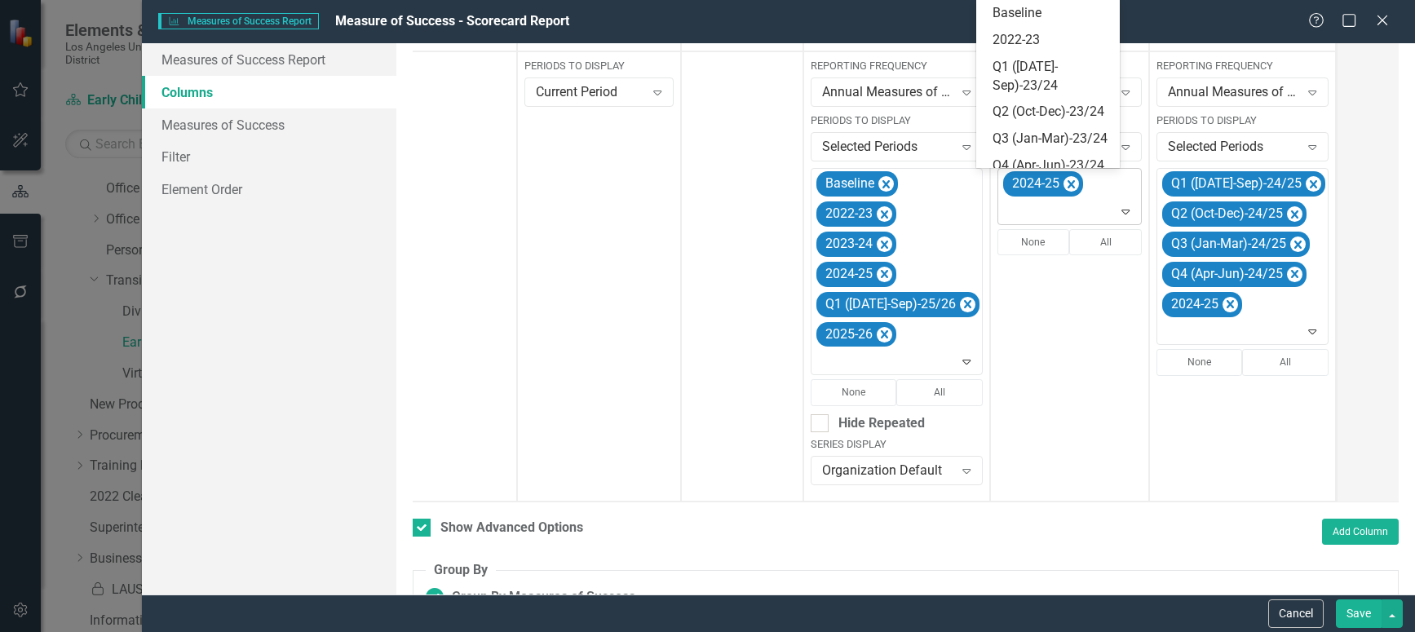
click at [1122, 213] on icon at bounding box center [1126, 212] width 8 height 5
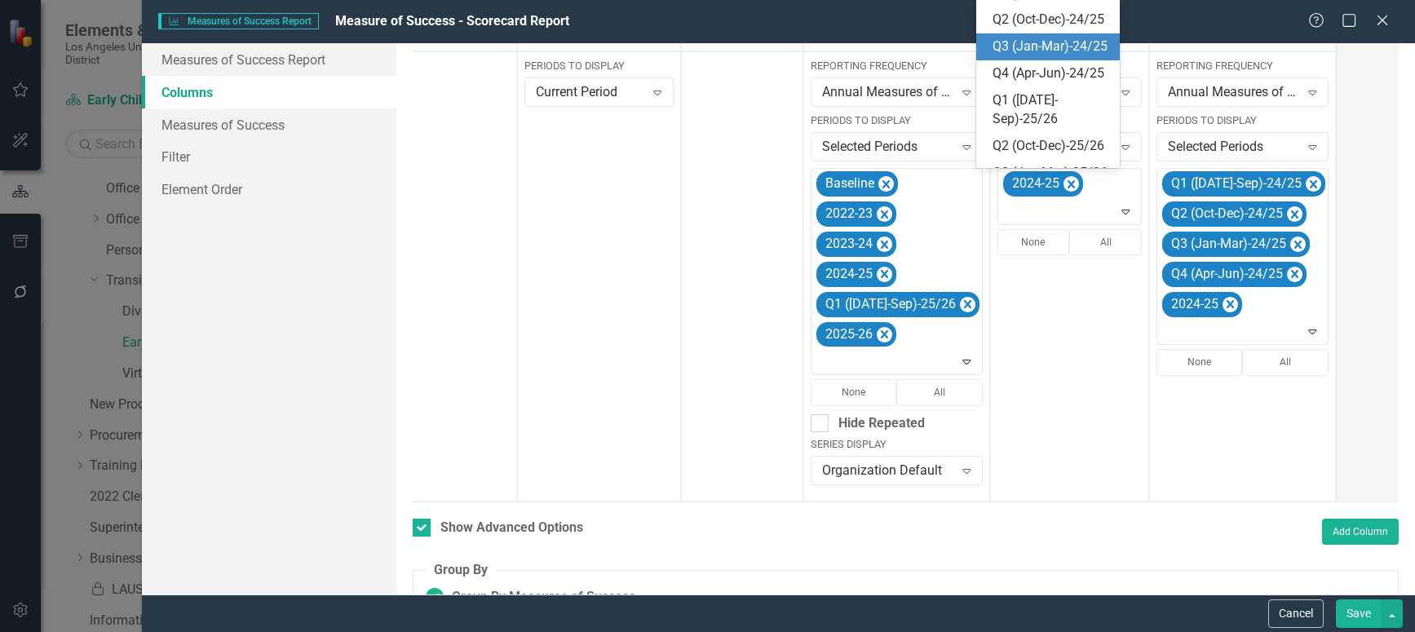
scroll to position [326, 0]
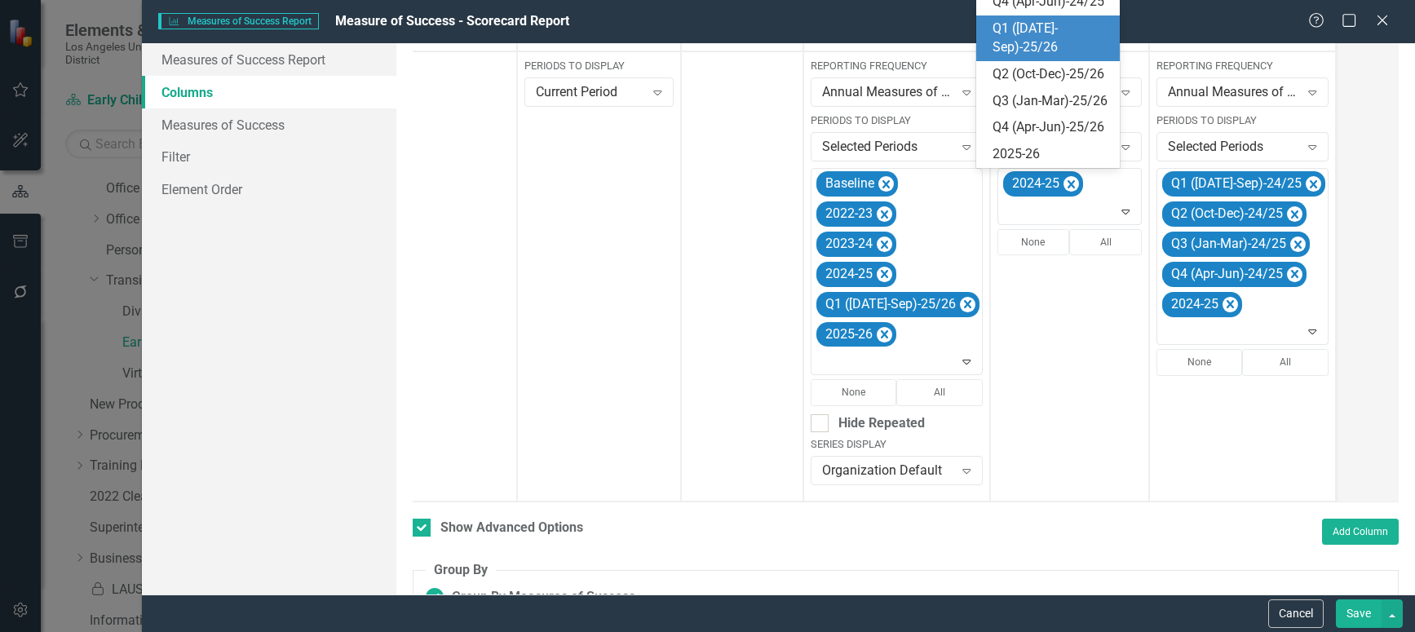
click at [1037, 57] on div "Q1 ([DATE]-Sep)-25/26" at bounding box center [1051, 39] width 117 height 38
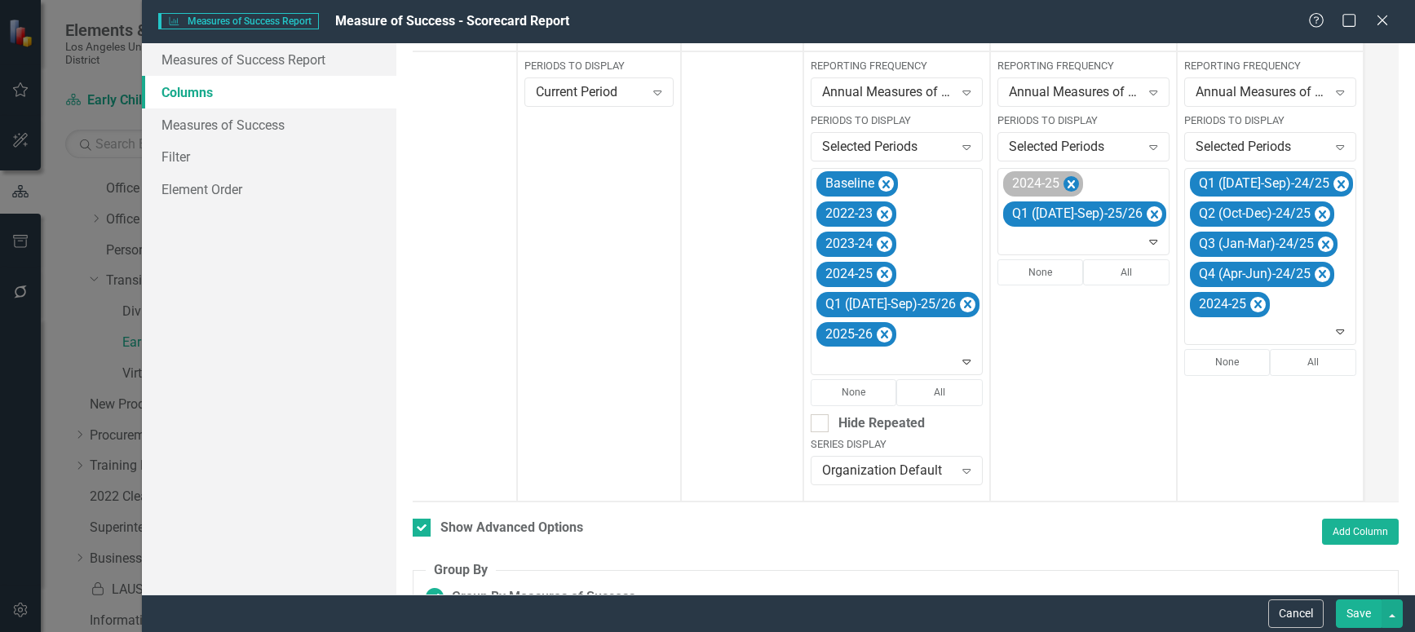
click at [1068, 187] on icon "Remove 2024-25" at bounding box center [1071, 184] width 7 height 8
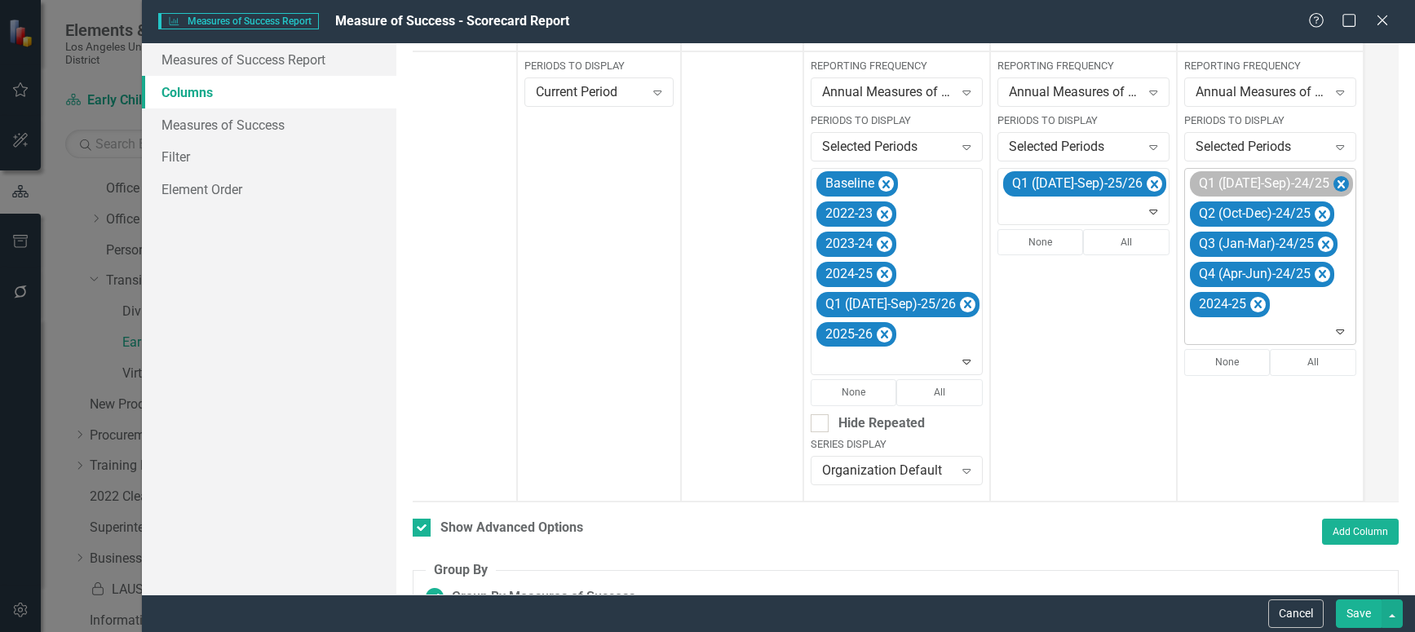
click at [1337, 187] on icon "Remove Q1 (Jul-Sep)-24/25" at bounding box center [1340, 184] width 7 height 8
click at [1315, 187] on icon "Remove Q2 (Oct-Dec)-24/25" at bounding box center [1322, 185] width 15 height 20
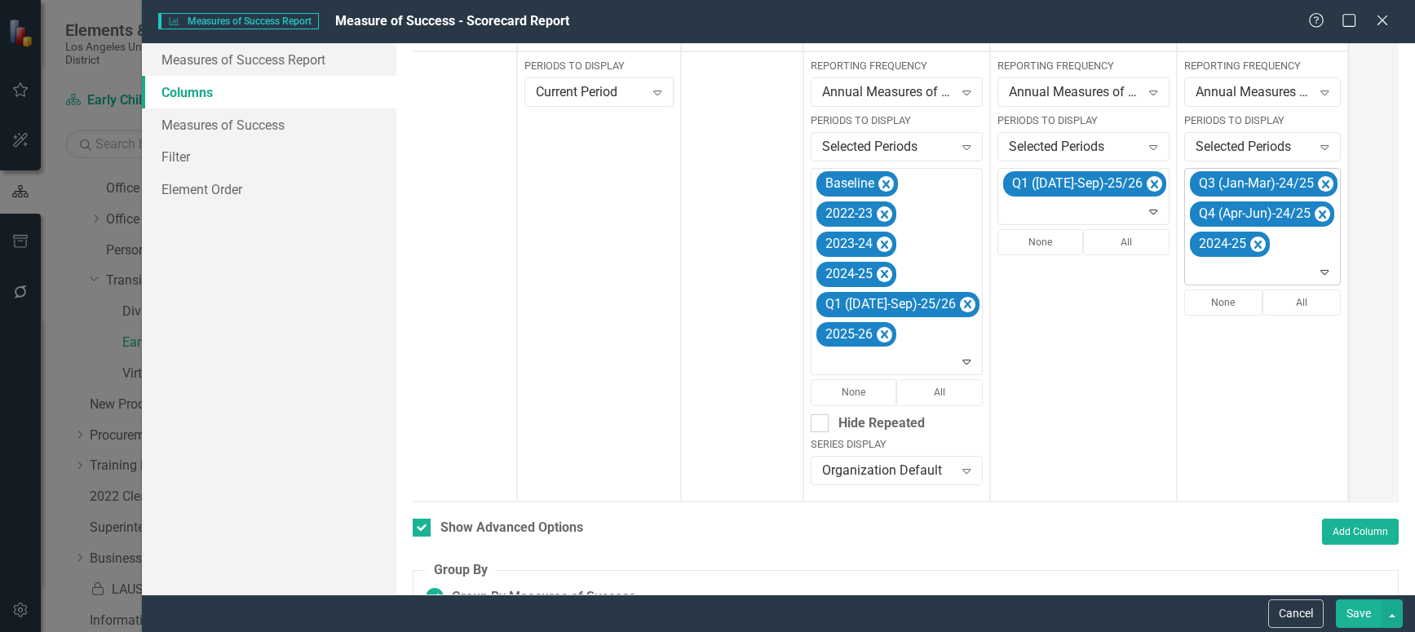
click at [1318, 187] on icon "Remove Q3 (Jan-Mar)-24/25" at bounding box center [1325, 185] width 15 height 20
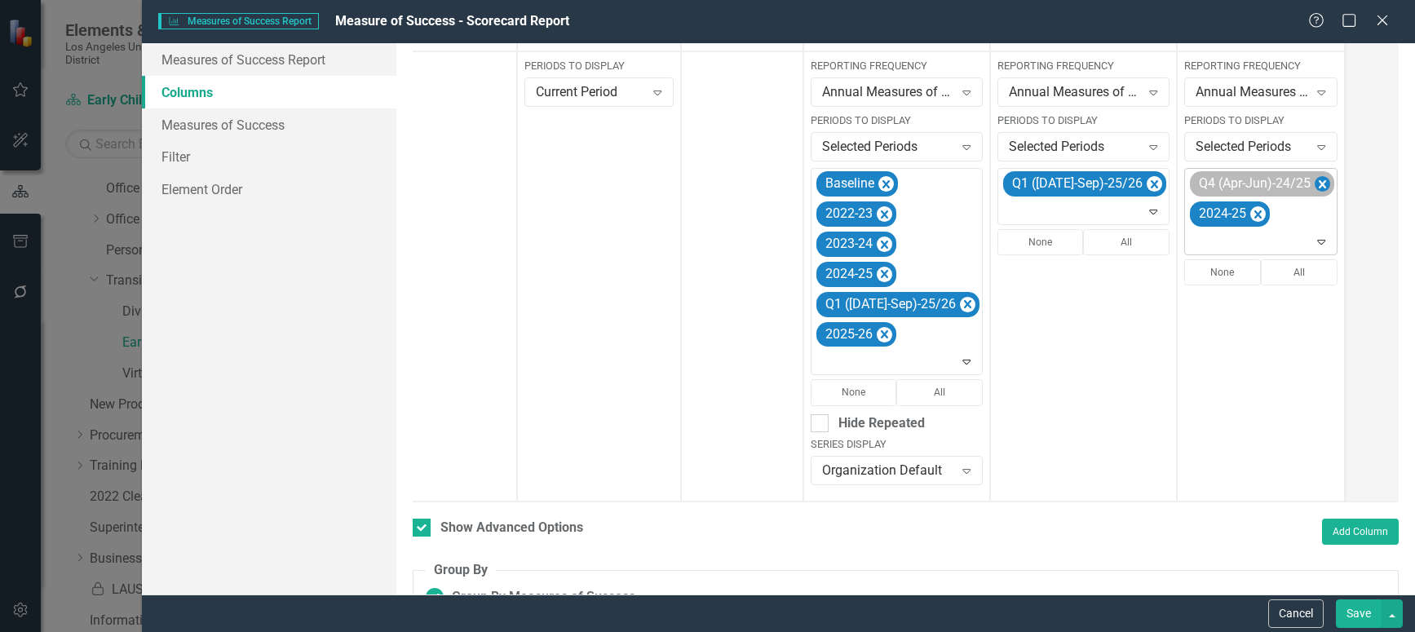
click at [1315, 187] on icon "Remove Q4 (Apr-Jun)-24/25" at bounding box center [1322, 185] width 15 height 20
click at [1311, 213] on icon at bounding box center [1315, 212] width 8 height 5
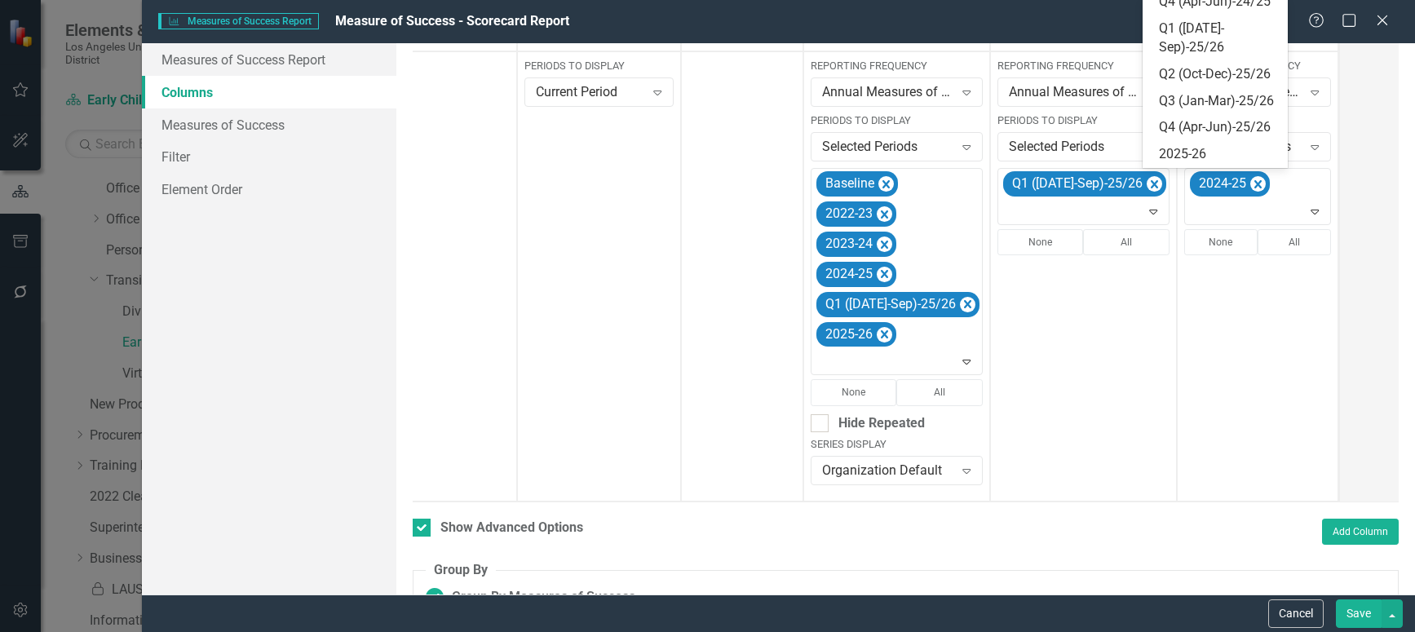
scroll to position [364, 0]
click at [1184, 57] on div "Q1 ([DATE]-Sep)-25/26" at bounding box center [1219, 39] width 120 height 38
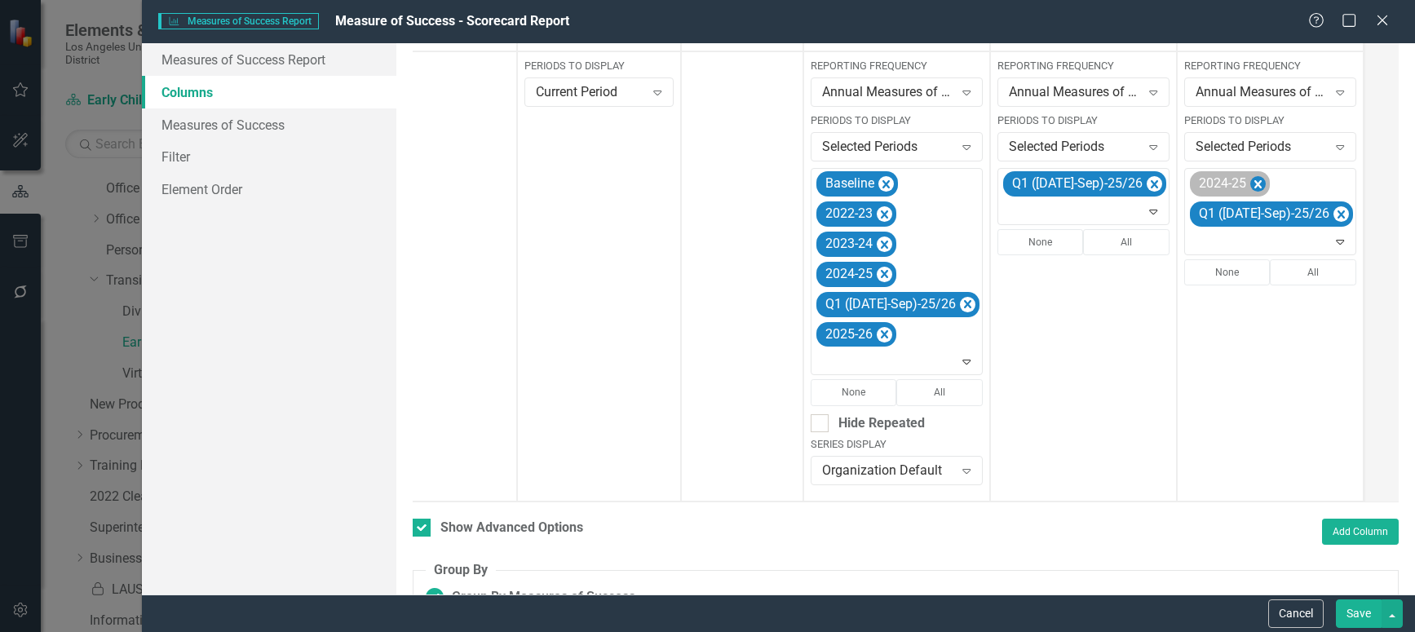
click at [1250, 179] on icon "Remove 2024-25" at bounding box center [1257, 185] width 15 height 20
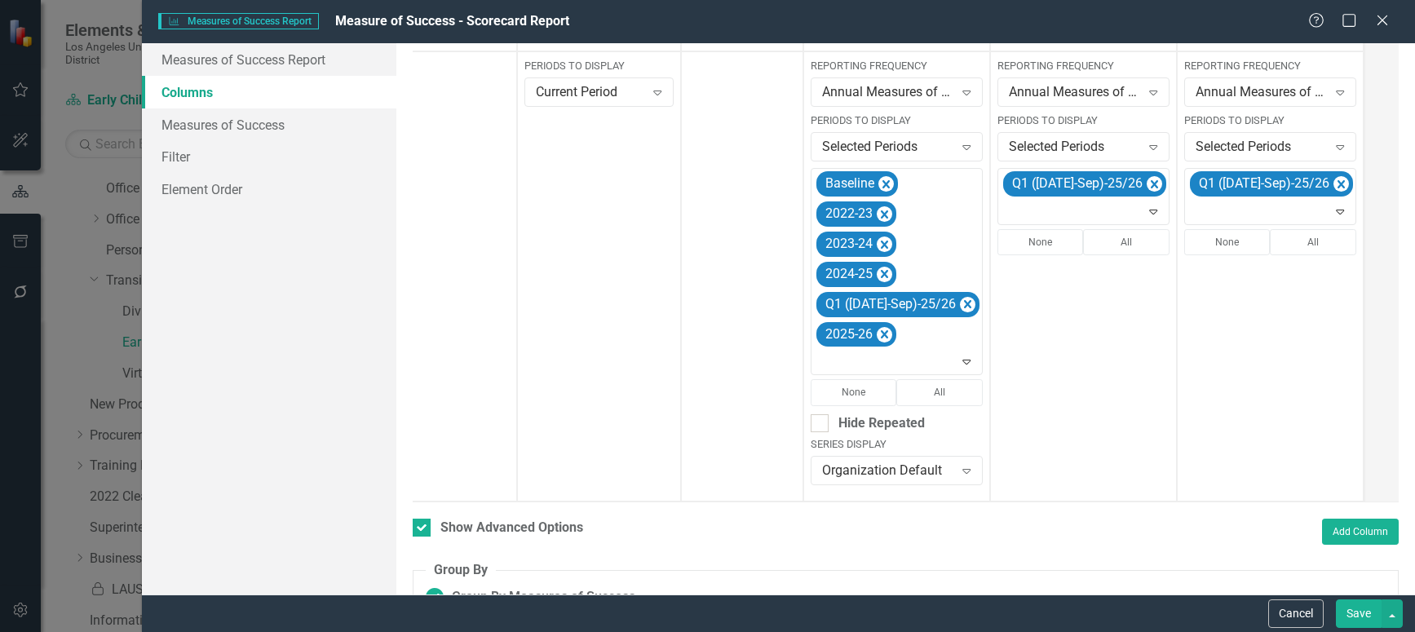
click at [1358, 607] on button "Save" at bounding box center [1359, 613] width 46 height 29
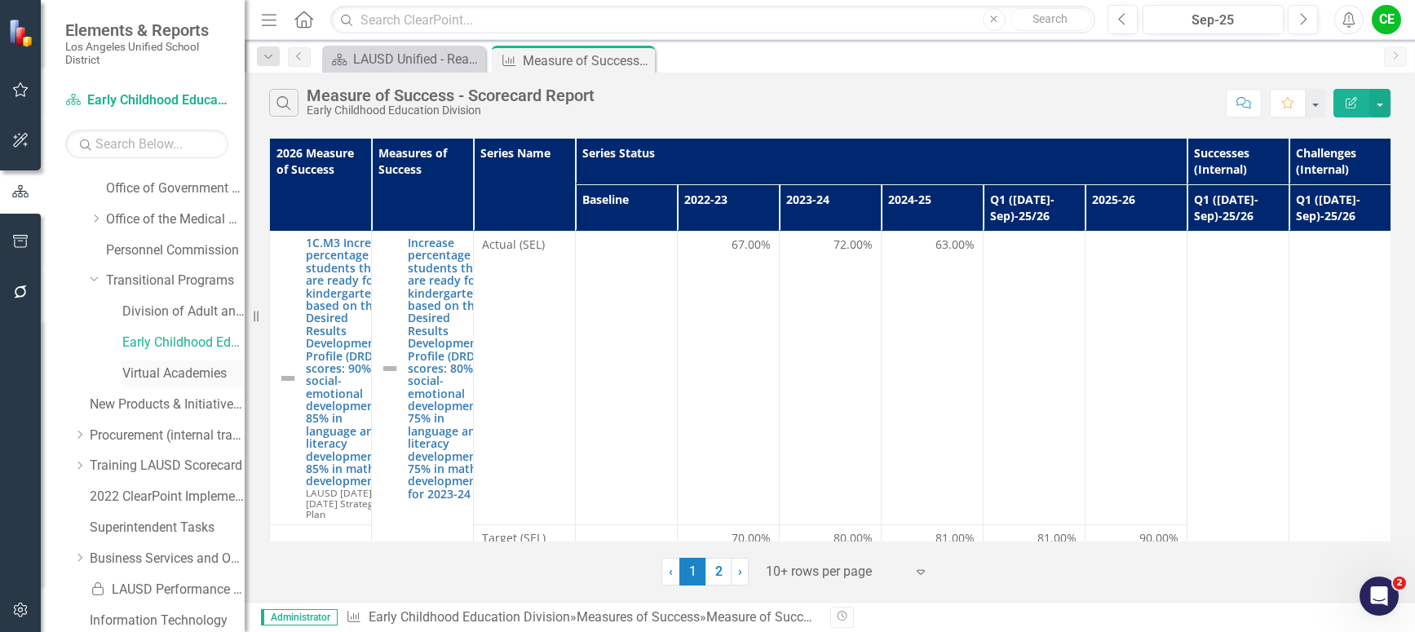
click at [164, 376] on link "Virtual Academies" at bounding box center [183, 374] width 122 height 19
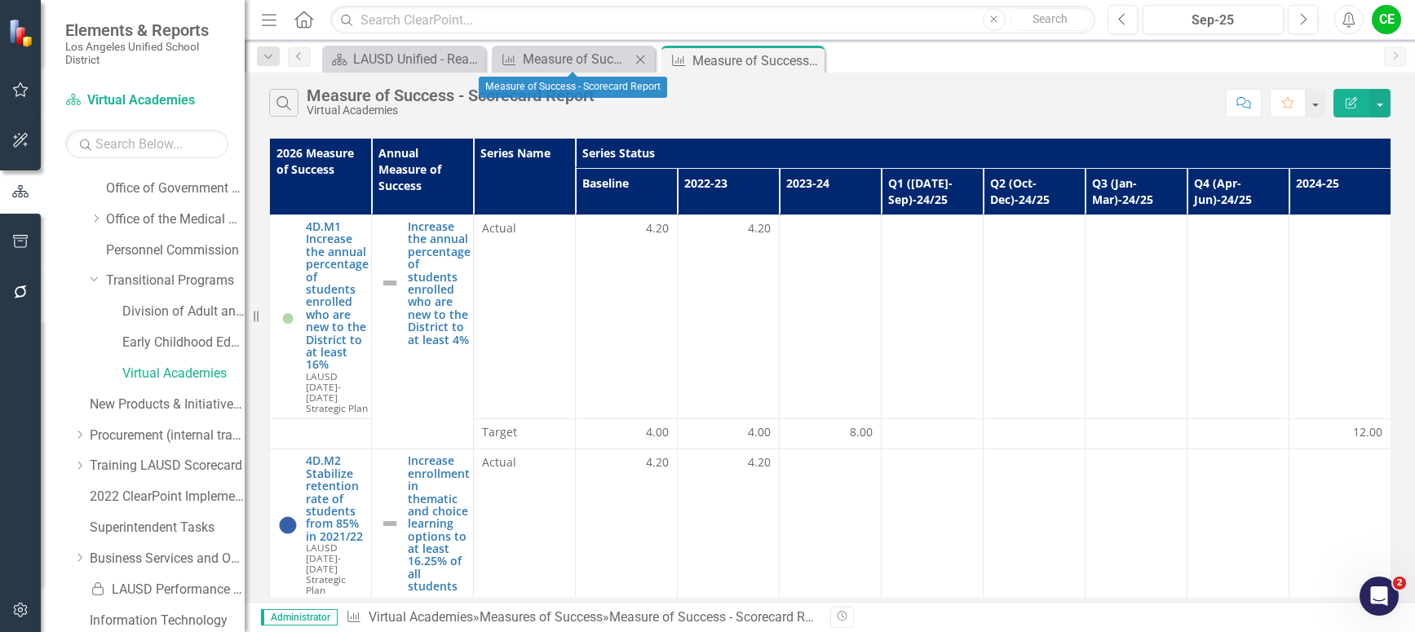
click at [638, 62] on icon "Close" at bounding box center [640, 59] width 16 height 13
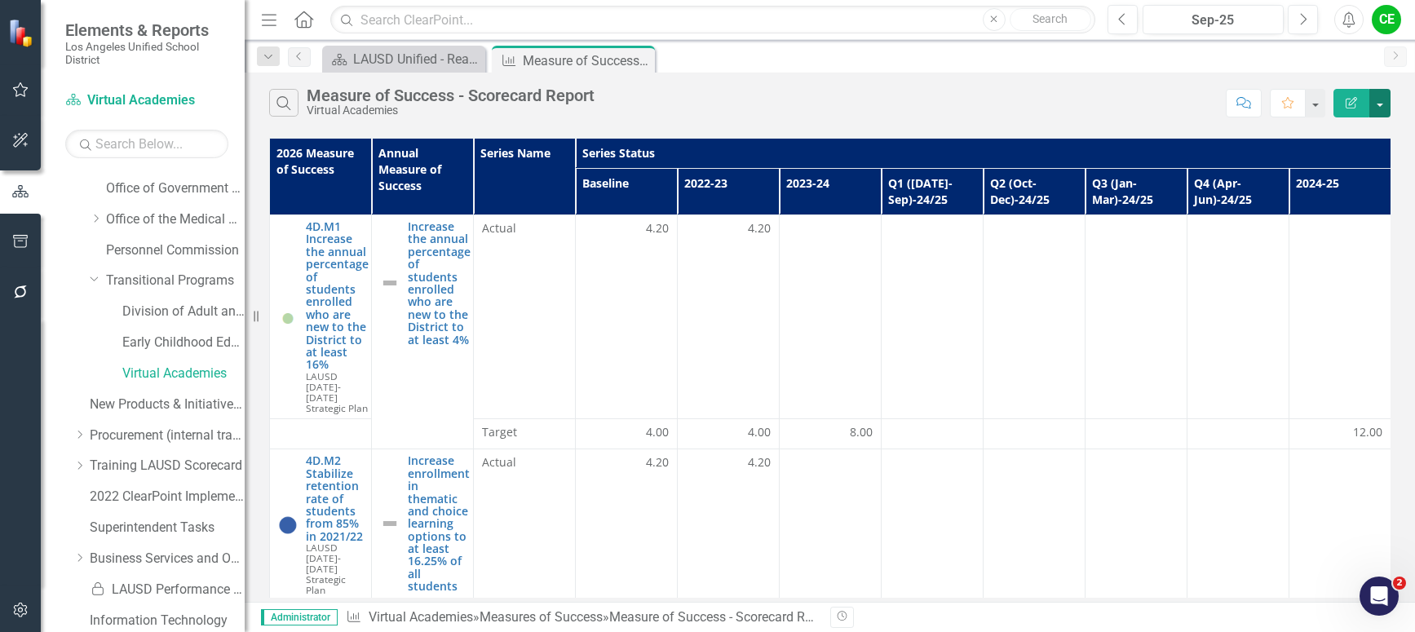
click at [1384, 101] on button "button" at bounding box center [1379, 103] width 21 height 29
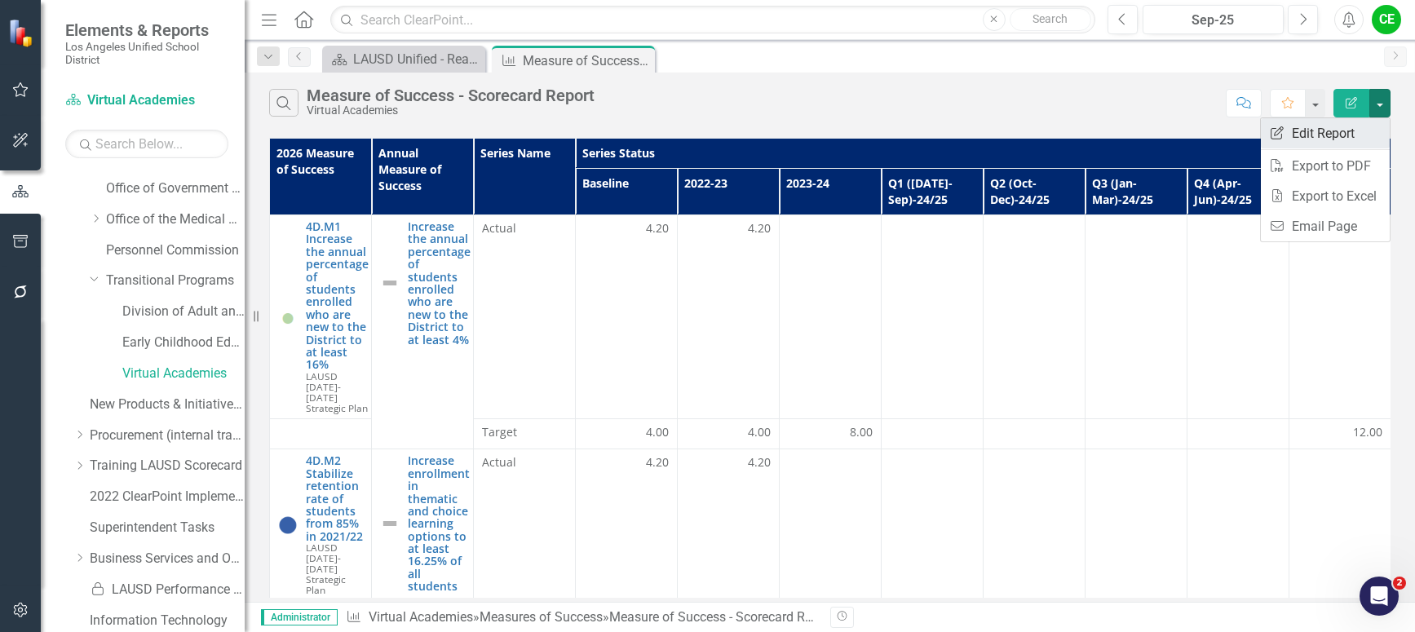
click at [1358, 131] on link "Edit Report Edit Report" at bounding box center [1325, 133] width 129 height 30
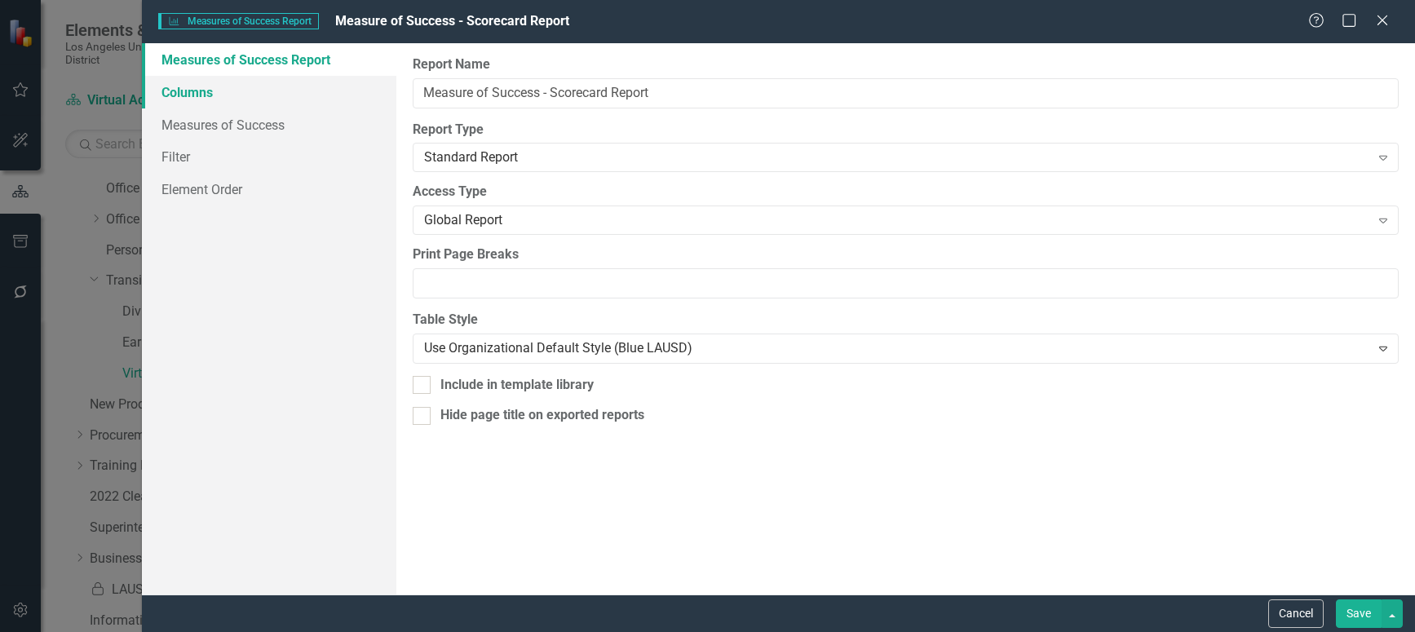
click at [193, 95] on link "Columns" at bounding box center [269, 92] width 254 height 33
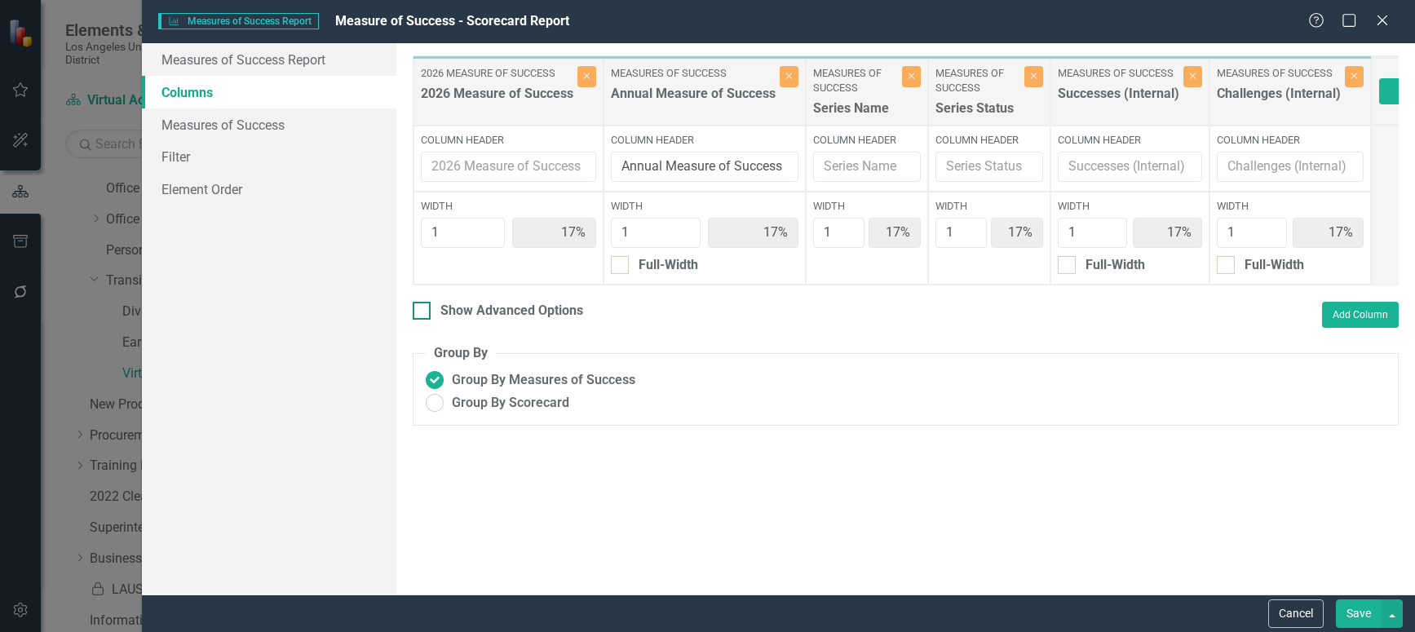
click at [416, 312] on input "Show Advanced Options" at bounding box center [418, 307] width 11 height 11
checkbox input "true"
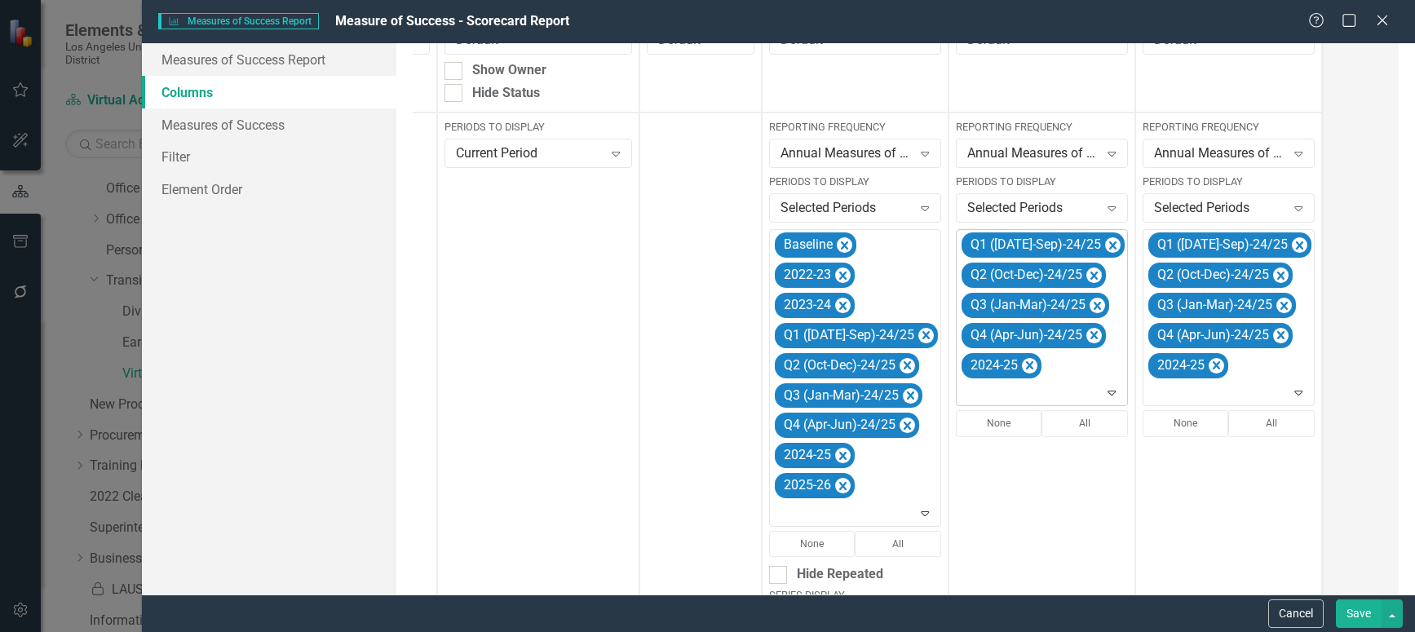
scroll to position [322, 0]
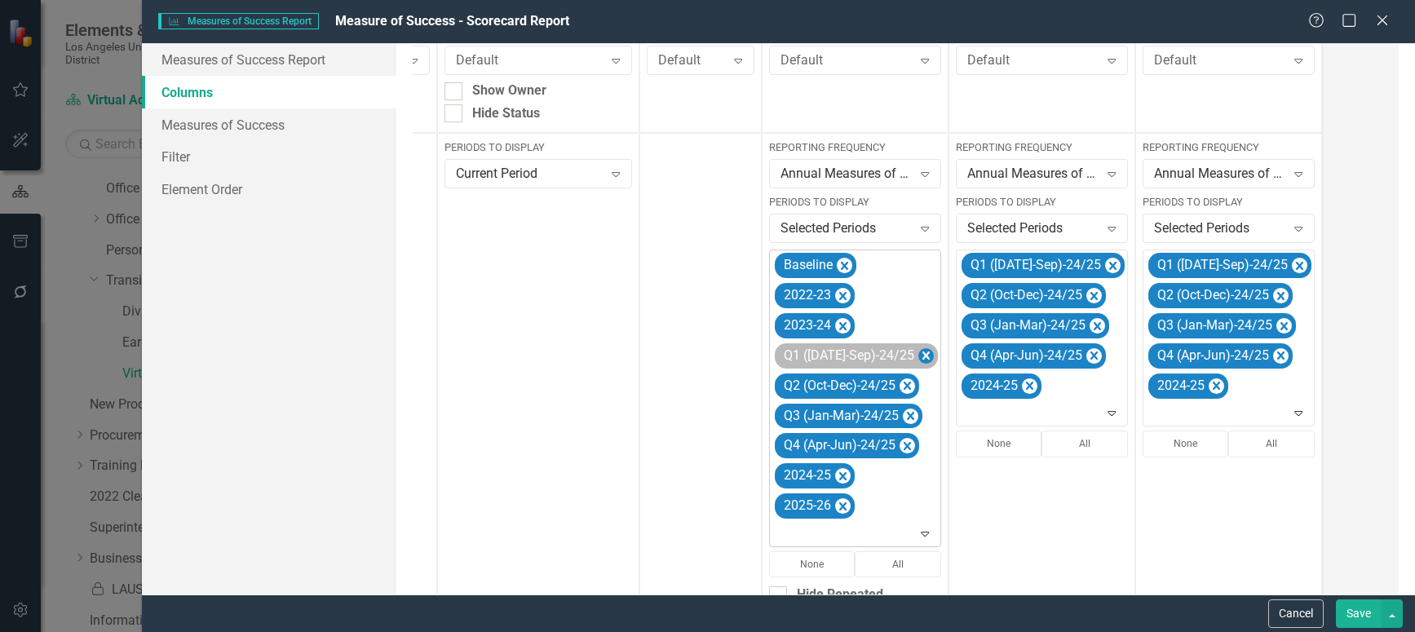
click at [922, 359] on icon "Remove Q1 (Jul-Sep)-24/25" at bounding box center [925, 356] width 7 height 8
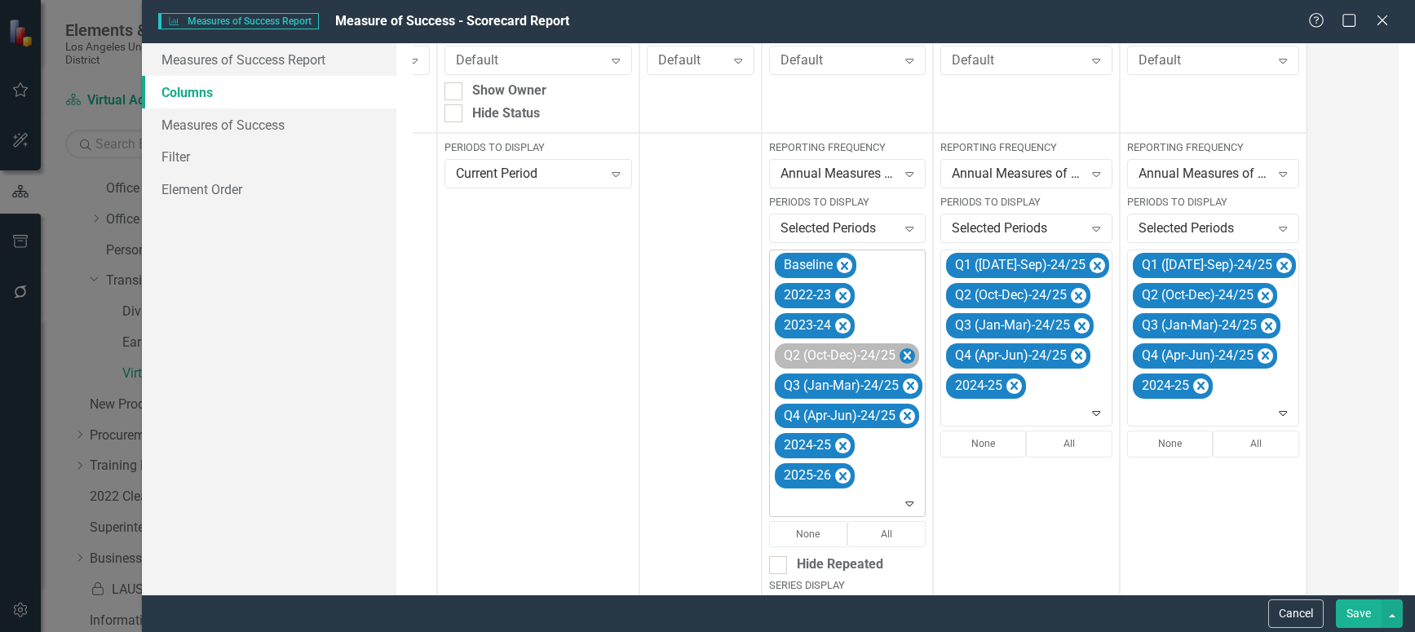
click at [910, 358] on icon "Remove Q2 (Oct-Dec)-24/25" at bounding box center [907, 356] width 15 height 20
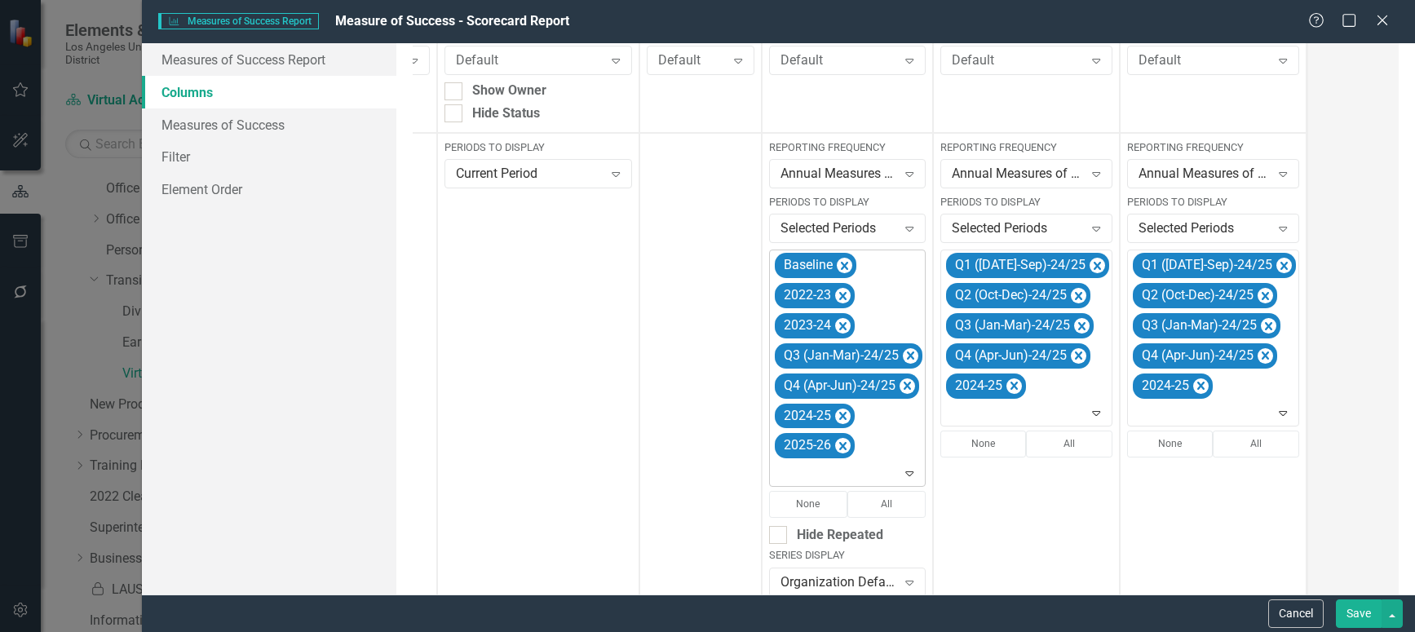
click at [910, 358] on icon "Remove Q3 (Jan-Mar)-24/25" at bounding box center [910, 356] width 7 height 8
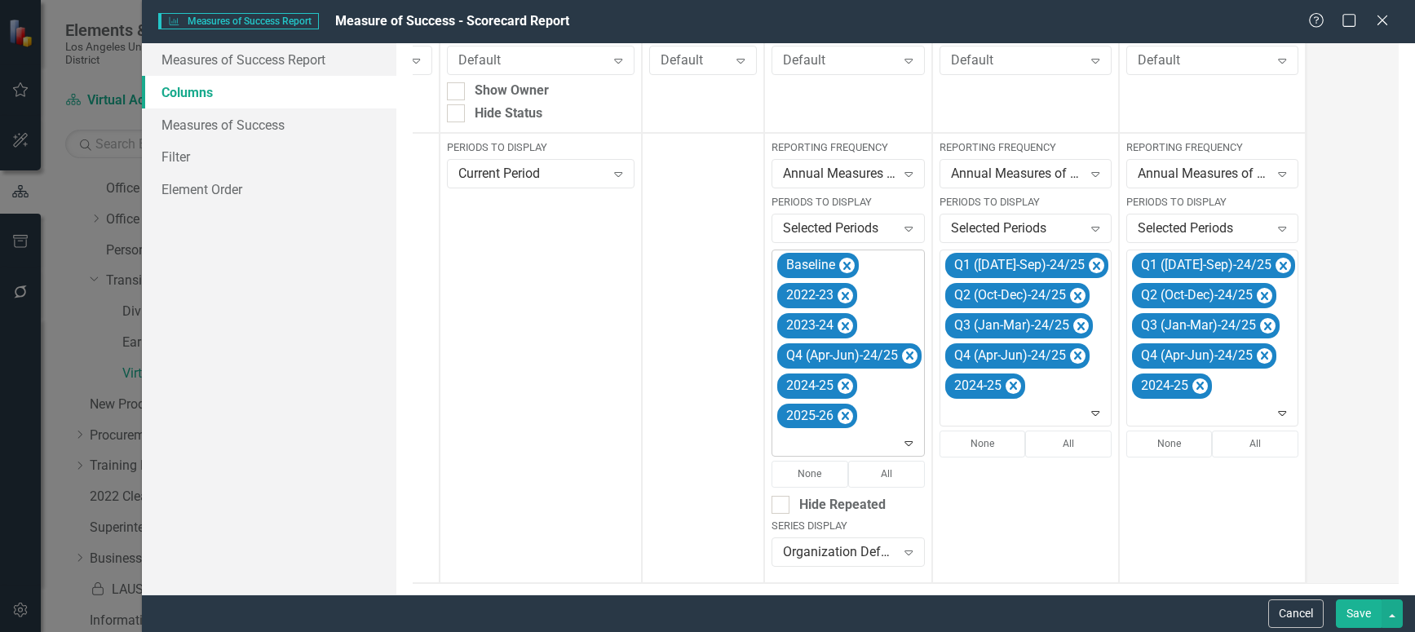
click at [910, 358] on icon "Remove Q4 (Apr-Jun)-24/25" at bounding box center [909, 356] width 7 height 8
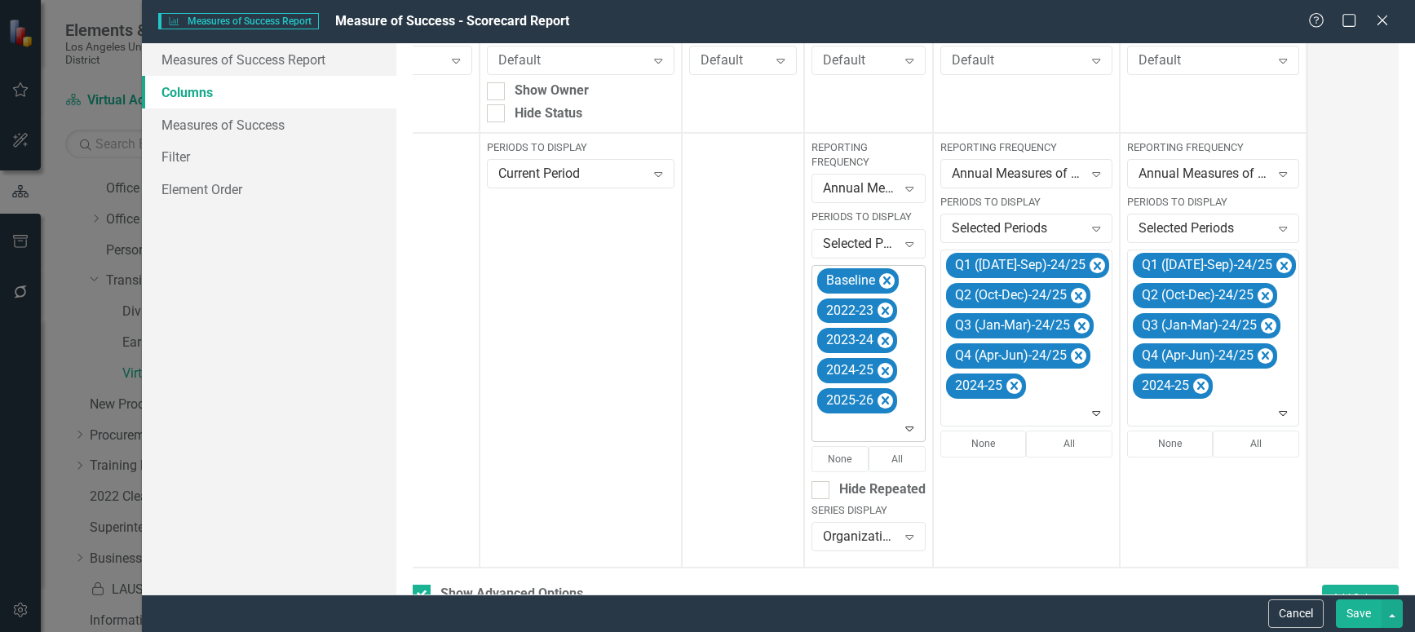
click at [909, 427] on icon at bounding box center [910, 429] width 8 height 5
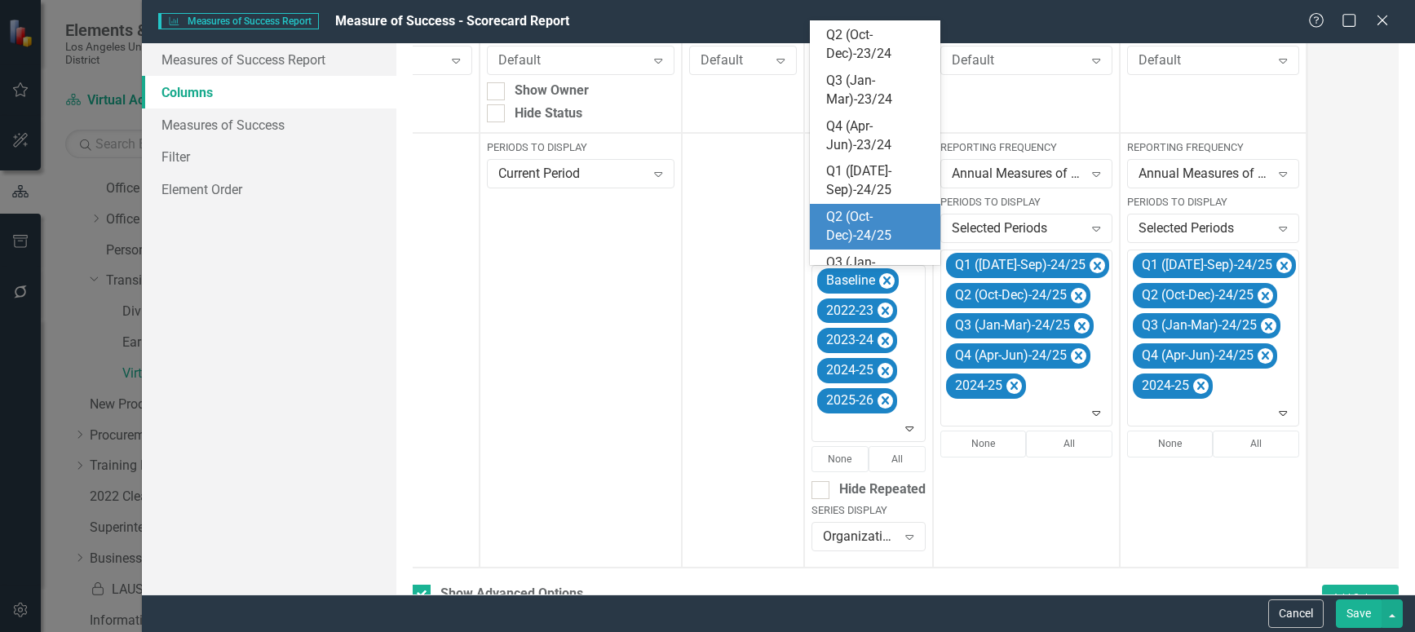
scroll to position [206, 0]
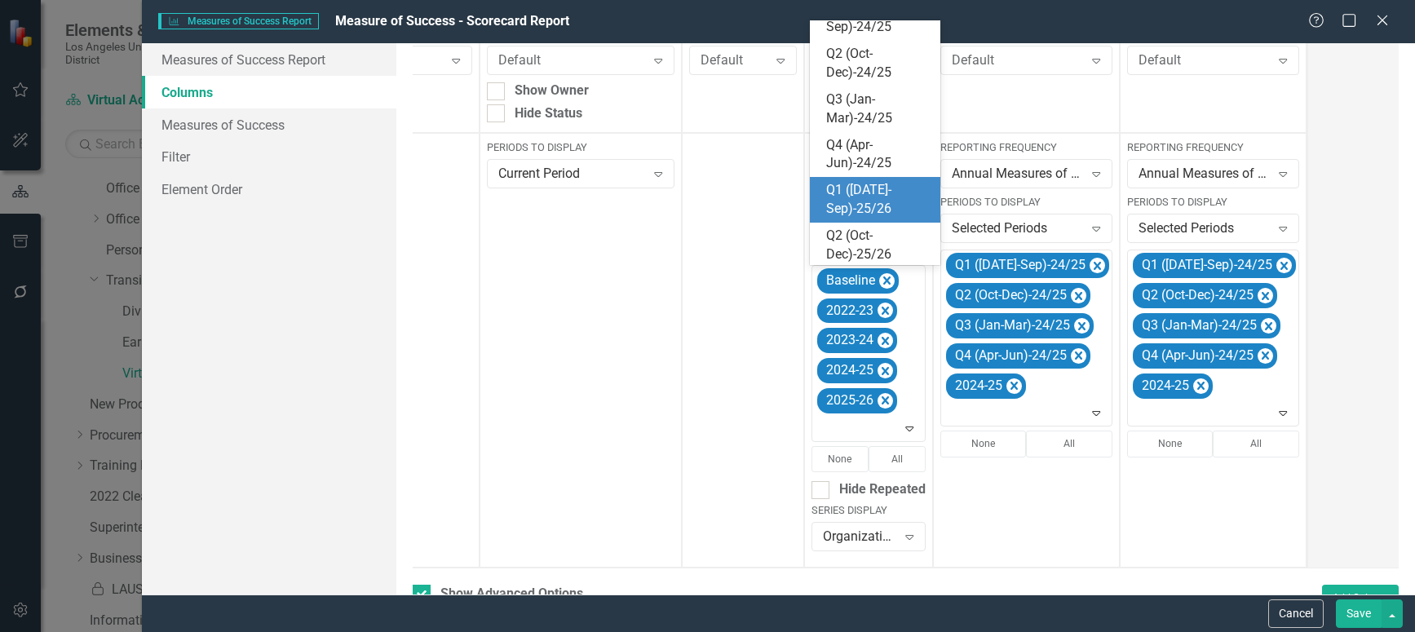
click at [856, 201] on div "Q1 ([DATE]-Sep)-25/26" at bounding box center [878, 200] width 104 height 38
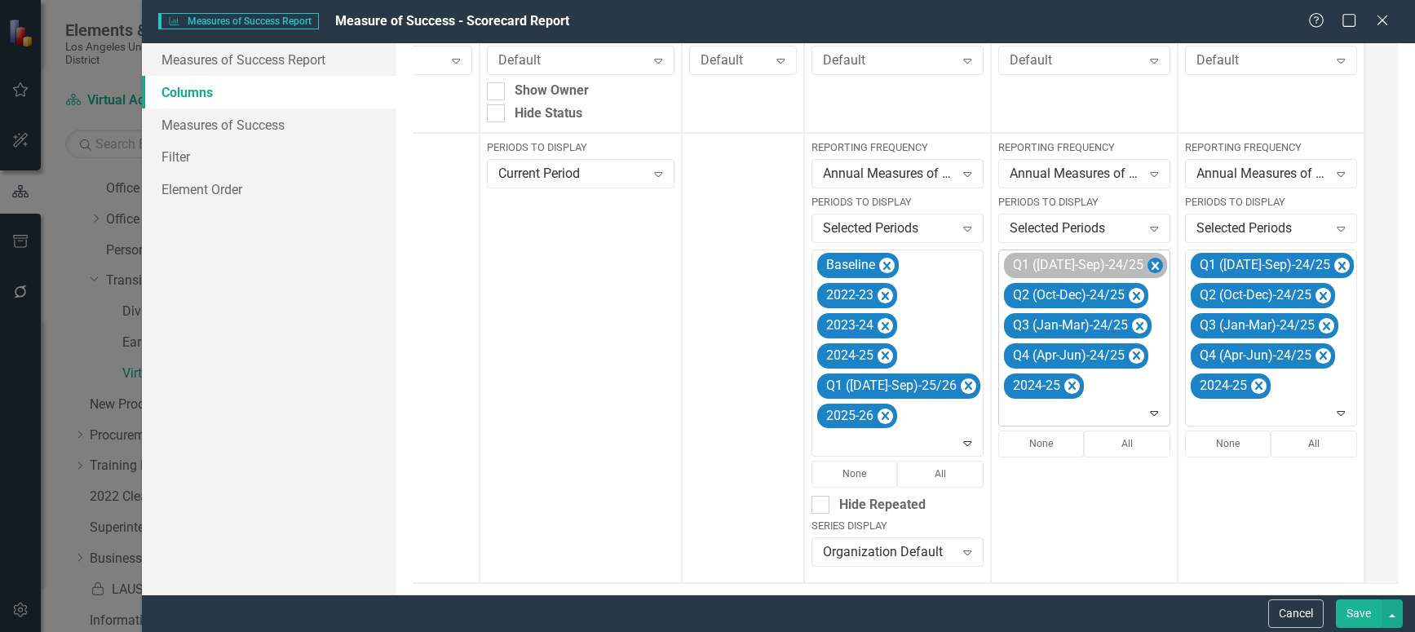
click at [1147, 262] on icon "Remove Q1 (Jul-Sep)-24/25" at bounding box center [1154, 266] width 15 height 20
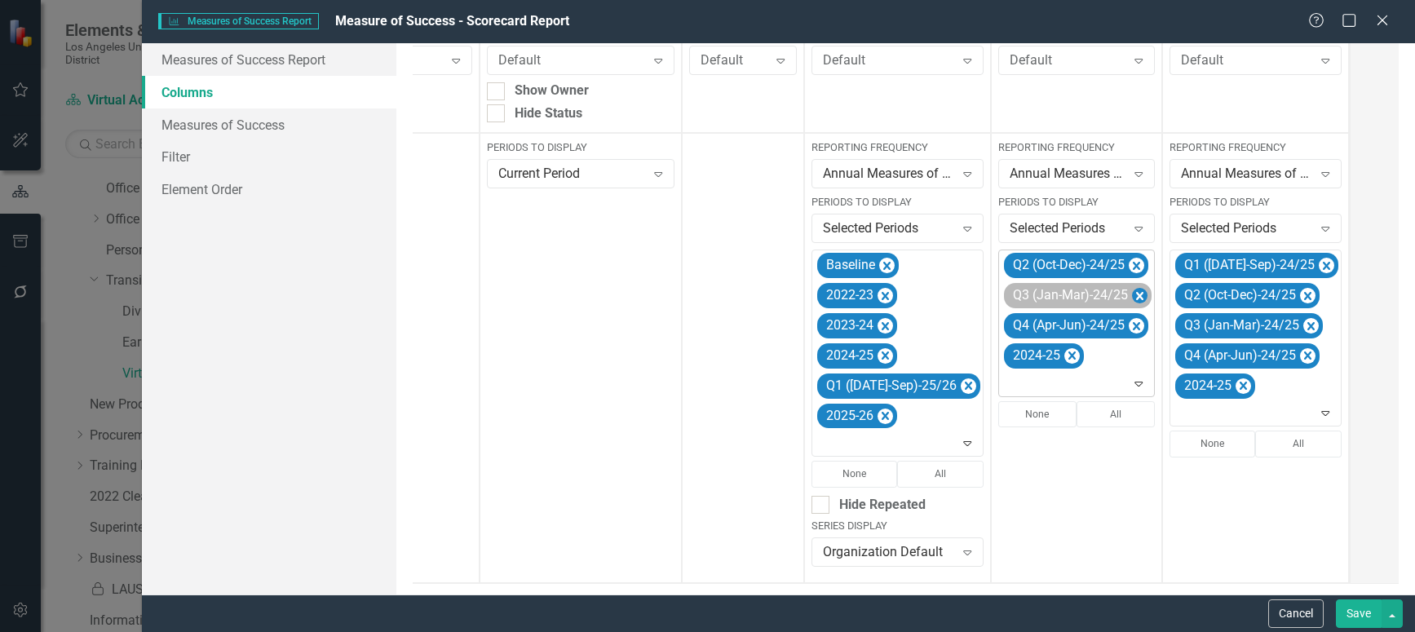
click at [1129, 263] on icon "Remove Q2 (Oct-Dec)-24/25" at bounding box center [1136, 266] width 15 height 20
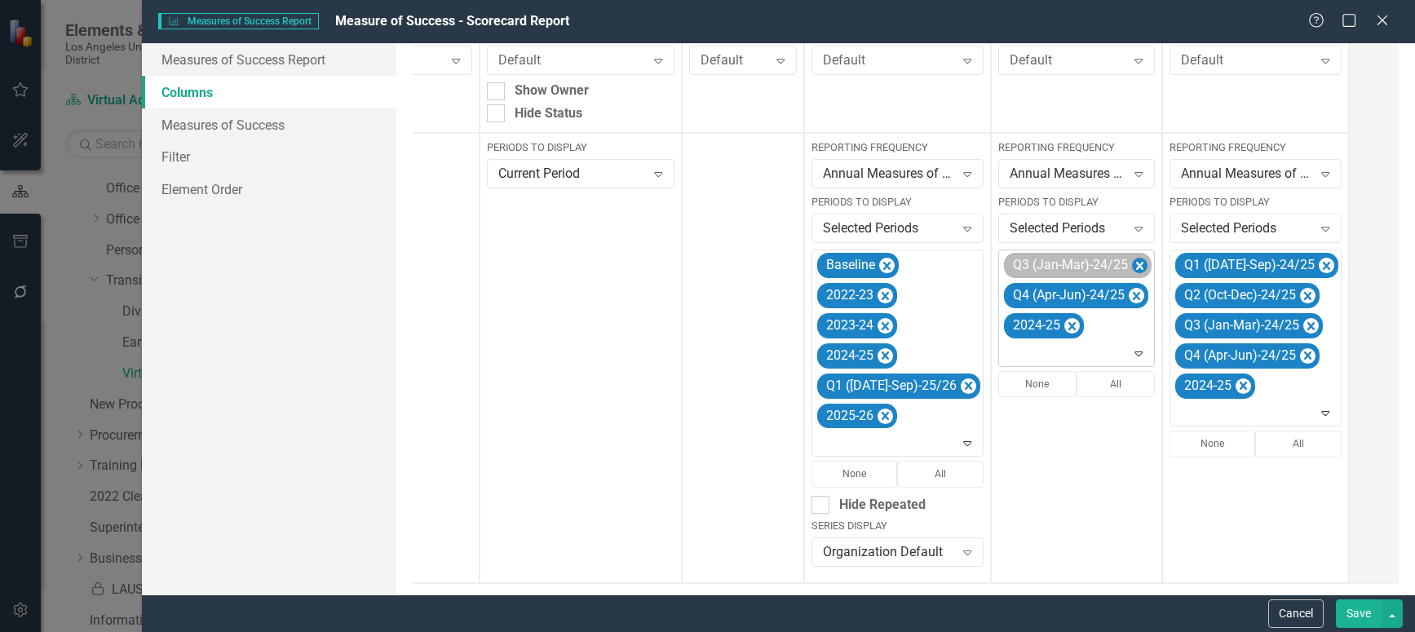
click at [1136, 263] on icon "Remove Q3 (Jan-Mar)-24/25" at bounding box center [1139, 266] width 7 height 8
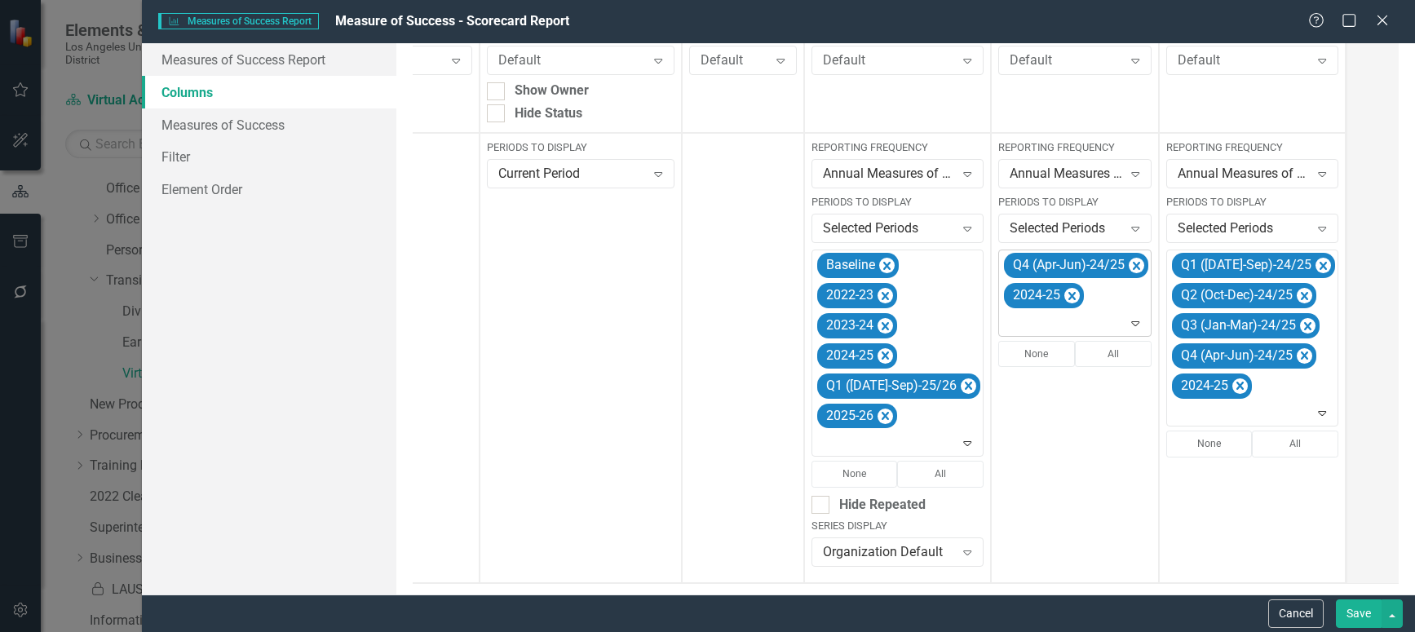
click at [1129, 263] on icon "Remove Q4 (Apr-Jun)-24/25" at bounding box center [1136, 266] width 15 height 20
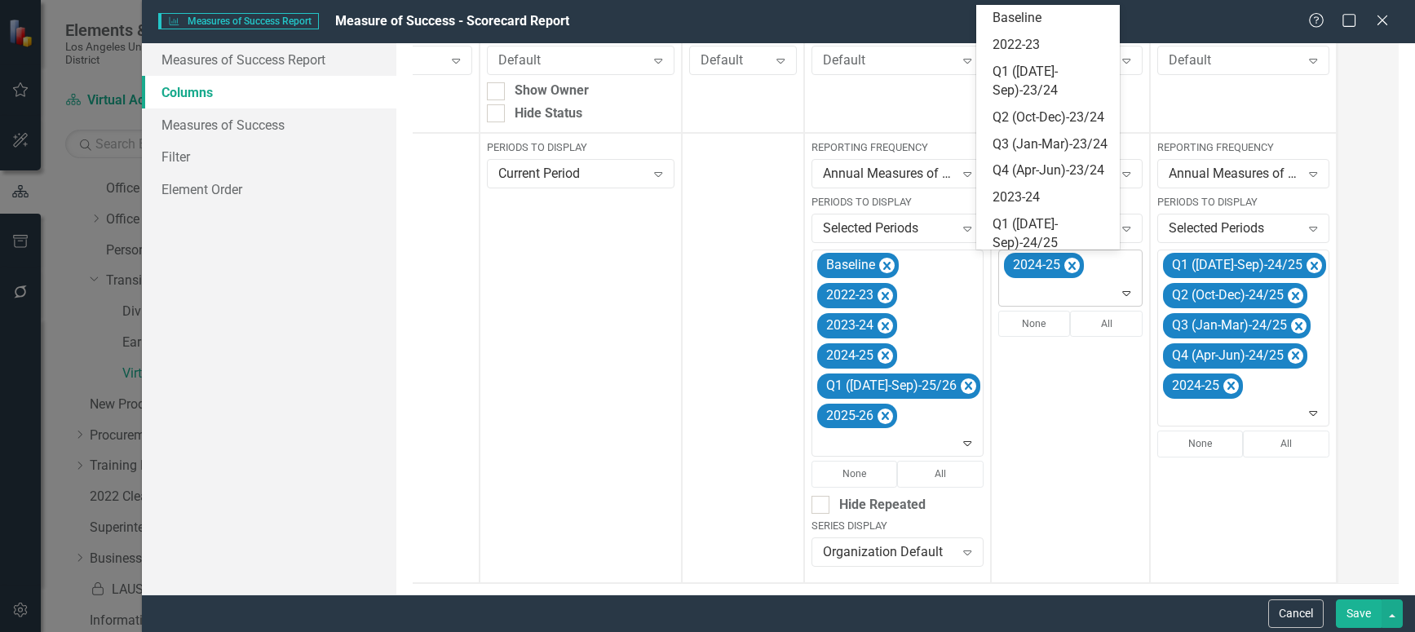
click at [1118, 293] on icon "Expand" at bounding box center [1126, 292] width 16 height 13
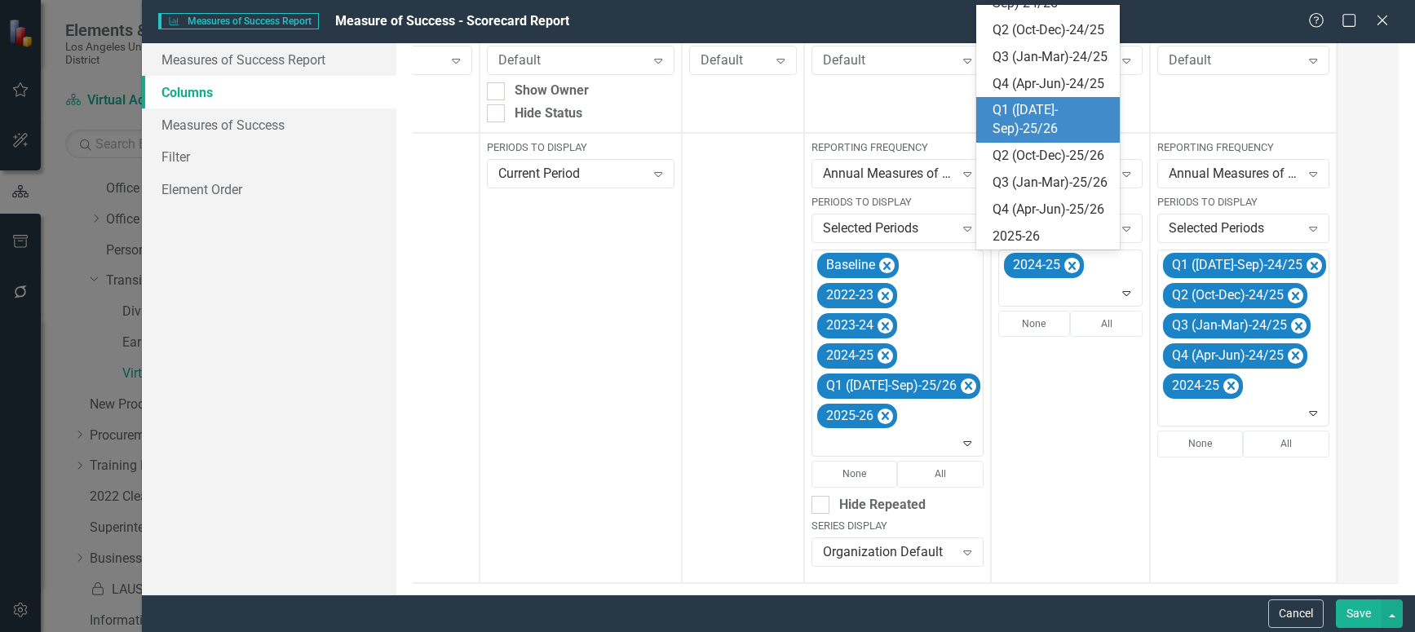
click at [1043, 139] on div "Q1 ([DATE]-Sep)-25/26" at bounding box center [1051, 120] width 117 height 38
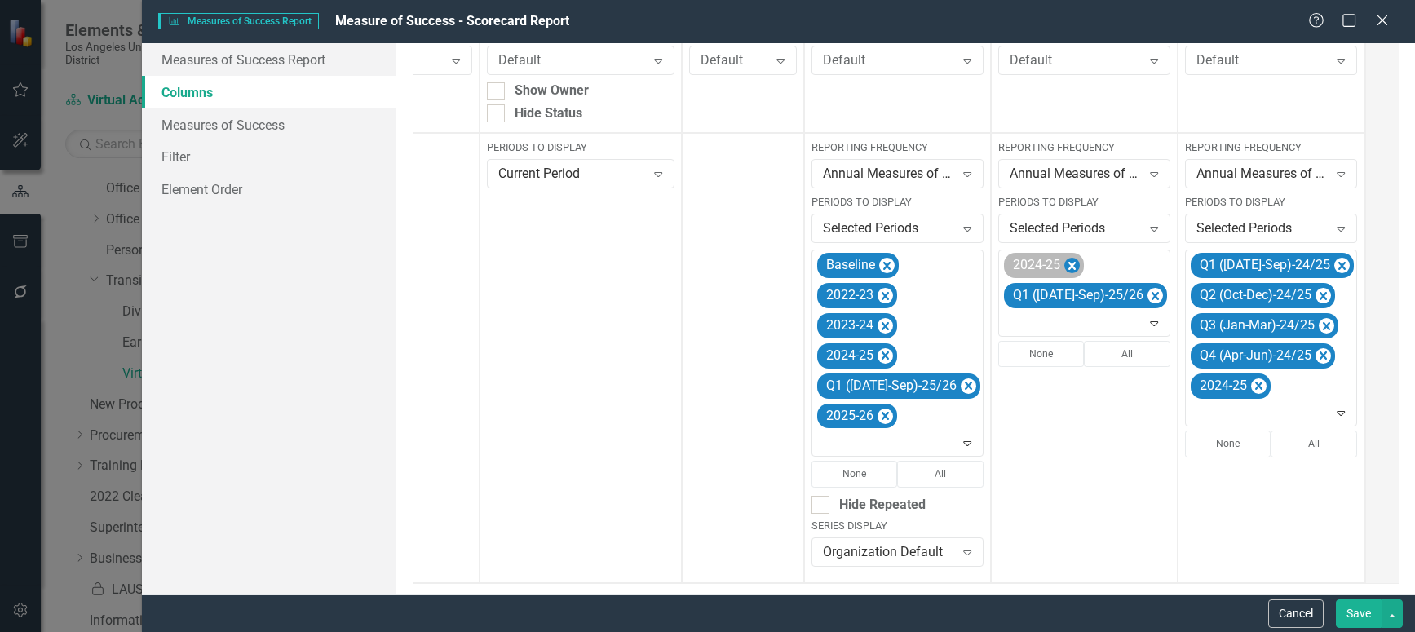
click at [1064, 268] on icon "Remove 2024-25" at bounding box center [1071, 266] width 15 height 20
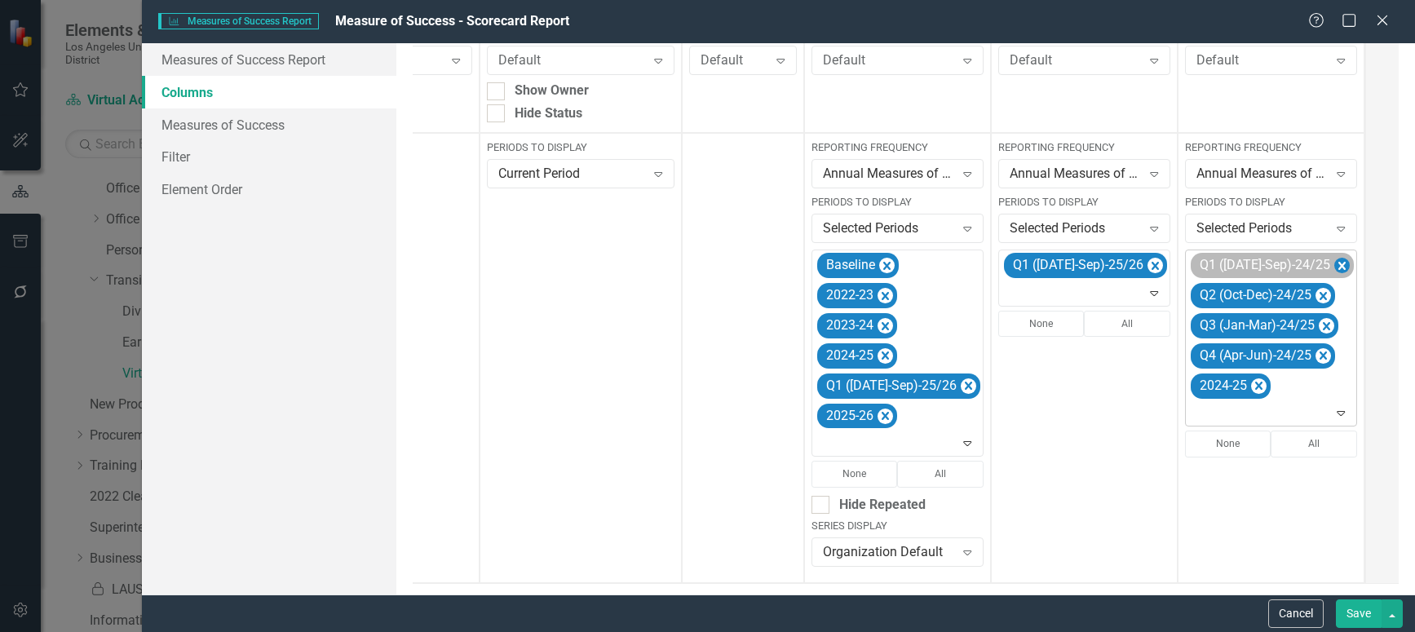
click at [1334, 263] on icon "Remove Q1 (Jul-Sep)-24/25" at bounding box center [1341, 266] width 15 height 20
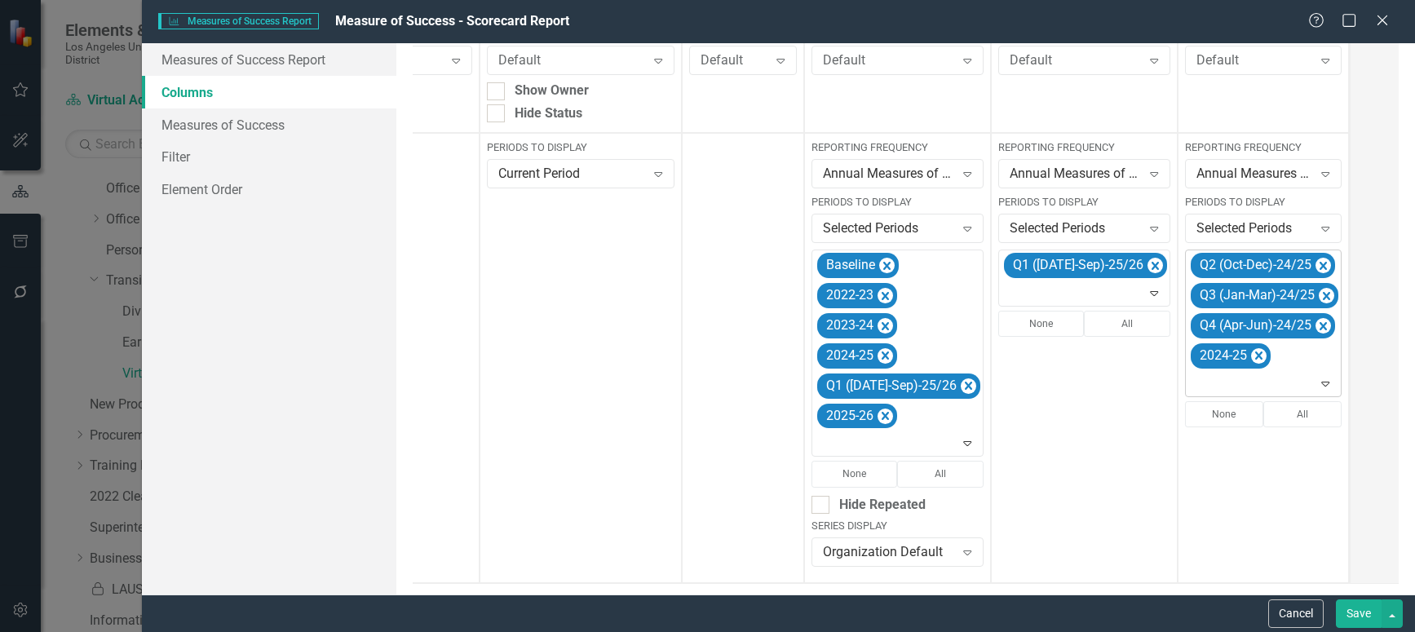
click at [1320, 263] on icon "Remove Q2 (Oct-Dec)-24/25" at bounding box center [1323, 266] width 7 height 8
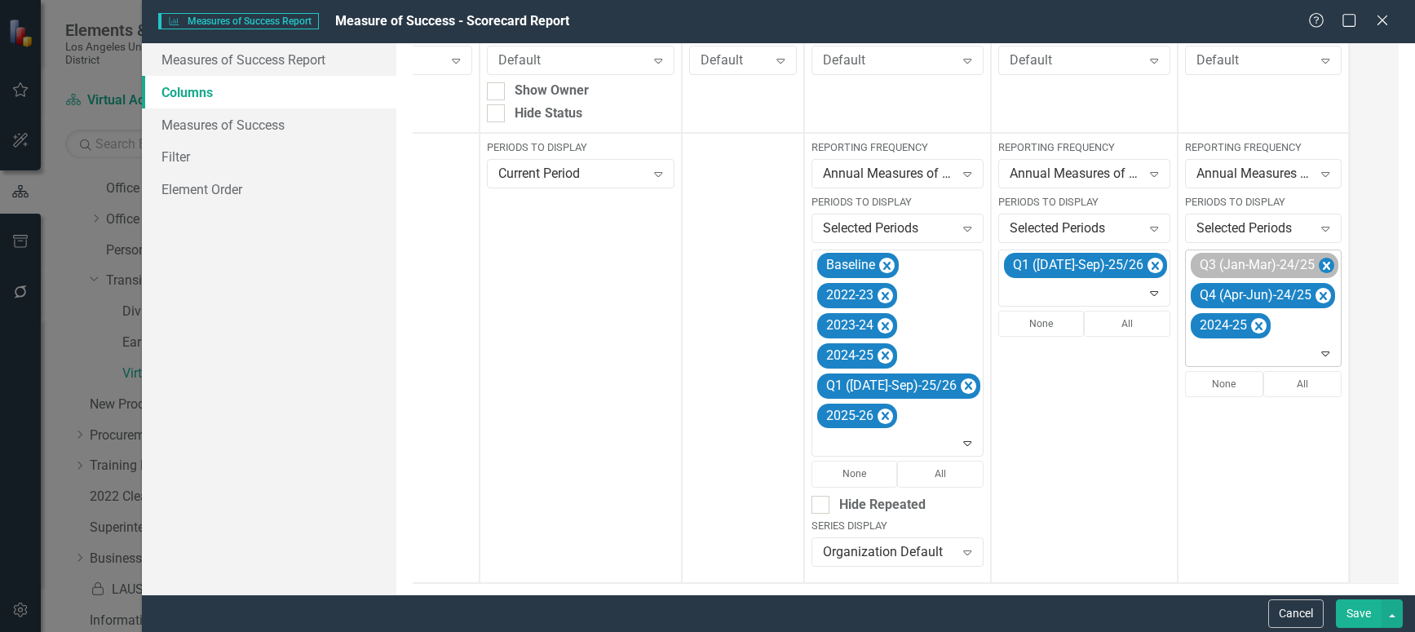
click at [1319, 264] on icon "Remove Q3 (Jan-Mar)-24/25" at bounding box center [1326, 266] width 15 height 20
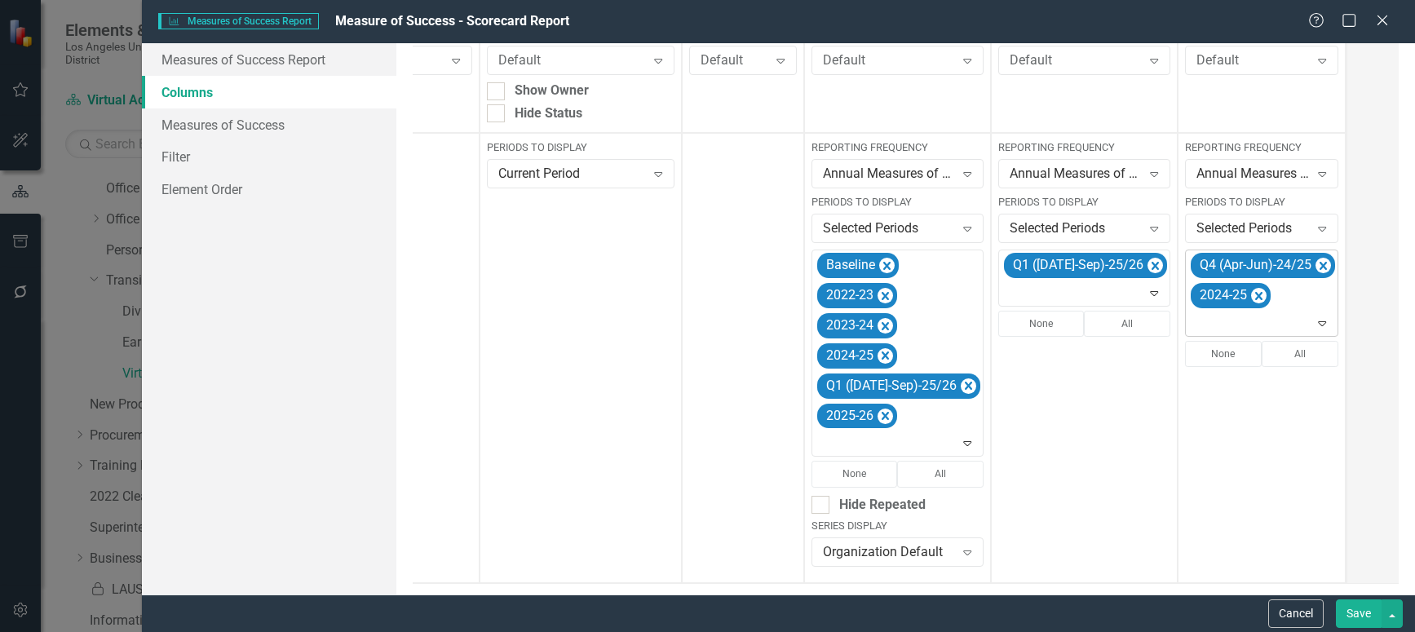
click at [1320, 264] on icon "Remove Q4 (Apr-Jun)-24/25" at bounding box center [1323, 266] width 7 height 8
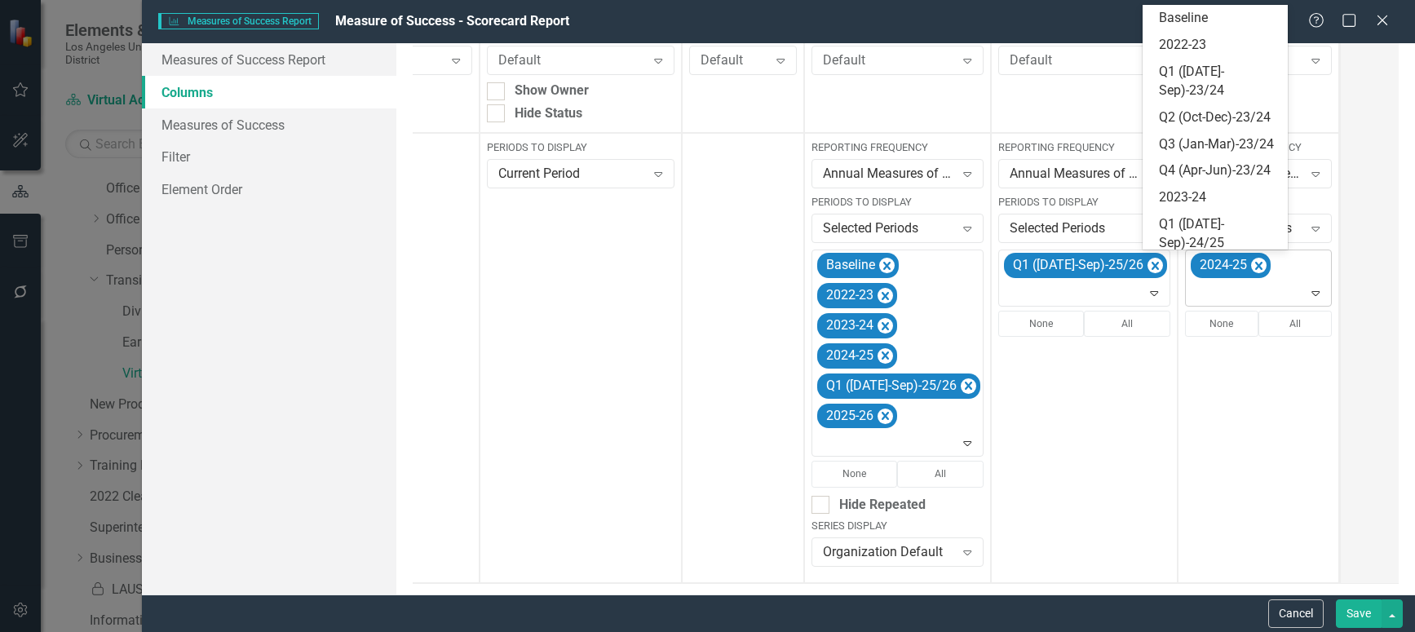
click at [1312, 294] on icon at bounding box center [1316, 293] width 8 height 5
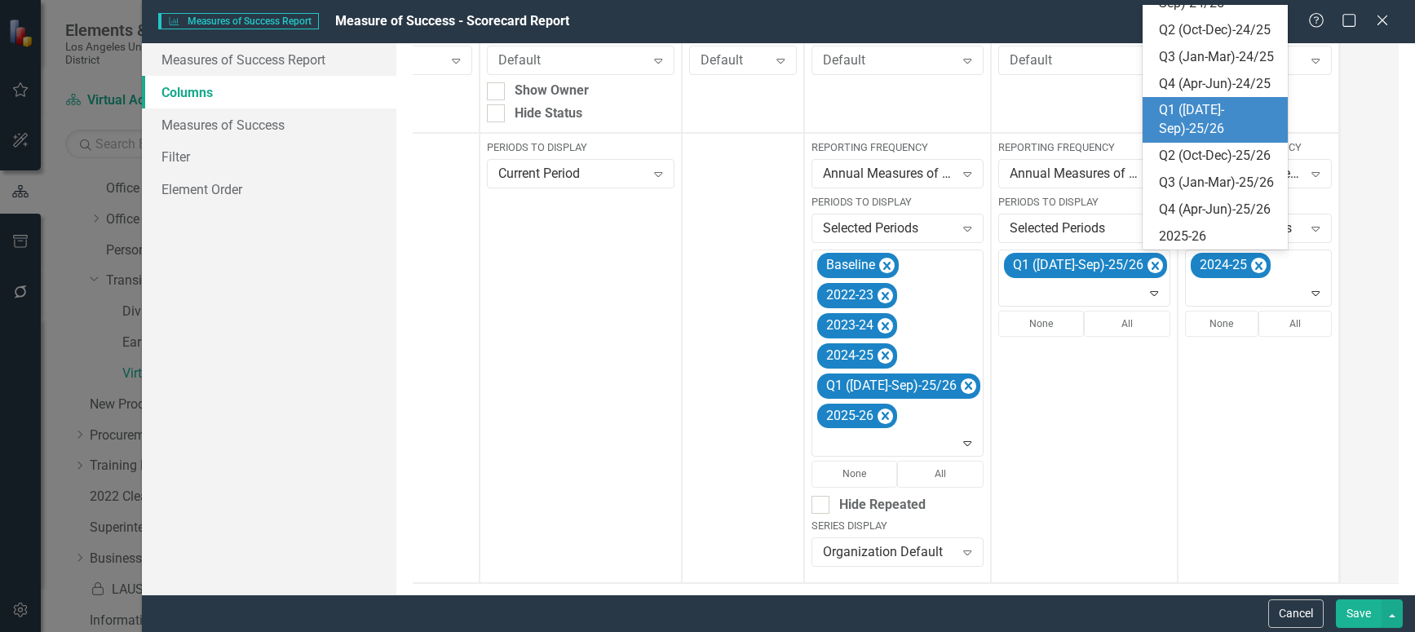
click at [1206, 139] on div "Q1 ([DATE]-Sep)-25/26" at bounding box center [1219, 120] width 120 height 38
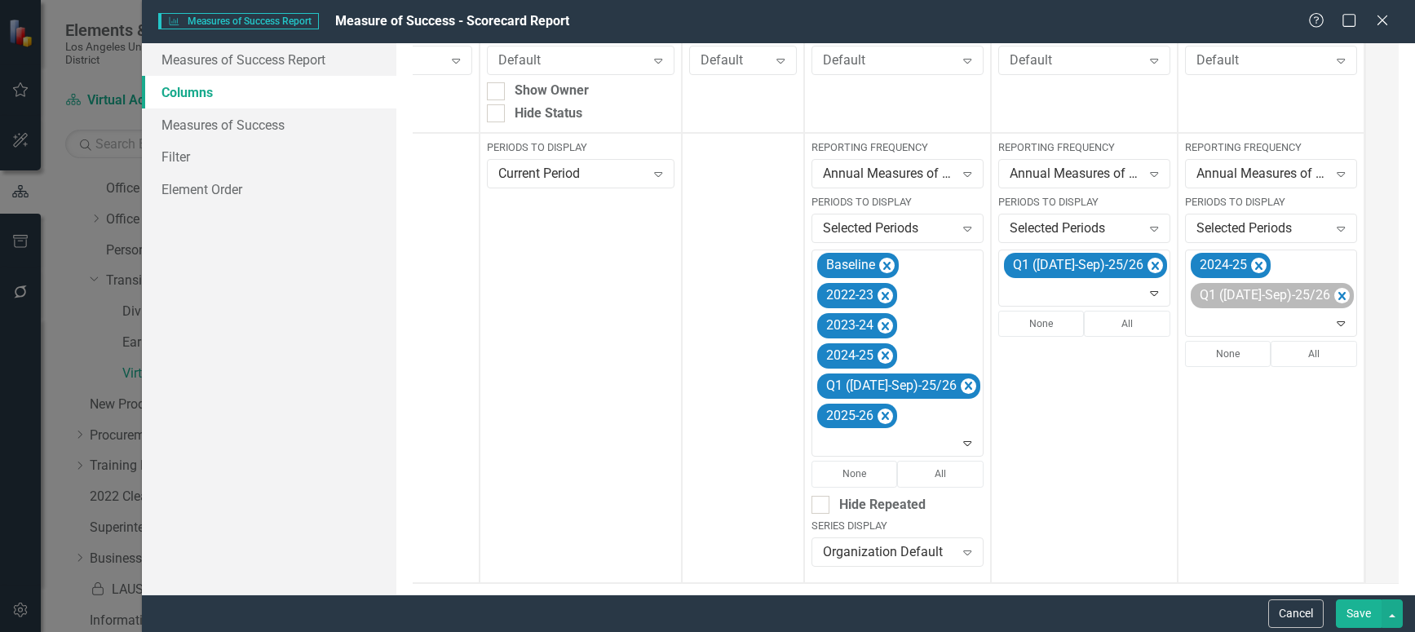
click at [1251, 264] on icon "Remove 2024-25" at bounding box center [1258, 266] width 15 height 20
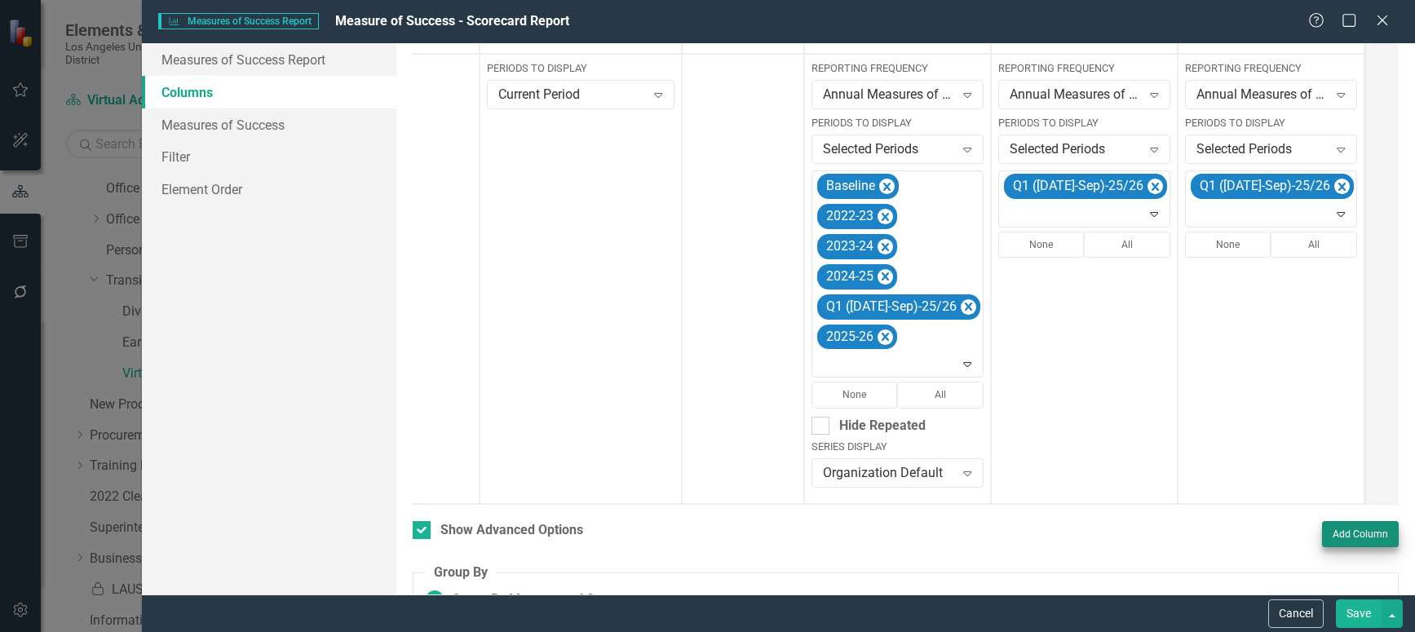
scroll to position [476, 0]
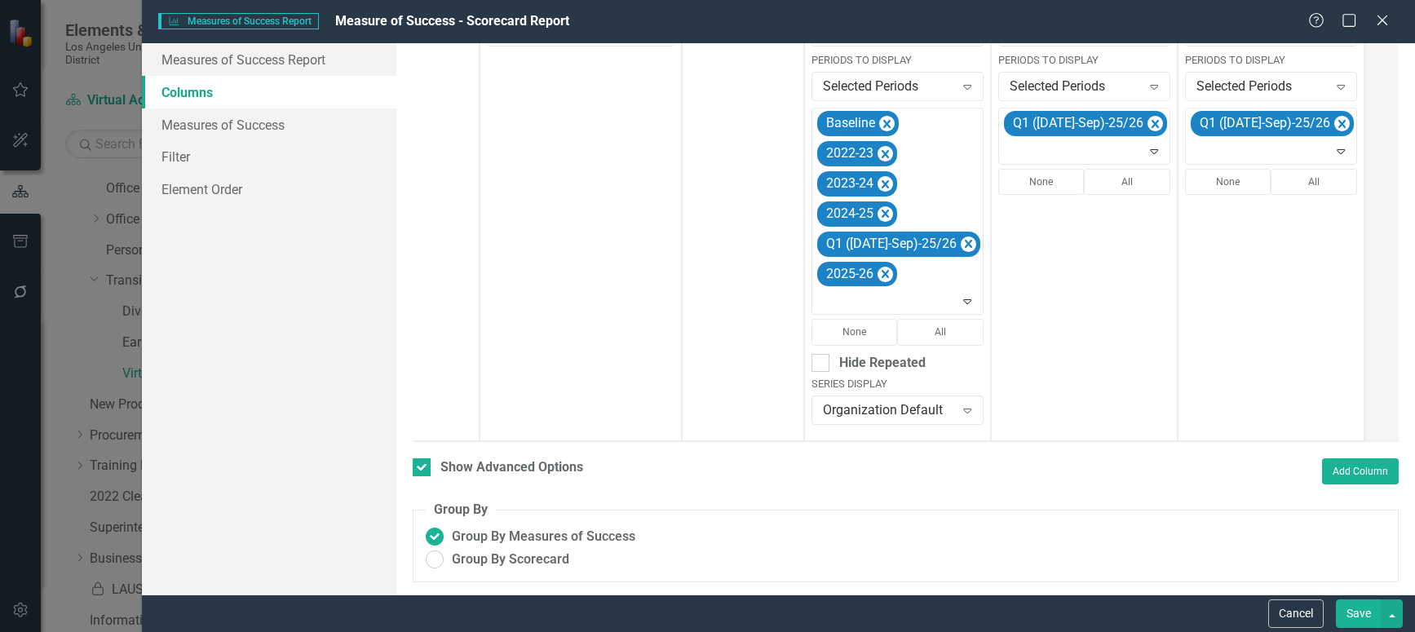
click at [1355, 611] on button "Save" at bounding box center [1359, 613] width 46 height 29
